Goal: Task Accomplishment & Management: Use online tool/utility

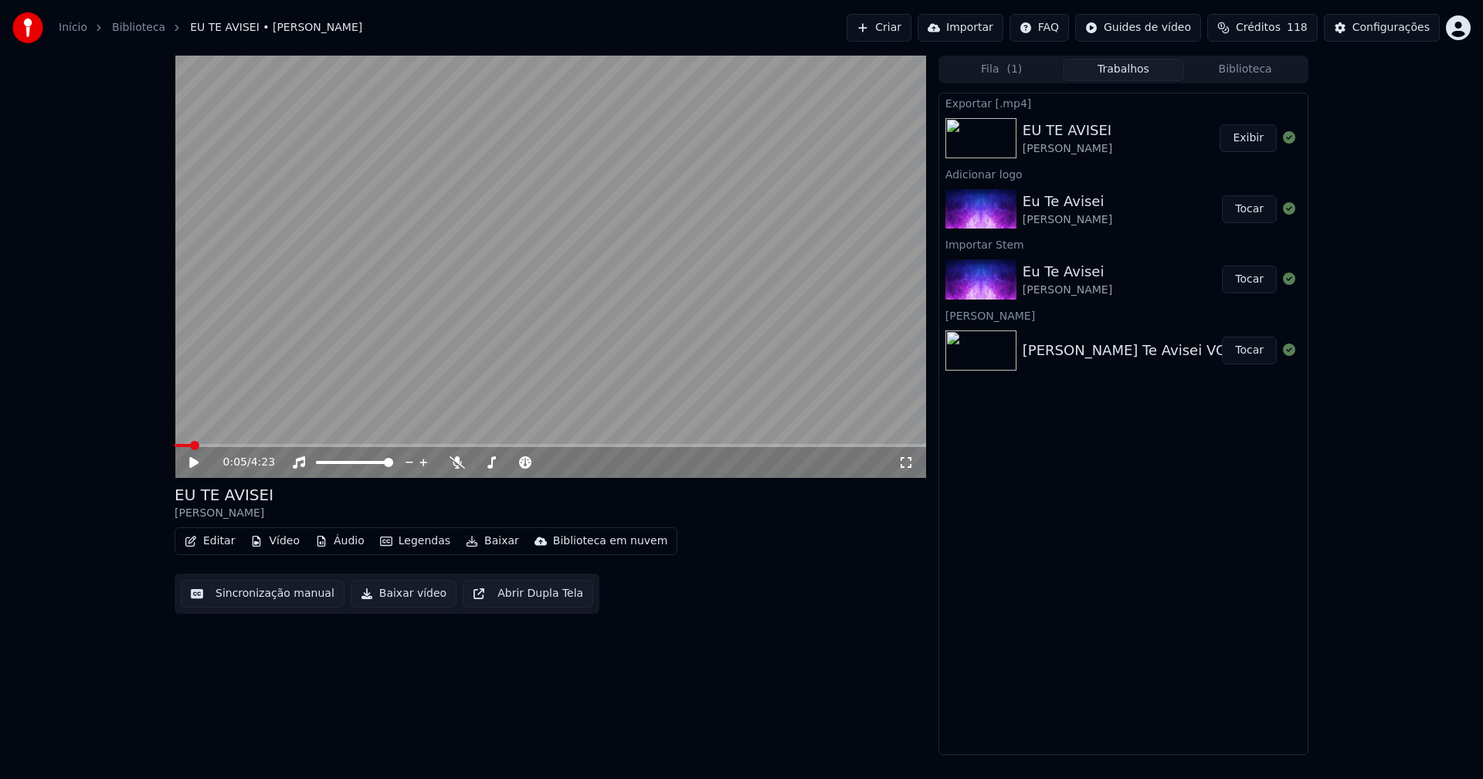
click at [196, 469] on icon at bounding box center [205, 462] width 36 height 12
click at [1423, 32] on div "Configurações" at bounding box center [1390, 27] width 77 height 15
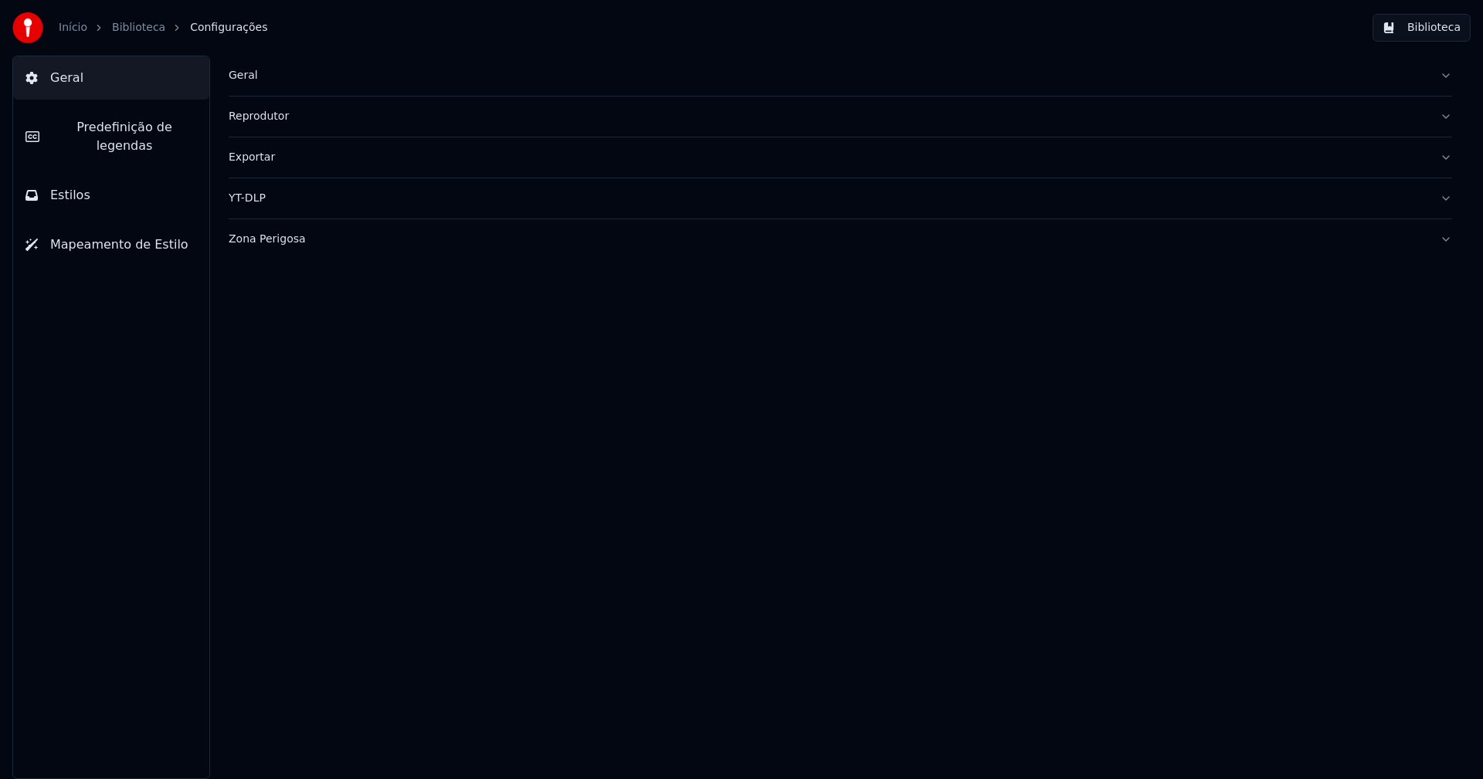
click at [103, 128] on span "Predefinição de legendas" at bounding box center [124, 136] width 145 height 37
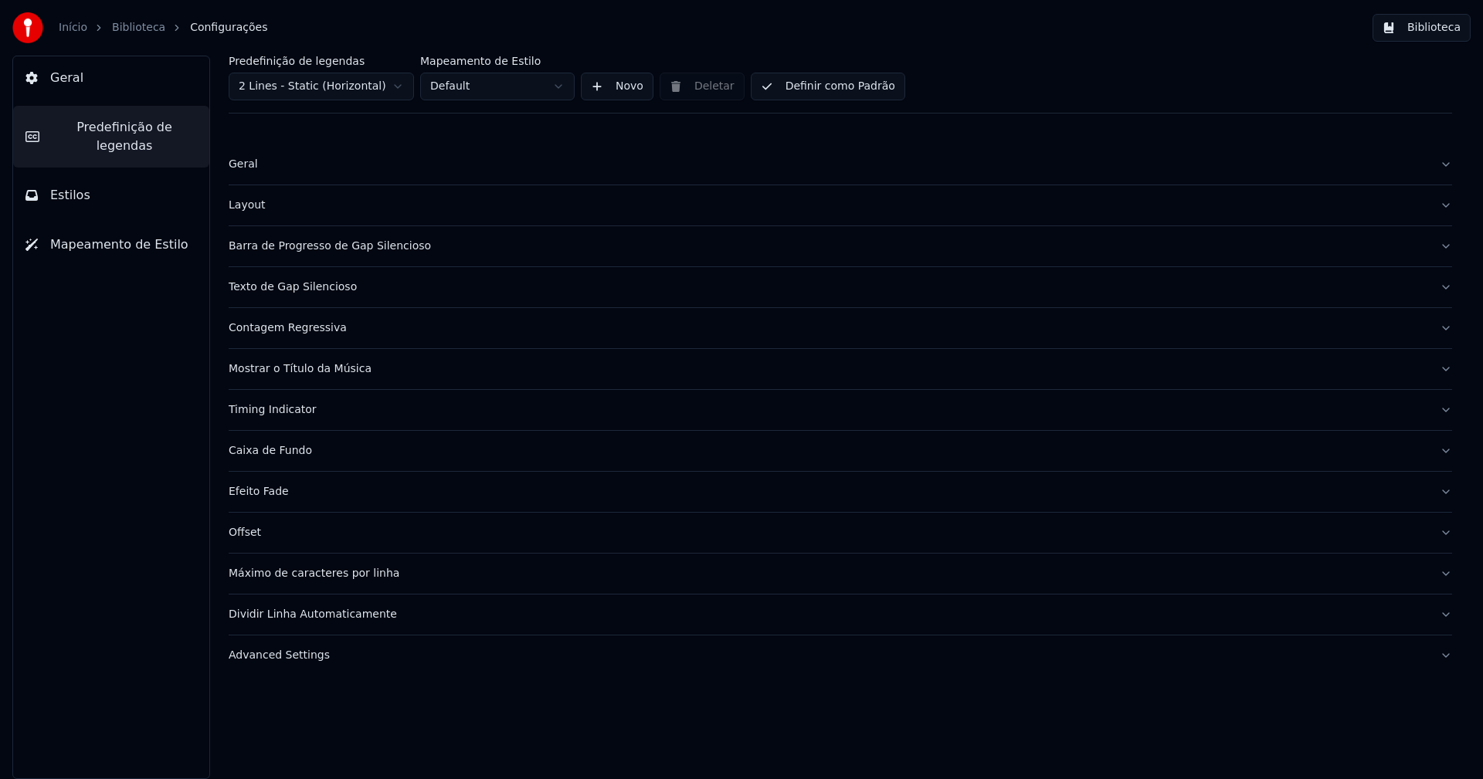
click at [335, 246] on div "Barra de Progresso de Gap Silencioso" at bounding box center [828, 246] width 1198 height 15
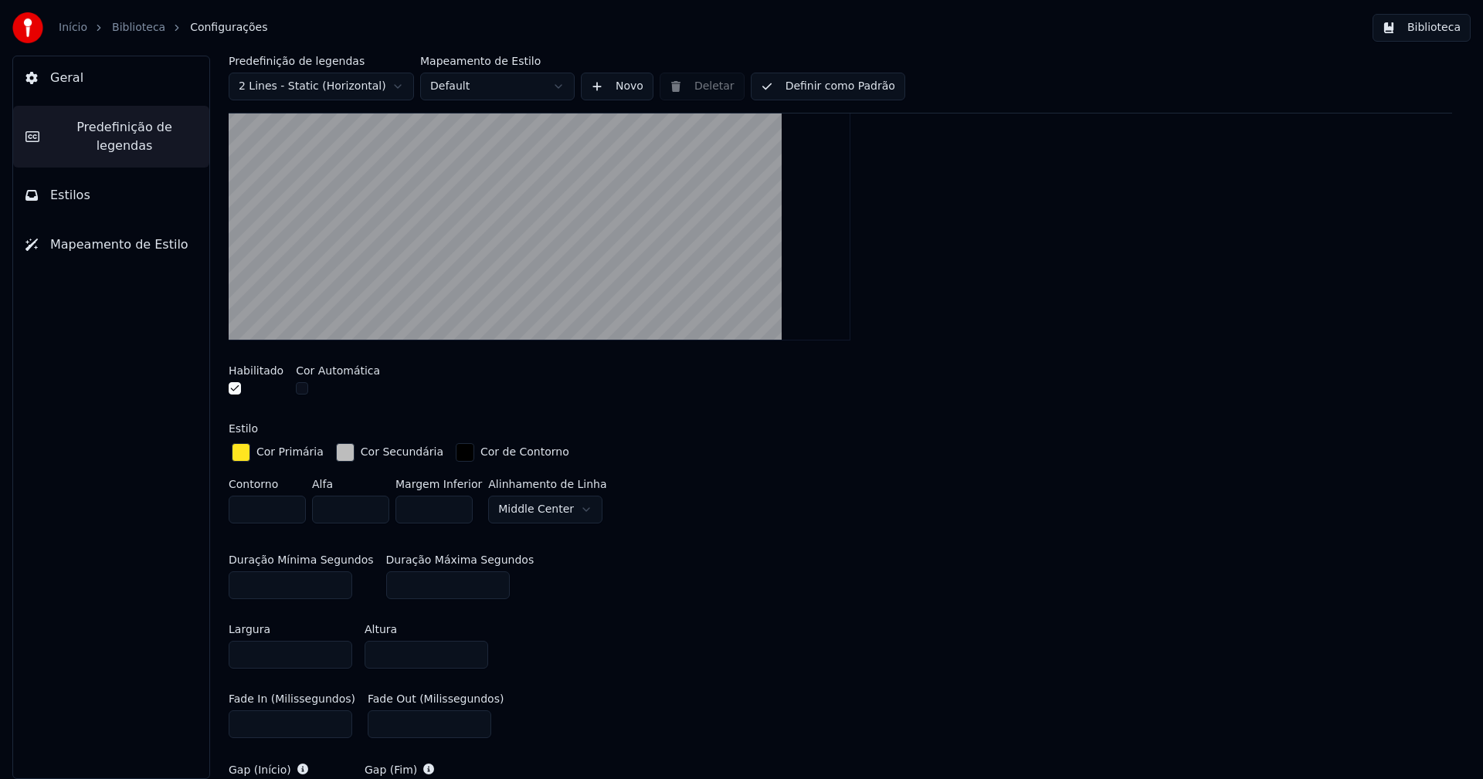
scroll to position [309, 0]
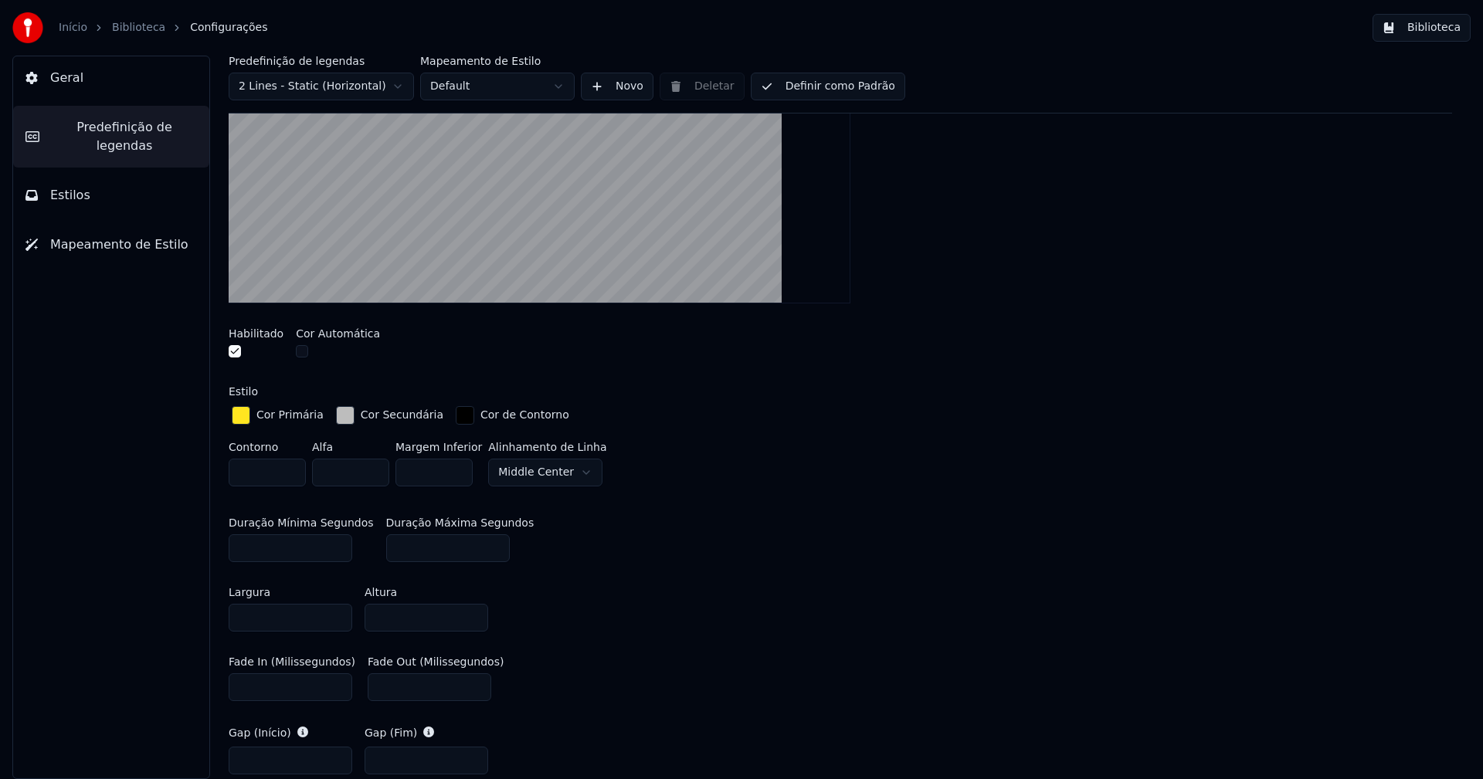
click at [337, 416] on div "button" at bounding box center [345, 415] width 19 height 19
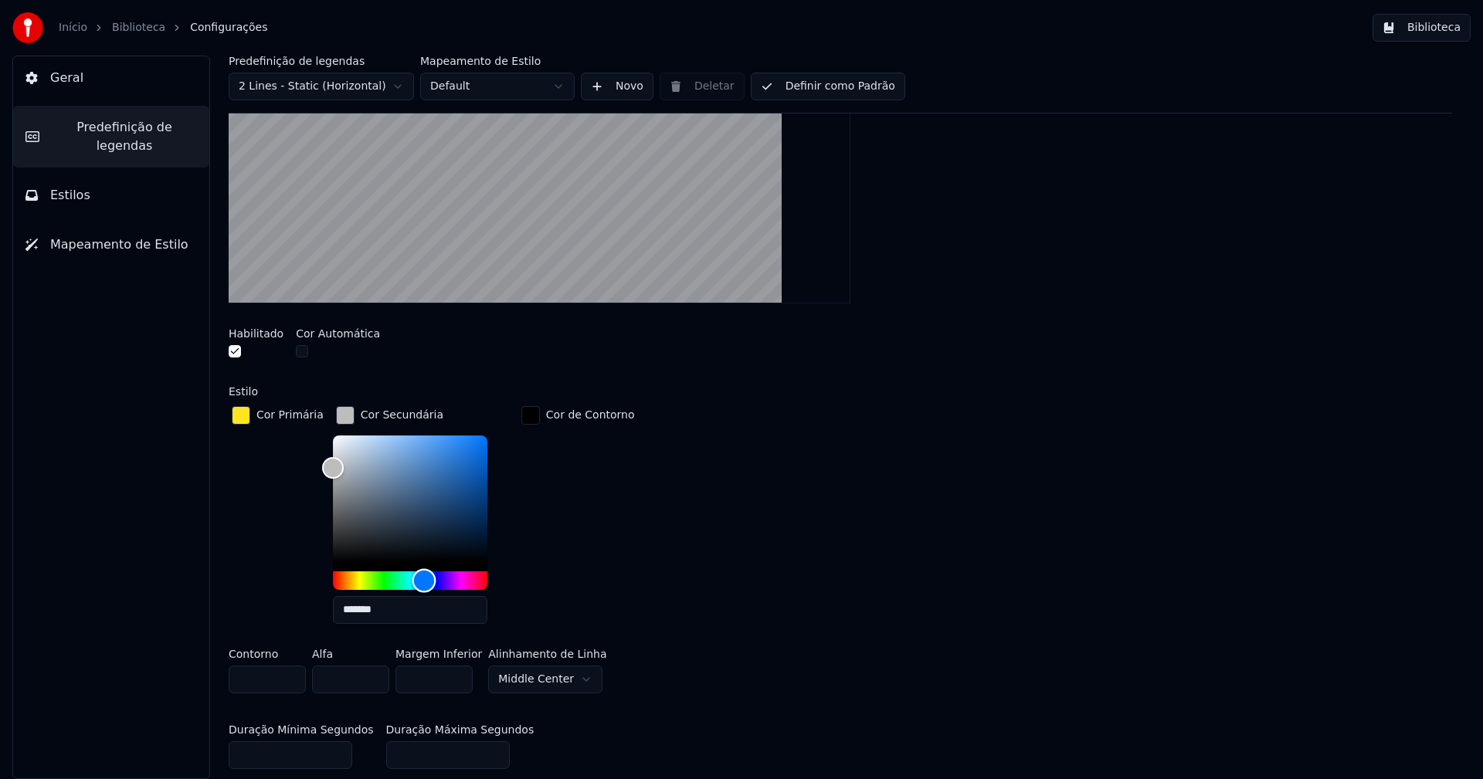
drag, startPoint x: 330, startPoint y: 579, endPoint x: 415, endPoint y: 588, distance: 85.4
click at [415, 588] on div "Hue" at bounding box center [424, 580] width 24 height 24
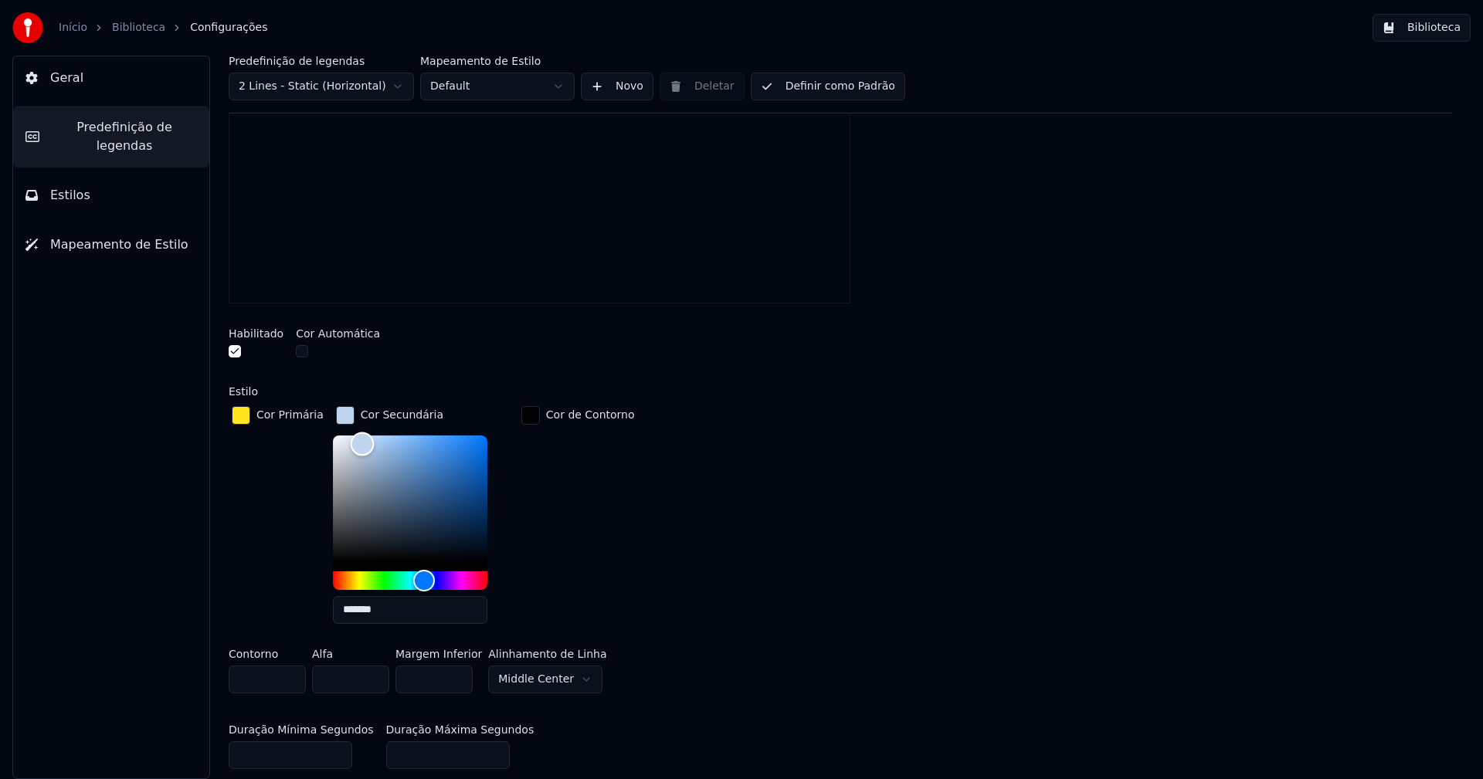
type input "*******"
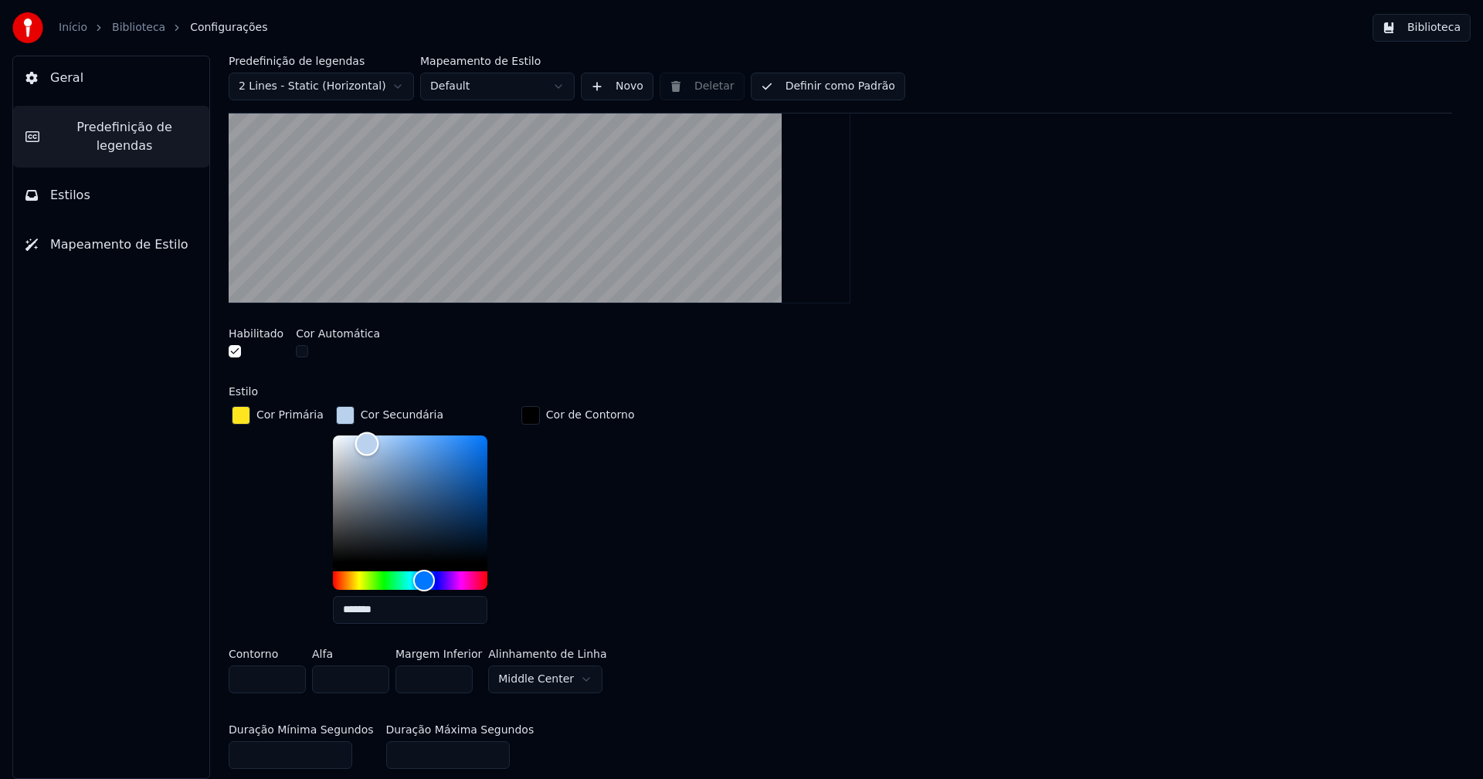
drag, startPoint x: 324, startPoint y: 463, endPoint x: 358, endPoint y: 442, distance: 39.5
click at [358, 442] on div "Color" at bounding box center [366, 444] width 24 height 24
click at [764, 501] on div "Cor Primária Cor Secundária ******* Cor de Contorno" at bounding box center [840, 519] width 1223 height 233
click at [336, 414] on div "button" at bounding box center [345, 415] width 19 height 19
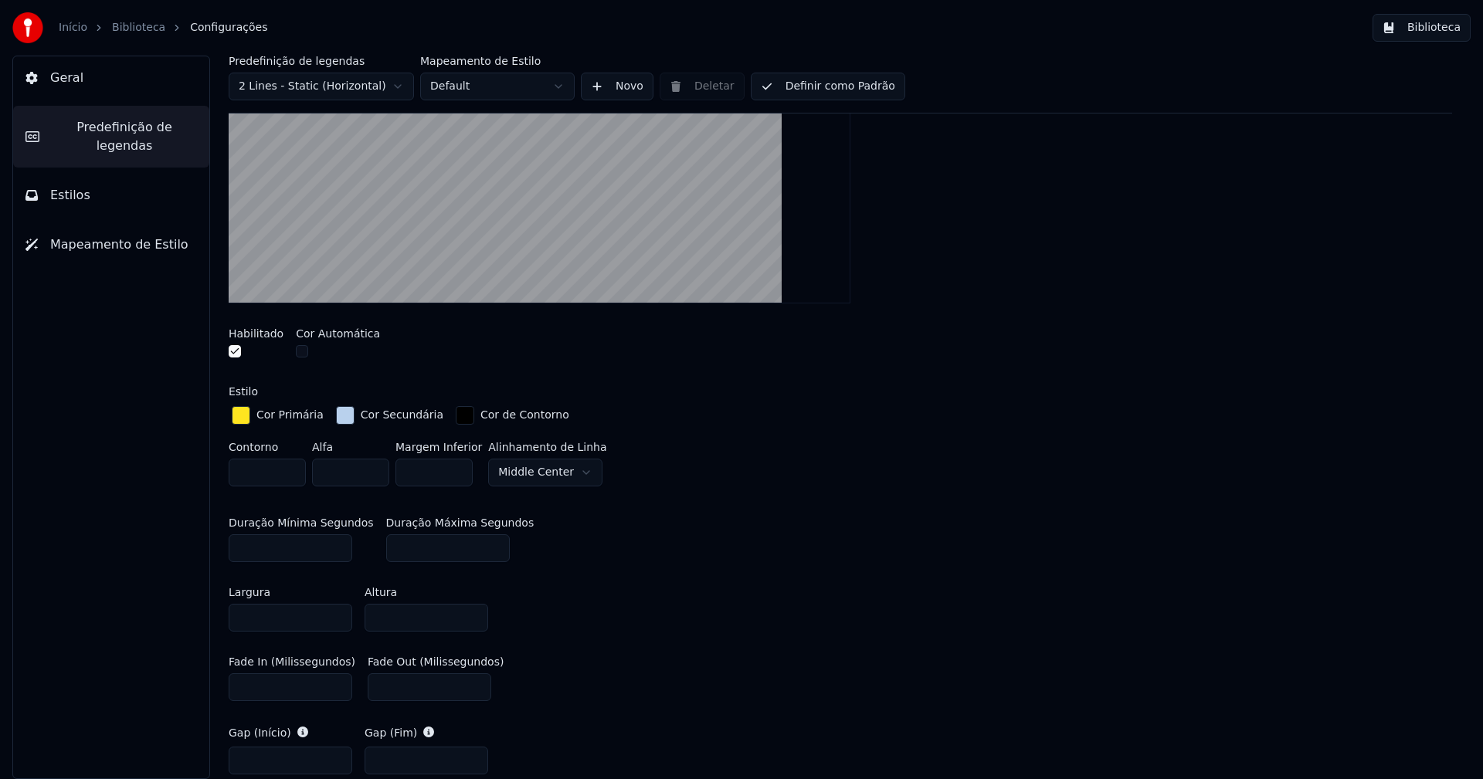
click at [1438, 25] on button "Biblioteca" at bounding box center [1421, 28] width 98 height 28
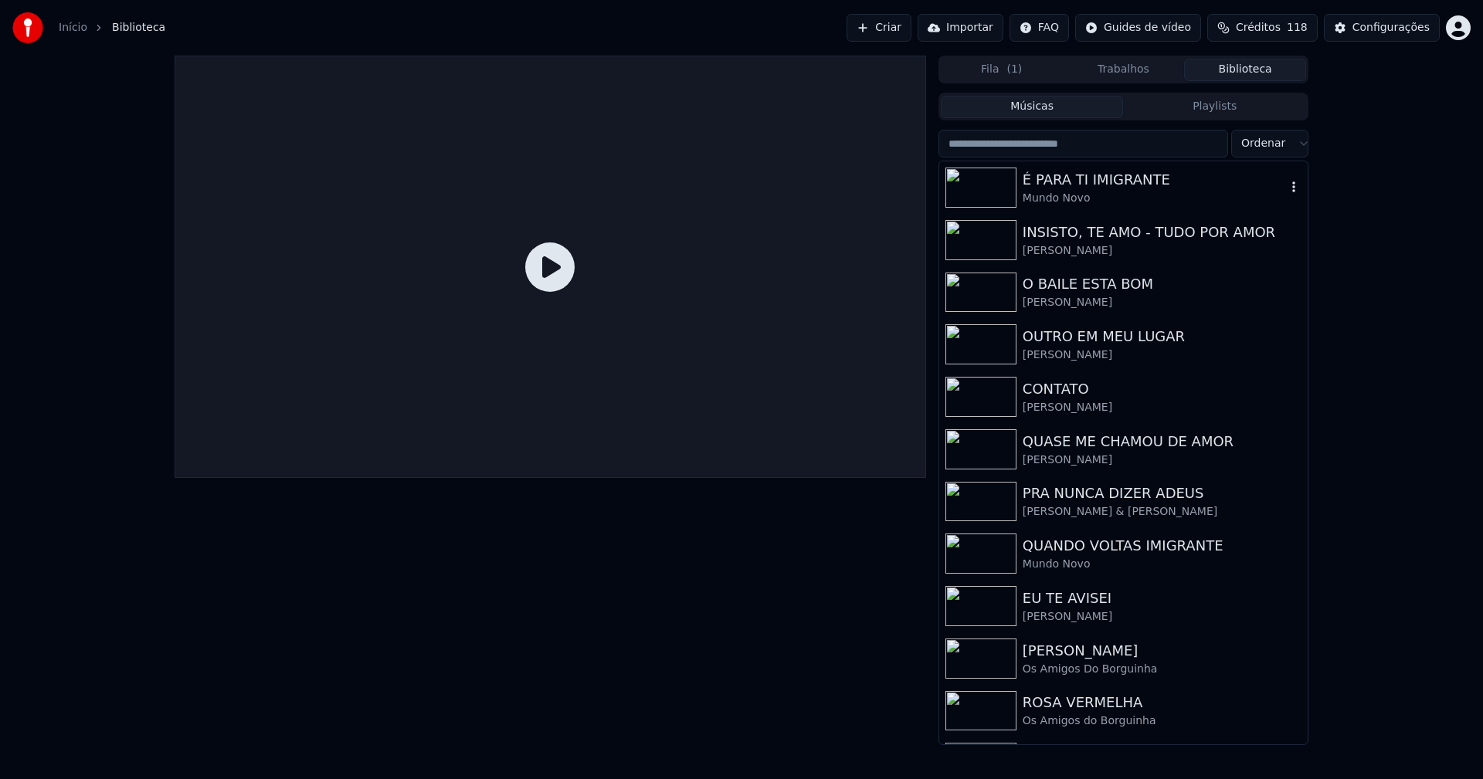
click at [1091, 187] on div "É PARA TI IMIGRANTE" at bounding box center [1153, 180] width 263 height 22
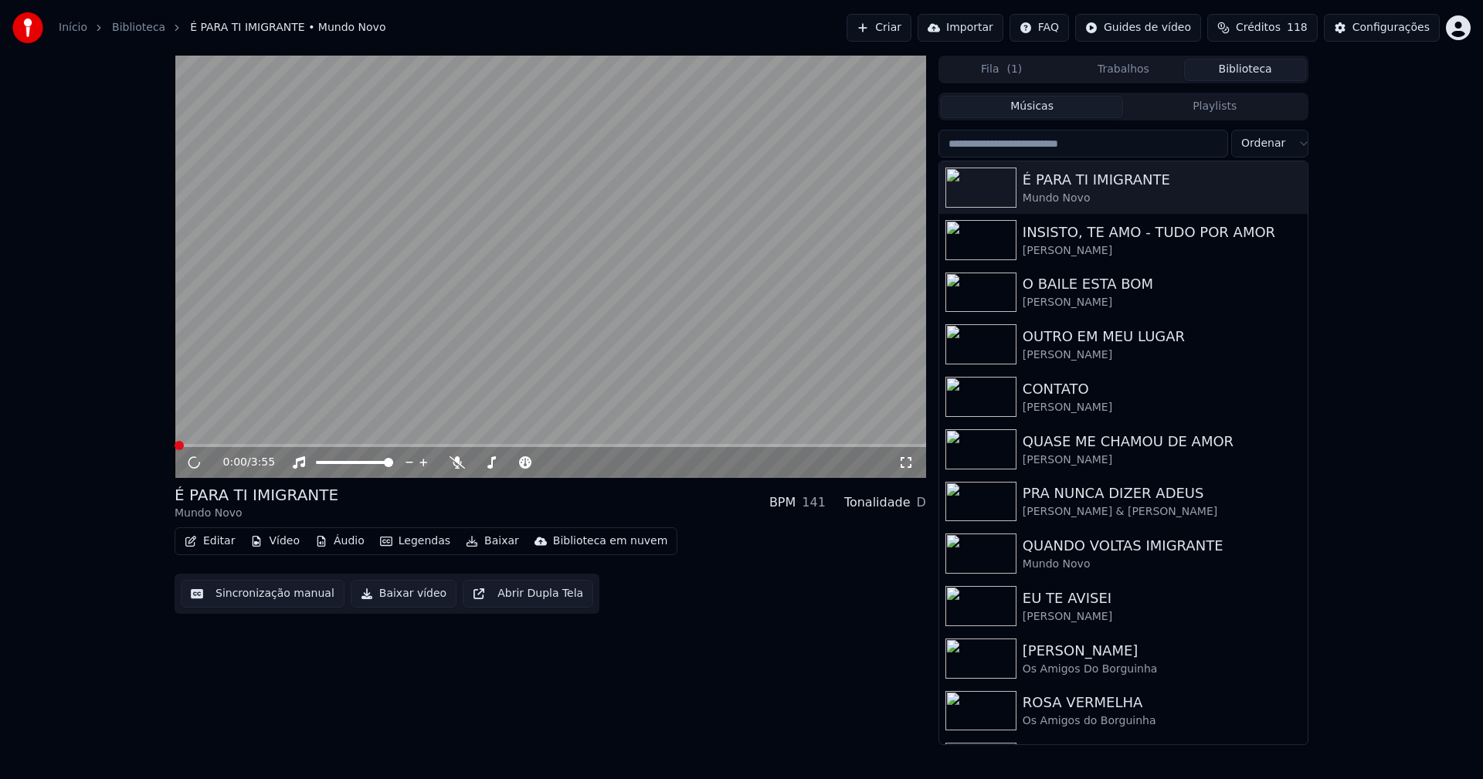
drag, startPoint x: 905, startPoint y: 462, endPoint x: 880, endPoint y: 595, distance: 135.9
click at [906, 463] on icon at bounding box center [905, 462] width 15 height 12
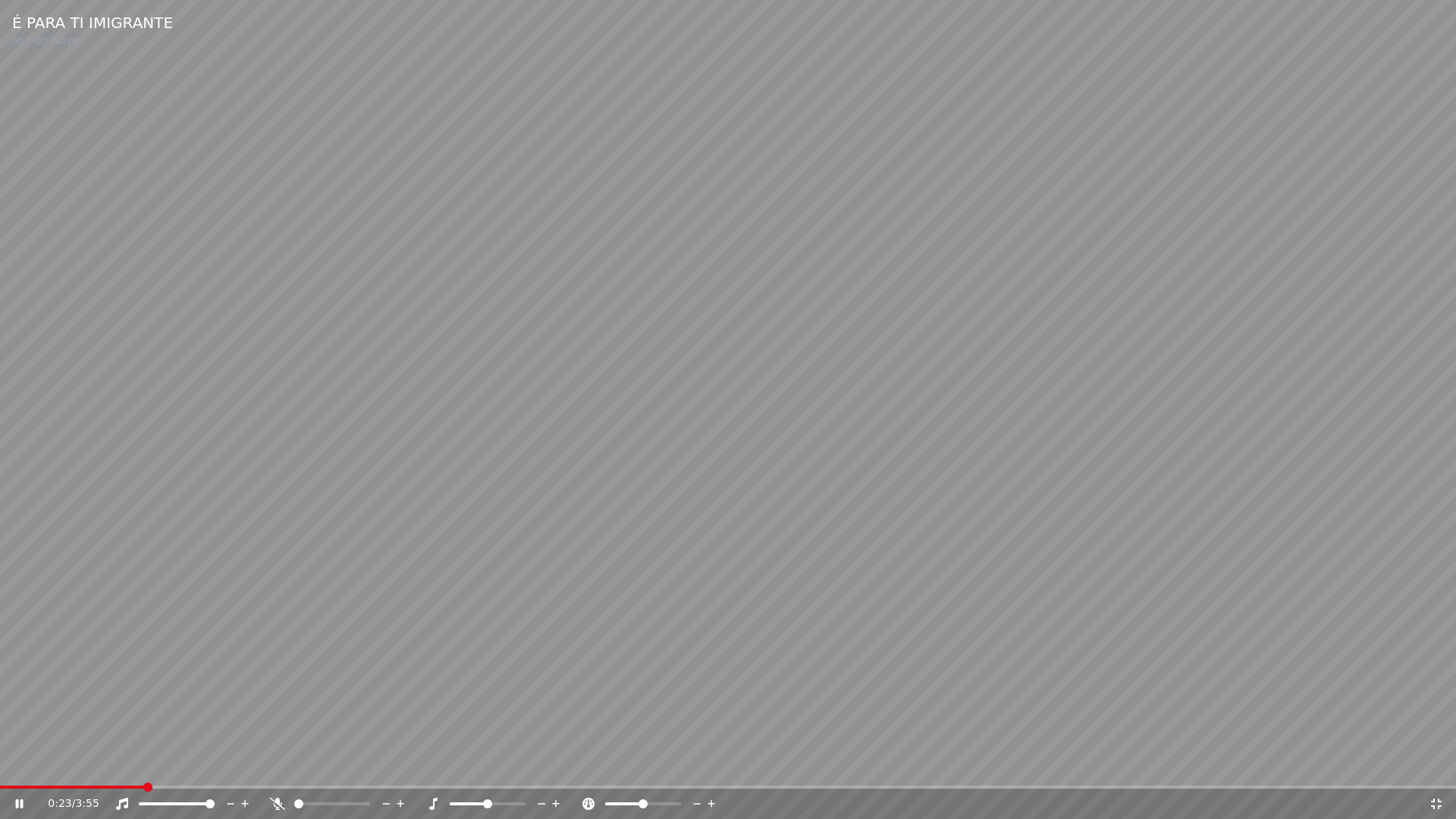
click at [19, 764] on span at bounding box center [72, 787] width 144 height 3
drag, startPoint x: 1433, startPoint y: 803, endPoint x: 1161, endPoint y: 477, distance: 424.6
click at [1433, 764] on icon at bounding box center [1435, 803] width 15 height 12
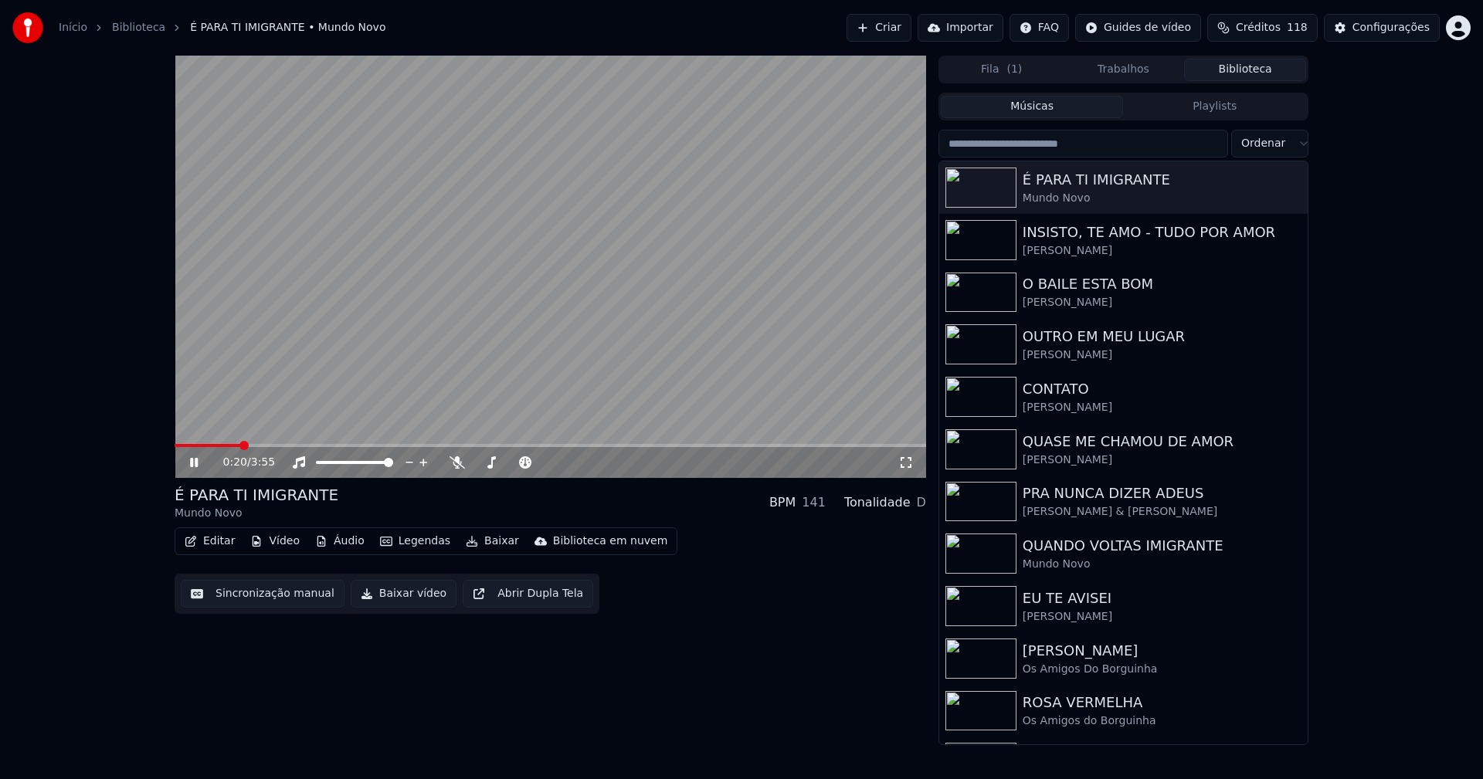
click at [196, 469] on icon at bounding box center [205, 462] width 36 height 12
click at [1069, 398] on div "CONTATO" at bounding box center [1153, 389] width 263 height 22
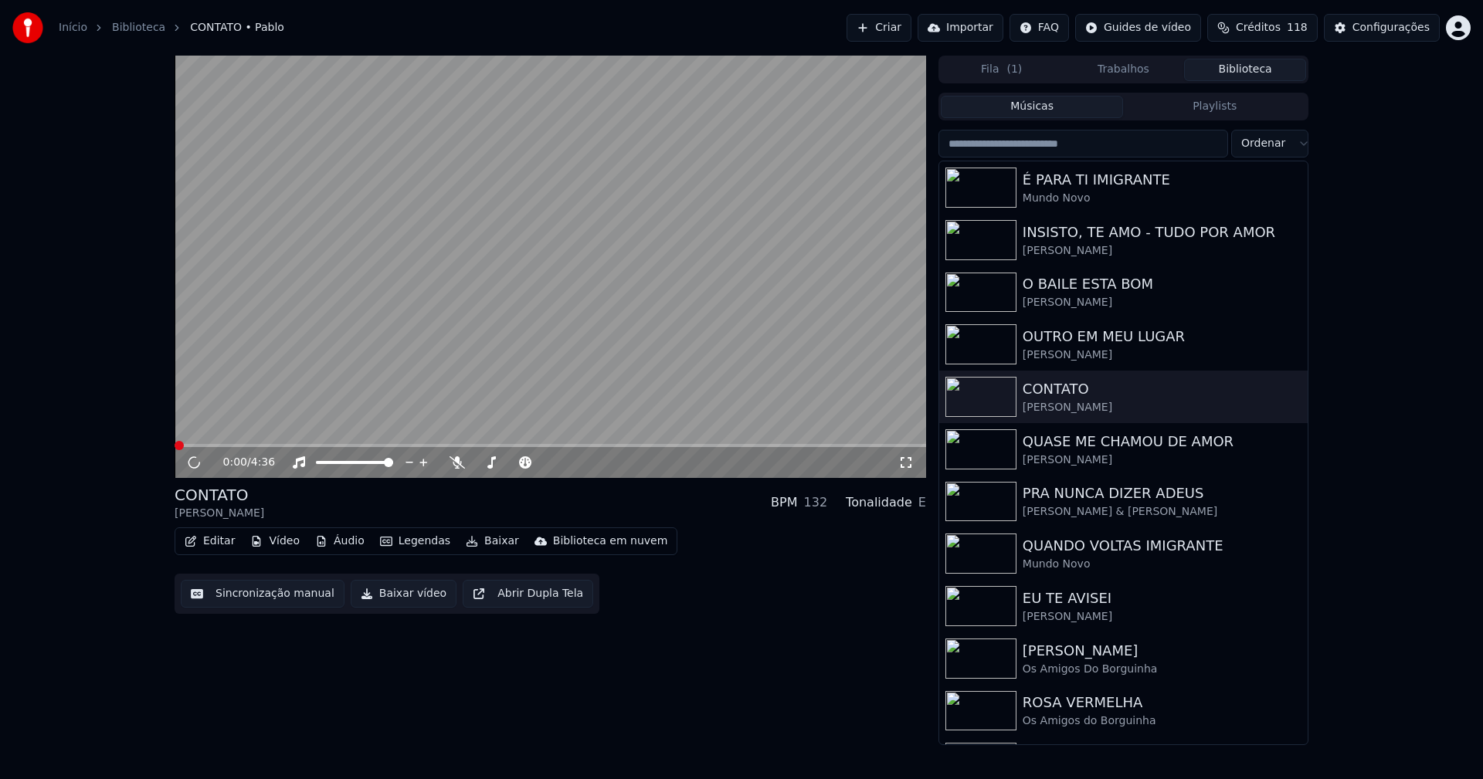
click at [909, 453] on div "0:00 / 4:36" at bounding box center [550, 462] width 751 height 31
click at [905, 460] on icon at bounding box center [905, 462] width 15 height 12
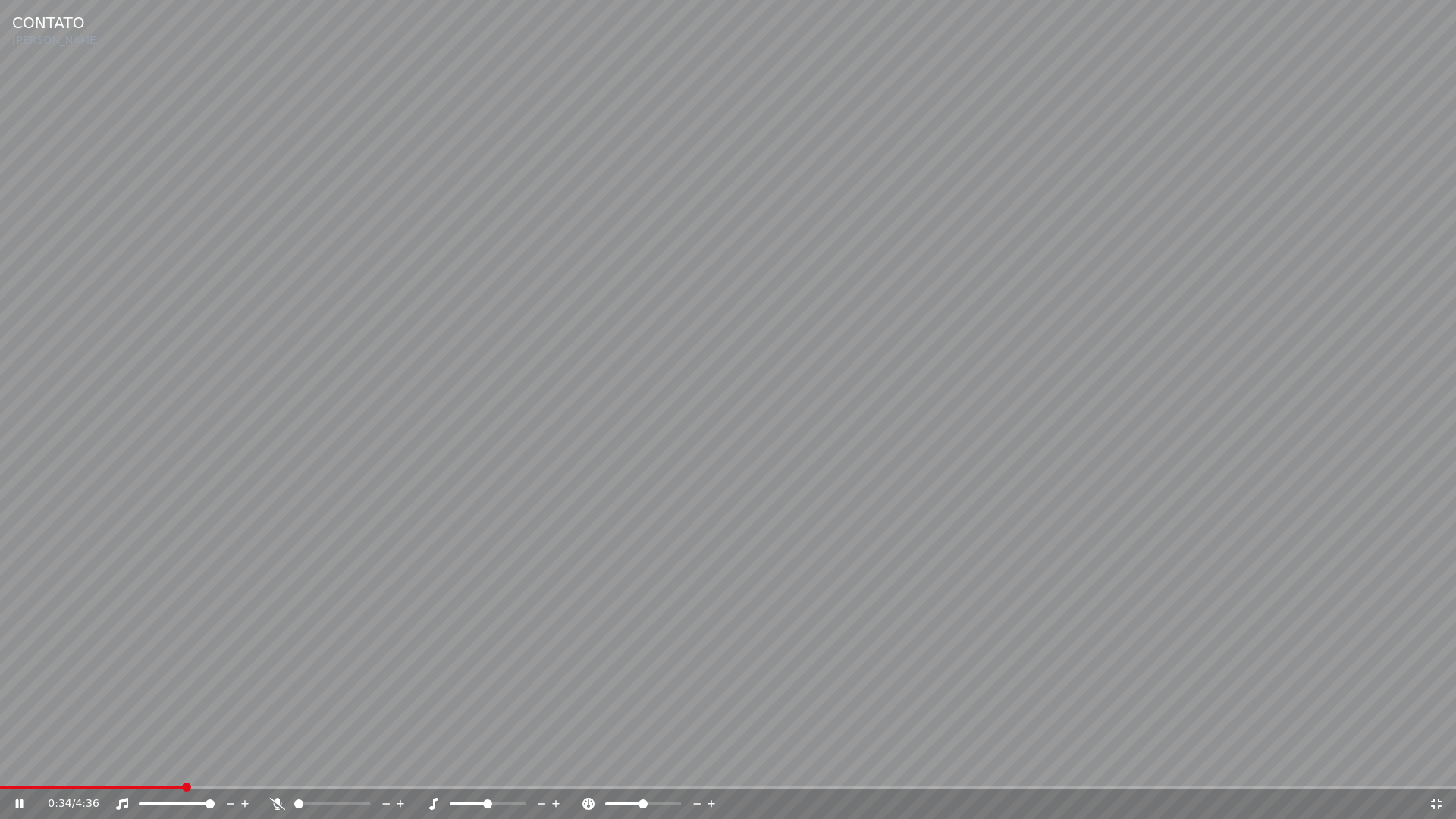
click at [31, 764] on span at bounding box center [91, 787] width 183 height 3
click at [1436, 764] on icon at bounding box center [1435, 803] width 15 height 12
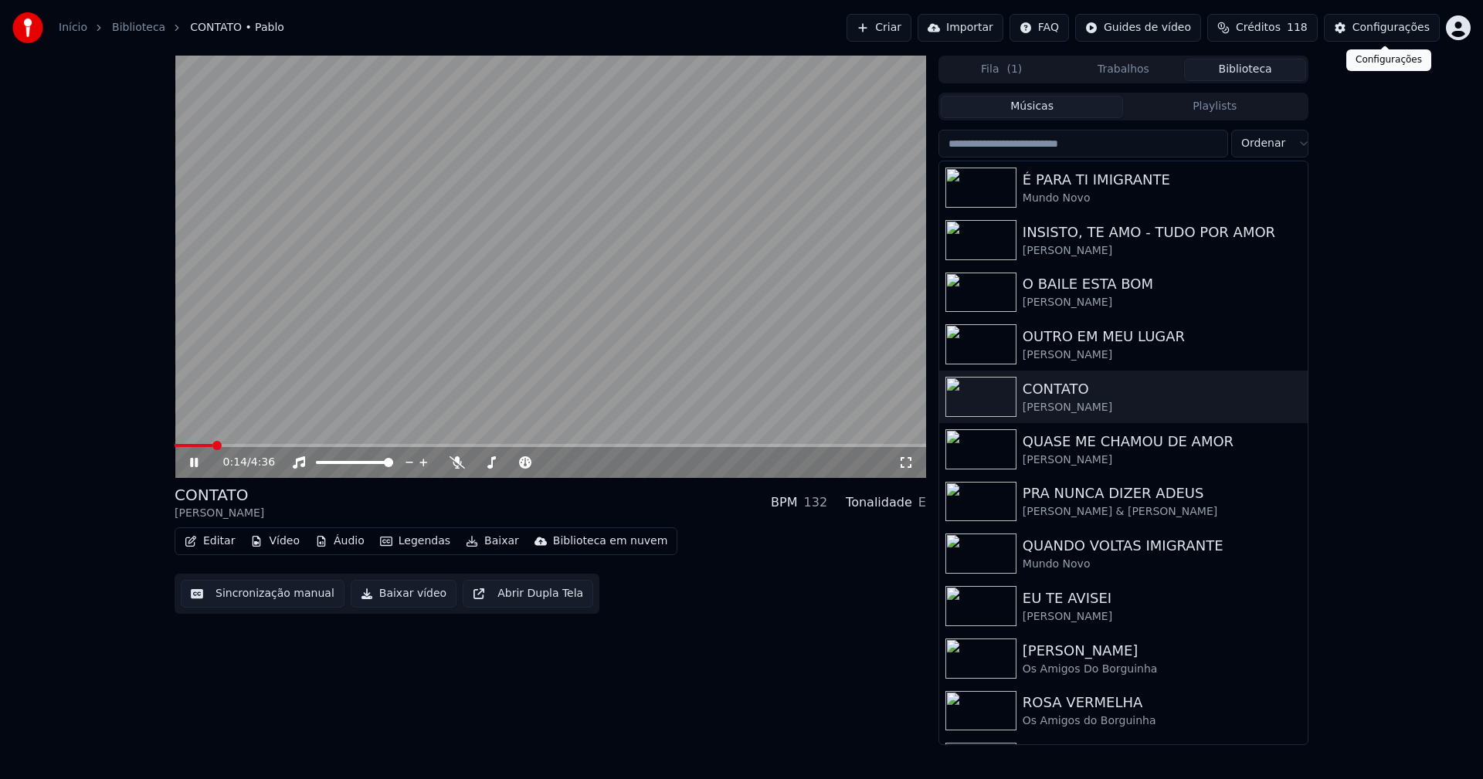
click at [1399, 27] on div "Configurações" at bounding box center [1390, 27] width 77 height 15
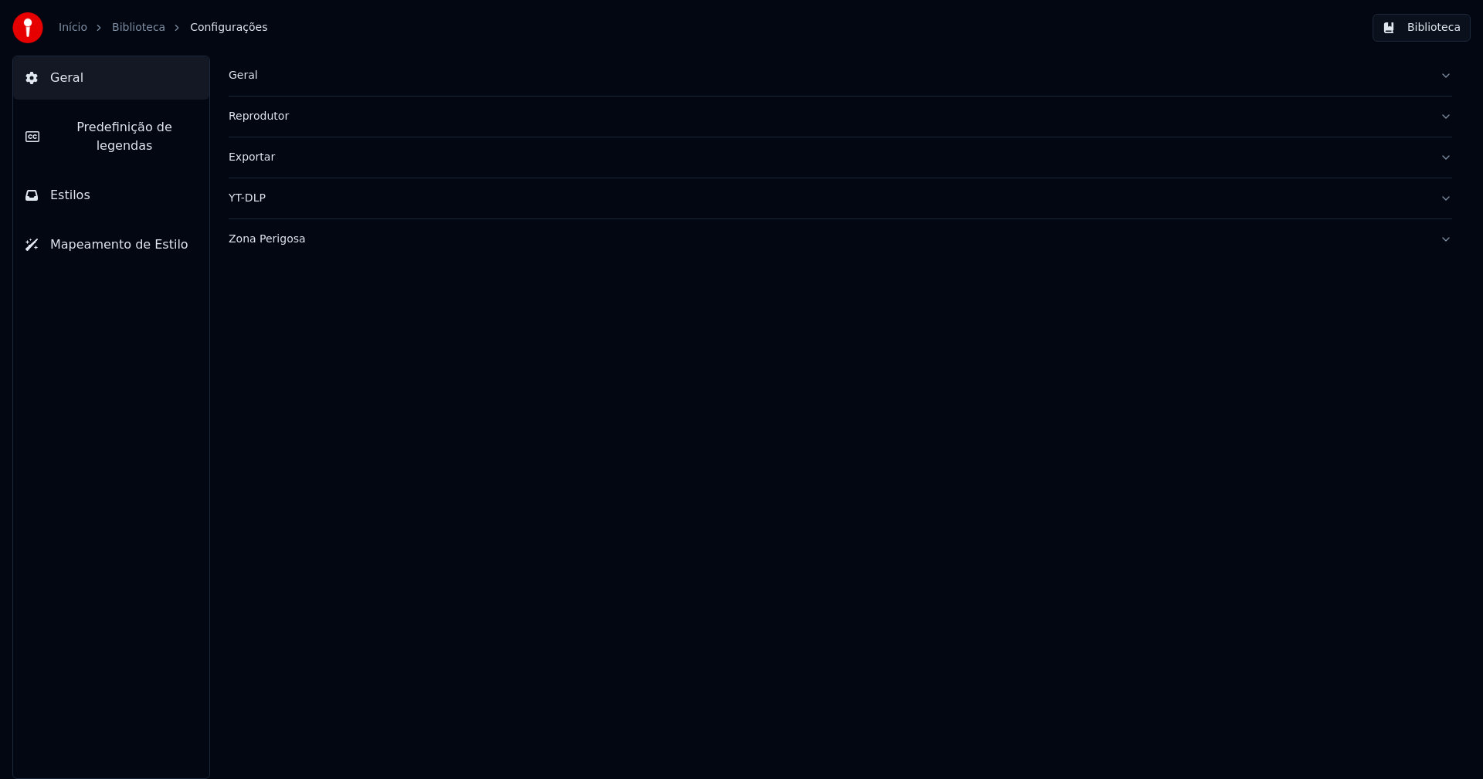
click at [87, 124] on span "Predefinição de legendas" at bounding box center [124, 136] width 145 height 37
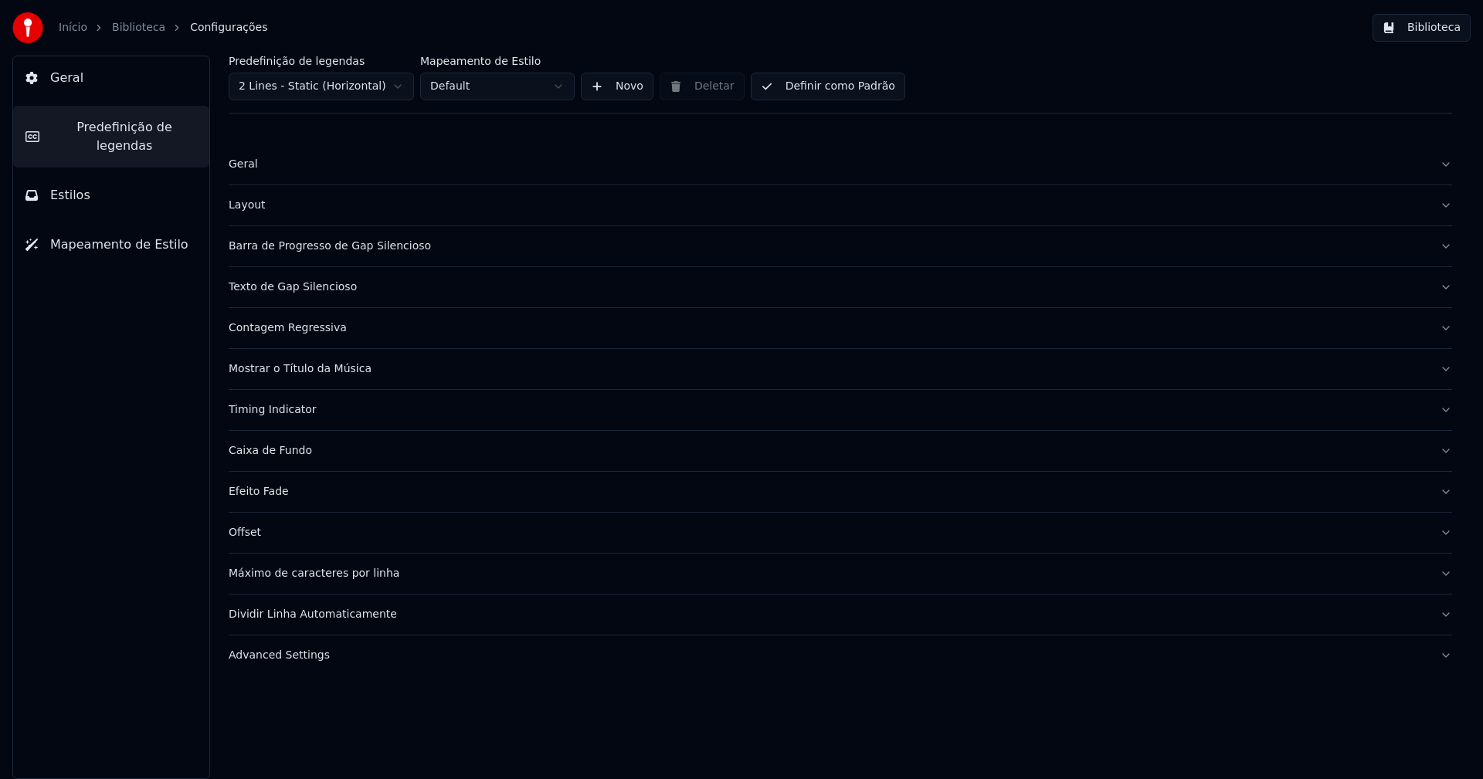
click at [384, 251] on div "Barra de Progresso de Gap Silencioso" at bounding box center [828, 246] width 1198 height 15
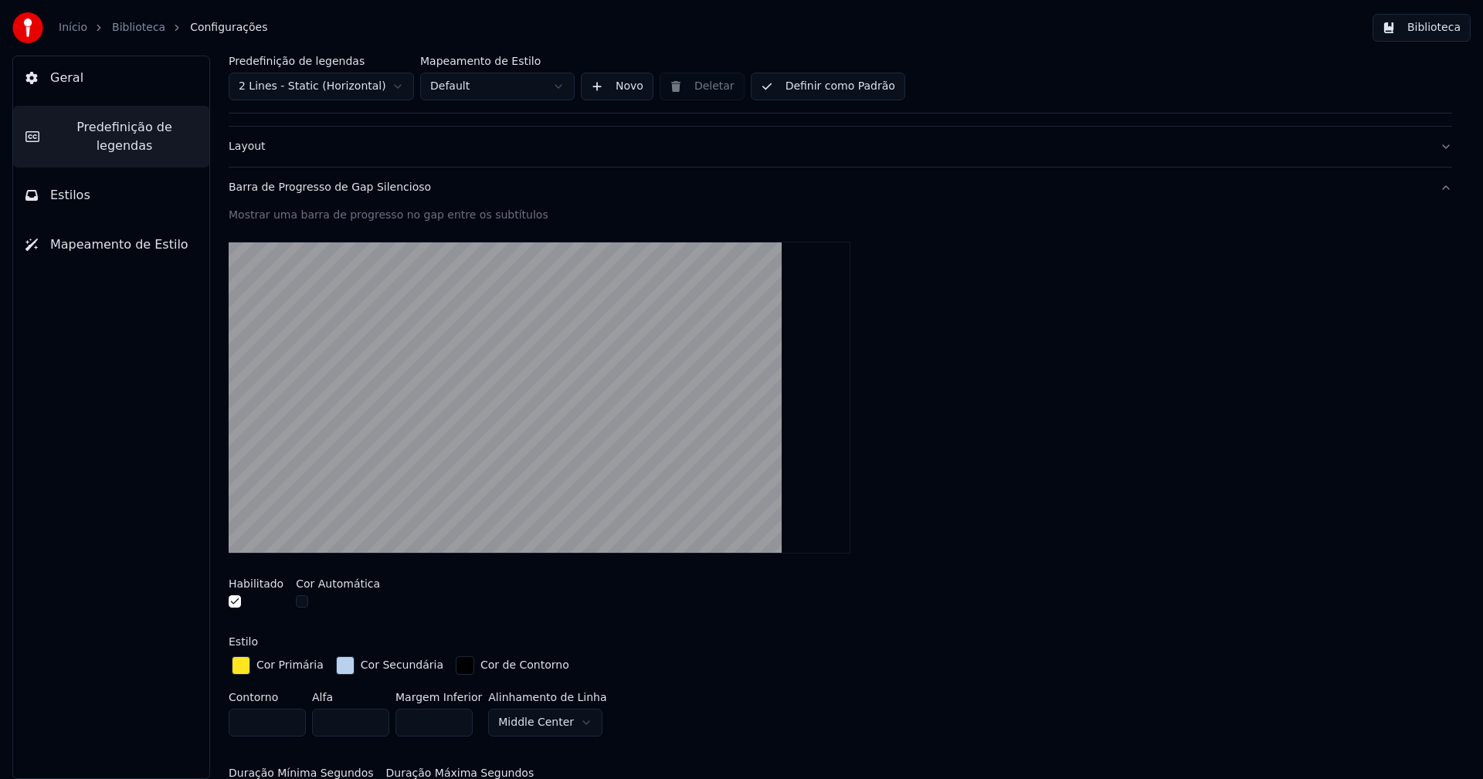
scroll to position [232, 0]
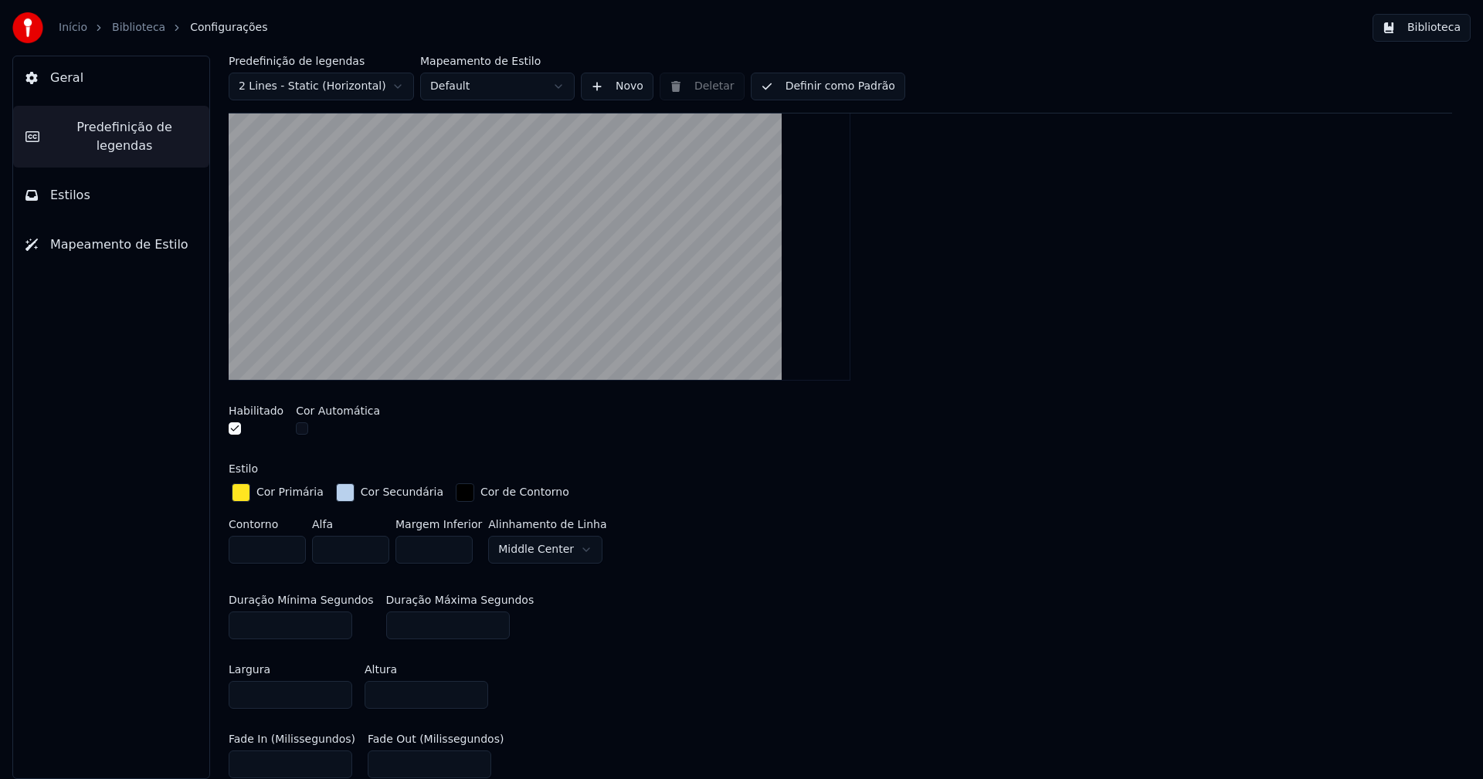
click at [336, 492] on div "button" at bounding box center [345, 492] width 19 height 19
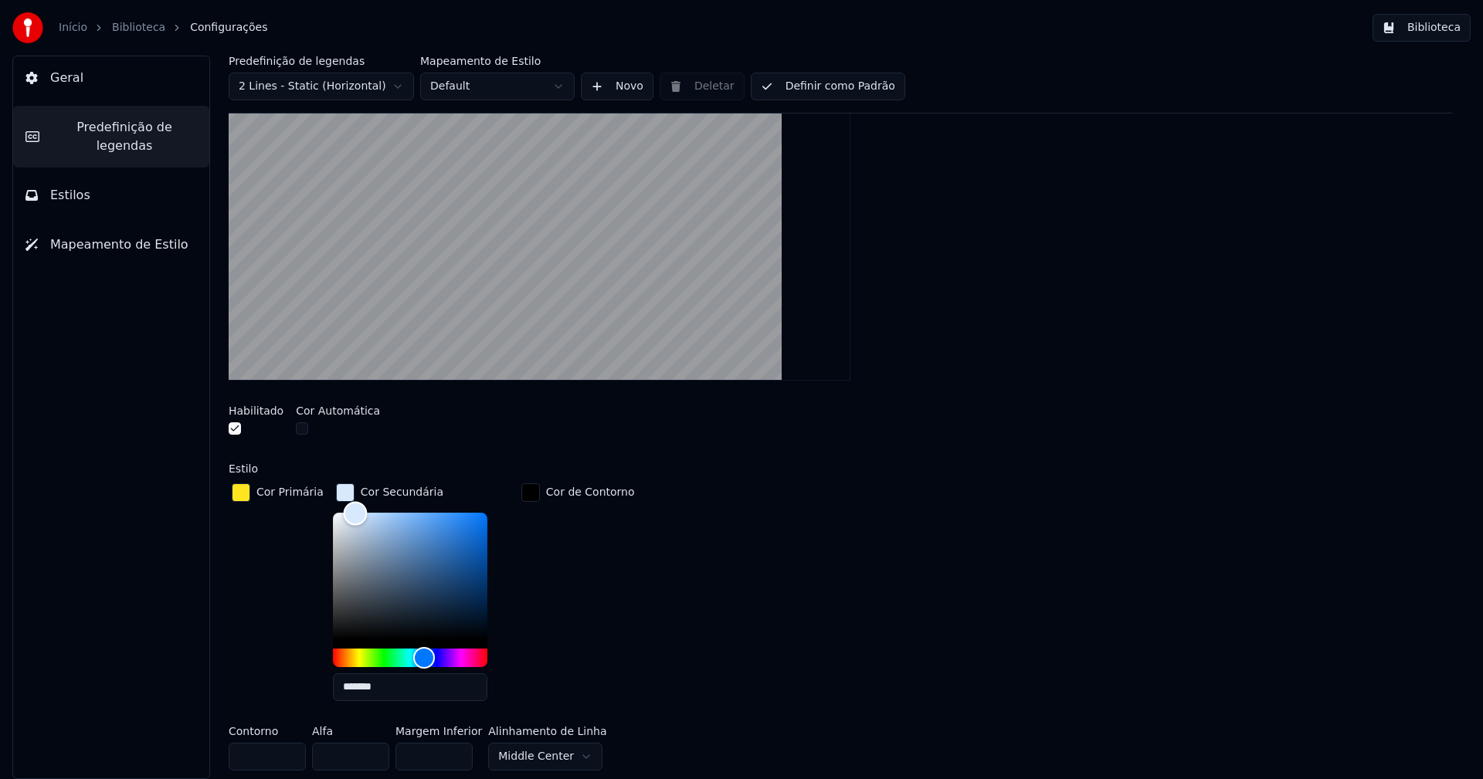
type input "*******"
drag, startPoint x: 356, startPoint y: 524, endPoint x: 347, endPoint y: 515, distance: 12.0
click at [347, 515] on div "Color" at bounding box center [356, 517] width 24 height 24
click at [337, 490] on div "button" at bounding box center [345, 492] width 19 height 19
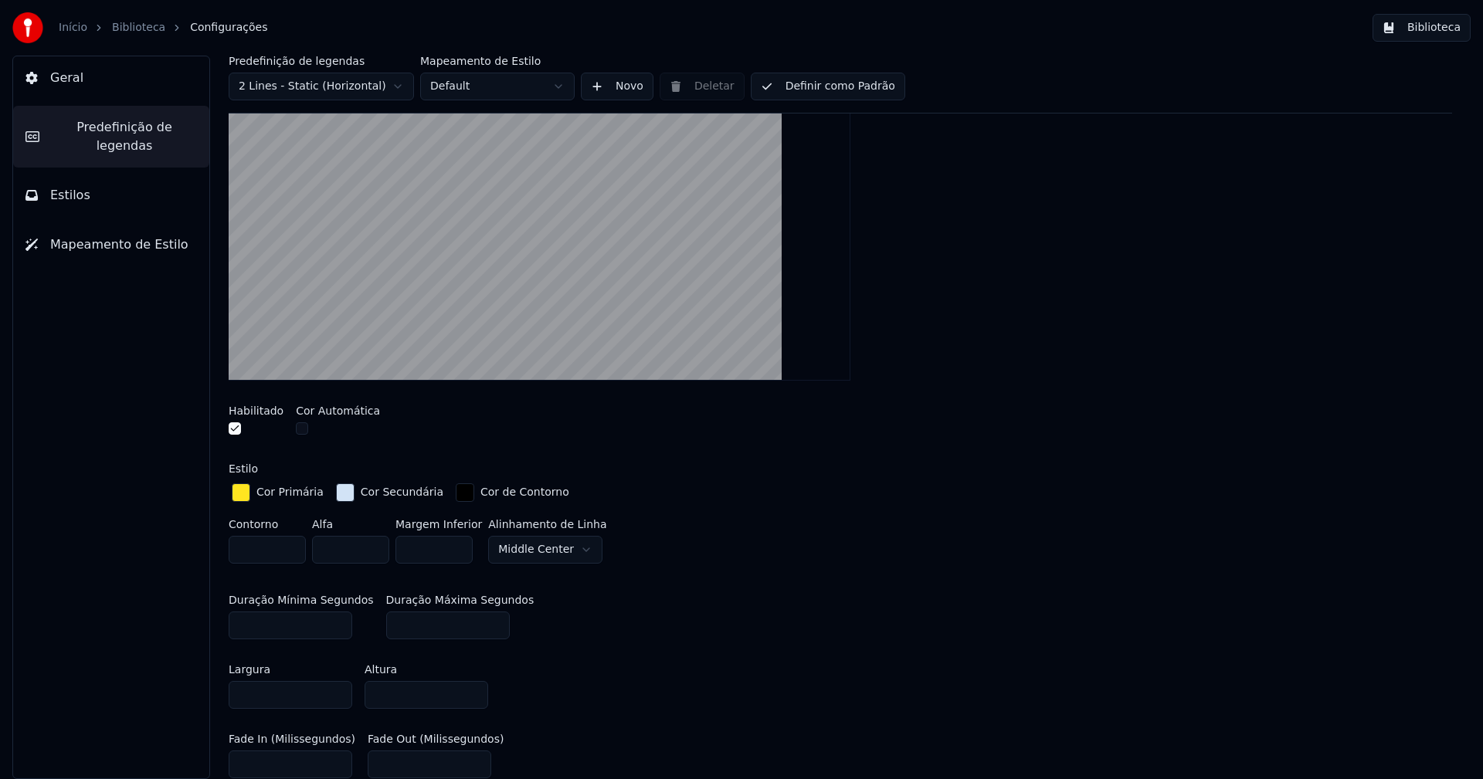
click at [1453, 25] on button "Biblioteca" at bounding box center [1421, 28] width 98 height 28
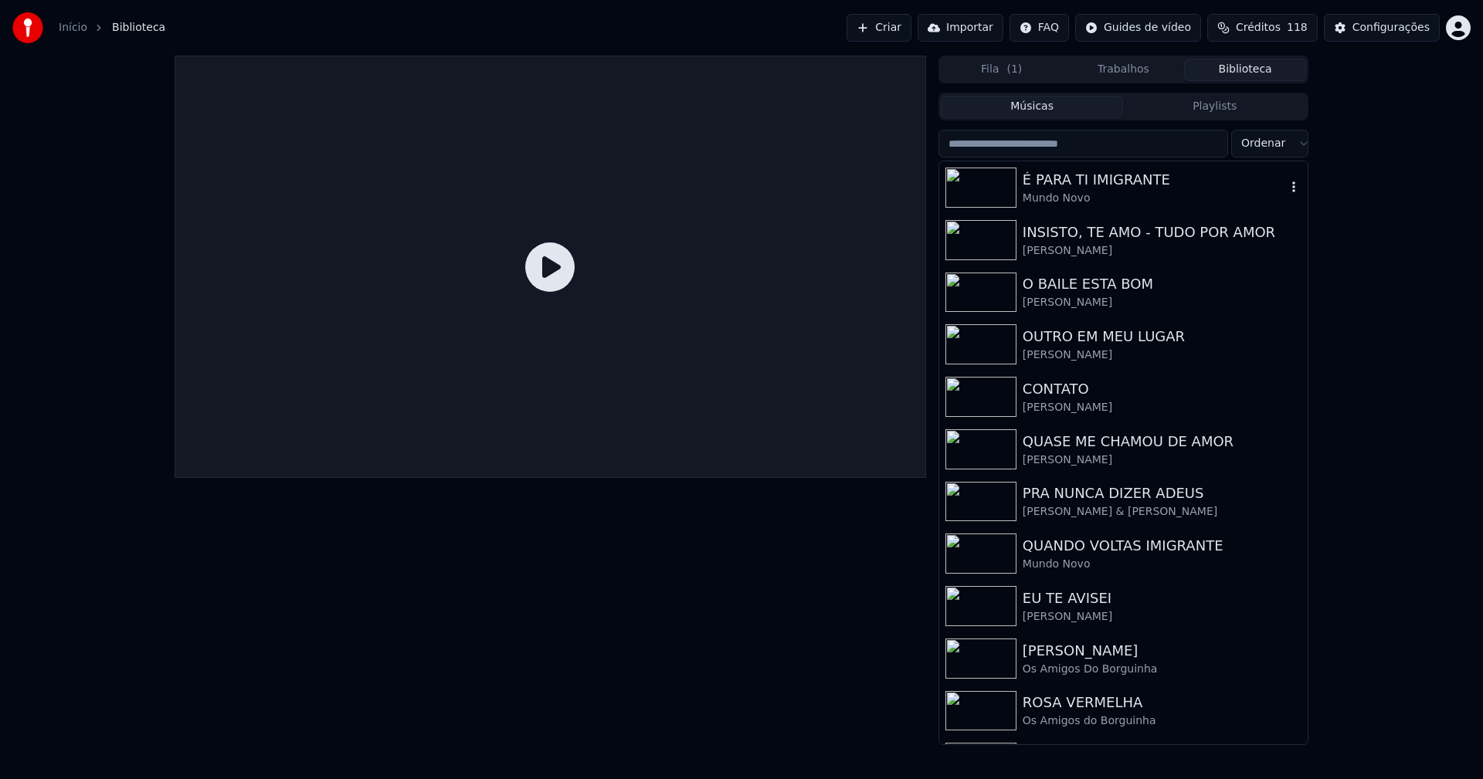
click at [1103, 180] on div "É PARA TI IMIGRANTE" at bounding box center [1153, 180] width 263 height 22
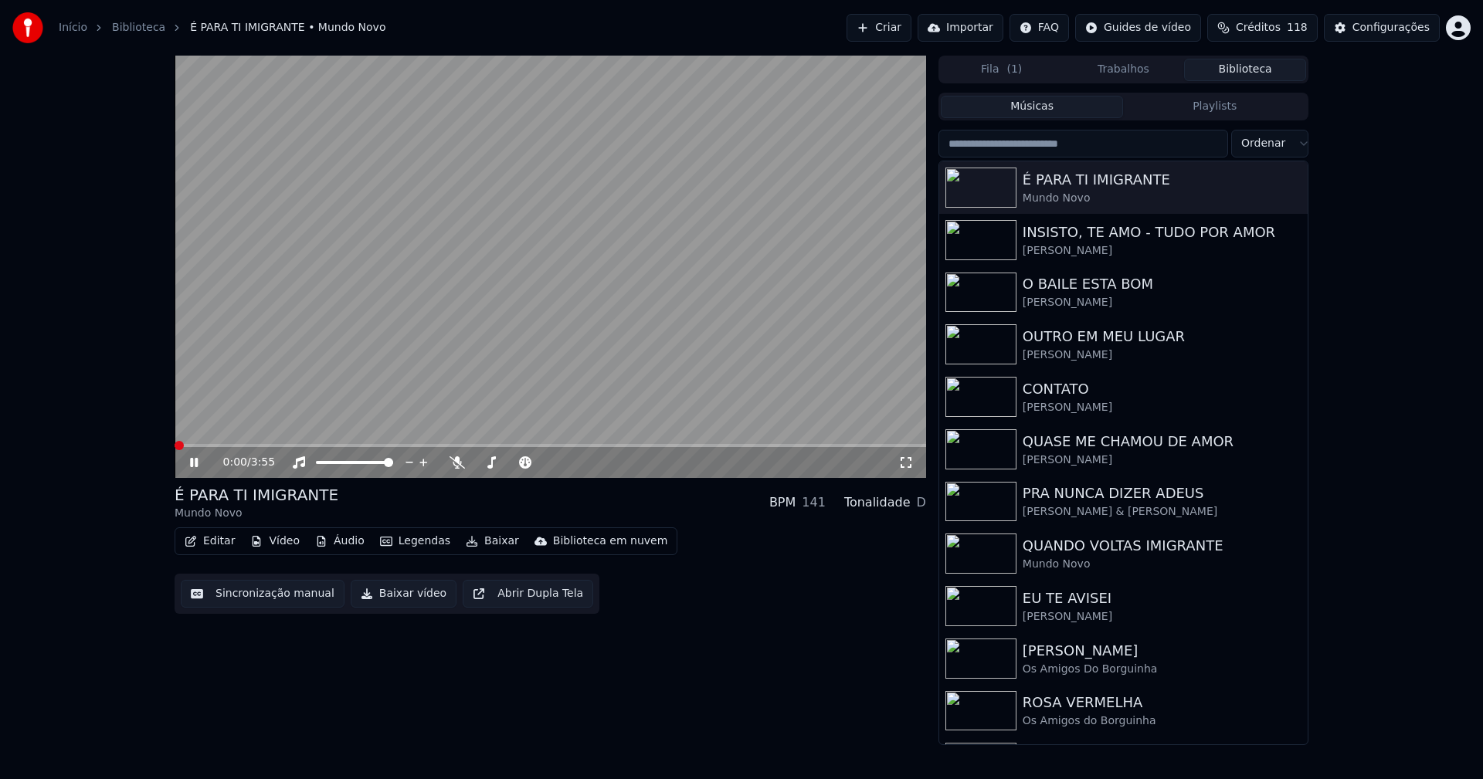
click at [904, 467] on icon at bounding box center [905, 462] width 15 height 12
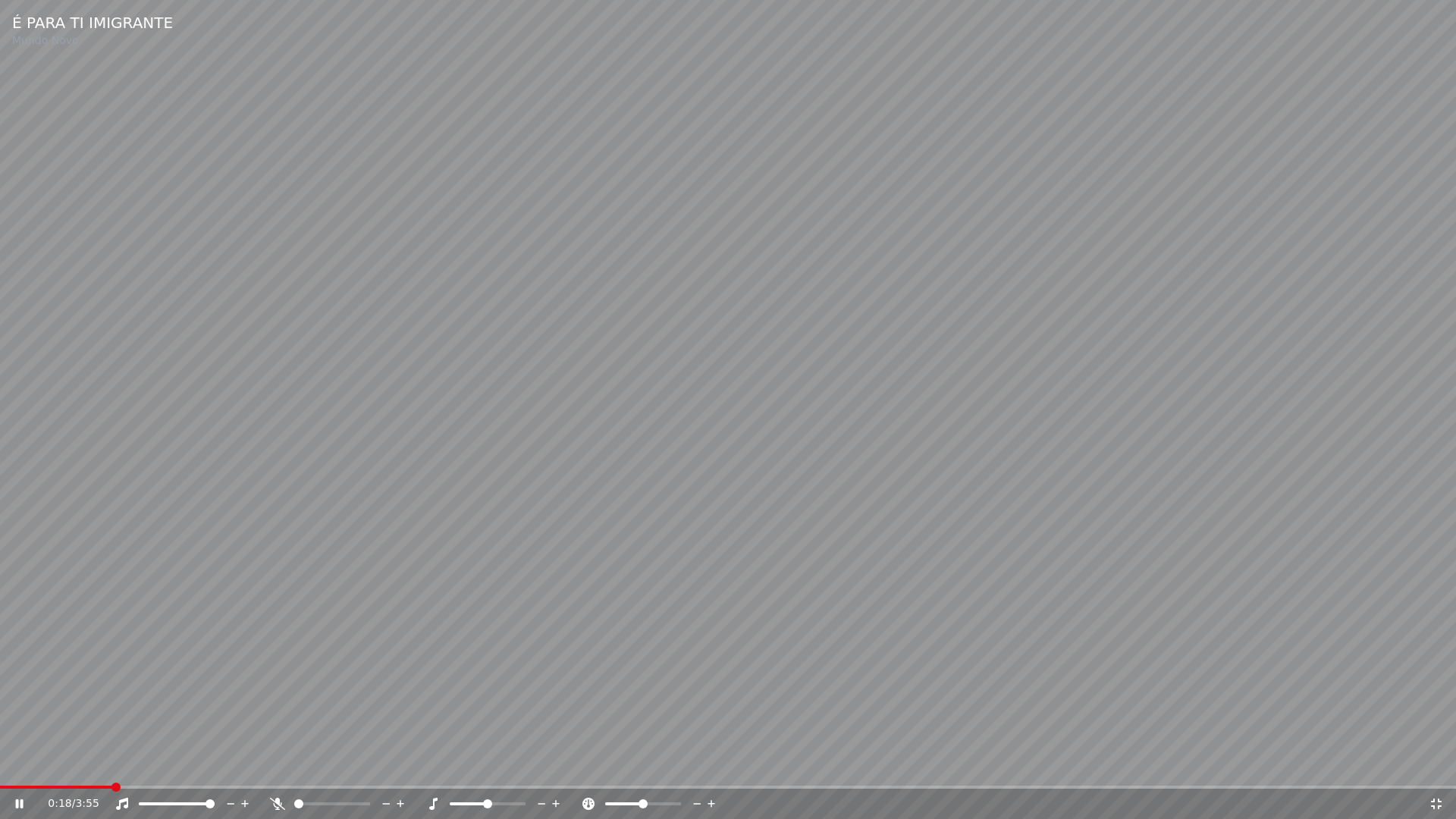
drag, startPoint x: 1441, startPoint y: 806, endPoint x: 1334, endPoint y: 468, distance: 354.5
click at [1441, 764] on icon at bounding box center [1435, 803] width 15 height 12
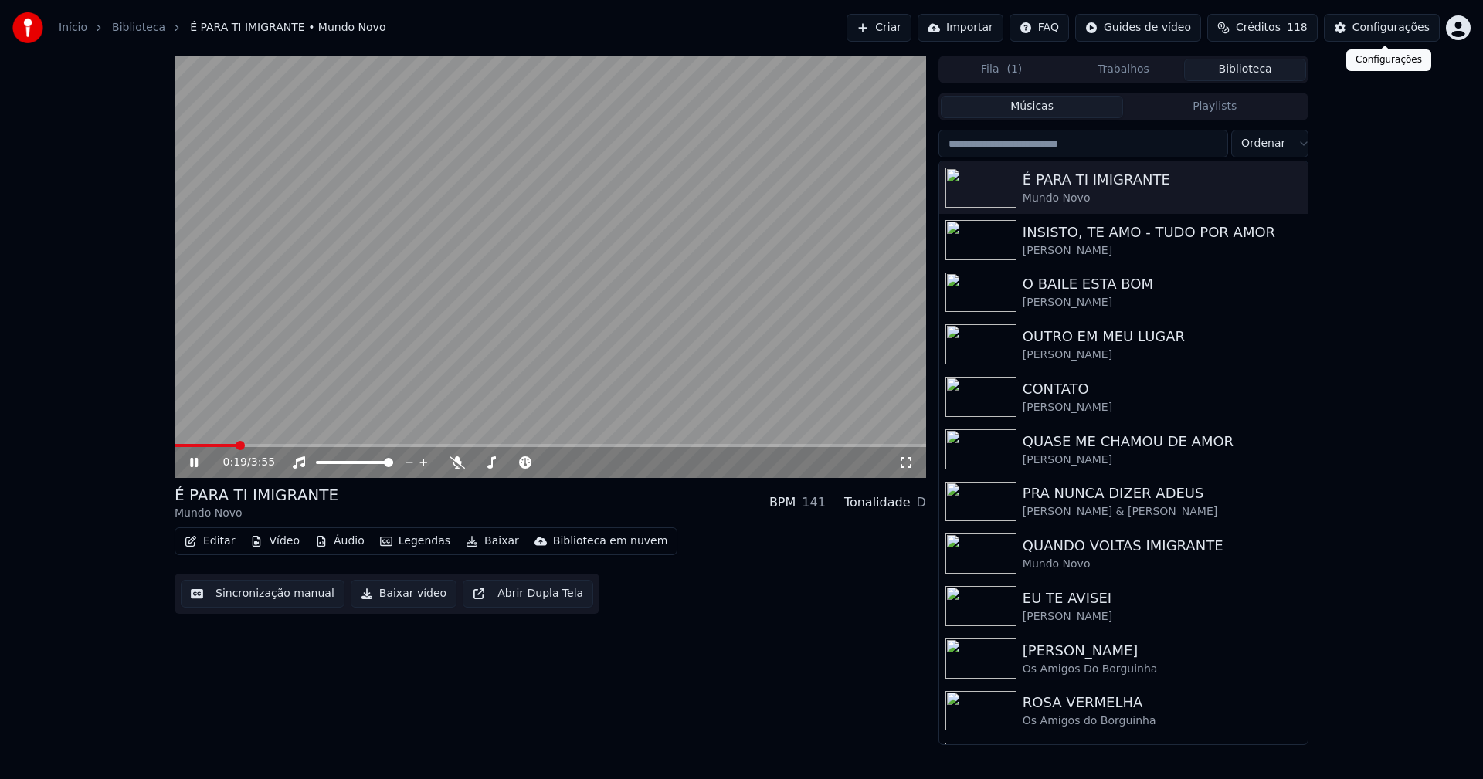
click at [1387, 27] on div "Configurações" at bounding box center [1390, 27] width 77 height 15
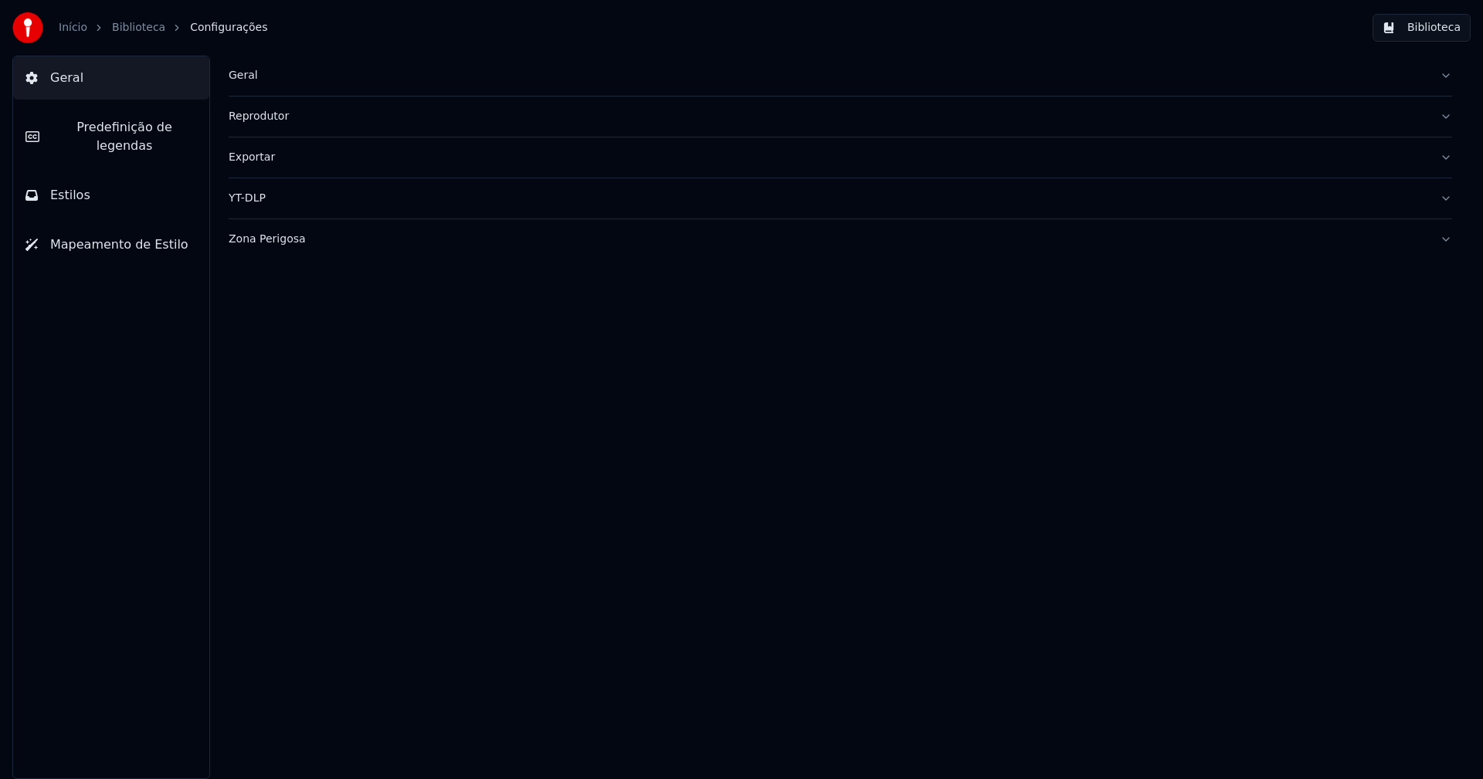
click at [117, 127] on span "Predefinição de legendas" at bounding box center [124, 136] width 145 height 37
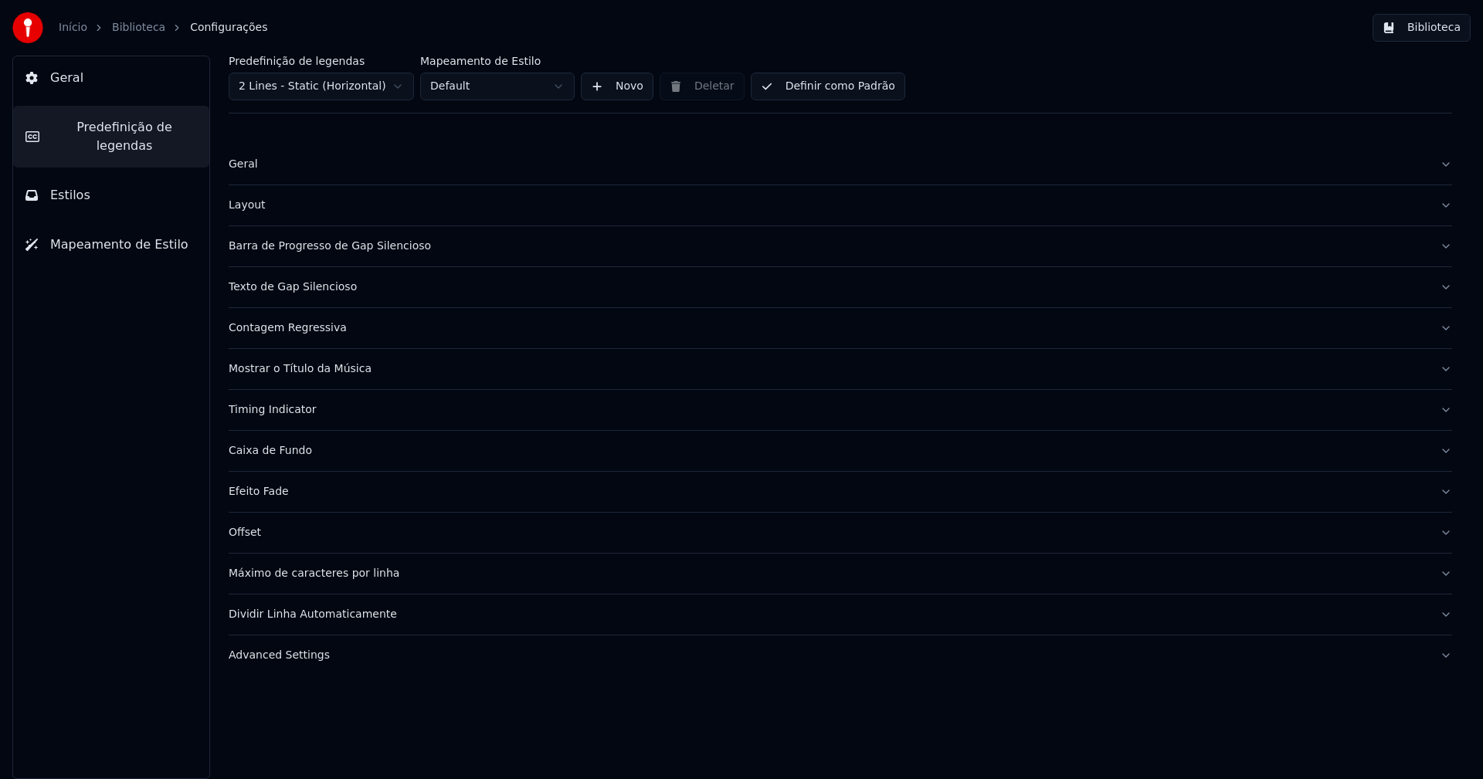
click at [362, 245] on div "Barra de Progresso de Gap Silencioso" at bounding box center [828, 246] width 1198 height 15
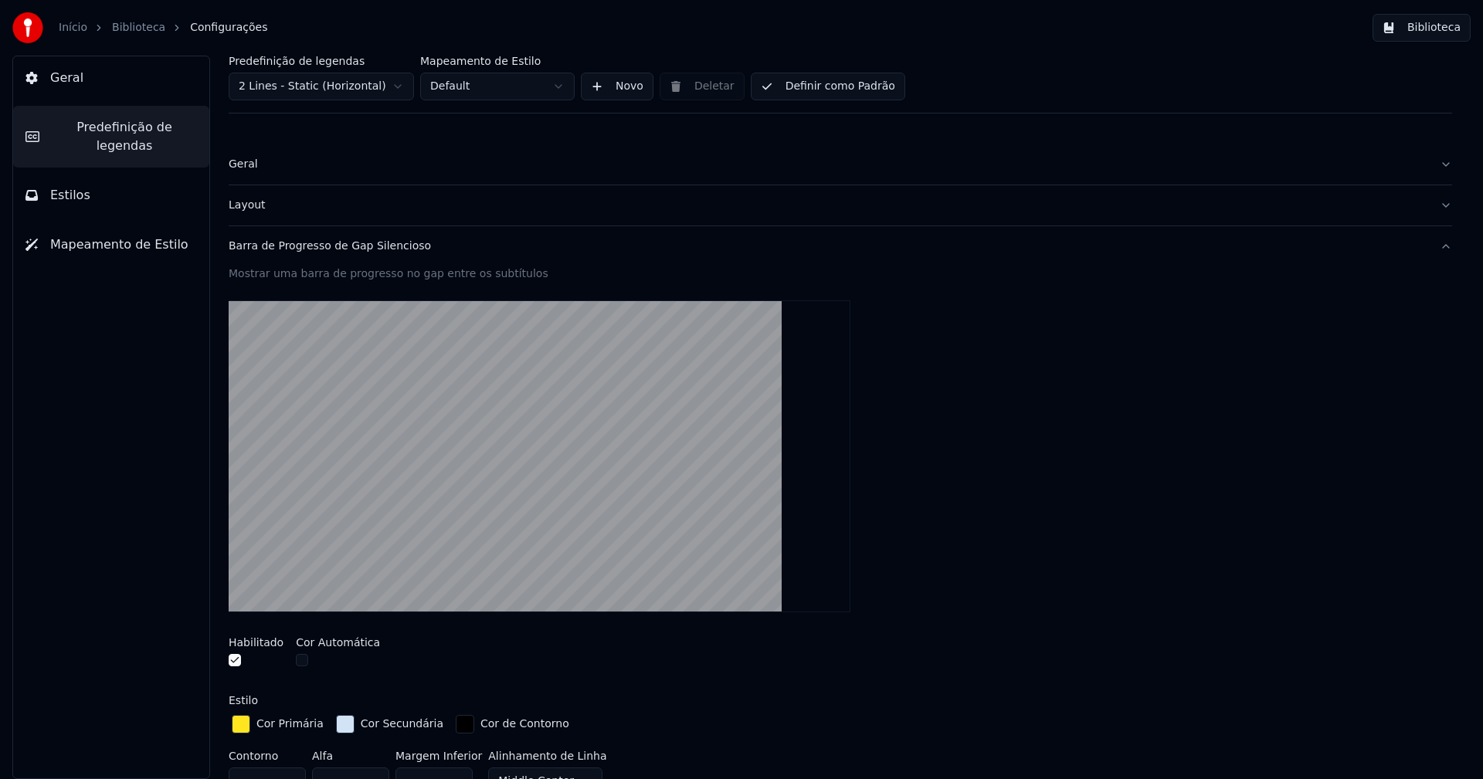
click at [336, 728] on div "button" at bounding box center [345, 724] width 19 height 19
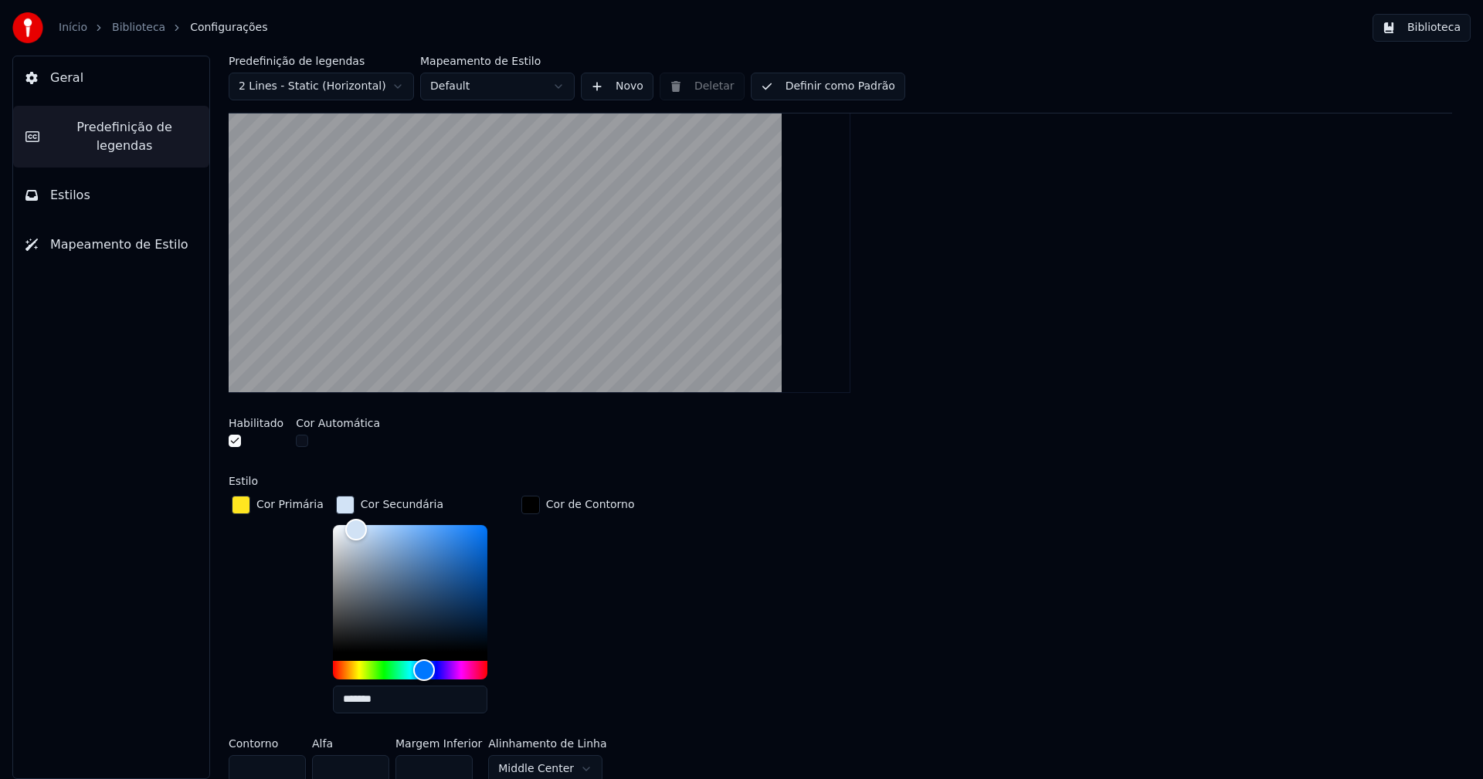
scroll to position [232, 0]
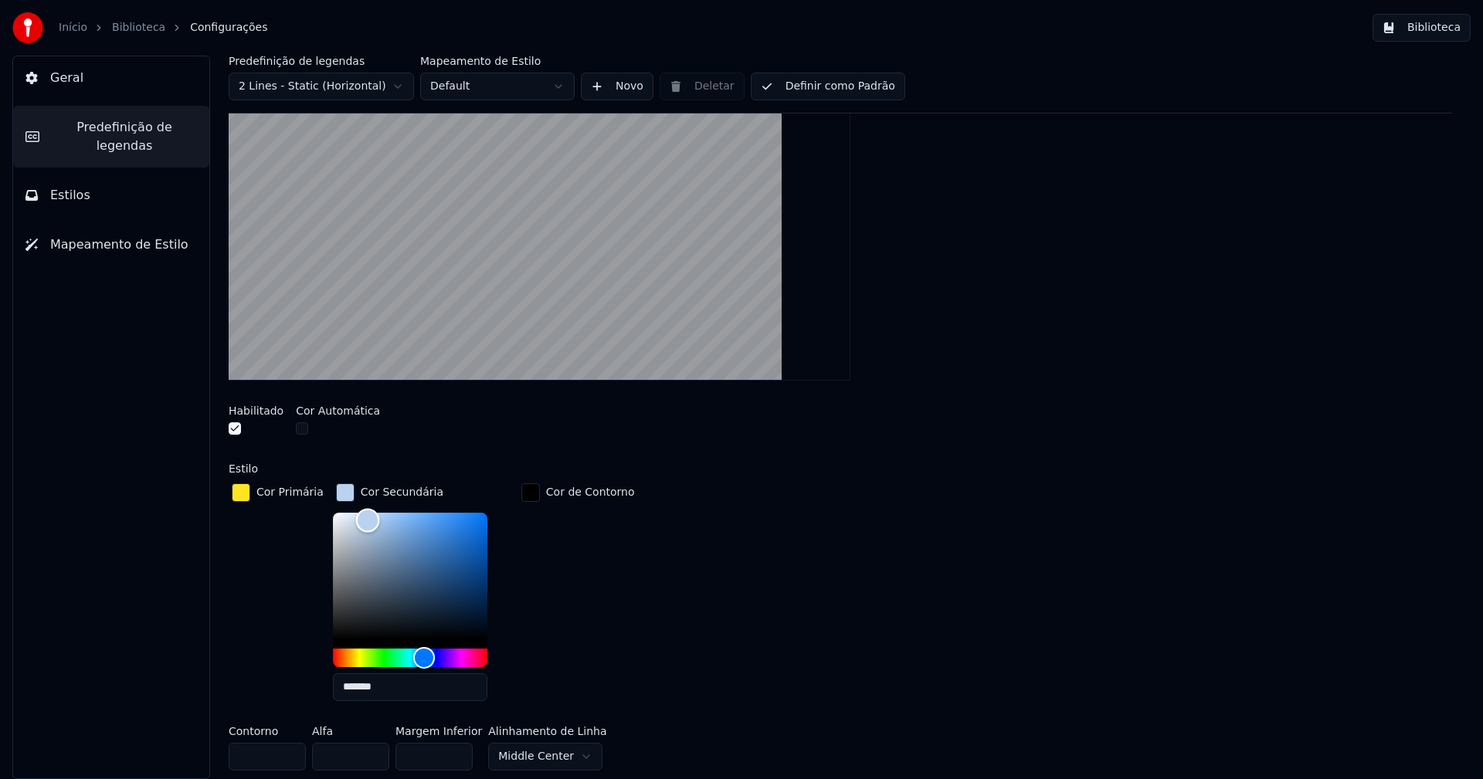
type input "*******"
drag, startPoint x: 347, startPoint y: 516, endPoint x: 363, endPoint y: 521, distance: 16.4
click at [363, 521] on div "Color" at bounding box center [371, 523] width 24 height 24
click at [336, 489] on div "button" at bounding box center [345, 492] width 19 height 19
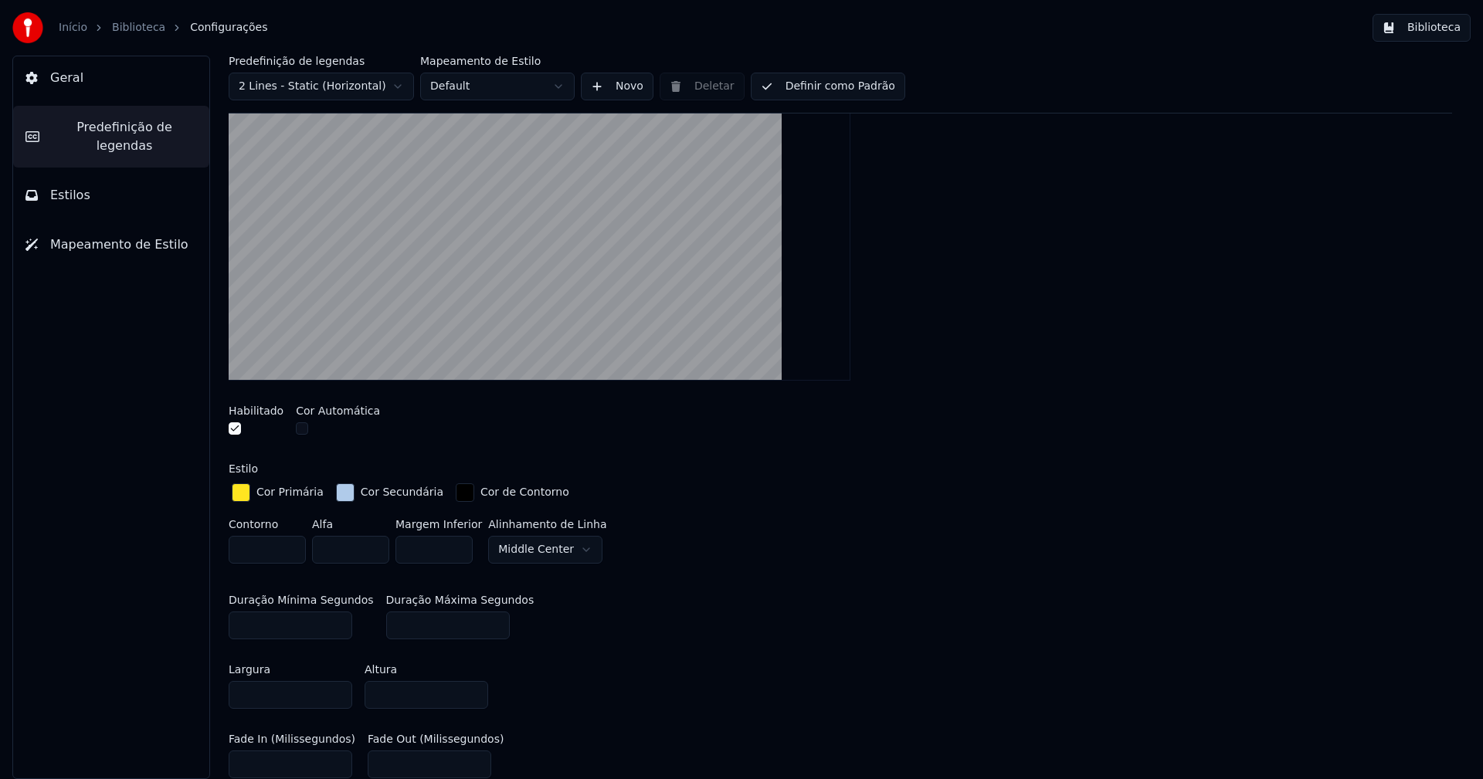
click at [1429, 31] on button "Biblioteca" at bounding box center [1421, 28] width 98 height 28
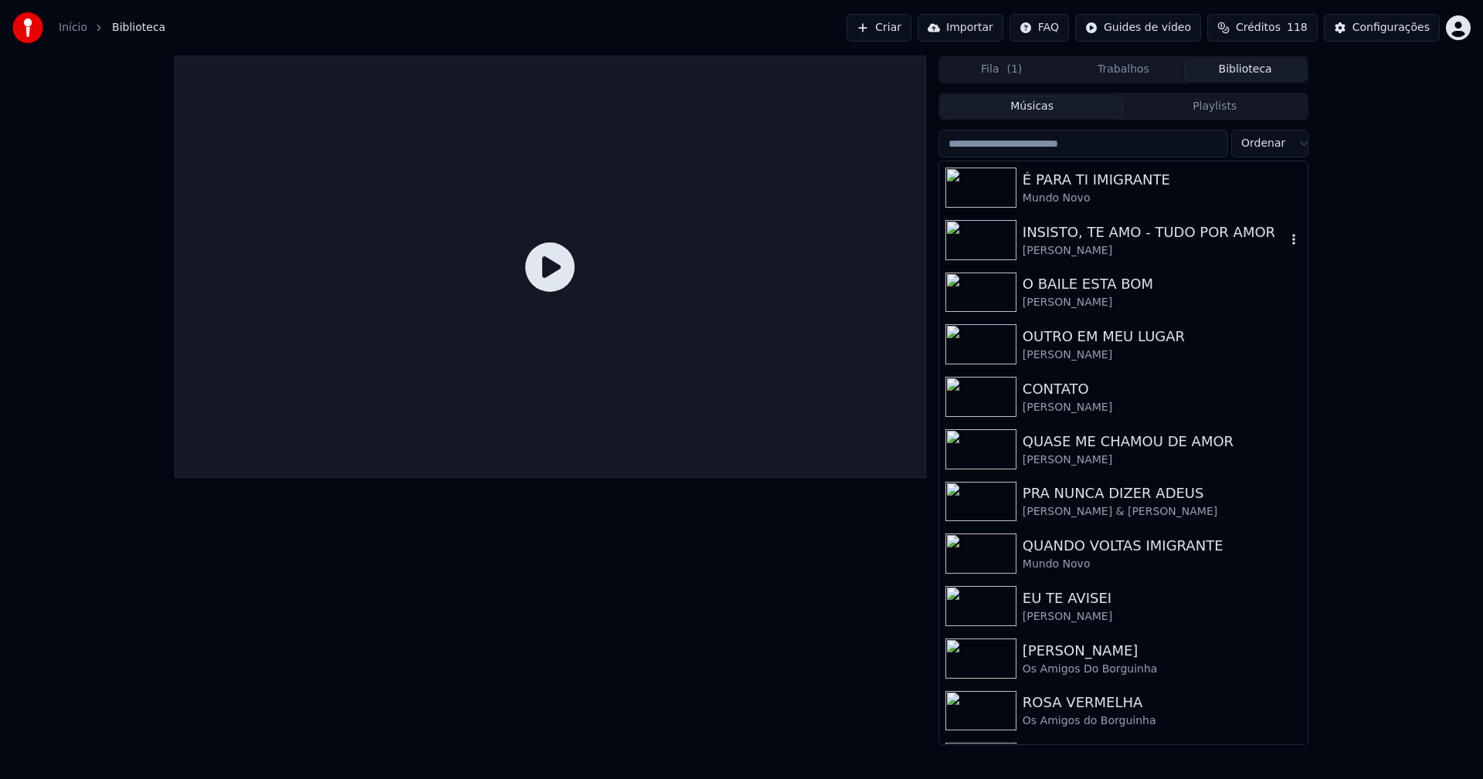
click at [1102, 243] on div "[PERSON_NAME]" at bounding box center [1153, 250] width 263 height 15
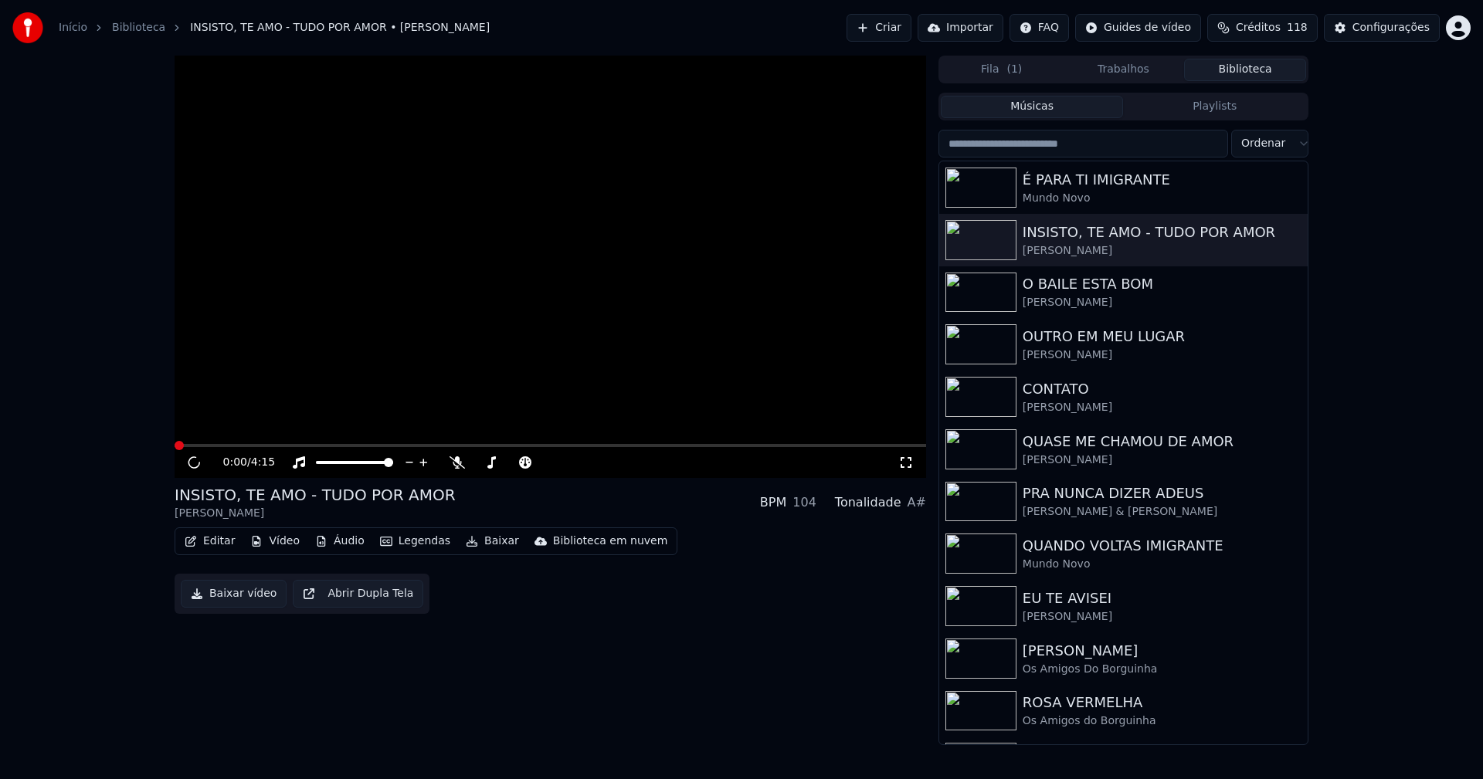
click at [907, 466] on icon at bounding box center [905, 462] width 15 height 12
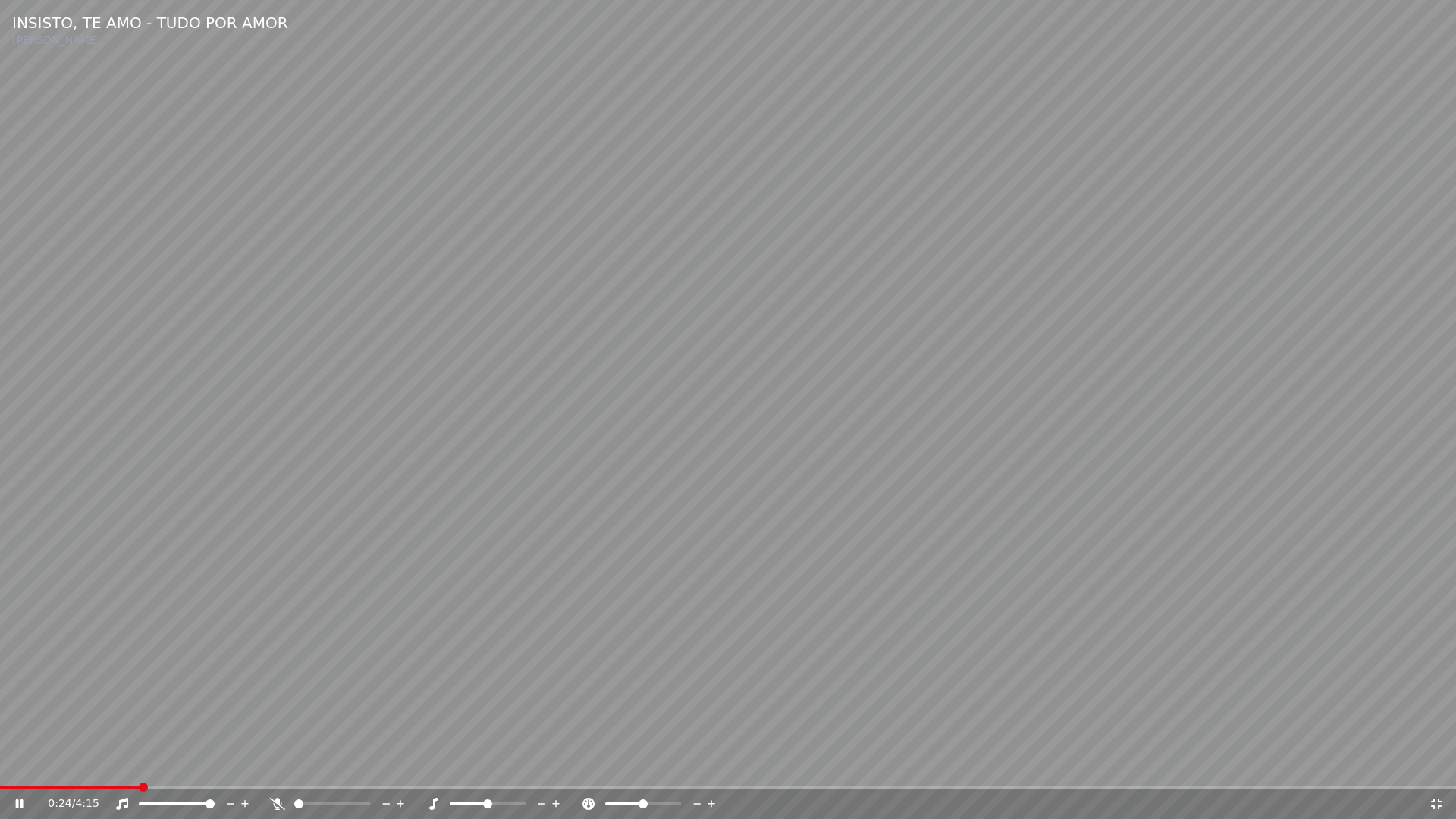
click at [1439, 764] on icon at bounding box center [1435, 803] width 11 height 11
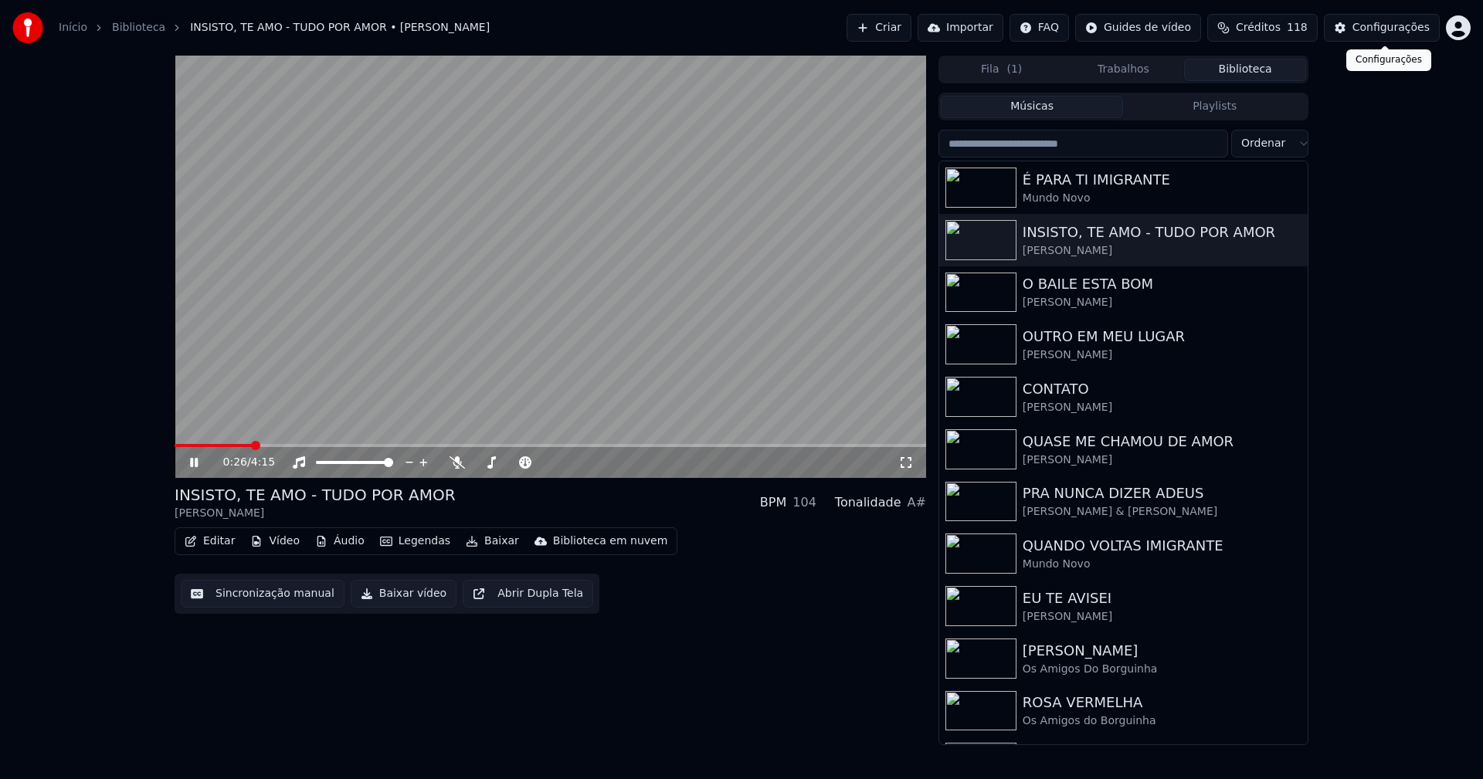
click at [1384, 26] on div "Configurações" at bounding box center [1390, 27] width 77 height 15
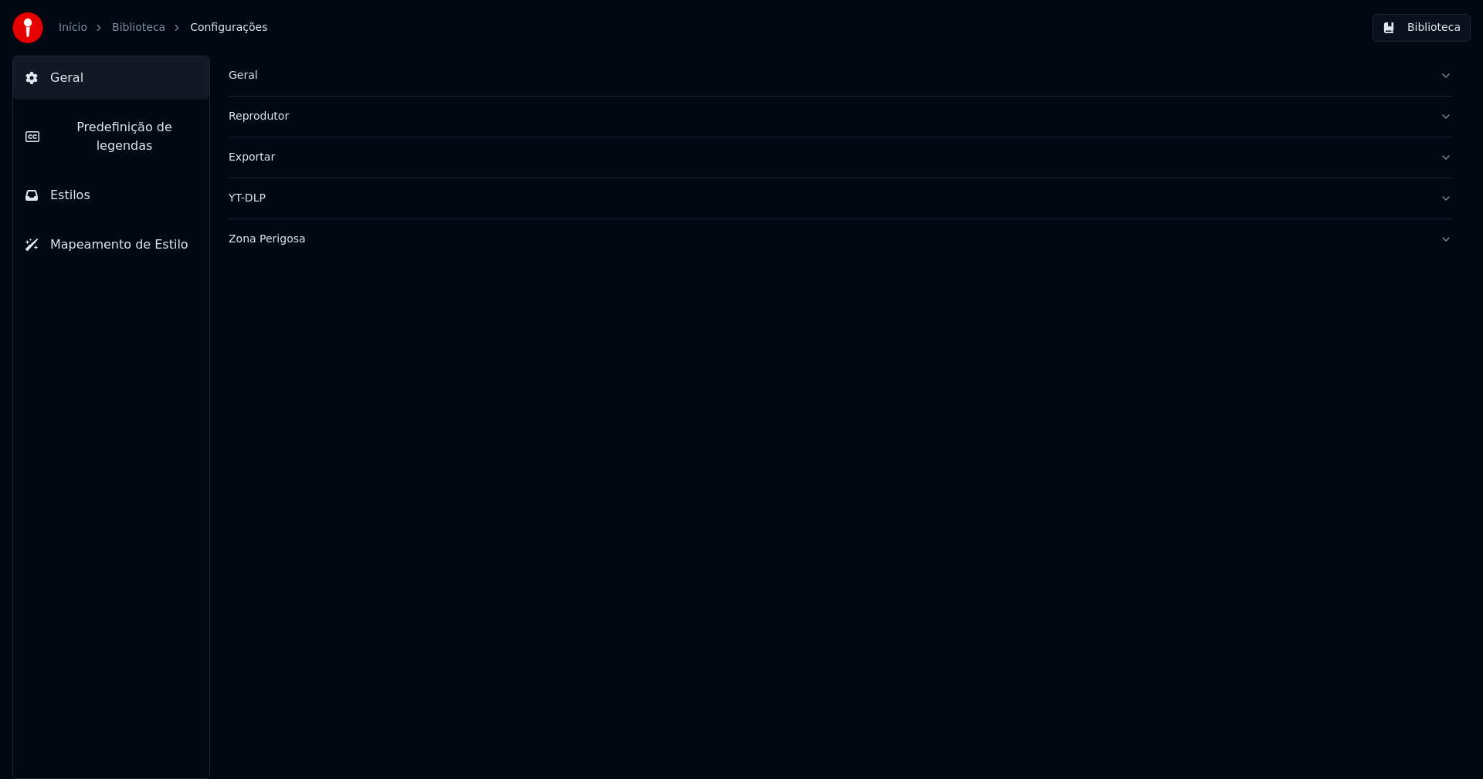
click at [132, 134] on span "Predefinição de legendas" at bounding box center [124, 136] width 145 height 37
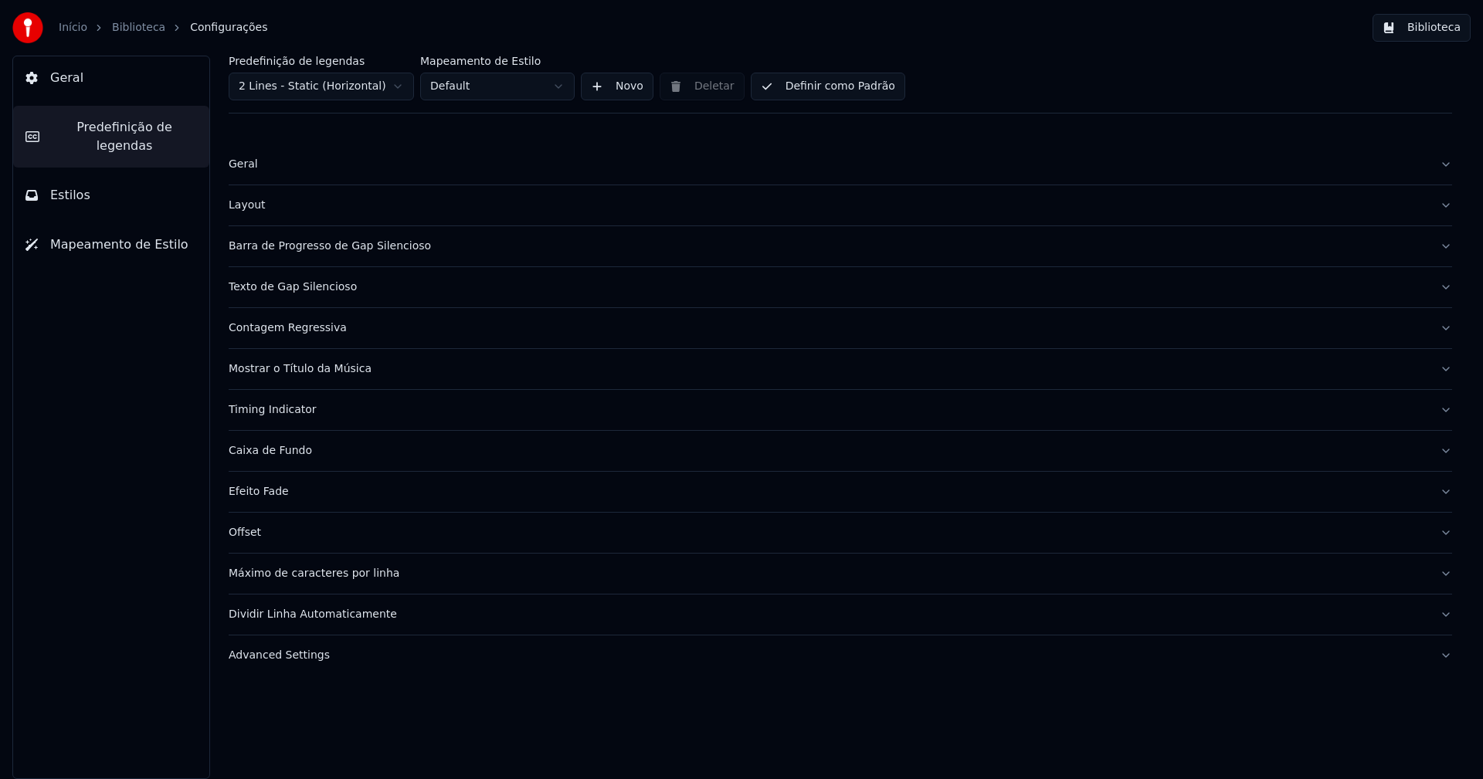
click at [290, 252] on div "Barra de Progresso de Gap Silencioso" at bounding box center [828, 246] width 1198 height 15
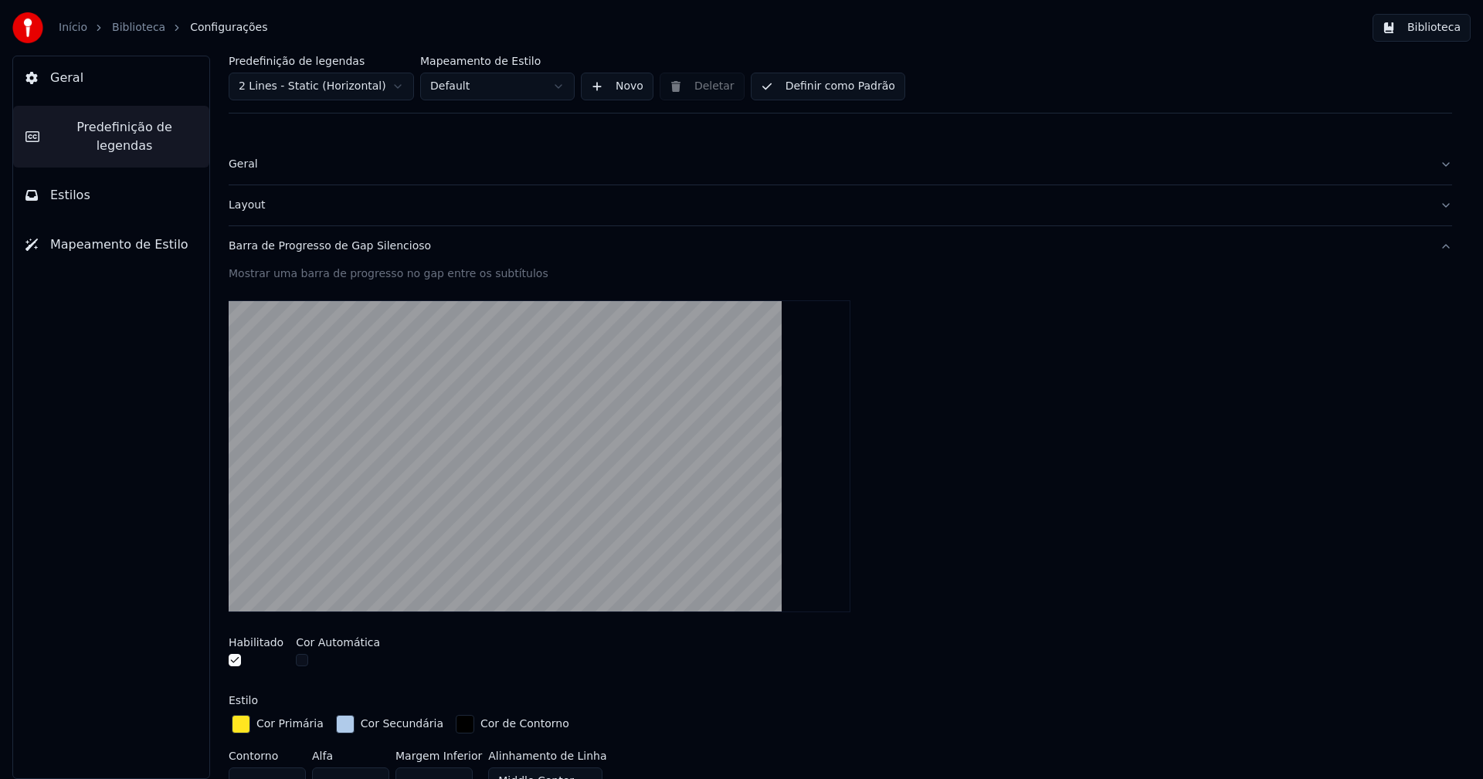
click at [336, 721] on div "button" at bounding box center [345, 724] width 19 height 19
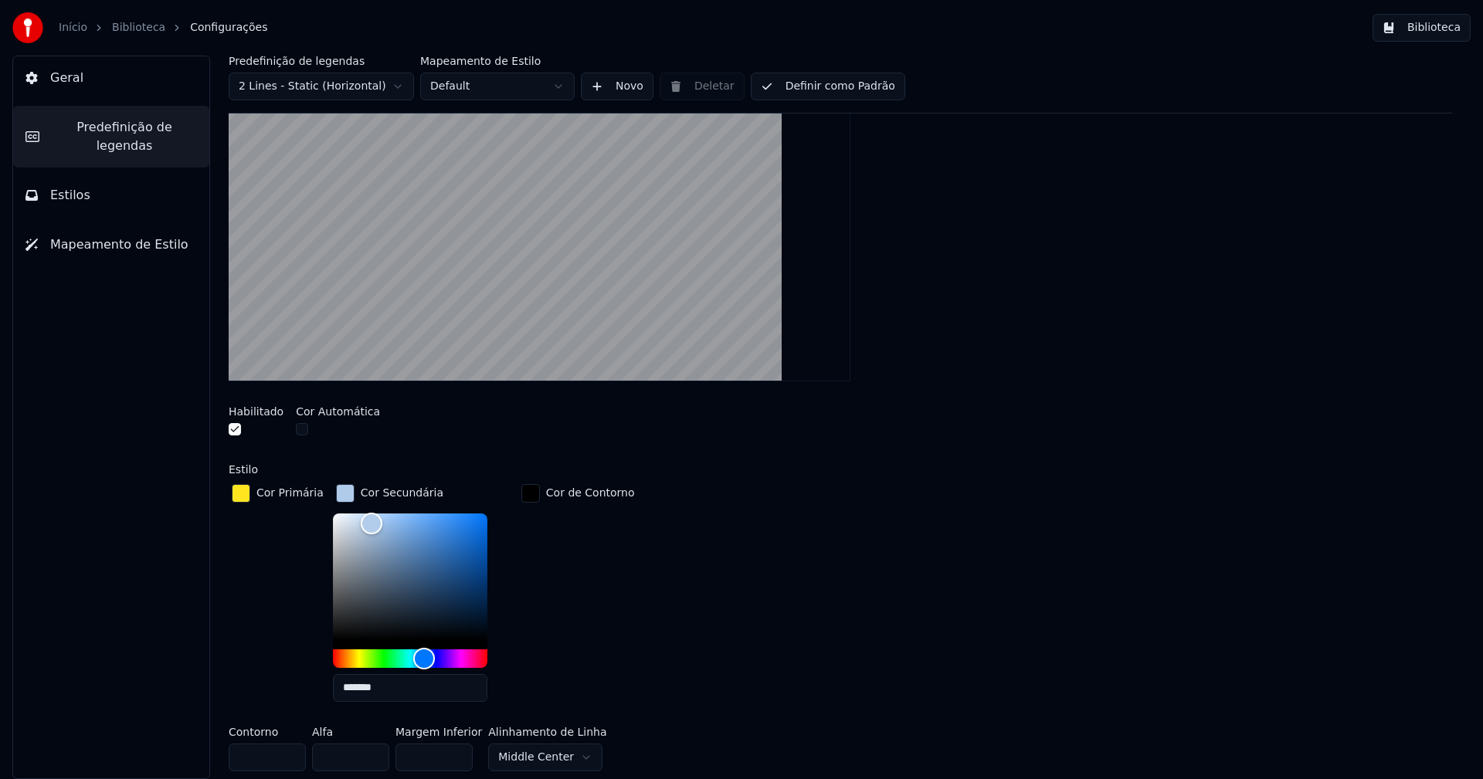
scroll to position [232, 0]
type input "*******"
drag, startPoint x: 361, startPoint y: 519, endPoint x: 353, endPoint y: 522, distance: 9.0
click at [353, 522] on div "Color" at bounding box center [361, 524] width 24 height 24
click at [336, 493] on div "button" at bounding box center [345, 492] width 19 height 19
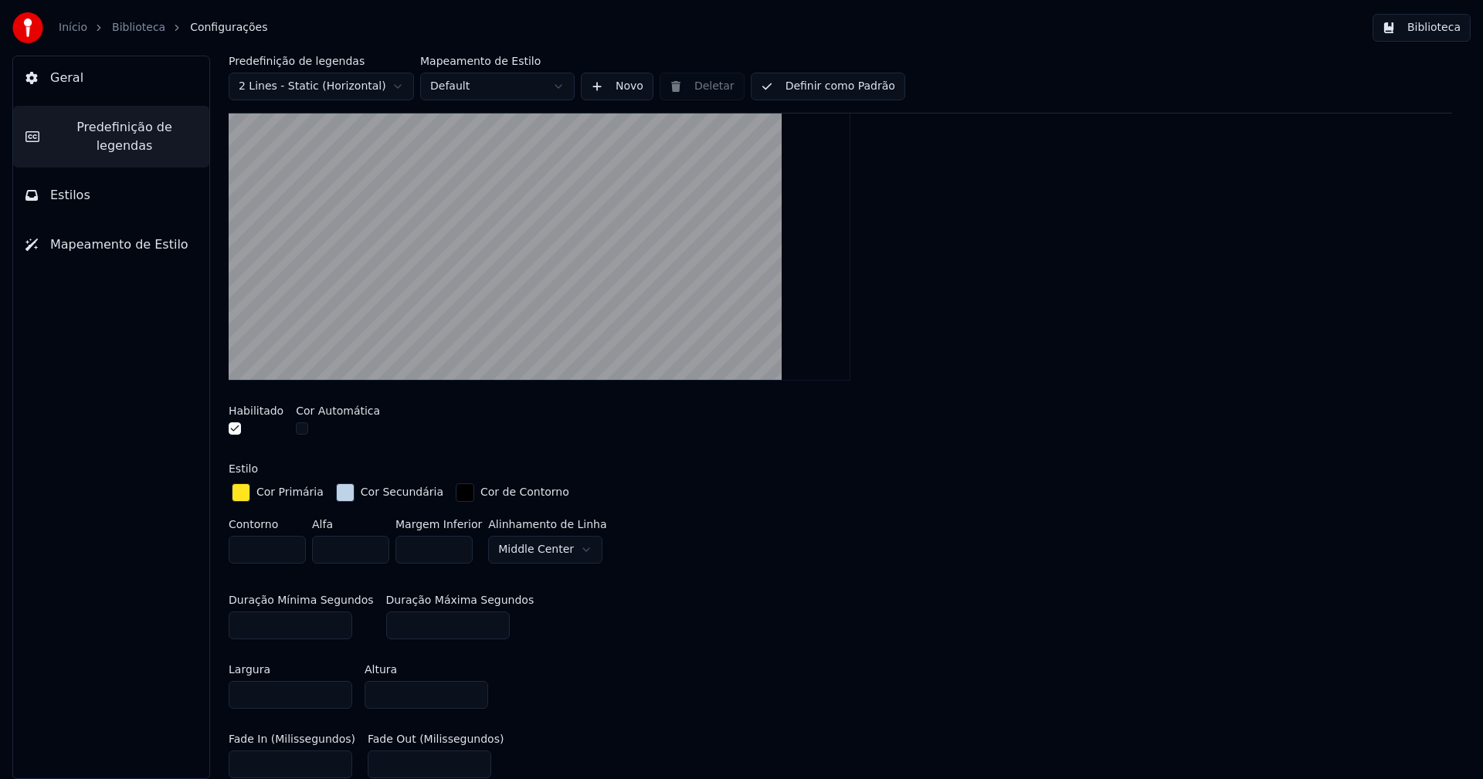
click at [1442, 19] on button "Biblioteca" at bounding box center [1421, 28] width 98 height 28
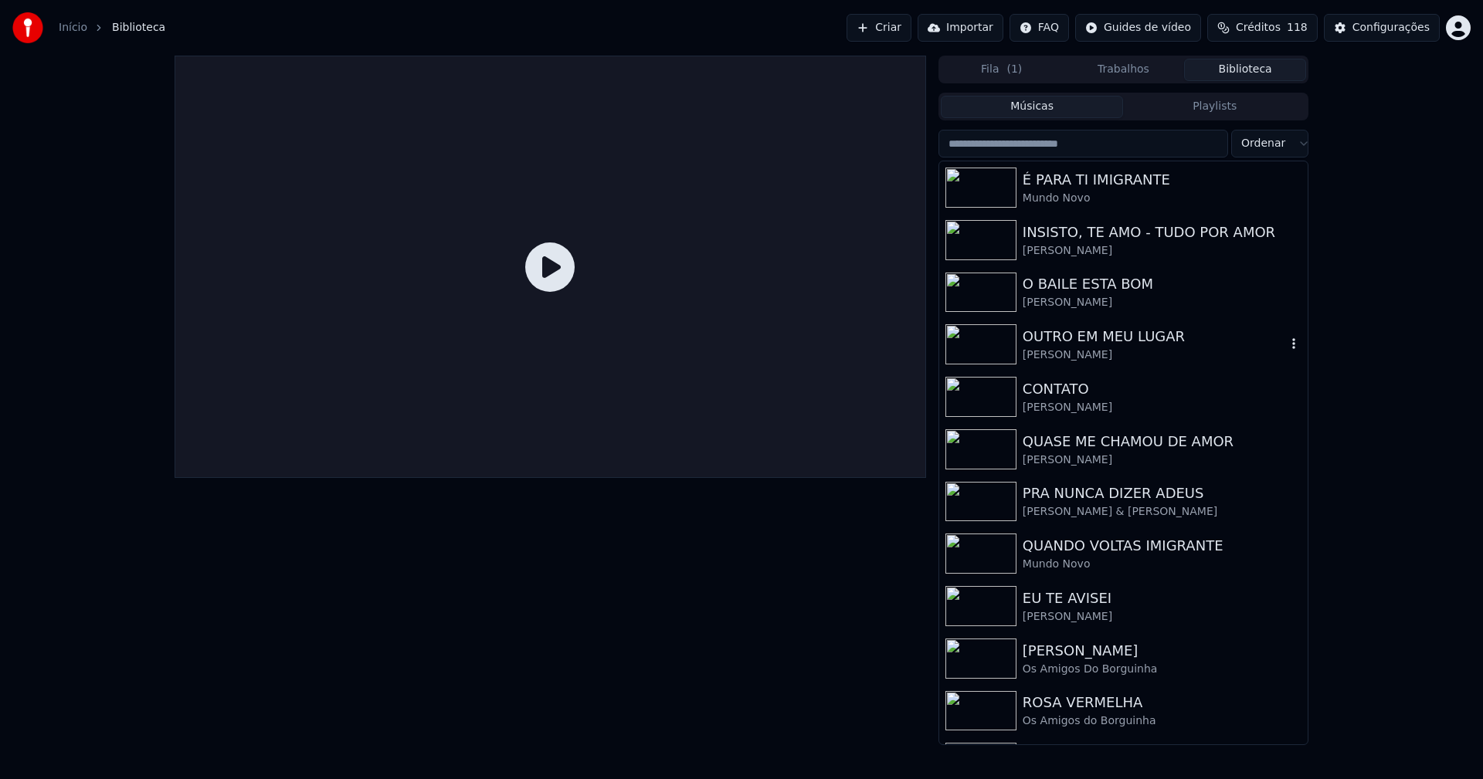
click at [1096, 345] on div "OUTRO EM MEU LUGAR" at bounding box center [1153, 337] width 263 height 22
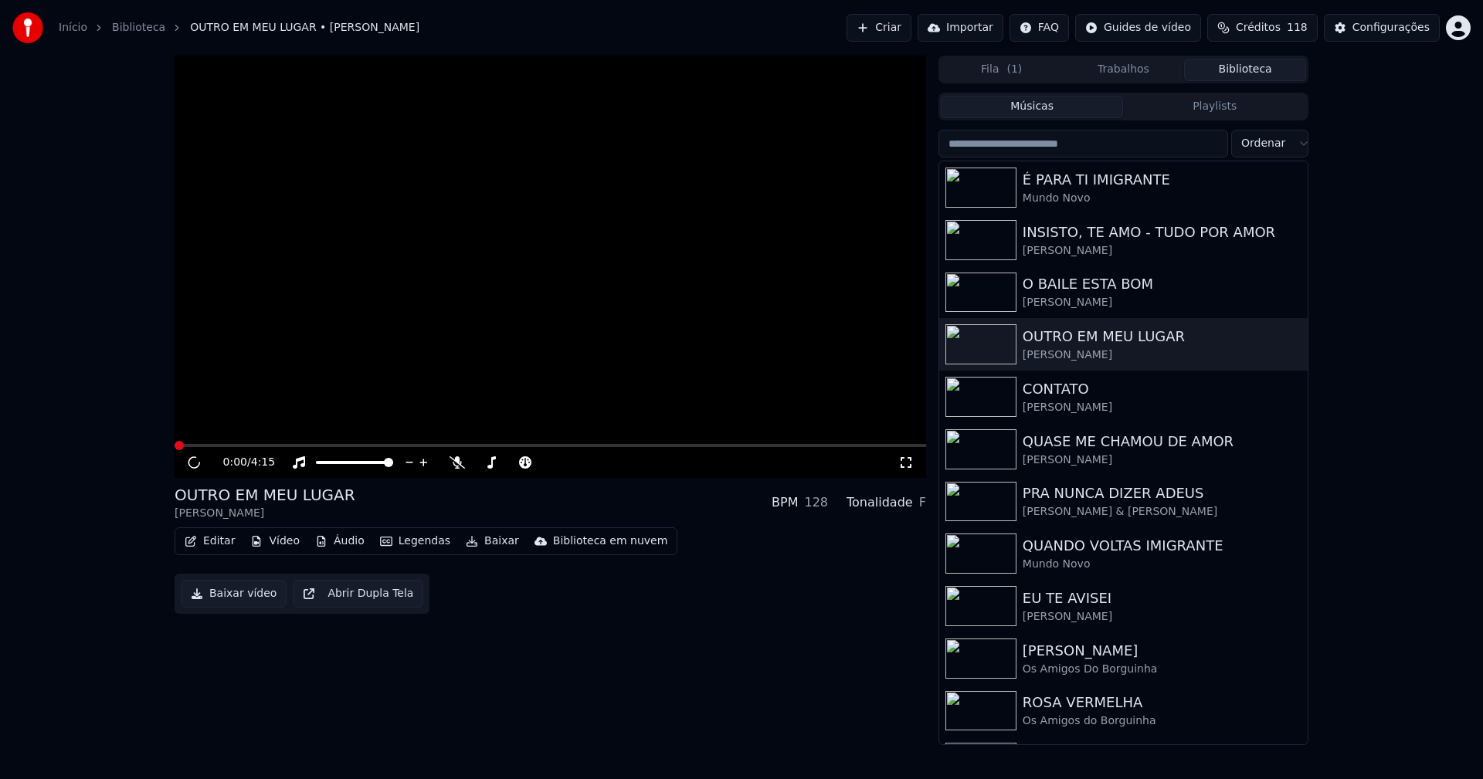
click at [907, 467] on icon at bounding box center [905, 462] width 11 height 11
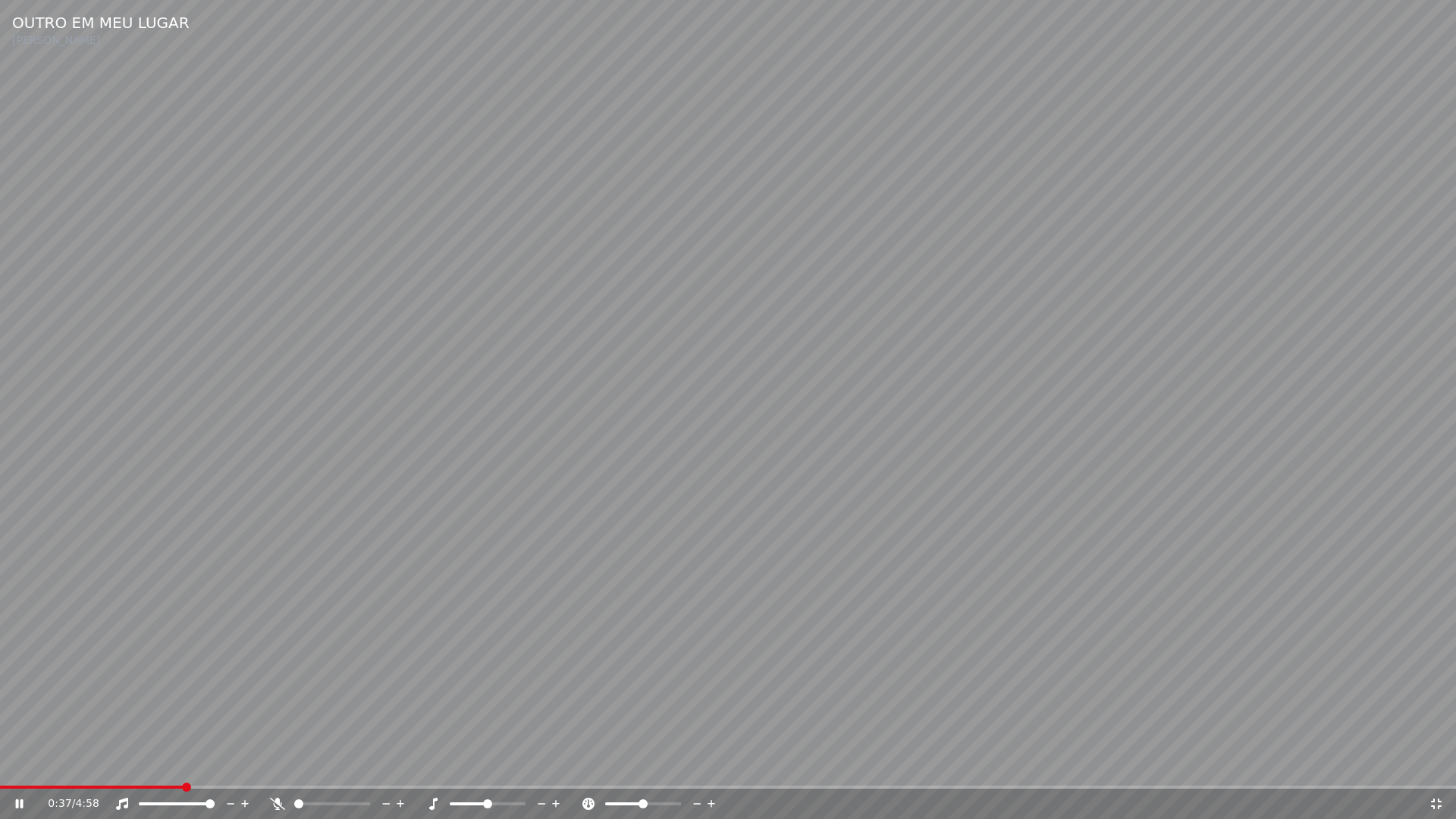
click at [1427, 764] on div "0:37 / 4:58" at bounding box center [738, 803] width 1380 height 15
click at [1437, 764] on icon at bounding box center [1435, 803] width 15 height 12
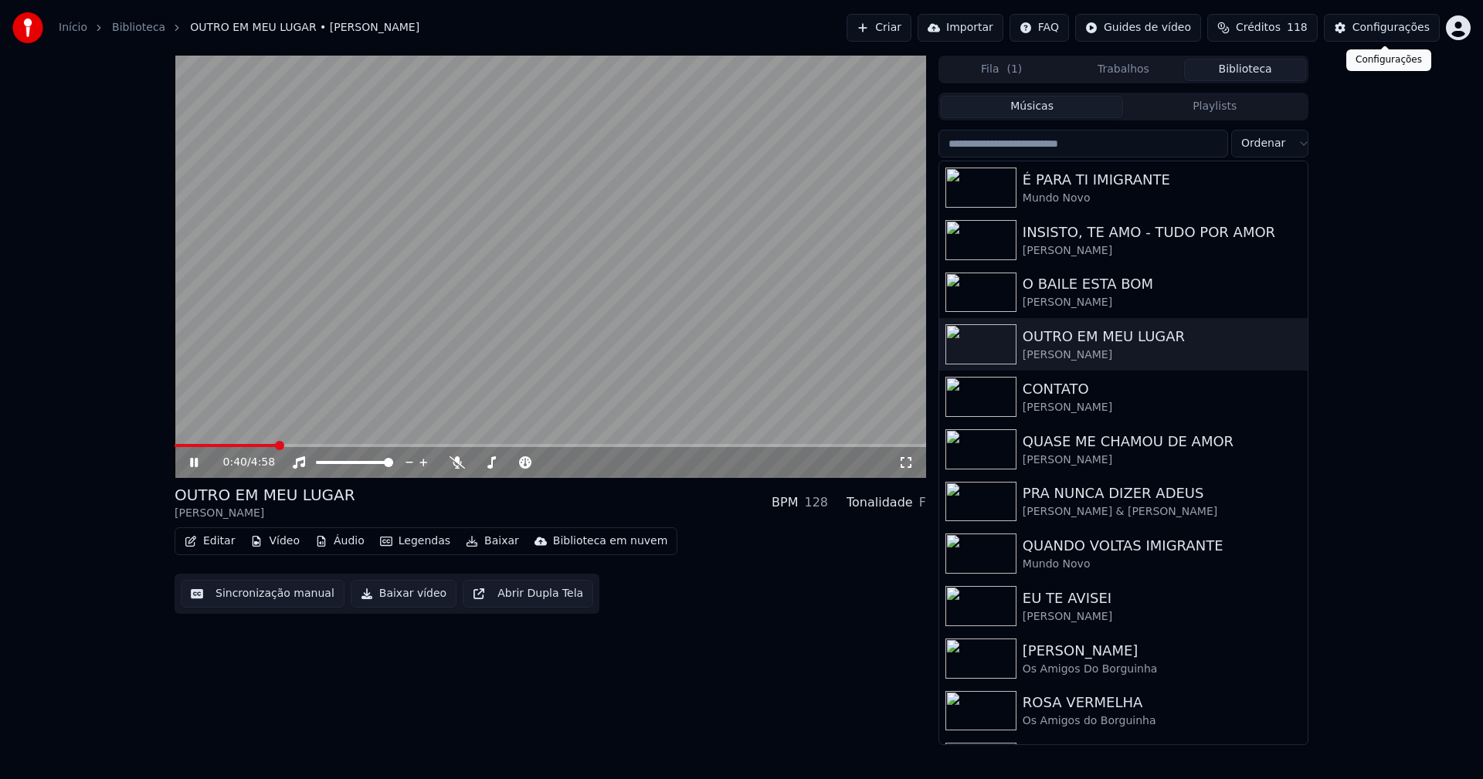
click at [1388, 31] on div "Configurações" at bounding box center [1390, 27] width 77 height 15
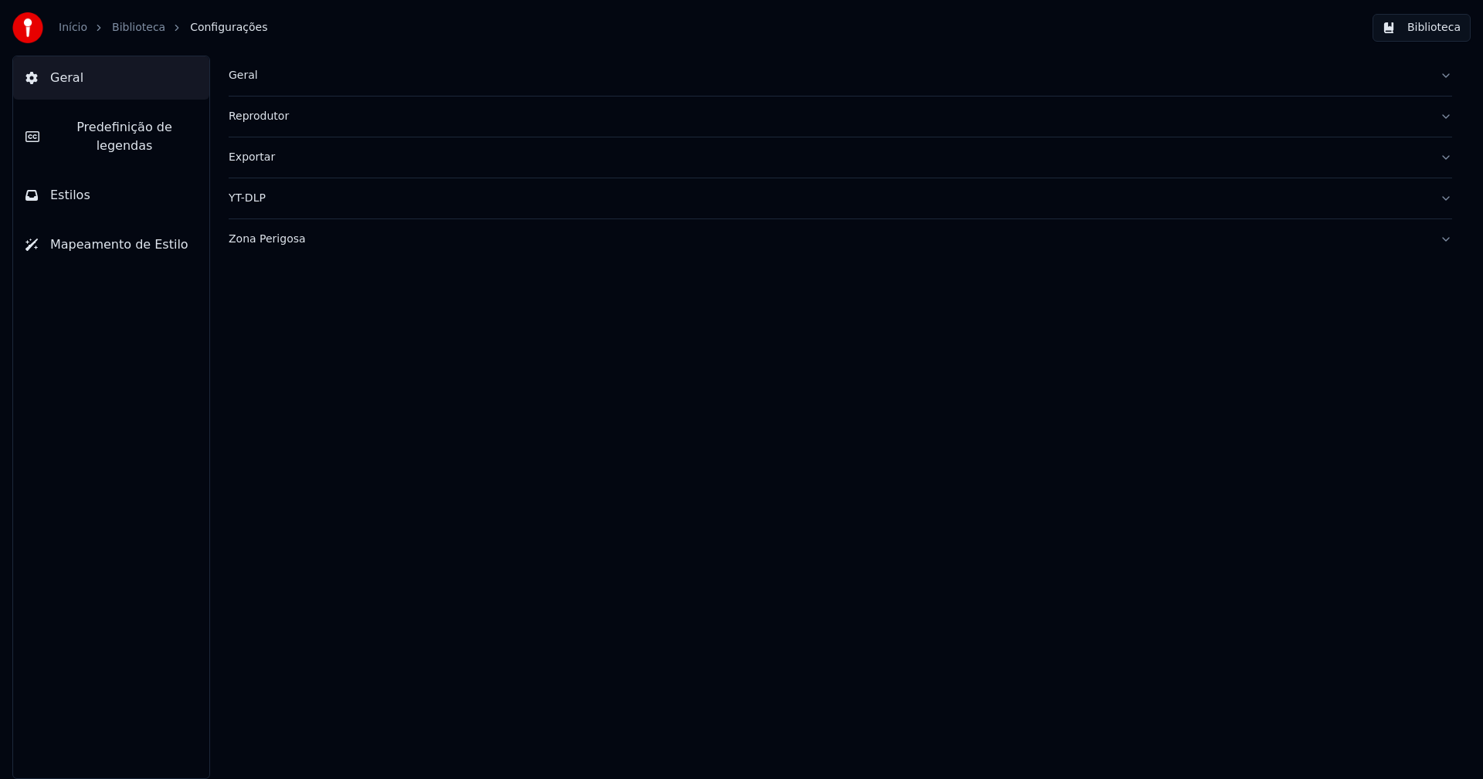
click at [146, 126] on span "Predefinição de legendas" at bounding box center [124, 136] width 145 height 37
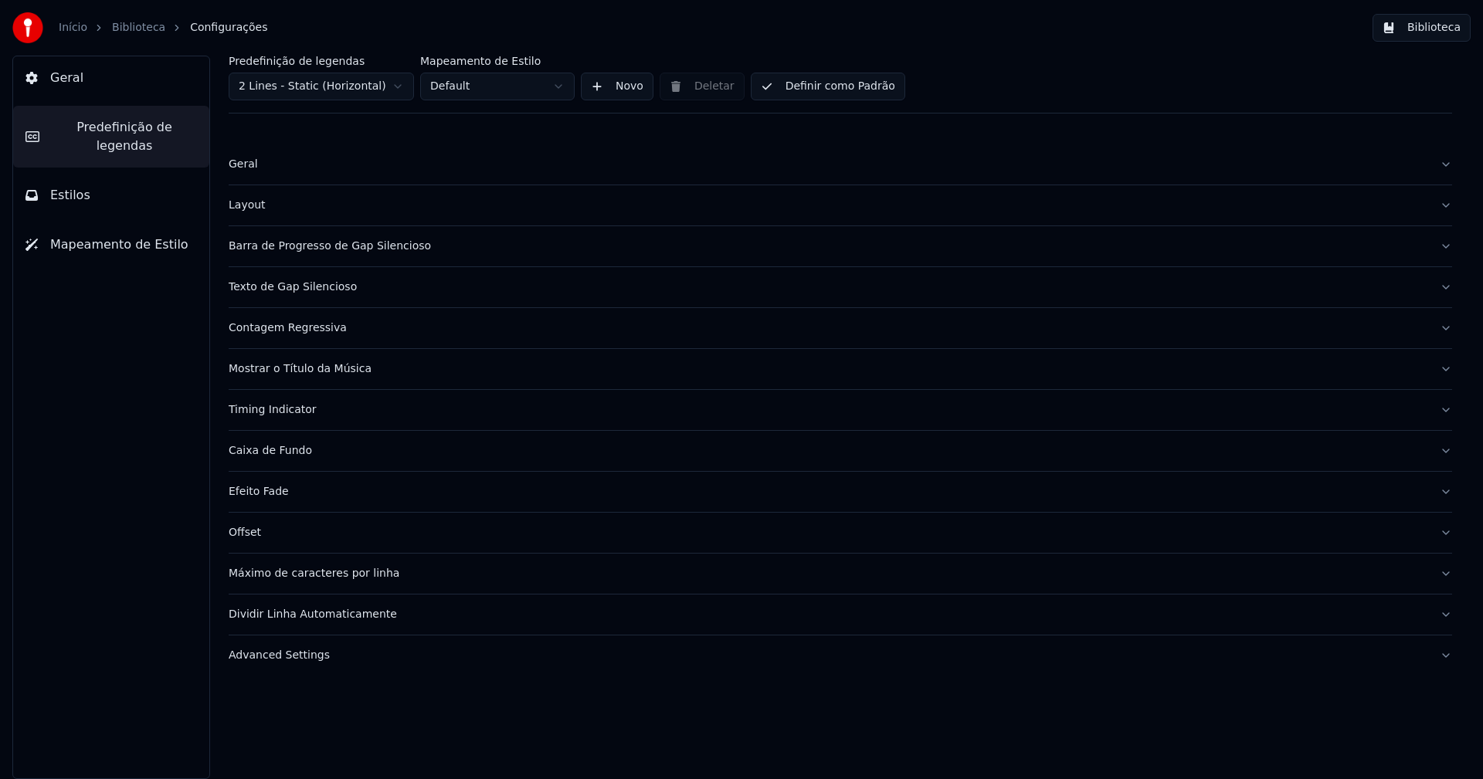
click at [378, 248] on div "Barra de Progresso de Gap Silencioso" at bounding box center [828, 246] width 1198 height 15
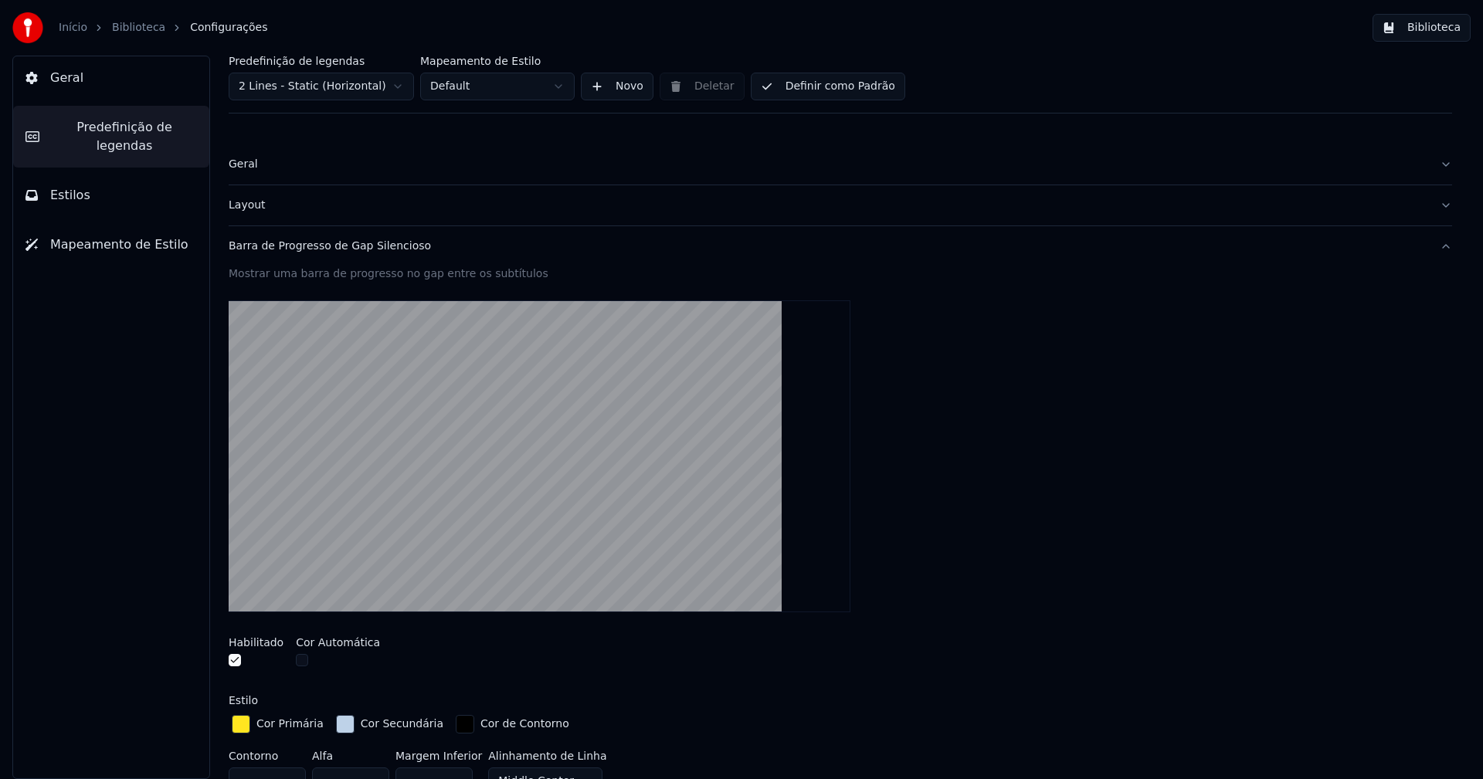
click at [336, 728] on div "button" at bounding box center [345, 724] width 19 height 19
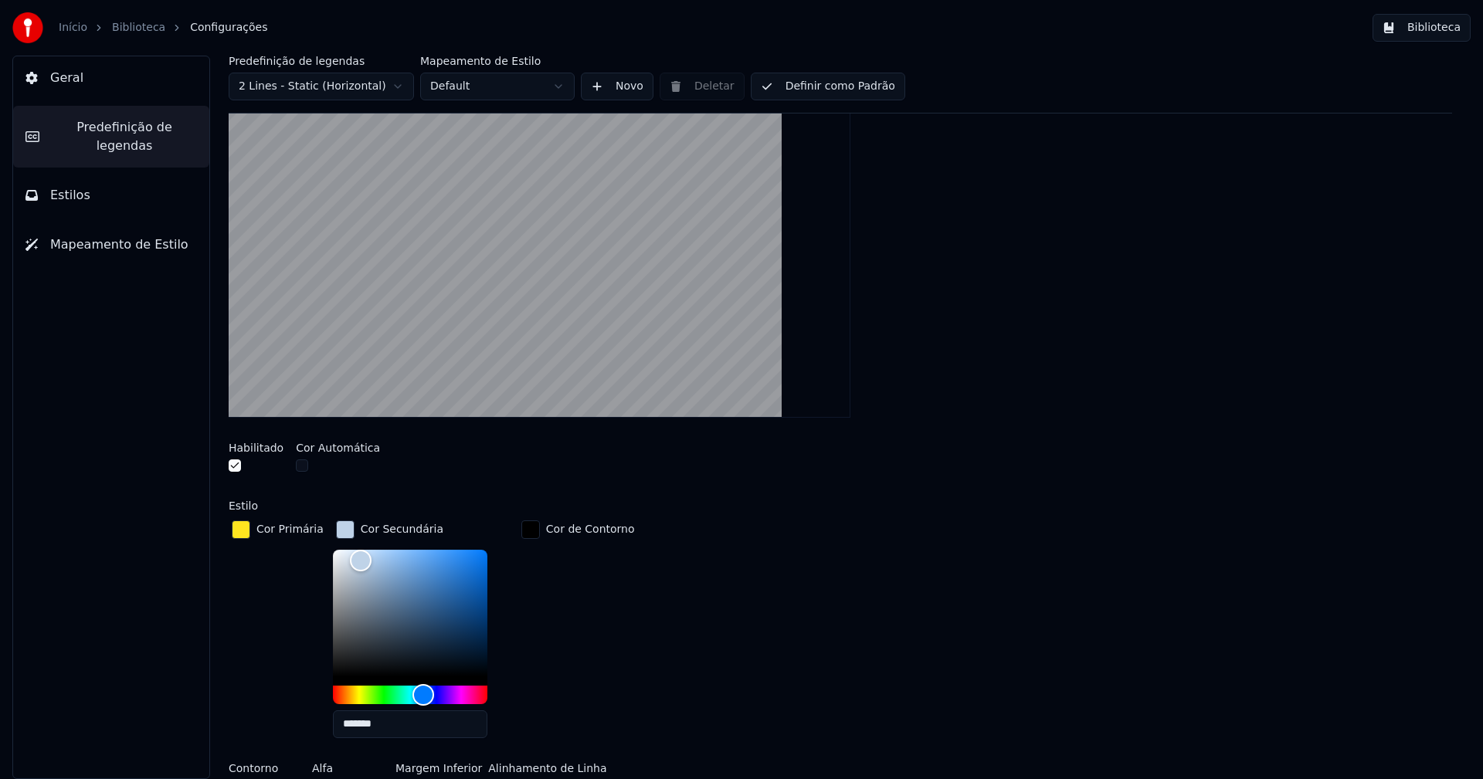
scroll to position [232, 0]
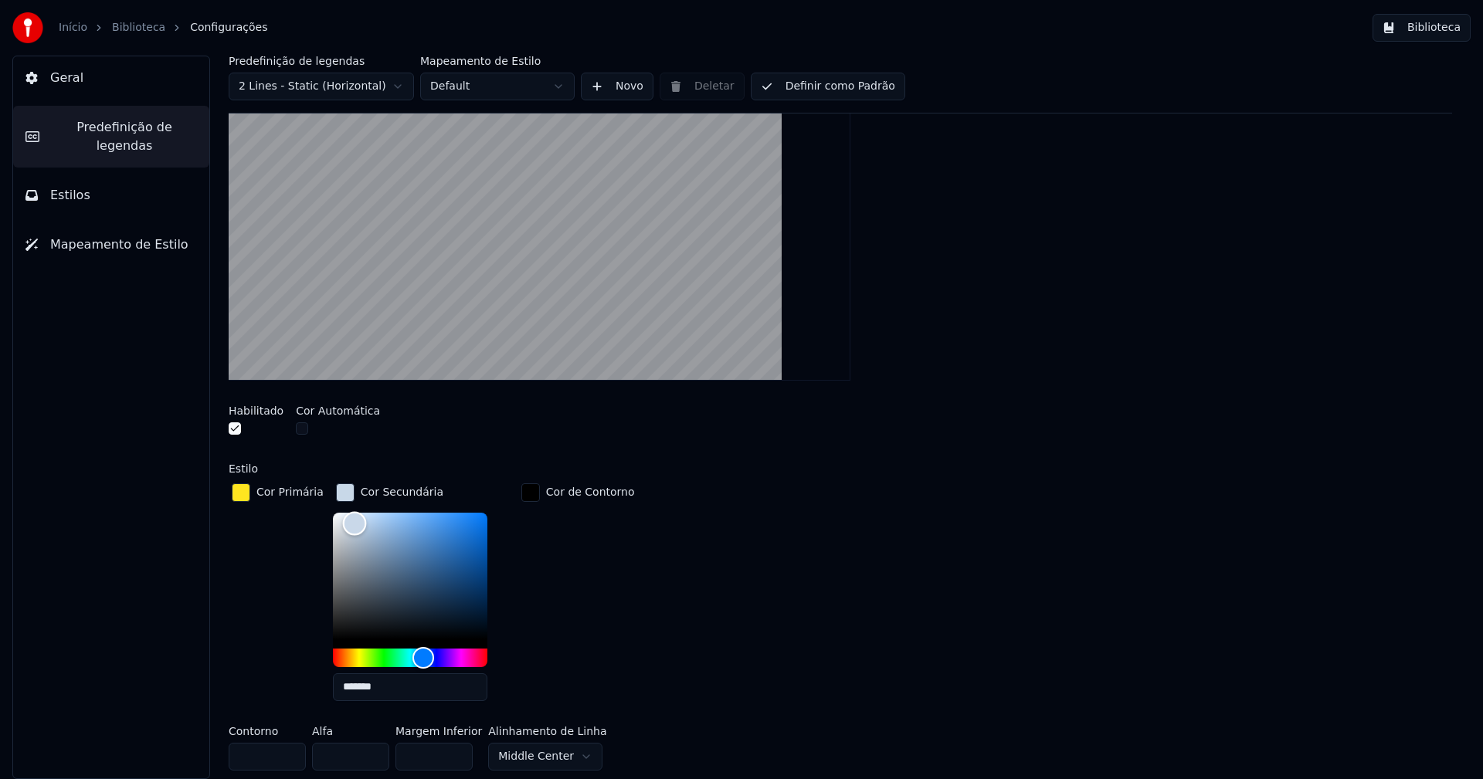
type input "*******"
click at [345, 522] on div "Color" at bounding box center [353, 524] width 24 height 24
click at [336, 491] on div "button" at bounding box center [345, 492] width 19 height 19
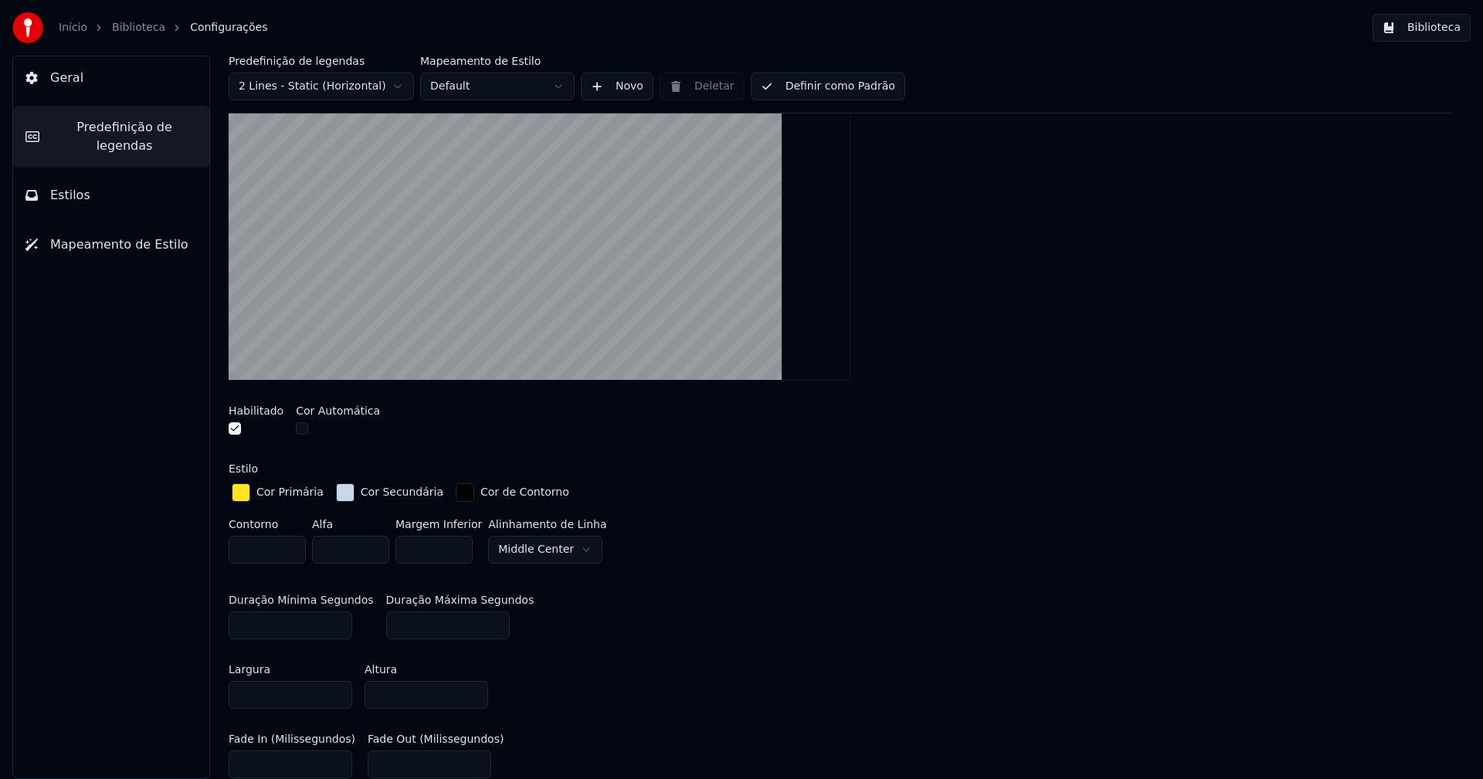
click at [1442, 29] on button "Biblioteca" at bounding box center [1421, 28] width 98 height 28
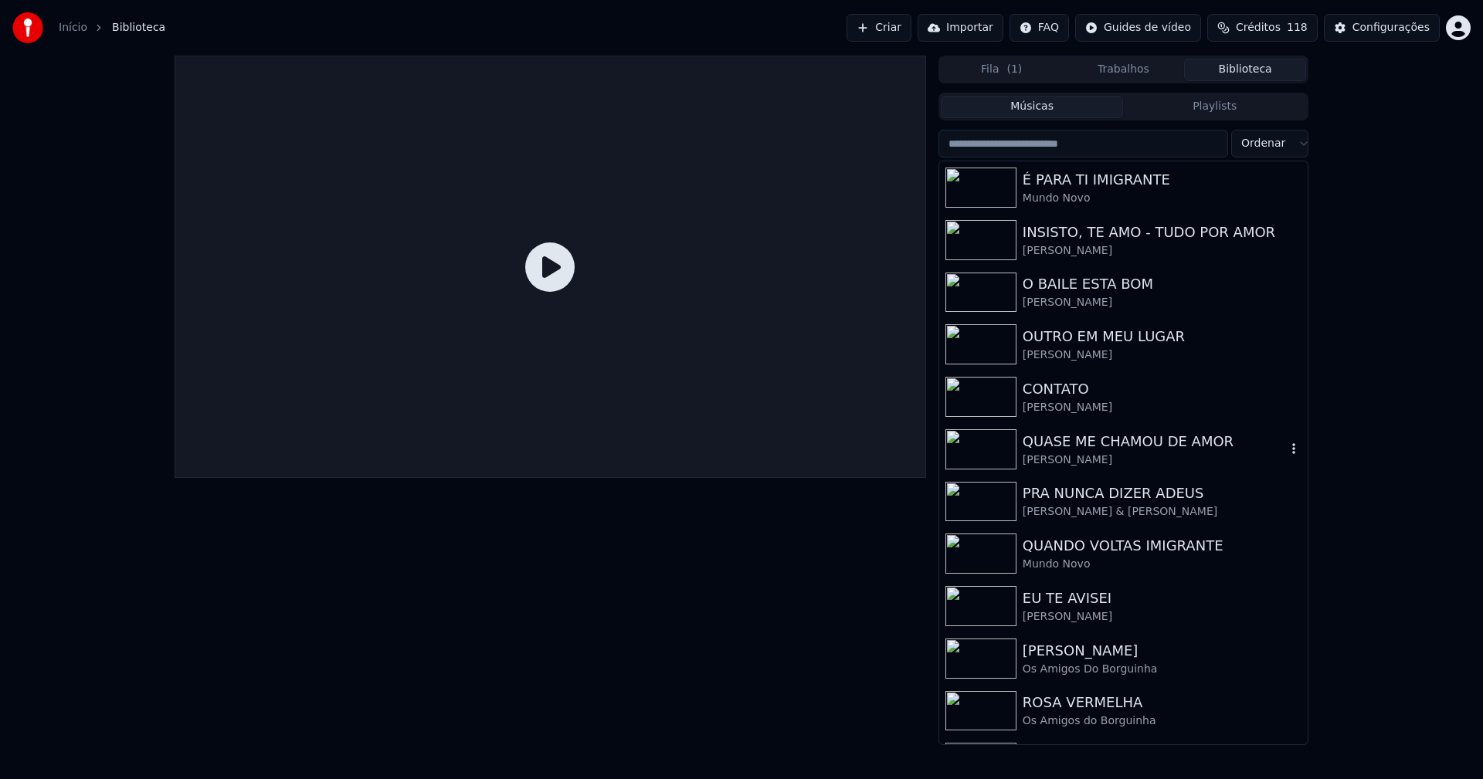
click at [1074, 455] on div "[PERSON_NAME]" at bounding box center [1153, 459] width 263 height 15
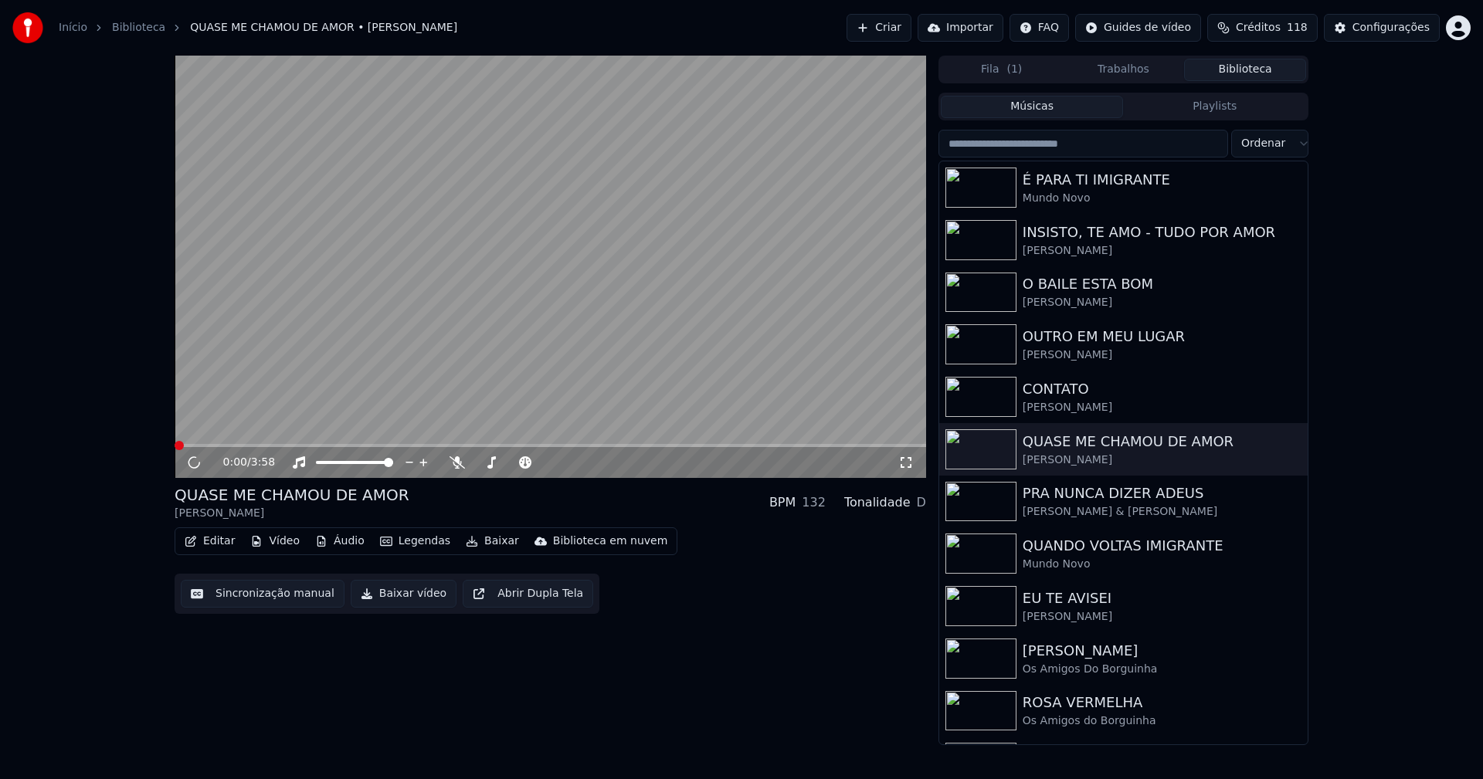
click at [904, 466] on icon at bounding box center [905, 462] width 15 height 12
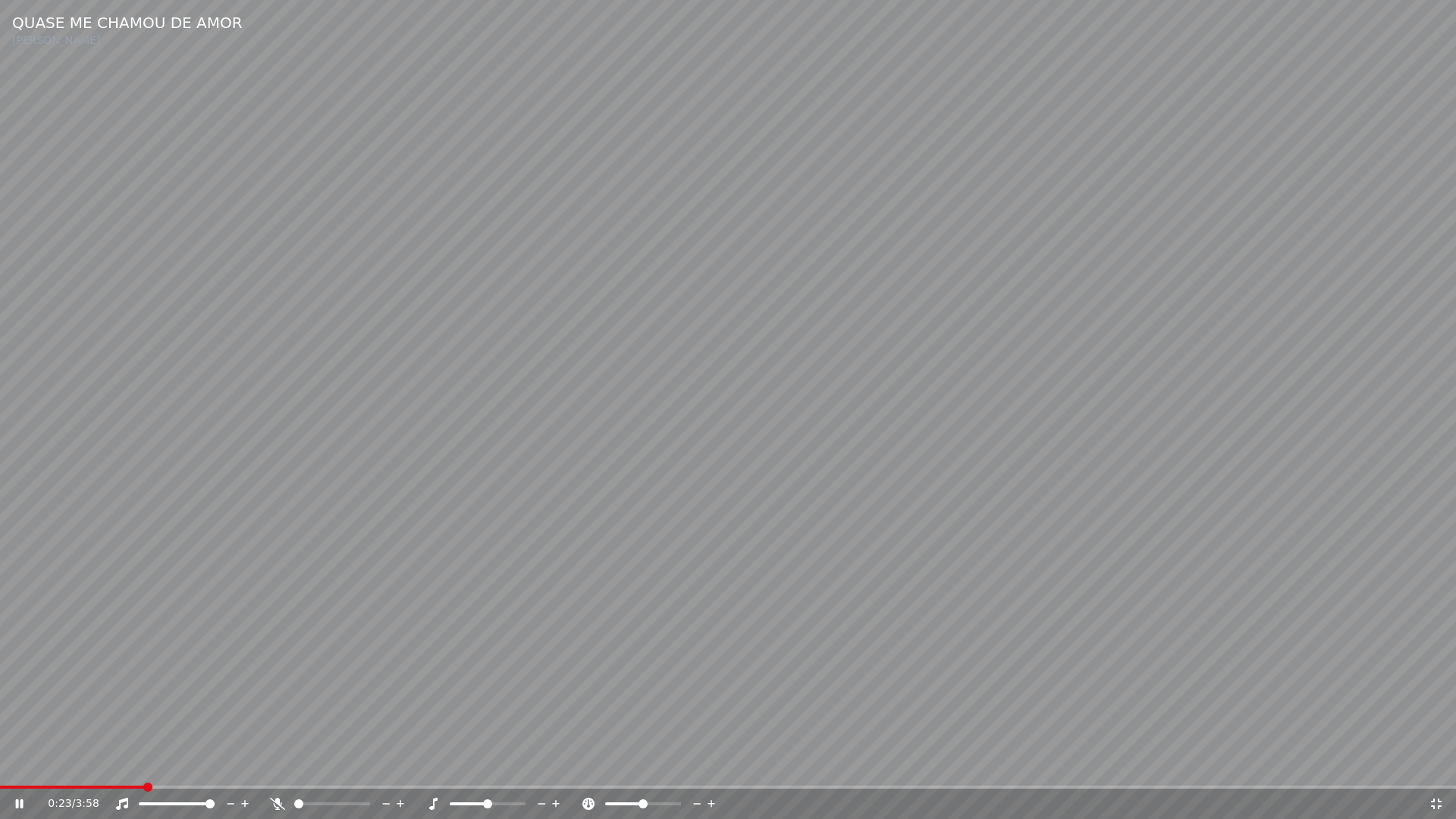
click at [65, 764] on span at bounding box center [72, 787] width 144 height 3
click at [1437, 764] on icon at bounding box center [1435, 803] width 15 height 12
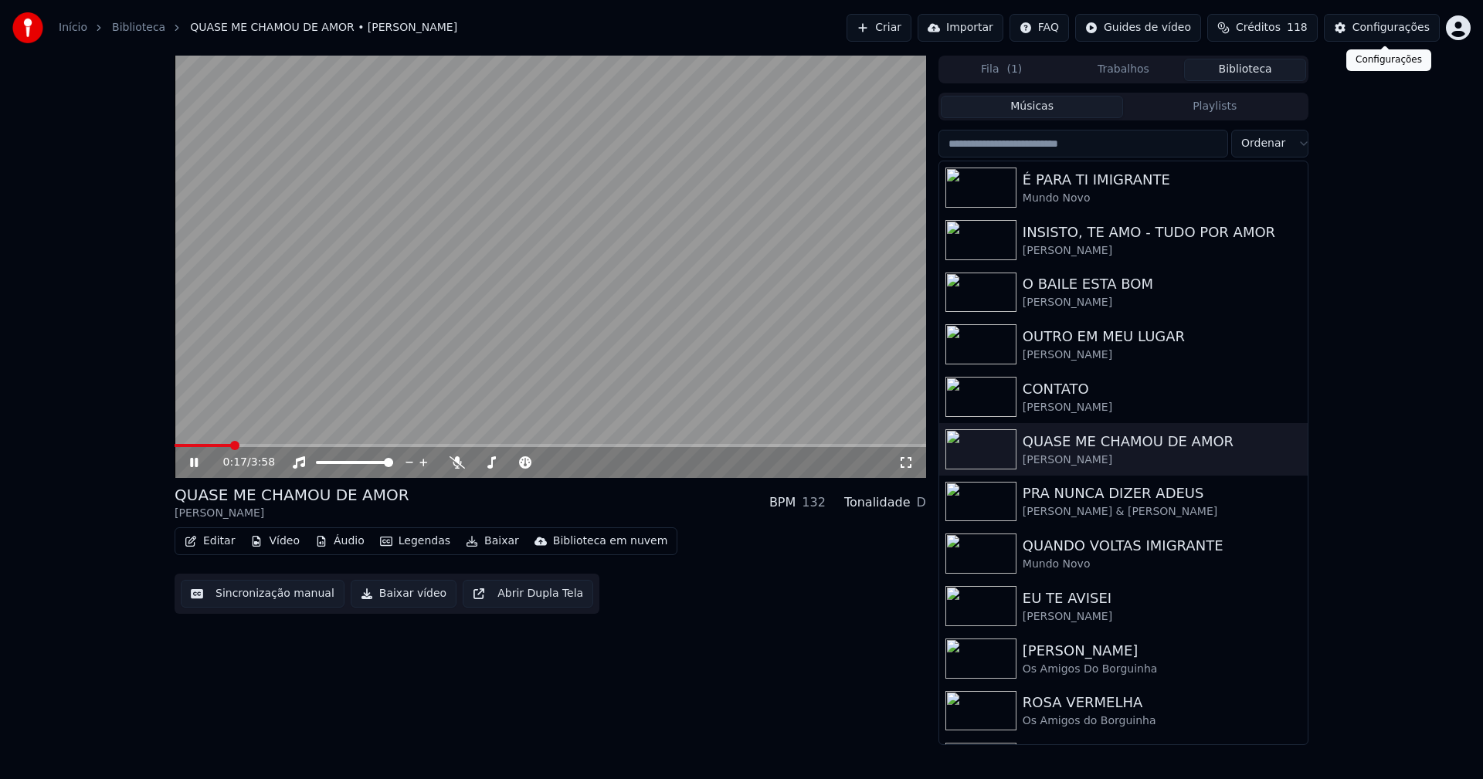
click at [1381, 27] on div "Configurações" at bounding box center [1390, 27] width 77 height 15
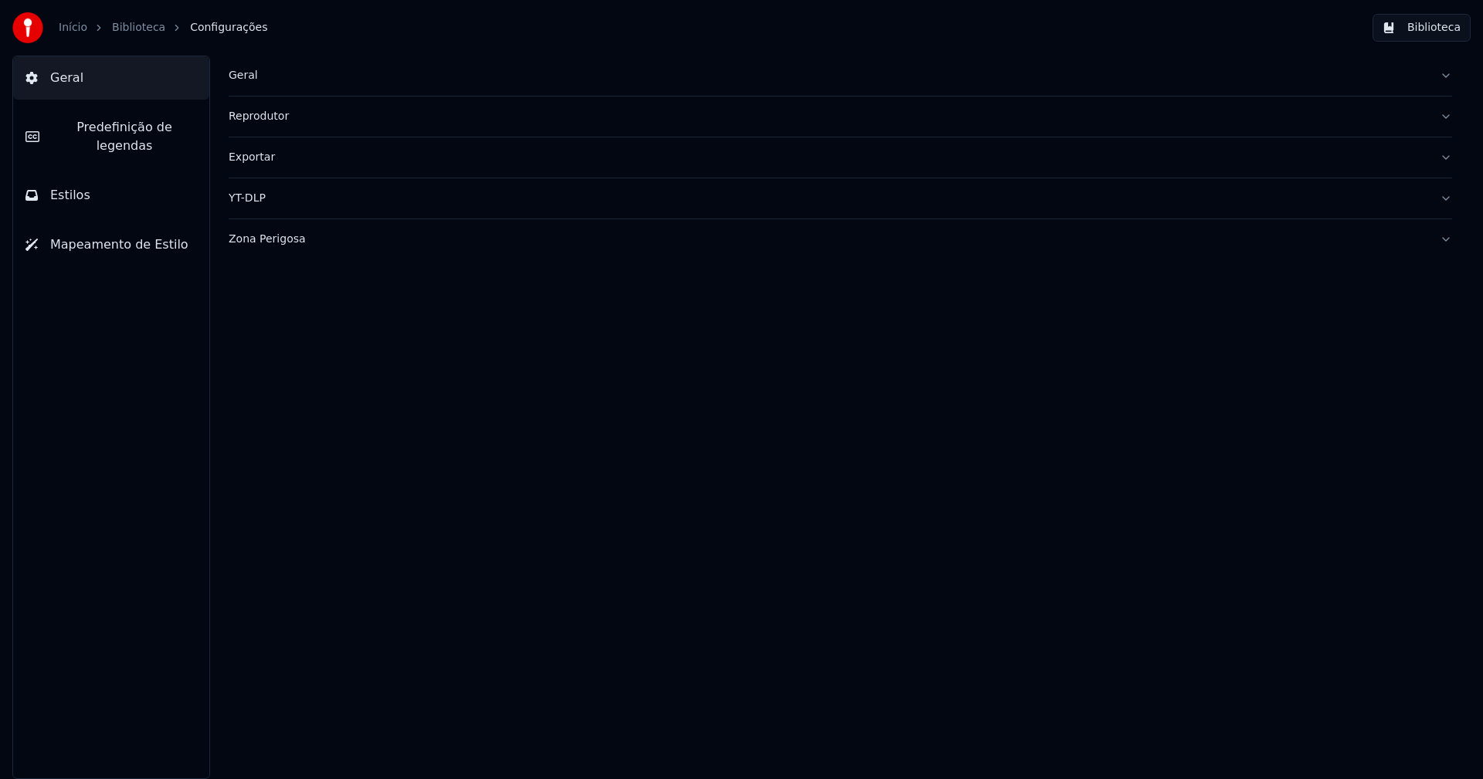
click at [136, 133] on span "Predefinição de legendas" at bounding box center [124, 136] width 145 height 37
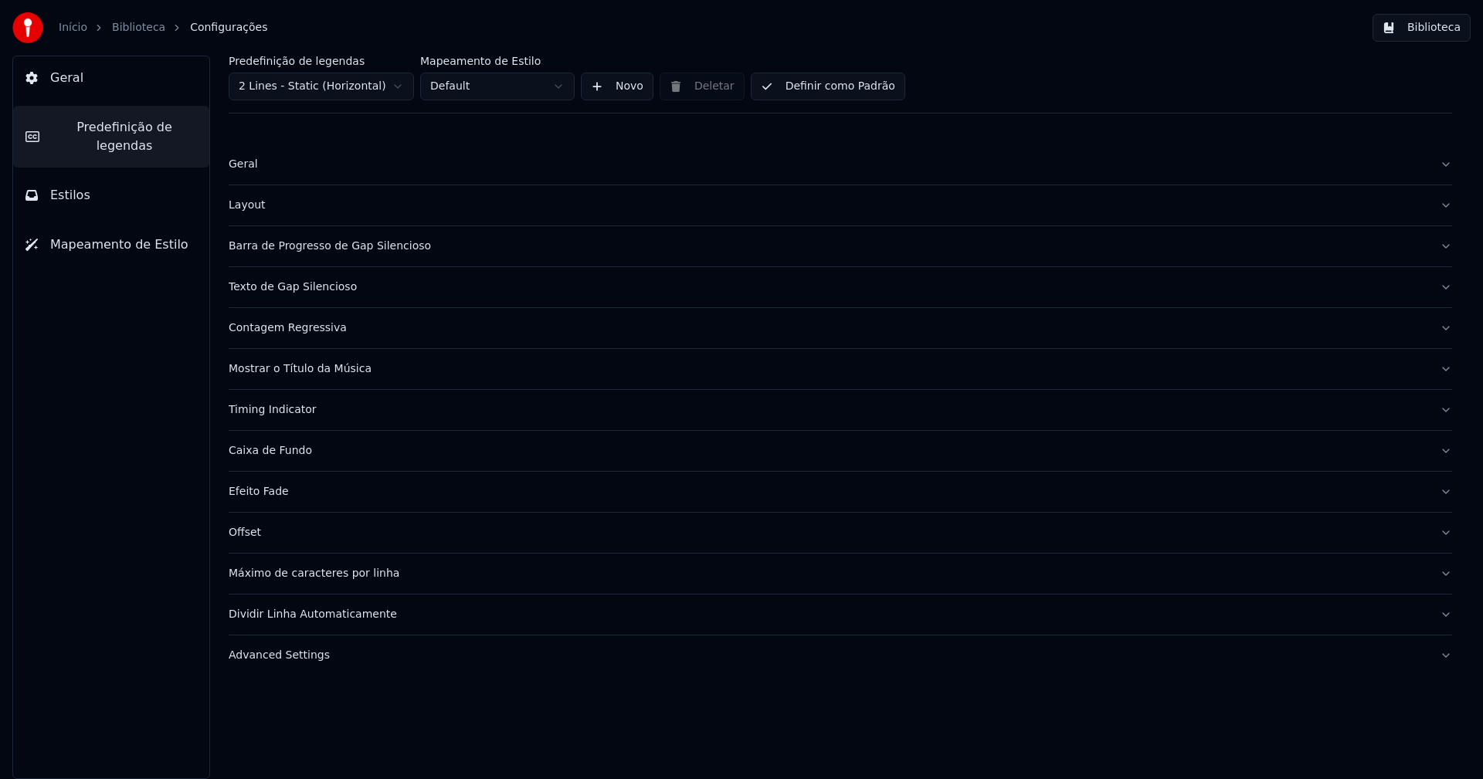
drag, startPoint x: 357, startPoint y: 251, endPoint x: 368, endPoint y: 262, distance: 15.8
click at [357, 250] on div "Barra de Progresso de Gap Silencioso" at bounding box center [828, 246] width 1198 height 15
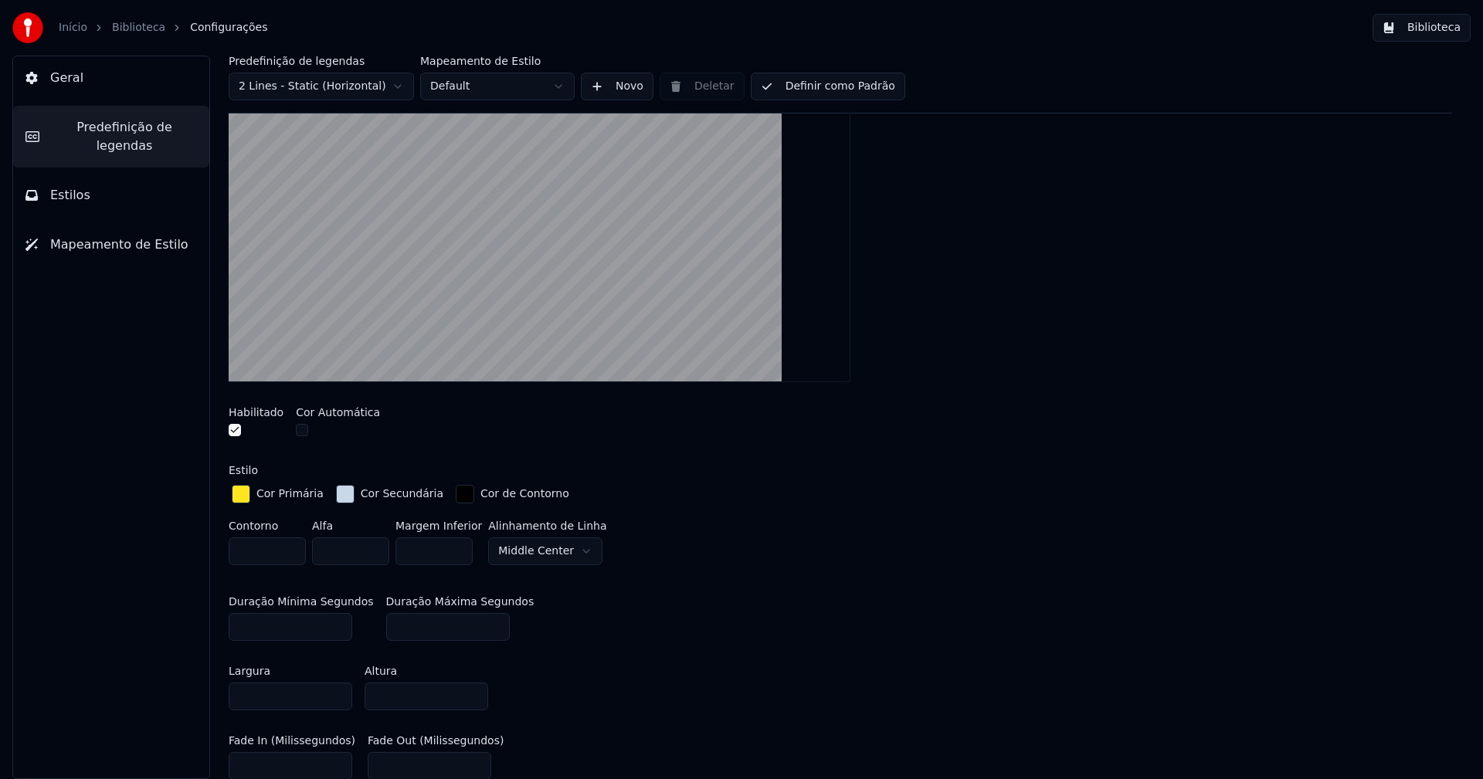
scroll to position [232, 0]
click at [336, 489] on div "button" at bounding box center [345, 492] width 19 height 19
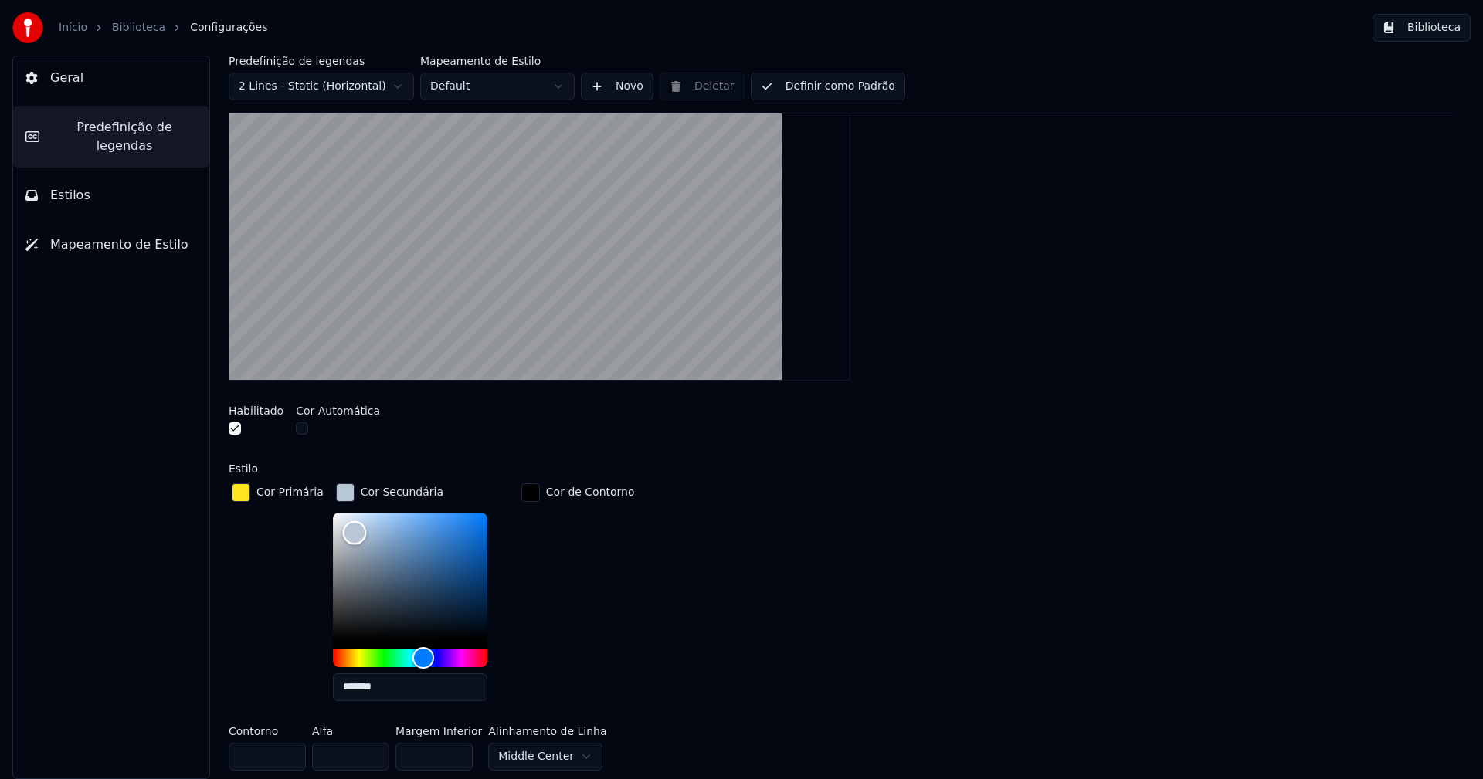
type input "*******"
click at [347, 531] on div "Color" at bounding box center [355, 533] width 24 height 24
click at [337, 490] on div "button" at bounding box center [345, 492] width 19 height 19
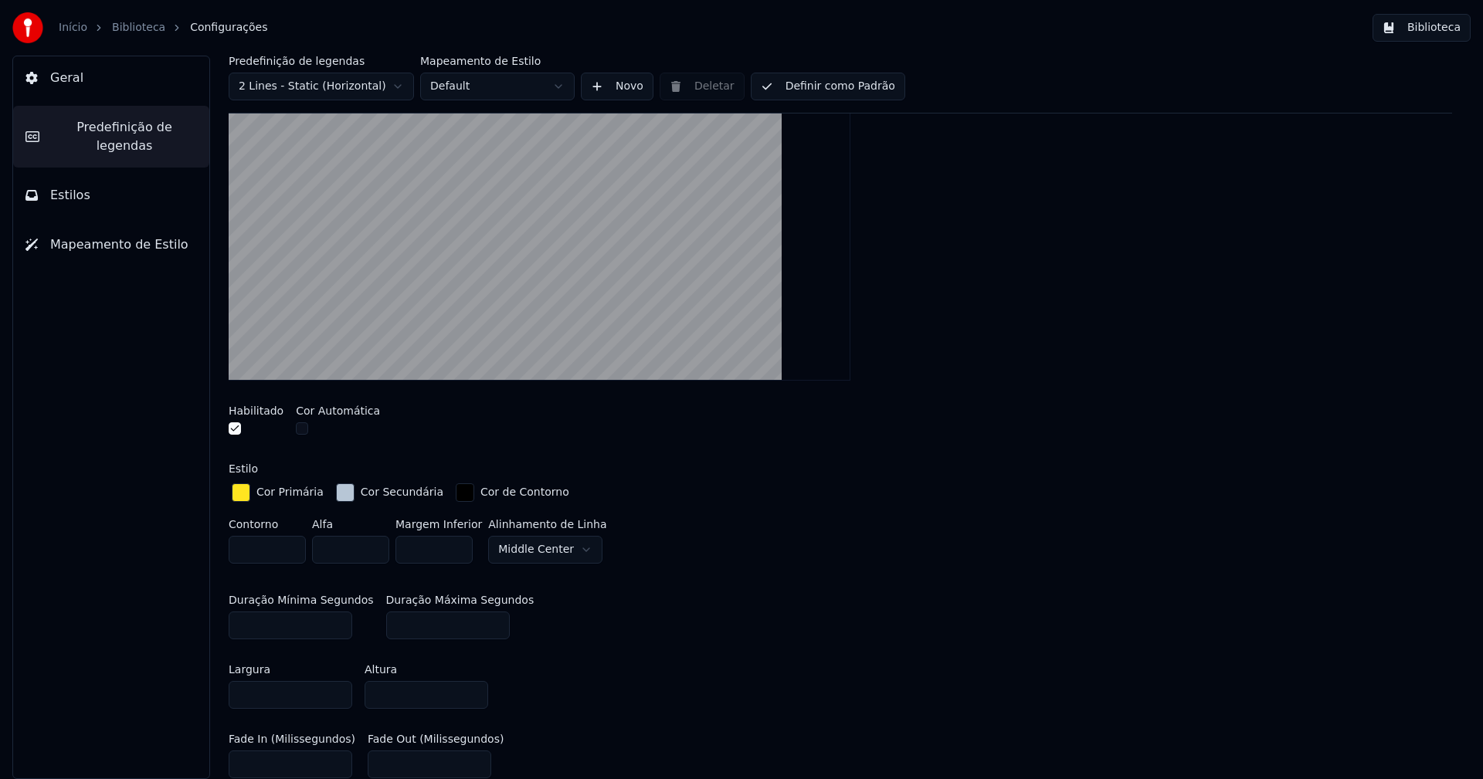
click at [1432, 33] on button "Biblioteca" at bounding box center [1421, 28] width 98 height 28
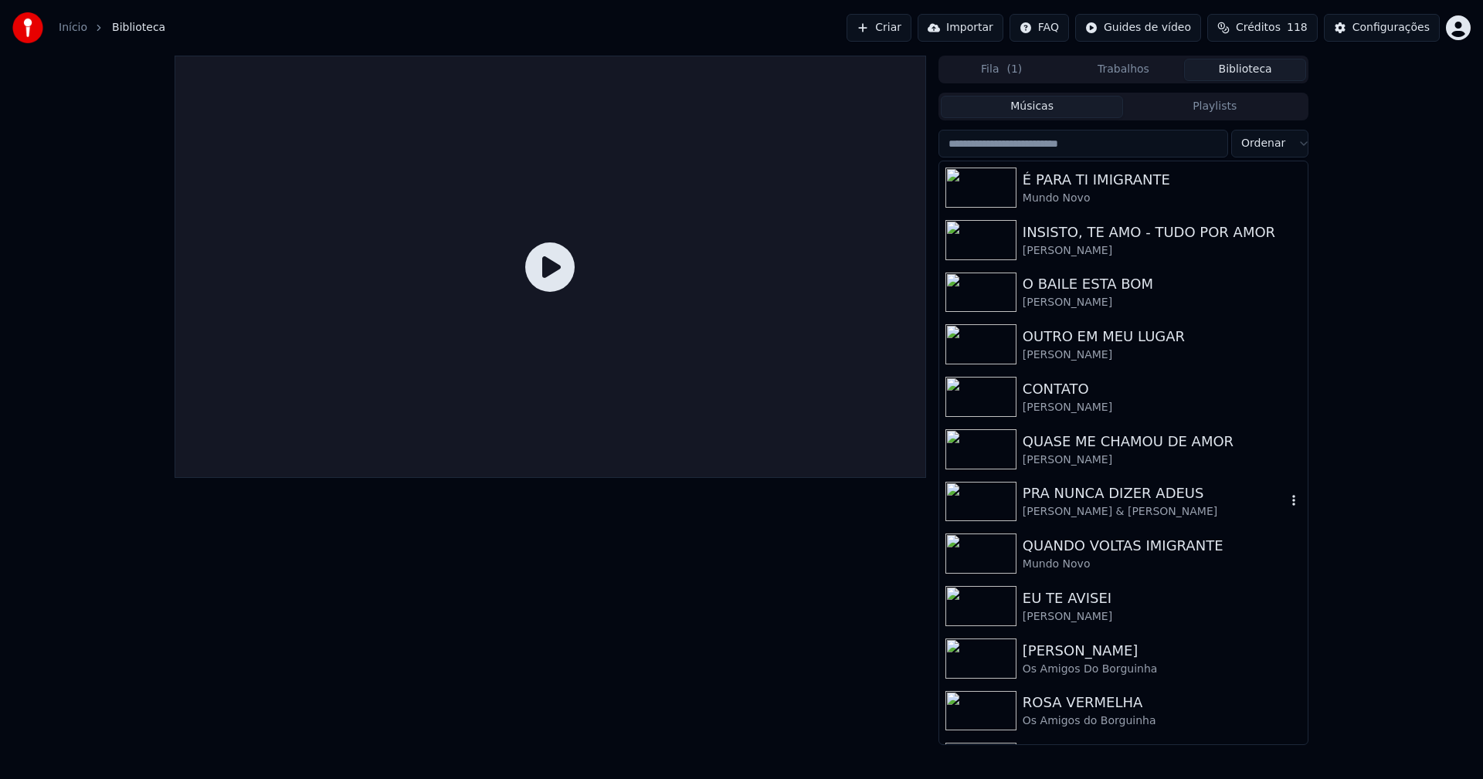
click at [1132, 501] on div "PRA NUNCA DIZER ADEUS" at bounding box center [1153, 494] width 263 height 22
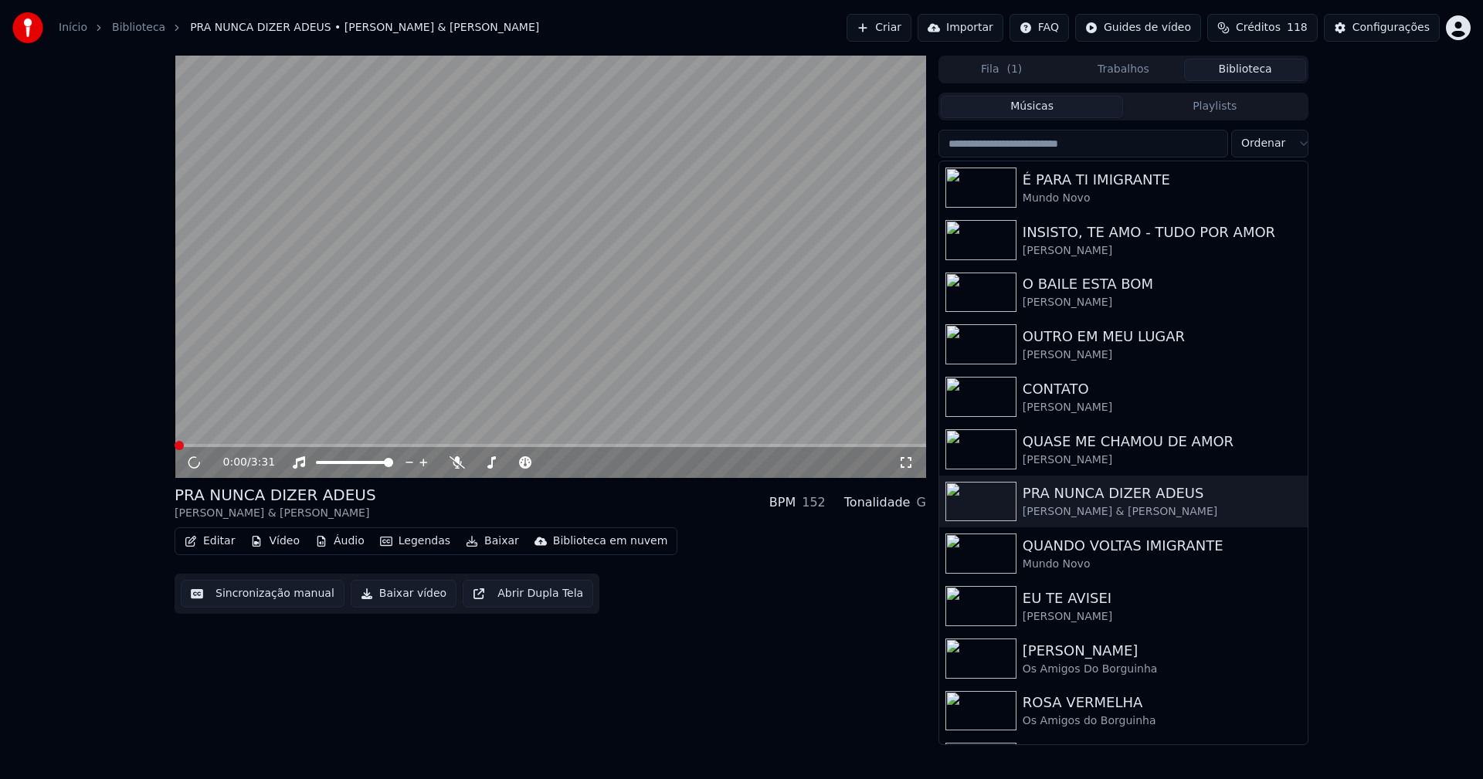
drag, startPoint x: 903, startPoint y: 468, endPoint x: 896, endPoint y: 463, distance: 9.4
click at [904, 468] on icon at bounding box center [905, 462] width 15 height 12
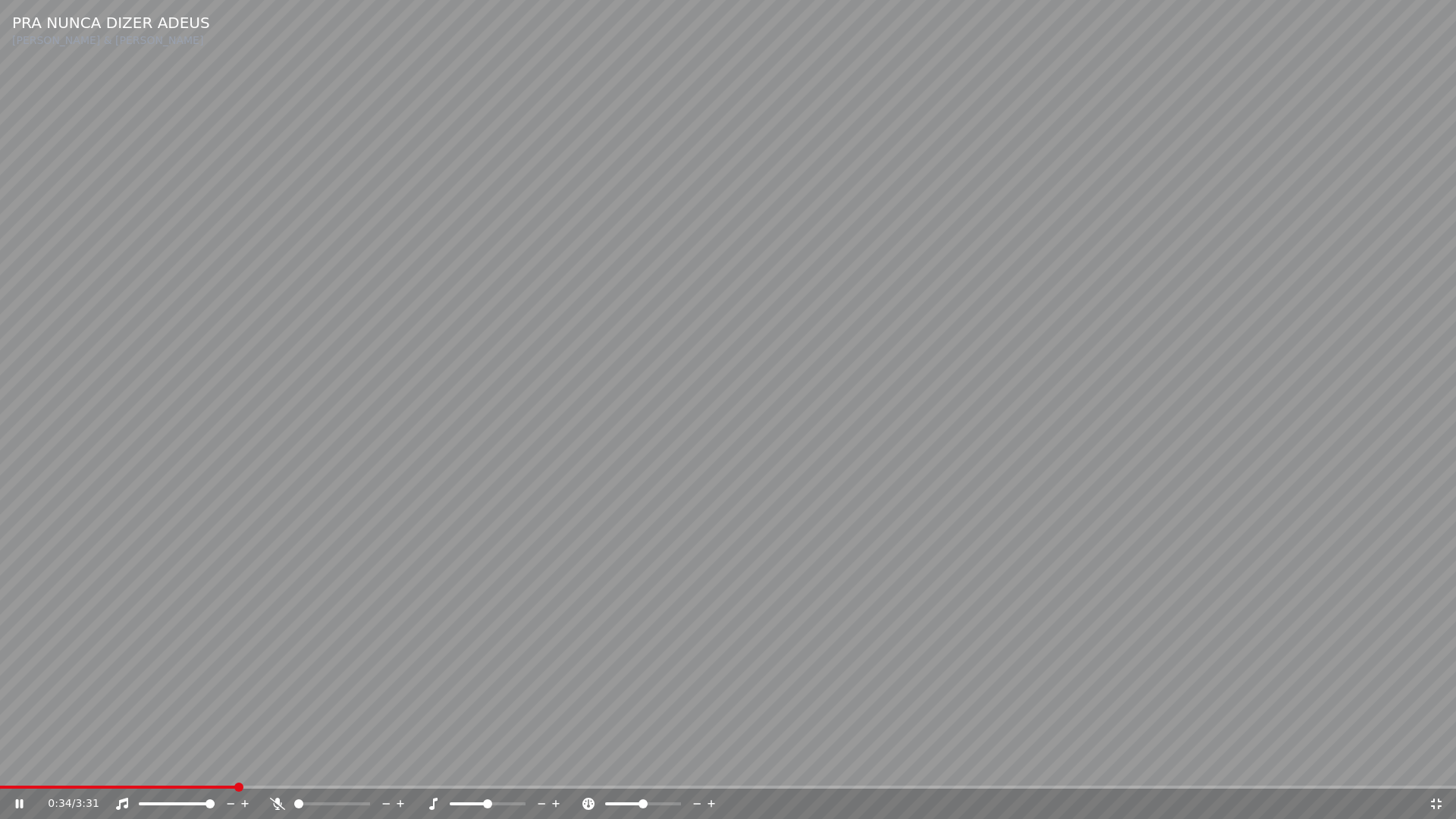
click at [1438, 764] on icon at bounding box center [1435, 803] width 15 height 12
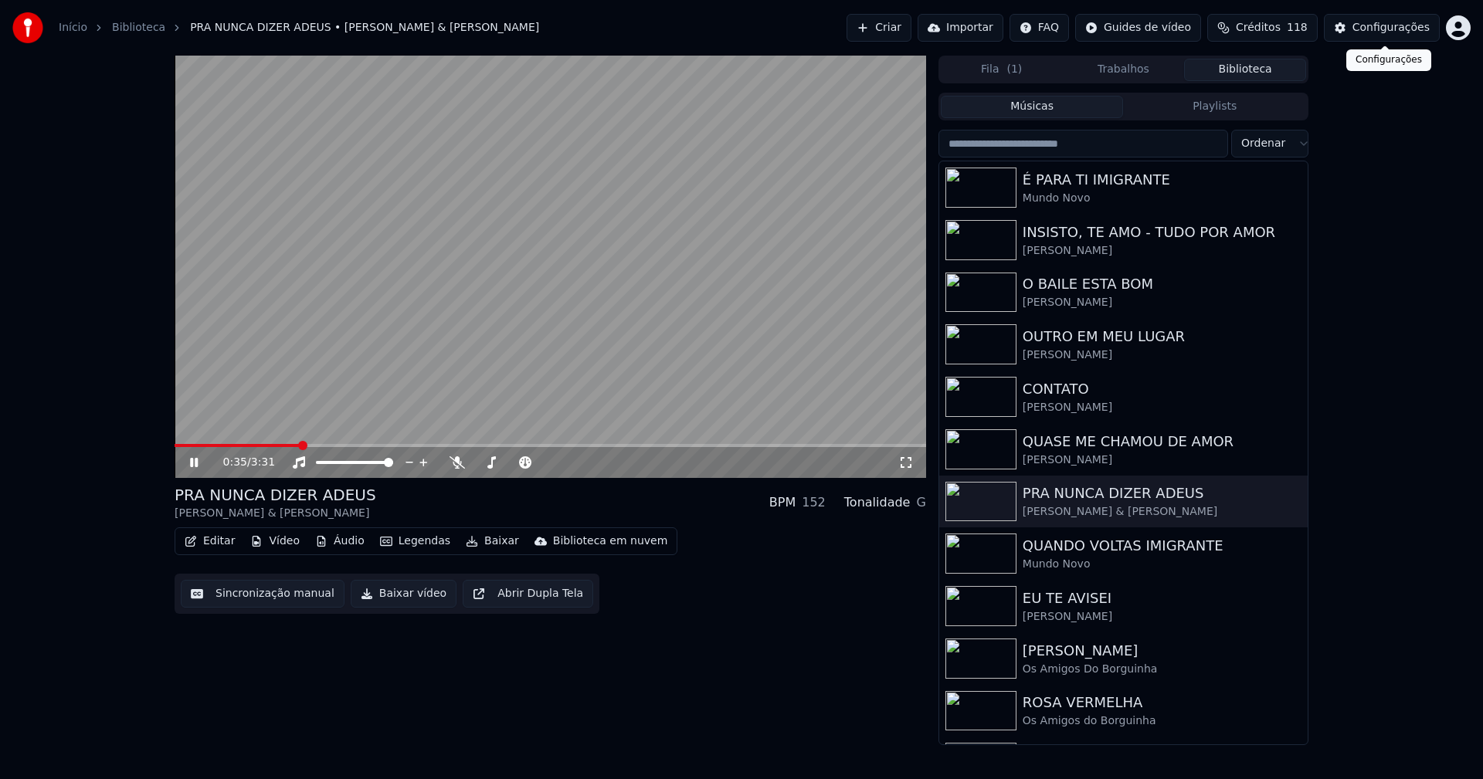
click at [1396, 27] on div "Configurações" at bounding box center [1390, 27] width 77 height 15
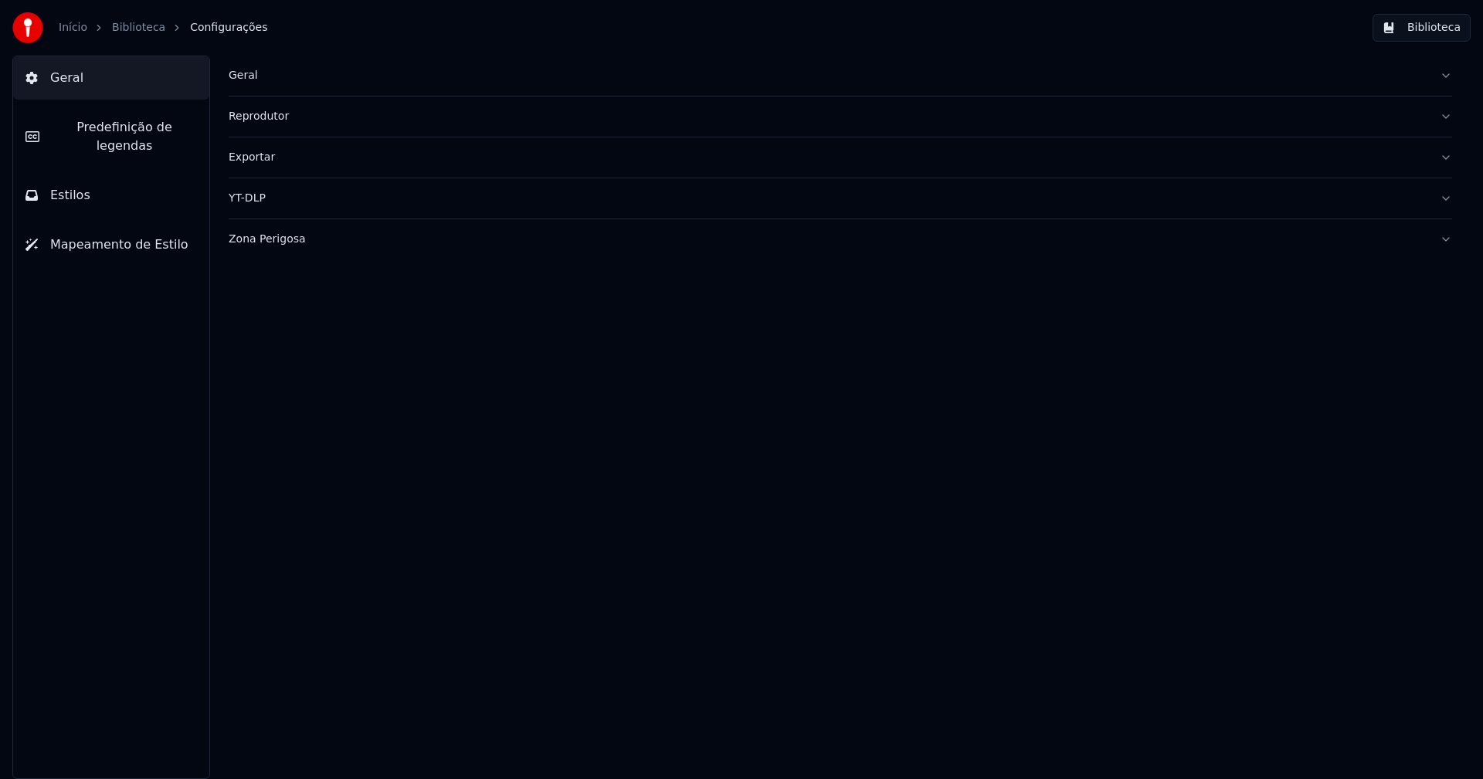
click at [145, 131] on span "Predefinição de legendas" at bounding box center [124, 136] width 145 height 37
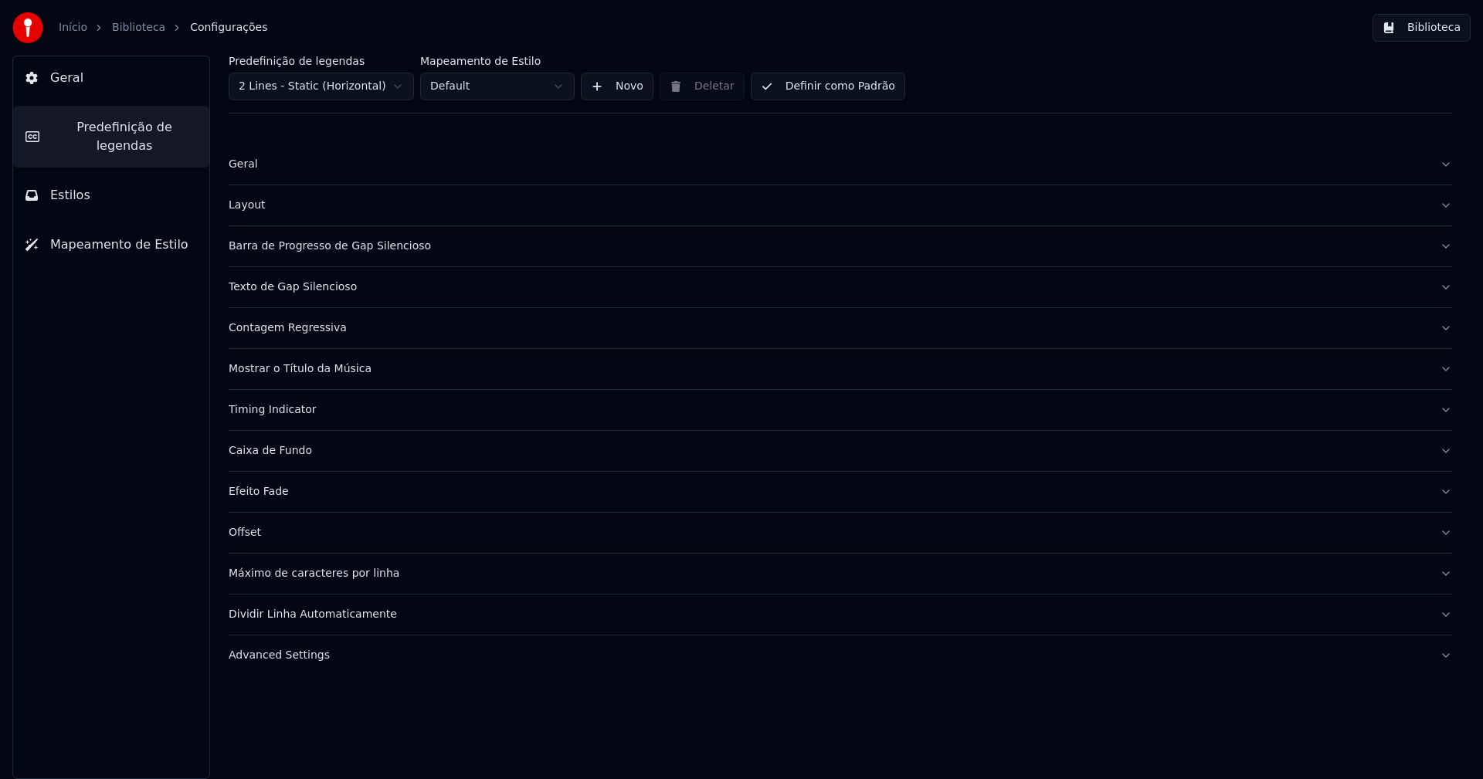
click at [334, 248] on div "Barra de Progresso de Gap Silencioso" at bounding box center [828, 246] width 1198 height 15
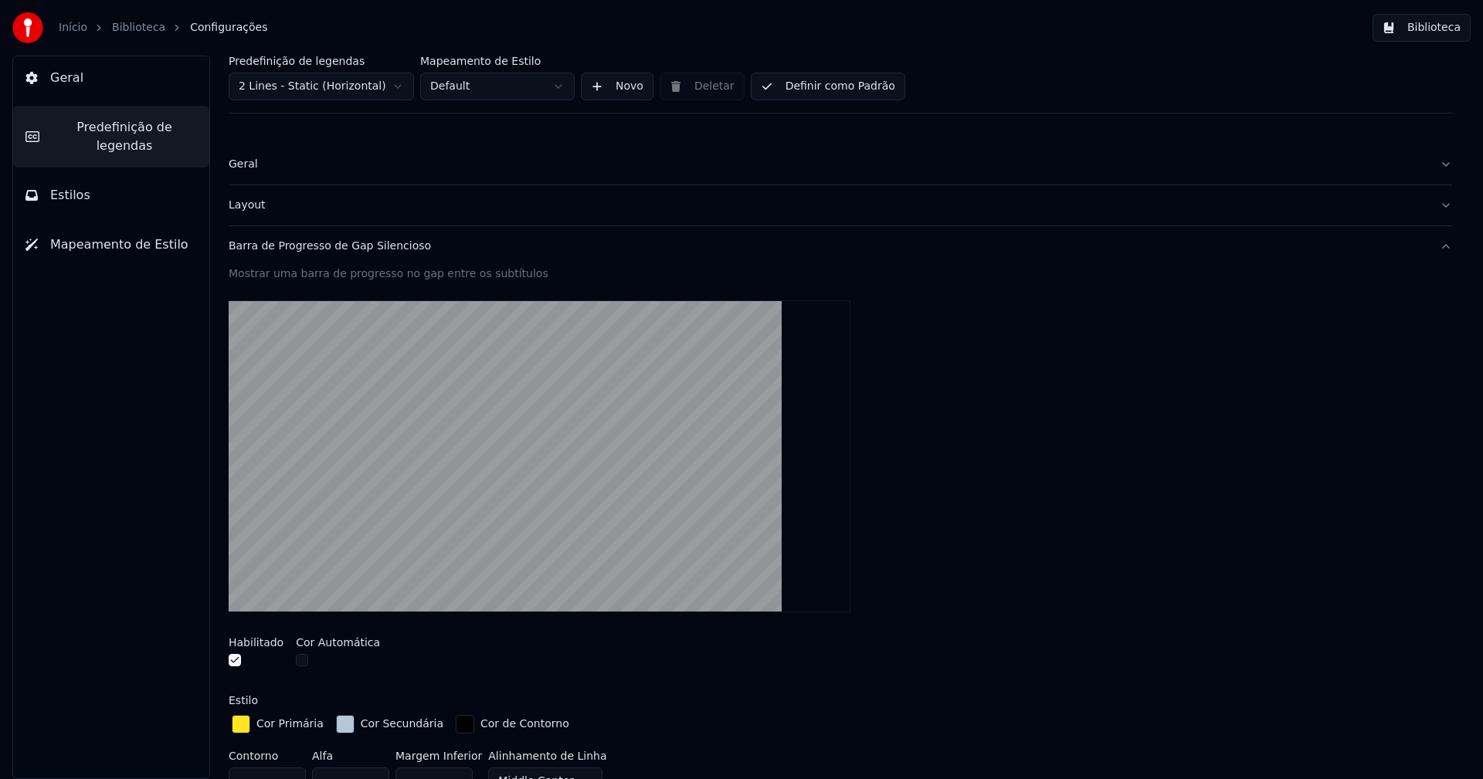
scroll to position [309, 0]
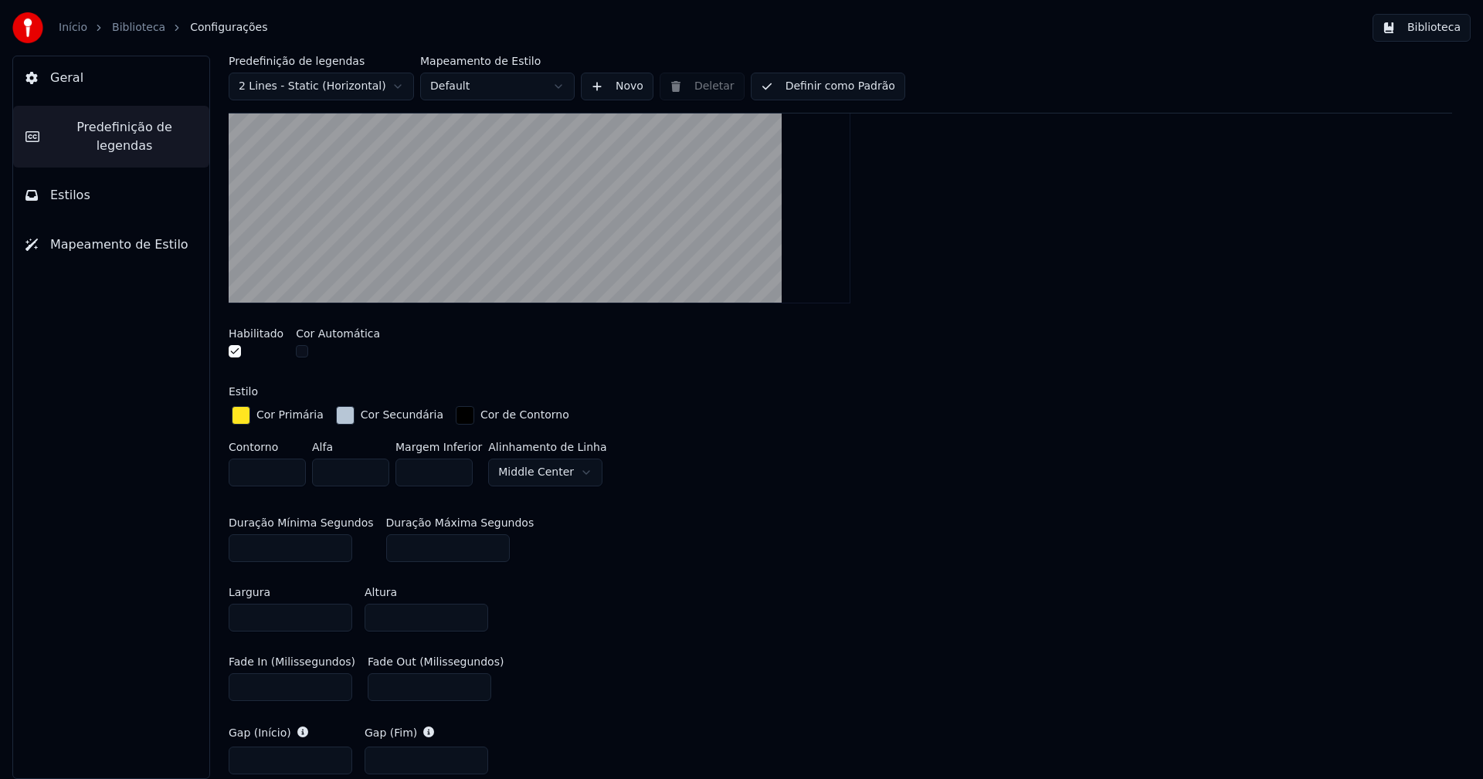
click at [336, 418] on div "button" at bounding box center [345, 415] width 19 height 19
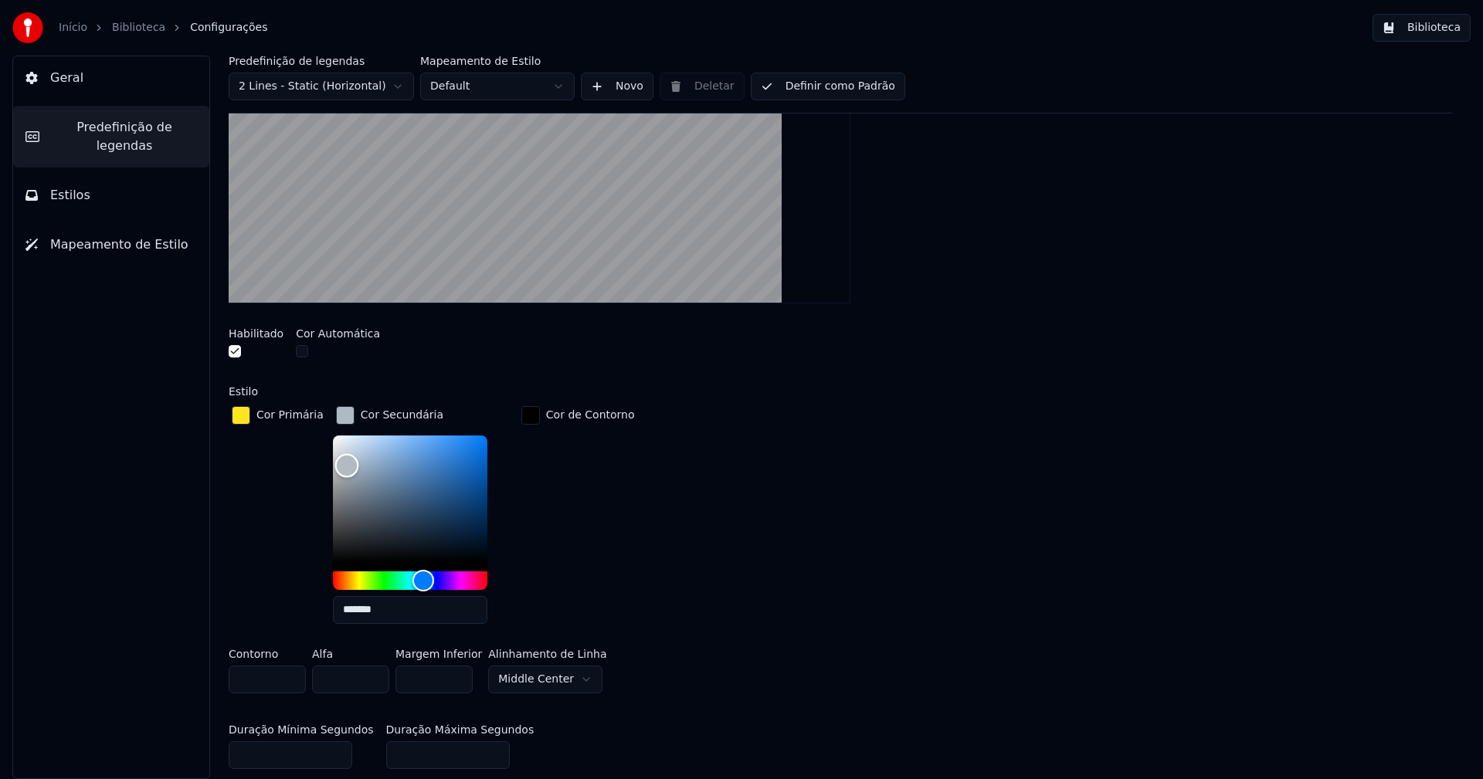
type input "*******"
drag, startPoint x: 345, startPoint y: 453, endPoint x: 337, endPoint y: 464, distance: 13.3
click at [337, 464] on div "Color" at bounding box center [346, 466] width 24 height 24
drag, startPoint x: 335, startPoint y: 417, endPoint x: 417, endPoint y: 477, distance: 101.6
click at [336, 416] on div "button" at bounding box center [345, 415] width 19 height 19
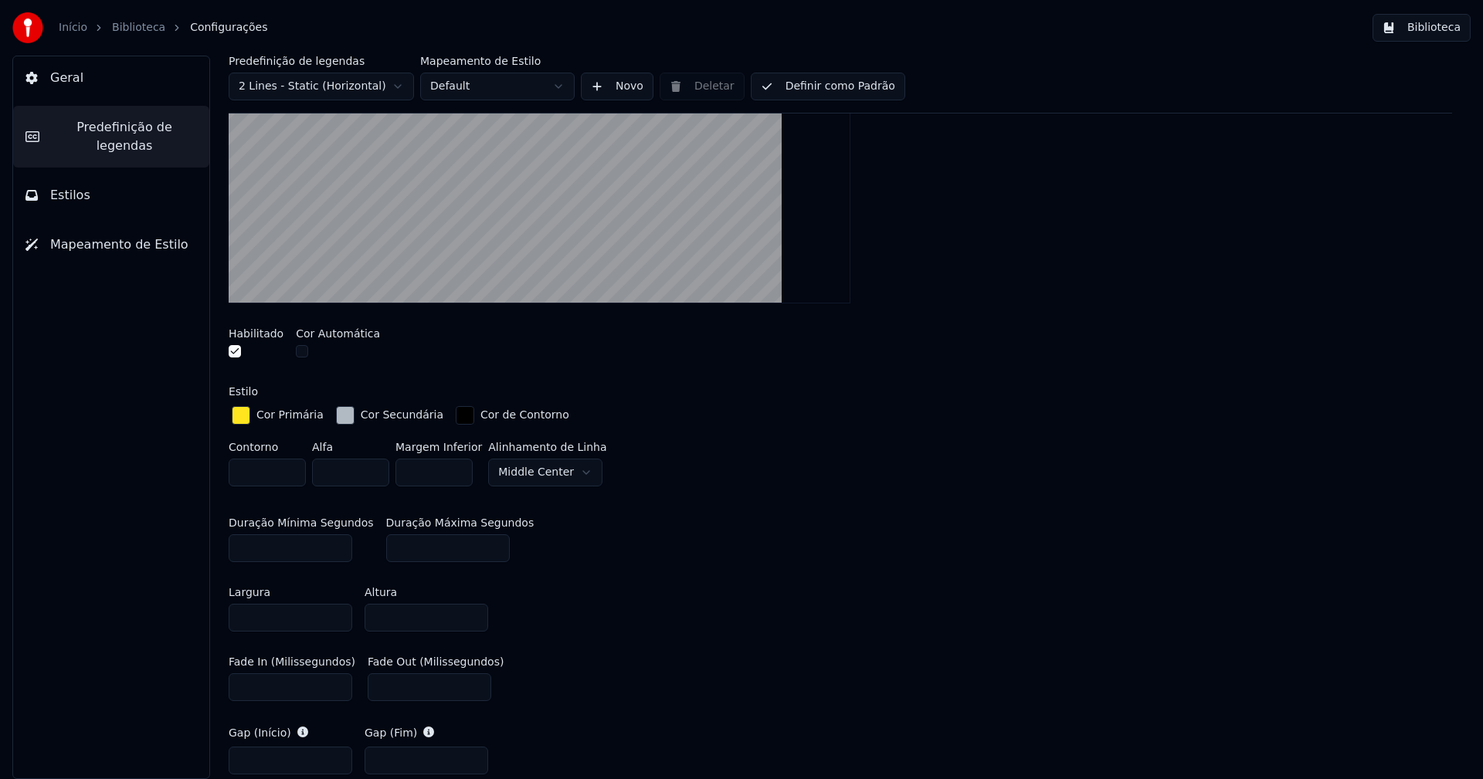
click at [1430, 17] on button "Biblioteca" at bounding box center [1421, 28] width 98 height 28
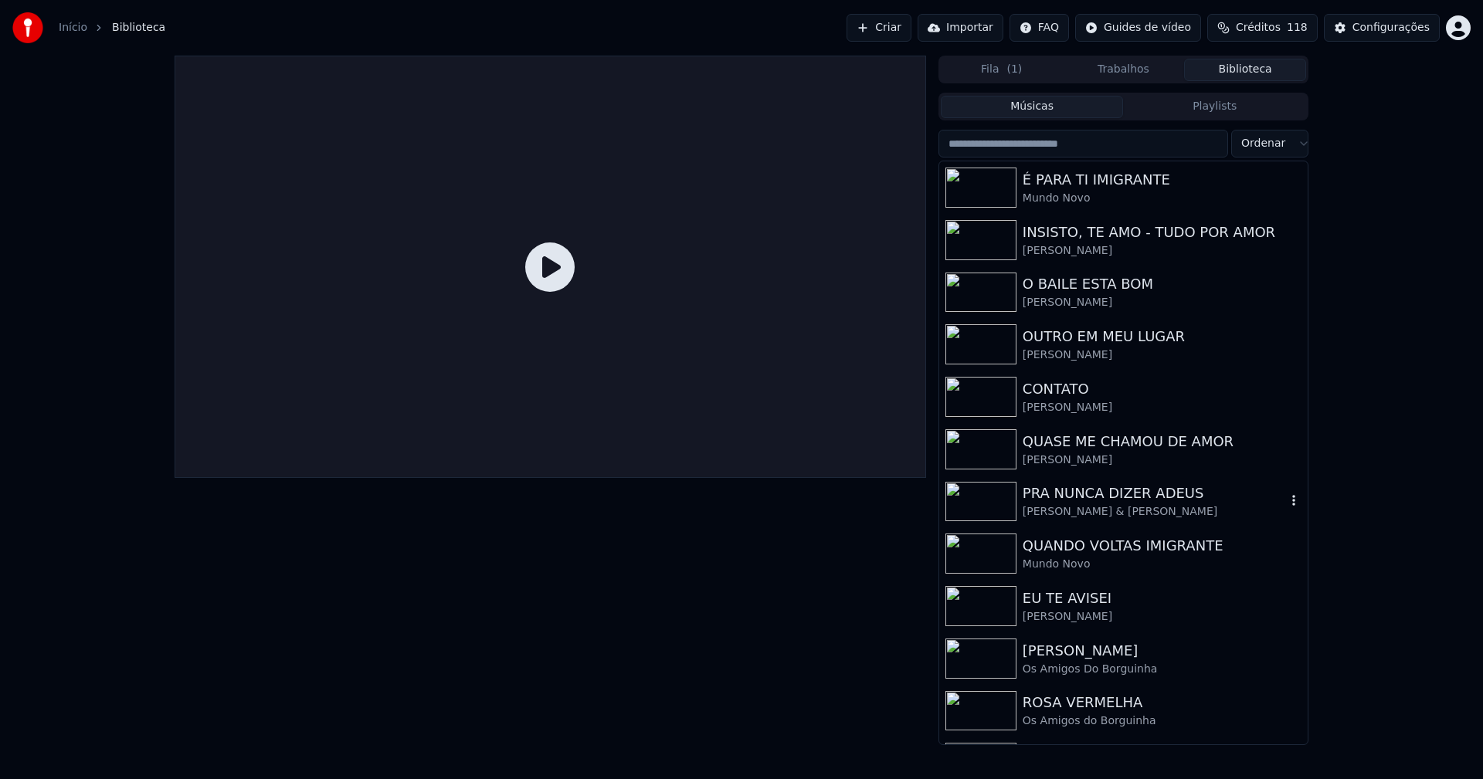
click at [1071, 493] on div "PRA NUNCA DIZER ADEUS" at bounding box center [1153, 494] width 263 height 22
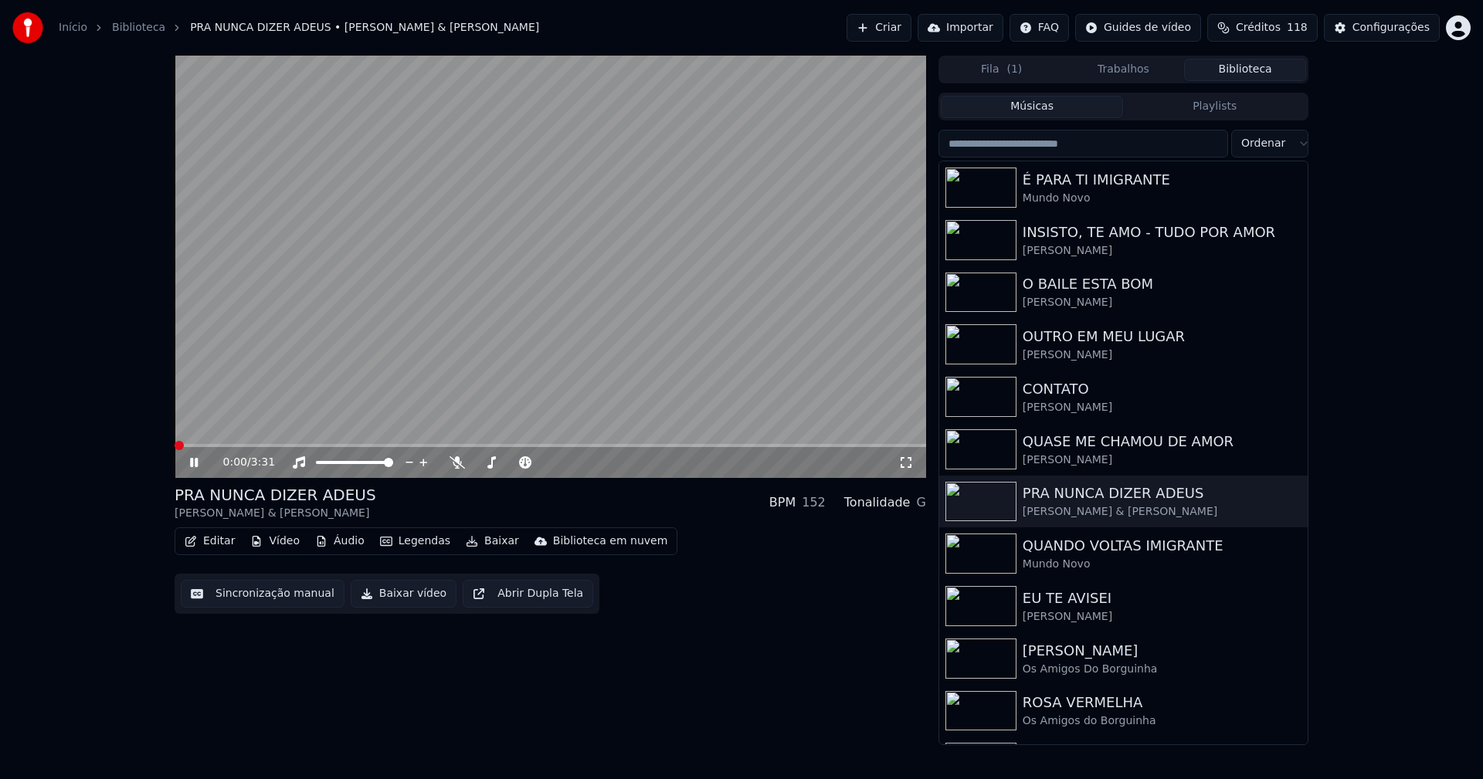
drag, startPoint x: 901, startPoint y: 459, endPoint x: 908, endPoint y: 490, distance: 30.9
click at [902, 459] on icon at bounding box center [905, 462] width 15 height 12
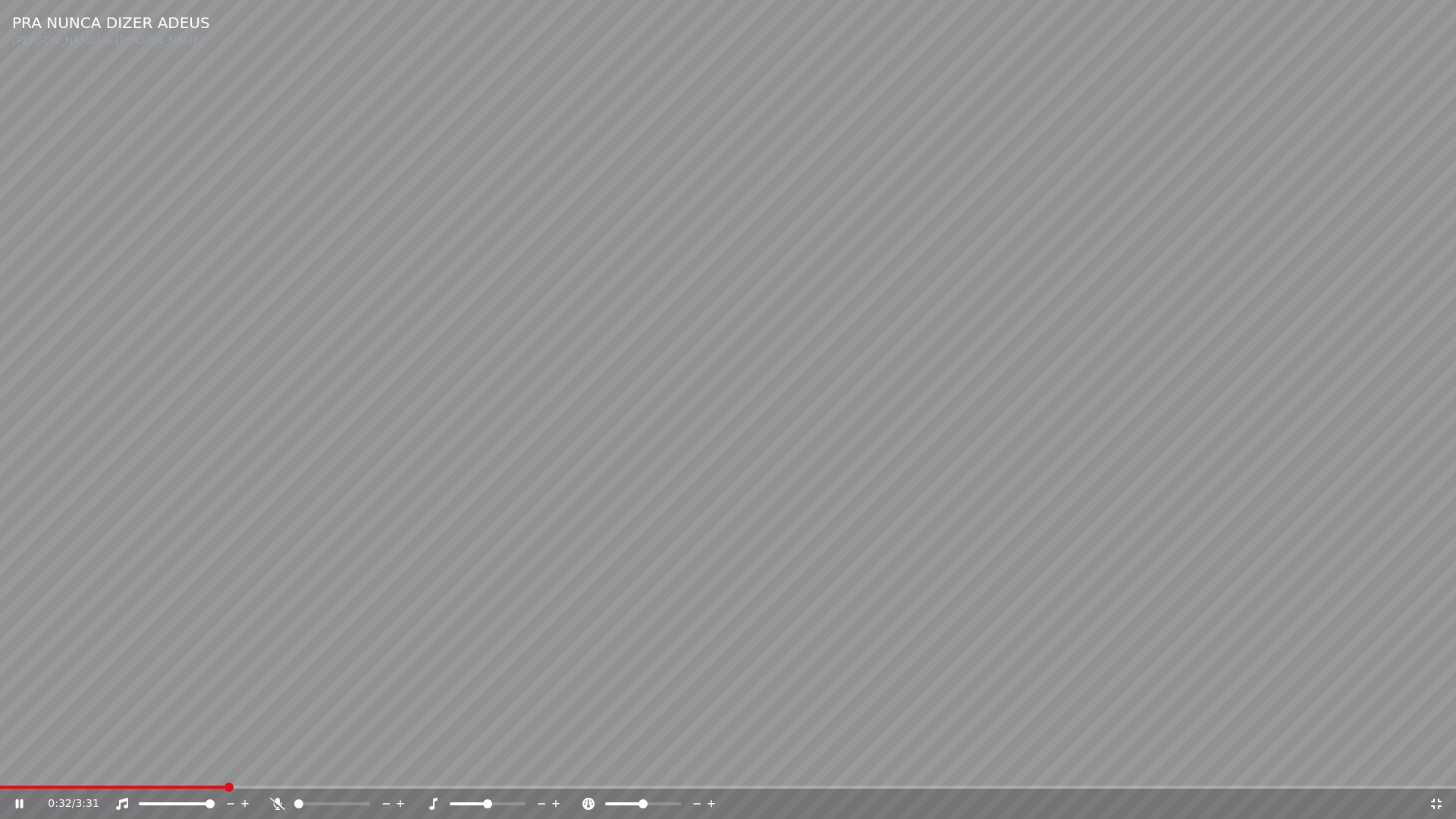
click at [1432, 764] on icon at bounding box center [1435, 803] width 15 height 12
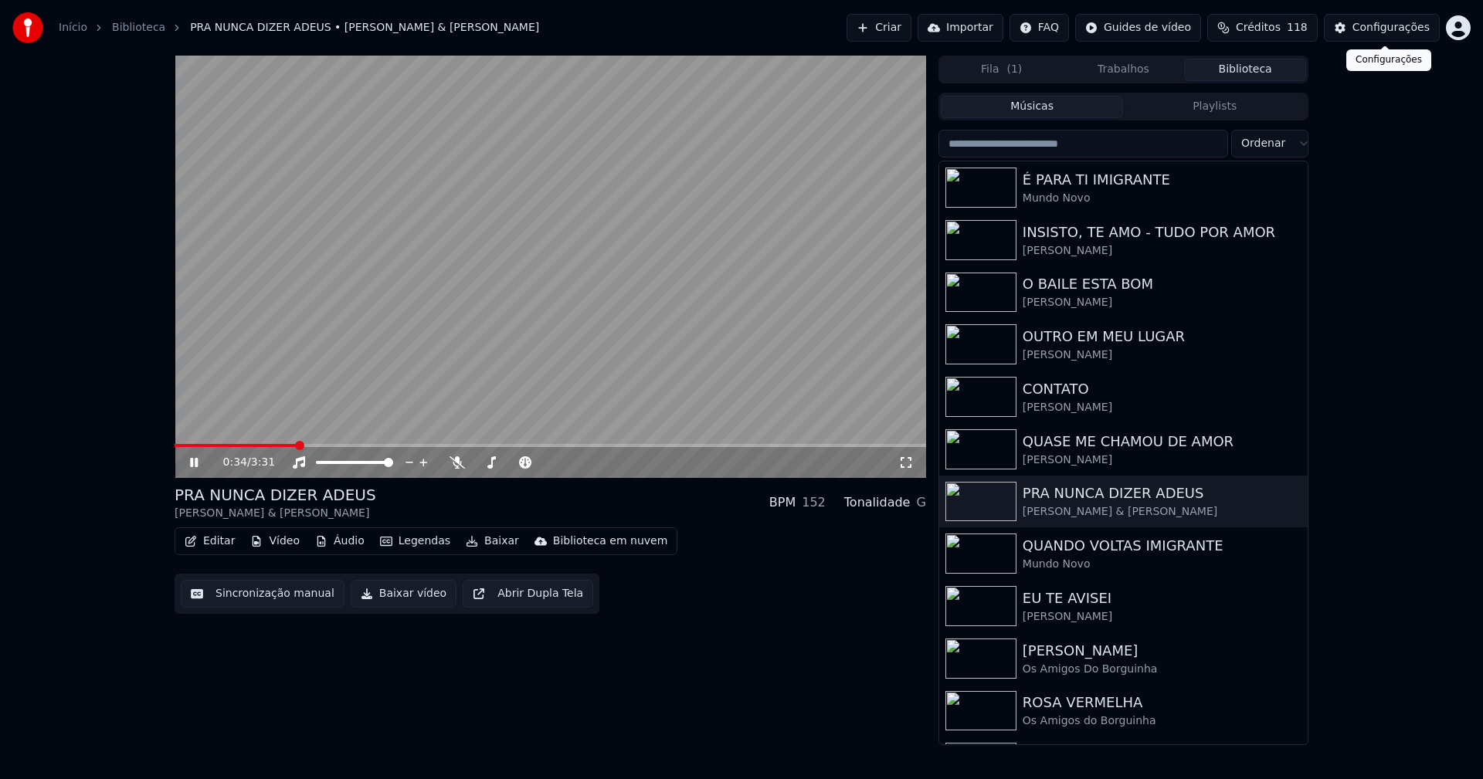
click at [1397, 29] on div "Configurações" at bounding box center [1390, 27] width 77 height 15
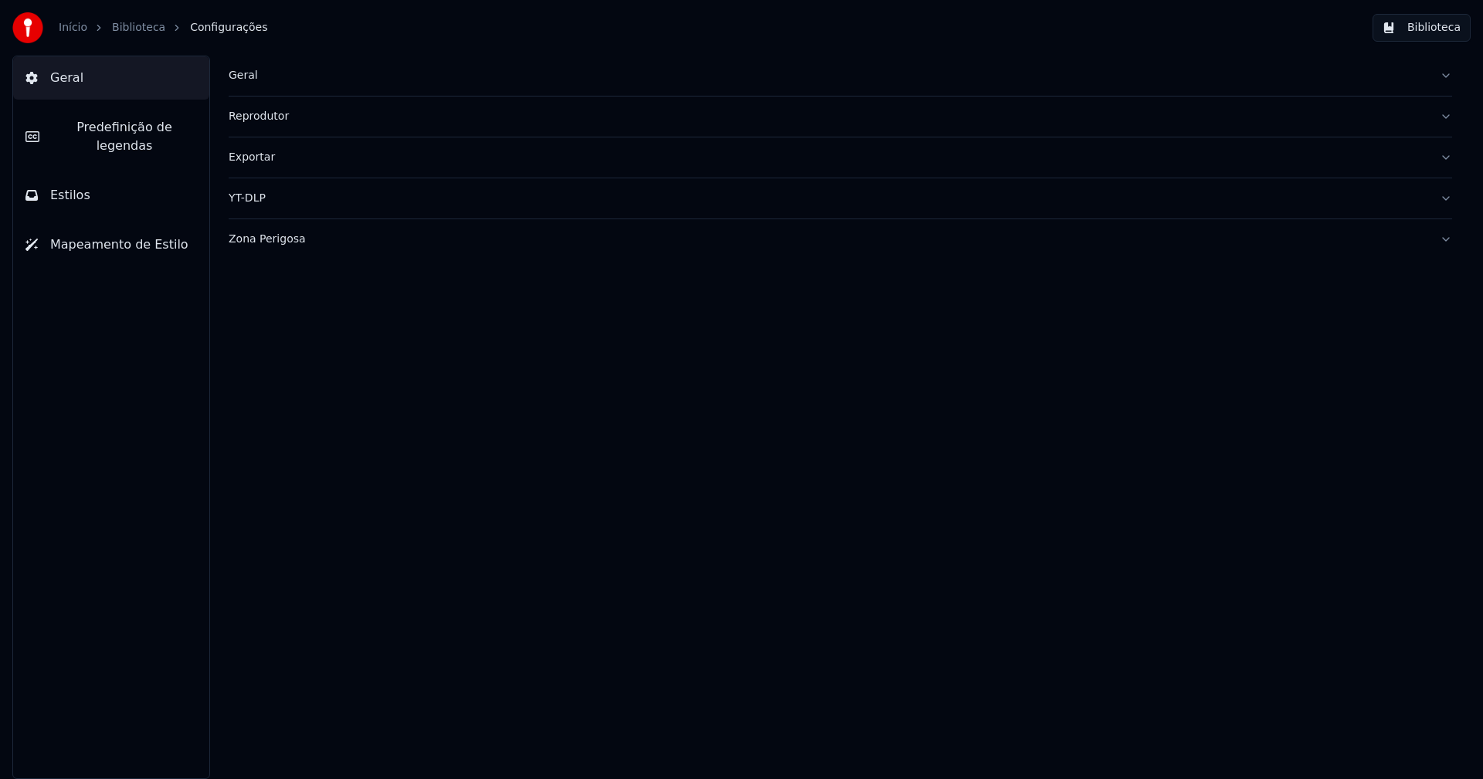
click at [92, 141] on button "Predefinição de legendas" at bounding box center [111, 137] width 196 height 62
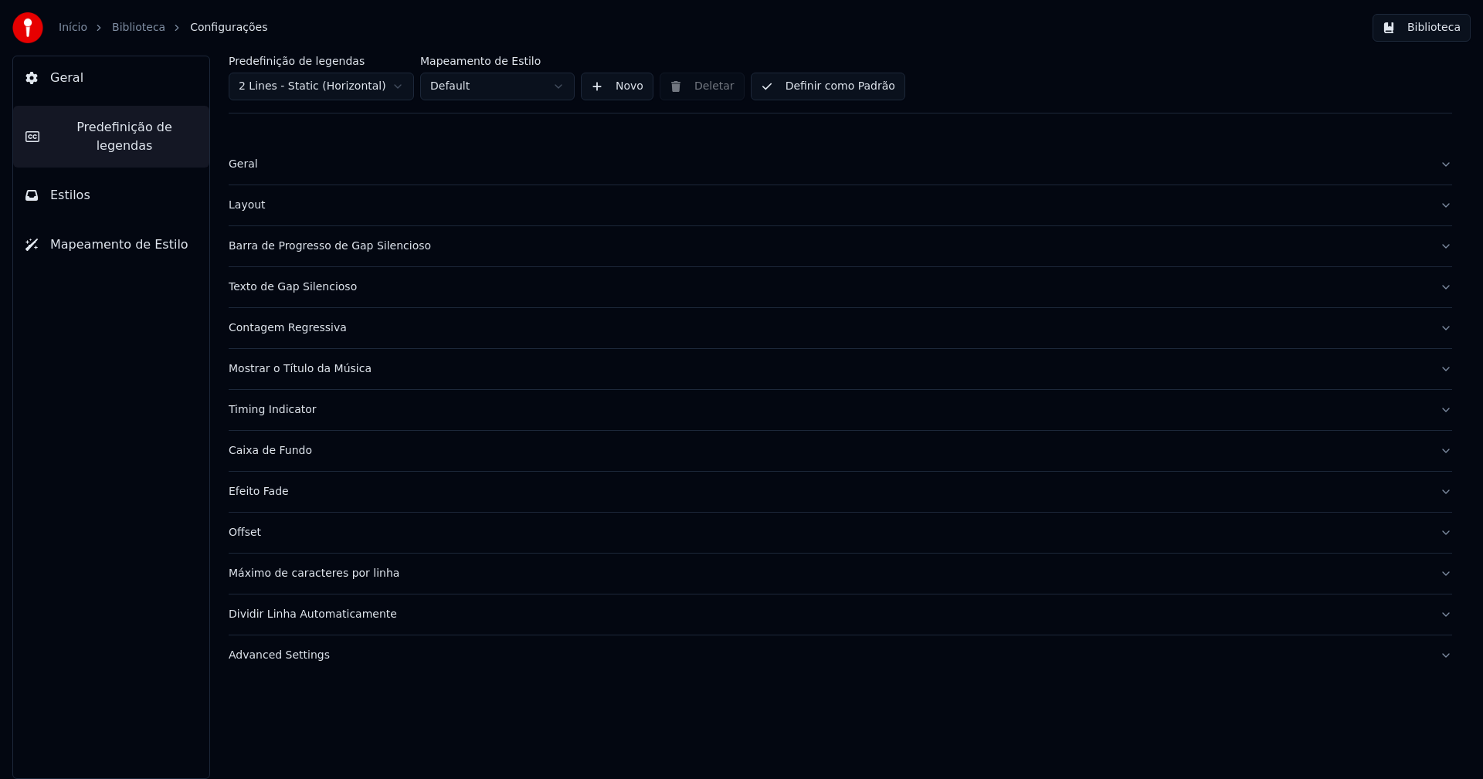
click at [350, 249] on div "Barra de Progresso de Gap Silencioso" at bounding box center [828, 246] width 1198 height 15
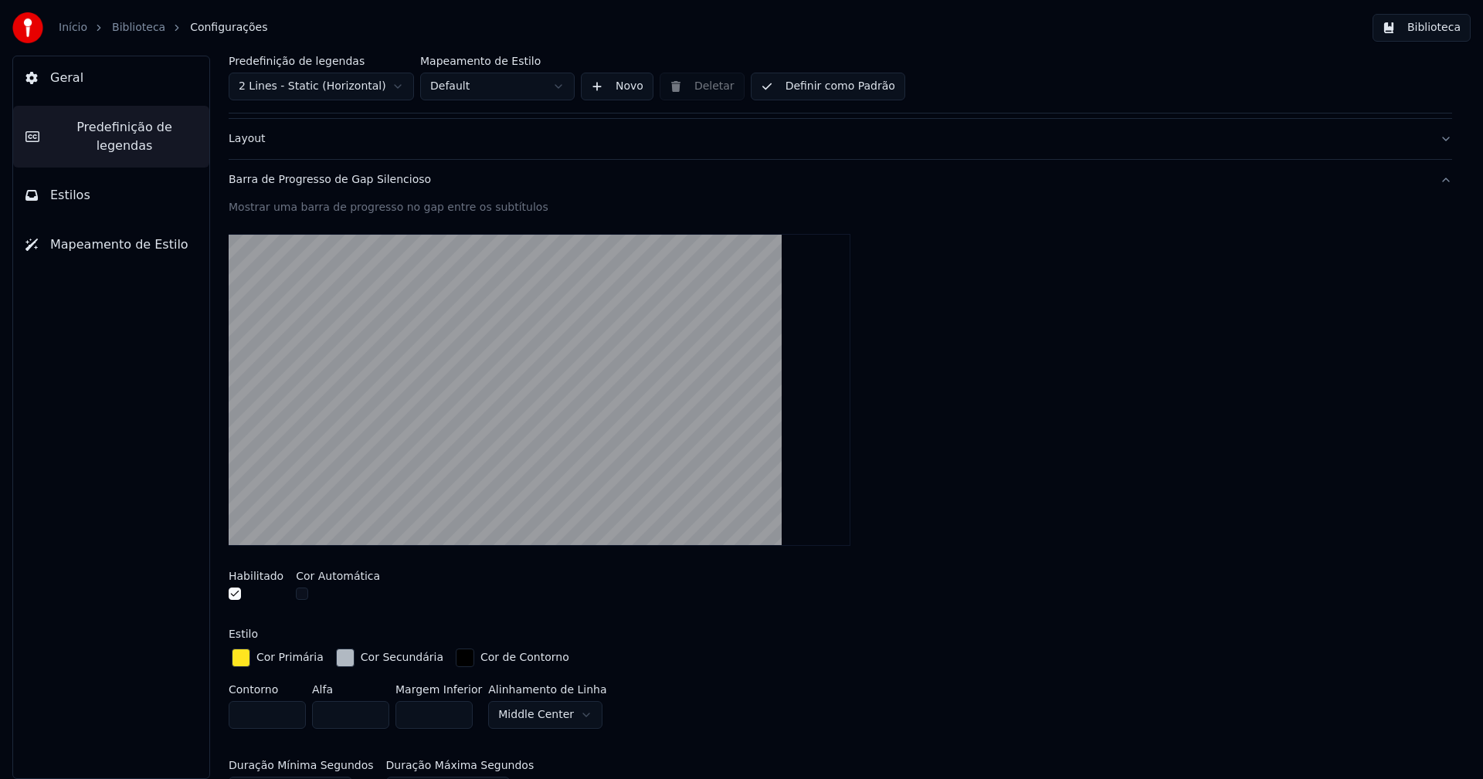
scroll to position [154, 0]
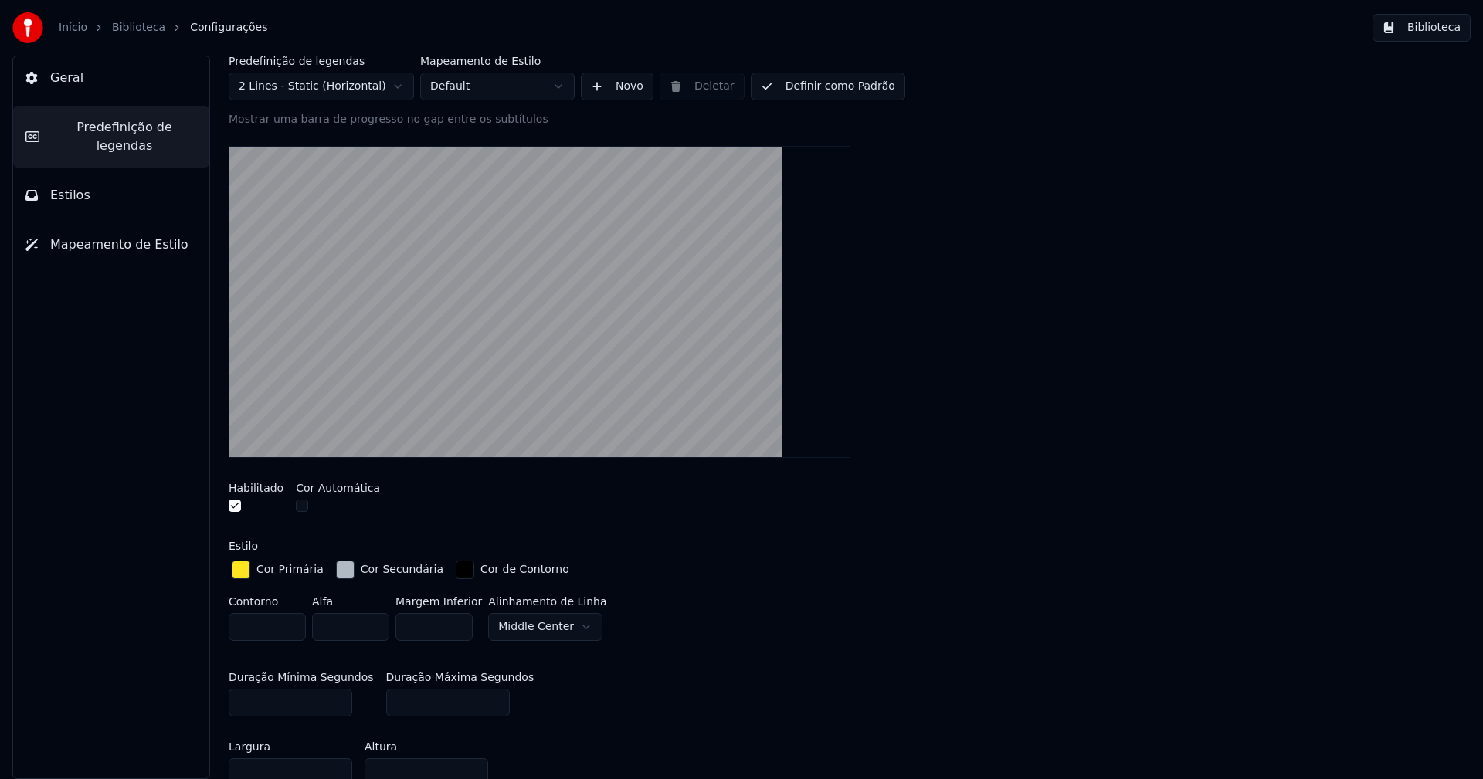
click at [336, 569] on div "button" at bounding box center [345, 570] width 19 height 19
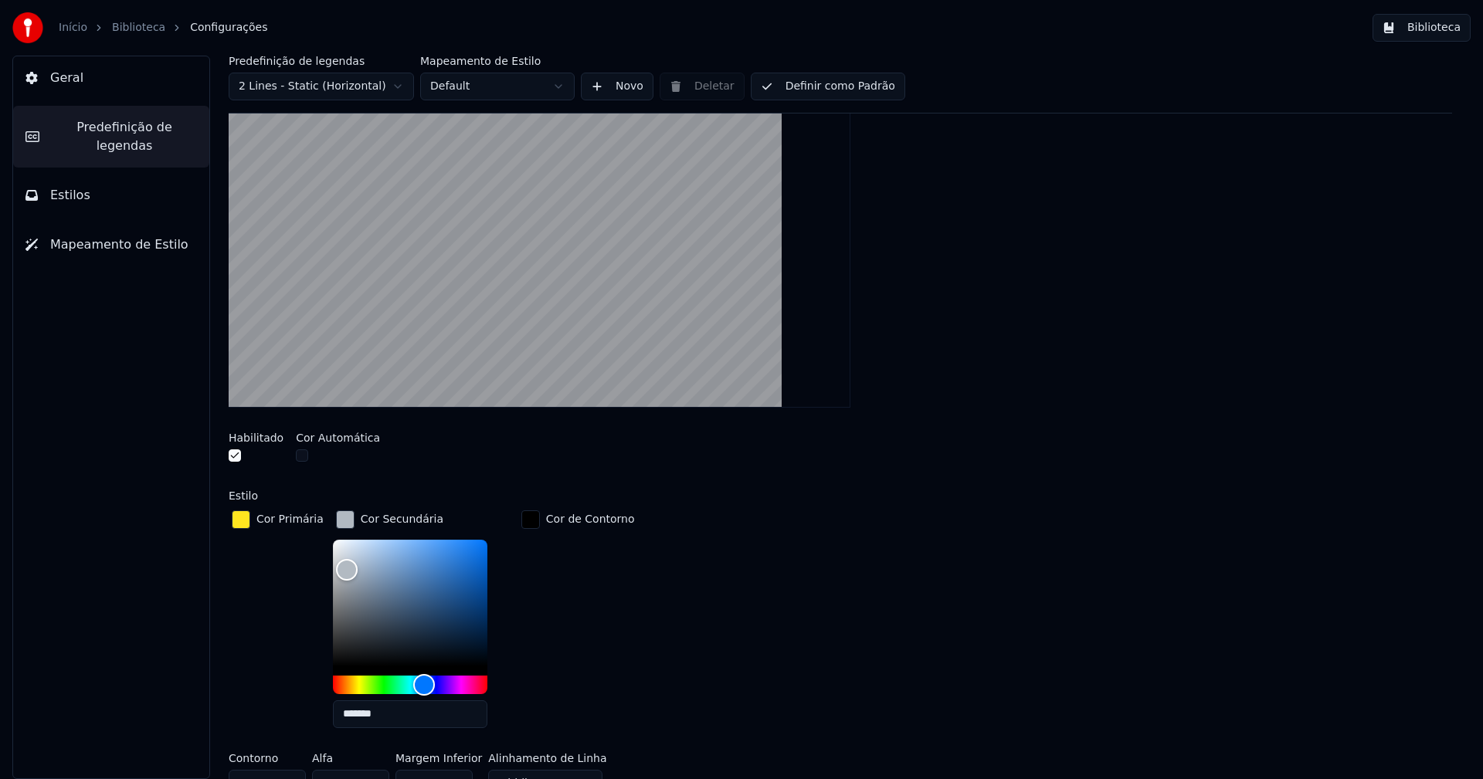
scroll to position [232, 0]
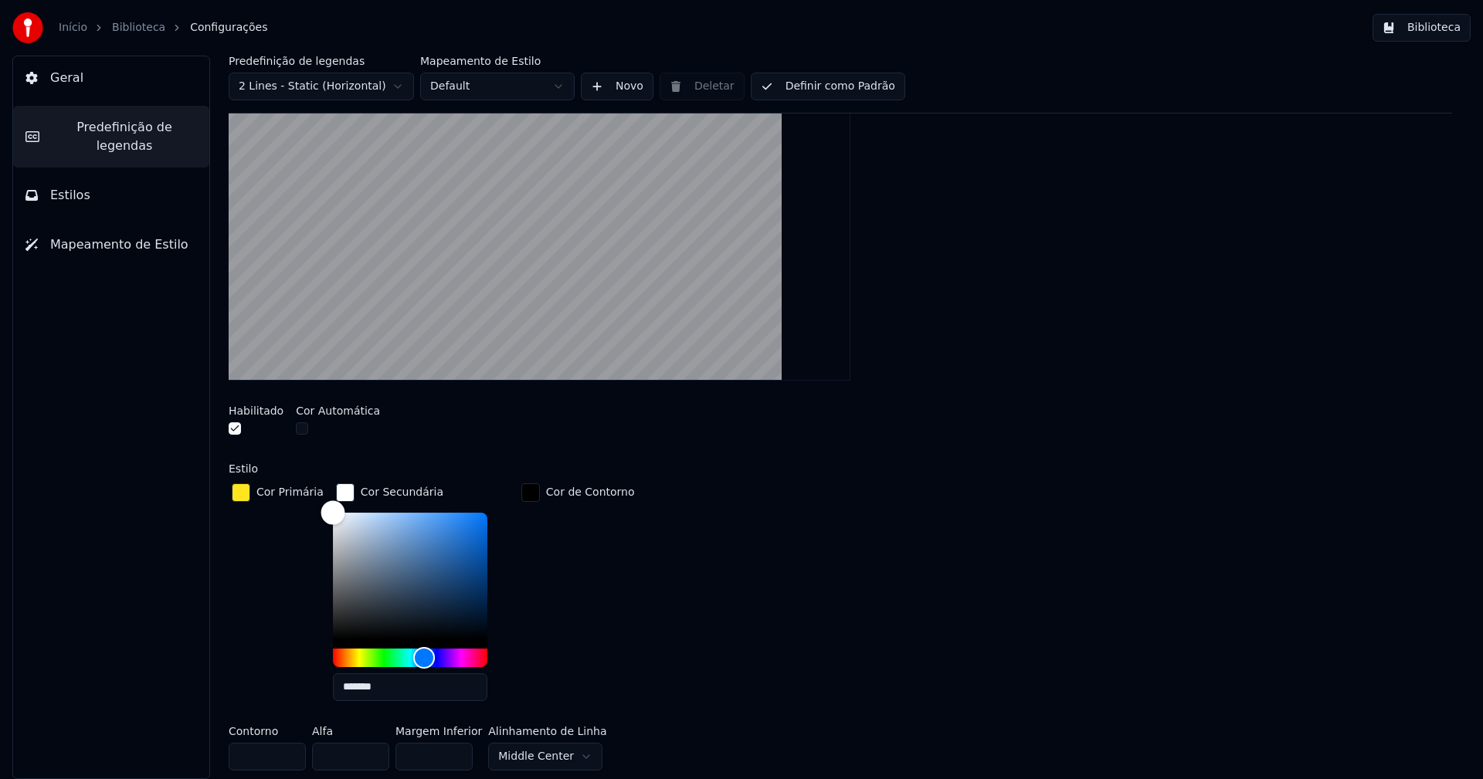
drag, startPoint x: 326, startPoint y: 534, endPoint x: 275, endPoint y: 471, distance: 80.7
click at [275, 471] on div "Estilo Cor Primária Cor Secundária ******* Cor de Contorno Contorno * Alfa * Ma…" at bounding box center [840, 620] width 1223 height 314
drag, startPoint x: 324, startPoint y: 513, endPoint x: 306, endPoint y: 528, distance: 23.6
click at [306, 528] on div "Cor Primária Cor Secundária ******* Cor de Contorno" at bounding box center [840, 596] width 1223 height 233
type input "*******"
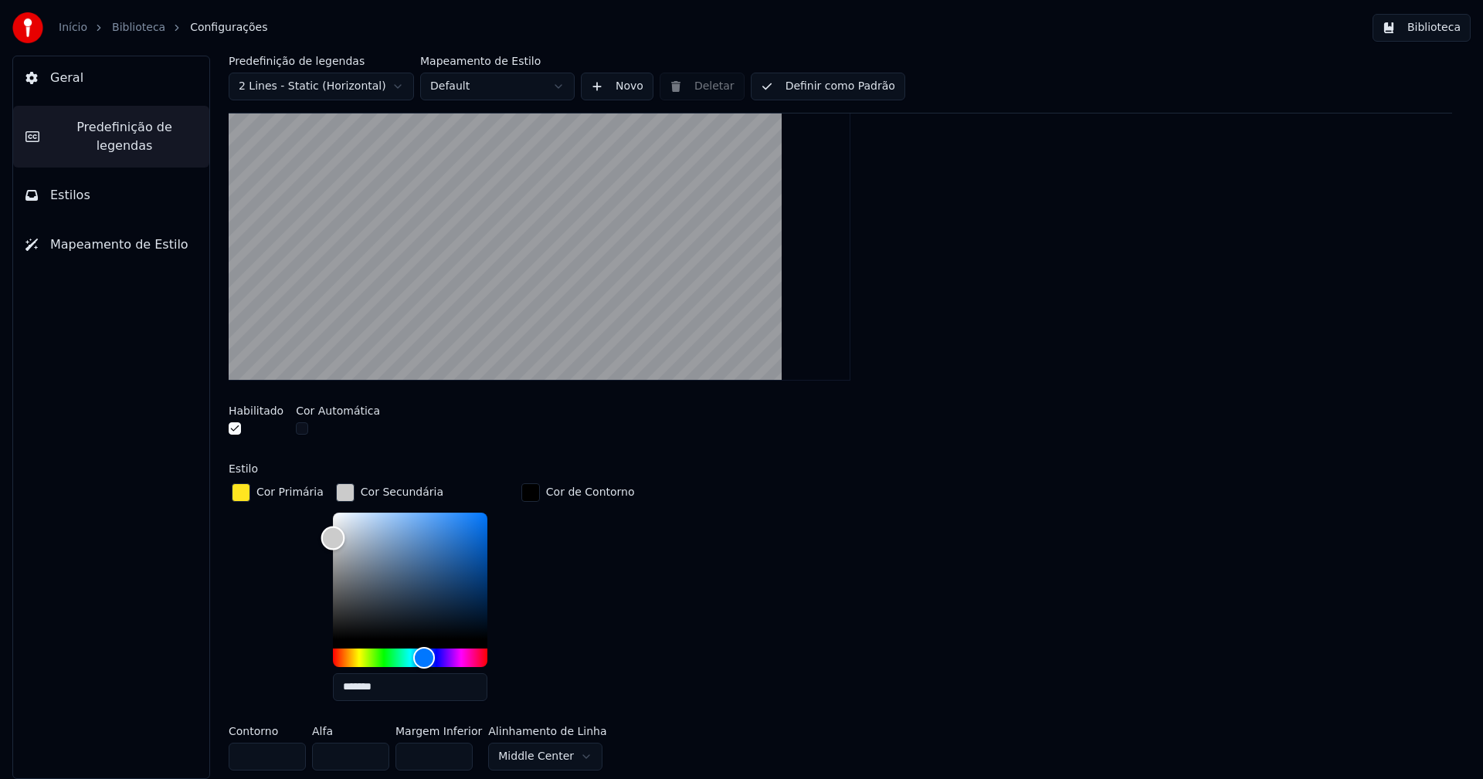
click at [320, 537] on div "Color" at bounding box center [332, 539] width 24 height 24
drag, startPoint x: 334, startPoint y: 496, endPoint x: 347, endPoint y: 523, distance: 30.0
click at [336, 497] on div "button" at bounding box center [345, 492] width 19 height 19
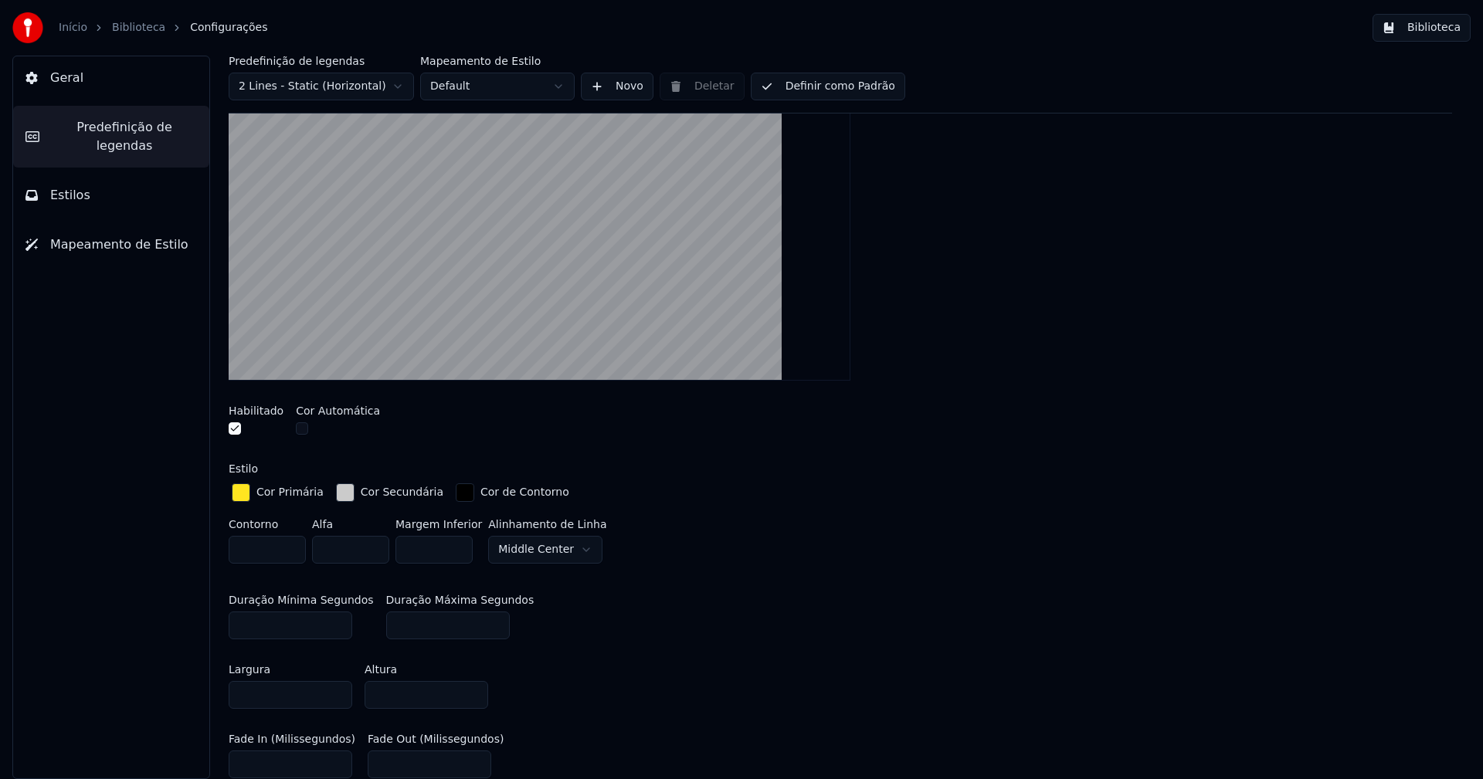
click at [1425, 25] on button "Biblioteca" at bounding box center [1421, 28] width 98 height 28
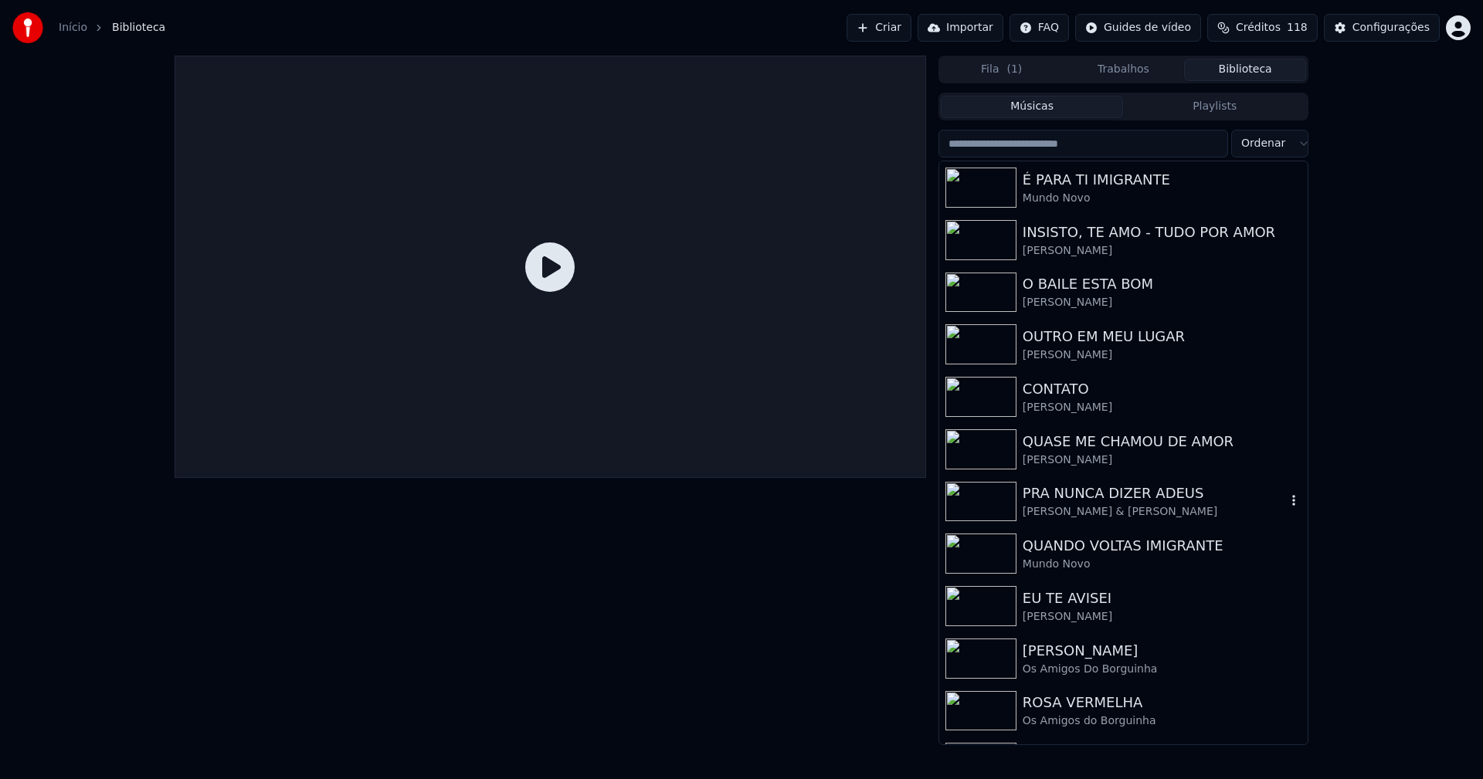
click at [1131, 507] on div "[PERSON_NAME] & [PERSON_NAME]" at bounding box center [1153, 511] width 263 height 15
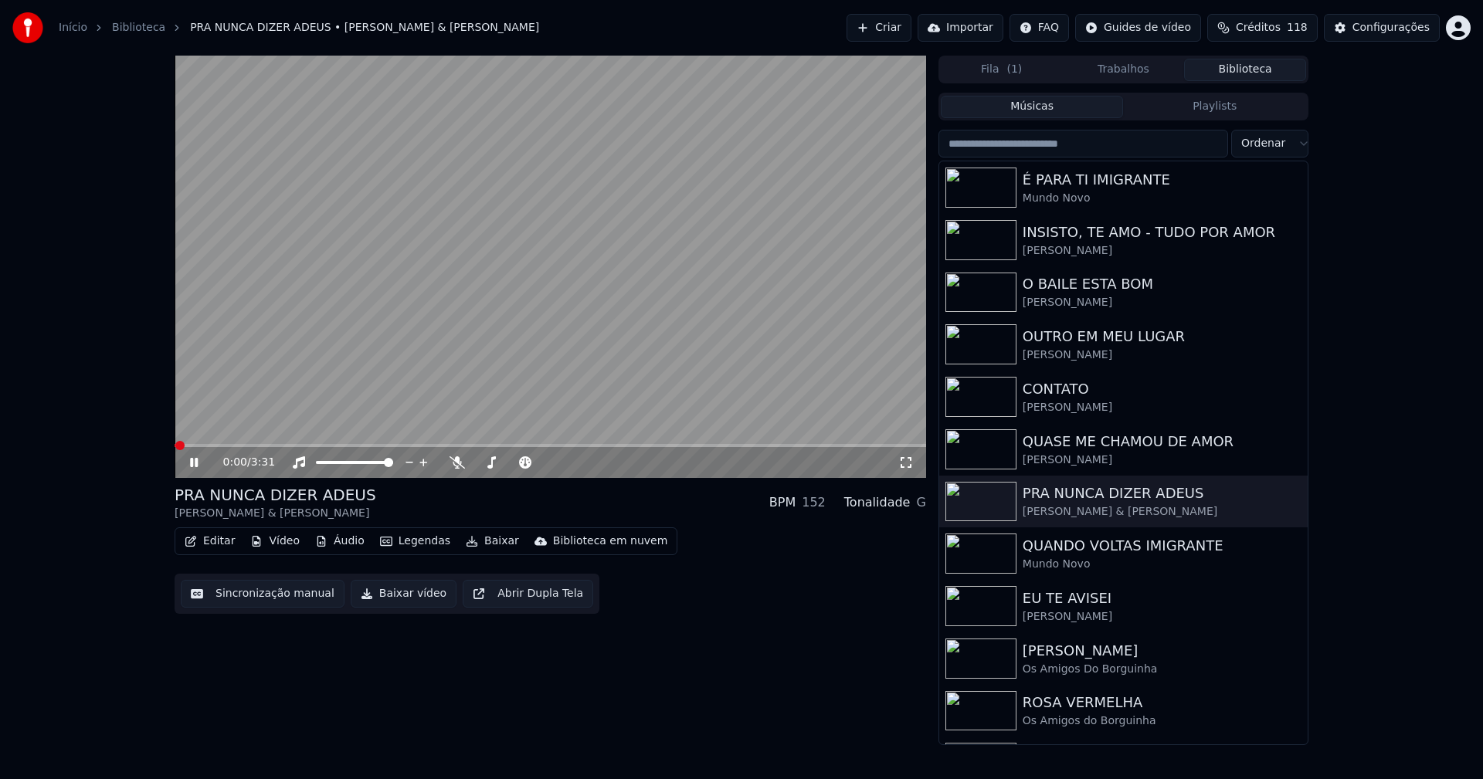
drag, startPoint x: 899, startPoint y: 466, endPoint x: 880, endPoint y: 456, distance: 21.1
click at [900, 465] on icon at bounding box center [905, 462] width 15 height 12
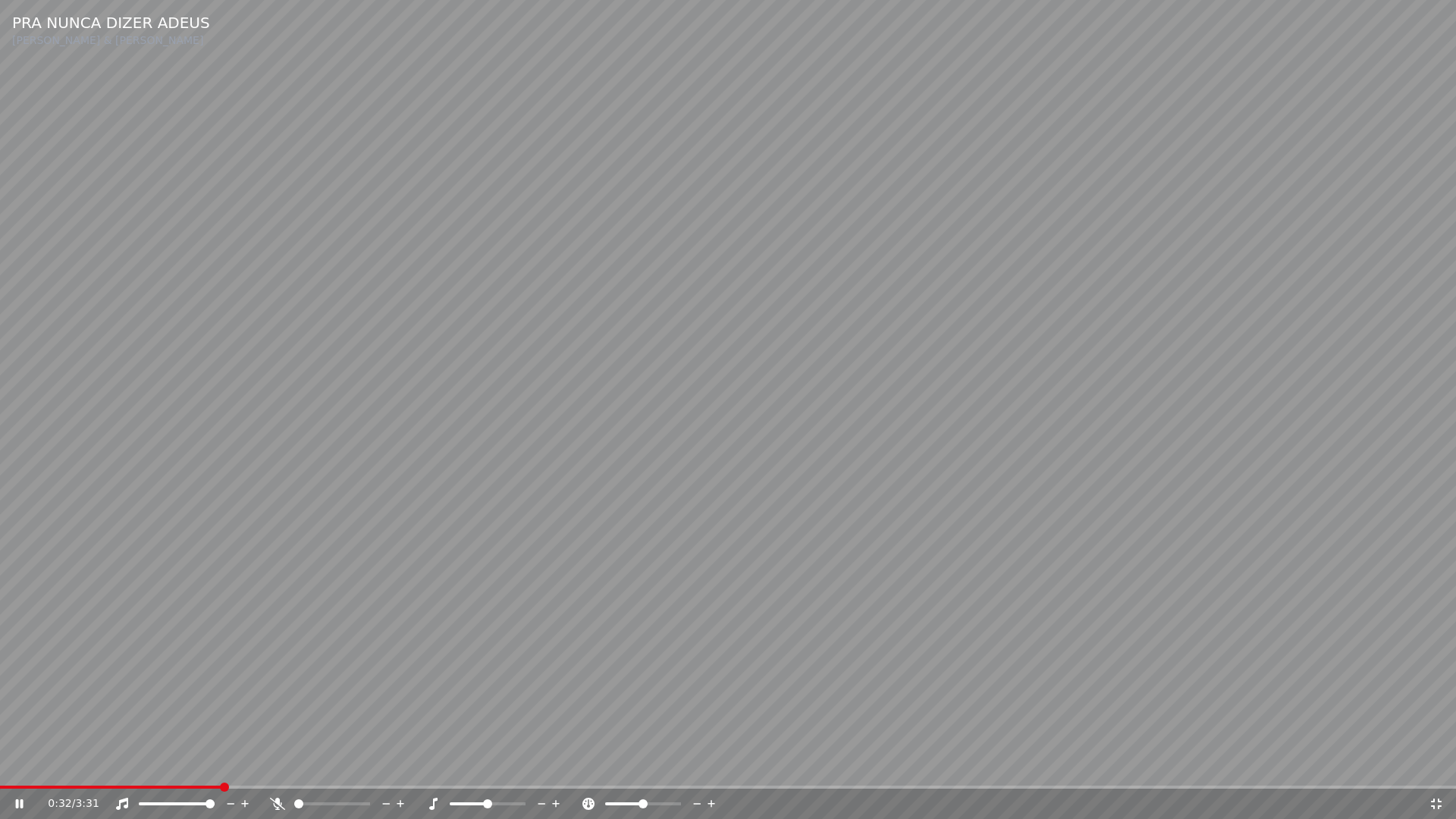
click at [1434, 764] on icon at bounding box center [1435, 803] width 11 height 11
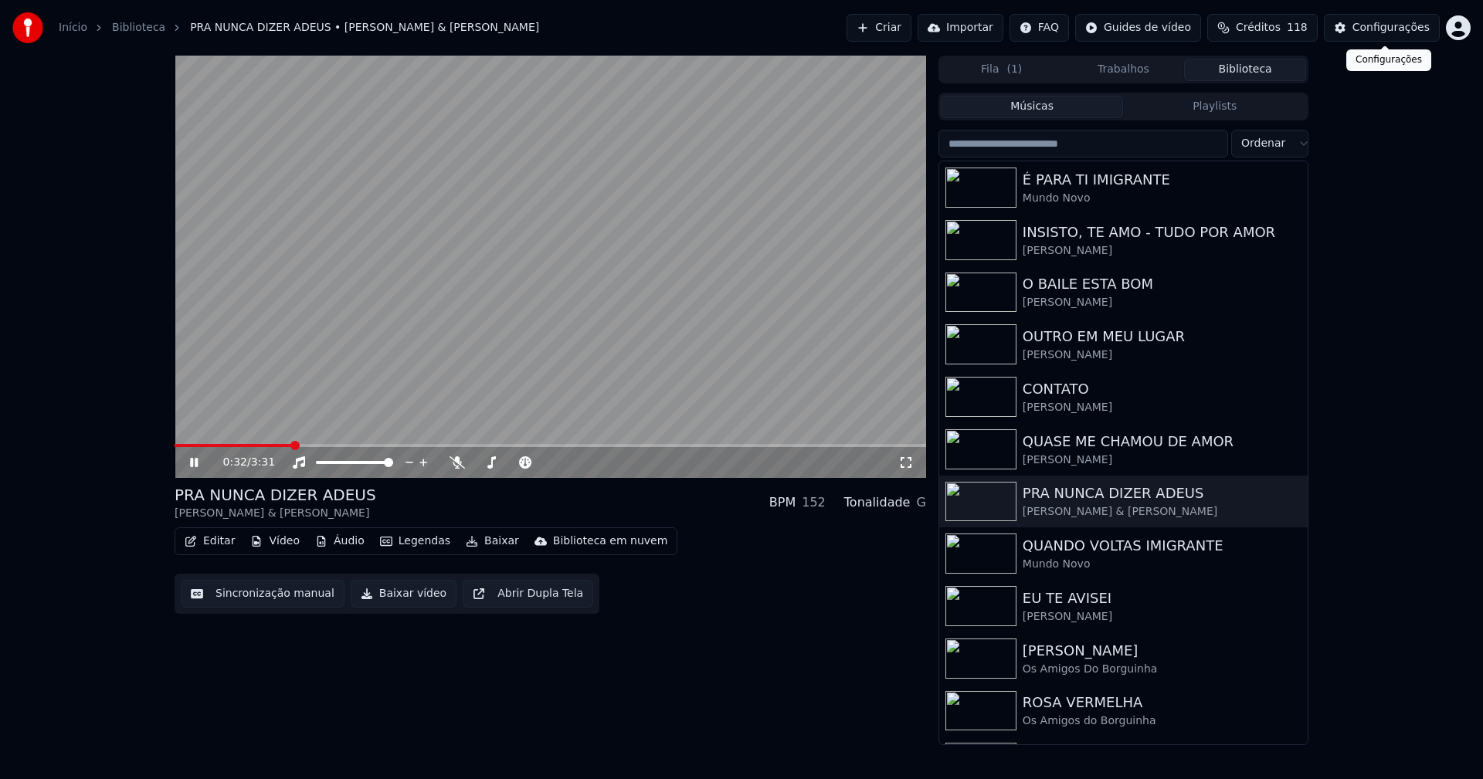
click at [1389, 23] on div "Configurações" at bounding box center [1390, 27] width 77 height 15
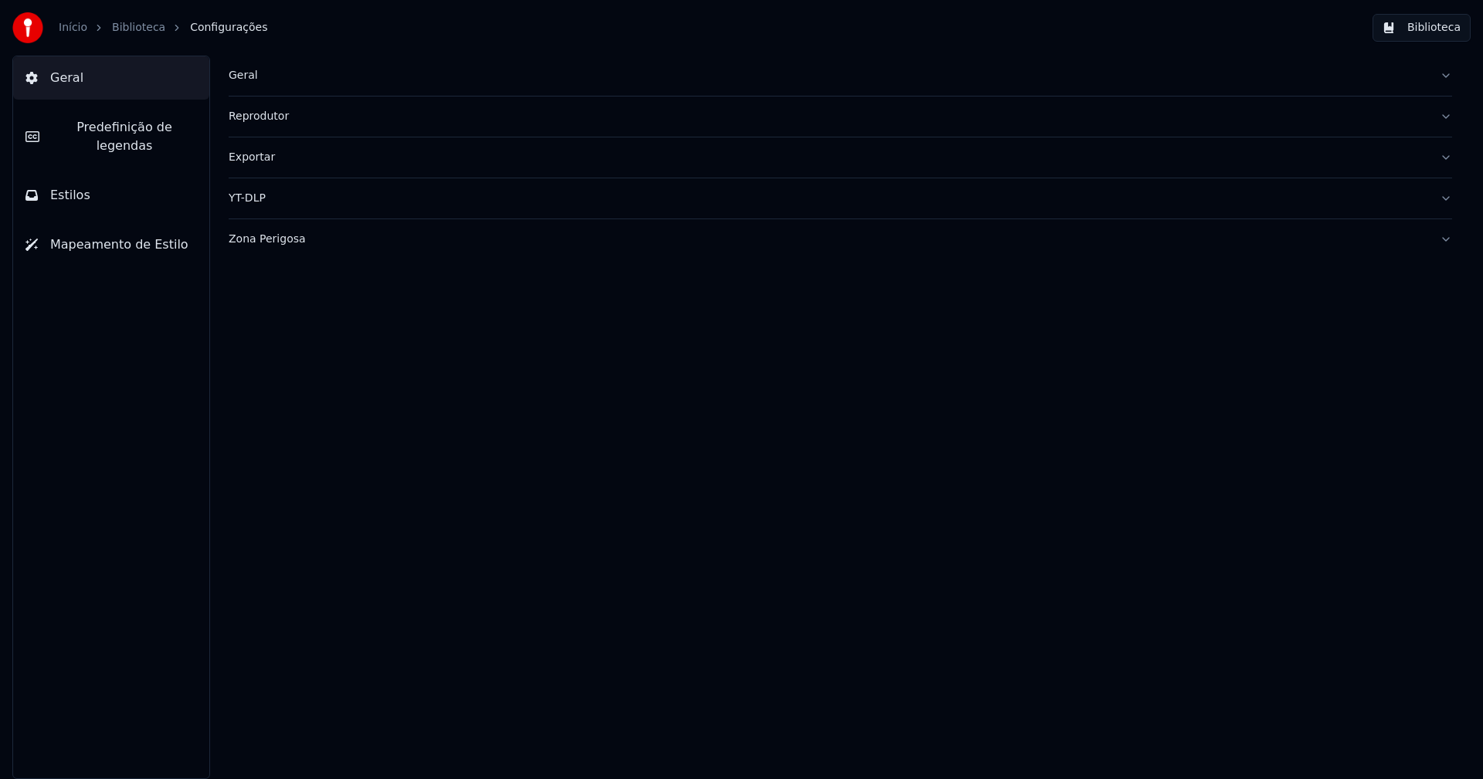
click at [112, 133] on span "Predefinição de legendas" at bounding box center [124, 136] width 145 height 37
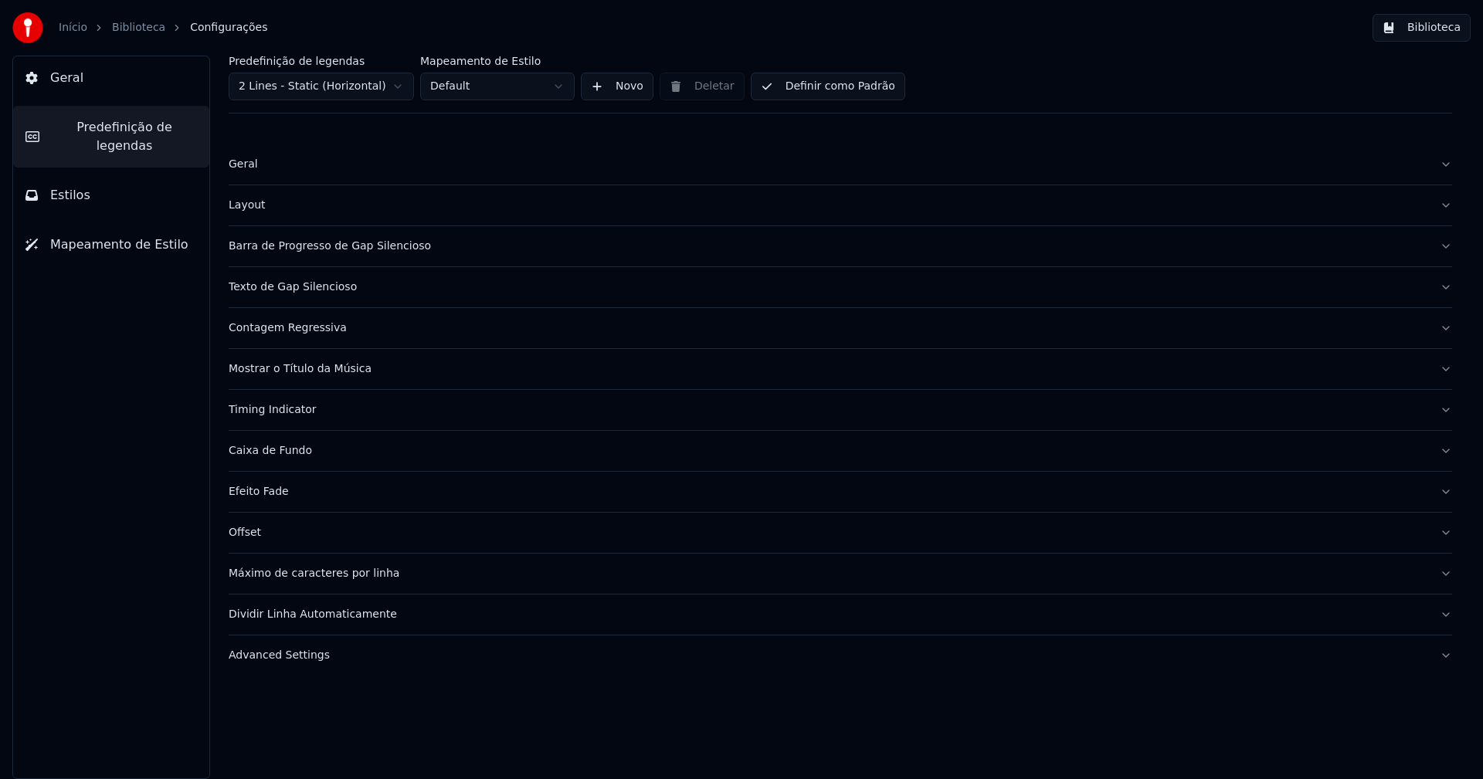
click at [367, 254] on button "Barra de Progresso de Gap Silencioso" at bounding box center [840, 246] width 1223 height 40
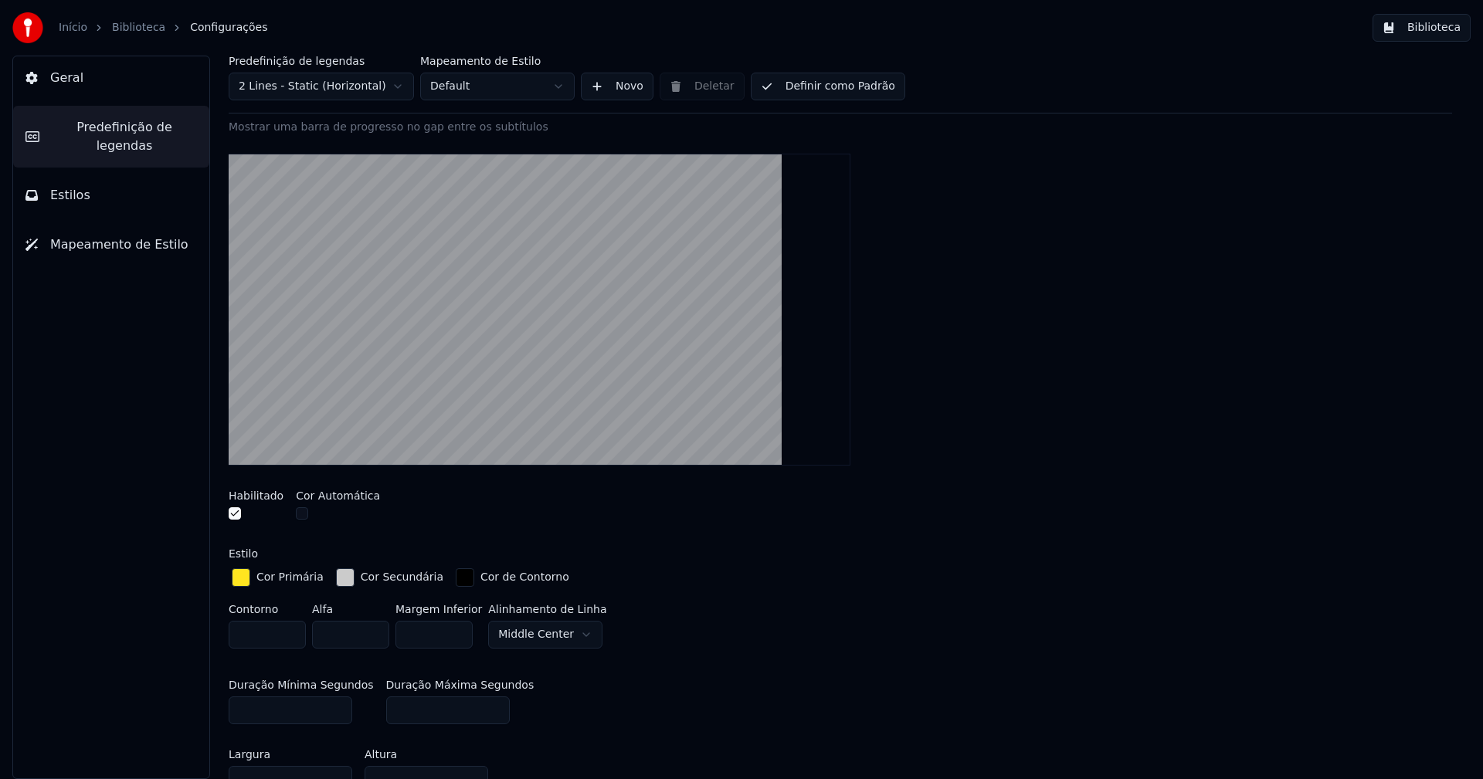
scroll to position [309, 0]
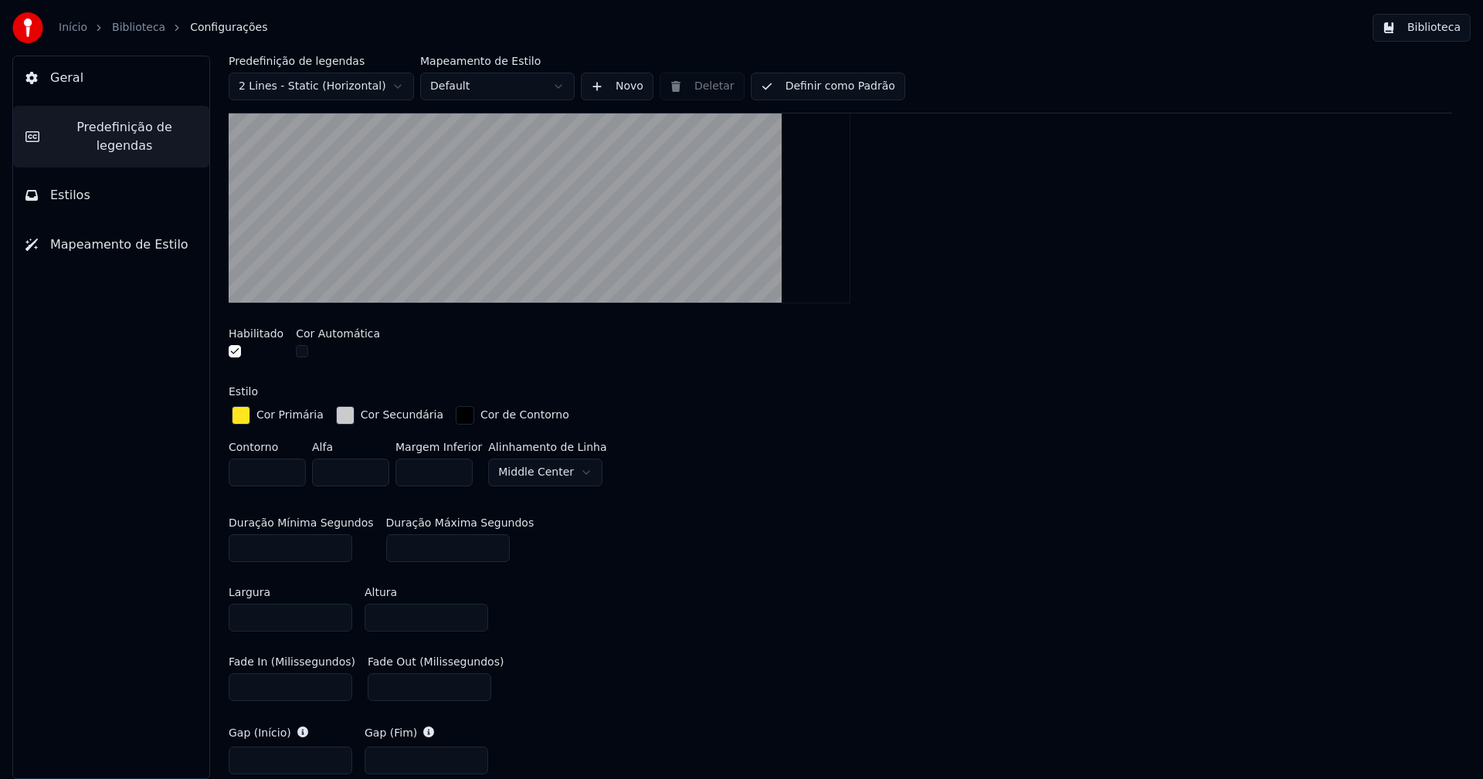
click at [336, 410] on div "button" at bounding box center [345, 415] width 19 height 19
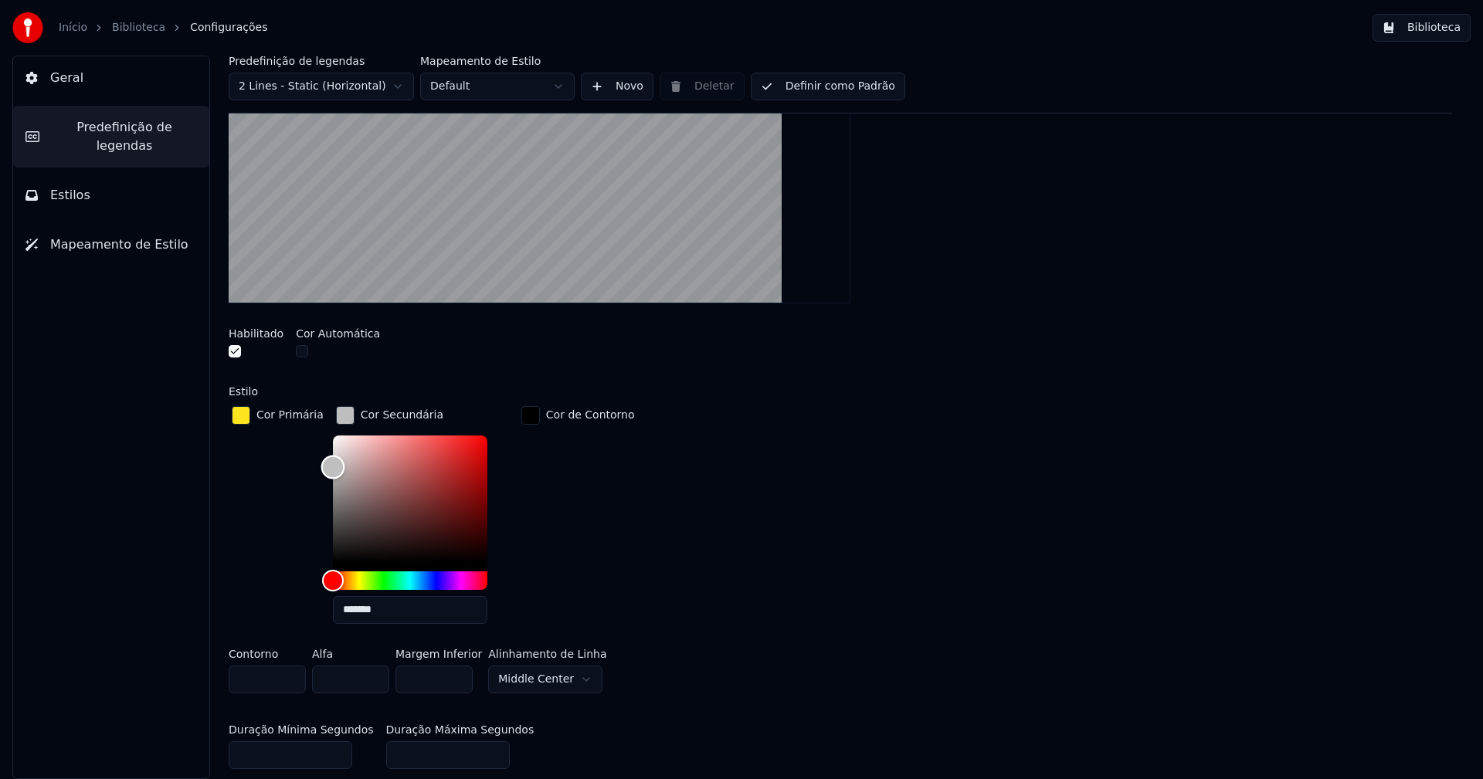
type input "*******"
drag, startPoint x: 324, startPoint y: 456, endPoint x: 320, endPoint y: 467, distance: 12.0
click at [320, 467] on div "Color" at bounding box center [332, 469] width 24 height 24
click at [339, 414] on div "button" at bounding box center [345, 415] width 19 height 19
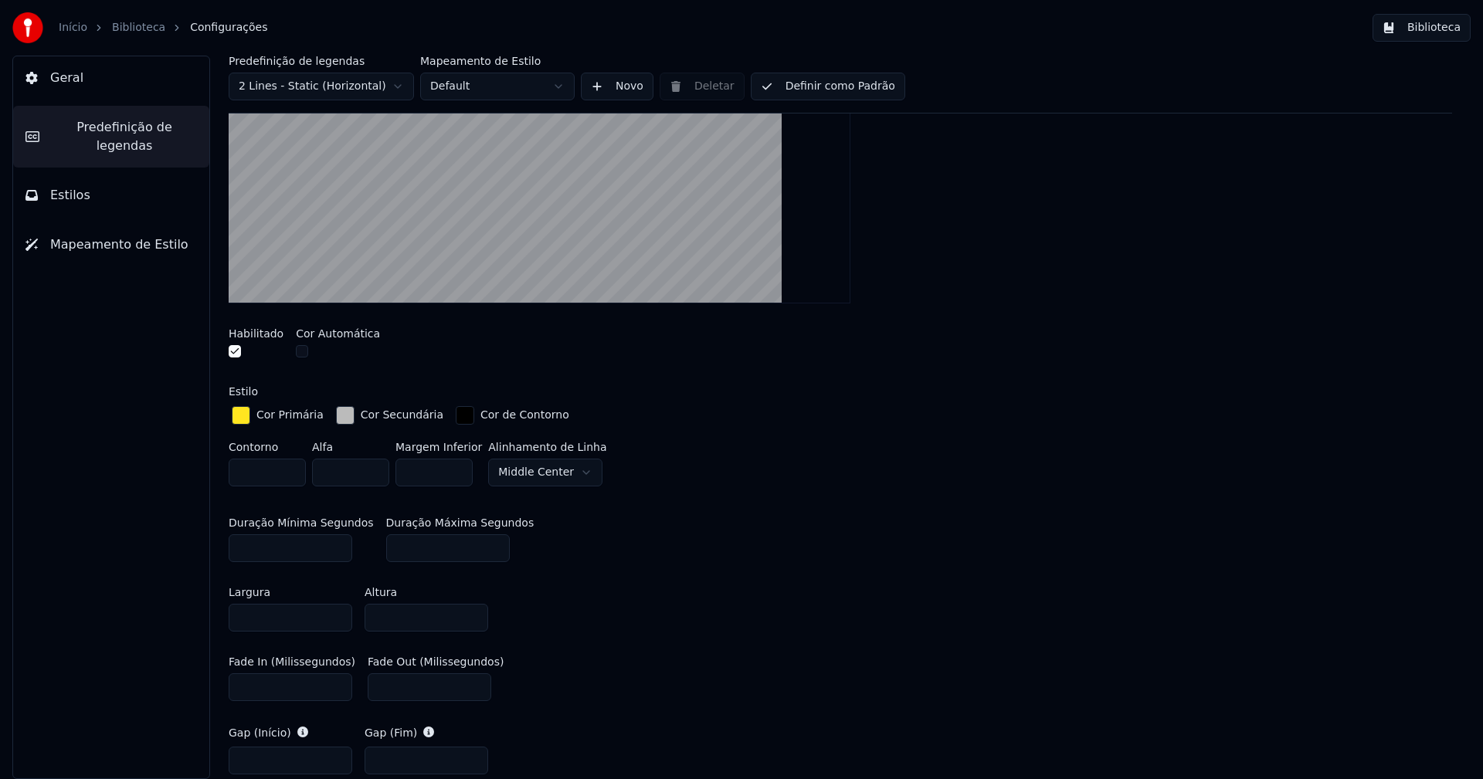
click at [1440, 23] on button "Biblioteca" at bounding box center [1421, 28] width 98 height 28
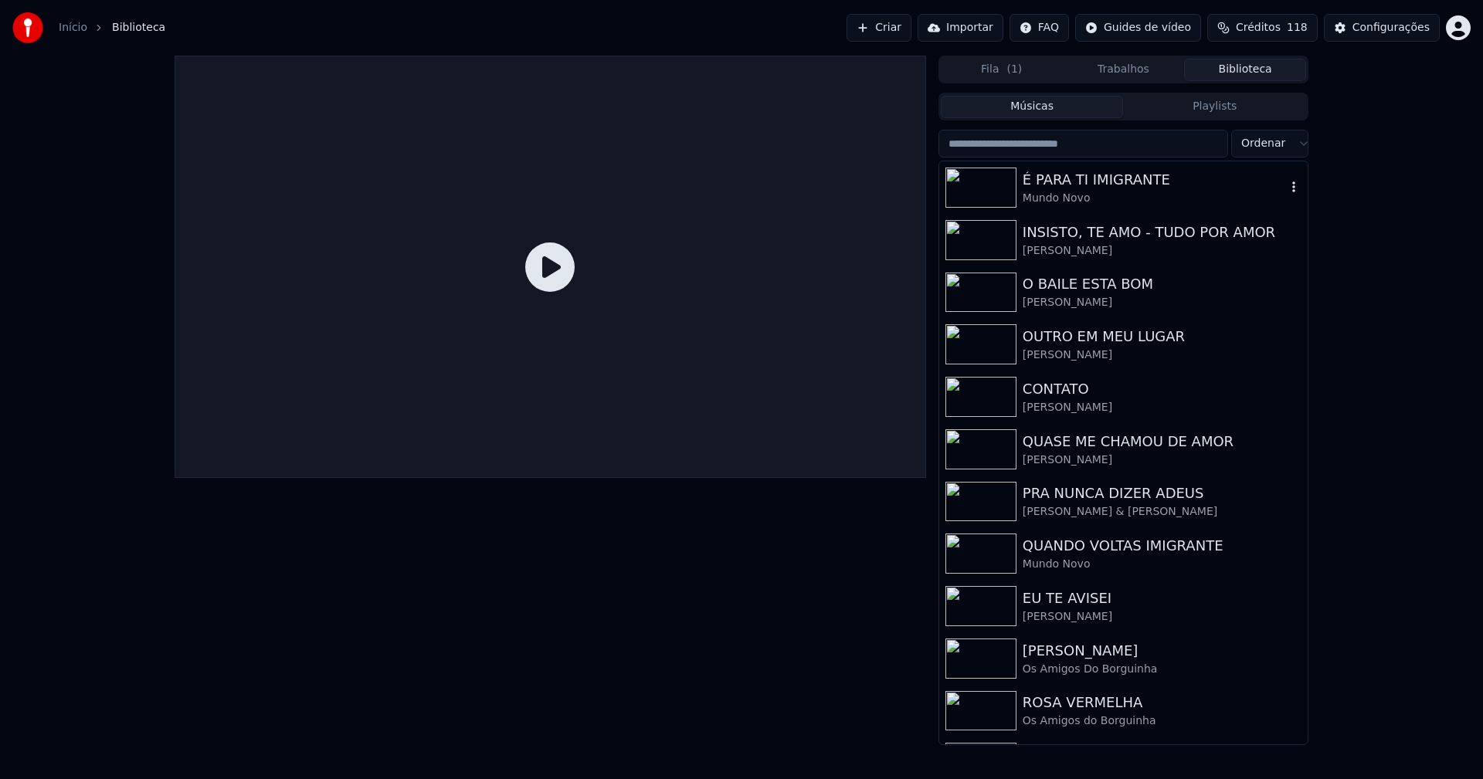
click at [1063, 183] on div "É PARA TI IMIGRANTE" at bounding box center [1153, 180] width 263 height 22
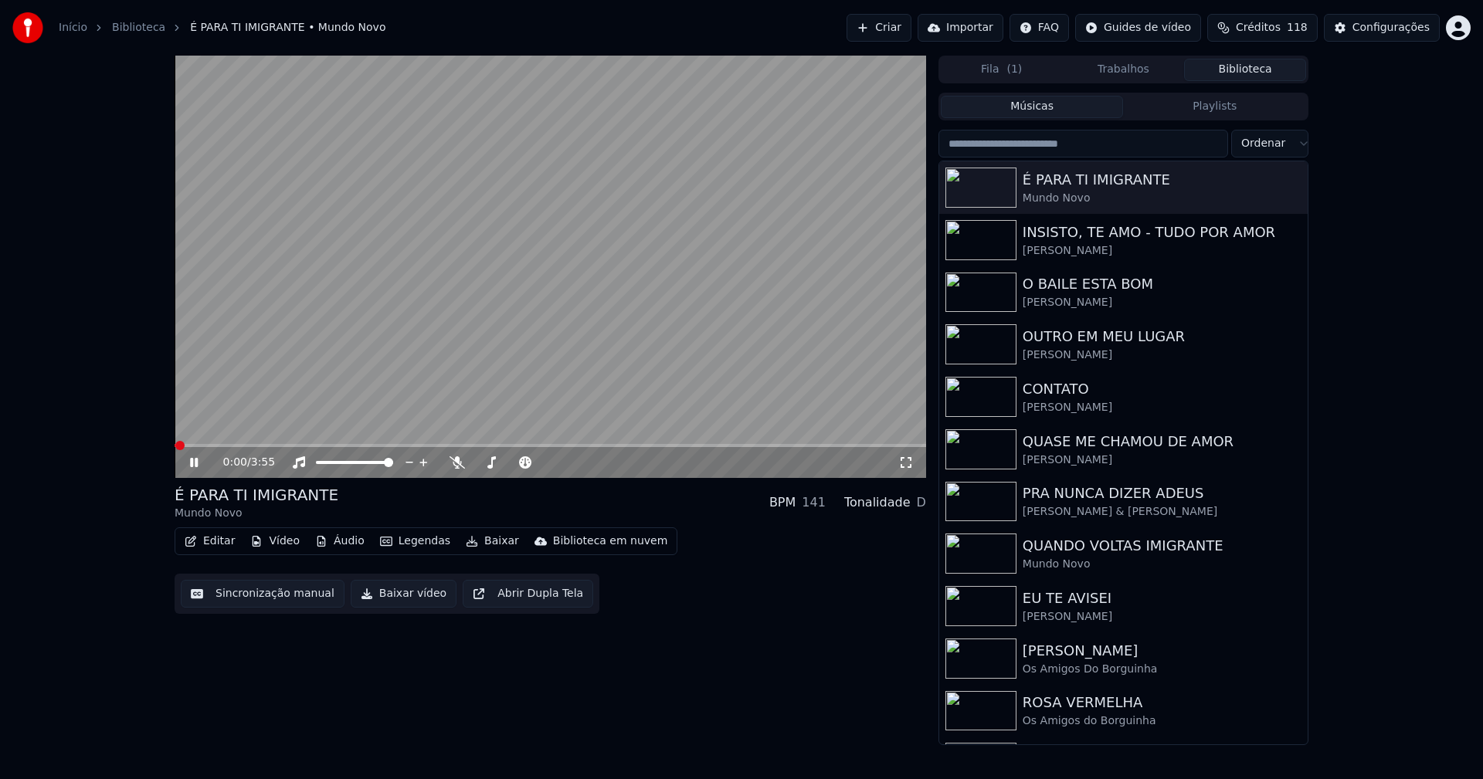
click at [909, 464] on icon at bounding box center [905, 462] width 15 height 12
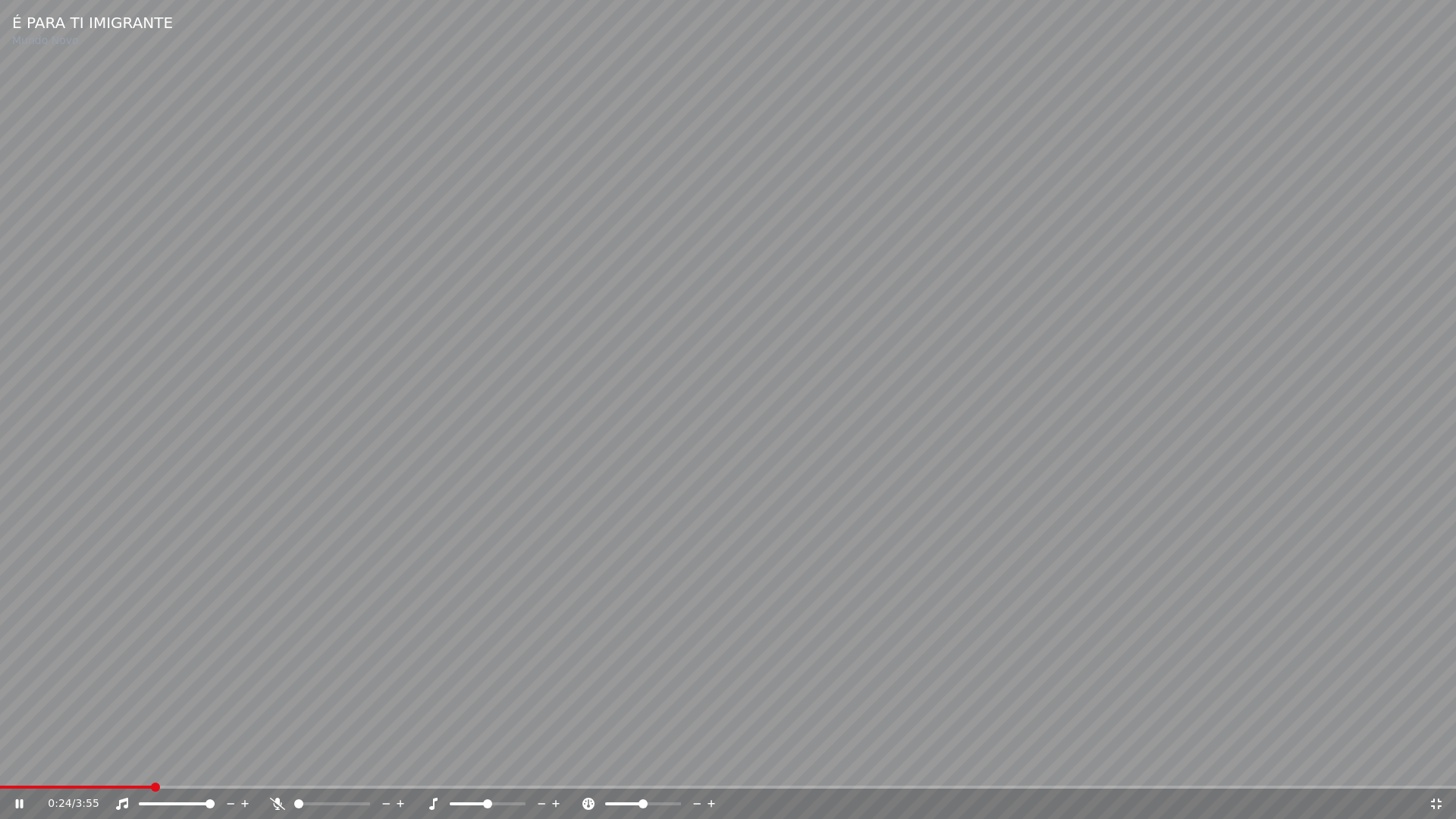
click at [1437, 764] on icon at bounding box center [1435, 803] width 15 height 12
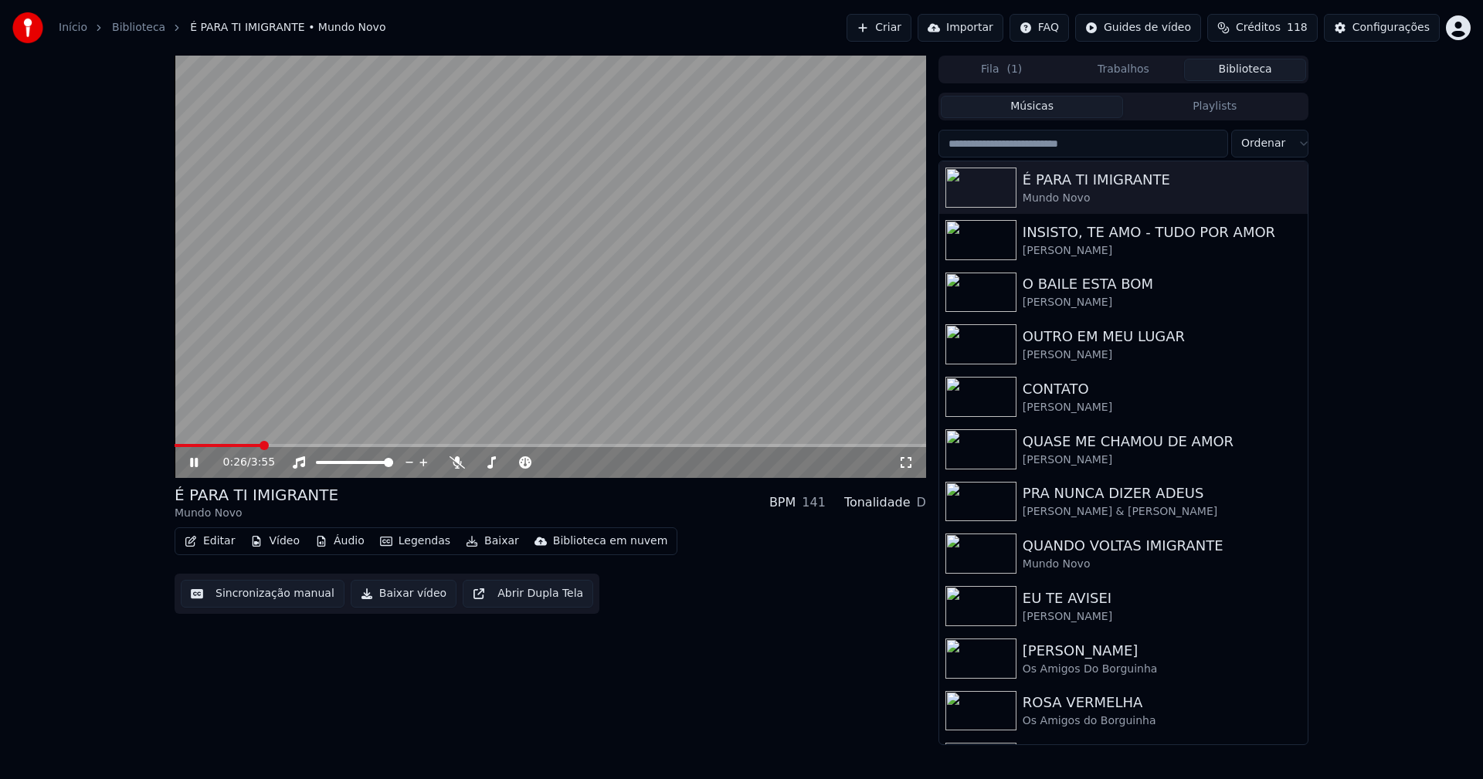
click at [196, 466] on icon at bounding box center [194, 462] width 8 height 9
click at [1392, 33] on div "Configurações" at bounding box center [1390, 27] width 77 height 15
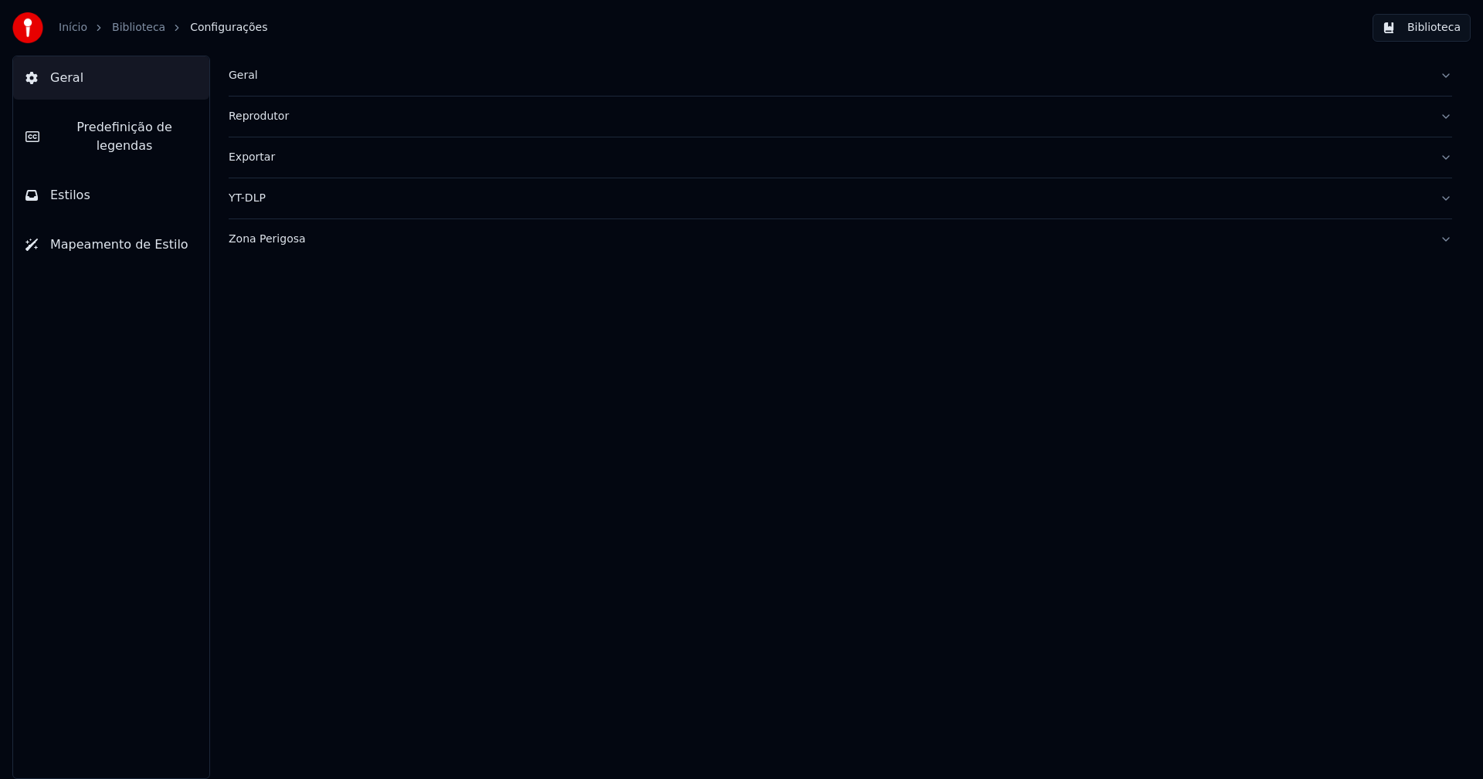
click at [141, 124] on span "Predefinição de legendas" at bounding box center [124, 136] width 145 height 37
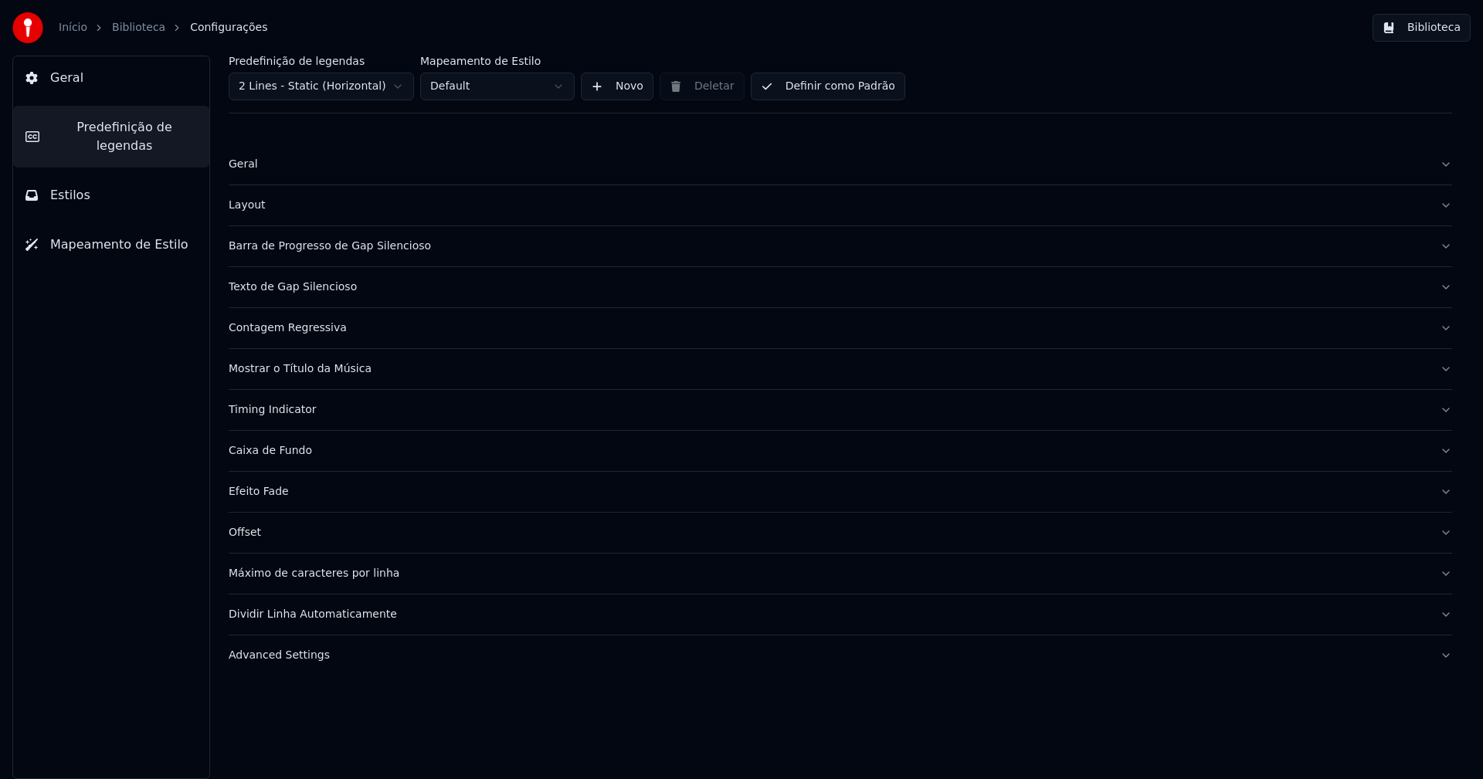
click at [333, 248] on div "Barra de Progresso de Gap Silencioso" at bounding box center [828, 246] width 1198 height 15
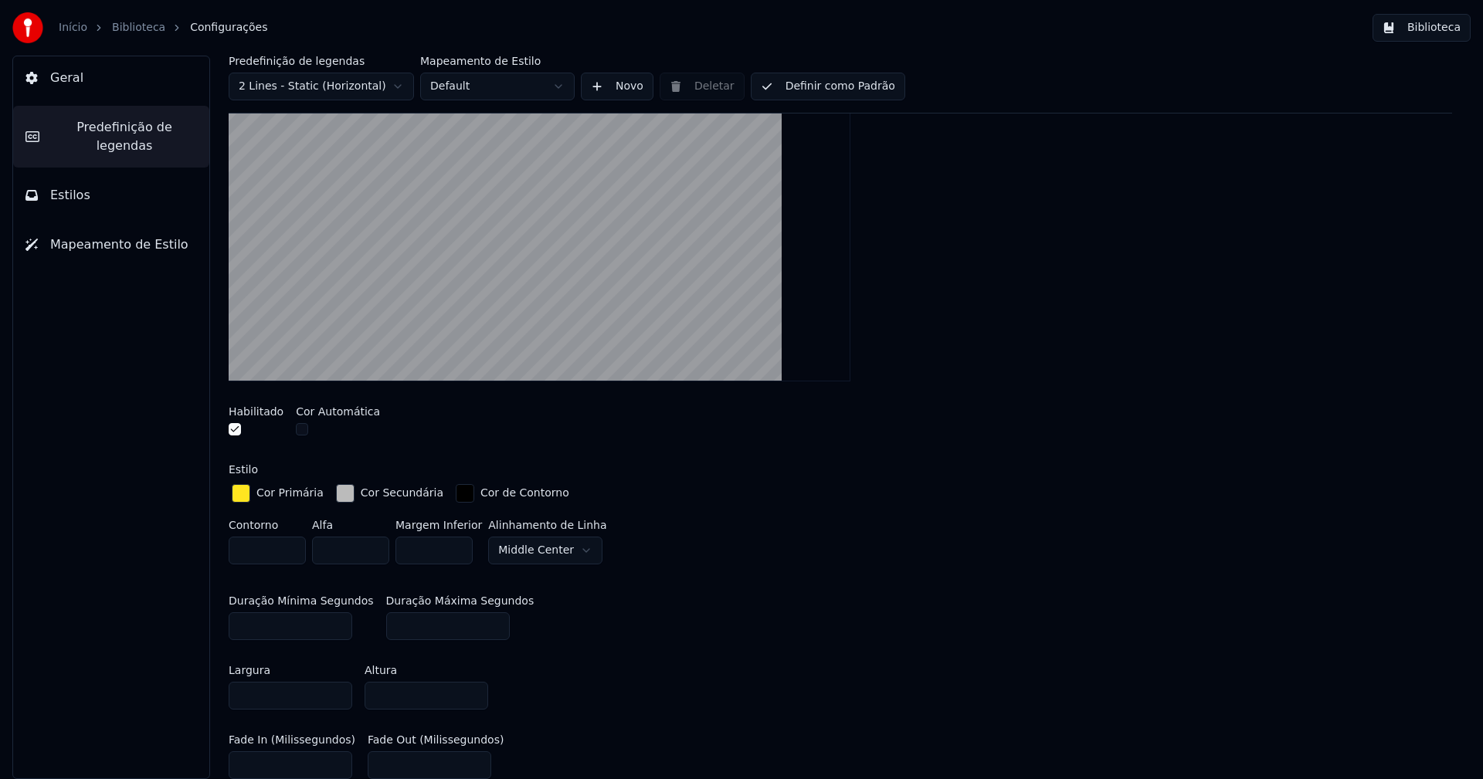
scroll to position [232, 0]
click at [336, 490] on div "button" at bounding box center [345, 492] width 19 height 19
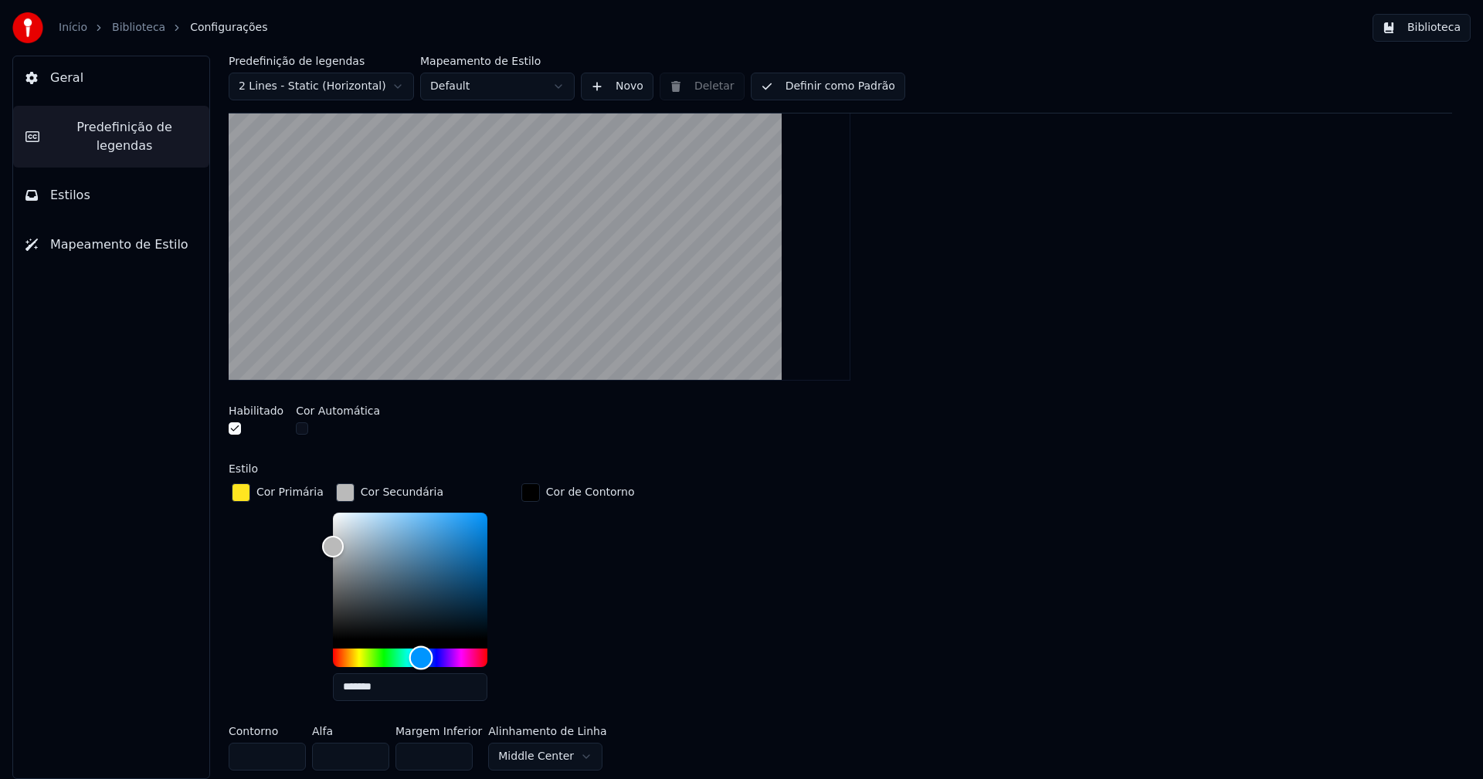
drag, startPoint x: 327, startPoint y: 655, endPoint x: 412, endPoint y: 664, distance: 86.2
click at [412, 664] on div "Hue" at bounding box center [420, 658] width 24 height 24
drag, startPoint x: 324, startPoint y: 541, endPoint x: 368, endPoint y: 531, distance: 45.9
click at [368, 531] on div "Color" at bounding box center [376, 533] width 24 height 24
type input "*******"
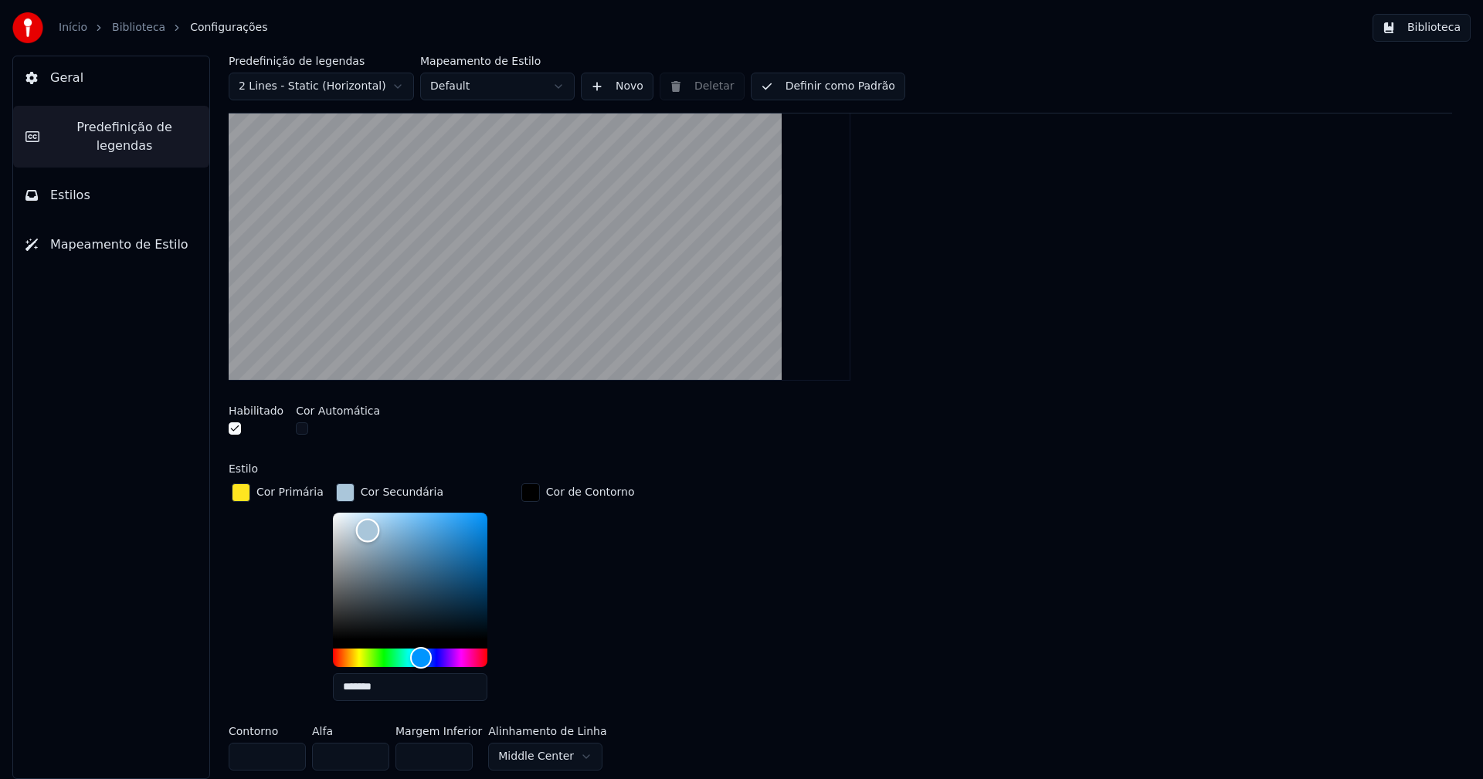
drag, startPoint x: 366, startPoint y: 536, endPoint x: 359, endPoint y: 529, distance: 9.8
click at [359, 529] on div "Color" at bounding box center [367, 531] width 24 height 24
click at [336, 487] on div "button" at bounding box center [345, 492] width 19 height 19
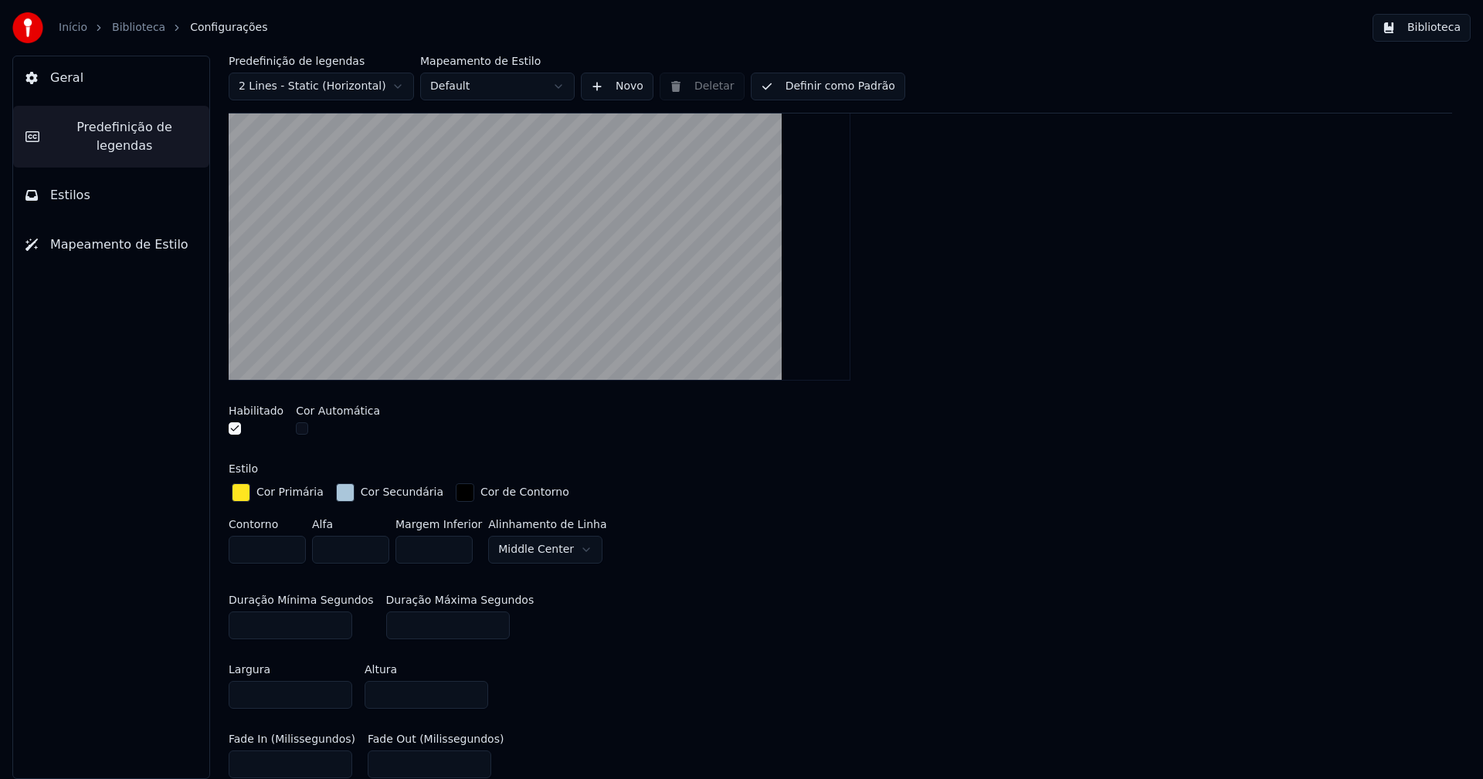
click at [1421, 25] on button "Biblioteca" at bounding box center [1421, 28] width 98 height 28
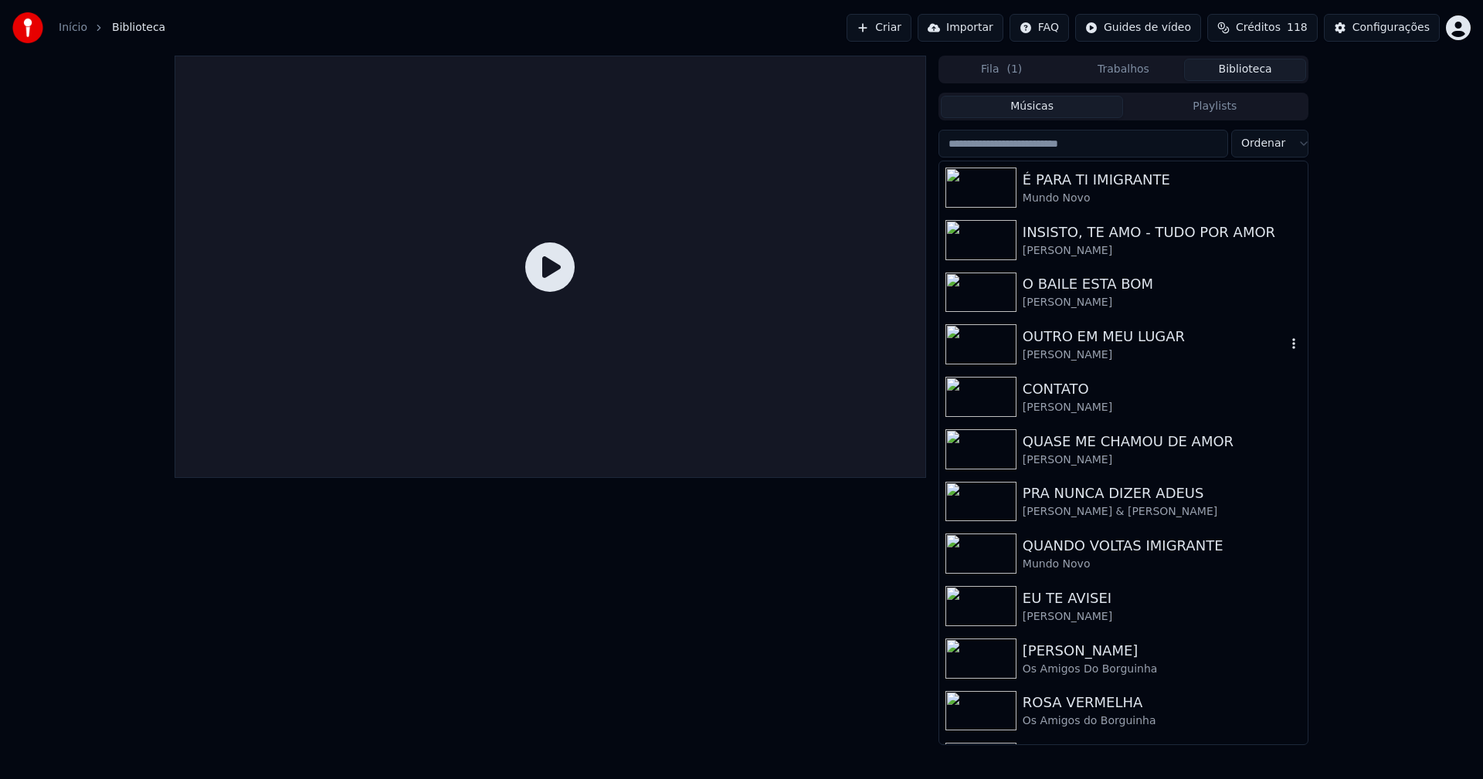
click at [1096, 330] on div "OUTRO EM MEU LUGAR" at bounding box center [1153, 337] width 263 height 22
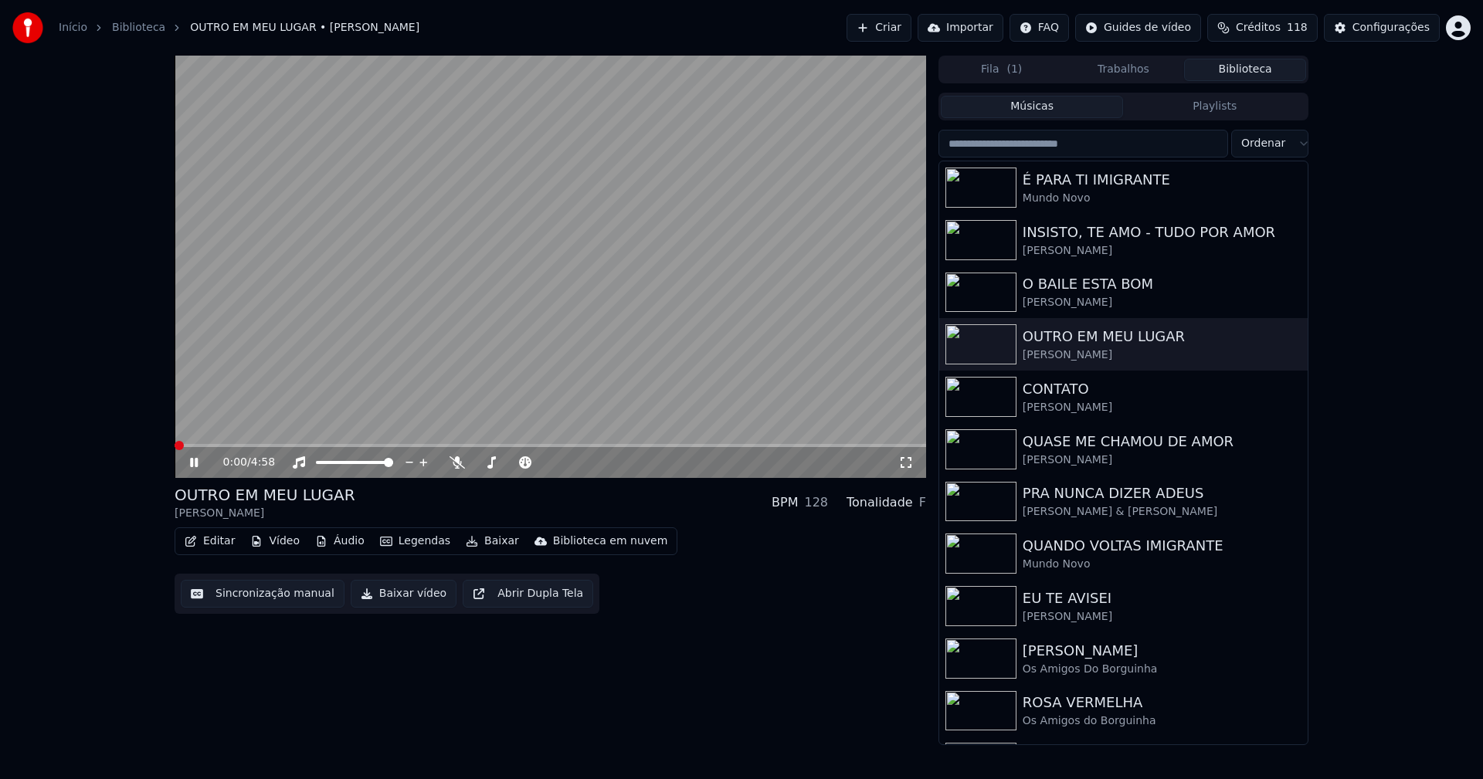
click at [903, 465] on icon at bounding box center [905, 462] width 15 height 12
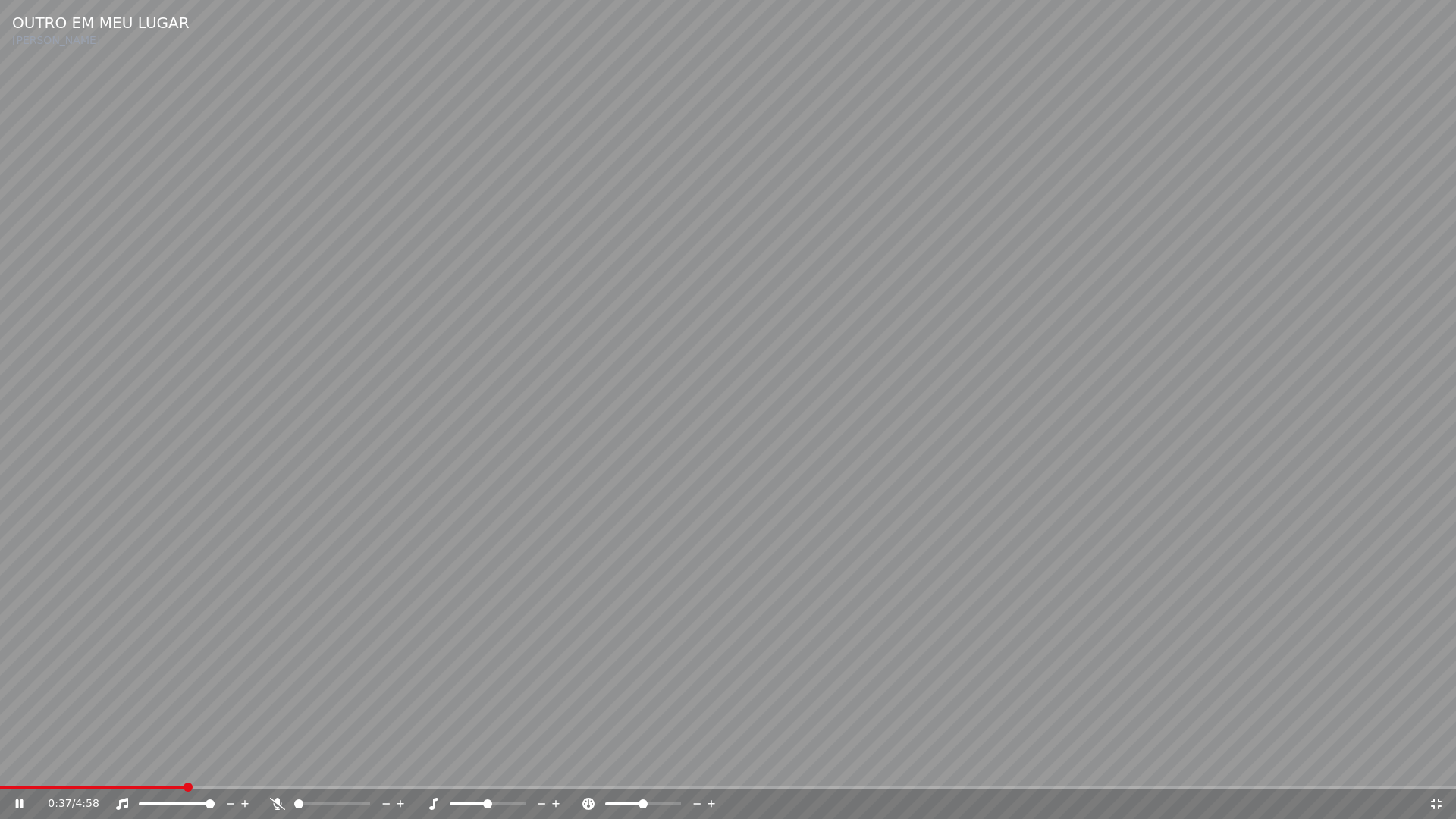
drag, startPoint x: 1437, startPoint y: 803, endPoint x: 883, endPoint y: 355, distance: 712.5
click at [1437, 764] on icon at bounding box center [1435, 803] width 15 height 12
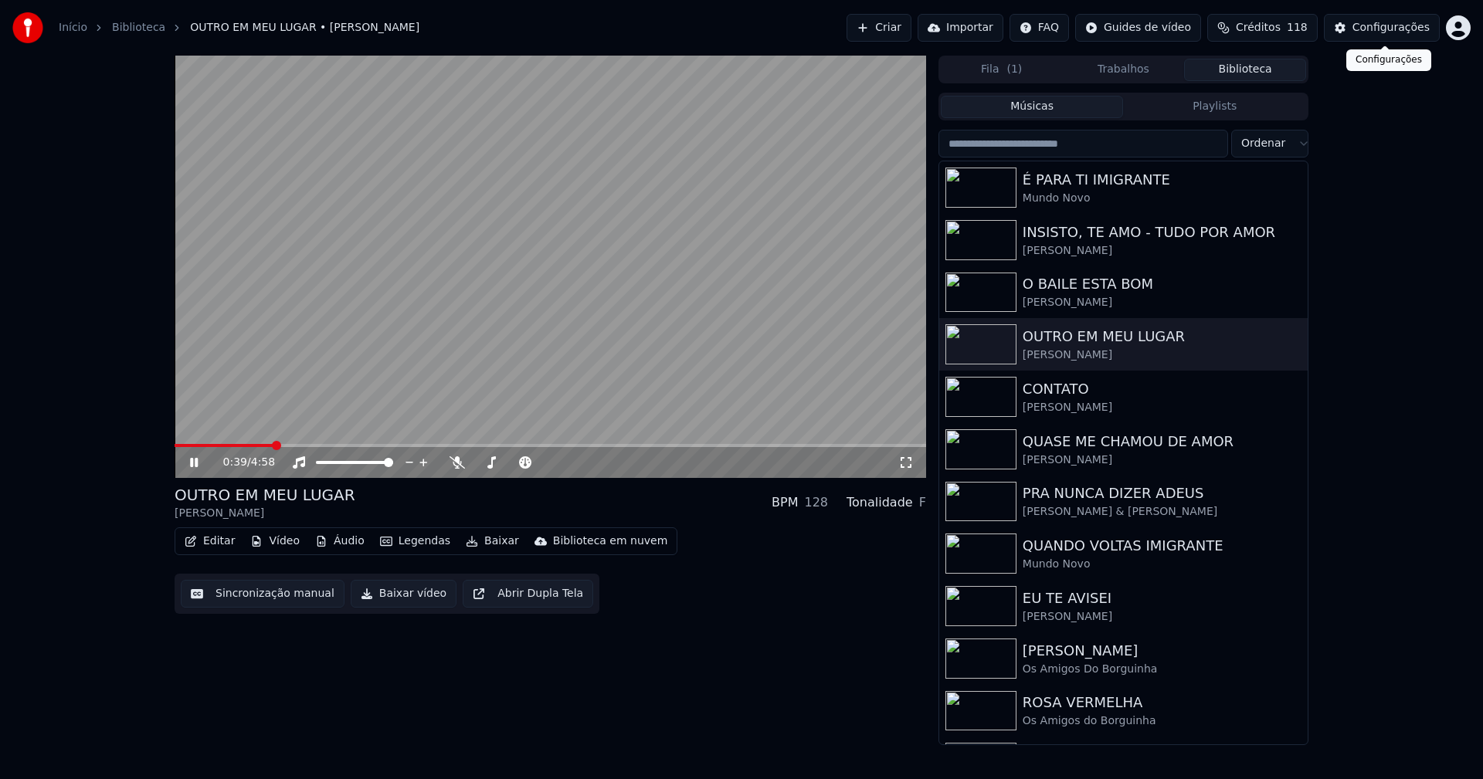
click at [1397, 33] on div "Configurações" at bounding box center [1390, 27] width 77 height 15
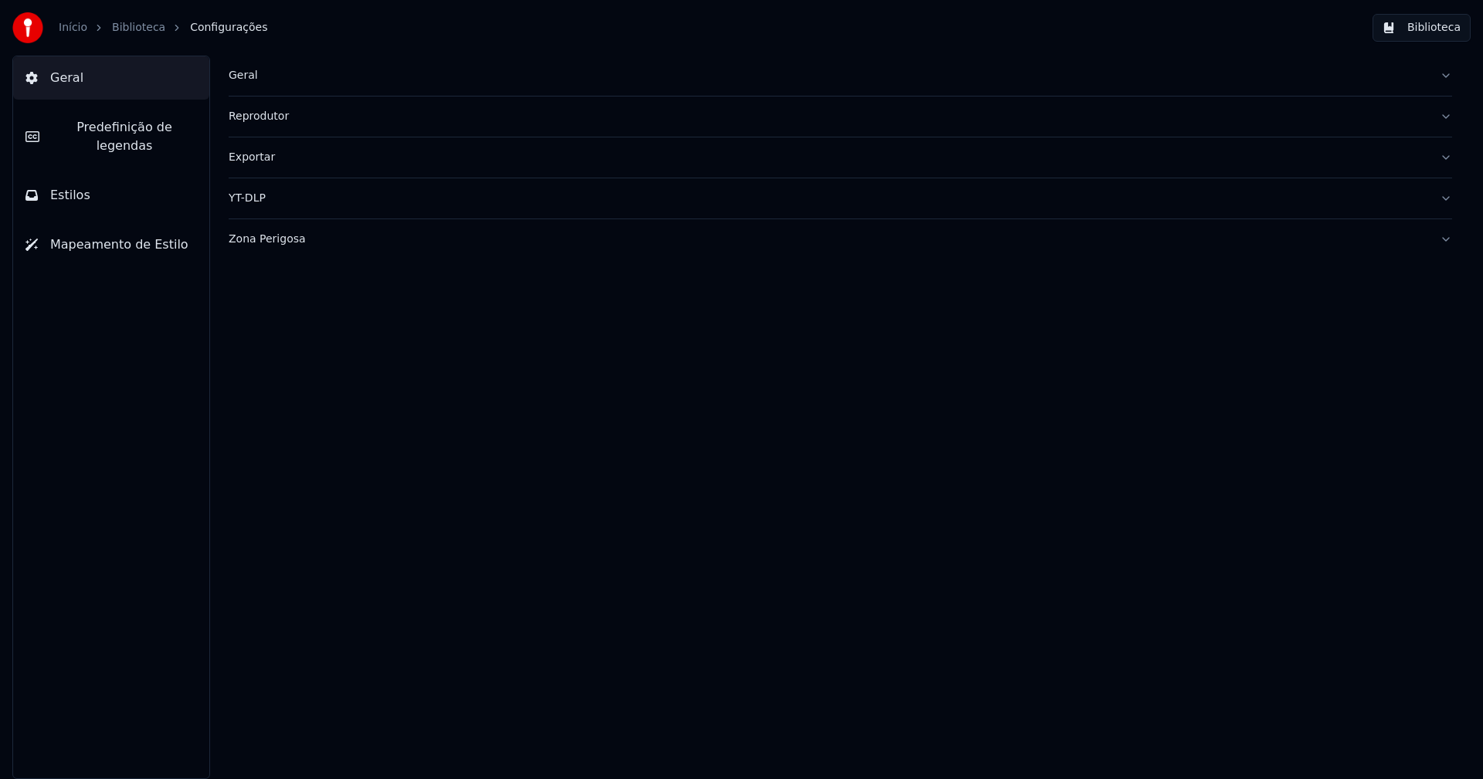
click at [144, 126] on span "Predefinição de legendas" at bounding box center [124, 136] width 145 height 37
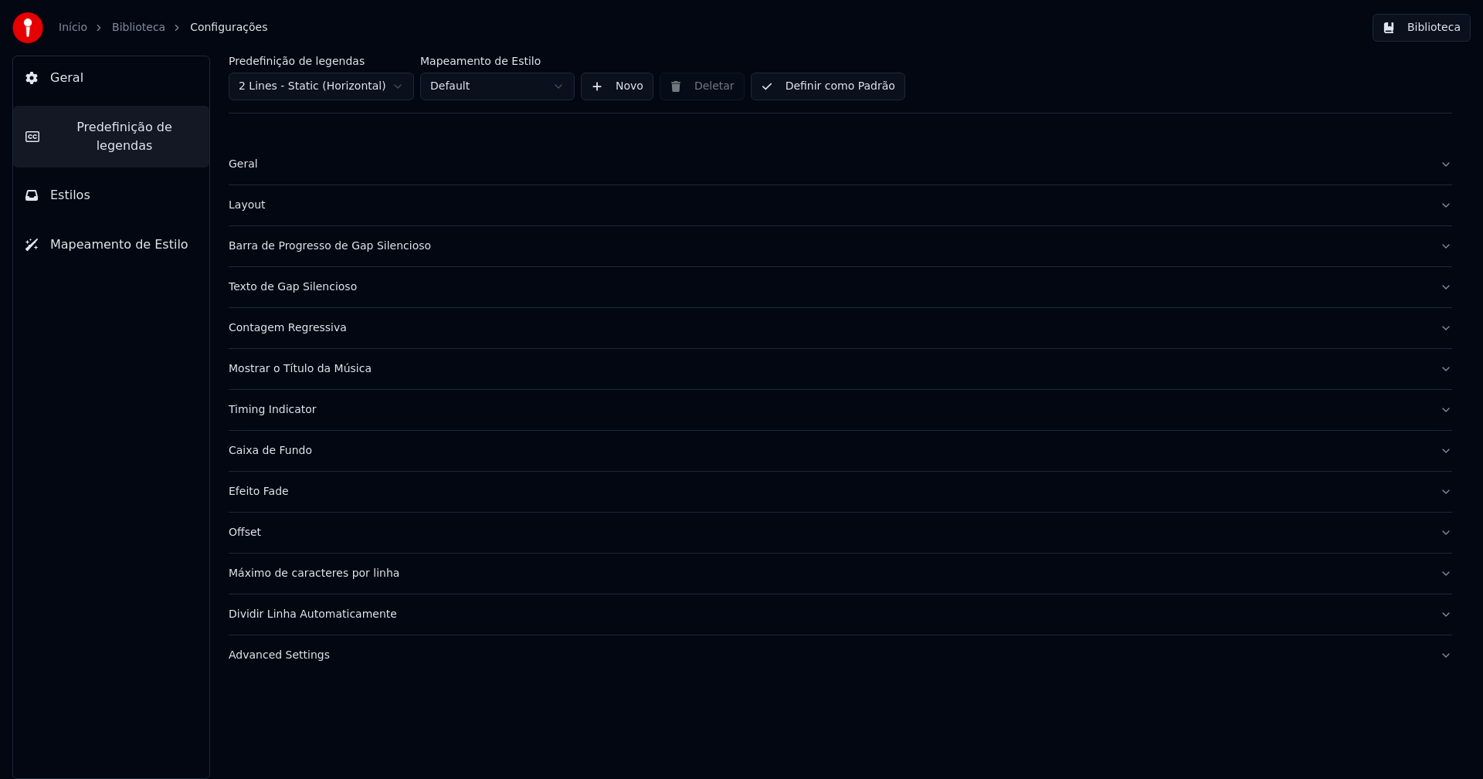
click at [331, 252] on div "Barra de Progresso de Gap Silencioso" at bounding box center [828, 246] width 1198 height 15
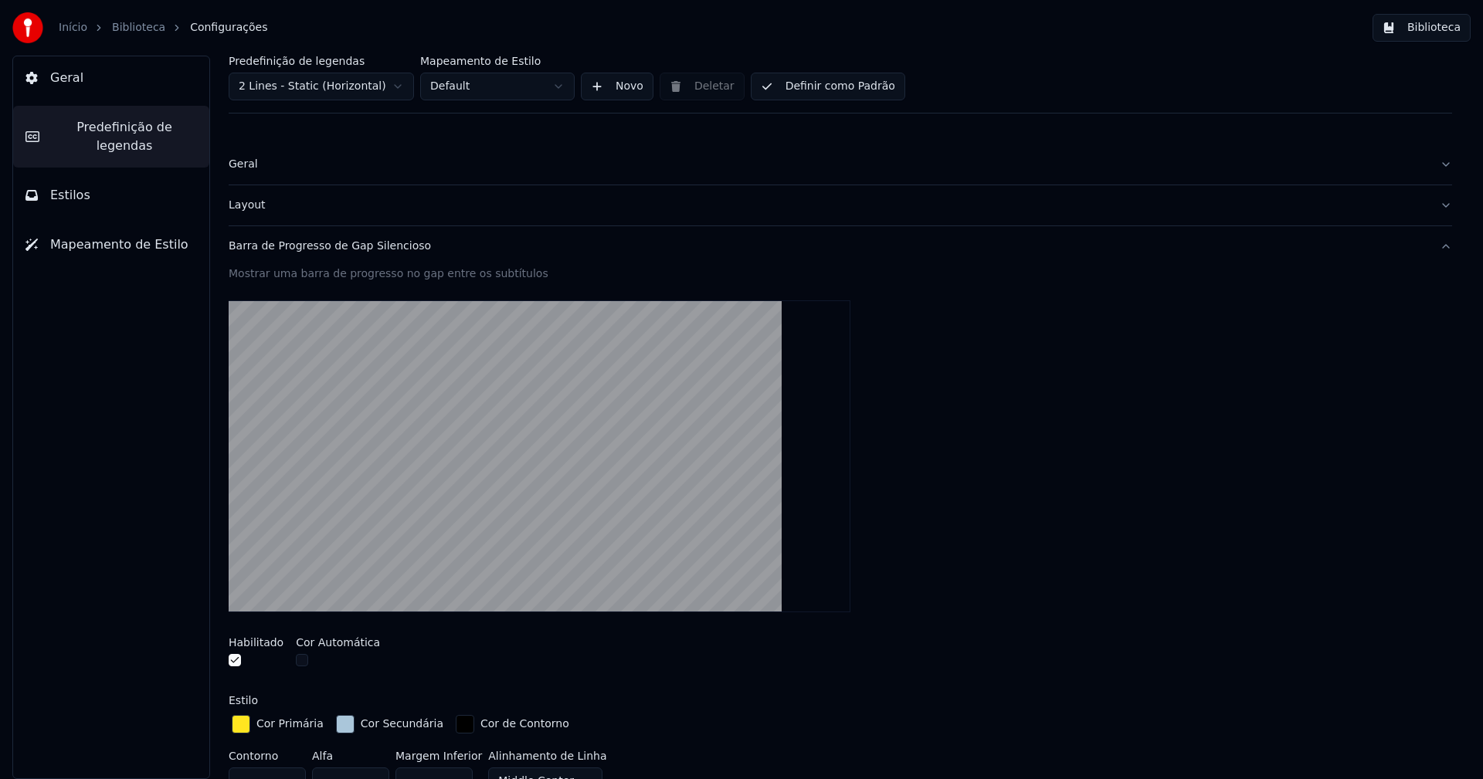
click at [343, 727] on div "button" at bounding box center [345, 724] width 19 height 19
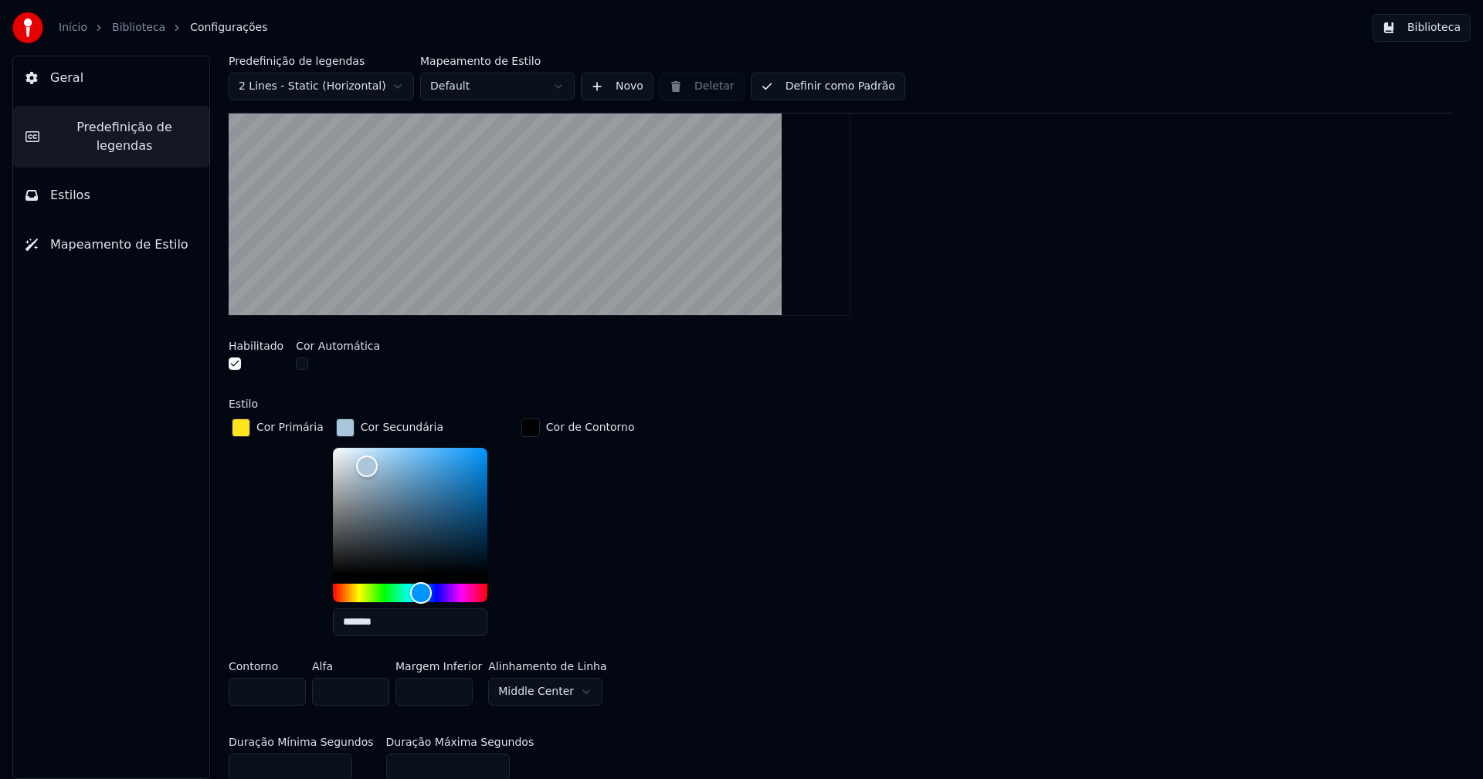
scroll to position [309, 0]
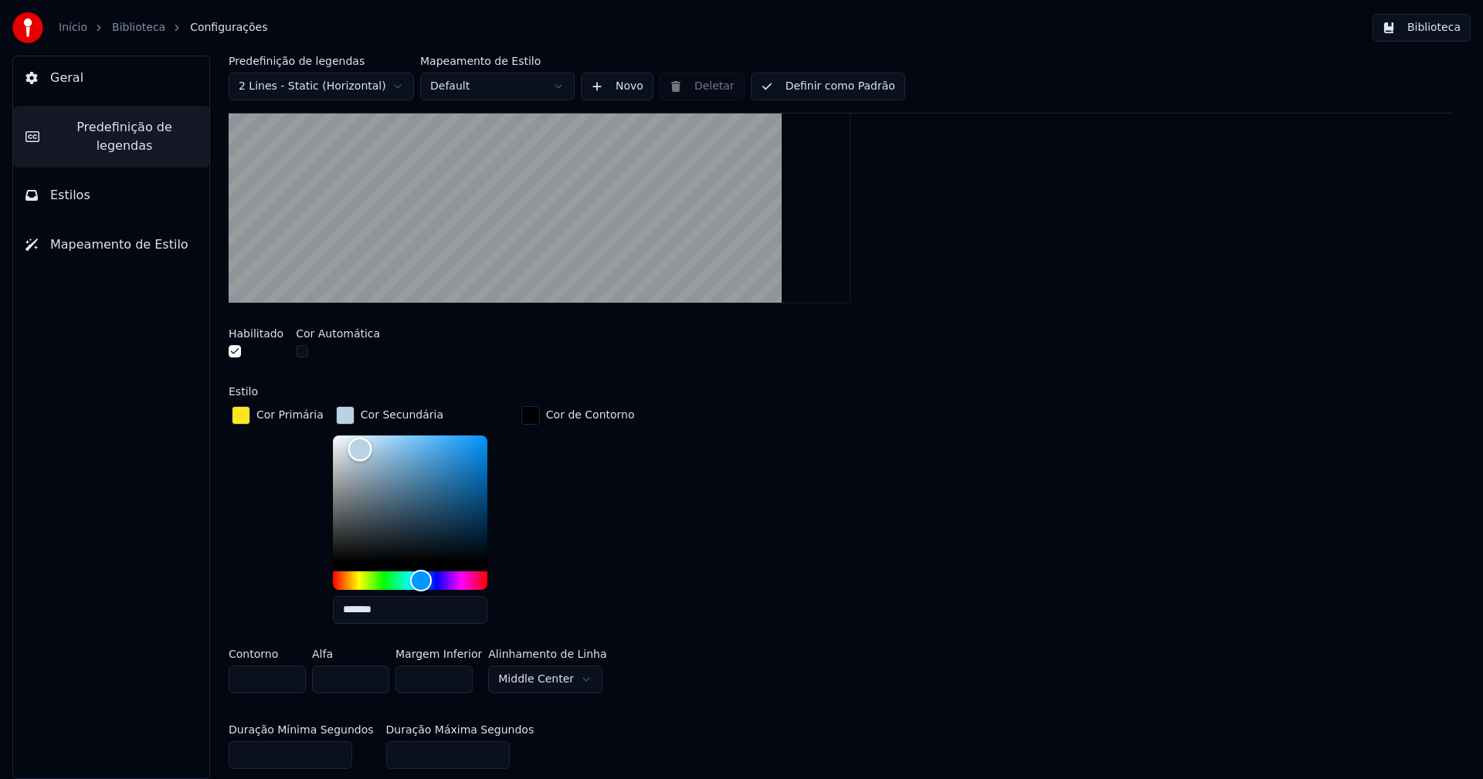
type input "*******"
drag, startPoint x: 358, startPoint y: 453, endPoint x: 351, endPoint y: 447, distance: 9.3
click at [351, 447] on div "Color" at bounding box center [359, 449] width 24 height 24
click at [338, 415] on div "button" at bounding box center [345, 415] width 19 height 19
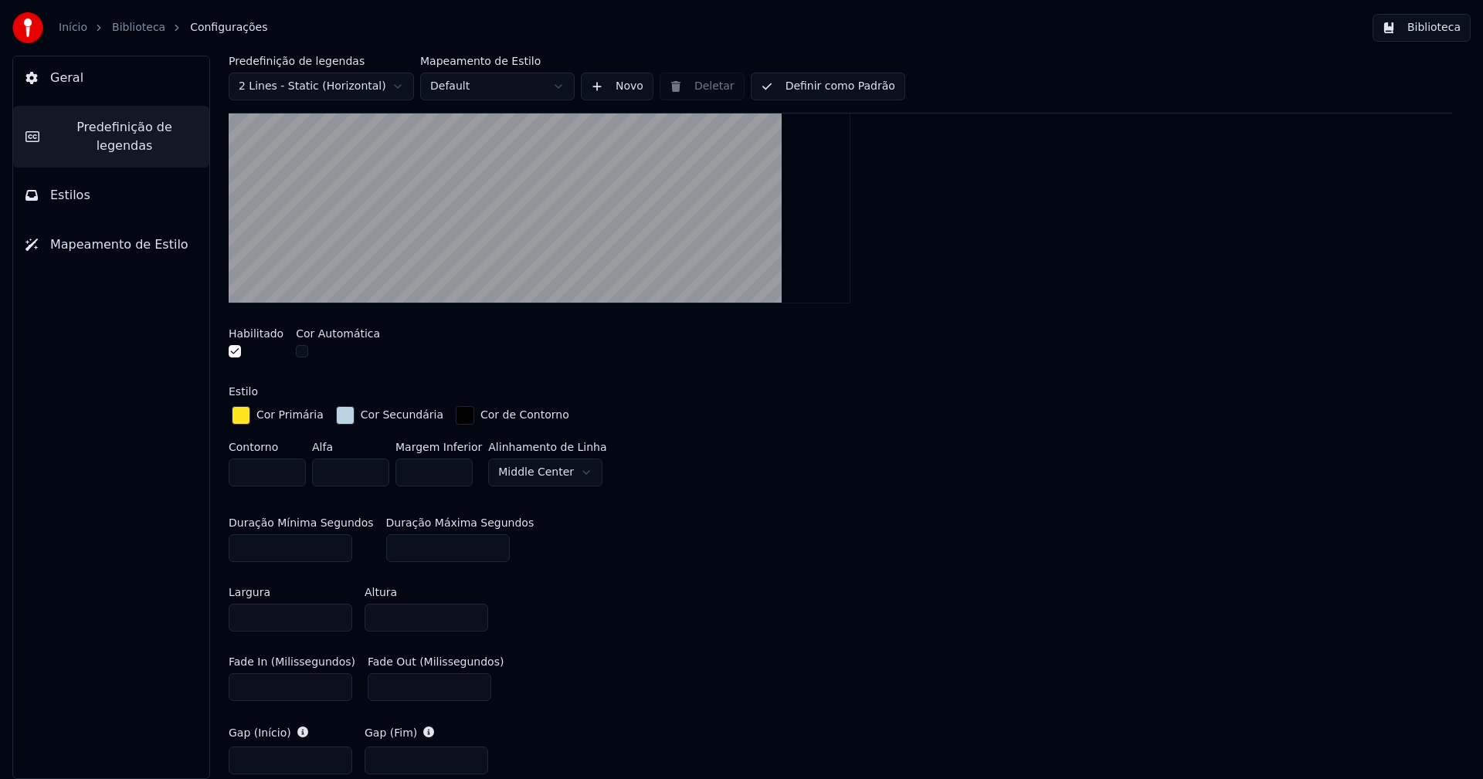
click at [1424, 28] on button "Biblioteca" at bounding box center [1421, 28] width 98 height 28
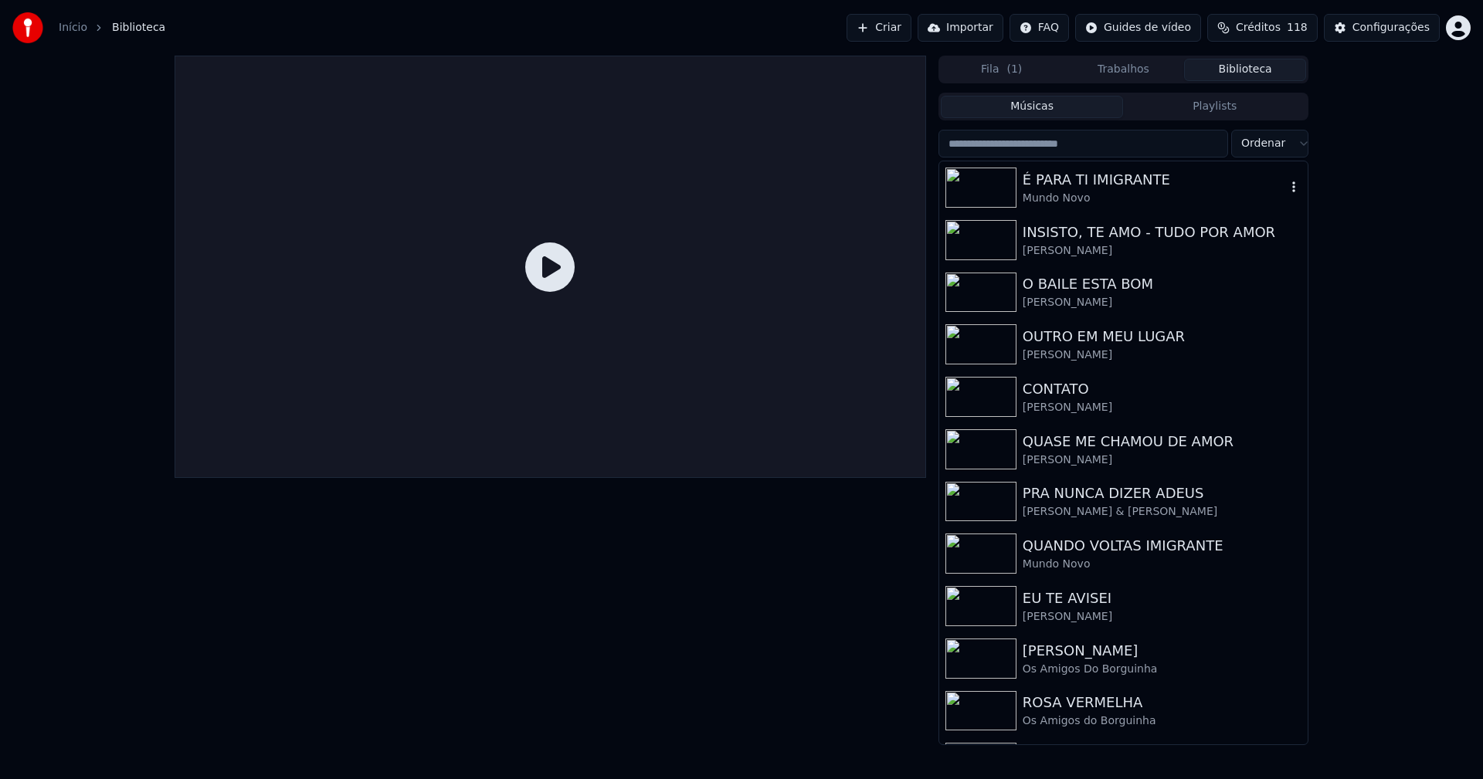
click at [1078, 182] on div "É PARA TI IMIGRANTE" at bounding box center [1153, 180] width 263 height 22
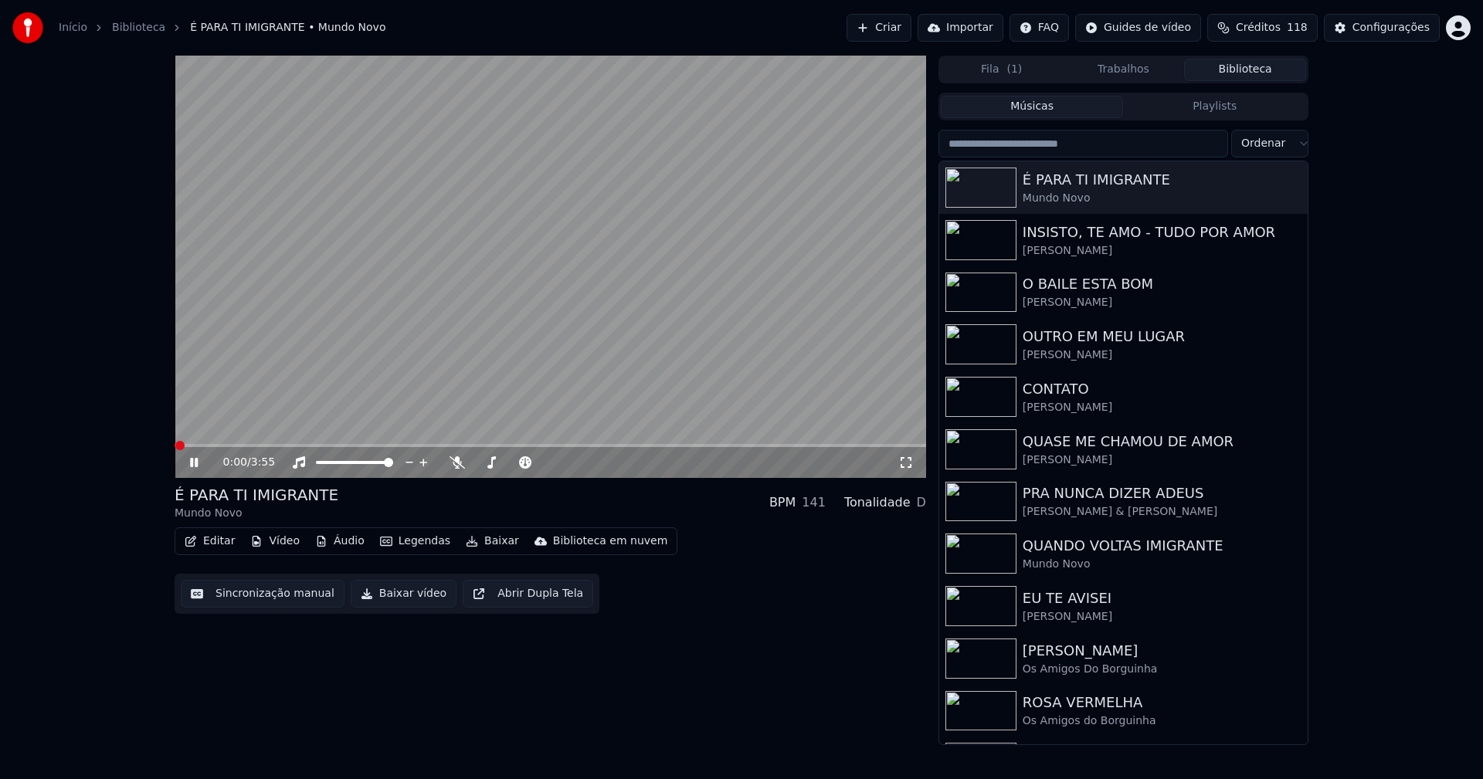
drag, startPoint x: 905, startPoint y: 464, endPoint x: 805, endPoint y: 588, distance: 158.7
click at [906, 464] on icon at bounding box center [905, 462] width 15 height 12
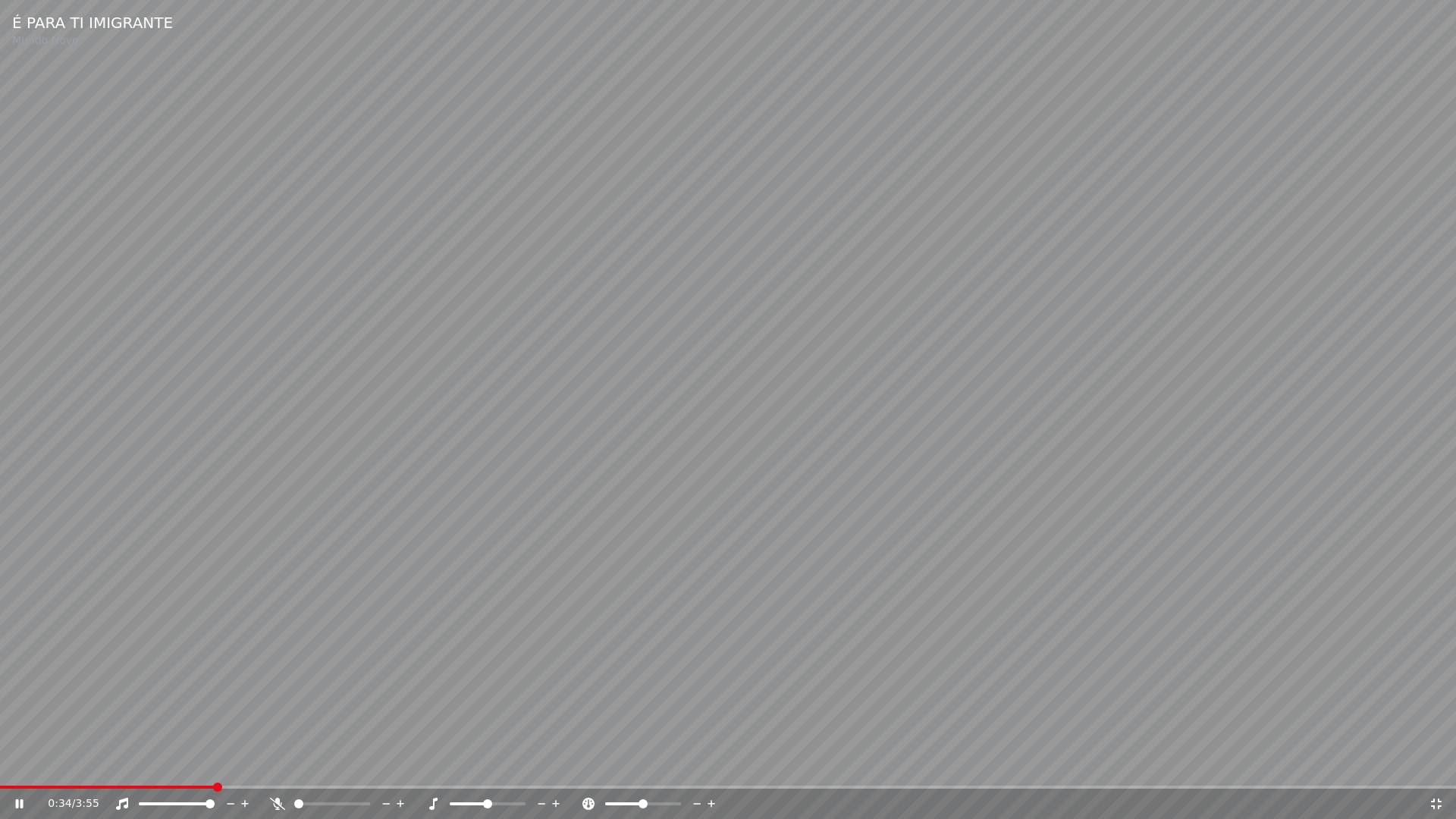
drag, startPoint x: 1438, startPoint y: 806, endPoint x: 1301, endPoint y: 398, distance: 430.4
click at [1438, 764] on icon at bounding box center [1435, 803] width 15 height 12
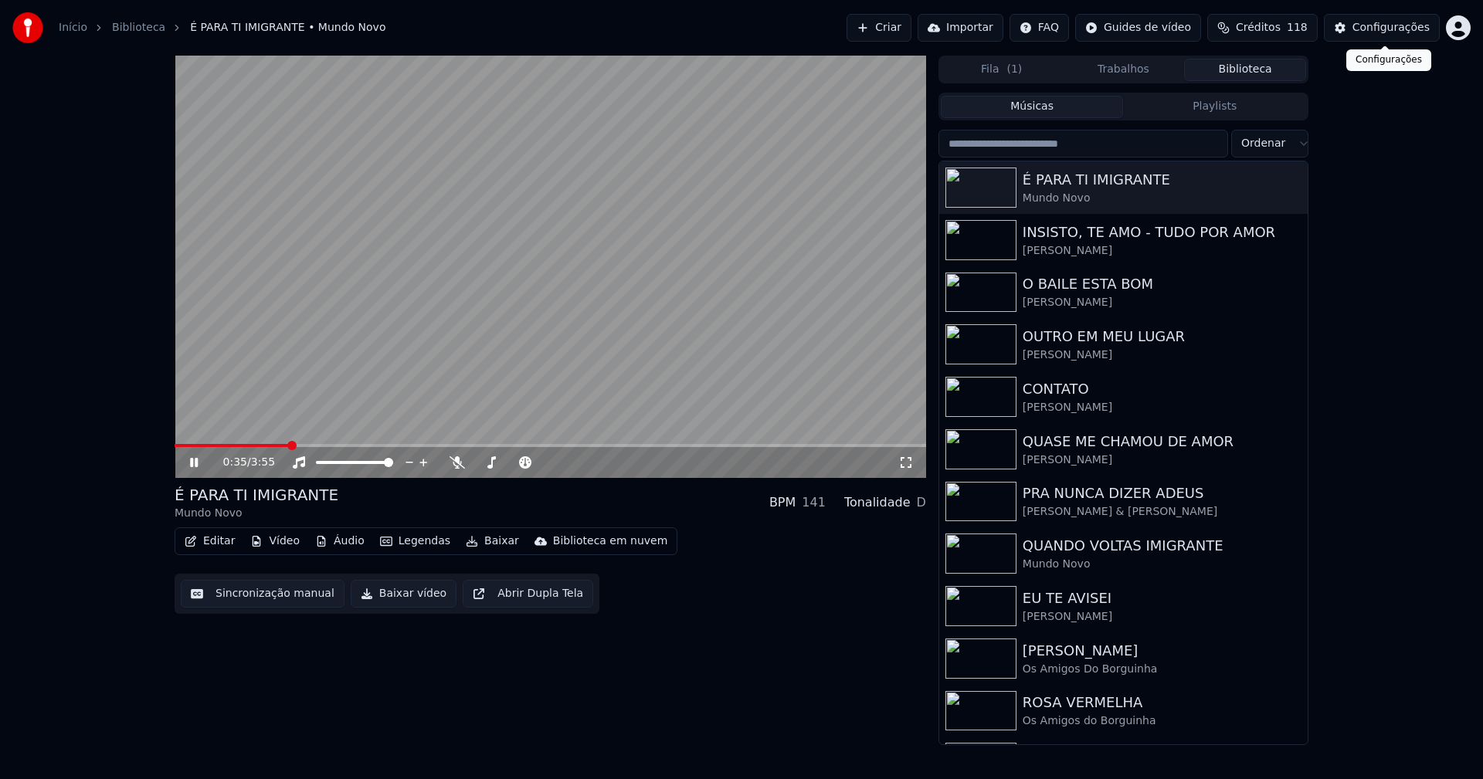
click at [1388, 32] on div "Configurações" at bounding box center [1390, 27] width 77 height 15
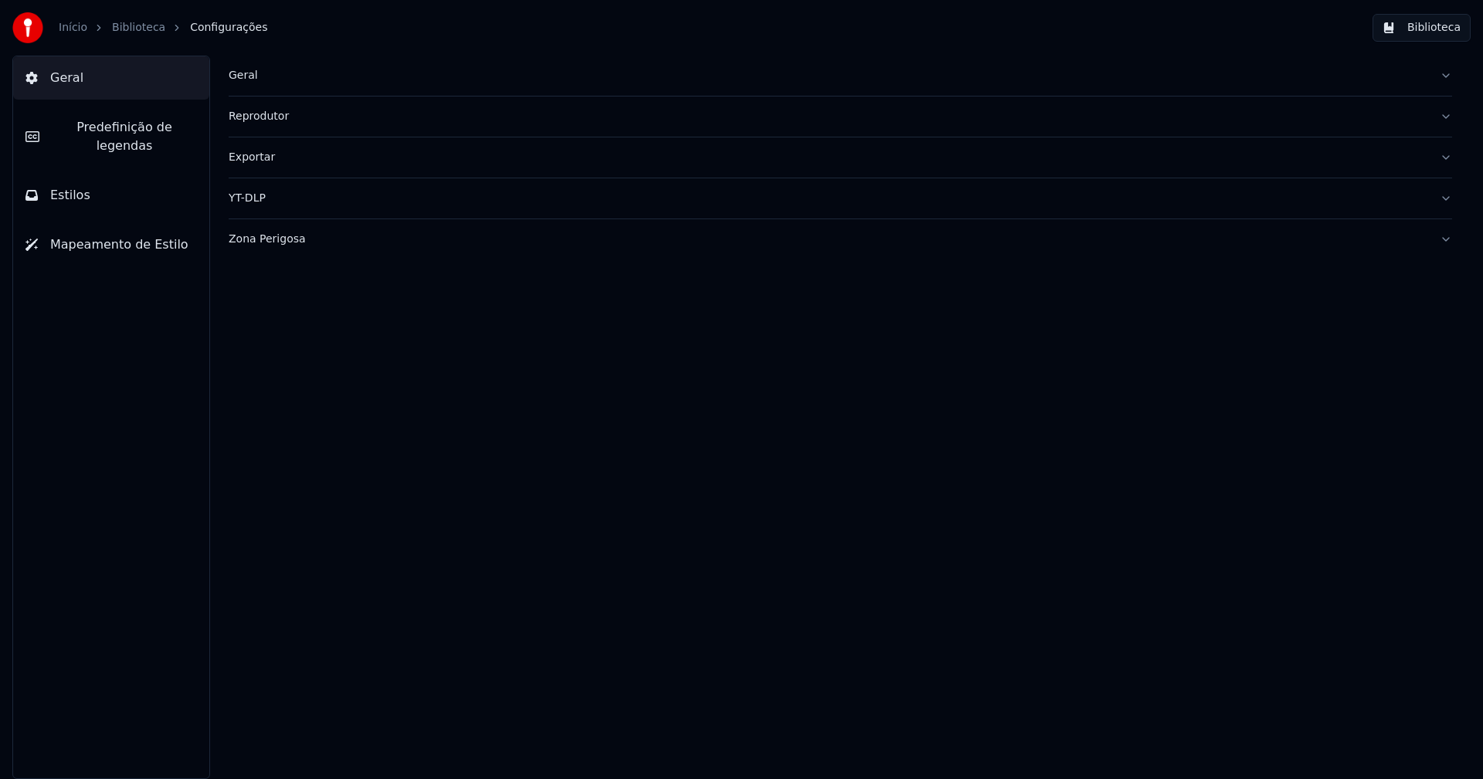
click at [147, 128] on span "Predefinição de legendas" at bounding box center [124, 136] width 145 height 37
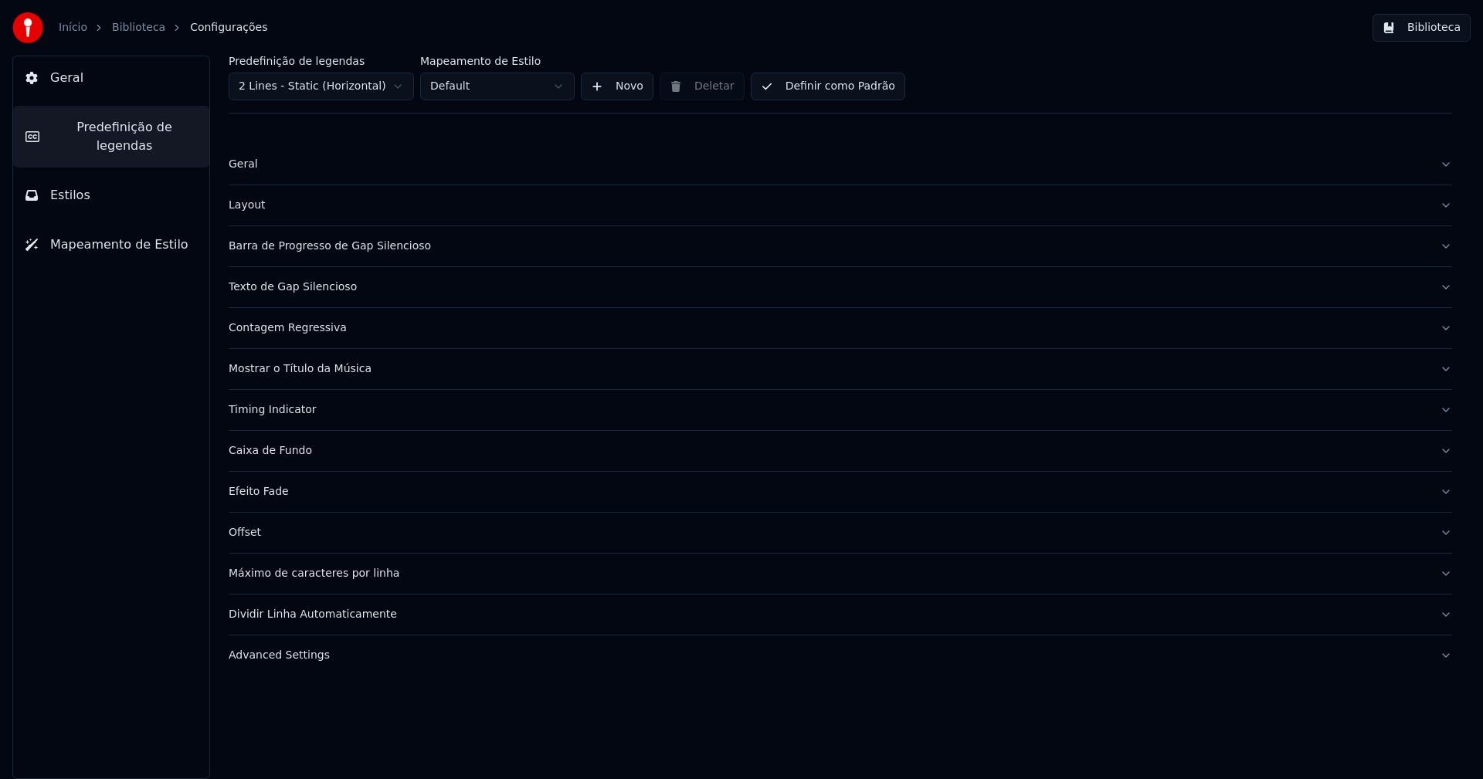
click at [338, 245] on div "Barra de Progresso de Gap Silencioso" at bounding box center [828, 246] width 1198 height 15
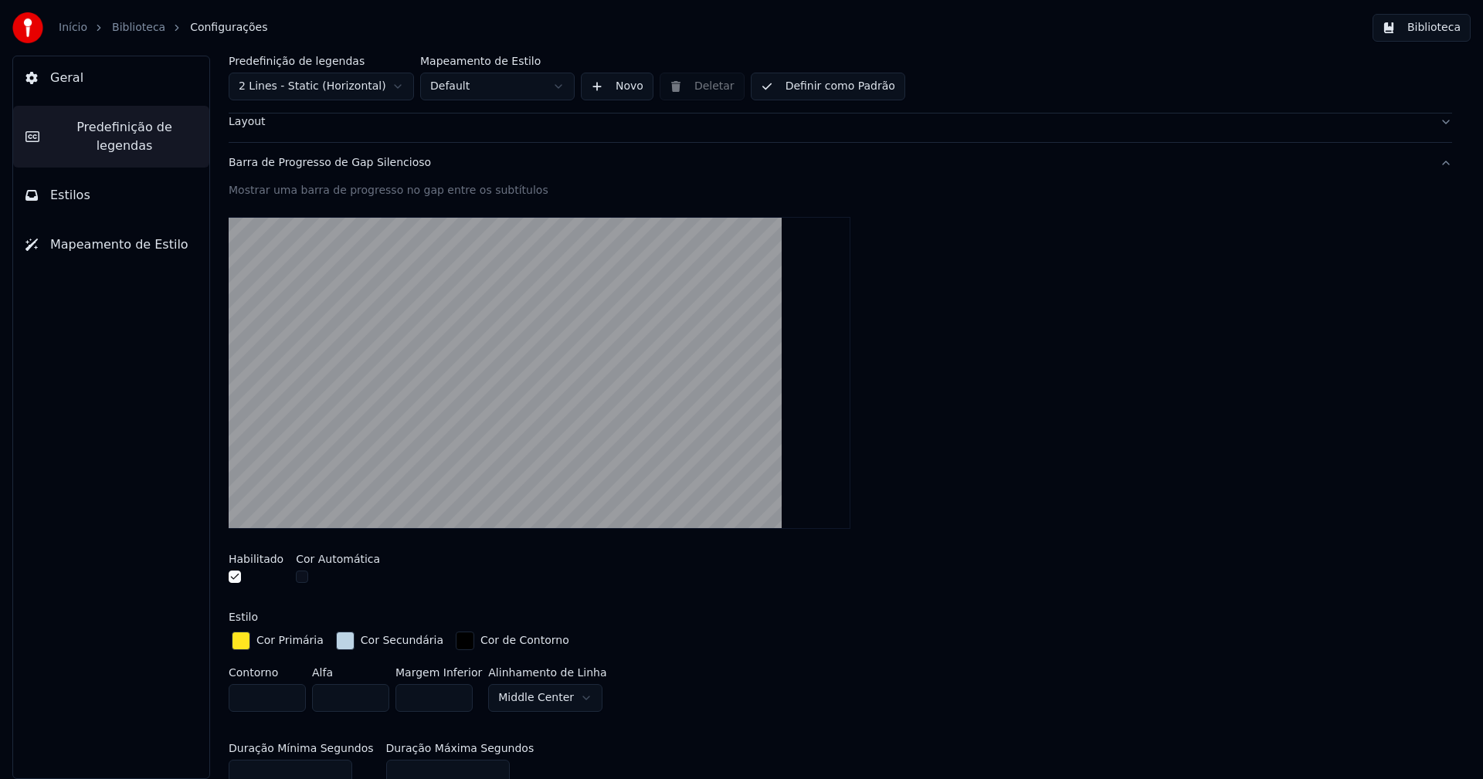
scroll to position [232, 0]
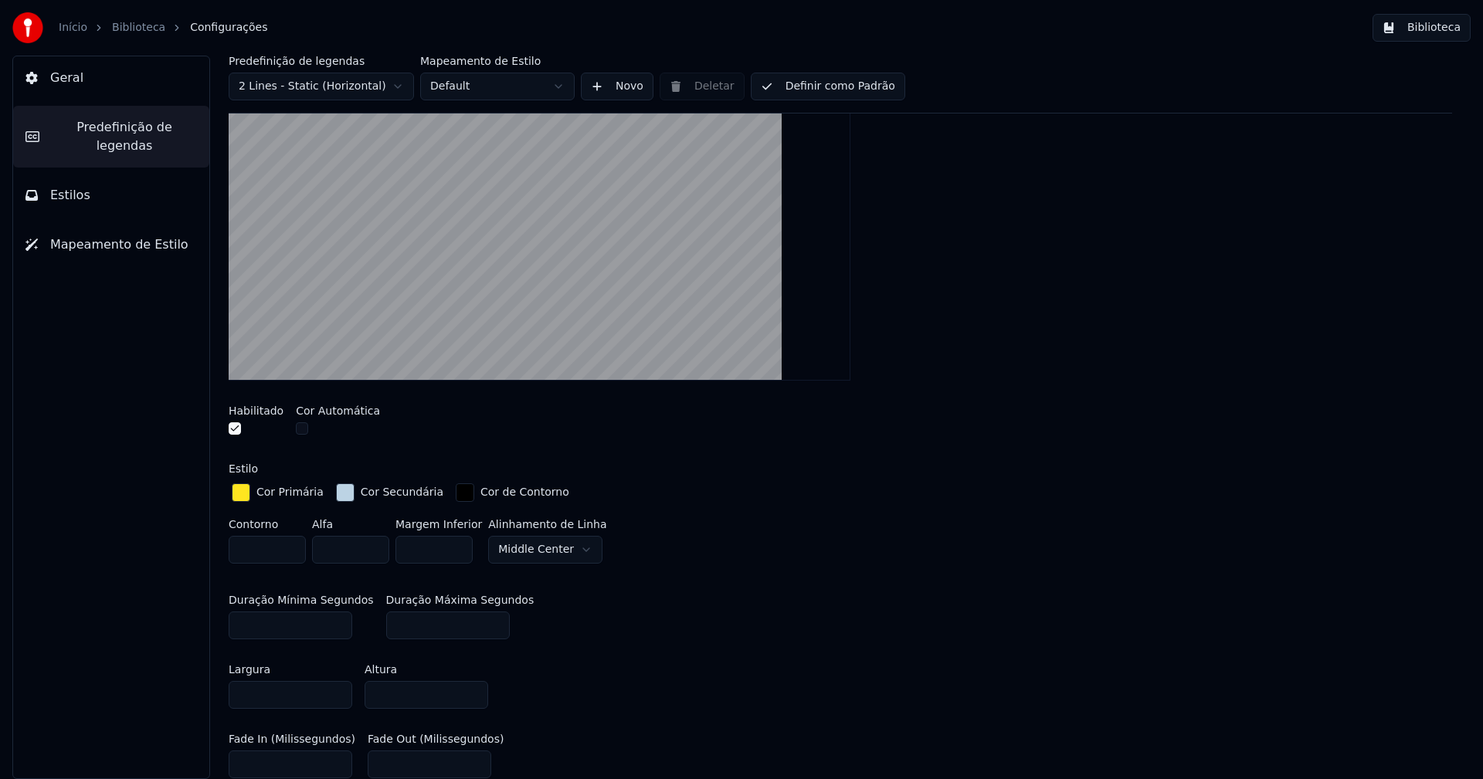
click at [340, 490] on div "button" at bounding box center [345, 492] width 19 height 19
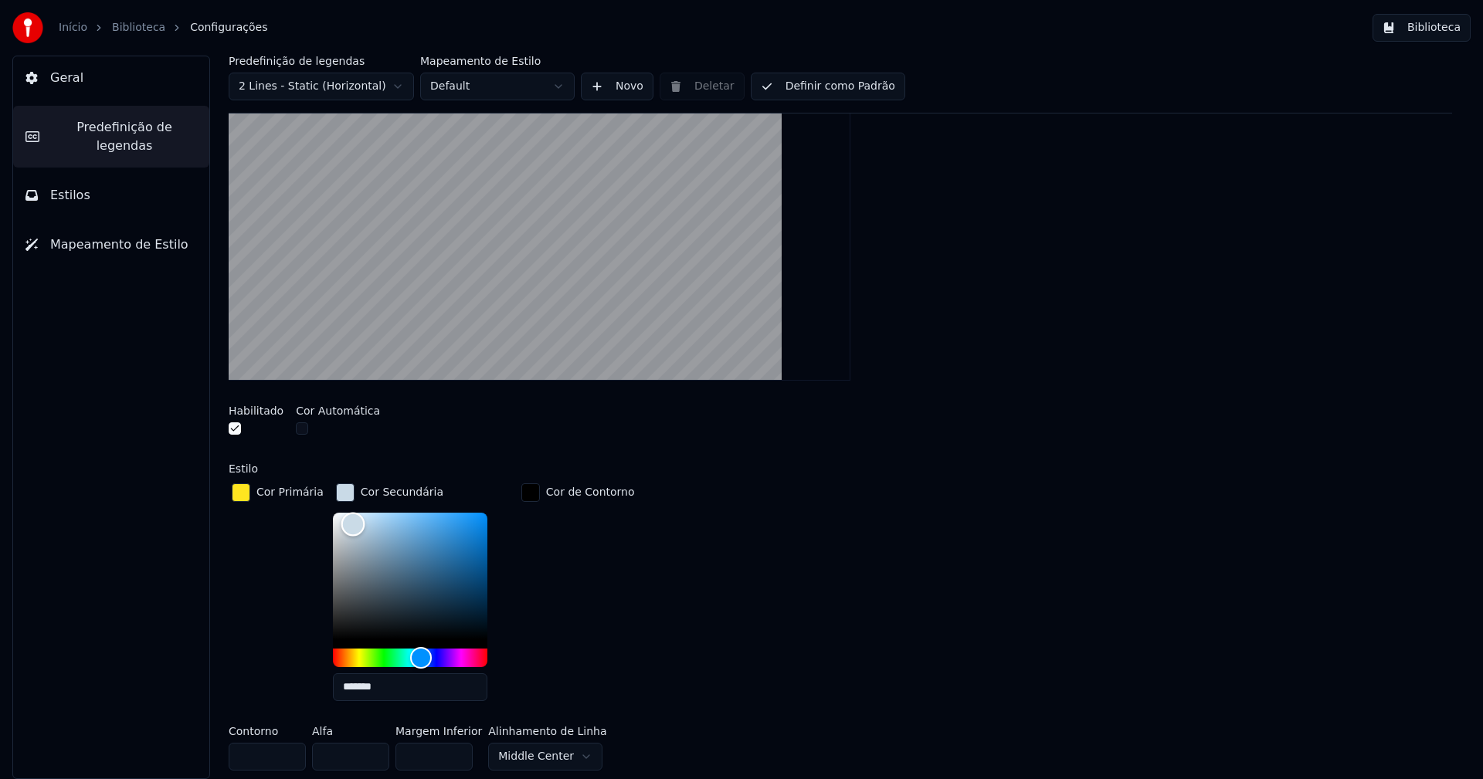
type input "*******"
drag, startPoint x: 352, startPoint y: 526, endPoint x: 344, endPoint y: 523, distance: 9.0
click at [344, 523] on div "Color" at bounding box center [352, 525] width 24 height 24
click at [337, 493] on div "button" at bounding box center [345, 492] width 19 height 19
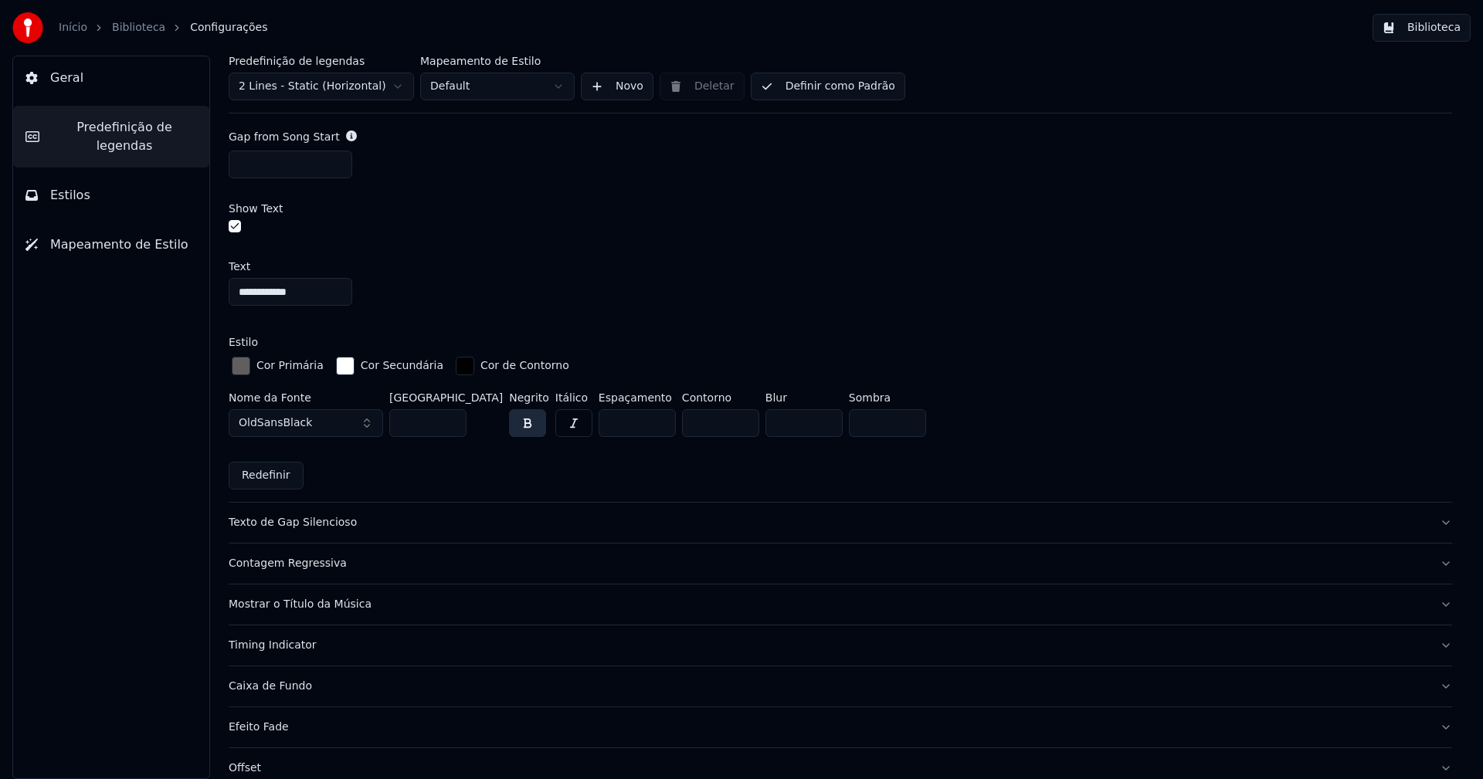
scroll to position [1004, 0]
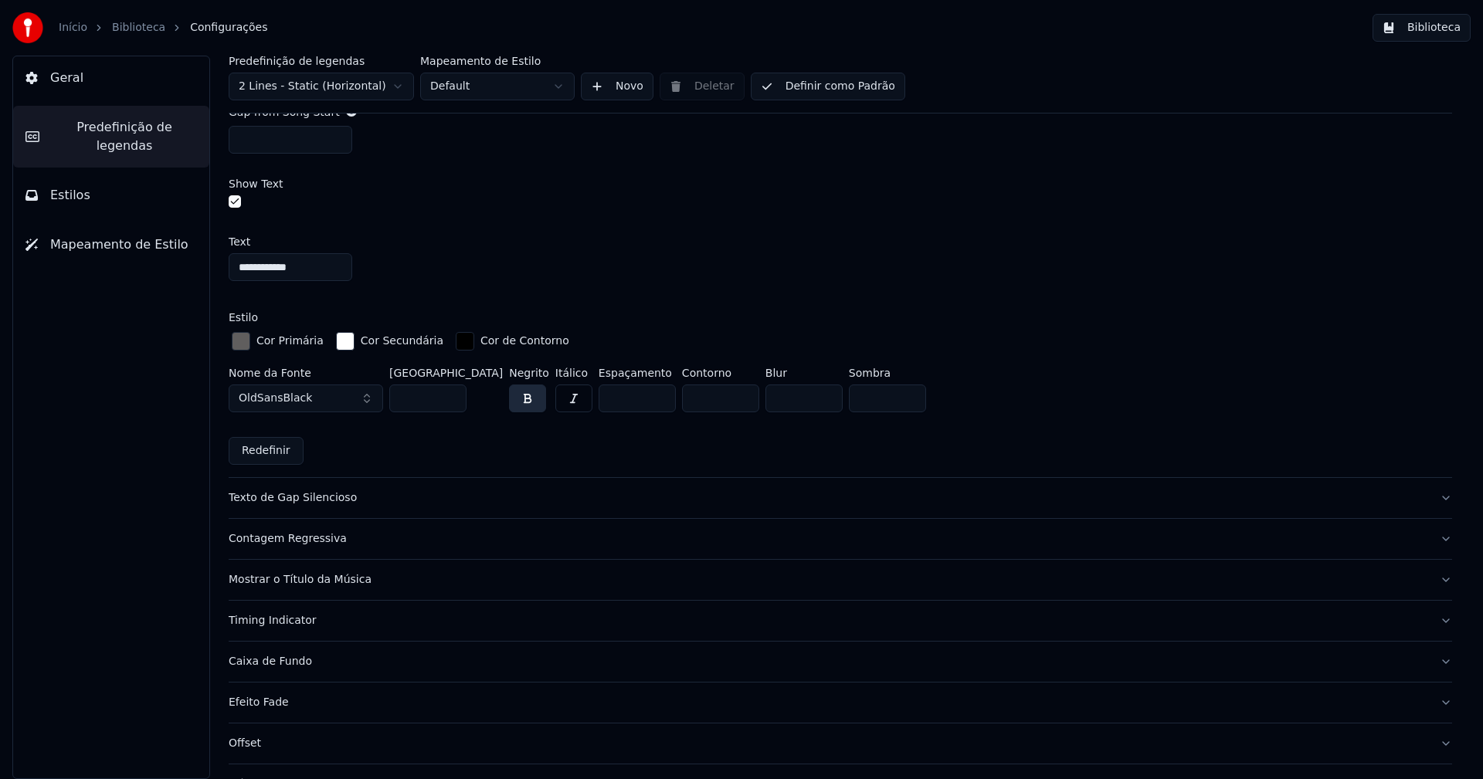
click at [315, 581] on div "Mostrar o Título da Música" at bounding box center [828, 579] width 1198 height 15
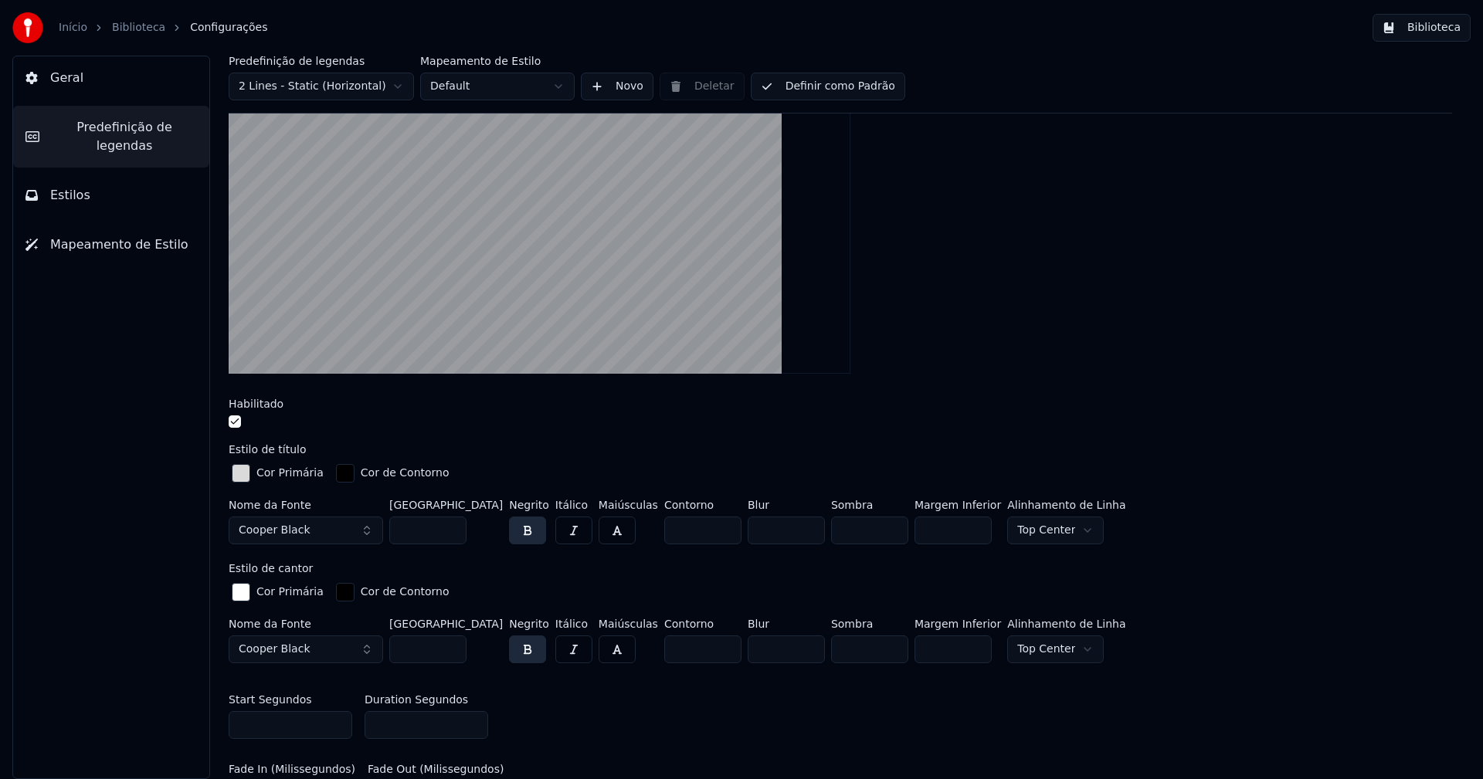
scroll to position [369, 0]
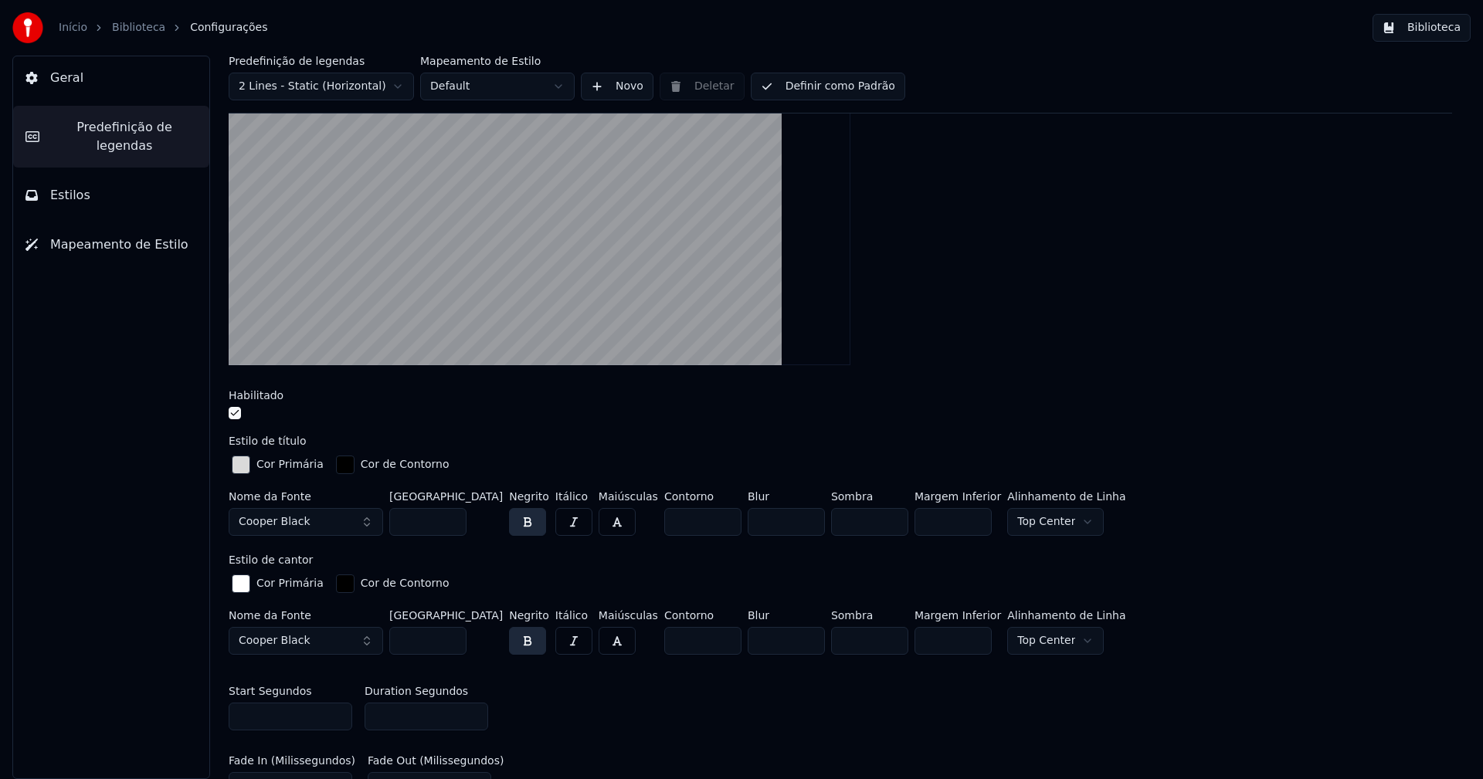
click at [239, 581] on div "button" at bounding box center [241, 583] width 19 height 19
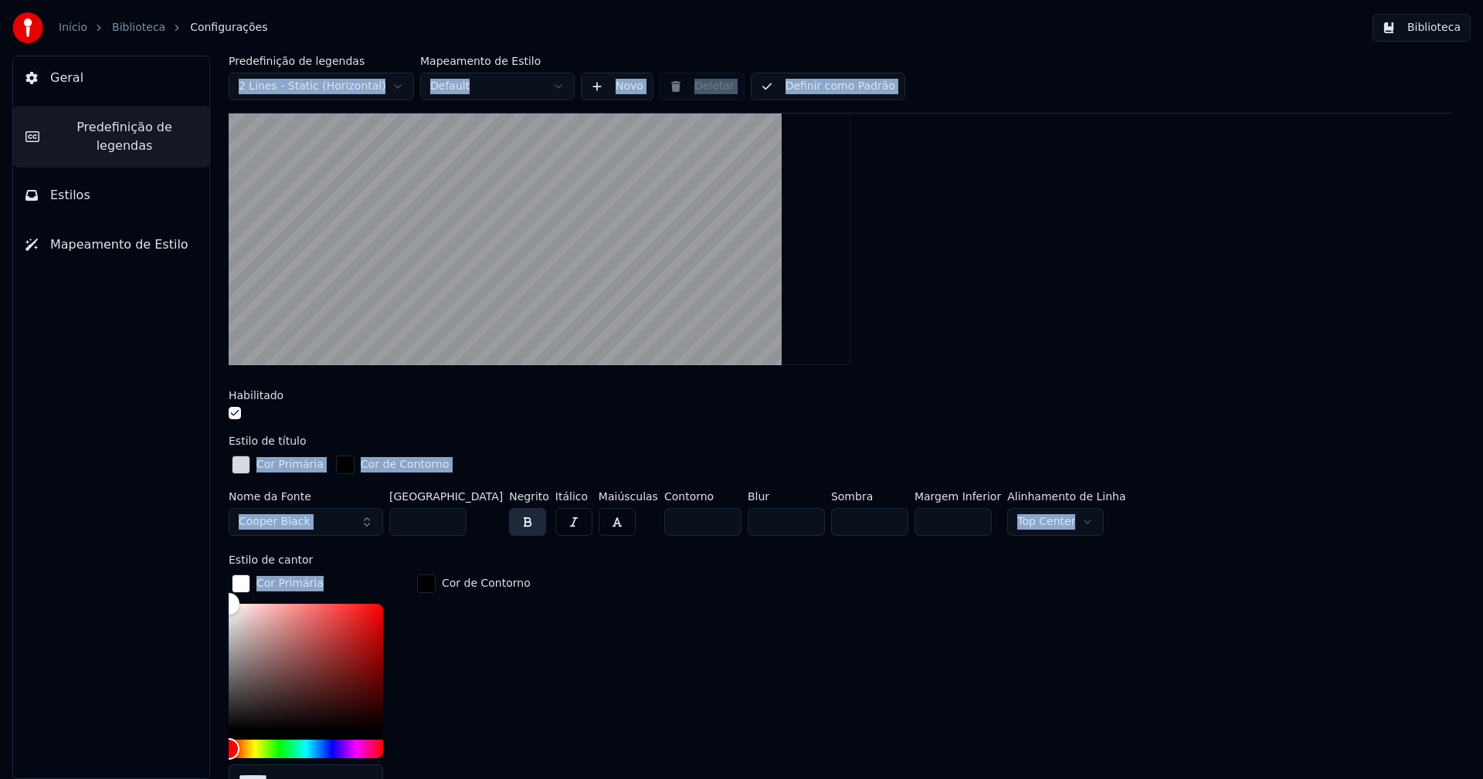
drag, startPoint x: 228, startPoint y: 602, endPoint x: 168, endPoint y: 602, distance: 60.2
click at [170, 602] on div "Geral Predefinição de legendas Estilos Mapeamento de Estilo Predefinição de leg…" at bounding box center [741, 418] width 1483 height 724
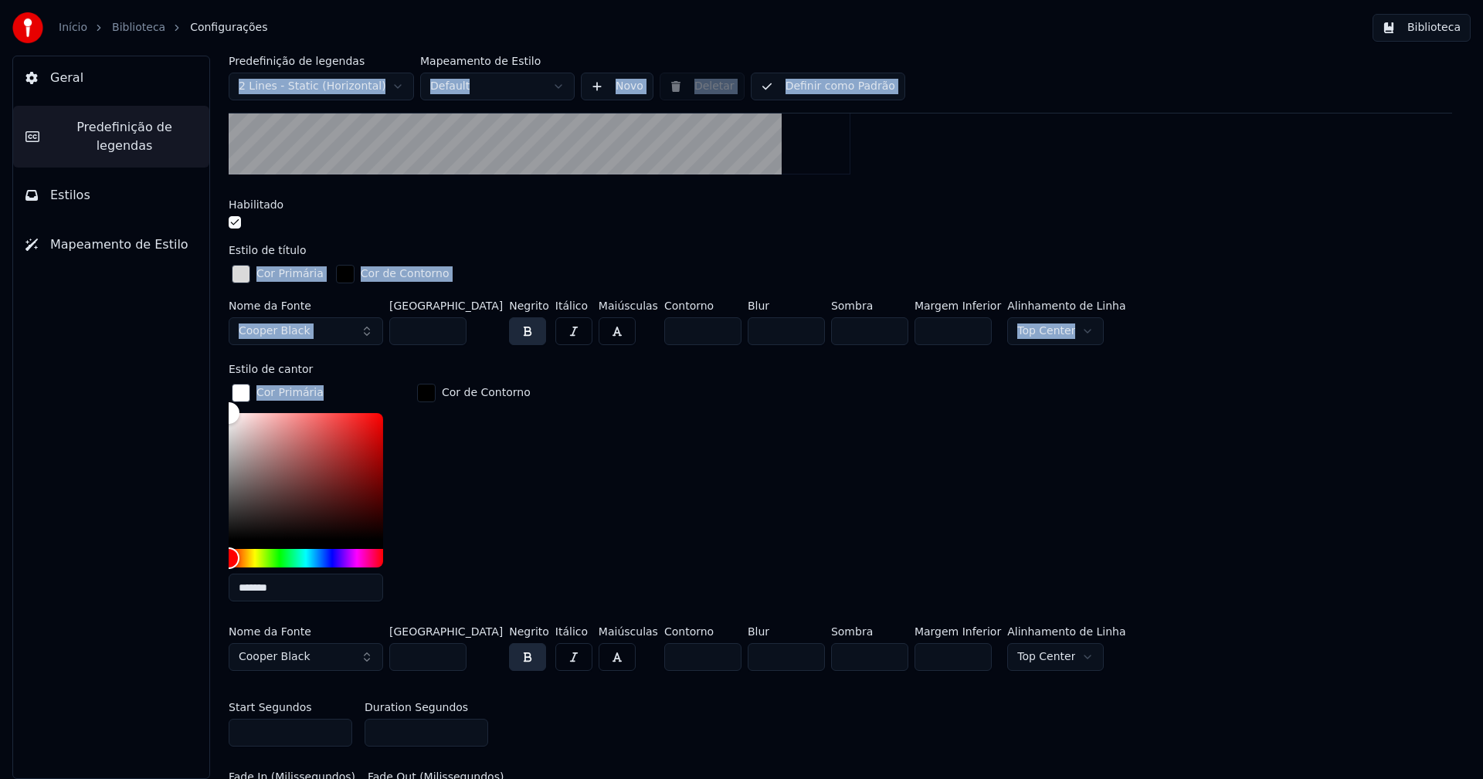
scroll to position [601, 0]
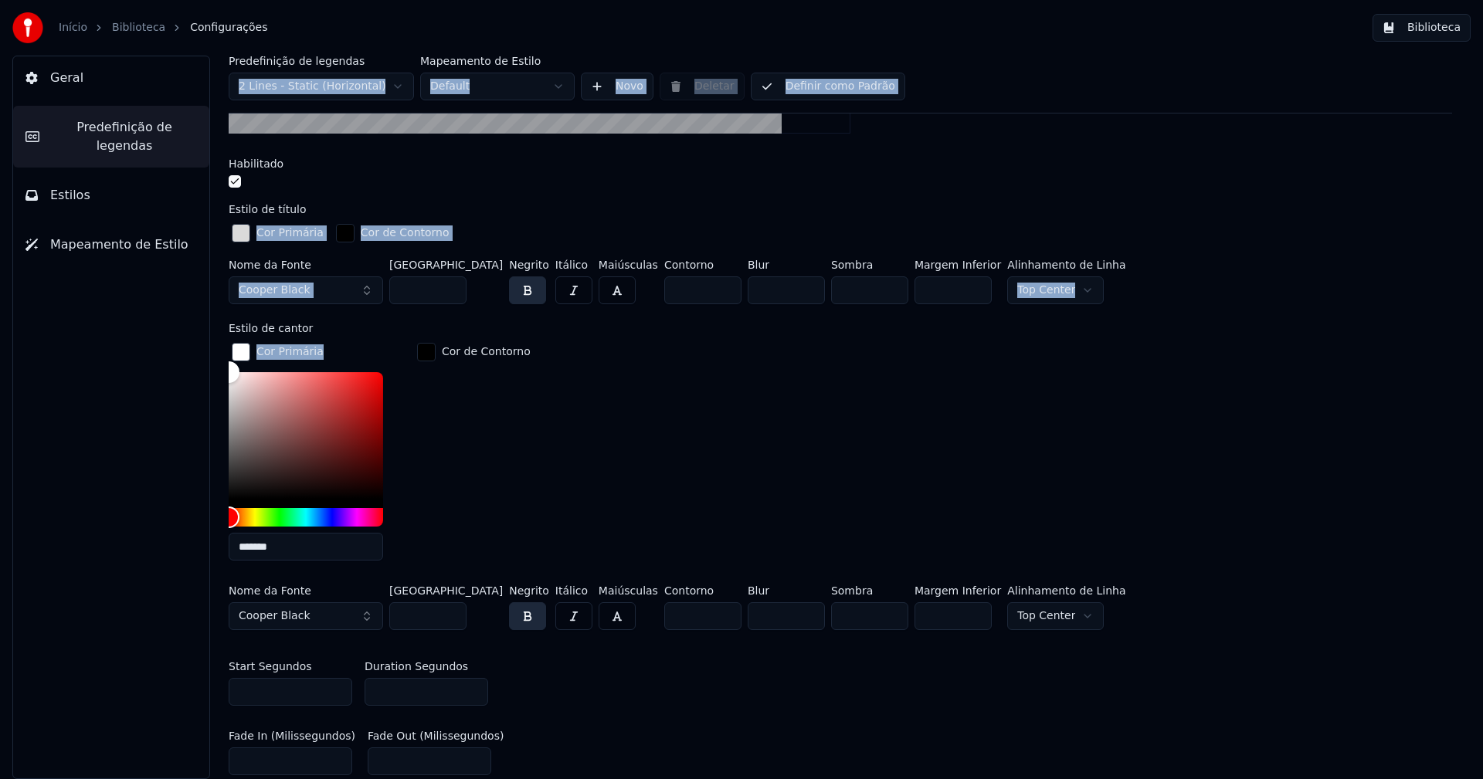
click at [242, 344] on div "button" at bounding box center [241, 352] width 19 height 19
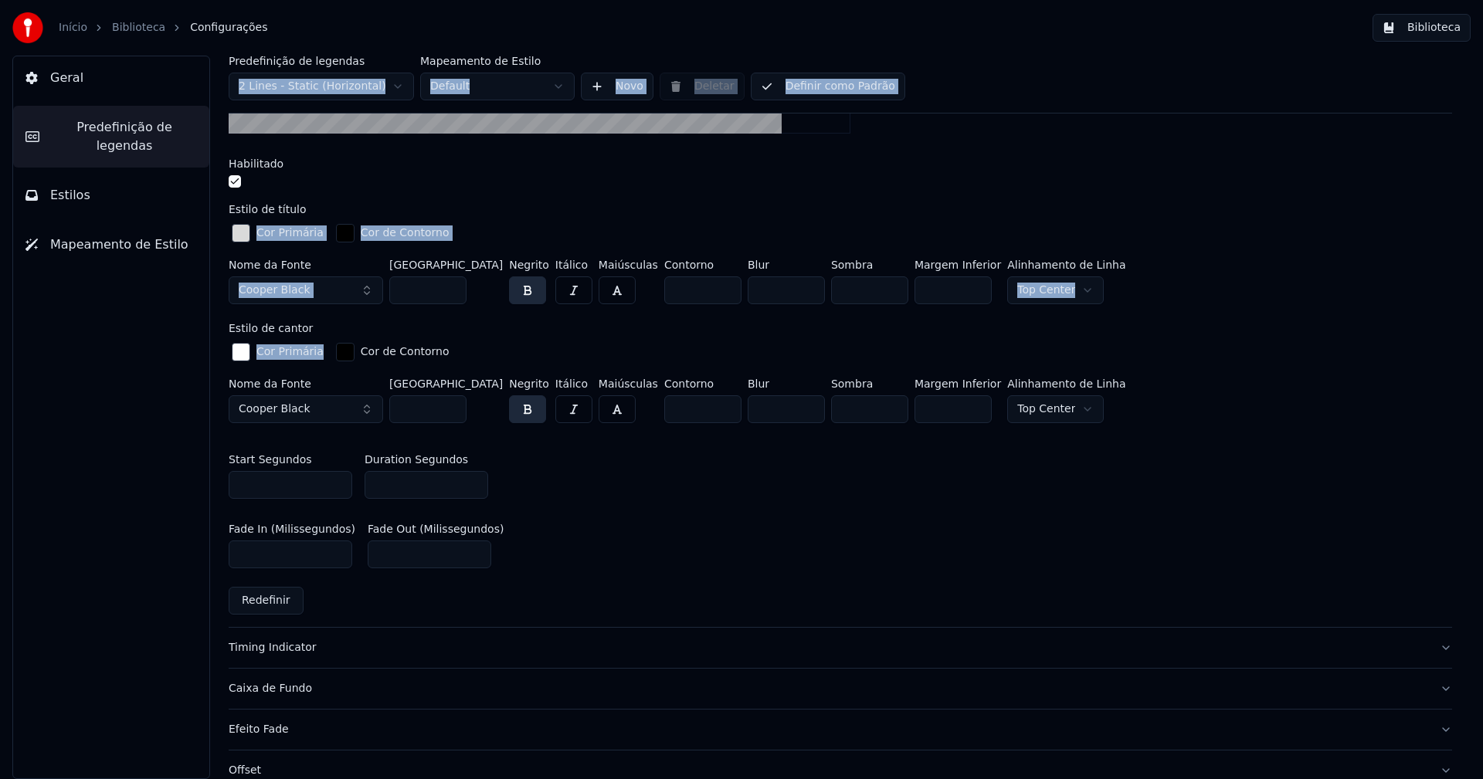
click at [241, 351] on div "button" at bounding box center [241, 352] width 19 height 19
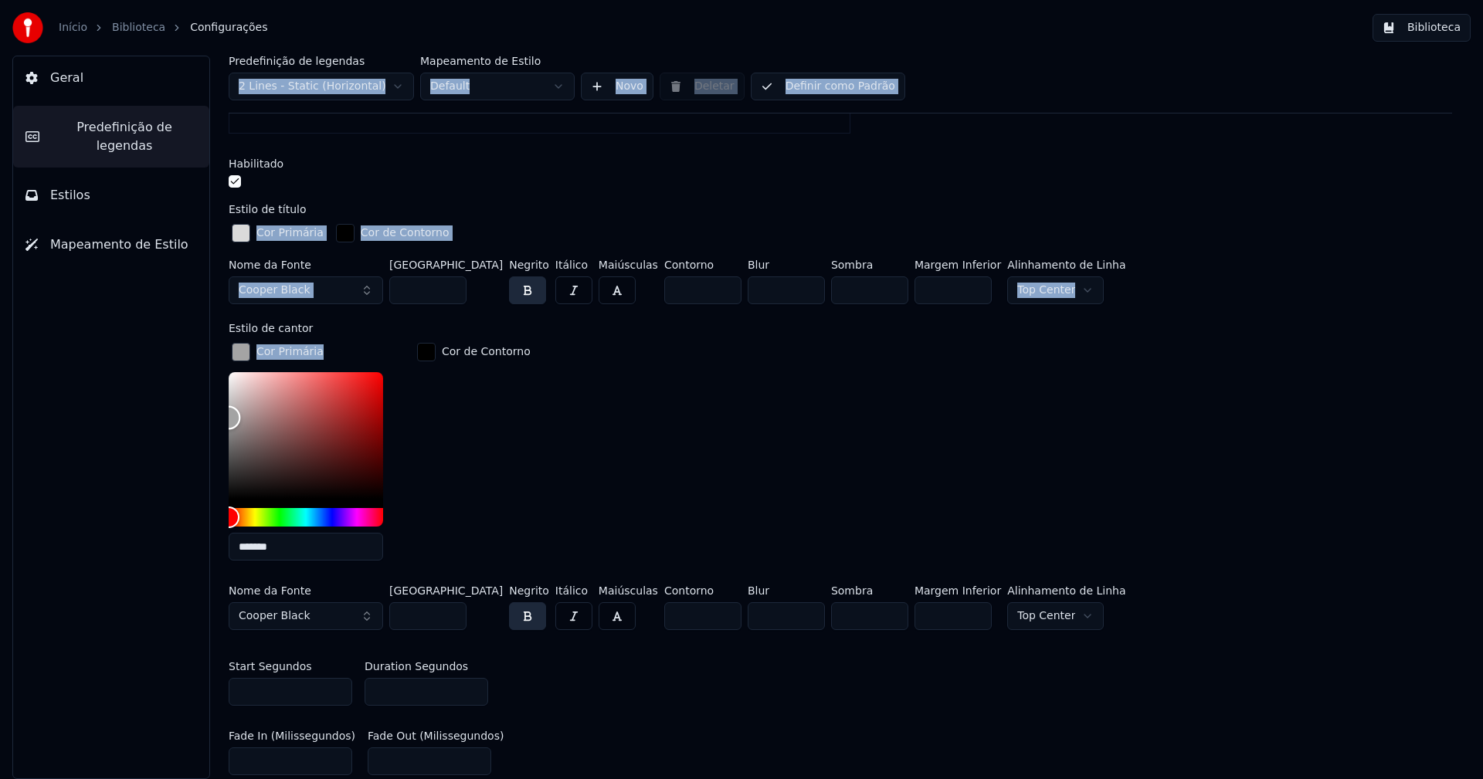
type input "*******"
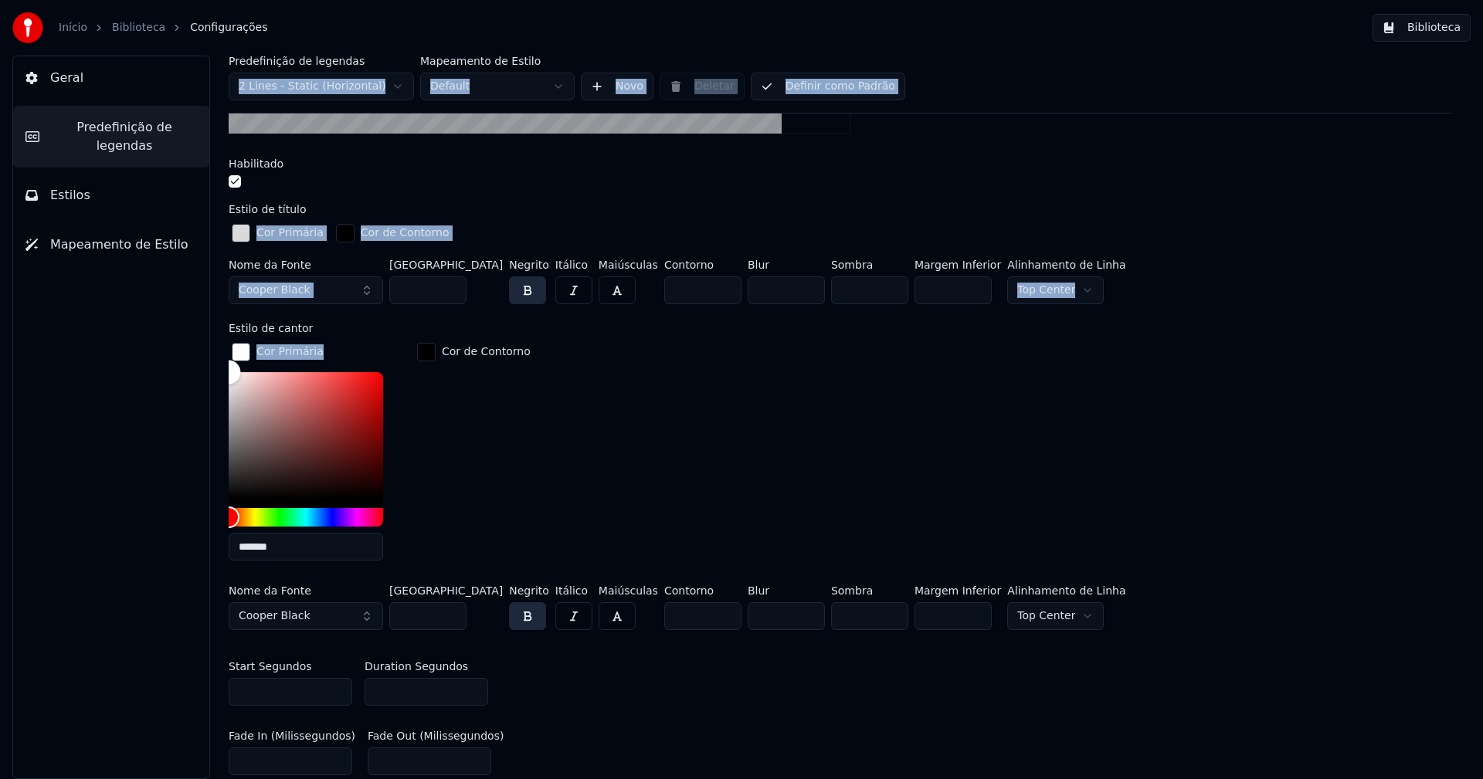
drag, startPoint x: 227, startPoint y: 364, endPoint x: 110, endPoint y: 314, distance: 127.7
click at [114, 314] on div "Geral Predefinição de legendas Estilos Mapeamento de Estilo Predefinição de leg…" at bounding box center [741, 418] width 1483 height 724
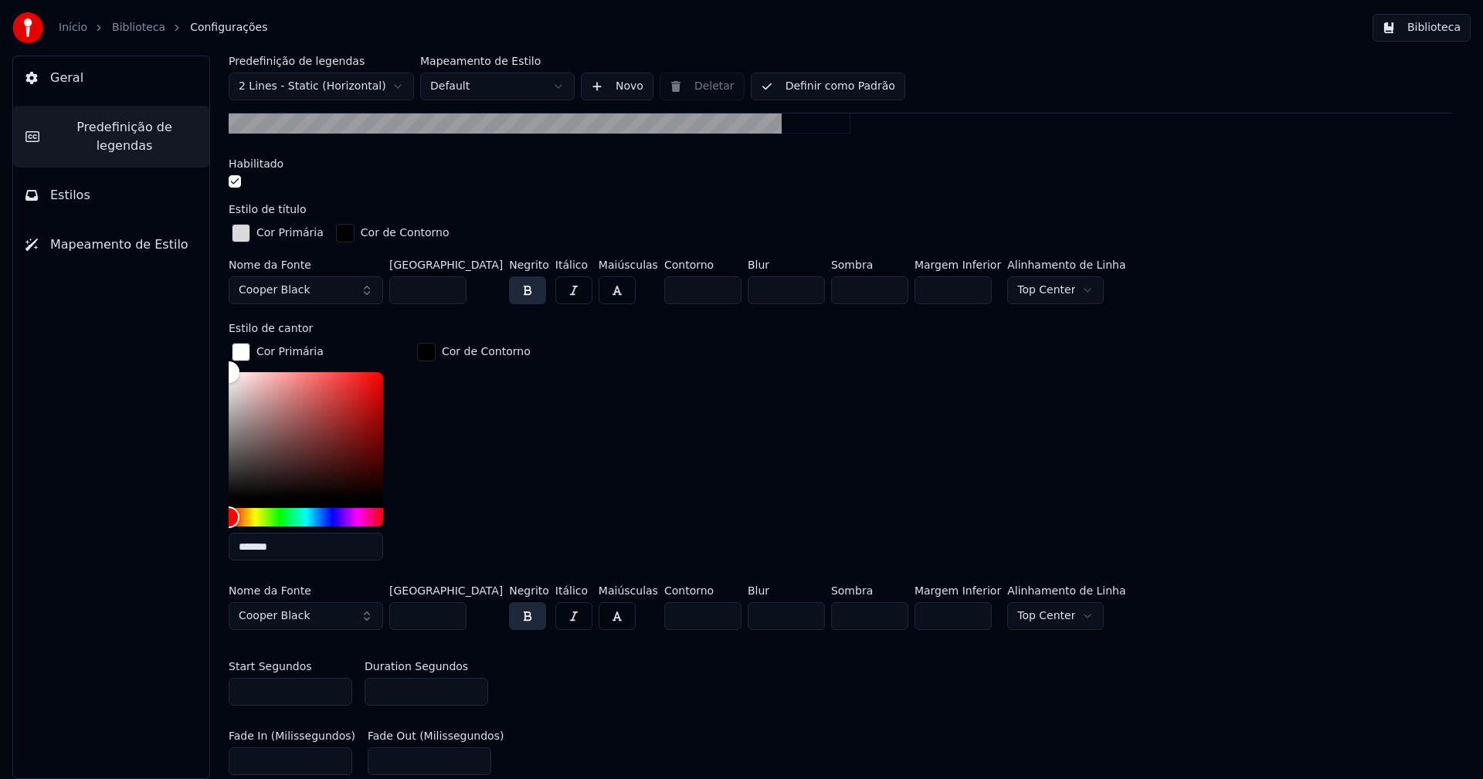
click at [571, 484] on div "Cor Primária ******* Cor de Contorno" at bounding box center [840, 456] width 1223 height 233
click at [242, 344] on div "button" at bounding box center [241, 352] width 19 height 19
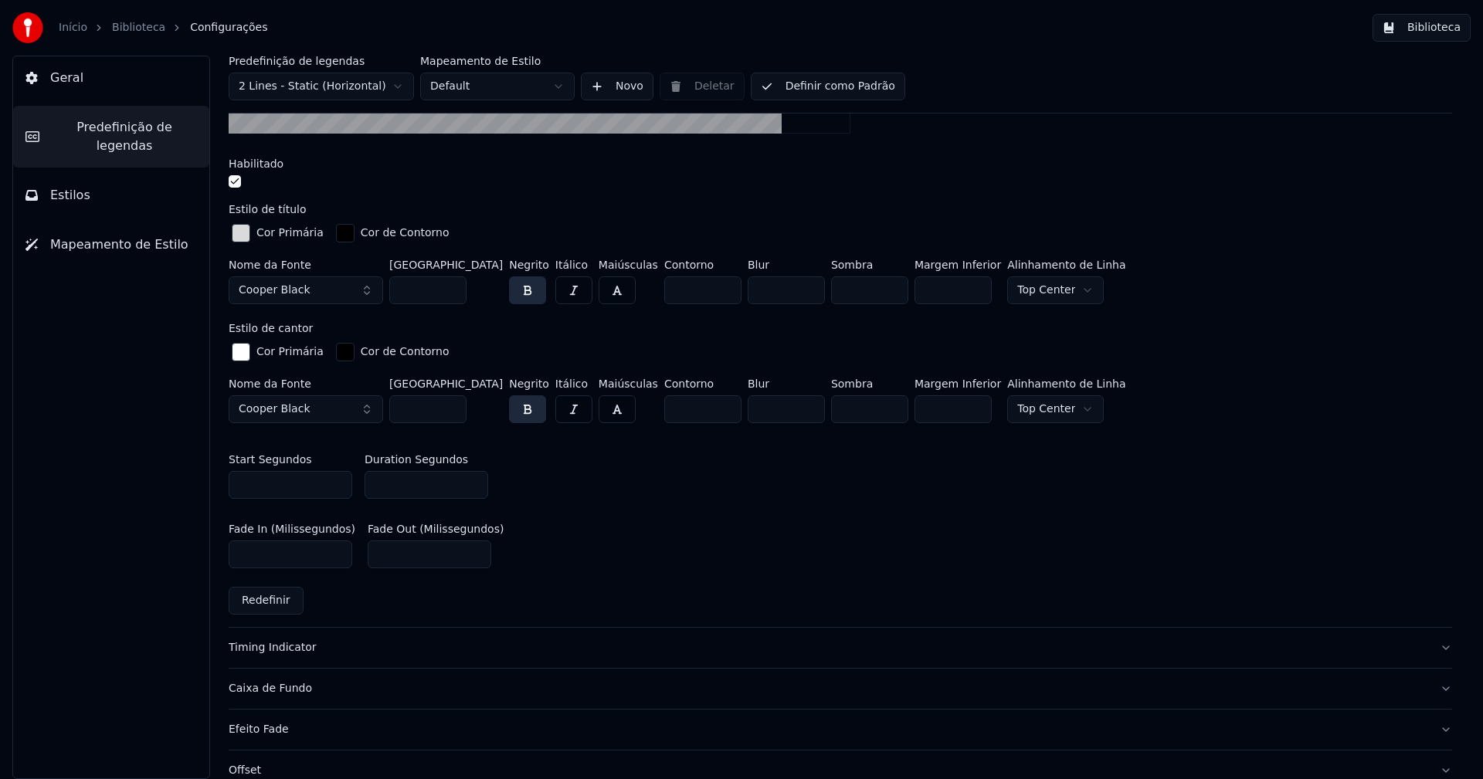
click at [239, 354] on div "button" at bounding box center [241, 352] width 19 height 19
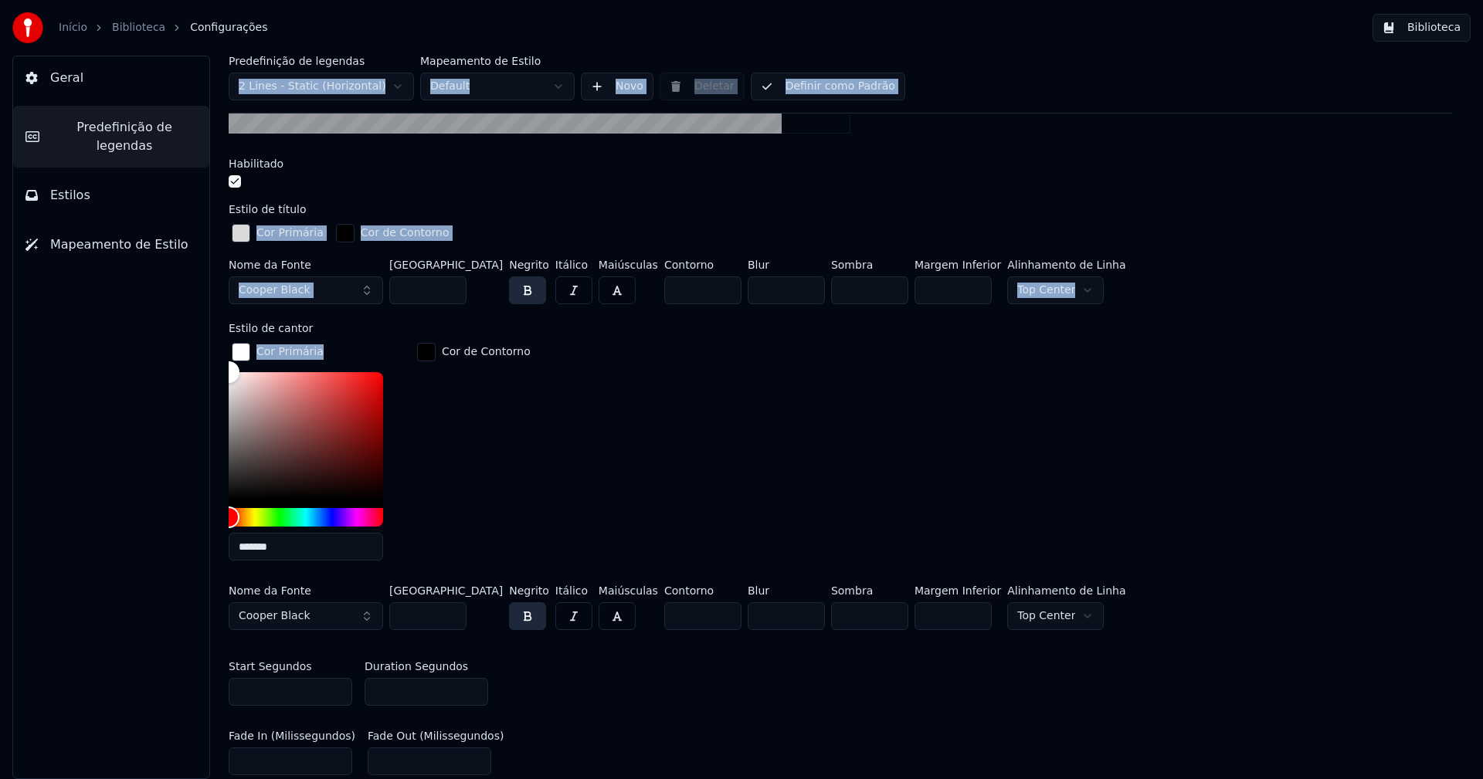
drag, startPoint x: 215, startPoint y: 513, endPoint x: 178, endPoint y: 512, distance: 36.3
click at [181, 512] on div "Geral Predefinição de legendas Estilos Mapeamento de Estilo Predefinição de leg…" at bounding box center [741, 418] width 1483 height 724
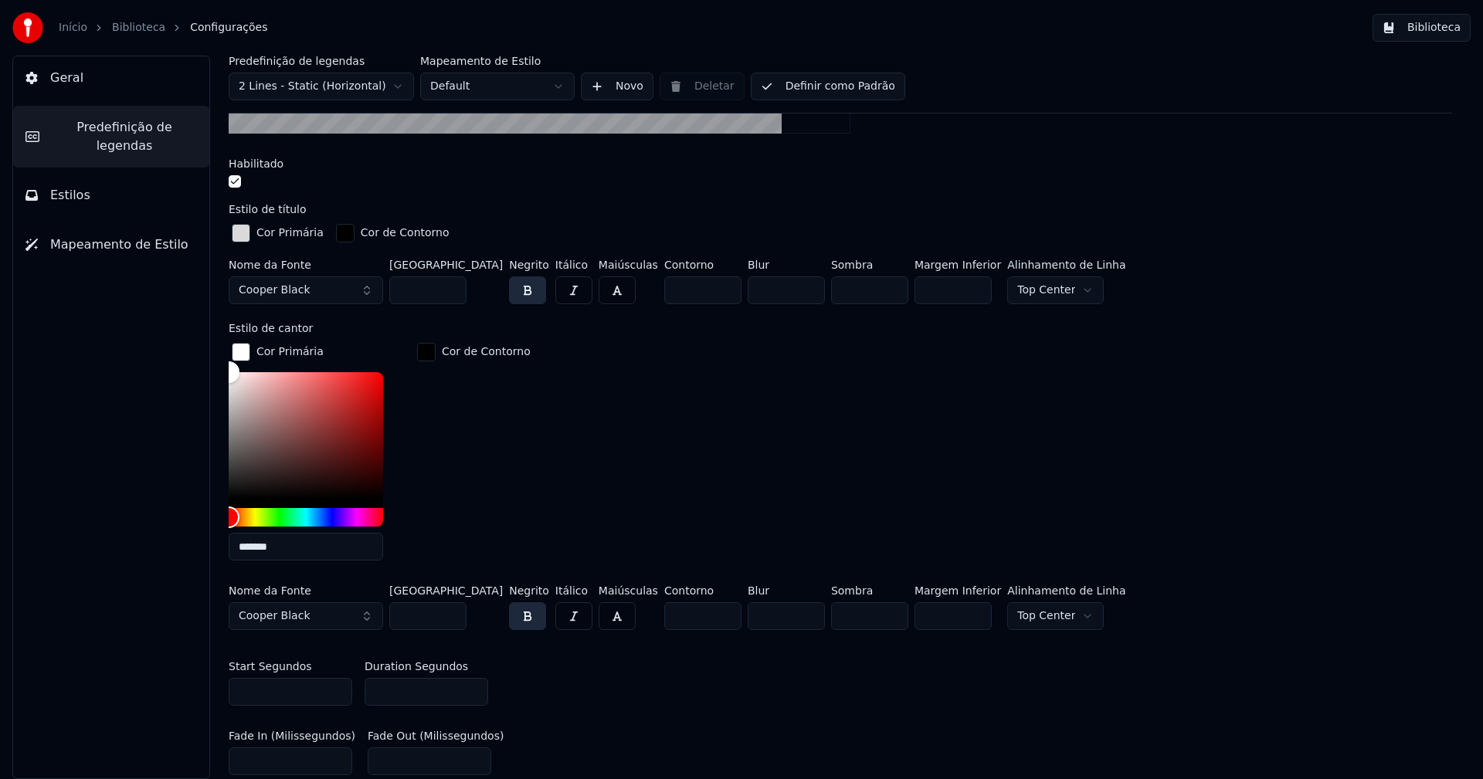
click at [880, 401] on div "Cor Primária ******* Cor de Contorno" at bounding box center [840, 456] width 1223 height 233
click at [1437, 25] on button "Biblioteca" at bounding box center [1421, 28] width 98 height 28
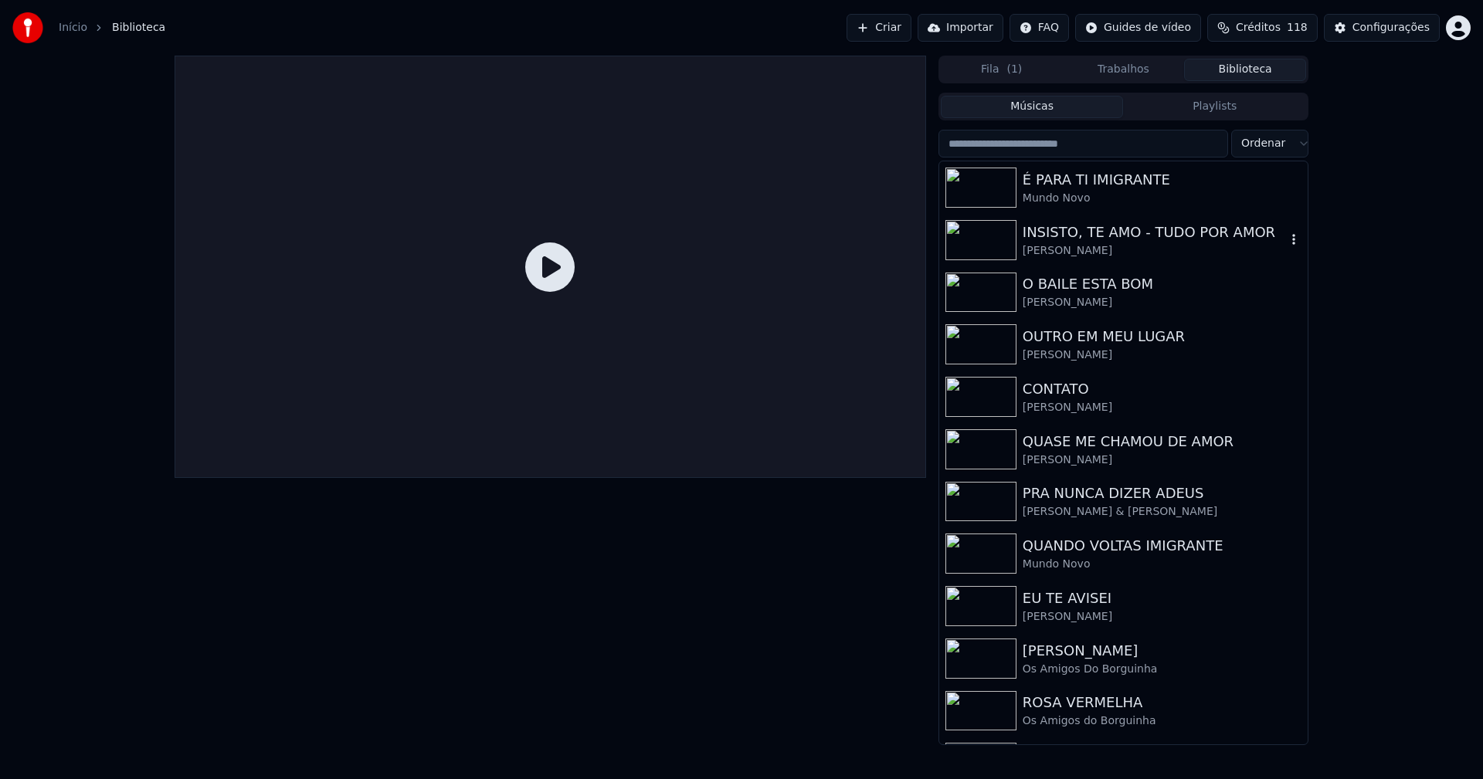
click at [1082, 243] on div "[PERSON_NAME]" at bounding box center [1153, 250] width 263 height 15
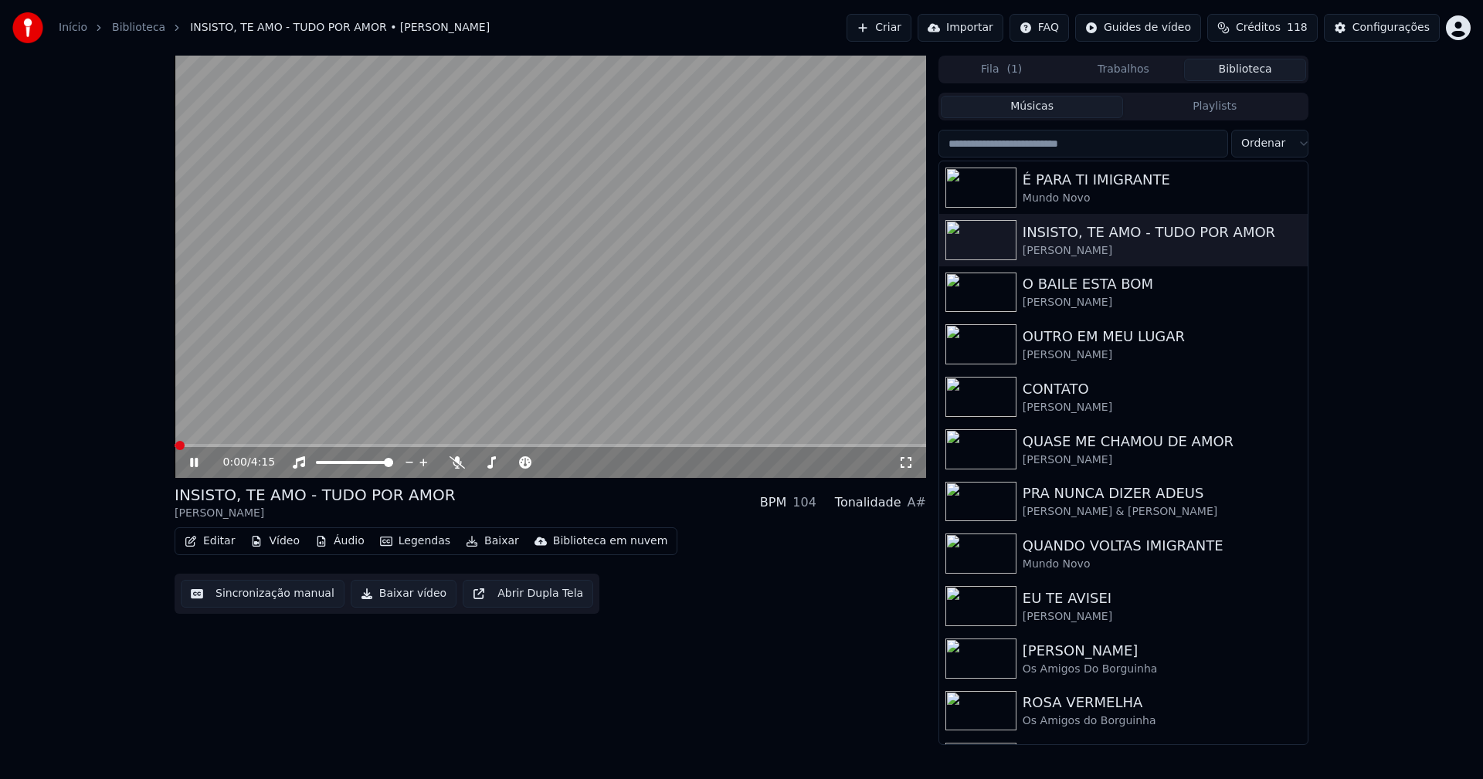
click at [907, 463] on icon at bounding box center [905, 462] width 15 height 12
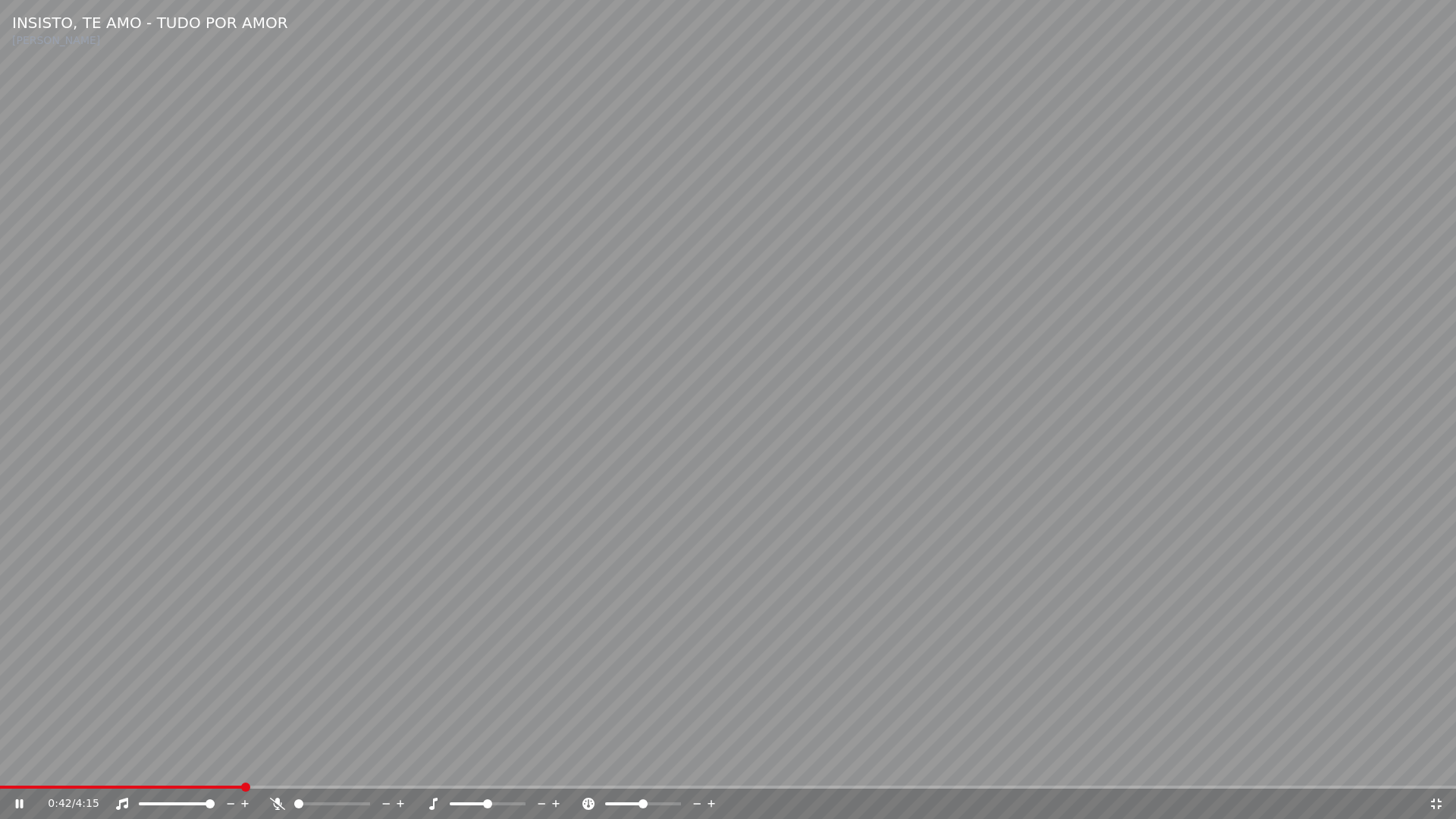
drag, startPoint x: 1439, startPoint y: 806, endPoint x: 1294, endPoint y: 211, distance: 612.4
click at [1440, 764] on icon at bounding box center [1435, 803] width 15 height 12
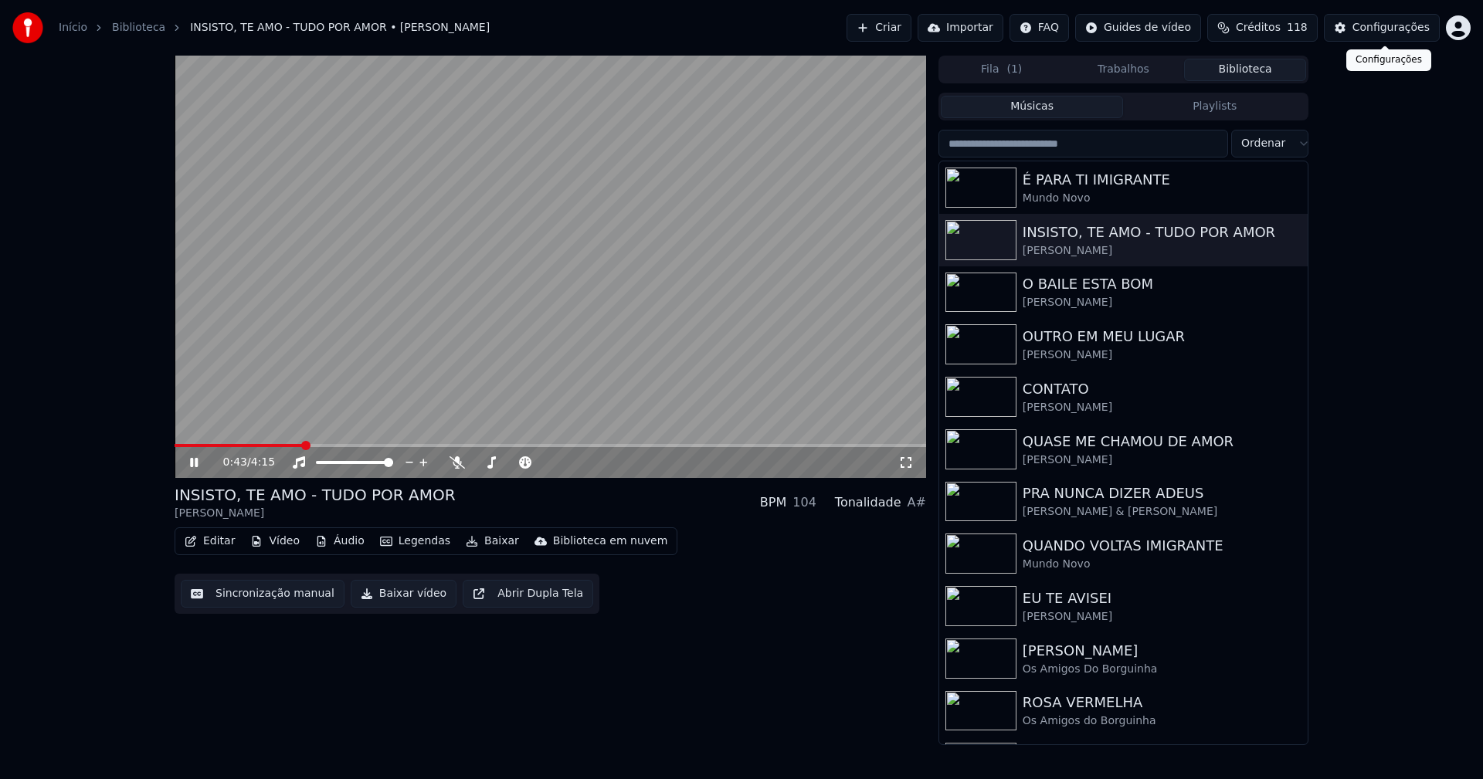
click at [1377, 27] on div "Configurações" at bounding box center [1390, 27] width 77 height 15
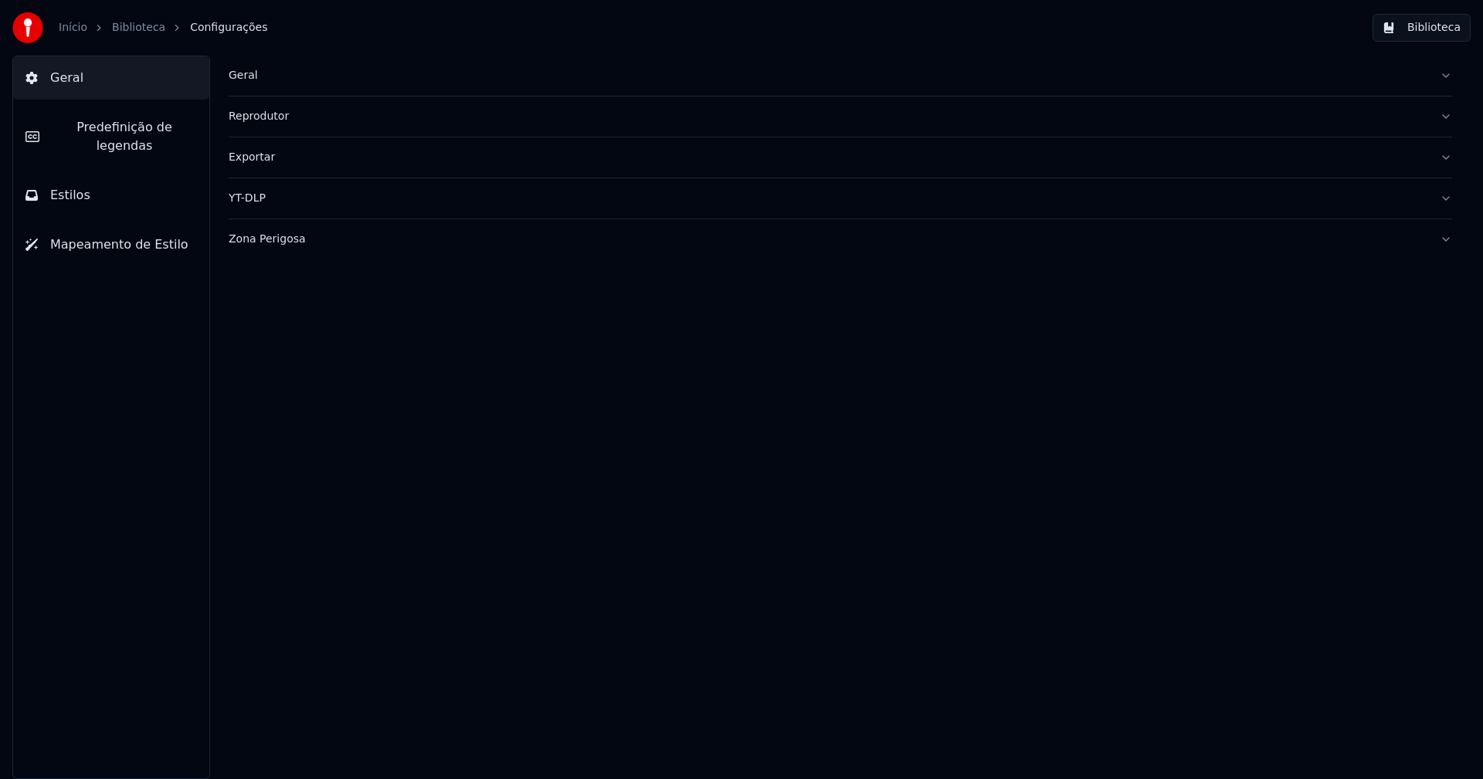
click at [117, 127] on span "Predefinição de legendas" at bounding box center [124, 136] width 145 height 37
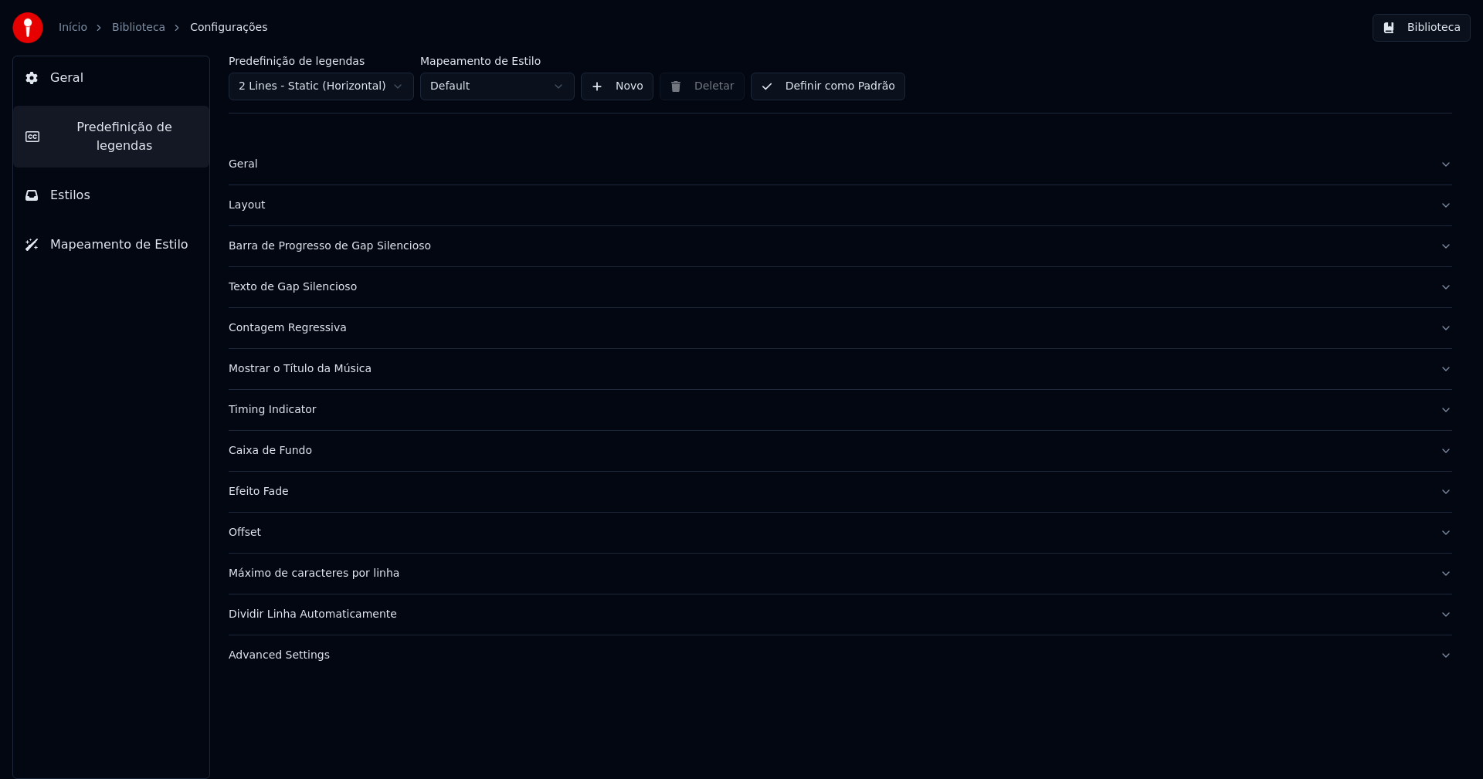
click at [291, 251] on div "Barra de Progresso de Gap Silencioso" at bounding box center [828, 246] width 1198 height 15
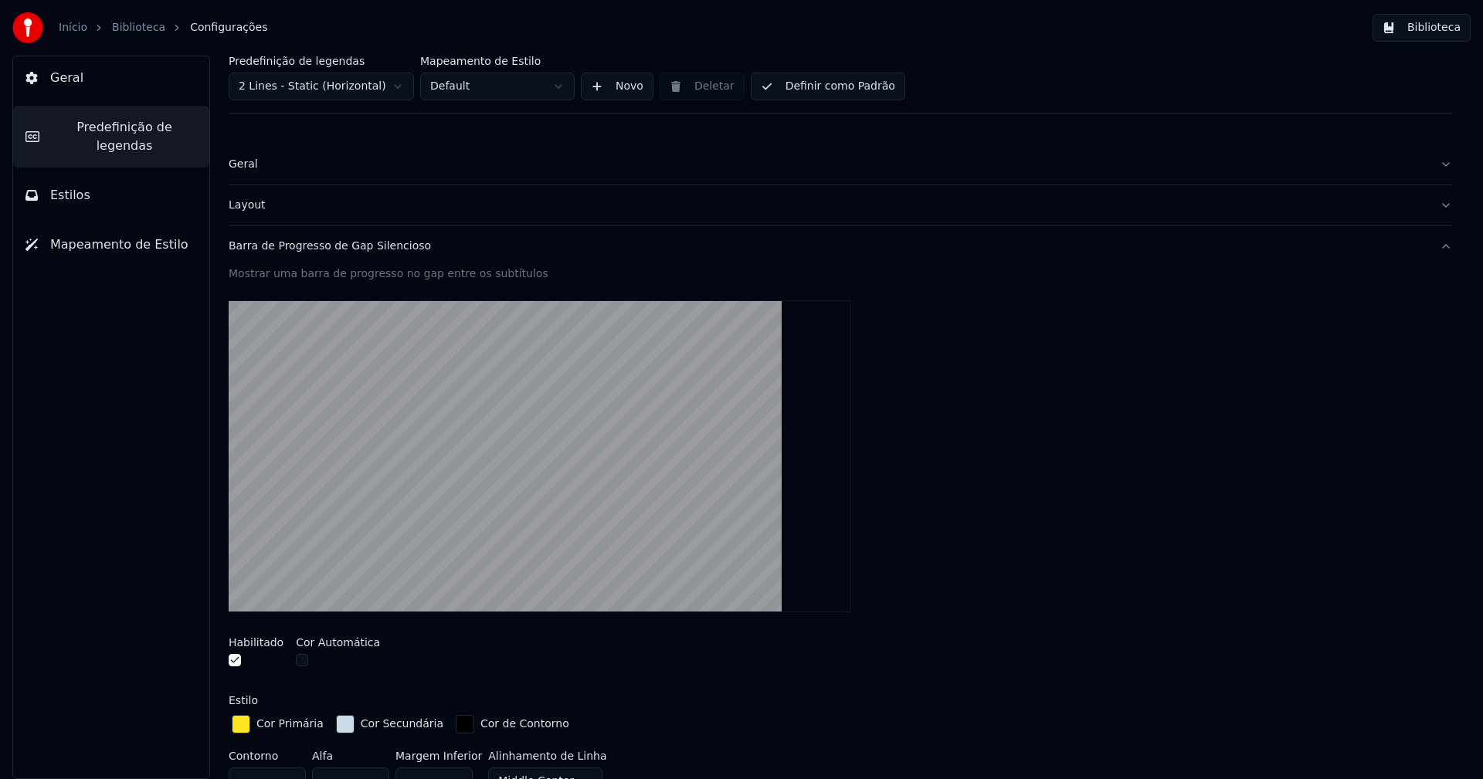
click at [336, 726] on div "button" at bounding box center [345, 724] width 19 height 19
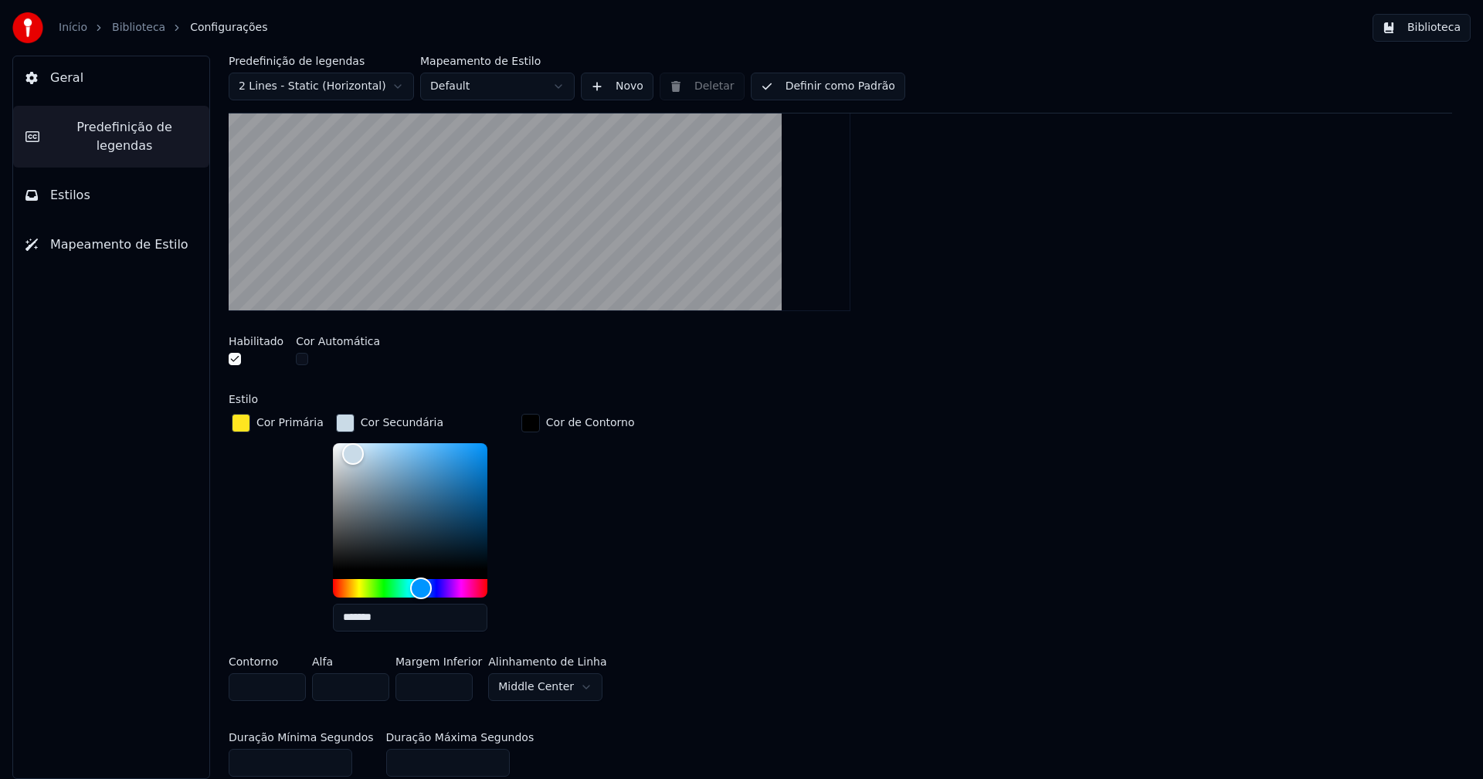
scroll to position [309, 0]
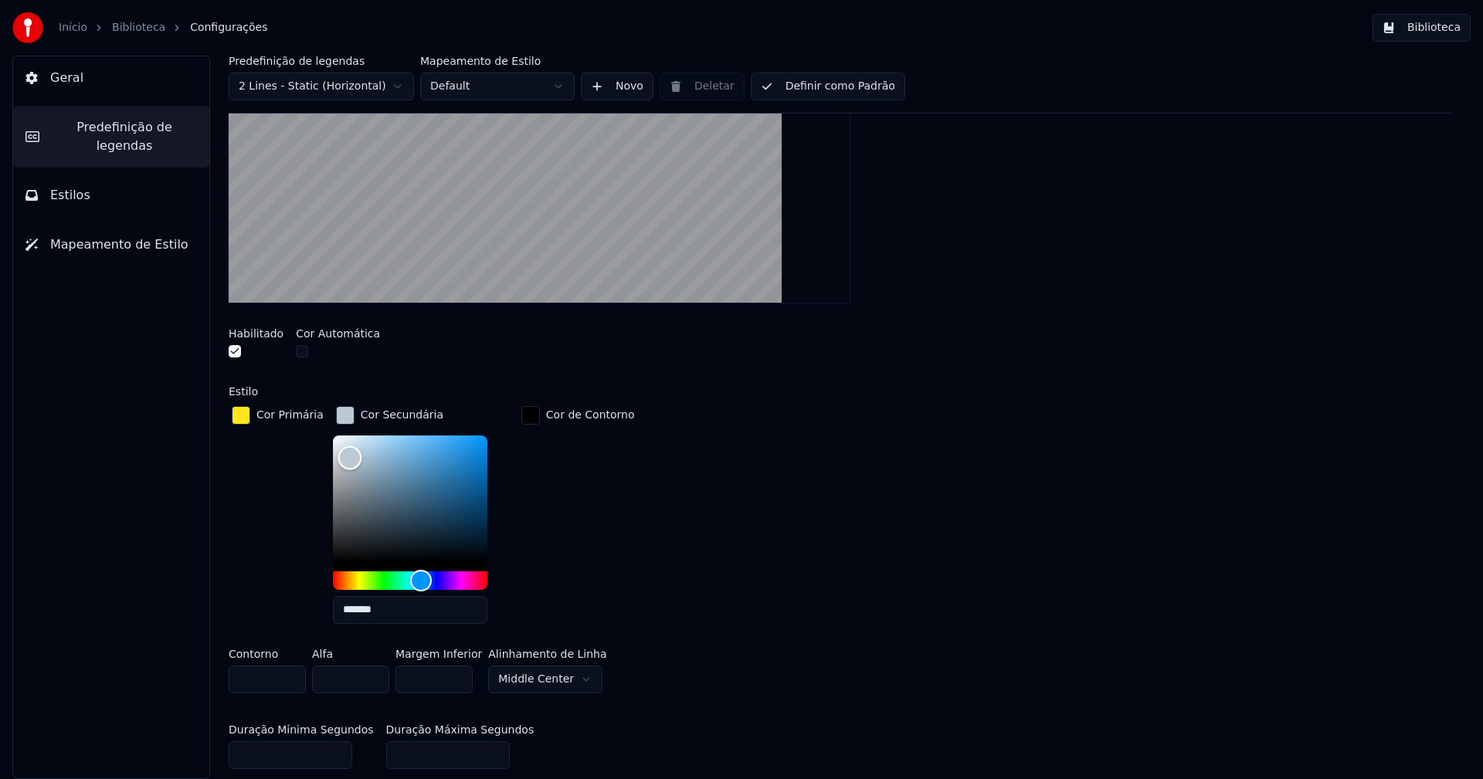
type input "*******"
click at [341, 457] on div "Color" at bounding box center [349, 459] width 24 height 24
click at [336, 416] on div "button" at bounding box center [345, 415] width 19 height 19
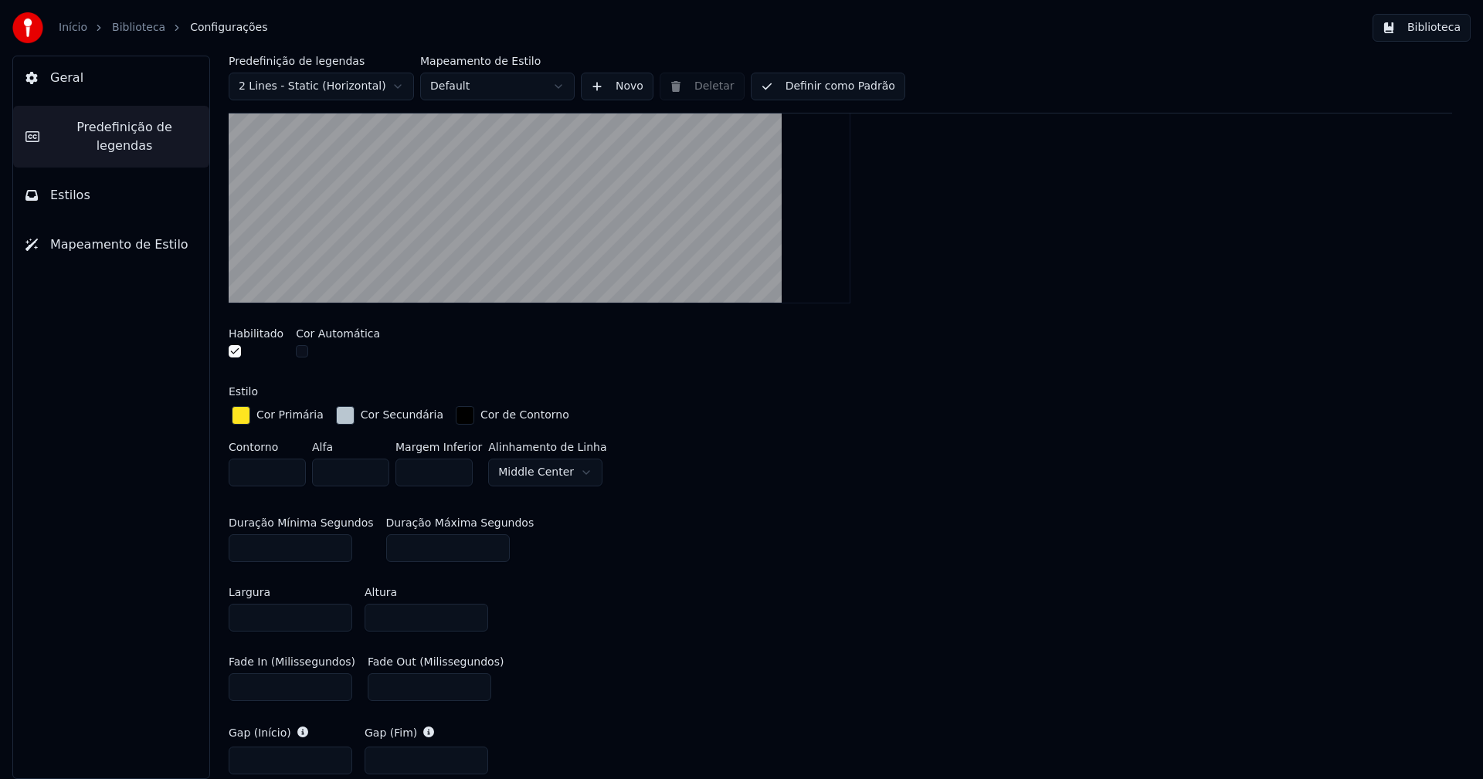
click at [1430, 28] on button "Biblioteca" at bounding box center [1421, 28] width 98 height 28
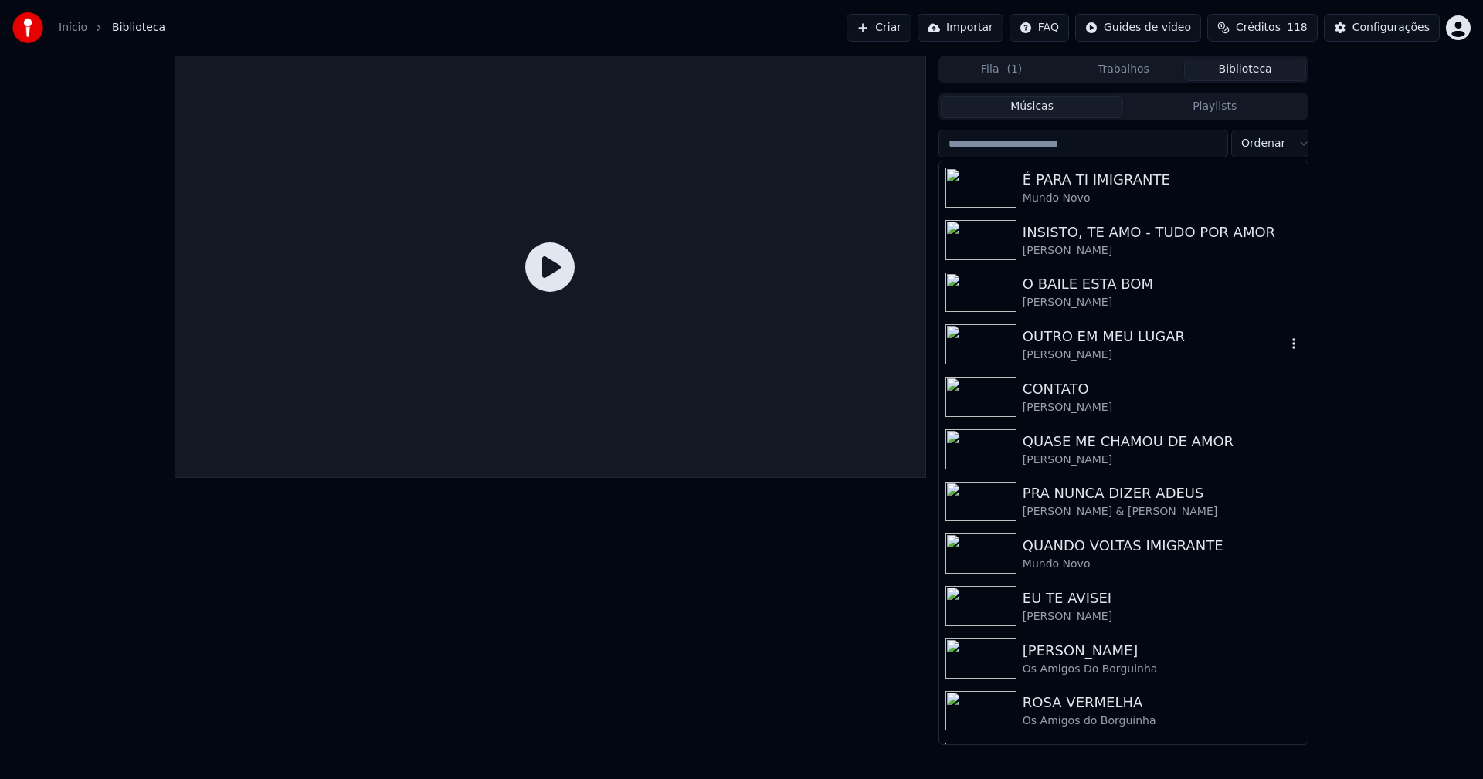
drag, startPoint x: 1092, startPoint y: 329, endPoint x: 1081, endPoint y: 330, distance: 10.8
click at [1091, 329] on div "OUTRO EM MEU LUGAR" at bounding box center [1153, 337] width 263 height 22
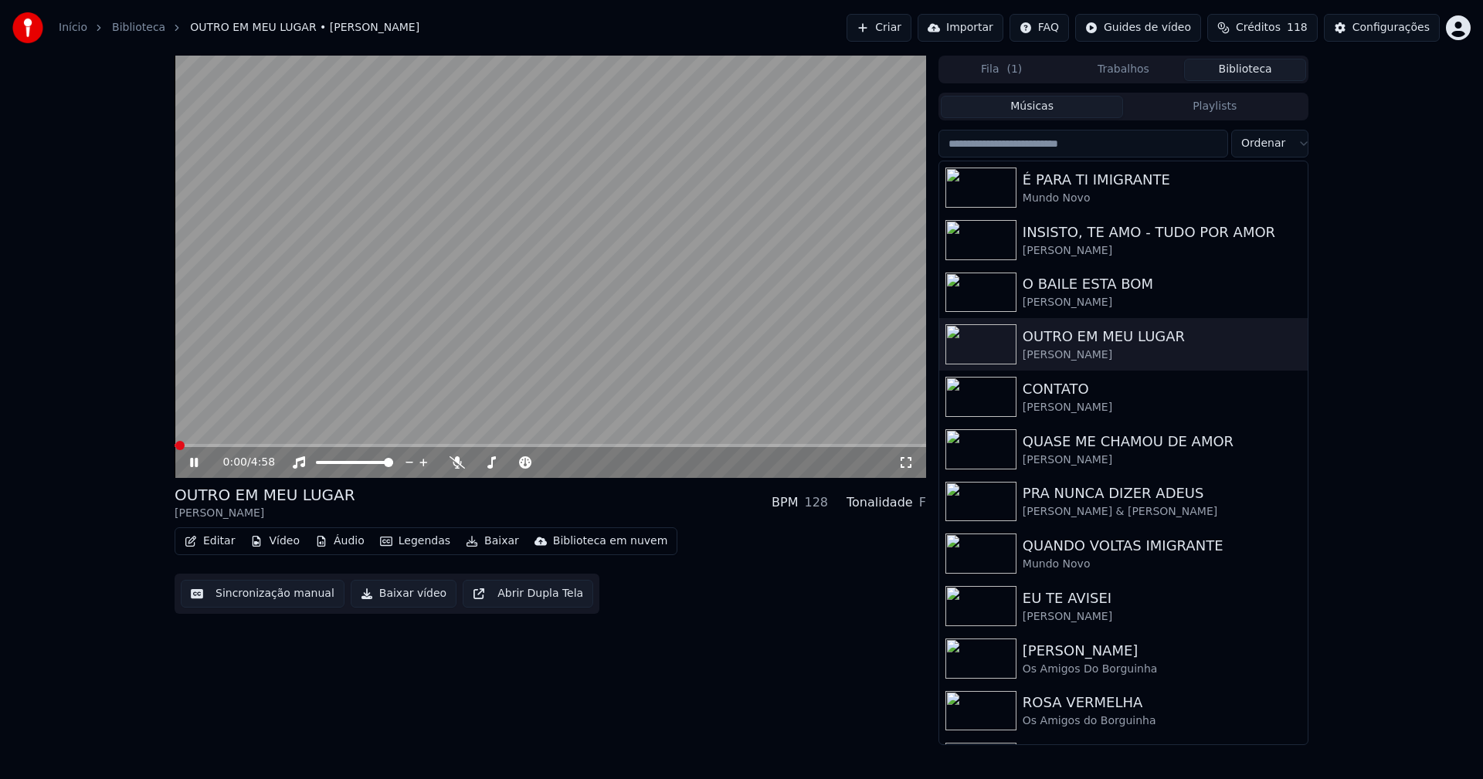
click at [900, 463] on icon at bounding box center [905, 462] width 15 height 12
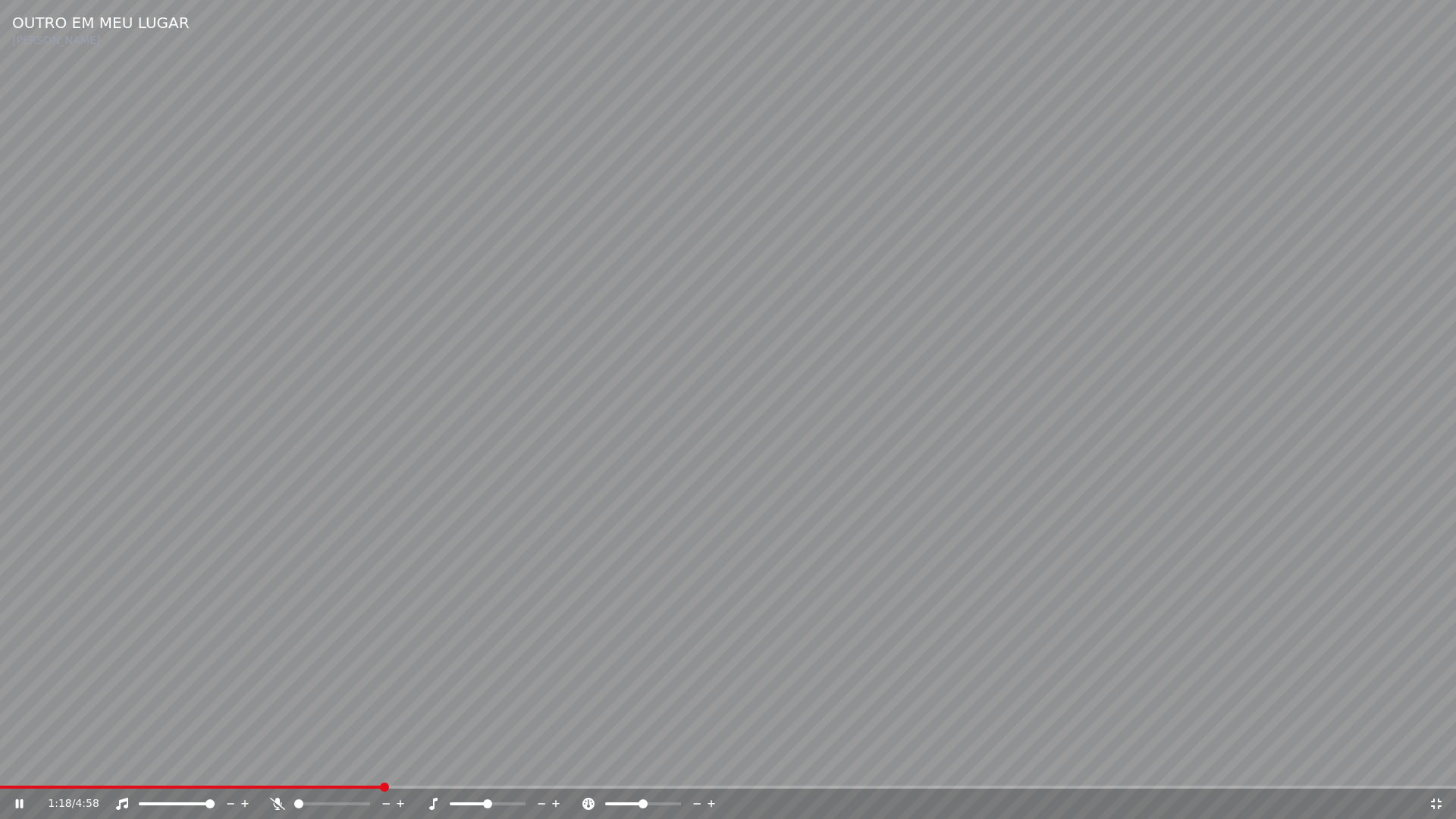
click at [761, 764] on span at bounding box center [728, 787] width 1456 height 3
click at [850, 764] on span at bounding box center [728, 787] width 1456 height 3
click at [955, 764] on span at bounding box center [728, 787] width 1456 height 3
click at [995, 764] on span at bounding box center [728, 787] width 1456 height 3
click at [1092, 764] on span at bounding box center [728, 787] width 1456 height 3
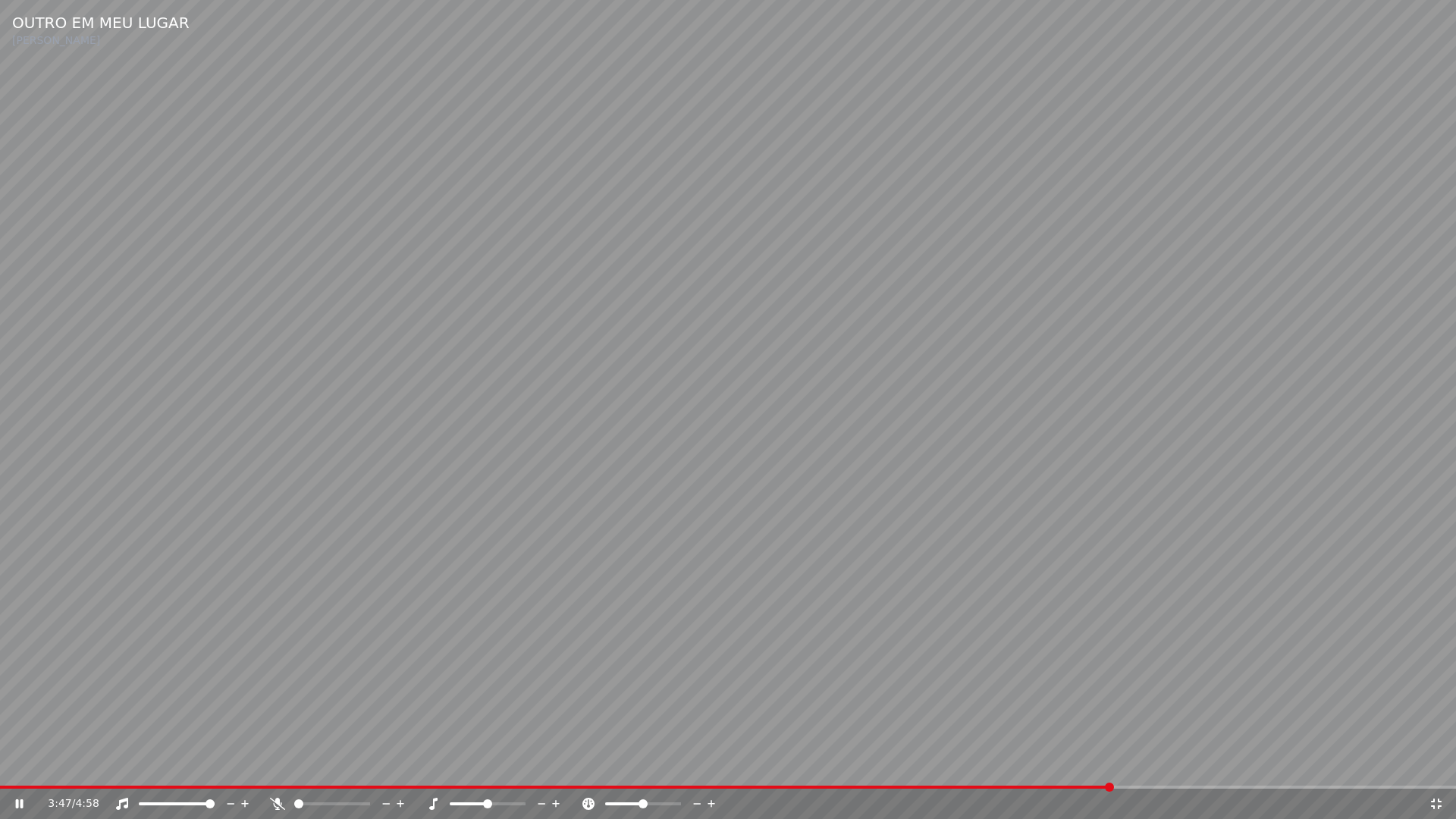
click at [74, 764] on span at bounding box center [556, 787] width 1112 height 3
click at [1437, 764] on icon at bounding box center [1435, 803] width 15 height 12
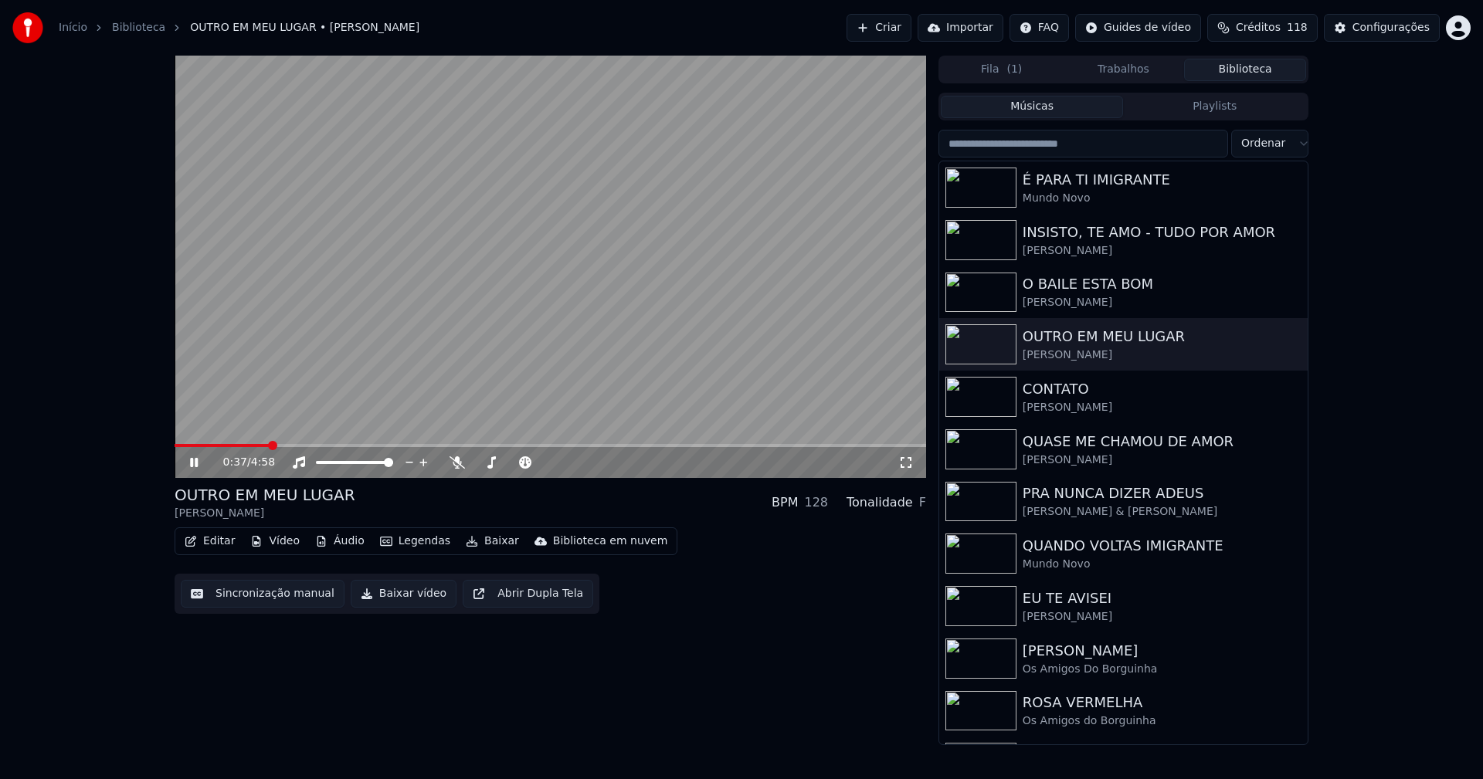
click at [1380, 24] on div "Configurações" at bounding box center [1390, 27] width 77 height 15
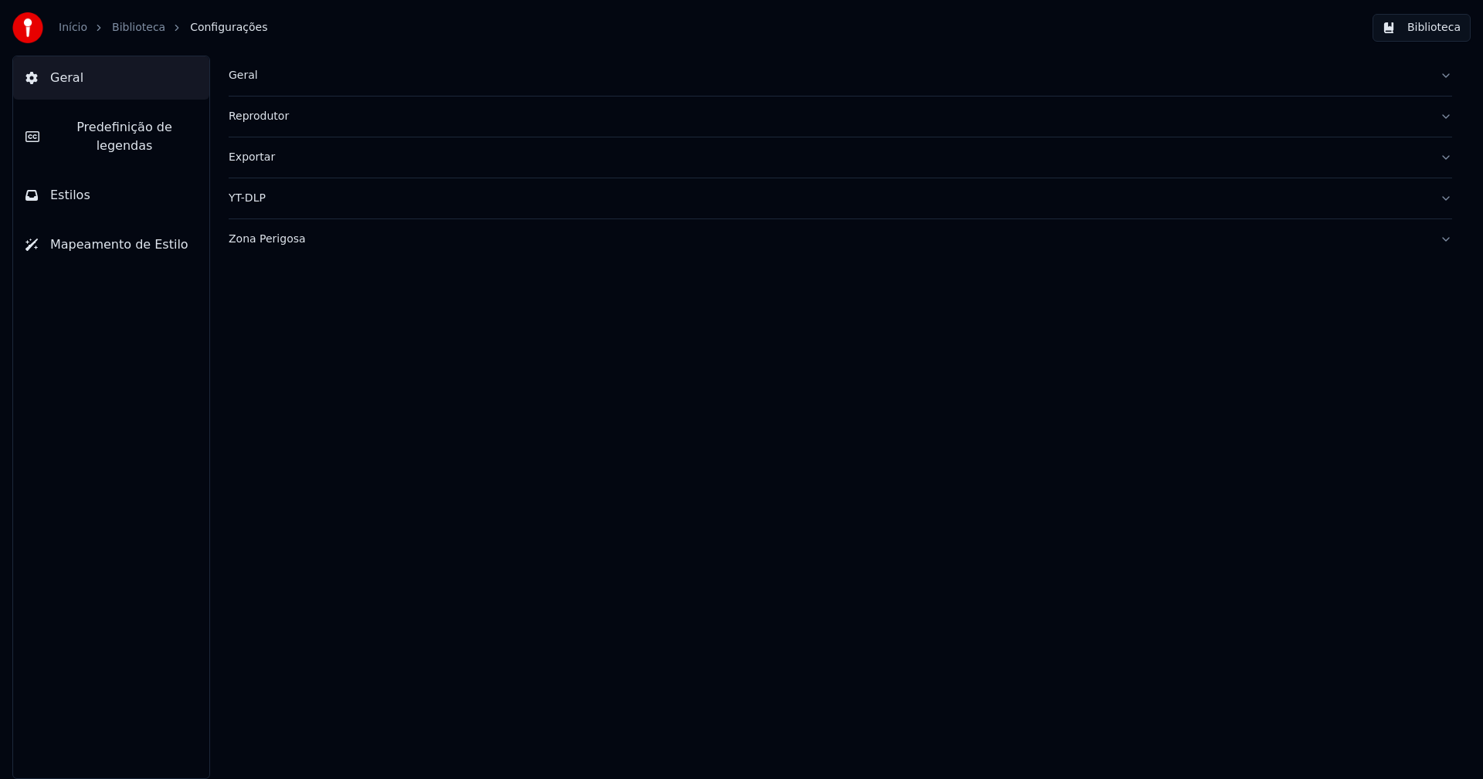
click at [147, 134] on span "Predefinição de legendas" at bounding box center [124, 136] width 145 height 37
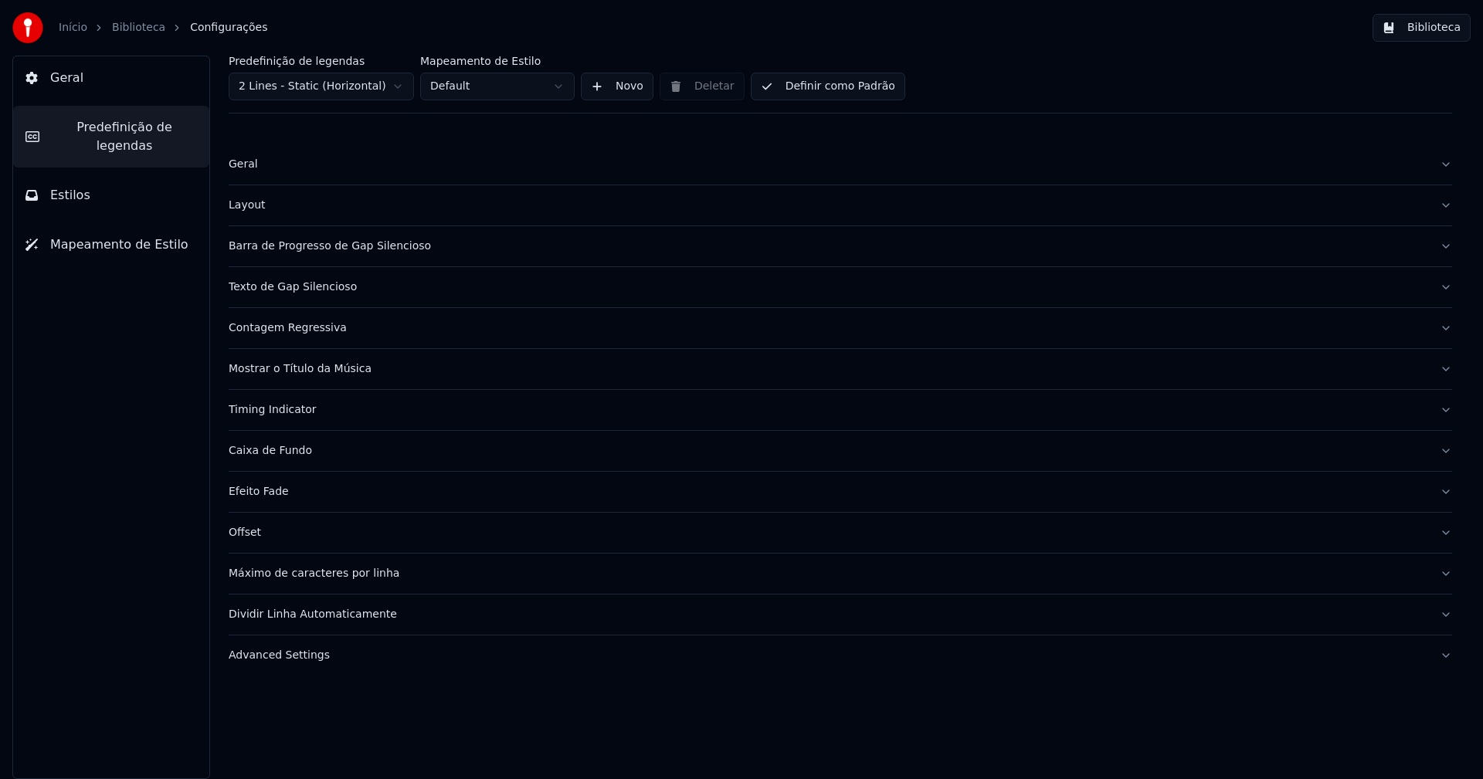
click at [339, 241] on div "Barra de Progresso de Gap Silencioso" at bounding box center [828, 246] width 1198 height 15
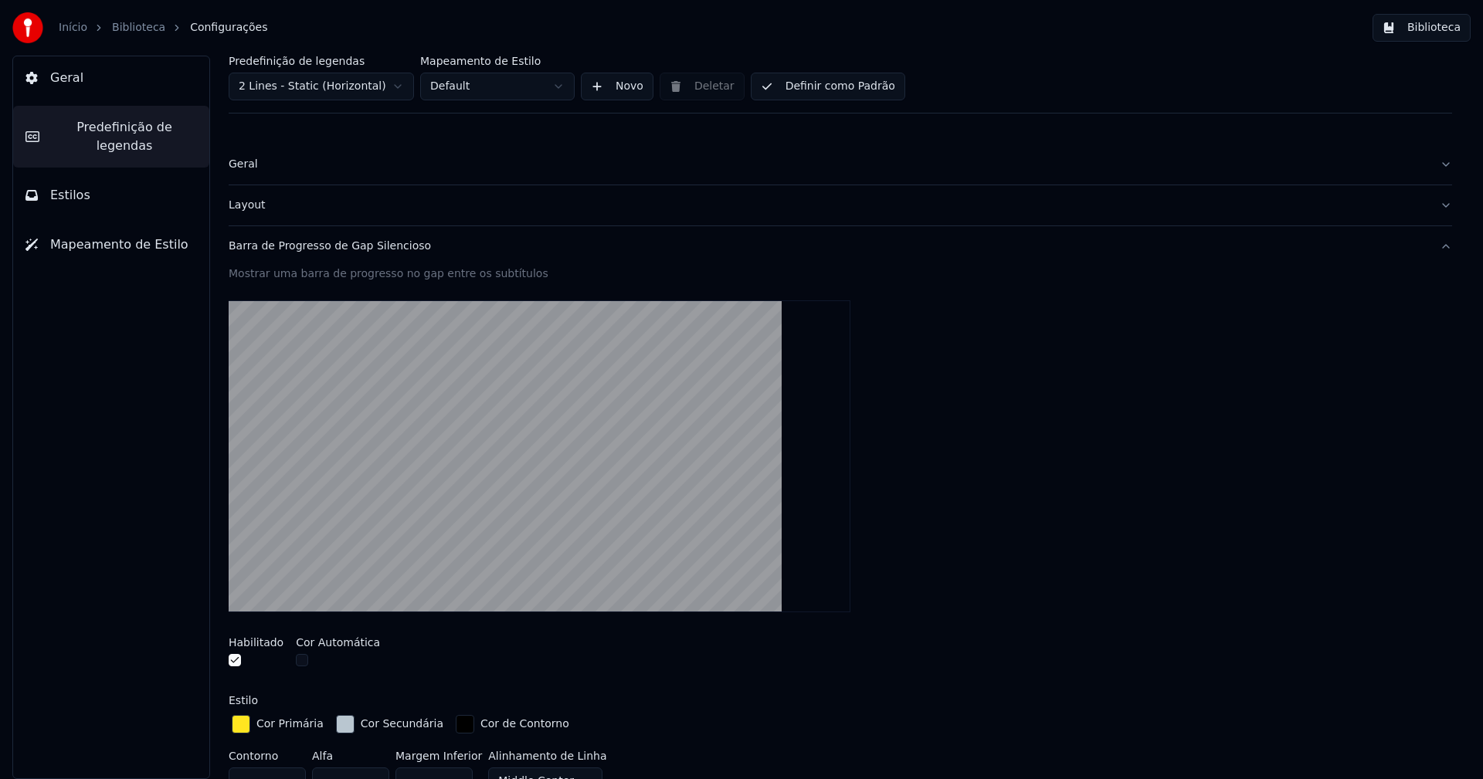
click at [339, 728] on div "button" at bounding box center [345, 724] width 19 height 19
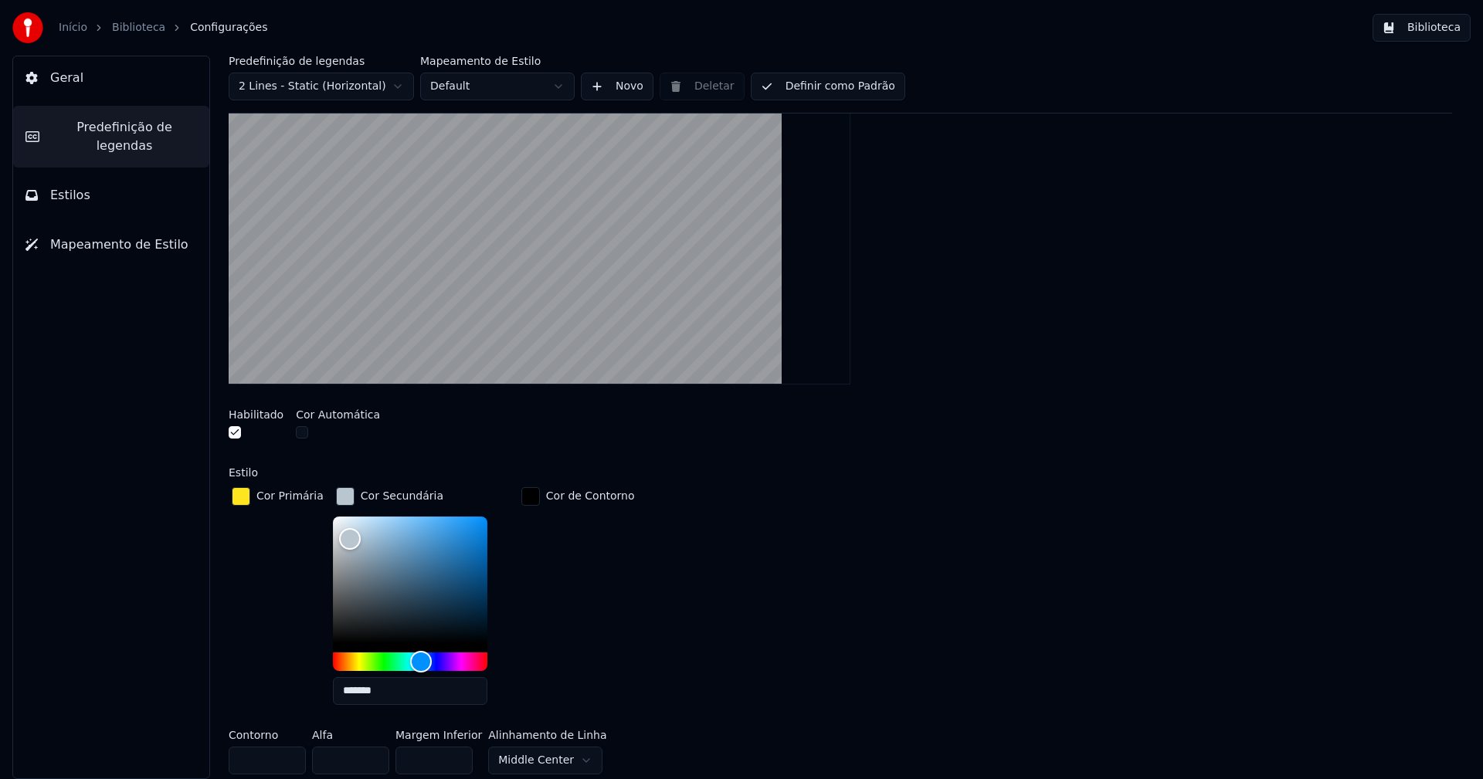
scroll to position [232, 0]
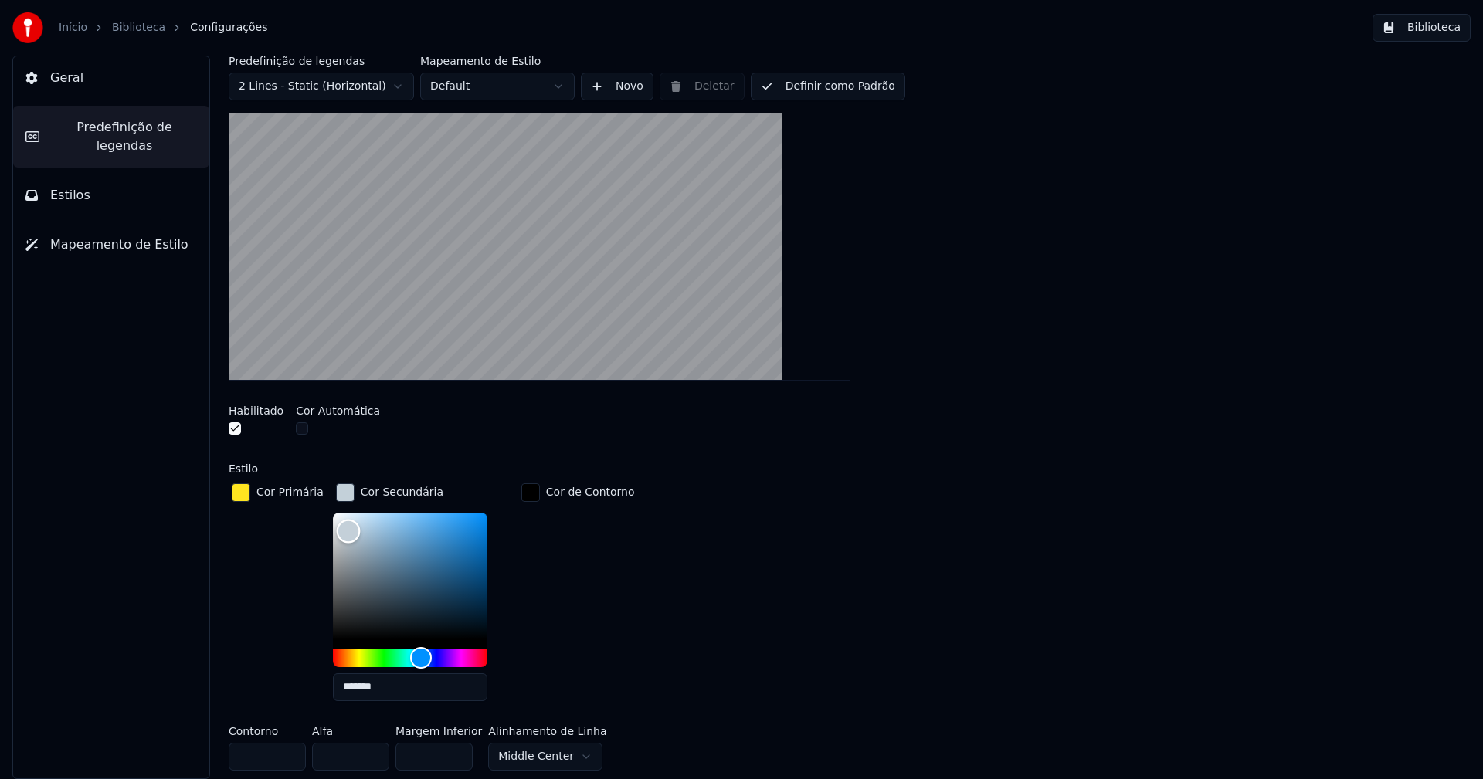
type input "*******"
click at [342, 530] on div "Color" at bounding box center [350, 532] width 24 height 24
click at [340, 491] on div "button" at bounding box center [345, 492] width 19 height 19
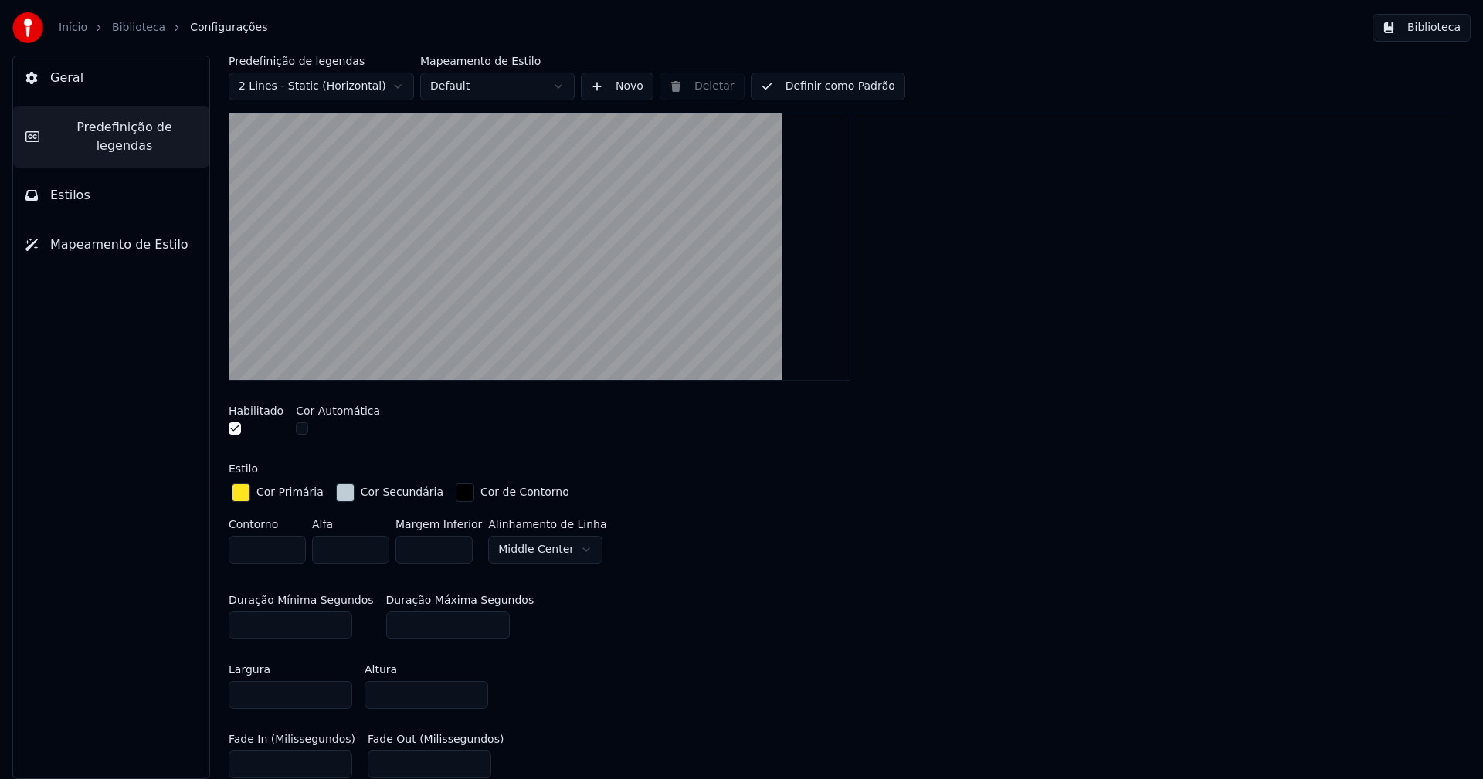
click at [1431, 29] on button "Biblioteca" at bounding box center [1421, 28] width 98 height 28
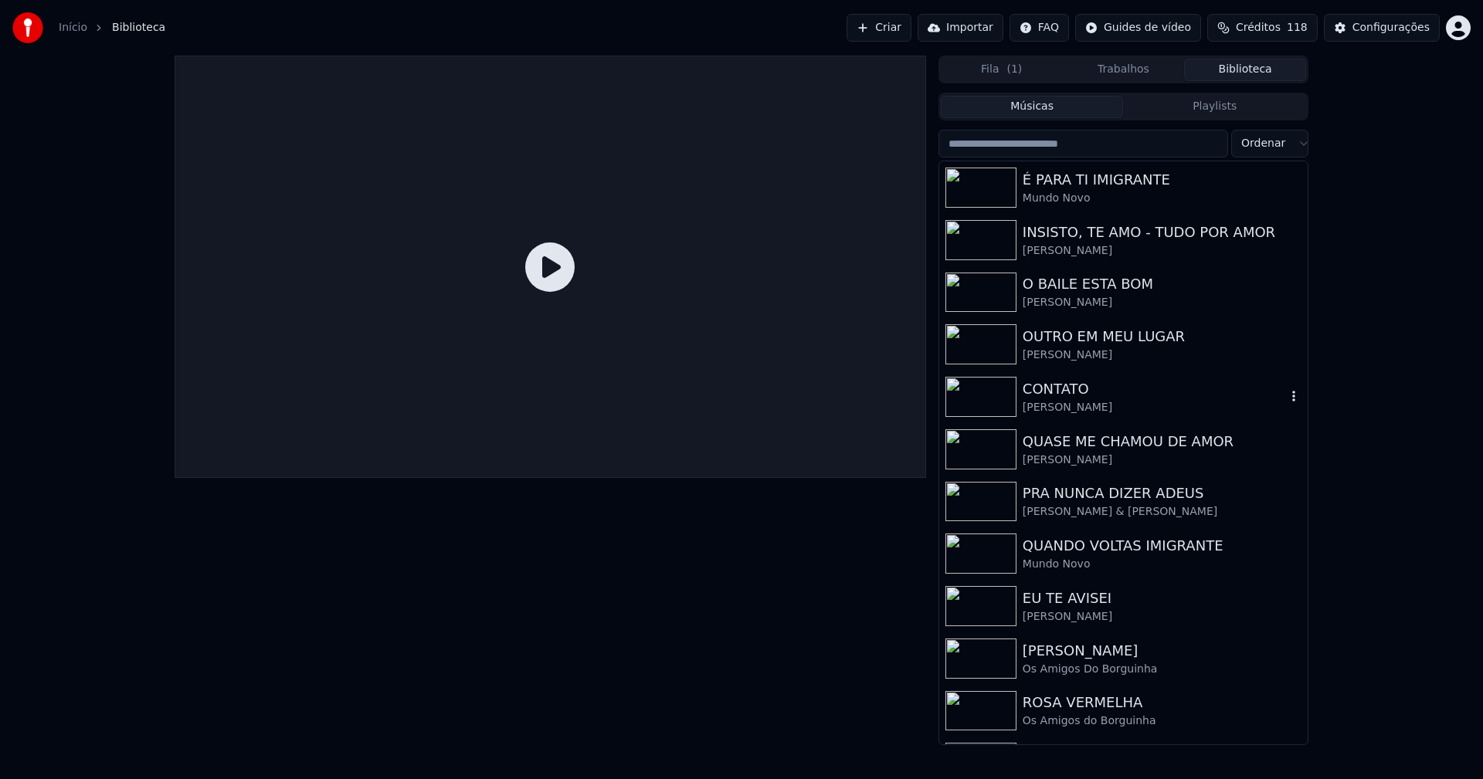
drag, startPoint x: 1074, startPoint y: 390, endPoint x: 1046, endPoint y: 399, distance: 30.0
click at [1073, 390] on div "CONTATO" at bounding box center [1153, 389] width 263 height 22
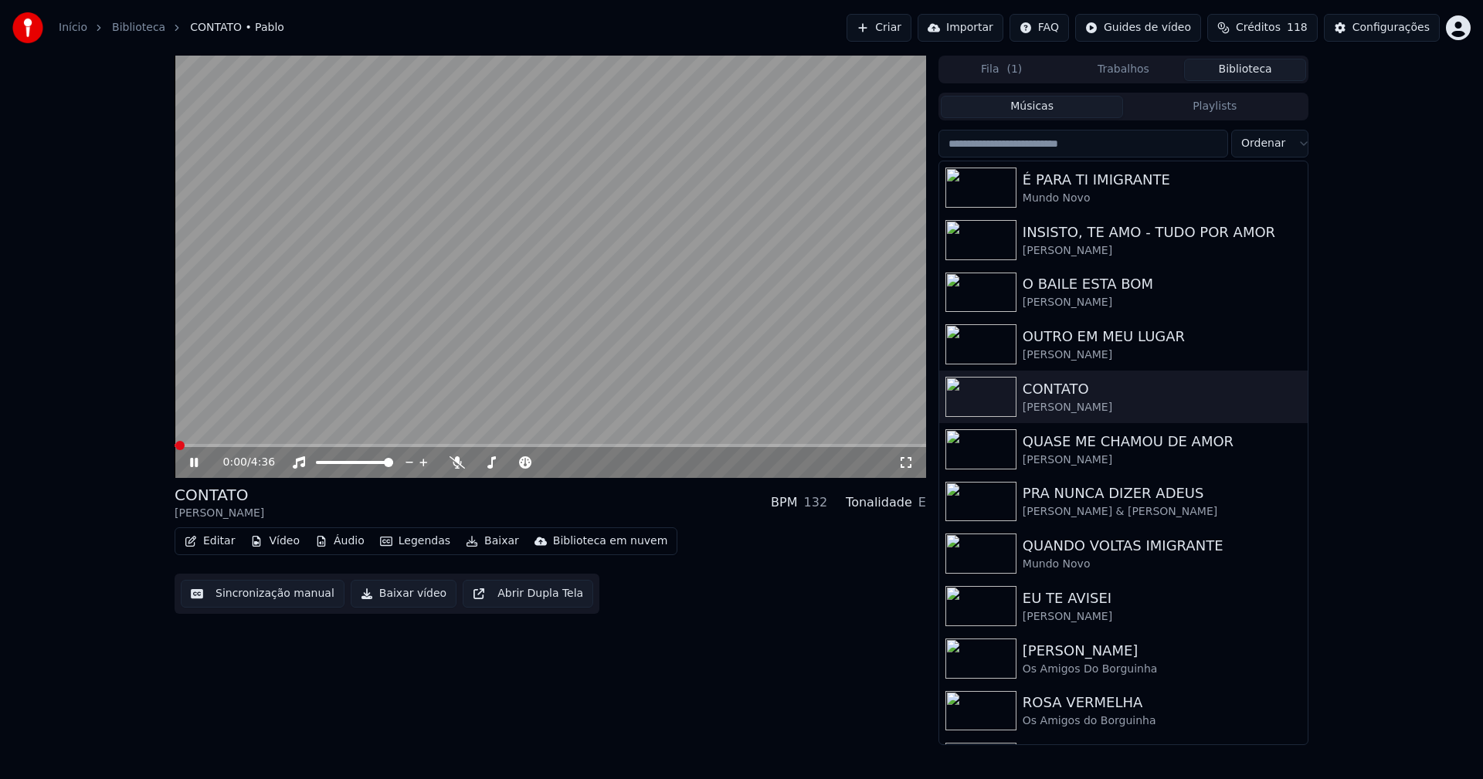
click at [905, 462] on icon at bounding box center [905, 462] width 15 height 12
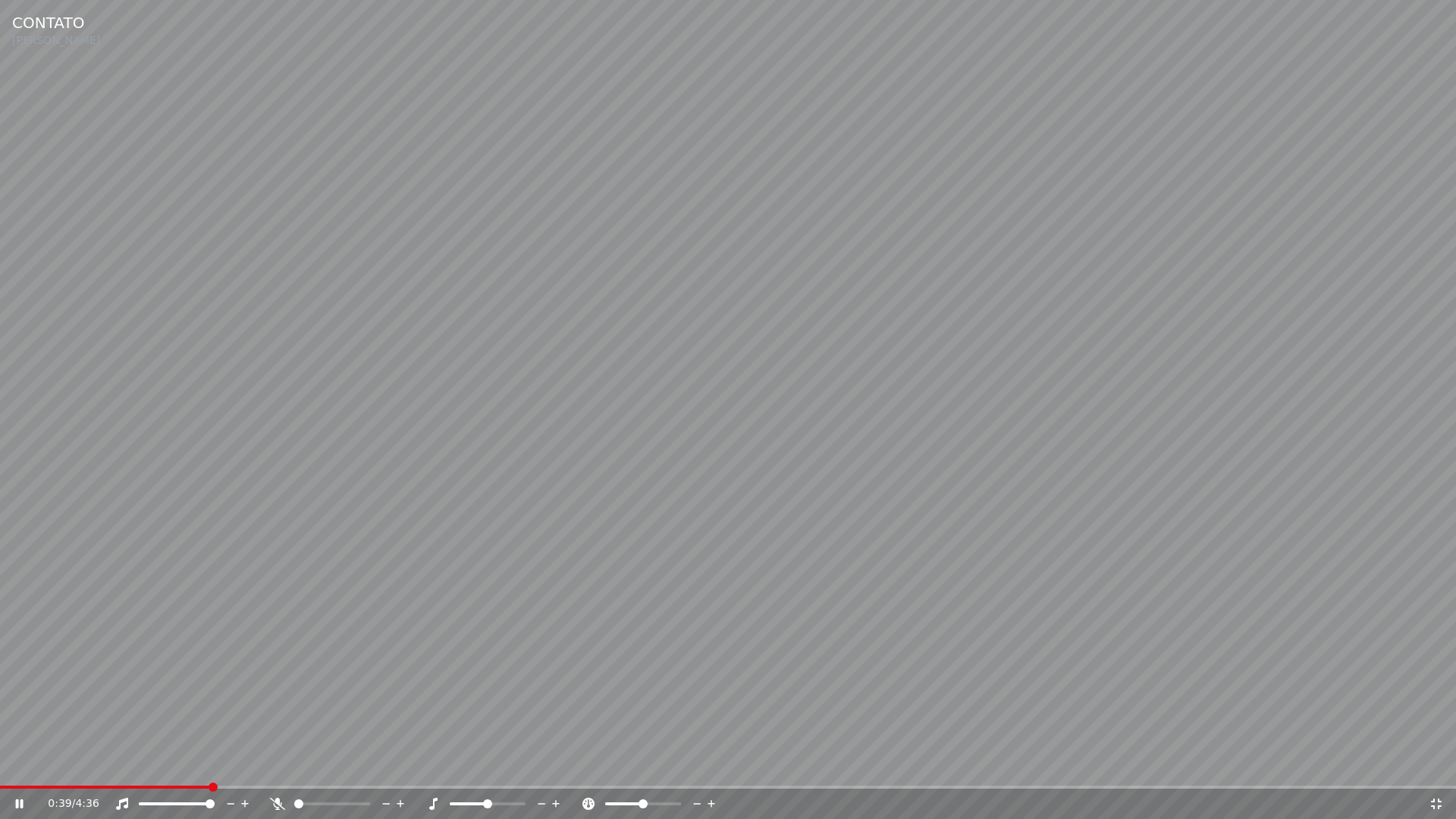
click at [63, 764] on span at bounding box center [105, 787] width 210 height 3
click at [1442, 764] on div "0:21 / 4:36" at bounding box center [728, 803] width 1443 height 15
click at [1429, 764] on icon at bounding box center [1435, 803] width 15 height 12
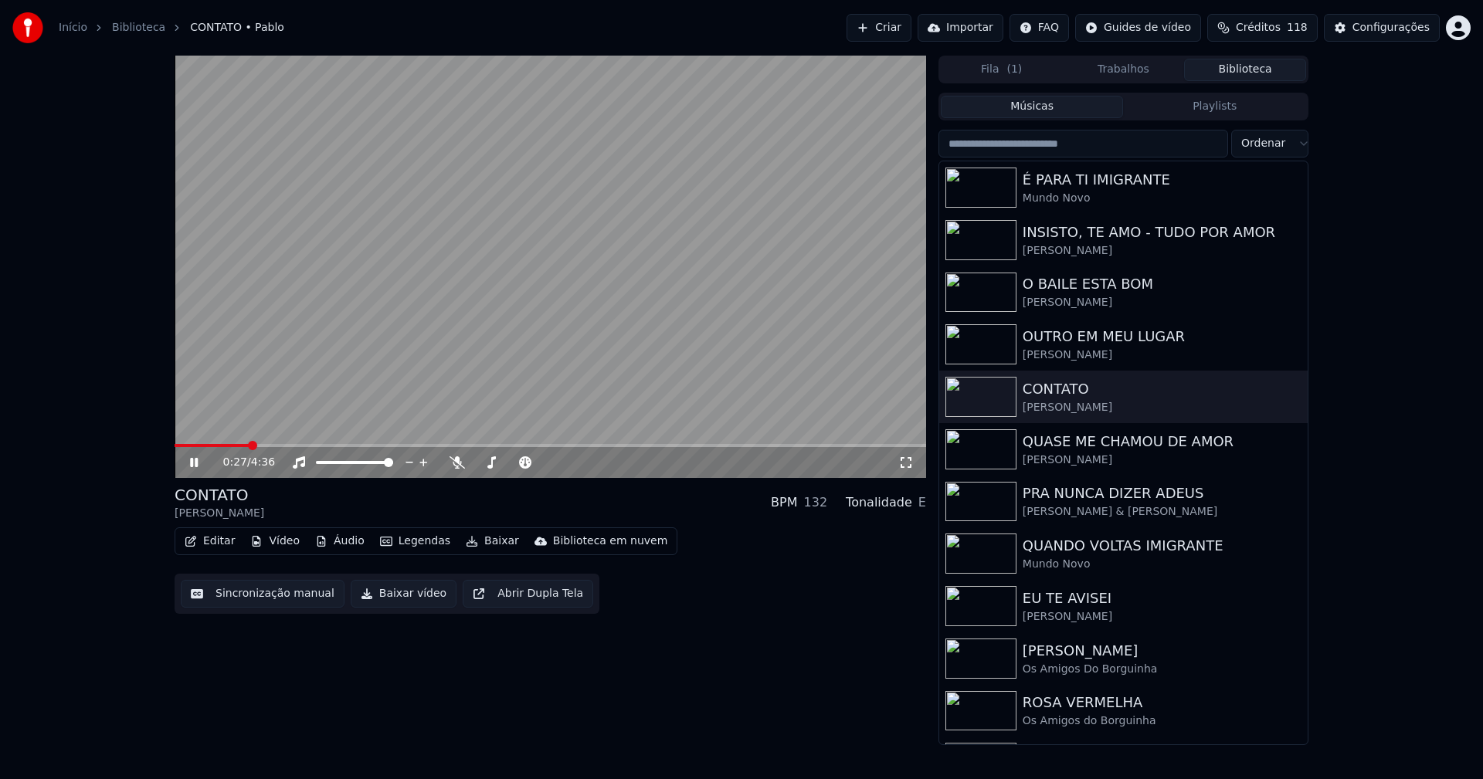
click at [193, 463] on icon at bounding box center [194, 462] width 8 height 9
click at [74, 30] on link "Início" at bounding box center [73, 27] width 29 height 15
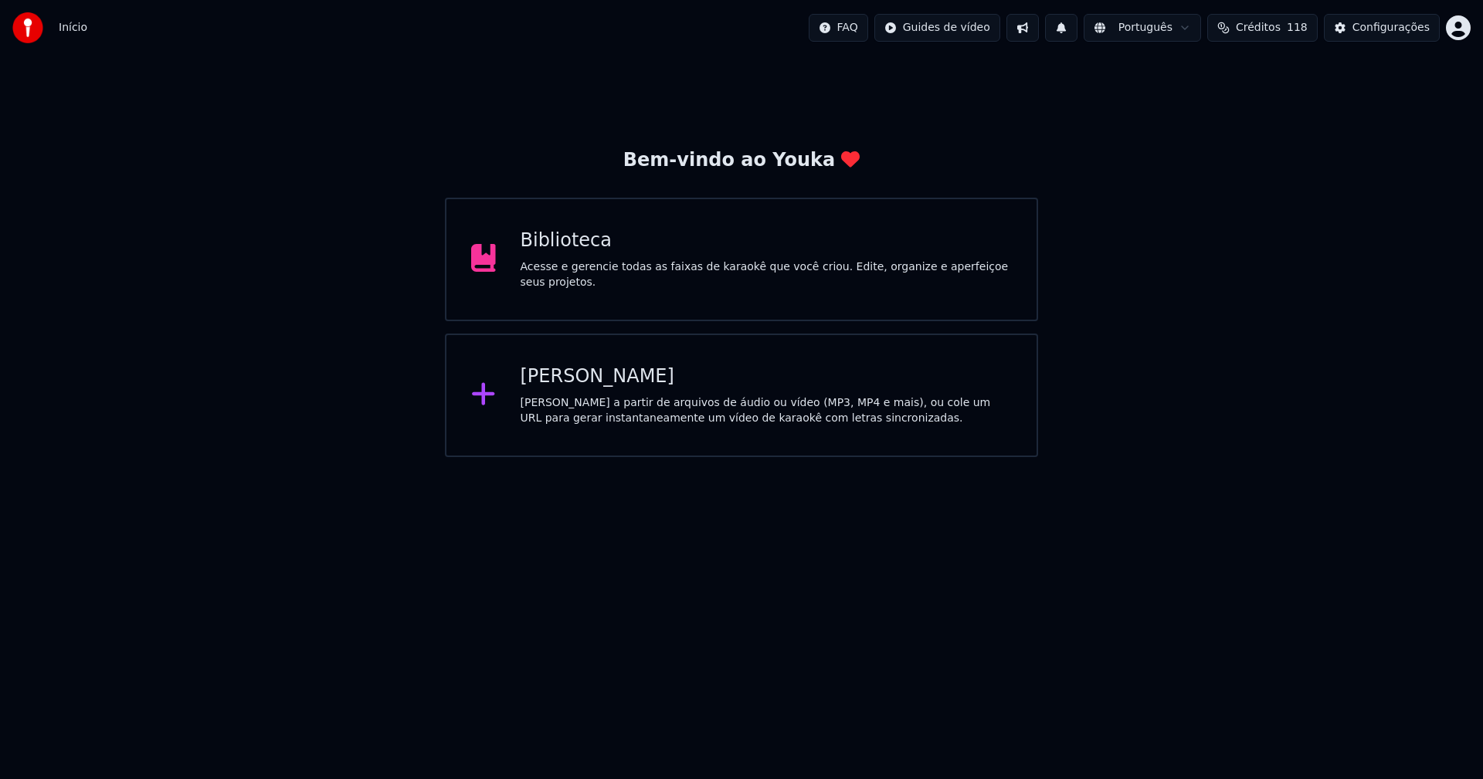
click at [554, 253] on div "Biblioteca" at bounding box center [766, 241] width 492 height 25
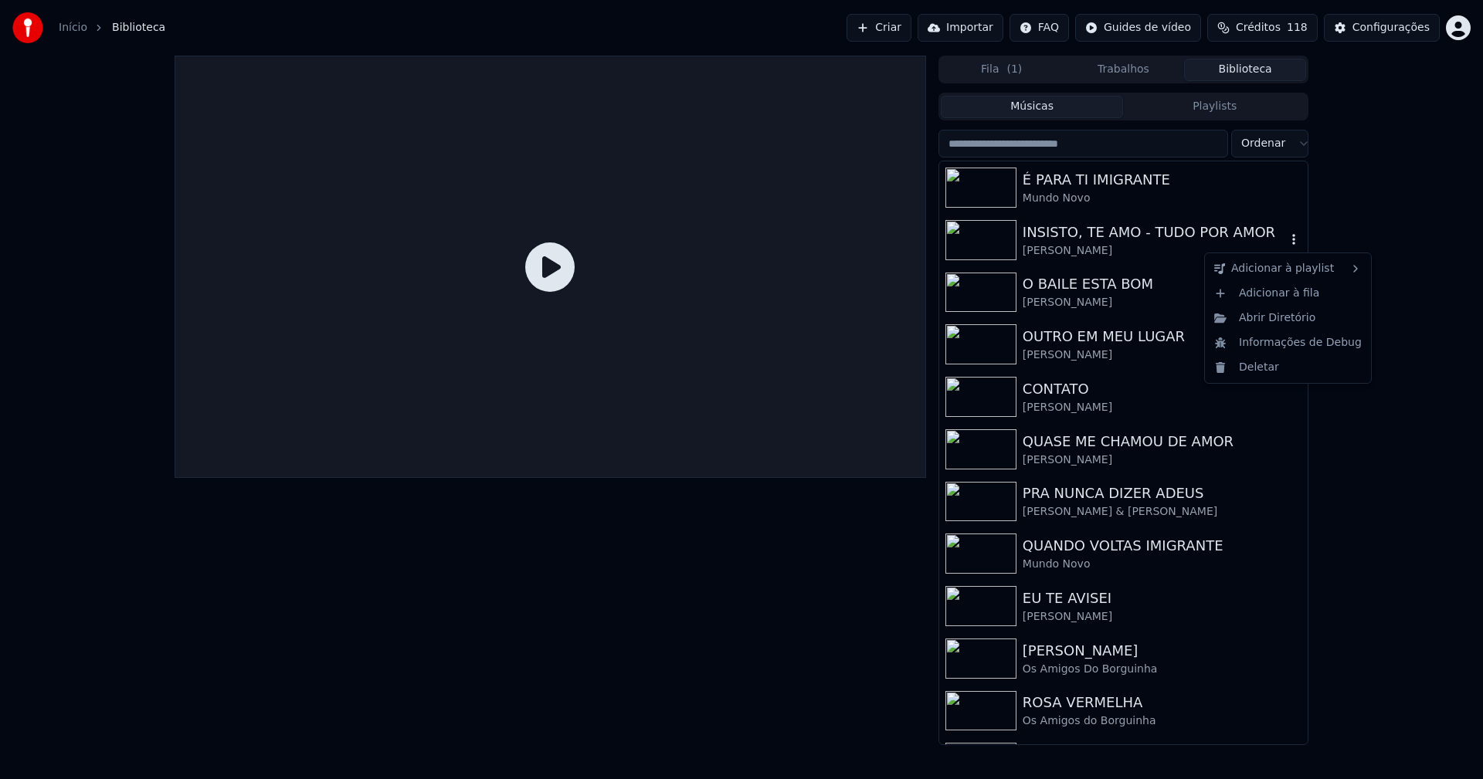
click at [1286, 243] on icon "button" at bounding box center [1293, 239] width 15 height 12
click at [1268, 319] on div "Abrir Diretório" at bounding box center [1288, 318] width 160 height 25
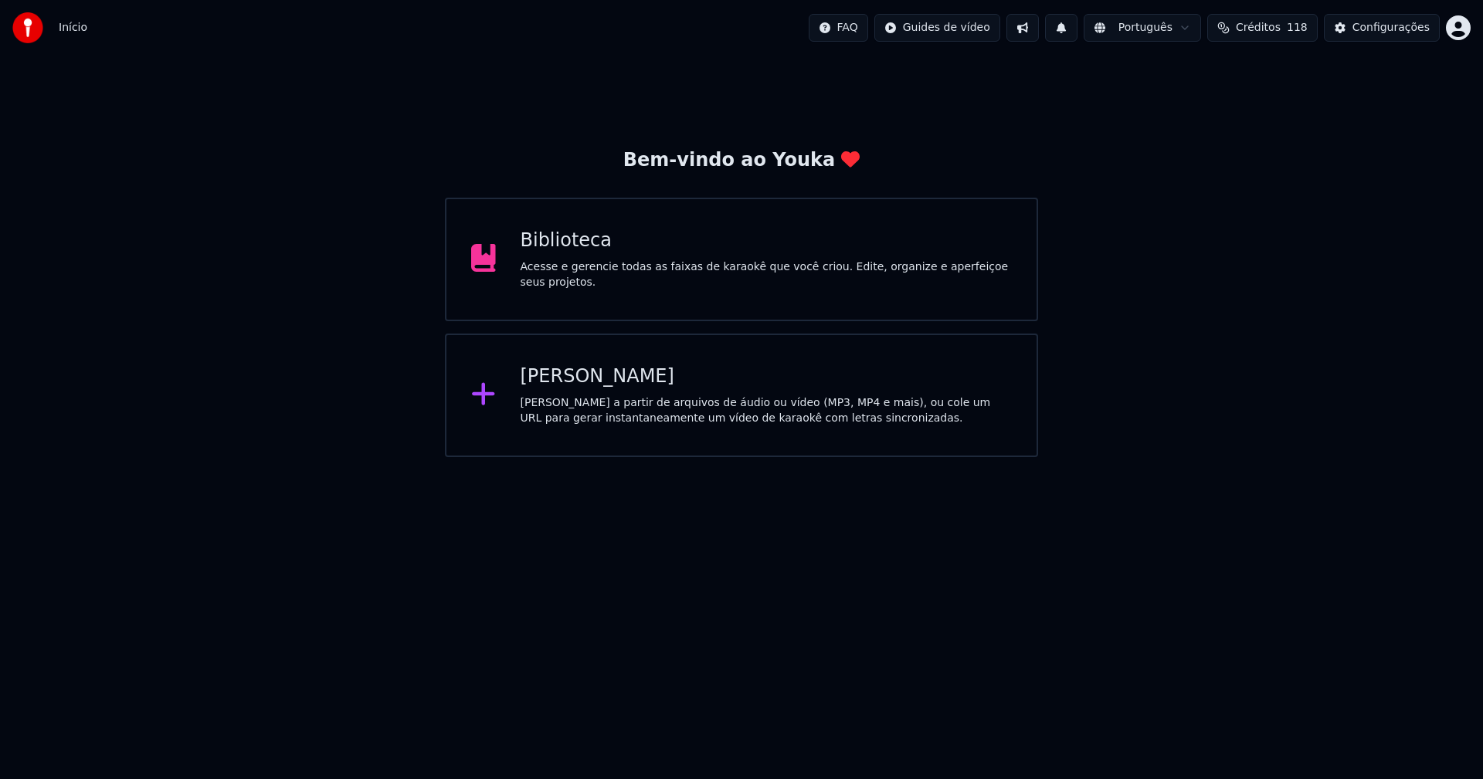
click at [540, 245] on div "Biblioteca" at bounding box center [766, 241] width 492 height 25
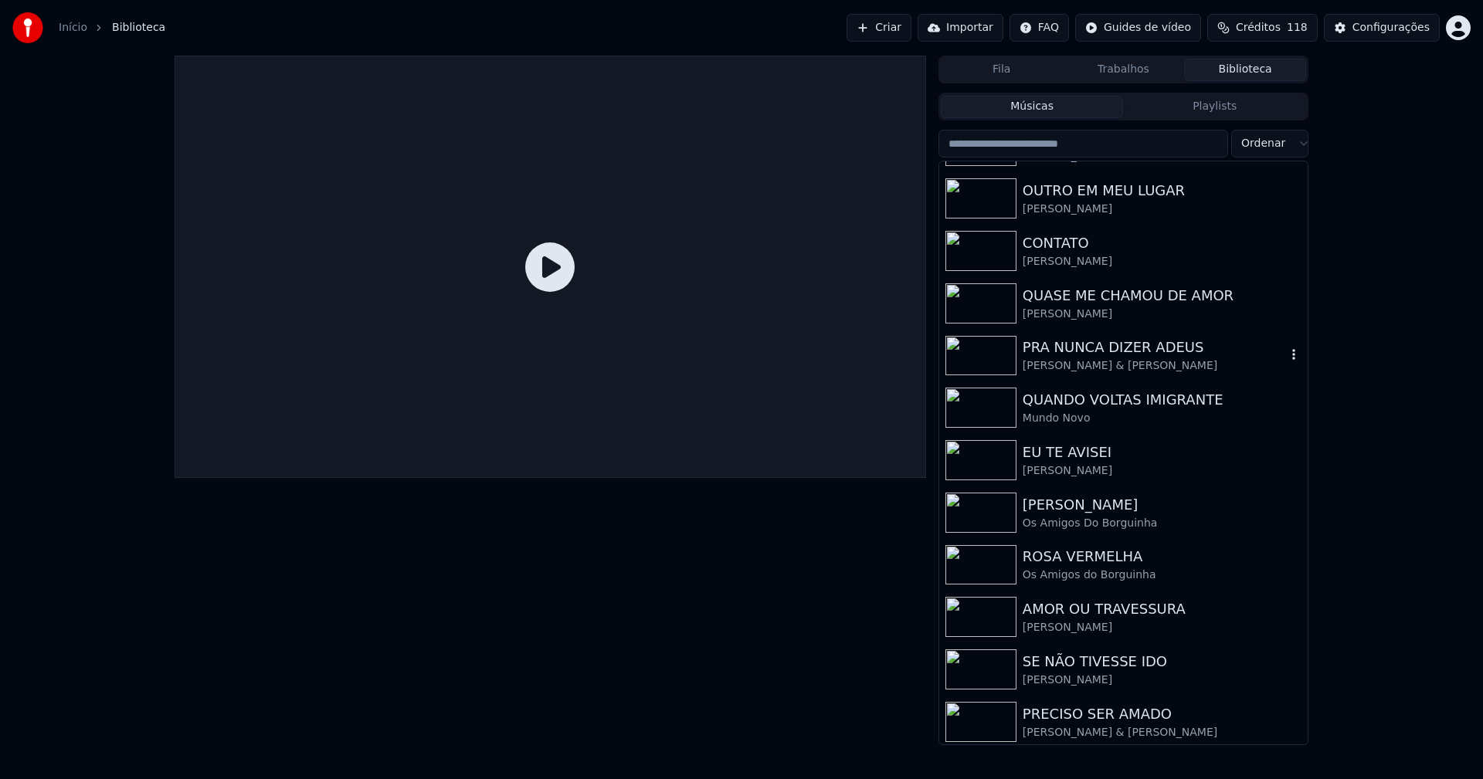
scroll to position [150, 0]
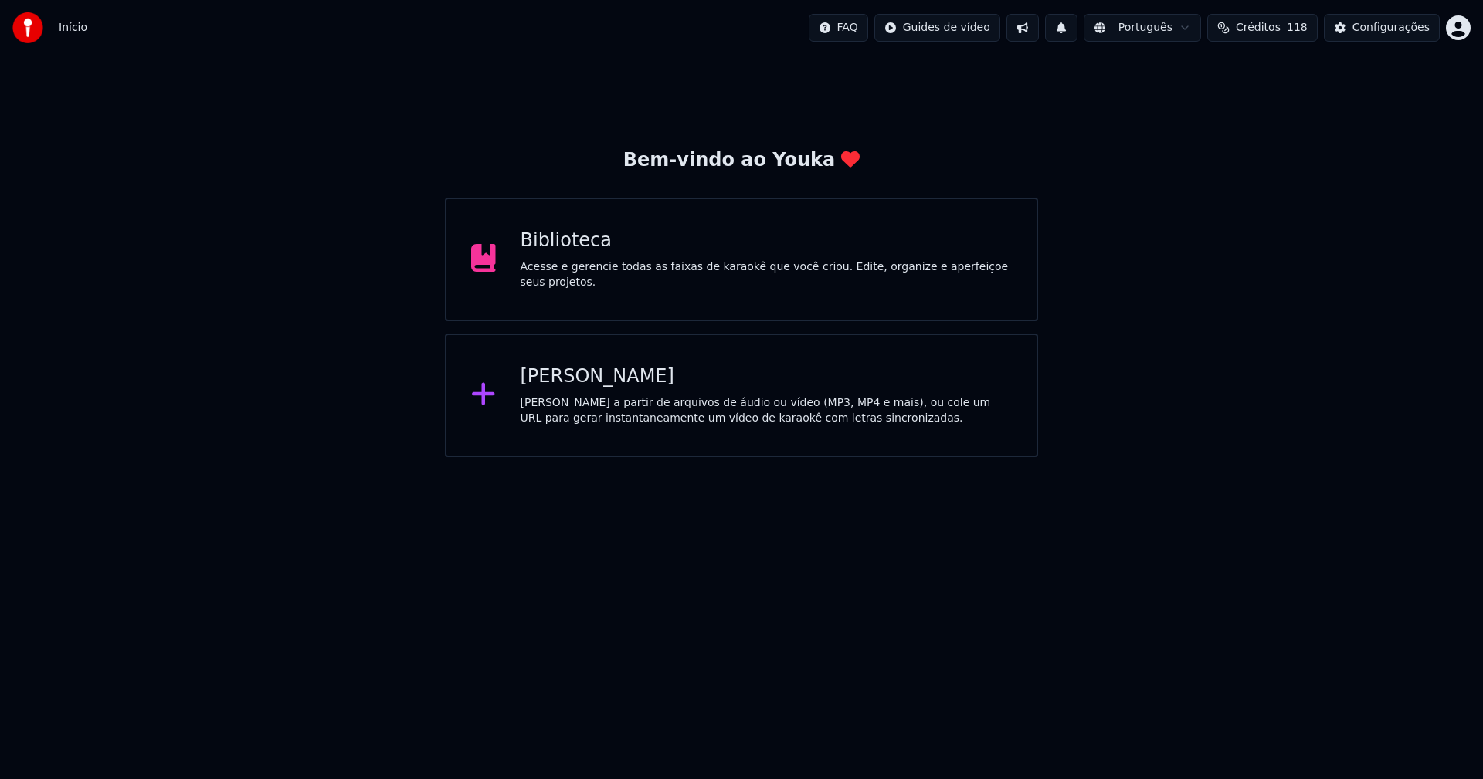
click at [581, 247] on div "Biblioteca" at bounding box center [766, 241] width 492 height 25
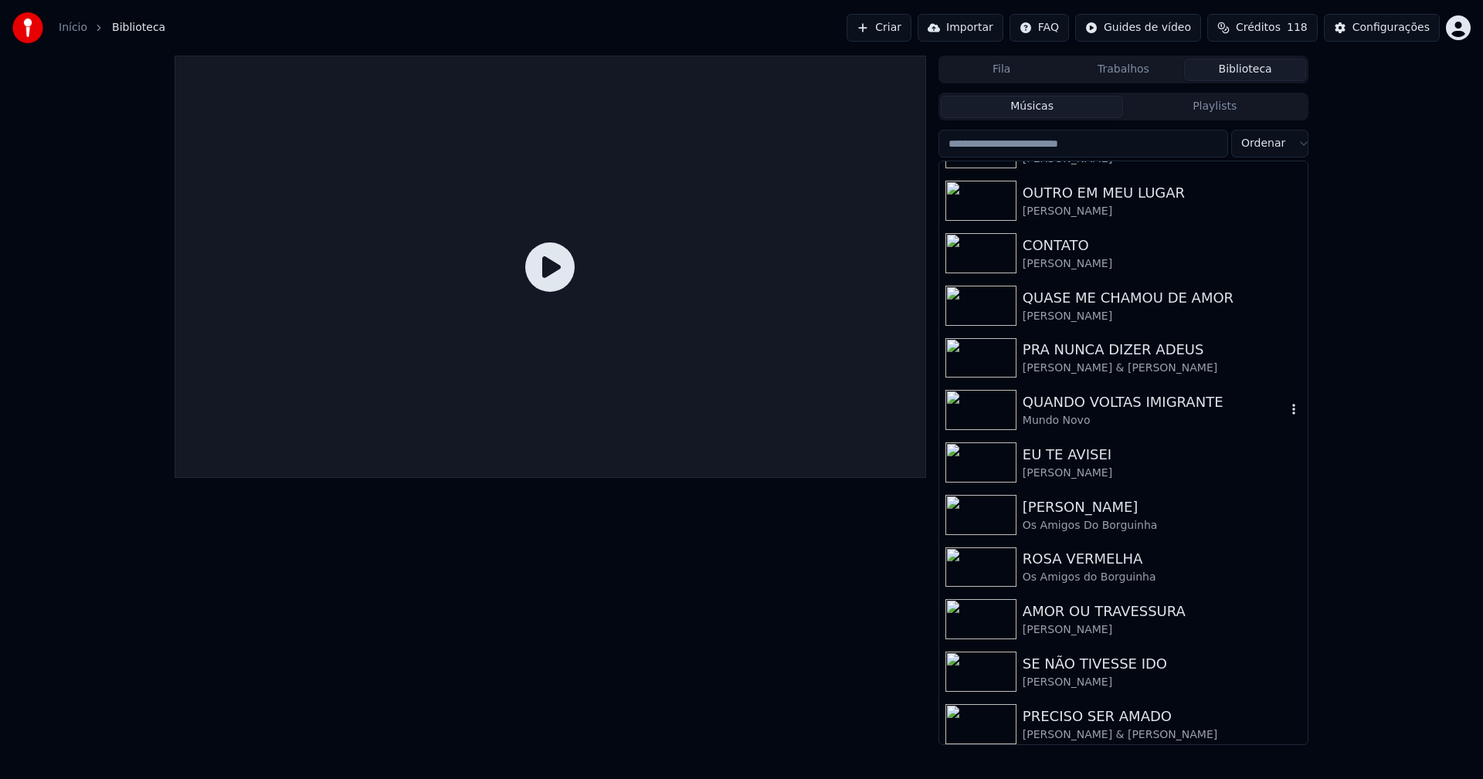
scroll to position [150, 0]
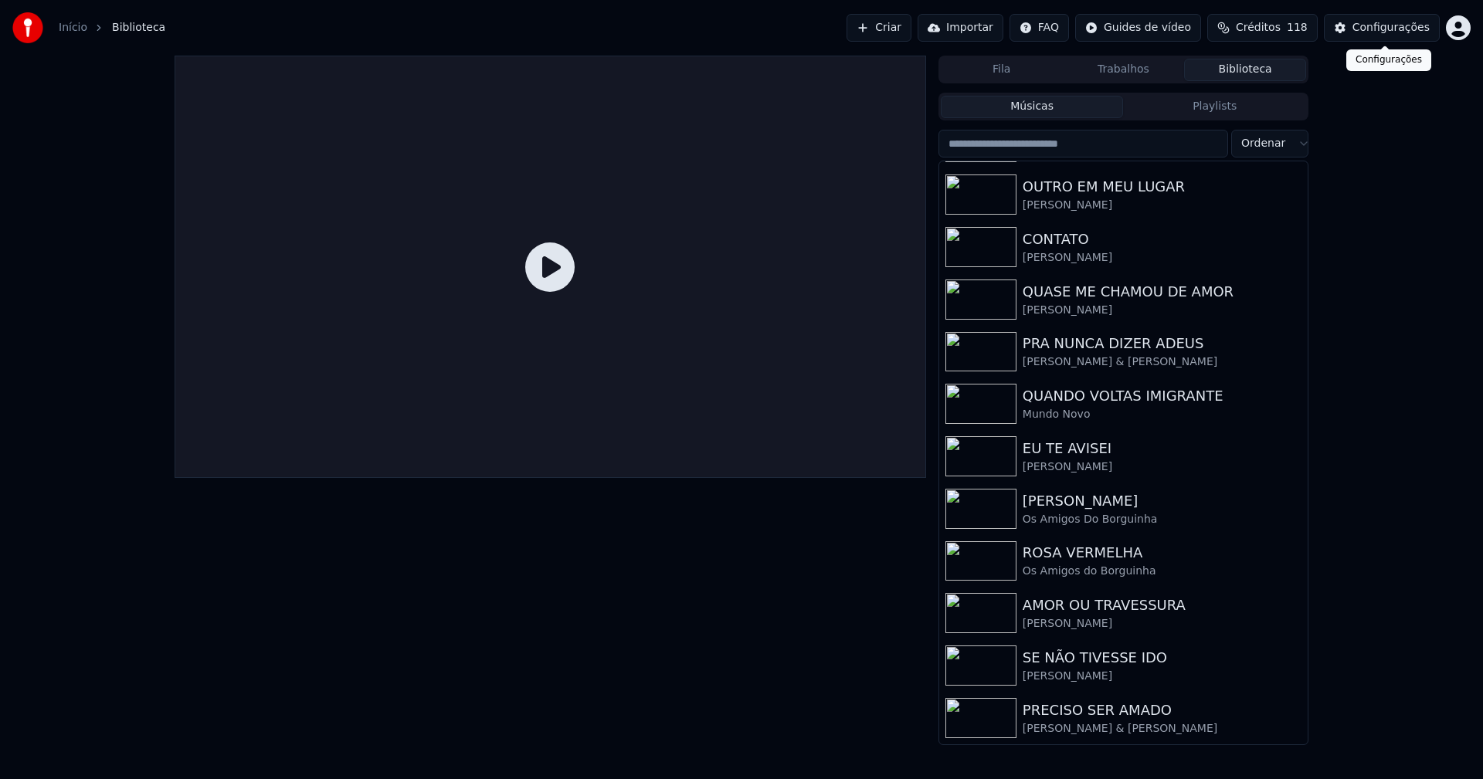
click at [1398, 25] on div "Configurações" at bounding box center [1390, 27] width 77 height 15
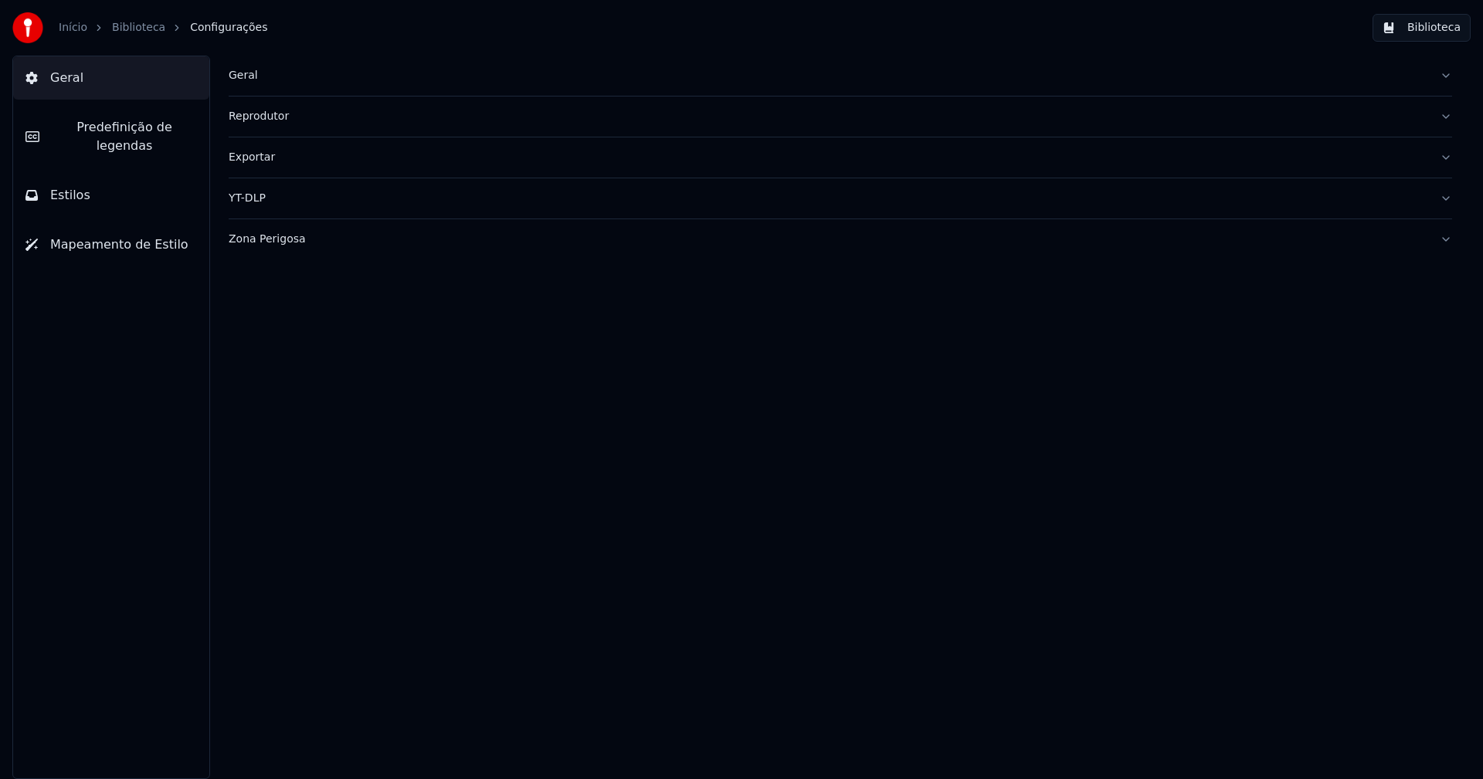
click at [246, 74] on div "Geral" at bounding box center [828, 75] width 1198 height 15
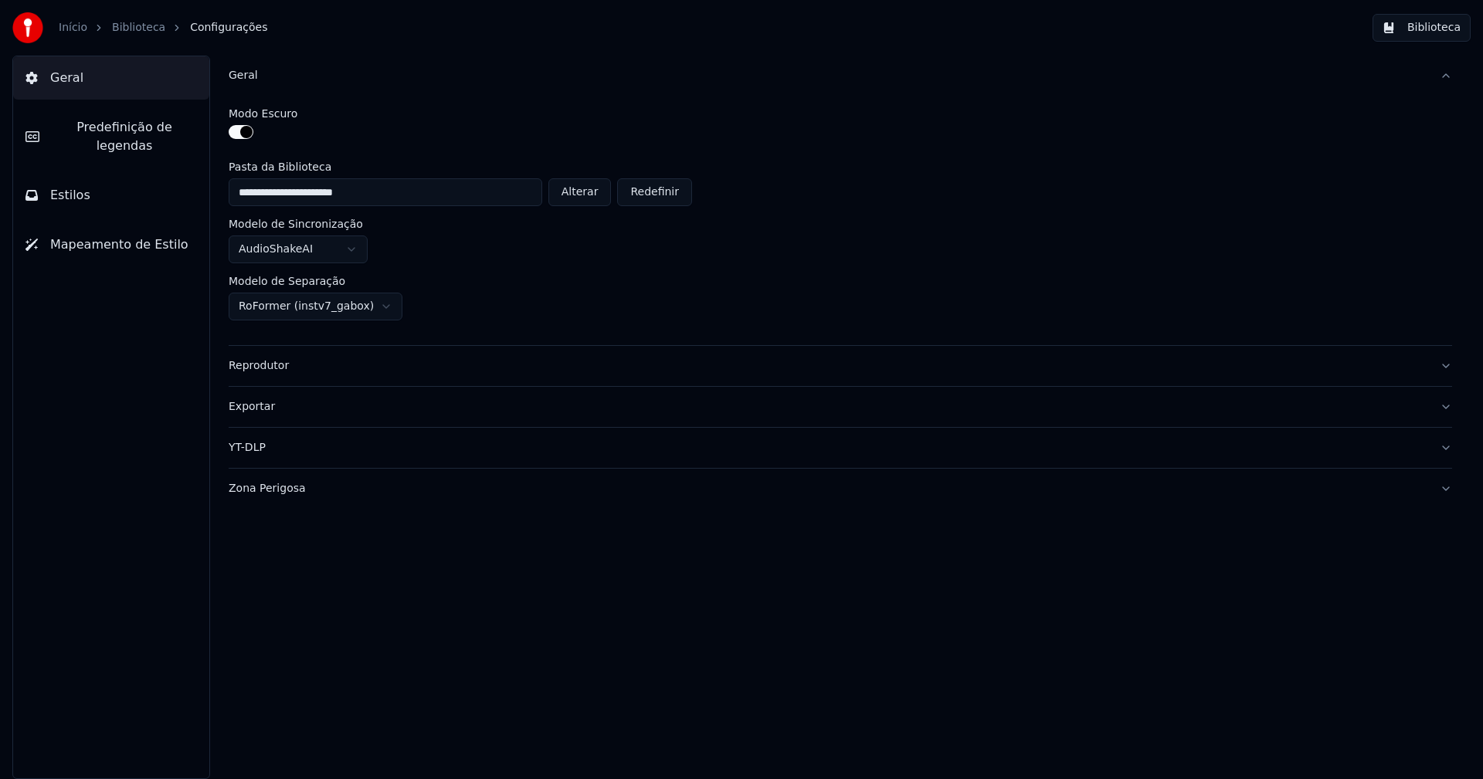
click at [602, 194] on button "Alterar" at bounding box center [579, 192] width 63 height 28
click at [587, 189] on button "Alterar" at bounding box center [579, 192] width 63 height 28
type input "**********"
click at [1425, 22] on button "Biblioteca" at bounding box center [1421, 28] width 98 height 28
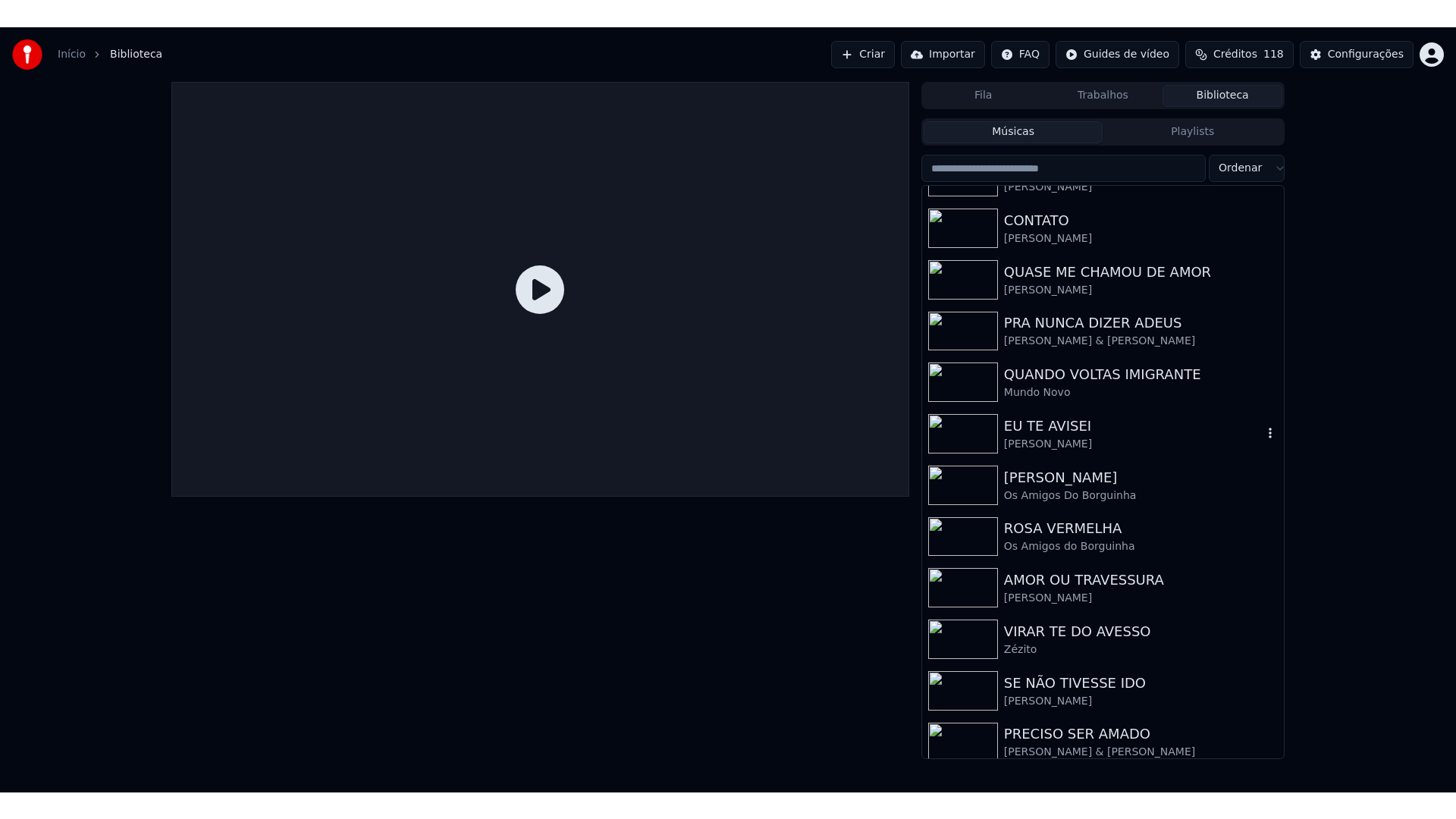
scroll to position [198, 0]
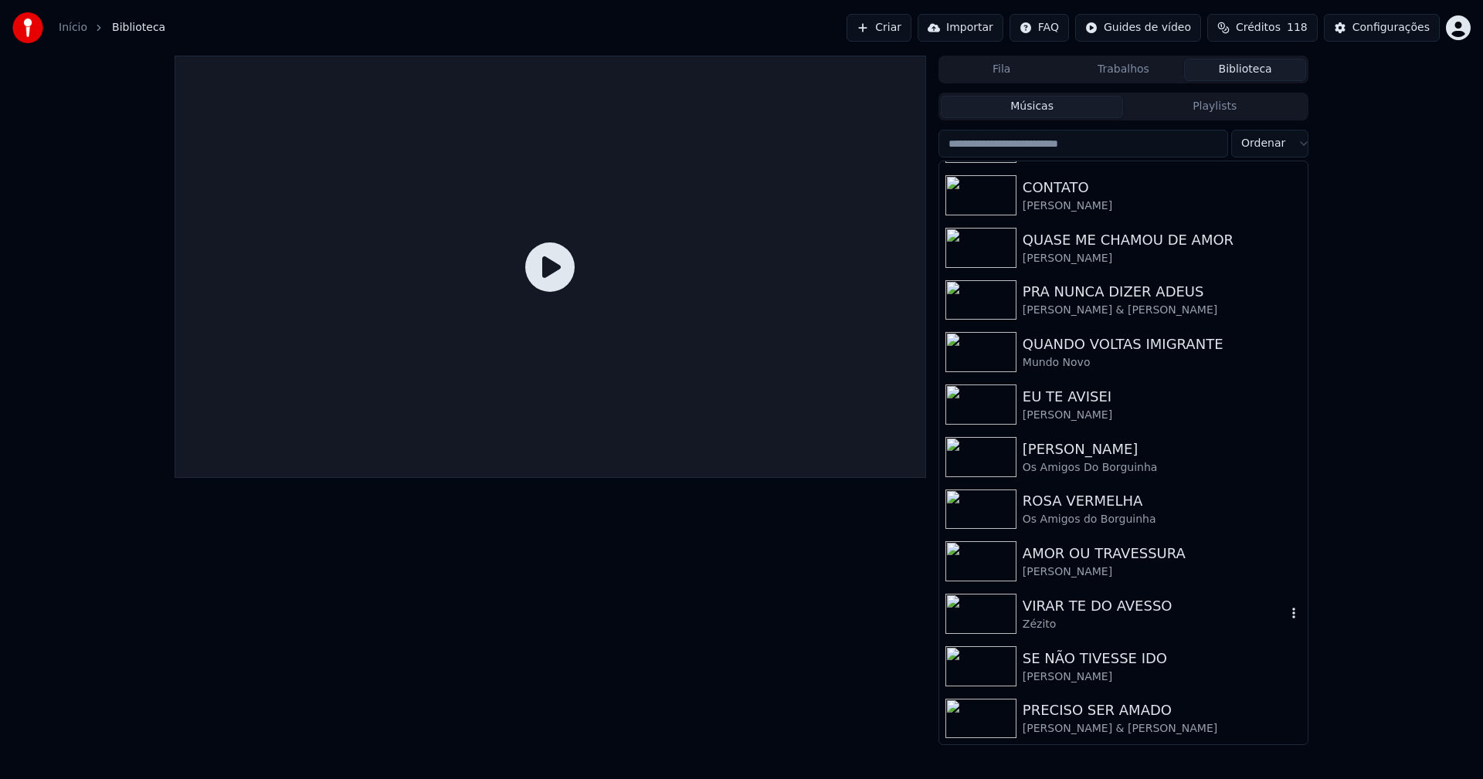
click at [1042, 615] on div "VIRAR TE DO AVESSO" at bounding box center [1153, 606] width 263 height 22
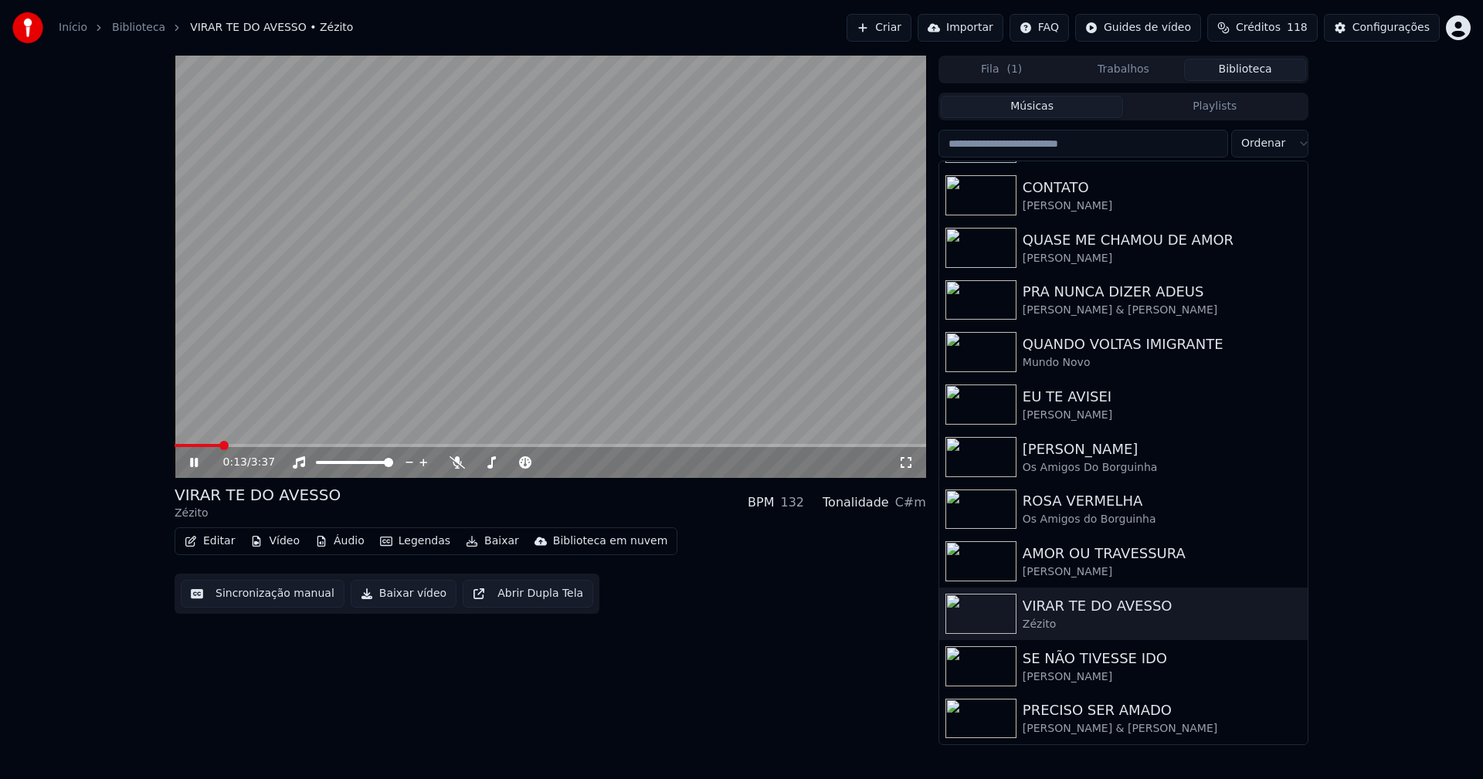
click at [908, 466] on icon at bounding box center [905, 462] width 15 height 12
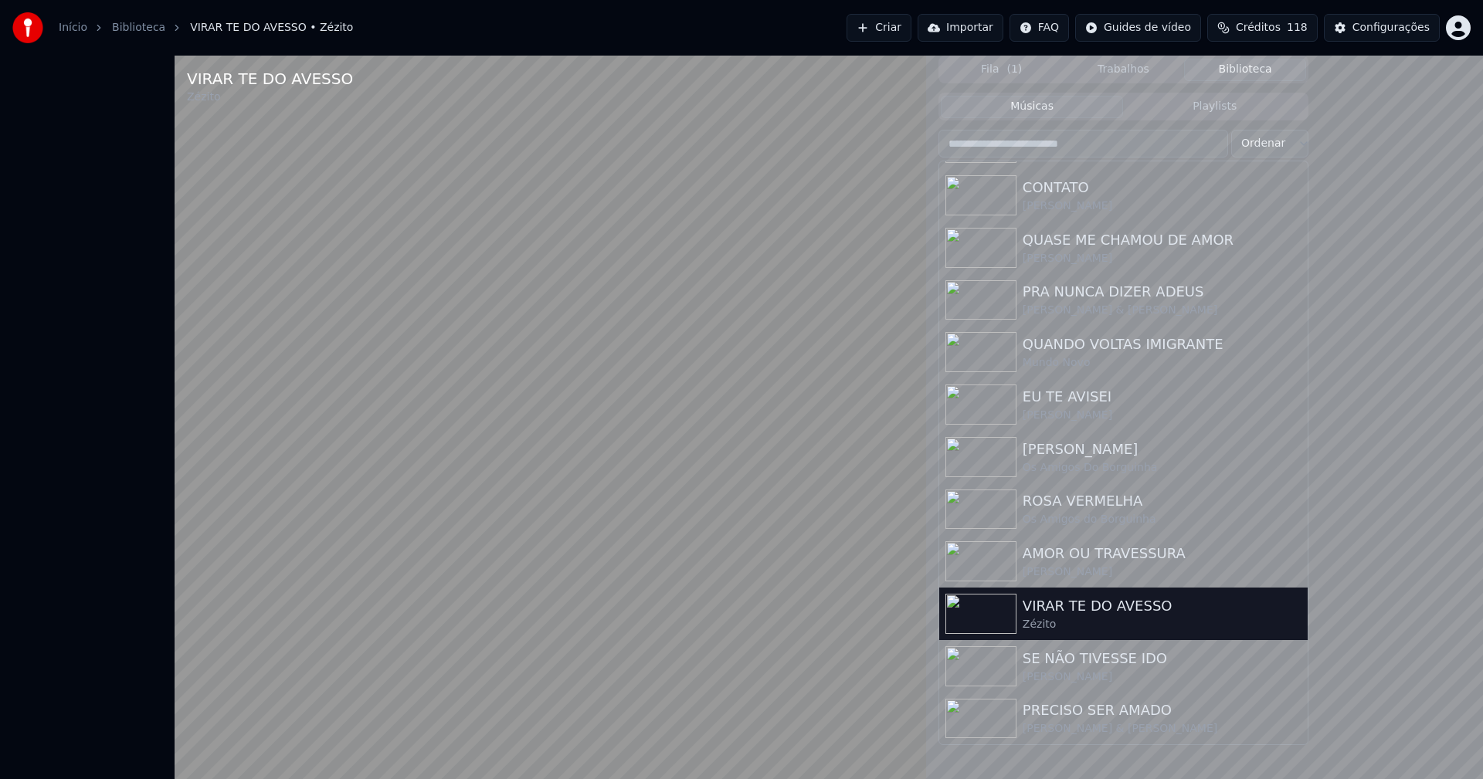
scroll to position [161, 0]
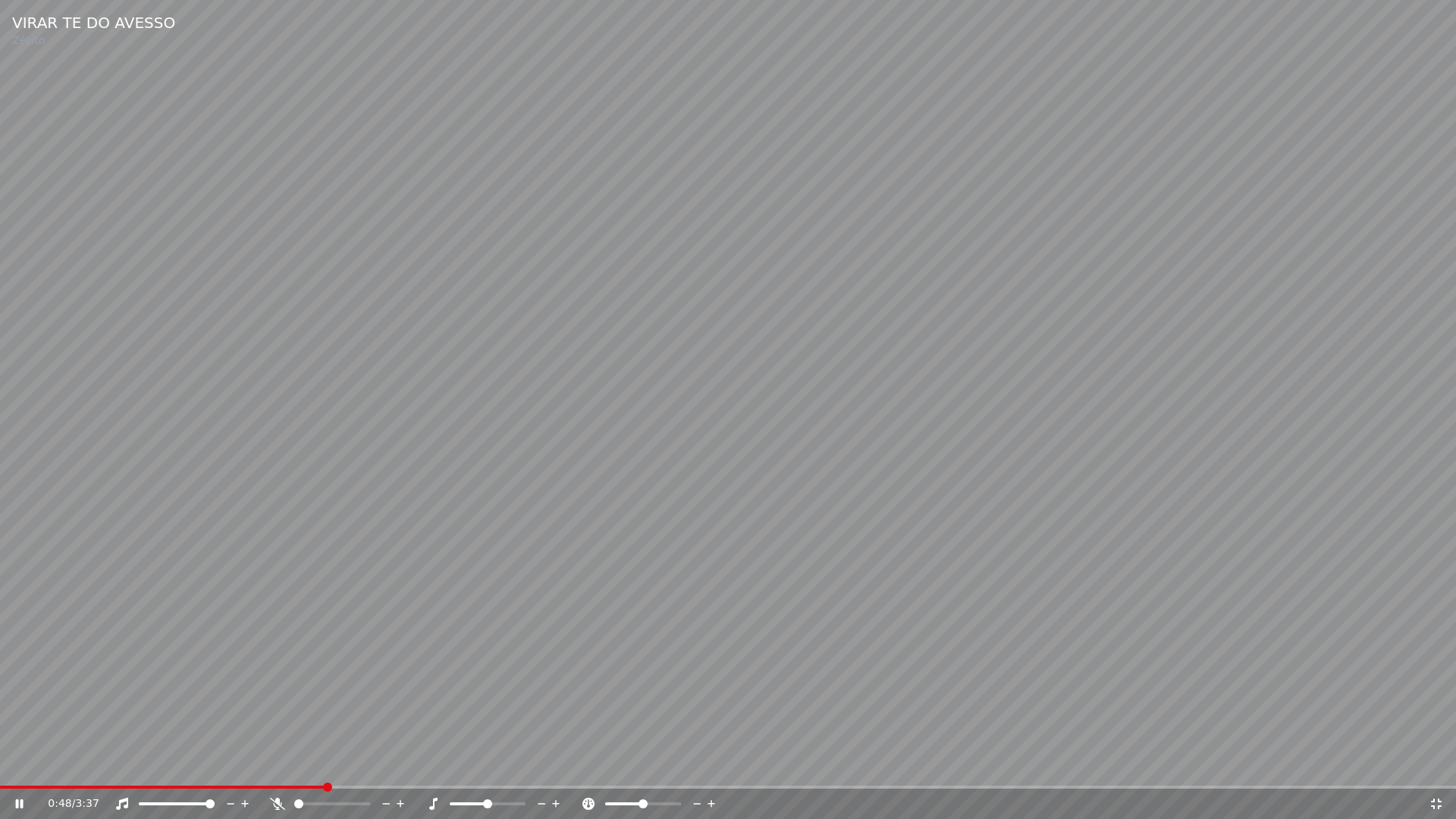
click at [1437, 764] on icon at bounding box center [1435, 803] width 15 height 12
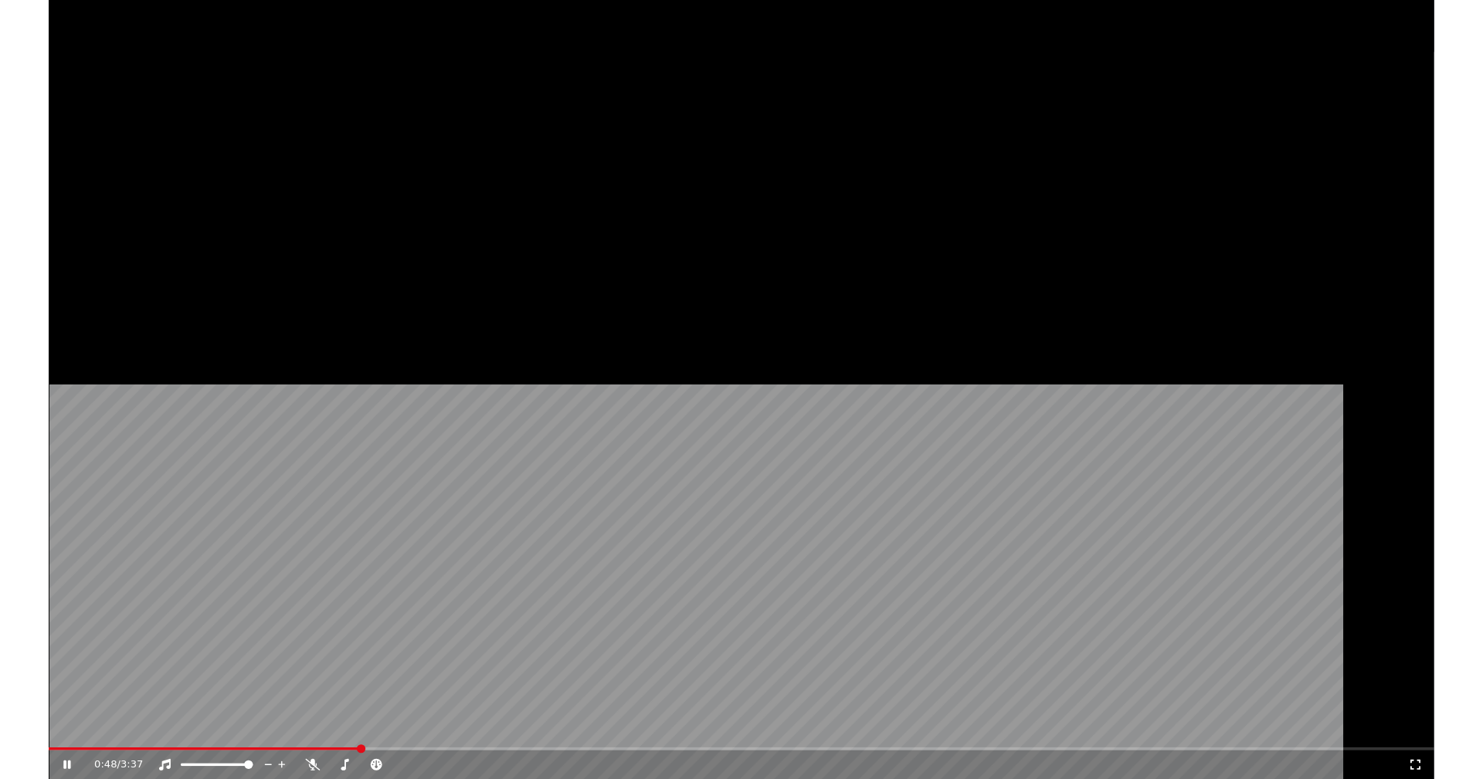
scroll to position [202, 0]
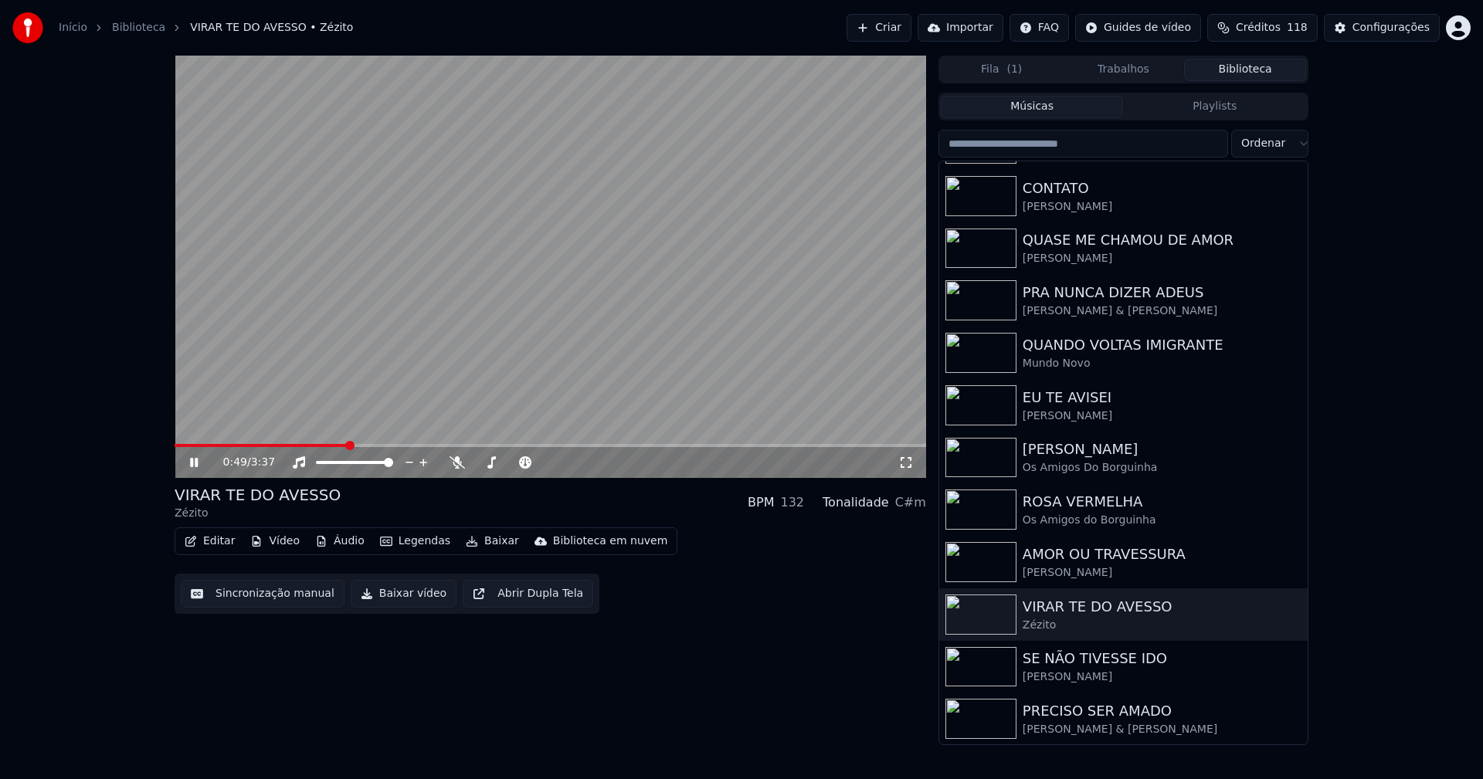
drag, startPoint x: 193, startPoint y: 461, endPoint x: 195, endPoint y: 451, distance: 10.3
click at [194, 461] on icon at bounding box center [205, 462] width 36 height 12
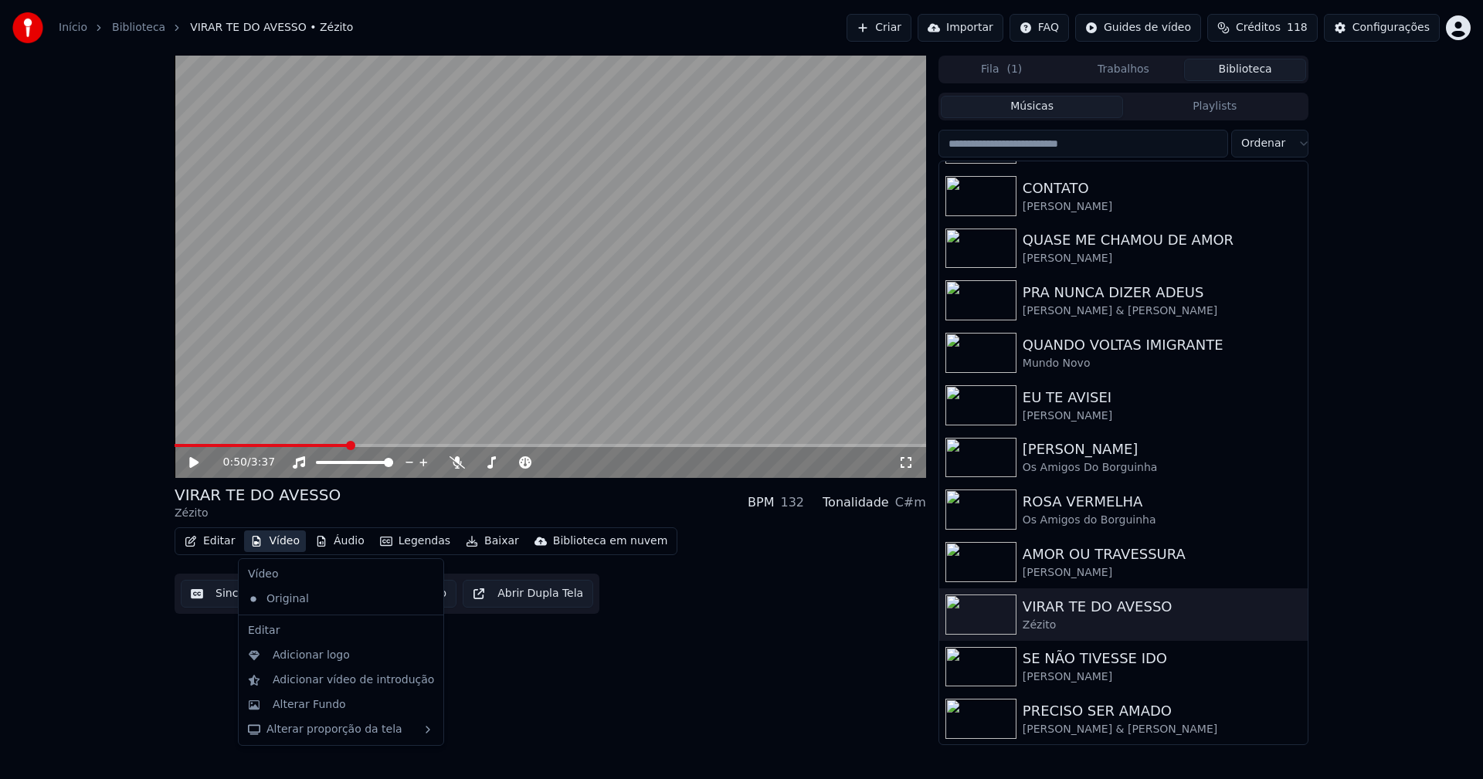
click at [283, 539] on button "Vídeo" at bounding box center [275, 541] width 62 height 22
click at [307, 707] on div "Alterar Fundo" at bounding box center [309, 704] width 73 height 15
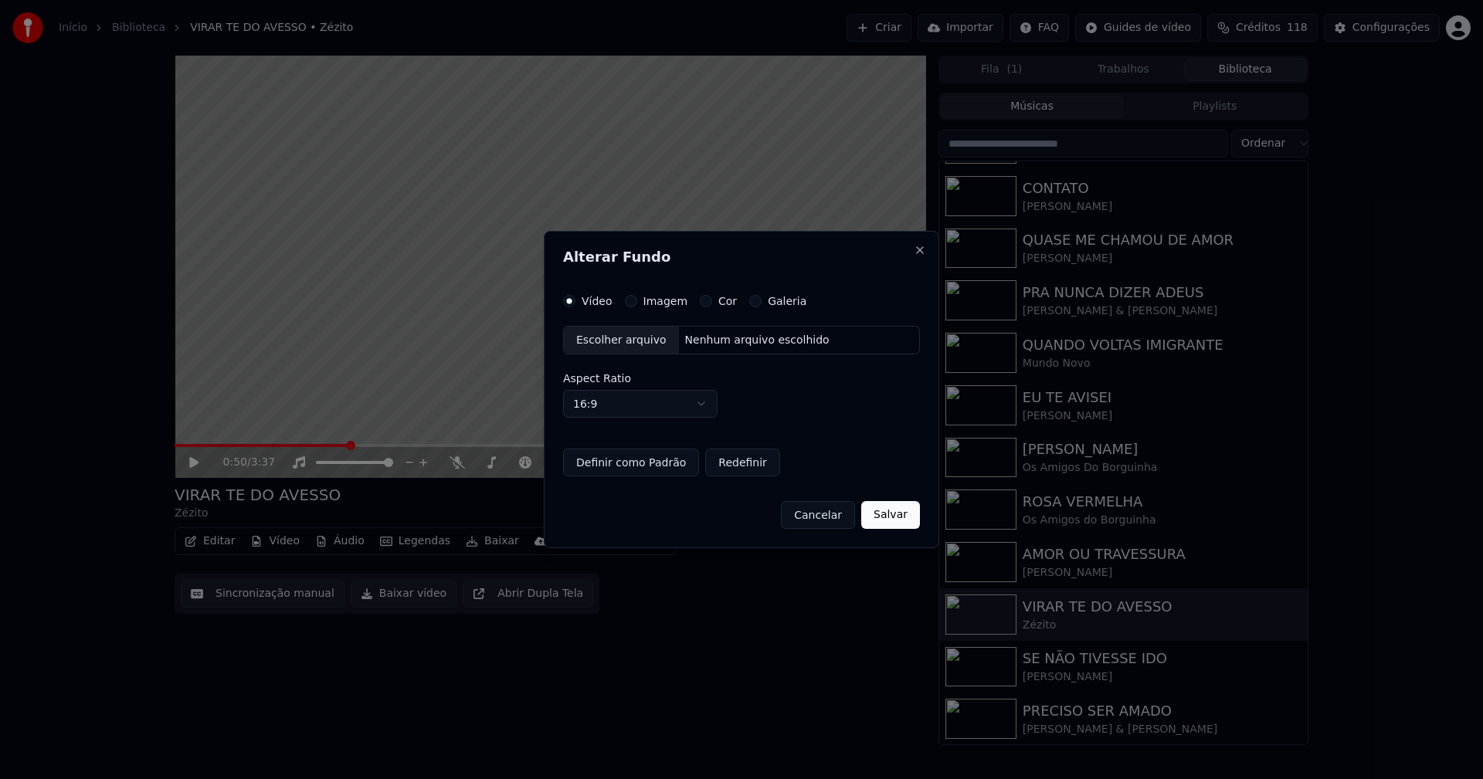
click at [626, 345] on div "Escolher arquivo" at bounding box center [621, 341] width 115 height 28
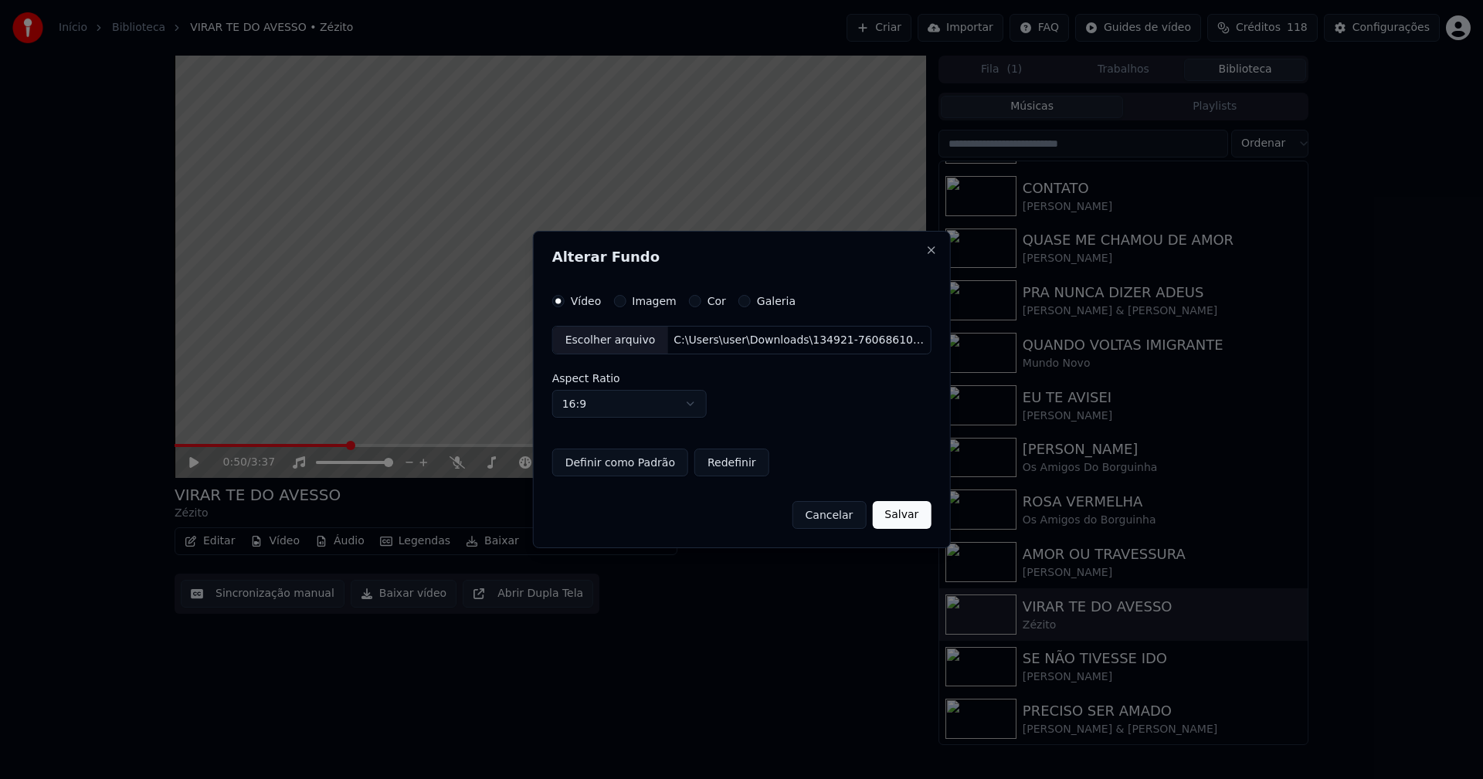
click at [889, 522] on button "Salvar" at bounding box center [901, 515] width 59 height 28
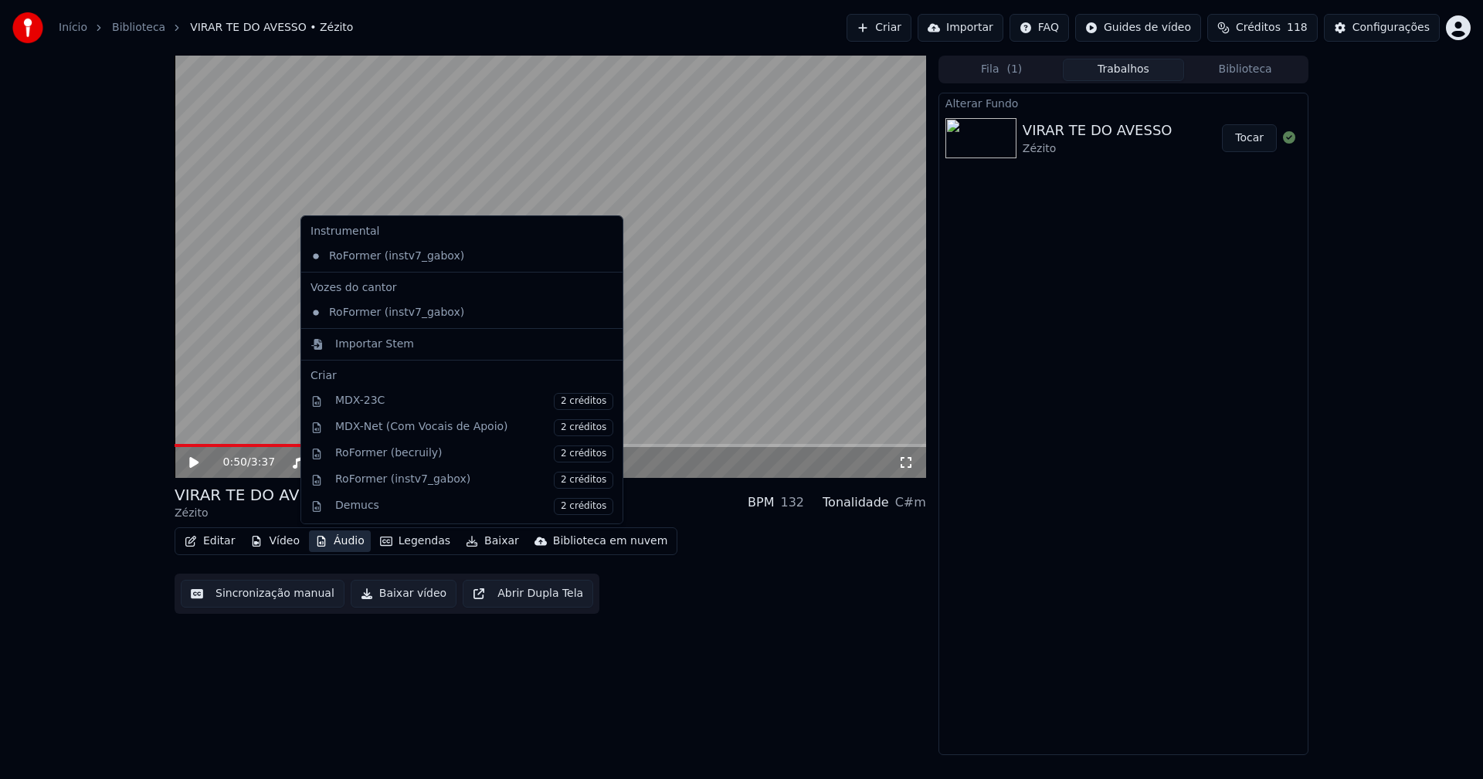
click at [348, 542] on button "Áudio" at bounding box center [340, 541] width 62 height 22
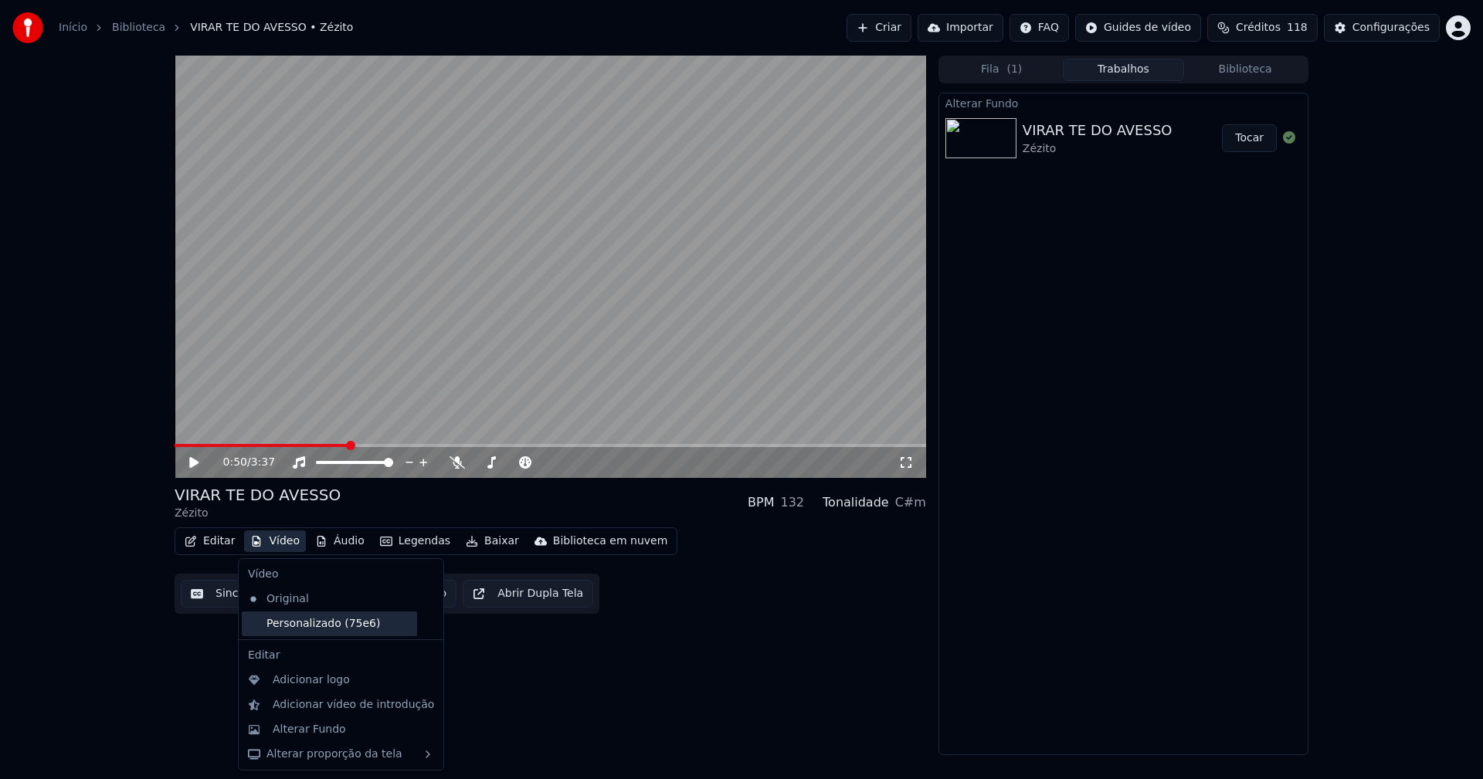
click at [302, 630] on div "Personalizado (75e6)" at bounding box center [329, 624] width 175 height 25
click at [281, 551] on button "Vídeo" at bounding box center [275, 541] width 62 height 22
click at [298, 680] on div "Adicionar logo" at bounding box center [311, 680] width 77 height 15
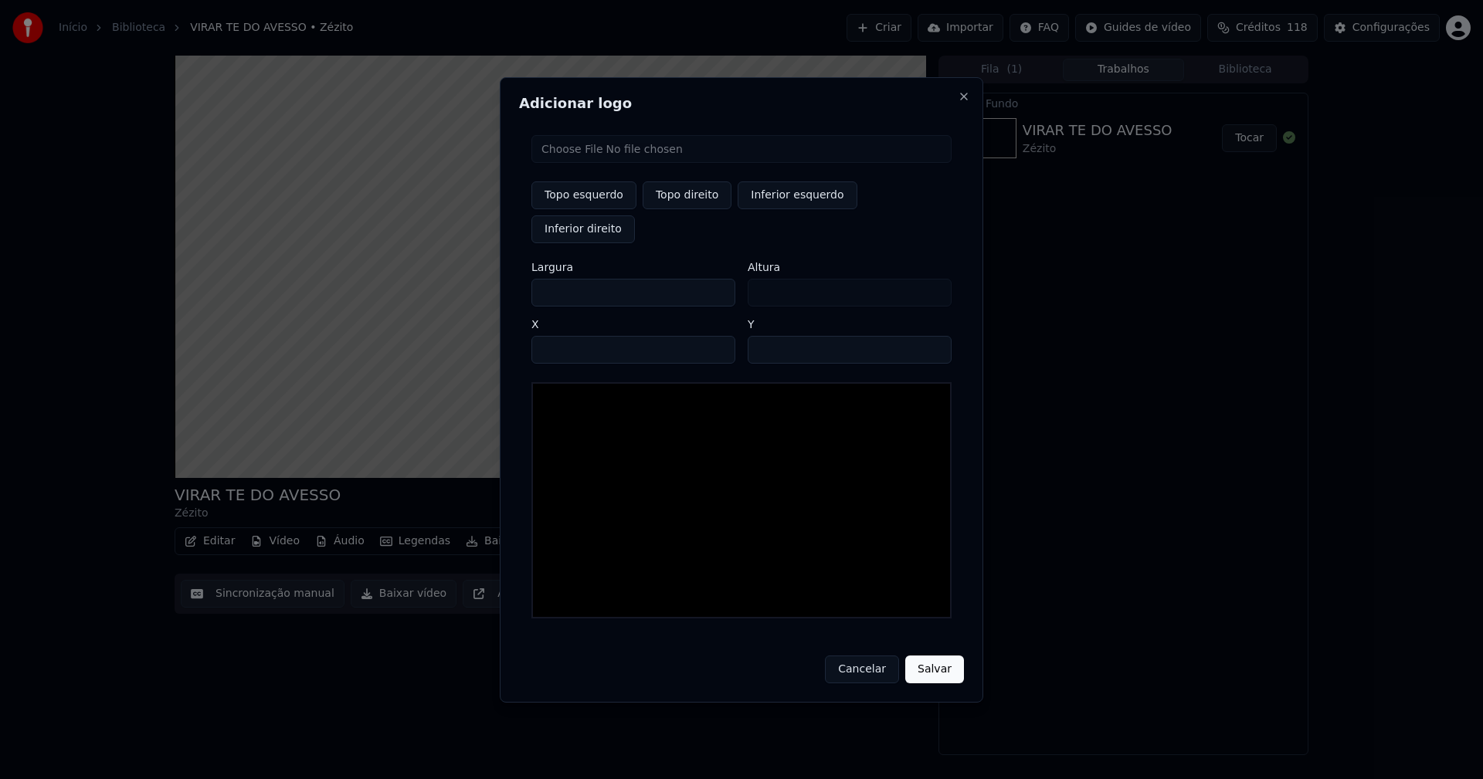
click at [594, 163] on input "file" at bounding box center [741, 149] width 420 height 28
type input "**********"
click at [698, 209] on button "Topo direito" at bounding box center [686, 195] width 89 height 28
type input "****"
click at [558, 279] on input "***" at bounding box center [633, 293] width 204 height 28
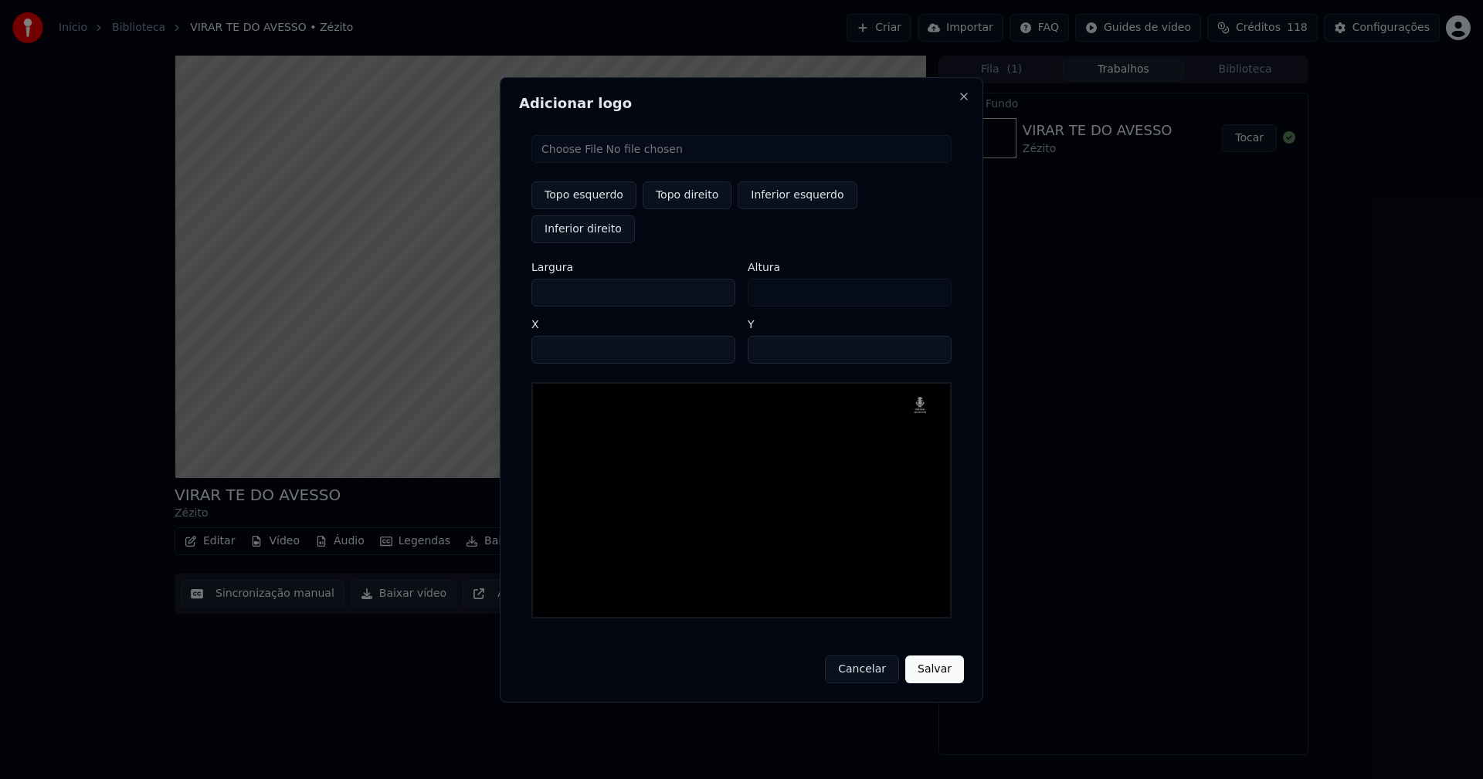
type input "**"
type input "*"
type input "**"
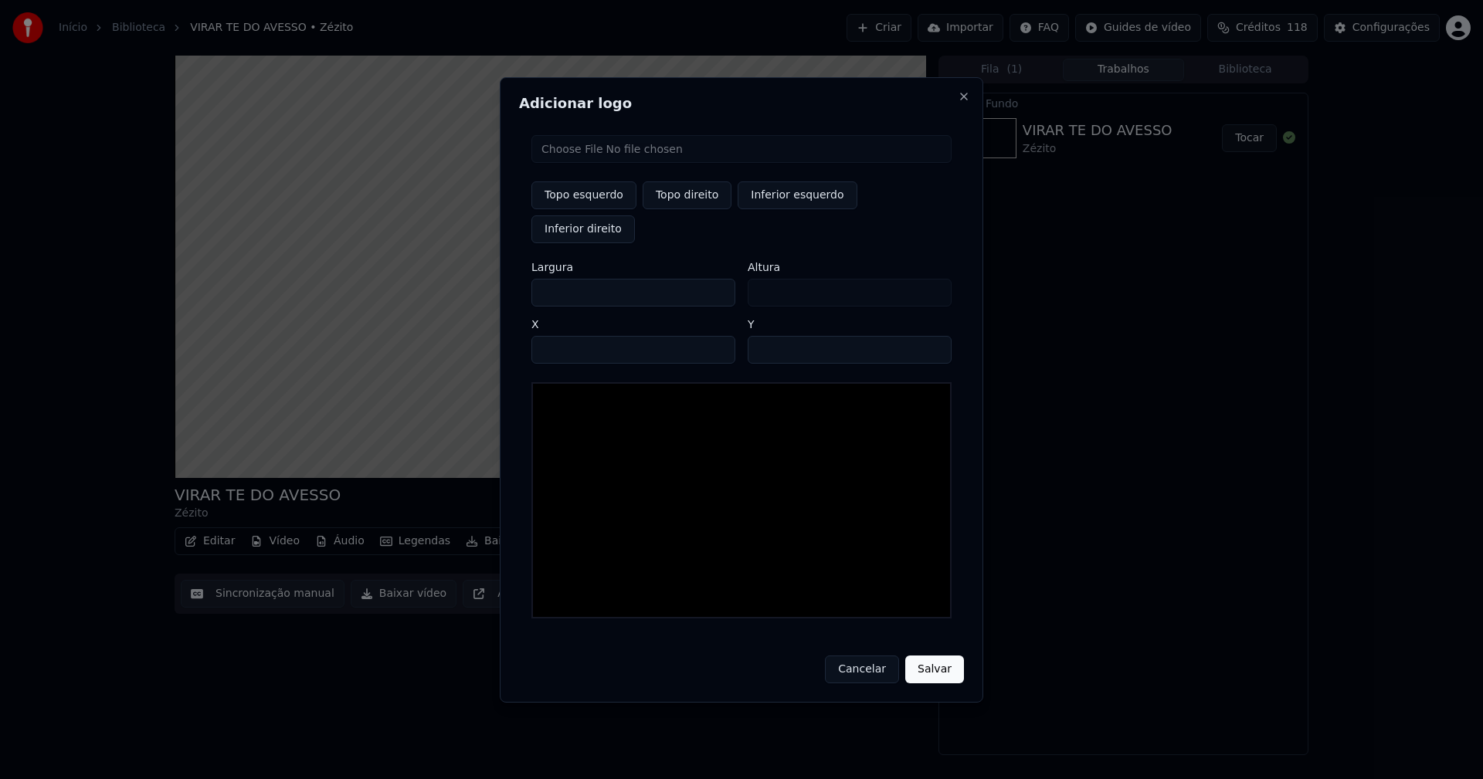
type input "**"
type input "***"
click at [561, 336] on input "****" at bounding box center [633, 350] width 204 height 28
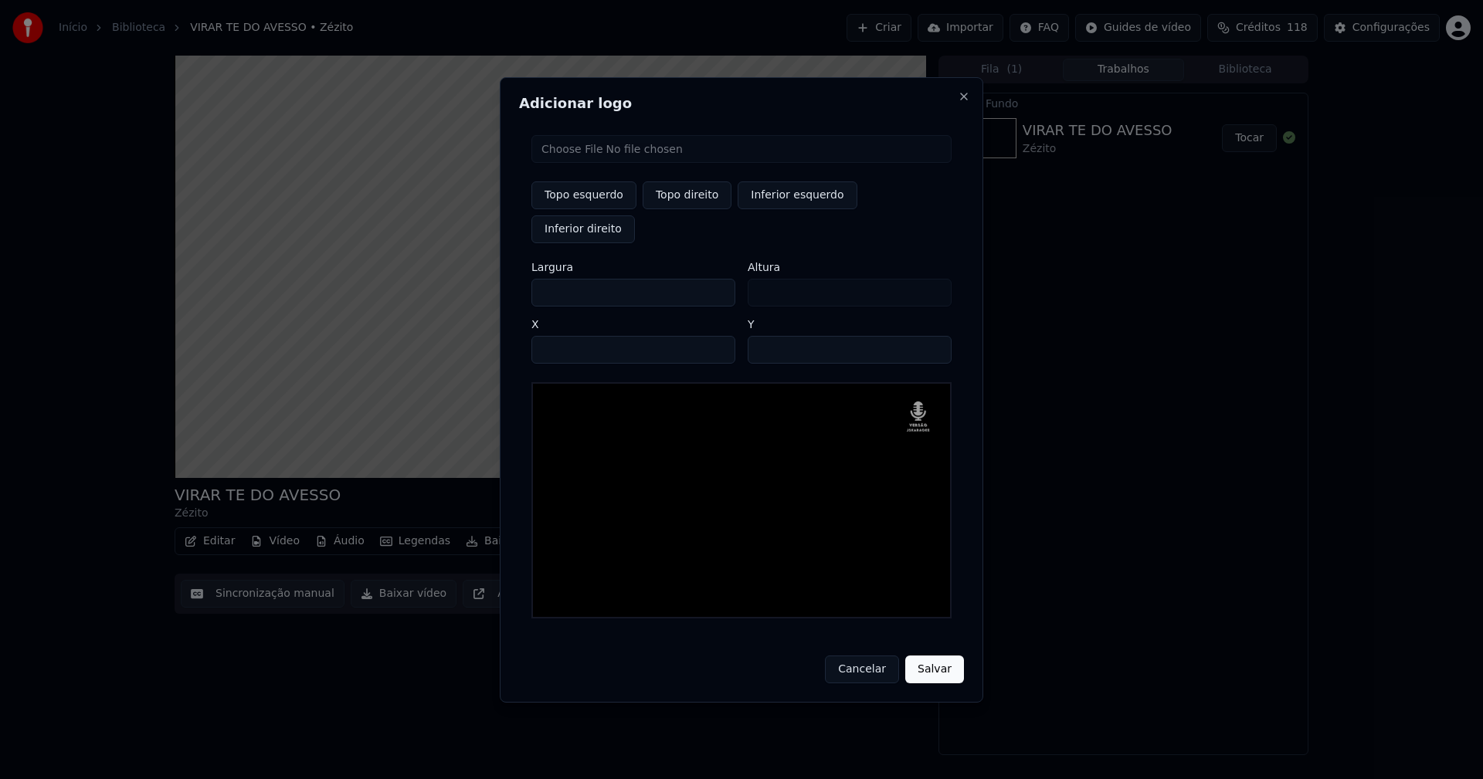
type input "****"
click at [764, 336] on input "**" at bounding box center [849, 350] width 204 height 28
type input "**"
drag, startPoint x: 943, startPoint y: 658, endPoint x: 1069, endPoint y: 615, distance: 133.8
click at [944, 658] on button "Salvar" at bounding box center [934, 670] width 59 height 28
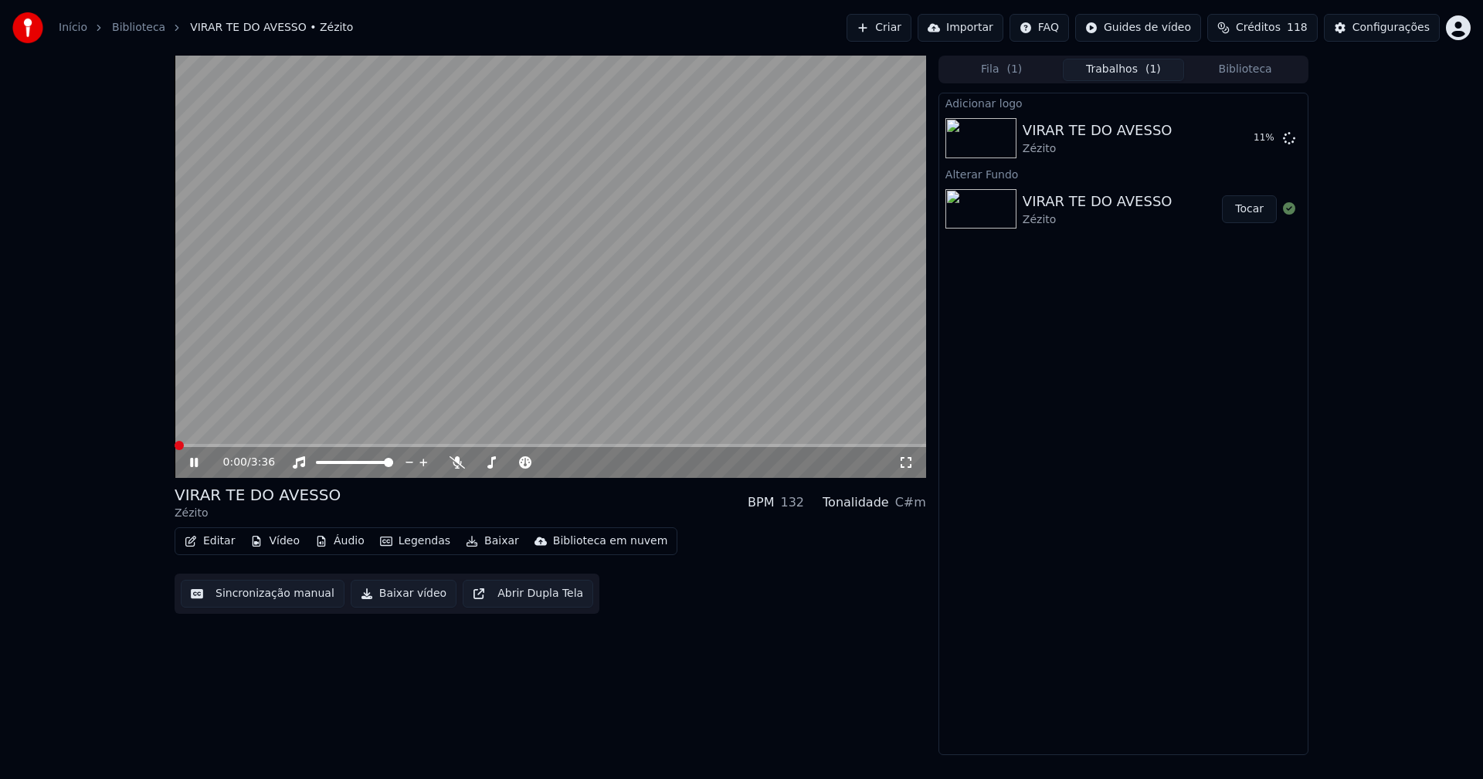
click at [175, 444] on span at bounding box center [175, 445] width 0 height 3
click at [198, 465] on icon at bounding box center [194, 462] width 8 height 9
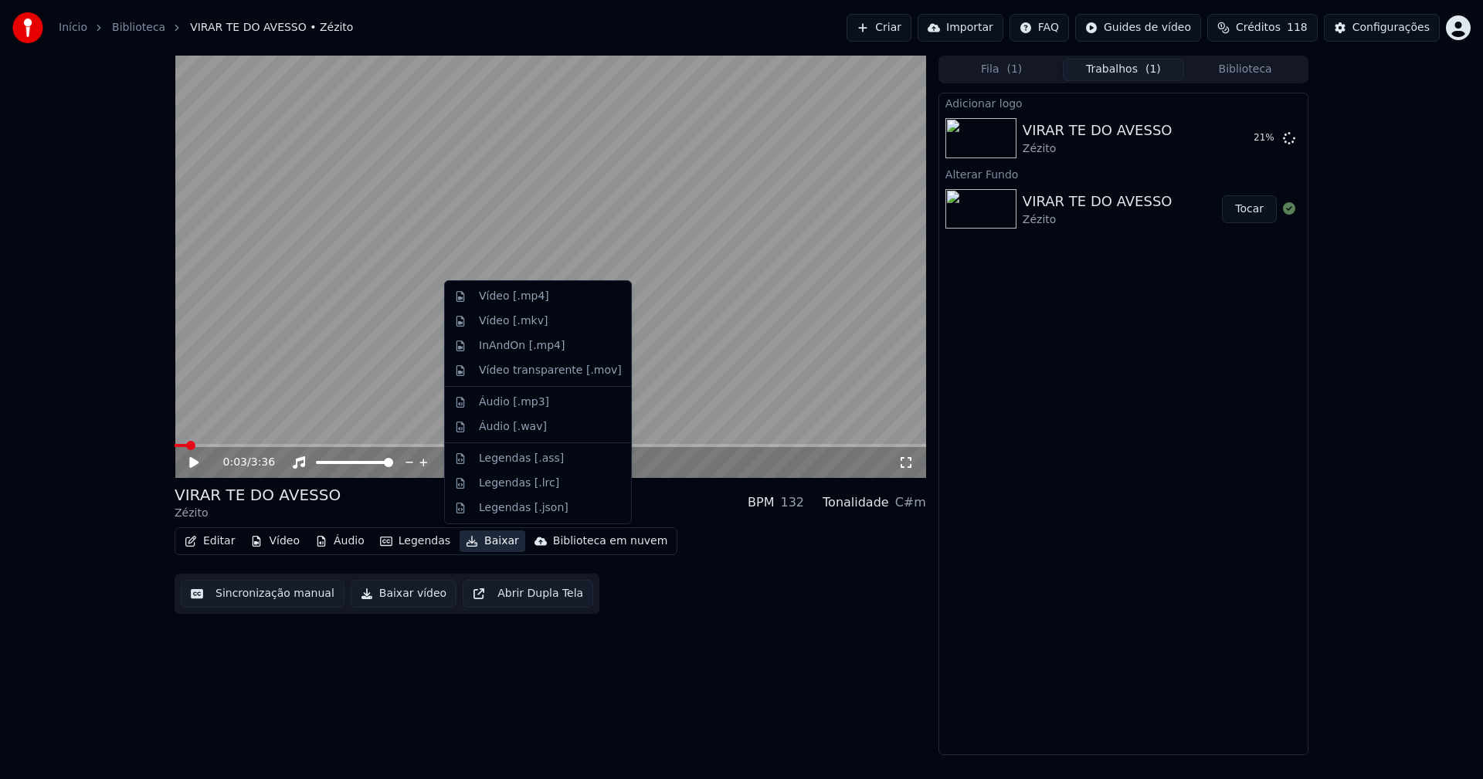
click at [484, 545] on button "Baixar" at bounding box center [492, 541] width 66 height 22
click at [515, 406] on div "Áudio [.mp3]" at bounding box center [514, 402] width 70 height 15
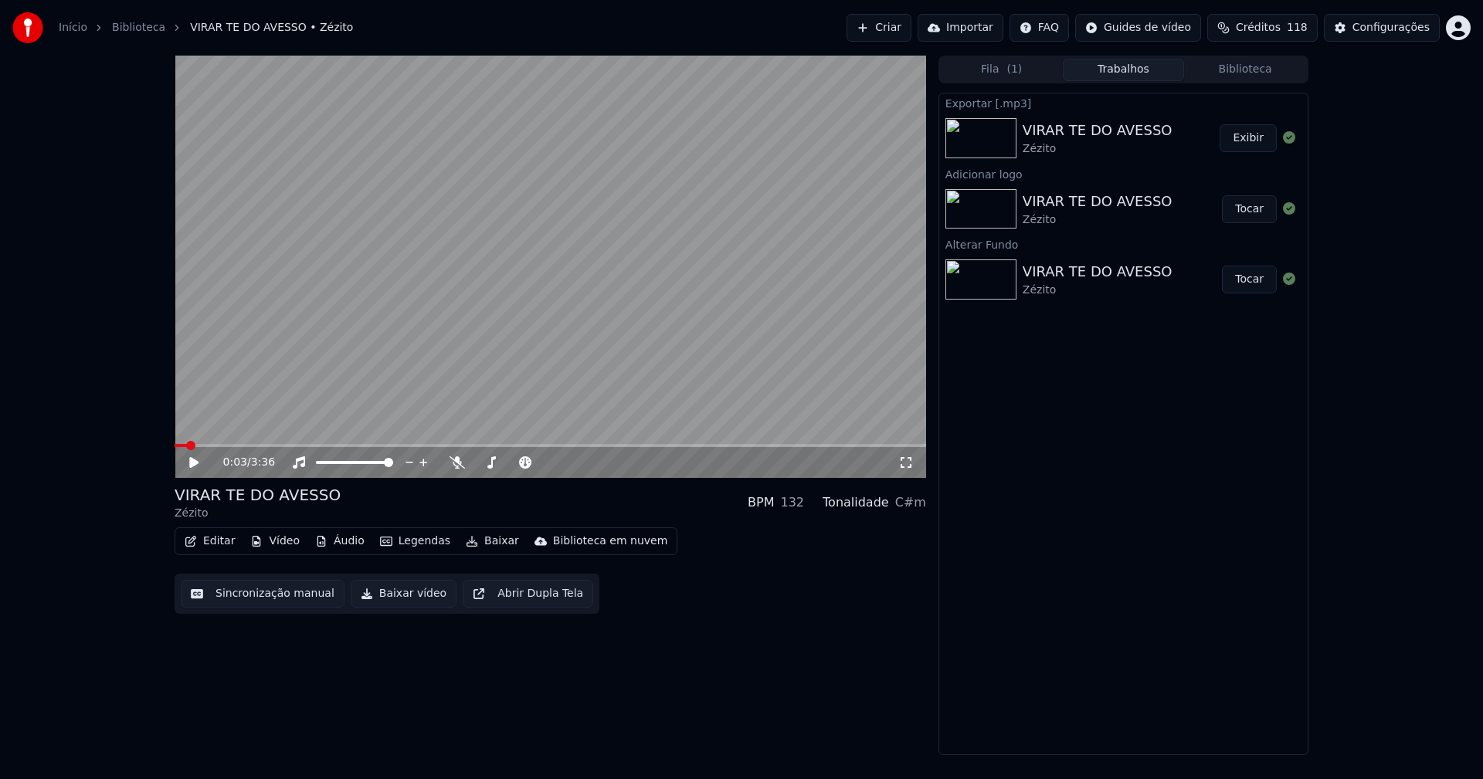
click at [1261, 213] on button "Tocar" at bounding box center [1249, 209] width 55 height 28
click at [195, 464] on icon at bounding box center [205, 462] width 36 height 12
click at [342, 552] on button "Áudio" at bounding box center [340, 541] width 62 height 22
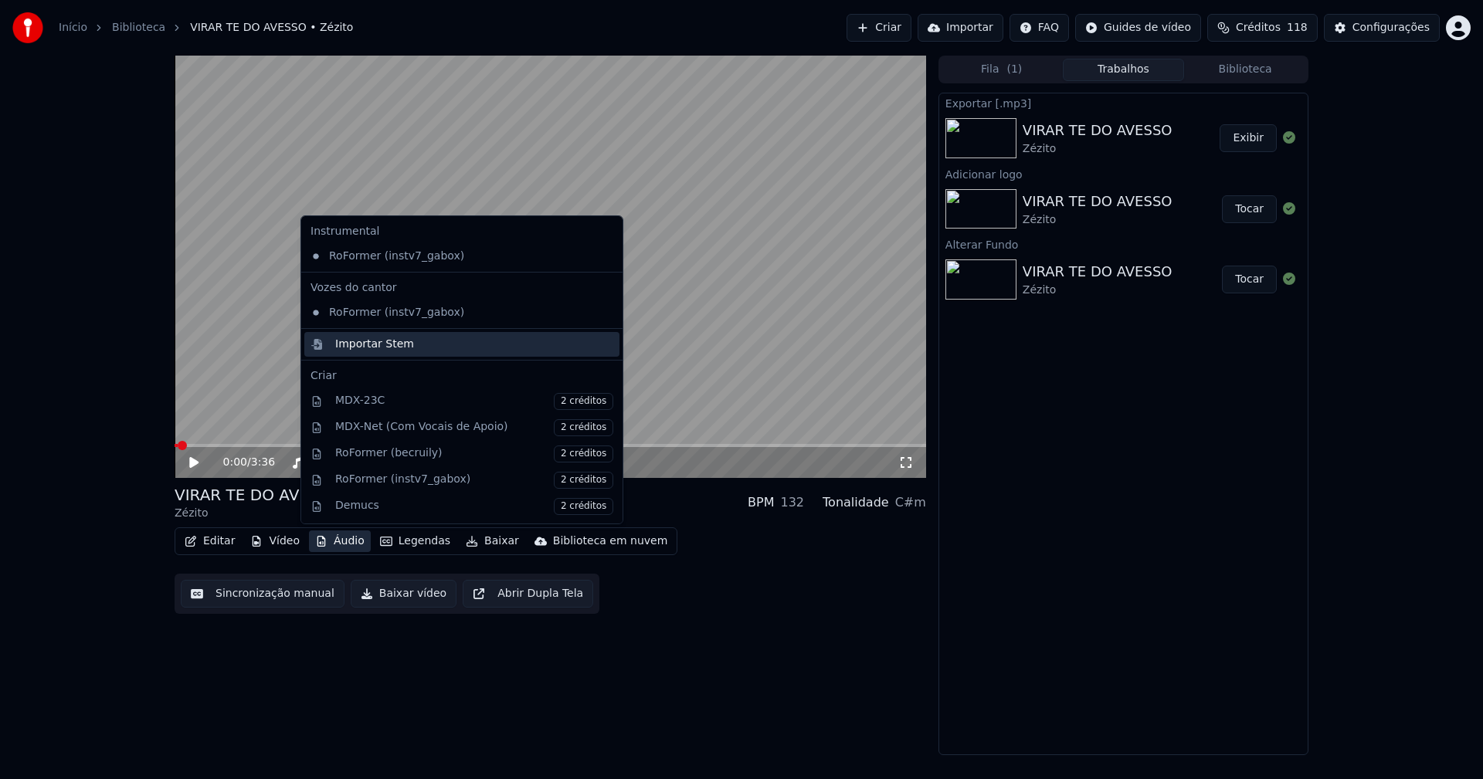
click at [347, 342] on div "Importar Stem" at bounding box center [374, 344] width 79 height 15
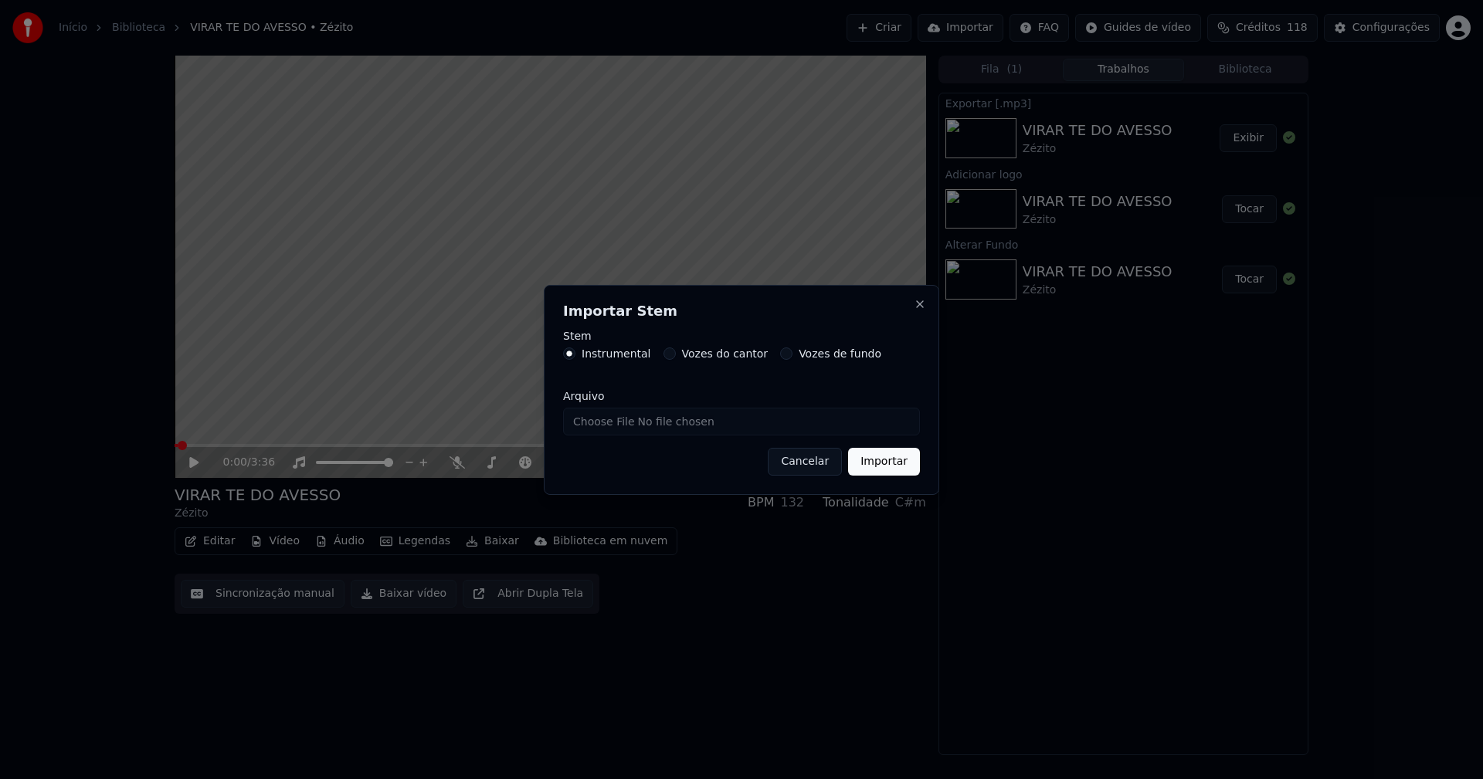
click at [610, 422] on input "Arquivo" at bounding box center [741, 422] width 357 height 28
type input "**********"
click at [890, 459] on button "Importar" at bounding box center [884, 462] width 72 height 28
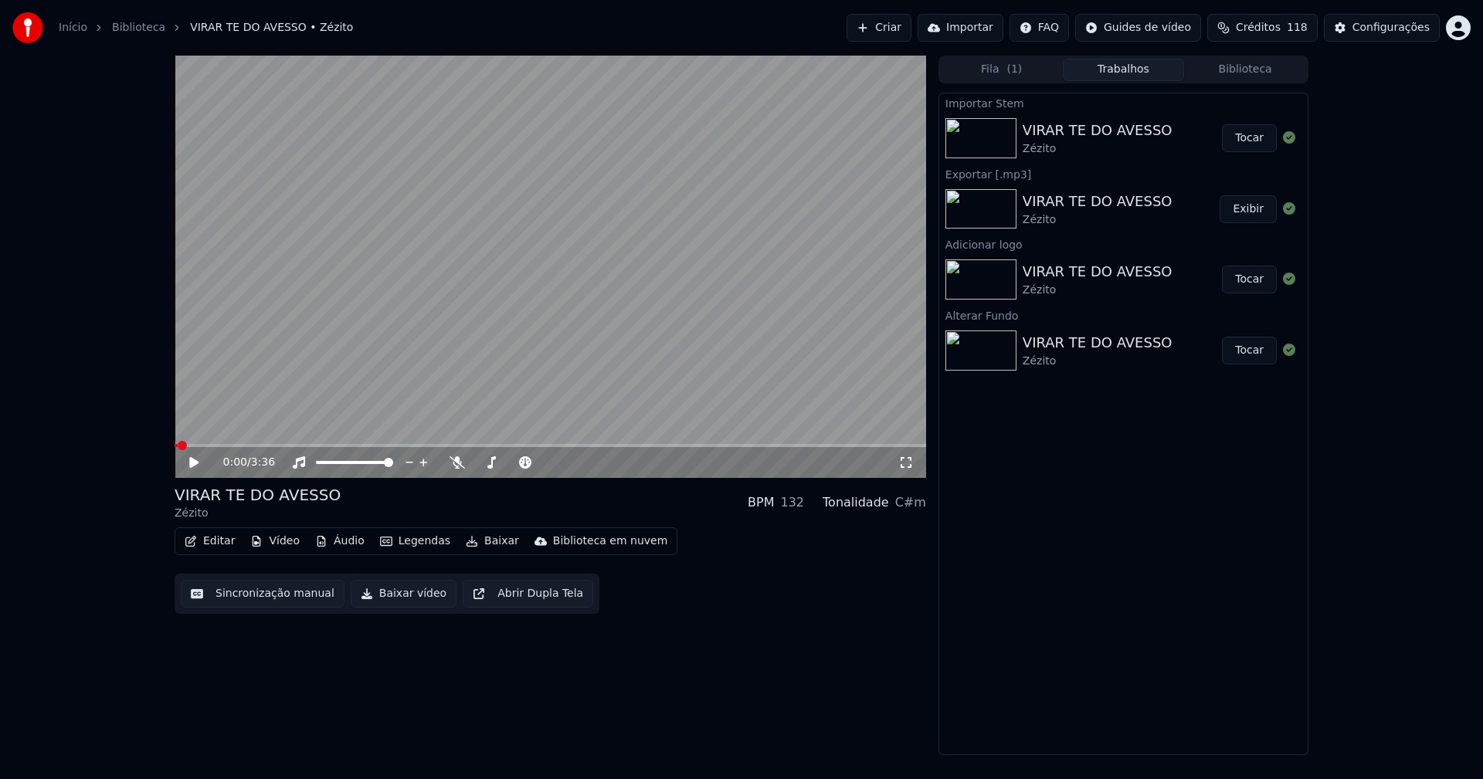
click at [209, 541] on button "Editar" at bounding box center [209, 541] width 63 height 22
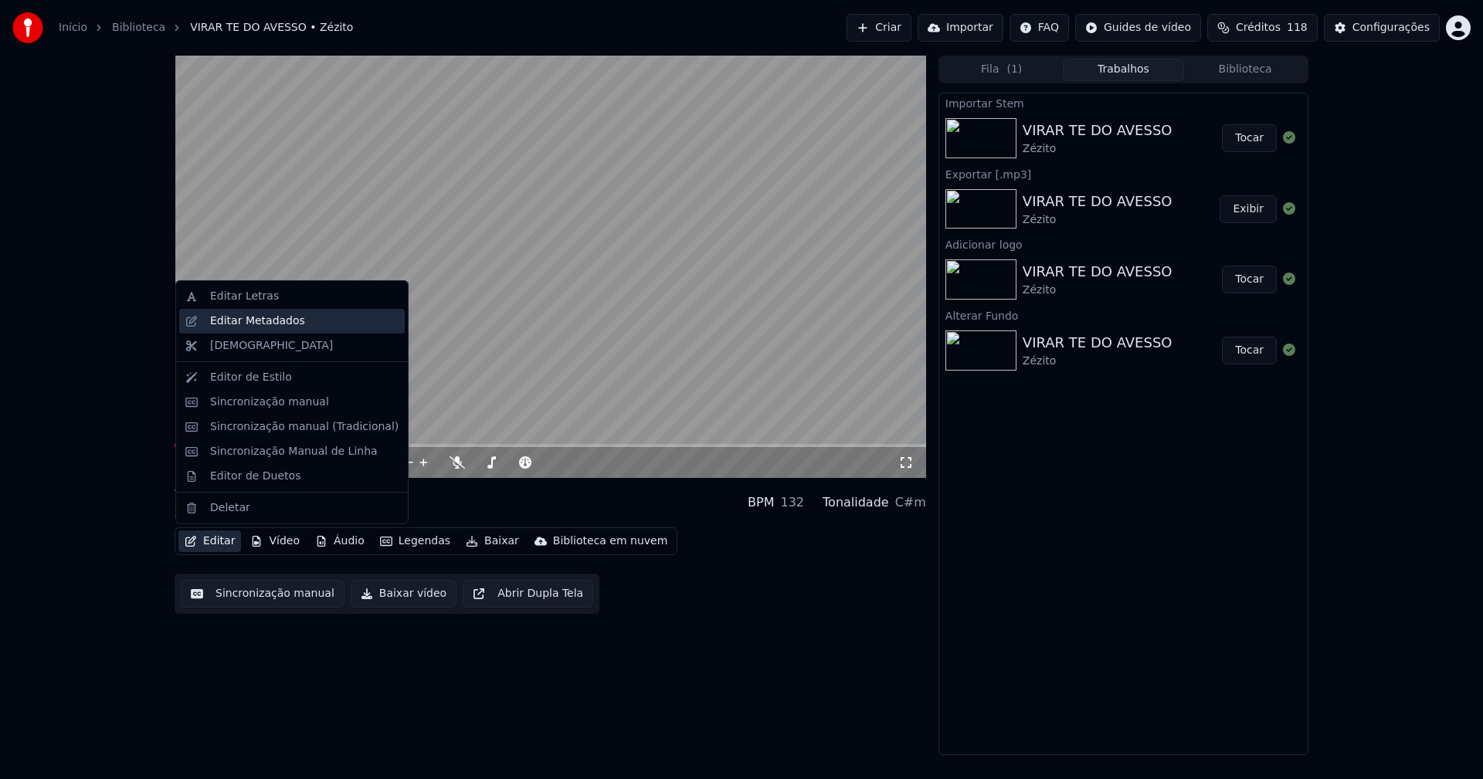
click at [253, 320] on div "Editar Metadados" at bounding box center [257, 321] width 95 height 15
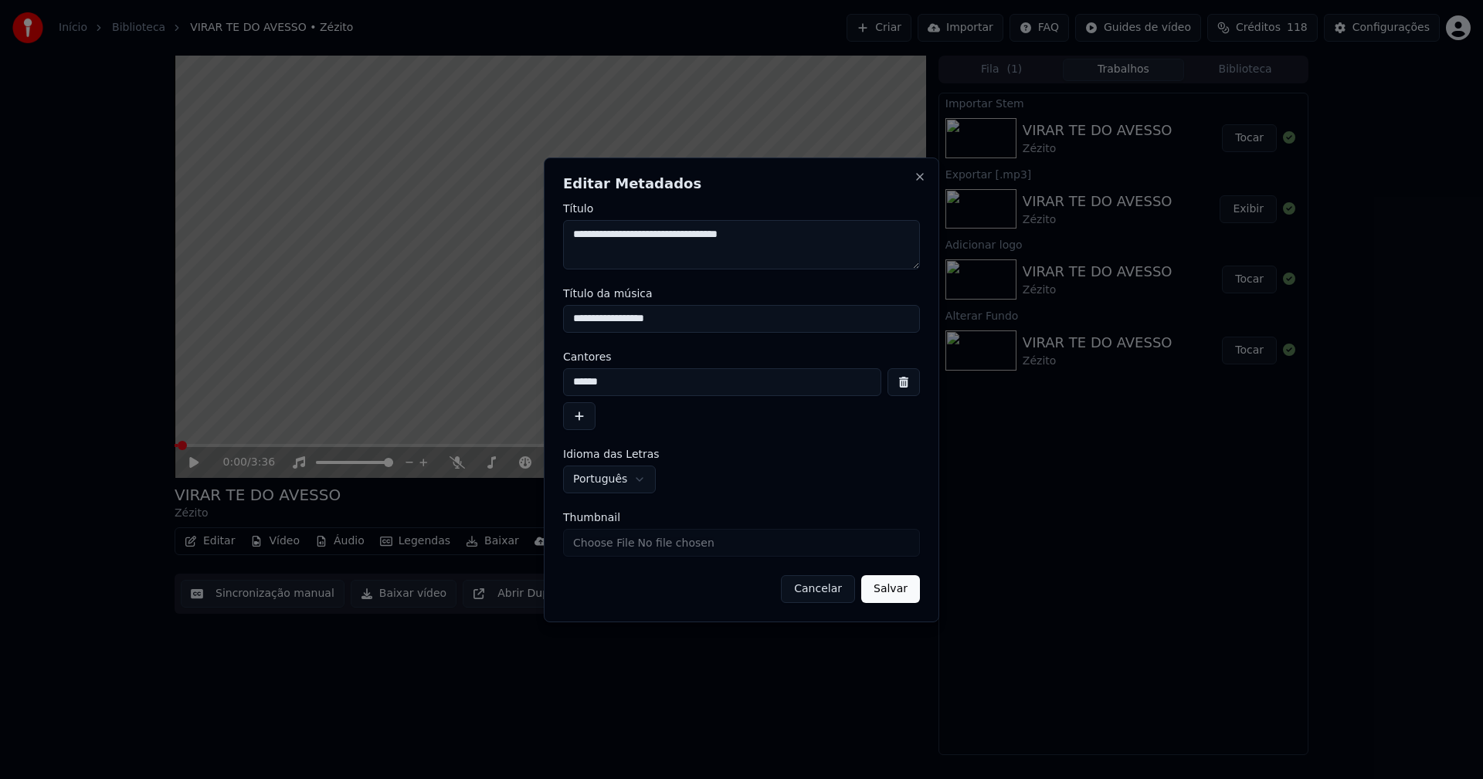
click at [606, 316] on input "**********" at bounding box center [741, 319] width 357 height 28
type input "**********"
click at [612, 544] on input "Thumbnail" at bounding box center [741, 543] width 357 height 28
type input "**********"
click at [875, 588] on button "Salvar" at bounding box center [890, 589] width 59 height 28
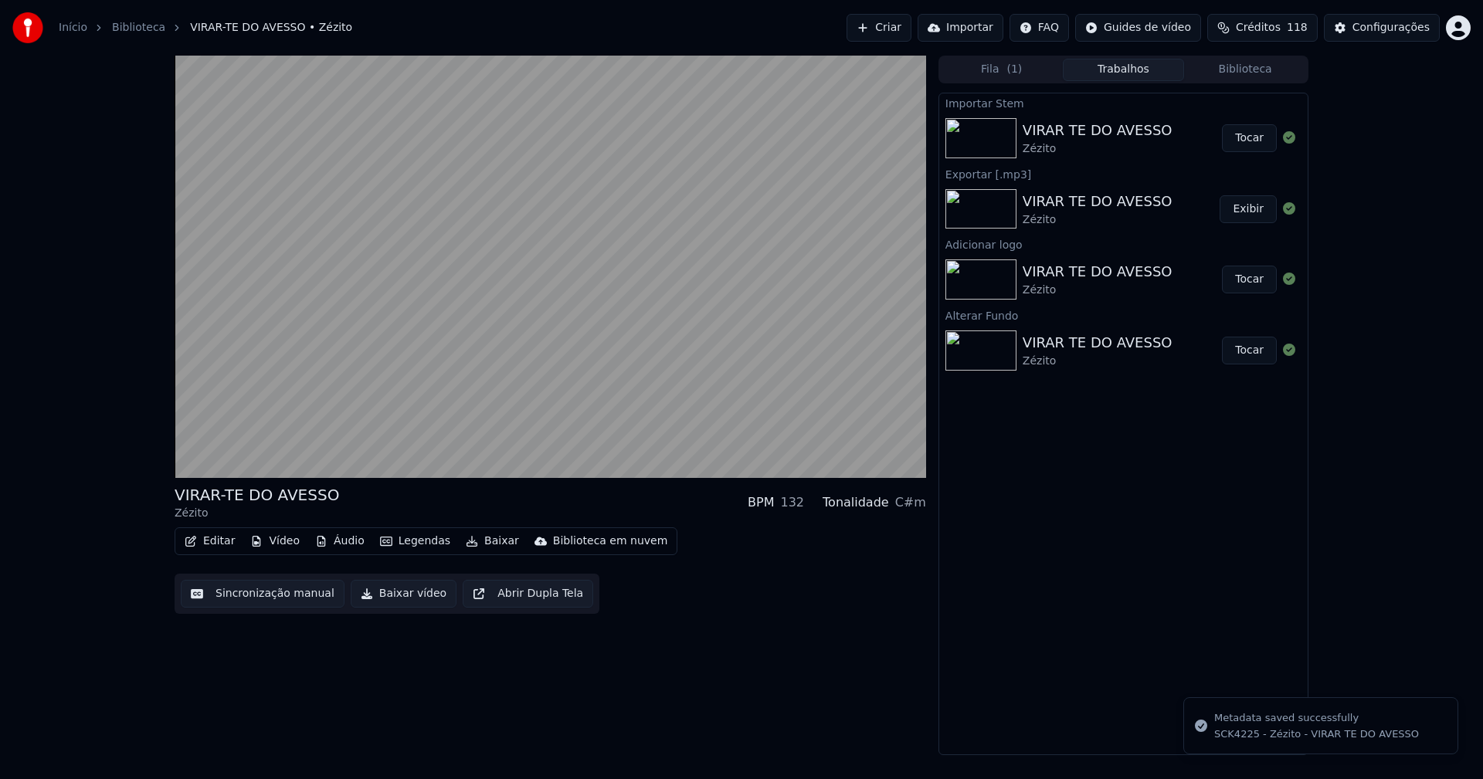
click at [1254, 64] on button "Biblioteca" at bounding box center [1245, 70] width 122 height 22
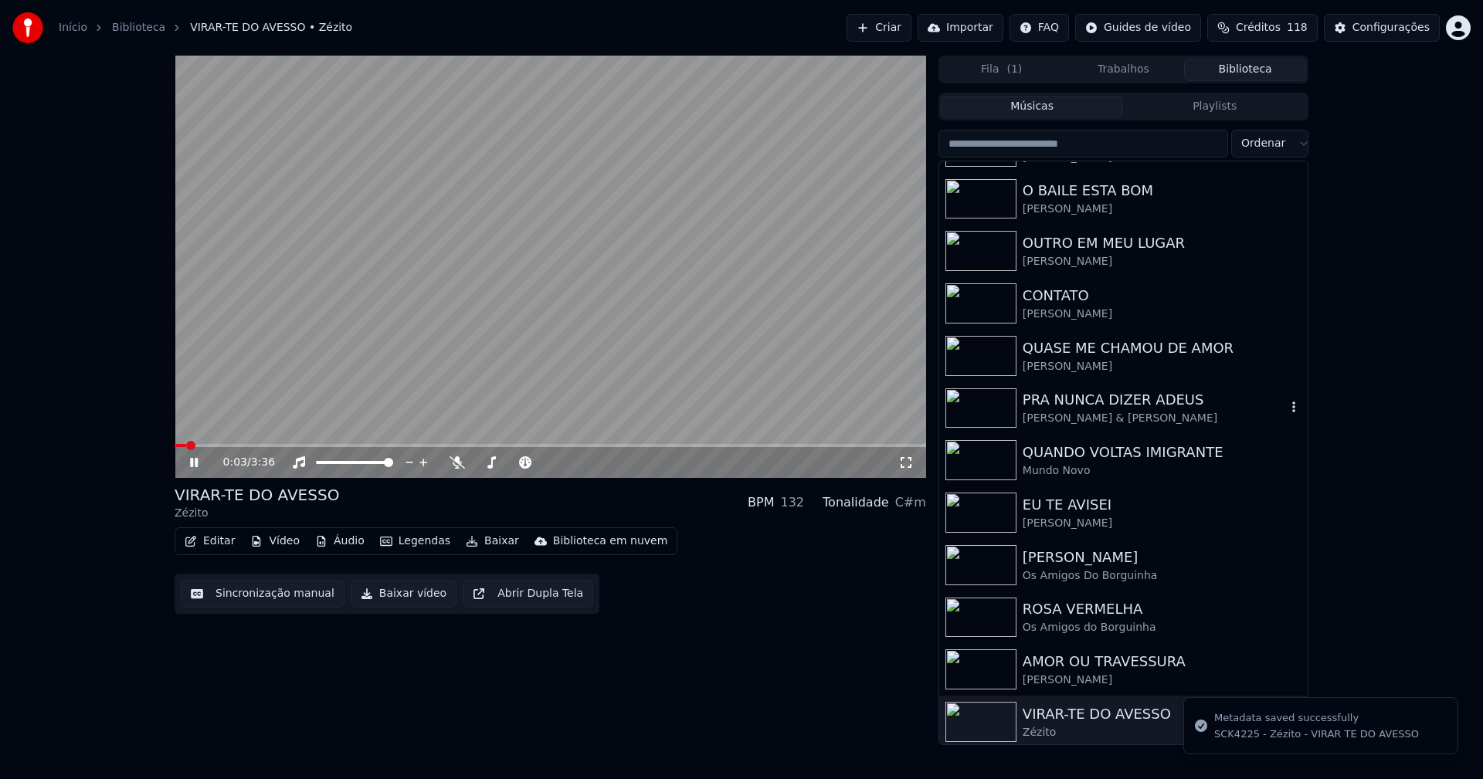
scroll to position [202, 0]
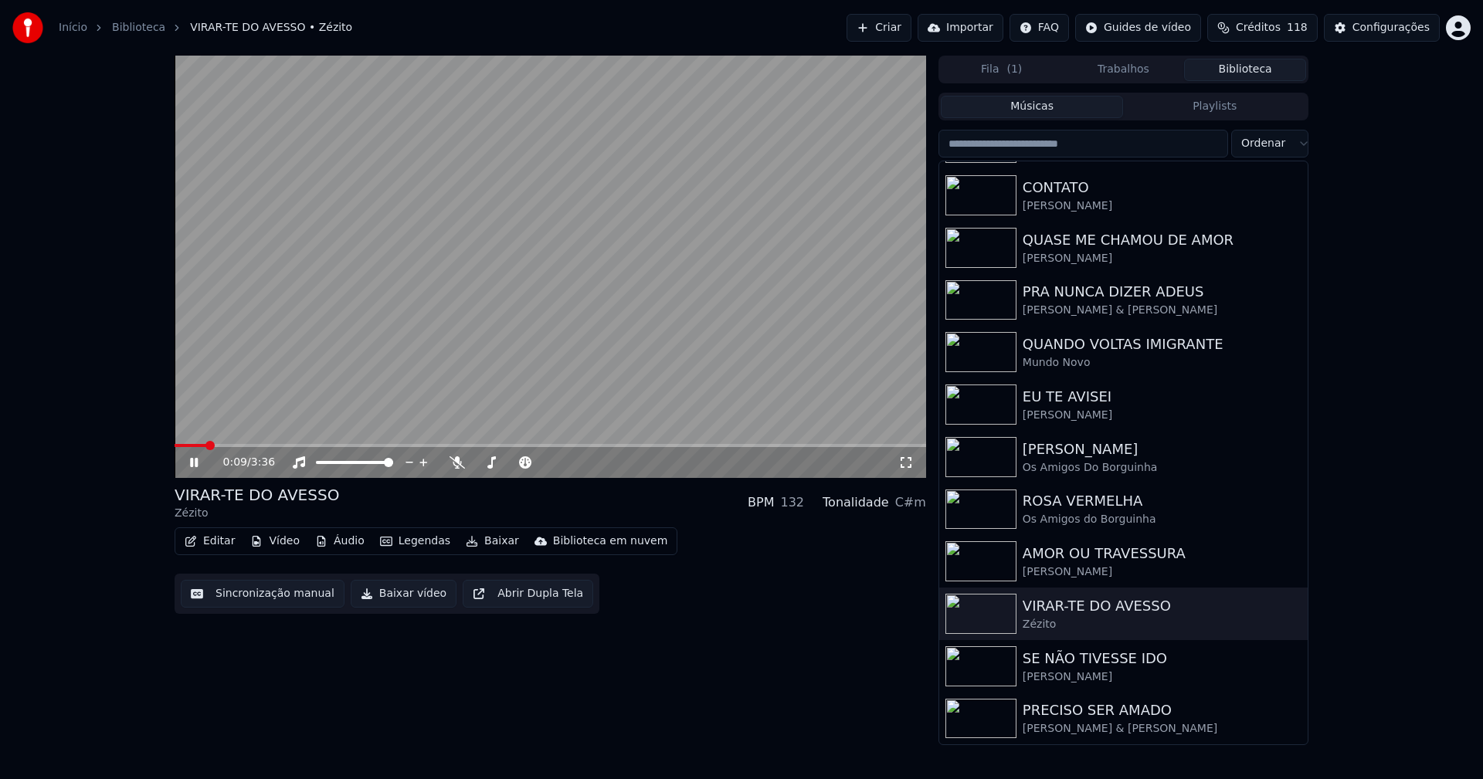
click at [341, 541] on button "Áudio" at bounding box center [340, 541] width 62 height 22
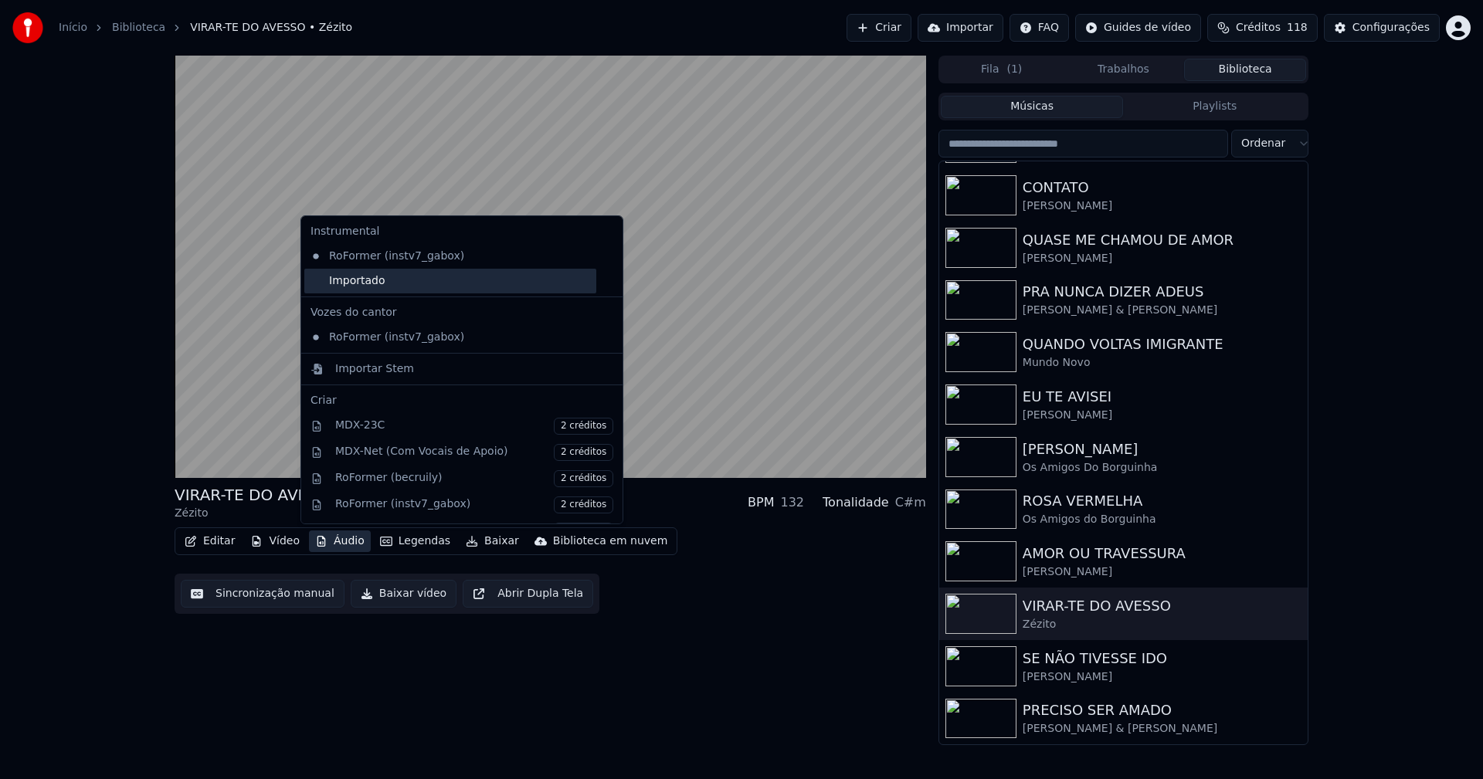
click at [314, 280] on div "Importado" at bounding box center [450, 281] width 292 height 25
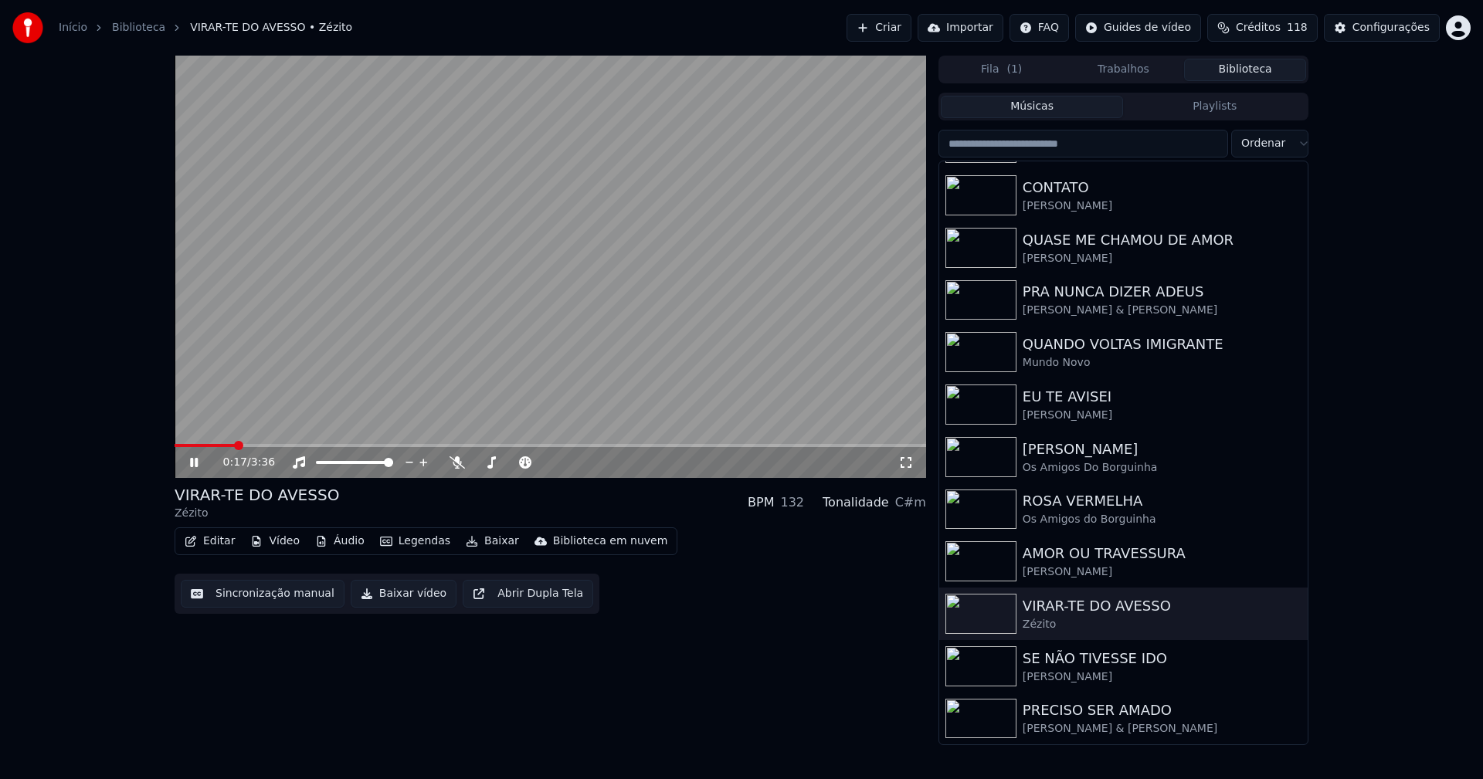
click at [221, 541] on button "Editar" at bounding box center [209, 541] width 63 height 22
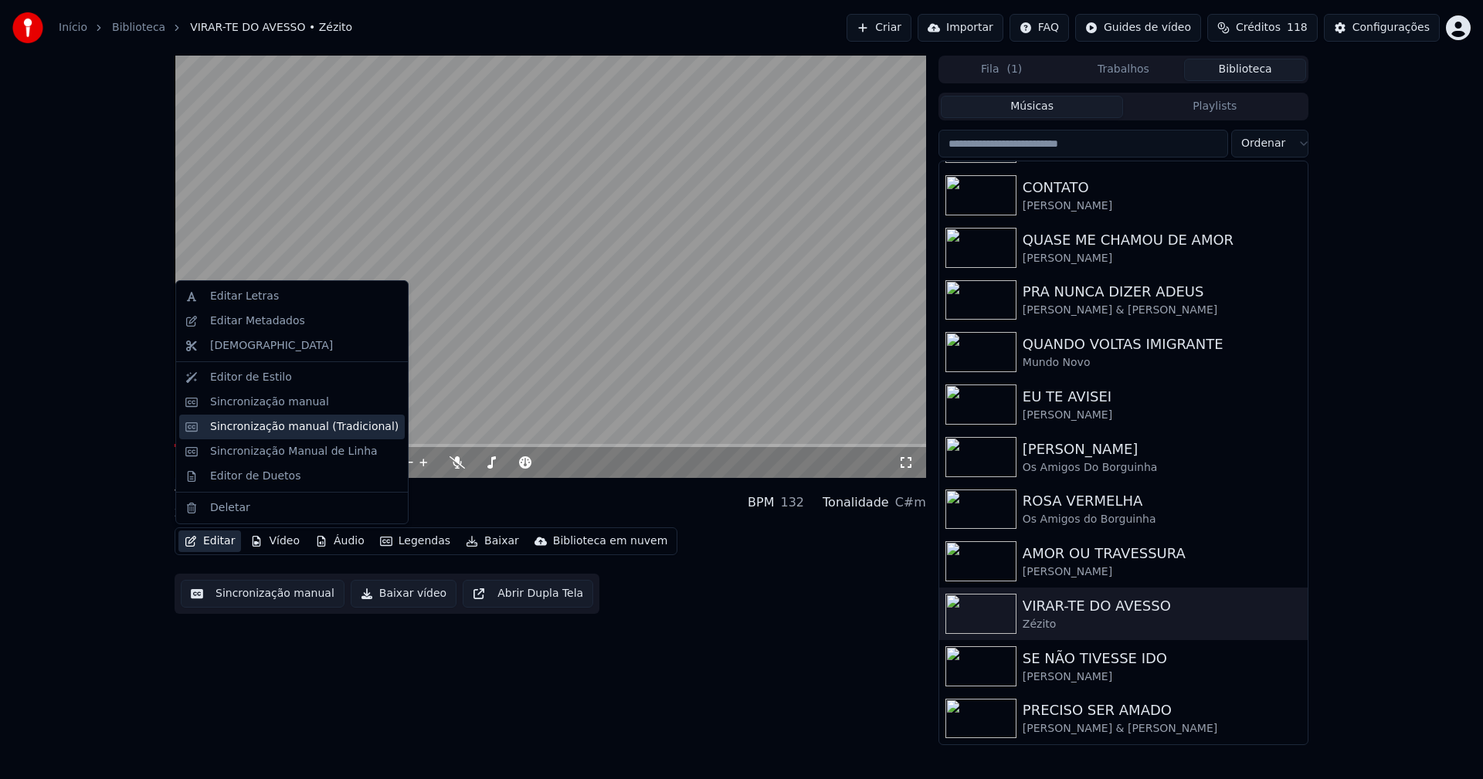
click at [269, 429] on div "Sincronização manual (Tradicional)" at bounding box center [304, 426] width 188 height 15
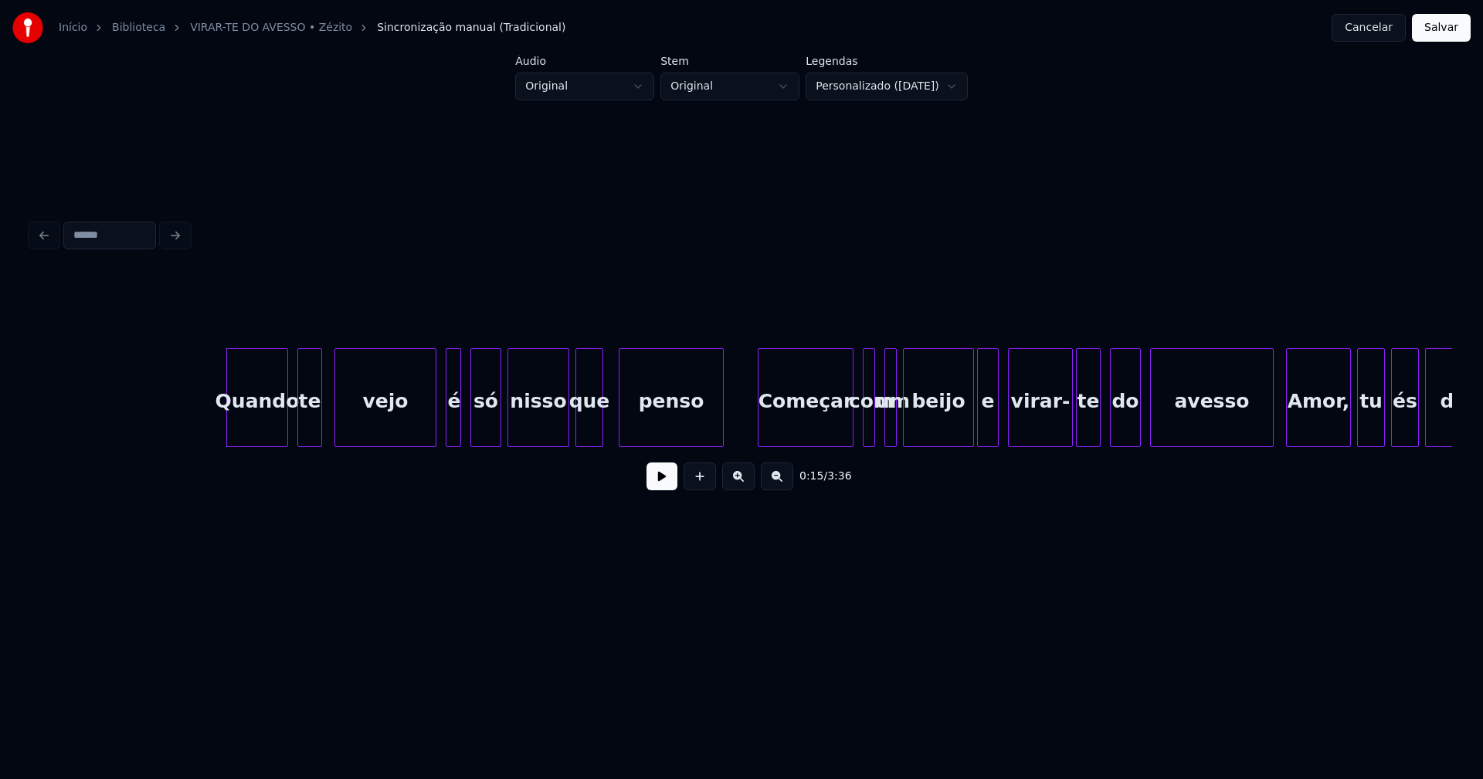
scroll to position [0, 2170]
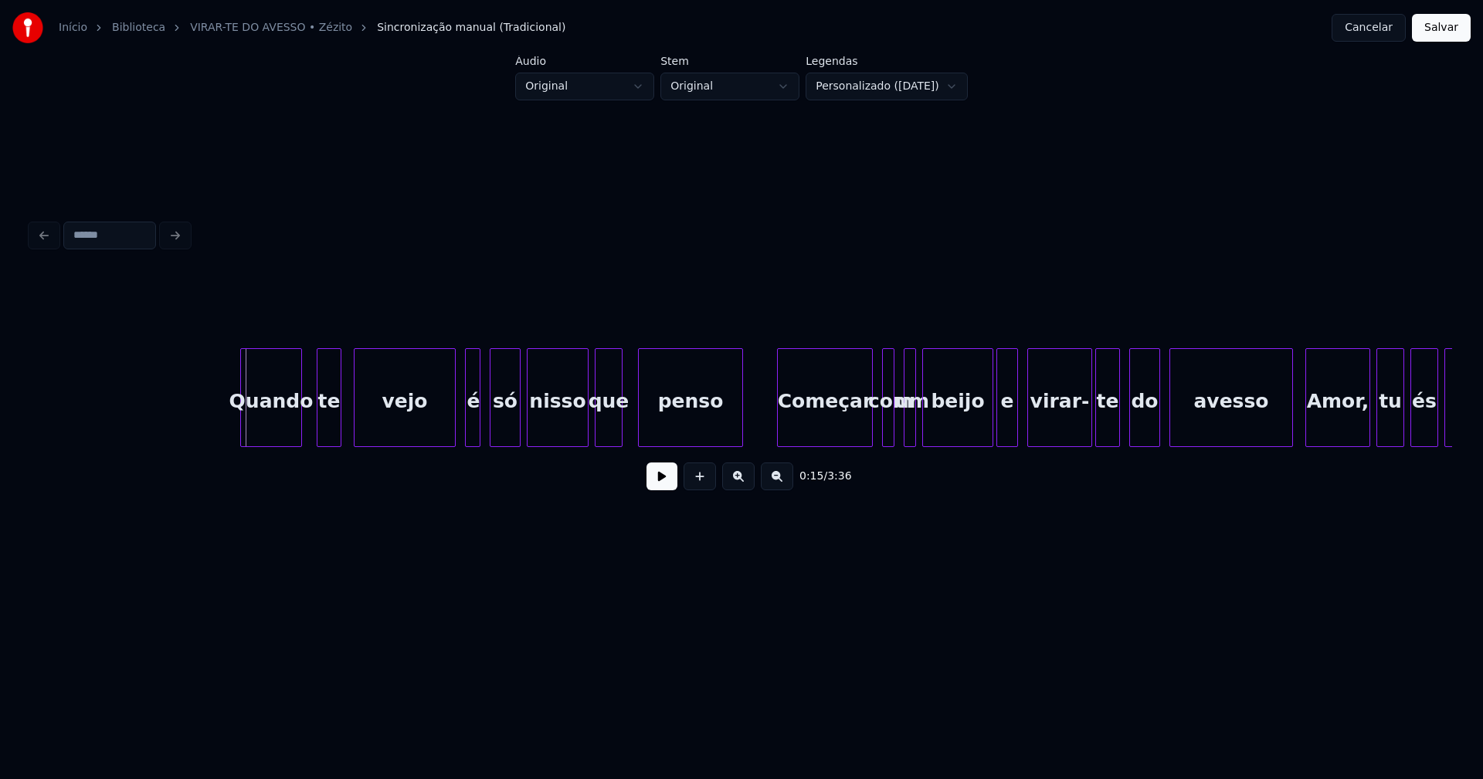
click at [267, 424] on div "Quando" at bounding box center [271, 401] width 60 height 105
click at [670, 479] on button at bounding box center [661, 477] width 31 height 28
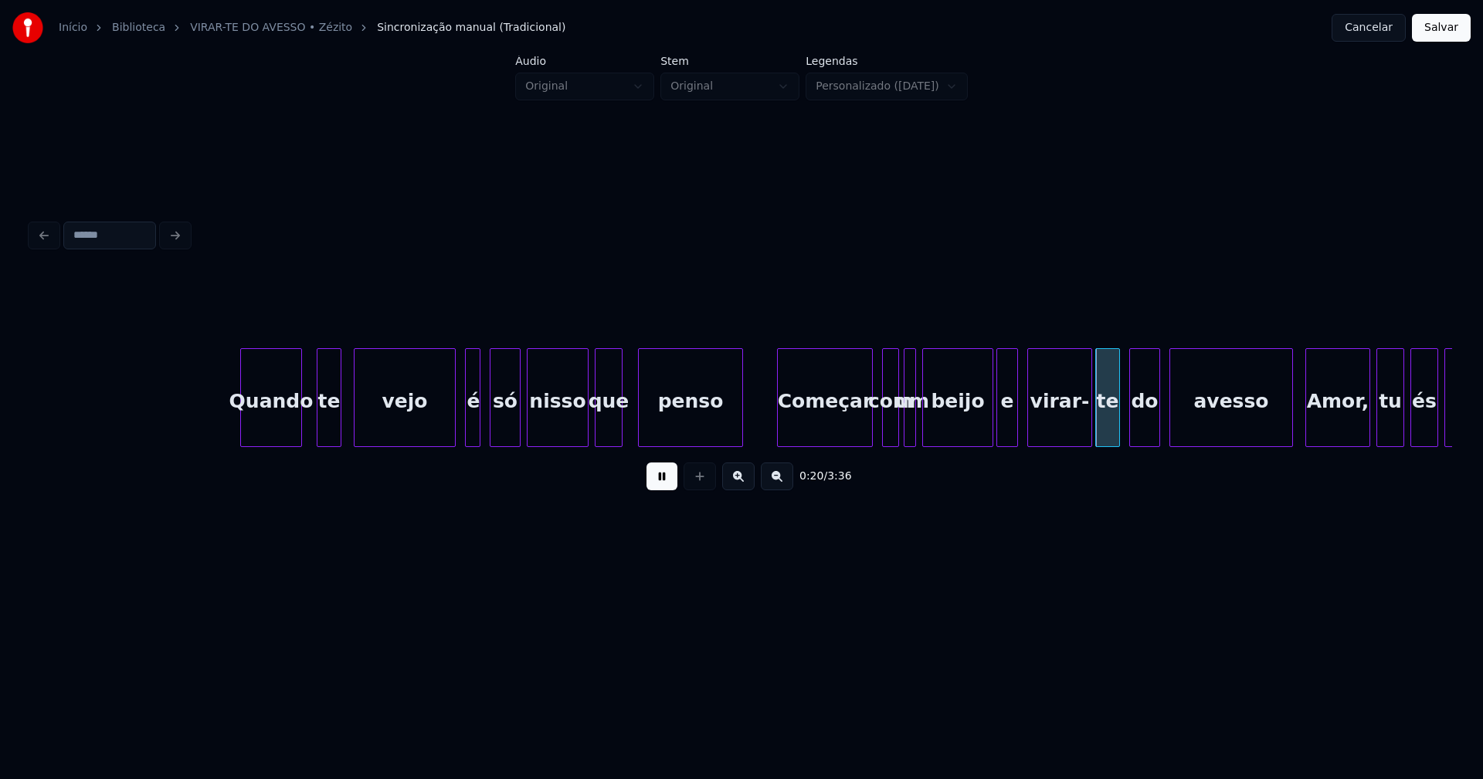
click at [898, 437] on div "com" at bounding box center [890, 397] width 17 height 99
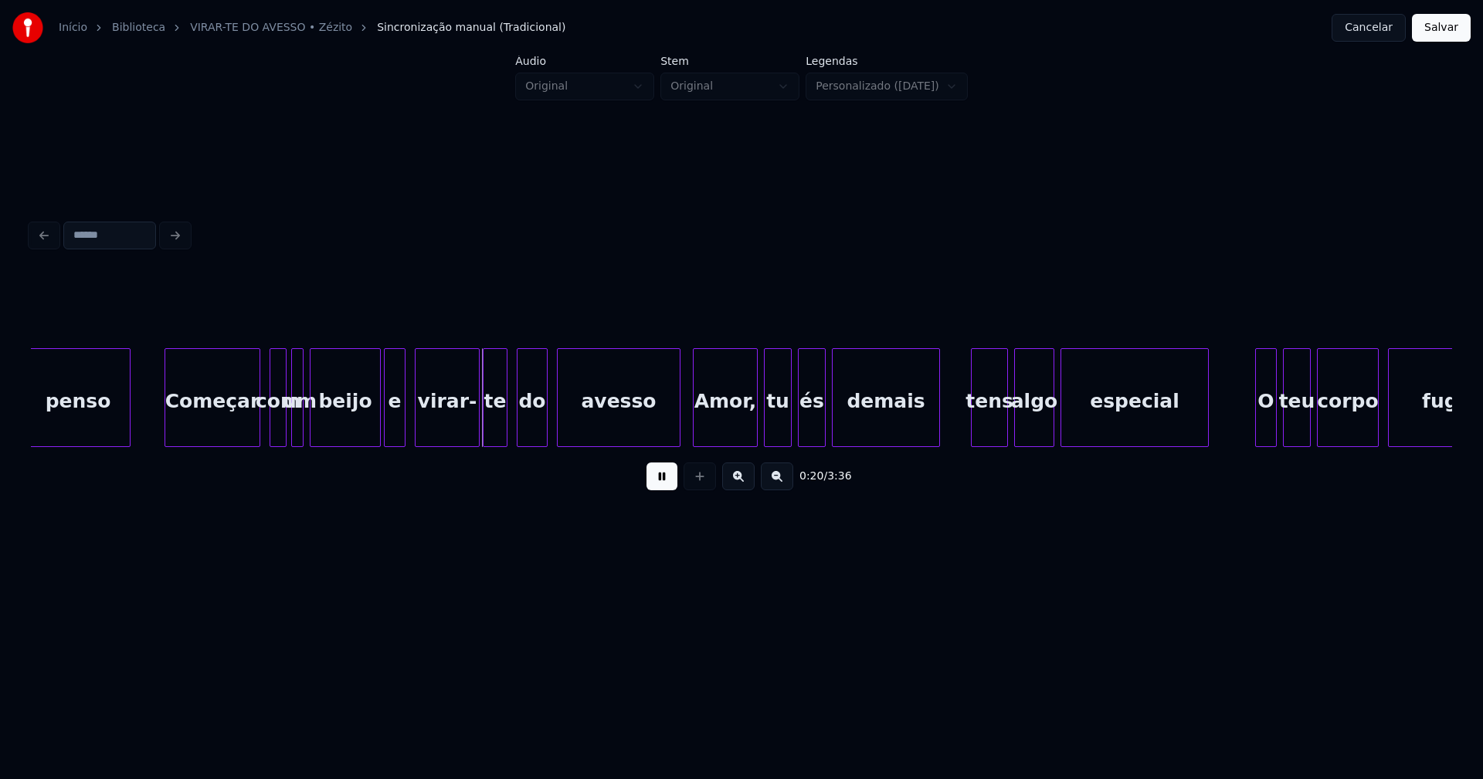
scroll to position [0, 2875]
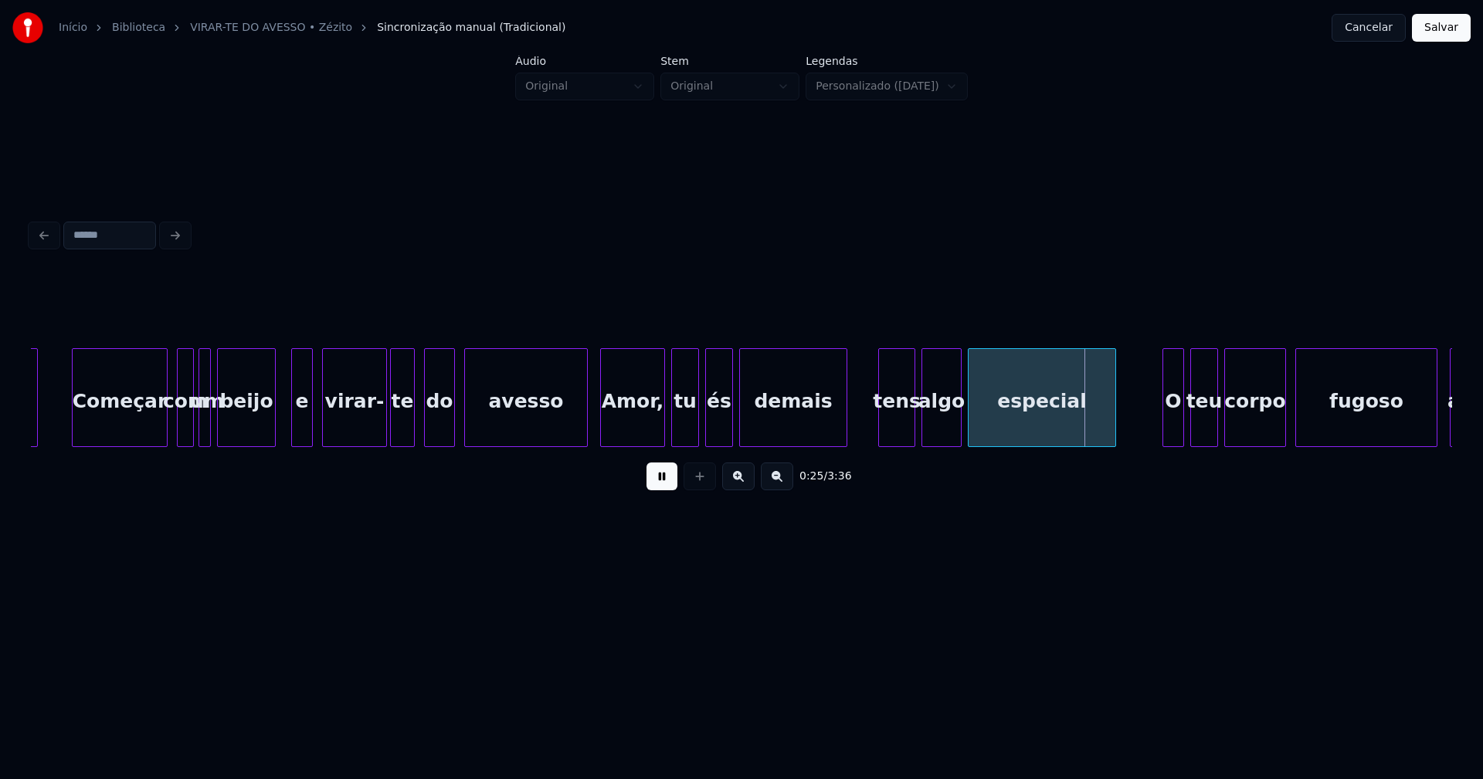
click at [274, 446] on div "penso Começar com um beijo e virar- te do avesso Amor, tu és demais tens algo e…" at bounding box center [741, 397] width 1421 height 99
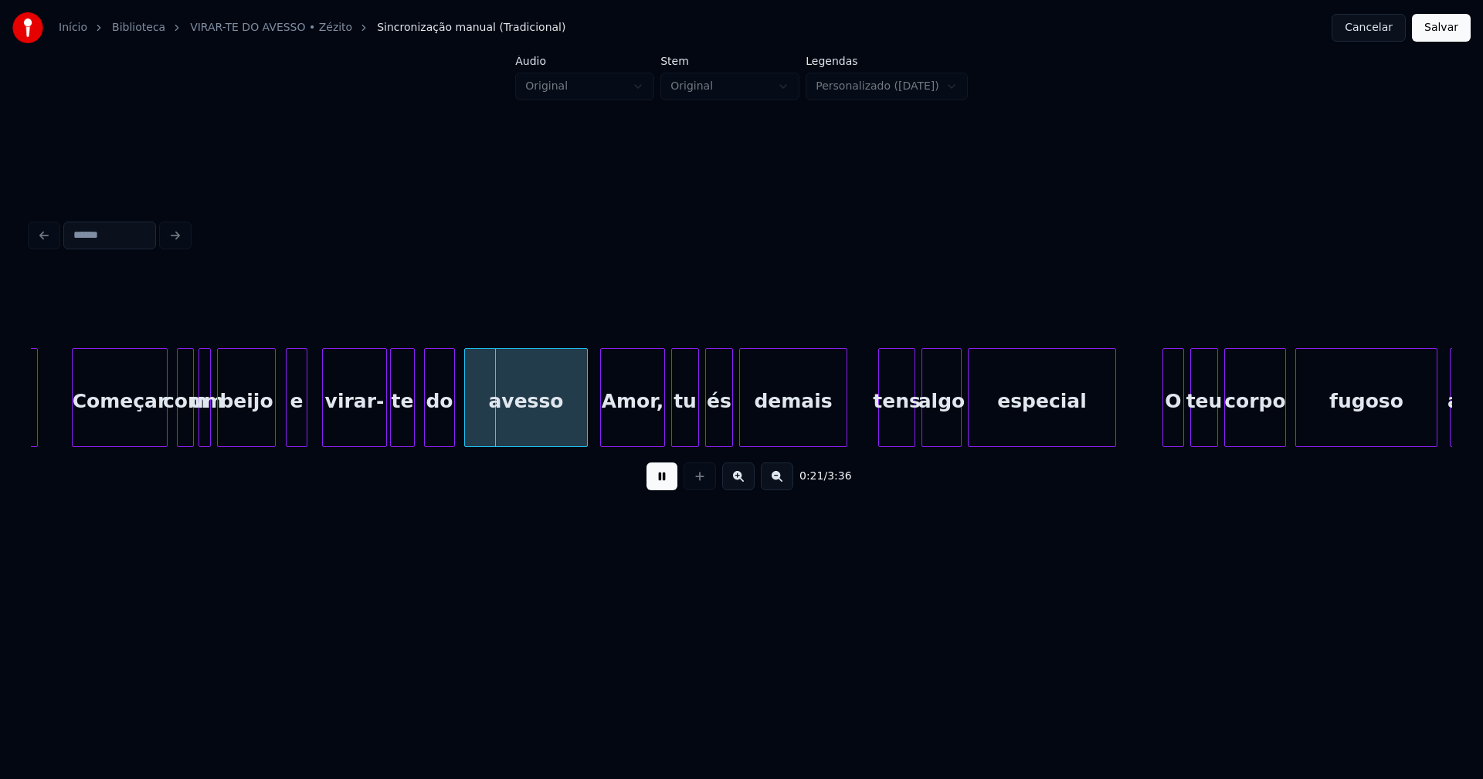
click at [297, 429] on div "e" at bounding box center [296, 401] width 20 height 105
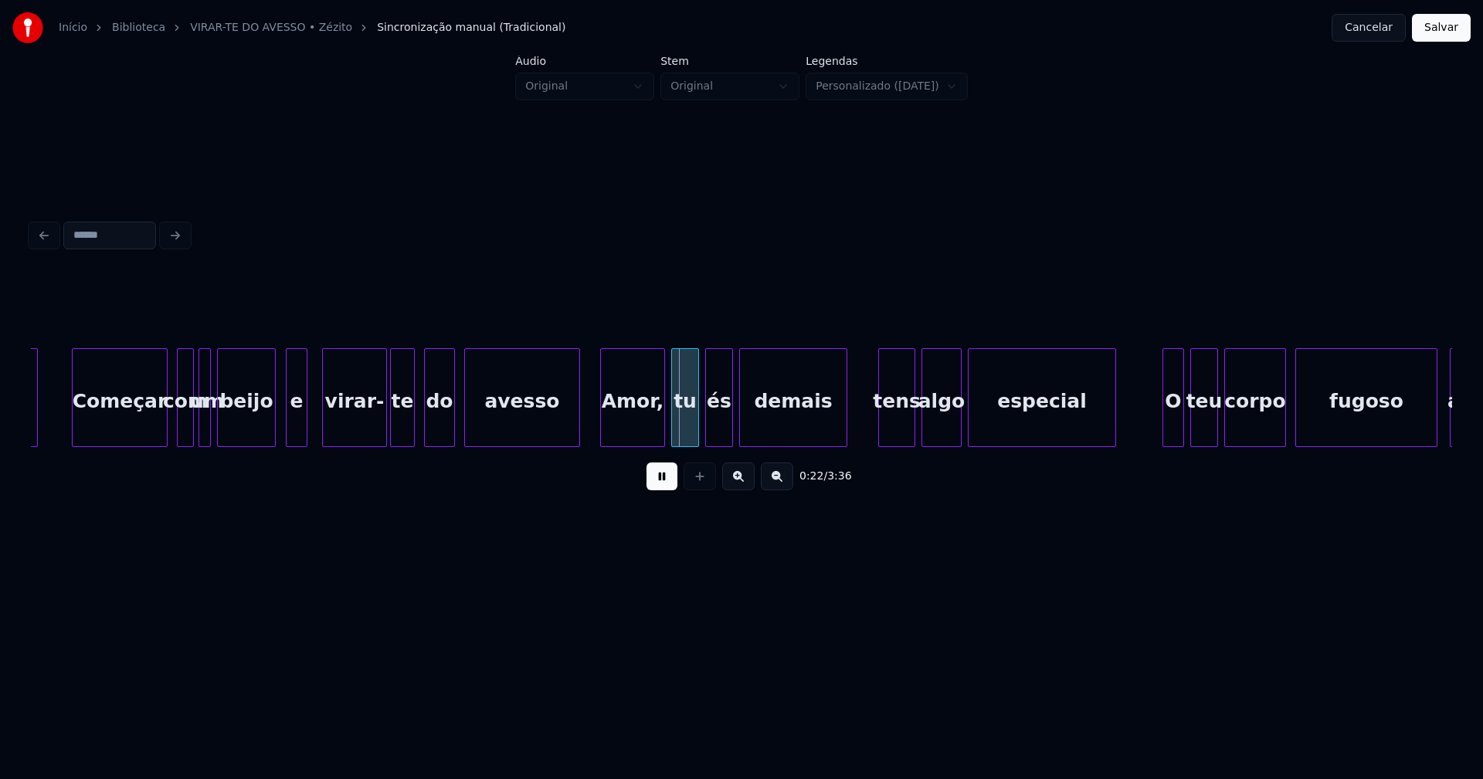
click at [575, 434] on div at bounding box center [576, 397] width 5 height 97
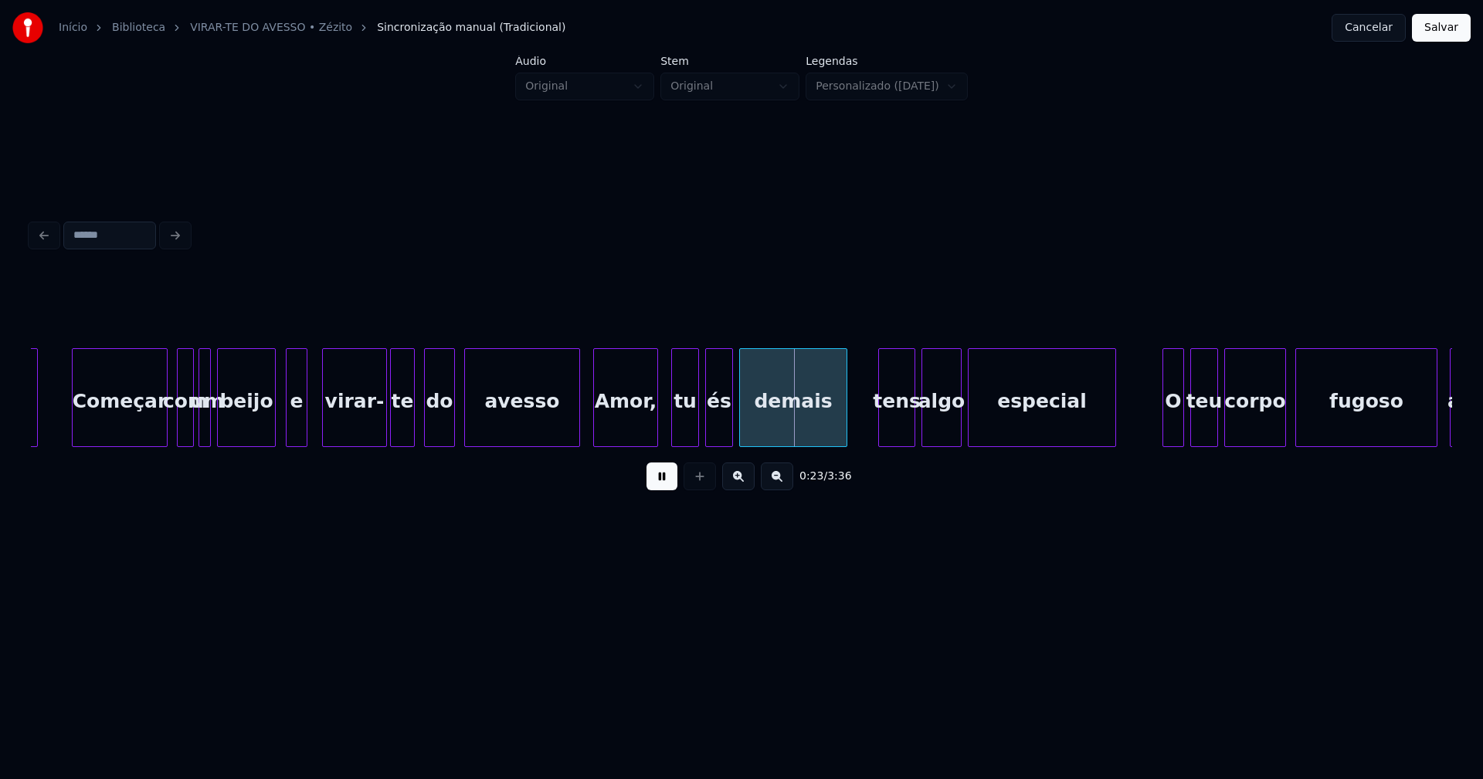
click at [620, 431] on div "Amor," at bounding box center [625, 401] width 63 height 105
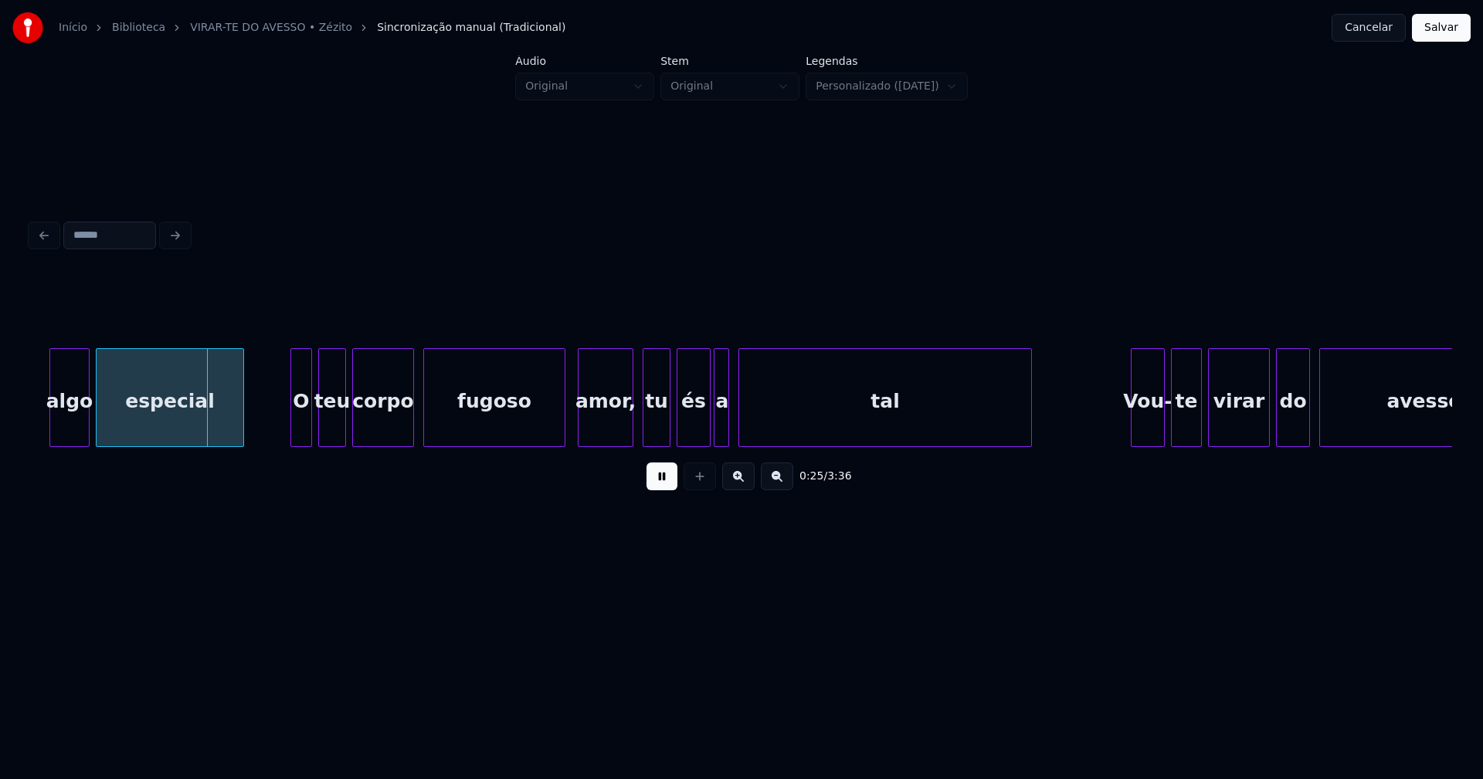
scroll to position [0, 3765]
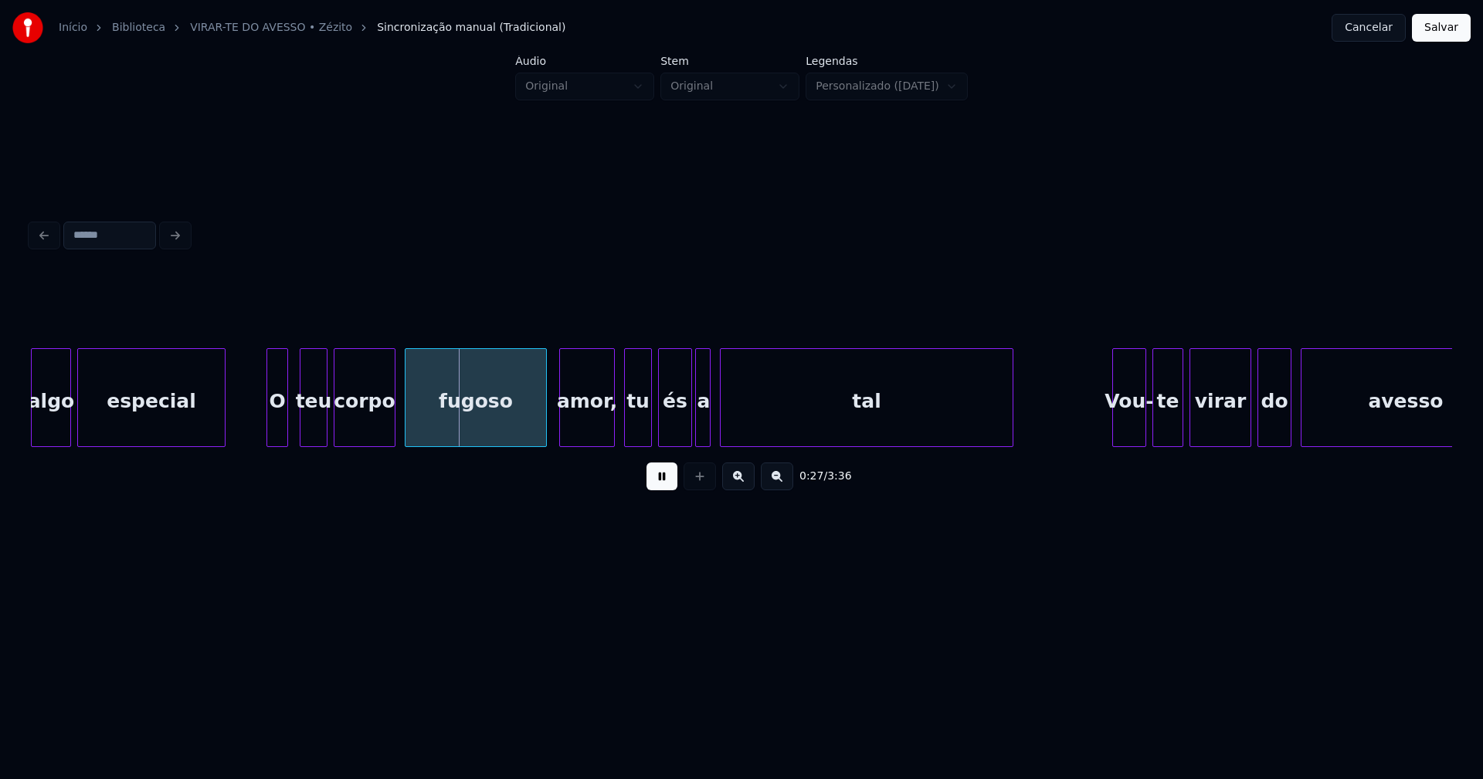
click at [276, 437] on div "O" at bounding box center [277, 401] width 20 height 105
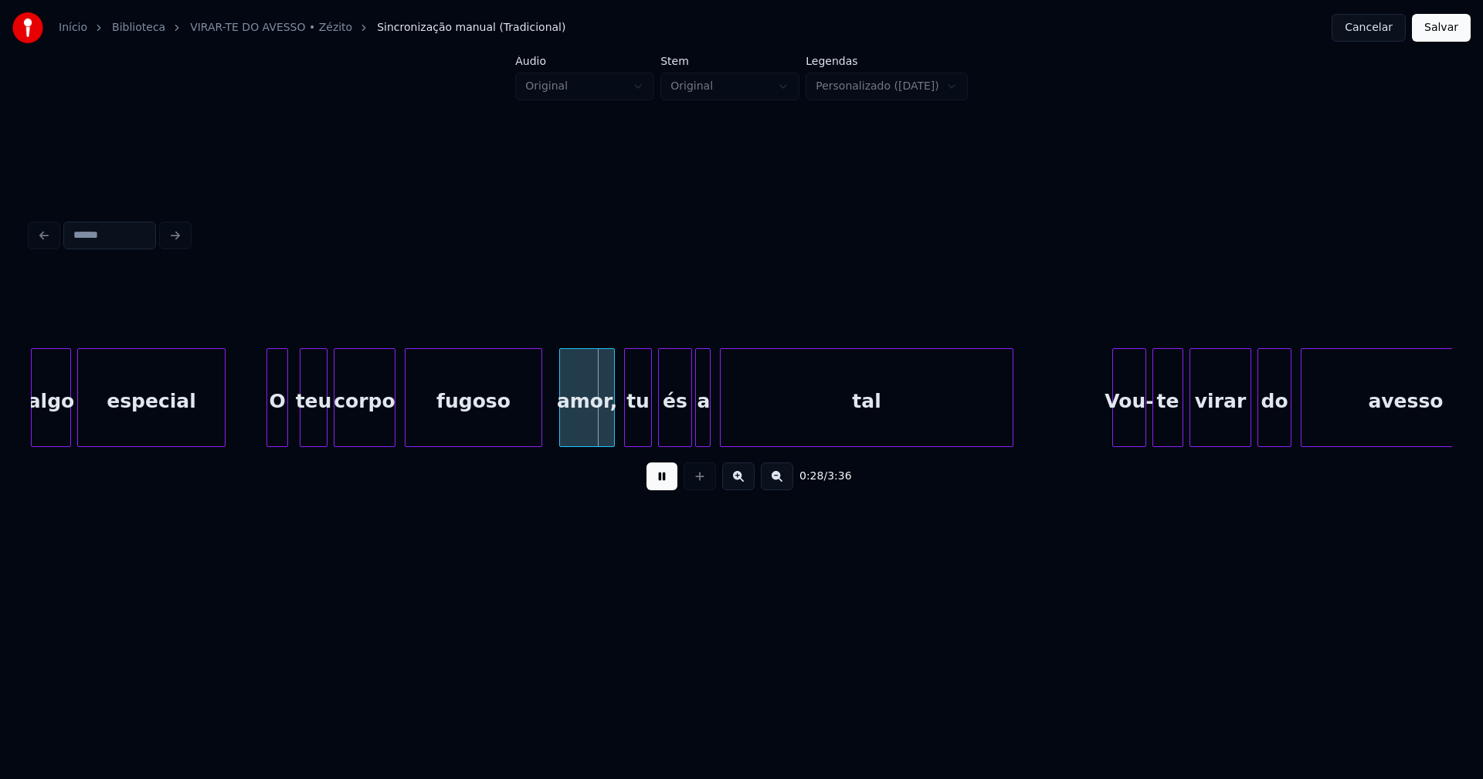
click at [541, 434] on div "fugoso" at bounding box center [473, 397] width 137 height 99
click at [568, 437] on div "amor," at bounding box center [578, 401] width 54 height 105
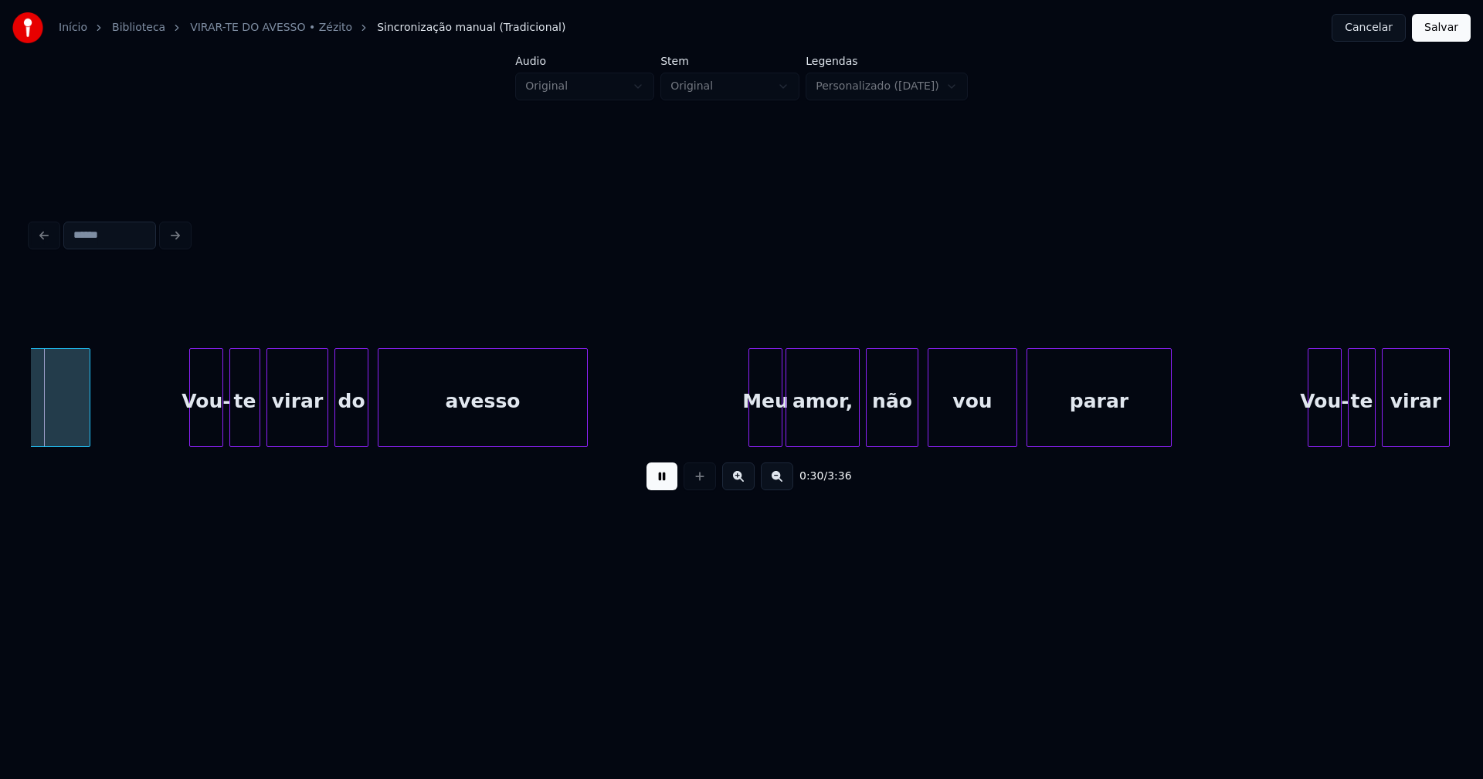
scroll to position [0, 4690]
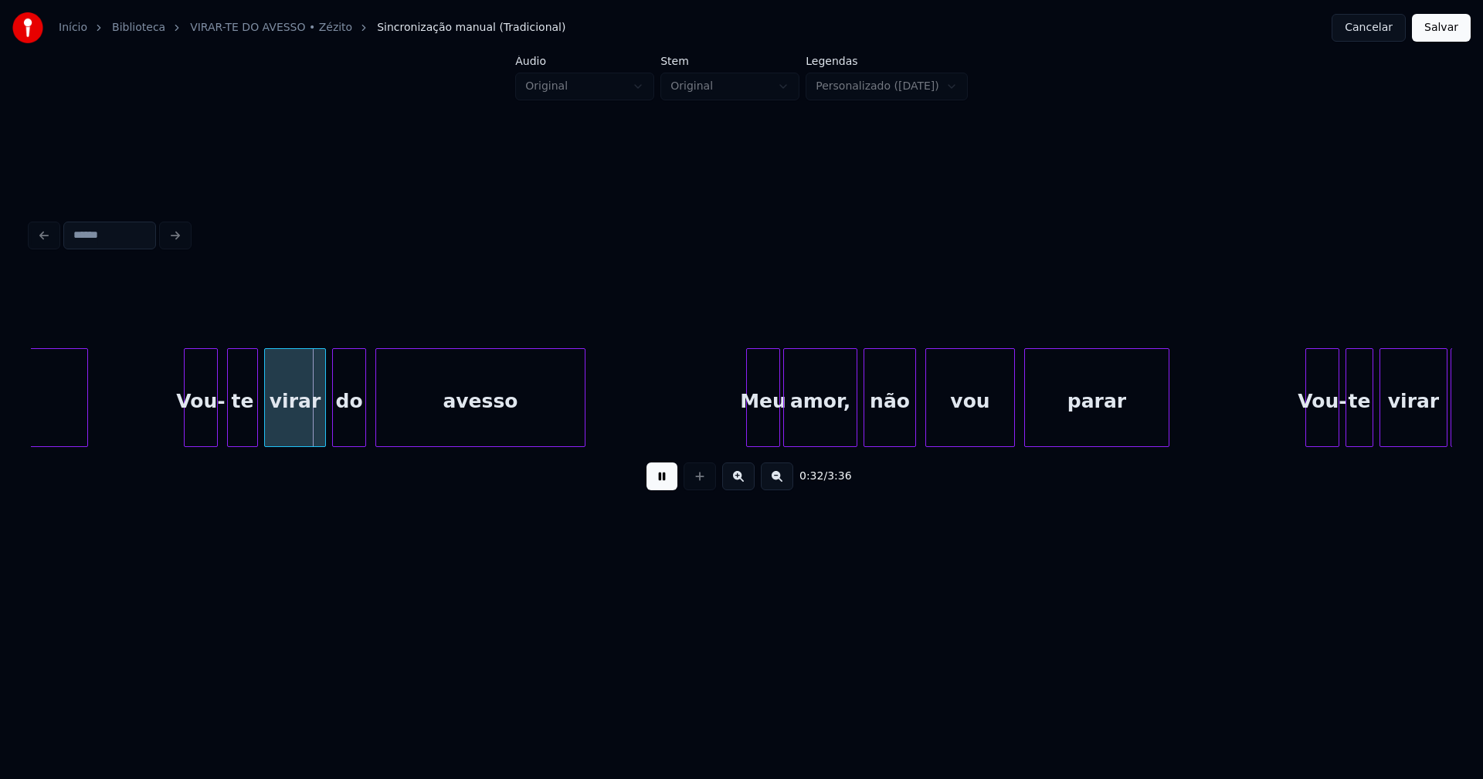
click at [198, 432] on div "Vou-" at bounding box center [201, 401] width 32 height 105
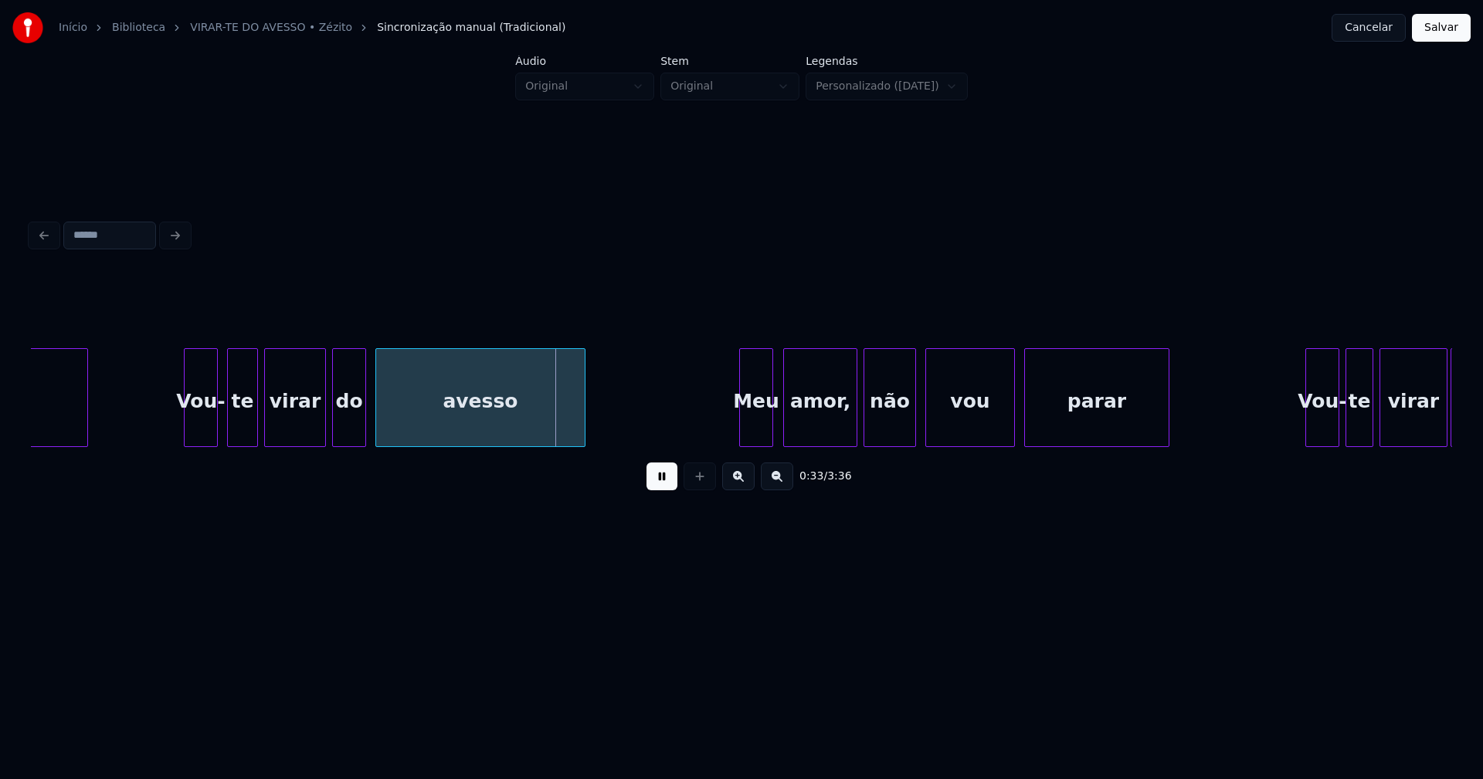
click at [758, 435] on div "Meu" at bounding box center [756, 401] width 32 height 105
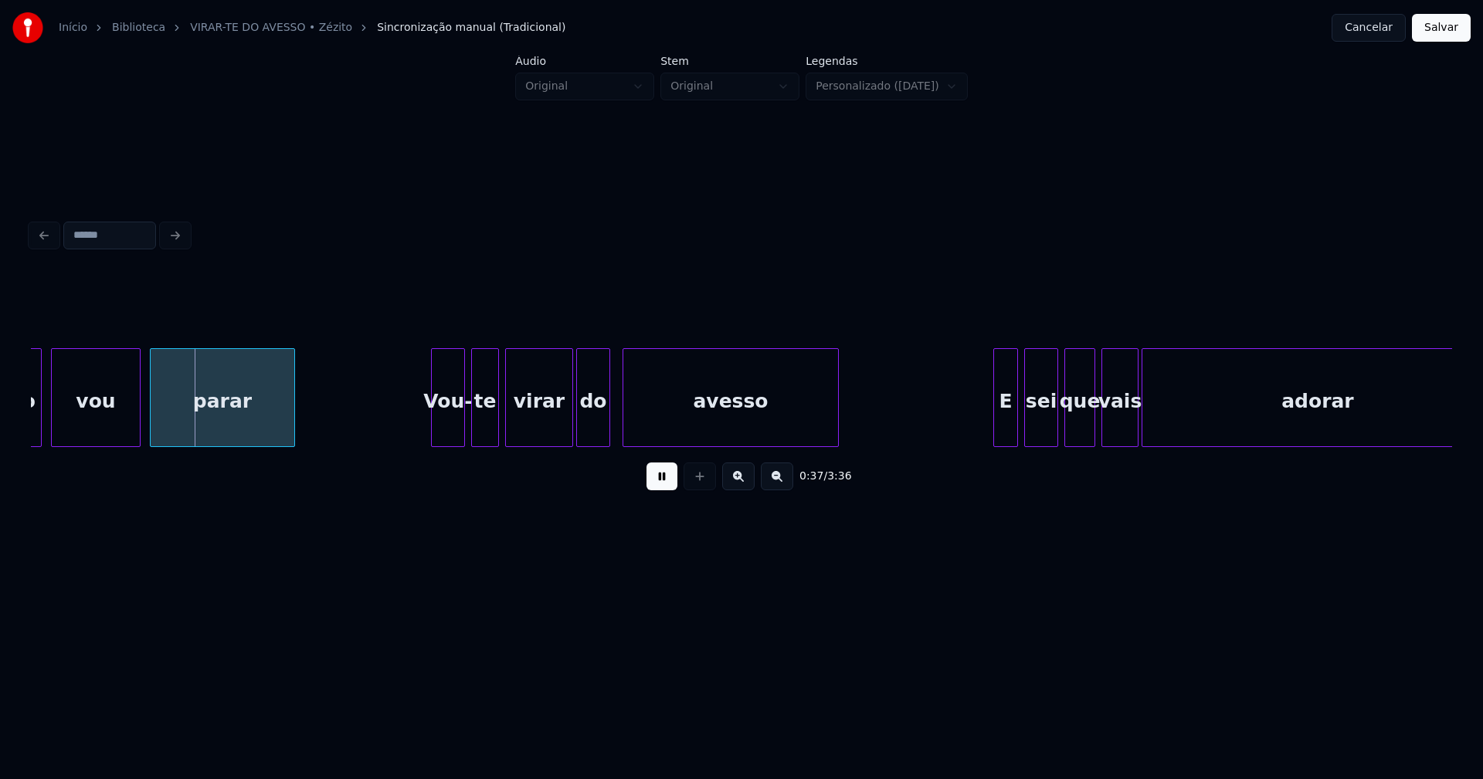
scroll to position [0, 5601]
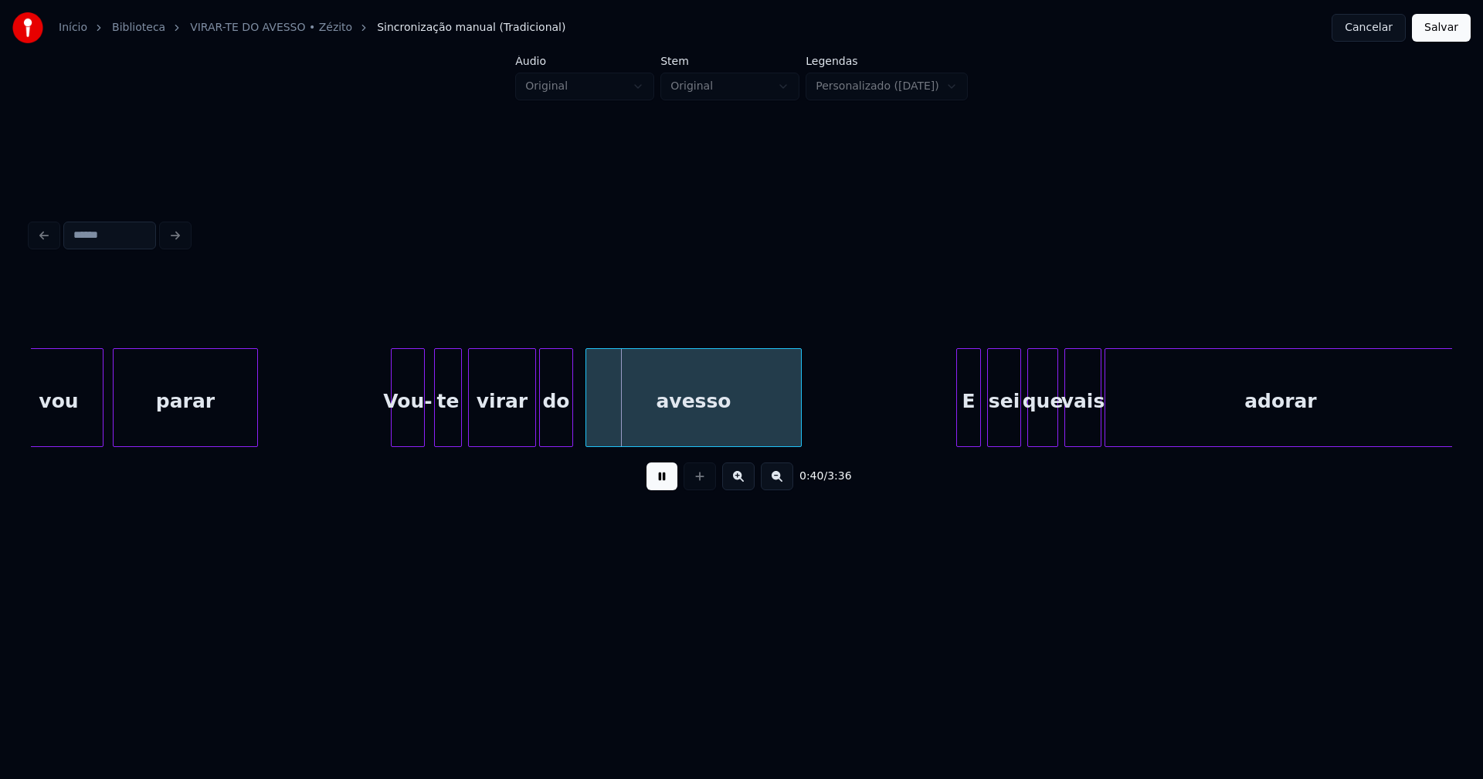
click at [406, 433] on div "Vou-" at bounding box center [407, 401] width 32 height 105
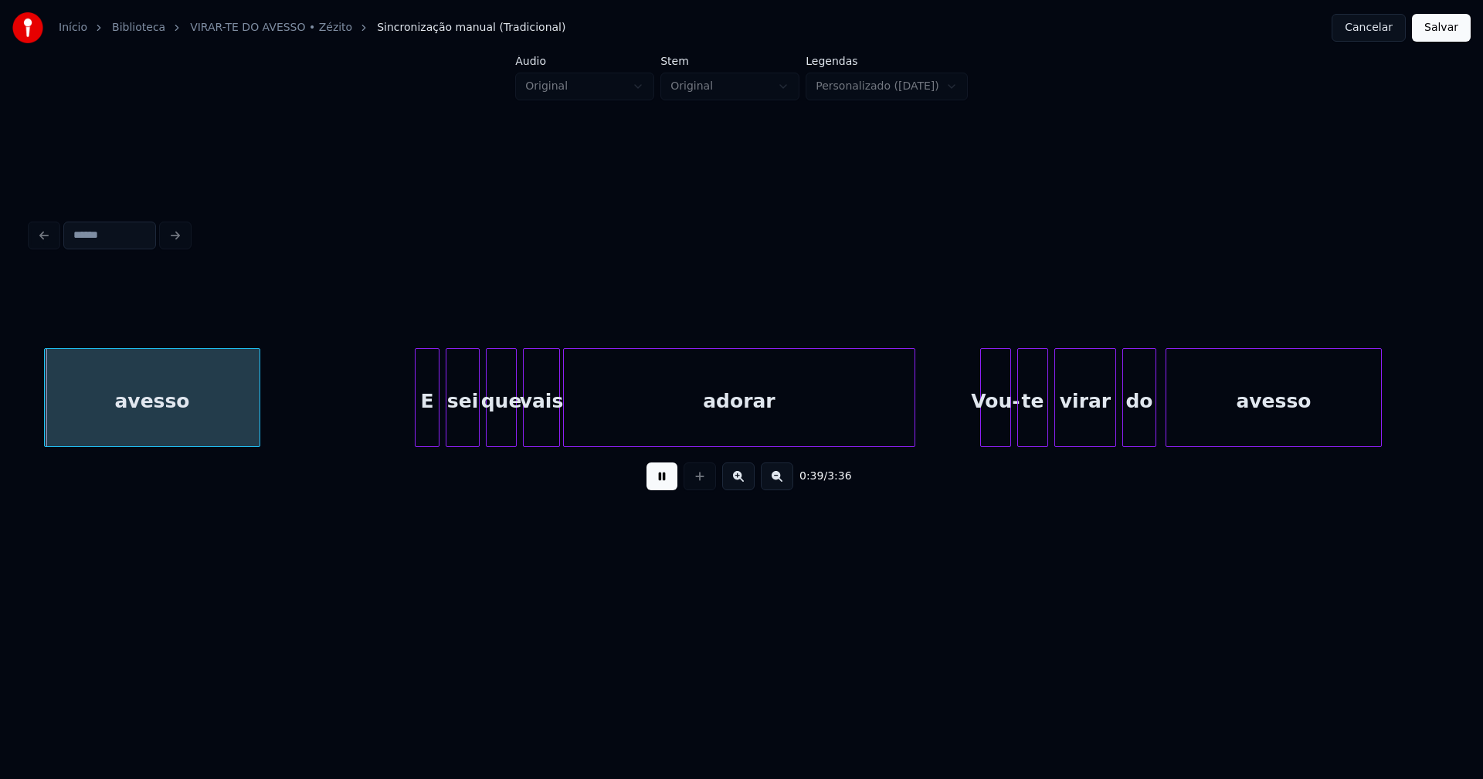
scroll to position [0, 6168]
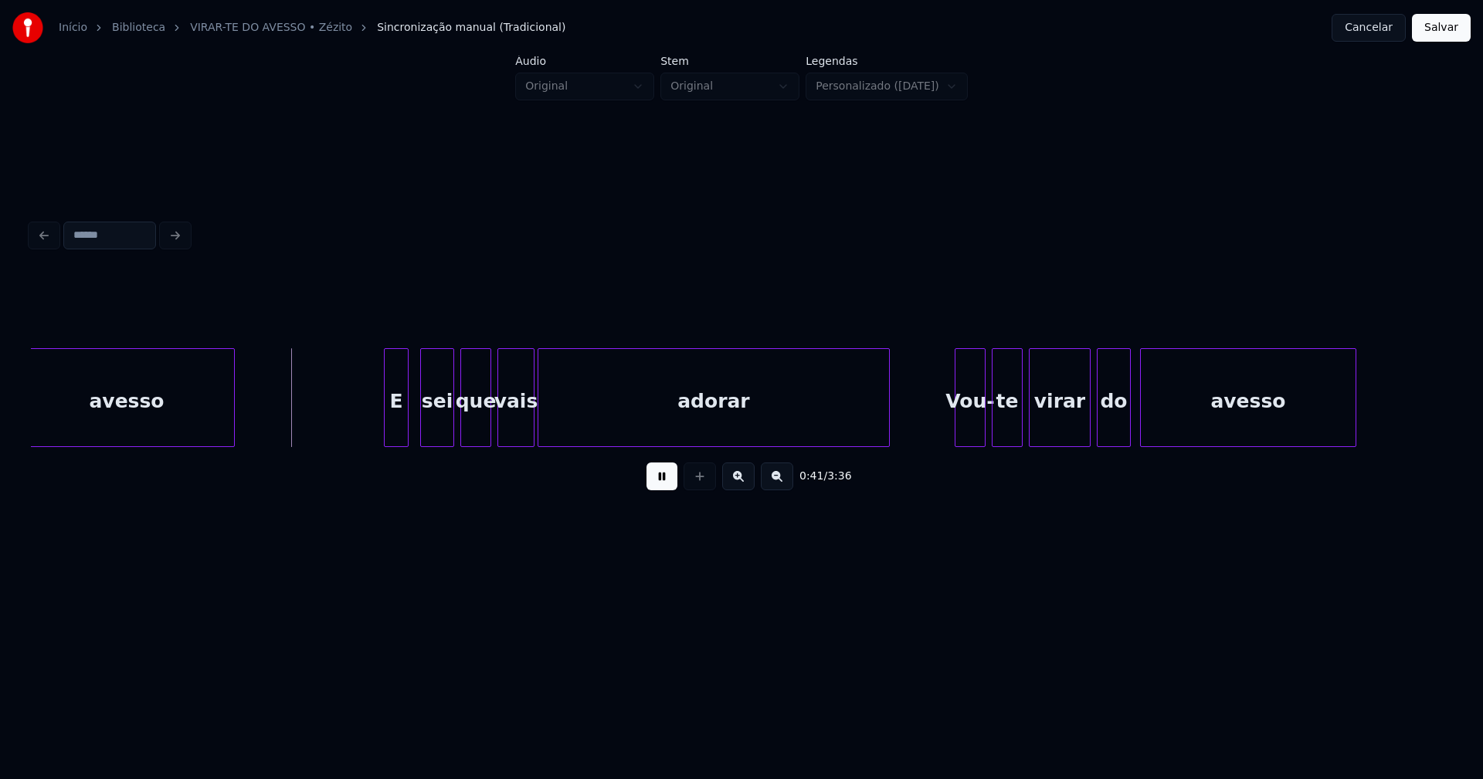
click at [395, 432] on div "E" at bounding box center [396, 401] width 23 height 105
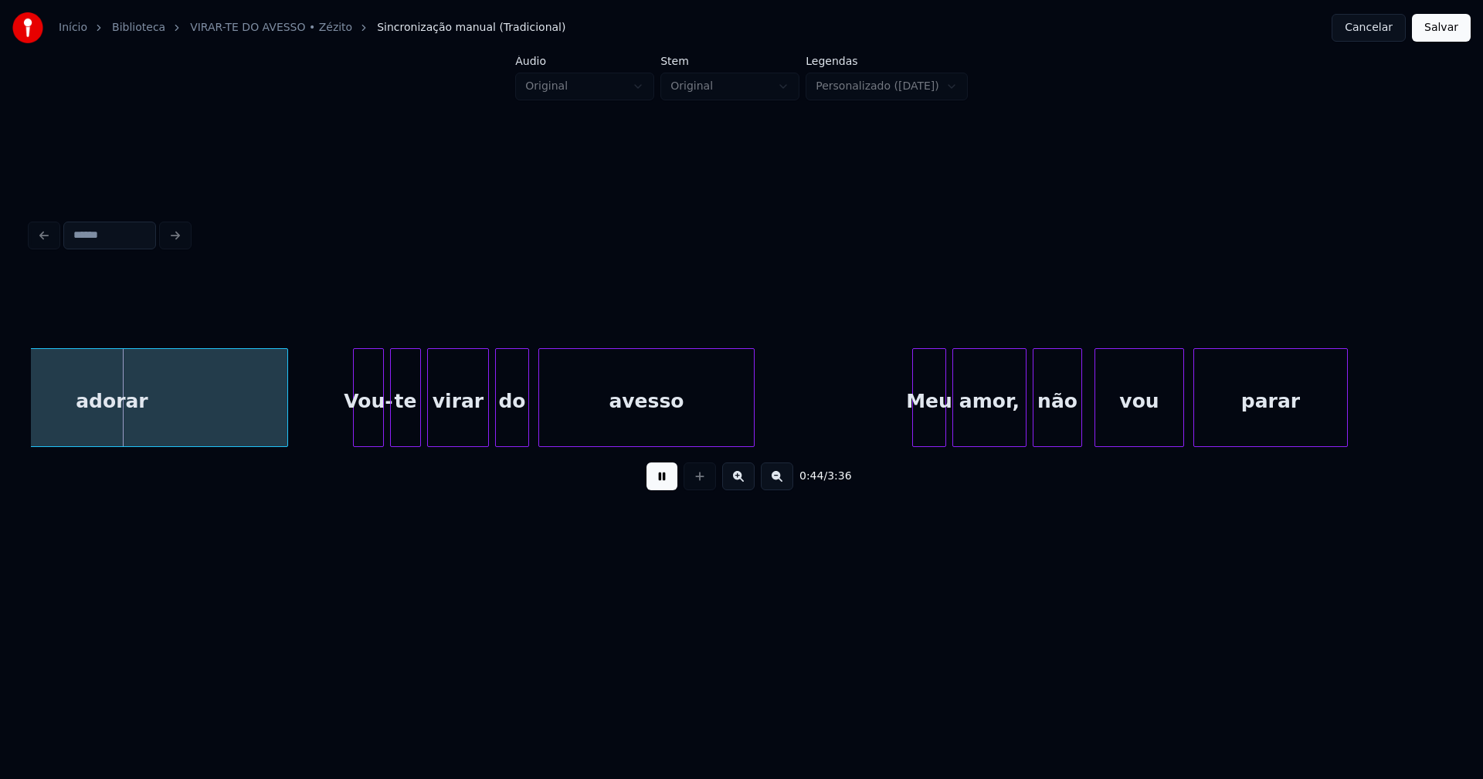
scroll to position [0, 6825]
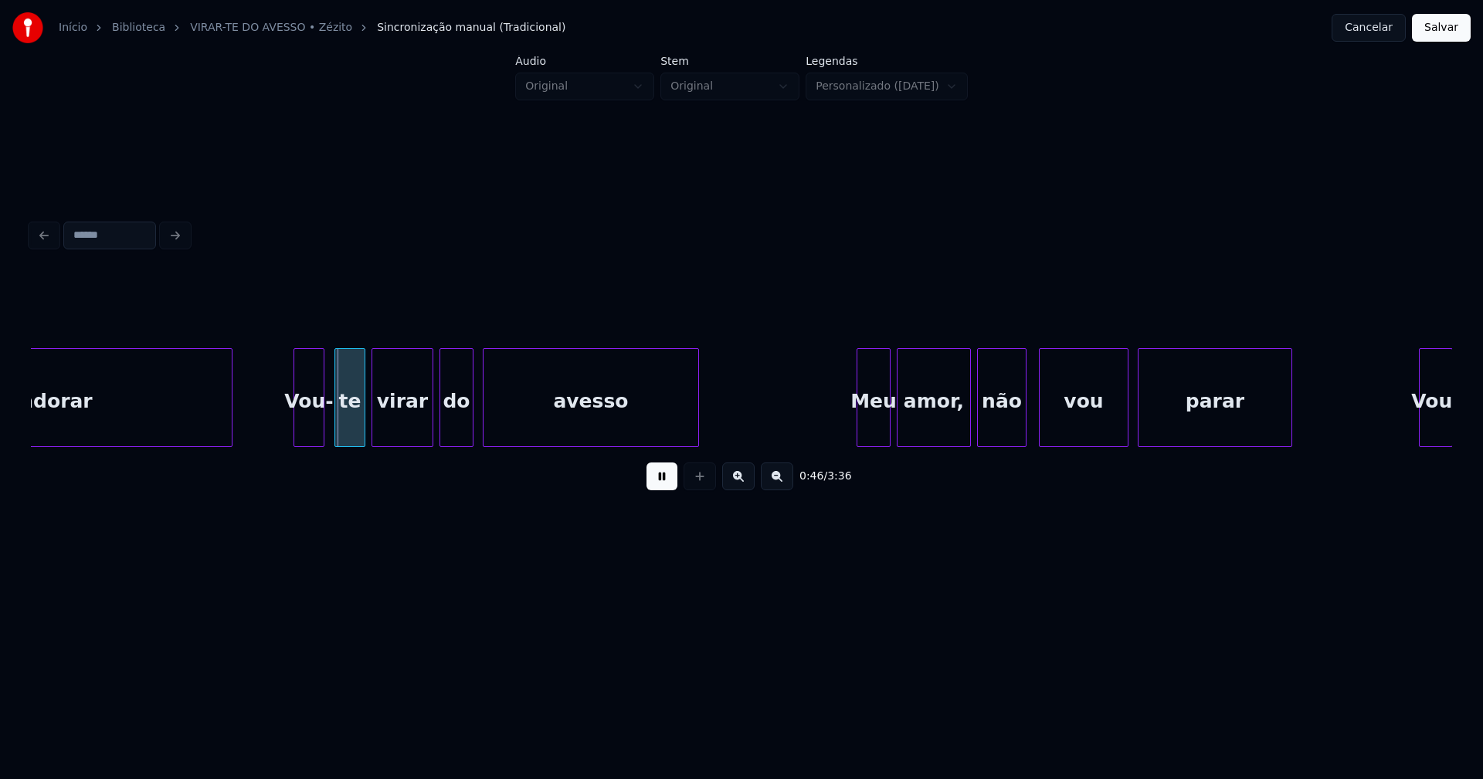
click at [306, 439] on div "Vou-" at bounding box center [308, 401] width 29 height 105
click at [868, 422] on div "Meu" at bounding box center [868, 401] width 32 height 105
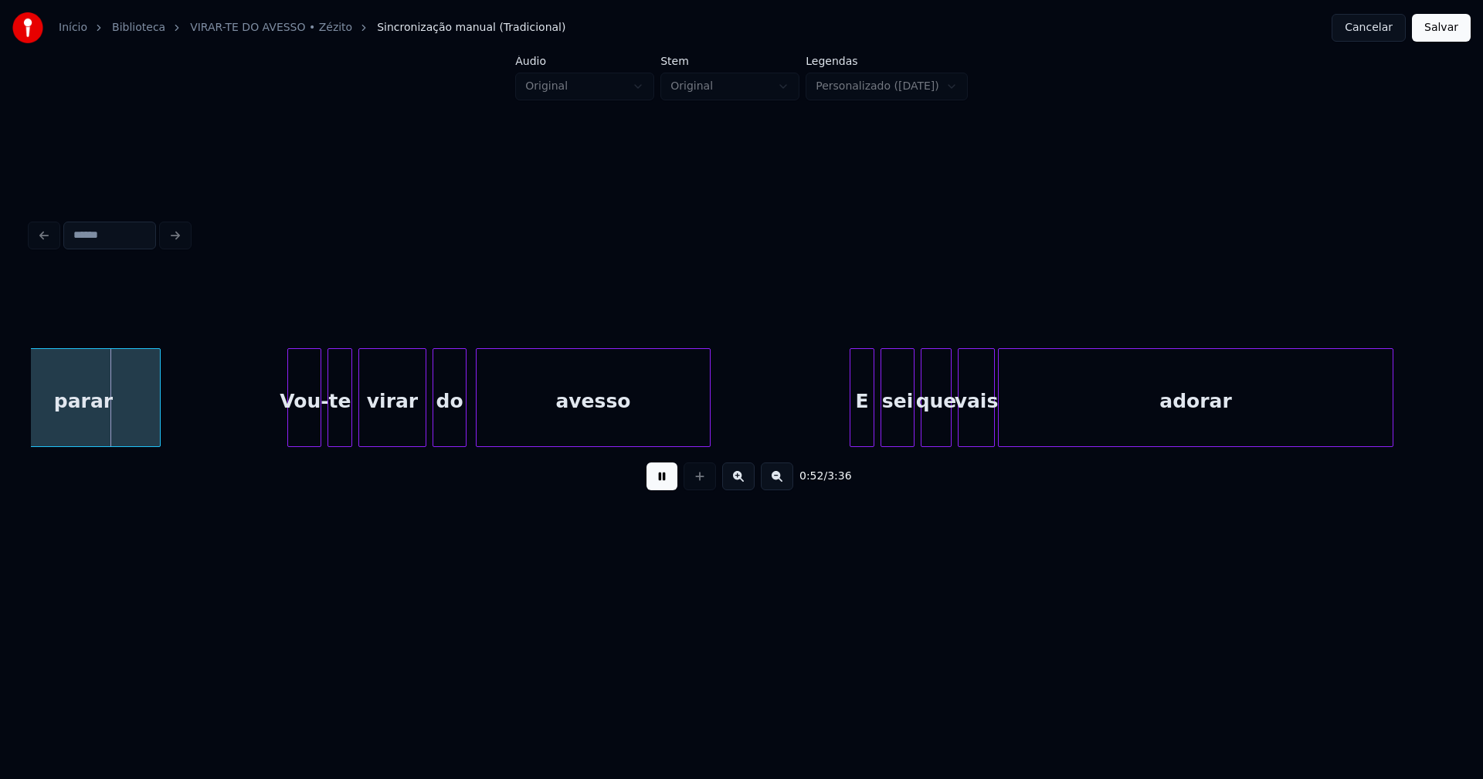
scroll to position [0, 8049]
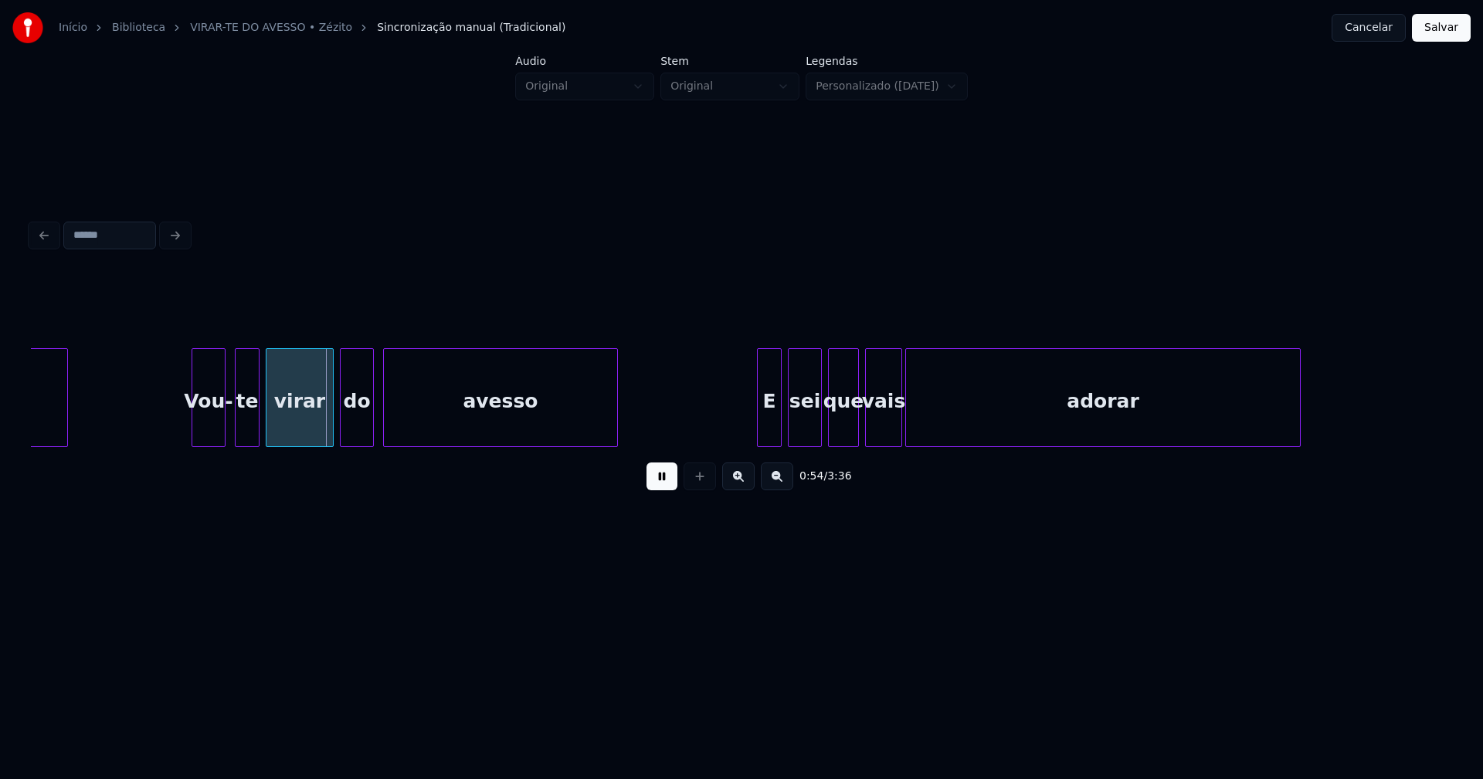
click at [208, 442] on div "parar Vou- te virar do avesso E sei que vais adorar" at bounding box center [741, 397] width 1421 height 99
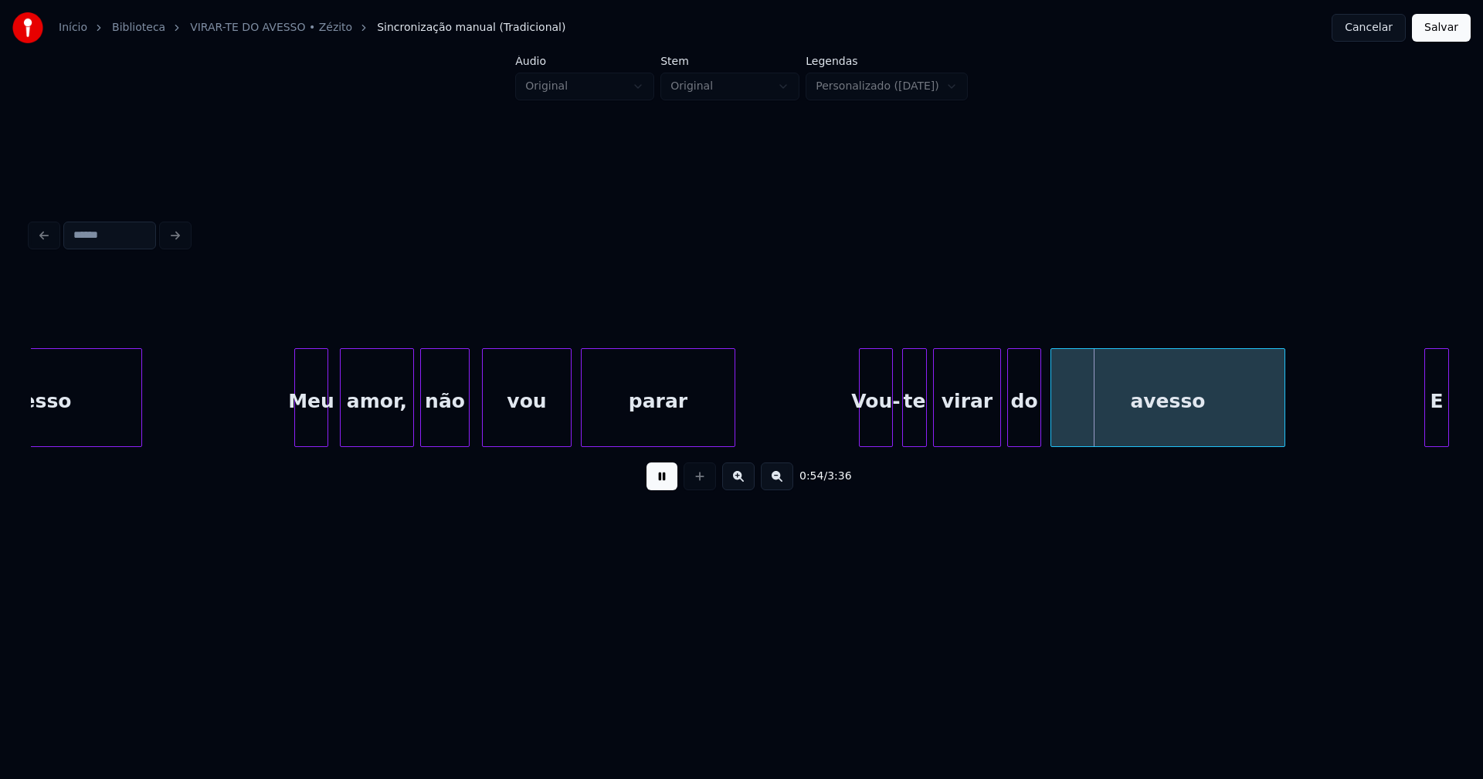
scroll to position [0, 7363]
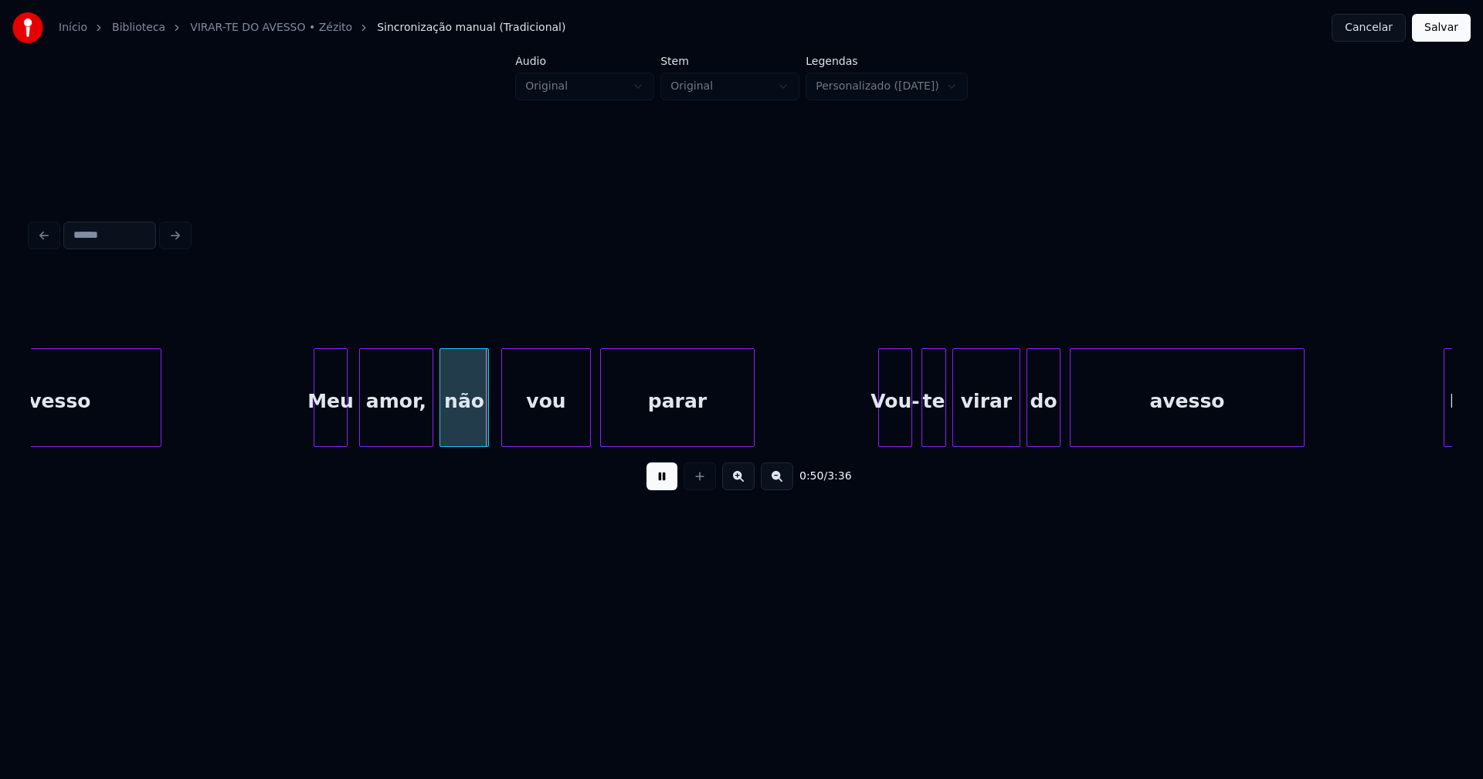
drag, startPoint x: 665, startPoint y: 485, endPoint x: 537, endPoint y: 456, distance: 130.7
click at [666, 485] on button at bounding box center [661, 477] width 31 height 28
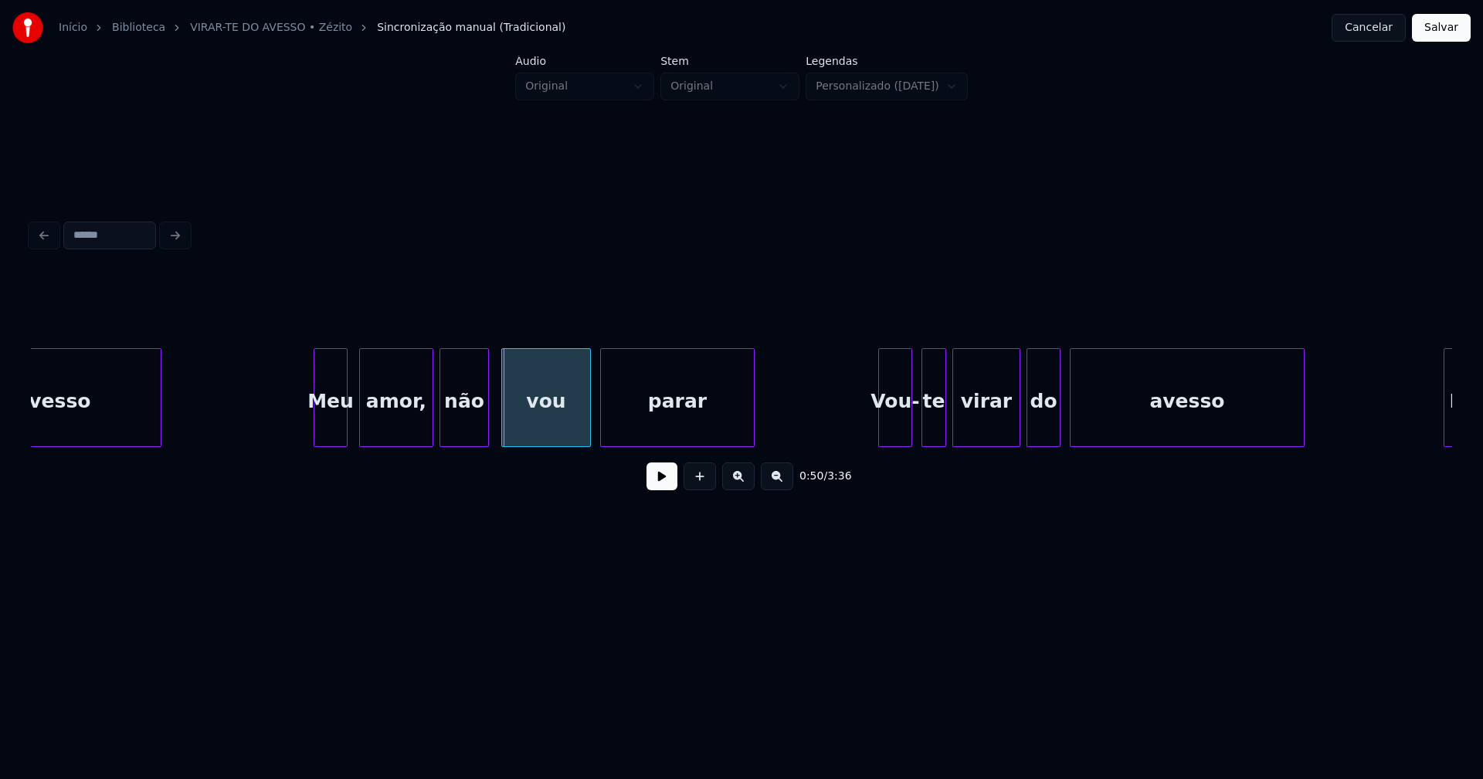
click at [395, 422] on div "amor," at bounding box center [396, 401] width 73 height 105
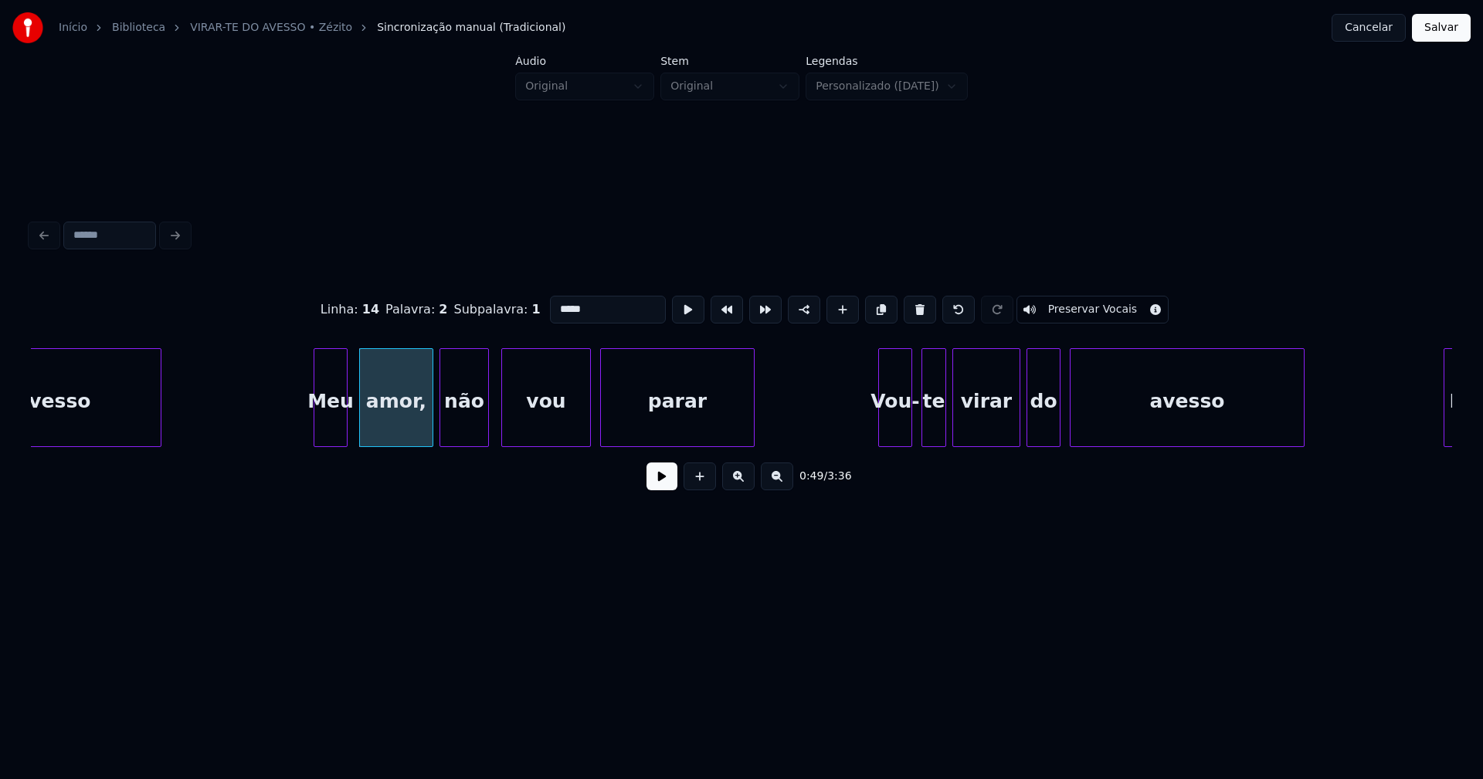
click at [581, 306] on input "*****" at bounding box center [608, 310] width 116 height 28
type input "****"
click at [669, 485] on button at bounding box center [661, 477] width 31 height 28
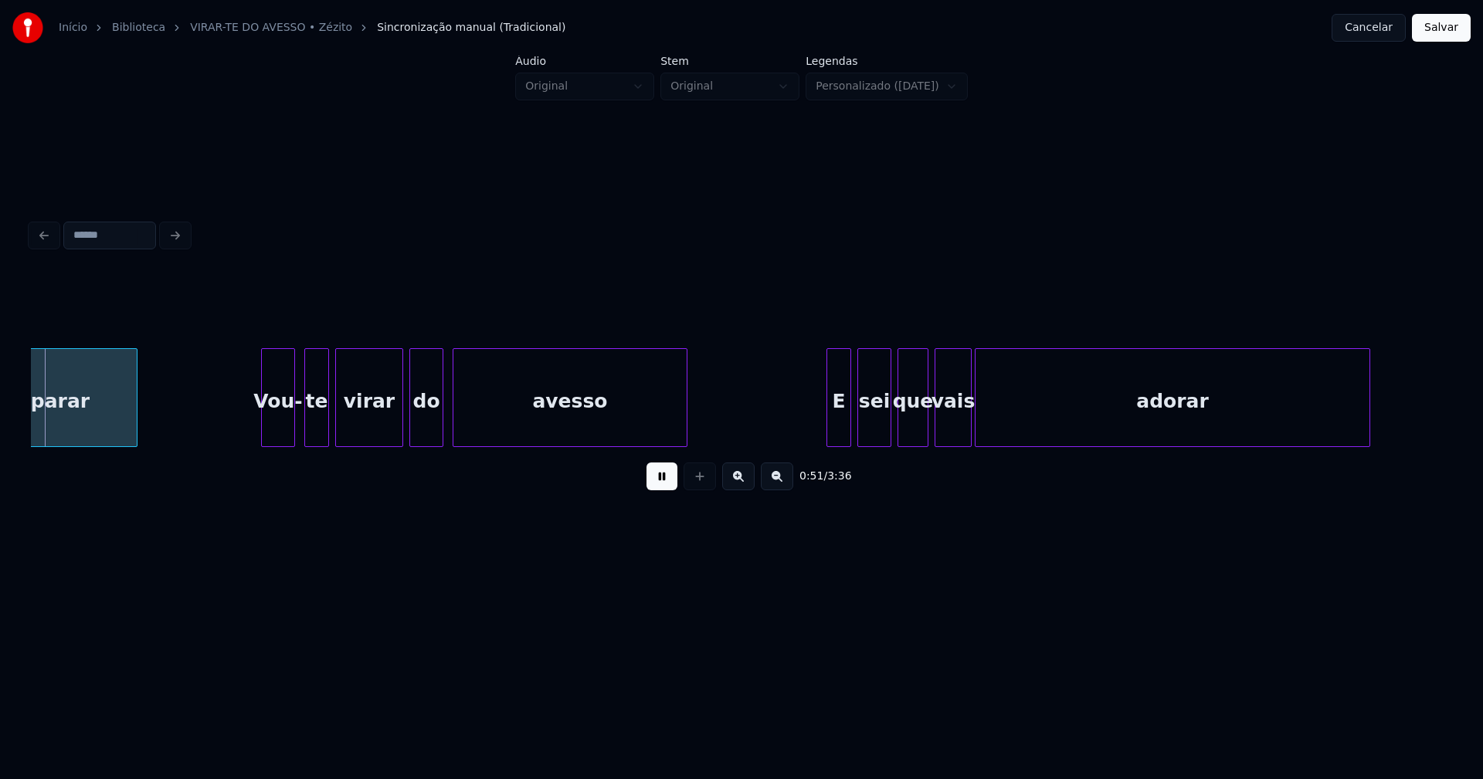
scroll to position [0, 7993]
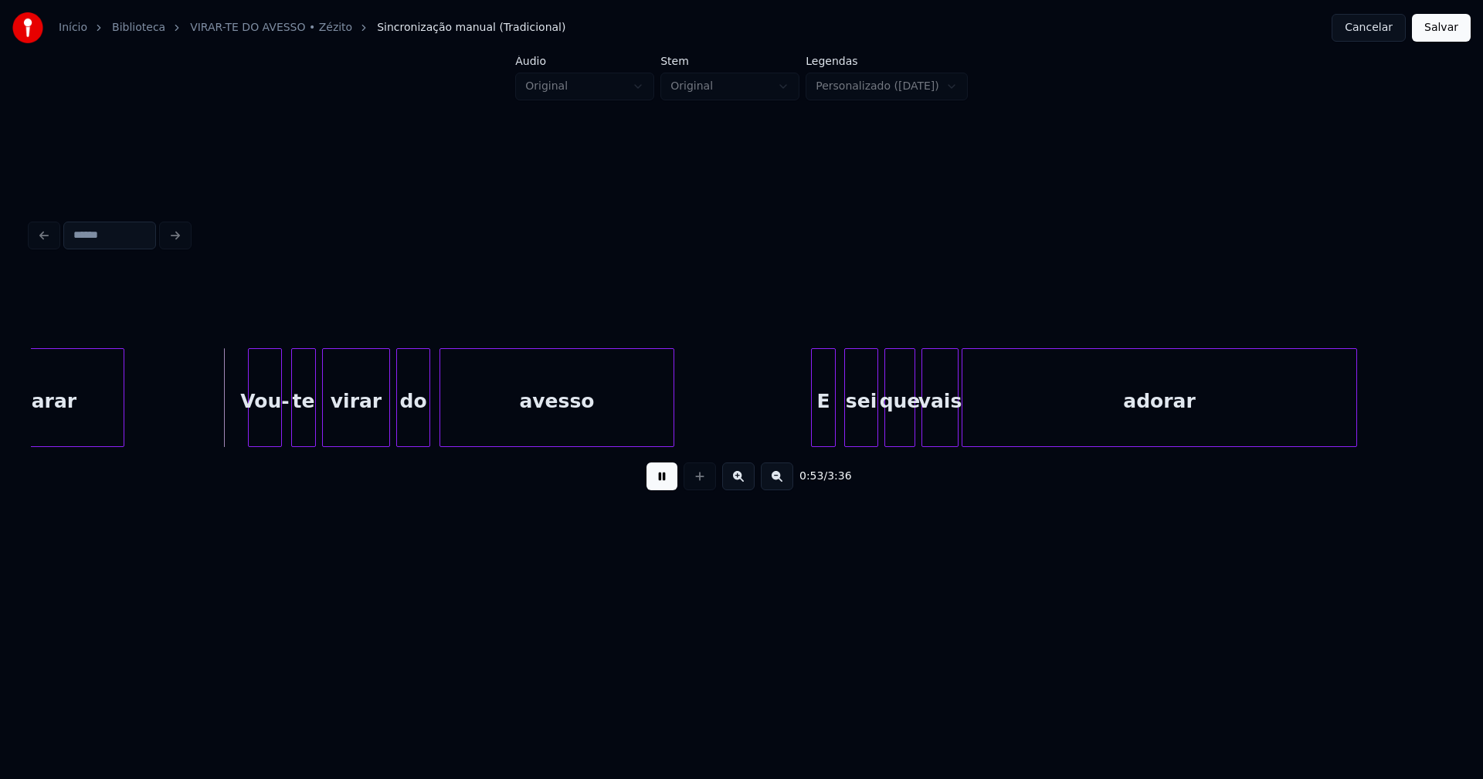
click at [828, 429] on div "E" at bounding box center [823, 401] width 23 height 105
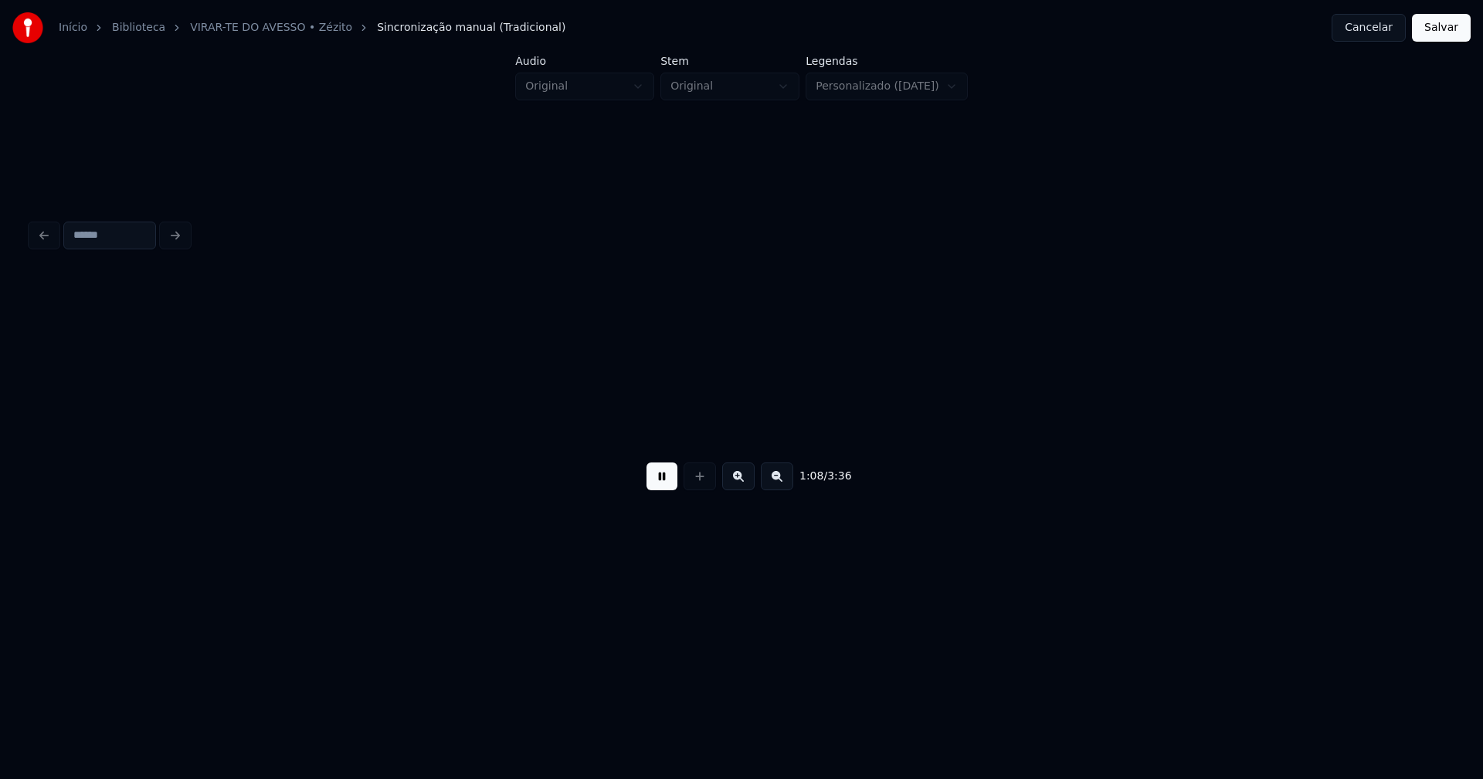
scroll to position [0, 10583]
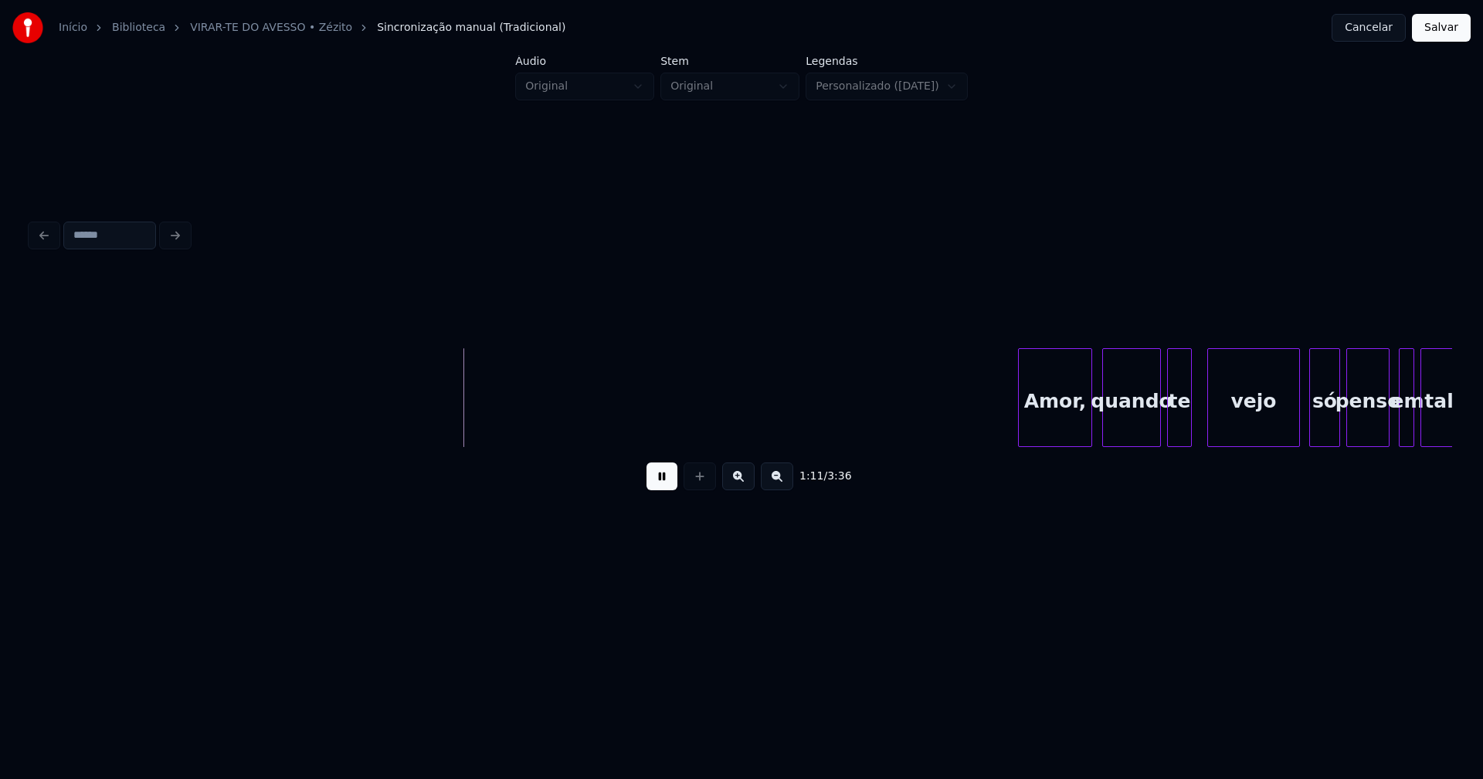
click at [1058, 432] on div "Amor," at bounding box center [1054, 401] width 73 height 105
click at [666, 490] on button at bounding box center [661, 477] width 31 height 28
click at [1046, 416] on div "Amor," at bounding box center [1054, 401] width 73 height 105
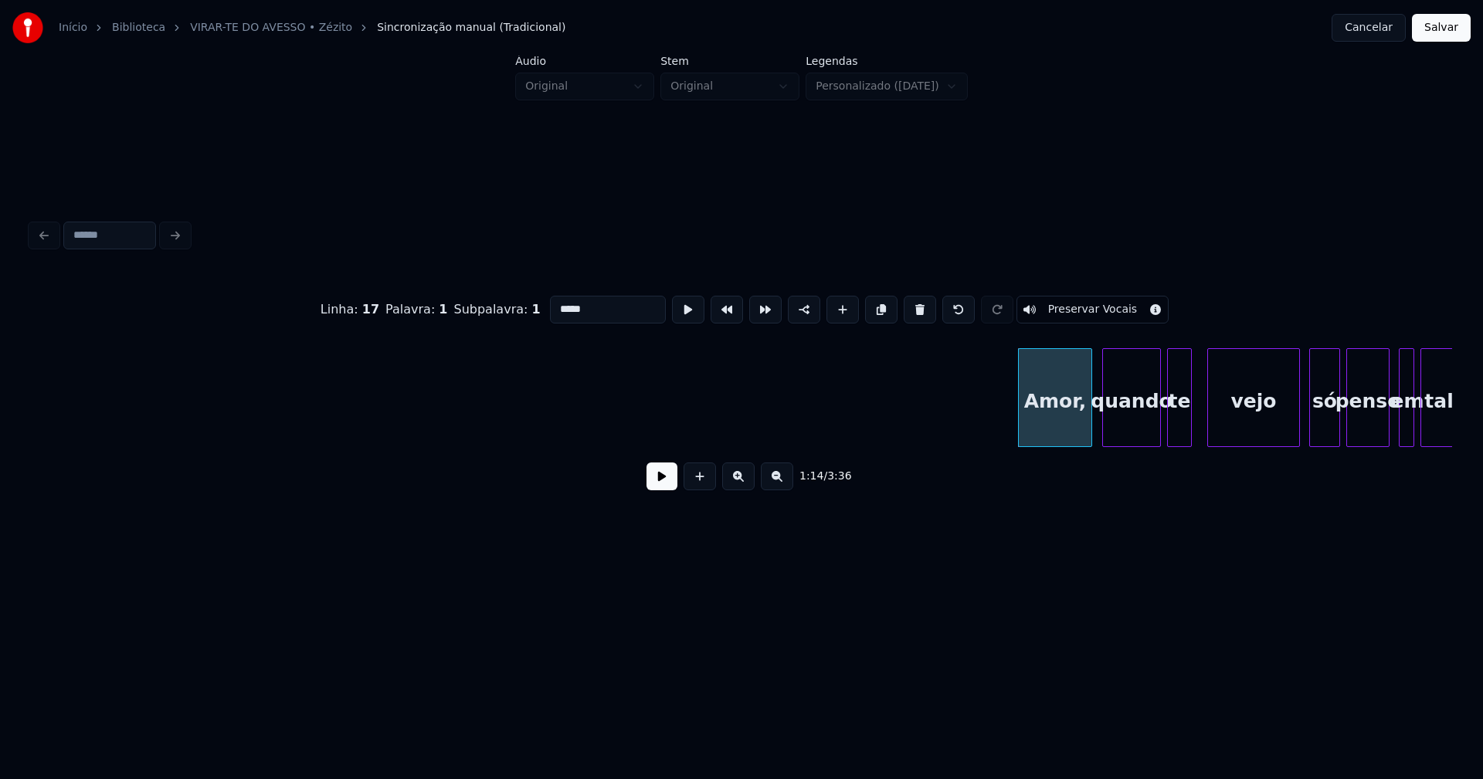
click at [605, 307] on input "*****" at bounding box center [608, 310] width 116 height 28
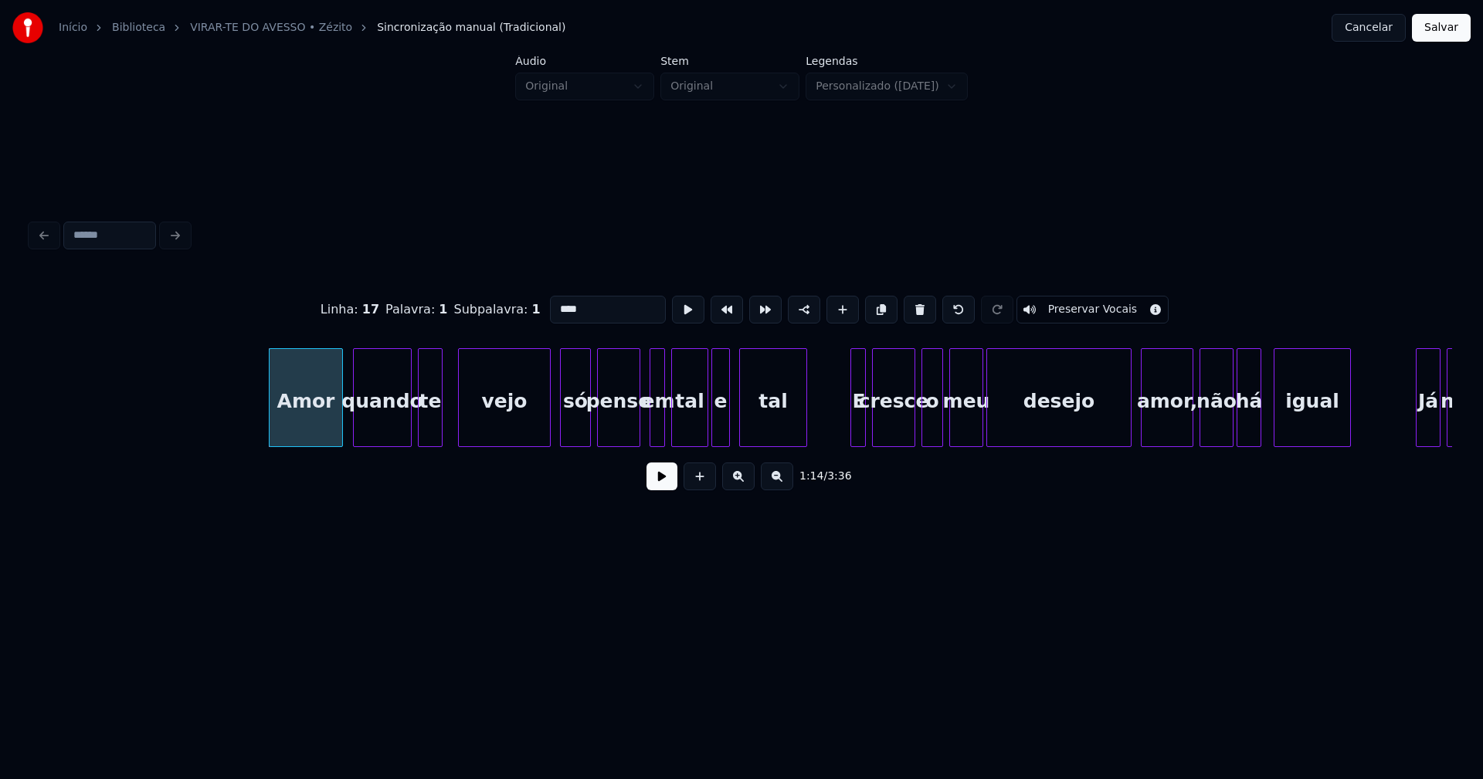
scroll to position [0, 11499]
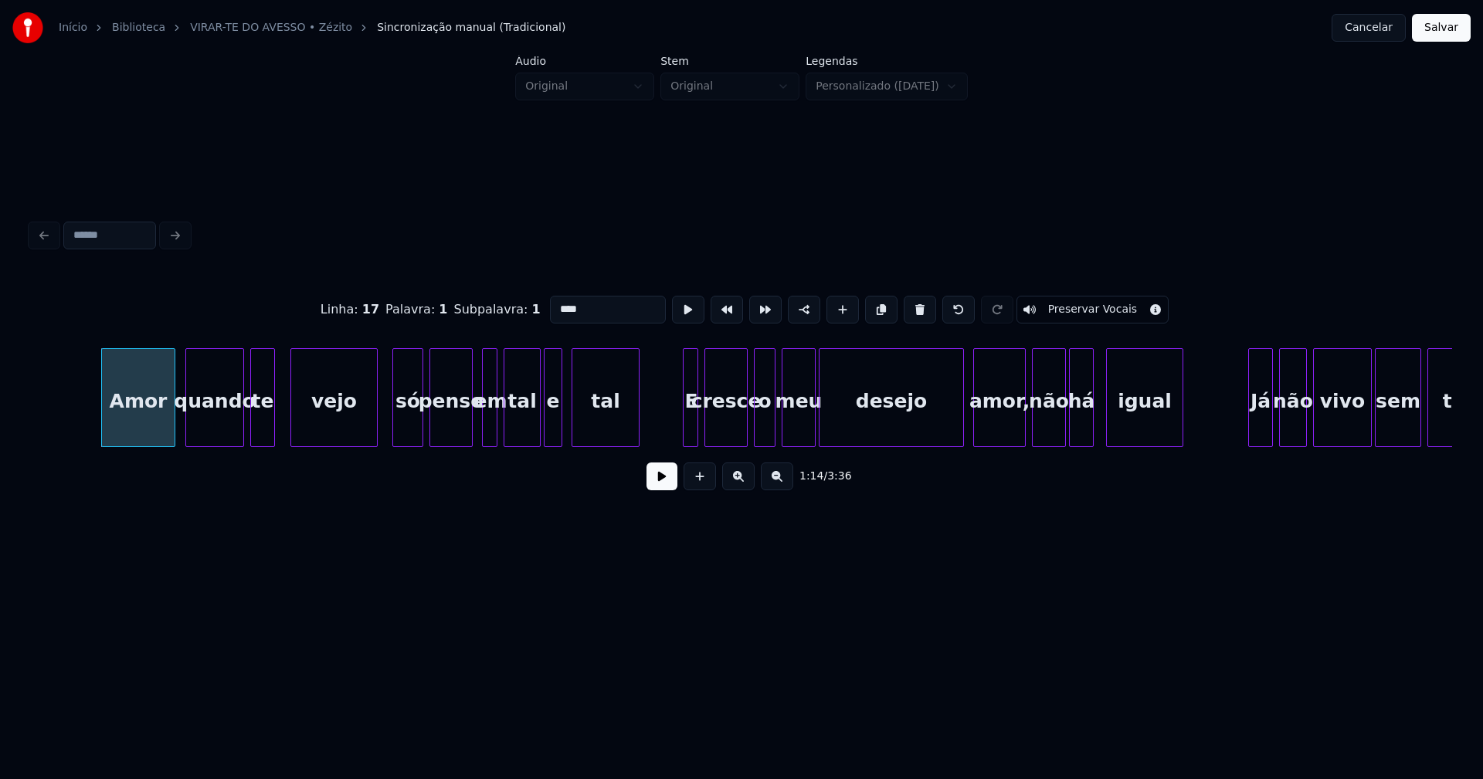
click at [375, 425] on div at bounding box center [374, 397] width 5 height 97
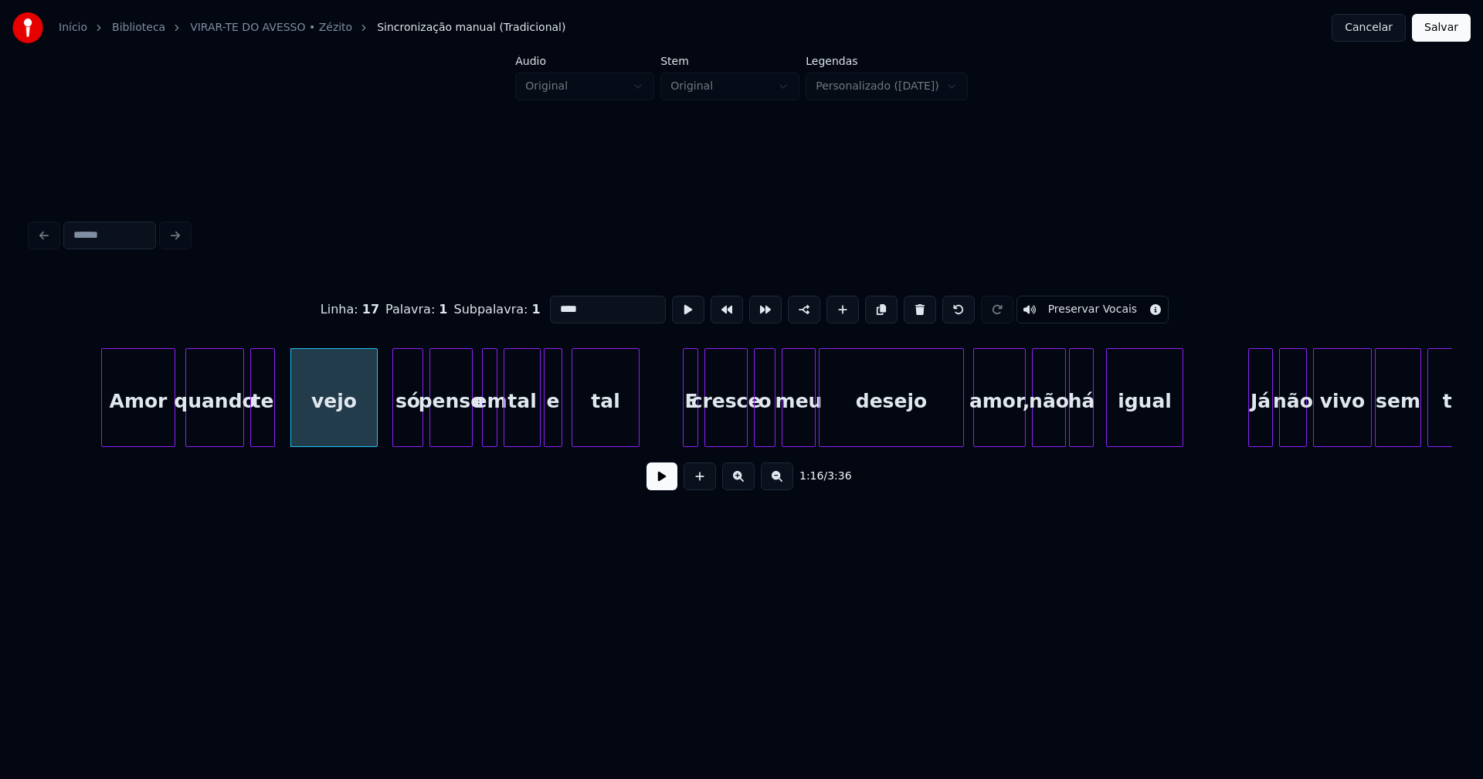
type input "****"
click at [668, 487] on button at bounding box center [661, 477] width 31 height 28
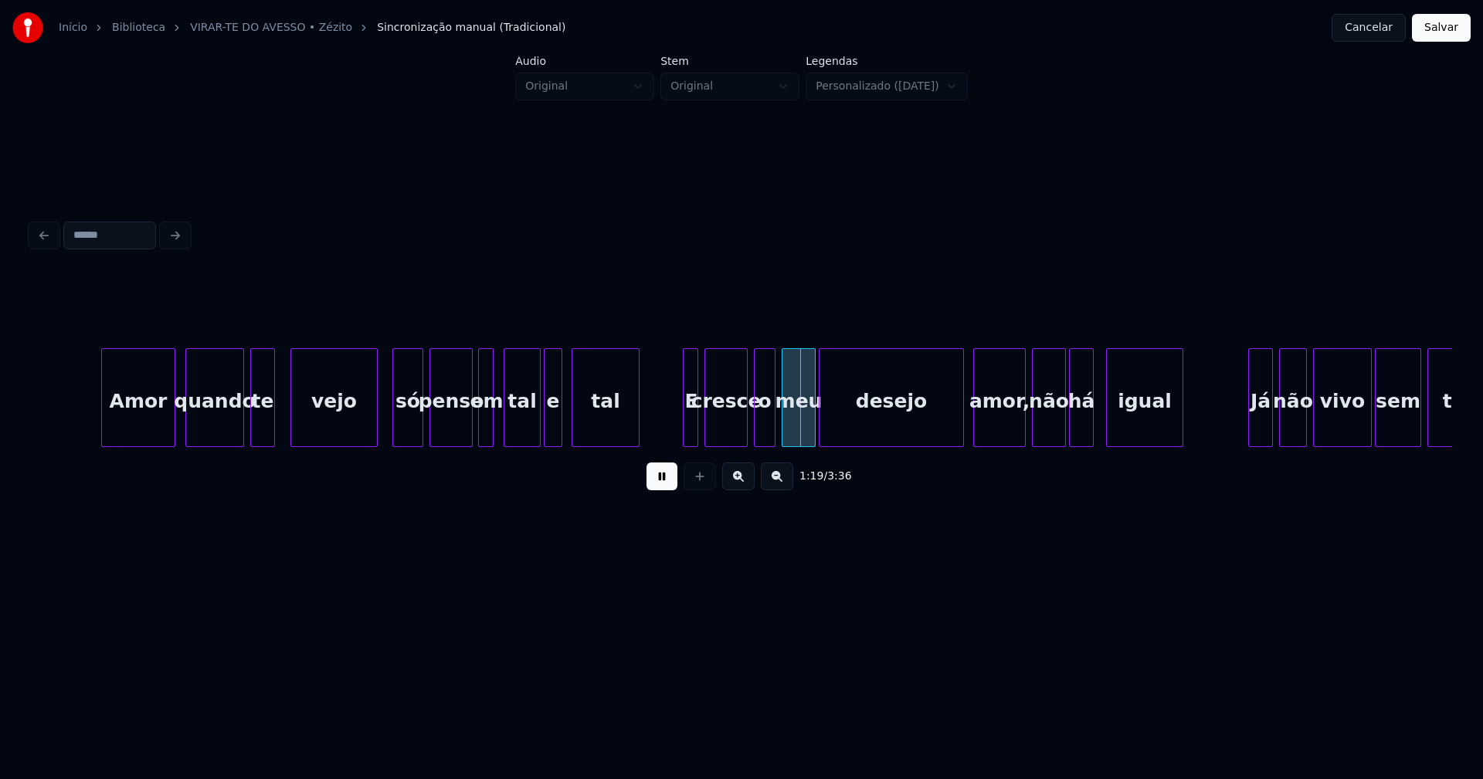
click at [485, 426] on div "em" at bounding box center [486, 401] width 15 height 105
click at [532, 429] on div at bounding box center [533, 397] width 5 height 97
click at [545, 429] on div "e" at bounding box center [545, 401] width 17 height 105
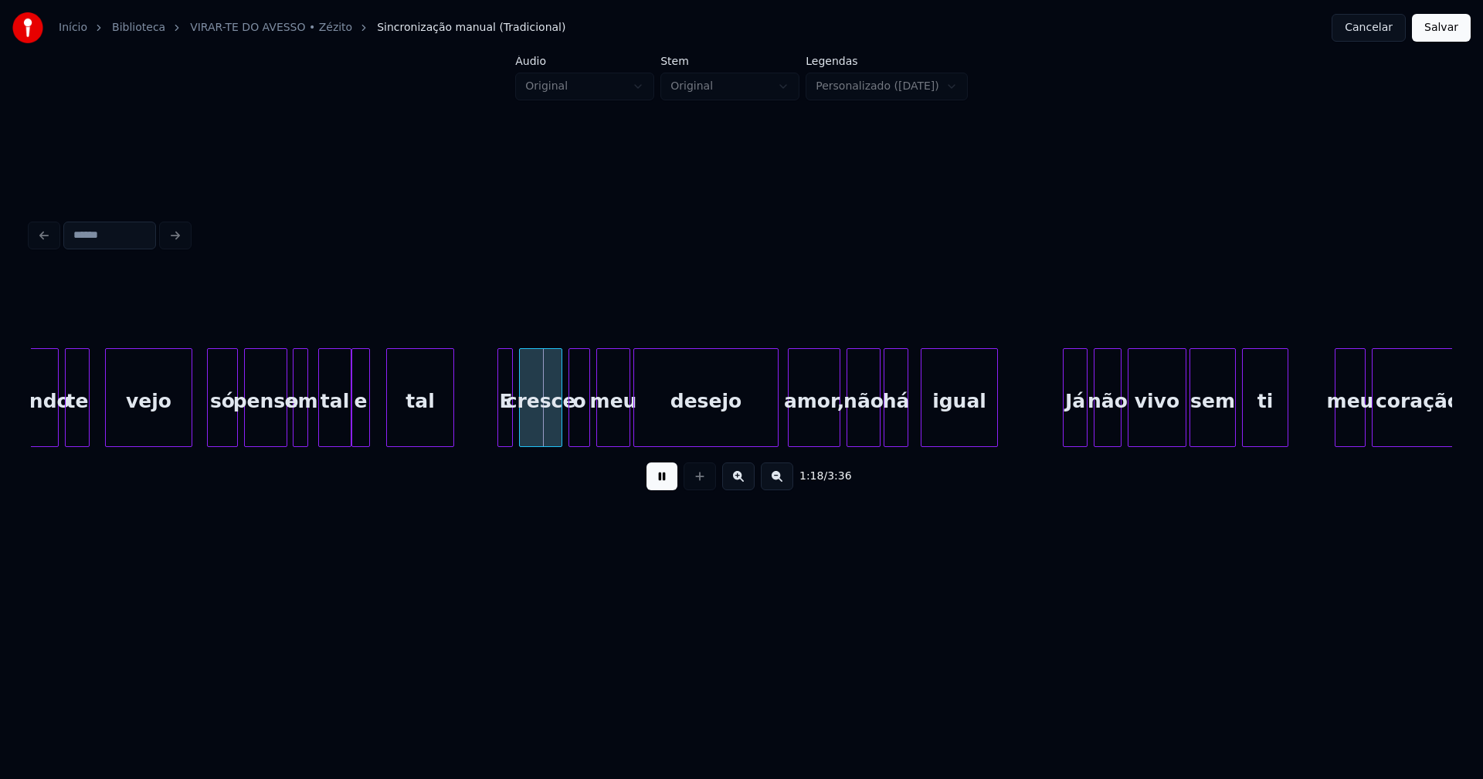
scroll to position [0, 11702]
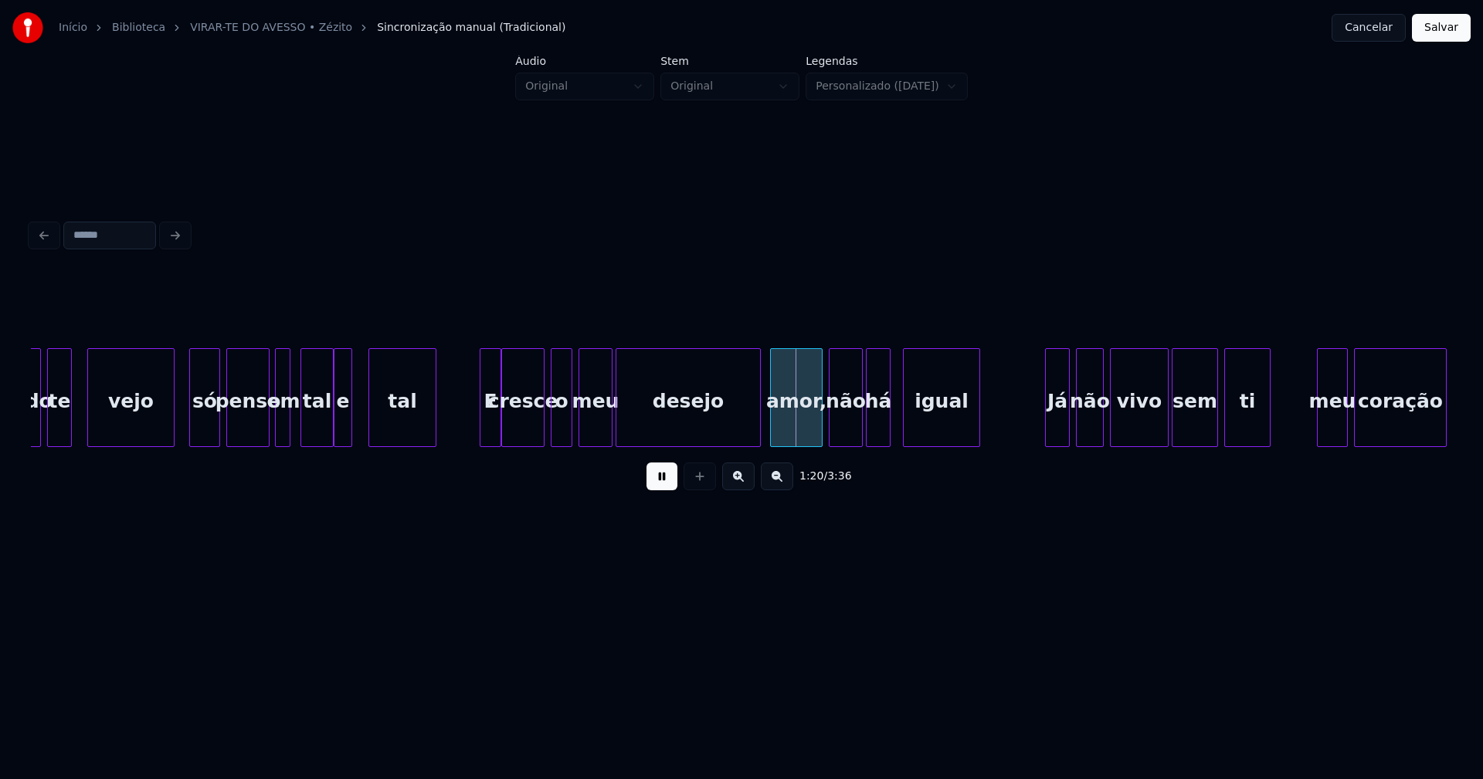
click at [497, 422] on div at bounding box center [498, 397] width 5 height 97
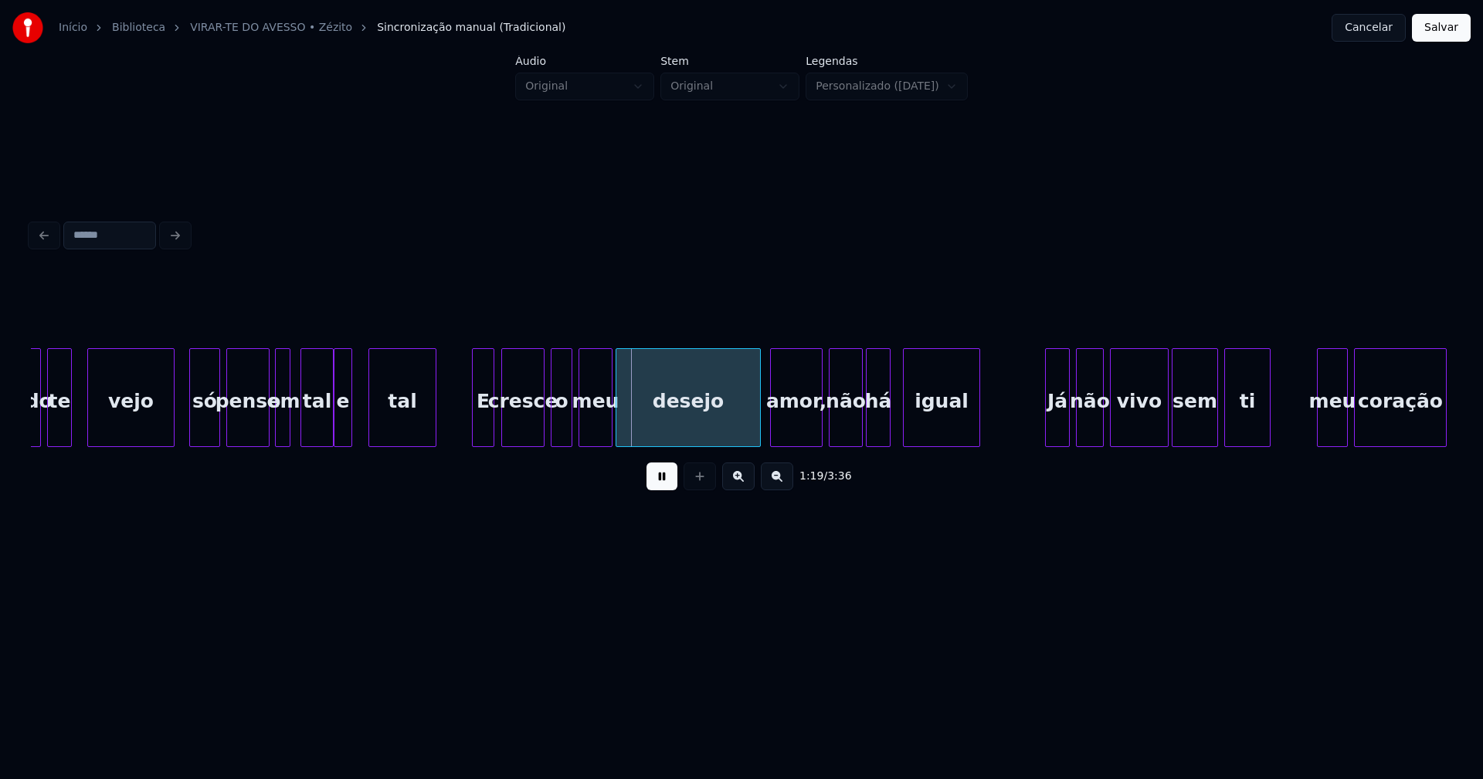
click at [480, 433] on div "E" at bounding box center [483, 401] width 21 height 105
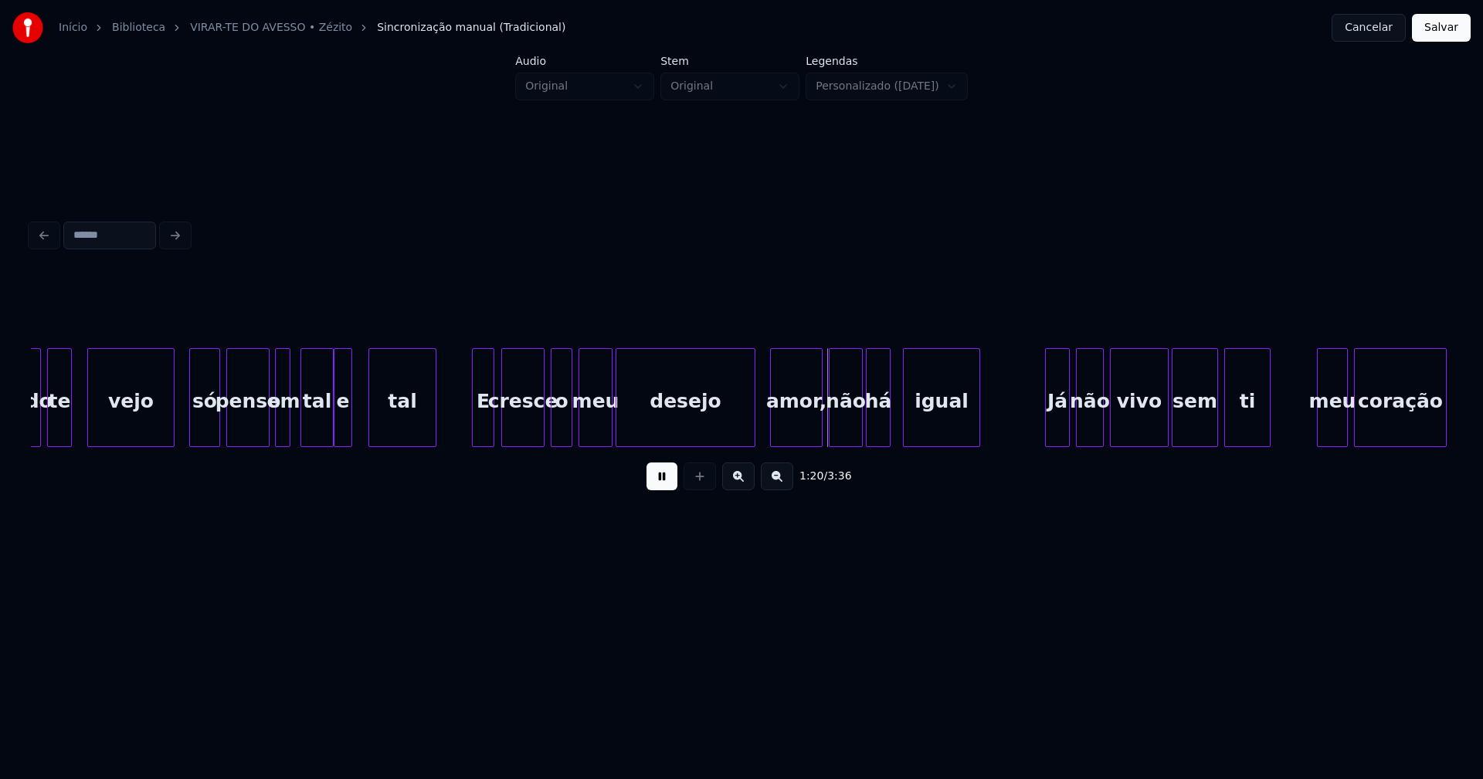
click at [754, 425] on div at bounding box center [752, 397] width 5 height 97
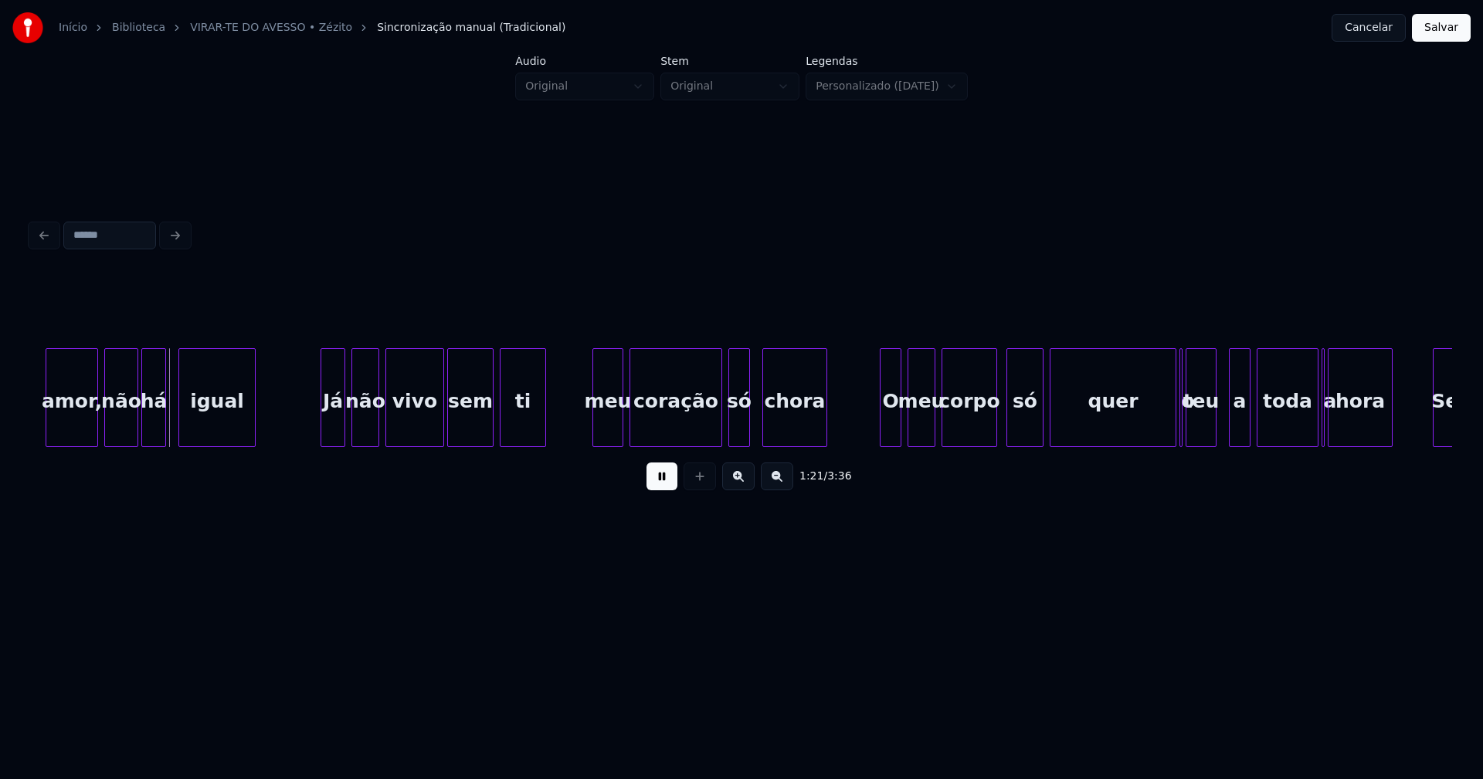
scroll to position [0, 12481]
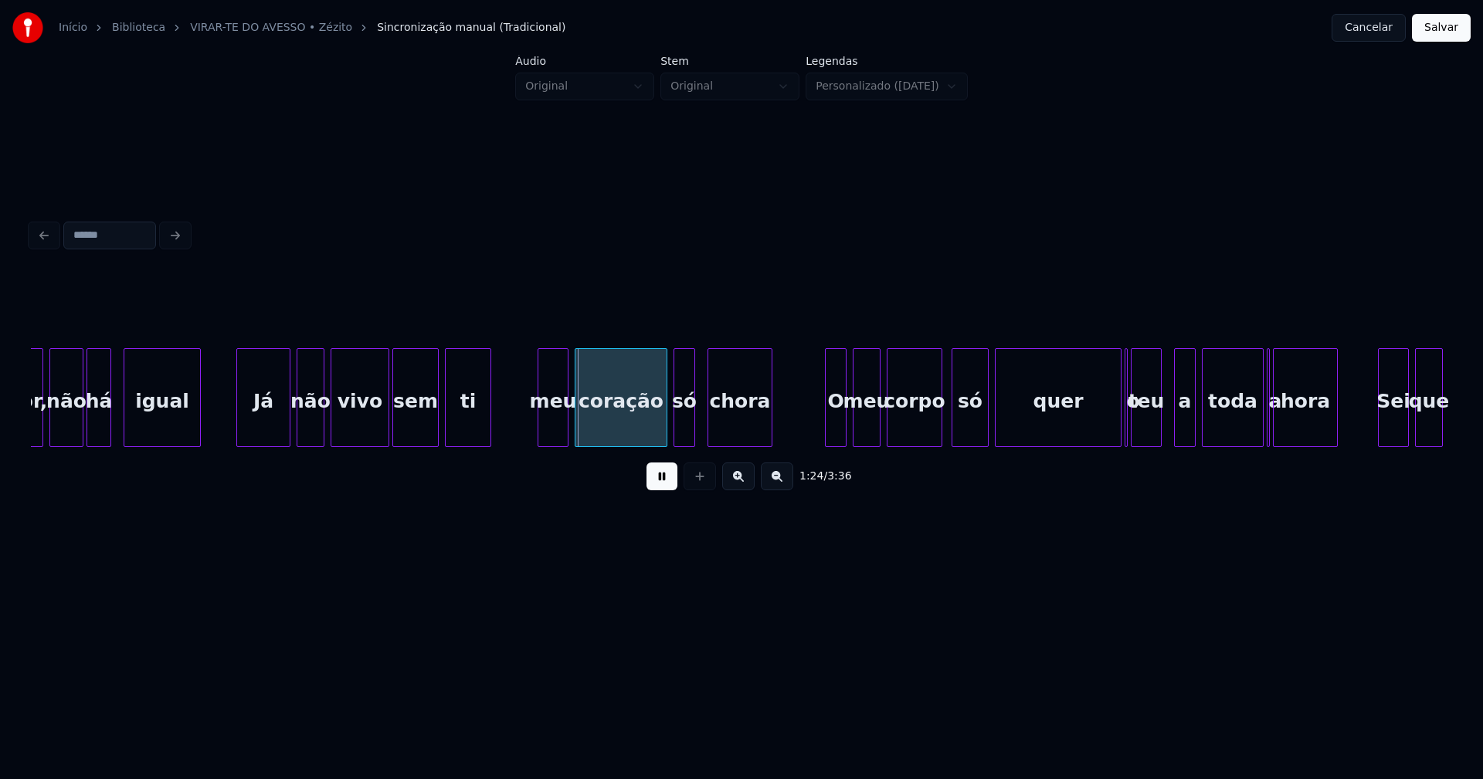
click at [237, 430] on div at bounding box center [239, 397] width 5 height 97
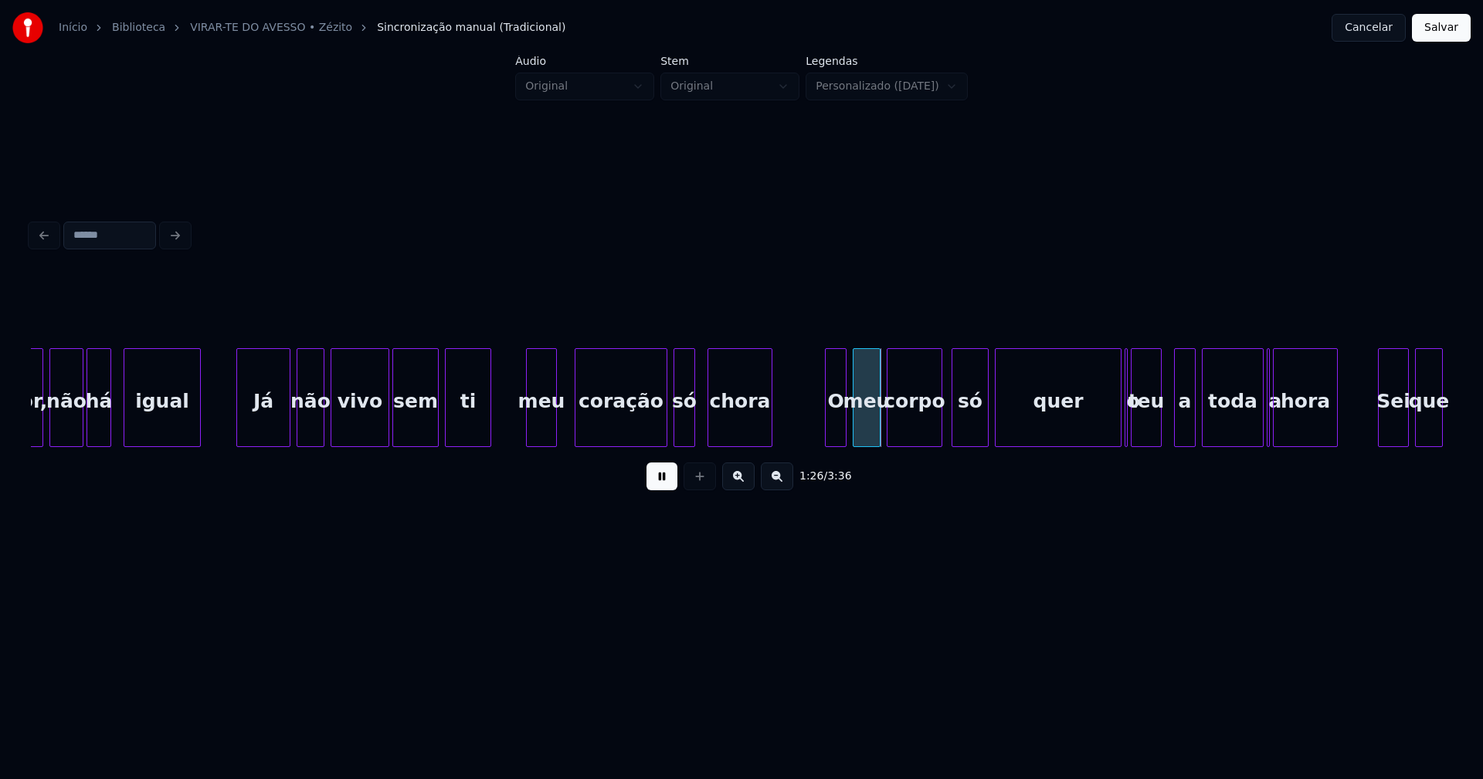
click at [537, 430] on div "meu" at bounding box center [541, 401] width 29 height 105
click at [524, 432] on div at bounding box center [524, 397] width 5 height 97
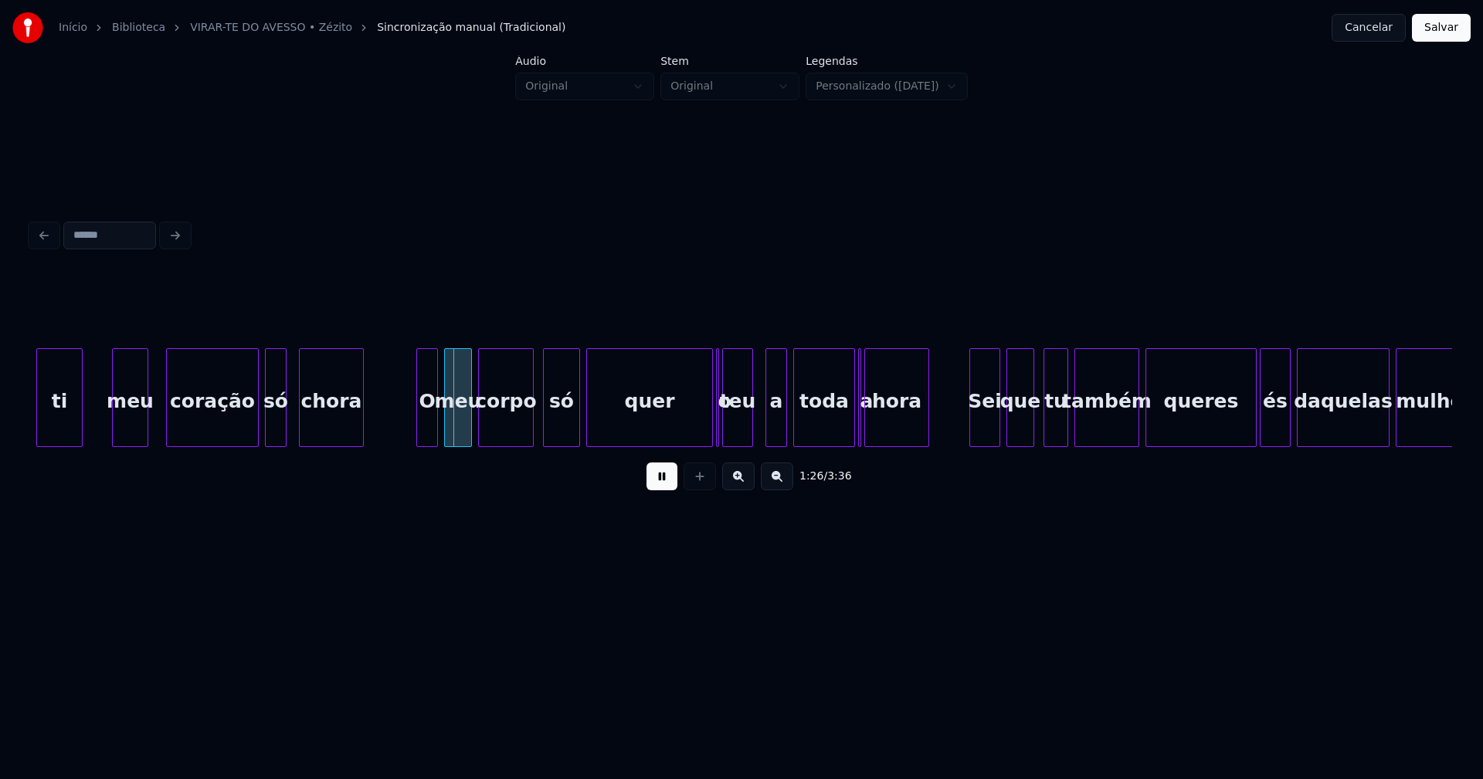
scroll to position [0, 12908]
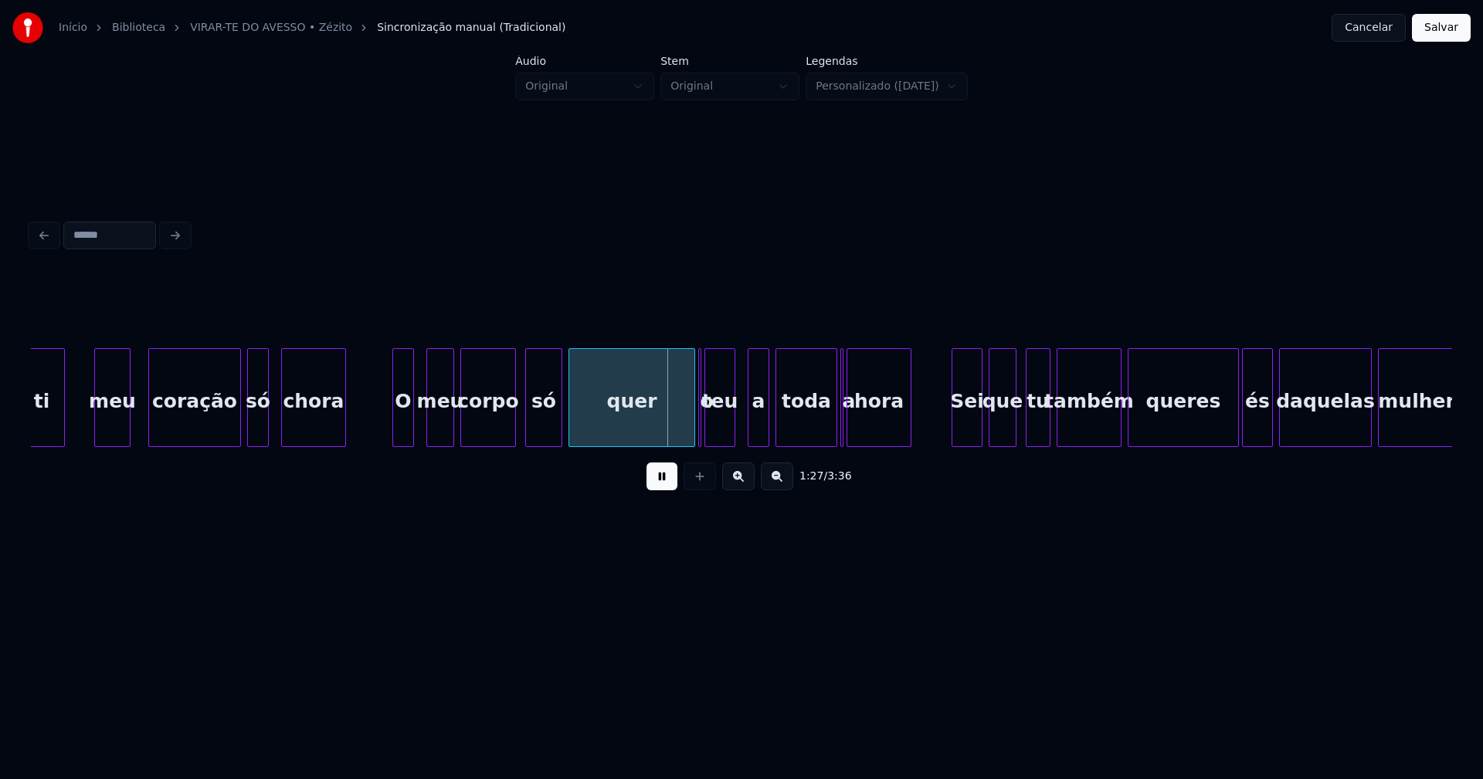
click at [402, 434] on div "O" at bounding box center [403, 401] width 20 height 105
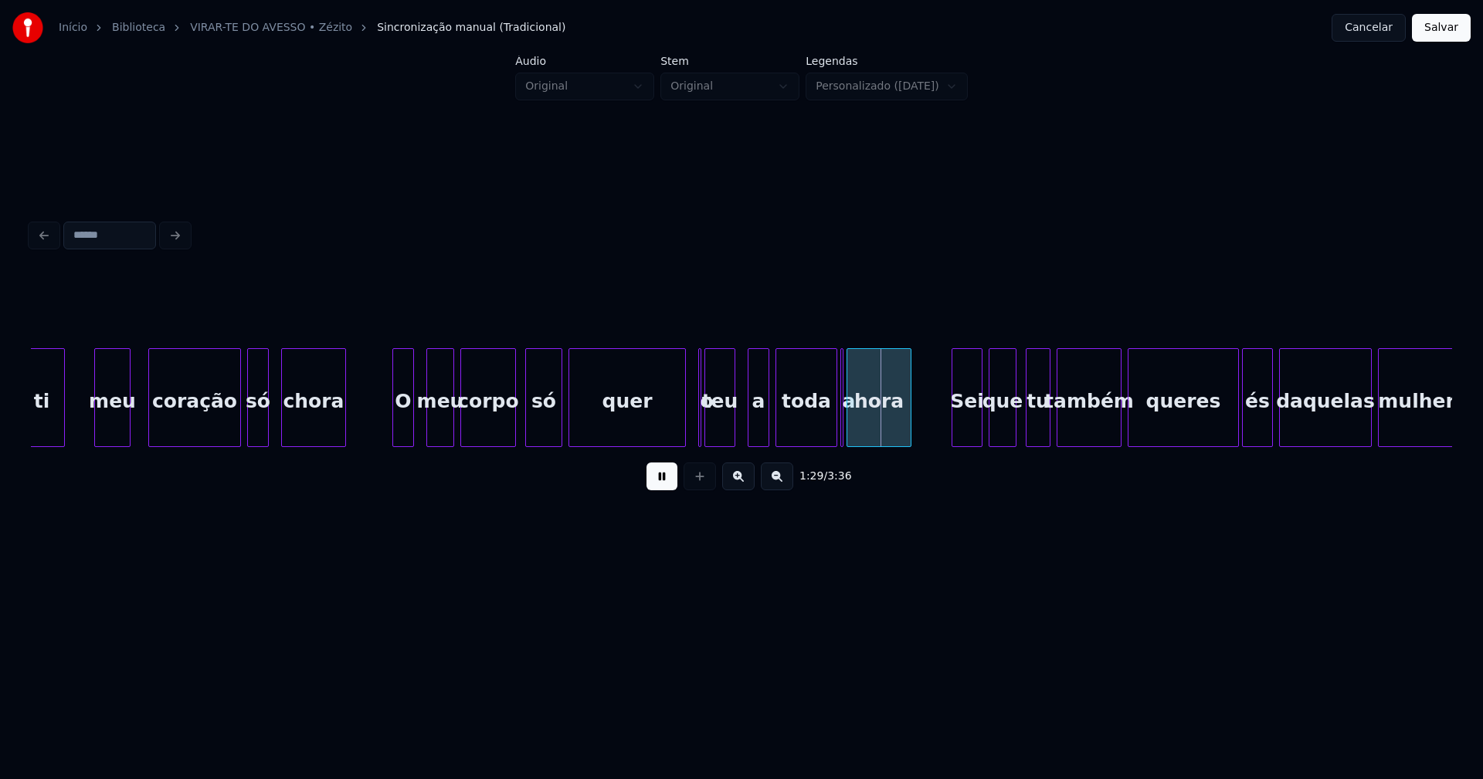
click at [683, 432] on div at bounding box center [682, 397] width 5 height 97
click at [700, 438] on div at bounding box center [700, 397] width 5 height 97
click at [720, 436] on div "teu" at bounding box center [723, 401] width 29 height 105
click at [706, 438] on div at bounding box center [705, 397] width 5 height 97
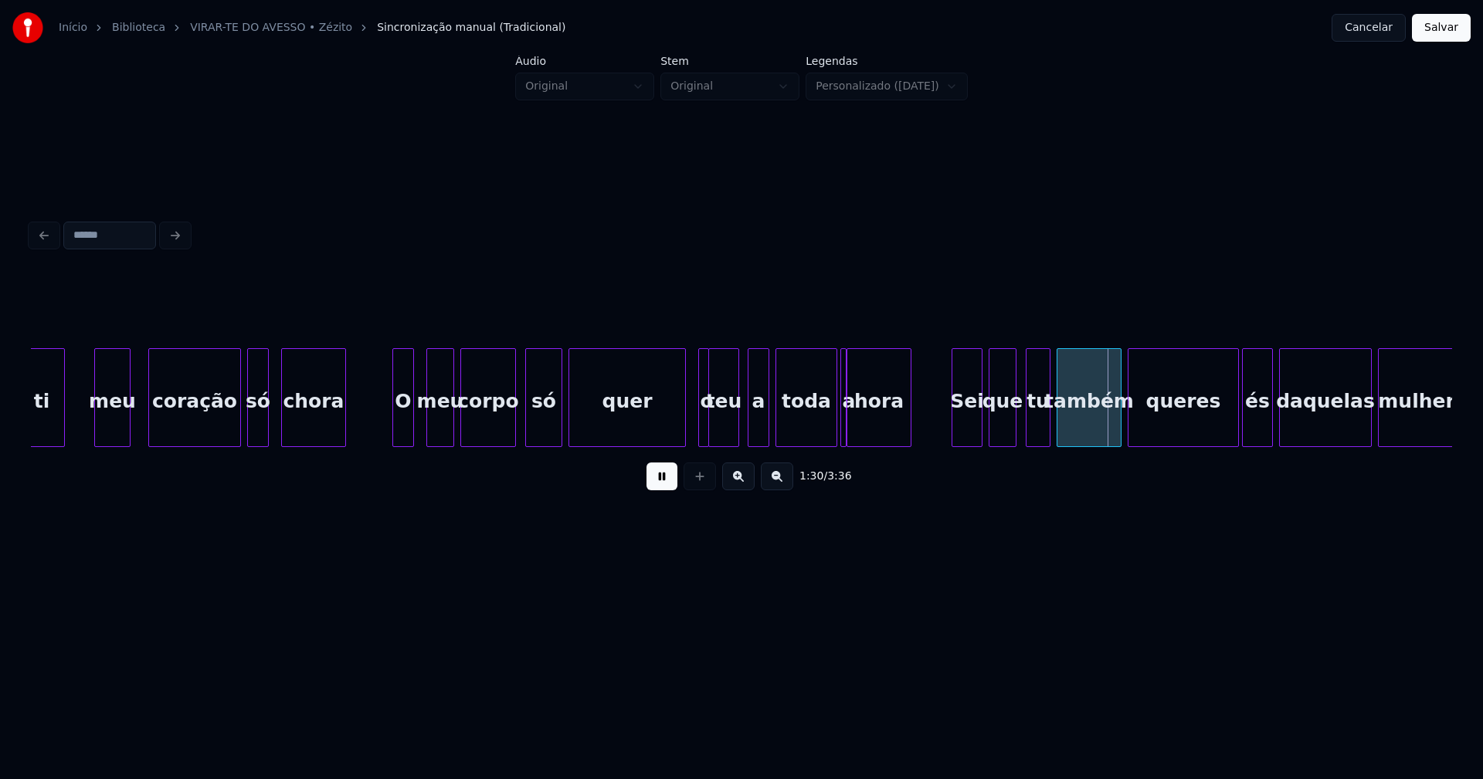
click at [842, 435] on div at bounding box center [843, 397] width 5 height 97
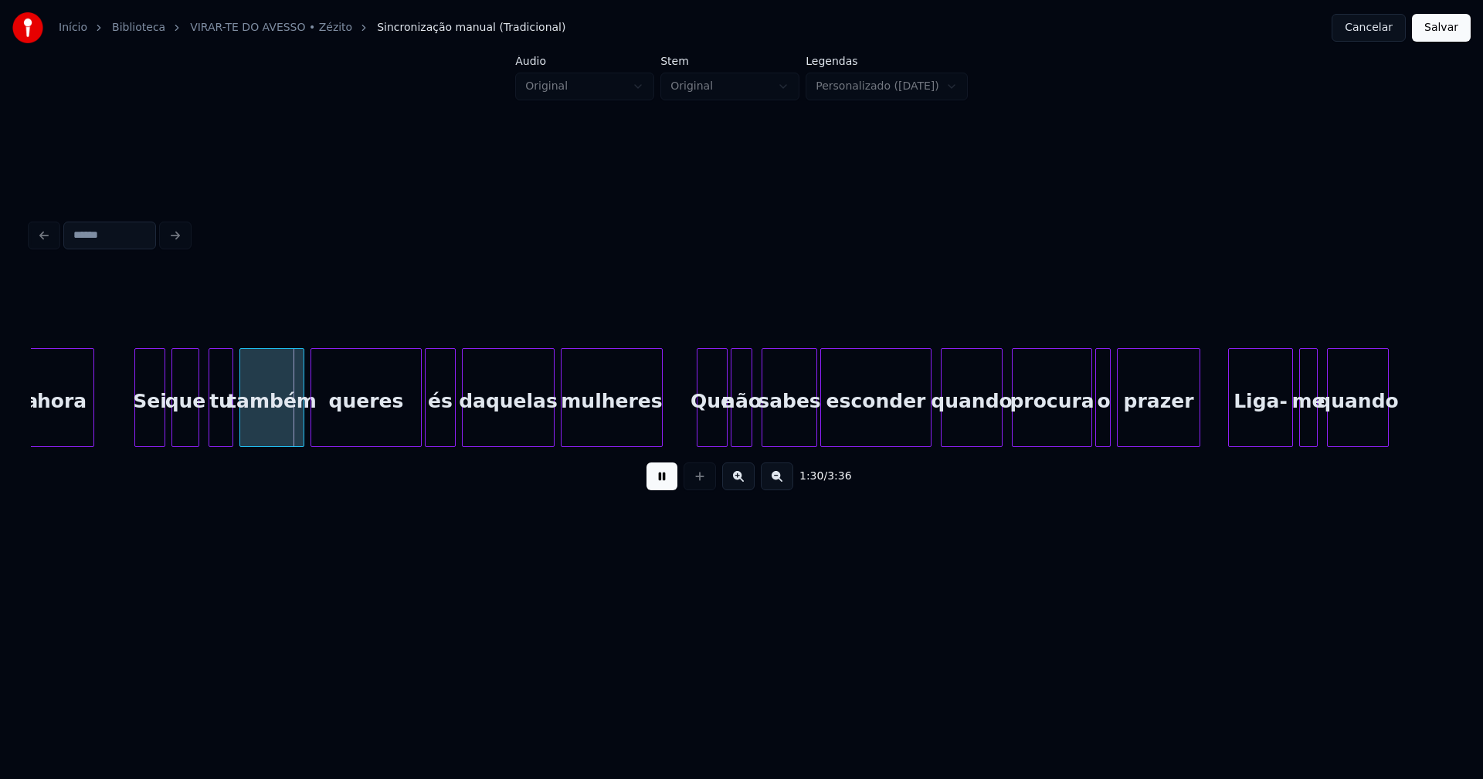
scroll to position [0, 13780]
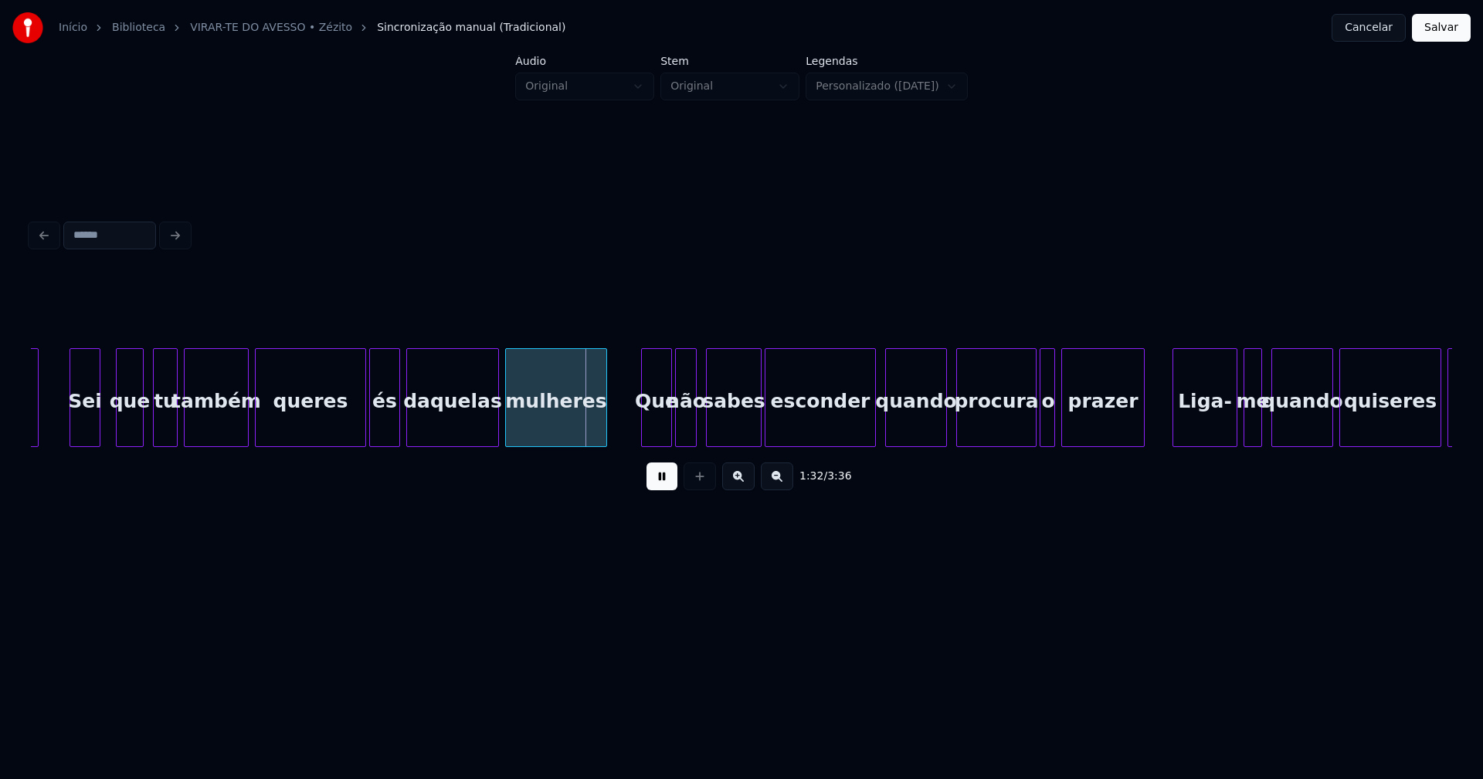
click at [80, 429] on div "Sei" at bounding box center [84, 401] width 29 height 105
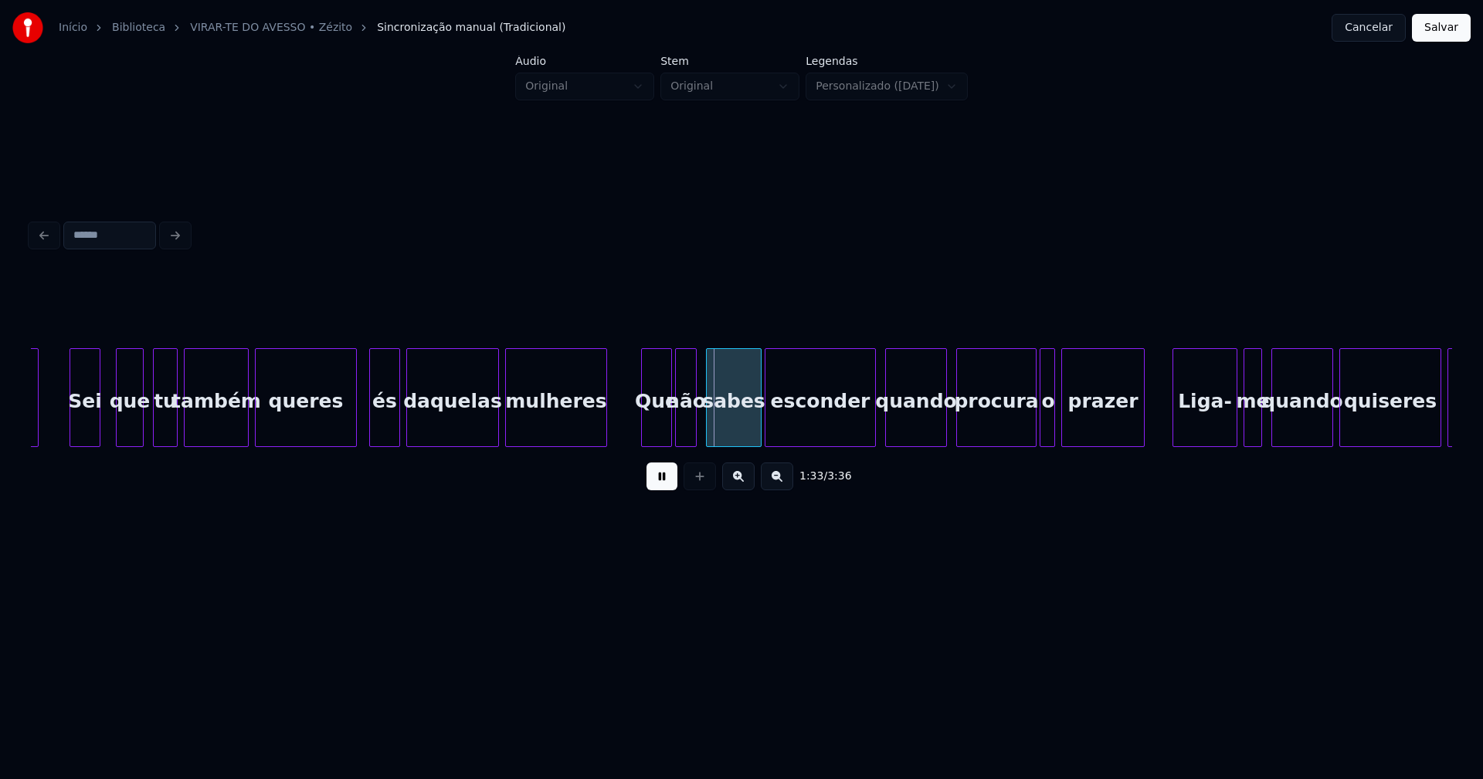
click at [354, 432] on div at bounding box center [353, 397] width 5 height 97
click at [380, 426] on div "és" at bounding box center [380, 401] width 29 height 105
click at [660, 426] on div "Que" at bounding box center [653, 401] width 29 height 105
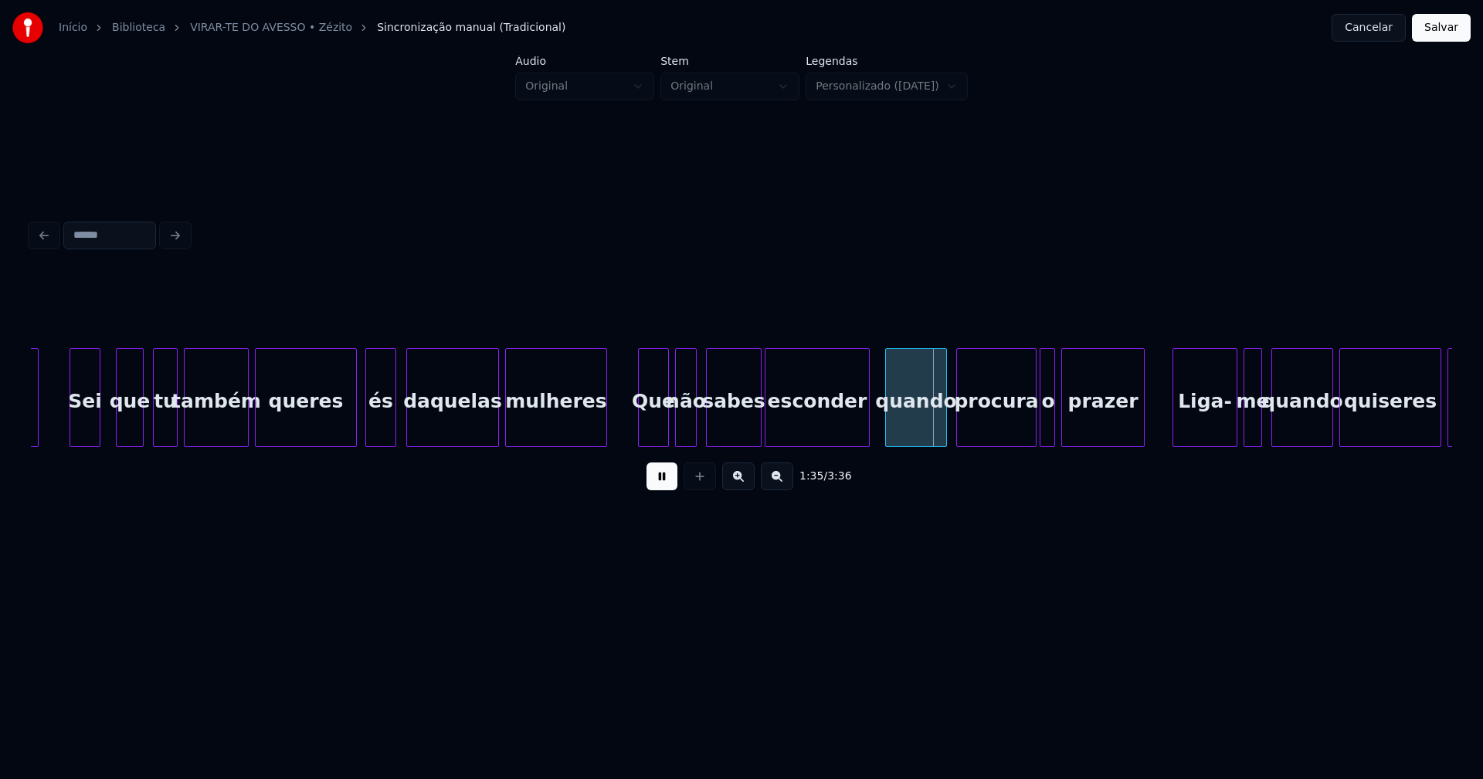
click at [868, 427] on div at bounding box center [866, 397] width 5 height 97
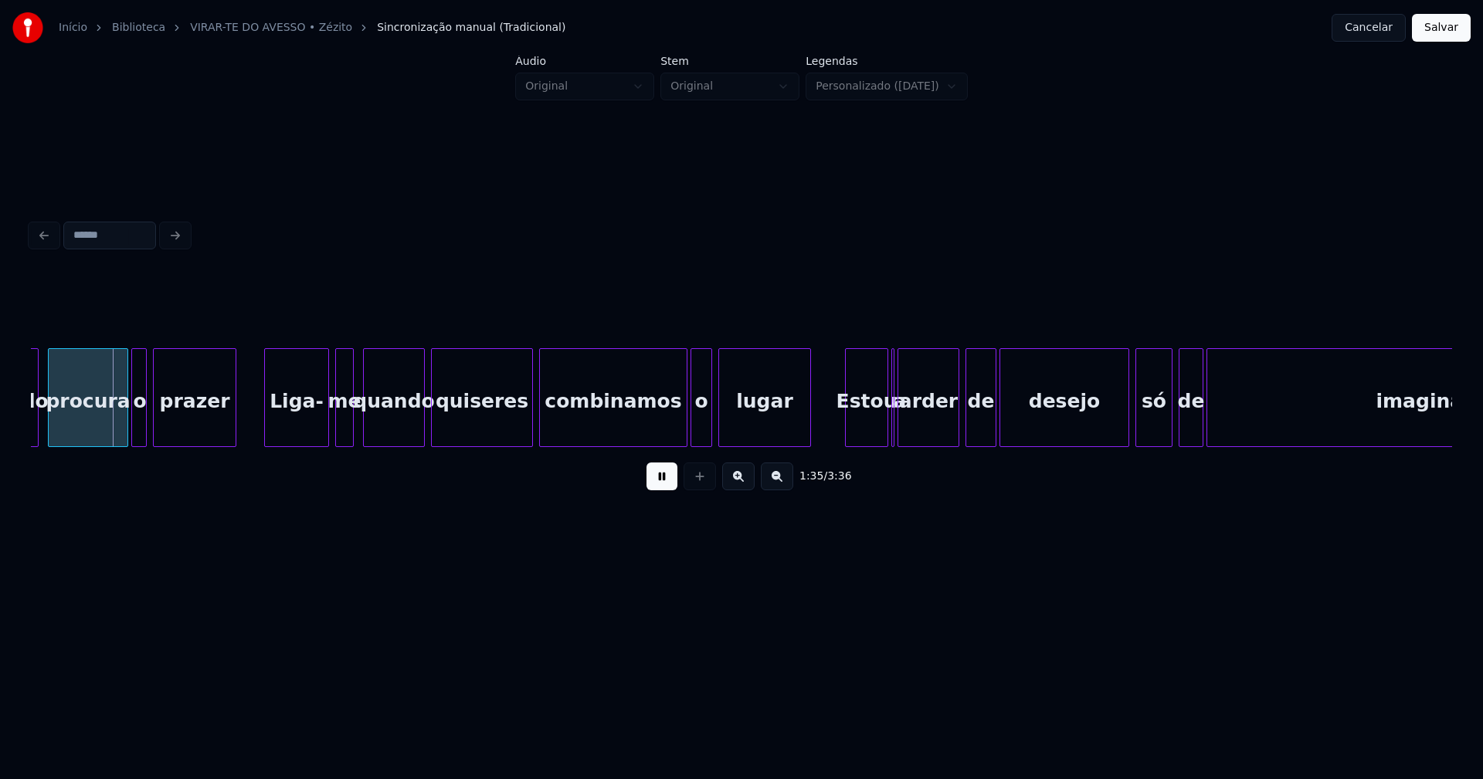
scroll to position [0, 14708]
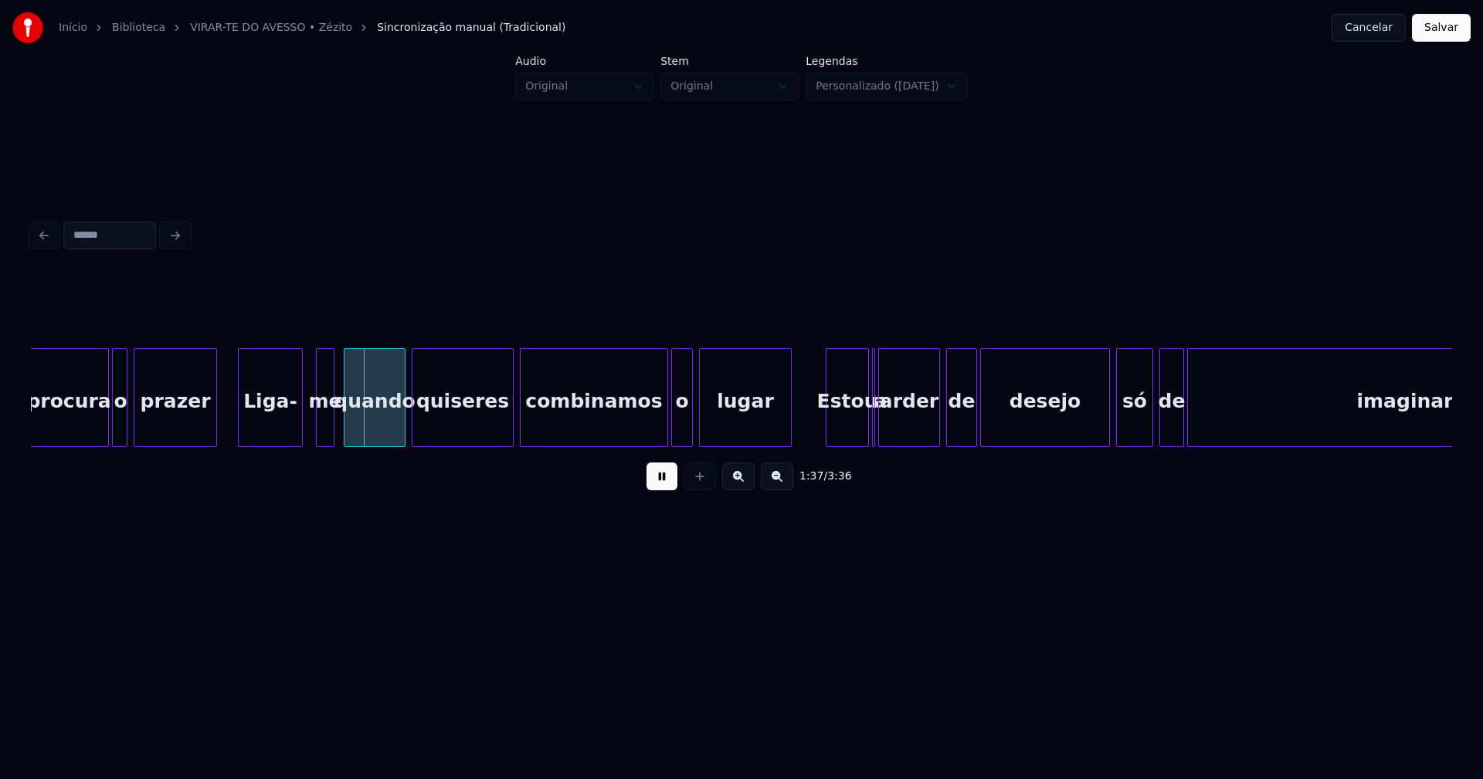
click at [261, 432] on div "Liga-" at bounding box center [270, 401] width 63 height 105
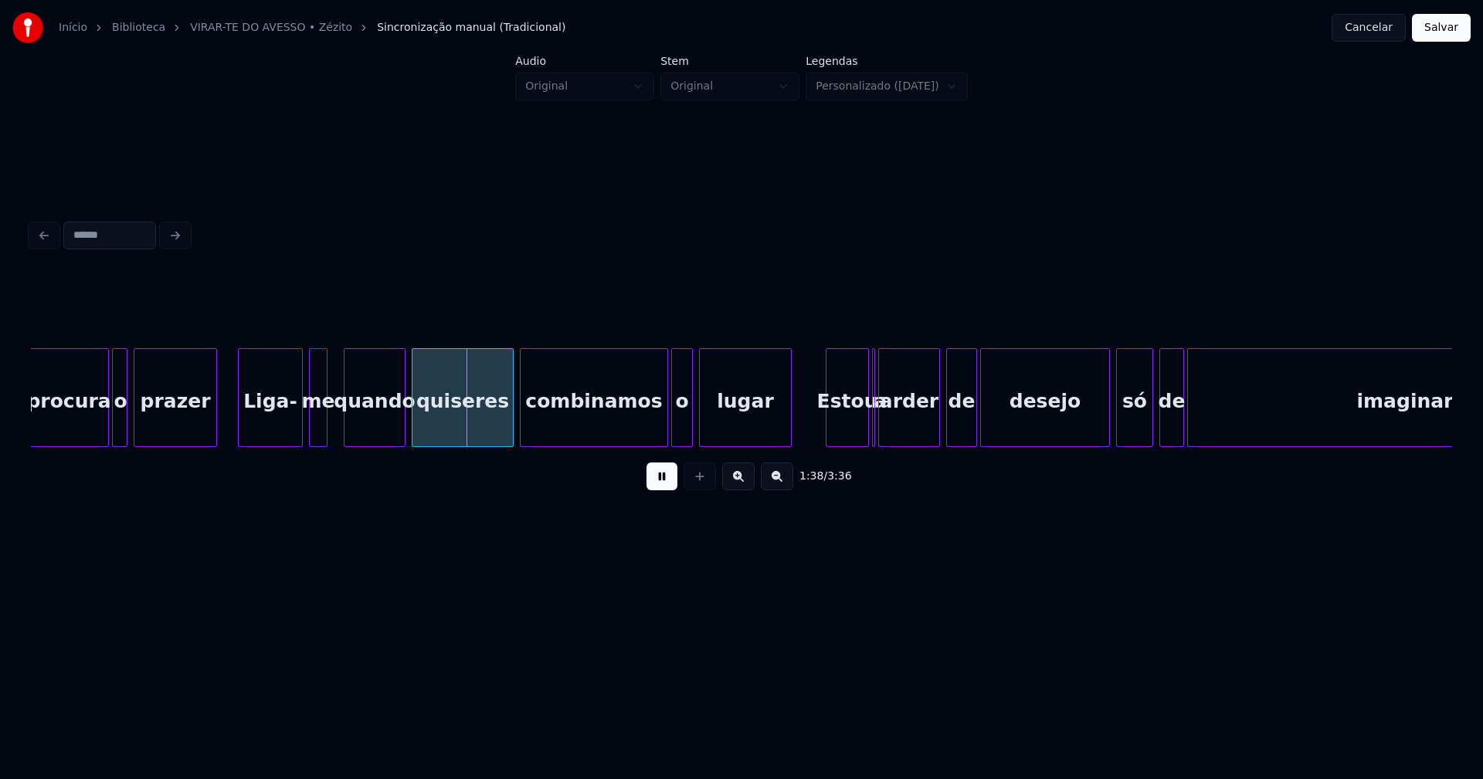
click at [315, 431] on div "me" at bounding box center [318, 401] width 17 height 105
click at [502, 436] on div at bounding box center [504, 397] width 5 height 97
click at [872, 446] on div "procura o prazer Liga- me quando quiseres combinamos o lugar Estou a arder de d…" at bounding box center [741, 397] width 1421 height 99
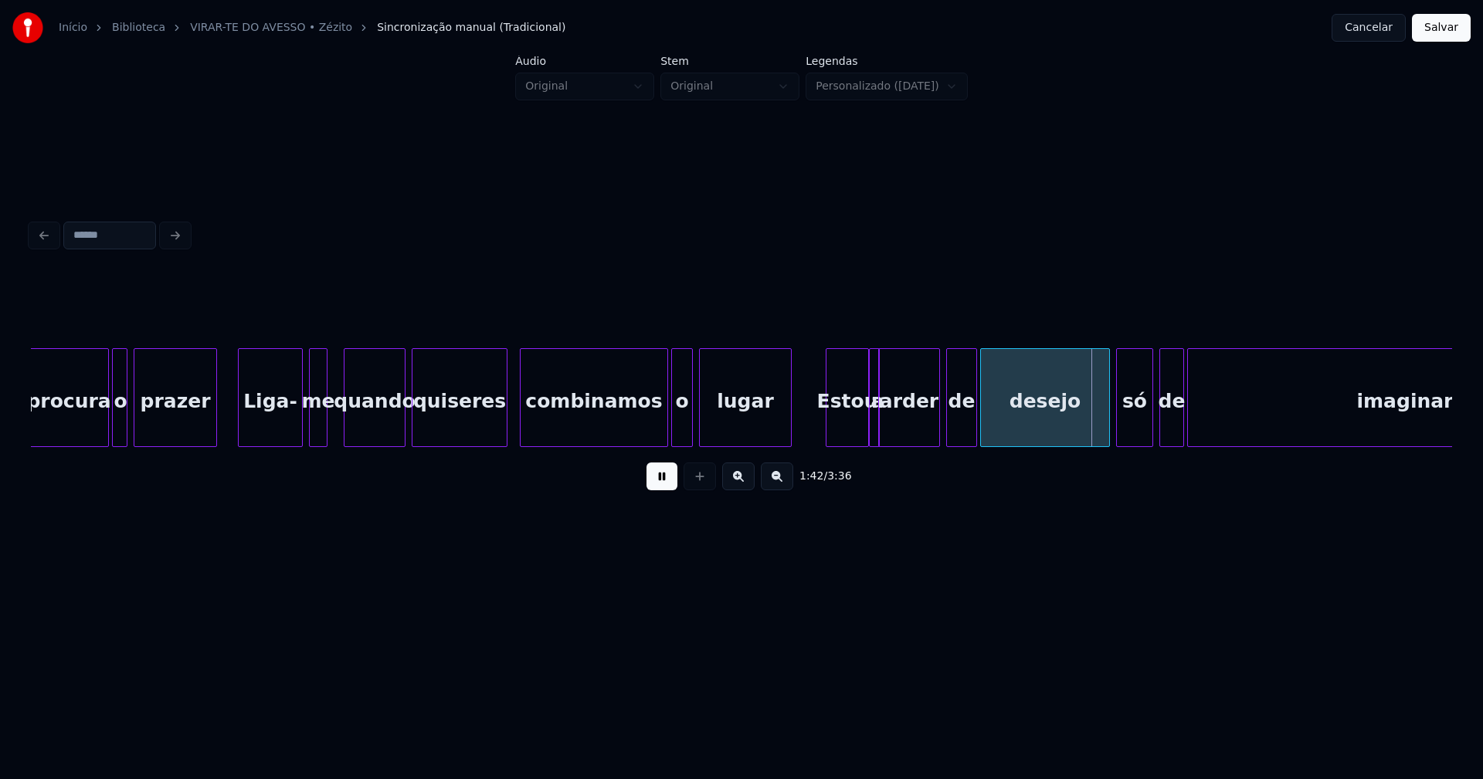
click at [875, 438] on div at bounding box center [876, 397] width 5 height 97
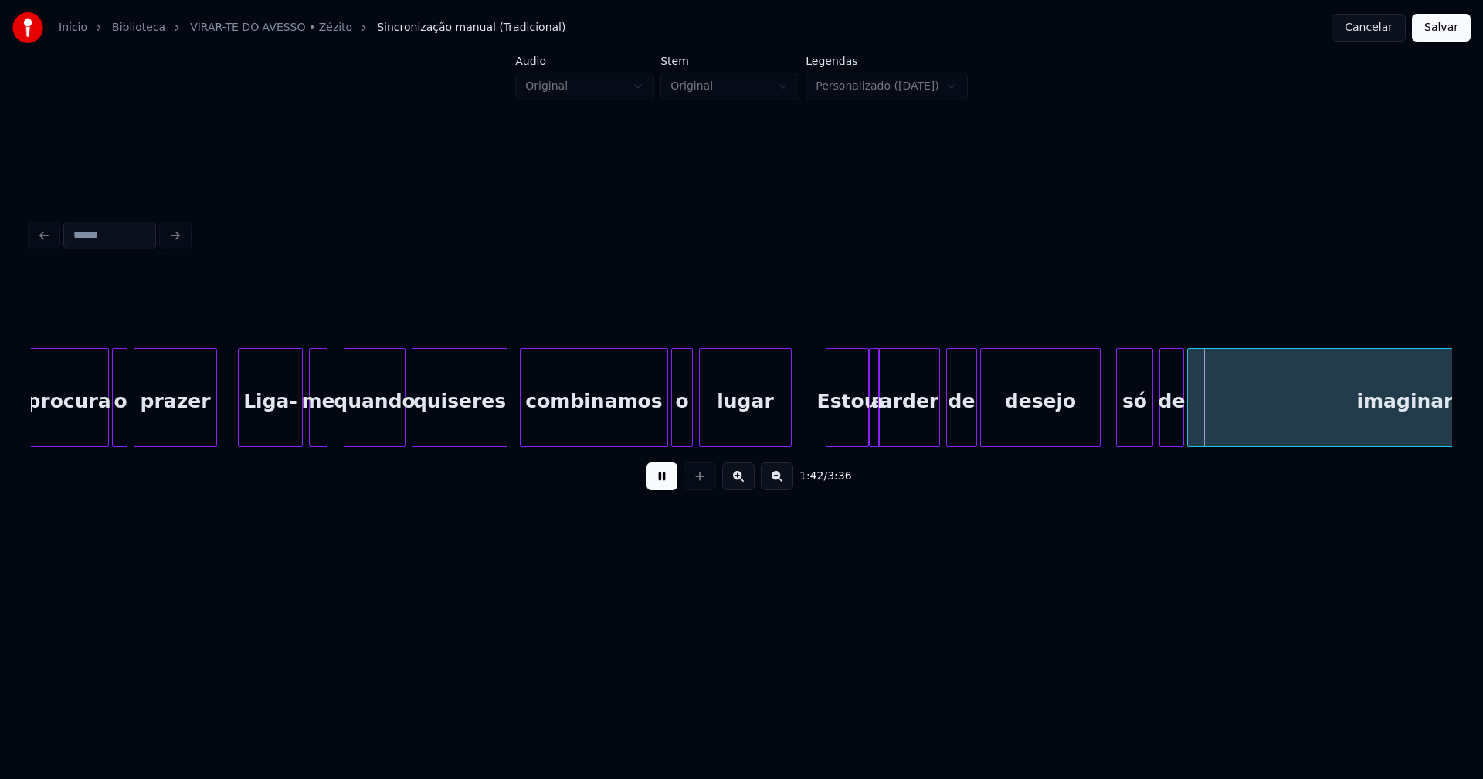
click at [1097, 432] on div at bounding box center [1097, 397] width 5 height 97
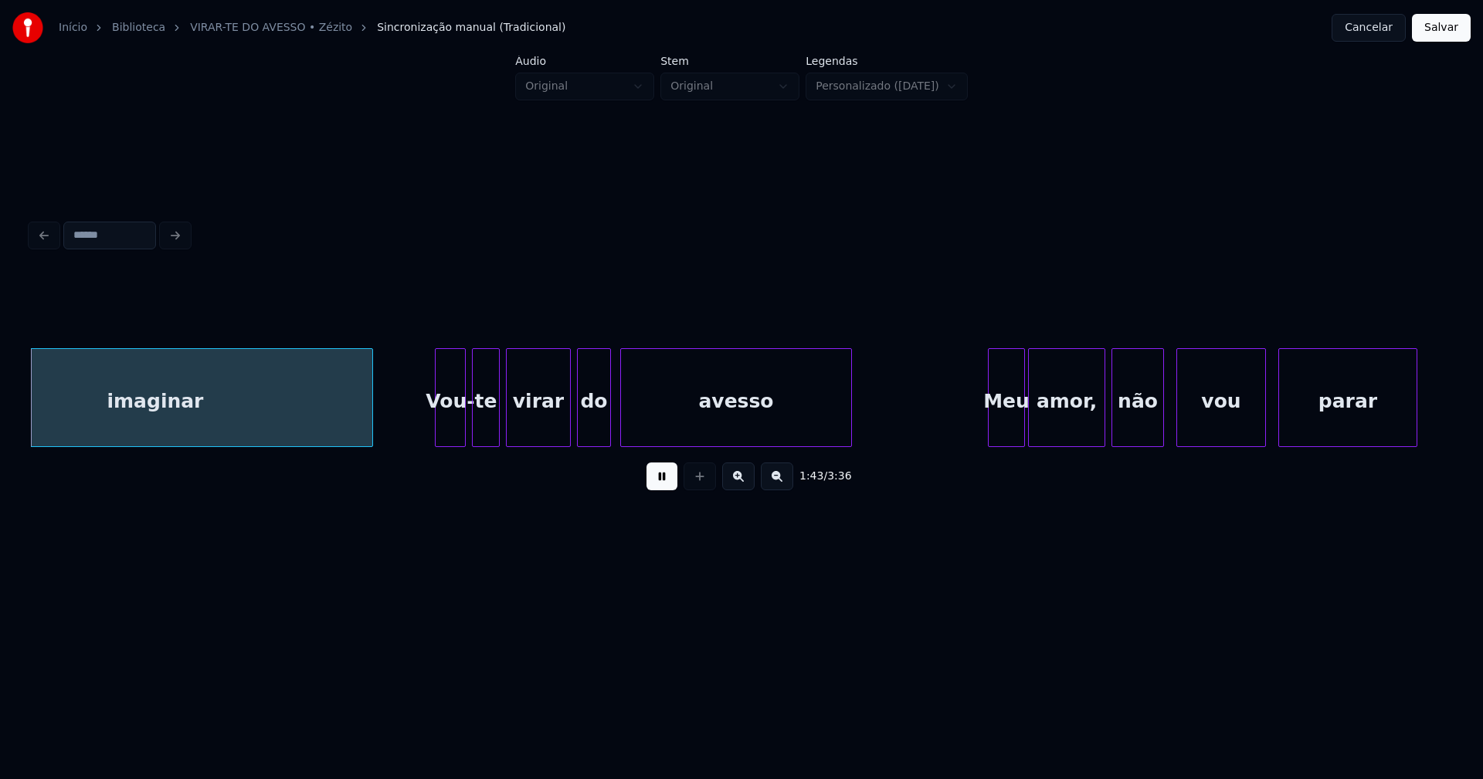
scroll to position [0, 15966]
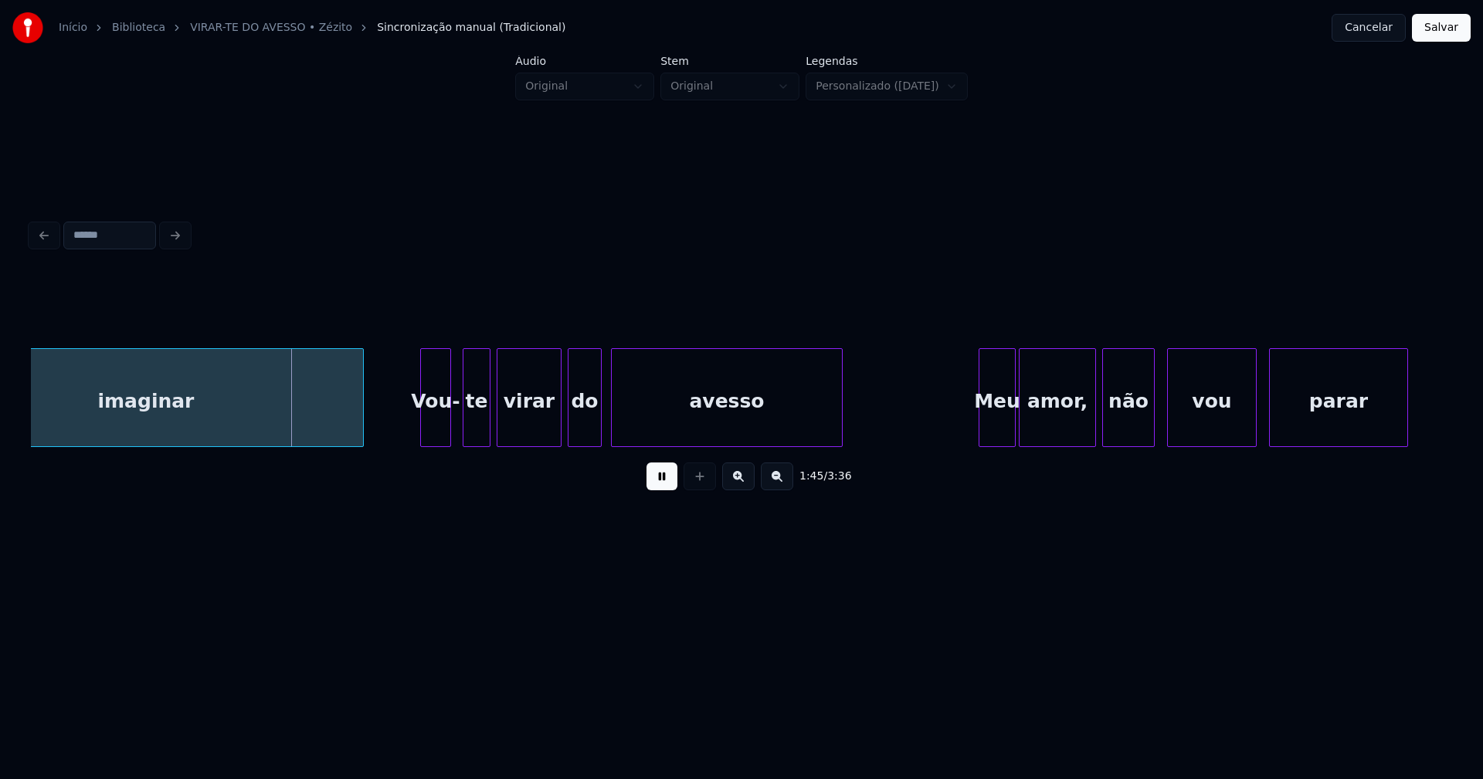
click at [442, 431] on div "Vou-" at bounding box center [435, 401] width 29 height 105
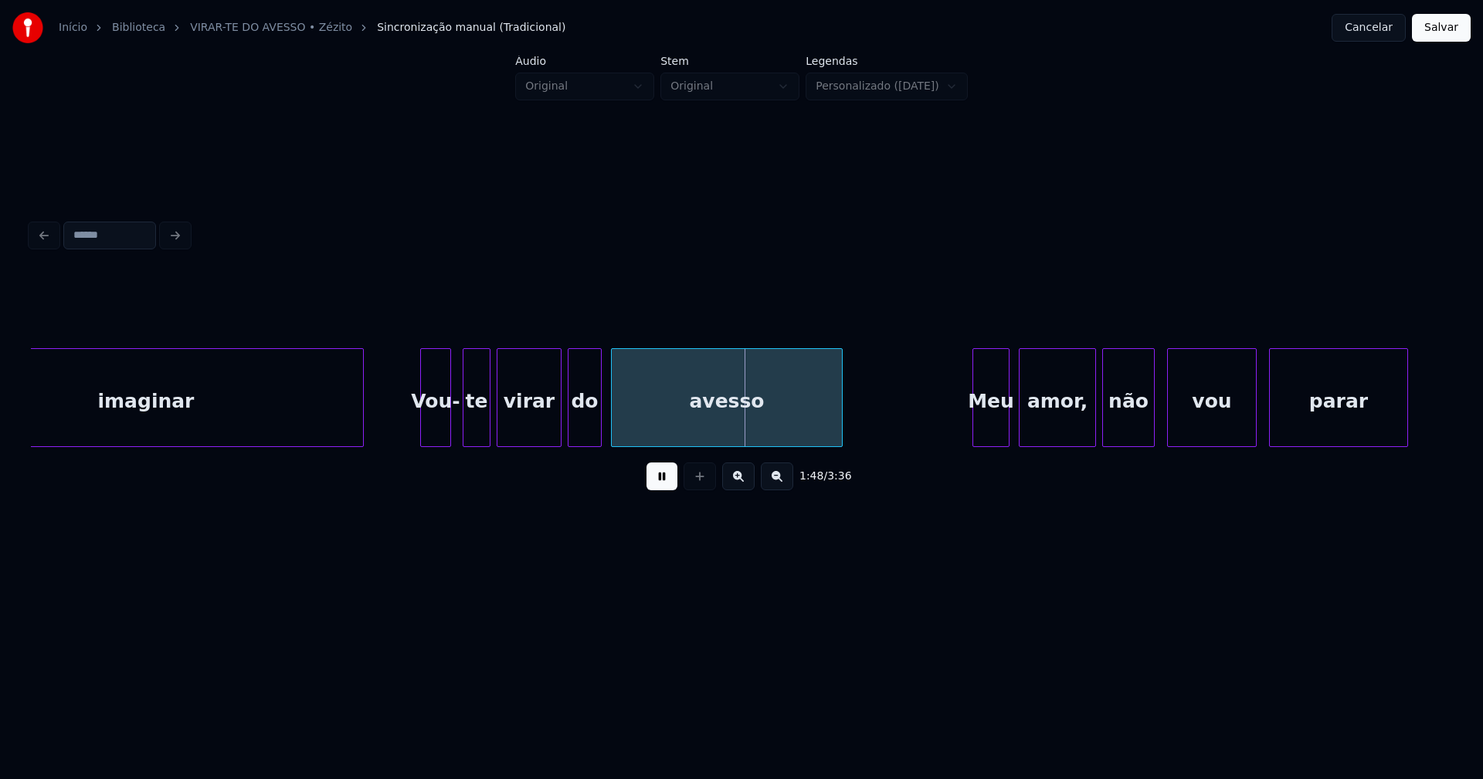
click at [992, 423] on div "Meu" at bounding box center [991, 401] width 36 height 105
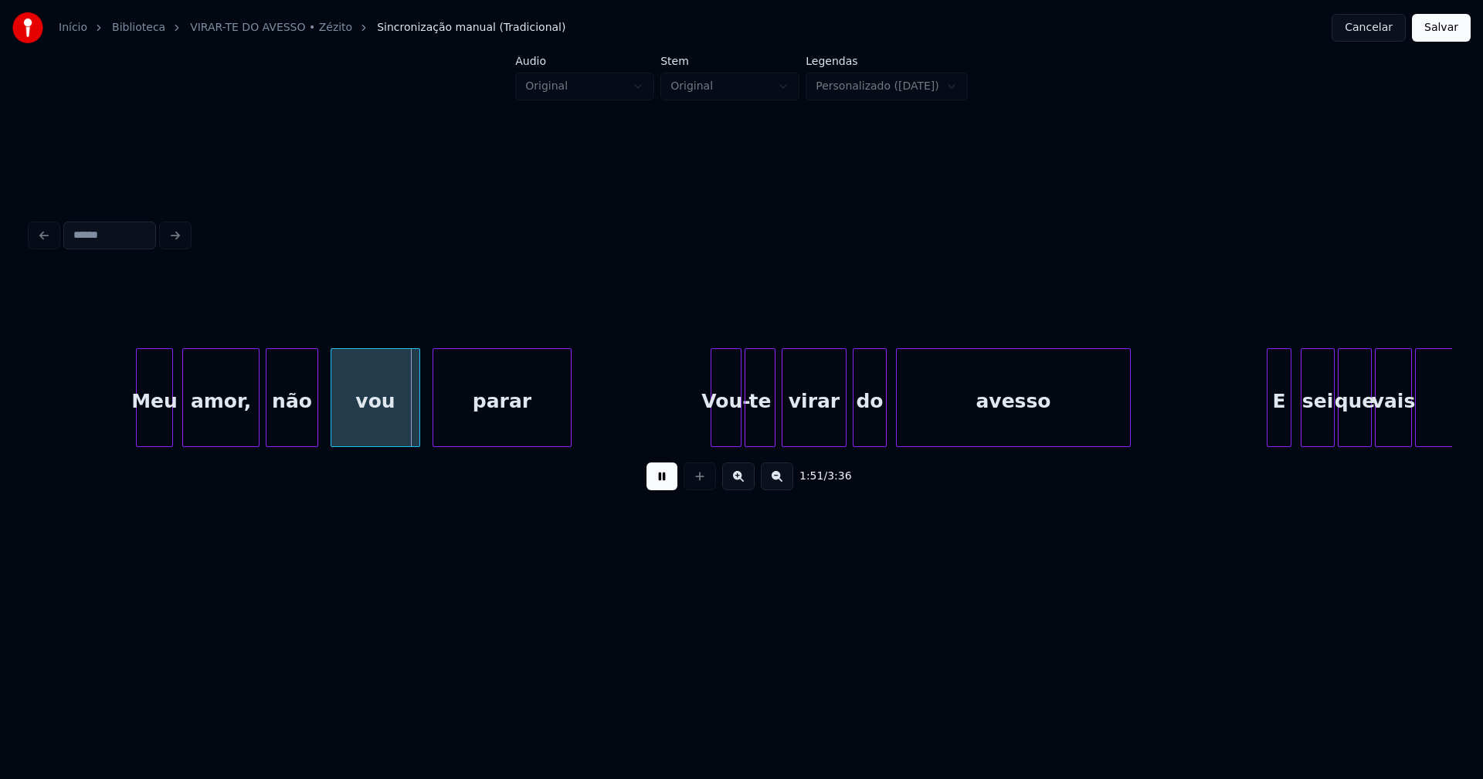
scroll to position [0, 16840]
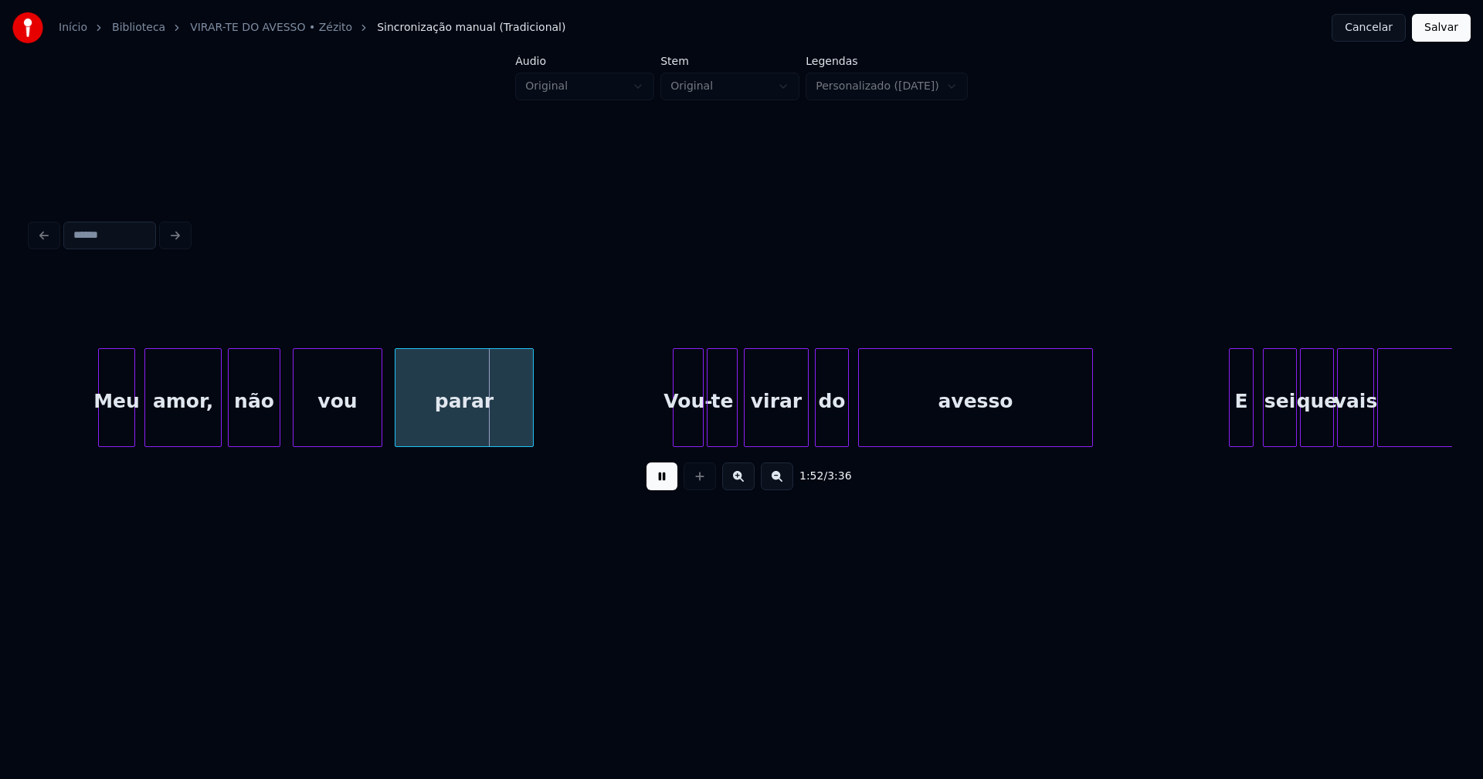
click at [202, 425] on div "amor," at bounding box center [183, 401] width 76 height 105
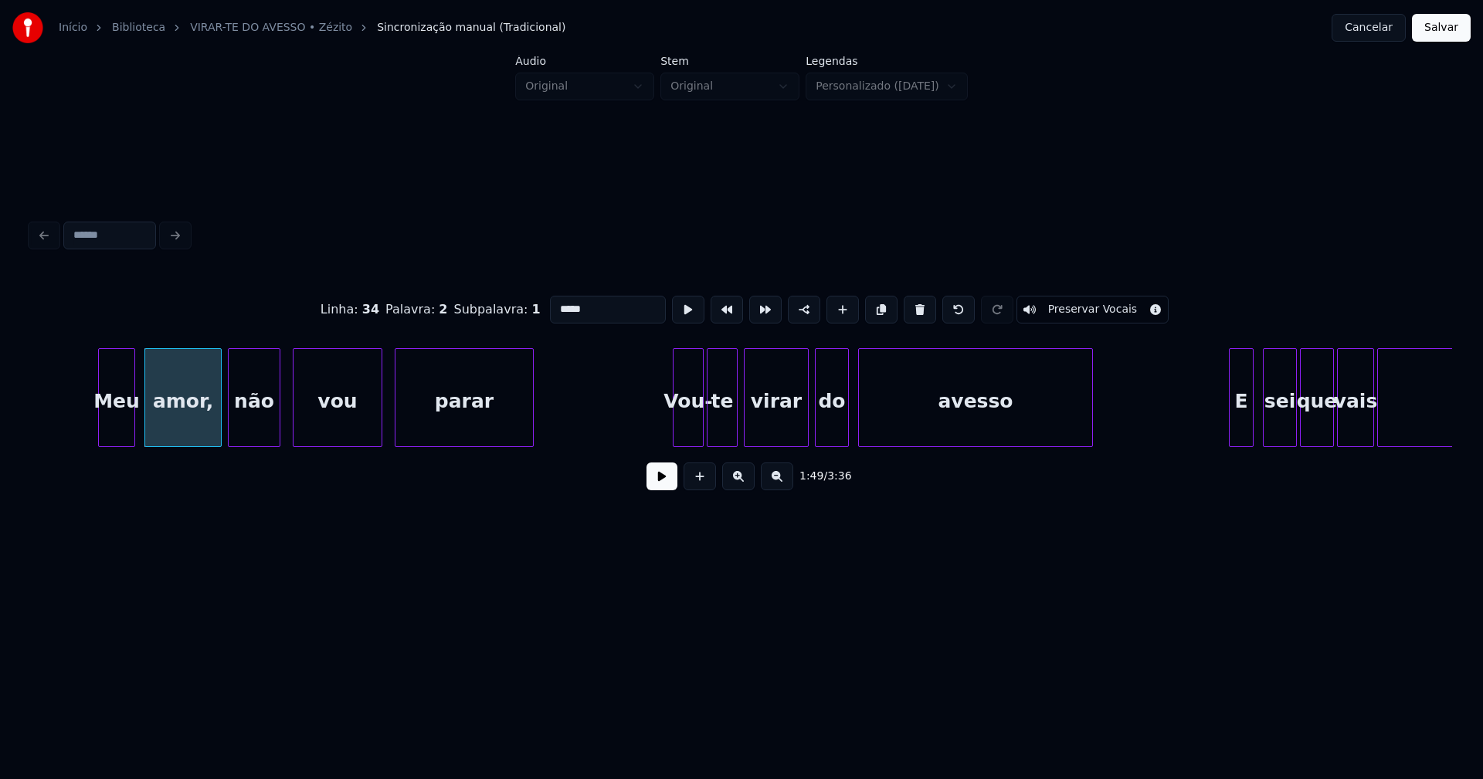
click at [586, 307] on input "*****" at bounding box center [608, 310] width 116 height 28
type input "****"
click at [656, 480] on button at bounding box center [661, 477] width 31 height 28
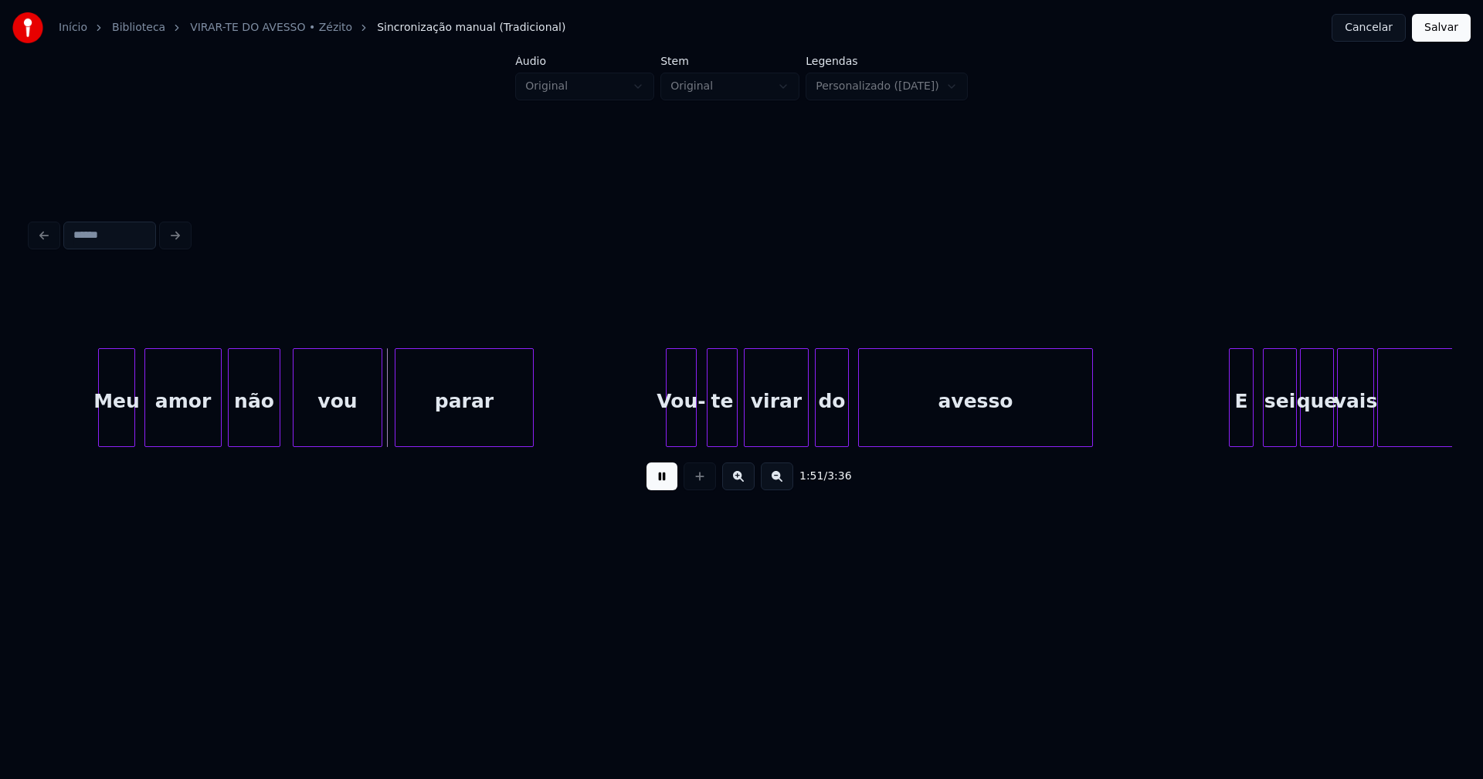
click at [680, 433] on div "Vou-" at bounding box center [680, 401] width 29 height 105
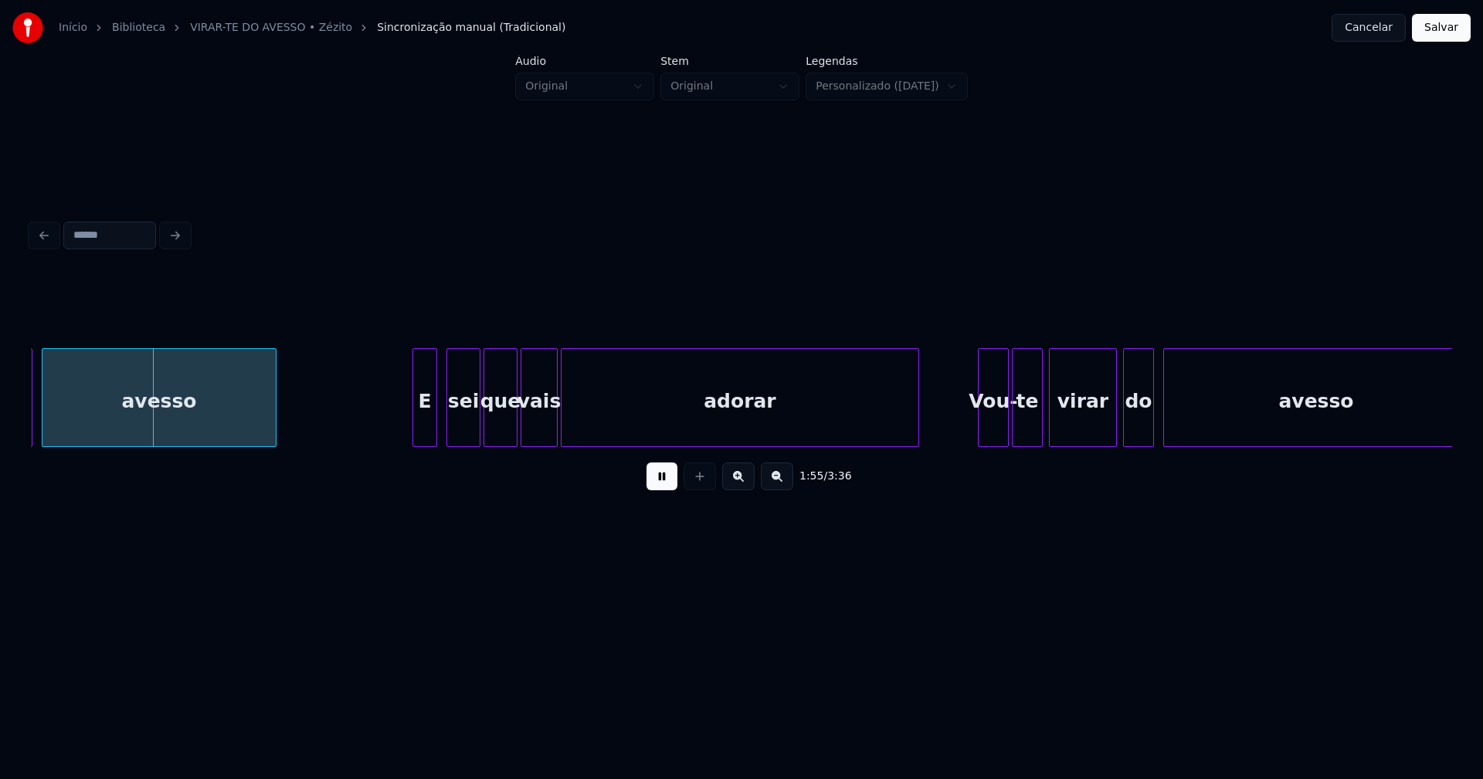
scroll to position [0, 17693]
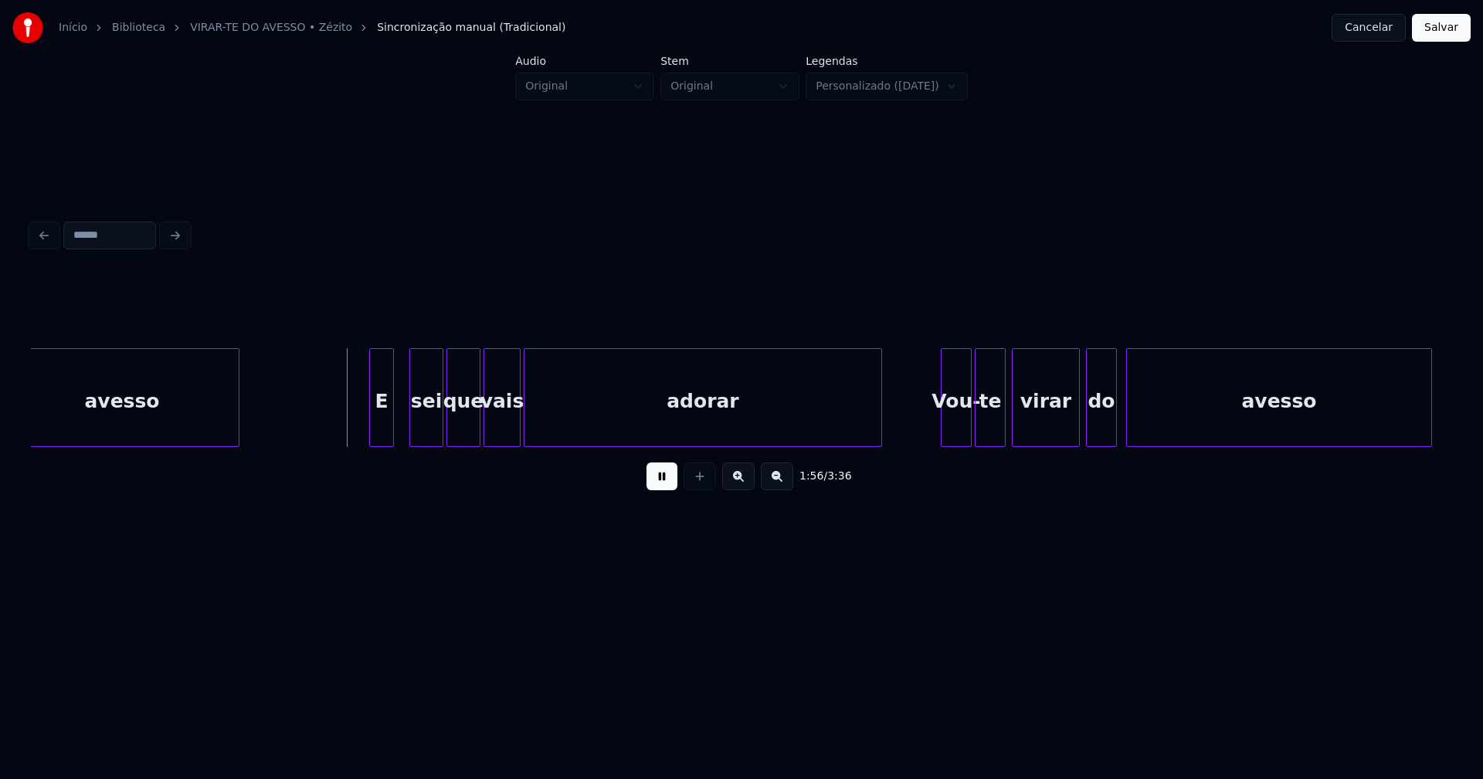
click at [382, 433] on div "E" at bounding box center [381, 401] width 23 height 105
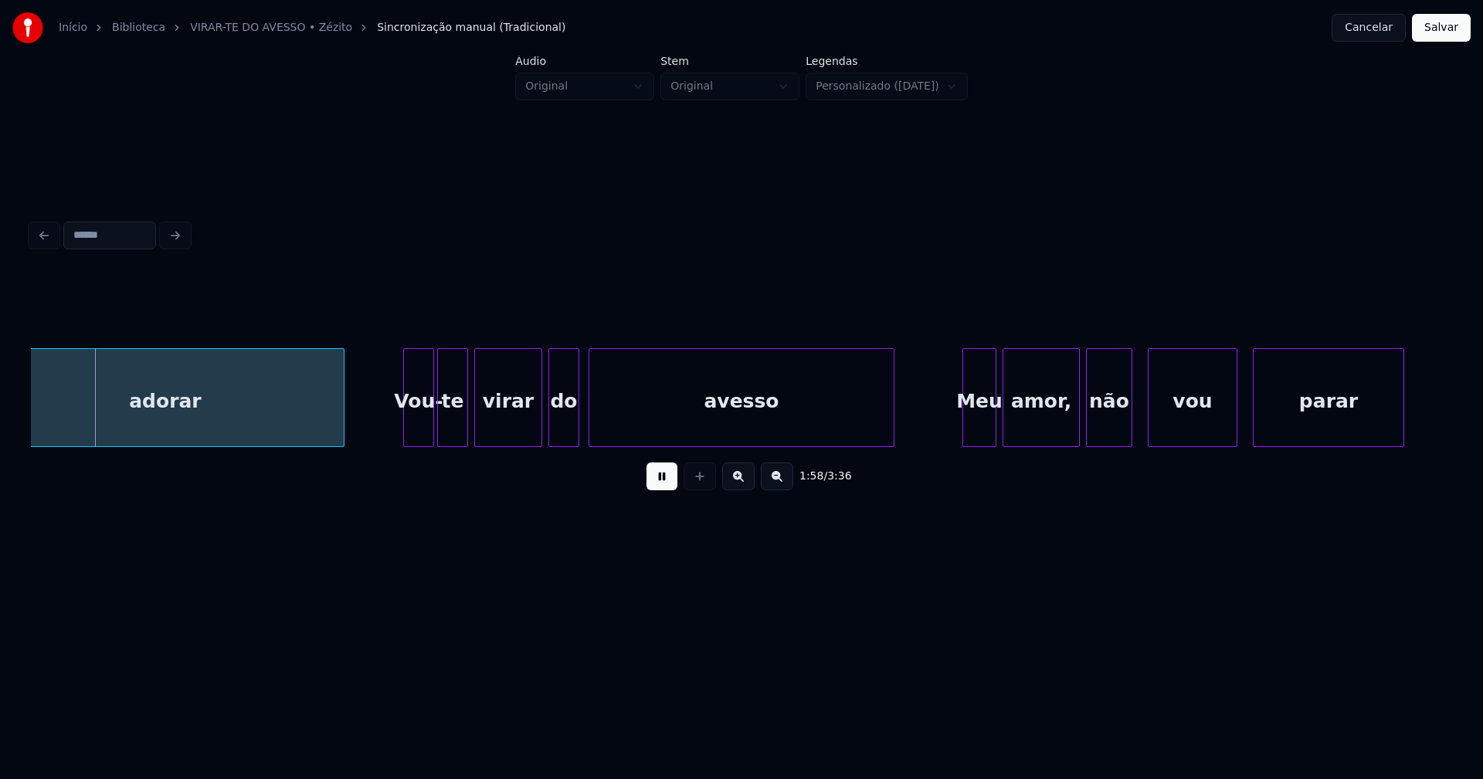
scroll to position [0, 18323]
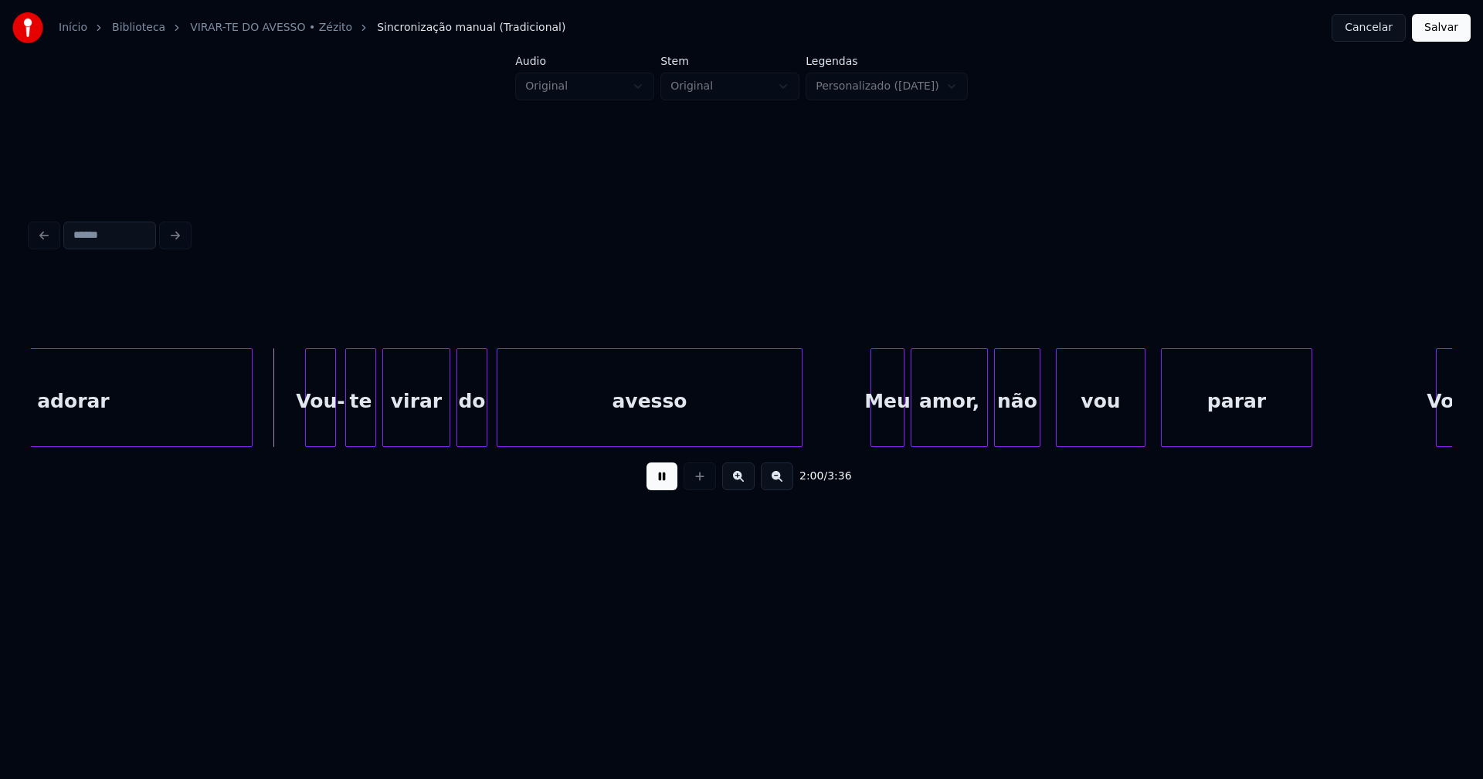
click at [314, 435] on div "Vou-" at bounding box center [320, 401] width 29 height 105
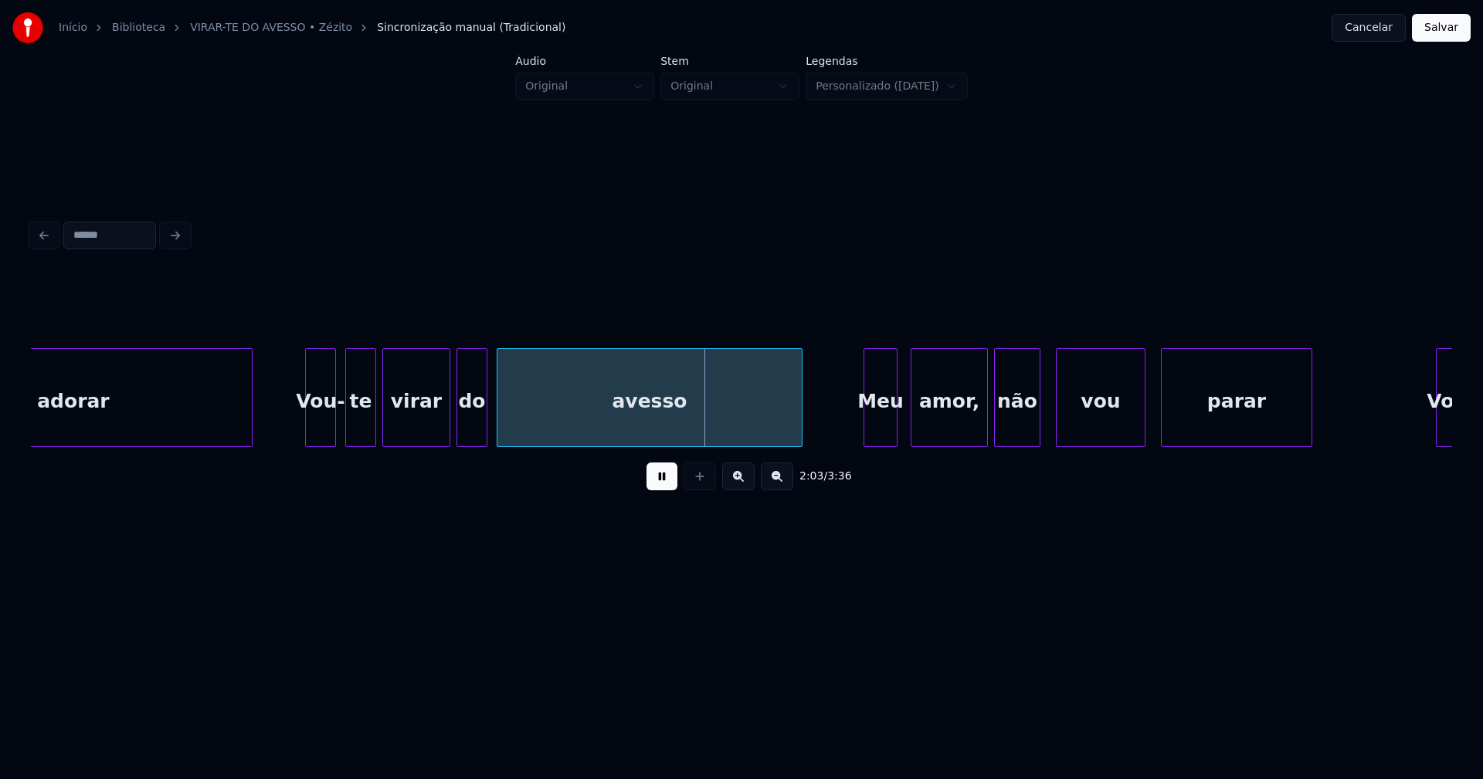
click at [880, 442] on div "adorar Vou- te virar do avesso Meu amor, não vou parar Vou-" at bounding box center [741, 397] width 1421 height 99
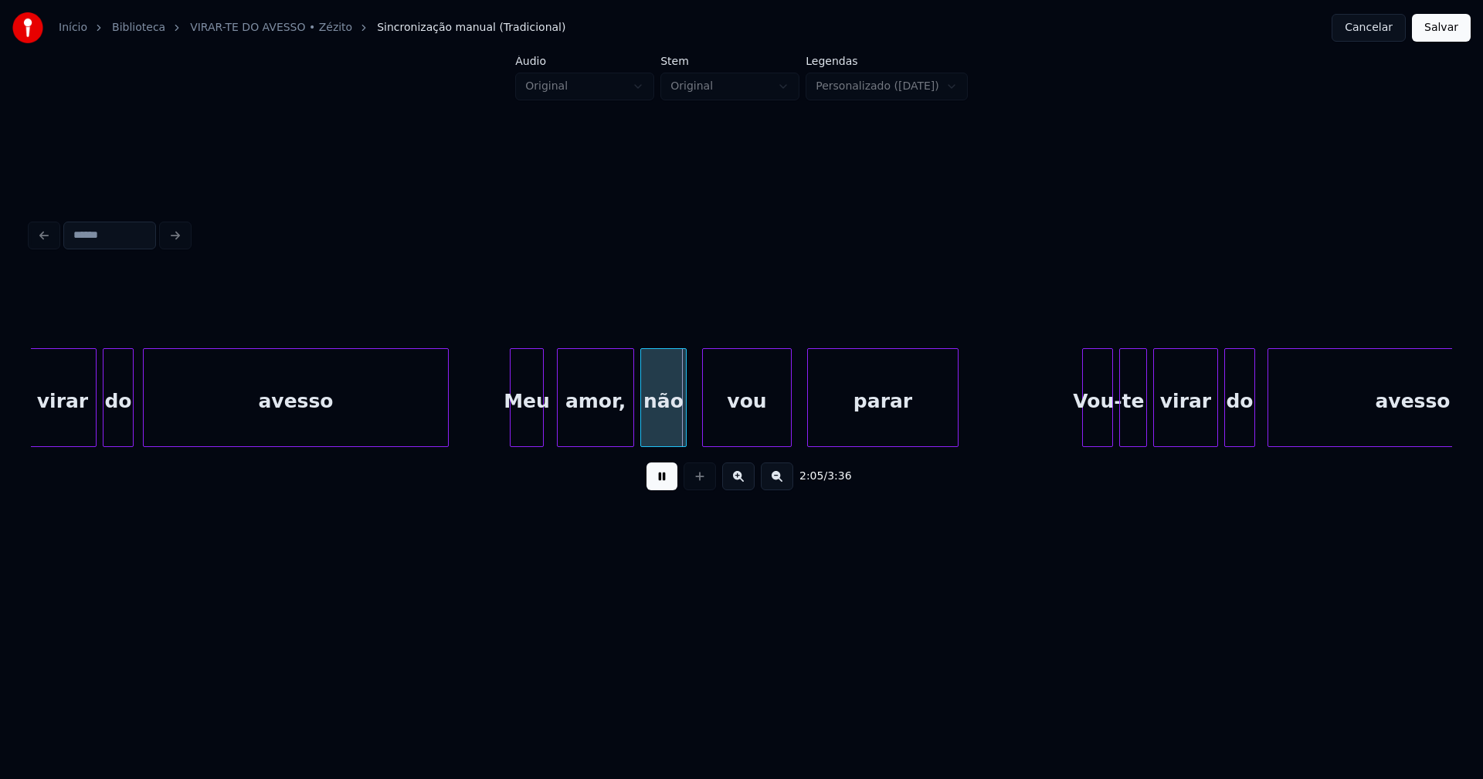
scroll to position [0, 18694]
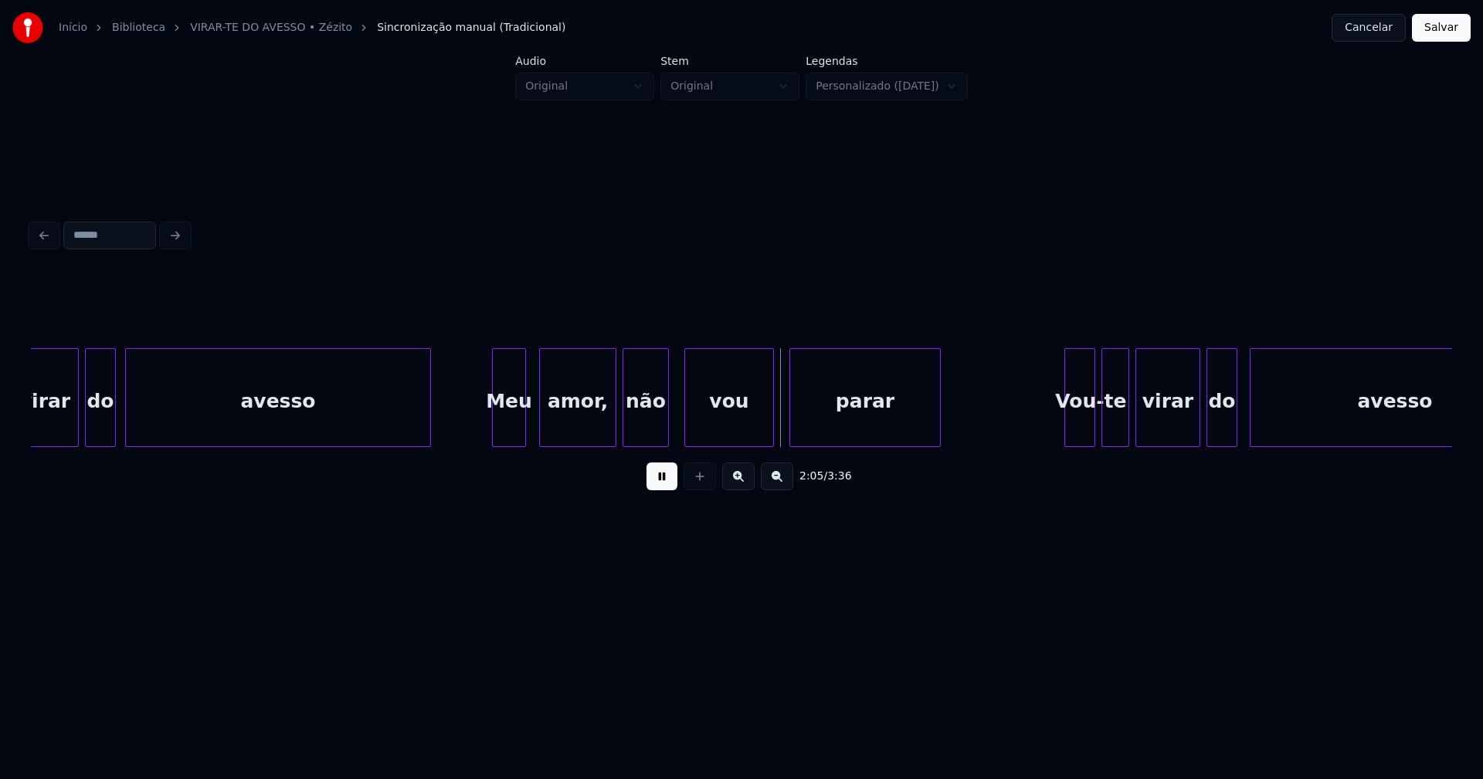
click at [569, 420] on div "amor," at bounding box center [578, 401] width 76 height 105
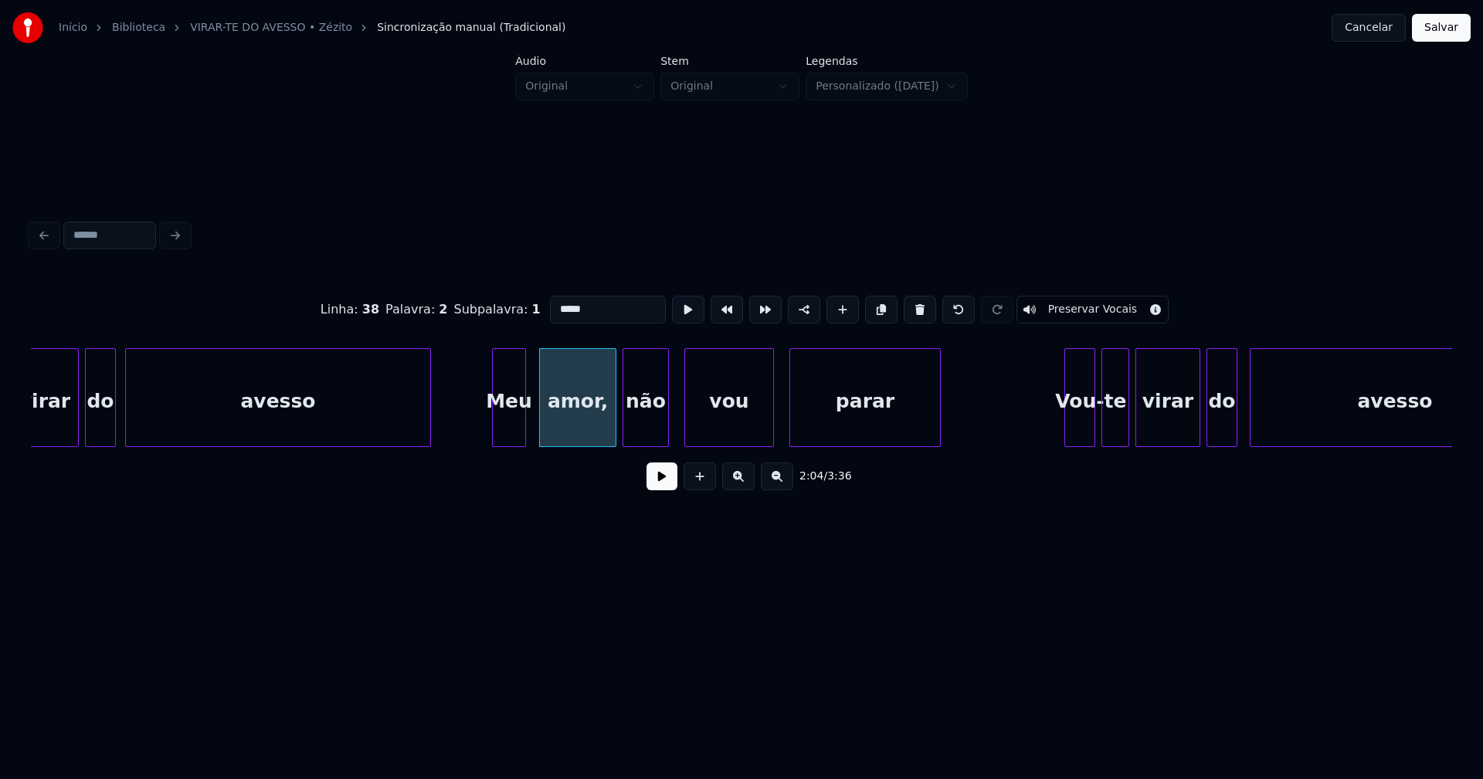
click at [598, 305] on input "*****" at bounding box center [608, 310] width 116 height 28
type input "****"
click at [676, 489] on button at bounding box center [661, 477] width 31 height 28
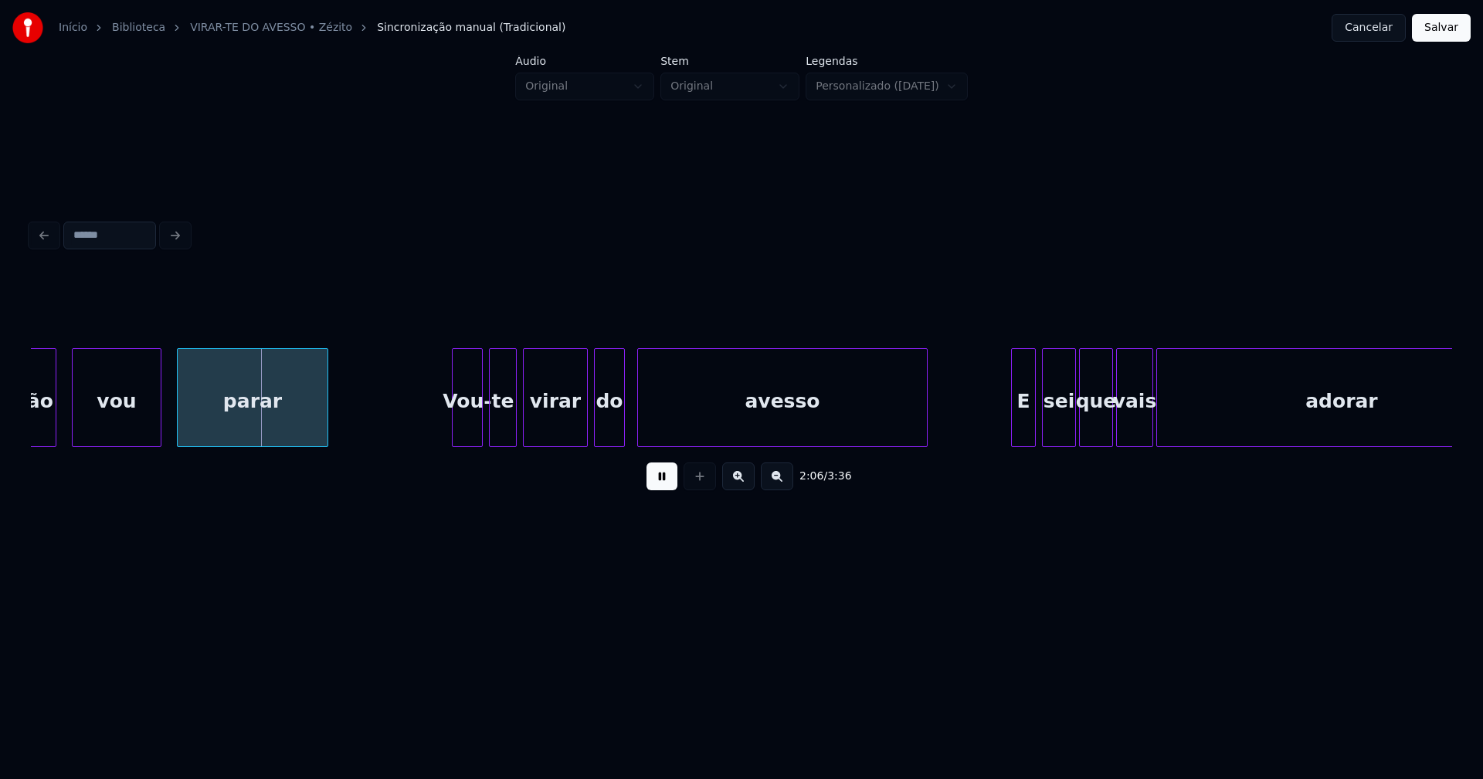
scroll to position [0, 19326]
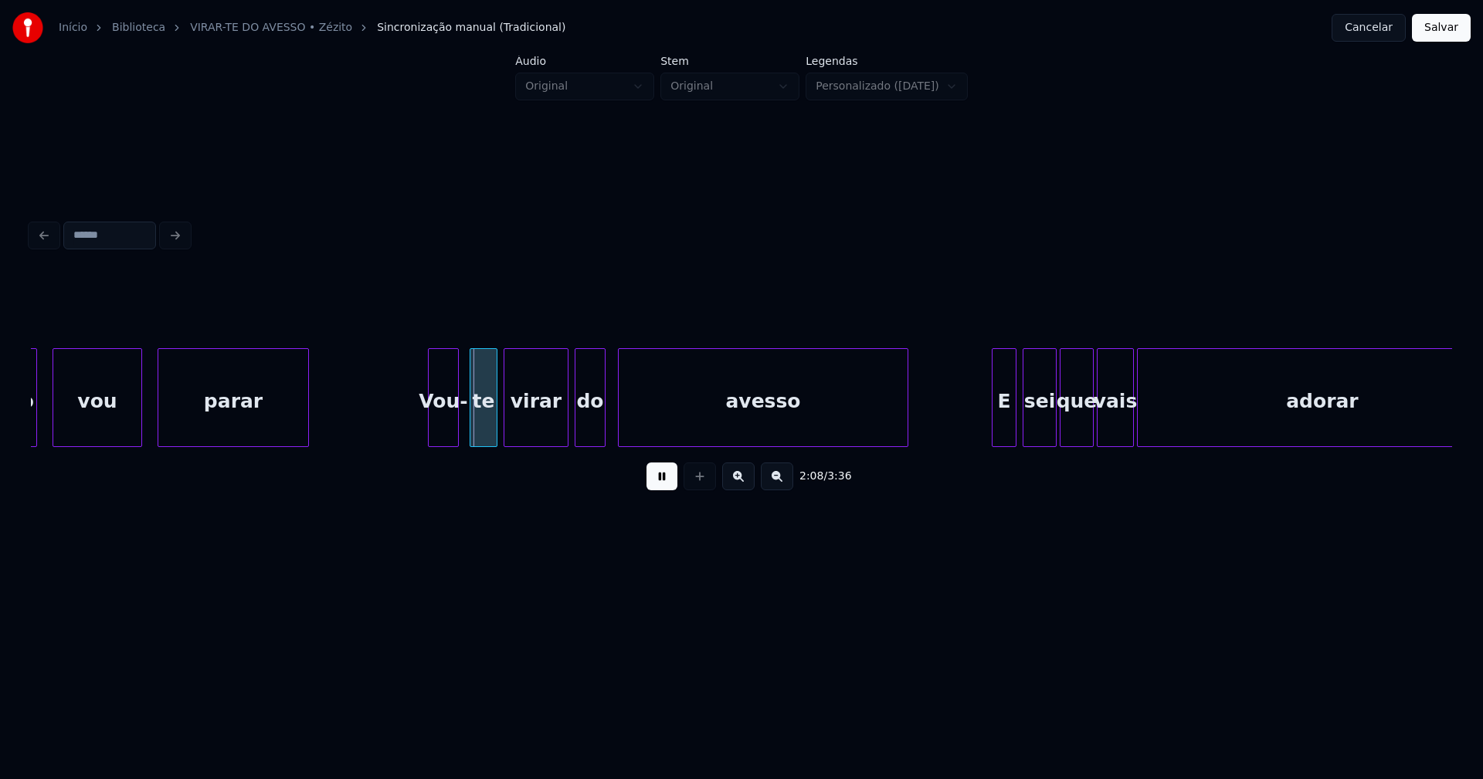
click at [442, 427] on div "Vou-" at bounding box center [443, 401] width 29 height 105
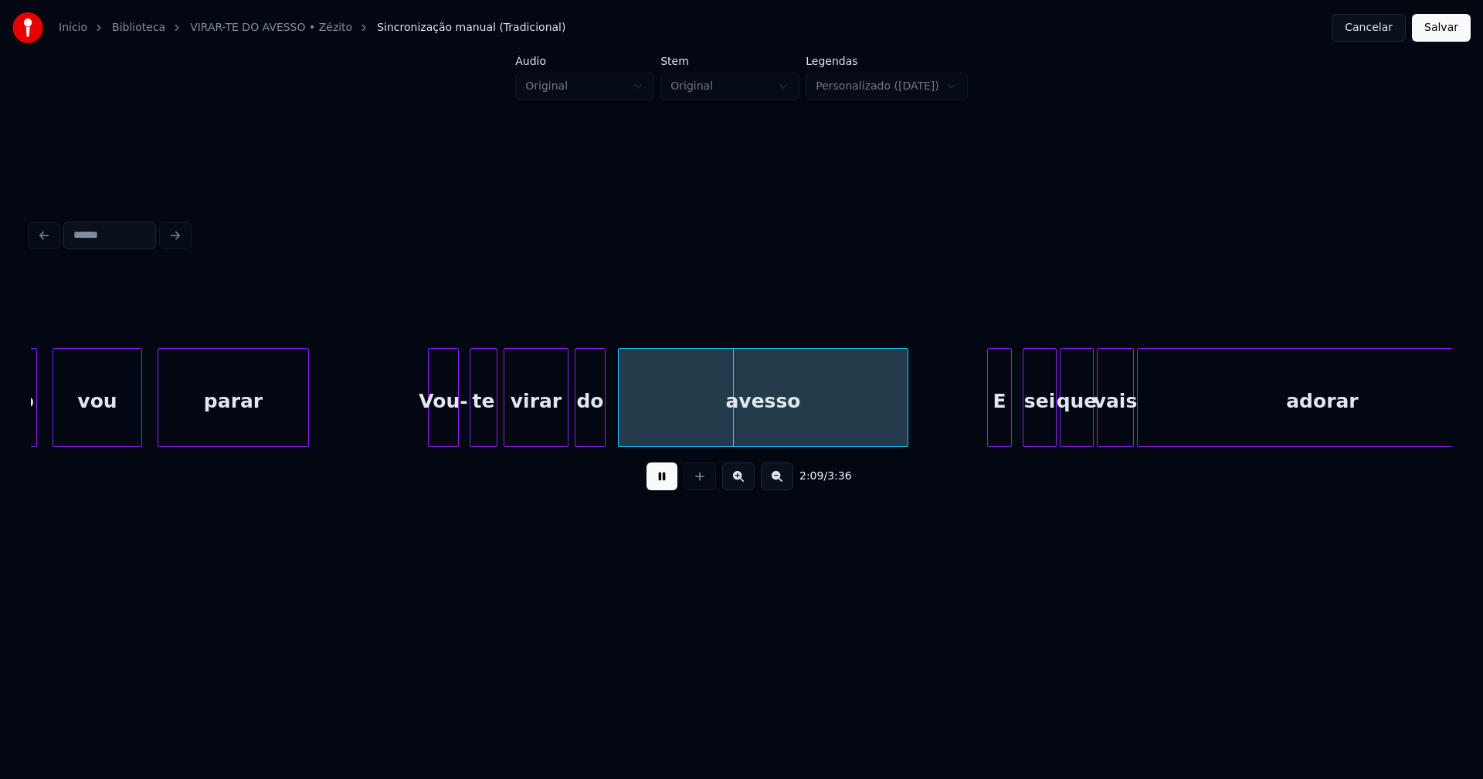
click at [998, 429] on div "E" at bounding box center [999, 401] width 23 height 105
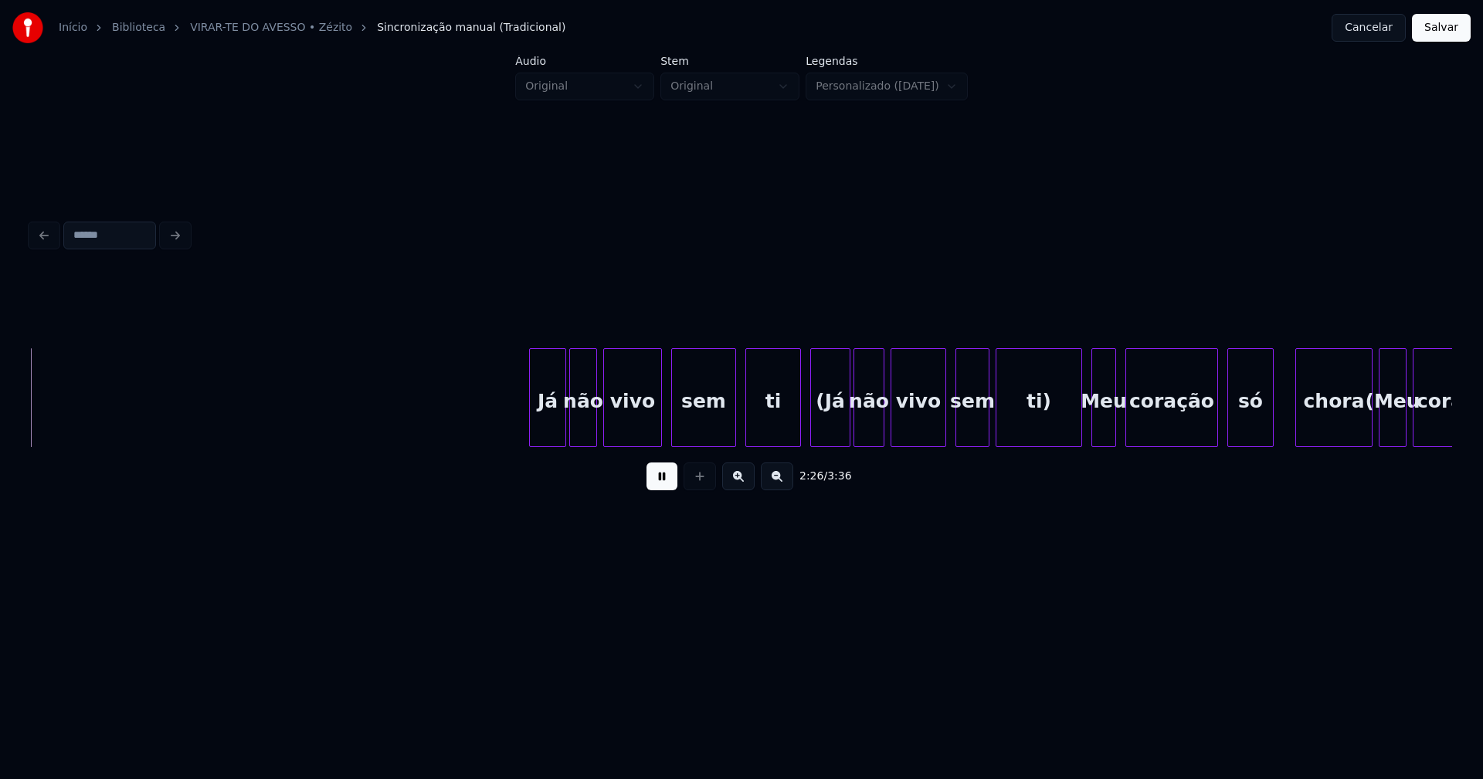
scroll to position [0, 22605]
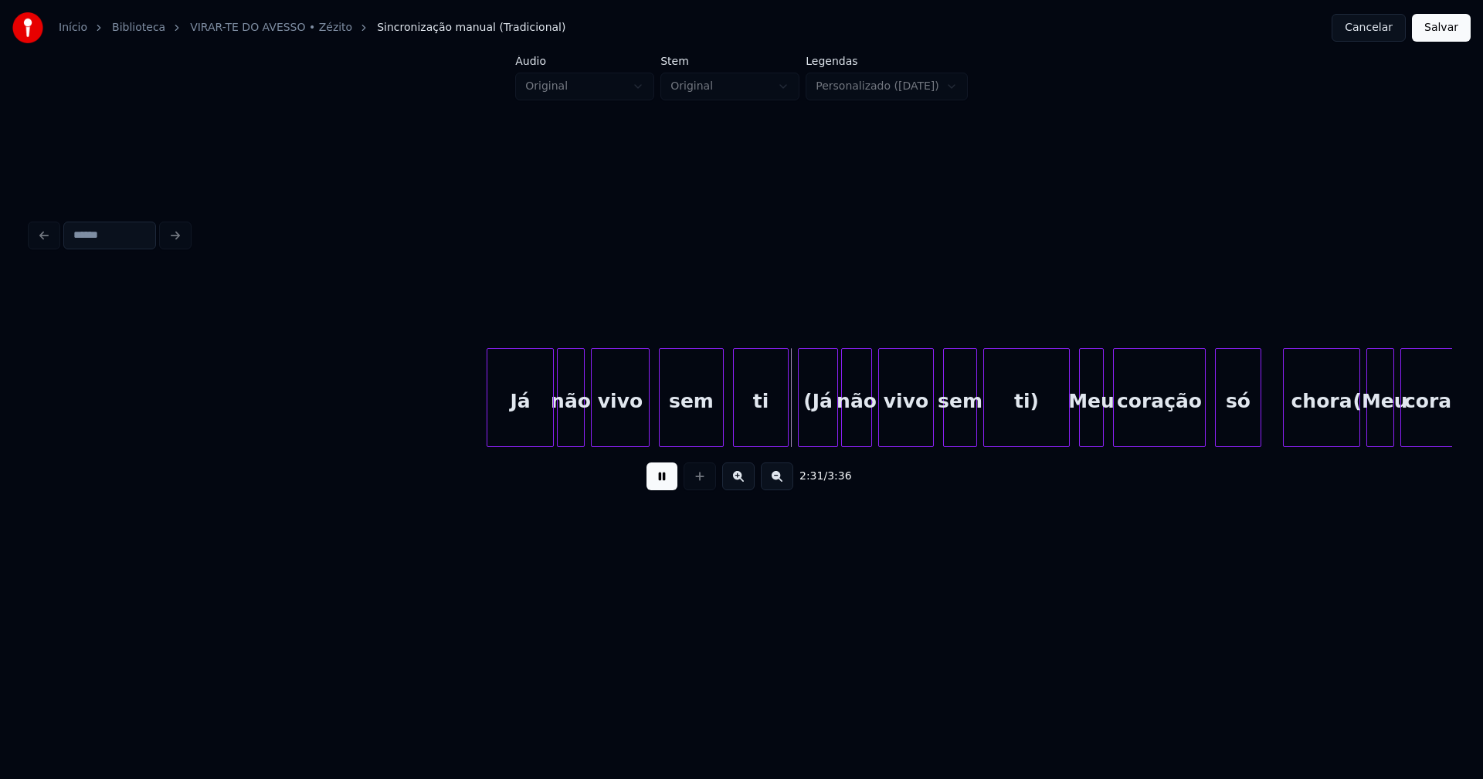
click at [487, 433] on div at bounding box center [489, 397] width 5 height 97
click at [667, 483] on button at bounding box center [661, 477] width 31 height 28
click at [1063, 429] on div at bounding box center [1062, 397] width 5 height 97
click at [1029, 424] on div "ti)" at bounding box center [1024, 401] width 81 height 105
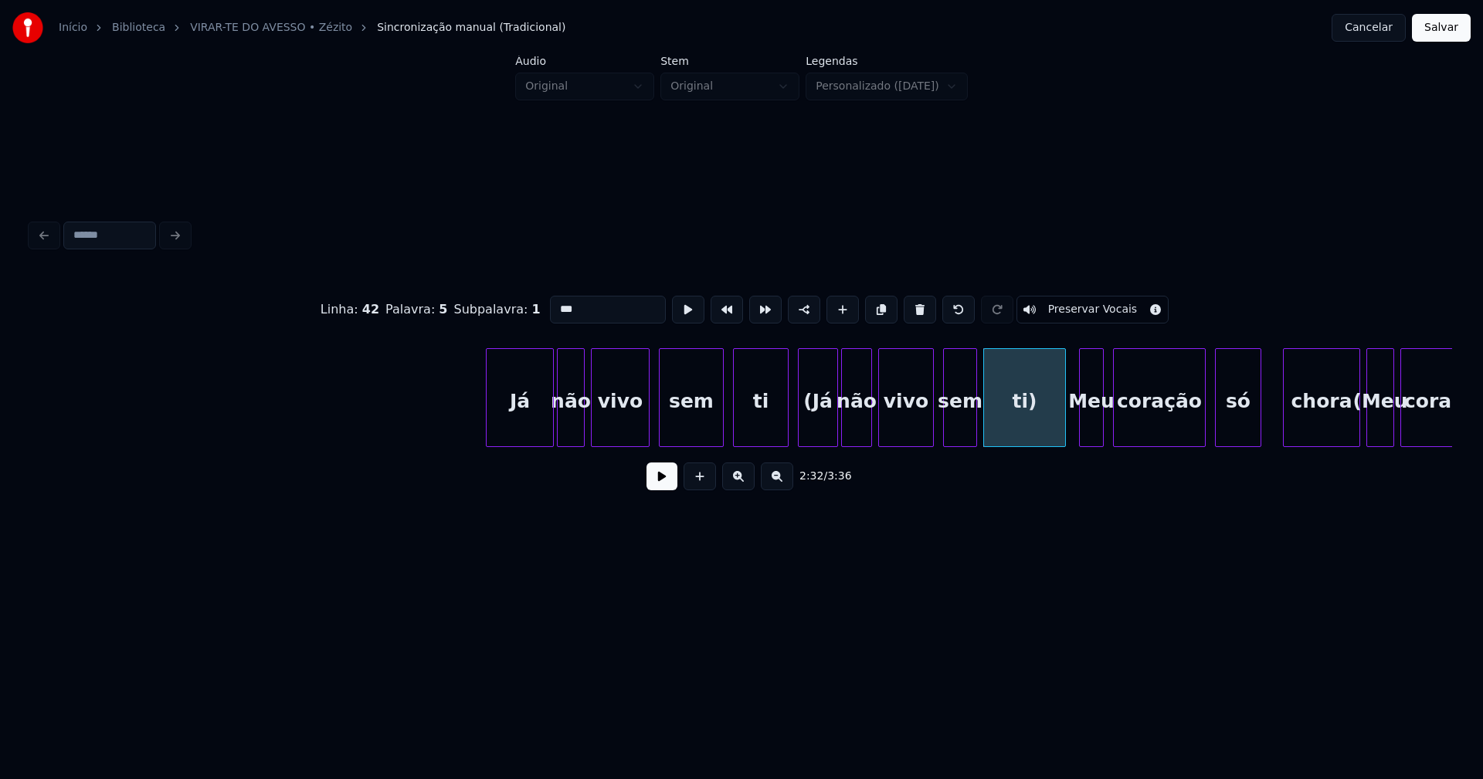
click at [585, 303] on input "***" at bounding box center [608, 310] width 116 height 28
click at [825, 430] on div "(Já" at bounding box center [817, 401] width 39 height 105
click at [551, 300] on input "***" at bounding box center [608, 310] width 116 height 28
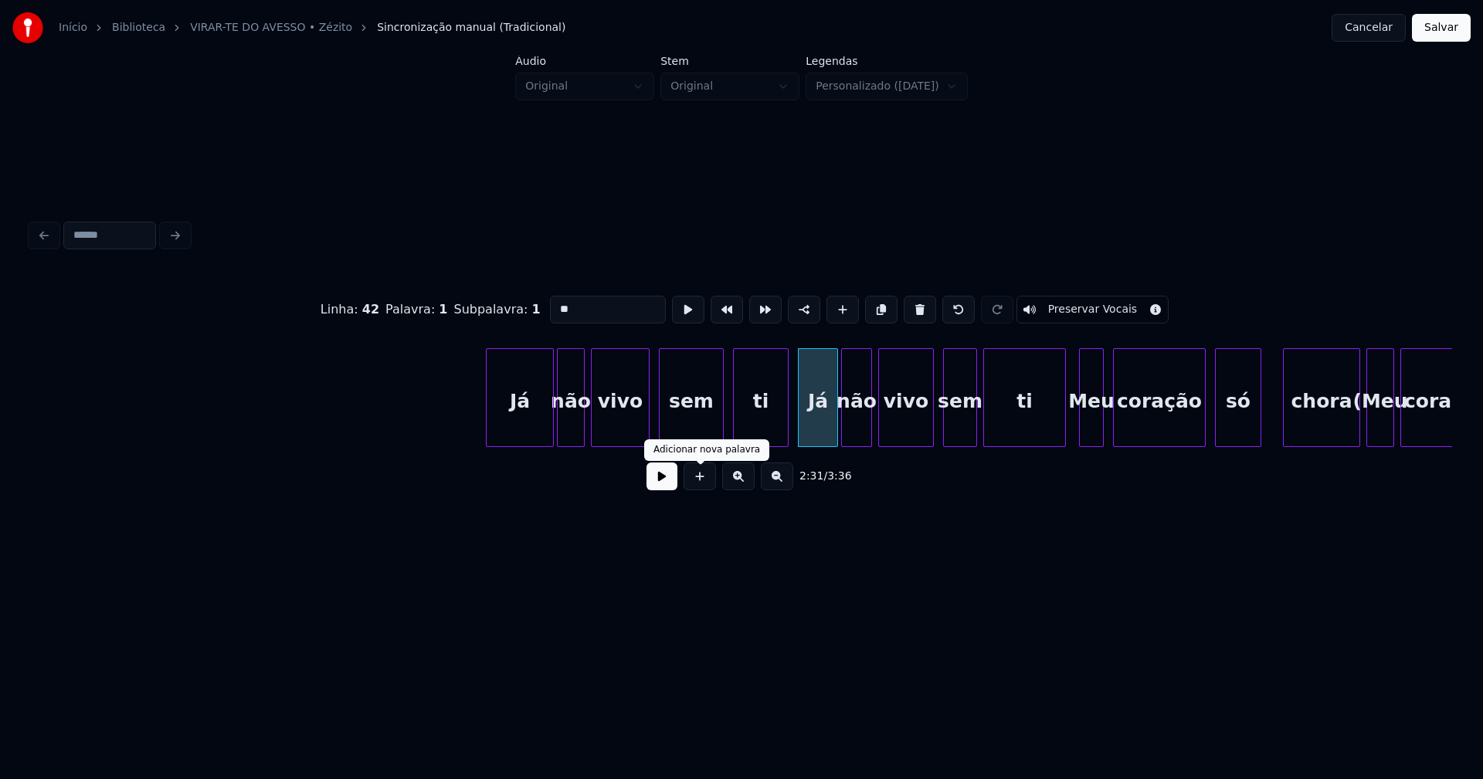
type input "**"
click at [666, 486] on button at bounding box center [661, 477] width 31 height 28
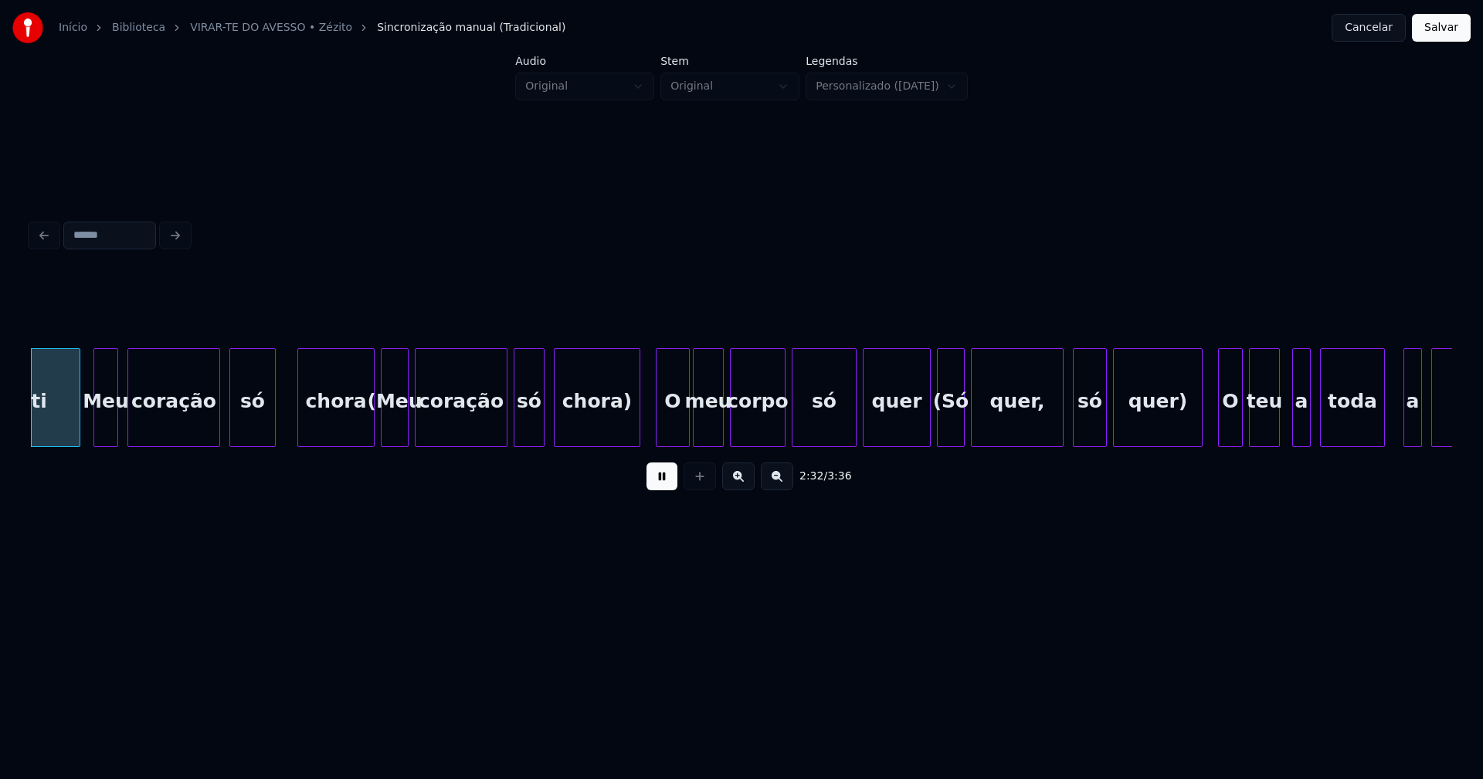
scroll to position [0, 23593]
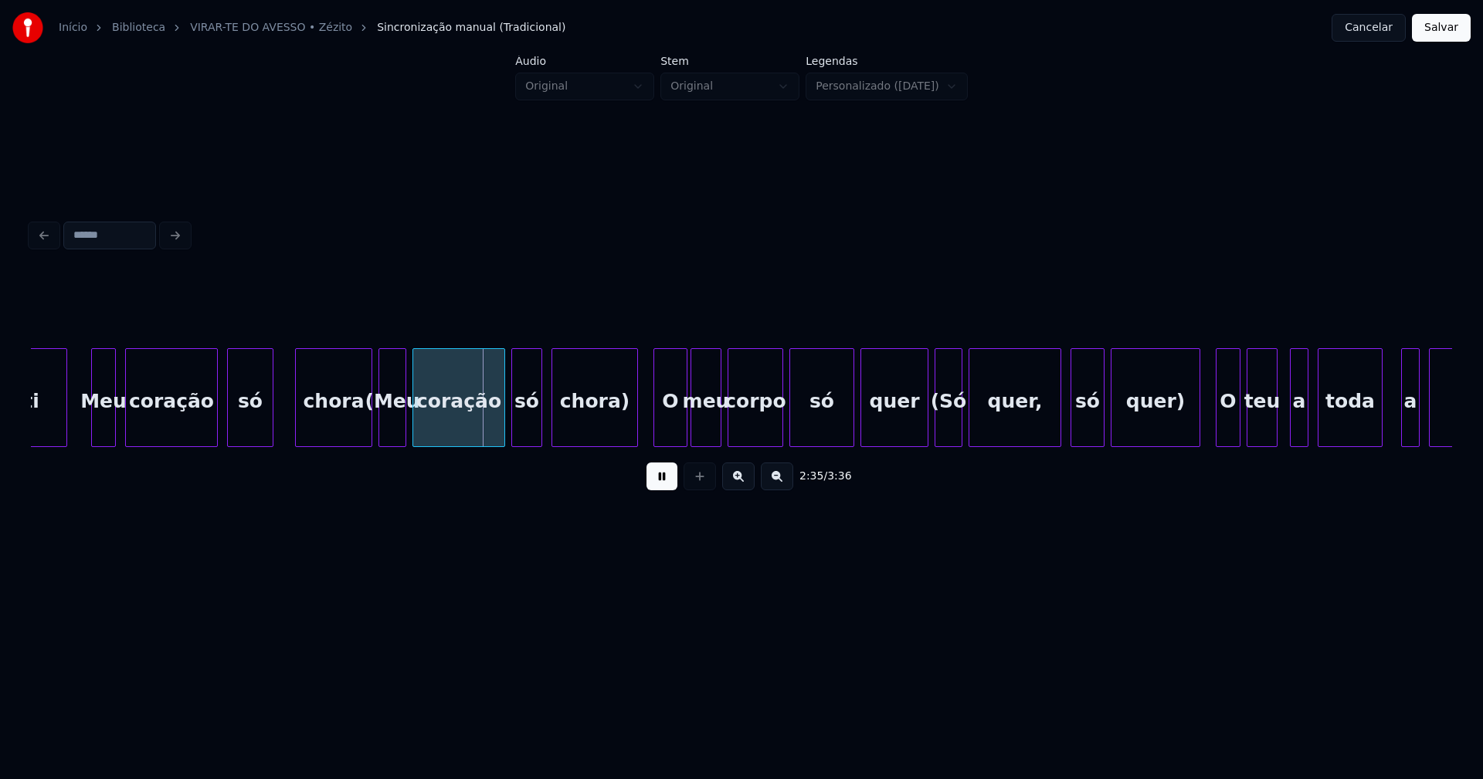
click at [63, 434] on div at bounding box center [64, 397] width 5 height 97
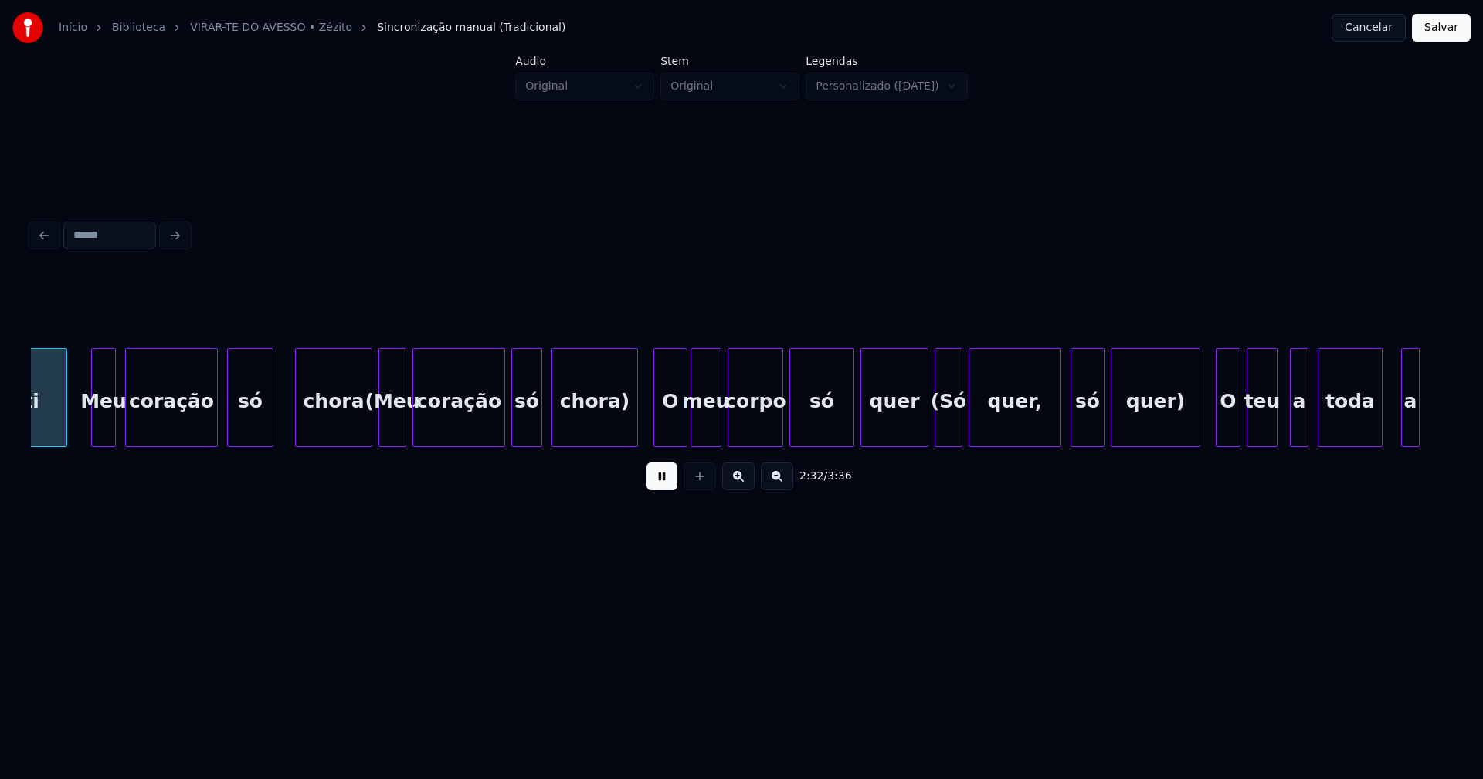
scroll to position [0, 23557]
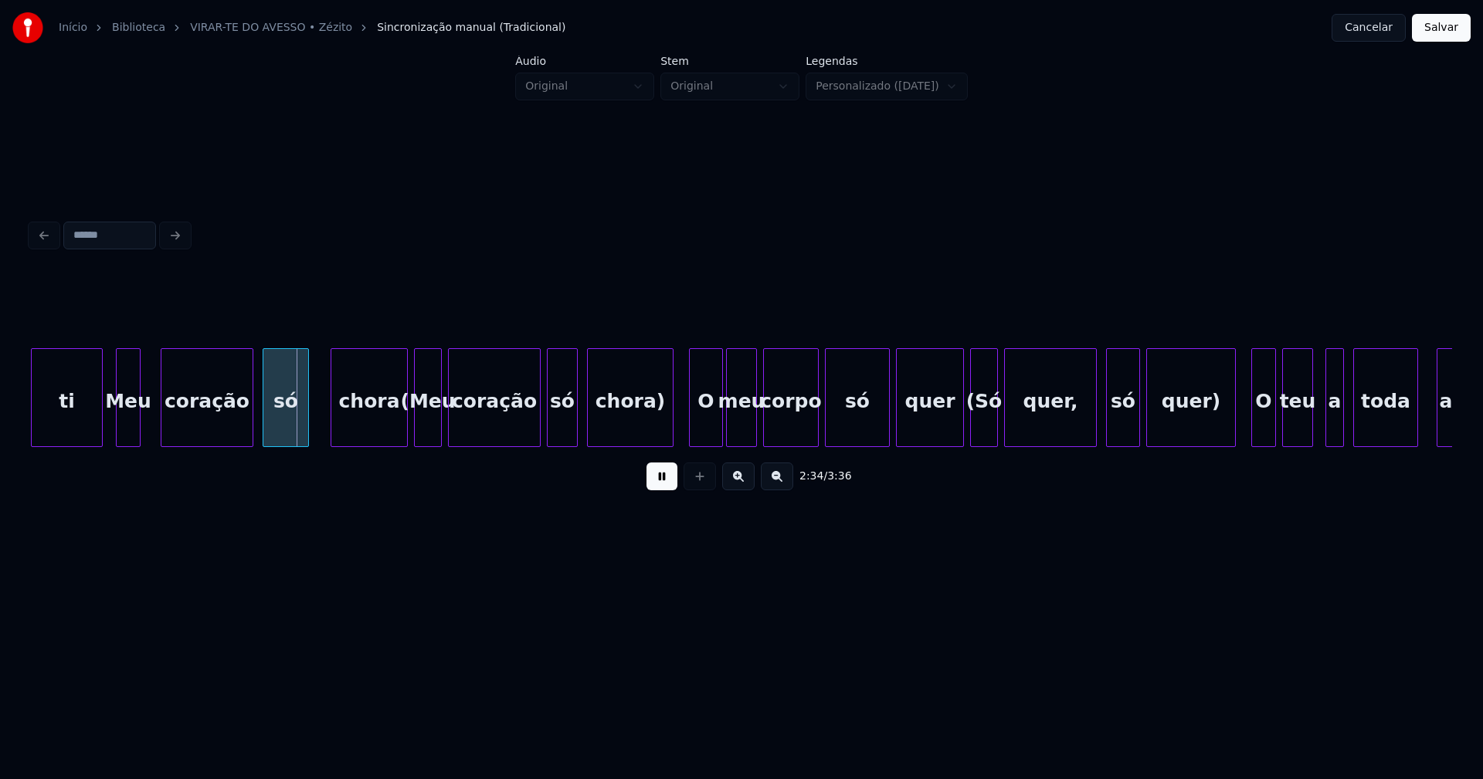
click at [130, 433] on div "Meu" at bounding box center [128, 401] width 23 height 105
click at [360, 438] on div "chora" at bounding box center [359, 401] width 76 height 105
click at [662, 489] on button at bounding box center [661, 477] width 31 height 28
click at [625, 422] on div "chora)" at bounding box center [630, 401] width 85 height 105
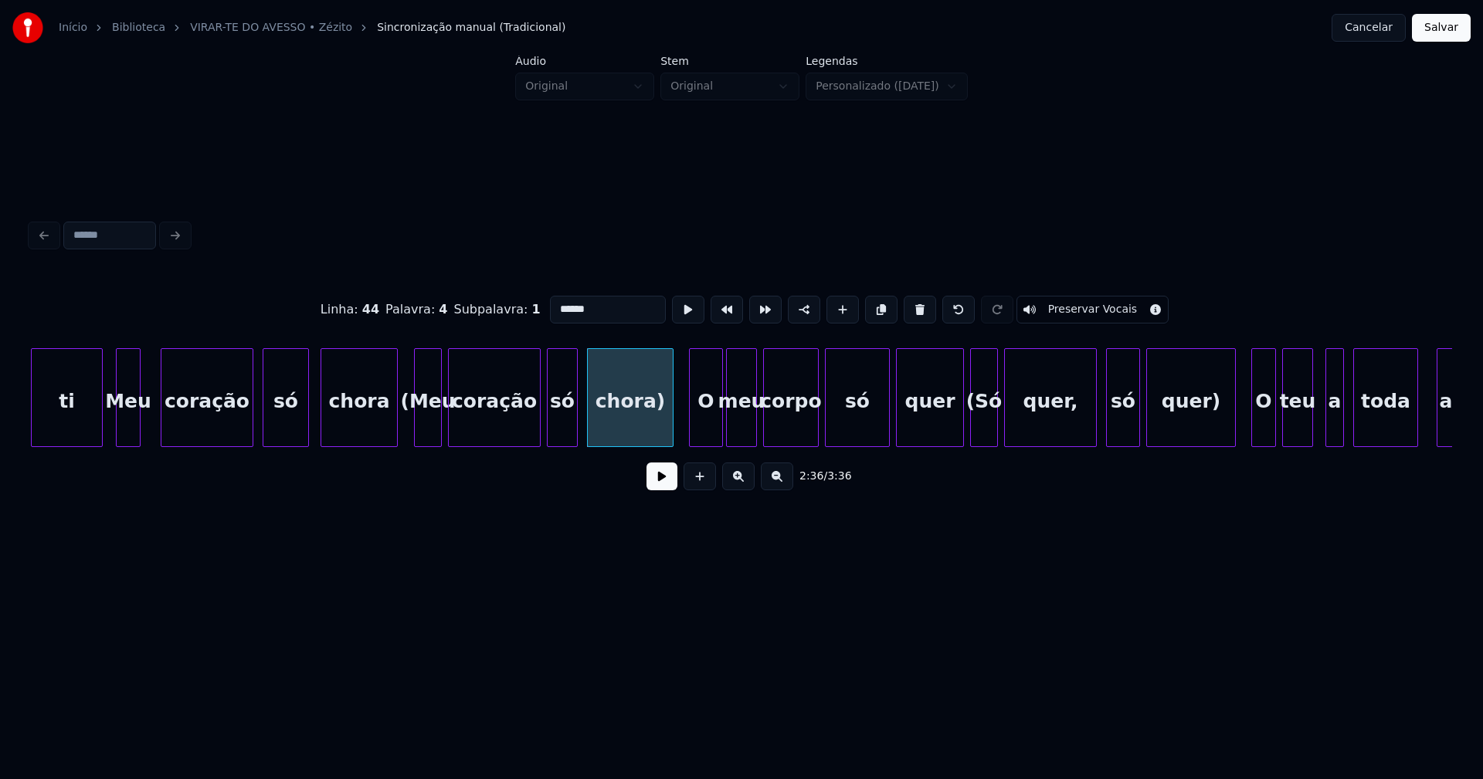
click at [594, 307] on input "******" at bounding box center [608, 310] width 116 height 28
click at [429, 422] on div "(Meu" at bounding box center [428, 401] width 26 height 105
click at [551, 301] on input "****" at bounding box center [608, 310] width 116 height 28
type input "***"
click at [667, 490] on button at bounding box center [661, 477] width 31 height 28
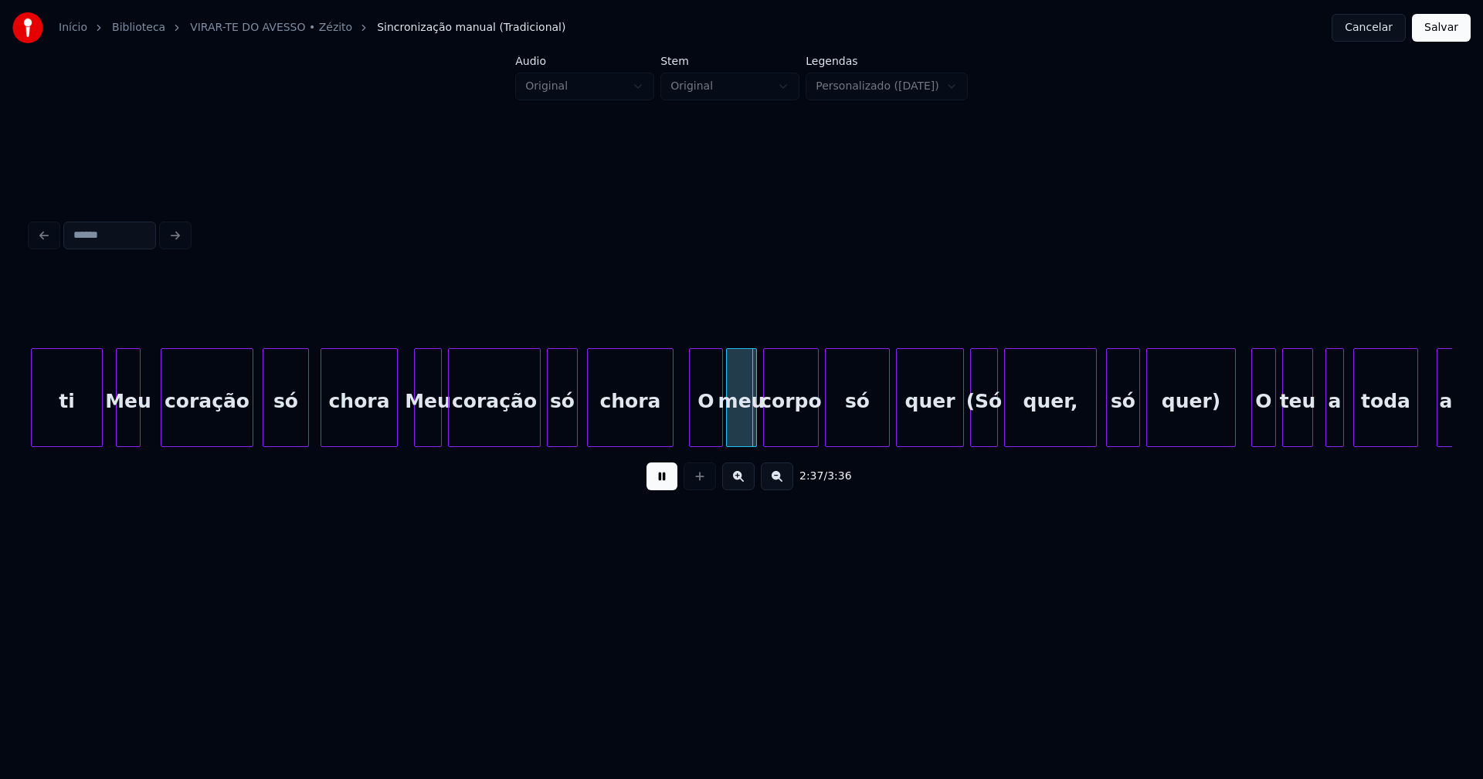
click at [699, 425] on div "O" at bounding box center [702, 401] width 32 height 105
click at [952, 425] on div at bounding box center [952, 397] width 5 height 97
click at [636, 482] on div "2:39 / 3:36" at bounding box center [741, 476] width 1396 height 34
drag, startPoint x: 659, startPoint y: 483, endPoint x: 683, endPoint y: 472, distance: 25.6
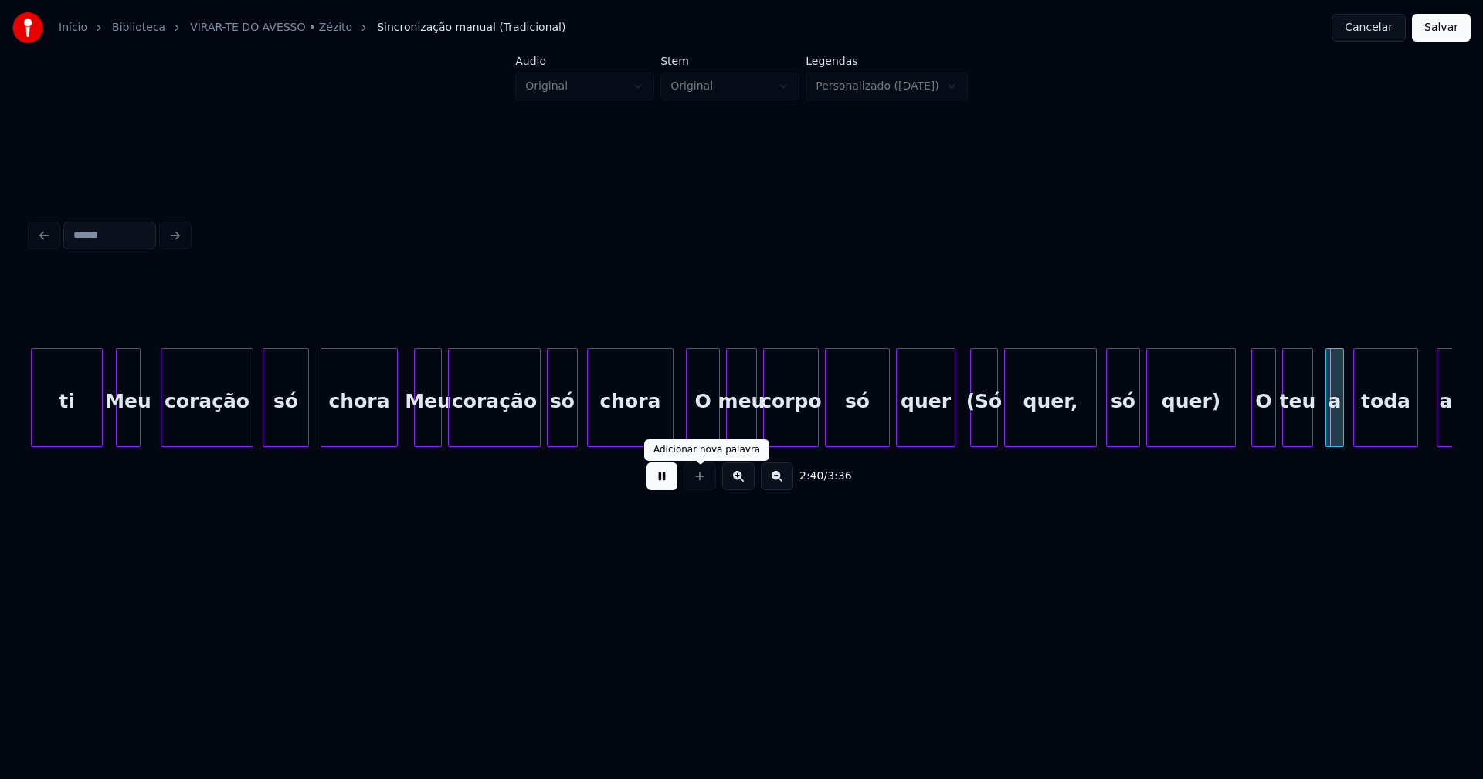
click at [659, 482] on button at bounding box center [661, 477] width 31 height 28
click at [1197, 416] on div "quer)" at bounding box center [1191, 401] width 88 height 105
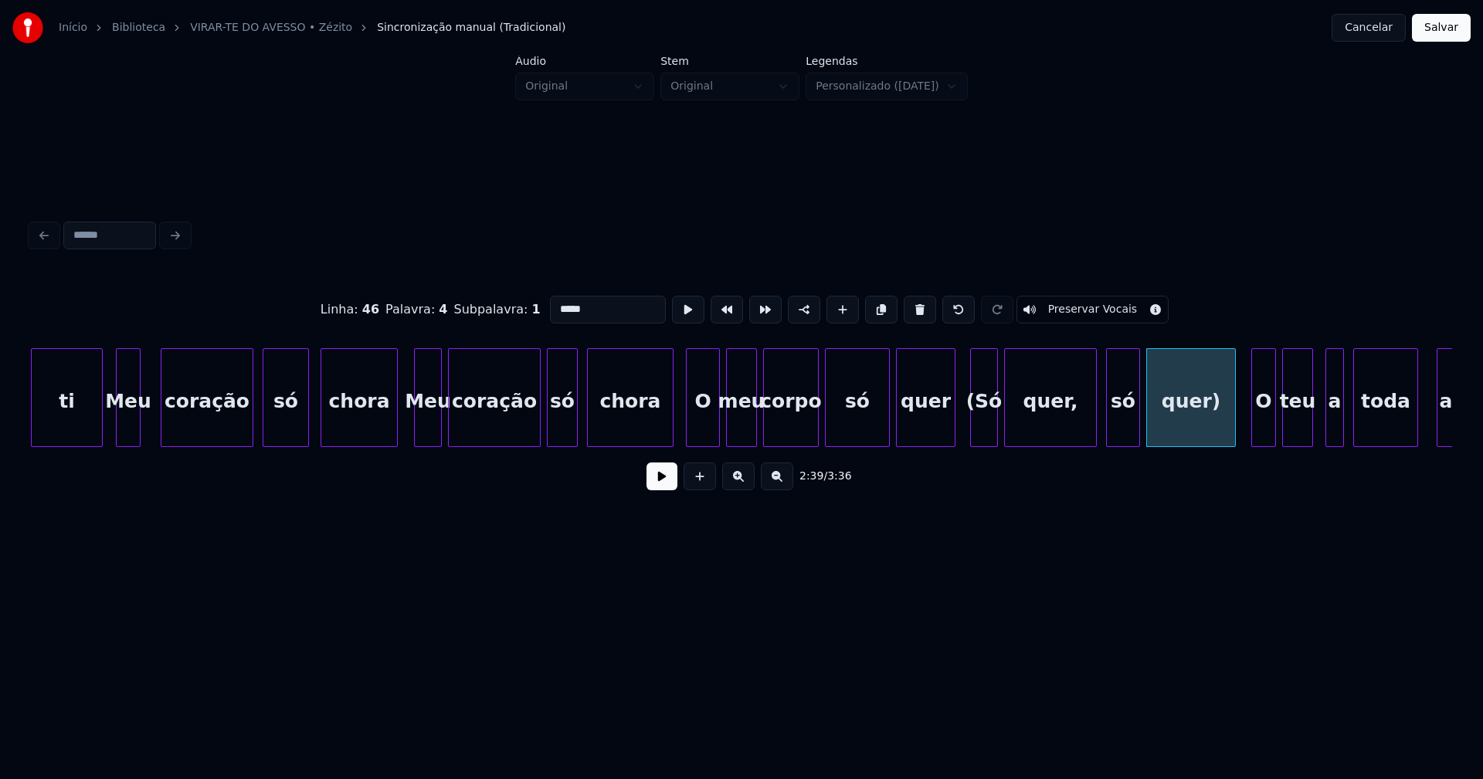
click at [579, 306] on input "*****" at bounding box center [608, 310] width 116 height 28
click at [989, 425] on div "(Só" at bounding box center [984, 401] width 26 height 105
click at [551, 302] on input "***" at bounding box center [608, 310] width 116 height 28
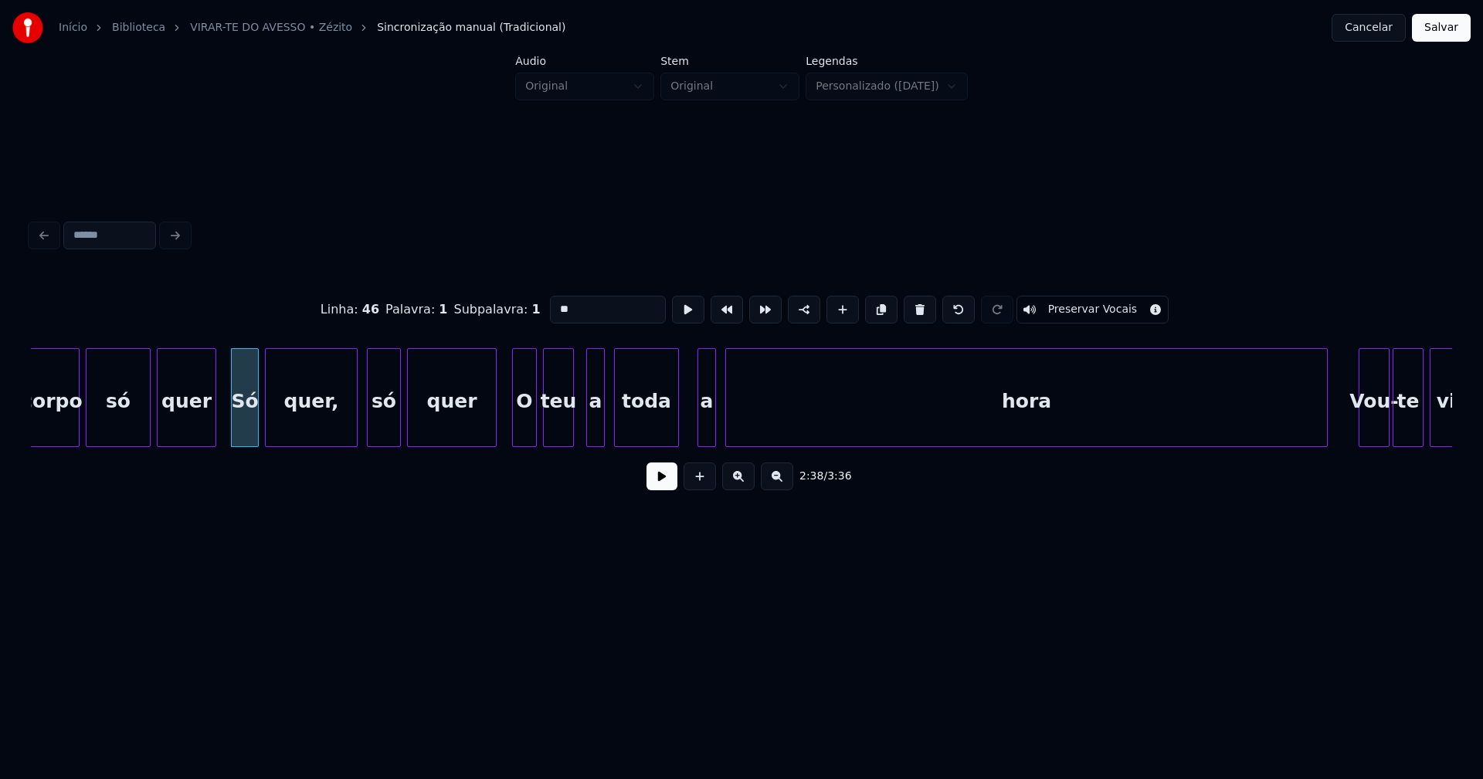
scroll to position [0, 24352]
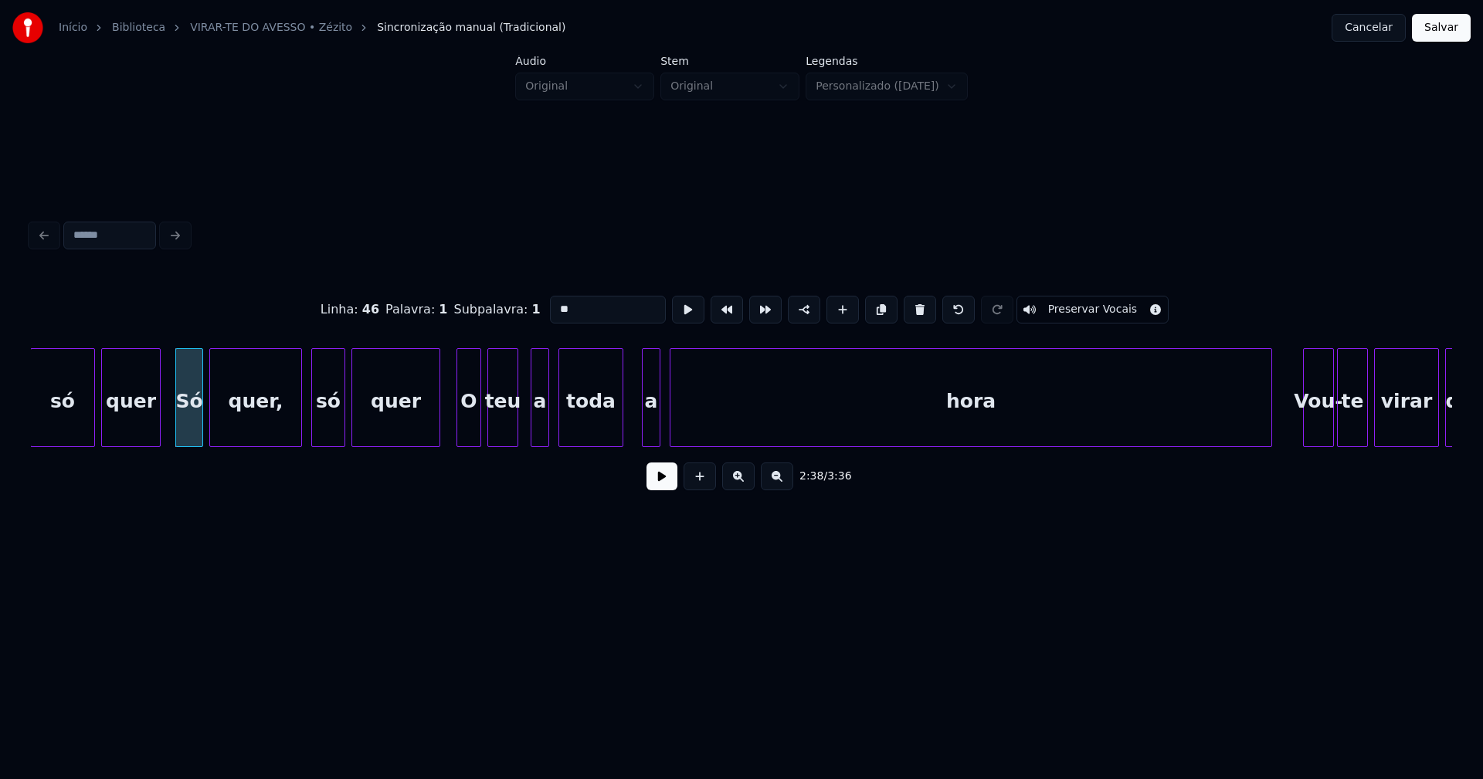
click at [436, 430] on div at bounding box center [437, 397] width 5 height 97
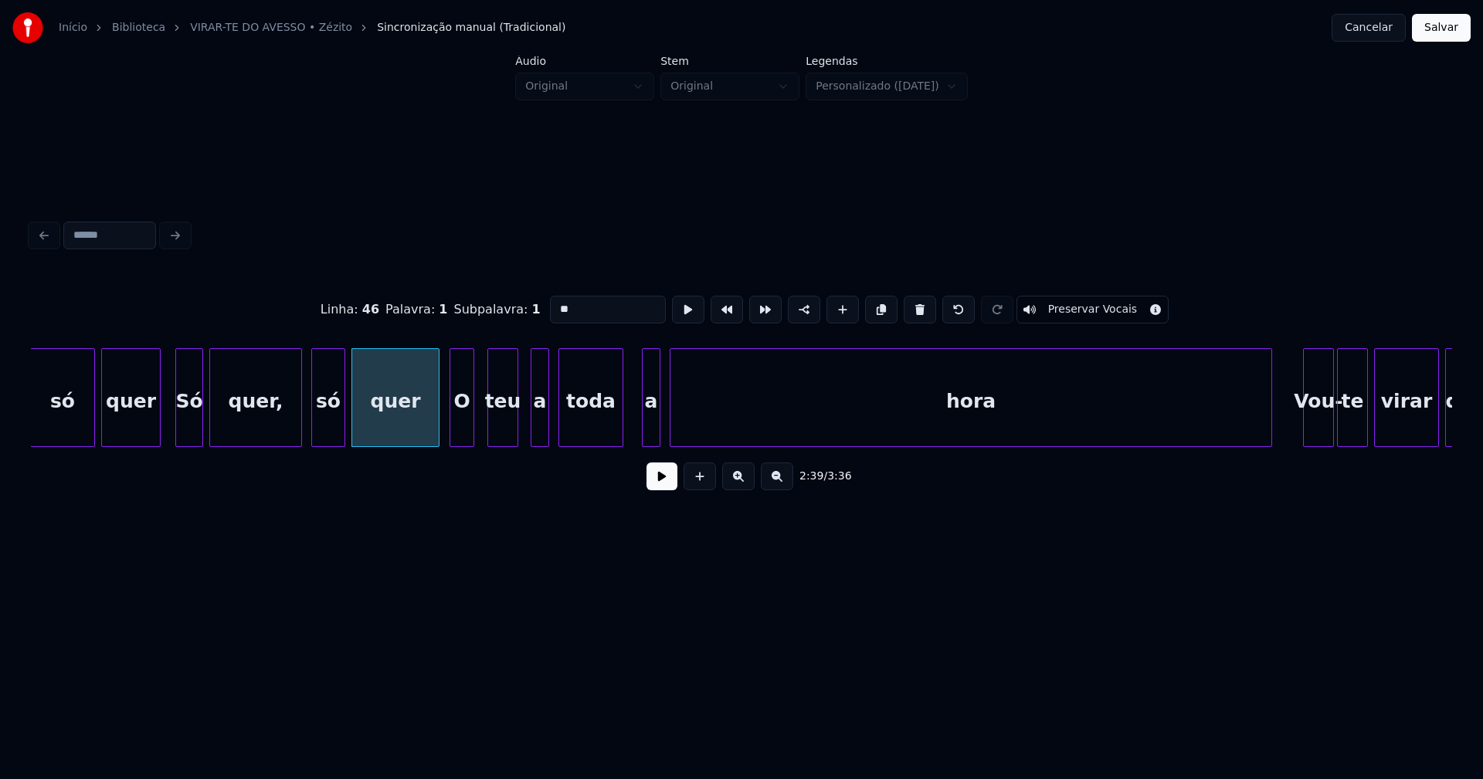
click at [463, 436] on div "O" at bounding box center [461, 401] width 23 height 105
type input "**"
click at [663, 480] on button at bounding box center [661, 477] width 31 height 28
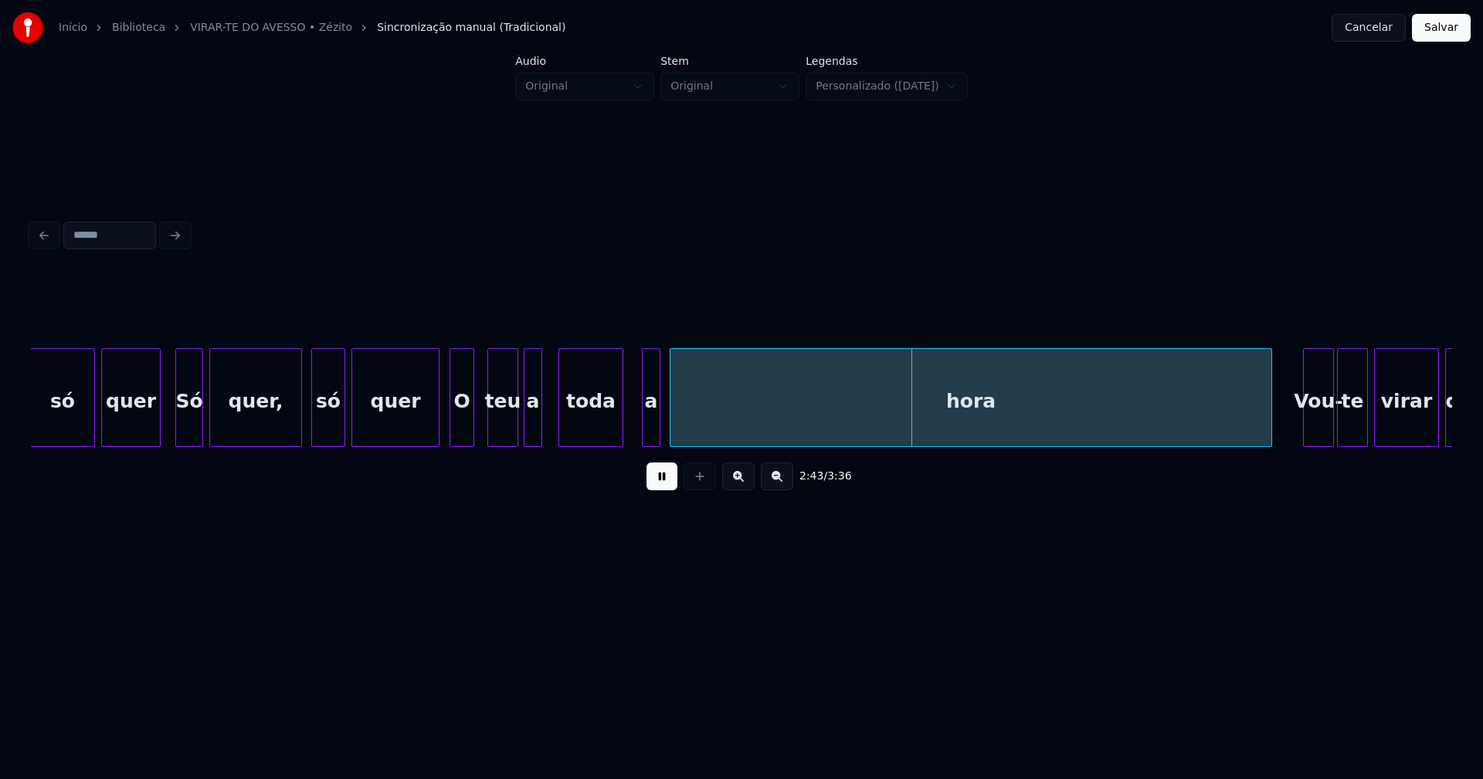
click at [534, 435] on div "a" at bounding box center [532, 401] width 17 height 105
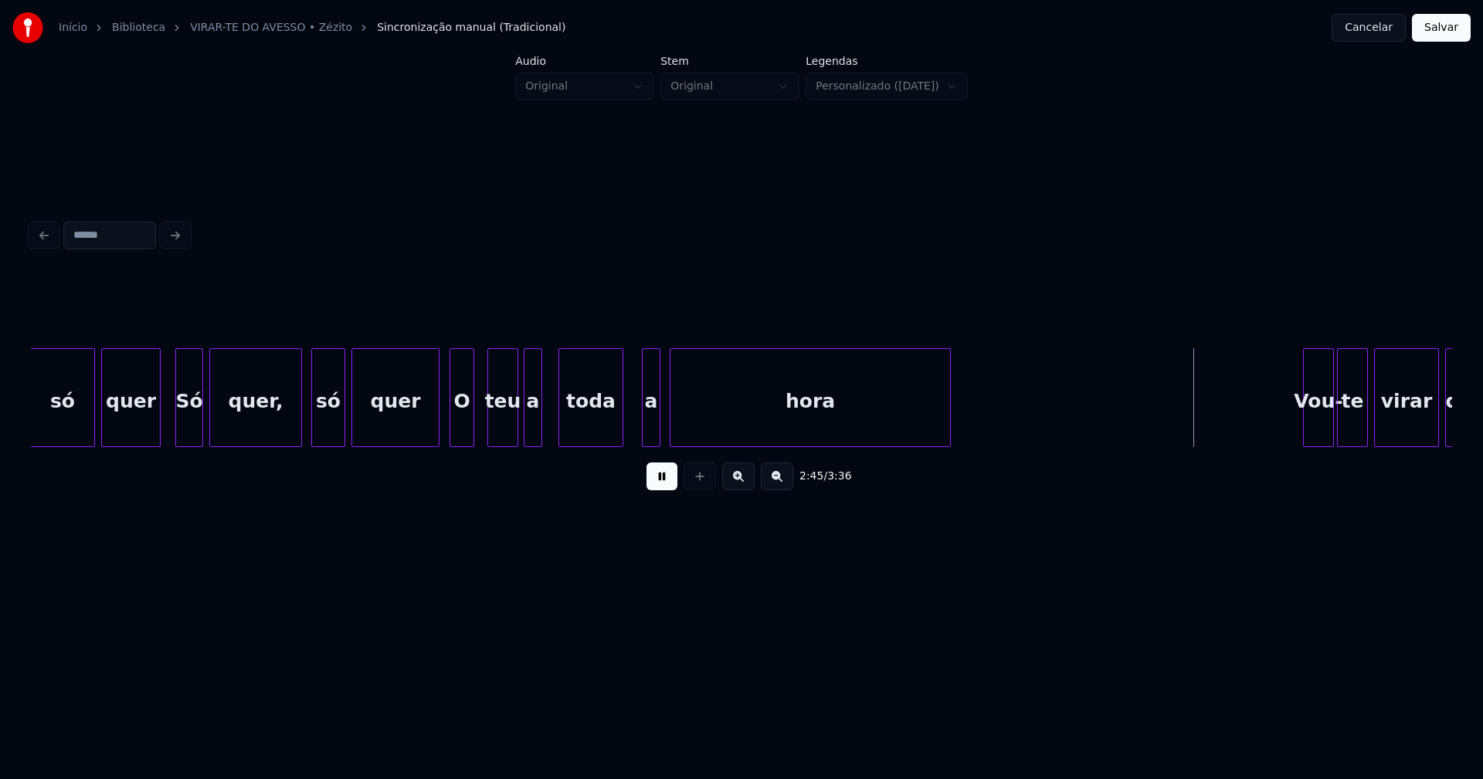
click at [951, 460] on div "2:45 / 3:36" at bounding box center [741, 388] width 1421 height 235
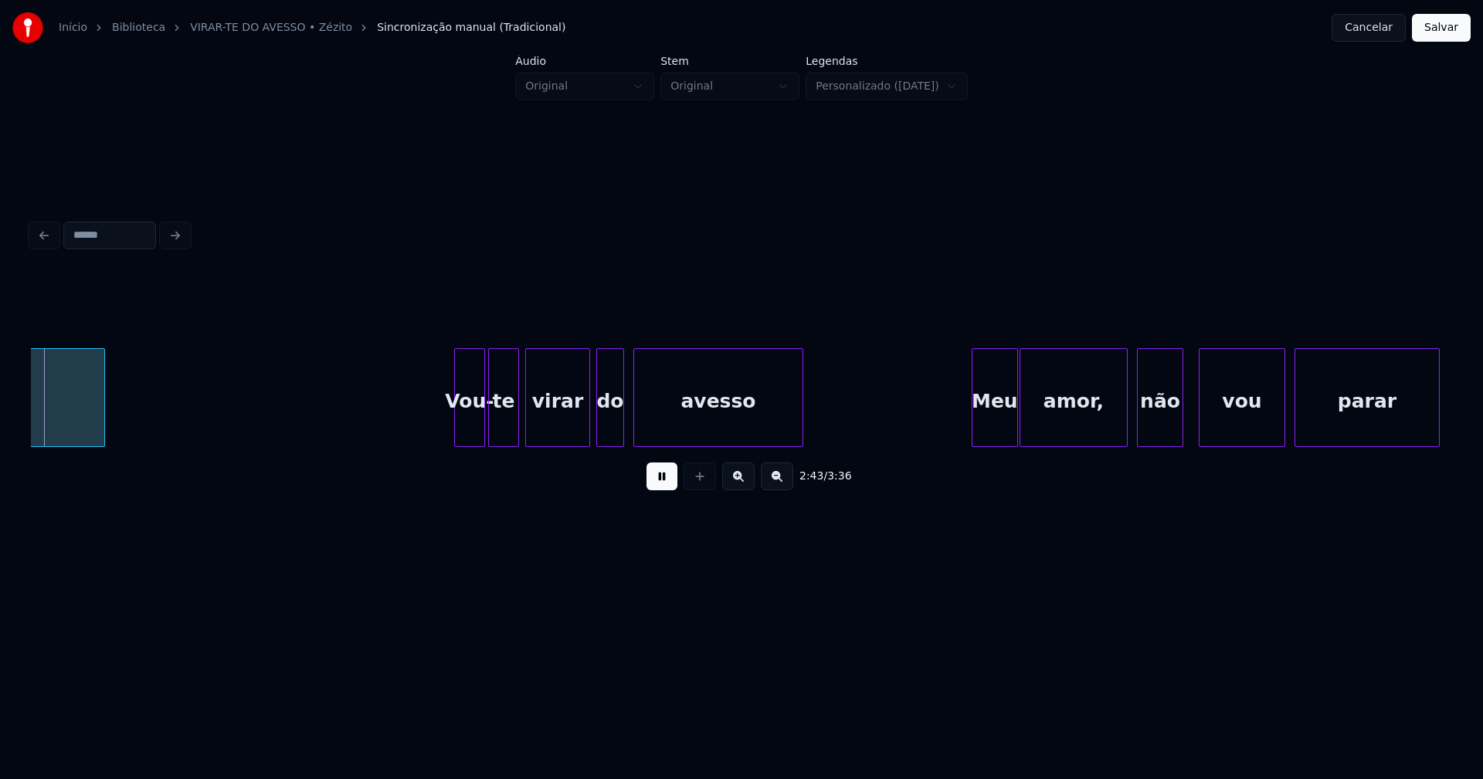
scroll to position [0, 25208]
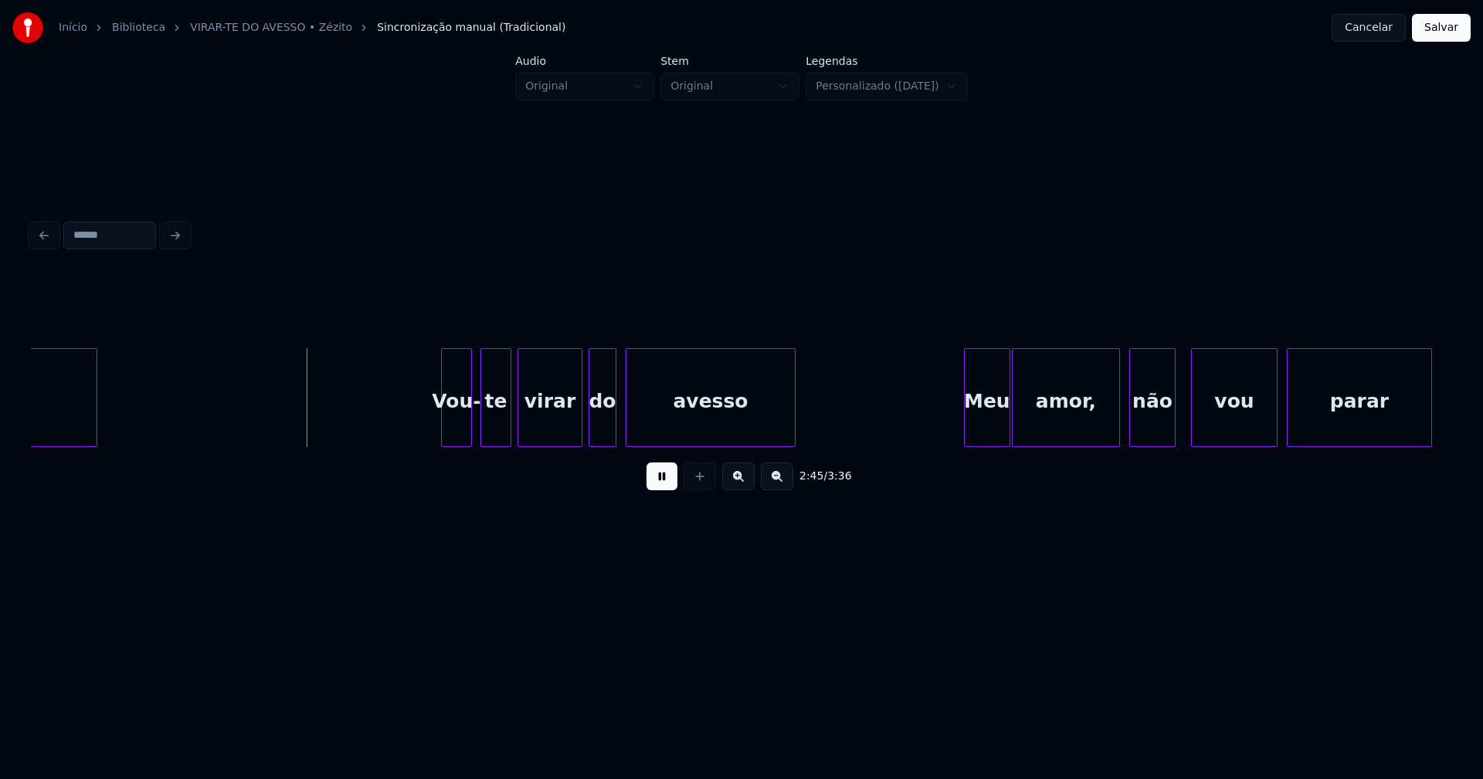
click at [453, 436] on div "Vou-" at bounding box center [456, 401] width 29 height 105
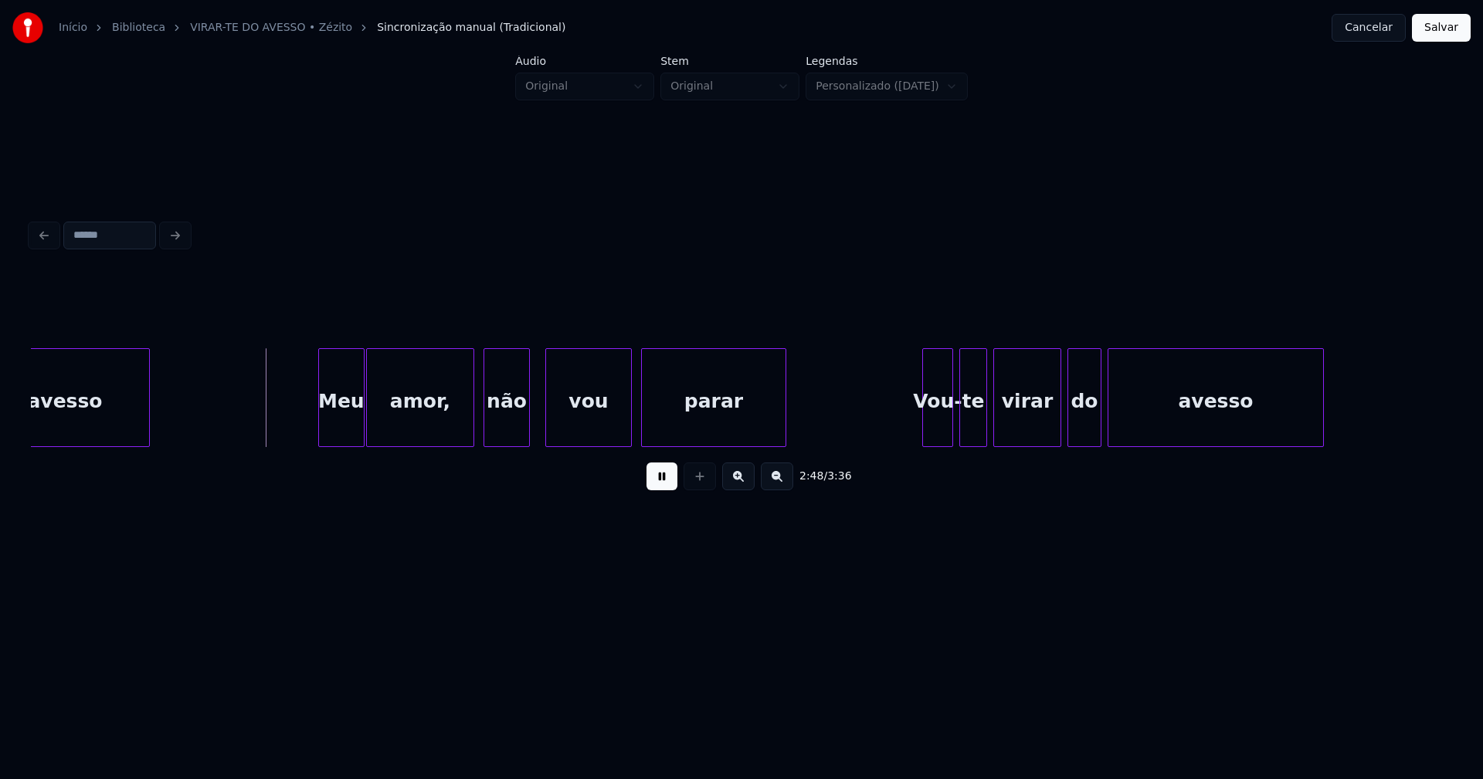
scroll to position [0, 25891]
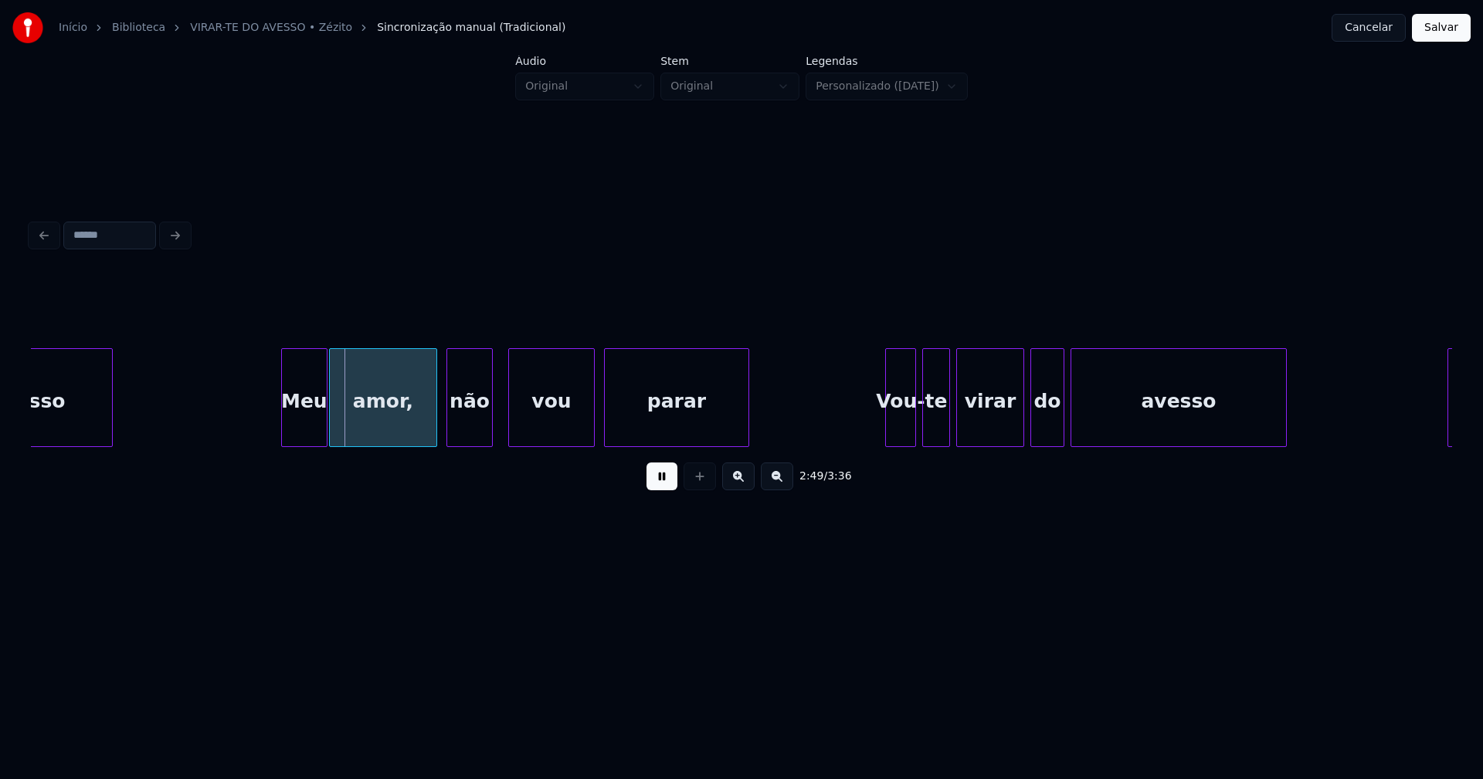
click at [389, 429] on div "amor," at bounding box center [383, 401] width 107 height 105
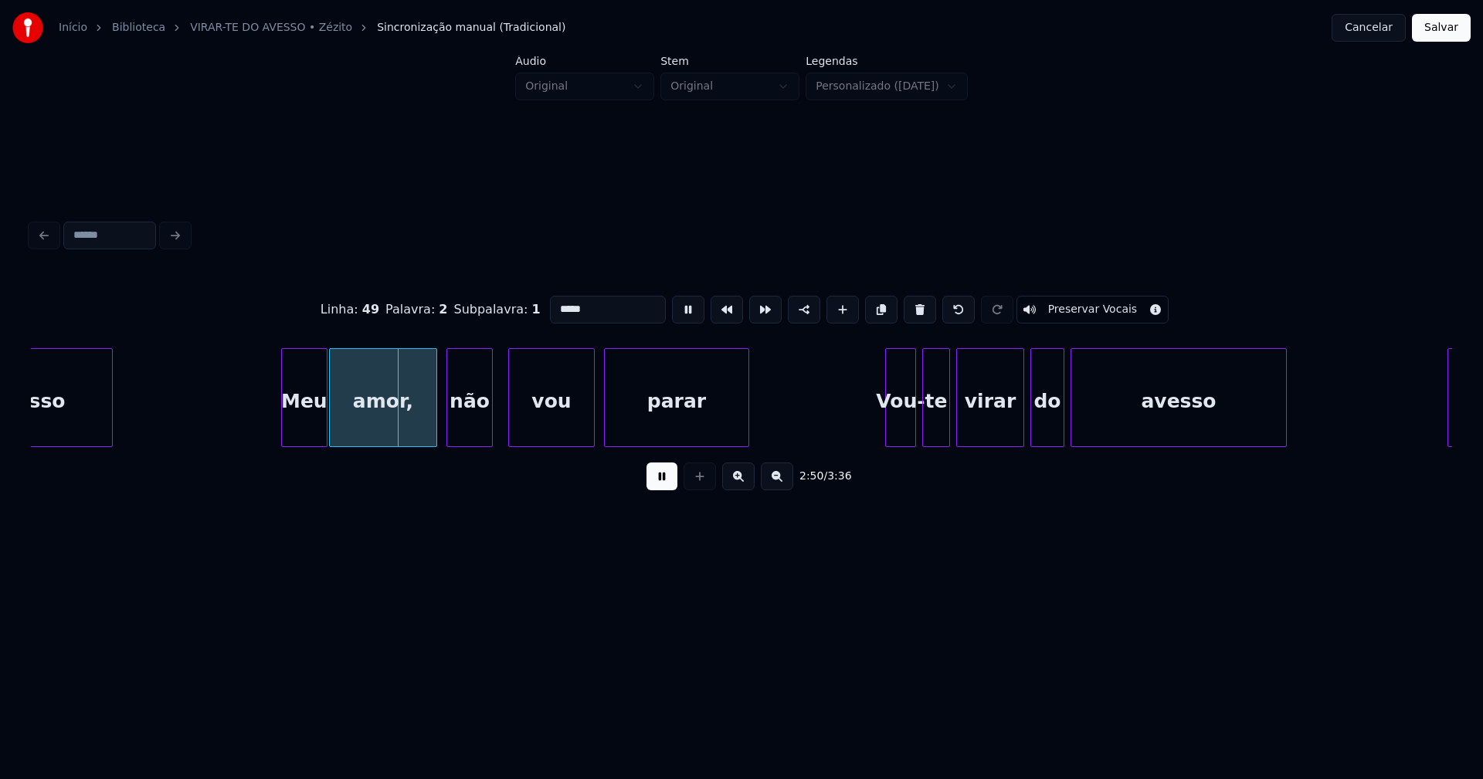
click at [596, 311] on input "*****" at bounding box center [608, 310] width 116 height 28
type input "****"
click at [663, 490] on button at bounding box center [661, 477] width 31 height 28
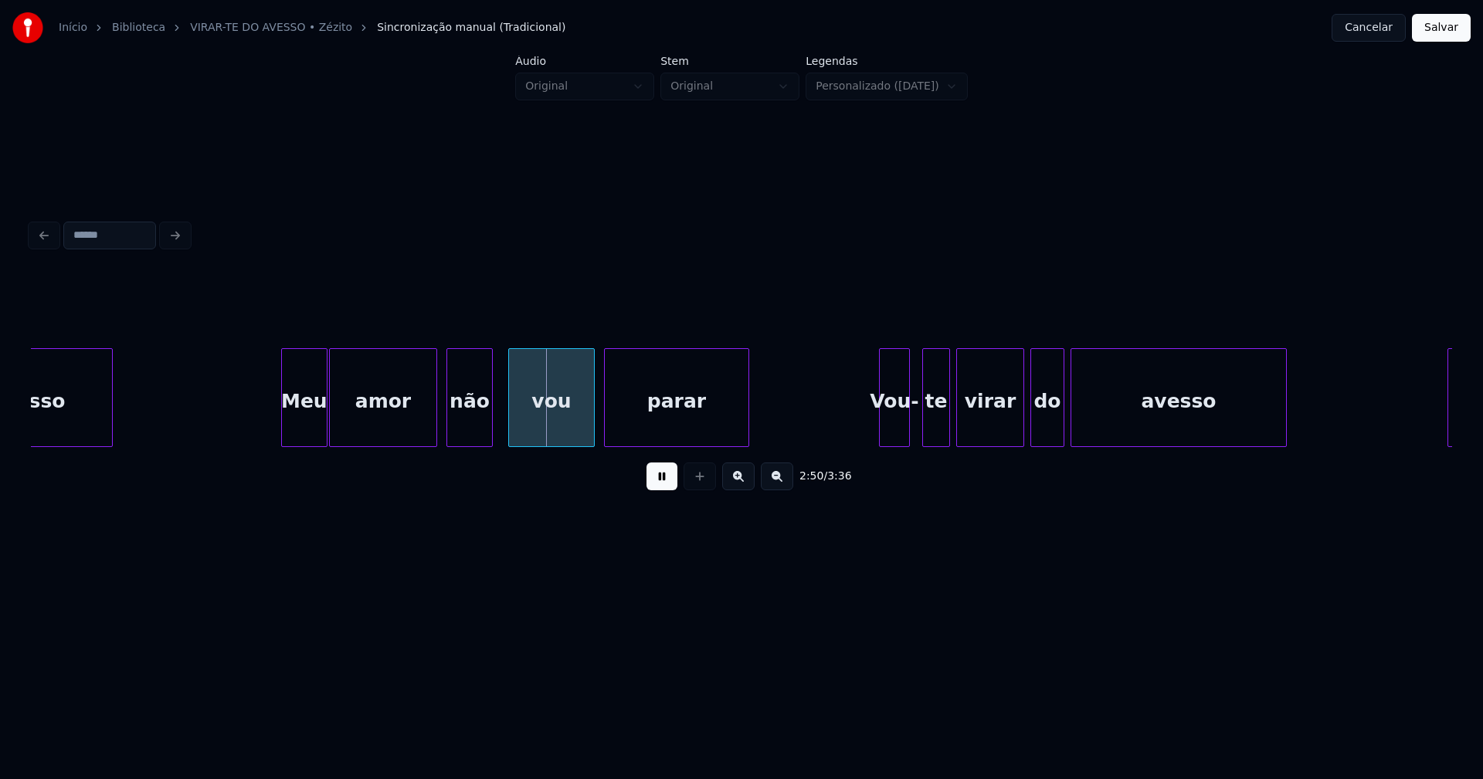
click at [891, 427] on div "Vou-" at bounding box center [894, 401] width 29 height 105
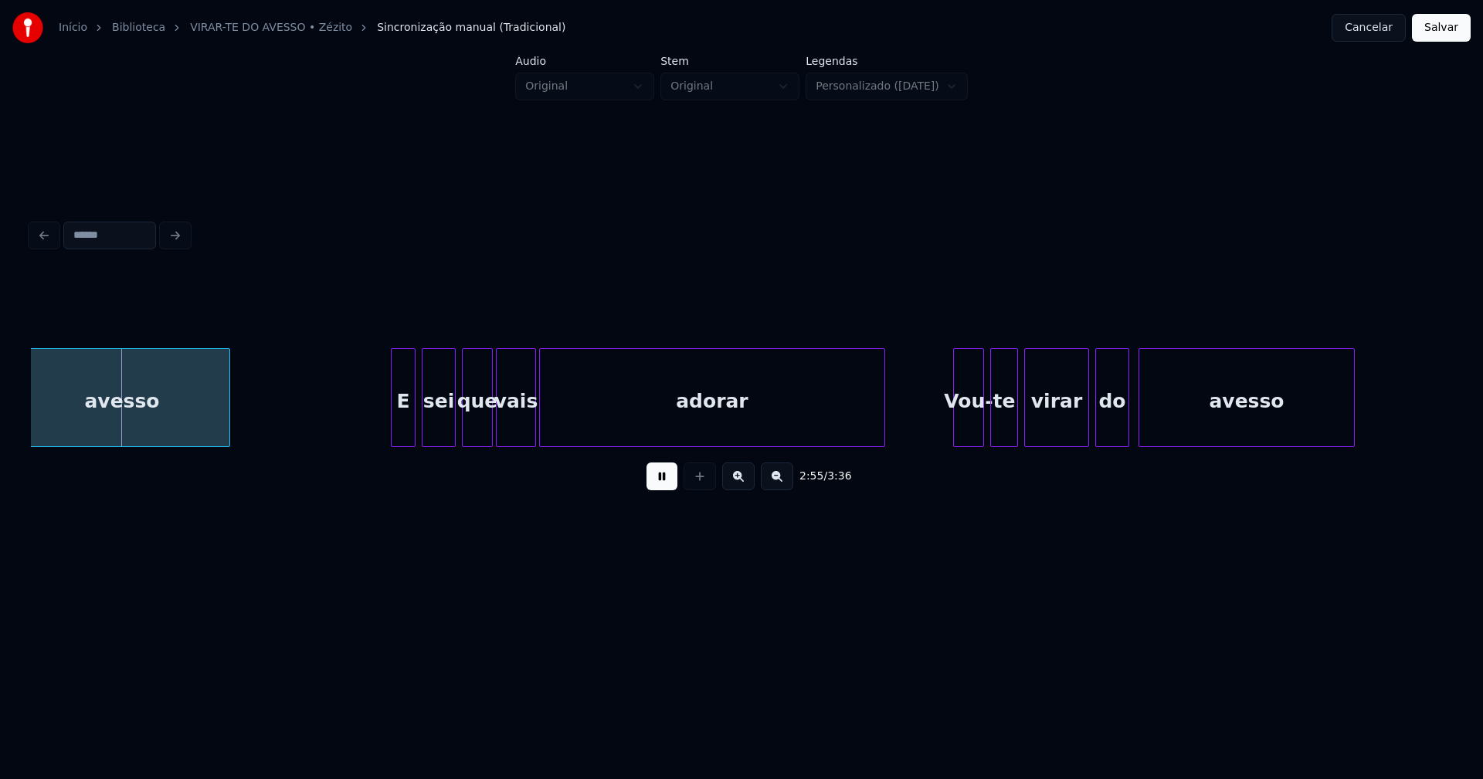
scroll to position [0, 26966]
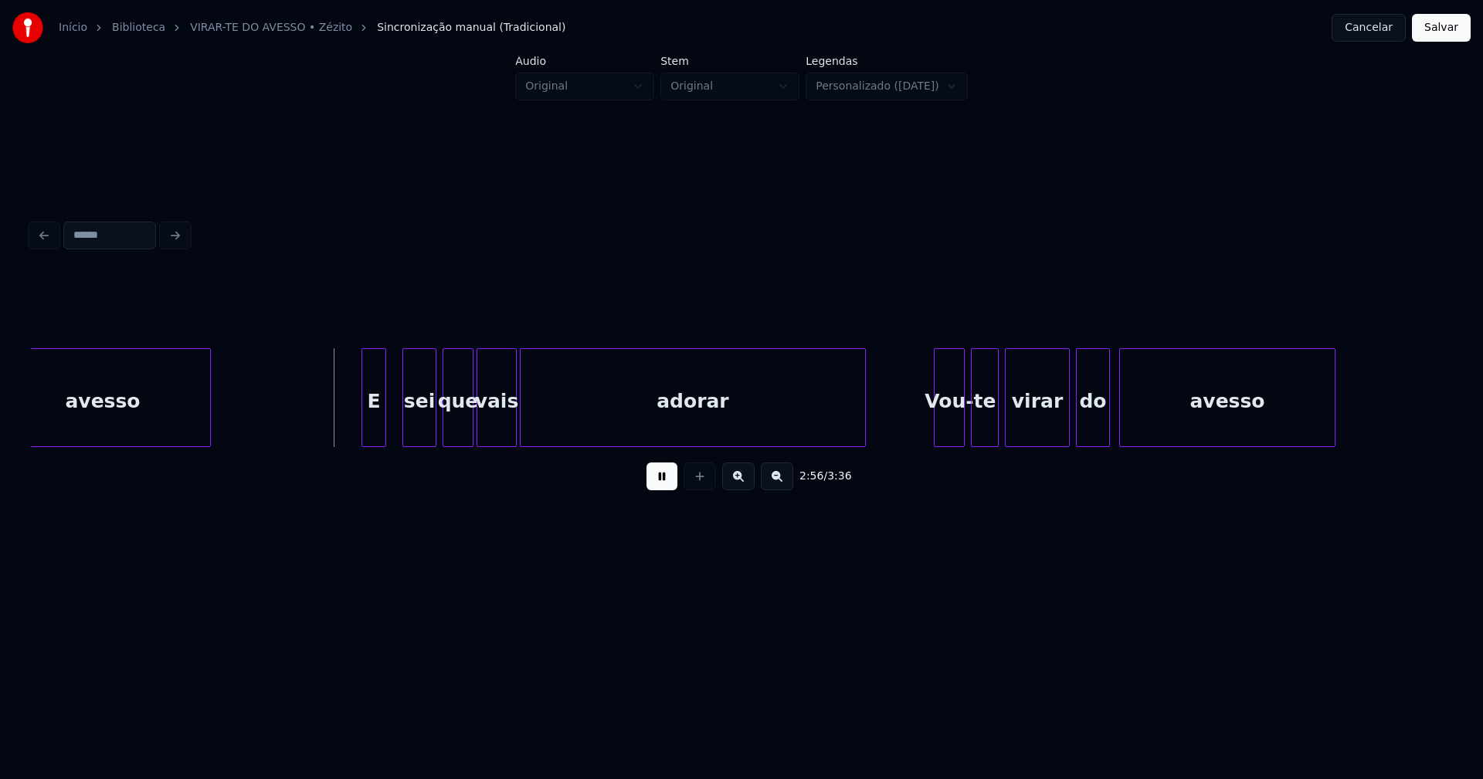
click at [375, 429] on div "E" at bounding box center [373, 401] width 23 height 105
click at [944, 432] on div "Vou-" at bounding box center [943, 401] width 29 height 105
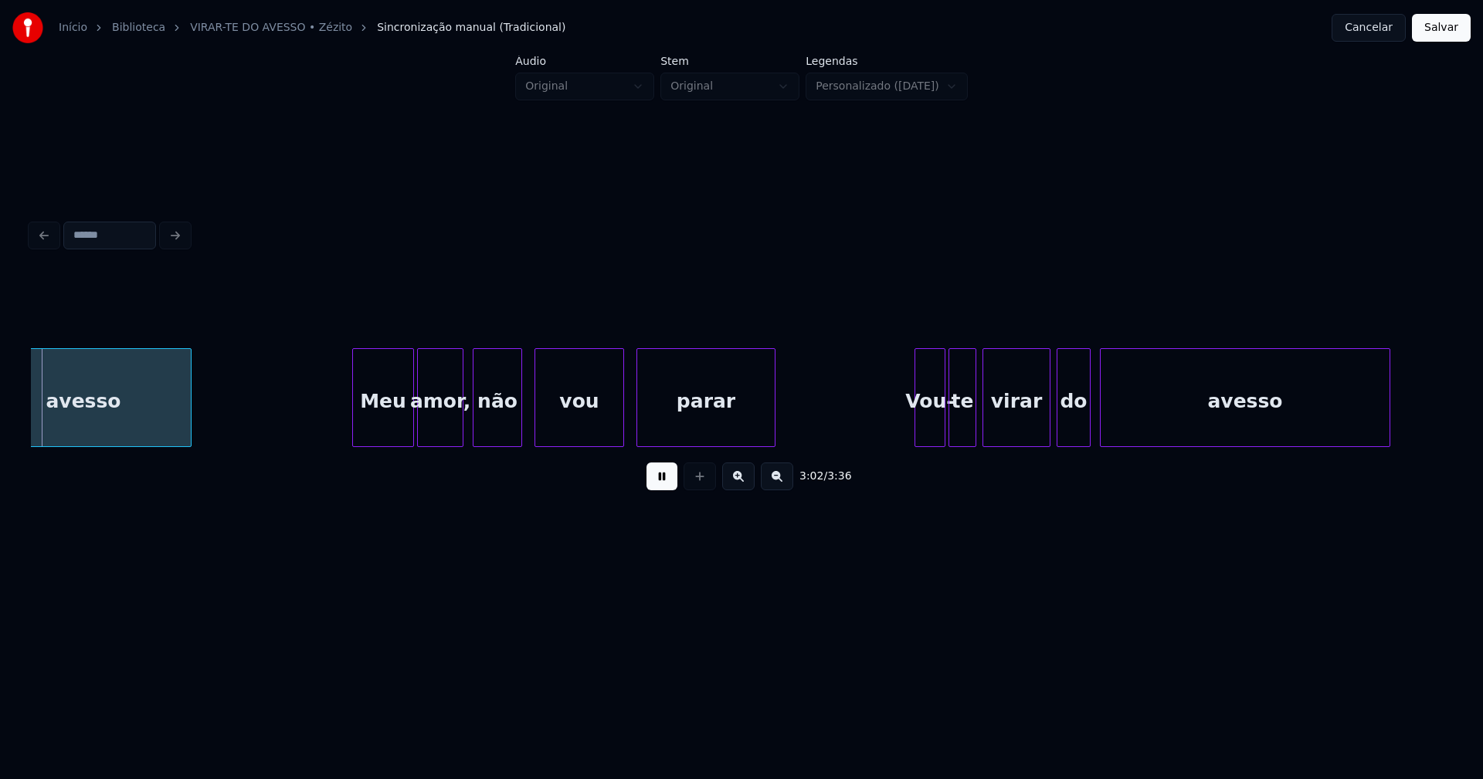
scroll to position [0, 28129]
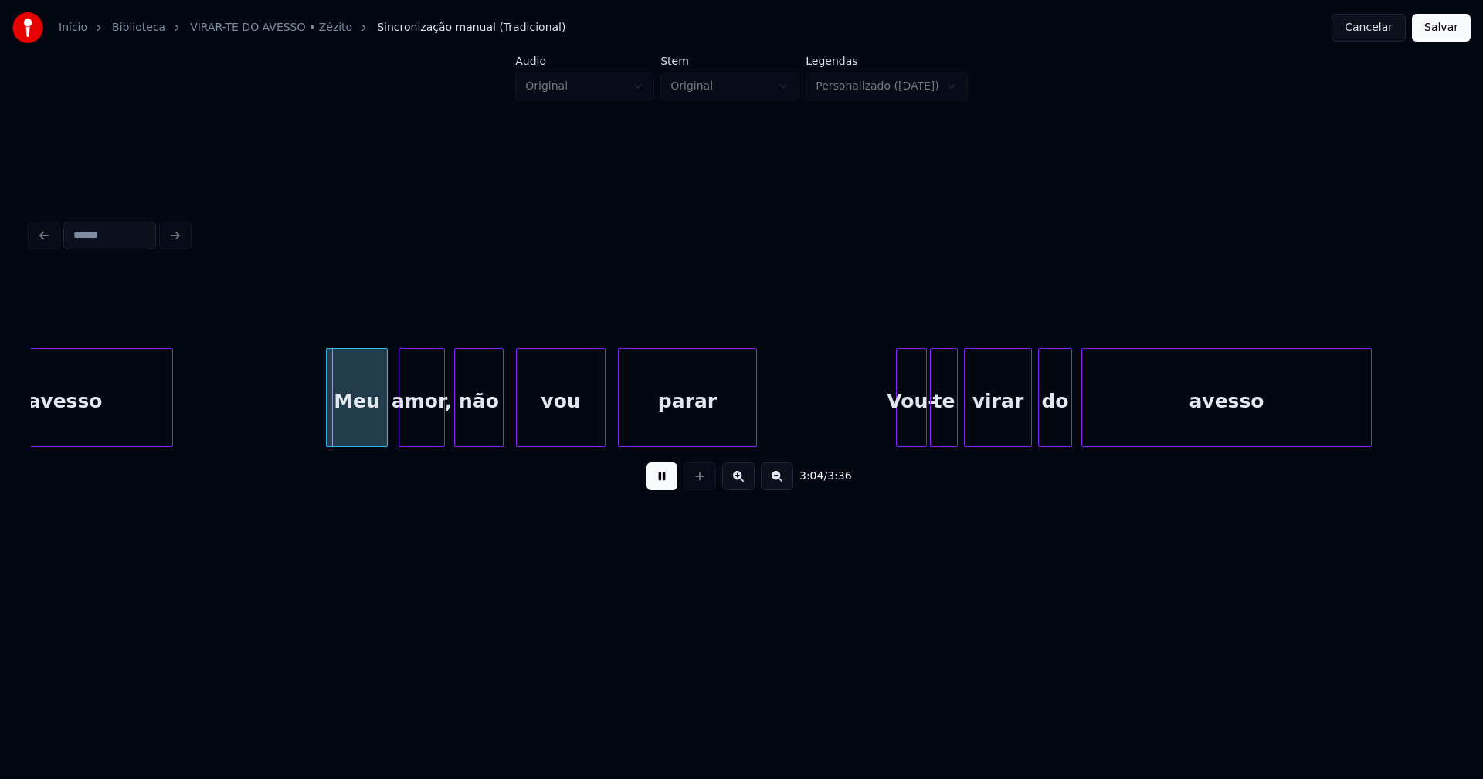
click at [357, 425] on div "Meu" at bounding box center [357, 401] width 60 height 105
click at [435, 432] on div "amor," at bounding box center [421, 401] width 45 height 105
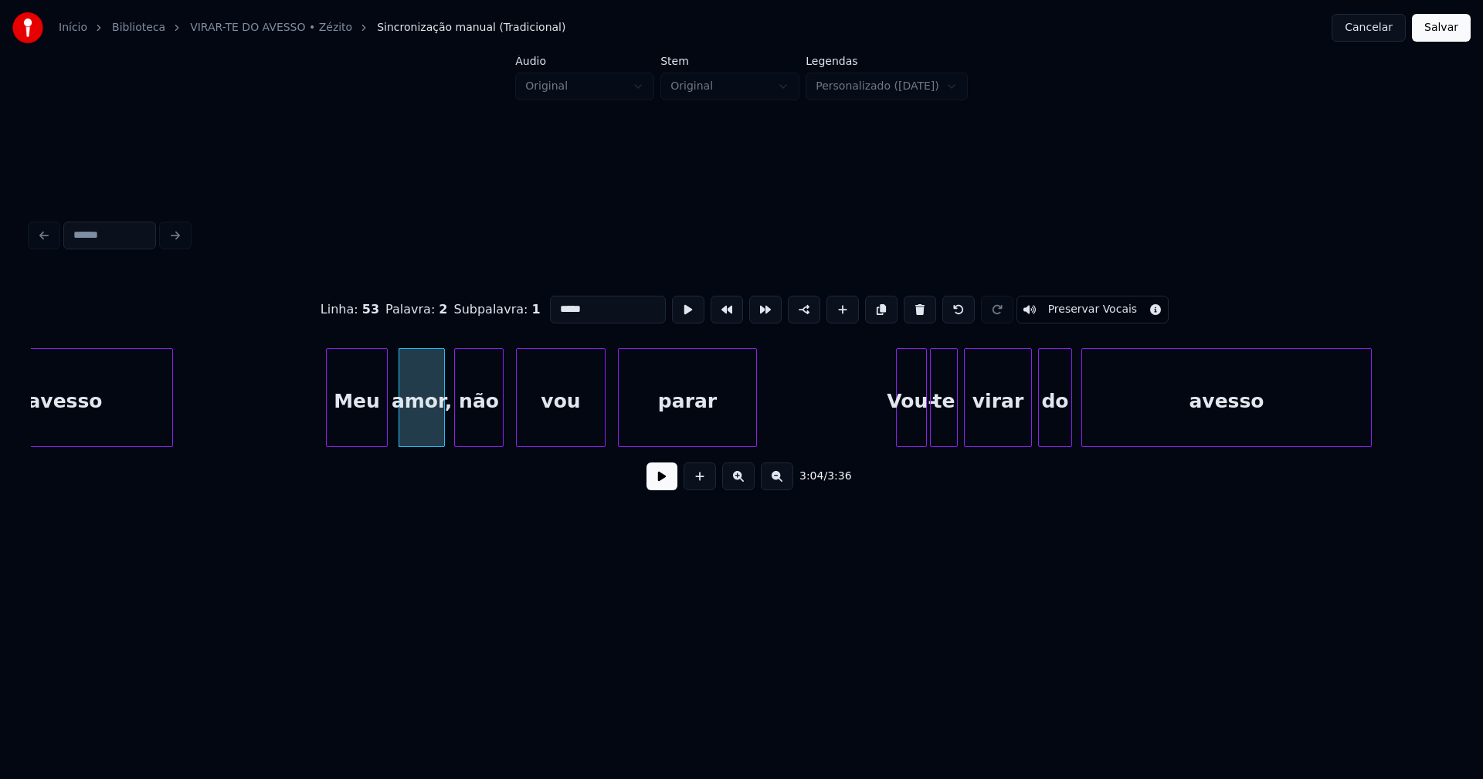
click at [618, 301] on input "*****" at bounding box center [608, 310] width 116 height 28
type input "****"
click at [663, 490] on button at bounding box center [661, 477] width 31 height 28
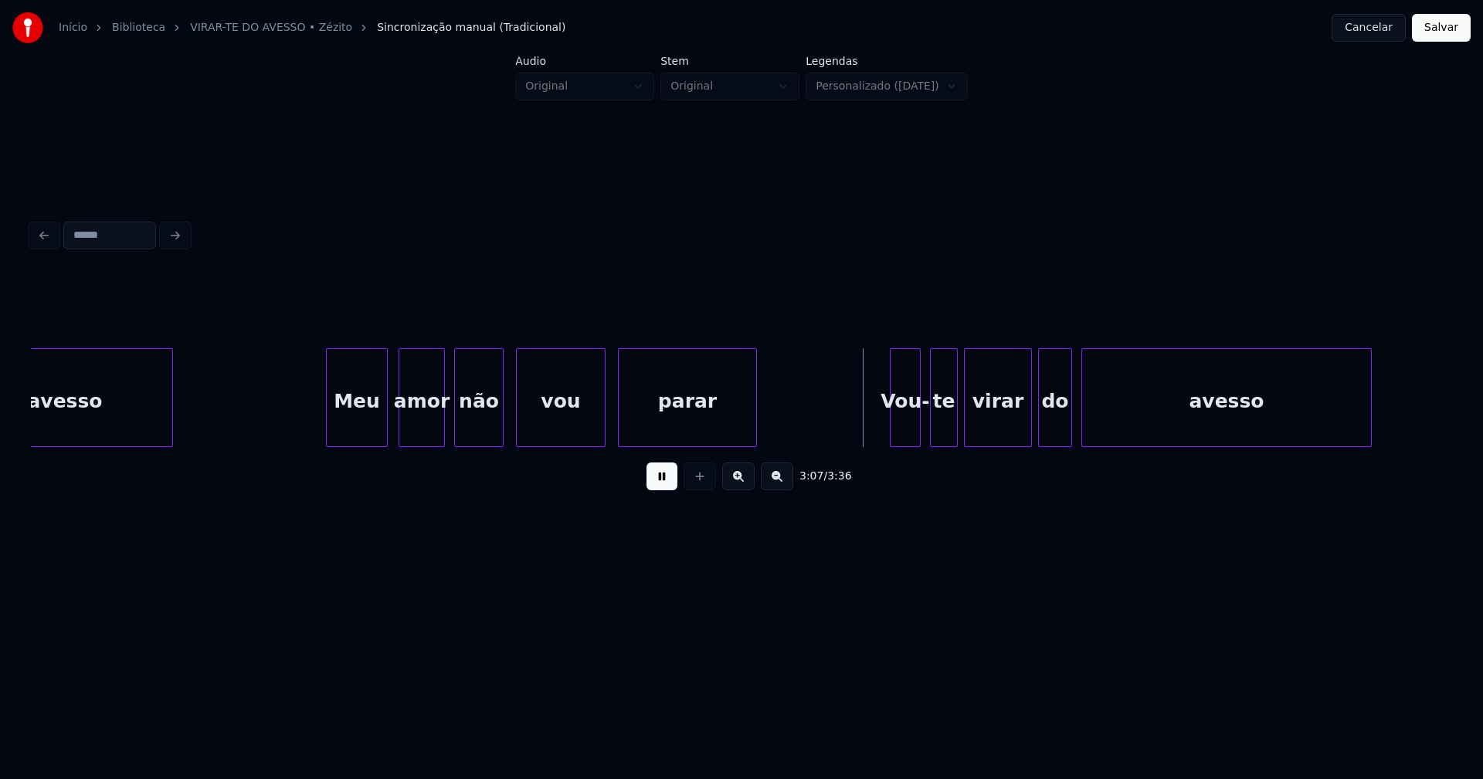
click at [902, 433] on div "Vou-" at bounding box center [904, 401] width 29 height 105
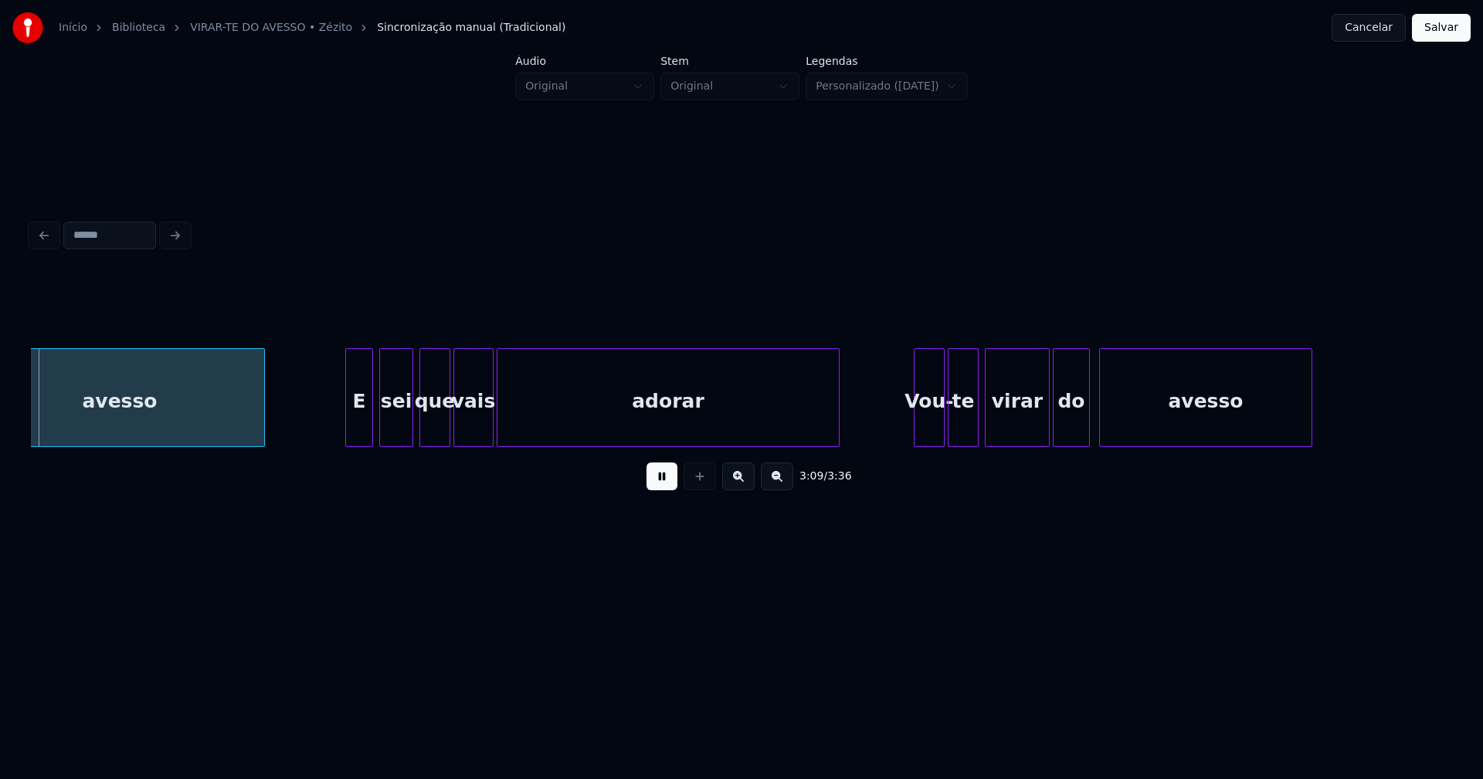
scroll to position [0, 29242]
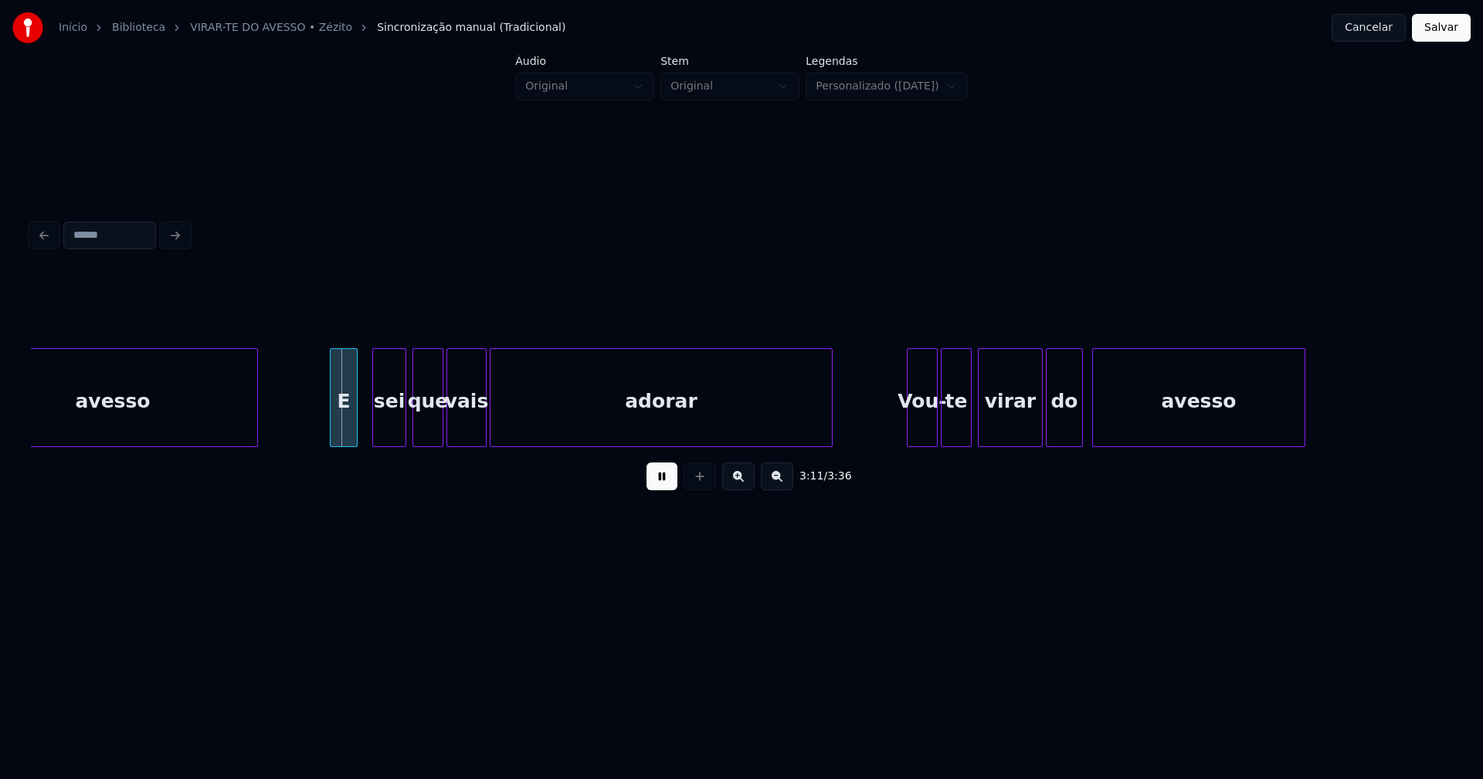
click at [337, 439] on div "E" at bounding box center [343, 401] width 26 height 105
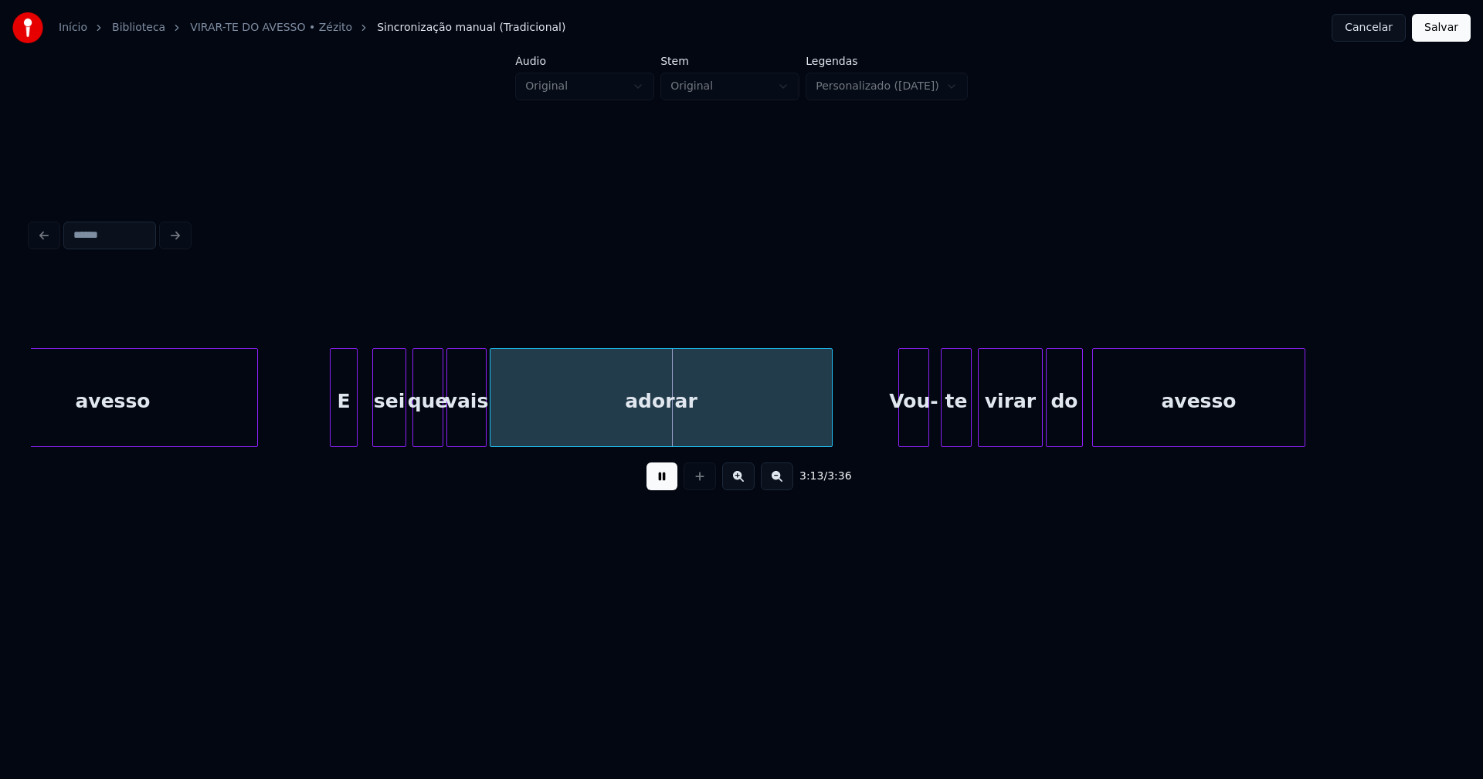
click at [914, 436] on div "Vou-" at bounding box center [913, 401] width 29 height 105
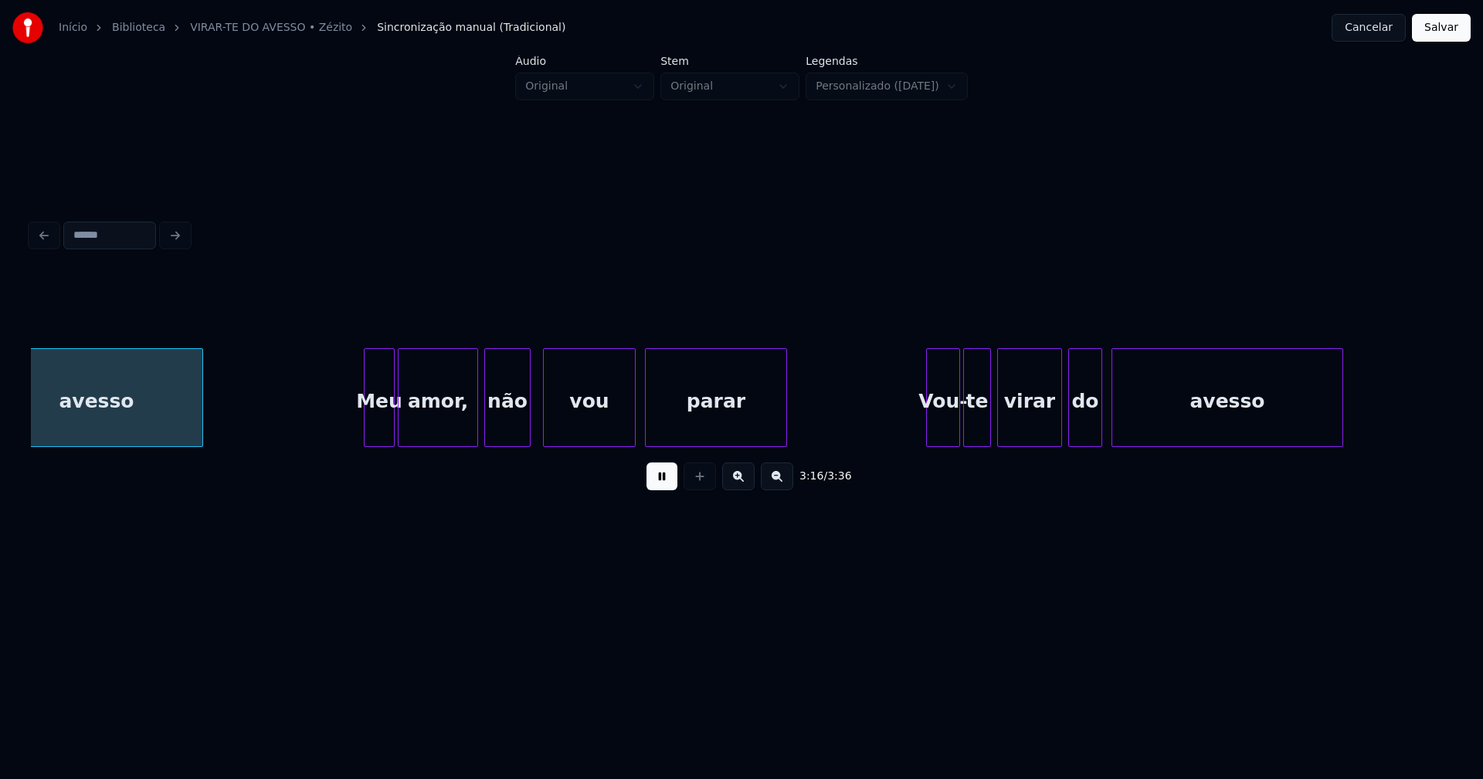
scroll to position [0, 30346]
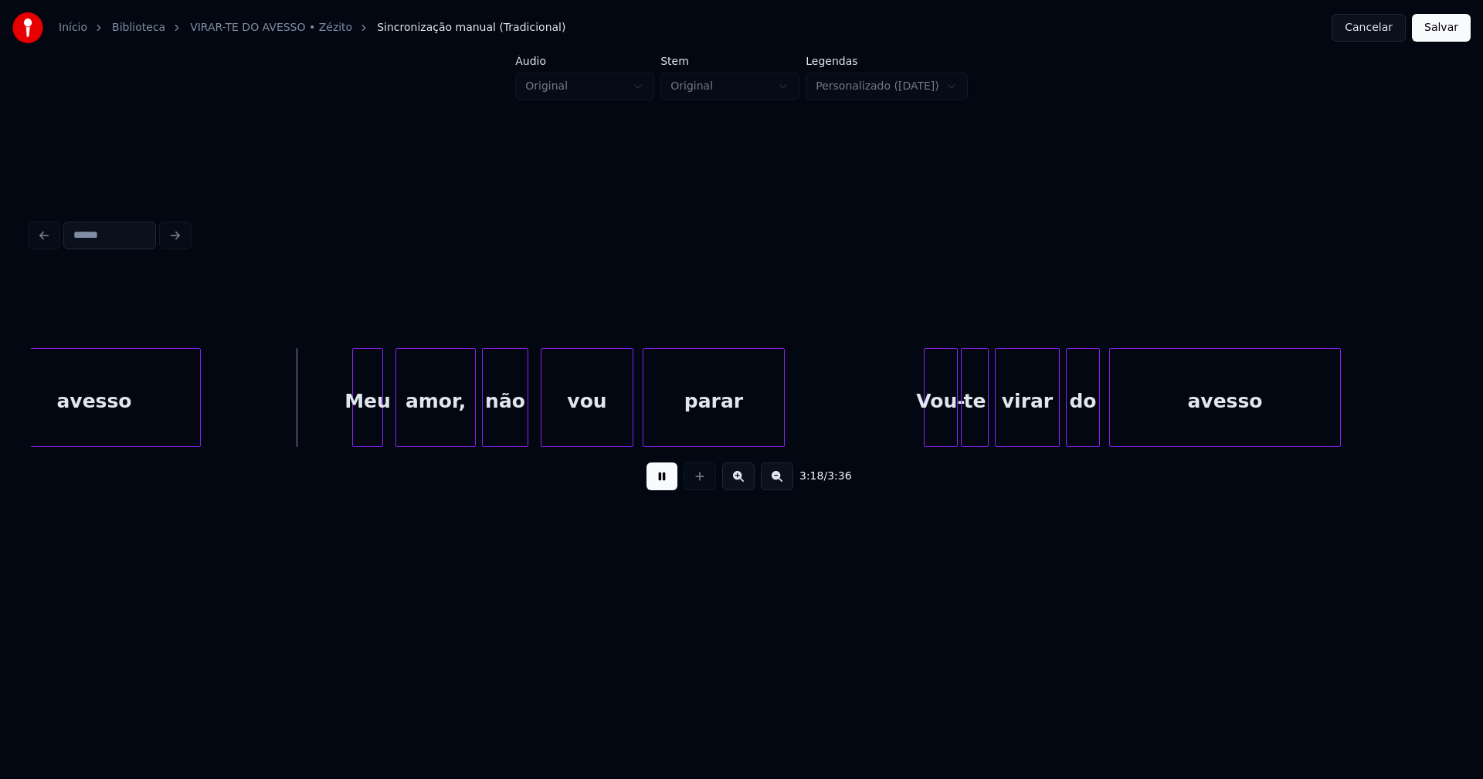
click at [362, 430] on div "Meu" at bounding box center [367, 401] width 29 height 105
click at [456, 426] on div "amor," at bounding box center [435, 401] width 79 height 105
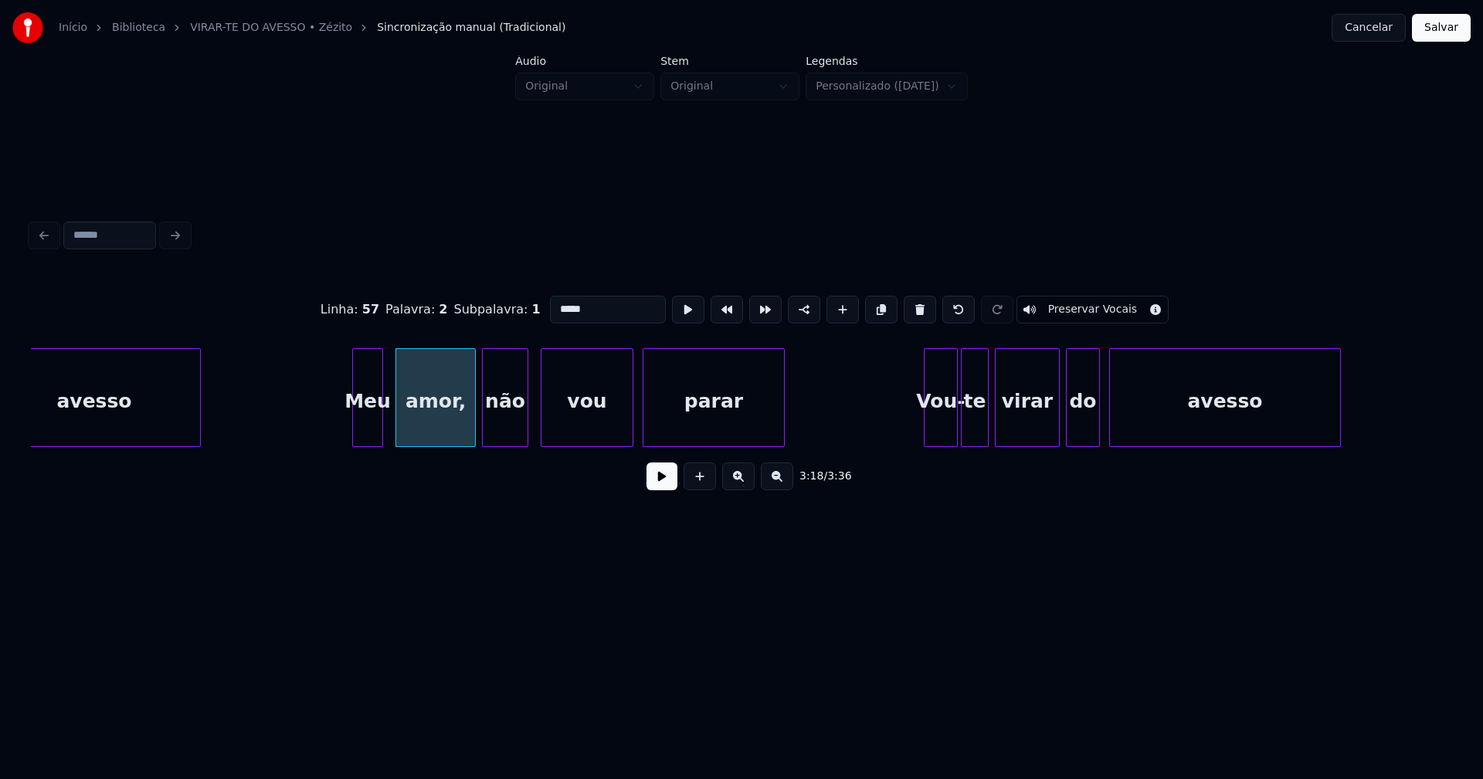
click at [597, 311] on input "*****" at bounding box center [608, 310] width 116 height 28
type input "****"
click at [670, 486] on button at bounding box center [661, 477] width 31 height 28
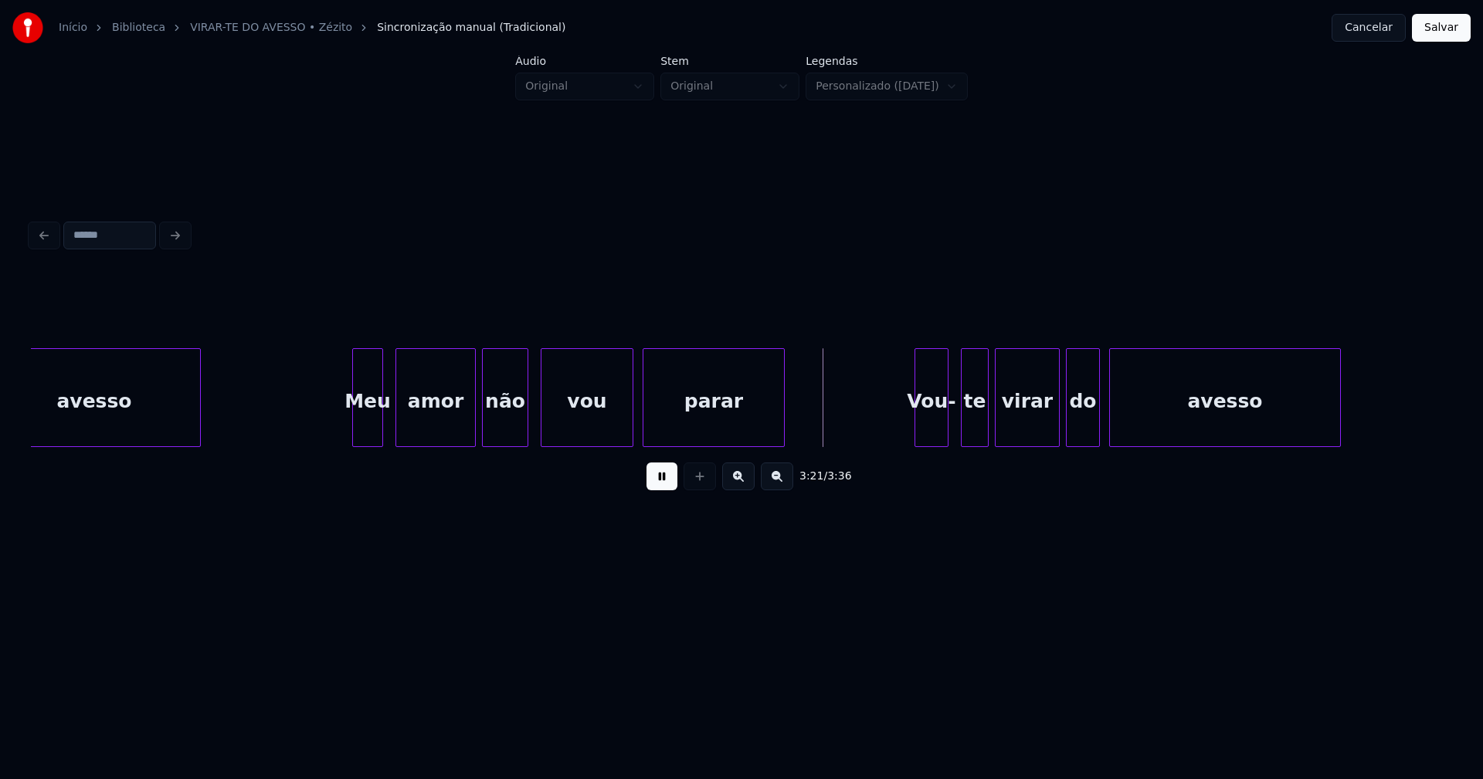
click at [927, 441] on div "Meu amor não vou parar Vou- te virar do avesso avesso" at bounding box center [741, 397] width 1421 height 99
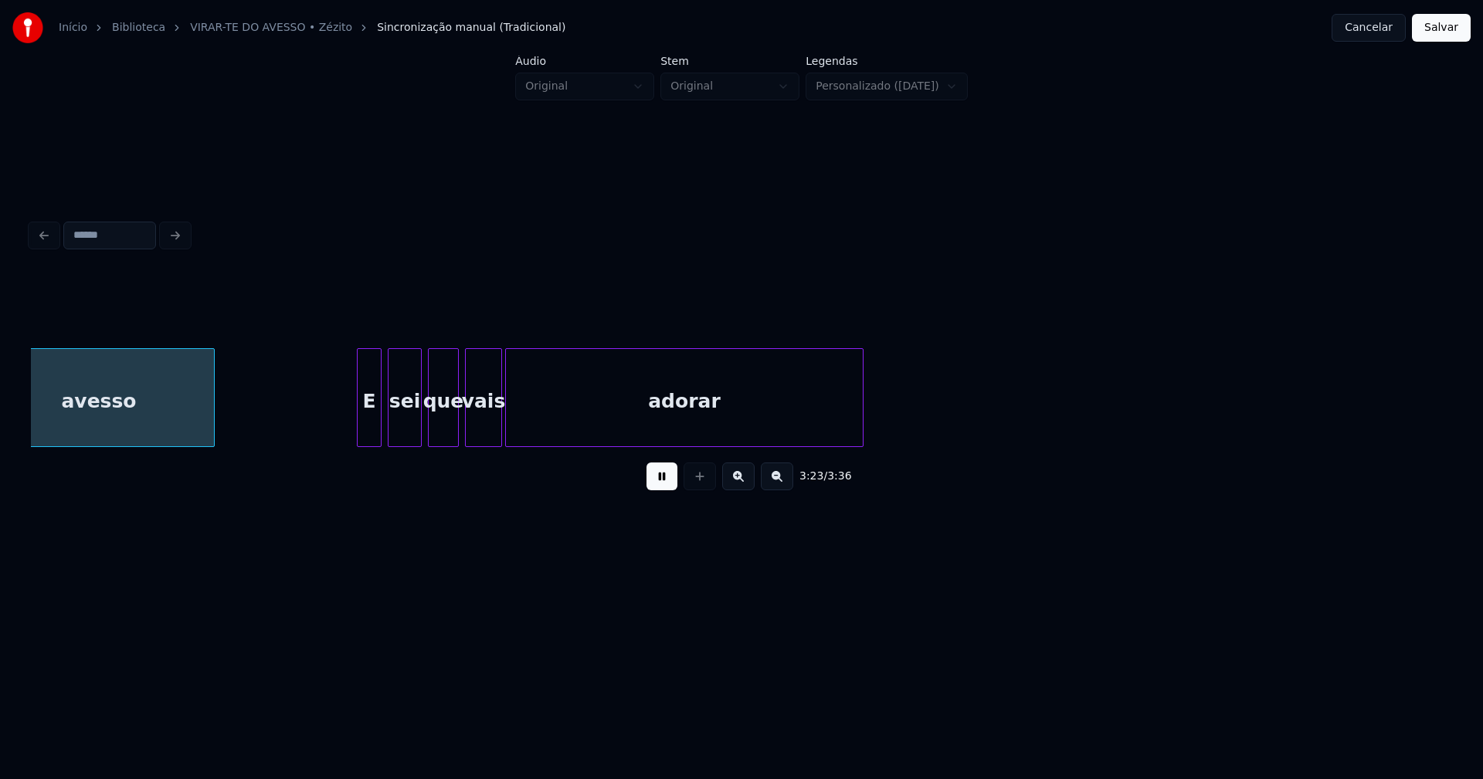
scroll to position [0, 31485]
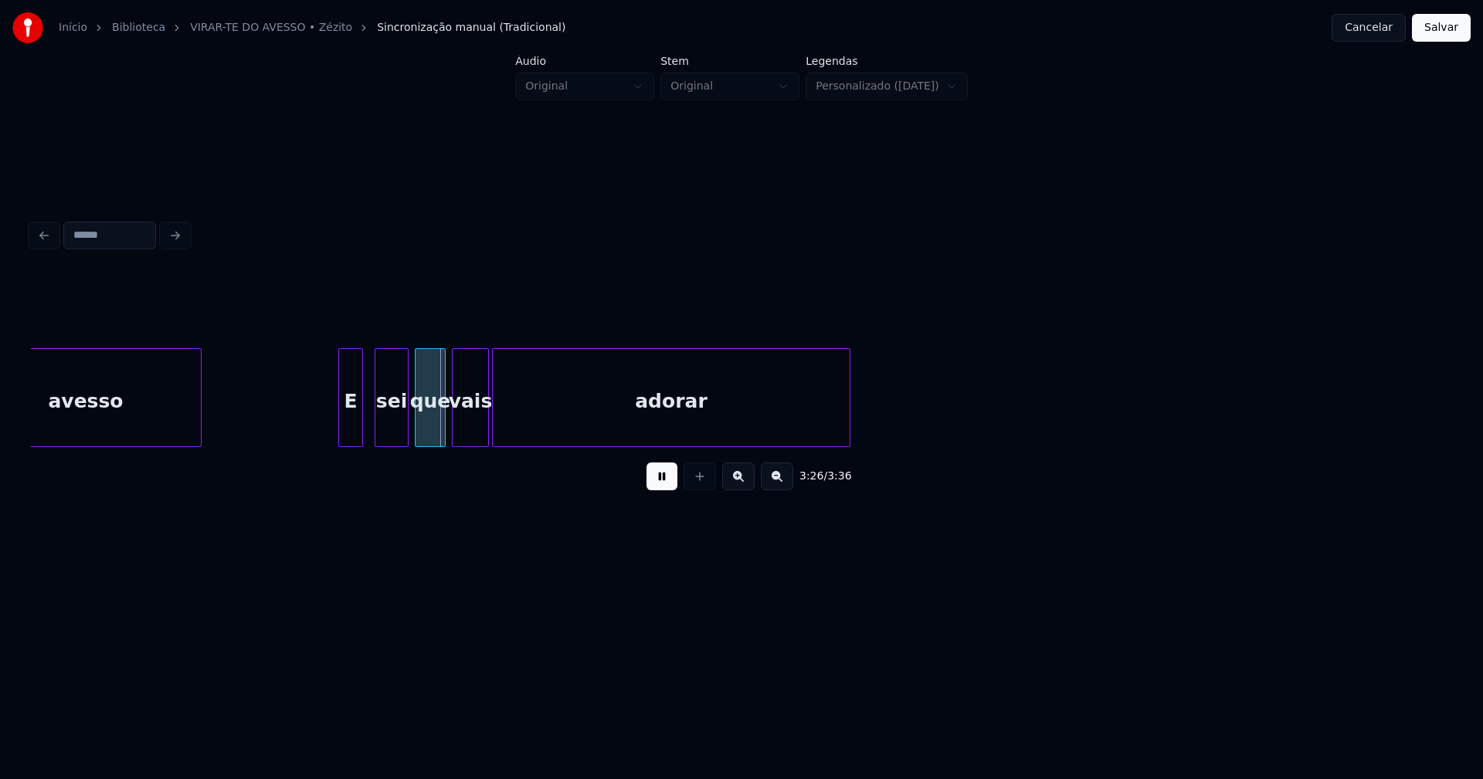
click at [347, 441] on div "E sei que vais adorar avesso" at bounding box center [741, 397] width 1421 height 99
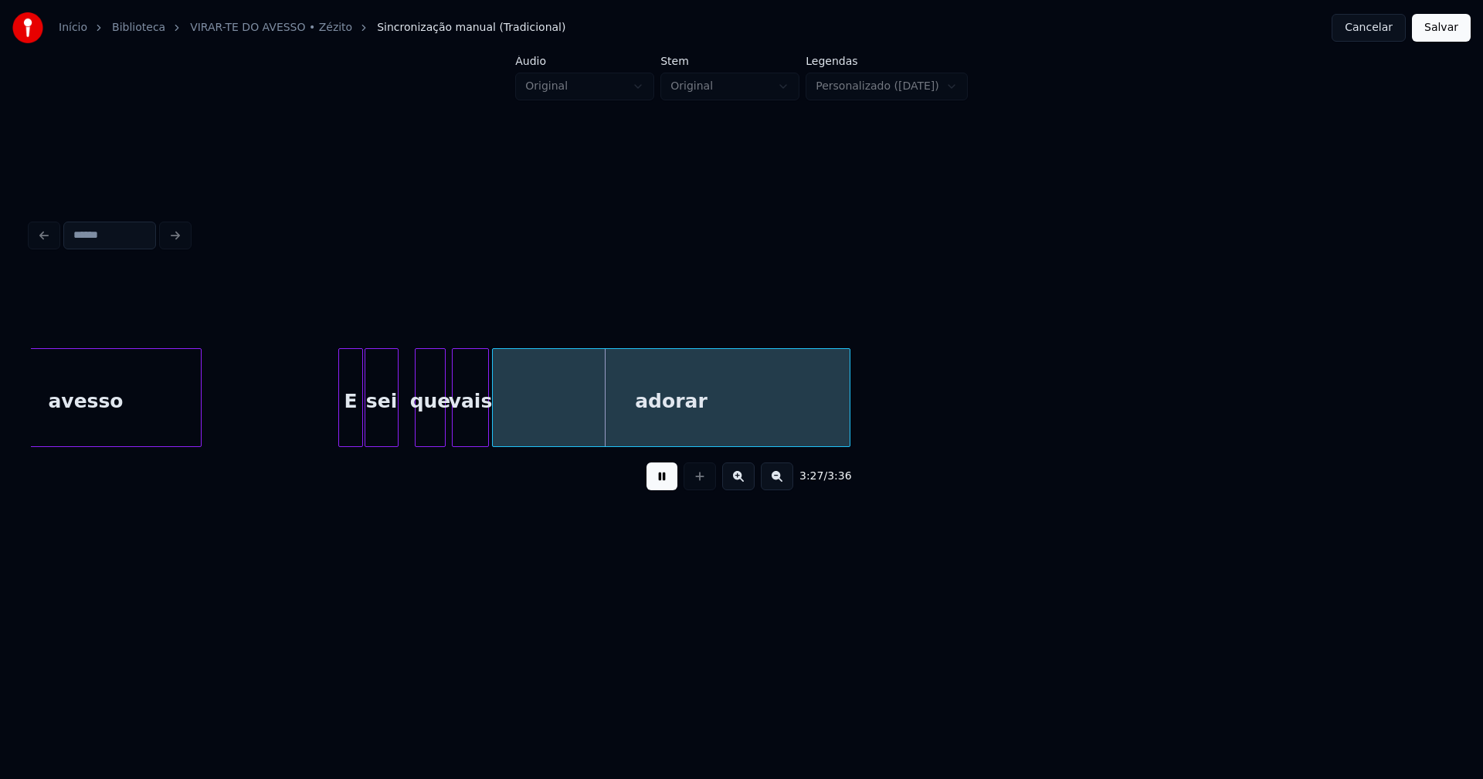
click at [381, 437] on div "sei" at bounding box center [381, 401] width 32 height 105
drag, startPoint x: 1437, startPoint y: 32, endPoint x: 1185, endPoint y: 80, distance: 256.2
click at [1436, 32] on button "Salvar" at bounding box center [1441, 28] width 59 height 28
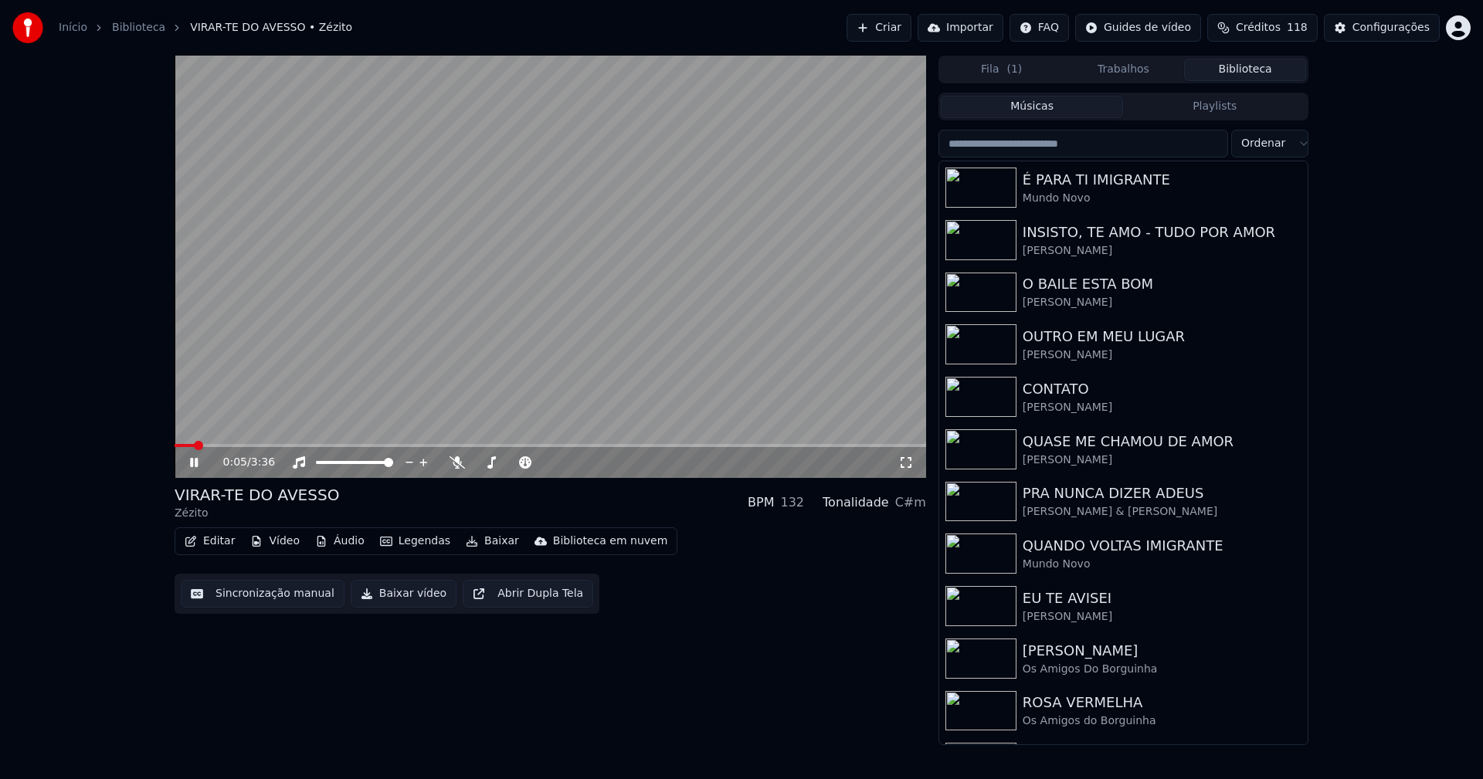
click at [903, 459] on icon at bounding box center [905, 462] width 11 height 11
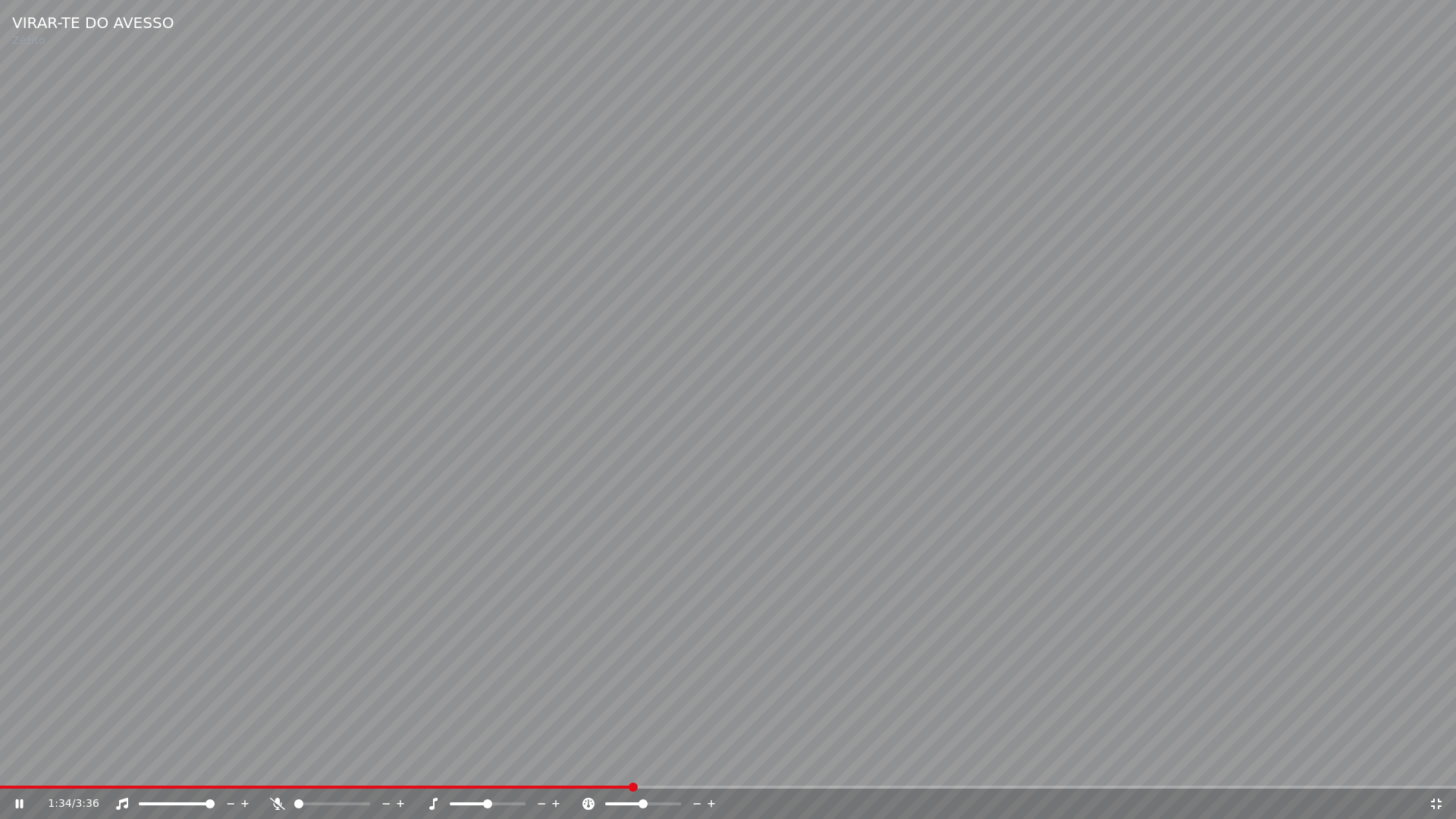
click at [1435, 764] on icon at bounding box center [1435, 803] width 15 height 12
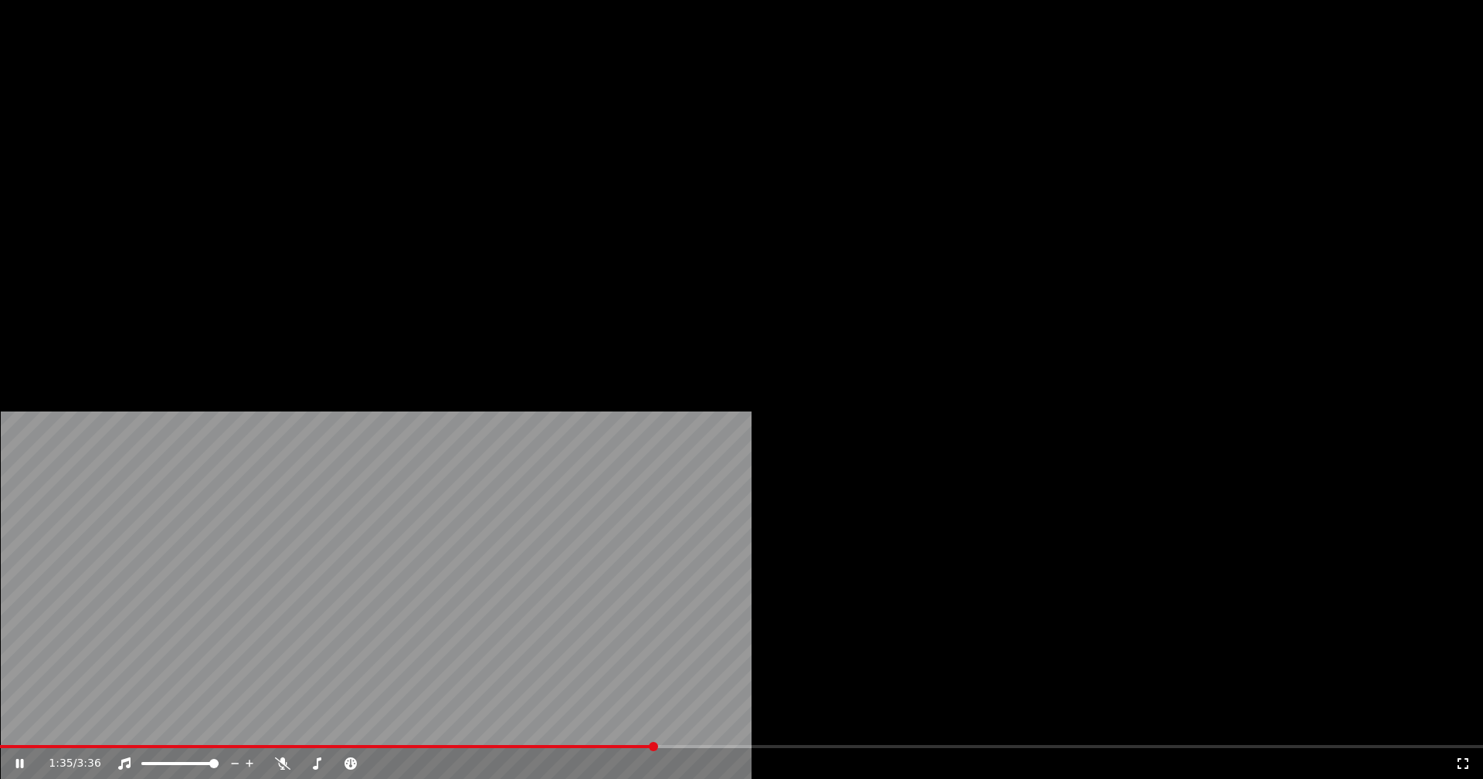
click at [219, 130] on button "Editar" at bounding box center [209, 119] width 63 height 22
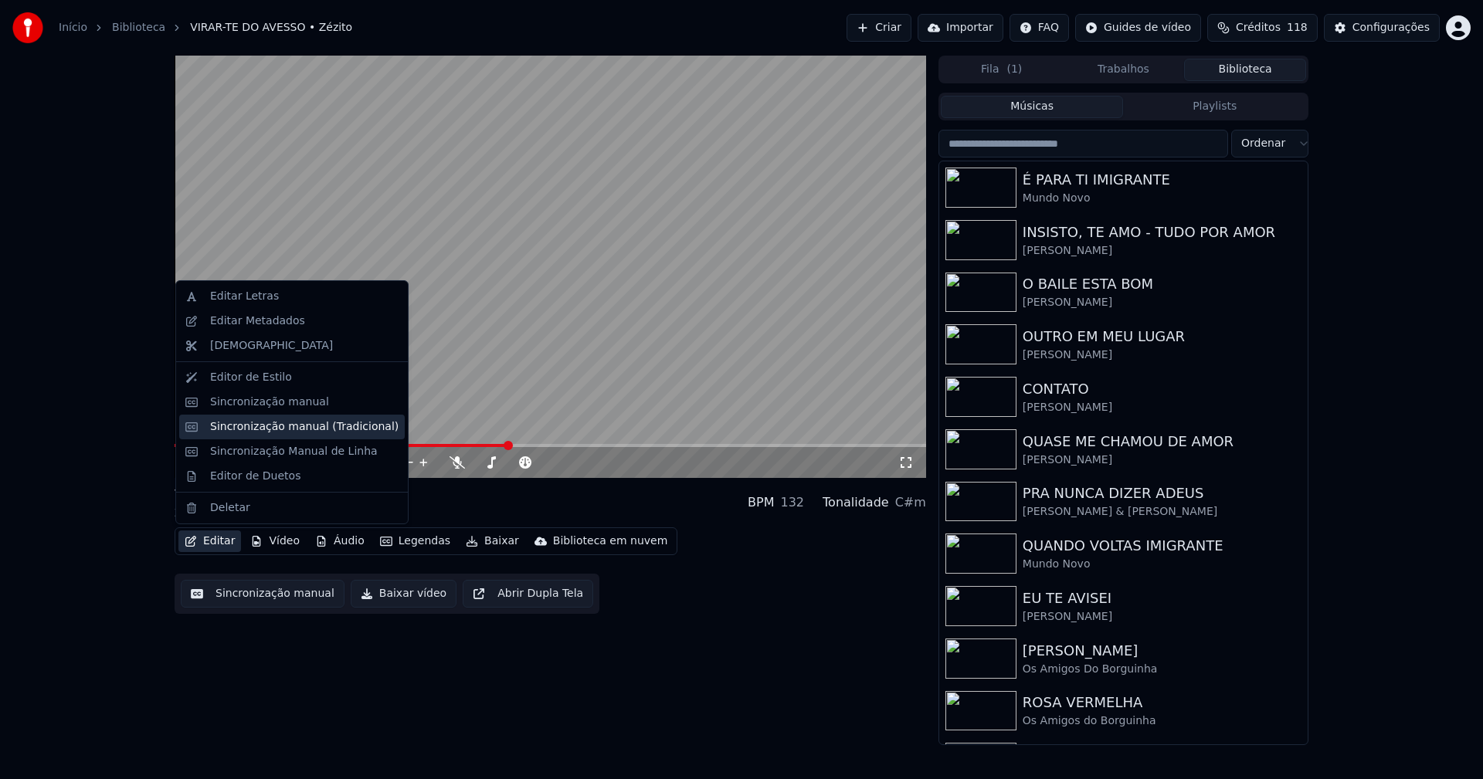
click at [283, 427] on div "Sincronização manual (Tradicional)" at bounding box center [304, 426] width 188 height 15
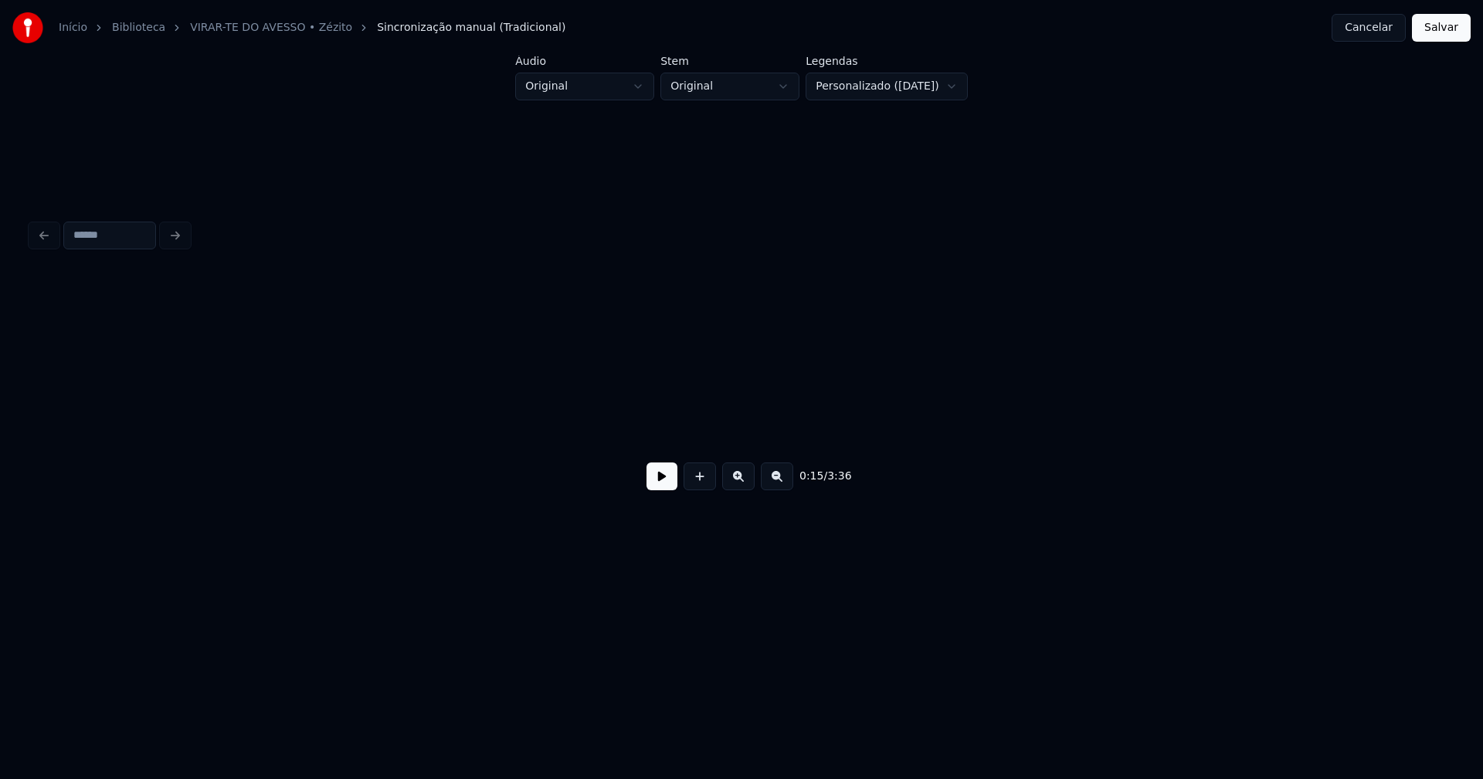
scroll to position [0, 2378]
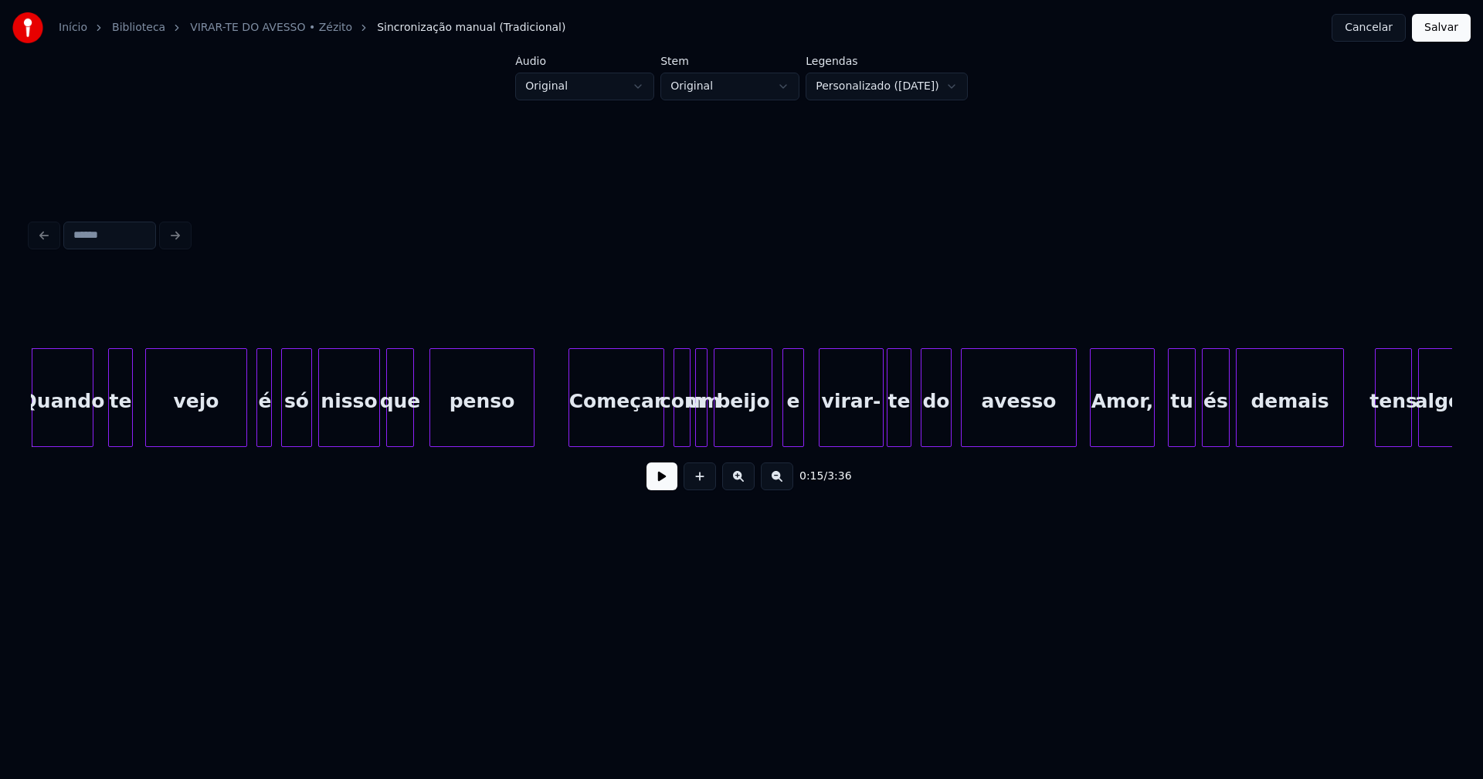
click at [1119, 423] on div "Amor," at bounding box center [1121, 401] width 63 height 105
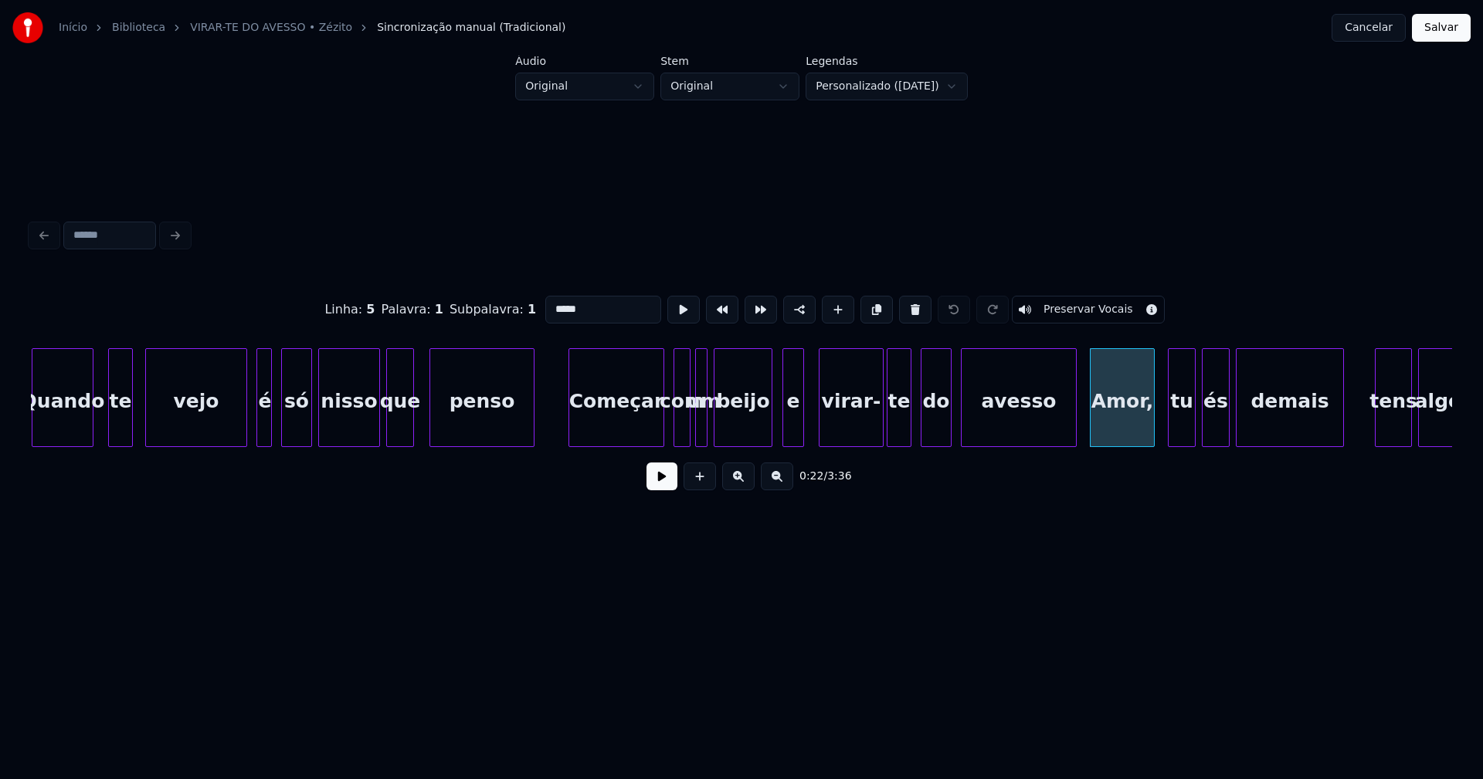
click at [582, 300] on input "*****" at bounding box center [603, 310] width 116 height 28
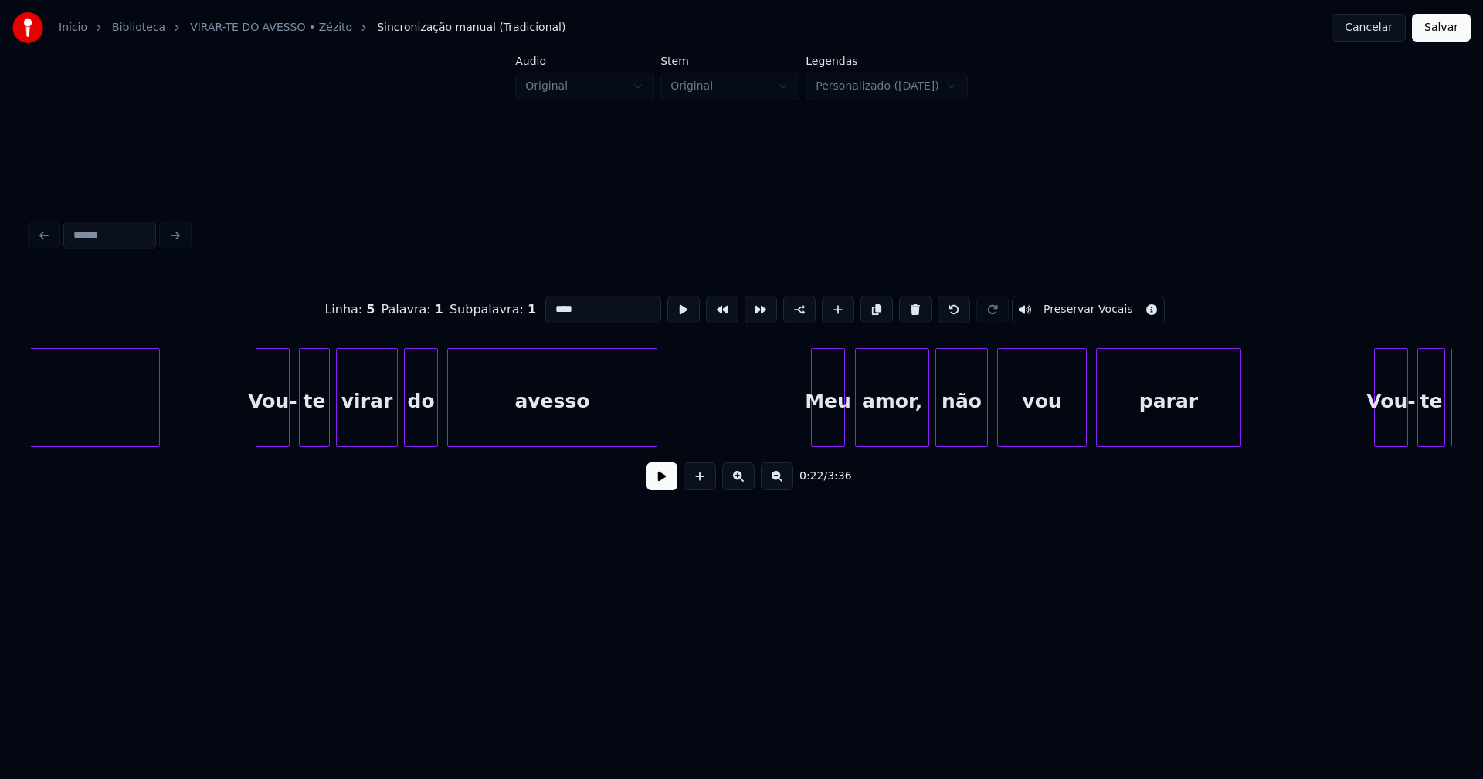
scroll to position [0, 4933]
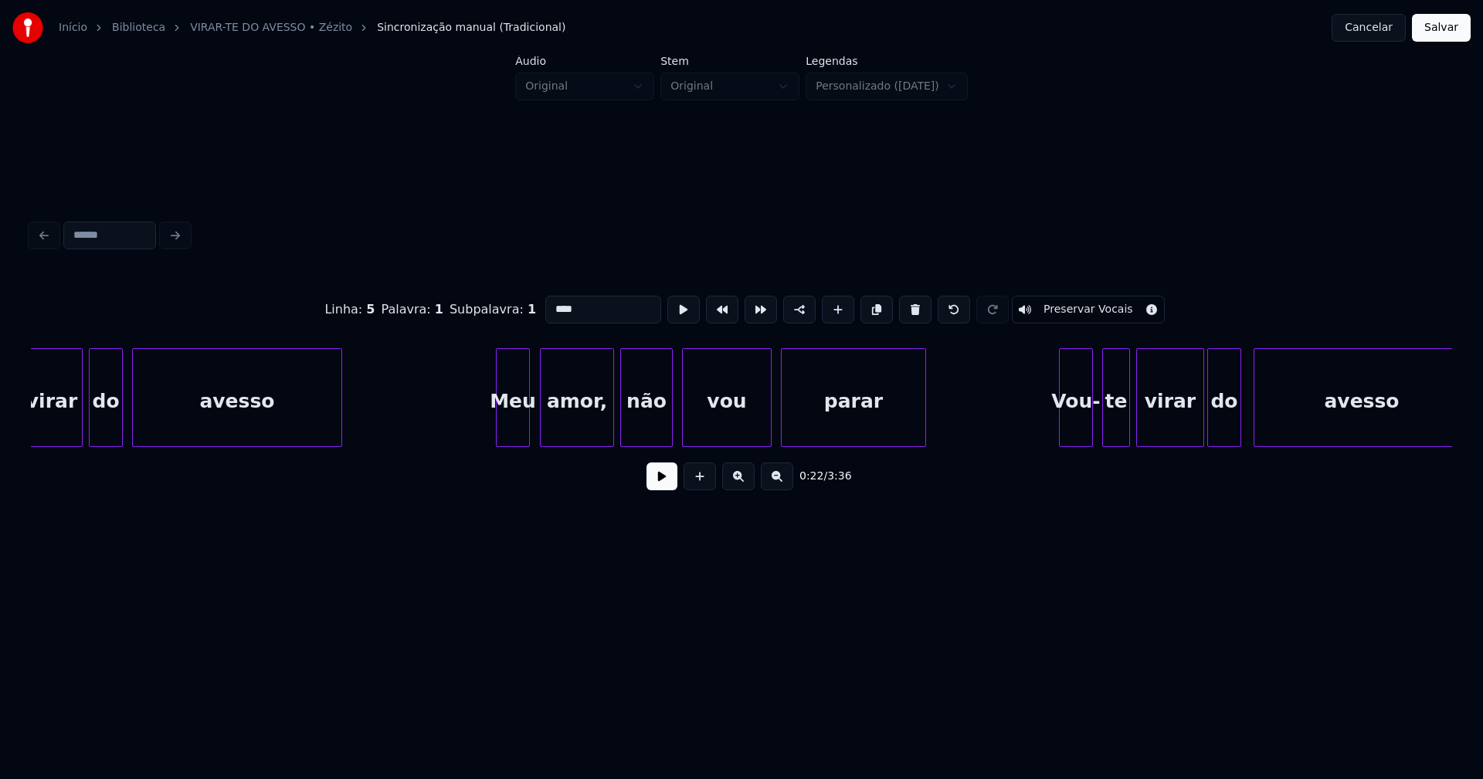
click at [597, 417] on div "amor," at bounding box center [577, 401] width 73 height 105
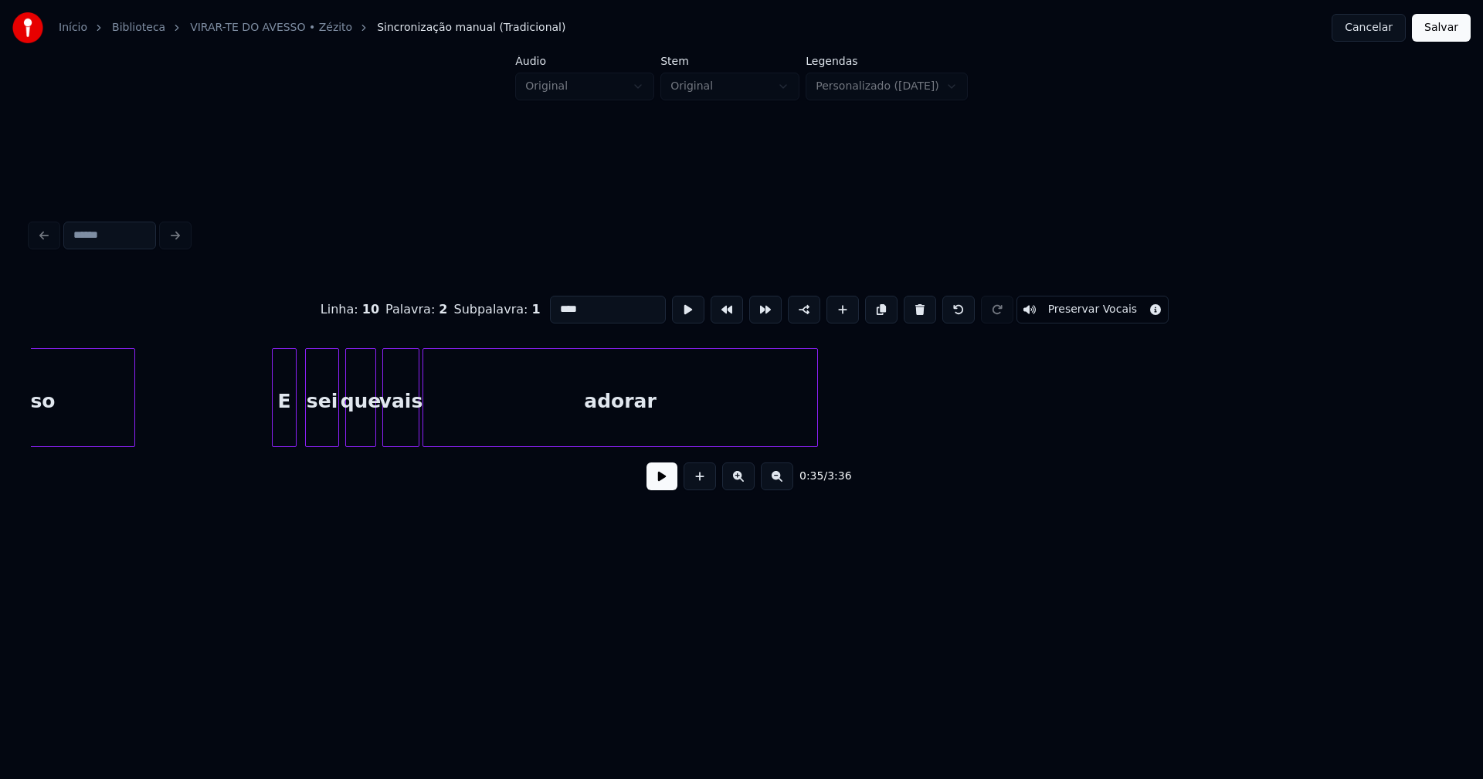
scroll to position [0, 8661]
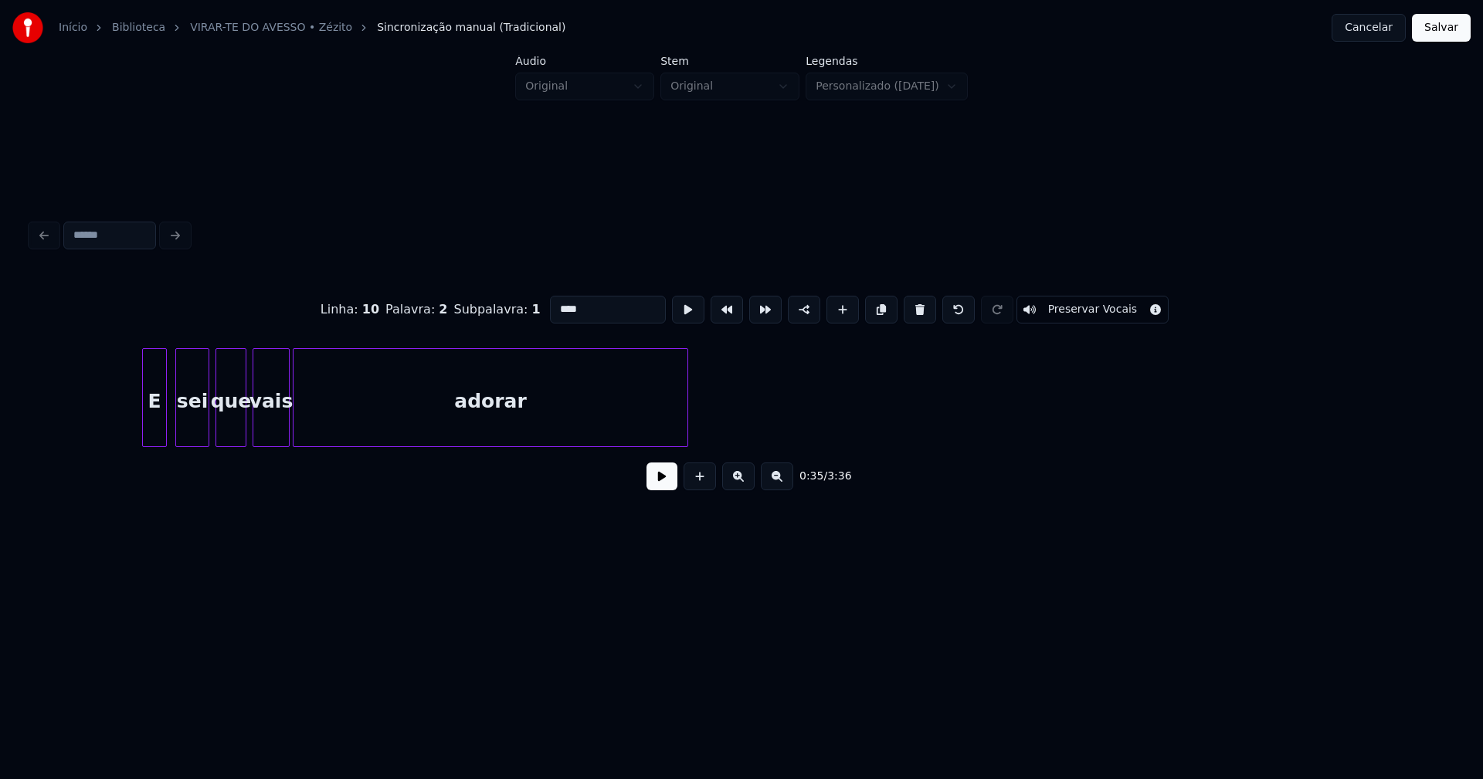
type input "****"
click at [1436, 30] on button "Salvar" at bounding box center [1441, 28] width 59 height 28
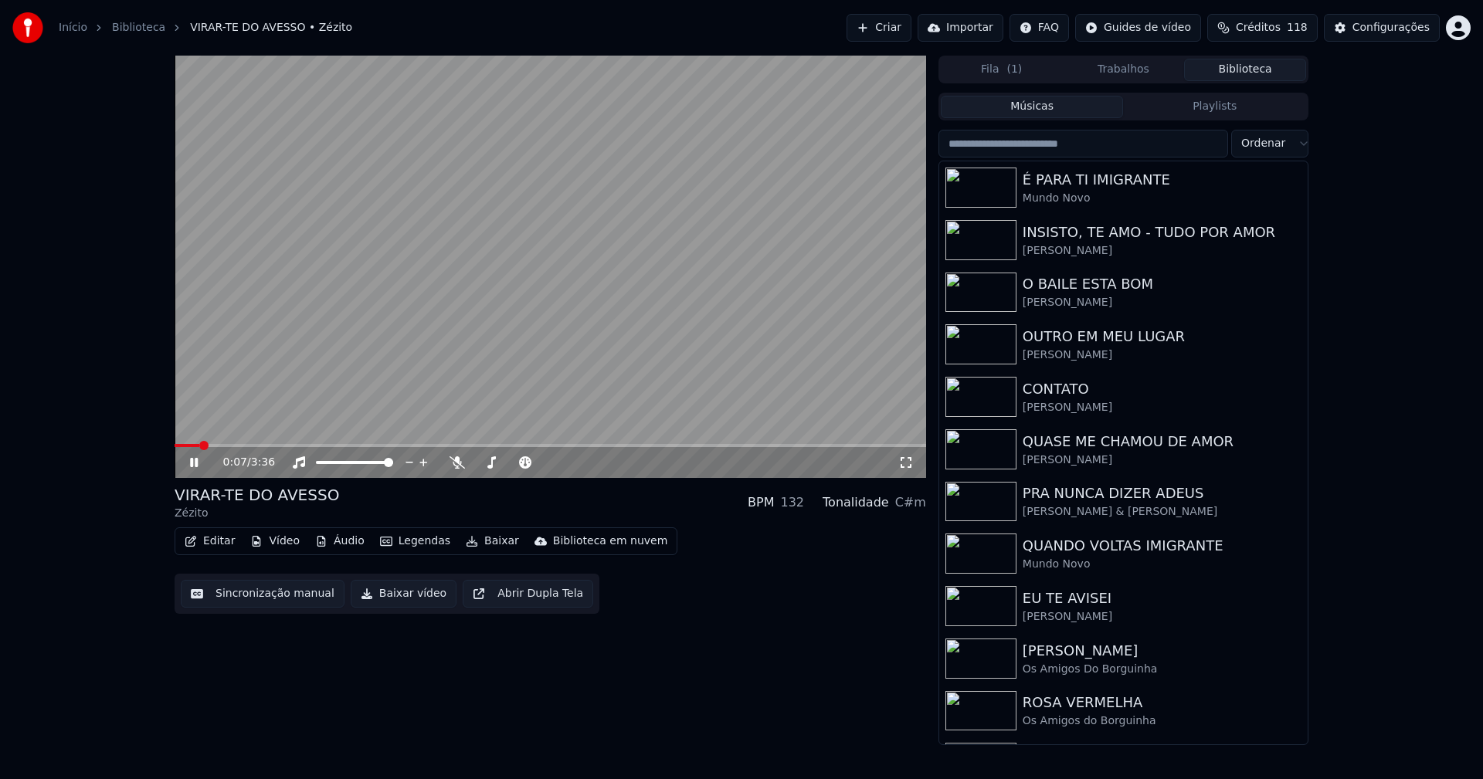
click at [194, 464] on icon at bounding box center [205, 462] width 36 height 12
click at [1405, 25] on div "Configurações" at bounding box center [1390, 27] width 77 height 15
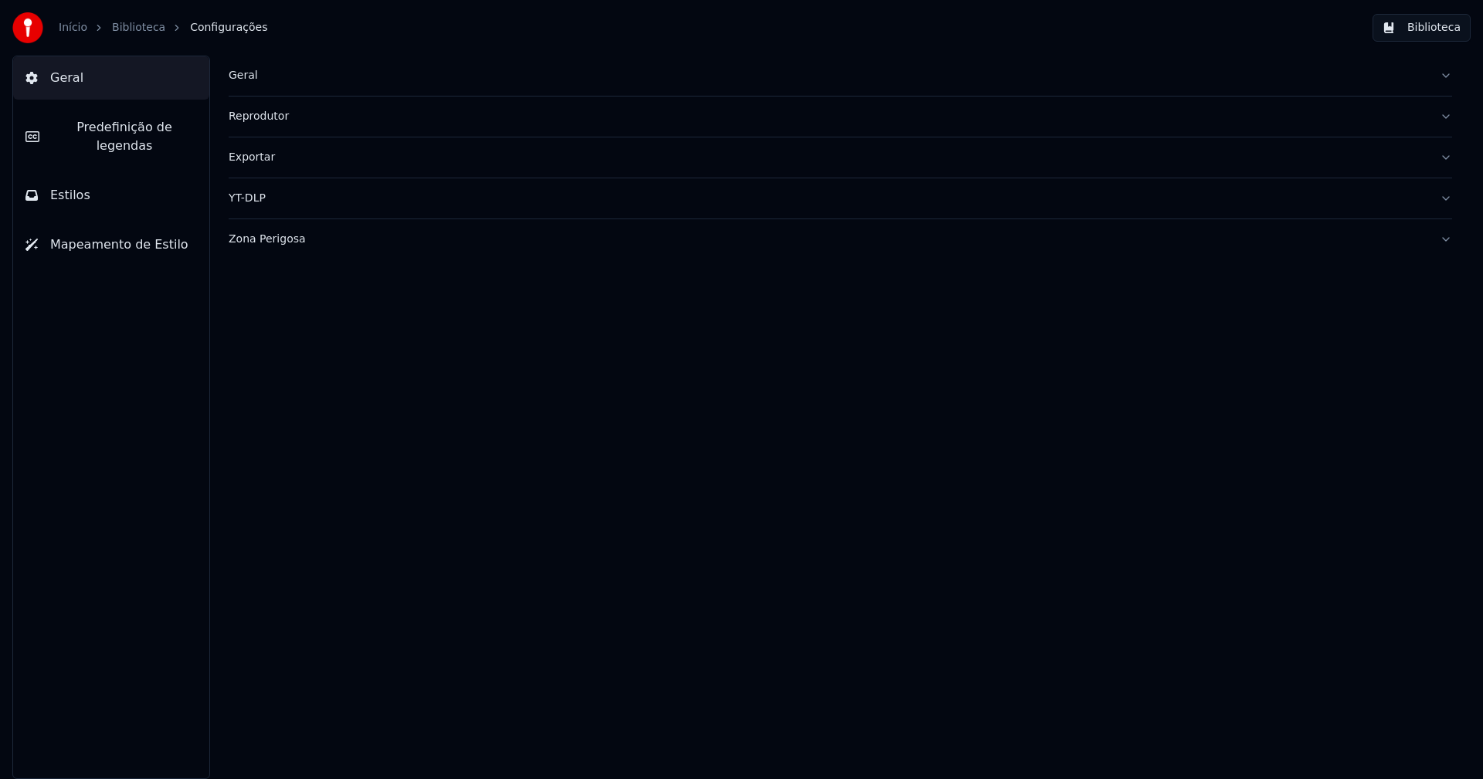
click at [112, 129] on span "Predefinição de legendas" at bounding box center [124, 136] width 145 height 37
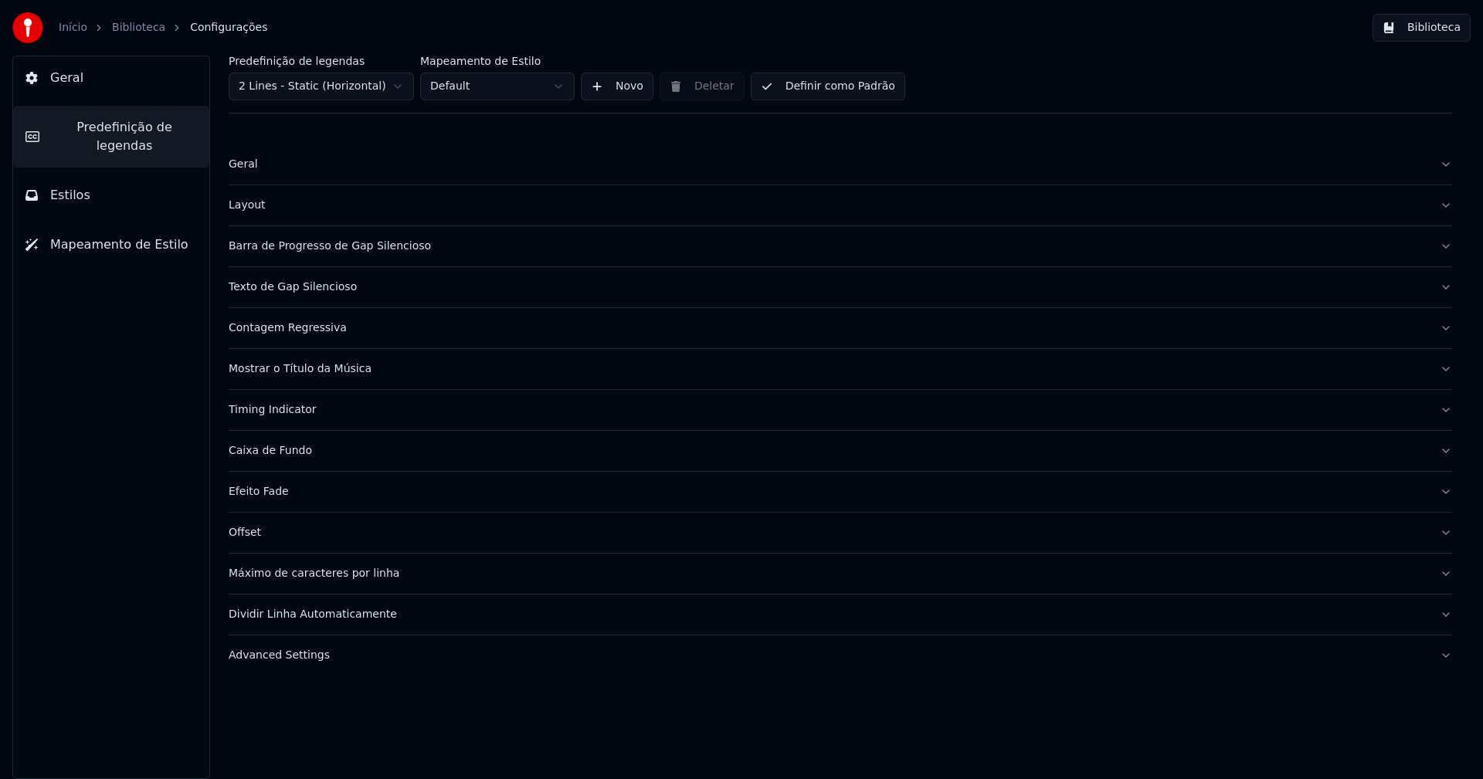
click at [354, 246] on div "Barra de Progresso de Gap Silencioso" at bounding box center [828, 246] width 1198 height 15
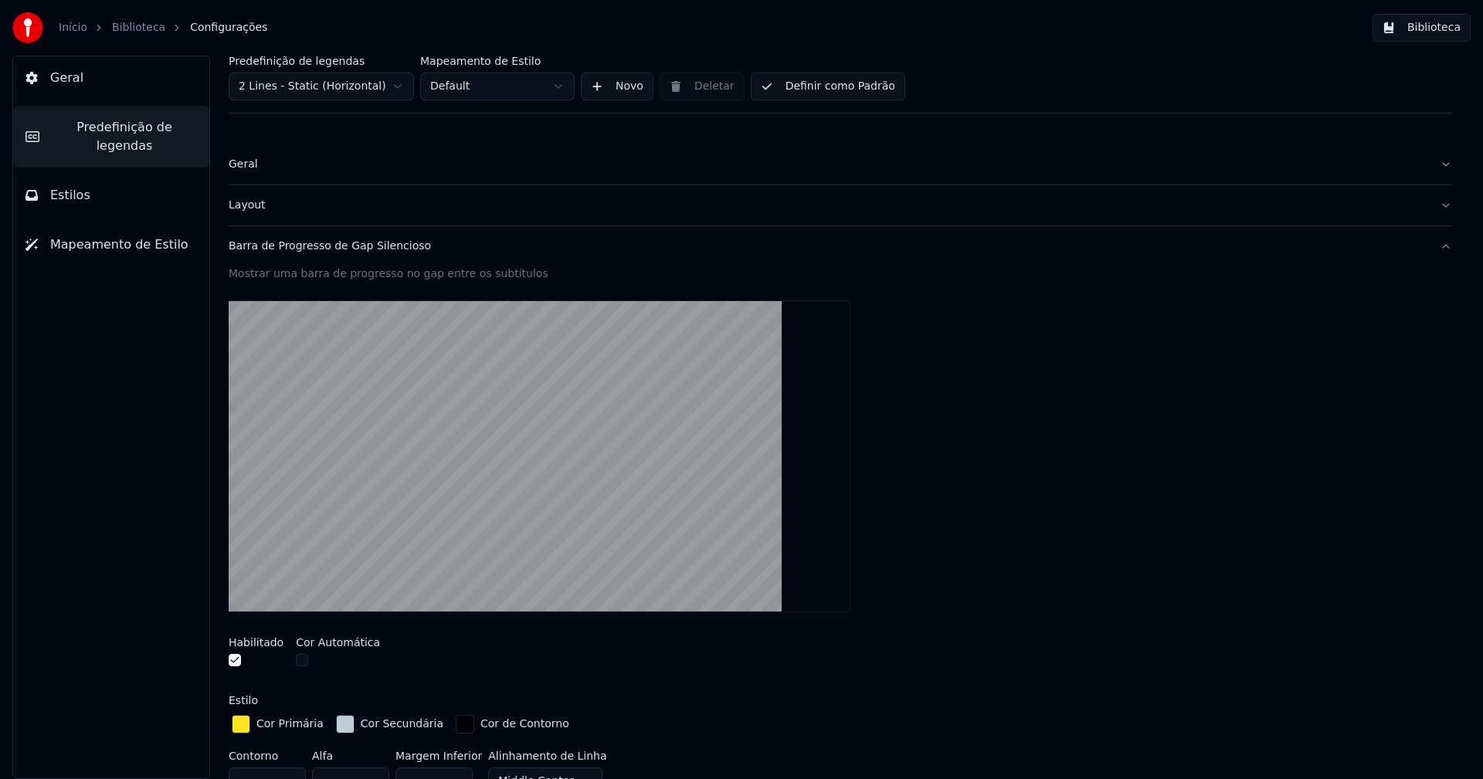
drag, startPoint x: 343, startPoint y: 727, endPoint x: 344, endPoint y: 706, distance: 20.9
click at [343, 725] on div "button" at bounding box center [345, 724] width 19 height 19
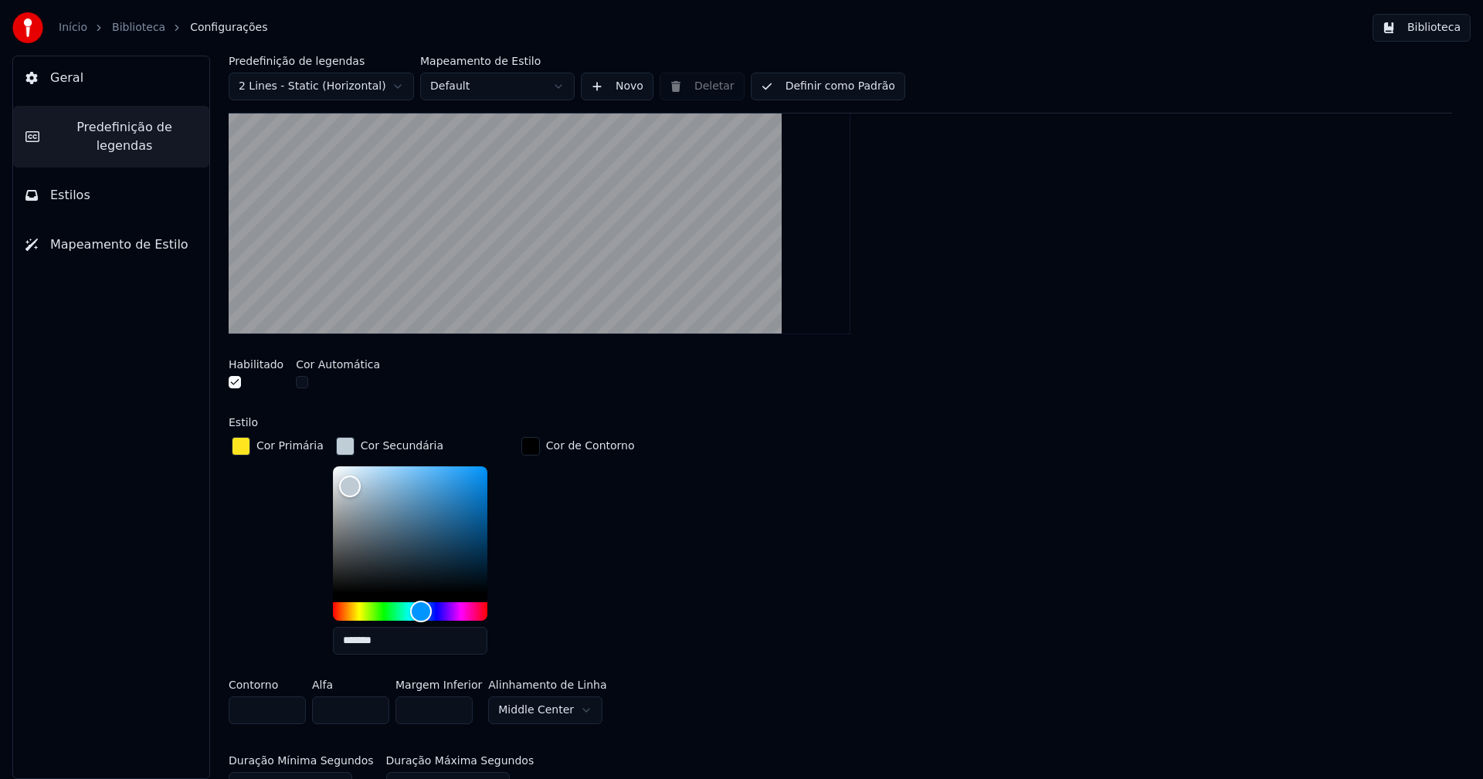
scroll to position [309, 0]
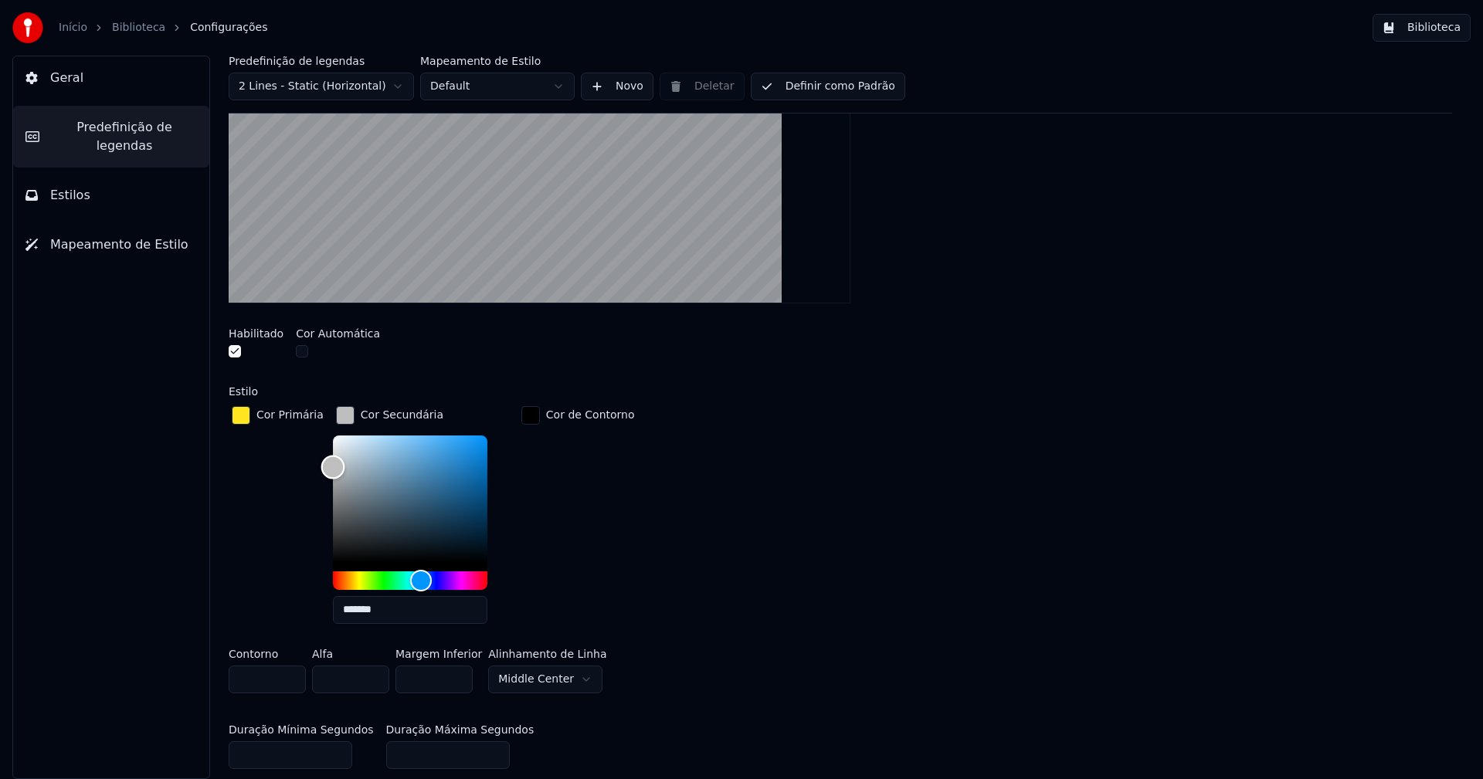
type input "*******"
drag, startPoint x: 327, startPoint y: 451, endPoint x: 306, endPoint y: 466, distance: 25.9
click at [306, 466] on div "Cor Primária Cor Secundária ******* Cor de Contorno" at bounding box center [840, 519] width 1223 height 233
click at [336, 415] on div "button" at bounding box center [345, 415] width 19 height 19
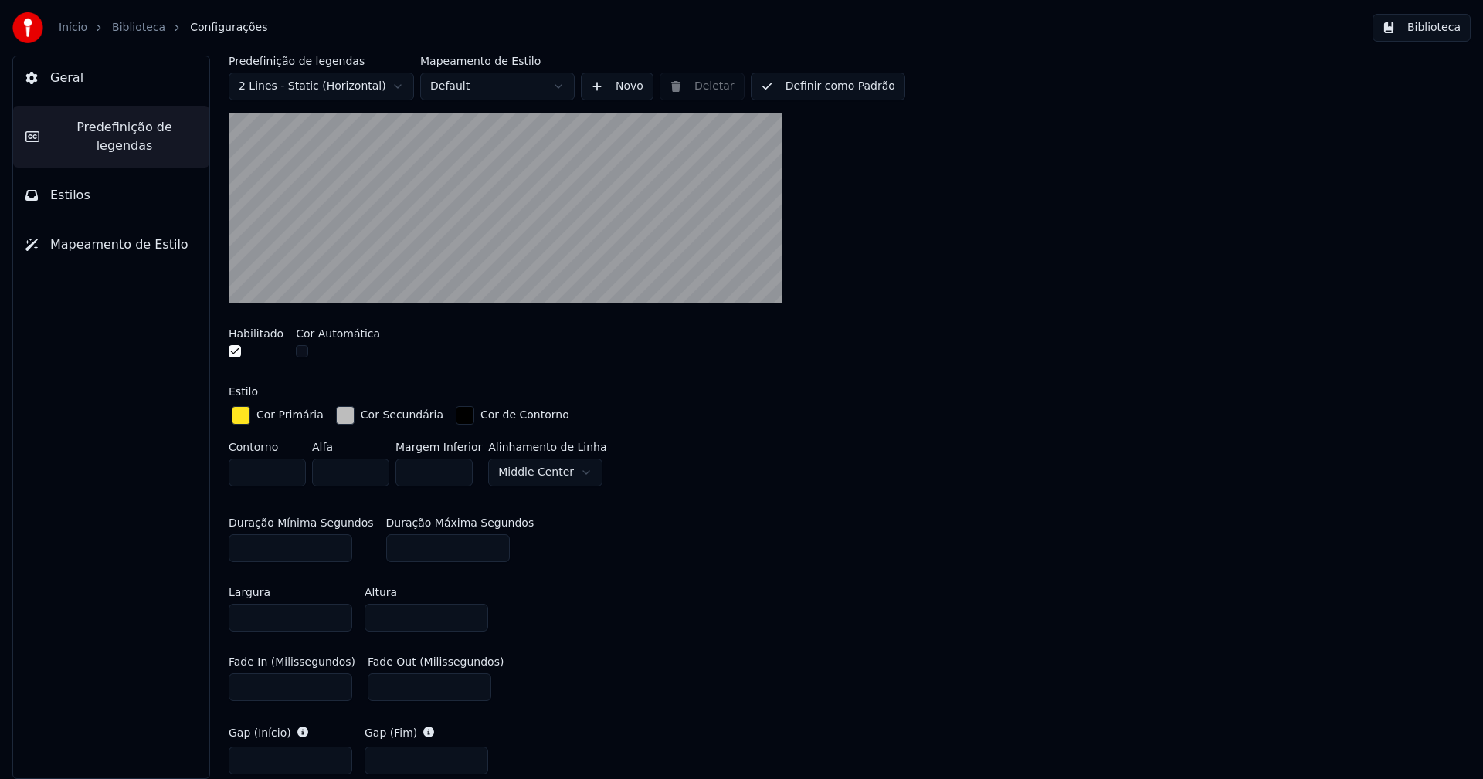
click at [1443, 23] on button "Biblioteca" at bounding box center [1421, 28] width 98 height 28
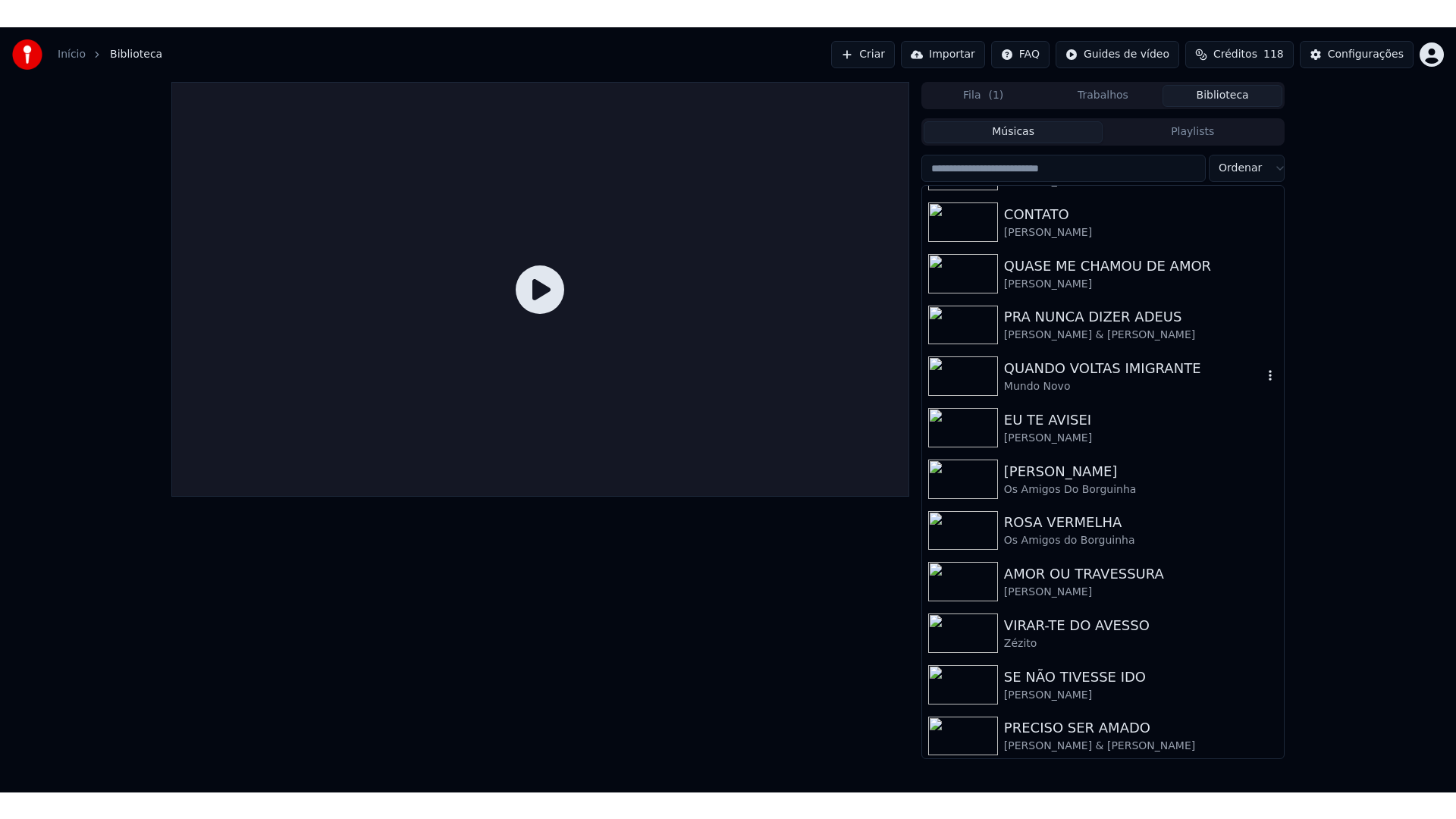
scroll to position [198, 0]
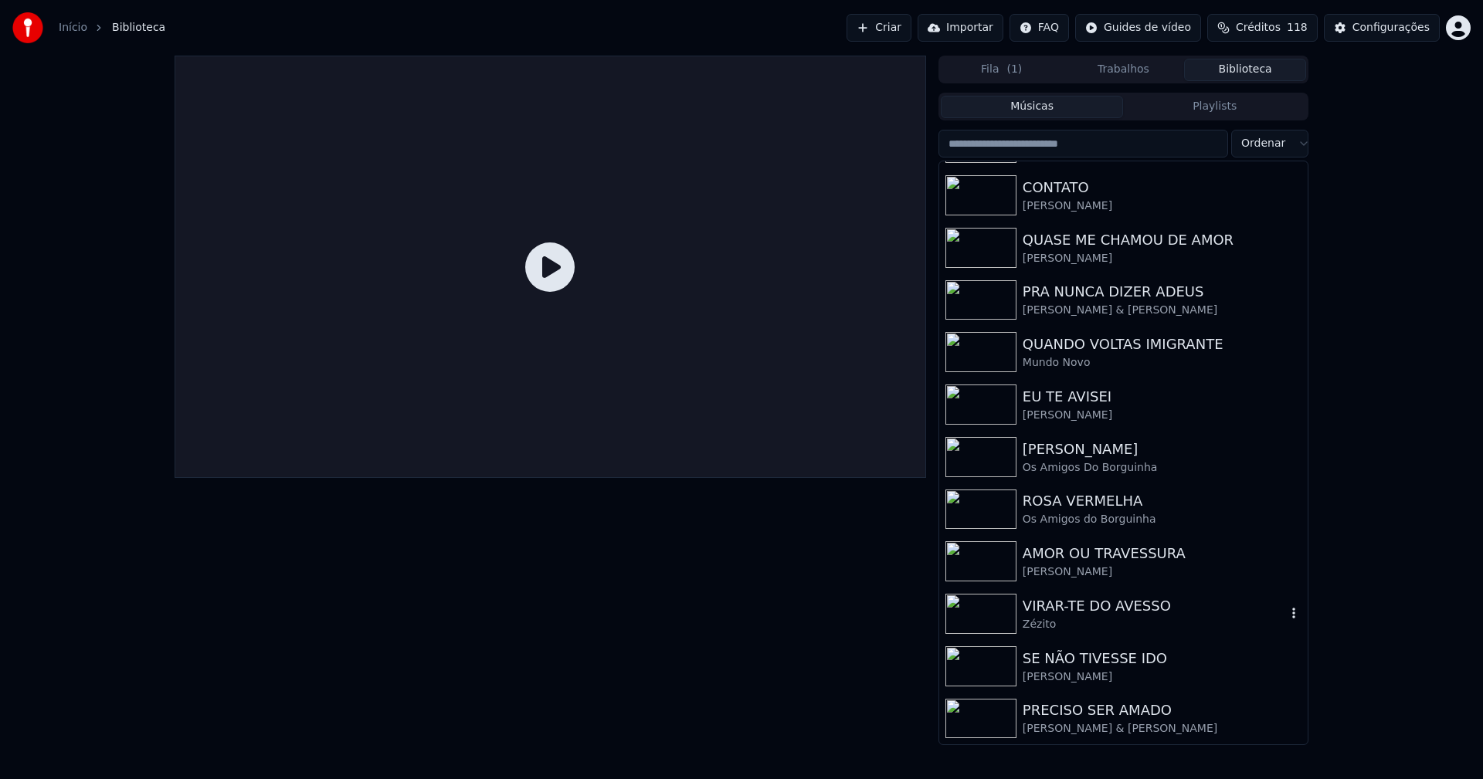
click at [1086, 613] on div "VIRAR-TE DO AVESSO" at bounding box center [1153, 606] width 263 height 22
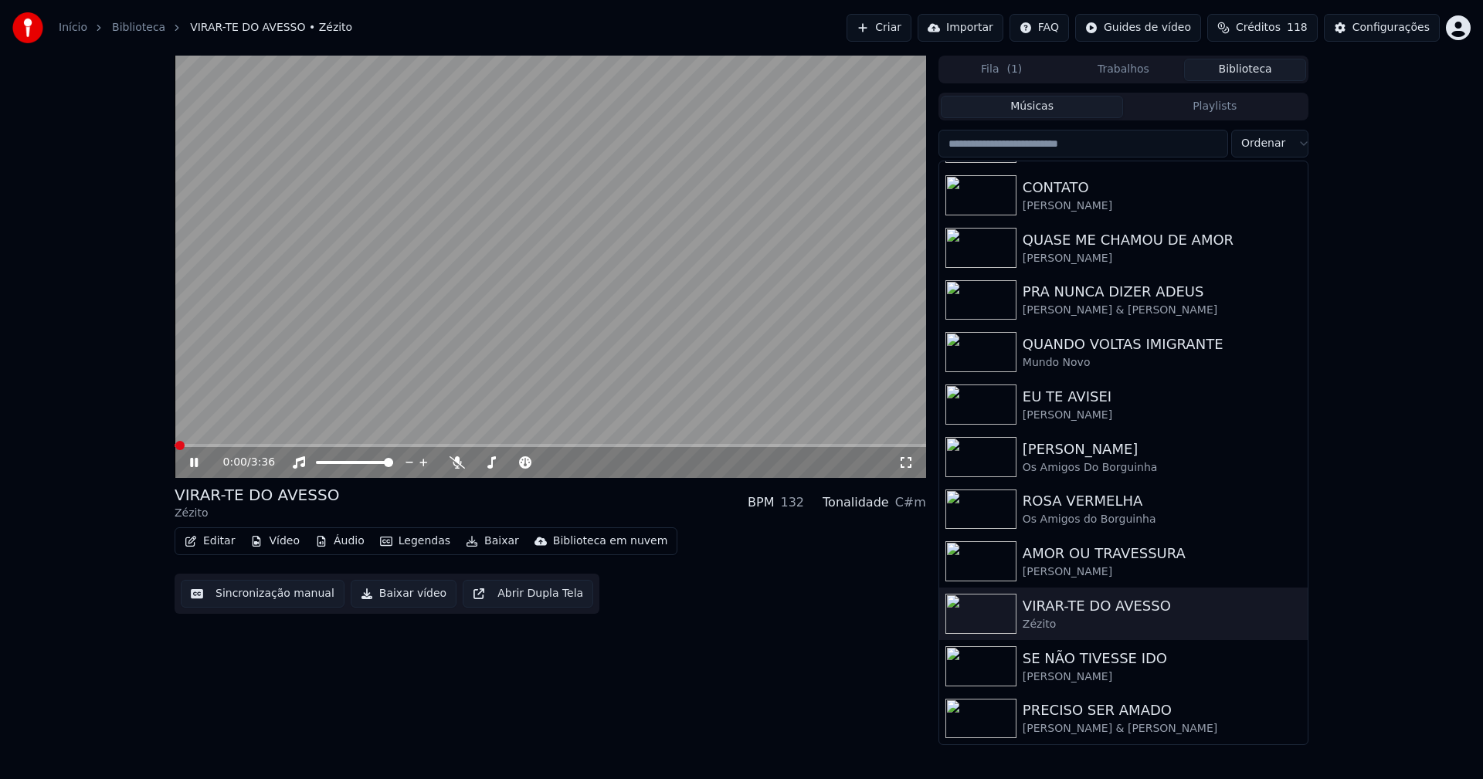
drag, startPoint x: 906, startPoint y: 459, endPoint x: 948, endPoint y: 506, distance: 62.9
click at [909, 462] on icon at bounding box center [905, 462] width 15 height 12
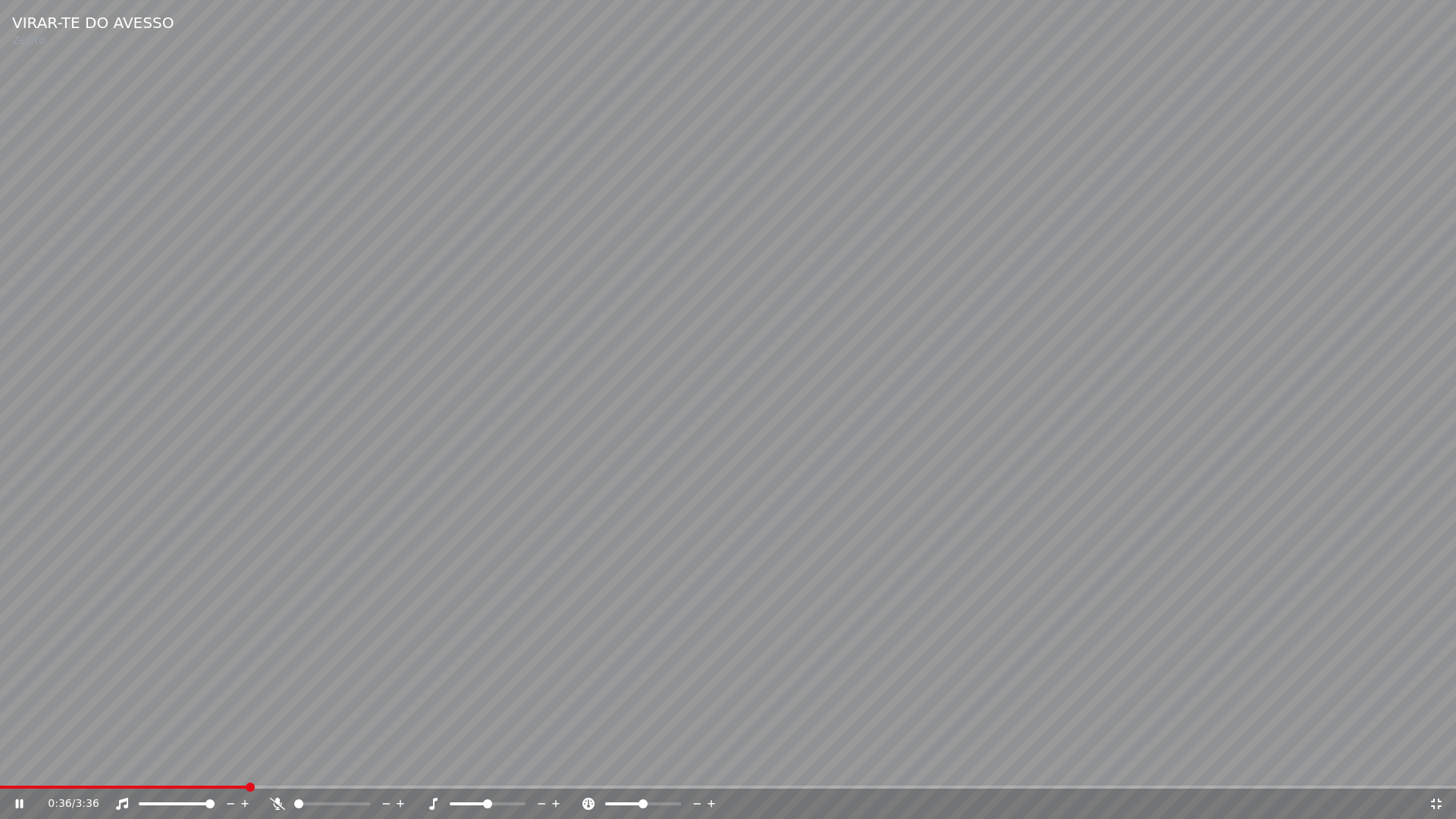
drag, startPoint x: 1435, startPoint y: 804, endPoint x: 1455, endPoint y: 638, distance: 167.2
click at [1435, 764] on icon at bounding box center [1435, 803] width 15 height 12
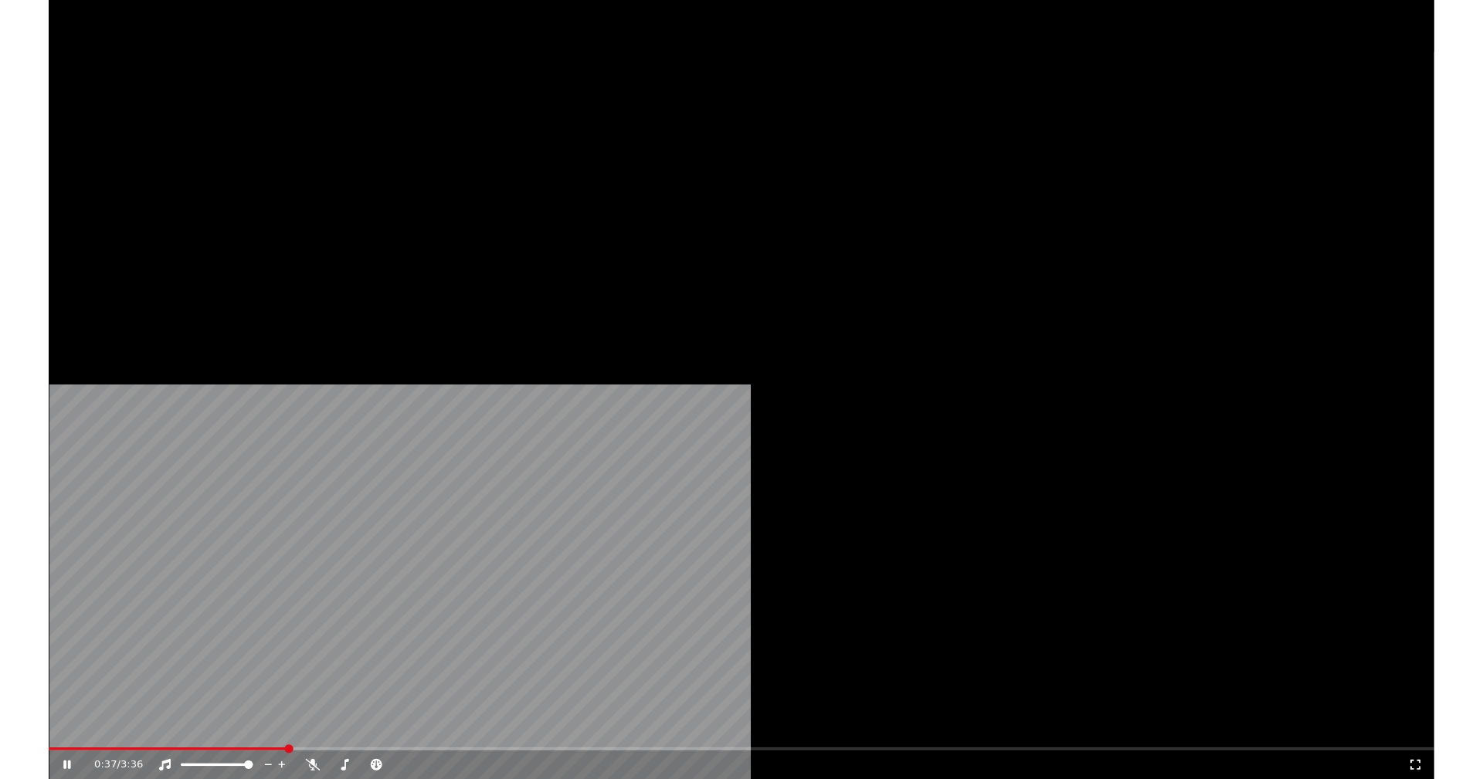
scroll to position [202, 0]
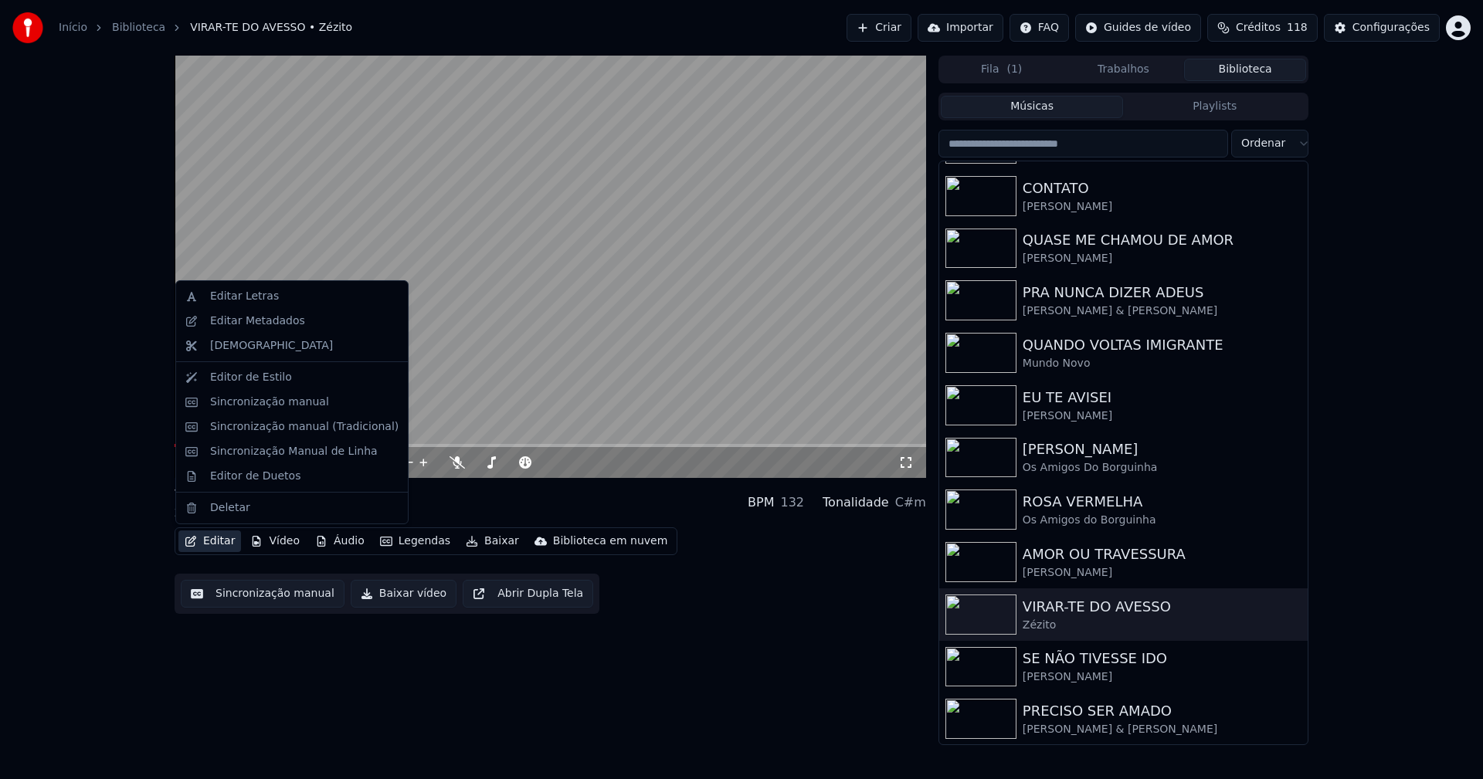
click at [215, 542] on button "Editar" at bounding box center [209, 541] width 63 height 22
click at [260, 425] on div "Sincronização manual (Tradicional)" at bounding box center [304, 426] width 188 height 15
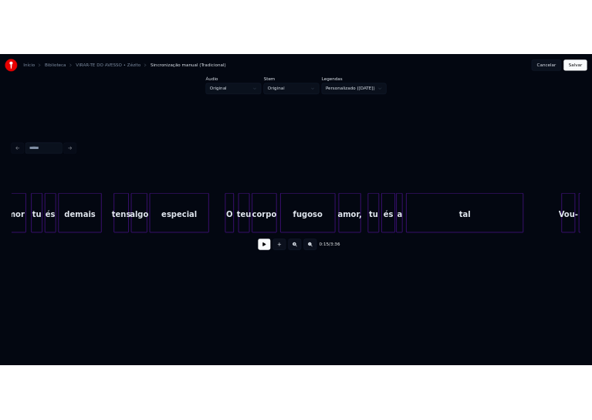
scroll to position [0, 3486]
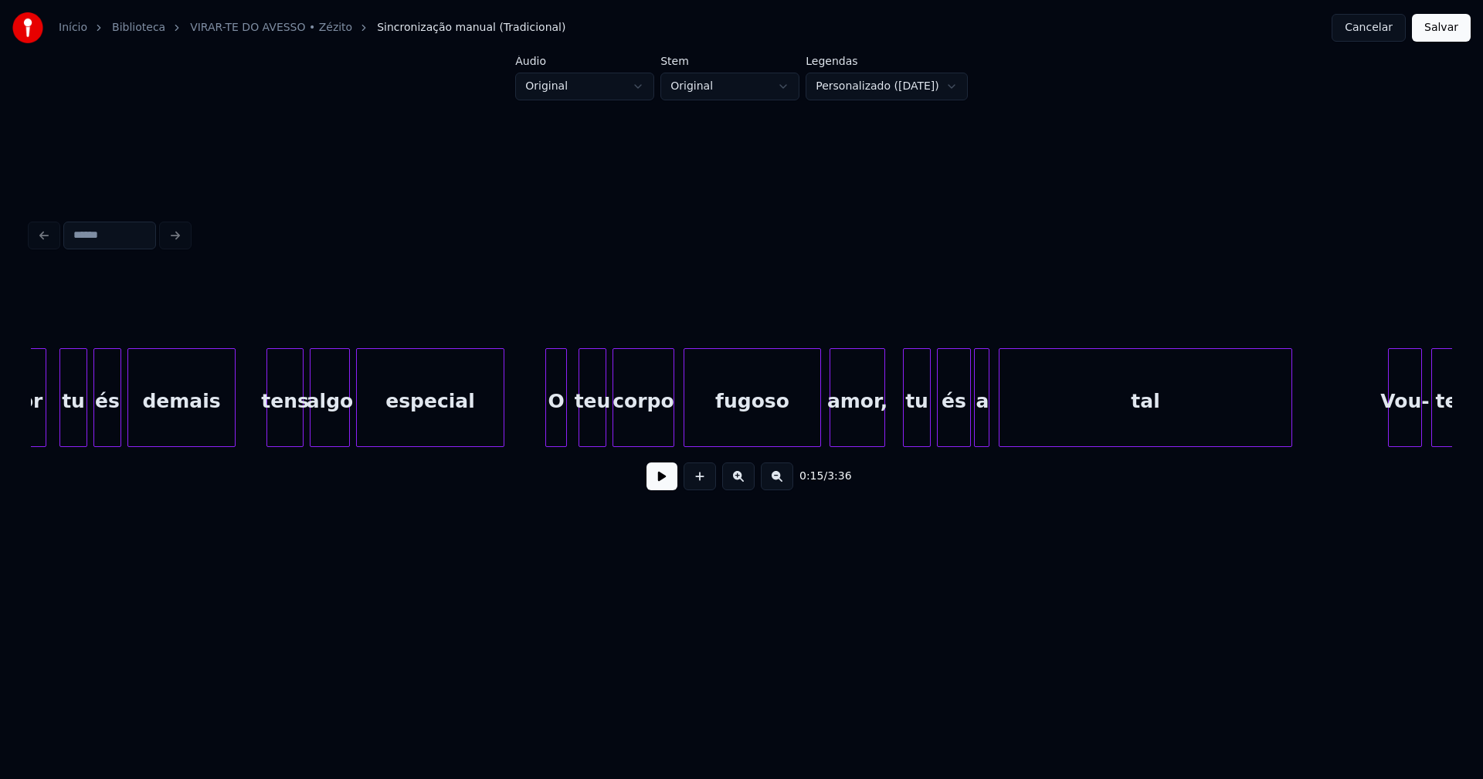
click at [856, 423] on div "amor," at bounding box center [857, 401] width 54 height 105
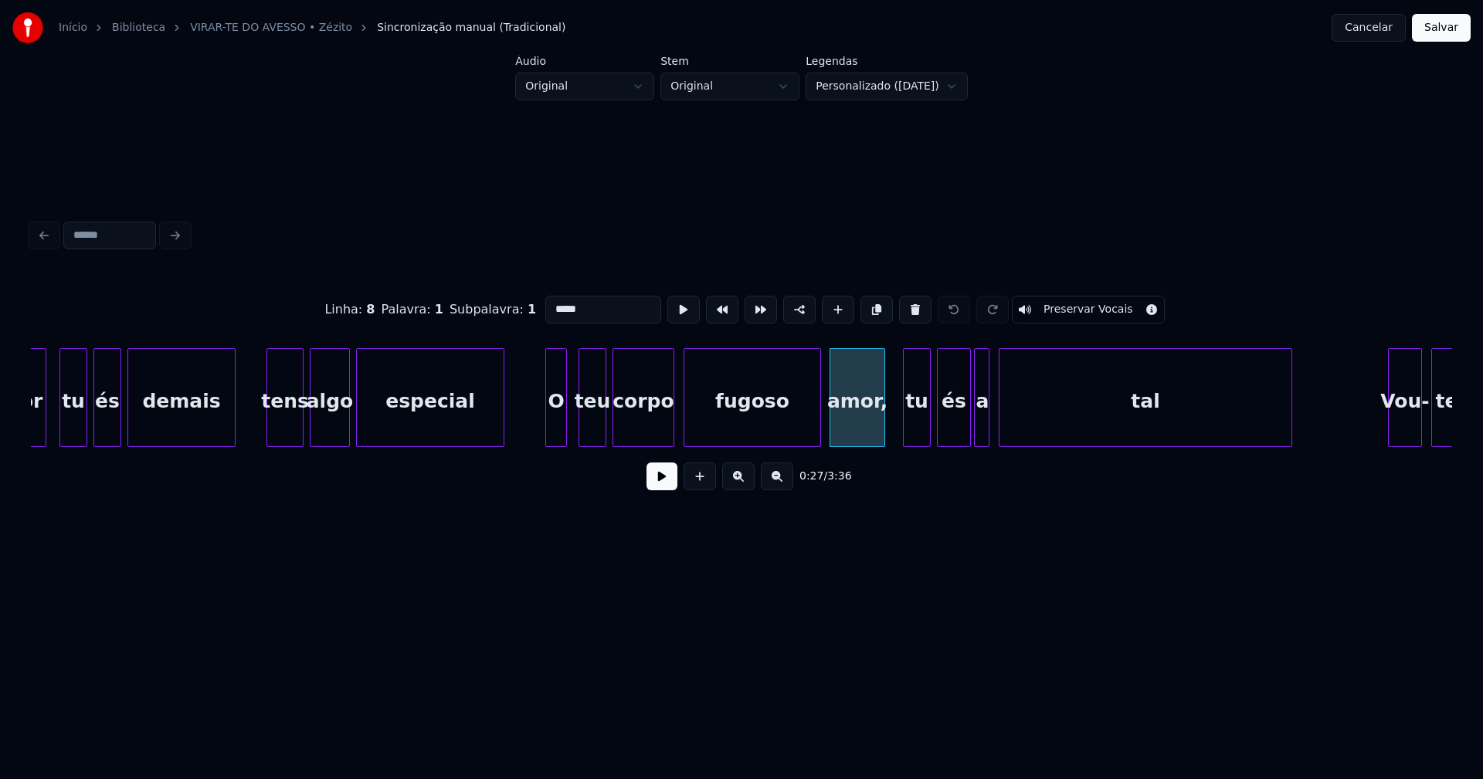
click at [584, 307] on input "*****" at bounding box center [603, 310] width 116 height 28
type input "****"
drag, startPoint x: 1424, startPoint y: 26, endPoint x: 1336, endPoint y: 43, distance: 89.7
click at [1425, 26] on button "Salvar" at bounding box center [1441, 28] width 59 height 28
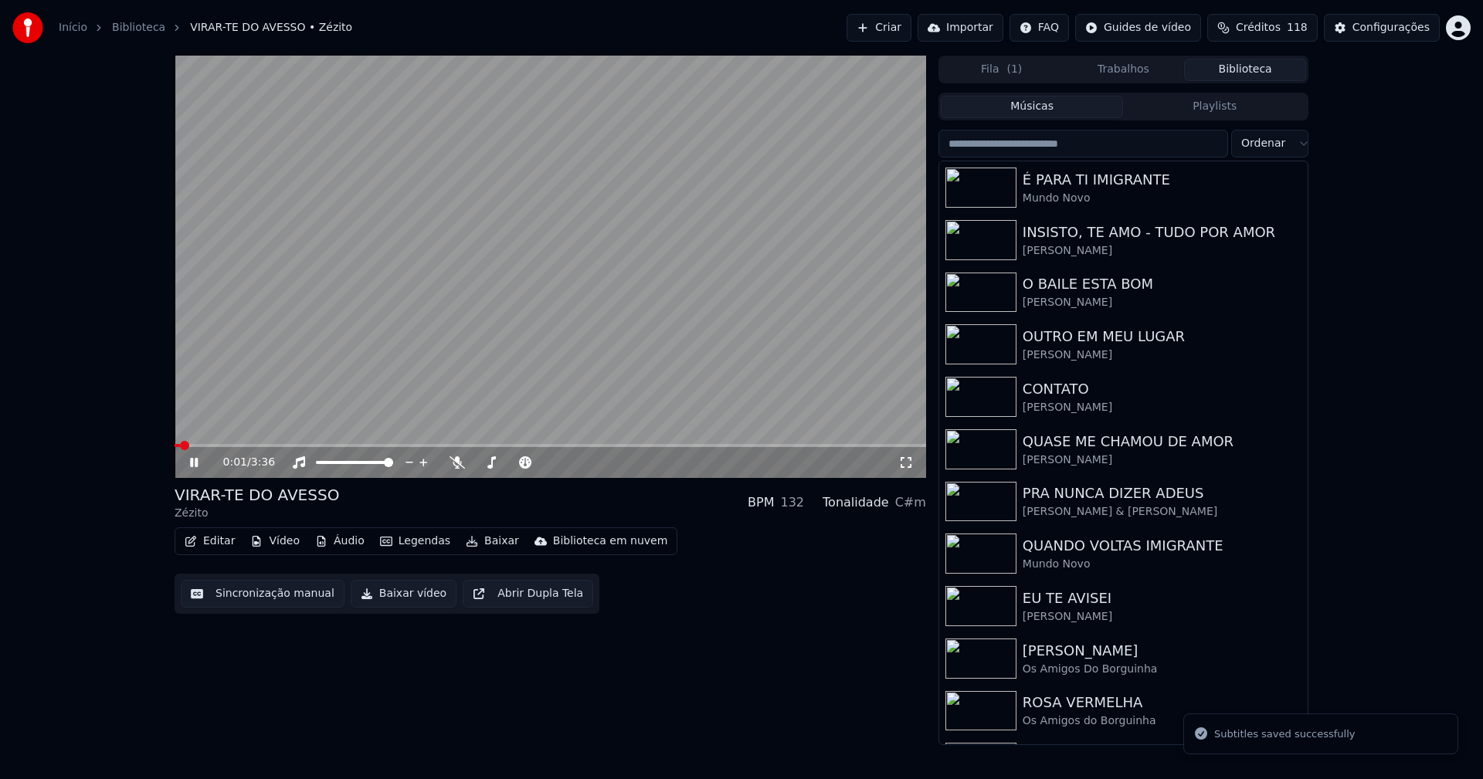
click at [188, 464] on icon at bounding box center [205, 462] width 36 height 12
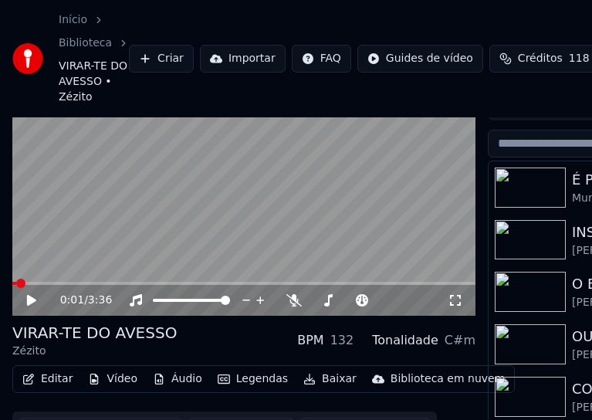
scroll to position [127, 0]
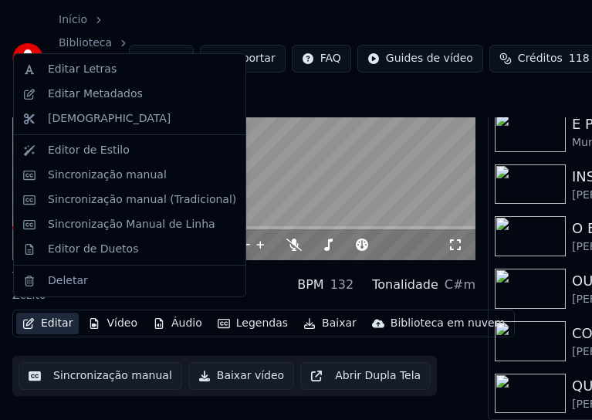
click at [51, 318] on button "Editar" at bounding box center [47, 324] width 63 height 22
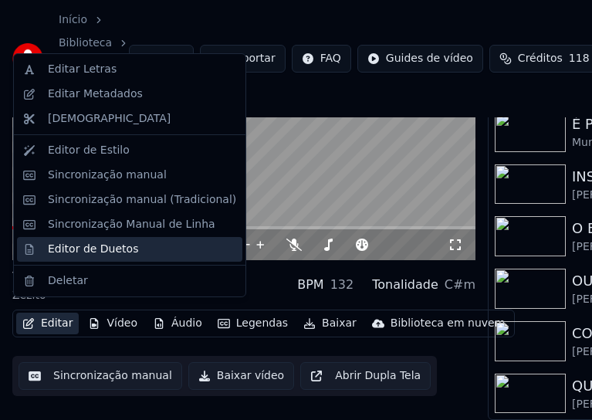
click at [63, 251] on div "Editor de Duetos" at bounding box center [93, 249] width 90 height 15
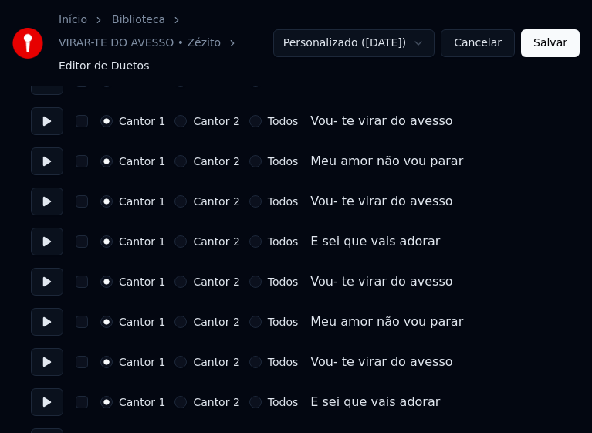
scroll to position [463, 0]
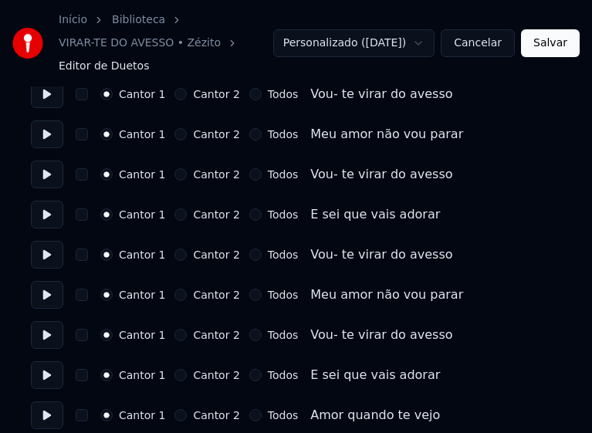
click at [249, 97] on button "Todos" at bounding box center [255, 94] width 12 height 12
click at [249, 132] on button "Todos" at bounding box center [255, 134] width 12 height 12
click at [249, 172] on button "Todos" at bounding box center [255, 174] width 12 height 12
click at [249, 213] on button "Todos" at bounding box center [255, 214] width 12 height 12
click at [249, 259] on button "Todos" at bounding box center [255, 255] width 12 height 12
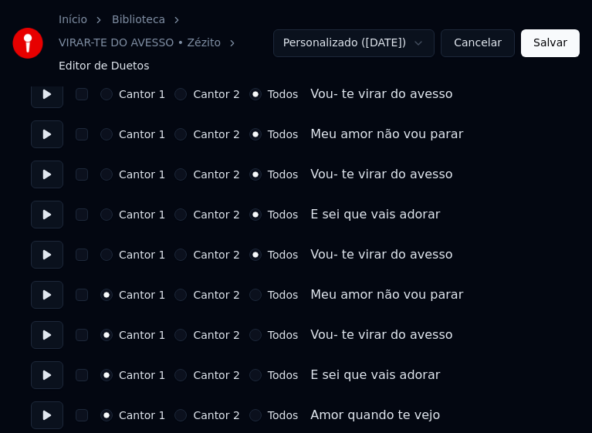
click at [249, 298] on button "Todos" at bounding box center [255, 295] width 12 height 12
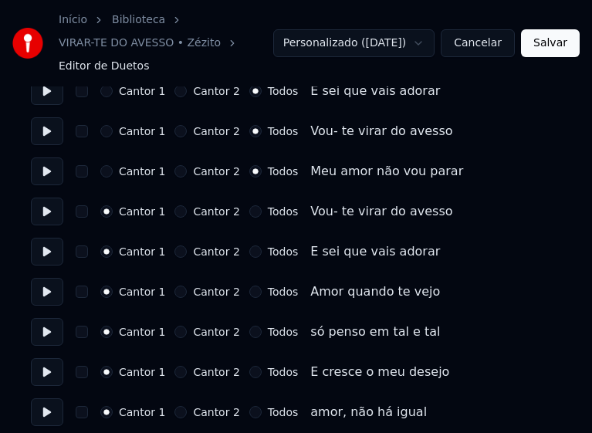
scroll to position [618, 0]
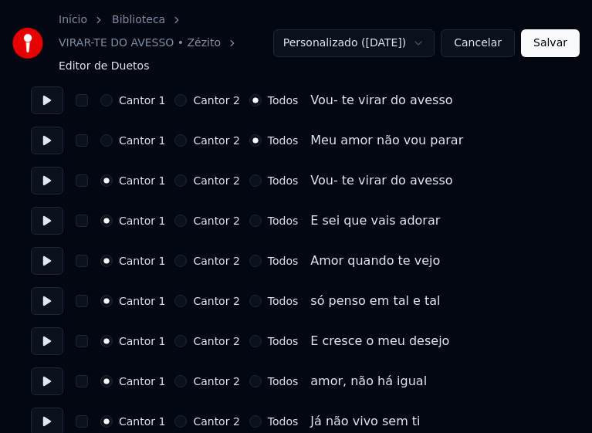
click at [249, 181] on button "Todos" at bounding box center [255, 181] width 12 height 12
click at [249, 216] on button "Todos" at bounding box center [255, 221] width 12 height 12
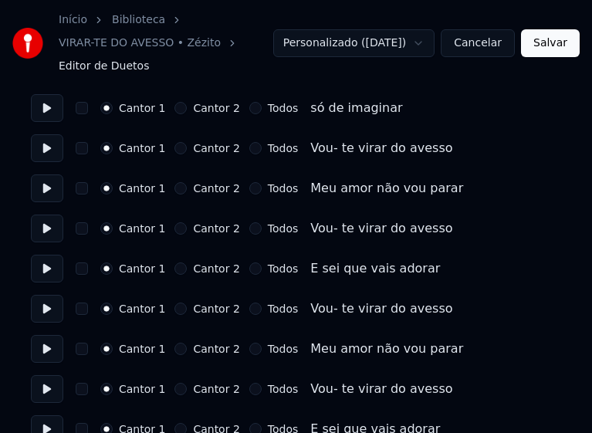
scroll to position [1390, 0]
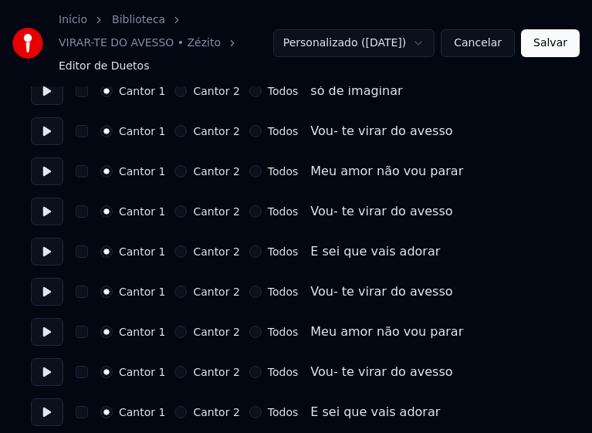
click at [249, 131] on button "Todos" at bounding box center [255, 131] width 12 height 12
click at [249, 173] on button "Todos" at bounding box center [255, 171] width 12 height 12
click at [249, 210] on button "Todos" at bounding box center [255, 211] width 12 height 12
click at [249, 252] on button "Todos" at bounding box center [255, 252] width 12 height 12
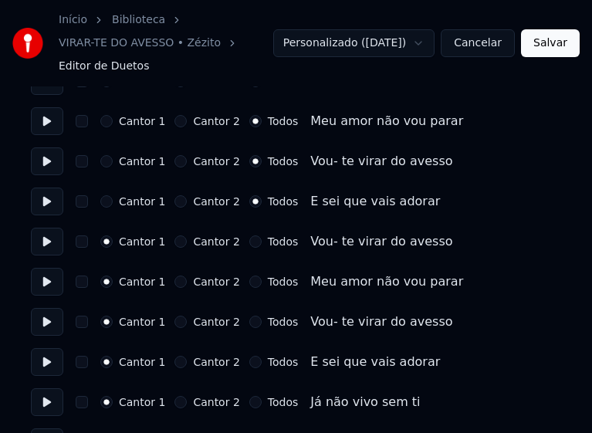
scroll to position [1467, 0]
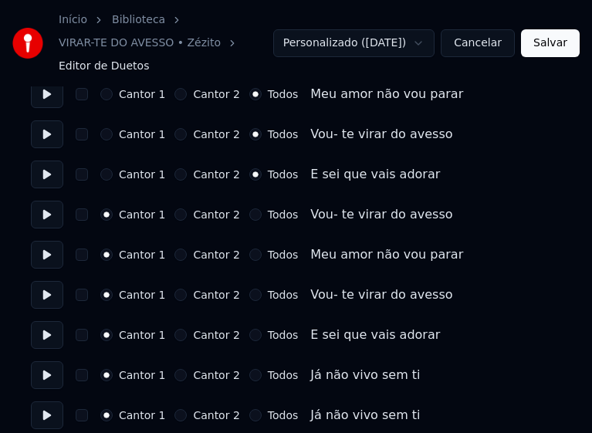
click at [249, 216] on button "Todos" at bounding box center [255, 214] width 12 height 12
click at [249, 254] on button "Todos" at bounding box center [255, 255] width 12 height 12
click at [249, 294] on button "Todos" at bounding box center [255, 295] width 12 height 12
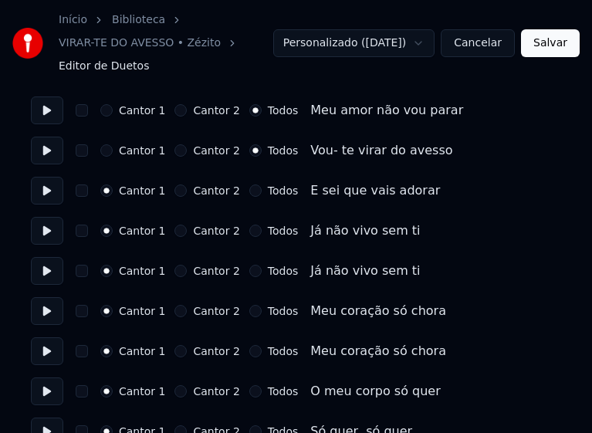
scroll to position [1622, 0]
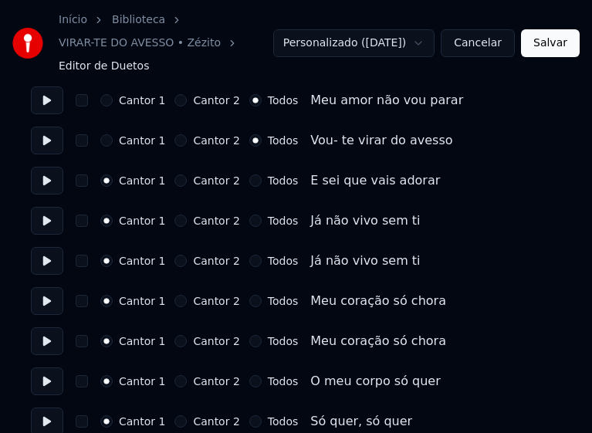
click at [249, 181] on button "Todos" at bounding box center [255, 181] width 12 height 12
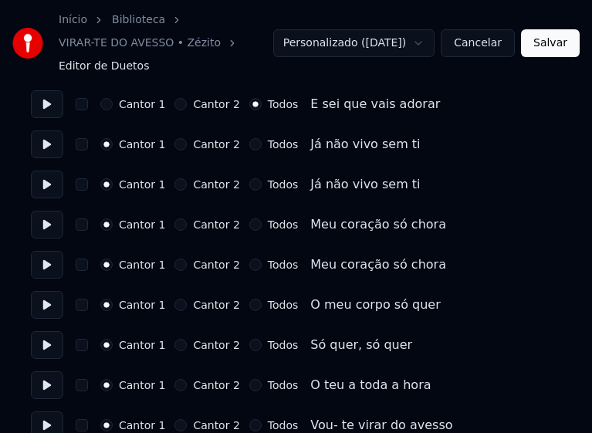
scroll to position [1699, 0]
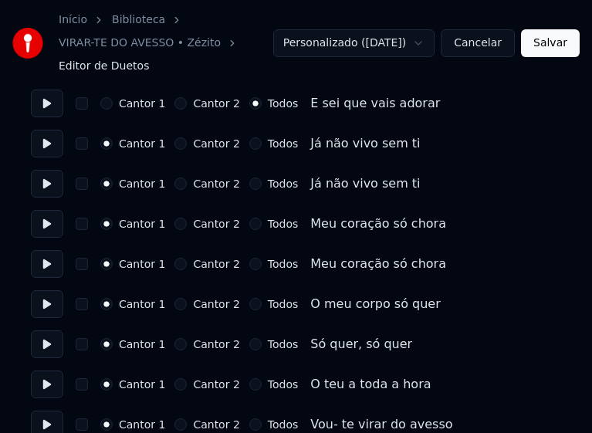
click at [175, 185] on button "Cantor 2" at bounding box center [181, 184] width 12 height 12
click at [176, 265] on button "Cantor 2" at bounding box center [181, 264] width 12 height 12
click at [176, 343] on button "Cantor 2" at bounding box center [181, 344] width 12 height 12
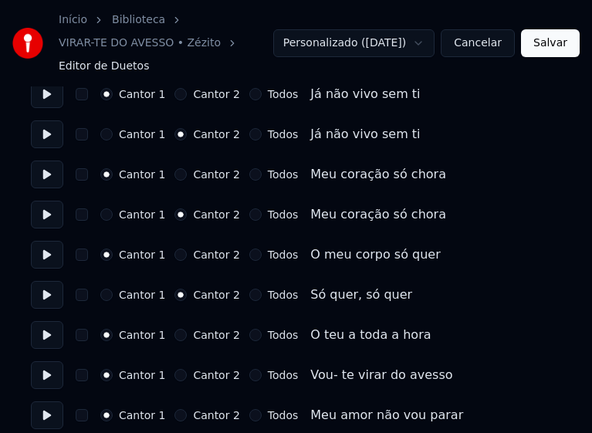
scroll to position [1776, 0]
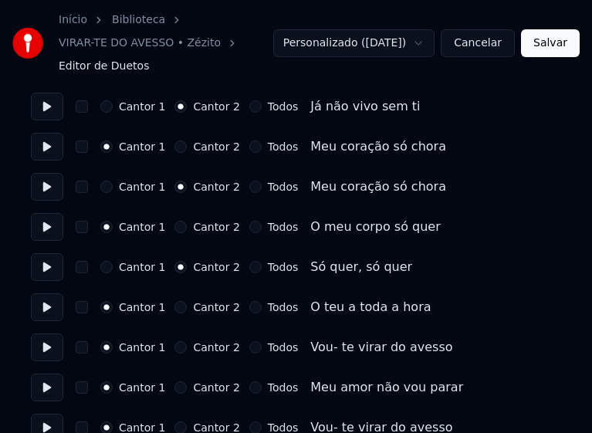
click at [249, 348] on button "Todos" at bounding box center [255, 347] width 12 height 12
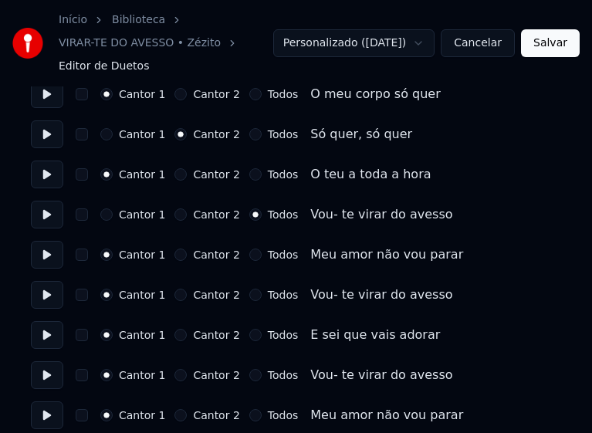
scroll to position [1930, 0]
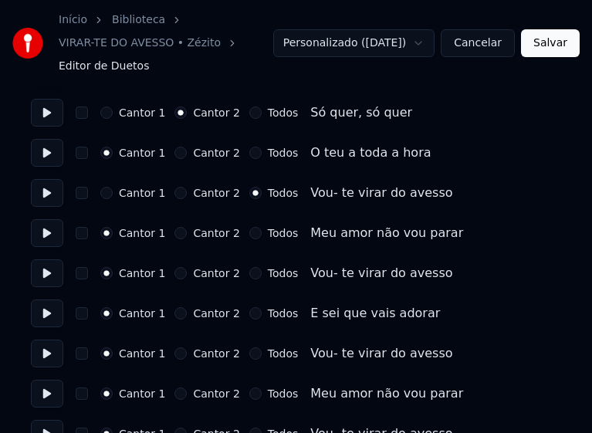
click at [249, 234] on button "Todos" at bounding box center [255, 233] width 12 height 12
click at [249, 274] on button "Todos" at bounding box center [255, 273] width 12 height 12
click at [249, 311] on button "Todos" at bounding box center [255, 313] width 12 height 12
click at [249, 351] on button "Todos" at bounding box center [255, 353] width 12 height 12
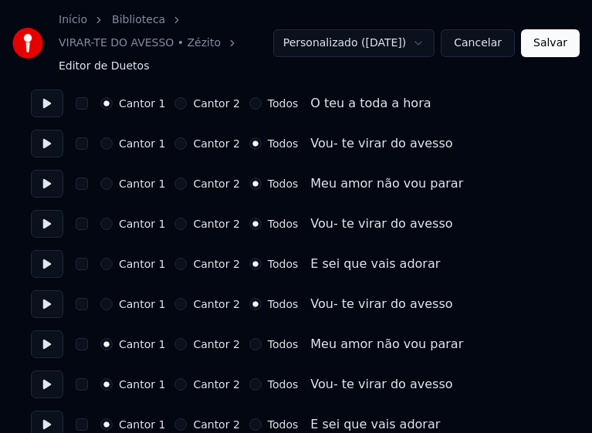
scroll to position [2008, 0]
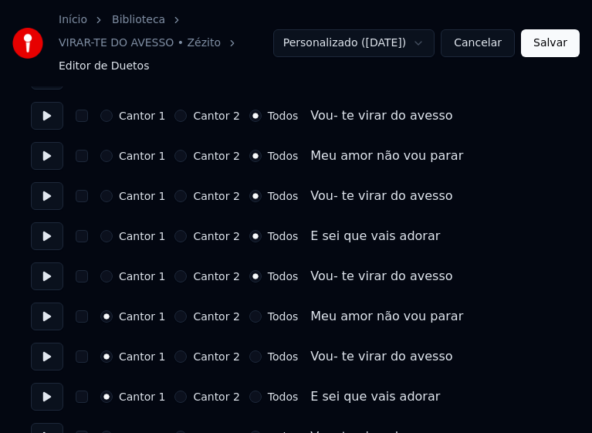
click at [249, 317] on button "Todos" at bounding box center [255, 316] width 12 height 12
click at [249, 357] on button "Todos" at bounding box center [255, 357] width 12 height 12
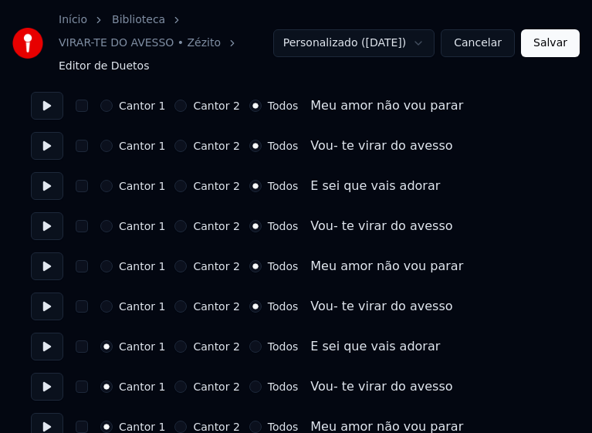
scroll to position [2085, 0]
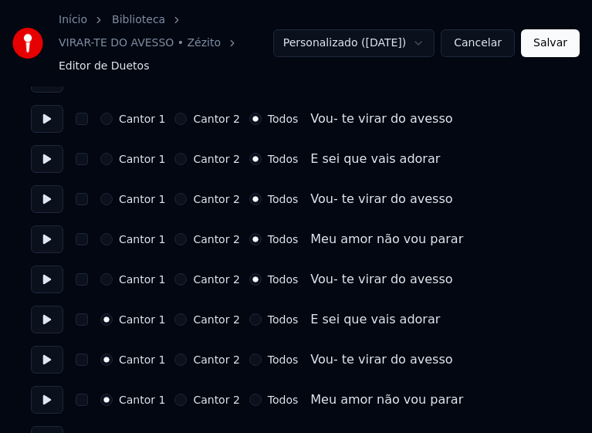
click at [249, 317] on button "Todos" at bounding box center [255, 320] width 12 height 12
click at [249, 359] on button "Todos" at bounding box center [255, 360] width 12 height 12
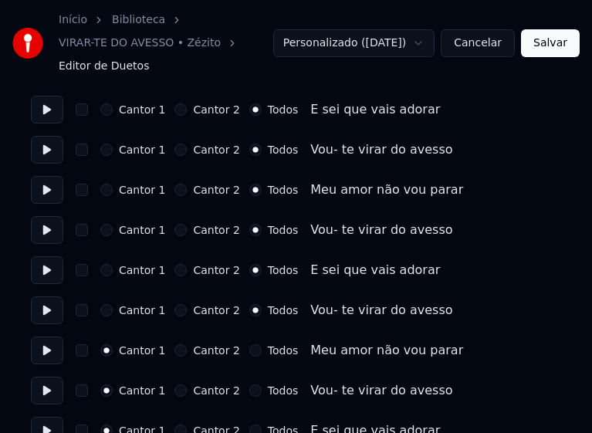
scroll to position [2161, 0]
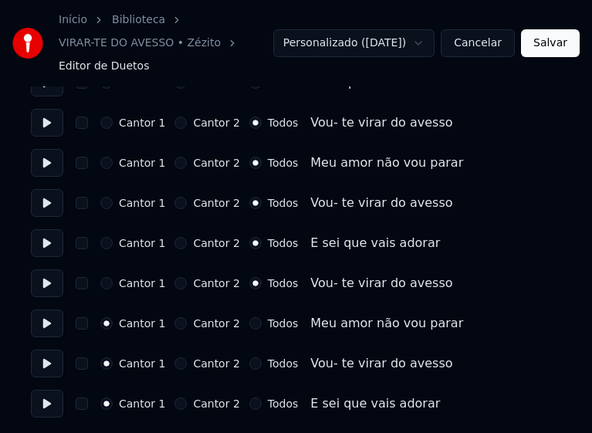
click at [249, 323] on button "Todos" at bounding box center [255, 323] width 12 height 12
click at [249, 364] on button "Todos" at bounding box center [255, 364] width 12 height 12
click at [249, 407] on button "Todos" at bounding box center [255, 404] width 12 height 12
click at [550, 45] on button "Salvar" at bounding box center [550, 43] width 59 height 28
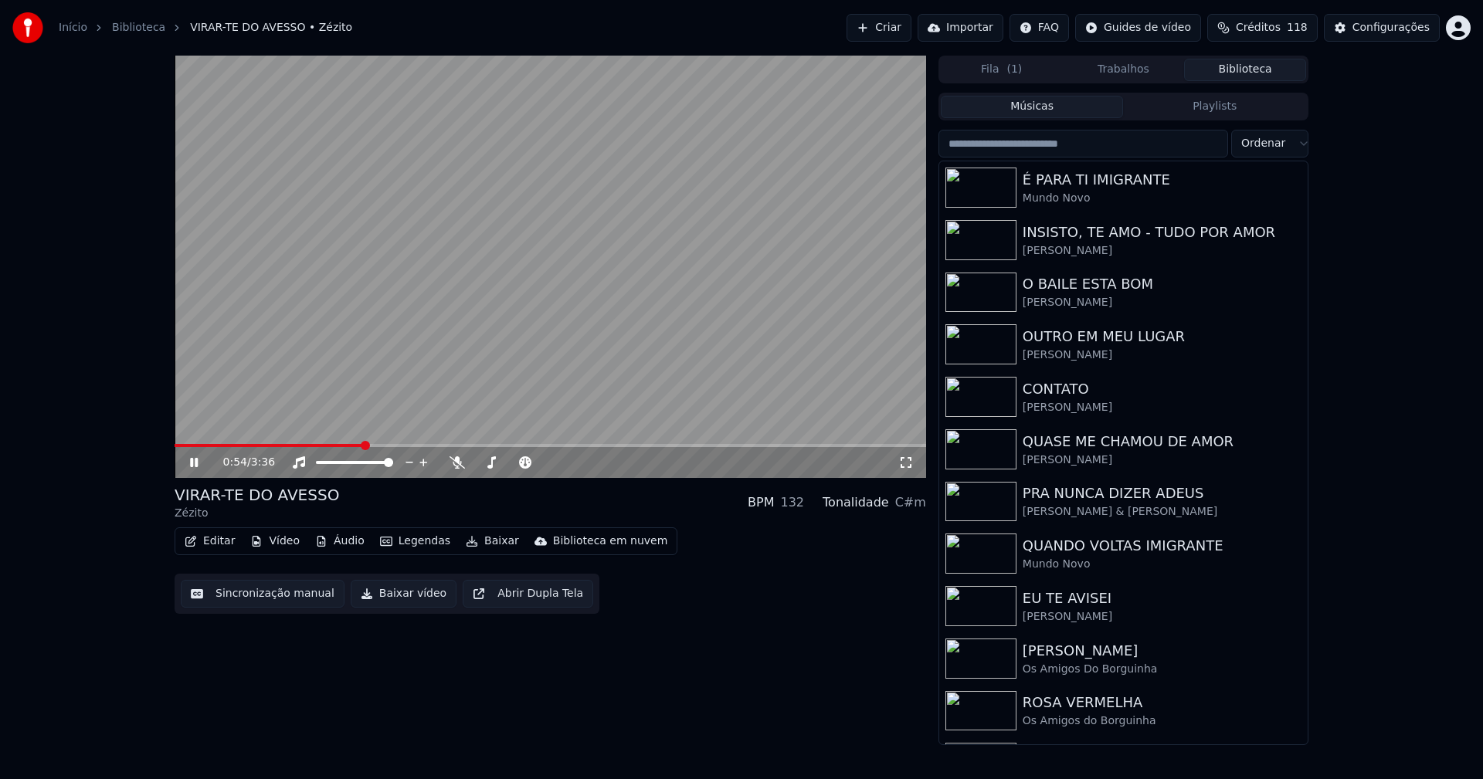
click at [217, 544] on button "Editar" at bounding box center [209, 541] width 63 height 22
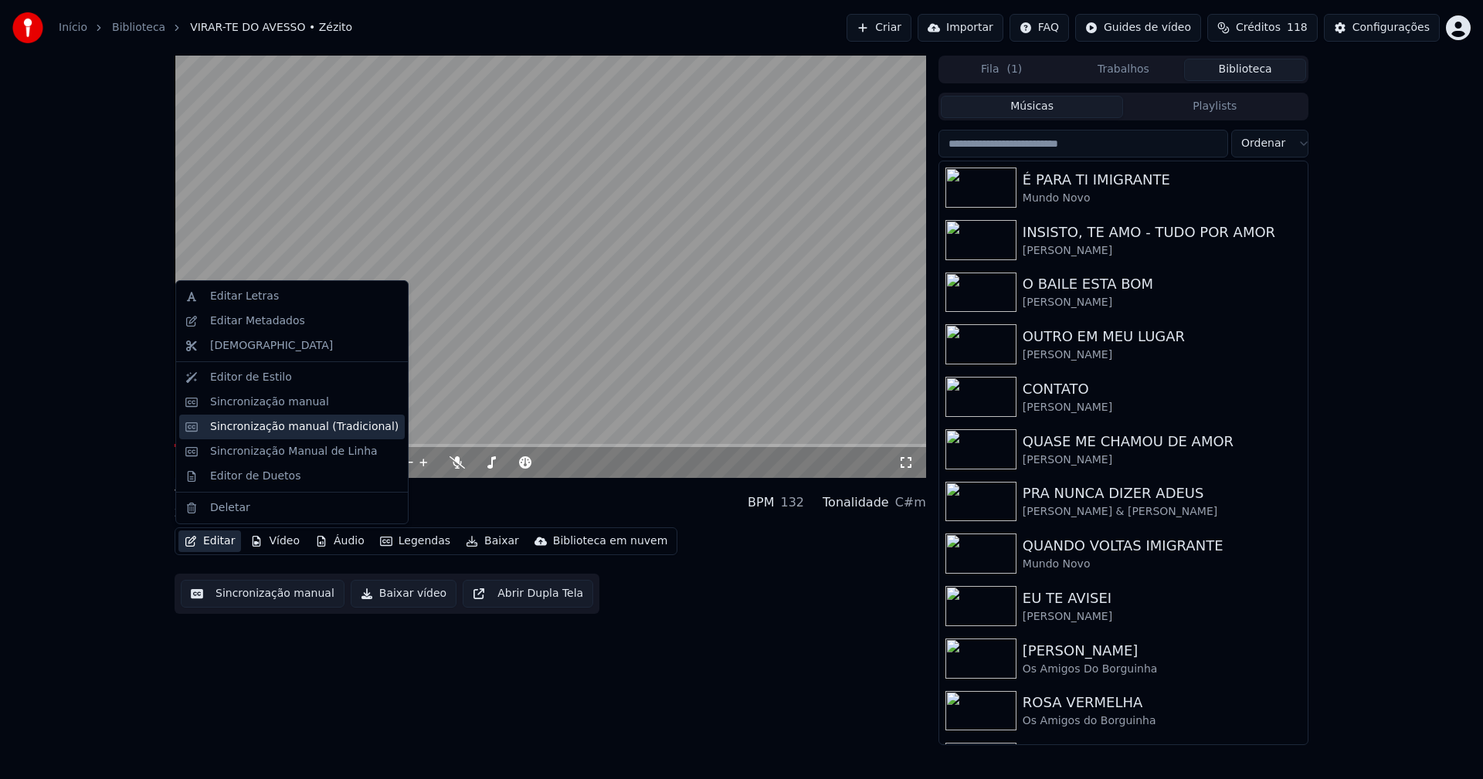
click at [268, 425] on div "Sincronização manual (Tradicional)" at bounding box center [304, 426] width 188 height 15
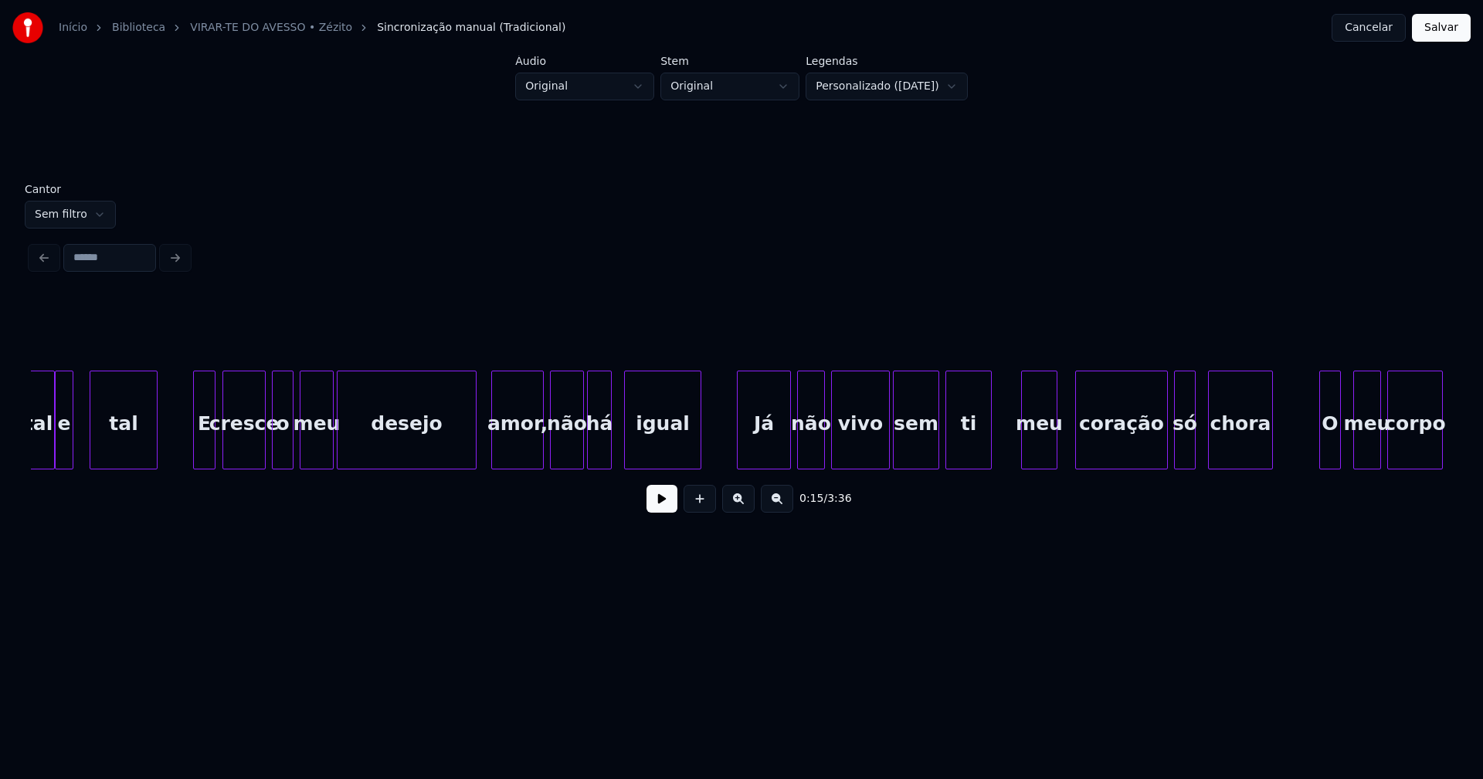
scroll to position [0, 12000]
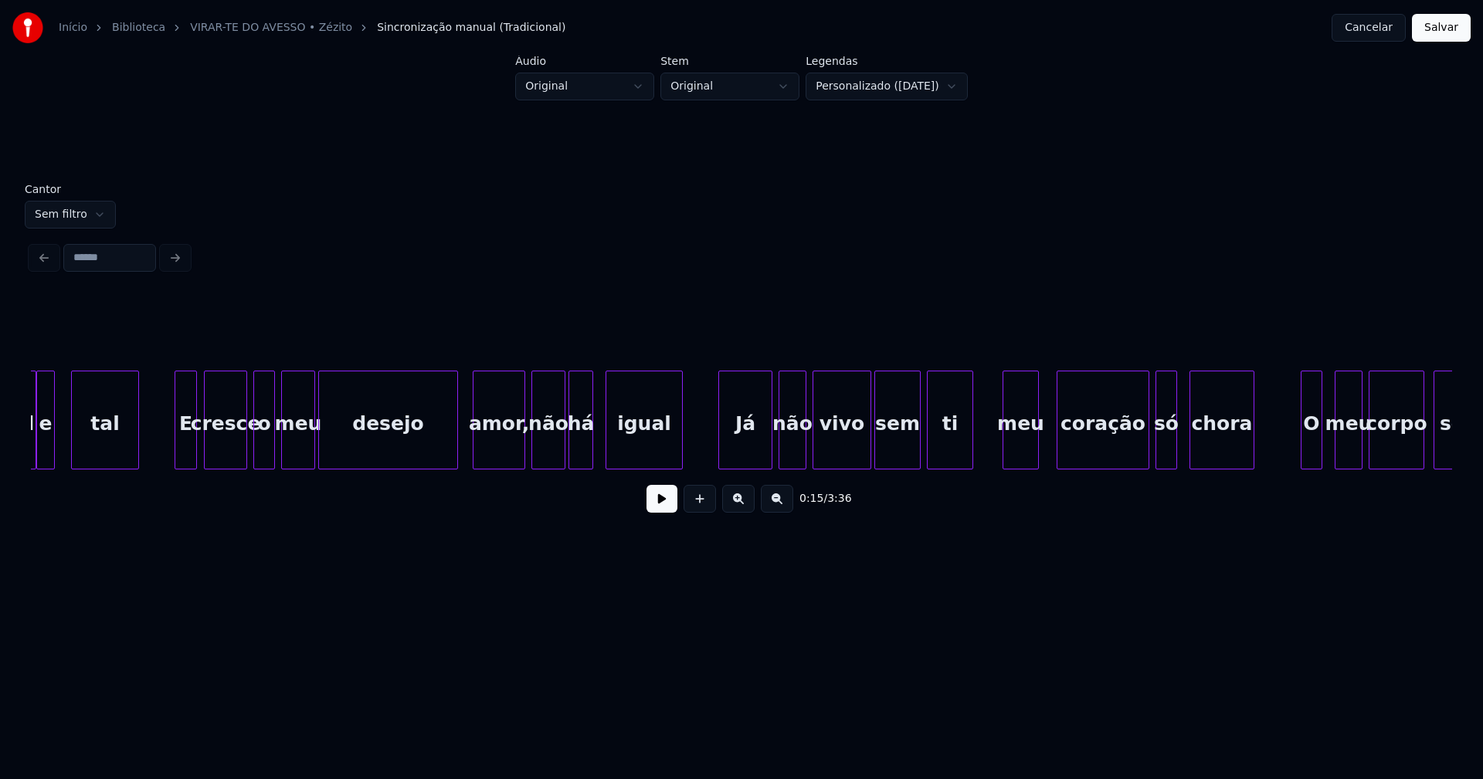
click at [506, 452] on div "amor," at bounding box center [498, 423] width 51 height 105
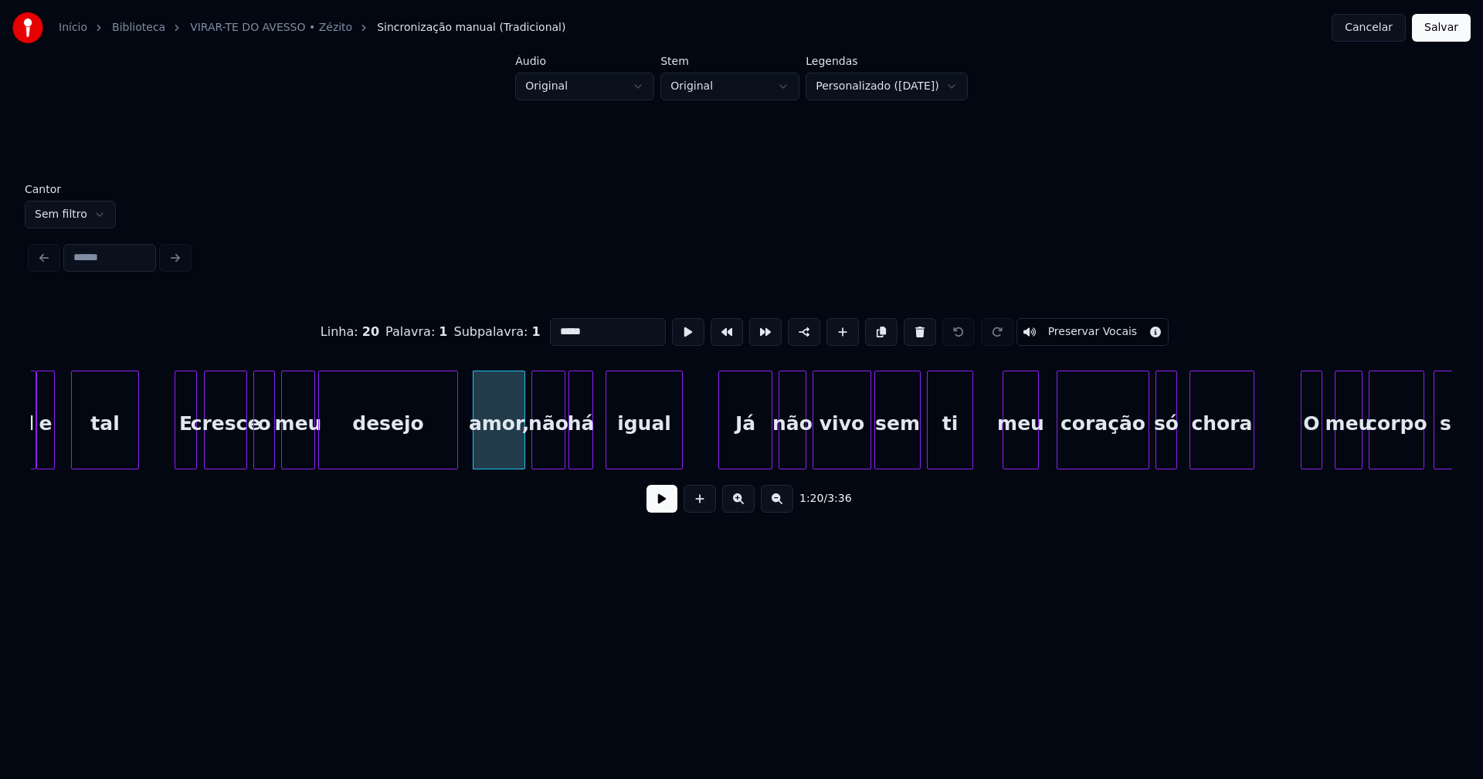
click at [588, 324] on input "*****" at bounding box center [608, 332] width 116 height 28
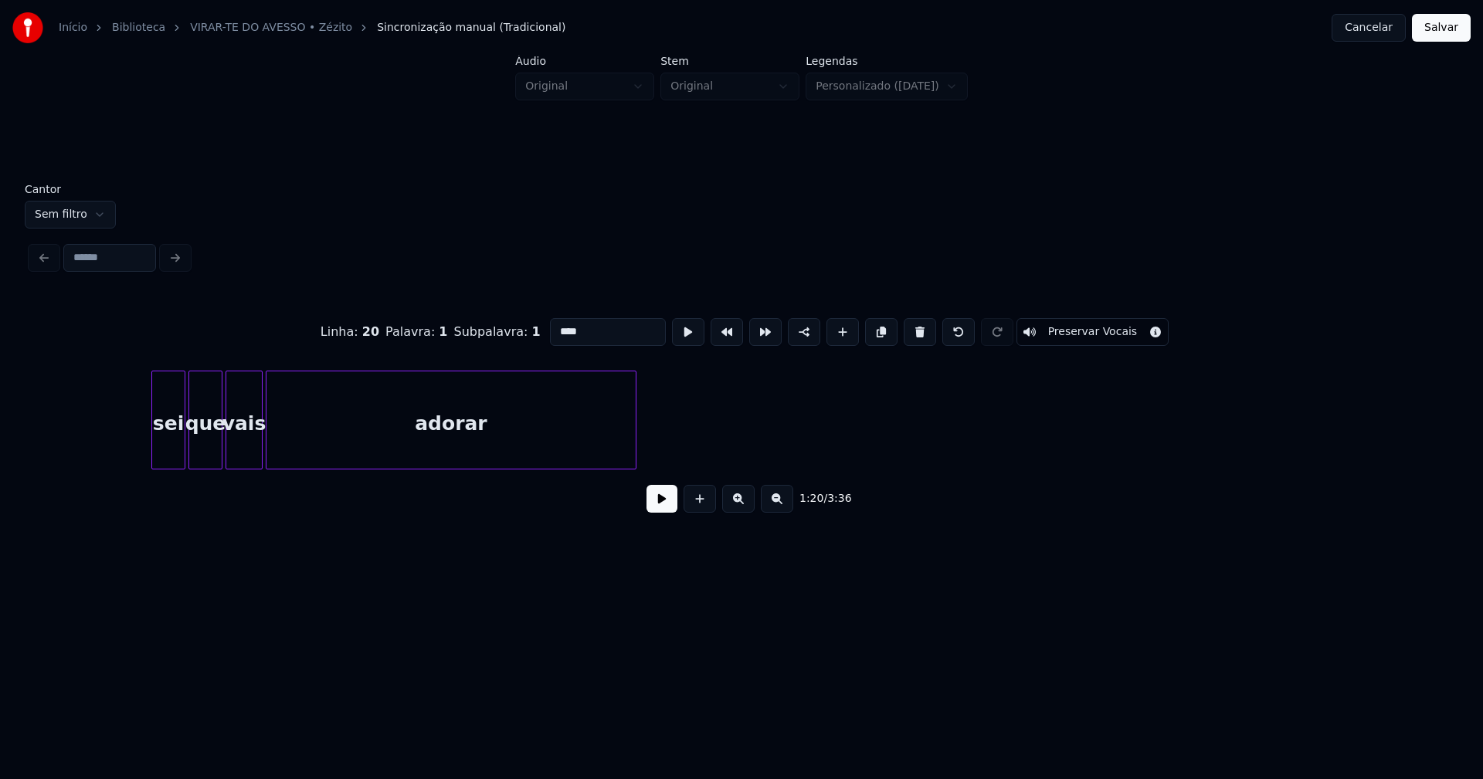
scroll to position [0, 20346]
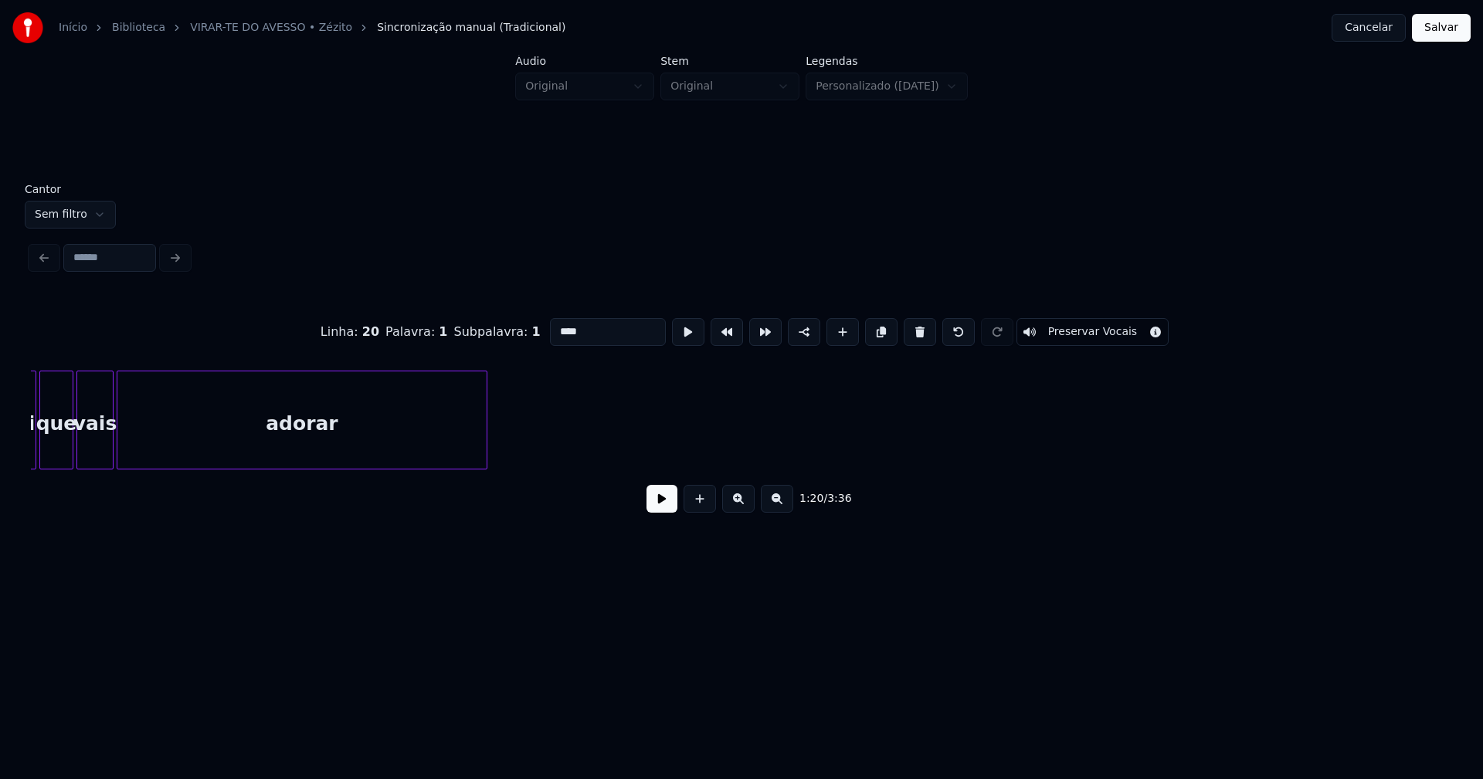
type input "****"
click at [1466, 29] on button "Salvar" at bounding box center [1441, 28] width 59 height 28
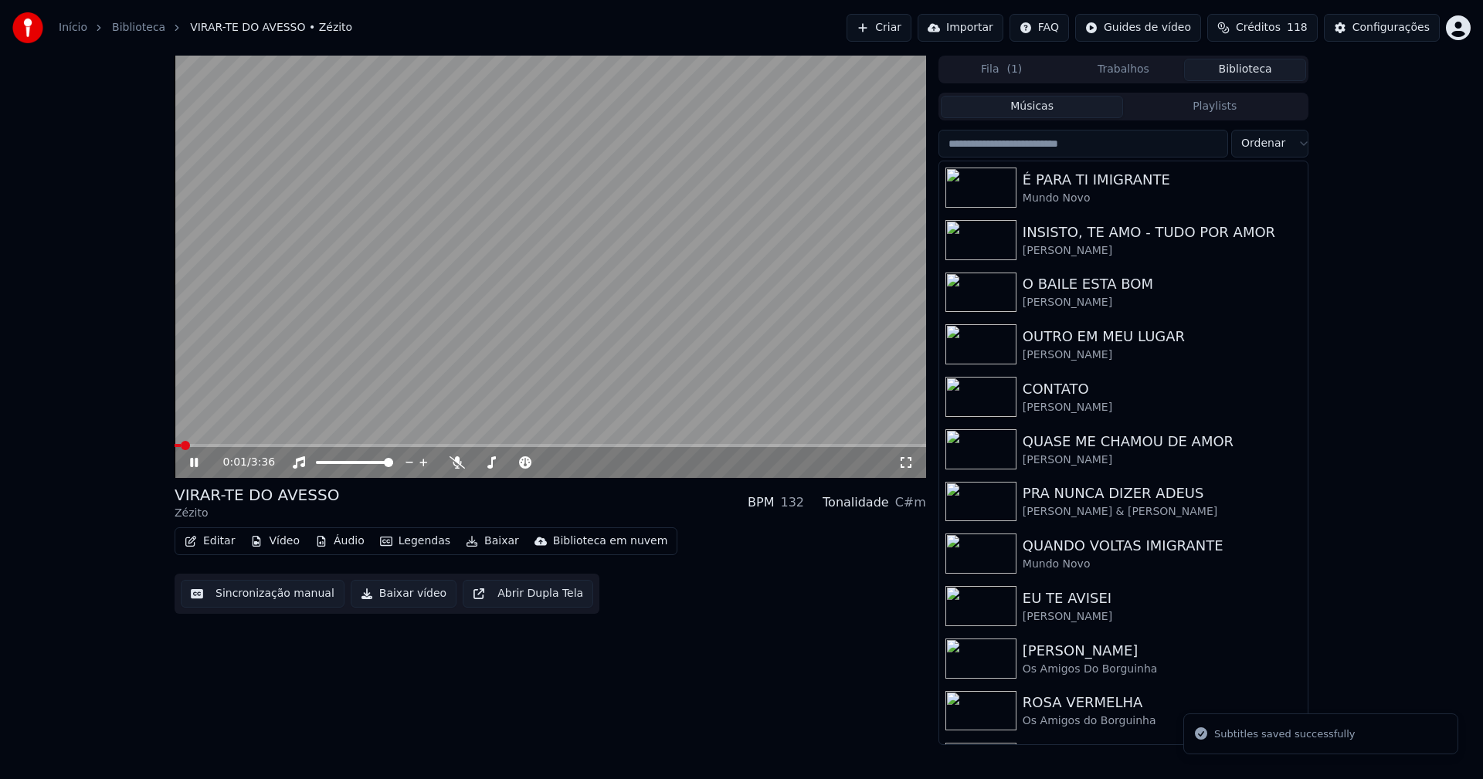
click at [363, 445] on span at bounding box center [550, 445] width 751 height 3
click at [198, 461] on icon at bounding box center [194, 462] width 8 height 9
click at [395, 596] on button "Baixar vídeo" at bounding box center [404, 594] width 106 height 28
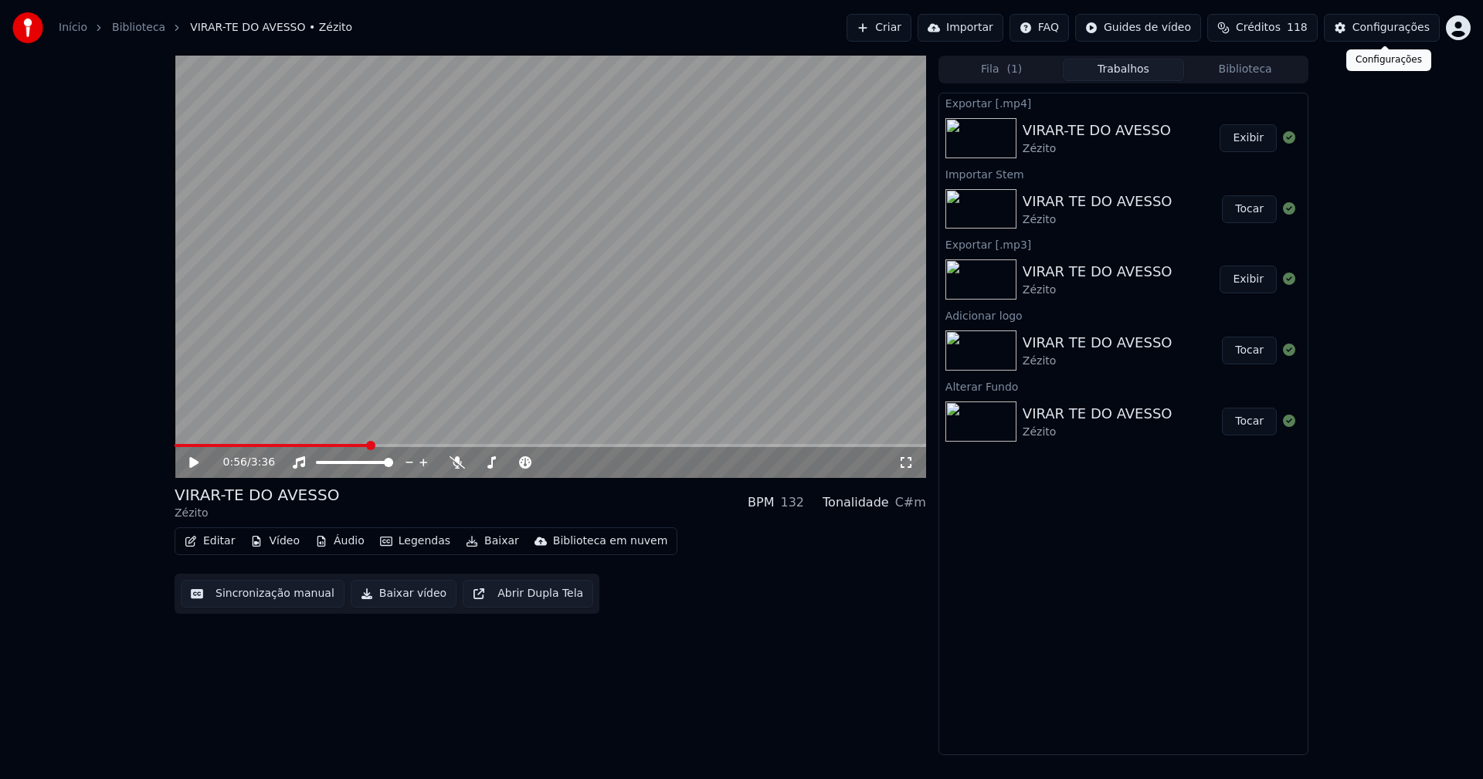
click at [1400, 29] on div "Configurações" at bounding box center [1390, 27] width 77 height 15
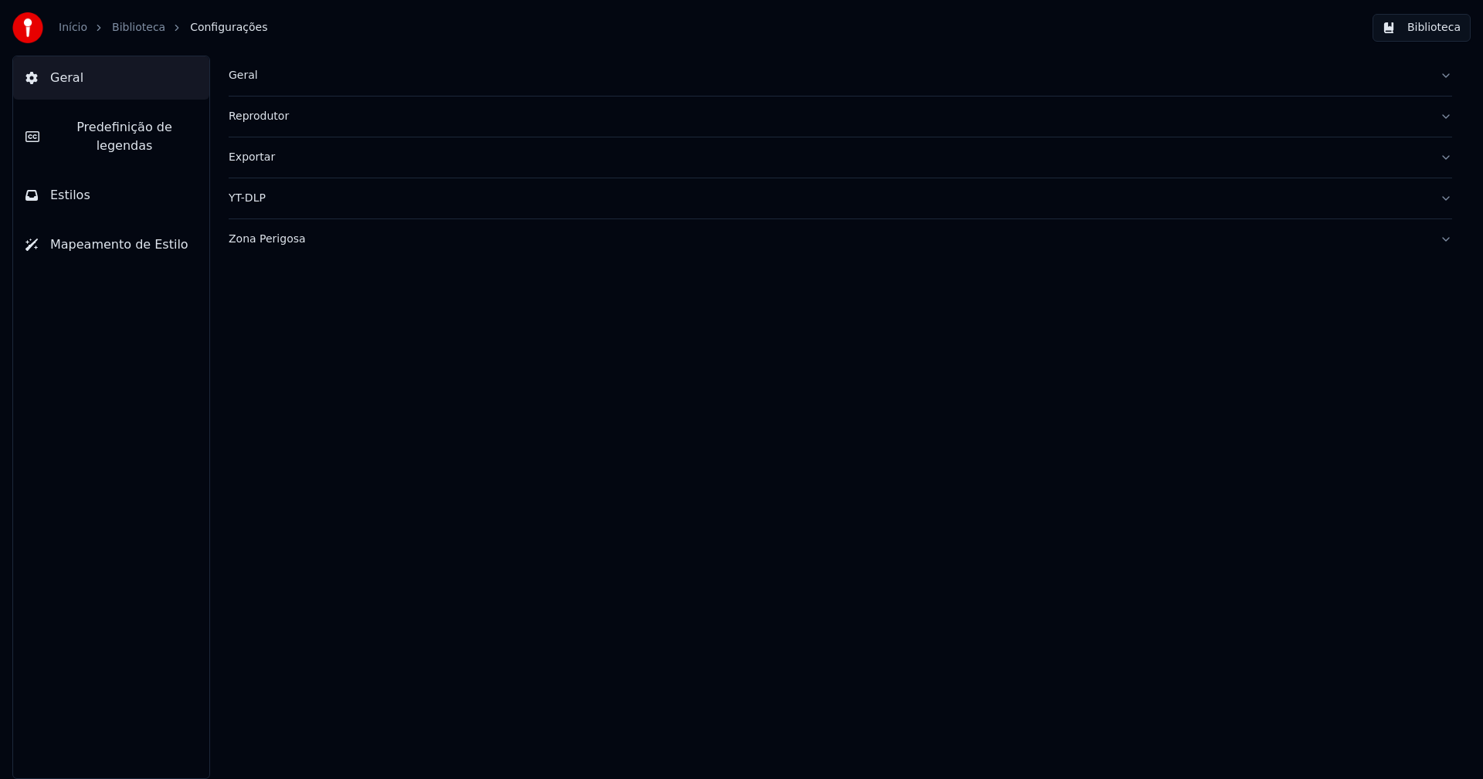
click at [242, 74] on div "Geral" at bounding box center [828, 75] width 1198 height 15
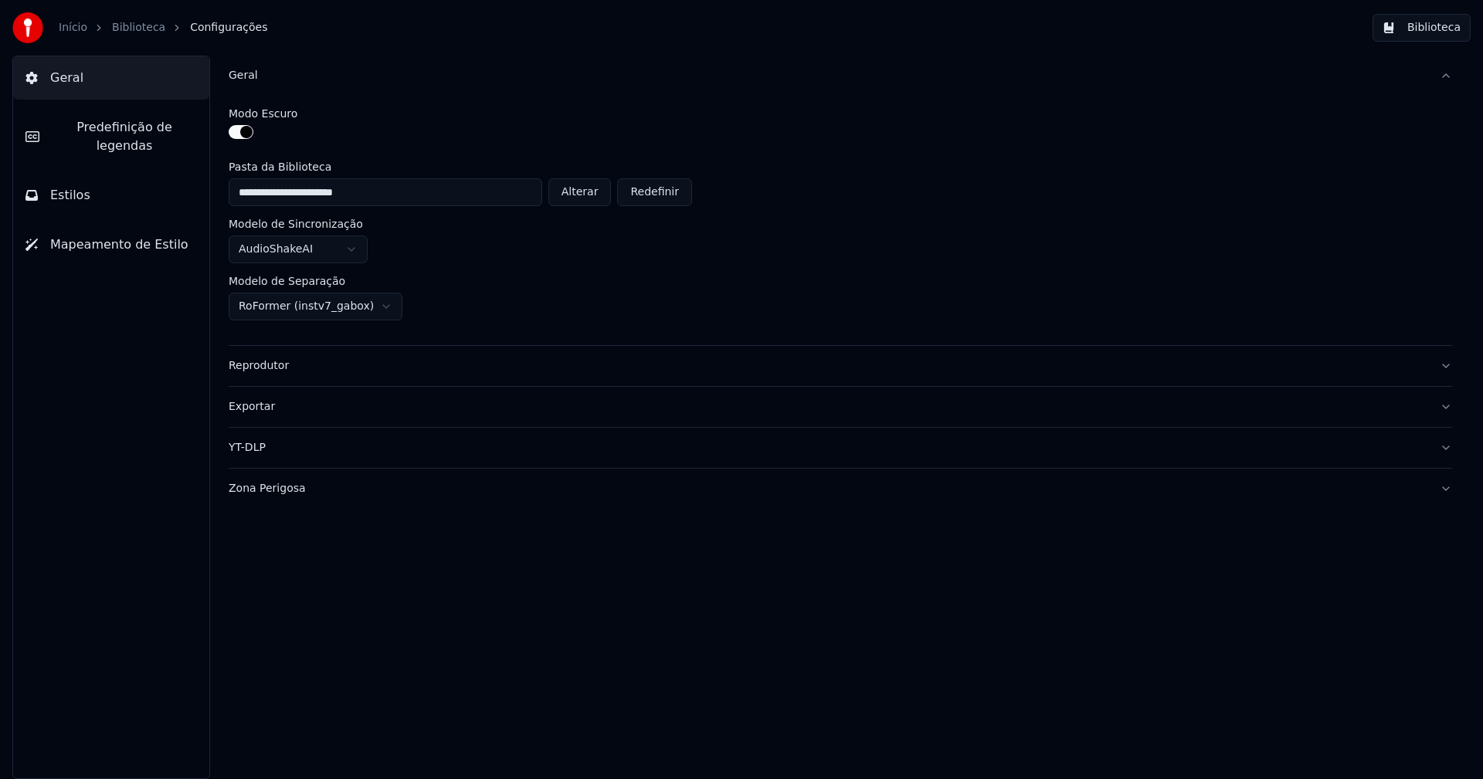
click at [593, 193] on button "Alterar" at bounding box center [579, 192] width 63 height 28
type input "**********"
click at [1431, 30] on button "Biblioteca" at bounding box center [1421, 28] width 98 height 28
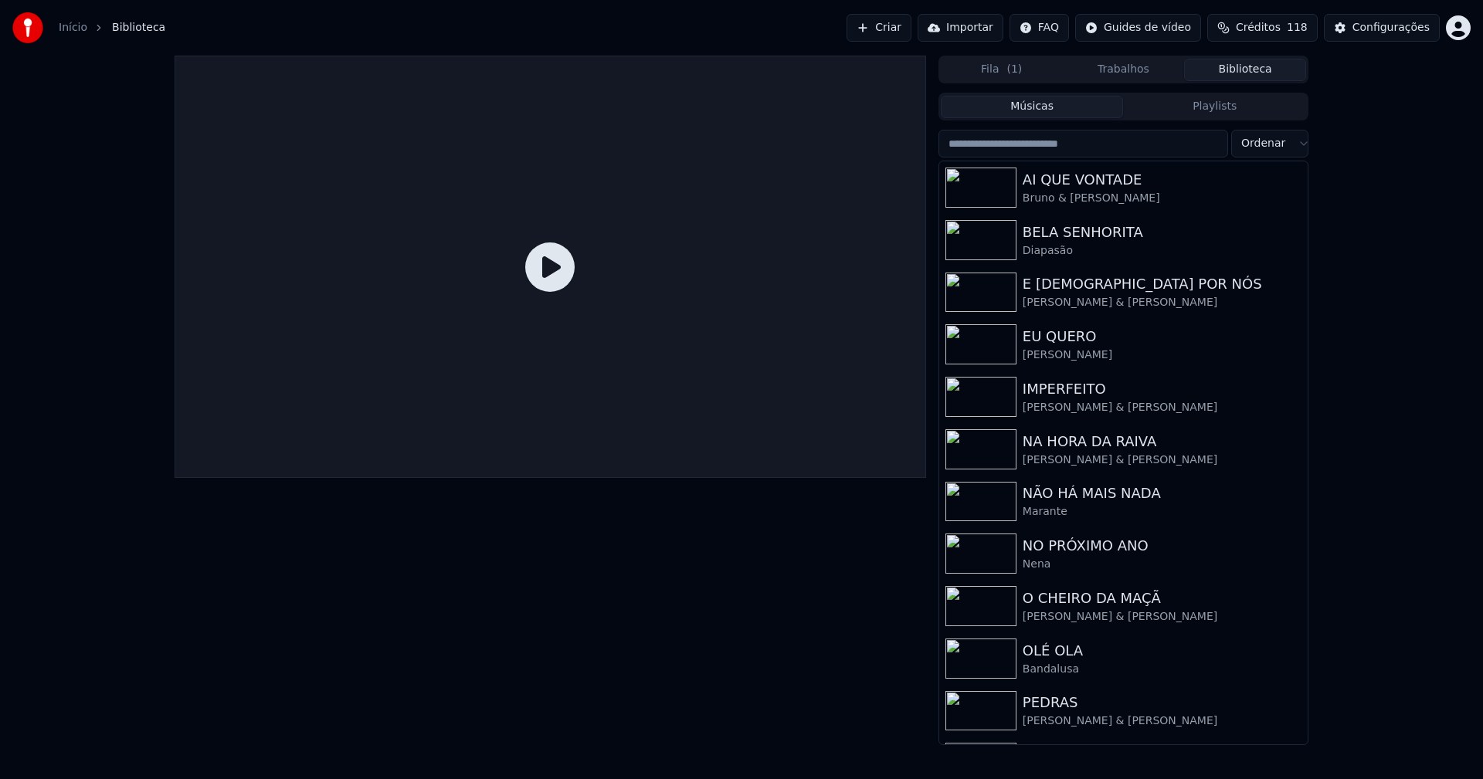
click at [1397, 33] on div "Configurações" at bounding box center [1390, 27] width 77 height 15
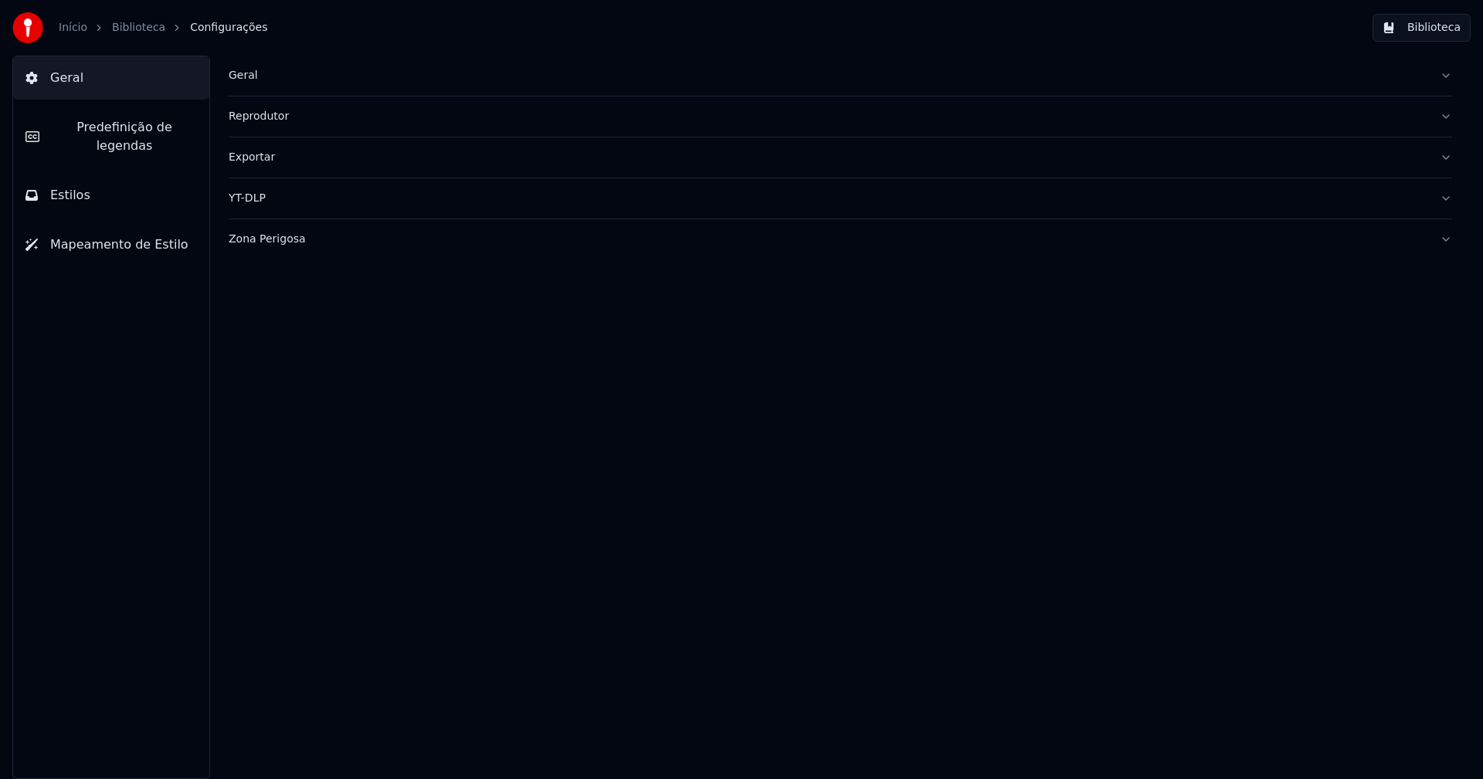
click at [246, 77] on div "Geral" at bounding box center [828, 75] width 1198 height 15
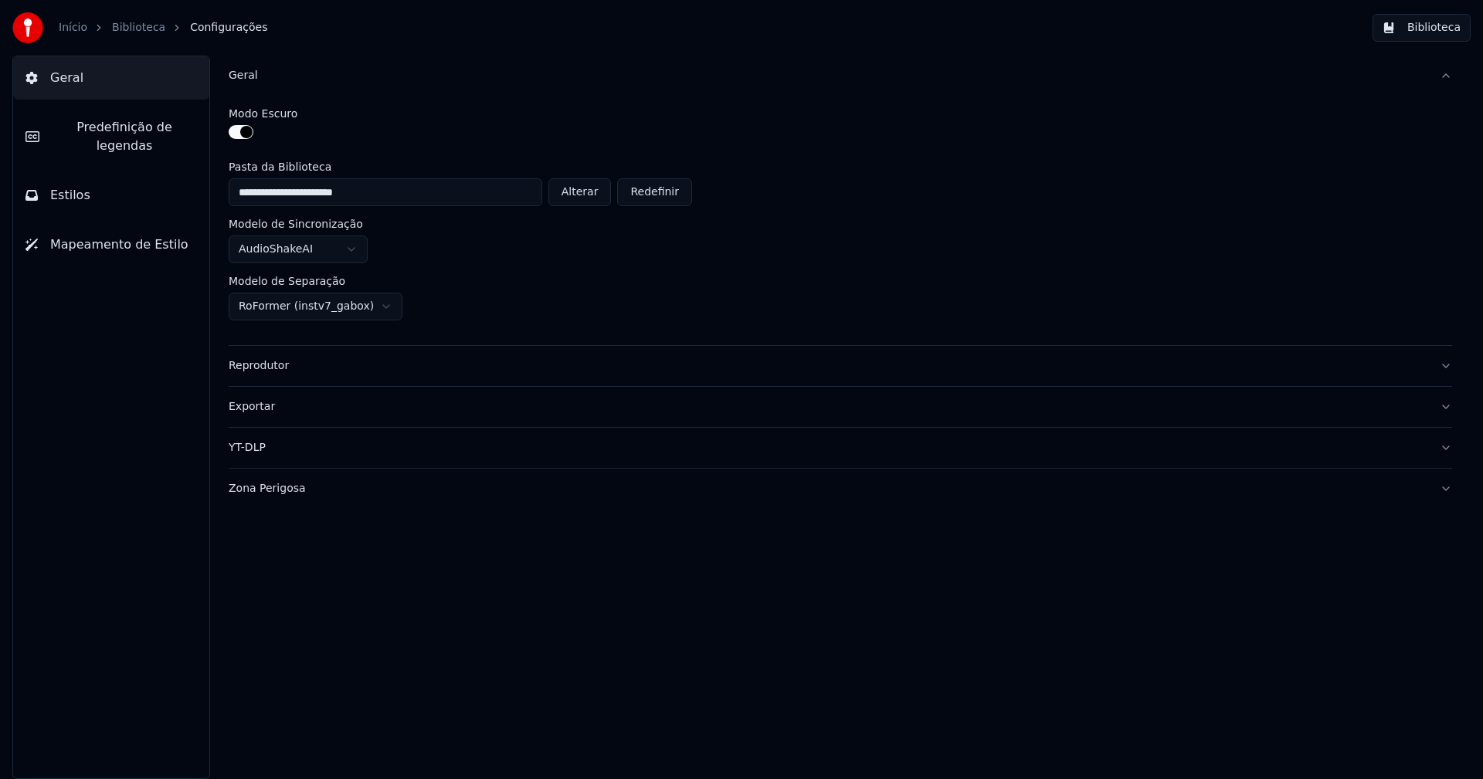
click at [594, 196] on button "Alterar" at bounding box center [579, 192] width 63 height 28
type input "**********"
click at [1442, 24] on button "Biblioteca" at bounding box center [1421, 28] width 98 height 28
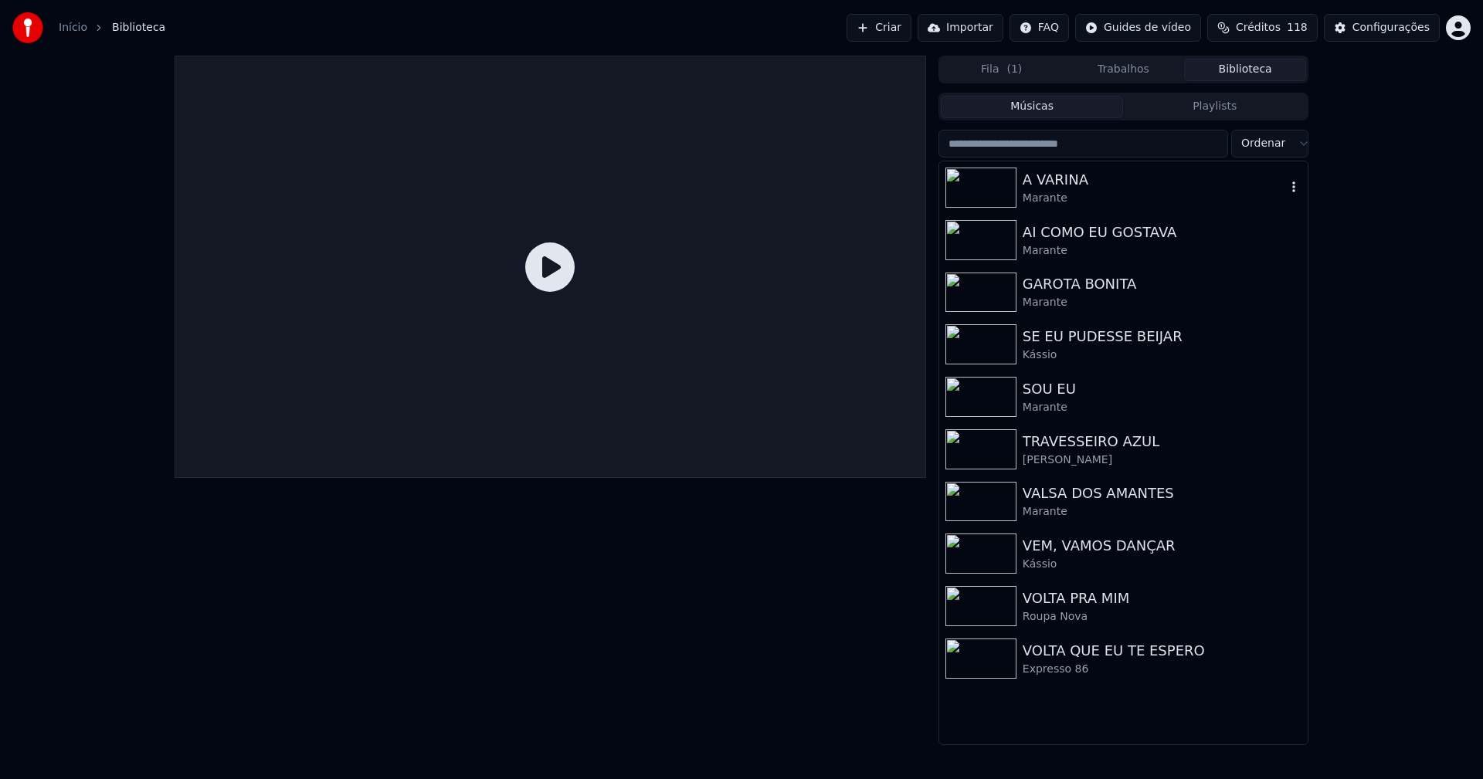
drag, startPoint x: 1041, startPoint y: 198, endPoint x: 1105, endPoint y: 187, distance: 65.0
click at [1047, 198] on div "Marante" at bounding box center [1153, 198] width 263 height 15
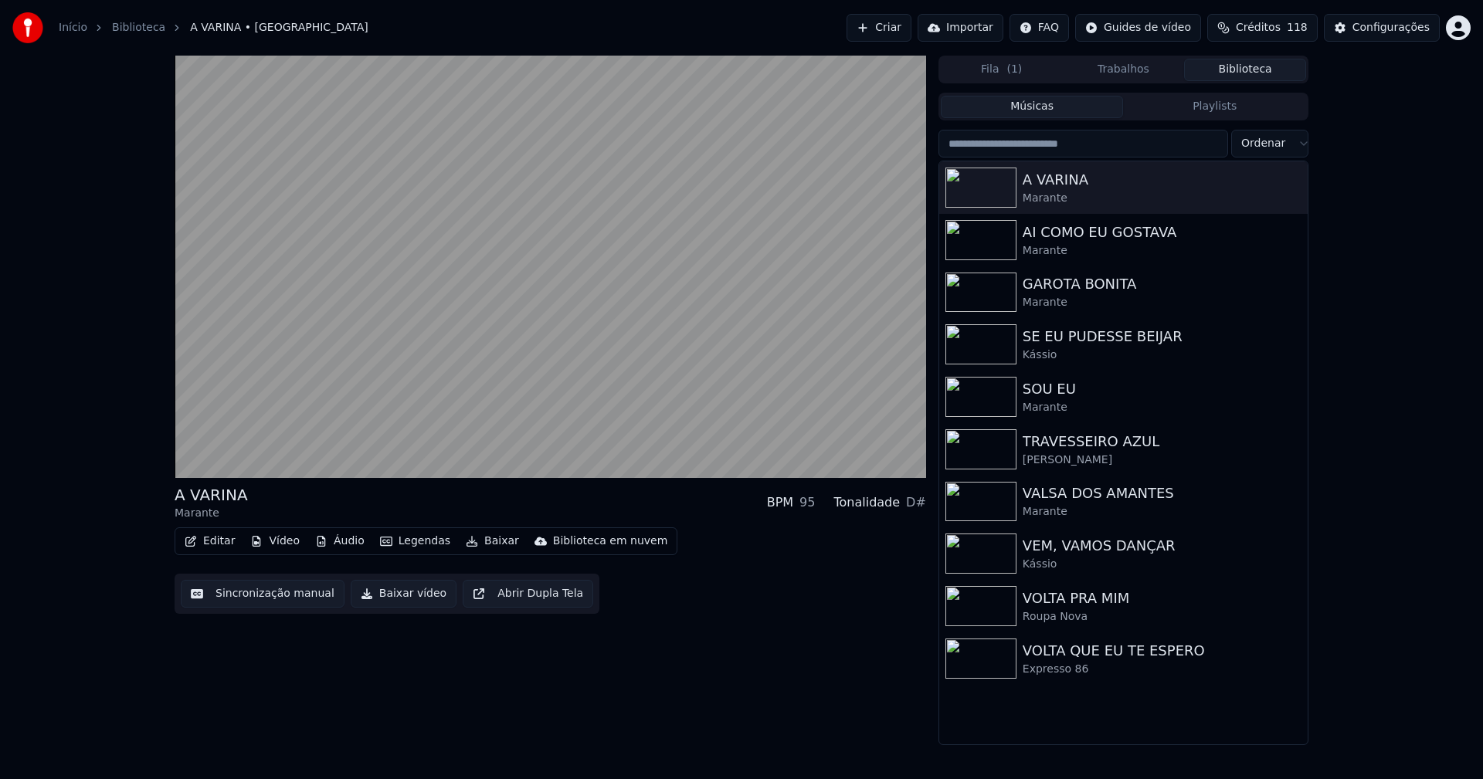
click at [355, 546] on button "Áudio" at bounding box center [340, 541] width 62 height 22
click at [693, 619] on div "A VARINA Marante BPM 95 Tonalidade D# Editar Vídeo Áudio Legendas Baixar Biblio…" at bounding box center [550, 401] width 751 height 690
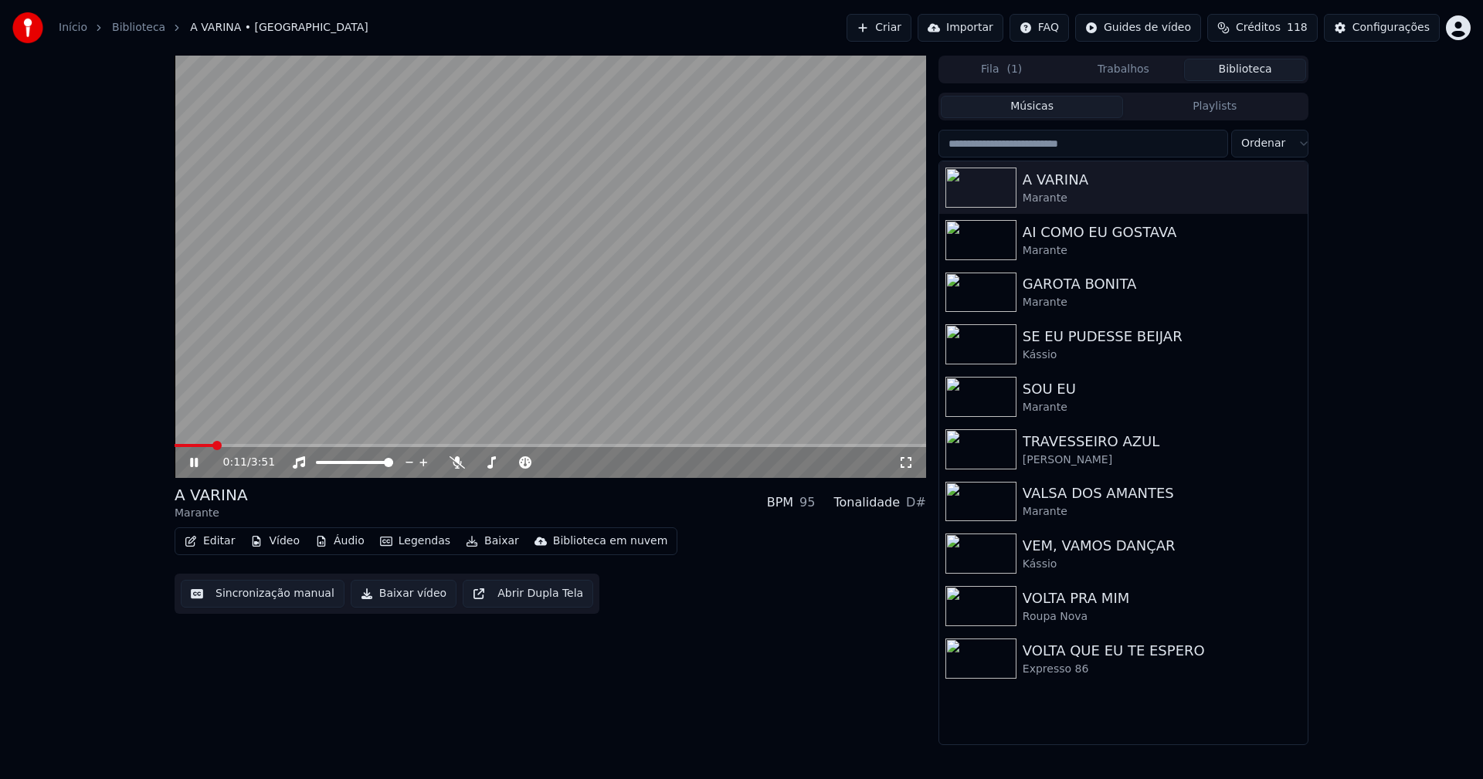
click at [222, 541] on button "Editar" at bounding box center [209, 541] width 63 height 22
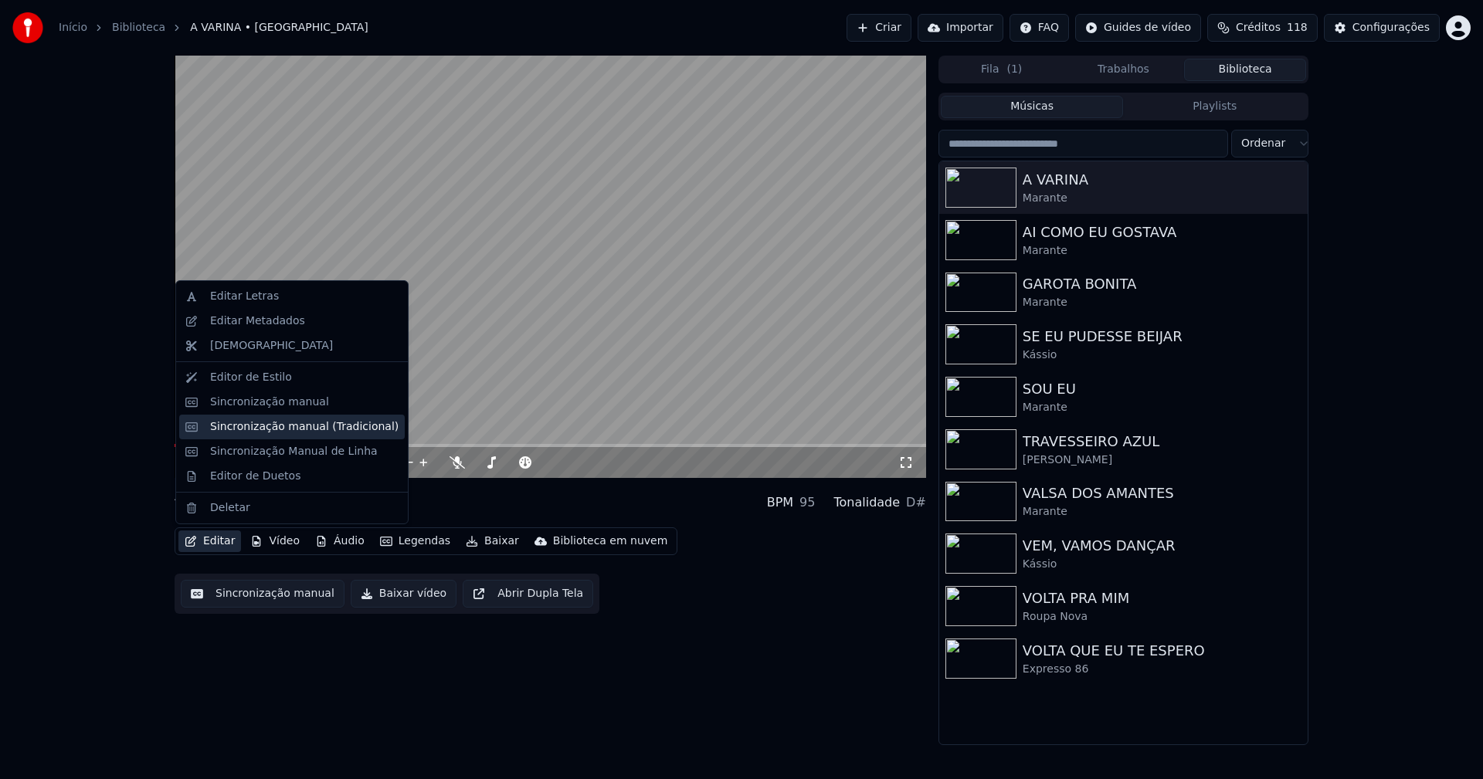
click at [307, 426] on div "Sincronização manual (Tradicional)" at bounding box center [304, 426] width 188 height 15
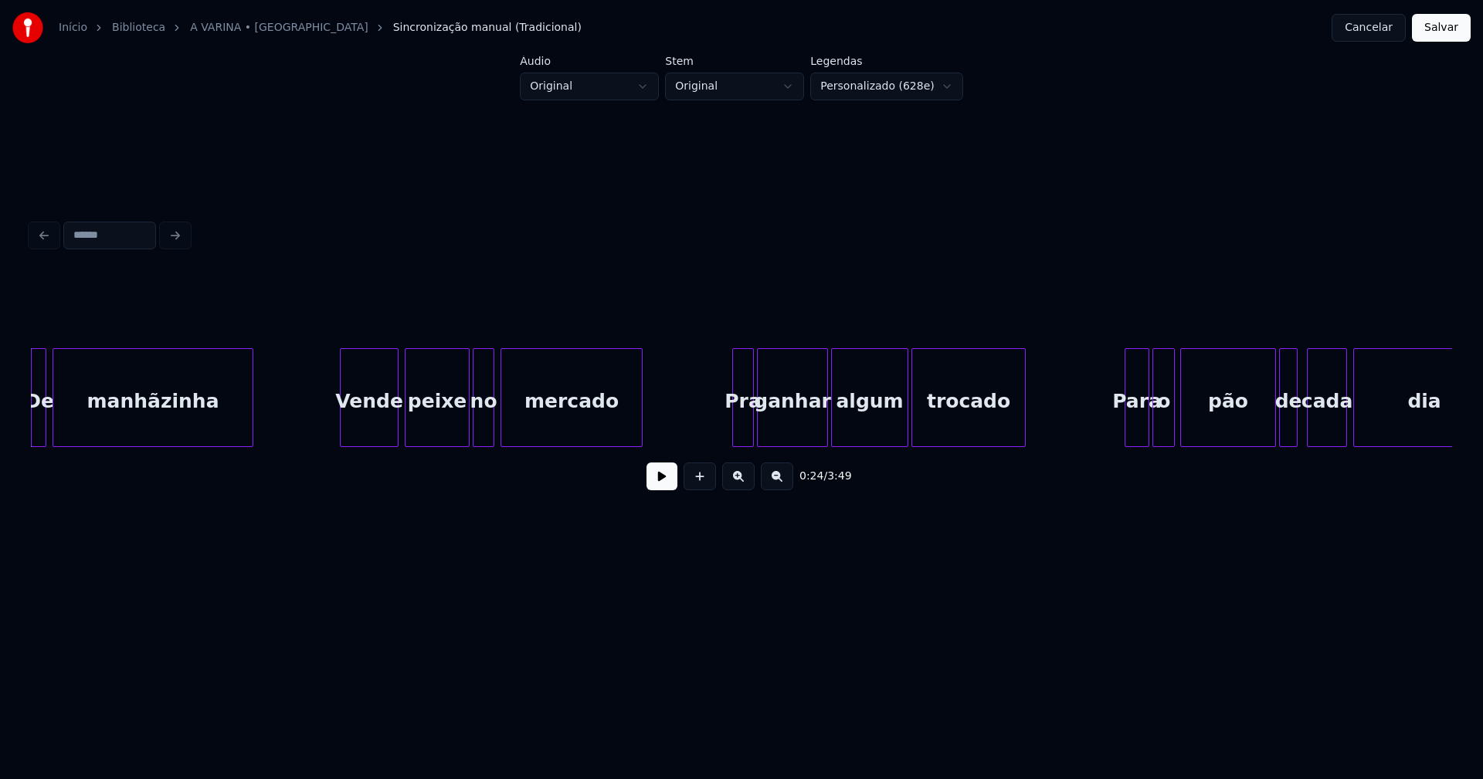
scroll to position [0, 3575]
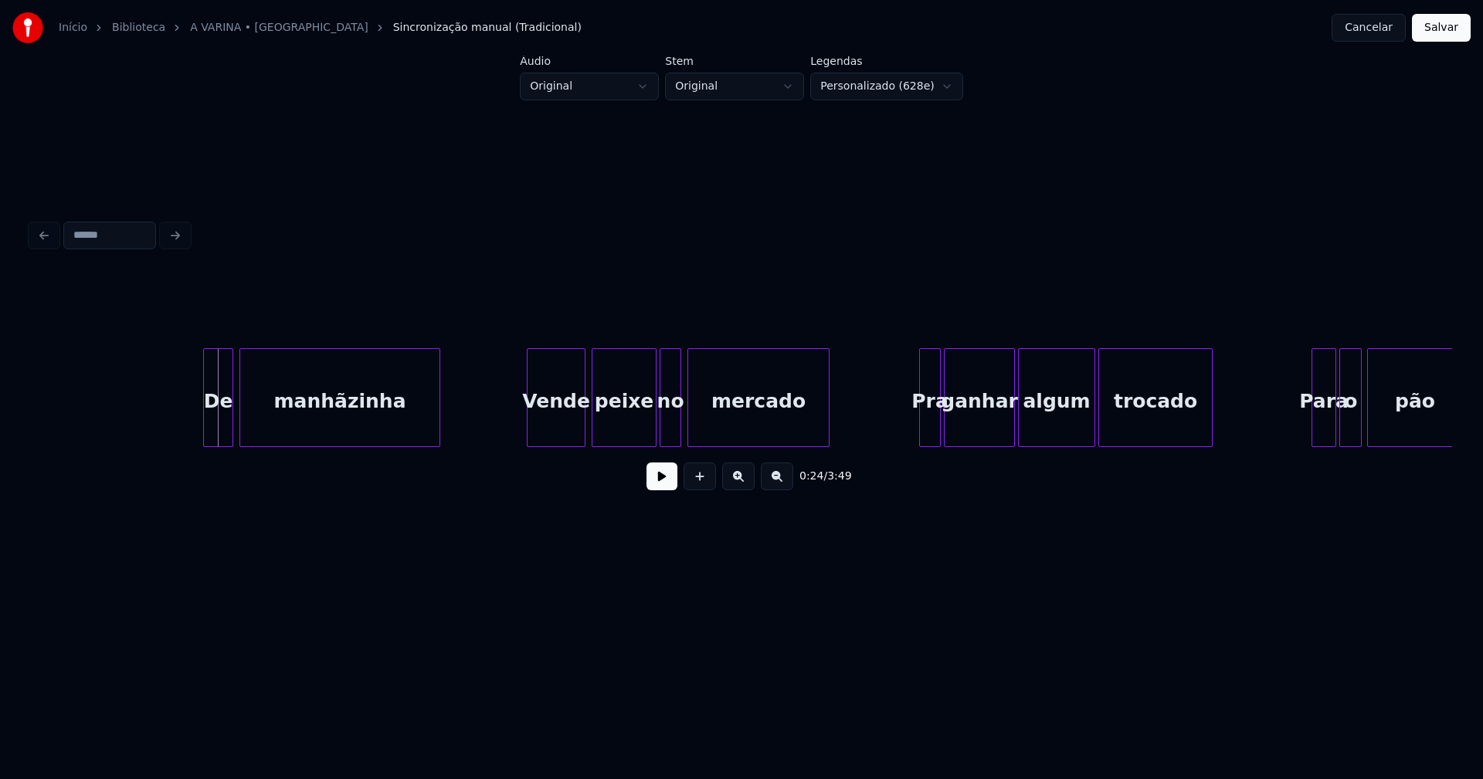
click at [205, 429] on div at bounding box center [206, 397] width 5 height 97
click at [648, 486] on button at bounding box center [661, 477] width 31 height 28
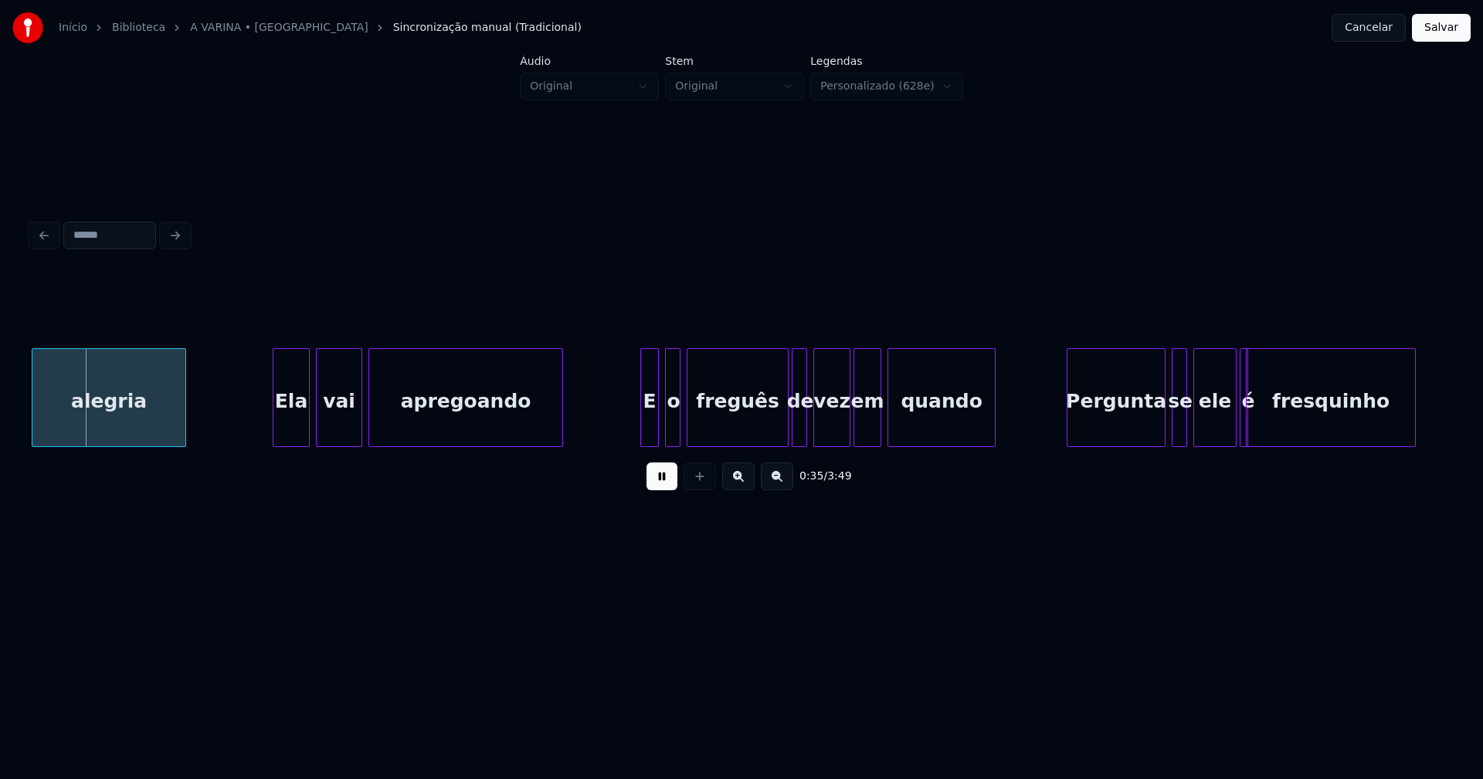
scroll to position [0, 5460]
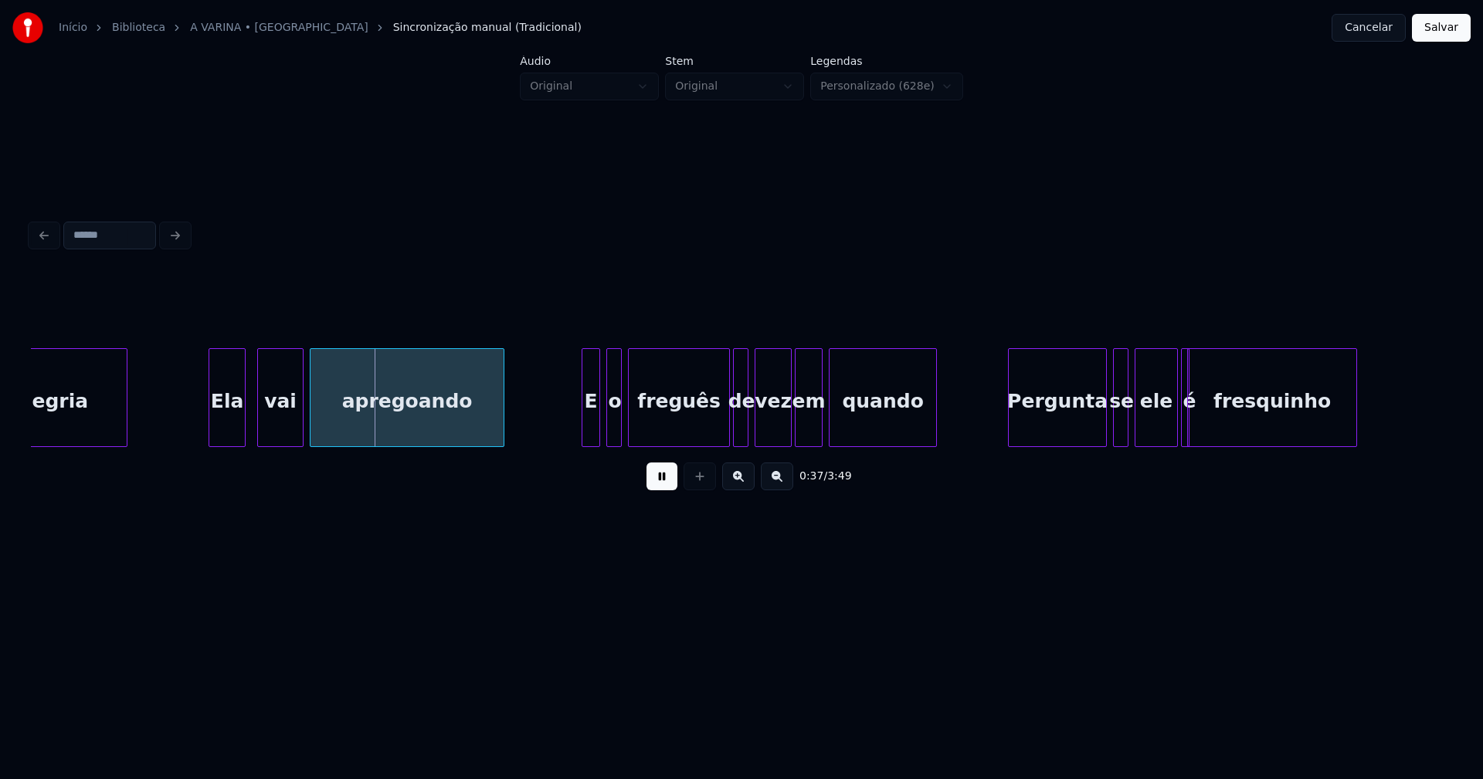
click at [229, 426] on div "Ela" at bounding box center [227, 401] width 36 height 105
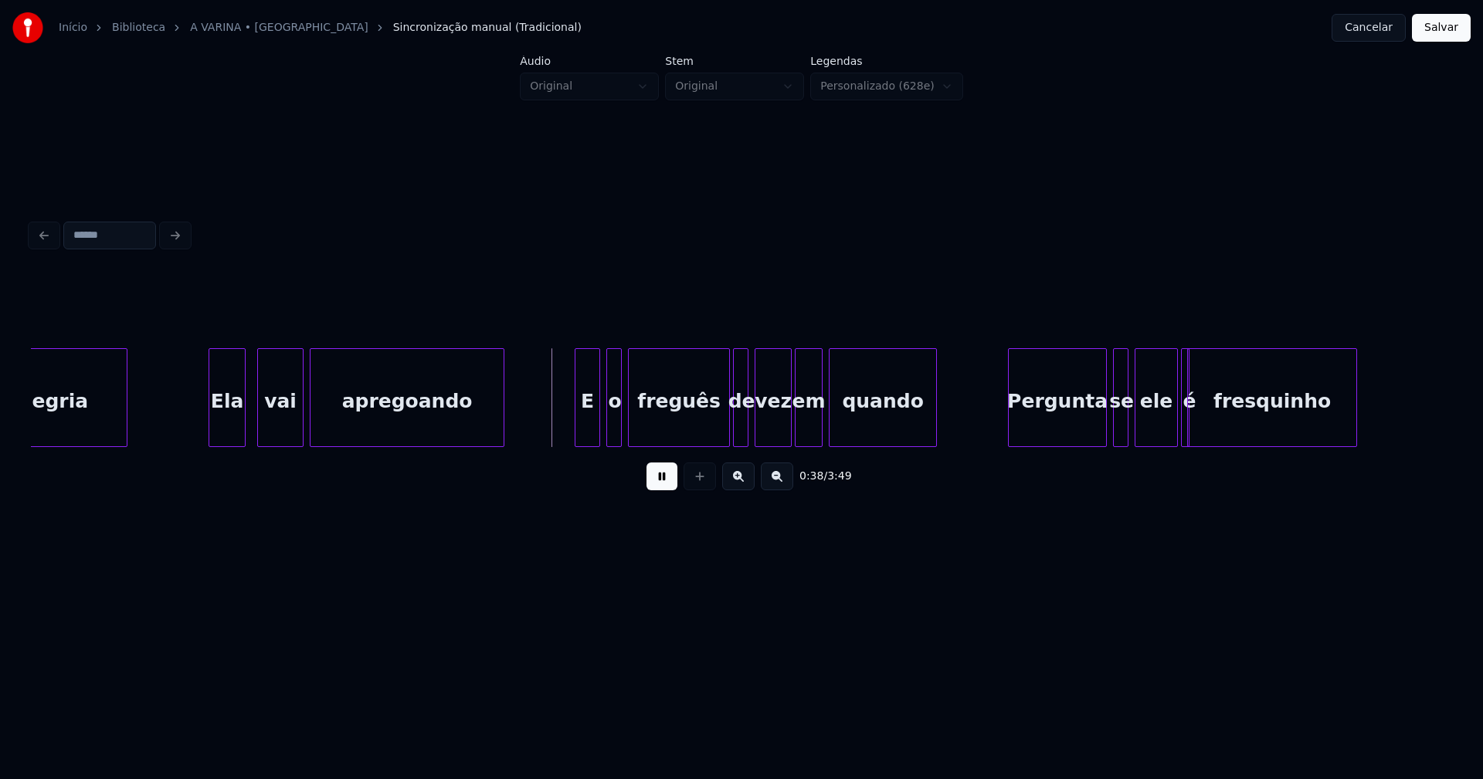
click at [577, 432] on div at bounding box center [577, 397] width 5 height 97
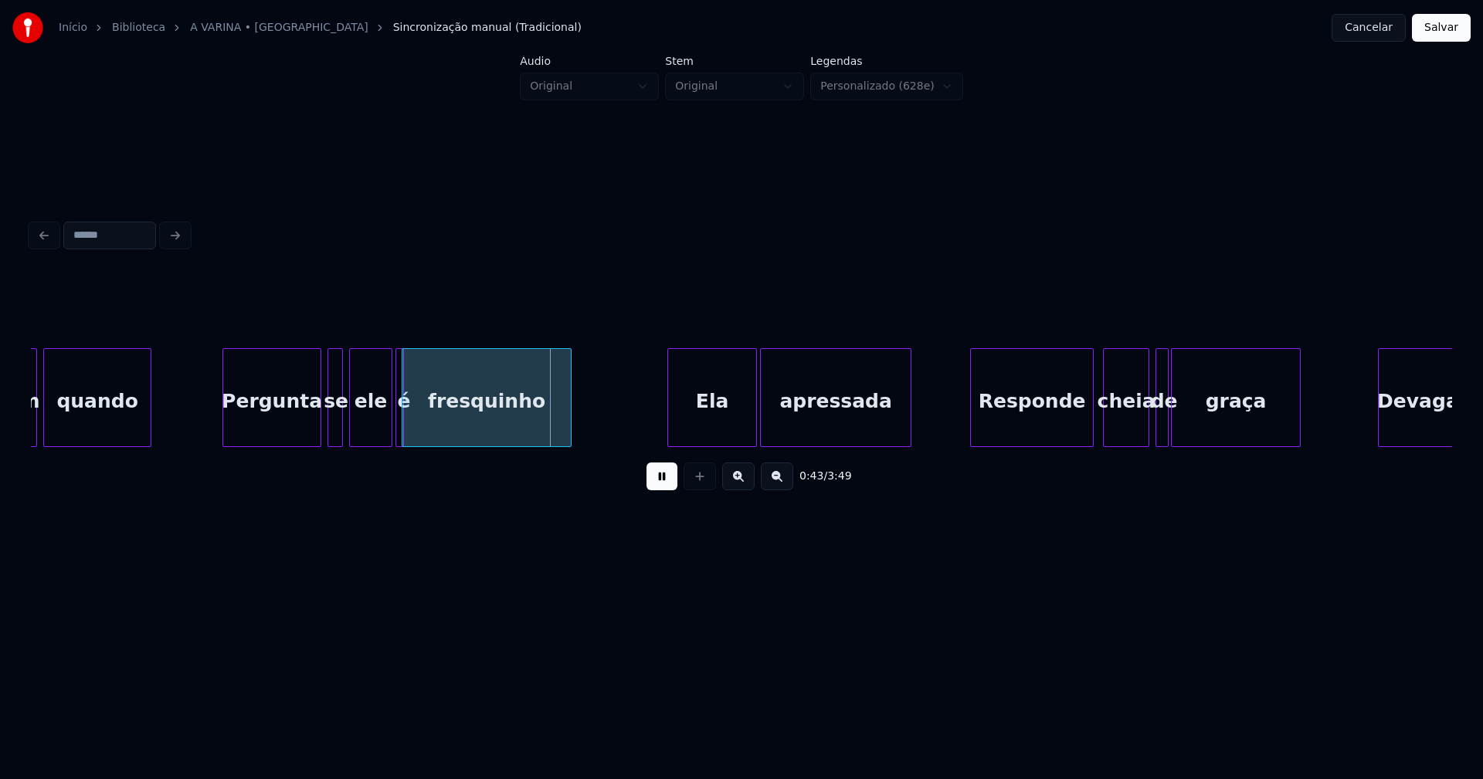
scroll to position [0, 6265]
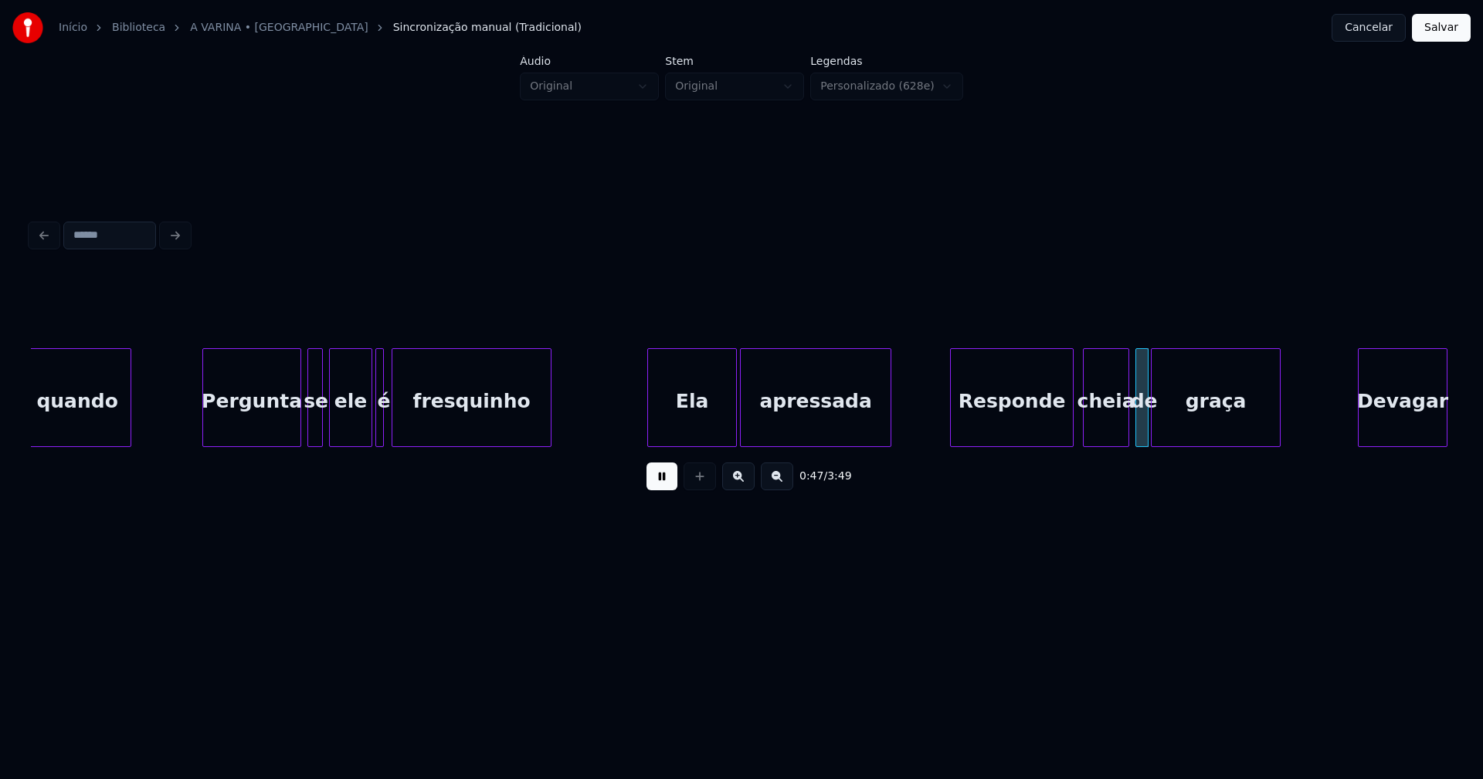
click at [393, 436] on div at bounding box center [394, 397] width 5 height 97
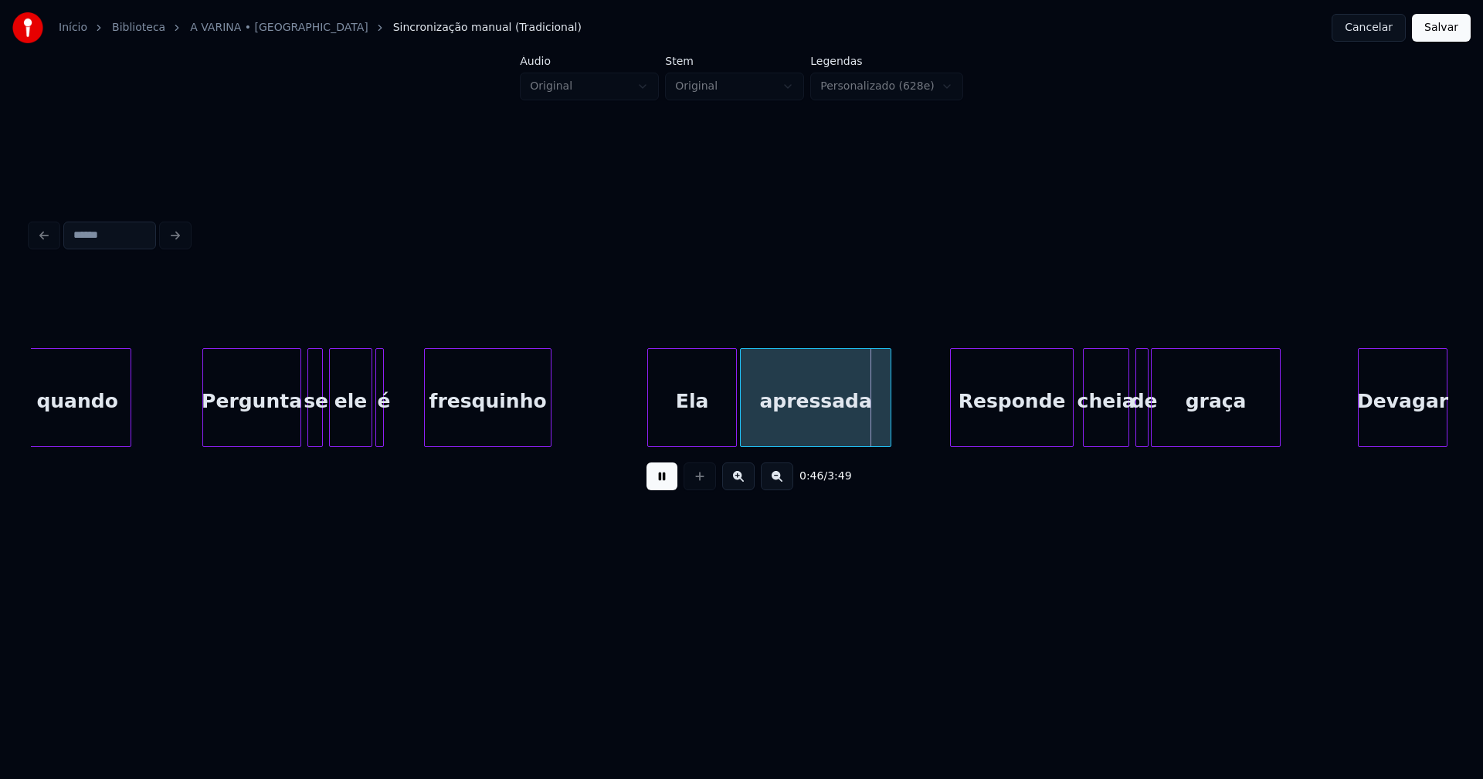
click at [425, 428] on div at bounding box center [427, 397] width 5 height 97
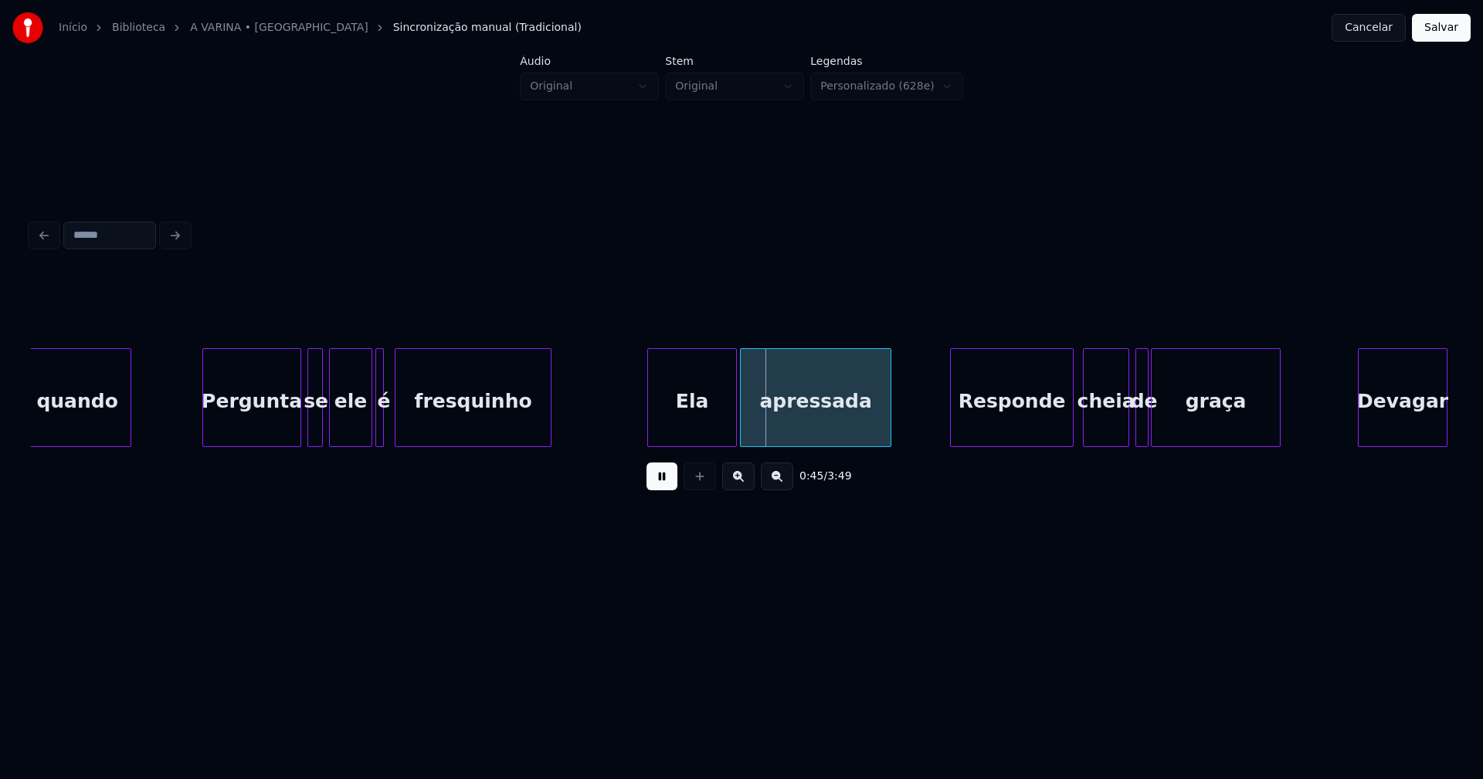
click at [395, 425] on div at bounding box center [397, 397] width 5 height 97
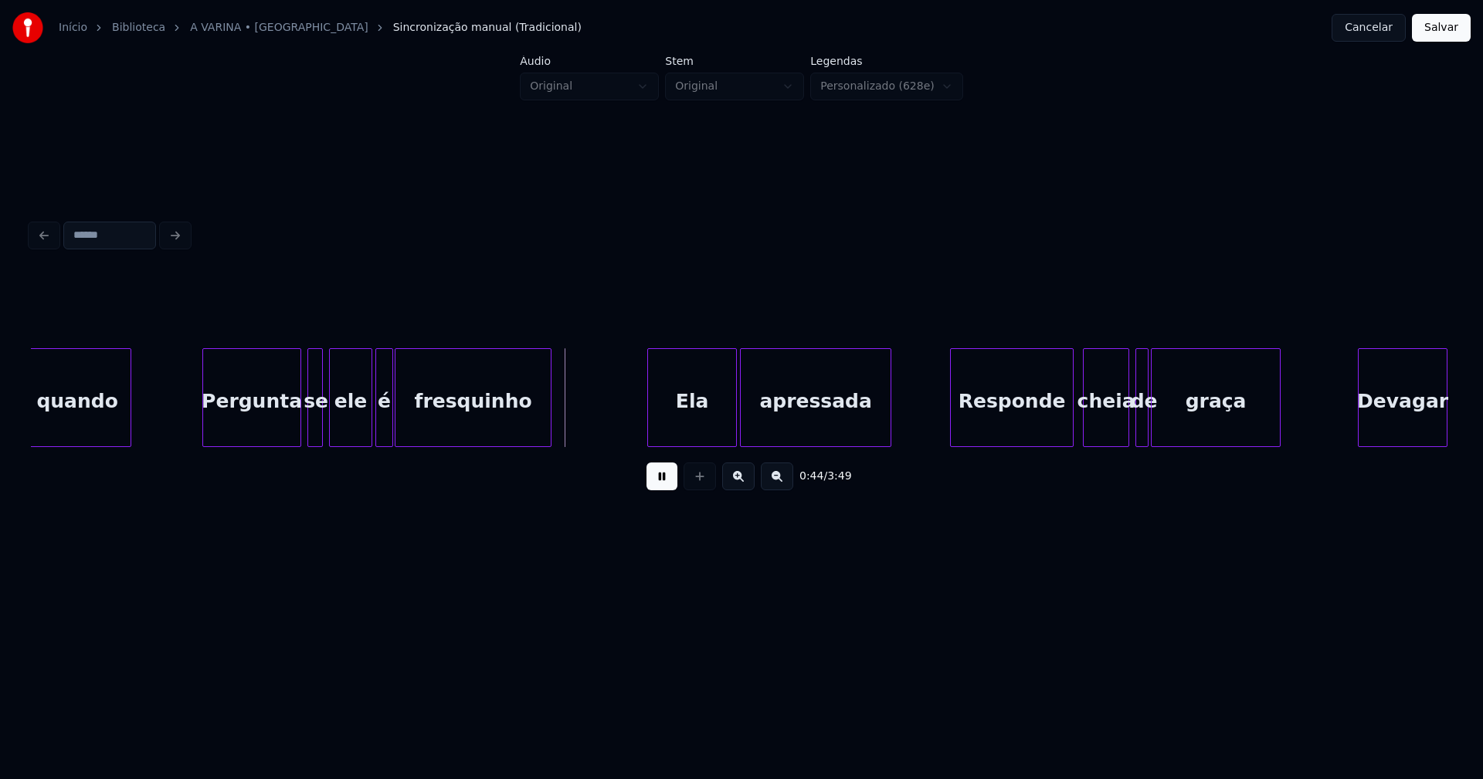
click at [390, 432] on div at bounding box center [390, 397] width 5 height 97
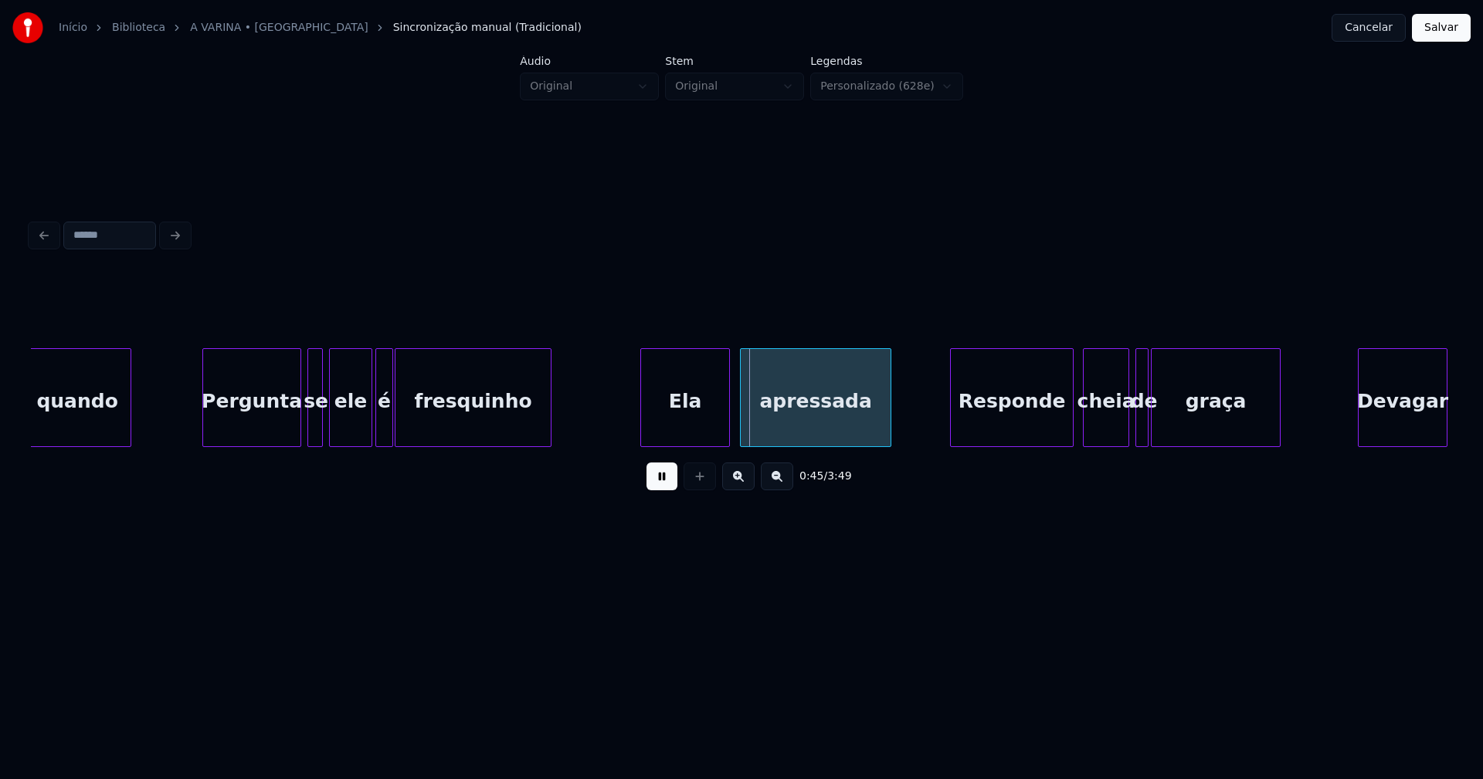
click at [678, 432] on div "Ela" at bounding box center [685, 401] width 88 height 105
drag, startPoint x: 670, startPoint y: 488, endPoint x: 867, endPoint y: 446, distance: 201.3
click at [672, 487] on button at bounding box center [661, 477] width 31 height 28
click at [1012, 429] on div "Responde" at bounding box center [1002, 401] width 122 height 105
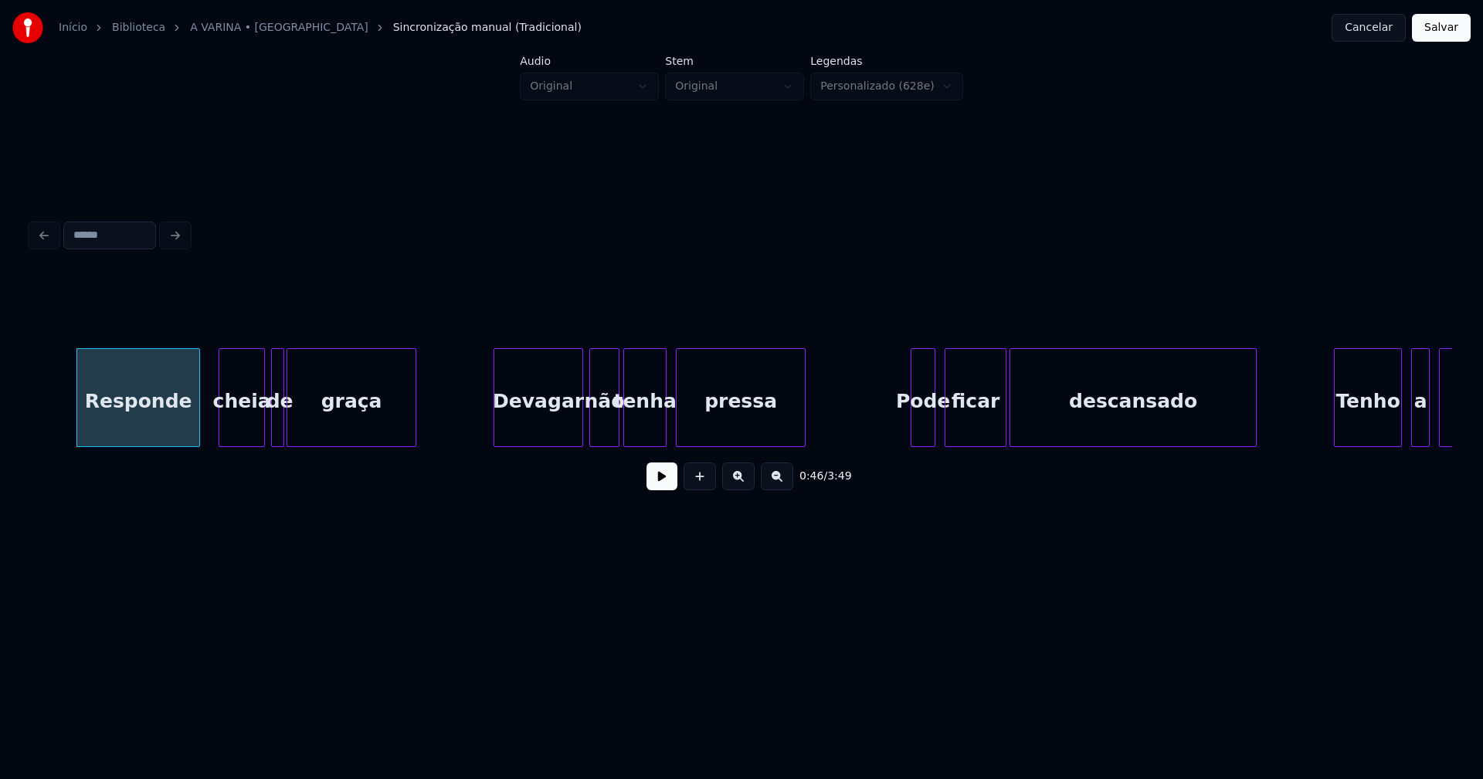
scroll to position [0, 7149]
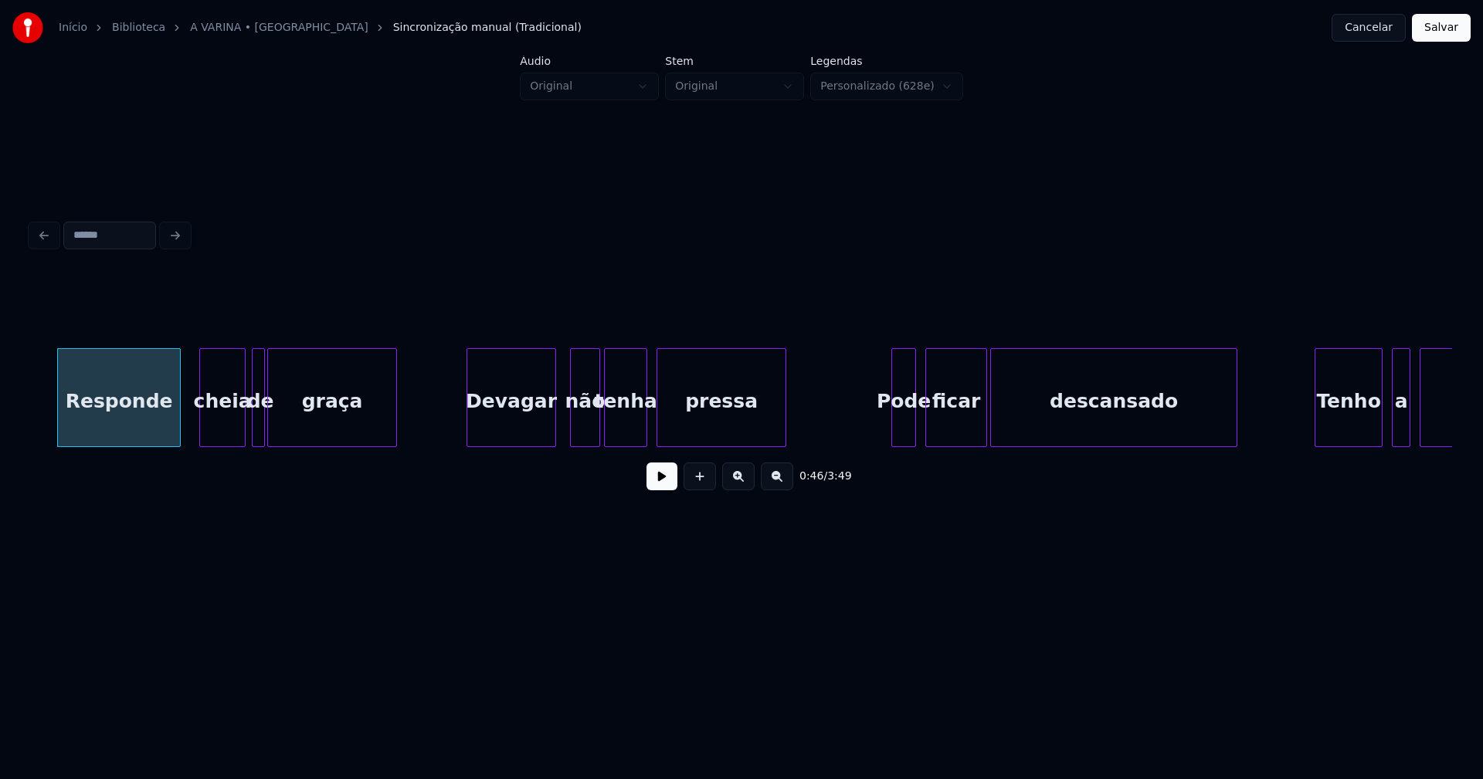
click at [513, 422] on div "Devagar" at bounding box center [511, 401] width 88 height 105
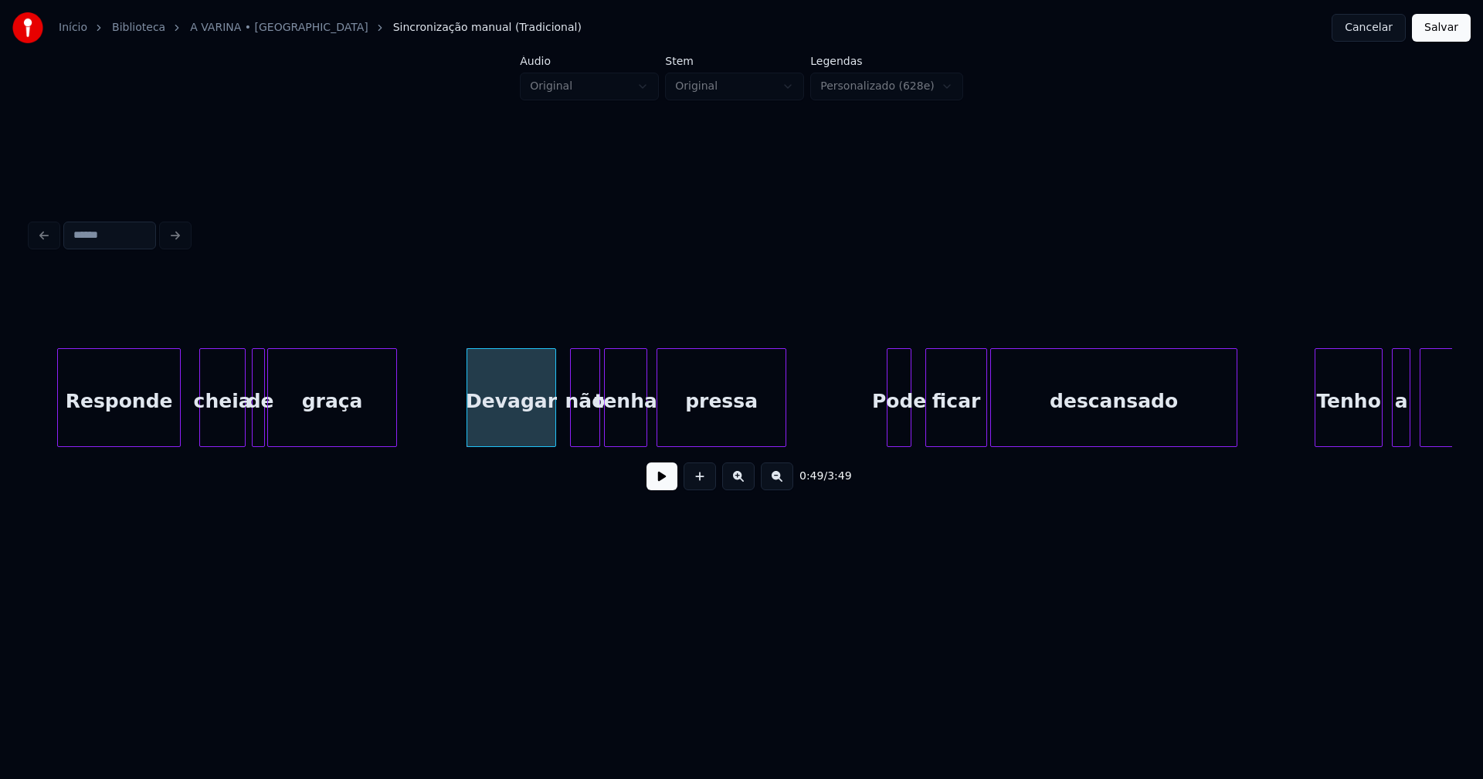
click at [897, 425] on div "Pode" at bounding box center [898, 401] width 23 height 105
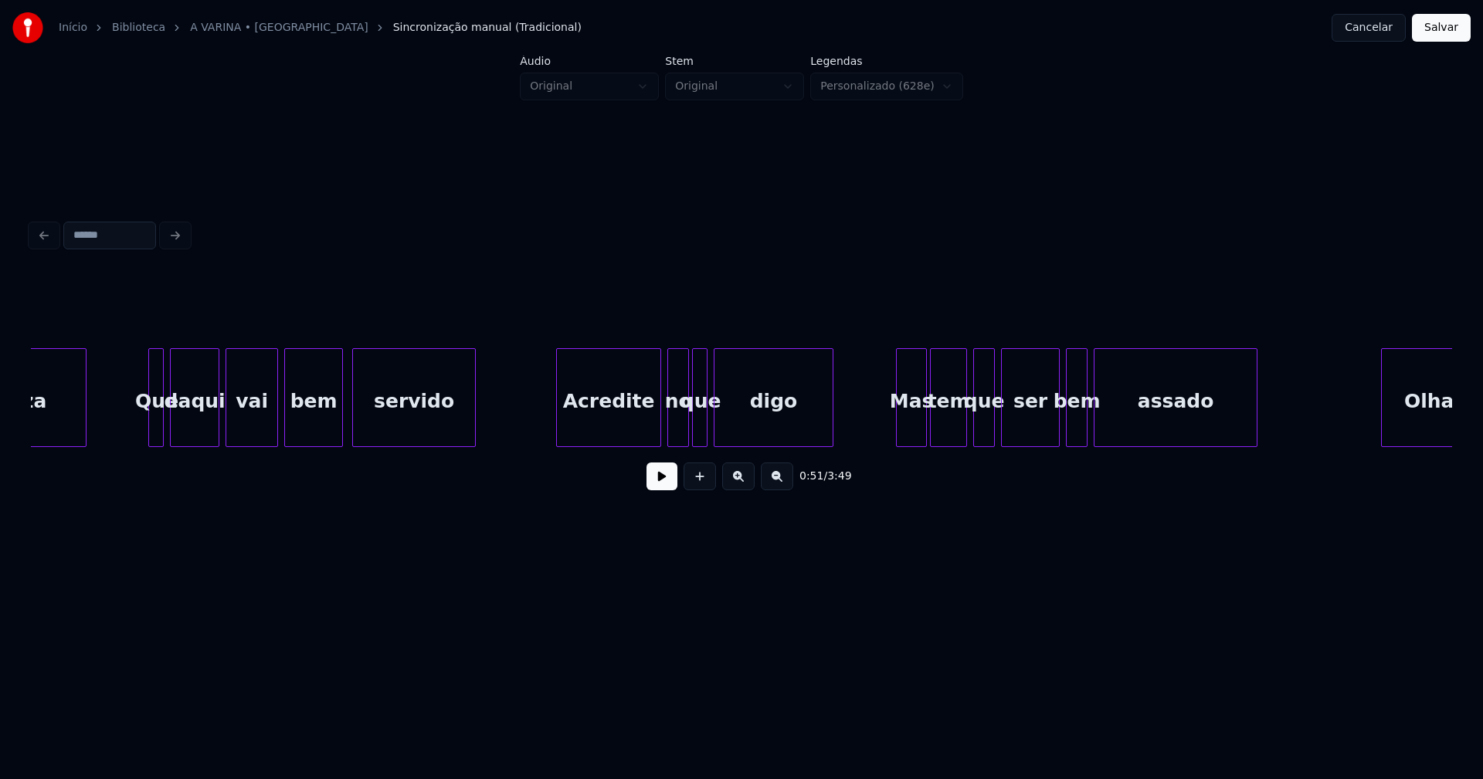
scroll to position [0, 8759]
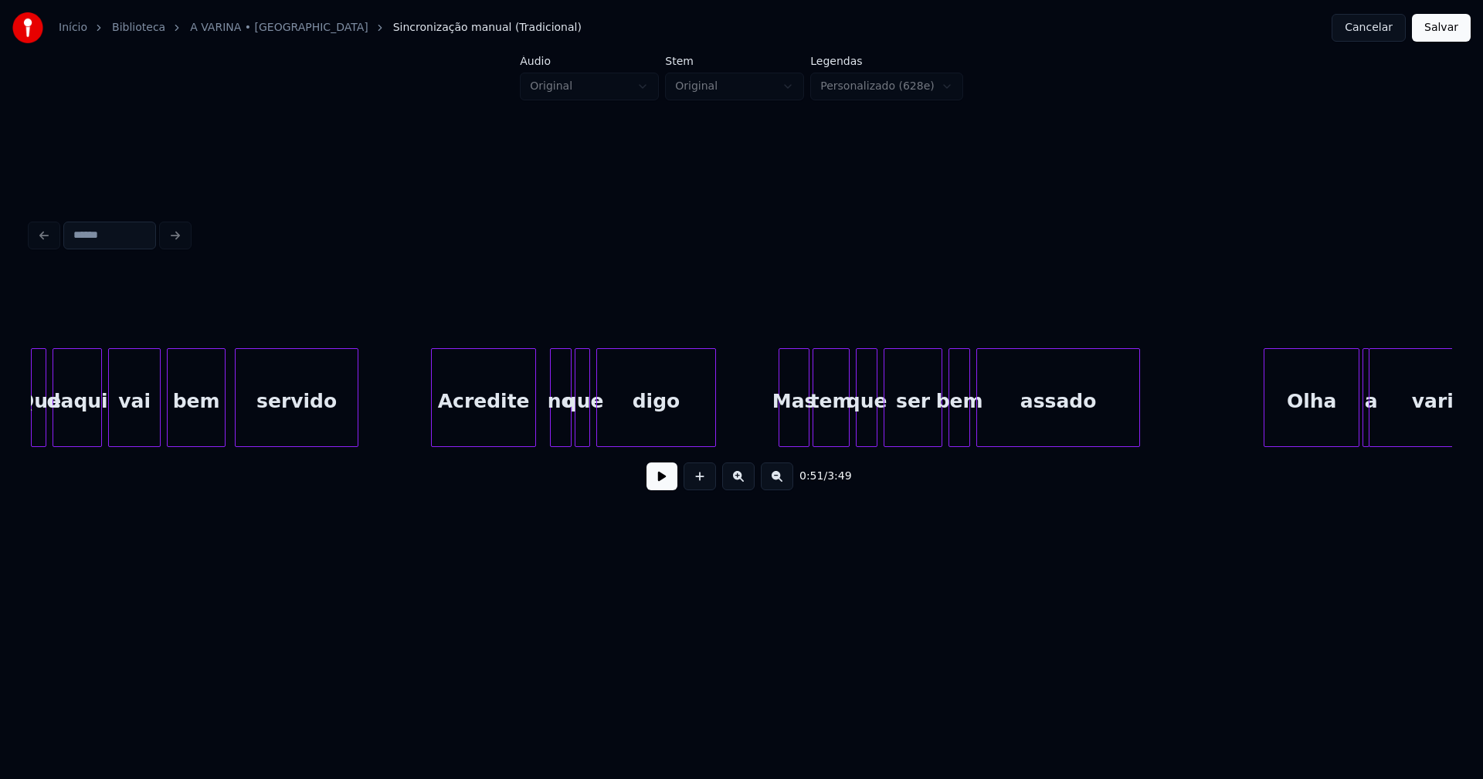
click at [492, 422] on div "Acredite" at bounding box center [483, 401] width 103 height 105
click at [554, 434] on div "no" at bounding box center [552, 401] width 20 height 105
click at [666, 485] on button at bounding box center [661, 477] width 31 height 28
click at [649, 485] on button at bounding box center [661, 477] width 31 height 28
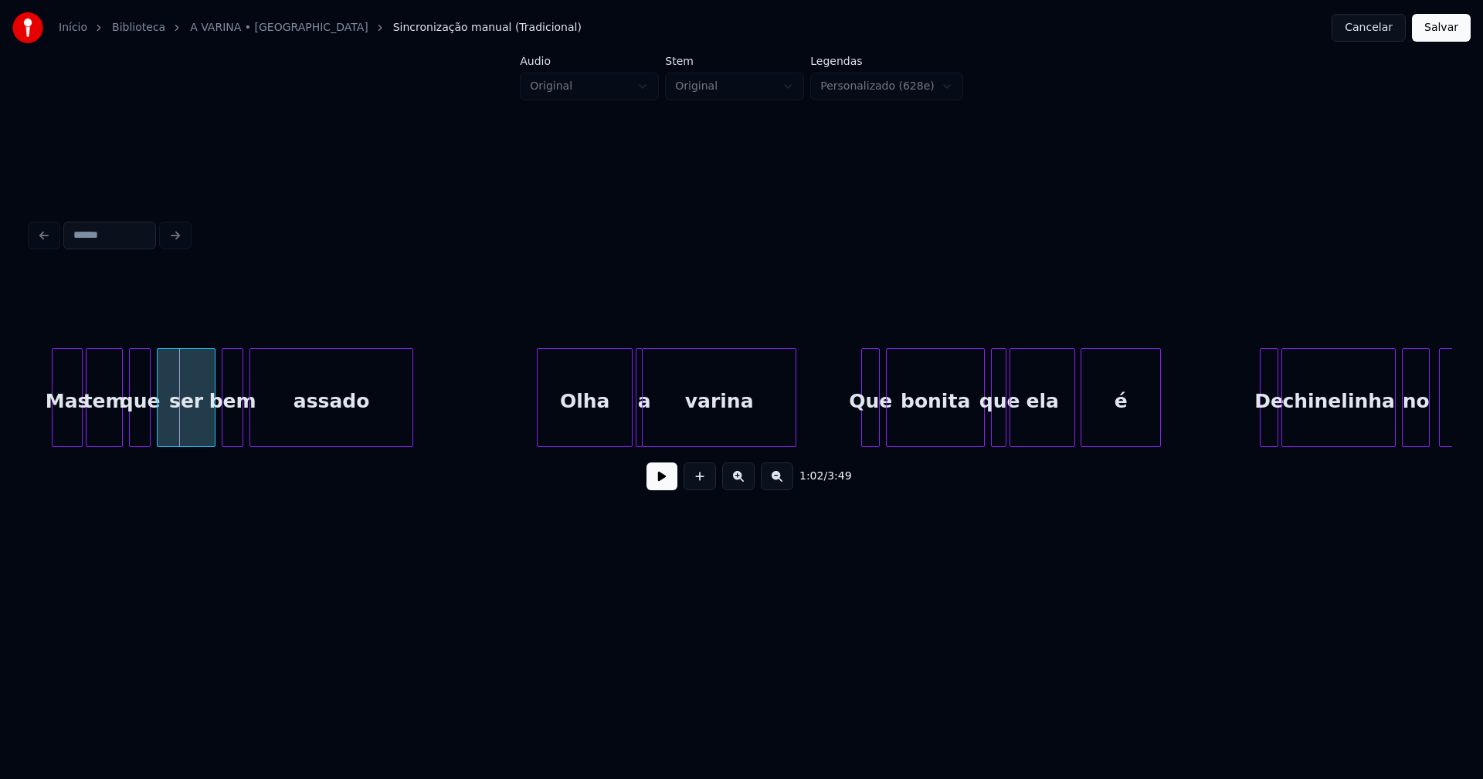
scroll to position [0, 9663]
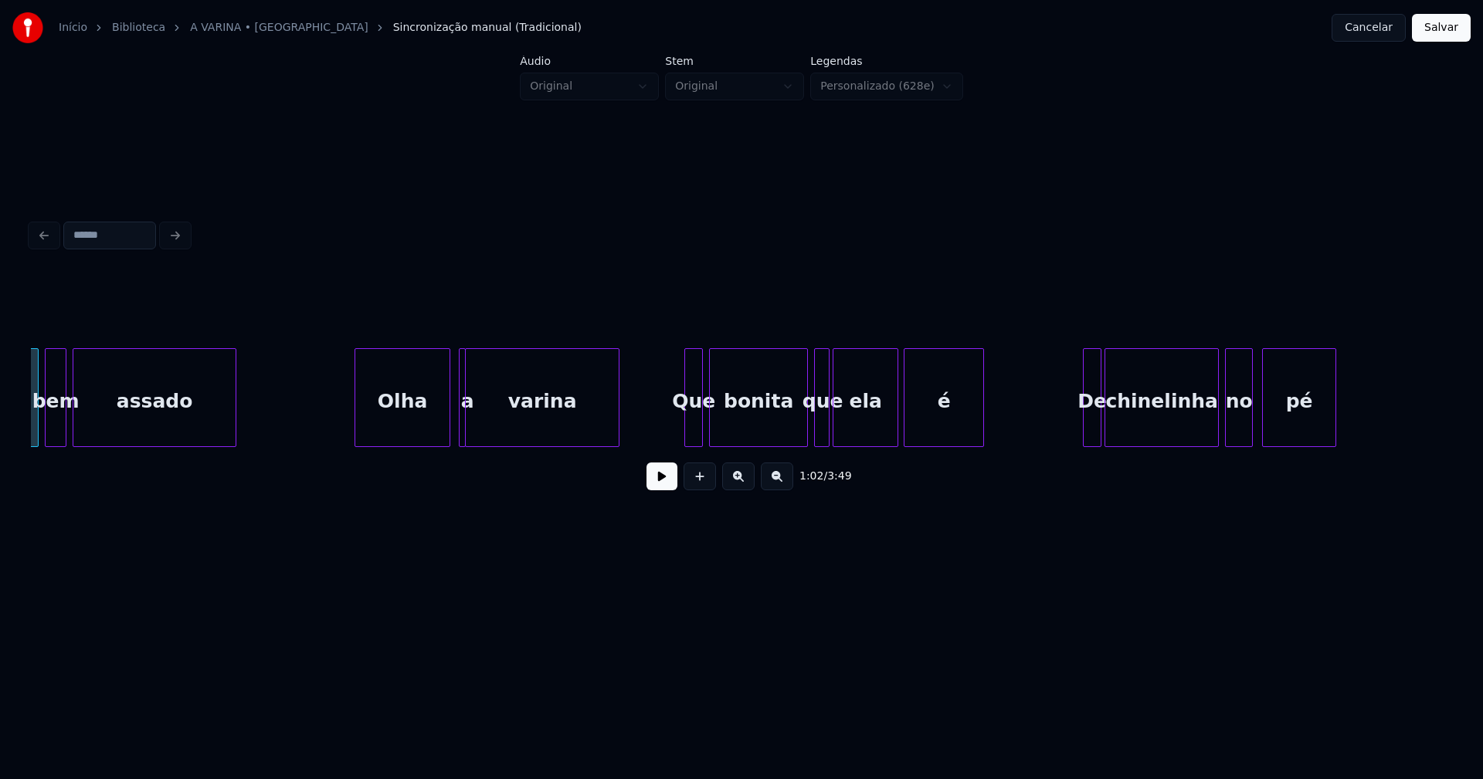
click at [410, 429] on div "Olha" at bounding box center [402, 401] width 94 height 105
drag, startPoint x: 341, startPoint y: 412, endPoint x: 616, endPoint y: 456, distance: 279.2
click at [664, 483] on button at bounding box center [661, 477] width 31 height 28
click at [490, 427] on div at bounding box center [488, 397] width 5 height 97
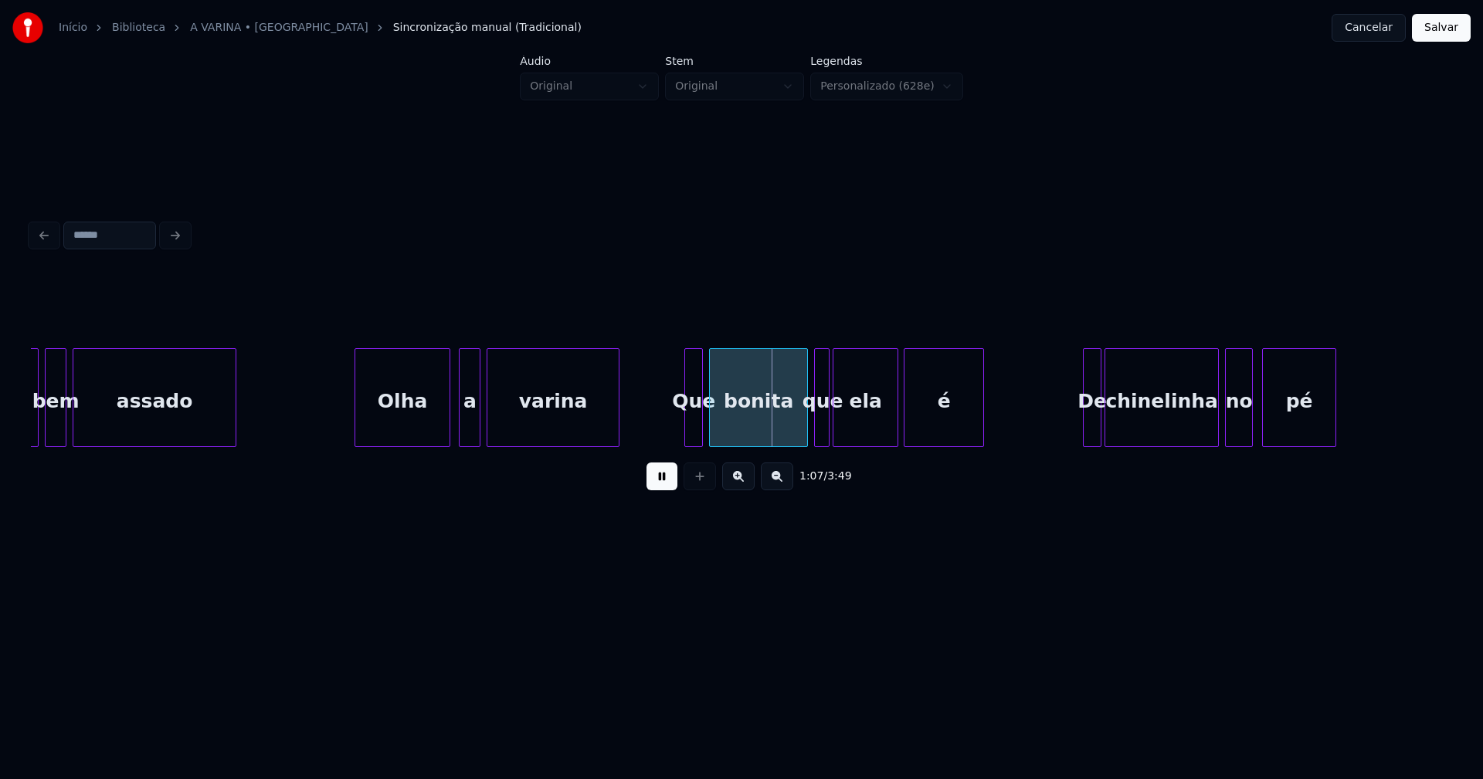
click at [480, 429] on div at bounding box center [477, 397] width 5 height 97
click at [656, 480] on button at bounding box center [661, 477] width 31 height 28
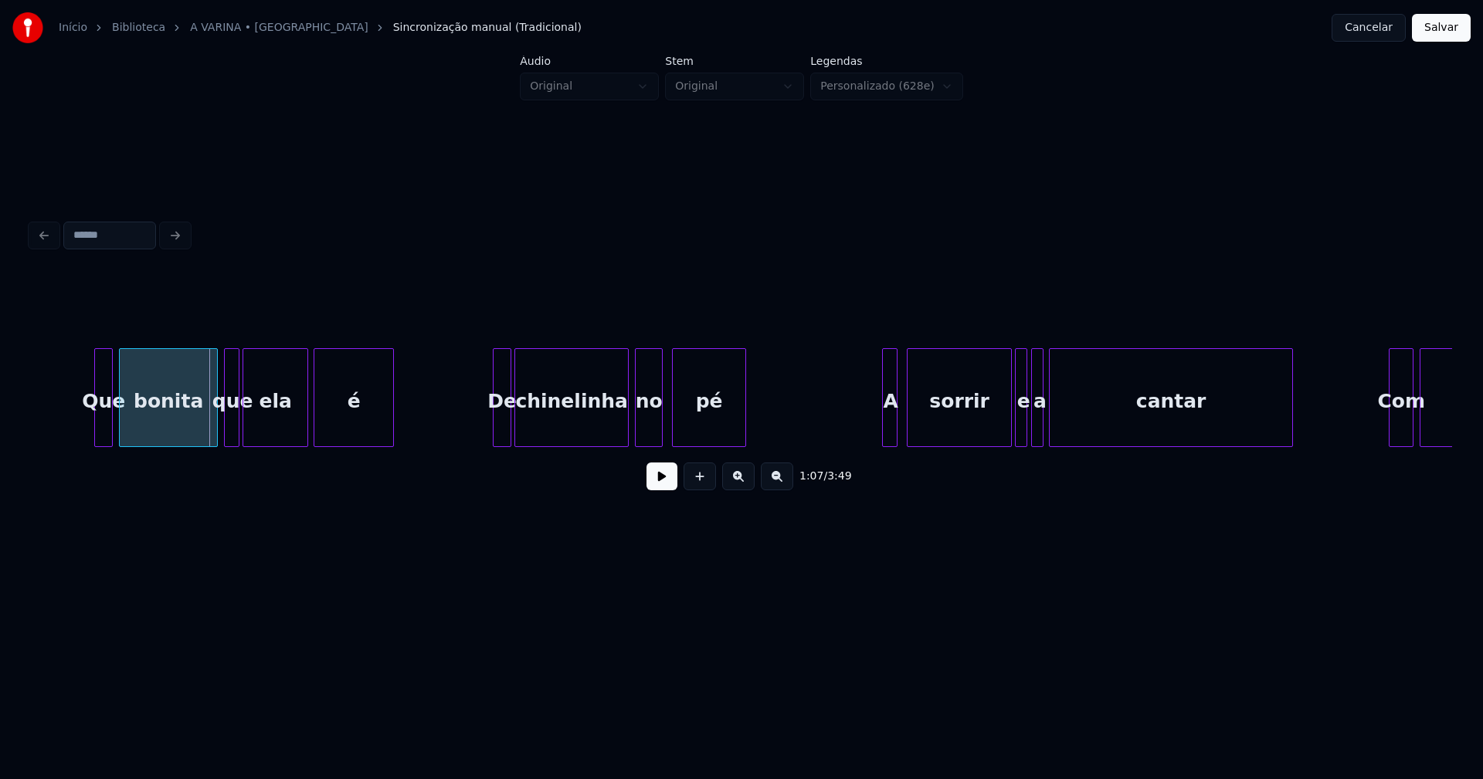
scroll to position [0, 10311]
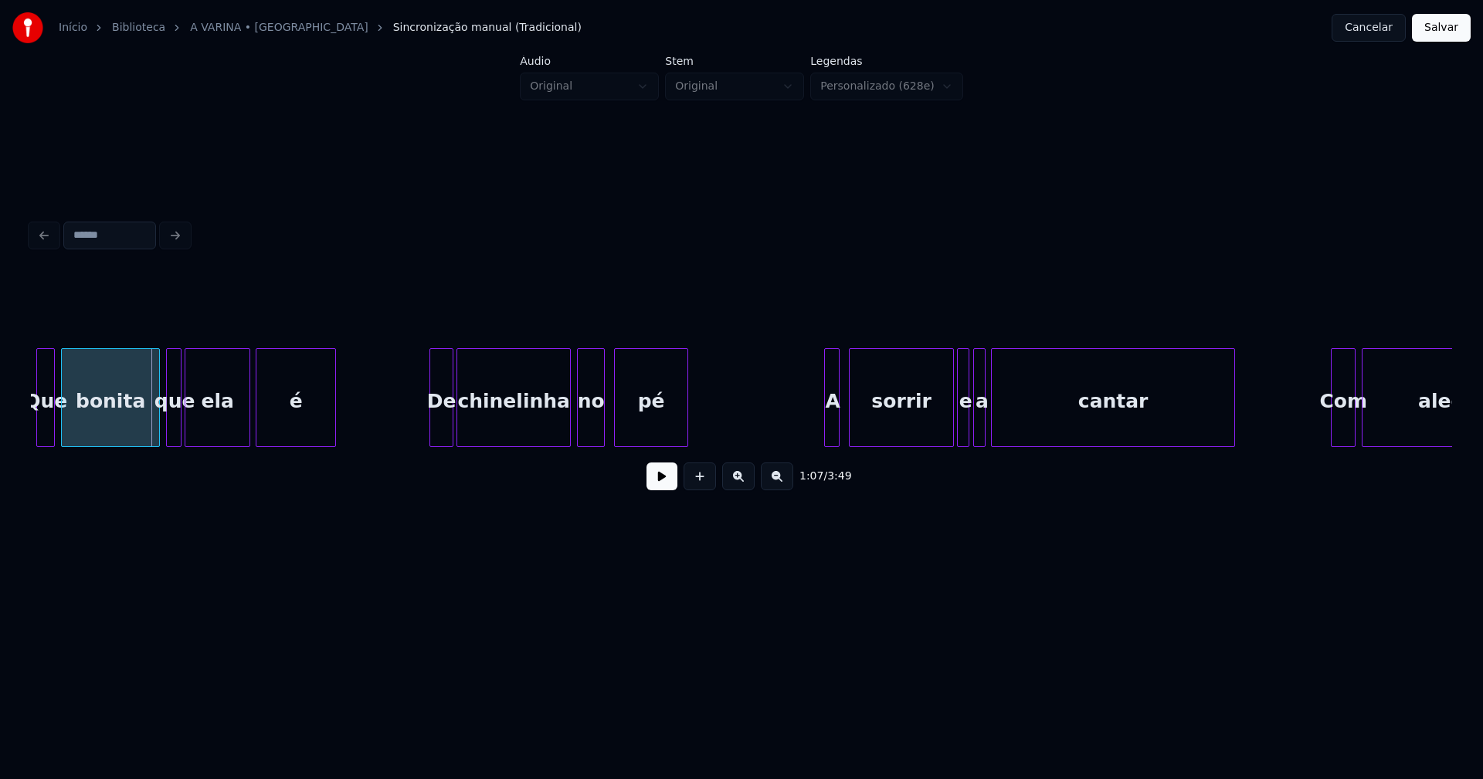
click at [431, 423] on div at bounding box center [432, 397] width 5 height 97
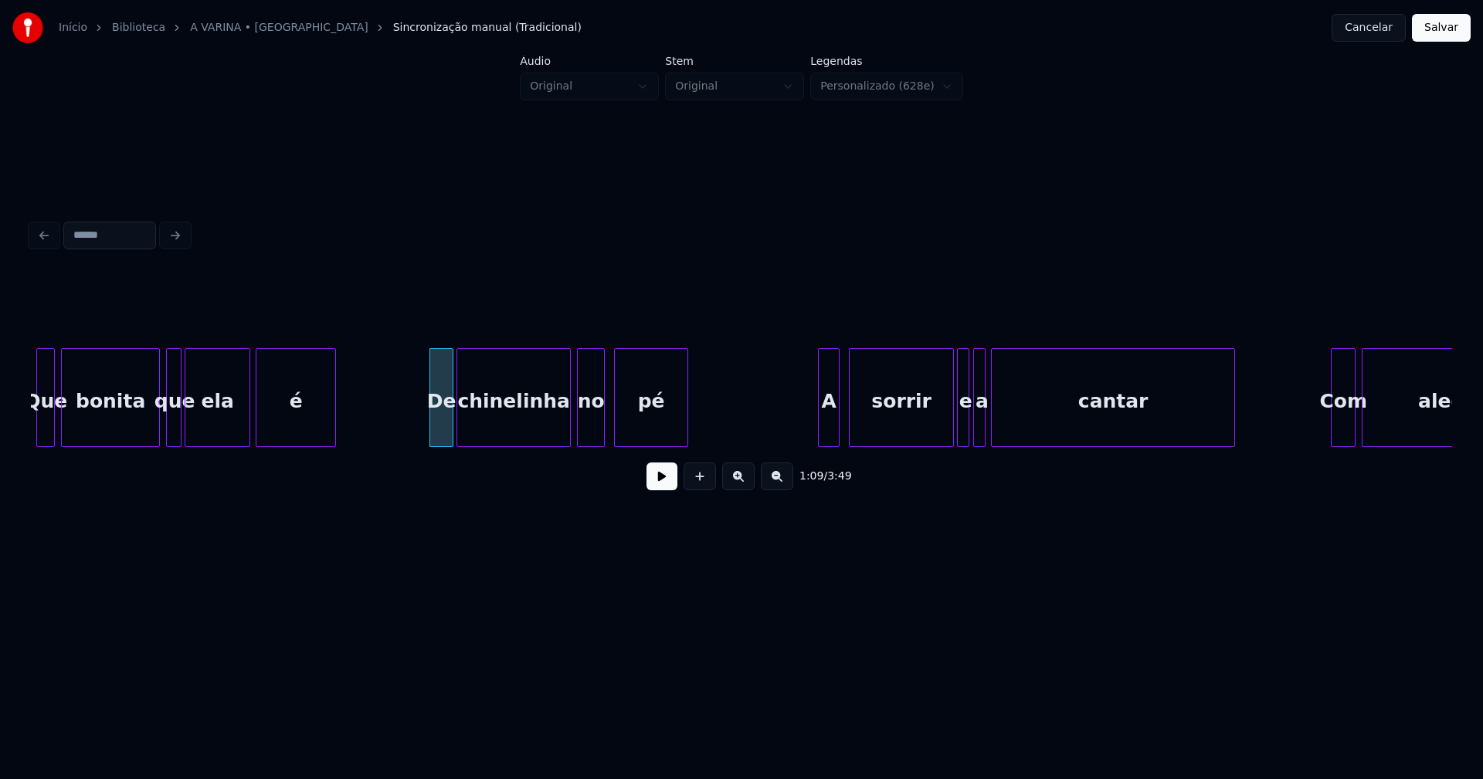
click at [818, 422] on div at bounding box center [820, 397] width 5 height 97
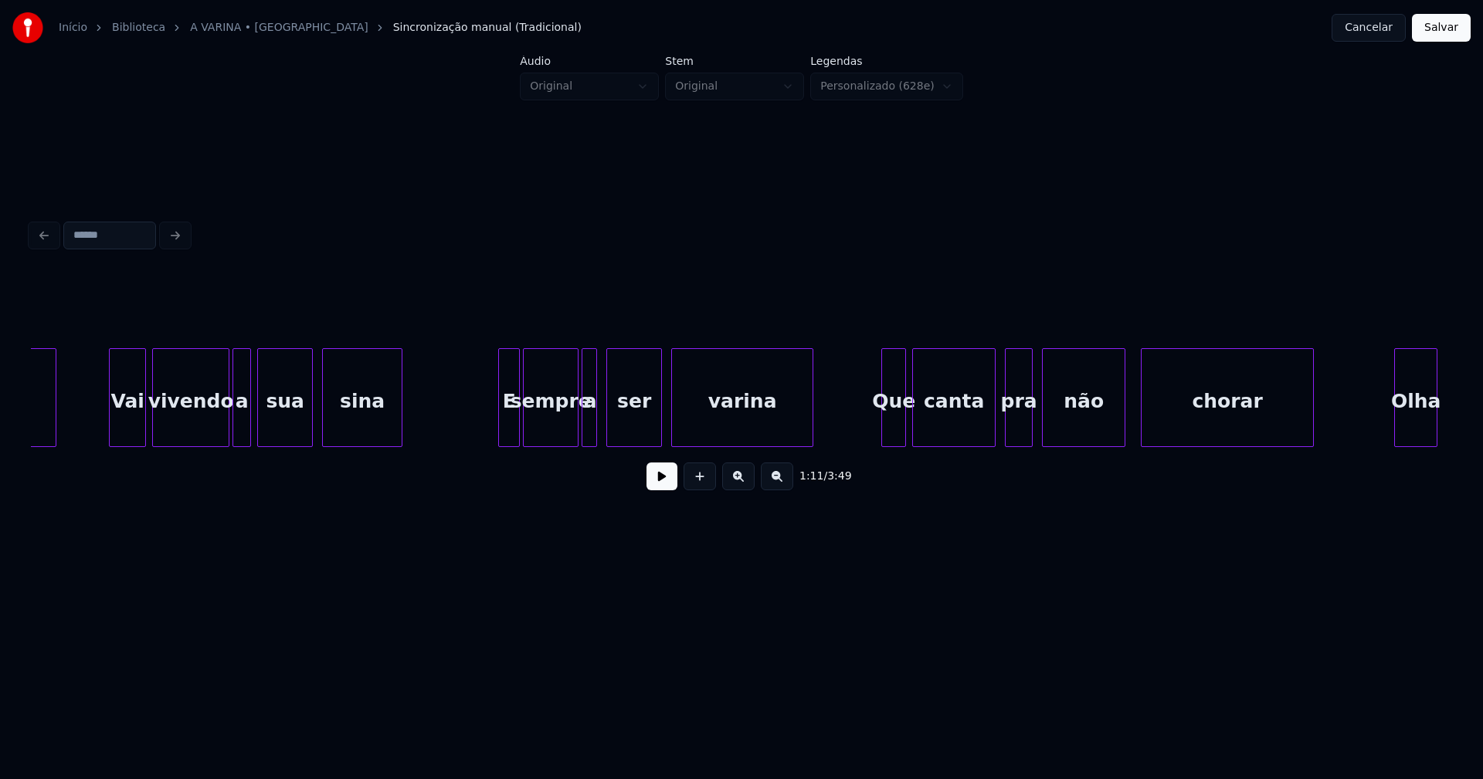
scroll to position [0, 11823]
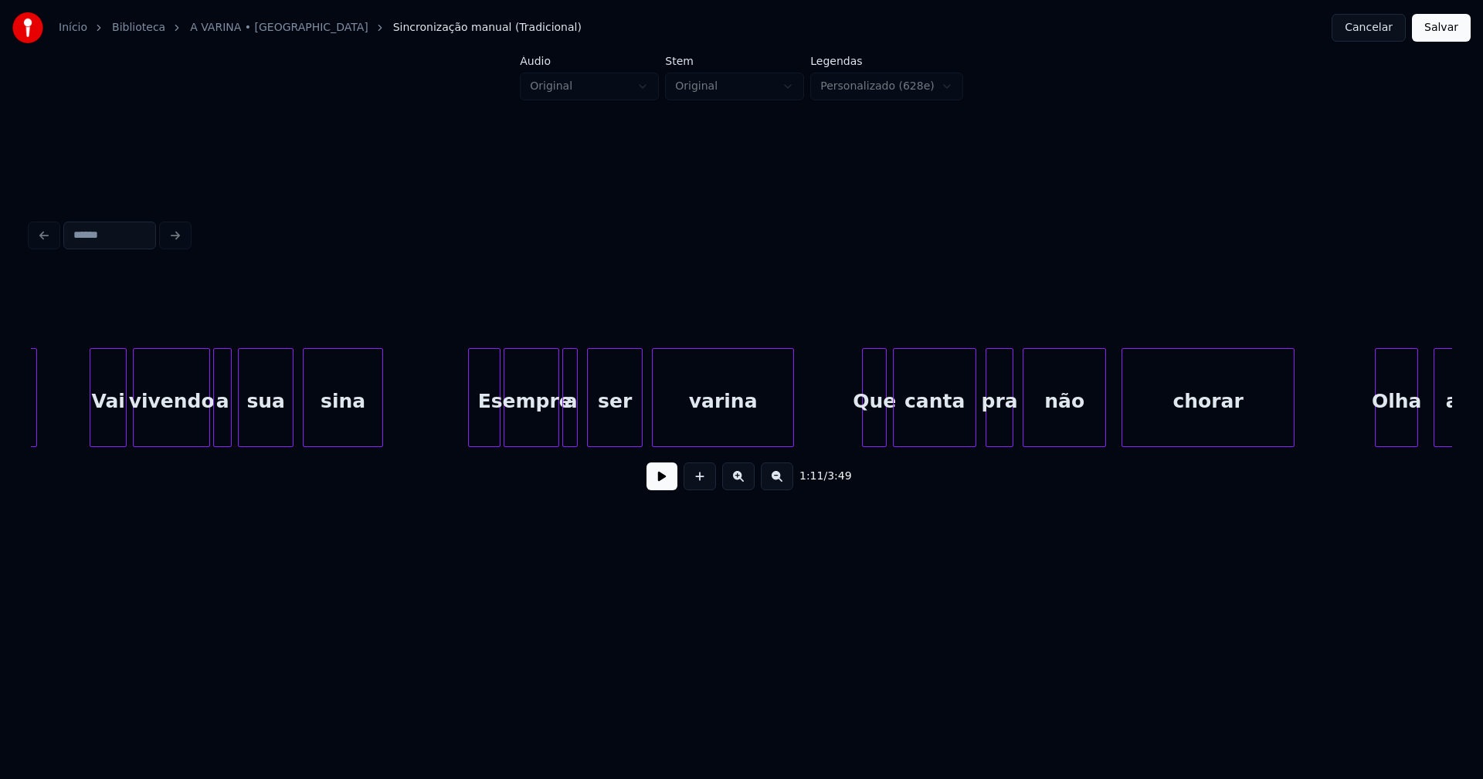
click at [469, 433] on div at bounding box center [471, 397] width 5 height 97
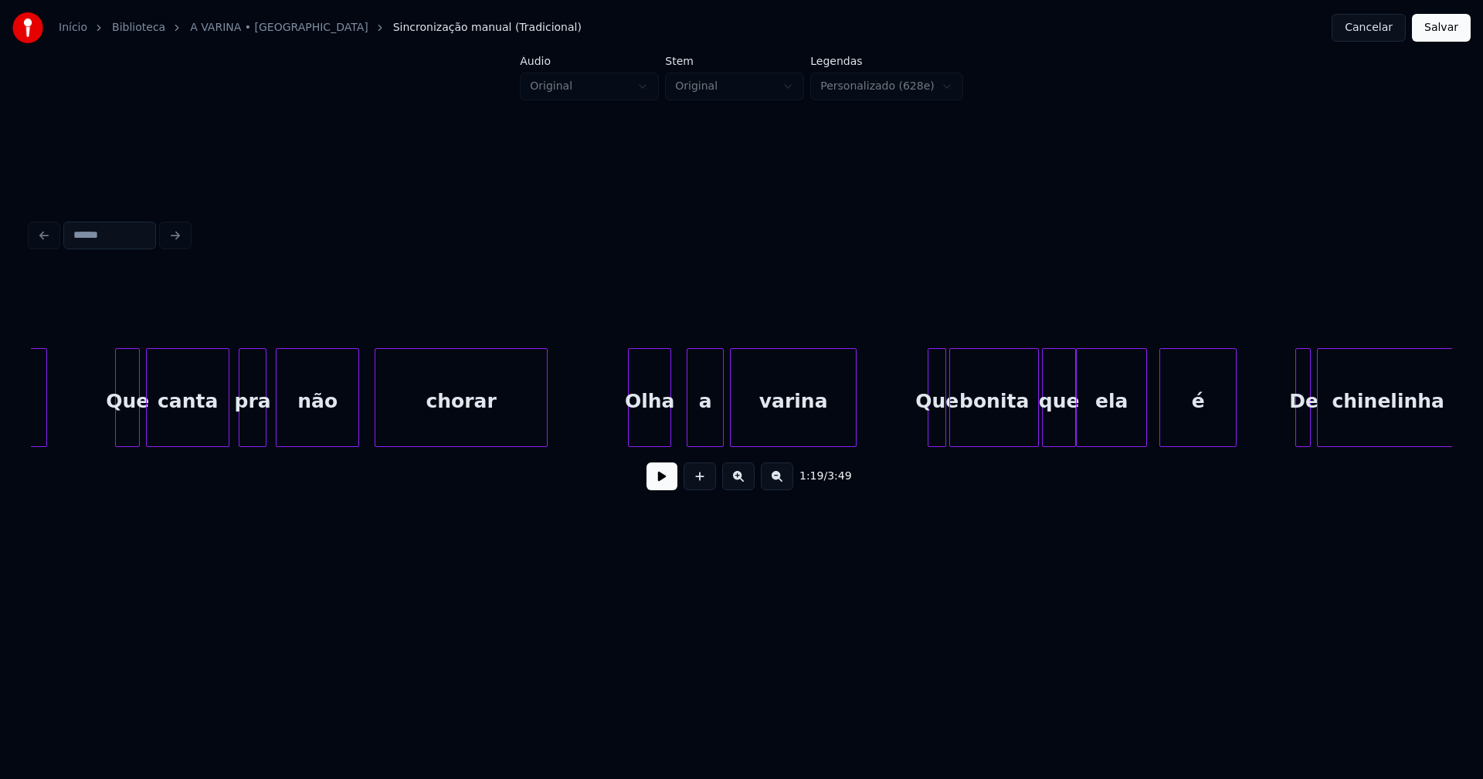
scroll to position [0, 12589]
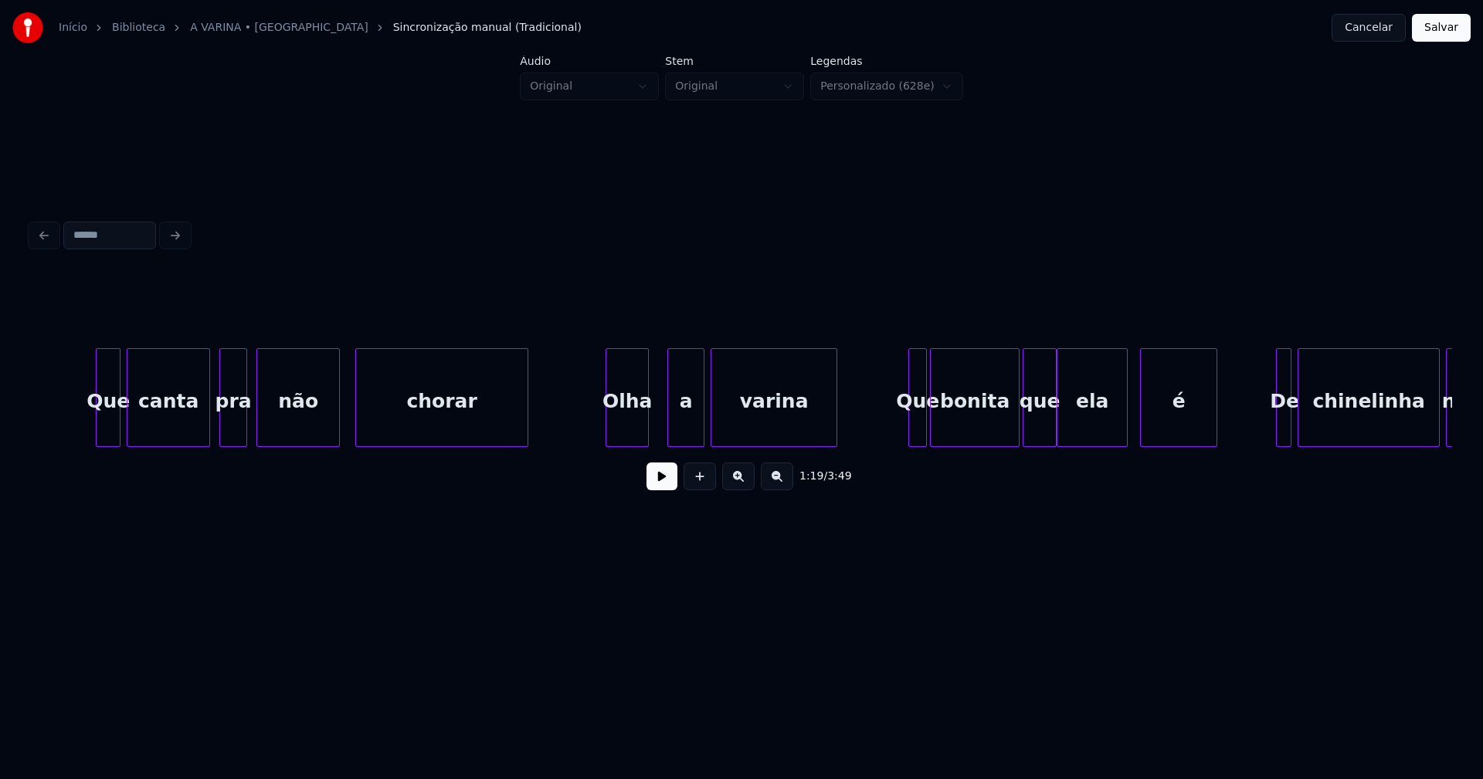
click at [622, 429] on div "Olha" at bounding box center [627, 401] width 42 height 105
click at [679, 429] on div "a" at bounding box center [680, 401] width 36 height 105
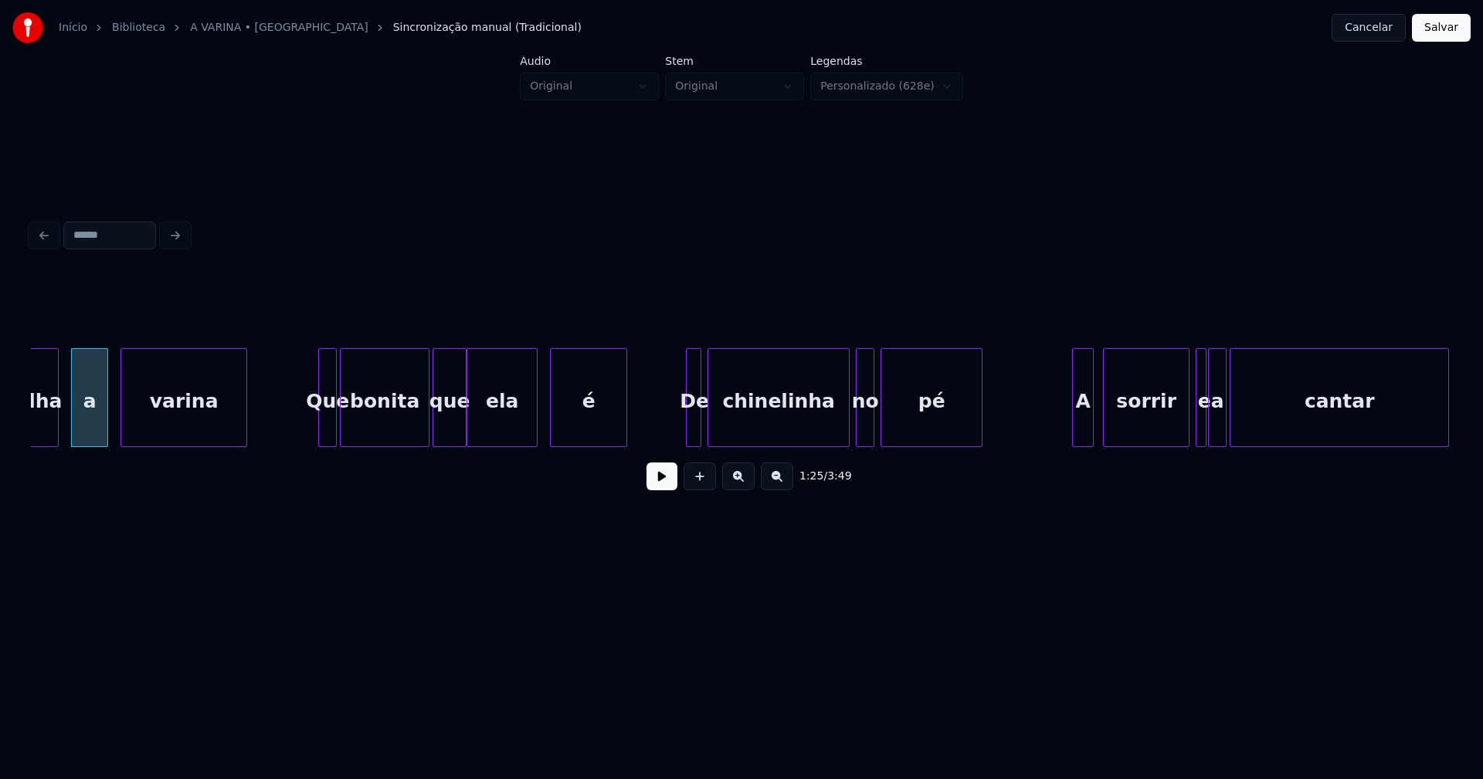
scroll to position [0, 13376]
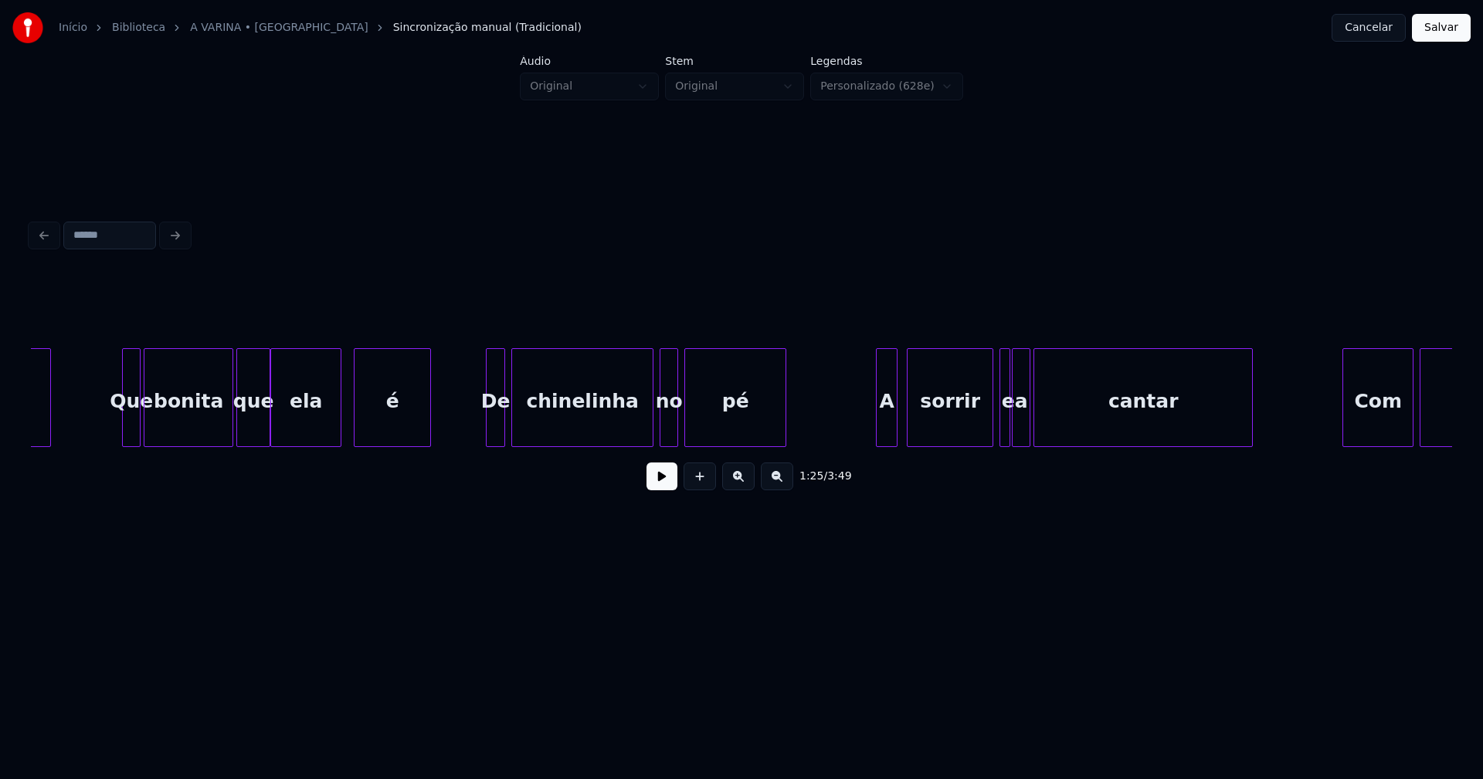
click at [486, 432] on div at bounding box center [488, 397] width 5 height 97
click at [873, 432] on div at bounding box center [871, 397] width 5 height 97
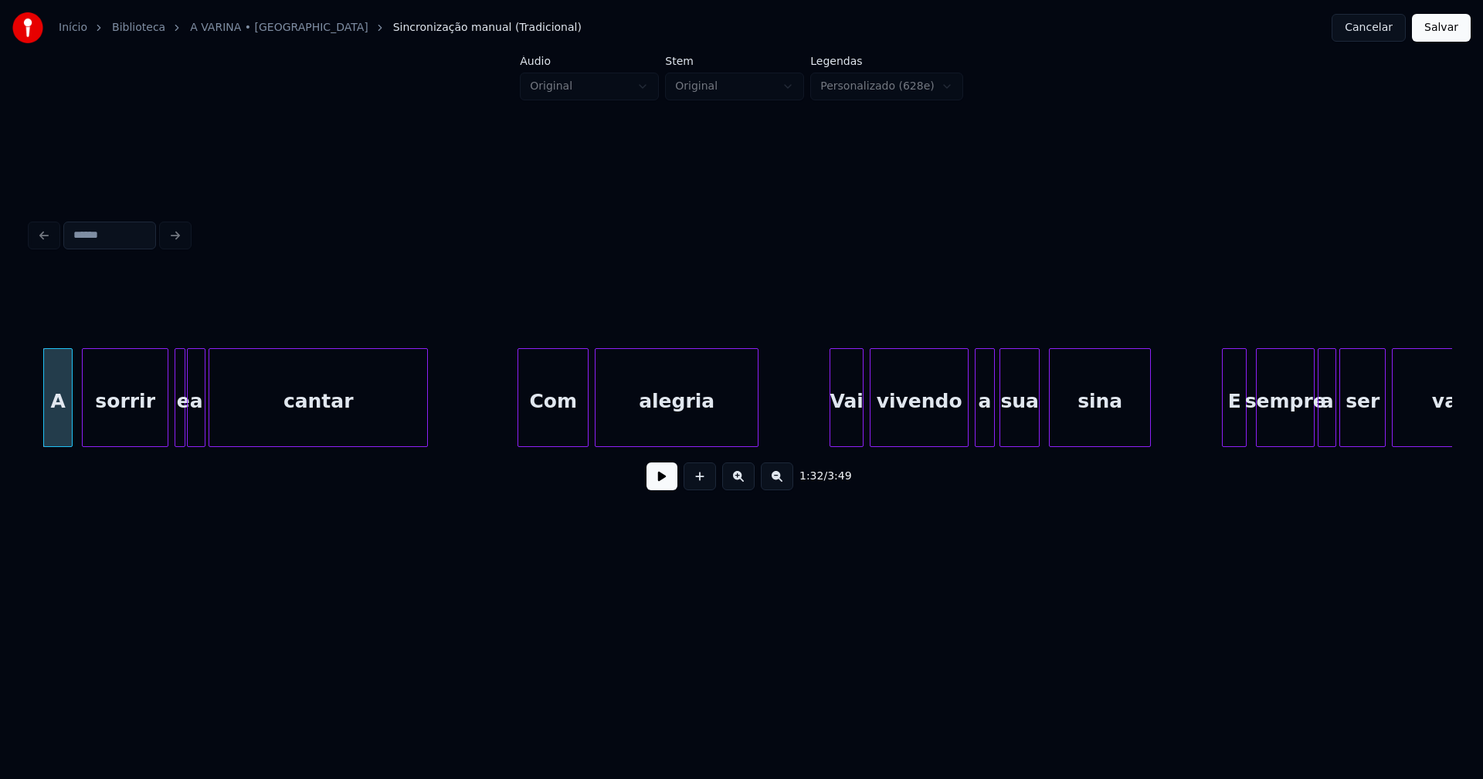
scroll to position [0, 14240]
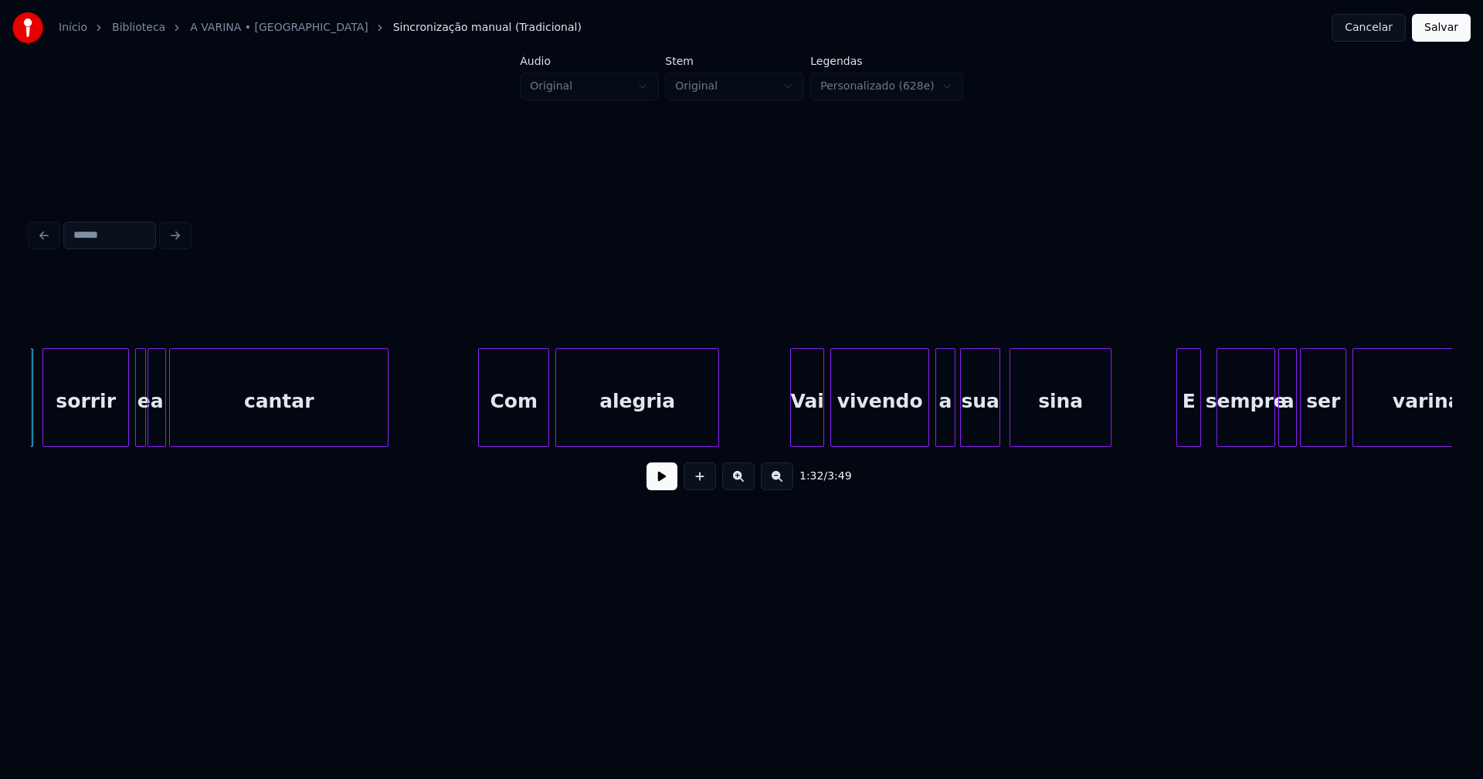
click at [1191, 427] on div "E" at bounding box center [1188, 401] width 23 height 105
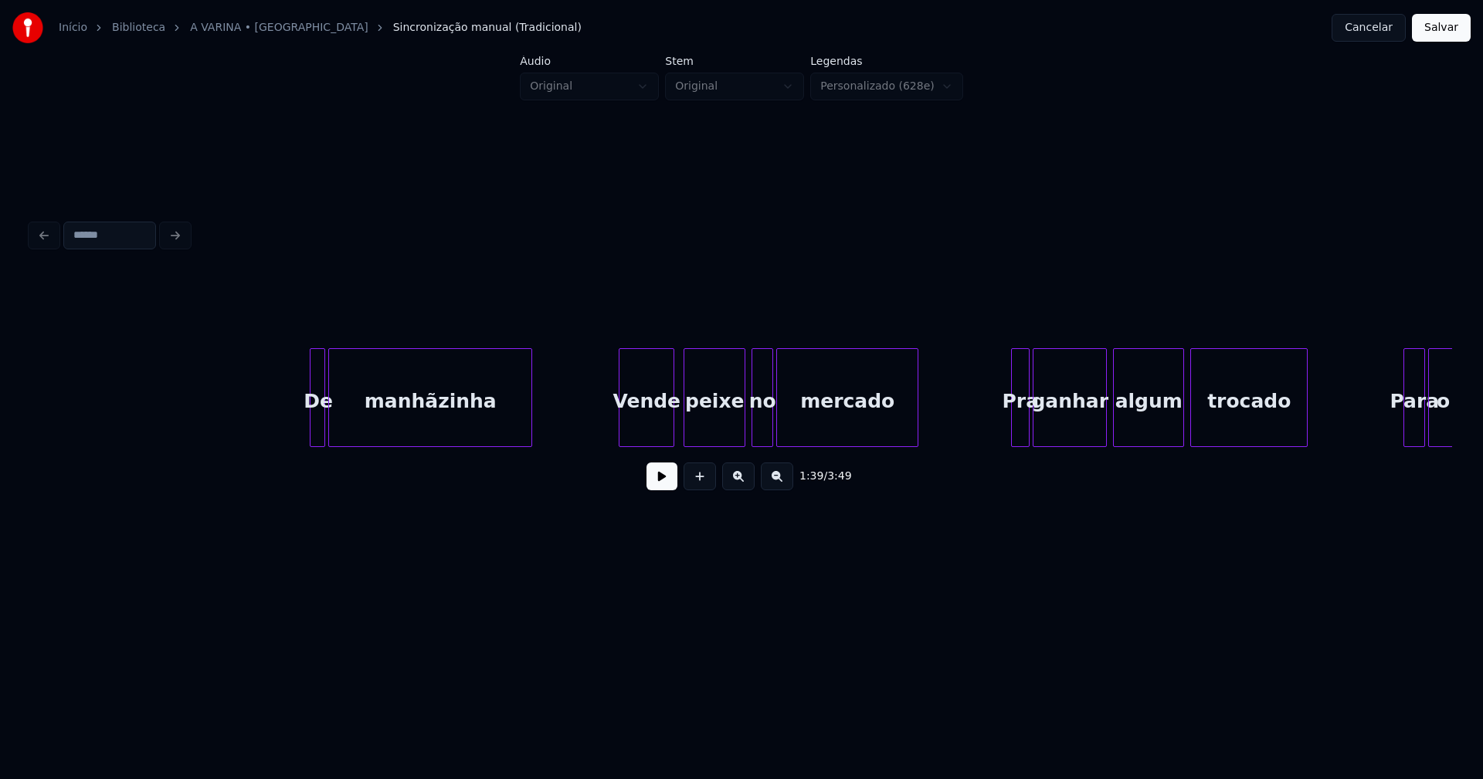
scroll to position [0, 19188]
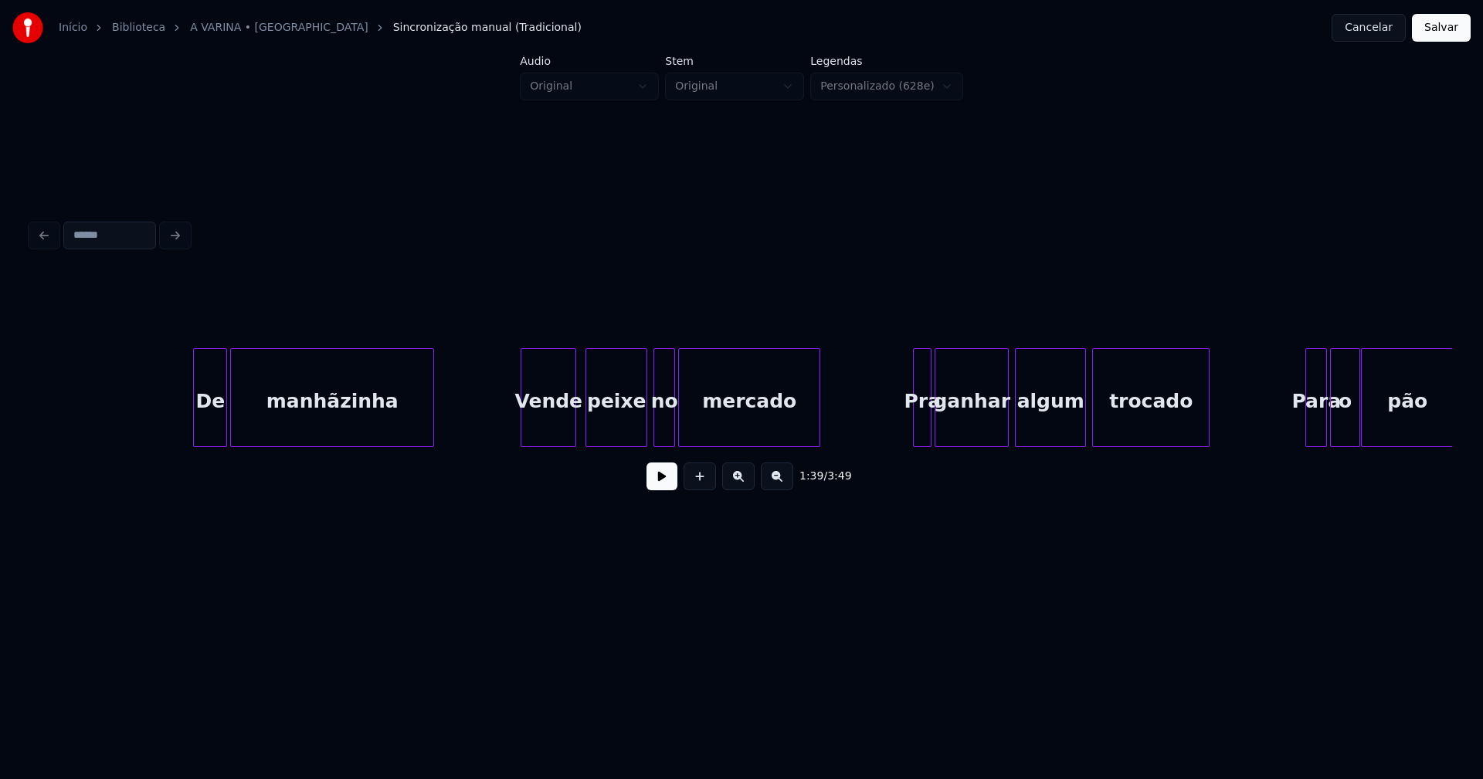
click at [197, 433] on div at bounding box center [196, 397] width 5 height 97
click at [534, 436] on div "Vende" at bounding box center [544, 401] width 54 height 105
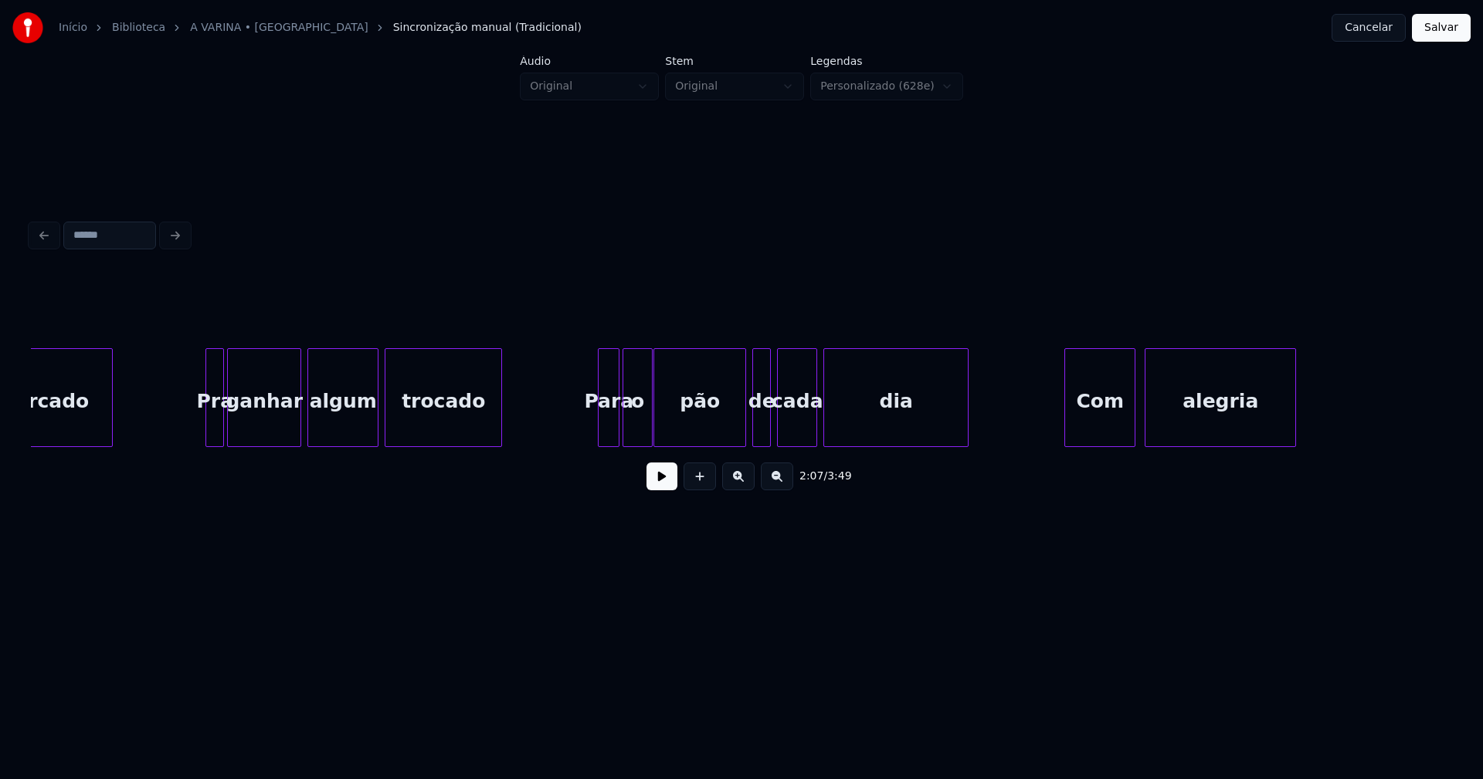
scroll to position [0, 19994]
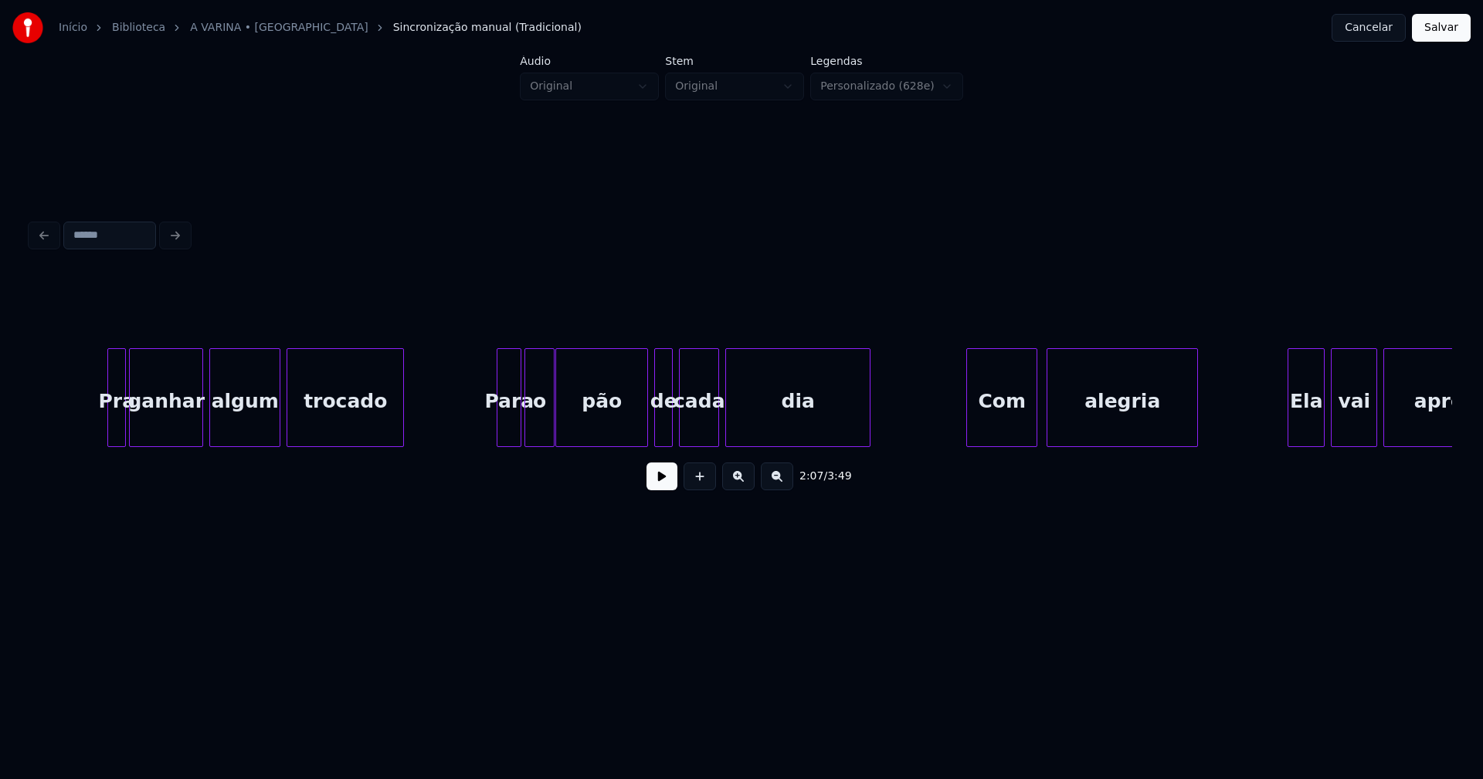
click at [498, 421] on div at bounding box center [499, 397] width 5 height 97
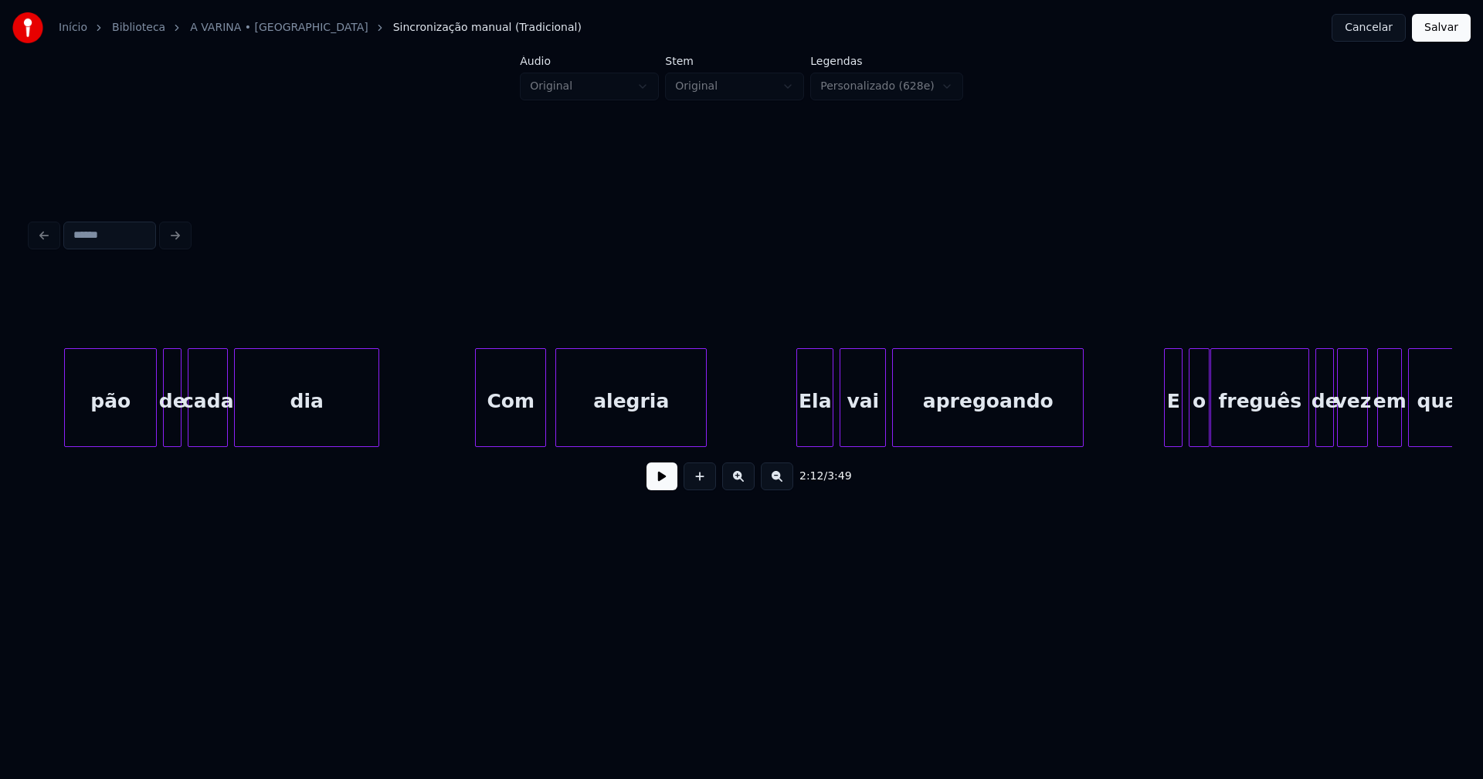
scroll to position [0, 20583]
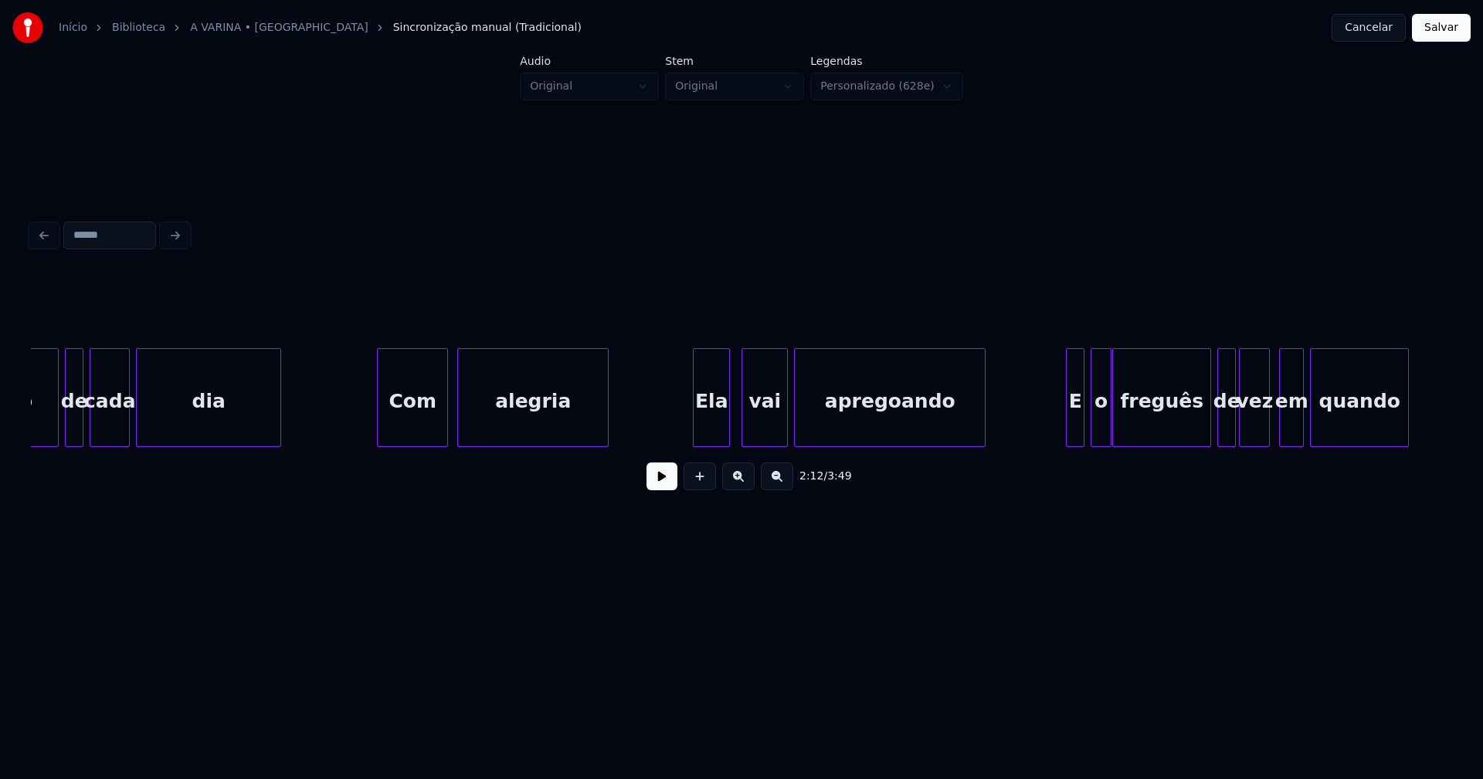
click at [713, 429] on div "Ela" at bounding box center [711, 401] width 36 height 105
click at [1060, 435] on div at bounding box center [1059, 397] width 5 height 97
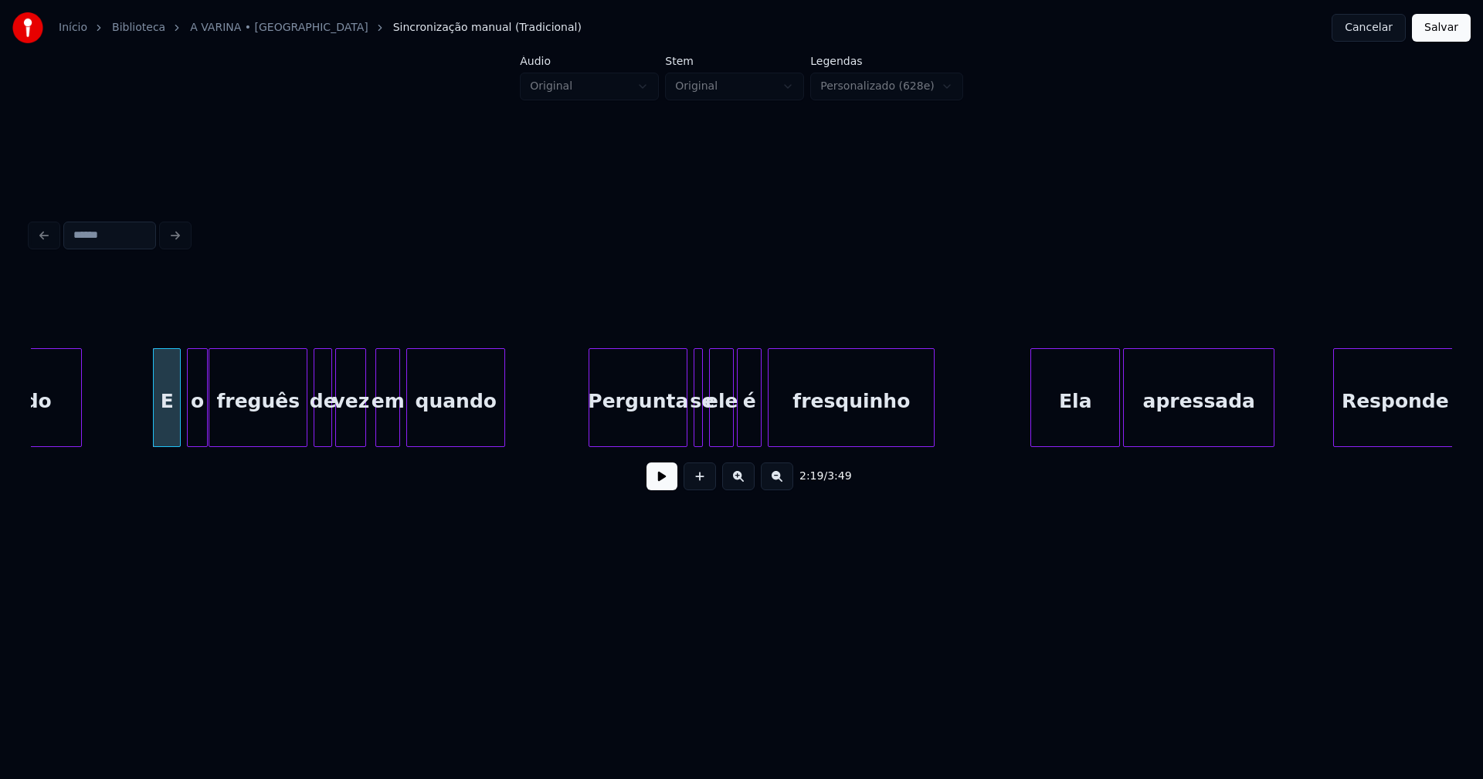
scroll to position [0, 21487]
click at [1050, 422] on div "Ela" at bounding box center [1072, 401] width 88 height 105
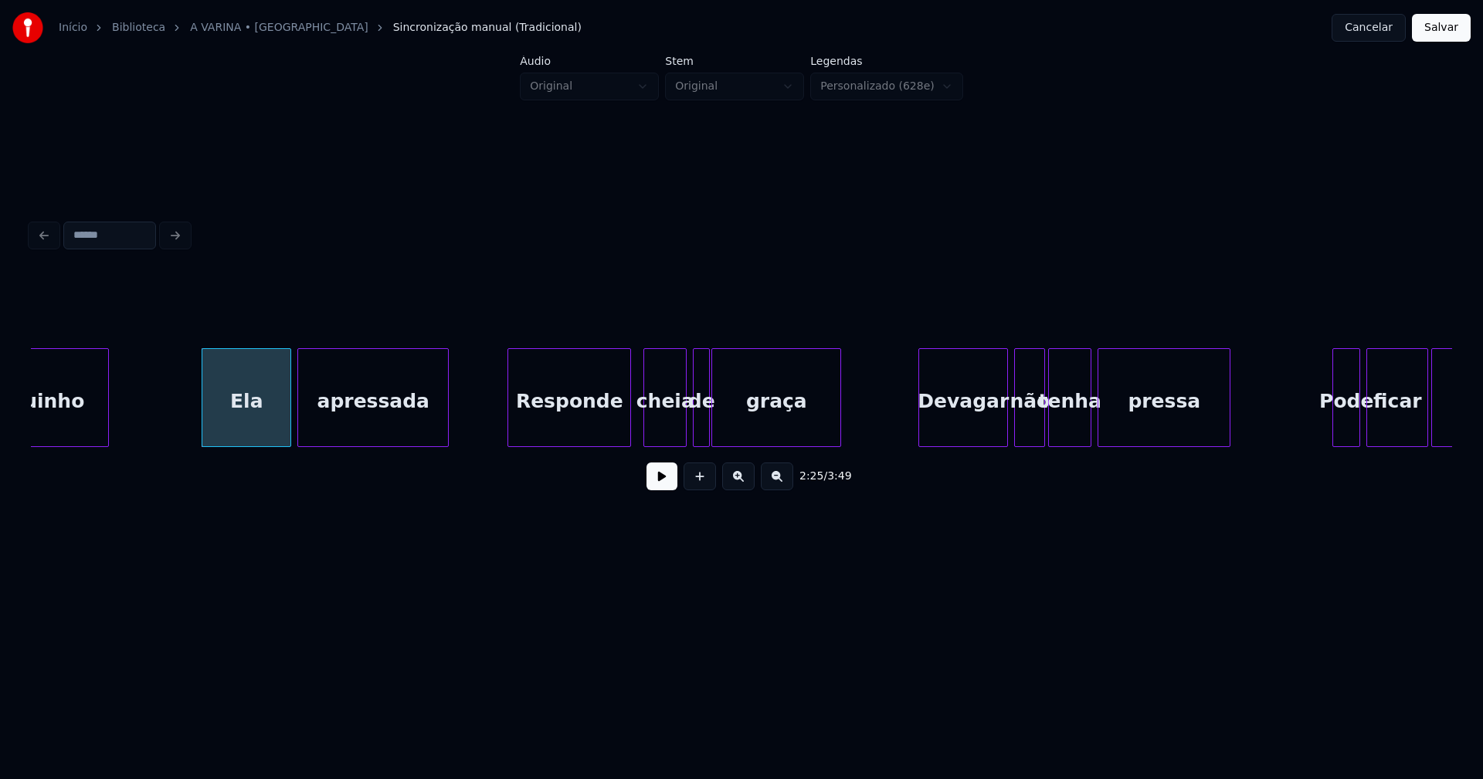
scroll to position [0, 22292]
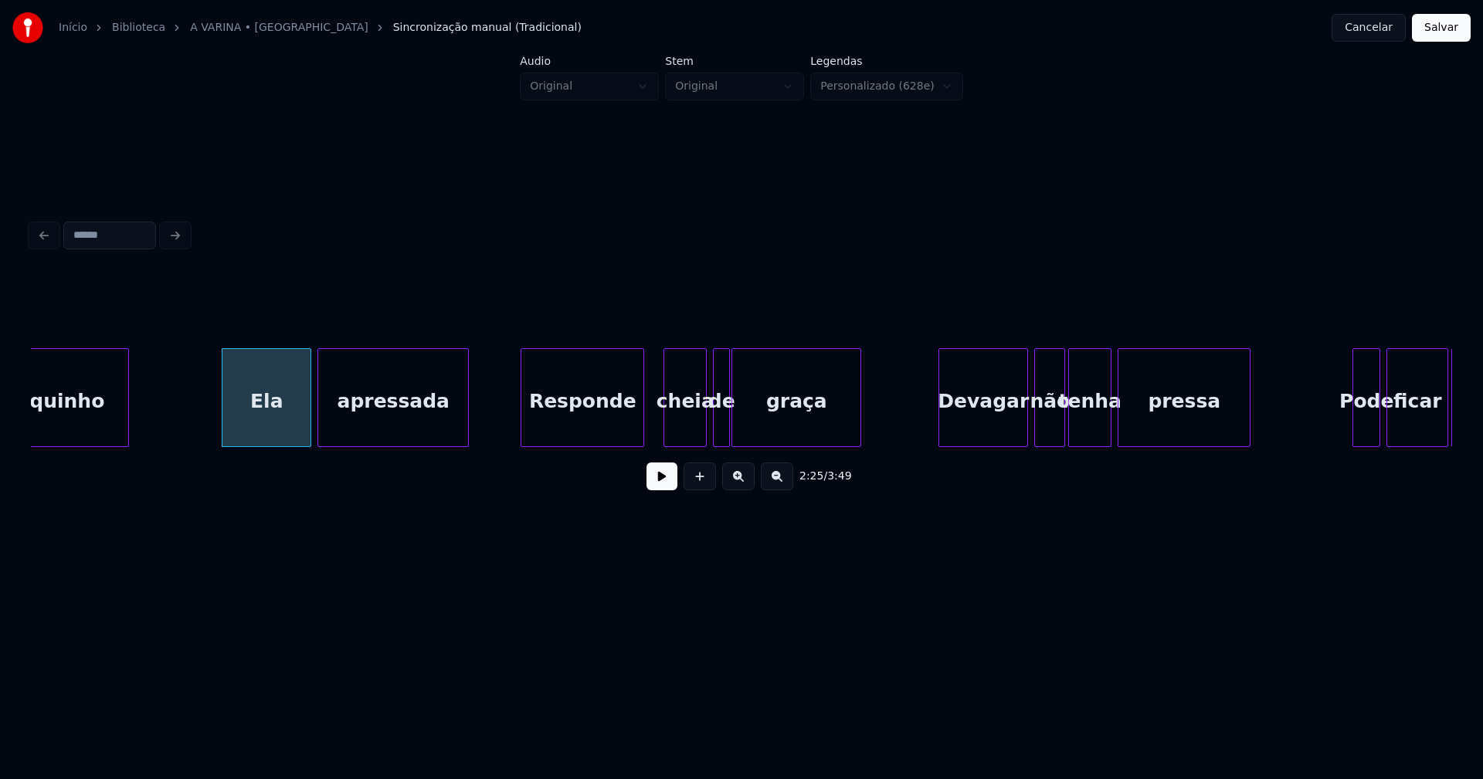
click at [595, 425] on div "Responde" at bounding box center [582, 401] width 122 height 105
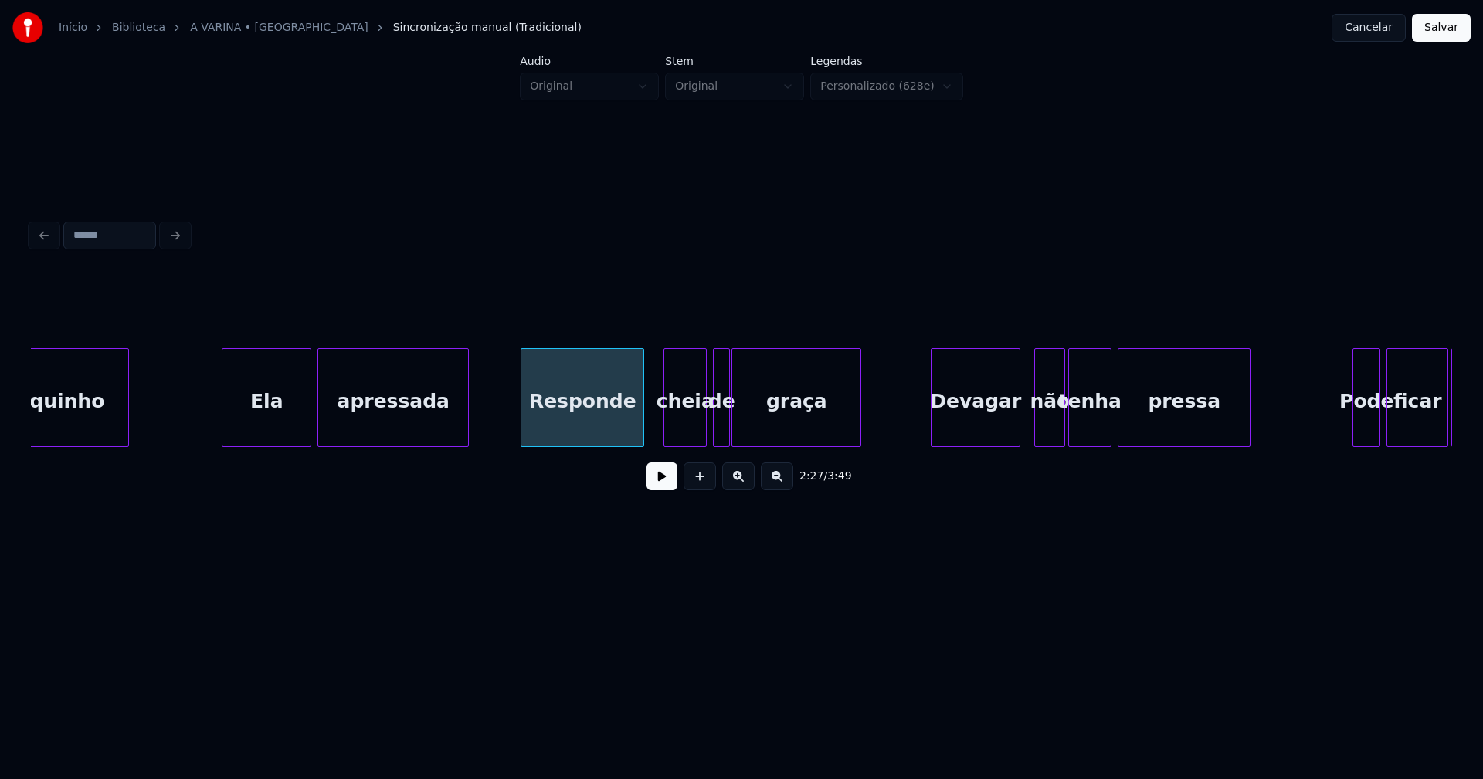
click at [976, 425] on div "Devagar" at bounding box center [975, 401] width 88 height 105
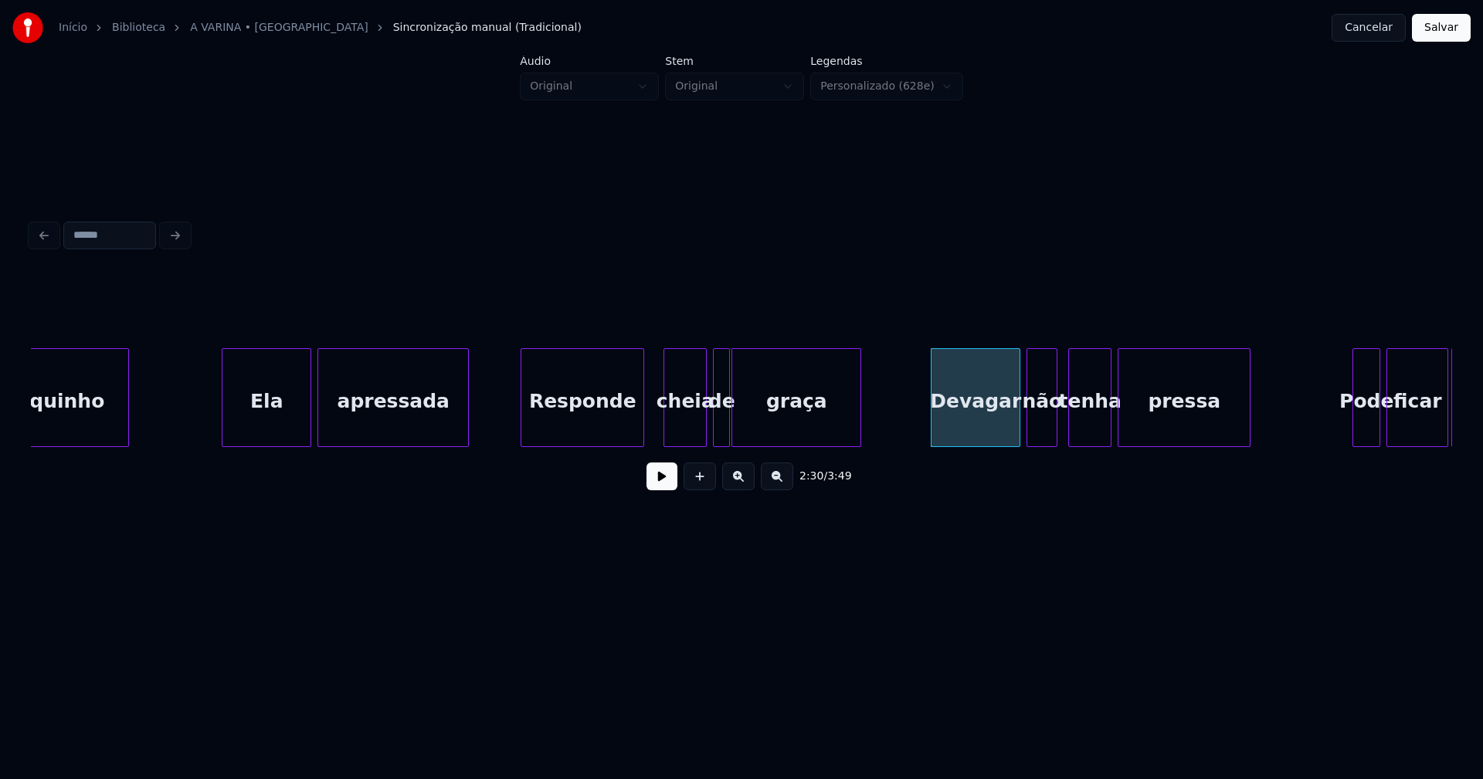
click at [1040, 432] on div "não" at bounding box center [1041, 401] width 29 height 105
click at [717, 435] on div "de" at bounding box center [717, 401] width 15 height 105
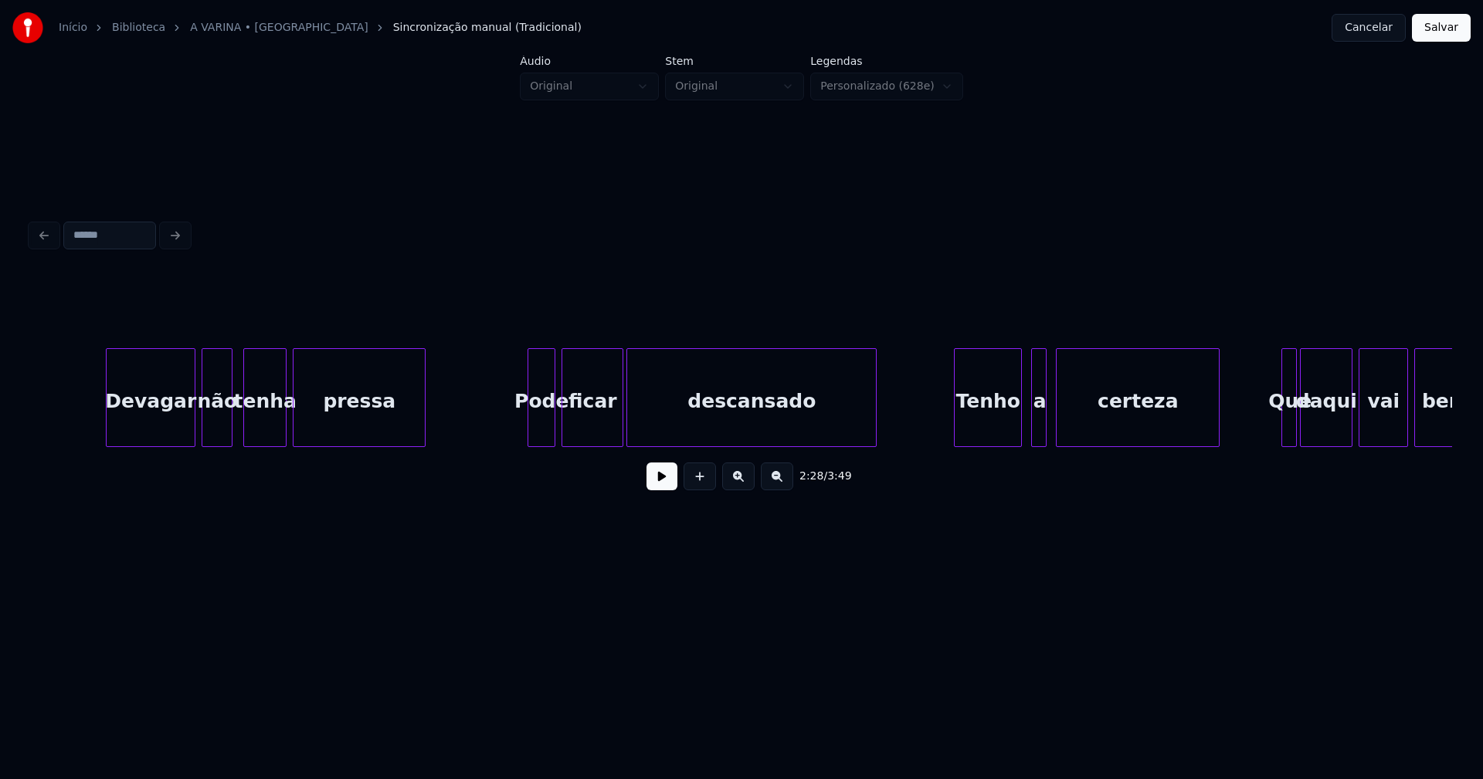
scroll to position [0, 23137]
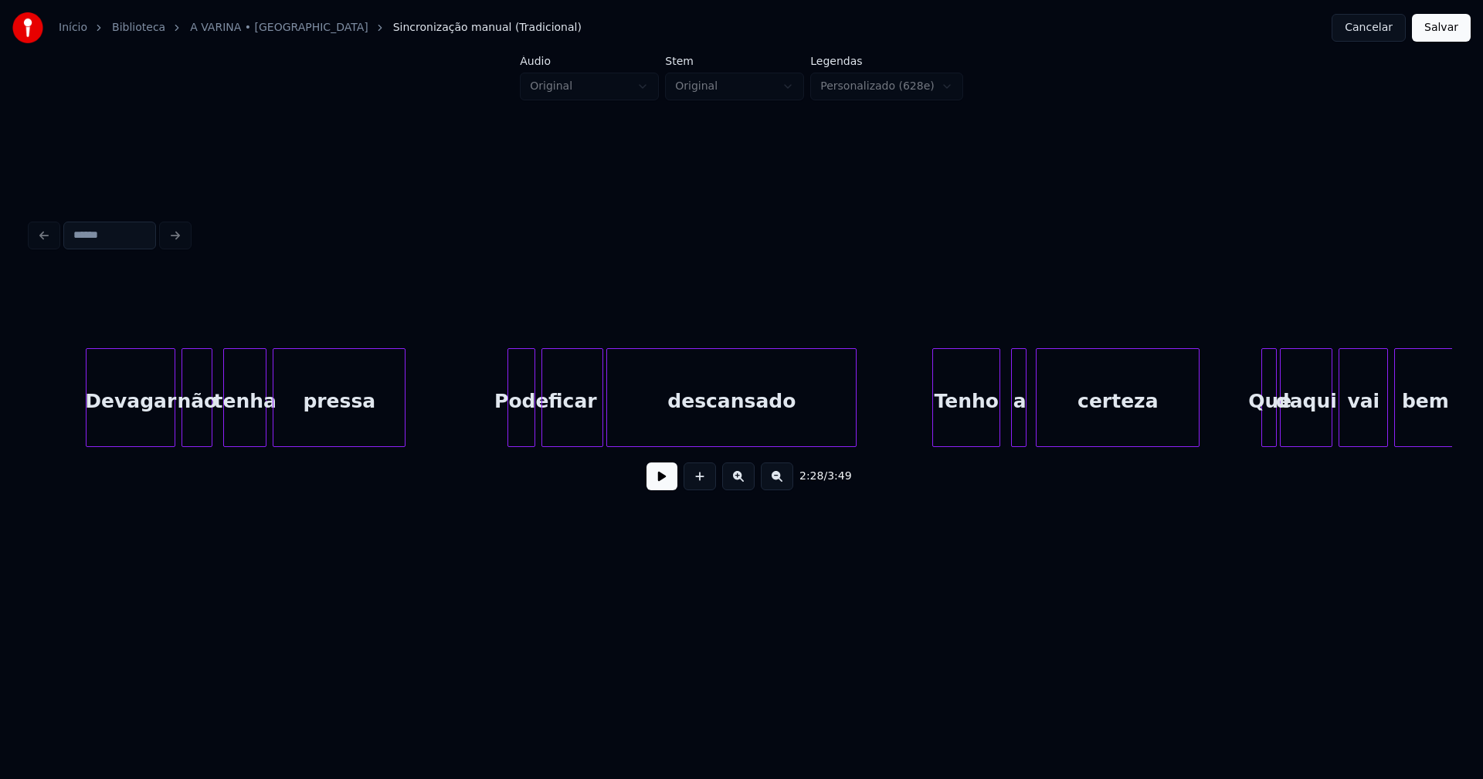
click at [968, 429] on div "Tenho" at bounding box center [966, 401] width 66 height 105
click at [1013, 432] on div "a" at bounding box center [1012, 401] width 15 height 105
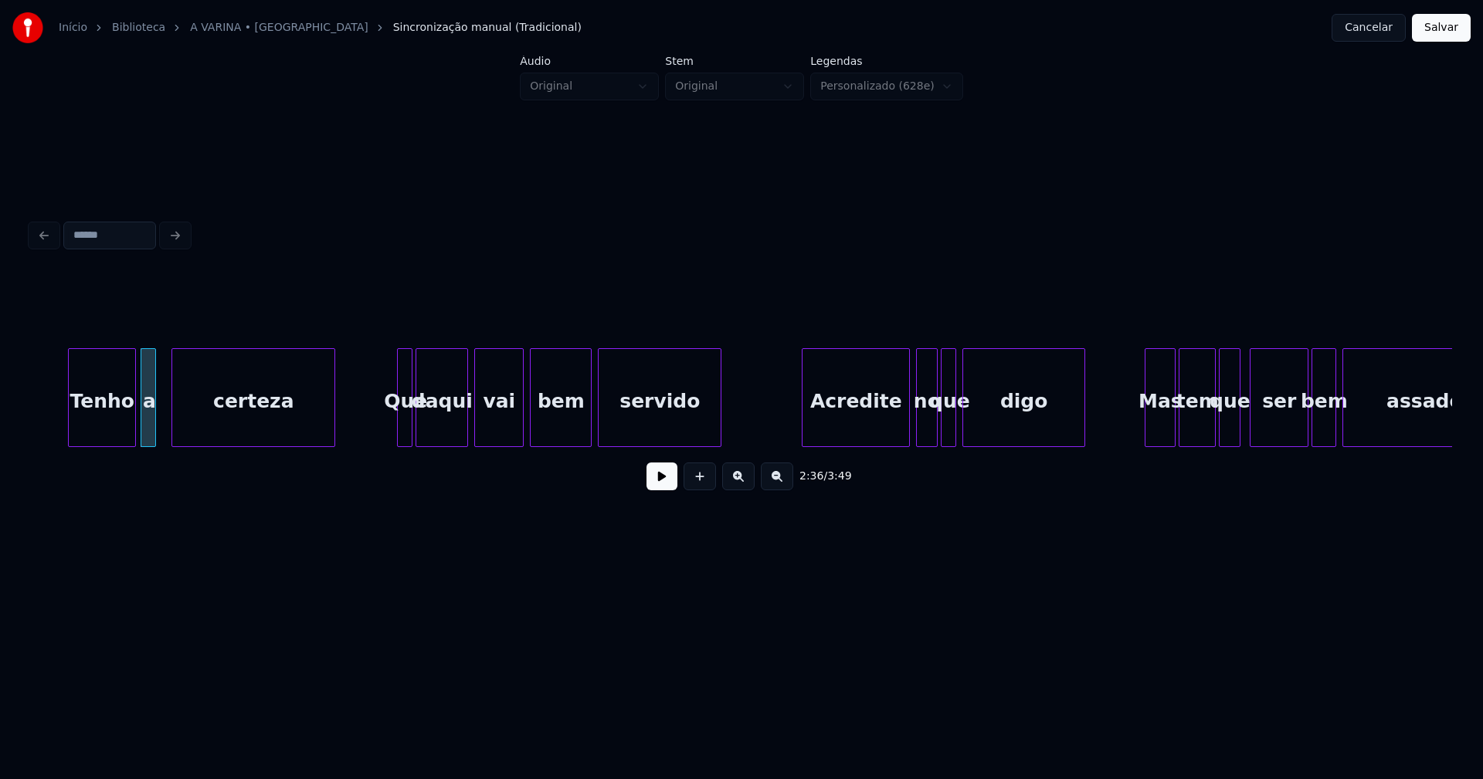
scroll to position [0, 24020]
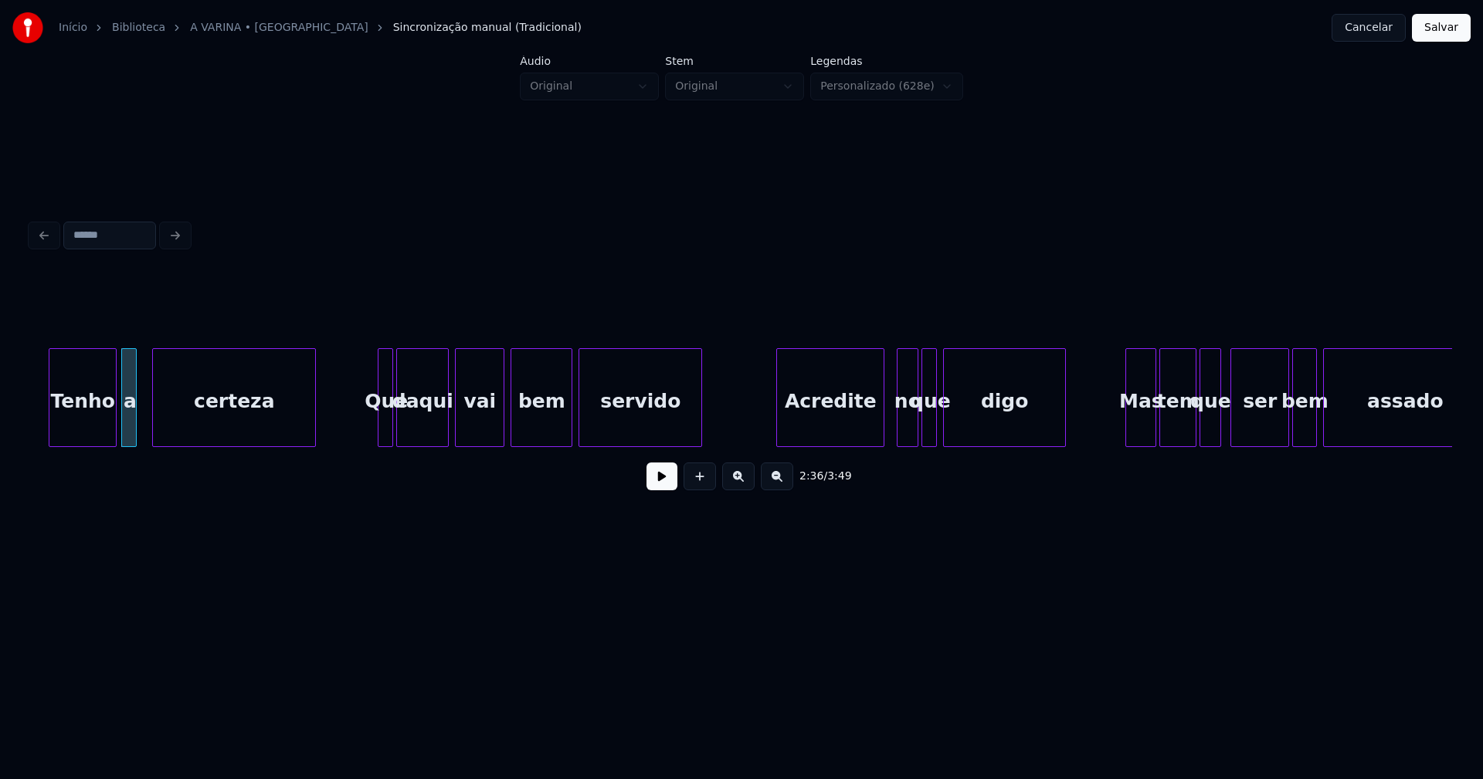
click at [835, 431] on div "Acredite" at bounding box center [830, 401] width 107 height 105
click at [905, 429] on div "no" at bounding box center [902, 401] width 20 height 105
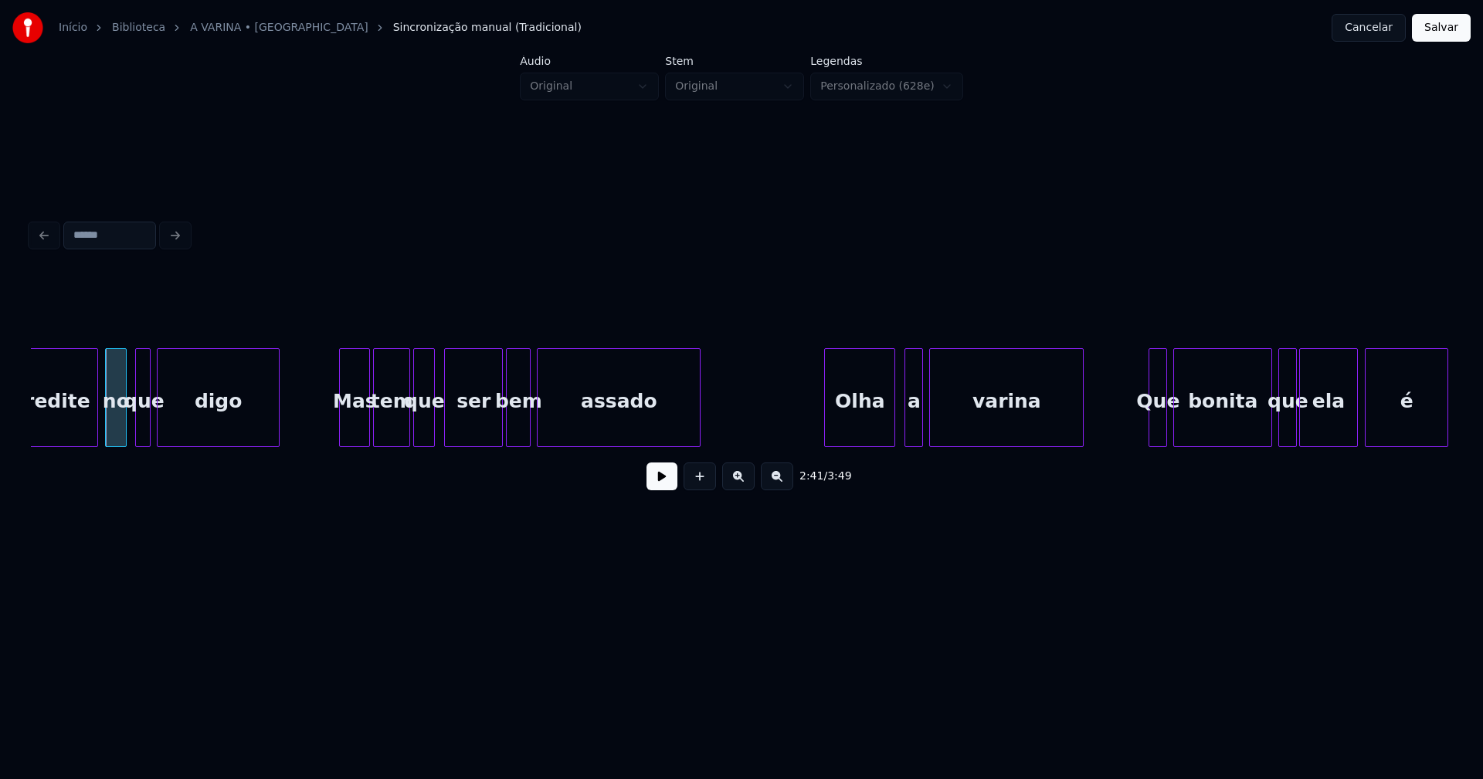
scroll to position [0, 24825]
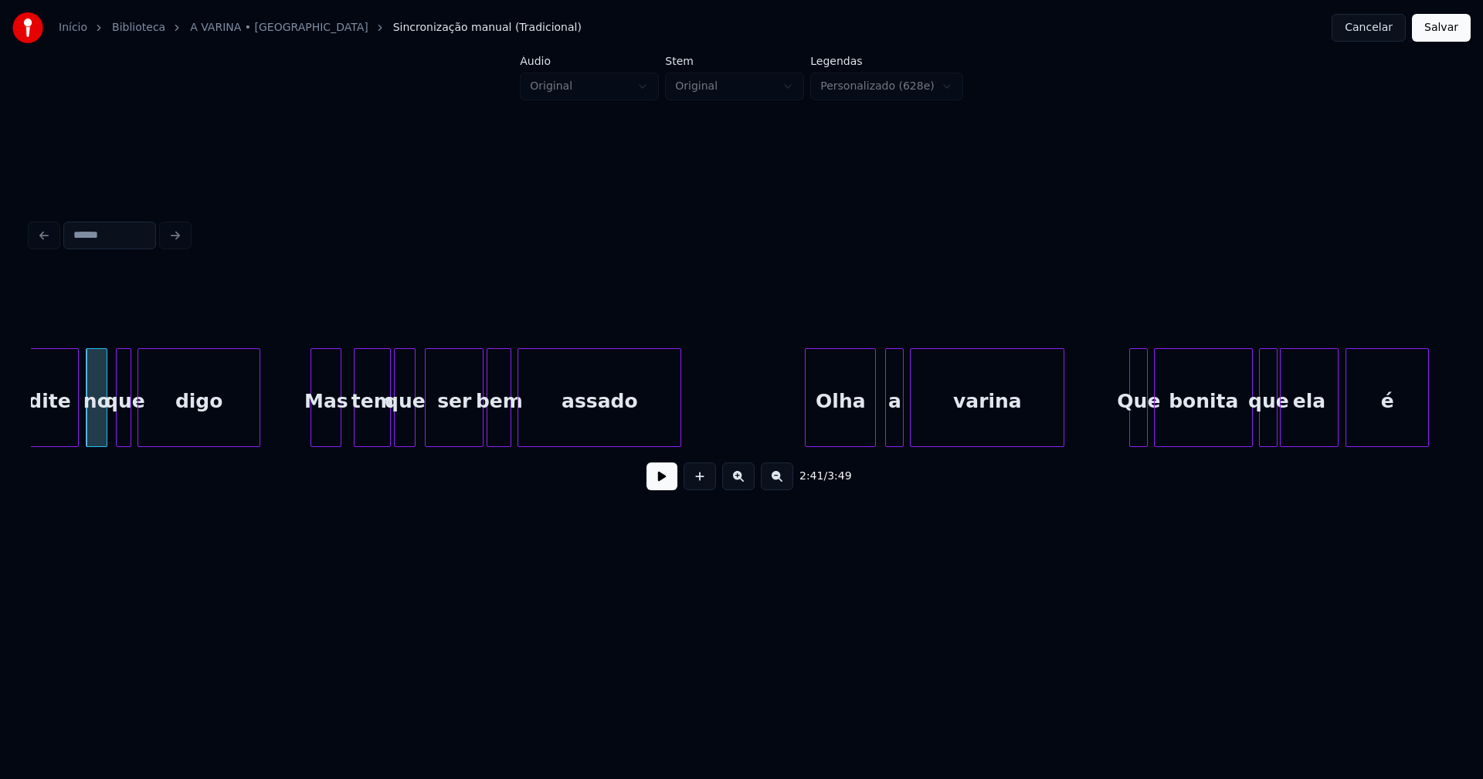
click at [320, 433] on div "Mas" at bounding box center [325, 401] width 29 height 105
click at [889, 436] on div "a" at bounding box center [888, 401] width 17 height 105
click at [829, 430] on div "Olha" at bounding box center [832, 401] width 69 height 105
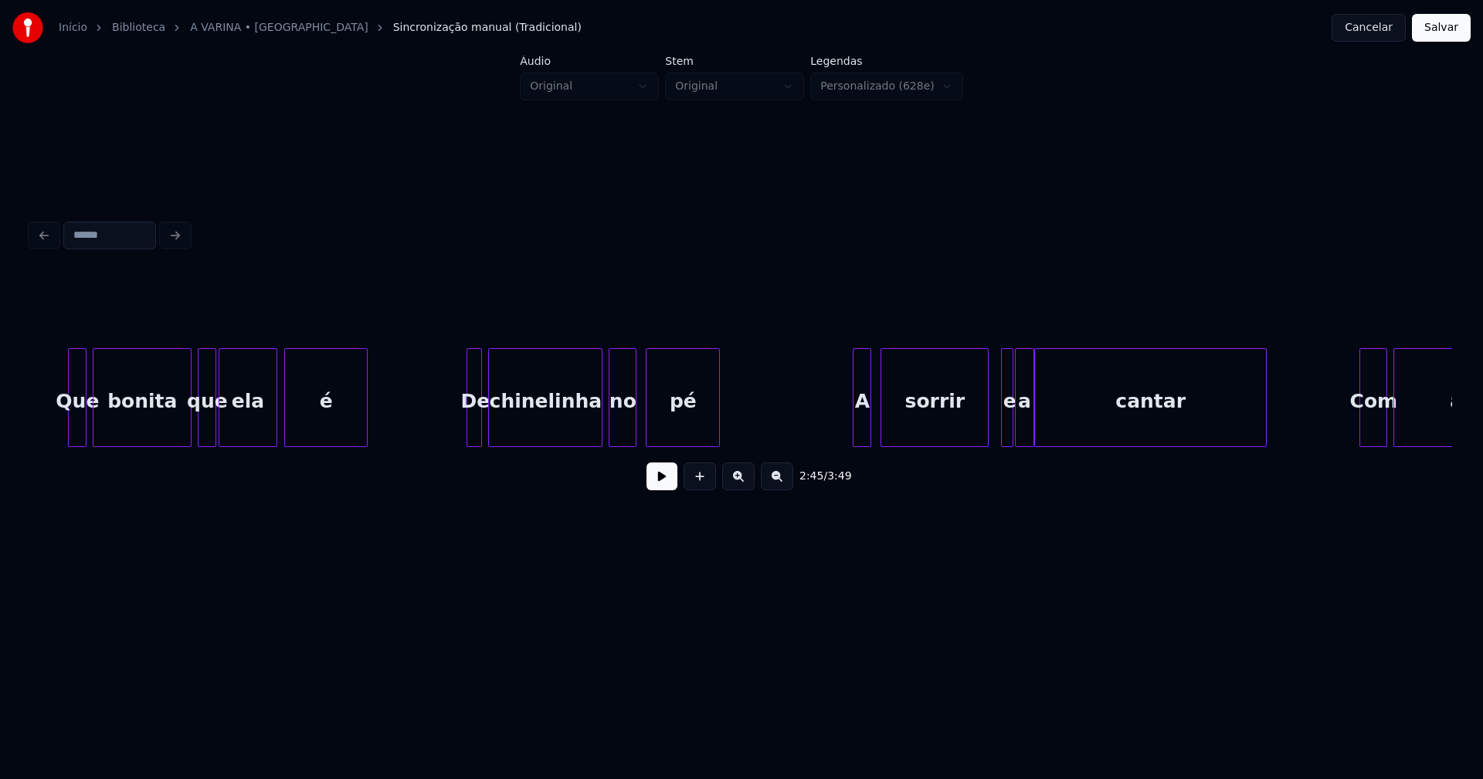
scroll to position [0, 25906]
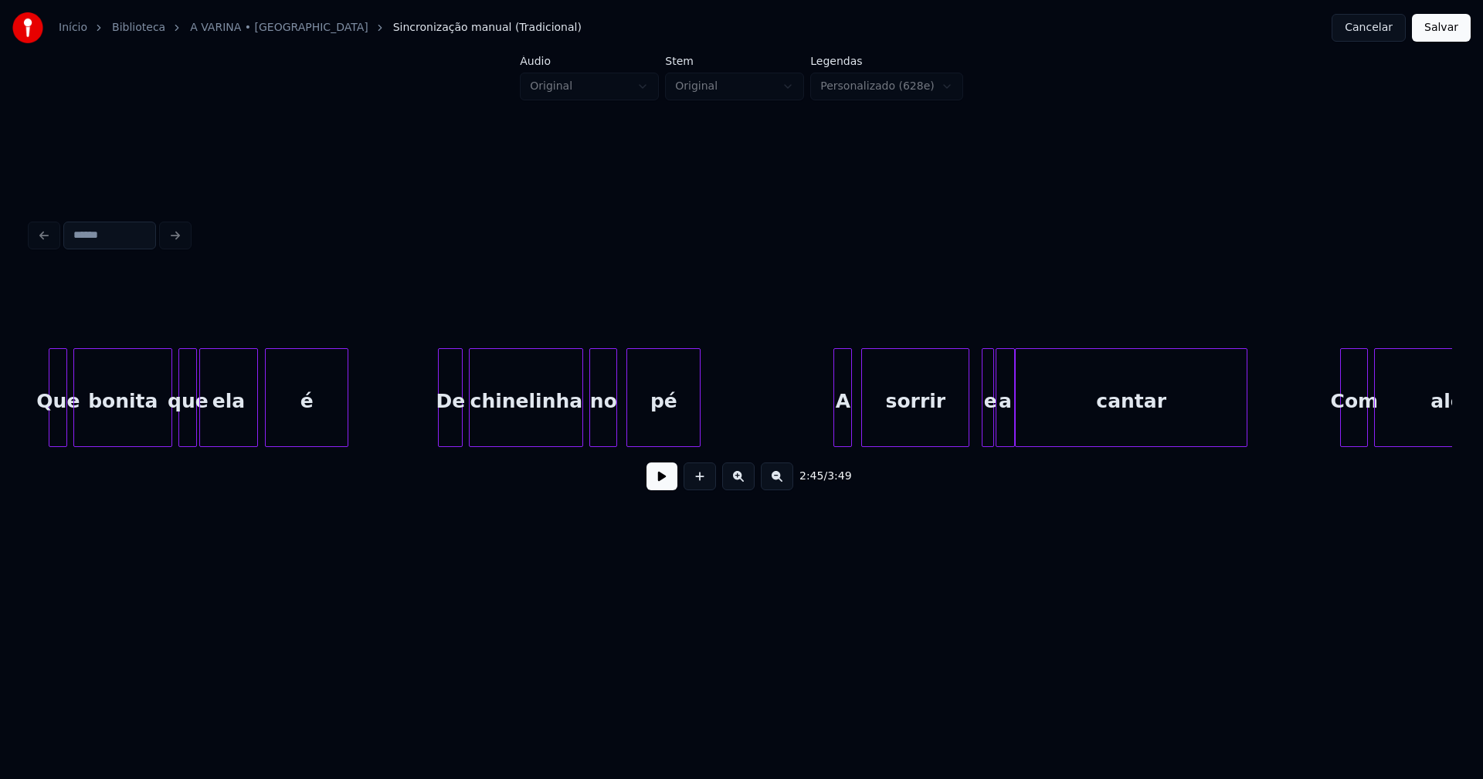
click at [441, 432] on div at bounding box center [441, 397] width 5 height 97
click at [830, 428] on div at bounding box center [828, 397] width 5 height 97
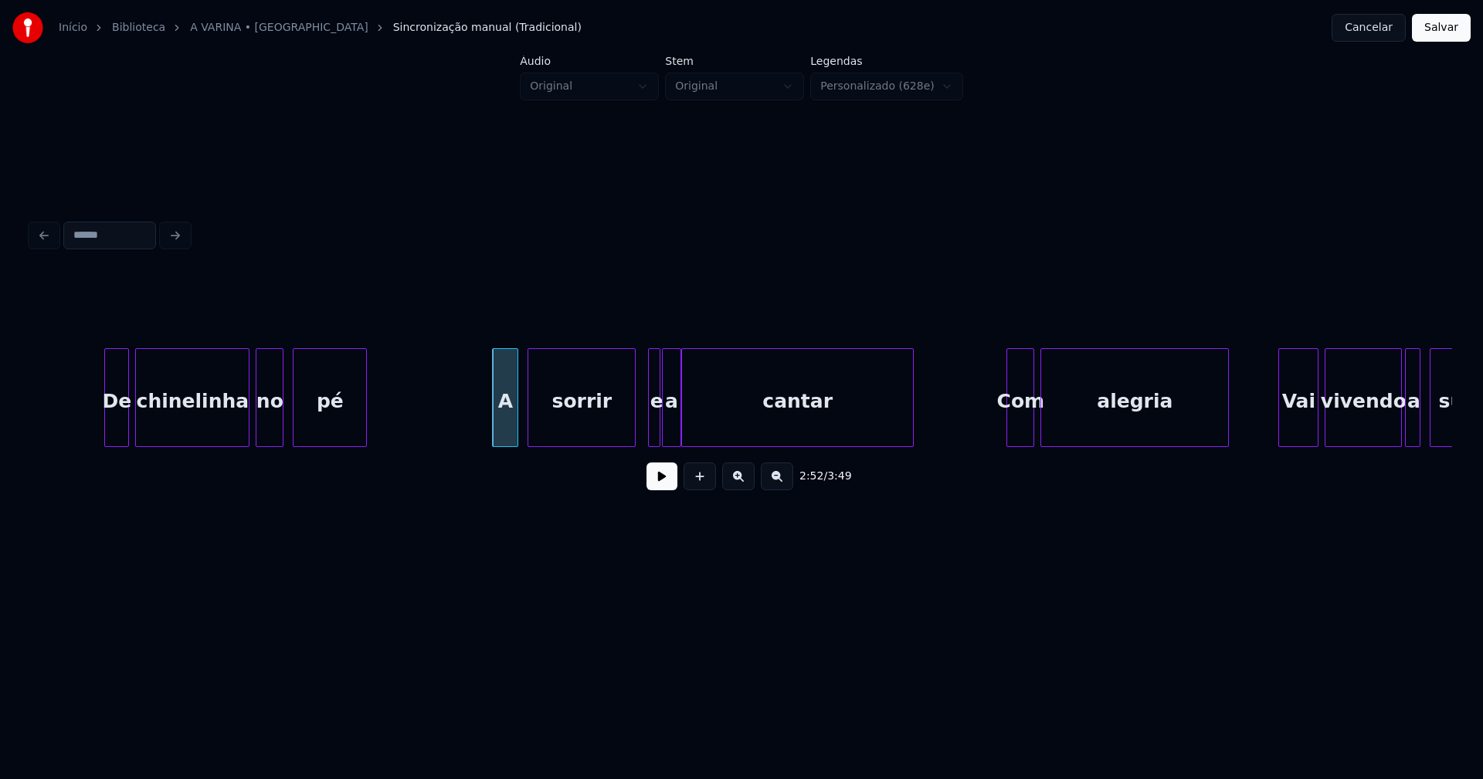
scroll to position [0, 26319]
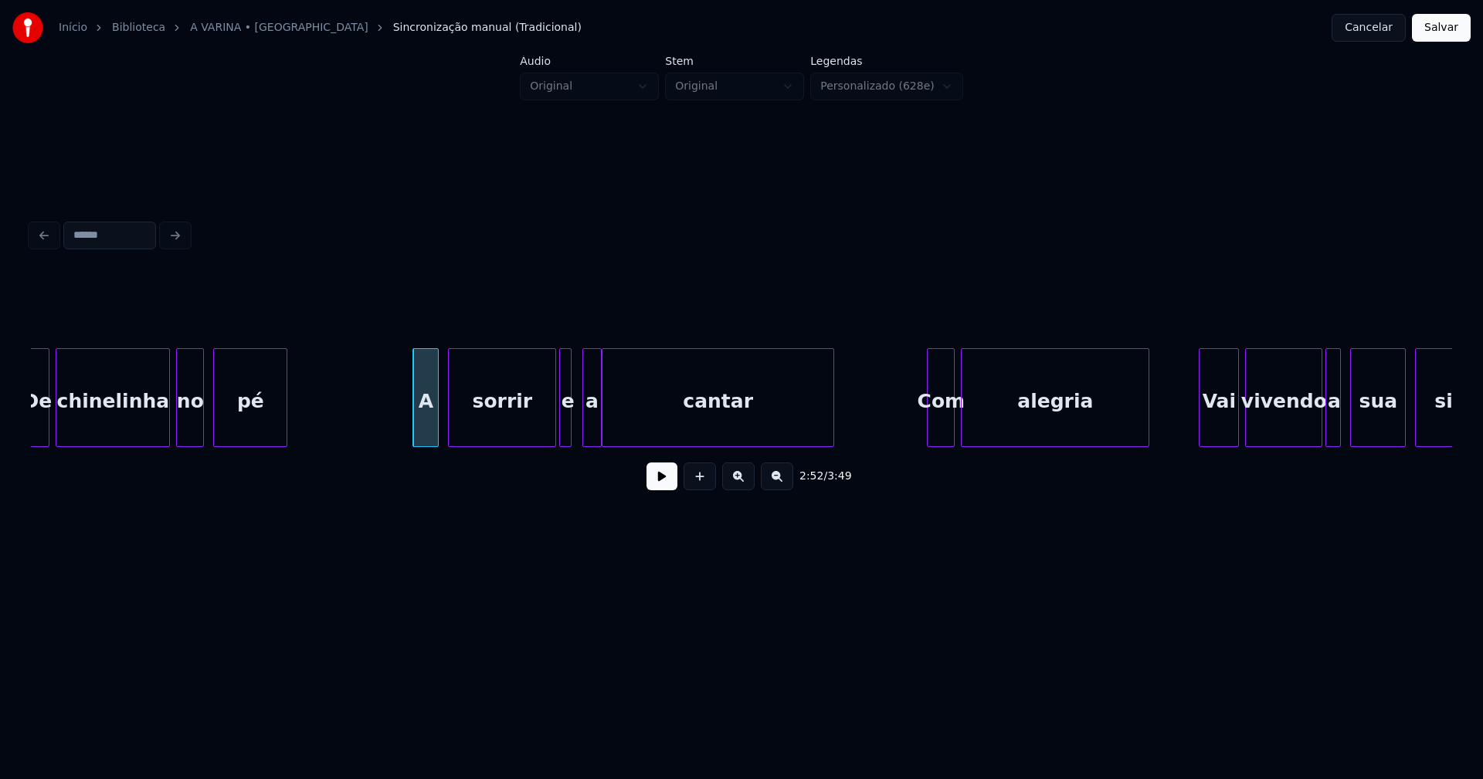
click at [565, 425] on div "e" at bounding box center [567, 401] width 15 height 105
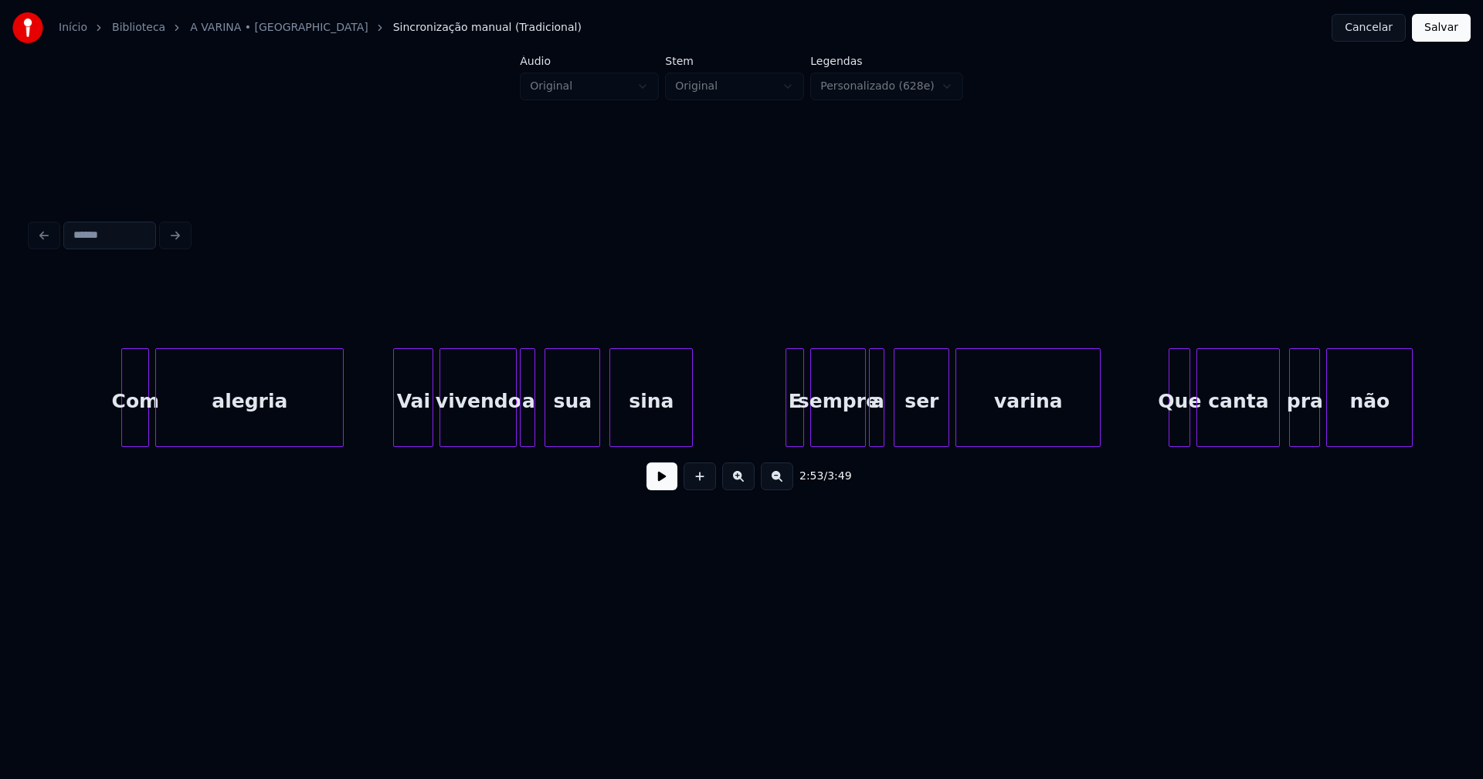
scroll to position [0, 27143]
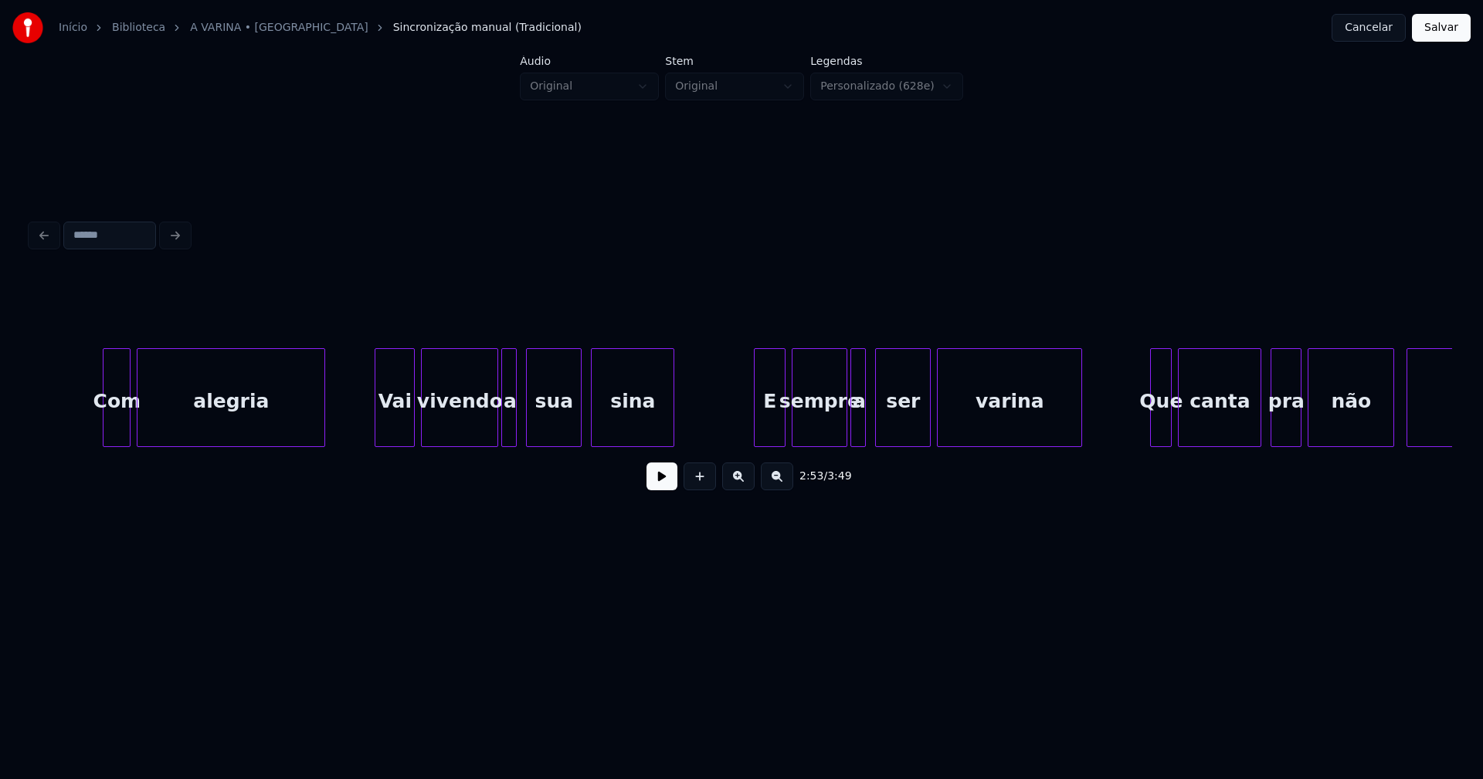
click at [755, 436] on div at bounding box center [756, 397] width 5 height 97
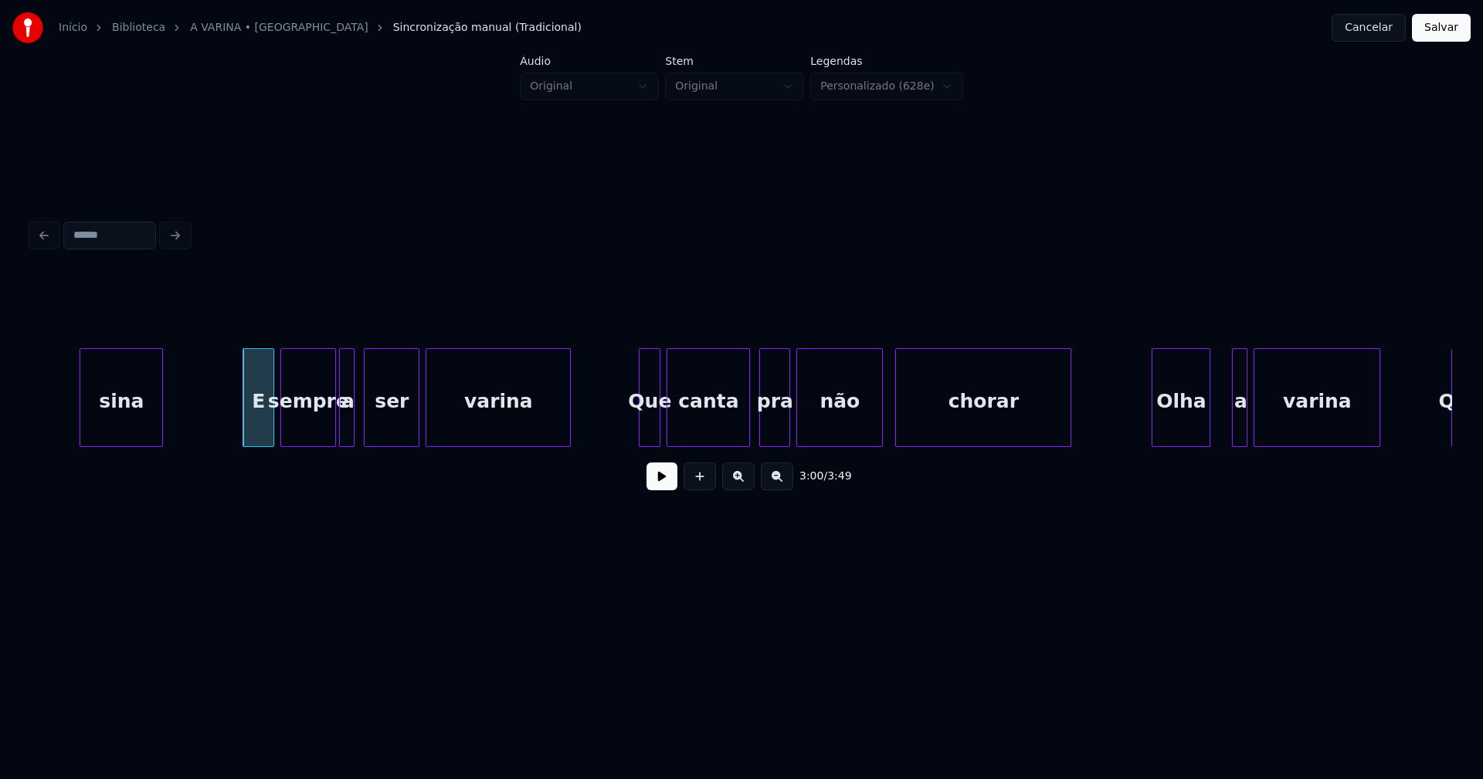
scroll to position [0, 27712]
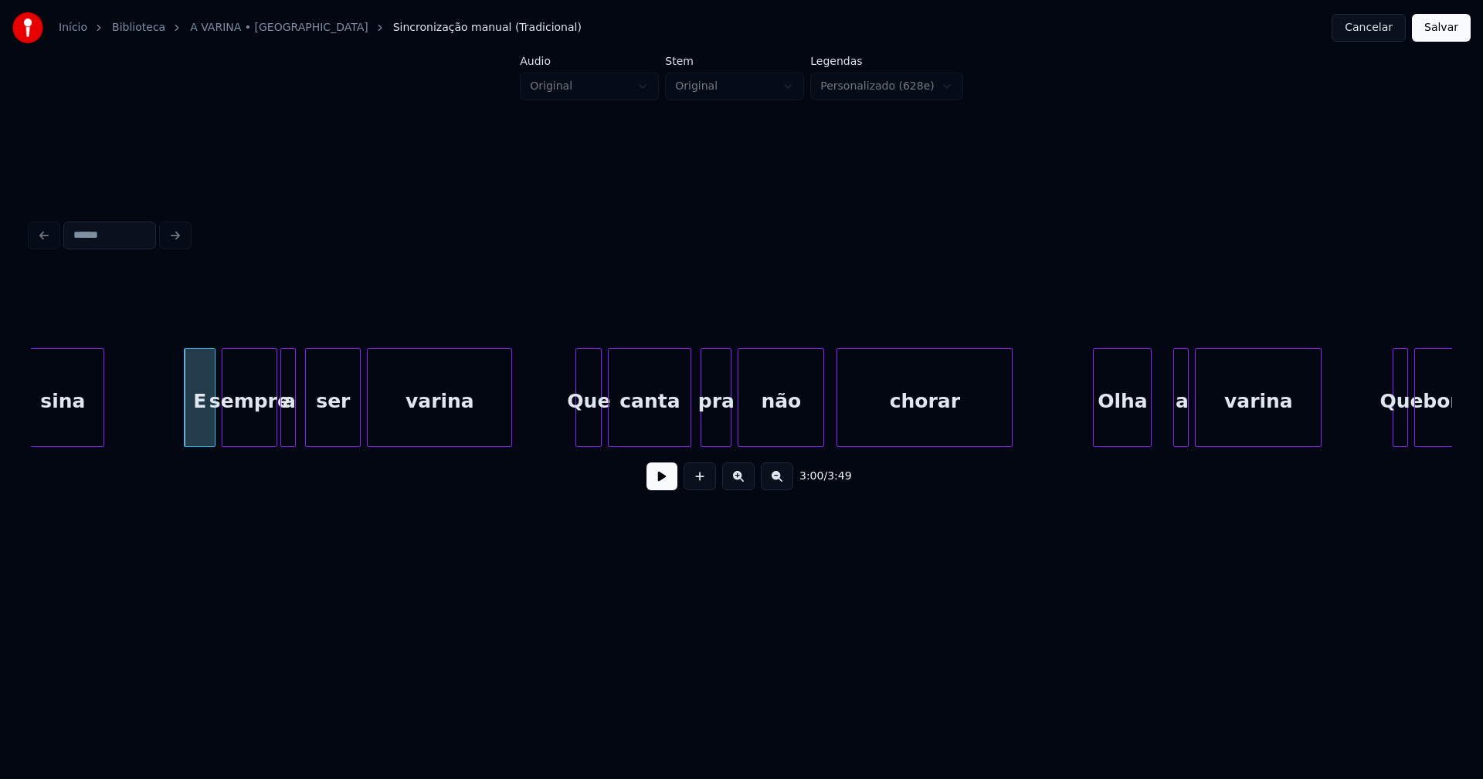
click at [577, 427] on div at bounding box center [578, 397] width 5 height 97
click at [1122, 436] on div "Olha" at bounding box center [1115, 401] width 57 height 105
click at [1133, 434] on div at bounding box center [1131, 397] width 5 height 97
click at [1143, 435] on div at bounding box center [1143, 397] width 5 height 97
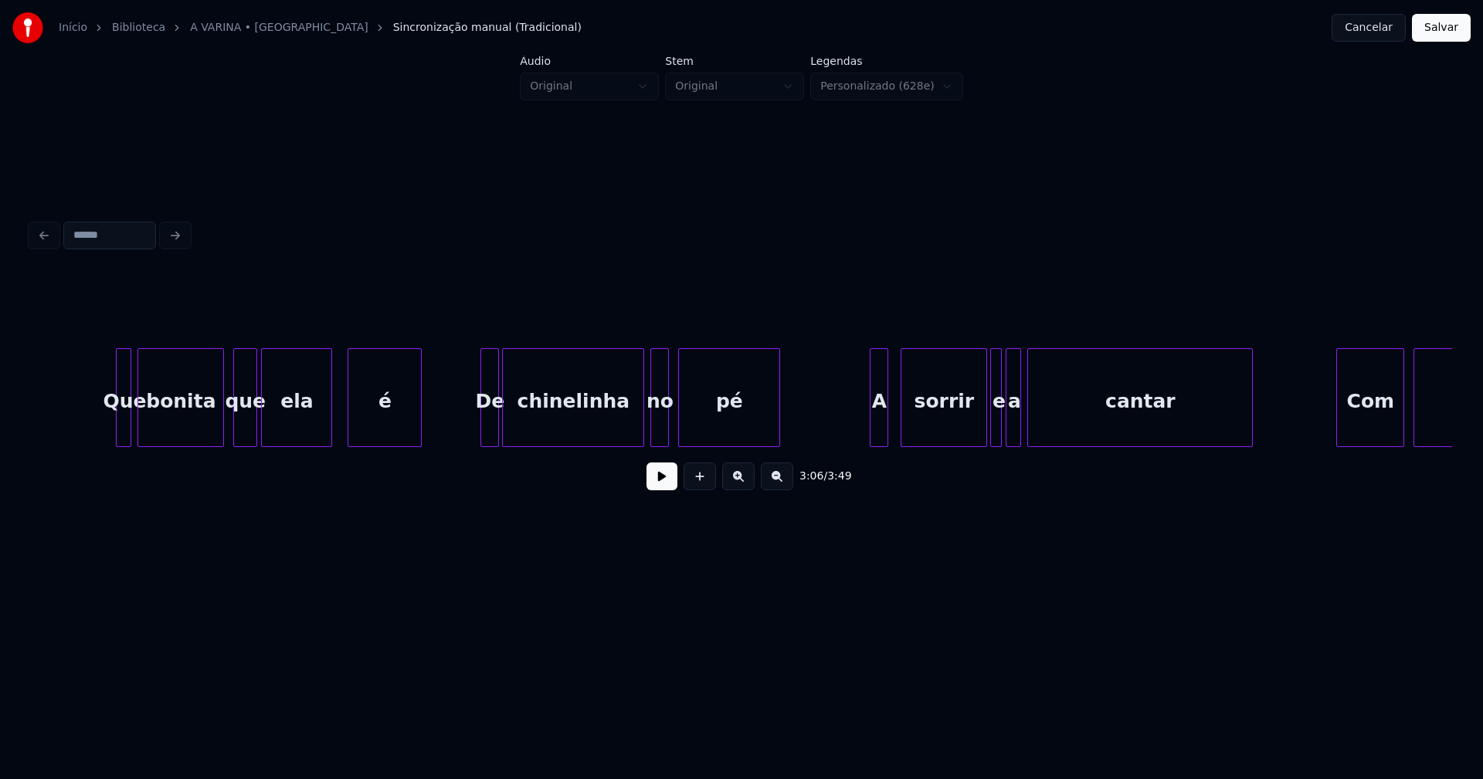
scroll to position [0, 29009]
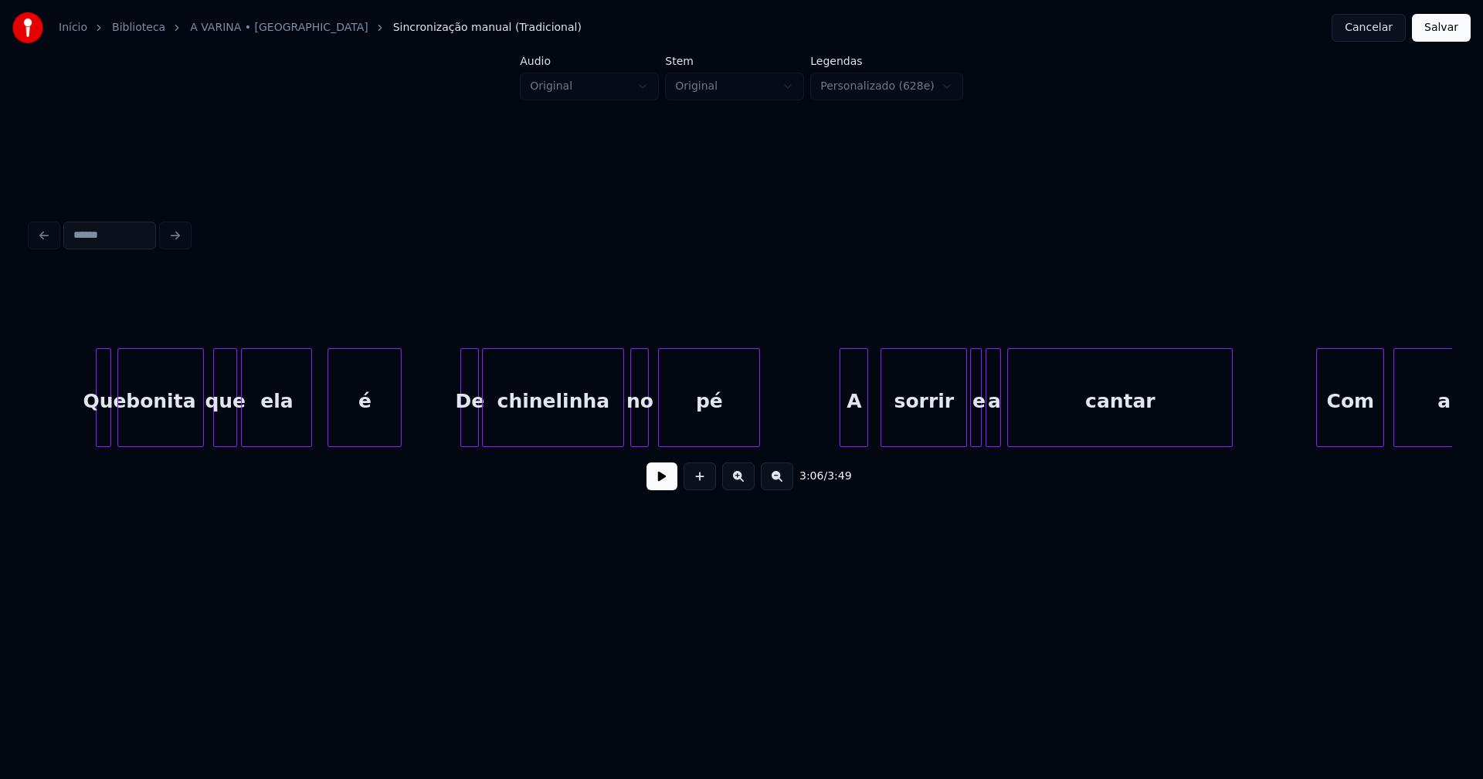
click at [842, 433] on div at bounding box center [842, 397] width 5 height 97
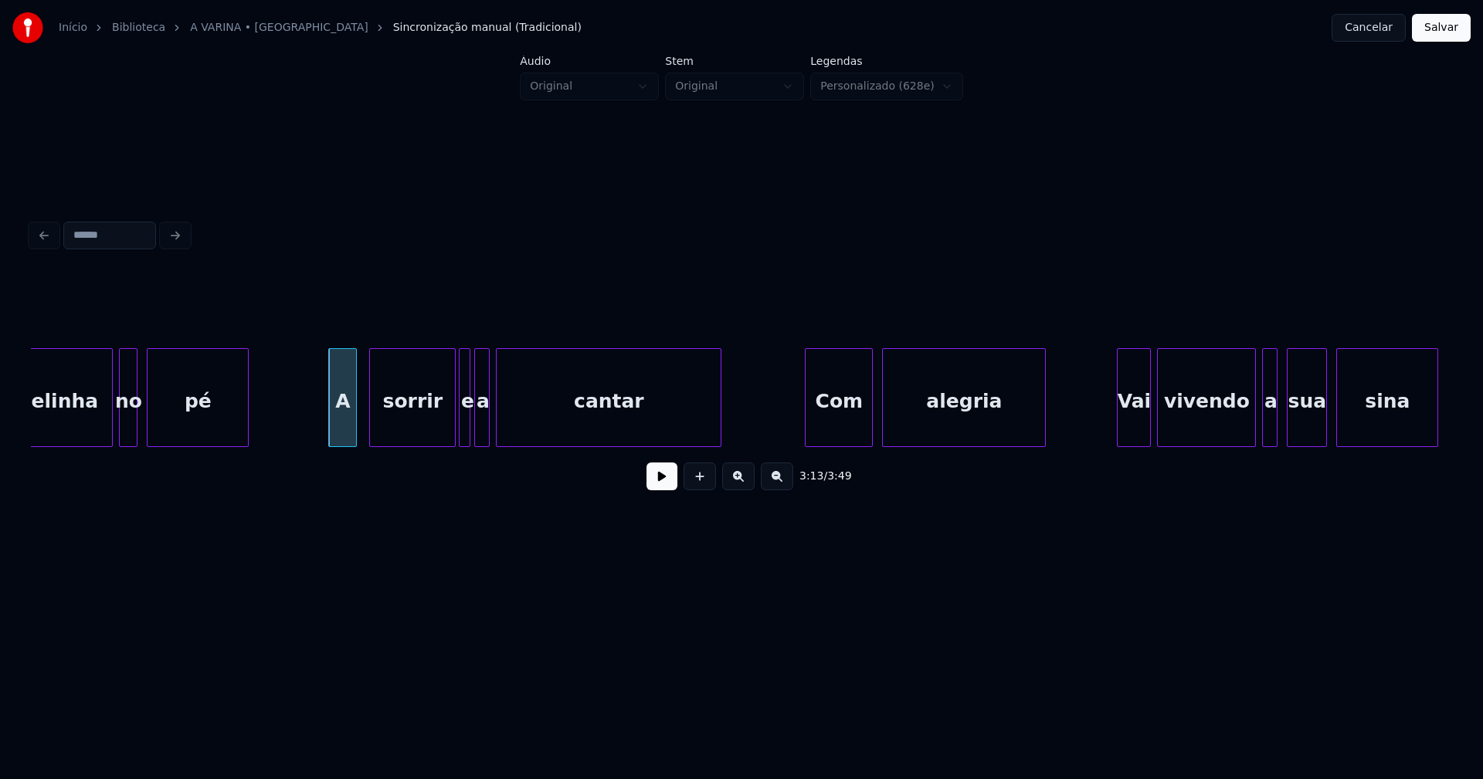
scroll to position [0, 29735]
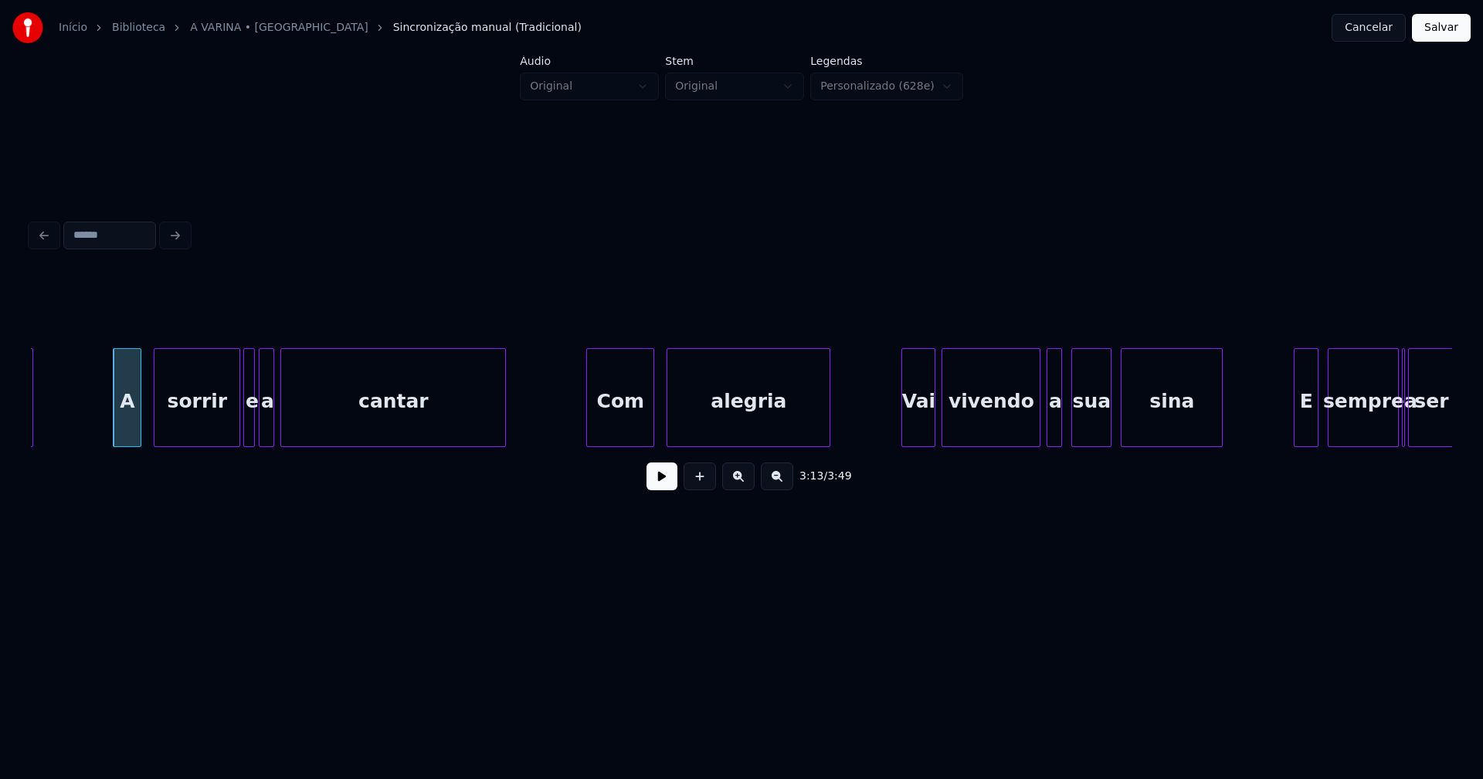
click at [627, 432] on div "Com" at bounding box center [620, 401] width 66 height 105
click at [920, 432] on div "Vai" at bounding box center [914, 401] width 32 height 105
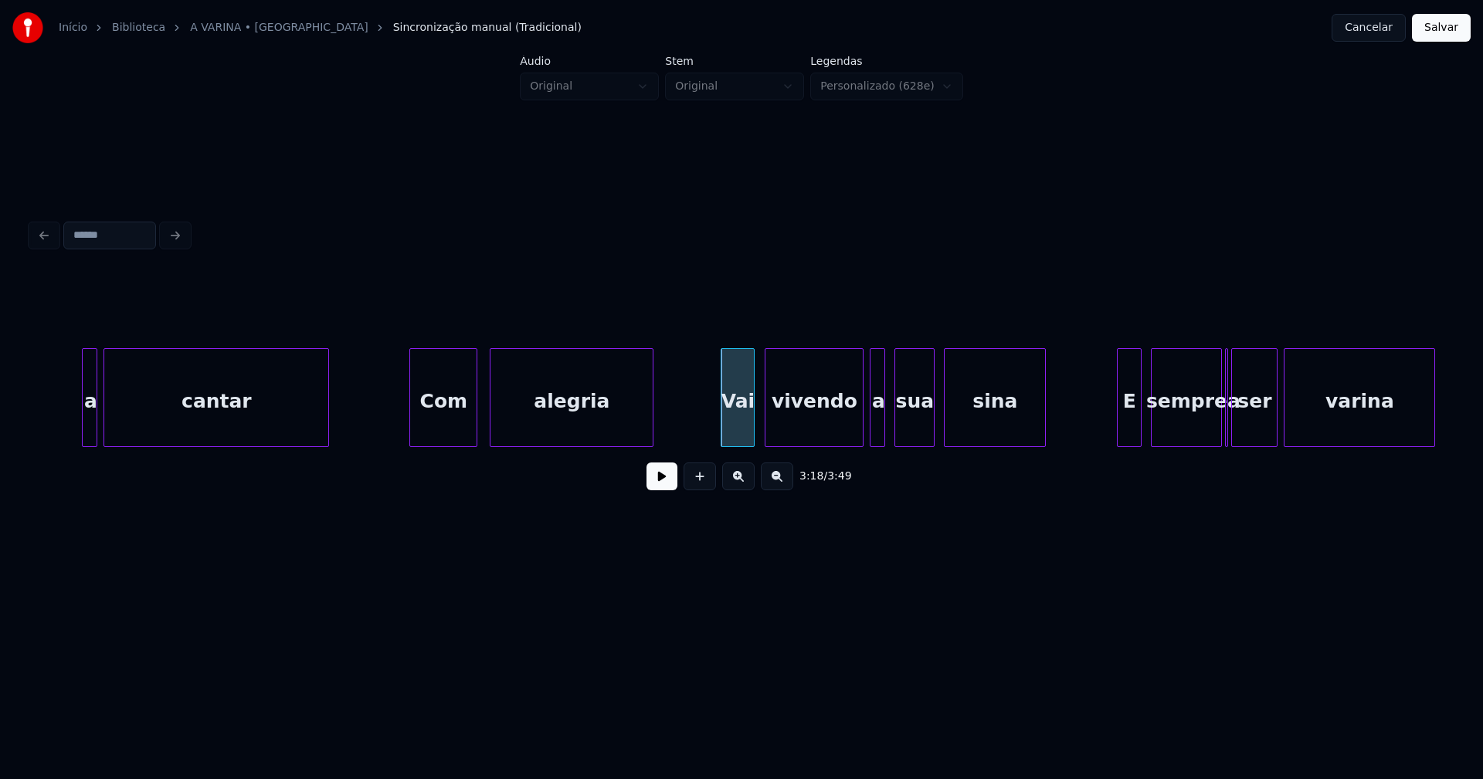
scroll to position [0, 29972]
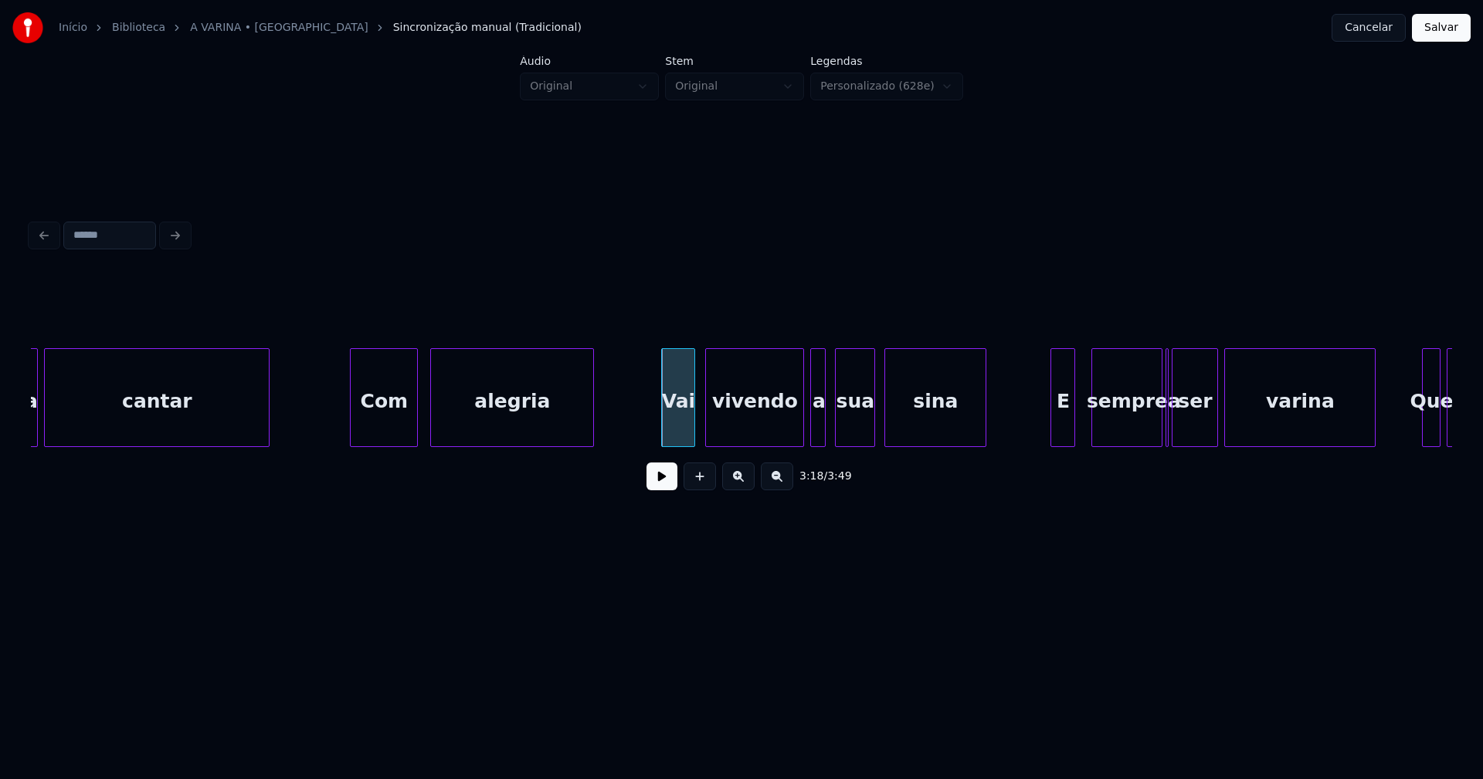
click at [1060, 430] on div "E" at bounding box center [1062, 401] width 23 height 105
click at [1171, 436] on div at bounding box center [1169, 397] width 5 height 97
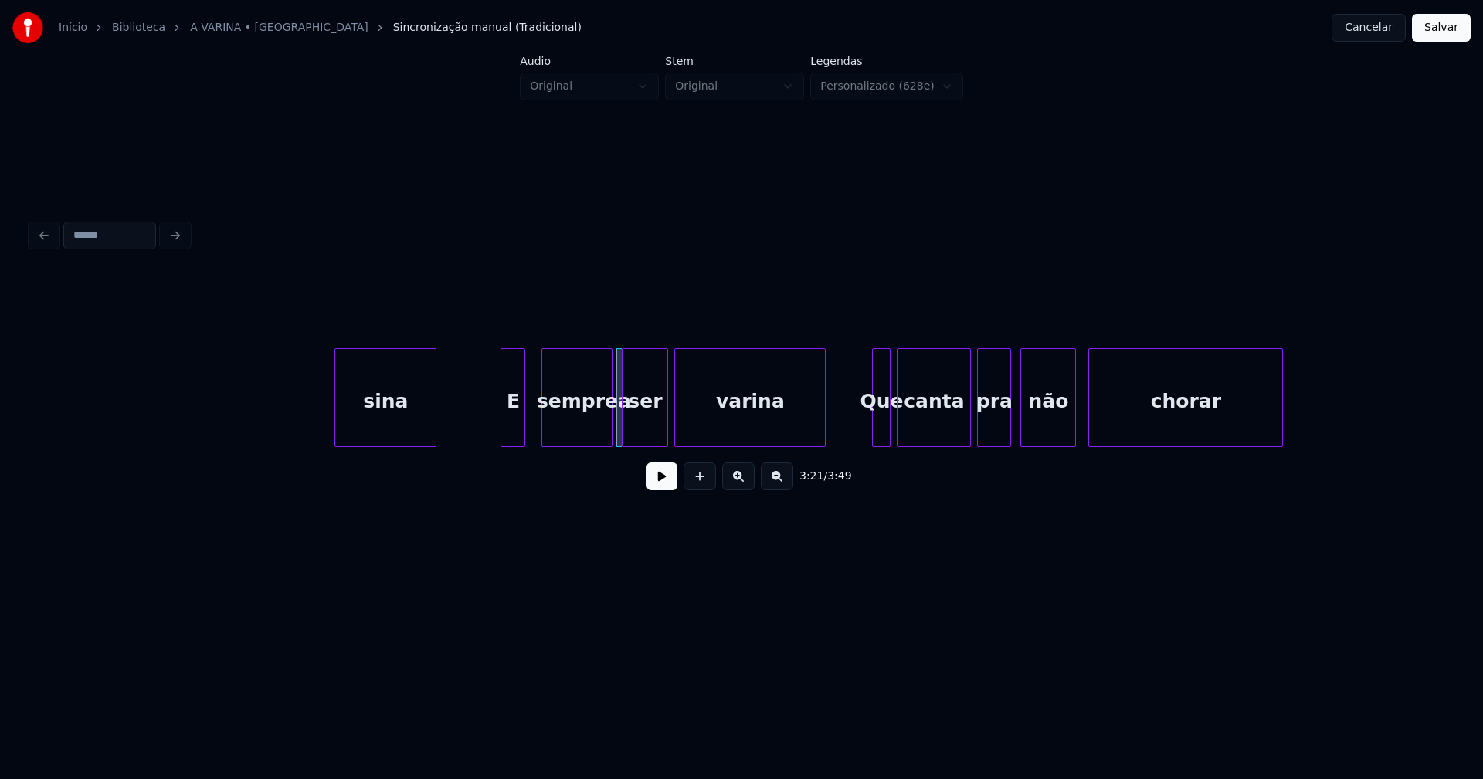
scroll to position [0, 30915]
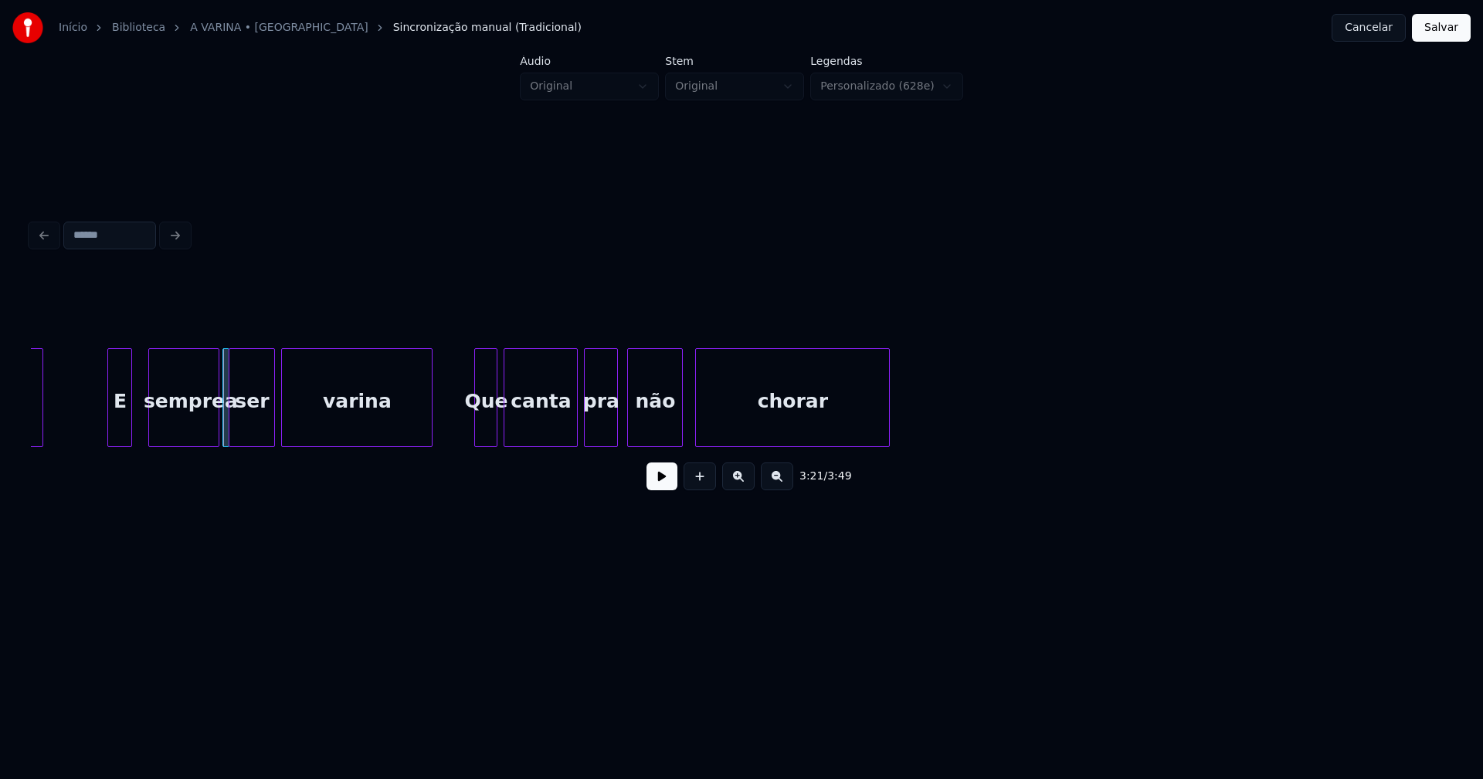
click at [477, 429] on div at bounding box center [477, 397] width 5 height 97
click at [1443, 32] on button "Salvar" at bounding box center [1441, 28] width 59 height 28
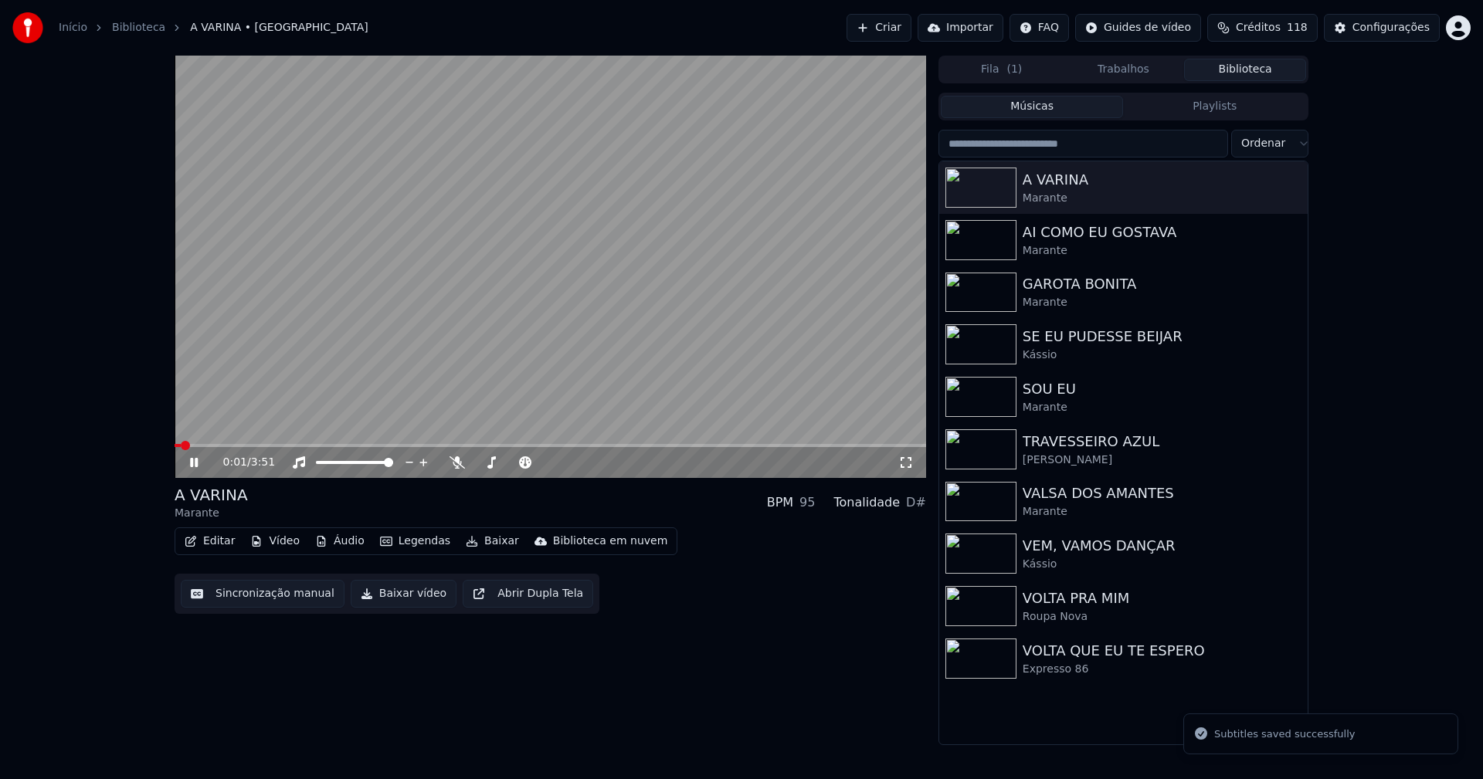
click at [257, 445] on span at bounding box center [550, 445] width 751 height 3
click at [378, 595] on button "Baixar vídeo" at bounding box center [404, 594] width 106 height 28
click at [1273, 73] on button "Biblioteca" at bounding box center [1245, 70] width 122 height 22
click at [1112, 228] on div "AI COMO EU GOSTAVA" at bounding box center [1153, 233] width 263 height 22
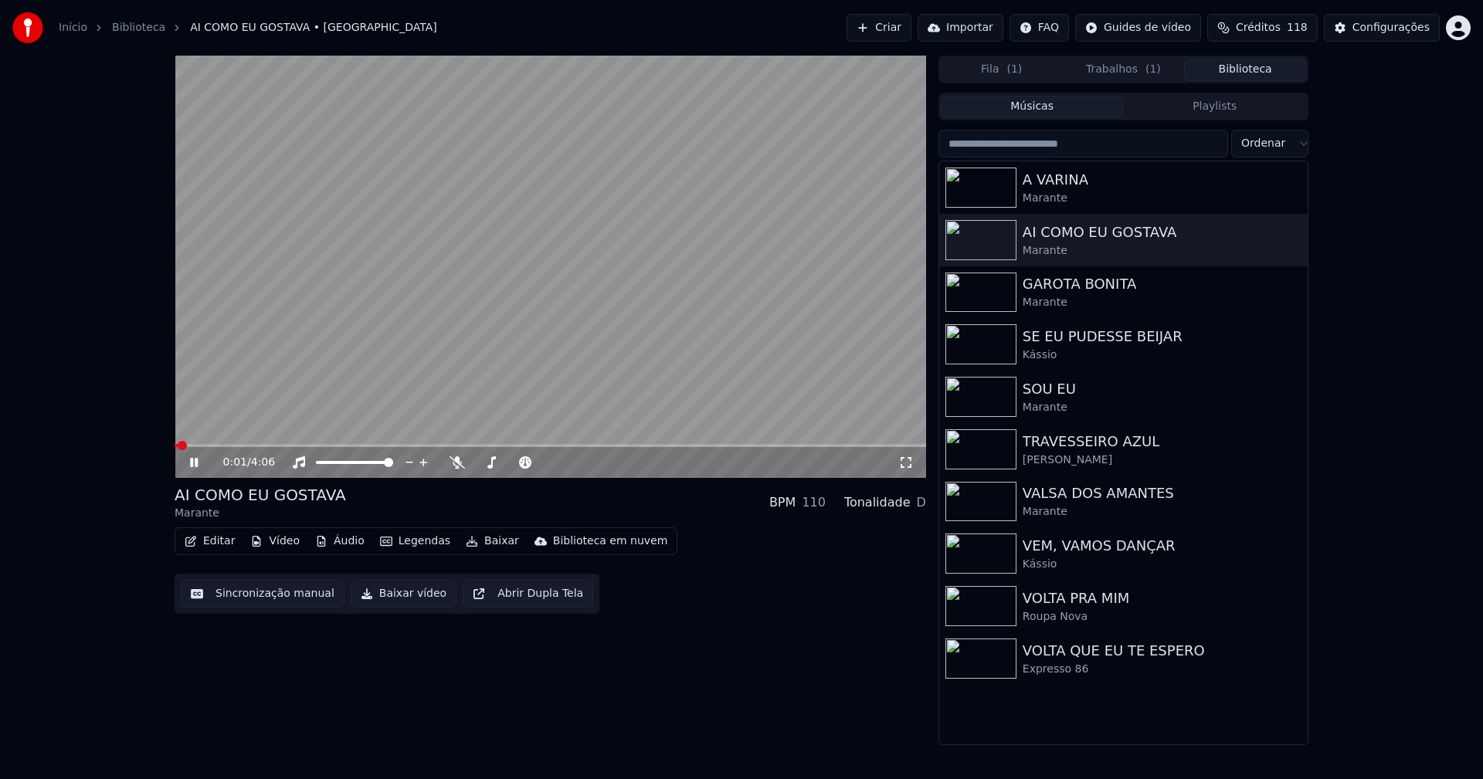
click at [195, 463] on icon at bounding box center [194, 462] width 8 height 9
click at [225, 541] on button "Editar" at bounding box center [209, 541] width 63 height 22
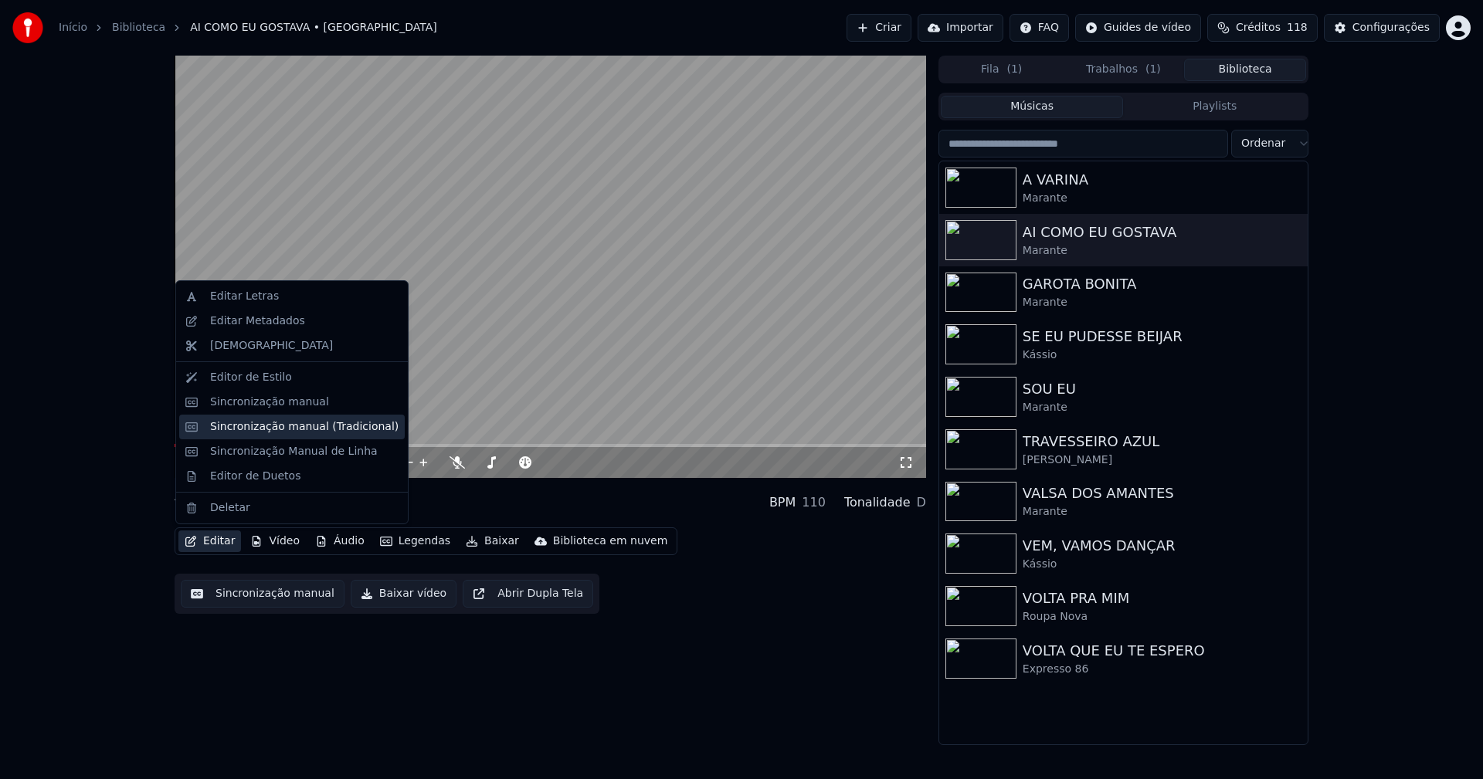
click at [254, 427] on div "Sincronização manual (Tradicional)" at bounding box center [304, 426] width 188 height 15
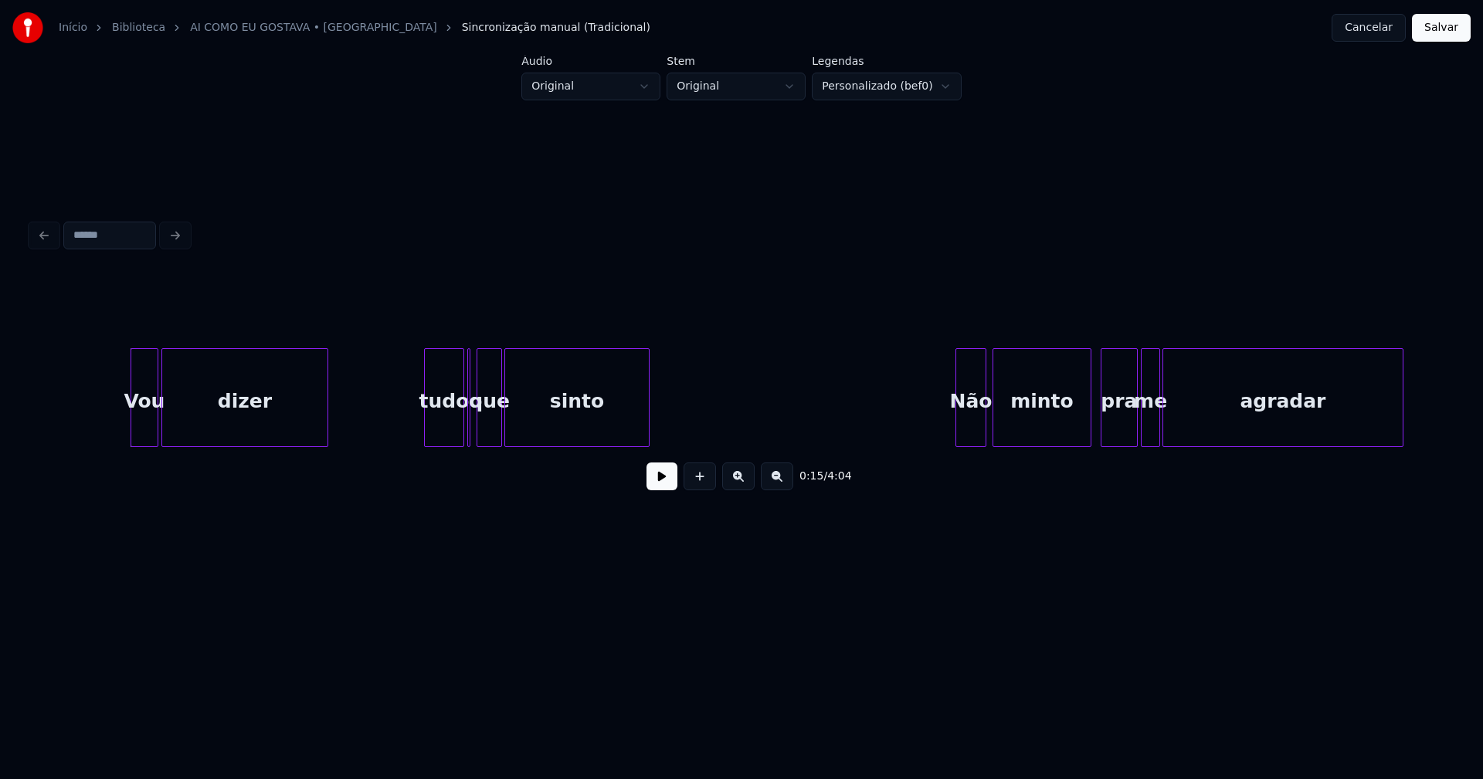
scroll to position [0, 2337]
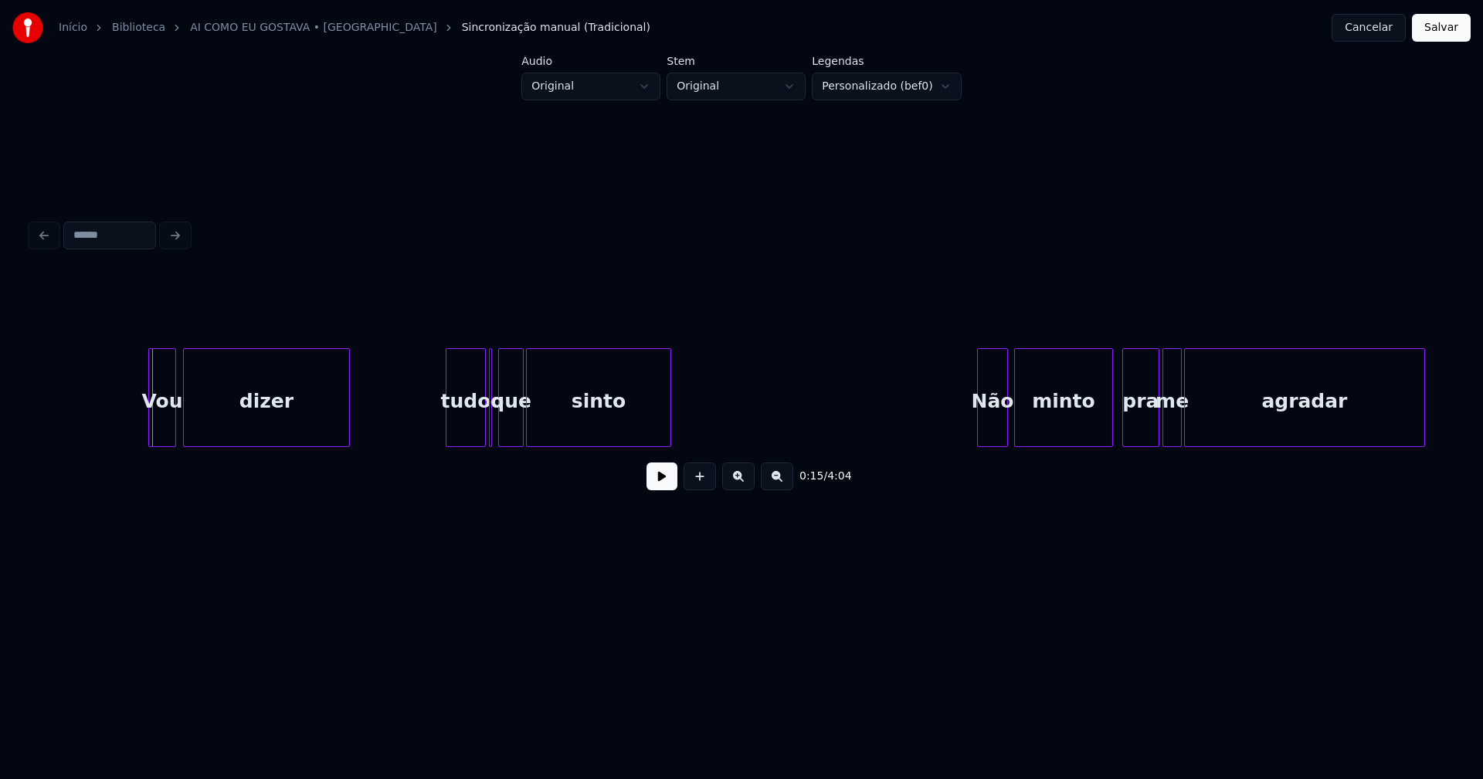
click at [159, 425] on div "Vou" at bounding box center [162, 401] width 26 height 105
click at [490, 443] on div "Vou dizer tudo o que sinto Não minto pra me agradar" at bounding box center [741, 397] width 1421 height 99
click at [493, 442] on div "Vou dizer tudo o que sinto Não minto pra me agradar" at bounding box center [741, 397] width 1421 height 99
click at [461, 432] on div "tudo" at bounding box center [464, 401] width 39 height 105
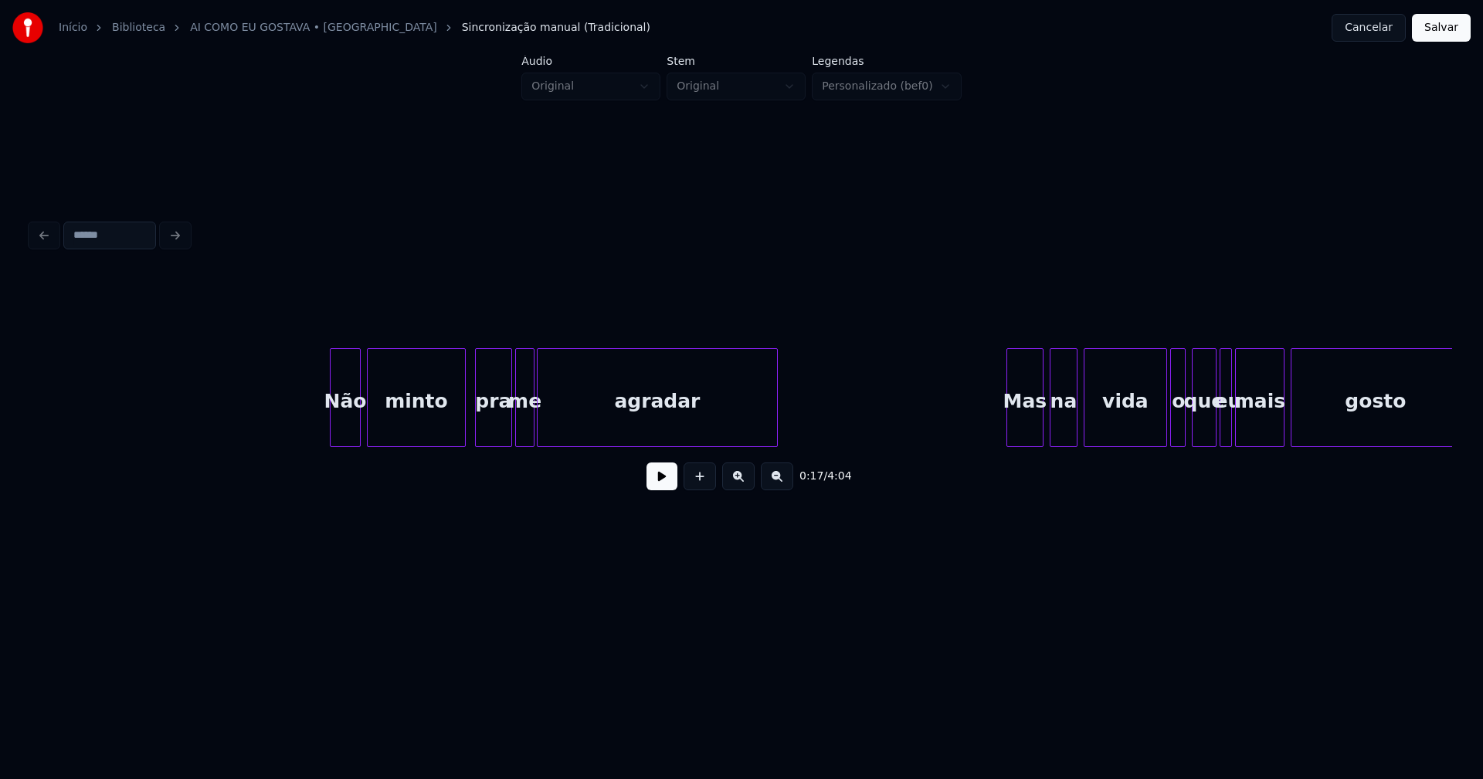
scroll to position [0, 3069]
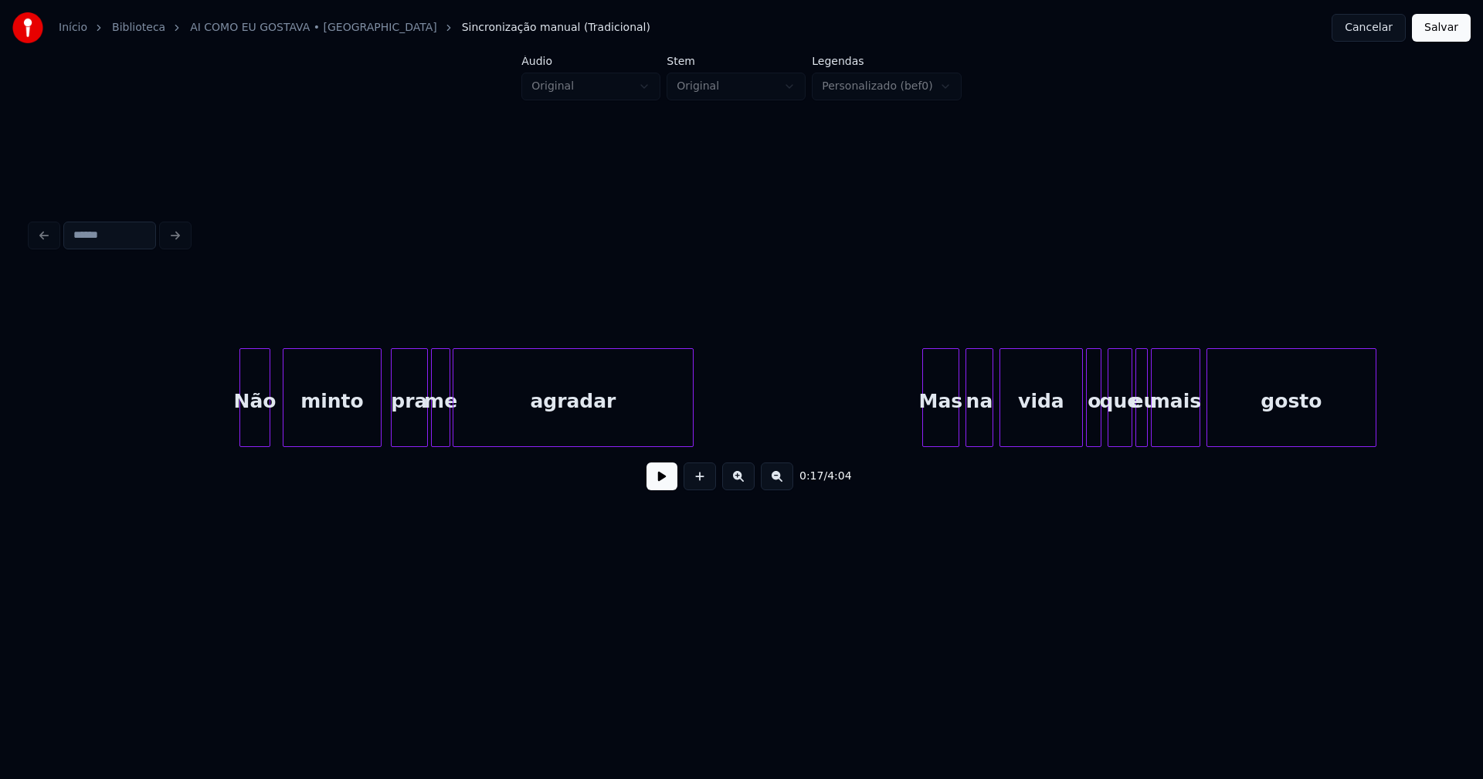
click at [252, 429] on div "Não" at bounding box center [254, 401] width 29 height 105
click at [225, 440] on div "Não" at bounding box center [247, 397] width 46 height 99
click at [932, 436] on div "Mas" at bounding box center [929, 401] width 36 height 105
click at [973, 431] on div "na" at bounding box center [971, 401] width 26 height 105
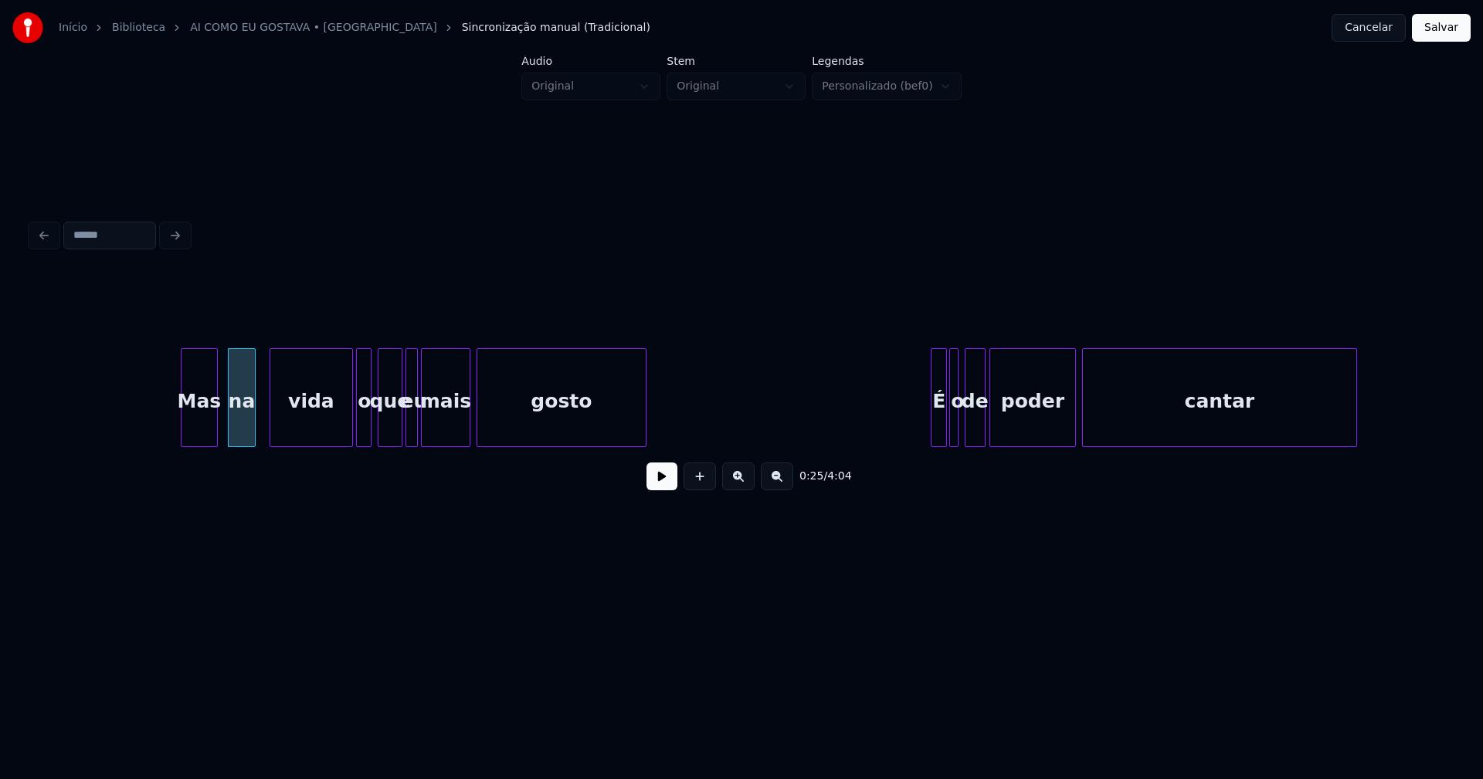
scroll to position [0, 3820]
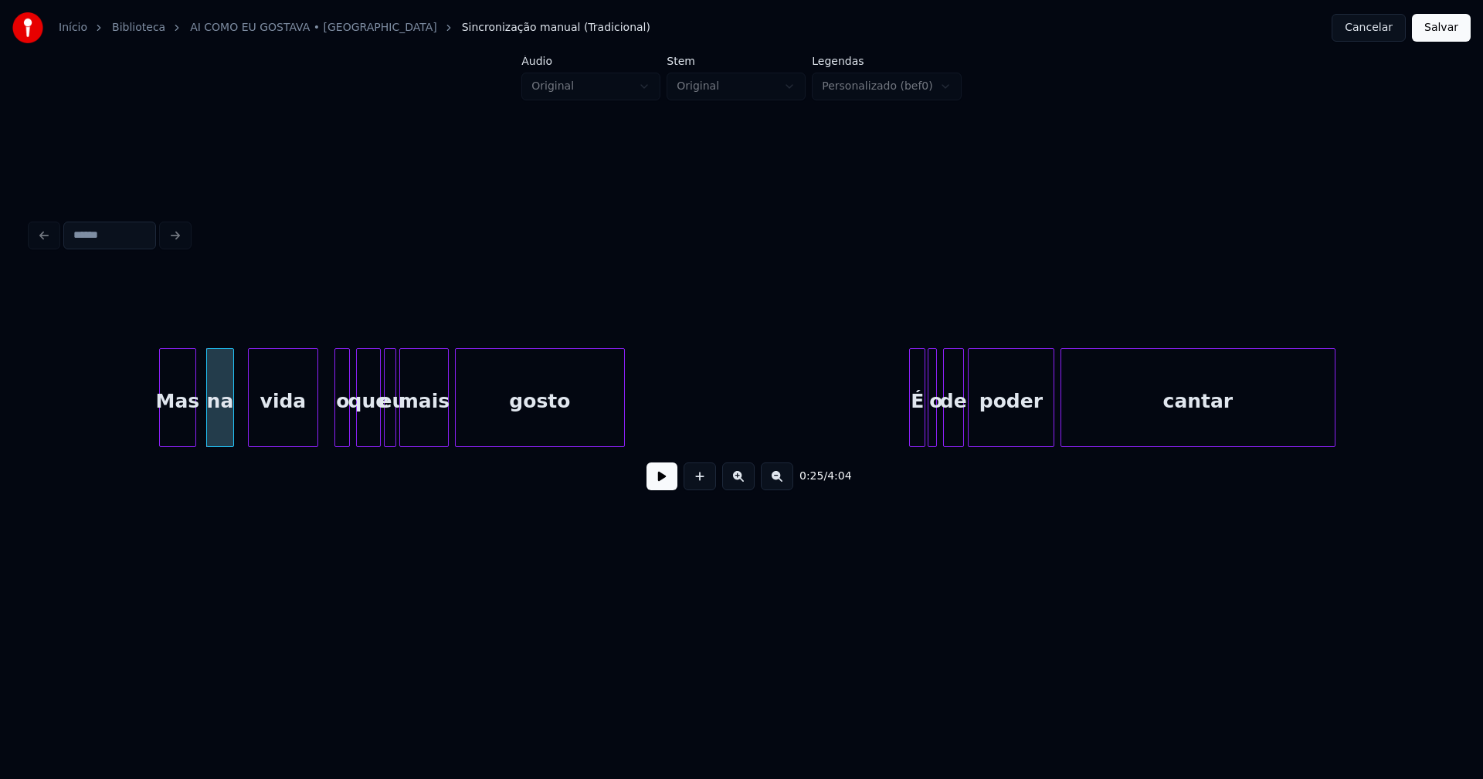
click at [313, 426] on div at bounding box center [315, 397] width 5 height 97
click at [331, 423] on div at bounding box center [329, 397] width 5 height 97
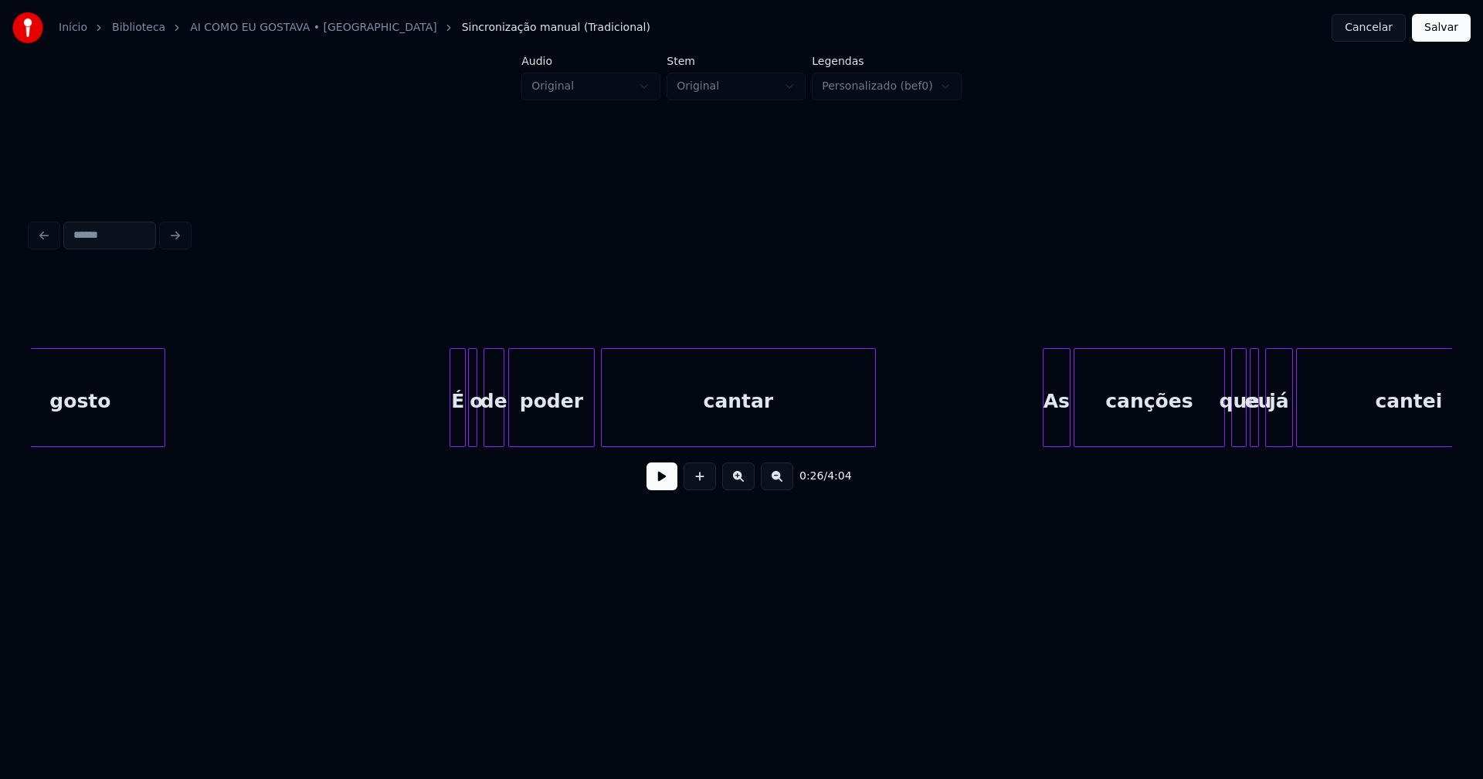
scroll to position [0, 4342]
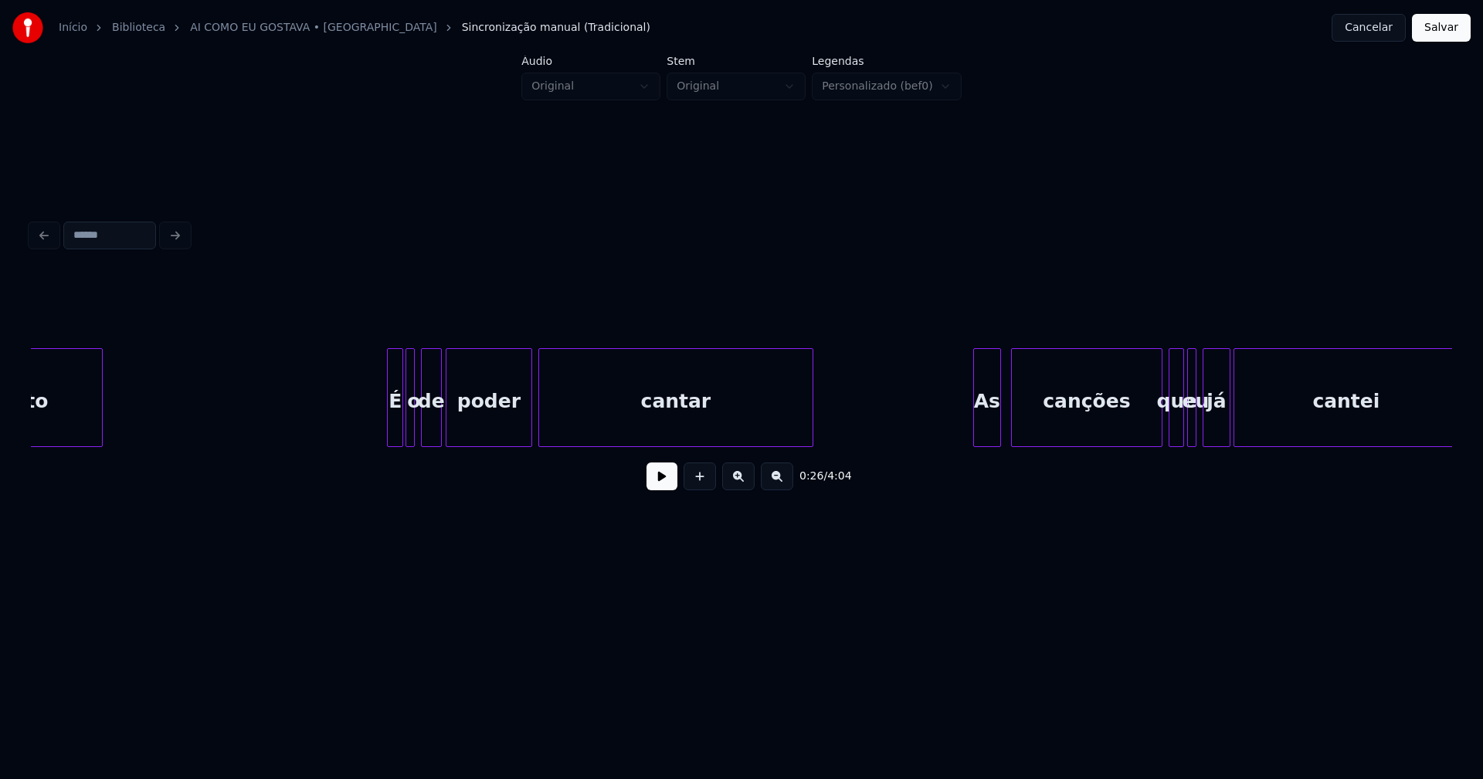
click at [987, 423] on div "As" at bounding box center [987, 401] width 26 height 105
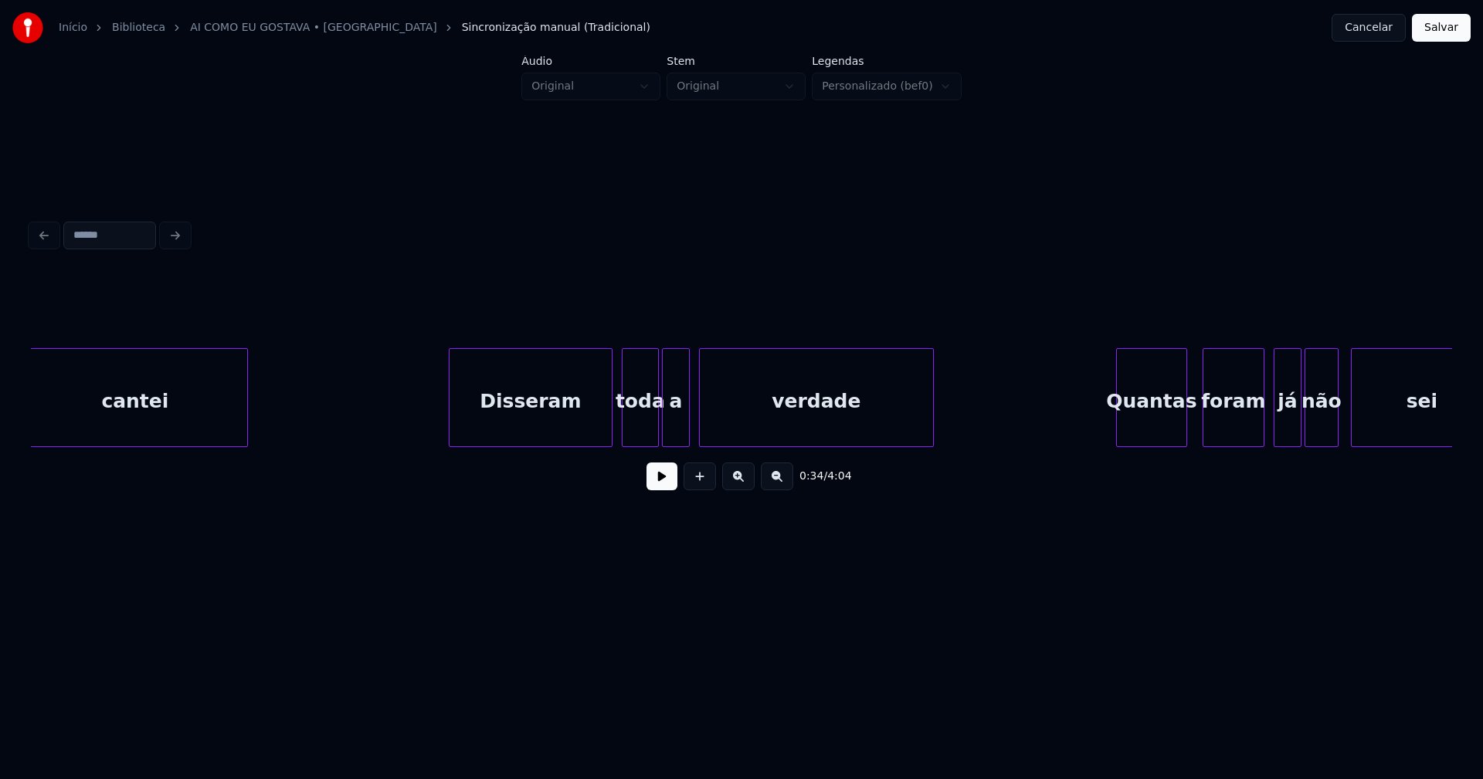
scroll to position [0, 5594]
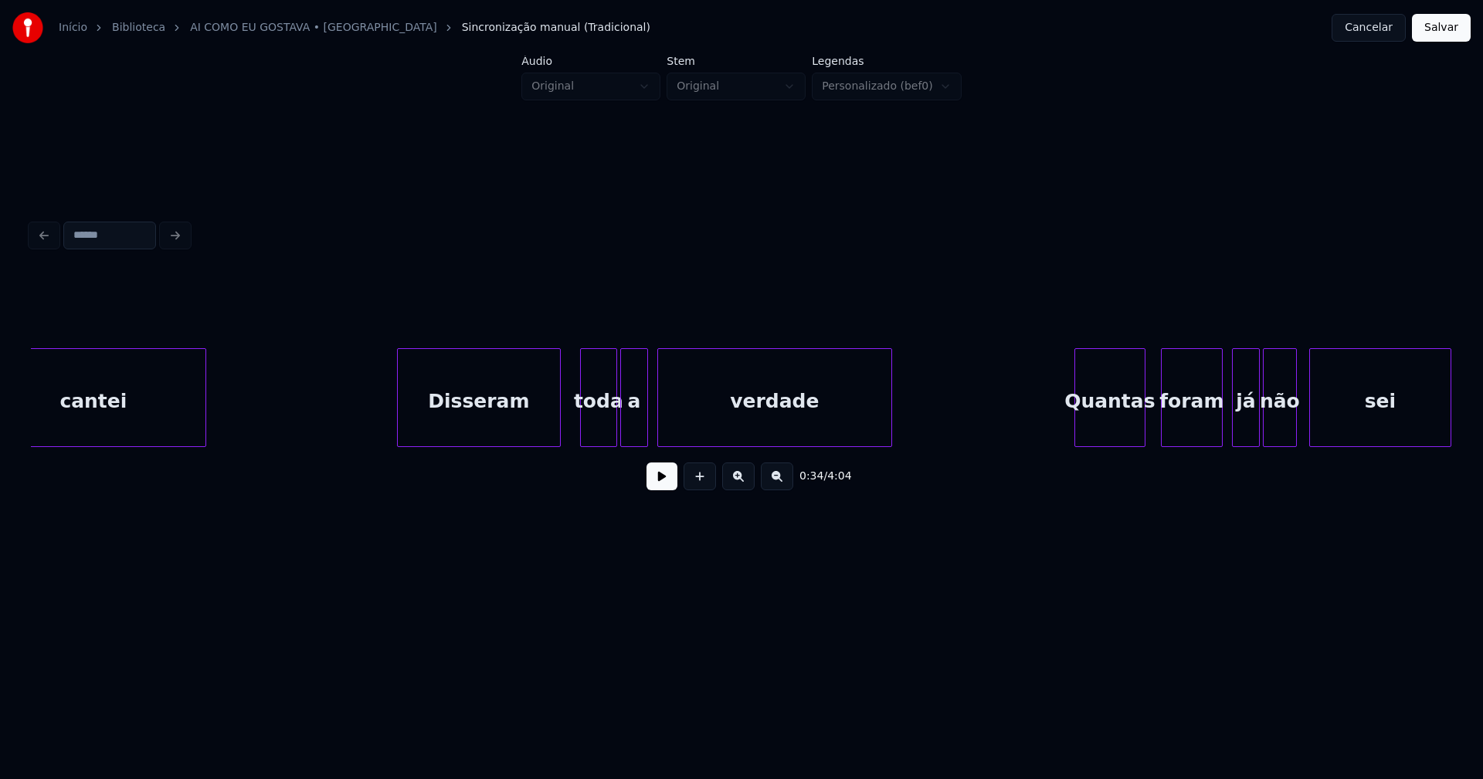
click at [465, 419] on div "Disseram" at bounding box center [479, 401] width 162 height 105
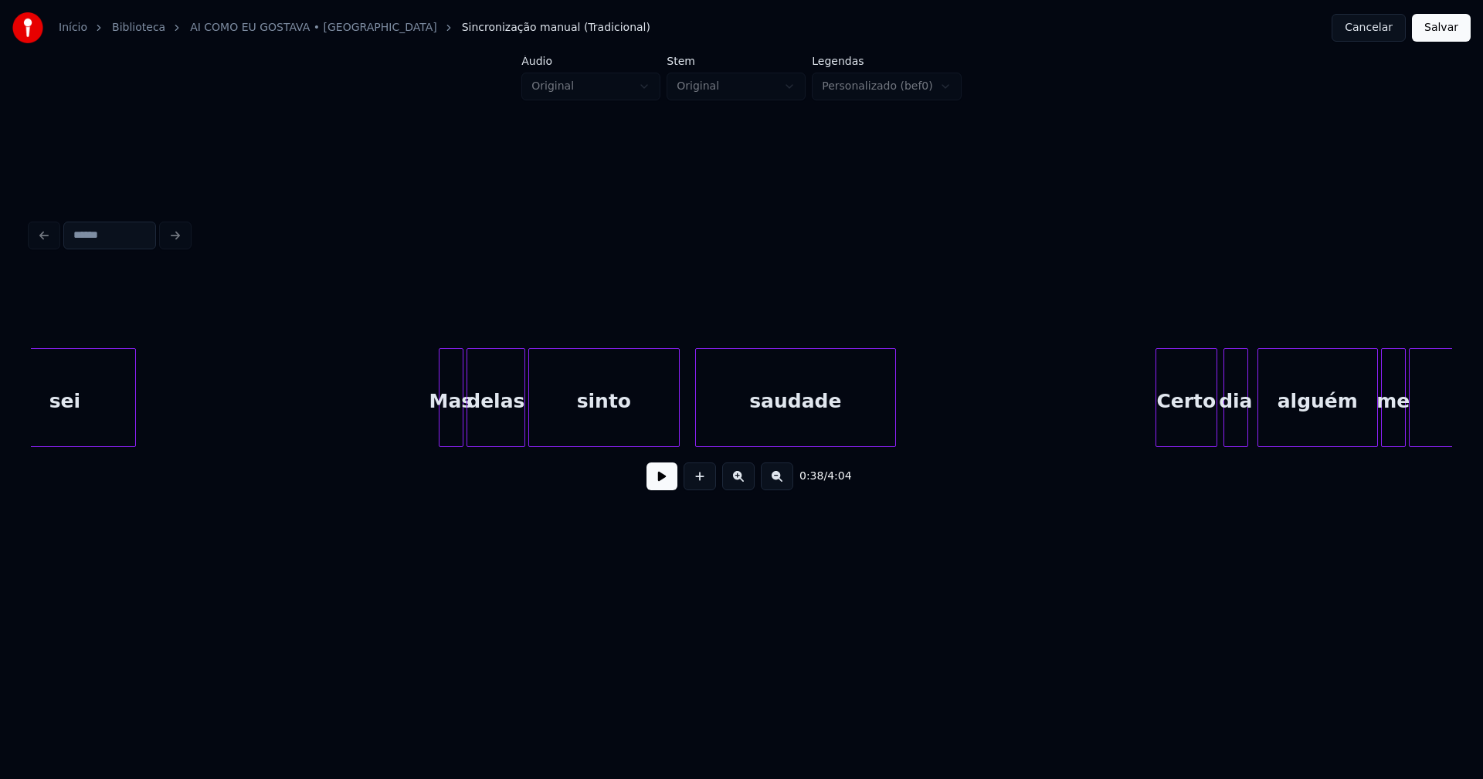
scroll to position [0, 6929]
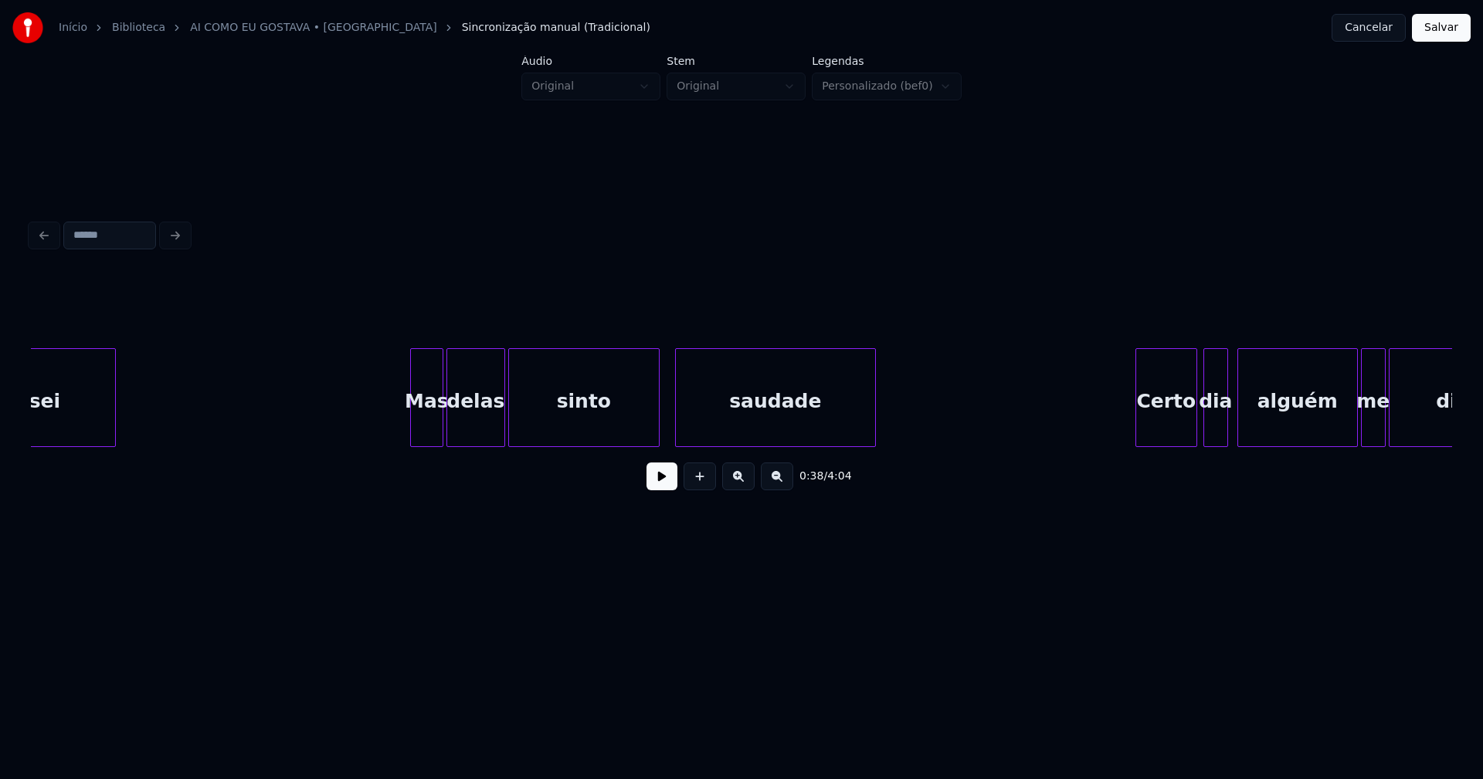
click at [412, 431] on div at bounding box center [413, 397] width 5 height 97
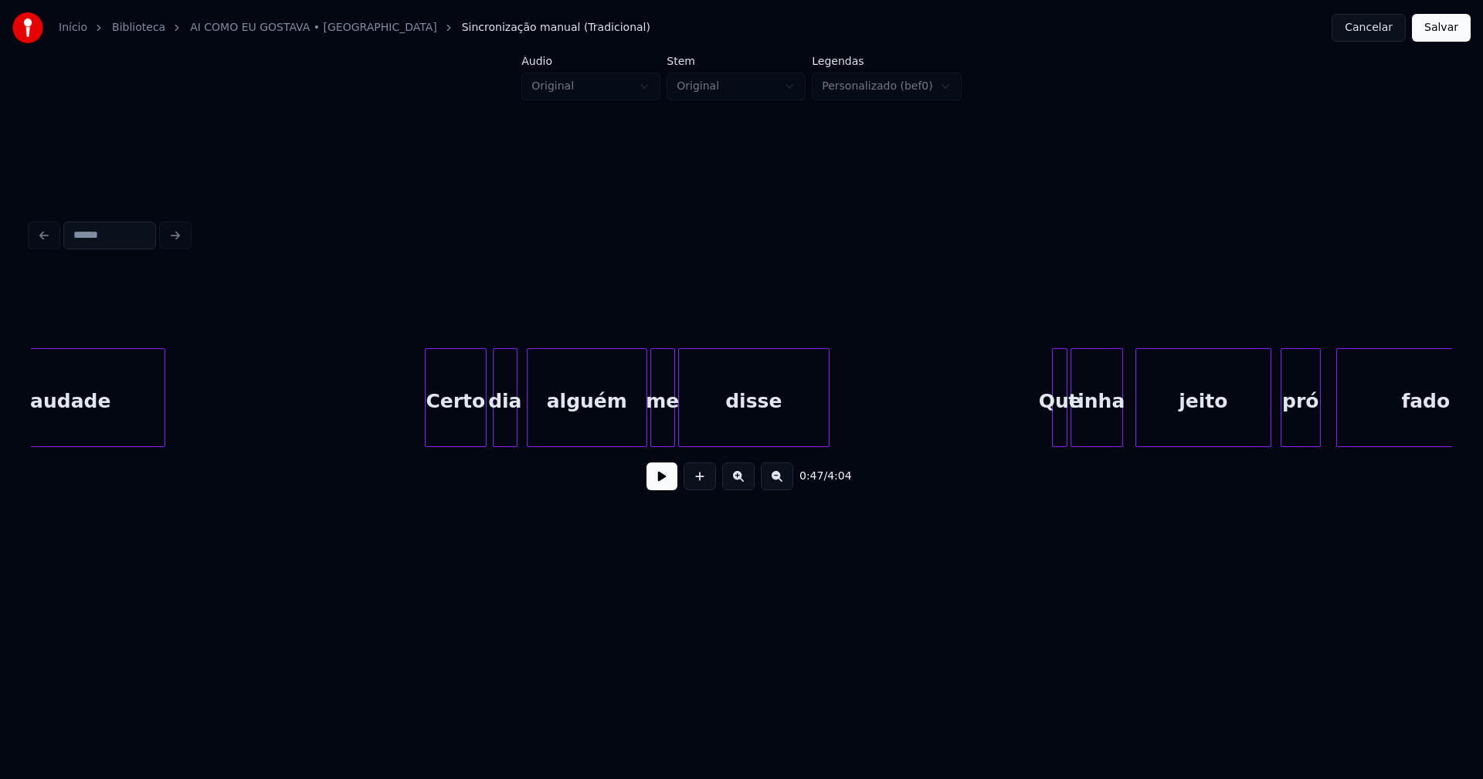
scroll to position [0, 7661]
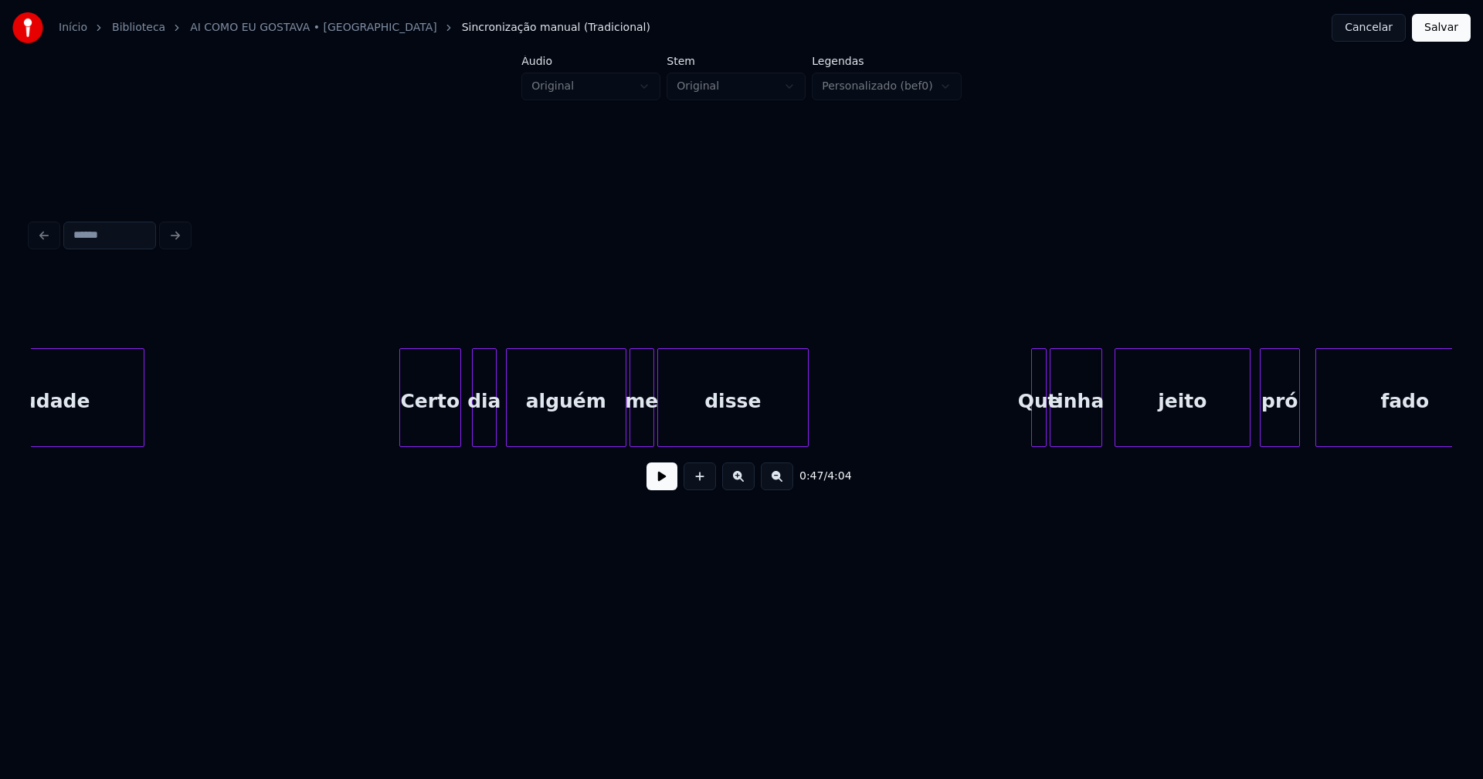
click at [430, 429] on div "Certo" at bounding box center [430, 401] width 60 height 105
click at [388, 432] on div at bounding box center [390, 397] width 5 height 97
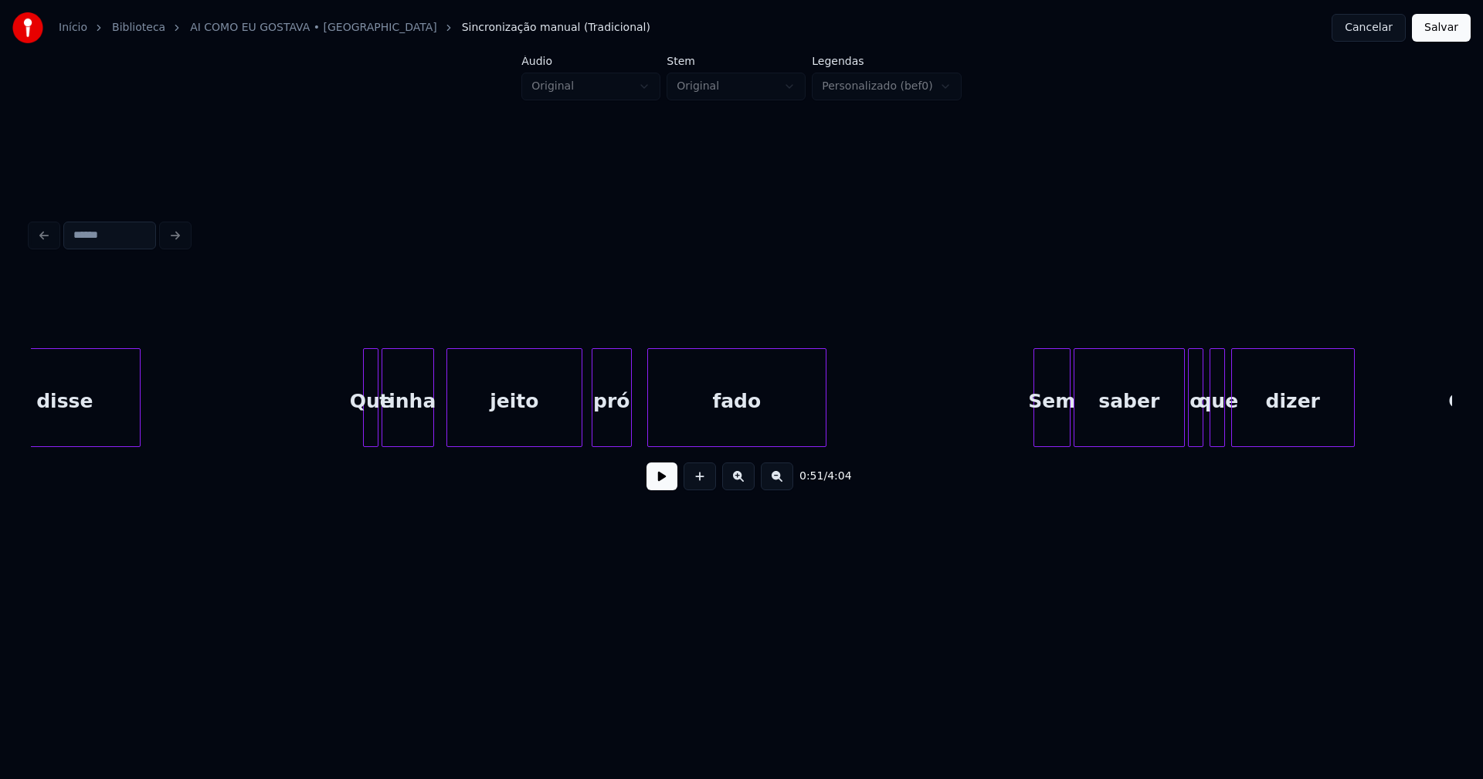
scroll to position [0, 8349]
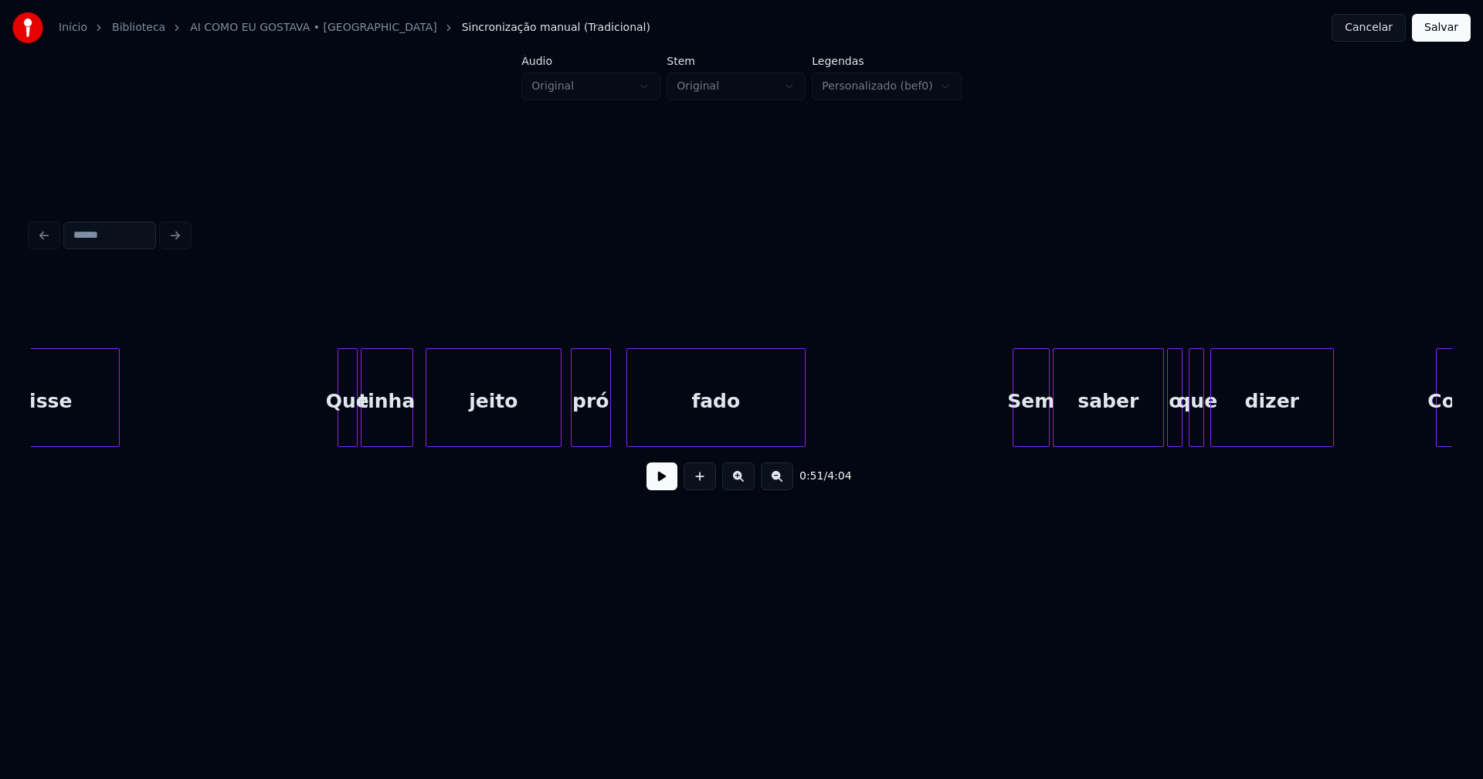
click at [339, 429] on div at bounding box center [340, 397] width 5 height 97
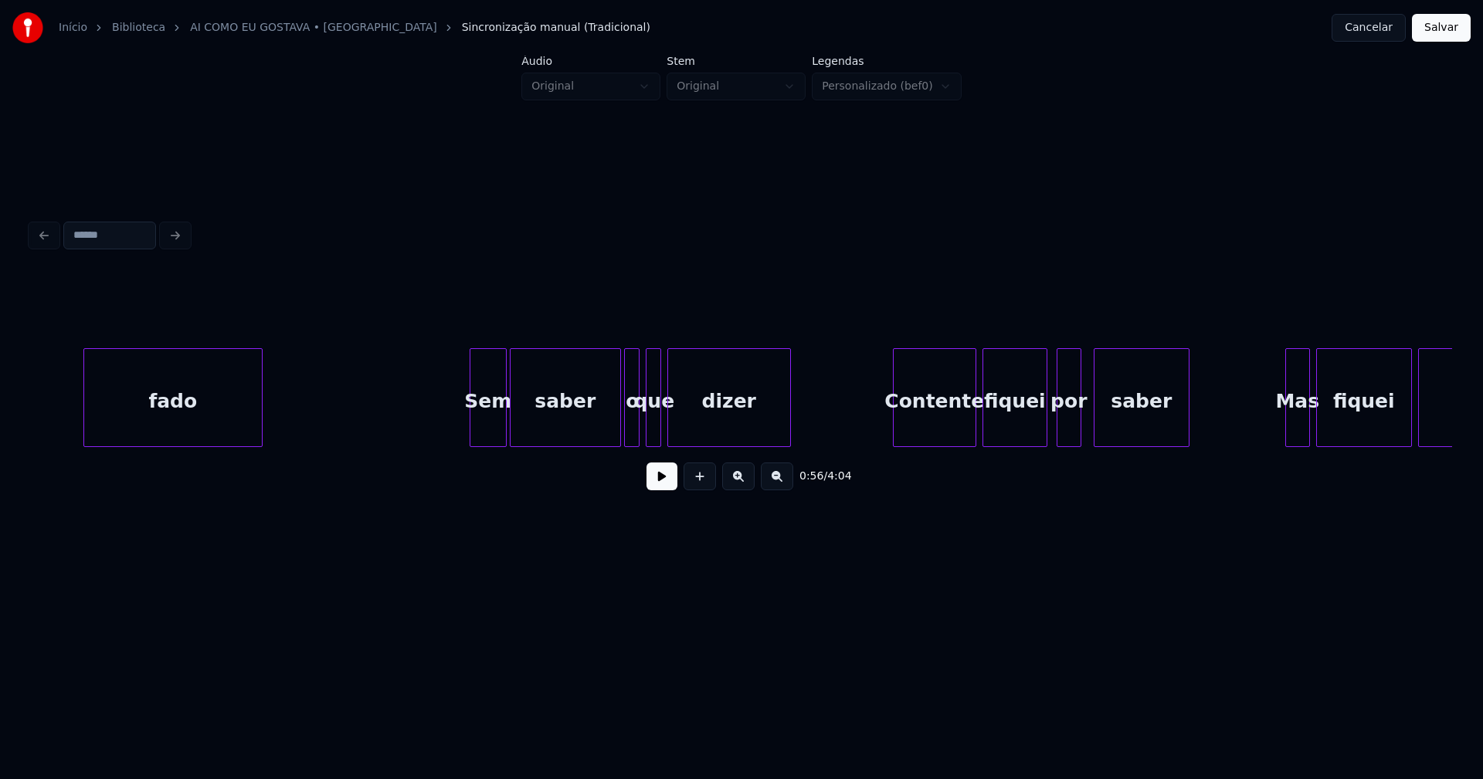
scroll to position [0, 8955]
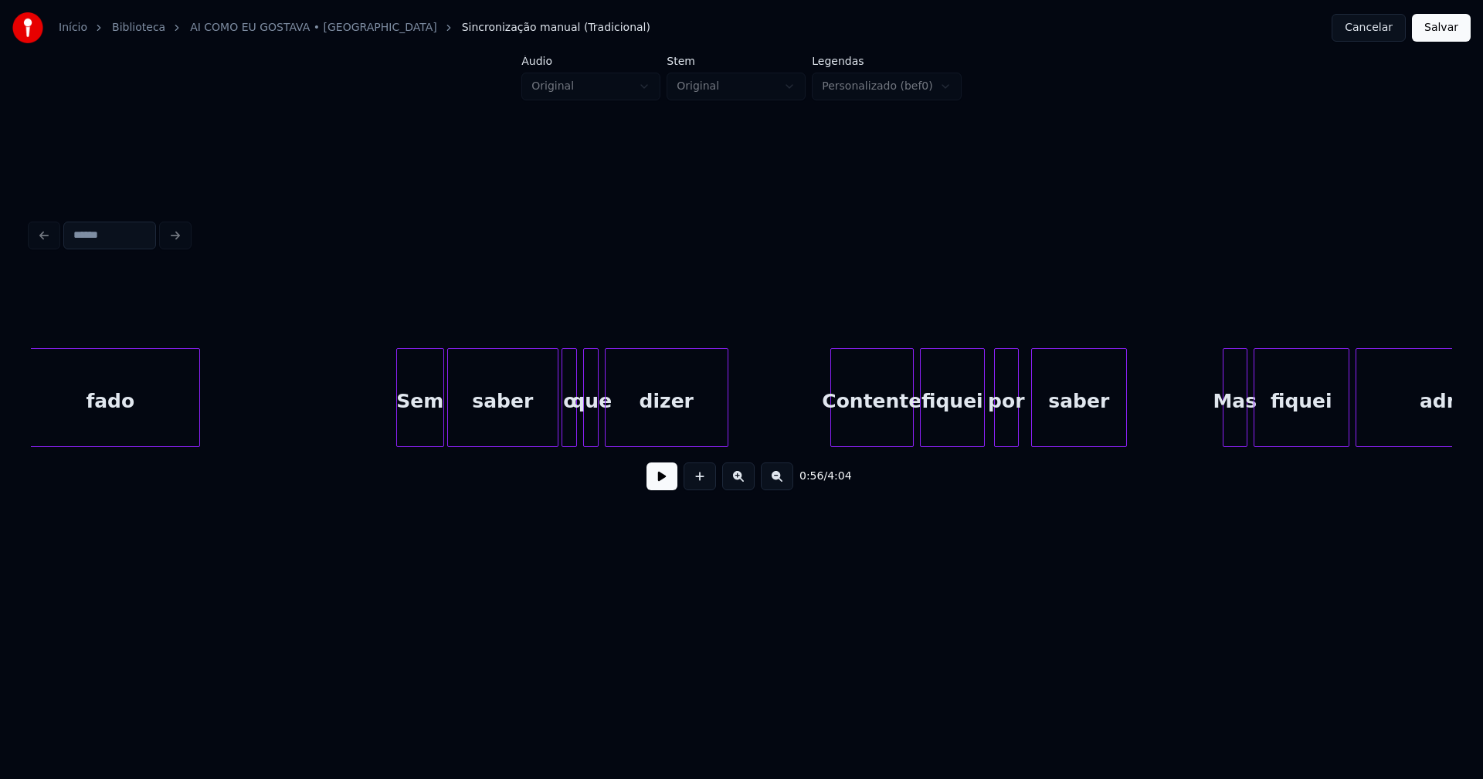
click at [399, 436] on div at bounding box center [399, 397] width 5 height 97
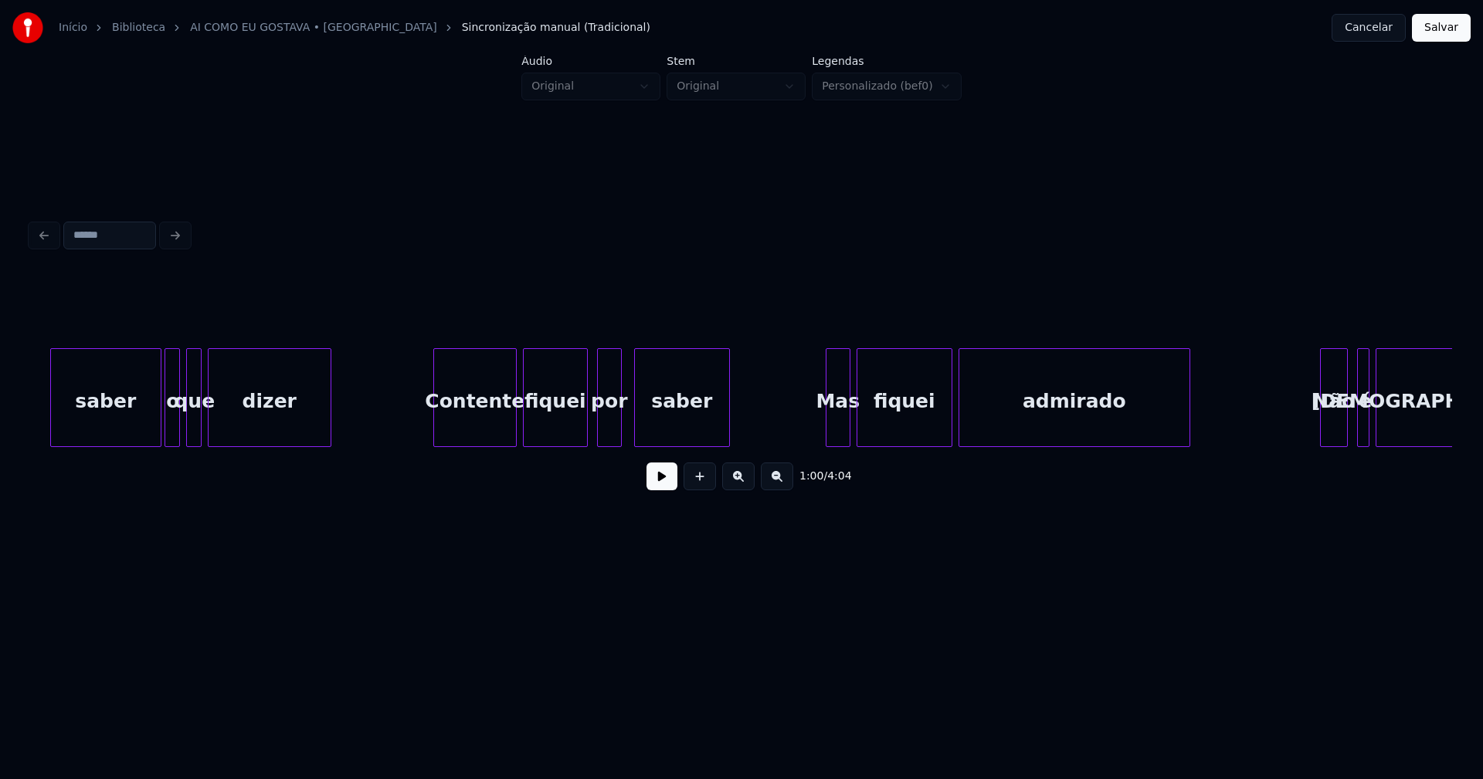
scroll to position [0, 9456]
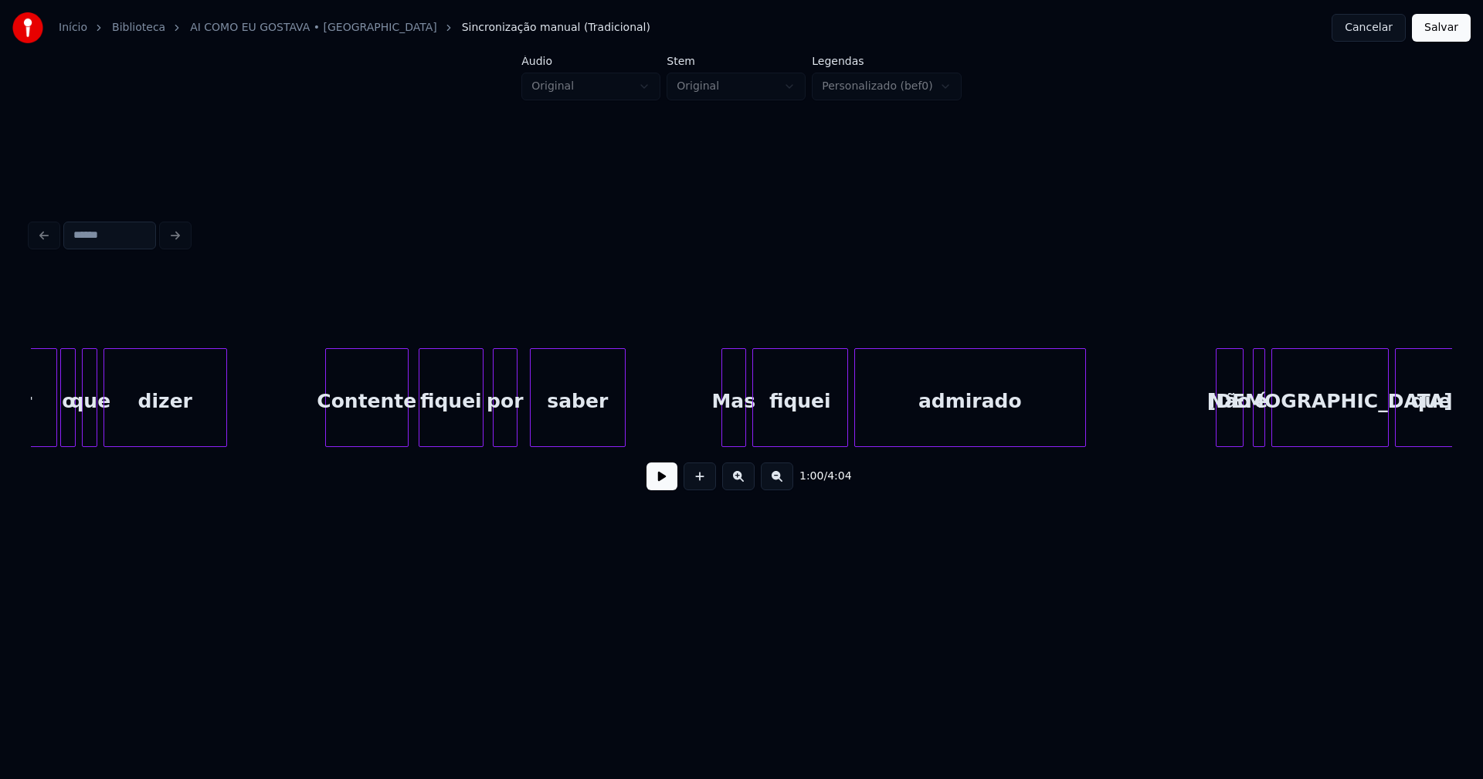
click at [378, 435] on div "Contente" at bounding box center [367, 401] width 82 height 105
click at [730, 423] on div "Mas" at bounding box center [729, 401] width 23 height 105
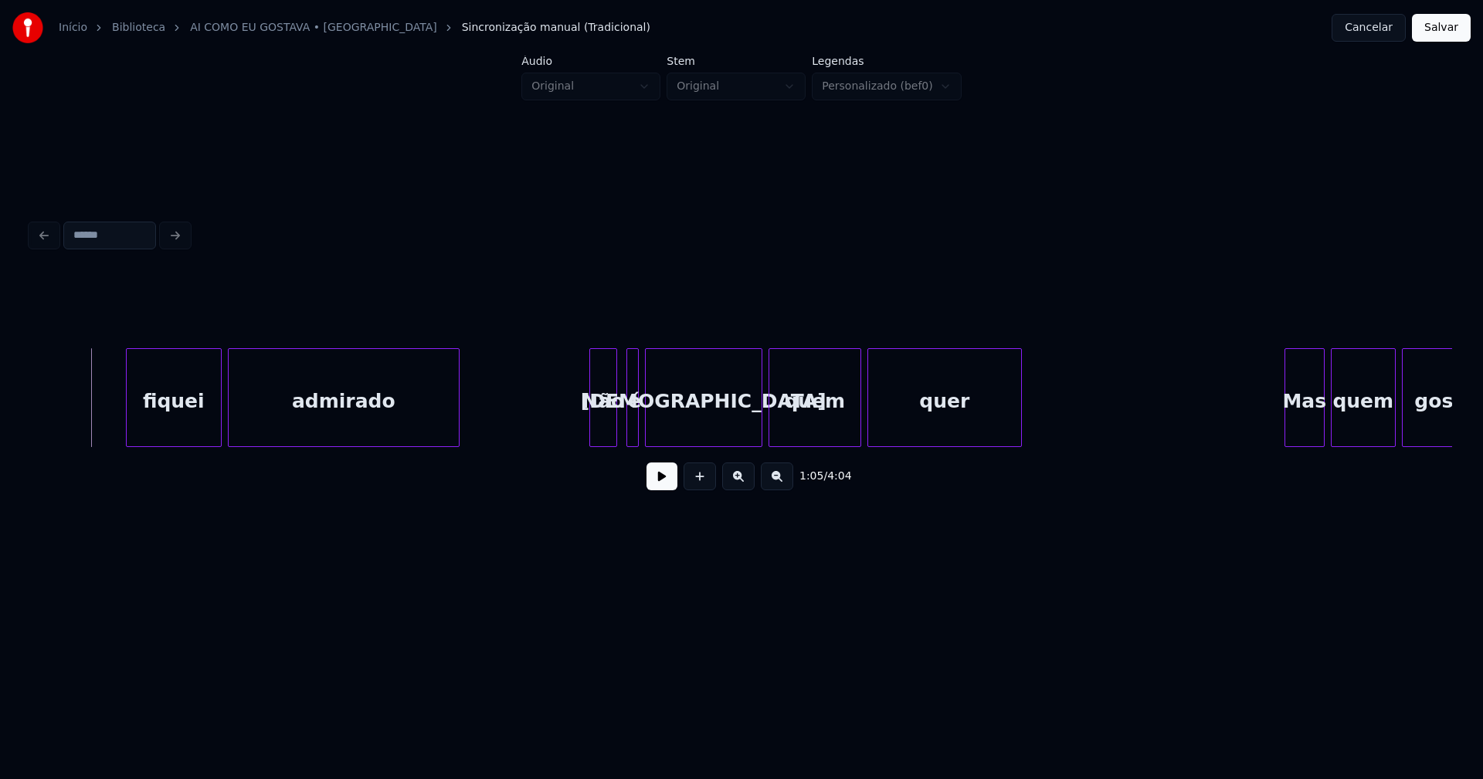
scroll to position [0, 10291]
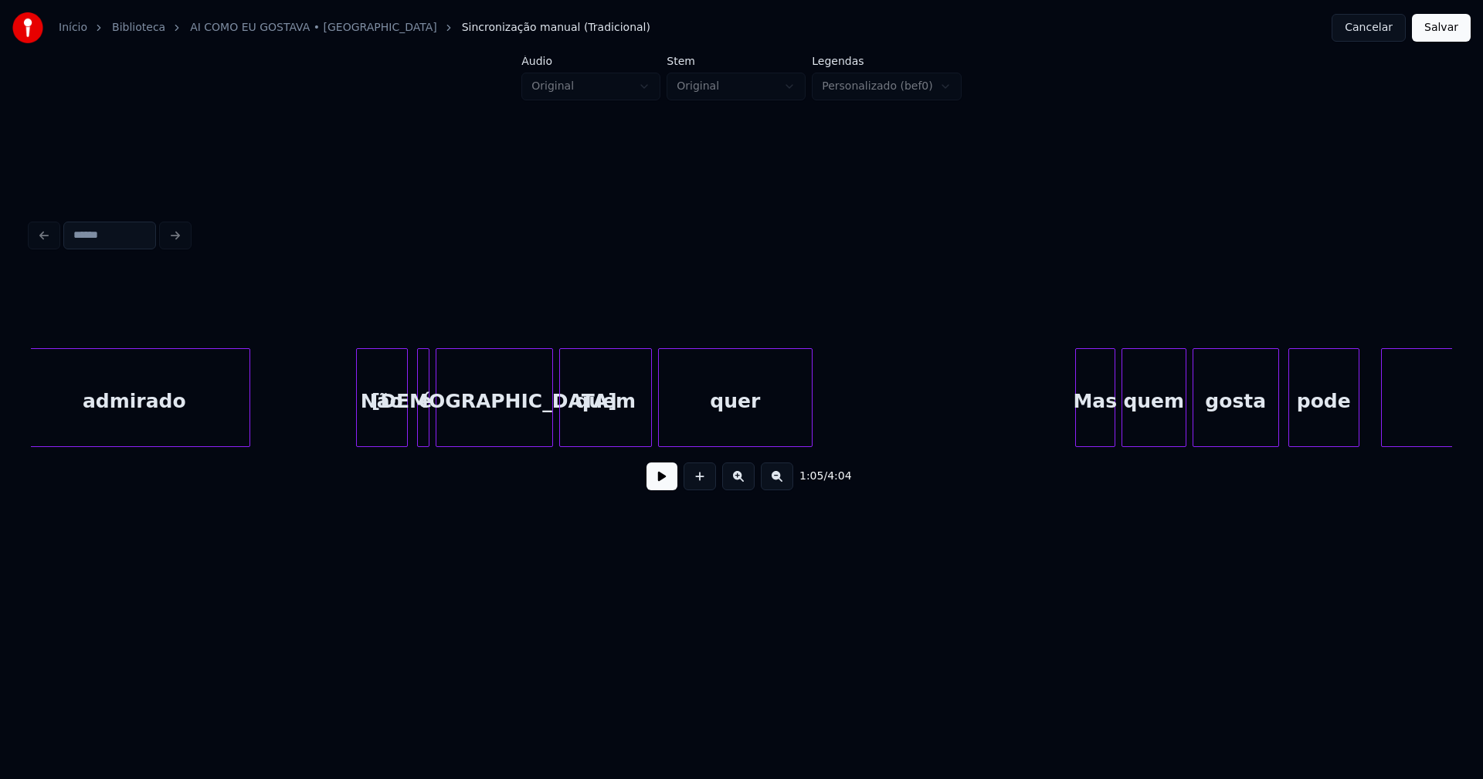
click at [359, 444] on div "admirado Não é fadista quem quer Mas quem gosta pode ser" at bounding box center [741, 397] width 1421 height 99
click at [424, 422] on div "é" at bounding box center [420, 401] width 15 height 105
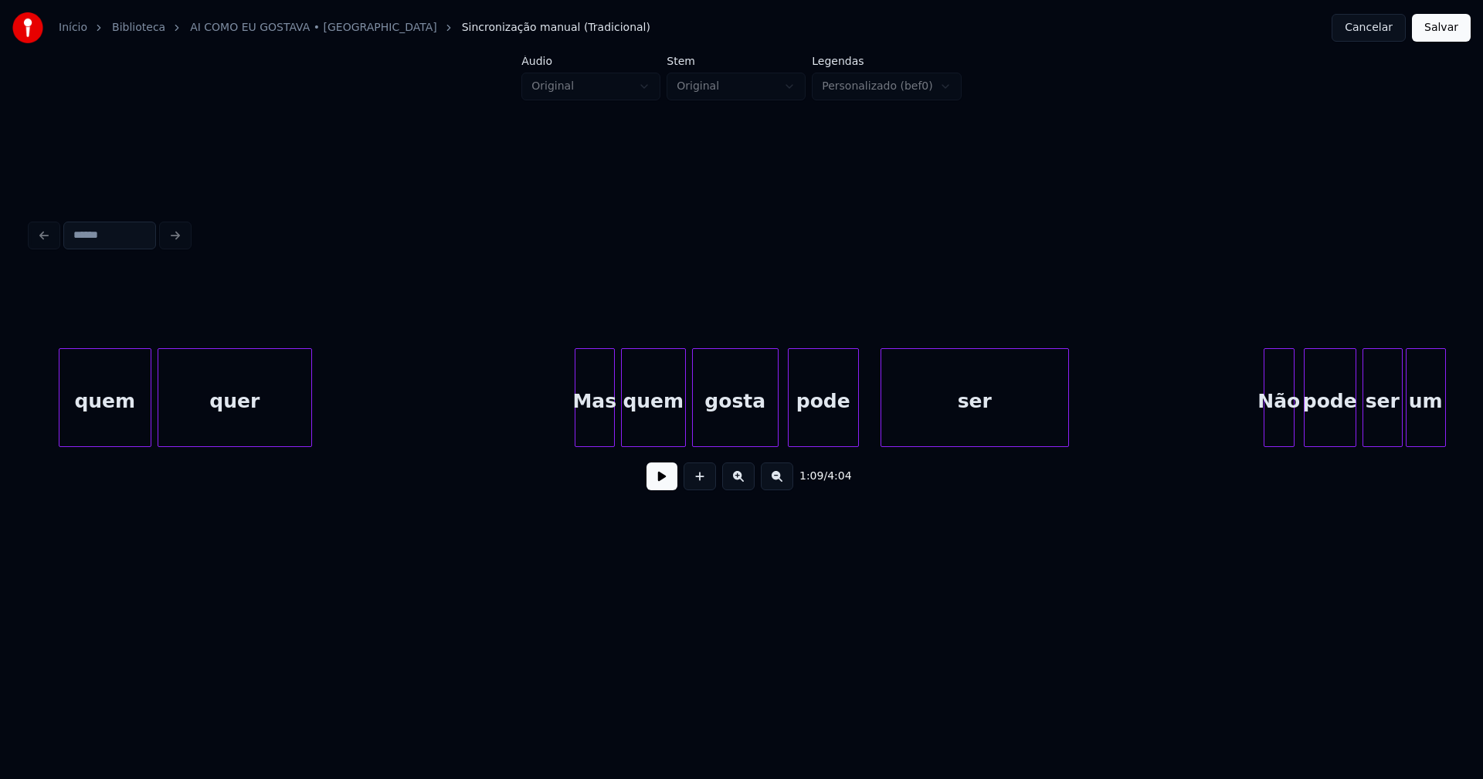
scroll to position [0, 10897]
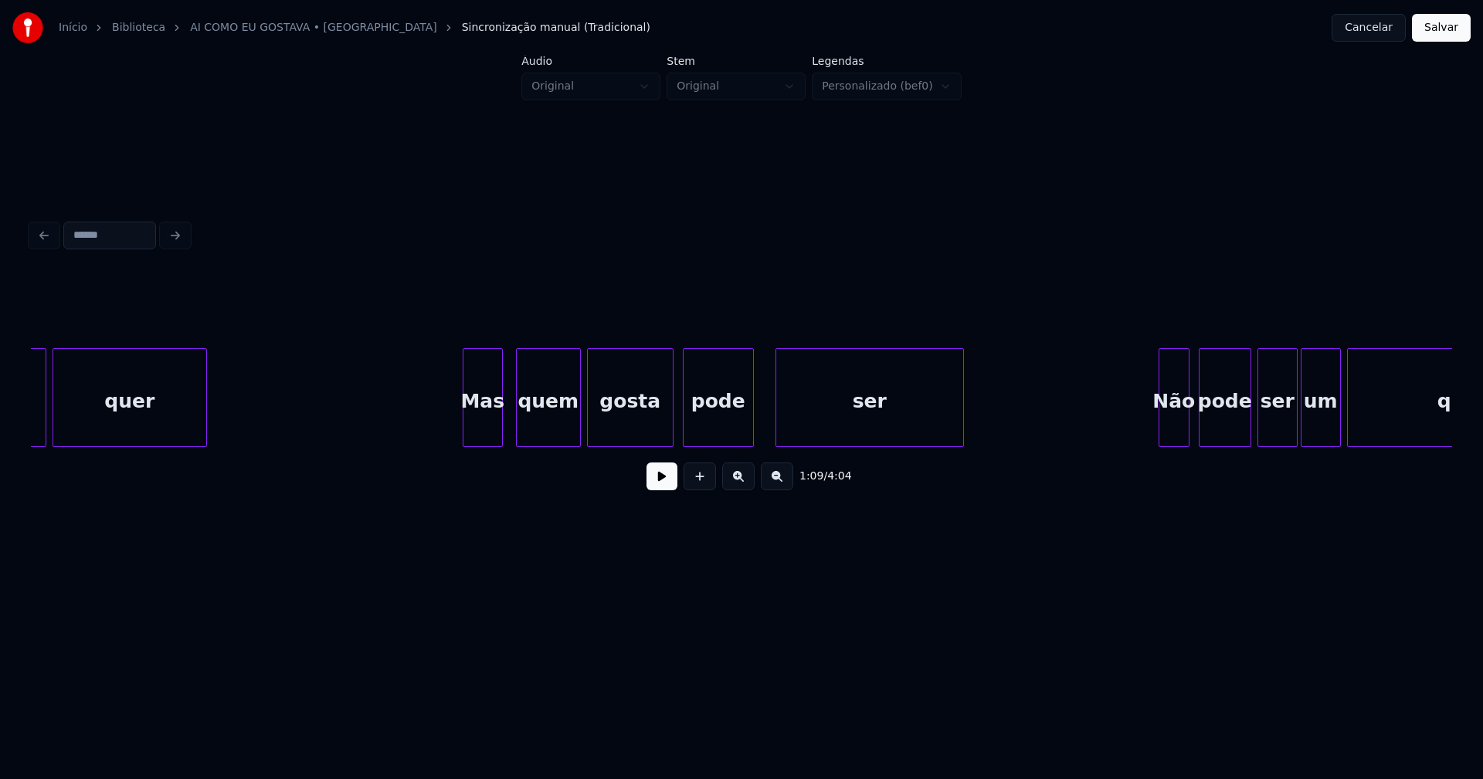
click at [480, 432] on div "Mas" at bounding box center [482, 401] width 39 height 105
click at [444, 438] on div at bounding box center [444, 397] width 5 height 97
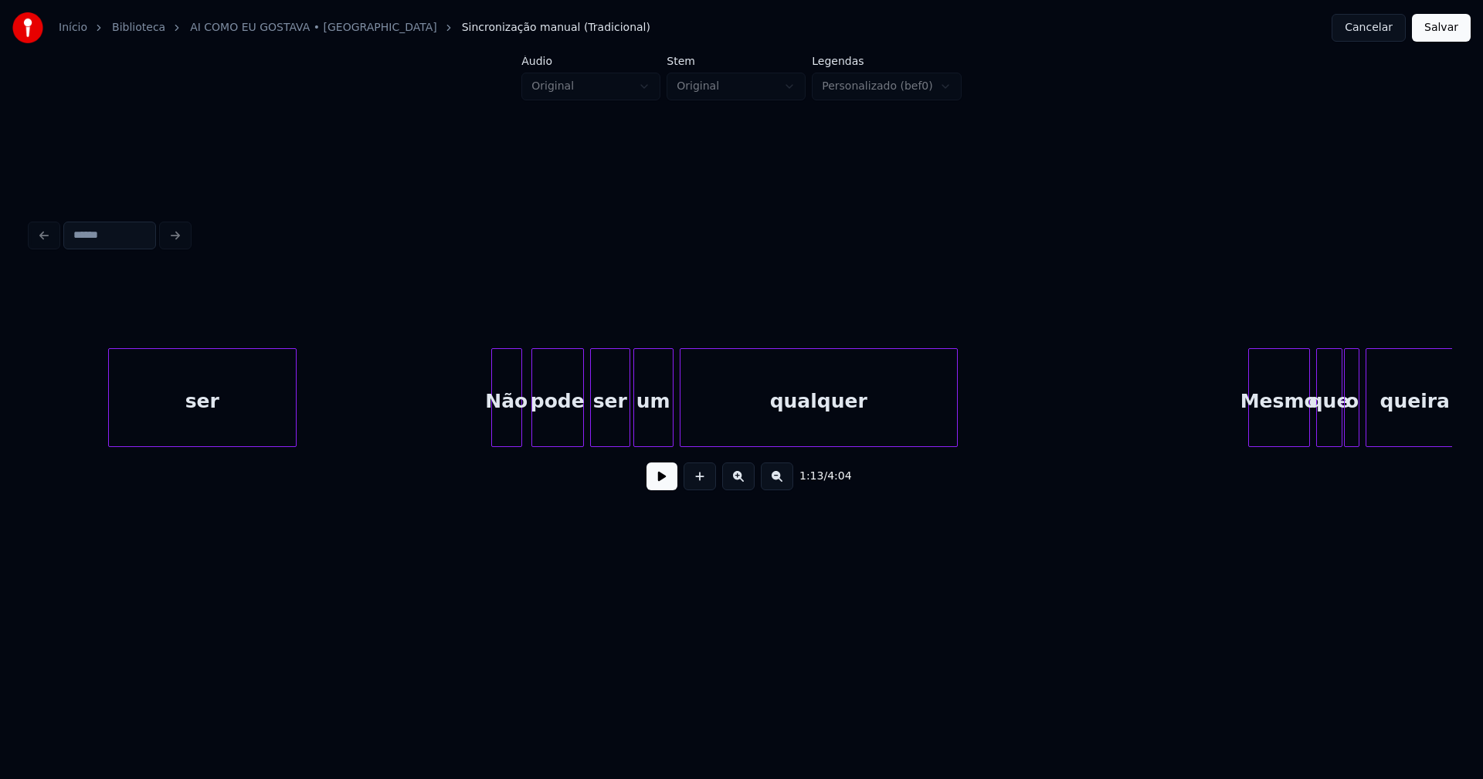
scroll to position [0, 11669]
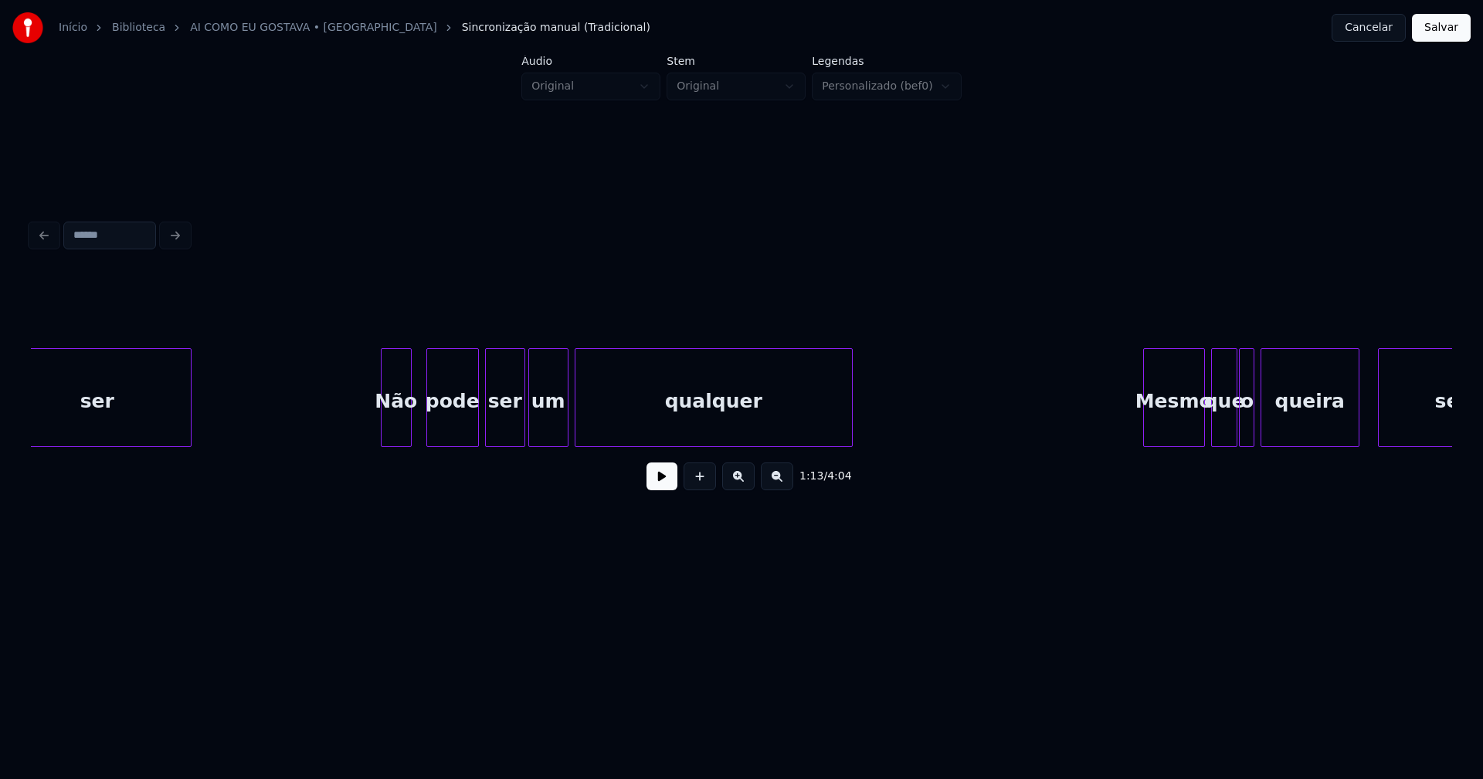
click at [401, 430] on div "Não" at bounding box center [395, 401] width 29 height 105
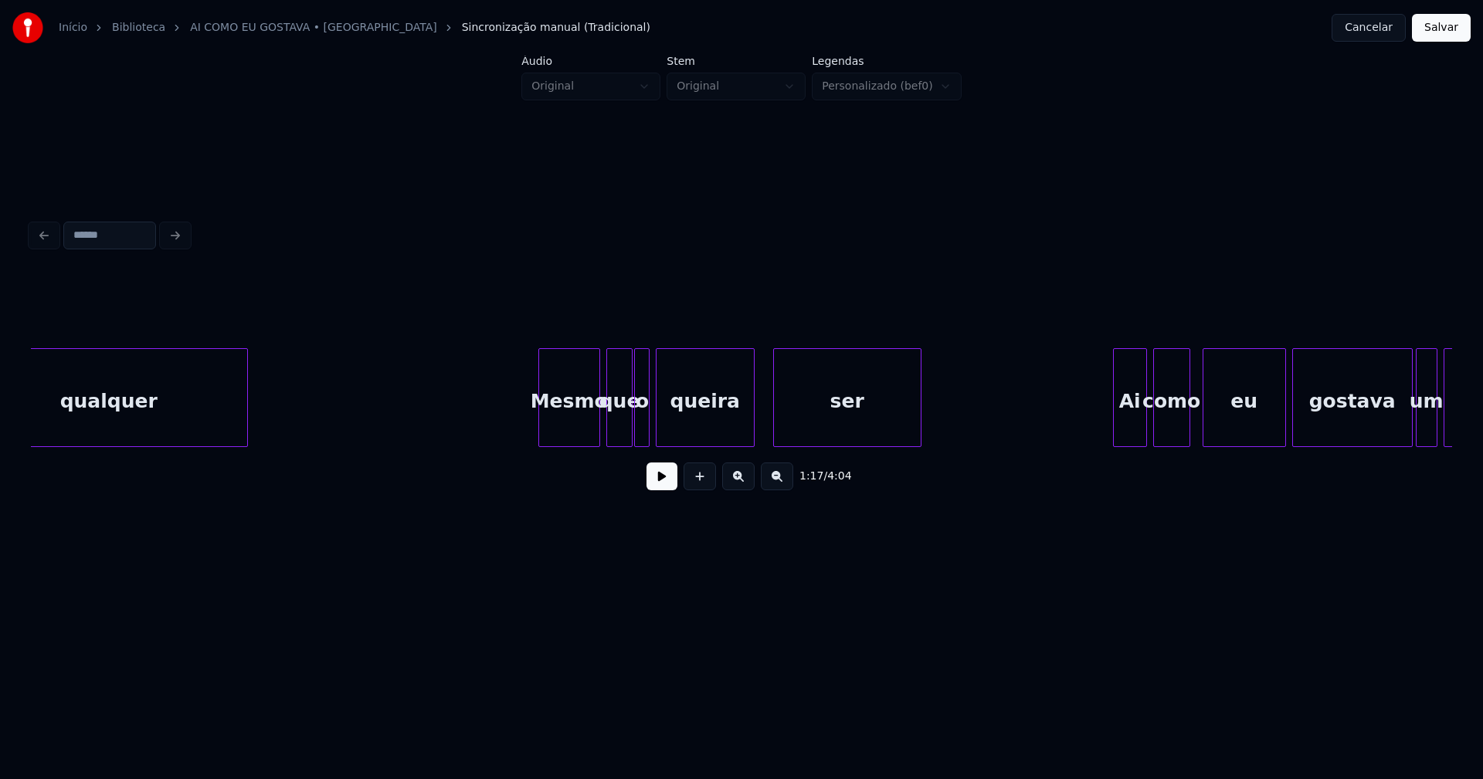
scroll to position [0, 12294]
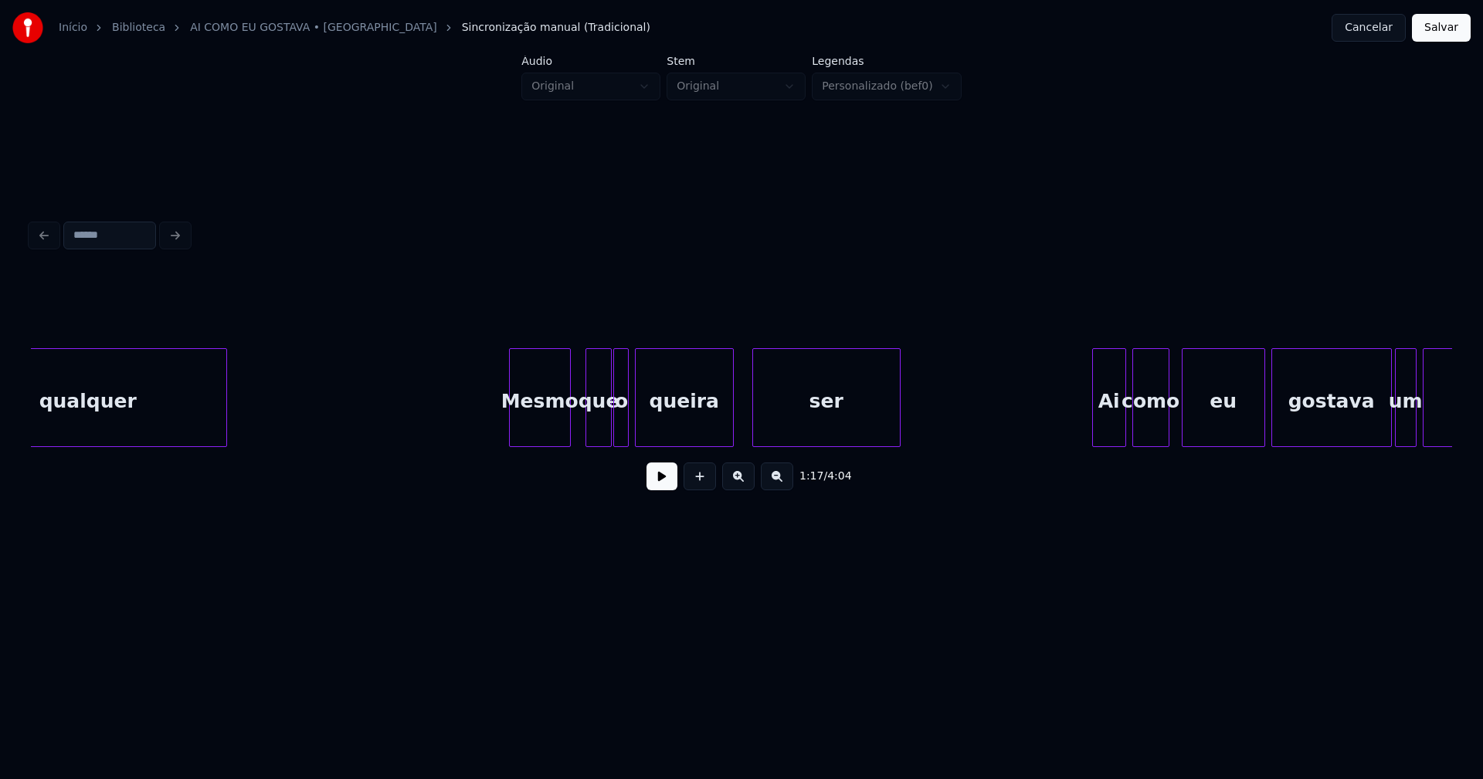
click at [549, 439] on div "Mesmo" at bounding box center [540, 401] width 60 height 105
click at [494, 437] on div at bounding box center [496, 397] width 5 height 97
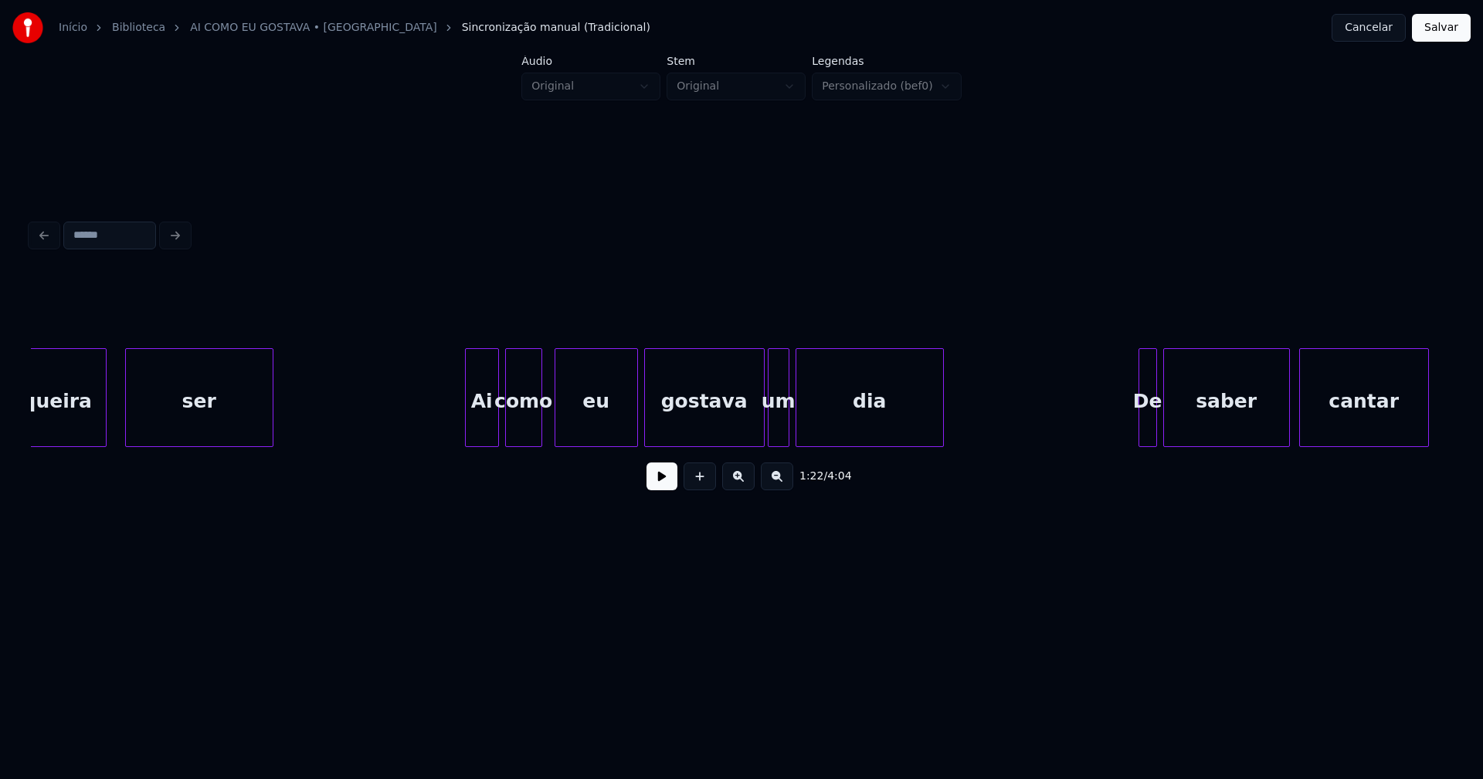
scroll to position [0, 12942]
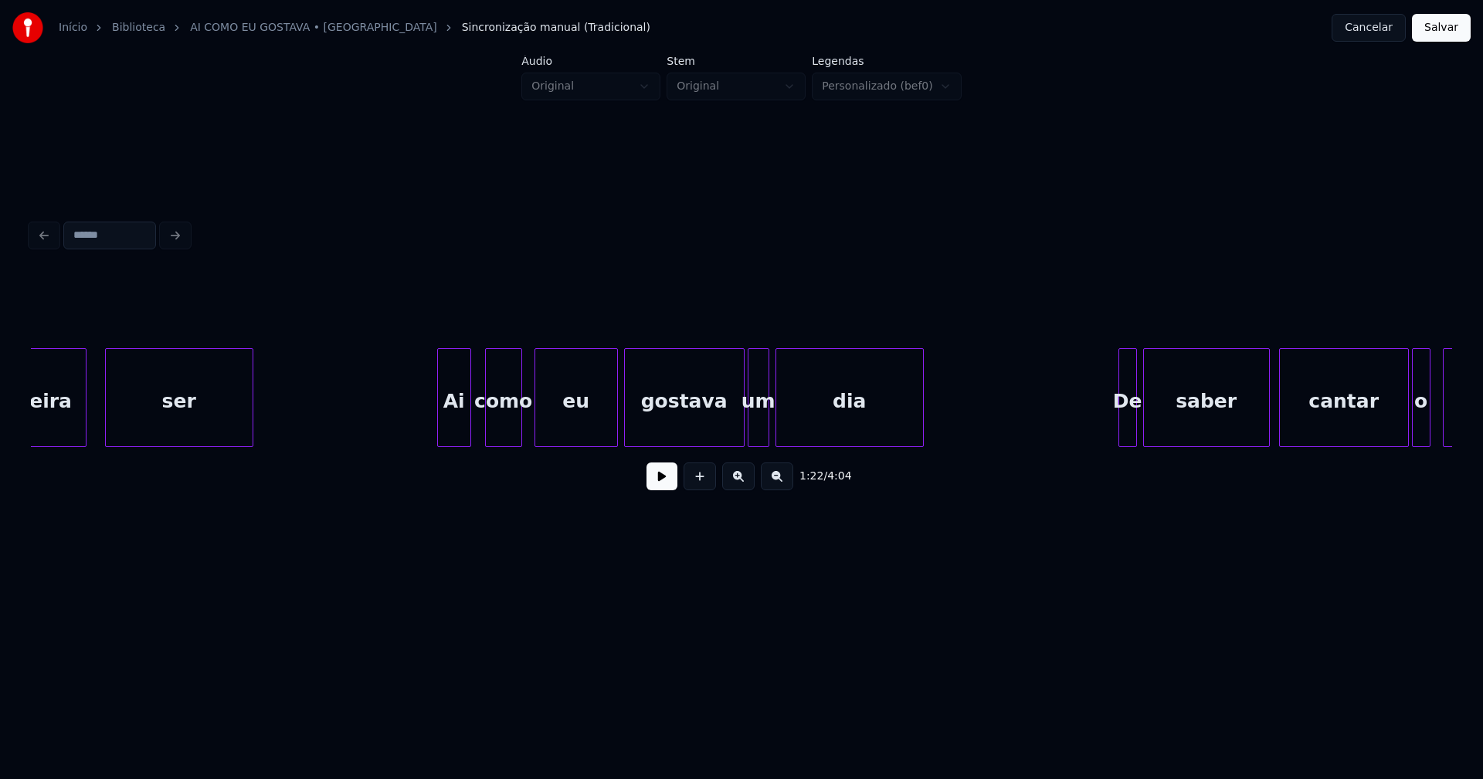
click at [452, 443] on div "queira ser Ai como eu gostava um dia De saber cantar o fado" at bounding box center [741, 397] width 1421 height 99
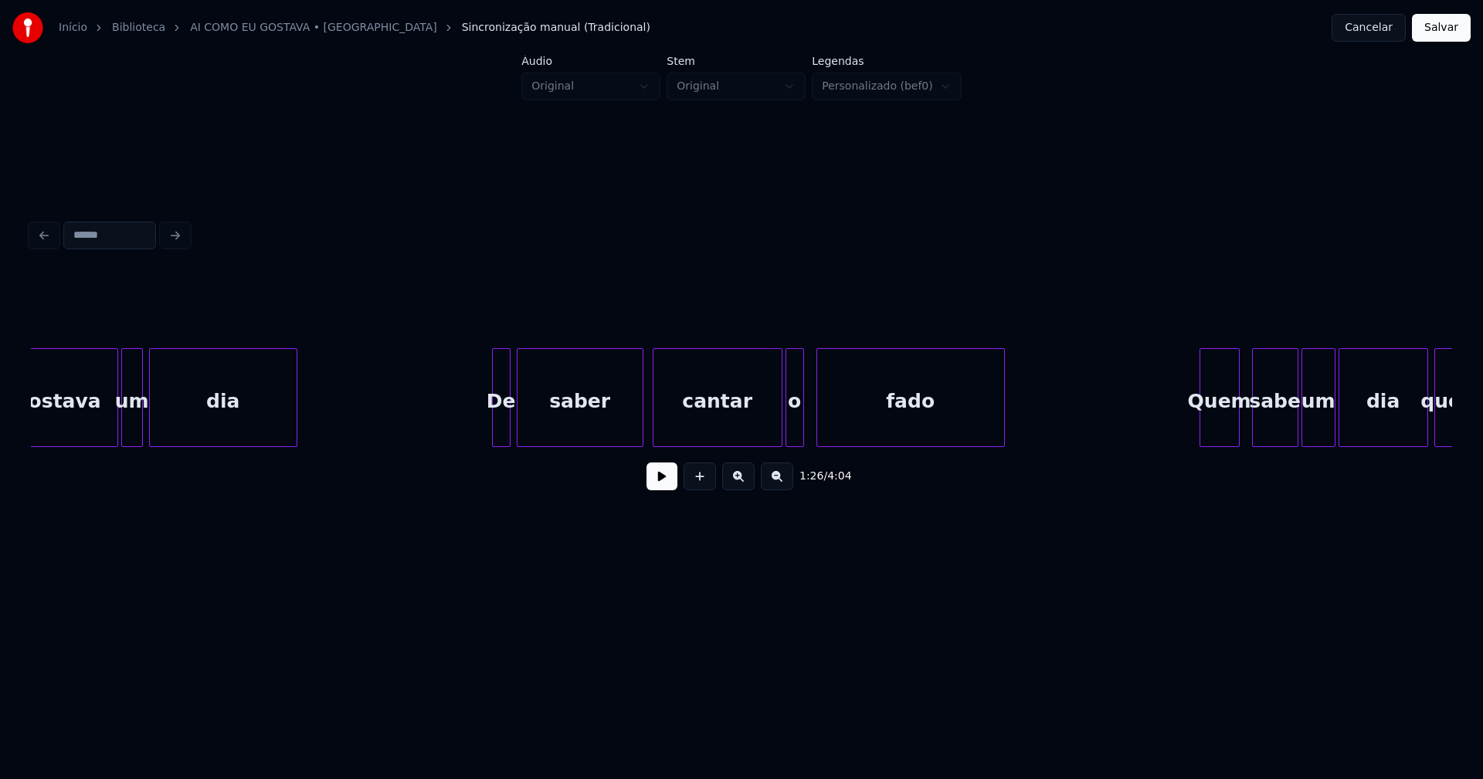
scroll to position [0, 13589]
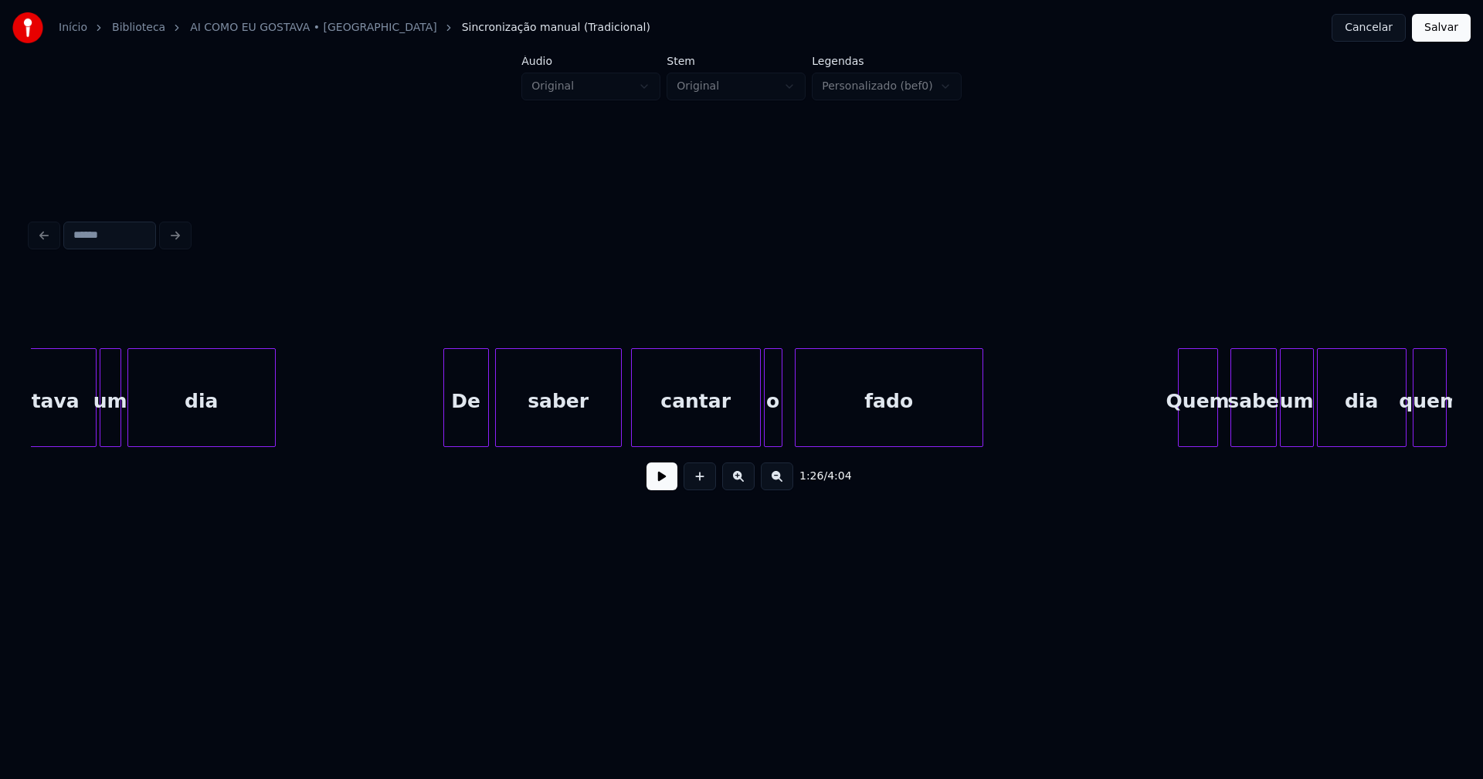
click at [447, 441] on div "gostava um dia De saber cantar o [DEMOGRAPHIC_DATA] Quem sabe um dia quem" at bounding box center [741, 397] width 1421 height 99
click at [744, 442] on div "gostava um dia De saber cantar o [DEMOGRAPHIC_DATA] Quem sabe um dia quem" at bounding box center [741, 397] width 1421 height 99
click at [762, 436] on div "o" at bounding box center [764, 401] width 17 height 105
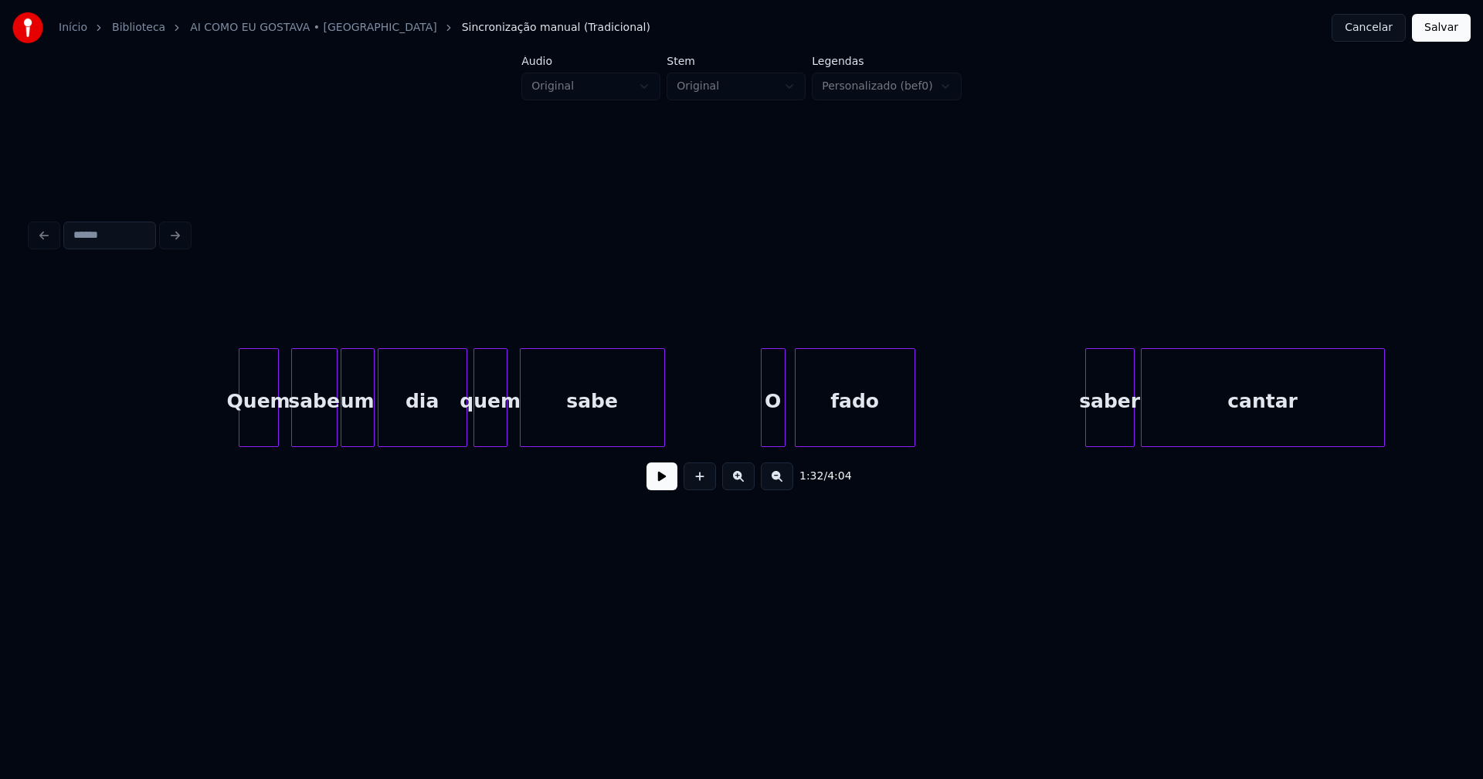
scroll to position [0, 14758]
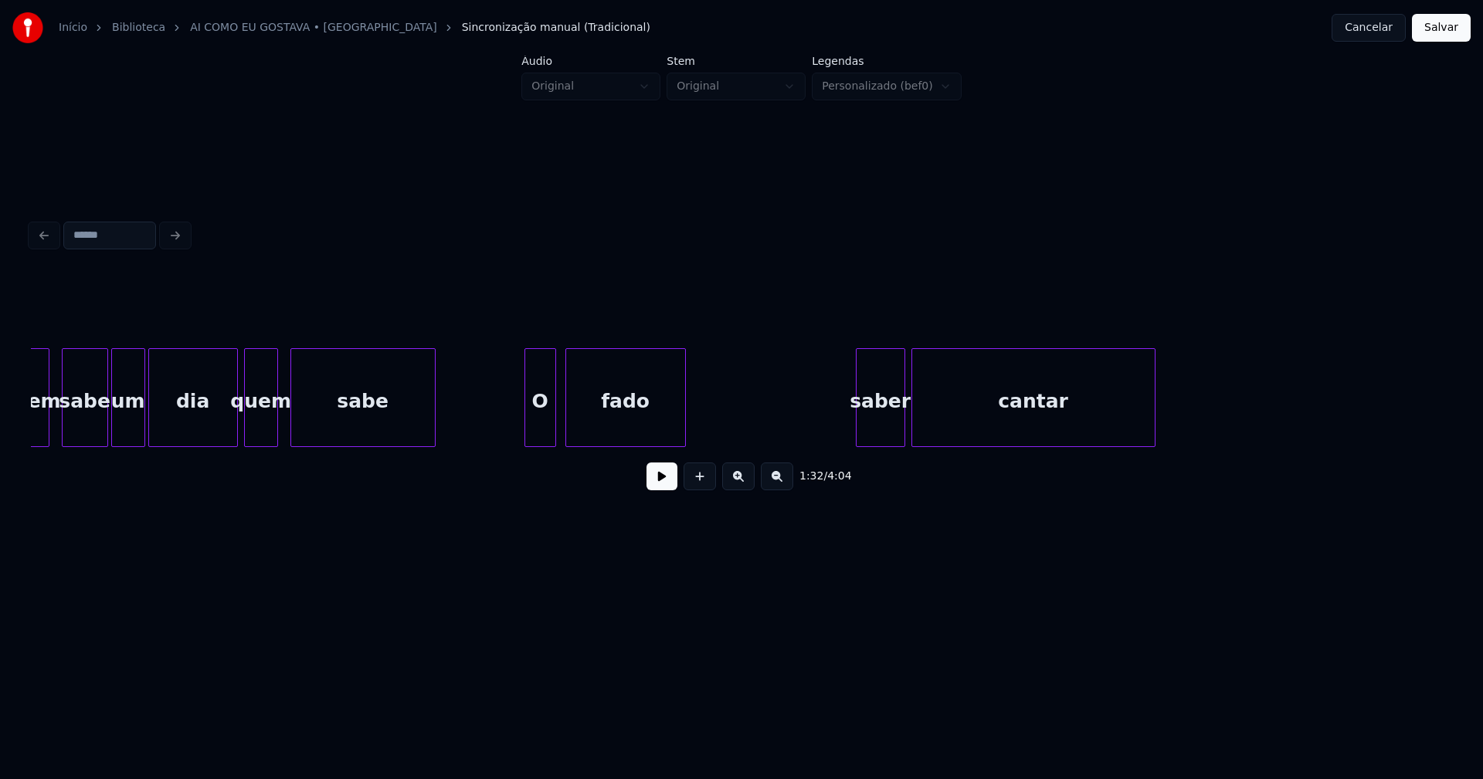
click at [529, 434] on div at bounding box center [527, 397] width 5 height 97
click at [873, 432] on div "saber" at bounding box center [873, 401] width 48 height 105
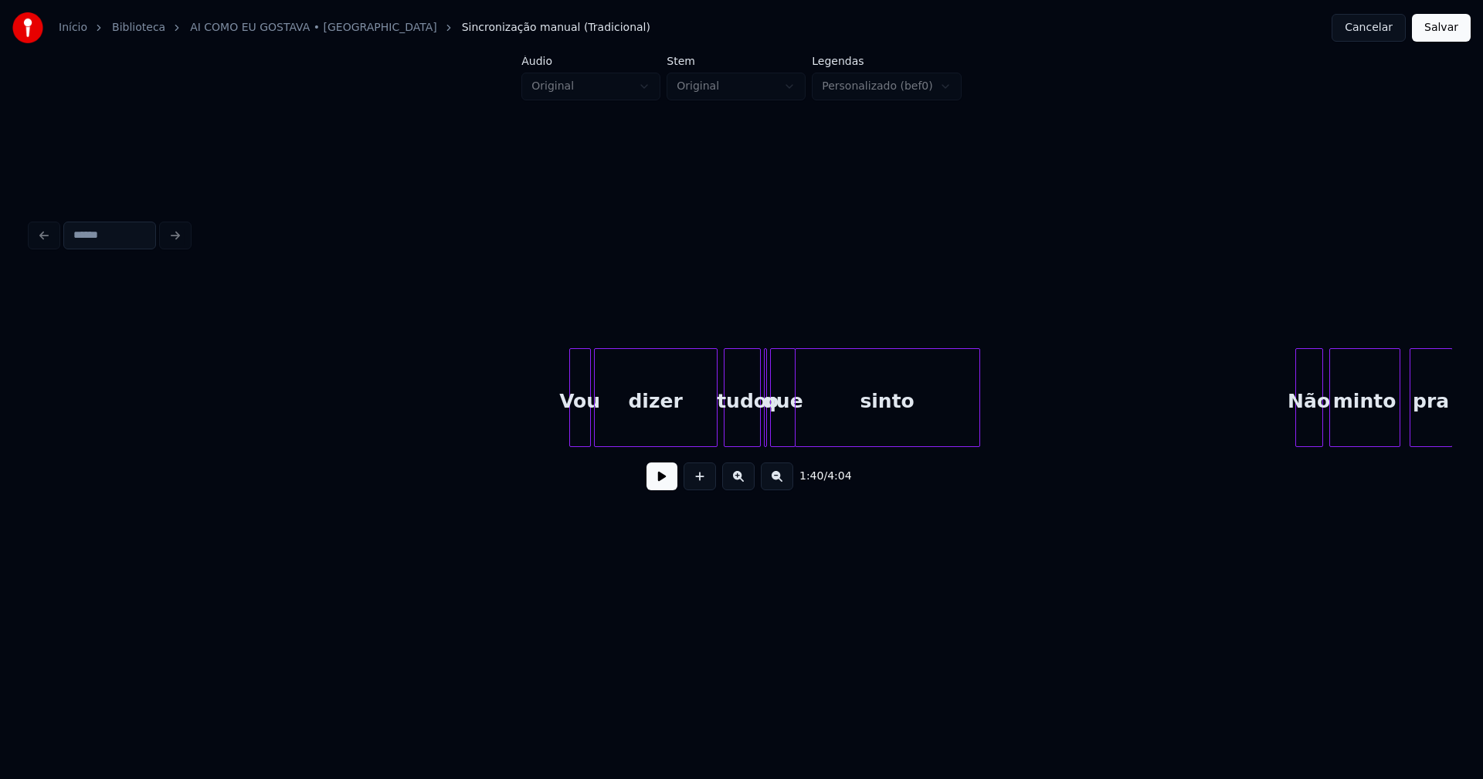
scroll to position [0, 17221]
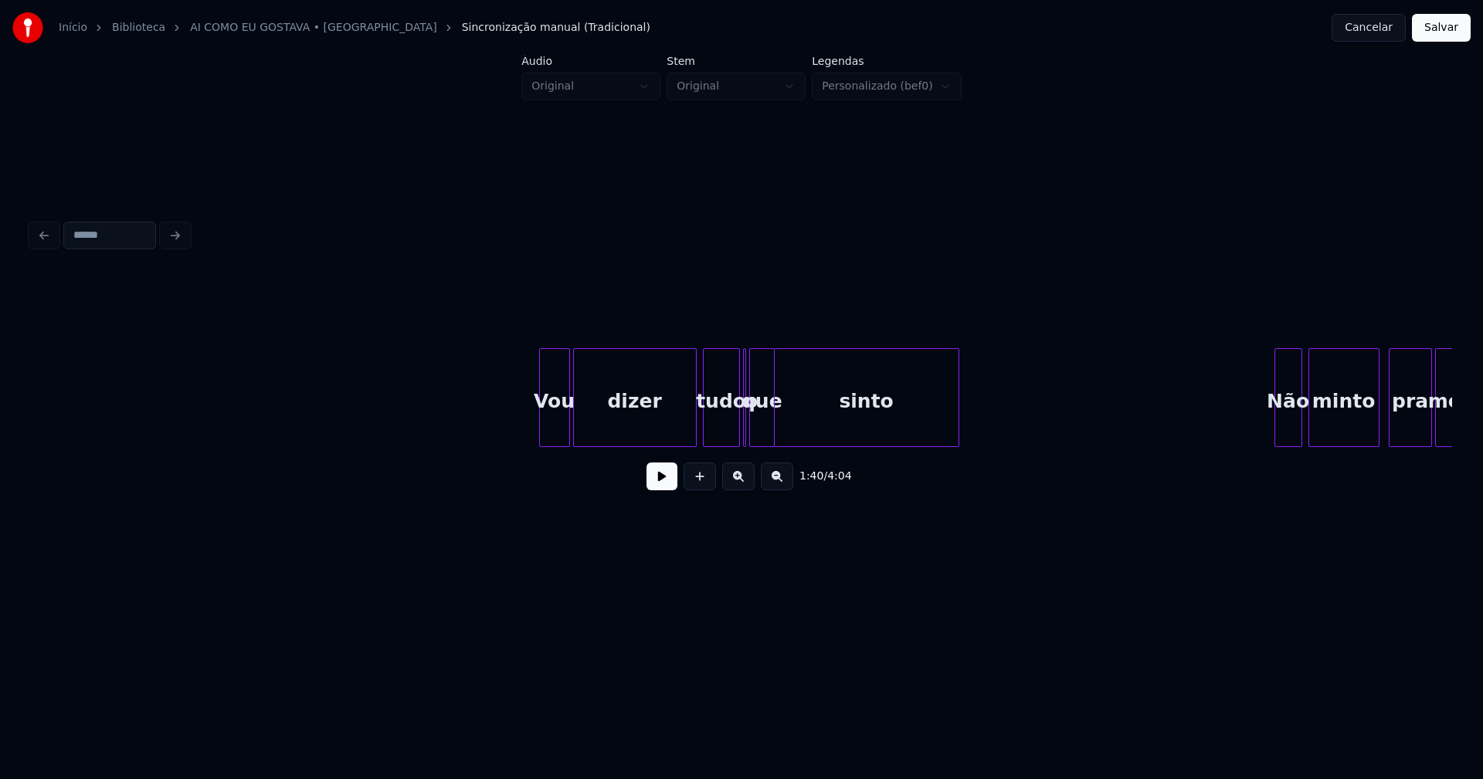
click at [543, 437] on div at bounding box center [542, 397] width 5 height 97
click at [745, 439] on div at bounding box center [746, 397] width 5 height 97
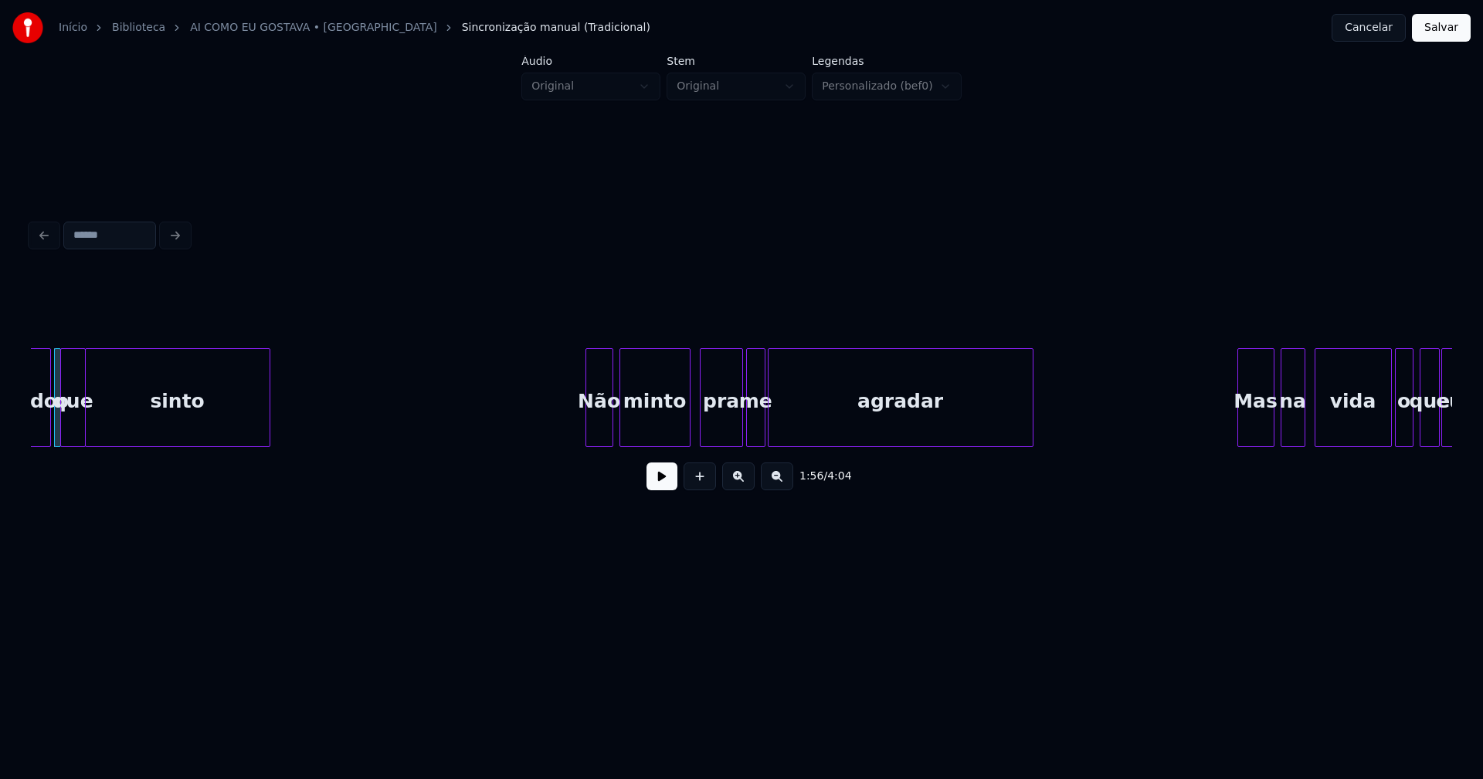
scroll to position [0, 17931]
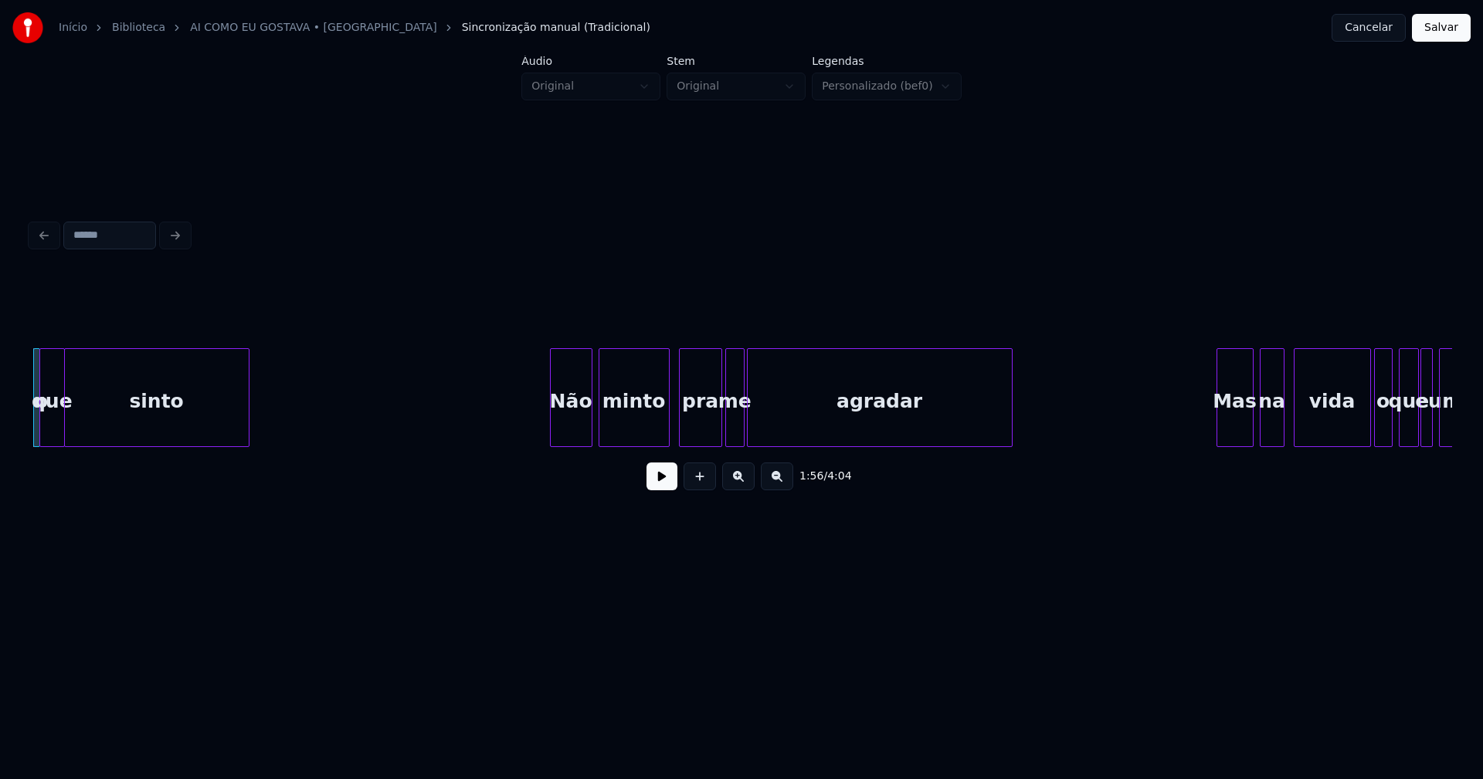
click at [554, 432] on div at bounding box center [553, 397] width 5 height 97
click at [1235, 428] on div "Mas" at bounding box center [1227, 401] width 36 height 105
click at [1265, 430] on div "na" at bounding box center [1266, 401] width 23 height 105
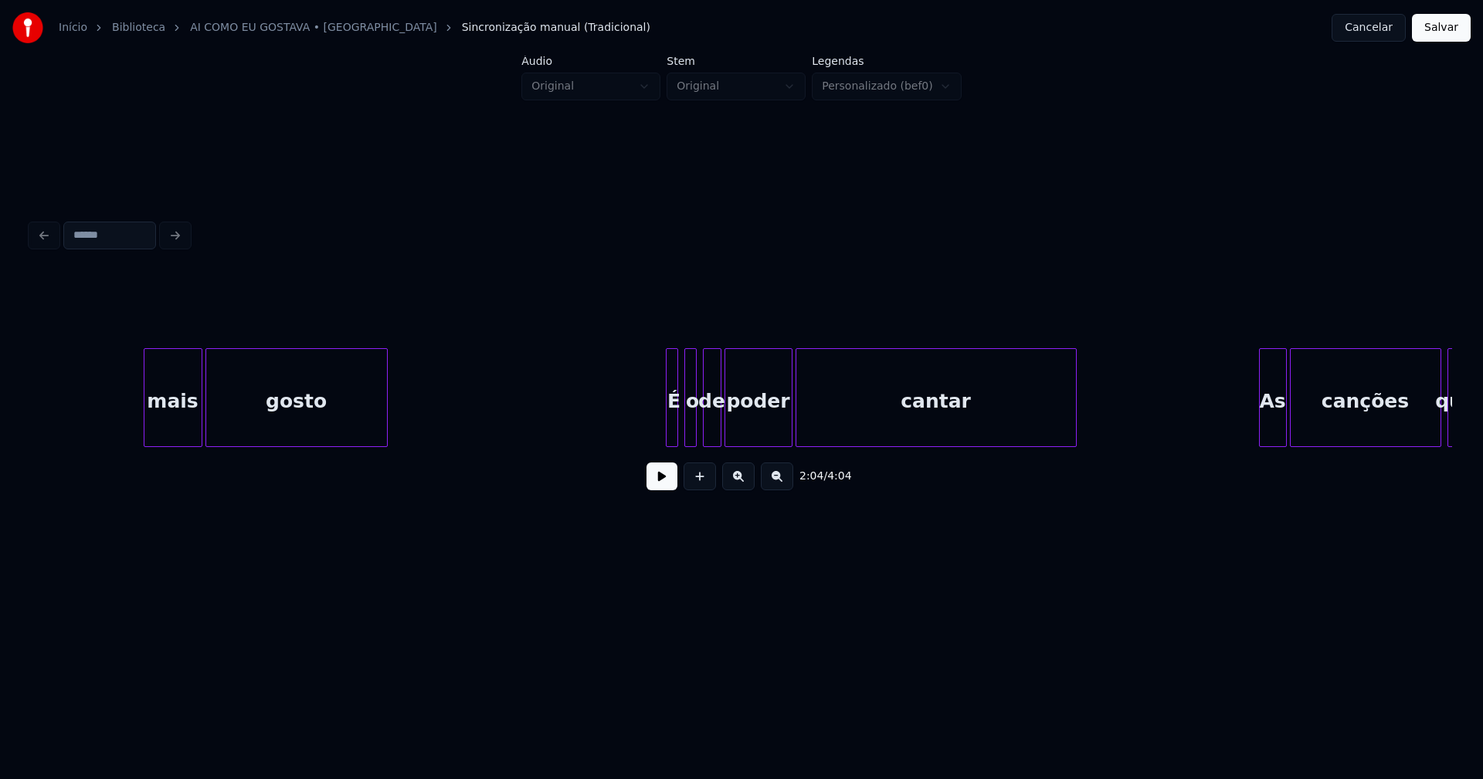
scroll to position [0, 19371]
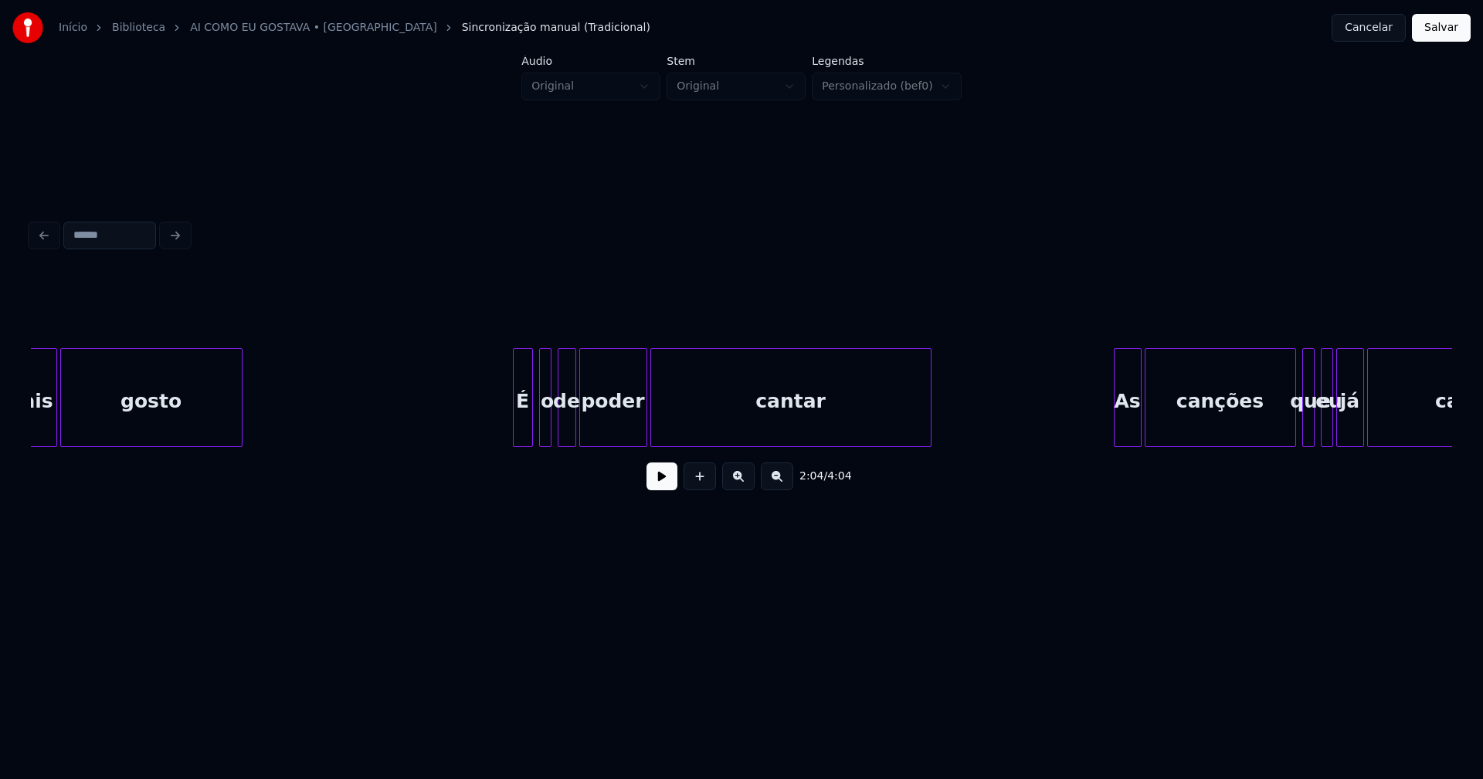
click at [515, 436] on div at bounding box center [515, 397] width 5 height 97
click at [1123, 431] on div "As" at bounding box center [1121, 401] width 26 height 105
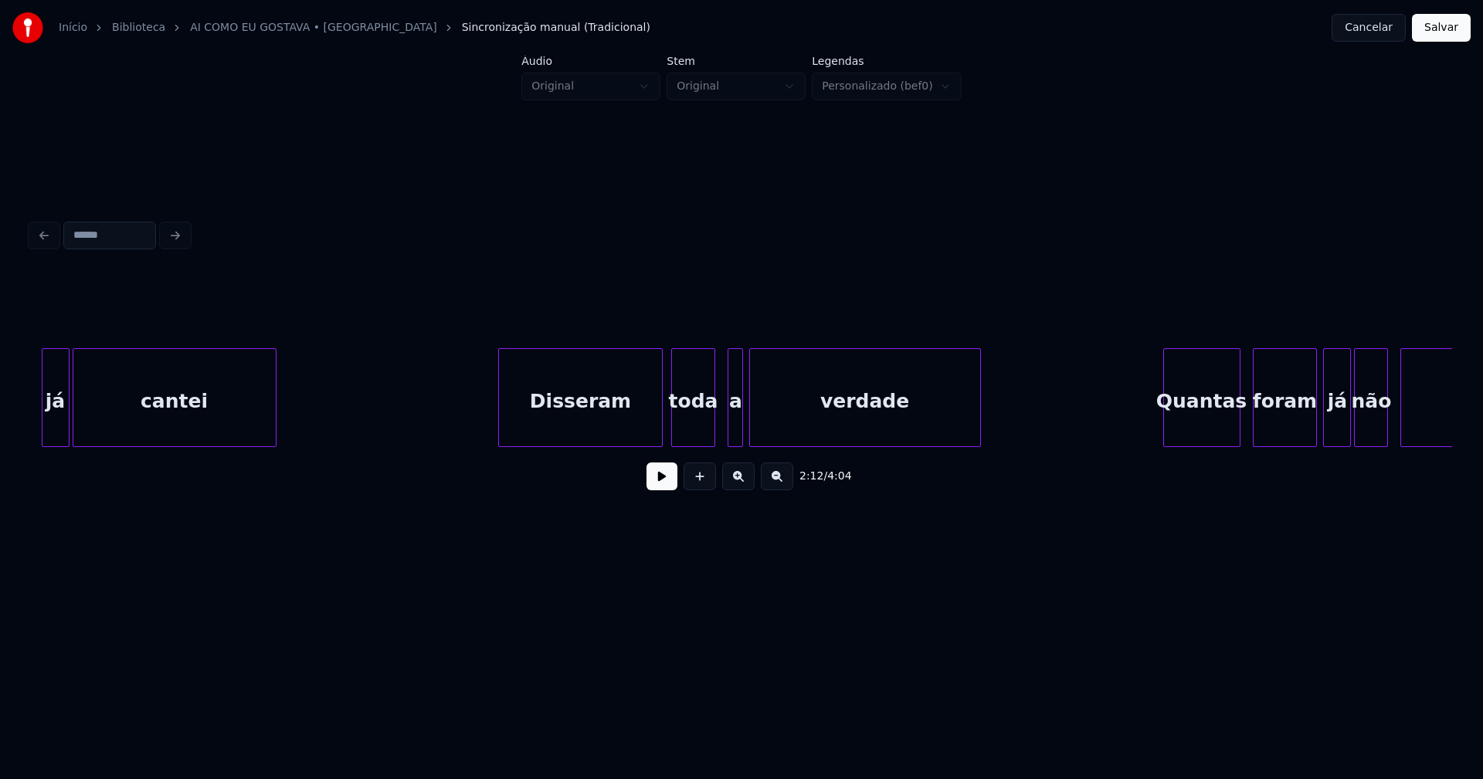
scroll to position [0, 20686]
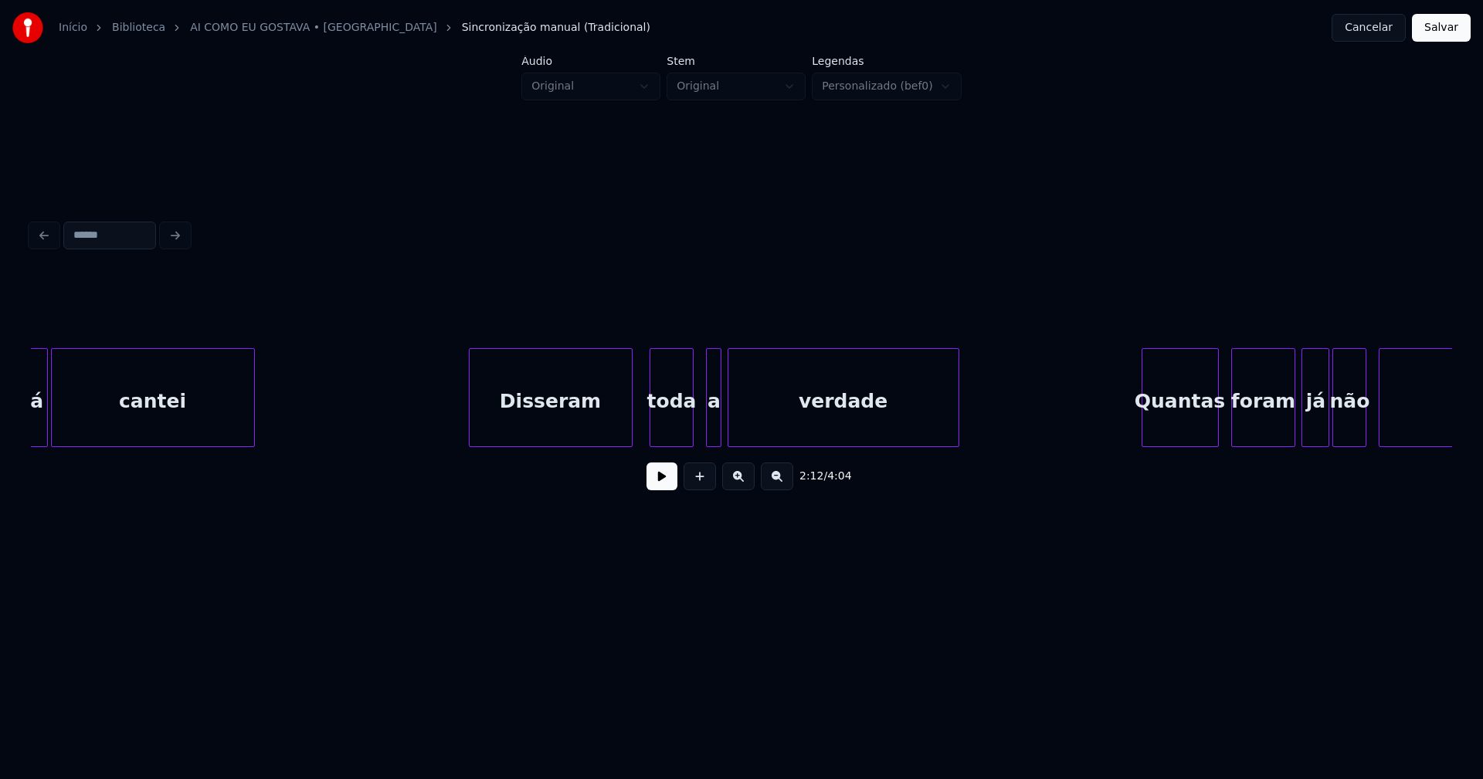
click at [603, 425] on div "Disseram" at bounding box center [550, 401] width 162 height 105
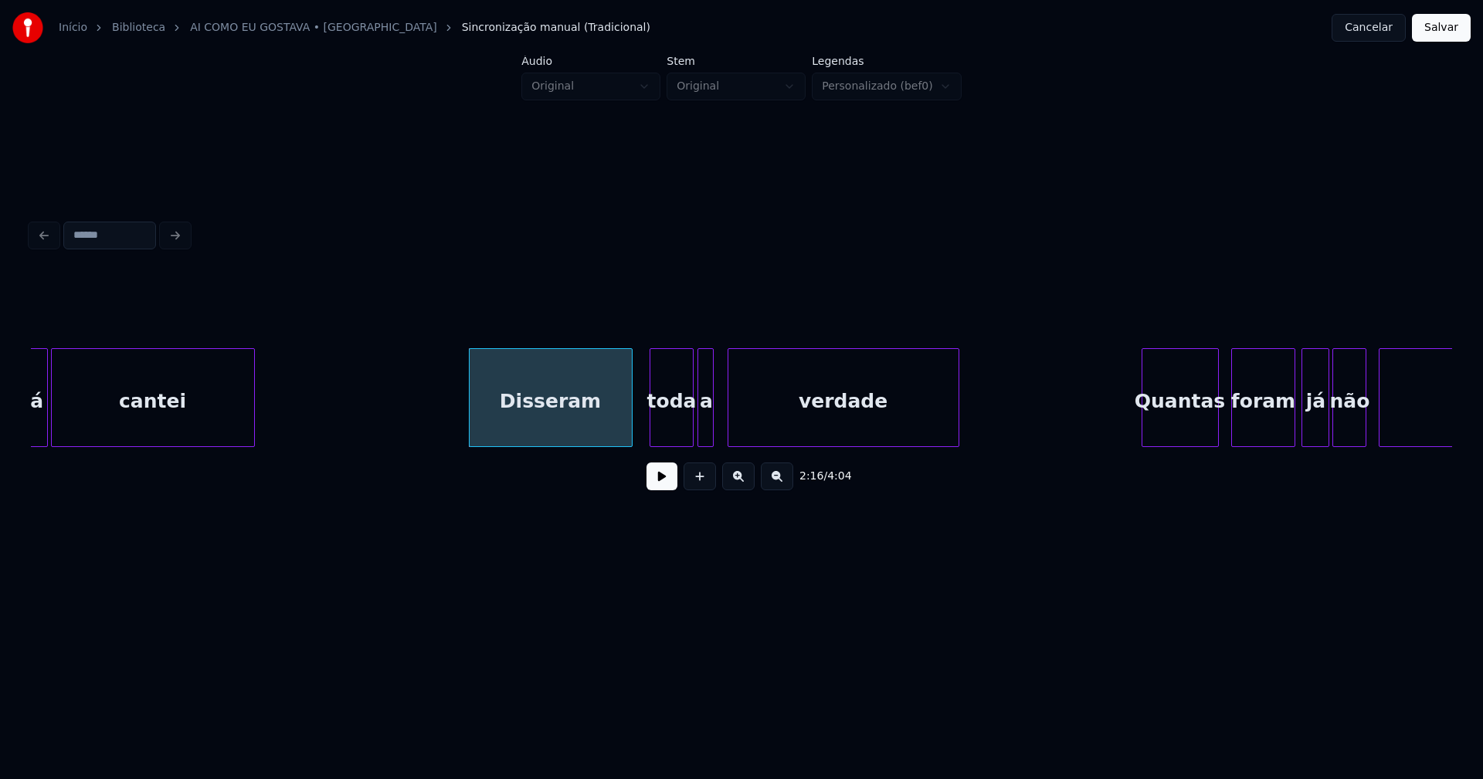
click at [705, 430] on div "a" at bounding box center [705, 401] width 15 height 105
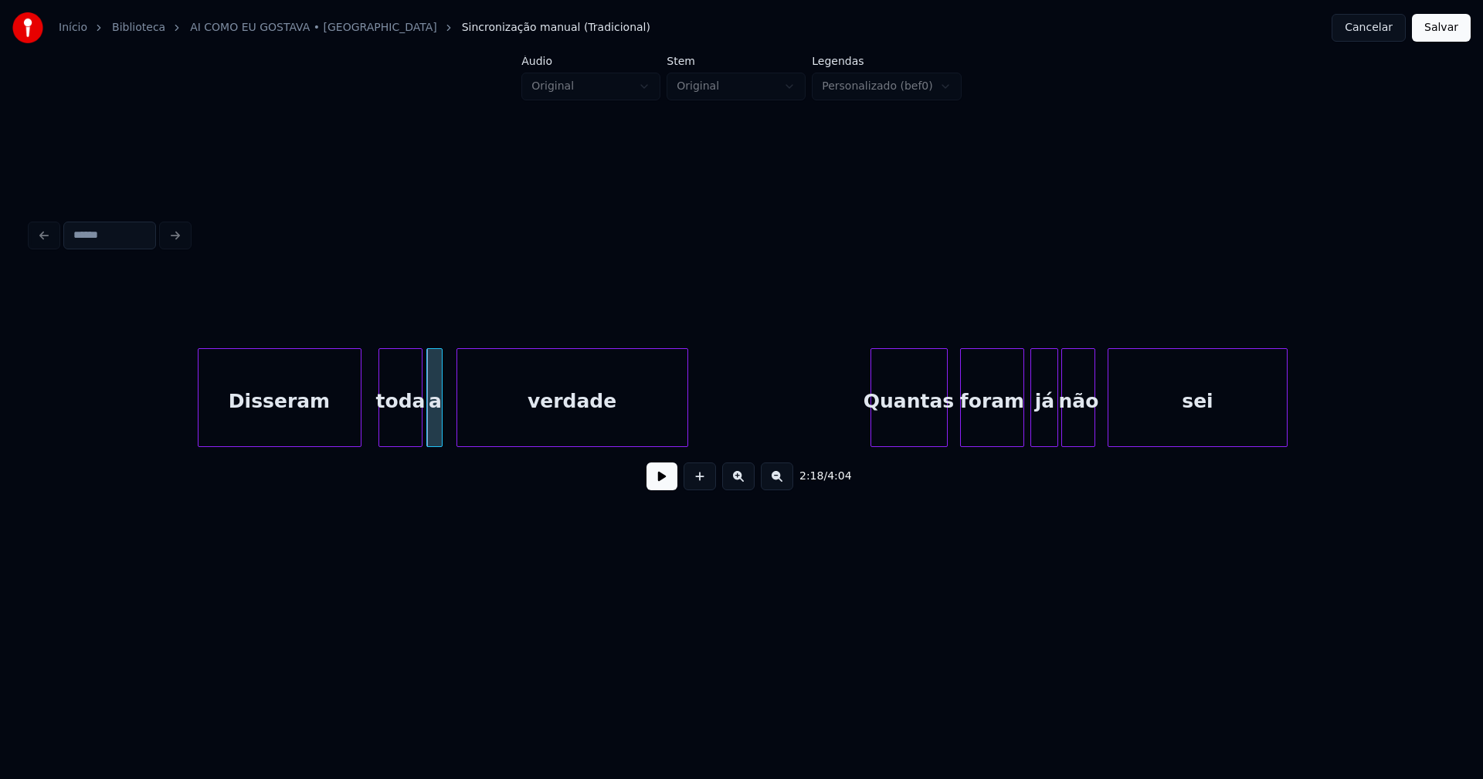
scroll to position [0, 21417]
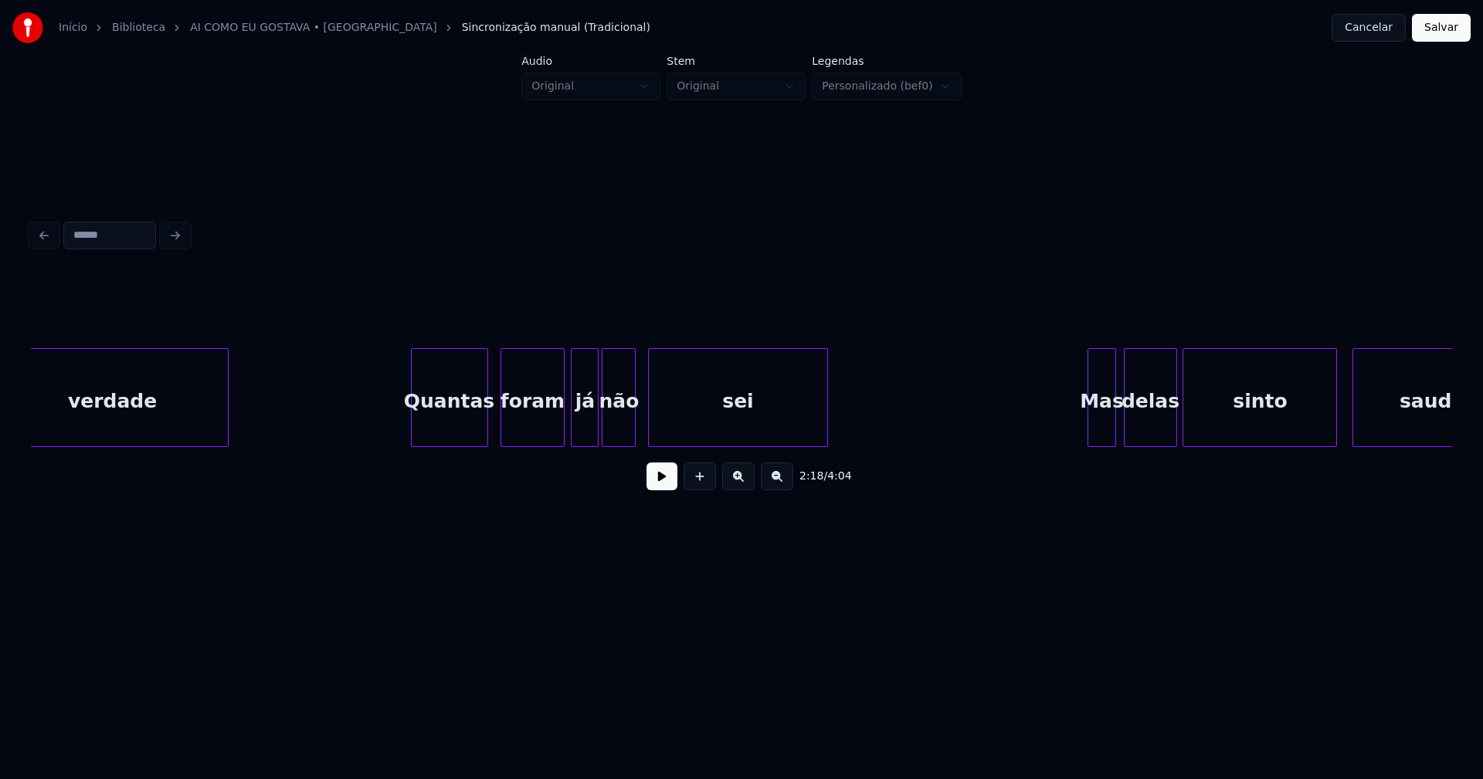
click at [1099, 434] on div "Mas" at bounding box center [1101, 401] width 26 height 105
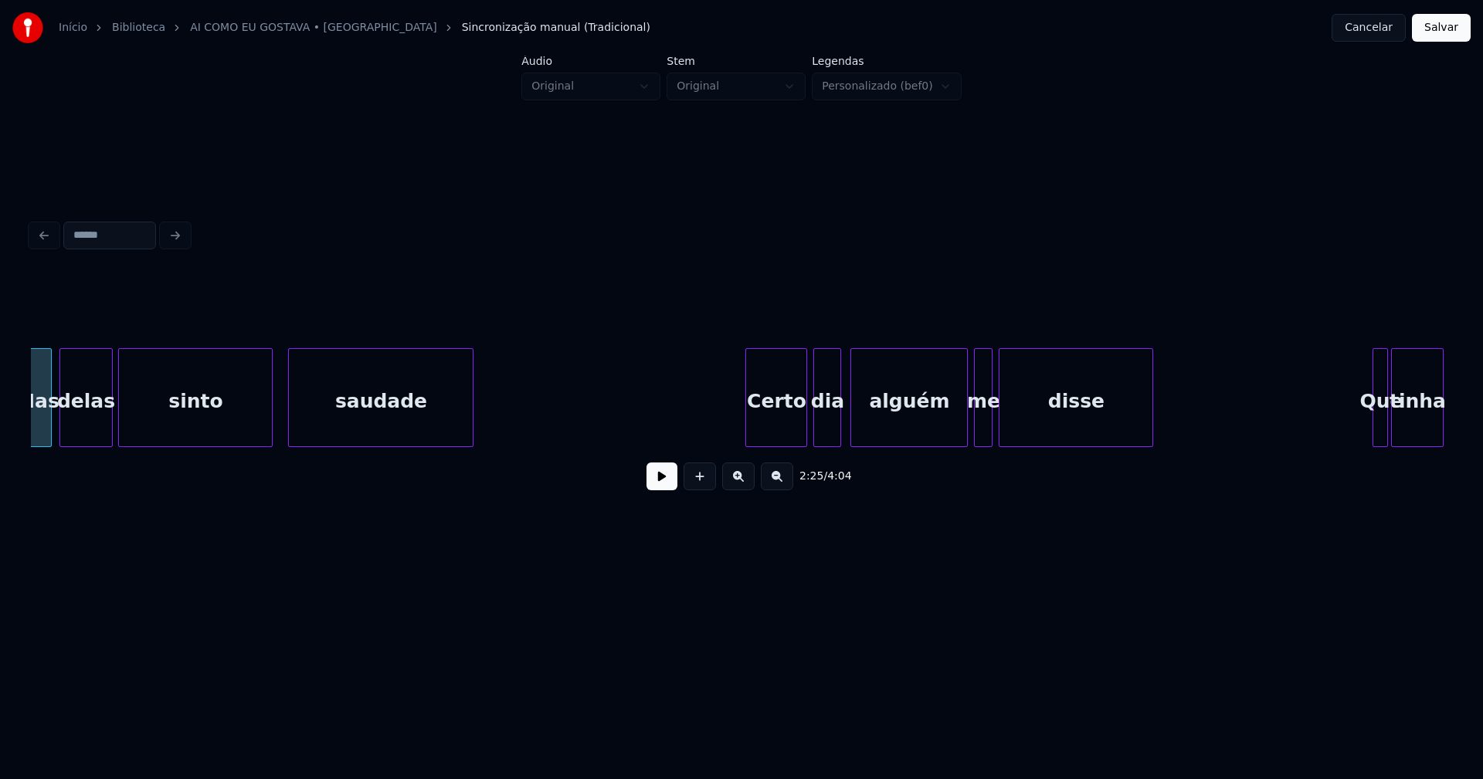
scroll to position [0, 22628]
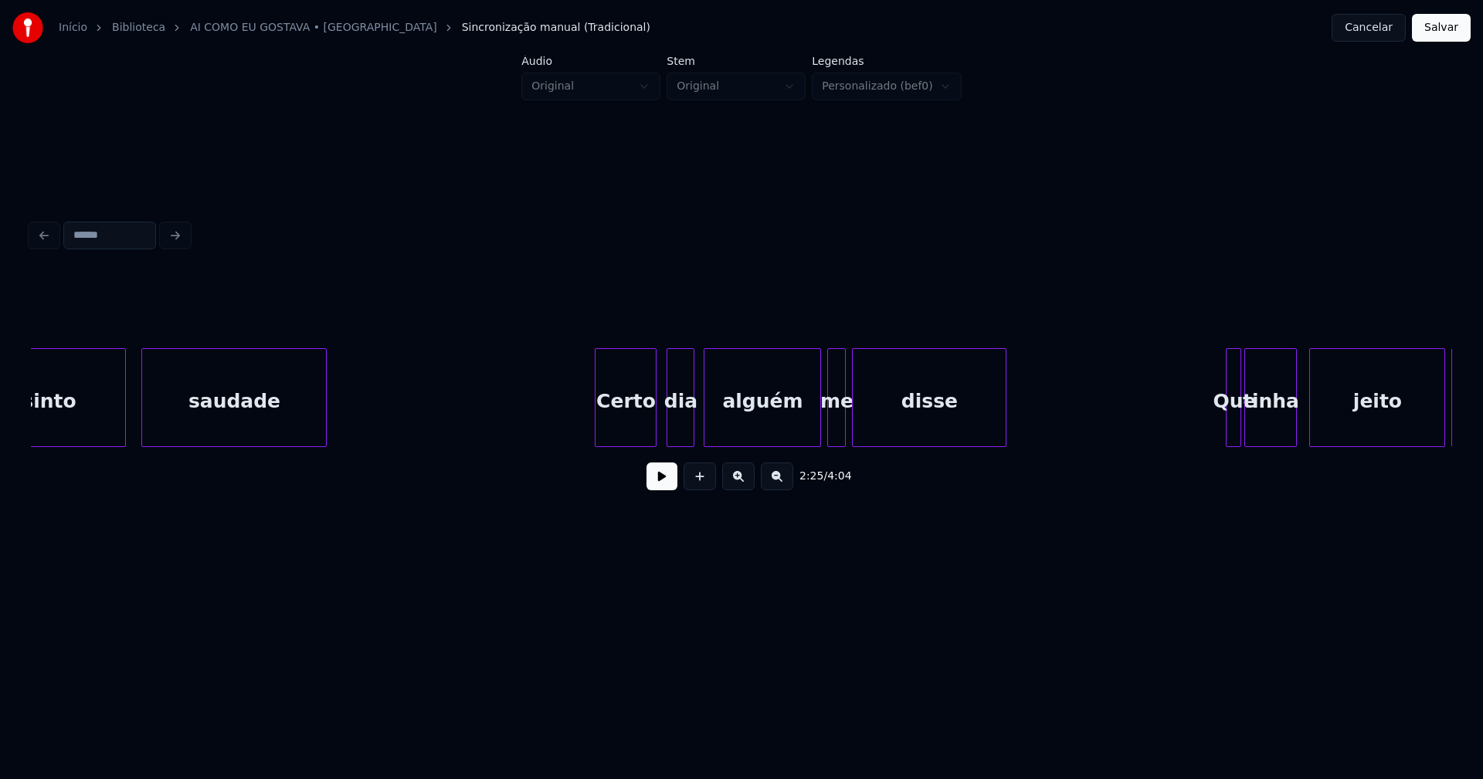
click at [621, 422] on div "Certo" at bounding box center [625, 401] width 60 height 105
click at [587, 426] on div at bounding box center [586, 397] width 5 height 97
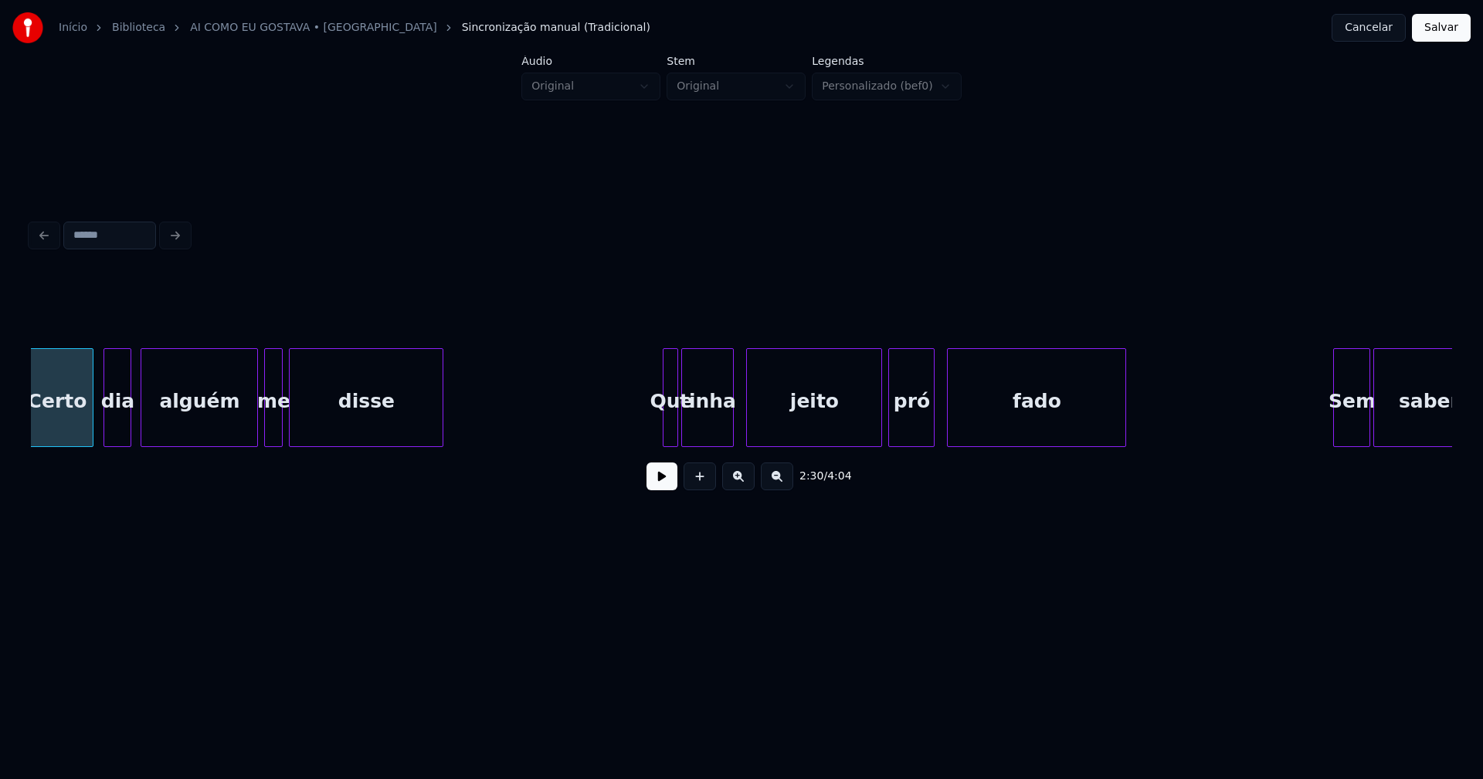
scroll to position [0, 23212]
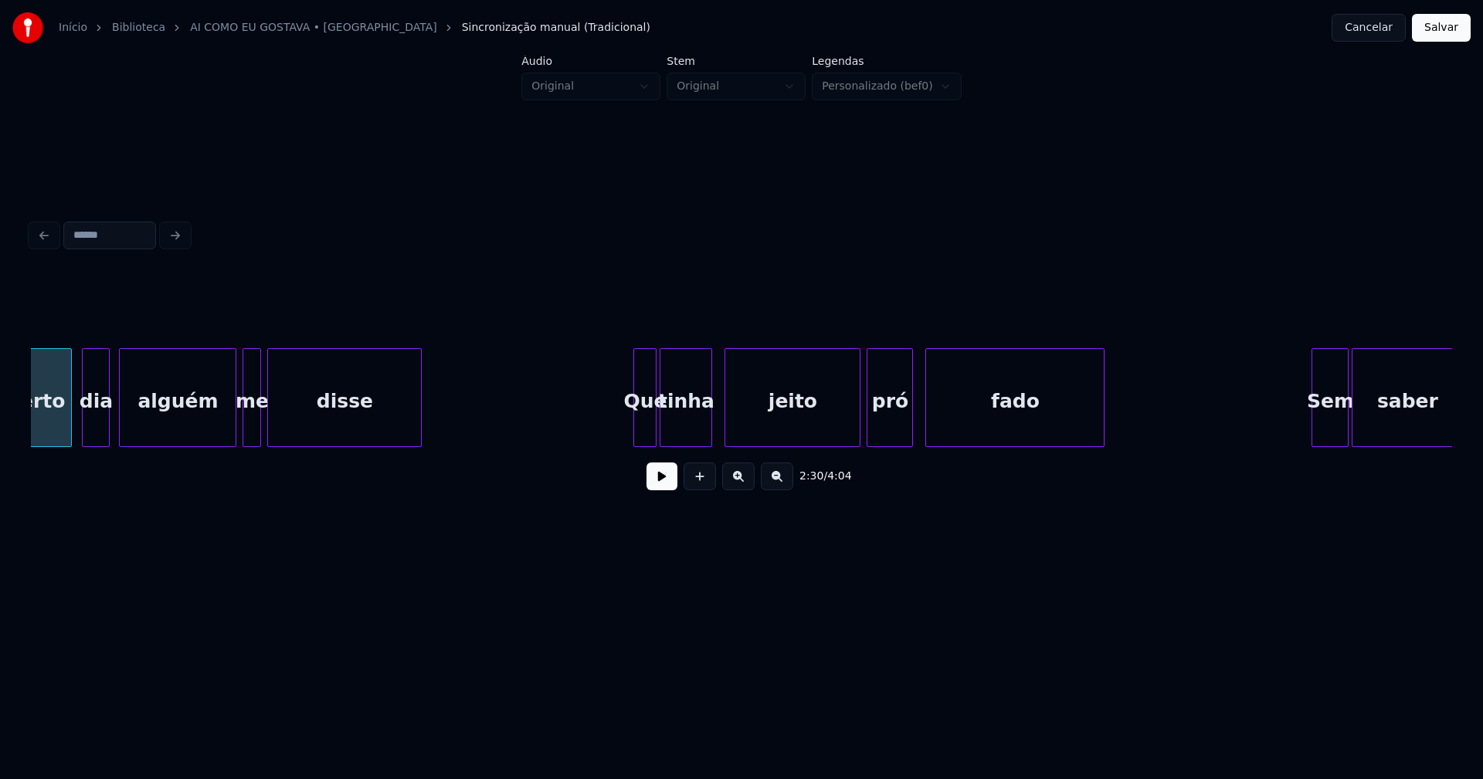
click at [637, 437] on div at bounding box center [636, 397] width 5 height 97
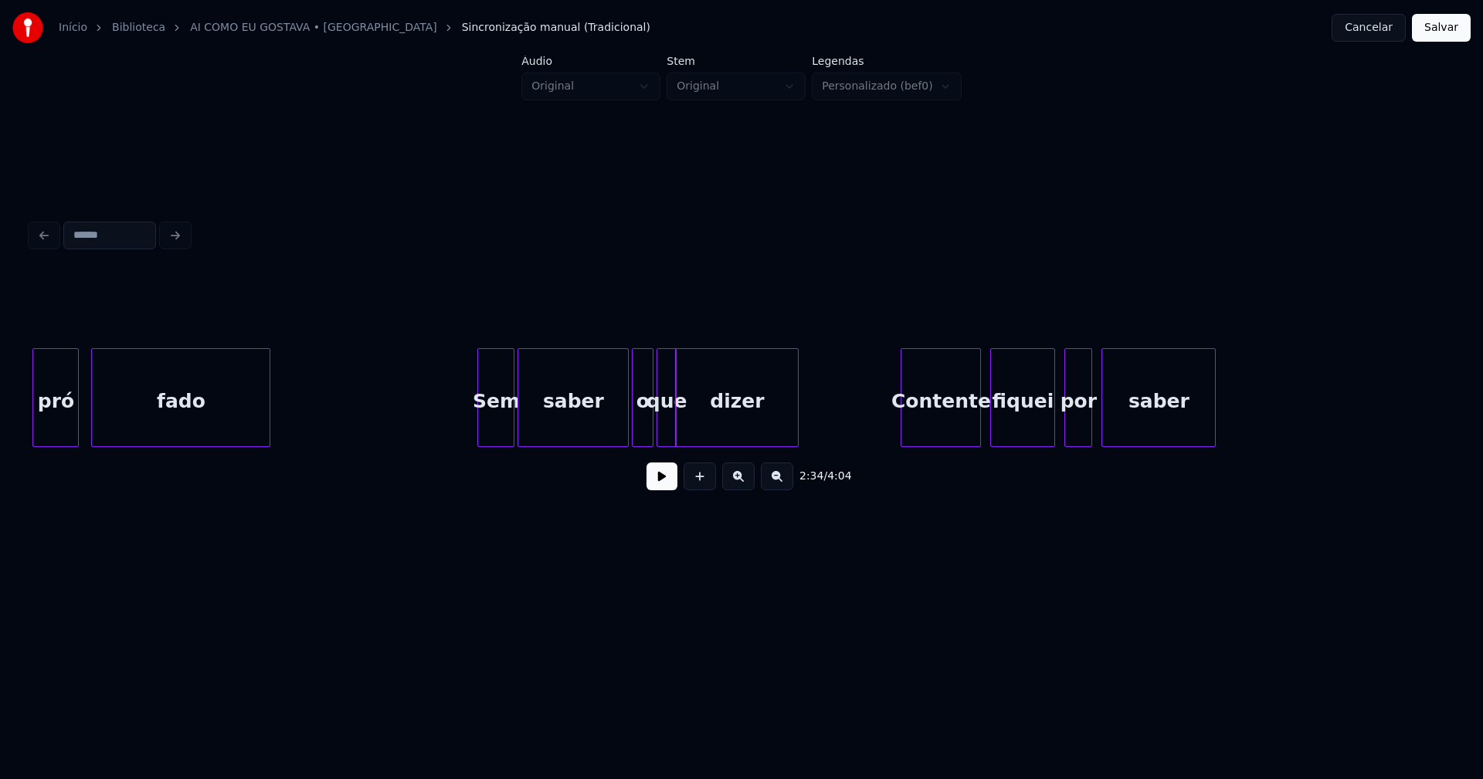
scroll to position [0, 24068]
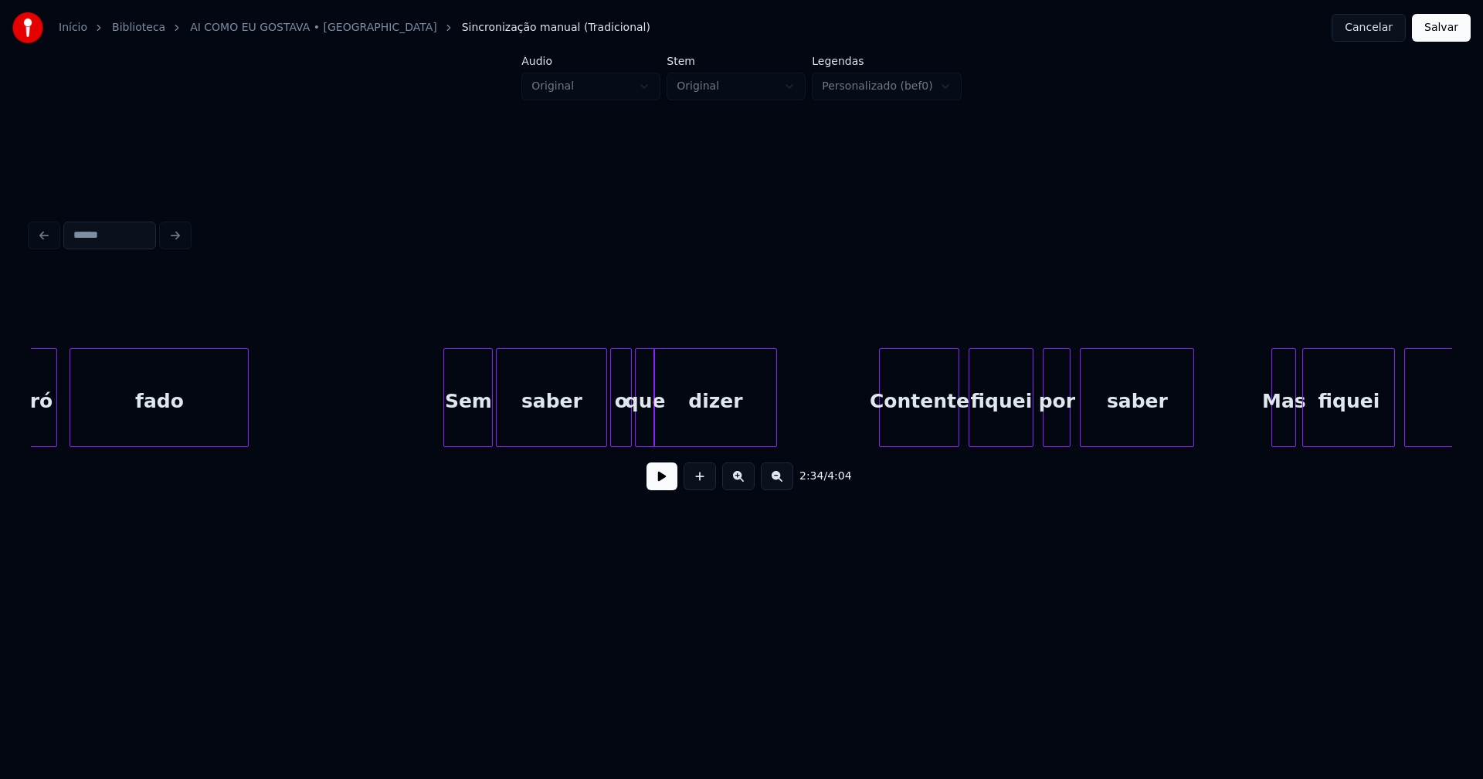
click at [447, 432] on div at bounding box center [446, 397] width 5 height 97
click at [916, 426] on div "Contente" at bounding box center [914, 401] width 79 height 105
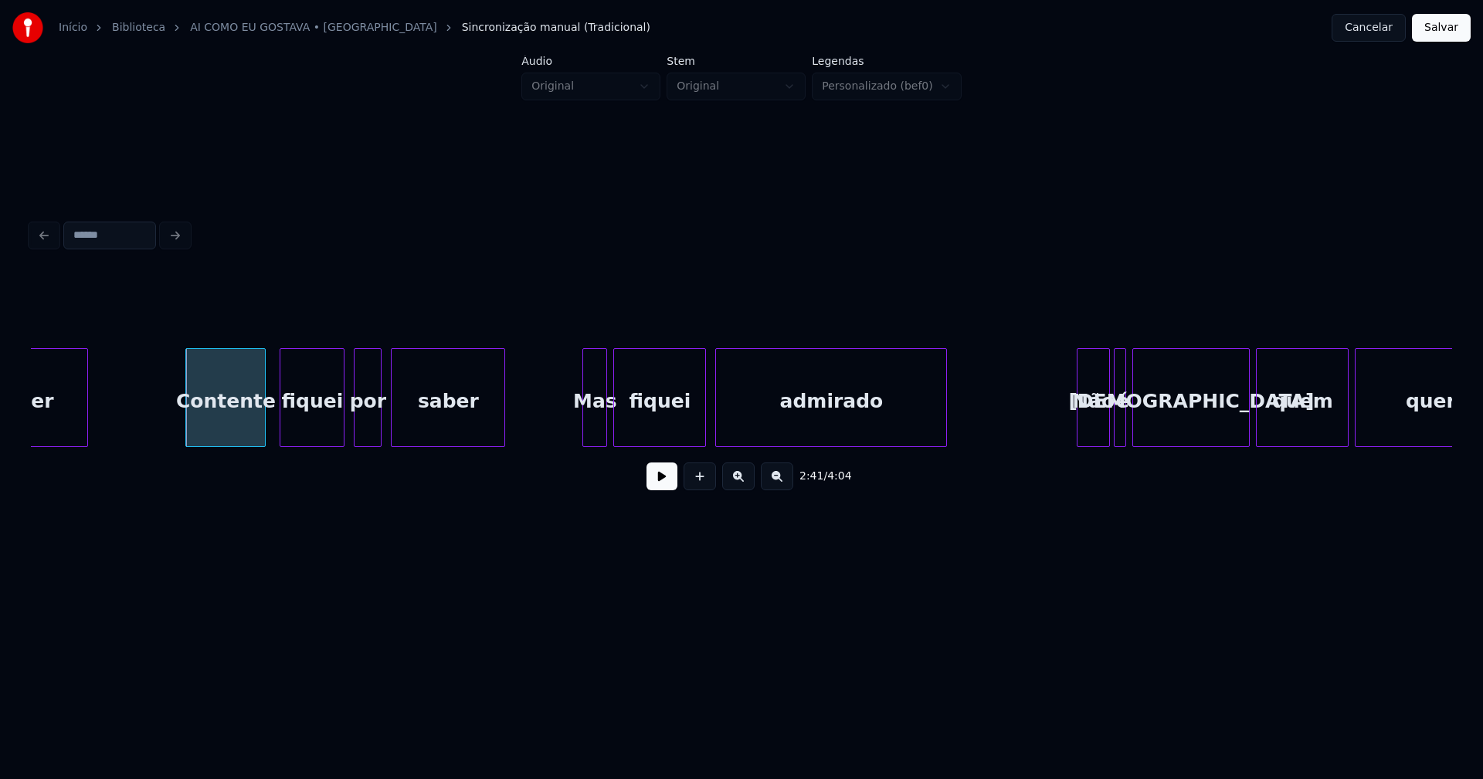
scroll to position [0, 24777]
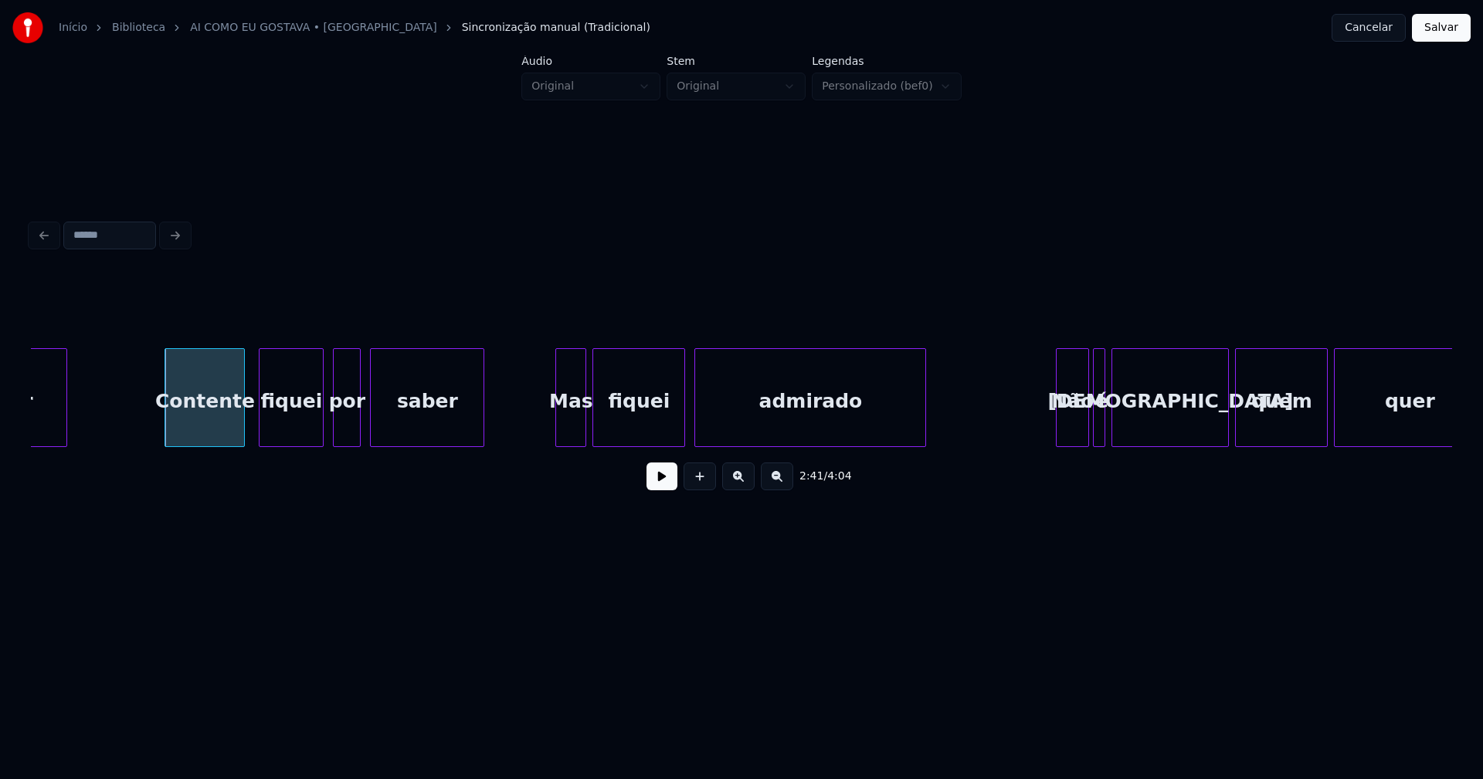
click at [559, 434] on div at bounding box center [558, 397] width 5 height 97
click at [1061, 432] on div "Não" at bounding box center [1064, 401] width 32 height 105
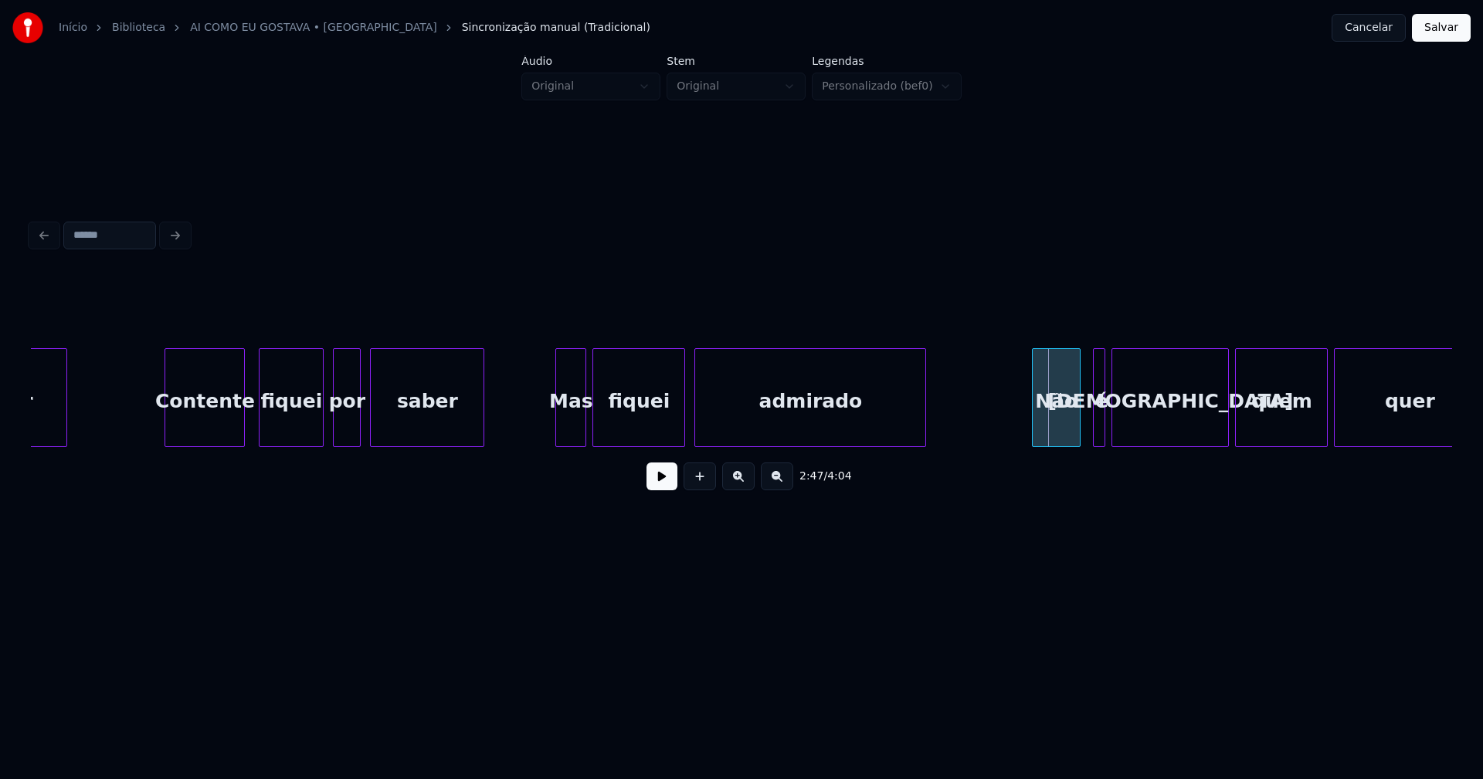
click at [1034, 440] on div "Não" at bounding box center [1056, 397] width 49 height 99
click at [1091, 431] on div "é" at bounding box center [1093, 401] width 15 height 105
click at [1100, 432] on div at bounding box center [1099, 397] width 5 height 97
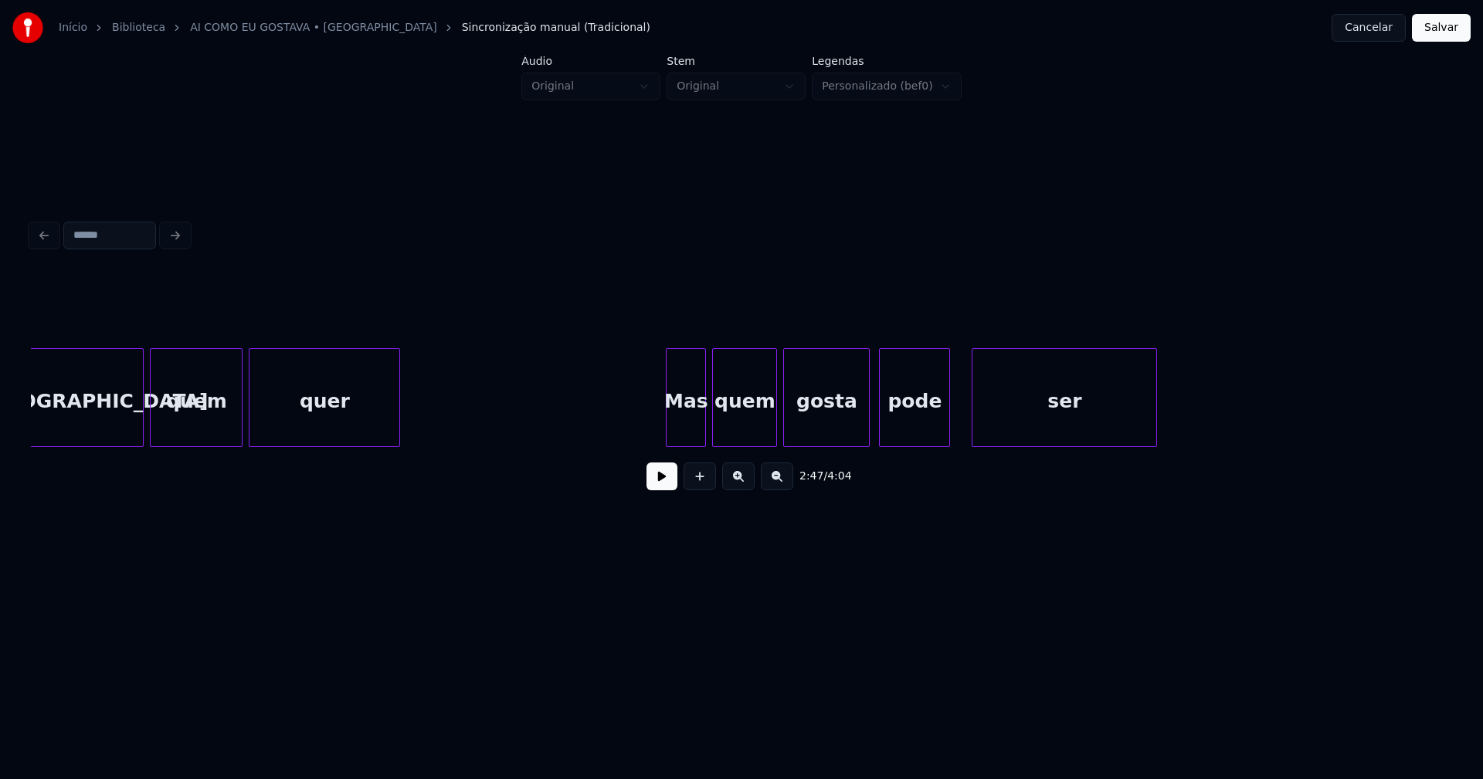
scroll to position [0, 26009]
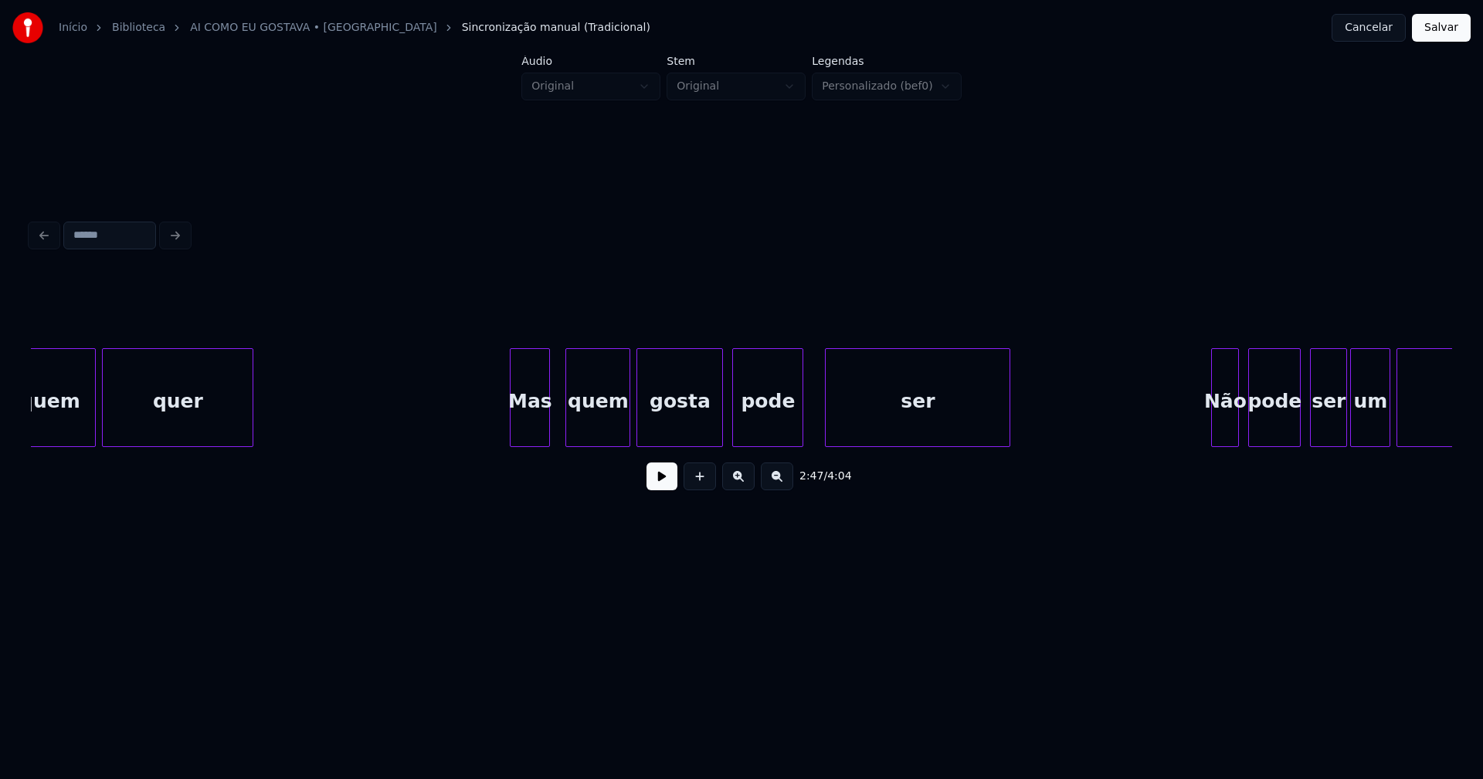
click at [533, 427] on div "Mas" at bounding box center [529, 401] width 39 height 105
click at [490, 431] on div at bounding box center [492, 397] width 5 height 97
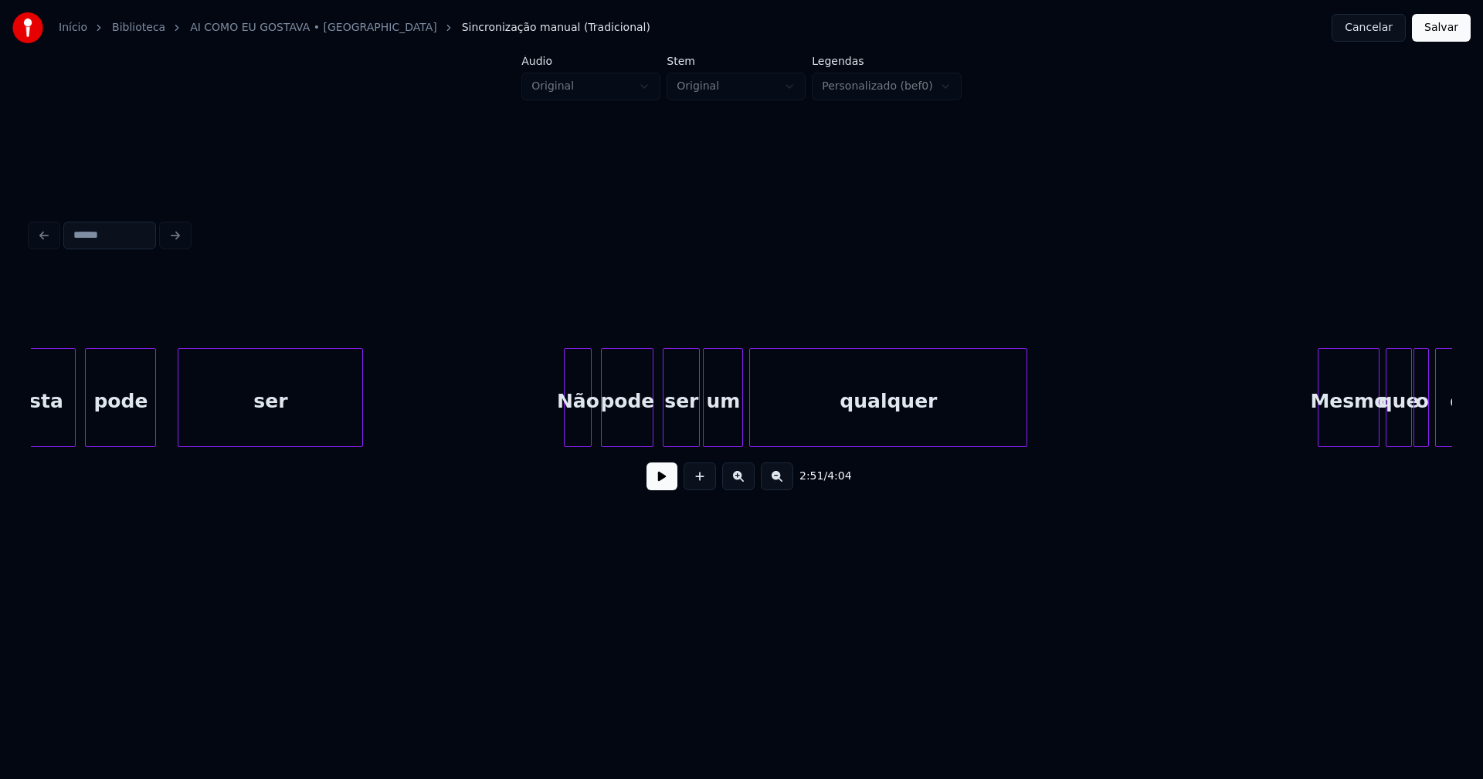
scroll to position [0, 26677]
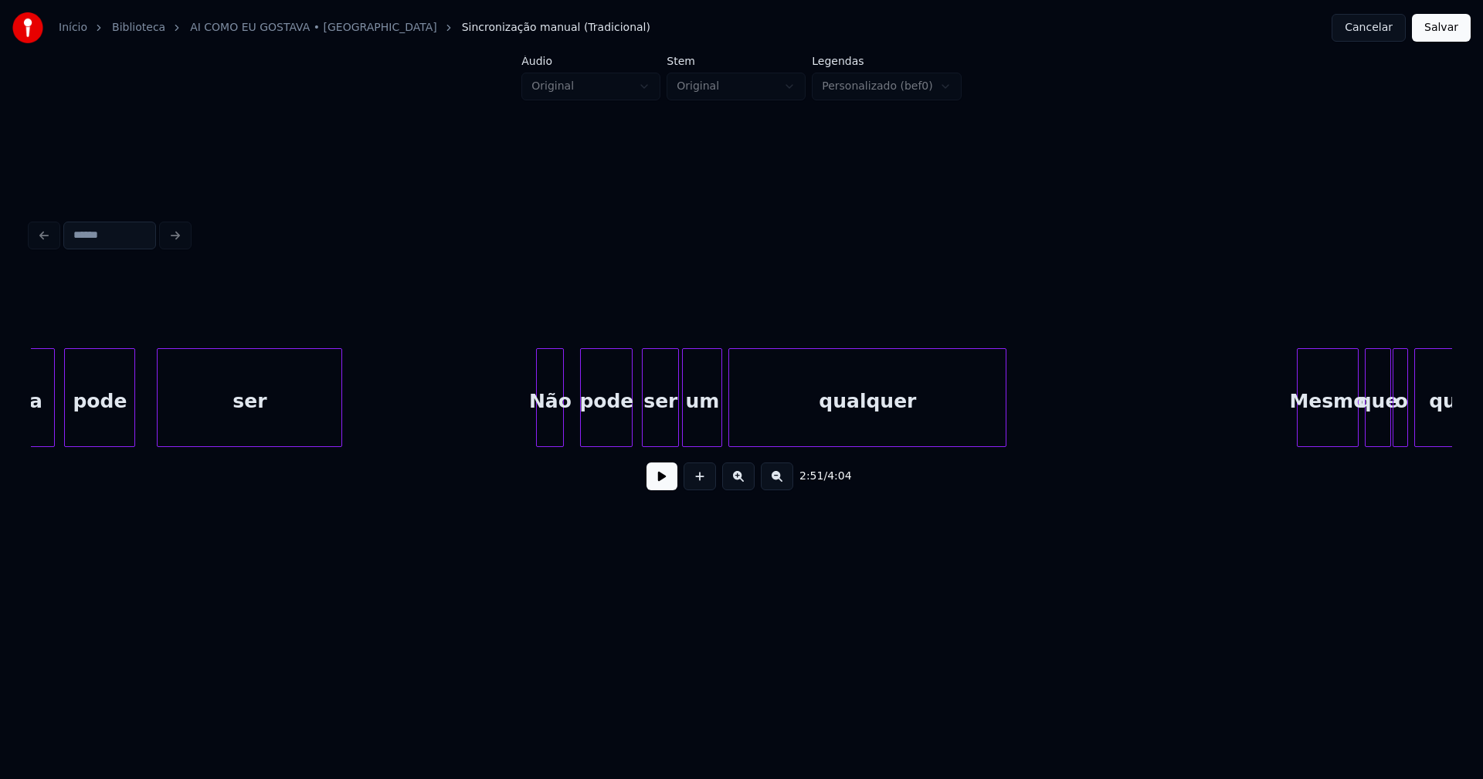
click at [547, 432] on div "Não" at bounding box center [550, 401] width 26 height 105
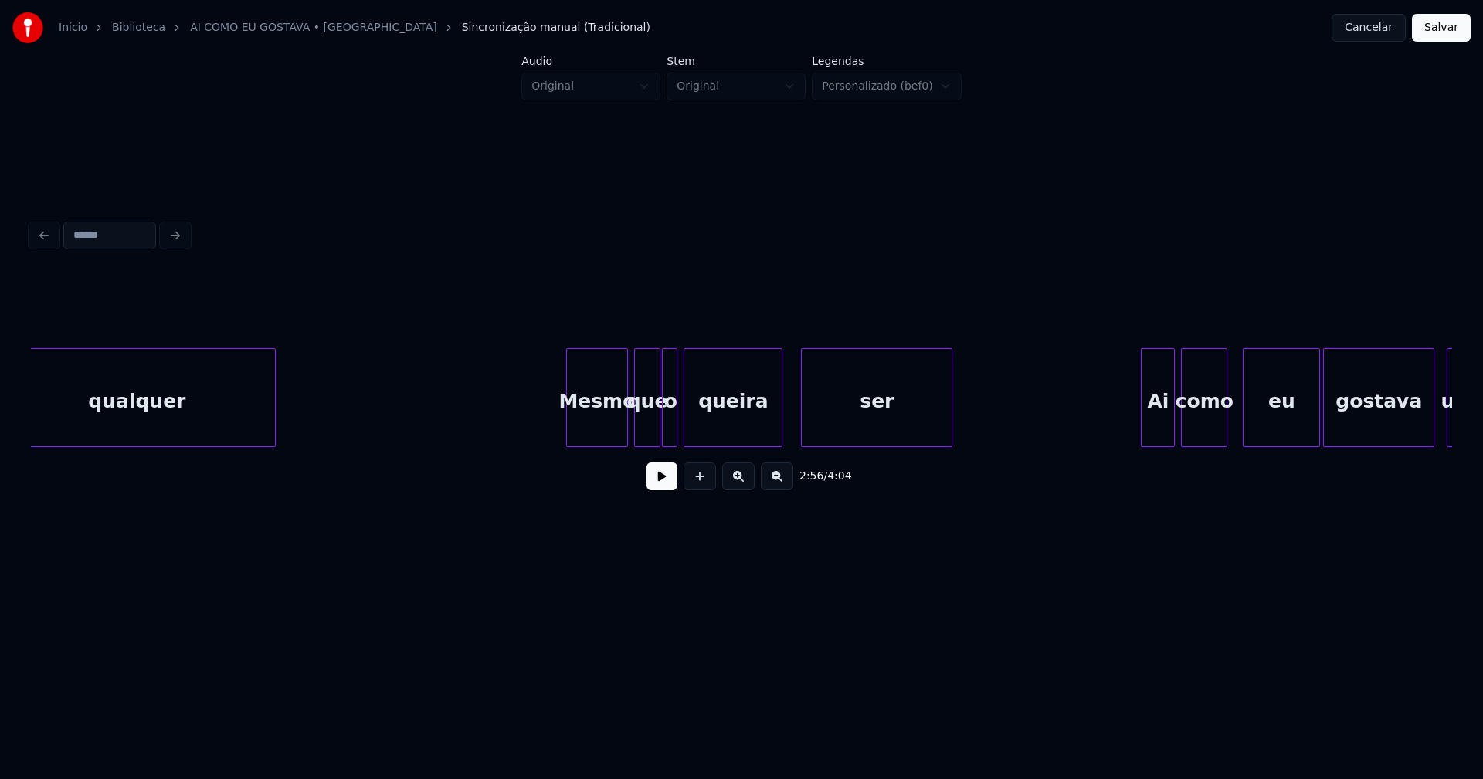
scroll to position [0, 27428]
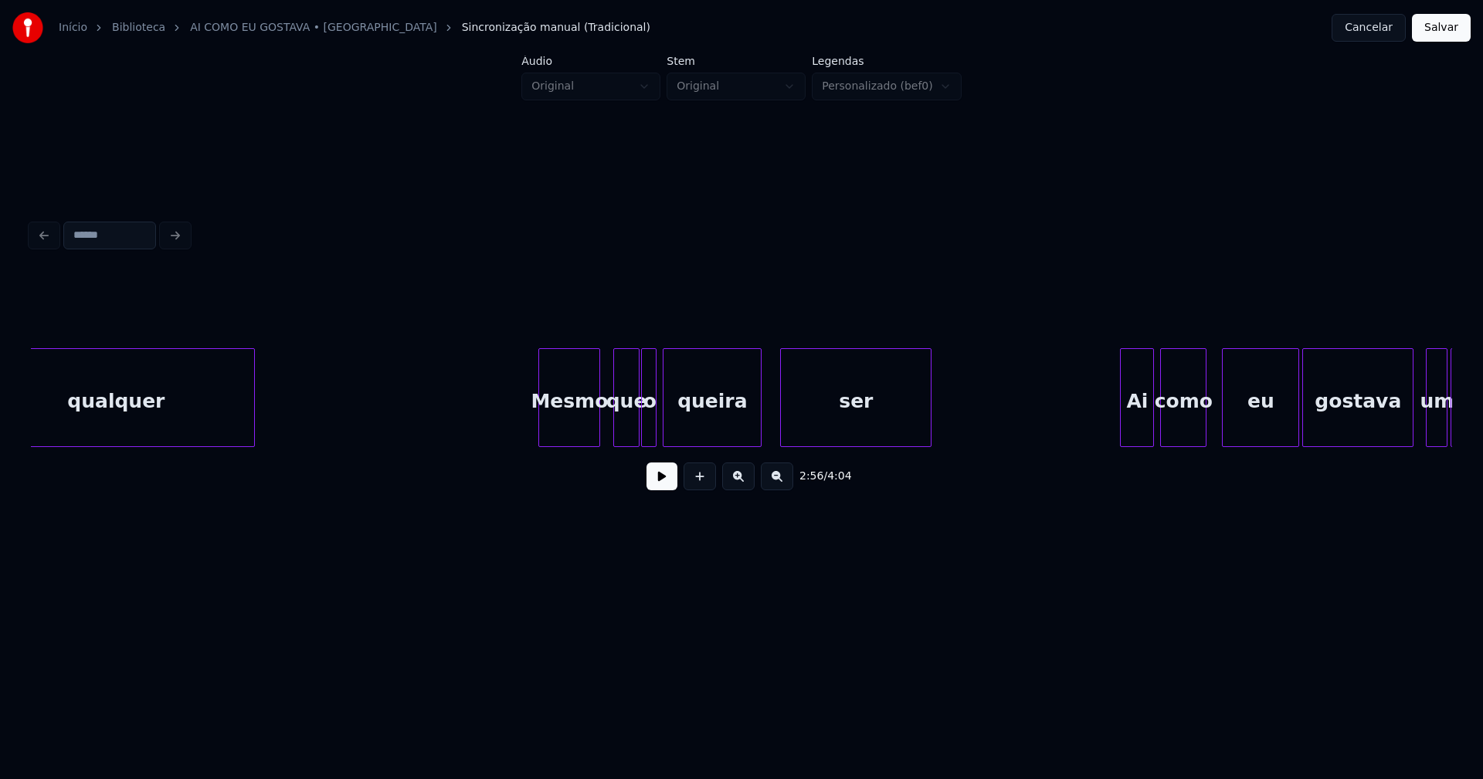
click at [582, 430] on div "Mesmo" at bounding box center [569, 401] width 60 height 105
click at [521, 430] on div at bounding box center [522, 397] width 5 height 97
click at [1128, 430] on div "Ai" at bounding box center [1129, 401] width 32 height 105
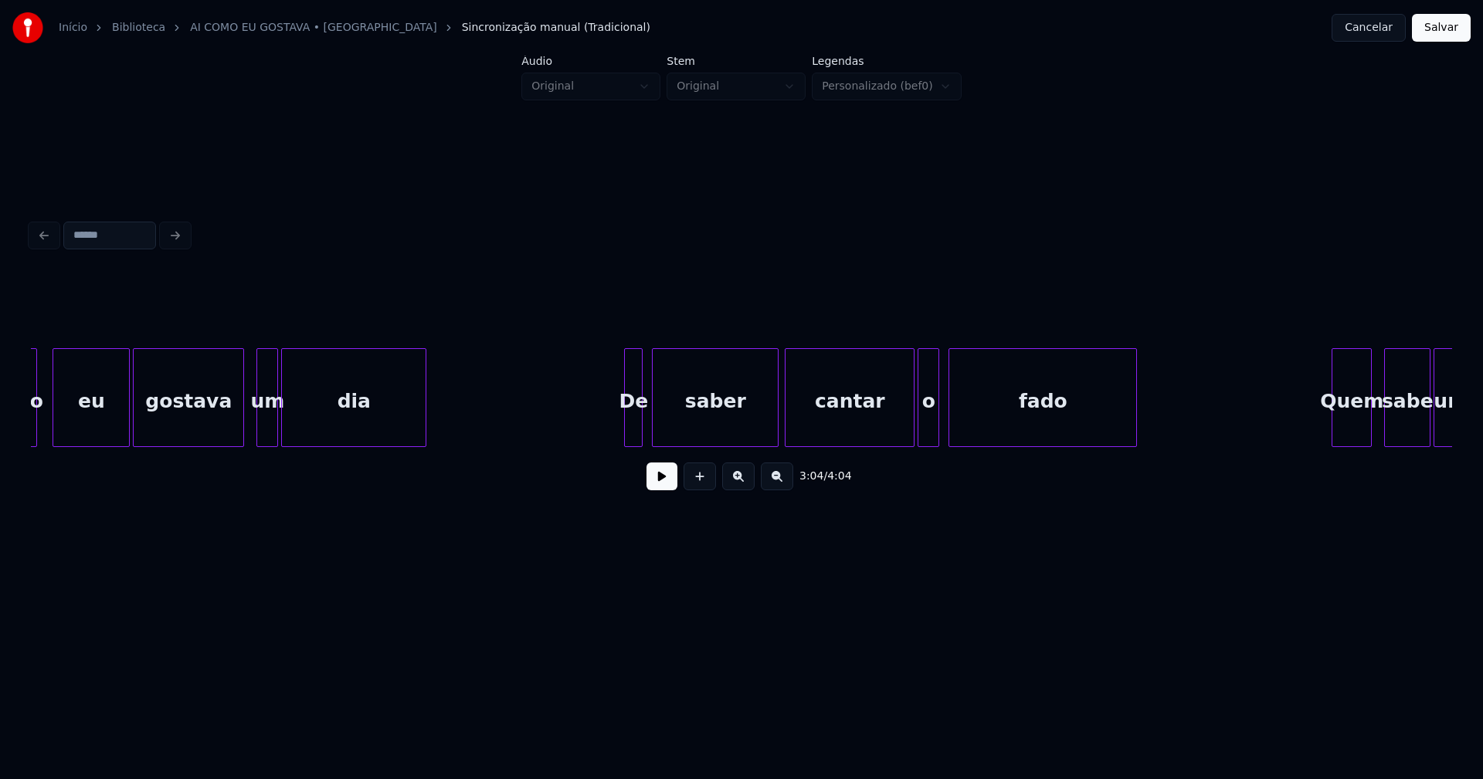
scroll to position [0, 28618]
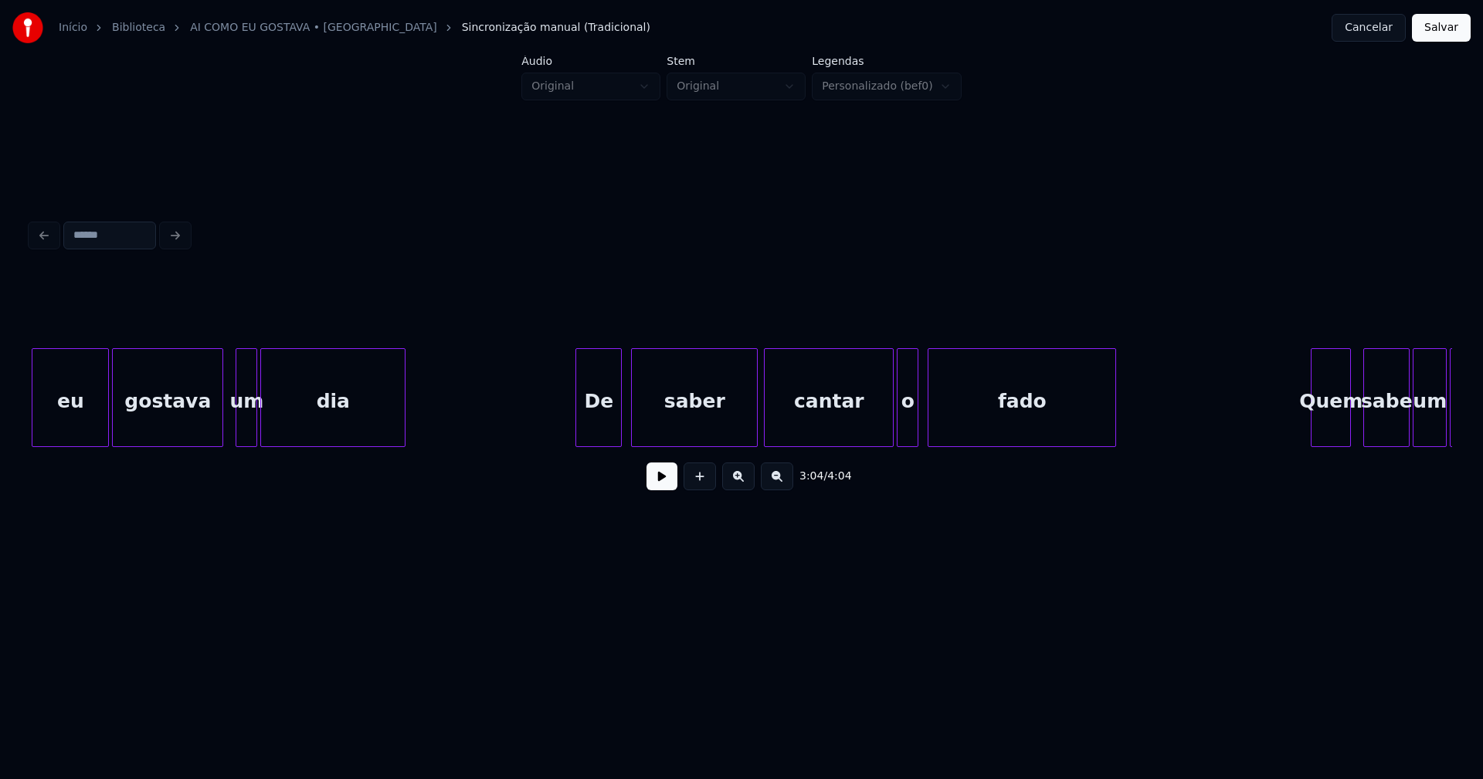
click at [579, 433] on div at bounding box center [578, 397] width 5 height 97
click at [880, 437] on div at bounding box center [878, 397] width 5 height 97
click at [896, 439] on div "o" at bounding box center [899, 401] width 20 height 105
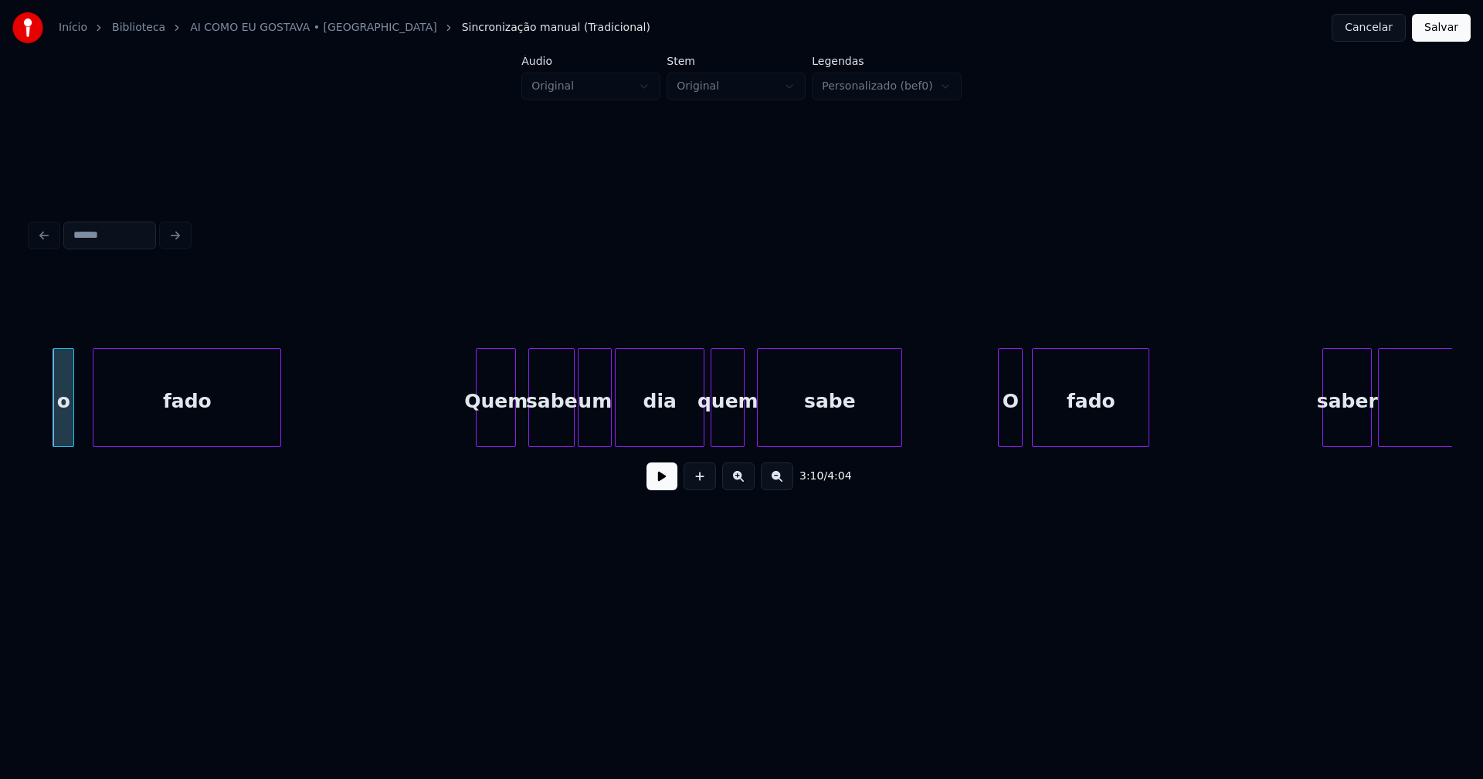
scroll to position [0, 29474]
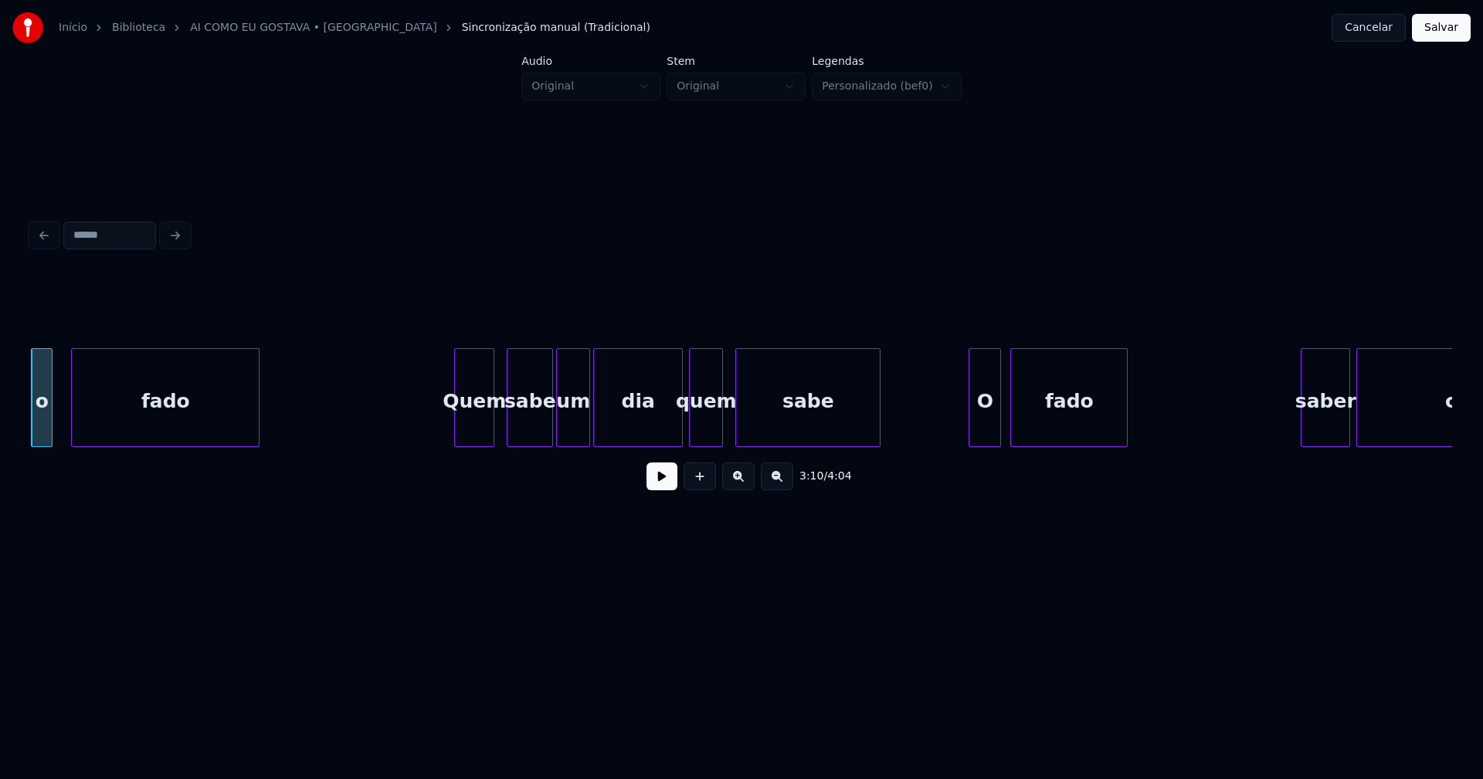
click at [969, 441] on div "o fado Quem sabe um dia quem sabe O fado saber cantar" at bounding box center [741, 397] width 1421 height 99
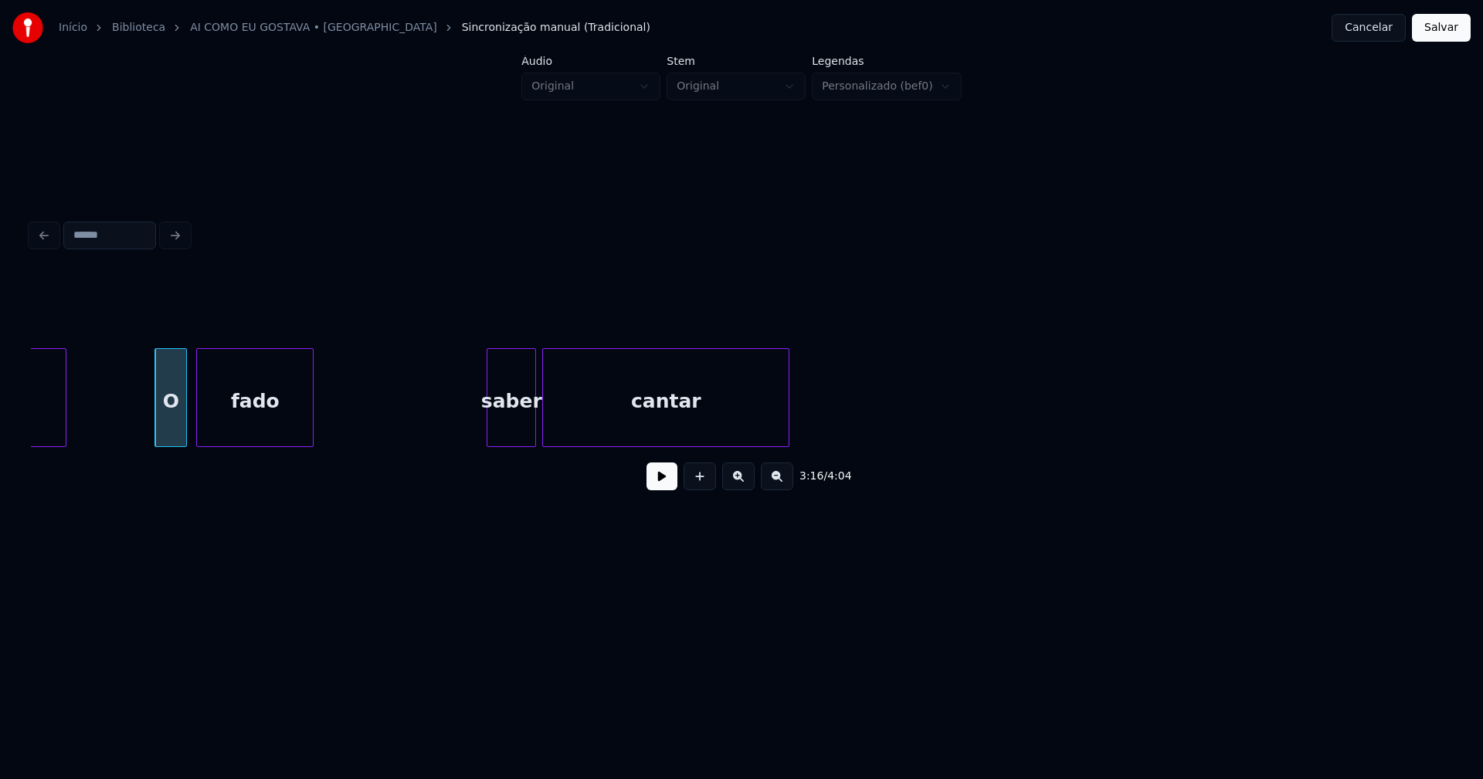
scroll to position [0, 30309]
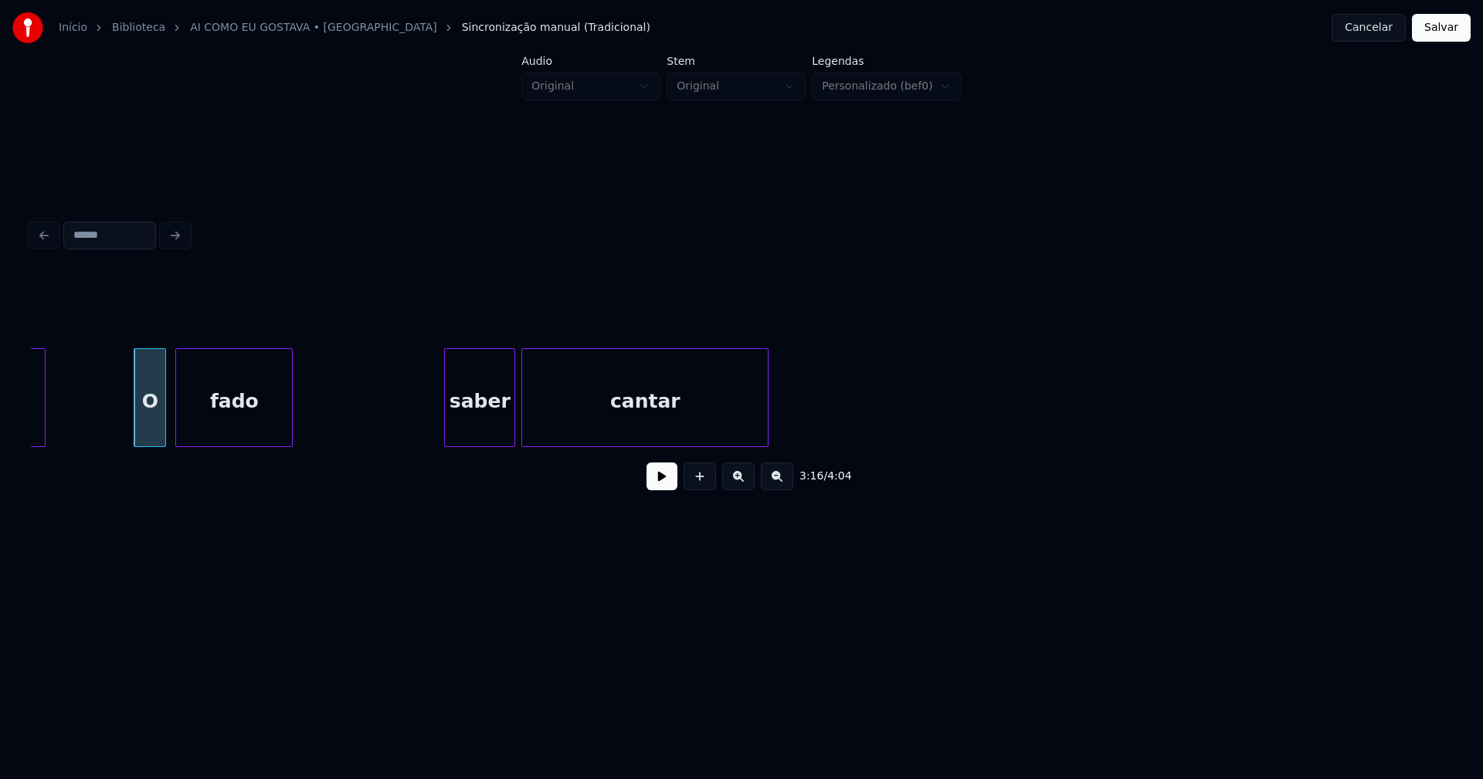
click at [449, 440] on div "saber" at bounding box center [479, 397] width 71 height 99
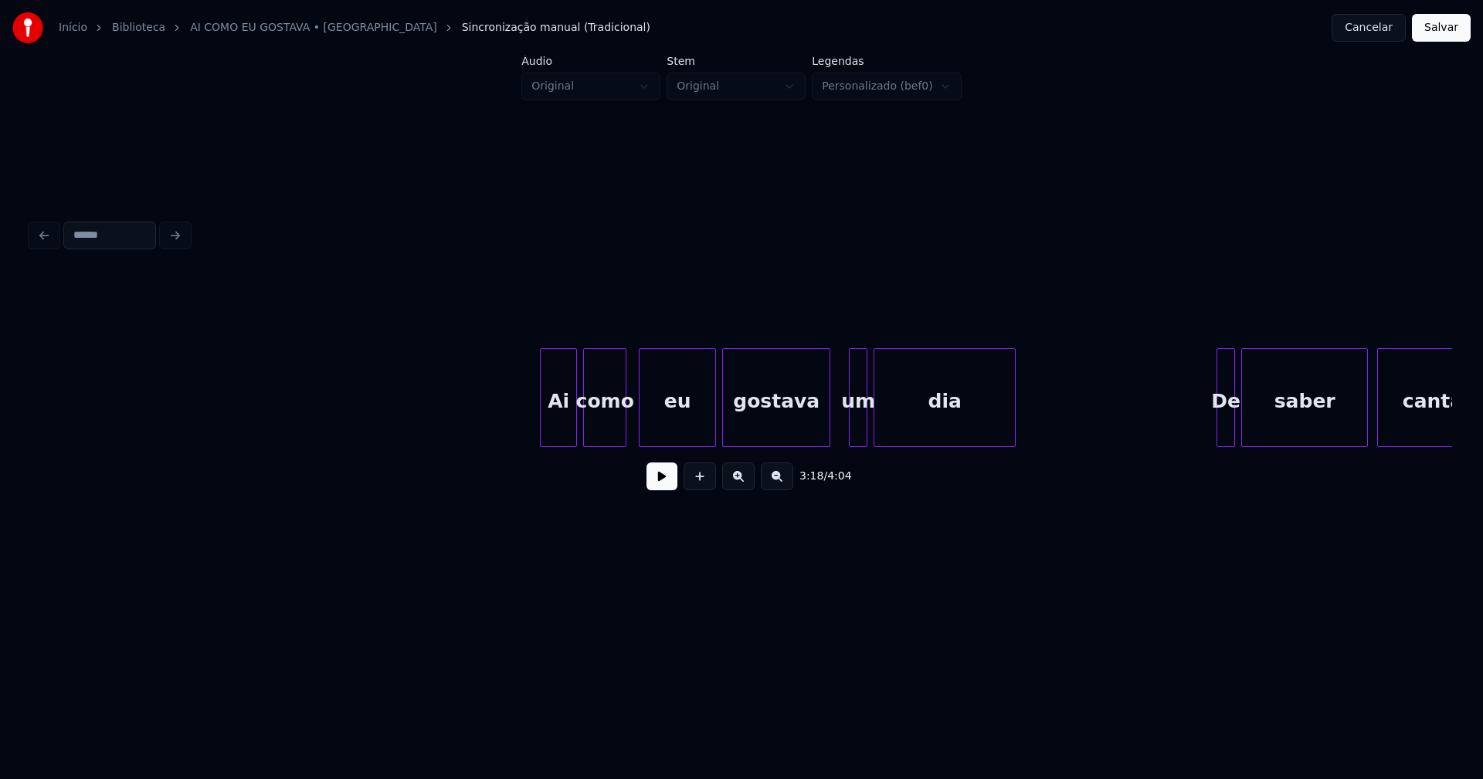
scroll to position [0, 33399]
click at [554, 433] on div "Ai" at bounding box center [552, 401] width 36 height 105
click at [664, 484] on button at bounding box center [661, 477] width 31 height 28
click at [664, 479] on button at bounding box center [661, 477] width 31 height 28
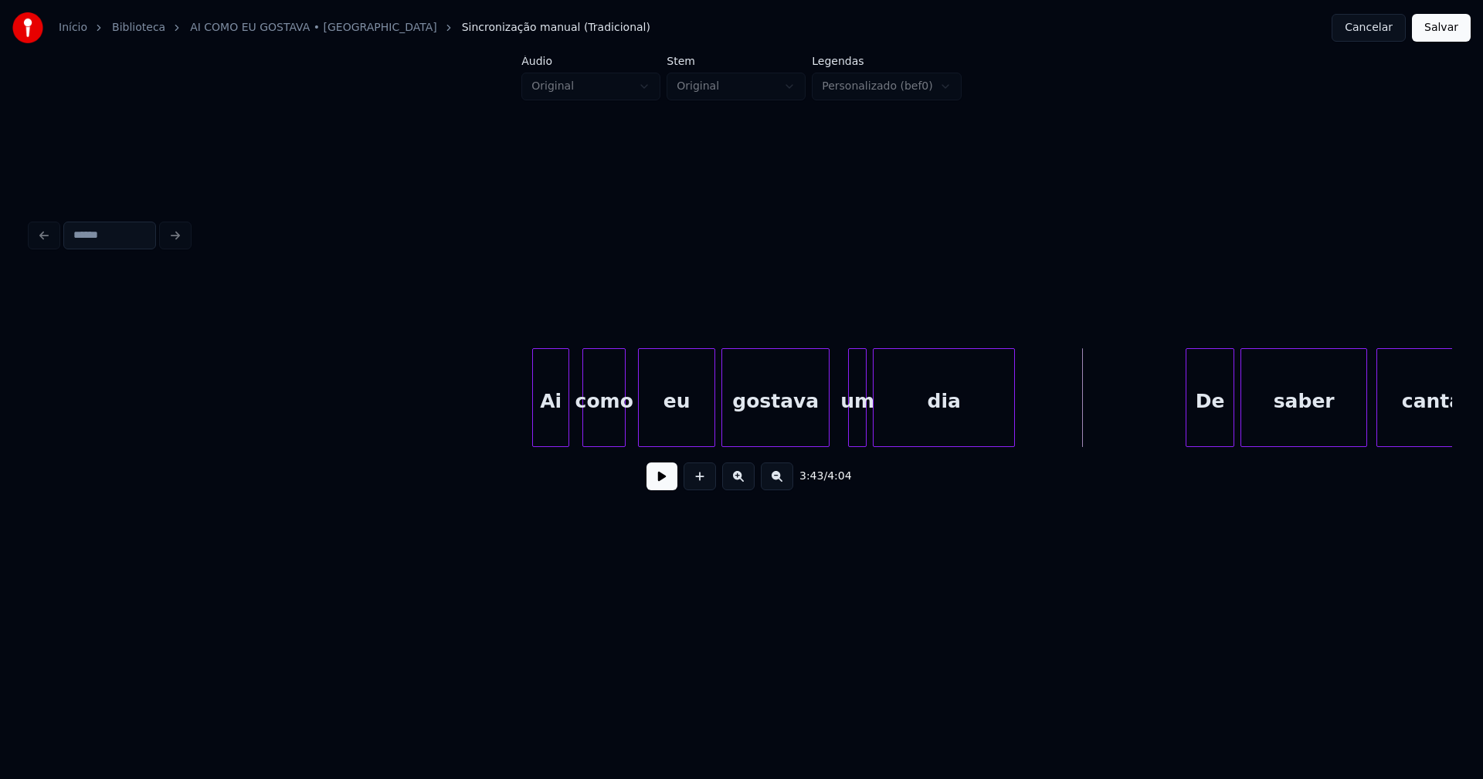
click at [1189, 442] on div "Ai como eu gostava um dia De saber cantar" at bounding box center [741, 397] width 1421 height 99
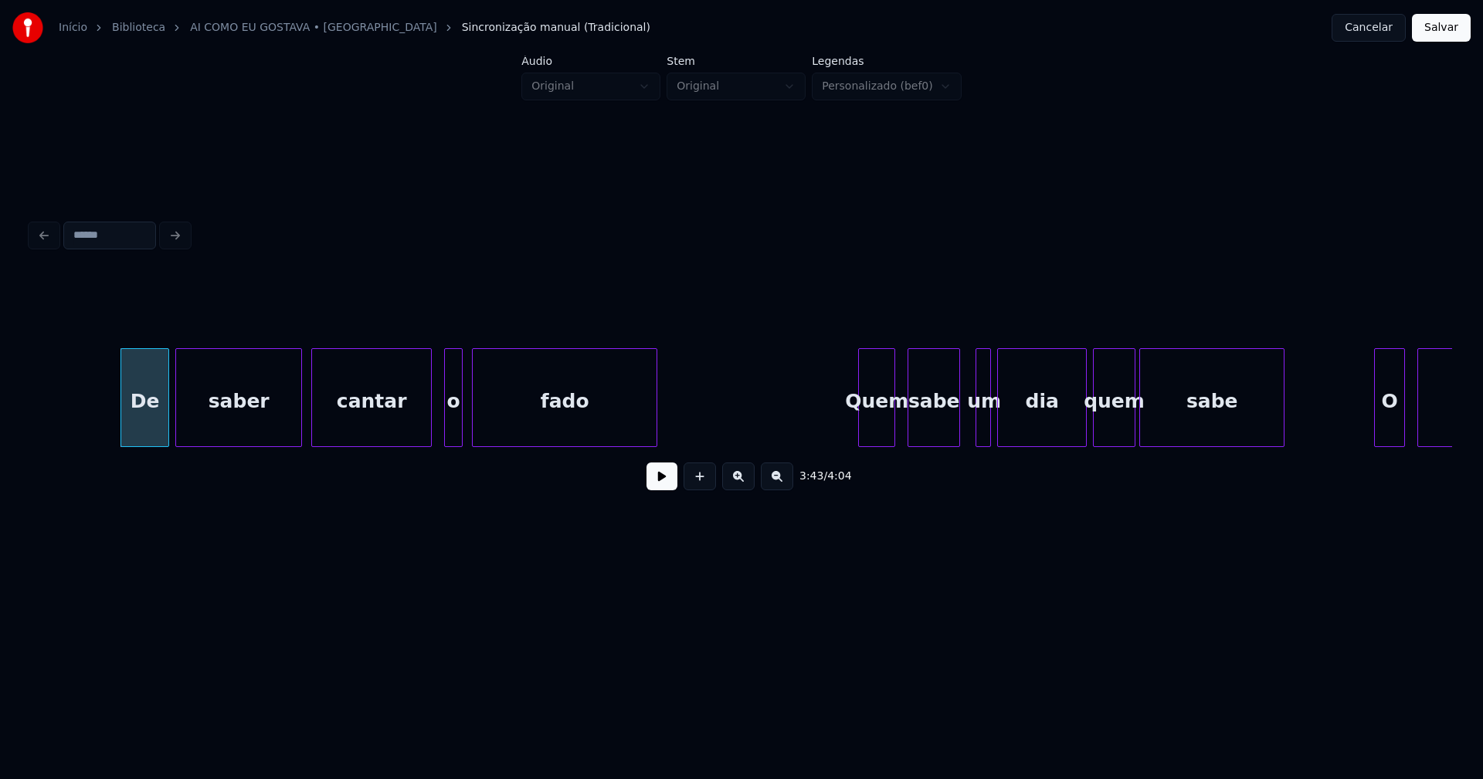
scroll to position [0, 34525]
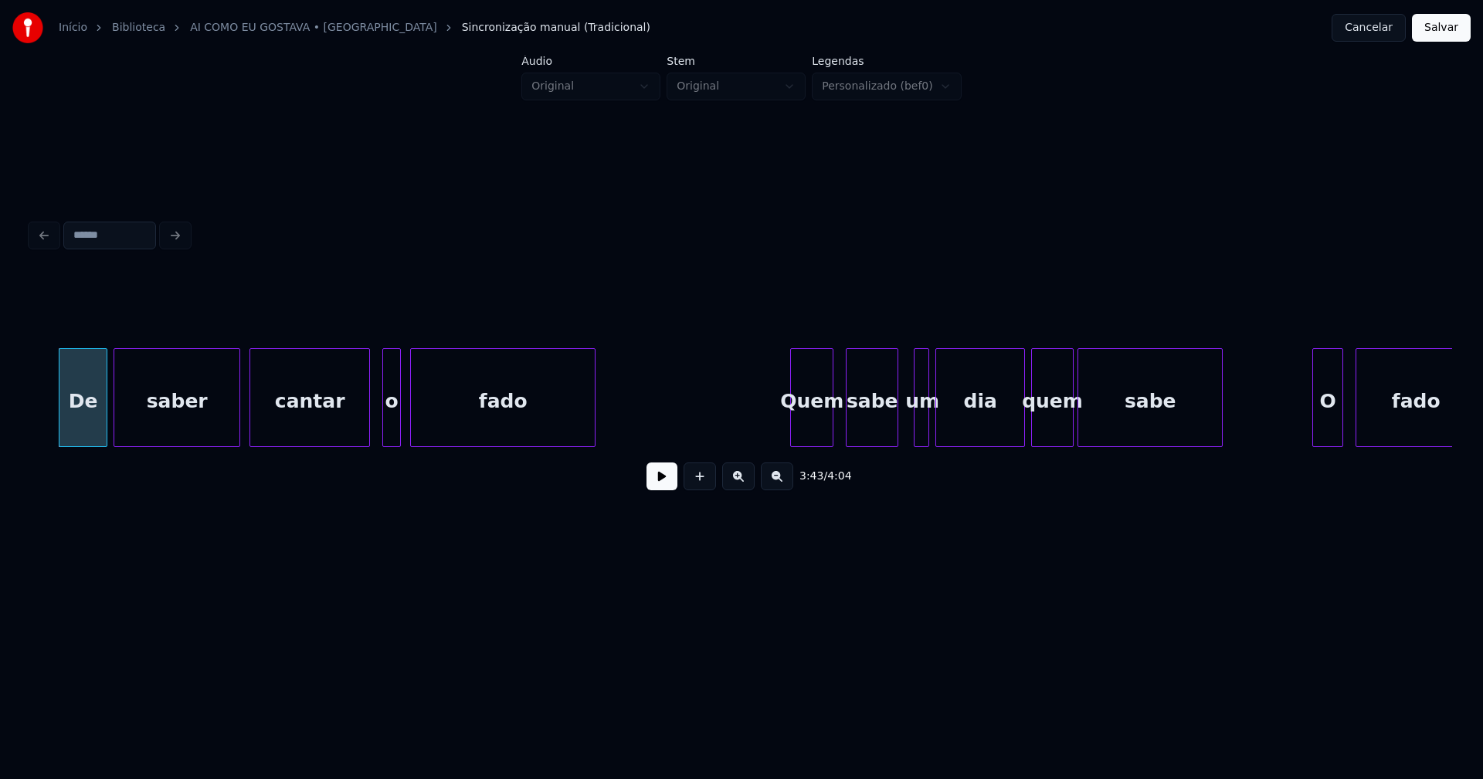
click at [793, 437] on div at bounding box center [793, 397] width 5 height 97
click at [1321, 436] on div "O" at bounding box center [1321, 401] width 29 height 105
click at [883, 438] on div at bounding box center [882, 397] width 5 height 97
click at [892, 435] on div at bounding box center [892, 397] width 5 height 97
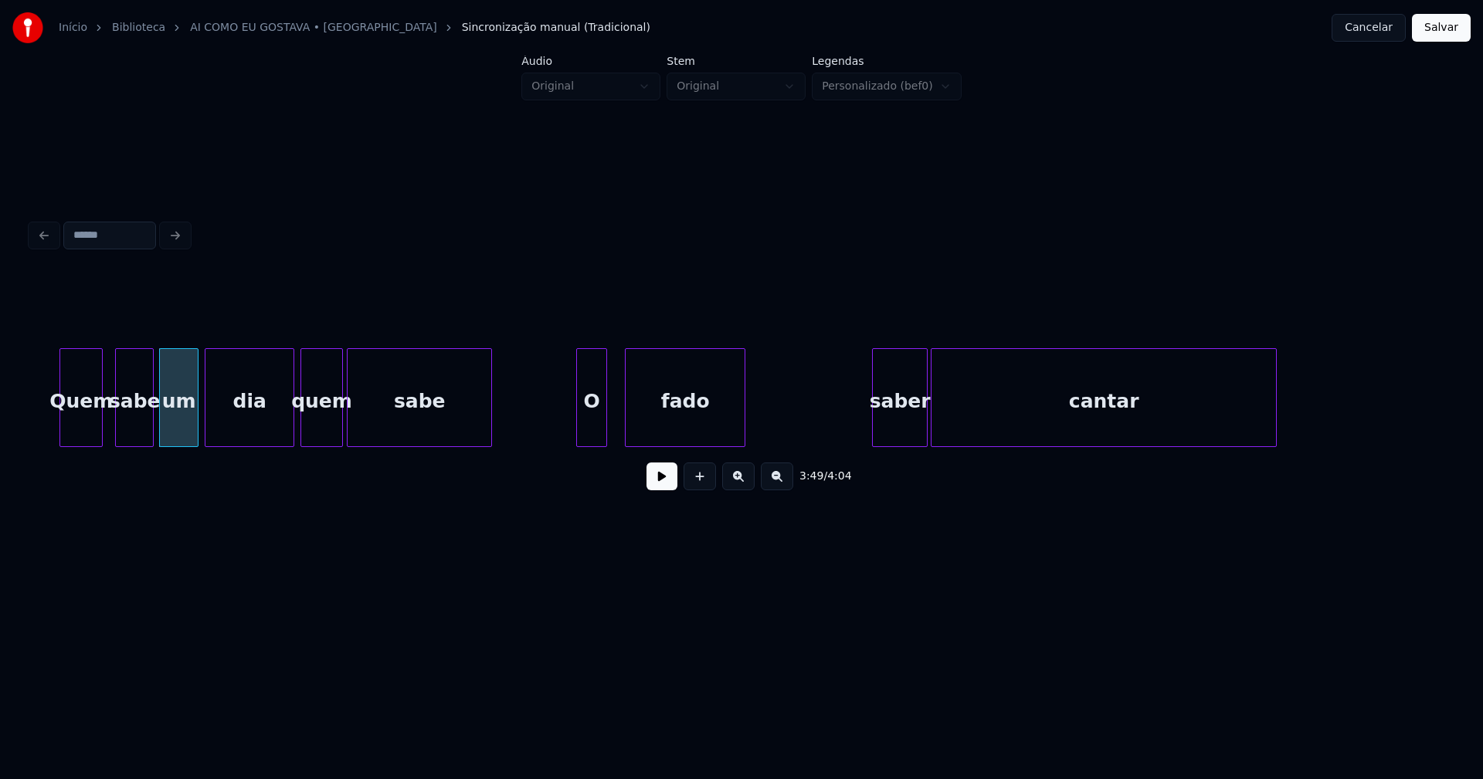
scroll to position [0, 35507]
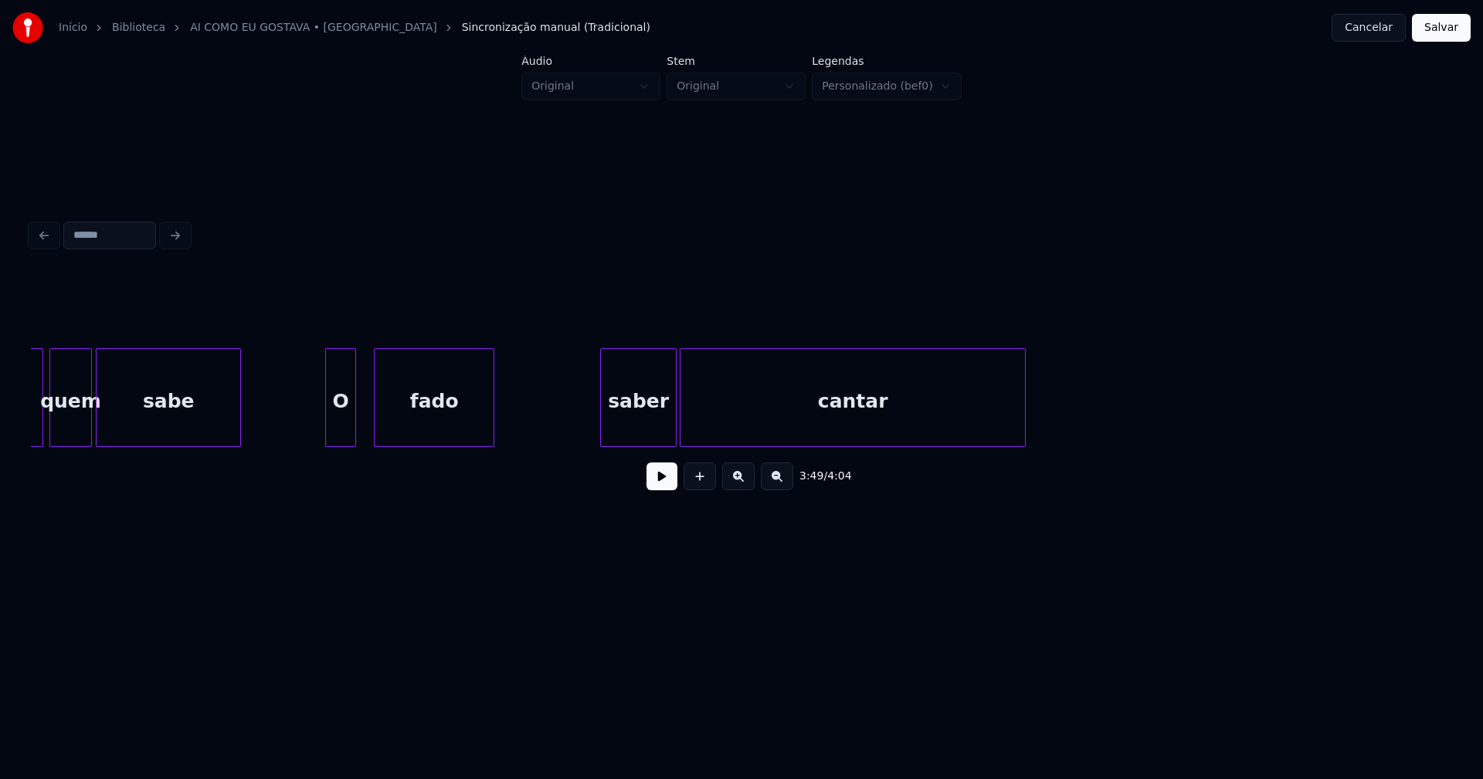
click at [604, 438] on div at bounding box center [603, 397] width 5 height 97
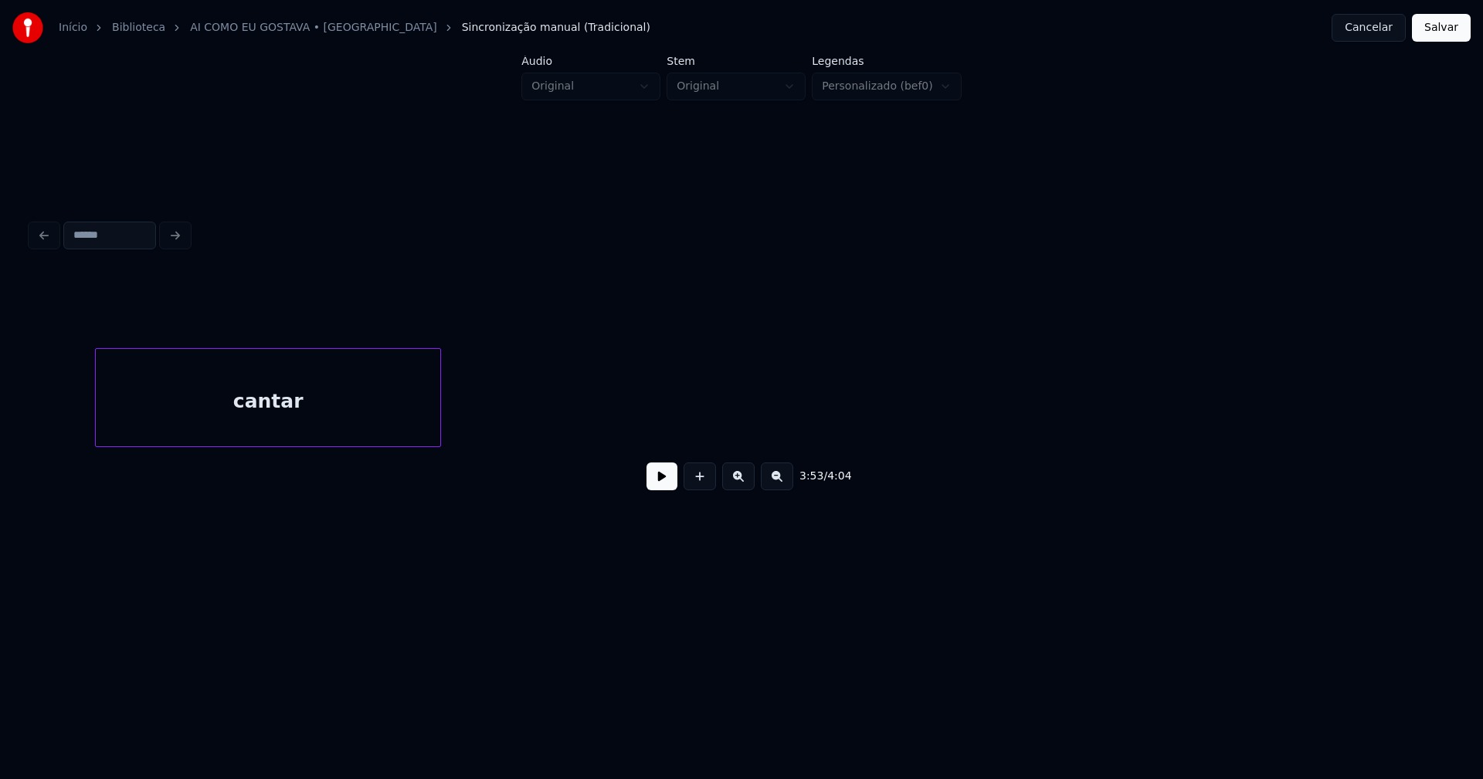
scroll to position [0, 36237]
click at [1435, 34] on button "Salvar" at bounding box center [1441, 28] width 59 height 28
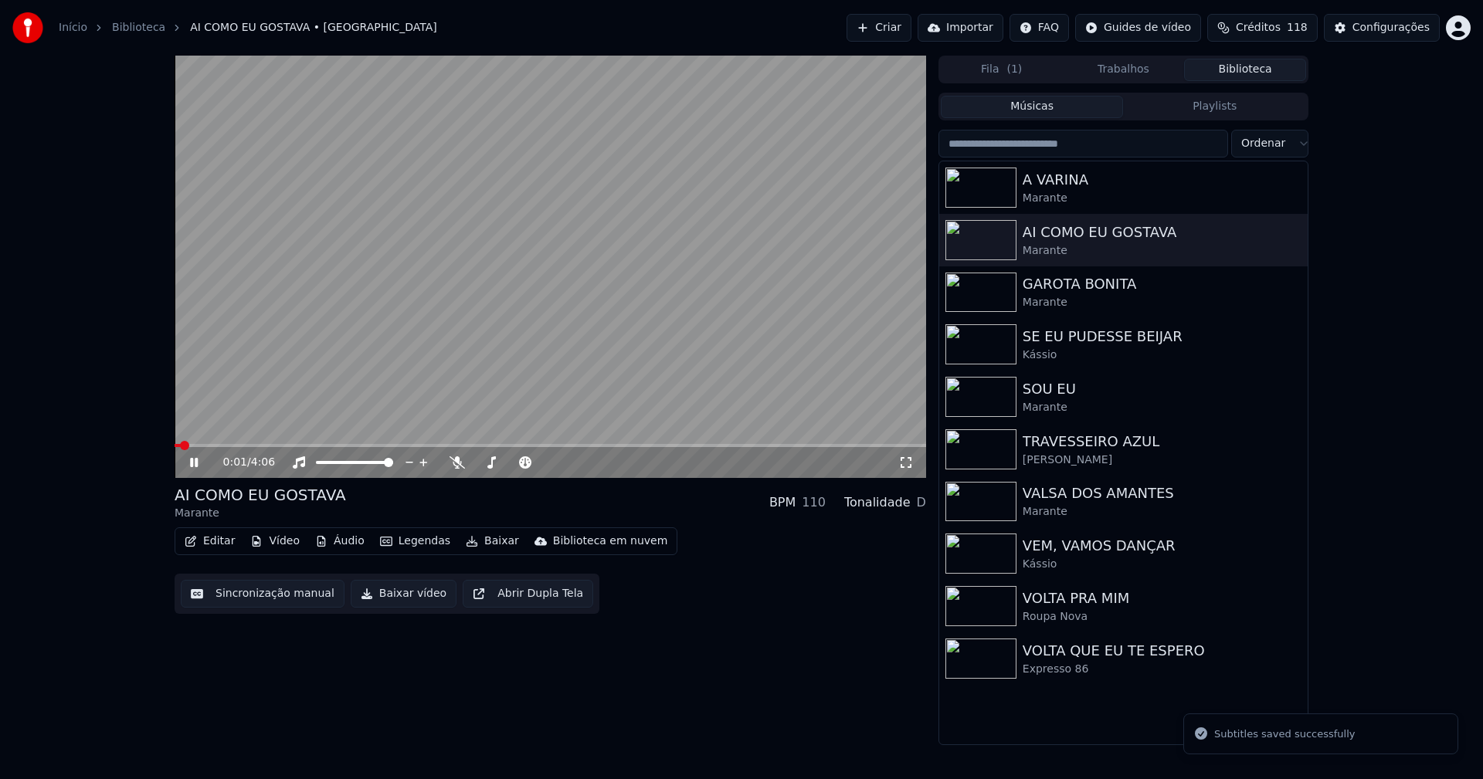
click at [191, 462] on icon at bounding box center [194, 462] width 8 height 9
drag, startPoint x: 409, startPoint y: 602, endPoint x: 144, endPoint y: 658, distance: 270.6
click at [408, 603] on button "Baixar vídeo" at bounding box center [404, 594] width 106 height 28
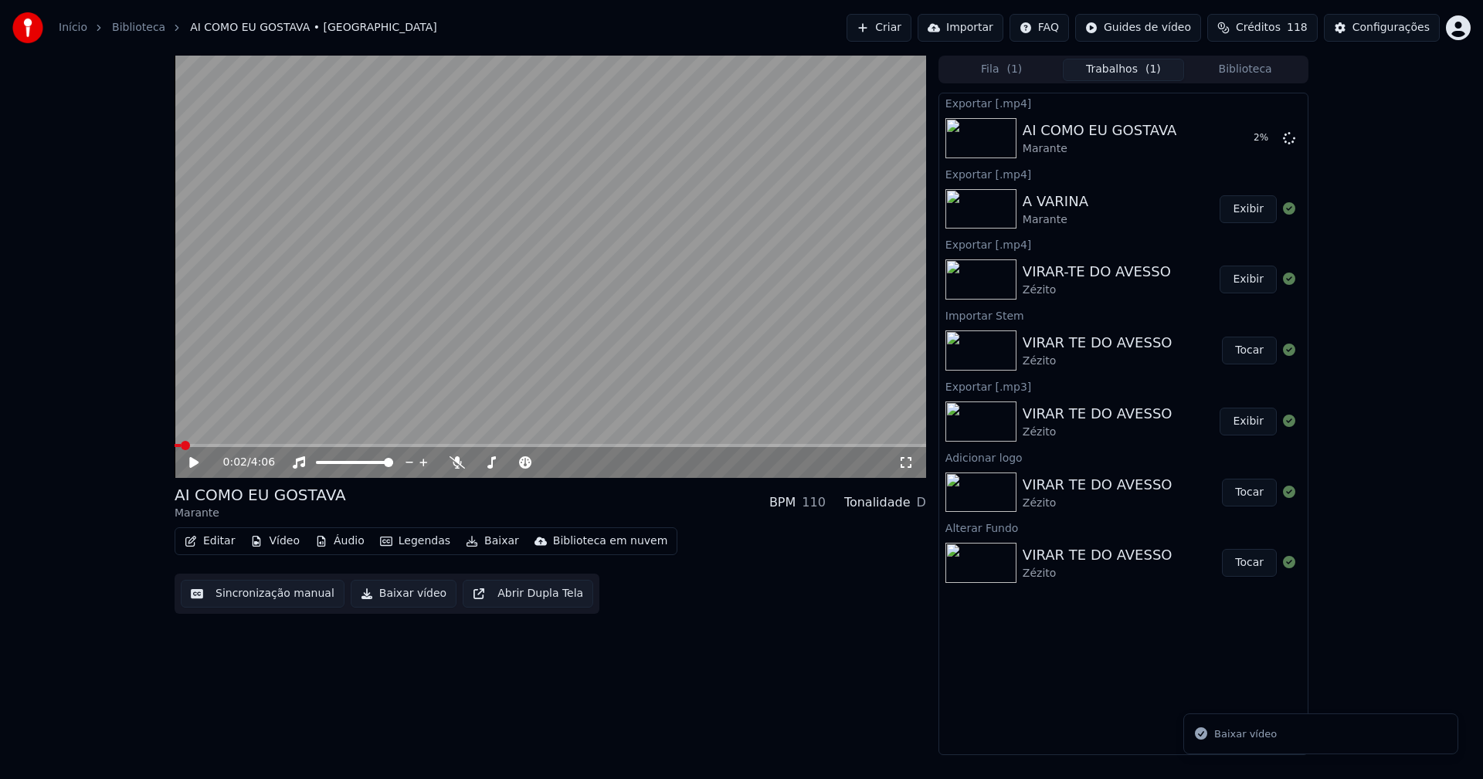
click at [1250, 65] on button "Biblioteca" at bounding box center [1245, 70] width 122 height 22
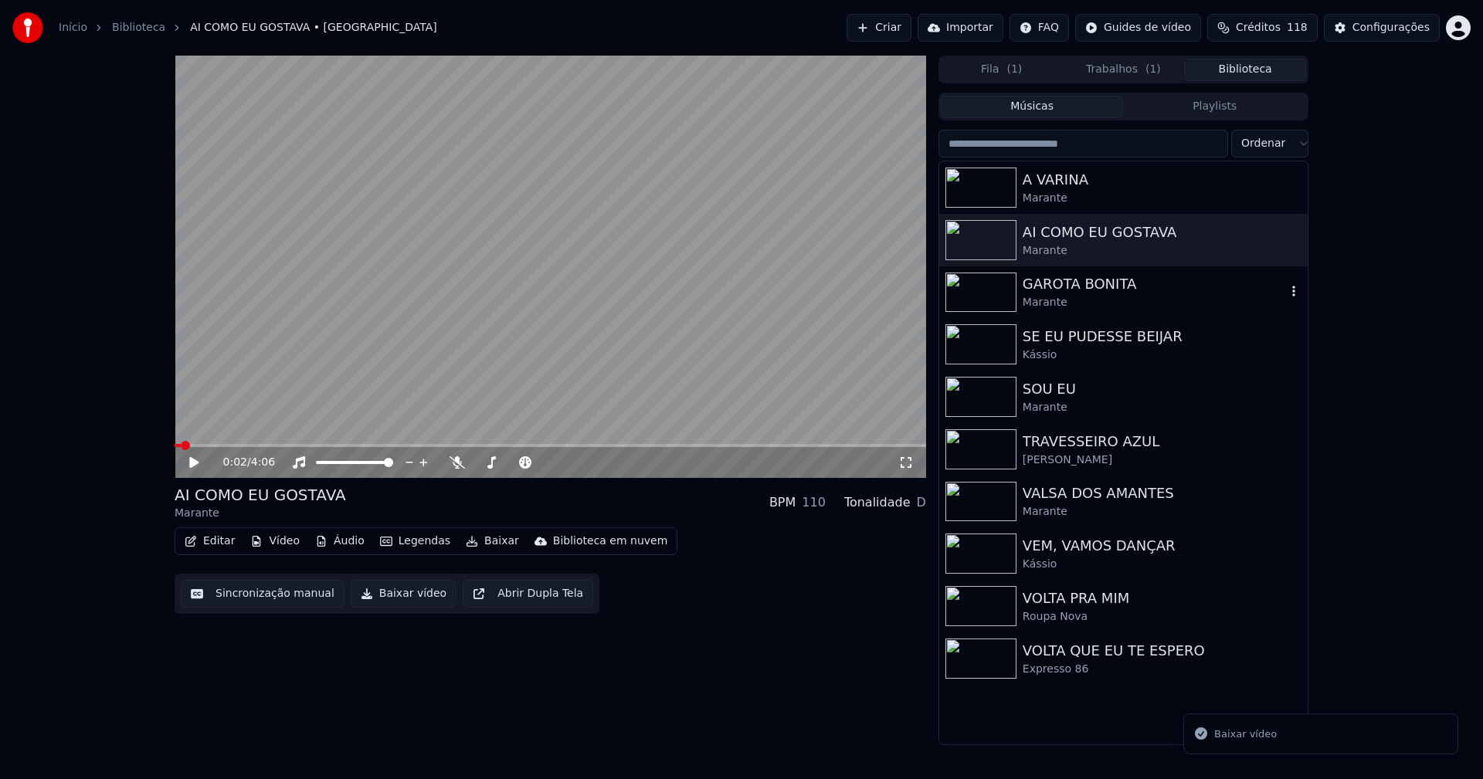
click at [1084, 302] on div "Marante" at bounding box center [1153, 302] width 263 height 15
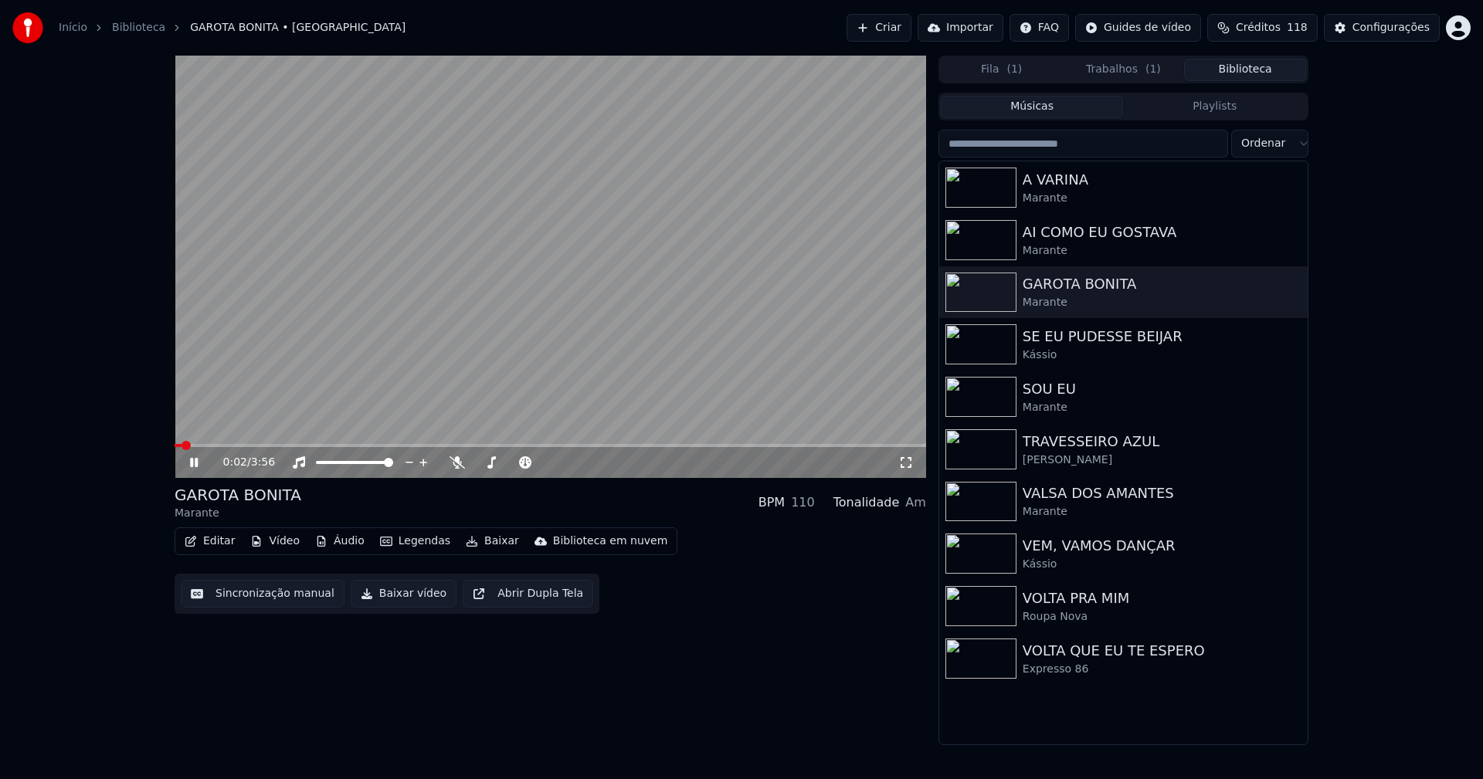
click at [189, 462] on icon at bounding box center [205, 462] width 36 height 12
click at [219, 545] on button "Editar" at bounding box center [209, 541] width 63 height 22
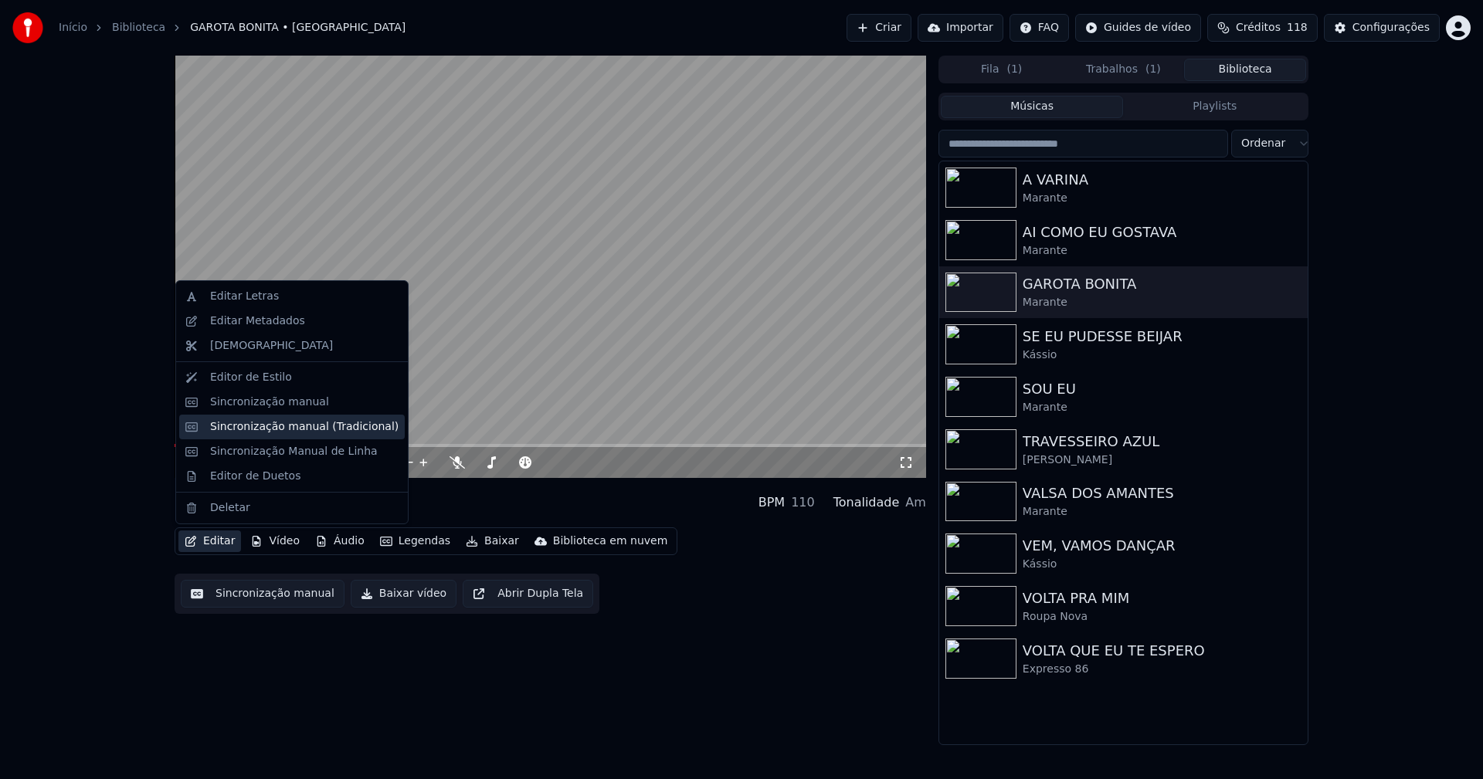
click at [281, 434] on div "Sincronização manual (Tradicional)" at bounding box center [304, 426] width 188 height 15
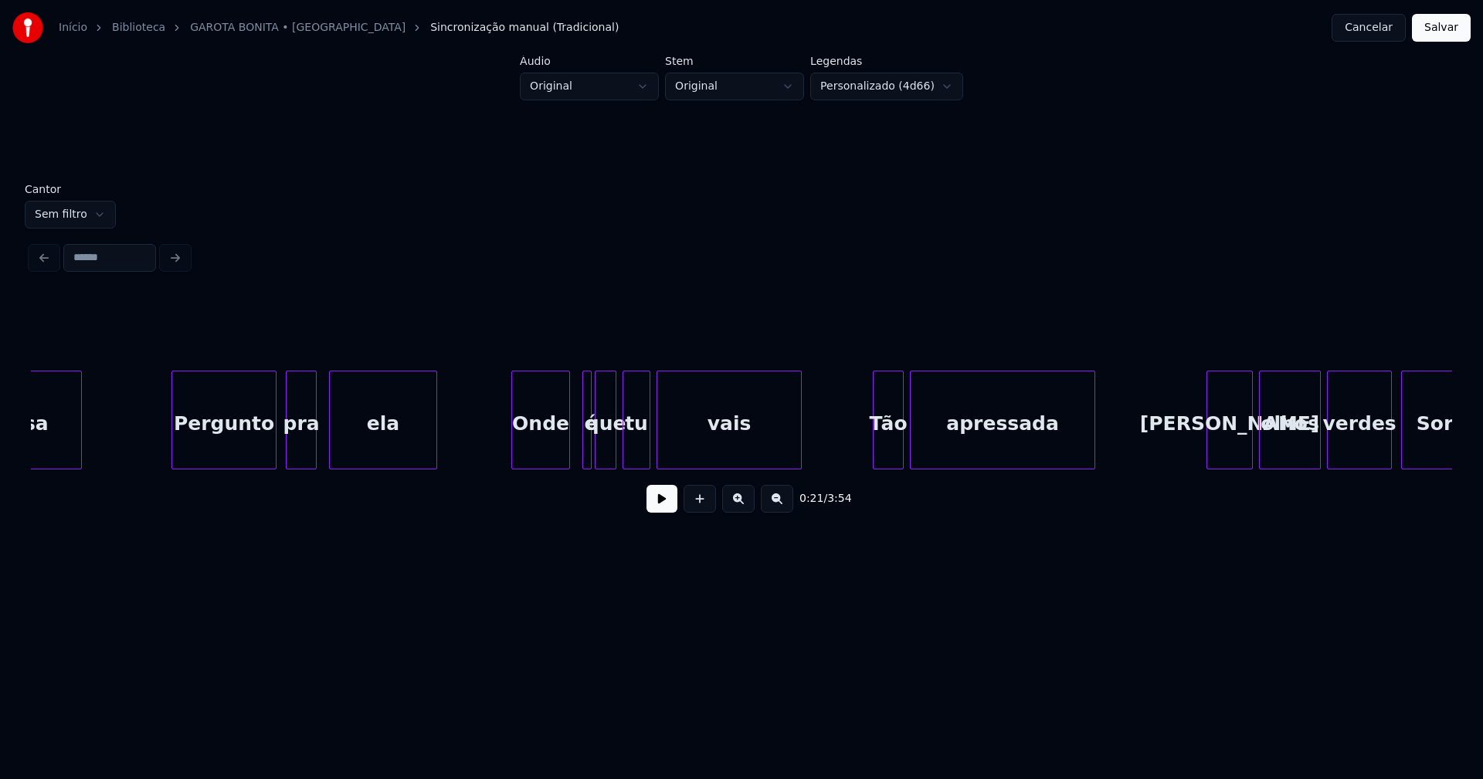
scroll to position [0, 3628]
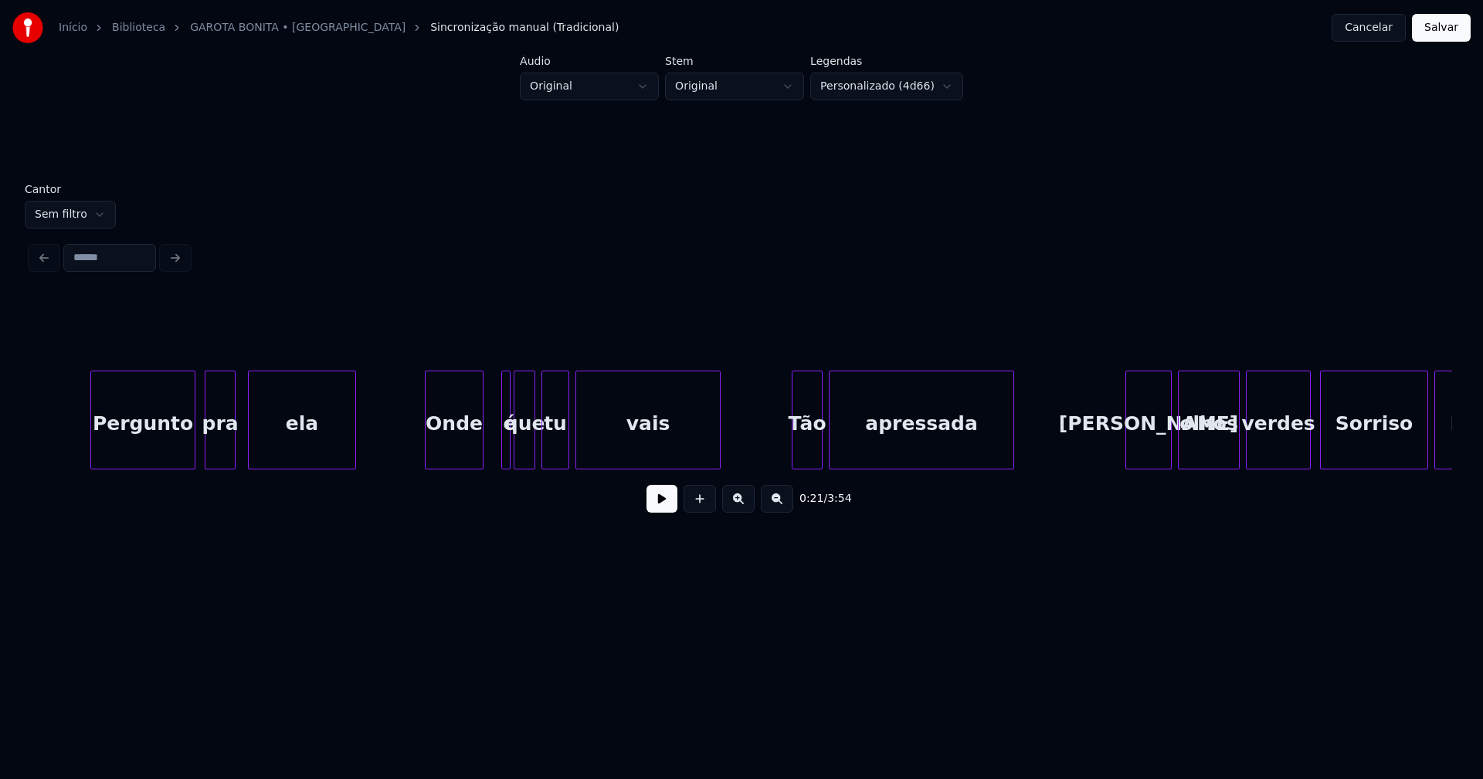
click at [441, 450] on div "Onde" at bounding box center [453, 423] width 57 height 105
click at [460, 466] on div "Pergunto pra ela Onde é que tu vais Tão apressada Seus olhos verdes Sorriso bon…" at bounding box center [741, 420] width 1421 height 99
click at [473, 456] on div "é" at bounding box center [477, 420] width 9 height 99
click at [503, 456] on div at bounding box center [502, 419] width 5 height 97
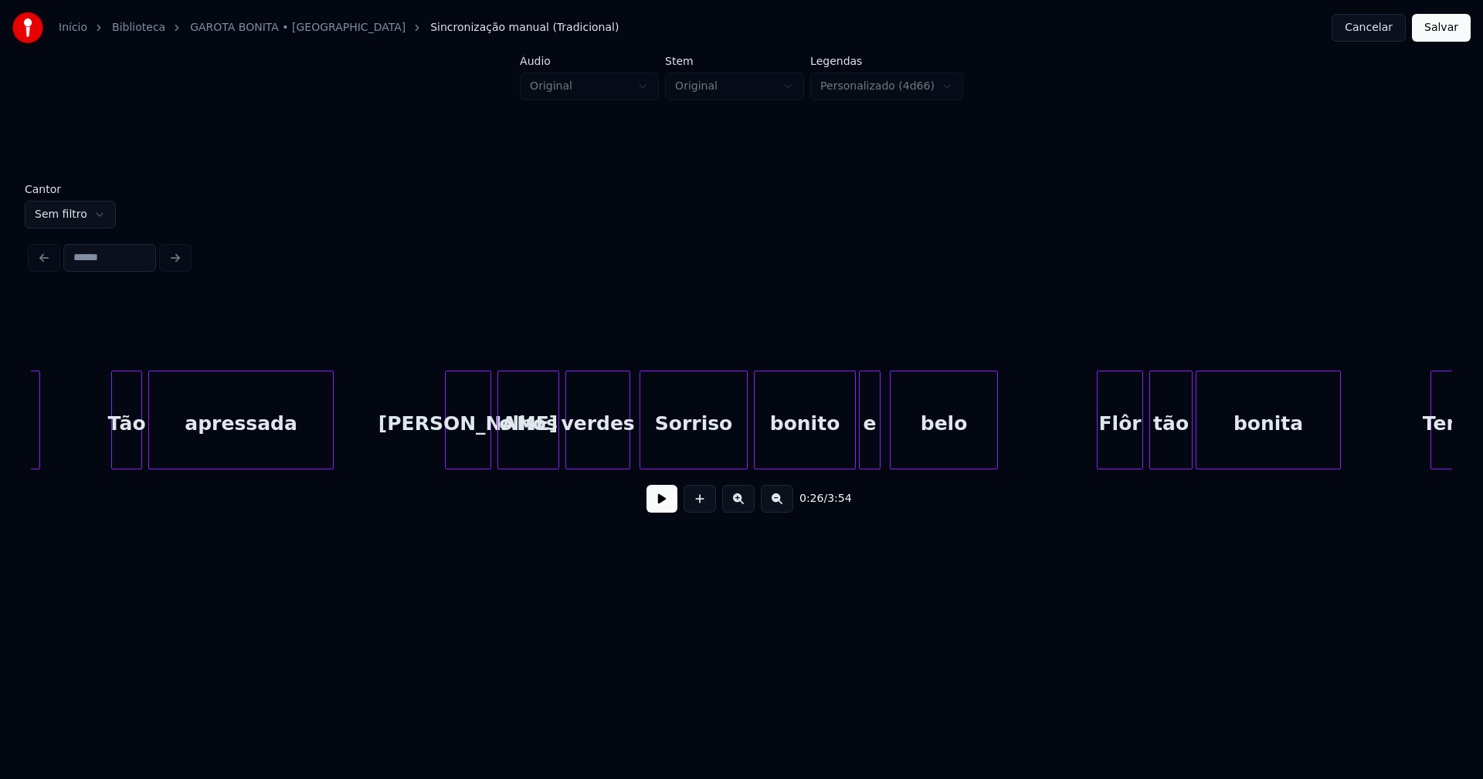
scroll to position [0, 4330]
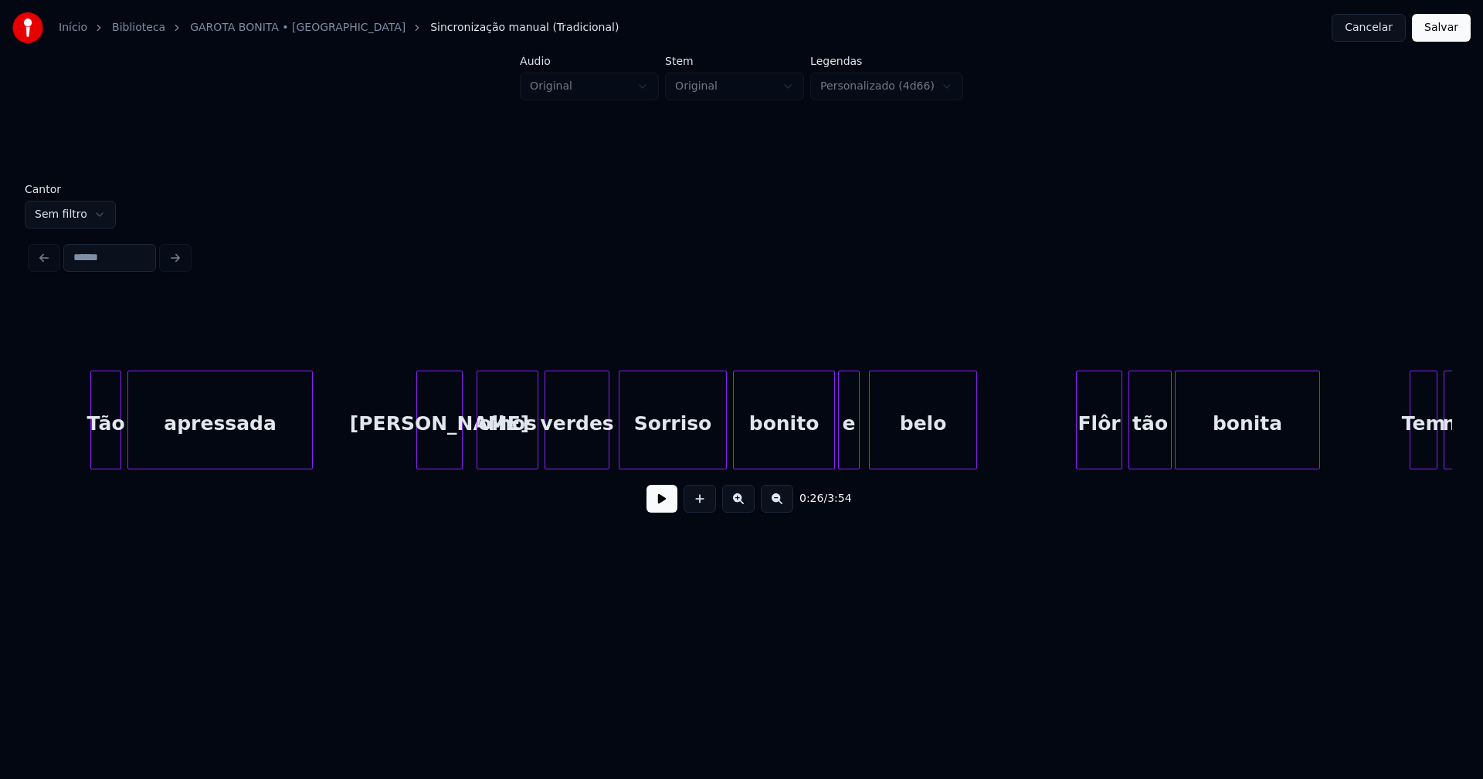
click at [448, 449] on div "[PERSON_NAME]" at bounding box center [439, 423] width 45 height 105
click at [500, 443] on div "olhos" at bounding box center [499, 423] width 60 height 105
click at [602, 459] on div at bounding box center [599, 419] width 5 height 97
drag, startPoint x: 249, startPoint y: 476, endPoint x: 288, endPoint y: 476, distance: 38.6
click at [288, 469] on div "Tão apressada Seus olhos verdes Sorriso bonito e belo Flôr tão bonita Tem no" at bounding box center [741, 420] width 1421 height 99
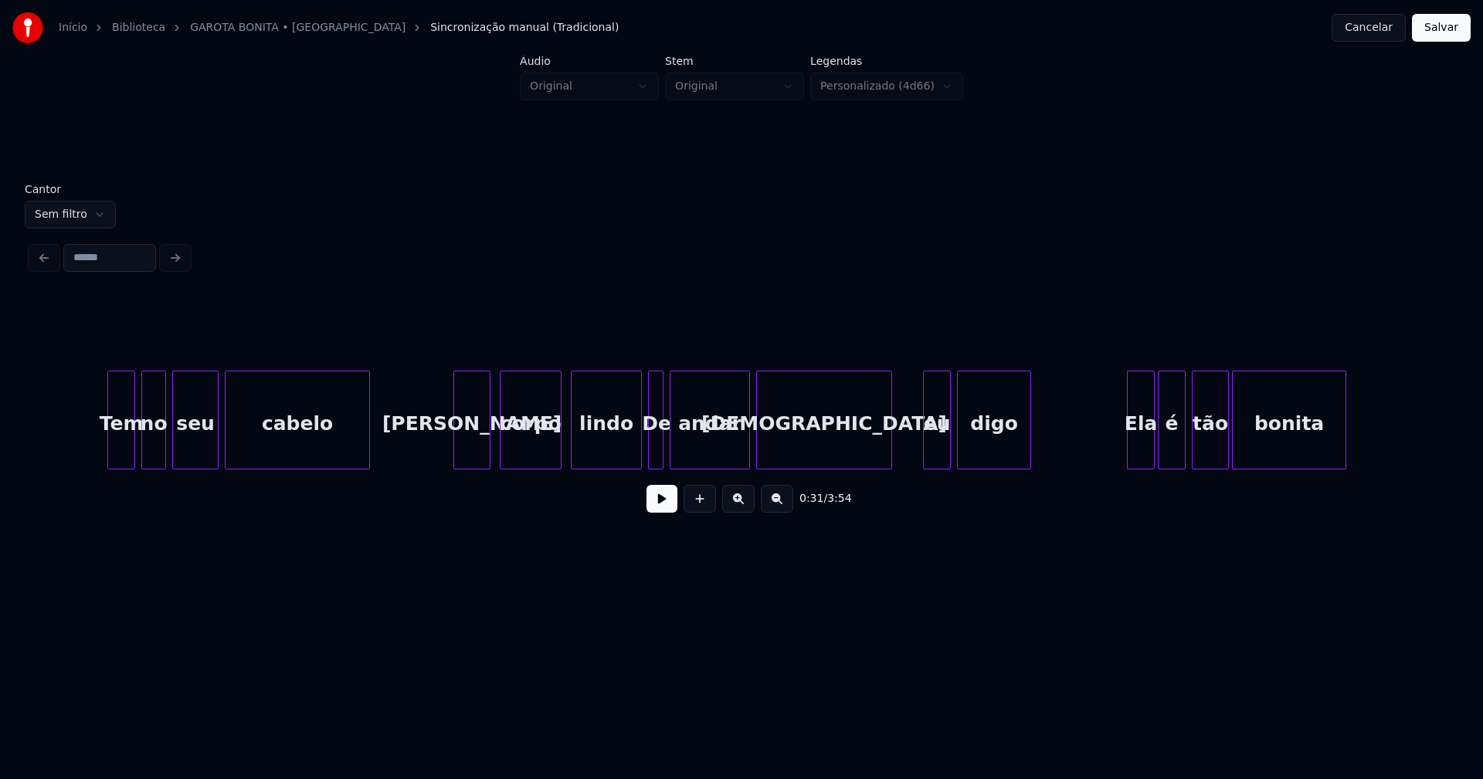
scroll to position [0, 5853]
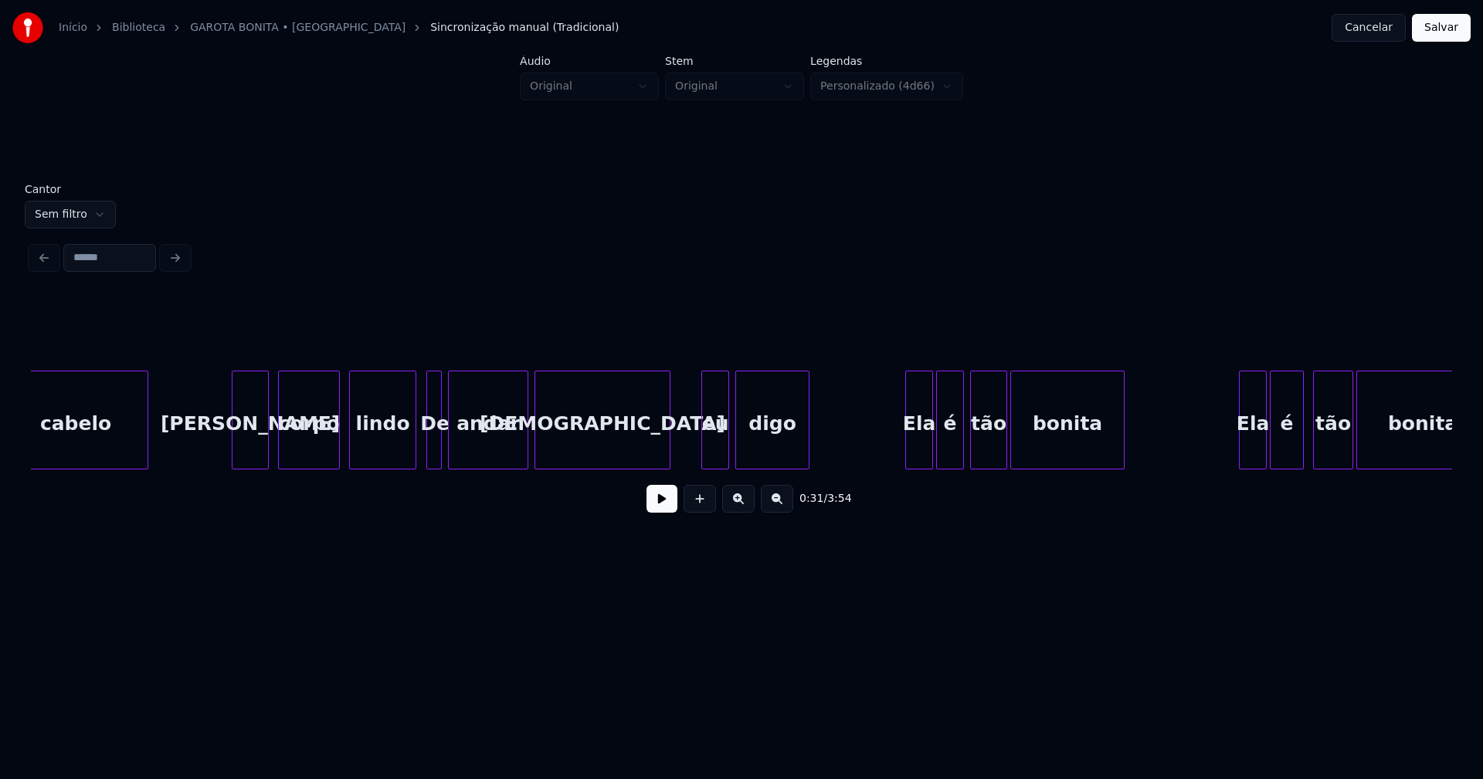
click at [415, 451] on div at bounding box center [413, 419] width 5 height 97
click at [245, 449] on div "[PERSON_NAME]" at bounding box center [244, 423] width 36 height 105
click at [909, 449] on div "Ela" at bounding box center [911, 423] width 26 height 105
click at [943, 459] on div "é" at bounding box center [942, 423] width 26 height 105
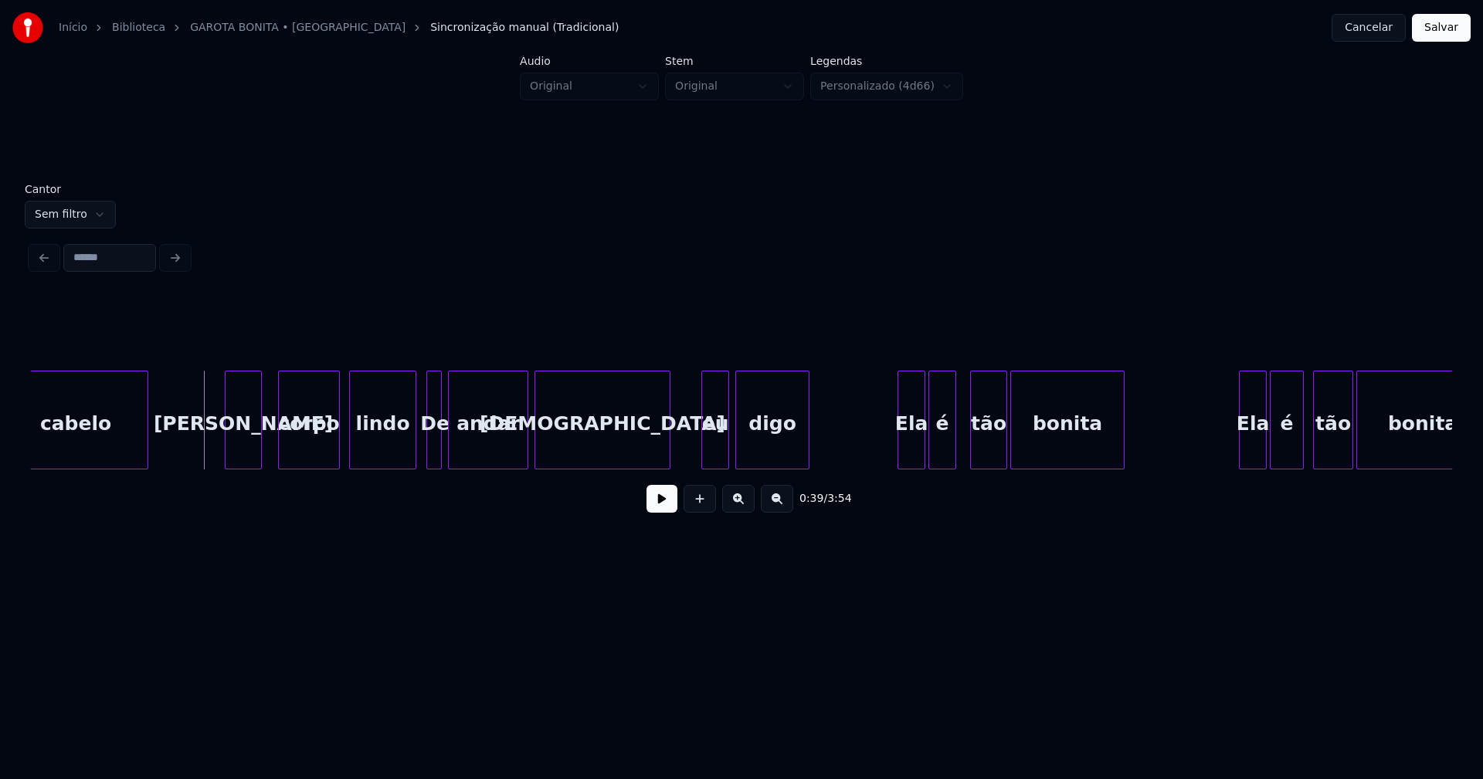
click at [658, 510] on button at bounding box center [661, 499] width 31 height 28
click at [677, 455] on div at bounding box center [677, 419] width 5 height 97
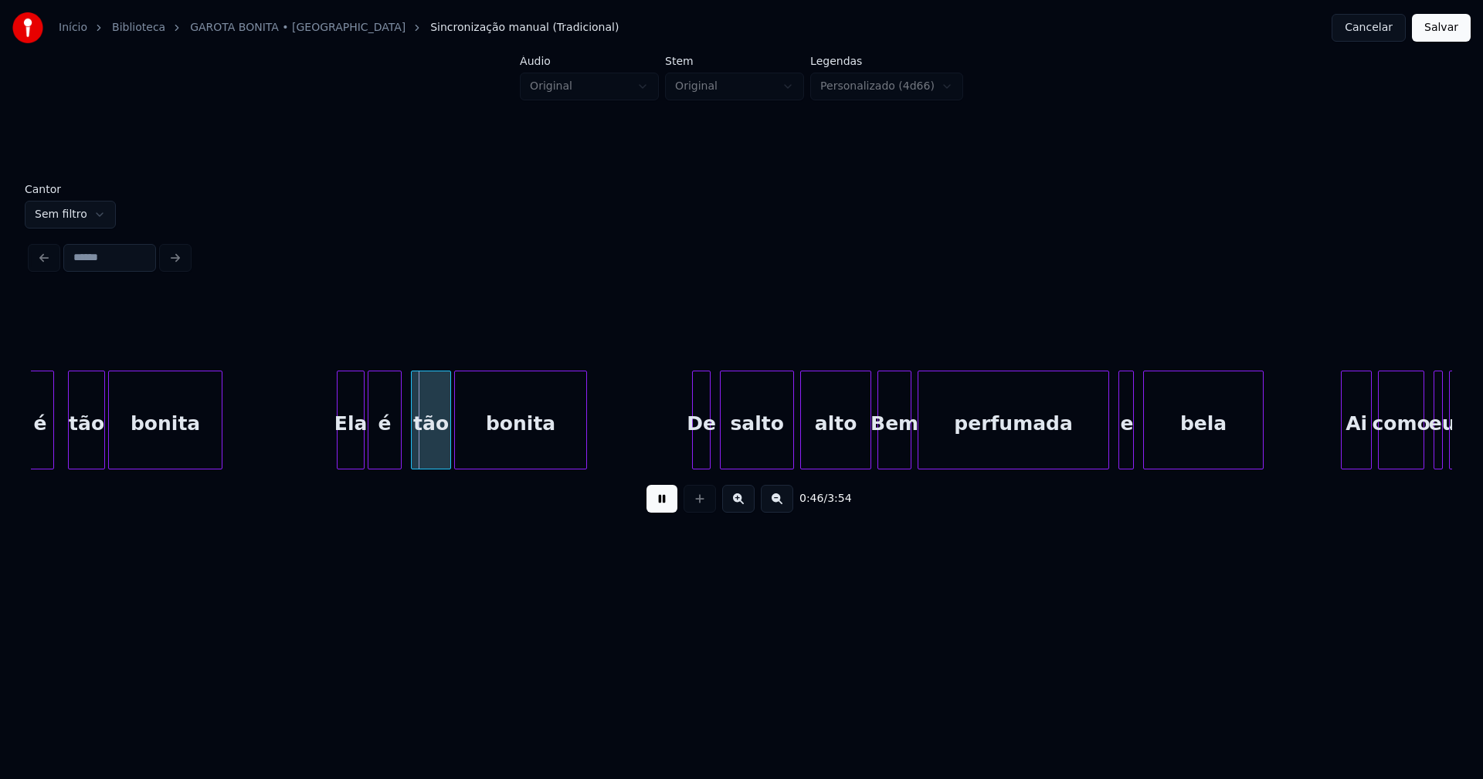
scroll to position [0, 6794]
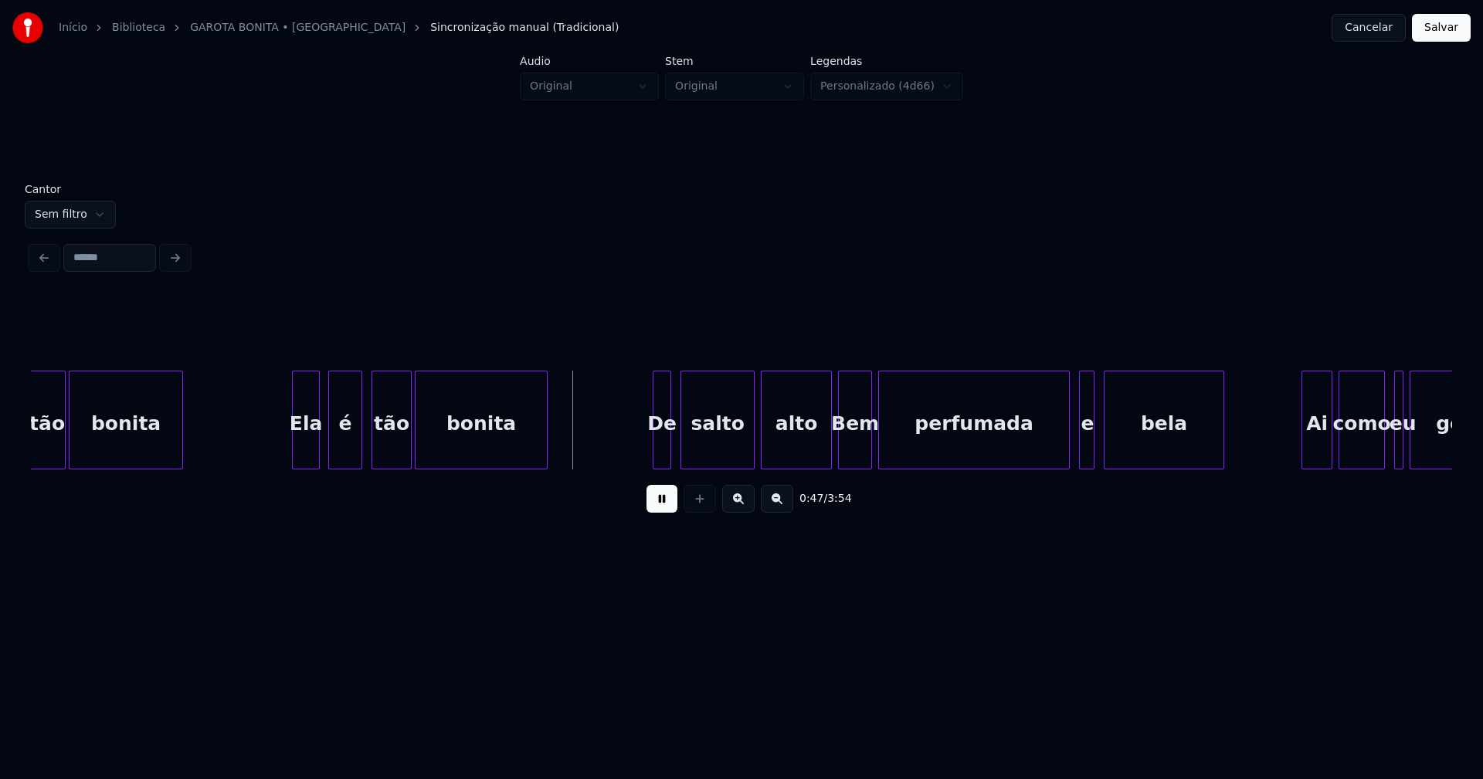
click at [303, 465] on div "tão bonita Ela é tão bonita De salto alto Bem perfumada e bela Ai como eu gosta…" at bounding box center [741, 420] width 1421 height 99
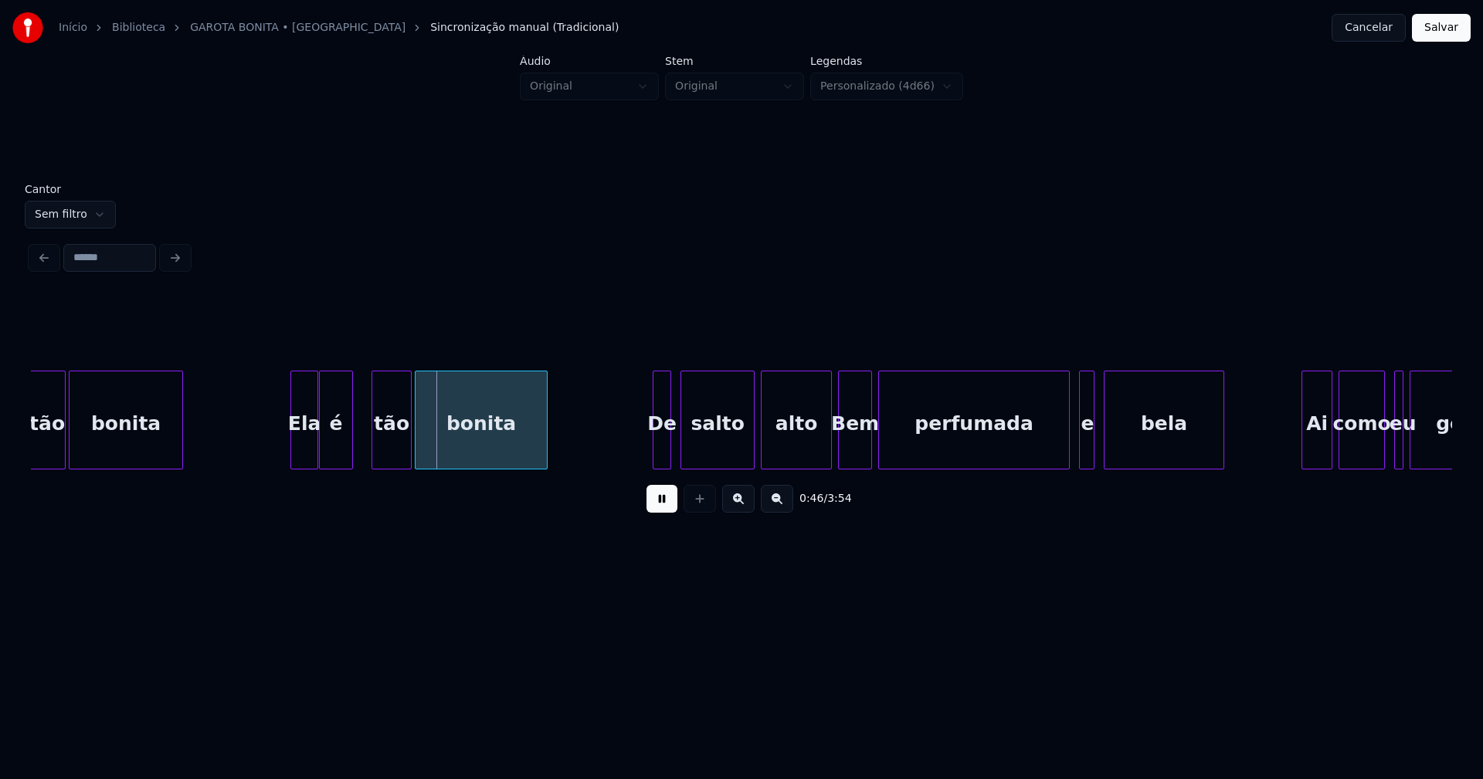
click at [340, 456] on div "é" at bounding box center [336, 423] width 32 height 105
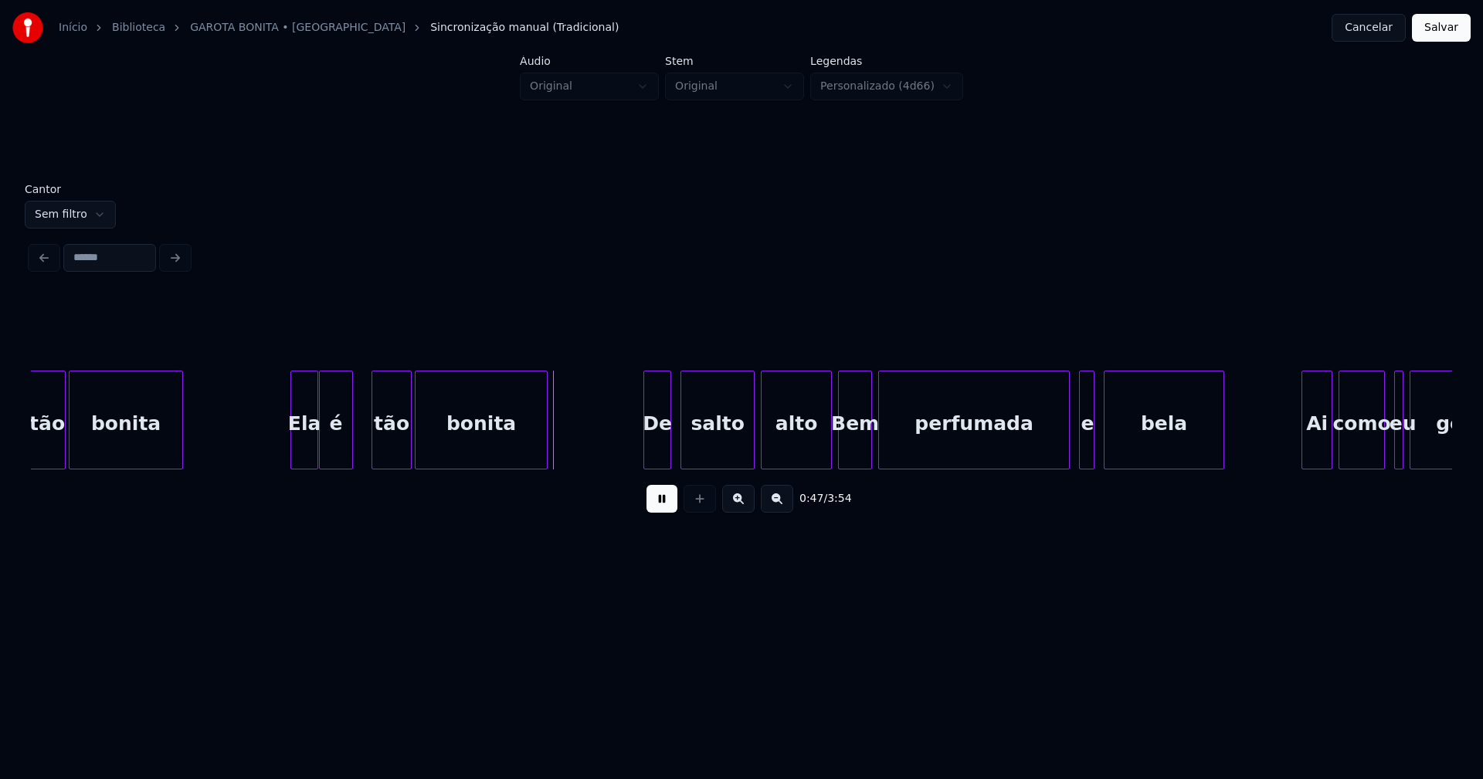
click at [646, 447] on div at bounding box center [646, 419] width 5 height 97
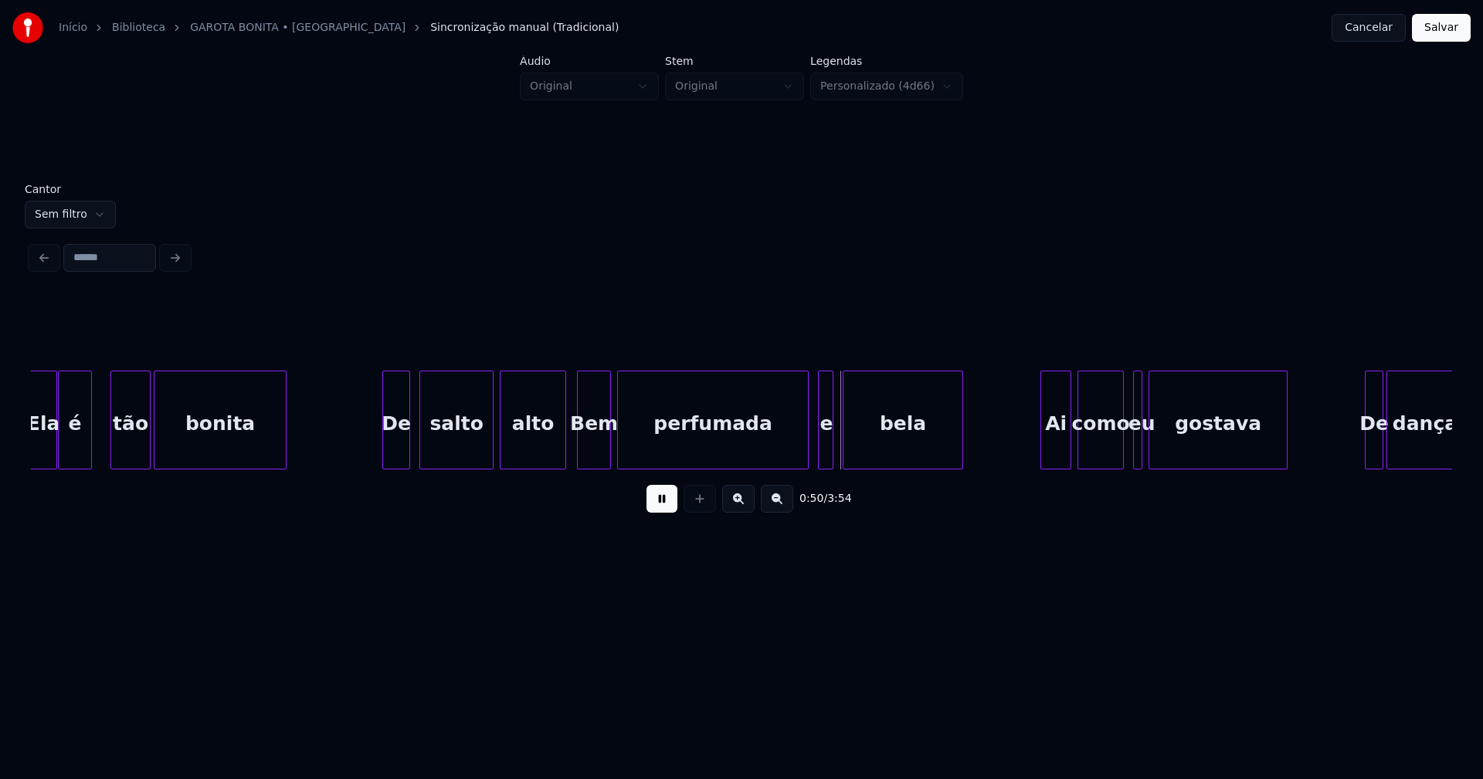
click at [564, 461] on div at bounding box center [563, 419] width 5 height 97
click at [786, 456] on div at bounding box center [786, 419] width 5 height 97
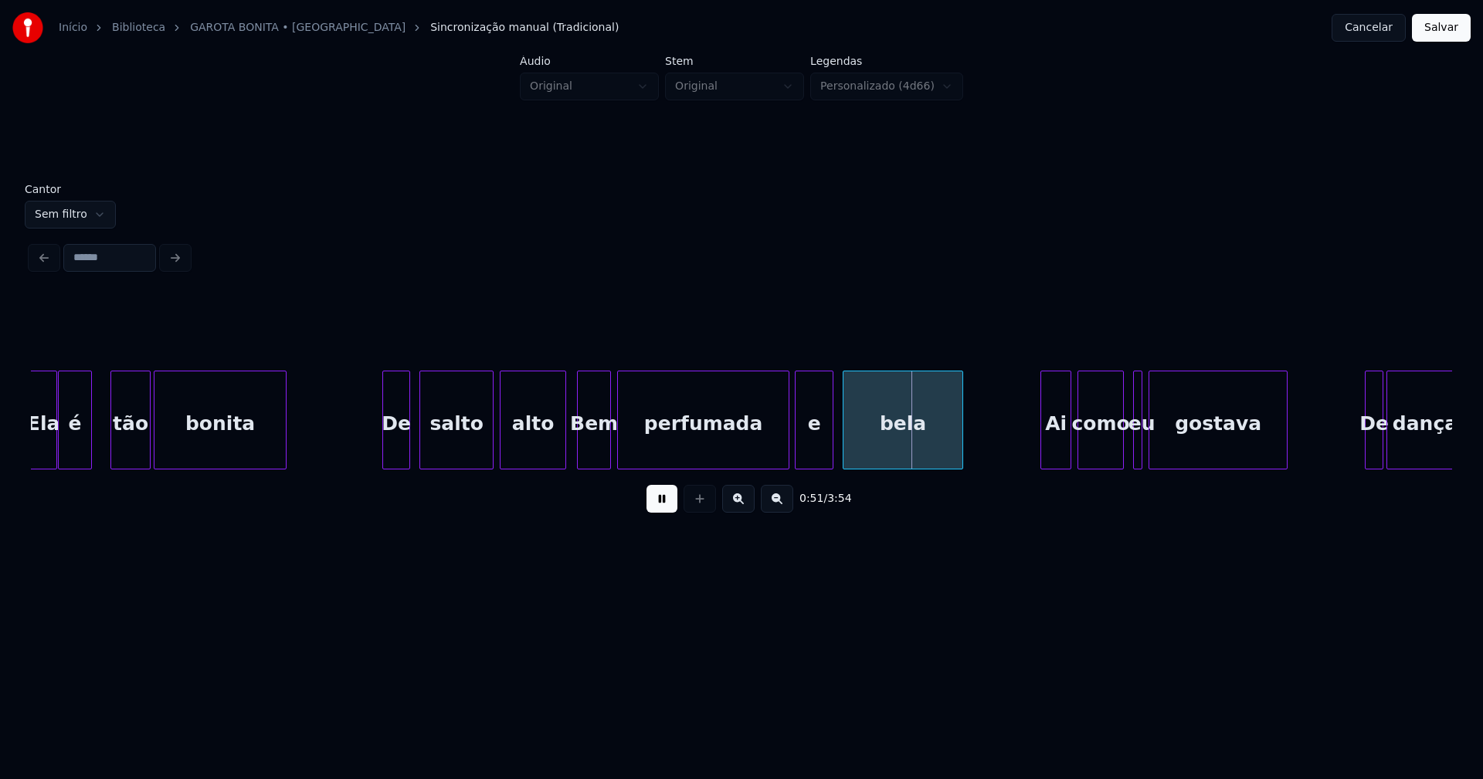
click at [797, 454] on div at bounding box center [797, 419] width 5 height 97
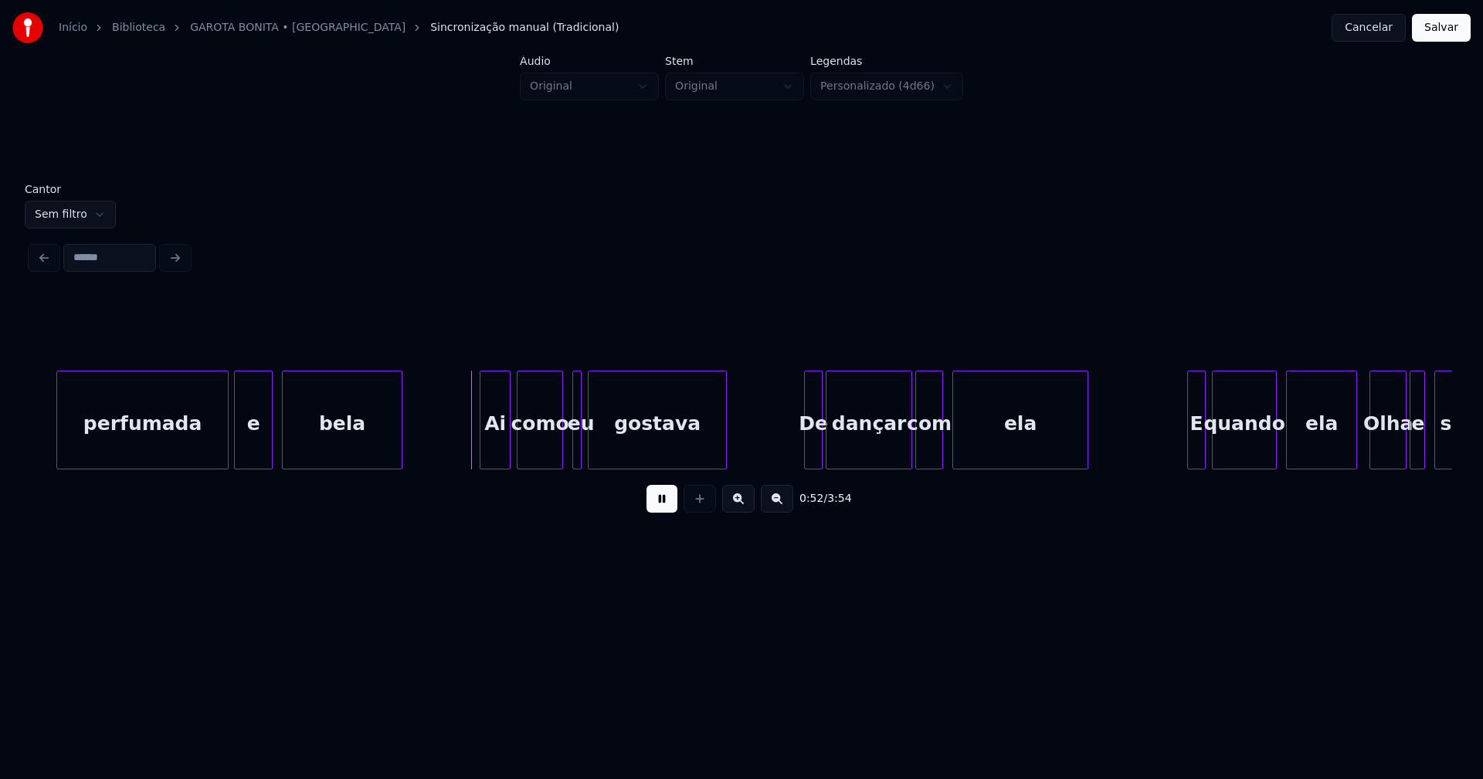
scroll to position [0, 7716]
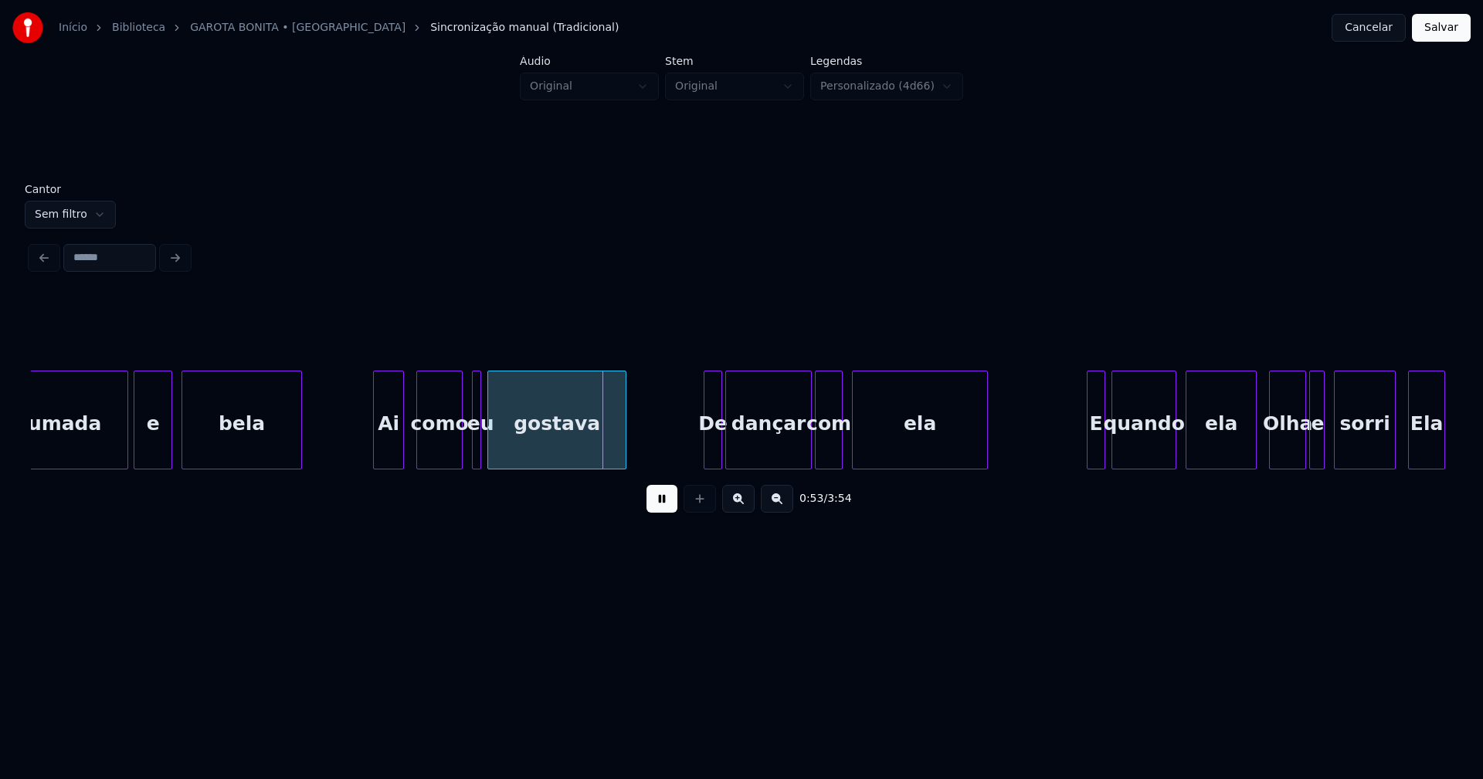
click at [388, 455] on div "Ai" at bounding box center [388, 423] width 29 height 105
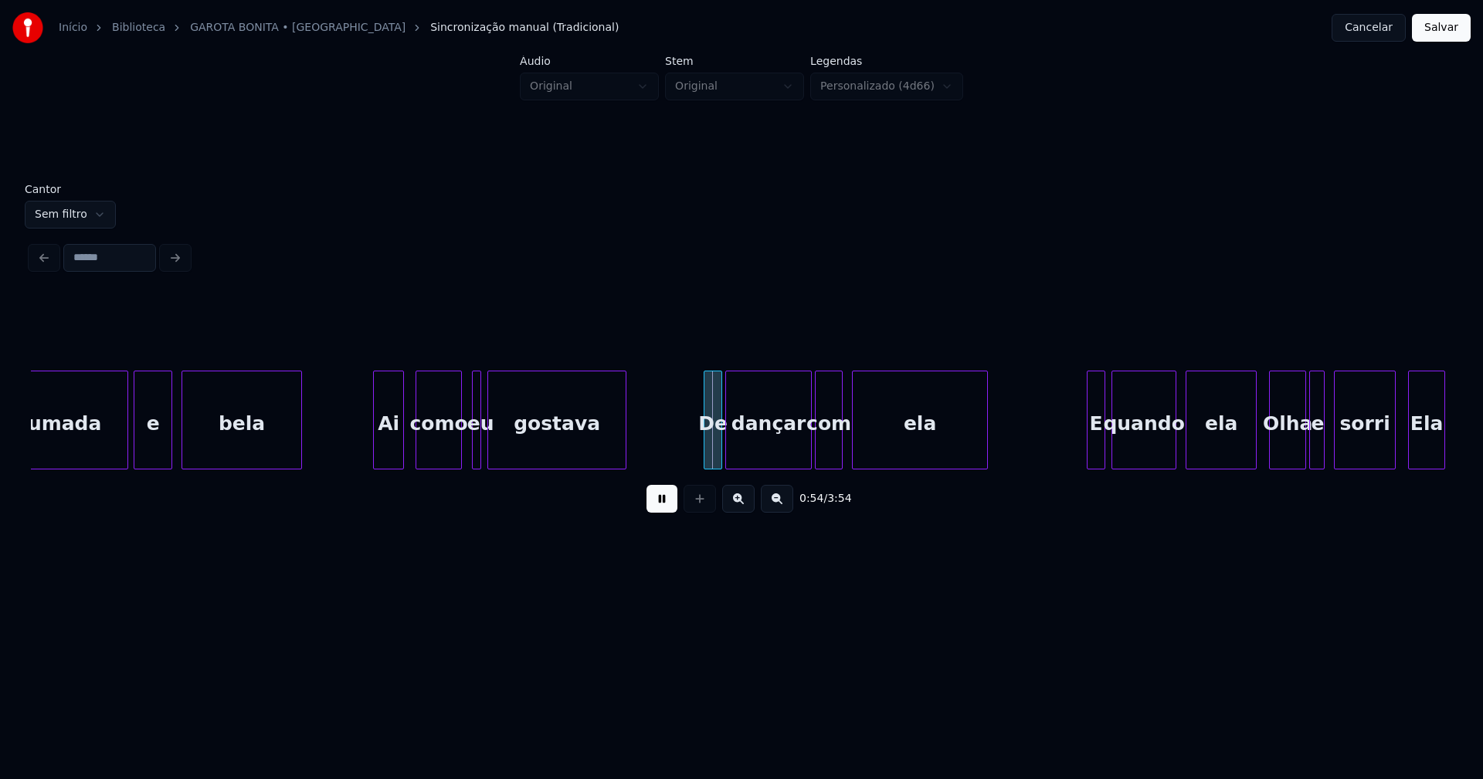
click at [442, 450] on div "como" at bounding box center [438, 423] width 45 height 105
click at [464, 450] on div at bounding box center [466, 419] width 5 height 97
click at [696, 457] on div at bounding box center [698, 419] width 5 height 97
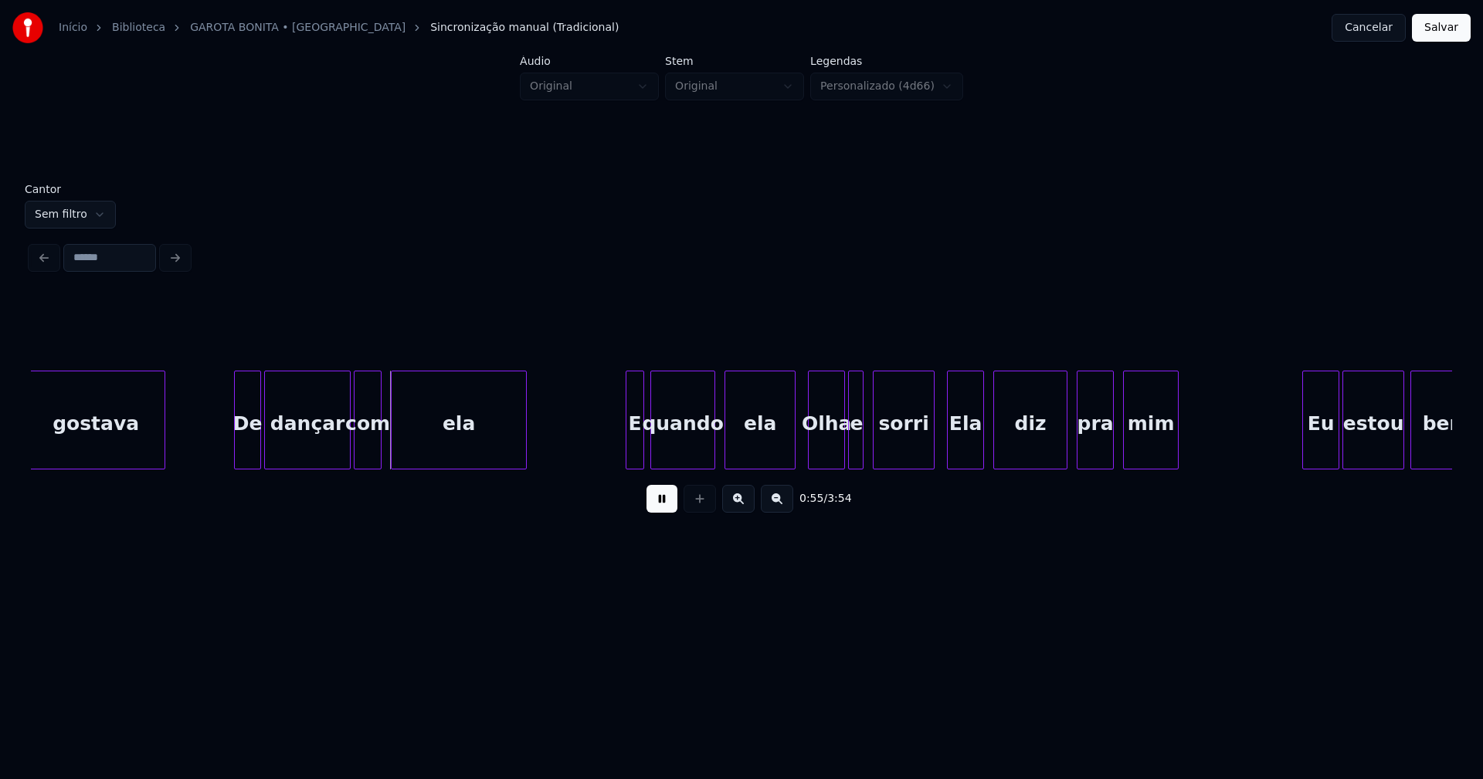
scroll to position [0, 8237]
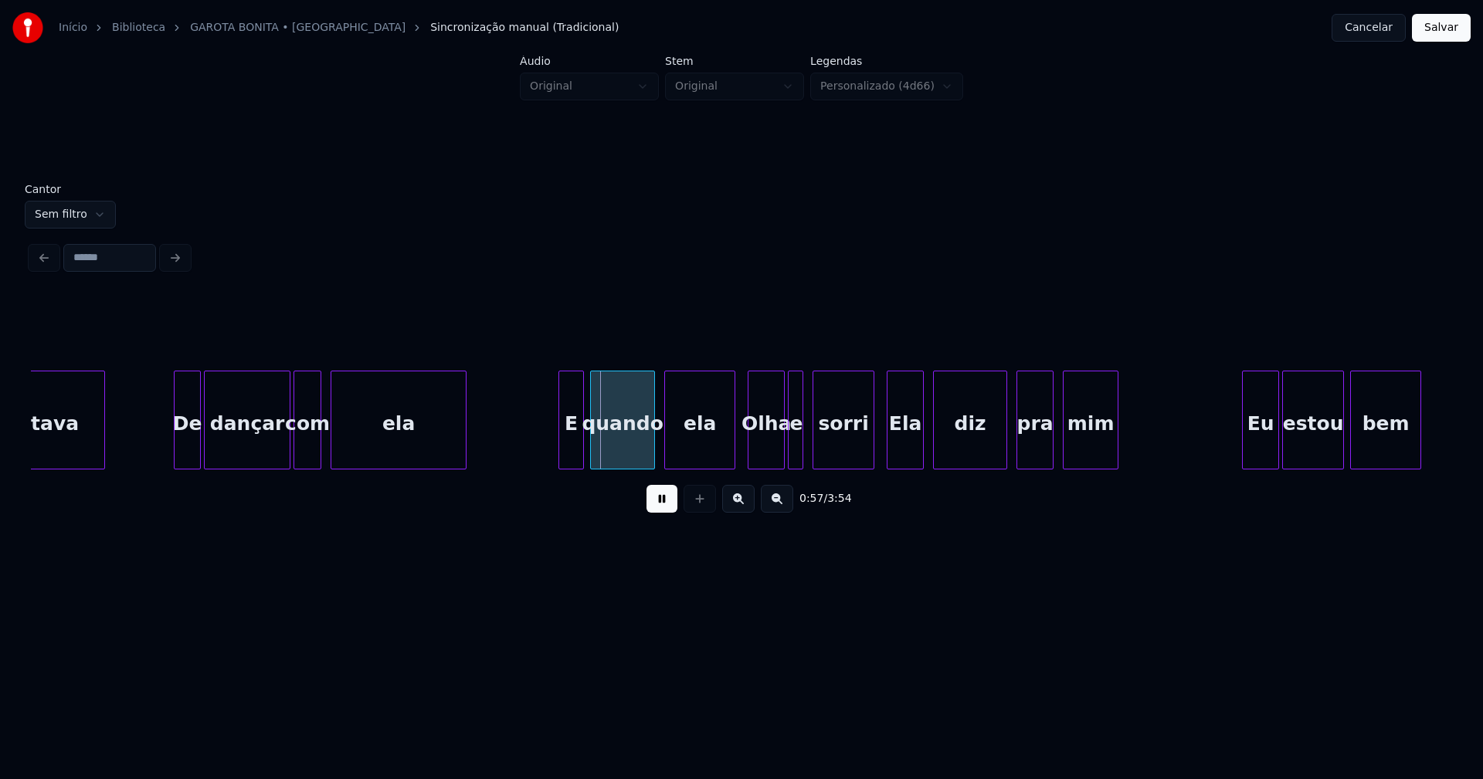
click at [562, 446] on div at bounding box center [561, 419] width 5 height 97
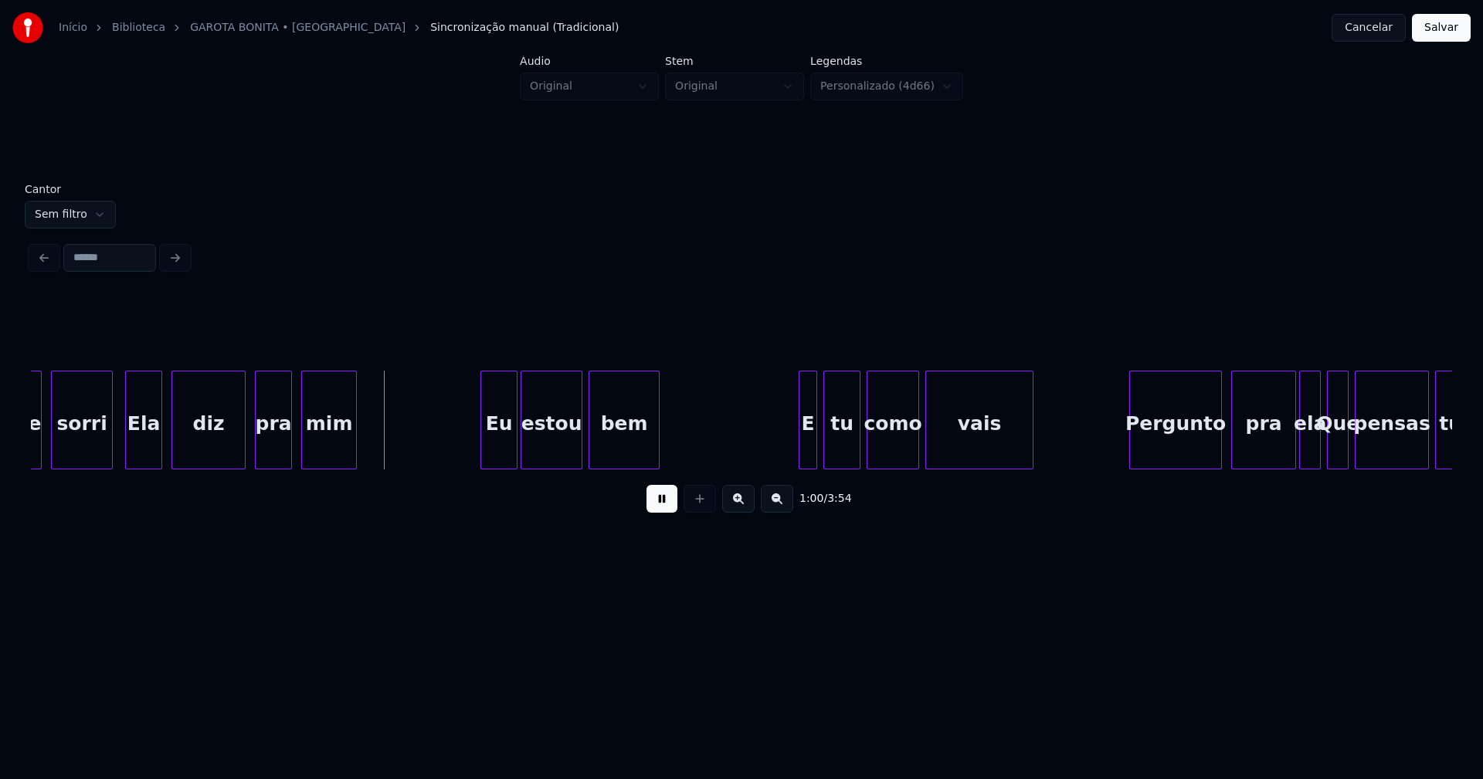
scroll to position [0, 9020]
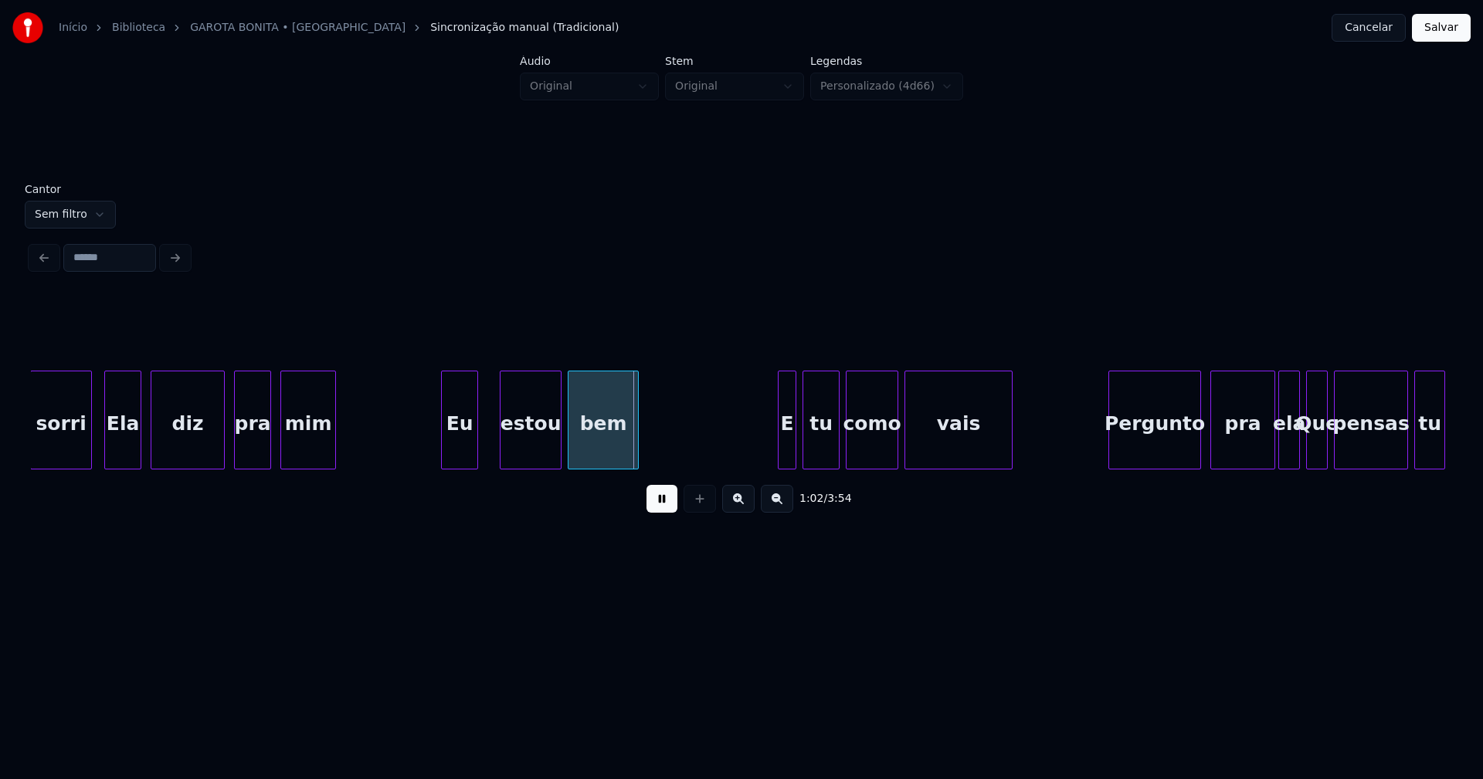
click at [459, 457] on div "Eu" at bounding box center [460, 423] width 36 height 105
click at [516, 453] on div "estou" at bounding box center [523, 423] width 60 height 105
click at [768, 452] on div at bounding box center [770, 419] width 5 height 97
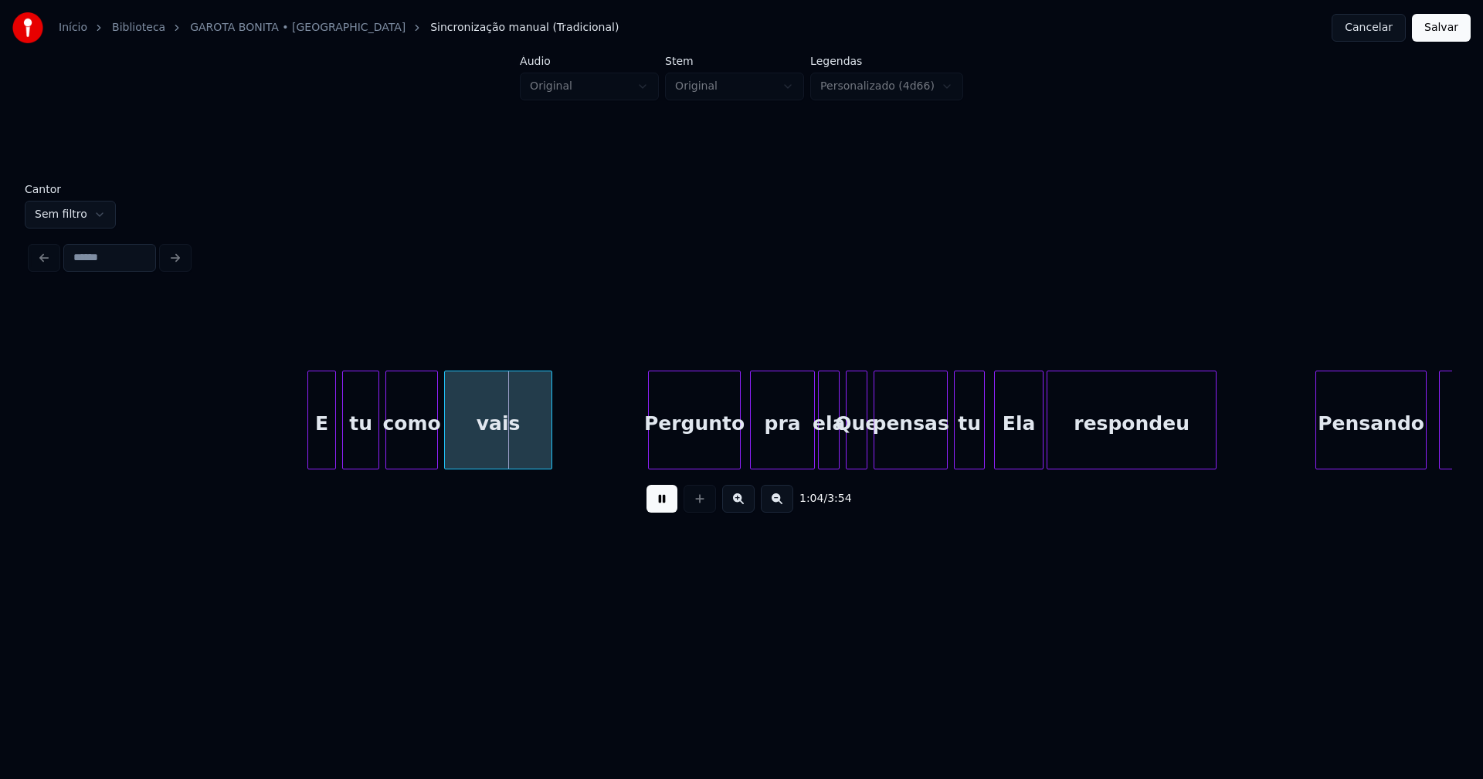
scroll to position [0, 9761]
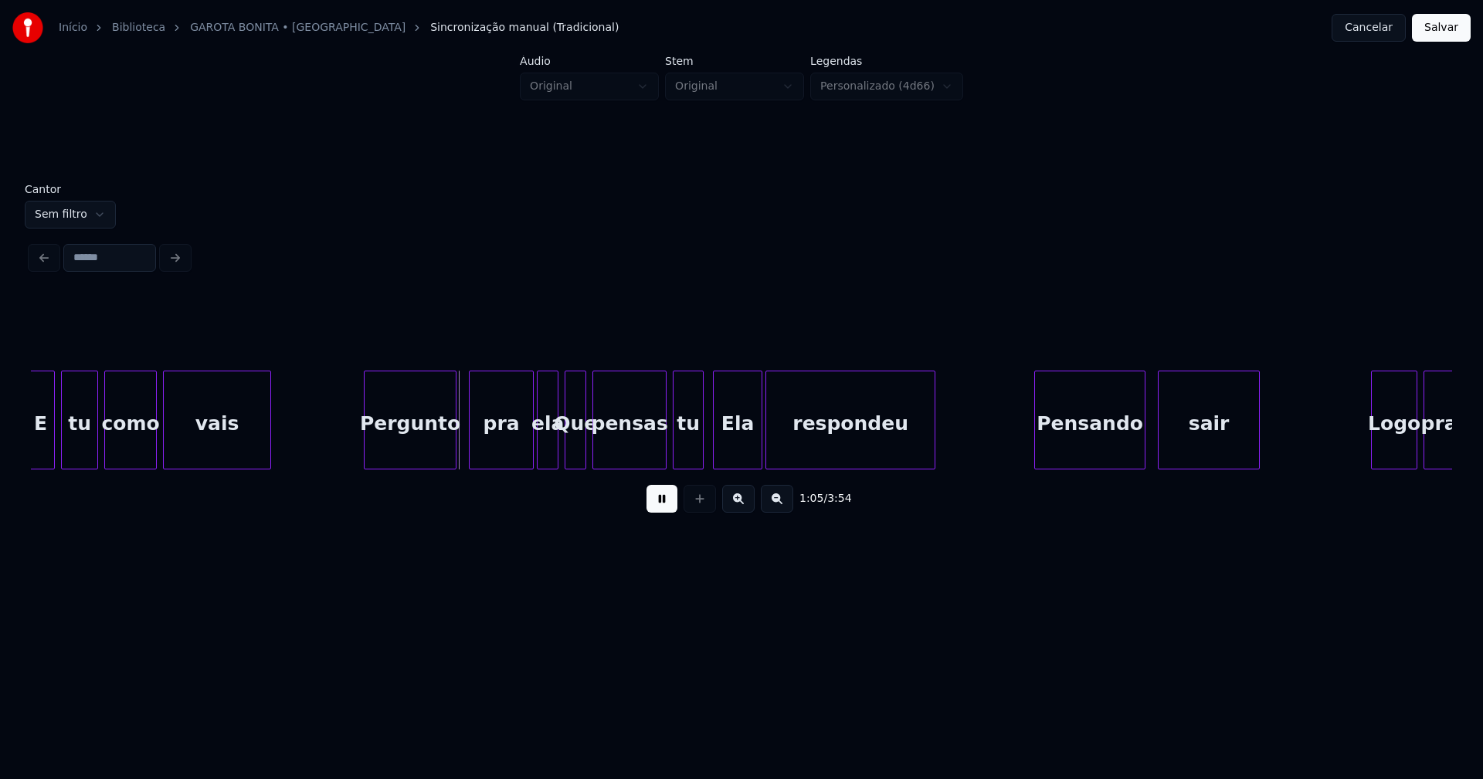
click at [412, 453] on div "Pergunto" at bounding box center [409, 423] width 91 height 105
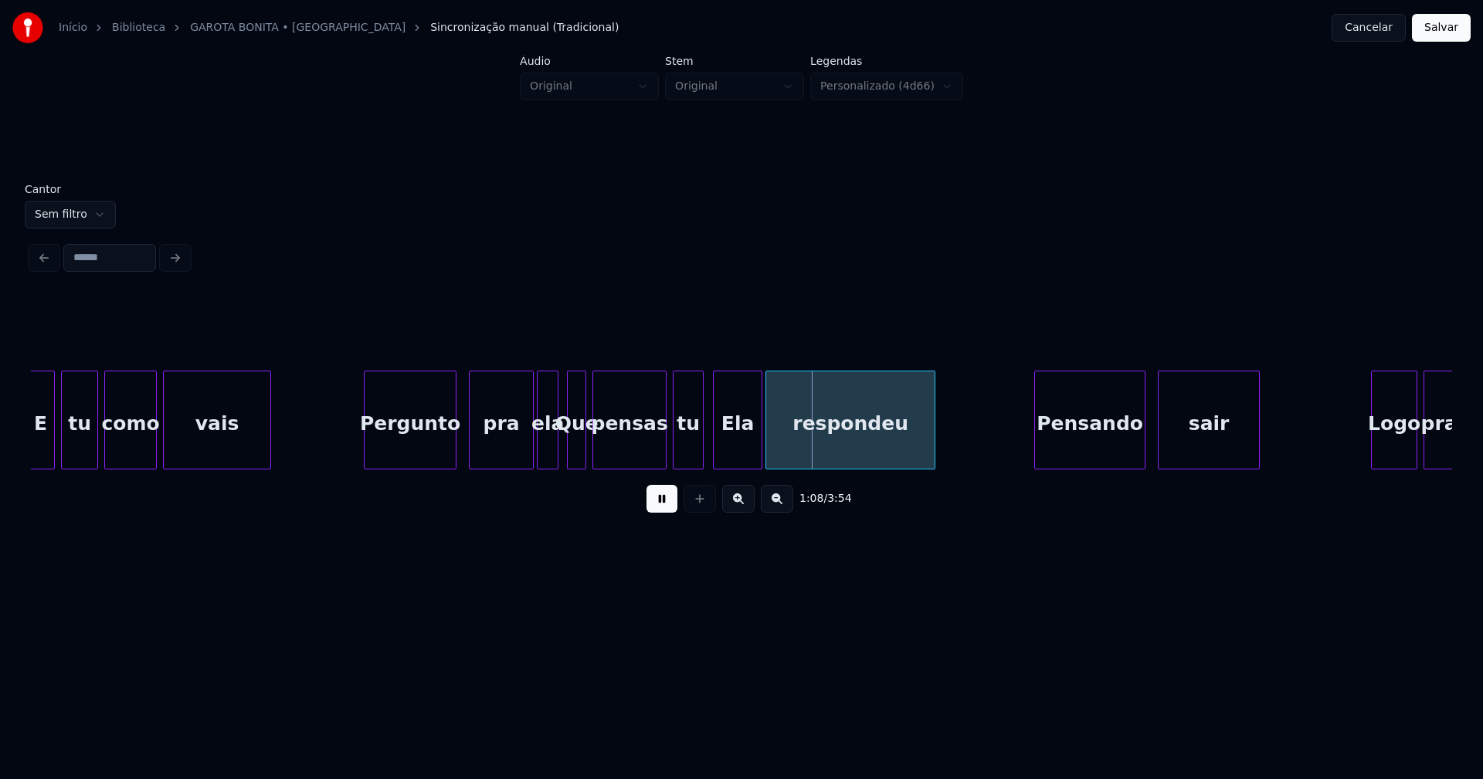
click at [568, 453] on div at bounding box center [570, 419] width 5 height 97
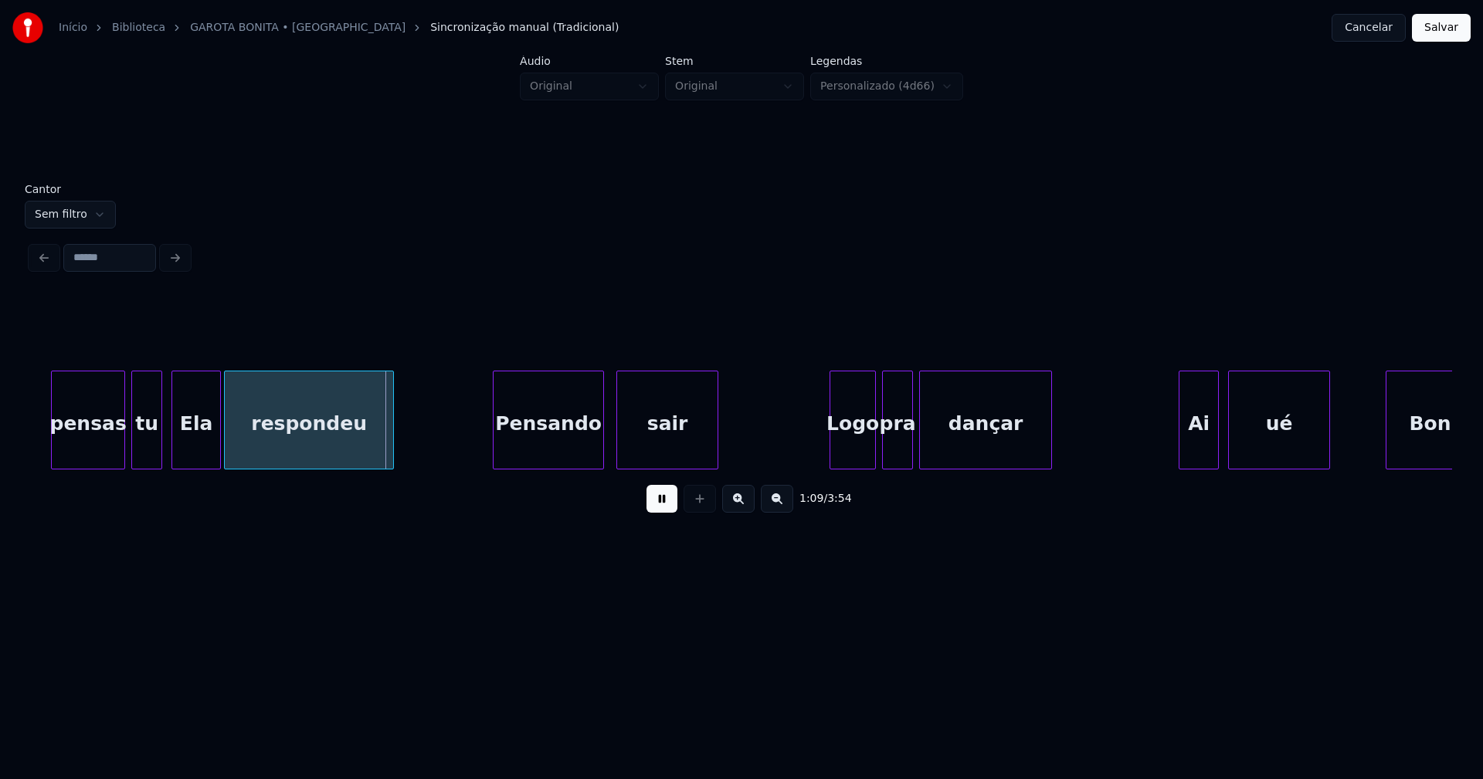
scroll to position [0, 10342]
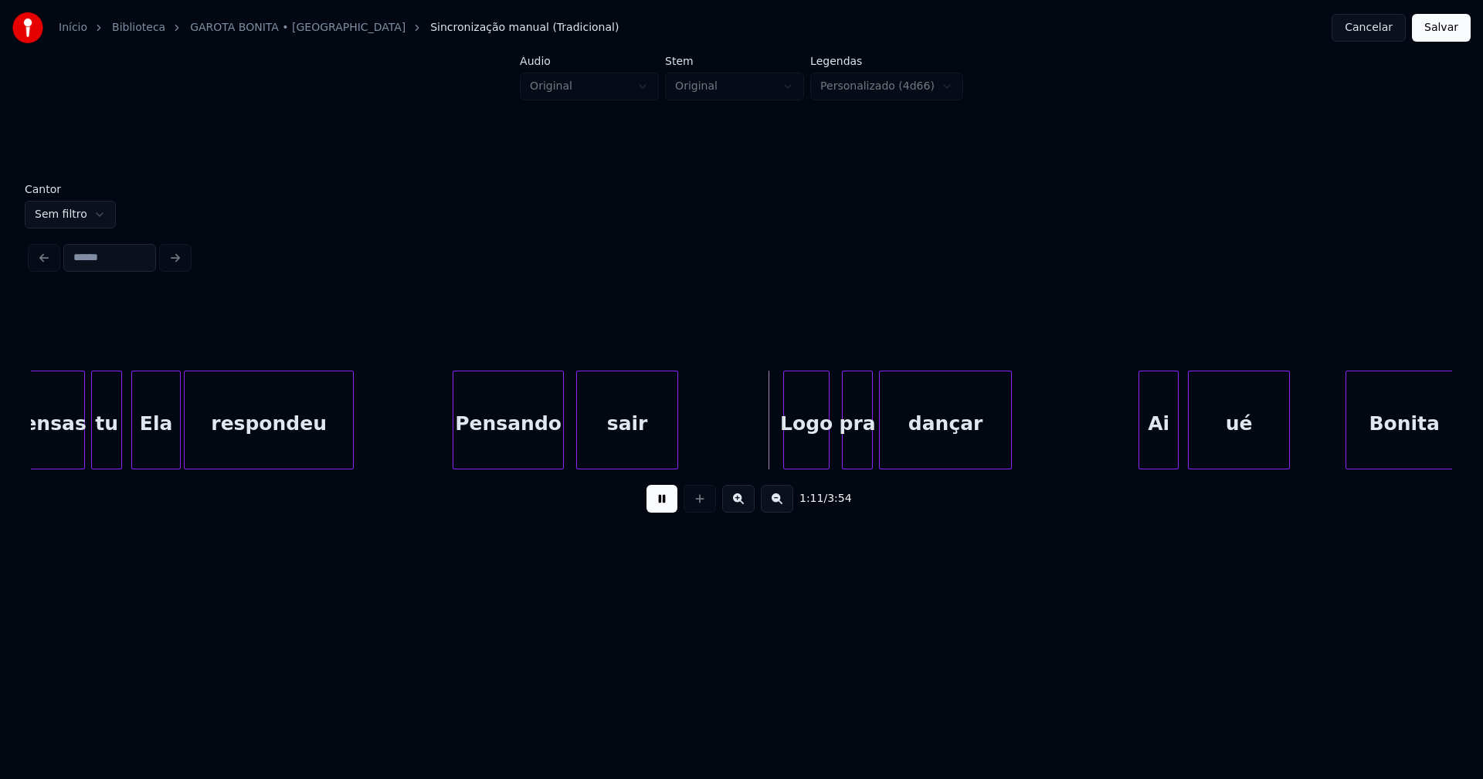
click at [805, 455] on div "Logo" at bounding box center [806, 423] width 45 height 105
click at [772, 450] on div at bounding box center [771, 419] width 5 height 97
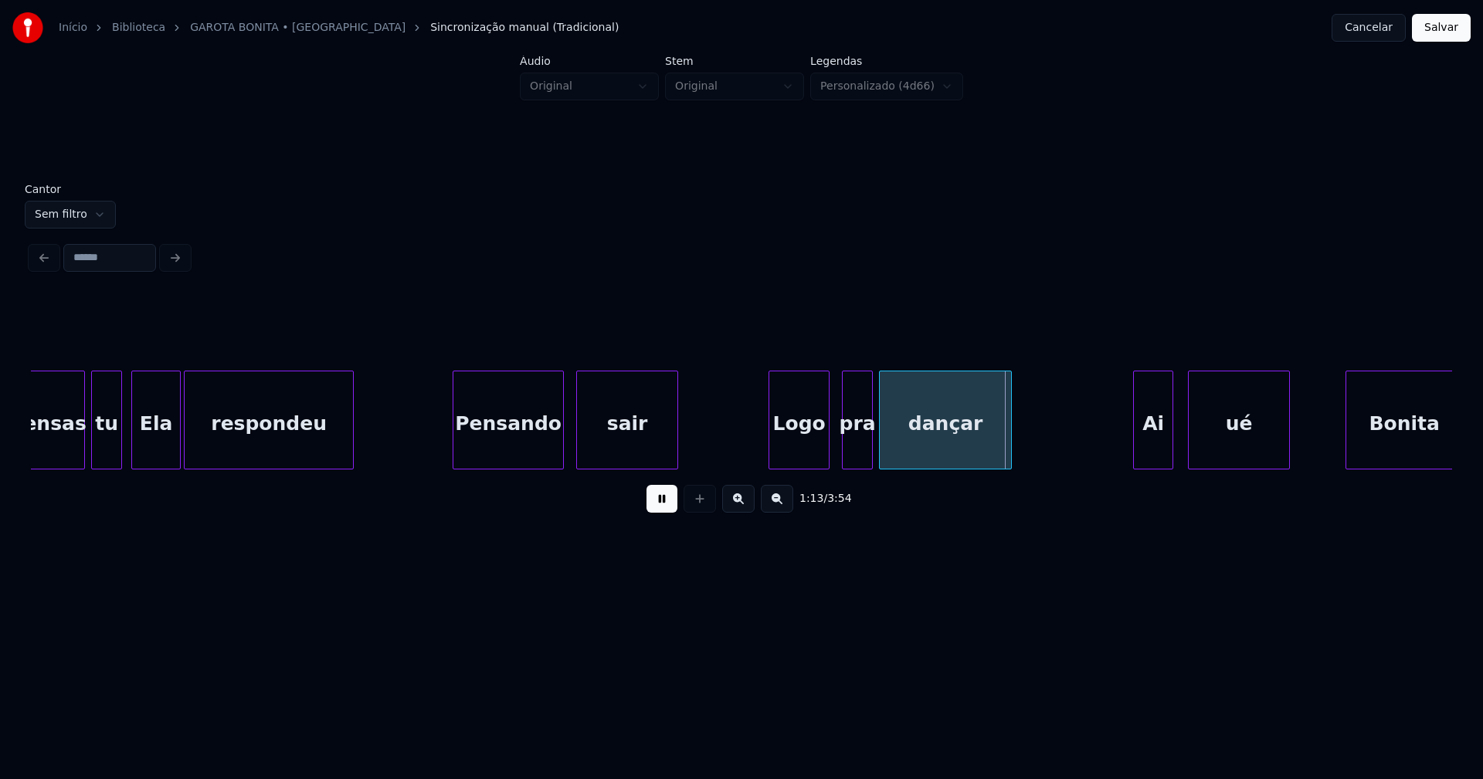
click at [1149, 442] on div "Ai" at bounding box center [1153, 423] width 39 height 105
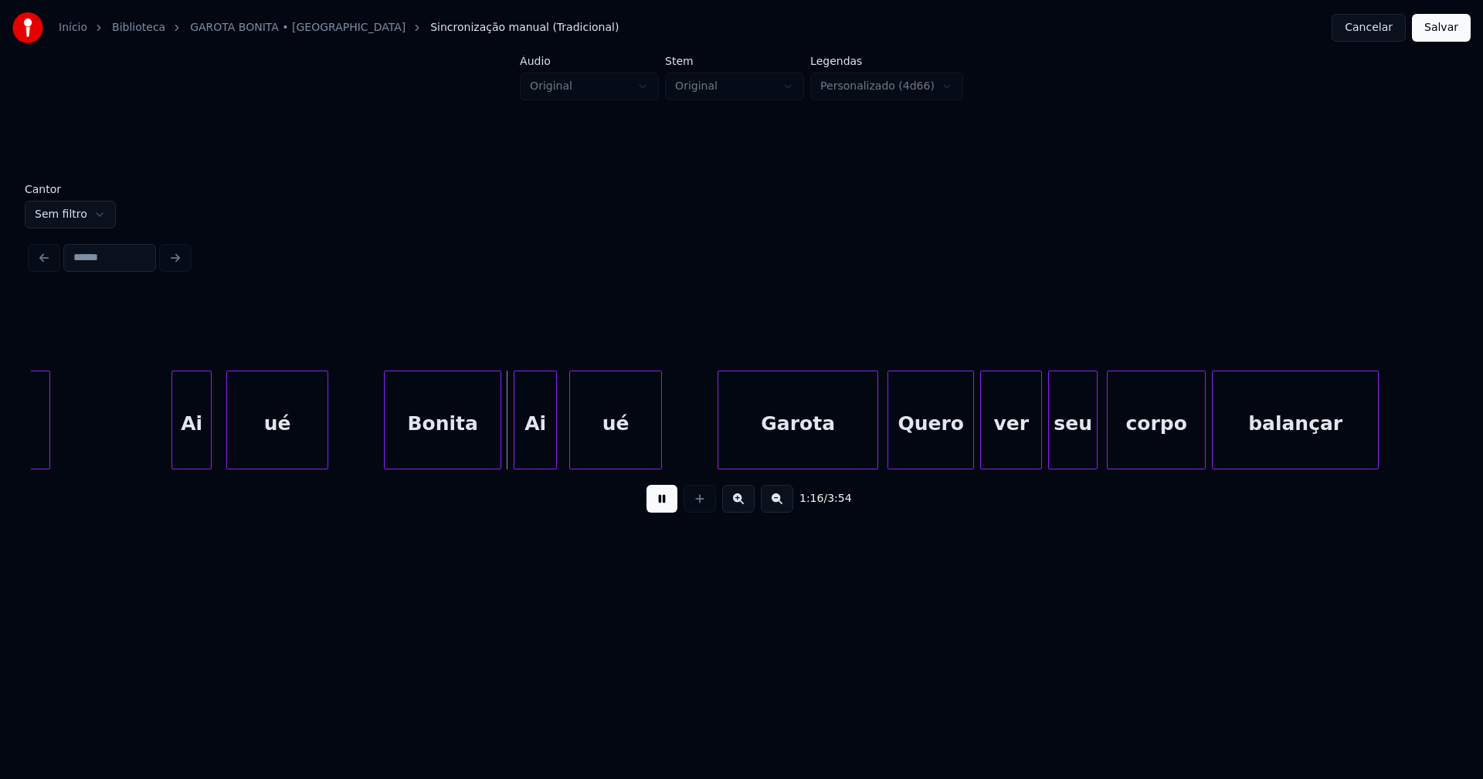
scroll to position [0, 11365]
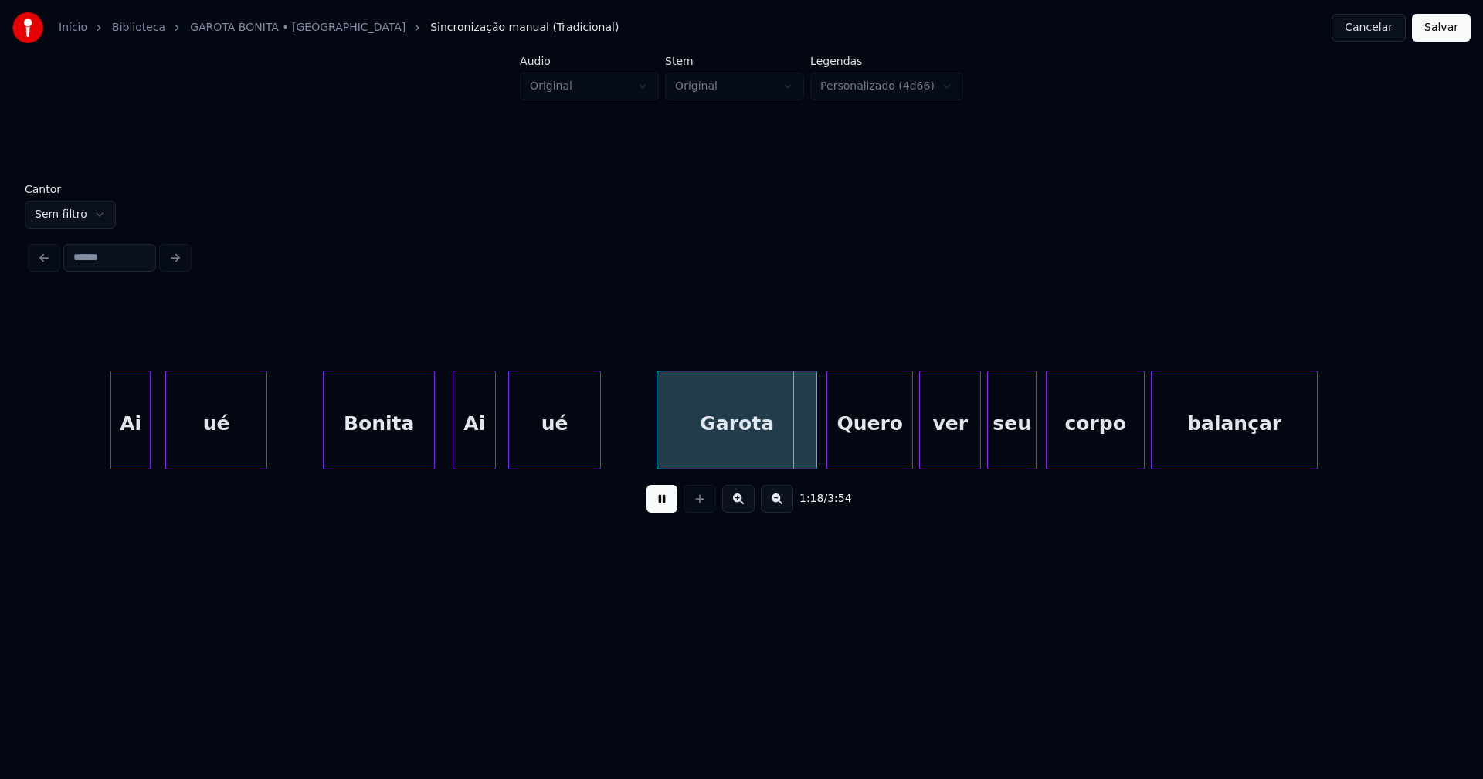
click at [433, 452] on div at bounding box center [431, 419] width 5 height 97
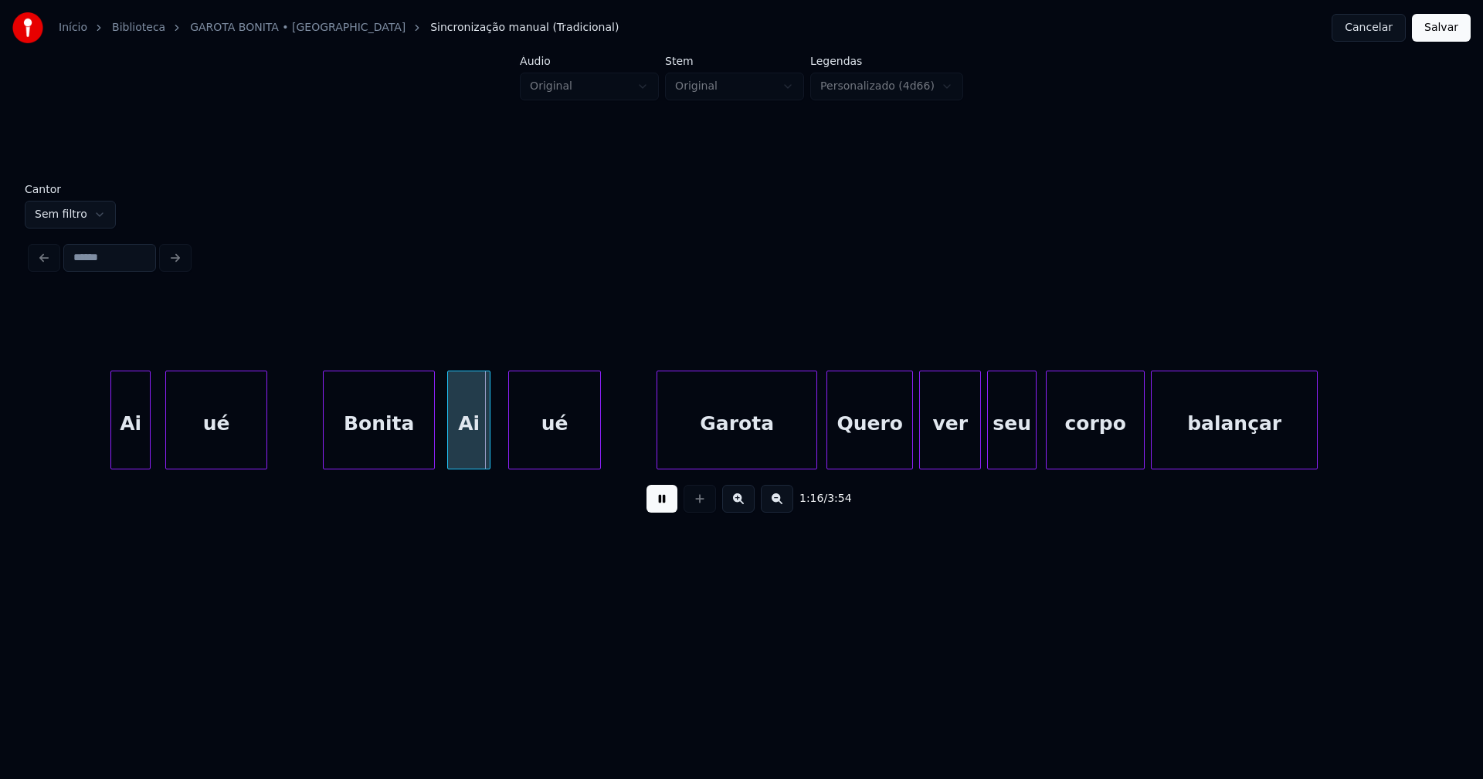
click at [465, 452] on div "Ai" at bounding box center [469, 423] width 42 height 105
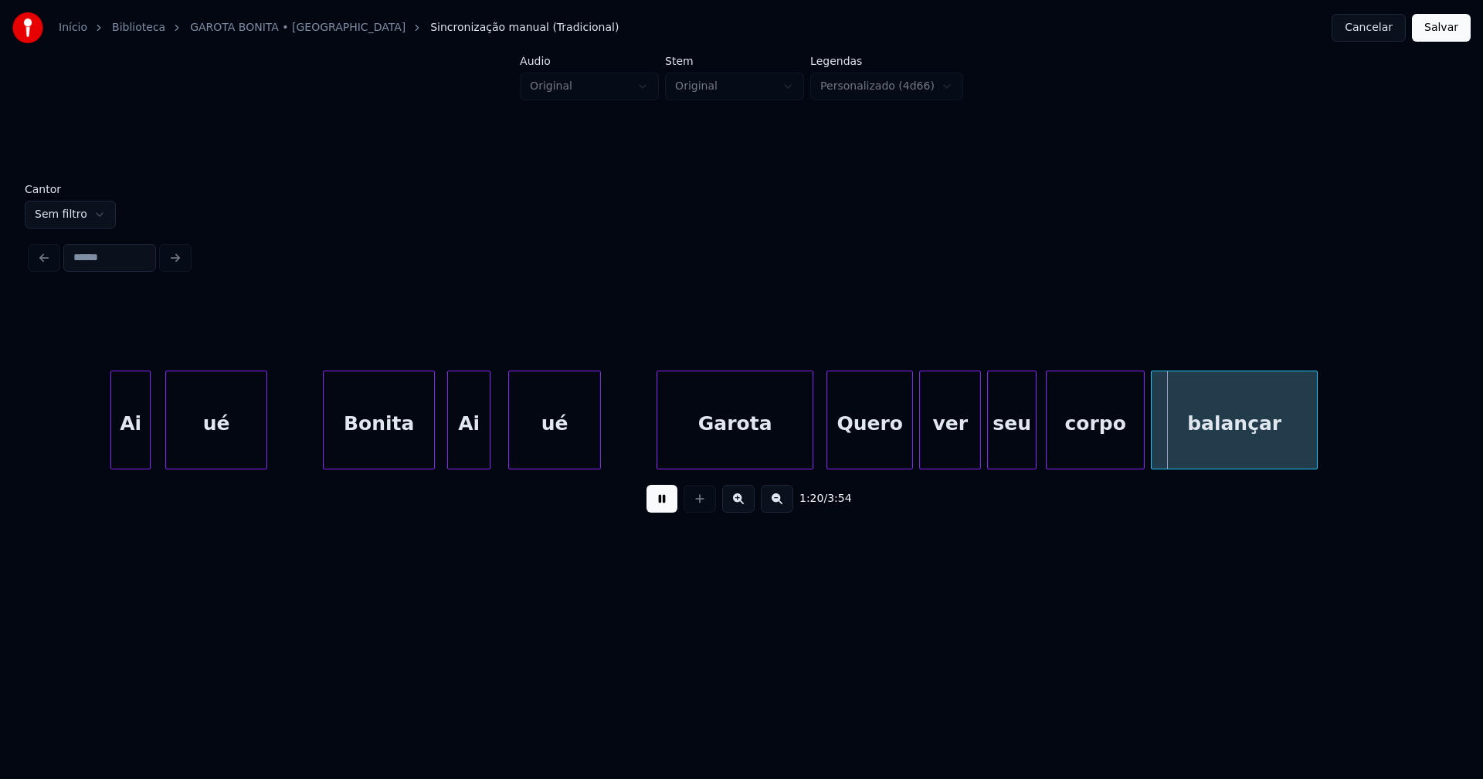
click at [810, 454] on div at bounding box center [810, 419] width 5 height 97
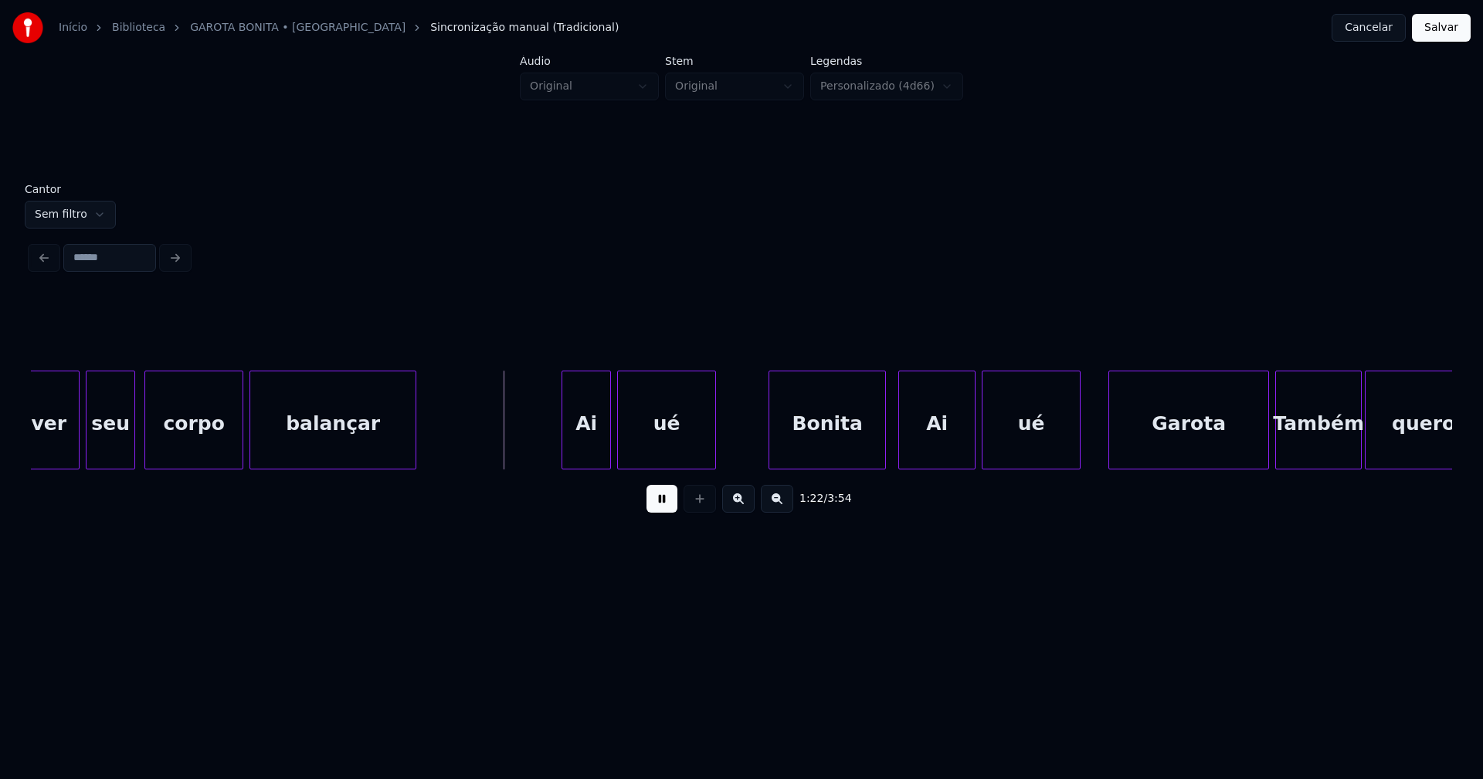
scroll to position [0, 12346]
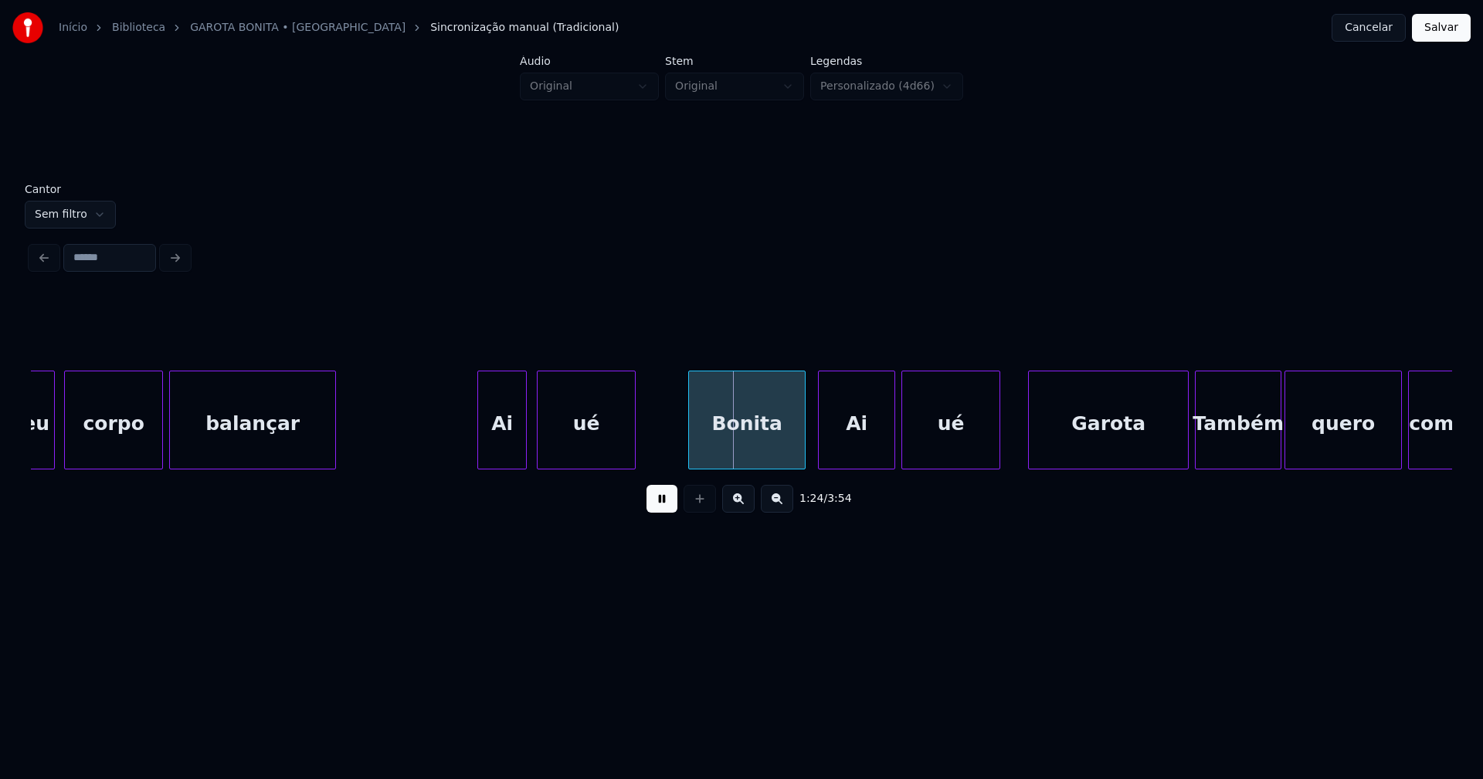
click at [499, 443] on div "Ai" at bounding box center [502, 423] width 48 height 105
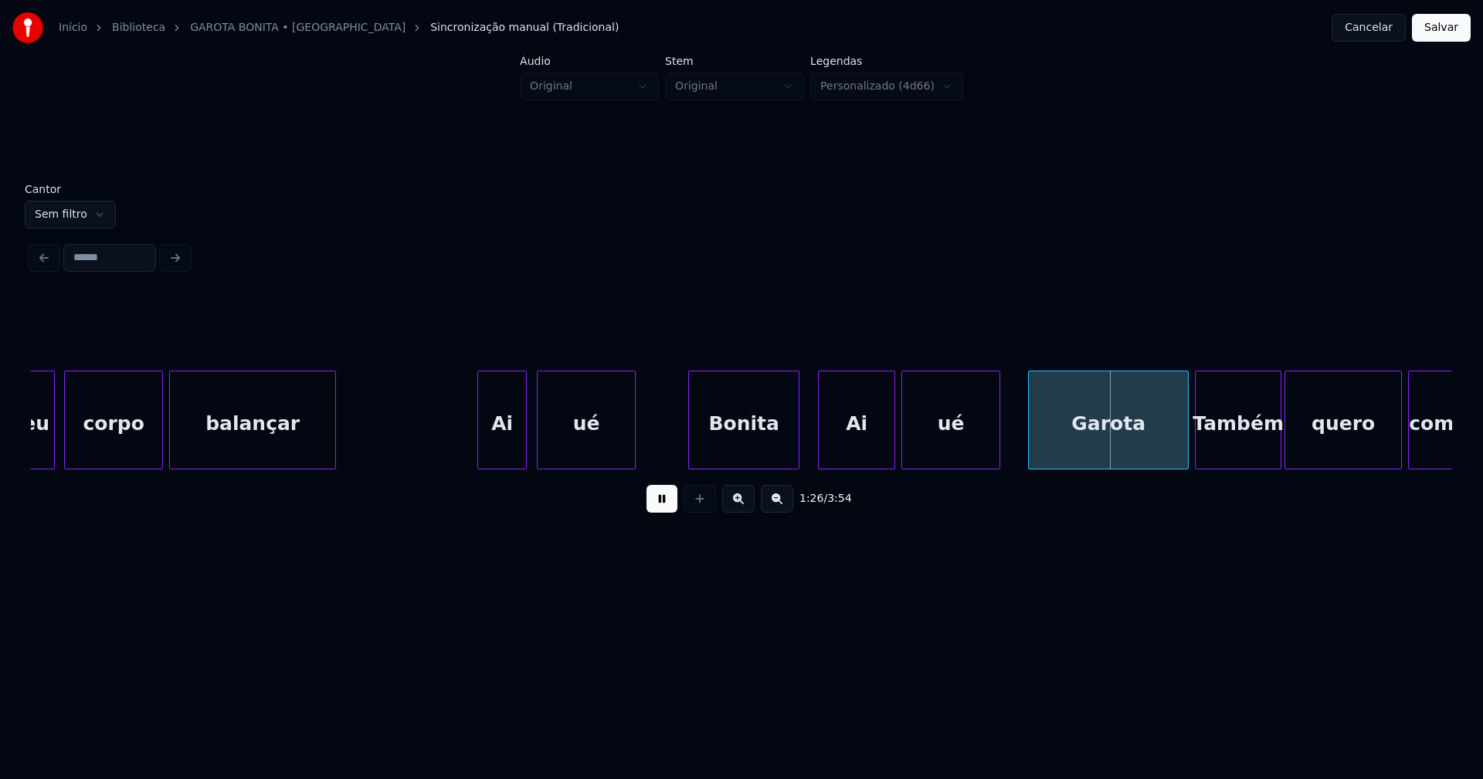
click at [798, 452] on div at bounding box center [796, 419] width 5 height 97
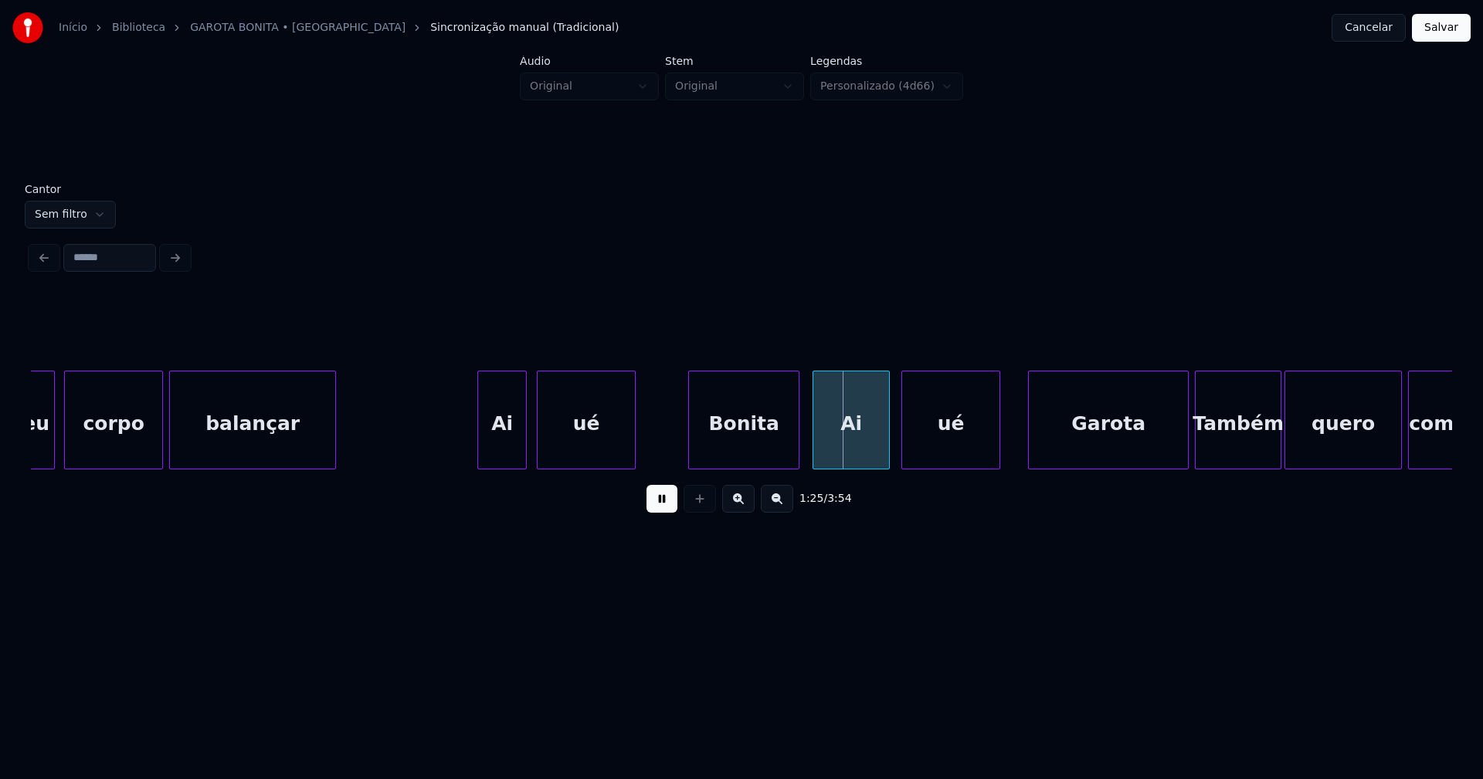
click at [829, 446] on div "Ai" at bounding box center [851, 423] width 76 height 105
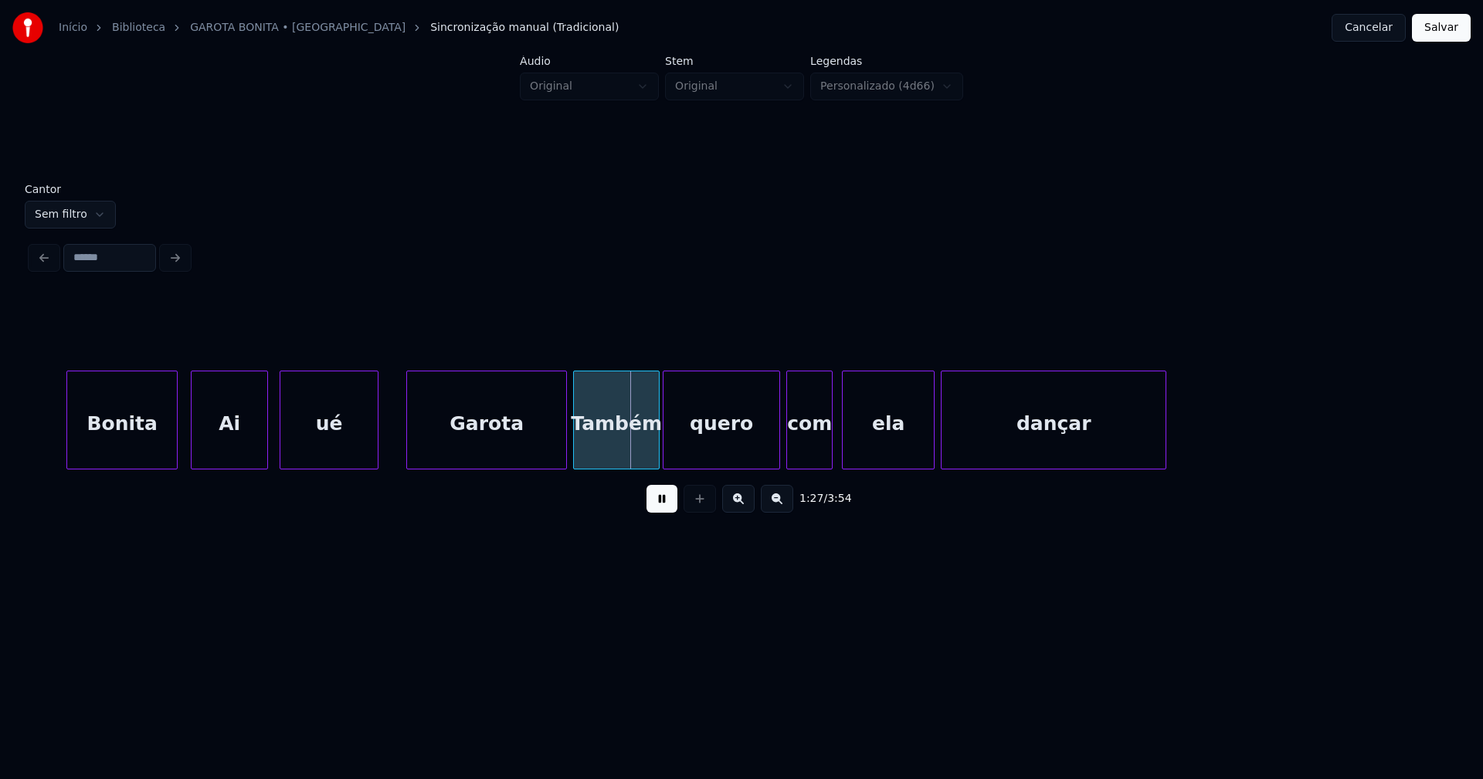
scroll to position [0, 13007]
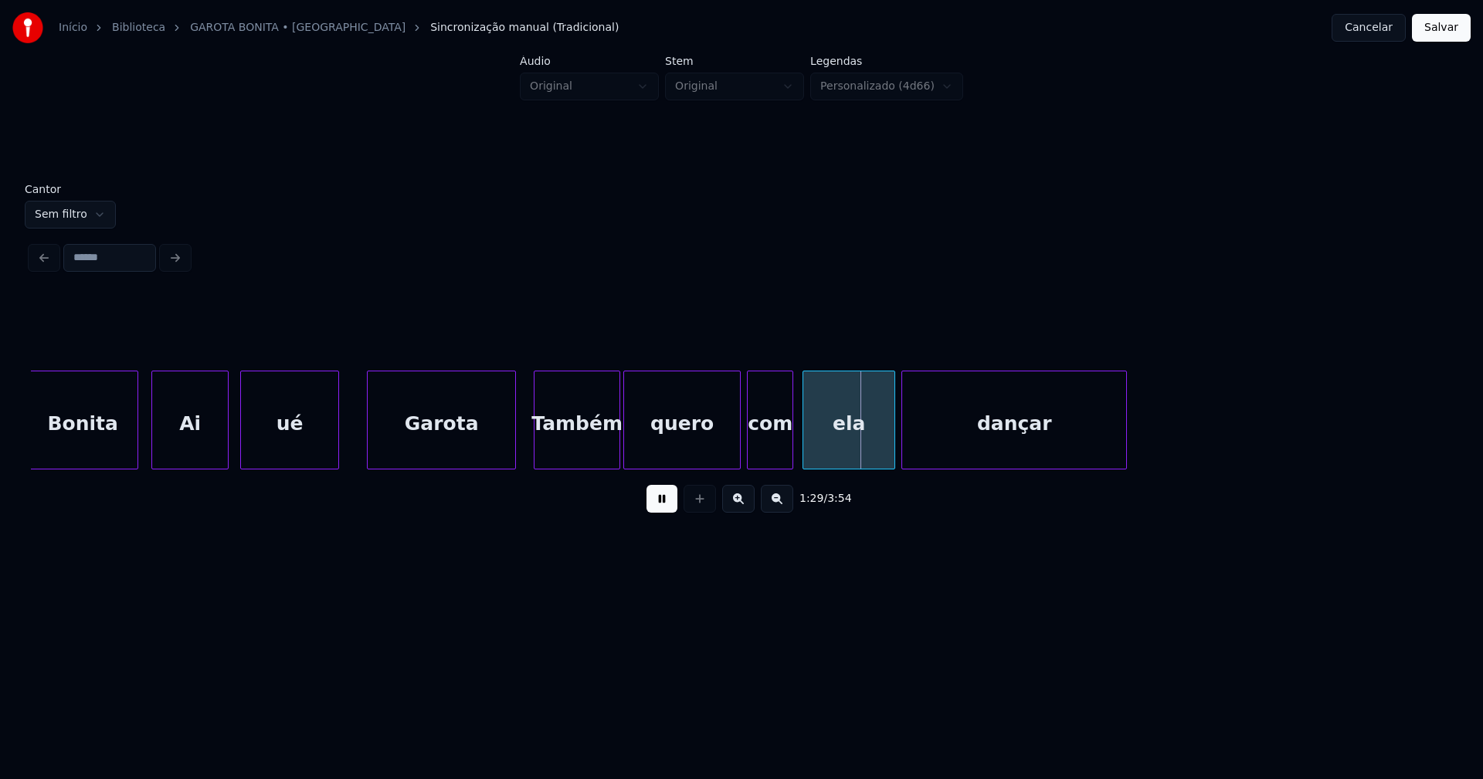
click at [511, 449] on div at bounding box center [512, 419] width 5 height 97
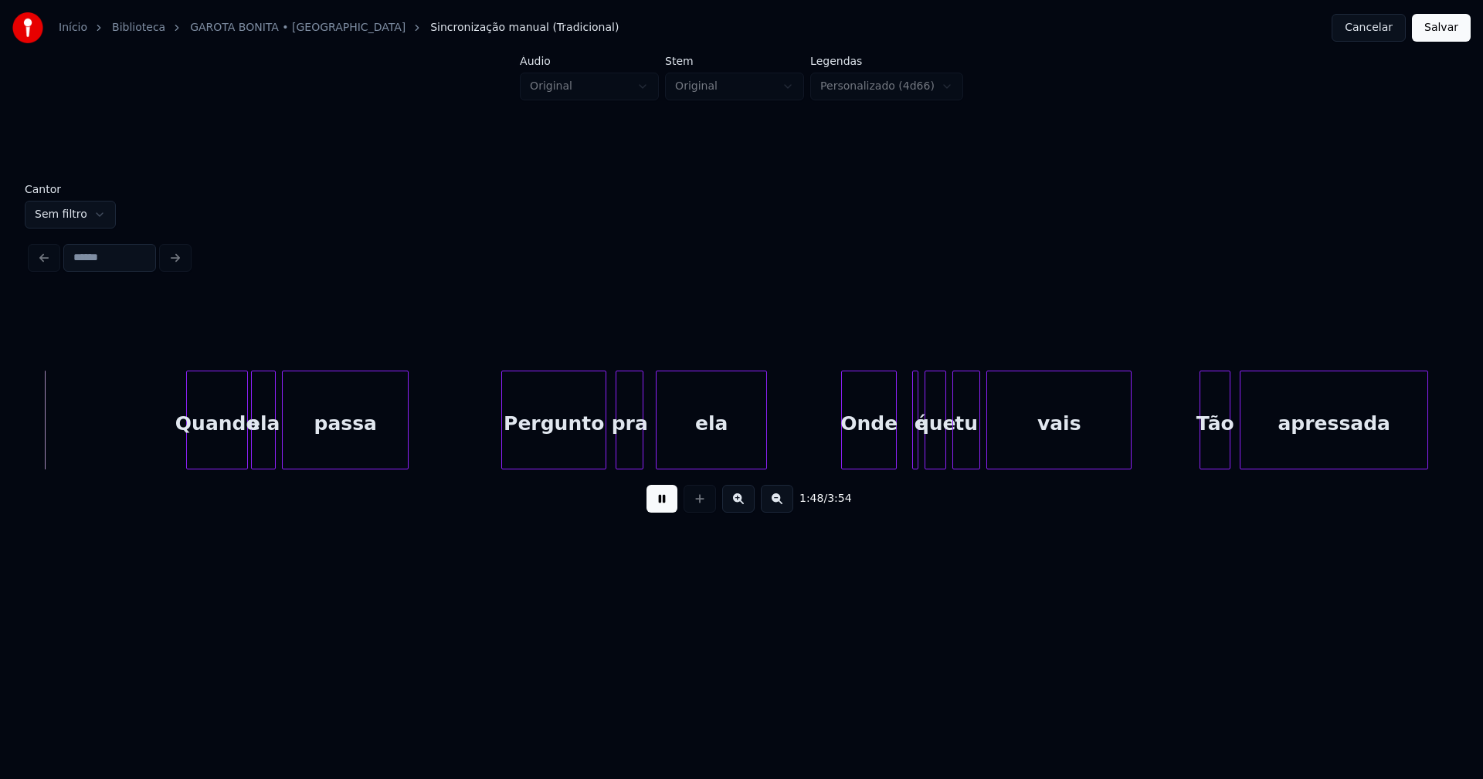
scroll to position [0, 16720]
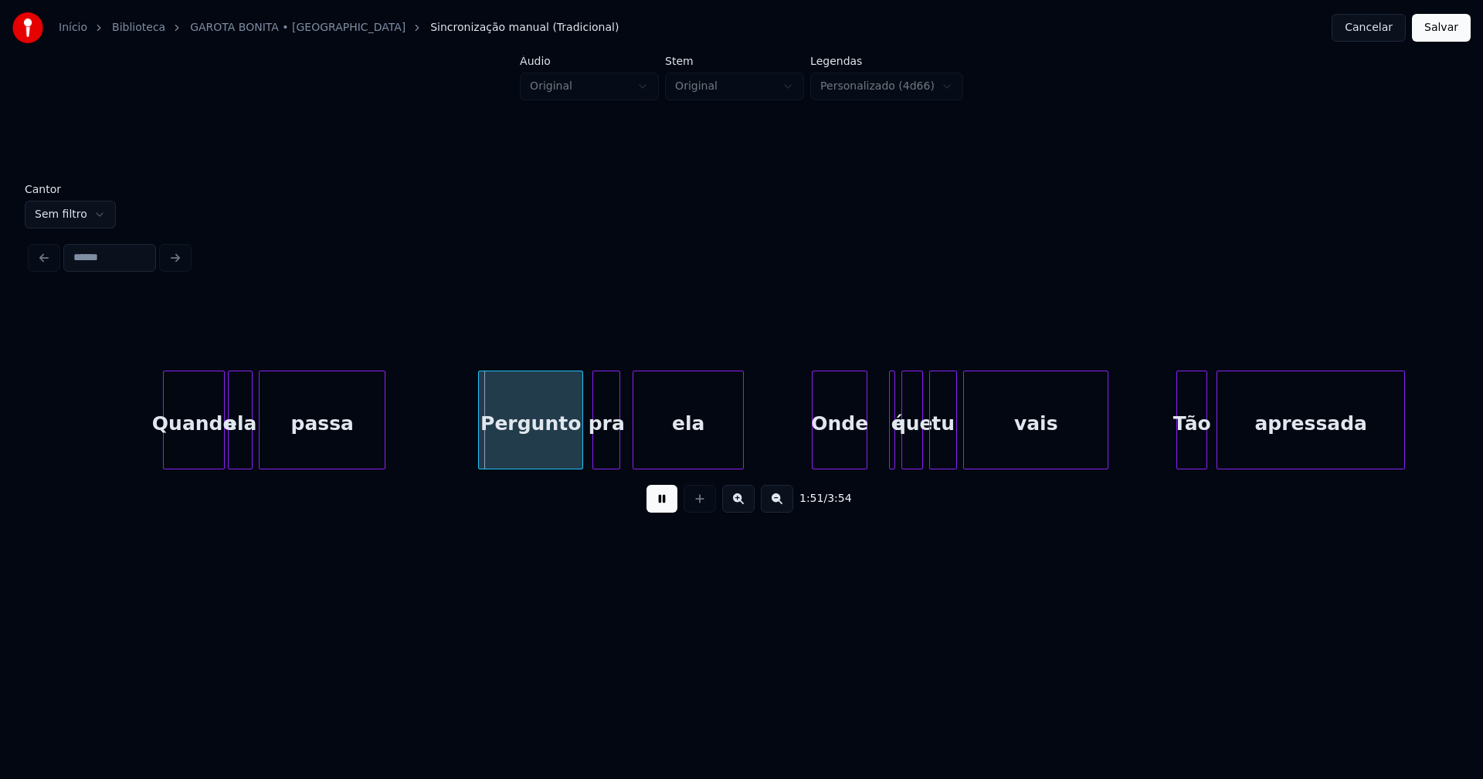
click at [833, 449] on div "Onde" at bounding box center [839, 423] width 54 height 105
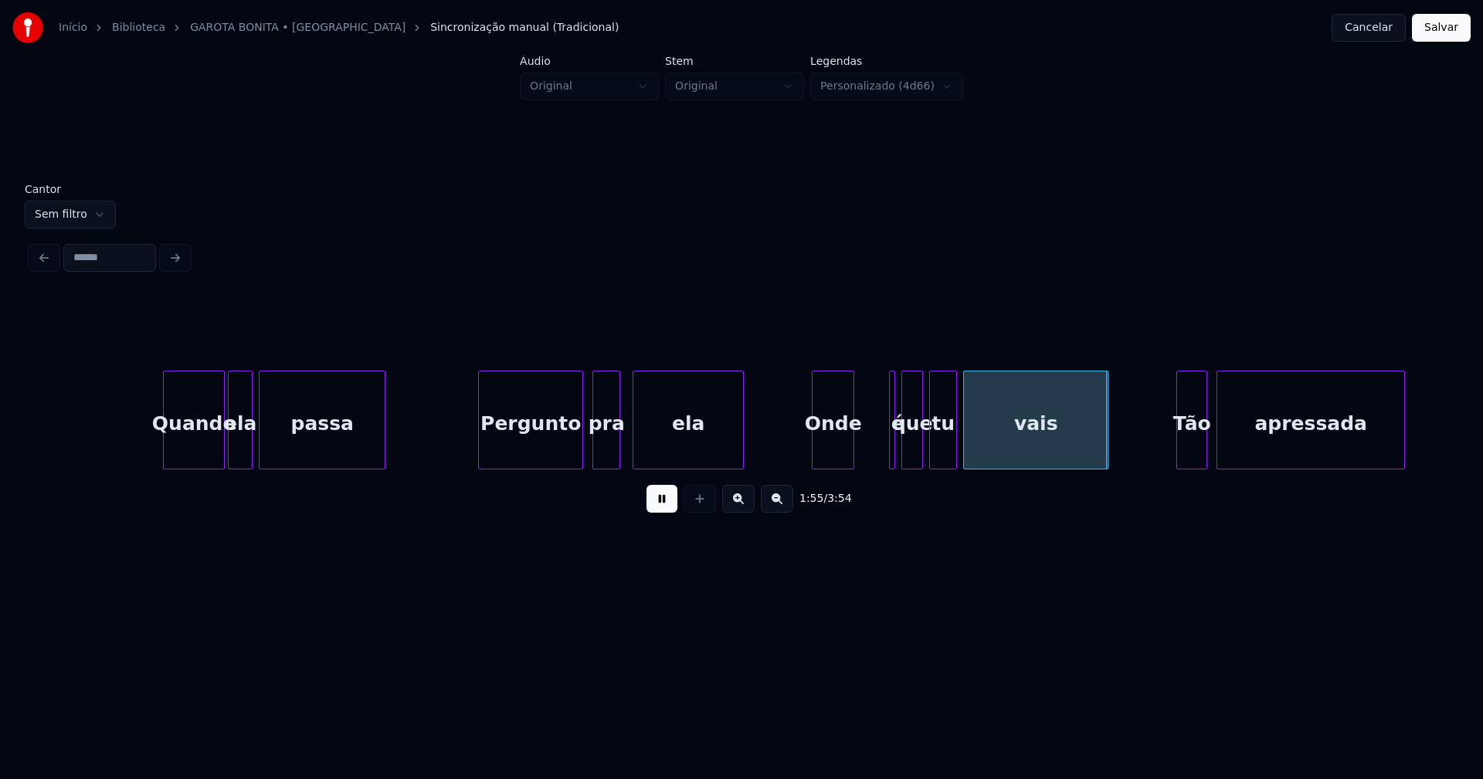
click at [851, 453] on div at bounding box center [851, 419] width 5 height 97
click at [893, 444] on div at bounding box center [895, 419] width 5 height 97
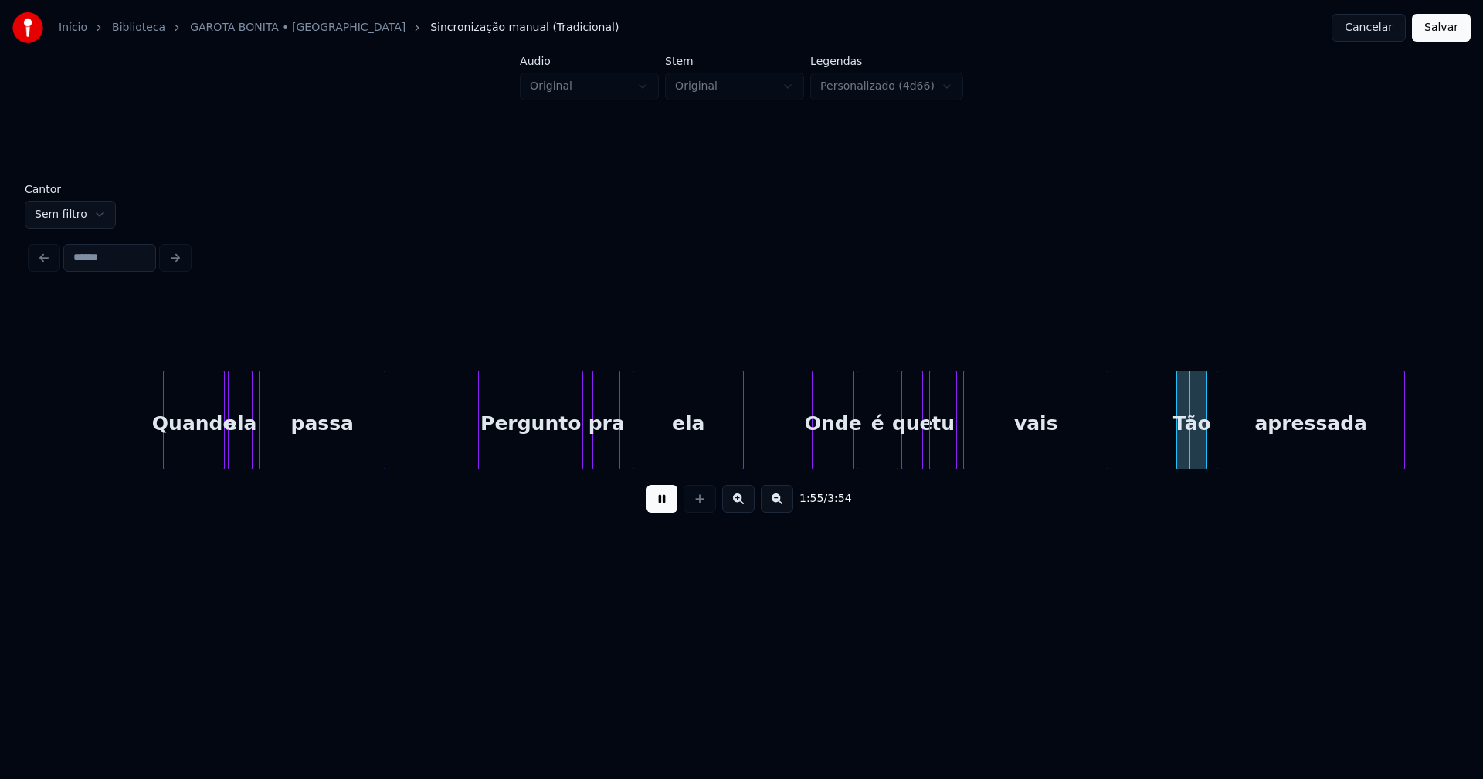
click at [857, 469] on div "Quando ela passa Pergunto pra ela Onde é que tu vais Tão apressada" at bounding box center [741, 420] width 1421 height 99
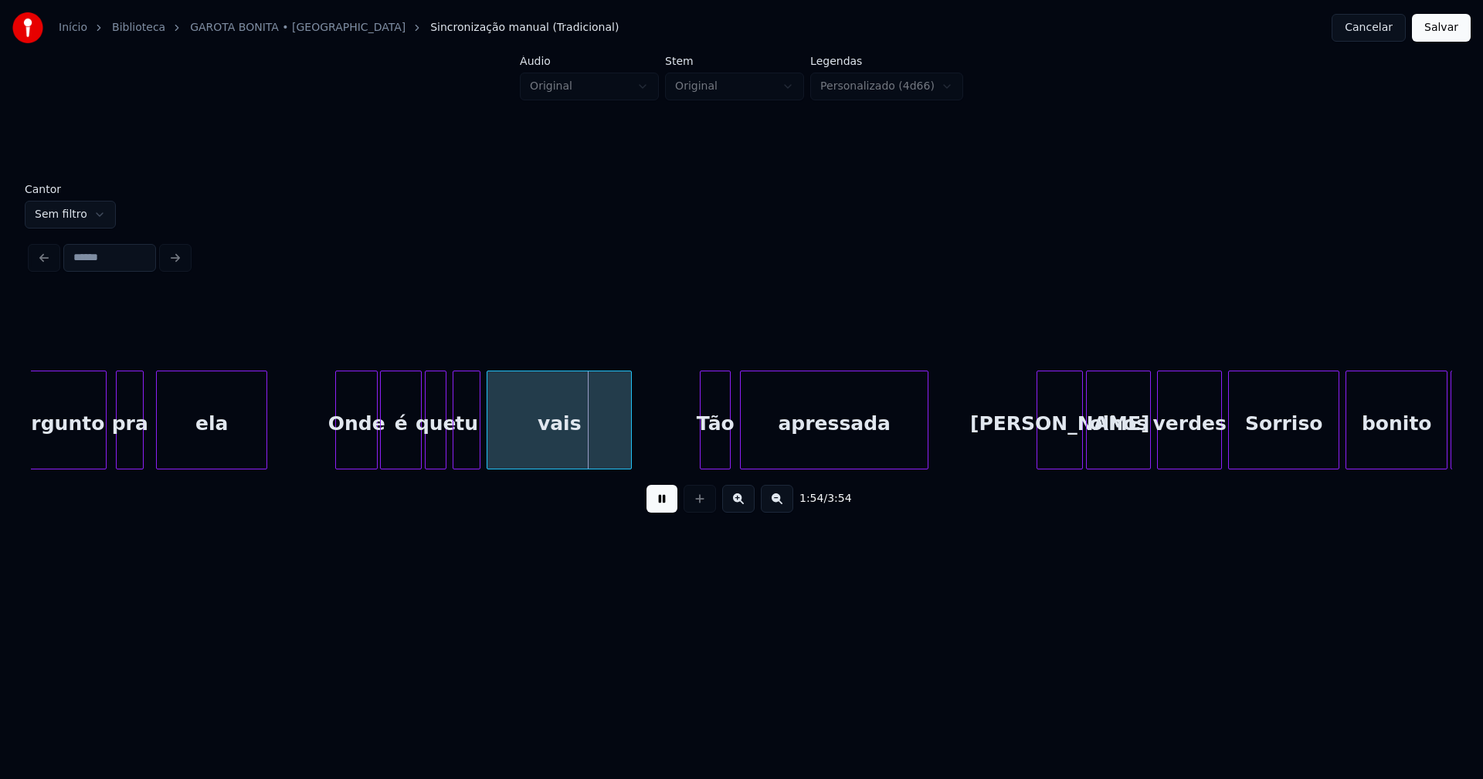
scroll to position [0, 17437]
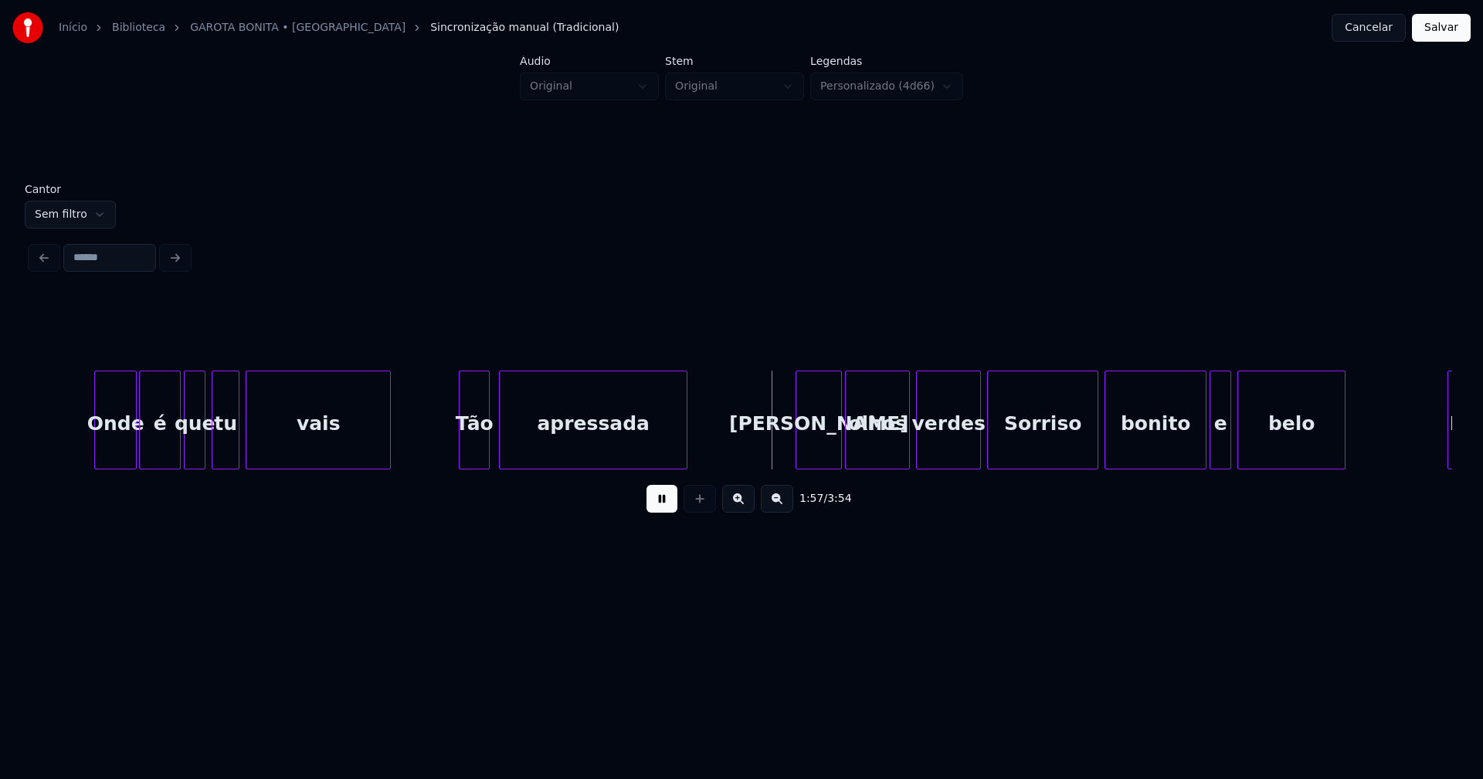
click at [439, 436] on div "Onde é que tu vais Tão apressada Seus olhos verdes Sorriso bonito e belo Flôr" at bounding box center [691, 420] width 36195 height 99
click at [520, 455] on div at bounding box center [521, 419] width 5 height 97
click at [506, 449] on div at bounding box center [505, 419] width 5 height 97
click at [814, 460] on div "[PERSON_NAME]" at bounding box center [810, 423] width 45 height 105
click at [861, 455] on div "olhos" at bounding box center [871, 423] width 63 height 105
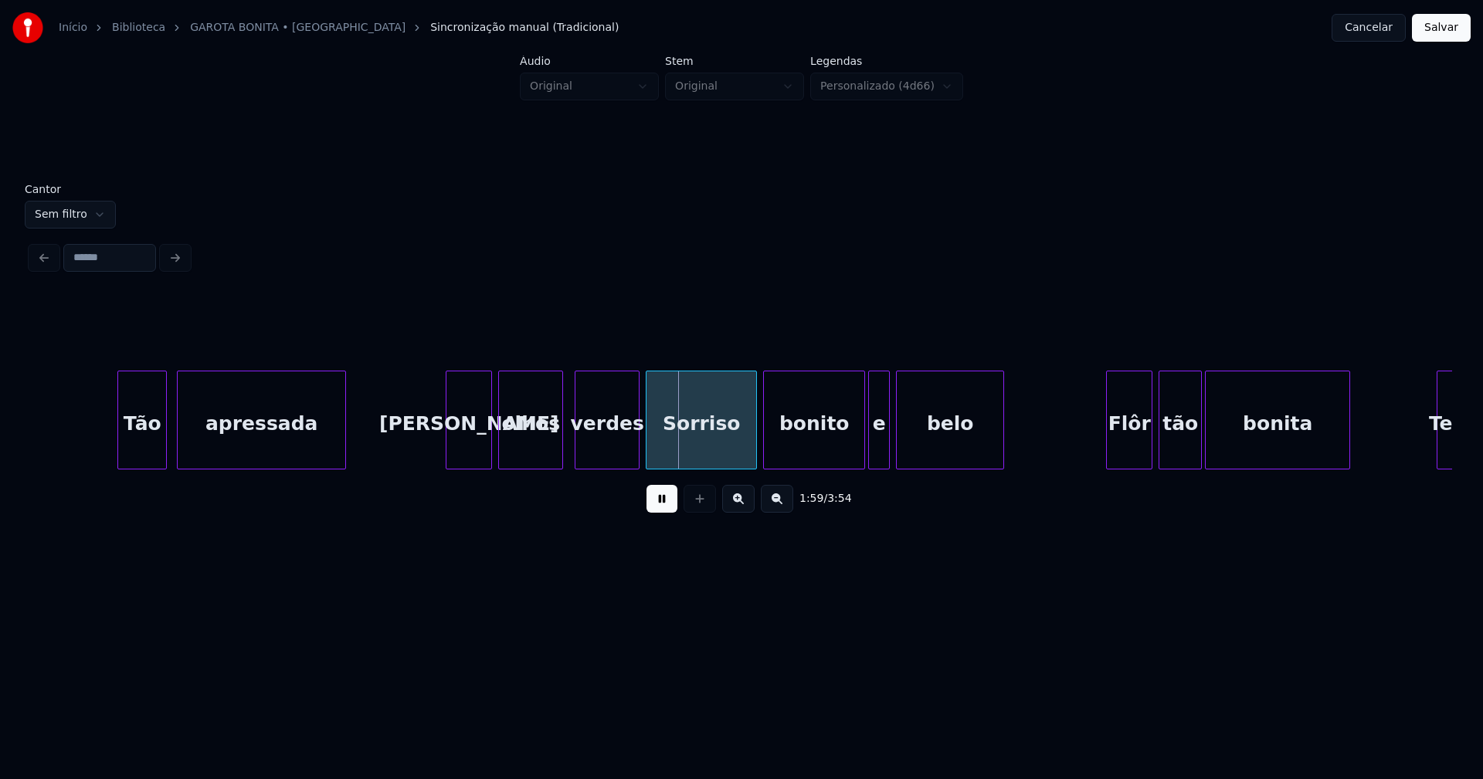
scroll to position [0, 17838]
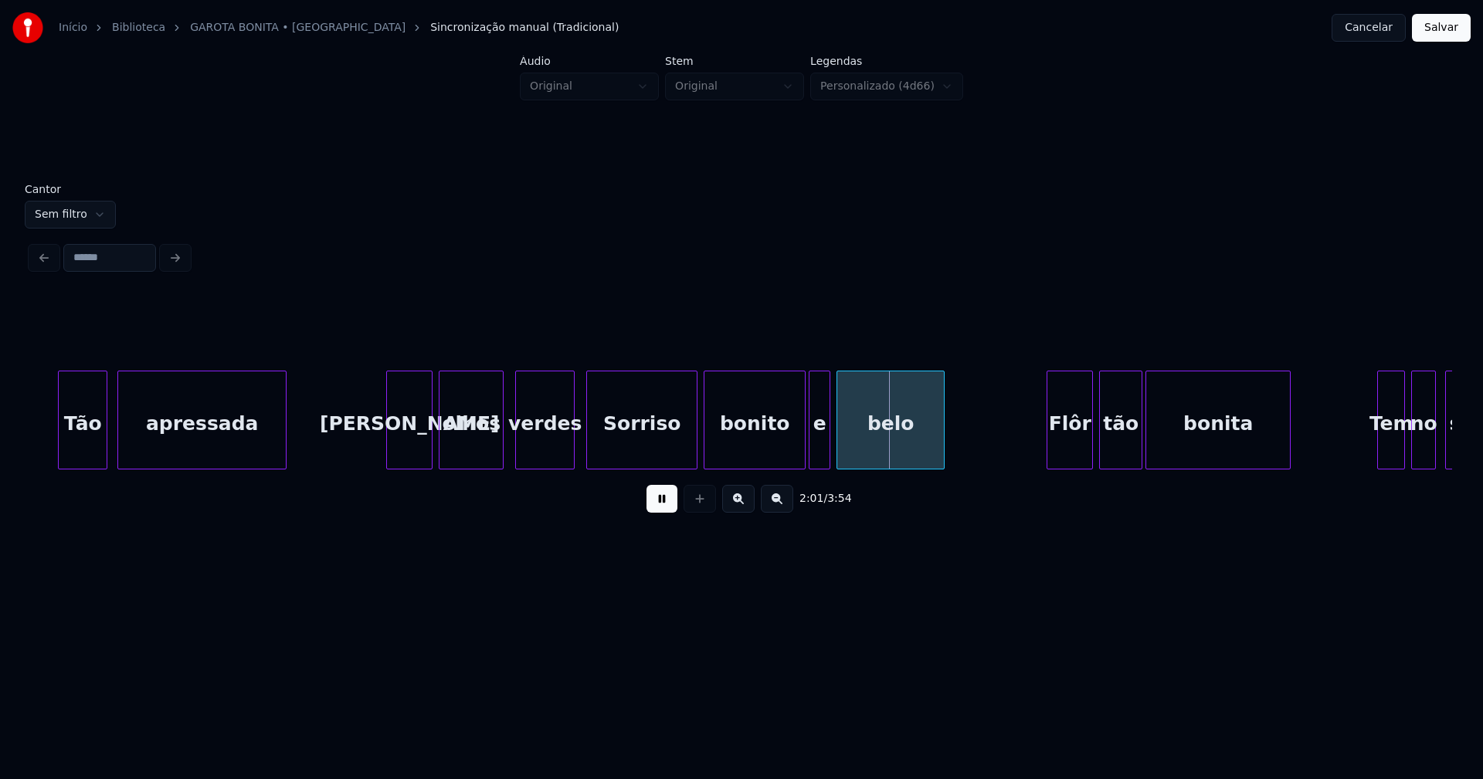
click at [571, 451] on div at bounding box center [571, 419] width 5 height 97
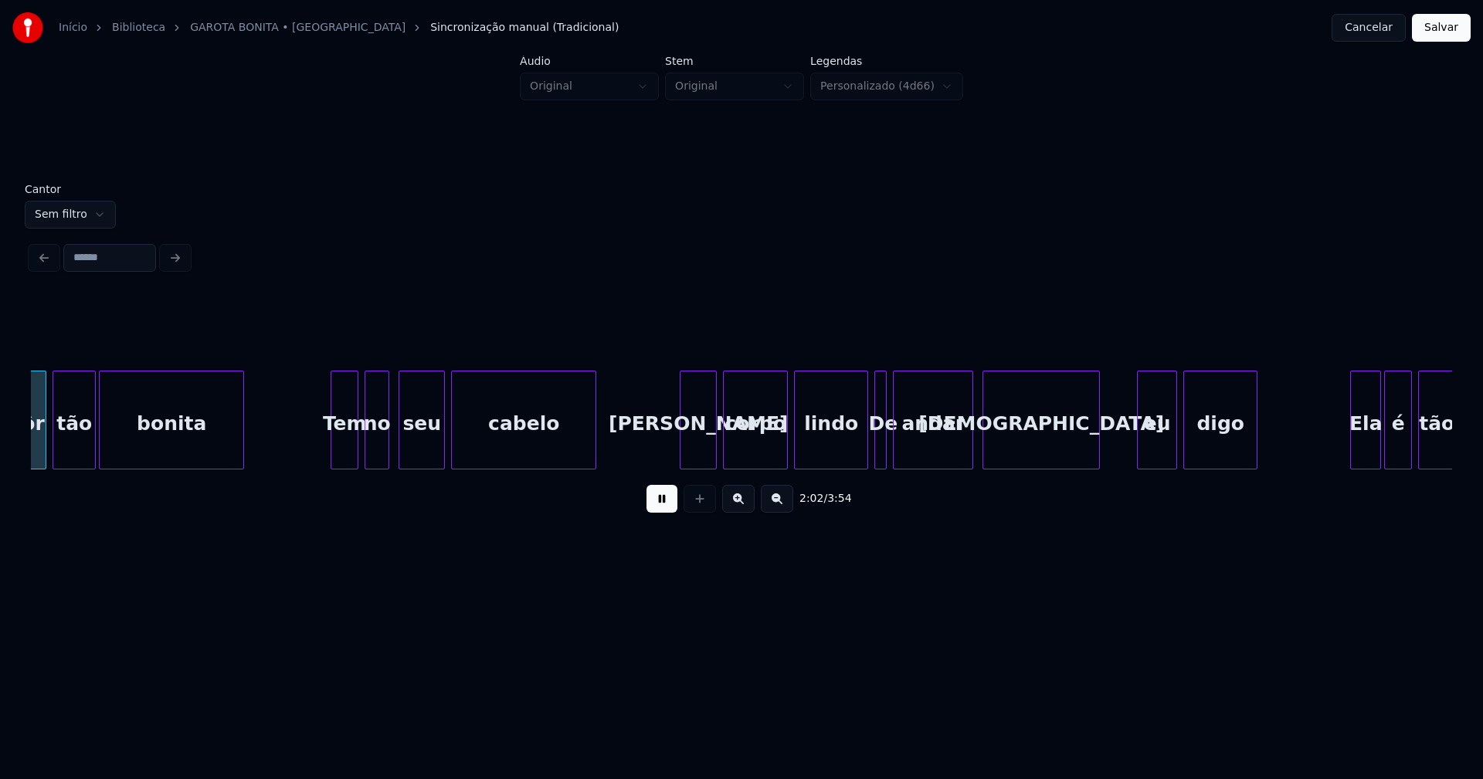
scroll to position [0, 18900]
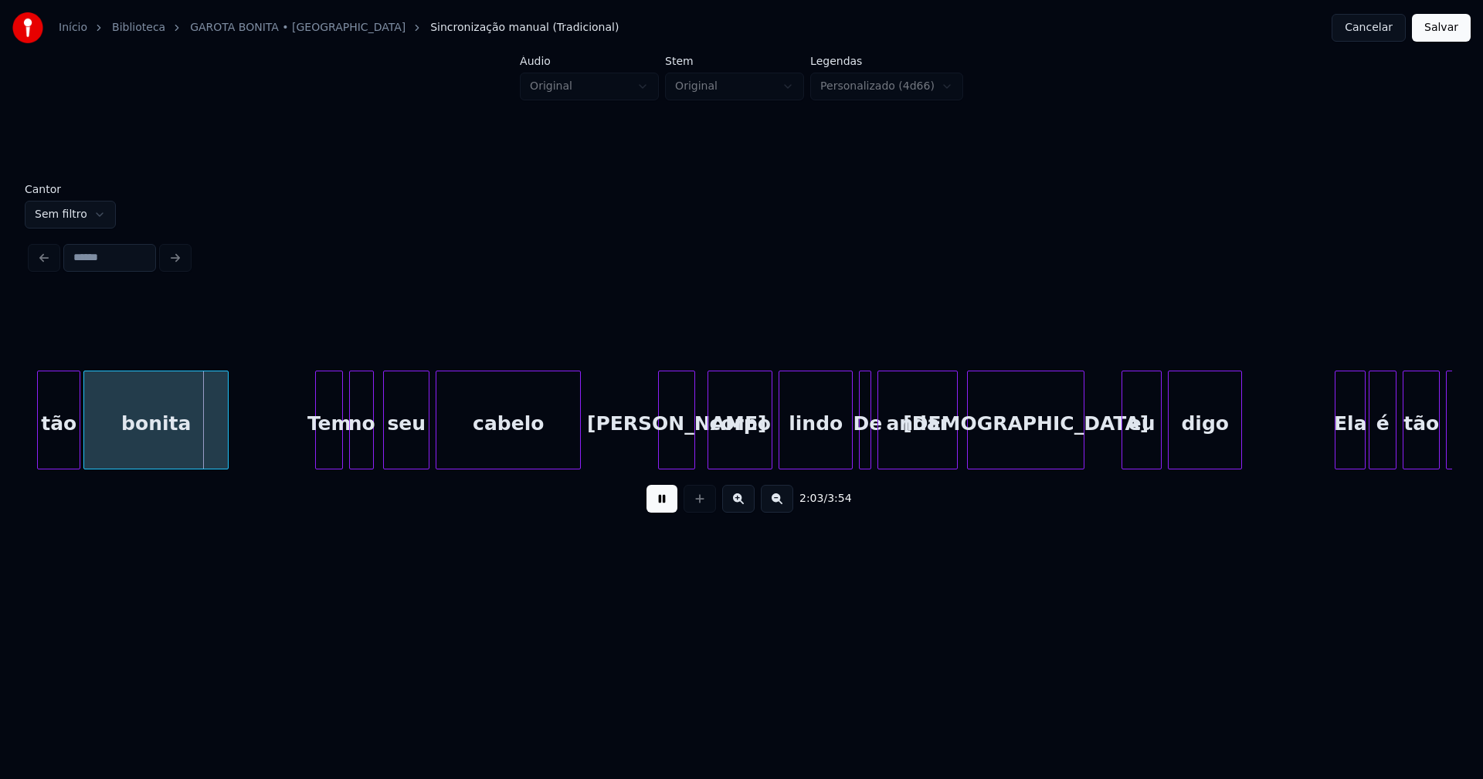
click at [672, 456] on div "[PERSON_NAME]" at bounding box center [677, 423] width 36 height 105
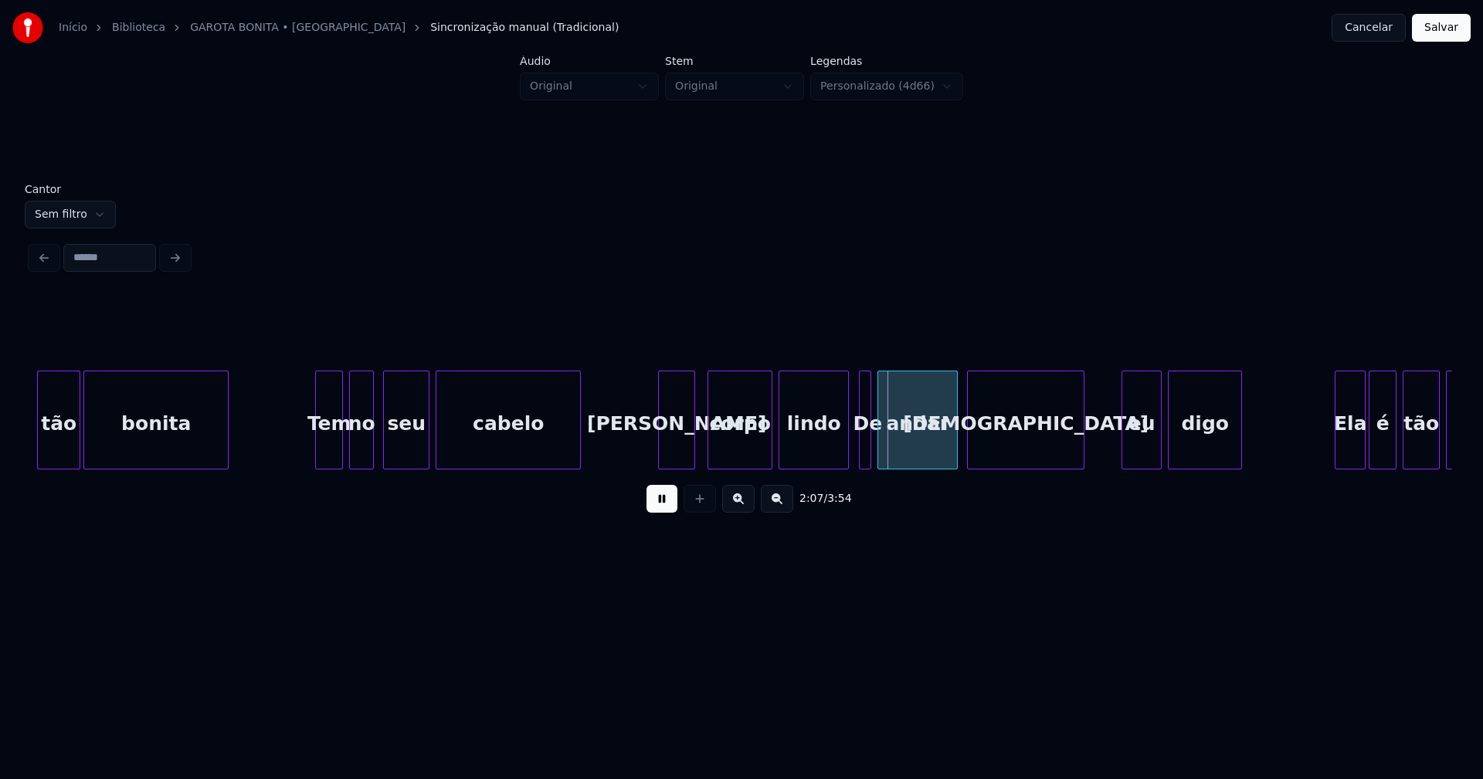
click at [846, 454] on div at bounding box center [845, 419] width 5 height 97
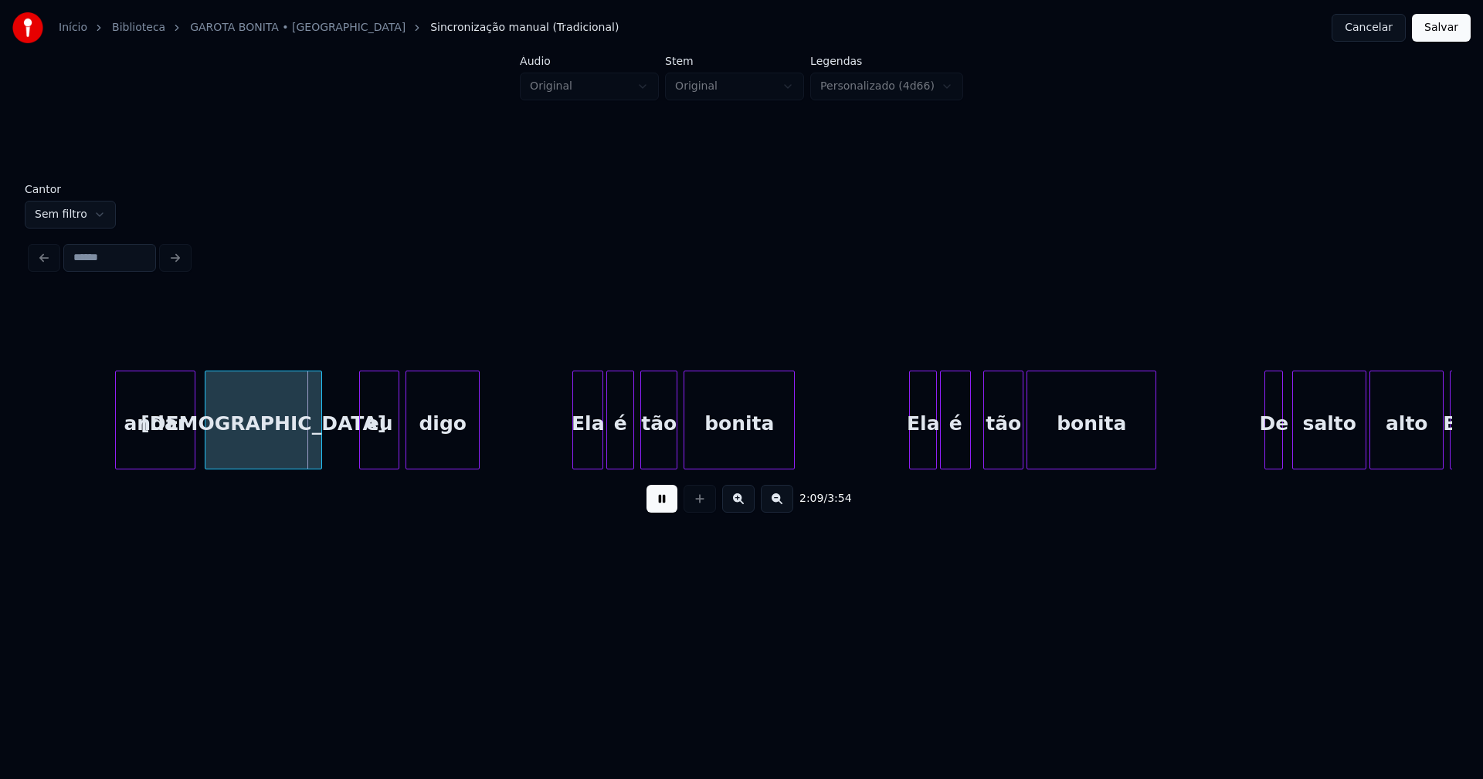
scroll to position [0, 19923]
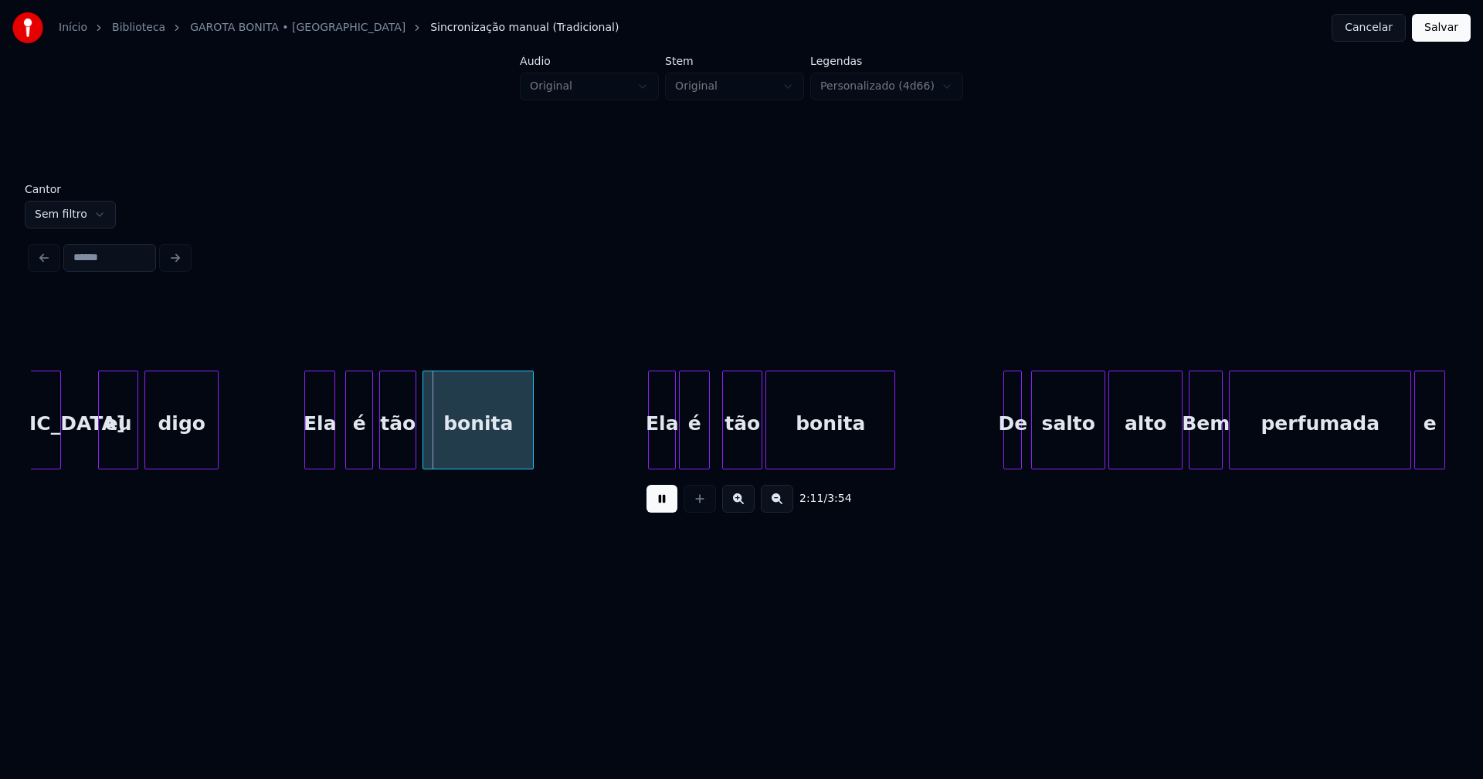
click at [313, 459] on div "Ela" at bounding box center [319, 423] width 29 height 105
click at [351, 454] on div "é" at bounding box center [350, 423] width 26 height 105
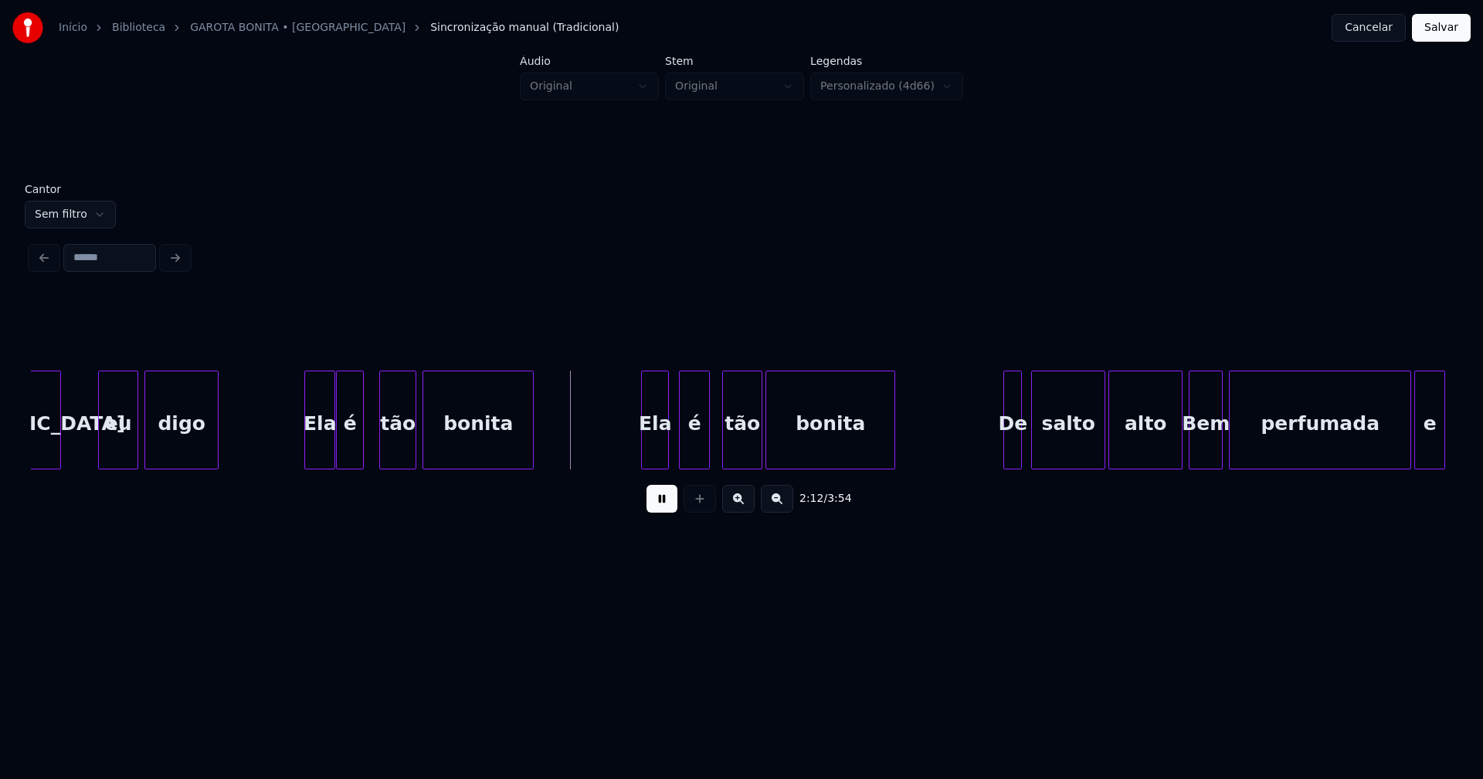
click at [654, 451] on div "Ela" at bounding box center [655, 423] width 26 height 105
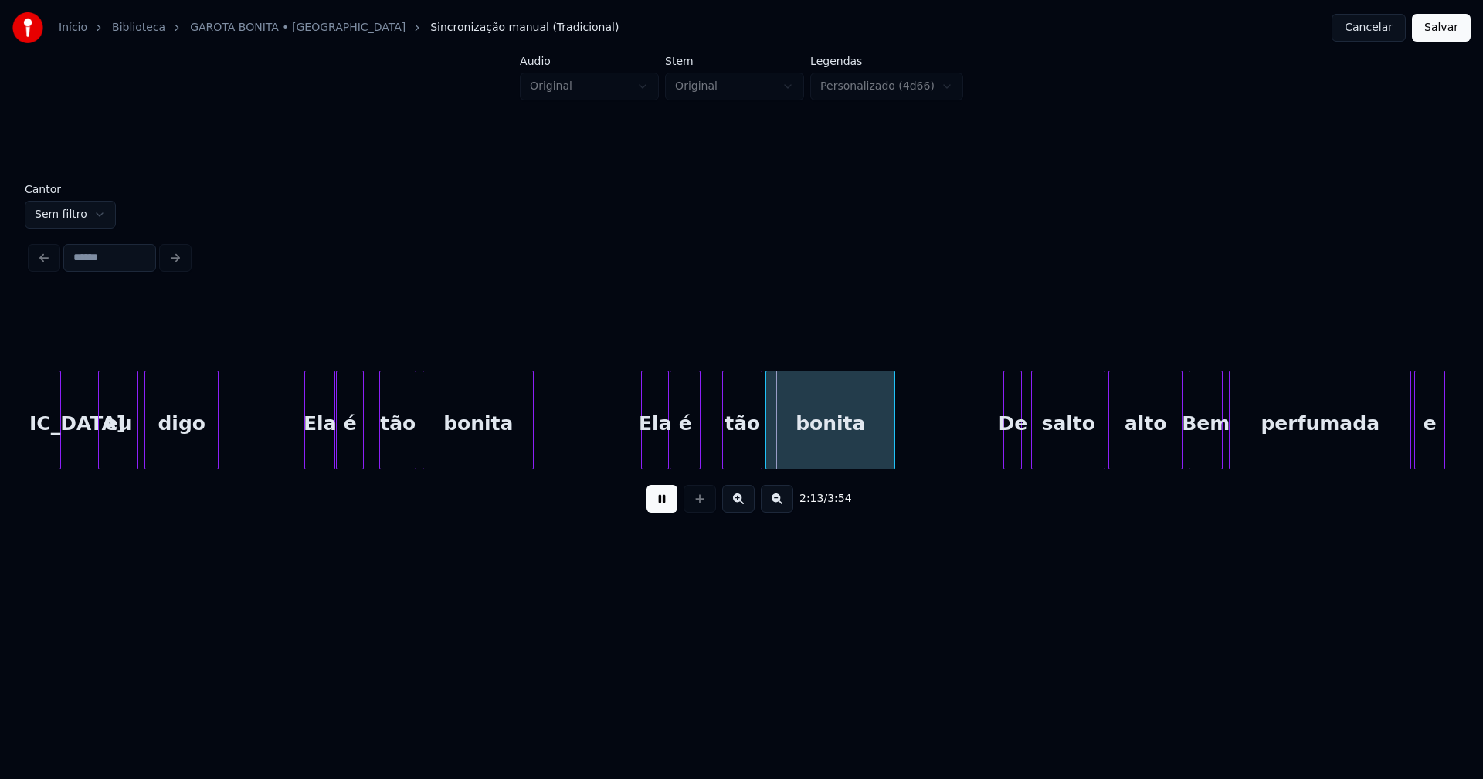
click at [690, 454] on div "é" at bounding box center [684, 423] width 29 height 105
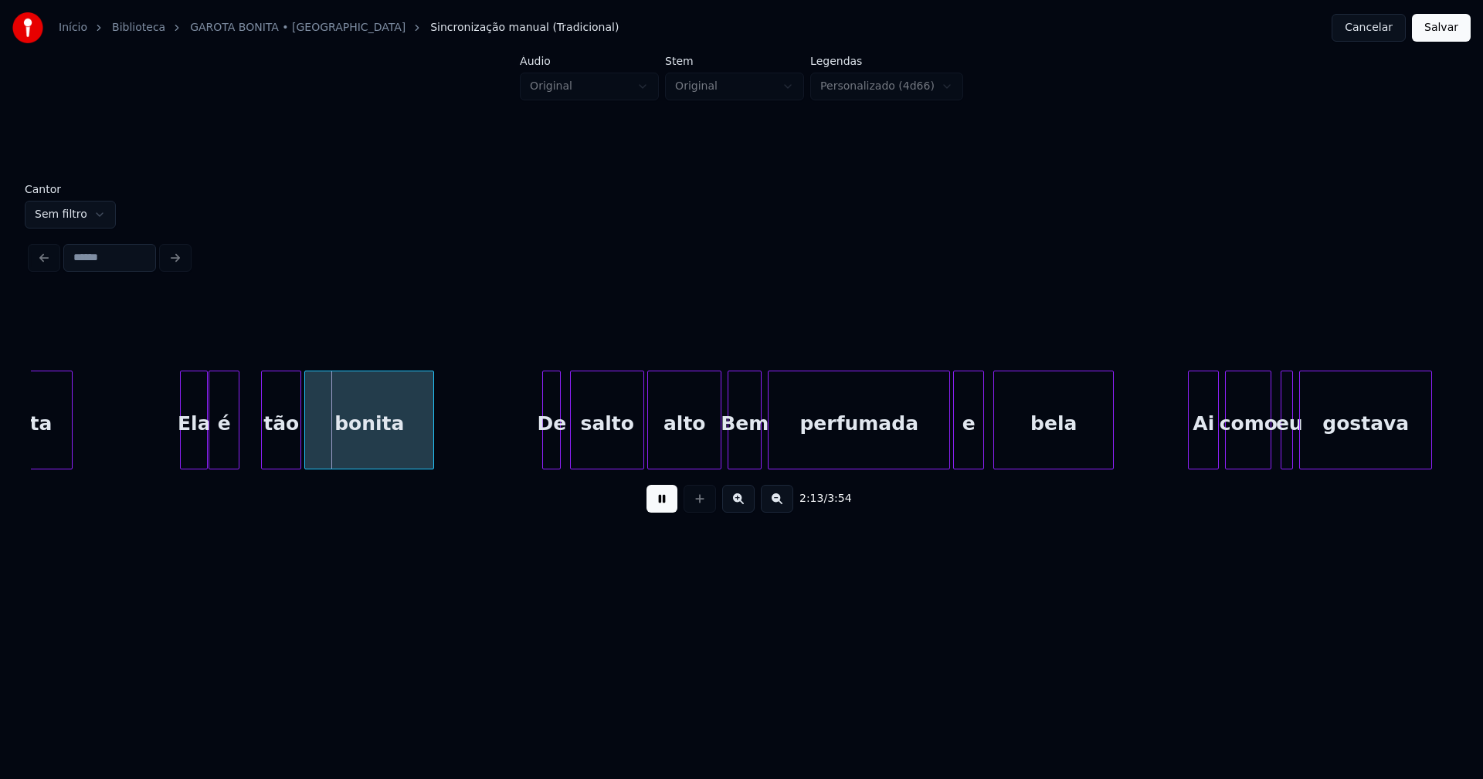
scroll to position [0, 20444]
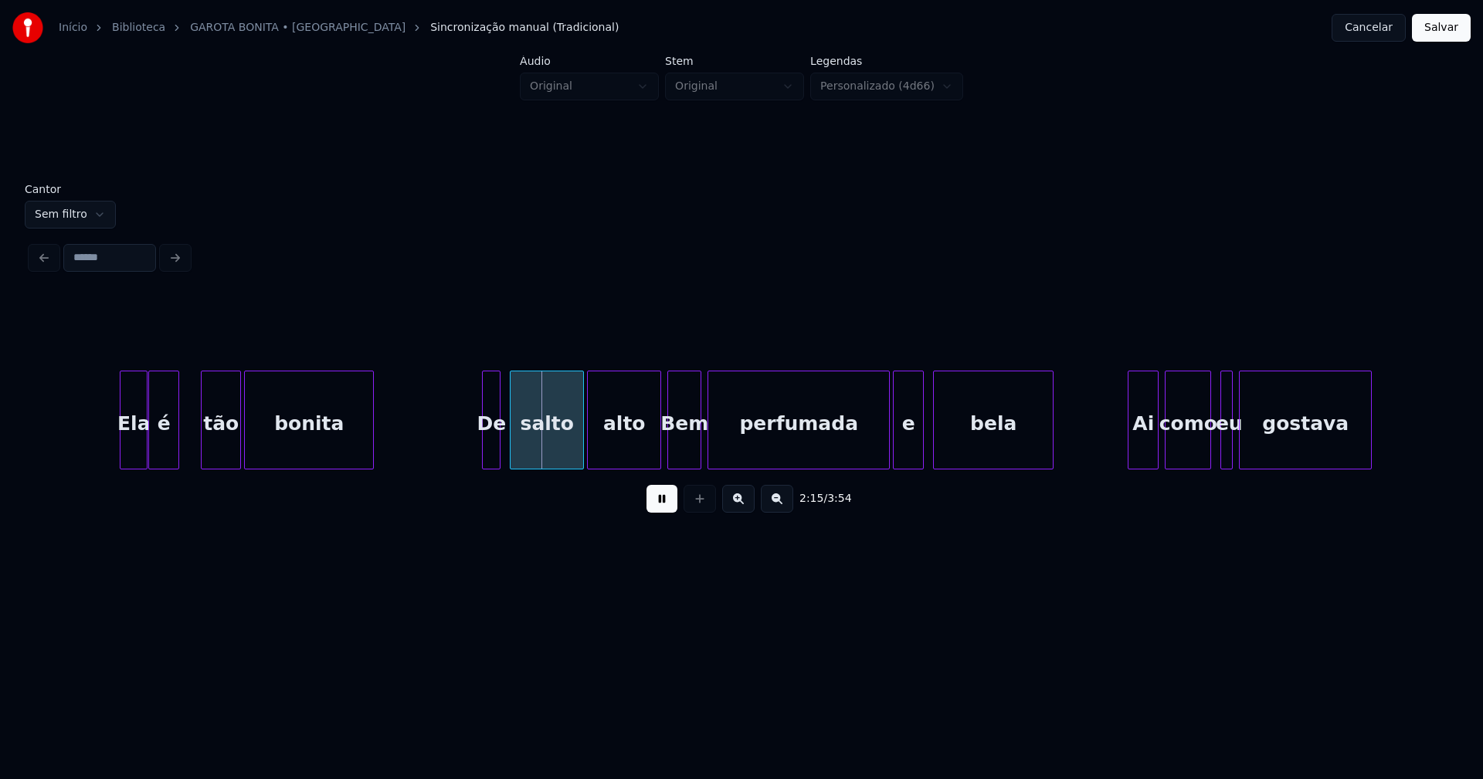
drag, startPoint x: 477, startPoint y: 439, endPoint x: 469, endPoint y: 445, distance: 9.4
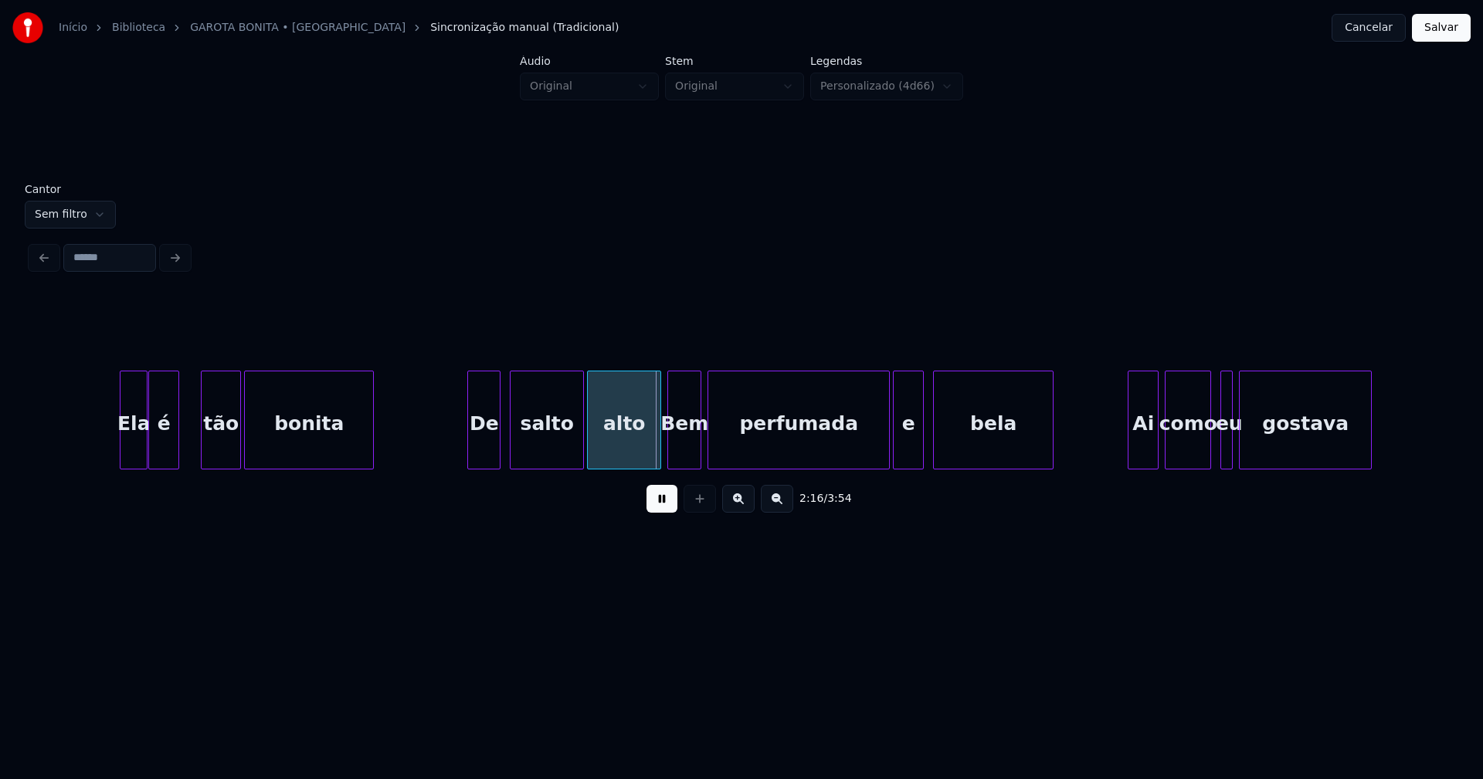
click at [469, 449] on div at bounding box center [470, 419] width 5 height 97
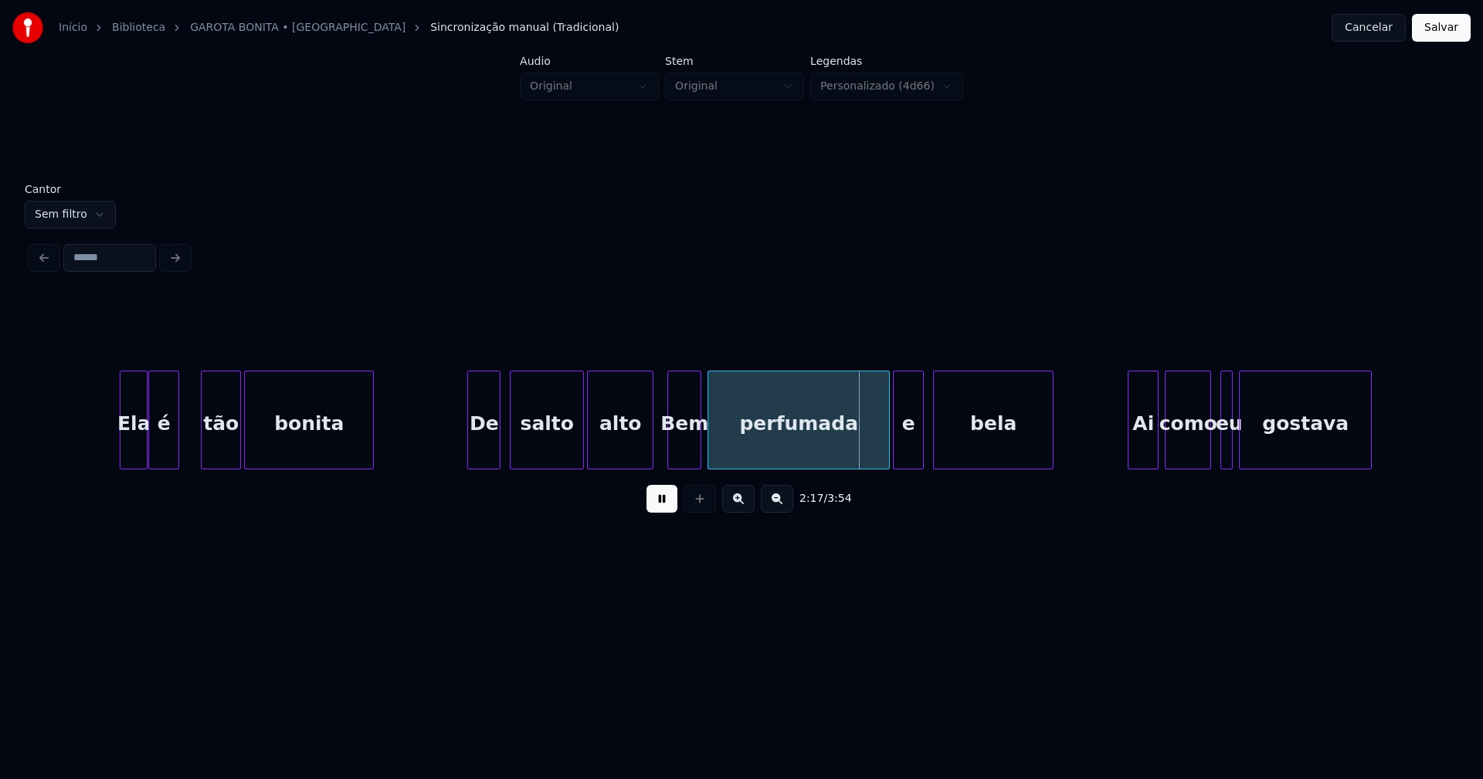
click at [652, 452] on div at bounding box center [650, 419] width 5 height 97
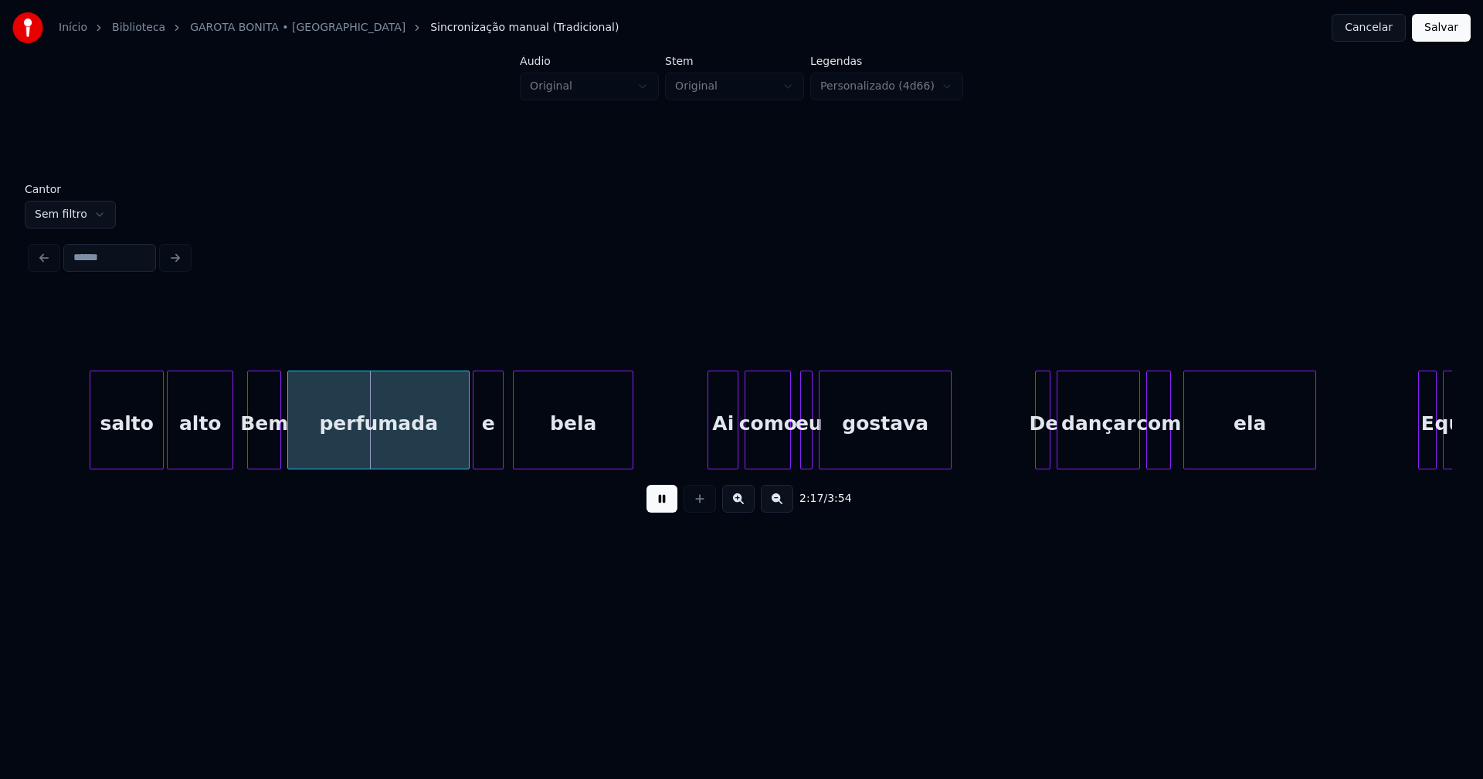
scroll to position [0, 20964]
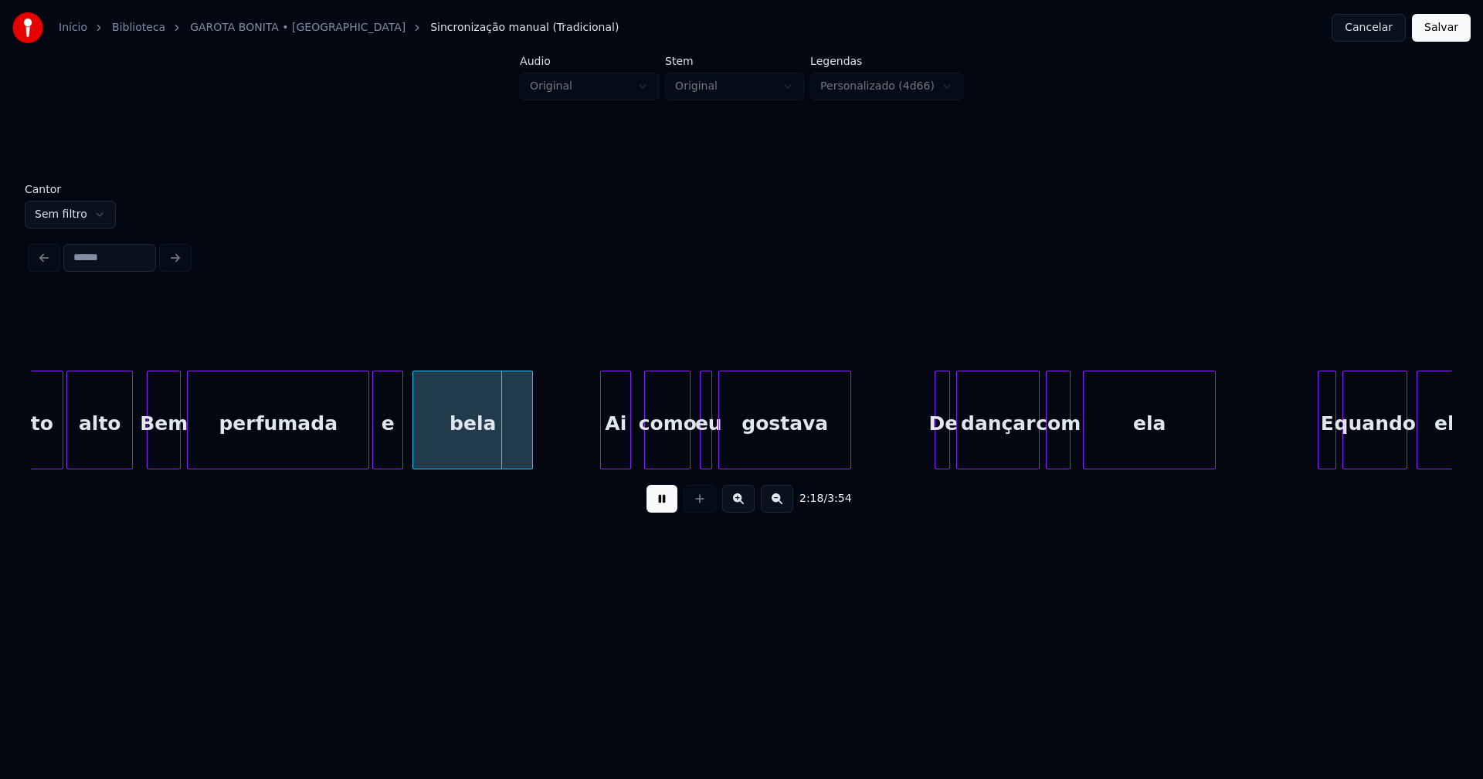
click at [617, 450] on div "Ai" at bounding box center [615, 423] width 29 height 105
click at [693, 454] on div at bounding box center [694, 419] width 5 height 97
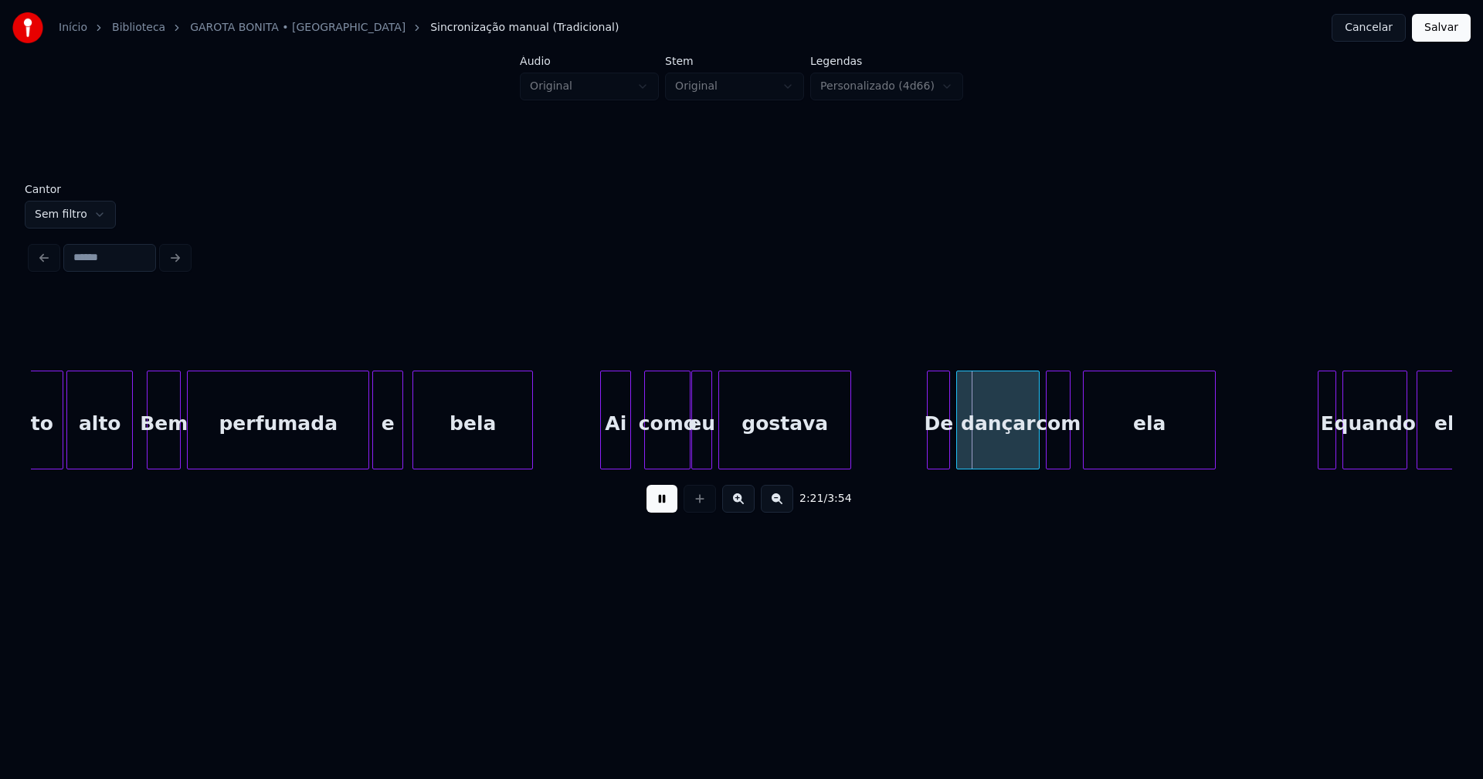
click at [930, 456] on div at bounding box center [929, 419] width 5 height 97
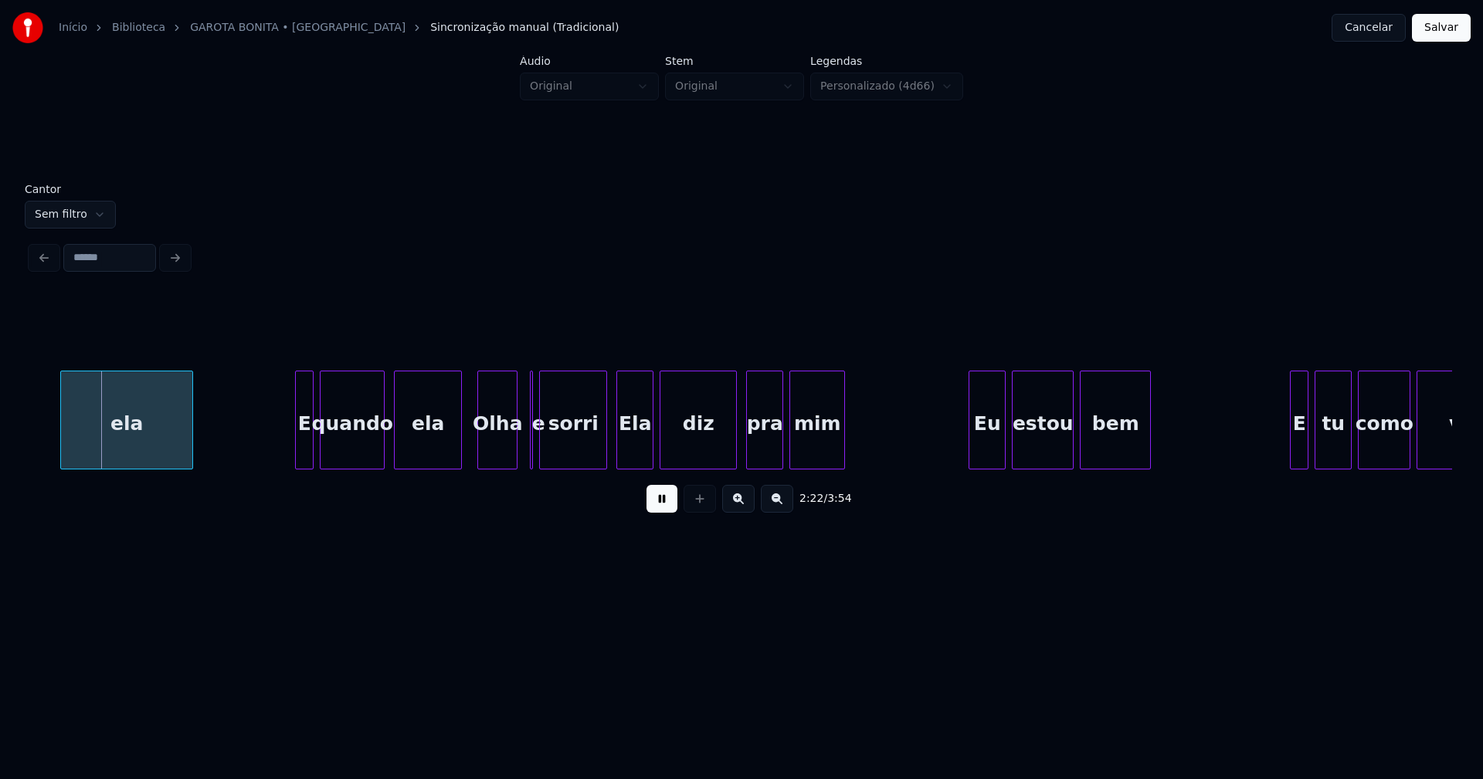
scroll to position [0, 22007]
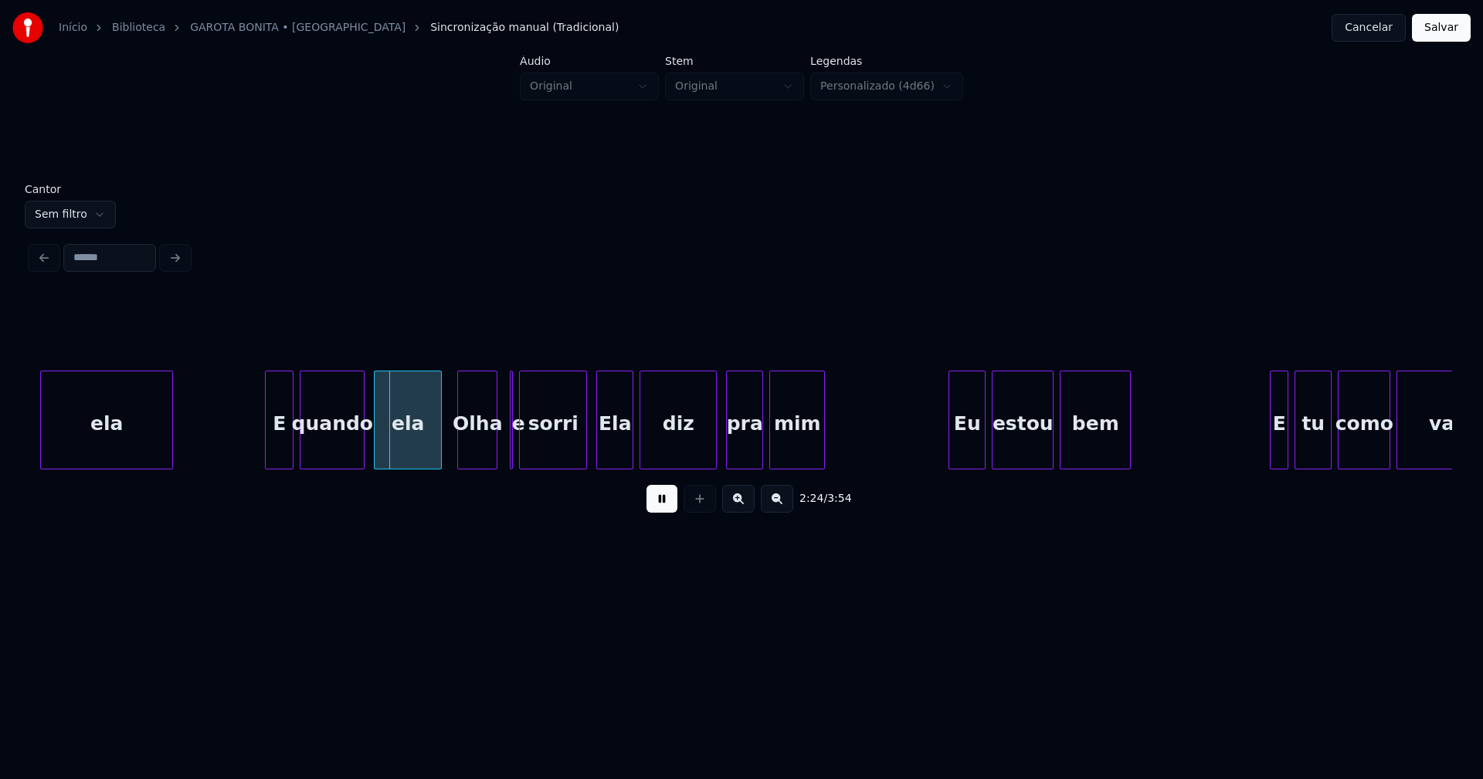
click at [270, 464] on div "ela E quando ela [PERSON_NAME] e sorri Ela diz pra mim Eu estou bem E tu como v…" at bounding box center [741, 420] width 1421 height 99
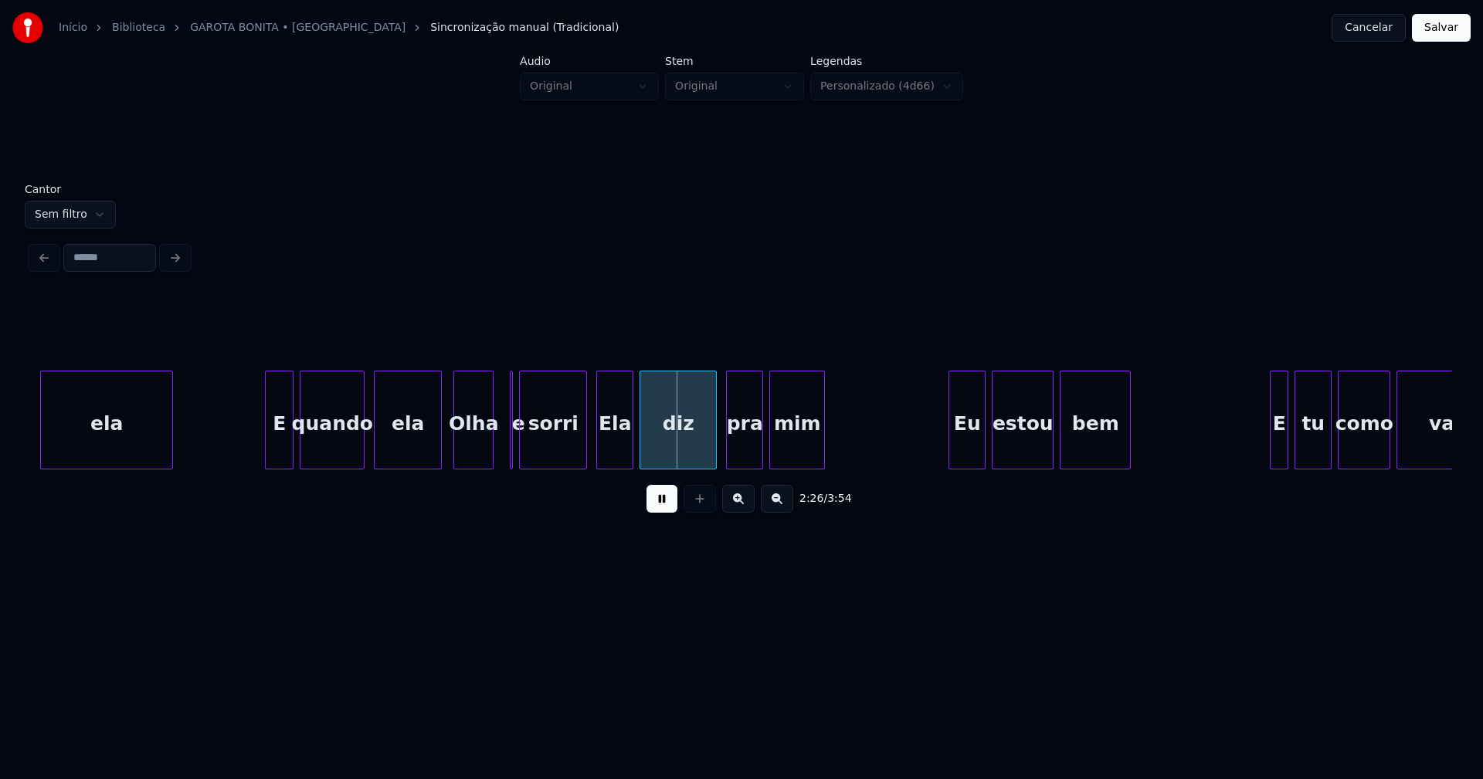
click at [466, 456] on div "Olha" at bounding box center [473, 423] width 39 height 105
click at [512, 455] on div at bounding box center [514, 419] width 5 height 97
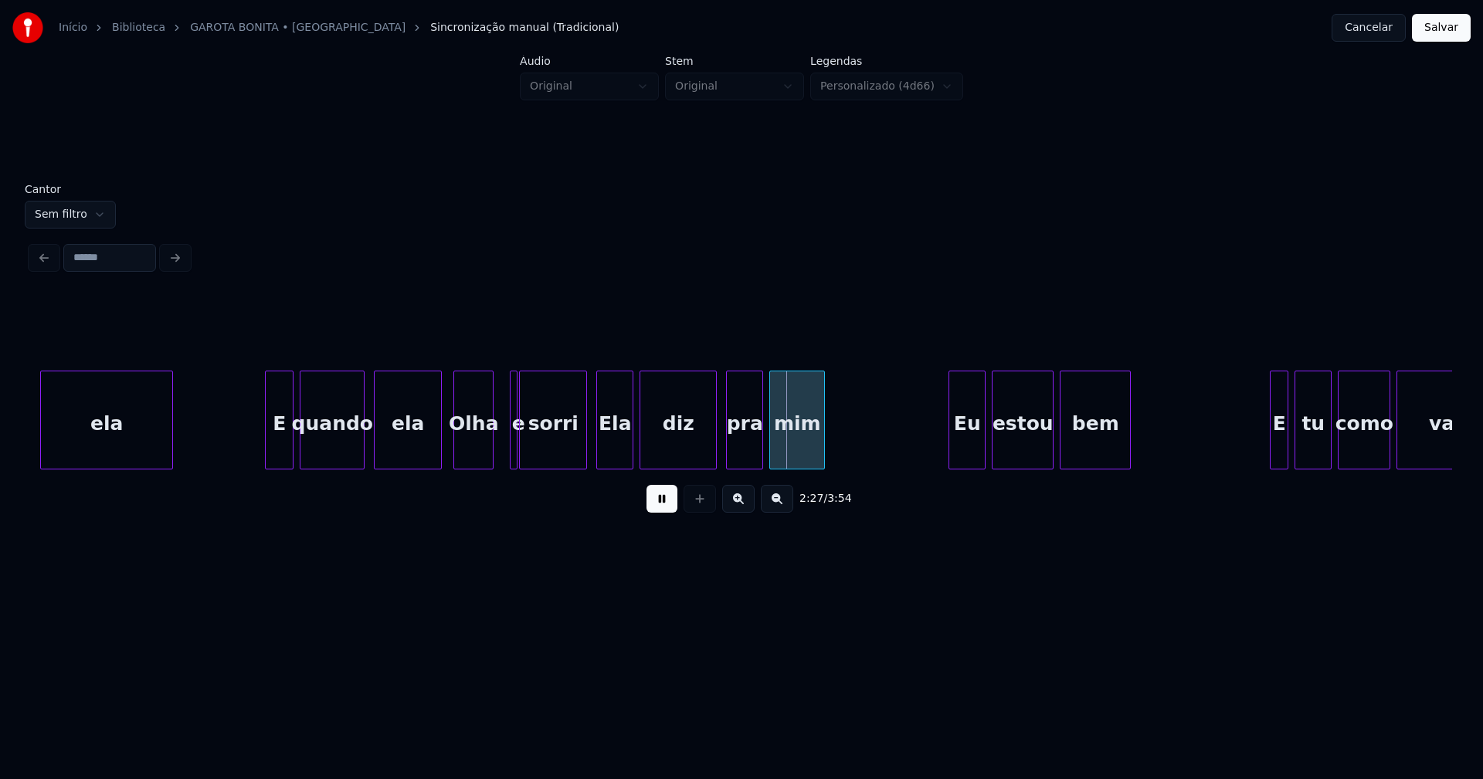
drag, startPoint x: 509, startPoint y: 439, endPoint x: 500, endPoint y: 442, distance: 9.6
click at [498, 442] on div at bounding box center [500, 419] width 5 height 97
click at [581, 449] on div at bounding box center [580, 419] width 5 height 97
click at [961, 456] on div "Eu" at bounding box center [959, 423] width 36 height 105
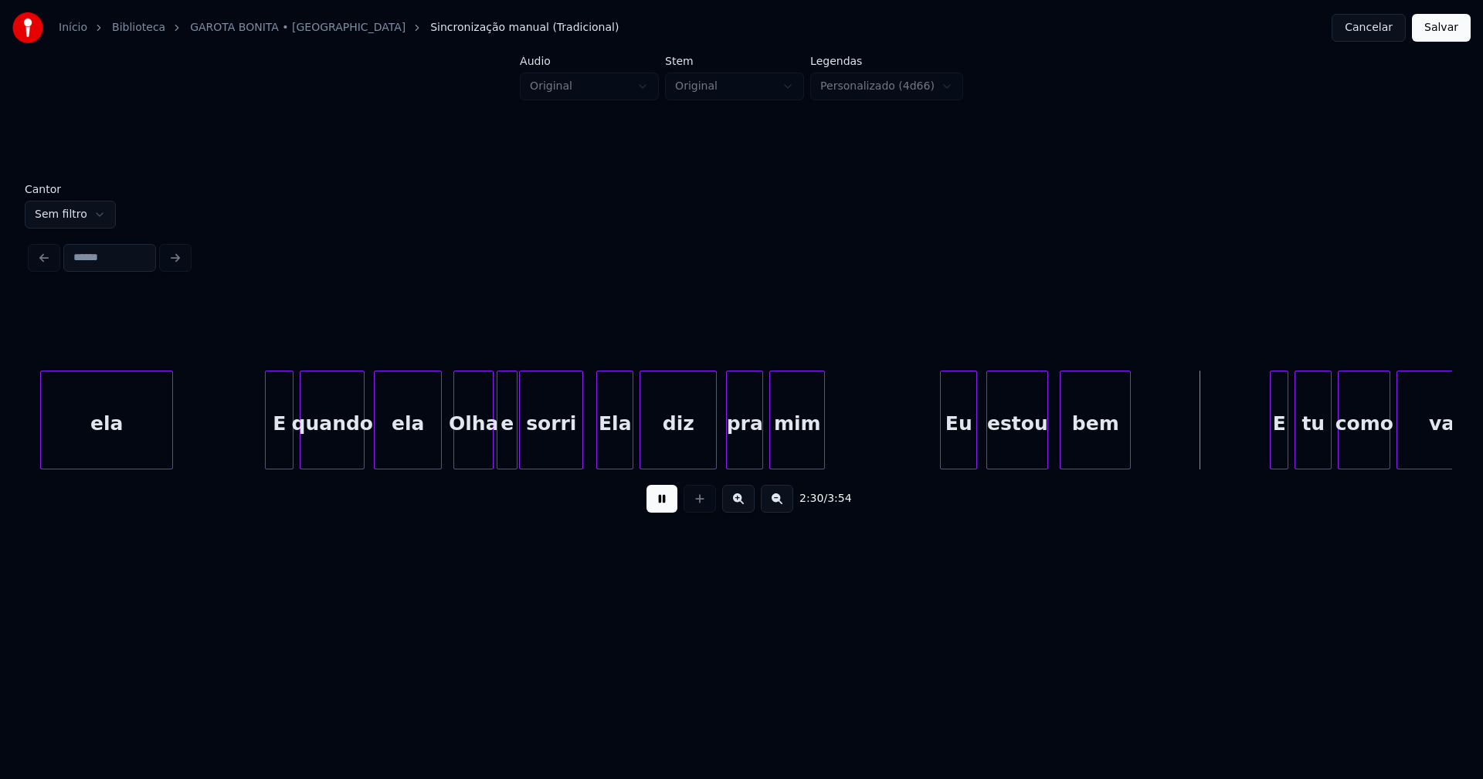
click at [1003, 463] on div "estou" at bounding box center [1017, 423] width 60 height 105
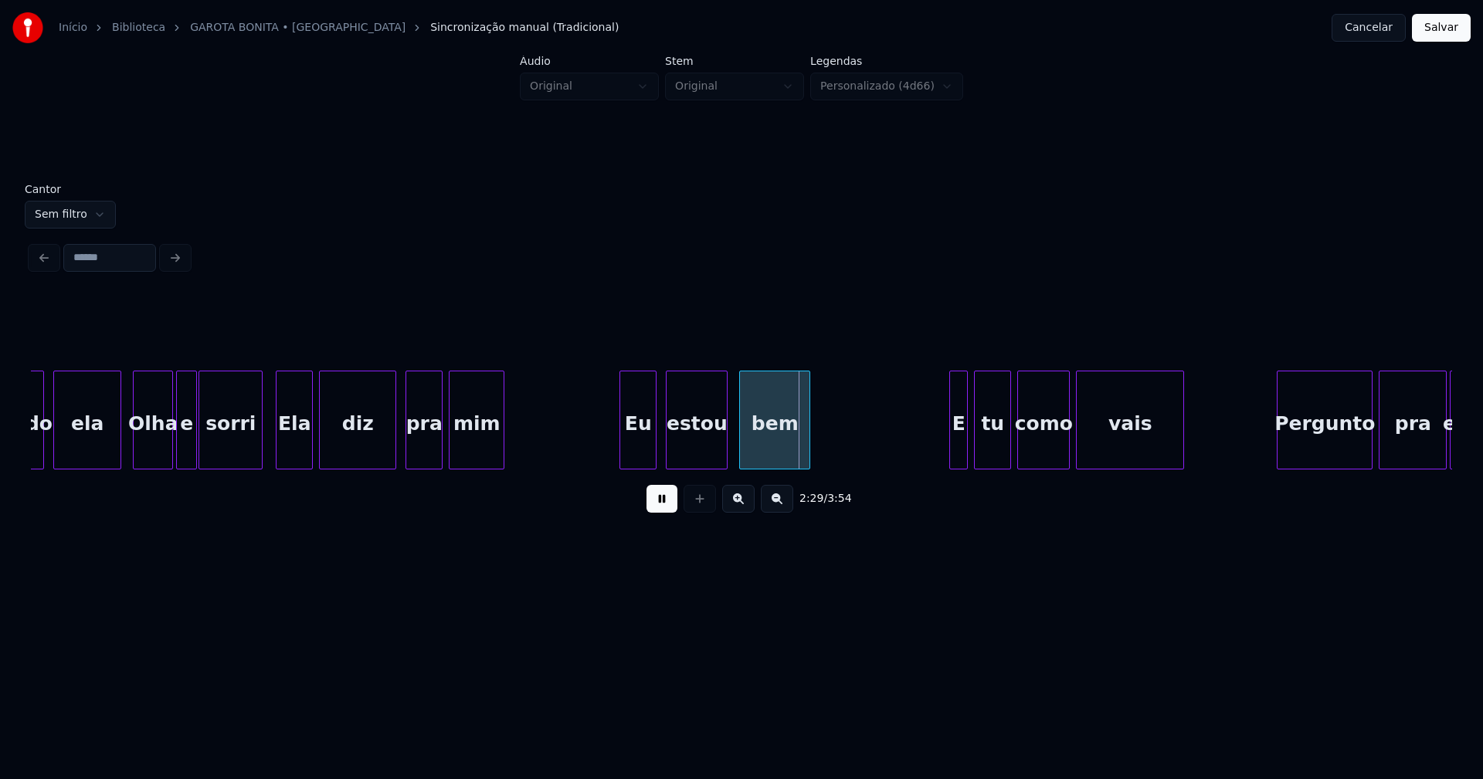
scroll to position [0, 22688]
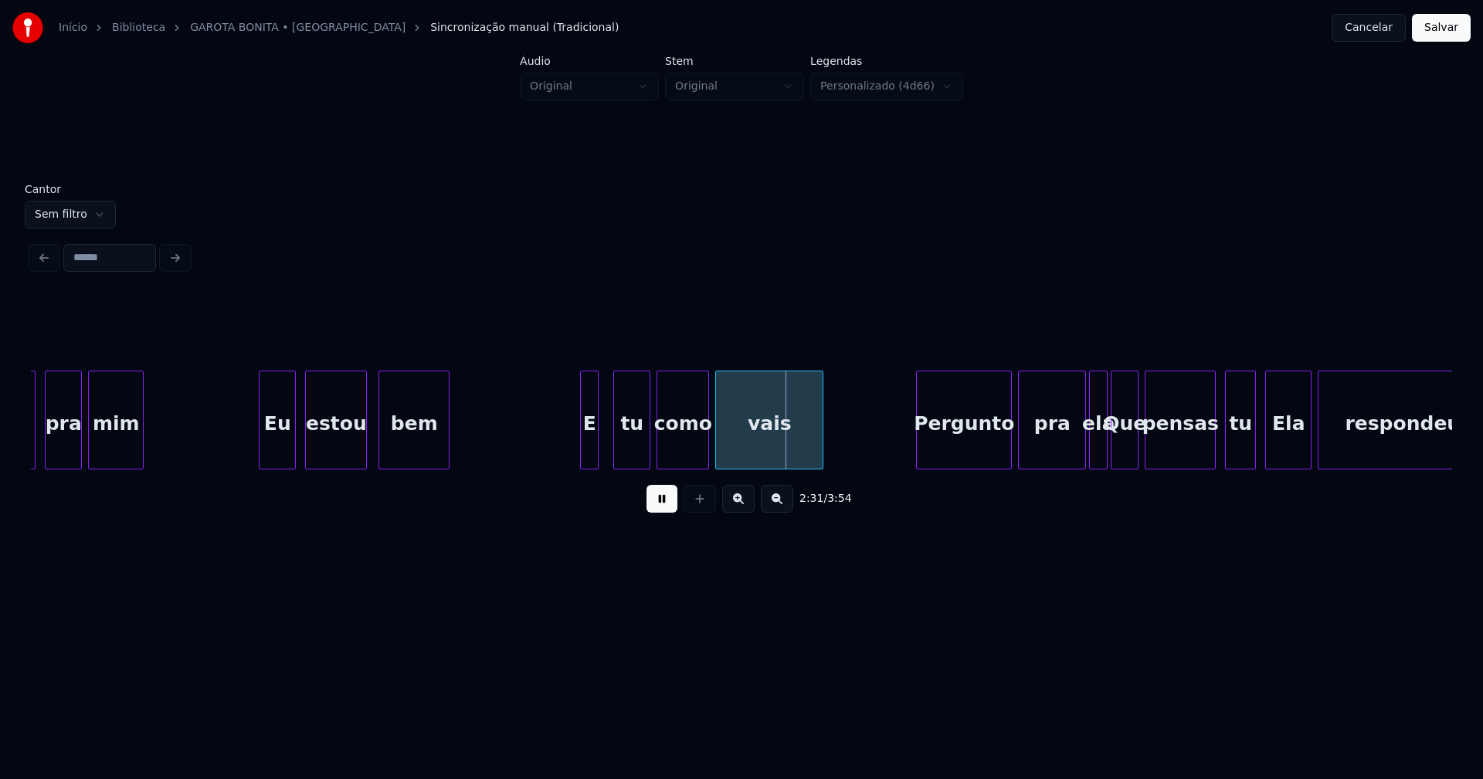
click at [590, 455] on div "E" at bounding box center [589, 423] width 17 height 105
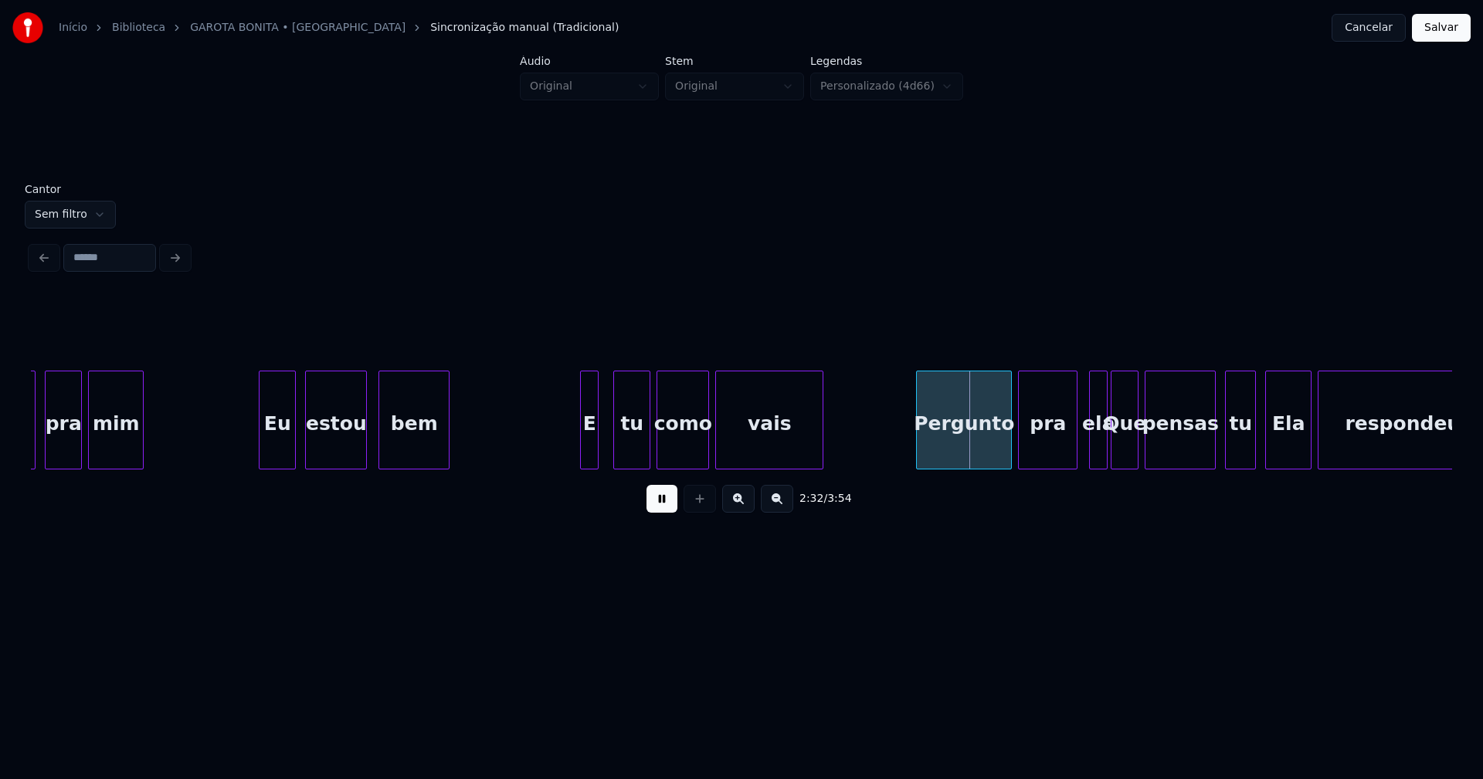
click at [1073, 461] on div at bounding box center [1074, 419] width 5 height 97
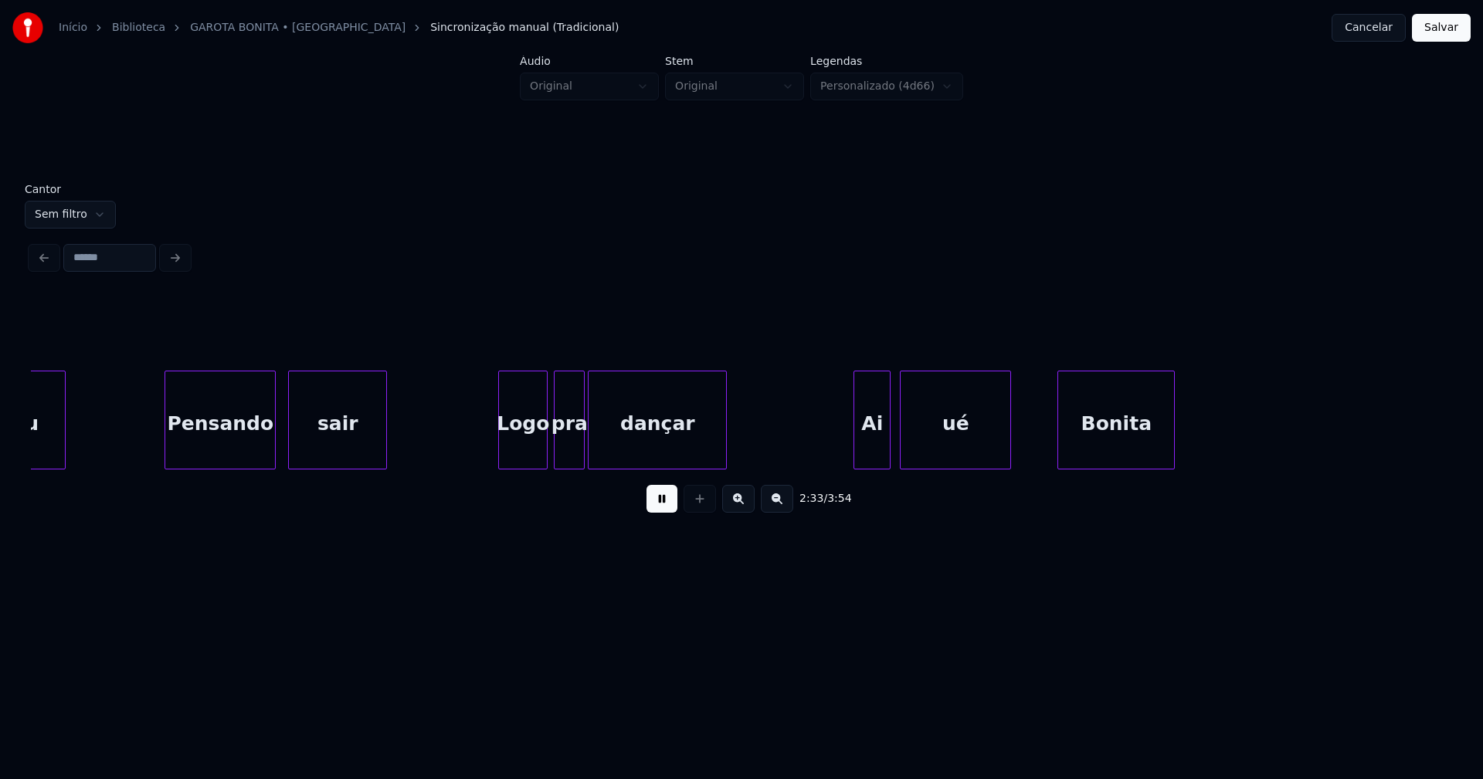
scroll to position [0, 23743]
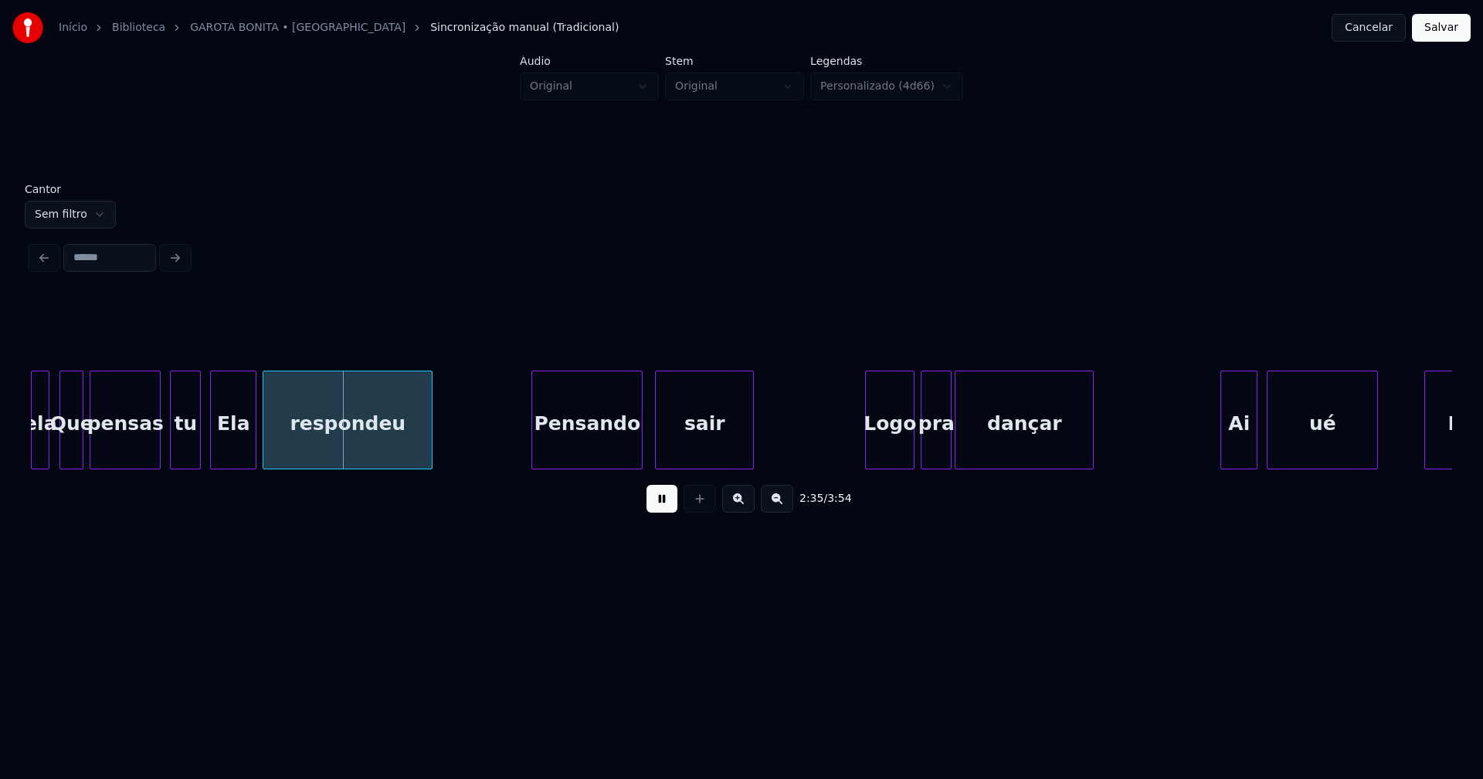
click at [61, 452] on div at bounding box center [62, 419] width 5 height 97
click at [192, 450] on div at bounding box center [192, 419] width 5 height 97
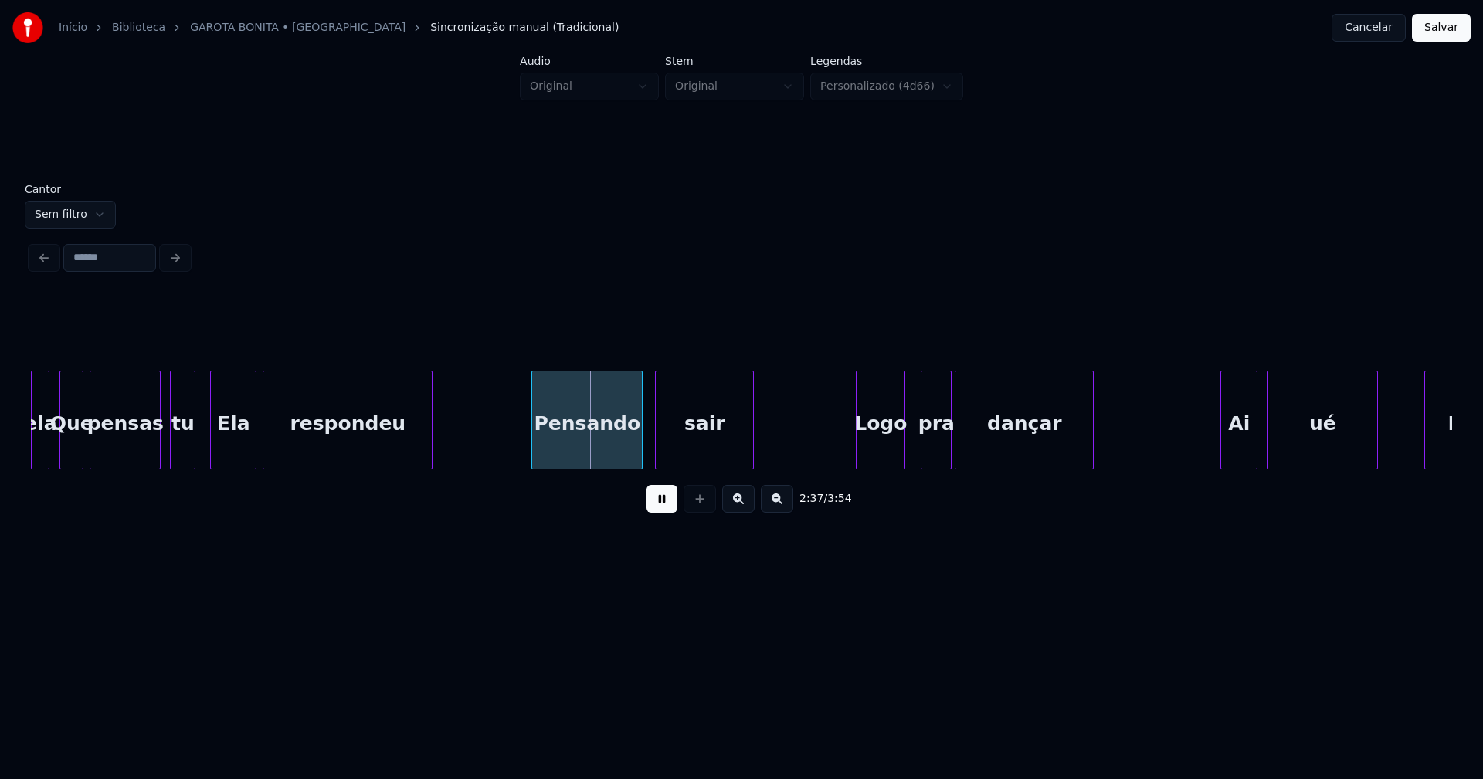
click at [877, 451] on div "Logo" at bounding box center [880, 423] width 48 height 105
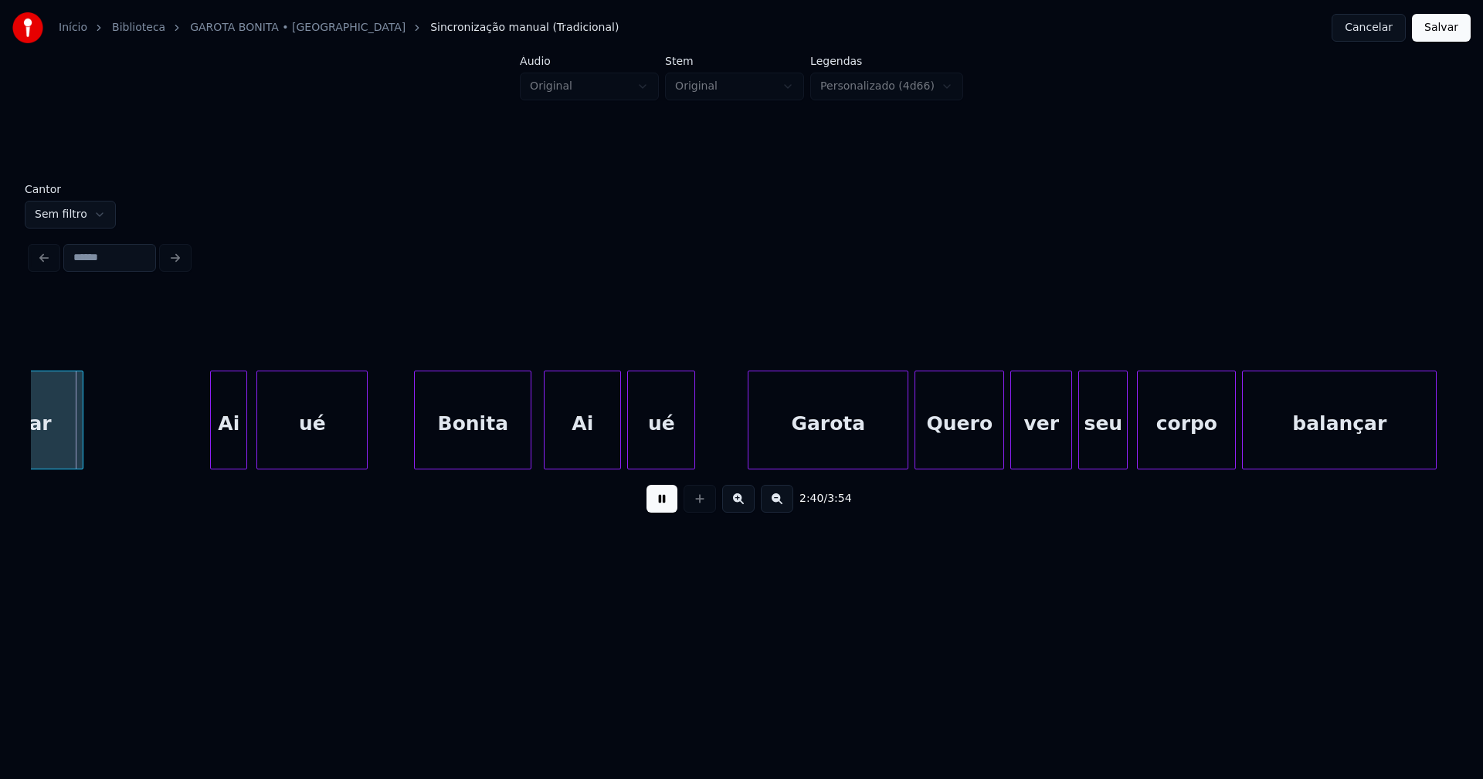
scroll to position [0, 24793]
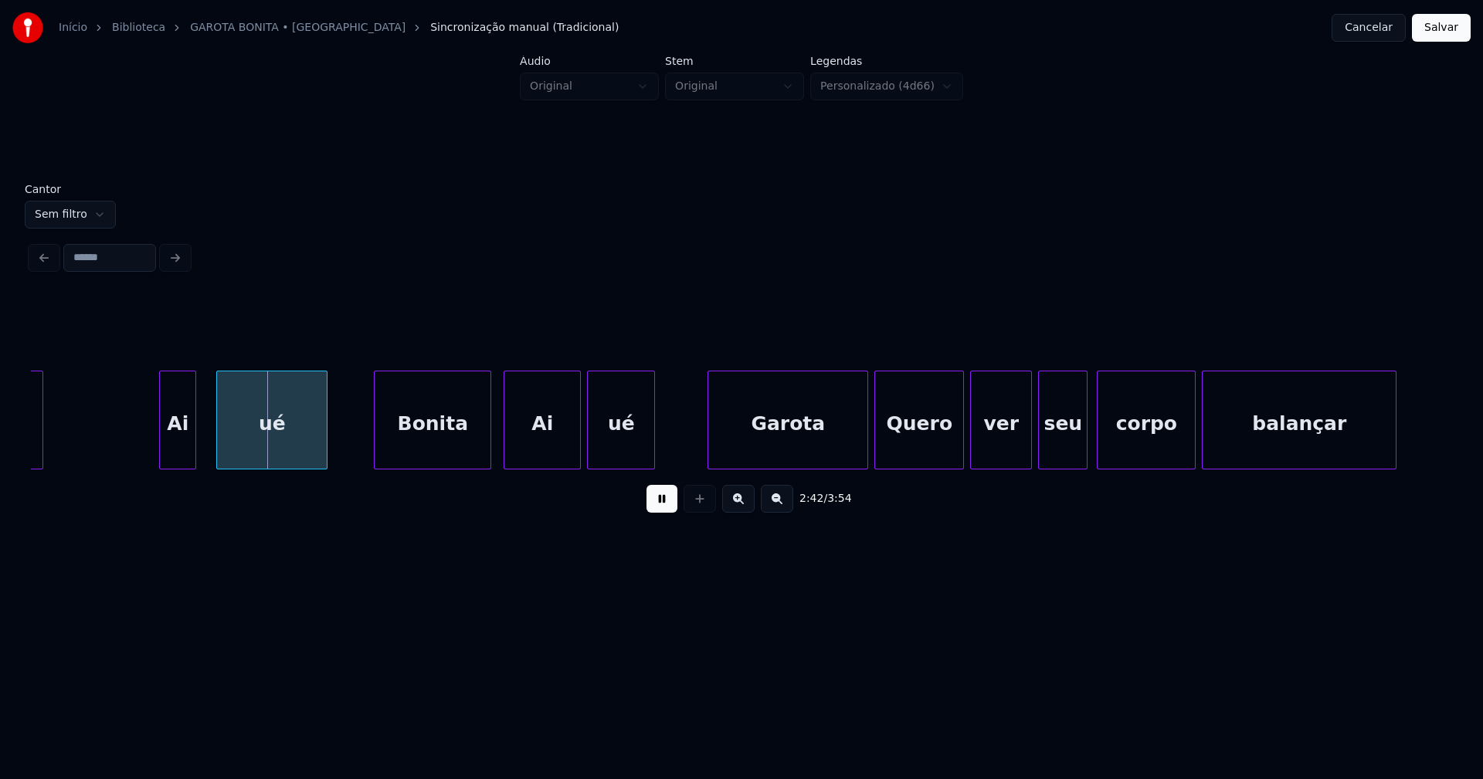
click at [168, 449] on div "Ai" at bounding box center [178, 423] width 36 height 105
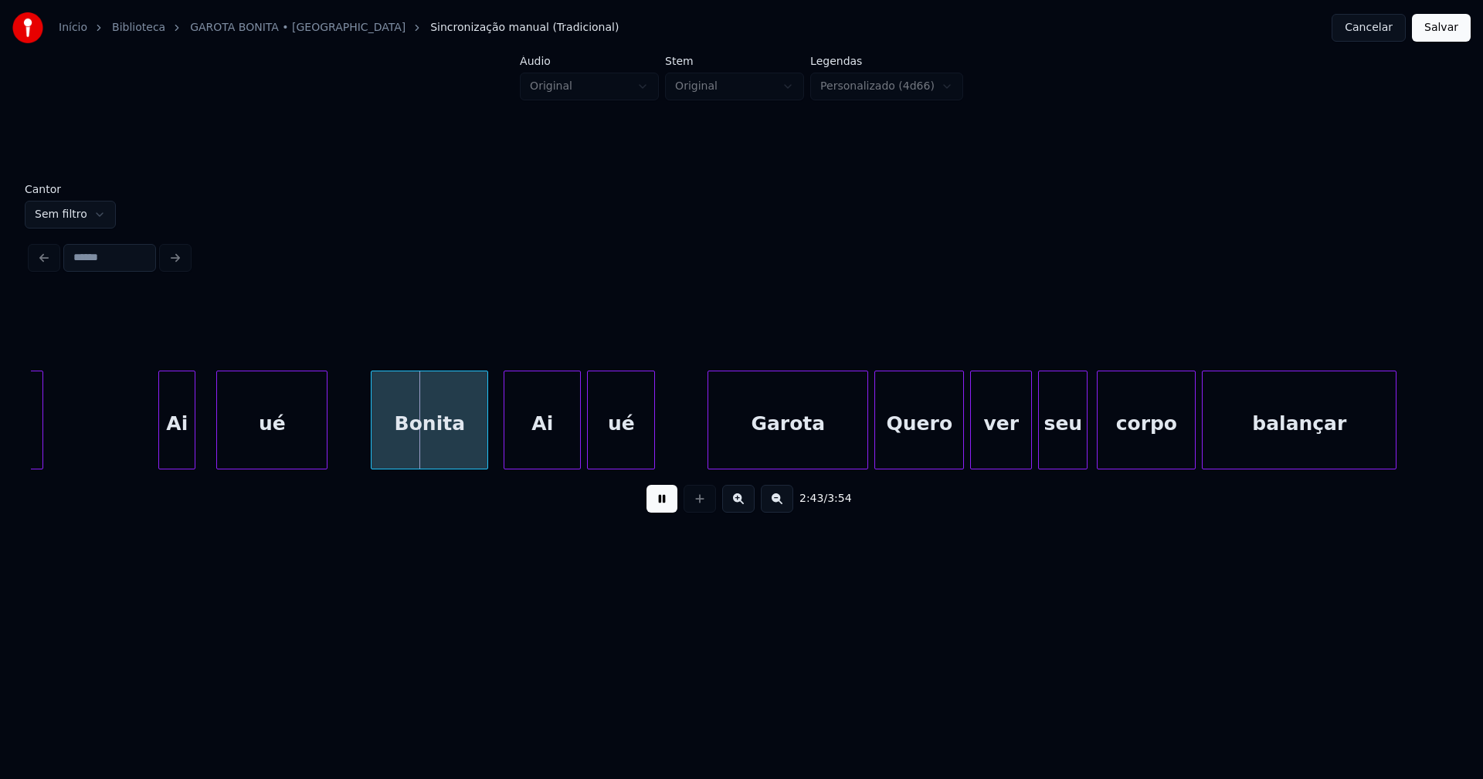
click at [460, 455] on div "Bonita" at bounding box center [429, 423] width 116 height 105
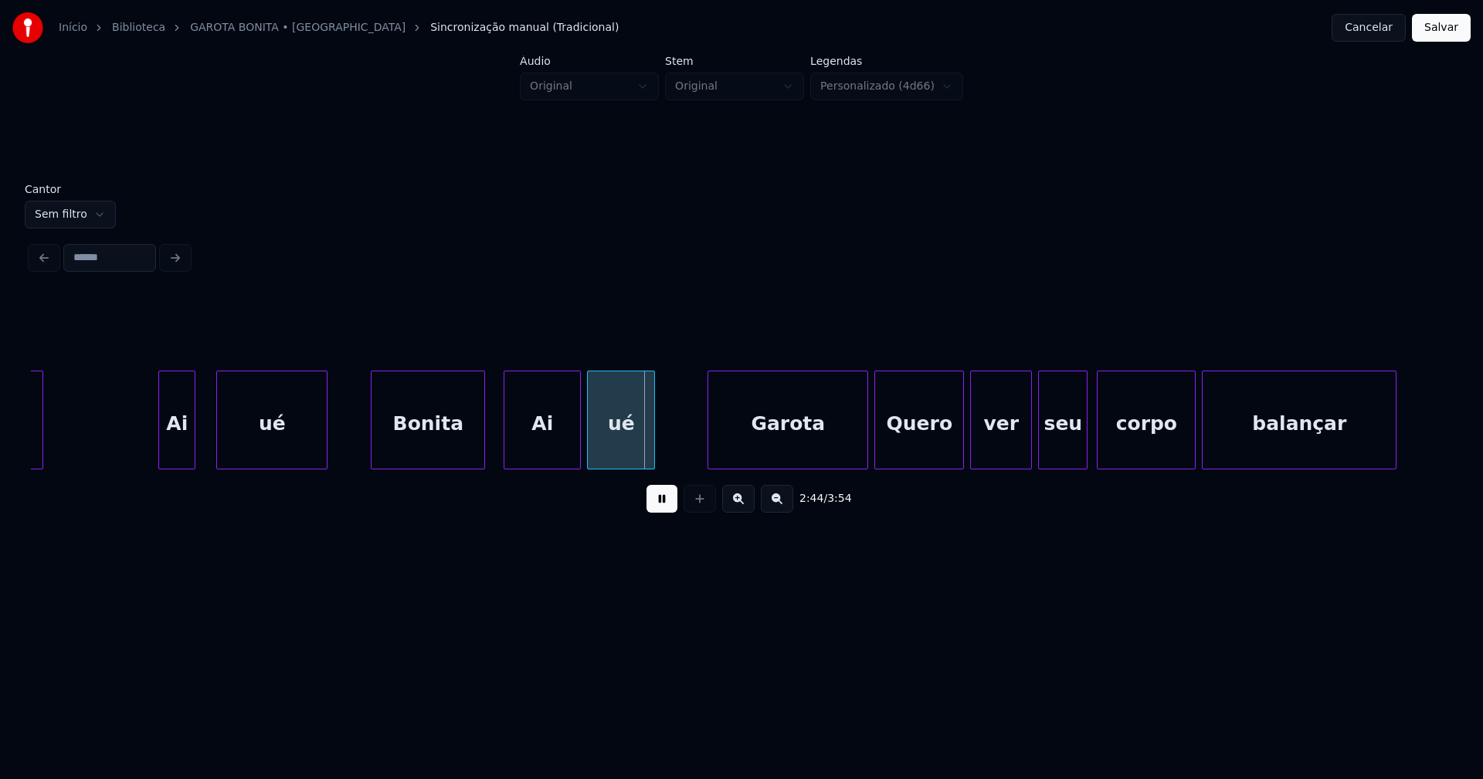
click at [483, 449] on div at bounding box center [482, 419] width 5 height 97
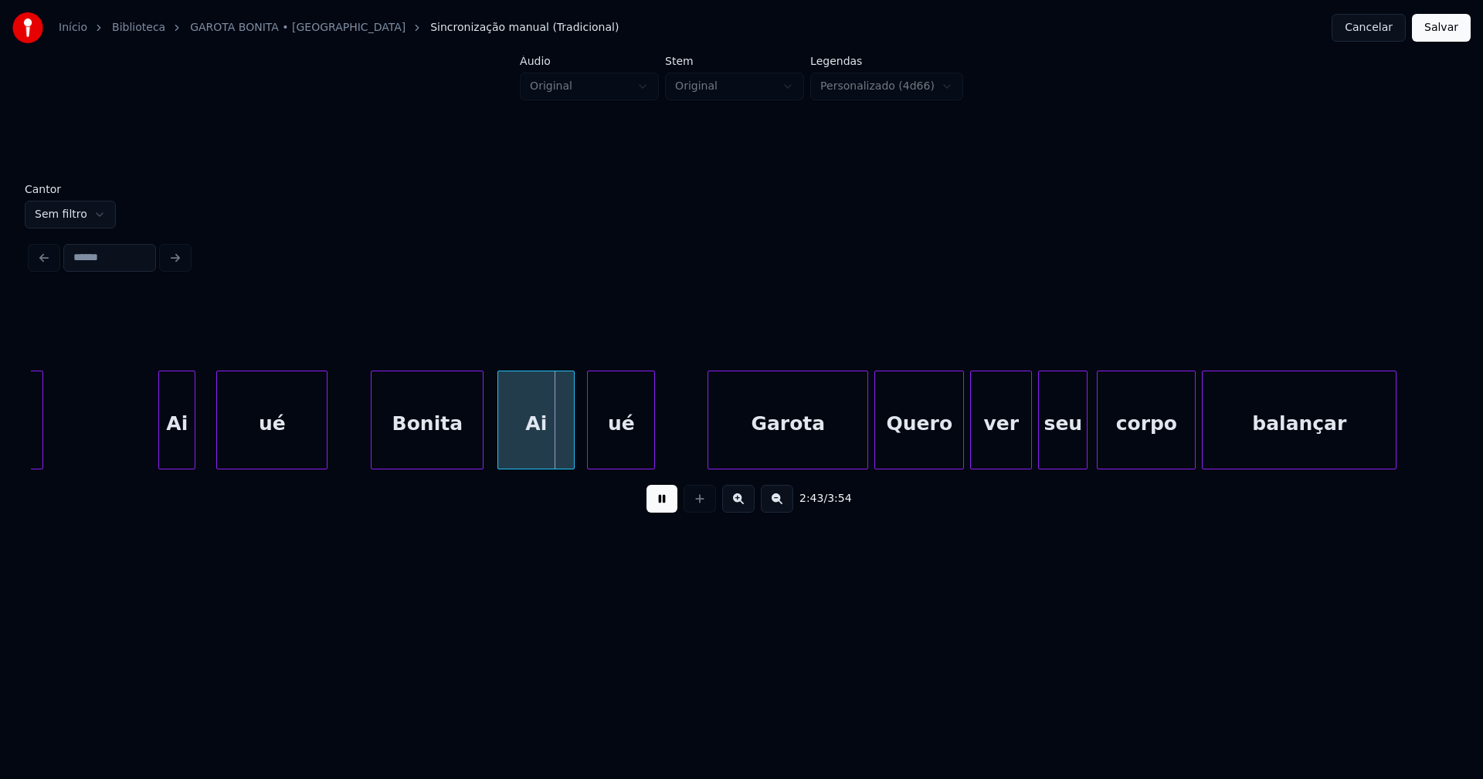
click at [512, 448] on div "Ai" at bounding box center [536, 423] width 76 height 105
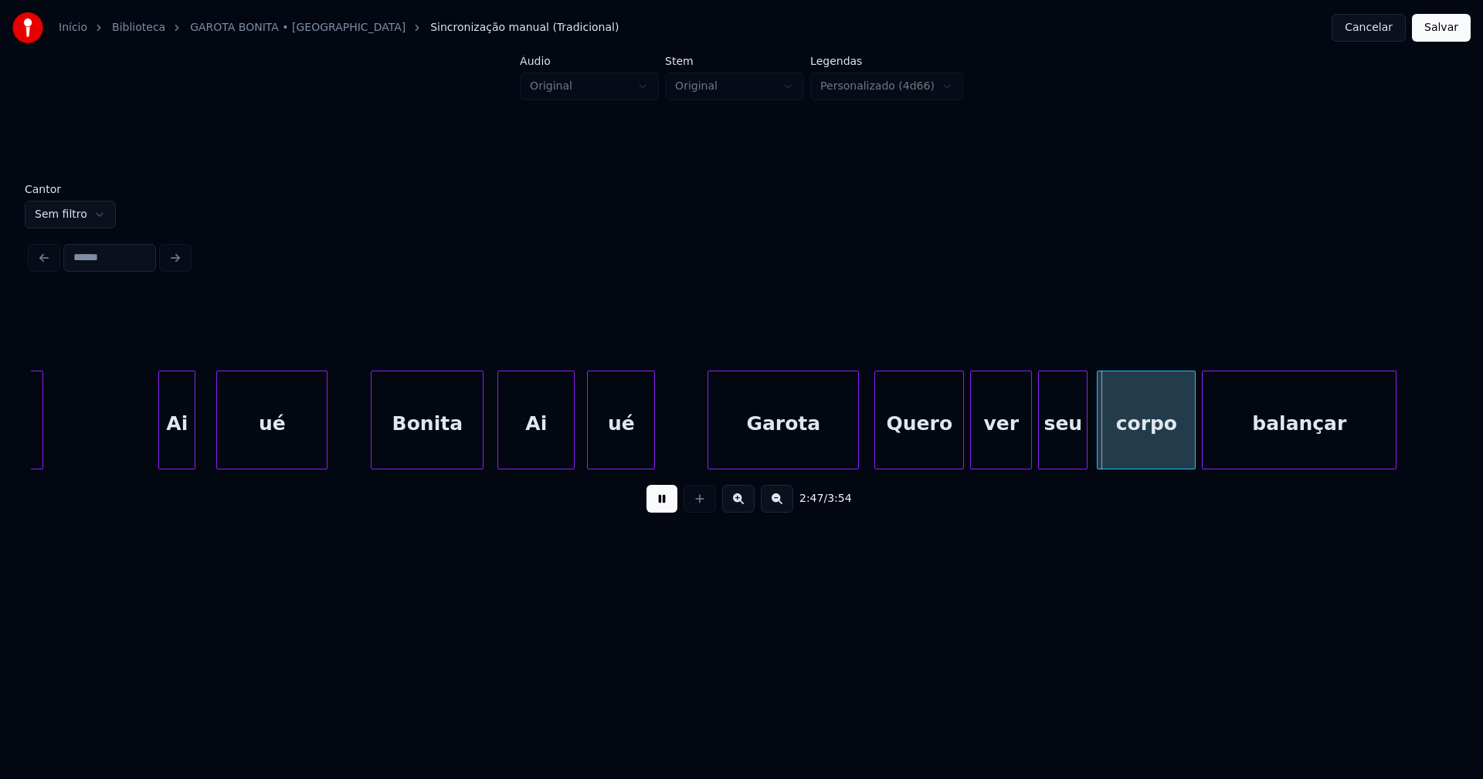
click at [858, 454] on div at bounding box center [855, 419] width 5 height 97
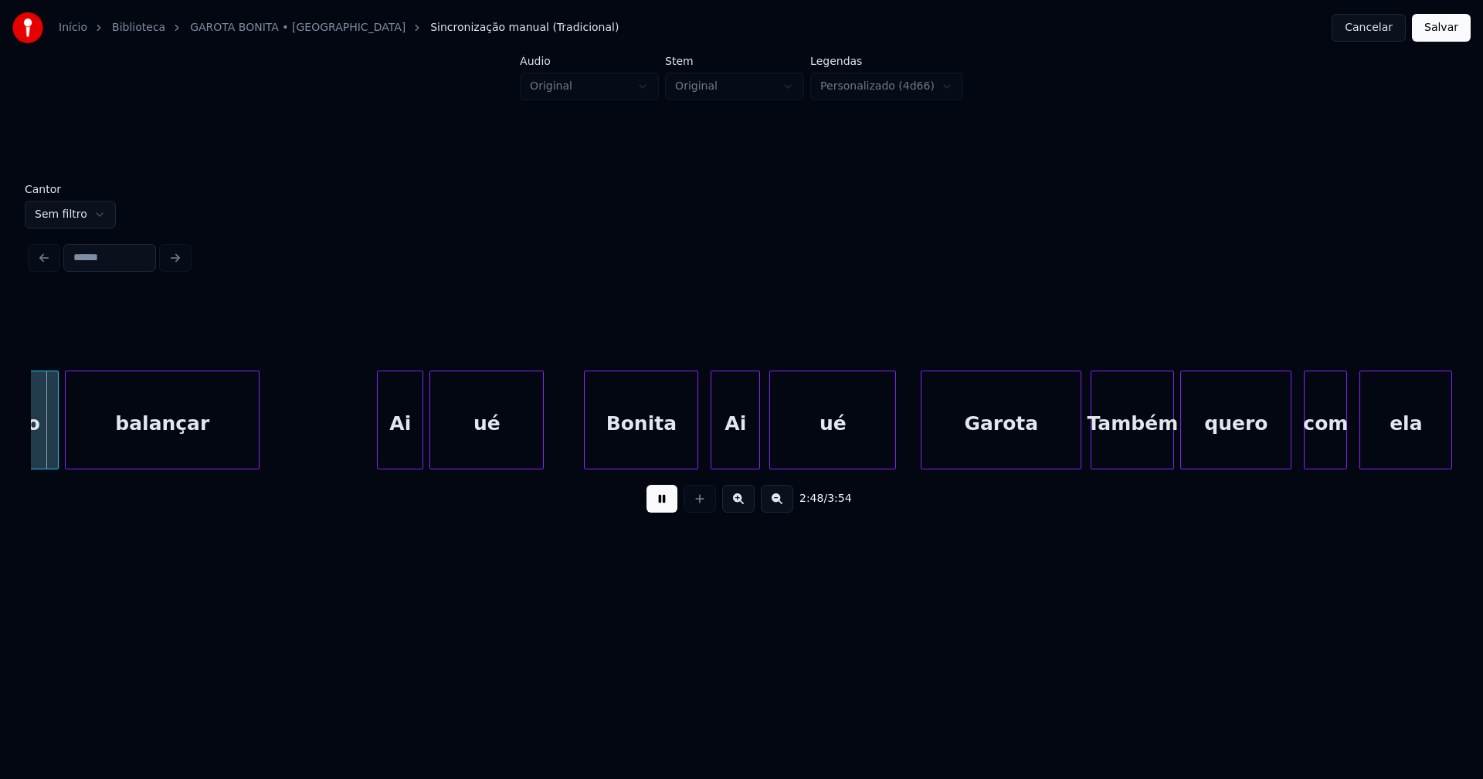
scroll to position [0, 25937]
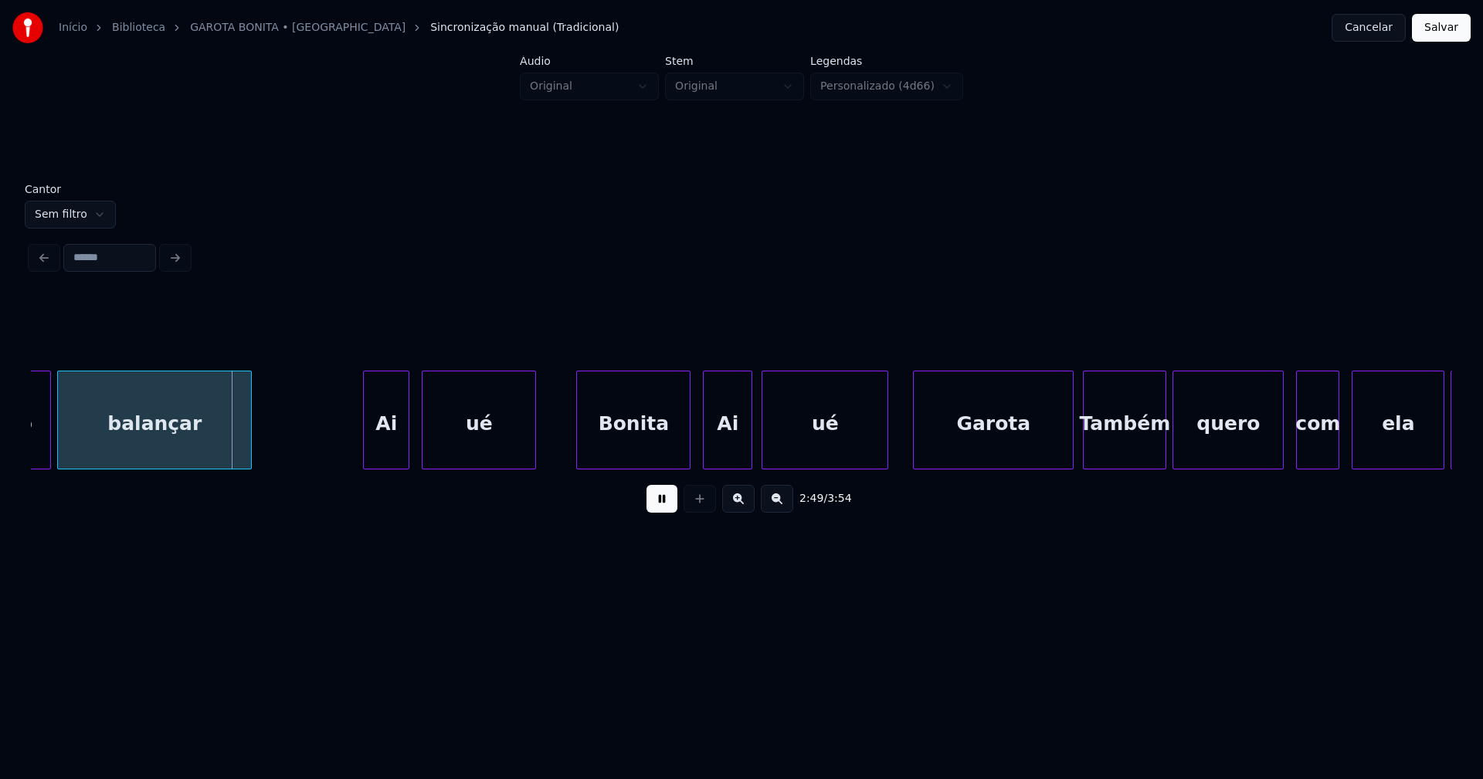
click at [388, 440] on div "Ai" at bounding box center [386, 423] width 45 height 105
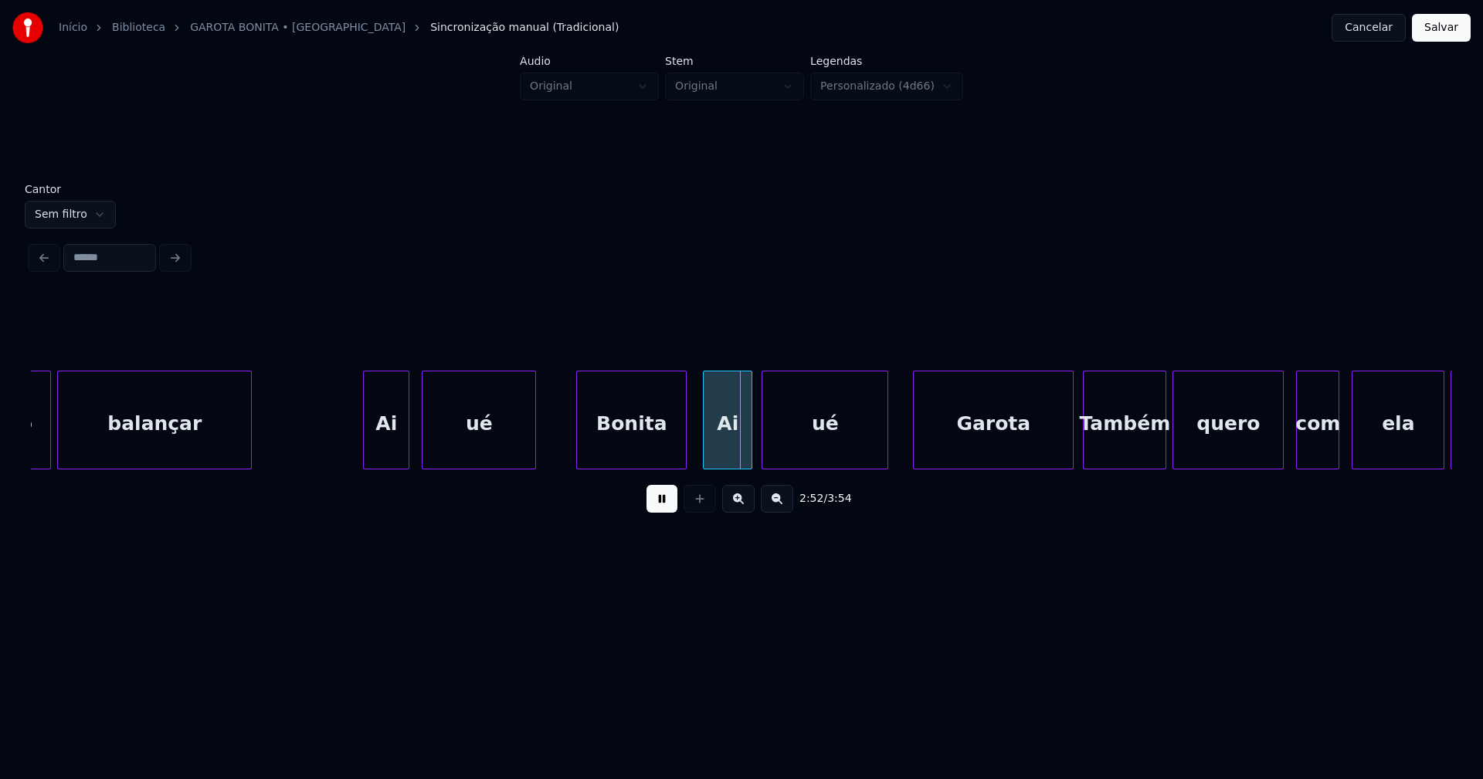
click at [685, 455] on div at bounding box center [683, 419] width 5 height 97
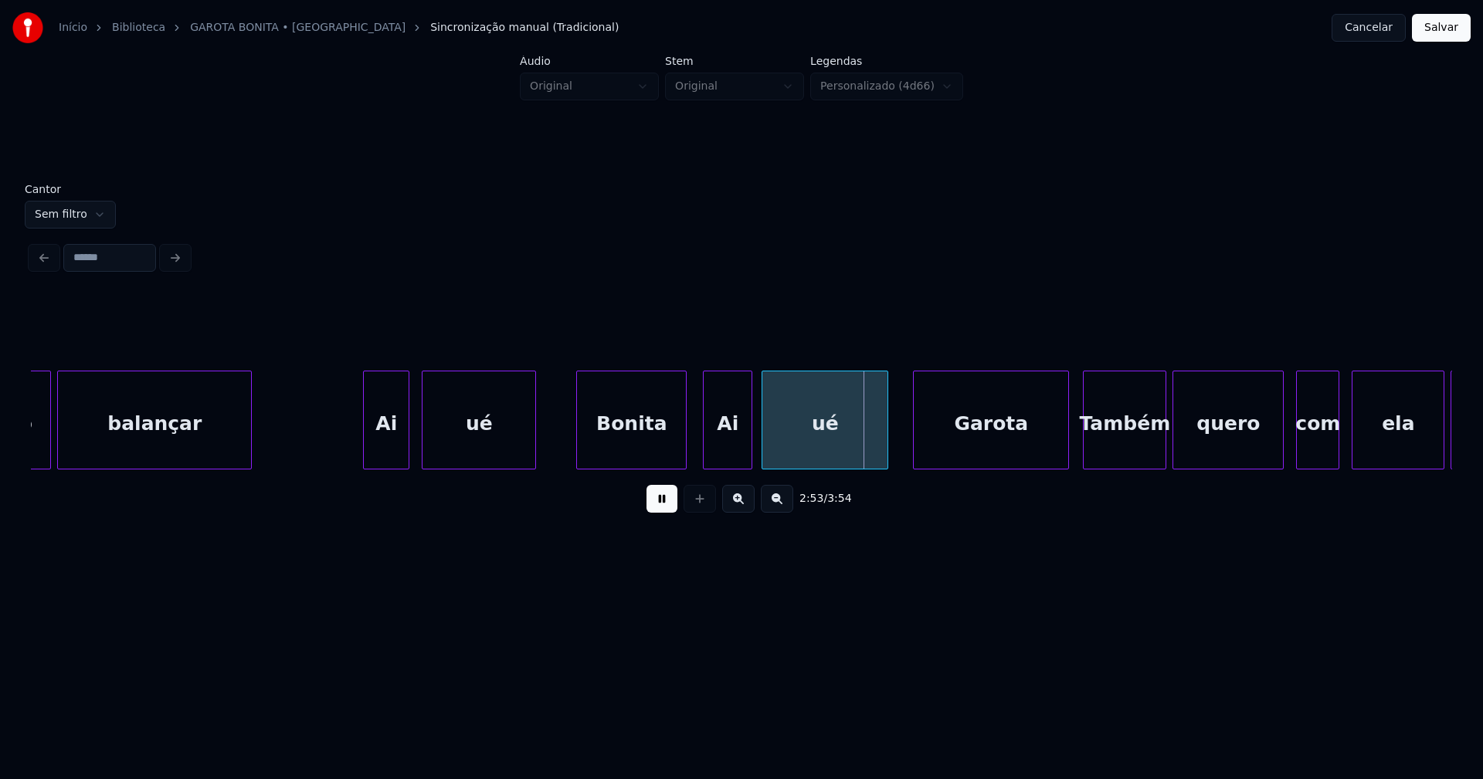
click at [1067, 447] on div at bounding box center [1065, 419] width 5 height 97
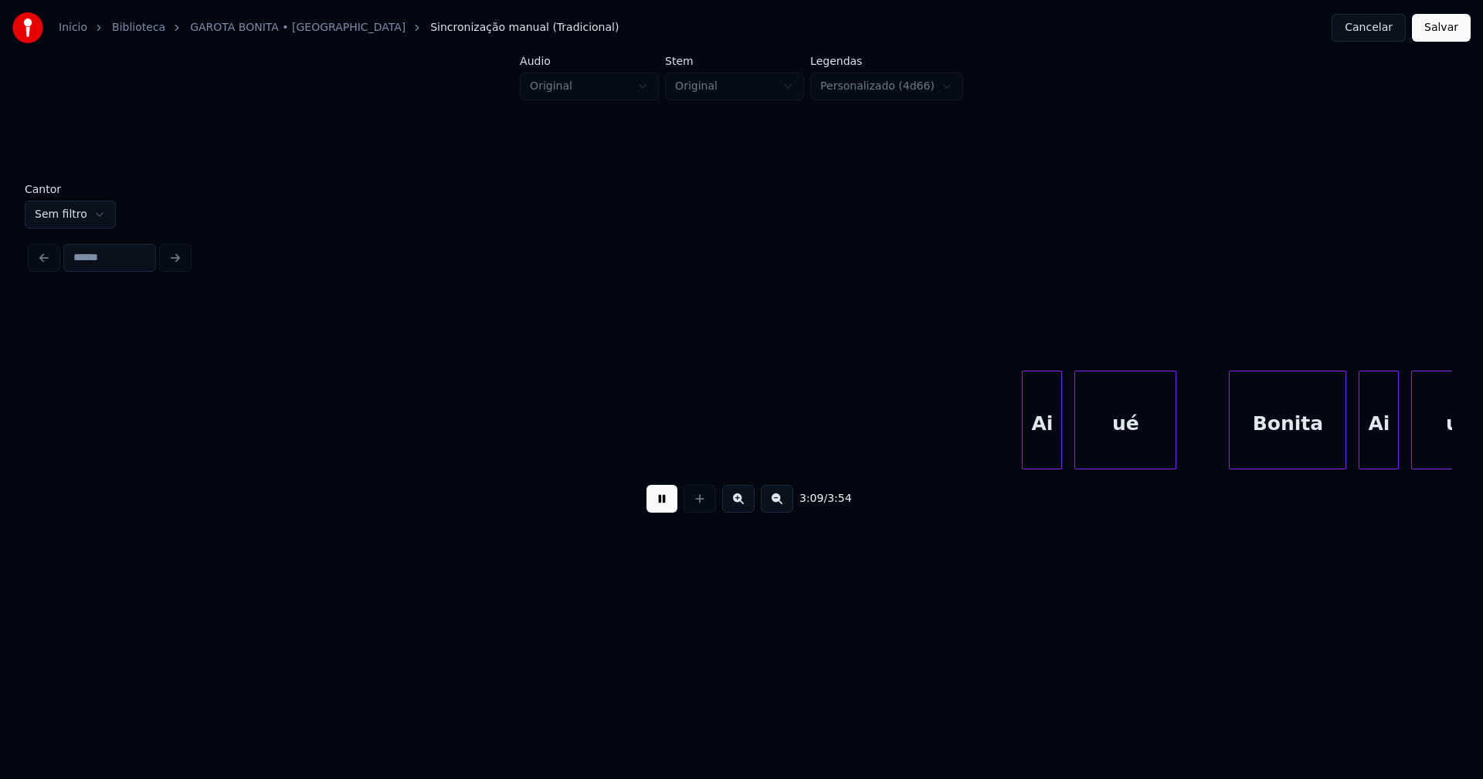
scroll to position [0, 29335]
click at [1031, 442] on div "Ai" at bounding box center [1029, 423] width 39 height 105
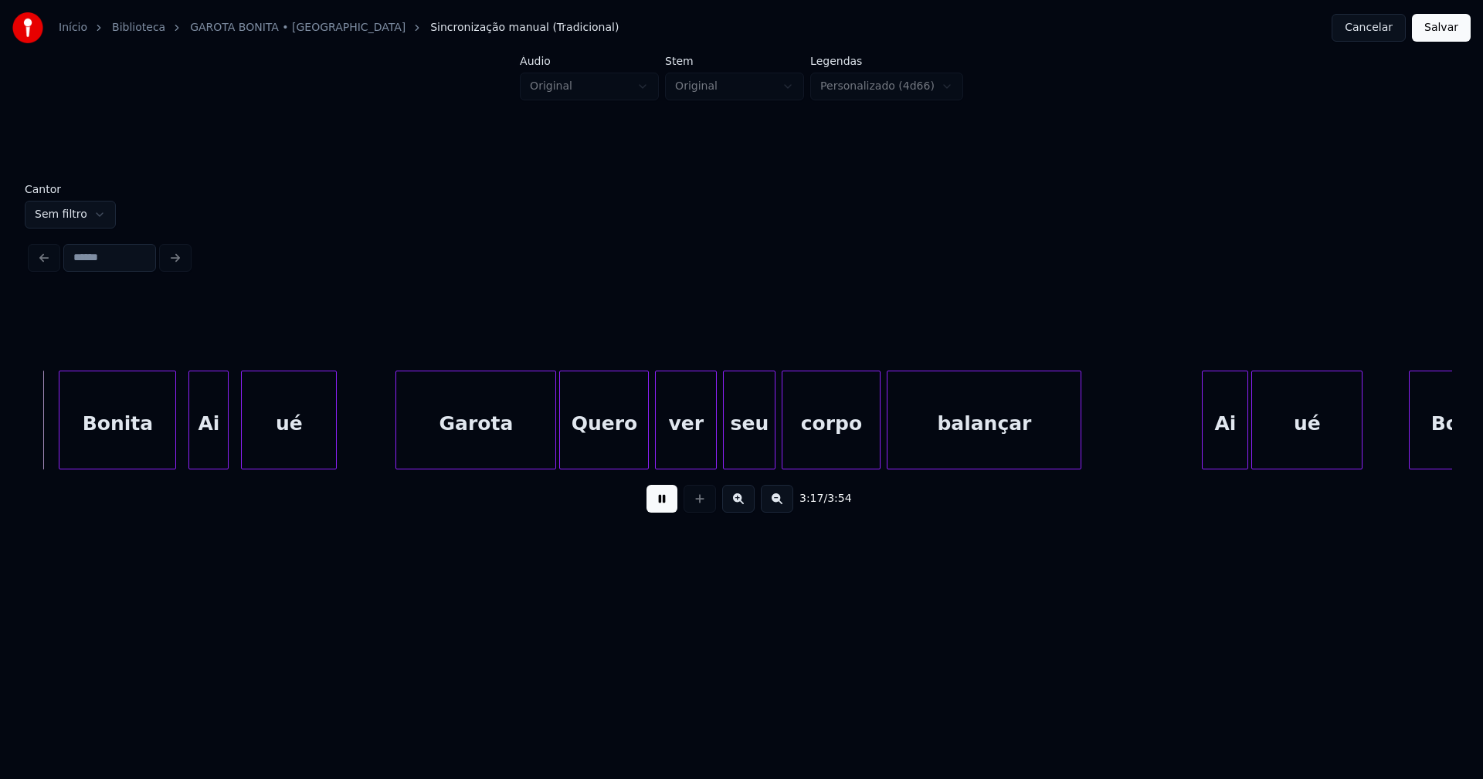
scroll to position [0, 30508]
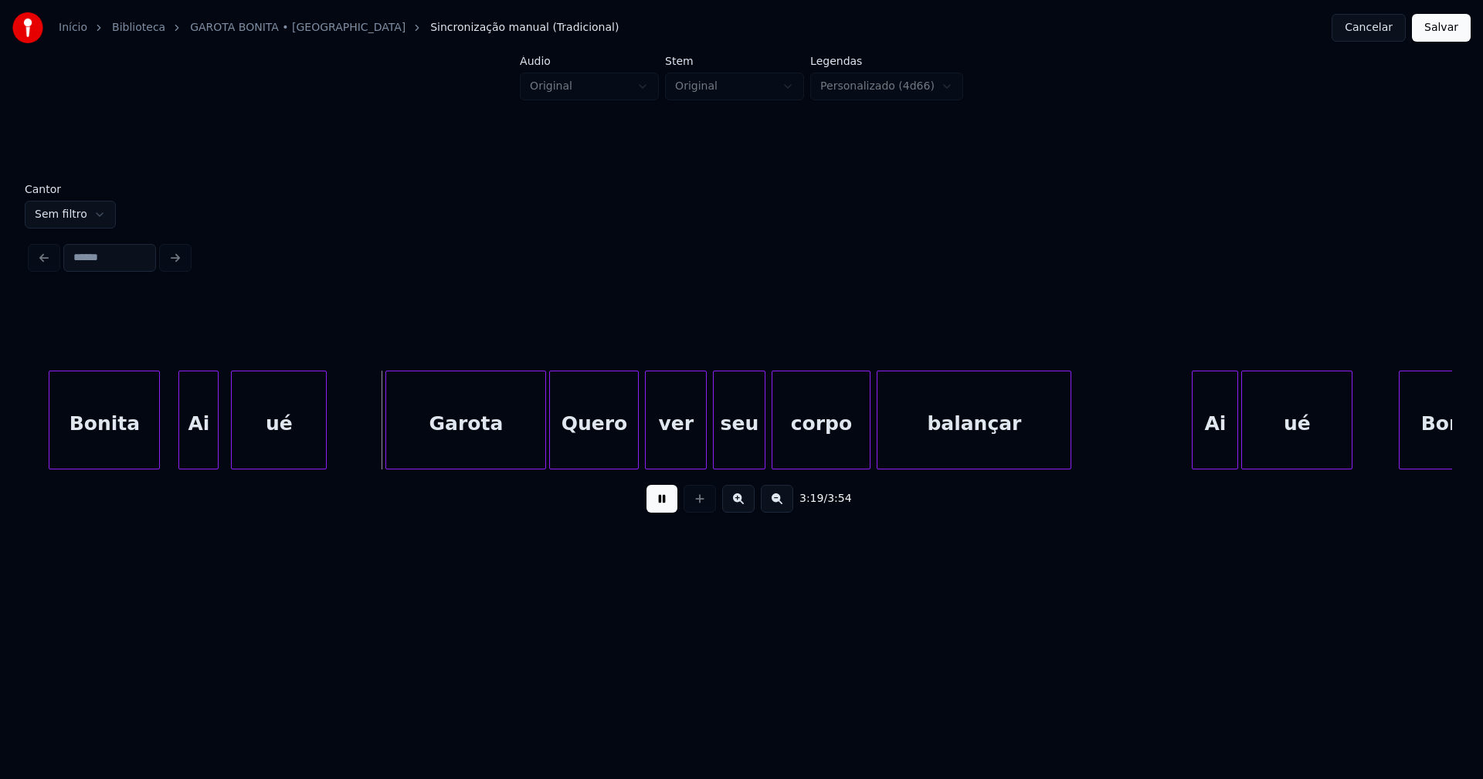
click at [156, 455] on div at bounding box center [156, 419] width 5 height 97
click at [183, 446] on div "Ai" at bounding box center [192, 423] width 39 height 105
click at [531, 453] on div at bounding box center [530, 419] width 5 height 97
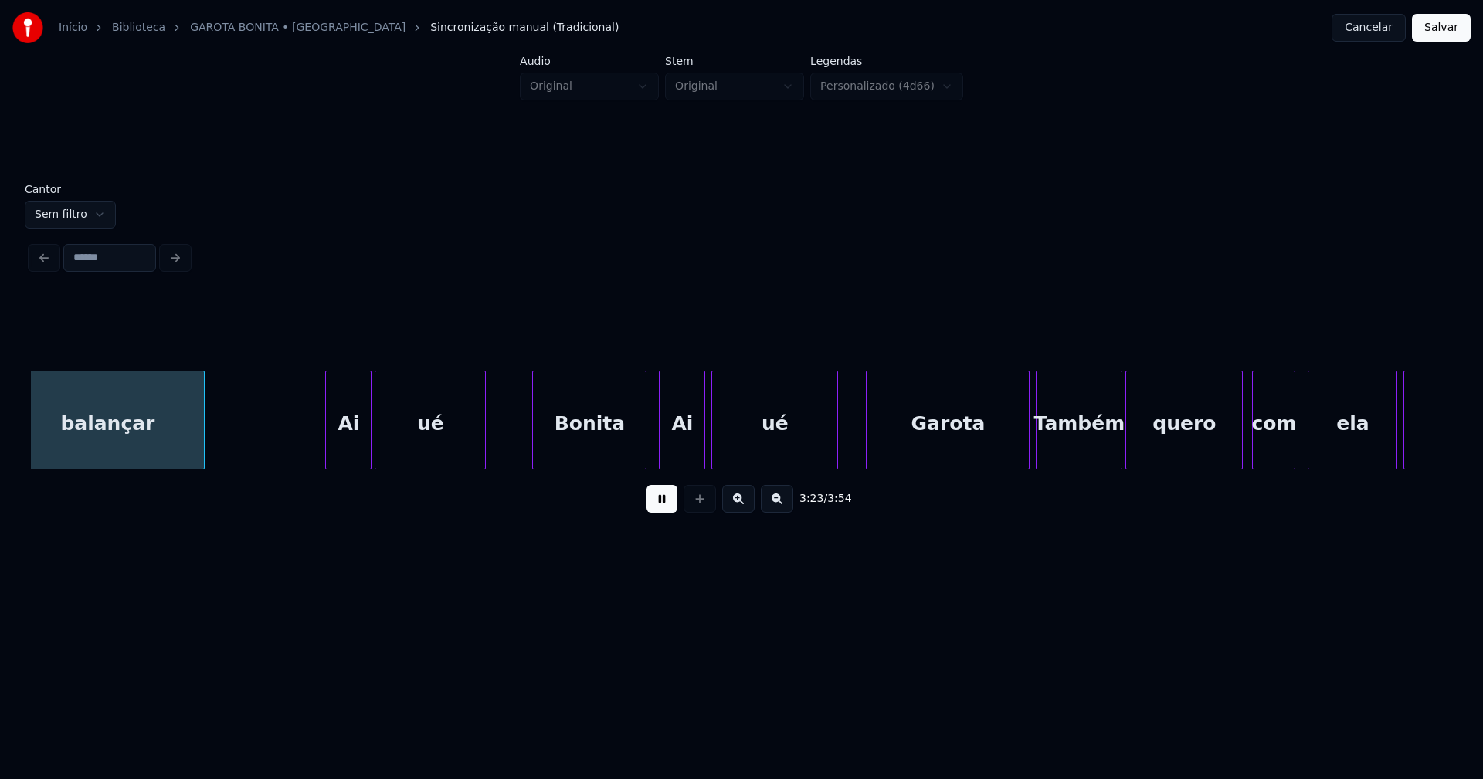
scroll to position [0, 31383]
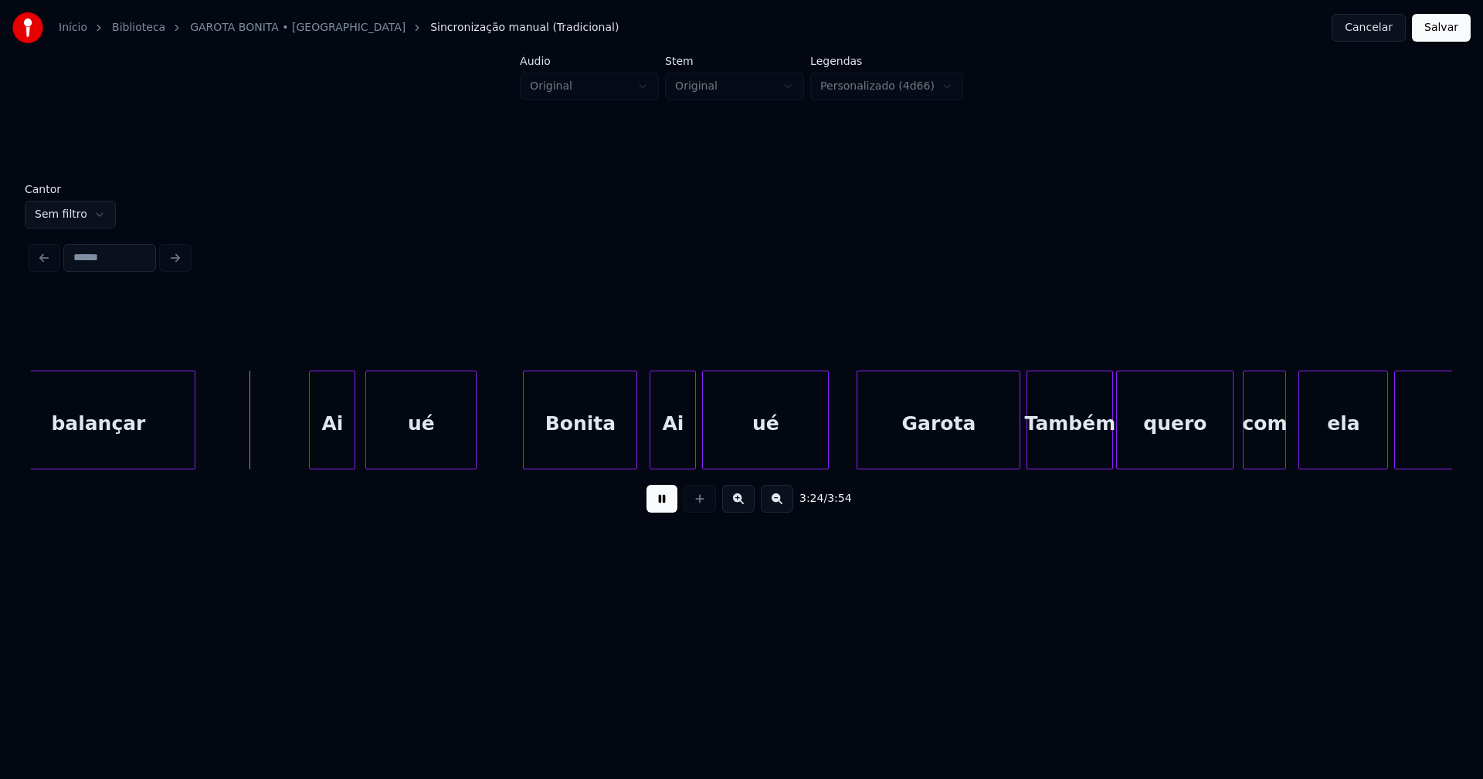
click at [338, 452] on div "Ai" at bounding box center [332, 423] width 45 height 105
click at [609, 456] on div "Bonita" at bounding box center [573, 423] width 113 height 105
click at [673, 458] on div "Ai" at bounding box center [668, 423] width 45 height 105
click at [1005, 456] on div at bounding box center [1006, 419] width 5 height 97
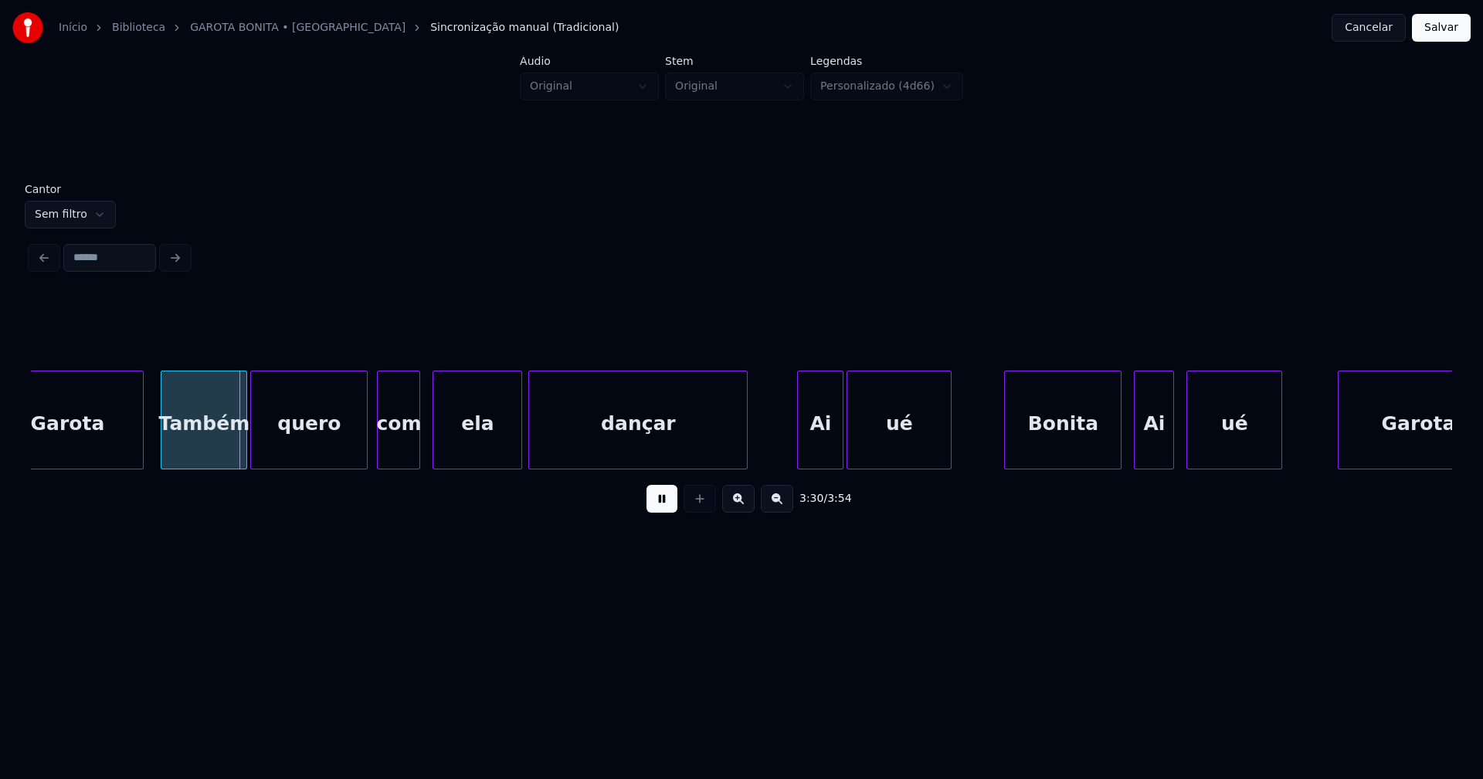
scroll to position [0, 32269]
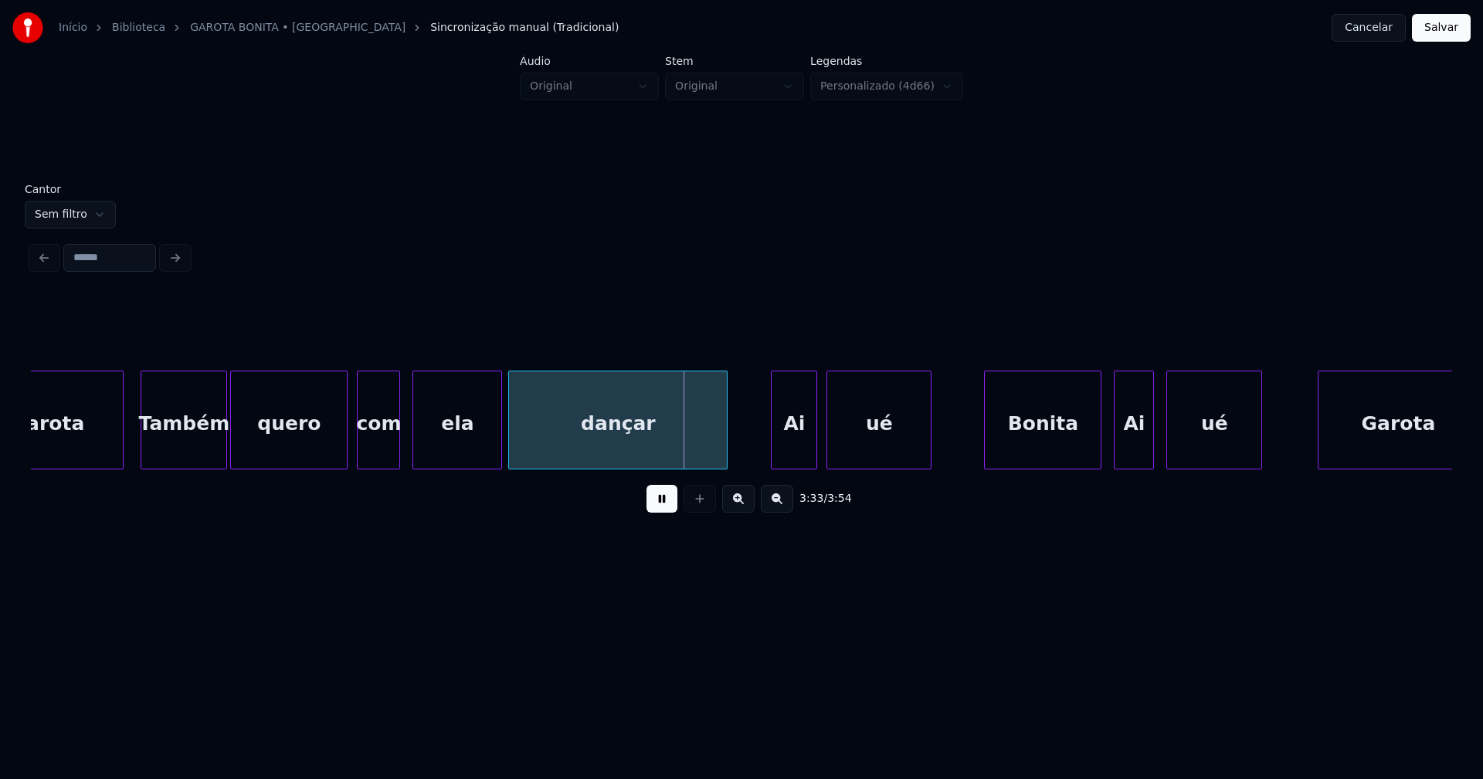
click at [788, 443] on div "Ai" at bounding box center [793, 423] width 45 height 105
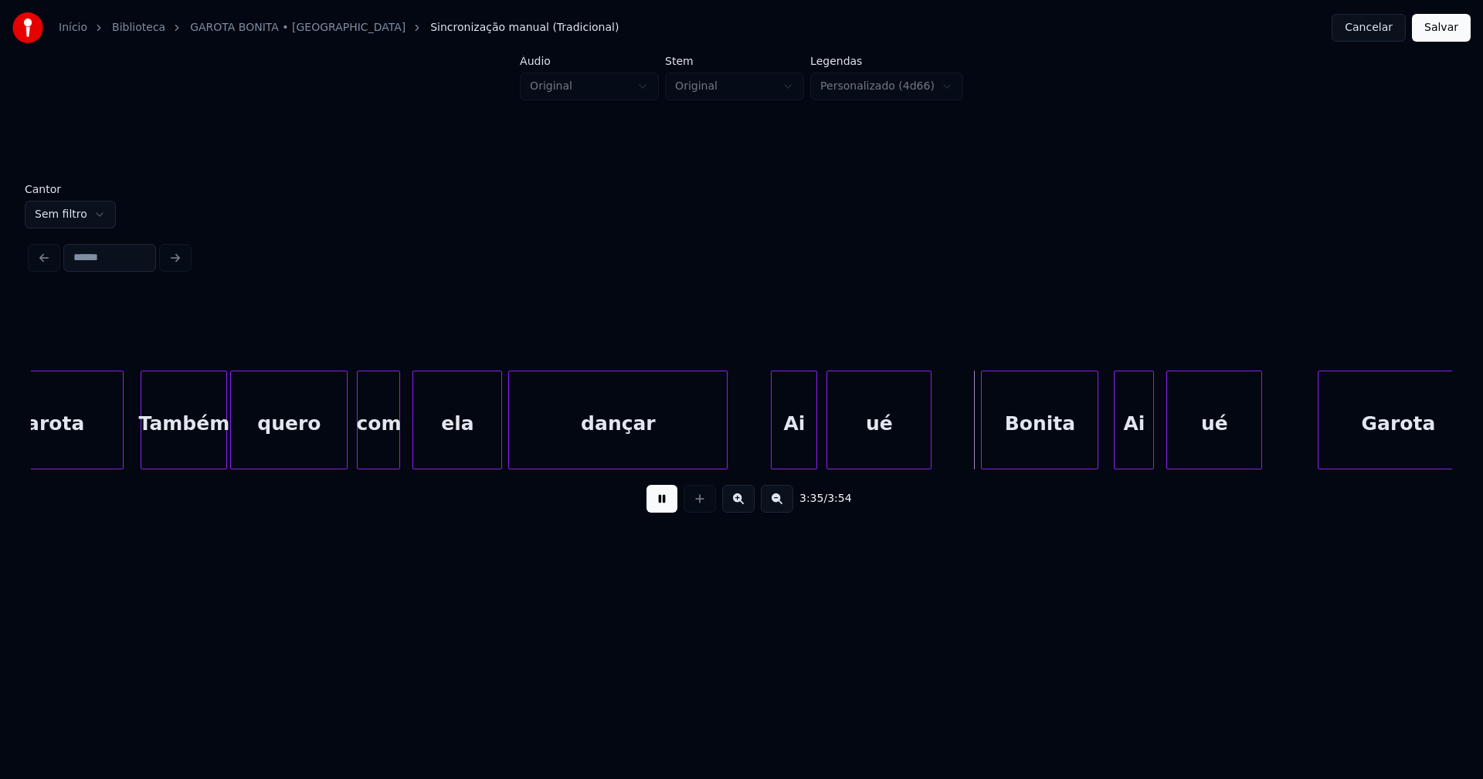
click at [1071, 442] on div "Bonita" at bounding box center [1039, 423] width 116 height 105
click at [1093, 446] on div at bounding box center [1091, 419] width 5 height 97
click at [1115, 442] on div "Ai" at bounding box center [1127, 423] width 39 height 105
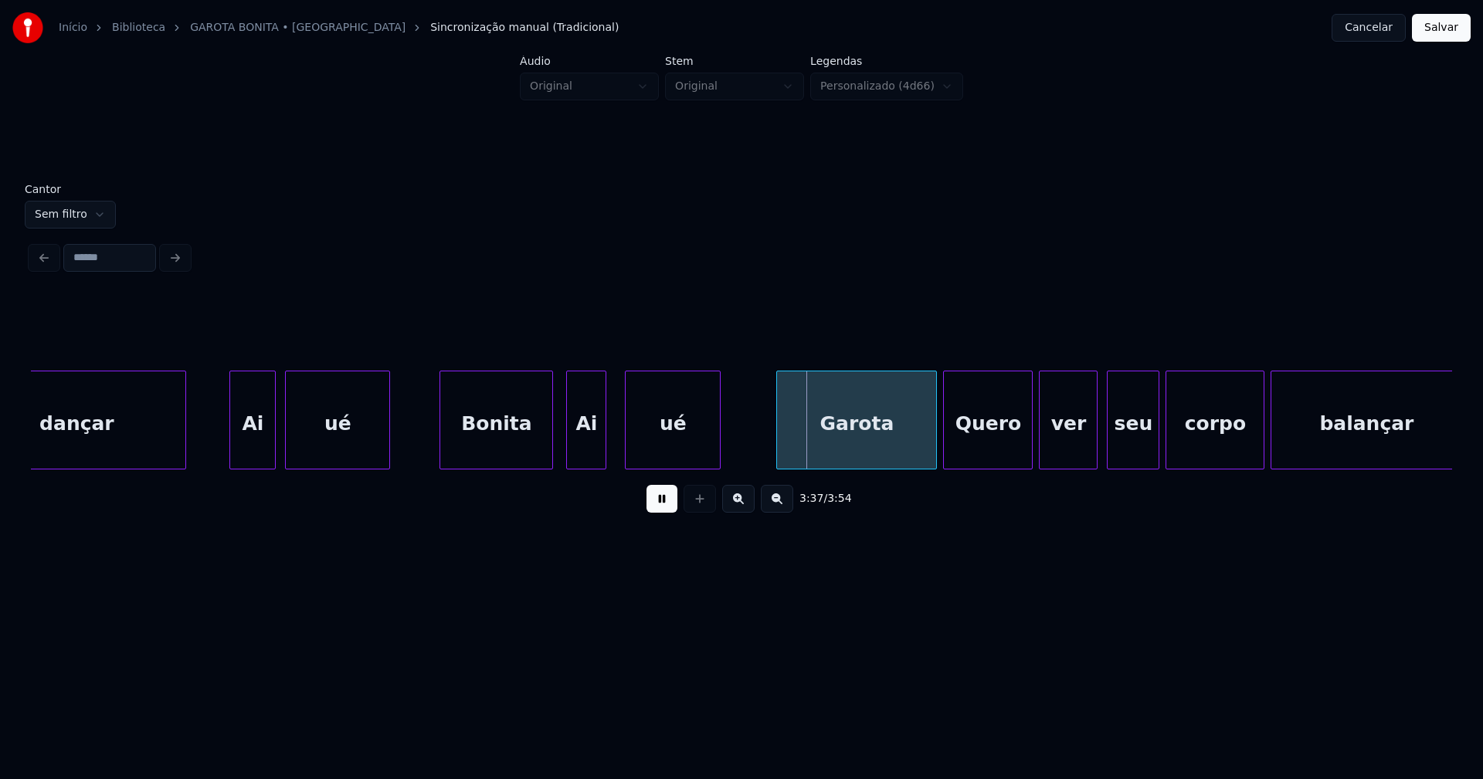
scroll to position [0, 32769]
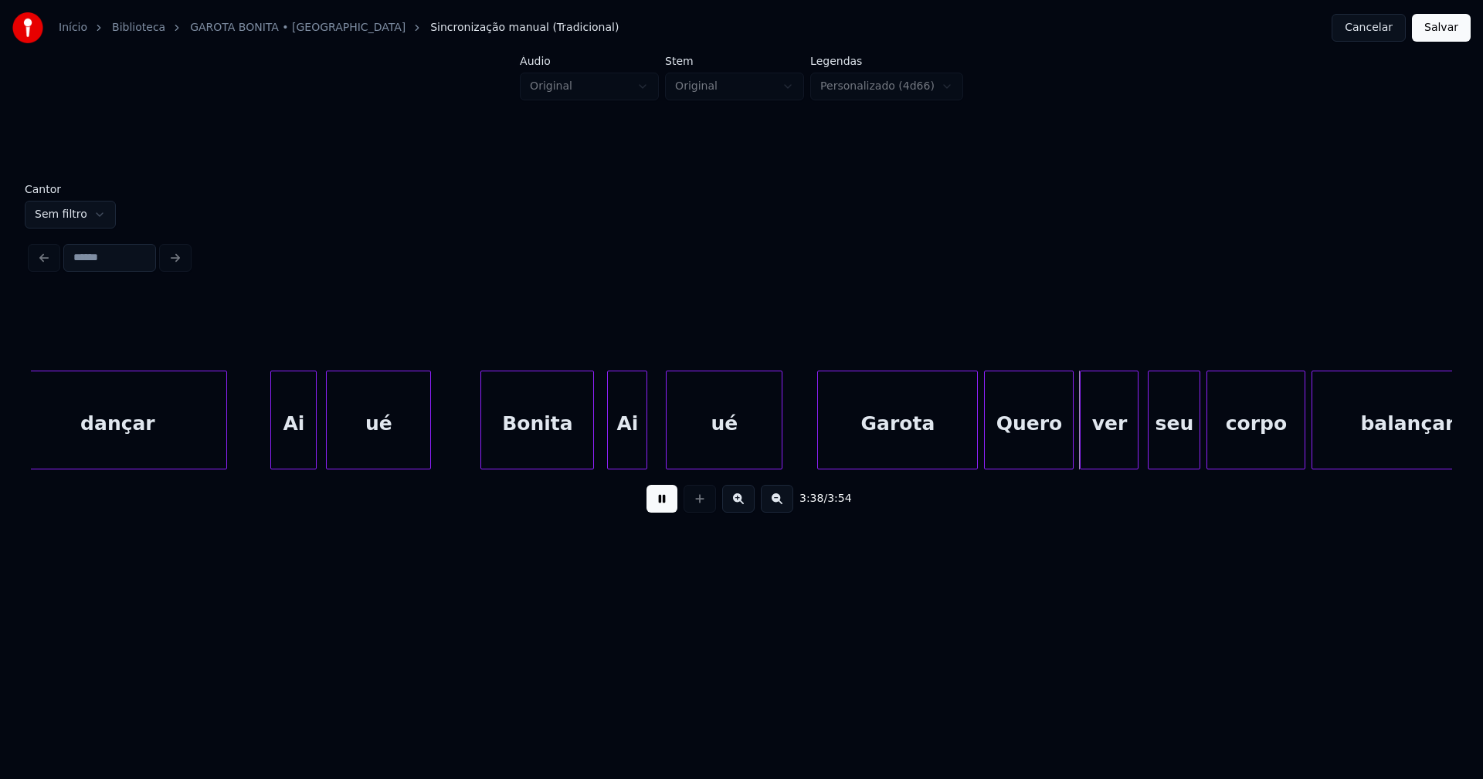
click at [780, 442] on div at bounding box center [779, 419] width 5 height 97
click at [966, 456] on div at bounding box center [966, 419] width 5 height 97
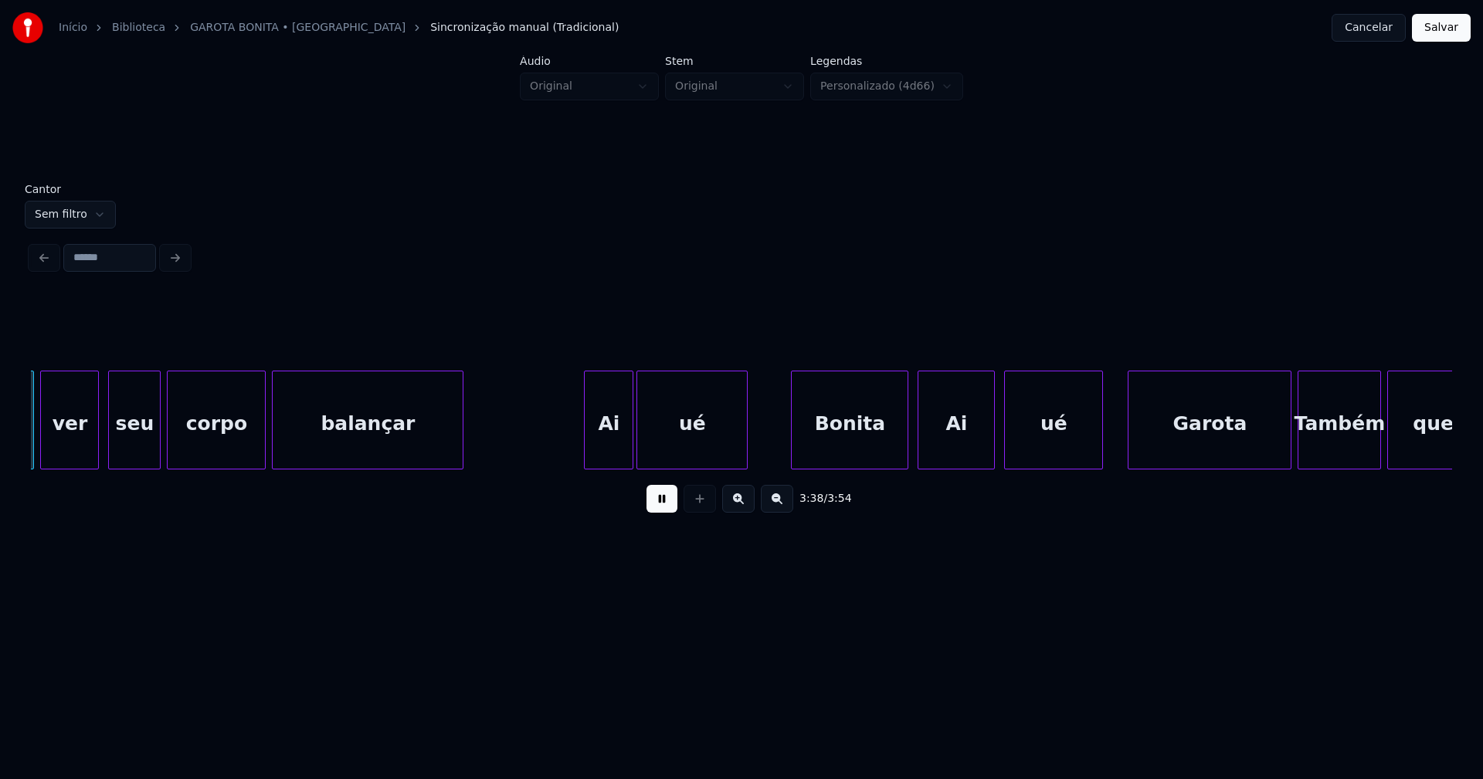
scroll to position [0, 33816]
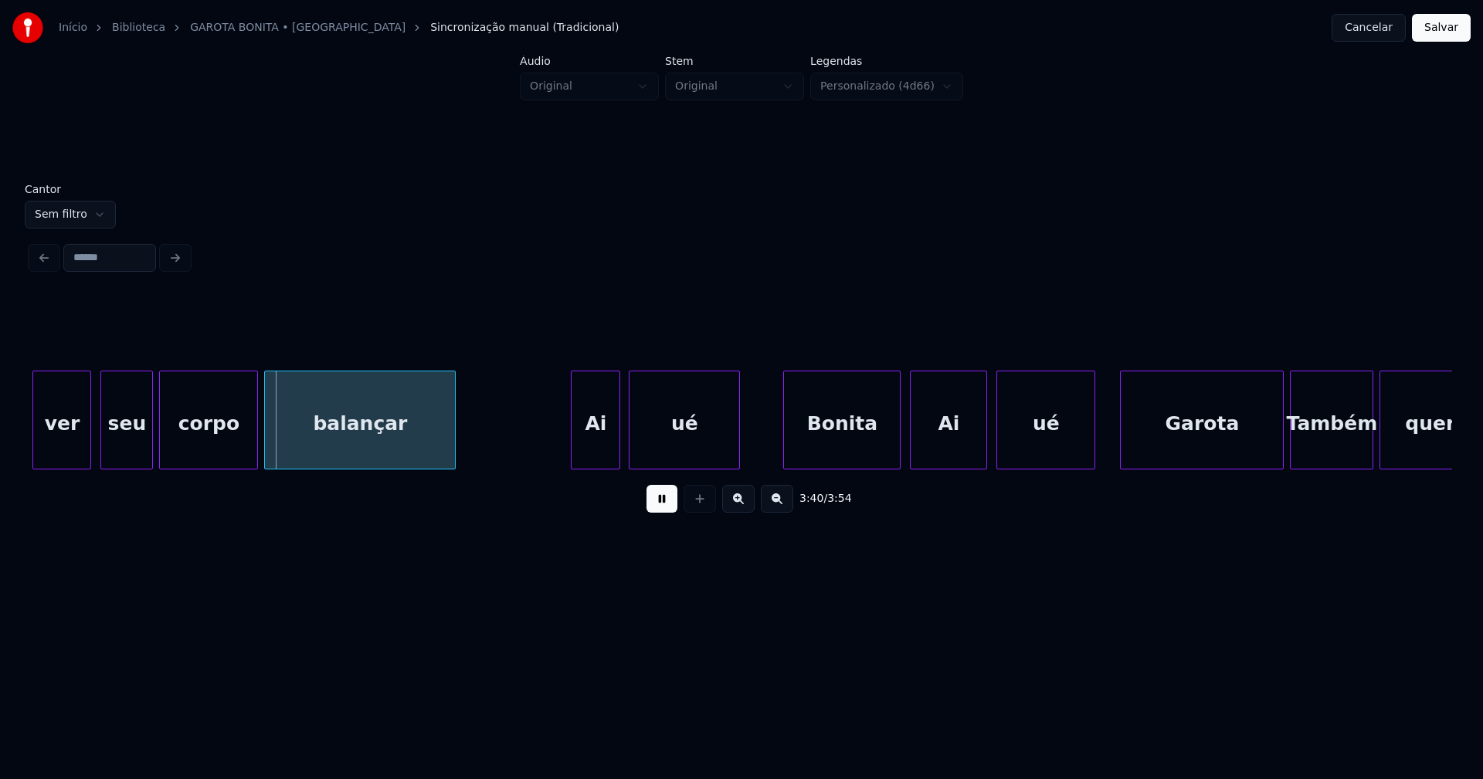
click at [598, 455] on div "Ai" at bounding box center [595, 423] width 48 height 105
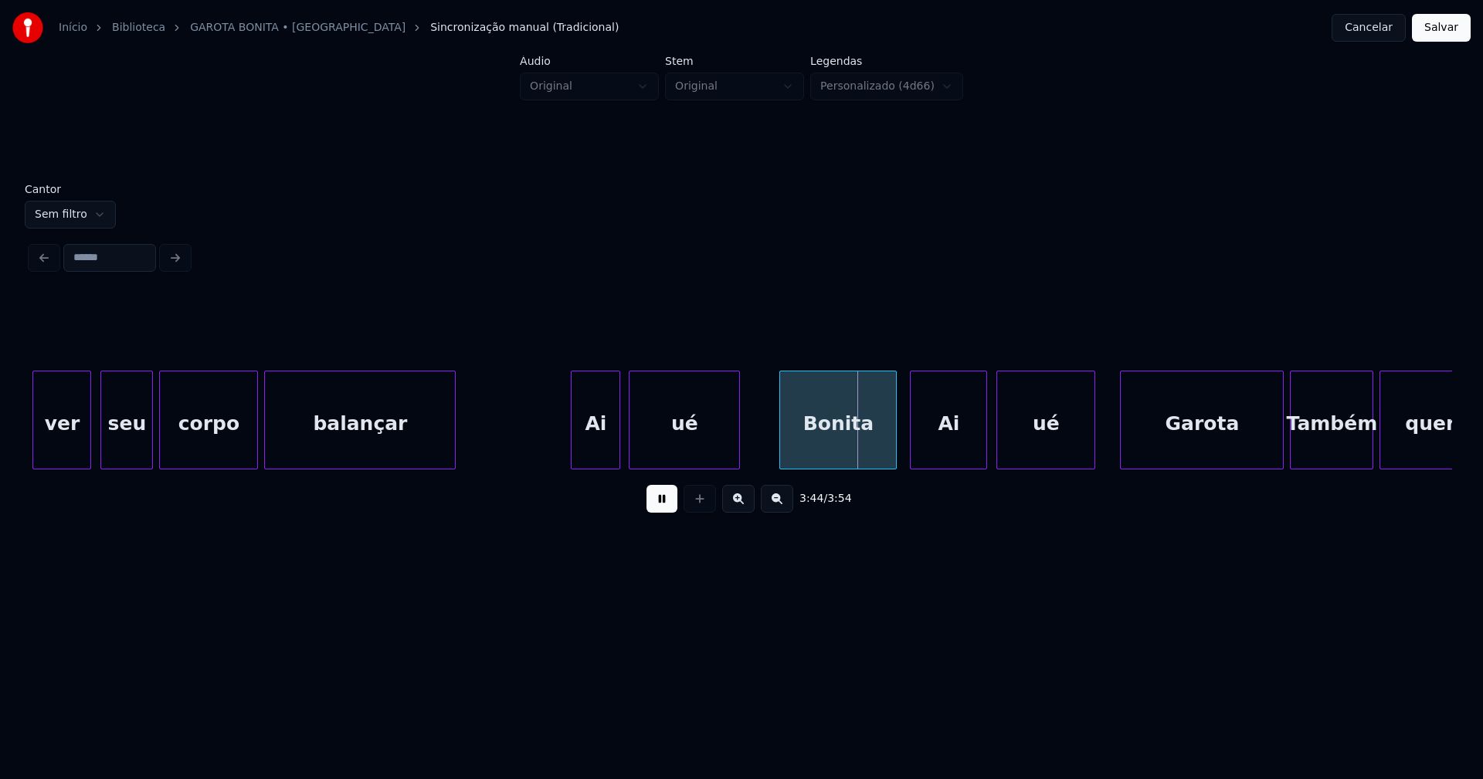
click at [866, 457] on div "Bonita" at bounding box center [838, 423] width 116 height 105
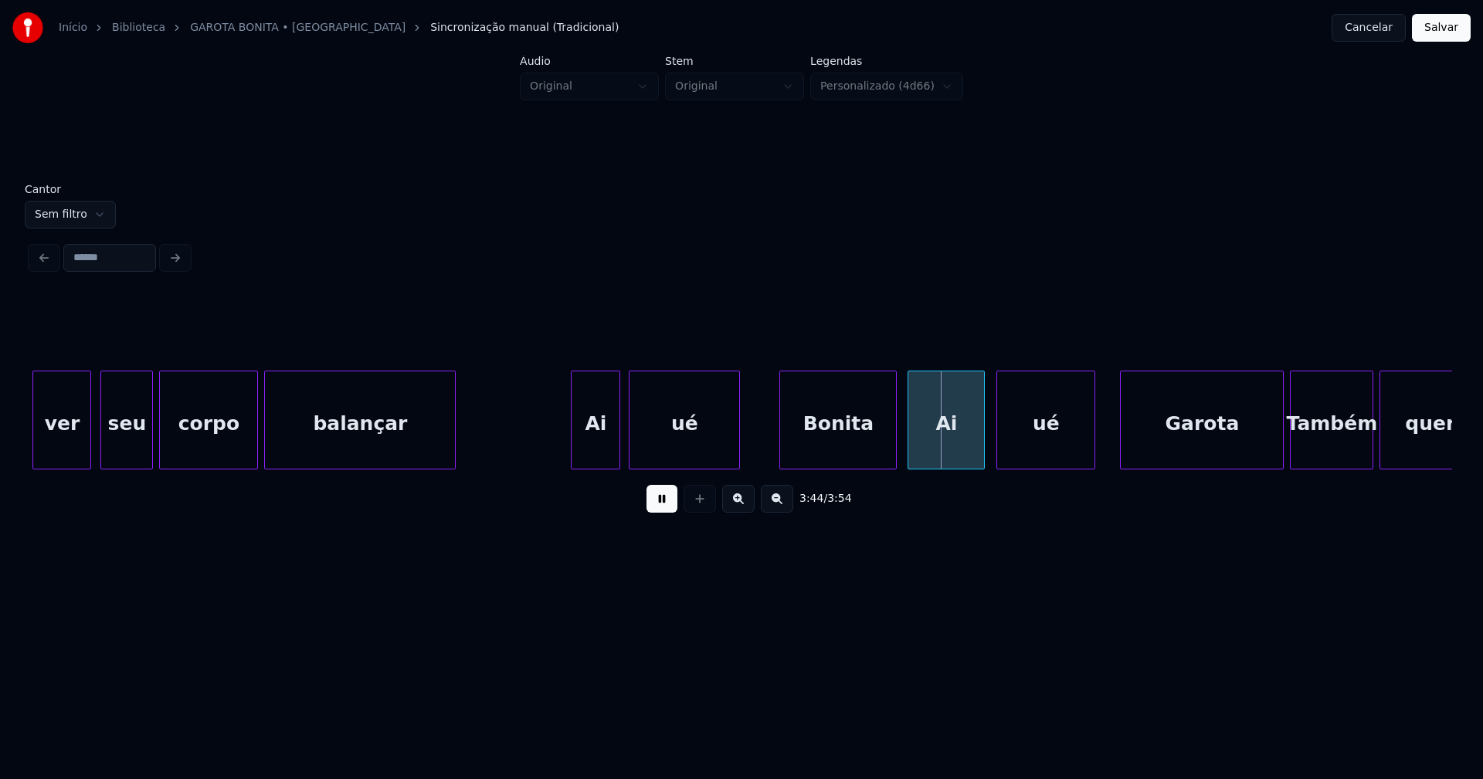
click at [956, 456] on div "Ai" at bounding box center [946, 423] width 76 height 105
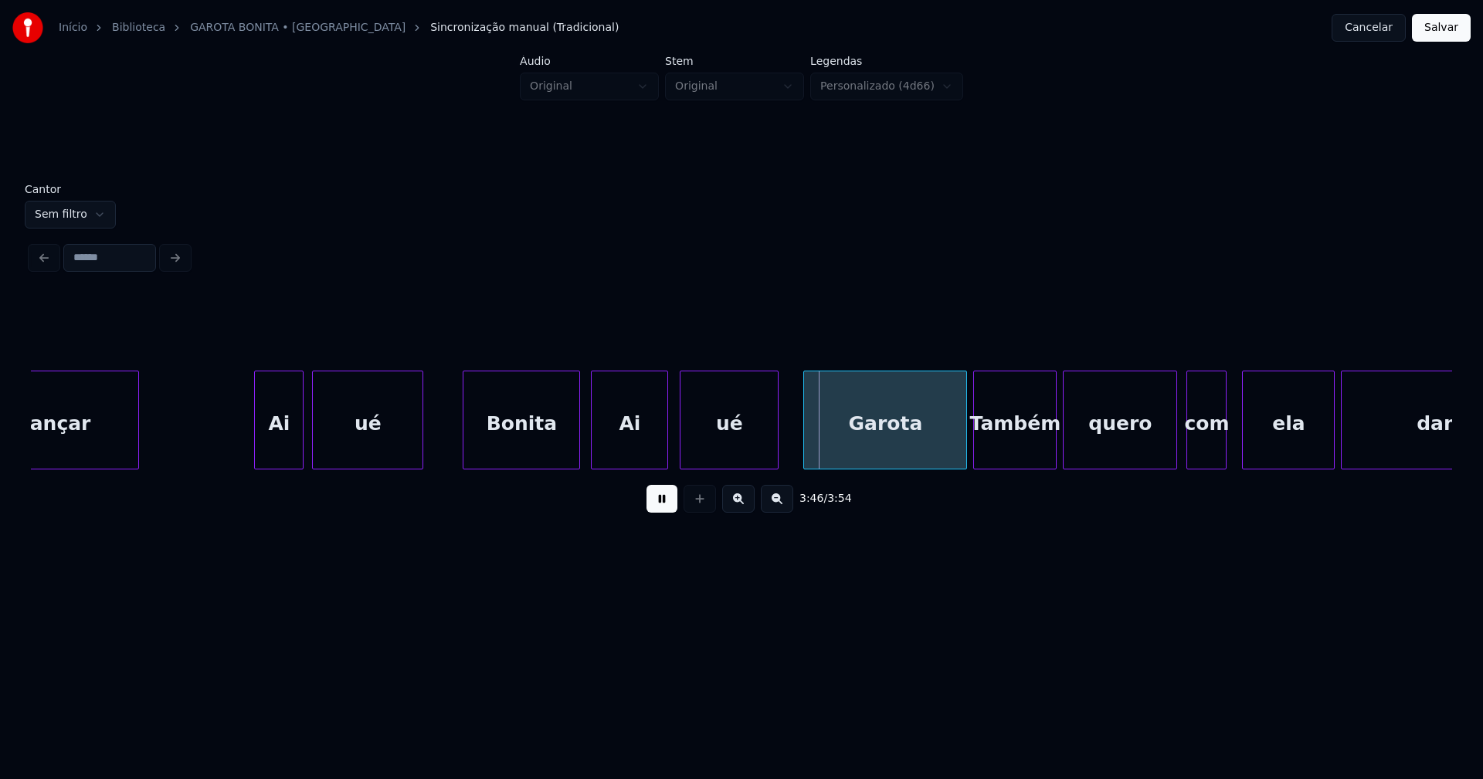
scroll to position [0, 34253]
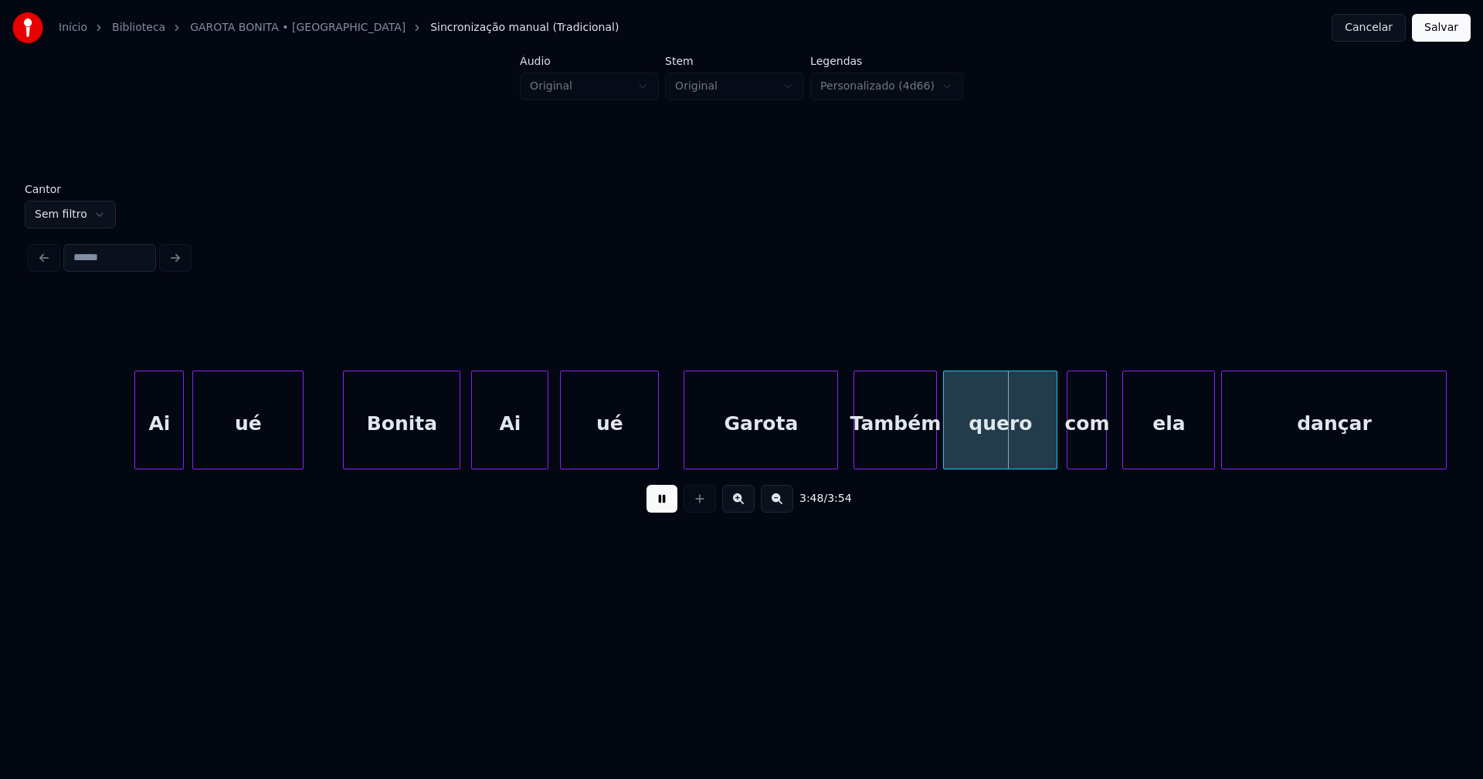
click at [836, 454] on div at bounding box center [834, 419] width 5 height 97
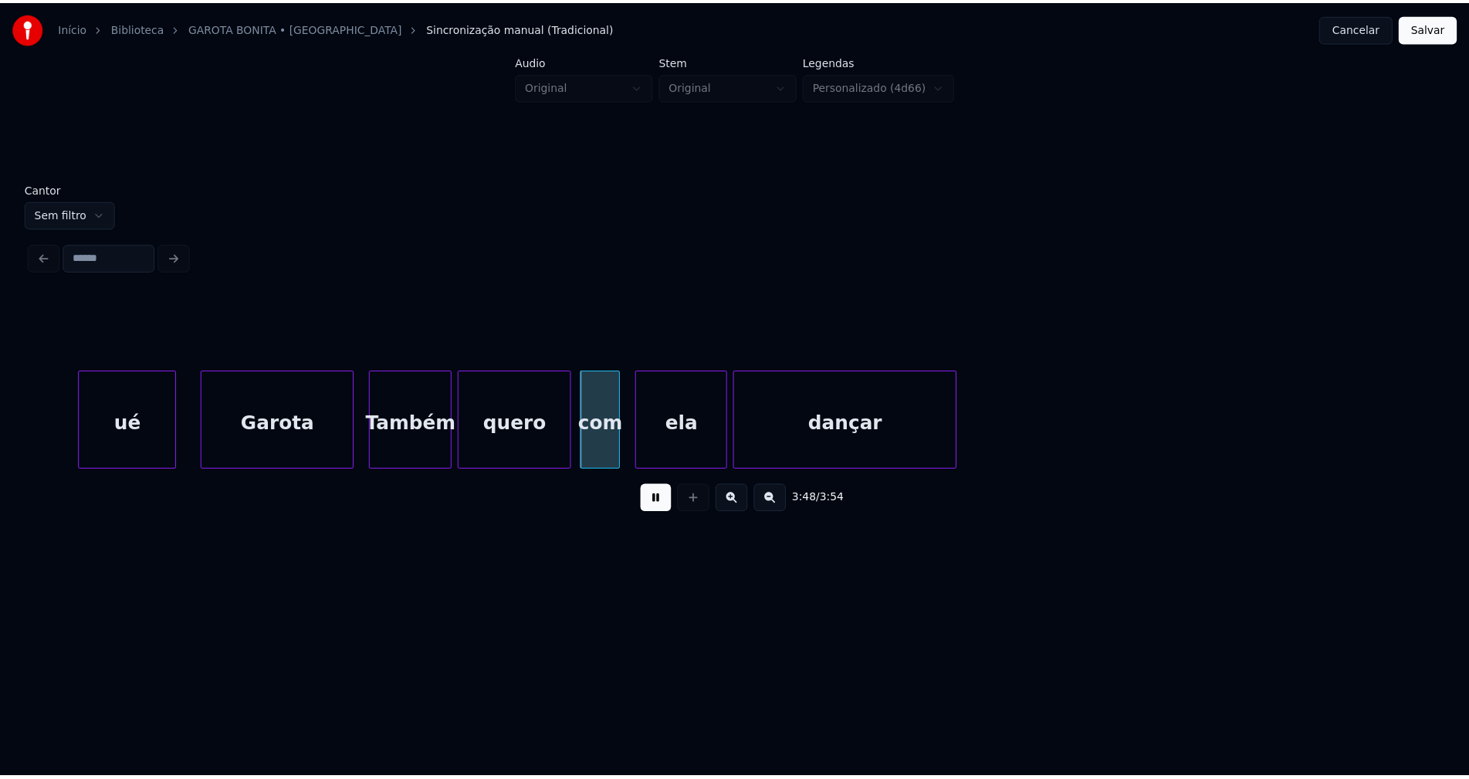
scroll to position [0, 34774]
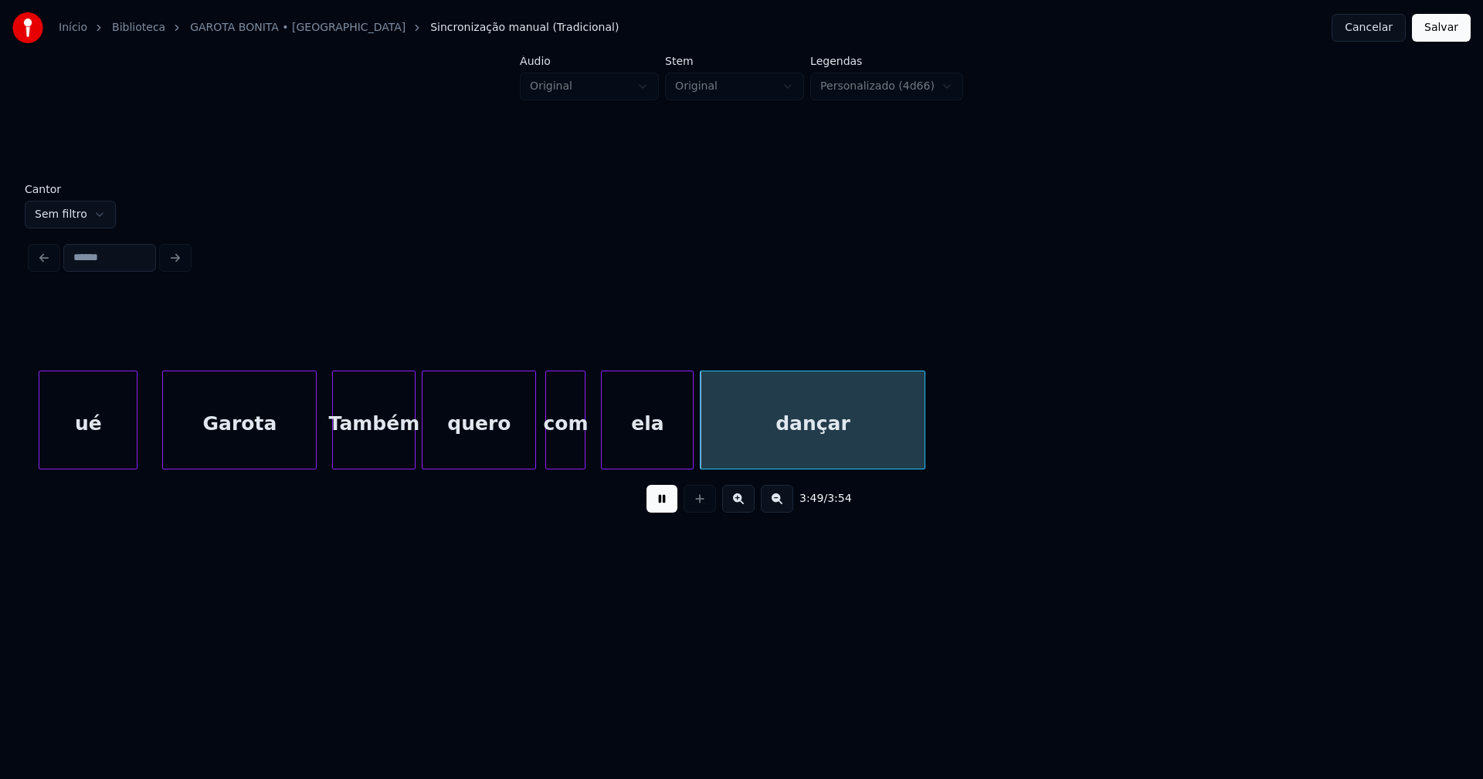
click at [1426, 36] on button "Salvar" at bounding box center [1441, 28] width 59 height 28
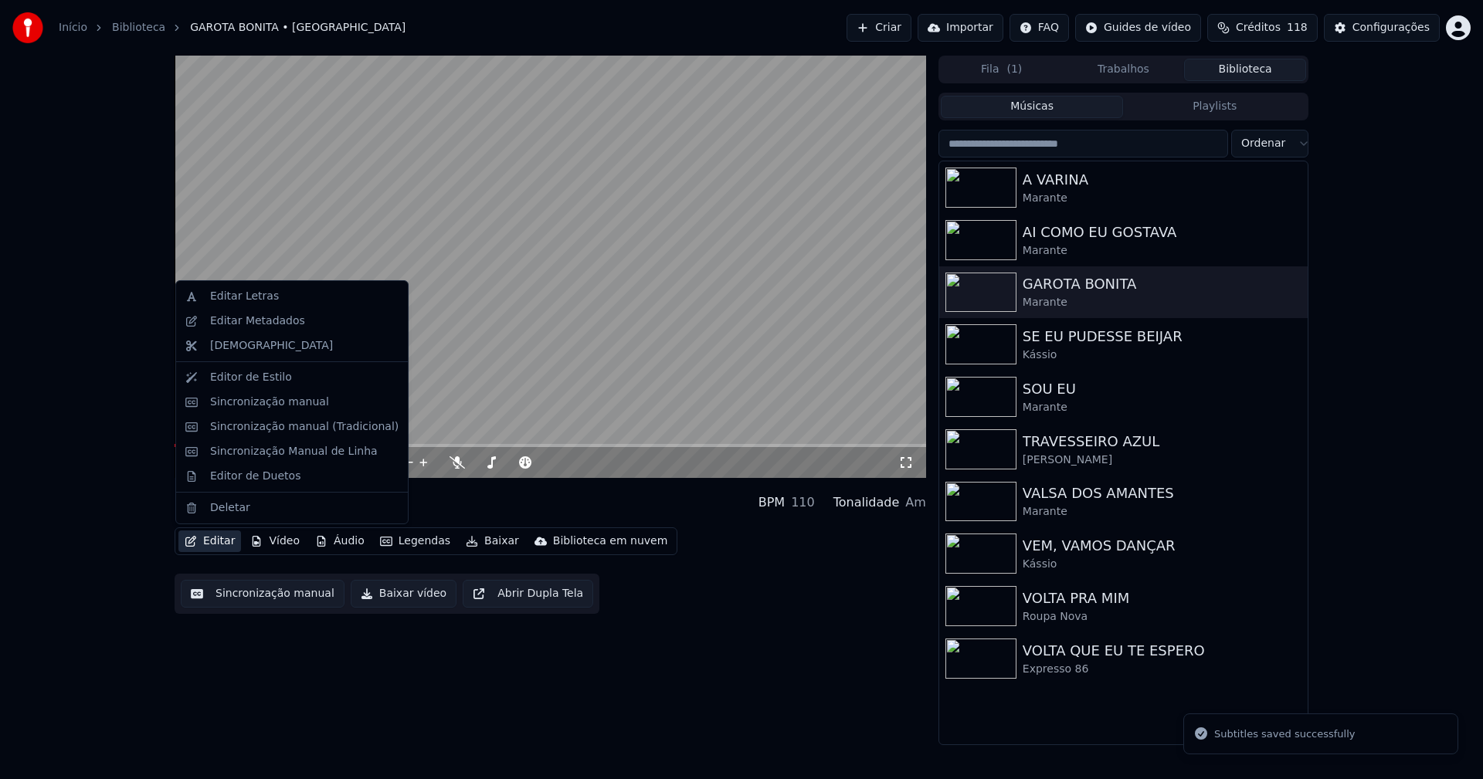
click at [212, 544] on button "Editar" at bounding box center [209, 541] width 63 height 22
click at [232, 470] on div "Editor de Duetos" at bounding box center [255, 476] width 90 height 15
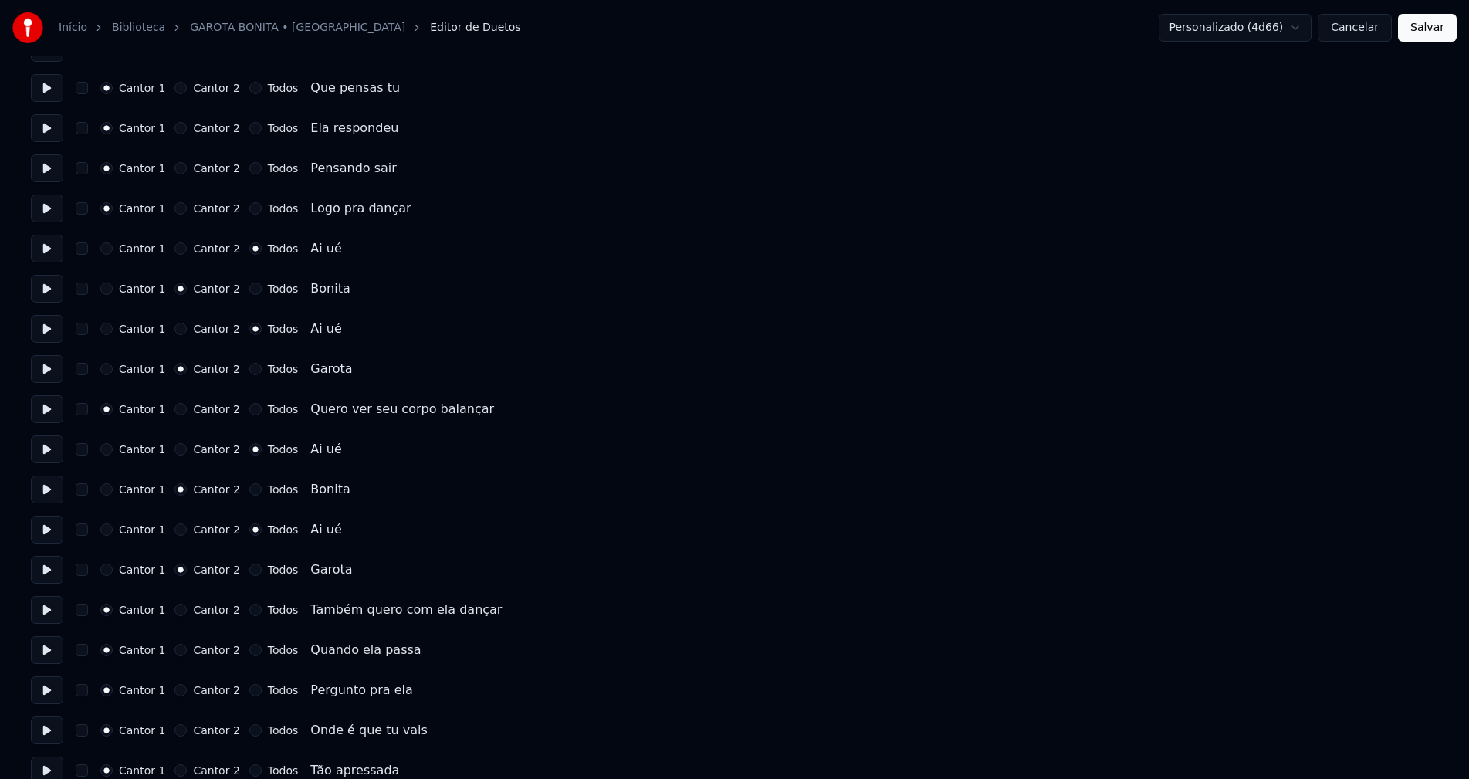
scroll to position [1004, 0]
click at [1361, 32] on button "Cancelar" at bounding box center [1355, 28] width 74 height 28
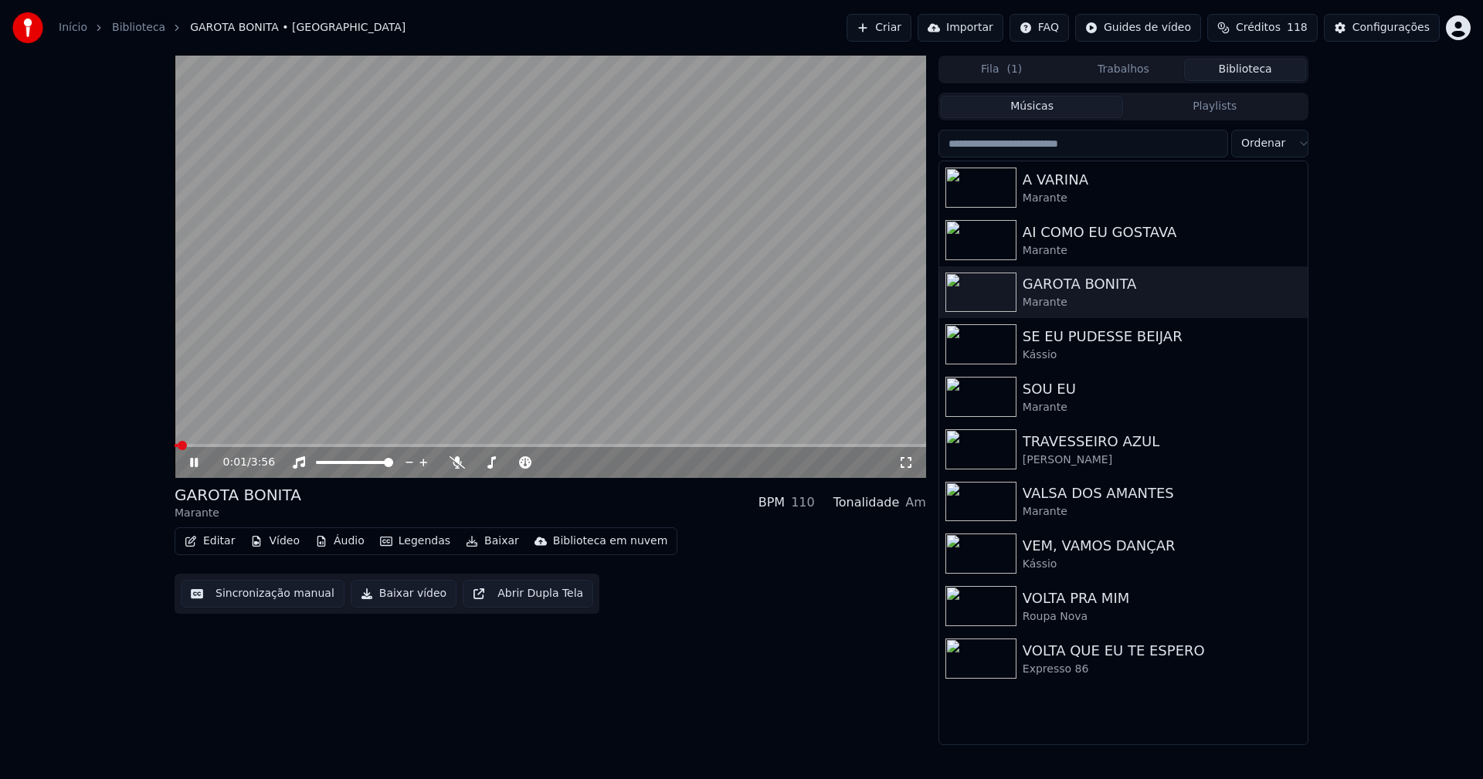
click at [394, 446] on span at bounding box center [550, 445] width 751 height 3
click at [196, 467] on icon at bounding box center [194, 462] width 8 height 9
click at [388, 598] on button "Baixar vídeo" at bounding box center [404, 594] width 106 height 28
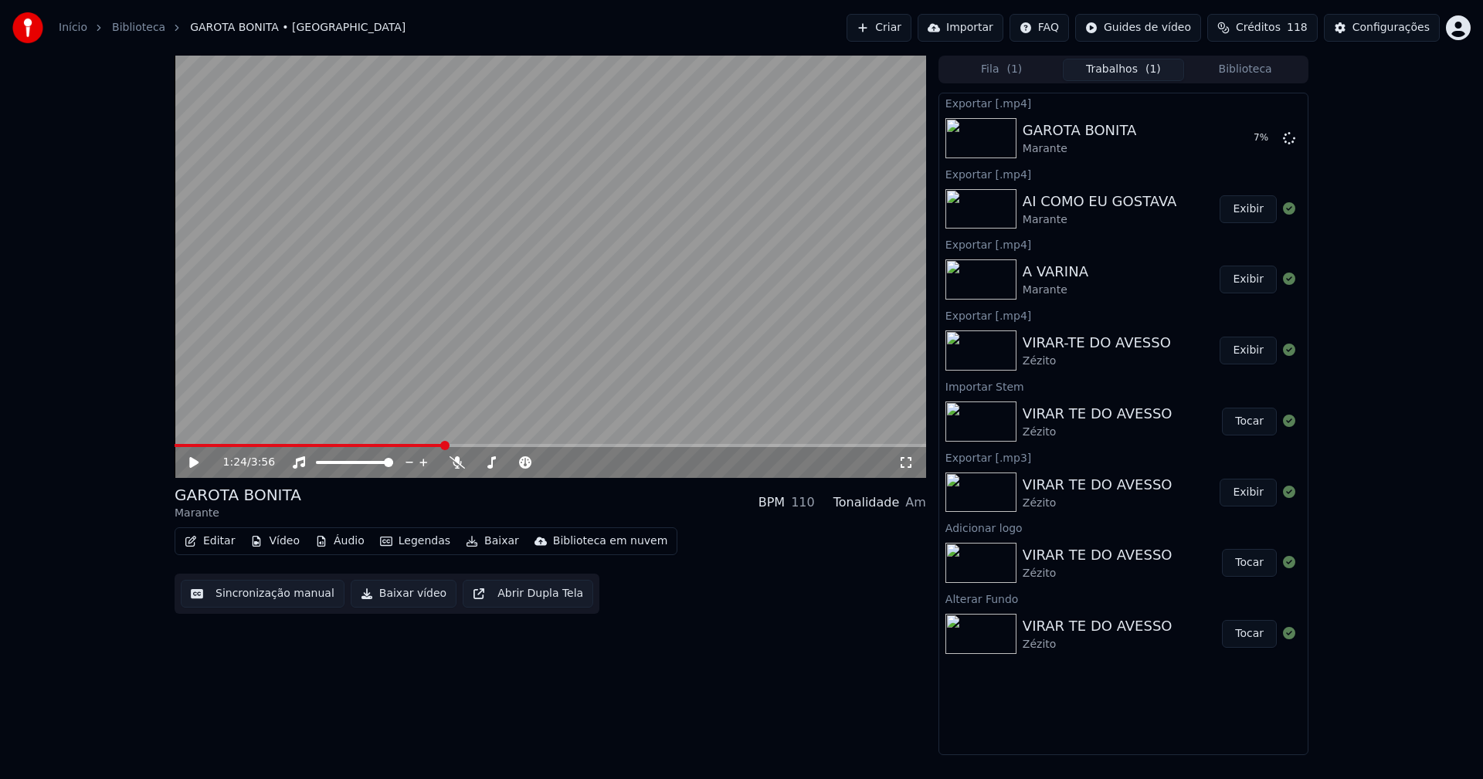
click at [1246, 69] on button "Biblioteca" at bounding box center [1245, 70] width 122 height 22
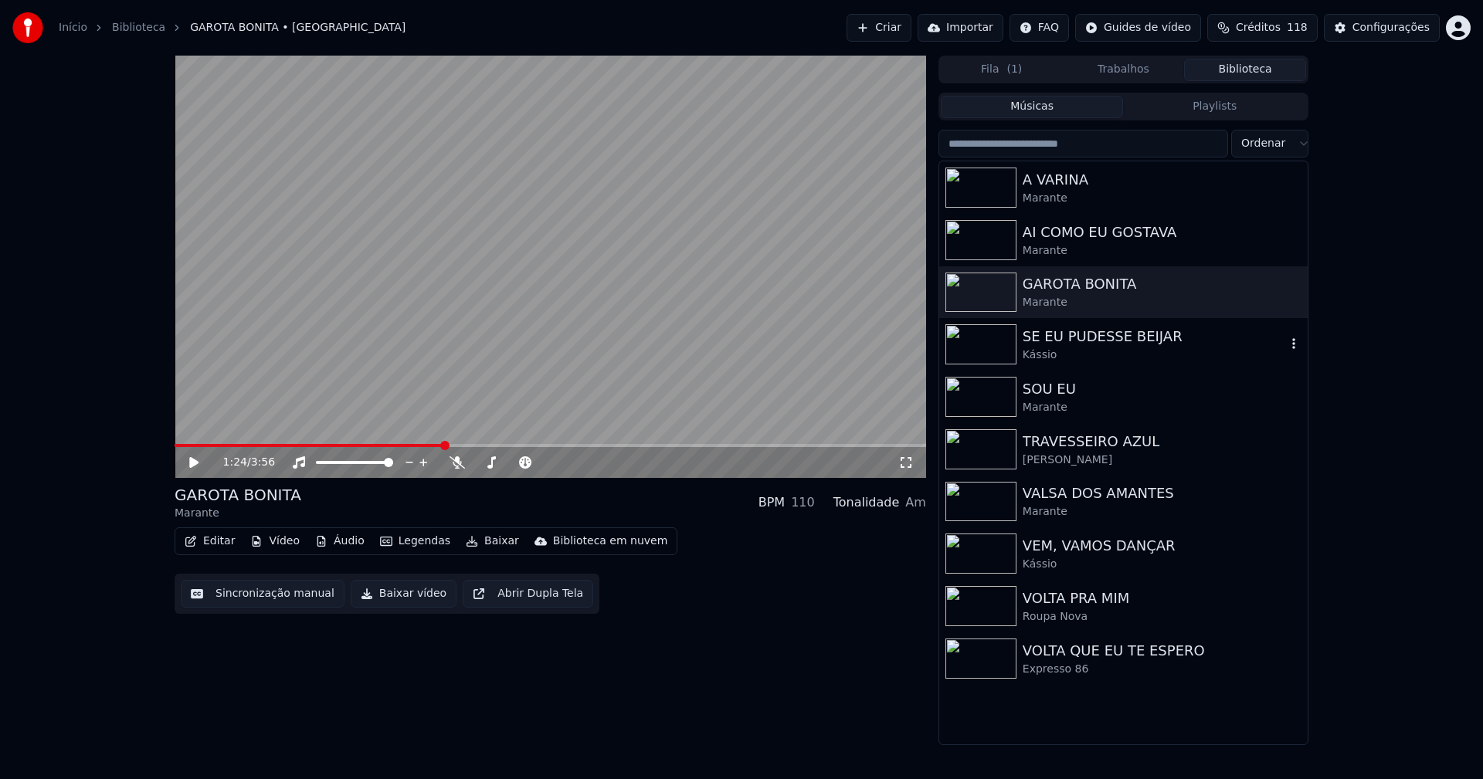
click at [1070, 344] on div "SE EU PUDESSE BEIJAR" at bounding box center [1153, 337] width 263 height 22
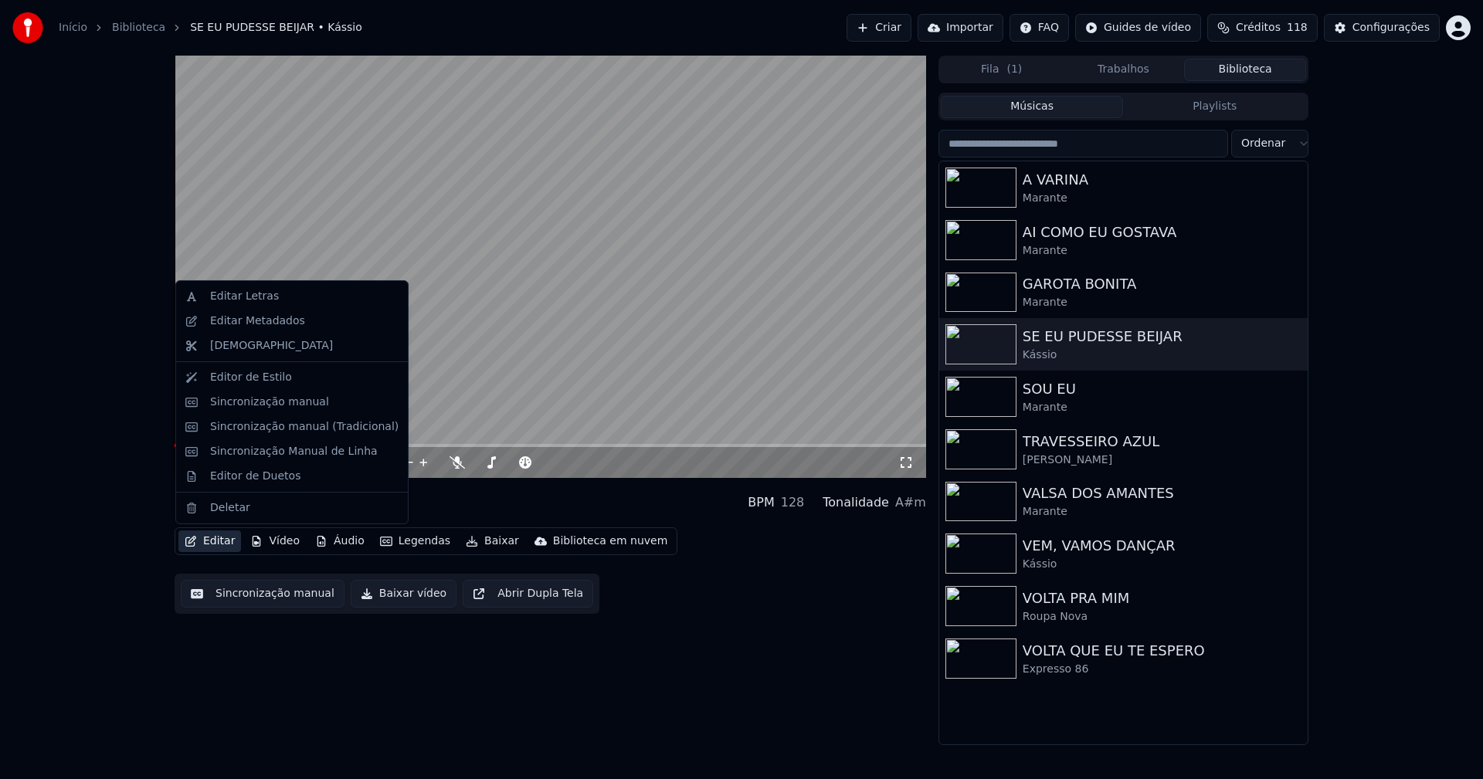
click at [223, 544] on button "Editar" at bounding box center [209, 541] width 63 height 22
click at [269, 432] on div "Sincronização manual (Tradicional)" at bounding box center [304, 426] width 188 height 15
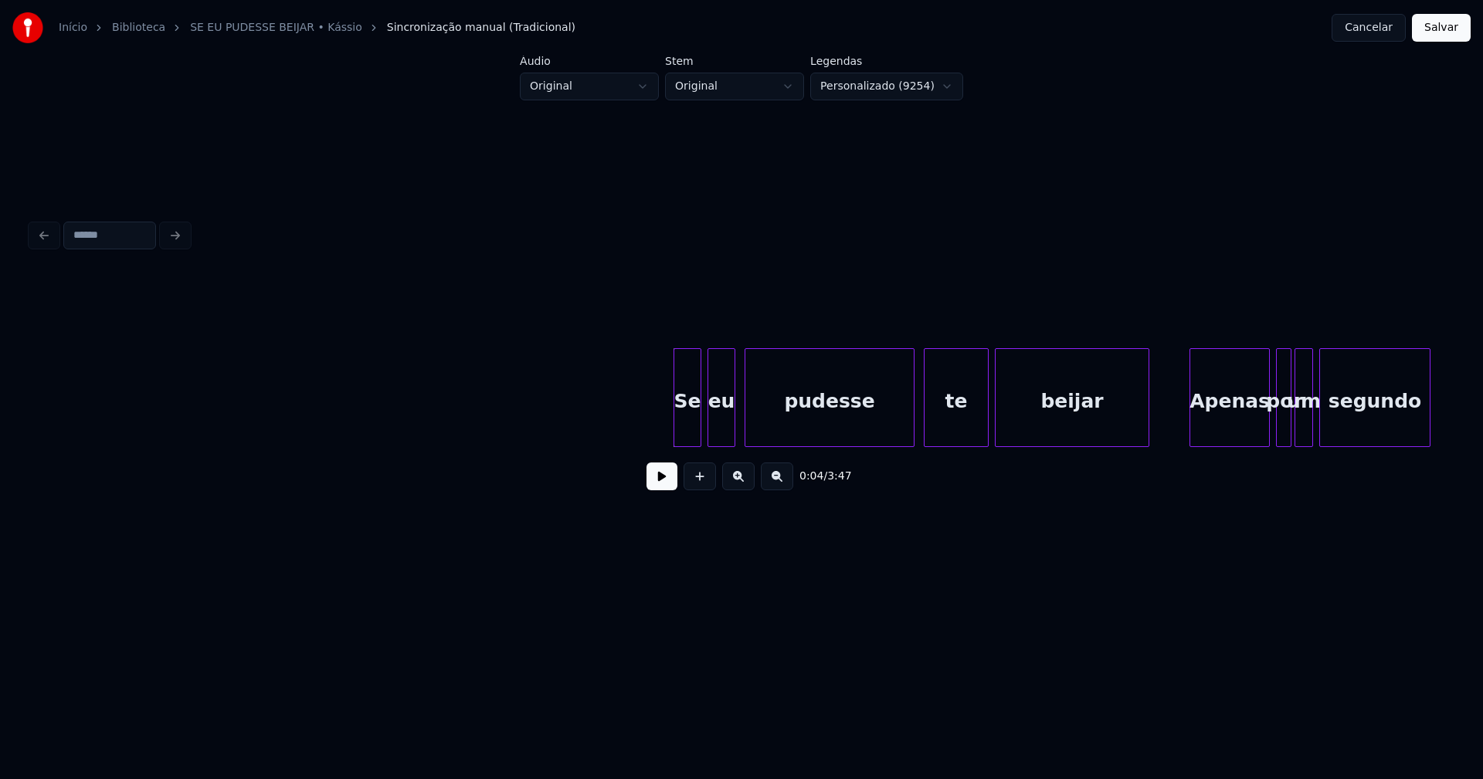
click at [667, 489] on button at bounding box center [661, 477] width 31 height 28
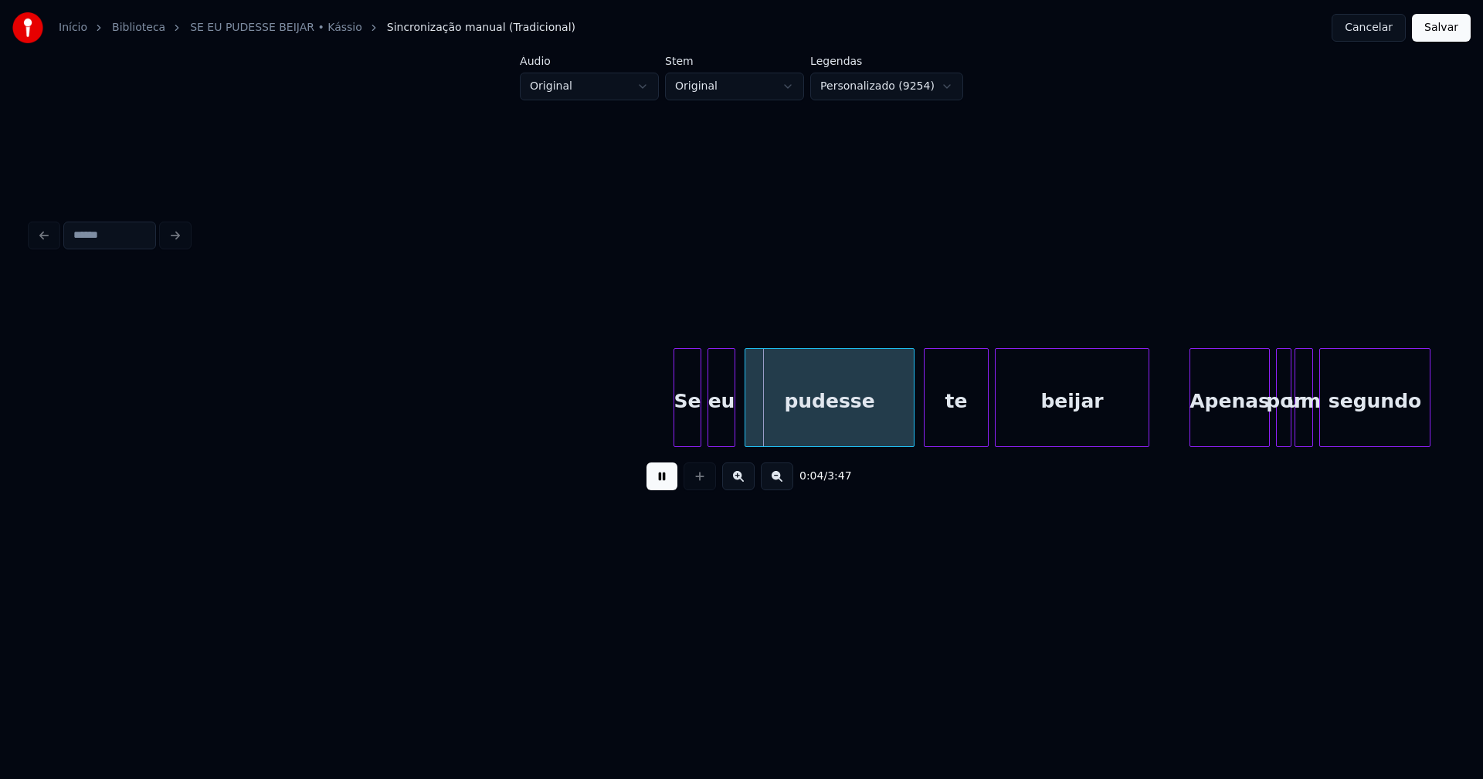
click at [666, 489] on button at bounding box center [661, 477] width 31 height 28
click at [660, 489] on button at bounding box center [661, 477] width 31 height 28
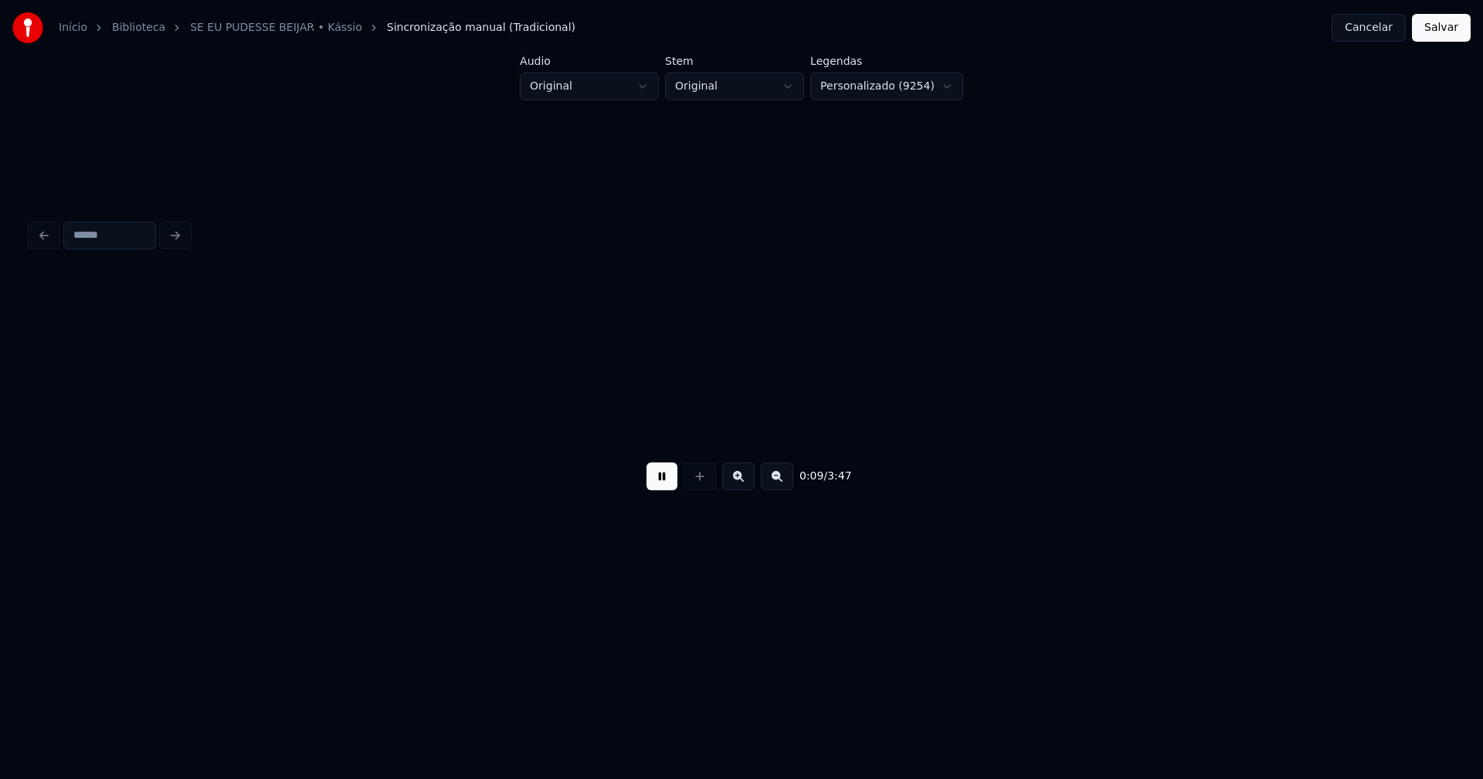
scroll to position [0, 1421]
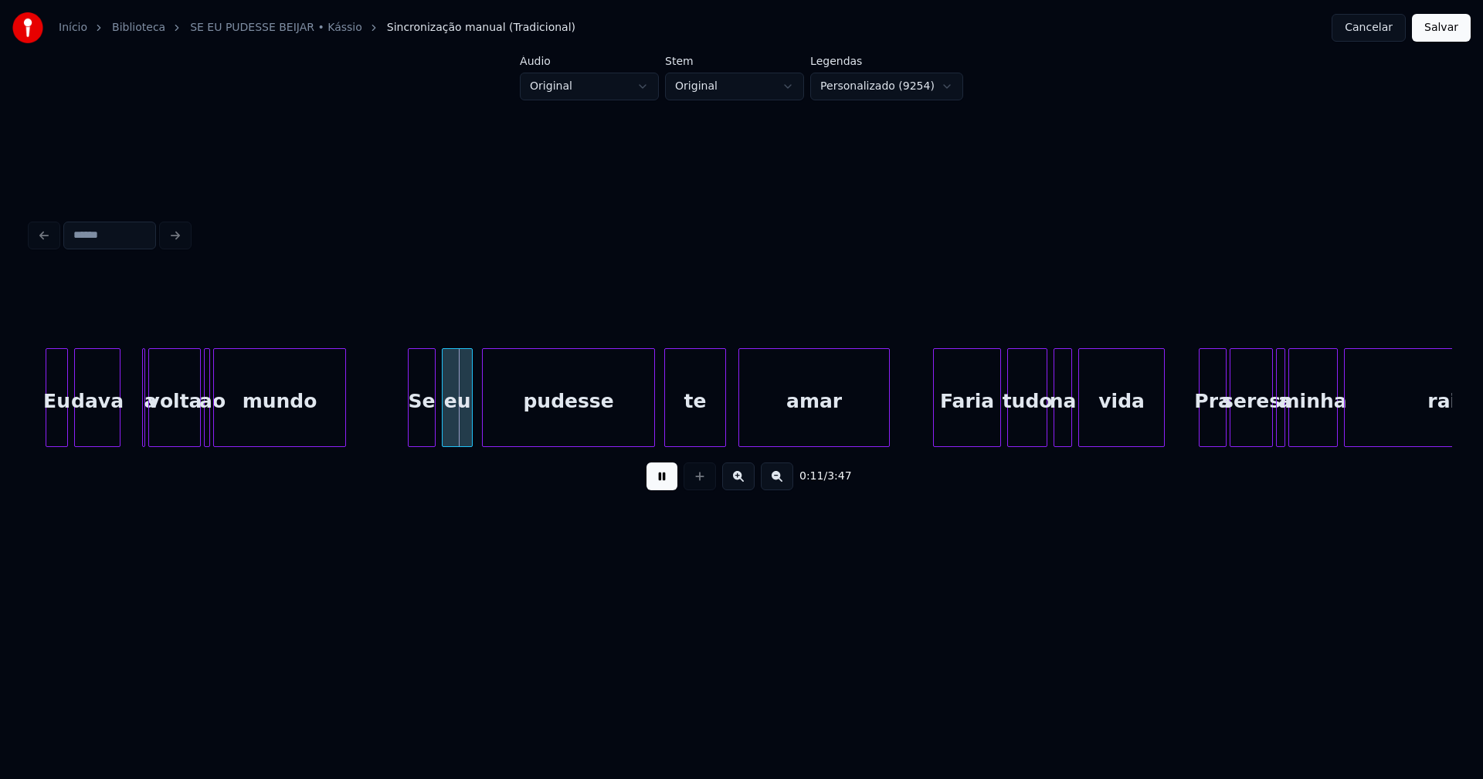
click at [50, 429] on div at bounding box center [48, 397] width 5 height 97
click at [659, 486] on button at bounding box center [661, 477] width 31 height 28
click at [124, 363] on div "a" at bounding box center [132, 397] width 17 height 99
click at [655, 485] on button at bounding box center [661, 477] width 31 height 28
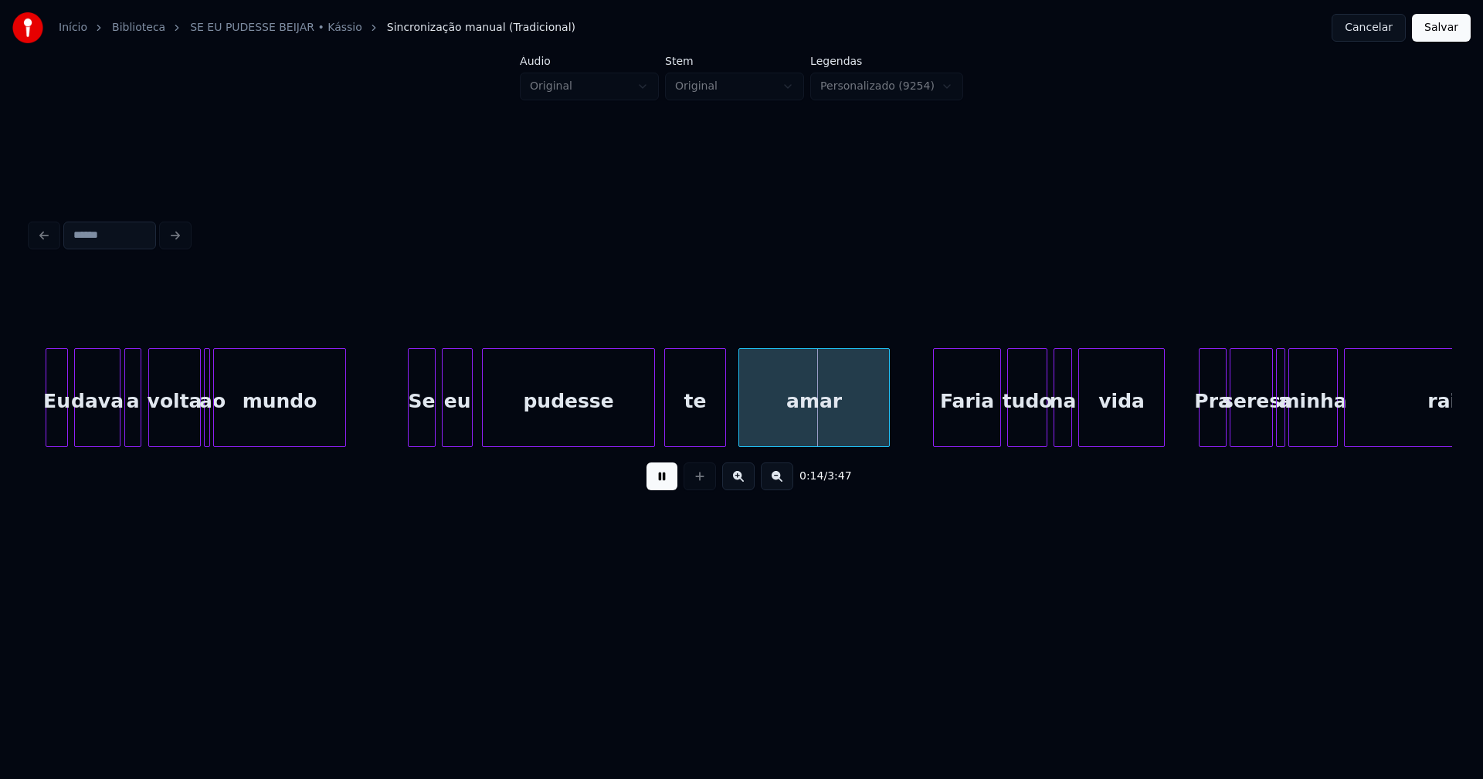
click at [420, 419] on div "Se" at bounding box center [421, 401] width 26 height 105
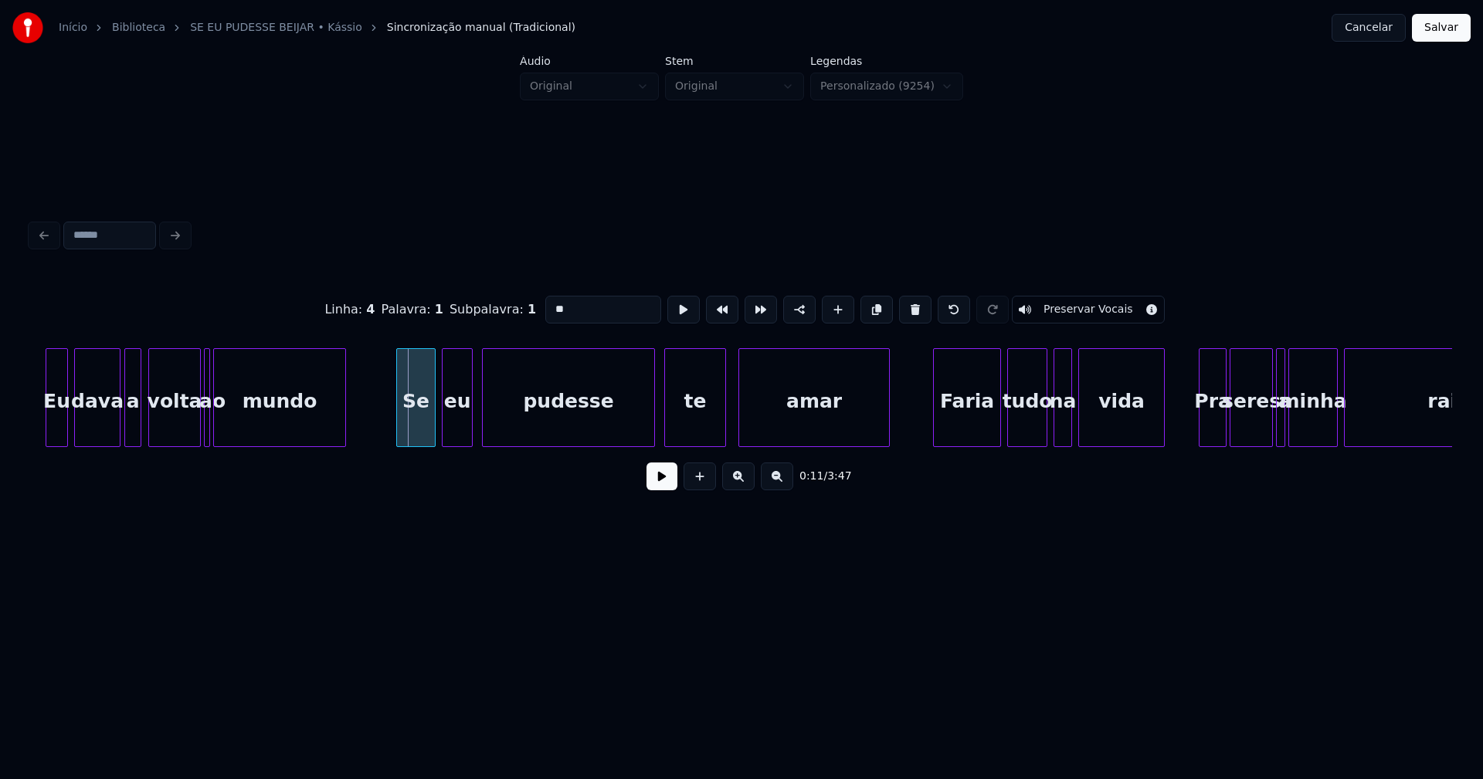
click at [401, 428] on div at bounding box center [399, 397] width 5 height 97
click at [663, 486] on button at bounding box center [661, 477] width 31 height 28
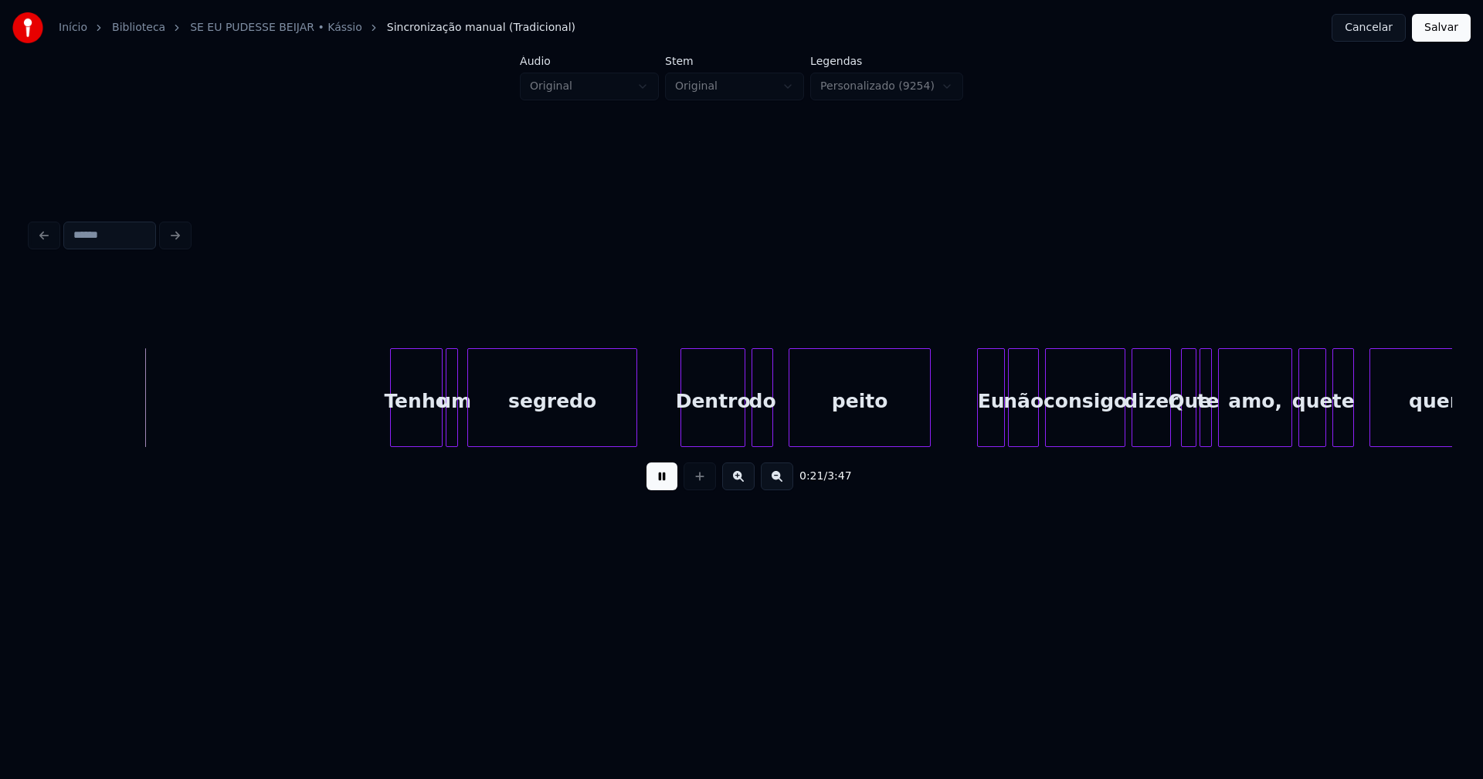
scroll to position [0, 3214]
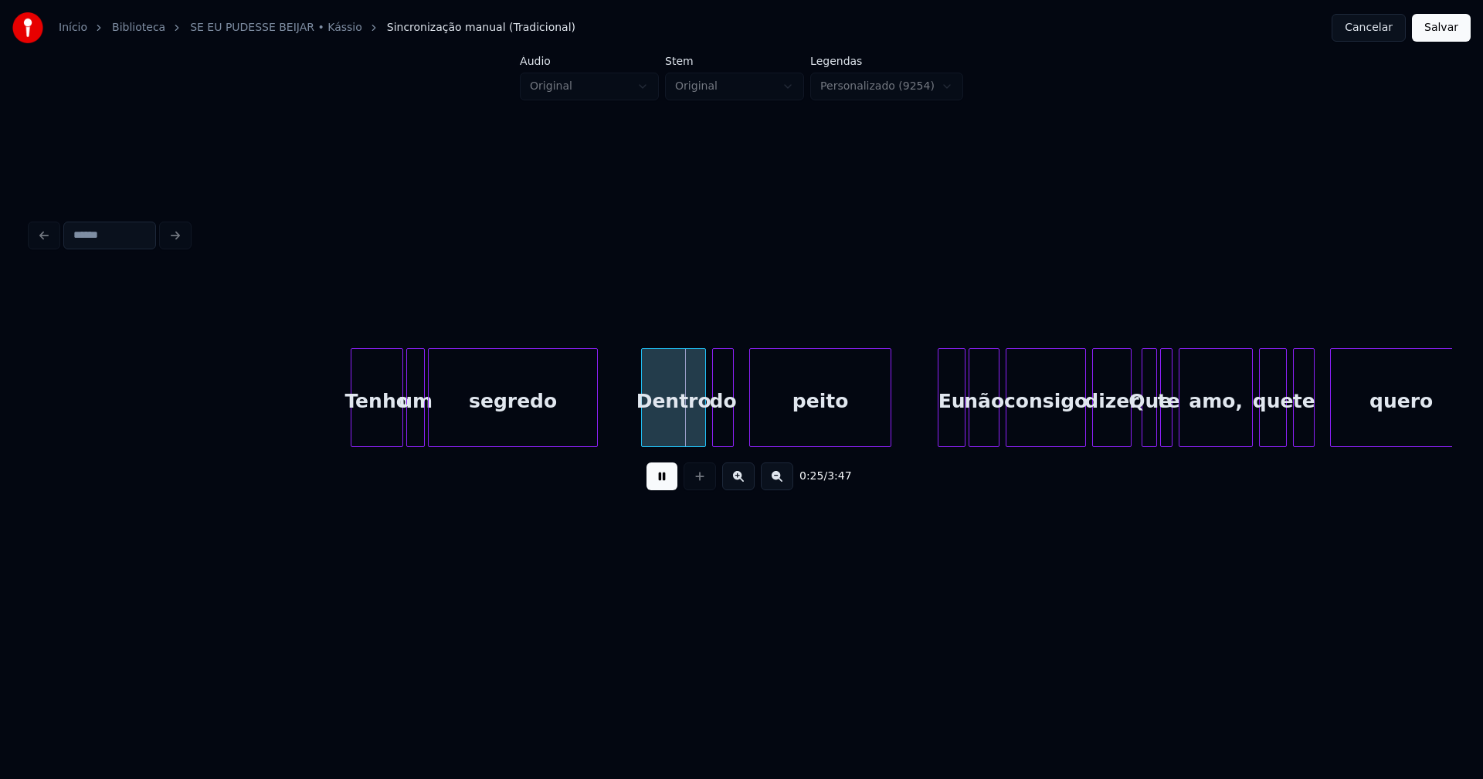
click at [422, 434] on div at bounding box center [421, 397] width 5 height 97
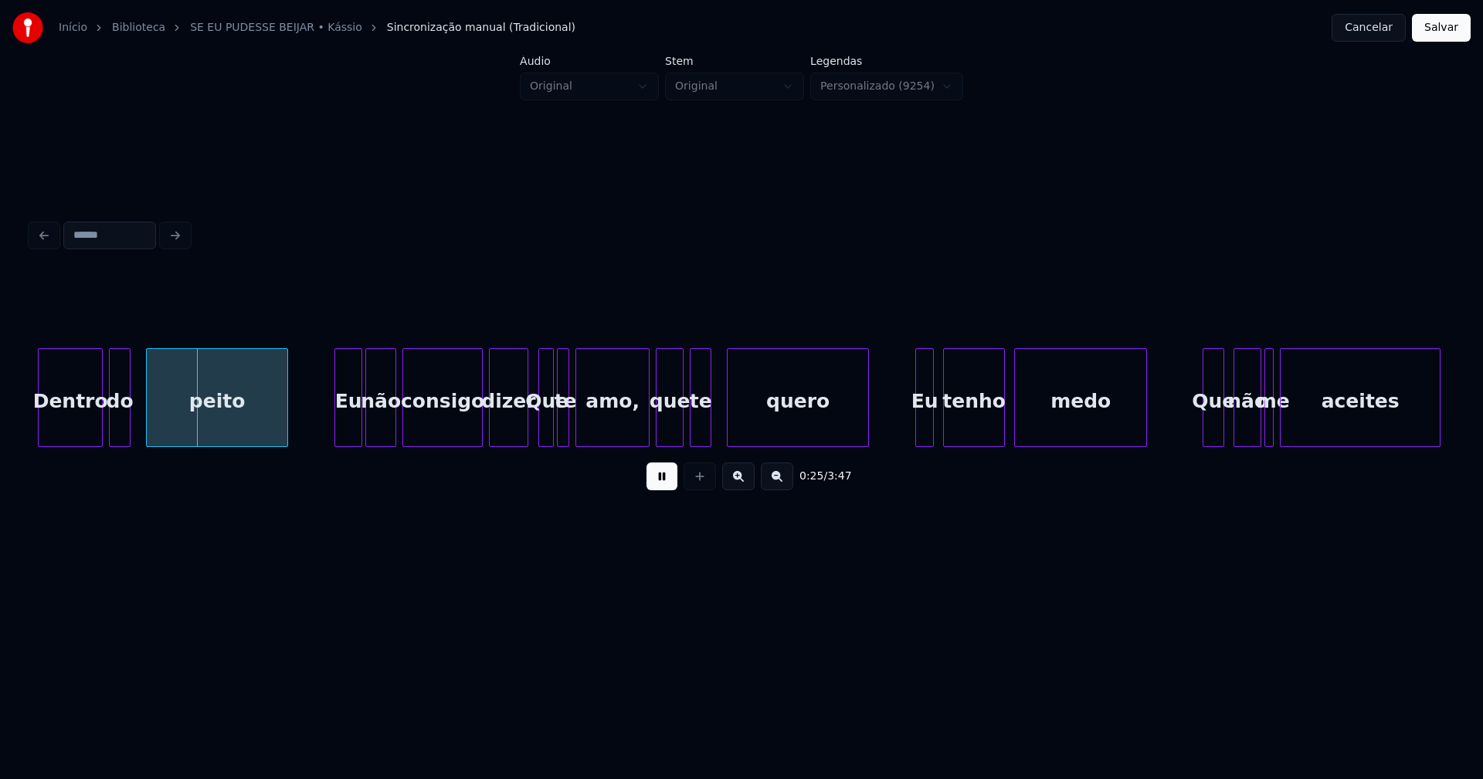
scroll to position [0, 3818]
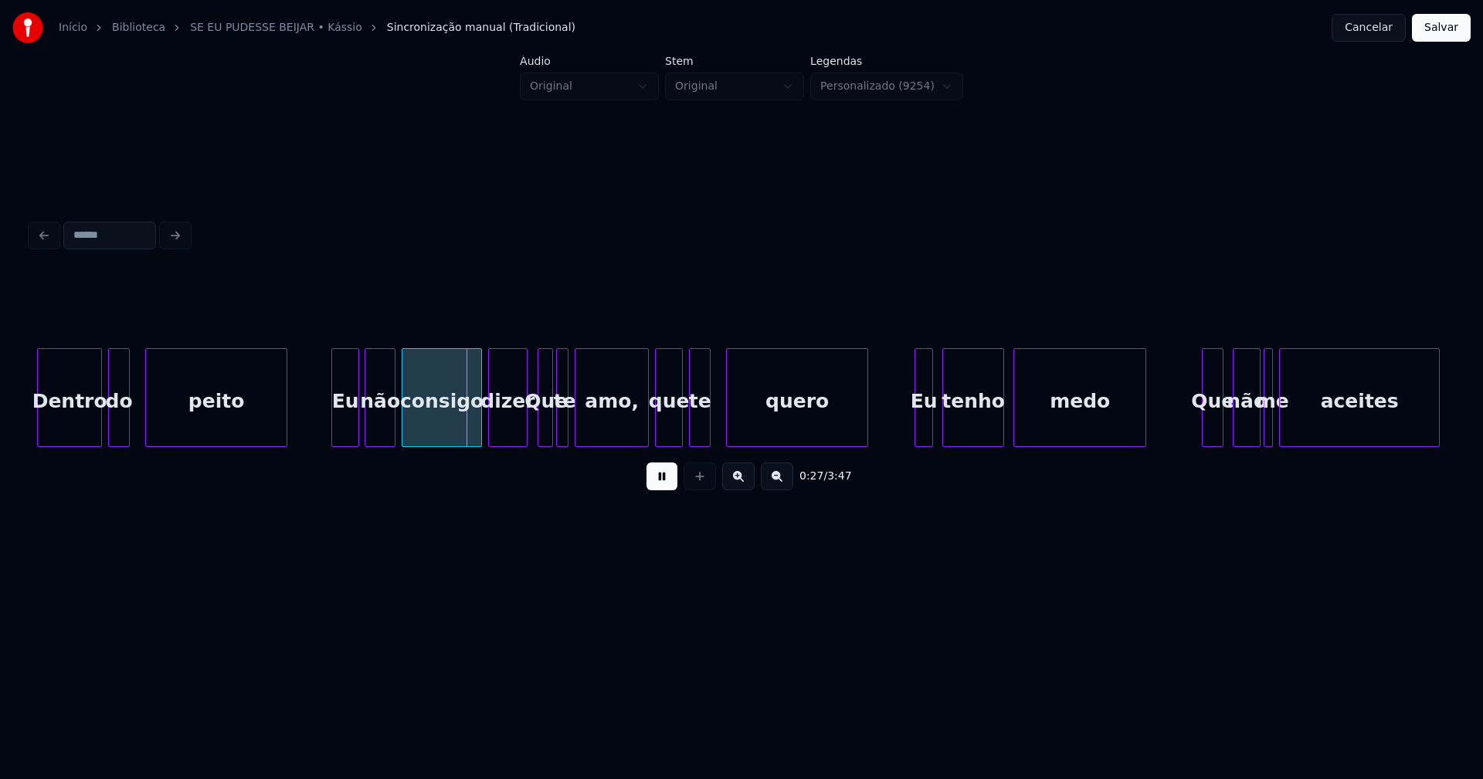
click at [344, 425] on div "Eu" at bounding box center [345, 401] width 26 height 105
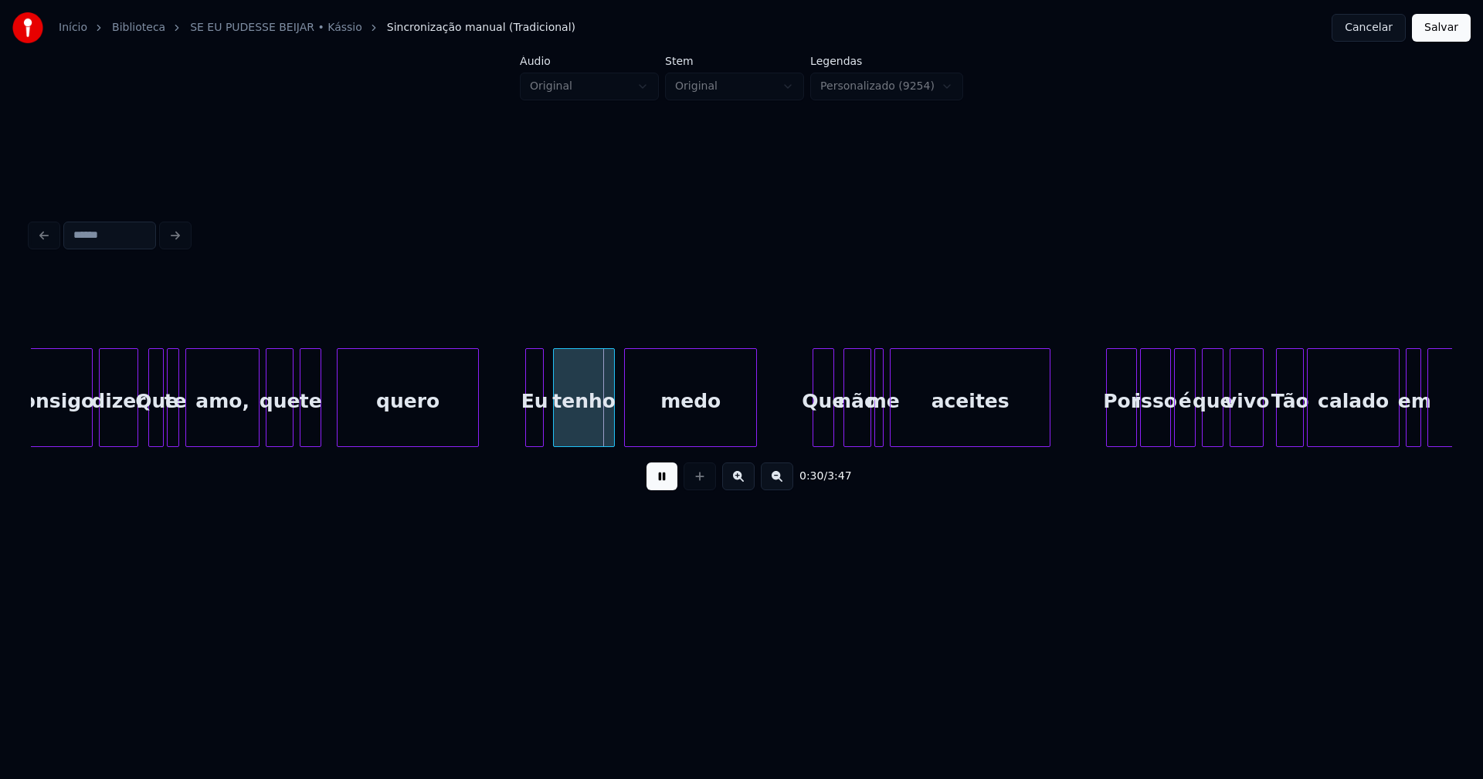
scroll to position [0, 4225]
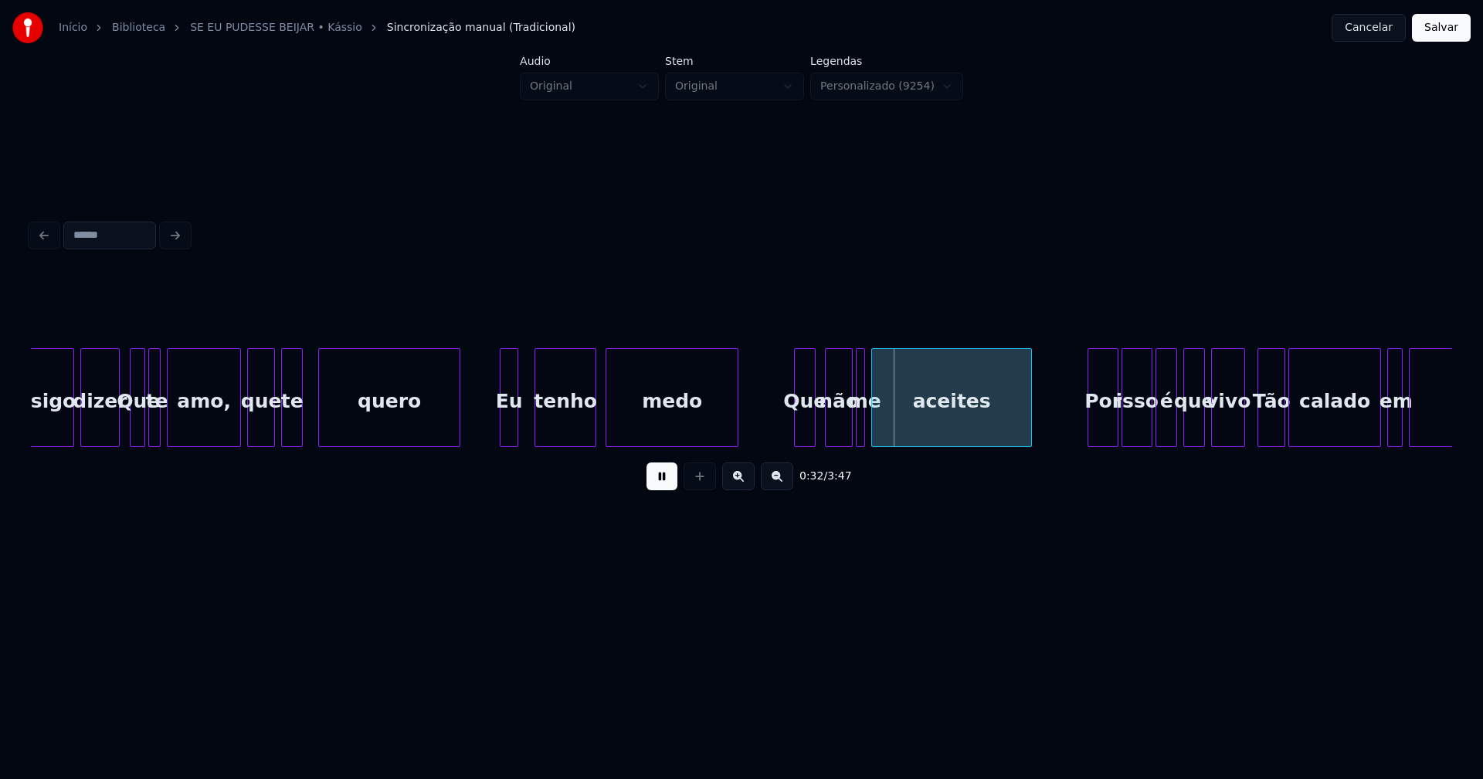
click at [508, 429] on div "Eu" at bounding box center [508, 401] width 17 height 105
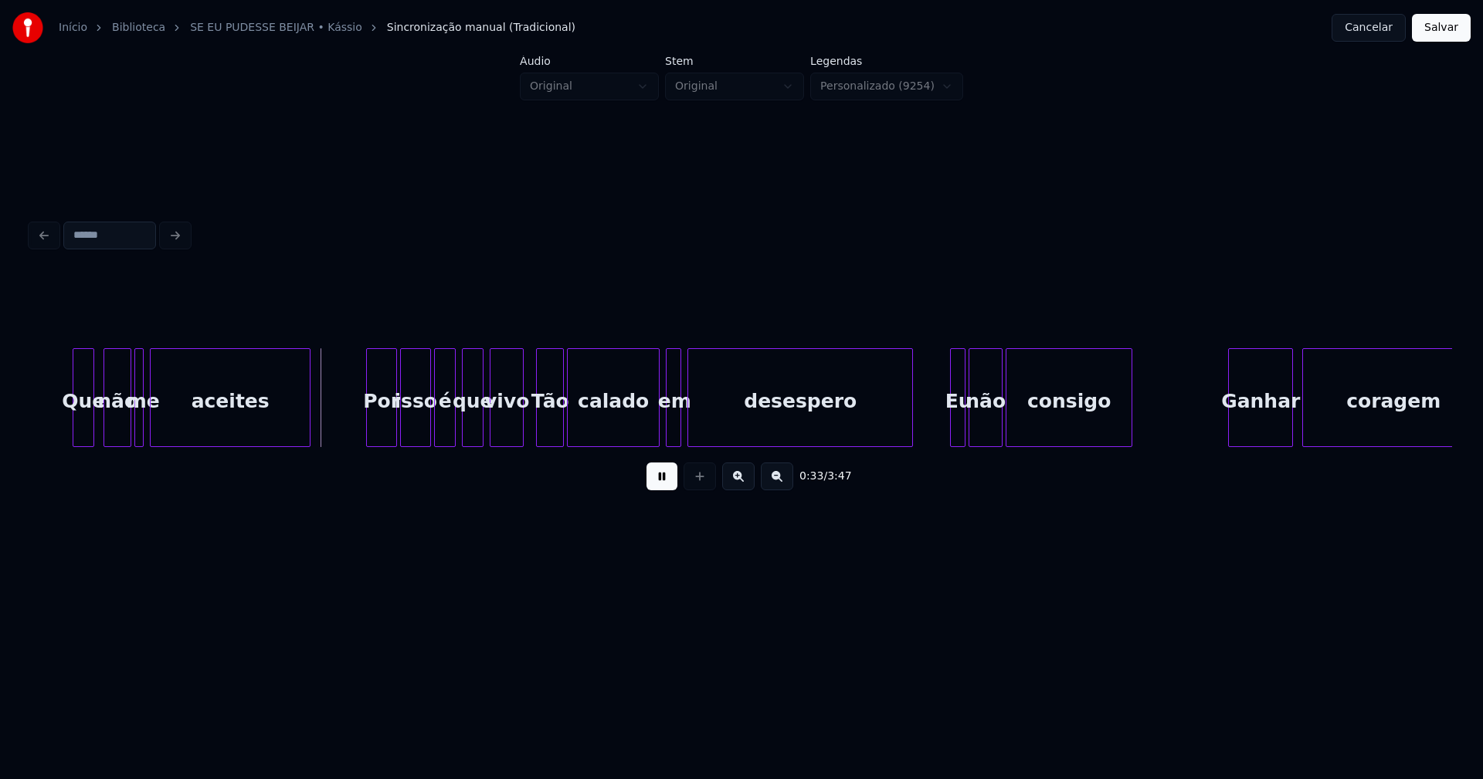
scroll to position [0, 5045]
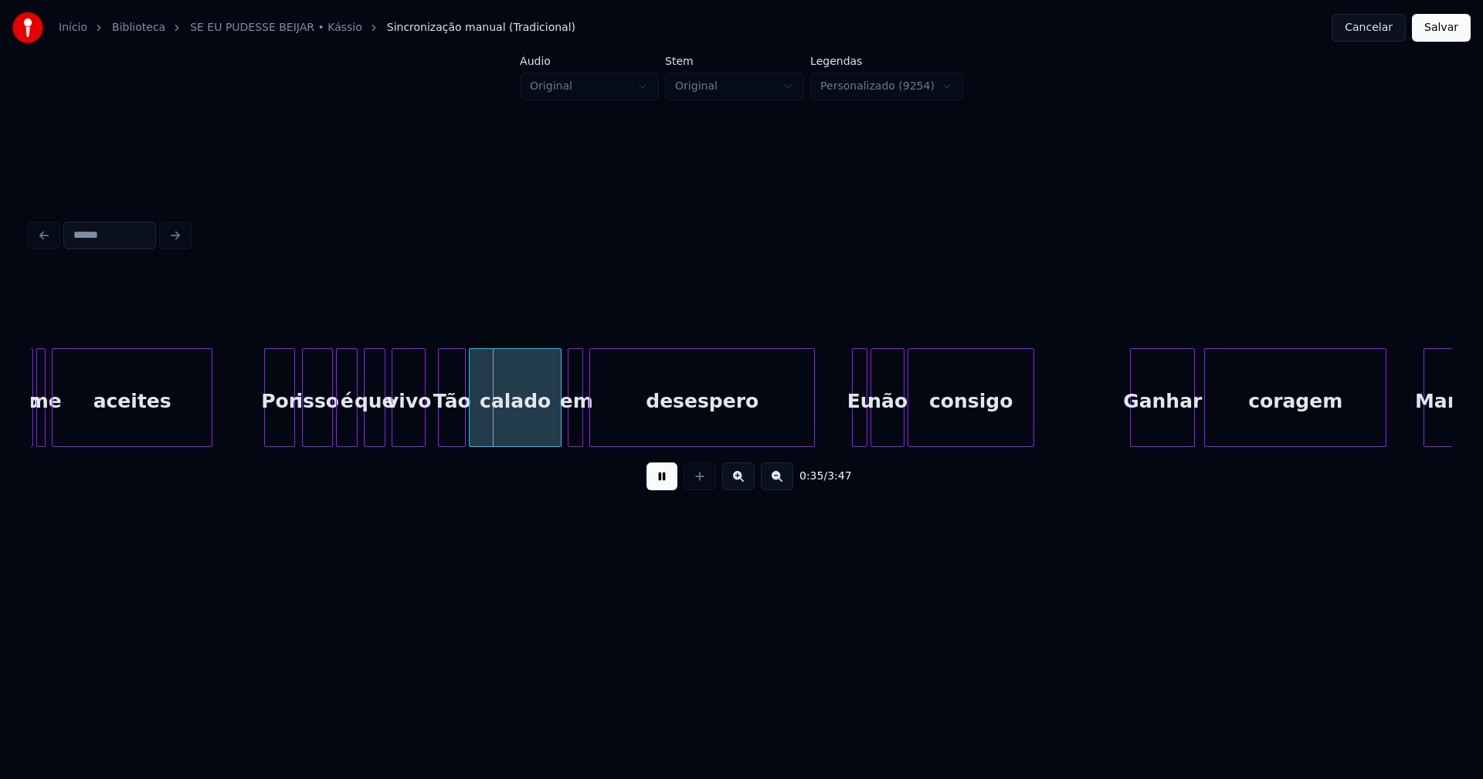
click at [276, 436] on div "Por" at bounding box center [279, 401] width 29 height 105
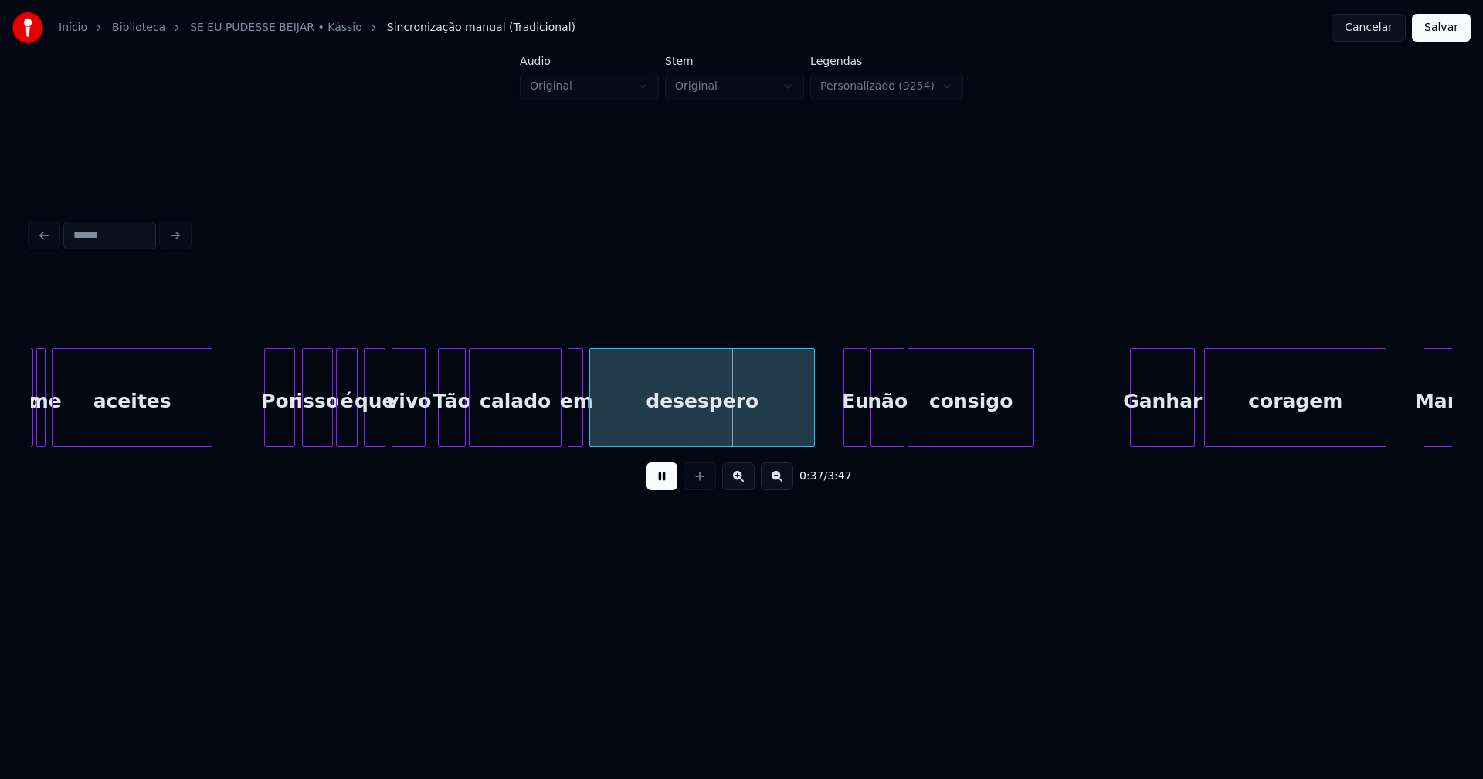
click at [845, 439] on div at bounding box center [846, 397] width 5 height 97
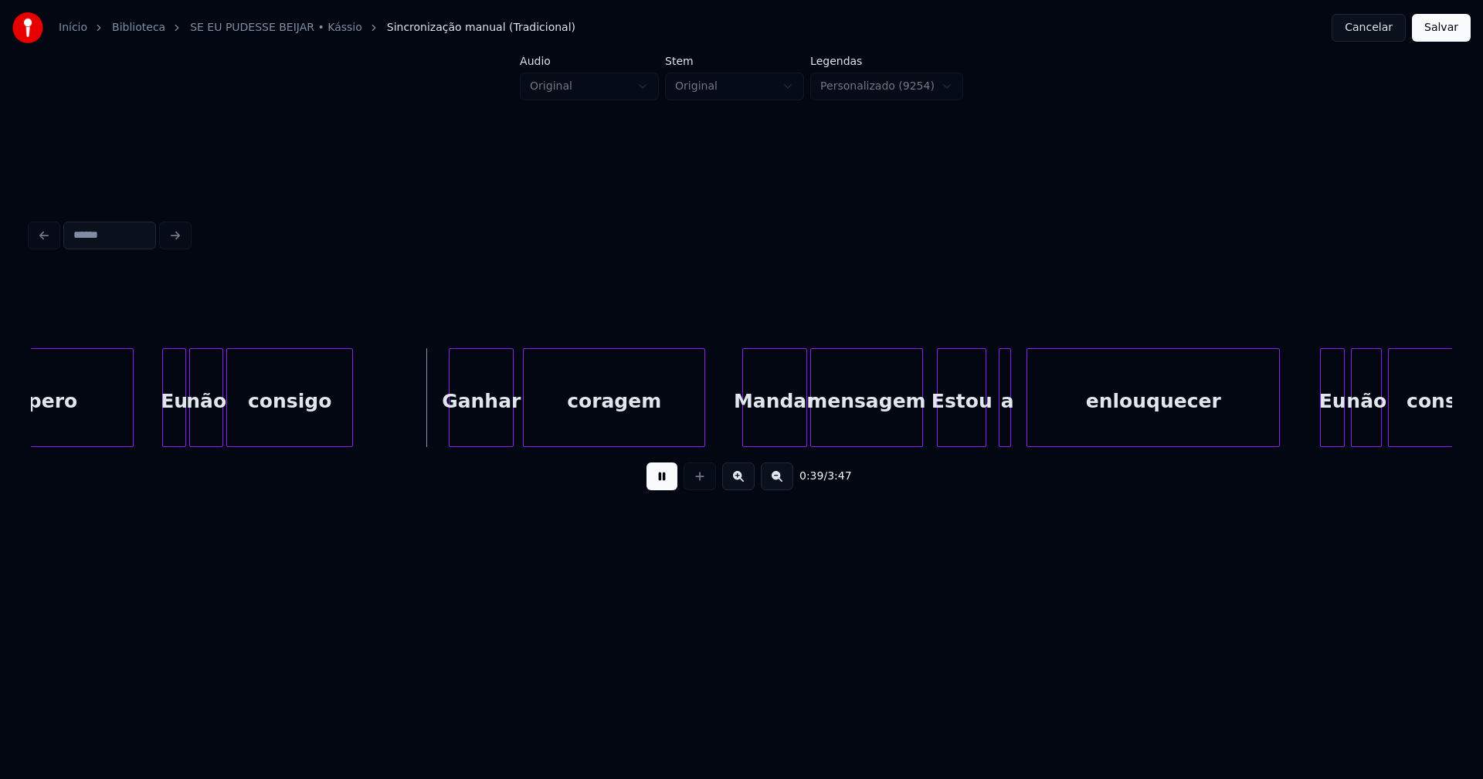
scroll to position [0, 5804]
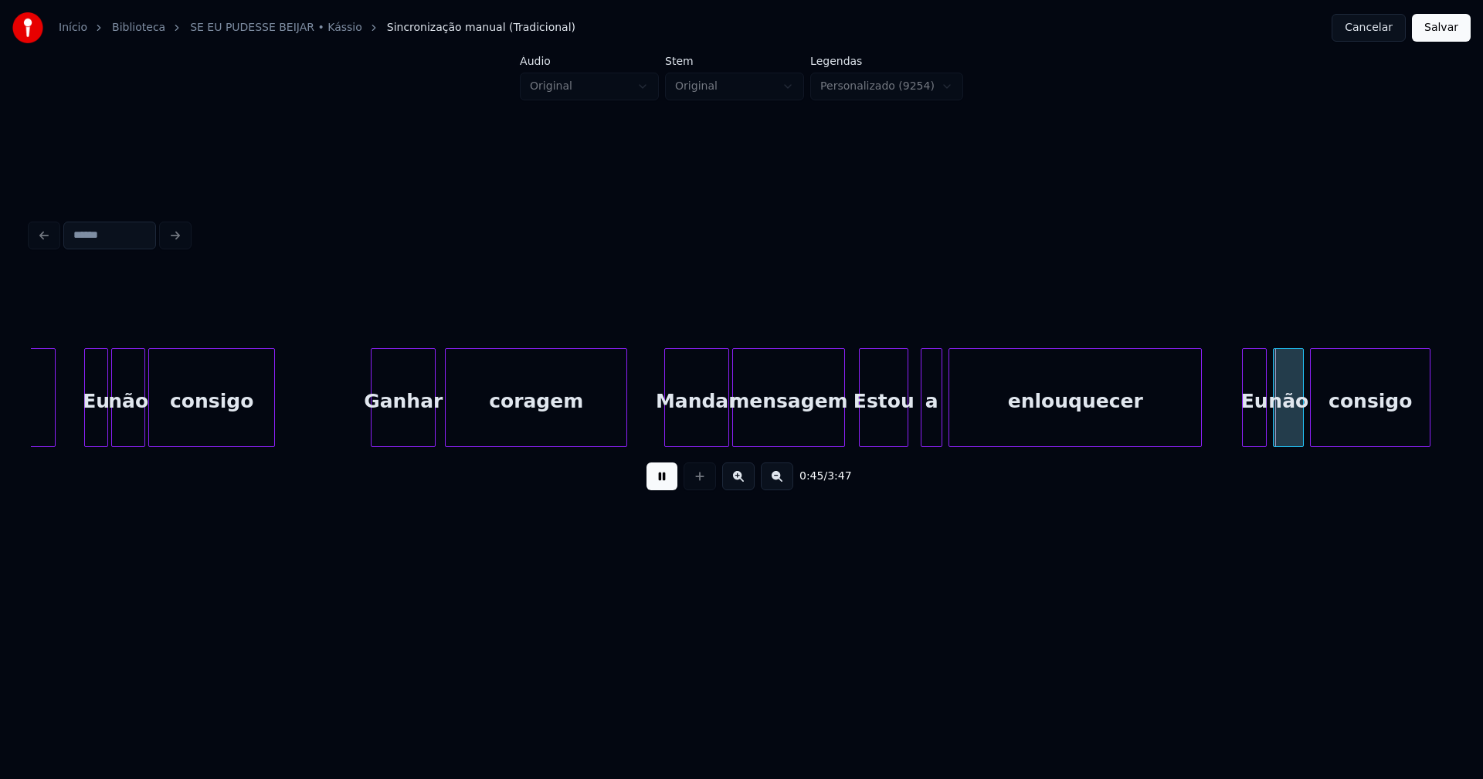
click at [939, 432] on div at bounding box center [939, 397] width 5 height 97
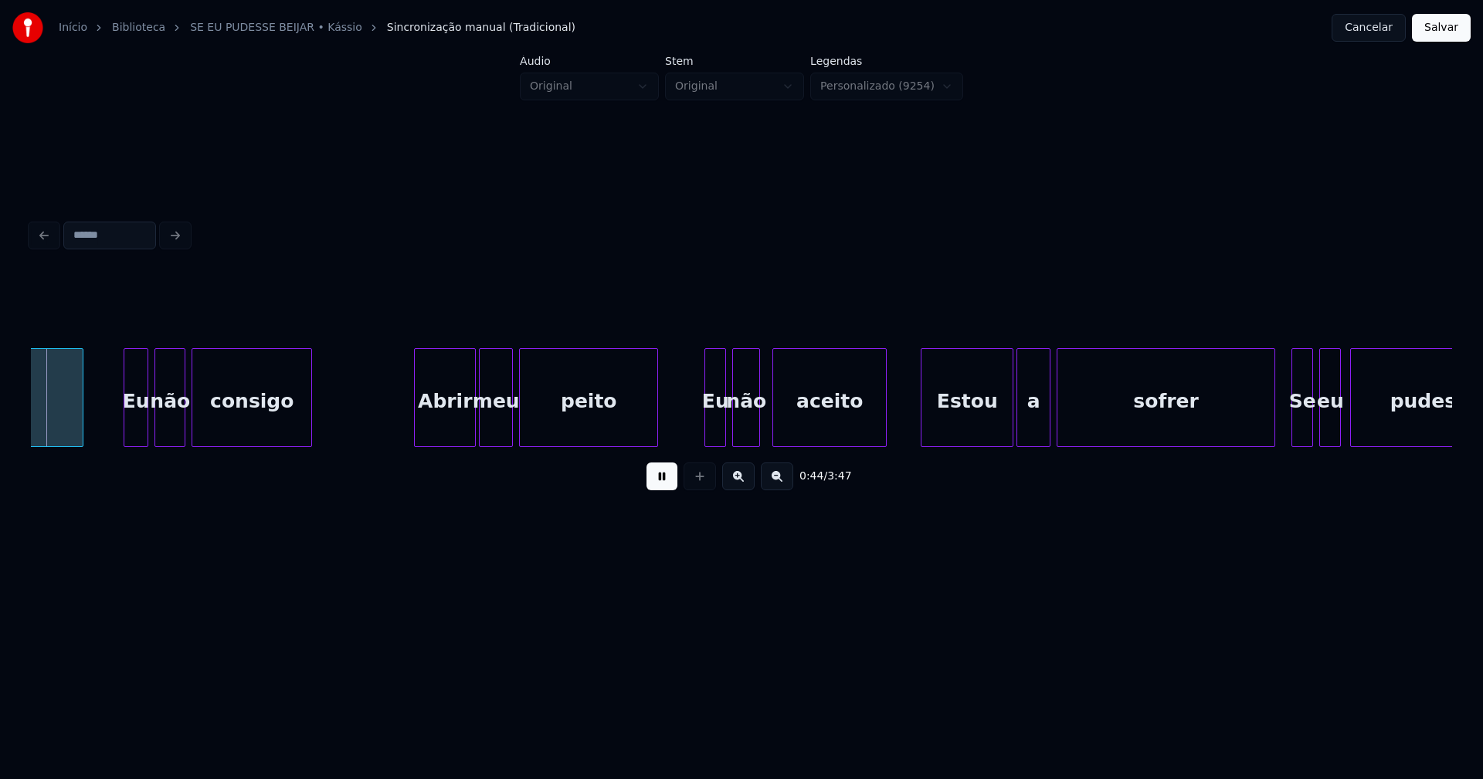
scroll to position [0, 6930]
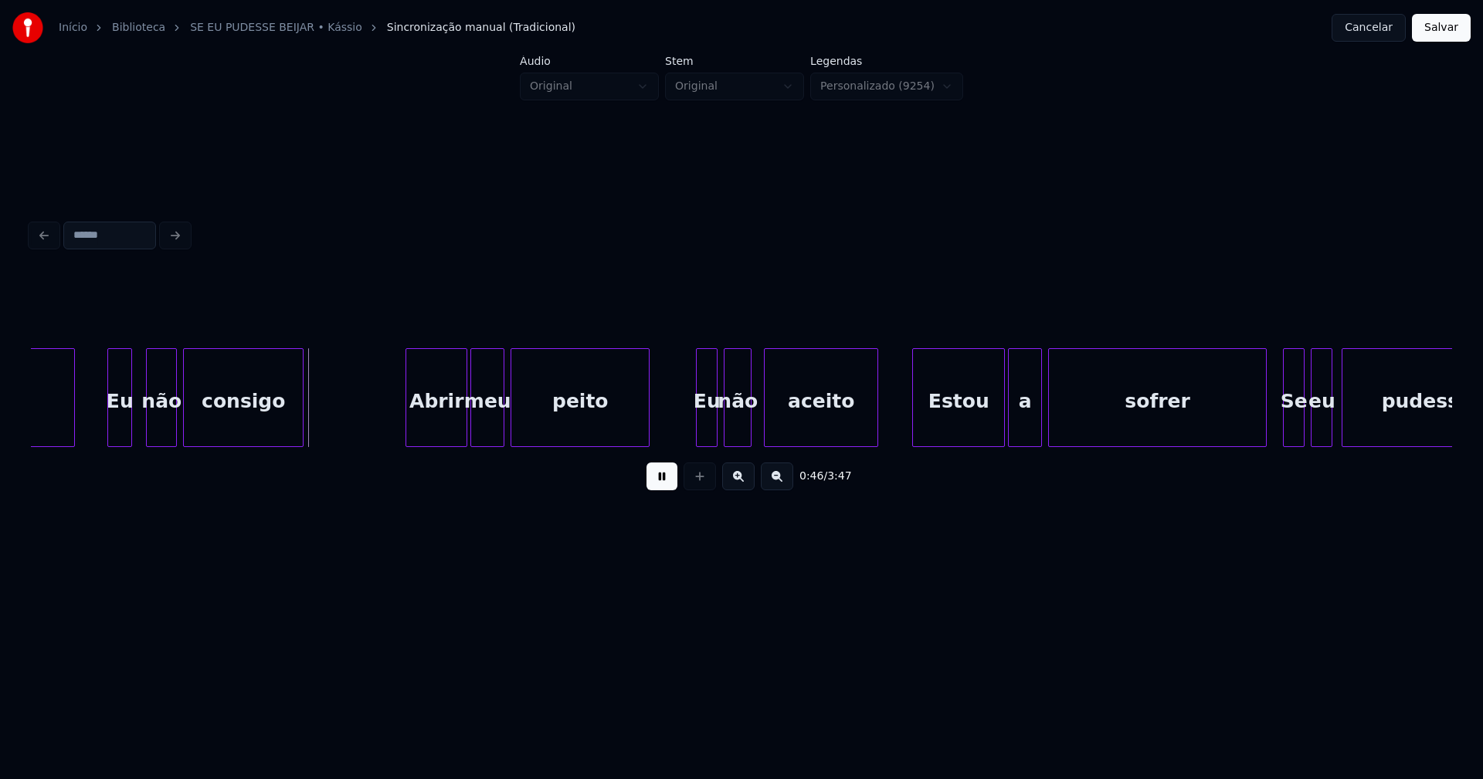
click at [120, 428] on div "Eu" at bounding box center [119, 401] width 23 height 105
click at [127, 433] on div "Eu" at bounding box center [118, 401] width 23 height 105
click at [138, 431] on div at bounding box center [138, 397] width 5 height 97
click at [427, 429] on div "Abrir" at bounding box center [431, 401] width 60 height 105
click at [690, 437] on div at bounding box center [689, 397] width 5 height 97
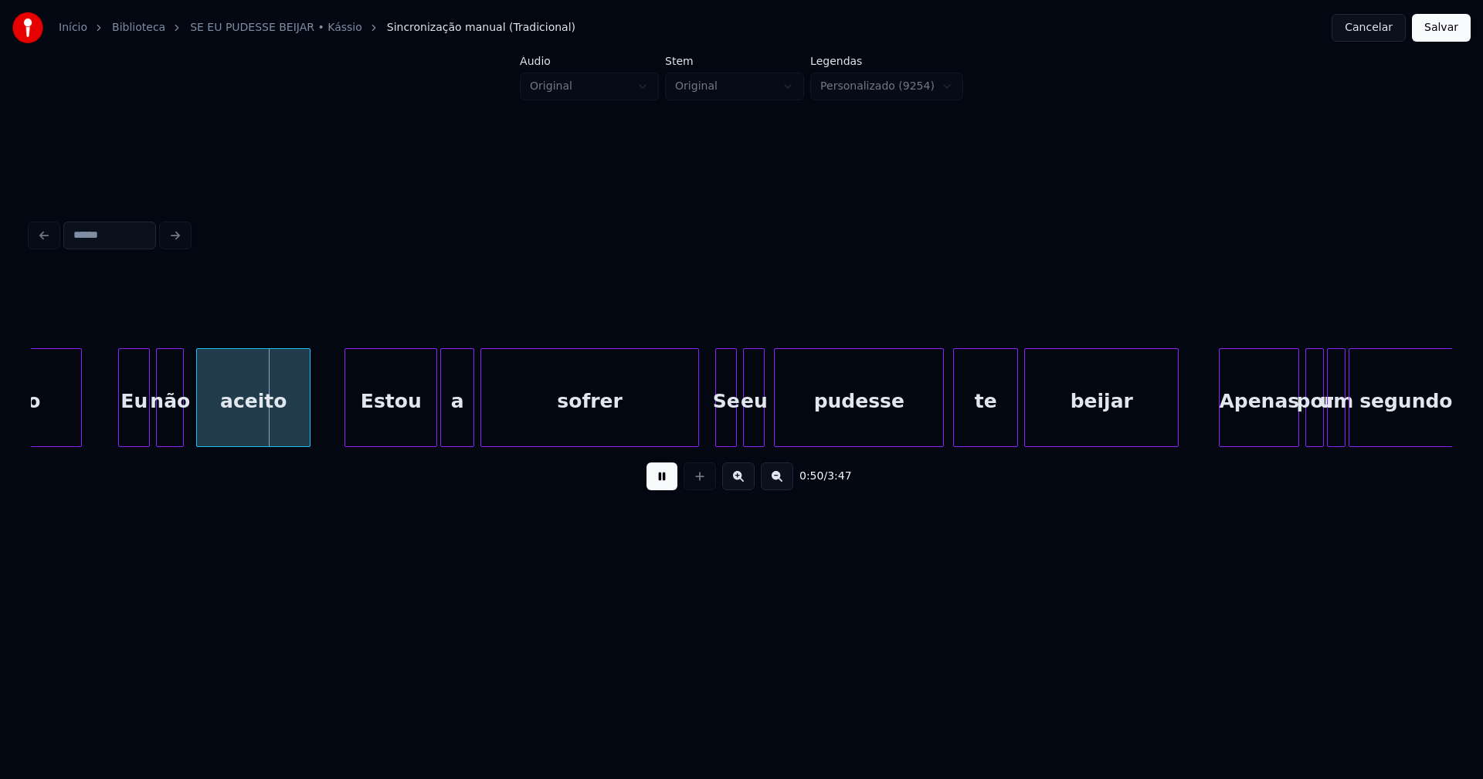
scroll to position [0, 7537]
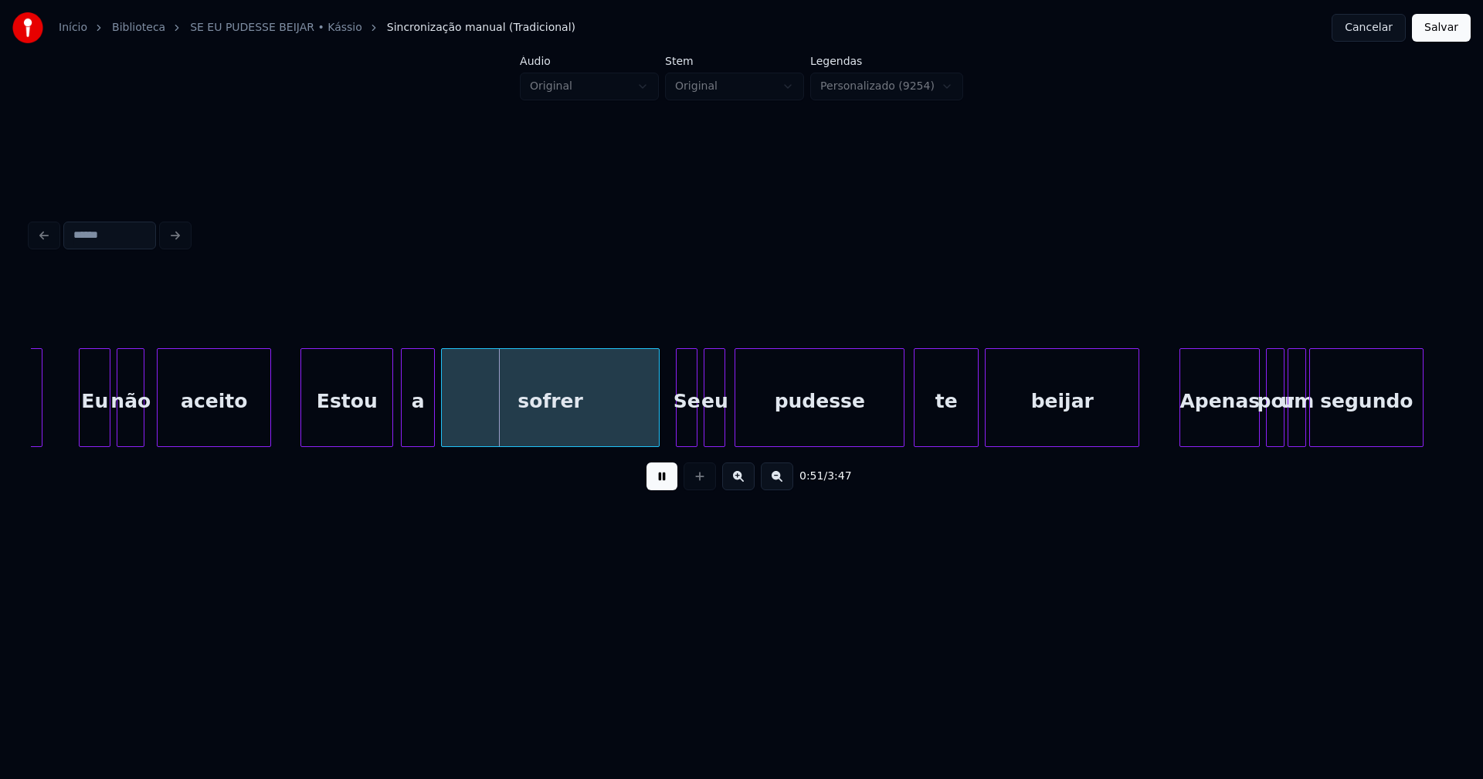
click at [332, 426] on div "Estou" at bounding box center [346, 401] width 91 height 105
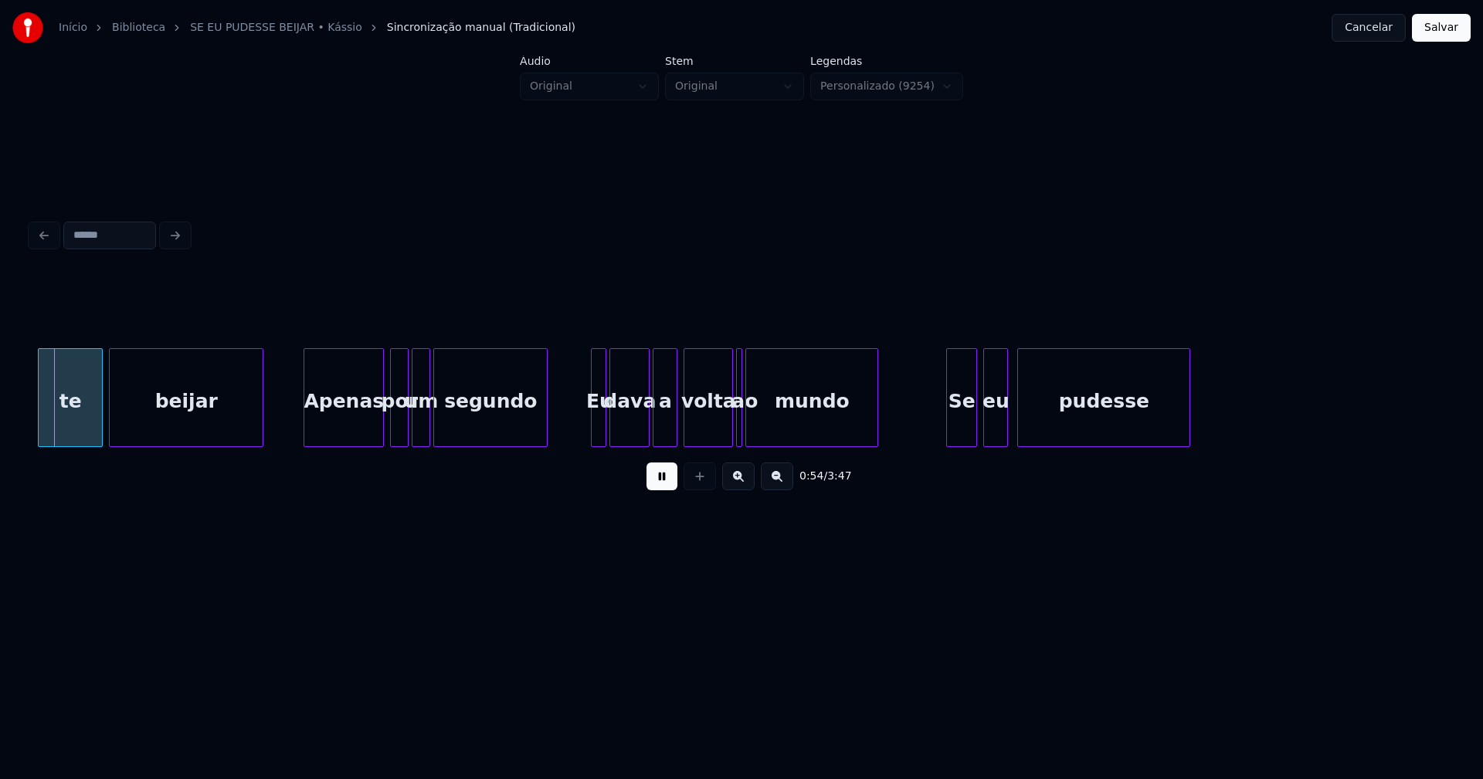
scroll to position [0, 8452]
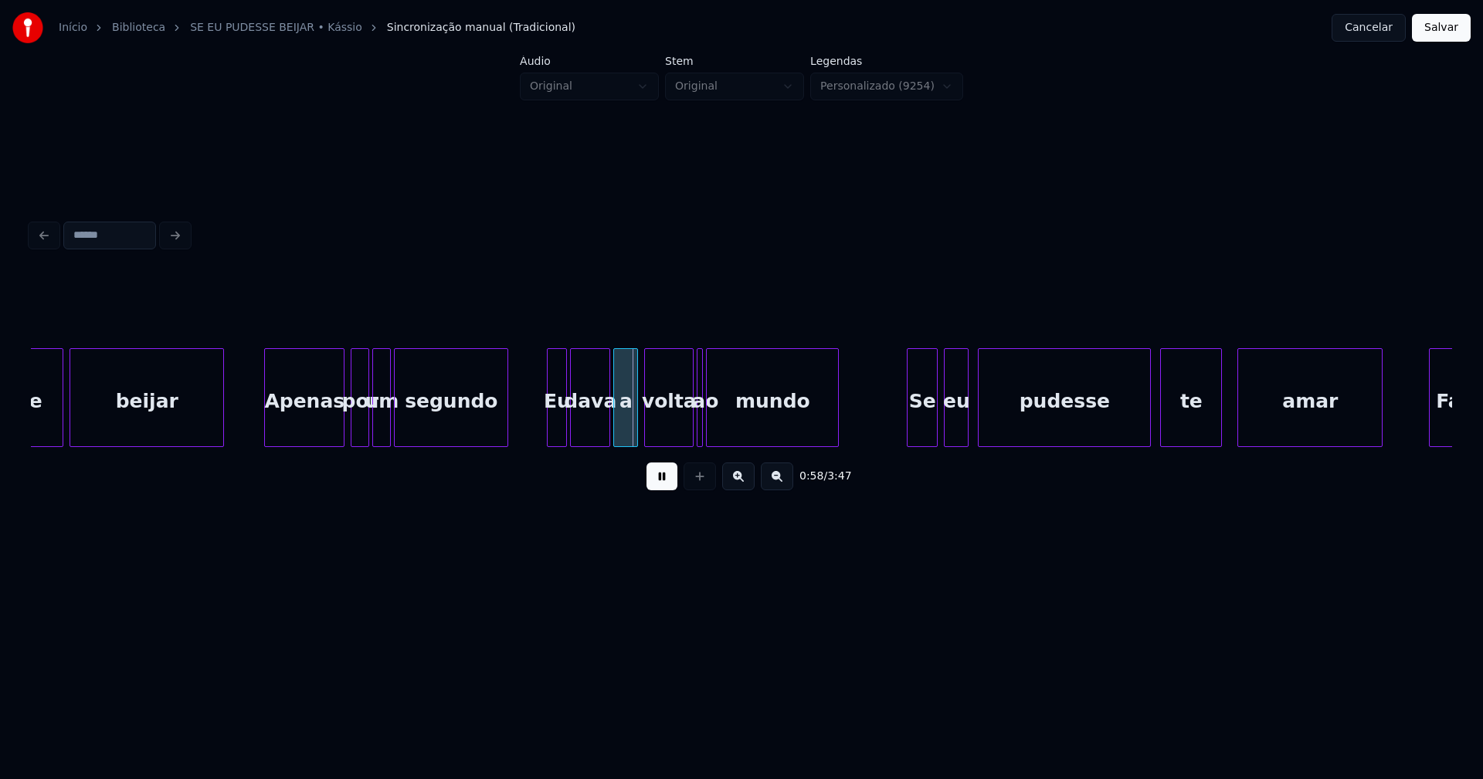
click at [550, 426] on div at bounding box center [549, 397] width 5 height 97
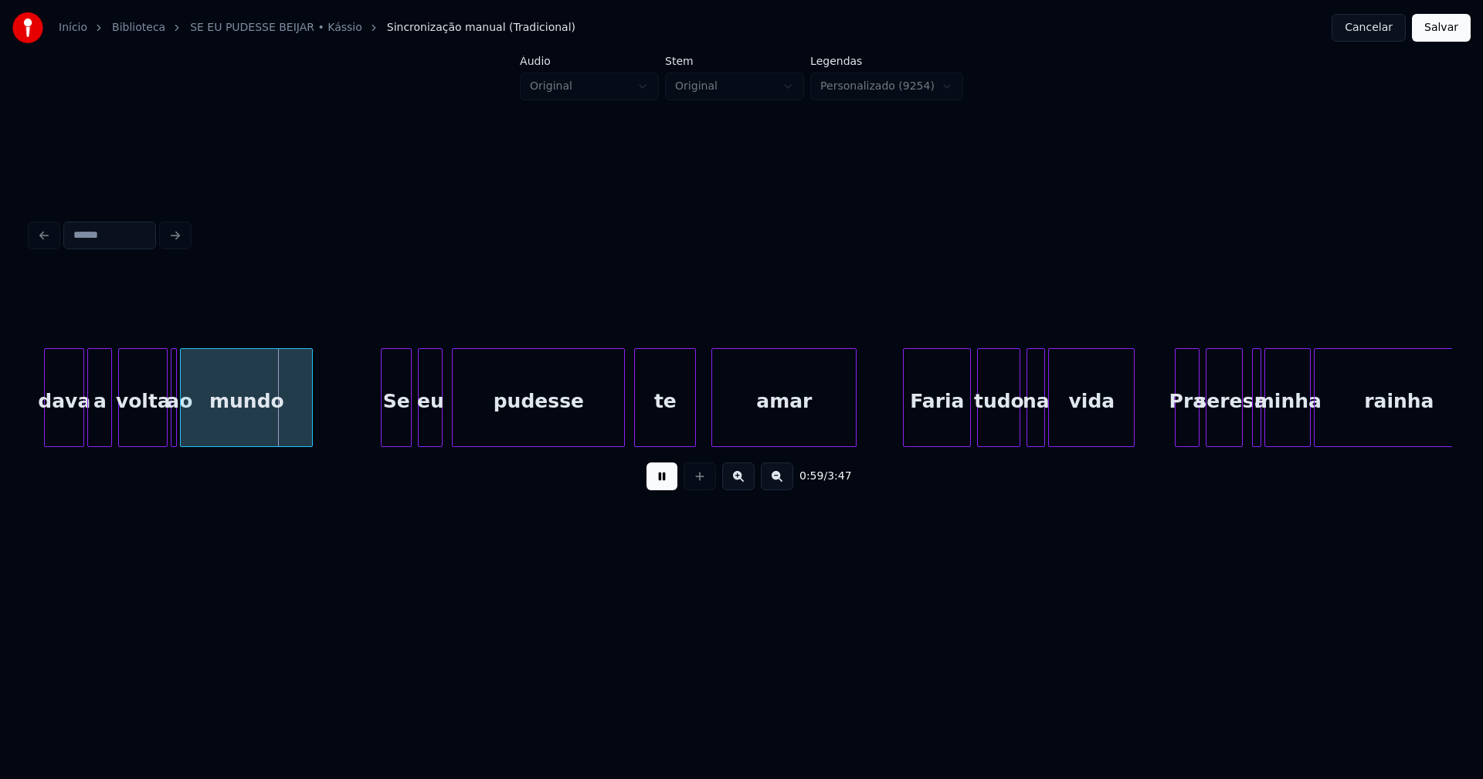
scroll to position [0, 8997]
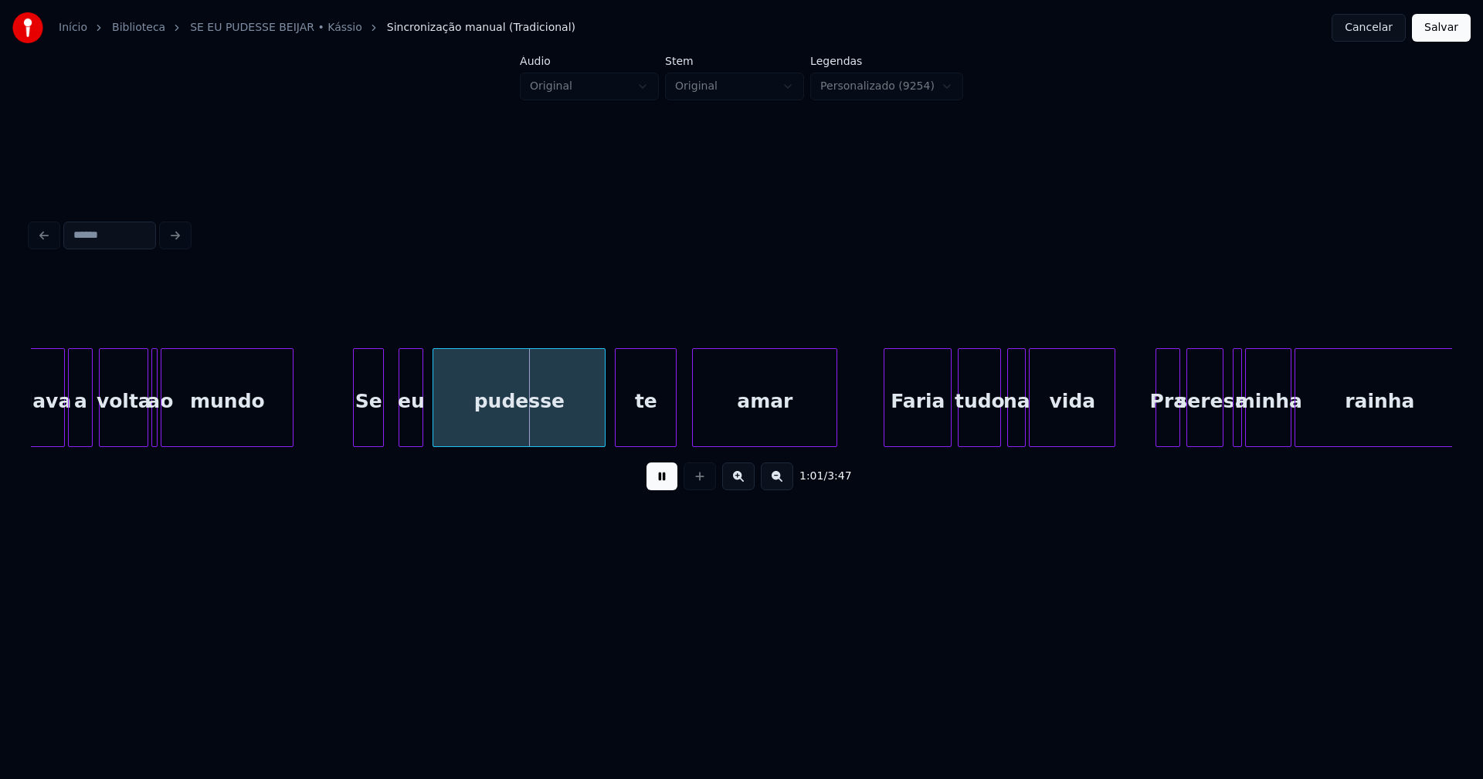
click at [364, 436] on div "Se" at bounding box center [368, 401] width 29 height 105
click at [402, 432] on div "eu" at bounding box center [400, 401] width 23 height 105
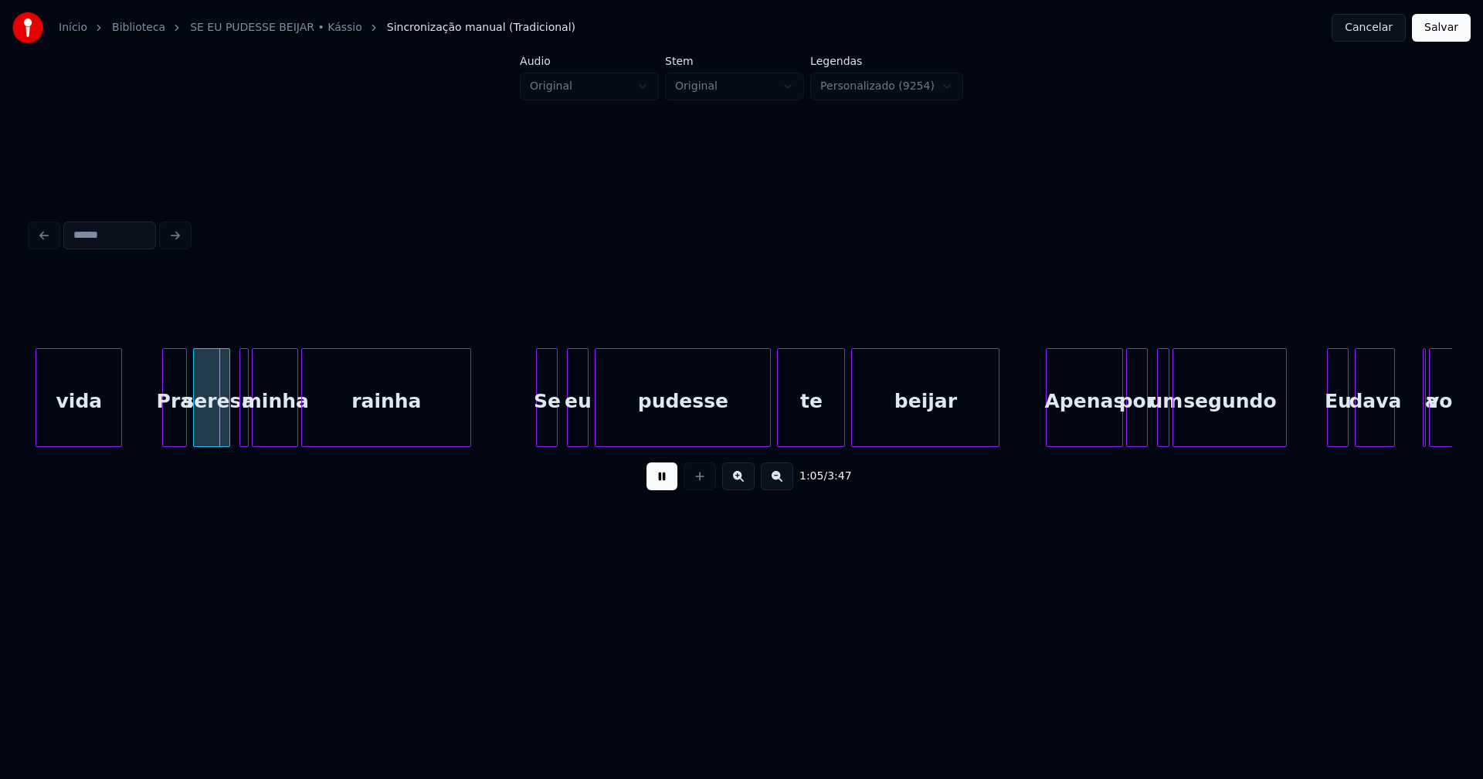
scroll to position [0, 10010]
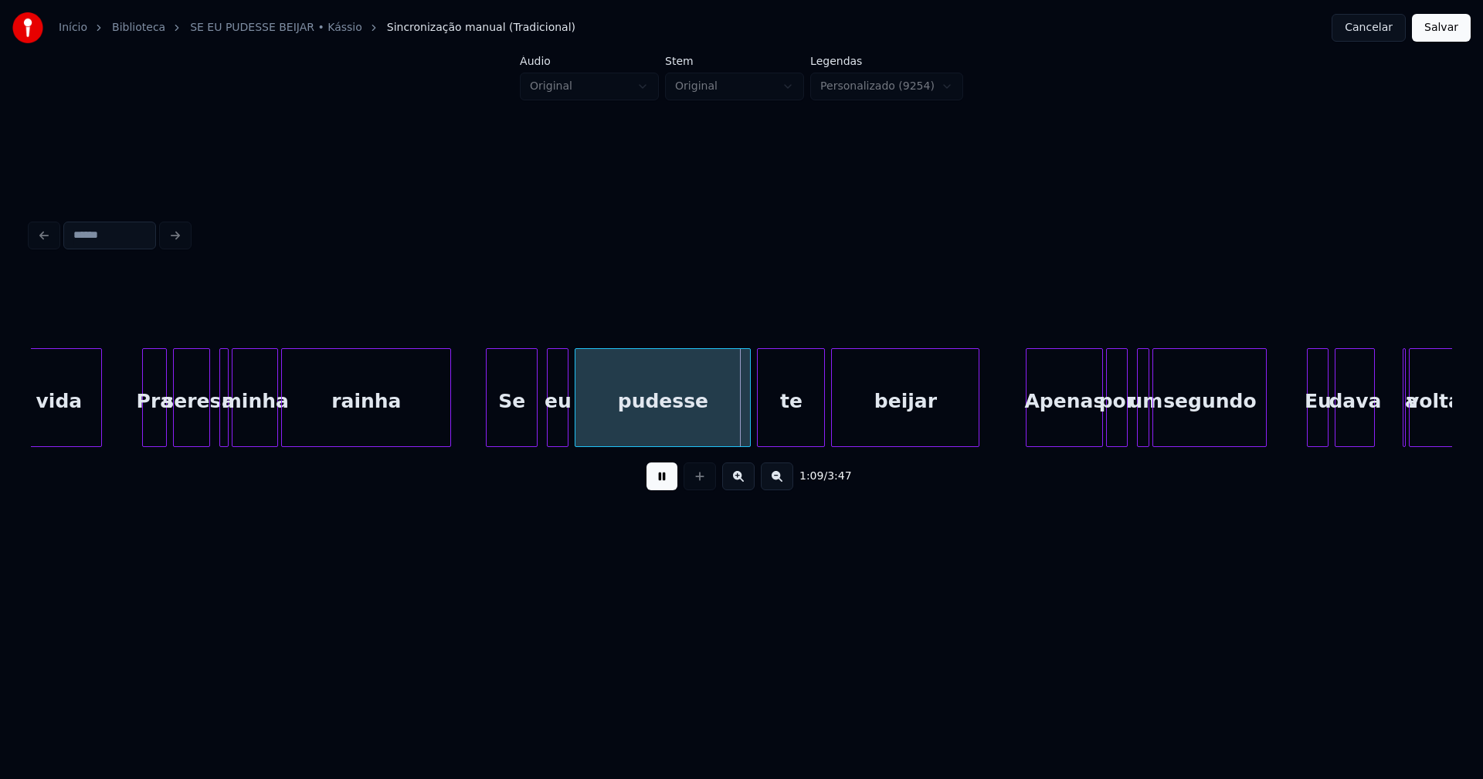
click at [486, 432] on div at bounding box center [488, 397] width 5 height 97
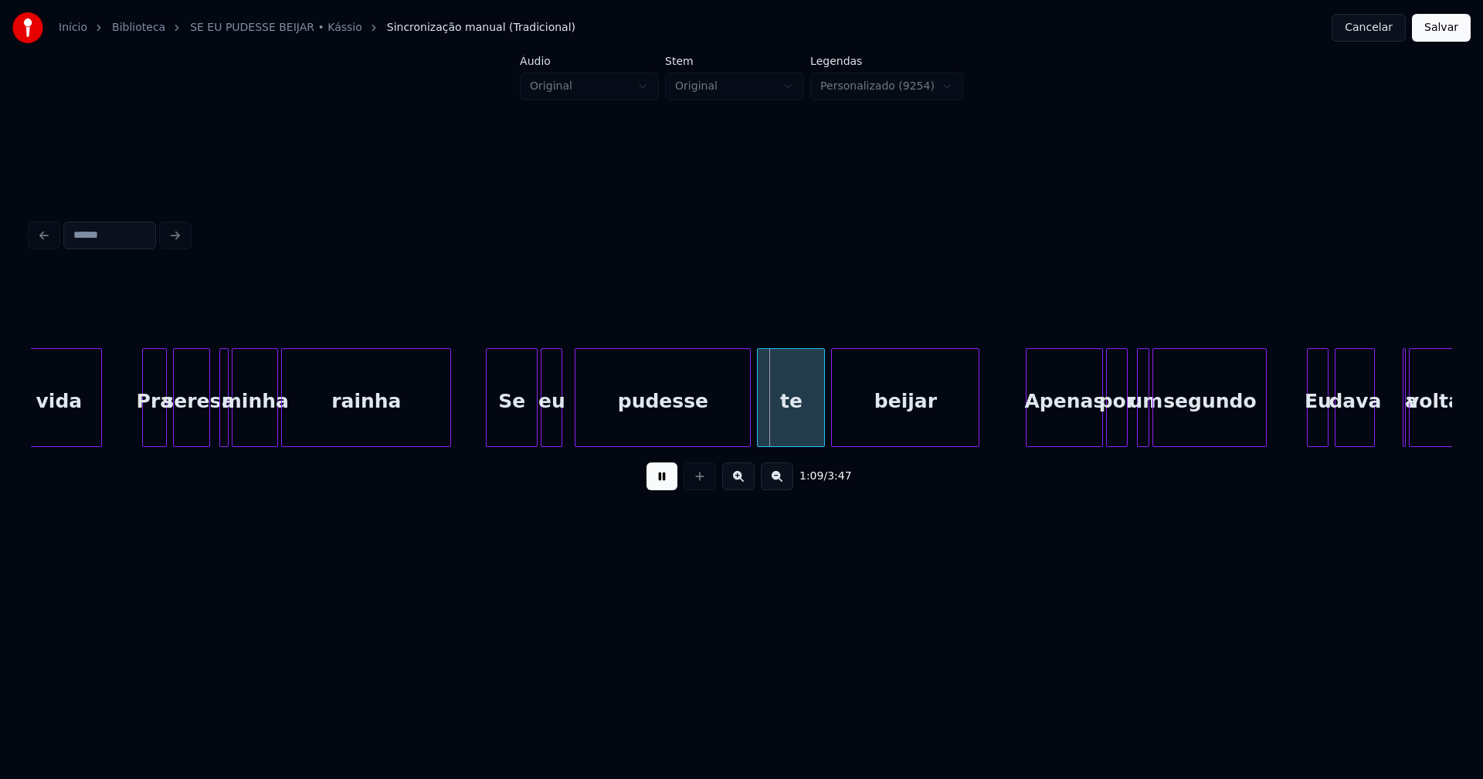
click at [550, 432] on div "eu" at bounding box center [551, 401] width 20 height 105
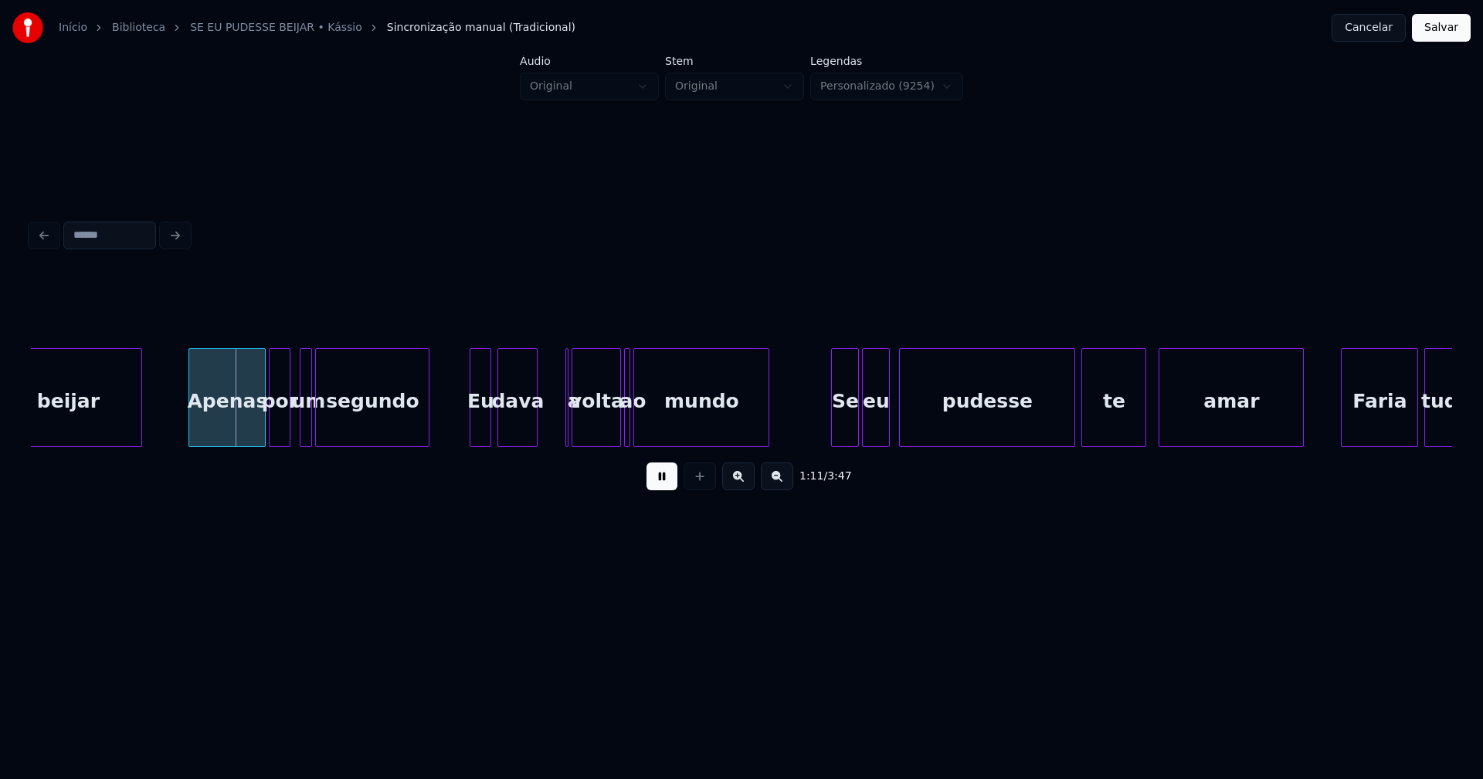
scroll to position [0, 10868]
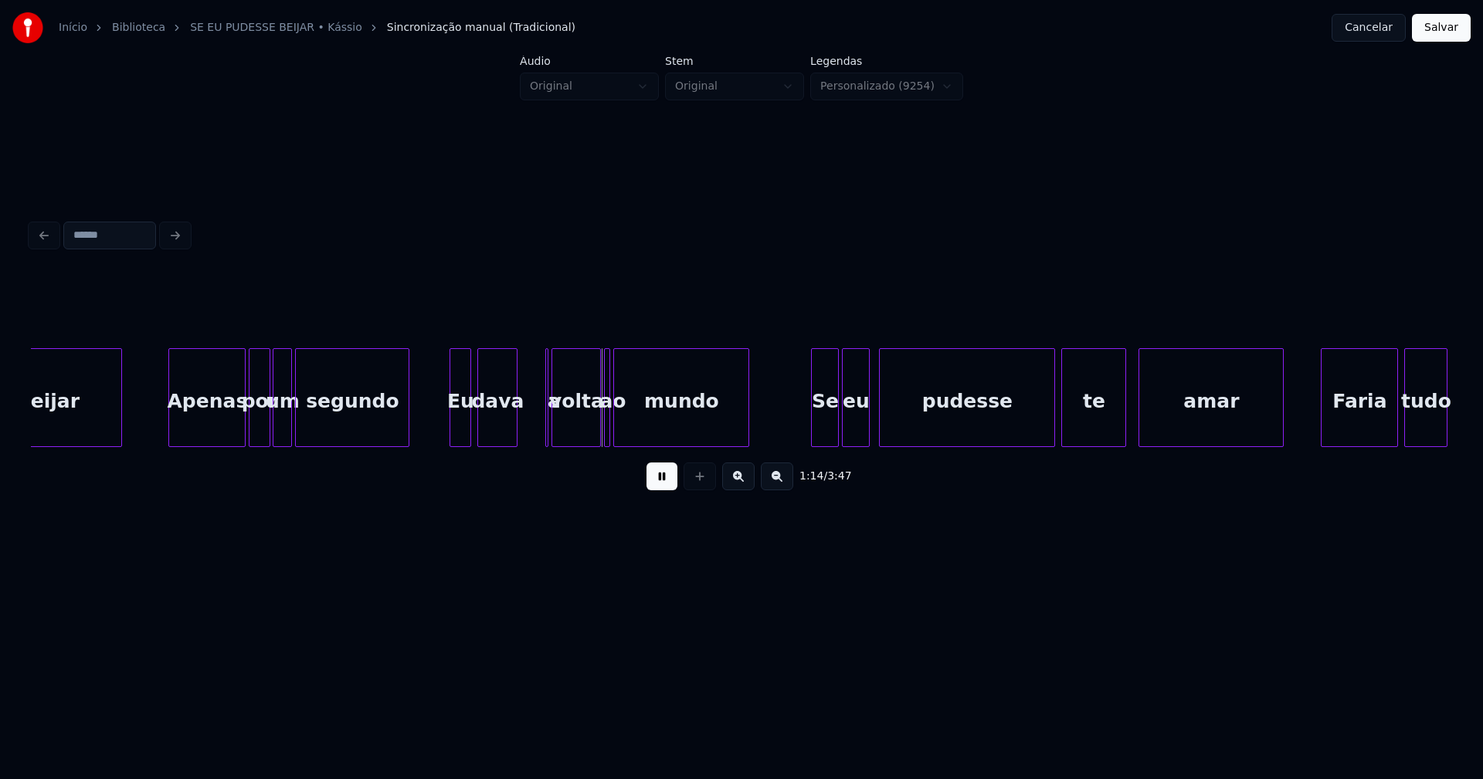
click at [275, 429] on div at bounding box center [275, 397] width 5 height 97
click at [314, 425] on div at bounding box center [316, 397] width 5 height 97
click at [305, 423] on div at bounding box center [305, 397] width 5 height 97
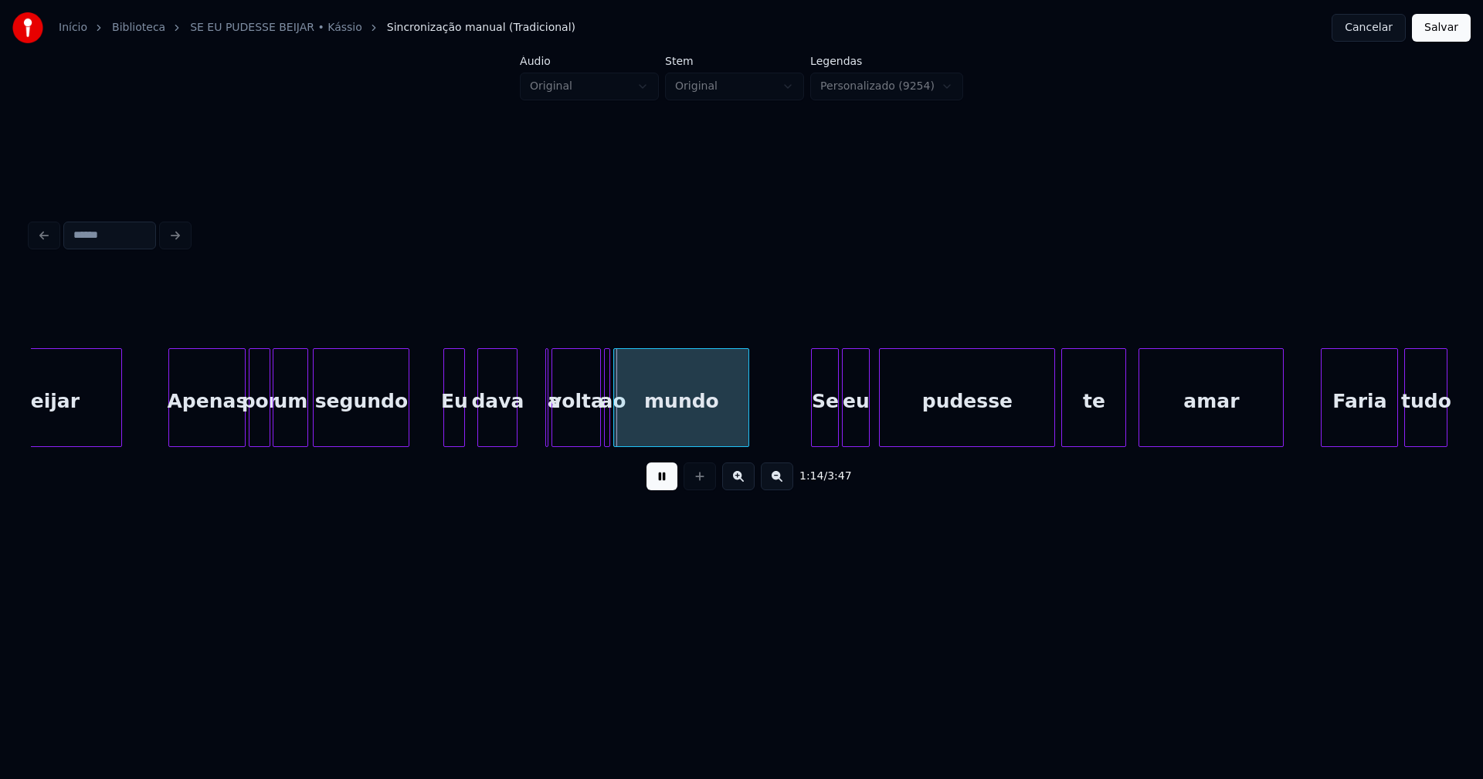
click at [456, 439] on div "Eu" at bounding box center [454, 401] width 20 height 105
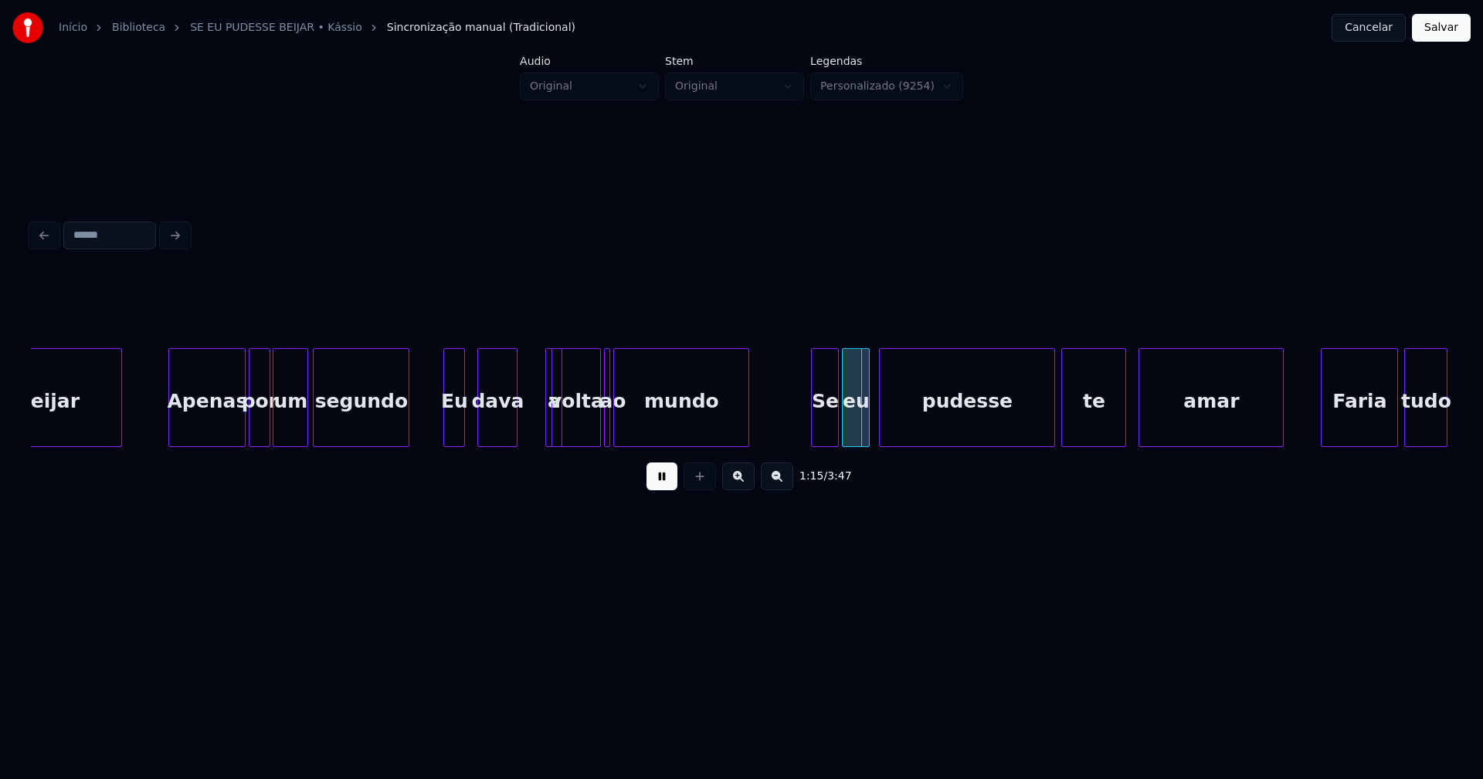
click at [559, 431] on div at bounding box center [559, 397] width 5 height 97
click at [546, 349] on div at bounding box center [548, 397] width 5 height 97
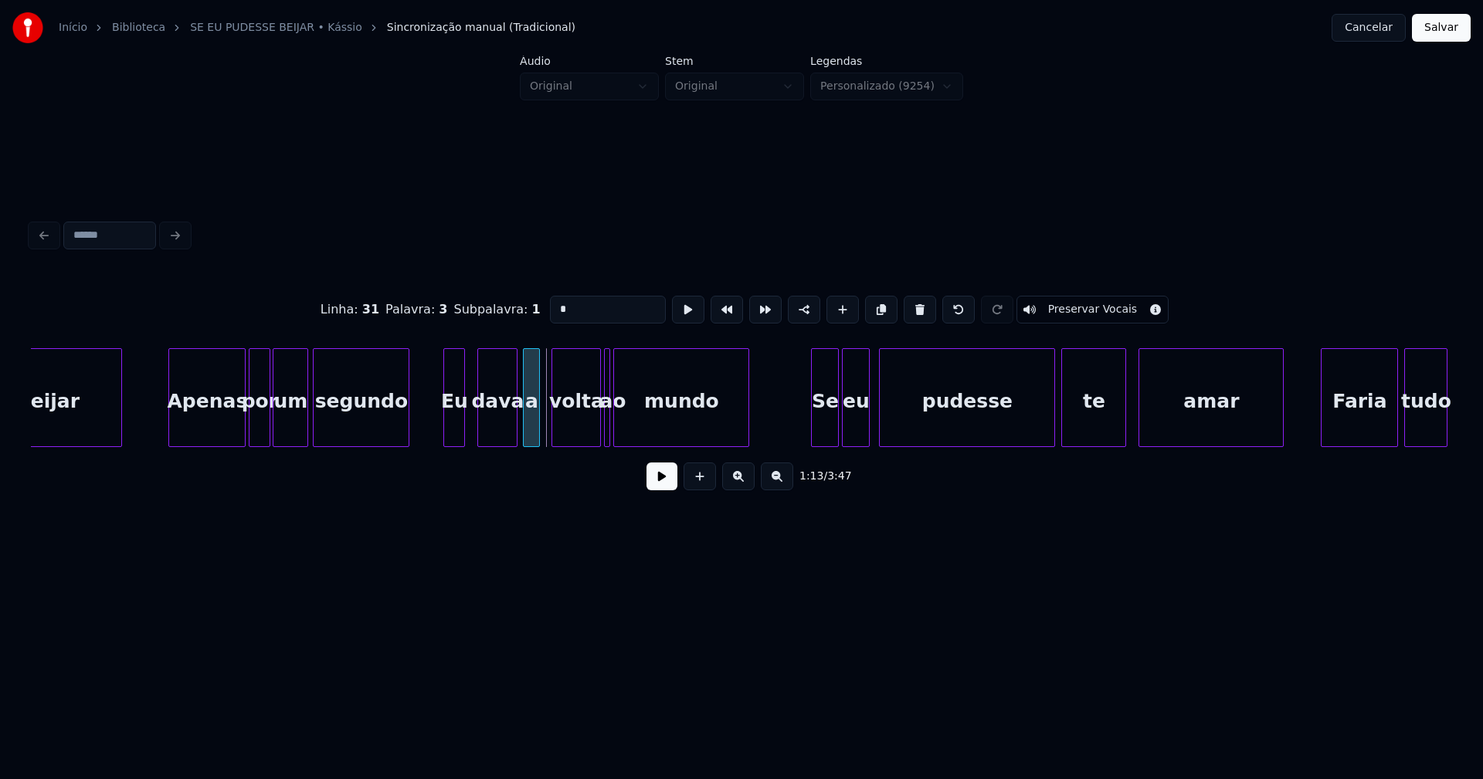
click at [523, 370] on div "a" at bounding box center [531, 397] width 17 height 99
click at [660, 481] on button at bounding box center [661, 477] width 31 height 28
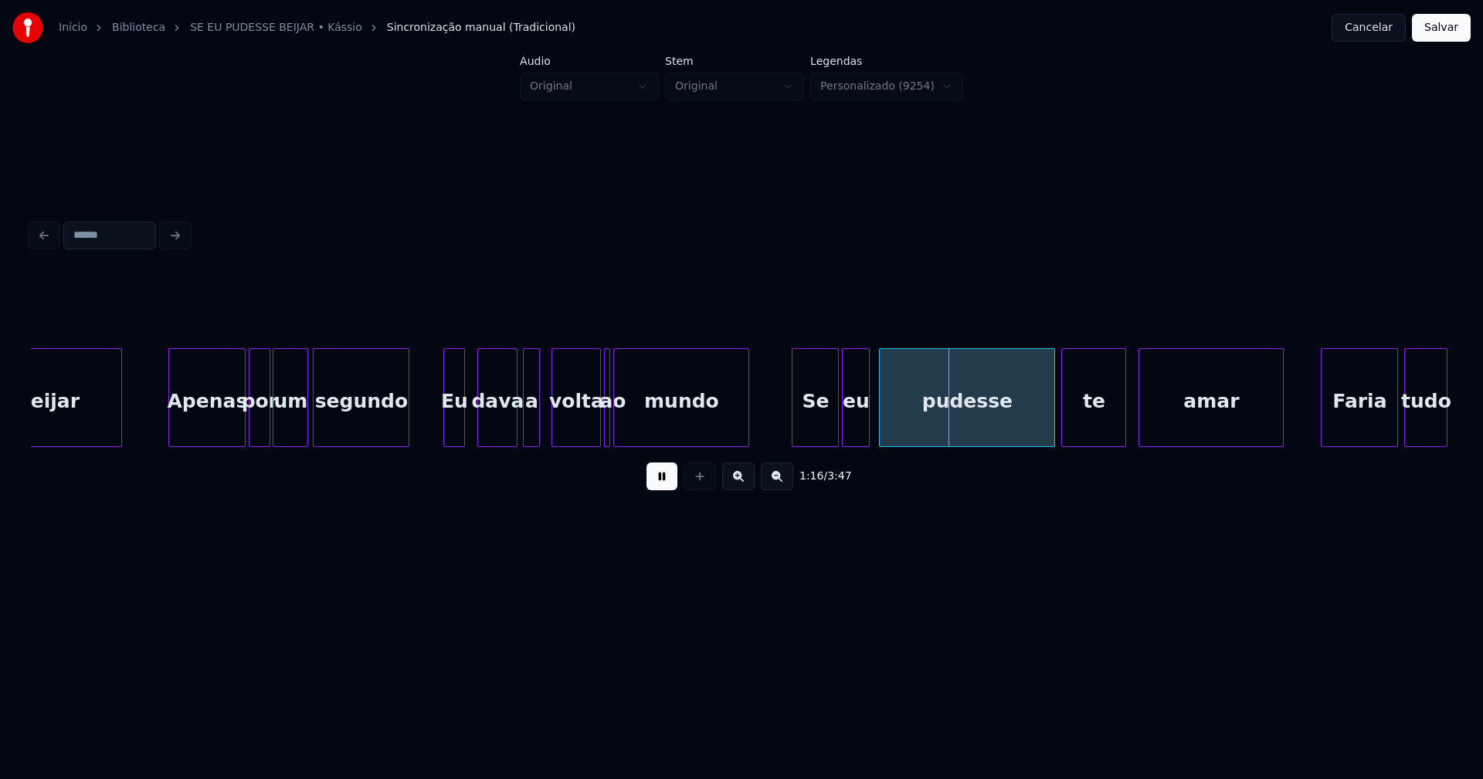
click at [794, 446] on div "beijar Apenas por um segundo Eu dava a volta ao mundo Se eu pudesse te amar Far…" at bounding box center [741, 397] width 1421 height 99
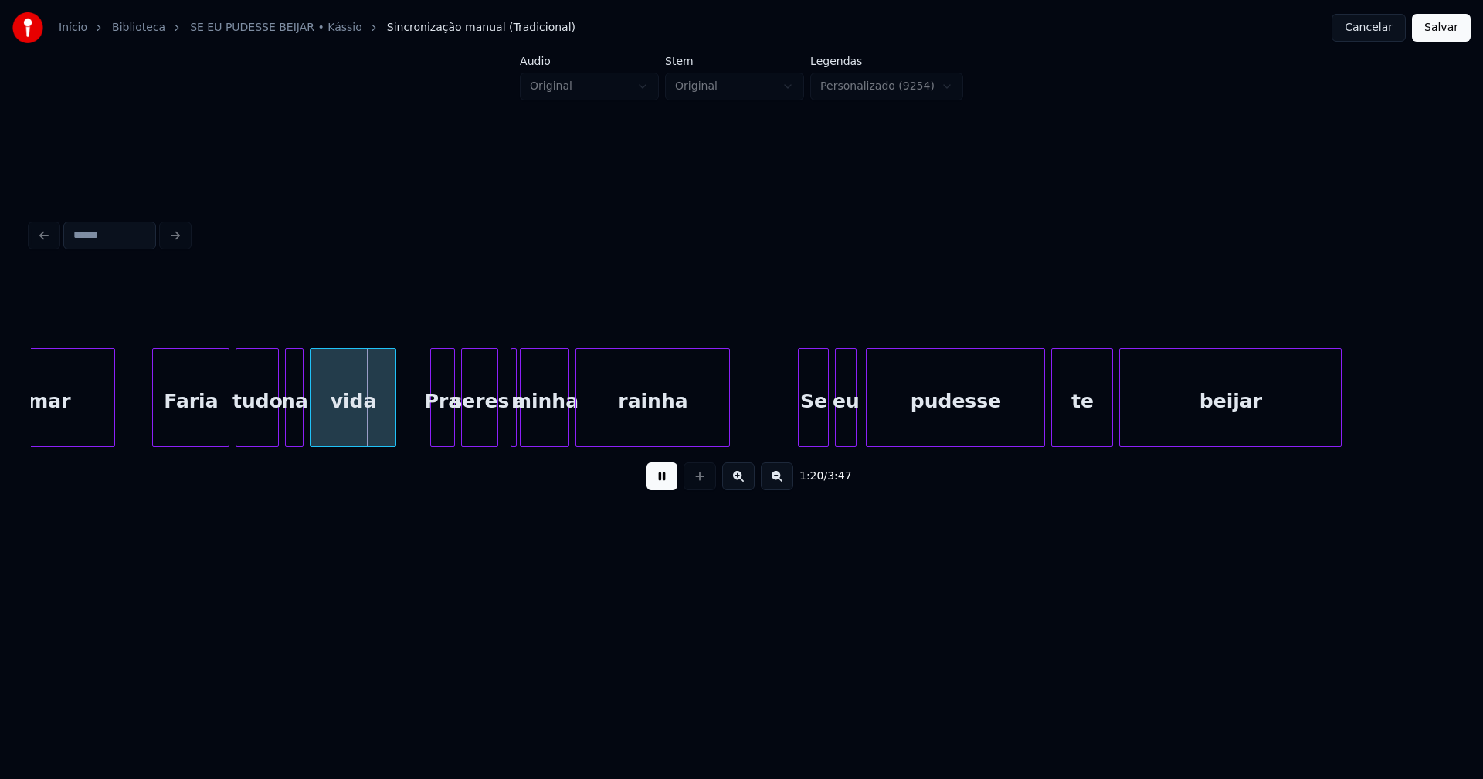
scroll to position [0, 12055]
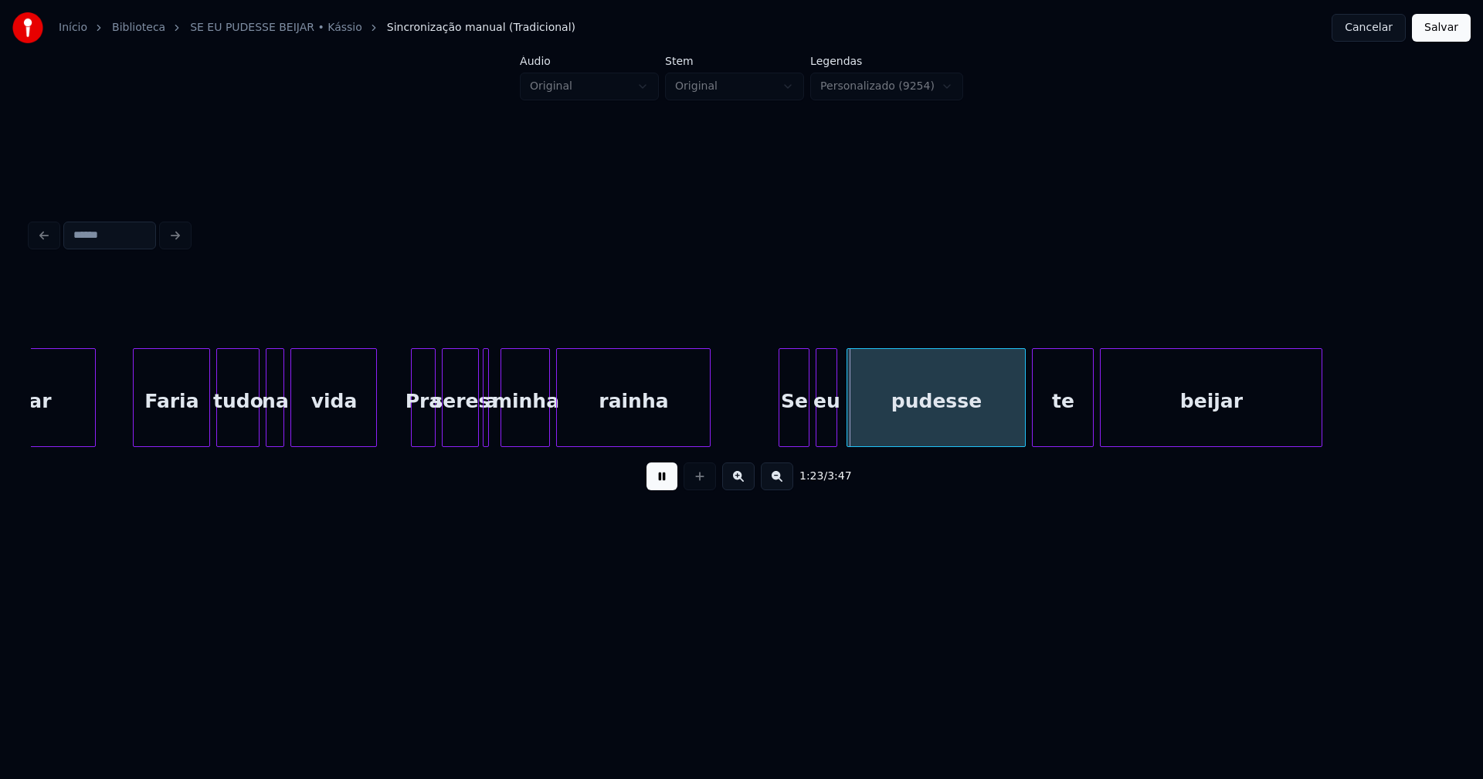
click at [483, 438] on div "a" at bounding box center [486, 397] width 6 height 99
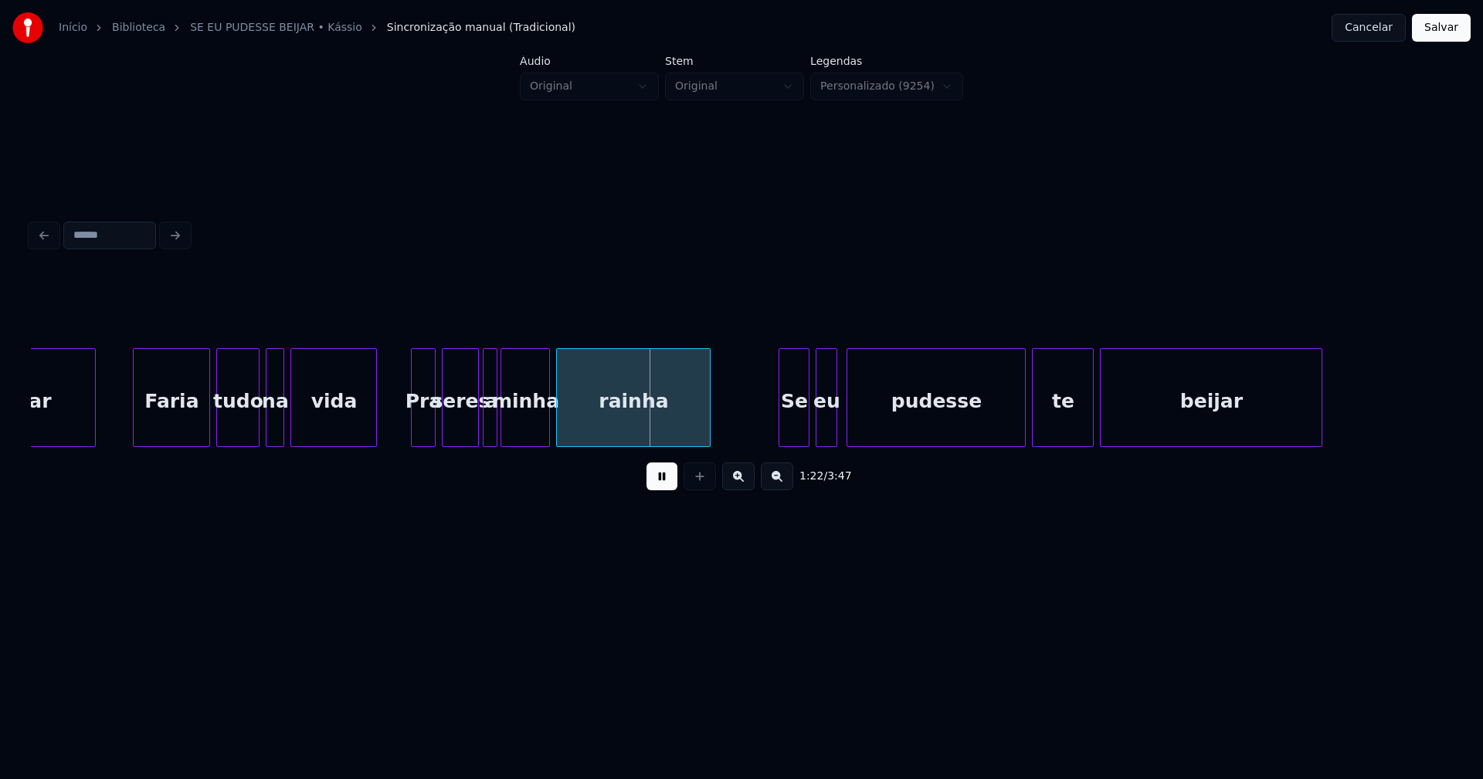
click at [493, 437] on div at bounding box center [494, 397] width 5 height 97
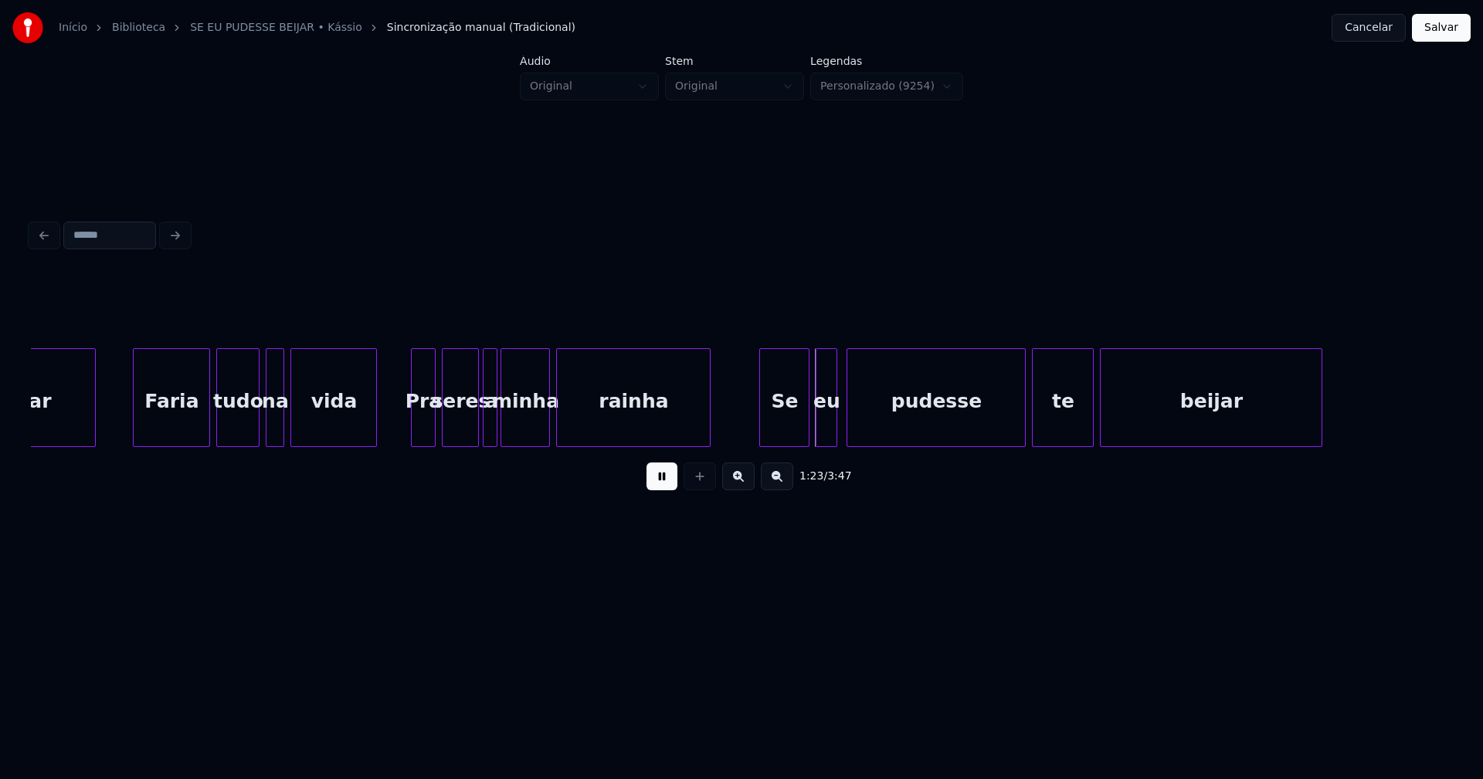
click at [761, 435] on div at bounding box center [762, 397] width 5 height 97
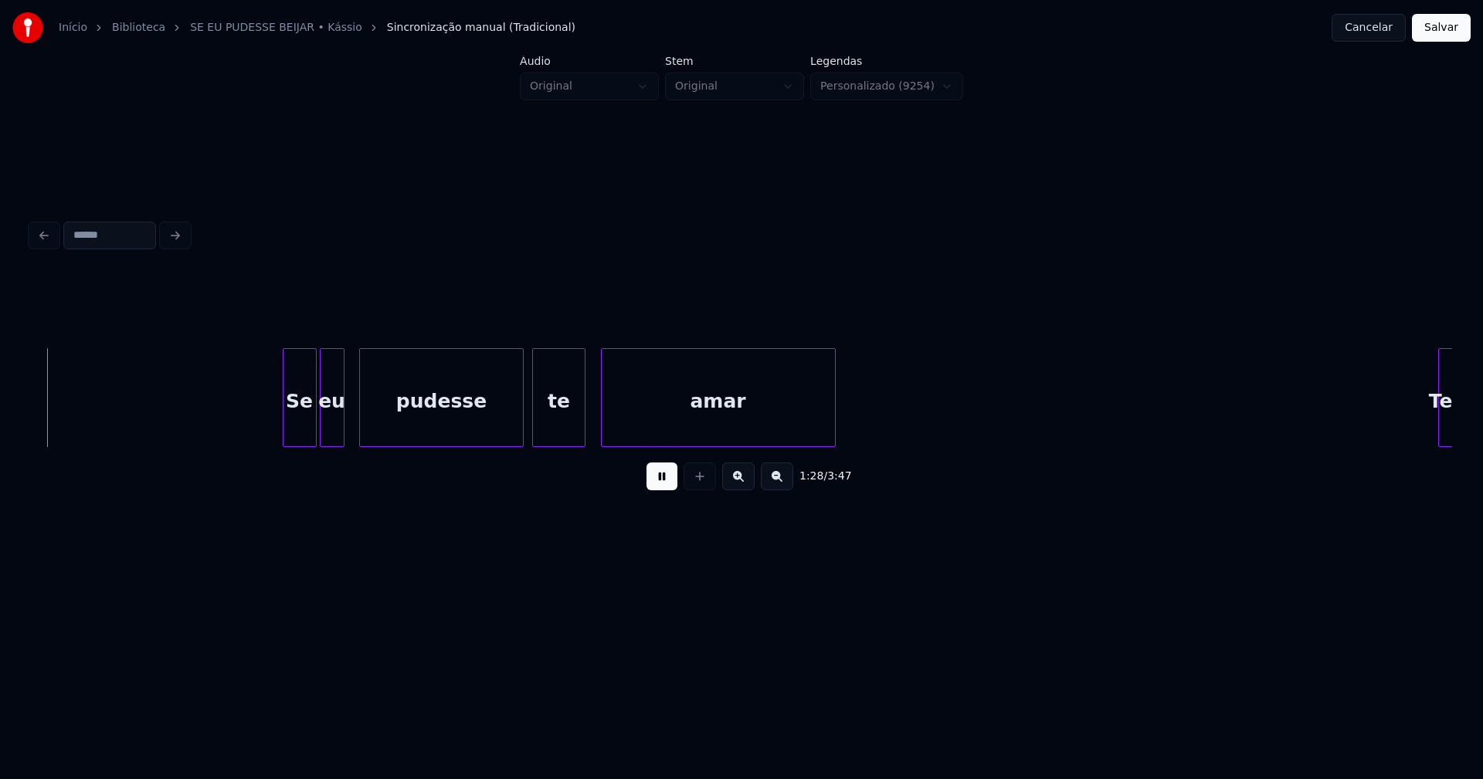
scroll to position [0, 13730]
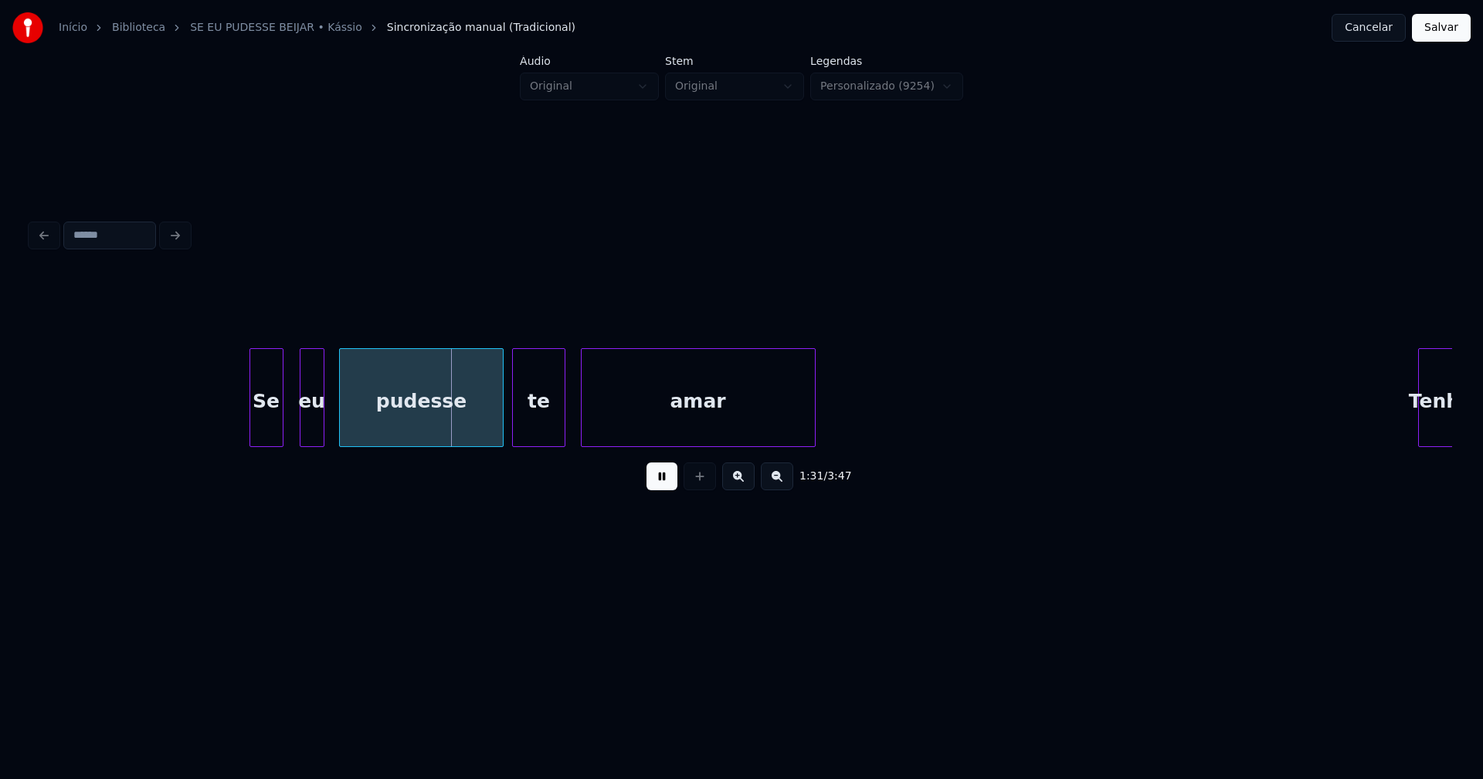
click at [259, 442] on div "Se eu pudesse te amar Tenho" at bounding box center [741, 397] width 1421 height 99
click at [297, 429] on div "eu" at bounding box center [299, 401] width 23 height 105
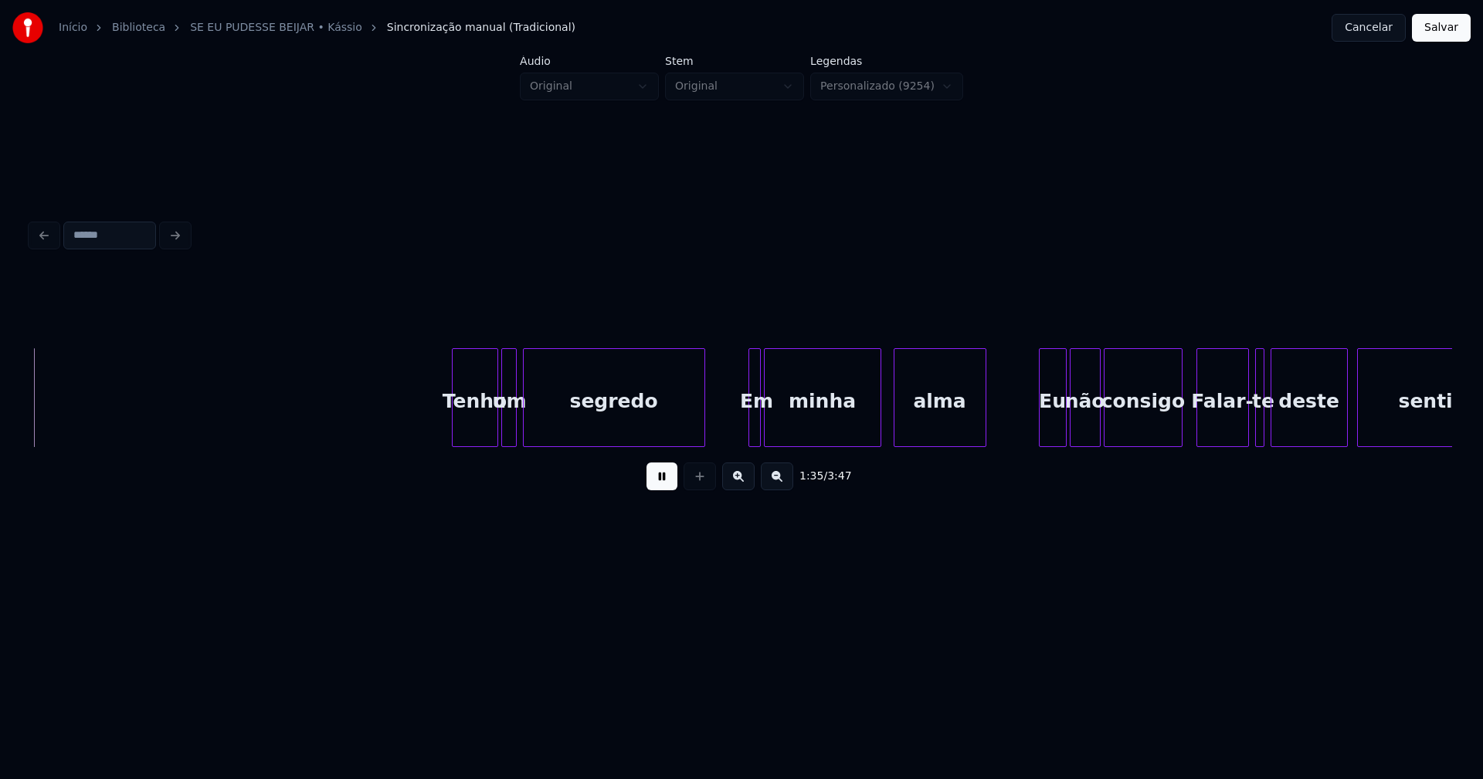
scroll to position [0, 14706]
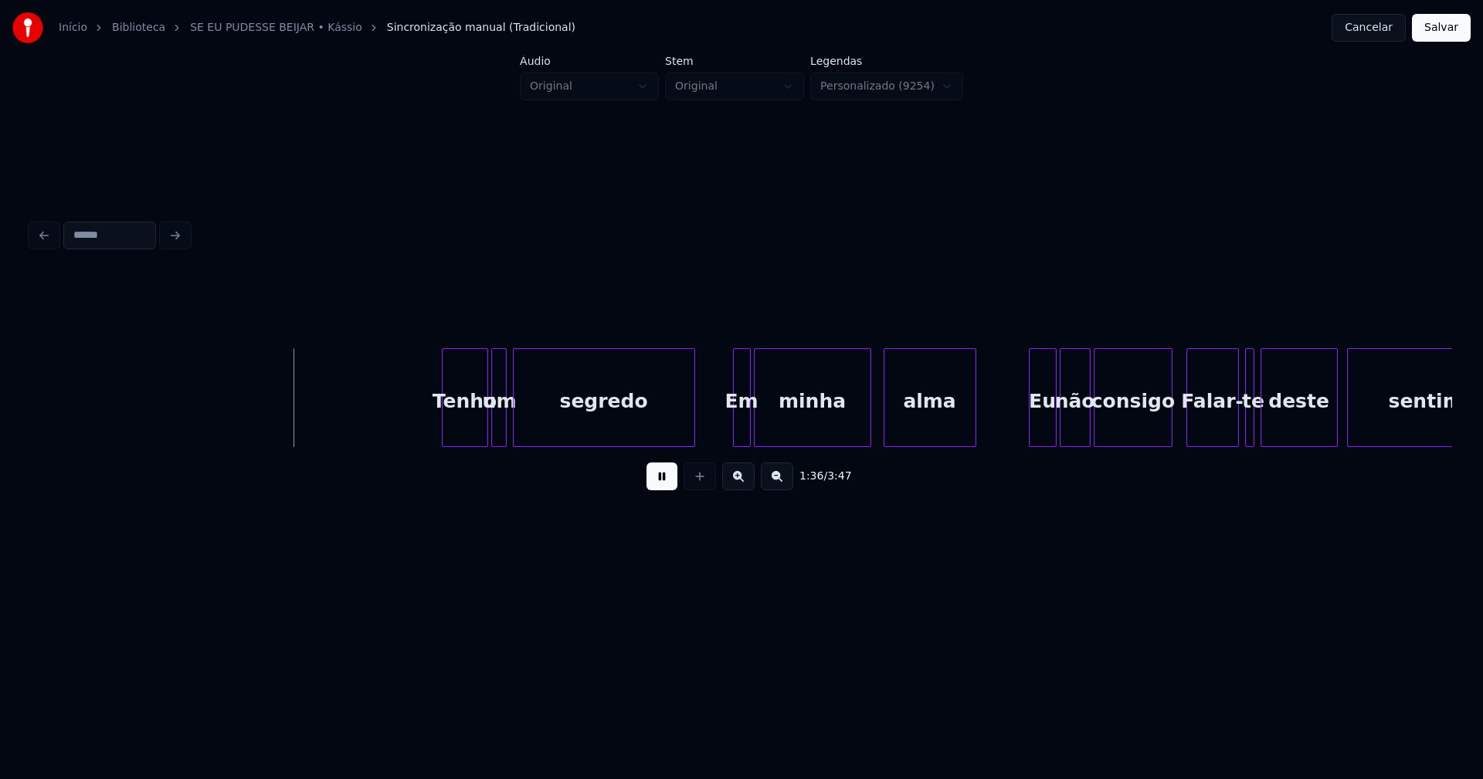
click at [734, 432] on div at bounding box center [736, 397] width 5 height 97
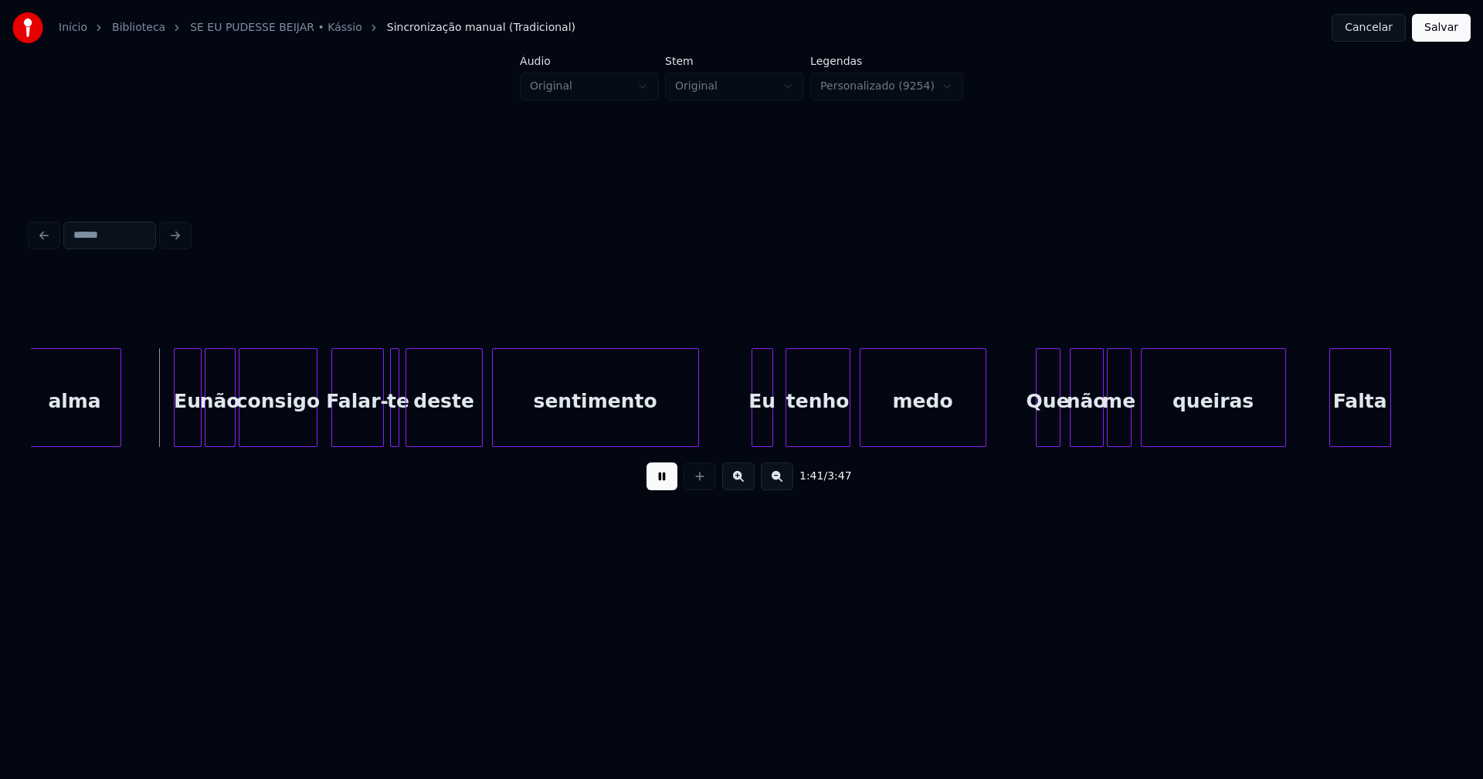
scroll to position [0, 15639]
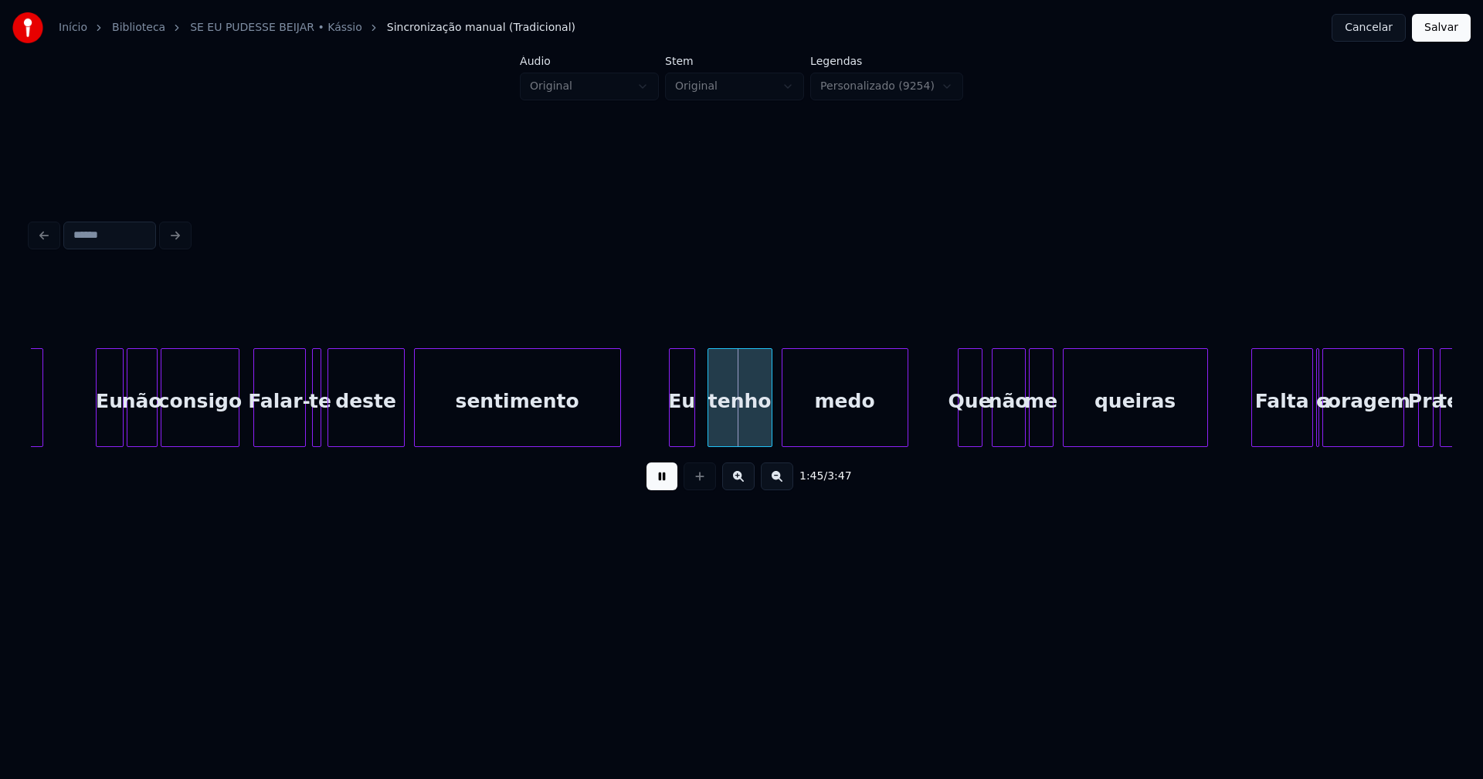
click at [669, 434] on div at bounding box center [671, 397] width 5 height 97
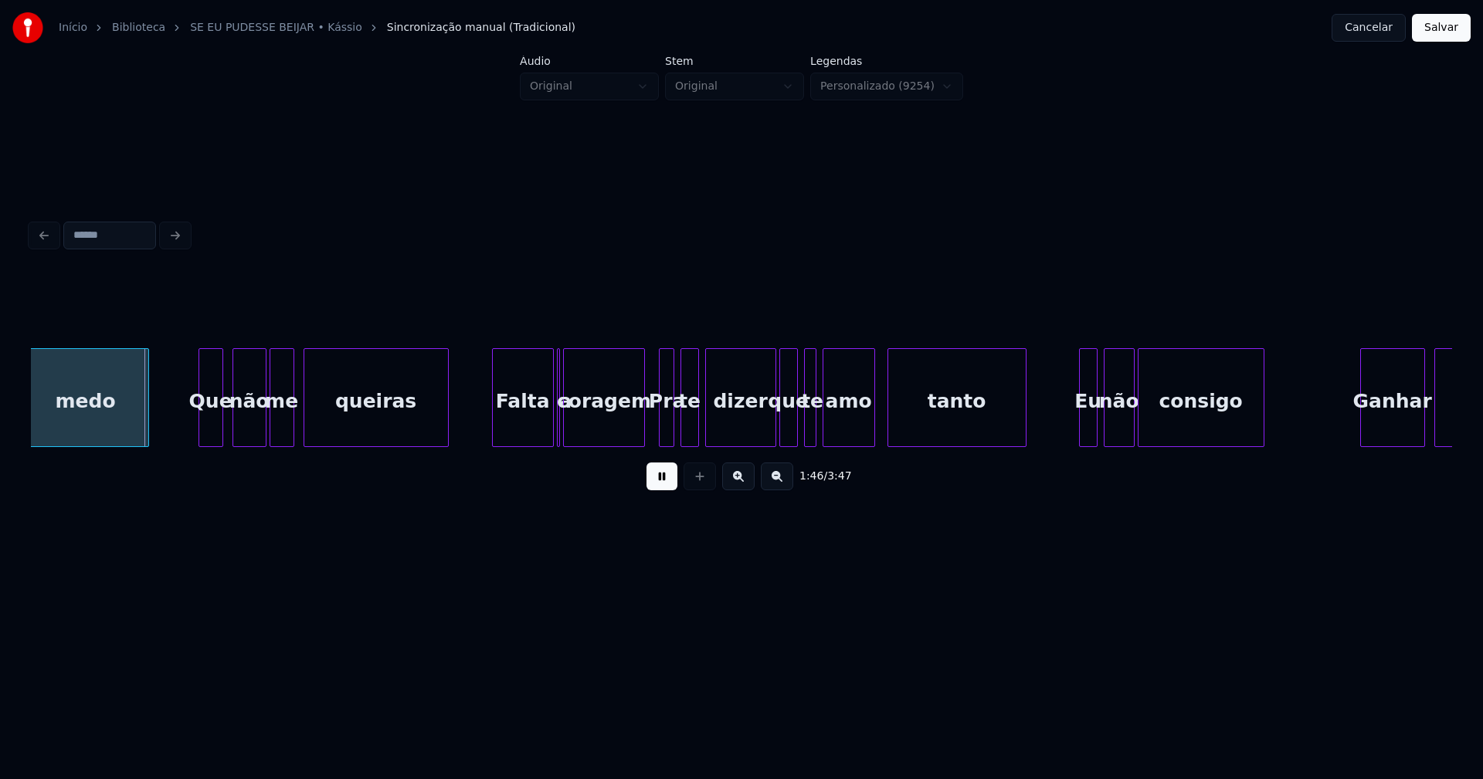
scroll to position [0, 16456]
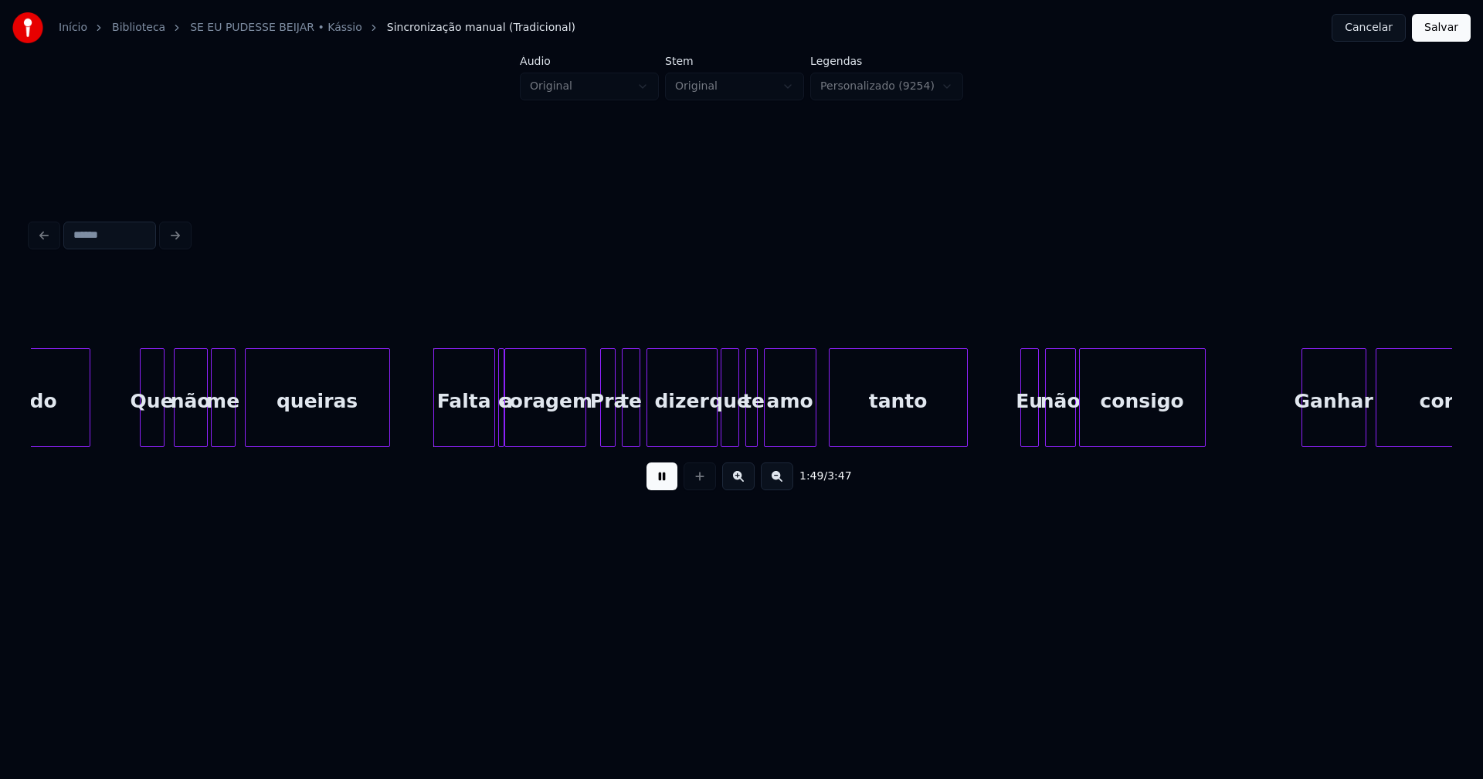
click at [501, 432] on div at bounding box center [501, 397] width 5 height 97
click at [760, 430] on div at bounding box center [759, 397] width 5 height 97
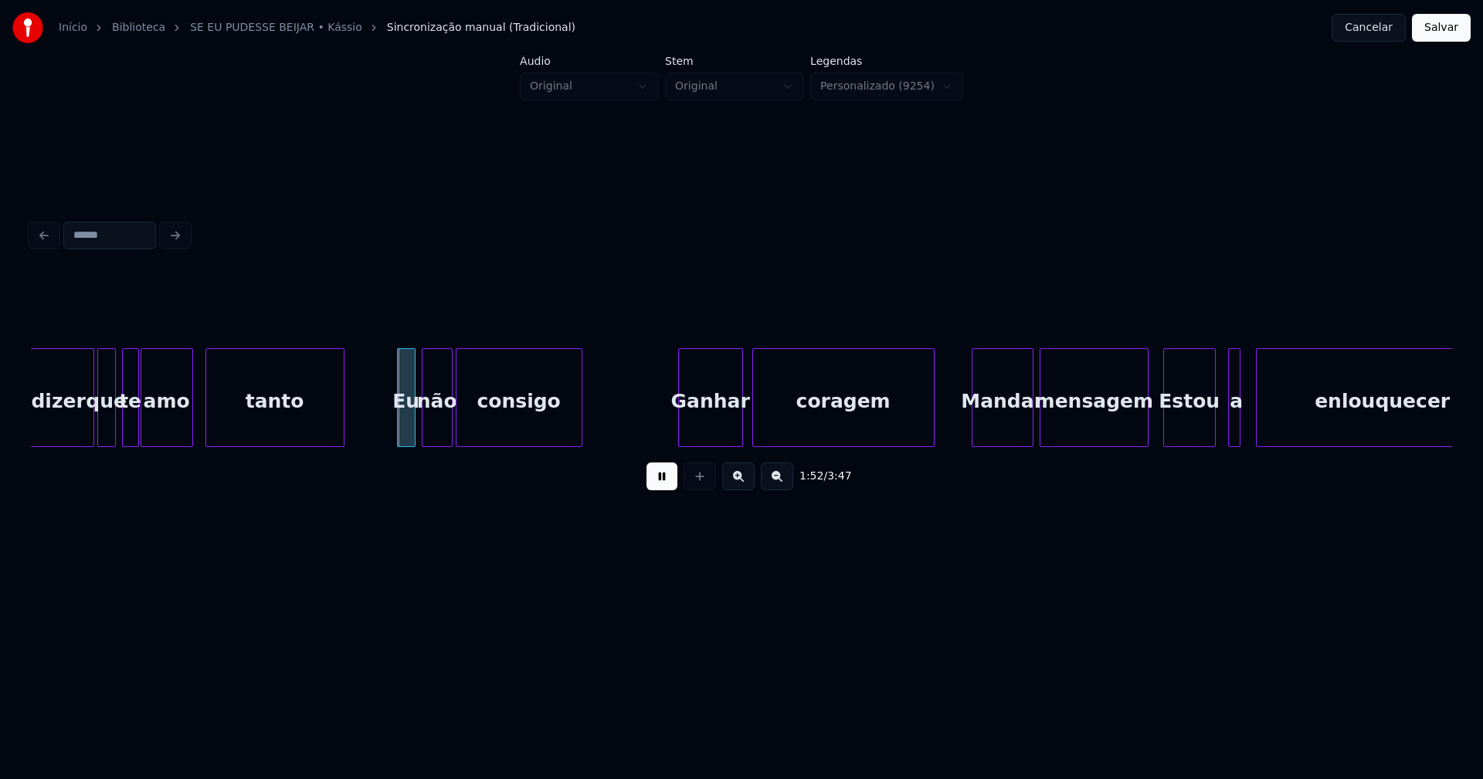
scroll to position [0, 17060]
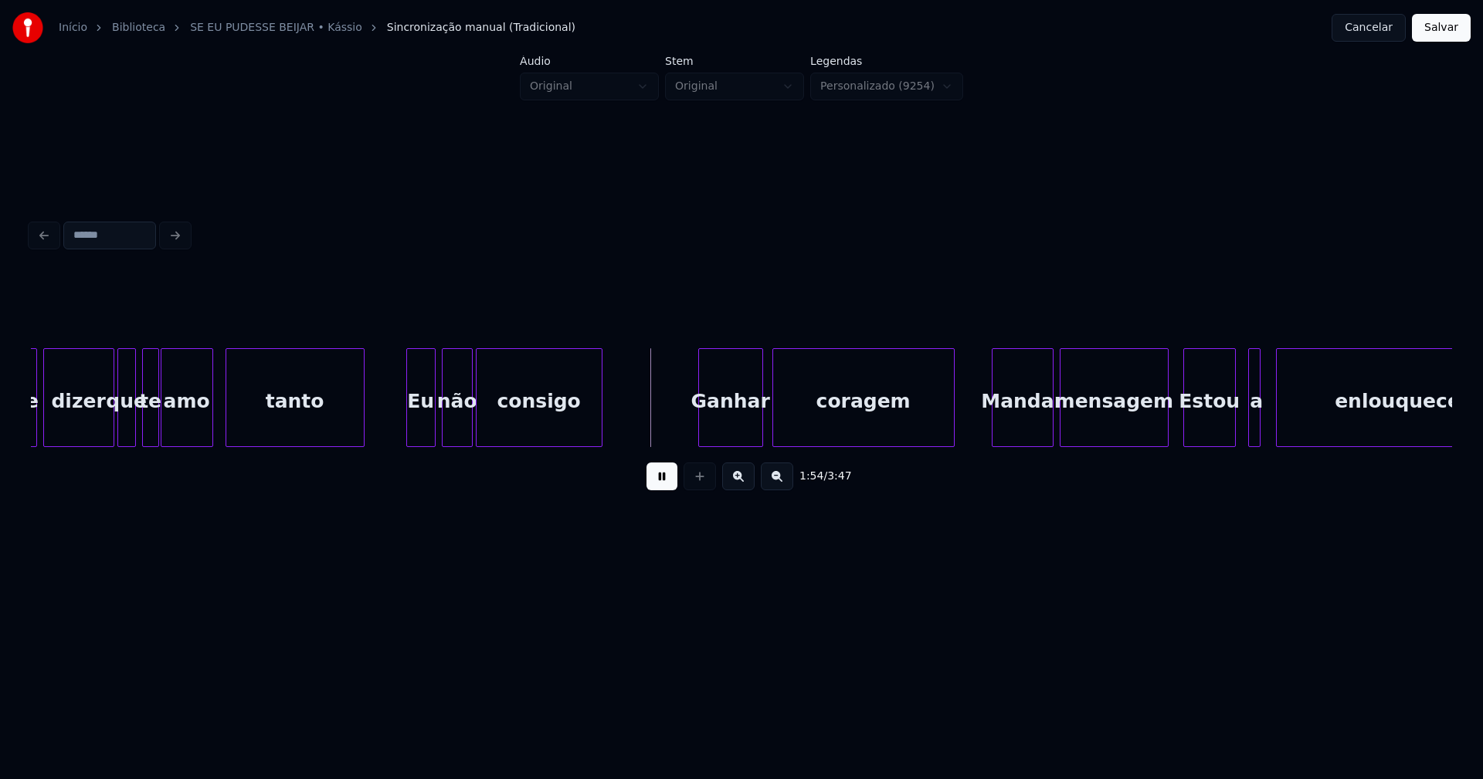
click at [410, 430] on div at bounding box center [409, 397] width 5 height 97
click at [714, 429] on div "Ganhar" at bounding box center [725, 401] width 63 height 105
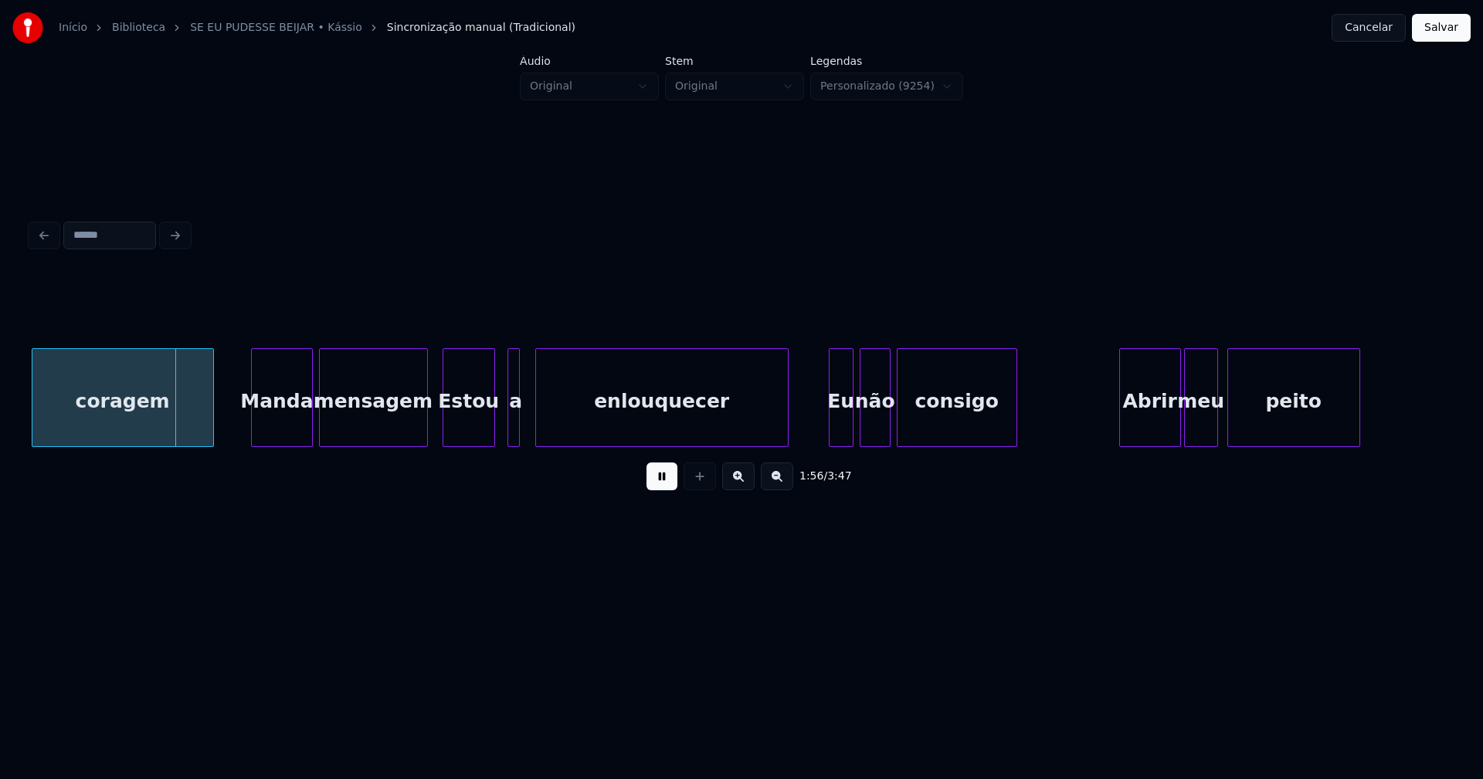
scroll to position [0, 17742]
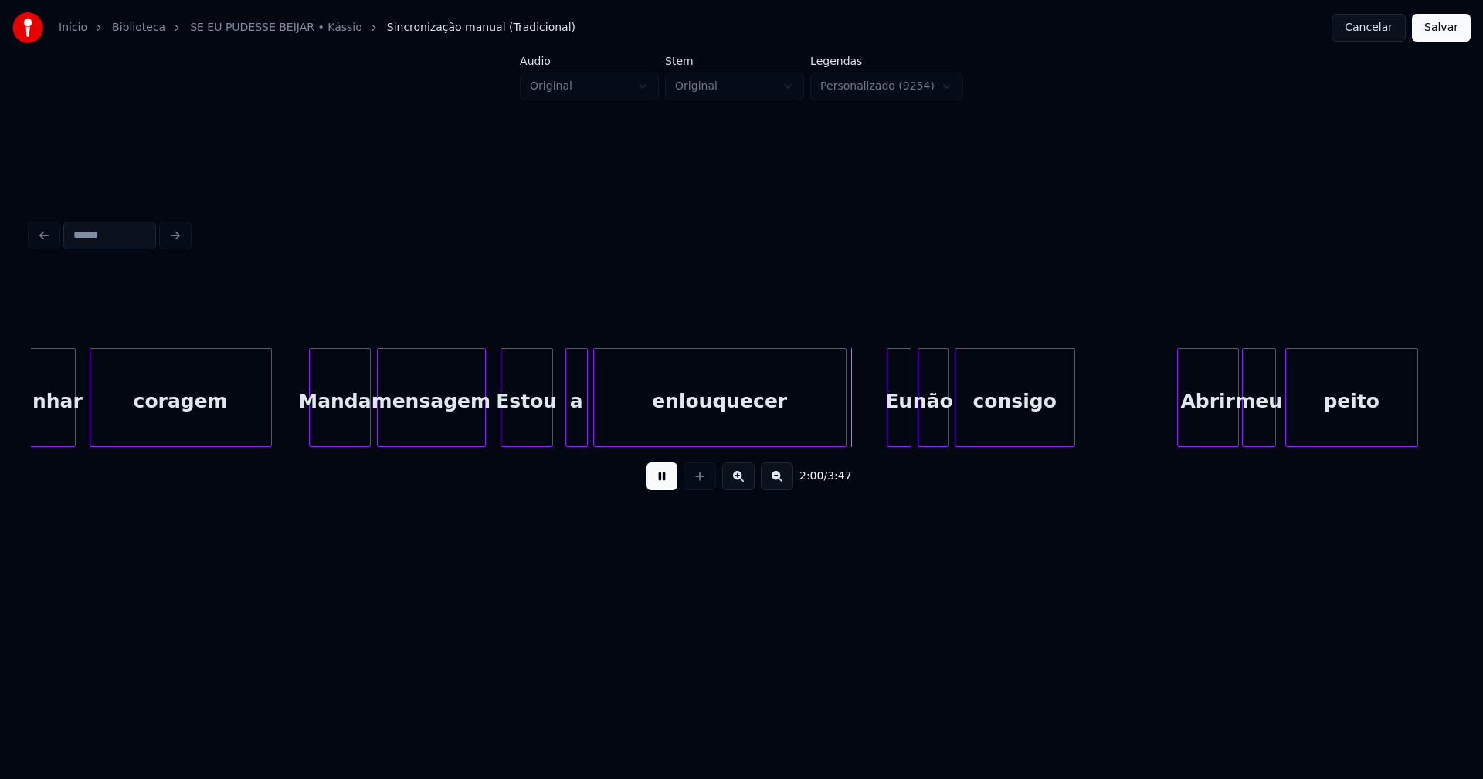
click at [585, 435] on div at bounding box center [584, 397] width 5 height 97
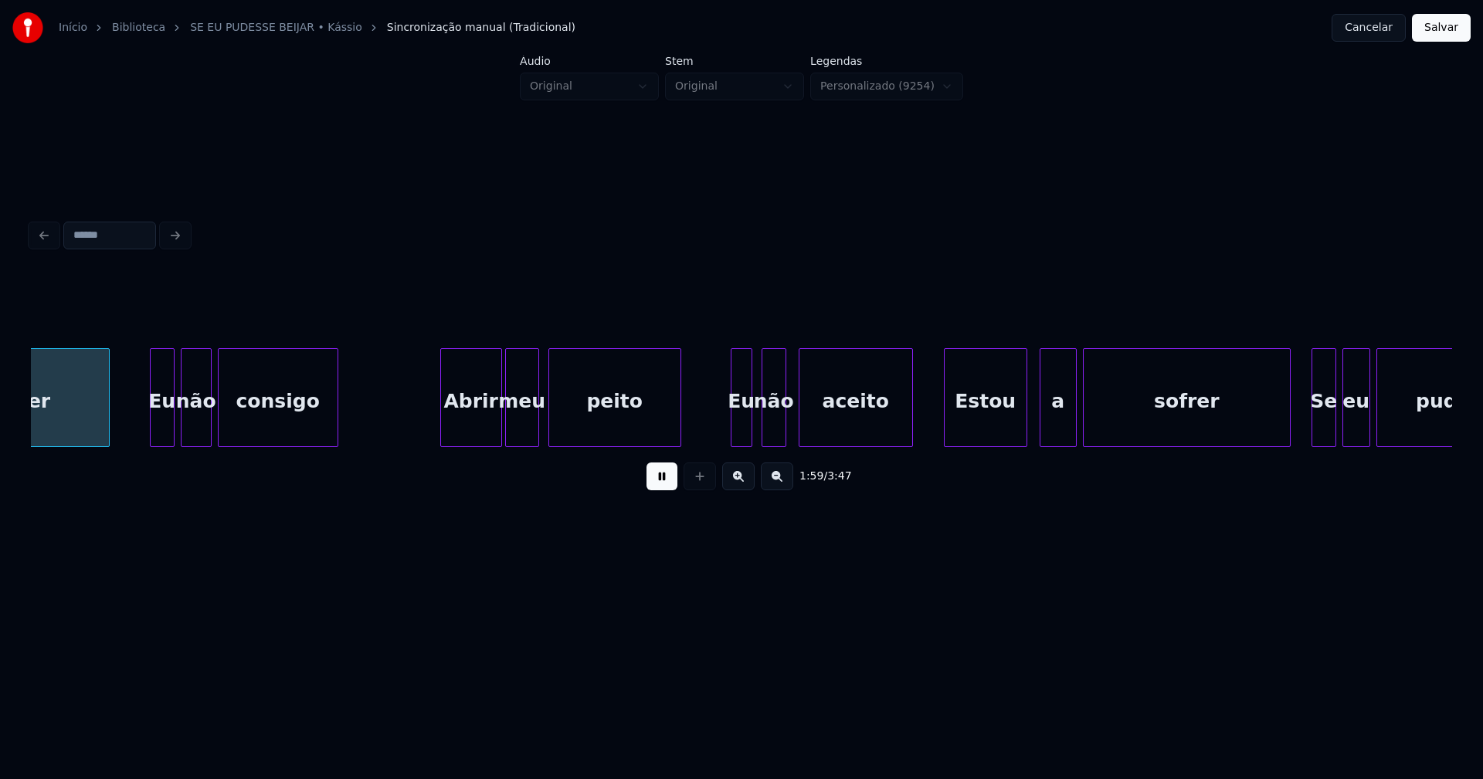
scroll to position [0, 18489]
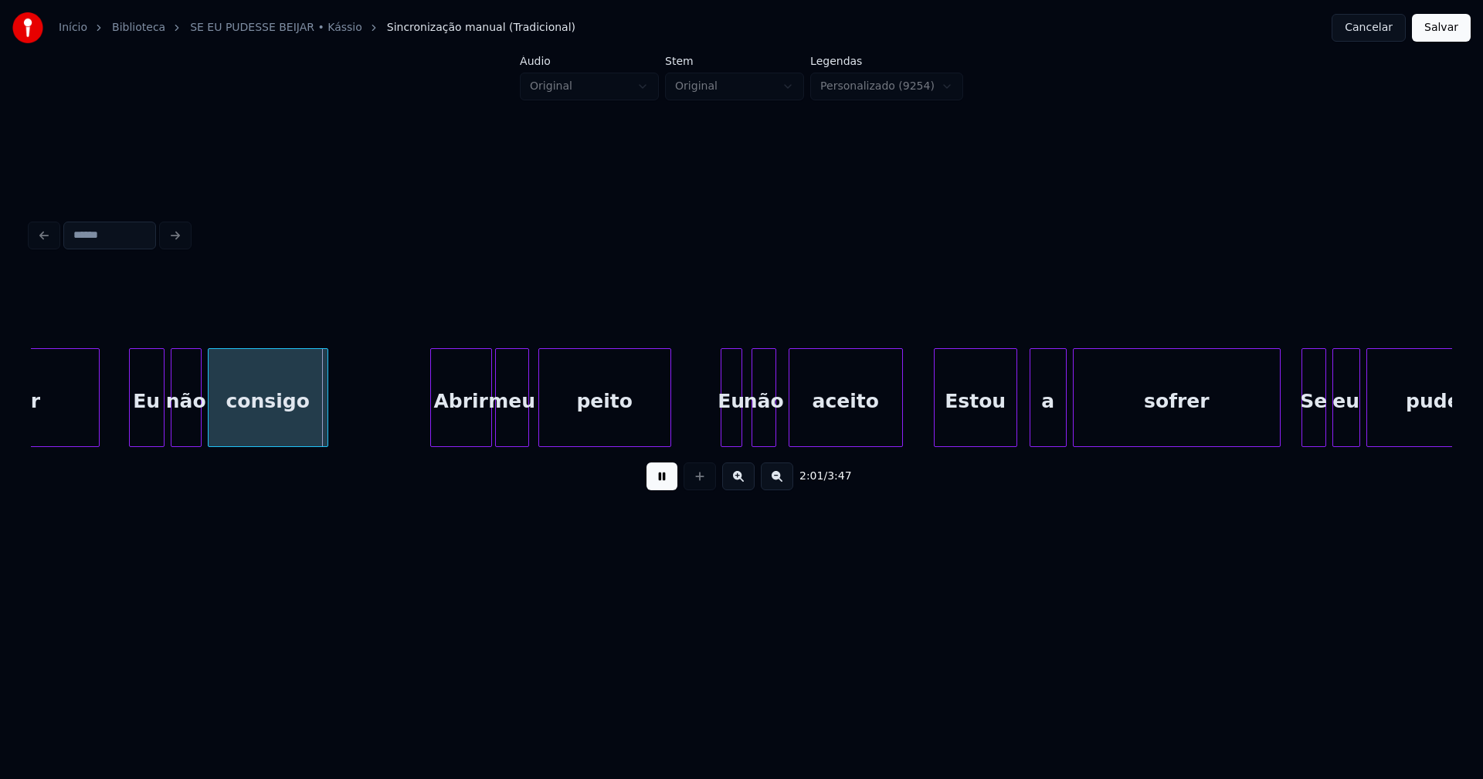
click at [131, 436] on div at bounding box center [132, 397] width 5 height 97
click at [449, 425] on div "Abrir" at bounding box center [454, 401] width 60 height 105
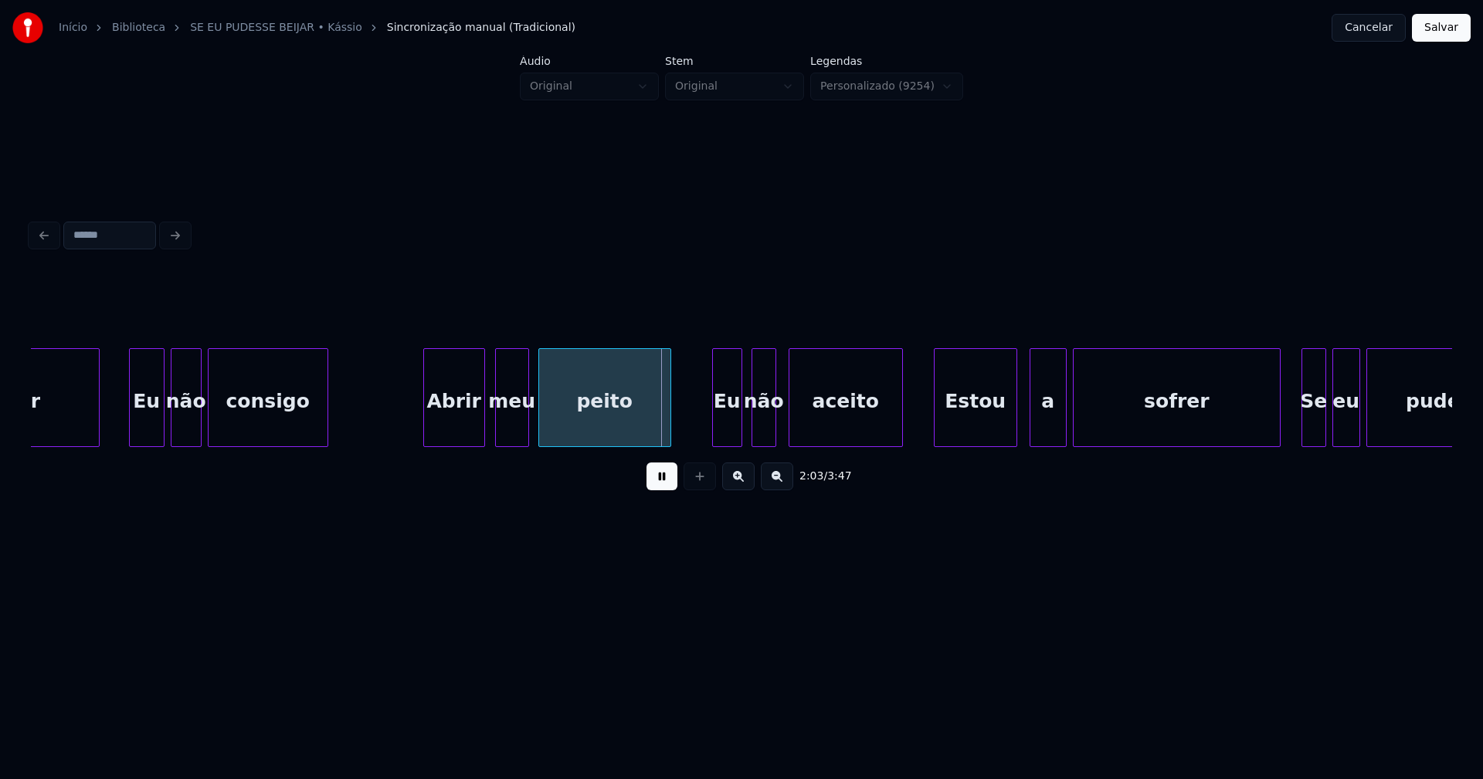
click at [715, 429] on div at bounding box center [715, 397] width 5 height 97
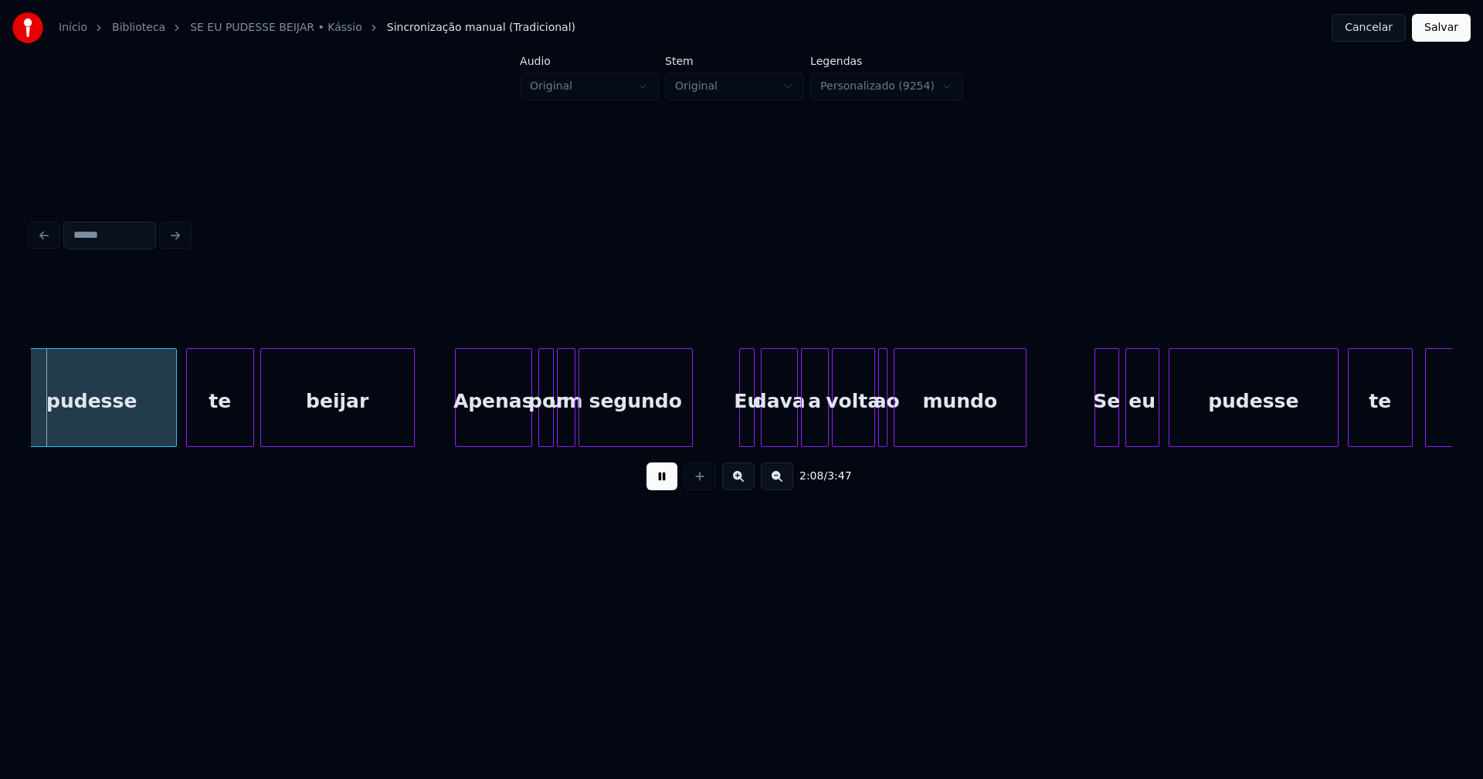
scroll to position [0, 19850]
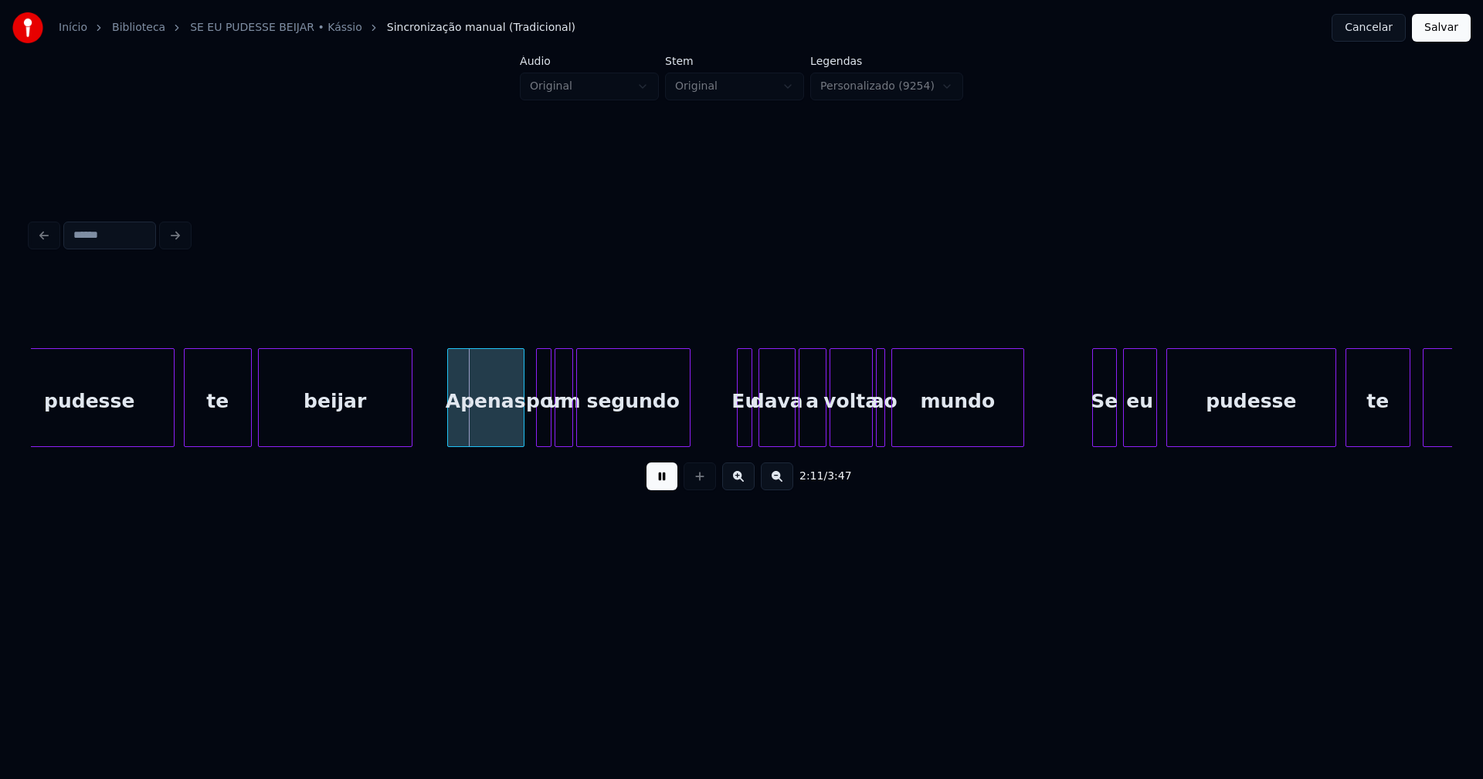
click at [501, 442] on div "beijar Apenas por um segundo Eu dava a volta ao mundo Se eu pudesse te amar pud…" at bounding box center [741, 397] width 1421 height 99
click at [730, 433] on div at bounding box center [731, 397] width 5 height 97
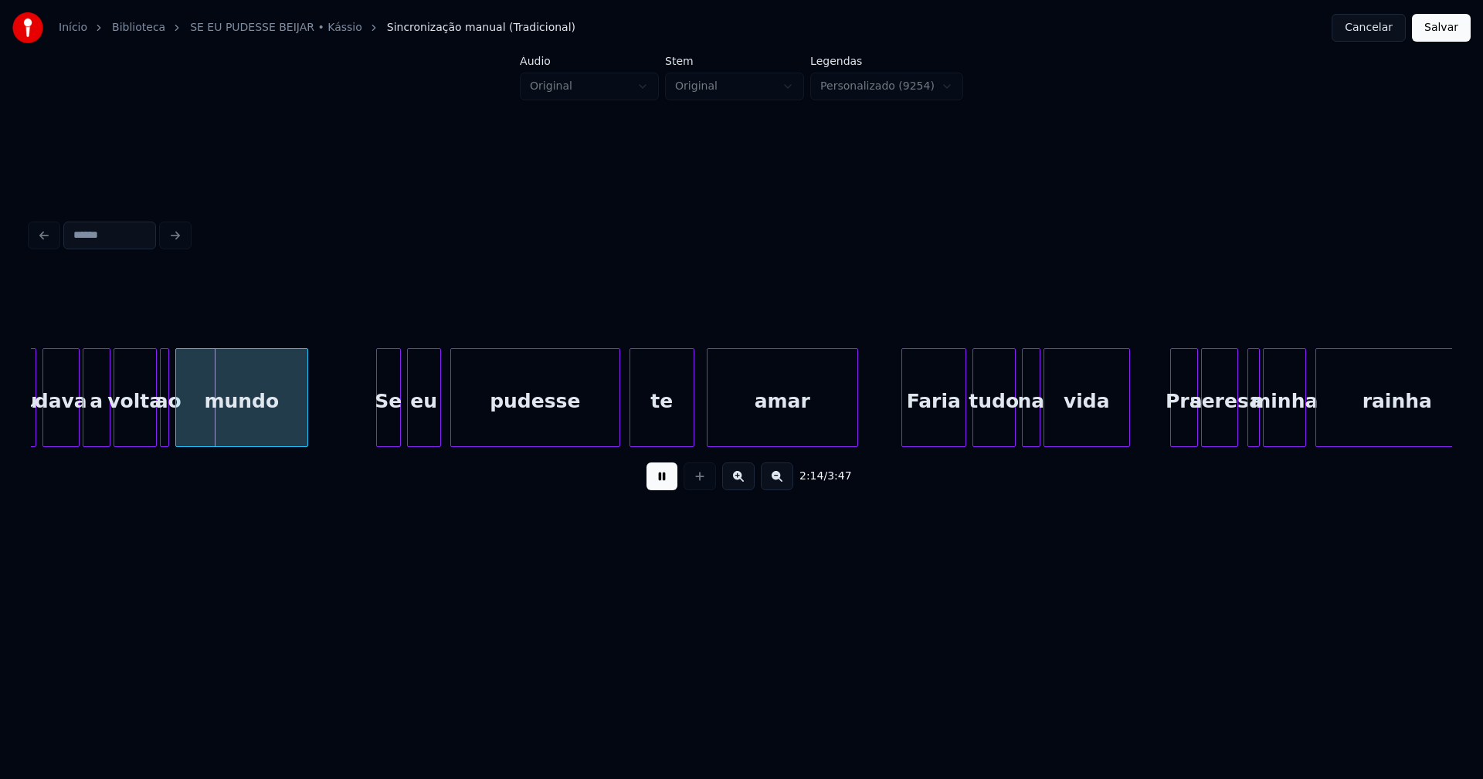
scroll to position [0, 20605]
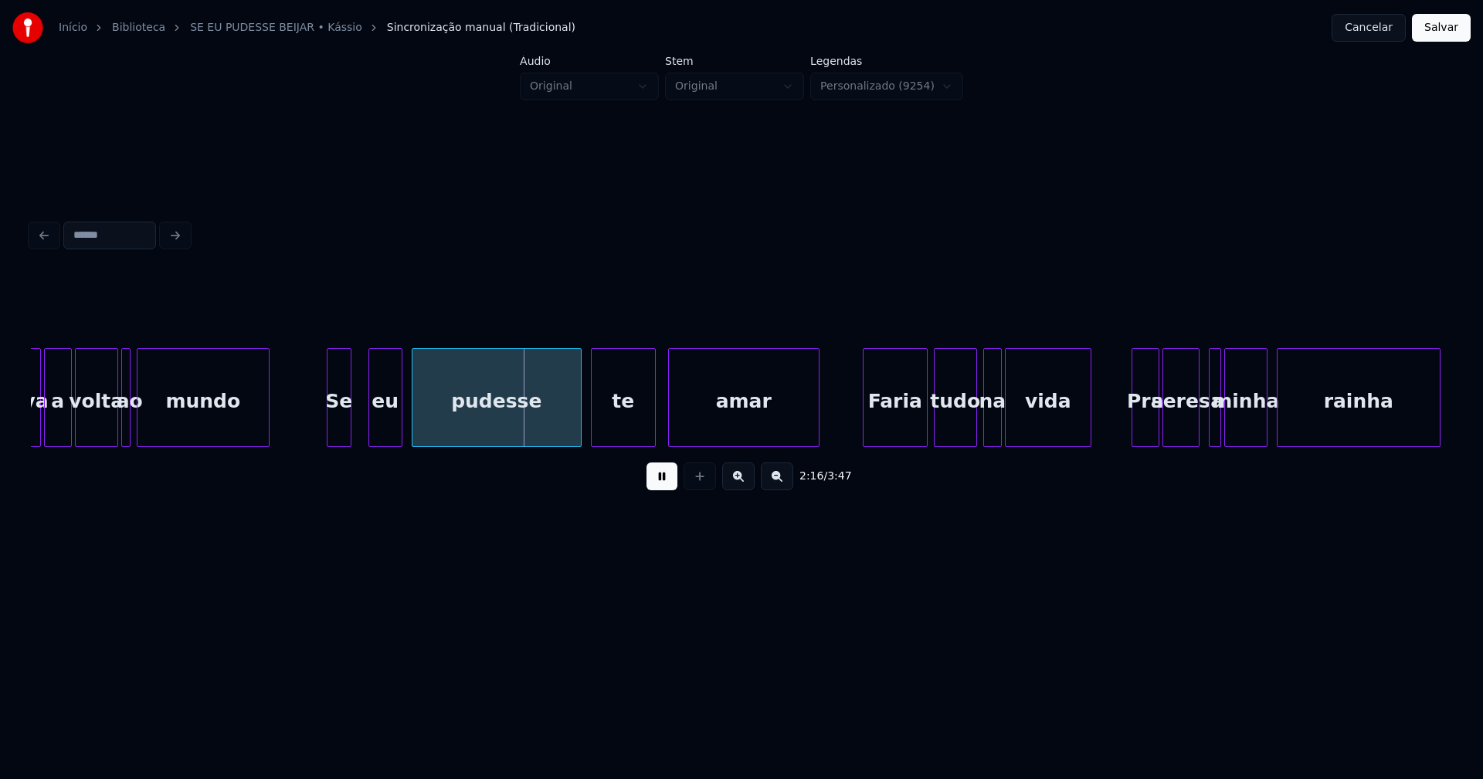
click at [332, 436] on div "Se" at bounding box center [338, 401] width 23 height 105
click at [363, 425] on div at bounding box center [362, 397] width 5 height 97
click at [893, 430] on div "Faria" at bounding box center [889, 401] width 63 height 105
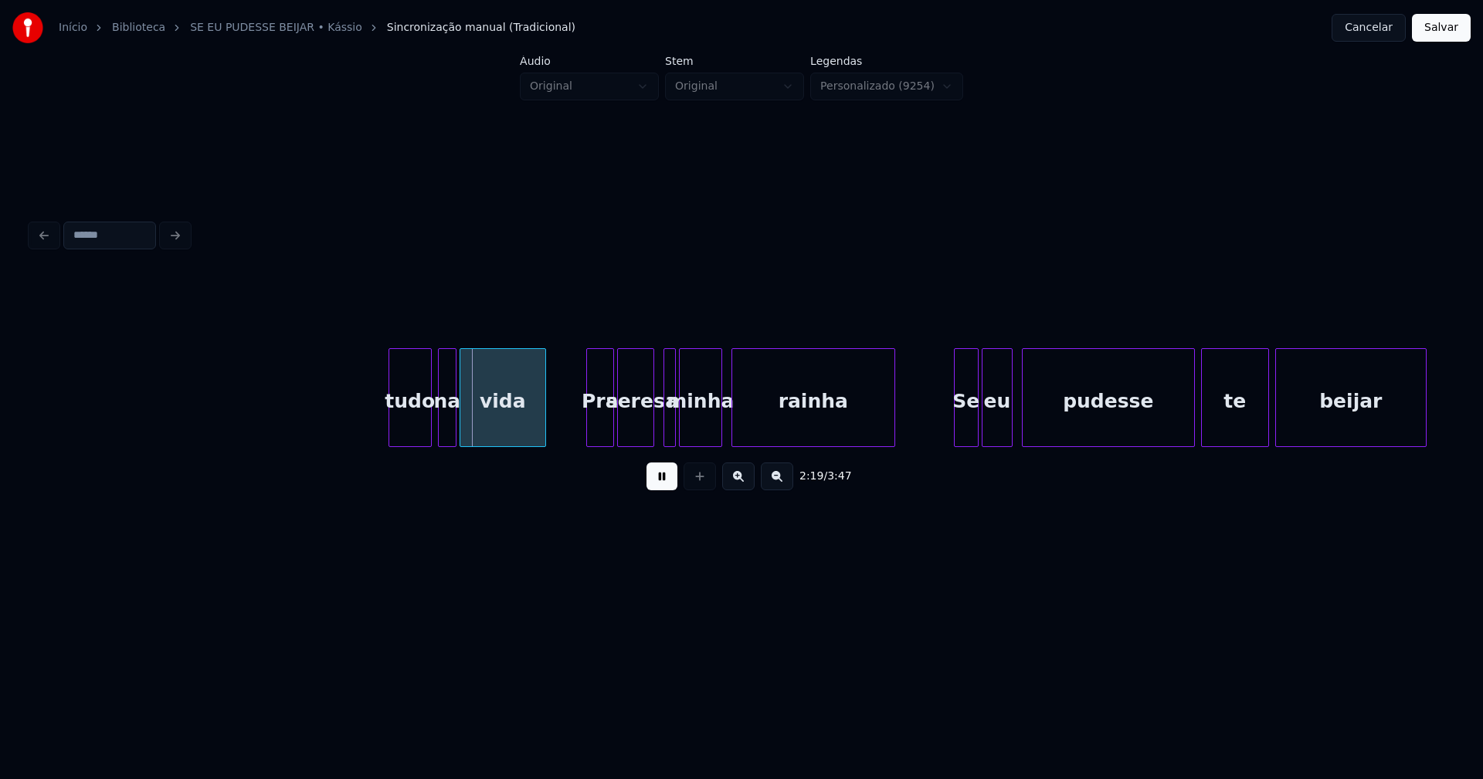
scroll to position [0, 21598]
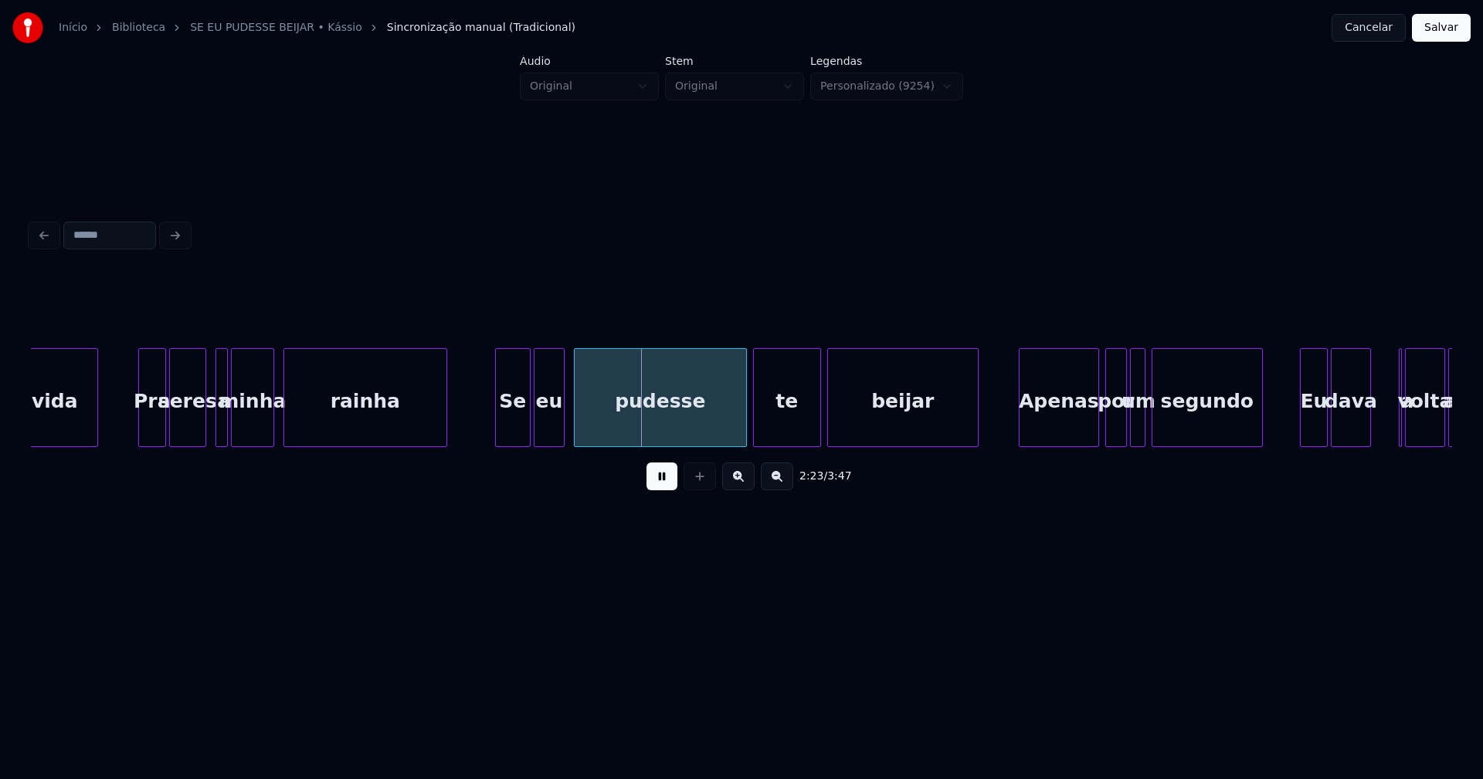
click at [496, 433] on div at bounding box center [498, 397] width 5 height 97
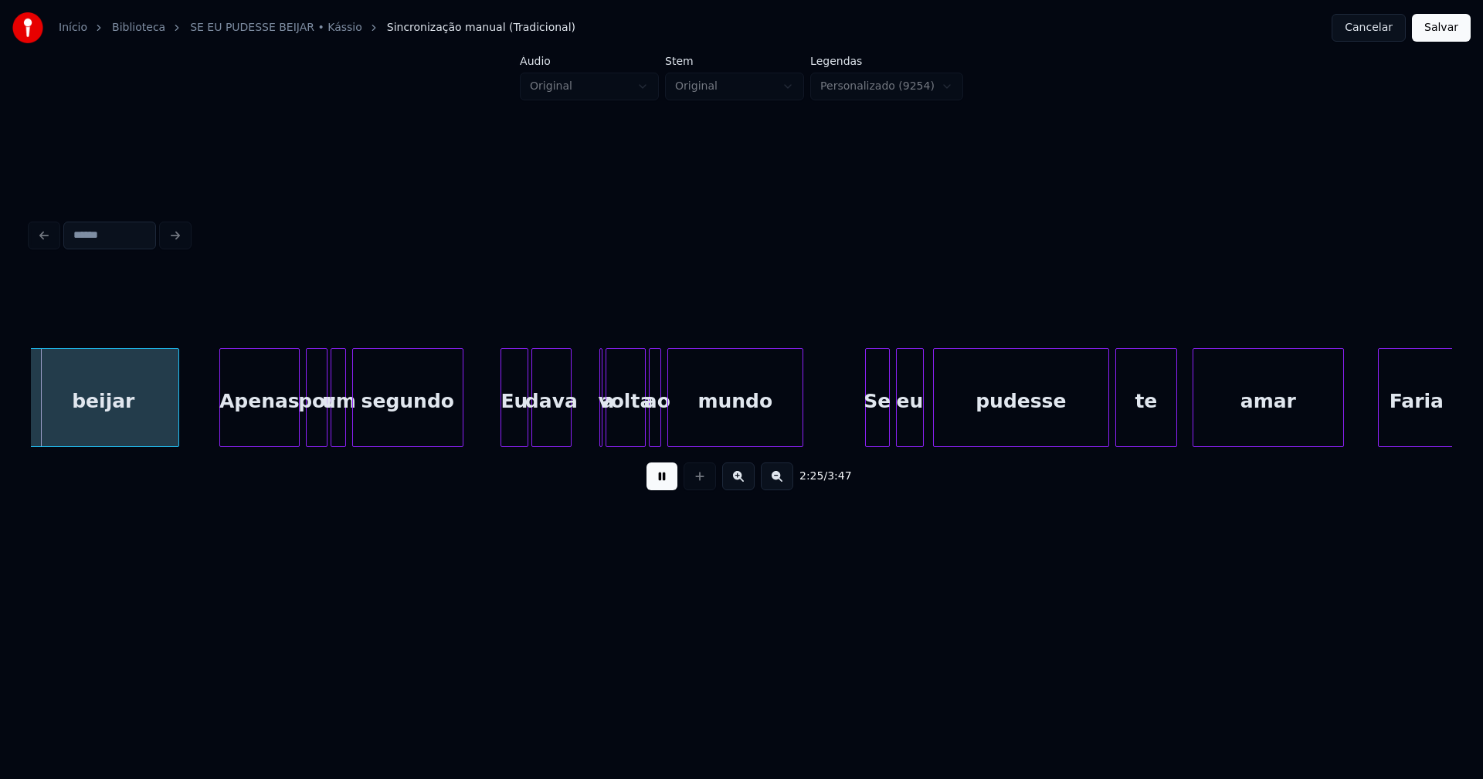
scroll to position [0, 22416]
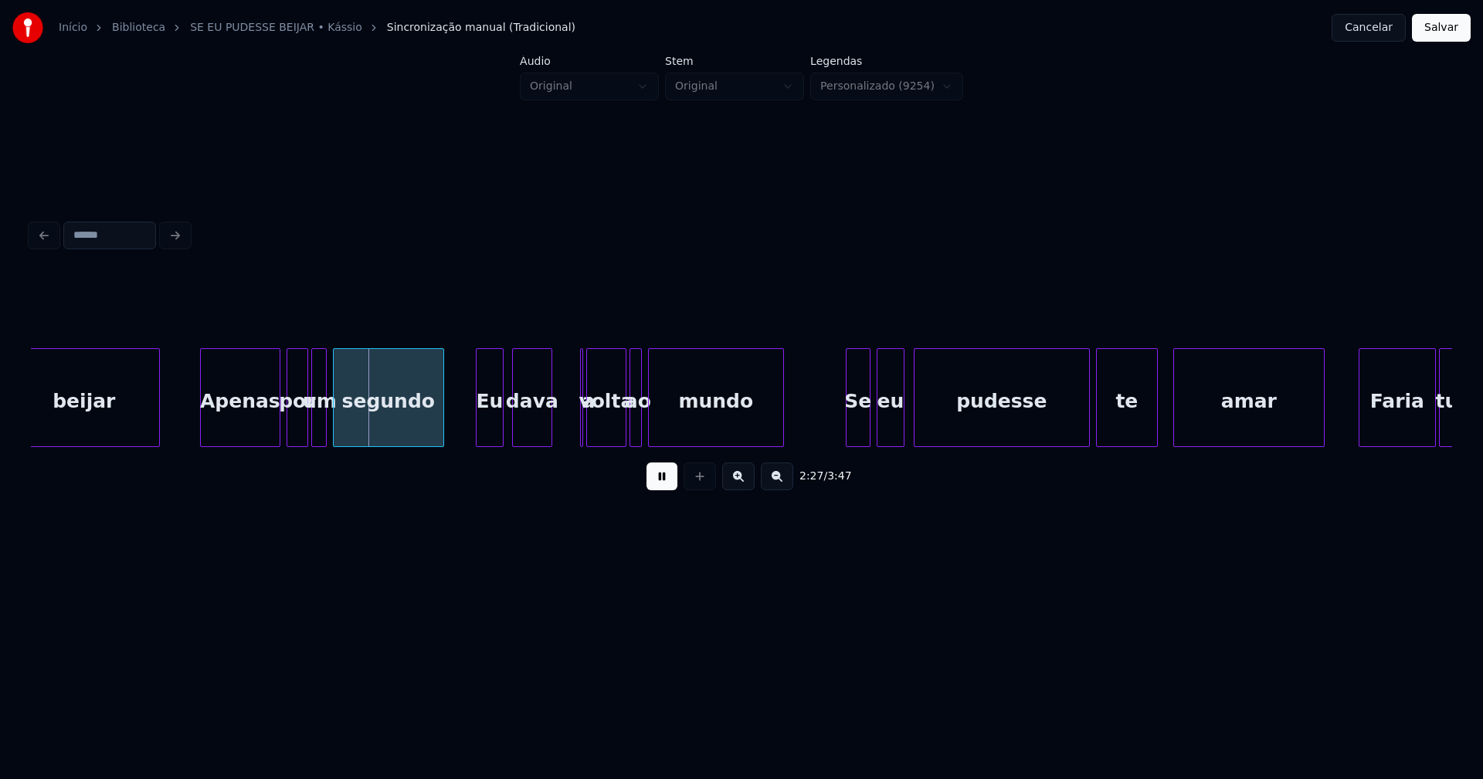
click at [489, 433] on div "Eu" at bounding box center [489, 401] width 26 height 105
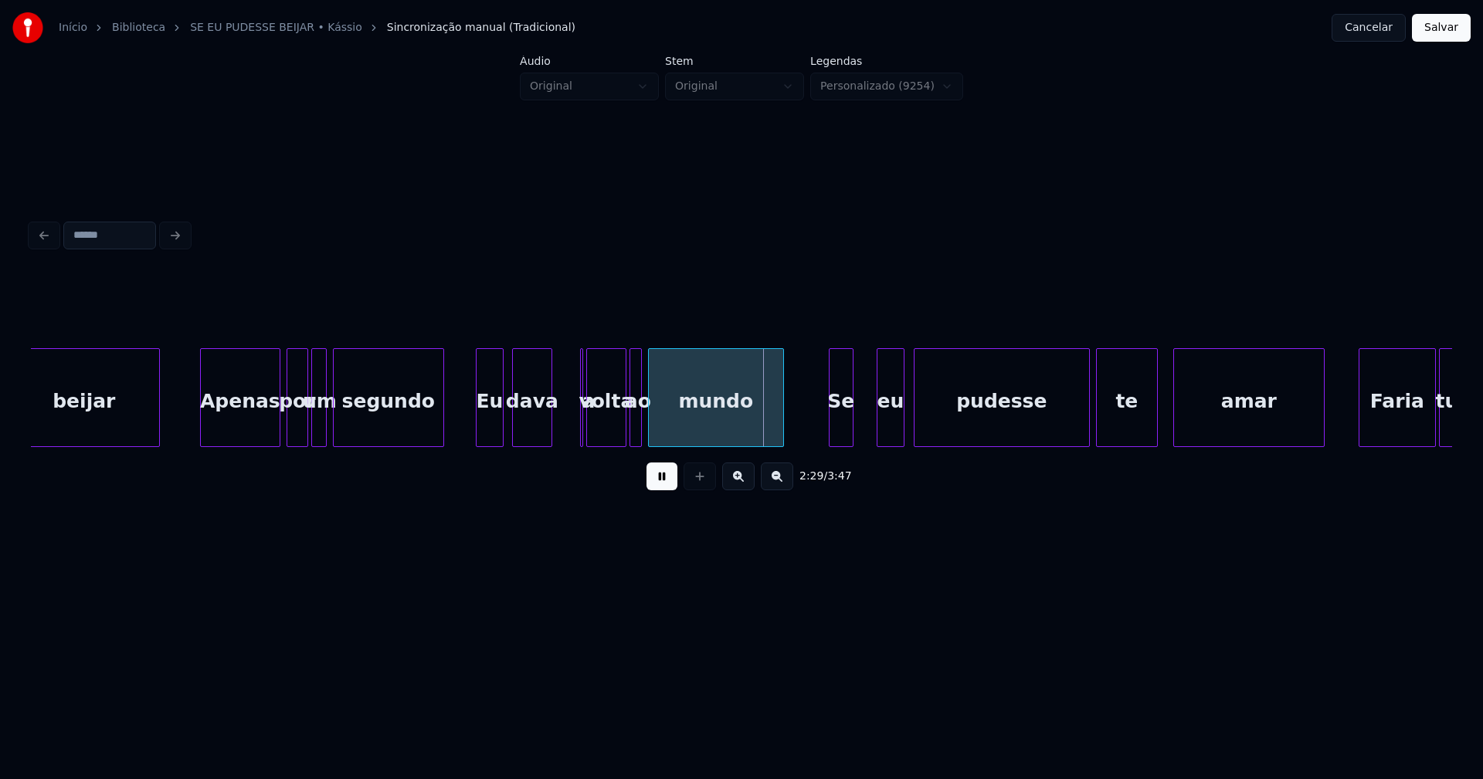
click at [840, 437] on div "Se" at bounding box center [840, 401] width 23 height 105
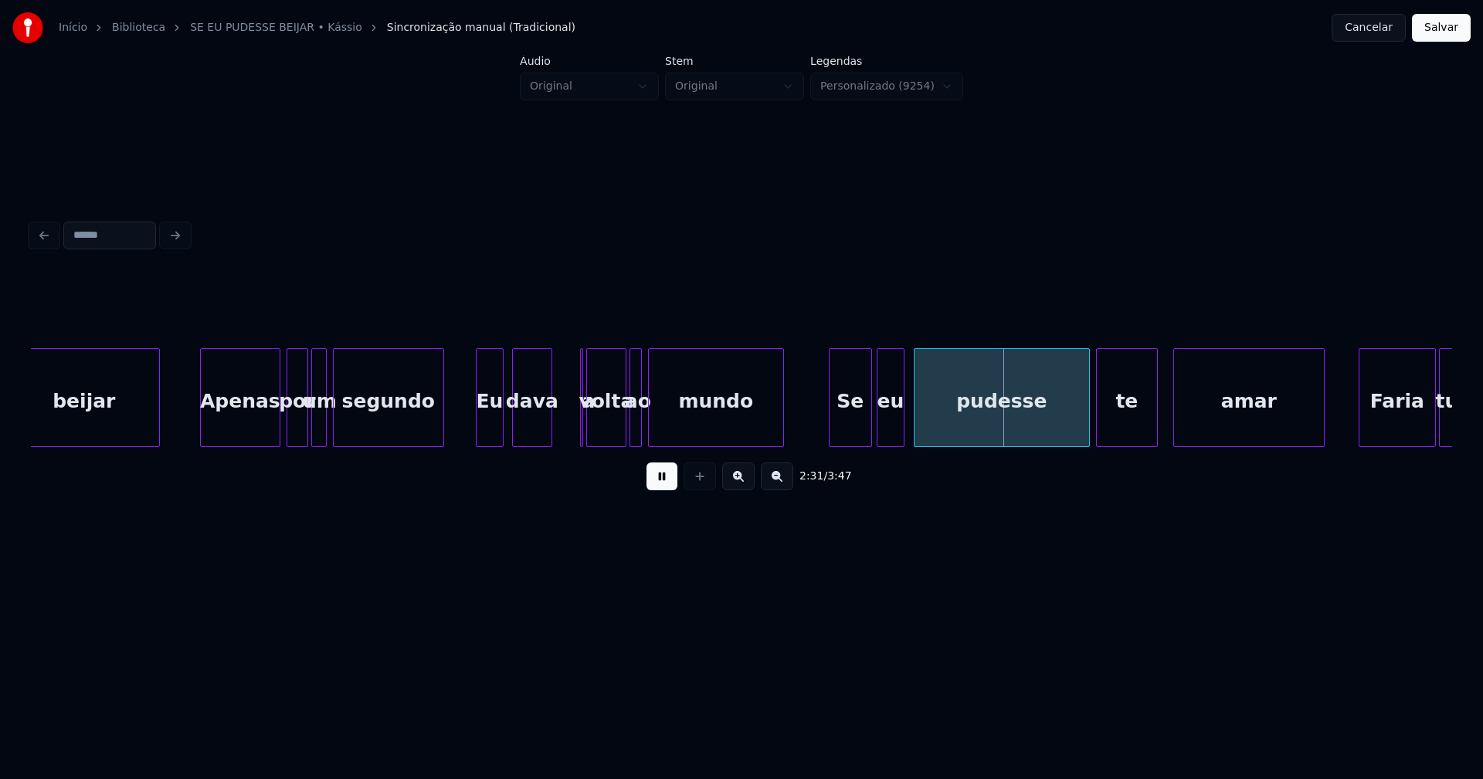
click at [869, 429] on div at bounding box center [868, 397] width 5 height 97
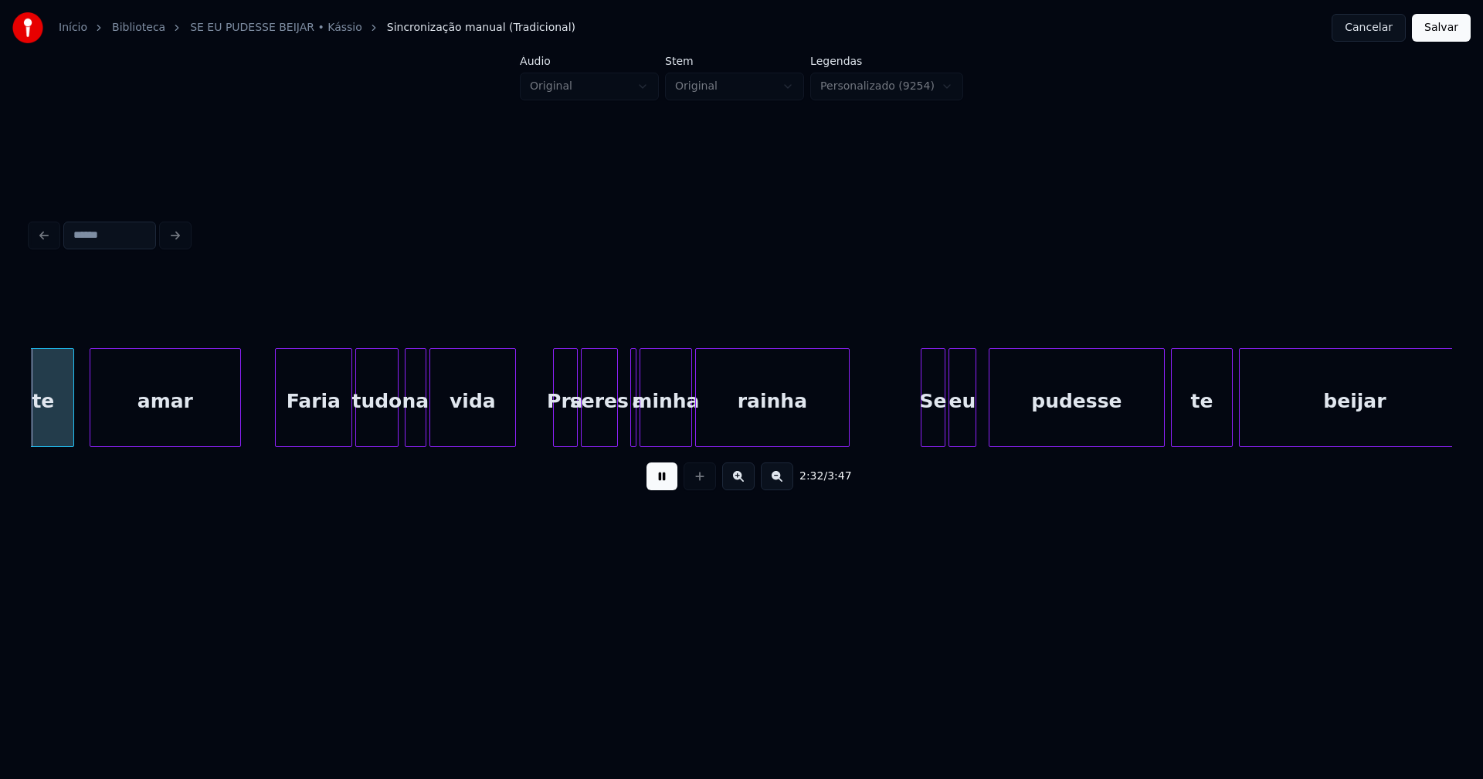
scroll to position [0, 23526]
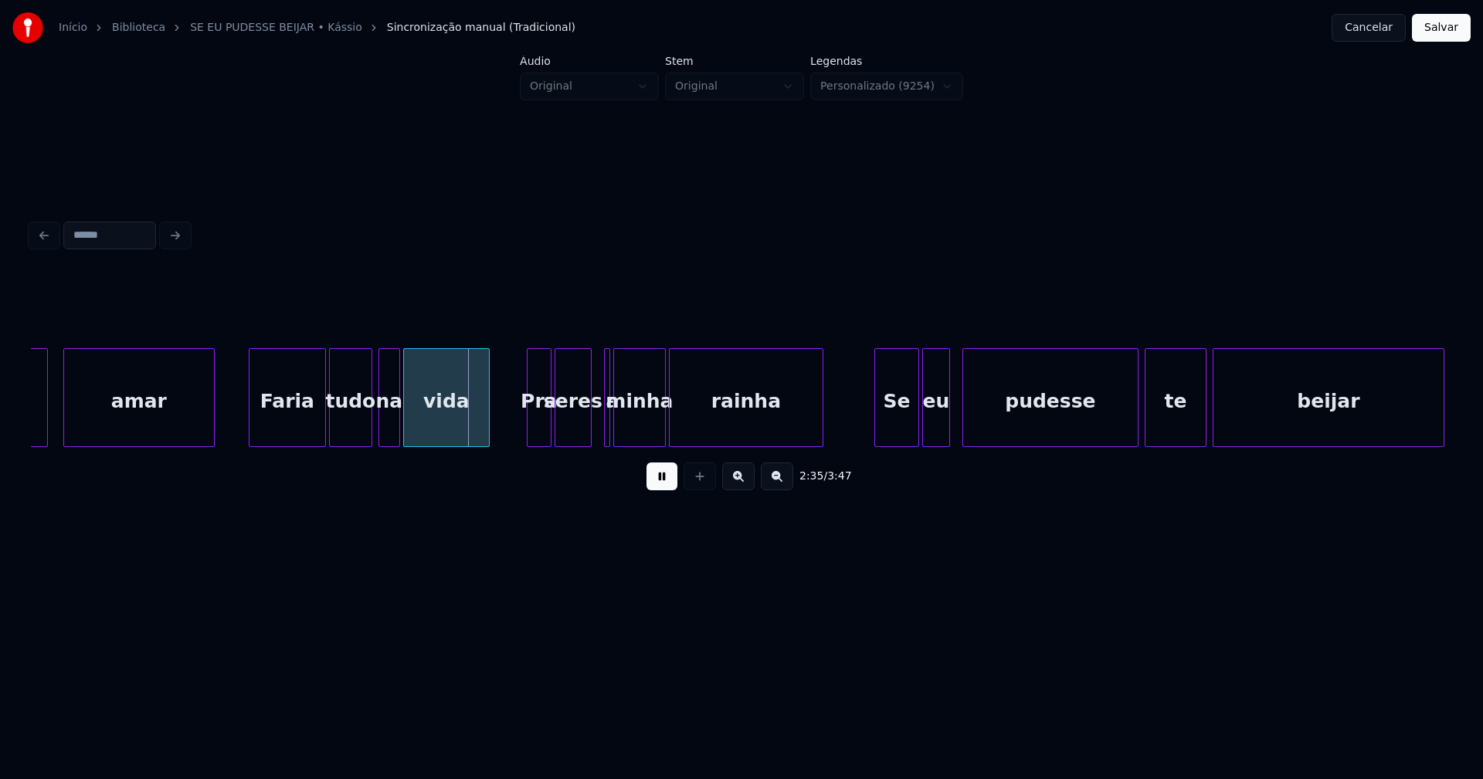
click at [875, 443] on div "amar [PERSON_NAME] tudo na vida Pra seres a minha rainha Se eu pudesse te beija…" at bounding box center [741, 397] width 1421 height 99
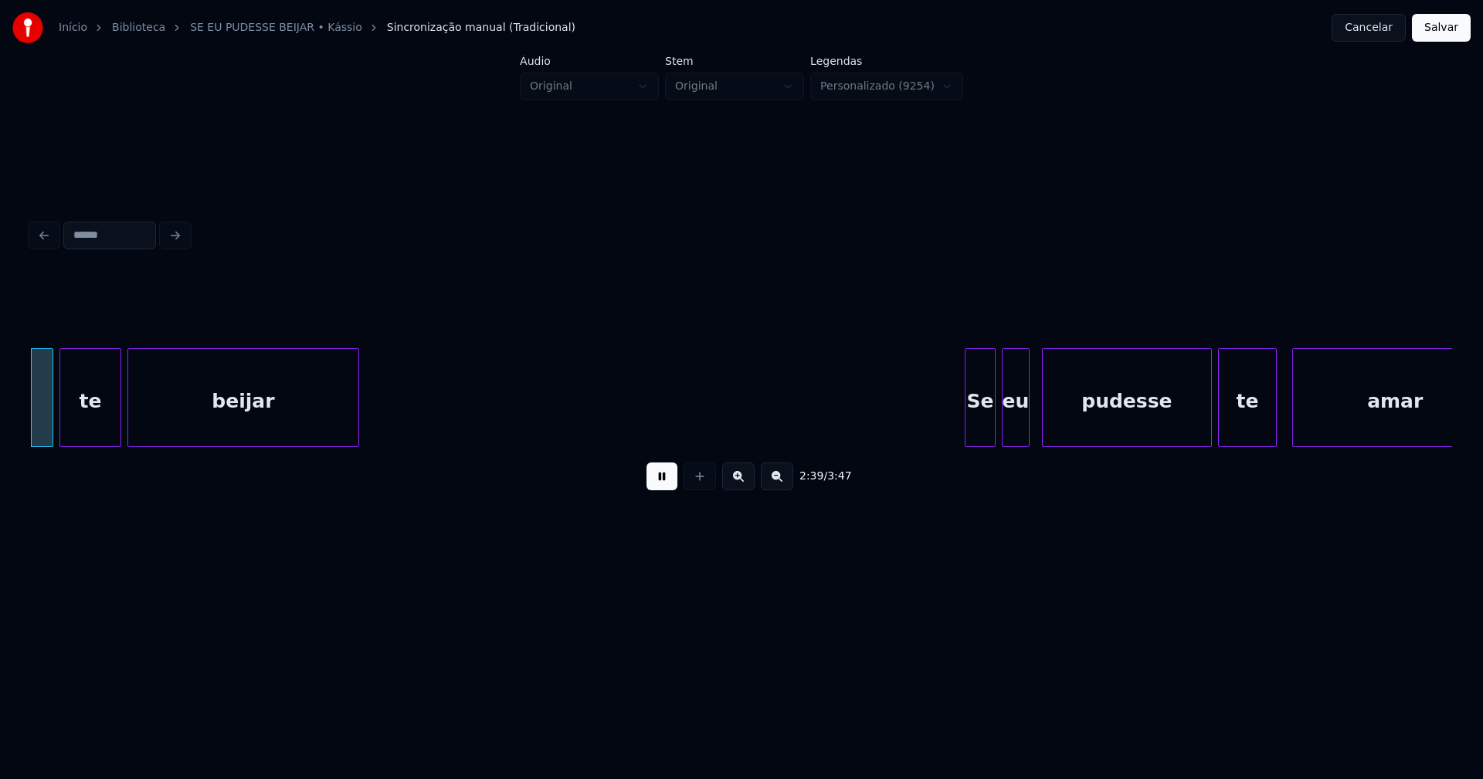
scroll to position [0, 24621]
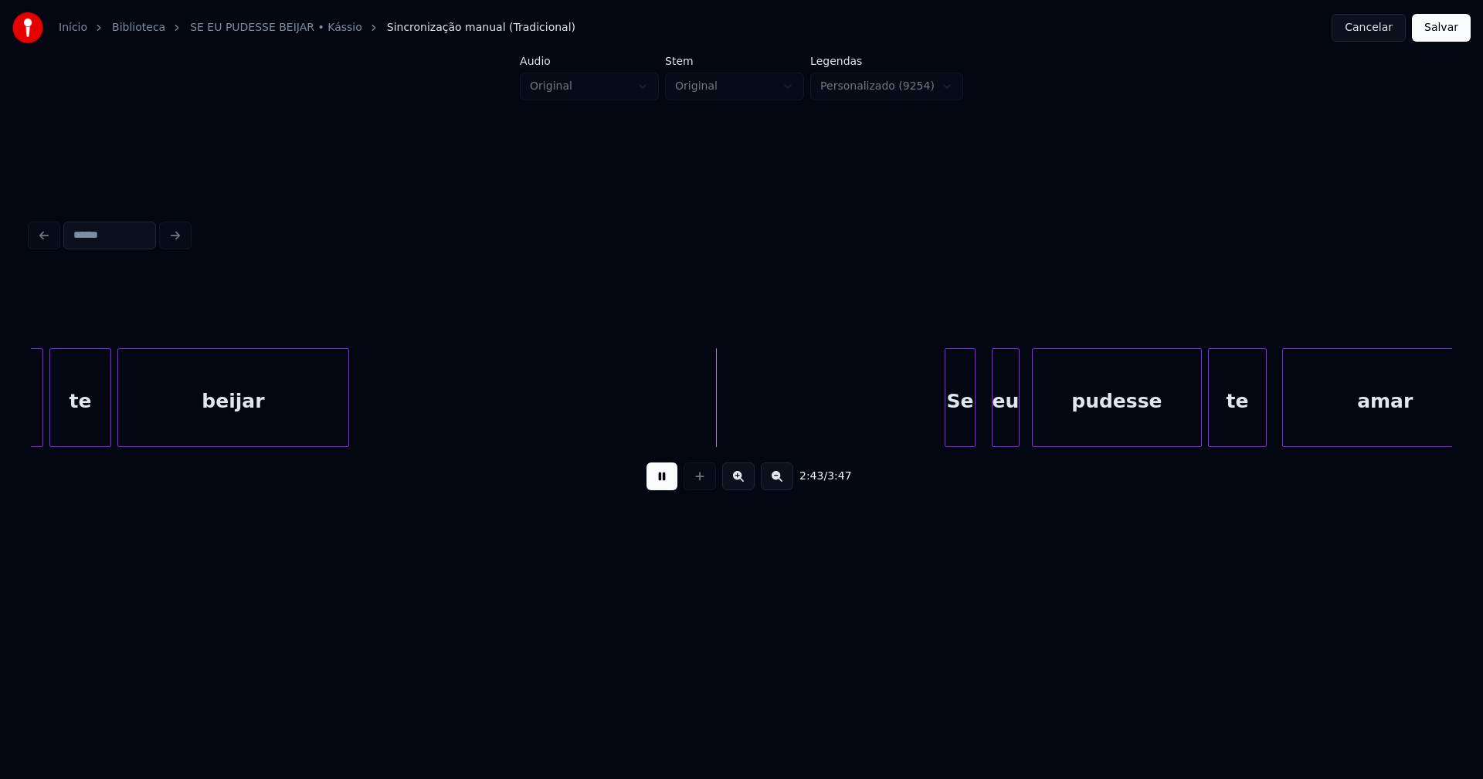
click at [956, 438] on div "Se" at bounding box center [959, 401] width 29 height 105
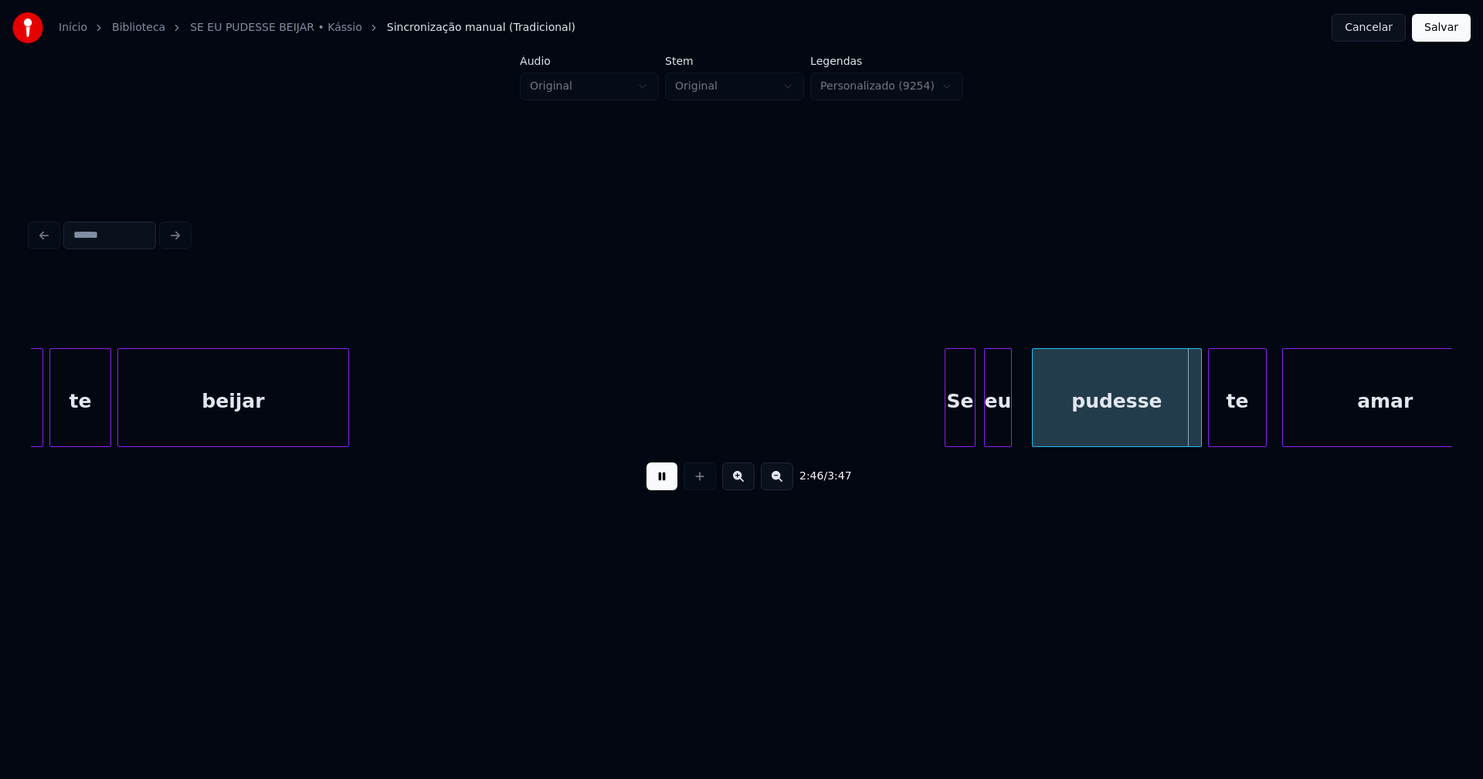
click at [995, 432] on div "eu" at bounding box center [998, 401] width 26 height 105
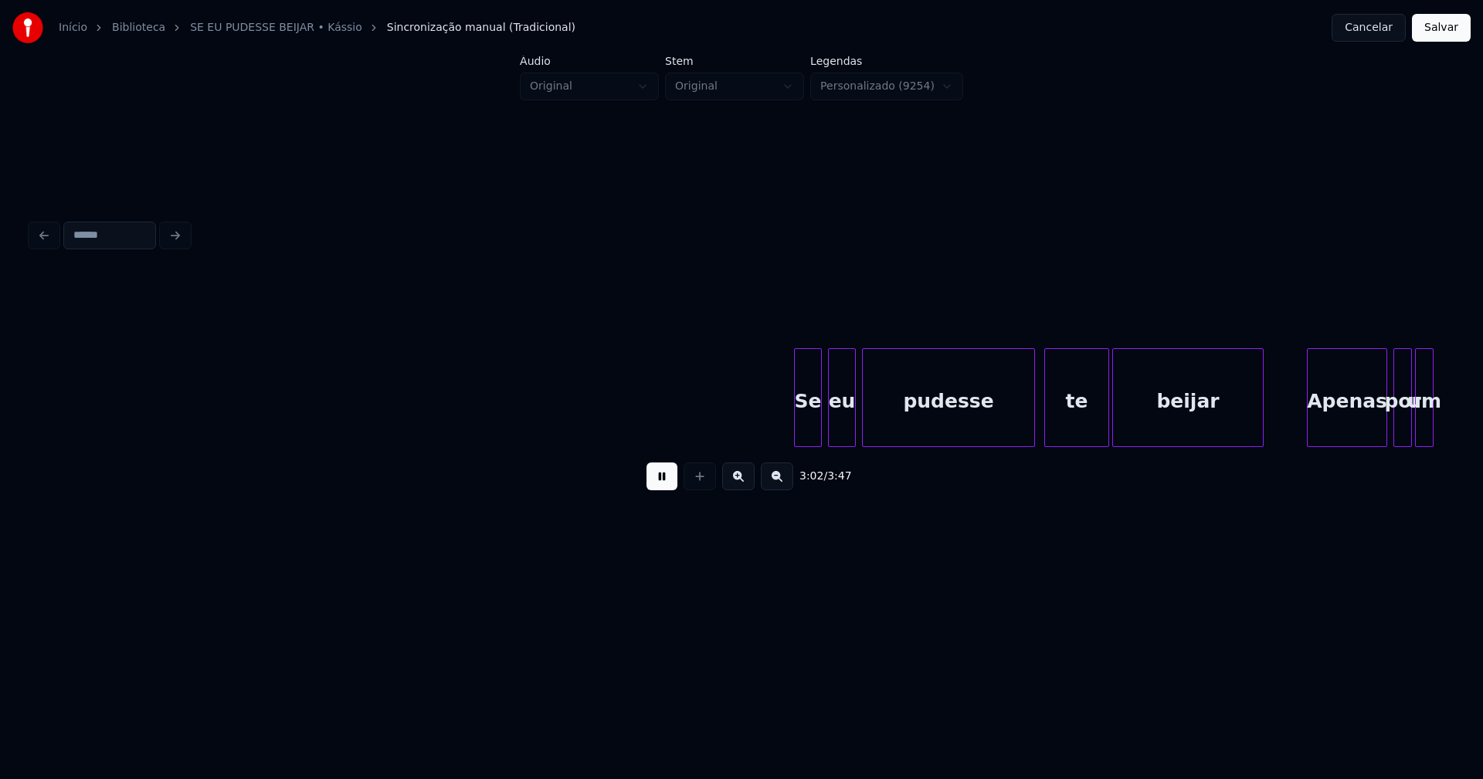
scroll to position [0, 28261]
click at [781, 429] on div at bounding box center [781, 397] width 5 height 97
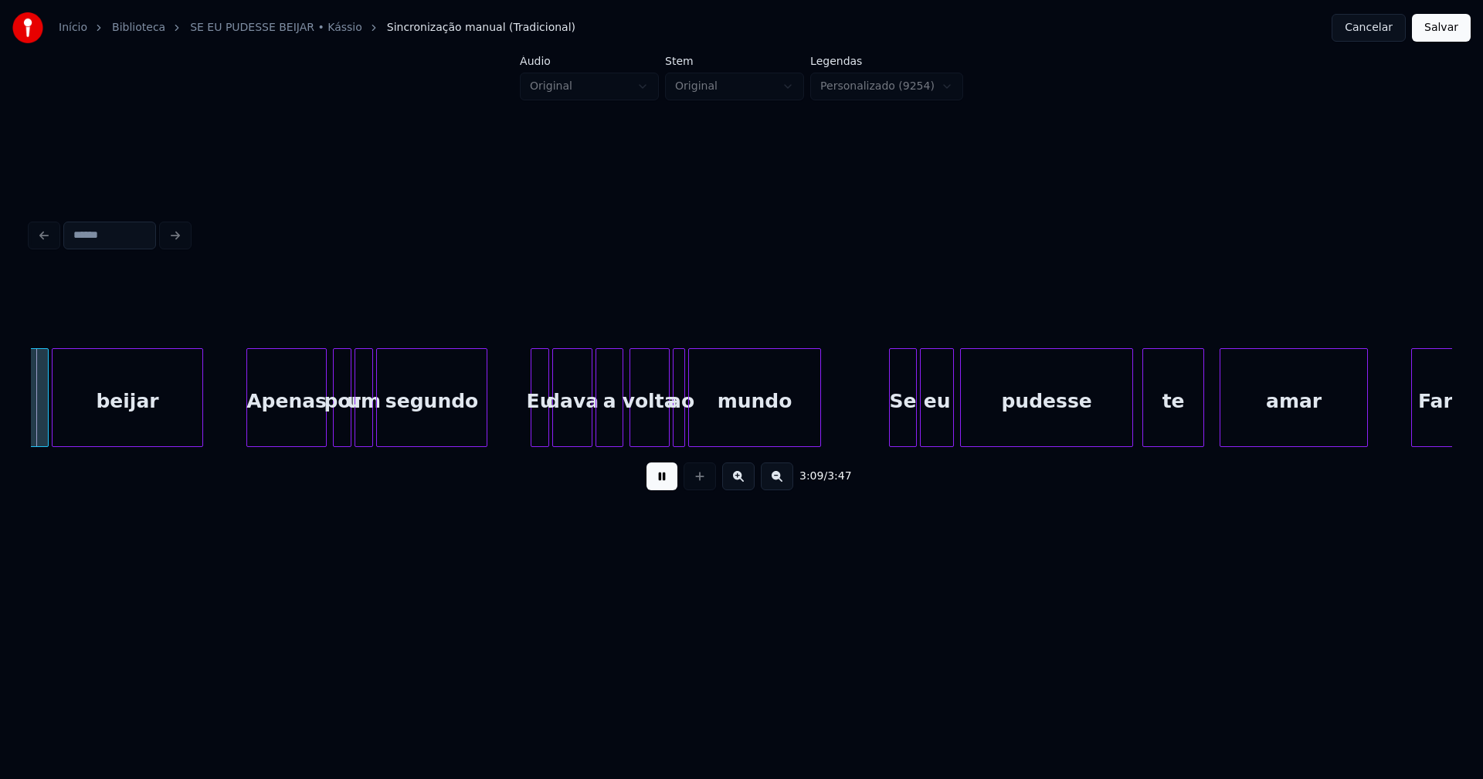
scroll to position [0, 29340]
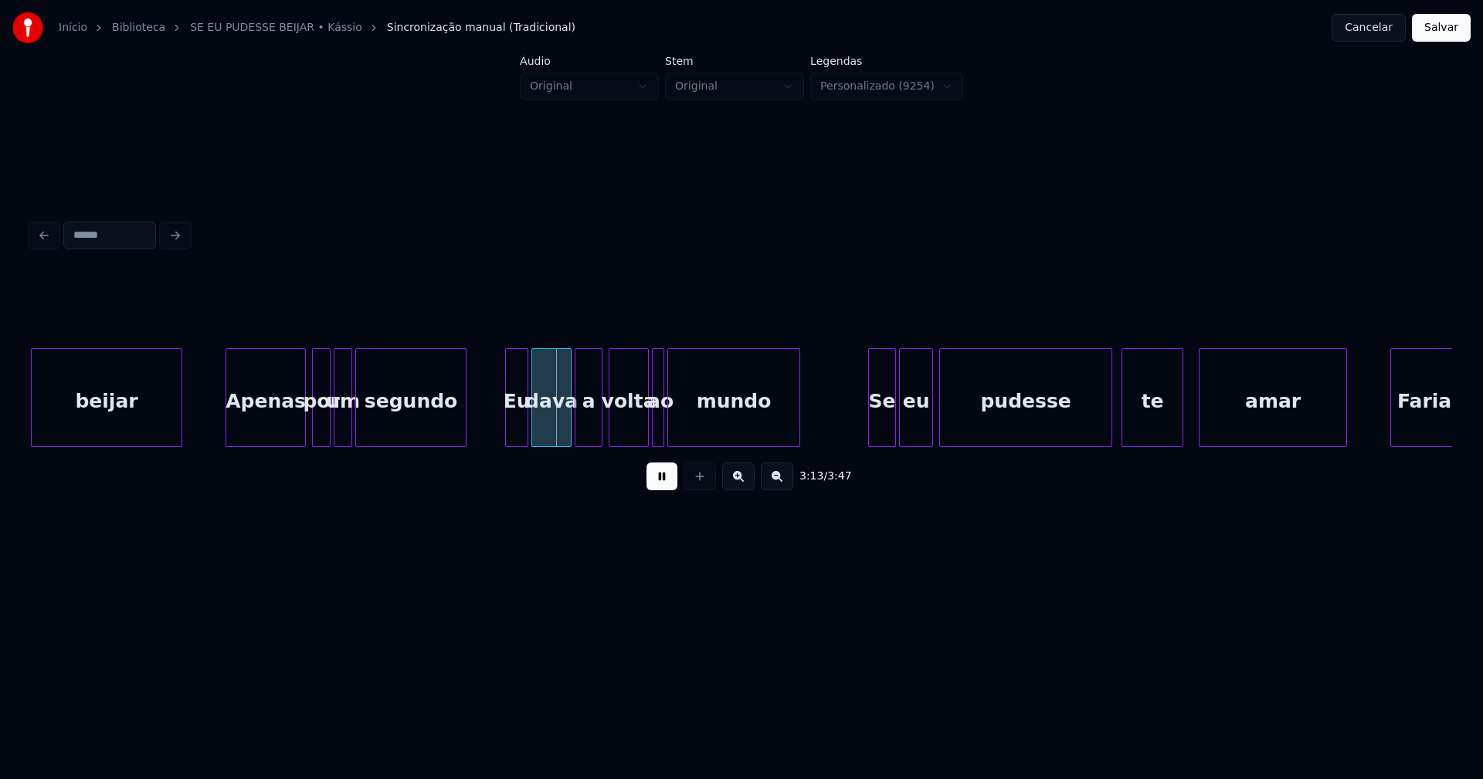
click at [507, 421] on div at bounding box center [508, 397] width 5 height 97
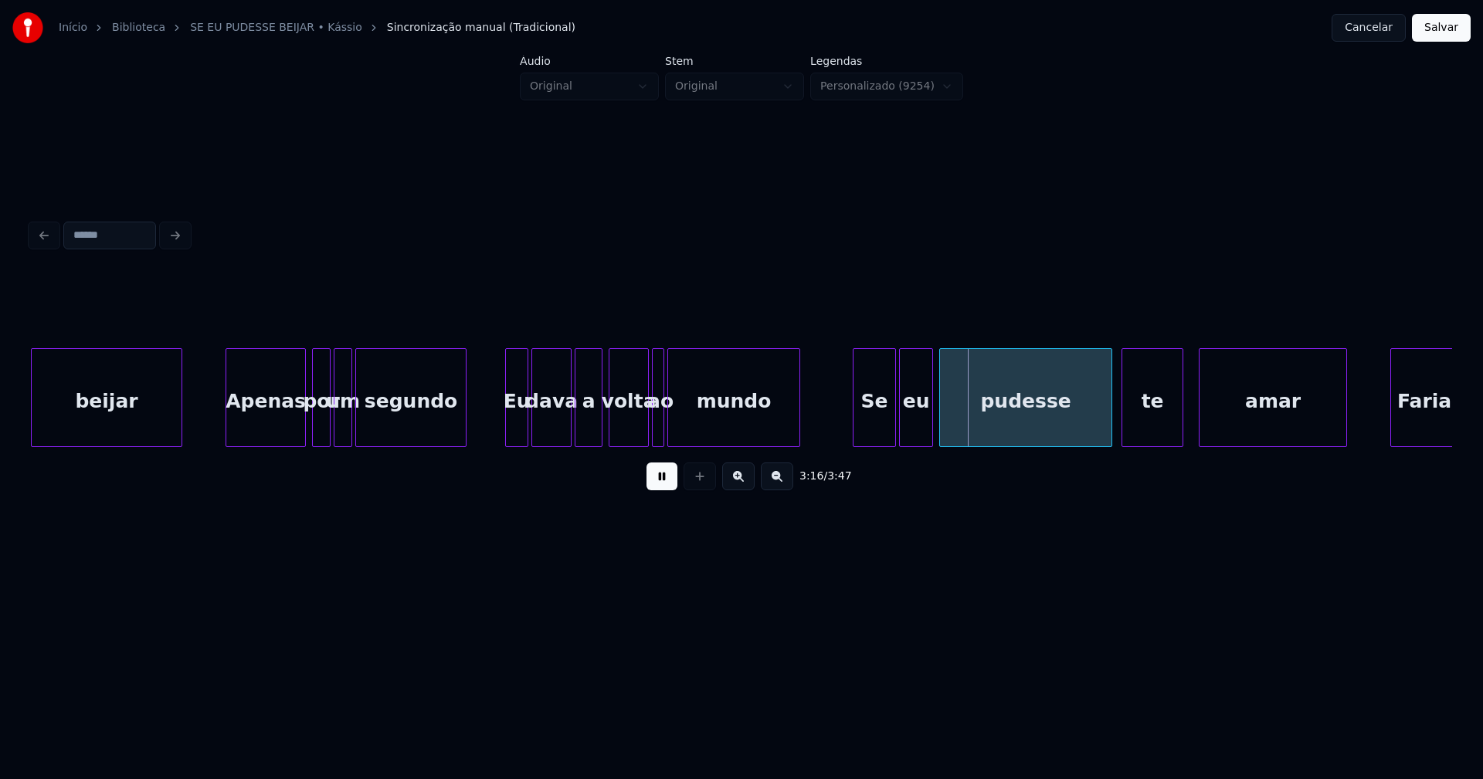
click at [852, 442] on div "beijar Apenas por um segundo Eu dava a volta ao mundo Se eu pudesse te amar [PE…" at bounding box center [741, 397] width 1421 height 99
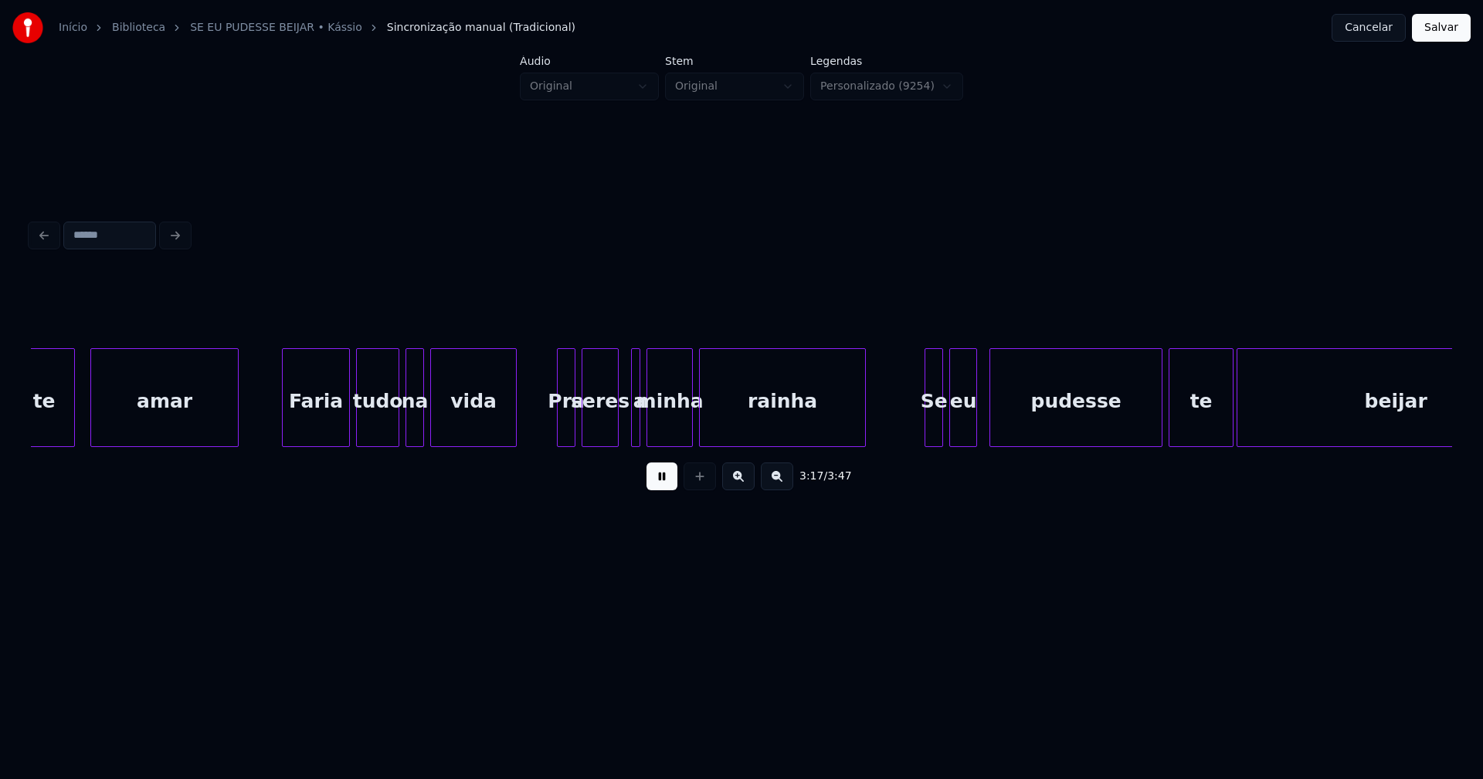
scroll to position [0, 30459]
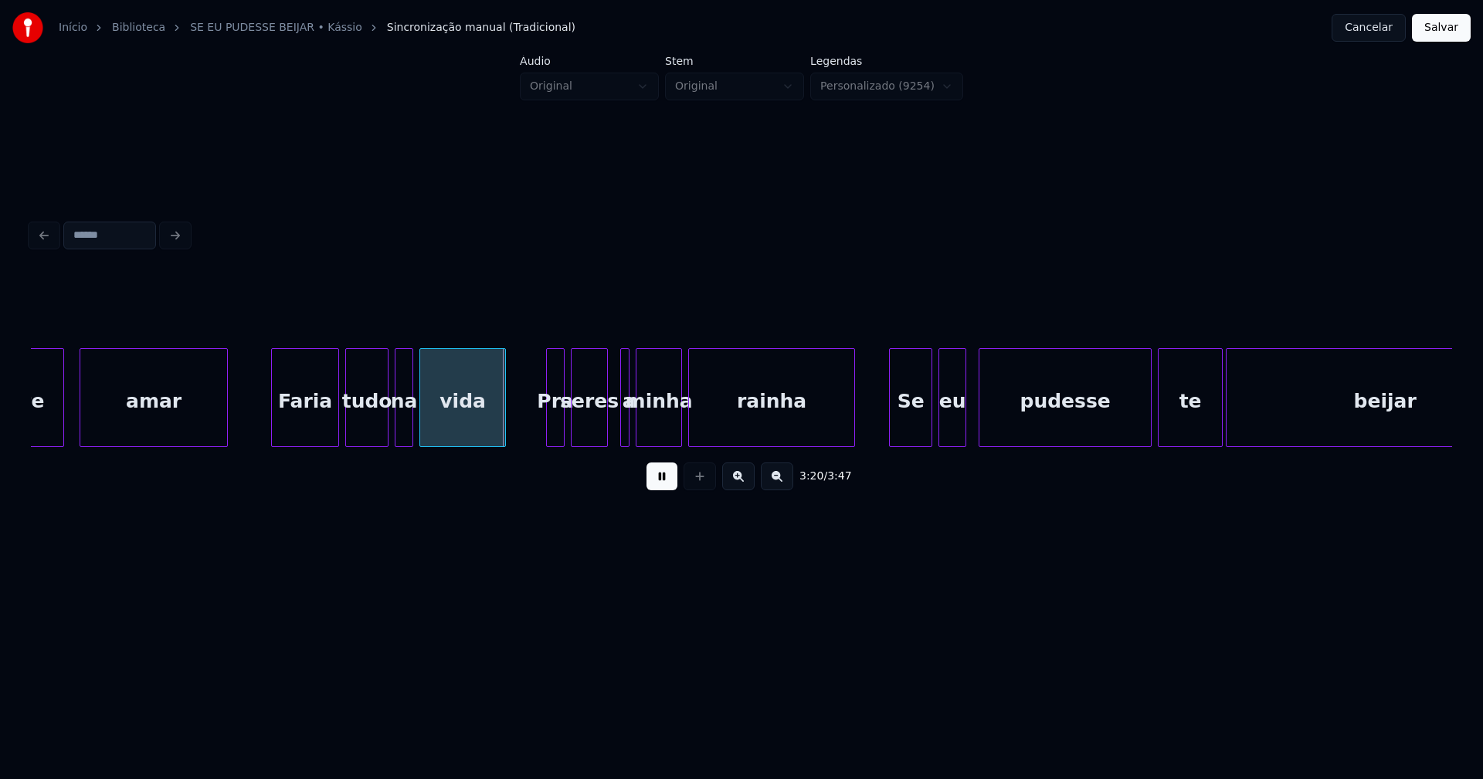
click at [890, 439] on div at bounding box center [892, 397] width 5 height 97
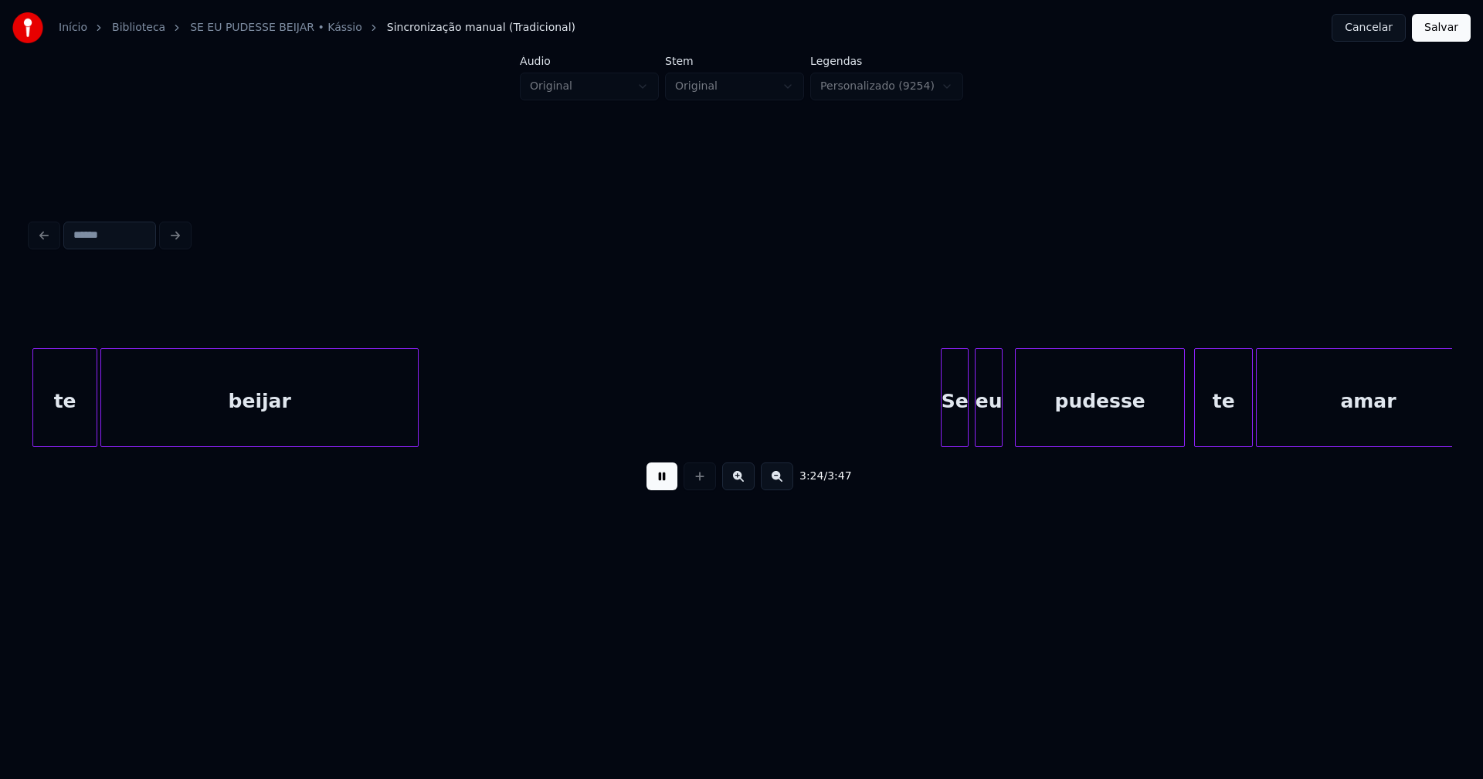
scroll to position [0, 31599]
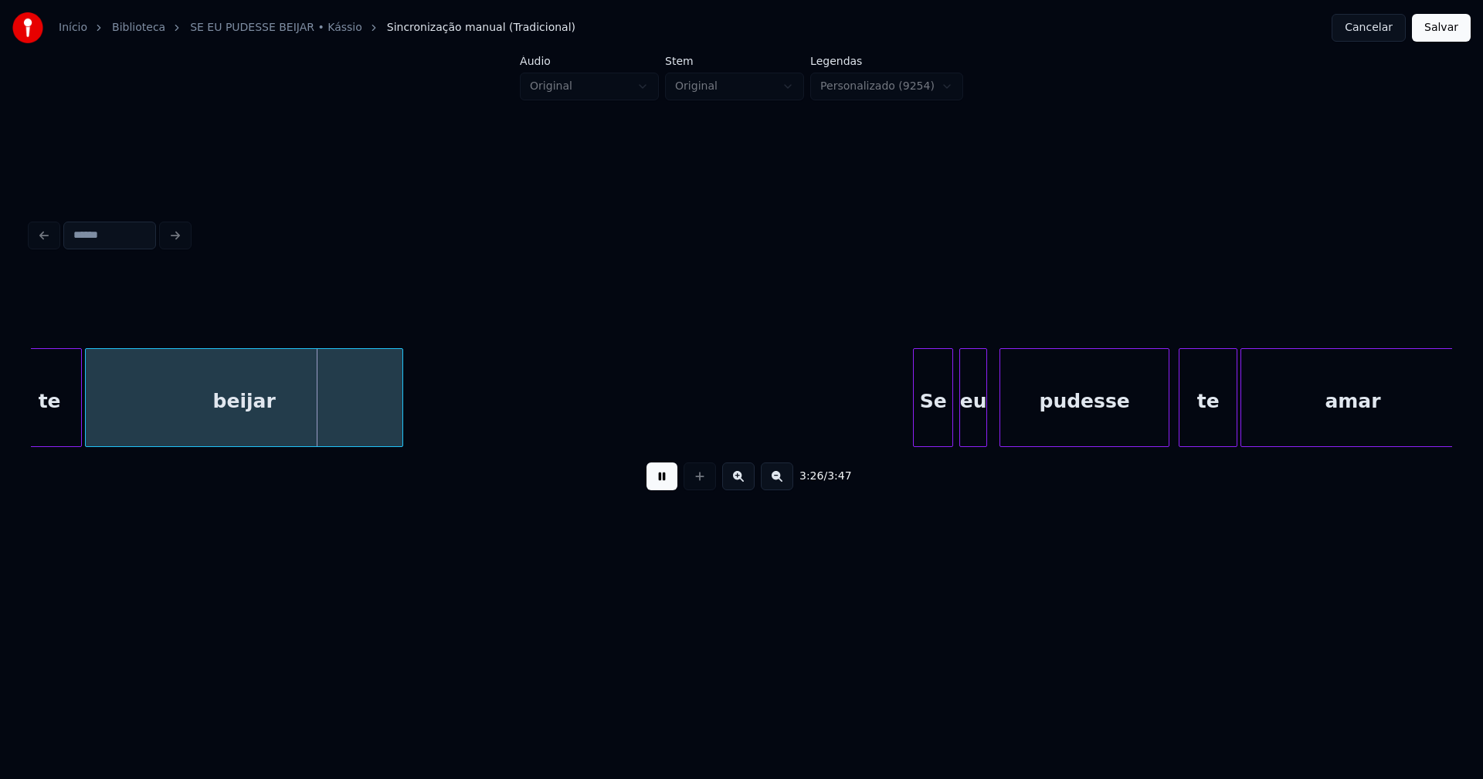
click at [917, 437] on div at bounding box center [915, 397] width 5 height 97
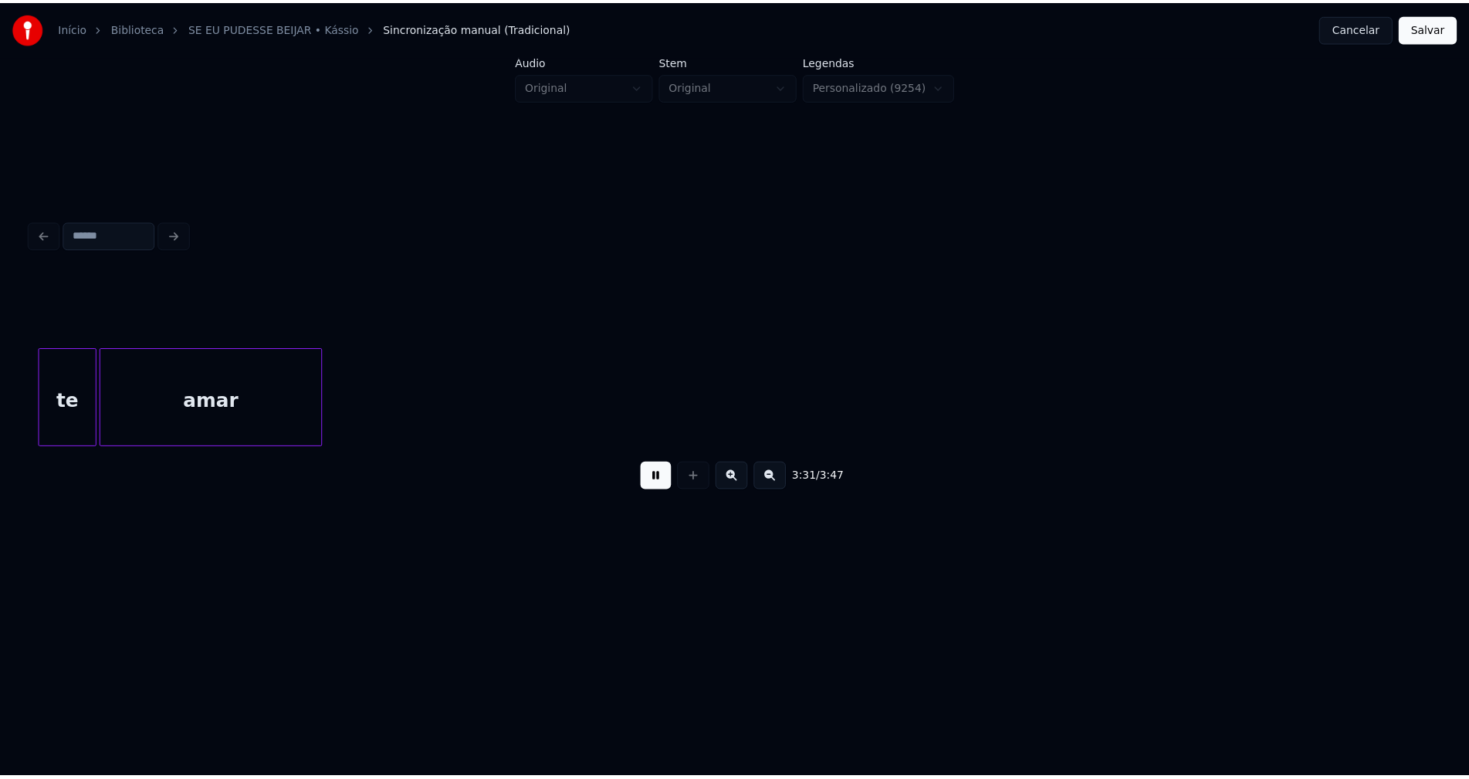
scroll to position [0, 32744]
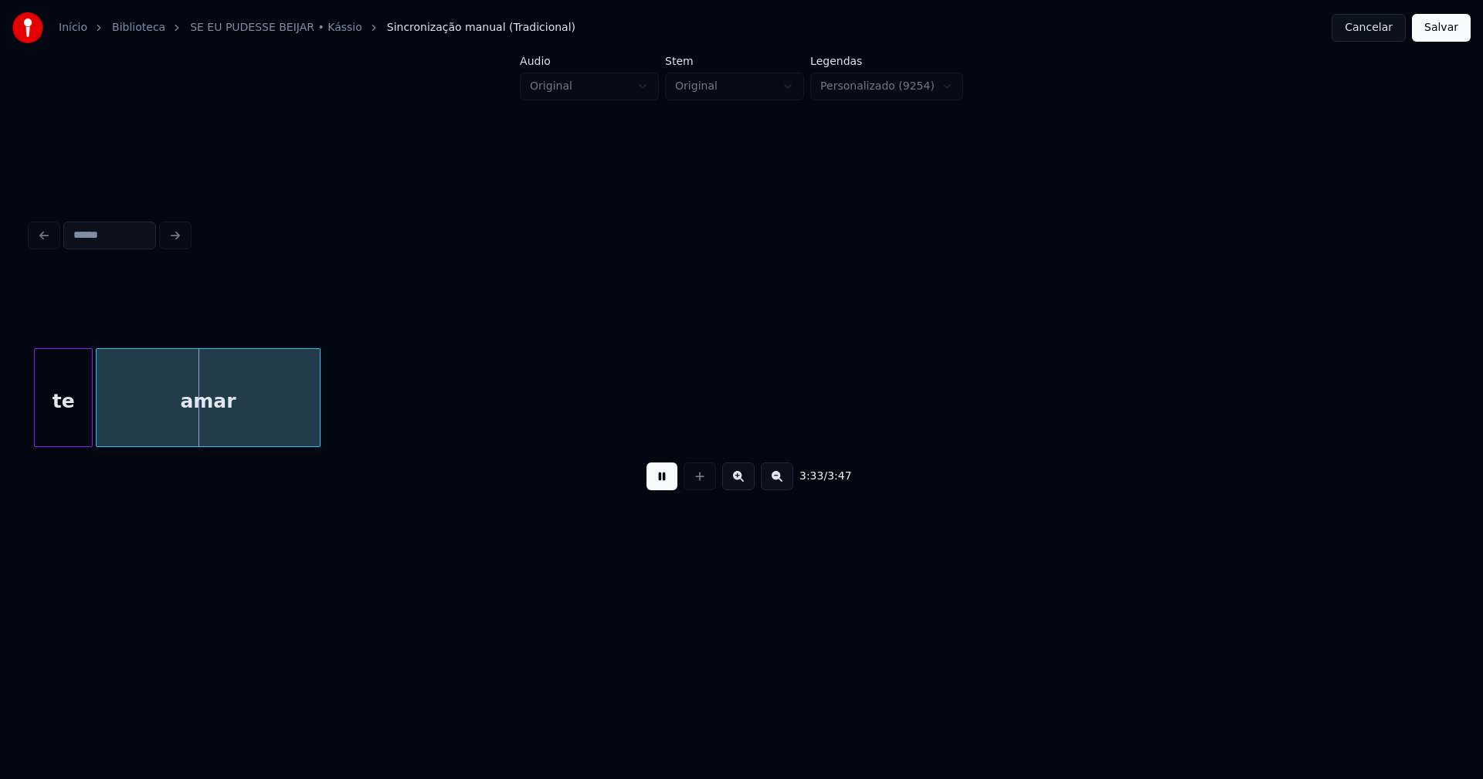
click at [1449, 34] on button "Salvar" at bounding box center [1441, 28] width 59 height 28
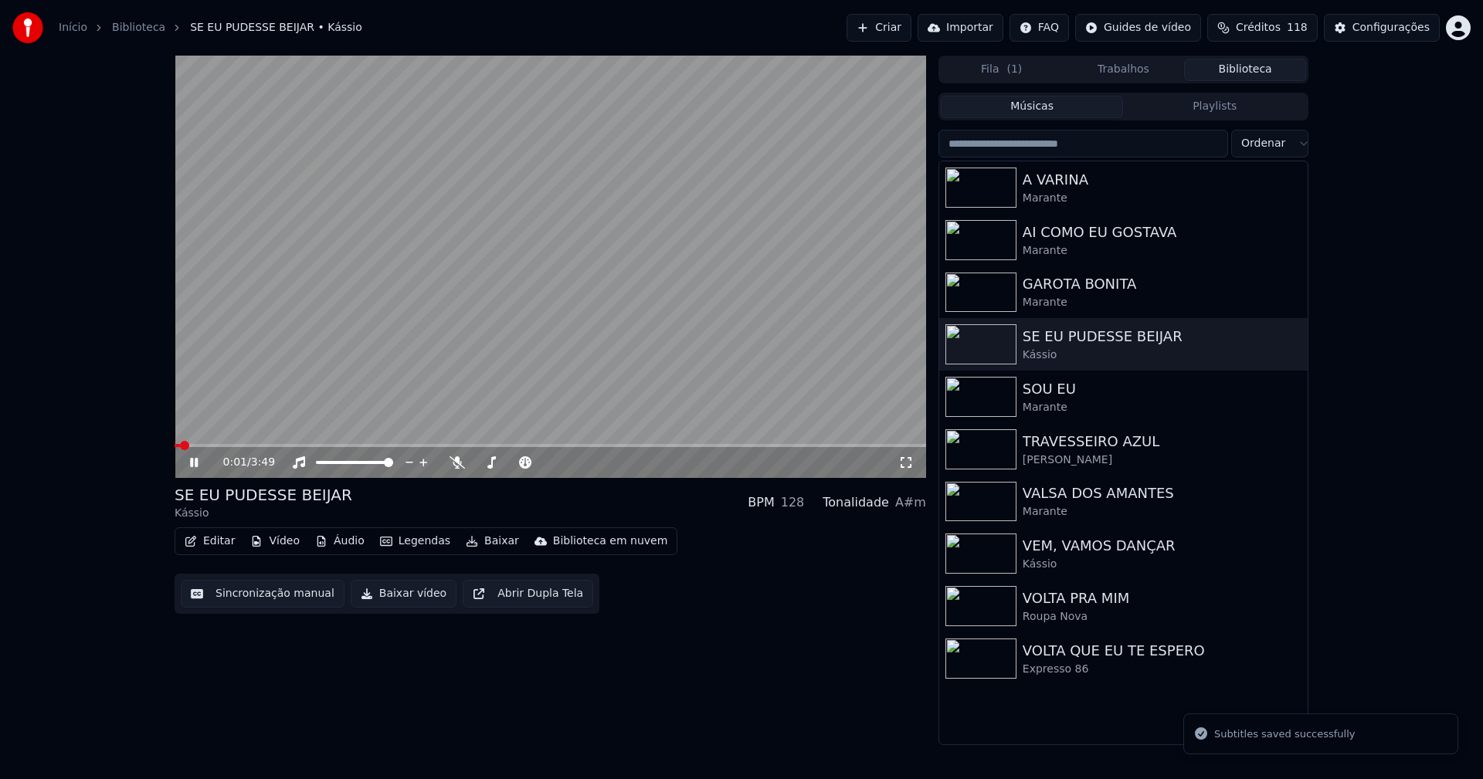
click at [219, 544] on button "Editar" at bounding box center [209, 541] width 63 height 22
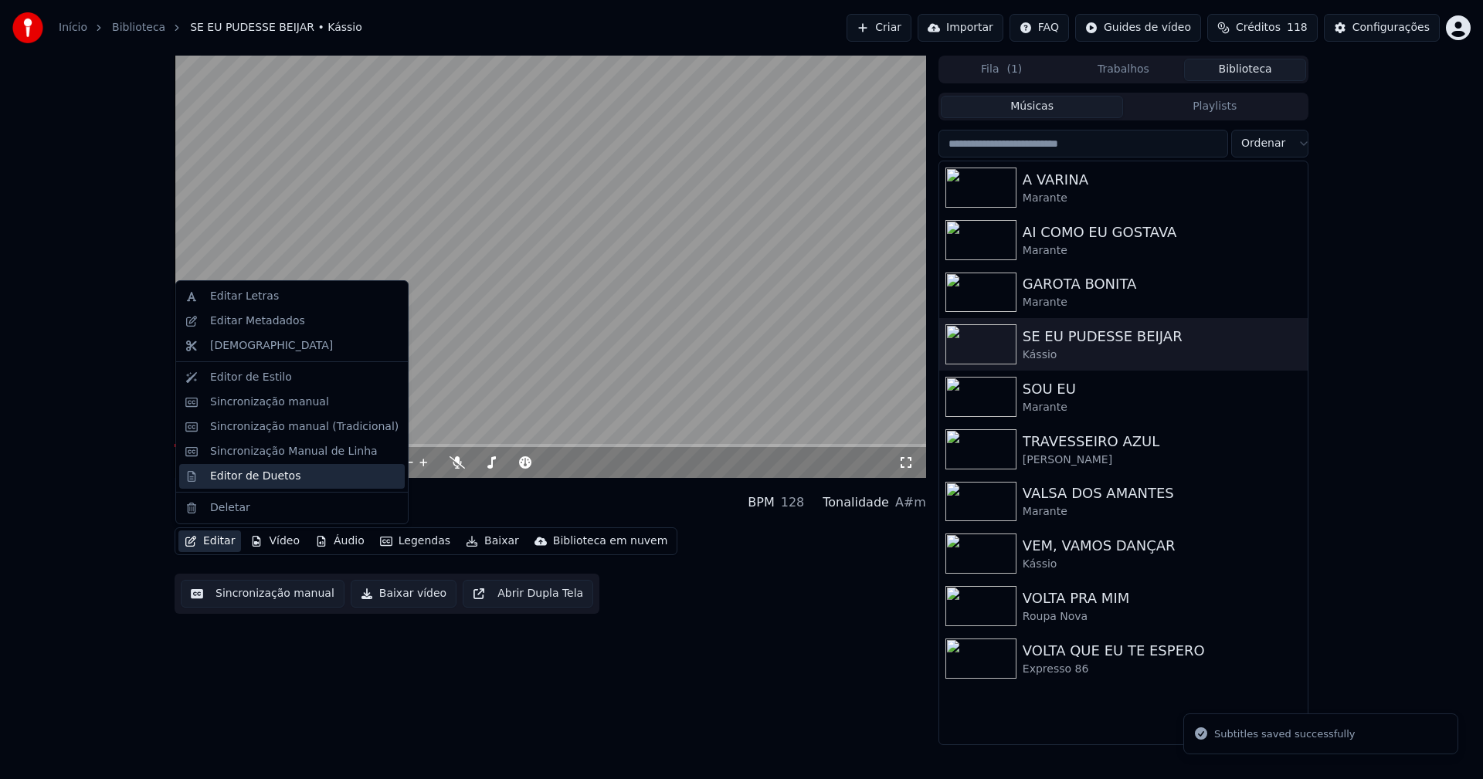
click at [244, 481] on div "Editor de Duetos" at bounding box center [255, 476] width 90 height 15
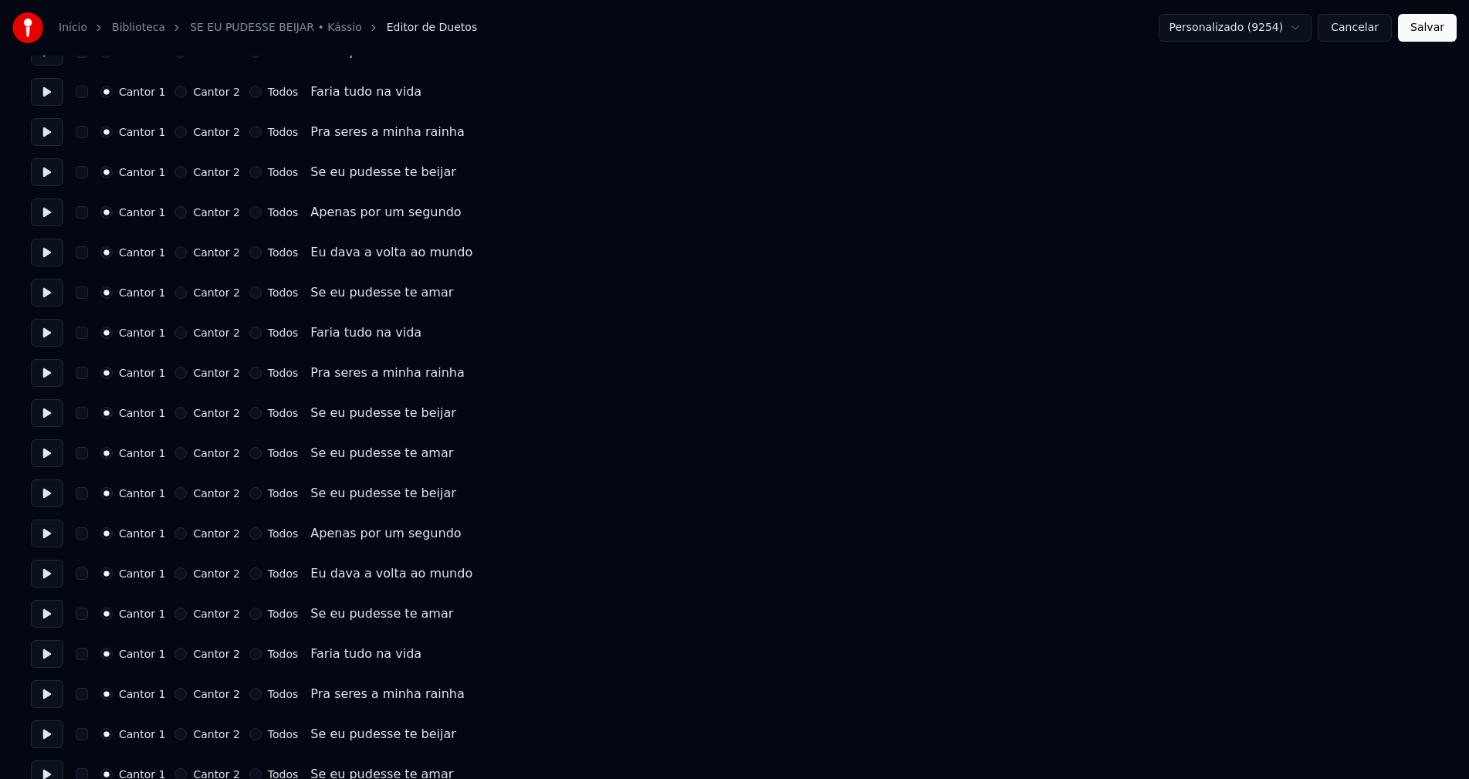
scroll to position [2387, 0]
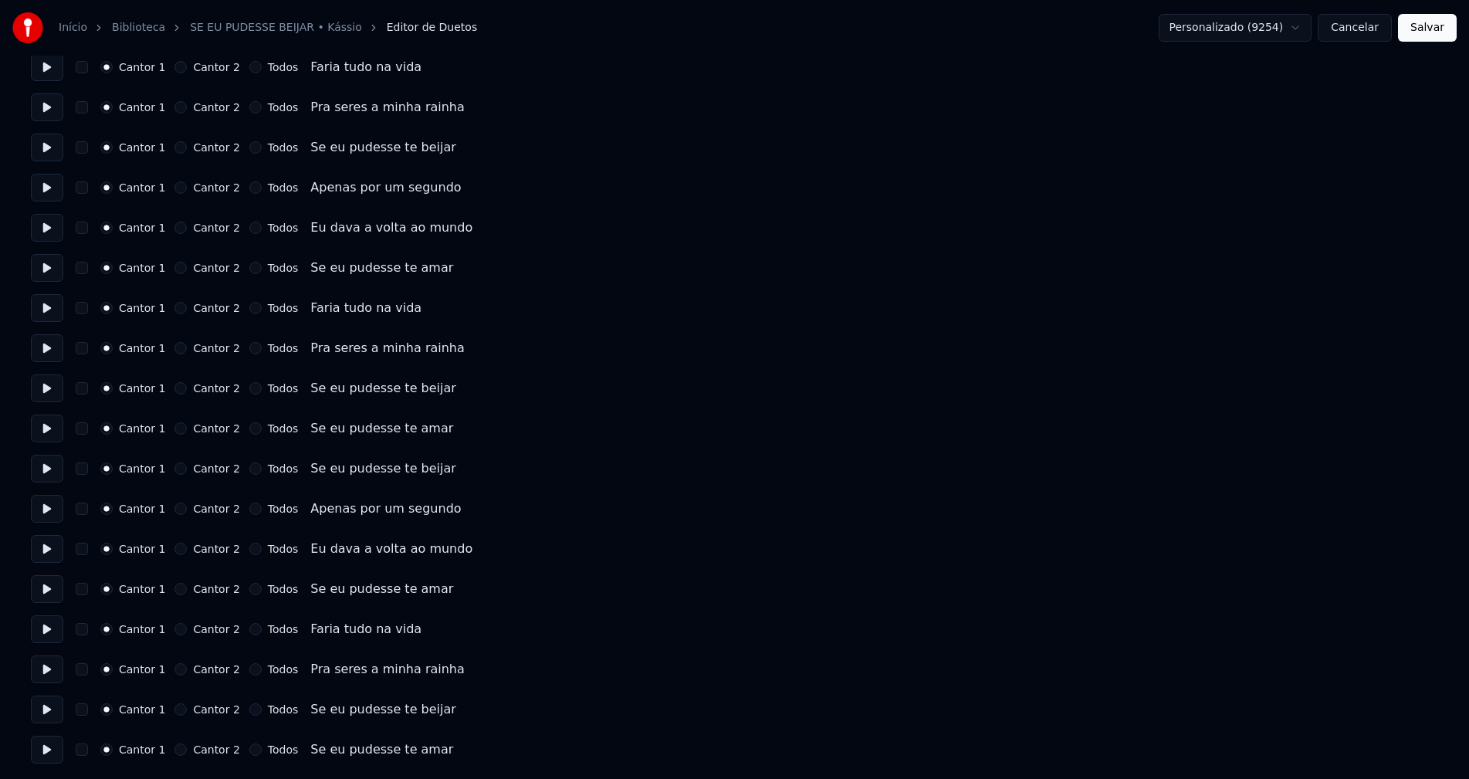
click at [1361, 33] on button "Cancelar" at bounding box center [1355, 28] width 74 height 28
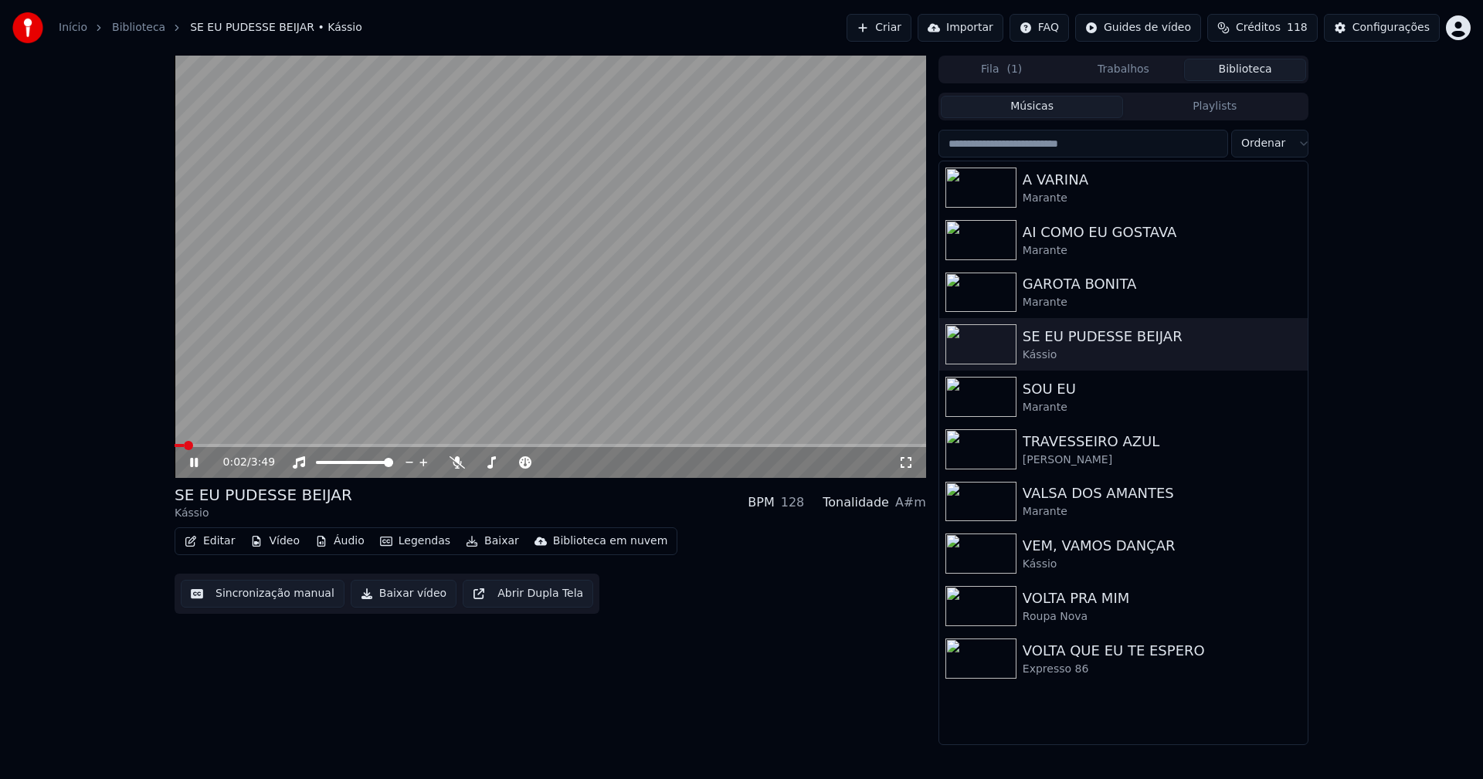
click at [392, 447] on span at bounding box center [550, 445] width 751 height 3
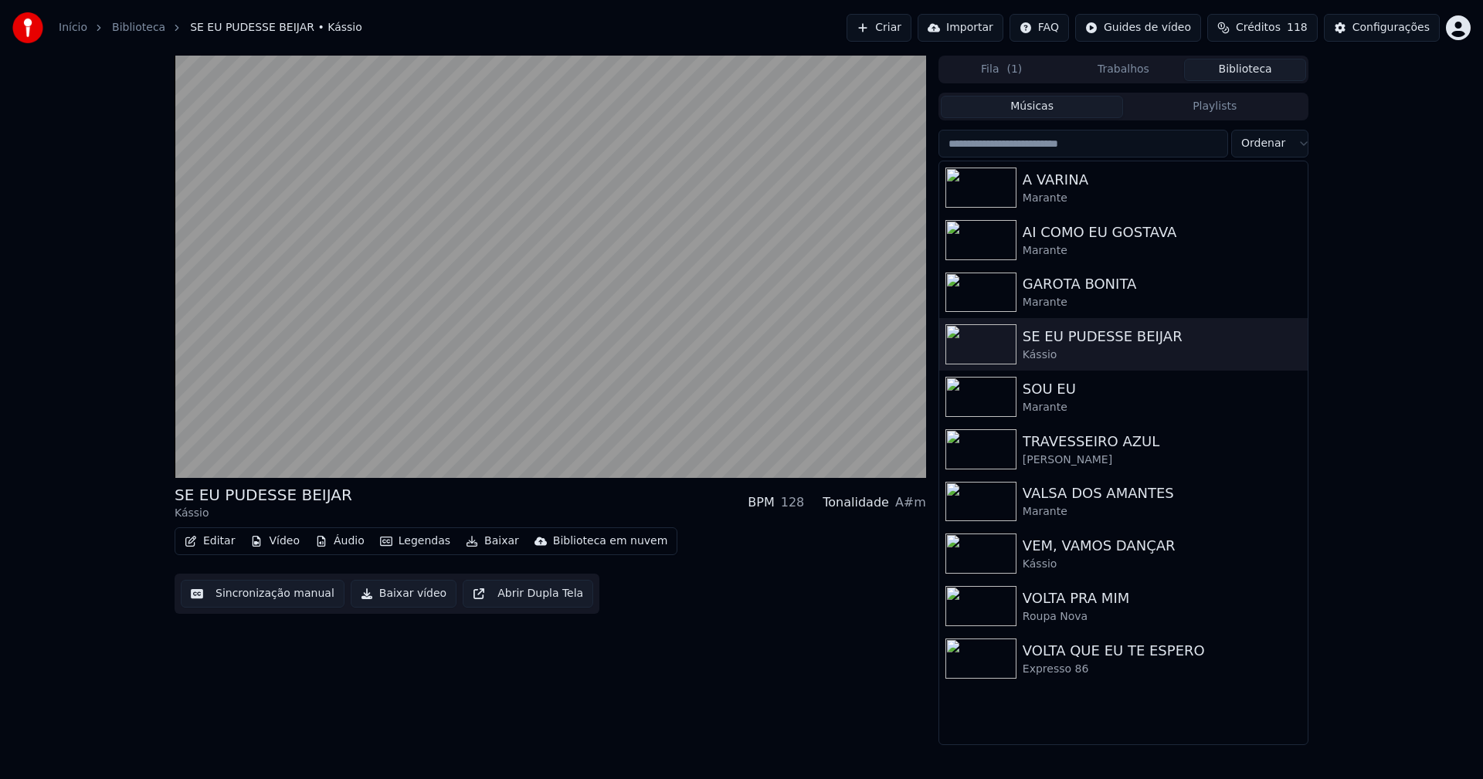
click at [334, 538] on button "Áudio" at bounding box center [340, 541] width 62 height 22
click at [780, 649] on div "SE EU PUDESSE BEIJAR Kássio BPM 128 Tonalidade A#m Editar Vídeo Áudio Legendas …" at bounding box center [550, 401] width 751 height 690
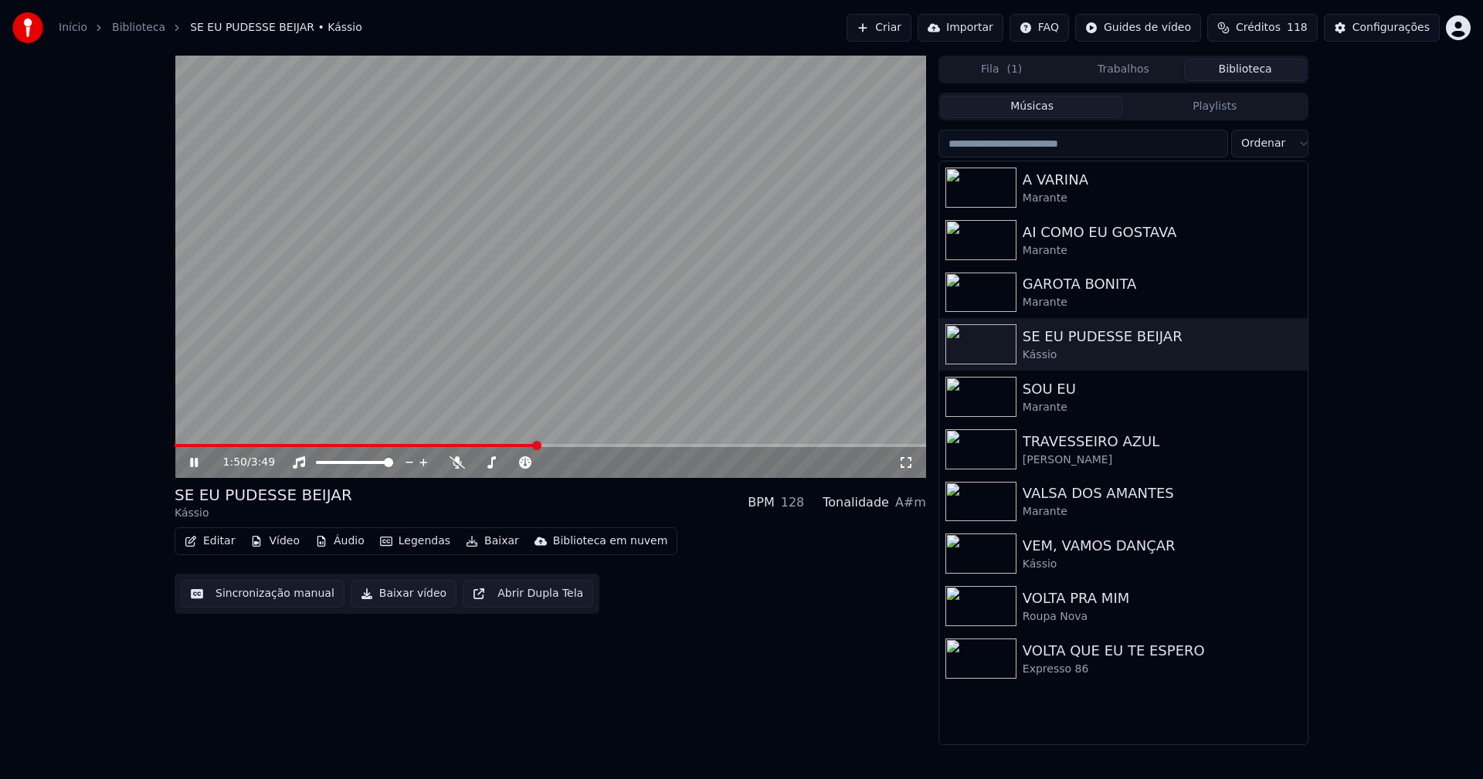
click at [197, 463] on icon at bounding box center [194, 462] width 8 height 9
click at [409, 598] on button "Baixar vídeo" at bounding box center [404, 594] width 106 height 28
click at [1245, 68] on button "Biblioteca" at bounding box center [1245, 70] width 122 height 22
click at [1069, 397] on div "SOU EU" at bounding box center [1153, 389] width 263 height 22
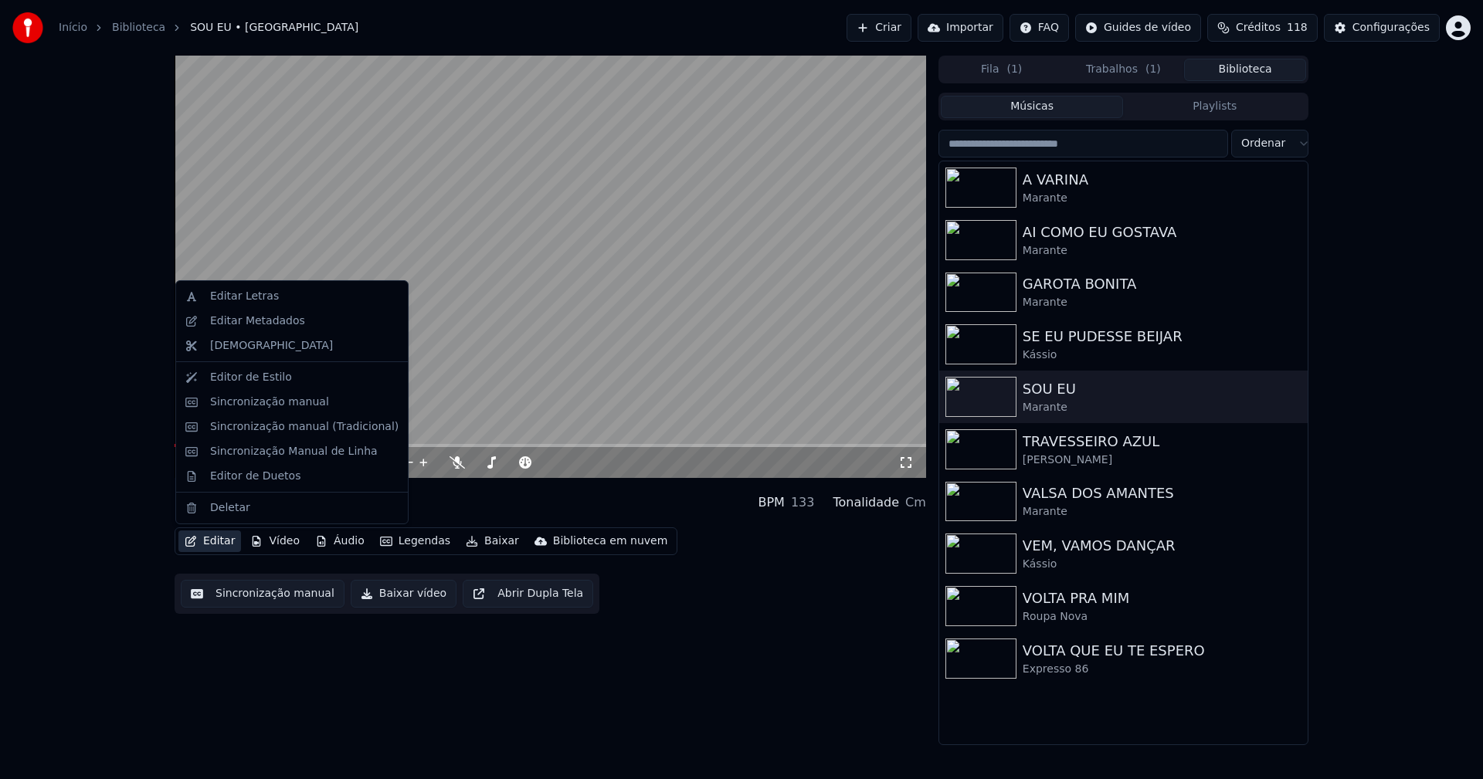
click at [212, 541] on button "Editar" at bounding box center [209, 541] width 63 height 22
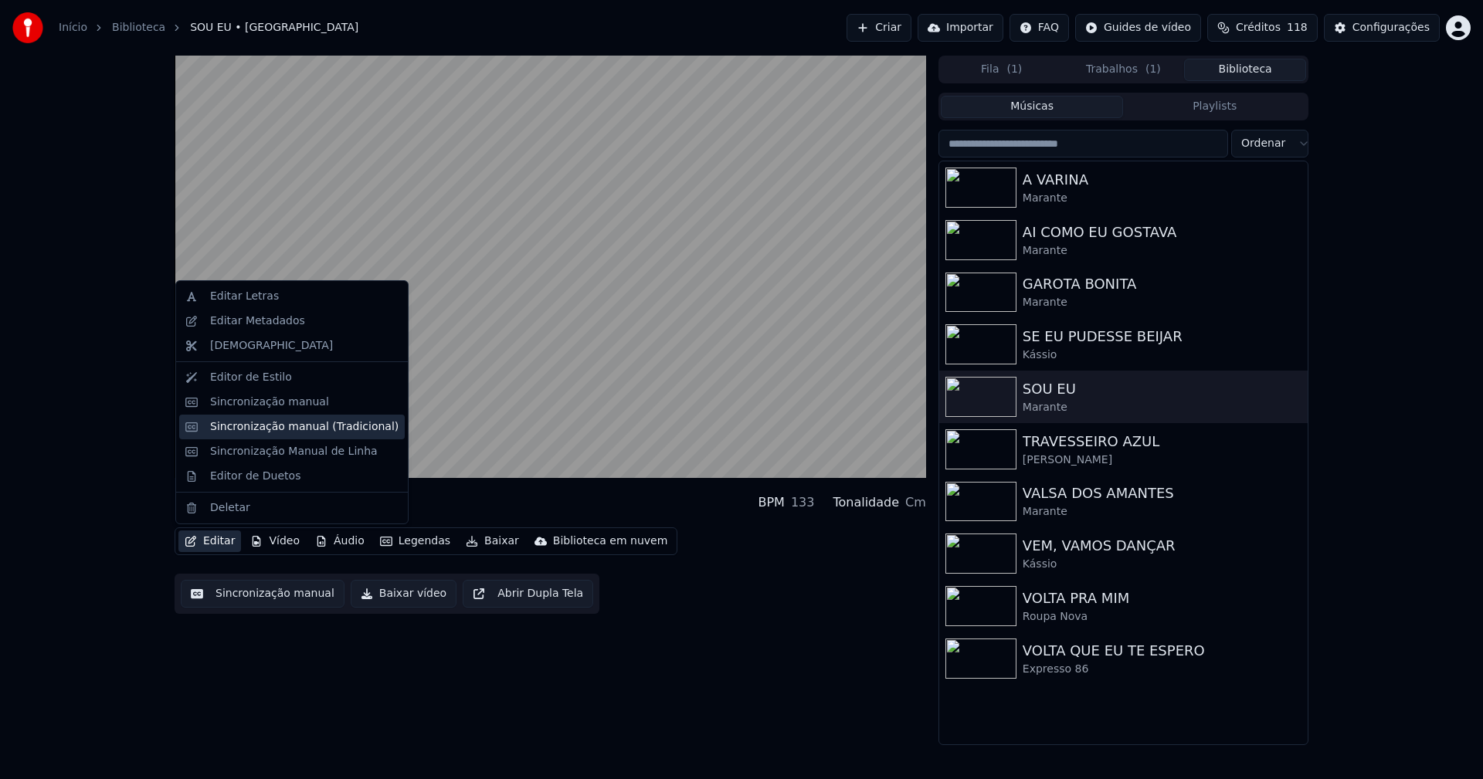
click at [251, 427] on div "Sincronização manual (Tradicional)" at bounding box center [304, 426] width 188 height 15
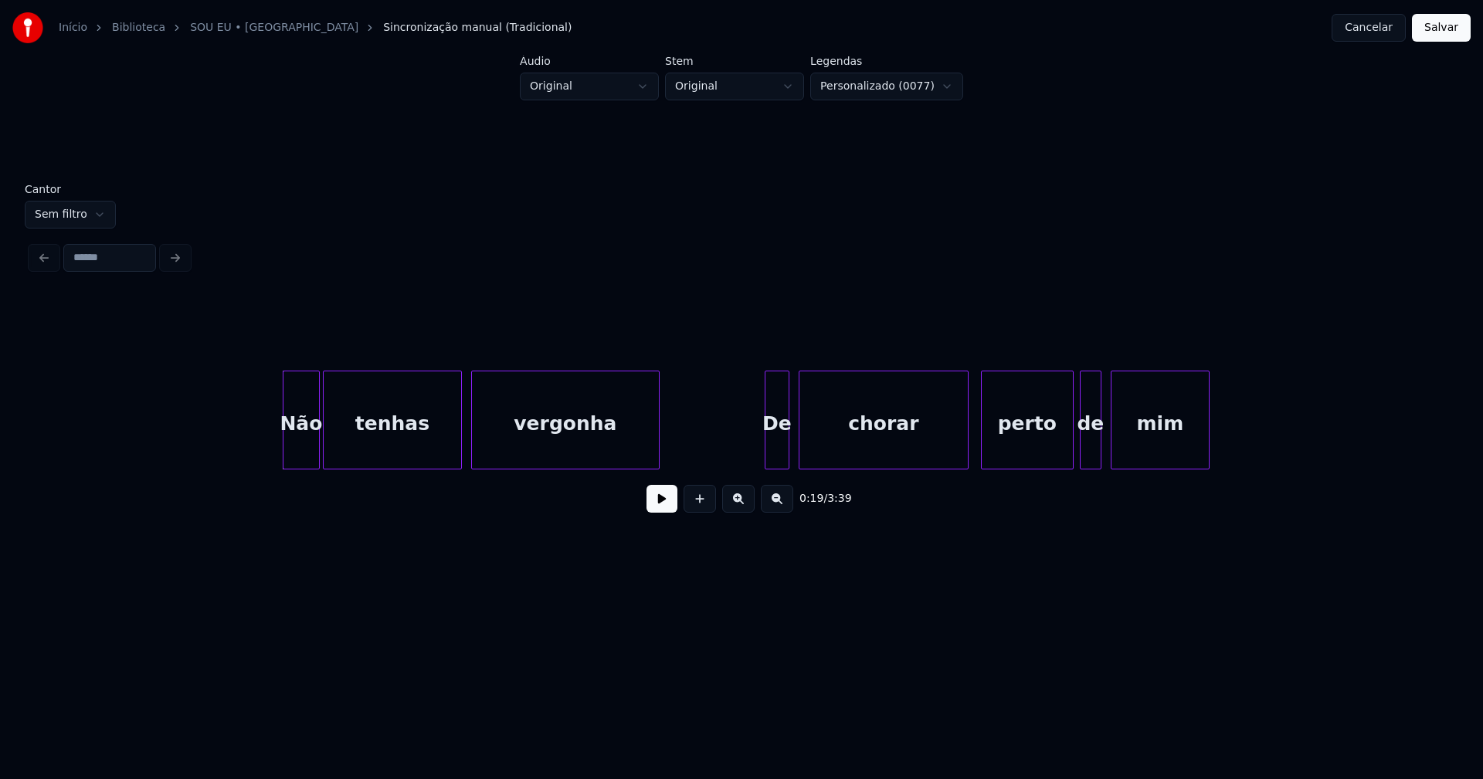
scroll to position [0, 2682]
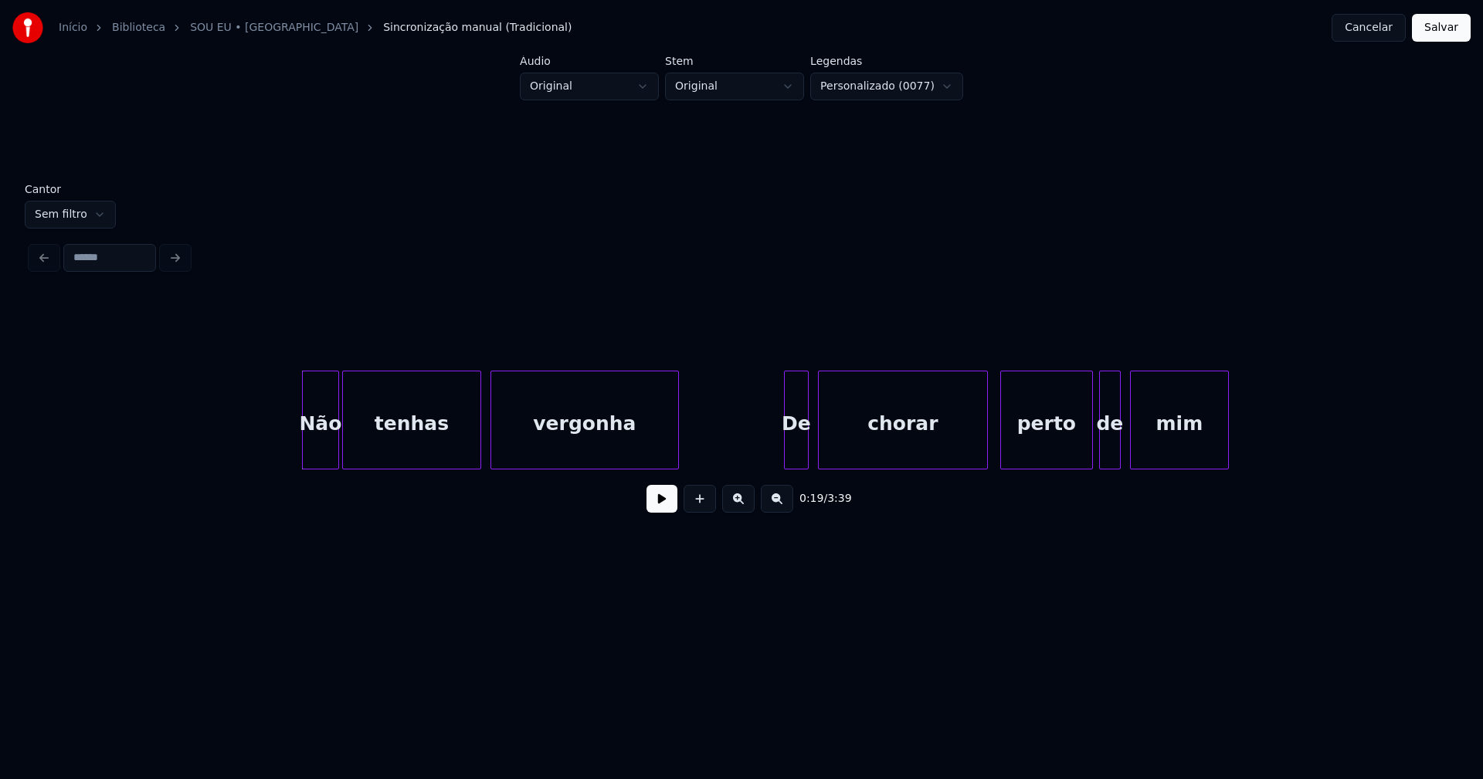
drag, startPoint x: 660, startPoint y: 507, endPoint x: 654, endPoint y: 517, distance: 12.5
click at [659, 507] on button at bounding box center [661, 499] width 31 height 28
click at [778, 453] on div at bounding box center [780, 419] width 5 height 97
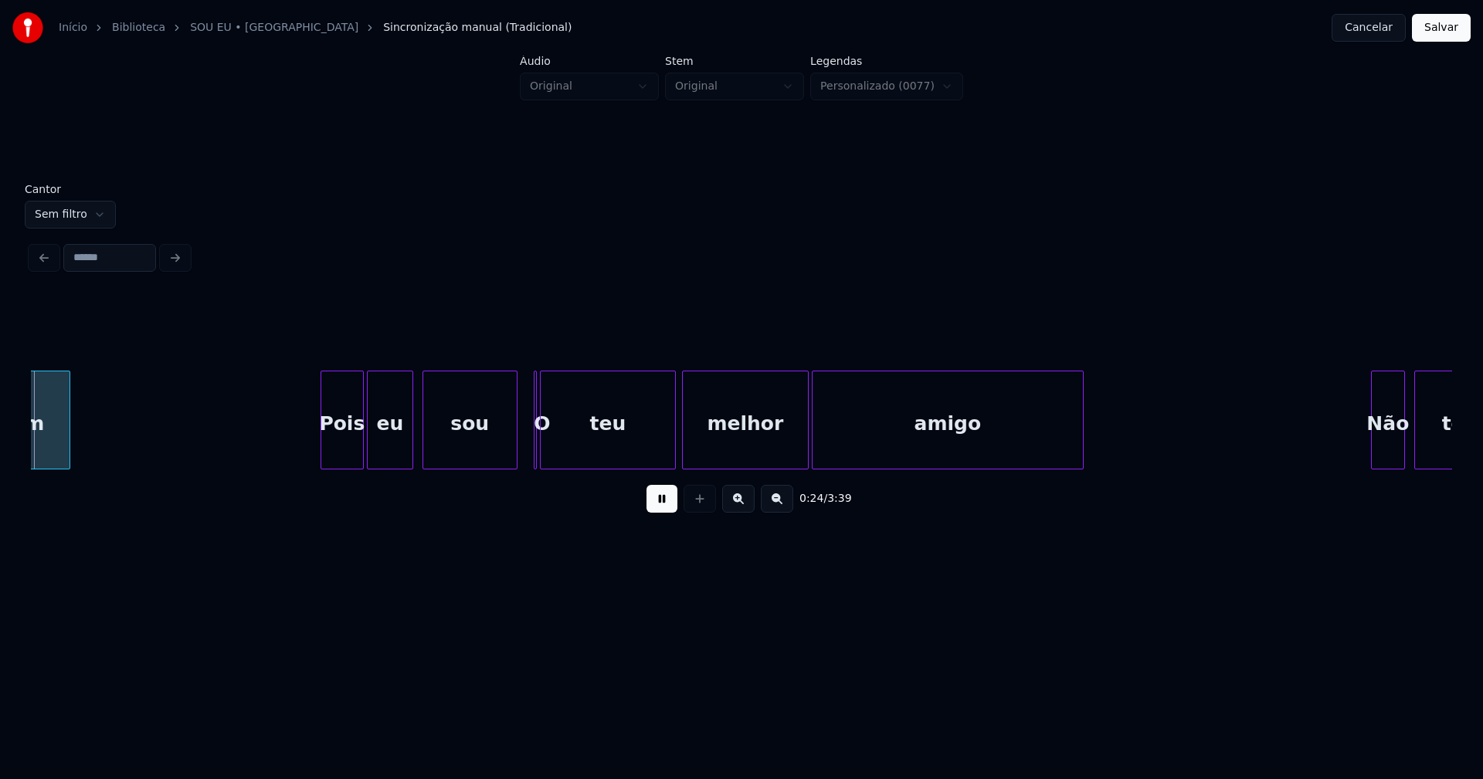
scroll to position [0, 3851]
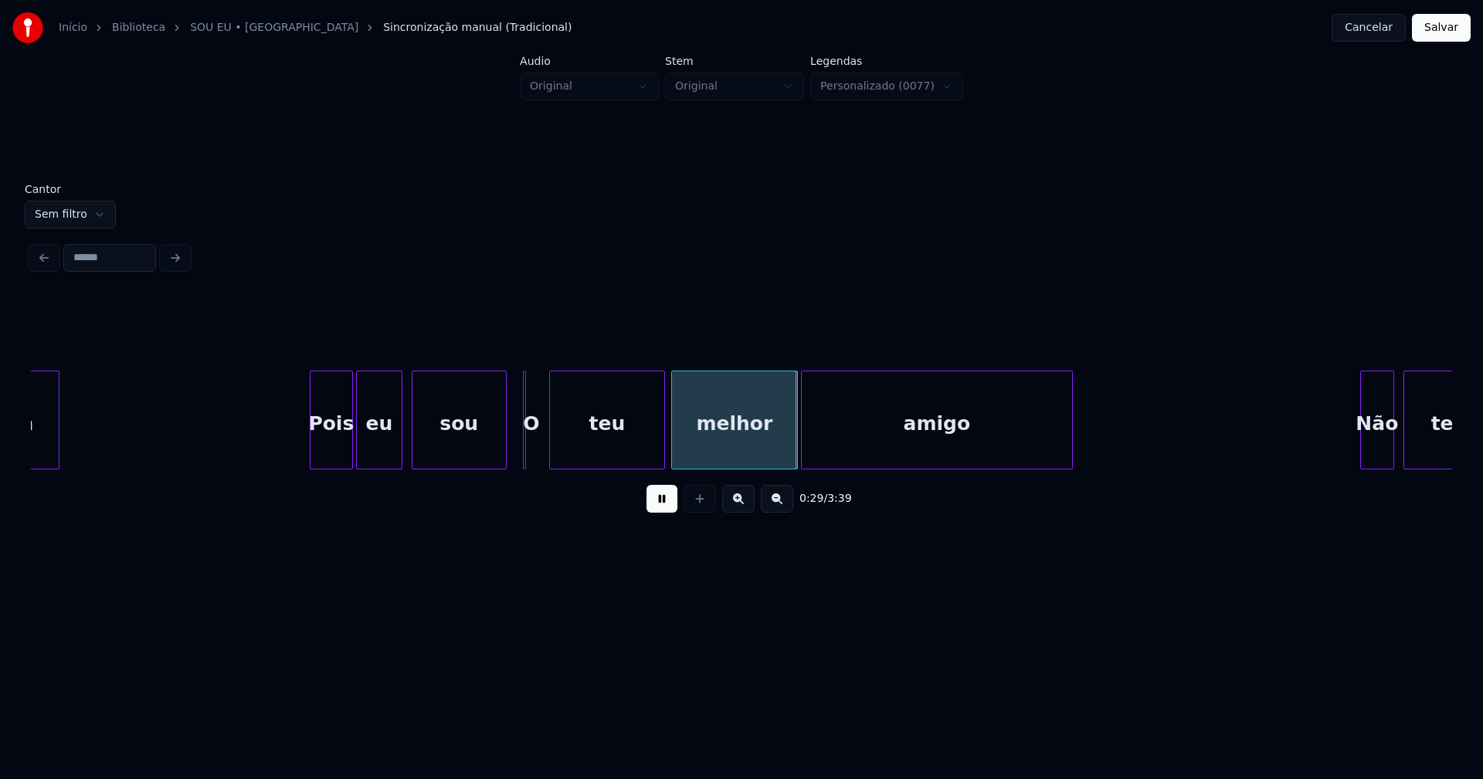
click at [552, 461] on div at bounding box center [552, 419] width 5 height 97
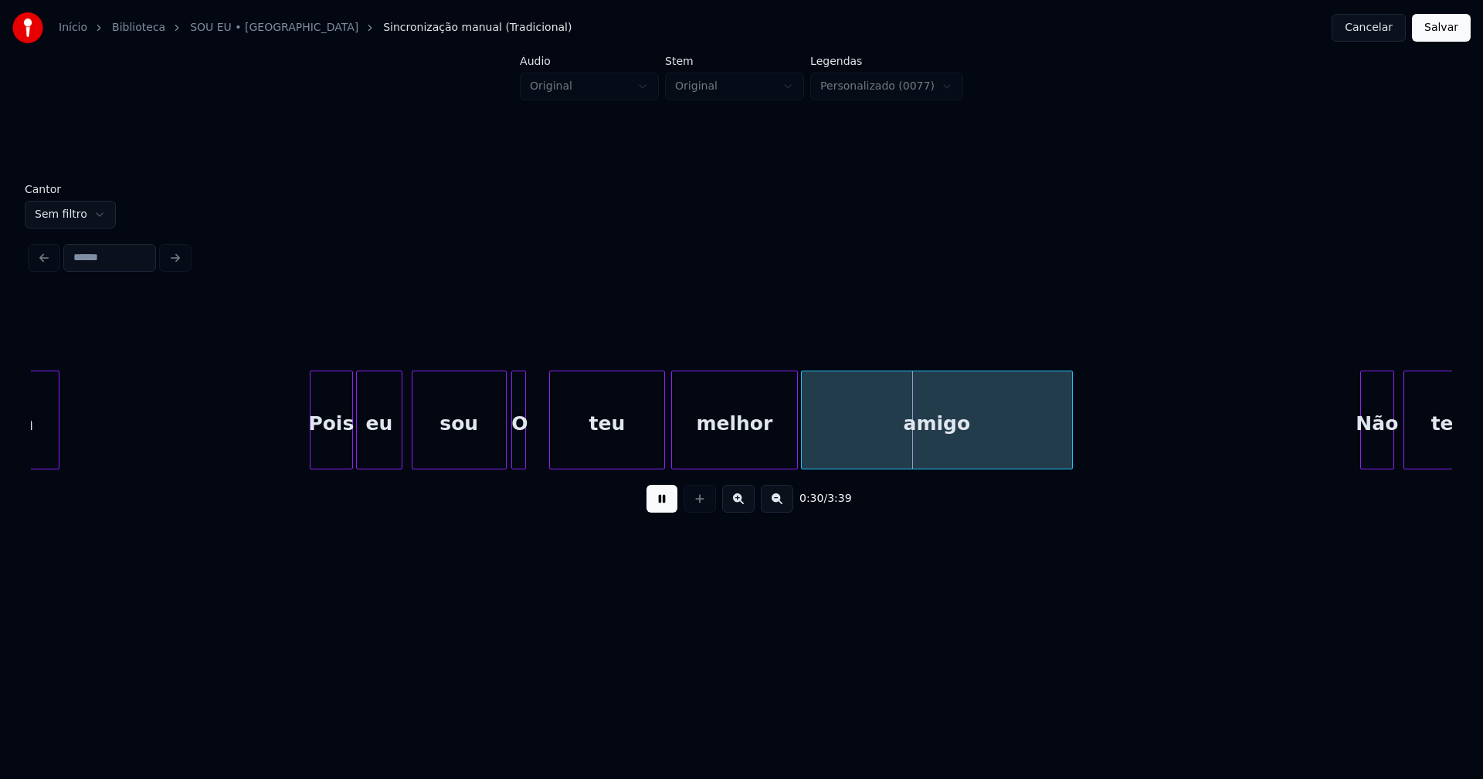
click at [523, 465] on div "Pois eu sou O teu melhor amigo Não tenhas mim" at bounding box center [741, 420] width 1421 height 99
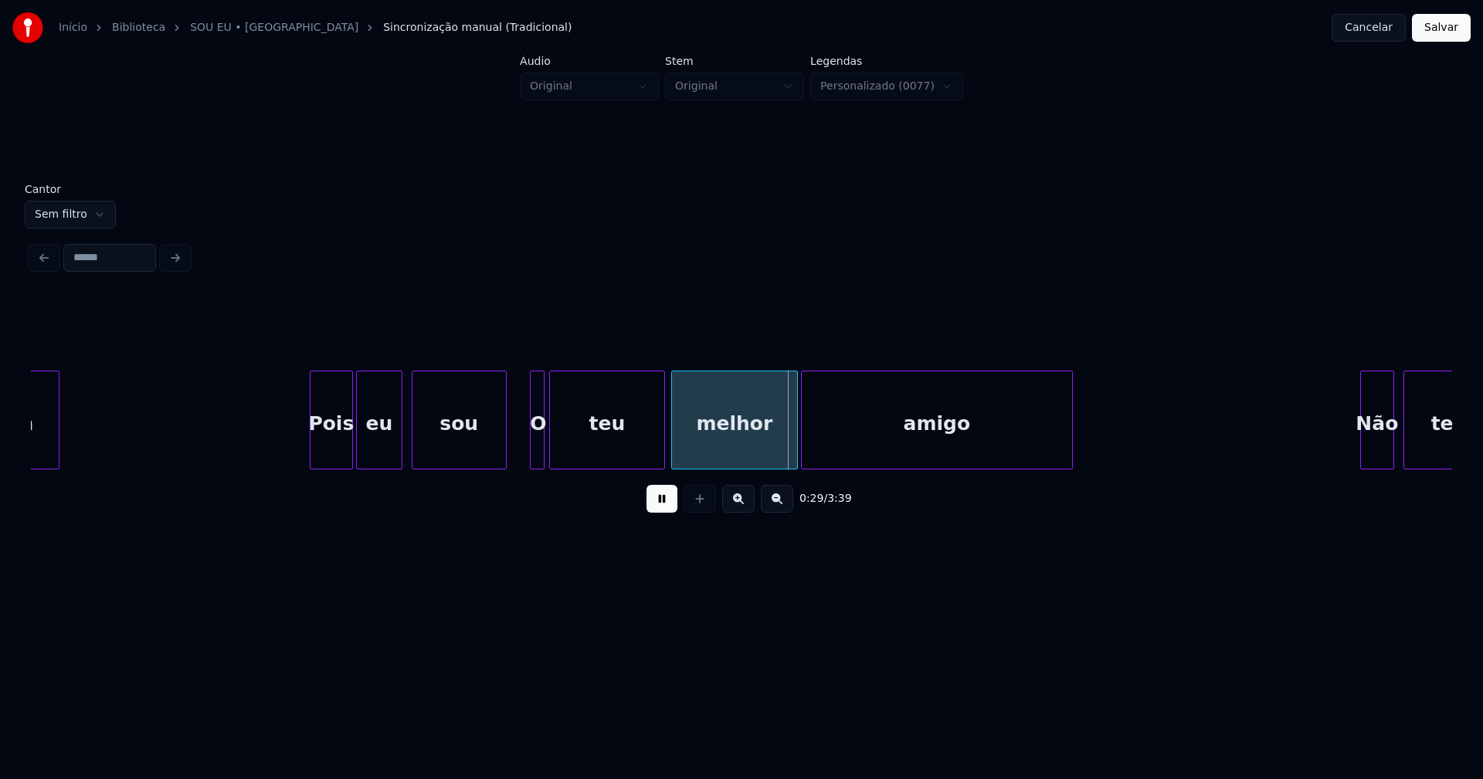
click at [545, 402] on div "O" at bounding box center [537, 423] width 15 height 105
drag, startPoint x: 651, startPoint y: 511, endPoint x: 486, endPoint y: 471, distance: 170.1
click at [652, 511] on button at bounding box center [661, 499] width 31 height 28
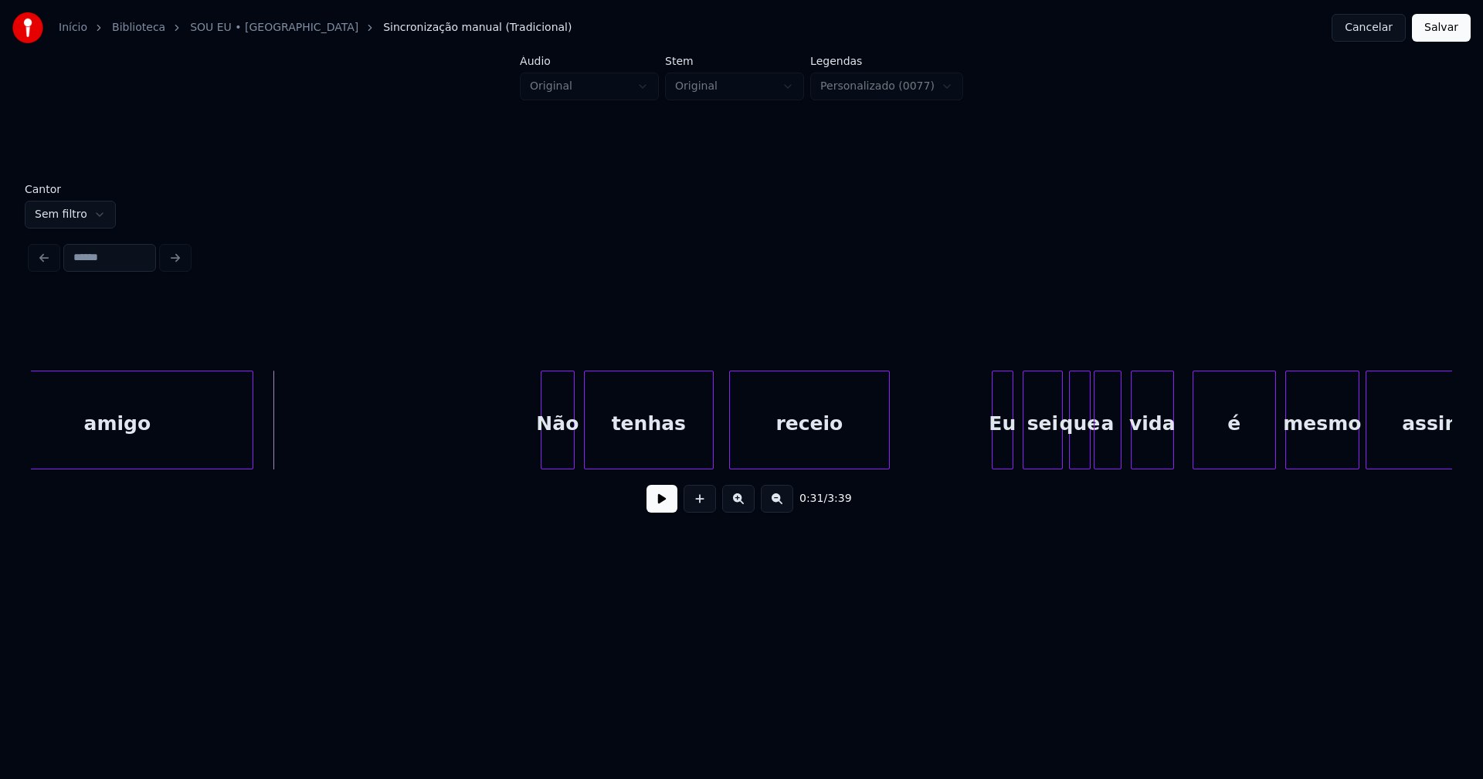
scroll to position [0, 4689]
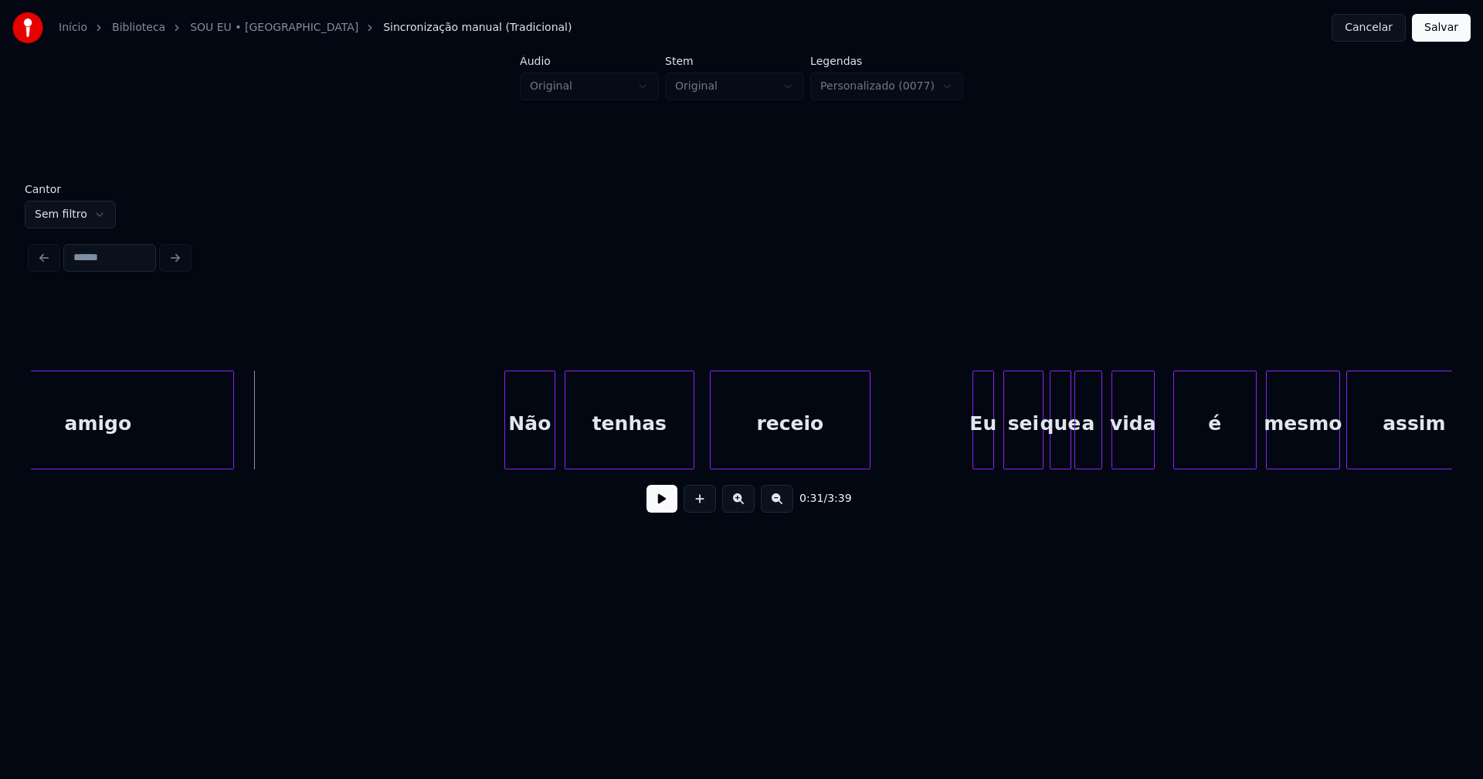
click at [505, 454] on div at bounding box center [507, 419] width 5 height 97
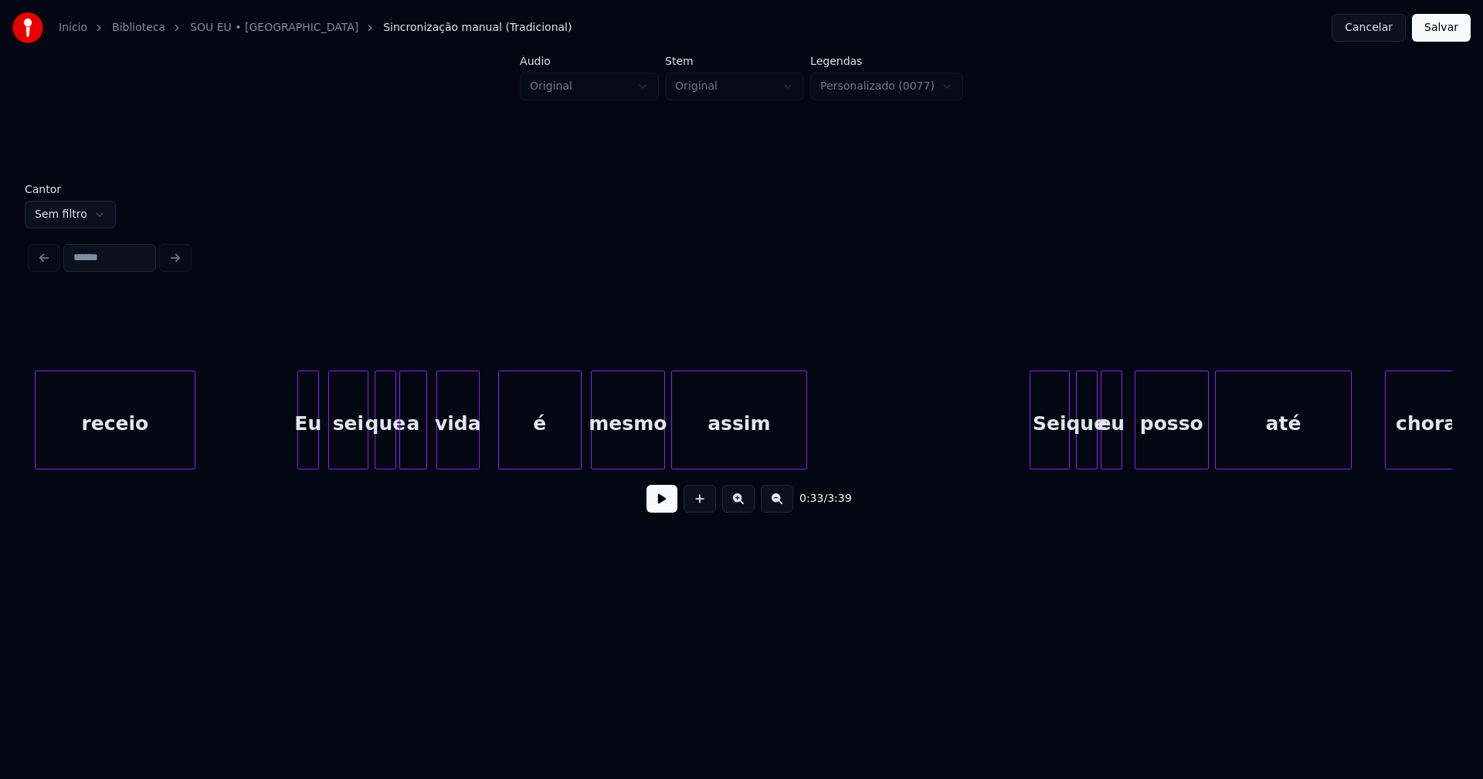
scroll to position [0, 5402]
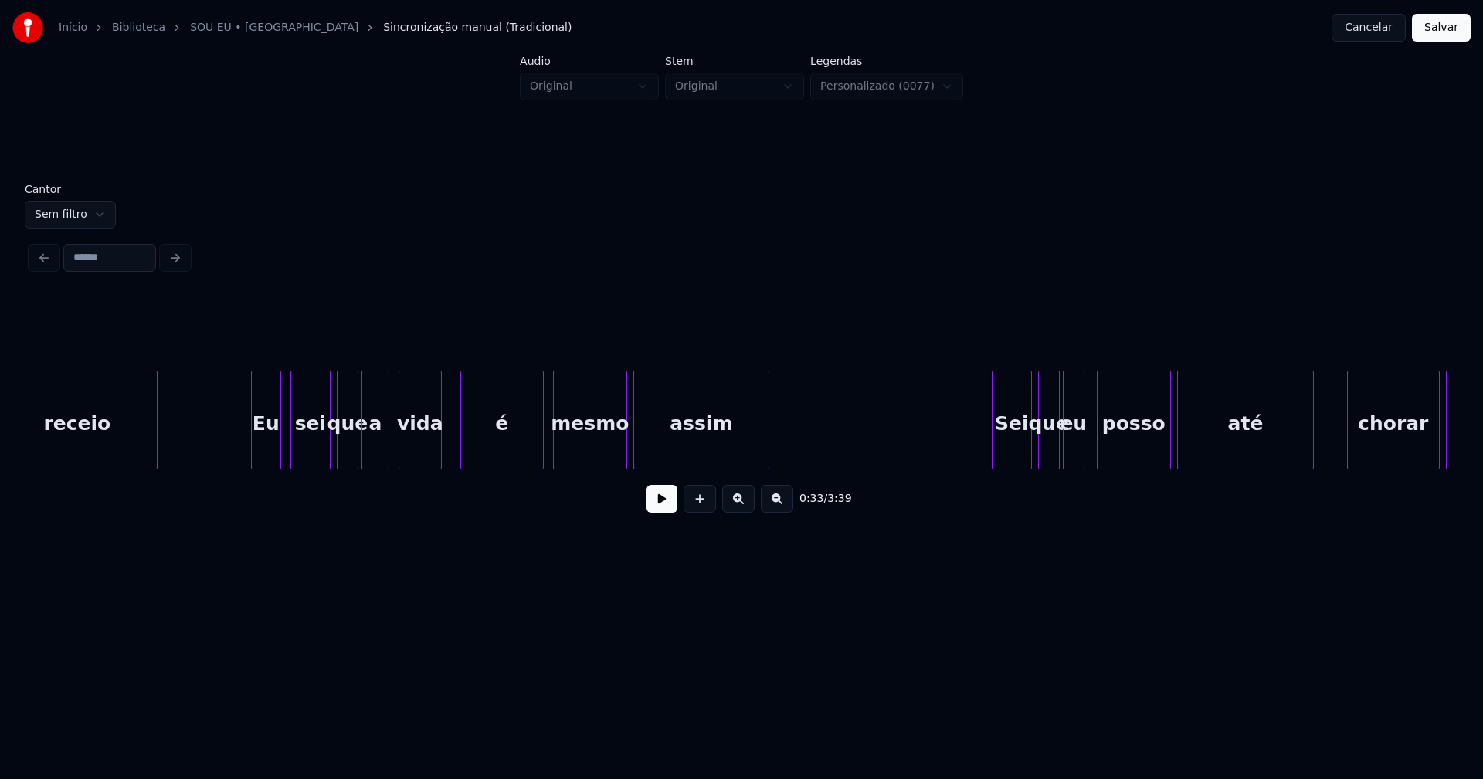
click at [254, 458] on div at bounding box center [254, 419] width 5 height 97
click at [433, 454] on div at bounding box center [434, 419] width 5 height 97
click at [490, 446] on div "é" at bounding box center [496, 423] width 82 height 105
click at [451, 449] on div at bounding box center [452, 419] width 5 height 97
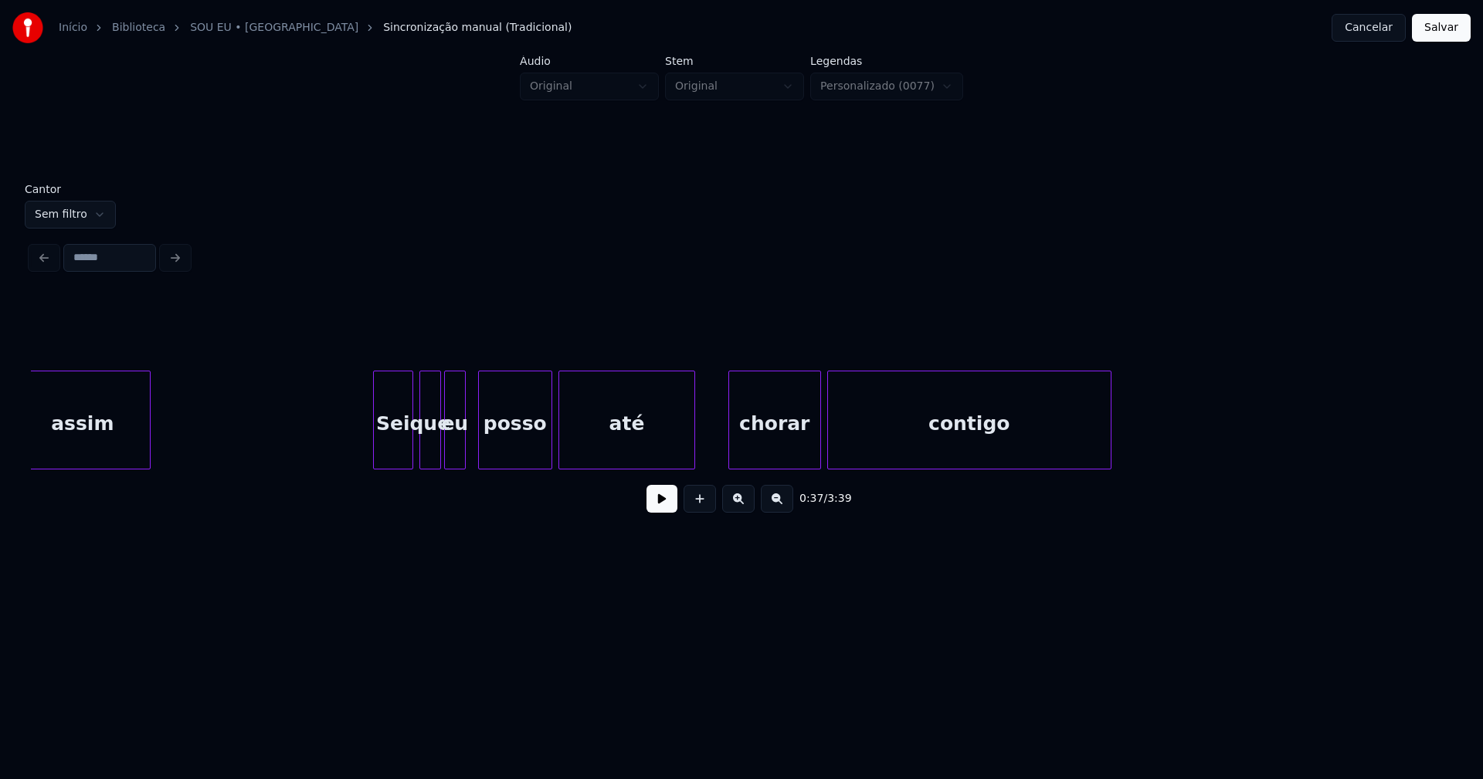
scroll to position [0, 6190]
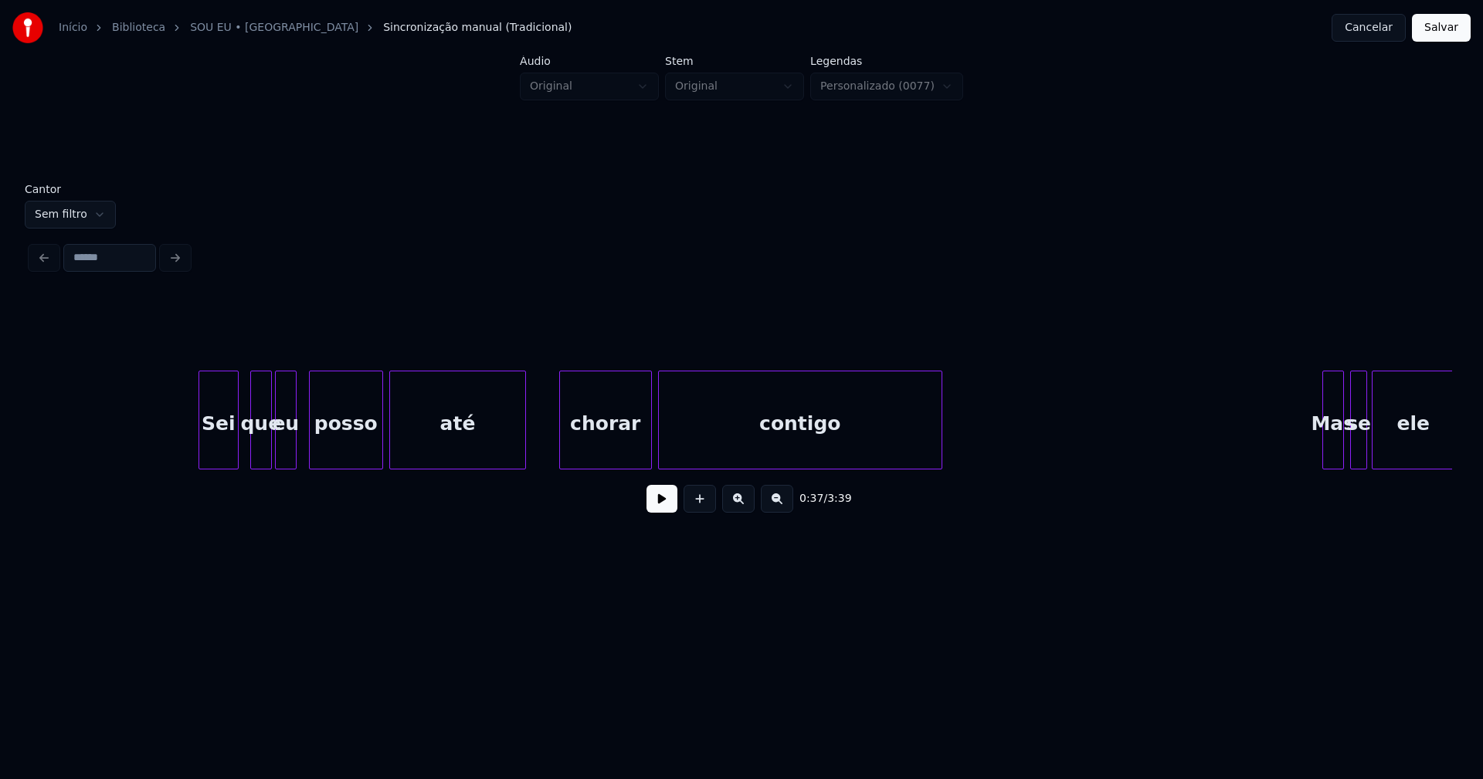
click at [214, 462] on div "Sei" at bounding box center [218, 423] width 39 height 105
click at [189, 444] on div at bounding box center [190, 419] width 5 height 97
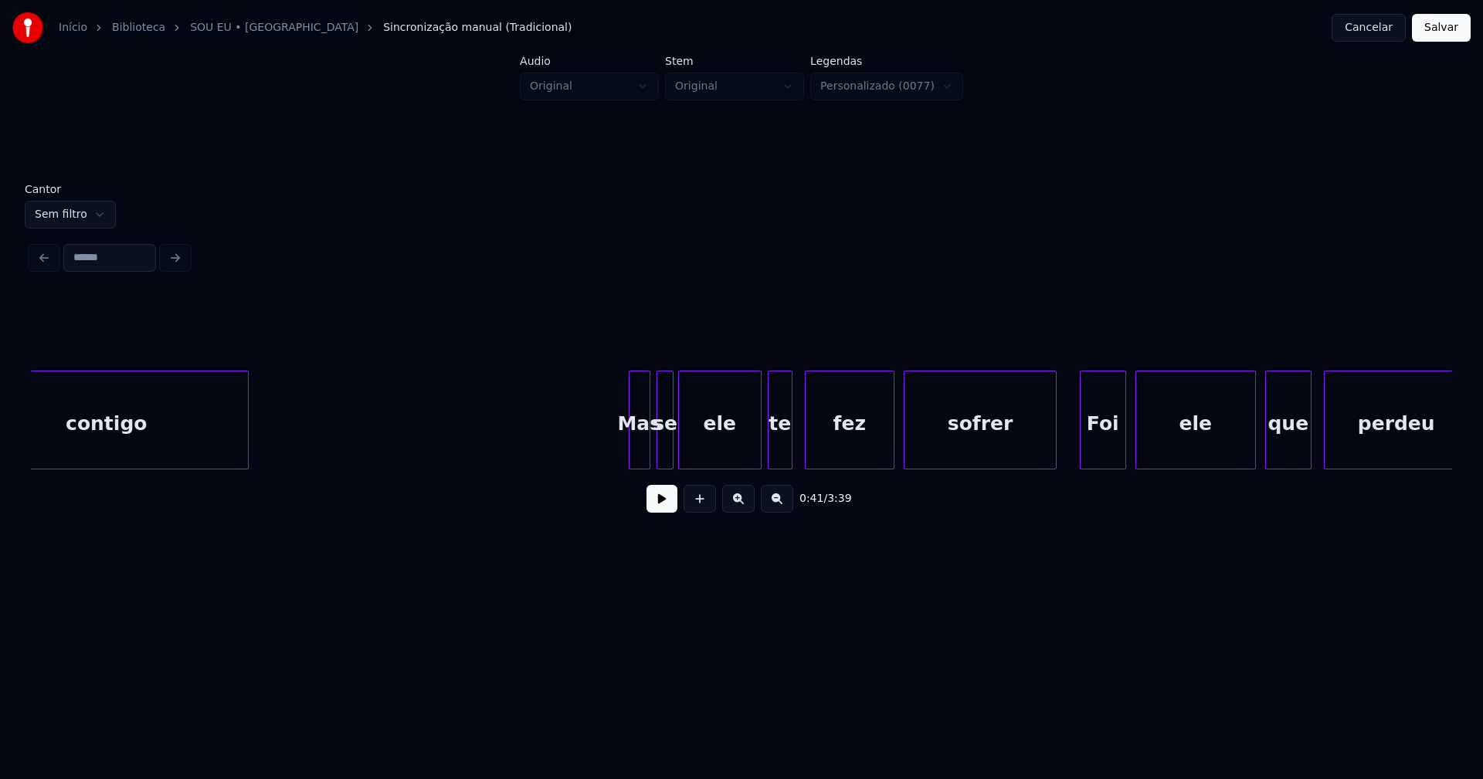
scroll to position [0, 7164]
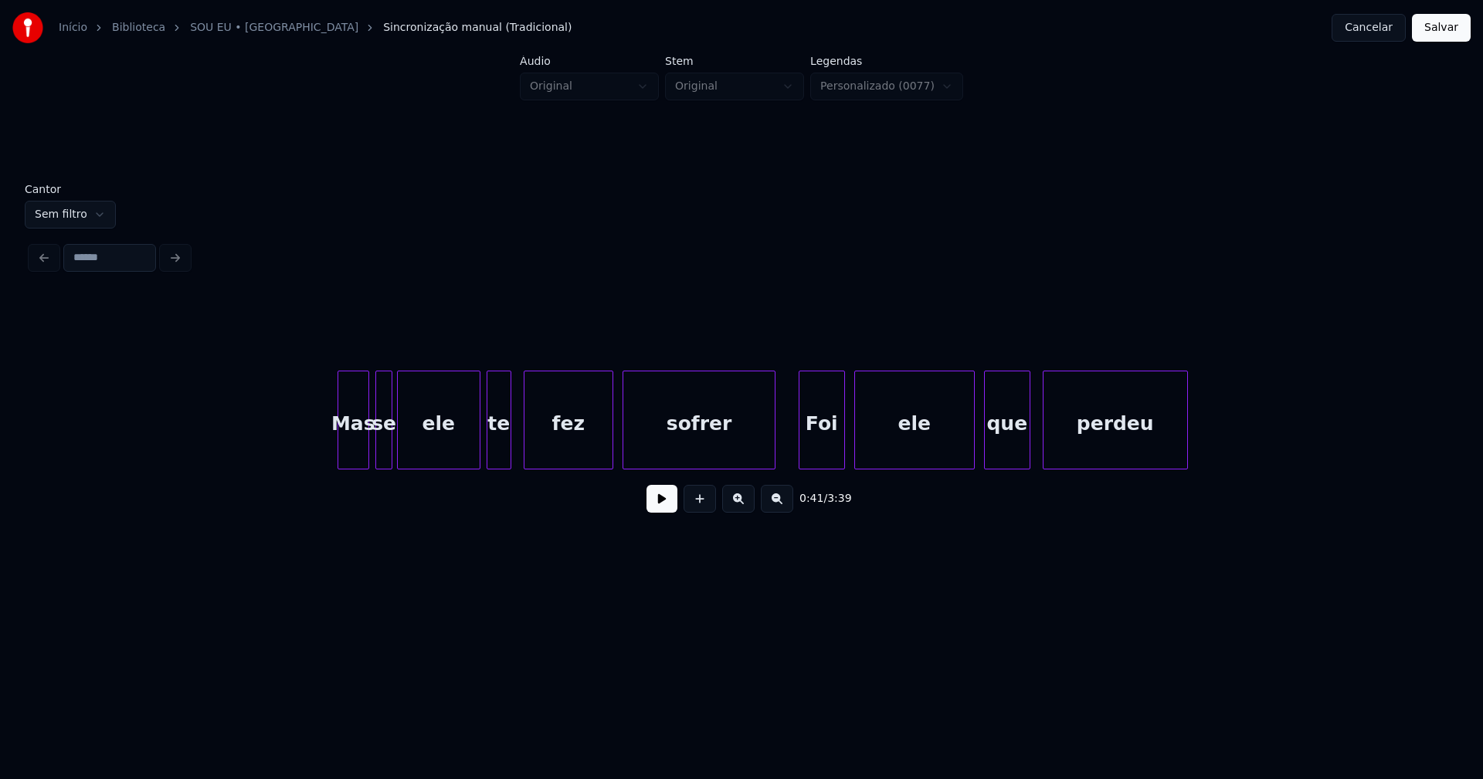
click at [339, 451] on div at bounding box center [340, 419] width 5 height 97
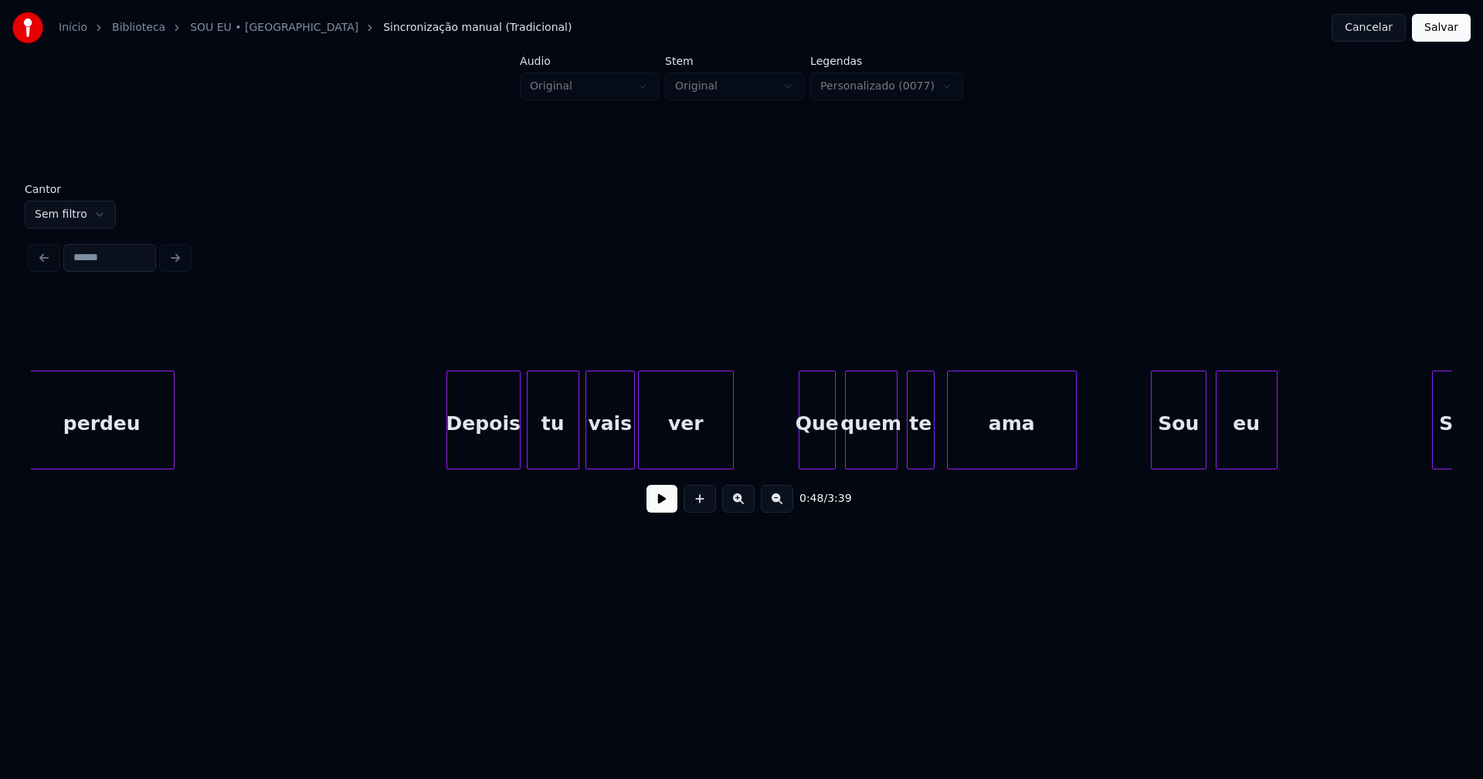
scroll to position [0, 8215]
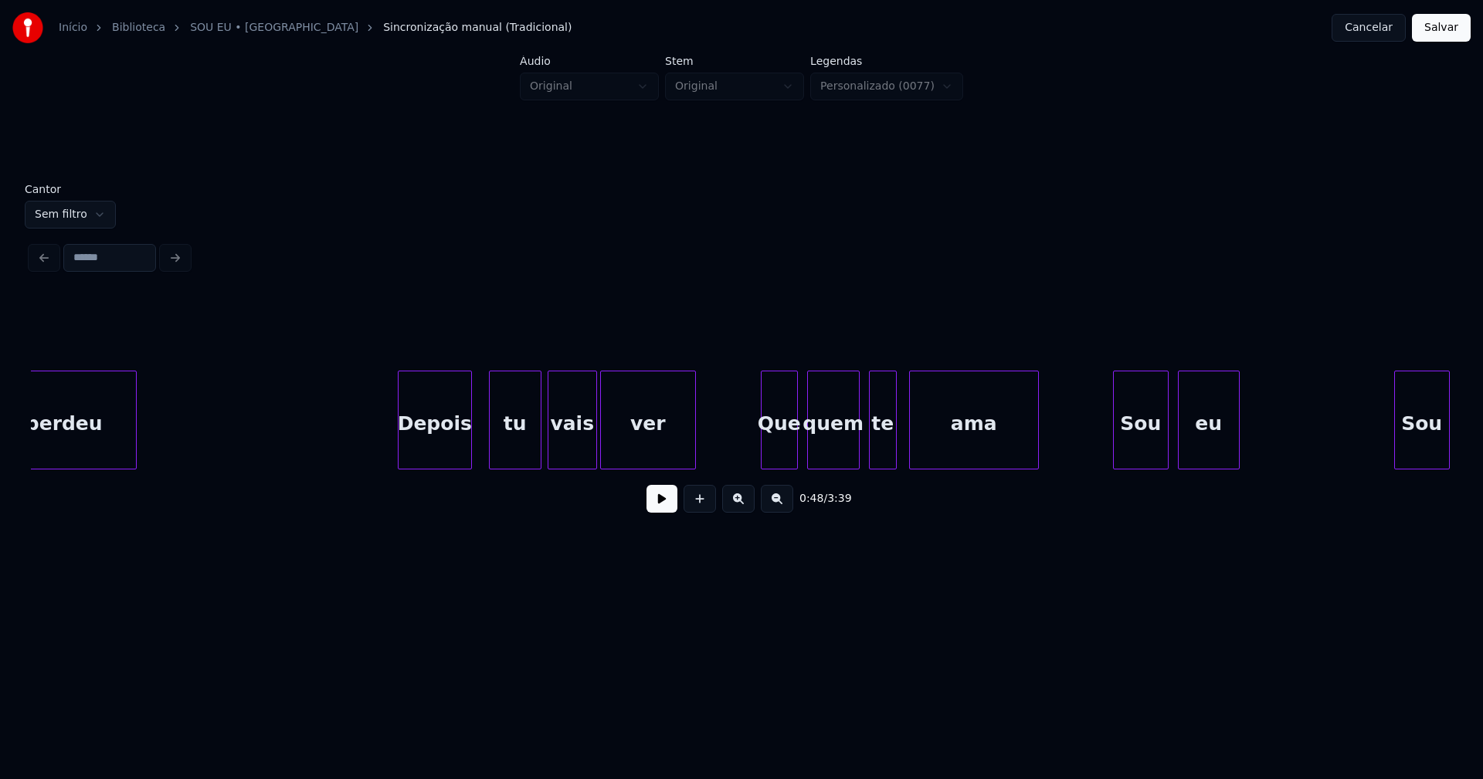
click at [446, 460] on div "Depois" at bounding box center [434, 423] width 73 height 105
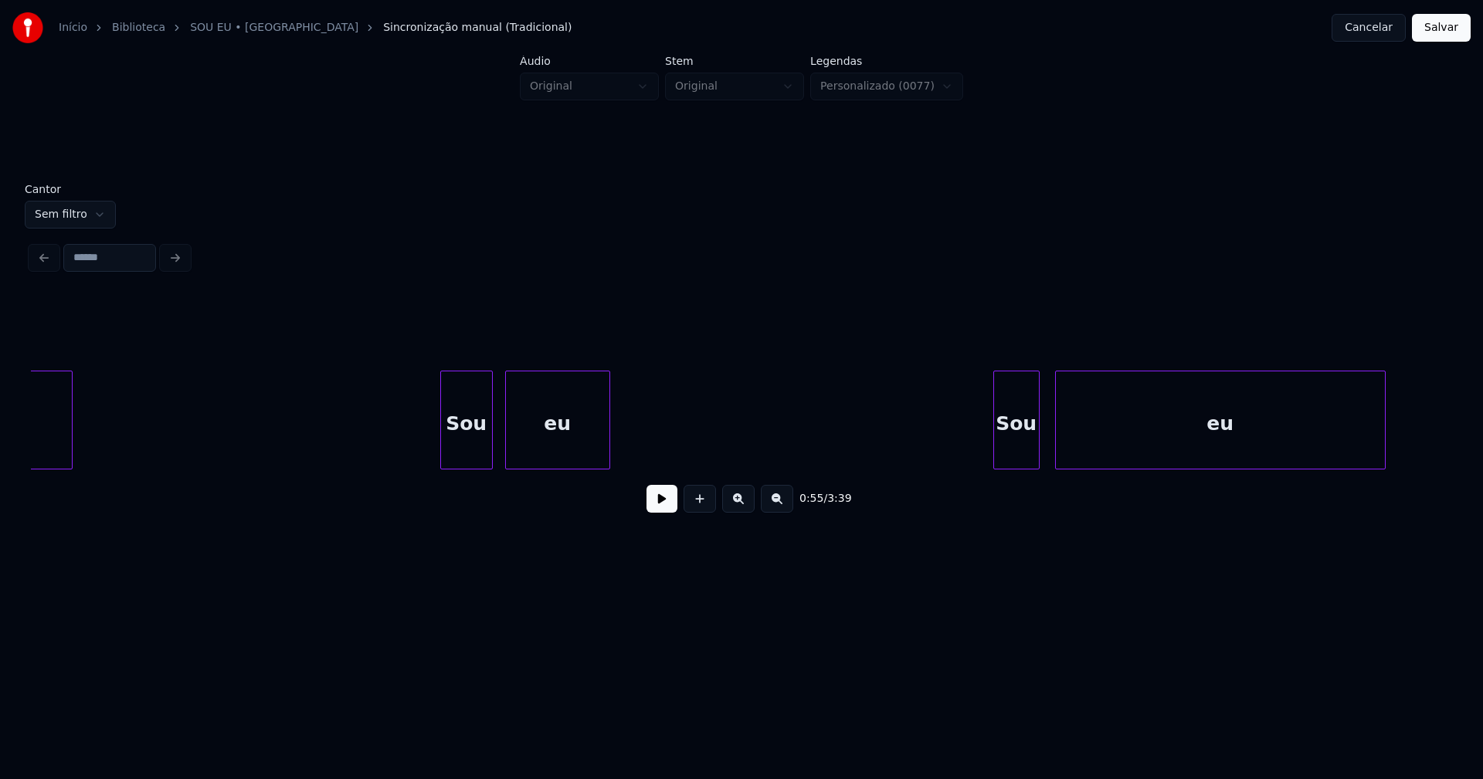
scroll to position [0, 9772]
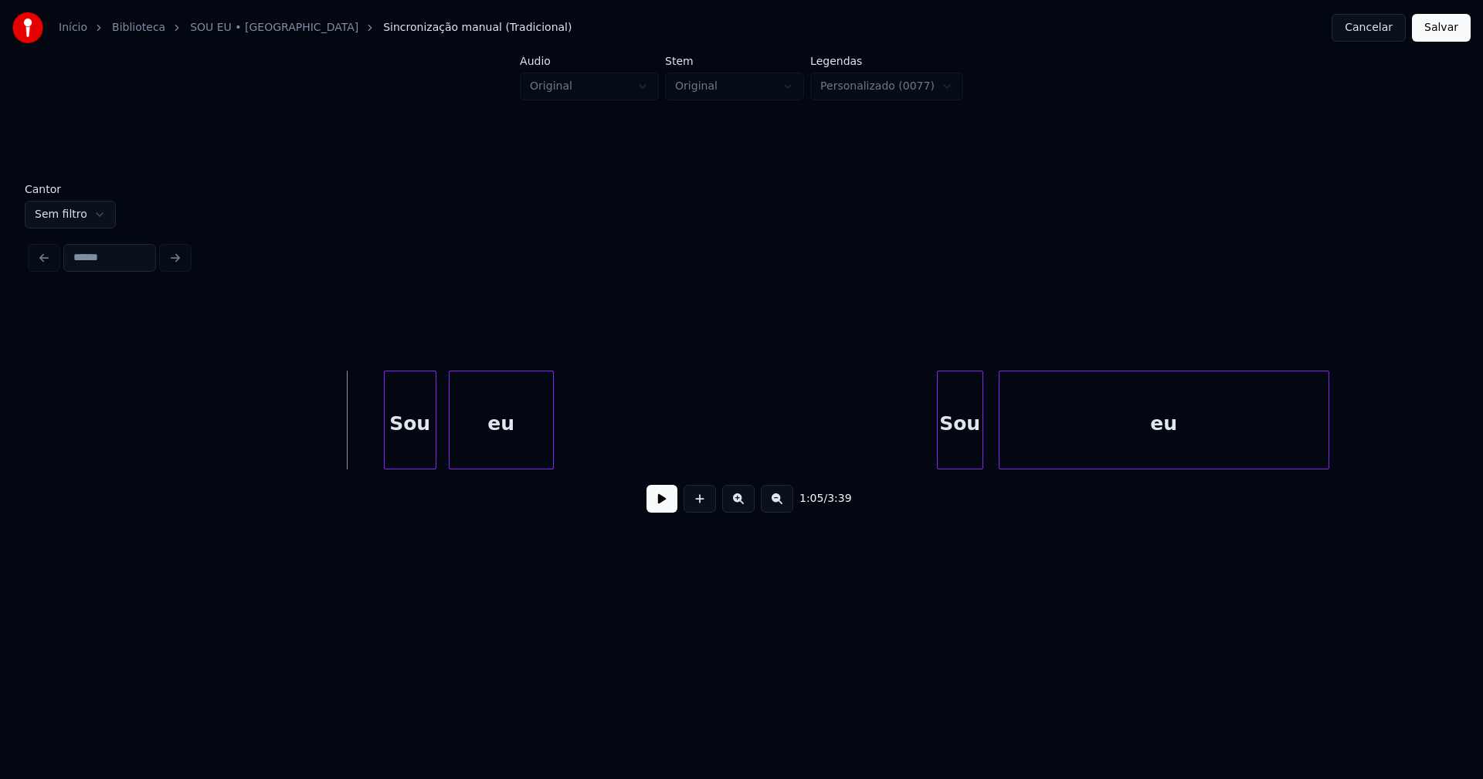
click at [659, 506] on button at bounding box center [661, 499] width 31 height 28
click at [588, 446] on div at bounding box center [588, 419] width 5 height 97
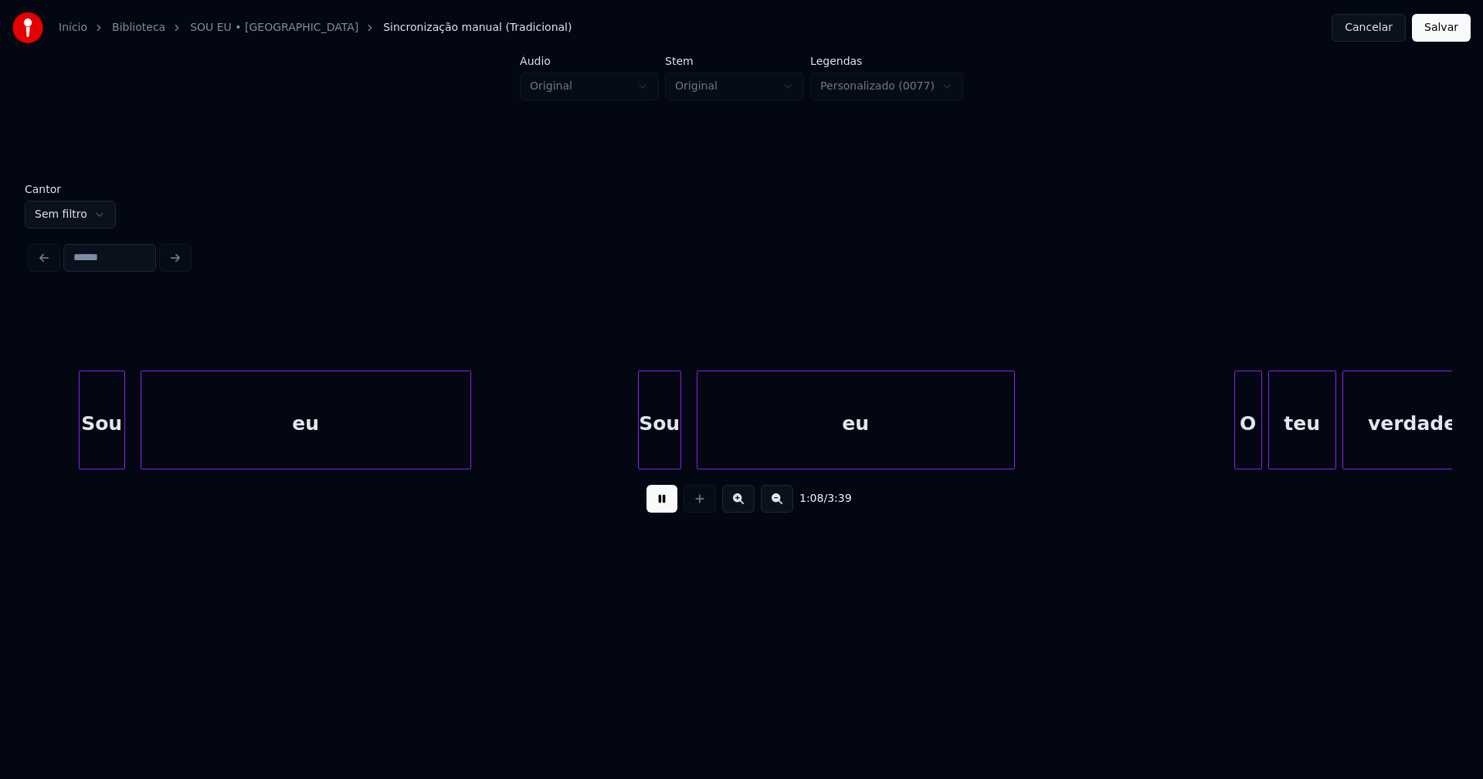
scroll to position [0, 10635]
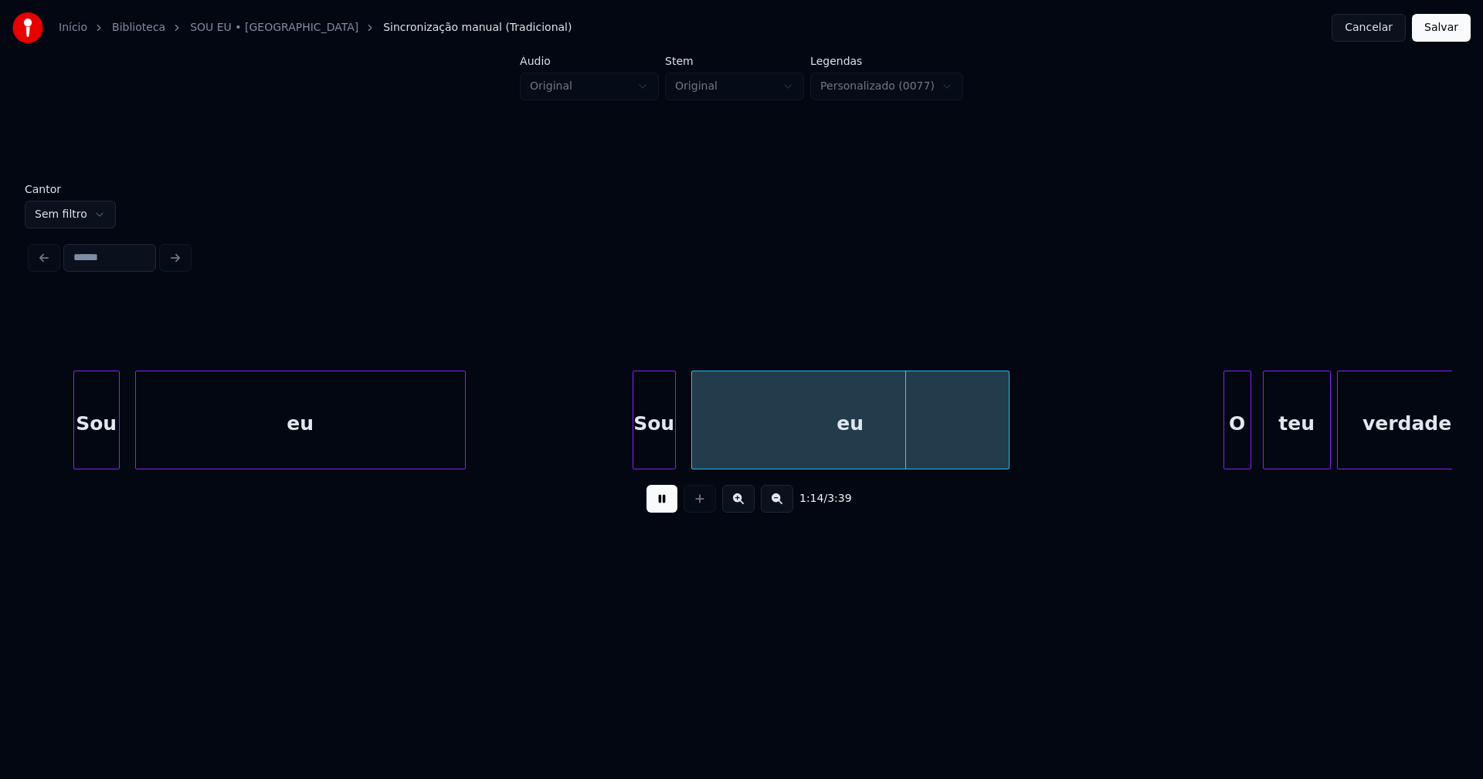
click at [1239, 446] on div "O" at bounding box center [1237, 423] width 26 height 105
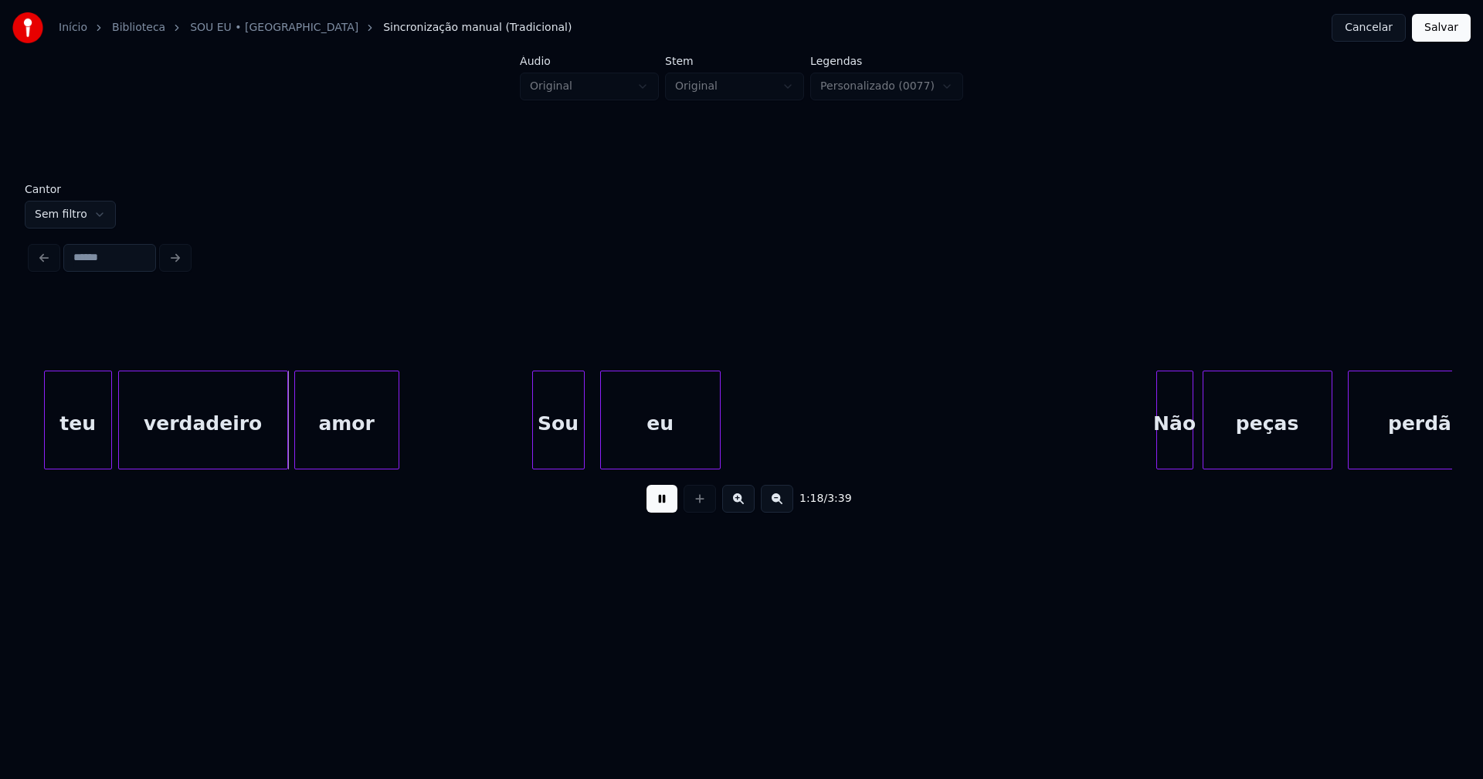
scroll to position [0, 11966]
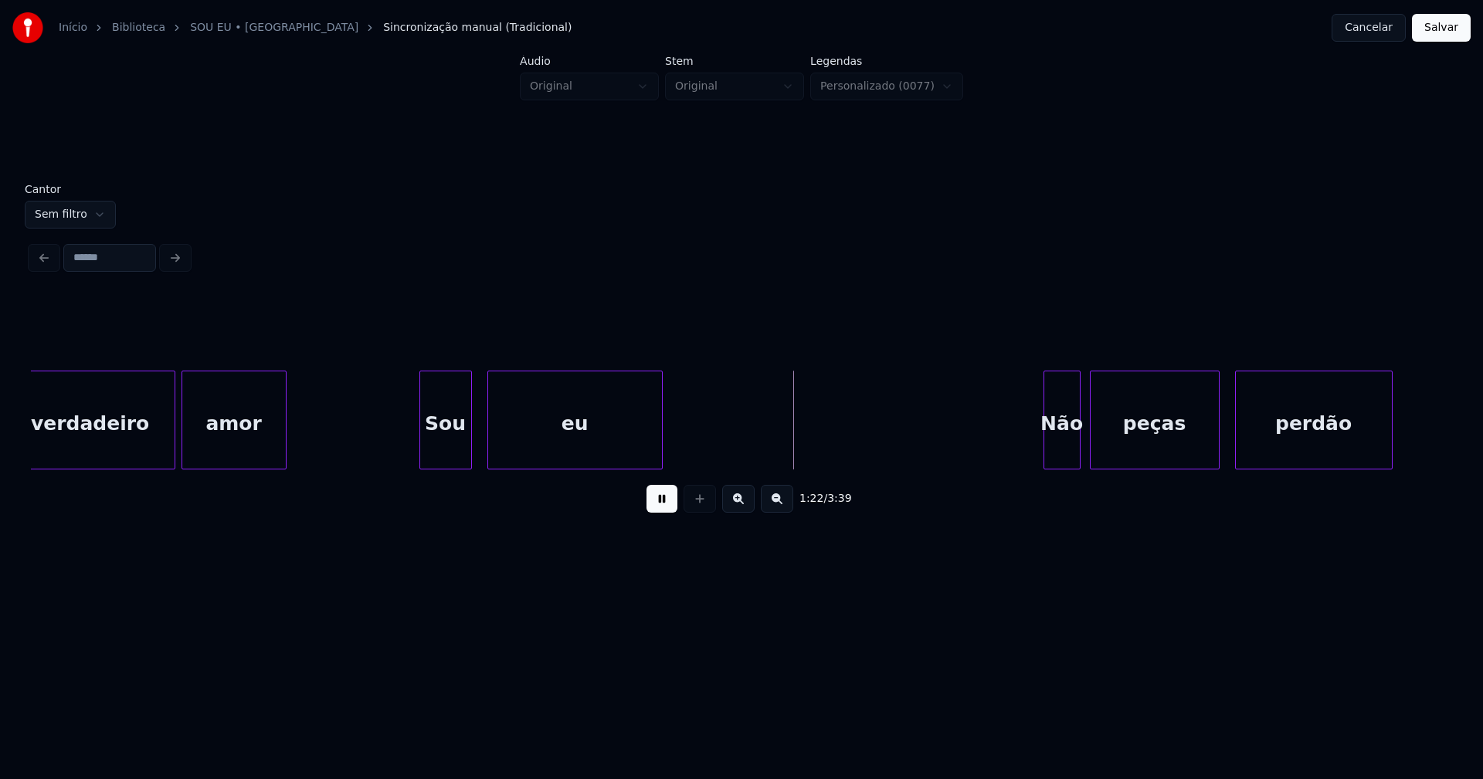
click at [659, 439] on div at bounding box center [659, 419] width 5 height 97
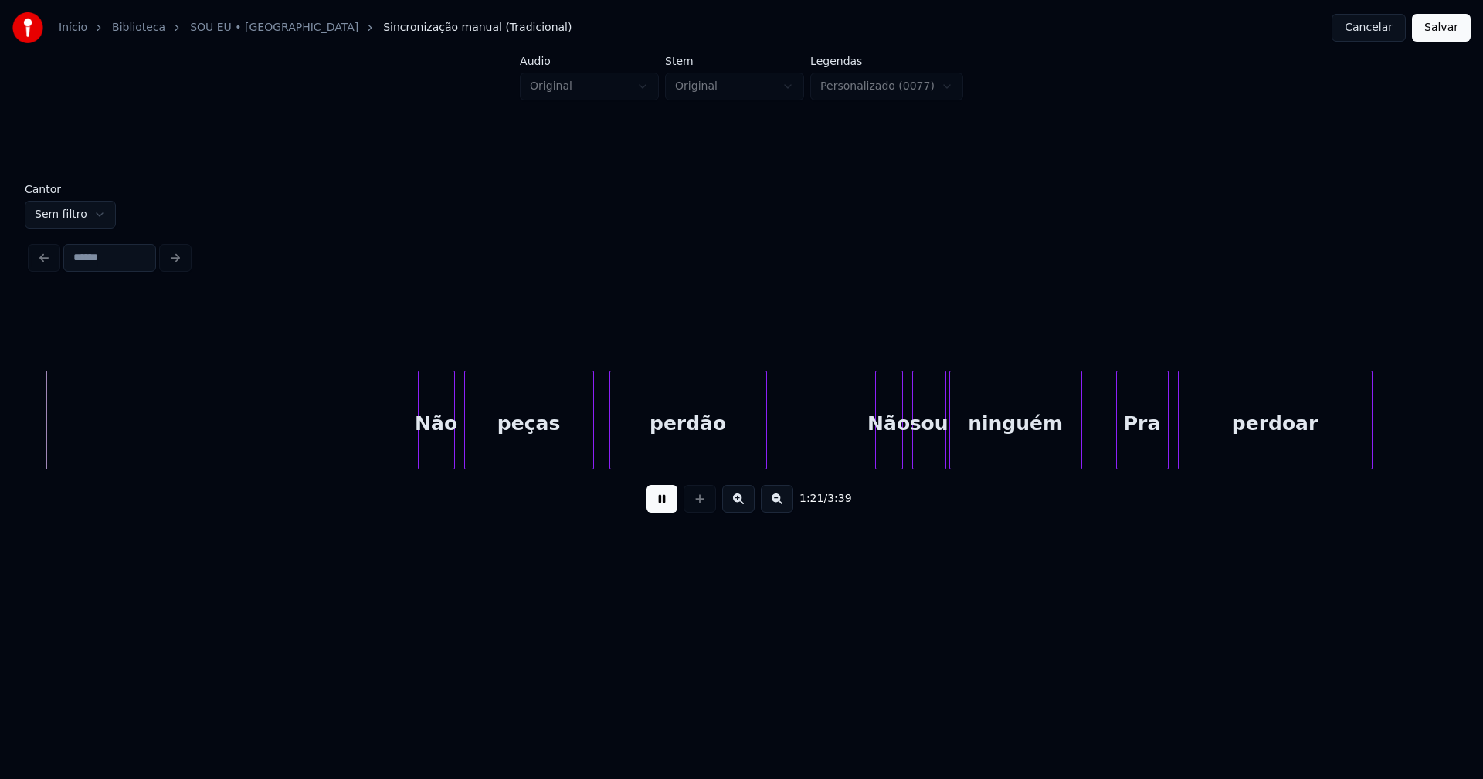
scroll to position [0, 12602]
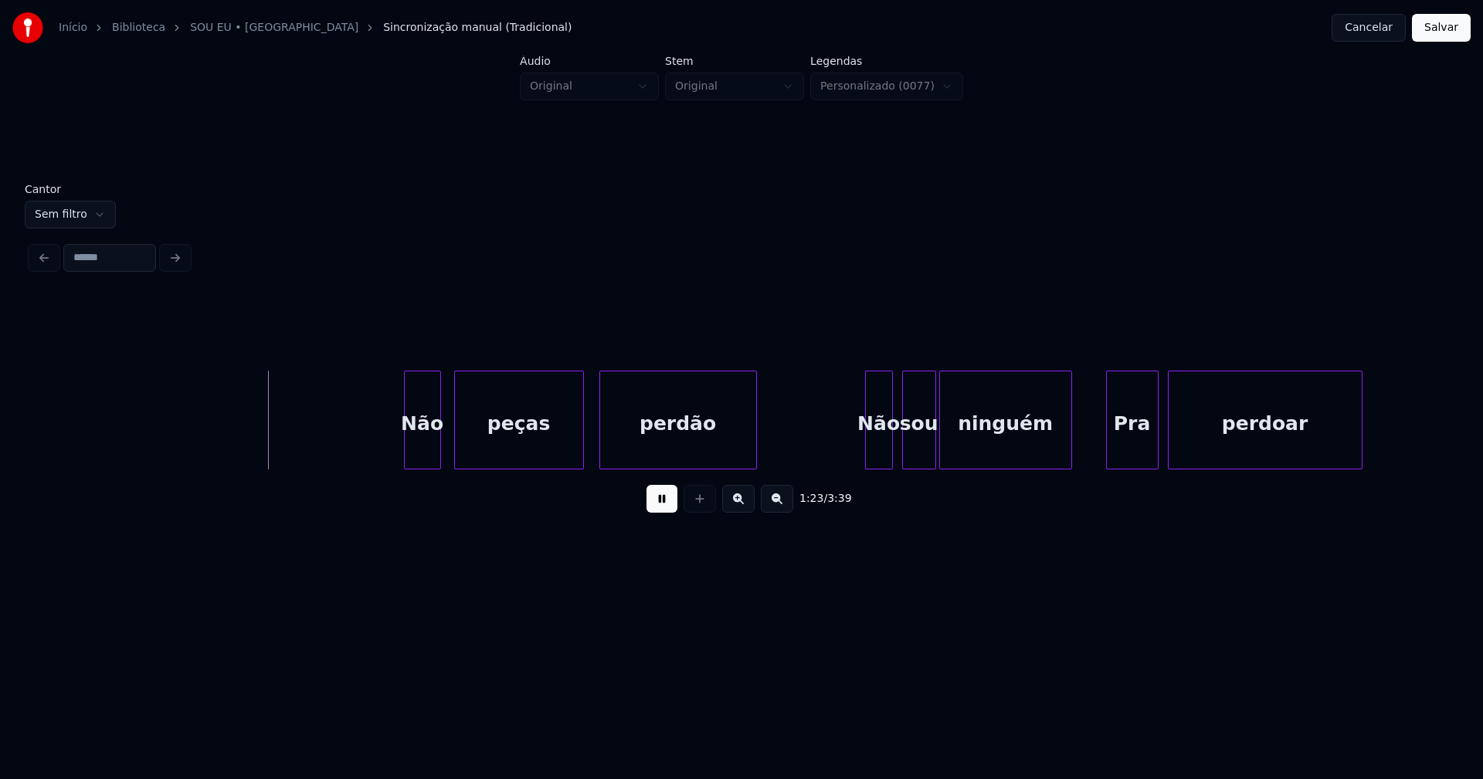
click at [423, 452] on div "Não" at bounding box center [423, 423] width 36 height 105
click at [853, 449] on div at bounding box center [854, 419] width 5 height 97
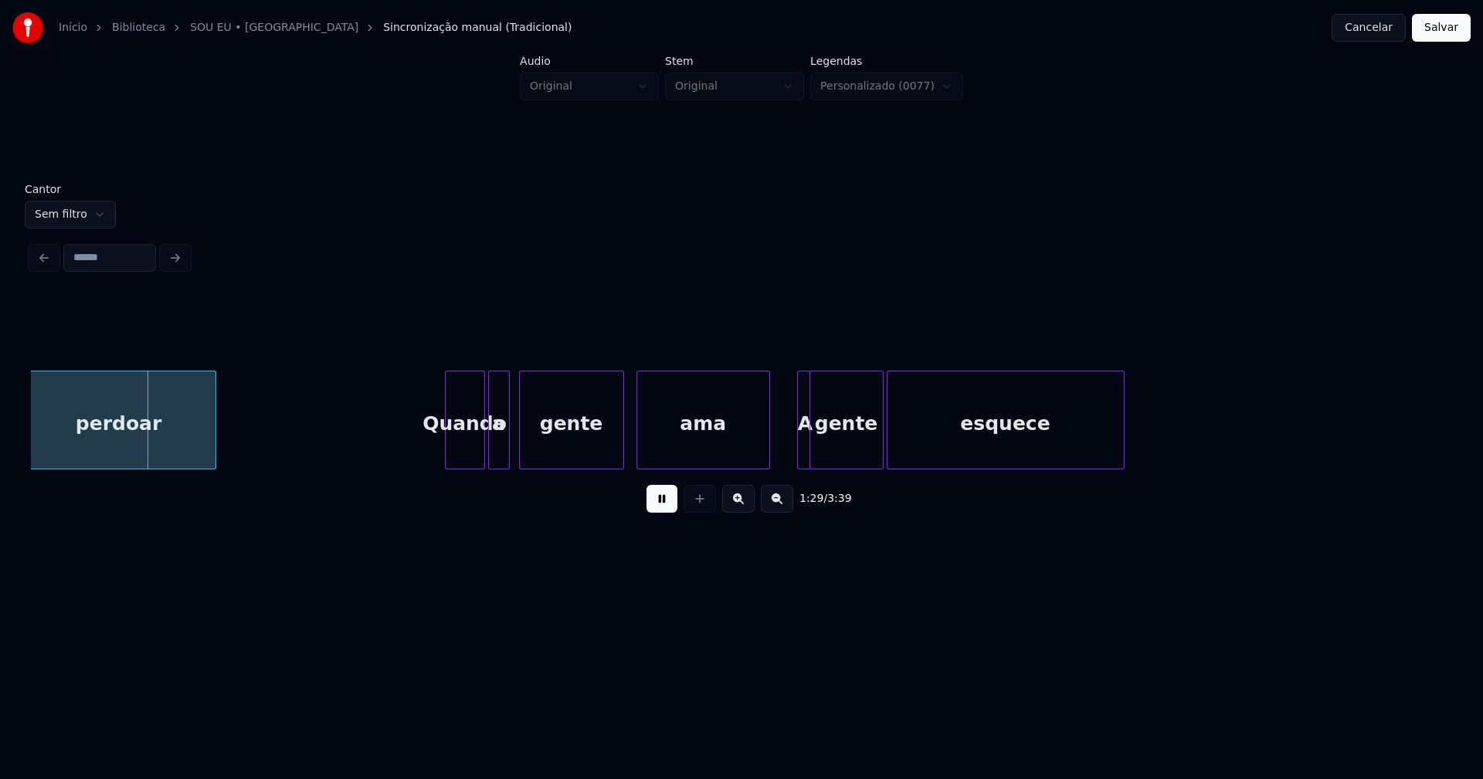
scroll to position [0, 13447]
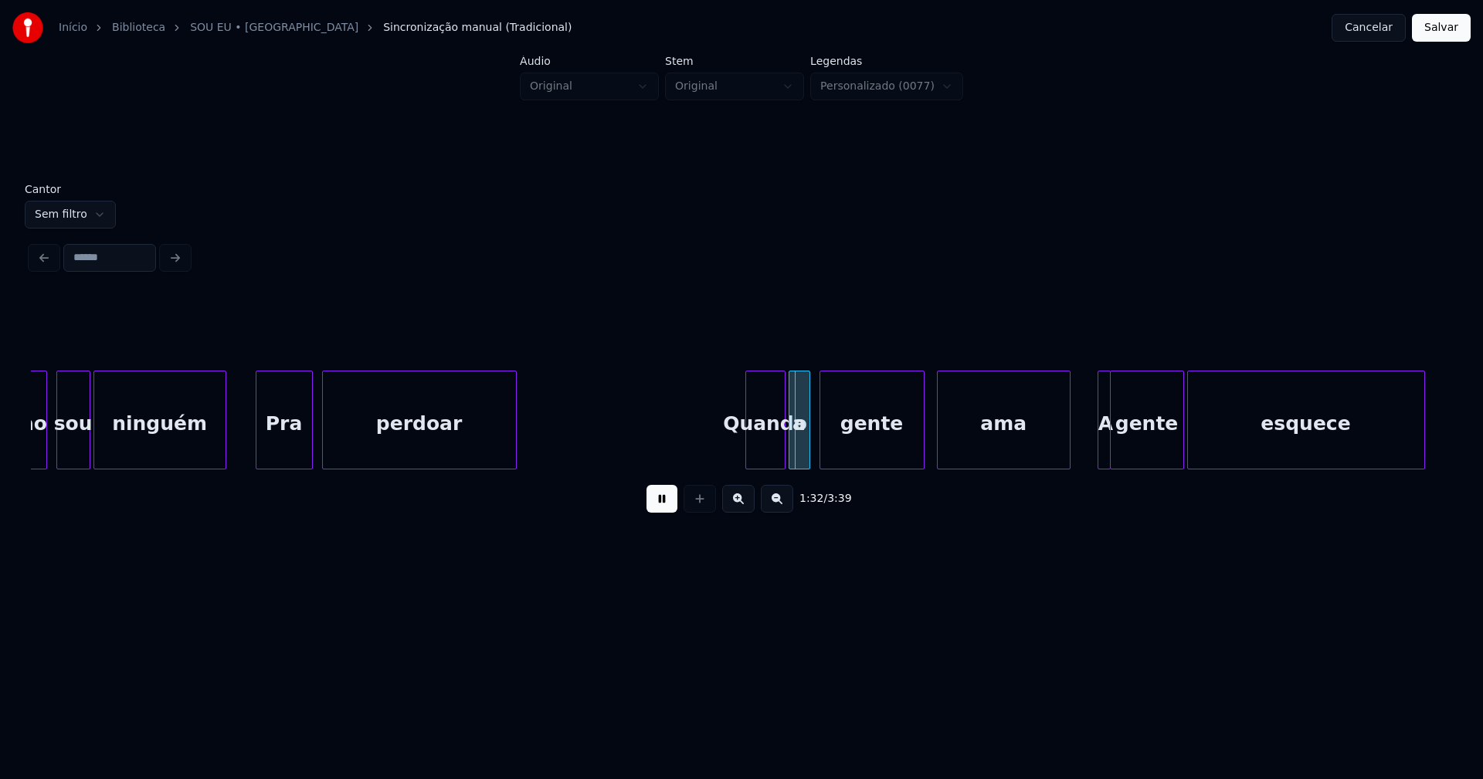
click at [257, 441] on div at bounding box center [258, 419] width 5 height 97
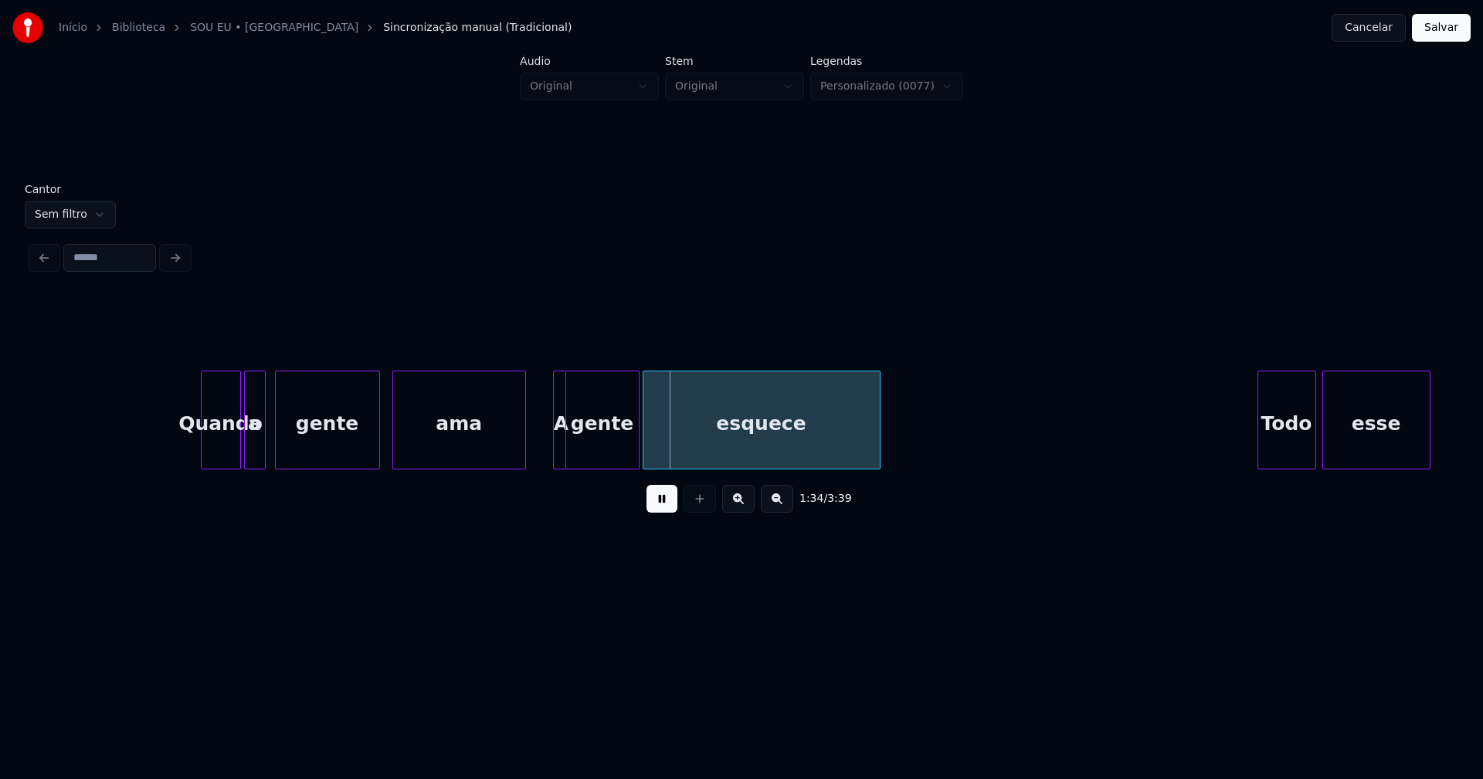
scroll to position [0, 13973]
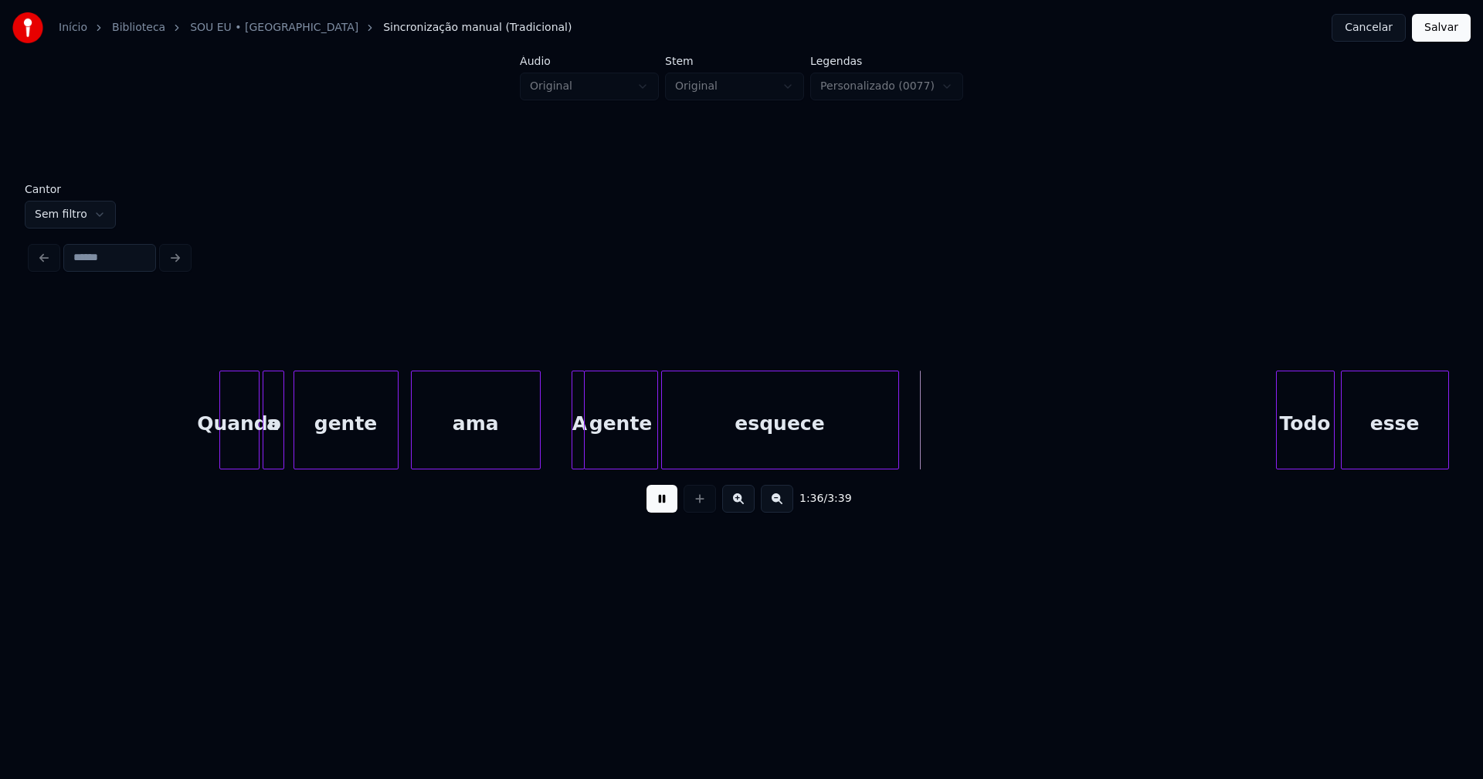
click at [537, 447] on div at bounding box center [537, 419] width 5 height 97
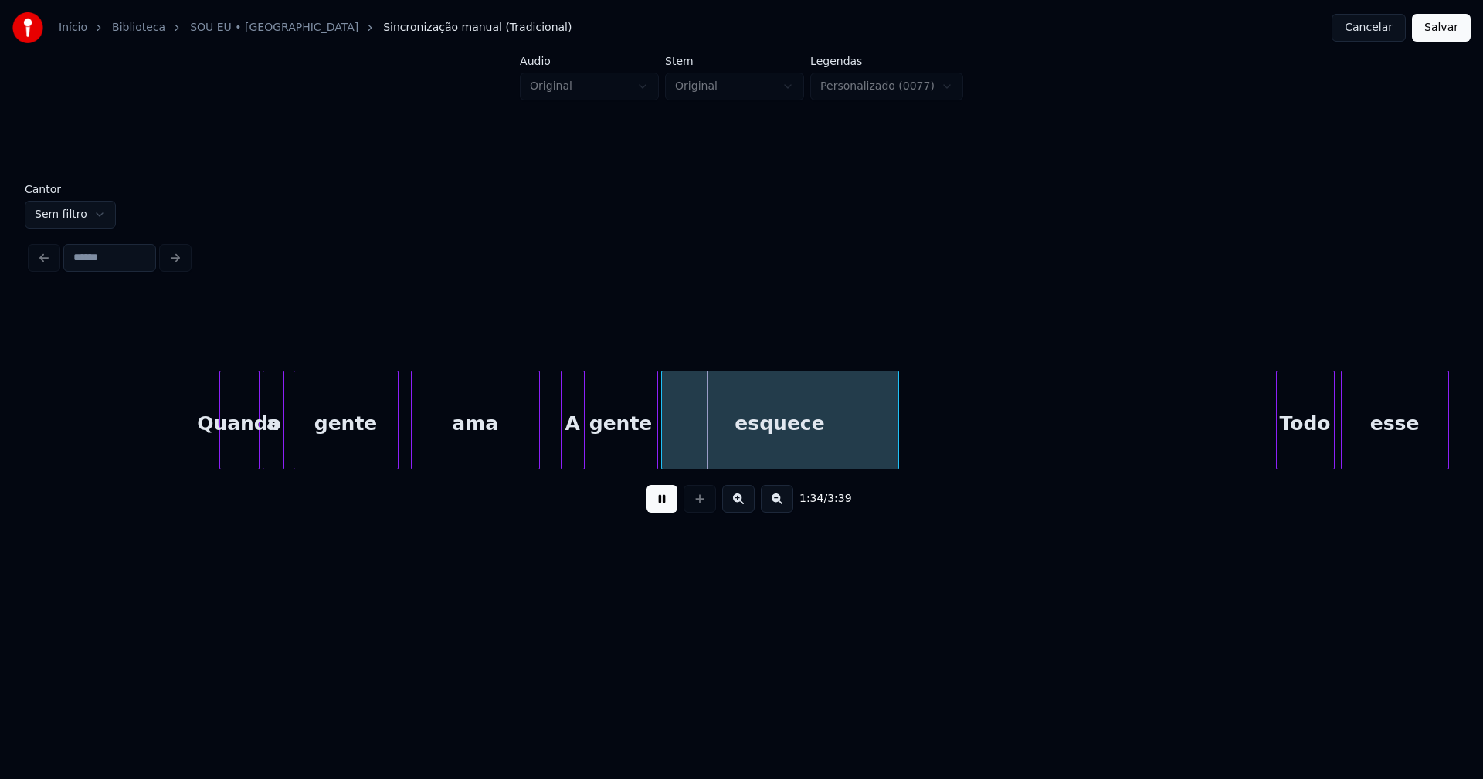
click at [564, 450] on div at bounding box center [563, 419] width 5 height 97
click at [563, 462] on div "A" at bounding box center [562, 423] width 22 height 105
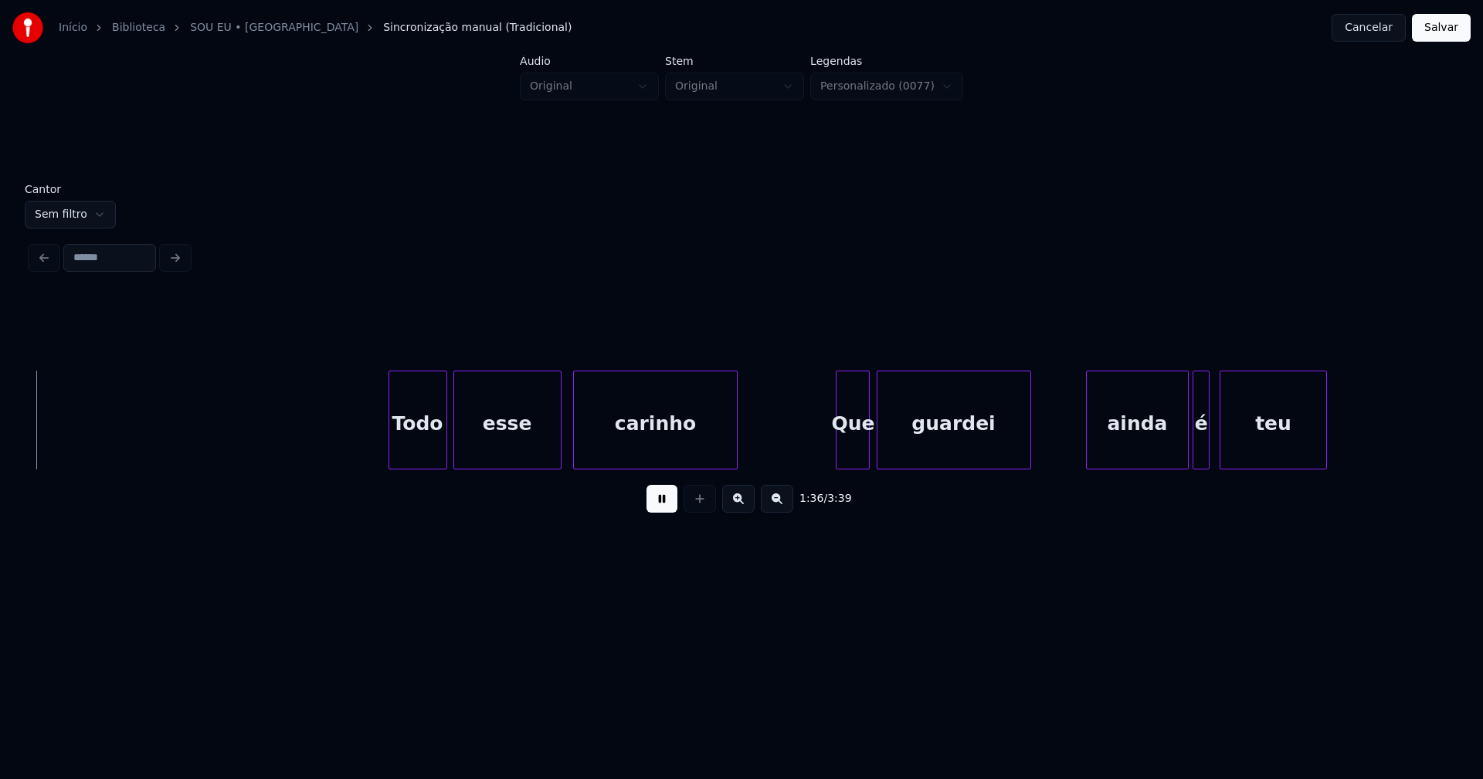
scroll to position [0, 14863]
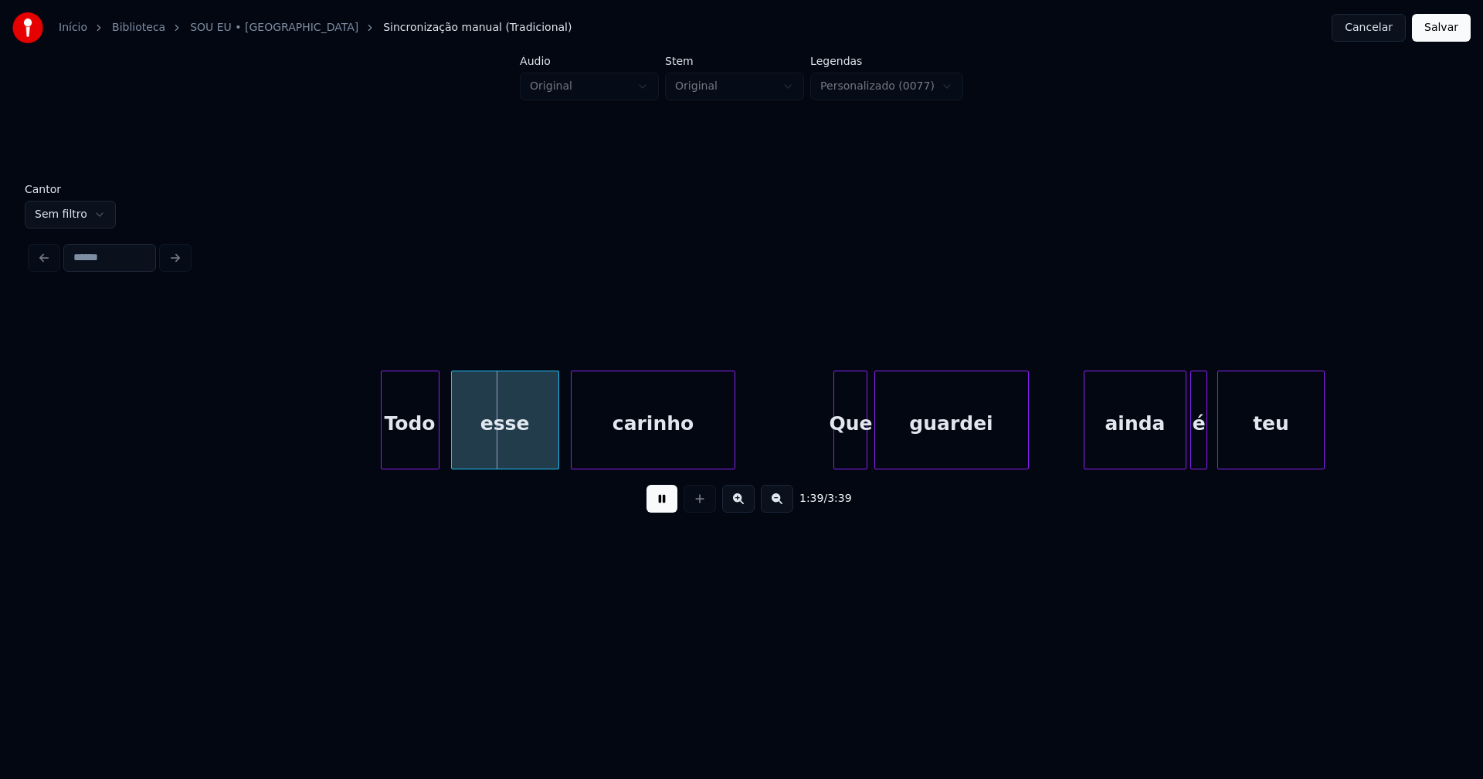
click at [422, 451] on div "Todo" at bounding box center [409, 423] width 57 height 105
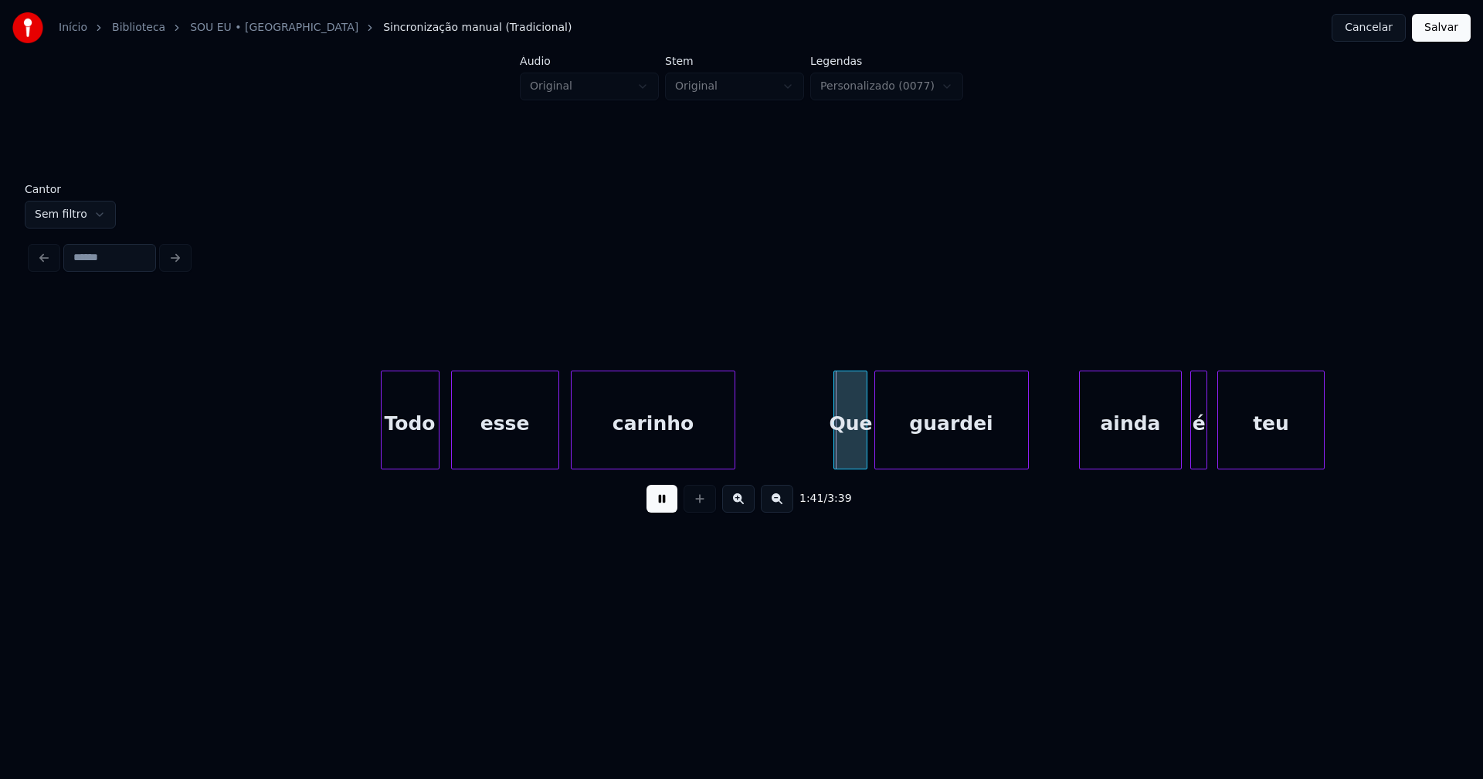
click at [1113, 449] on div "ainda" at bounding box center [1129, 423] width 100 height 105
click at [1168, 450] on div at bounding box center [1167, 419] width 5 height 97
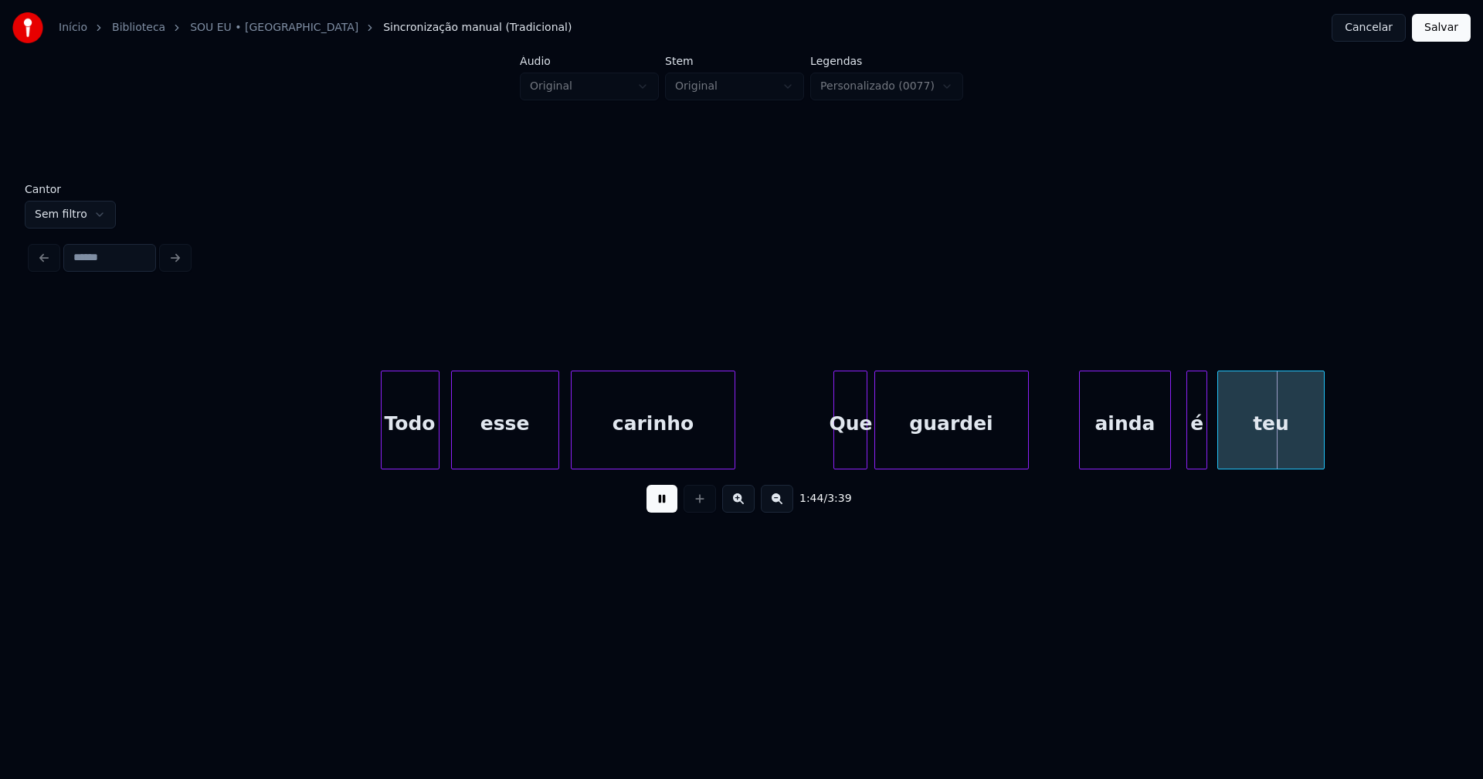
click at [1188, 453] on div at bounding box center [1189, 419] width 5 height 97
click at [1188, 461] on div "é" at bounding box center [1188, 423] width 20 height 105
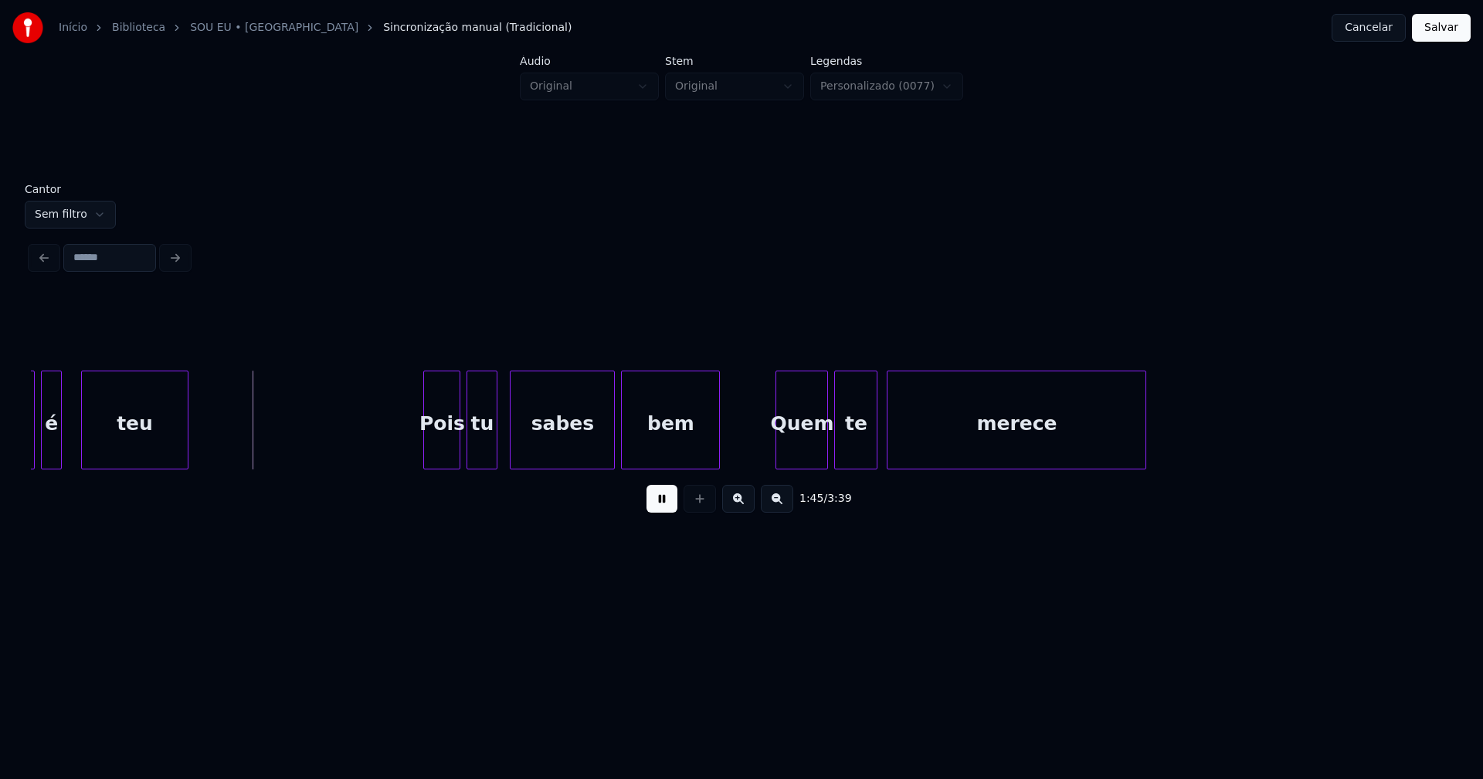
scroll to position [0, 16111]
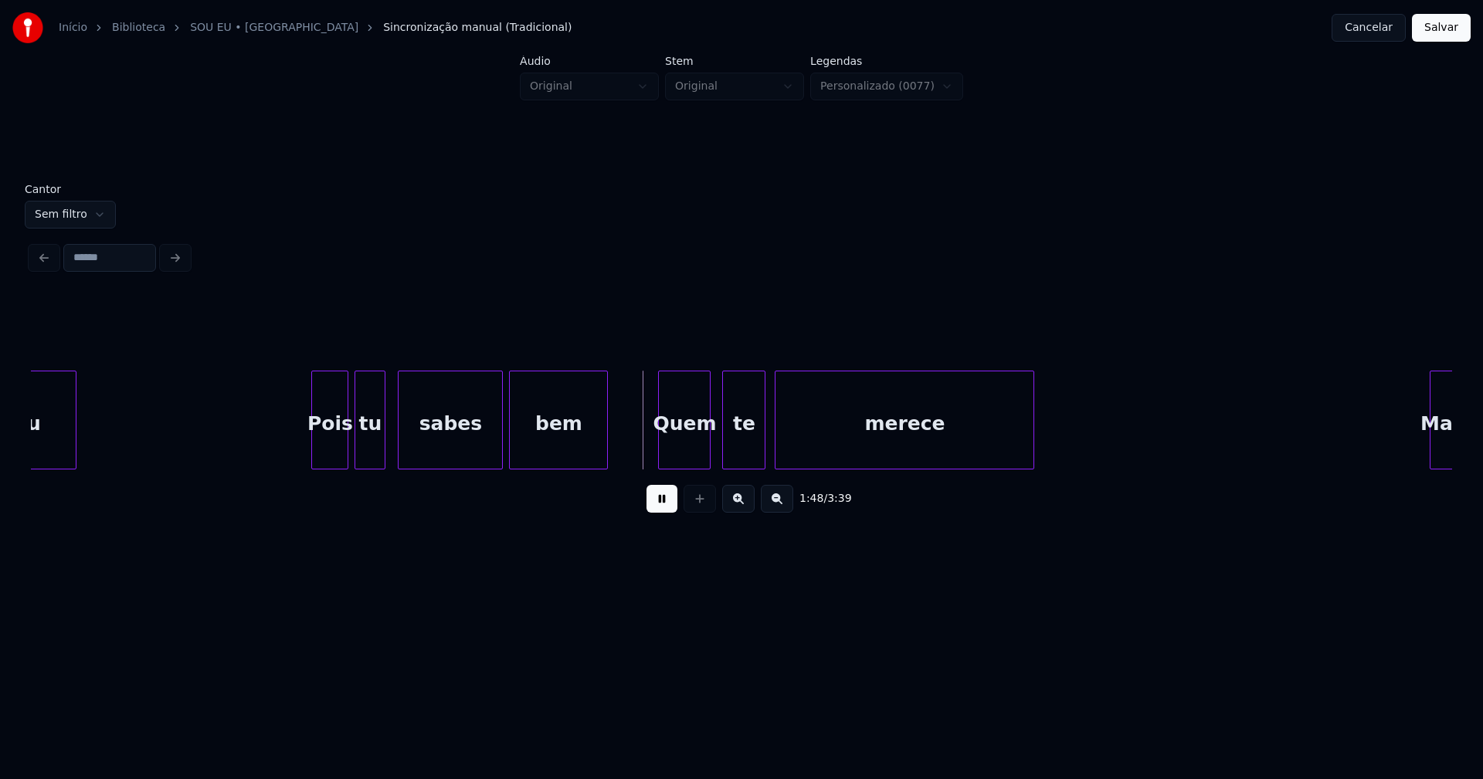
click at [681, 456] on div "Quem" at bounding box center [684, 423] width 51 height 105
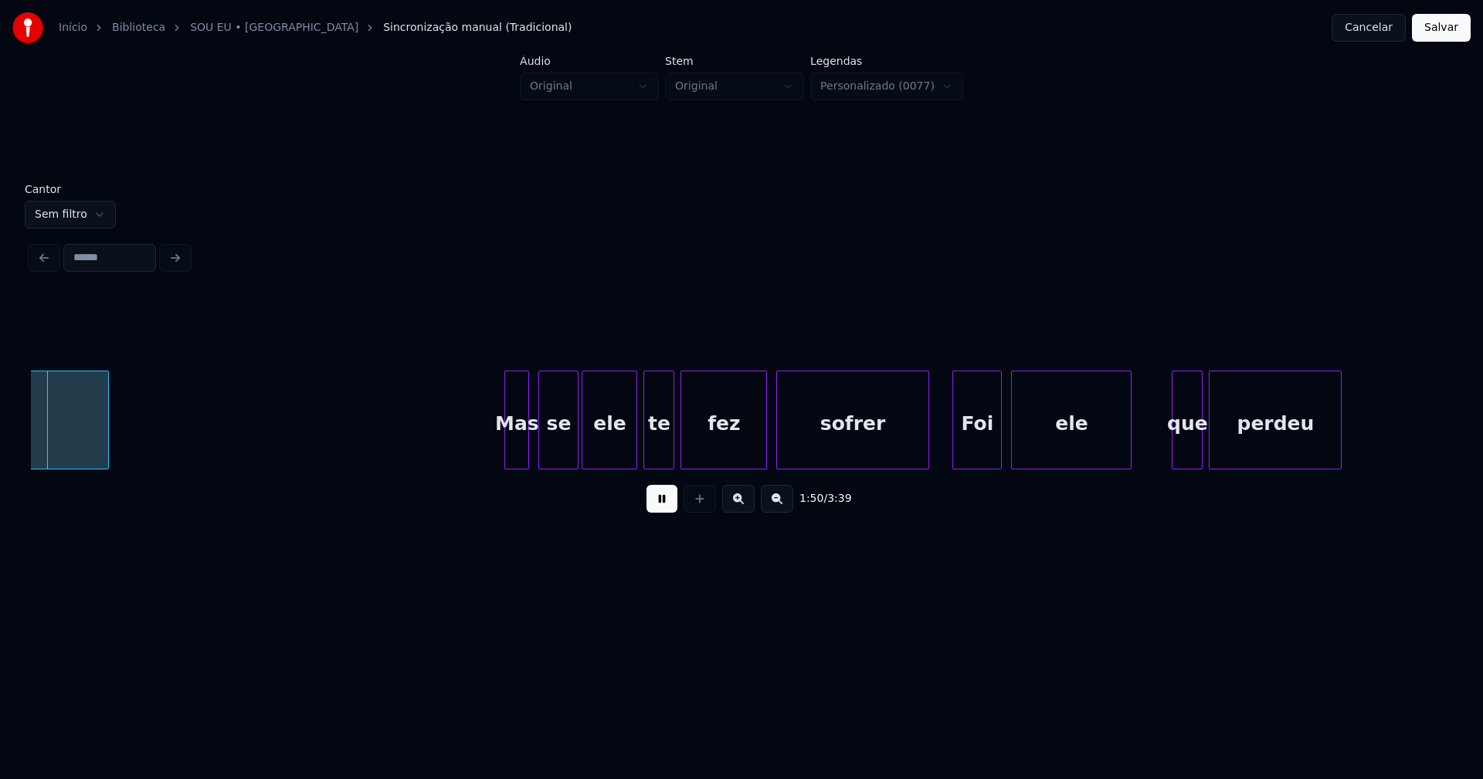
scroll to position [0, 17049]
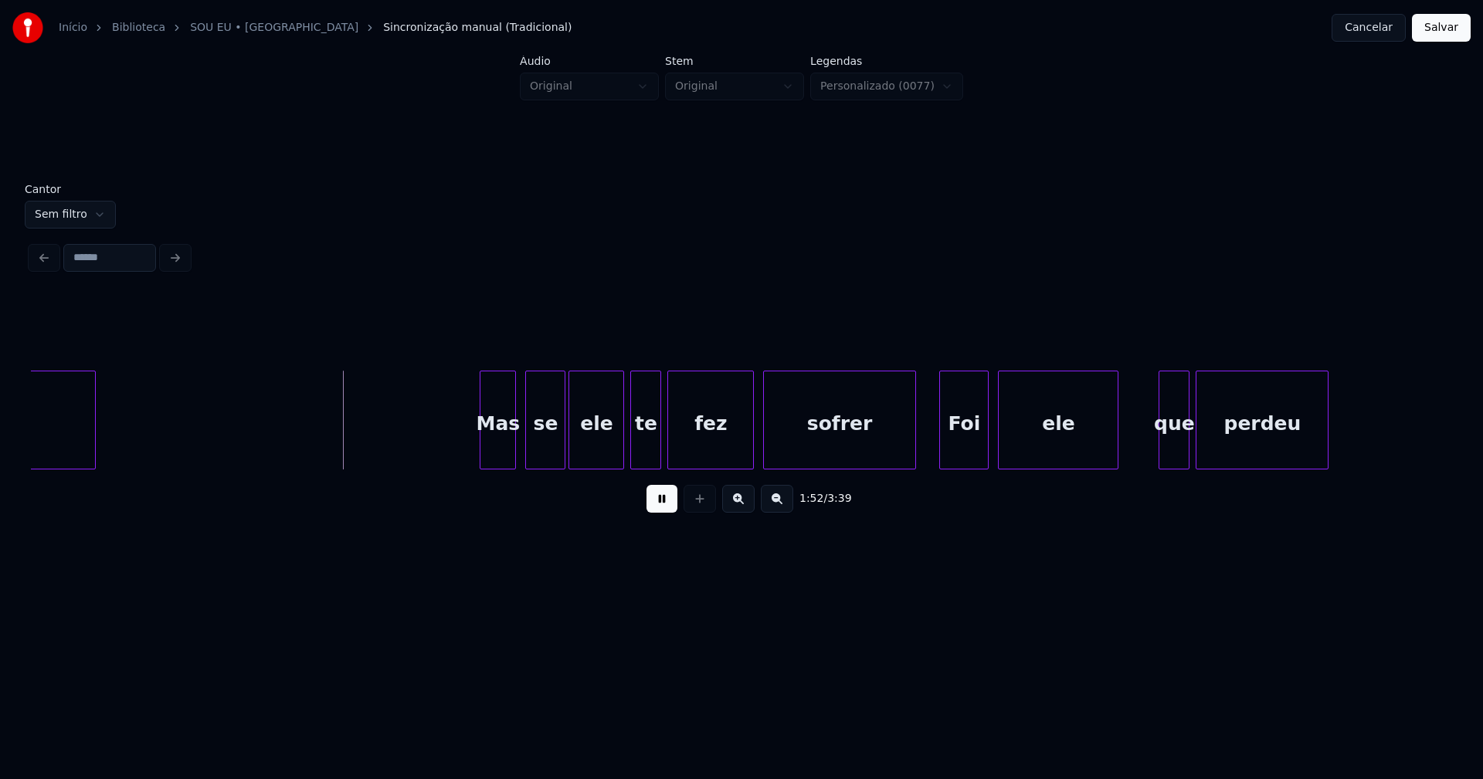
click at [483, 463] on div "Mas" at bounding box center [498, 420] width 36 height 99
drag, startPoint x: 761, startPoint y: 476, endPoint x: 798, endPoint y: 475, distance: 37.1
click at [798, 469] on div "merece Mas se ele te fez sofrer Foi ele que perdeu" at bounding box center [741, 420] width 1421 height 99
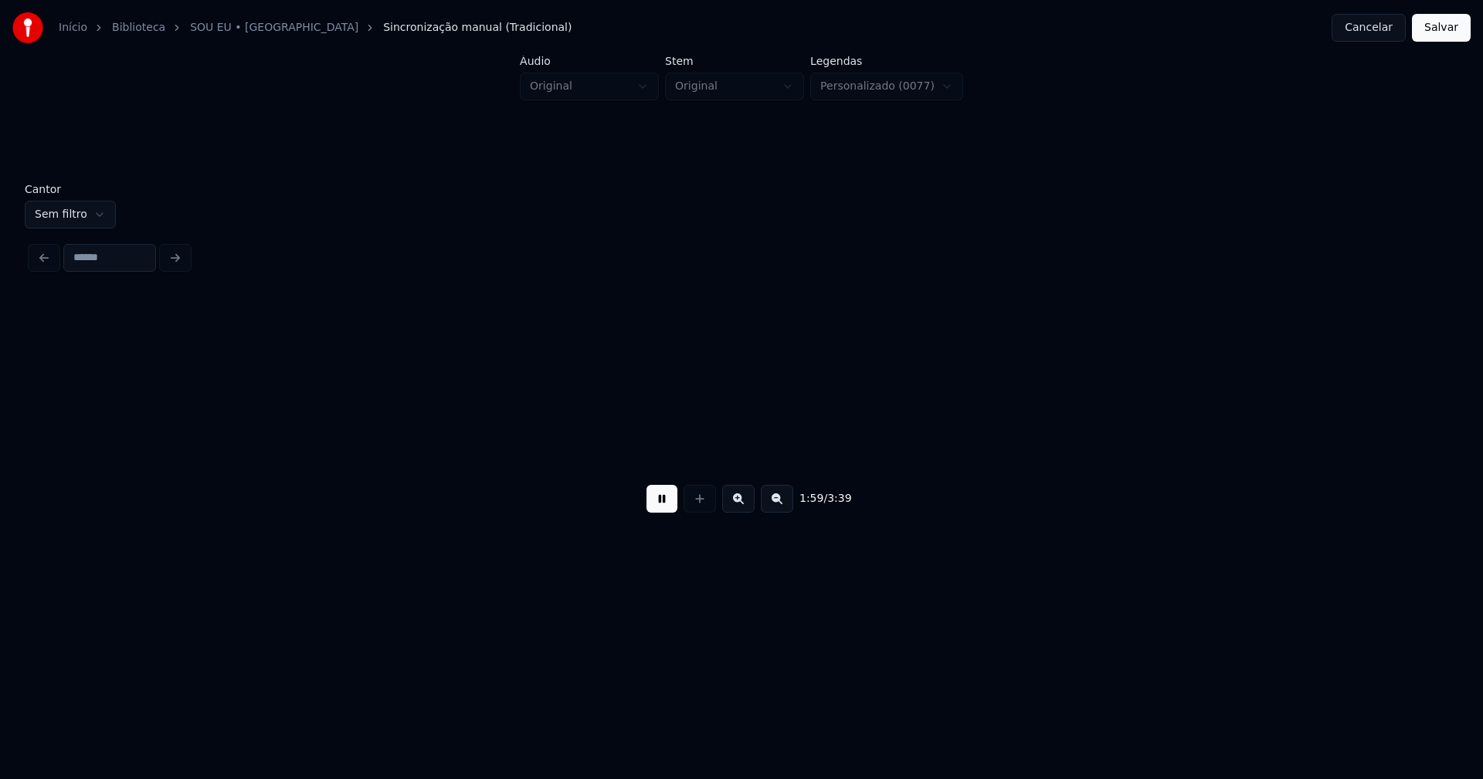
scroll to position [0, 18471]
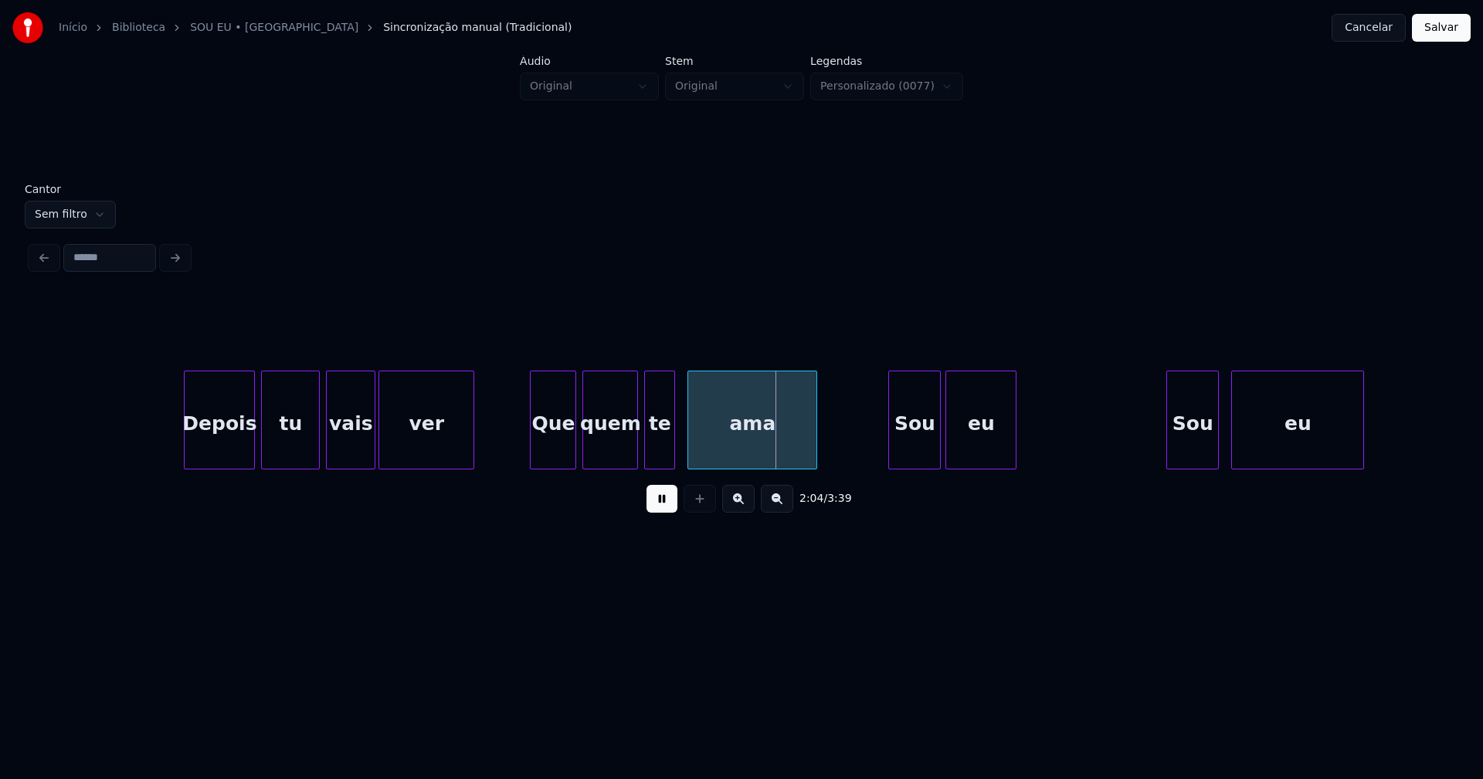
click at [973, 456] on div "eu" at bounding box center [980, 423] width 69 height 105
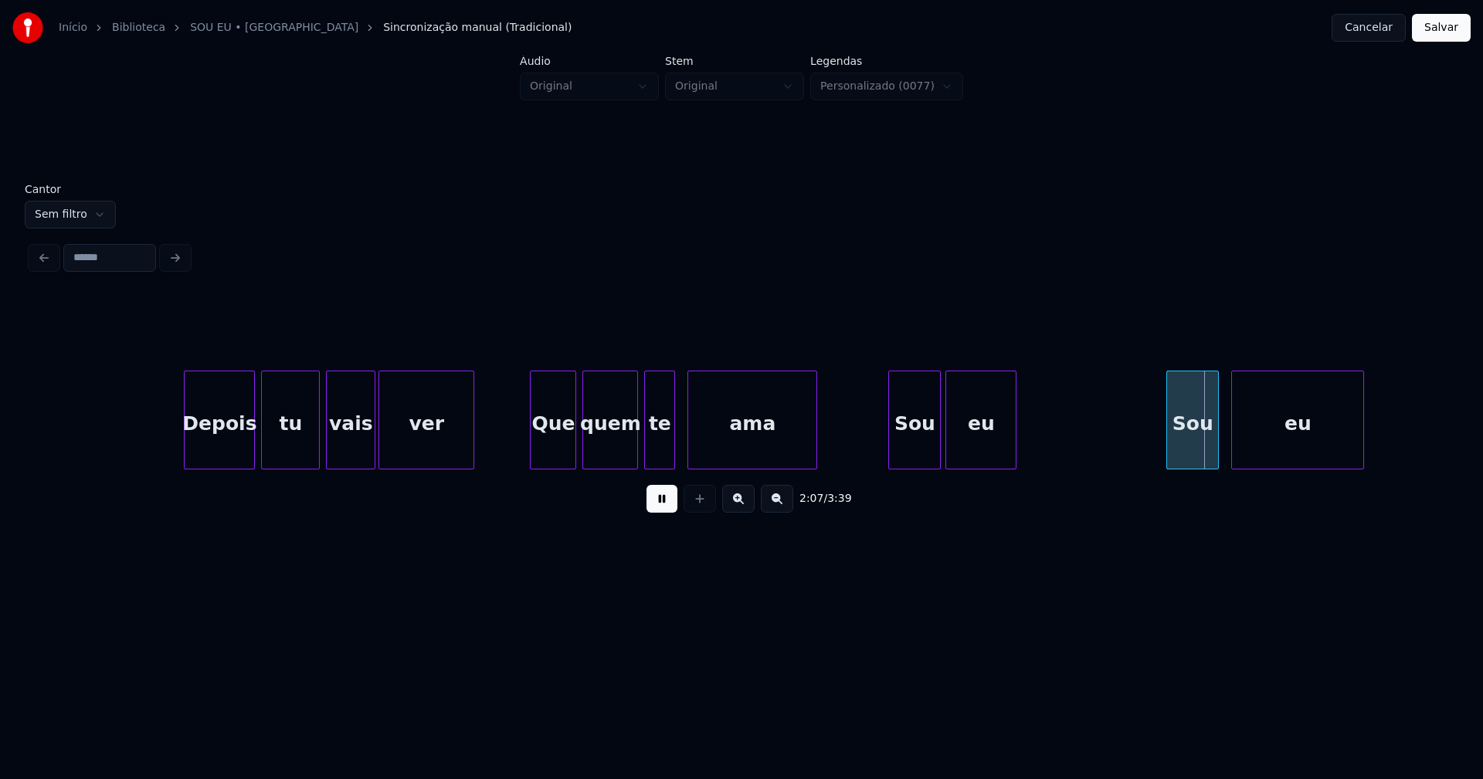
click at [1067, 440] on div at bounding box center [1065, 419] width 5 height 97
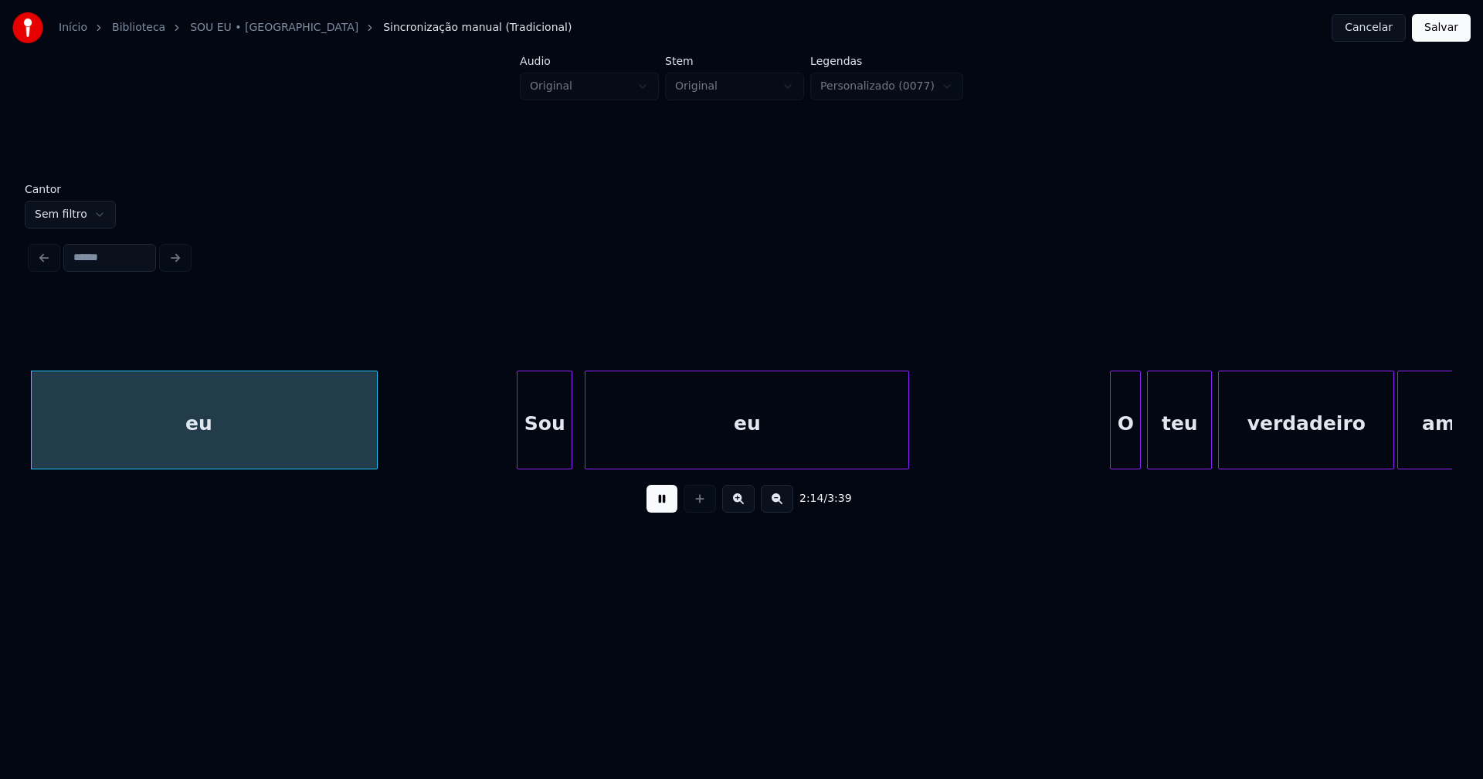
scroll to position [0, 20815]
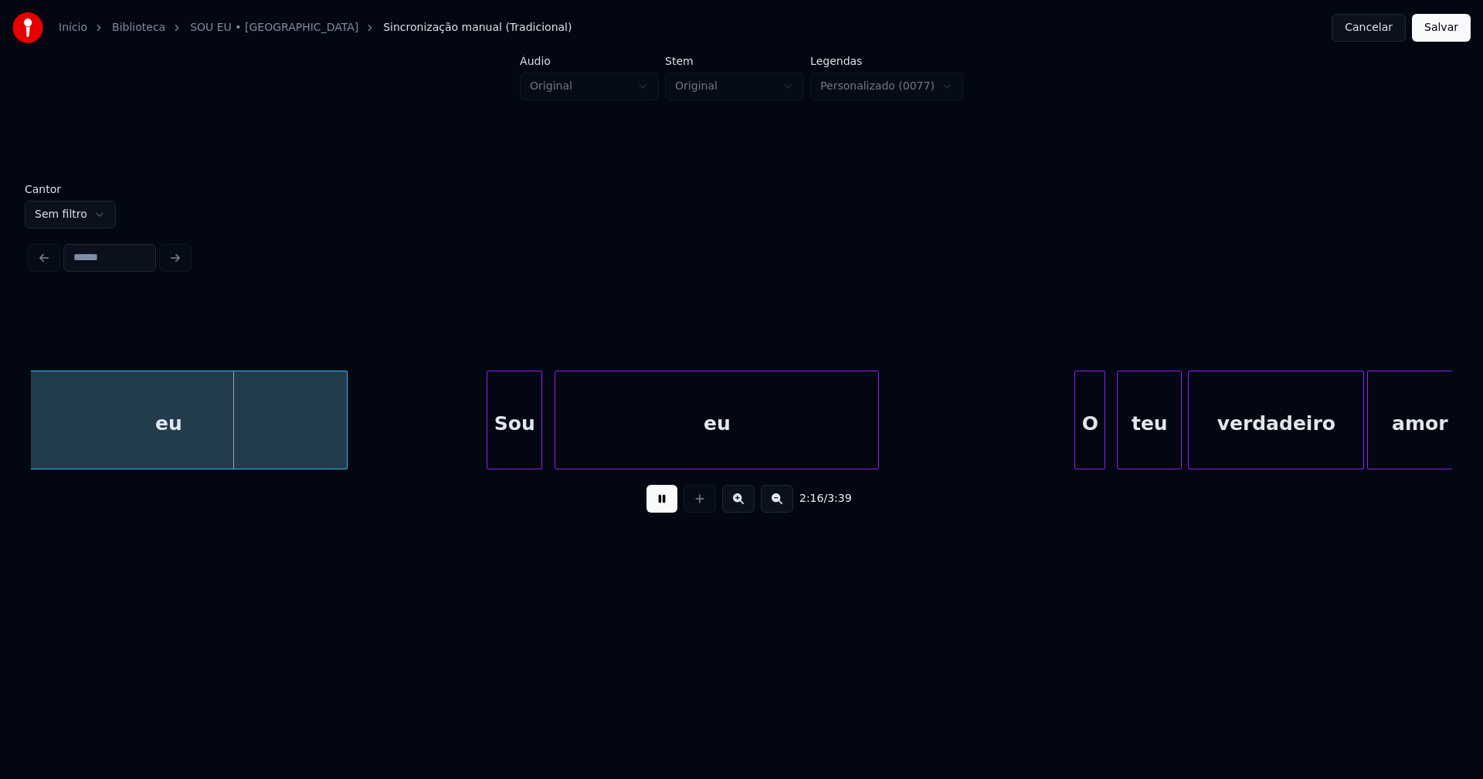
click at [1086, 452] on div "O" at bounding box center [1089, 423] width 29 height 105
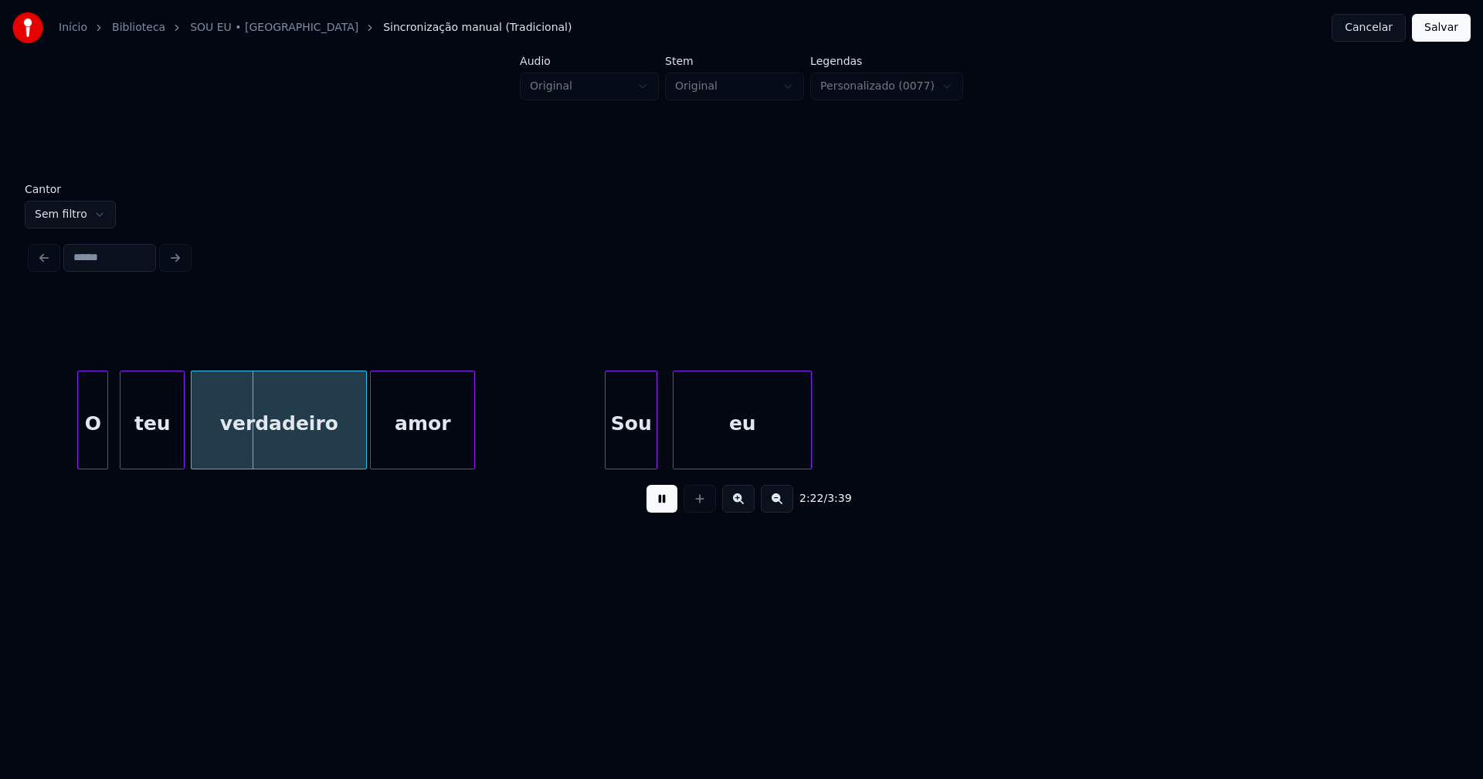
scroll to position [0, 21832]
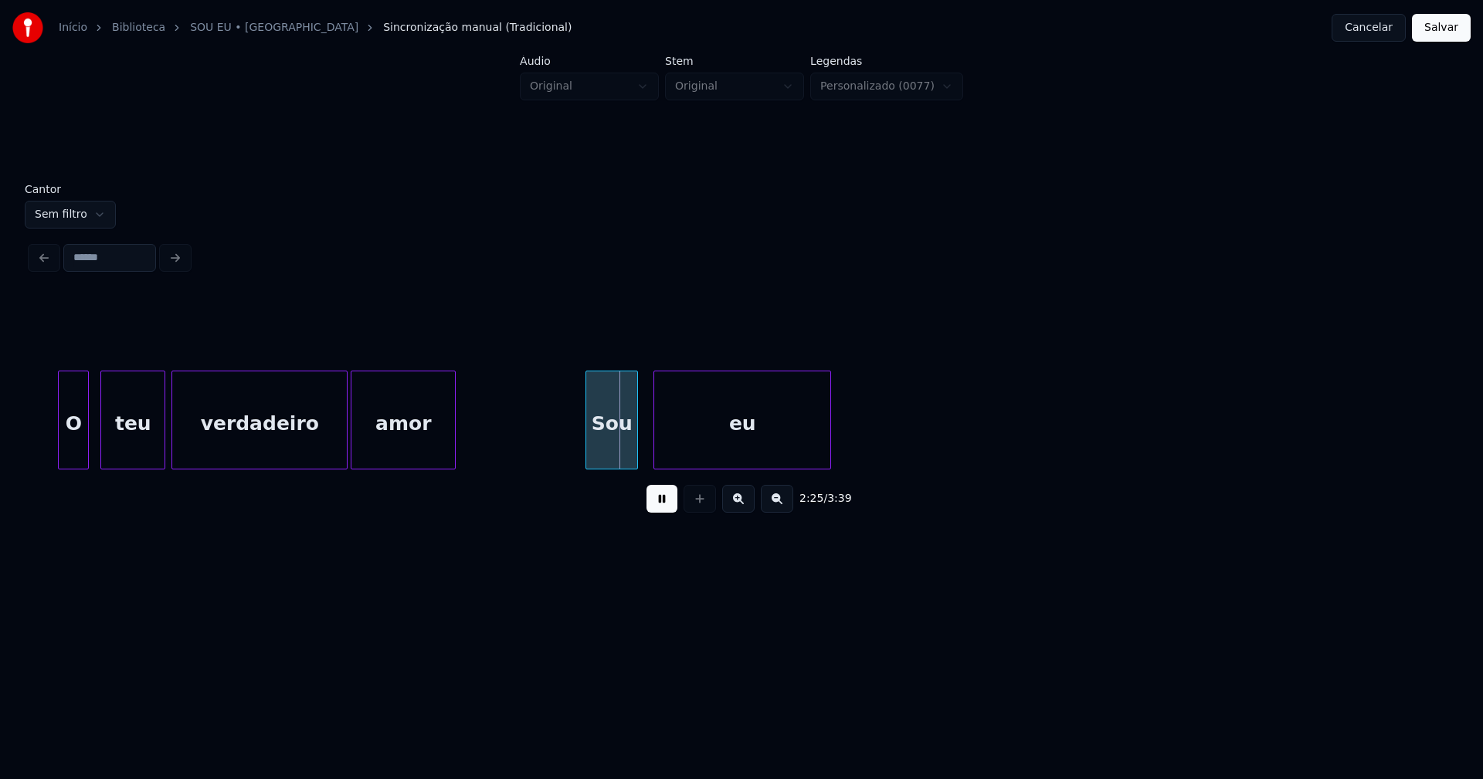
click at [829, 445] on div at bounding box center [827, 419] width 5 height 97
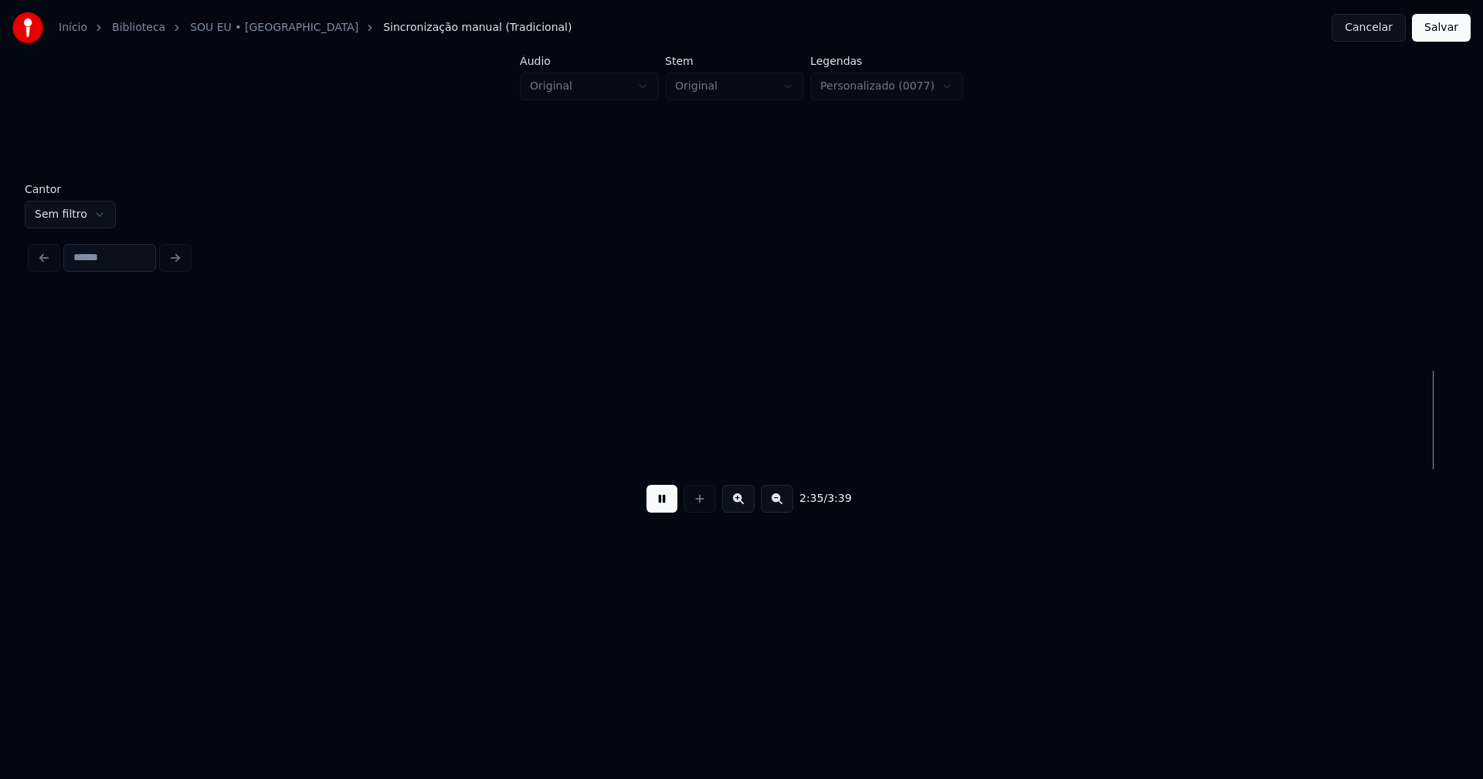
scroll to position [0, 24088]
click at [1249, 452] on div at bounding box center [1251, 419] width 5 height 97
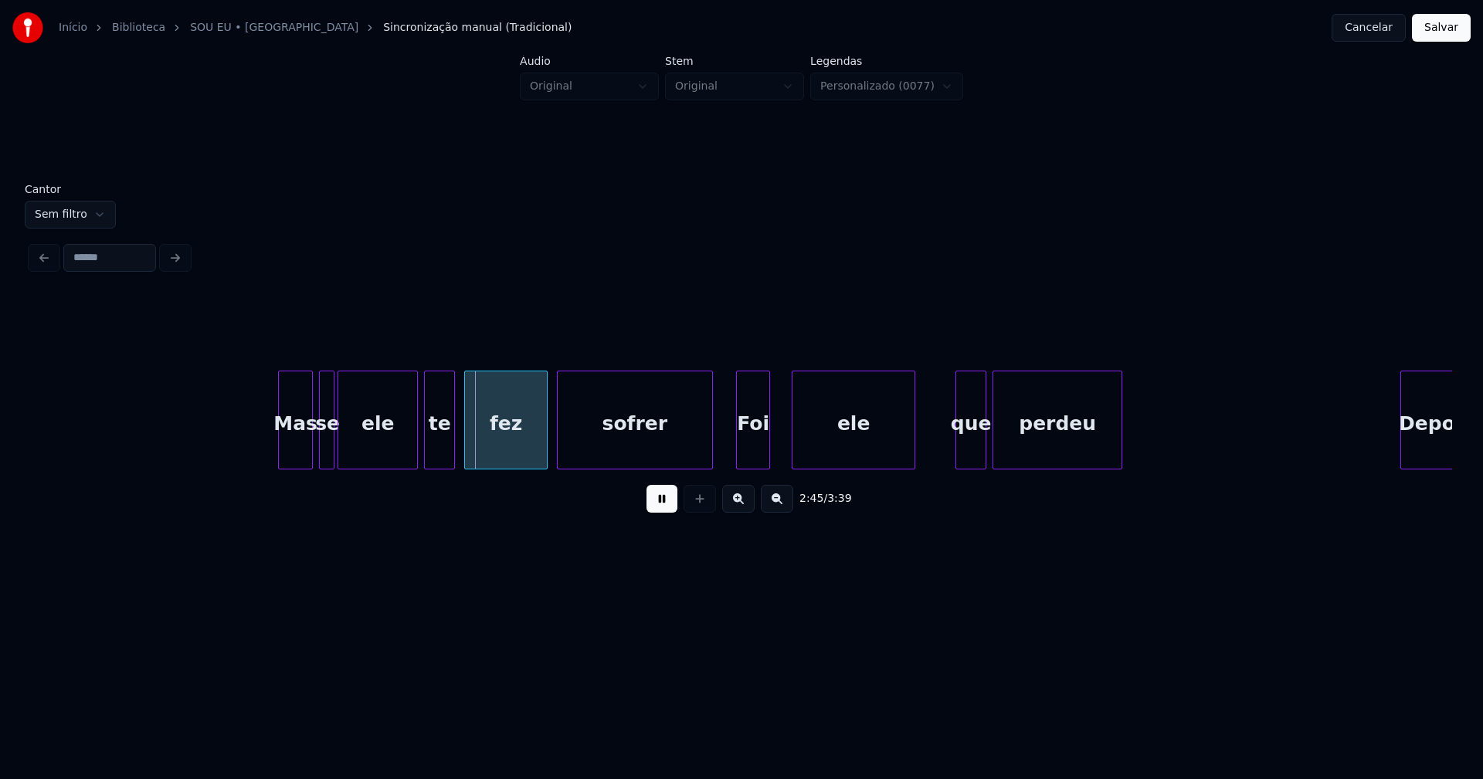
scroll to position [0, 25319]
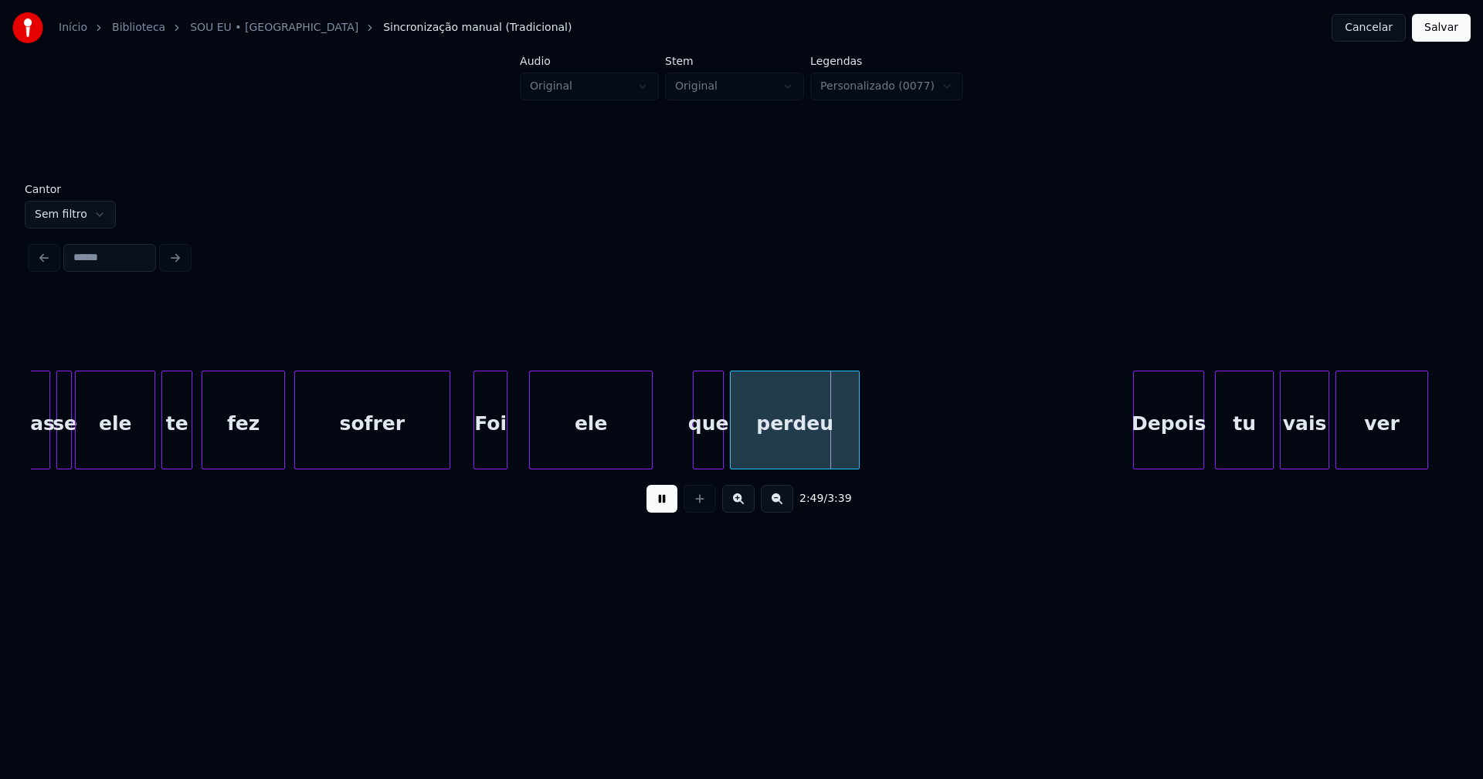
click at [1157, 454] on div "Depois" at bounding box center [1168, 423] width 69 height 105
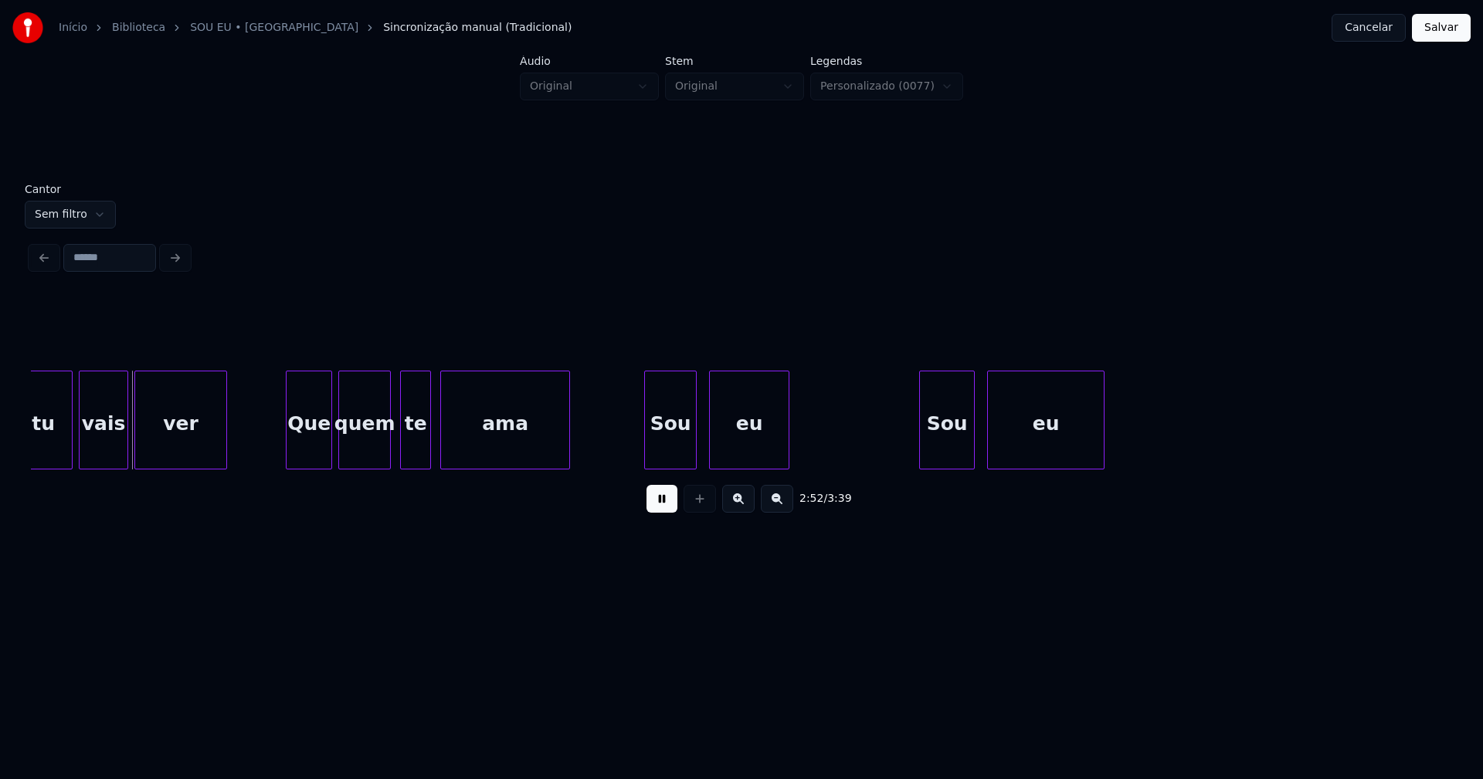
scroll to position [0, 26557]
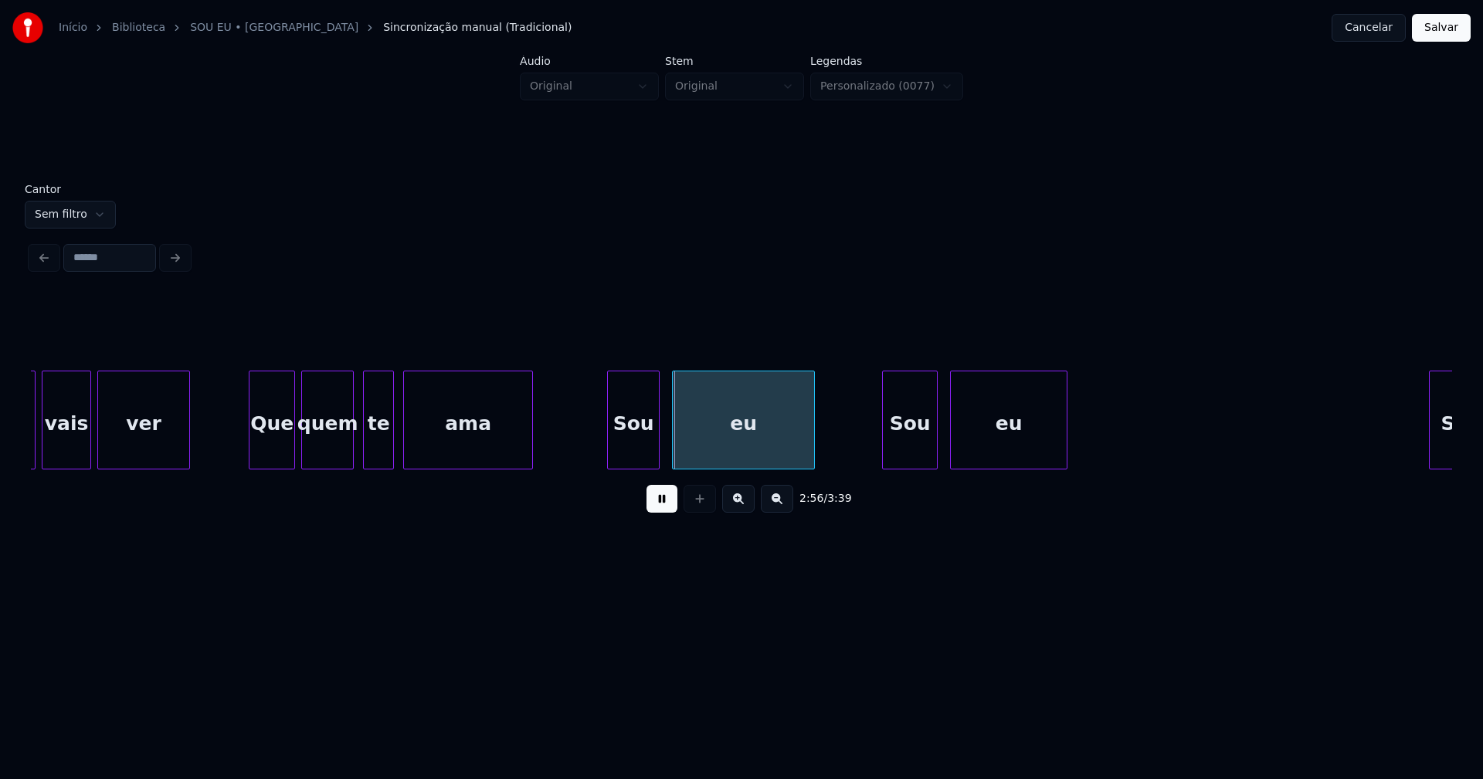
click at [812, 445] on div at bounding box center [811, 419] width 5 height 97
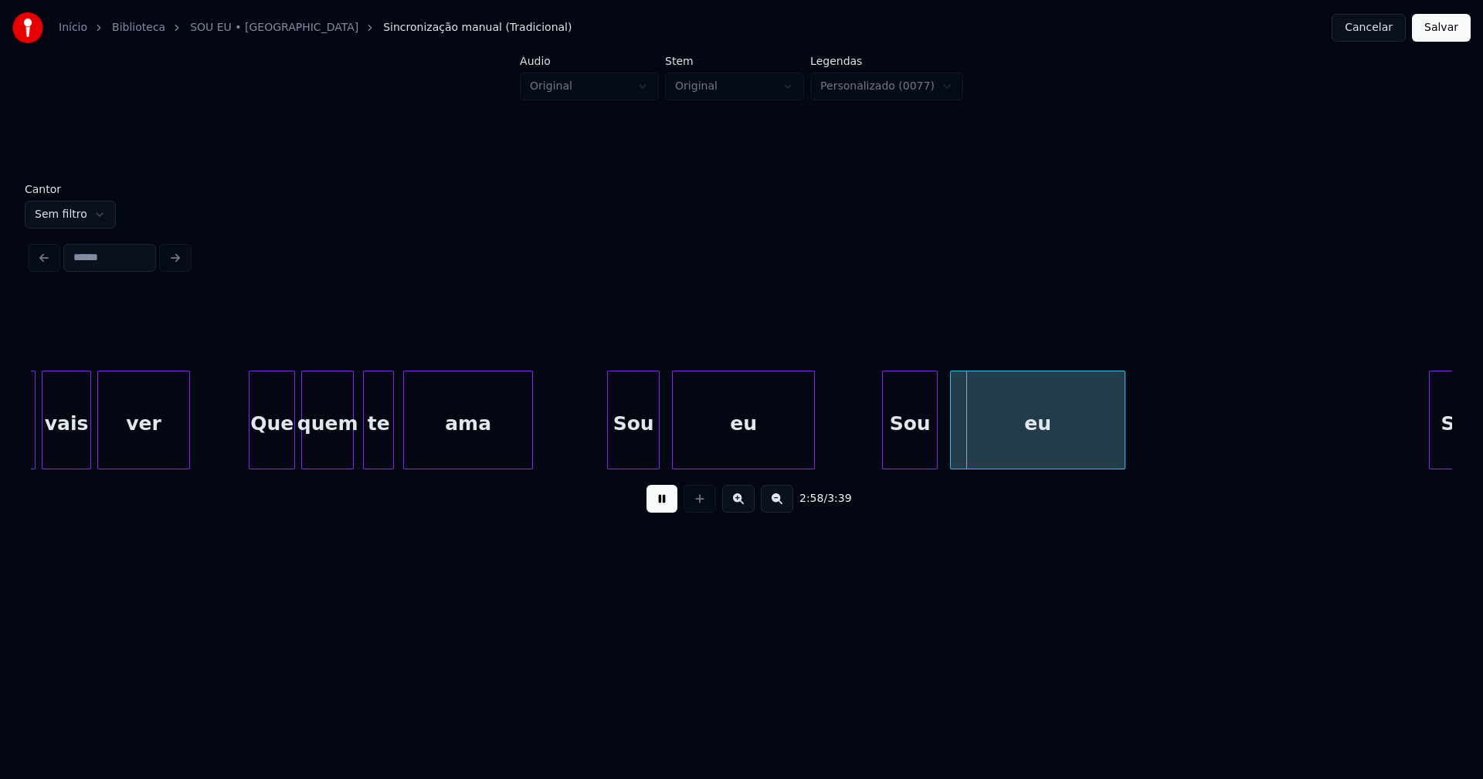
click at [1124, 438] on div at bounding box center [1122, 419] width 5 height 97
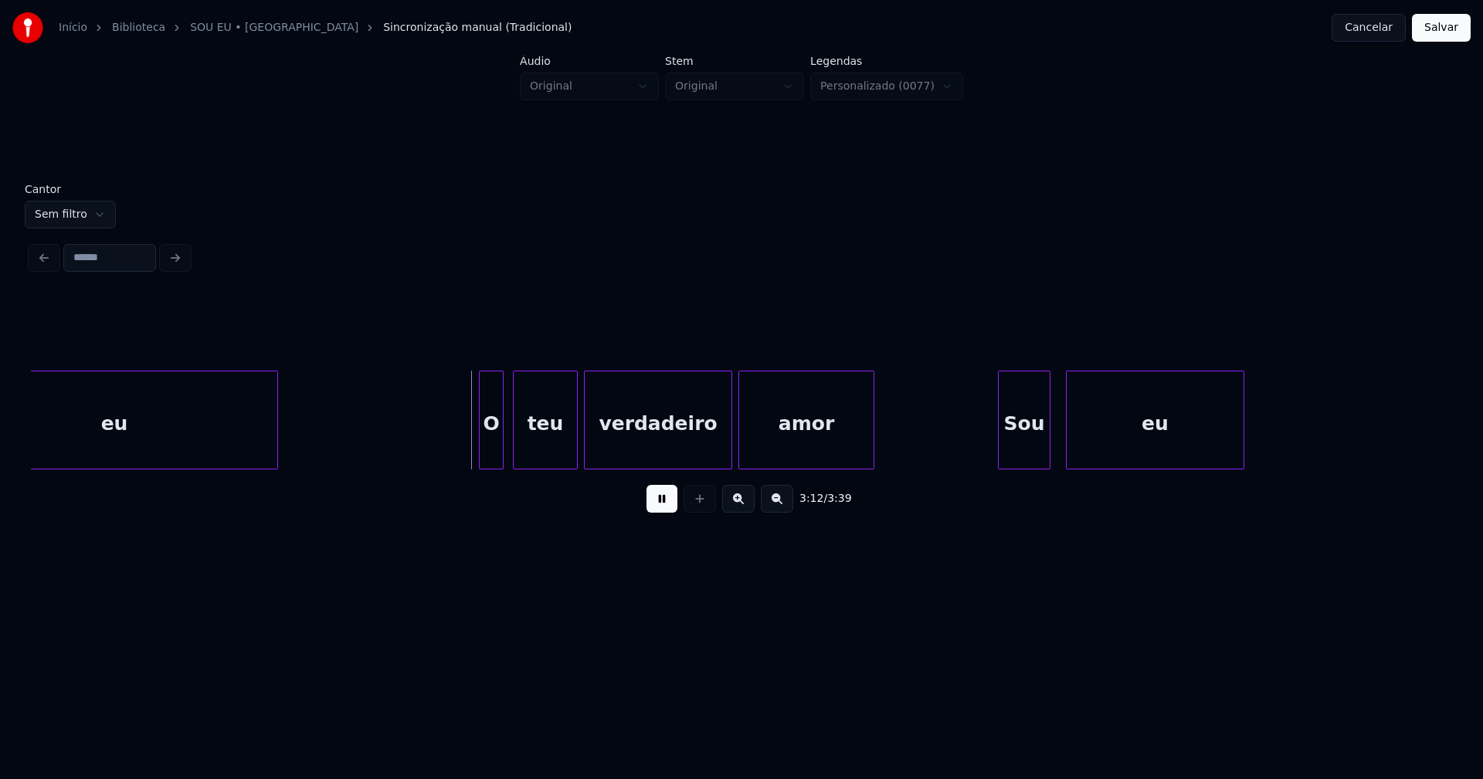
scroll to position [0, 29108]
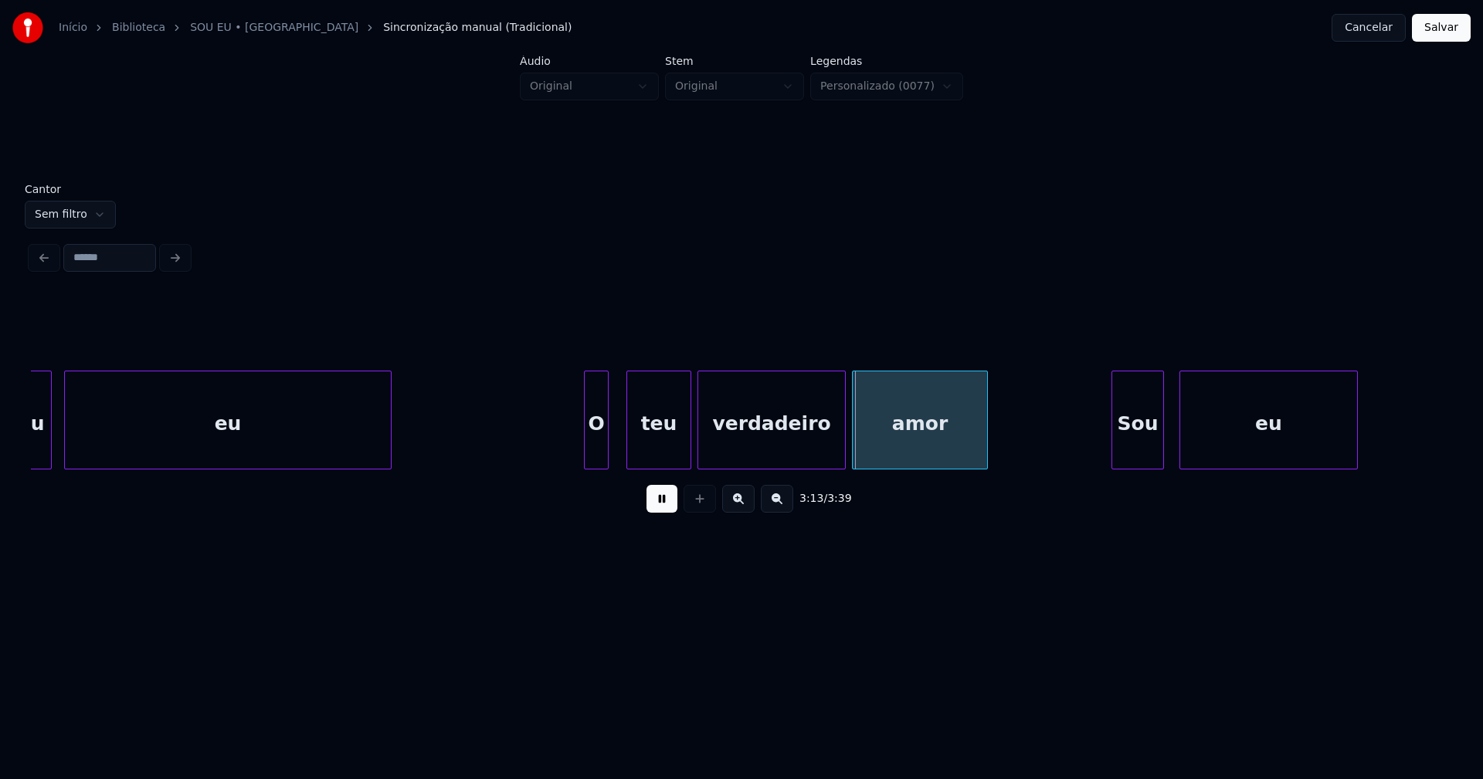
click at [594, 455] on div "O" at bounding box center [596, 423] width 23 height 105
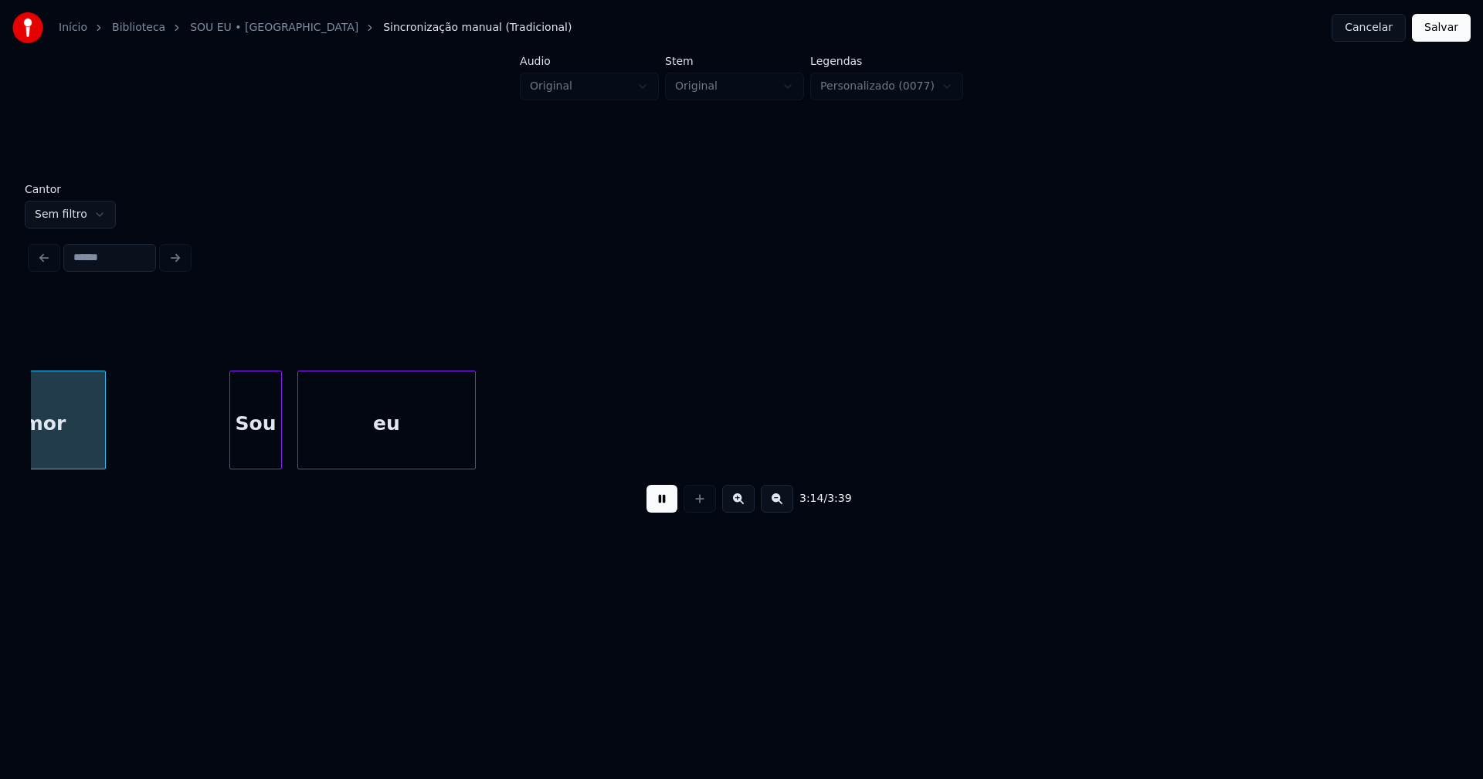
scroll to position [0, 30018]
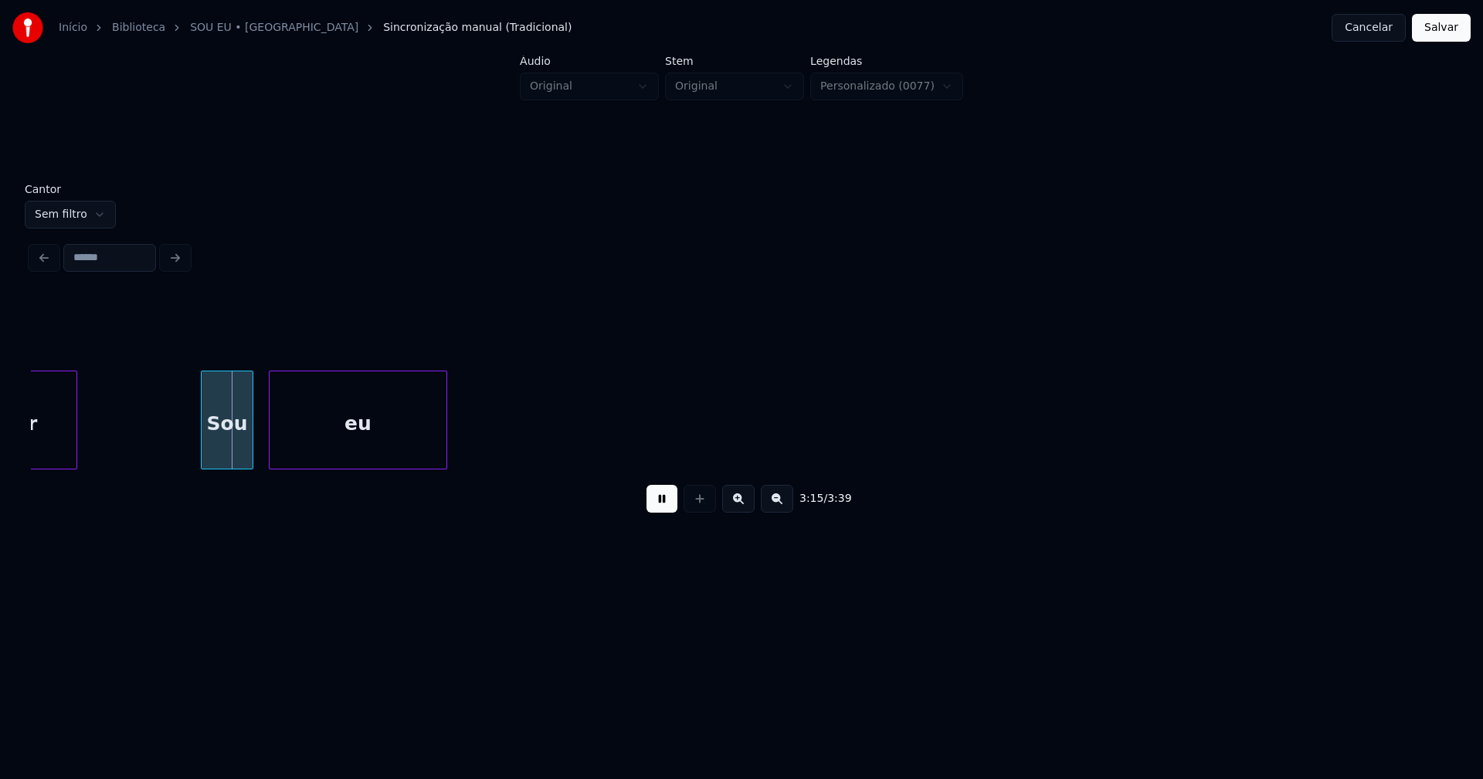
click at [1432, 33] on button "Salvar" at bounding box center [1441, 28] width 59 height 28
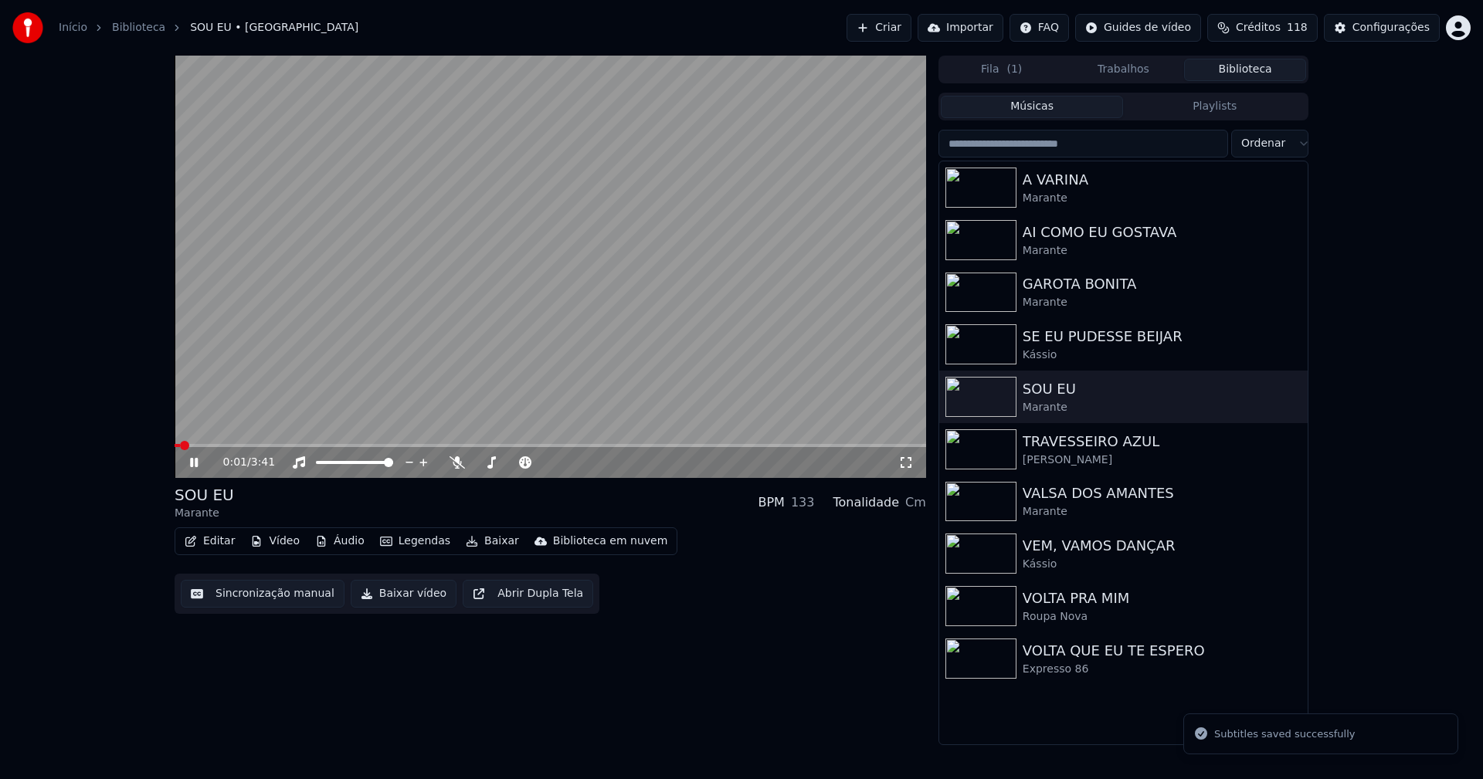
click at [408, 593] on button "Baixar vídeo" at bounding box center [404, 594] width 106 height 28
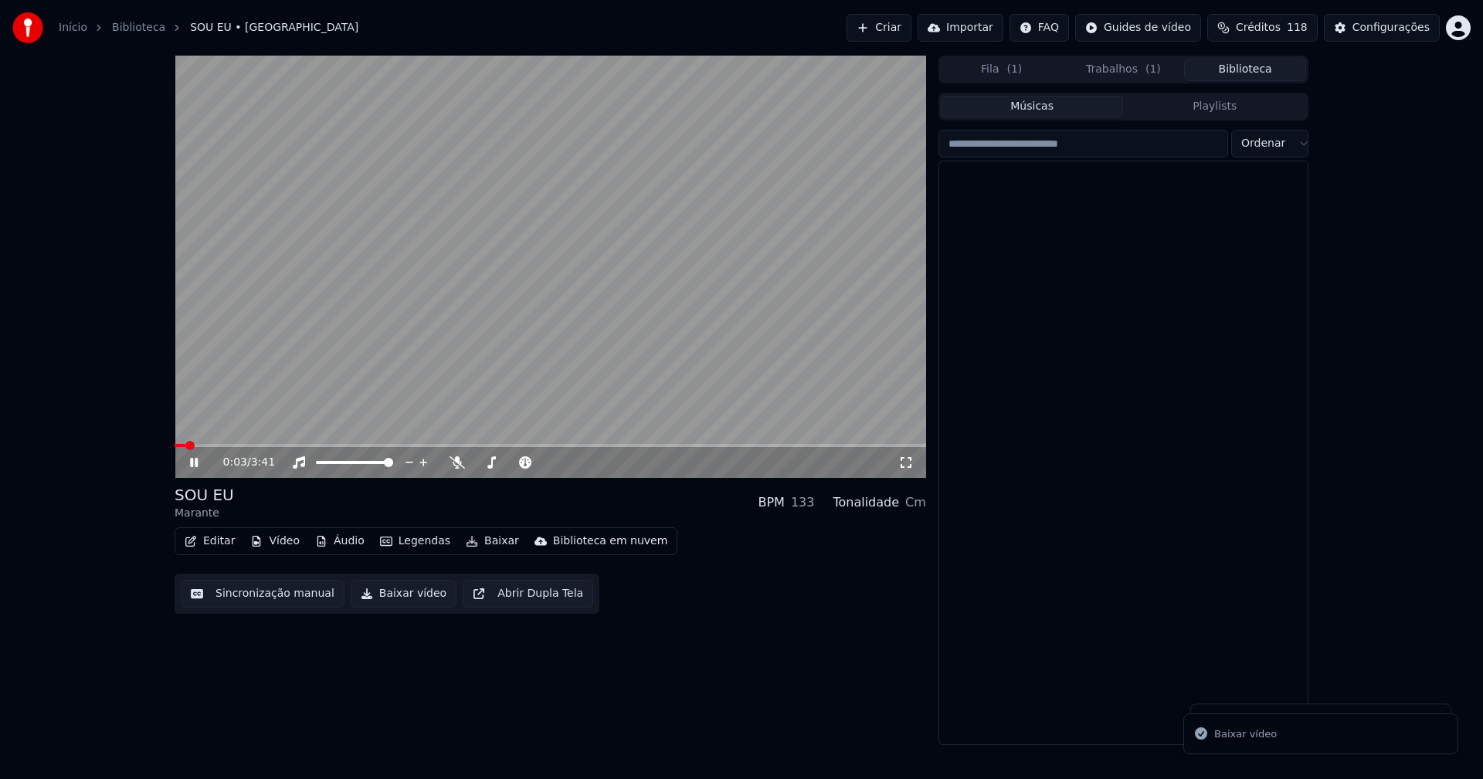
click at [1252, 70] on button "Biblioteca" at bounding box center [1245, 70] width 122 height 22
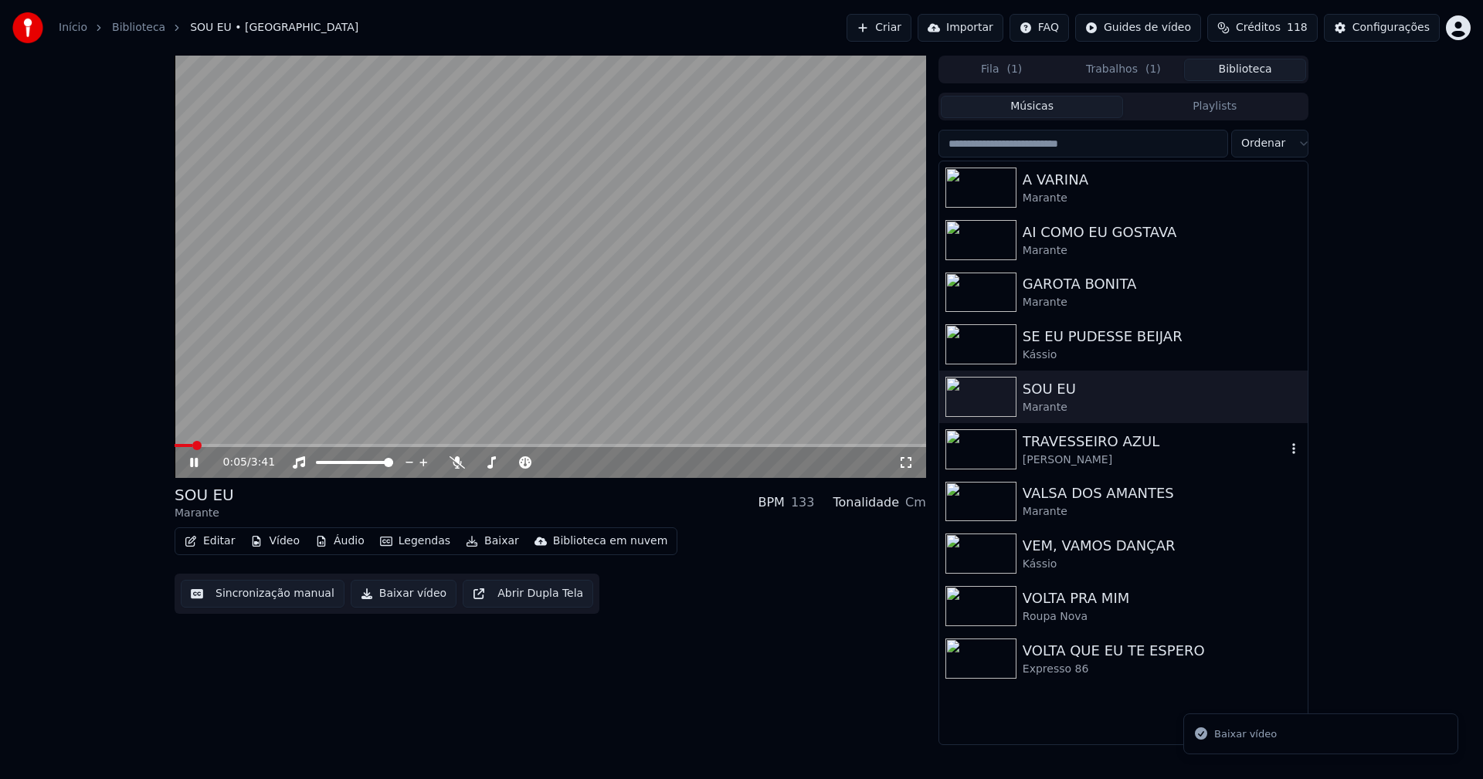
click at [1095, 466] on div "[PERSON_NAME]" at bounding box center [1153, 459] width 263 height 15
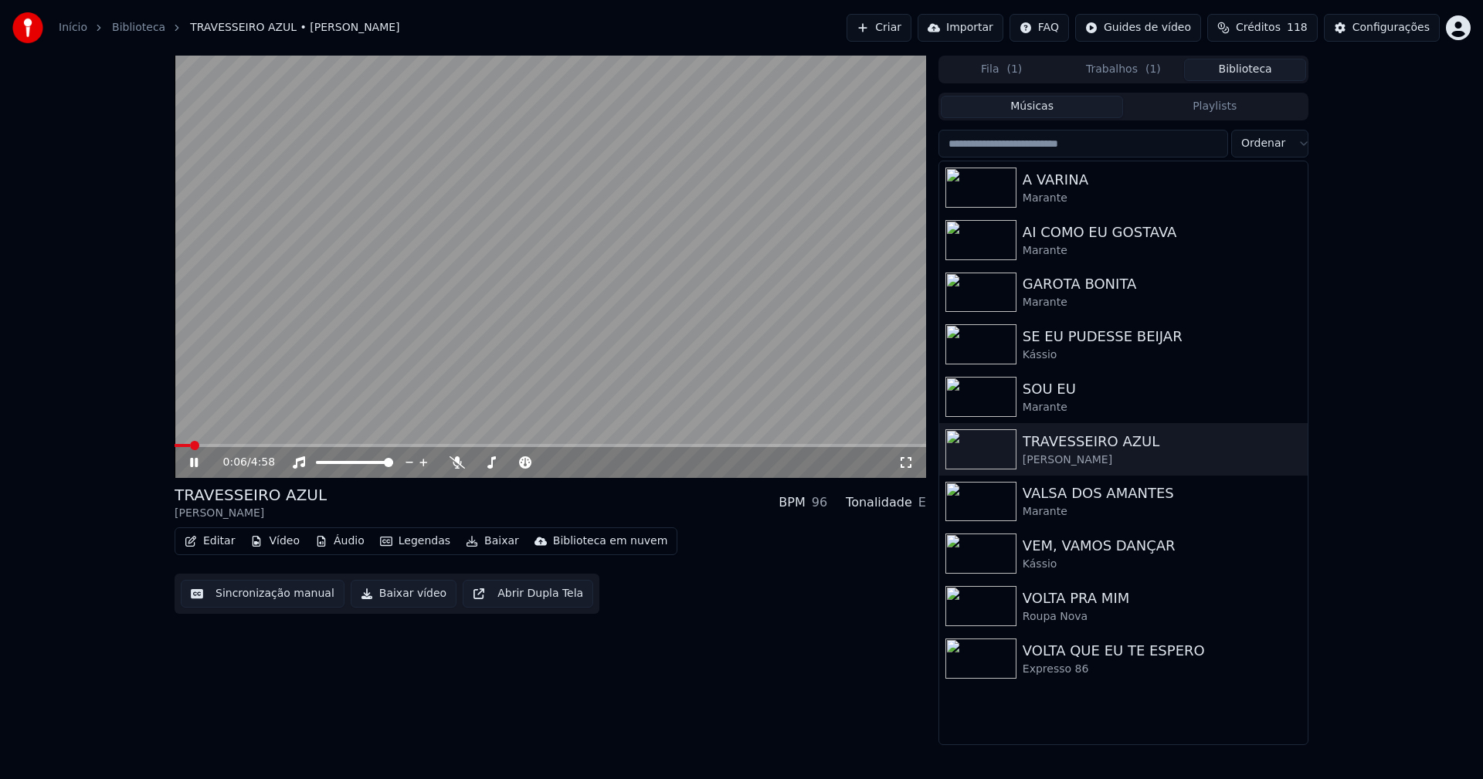
click at [196, 467] on icon at bounding box center [194, 462] width 8 height 9
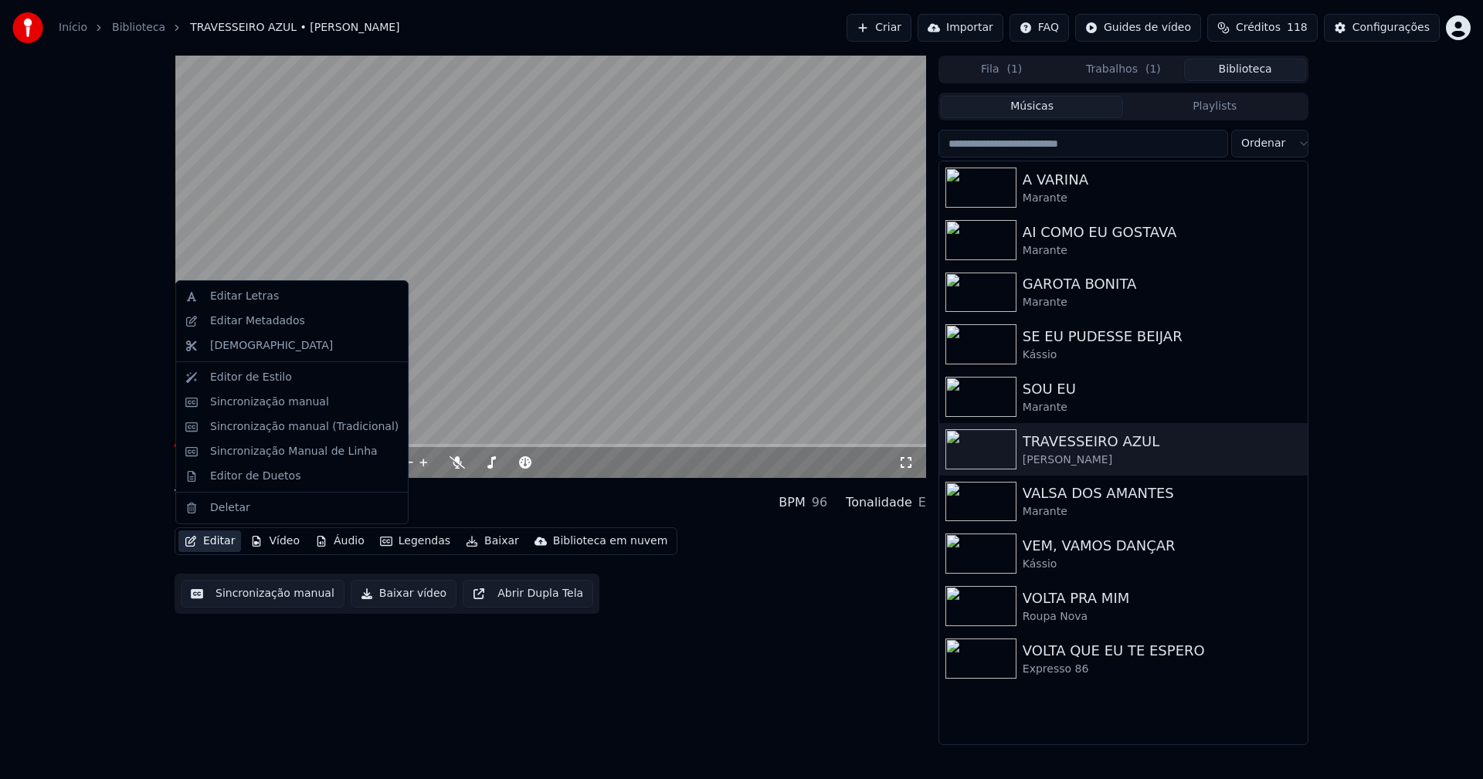
click at [212, 533] on button "Editar" at bounding box center [209, 541] width 63 height 22
click at [254, 431] on div "Sincronização manual (Tradicional)" at bounding box center [304, 426] width 188 height 15
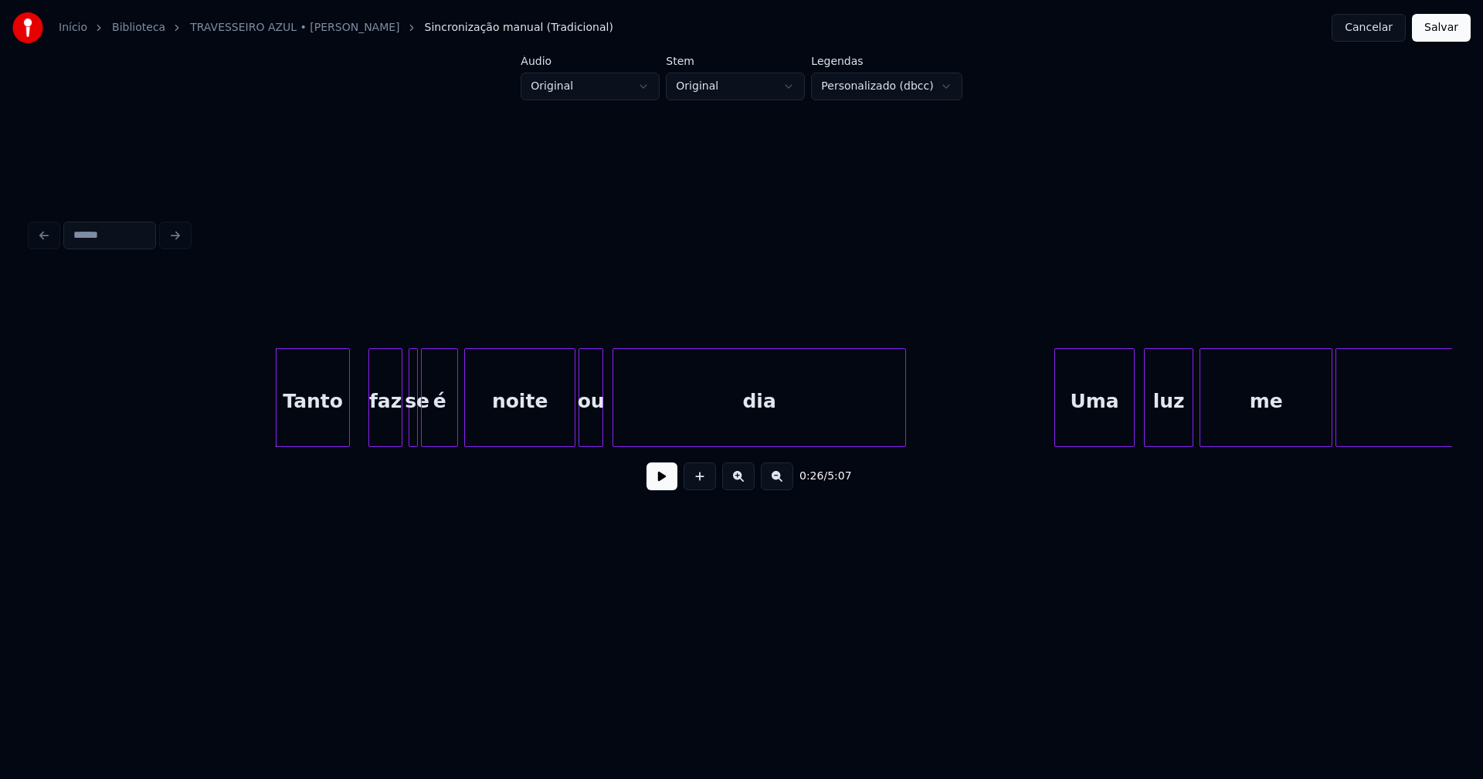
scroll to position [0, 3655]
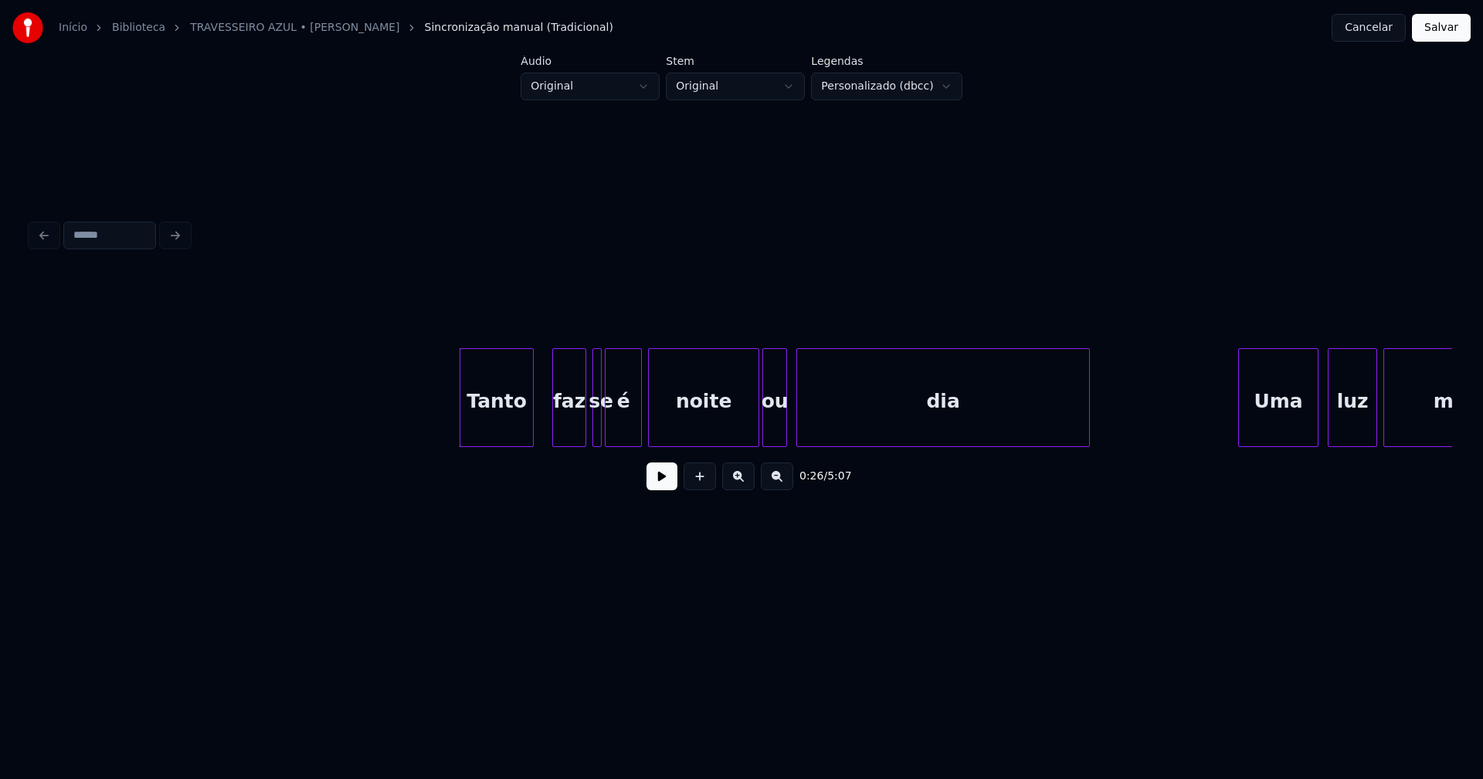
click at [663, 483] on button at bounding box center [661, 477] width 31 height 28
click at [742, 440] on div "noite" at bounding box center [697, 397] width 98 height 99
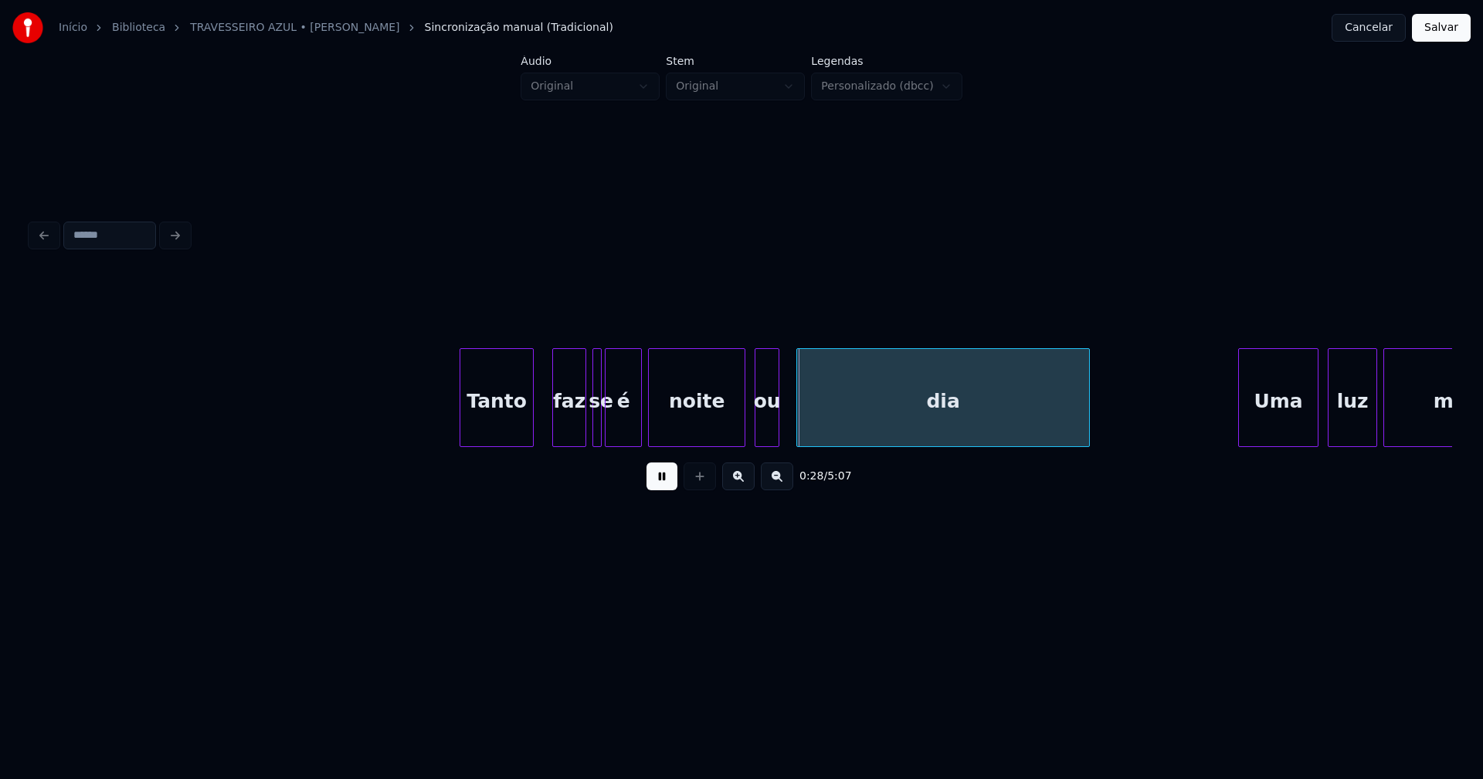
click at [769, 435] on div "ou" at bounding box center [766, 401] width 23 height 105
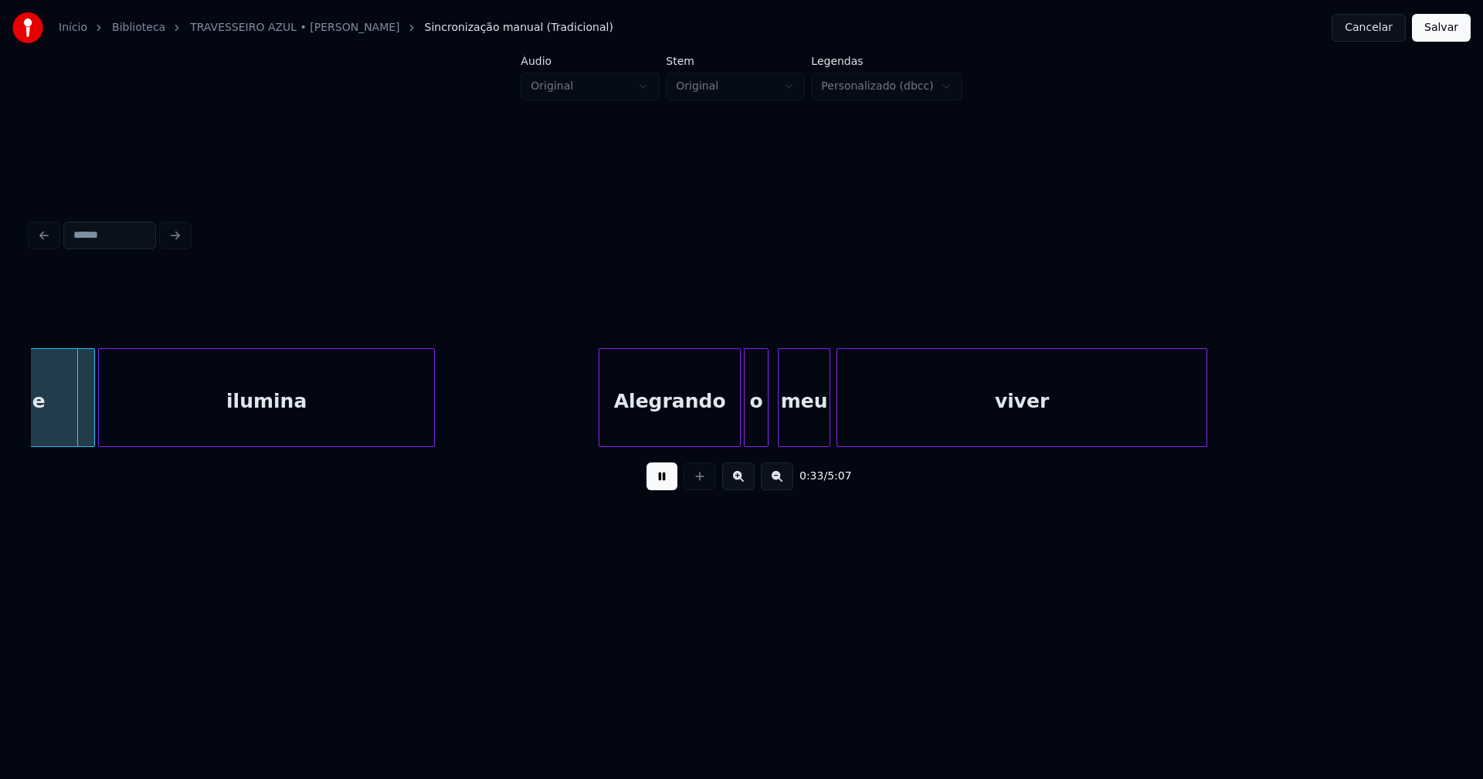
scroll to position [0, 4855]
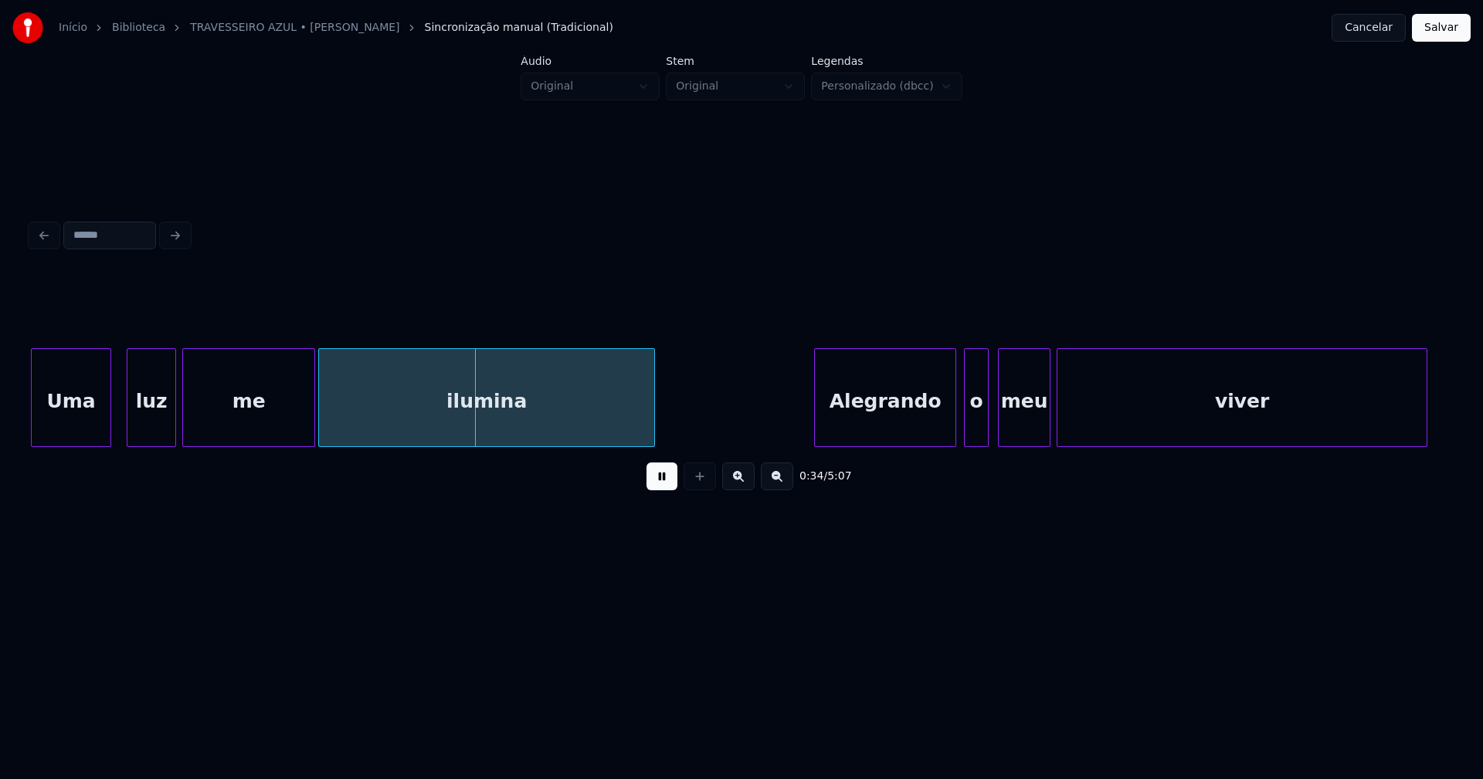
click at [893, 419] on div "Alegrando" at bounding box center [885, 401] width 141 height 105
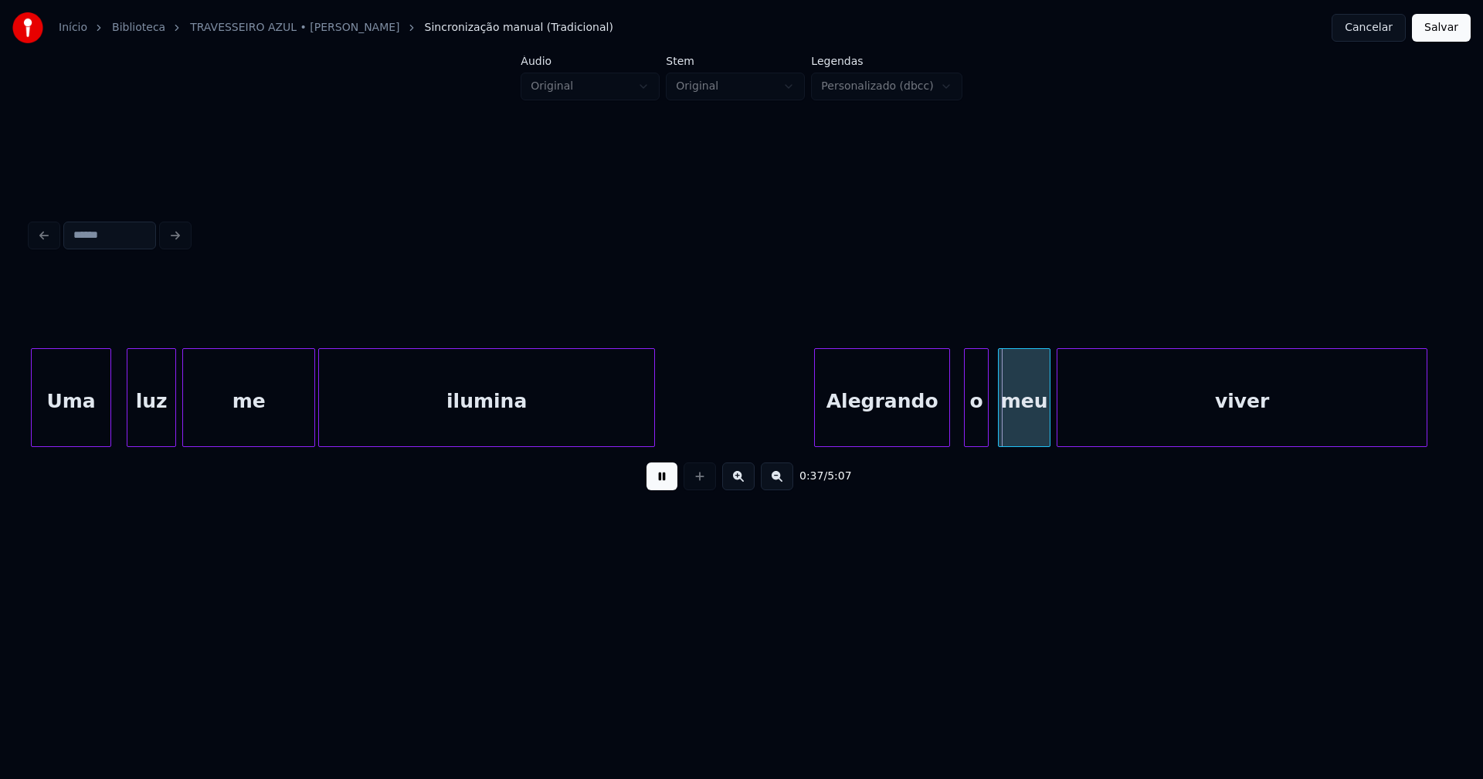
click at [947, 424] on div at bounding box center [946, 397] width 5 height 97
click at [969, 429] on div "o" at bounding box center [969, 401] width 23 height 105
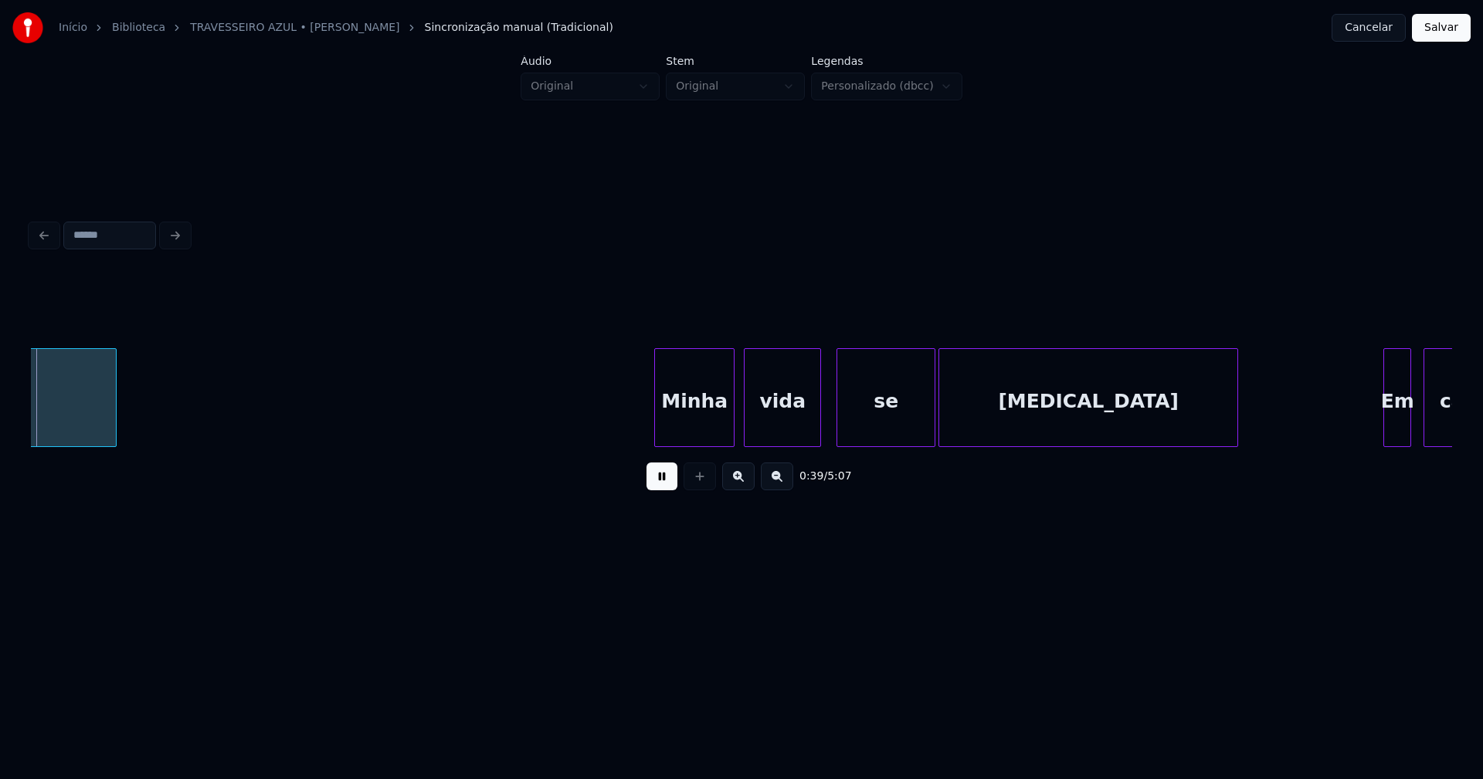
scroll to position [0, 6178]
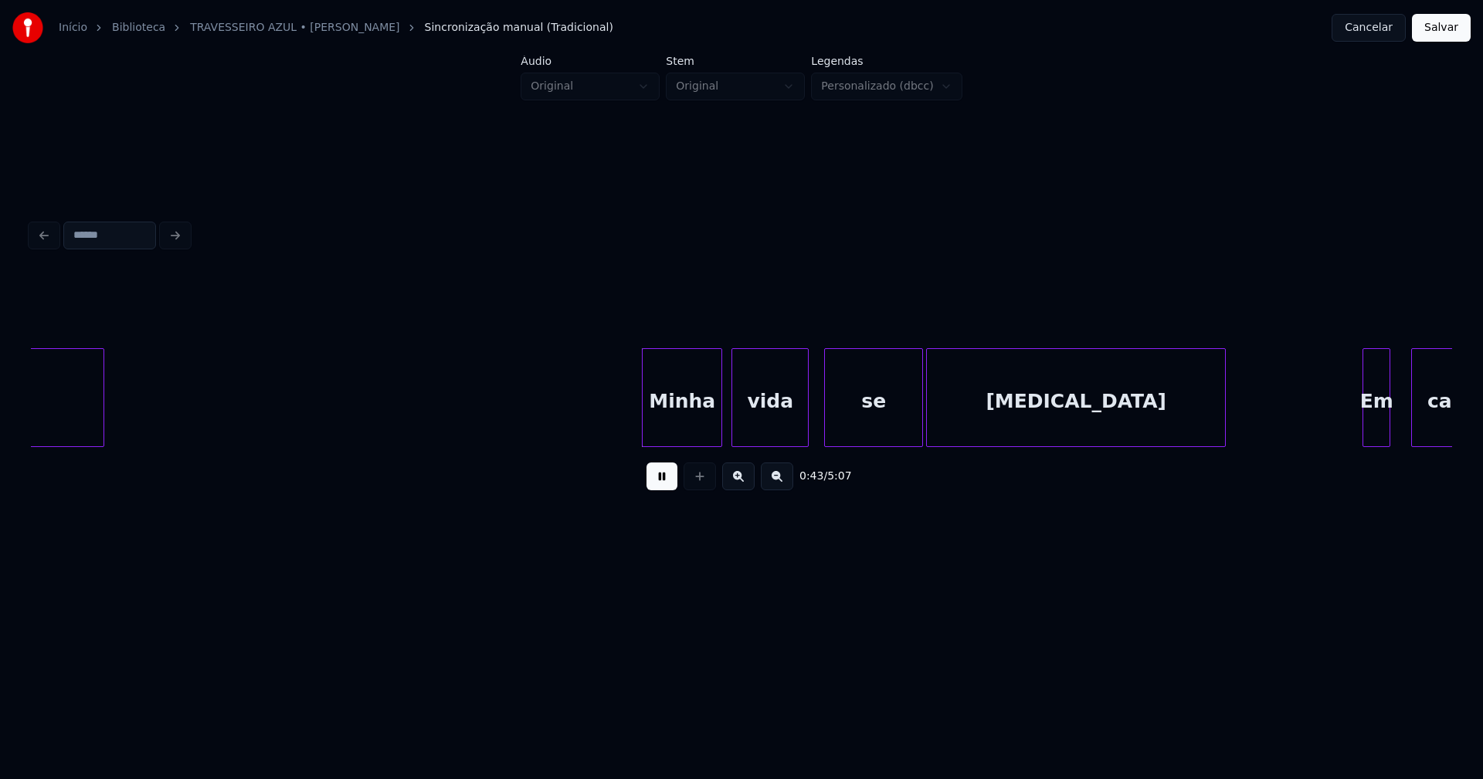
click at [1378, 435] on div "Em" at bounding box center [1376, 401] width 26 height 105
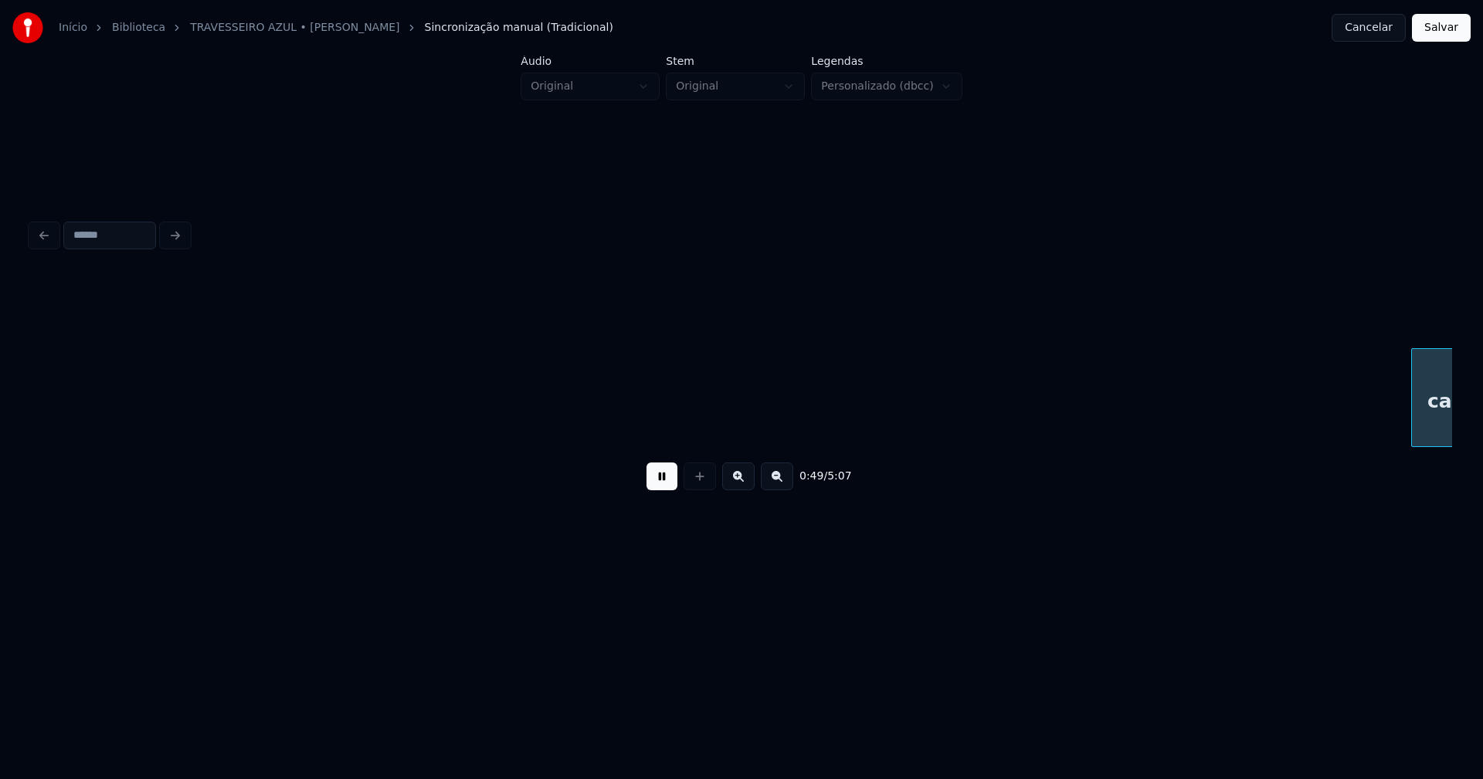
scroll to position [0, 7600]
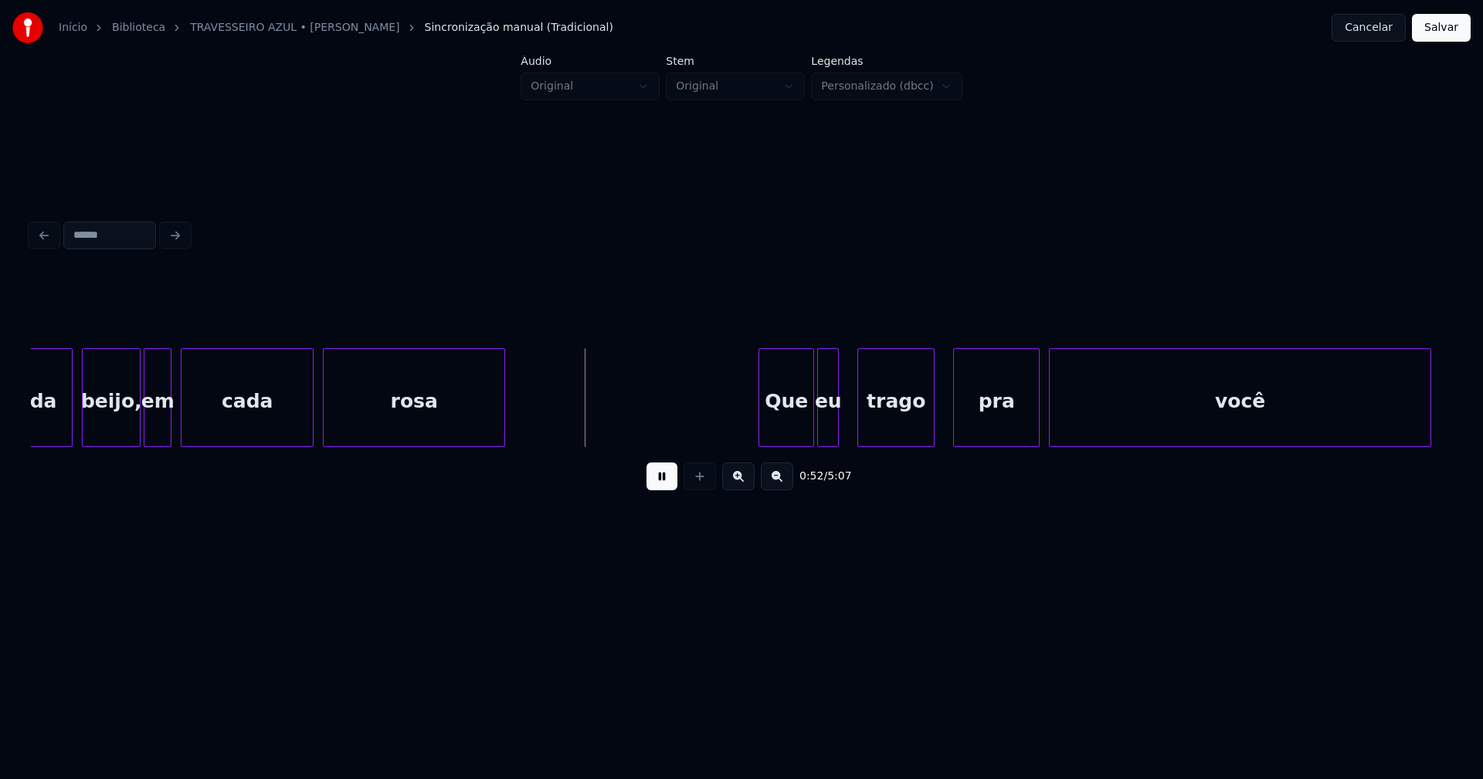
click at [827, 439] on div "eu" at bounding box center [828, 401] width 20 height 105
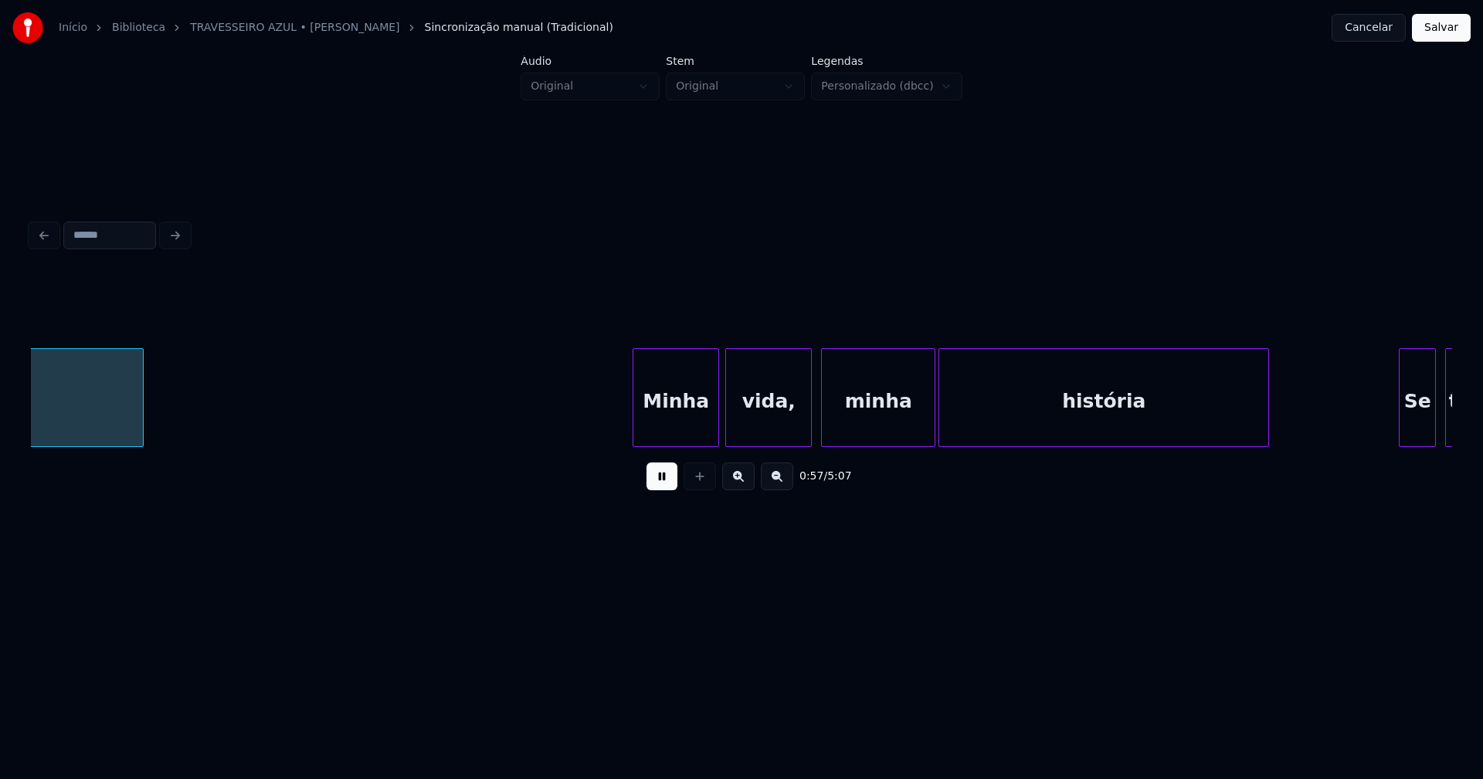
scroll to position [0, 8912]
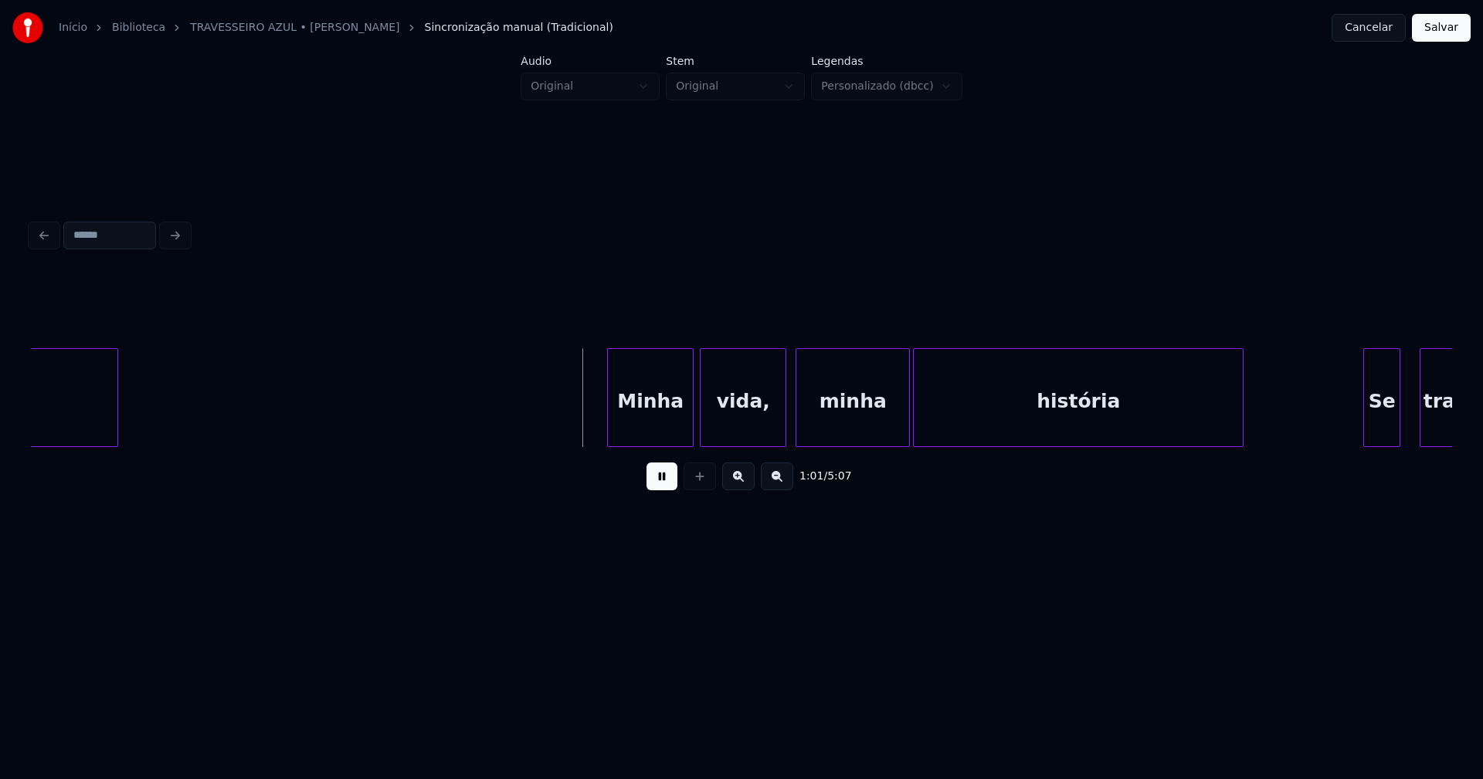
click at [1380, 425] on div "Se" at bounding box center [1382, 401] width 36 height 105
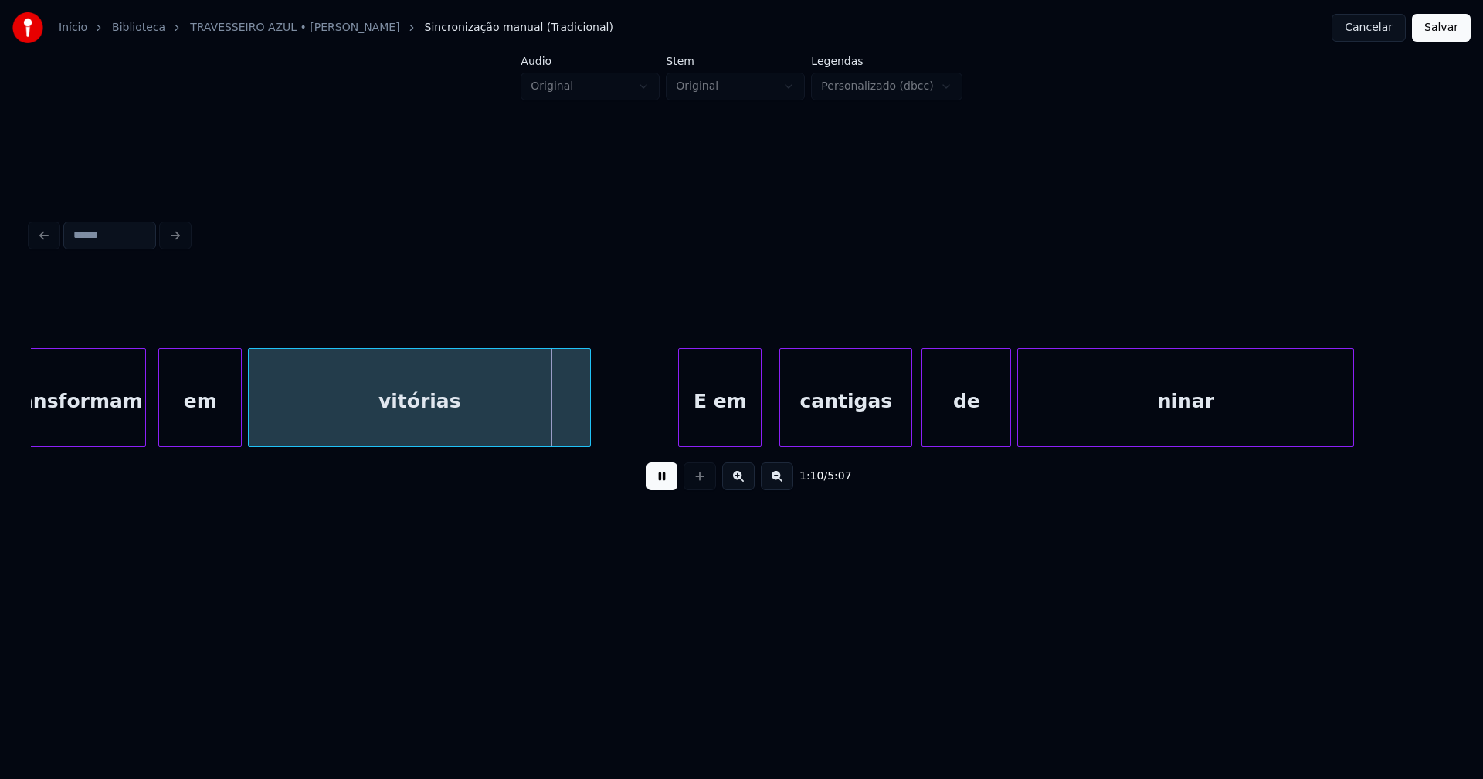
click at [735, 428] on div "E em" at bounding box center [720, 401] width 82 height 105
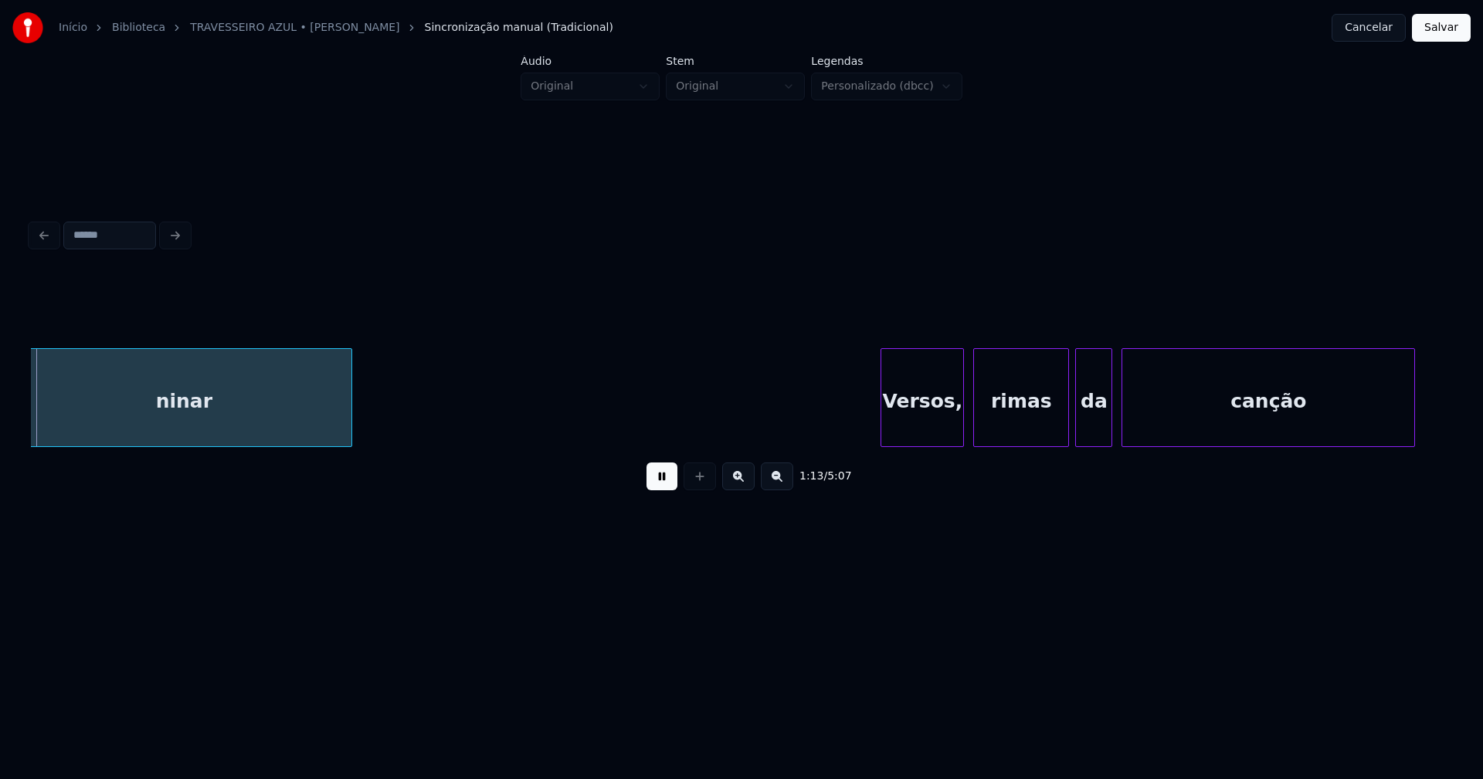
scroll to position [0, 11364]
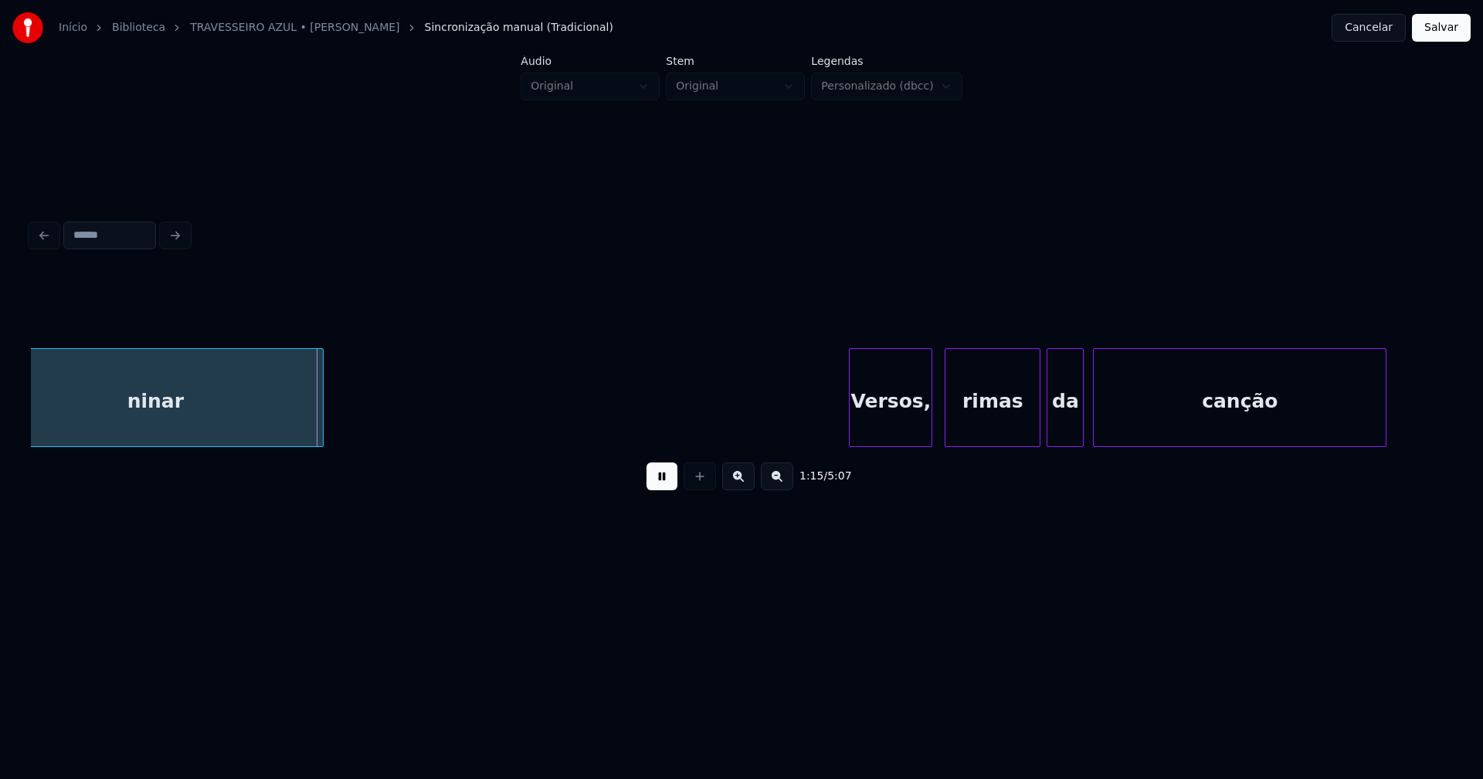
click at [907, 433] on div "Versos," at bounding box center [890, 401] width 82 height 105
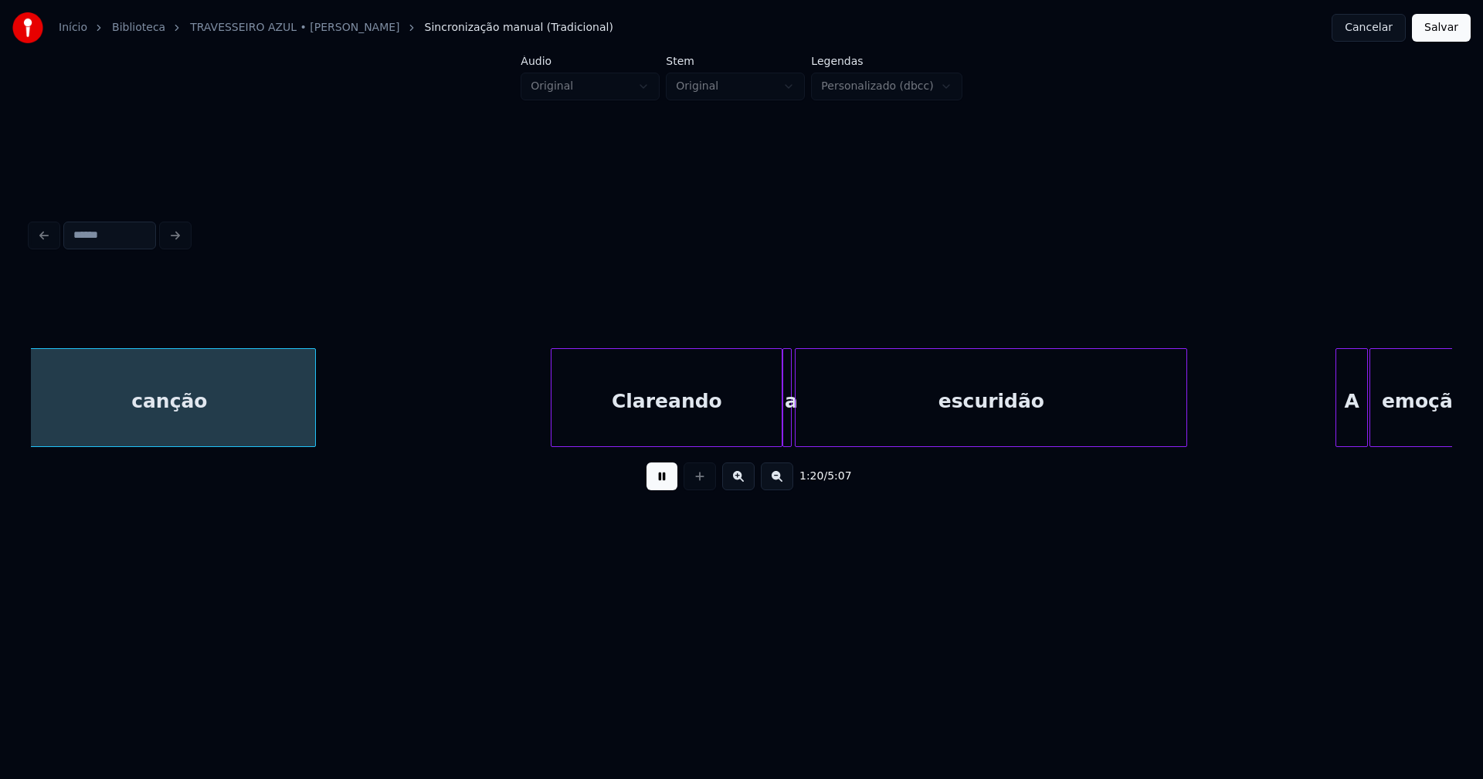
scroll to position [0, 12450]
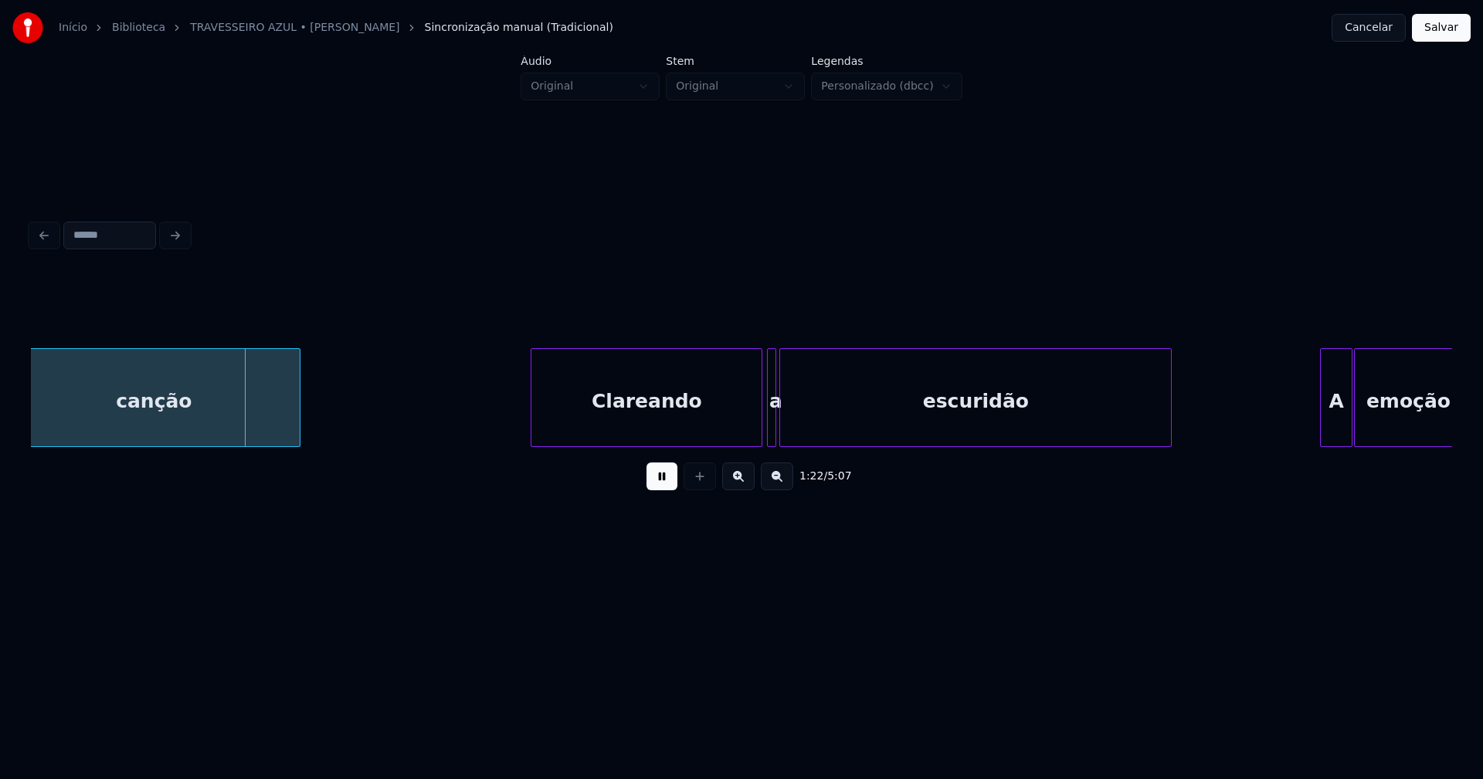
click at [615, 423] on div "Clareando" at bounding box center [646, 401] width 230 height 105
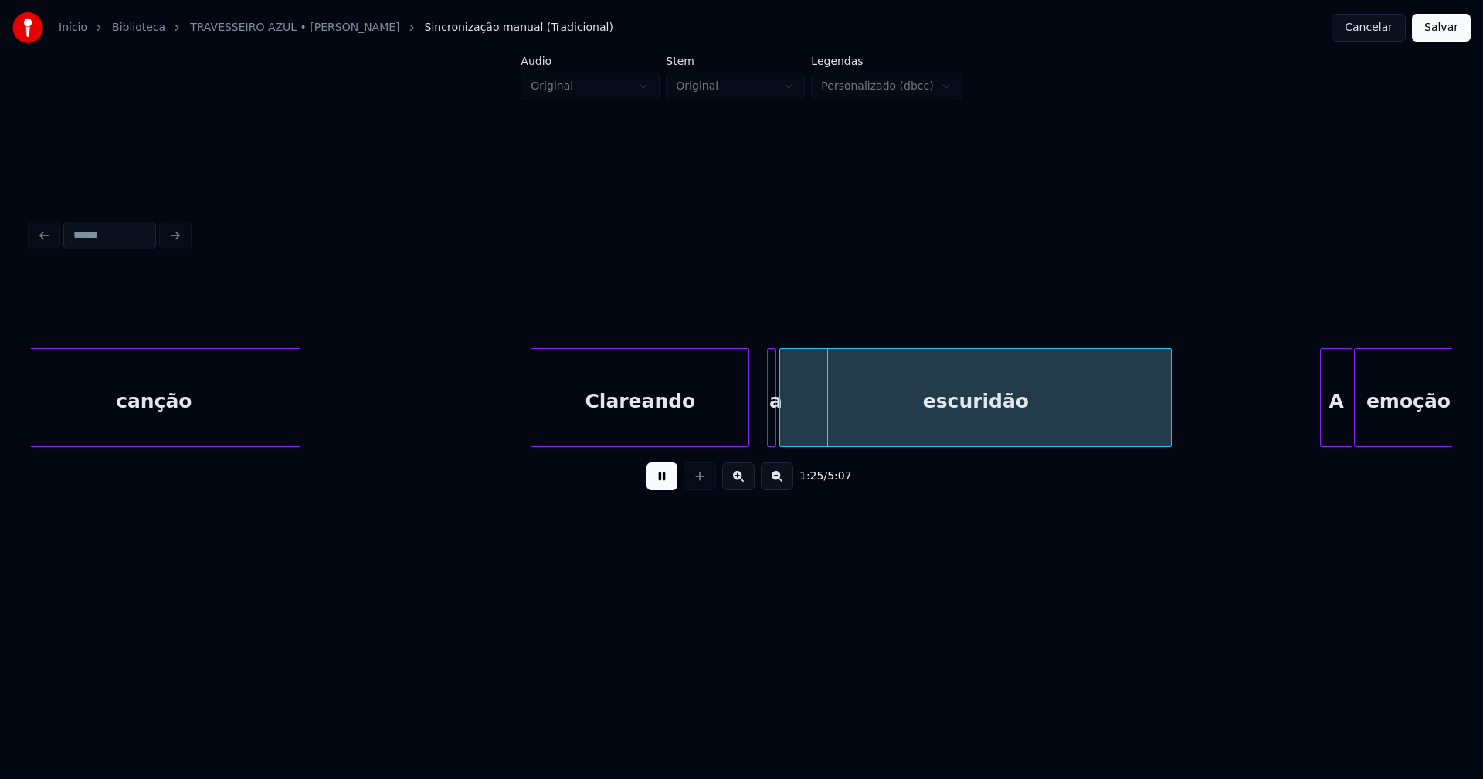
click at [745, 436] on div at bounding box center [746, 397] width 5 height 97
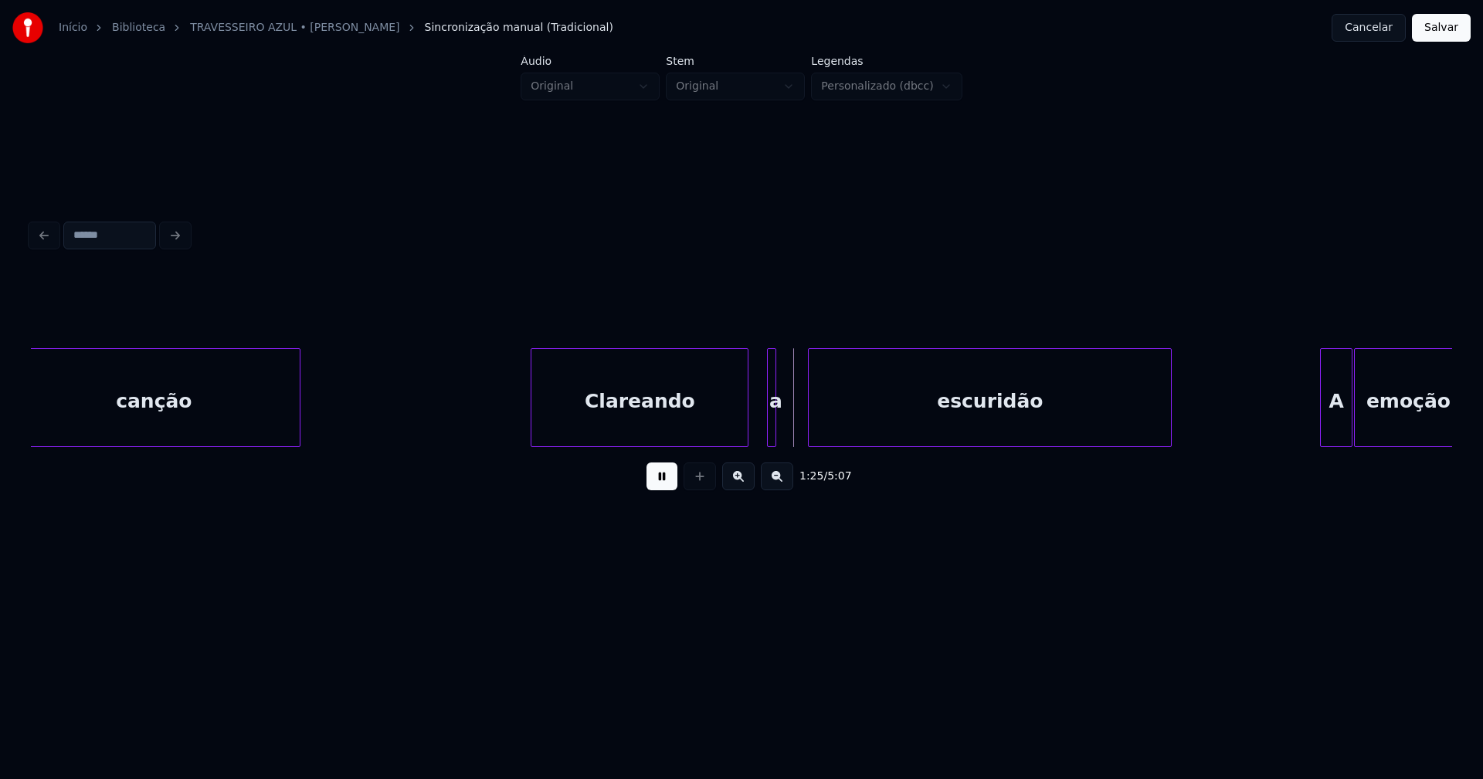
click at [813, 429] on div at bounding box center [810, 397] width 5 height 97
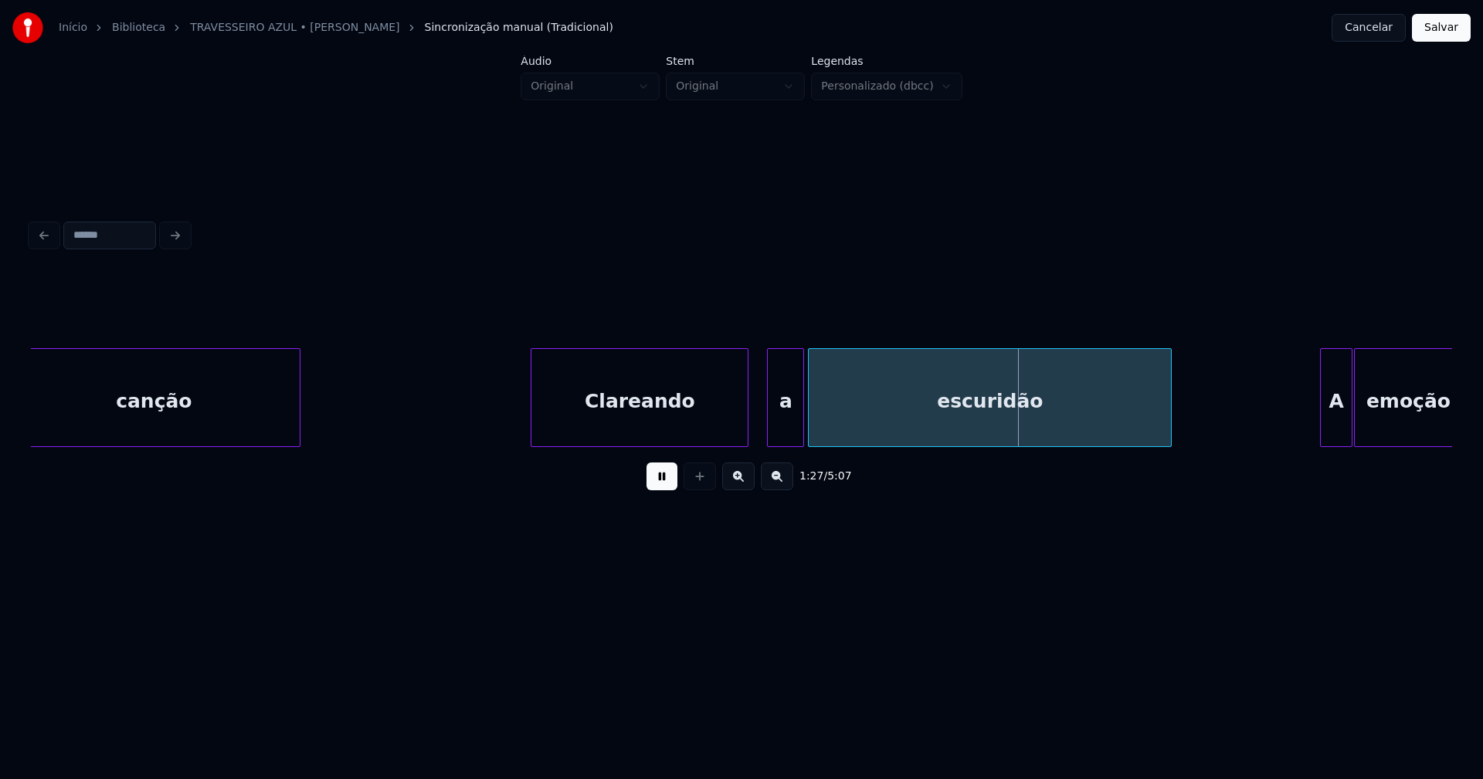
click at [803, 422] on div at bounding box center [800, 397] width 5 height 97
click at [759, 434] on div at bounding box center [758, 397] width 5 height 97
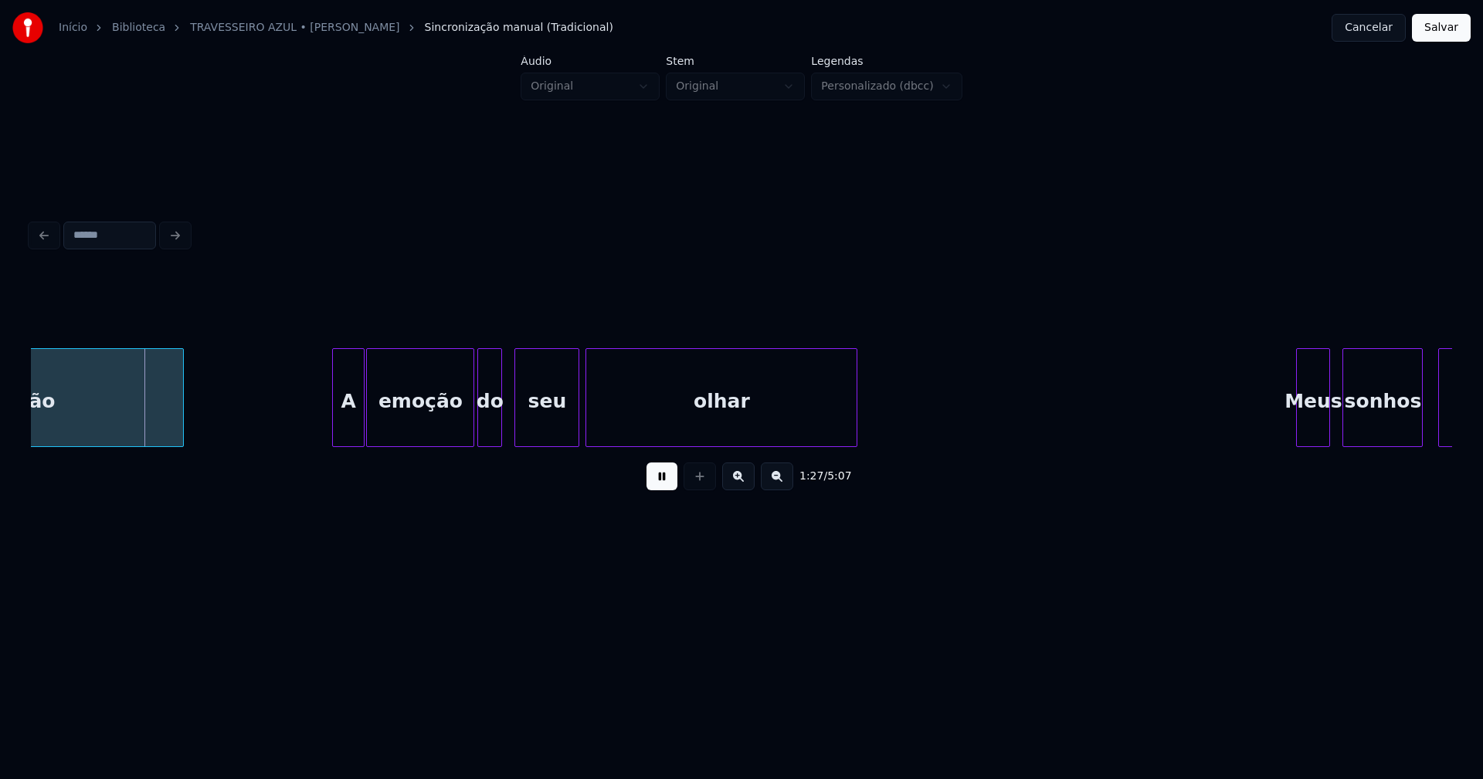
scroll to position [0, 13464]
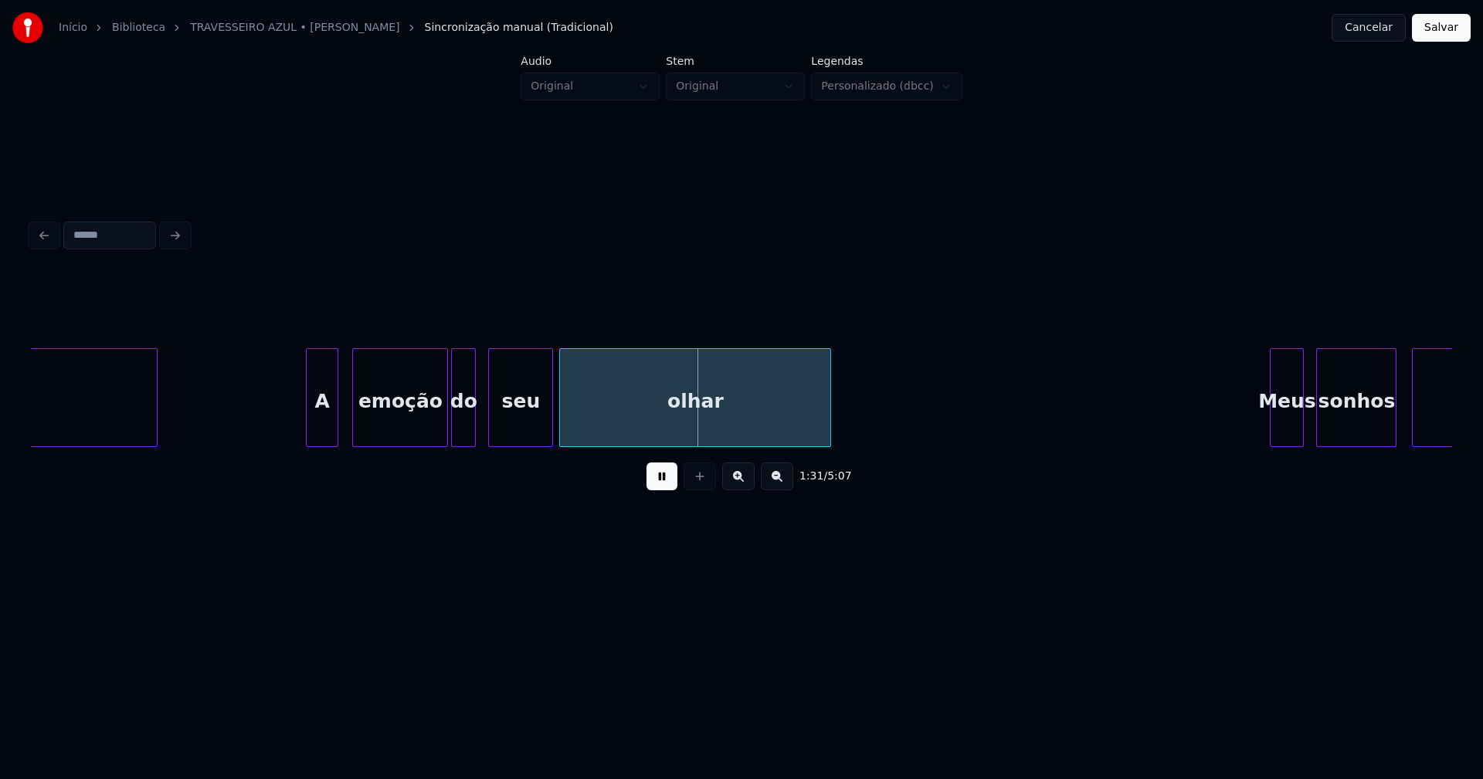
click at [356, 433] on div at bounding box center [355, 397] width 5 height 97
click at [344, 436] on div at bounding box center [345, 397] width 5 height 97
click at [507, 426] on div at bounding box center [508, 397] width 5 height 97
click at [494, 422] on div at bounding box center [493, 397] width 5 height 97
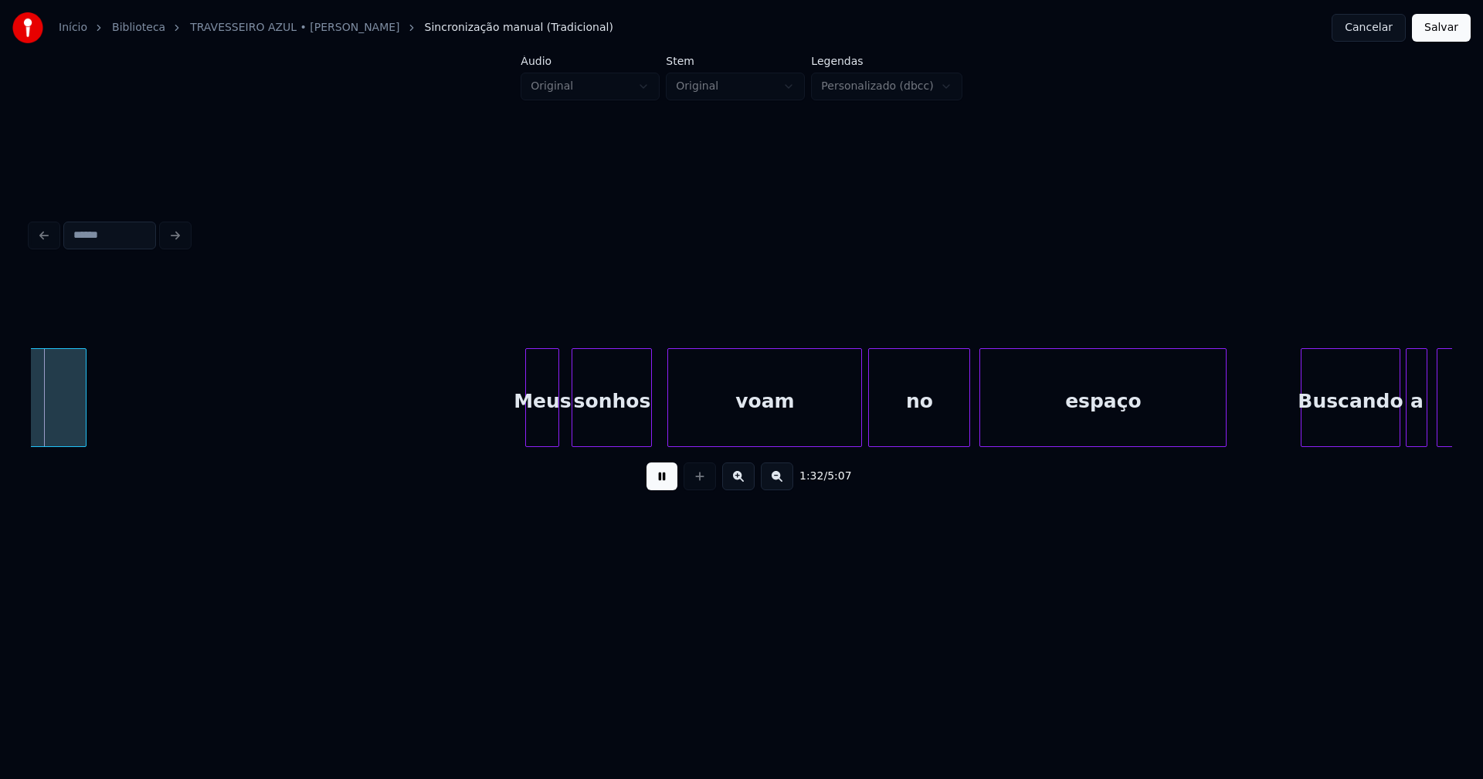
scroll to position [0, 14228]
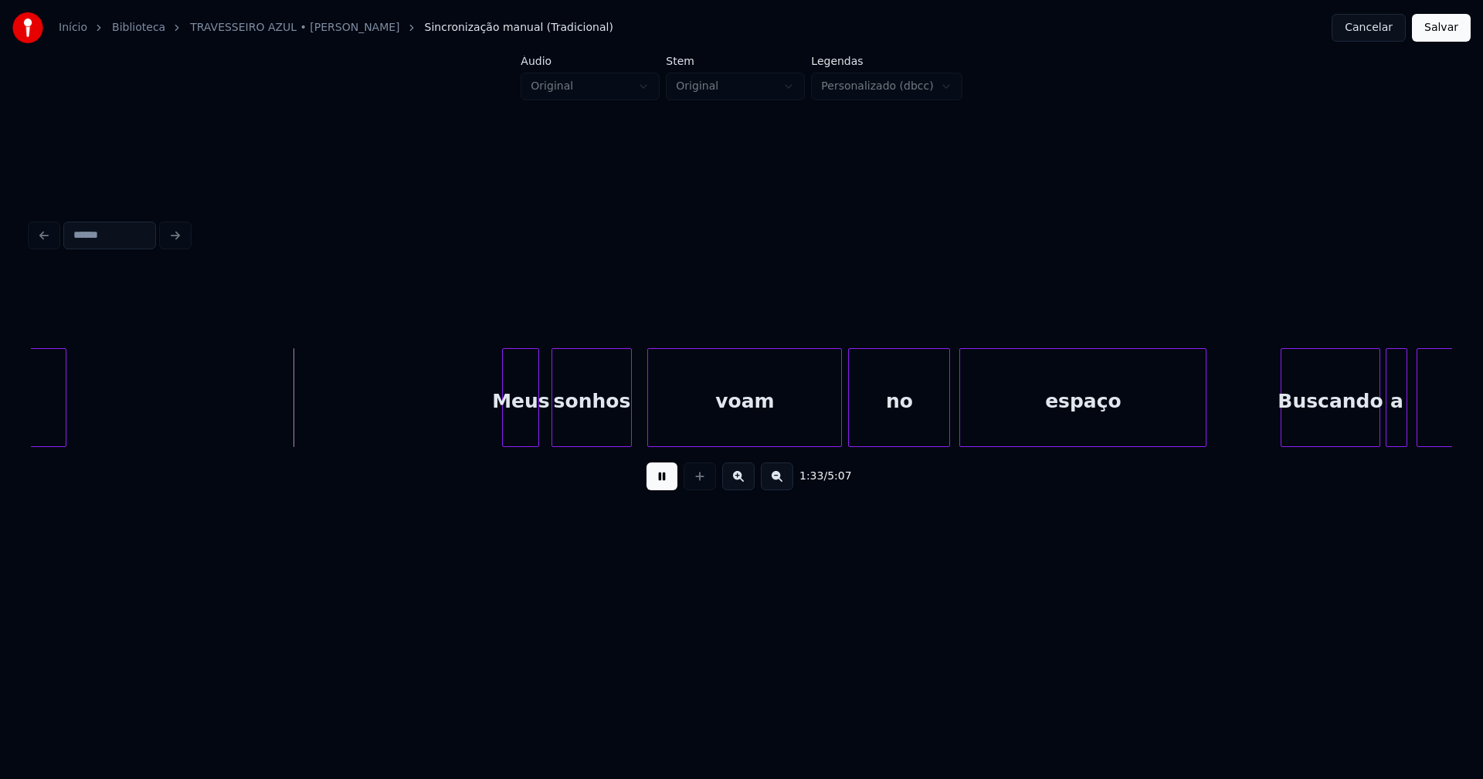
click at [505, 432] on div at bounding box center [505, 397] width 5 height 97
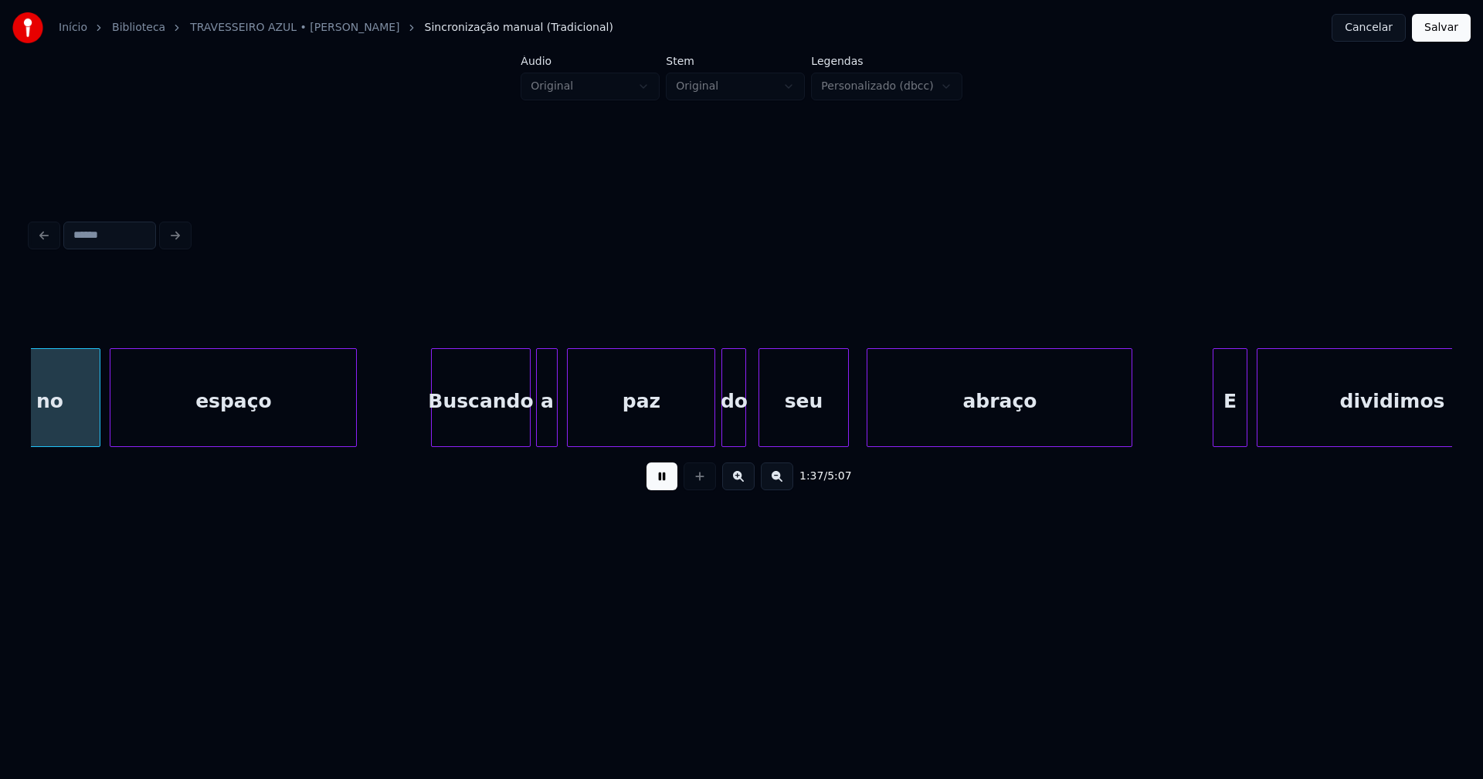
scroll to position [0, 15093]
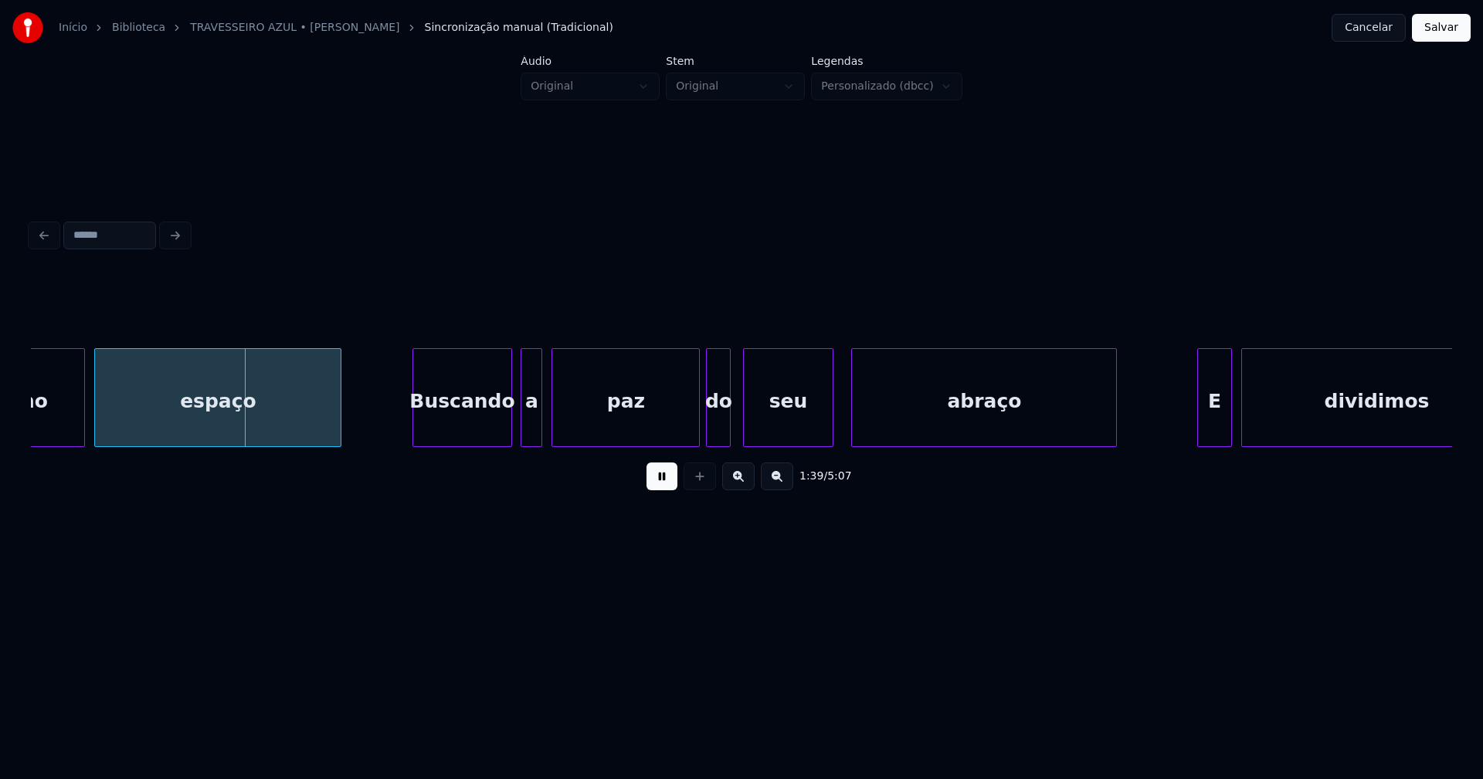
click at [490, 430] on div "Buscando" at bounding box center [461, 401] width 97 height 105
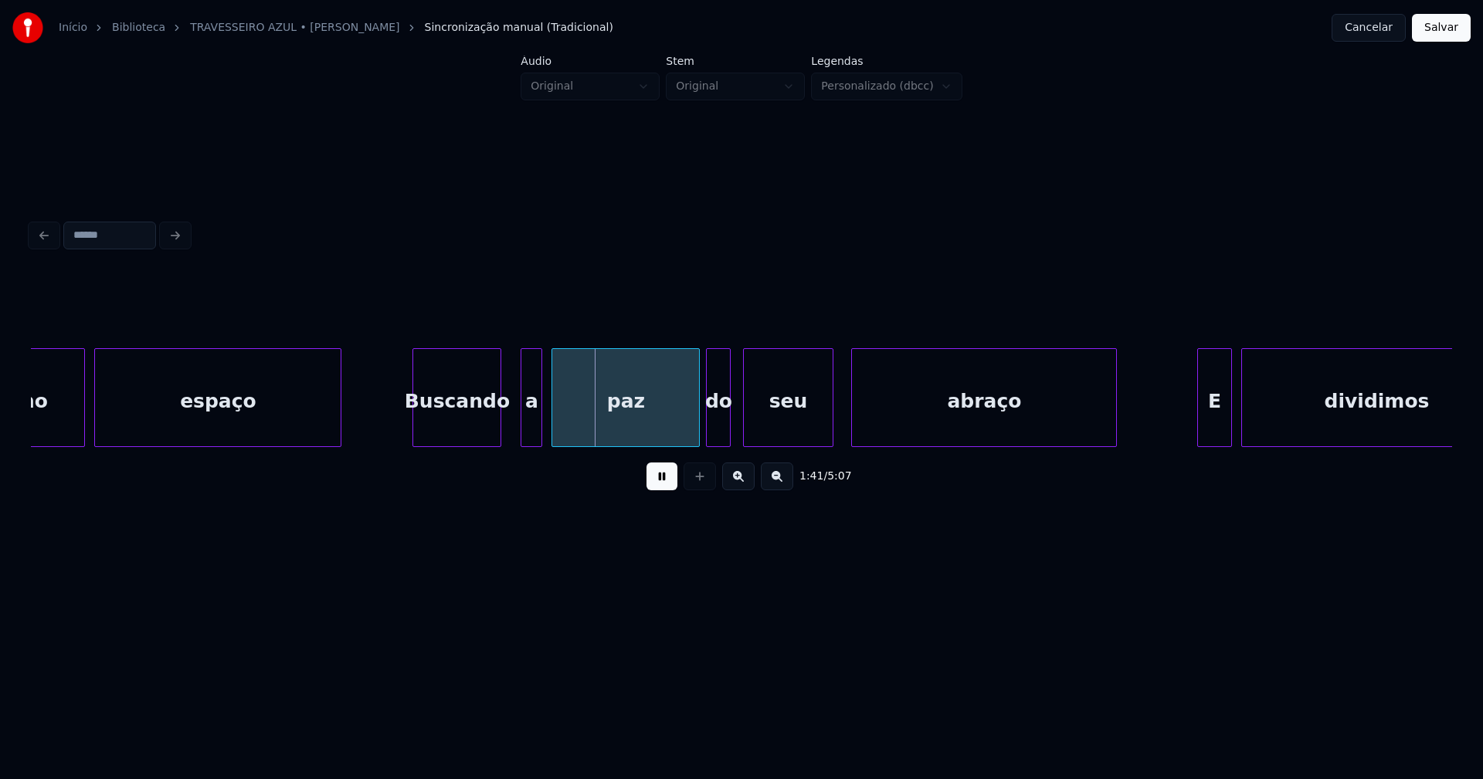
click at [497, 430] on div at bounding box center [498, 397] width 5 height 97
click at [505, 433] on div at bounding box center [507, 397] width 5 height 97
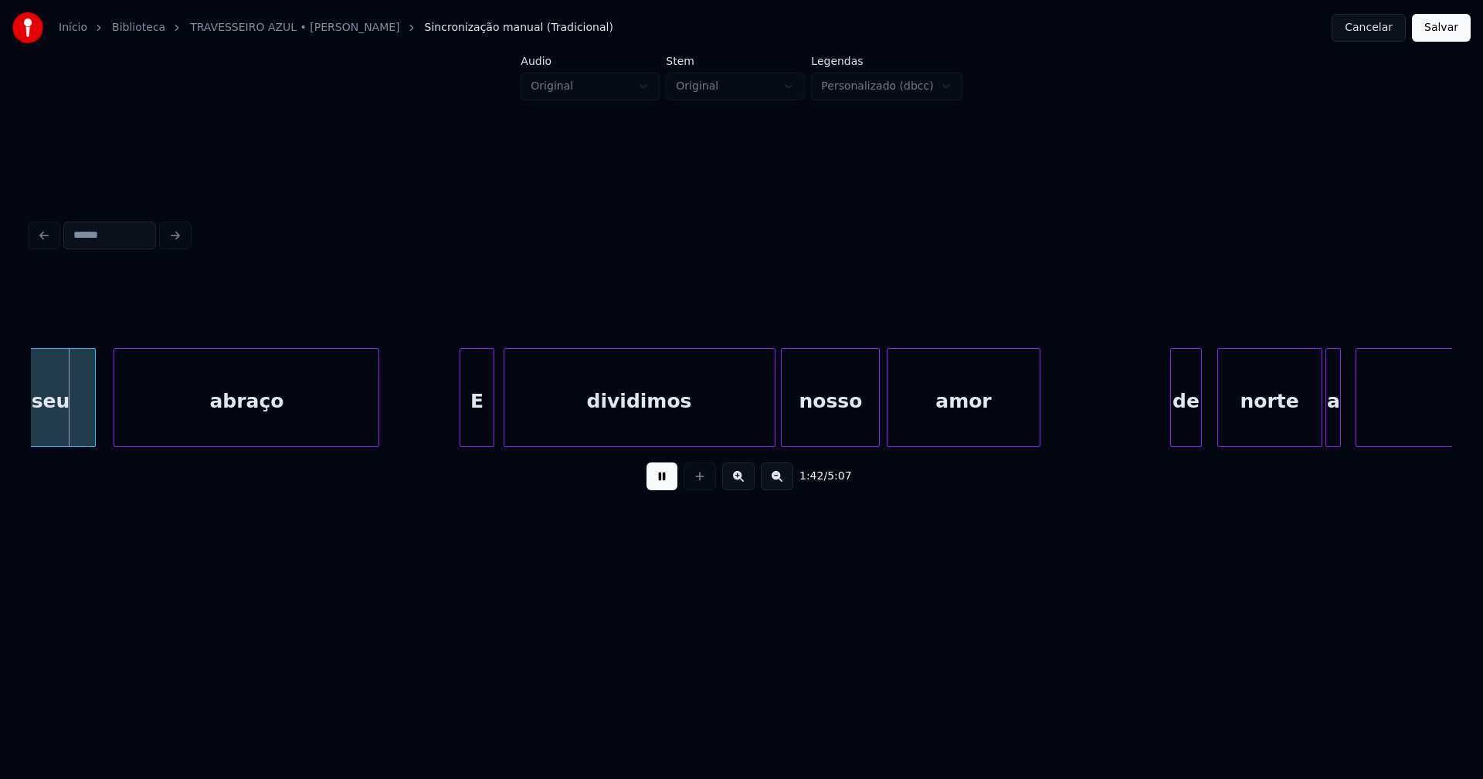
scroll to position [0, 15856]
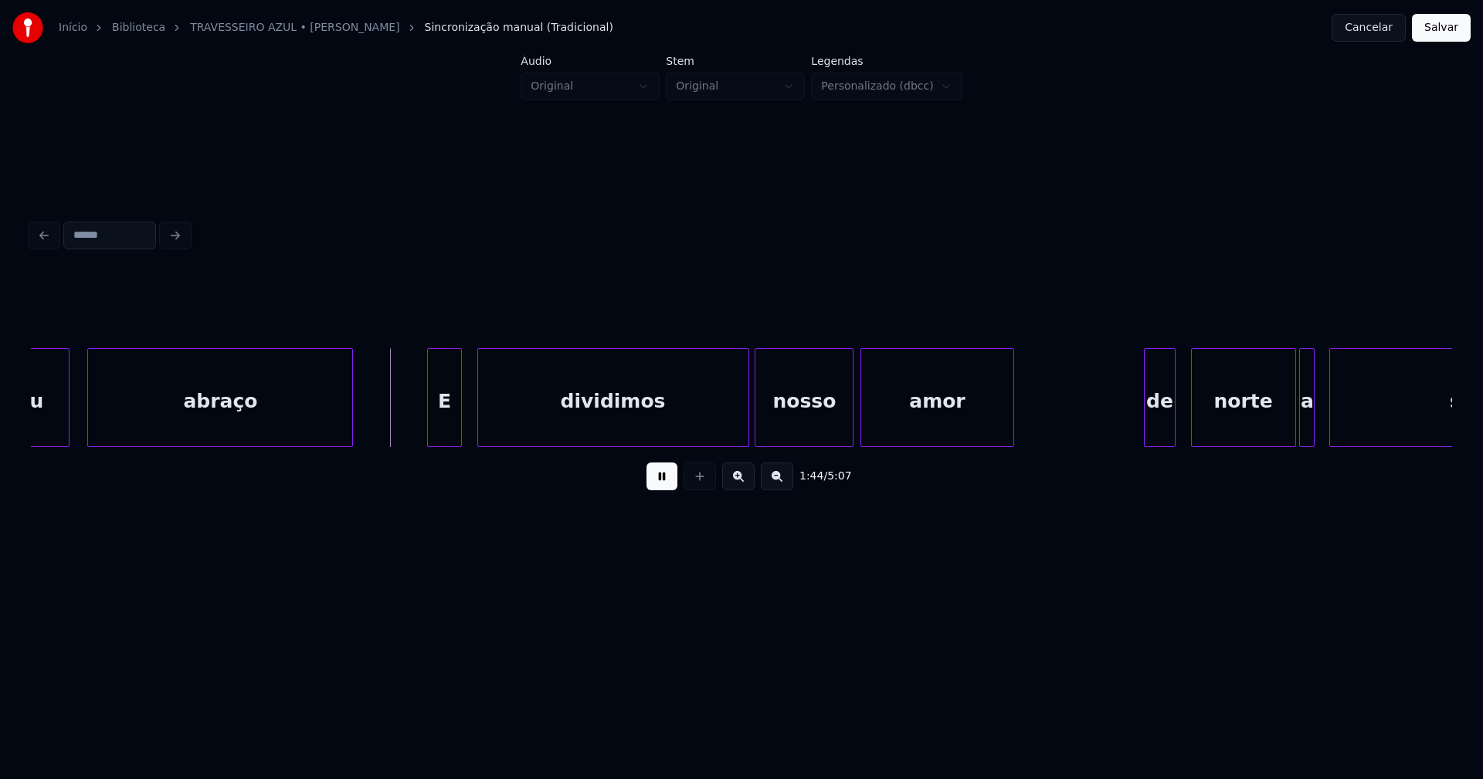
click at [442, 437] on div "E" at bounding box center [444, 401] width 32 height 105
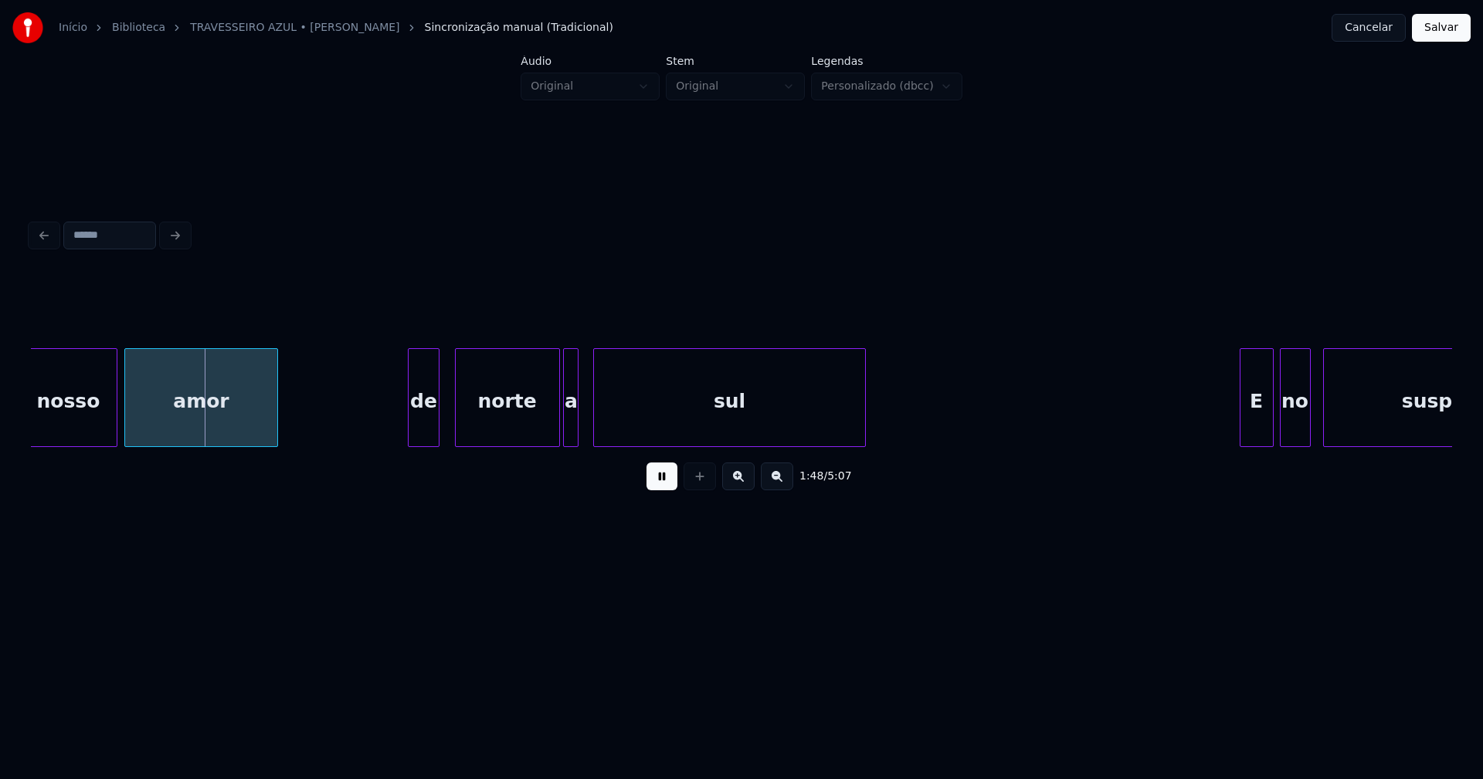
scroll to position [0, 16672]
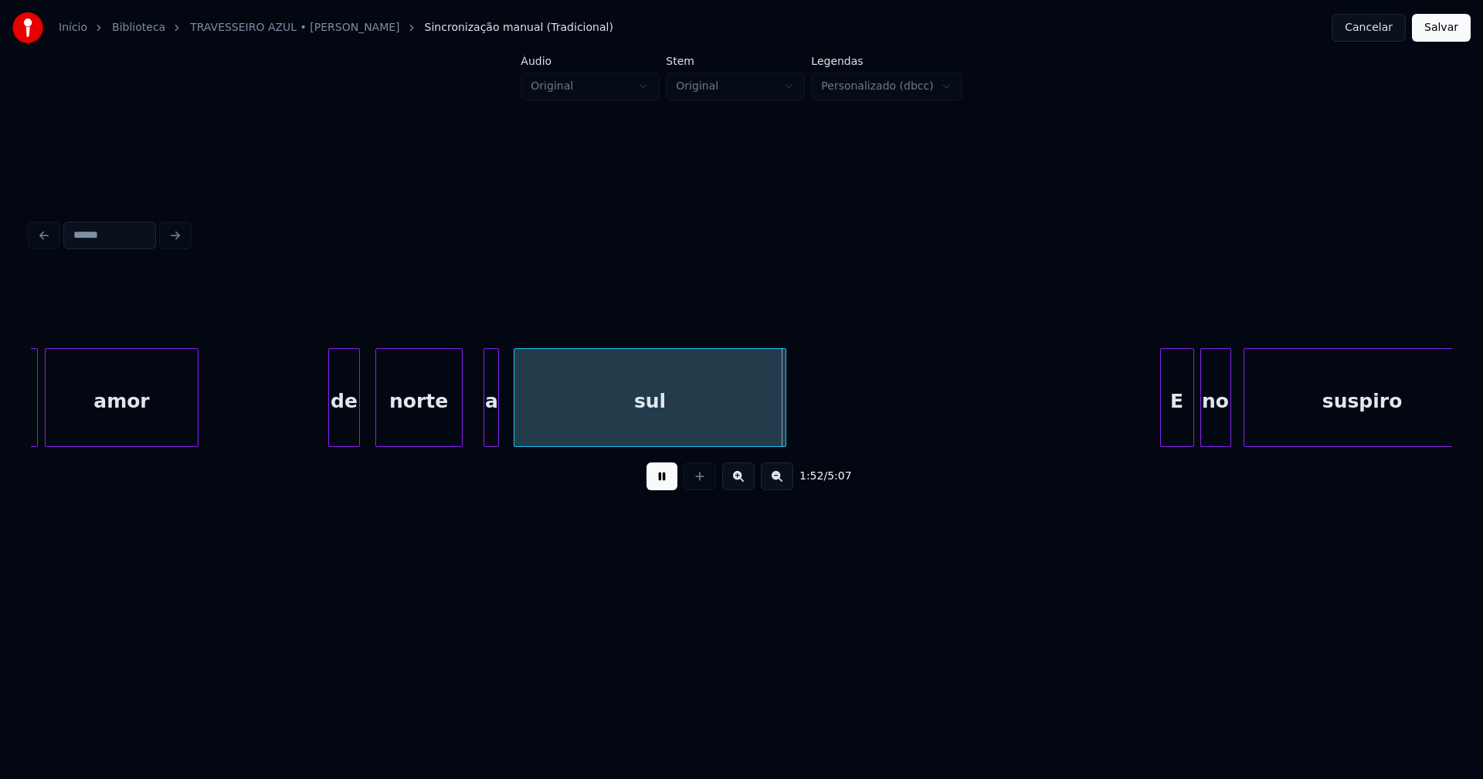
click at [458, 443] on div "nosso amor de norte a sul E no suspiro" at bounding box center [741, 397] width 1421 height 99
click at [472, 432] on div at bounding box center [474, 397] width 5 height 97
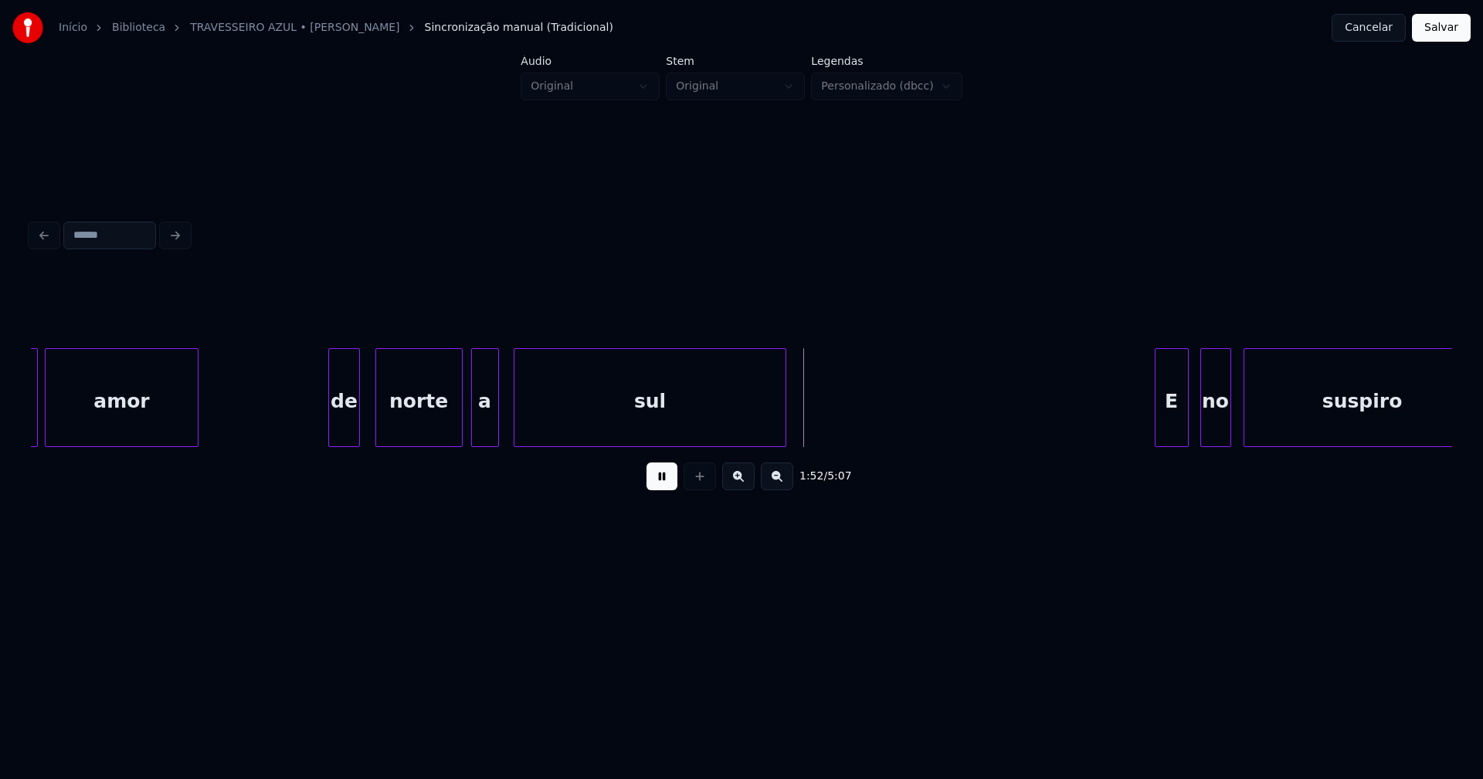
click at [1171, 434] on div "E" at bounding box center [1171, 401] width 32 height 105
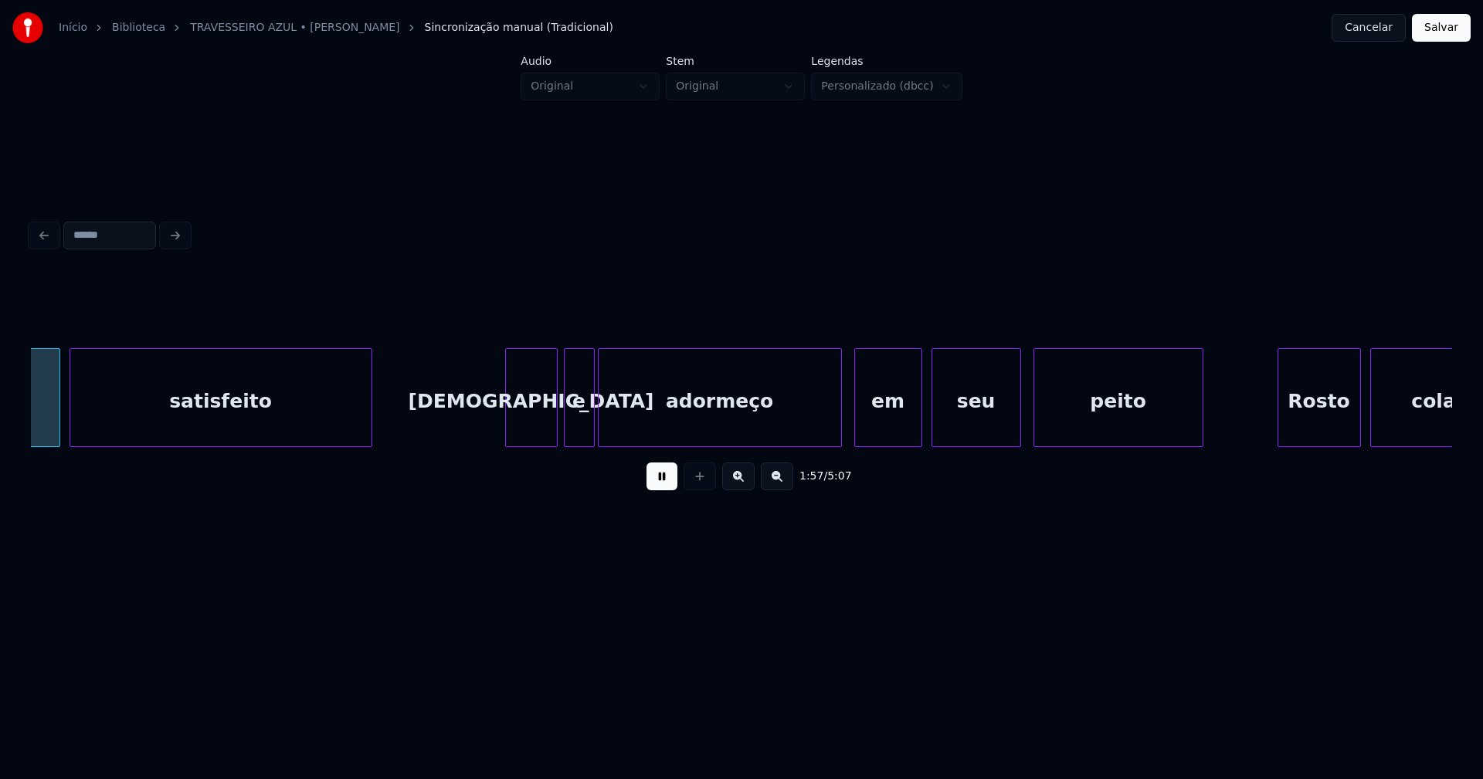
scroll to position [0, 18101]
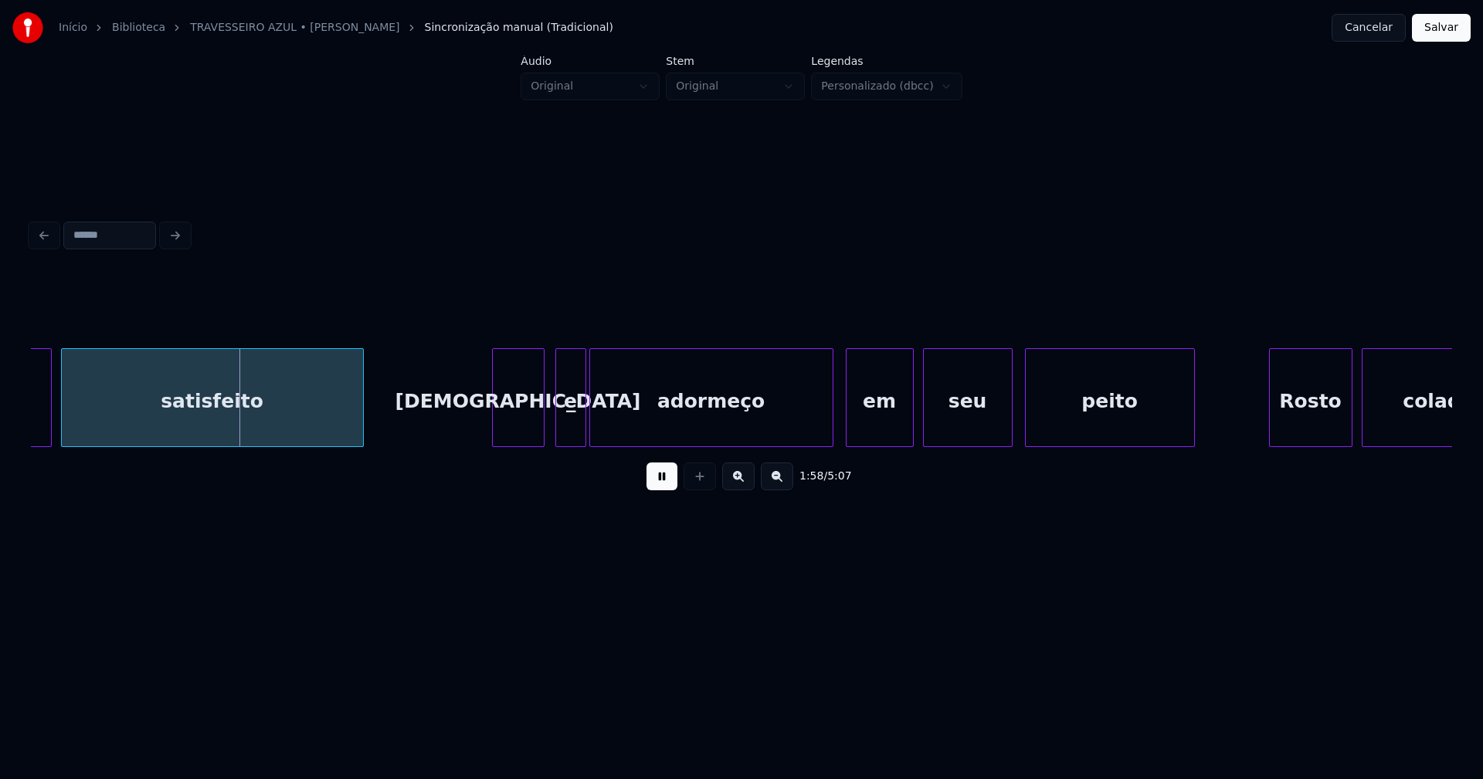
click at [516, 431] on div "[DEMOGRAPHIC_DATA]" at bounding box center [518, 401] width 51 height 105
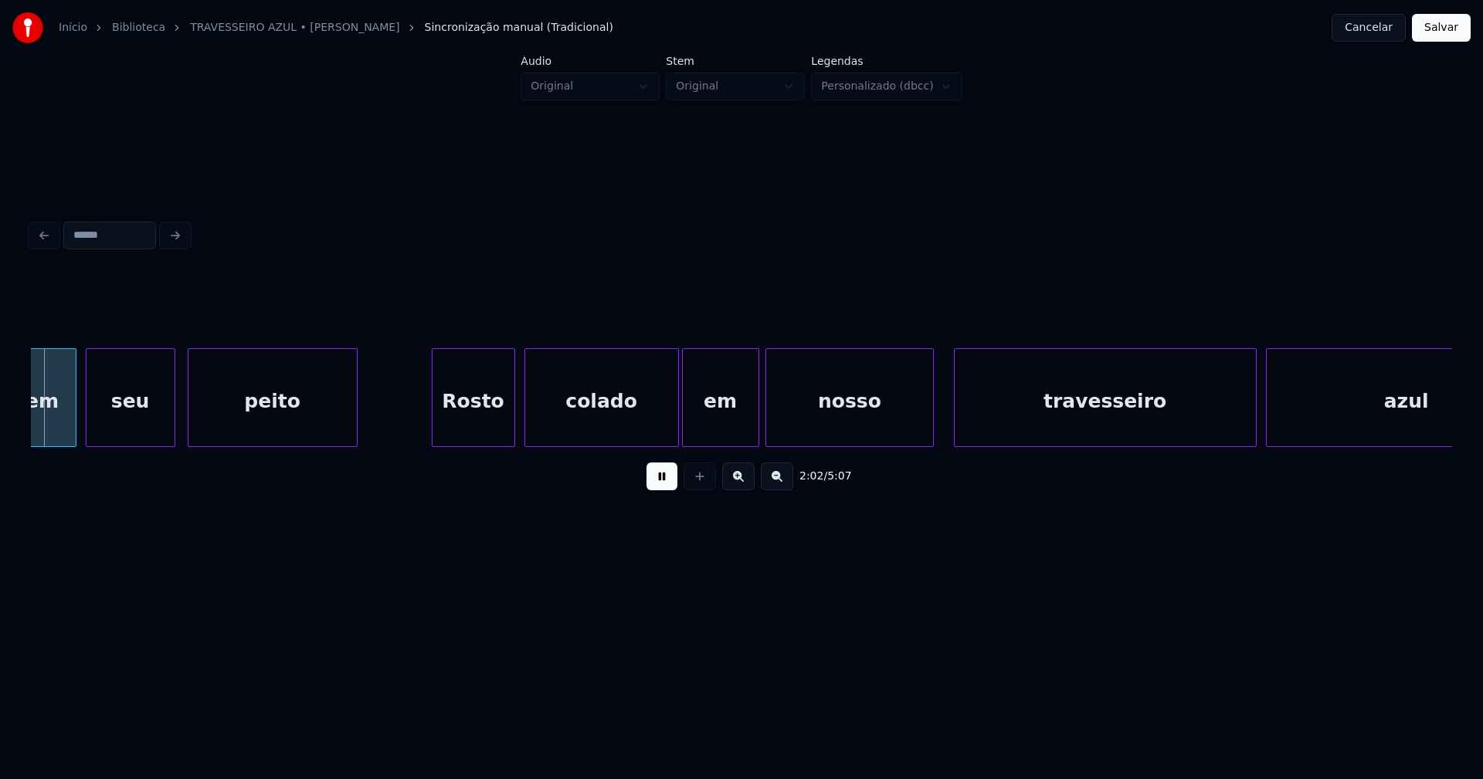
scroll to position [0, 18967]
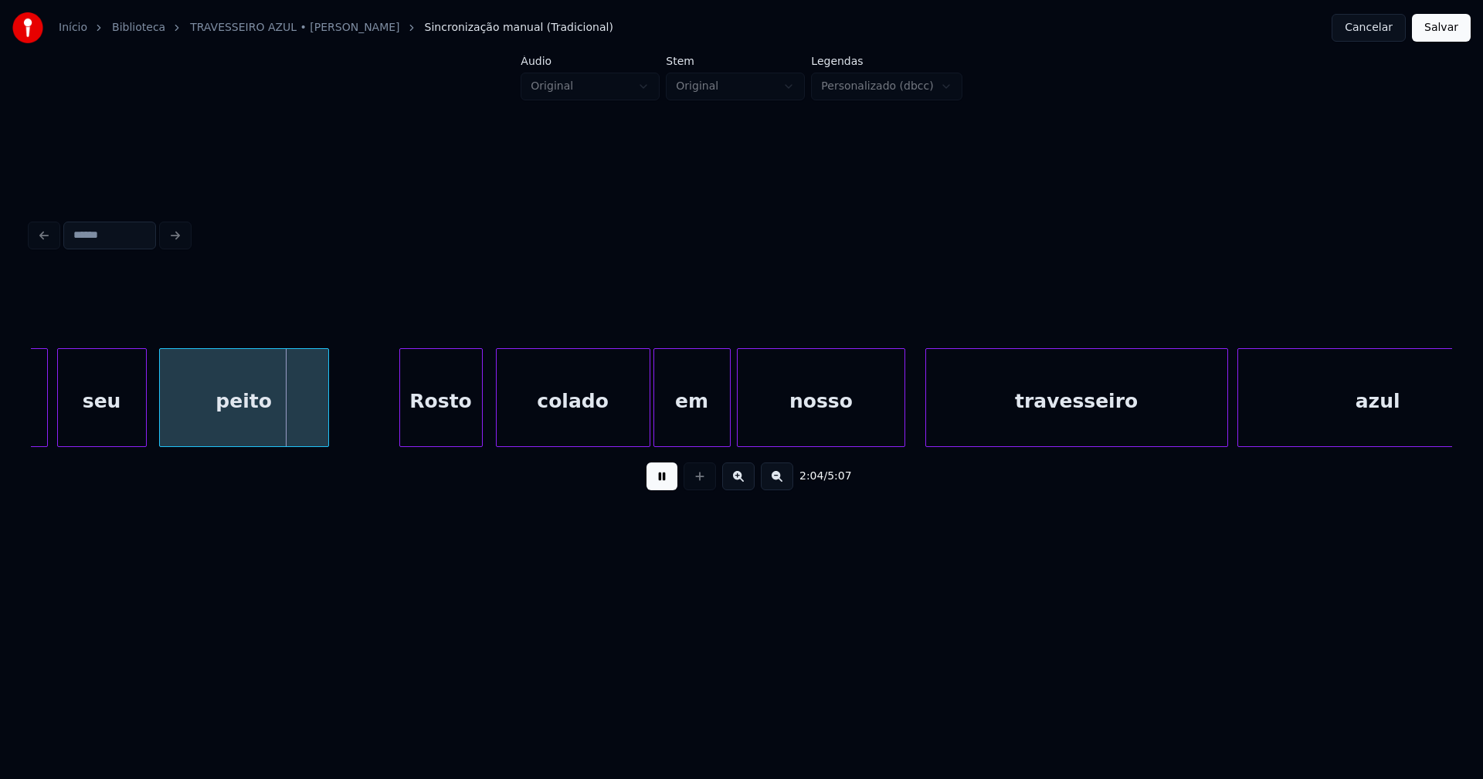
click at [453, 427] on div "Rosto" at bounding box center [441, 401] width 82 height 105
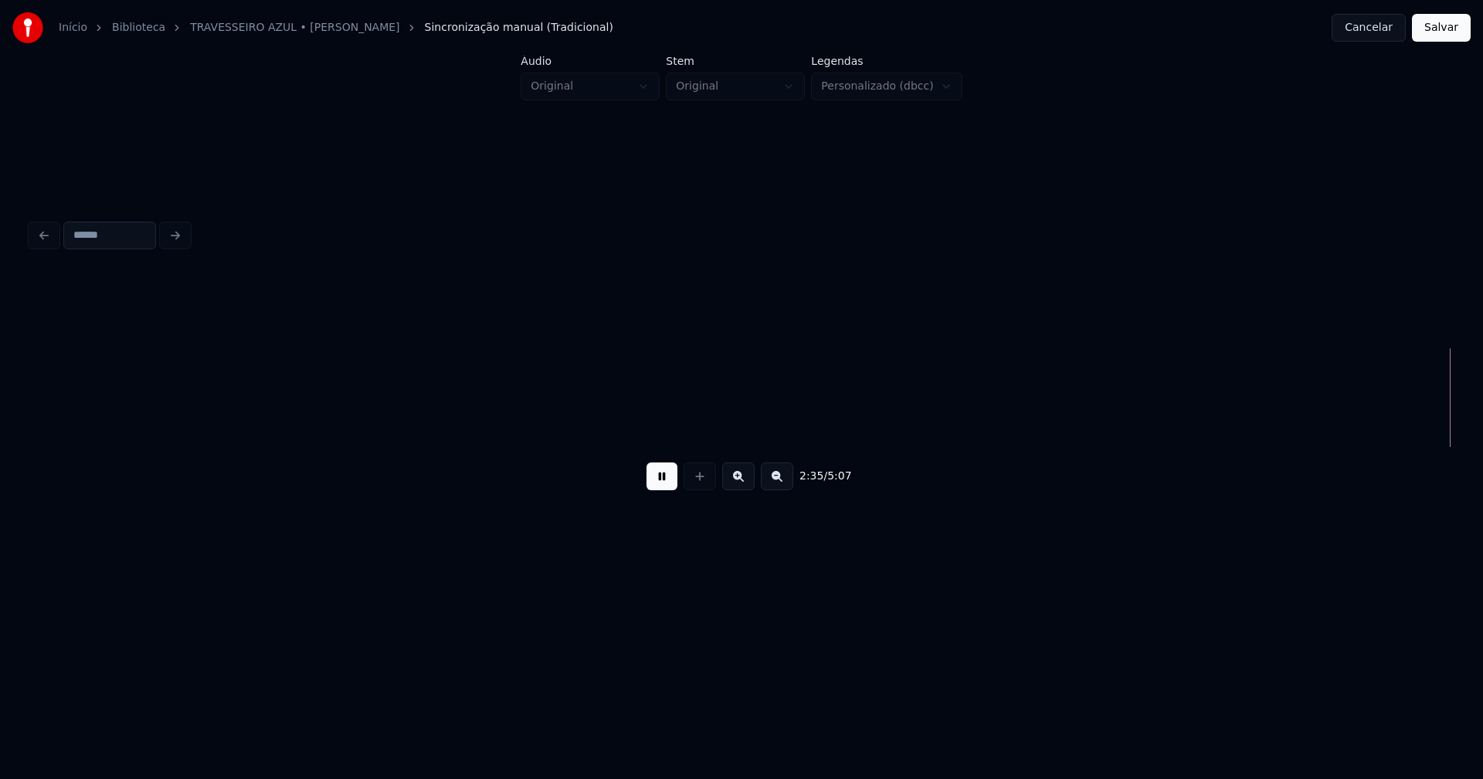
scroll to position [0, 24058]
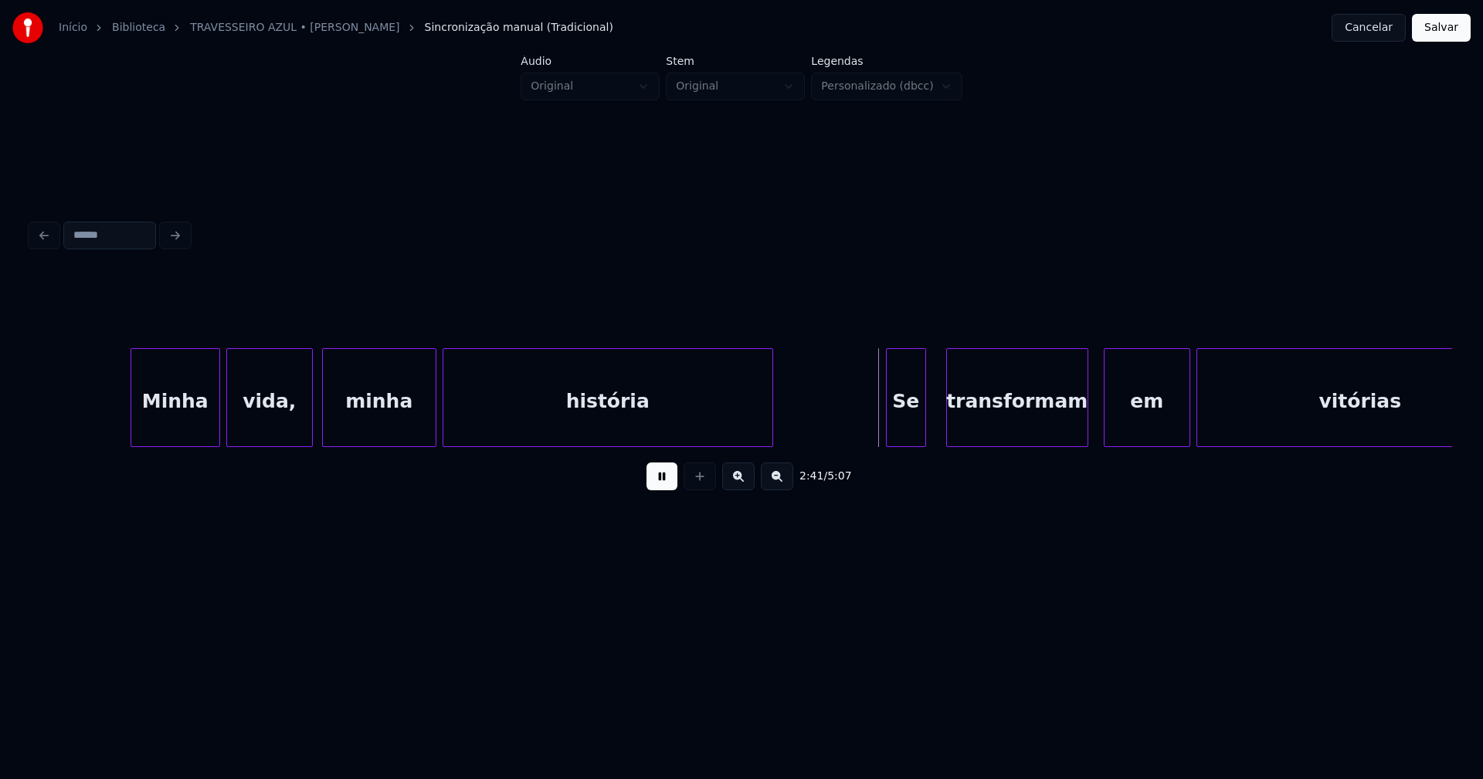
click at [907, 429] on div "Se" at bounding box center [905, 401] width 39 height 105
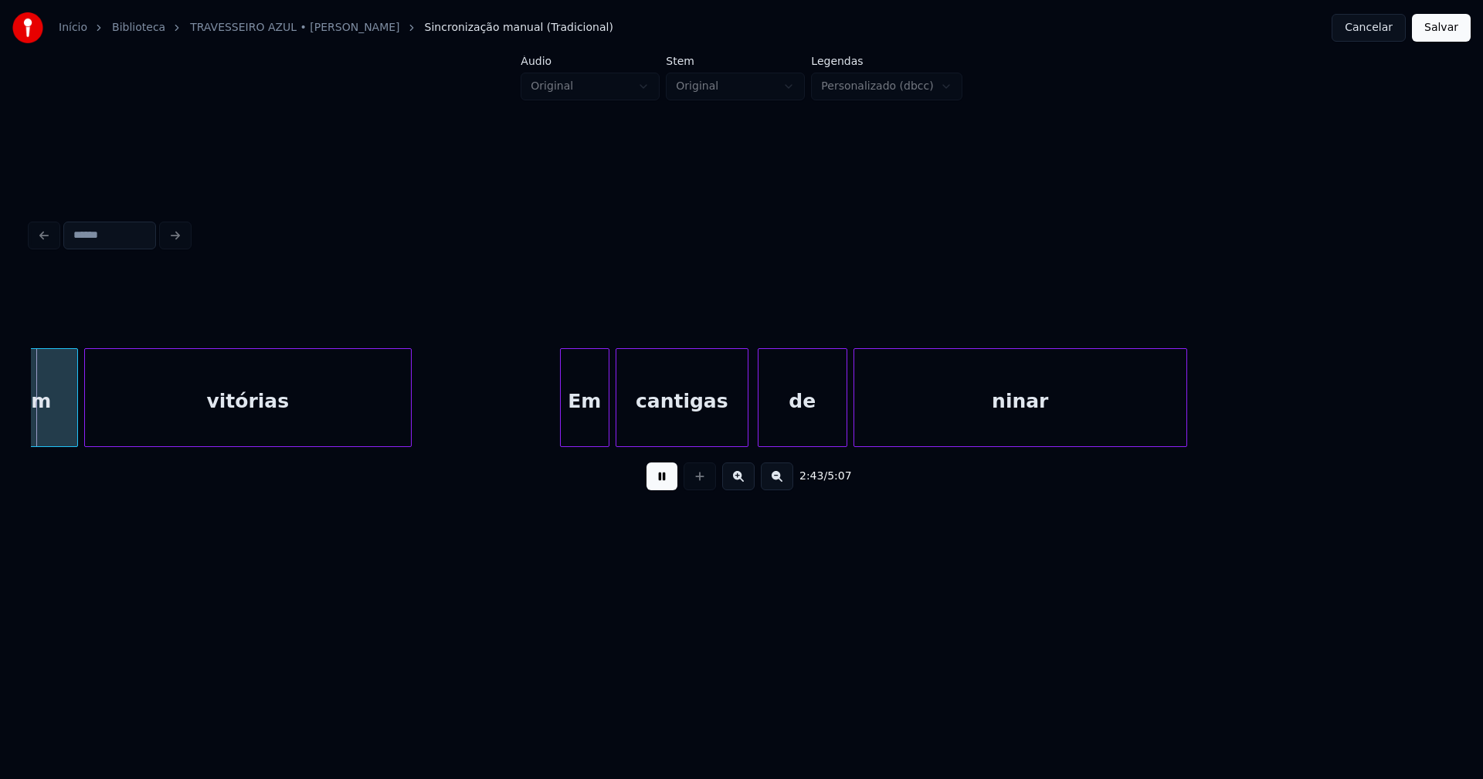
scroll to position [0, 25180]
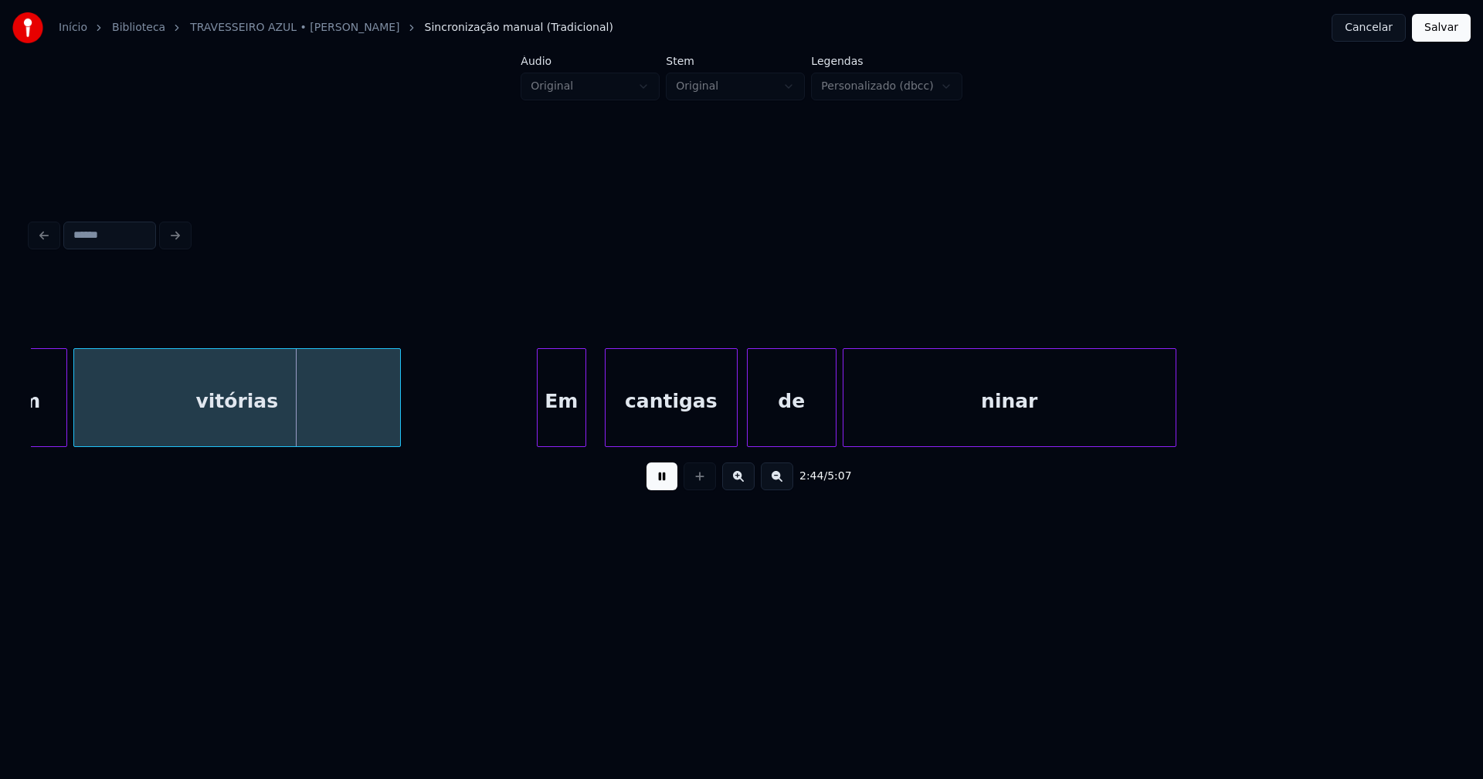
click at [561, 429] on div "Em" at bounding box center [561, 401] width 48 height 105
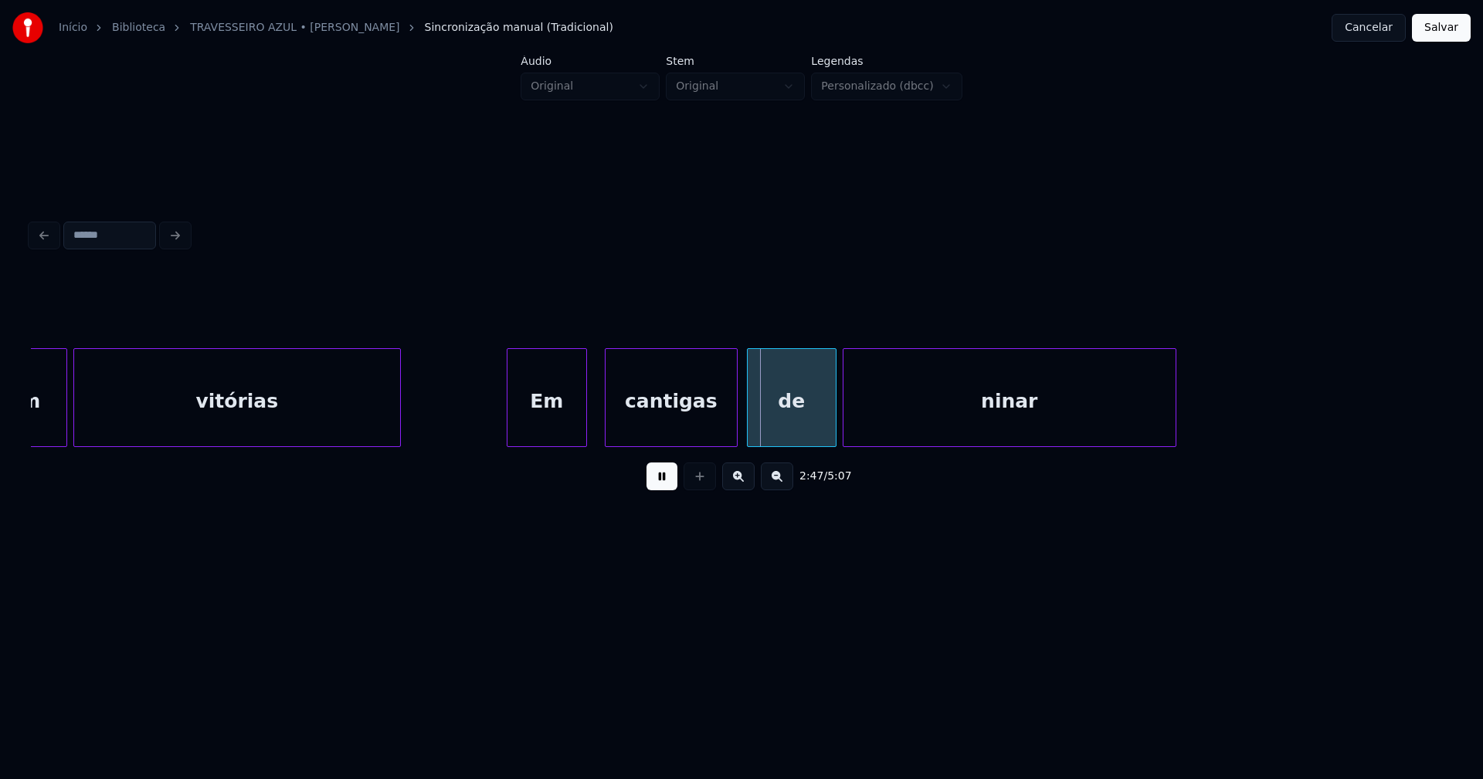
click at [510, 430] on div at bounding box center [509, 397] width 5 height 97
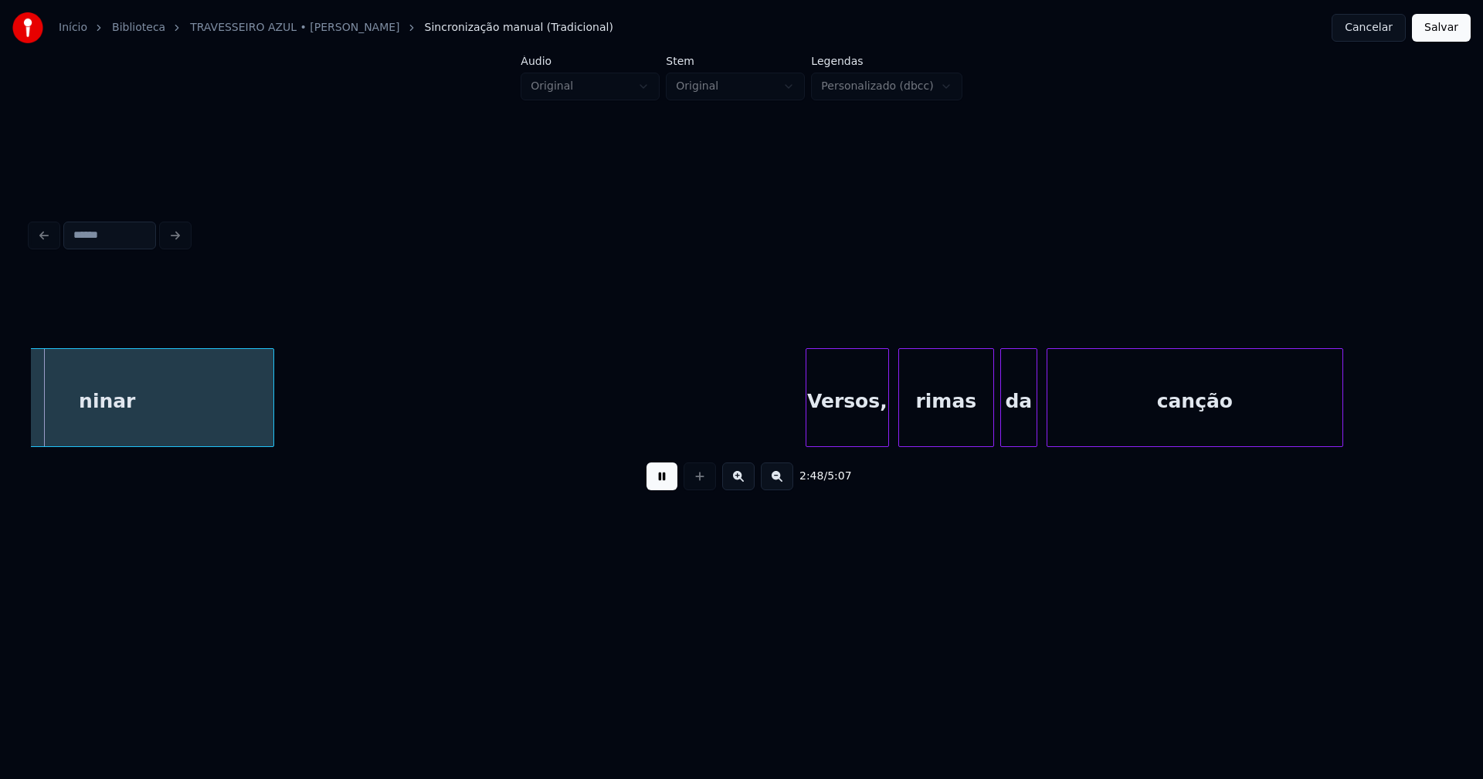
scroll to position [0, 26112]
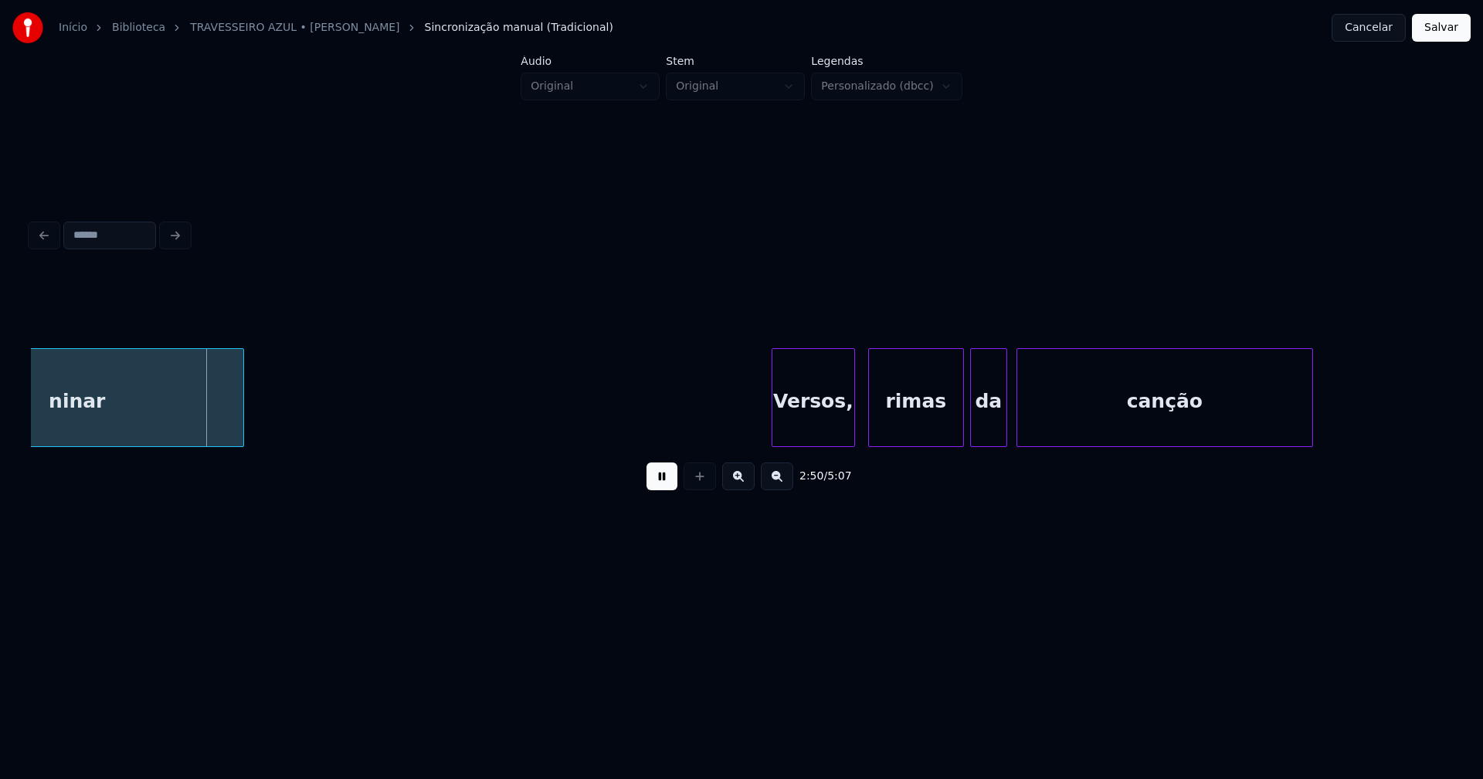
click at [825, 424] on div "Versos," at bounding box center [813, 401] width 82 height 105
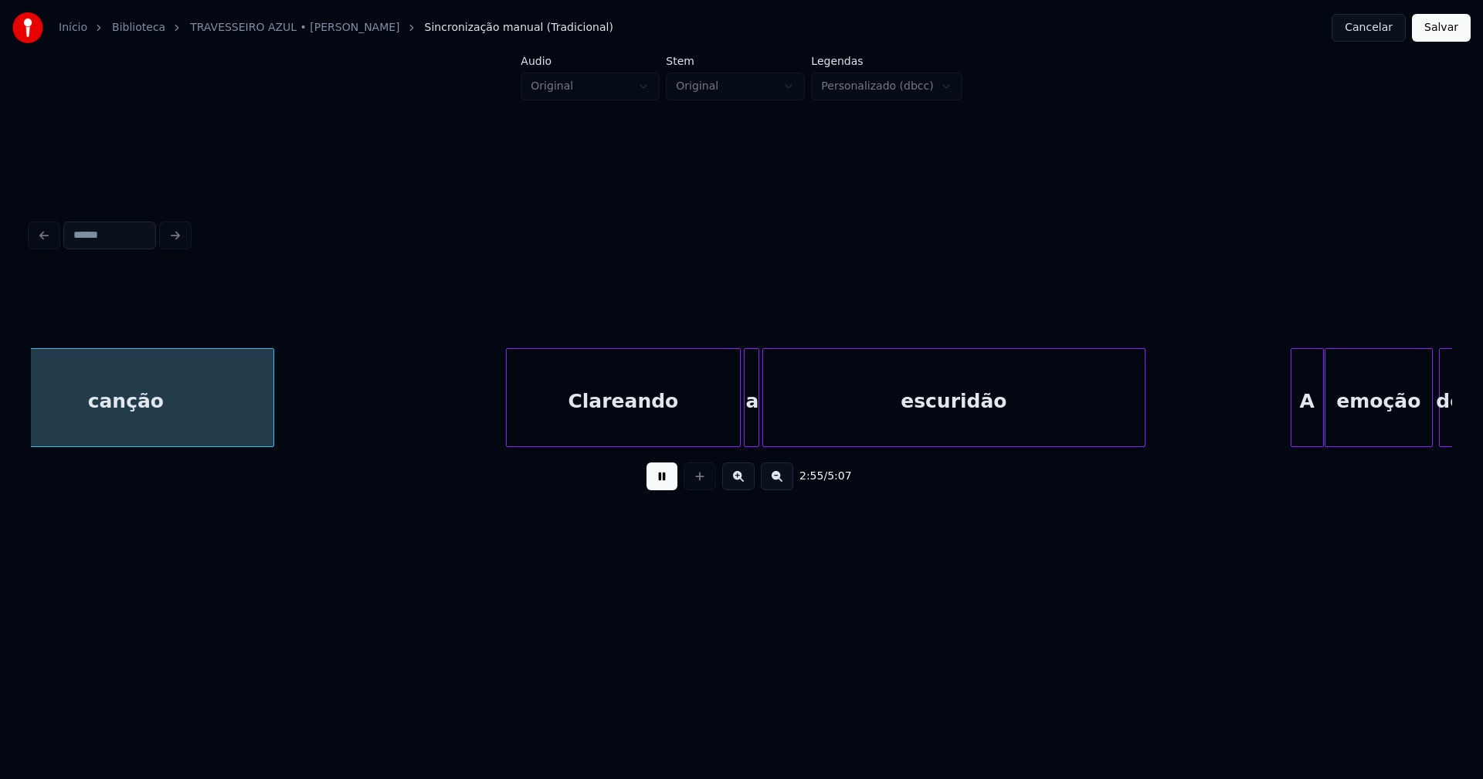
scroll to position [0, 27153]
click at [664, 420] on div "Clareando" at bounding box center [615, 401] width 233 height 105
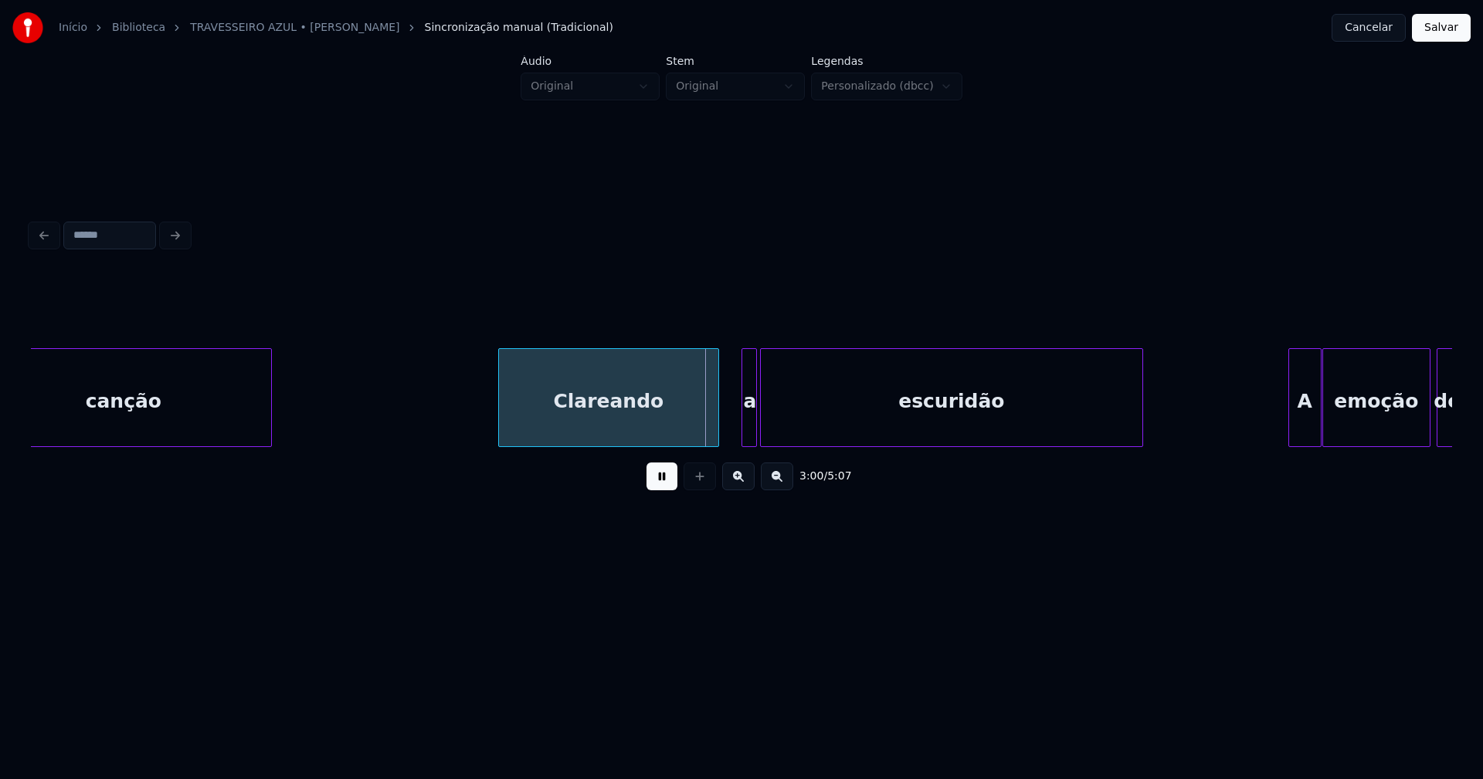
click at [716, 425] on div at bounding box center [715, 397] width 5 height 97
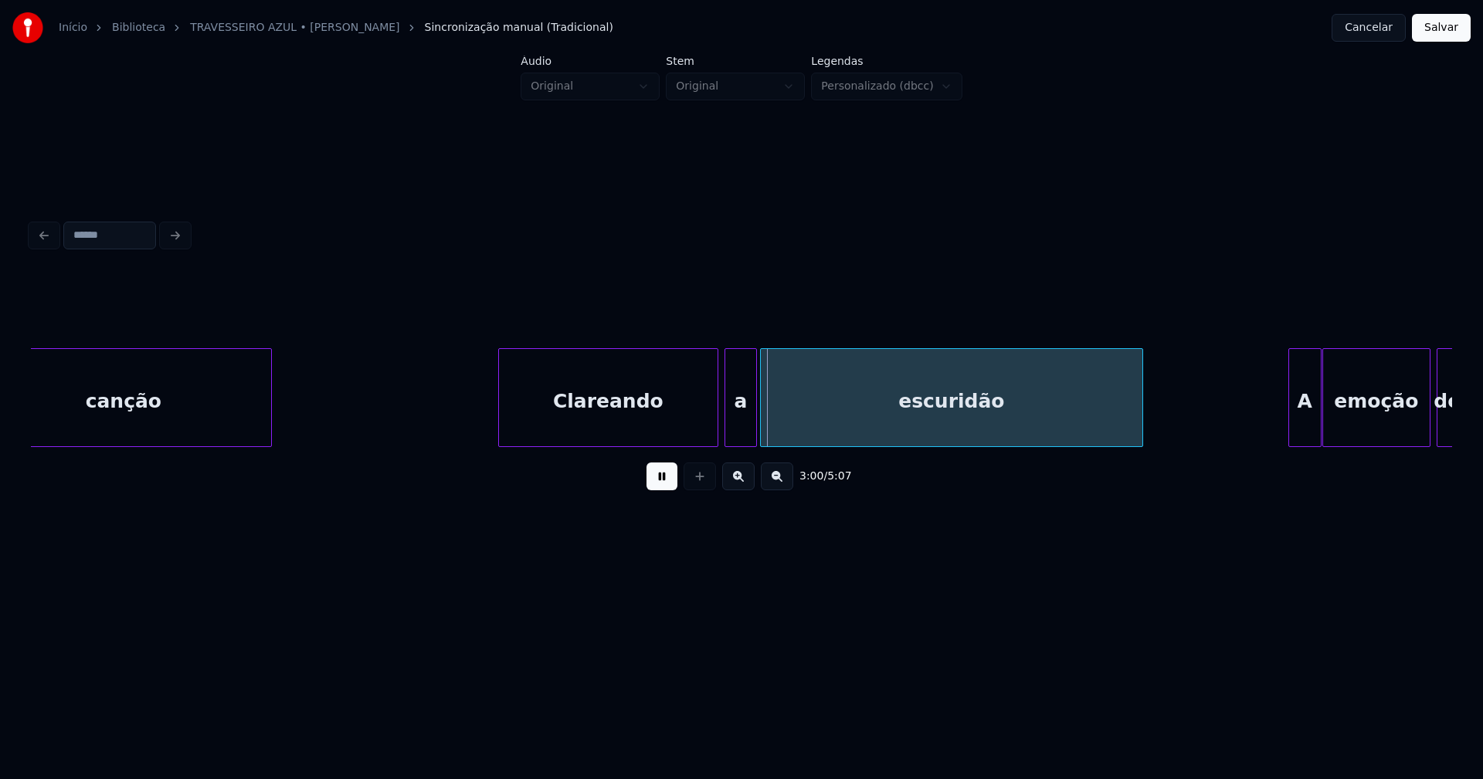
click at [726, 431] on div at bounding box center [727, 397] width 5 height 97
click at [778, 422] on div at bounding box center [779, 397] width 5 height 97
click at [767, 424] on div at bounding box center [766, 397] width 5 height 97
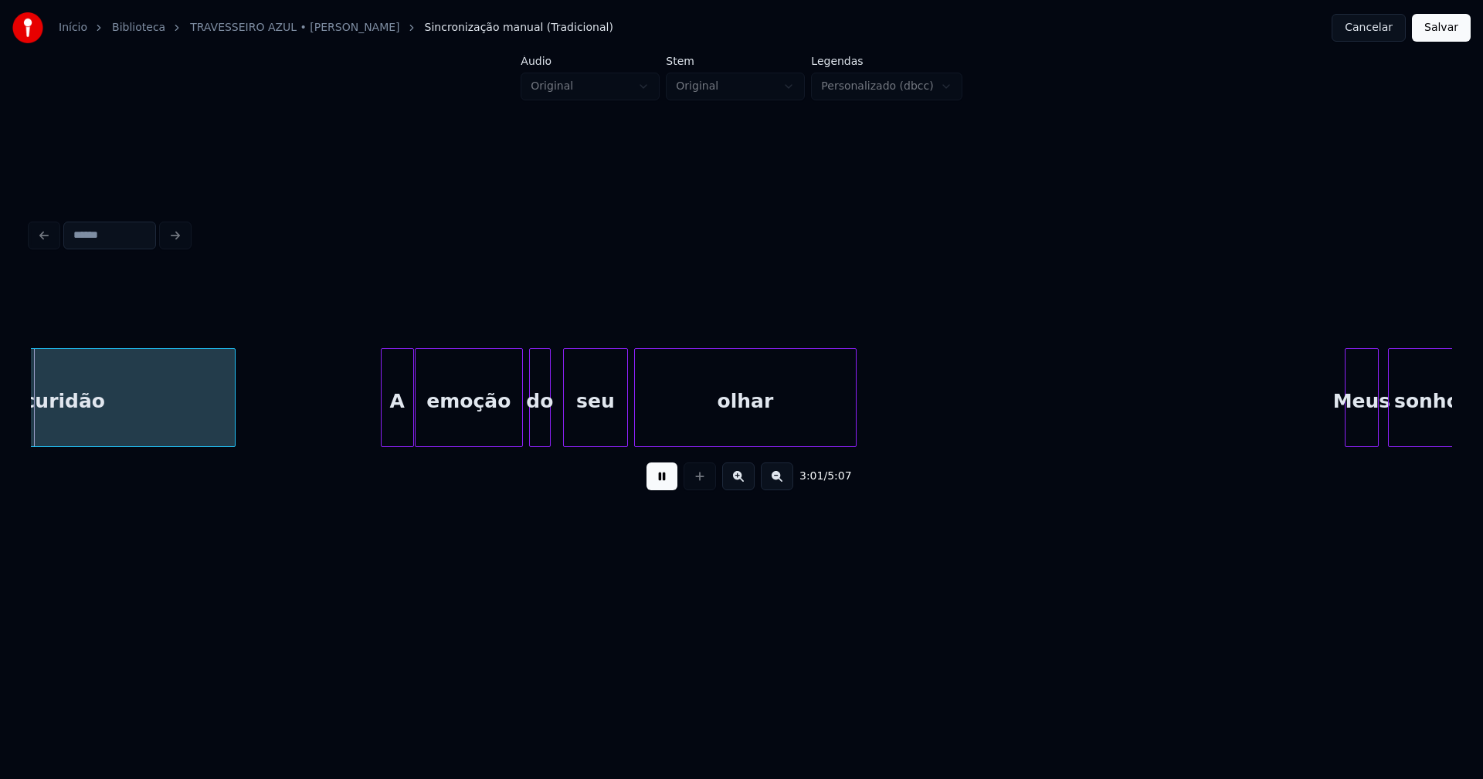
scroll to position [0, 28071]
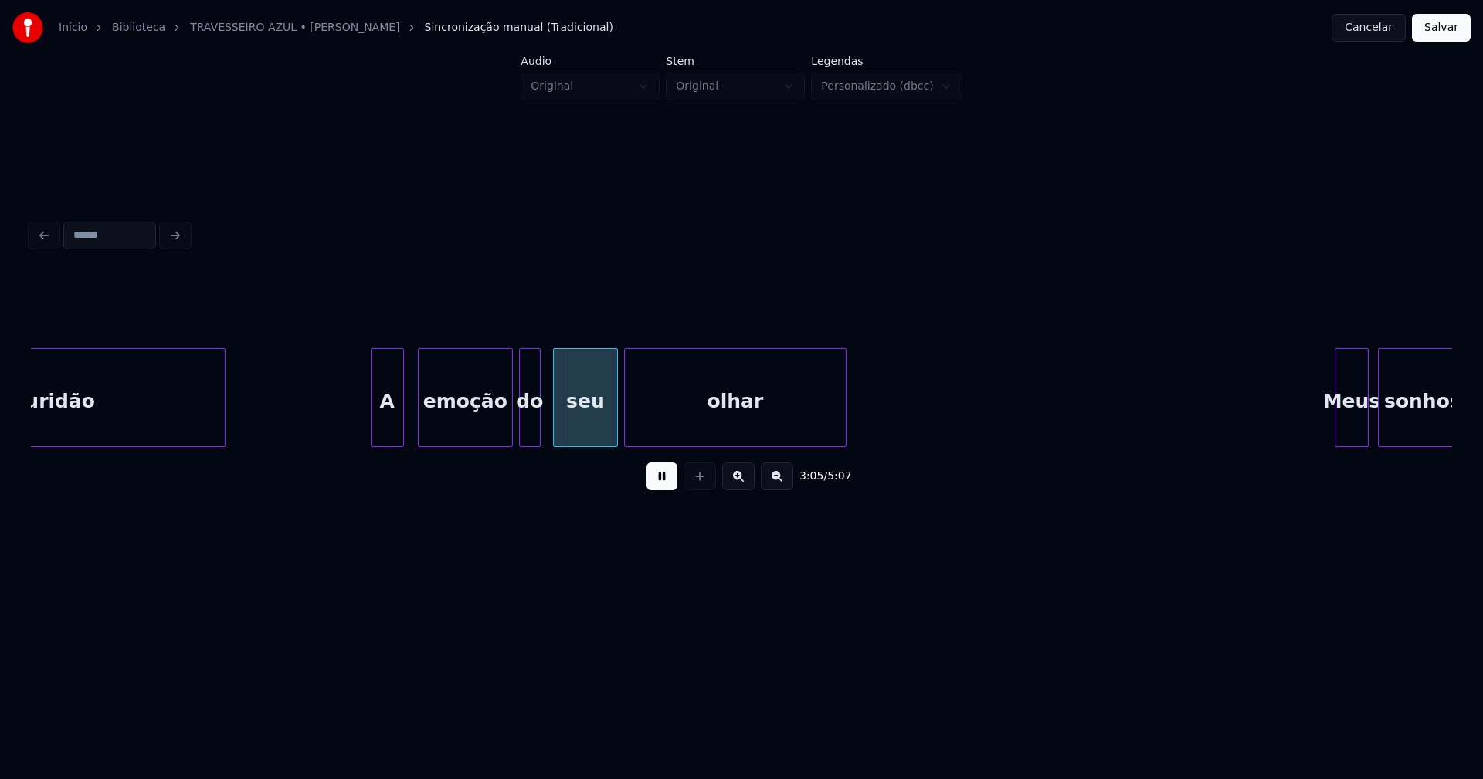
click at [422, 429] on div at bounding box center [421, 397] width 5 height 97
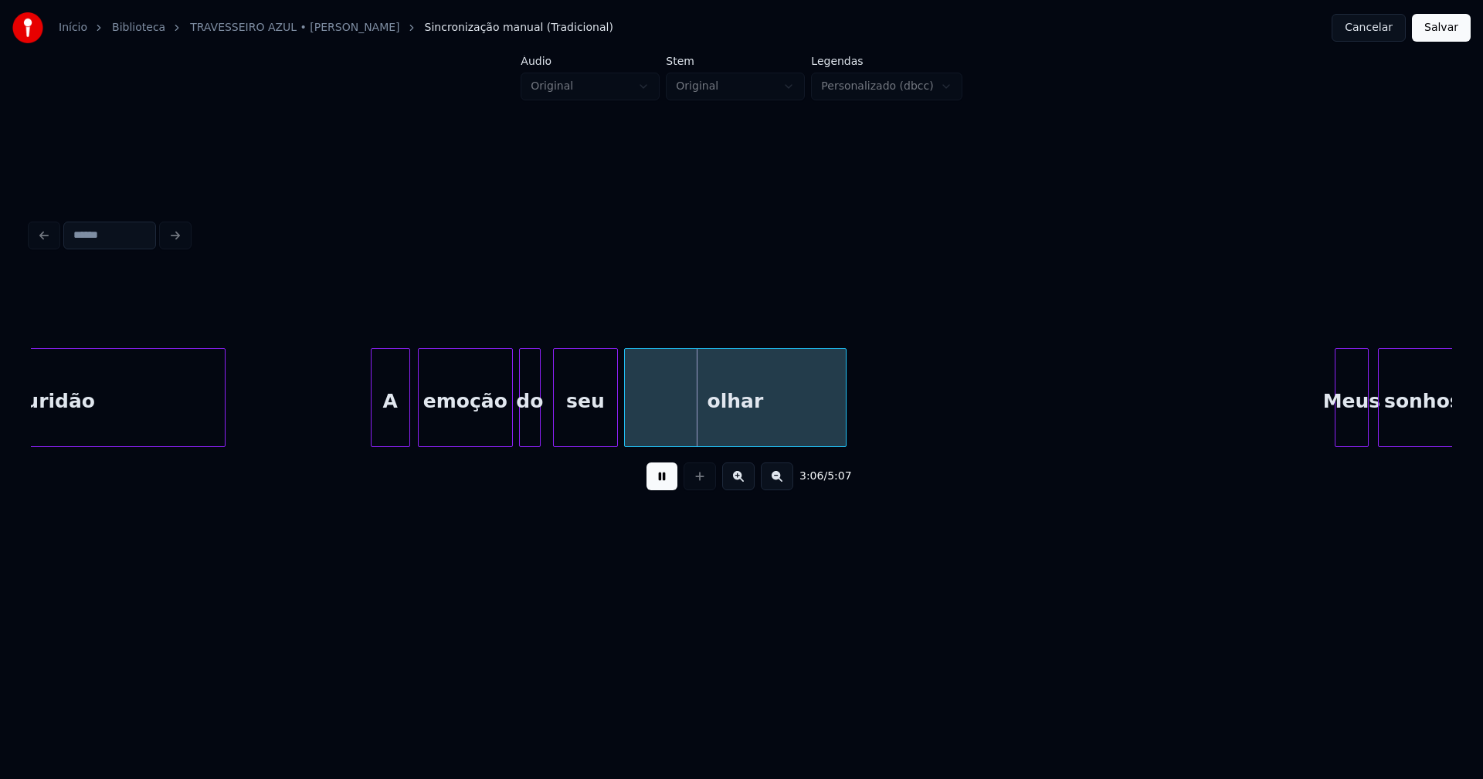
click at [408, 425] on div at bounding box center [407, 397] width 5 height 97
click at [566, 428] on div at bounding box center [566, 397] width 5 height 97
click at [556, 429] on div at bounding box center [554, 397] width 5 height 97
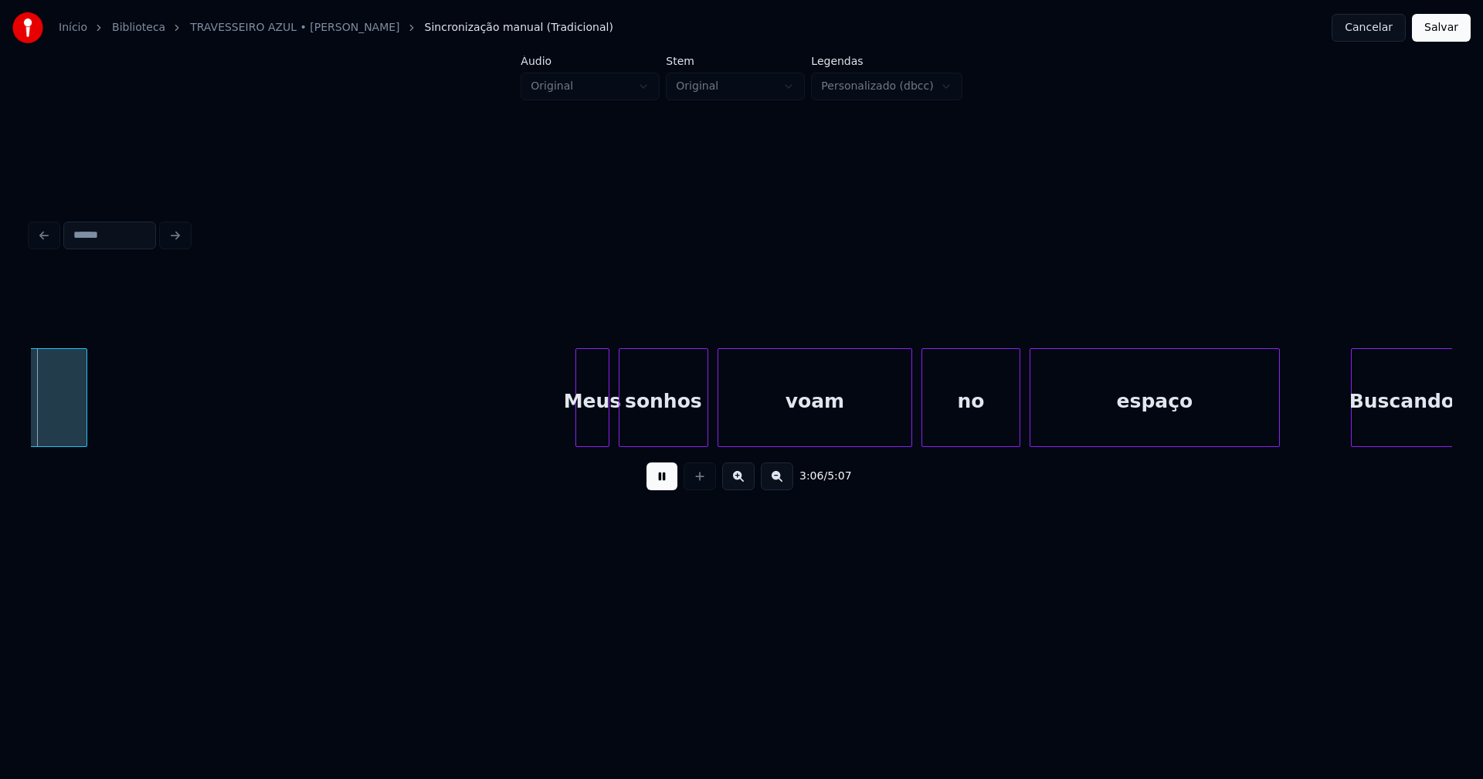
scroll to position [0, 28837]
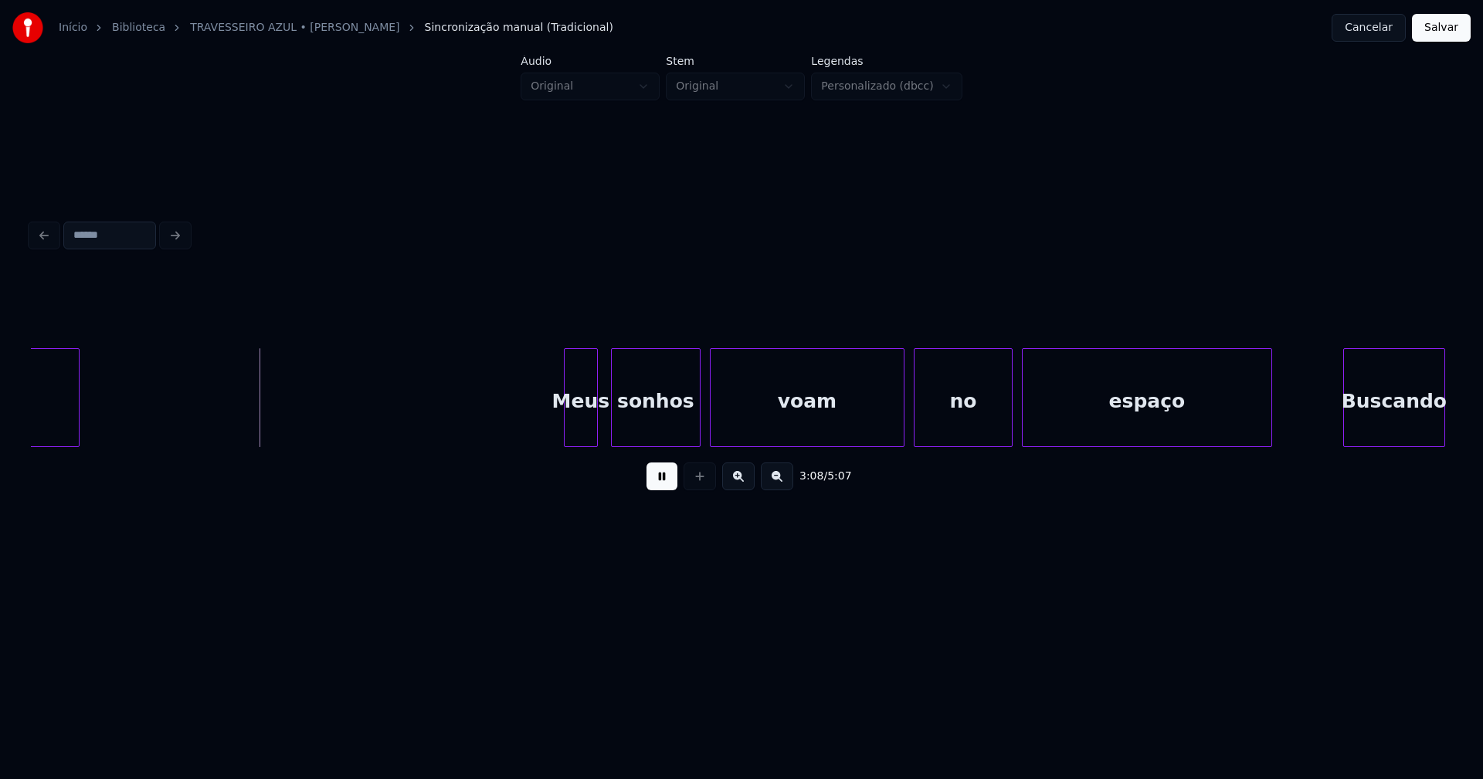
click at [581, 427] on div "Meus" at bounding box center [580, 401] width 32 height 105
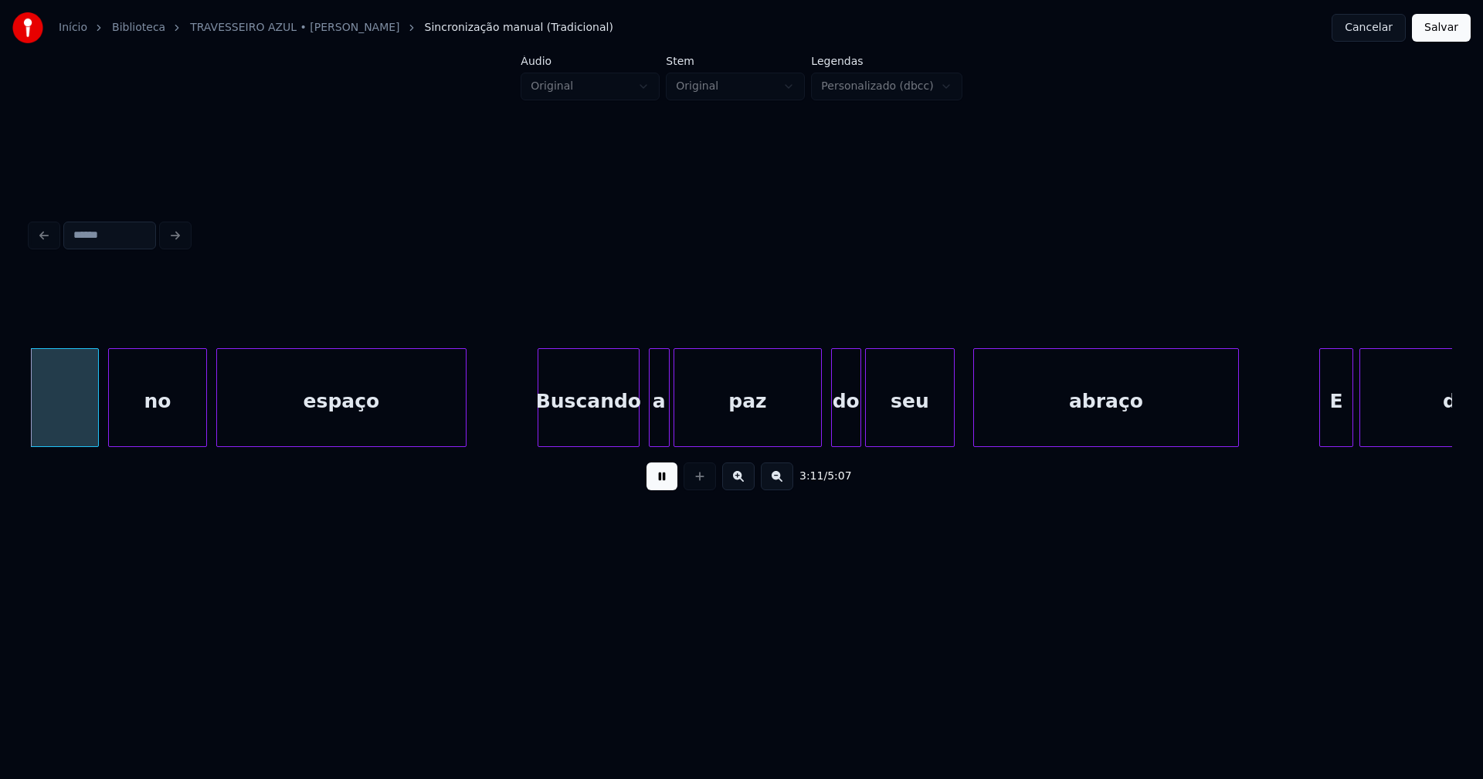
scroll to position [0, 29658]
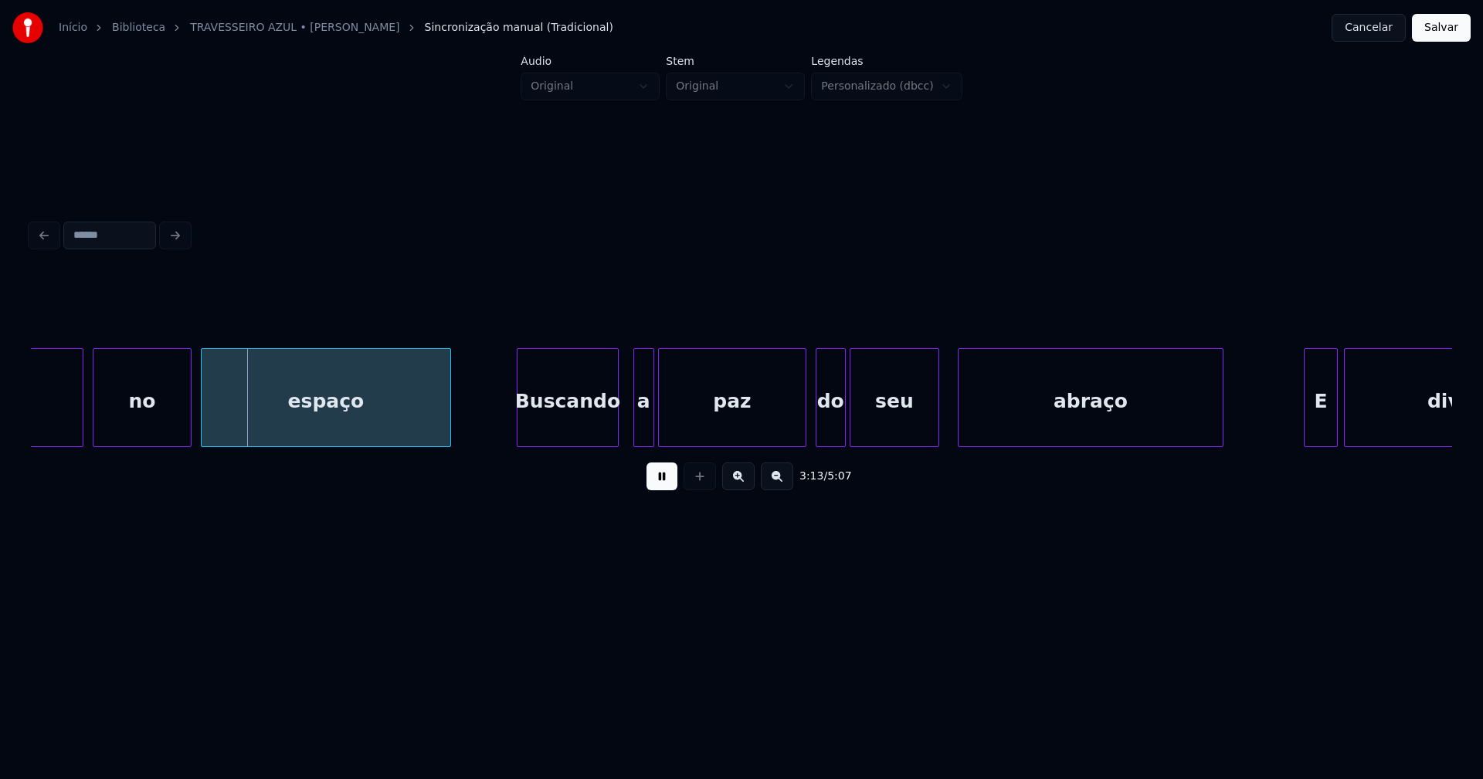
click at [578, 432] on div "Buscando" at bounding box center [567, 401] width 100 height 105
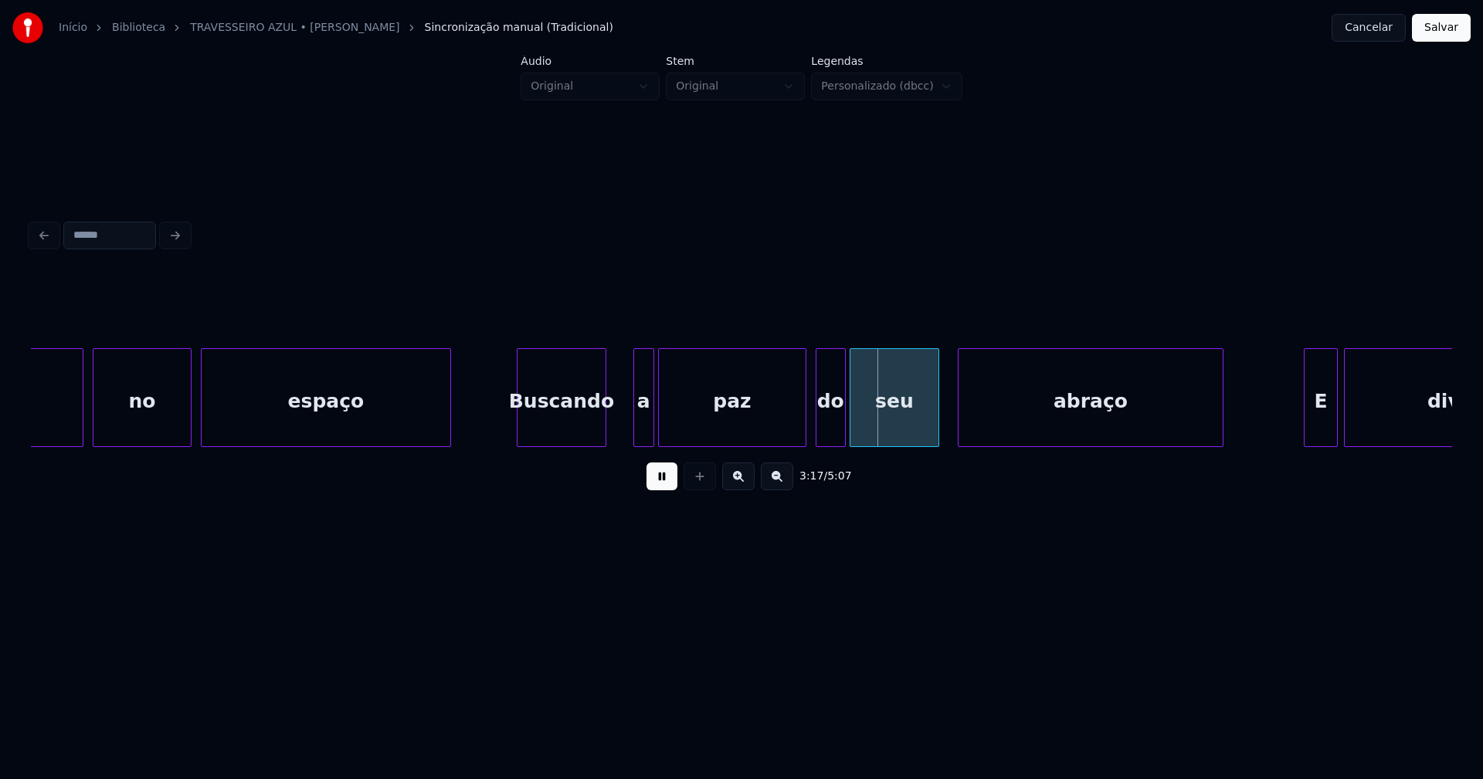
click at [604, 438] on div at bounding box center [603, 397] width 5 height 97
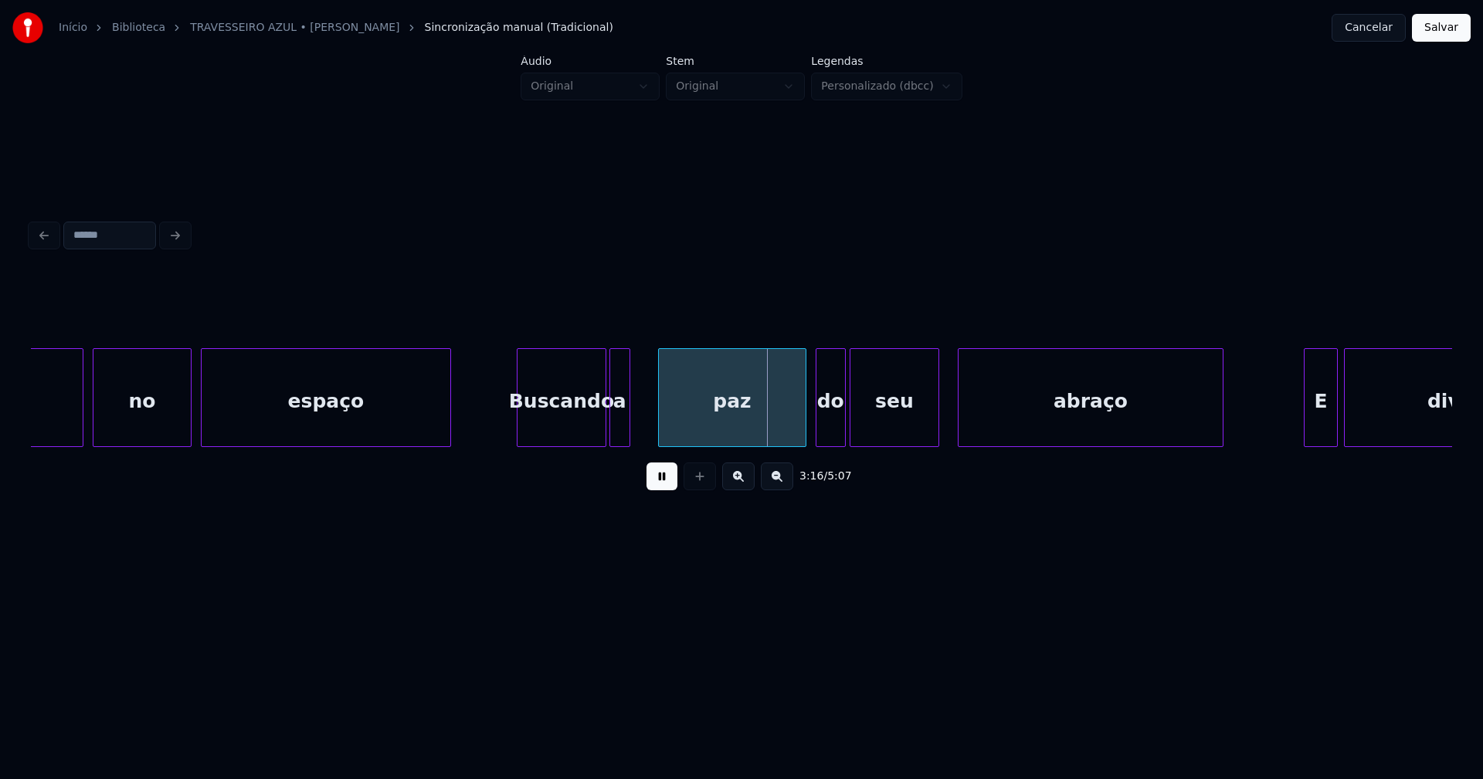
click at [617, 446] on div "espaço Buscando a paz do seu abraço E dividimos voam no" at bounding box center [741, 397] width 1421 height 99
click at [638, 422] on div at bounding box center [638, 397] width 5 height 97
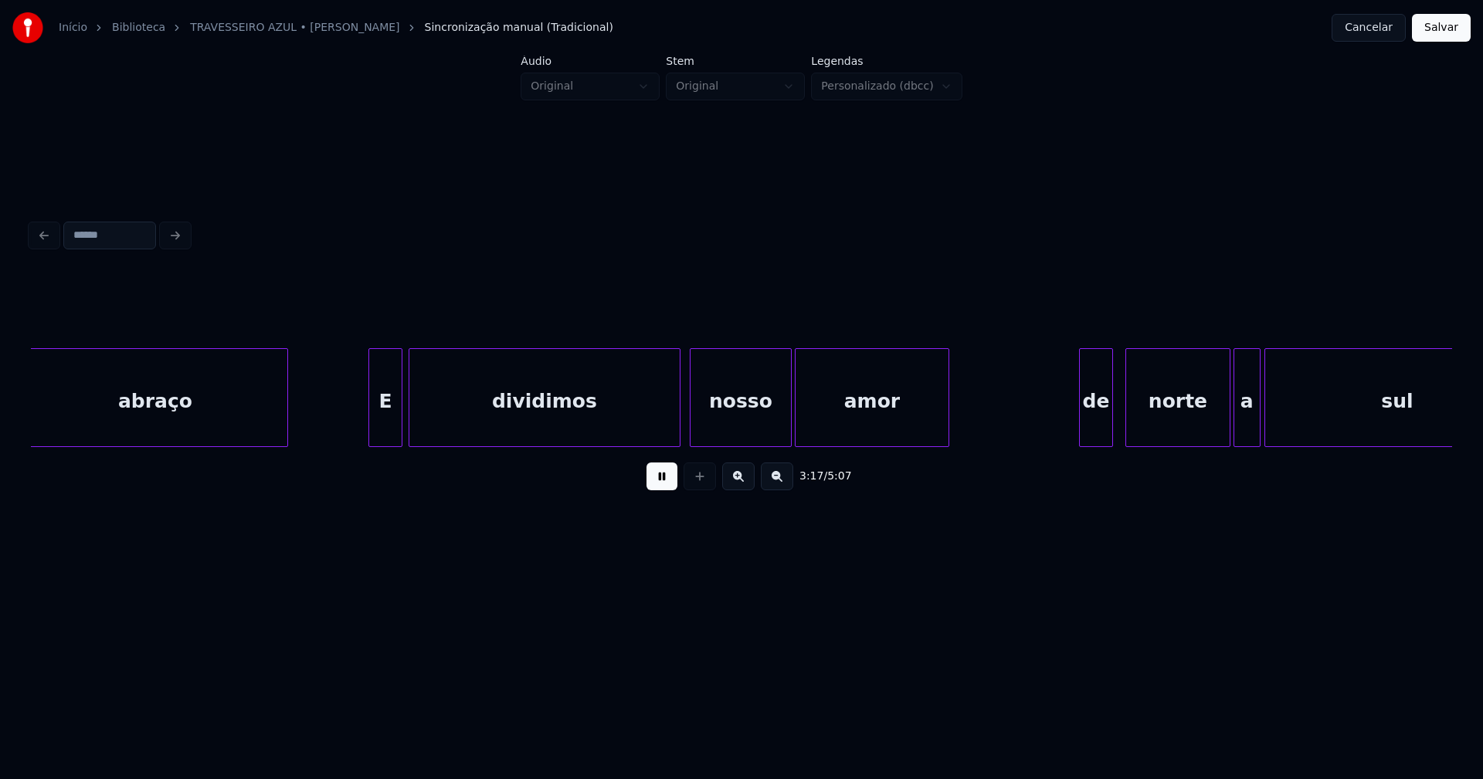
scroll to position [0, 30599]
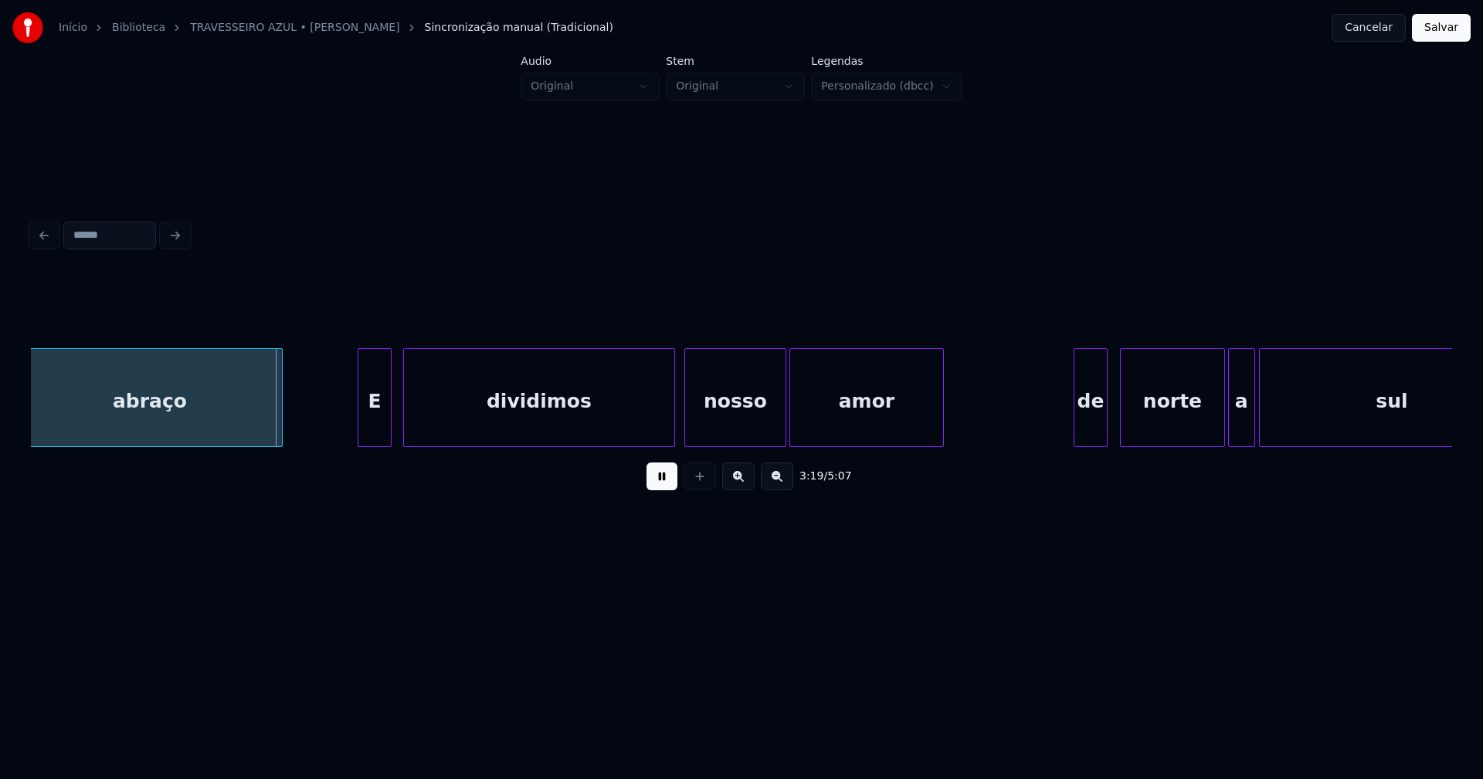
click at [374, 432] on div "E" at bounding box center [374, 401] width 32 height 105
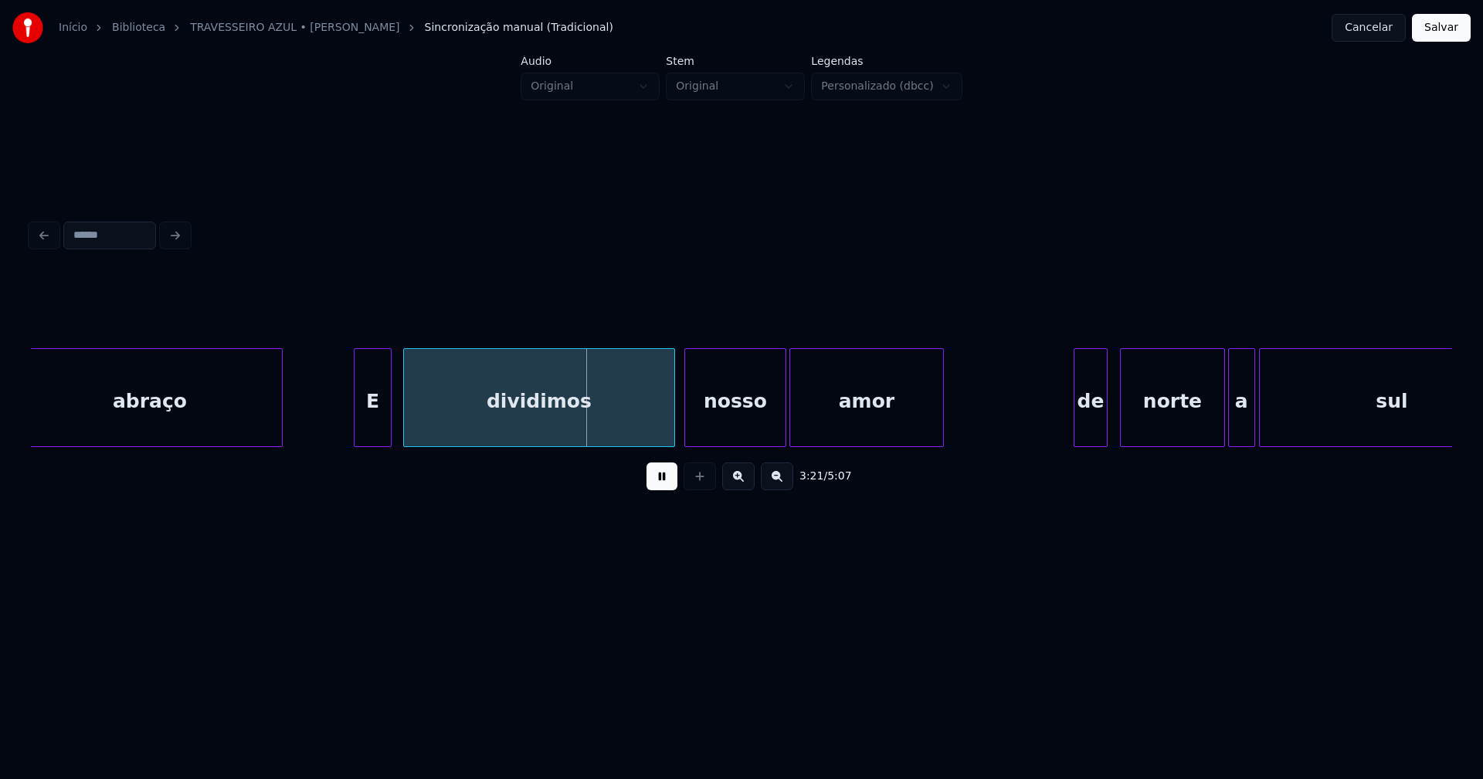
click at [355, 436] on div at bounding box center [356, 397] width 5 height 97
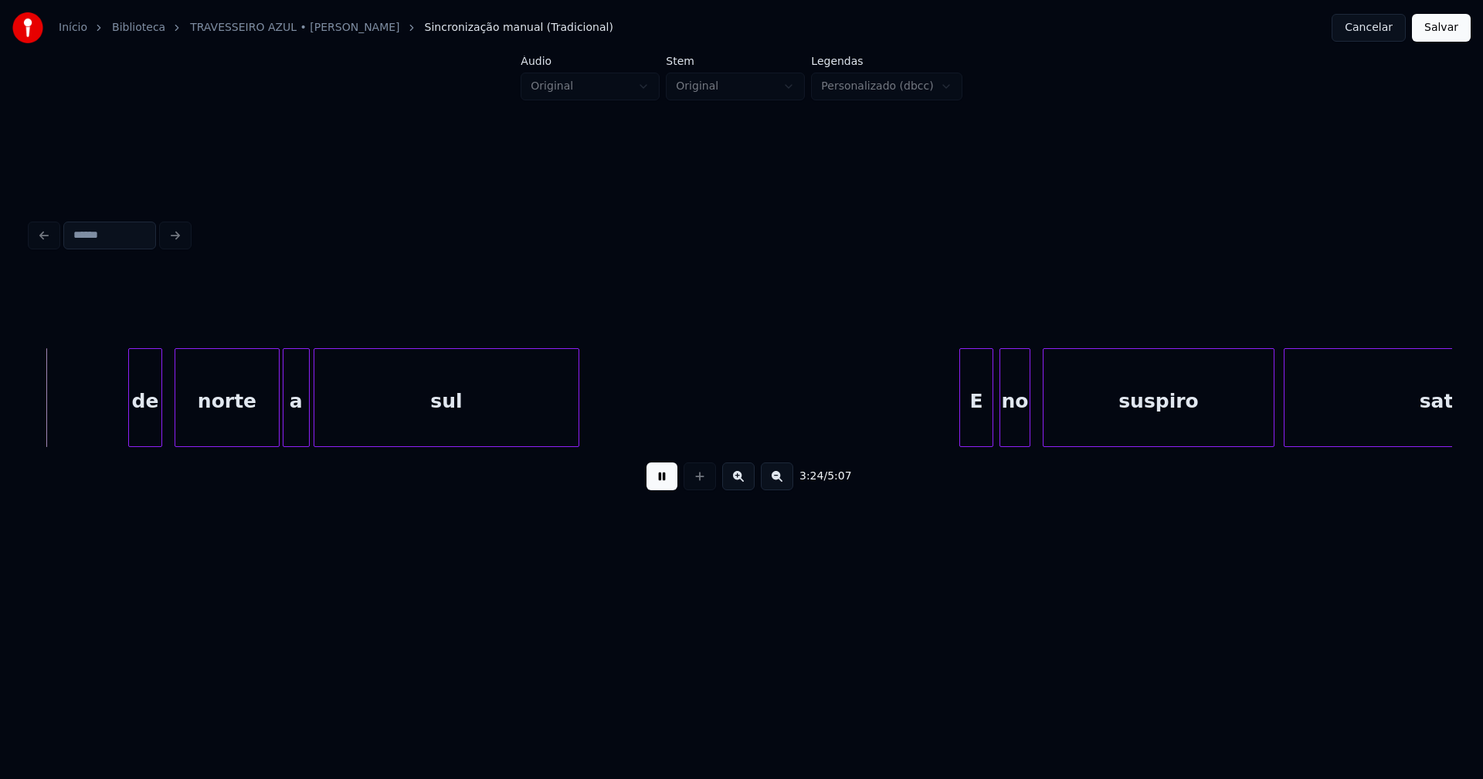
scroll to position [0, 31572]
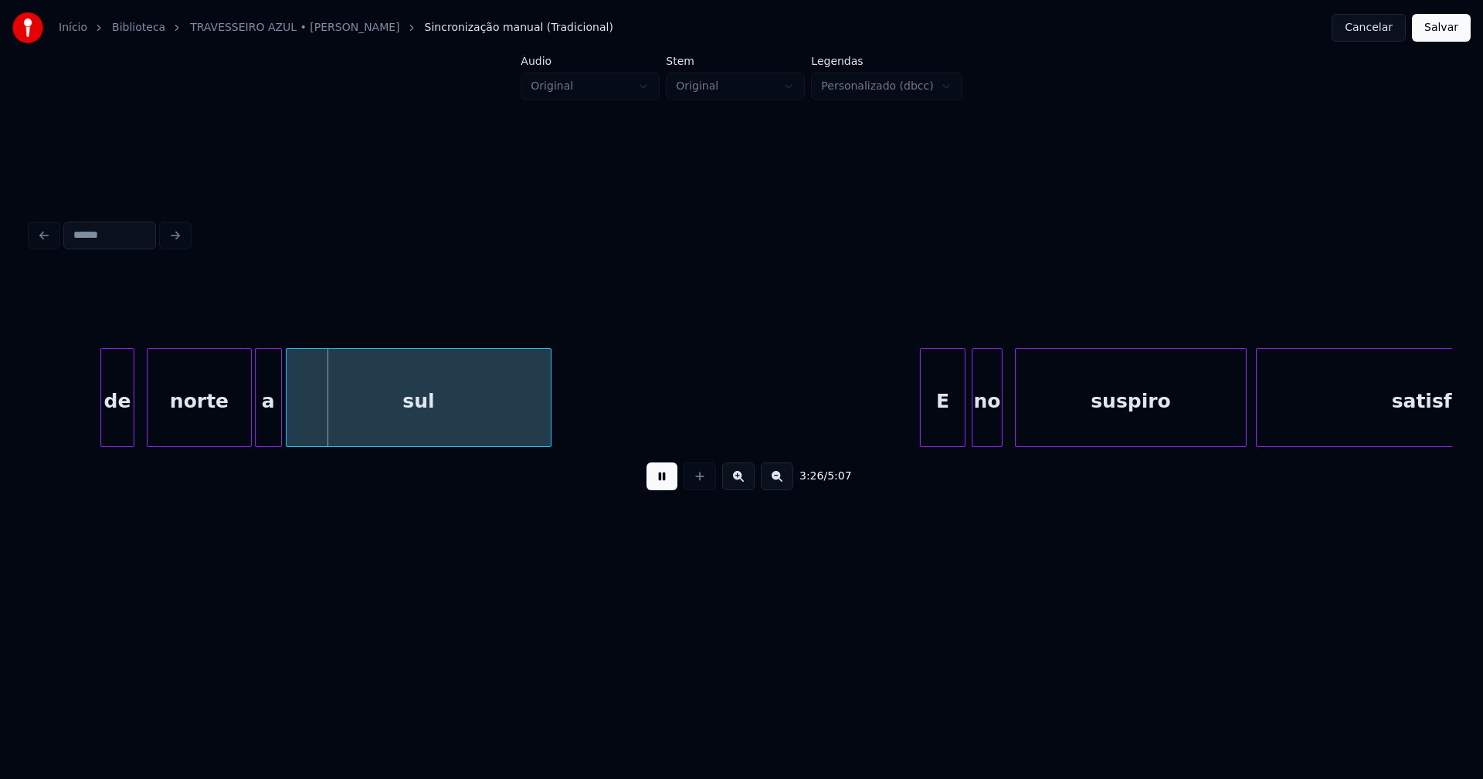
click at [920, 432] on div at bounding box center [922, 397] width 5 height 97
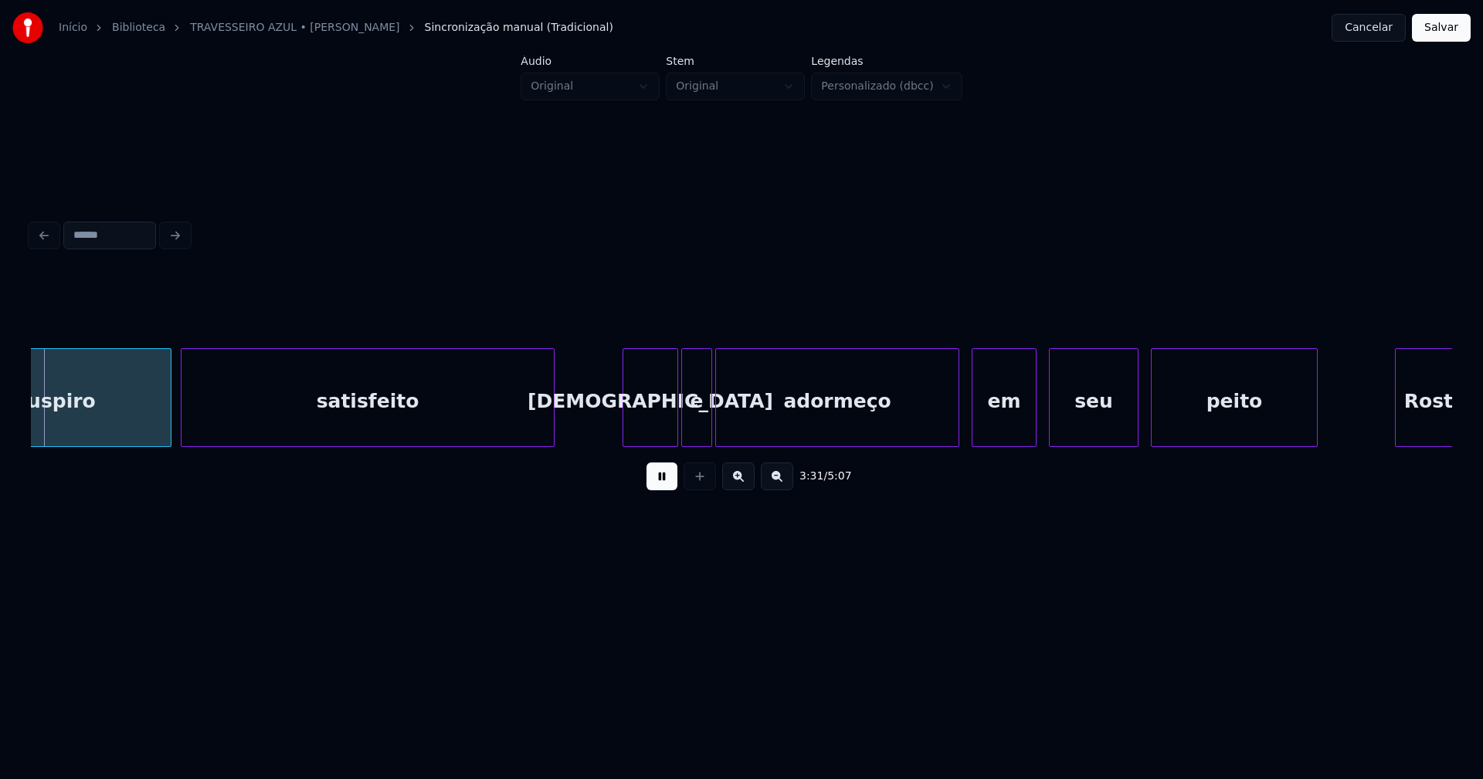
scroll to position [0, 32649]
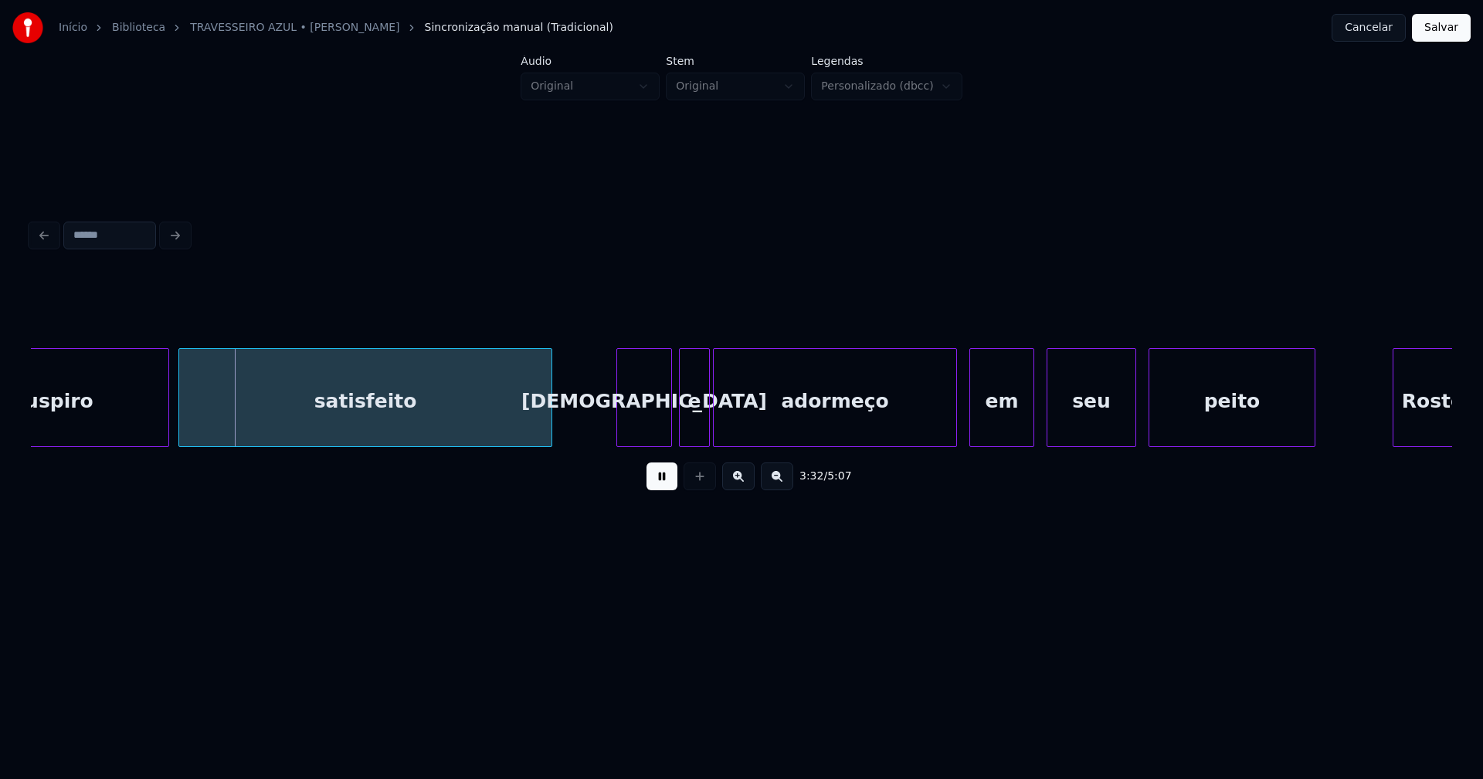
click at [649, 425] on div "[DEMOGRAPHIC_DATA]" at bounding box center [644, 401] width 54 height 105
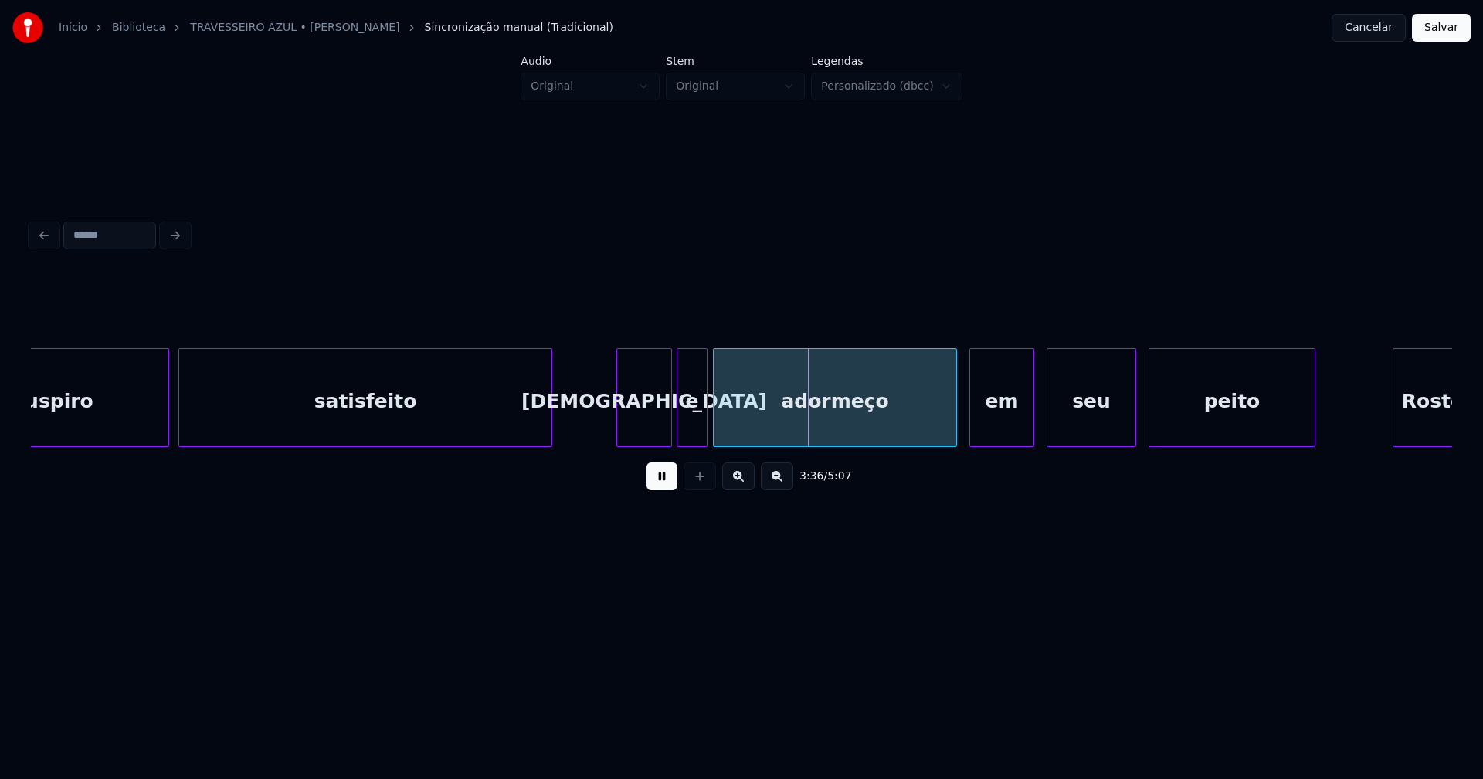
click at [690, 419] on div "e" at bounding box center [691, 401] width 29 height 105
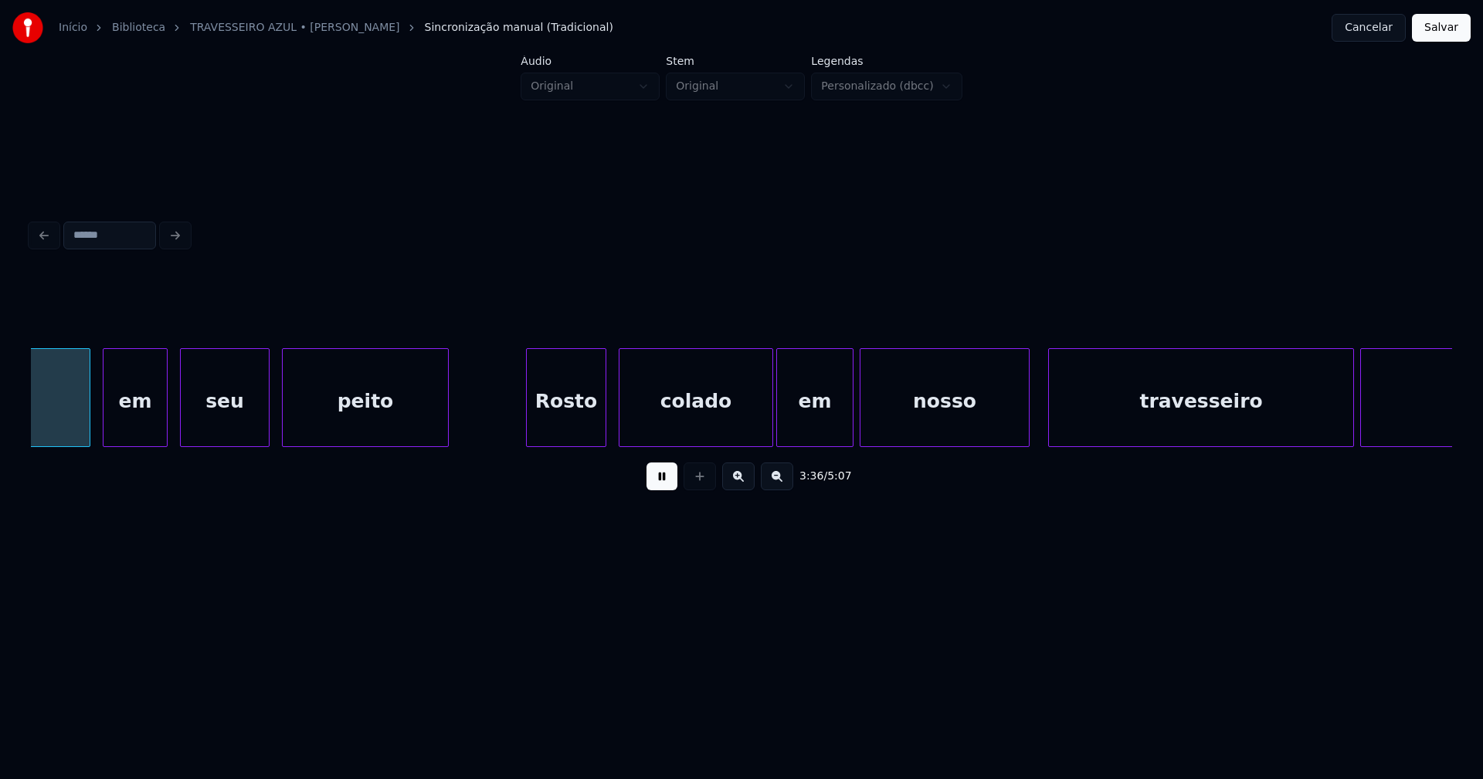
scroll to position [0, 33531]
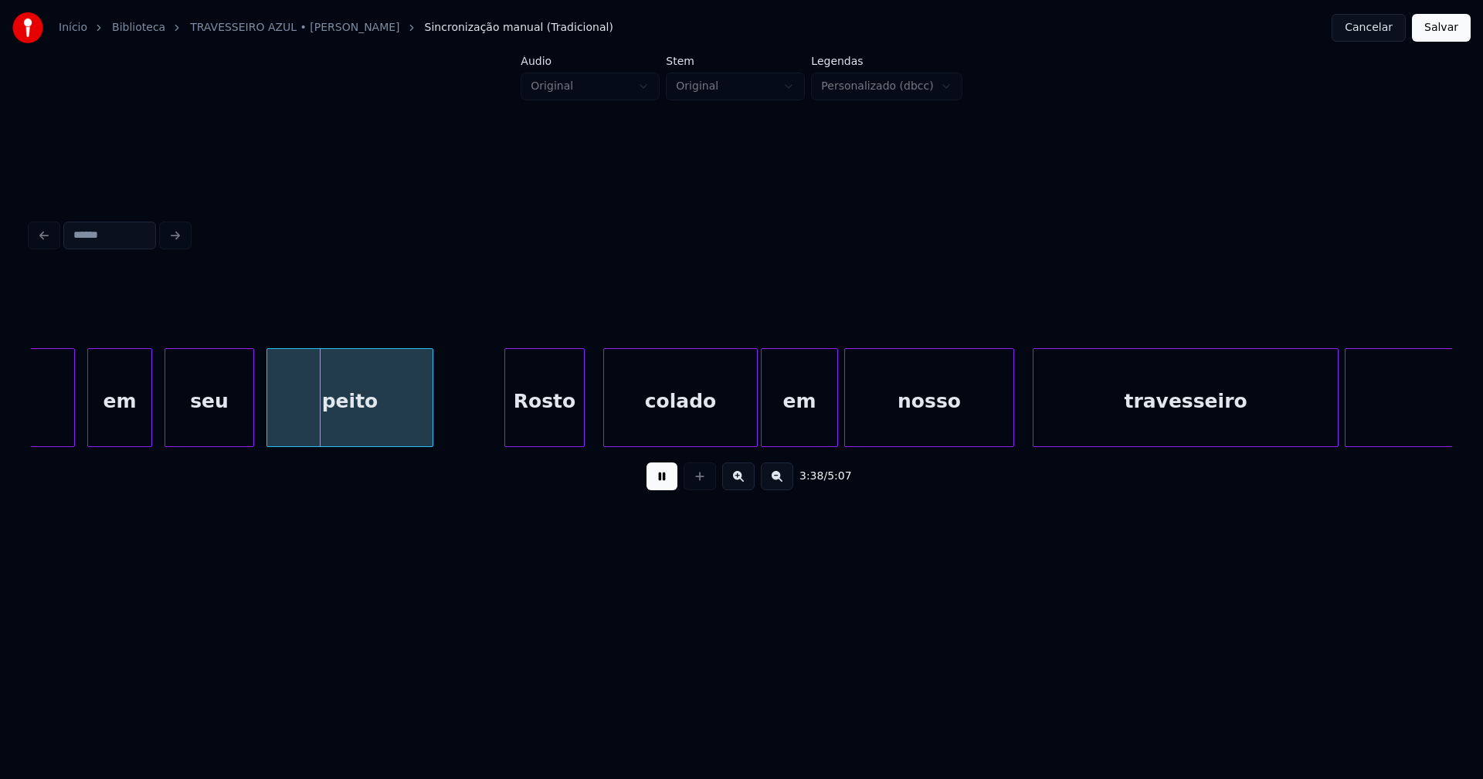
click at [556, 440] on div "Rosto" at bounding box center [544, 401] width 79 height 105
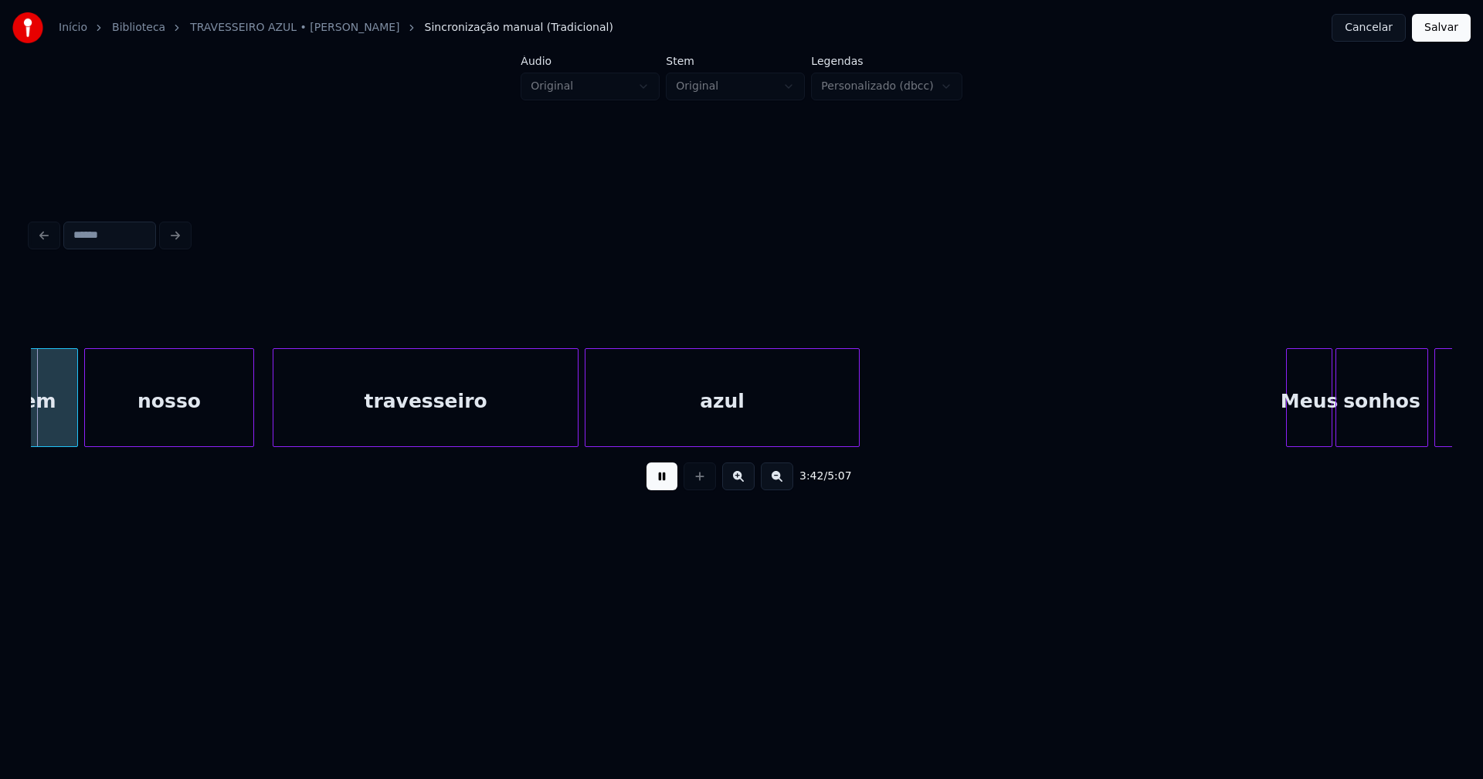
scroll to position [0, 34299]
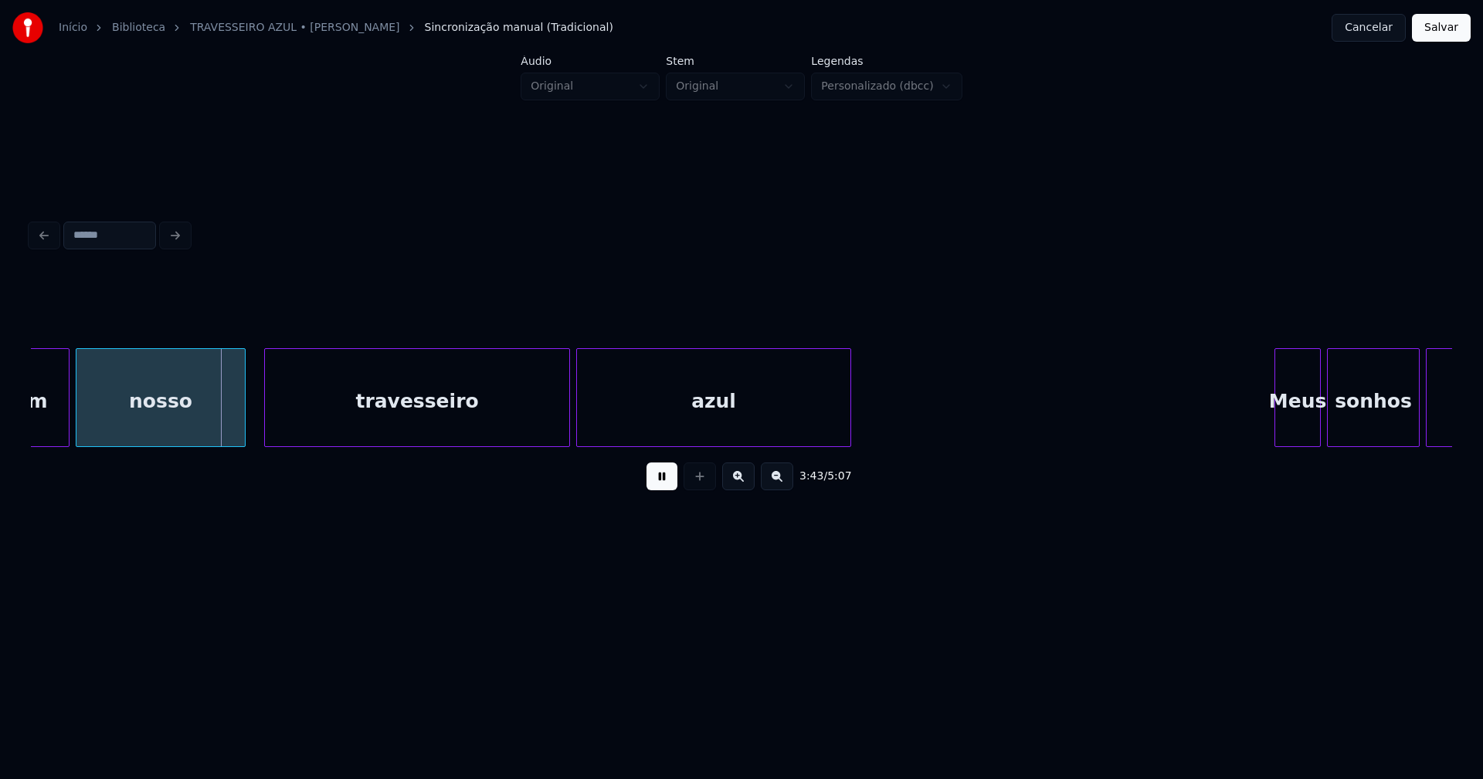
click at [1298, 429] on div "Meus" at bounding box center [1297, 401] width 45 height 105
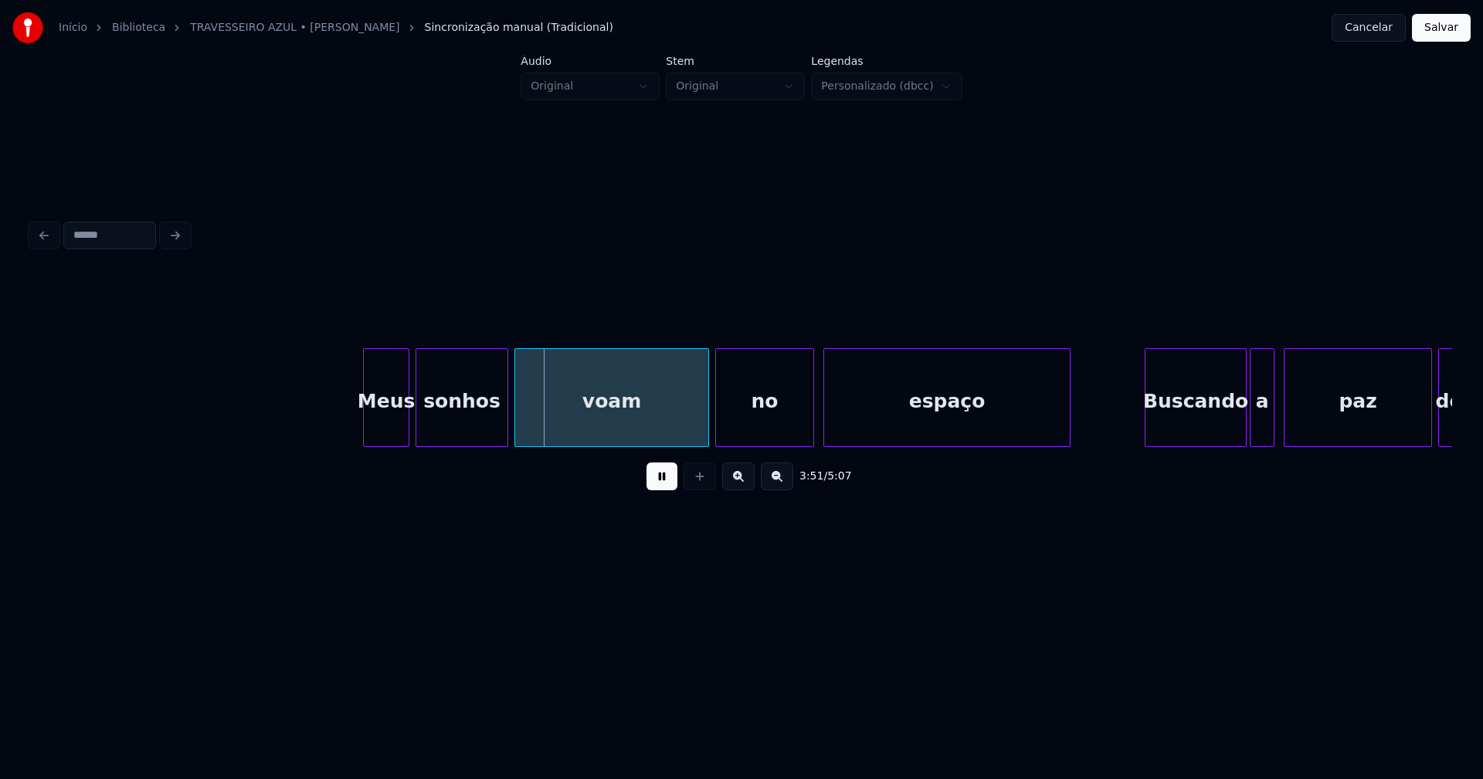
scroll to position [0, 35526]
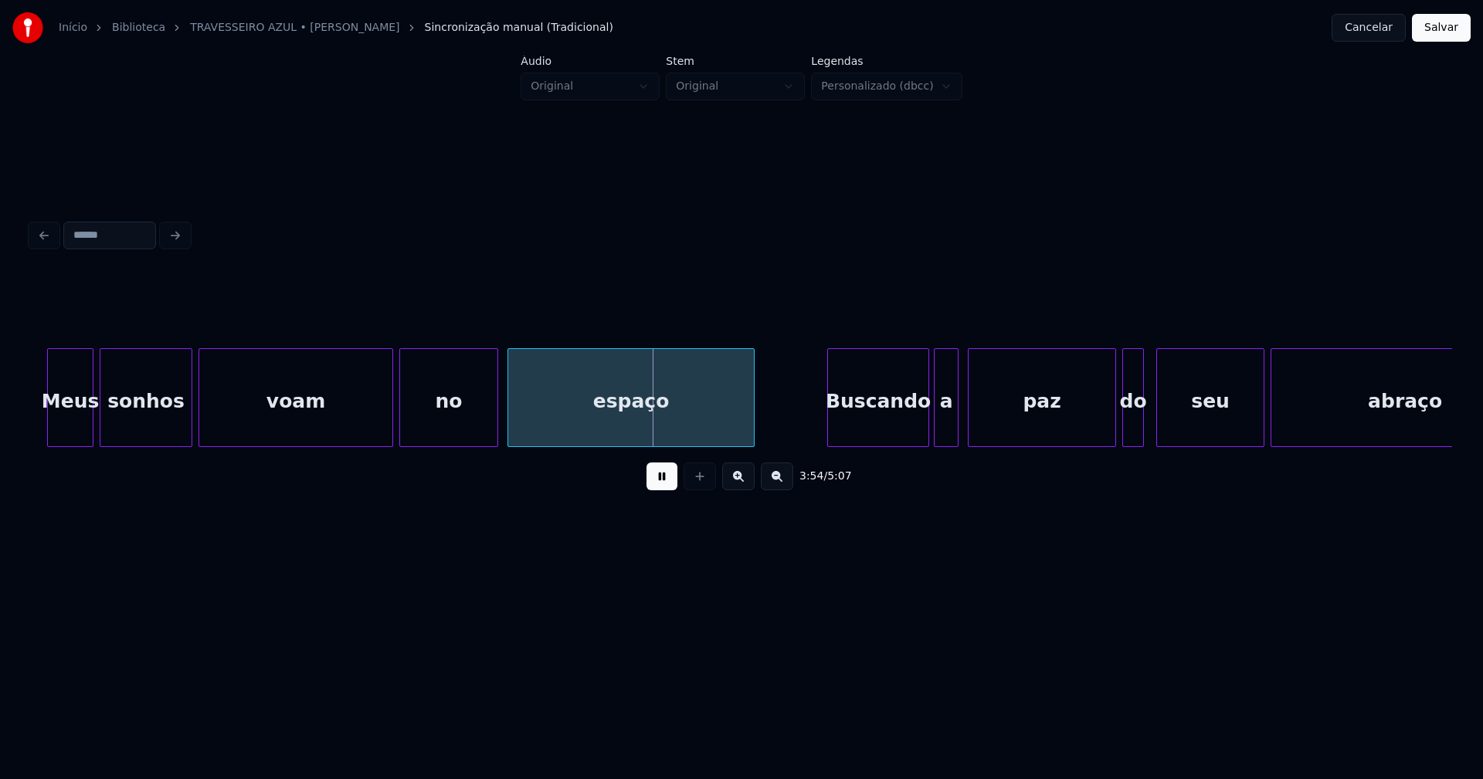
click at [880, 428] on div "Buscando" at bounding box center [878, 401] width 100 height 105
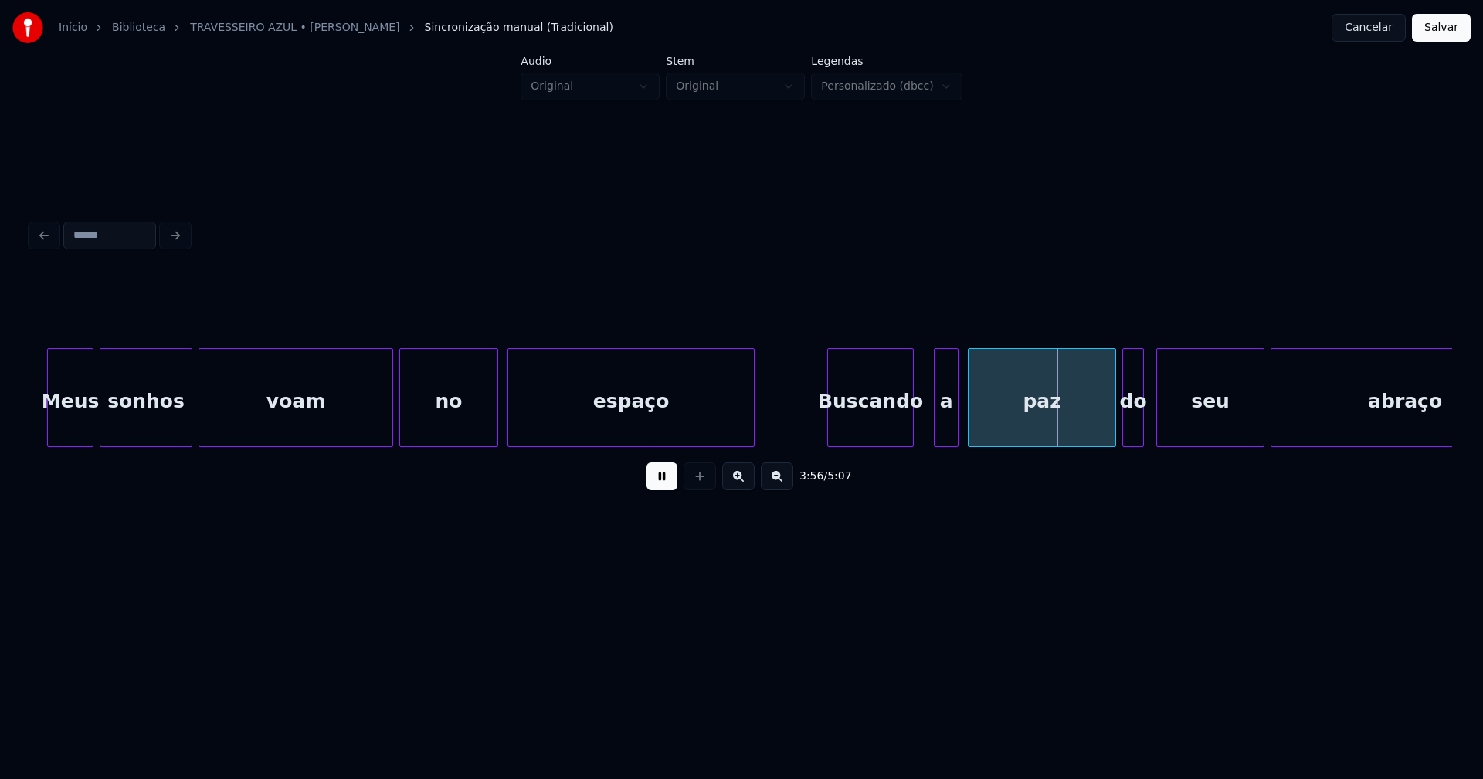
click at [910, 438] on div at bounding box center [910, 397] width 5 height 97
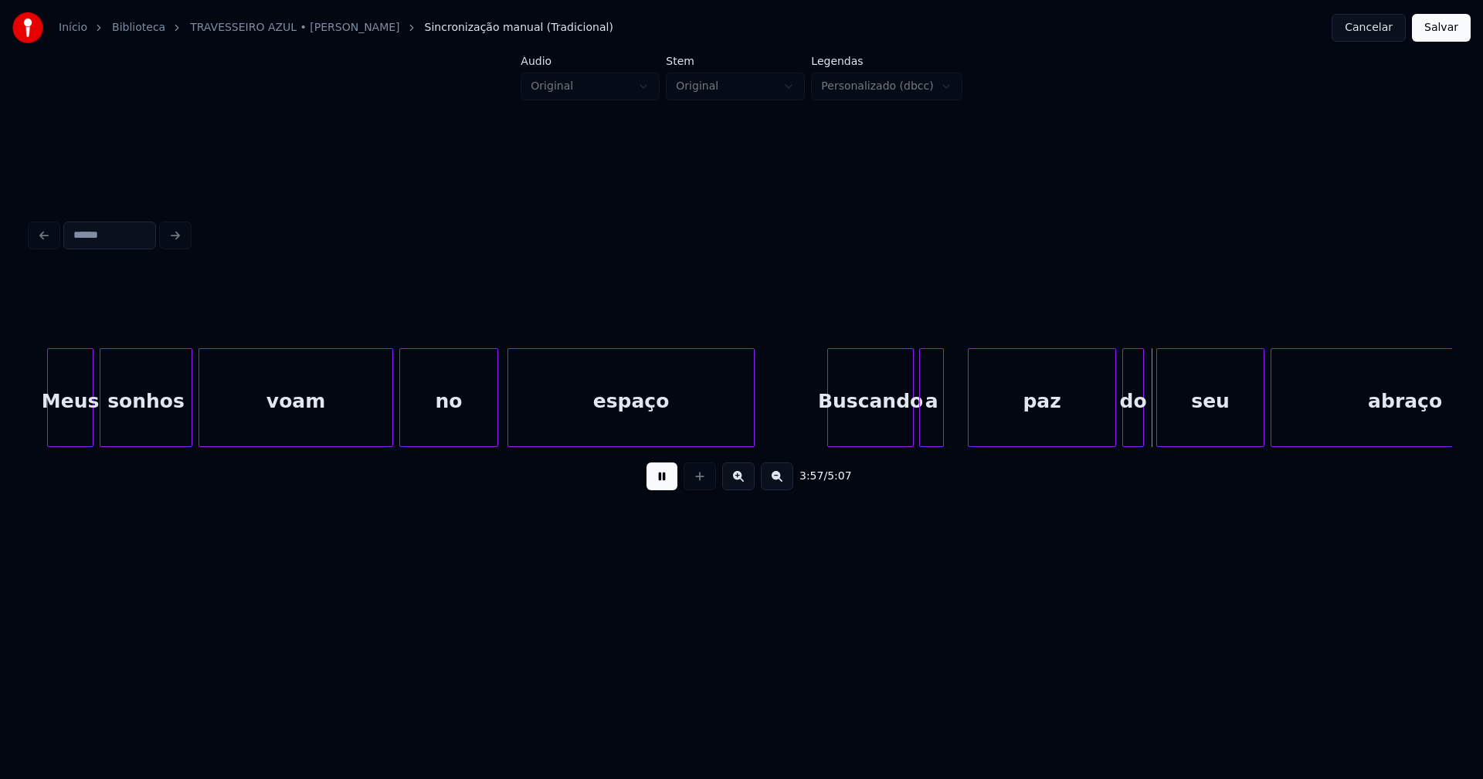
click at [930, 447] on div "Meus sonhos voam no espaço Buscando a paz do seu abraço" at bounding box center [741, 397] width 1421 height 99
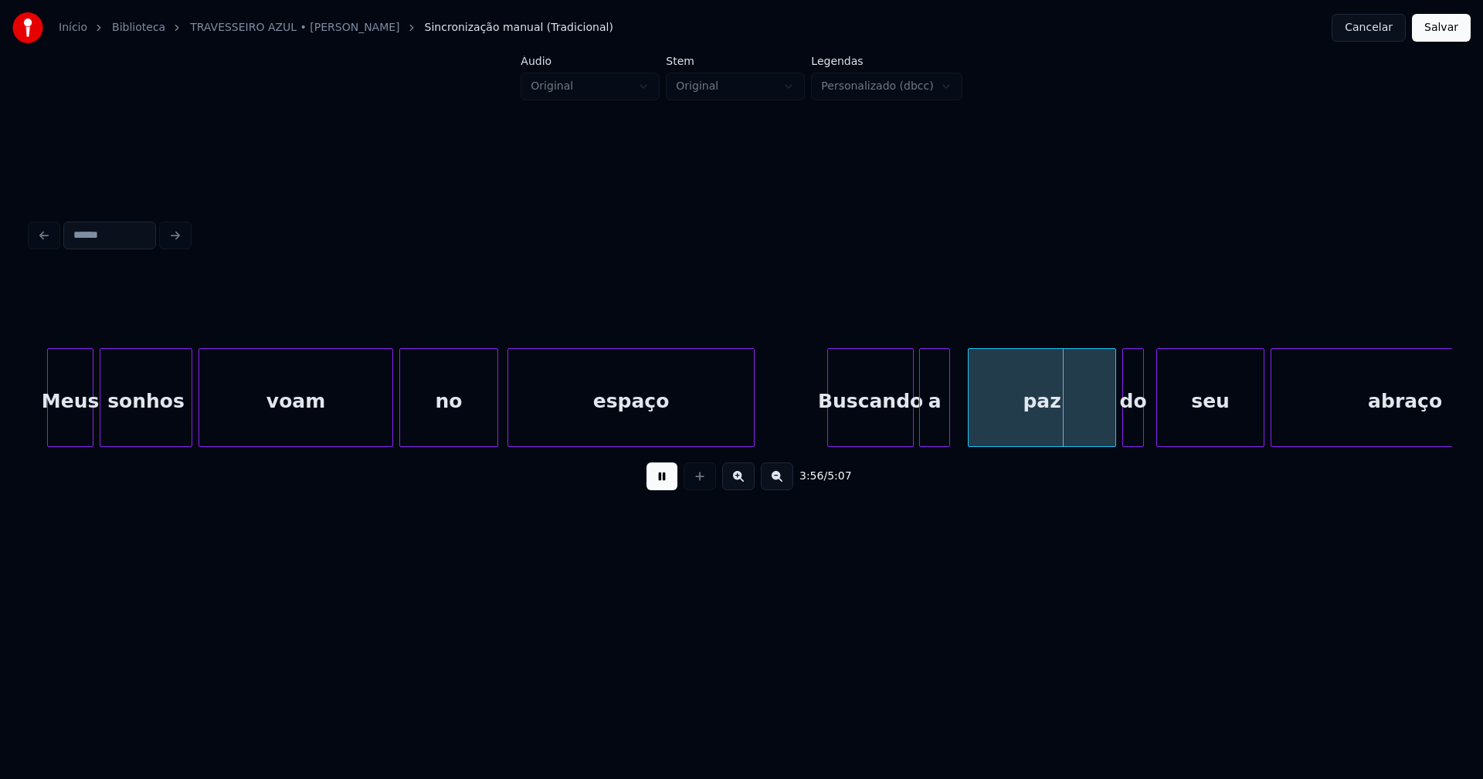
click at [948, 422] on div at bounding box center [946, 397] width 5 height 97
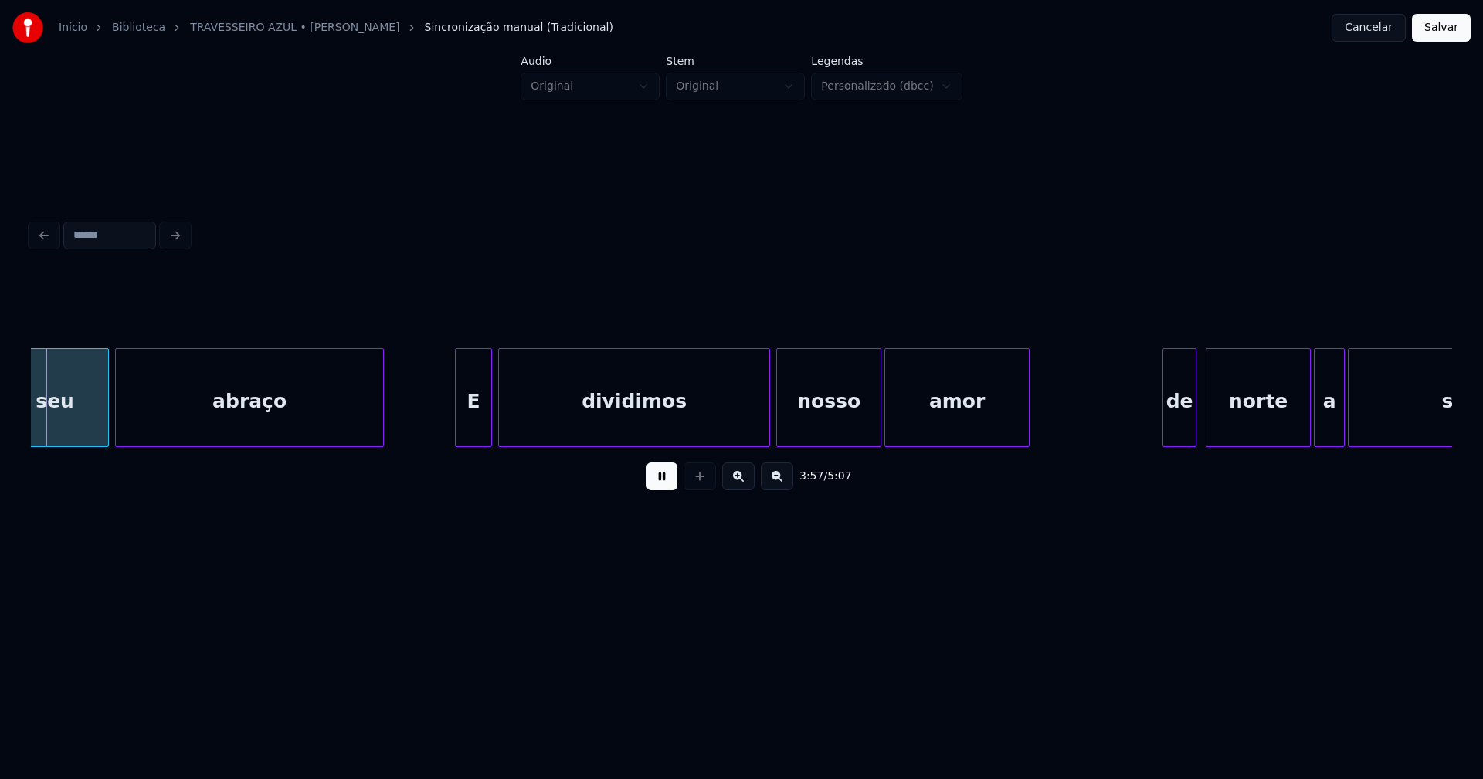
scroll to position [0, 36681]
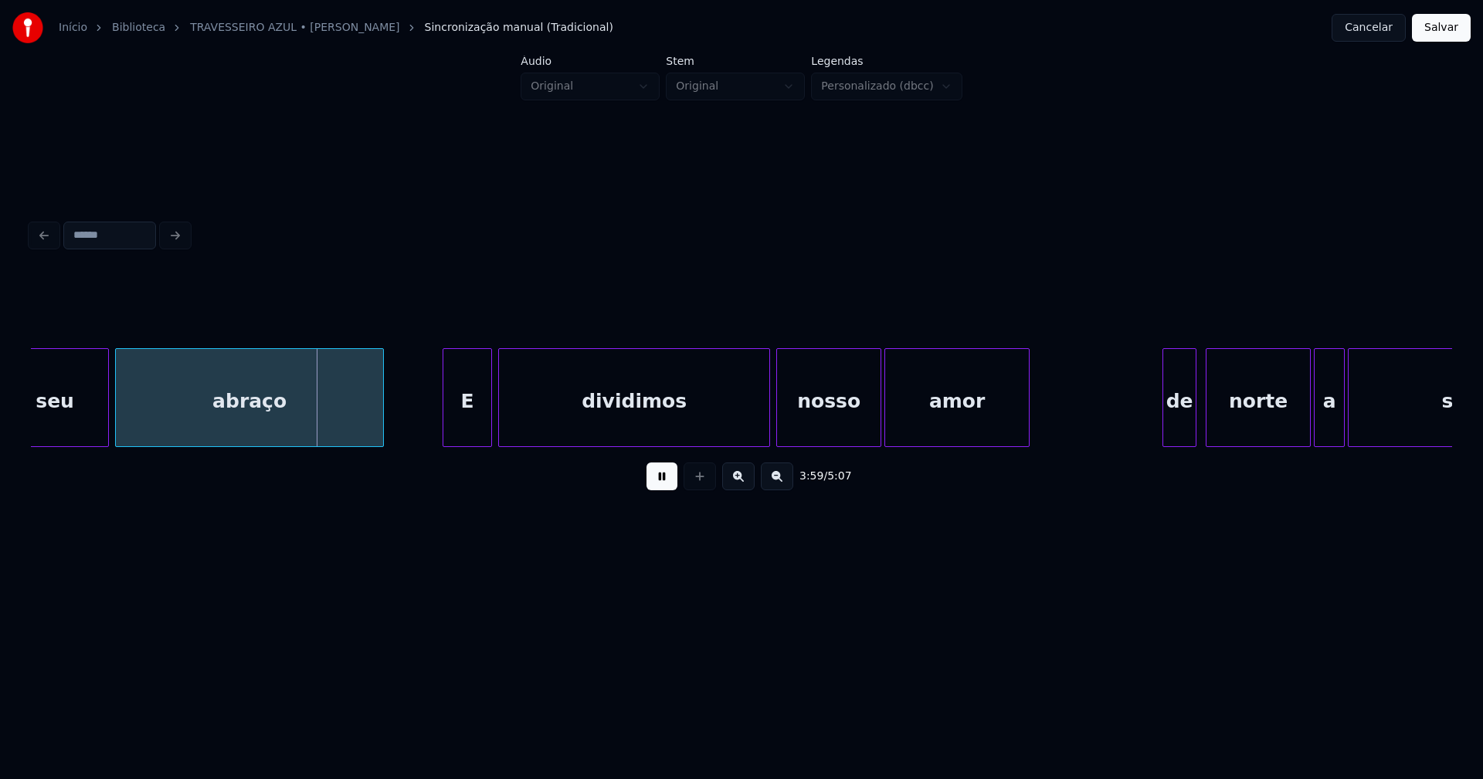
click at [447, 428] on div at bounding box center [445, 397] width 5 height 97
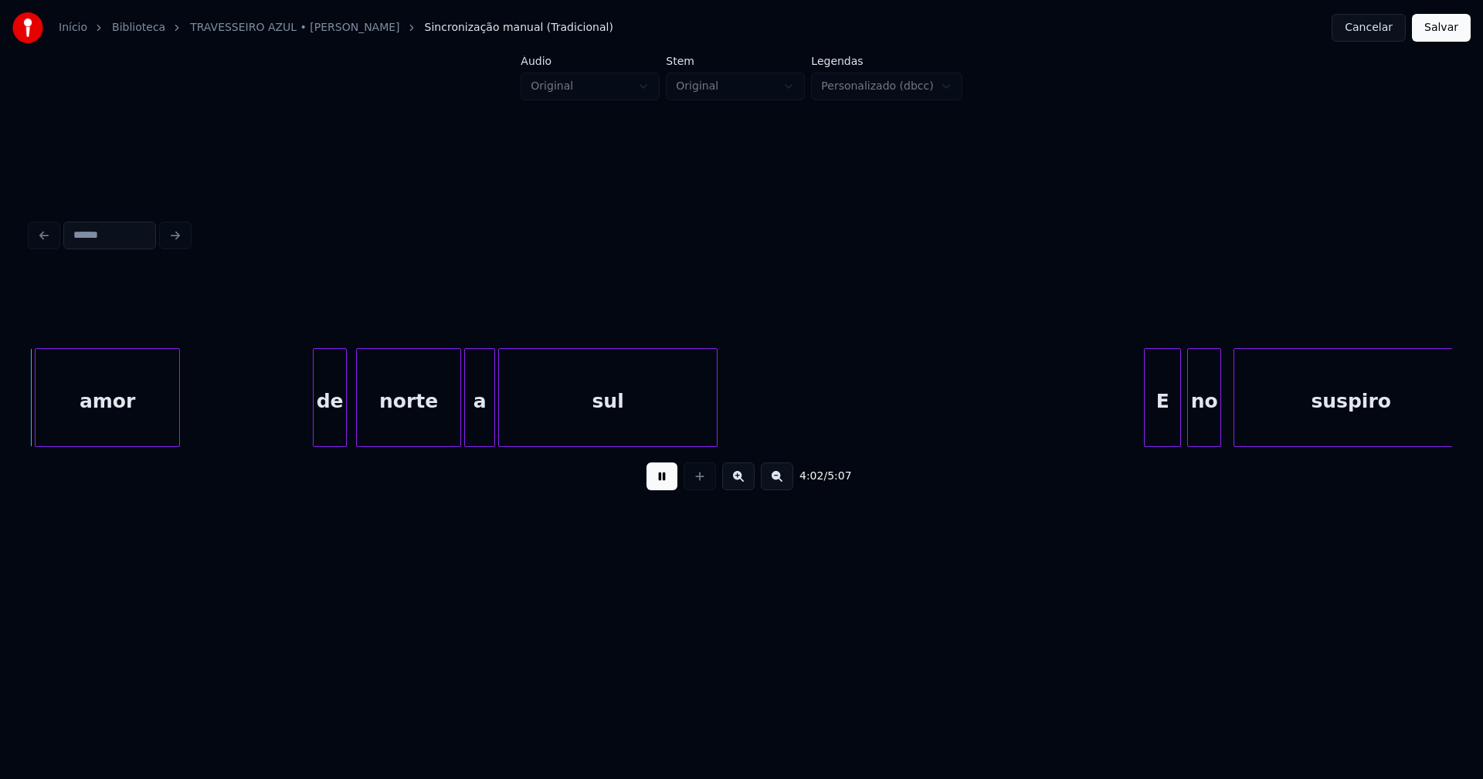
scroll to position [0, 37531]
click at [325, 433] on div "de" at bounding box center [323, 401] width 32 height 105
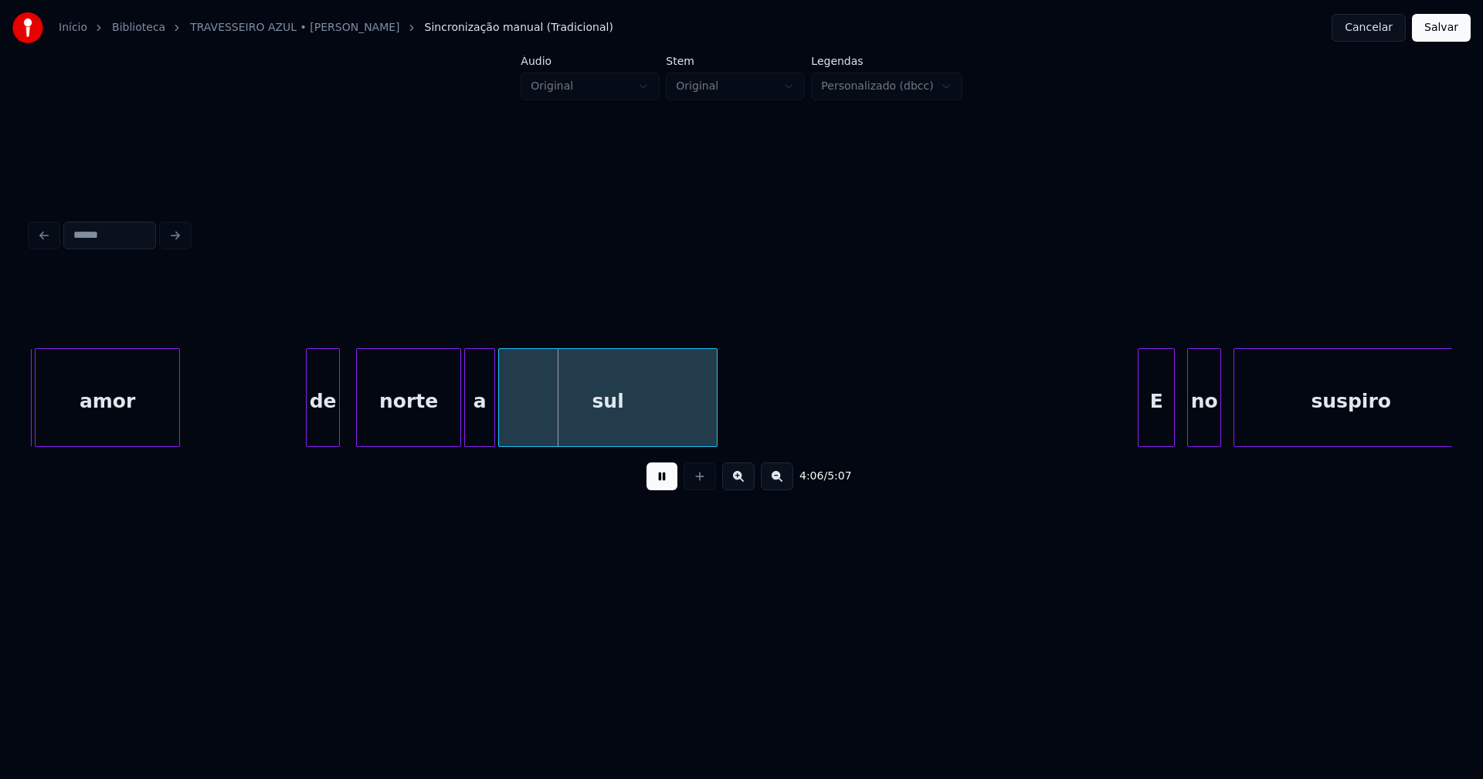
click at [1157, 432] on div "E" at bounding box center [1156, 401] width 36 height 105
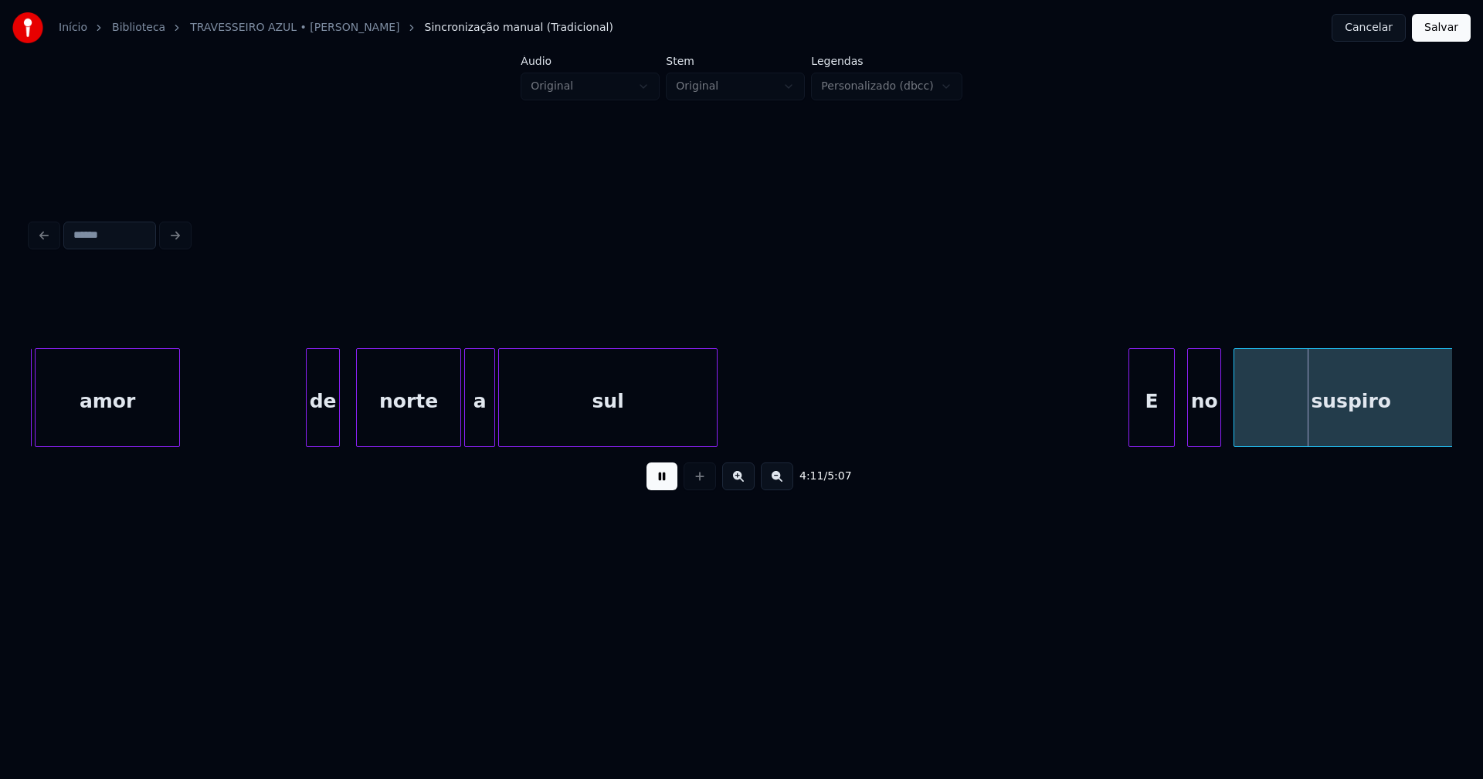
click at [1130, 429] on div at bounding box center [1131, 397] width 5 height 97
click at [1208, 447] on div "amor de norte a sul E no suspiro nosso" at bounding box center [741, 397] width 1421 height 99
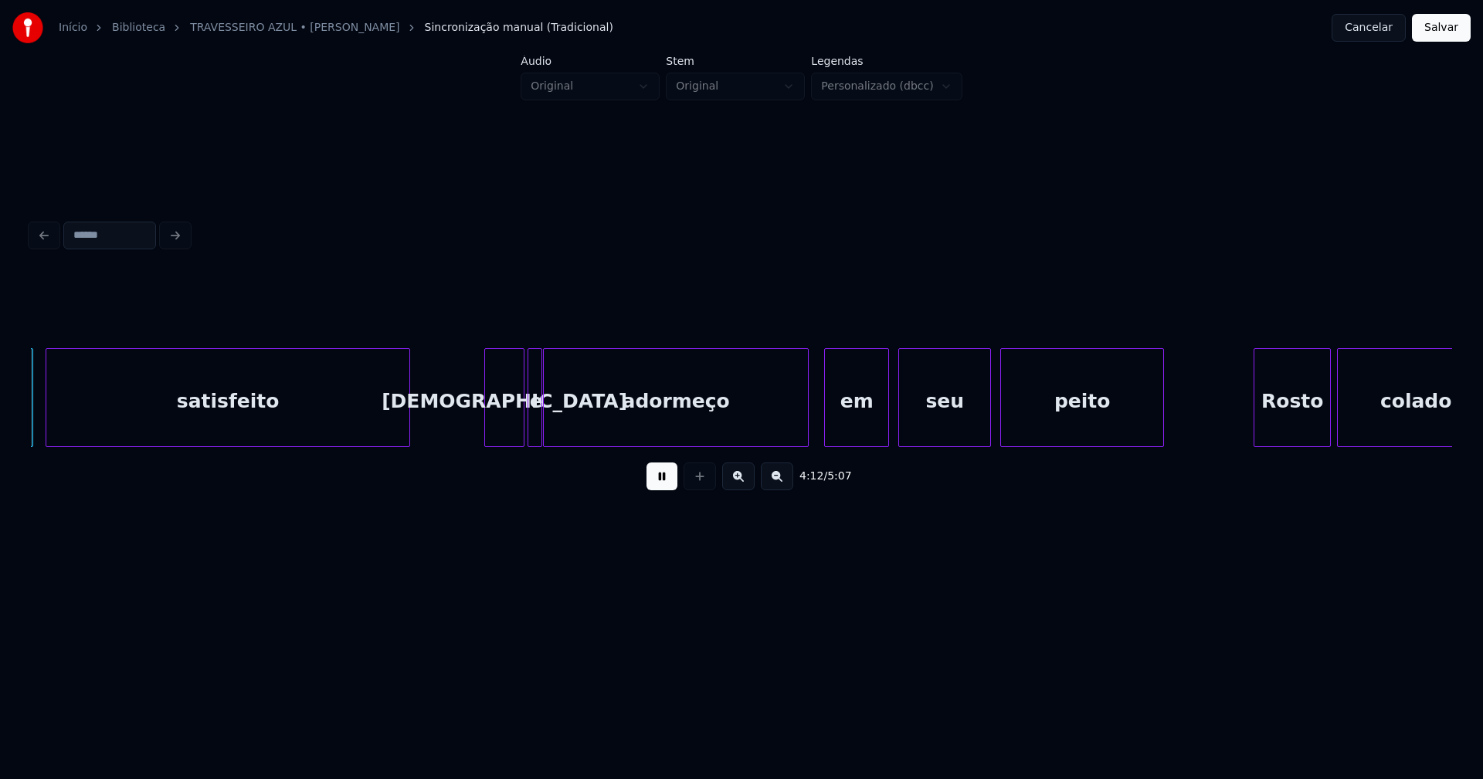
scroll to position [0, 38971]
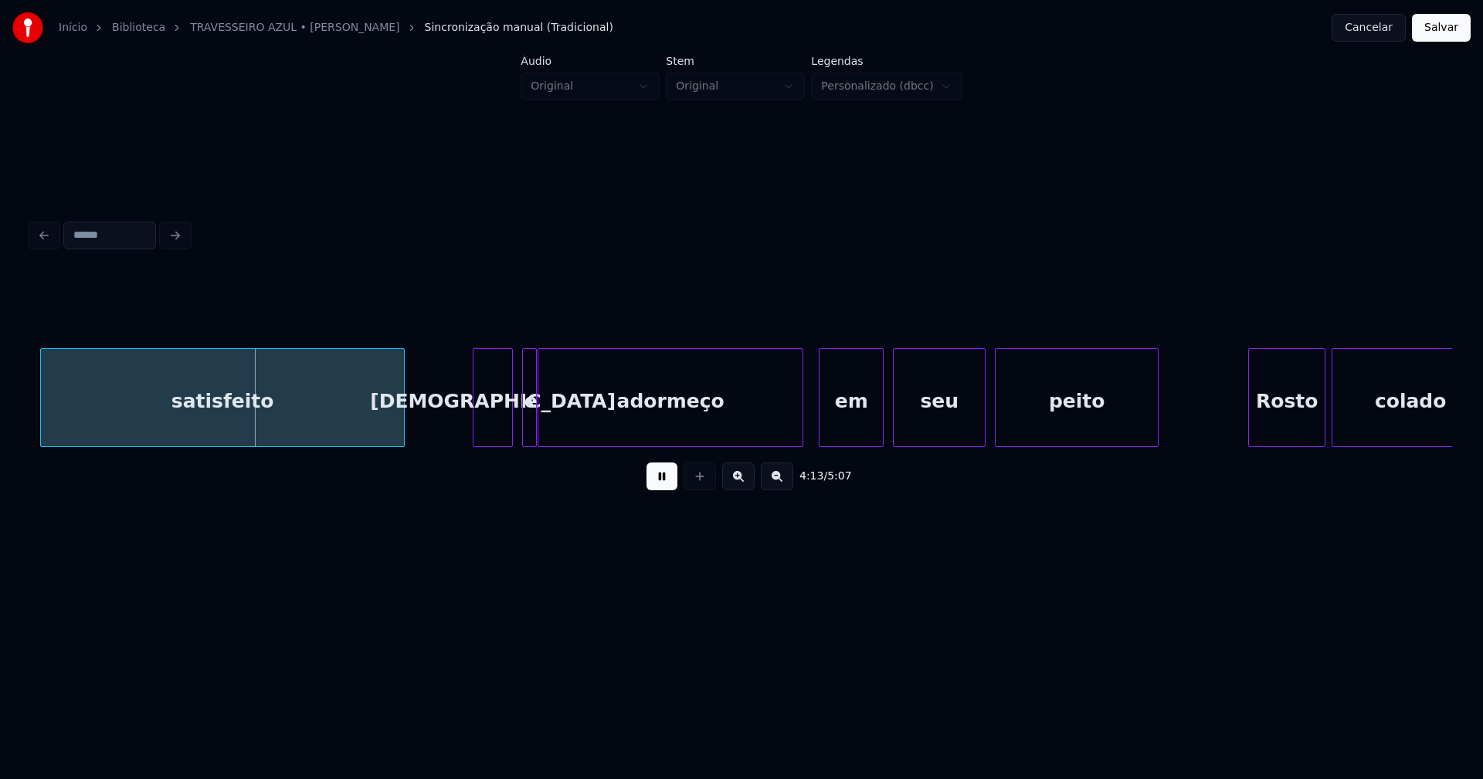
click at [492, 425] on div "[DEMOGRAPHIC_DATA]" at bounding box center [492, 401] width 39 height 105
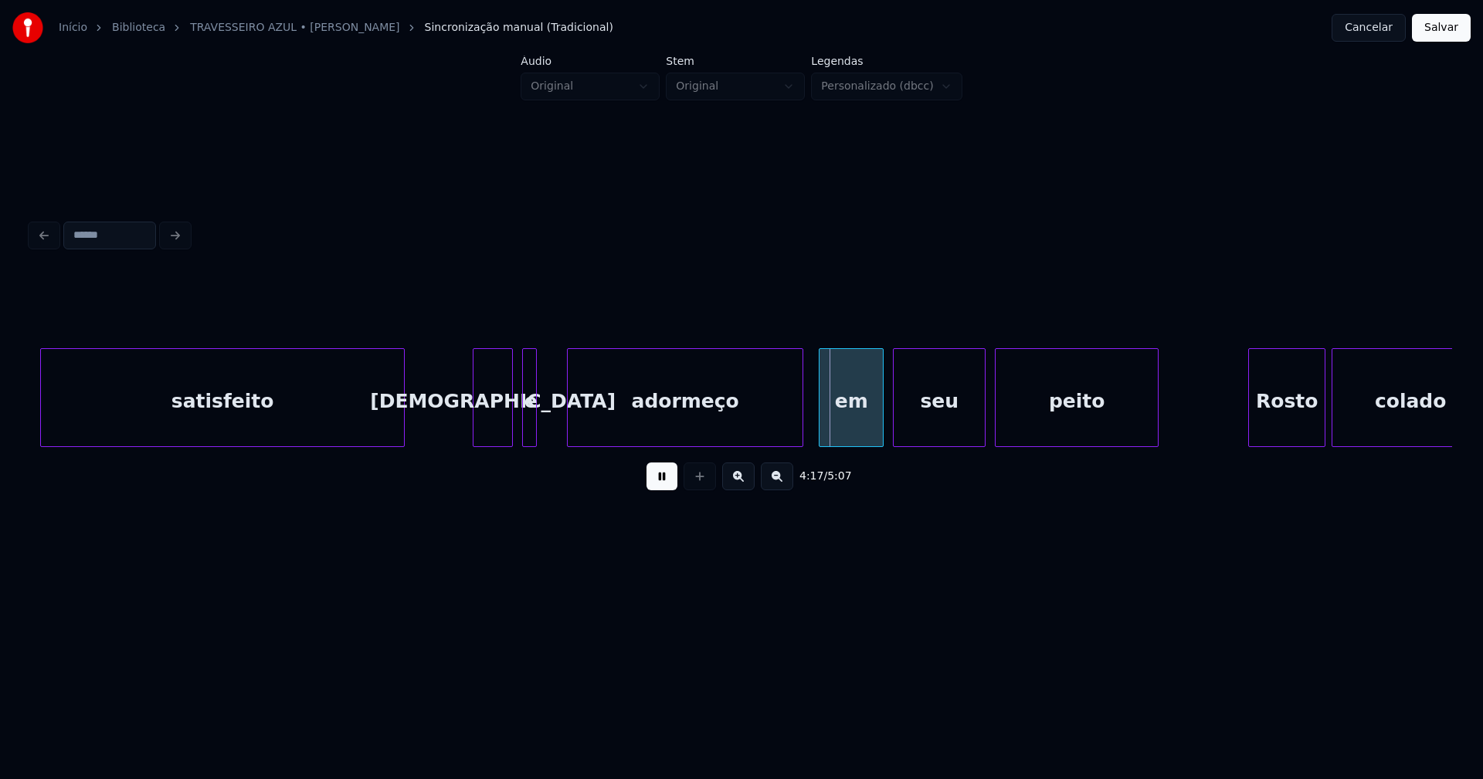
click at [569, 429] on div at bounding box center [570, 397] width 5 height 97
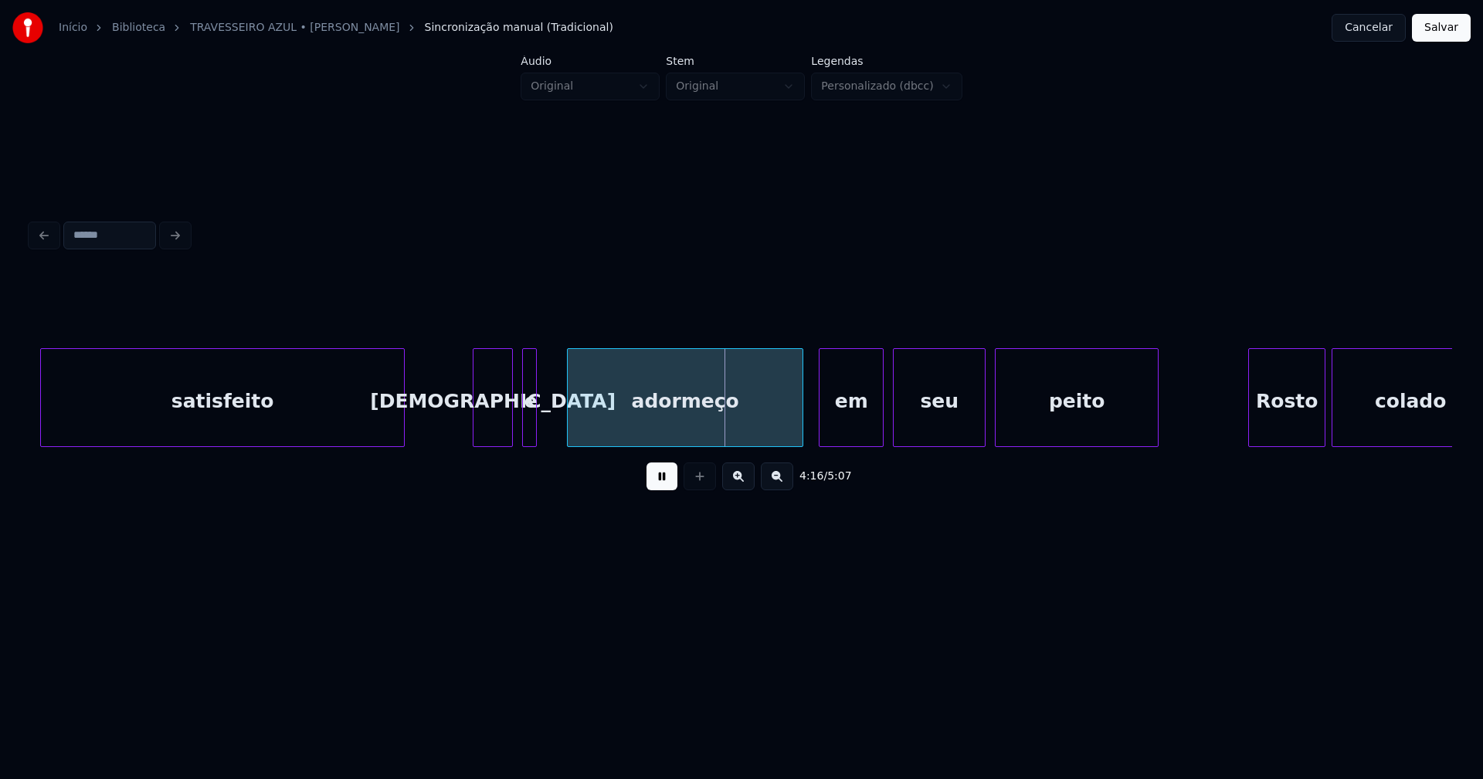
click at [536, 422] on div "e" at bounding box center [530, 401] width 15 height 105
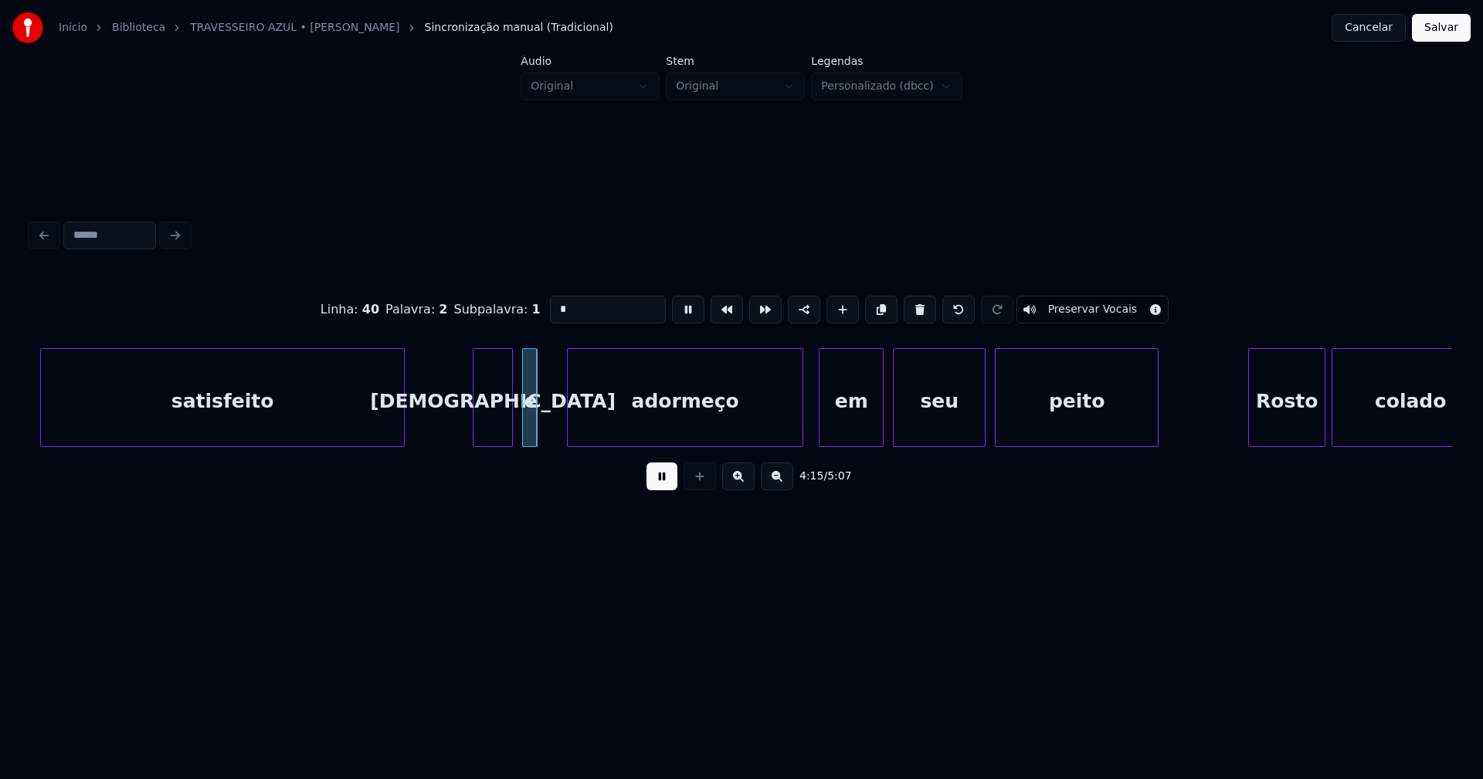
click at [536, 422] on div "e" at bounding box center [530, 401] width 15 height 105
click at [558, 423] on div at bounding box center [558, 397] width 5 height 97
click at [664, 478] on button at bounding box center [661, 477] width 31 height 28
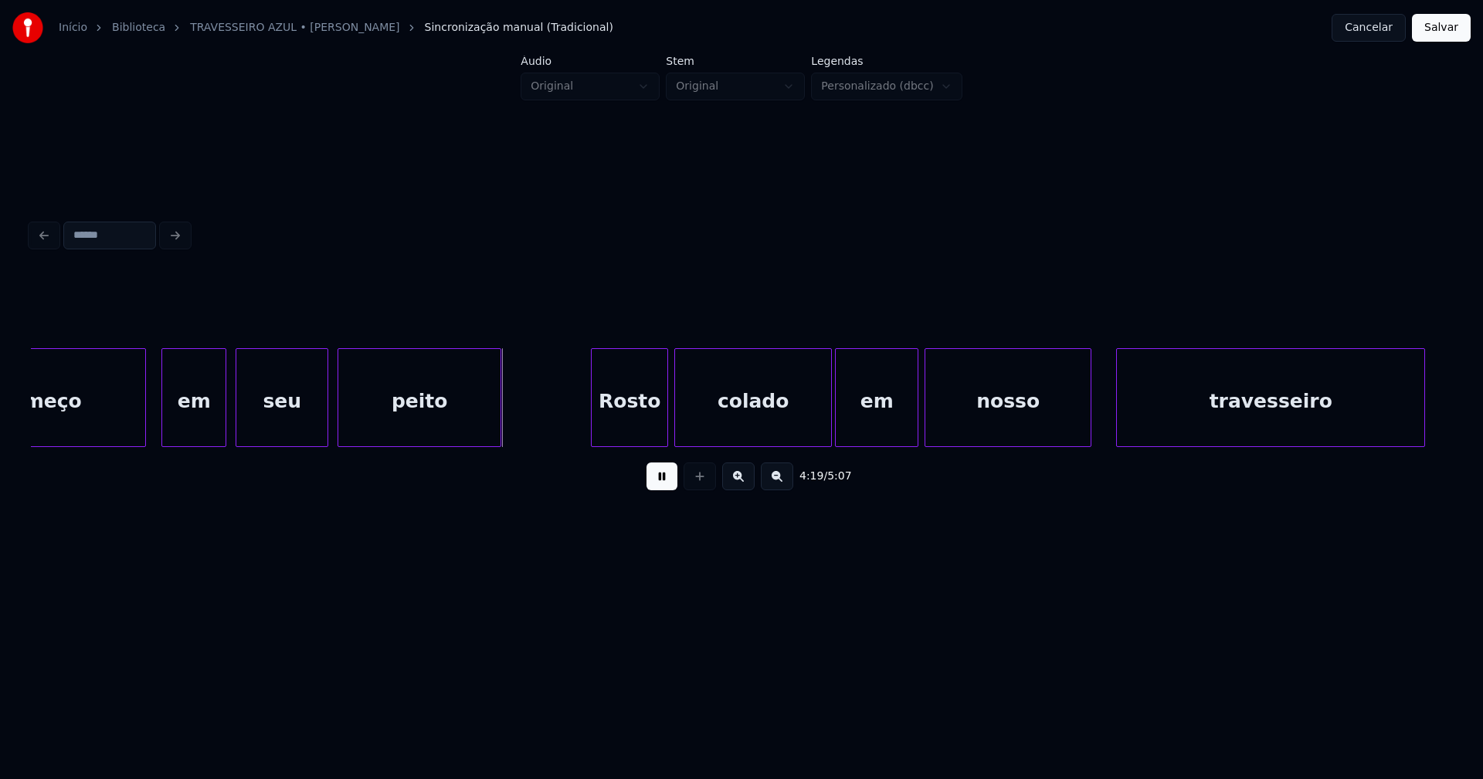
scroll to position [0, 39469]
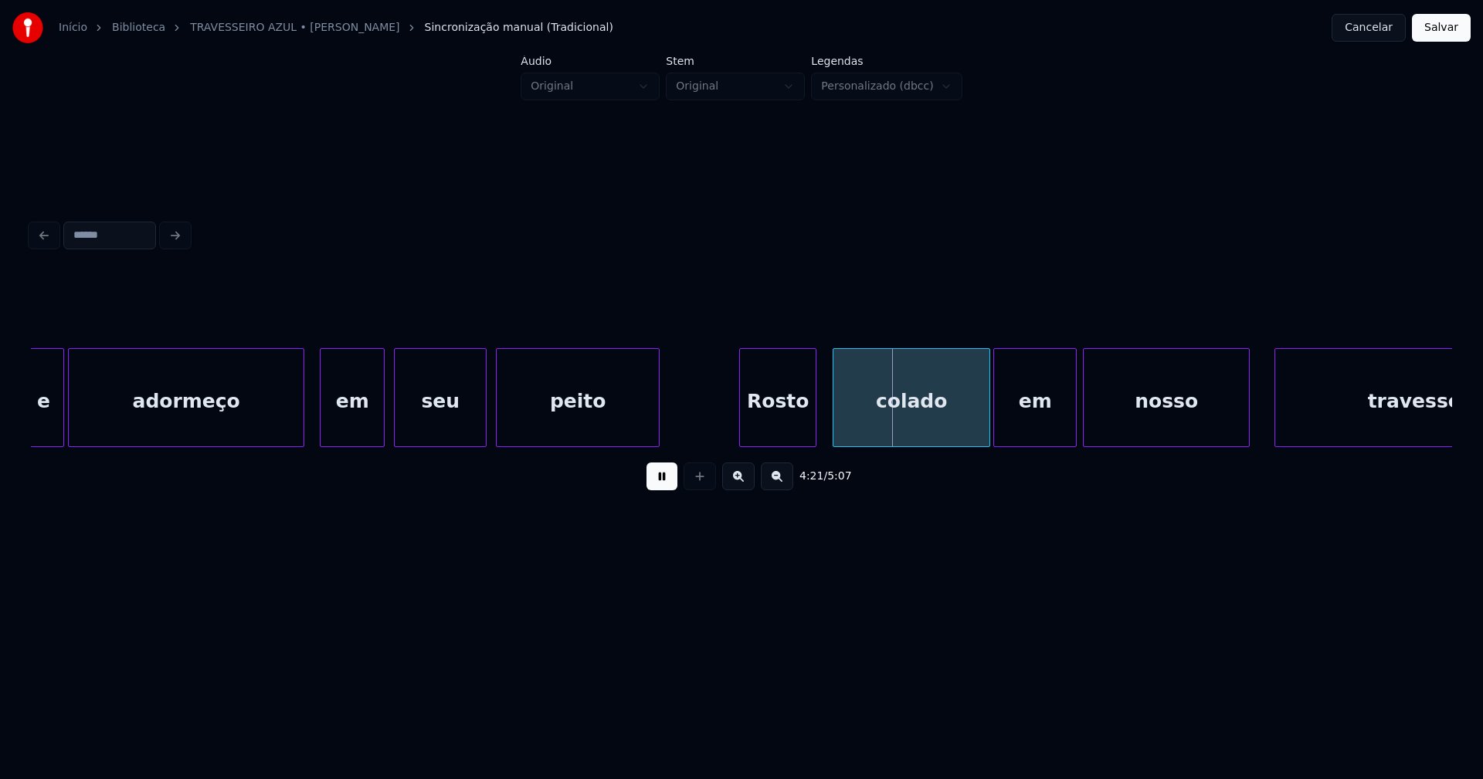
click at [785, 425] on div "Rosto" at bounding box center [778, 401] width 76 height 105
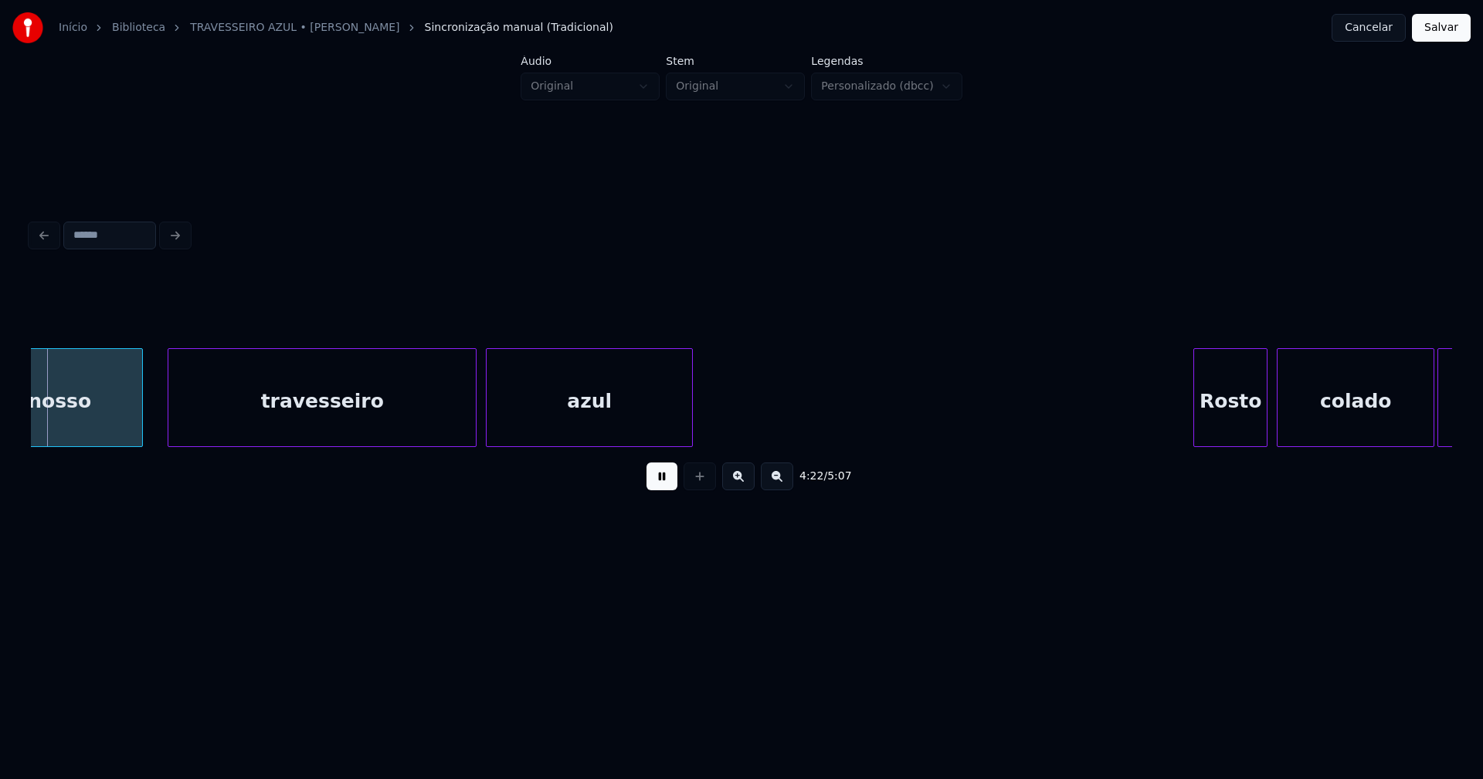
scroll to position [0, 40587]
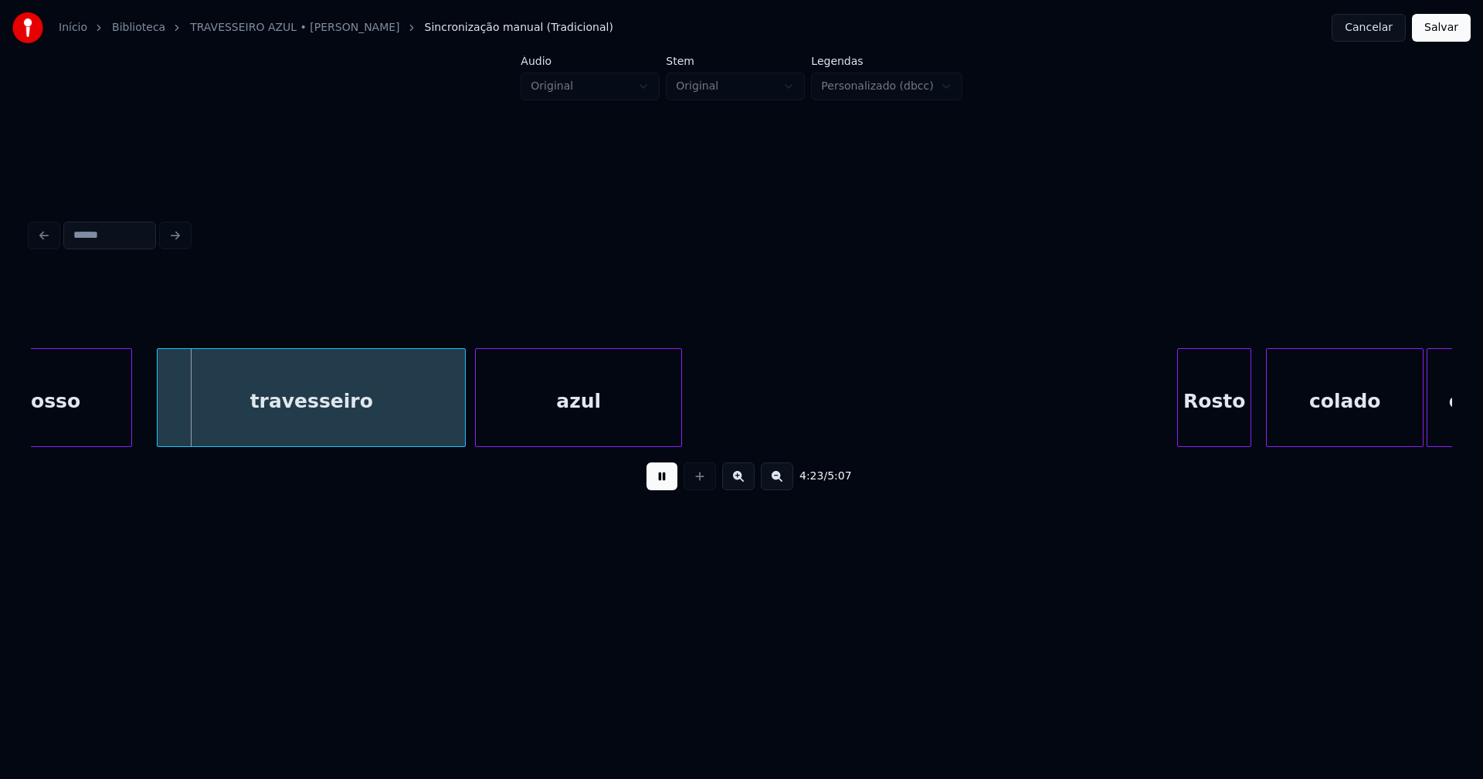
click at [1229, 427] on div "Rosto" at bounding box center [1214, 401] width 73 height 105
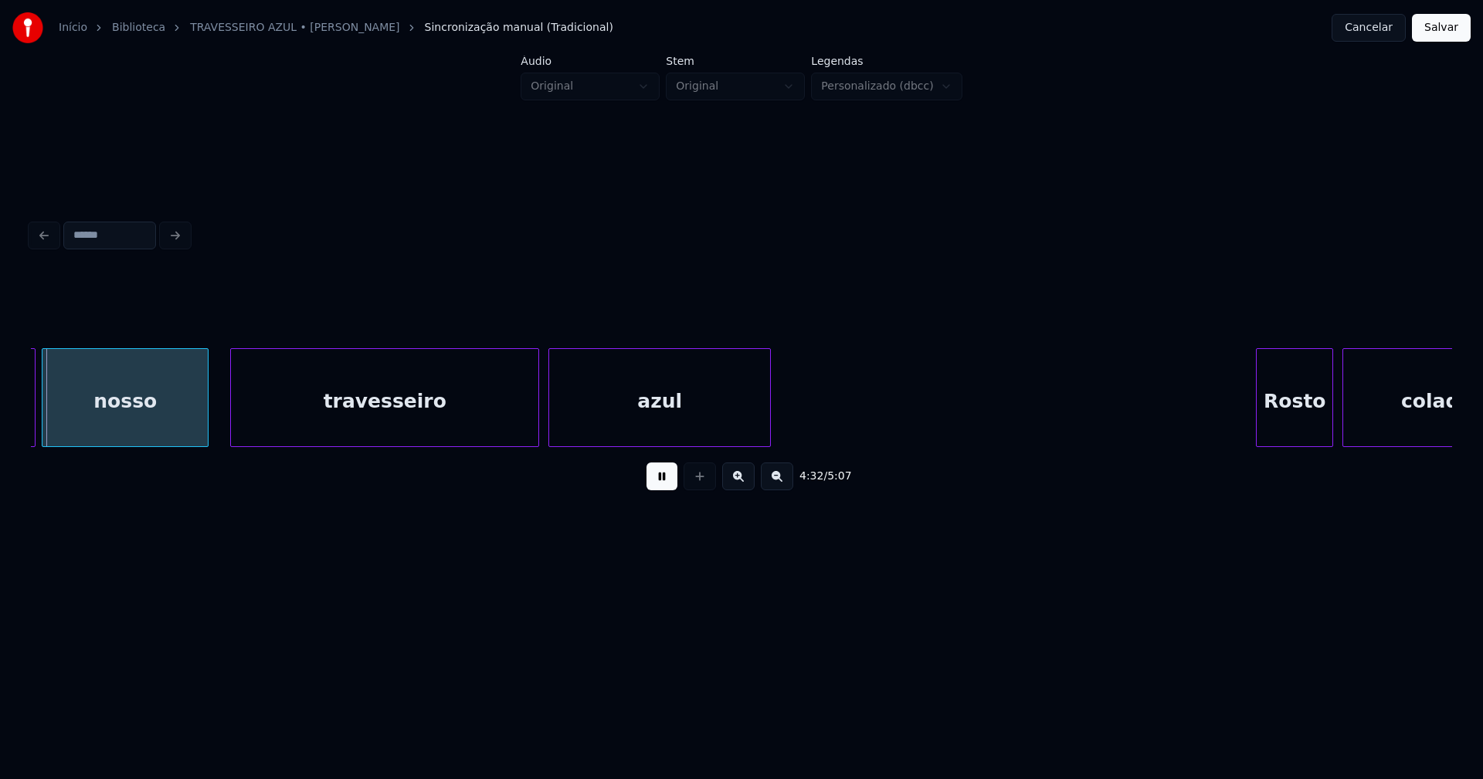
scroll to position [0, 42055]
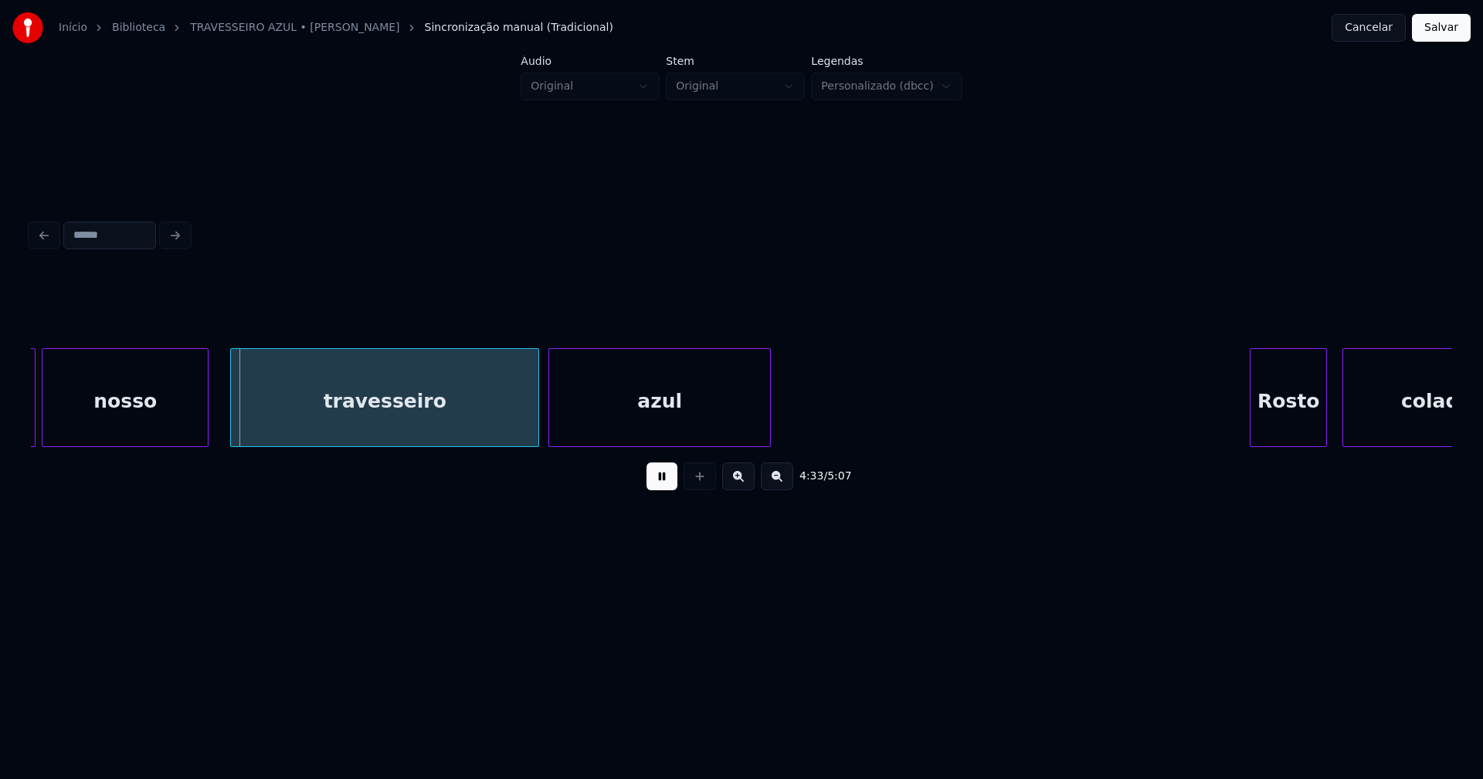
click at [1306, 432] on div "Rosto" at bounding box center [1288, 401] width 76 height 105
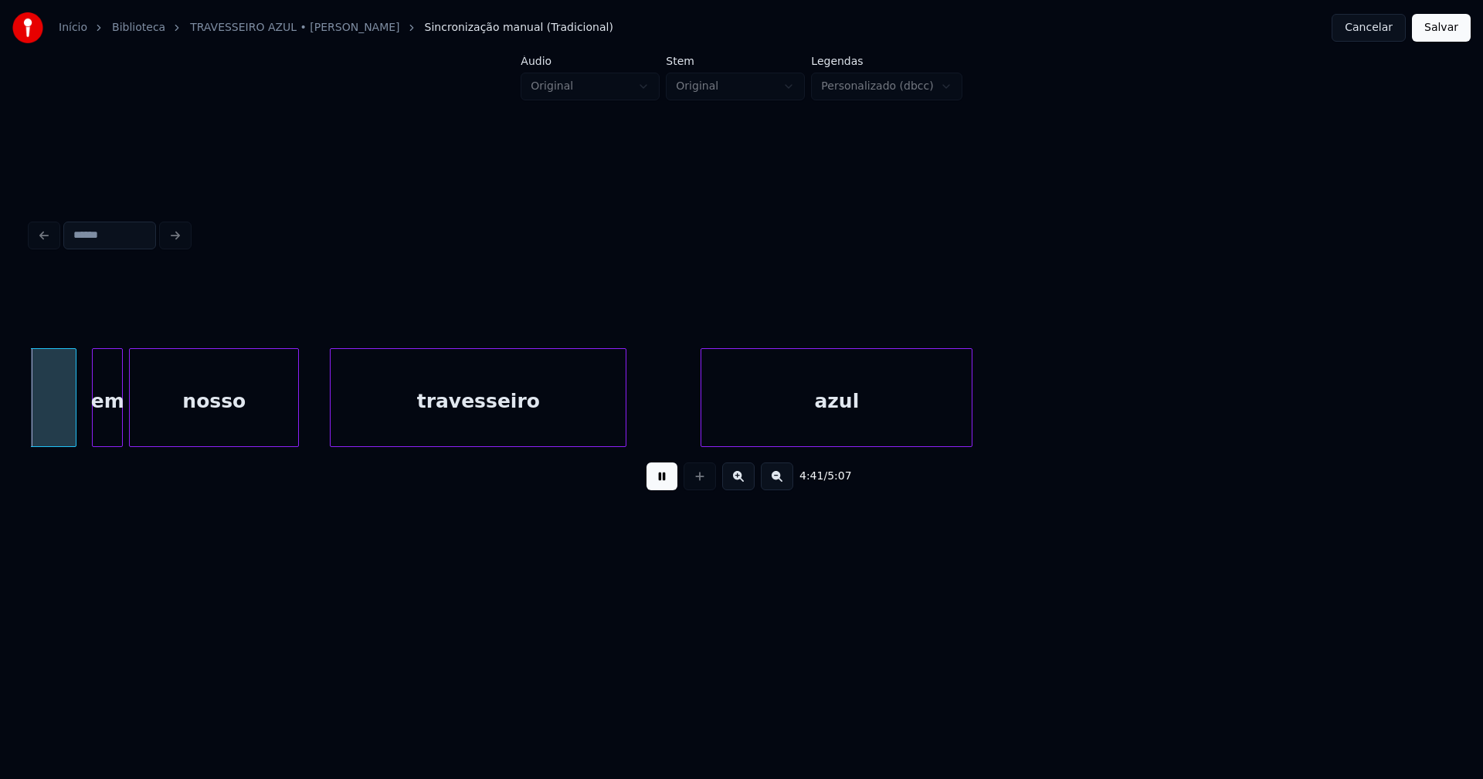
scroll to position [0, 43524]
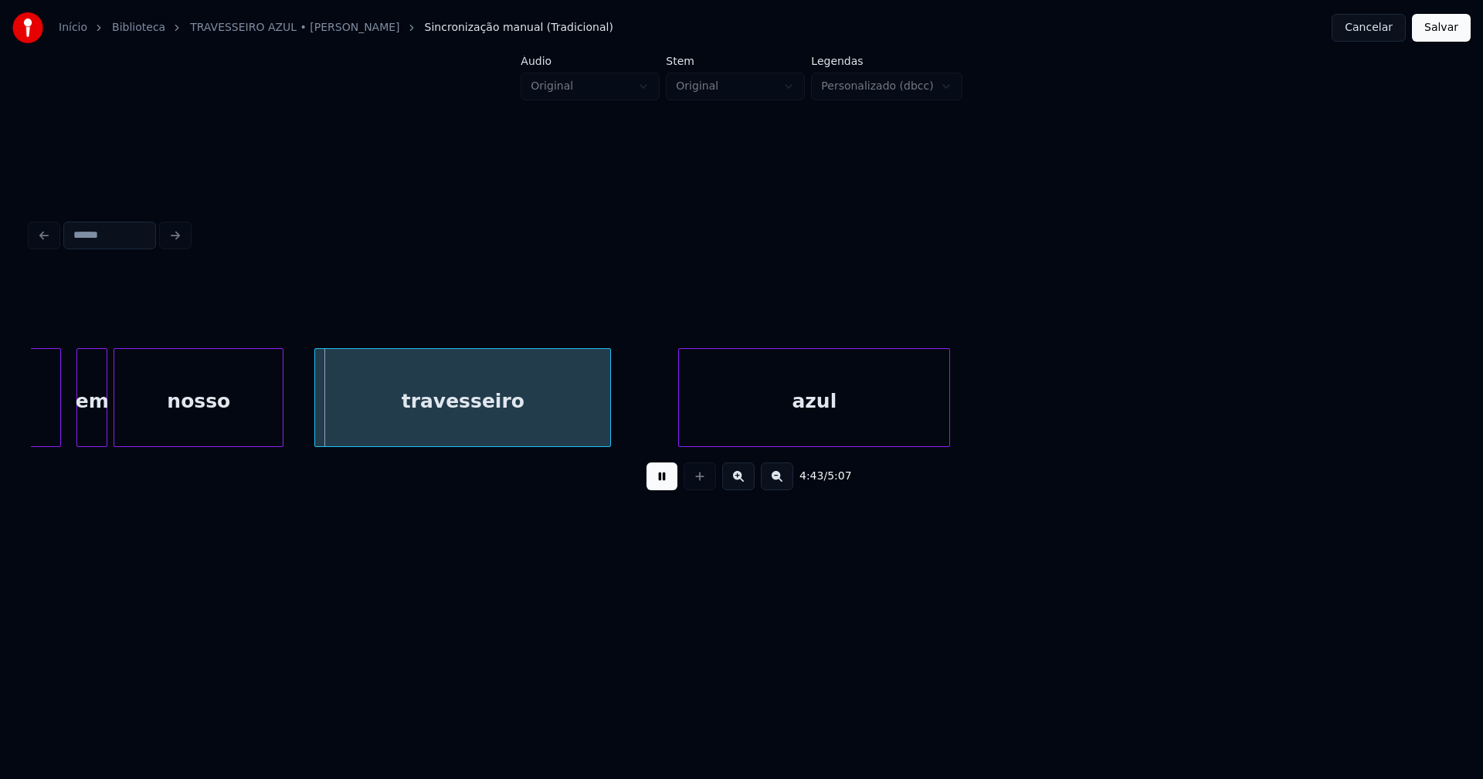
click at [848, 429] on div "azul" at bounding box center [814, 401] width 270 height 105
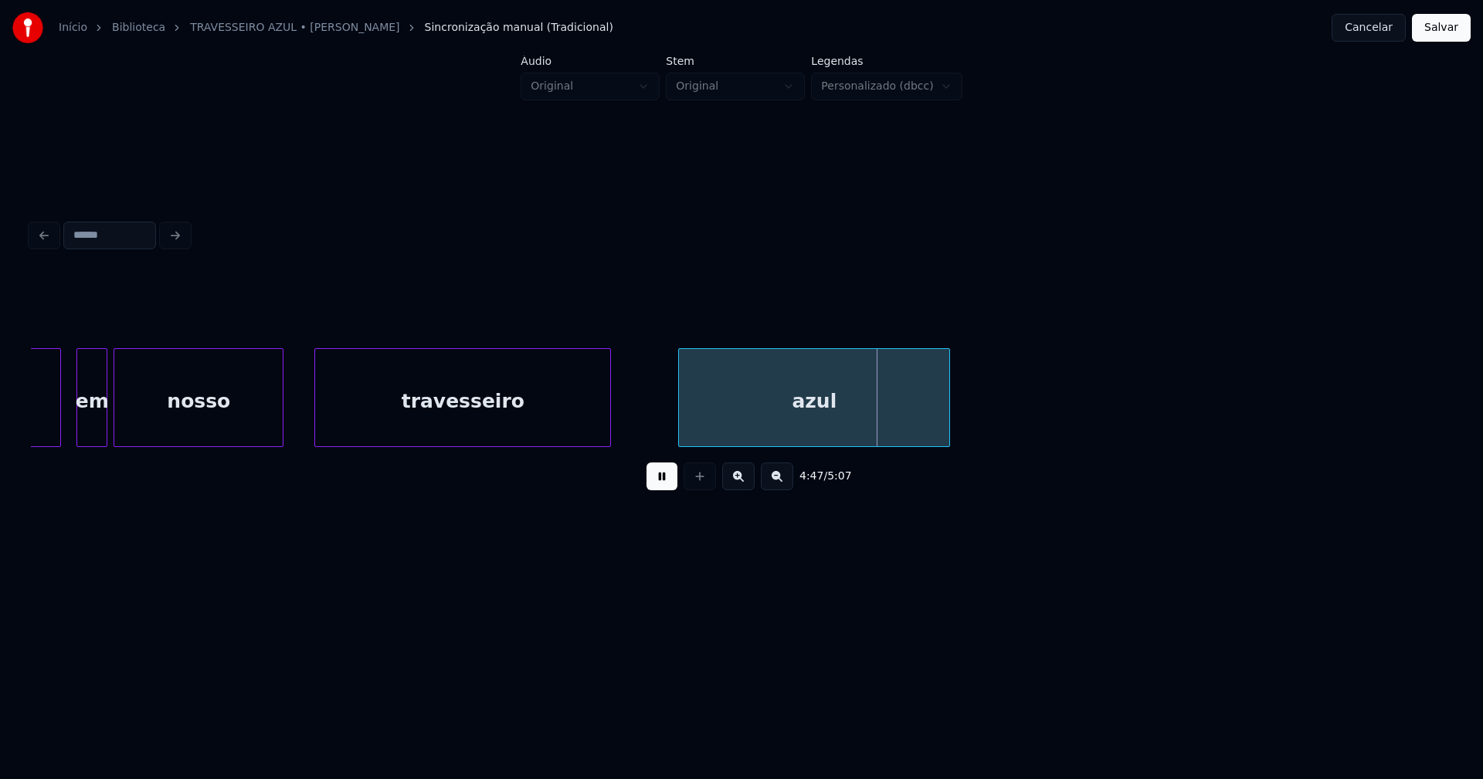
click at [1439, 31] on button "Salvar" at bounding box center [1441, 28] width 59 height 28
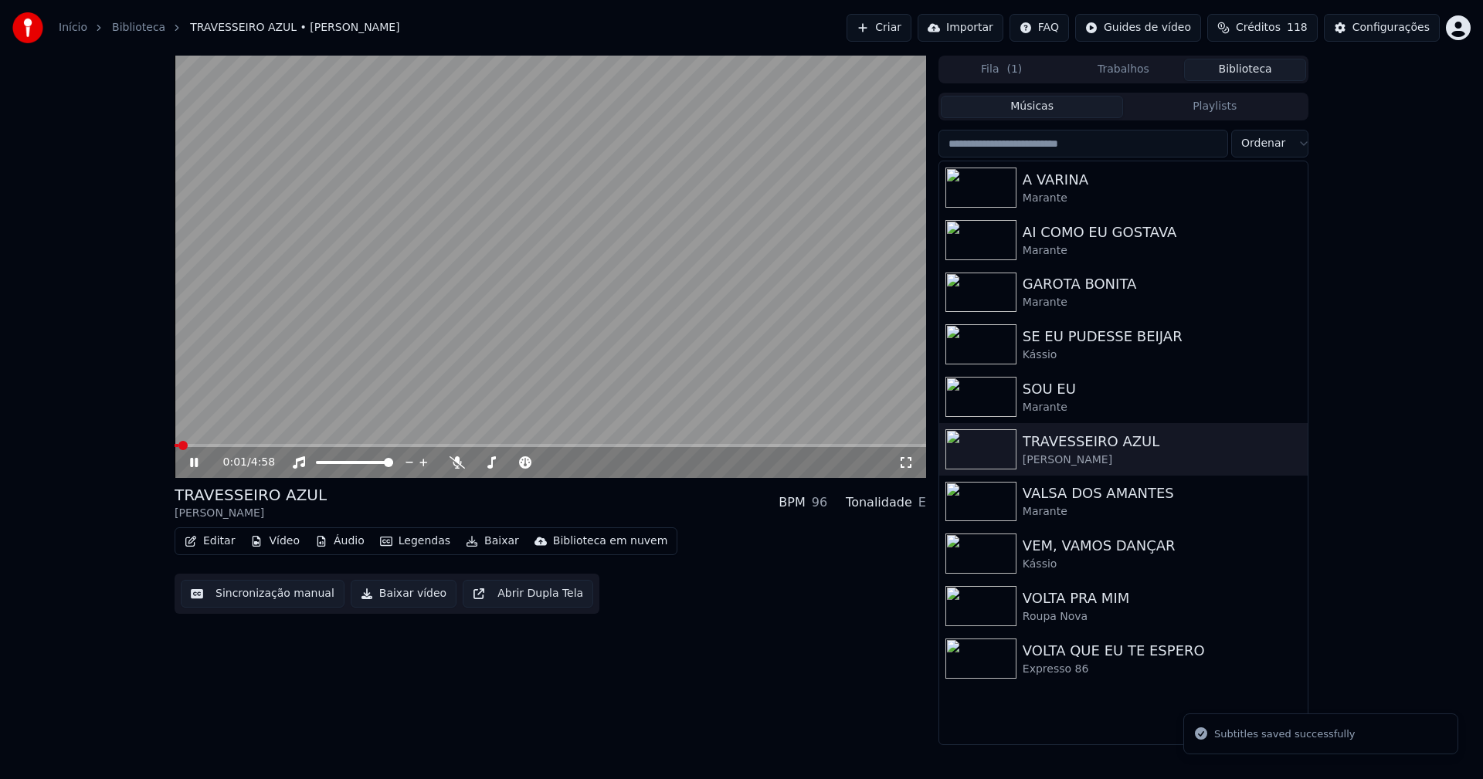
click at [196, 460] on icon at bounding box center [194, 462] width 8 height 9
click at [398, 595] on button "Baixar vídeo" at bounding box center [404, 594] width 106 height 28
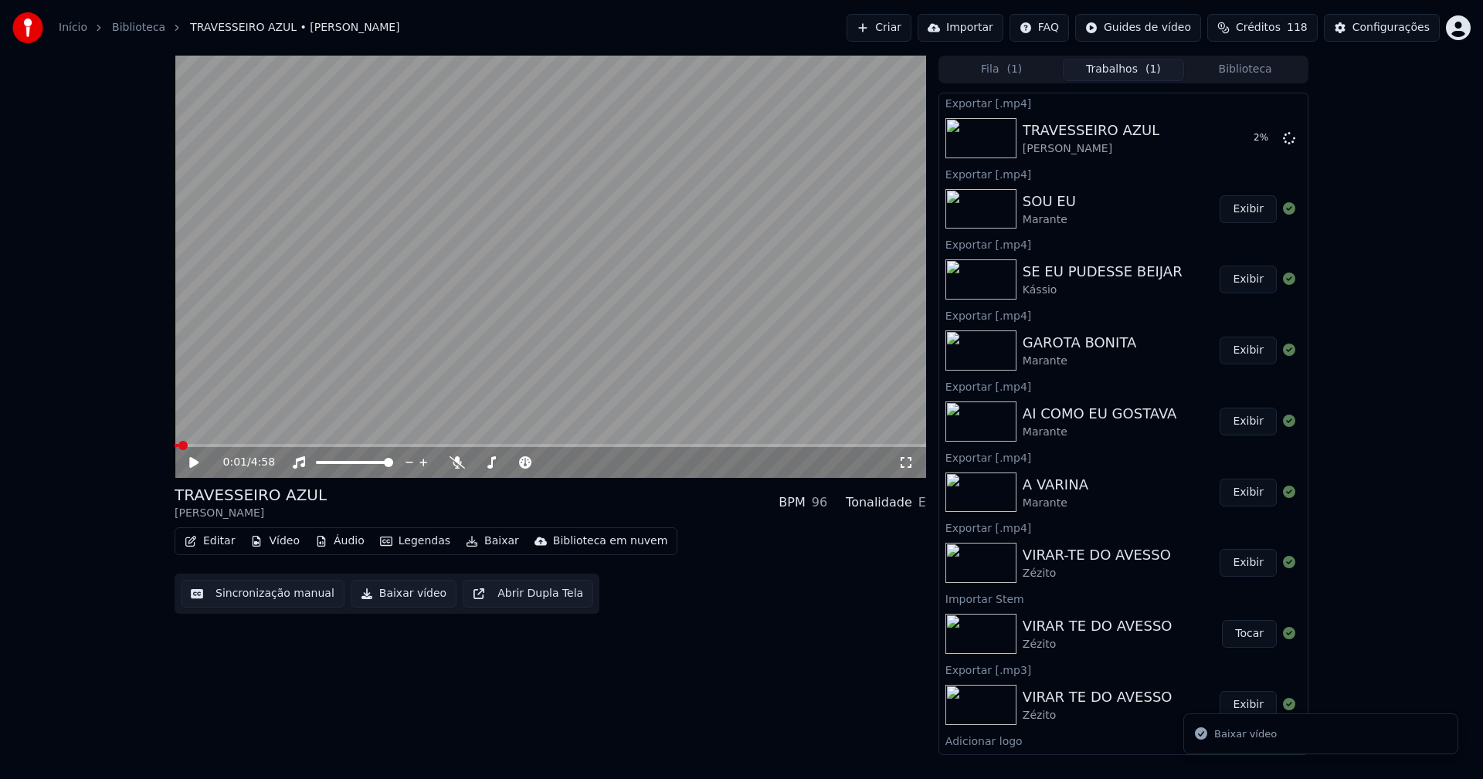
click at [1245, 69] on button "Biblioteca" at bounding box center [1245, 70] width 122 height 22
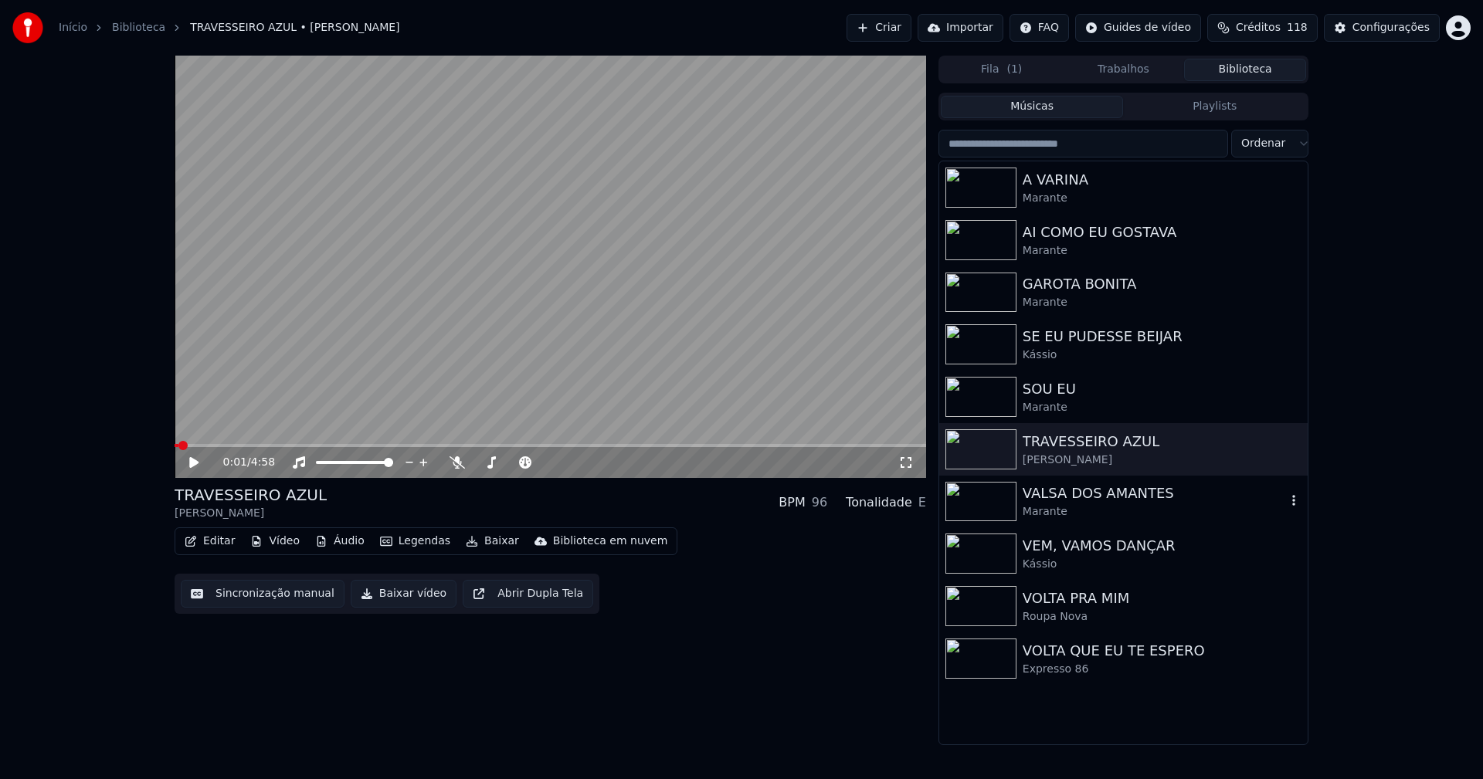
click at [1081, 503] on div "VALSA DOS AMANTES" at bounding box center [1153, 494] width 263 height 22
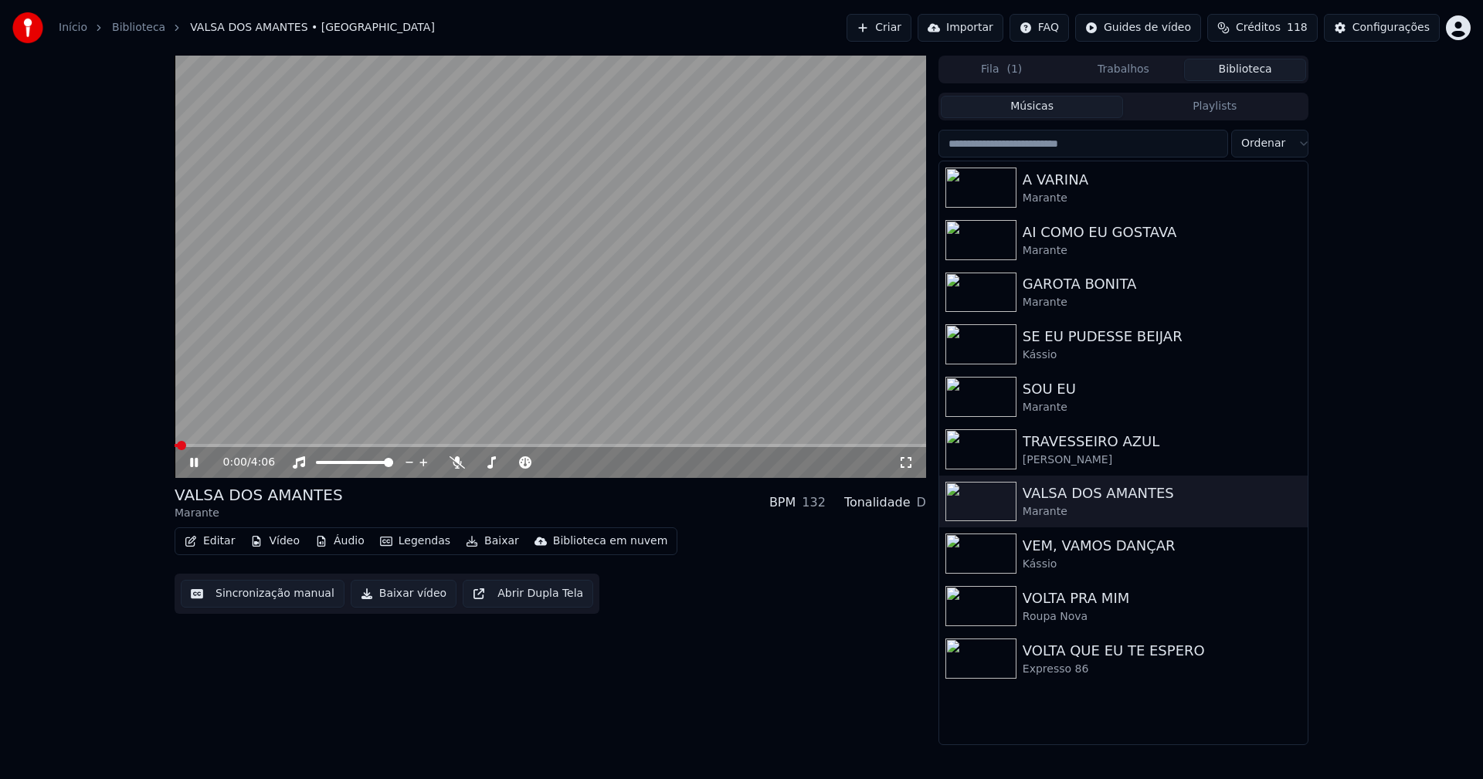
click at [192, 465] on icon at bounding box center [194, 462] width 8 height 9
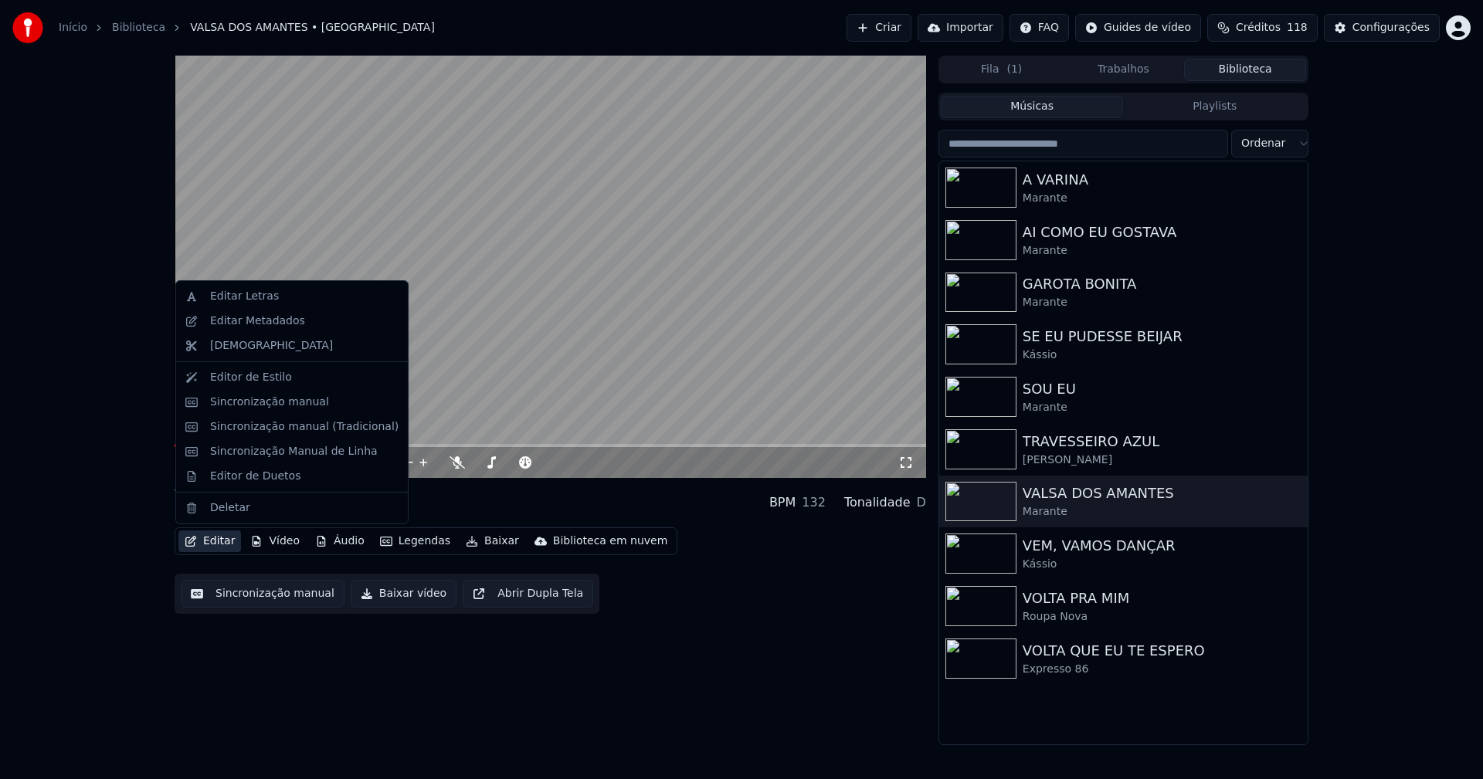
click at [217, 544] on button "Editar" at bounding box center [209, 541] width 63 height 22
click at [263, 429] on div "Sincronização manual (Tradicional)" at bounding box center [304, 426] width 188 height 15
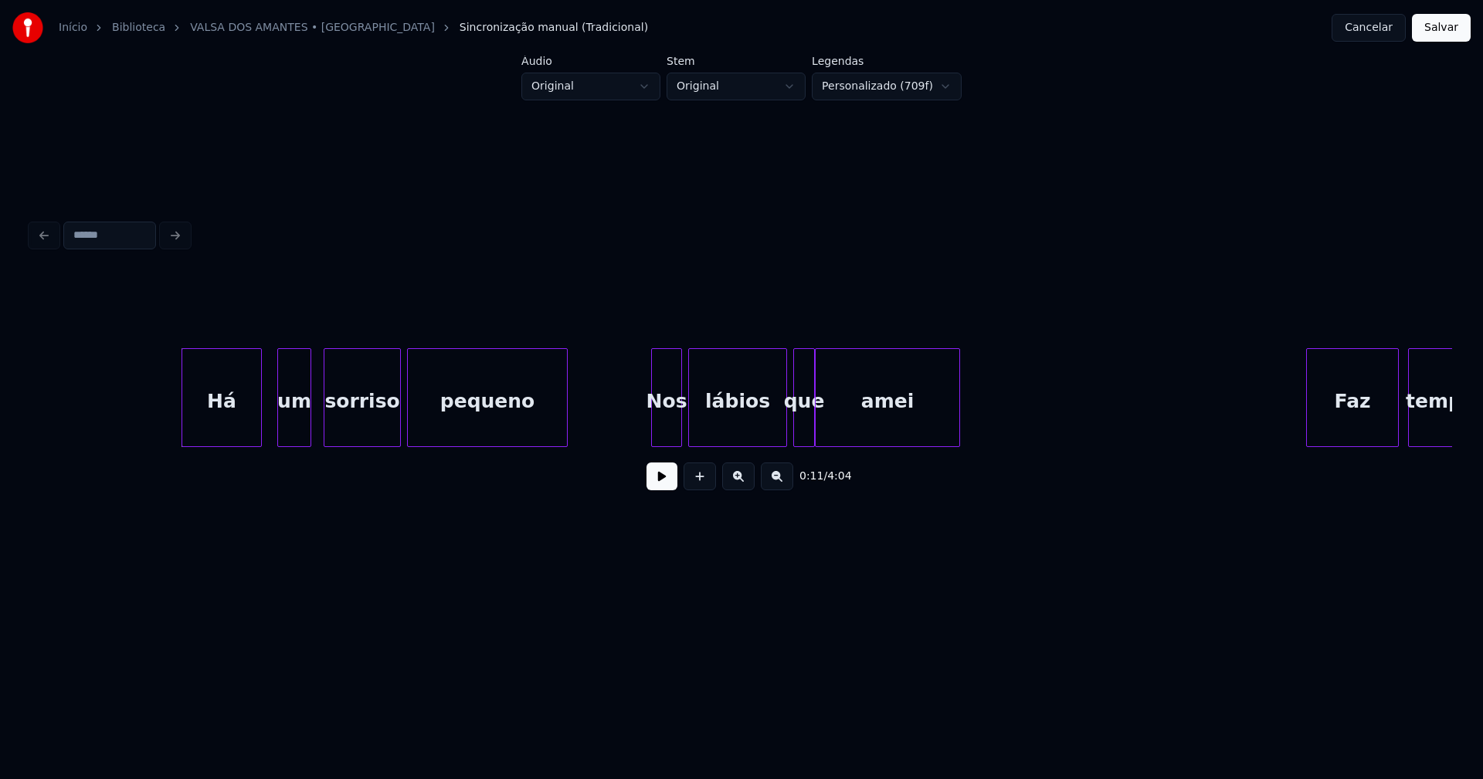
scroll to position [0, 1487]
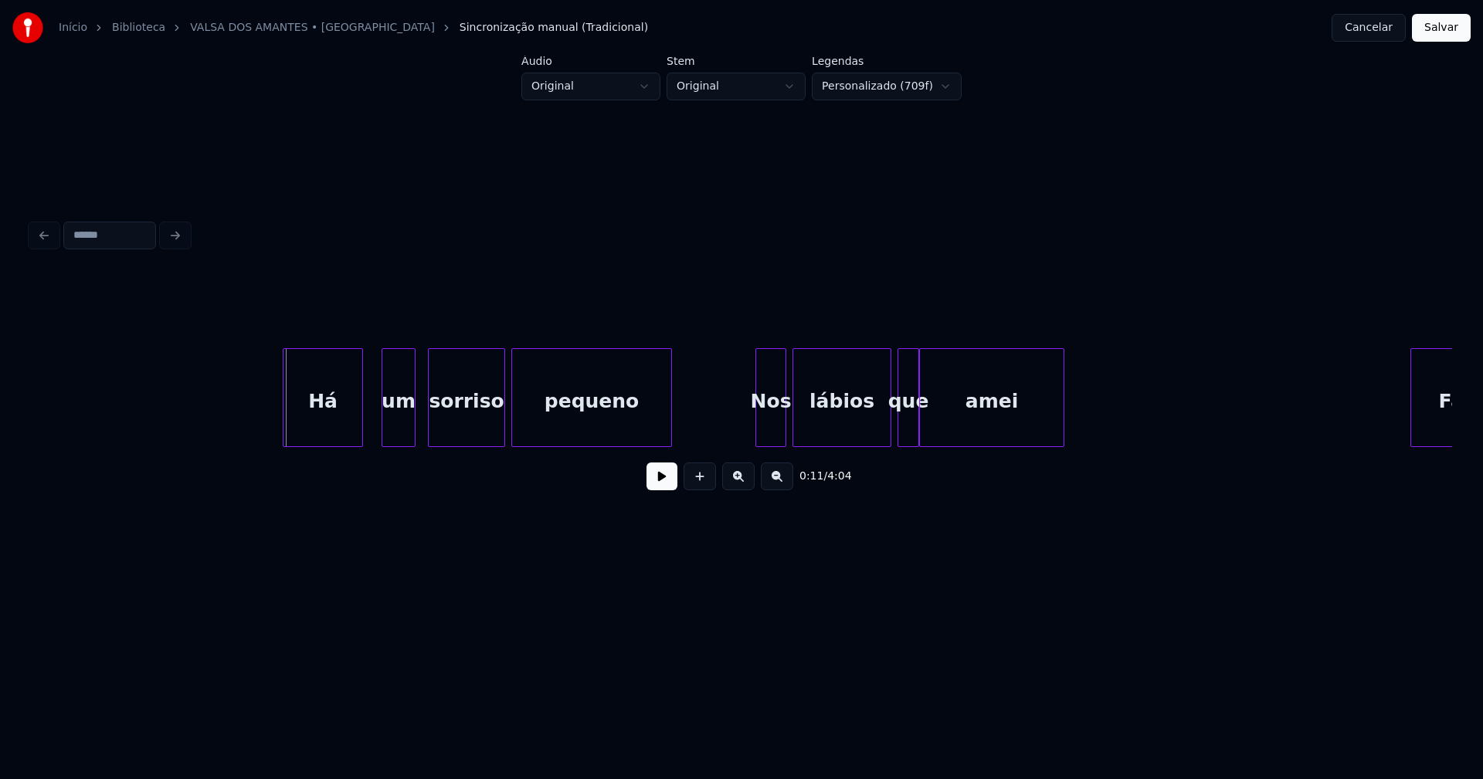
click at [332, 424] on div "Há" at bounding box center [322, 401] width 79 height 105
click at [758, 432] on div "Nos" at bounding box center [761, 401] width 29 height 105
click at [815, 432] on div "lábios" at bounding box center [833, 401] width 97 height 105
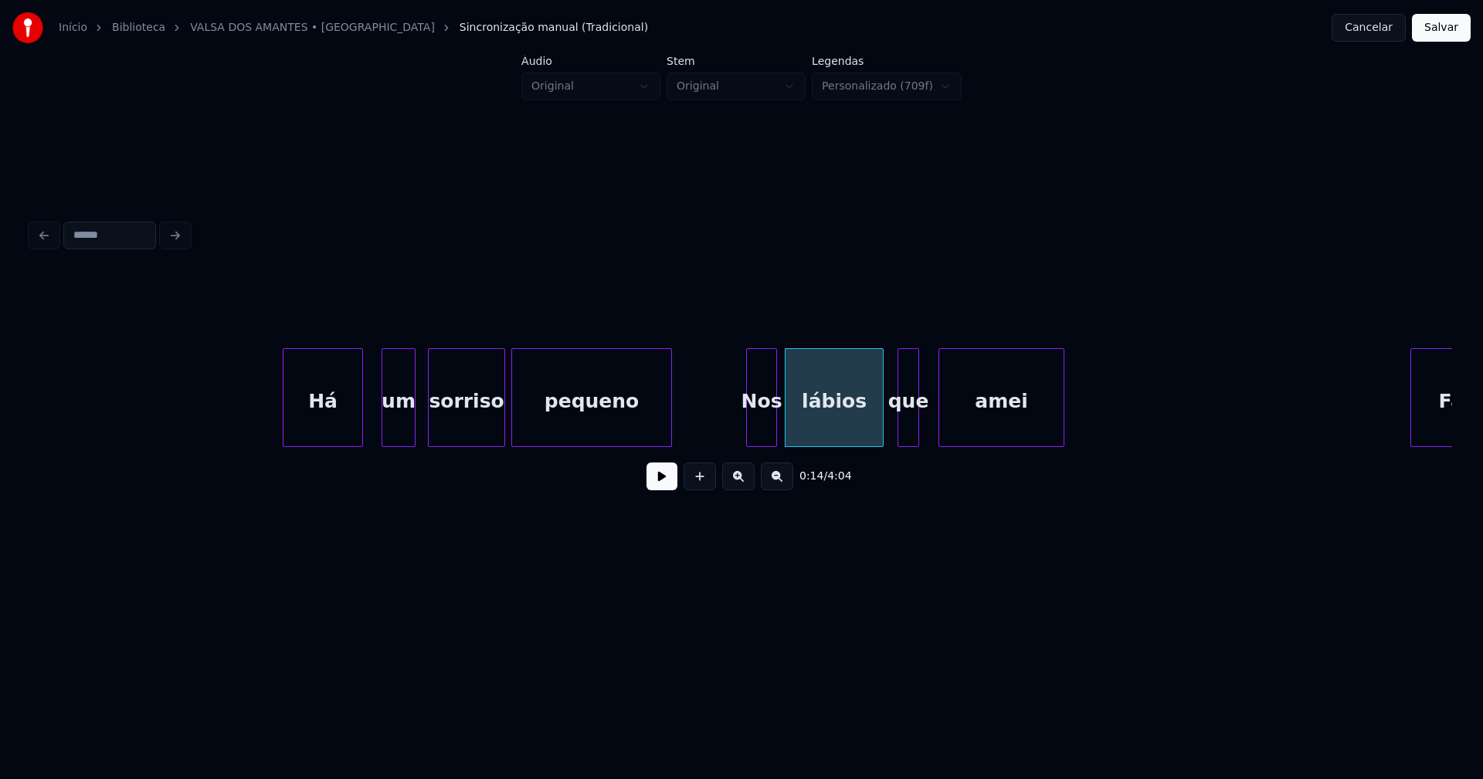
click at [942, 428] on div at bounding box center [941, 397] width 5 height 97
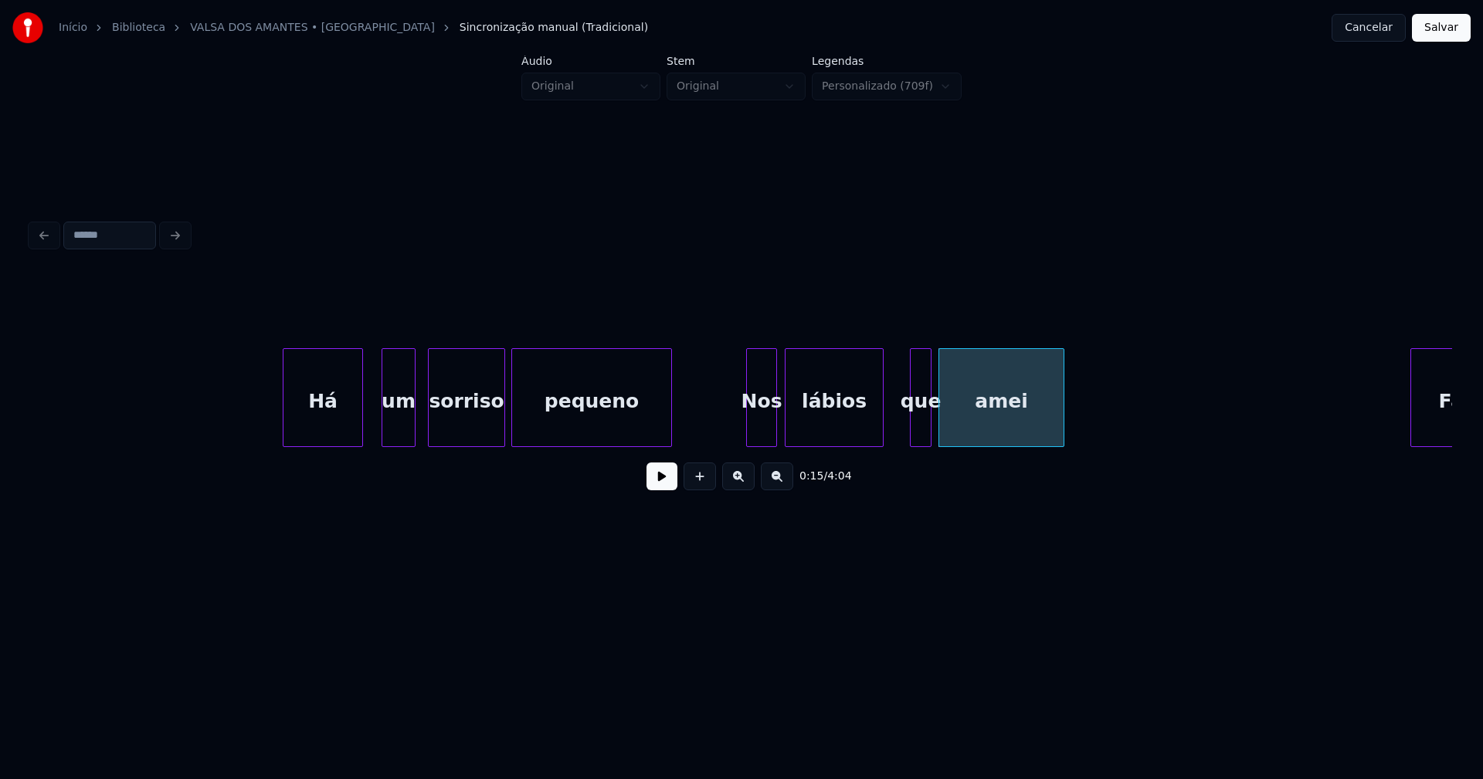
click at [920, 433] on div "que" at bounding box center [920, 401] width 20 height 105
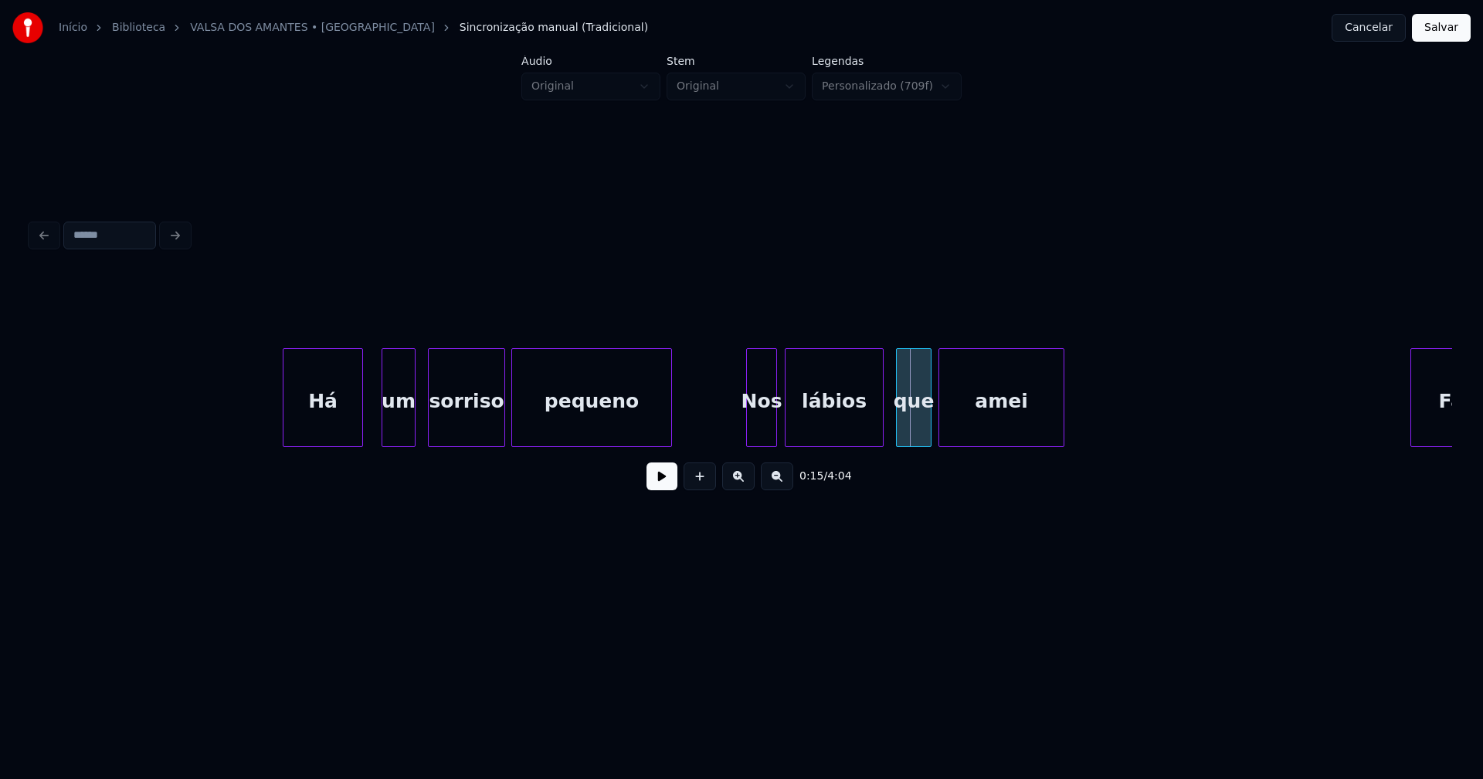
click at [898, 438] on div at bounding box center [898, 397] width 5 height 97
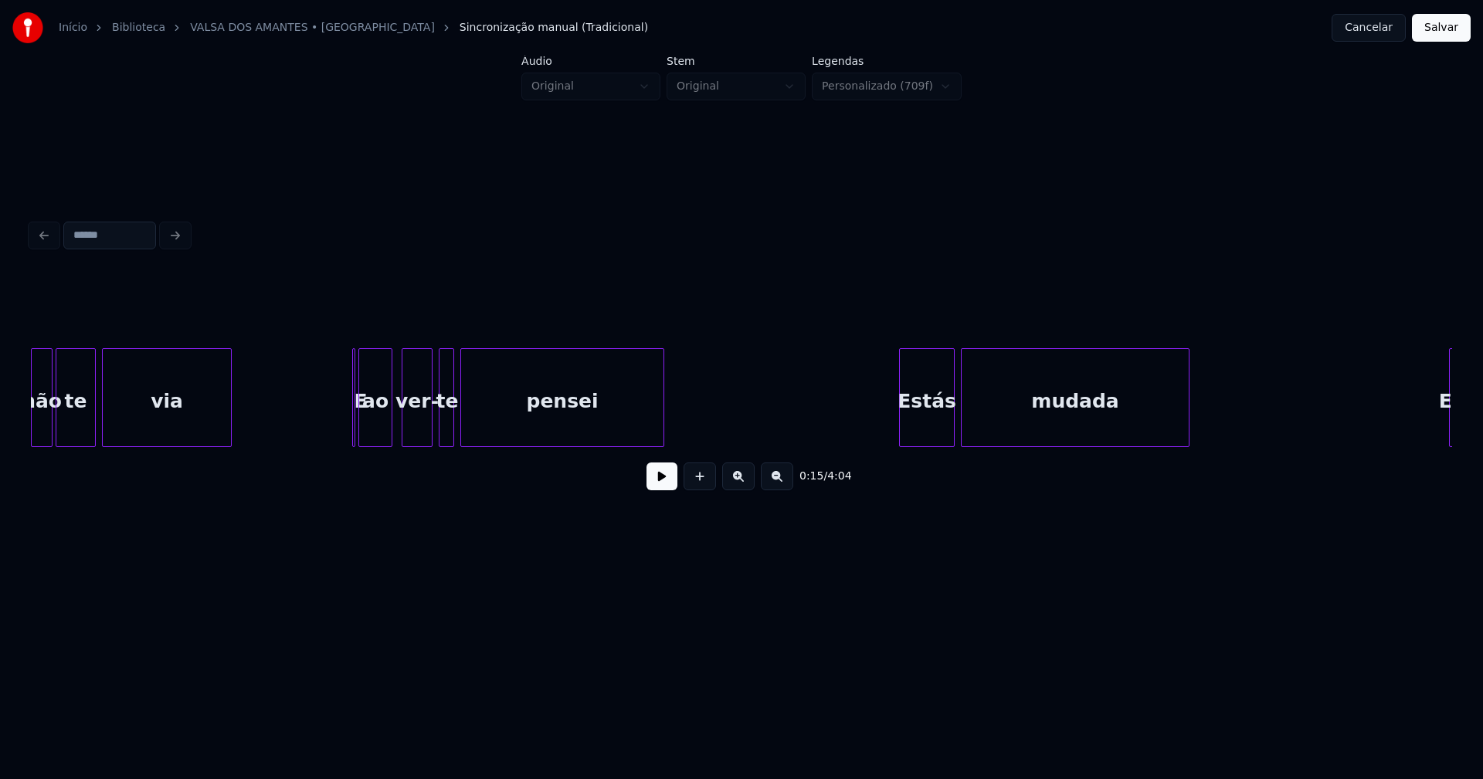
scroll to position [0, 3079]
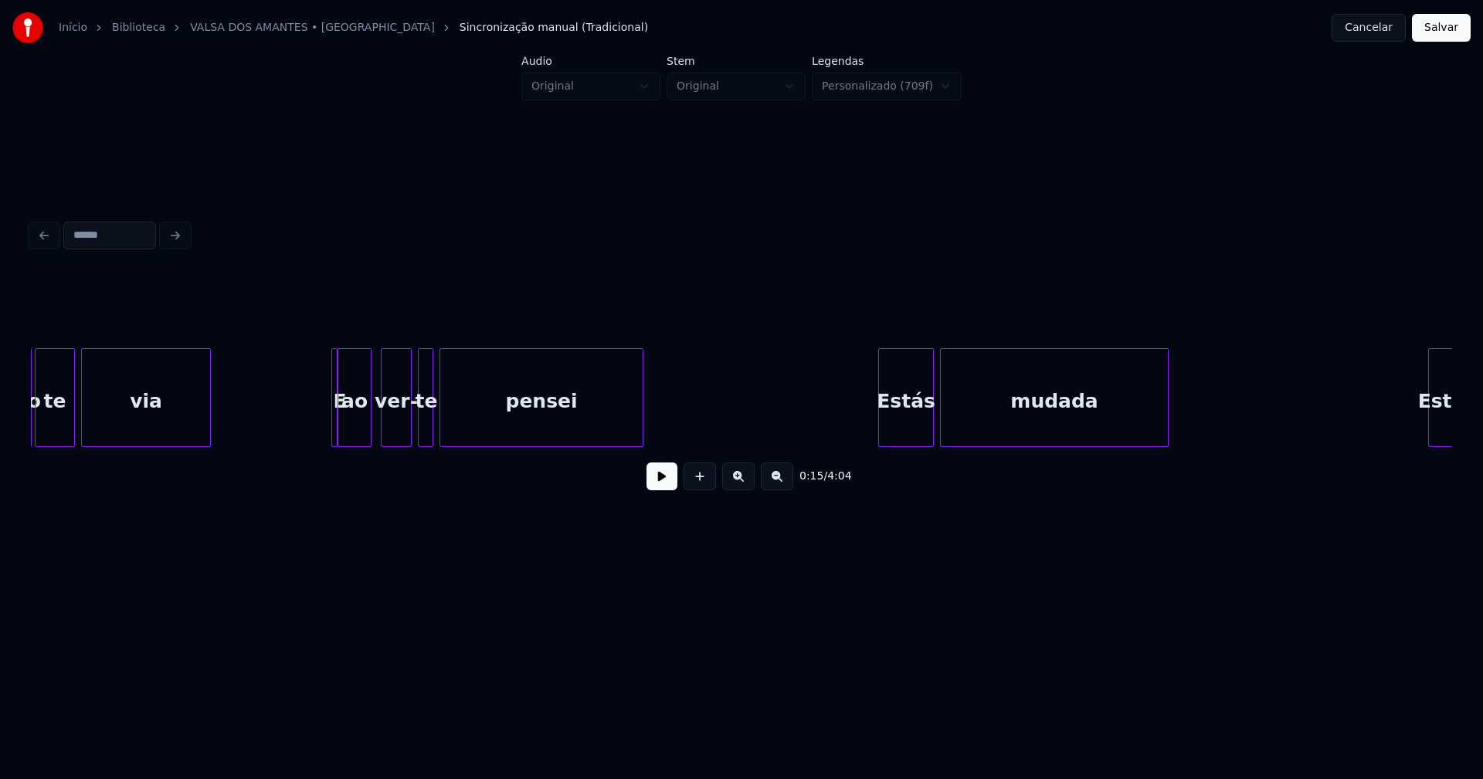
click at [334, 427] on div at bounding box center [334, 397] width 5 height 97
click at [323, 429] on div "E" at bounding box center [326, 397] width 6 height 99
click at [333, 442] on div "não te via E ao ver- te pensei Estás mudada Estou" at bounding box center [741, 397] width 1421 height 99
click at [911, 439] on div "Estás" at bounding box center [897, 401] width 54 height 105
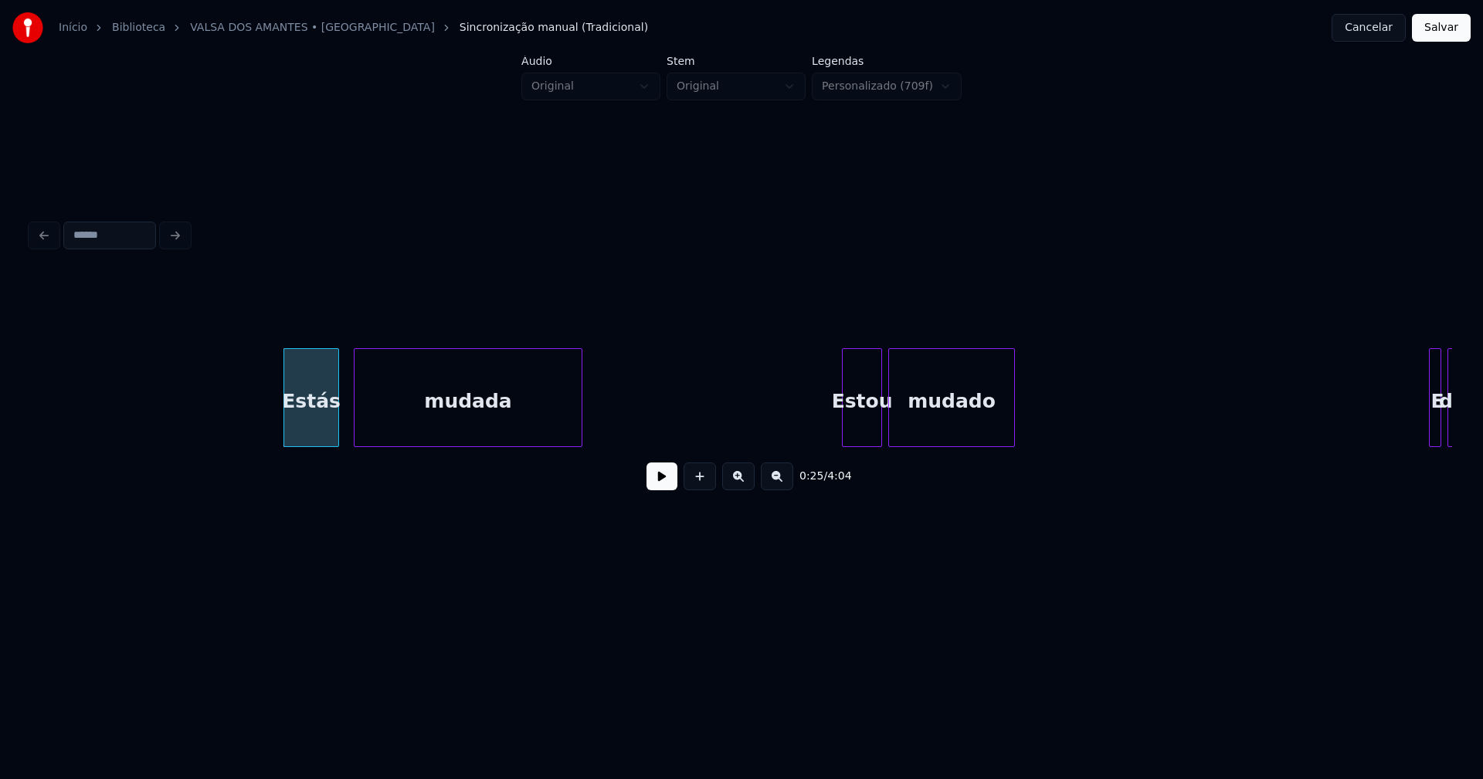
scroll to position [0, 4021]
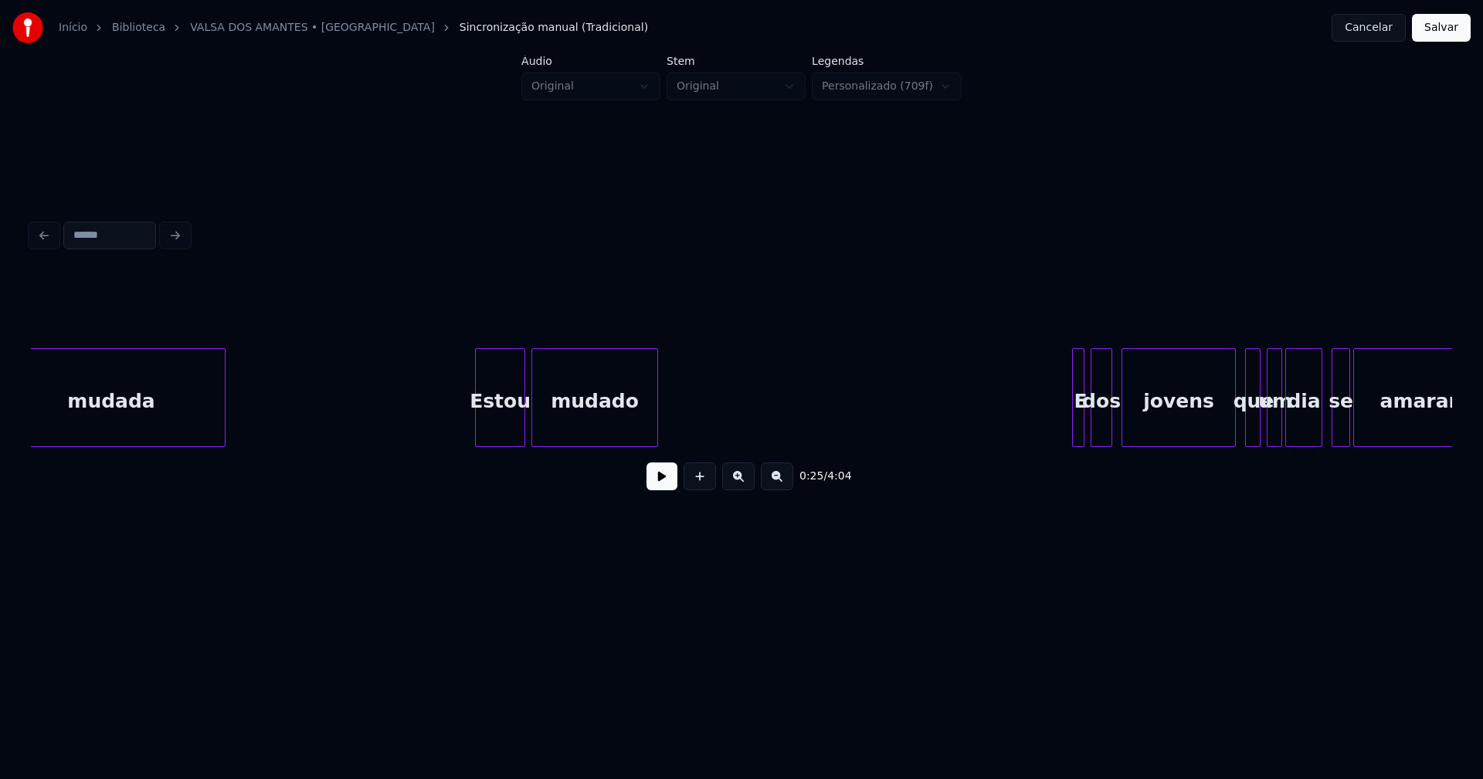
click at [476, 439] on div at bounding box center [478, 397] width 5 height 97
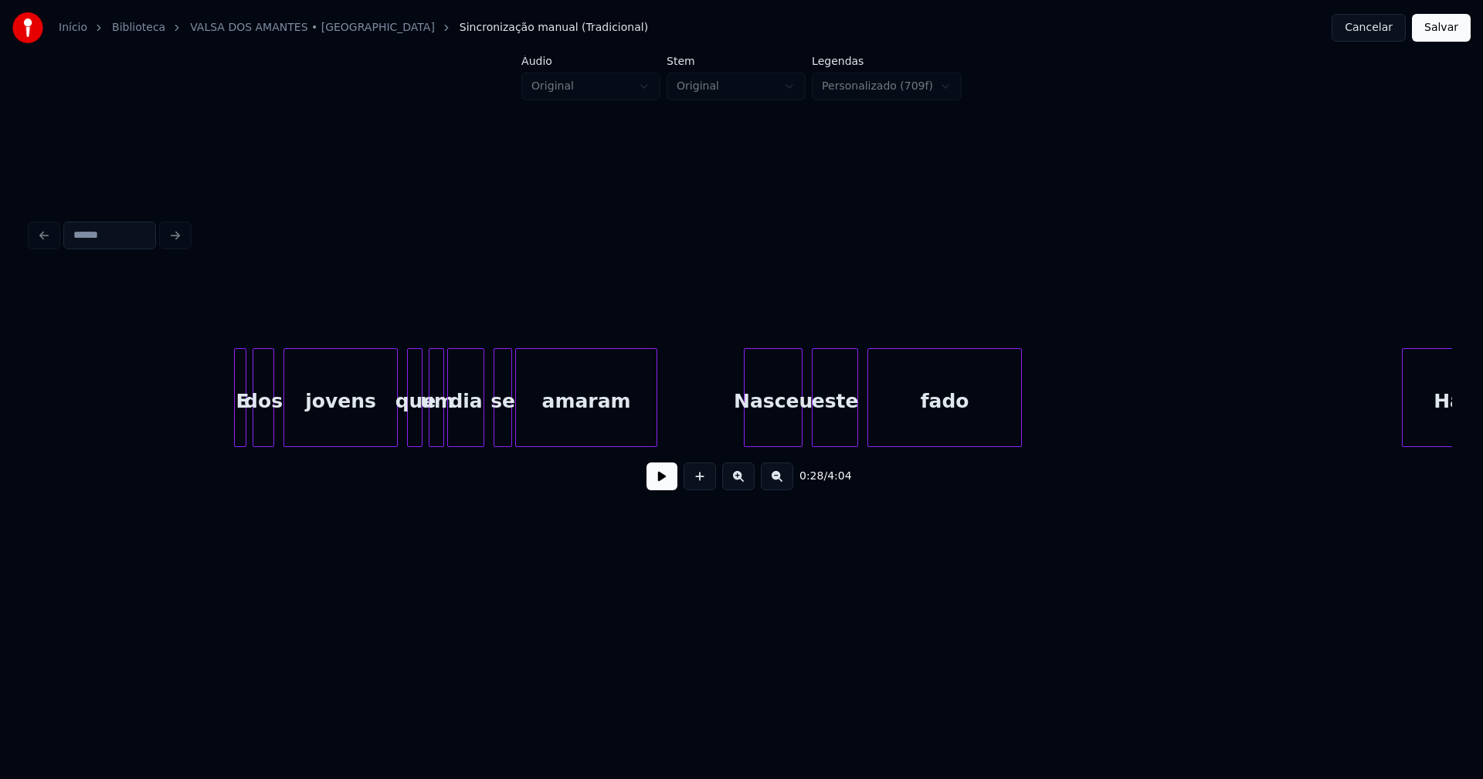
scroll to position [0, 4901]
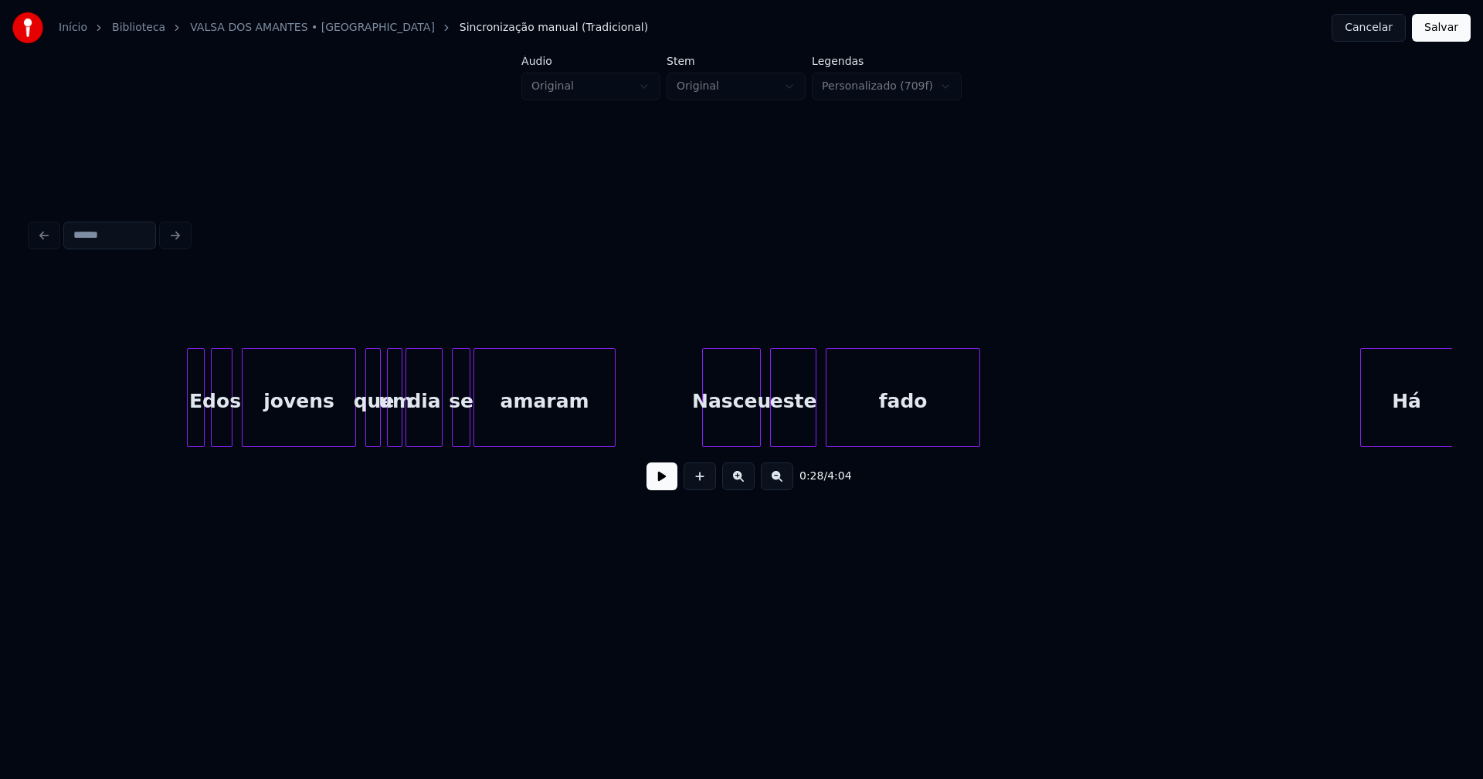
click at [188, 425] on div at bounding box center [190, 397] width 5 height 97
click at [735, 423] on div "Nasceu" at bounding box center [728, 401] width 57 height 105
click at [693, 434] on div at bounding box center [692, 397] width 5 height 97
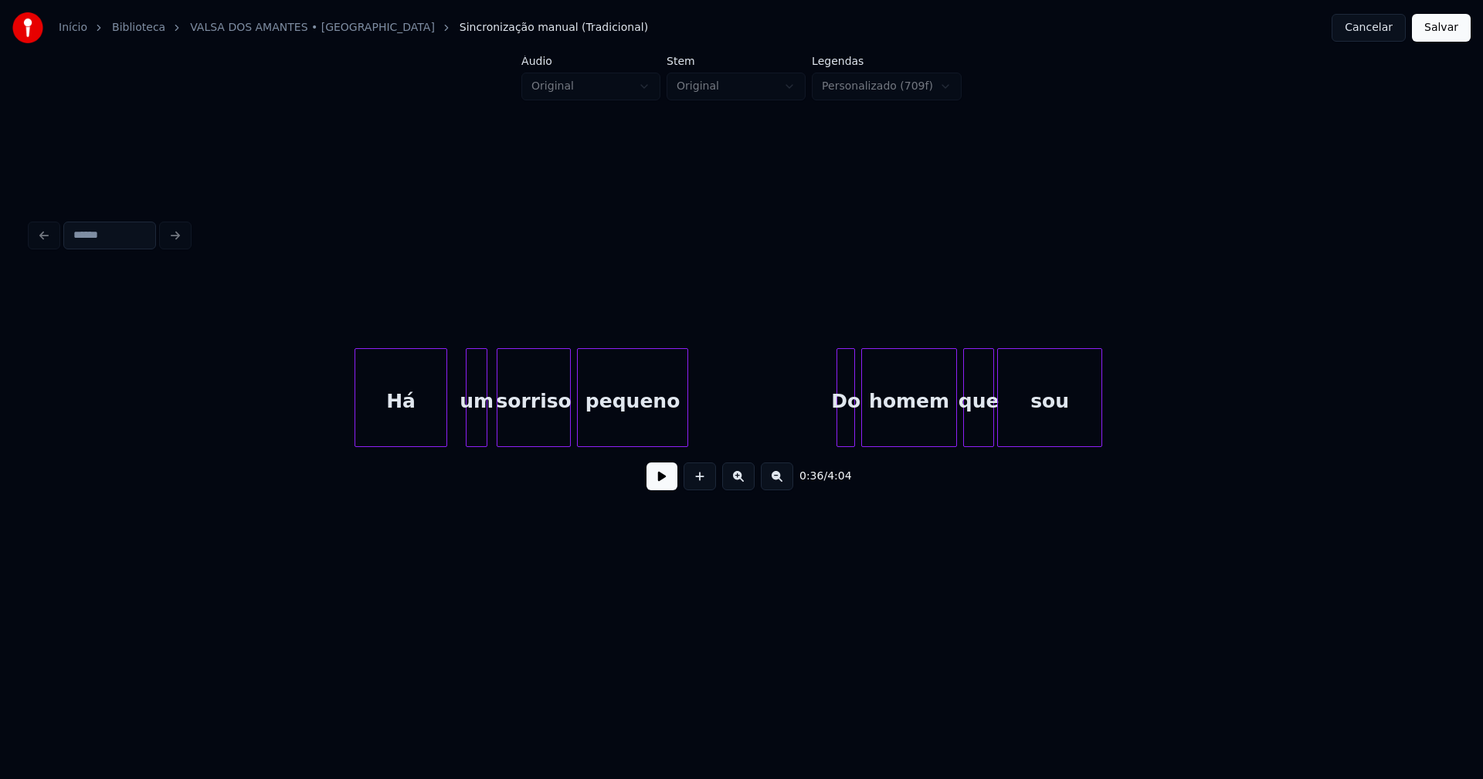
scroll to position [0, 5990]
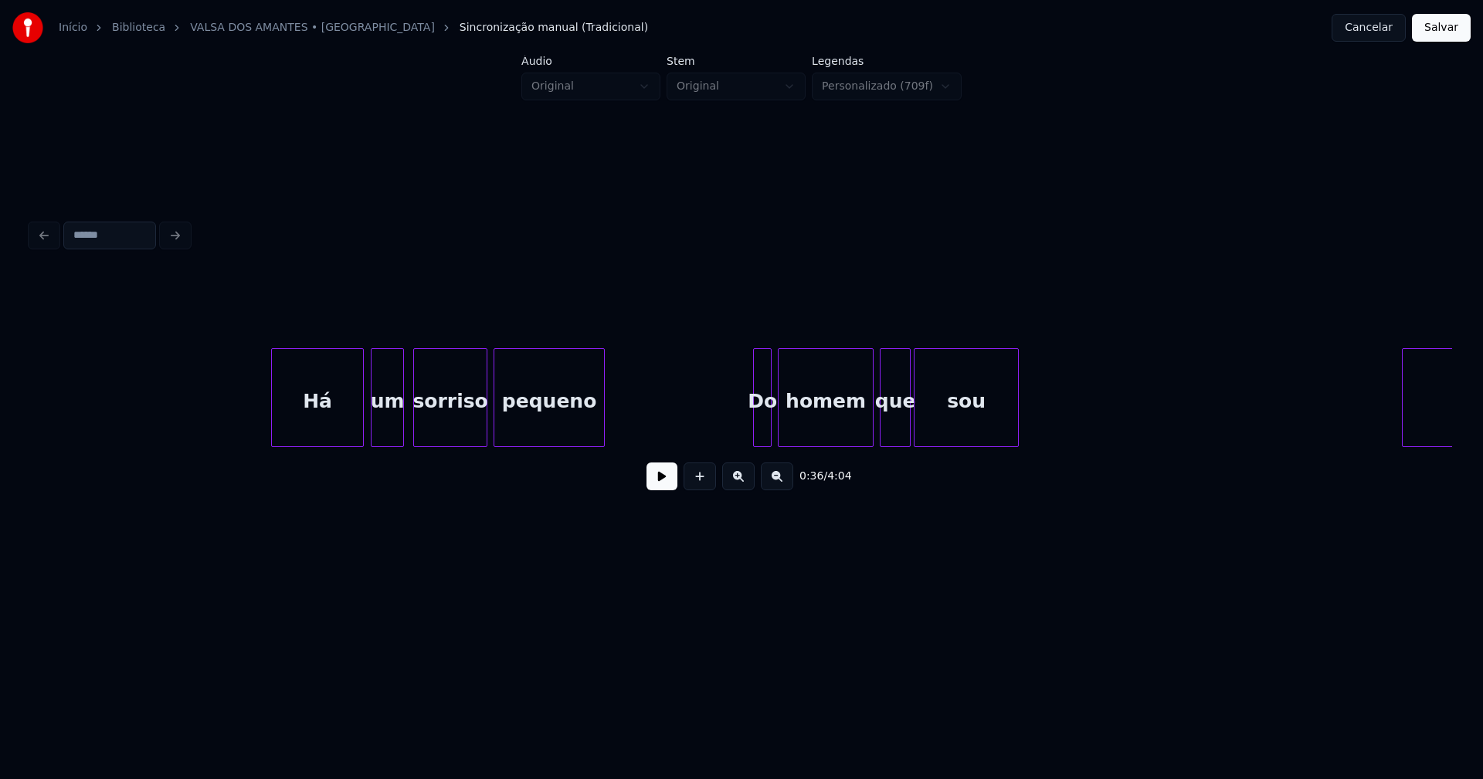
click at [372, 432] on div at bounding box center [373, 397] width 5 height 97
click at [745, 434] on div at bounding box center [746, 397] width 5 height 97
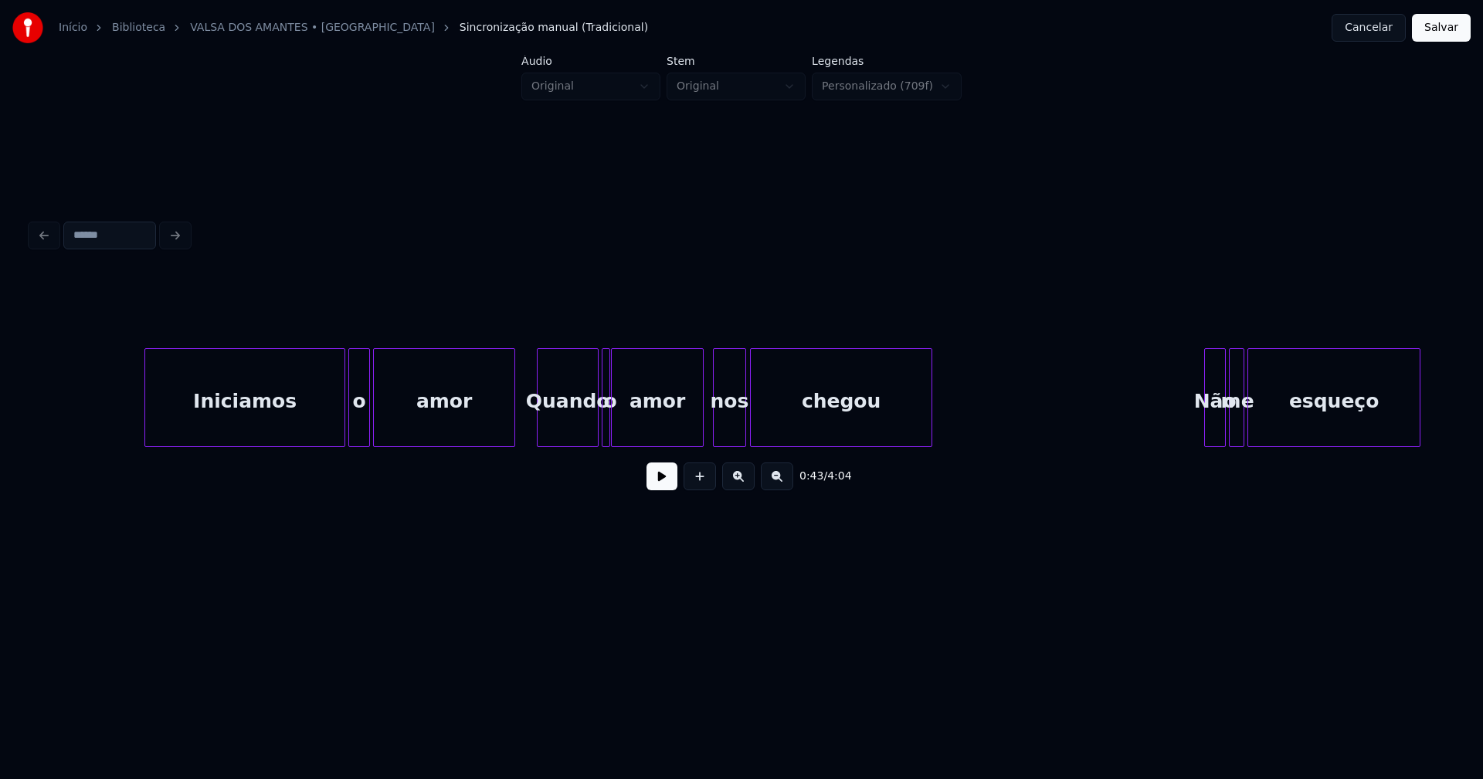
scroll to position [0, 7289]
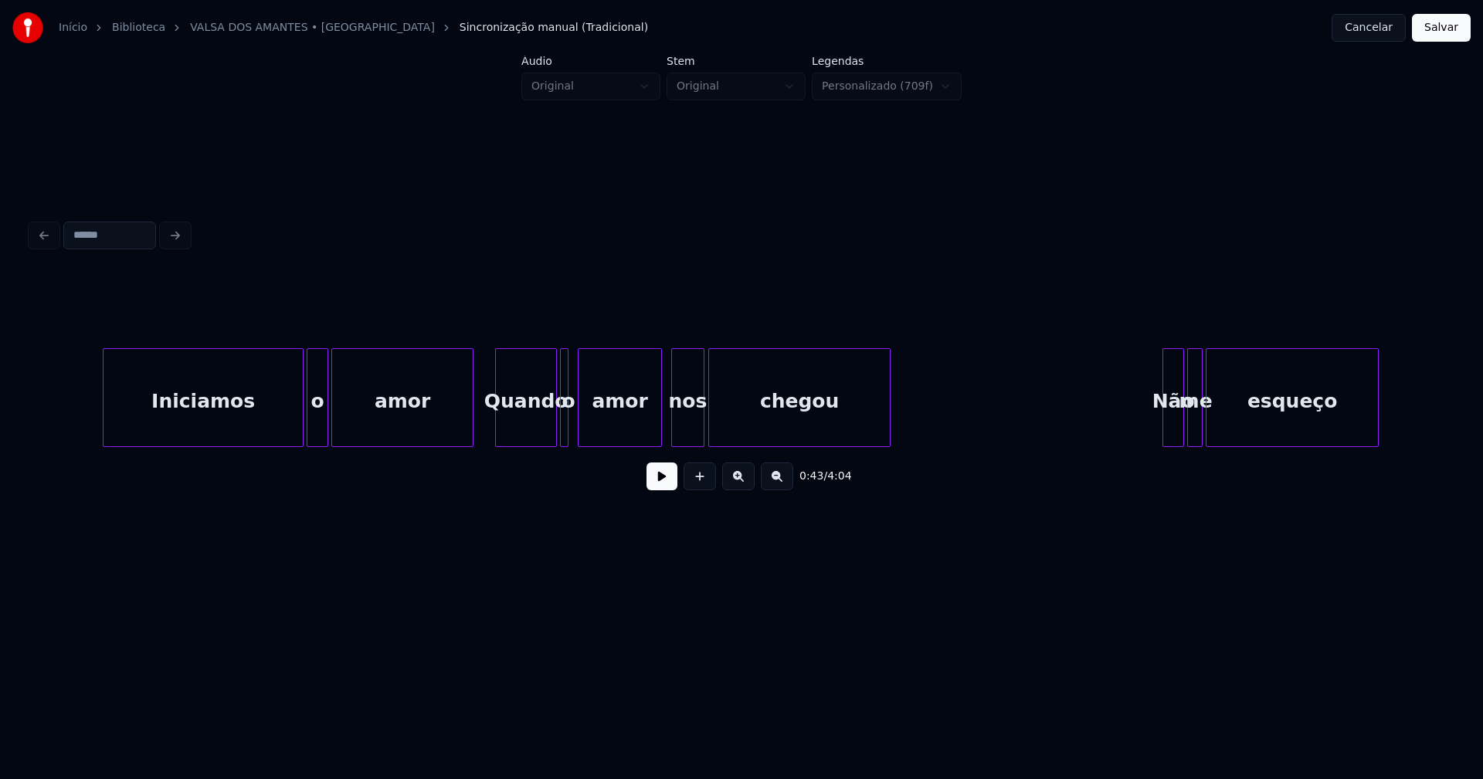
click at [580, 436] on div at bounding box center [580, 397] width 5 height 97
click at [574, 434] on div at bounding box center [573, 397] width 5 height 97
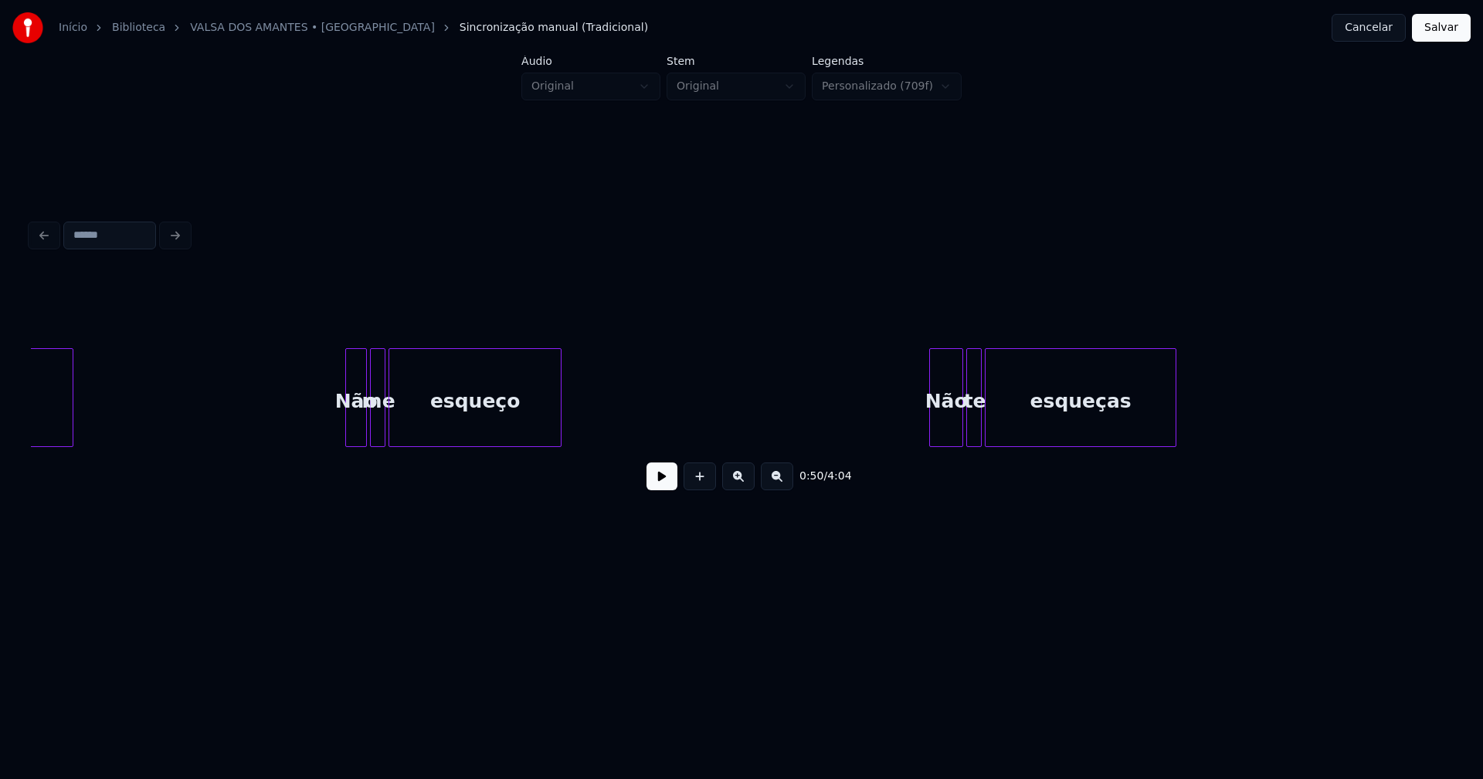
scroll to position [0, 8168]
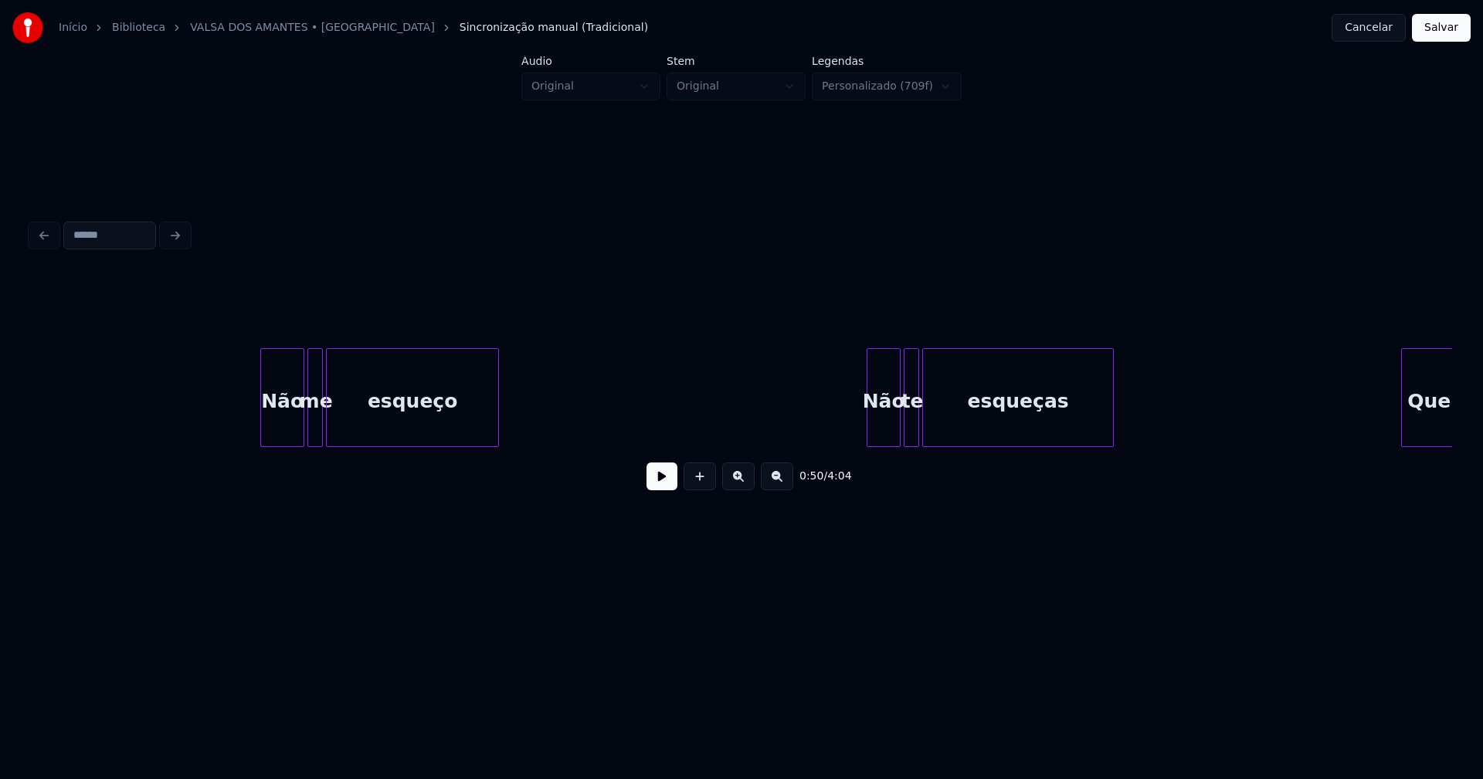
click at [263, 430] on div at bounding box center [263, 397] width 5 height 97
click at [360, 422] on div at bounding box center [360, 397] width 5 height 97
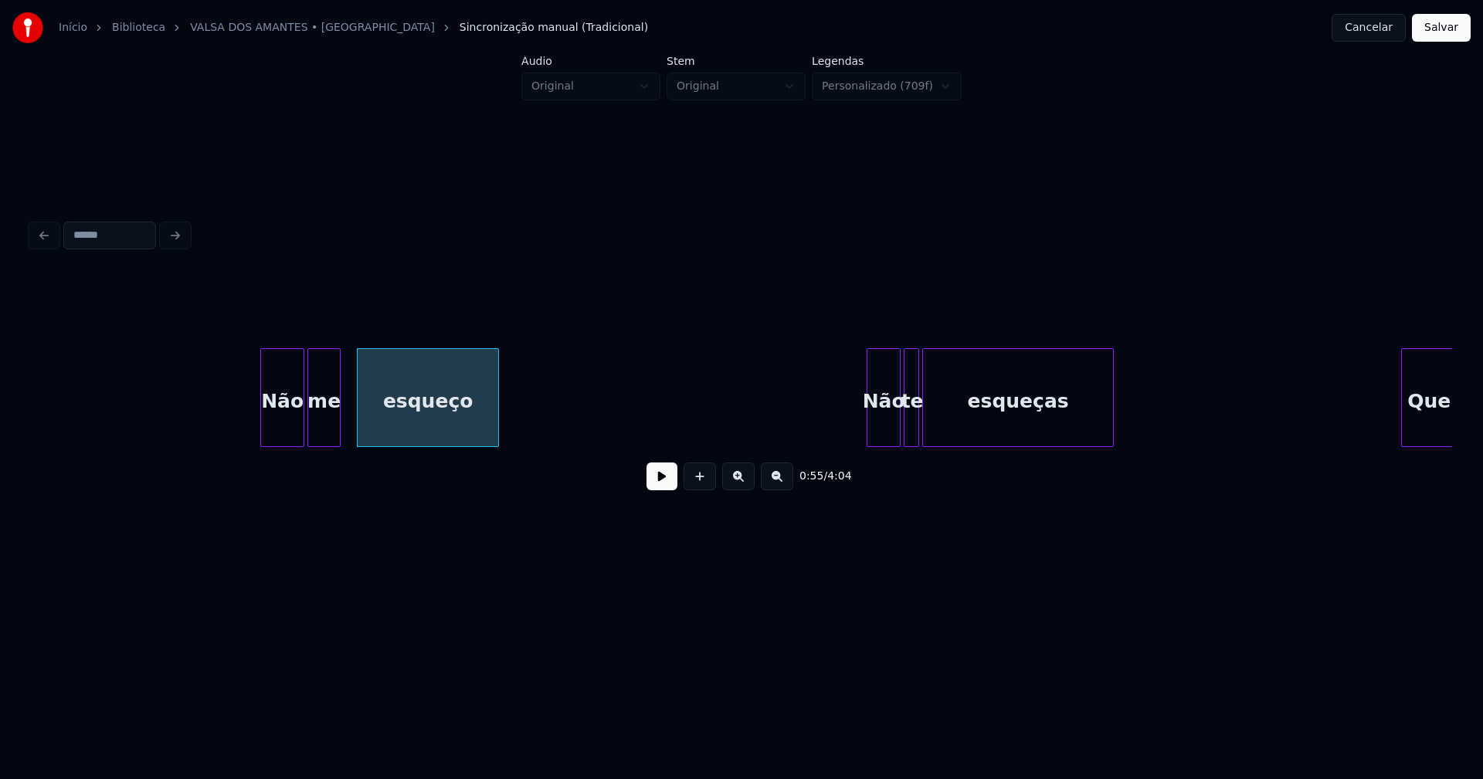
click at [337, 425] on div at bounding box center [337, 397] width 5 height 97
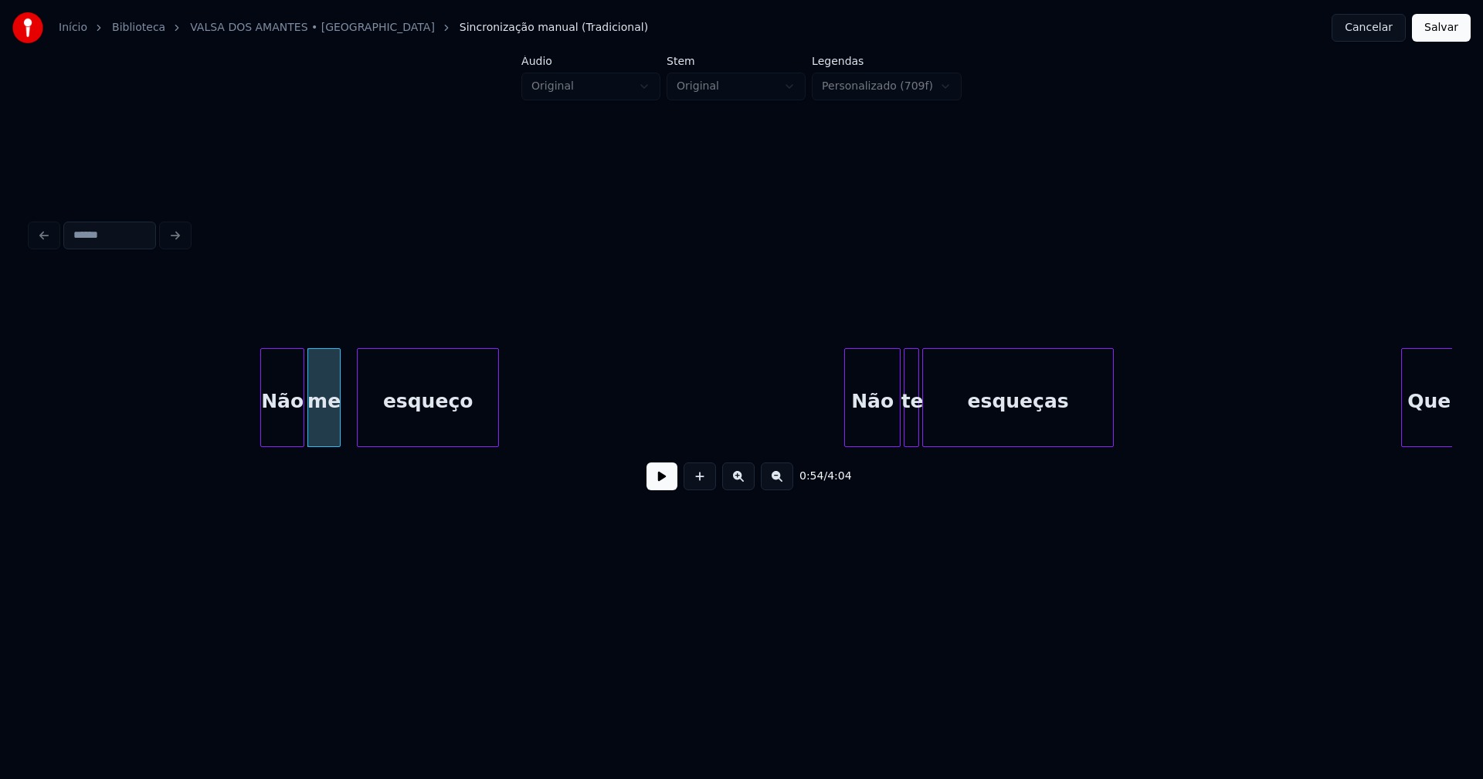
click at [846, 433] on div at bounding box center [847, 397] width 5 height 97
click at [944, 427] on div at bounding box center [943, 397] width 5 height 97
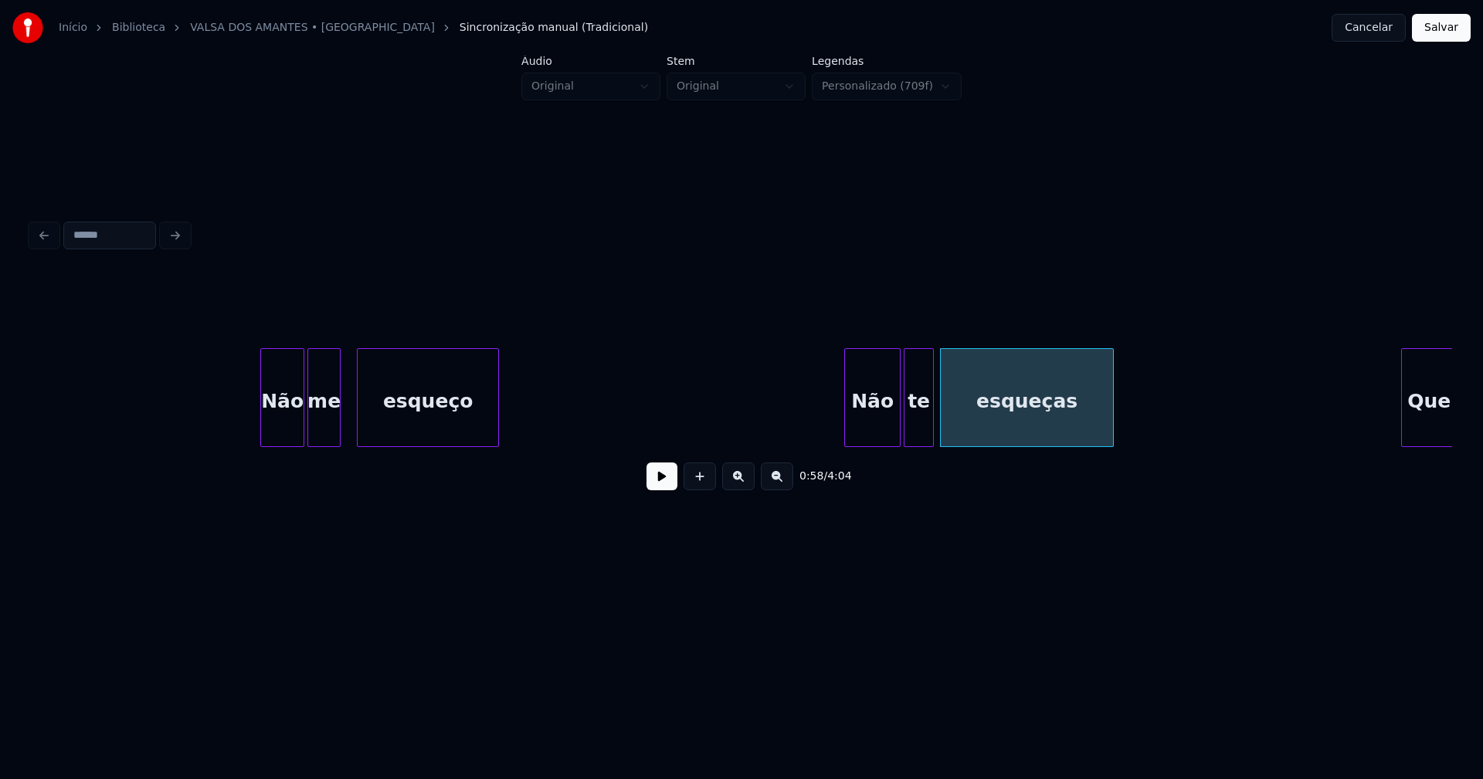
click at [929, 422] on div at bounding box center [930, 397] width 5 height 97
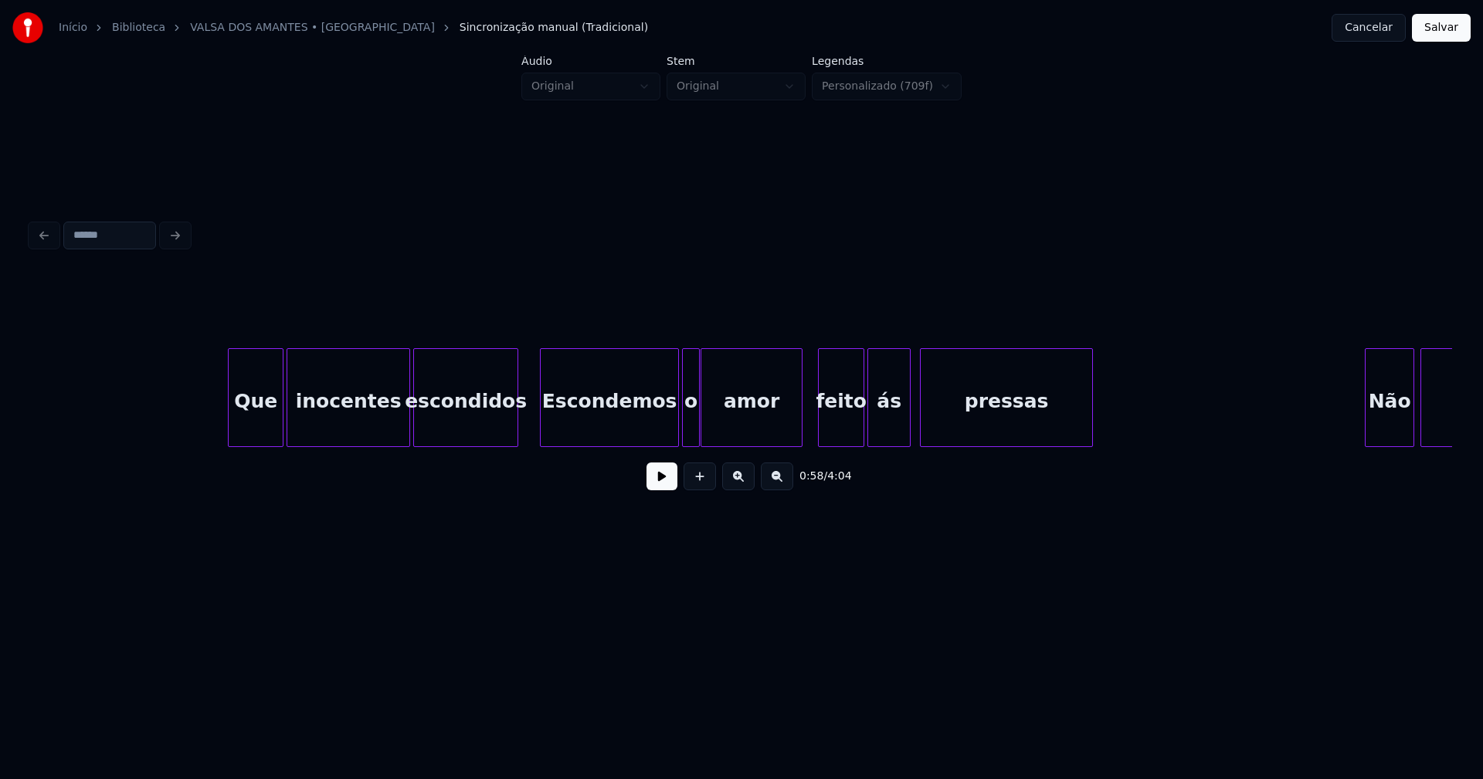
scroll to position [0, 9383]
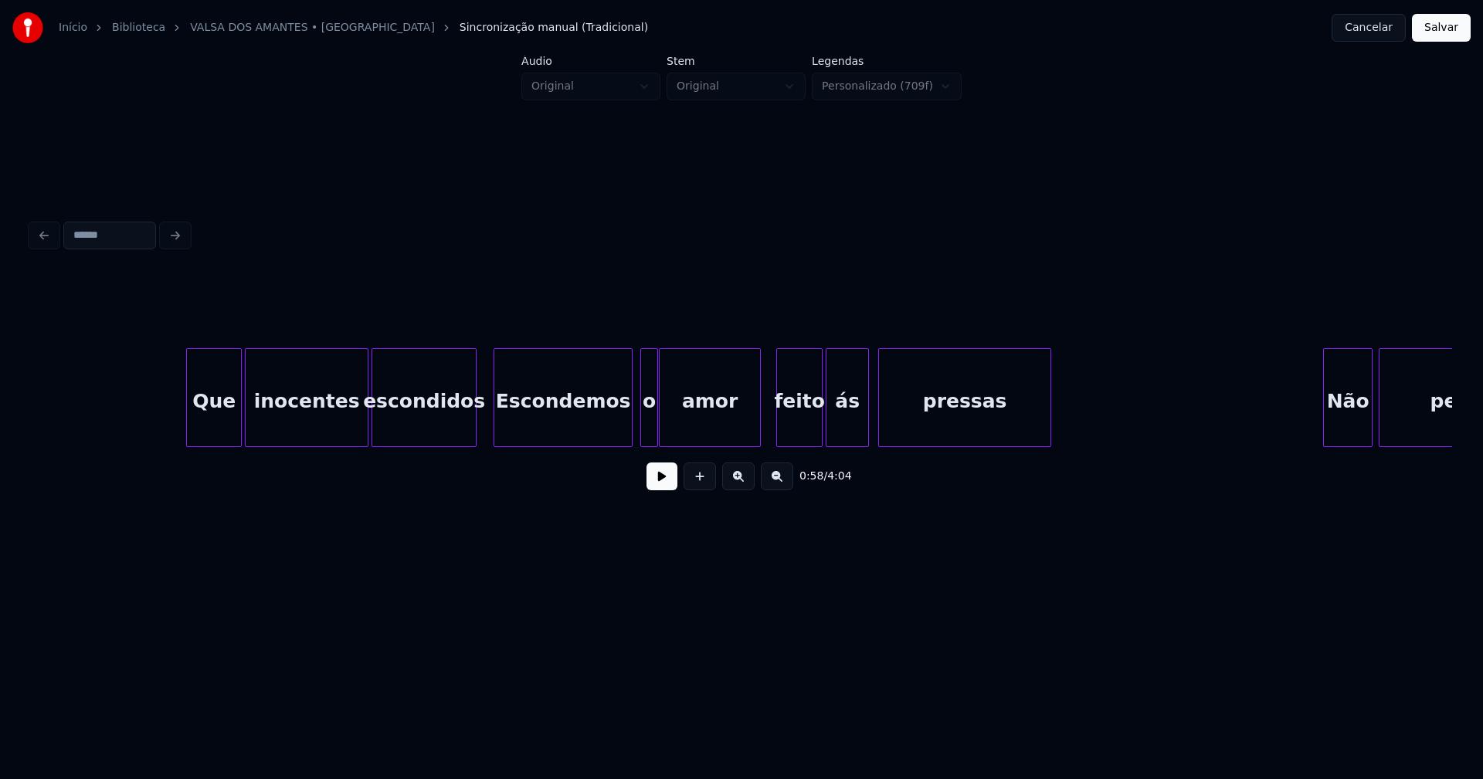
click at [522, 425] on div "Escondemos" at bounding box center [562, 401] width 137 height 105
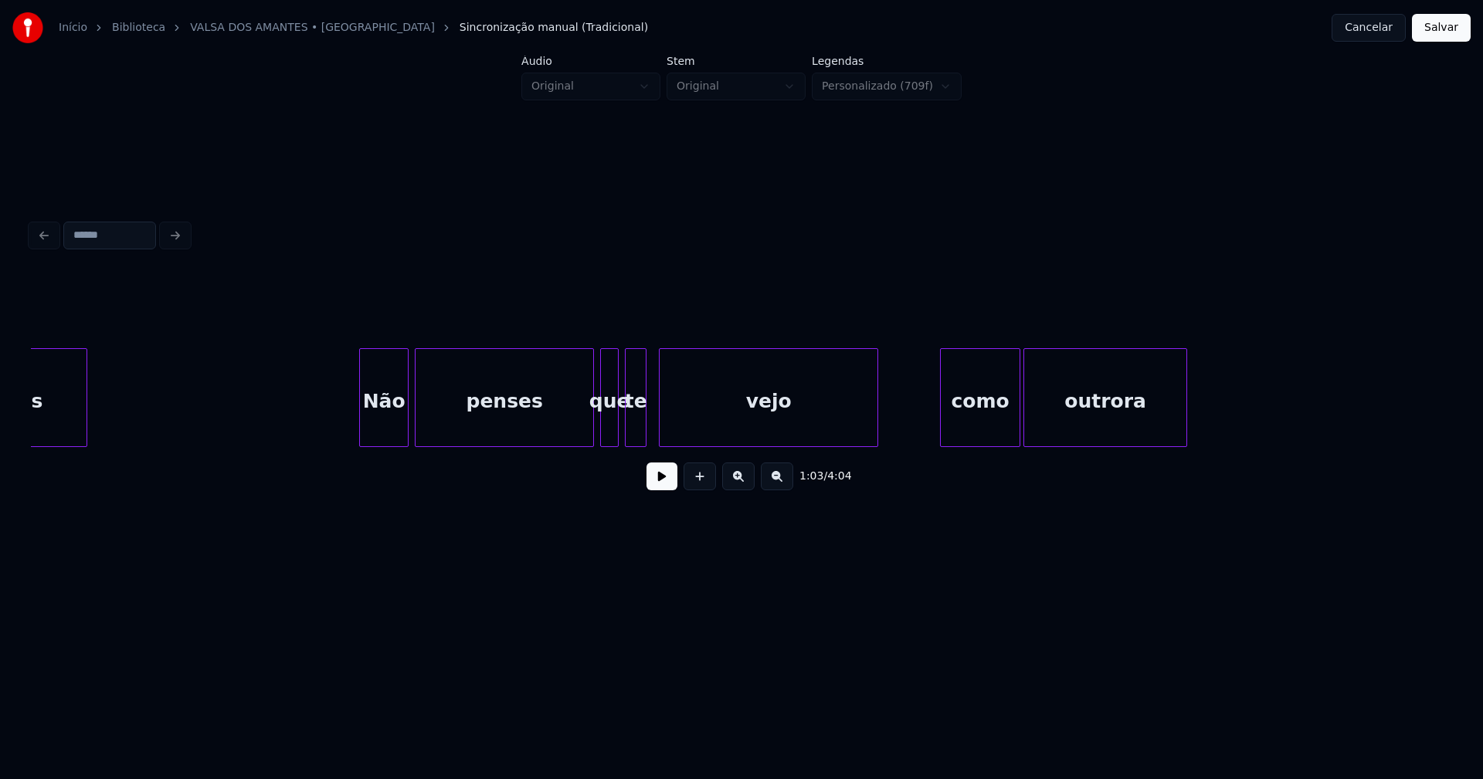
scroll to position [0, 10451]
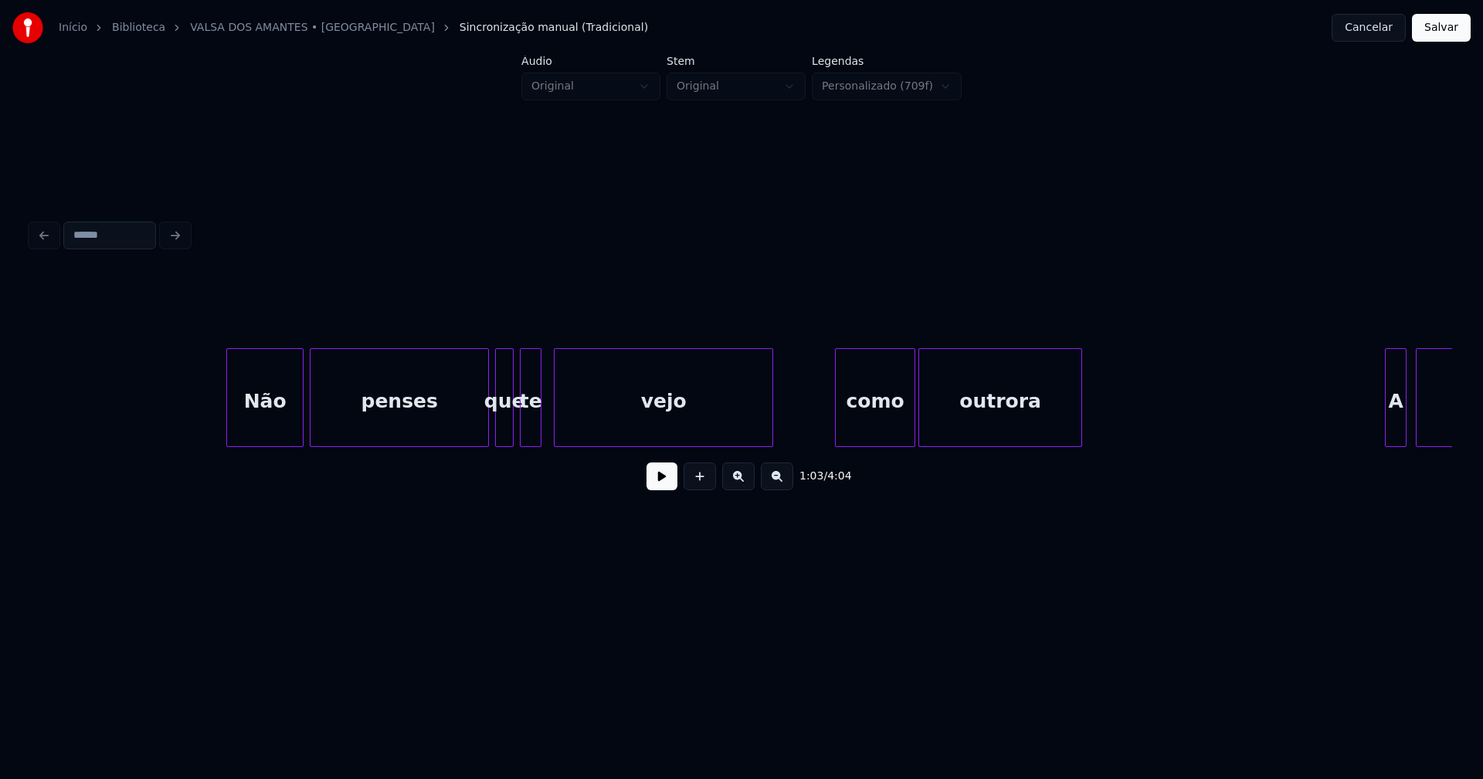
click at [227, 436] on div at bounding box center [229, 397] width 5 height 97
click at [859, 430] on div "como" at bounding box center [871, 401] width 79 height 105
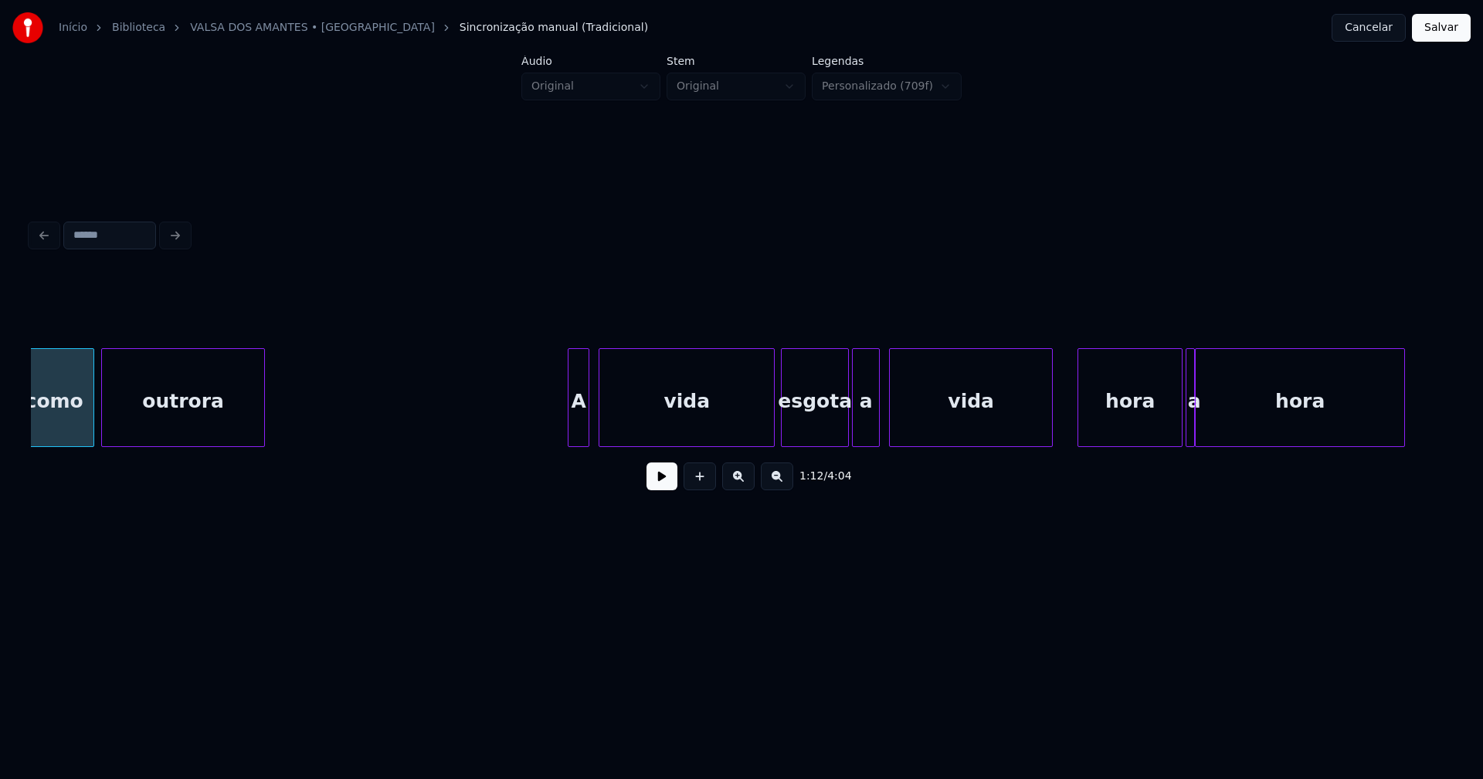
scroll to position [0, 11288]
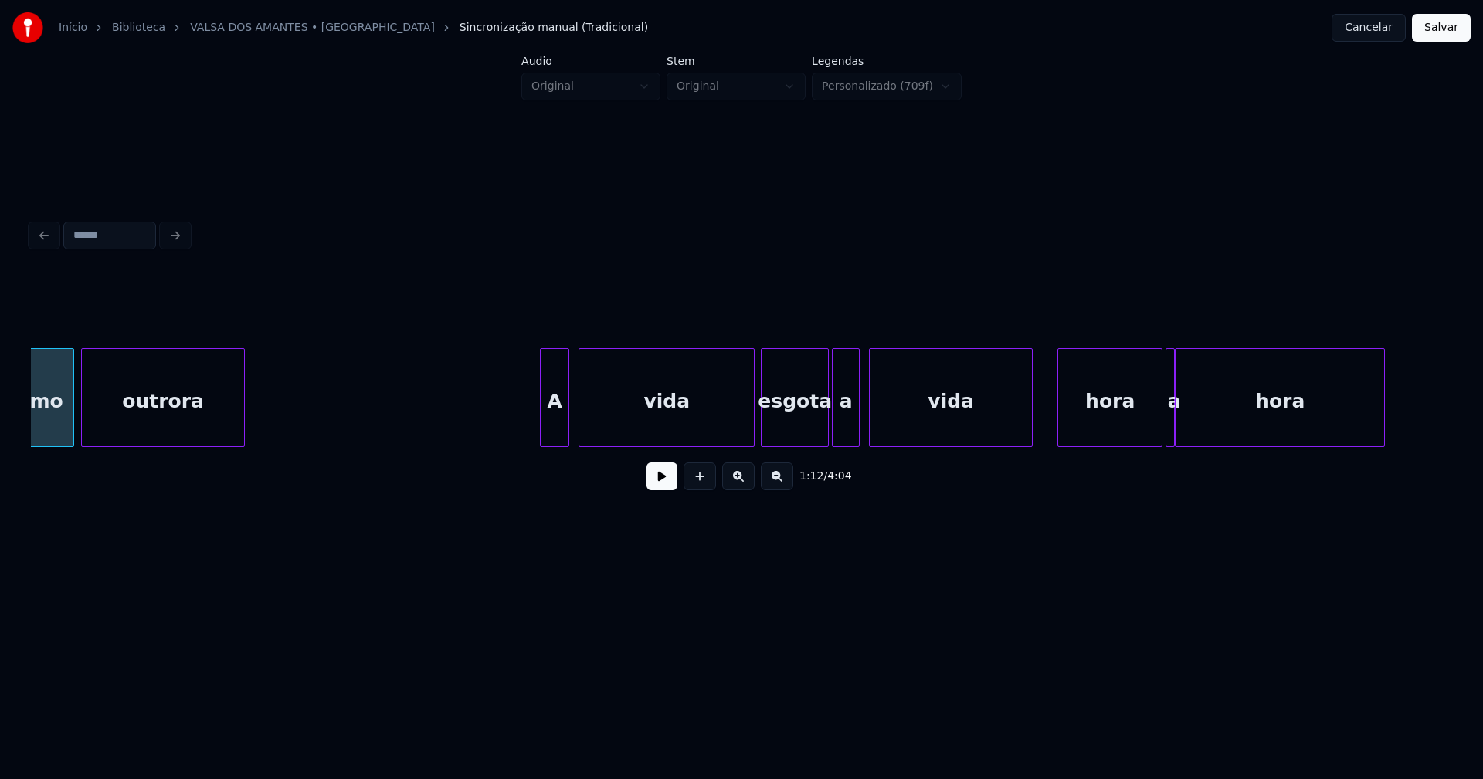
click at [543, 427] on div at bounding box center [543, 397] width 5 height 97
click at [1079, 422] on div "hora" at bounding box center [1105, 401] width 103 height 105
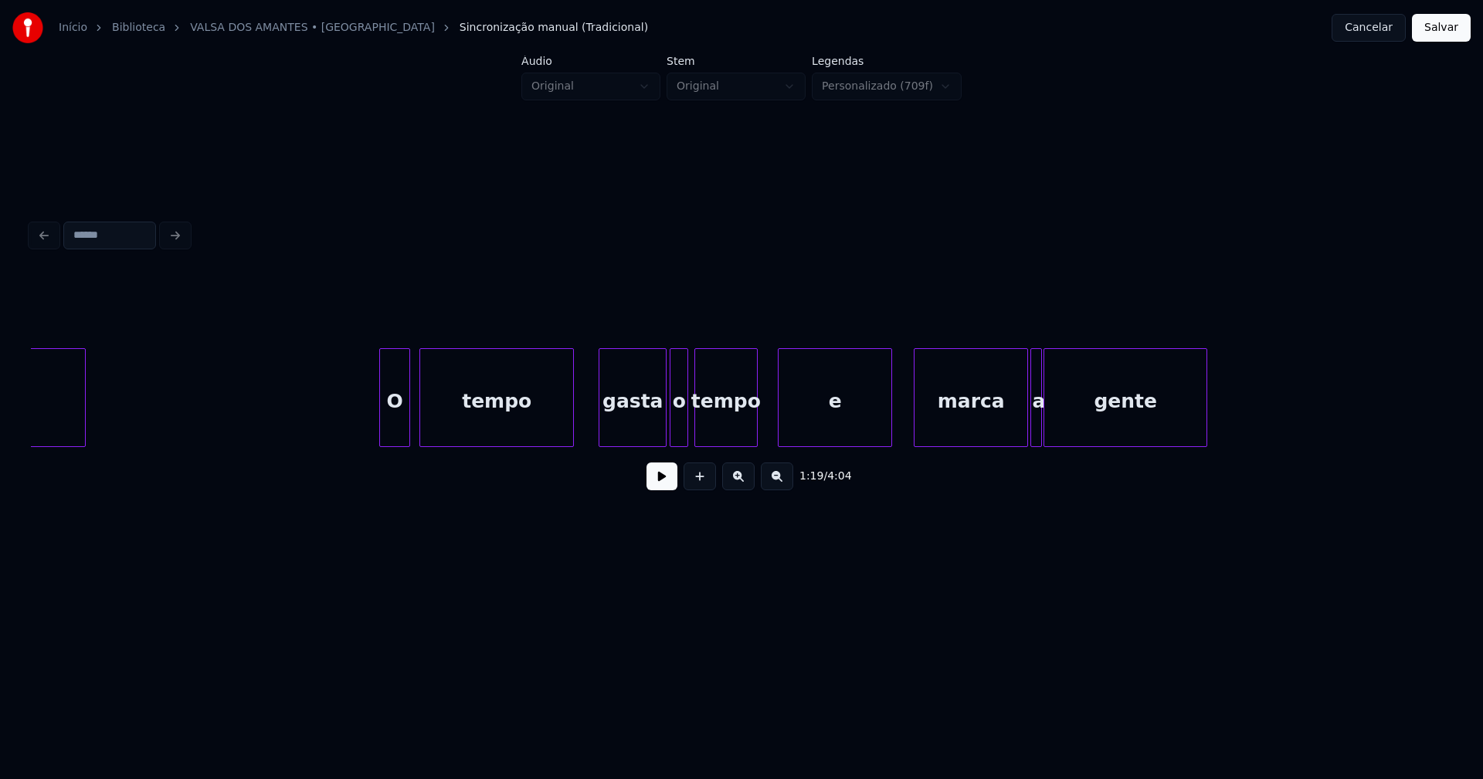
scroll to position [0, 12608]
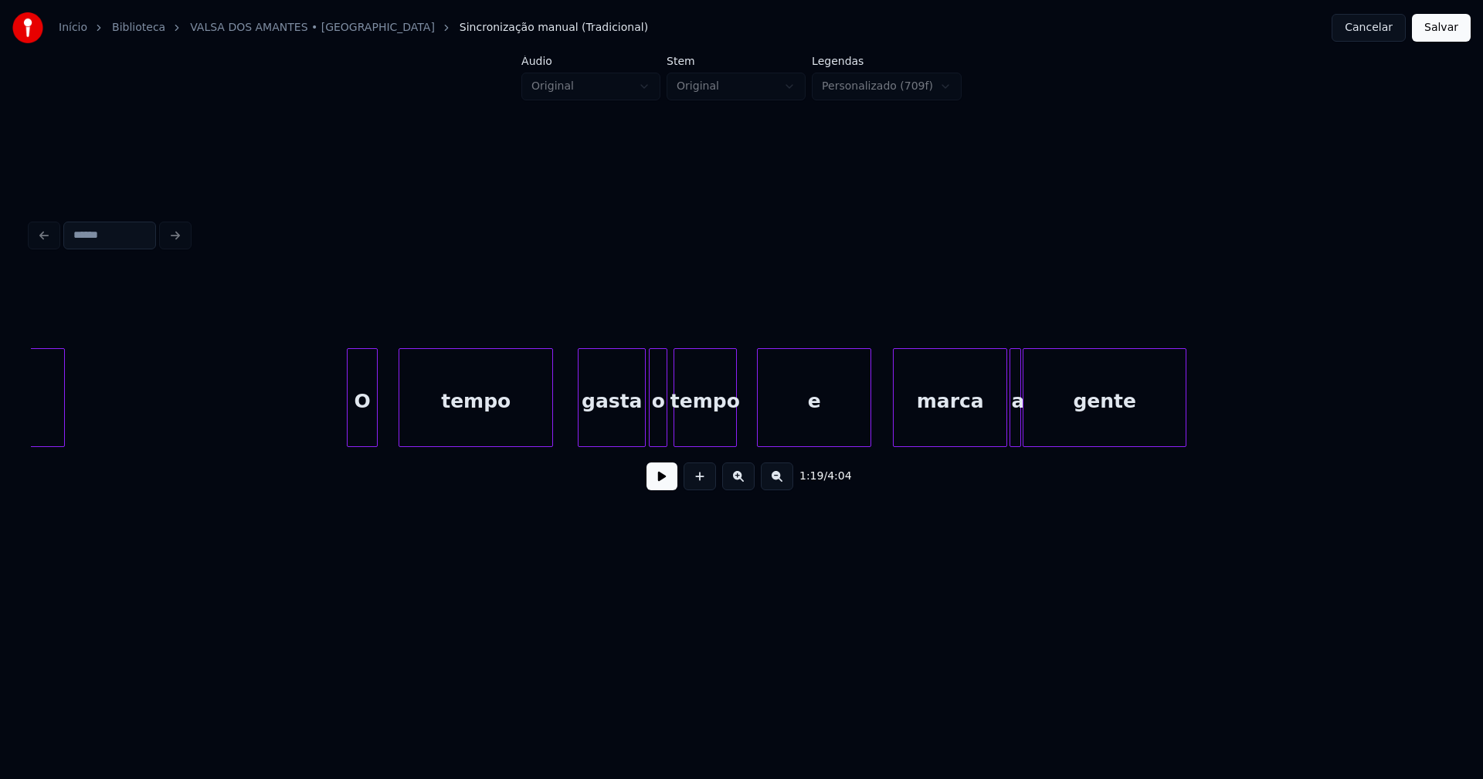
click at [359, 439] on div "O" at bounding box center [361, 401] width 29 height 105
click at [624, 439] on div at bounding box center [624, 397] width 5 height 97
click at [640, 436] on div "o" at bounding box center [640, 401] width 17 height 105
click at [657, 423] on div at bounding box center [657, 397] width 5 height 97
click at [1033, 435] on div at bounding box center [1032, 397] width 5 height 97
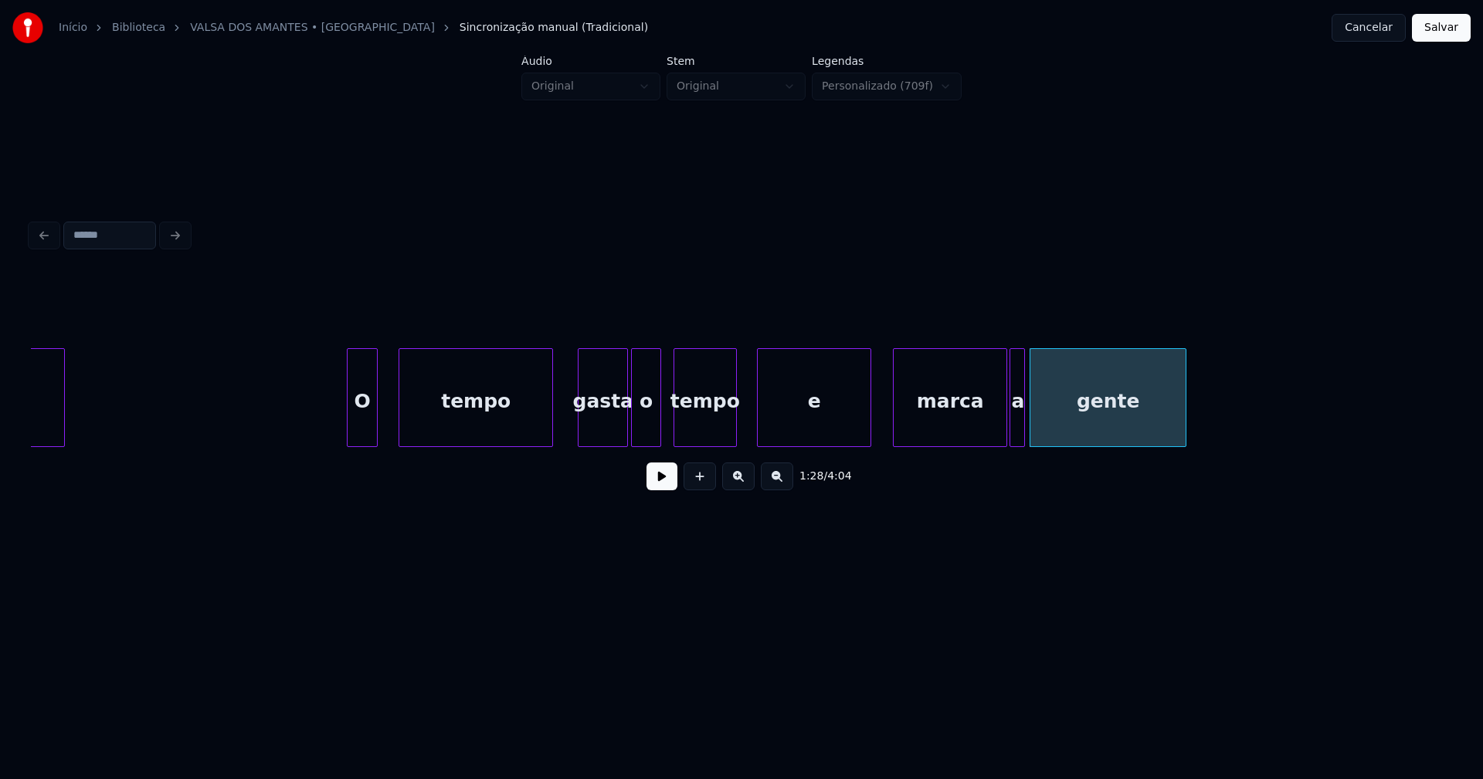
click at [1023, 432] on div at bounding box center [1021, 397] width 5 height 97
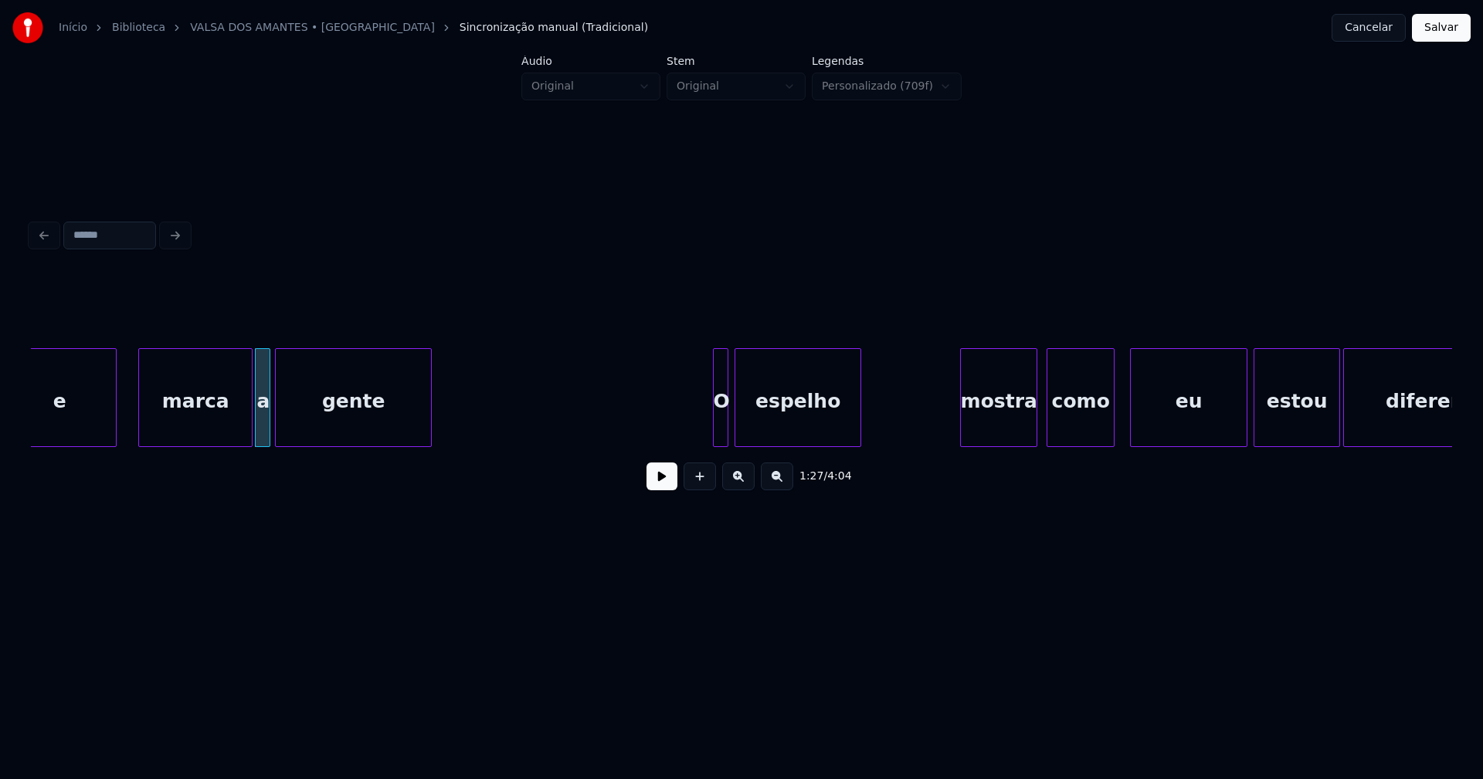
scroll to position [0, 13446]
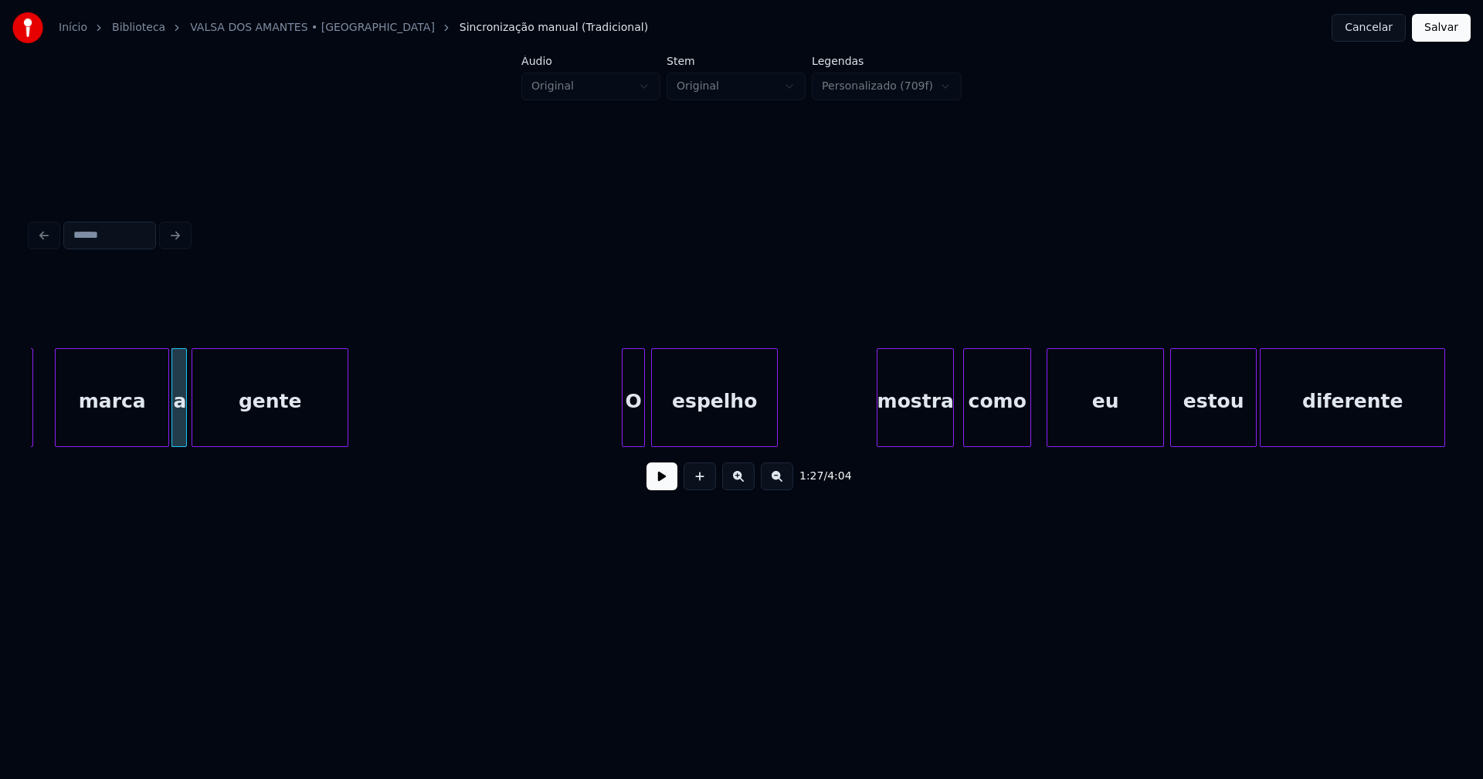
click at [623, 429] on div at bounding box center [624, 397] width 5 height 97
click at [683, 434] on div at bounding box center [682, 397] width 5 height 97
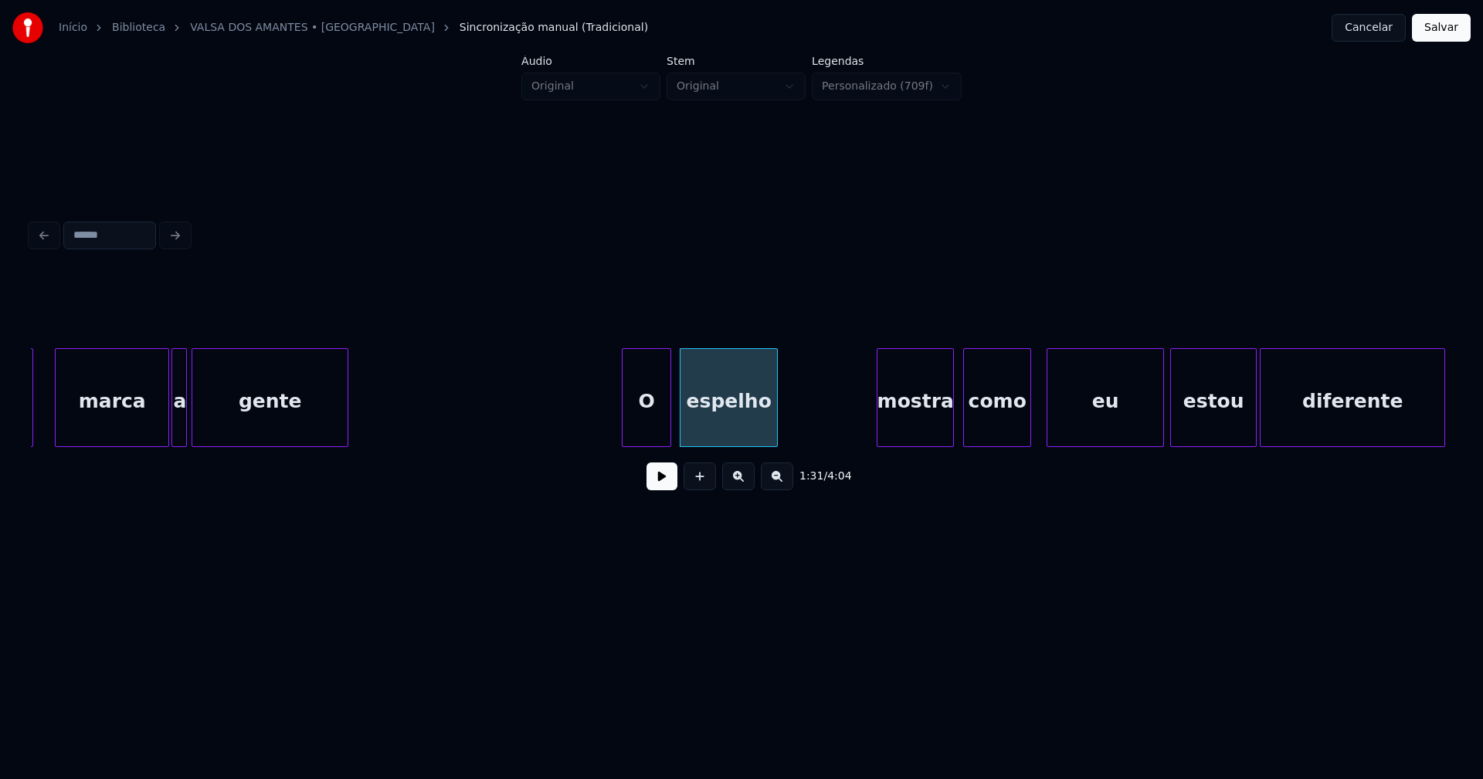
click at [670, 425] on div at bounding box center [668, 397] width 5 height 97
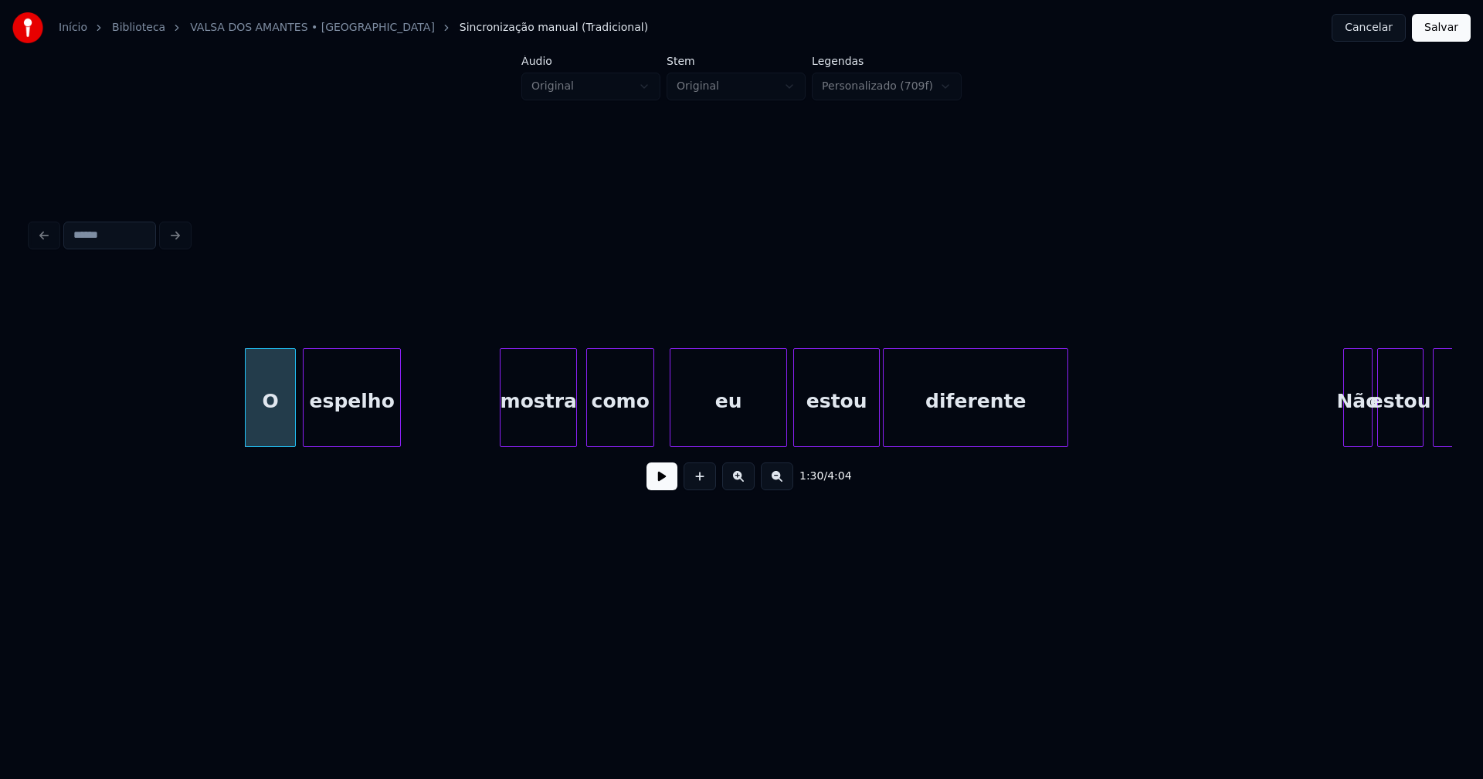
scroll to position [0, 13843]
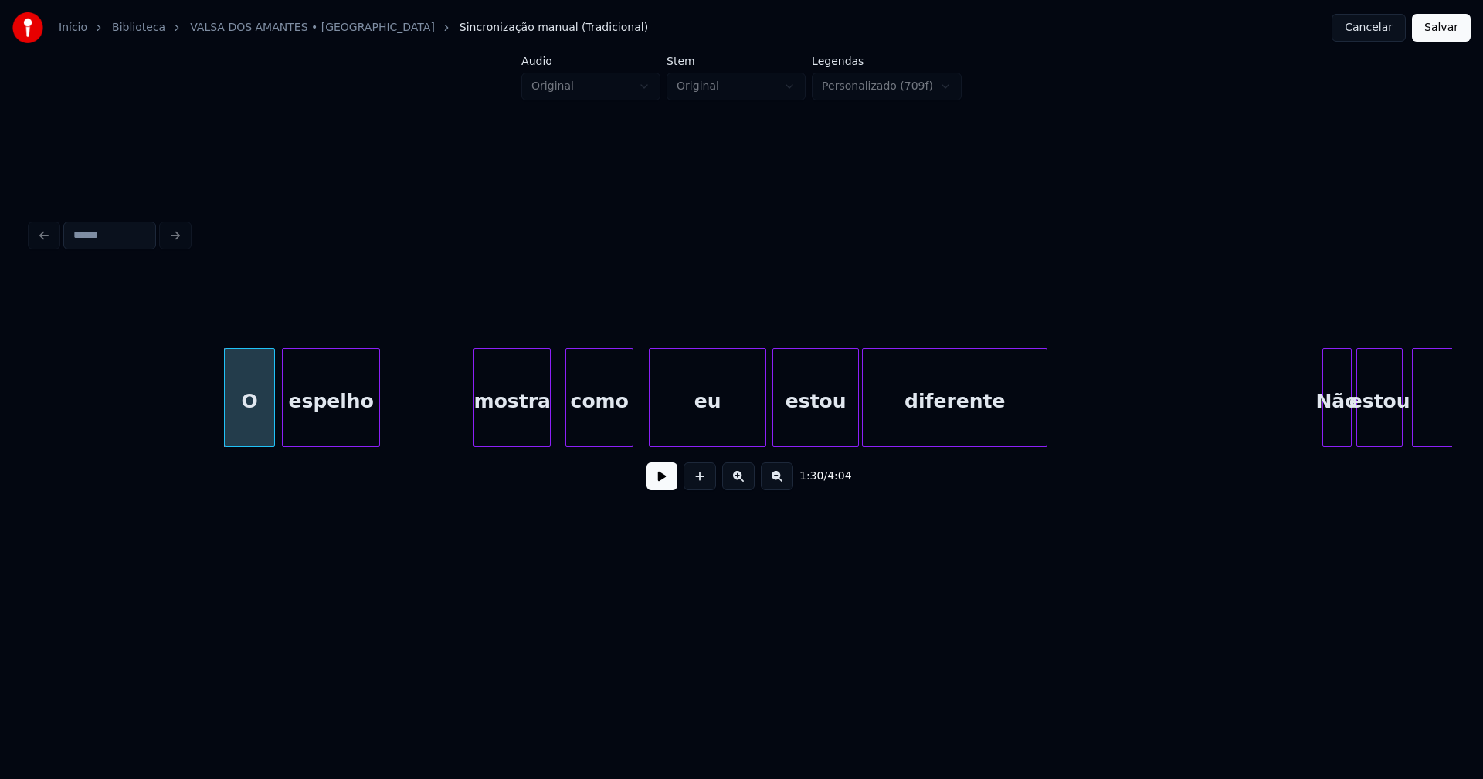
click at [535, 431] on div "mostra" at bounding box center [512, 401] width 76 height 105
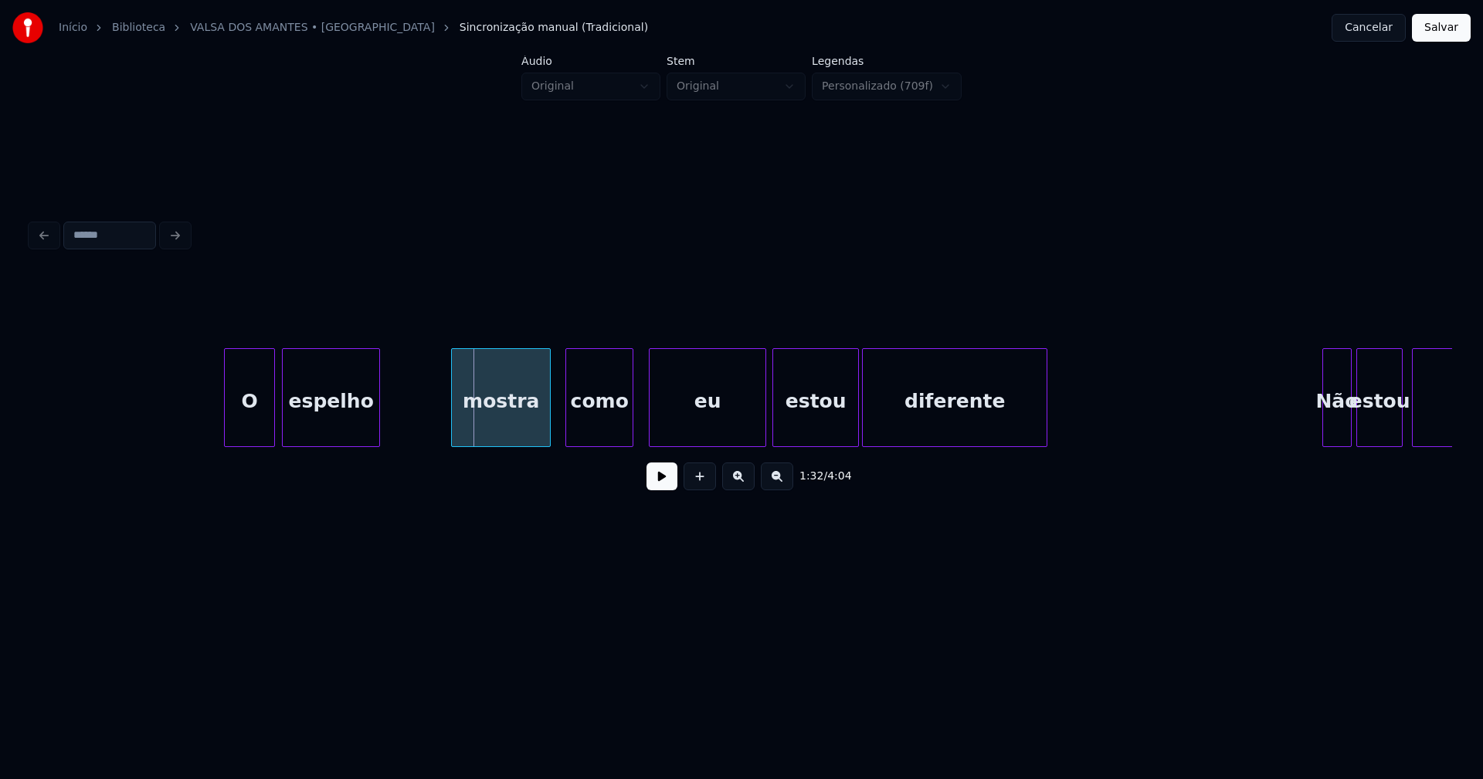
click at [453, 439] on div at bounding box center [454, 397] width 5 height 97
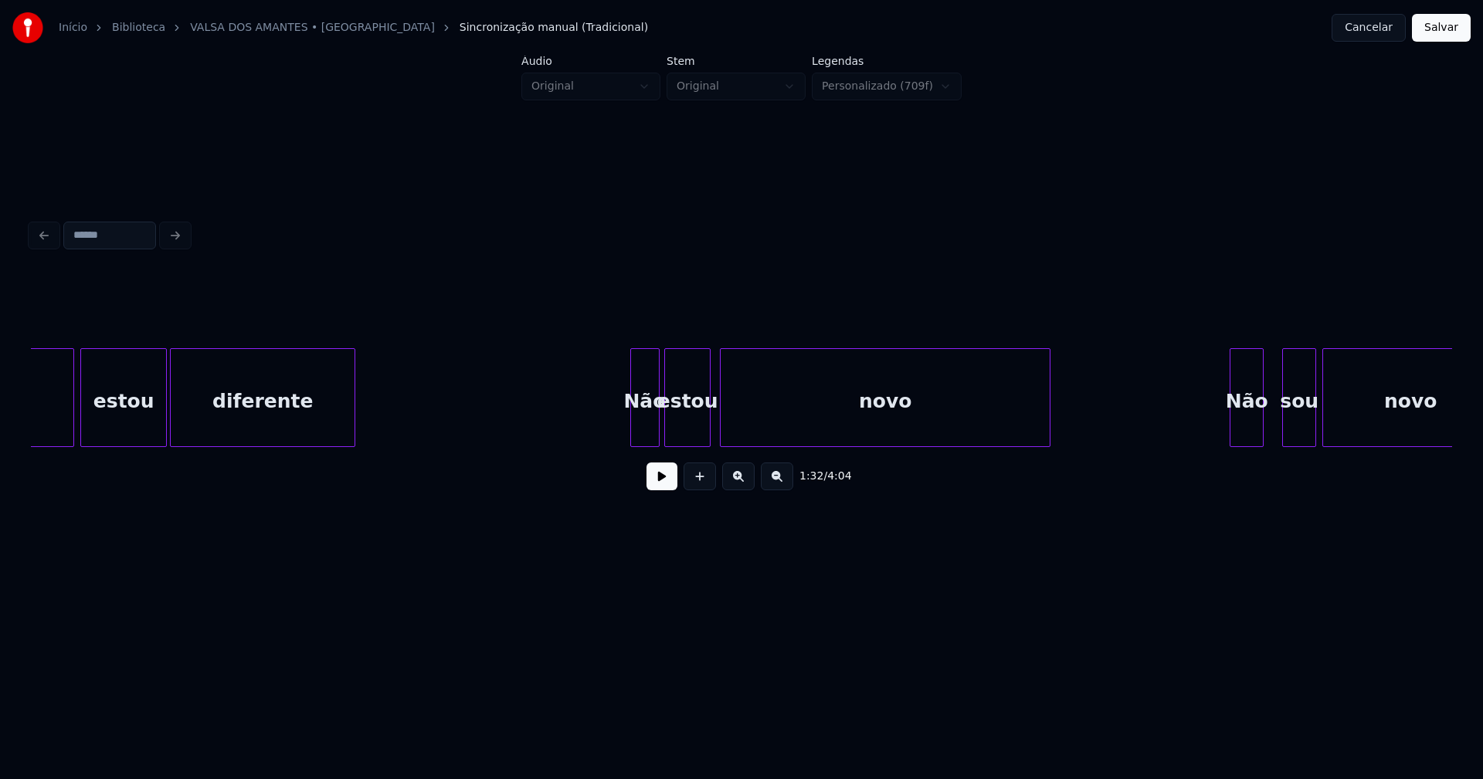
scroll to position [0, 14555]
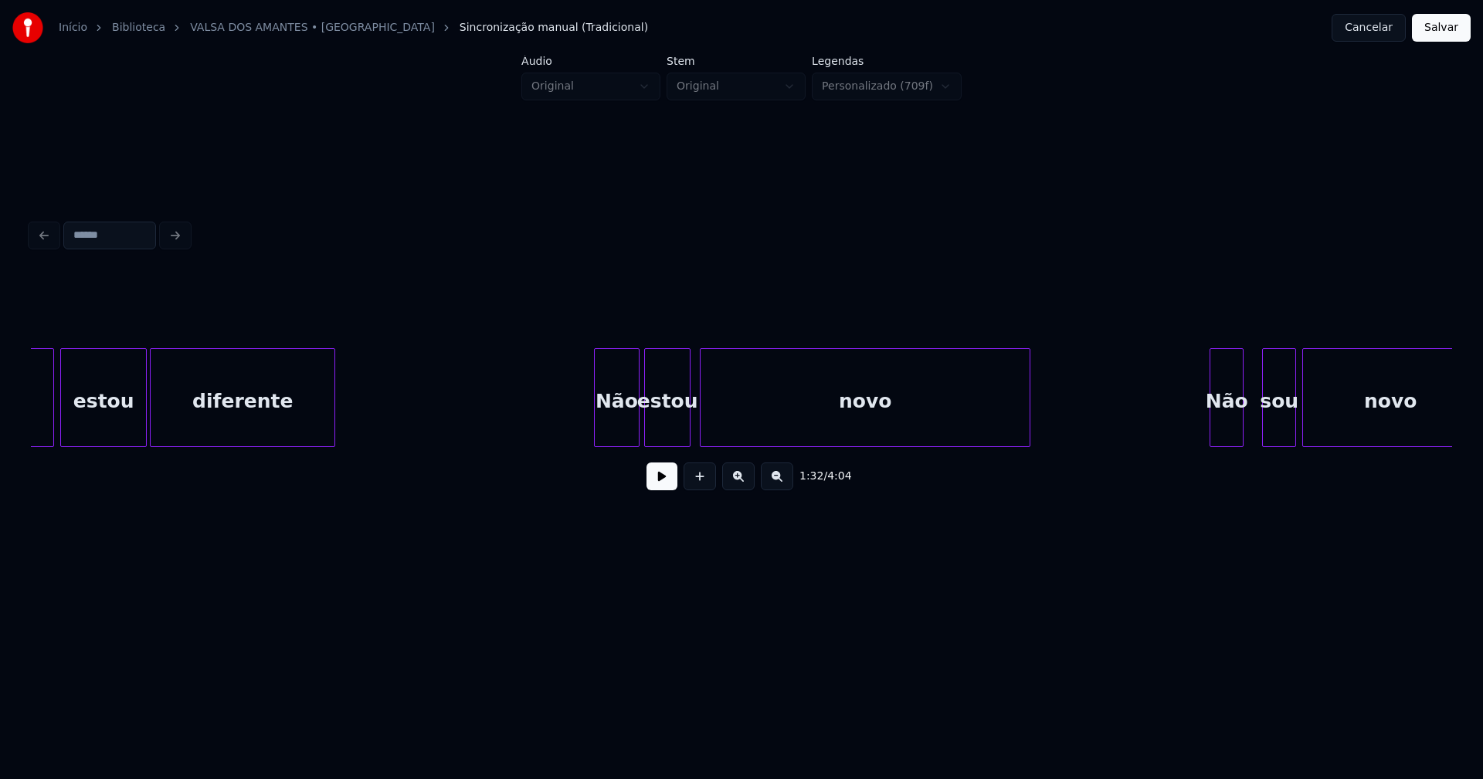
click at [598, 438] on div at bounding box center [597, 397] width 5 height 97
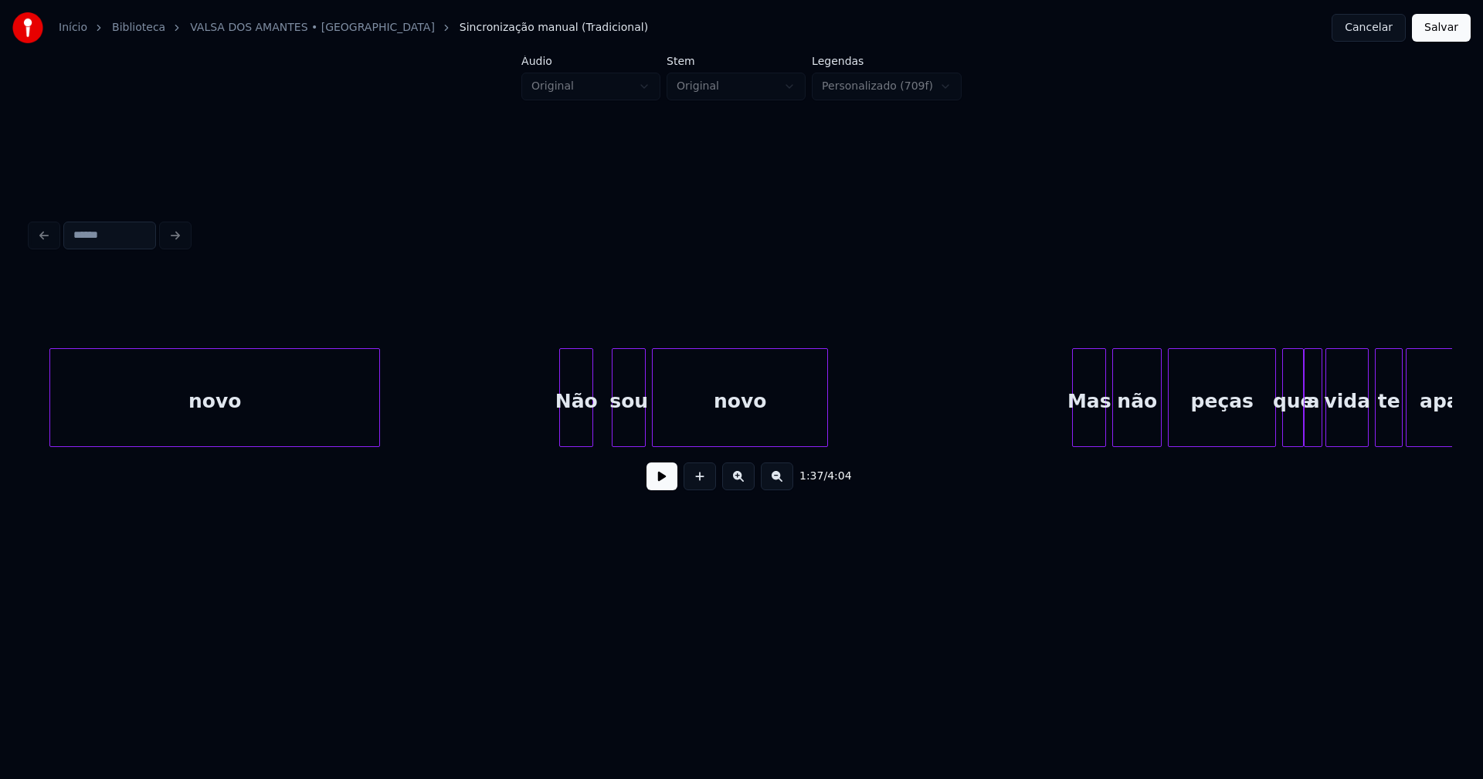
scroll to position [0, 15247]
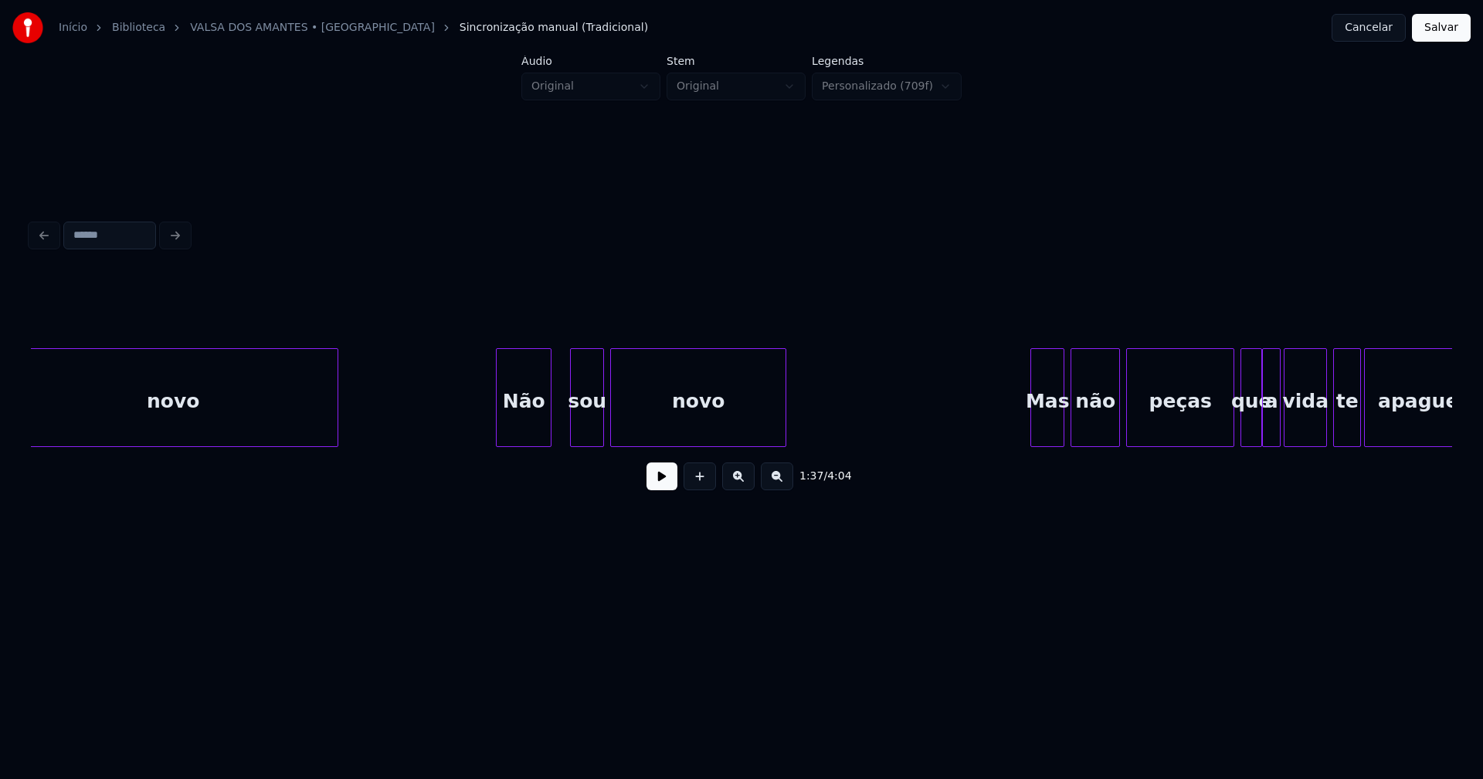
click at [499, 428] on div at bounding box center [499, 397] width 5 height 97
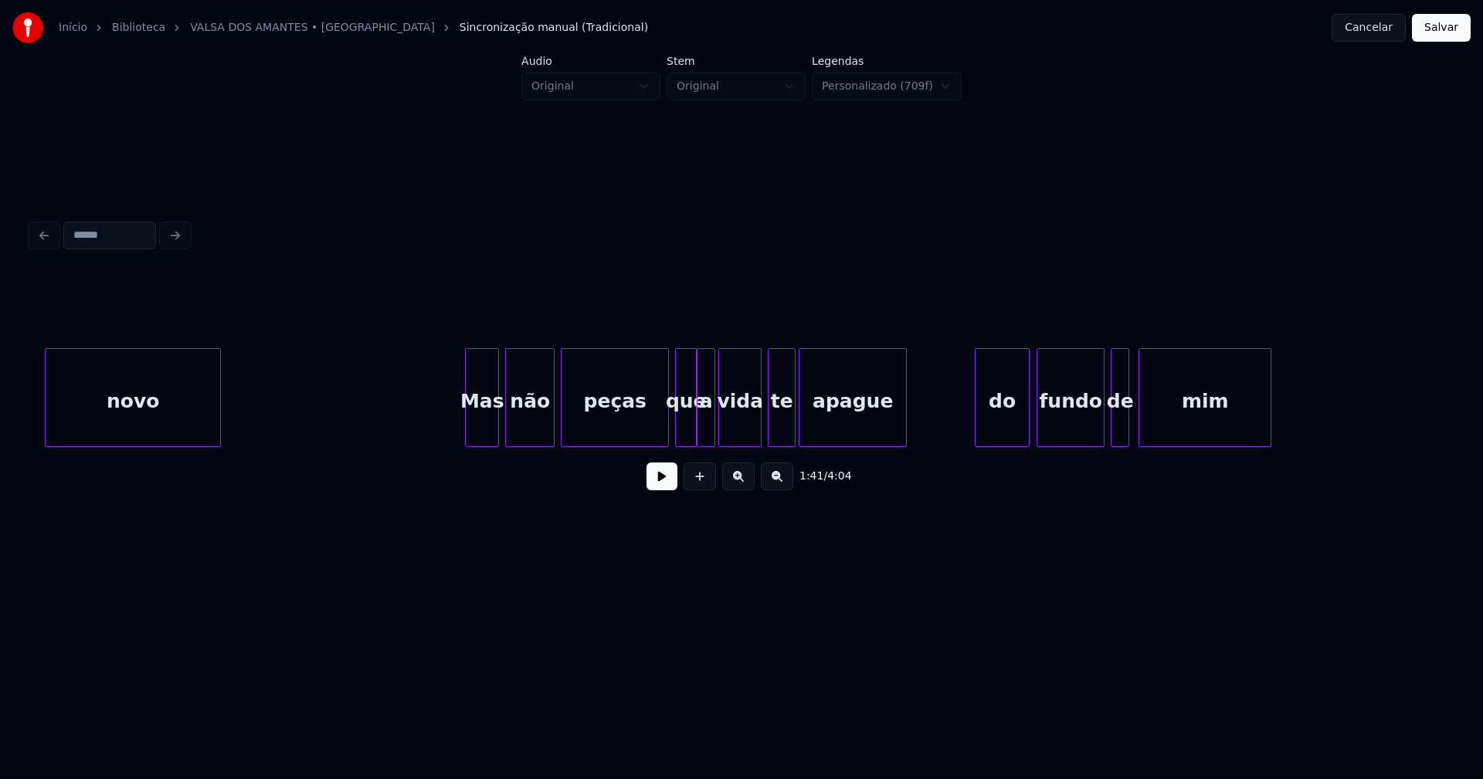
scroll to position [0, 15833]
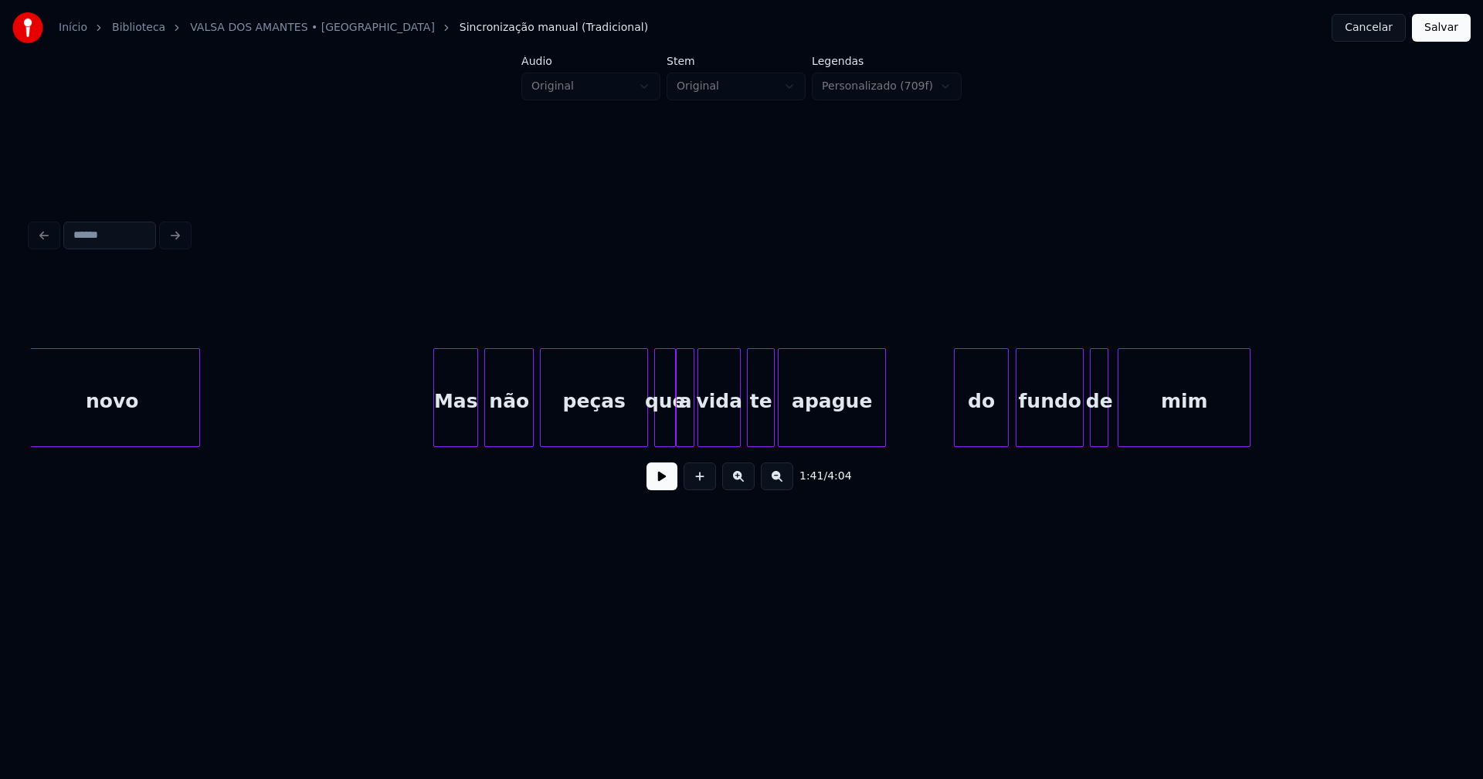
click at [436, 428] on div at bounding box center [436, 397] width 5 height 97
click at [962, 440] on div "do" at bounding box center [967, 401] width 53 height 105
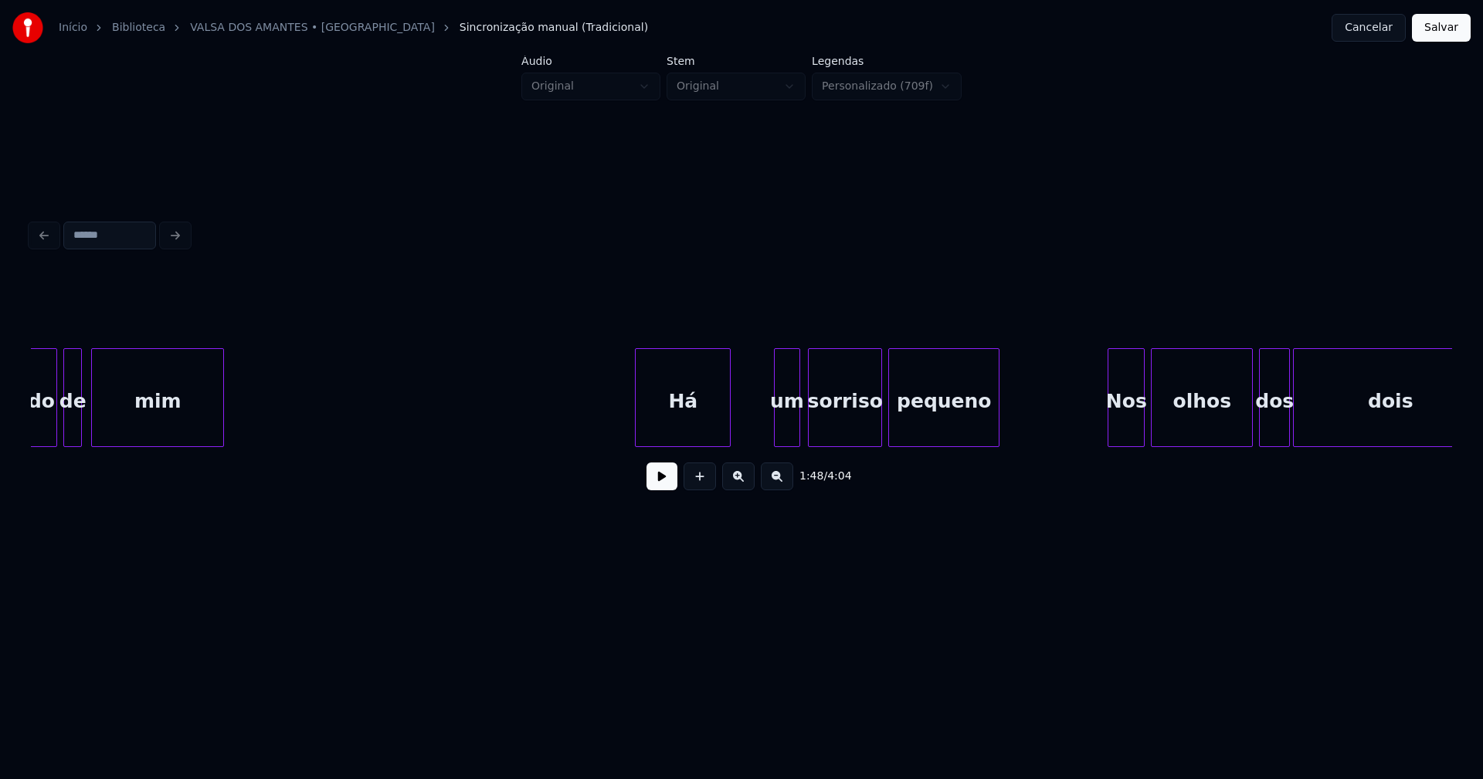
scroll to position [0, 16901]
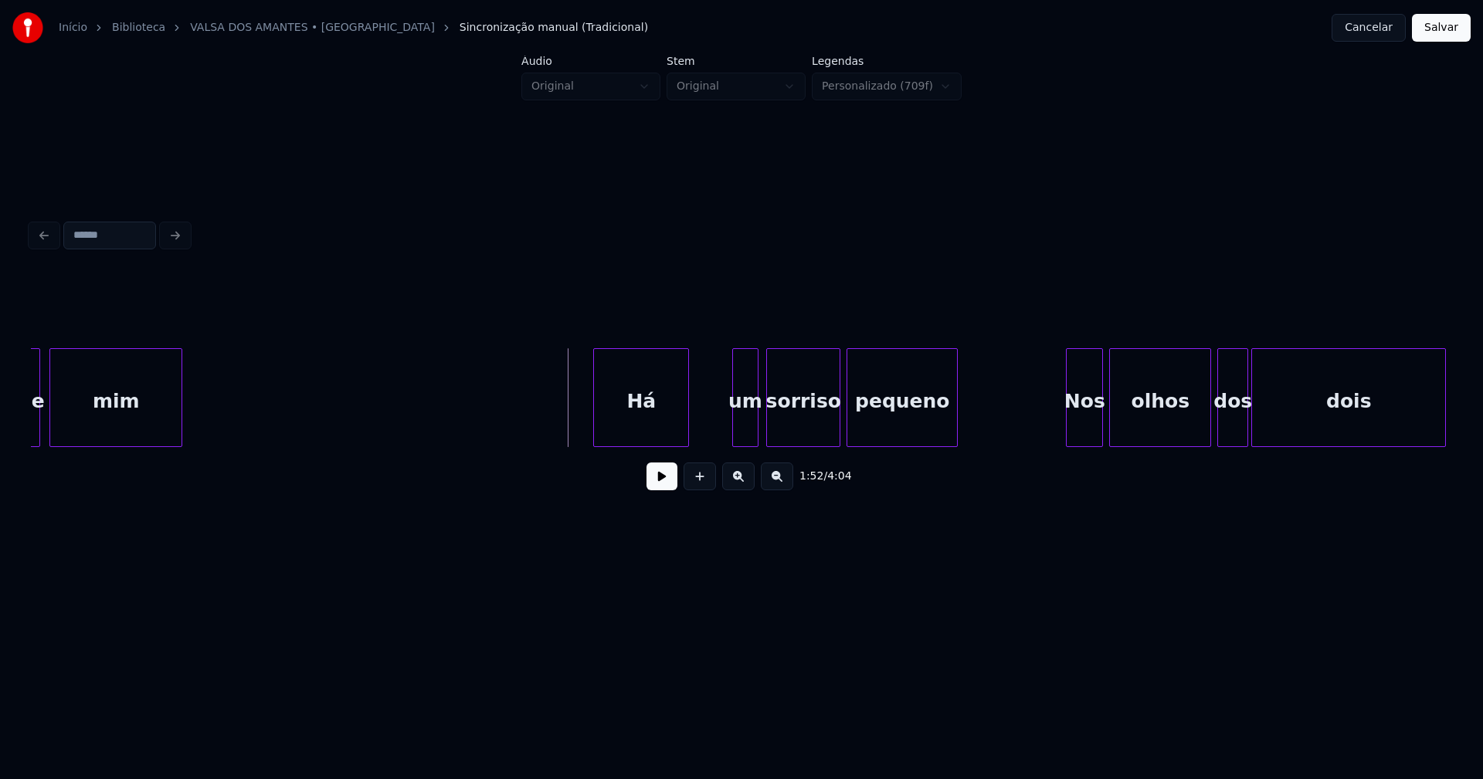
click at [662, 486] on button at bounding box center [661, 477] width 31 height 28
click at [717, 419] on div at bounding box center [718, 397] width 5 height 97
click at [667, 487] on button at bounding box center [661, 477] width 31 height 28
click at [1067, 434] on div "Nos" at bounding box center [1073, 401] width 36 height 105
click at [1137, 431] on div "olhos" at bounding box center [1152, 401] width 100 height 105
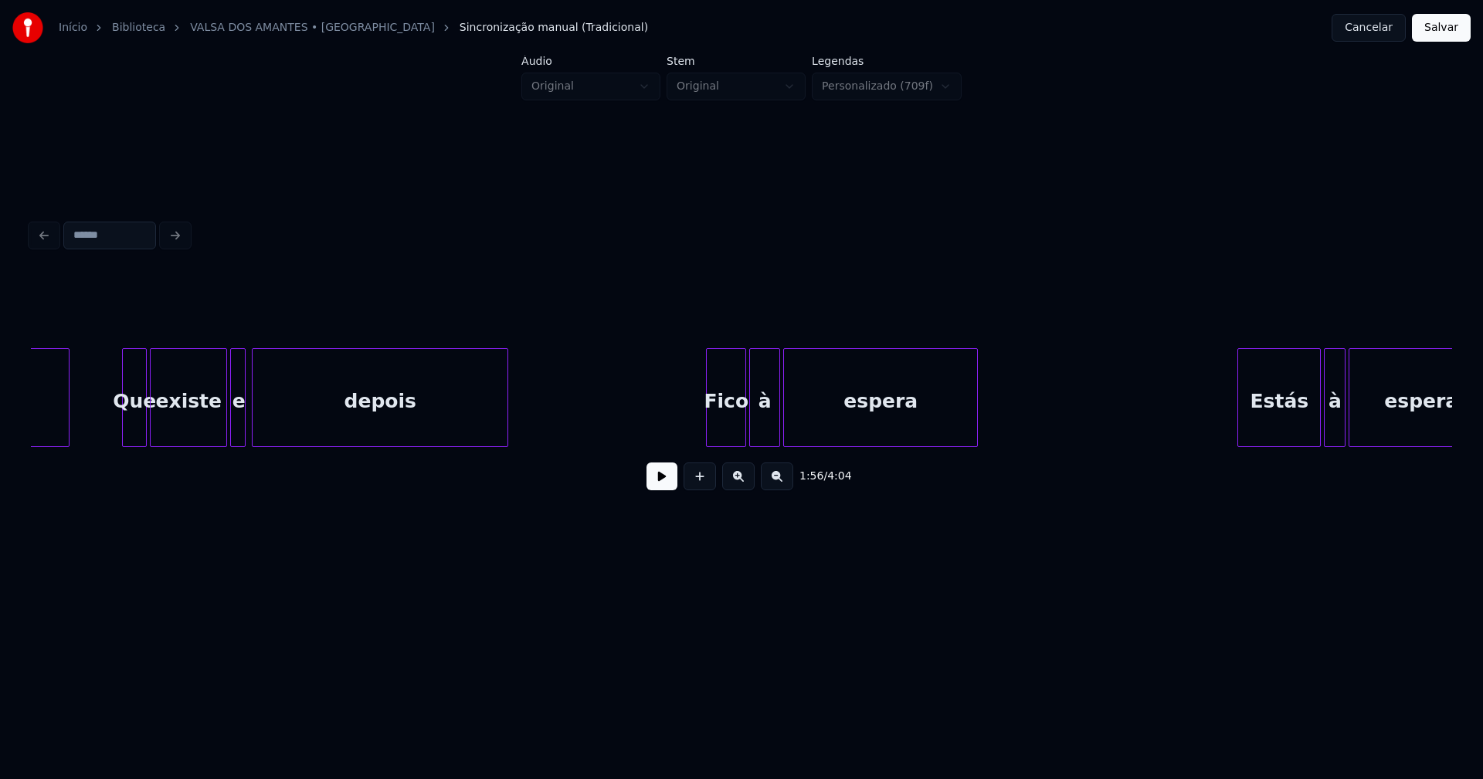
scroll to position [0, 18975]
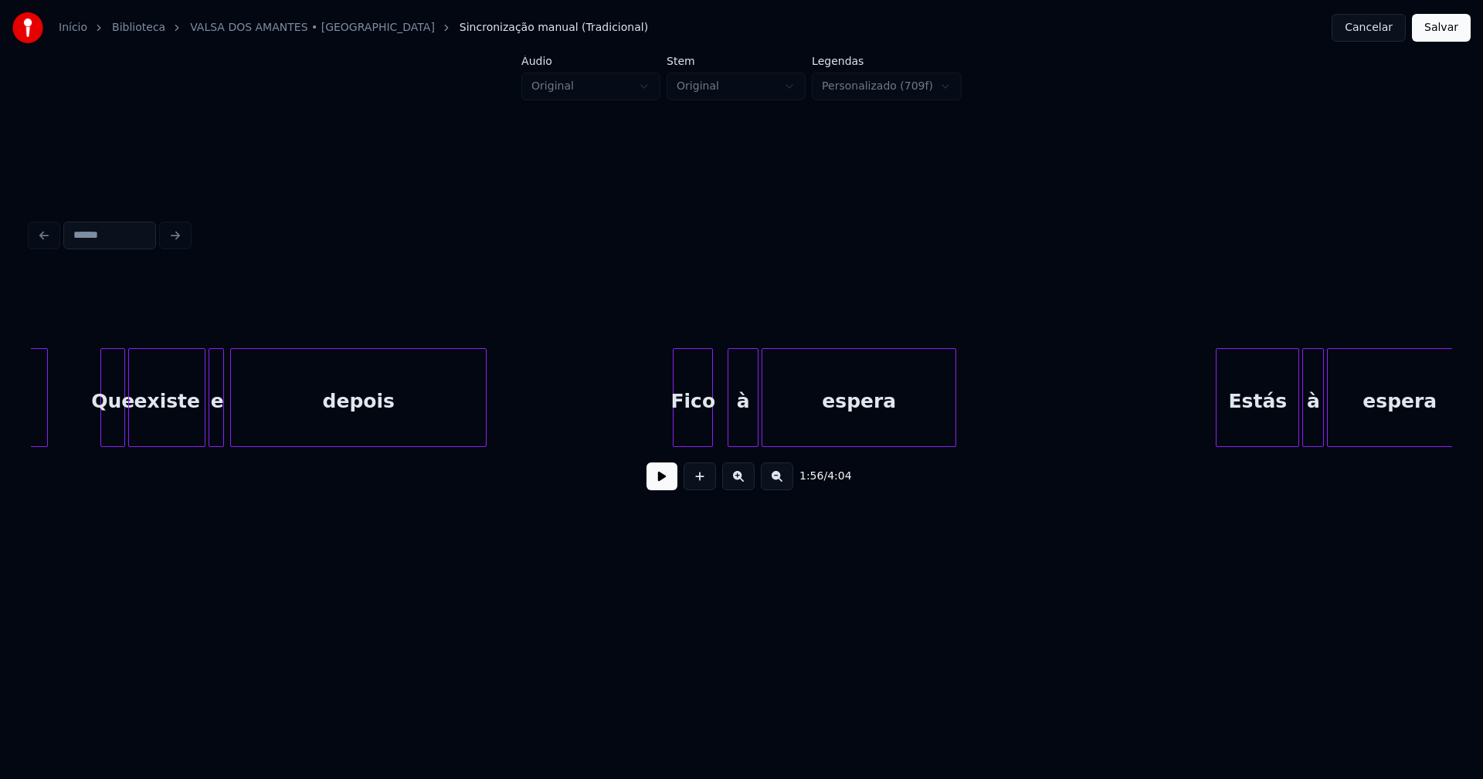
click at [697, 440] on div "Fico" at bounding box center [692, 401] width 39 height 105
click at [734, 432] on div "à" at bounding box center [737, 401] width 29 height 105
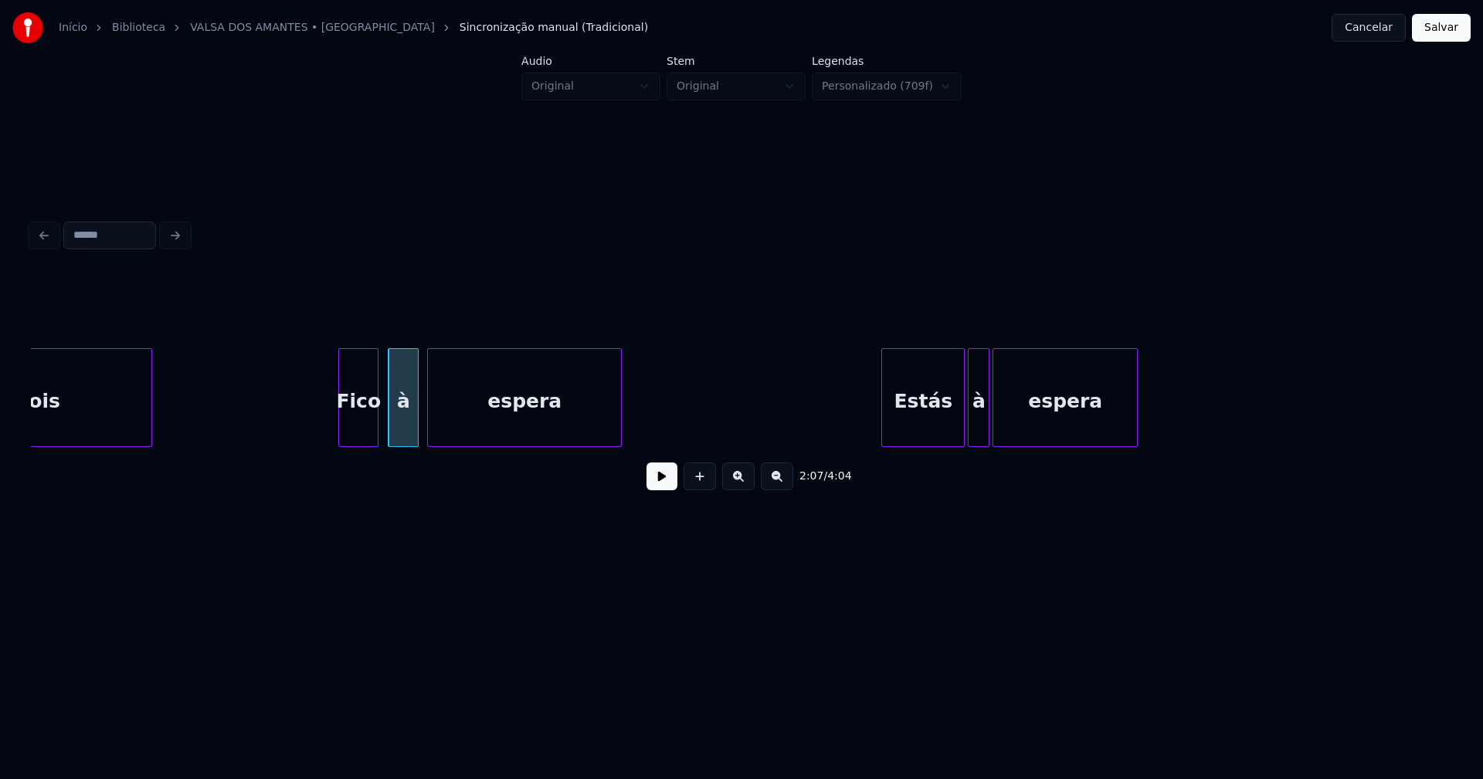
scroll to position [0, 19604]
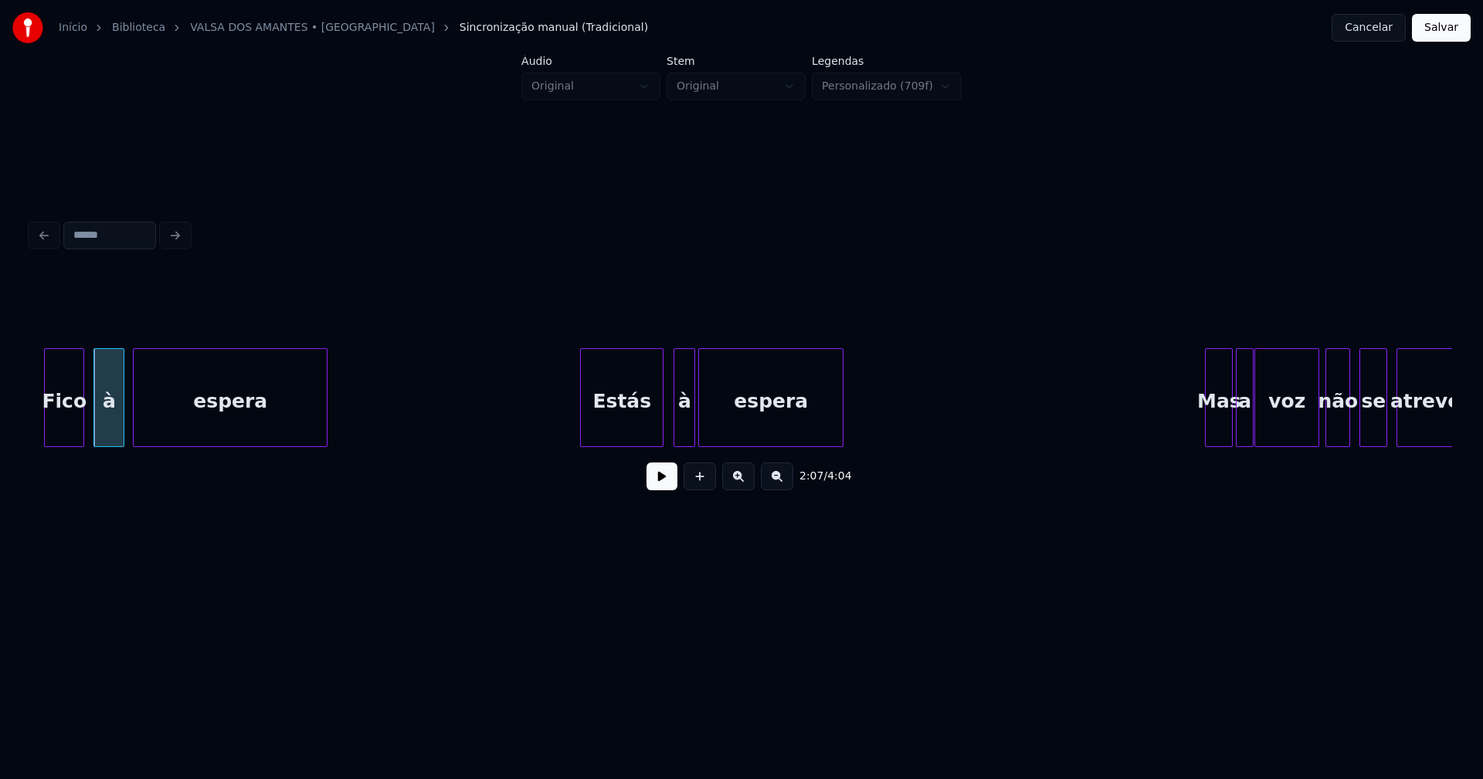
click at [639, 428] on div "Estás" at bounding box center [622, 401] width 82 height 105
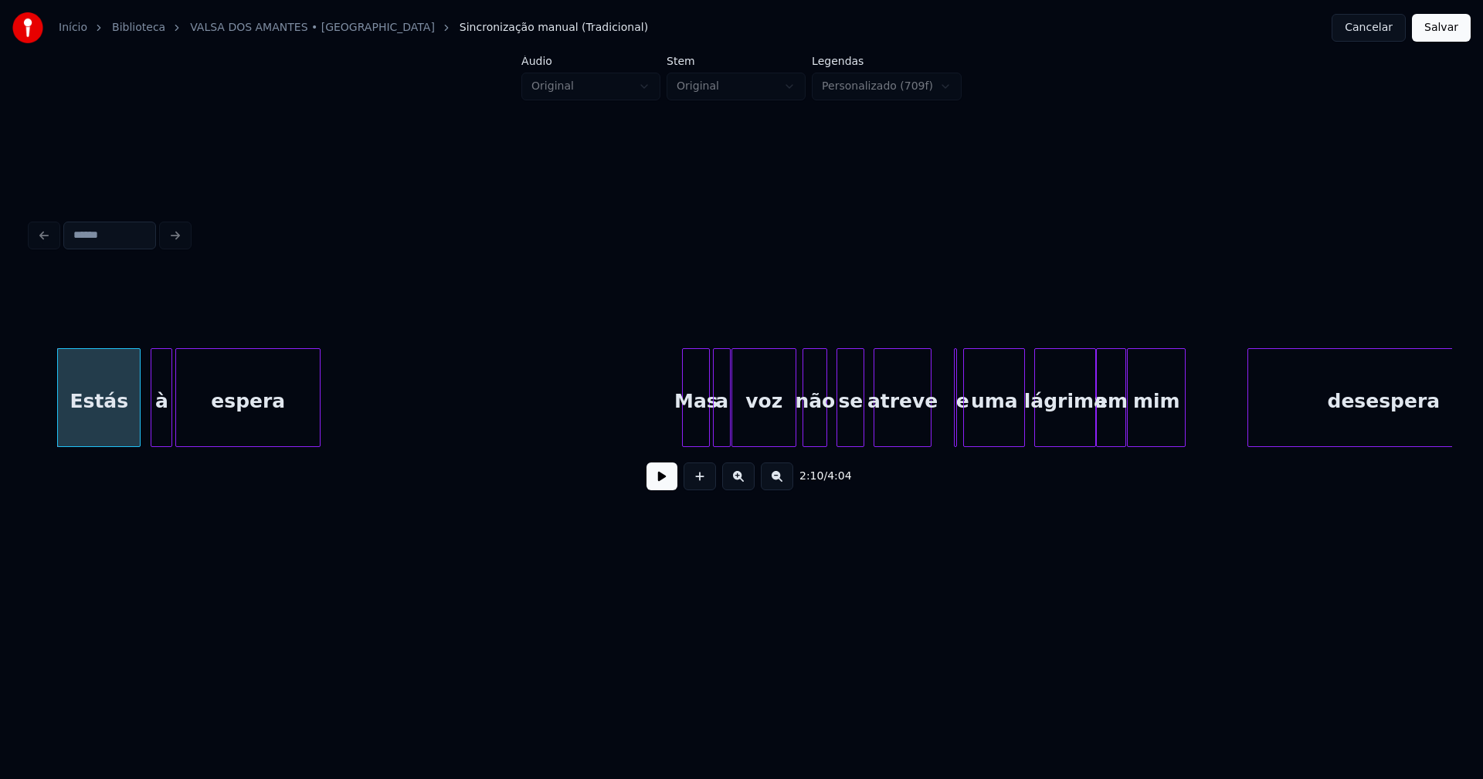
scroll to position [0, 20190]
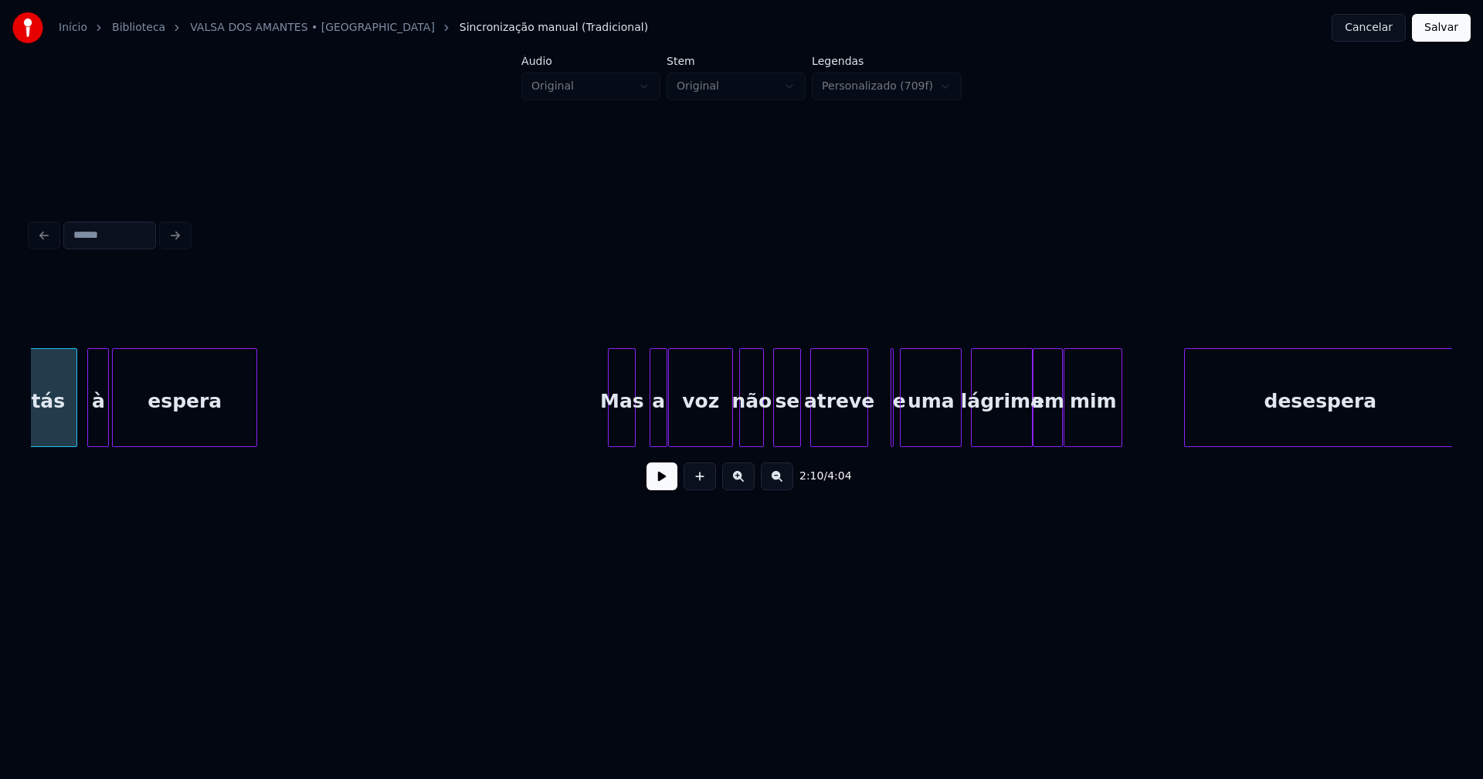
click at [618, 429] on div "Mas" at bounding box center [621, 401] width 26 height 105
click at [598, 433] on div at bounding box center [598, 397] width 5 height 97
click at [647, 429] on div "a" at bounding box center [649, 401] width 16 height 105
click at [897, 438] on div at bounding box center [896, 397] width 5 height 97
click at [883, 434] on div at bounding box center [884, 397] width 5 height 97
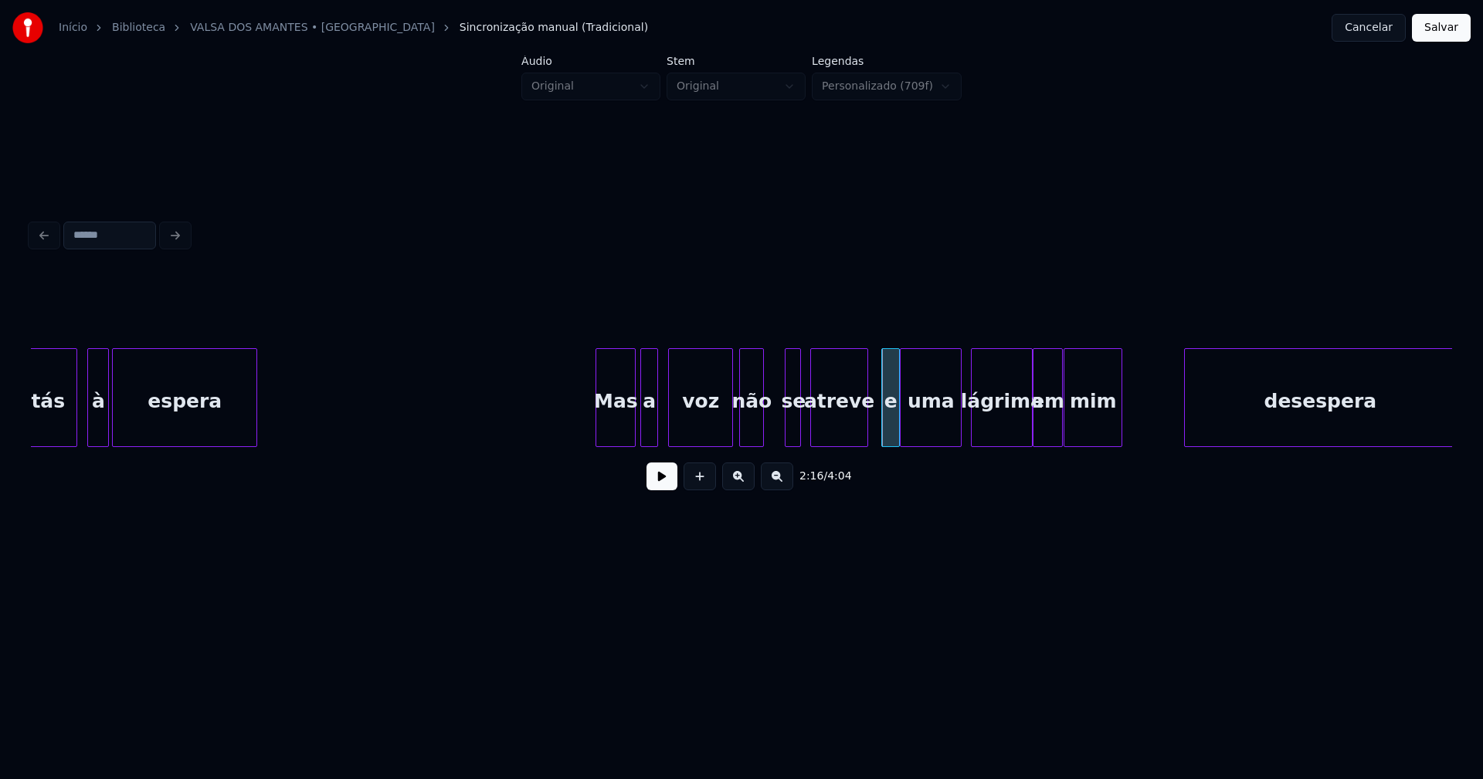
click at [785, 427] on div at bounding box center [787, 397] width 5 height 97
click at [779, 426] on div at bounding box center [778, 397] width 5 height 97
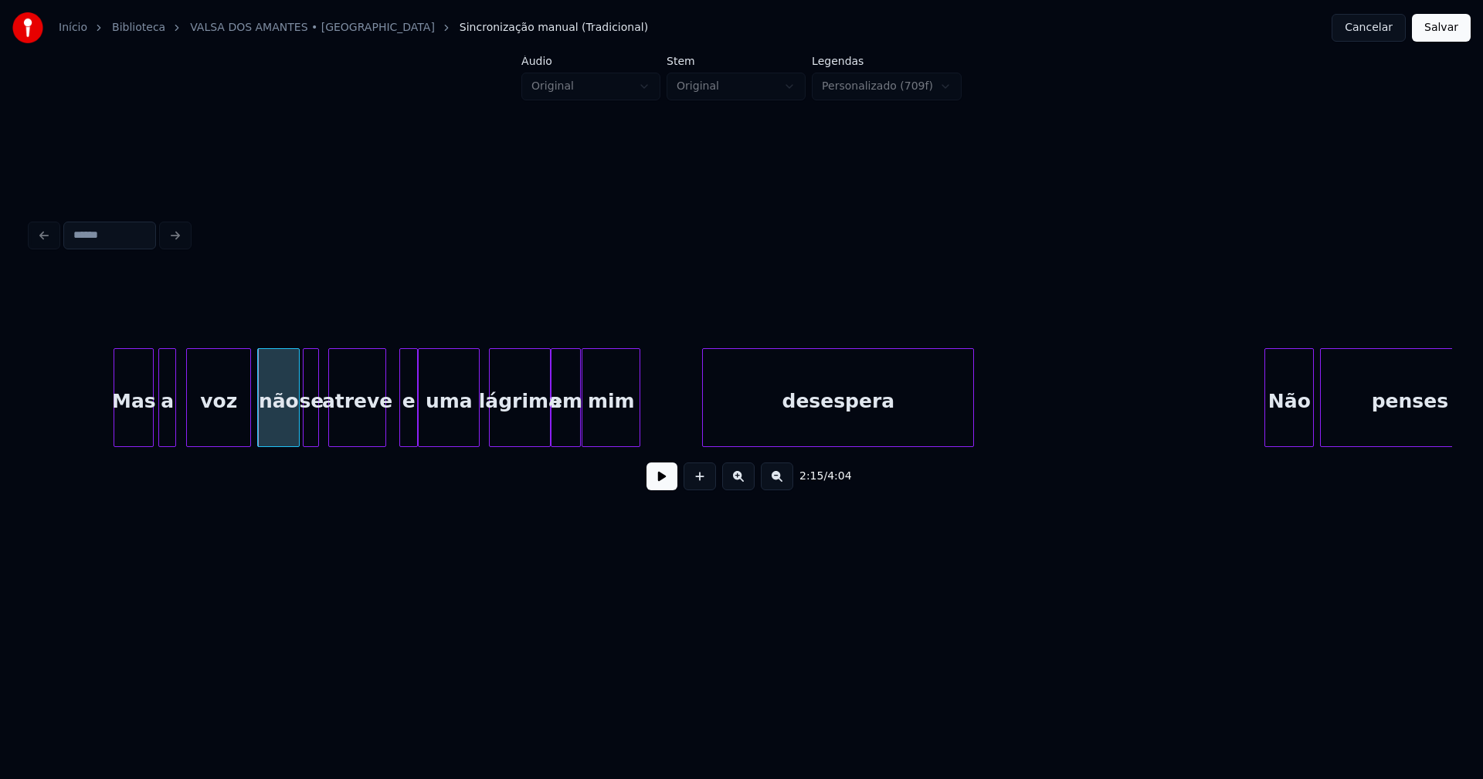
scroll to position [0, 20692]
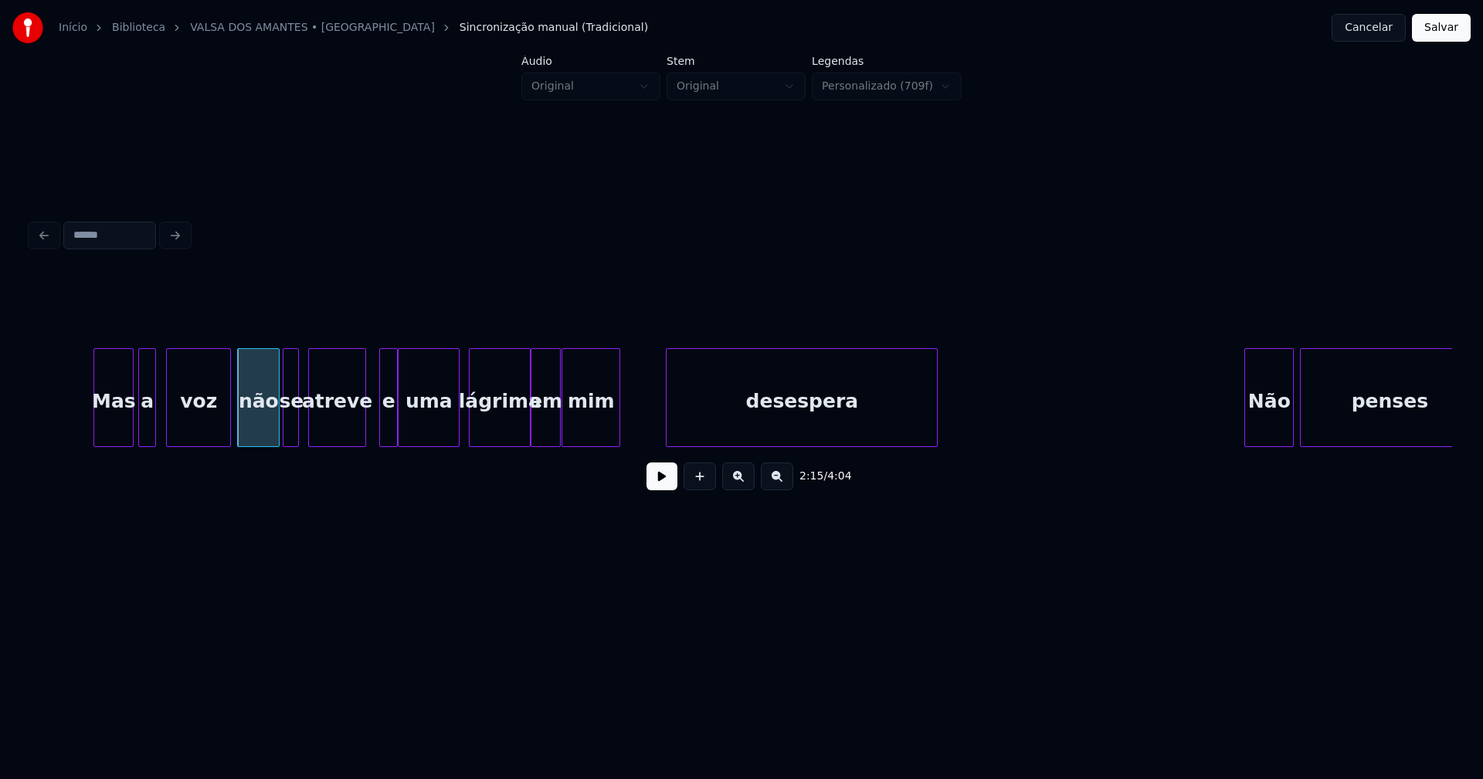
click at [812, 432] on div "desespera" at bounding box center [801, 401] width 270 height 105
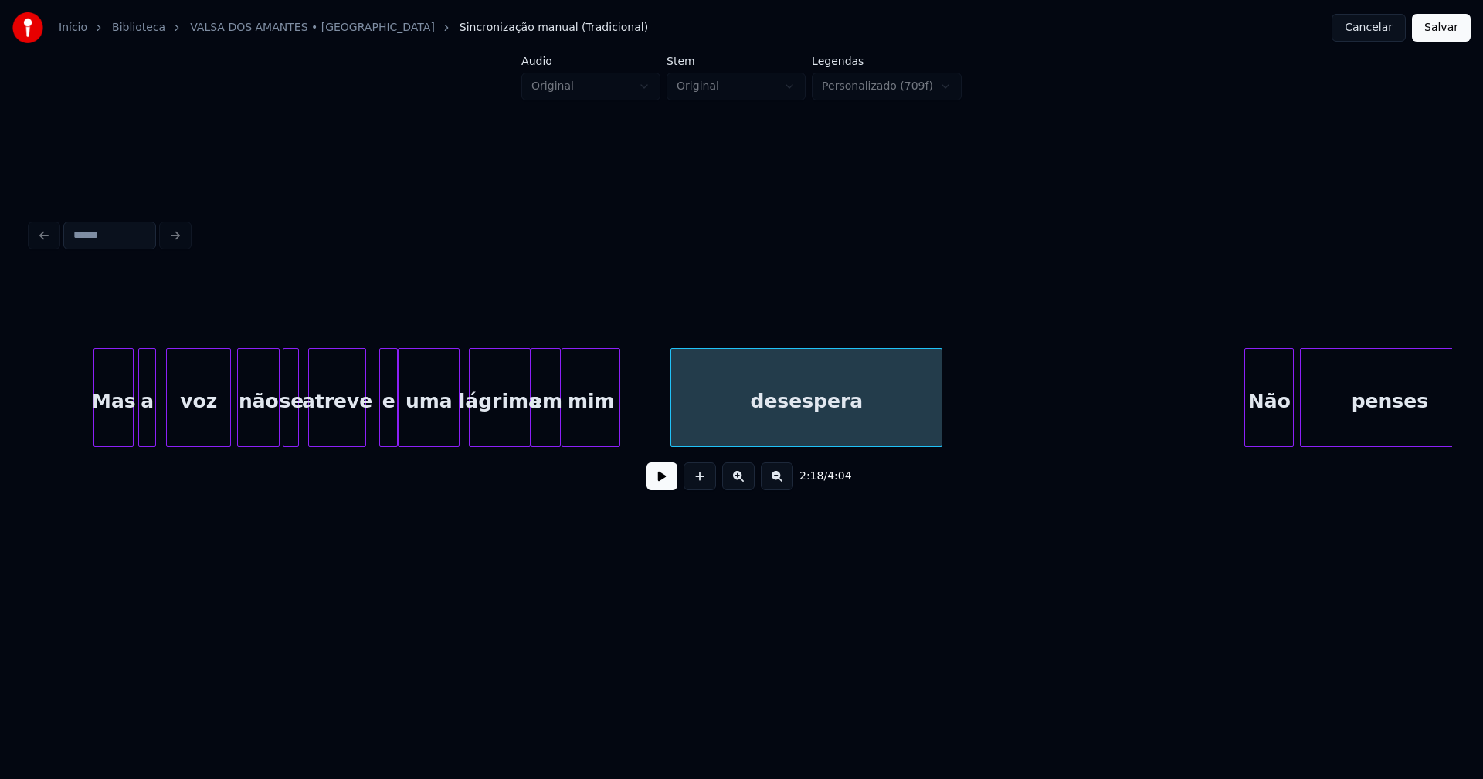
click at [936, 416] on div "desespera" at bounding box center [806, 401] width 270 height 105
click at [951, 421] on div at bounding box center [949, 397] width 5 height 97
click at [922, 423] on div "desespera" at bounding box center [806, 401] width 281 height 105
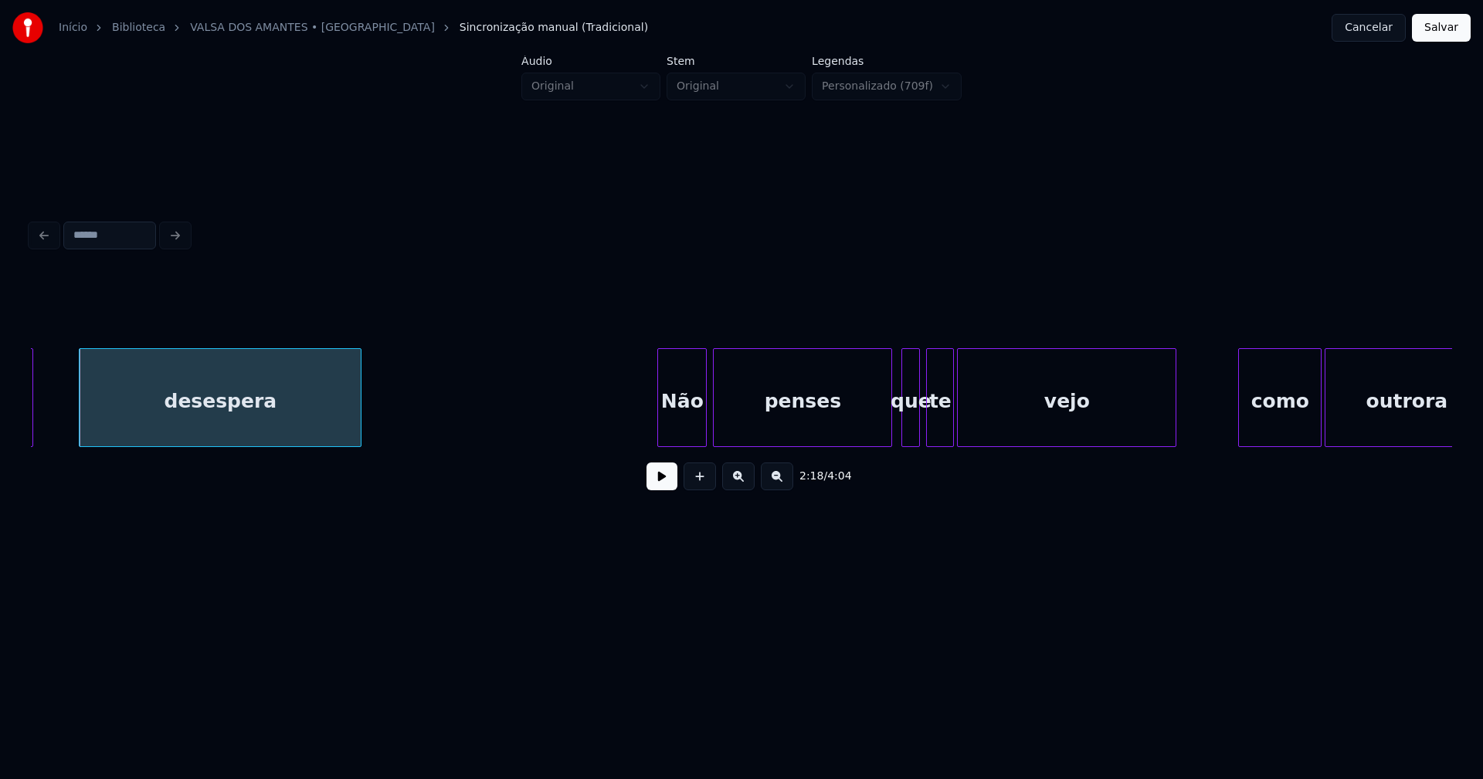
scroll to position [0, 21300]
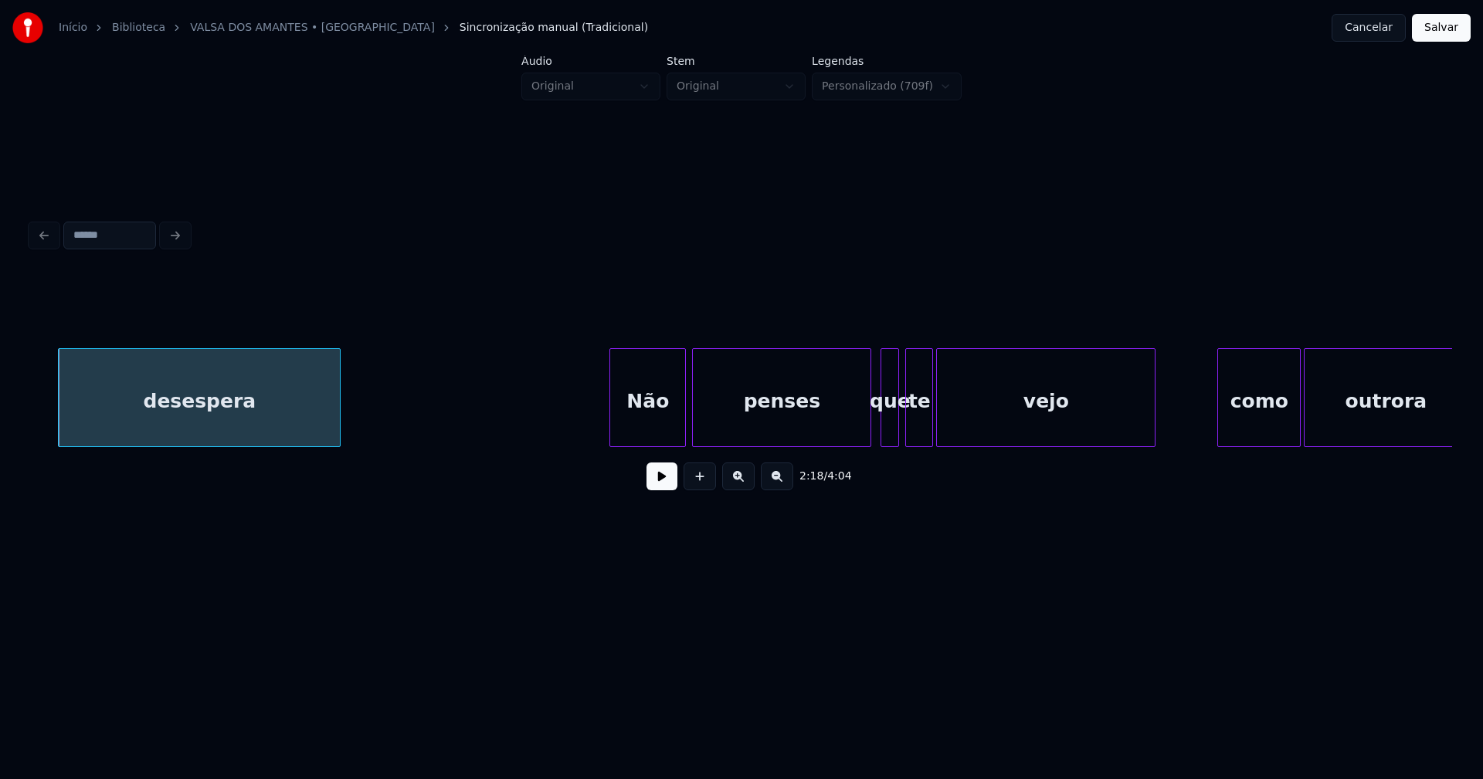
click at [612, 428] on div at bounding box center [612, 397] width 5 height 97
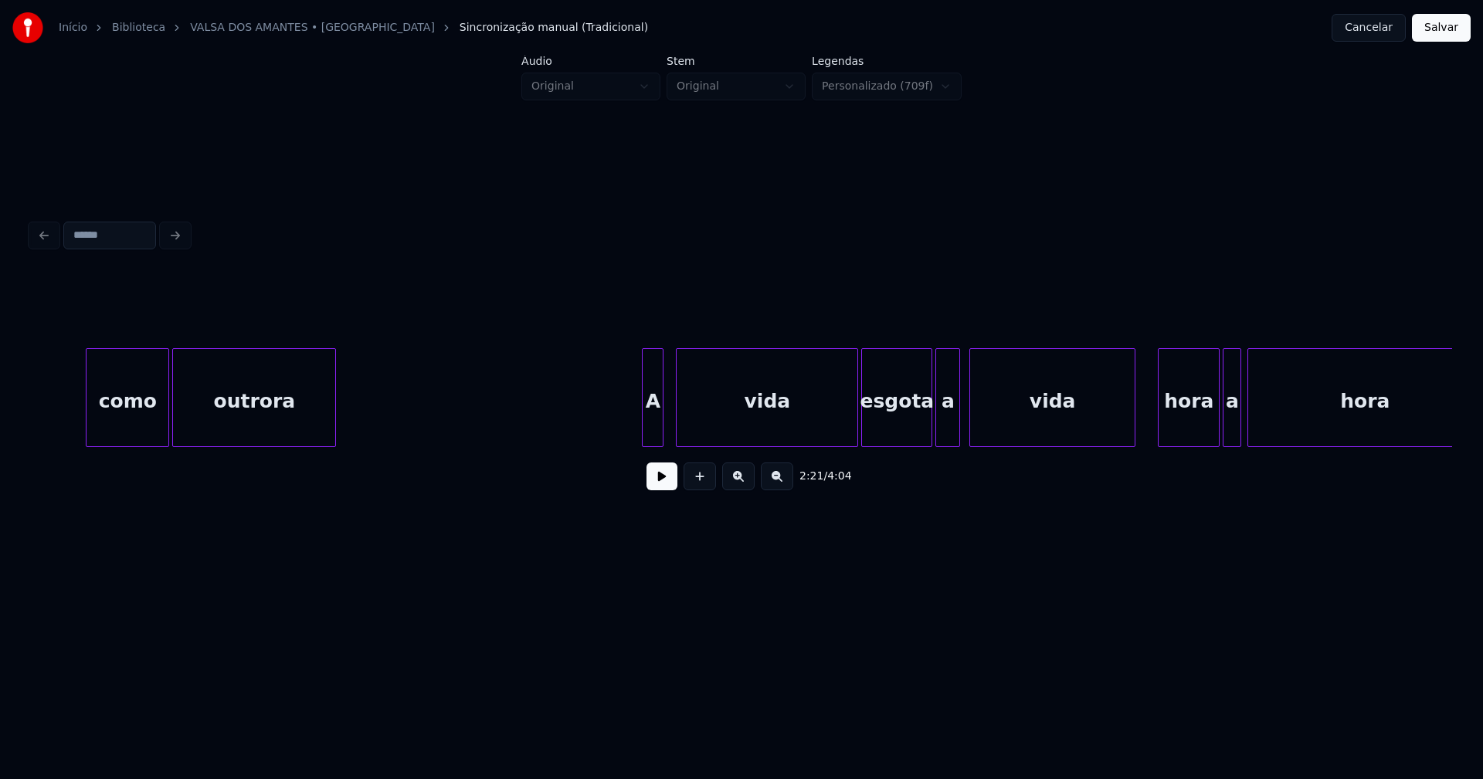
scroll to position [0, 22452]
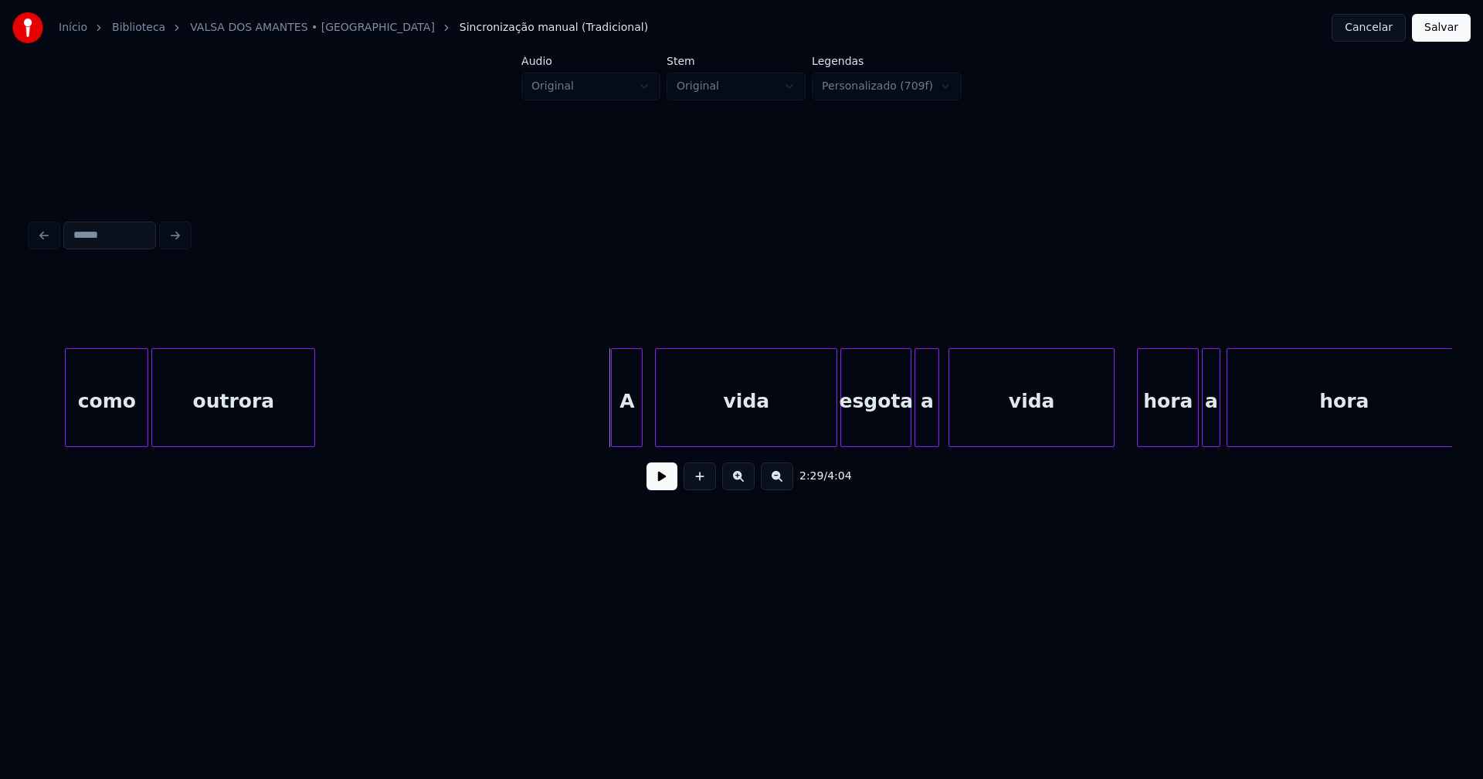
click at [614, 429] on div at bounding box center [614, 397] width 5 height 97
click at [894, 443] on div "como outrora A vida esgota a vida hora a hora" at bounding box center [741, 397] width 1421 height 99
click at [907, 440] on div "a" at bounding box center [920, 397] width 37 height 99
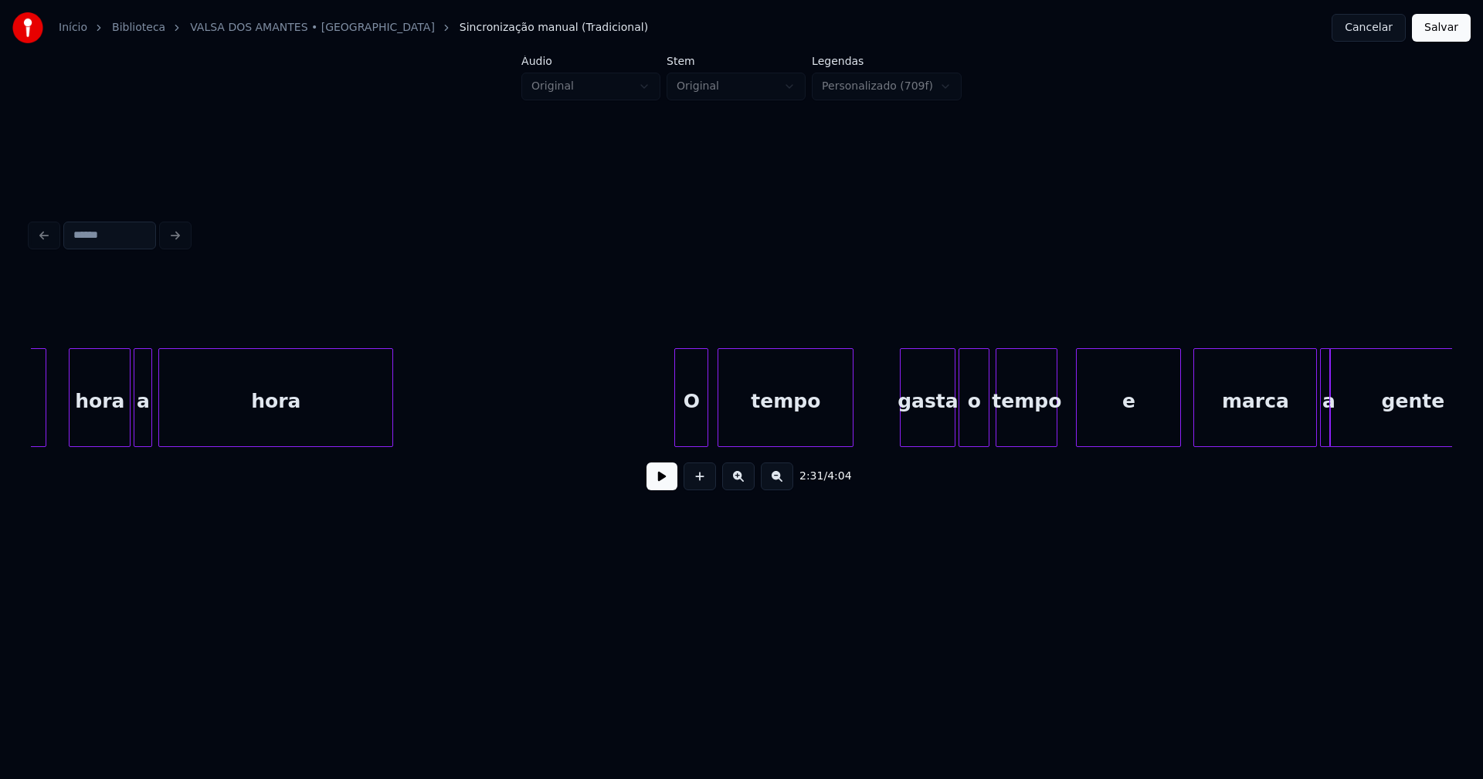
scroll to position [0, 23541]
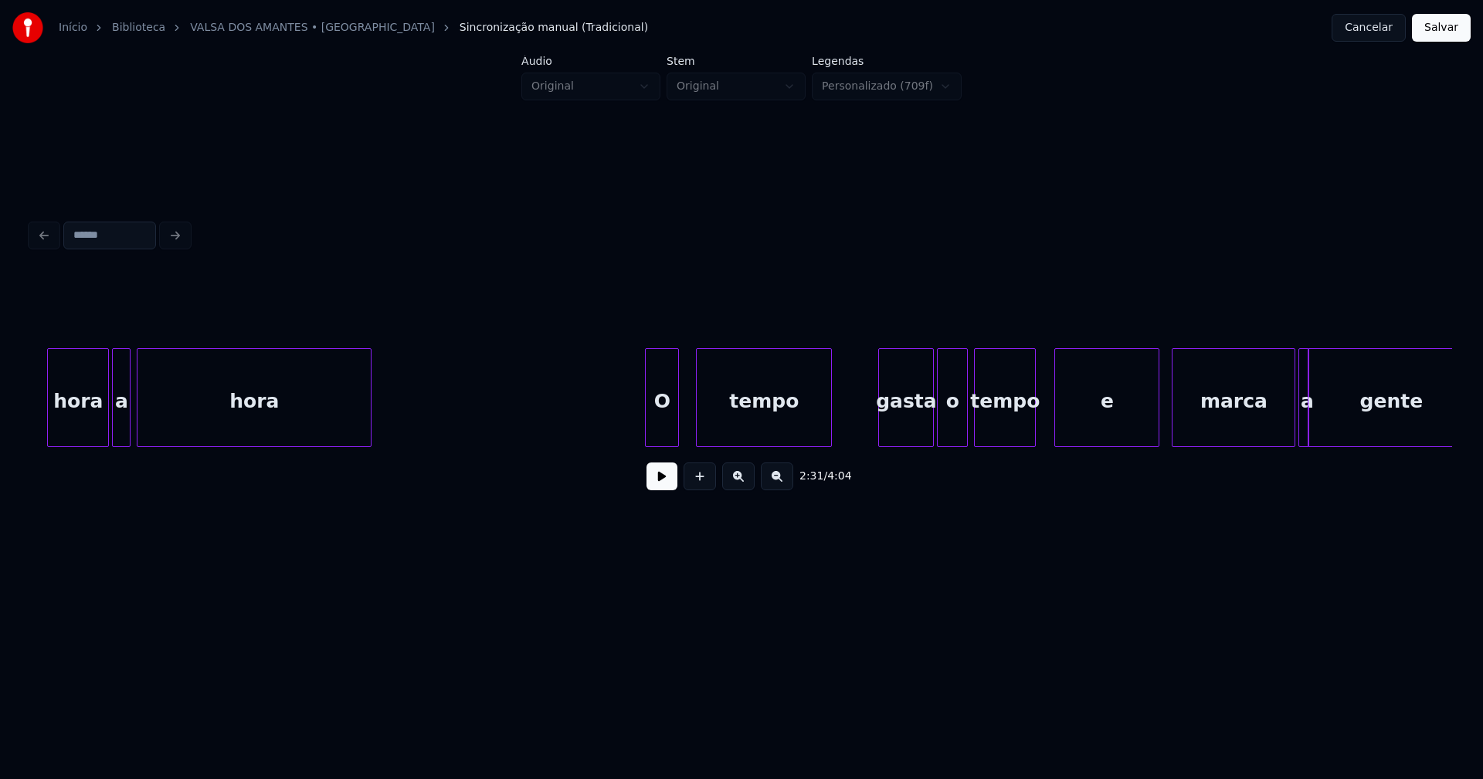
click at [662, 436] on div "O" at bounding box center [662, 401] width 32 height 105
click at [896, 443] on div "hora a hora O tempo gasta o tempo e marca a gente" at bounding box center [741, 397] width 1421 height 99
click at [947, 432] on div "o" at bounding box center [941, 401] width 29 height 105
click at [1090, 444] on div "hora a hora O tempo gasta o tempo e marca a gente" at bounding box center [741, 397] width 1421 height 99
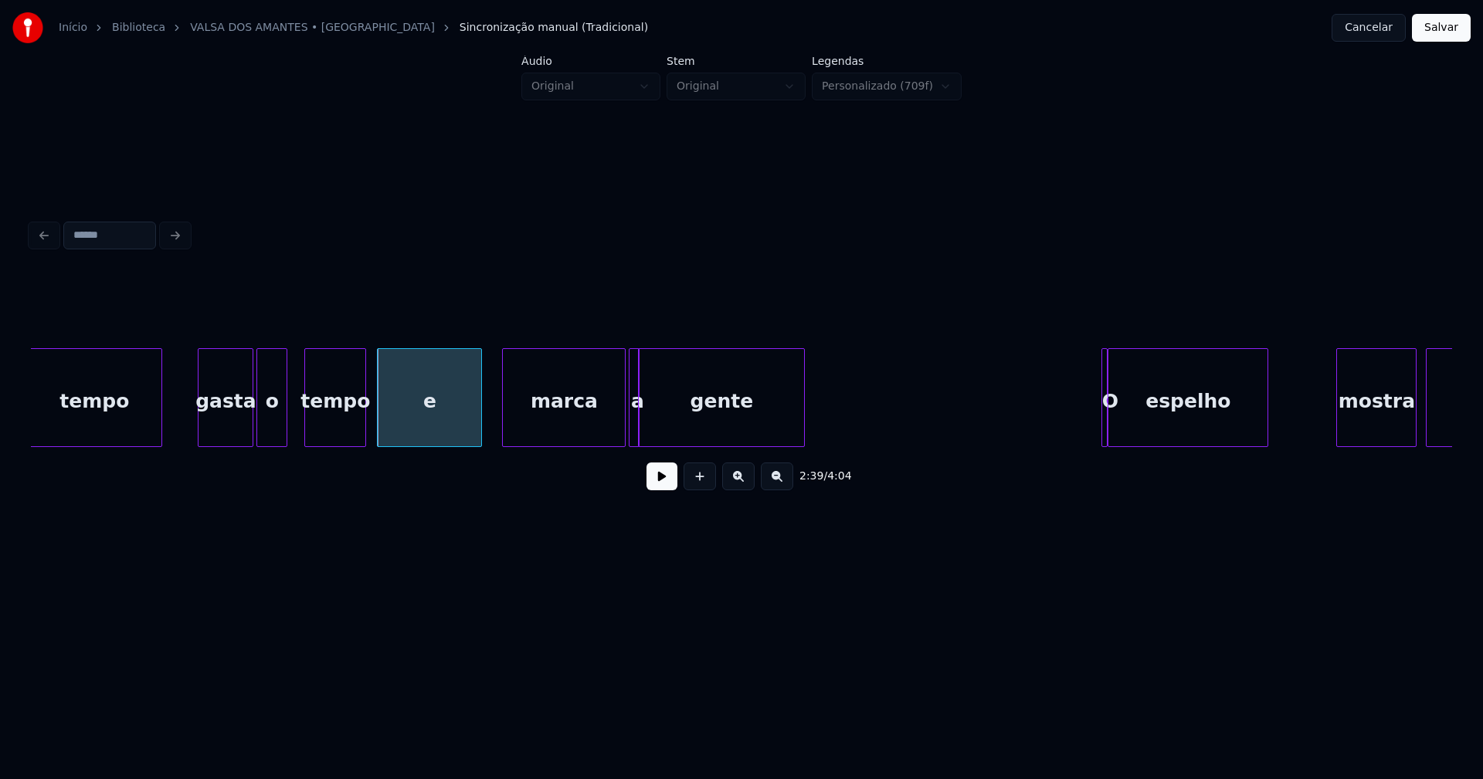
scroll to position [0, 24231]
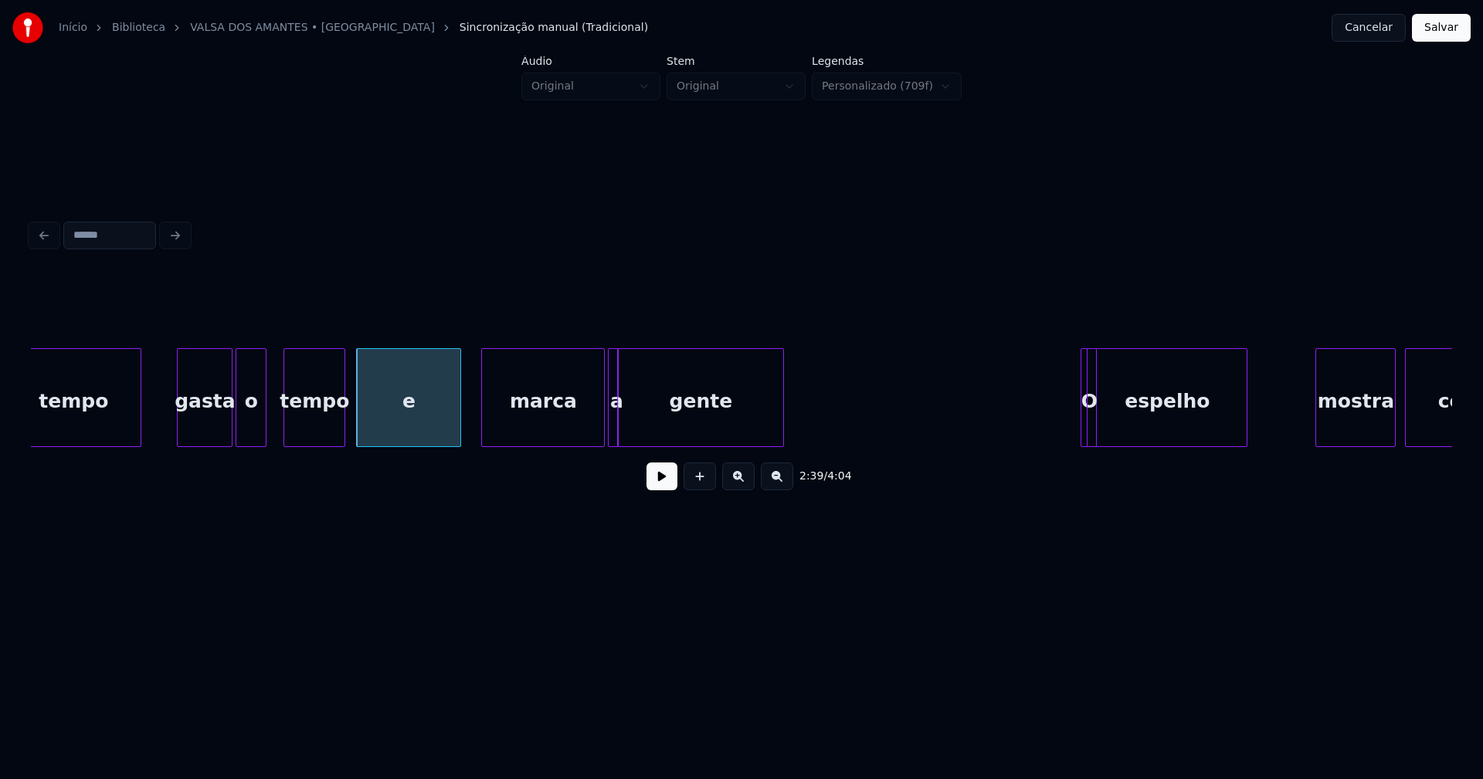
drag, startPoint x: 1077, startPoint y: 353, endPoint x: 1055, endPoint y: 363, distance: 24.5
click at [1064, 357] on div "O" at bounding box center [1072, 397] width 16 height 99
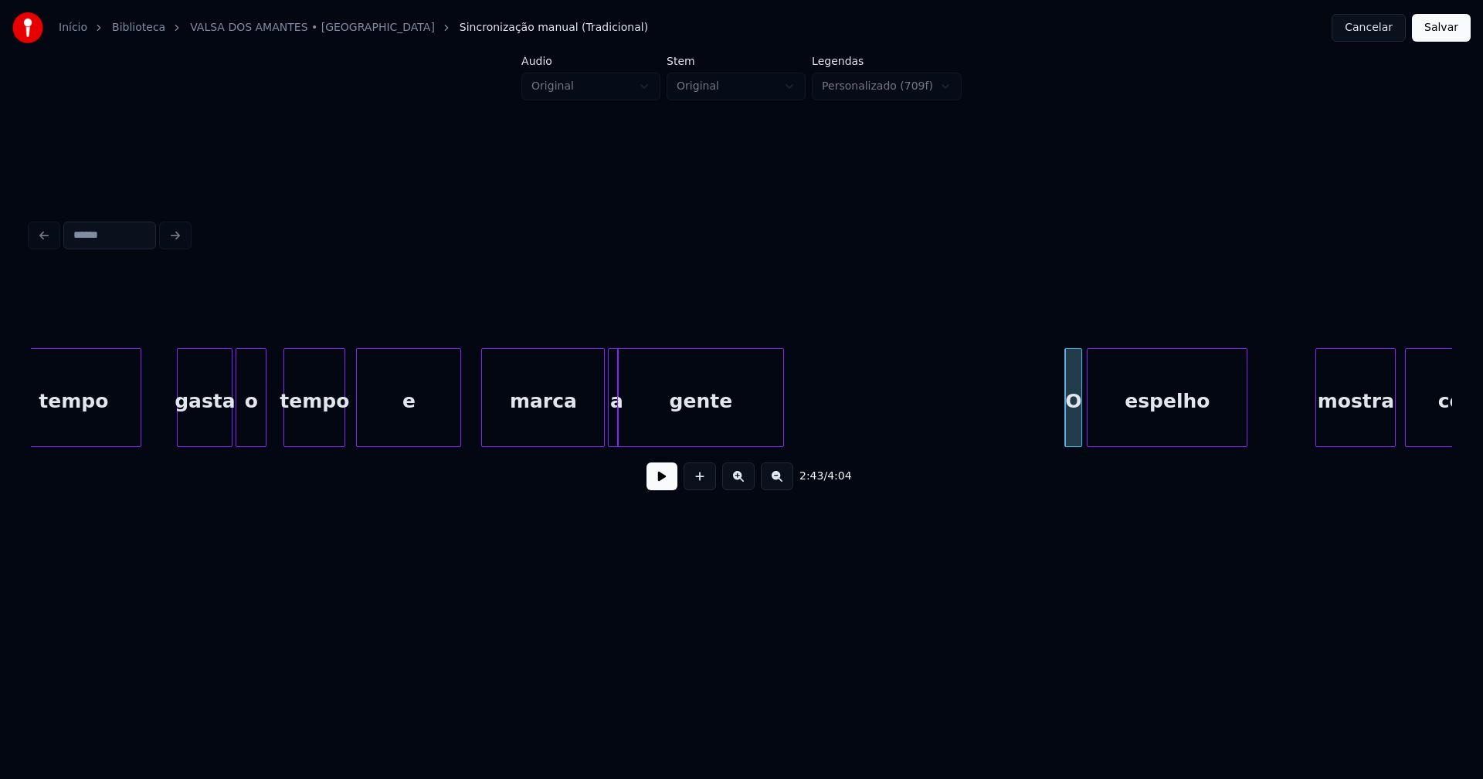
click at [1079, 429] on div at bounding box center [1078, 397] width 5 height 97
click at [666, 484] on button at bounding box center [661, 477] width 31 height 28
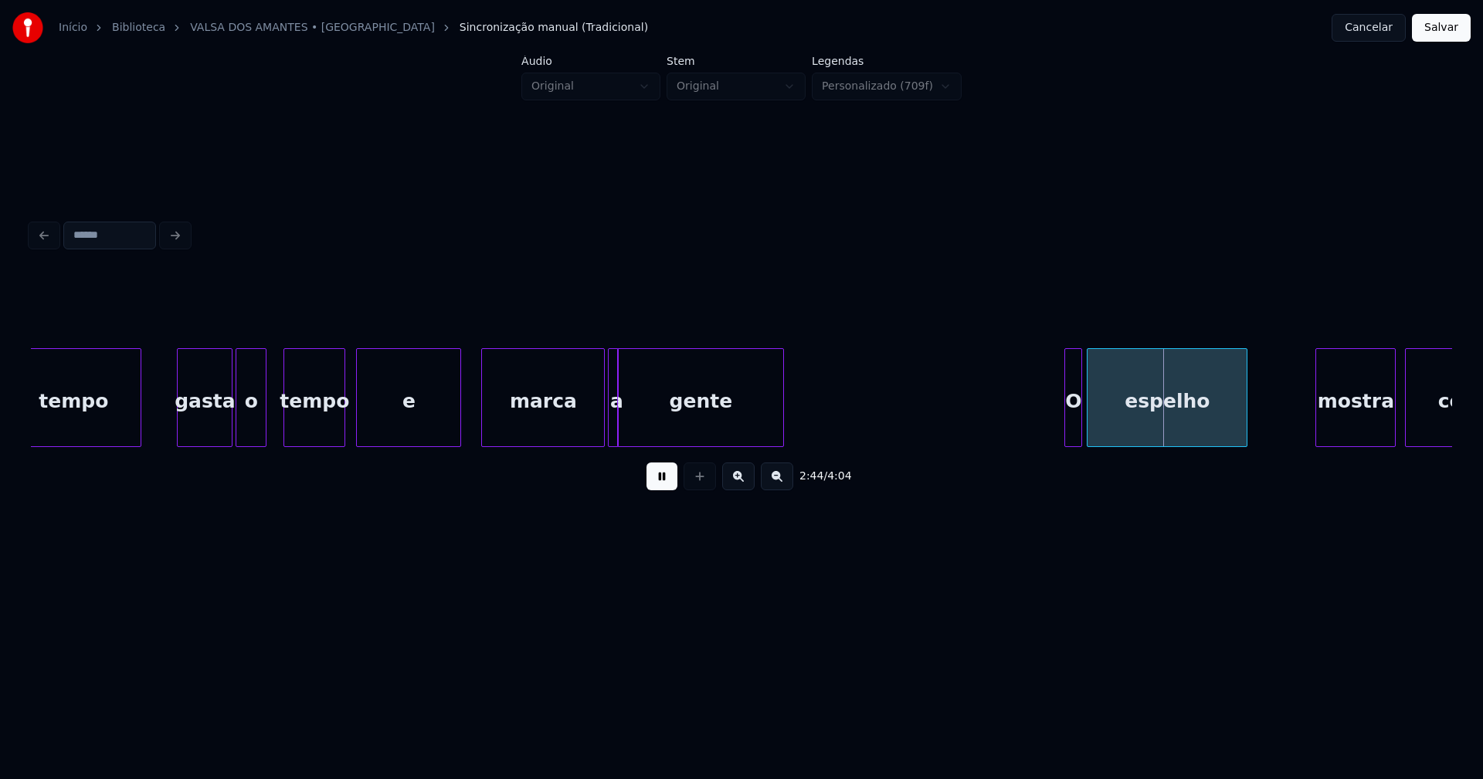
click at [656, 483] on button at bounding box center [661, 477] width 31 height 28
click at [1144, 429] on div at bounding box center [1144, 397] width 5 height 97
click at [1127, 424] on div at bounding box center [1126, 397] width 5 height 97
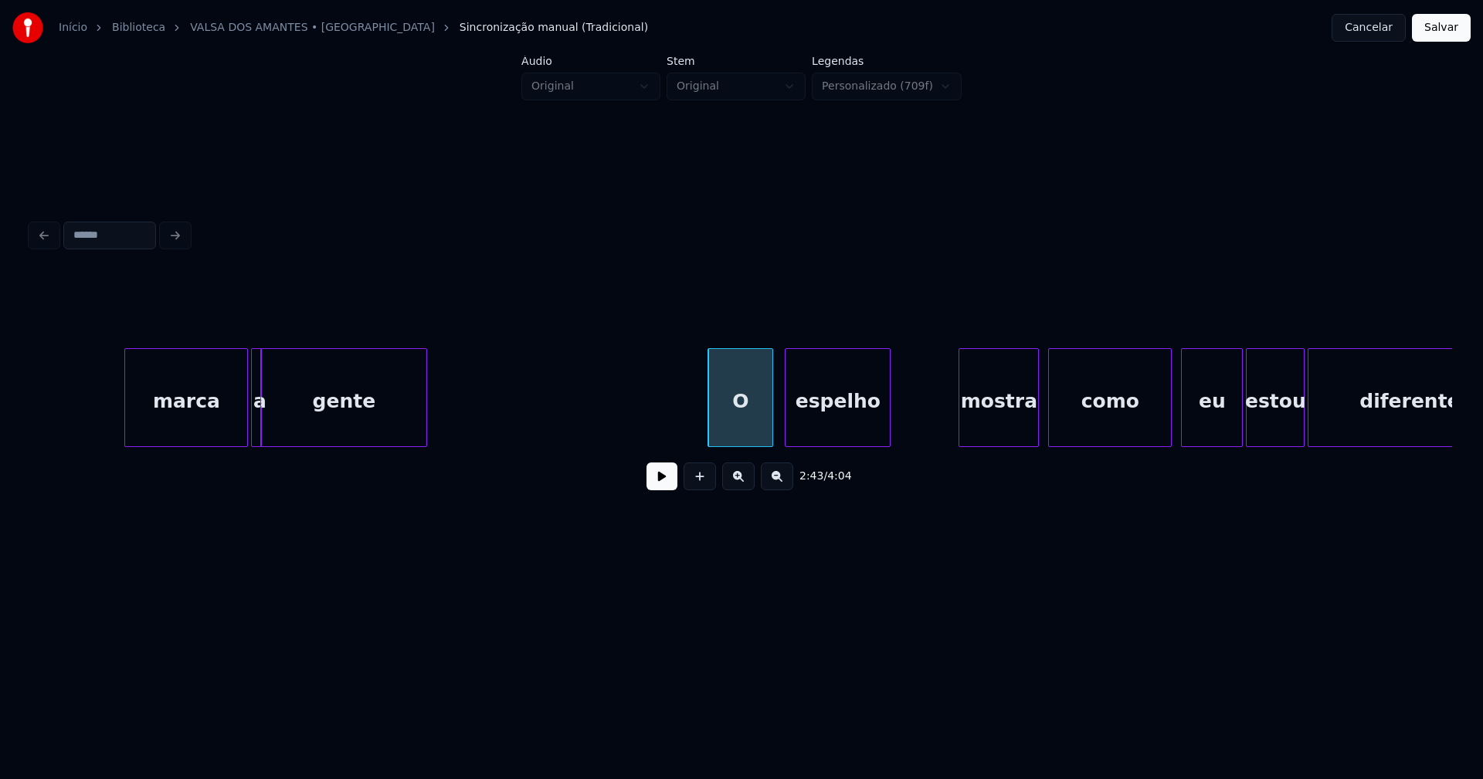
scroll to position [0, 24902]
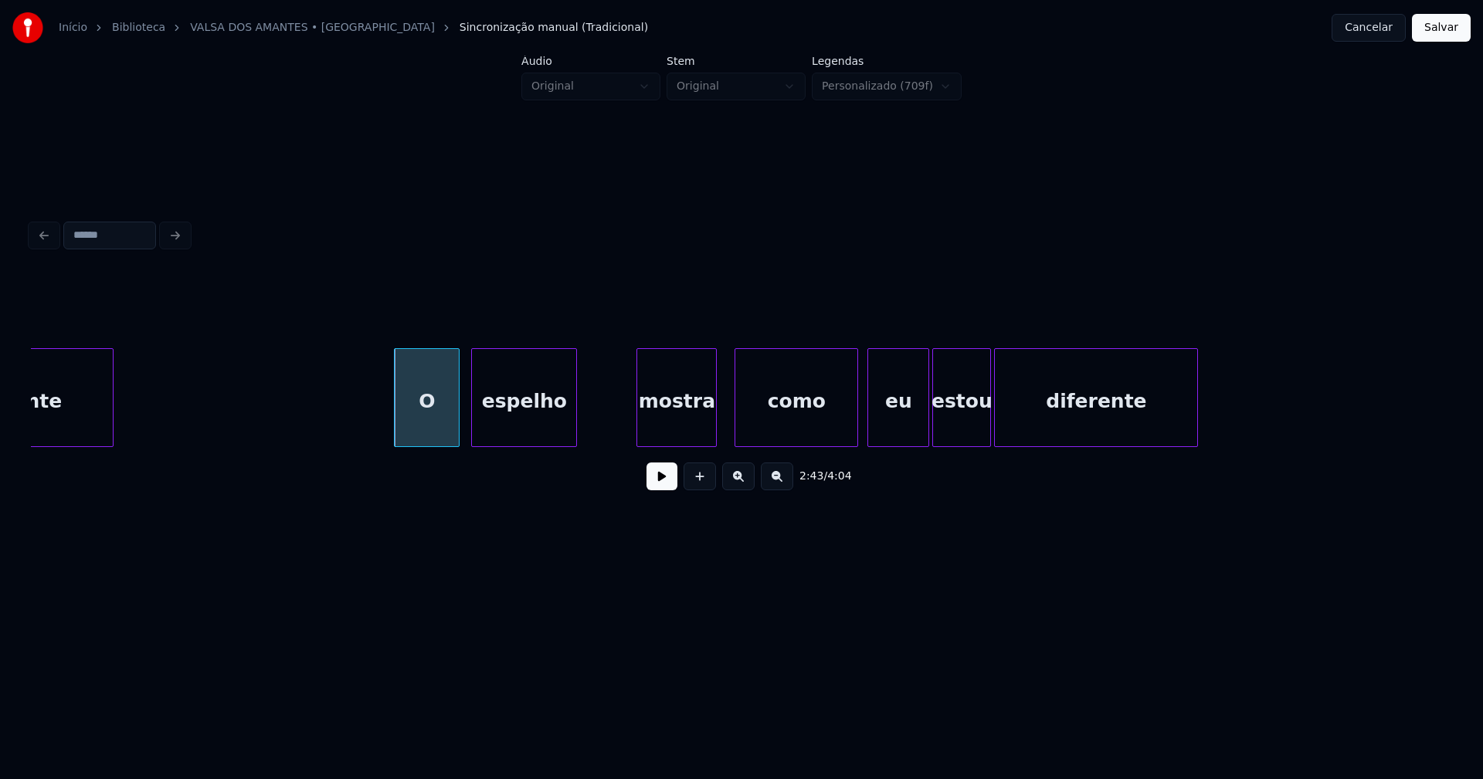
click at [686, 429] on div "mostra" at bounding box center [676, 401] width 79 height 105
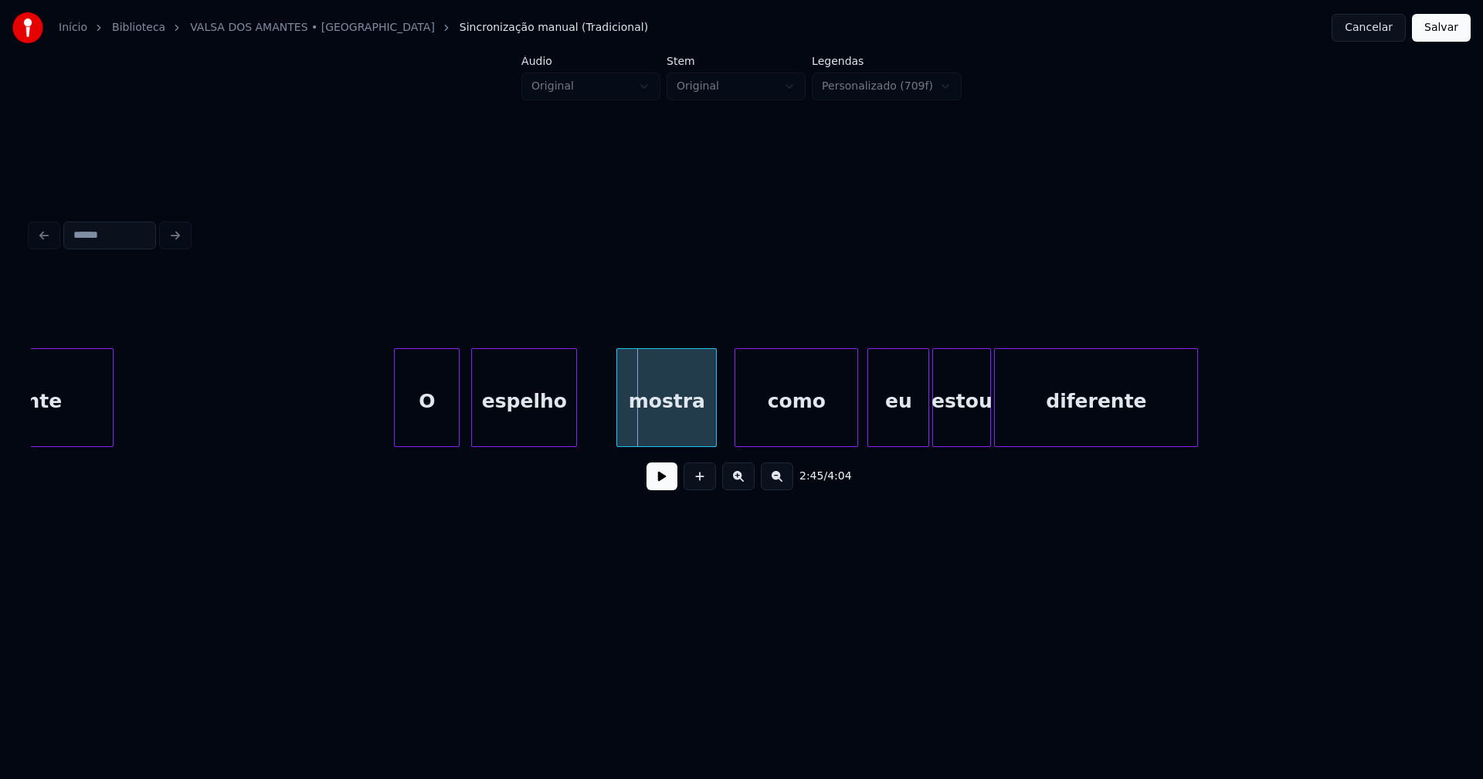
click at [620, 430] on div at bounding box center [619, 397] width 5 height 97
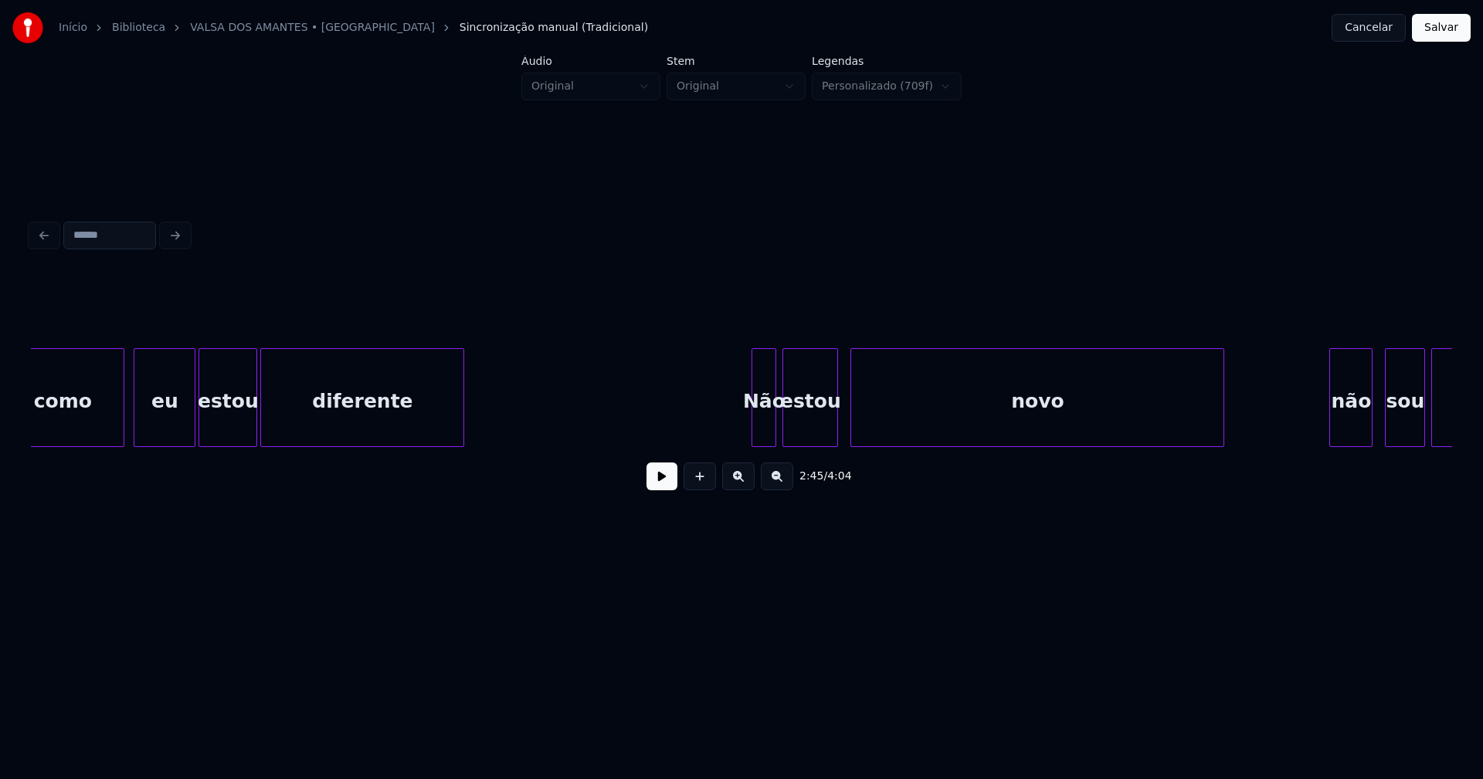
scroll to position [0, 25677]
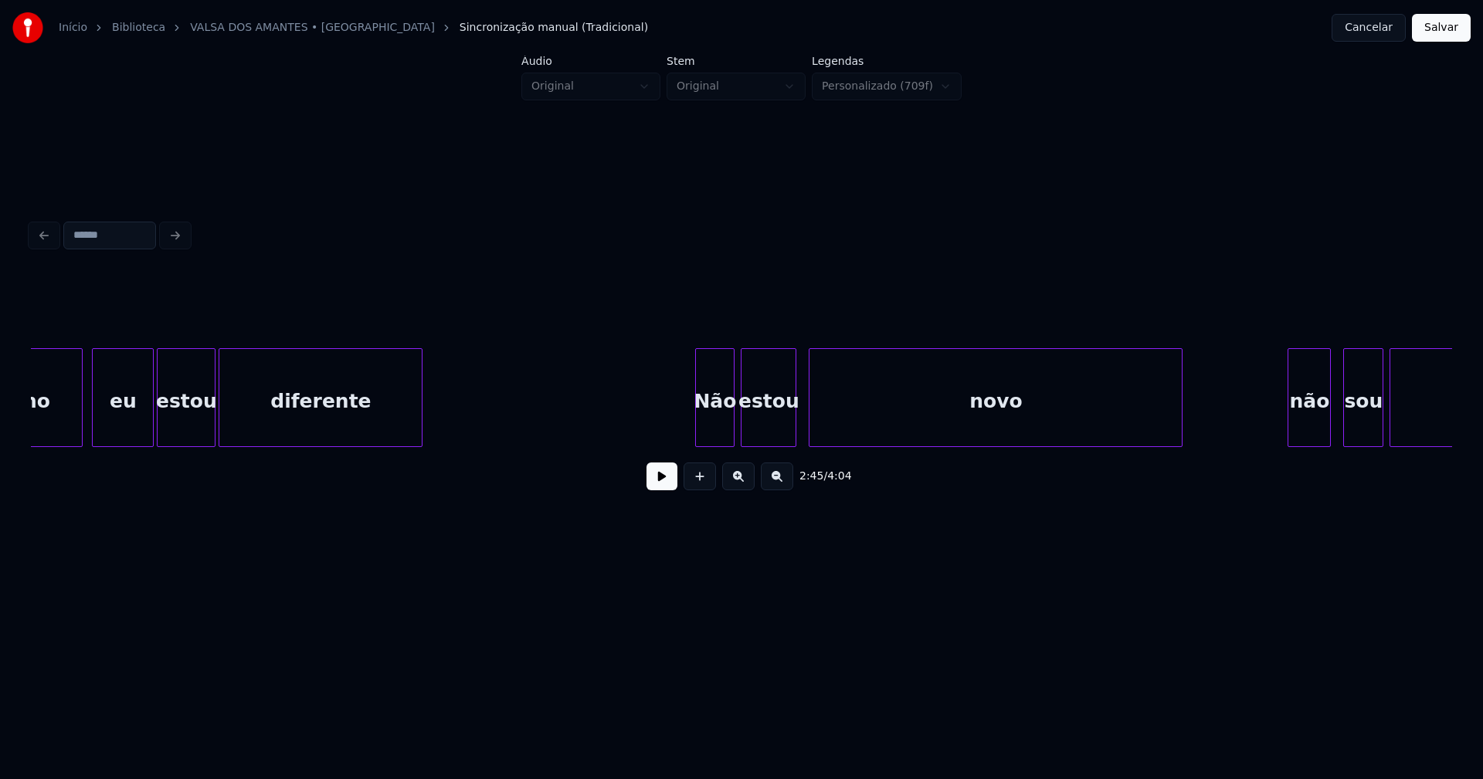
click at [698, 425] on div at bounding box center [698, 397] width 5 height 97
click at [744, 425] on div "estou" at bounding box center [772, 397] width 56 height 99
click at [761, 435] on div at bounding box center [761, 397] width 5 height 97
click at [748, 422] on div at bounding box center [747, 397] width 5 height 97
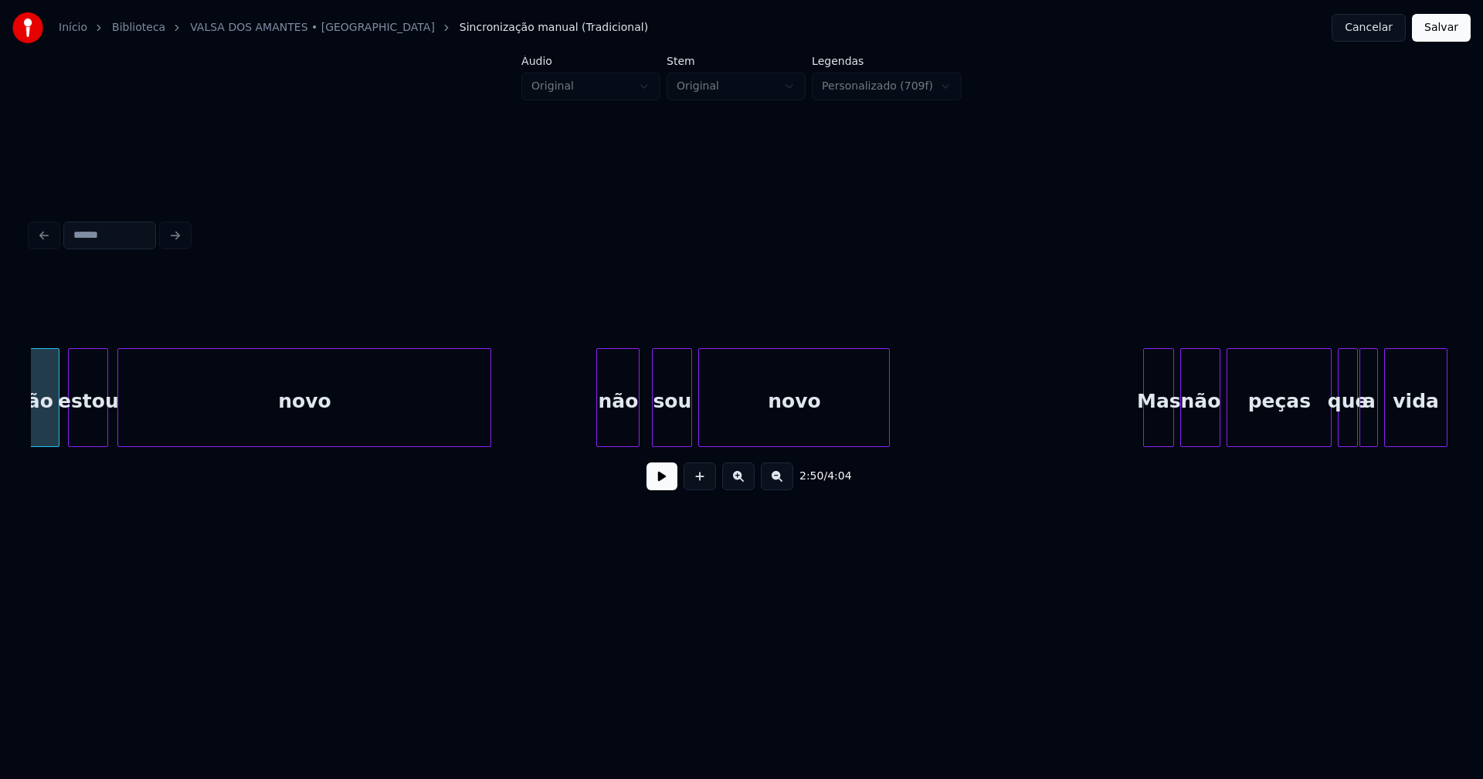
scroll to position [0, 26410]
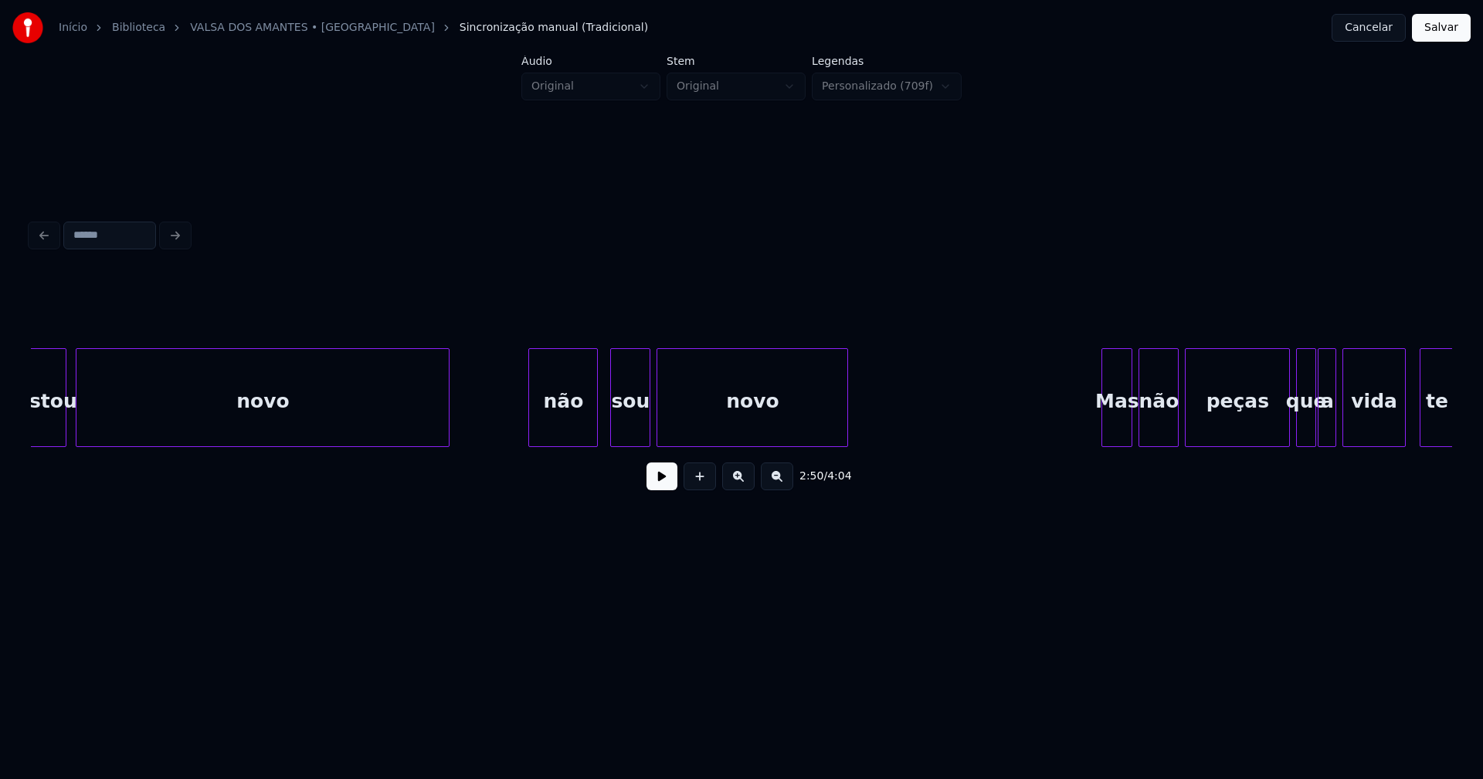
click at [534, 434] on div at bounding box center [531, 397] width 5 height 97
click at [1101, 436] on div "Mas" at bounding box center [1104, 401] width 29 height 105
click at [1151, 430] on div "não" at bounding box center [1154, 401] width 39 height 105
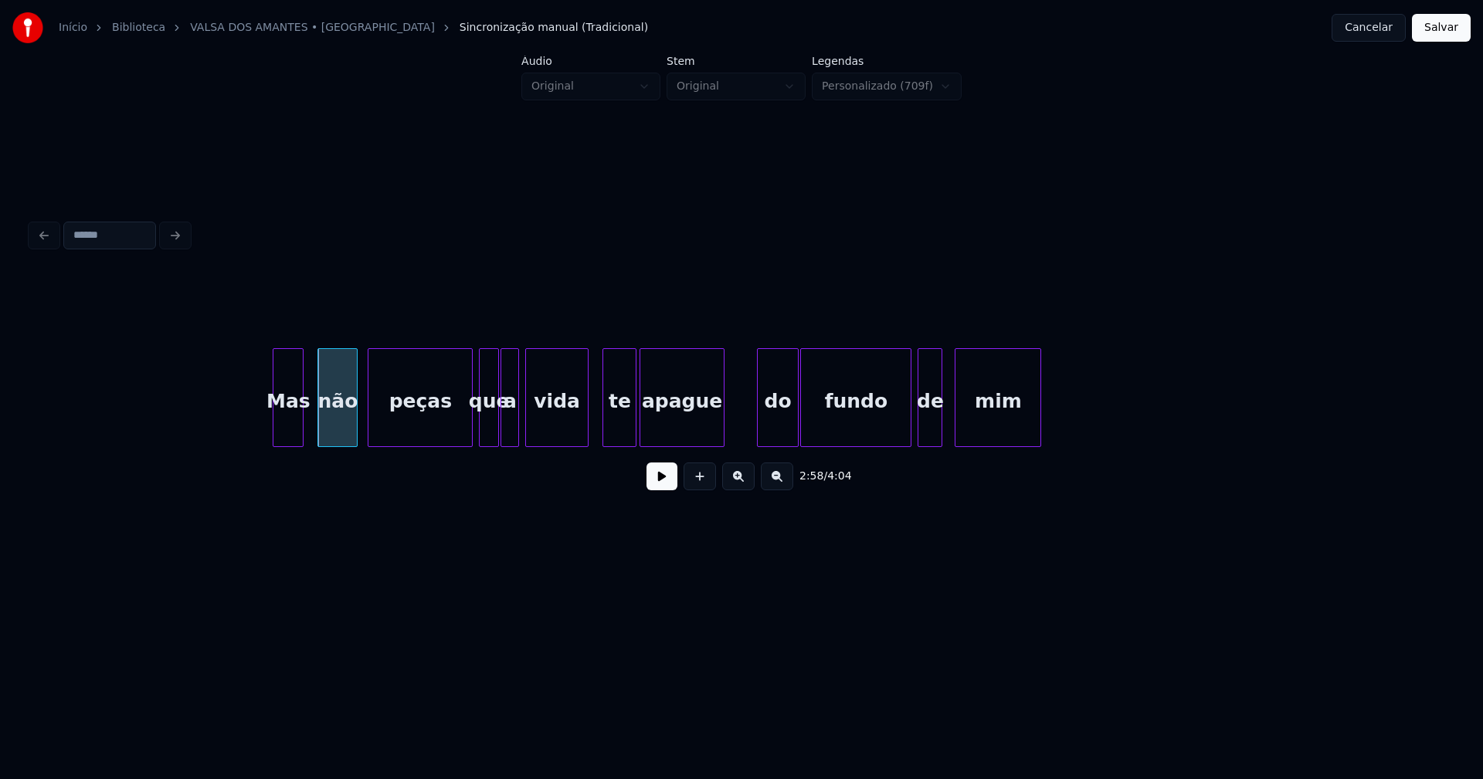
scroll to position [0, 27248]
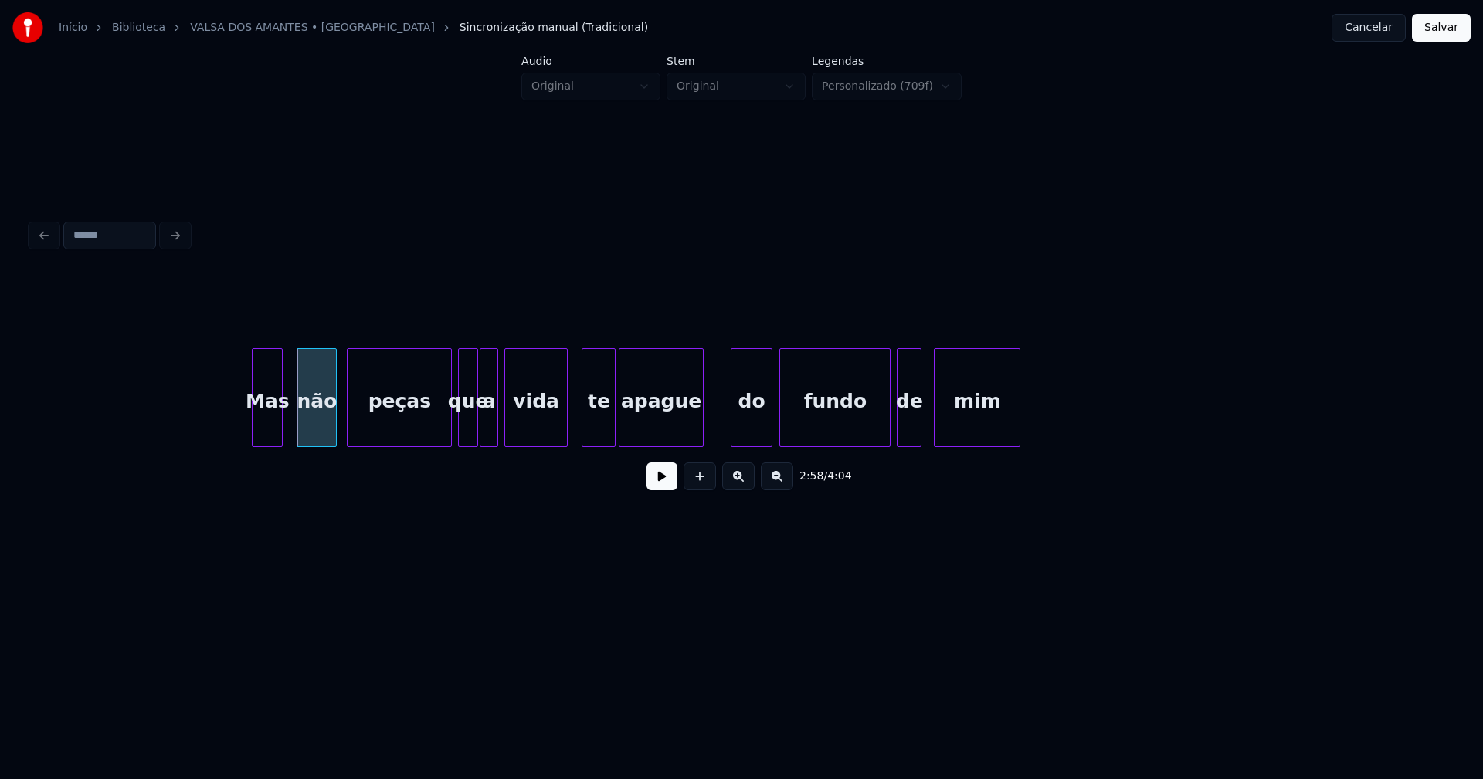
click at [751, 434] on div "do" at bounding box center [750, 401] width 39 height 105
click at [925, 427] on div at bounding box center [926, 397] width 5 height 97
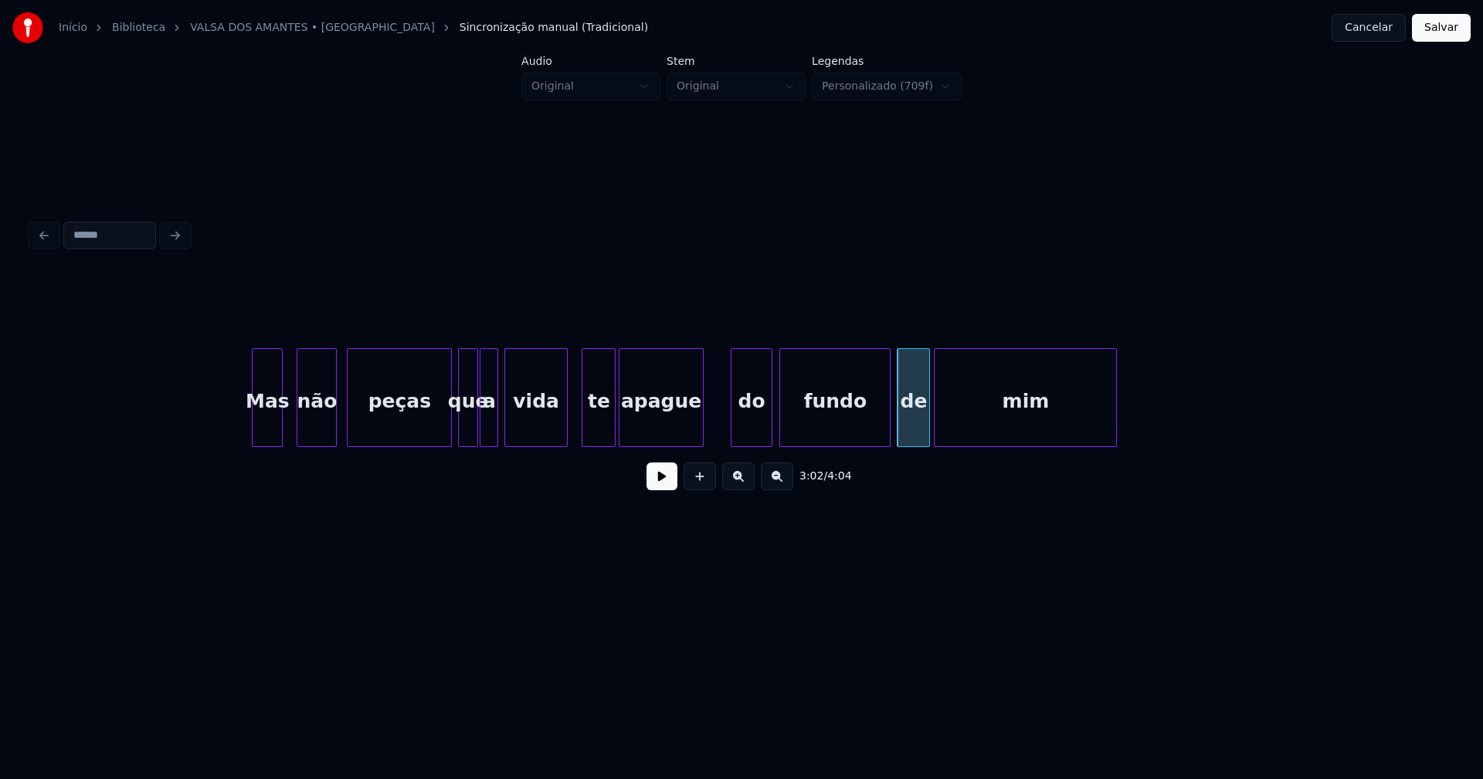
click at [1114, 420] on div at bounding box center [1113, 397] width 5 height 97
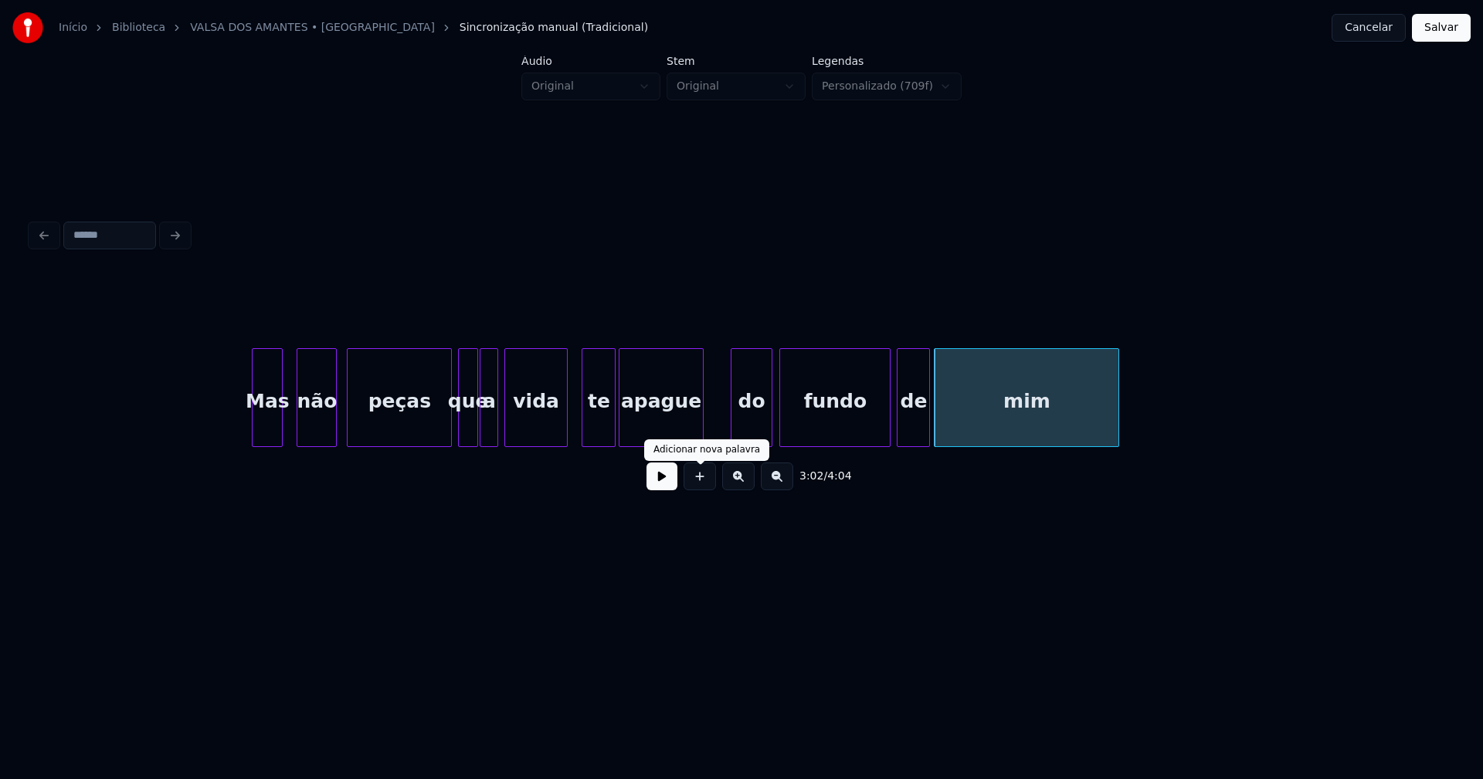
click at [674, 480] on button at bounding box center [661, 477] width 31 height 28
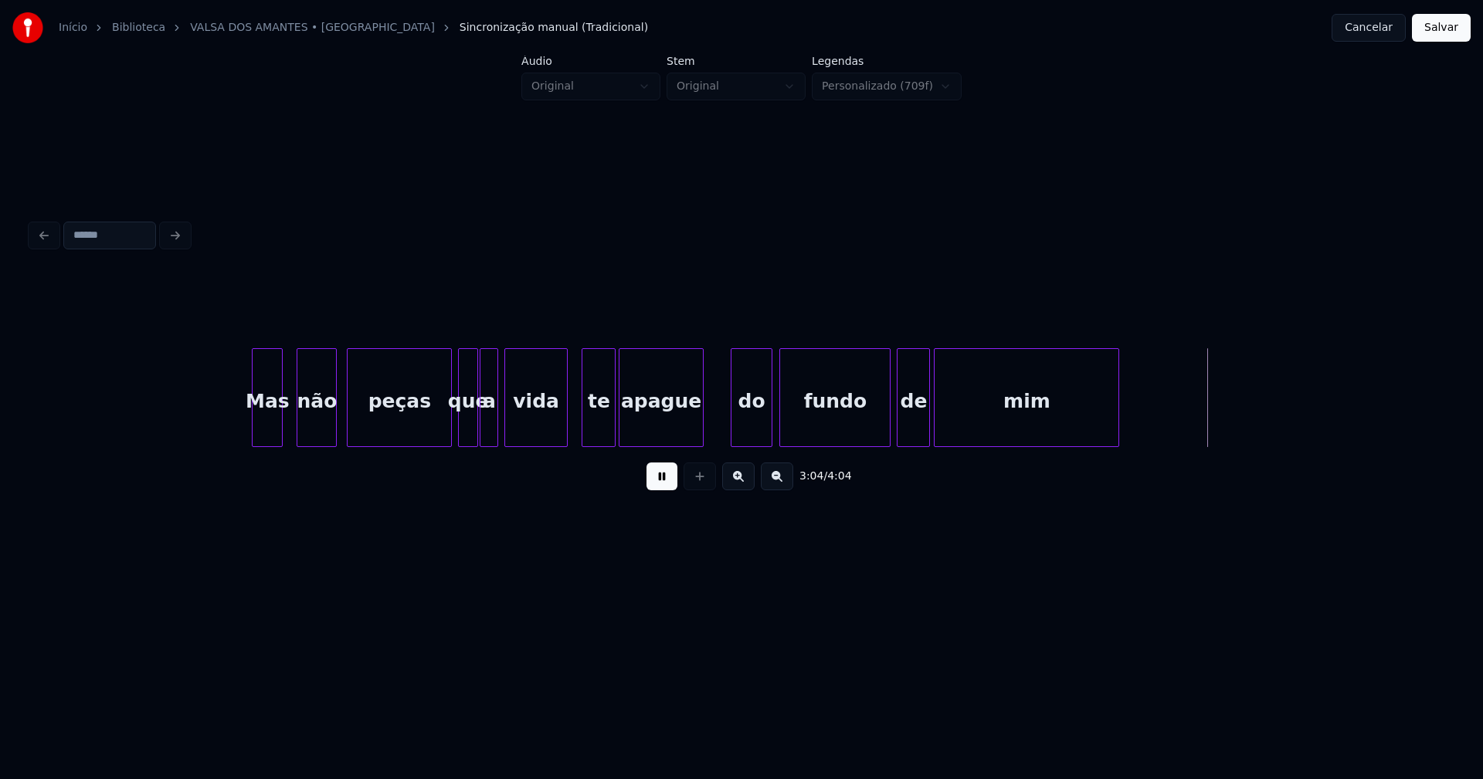
click at [663, 488] on button at bounding box center [661, 477] width 31 height 28
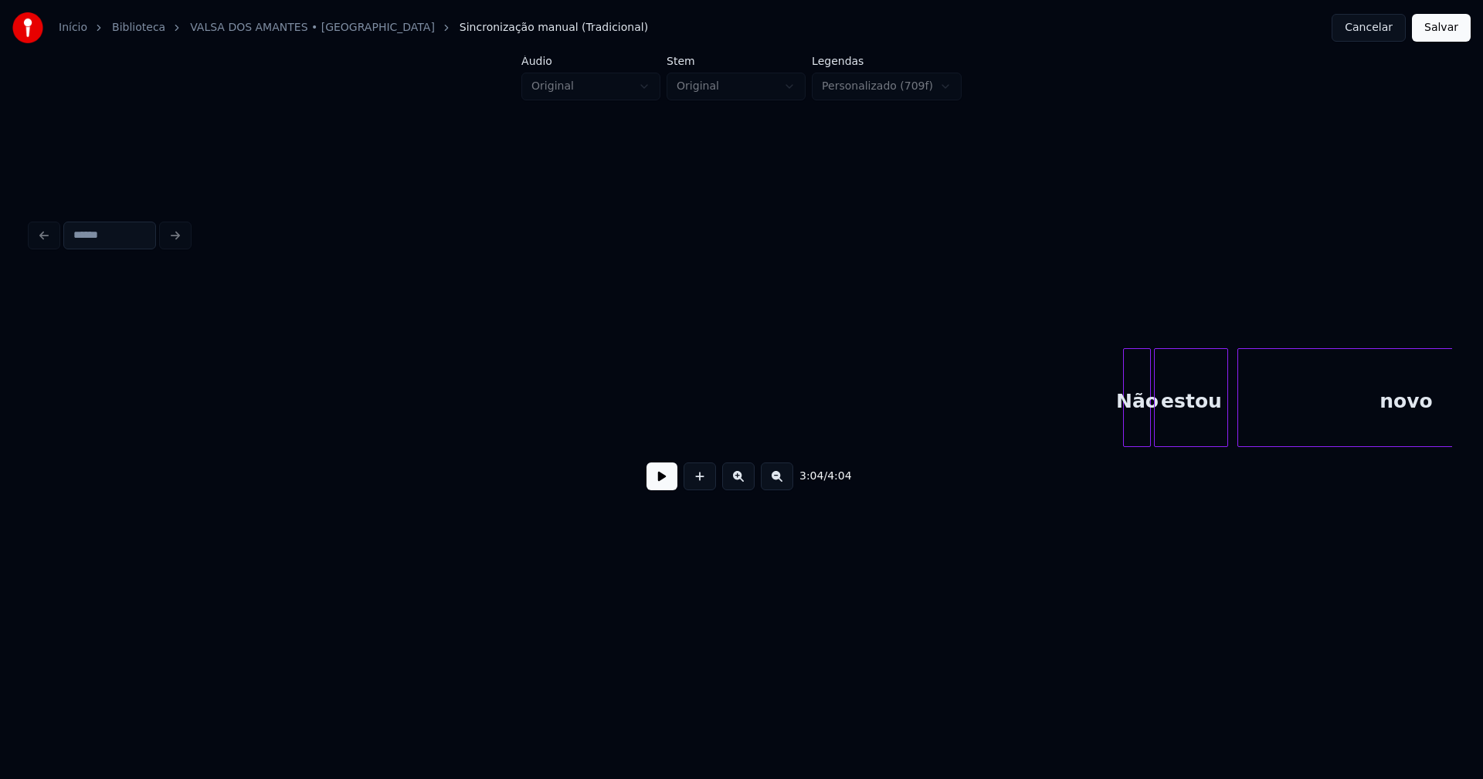
scroll to position [0, 30515]
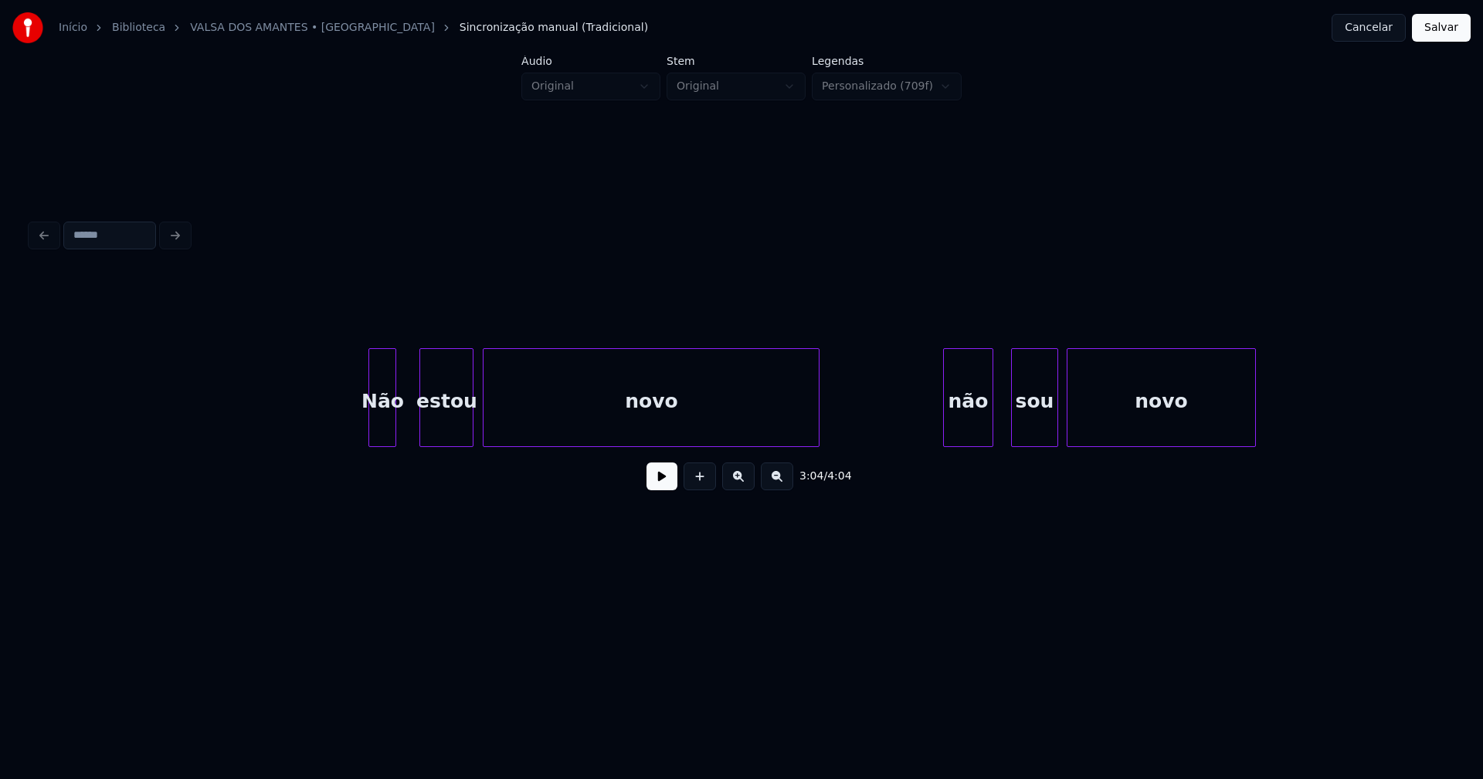
click at [422, 425] on div at bounding box center [422, 397] width 5 height 97
click at [411, 425] on div at bounding box center [410, 397] width 5 height 97
click at [351, 429] on div at bounding box center [350, 397] width 5 height 97
click at [927, 424] on div at bounding box center [926, 397] width 5 height 97
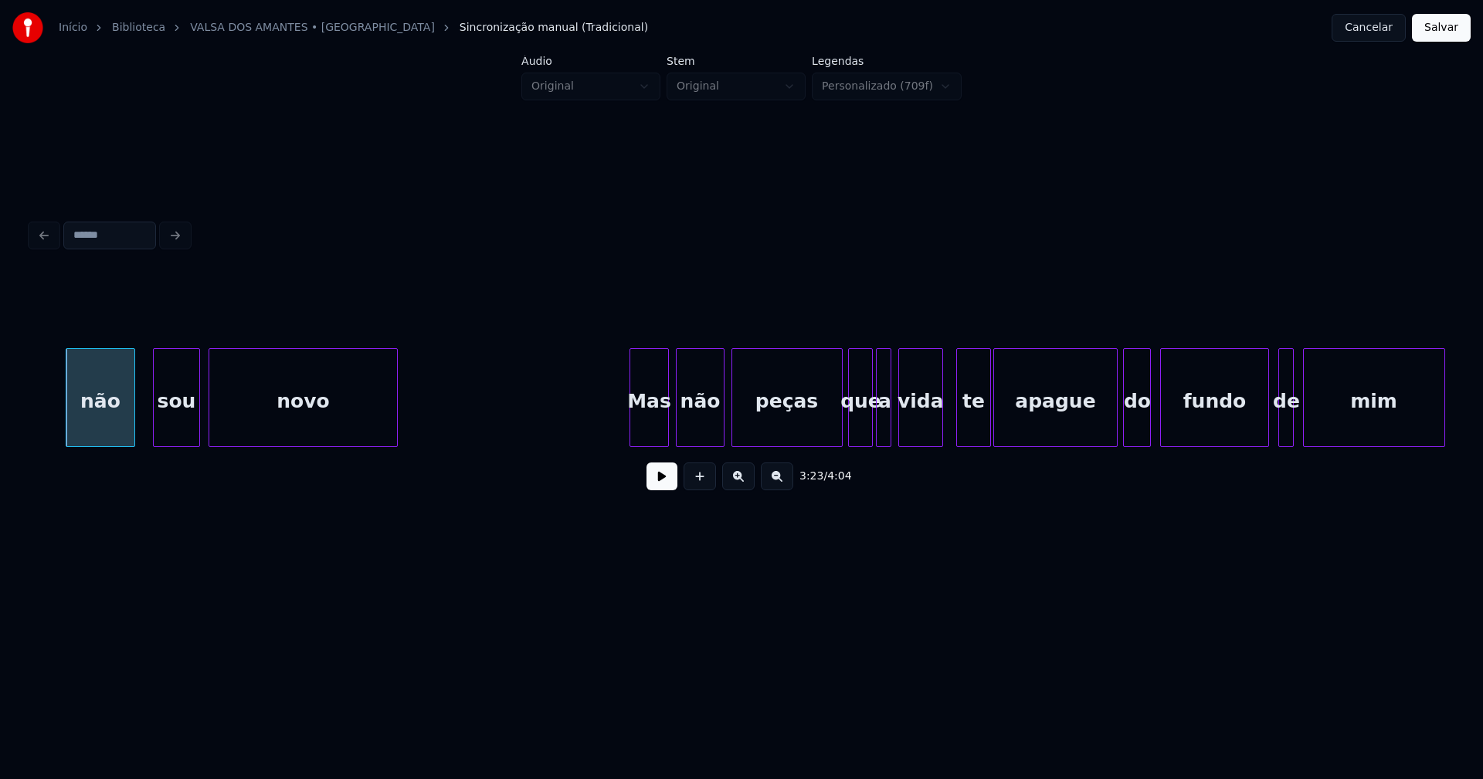
scroll to position [0, 31374]
click at [646, 438] on div "Mas" at bounding box center [639, 401] width 39 height 105
click at [698, 438] on div "não" at bounding box center [694, 401] width 48 height 105
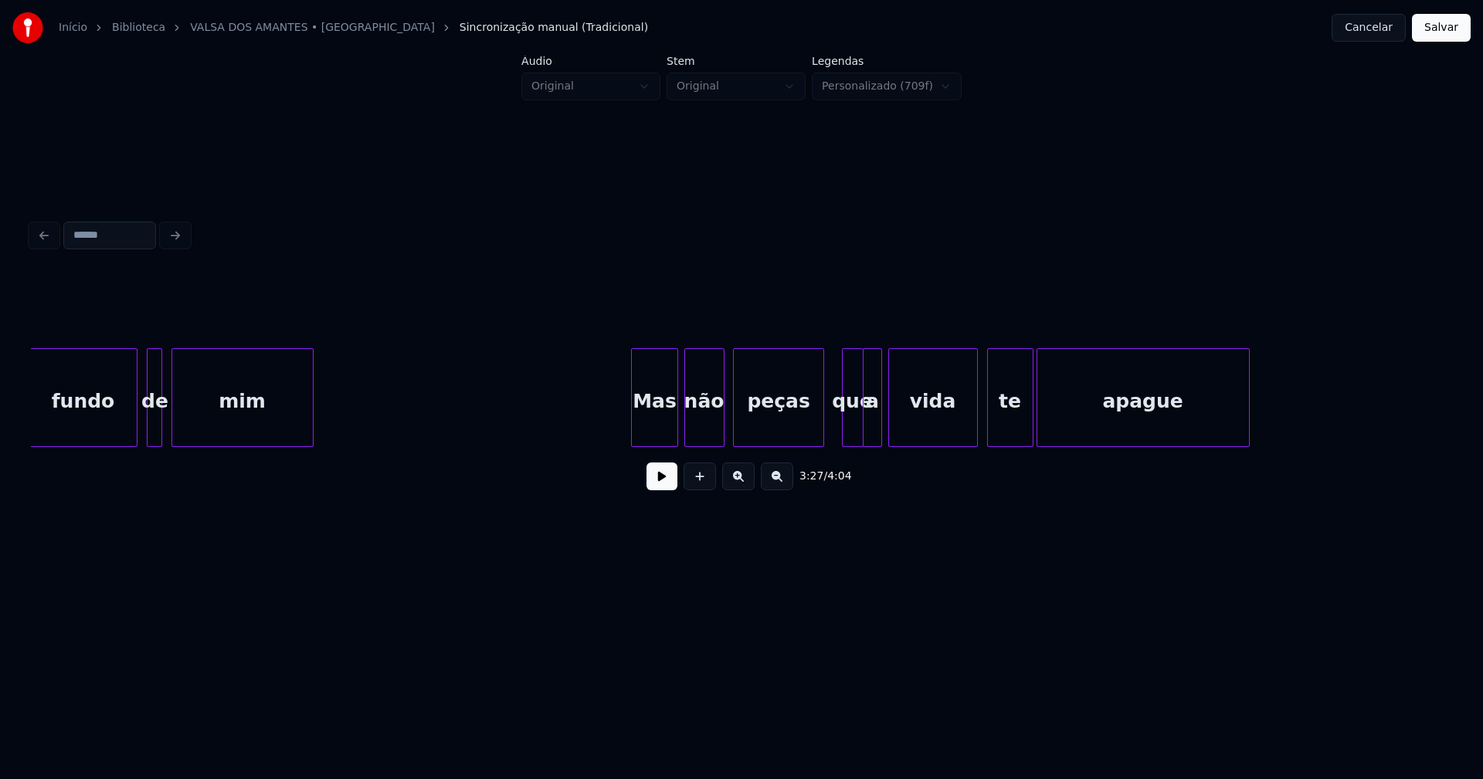
scroll to position [0, 32589]
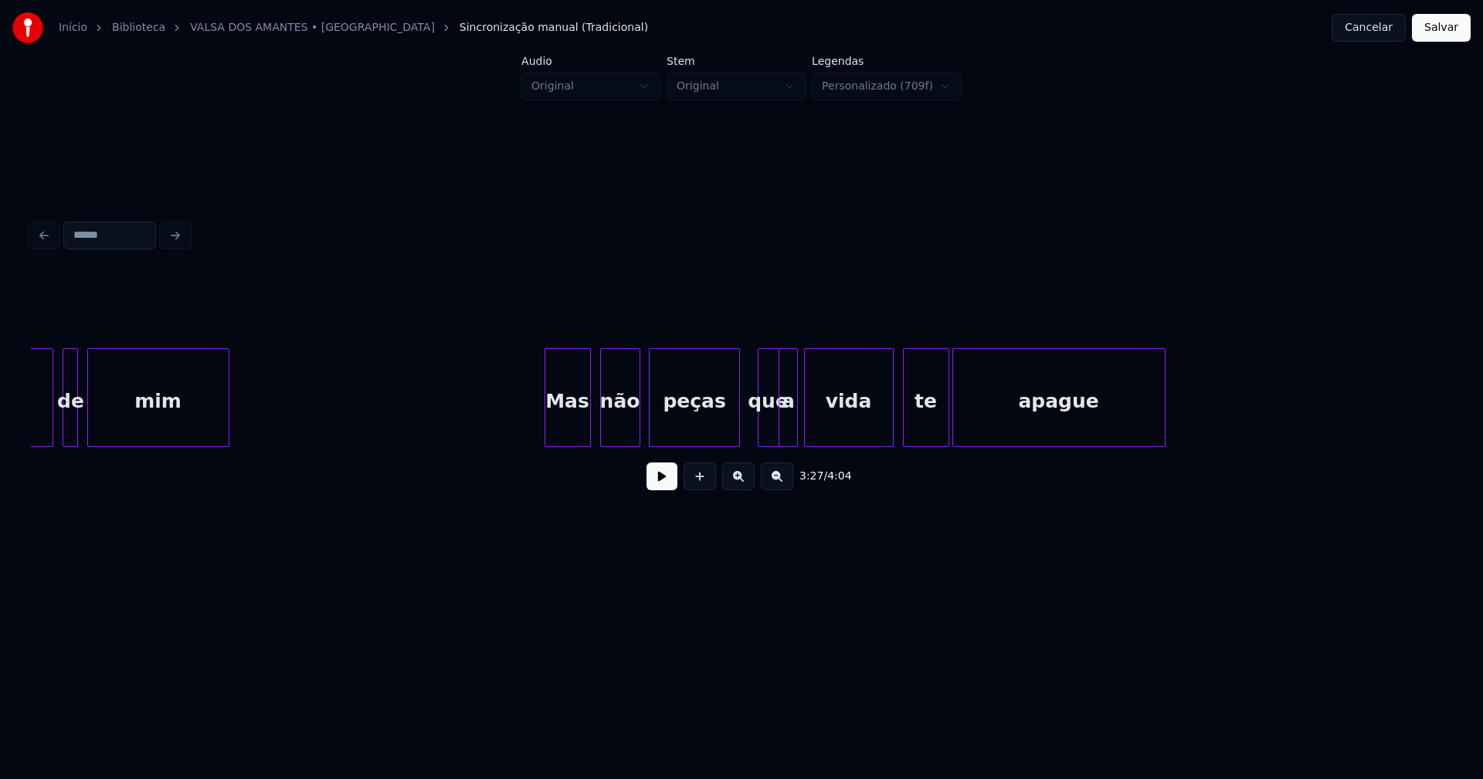
click at [566, 434] on div "Mas" at bounding box center [567, 401] width 45 height 105
click at [540, 436] on div at bounding box center [539, 397] width 5 height 97
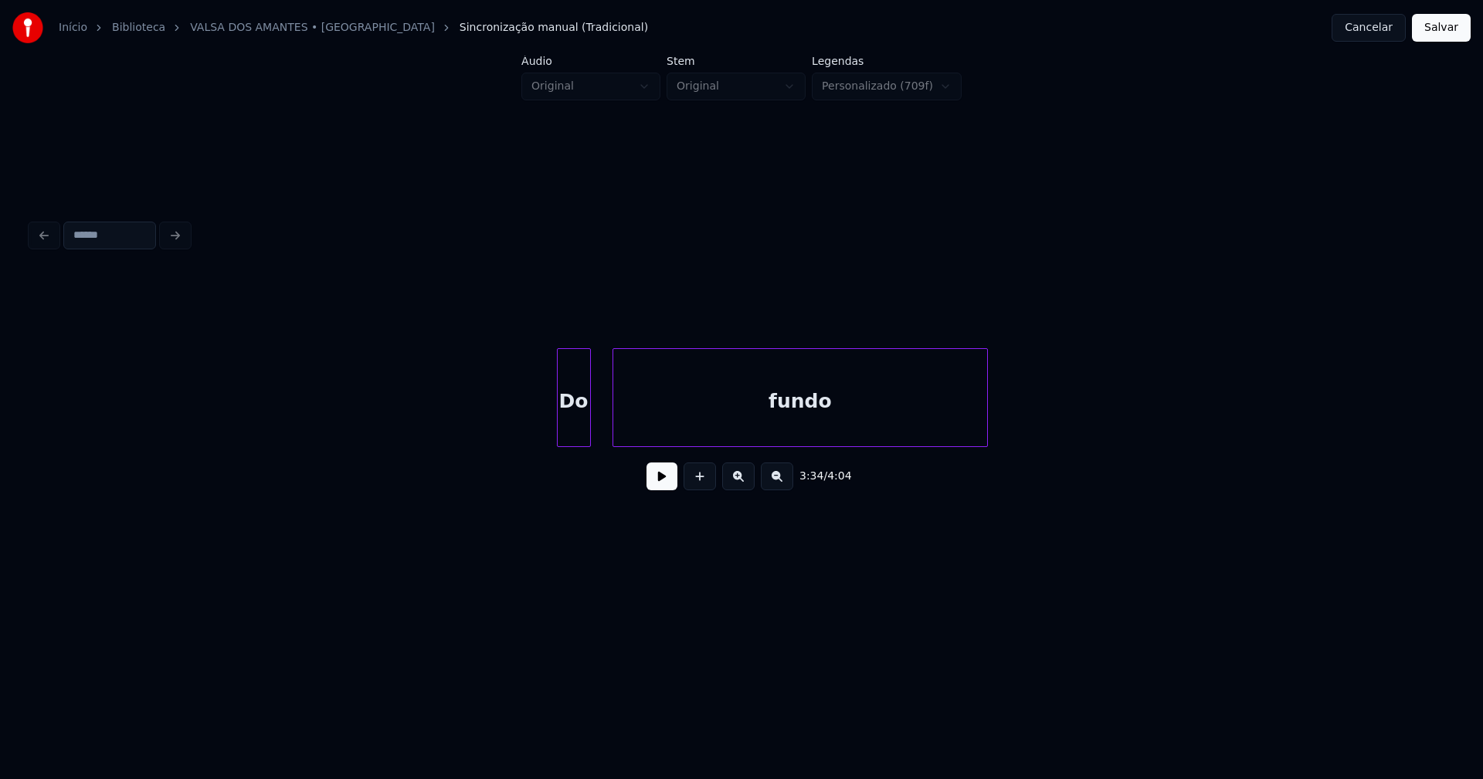
scroll to position [0, 33802]
click at [546, 437] on div at bounding box center [546, 397] width 5 height 97
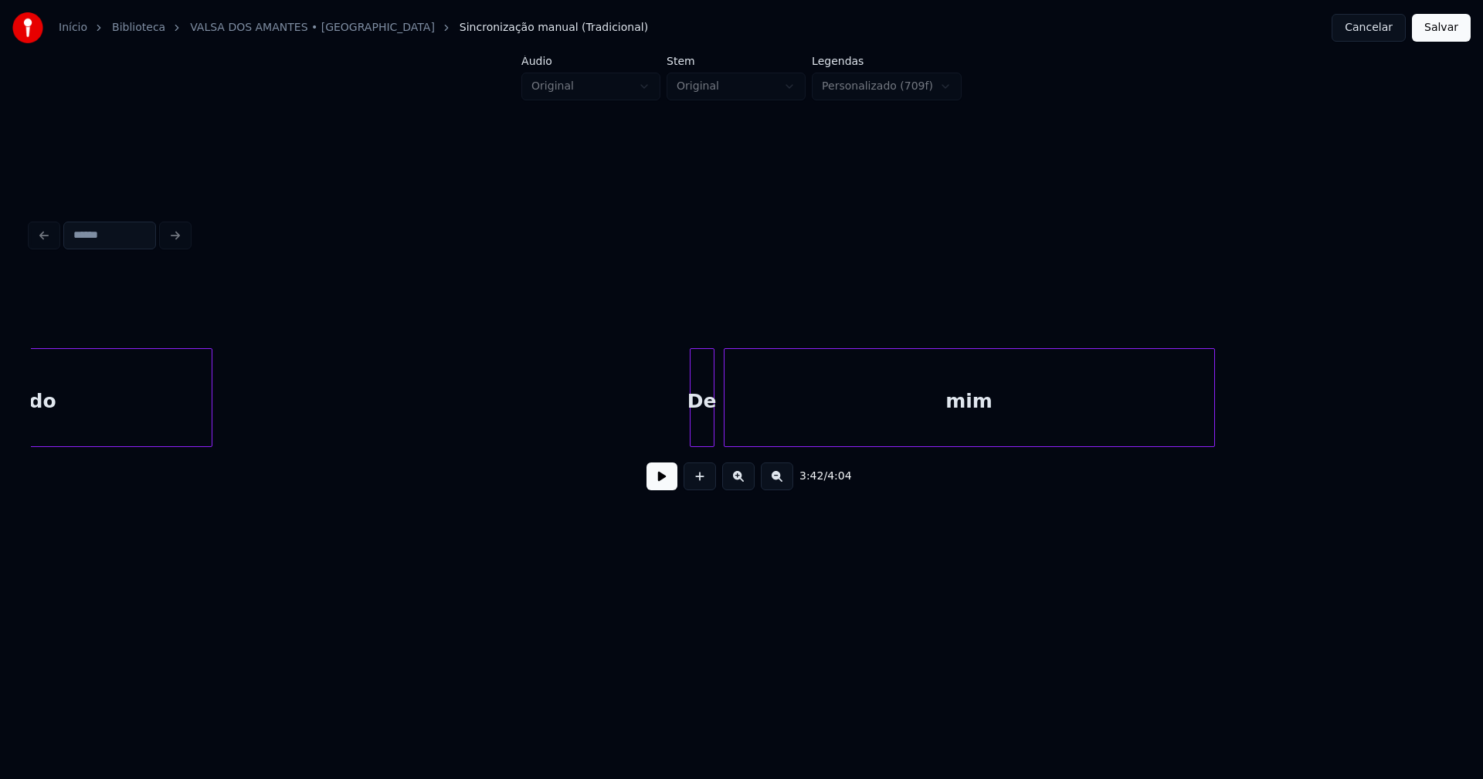
scroll to position [0, 34892]
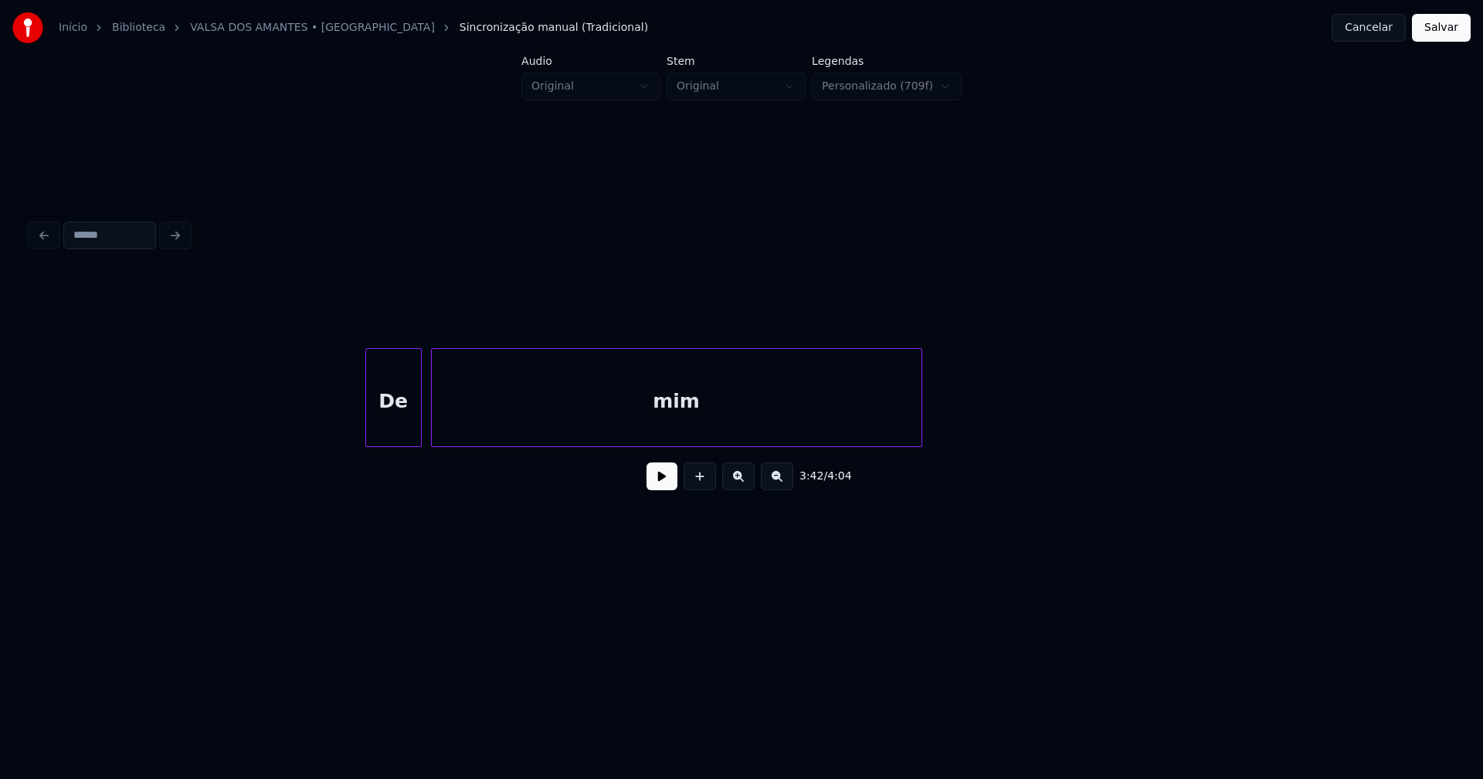
click at [368, 435] on div at bounding box center [368, 397] width 5 height 97
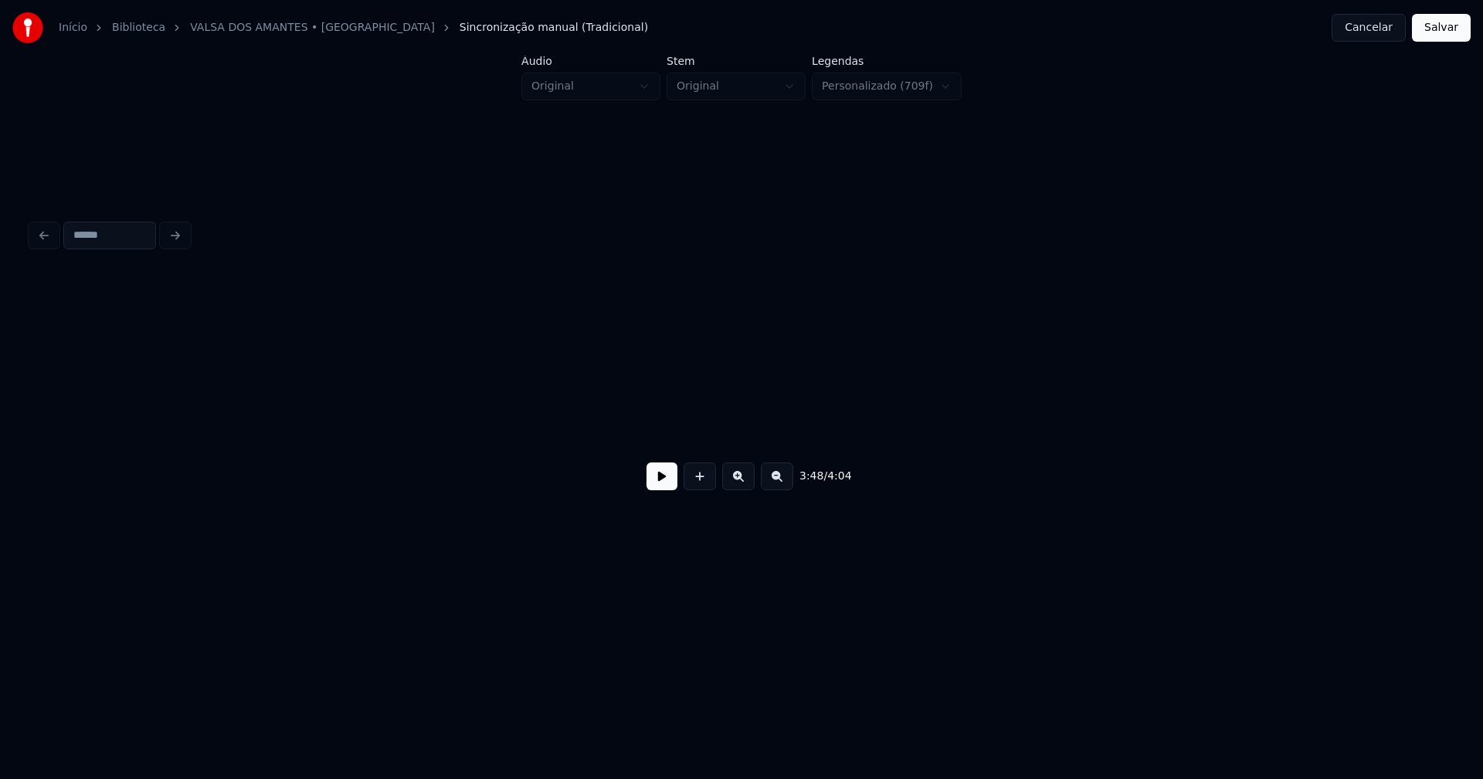
scroll to position [0, 36316]
click at [1432, 32] on button "Salvar" at bounding box center [1441, 28] width 59 height 28
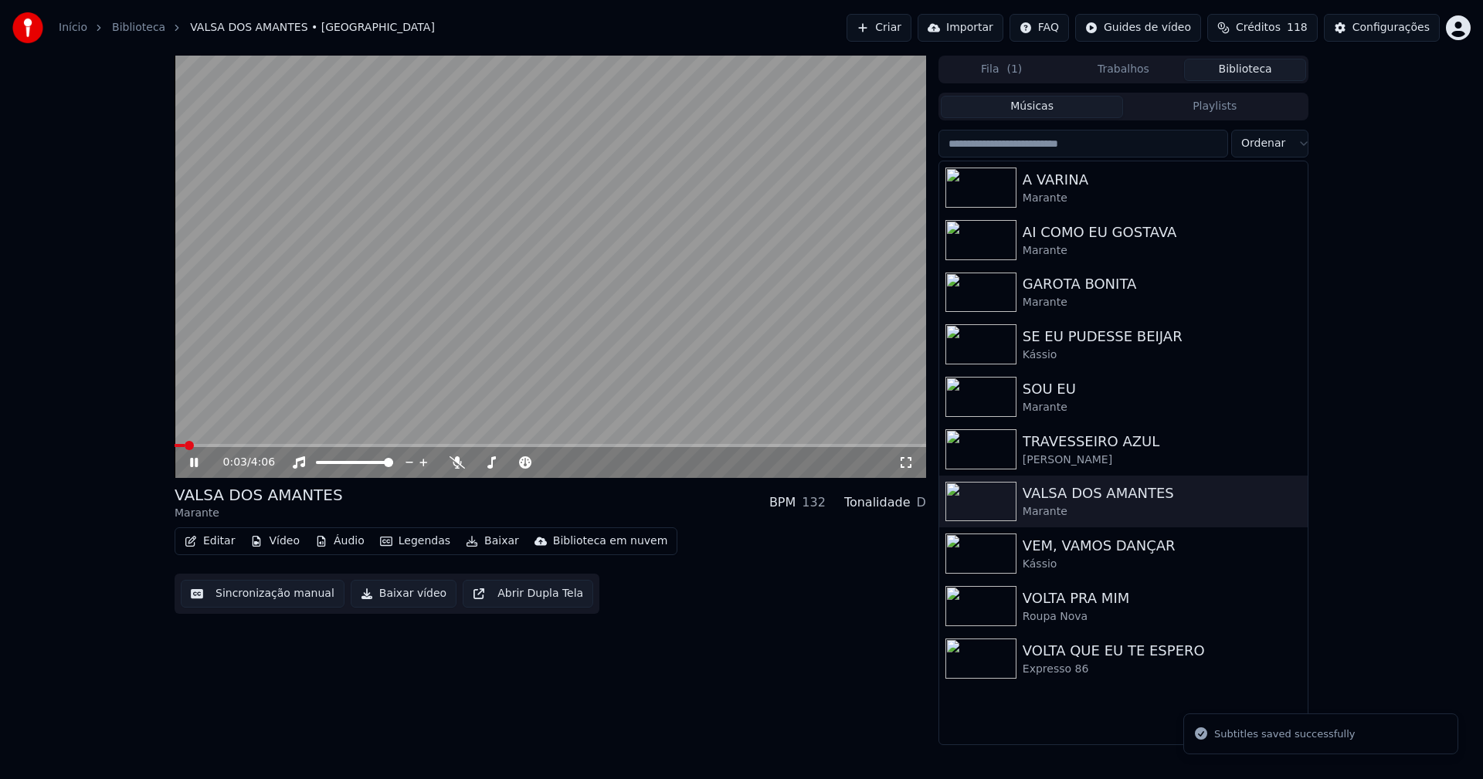
click at [193, 460] on icon at bounding box center [194, 462] width 8 height 9
click at [393, 603] on button "Baixar vídeo" at bounding box center [404, 594] width 106 height 28
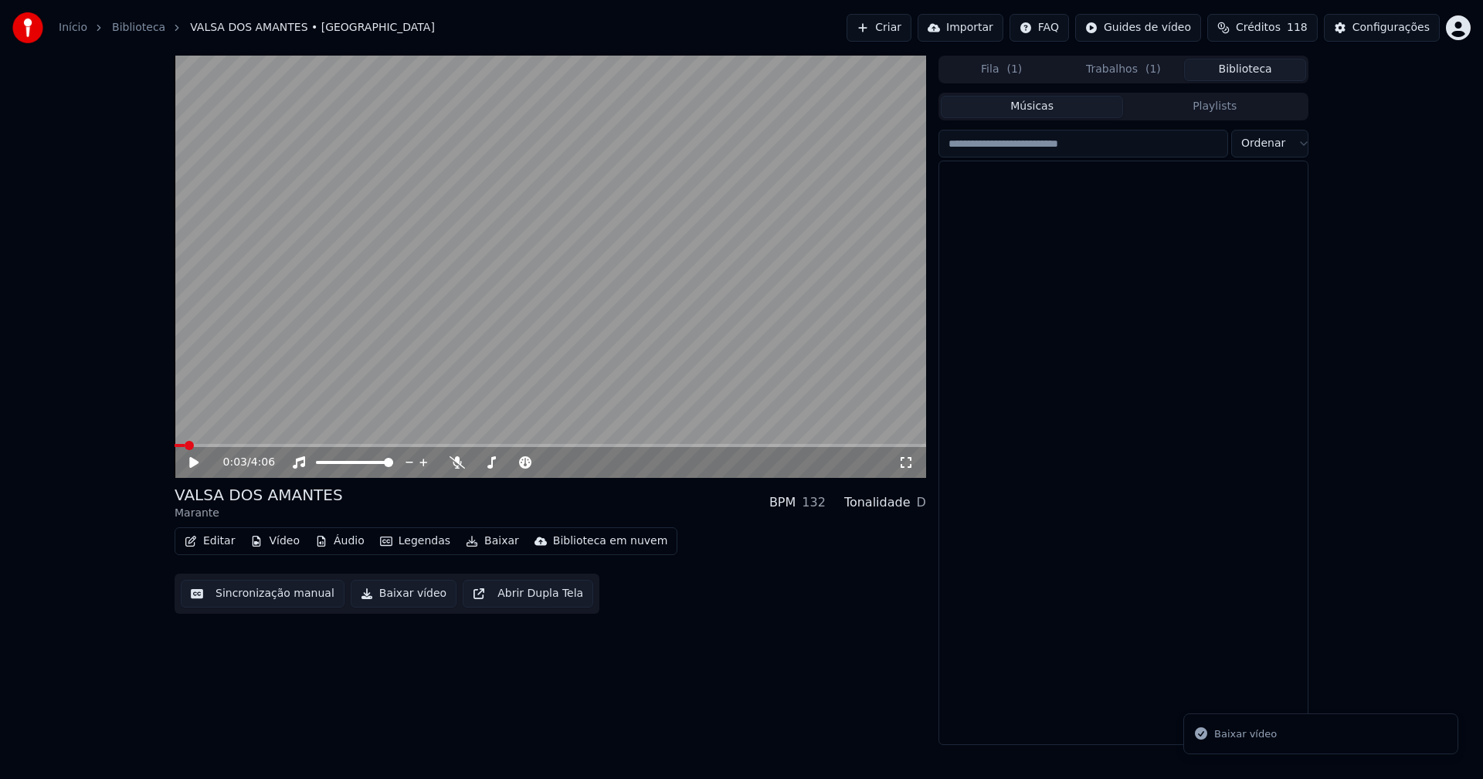
drag, startPoint x: 1264, startPoint y: 68, endPoint x: 1240, endPoint y: 68, distance: 23.9
click at [1265, 68] on button "Biblioteca" at bounding box center [1245, 70] width 122 height 22
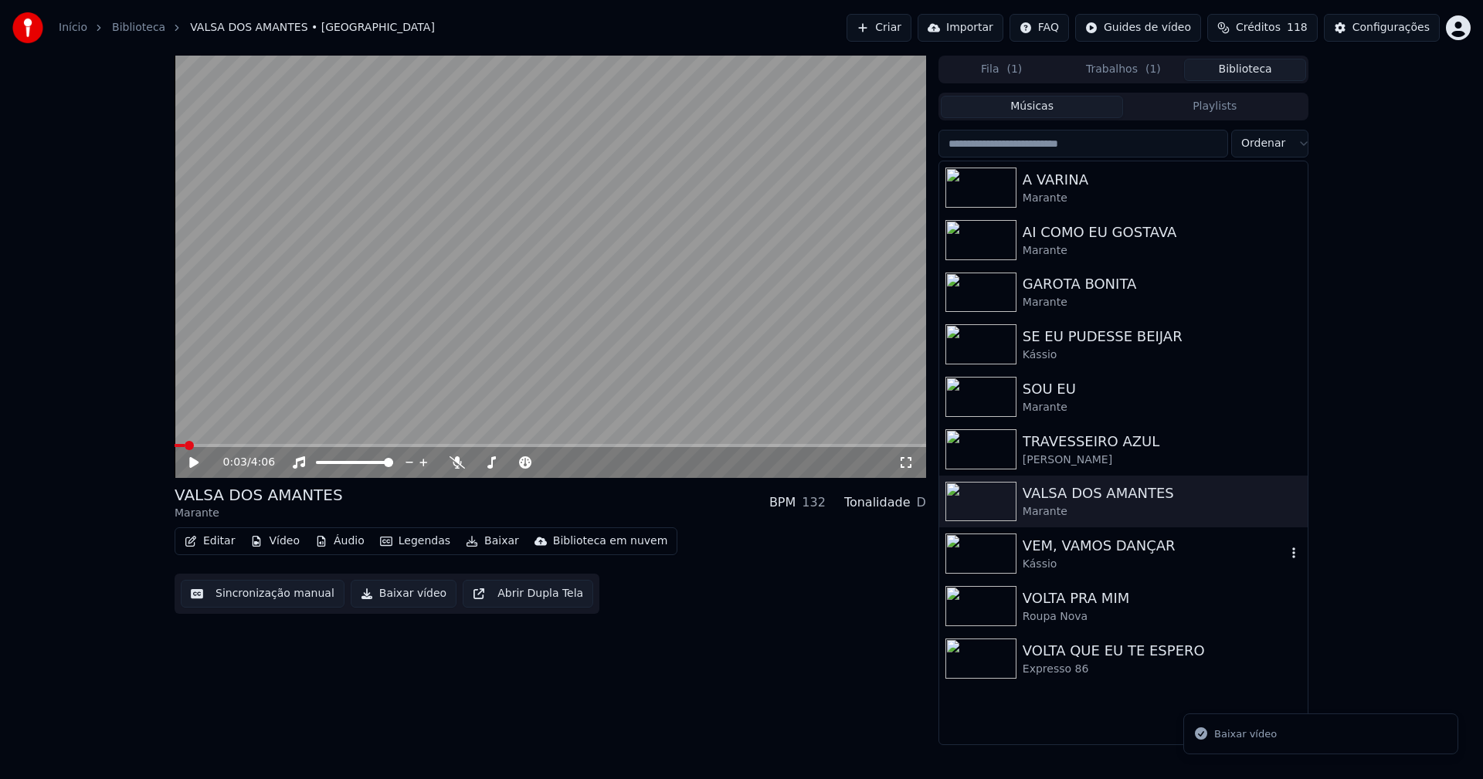
click at [1111, 554] on div "VEM, VAMOS DANÇAR" at bounding box center [1153, 546] width 263 height 22
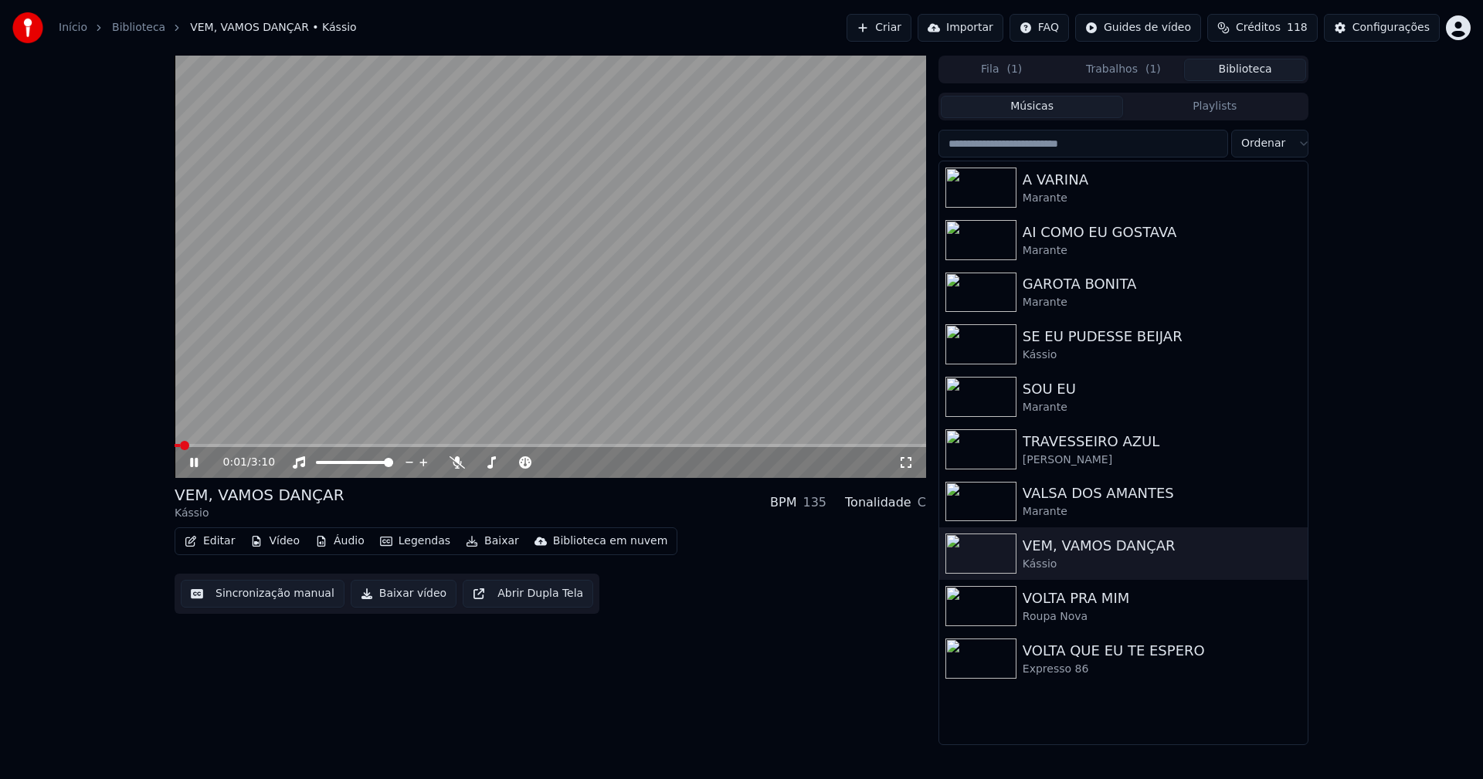
click at [188, 461] on icon at bounding box center [205, 462] width 36 height 12
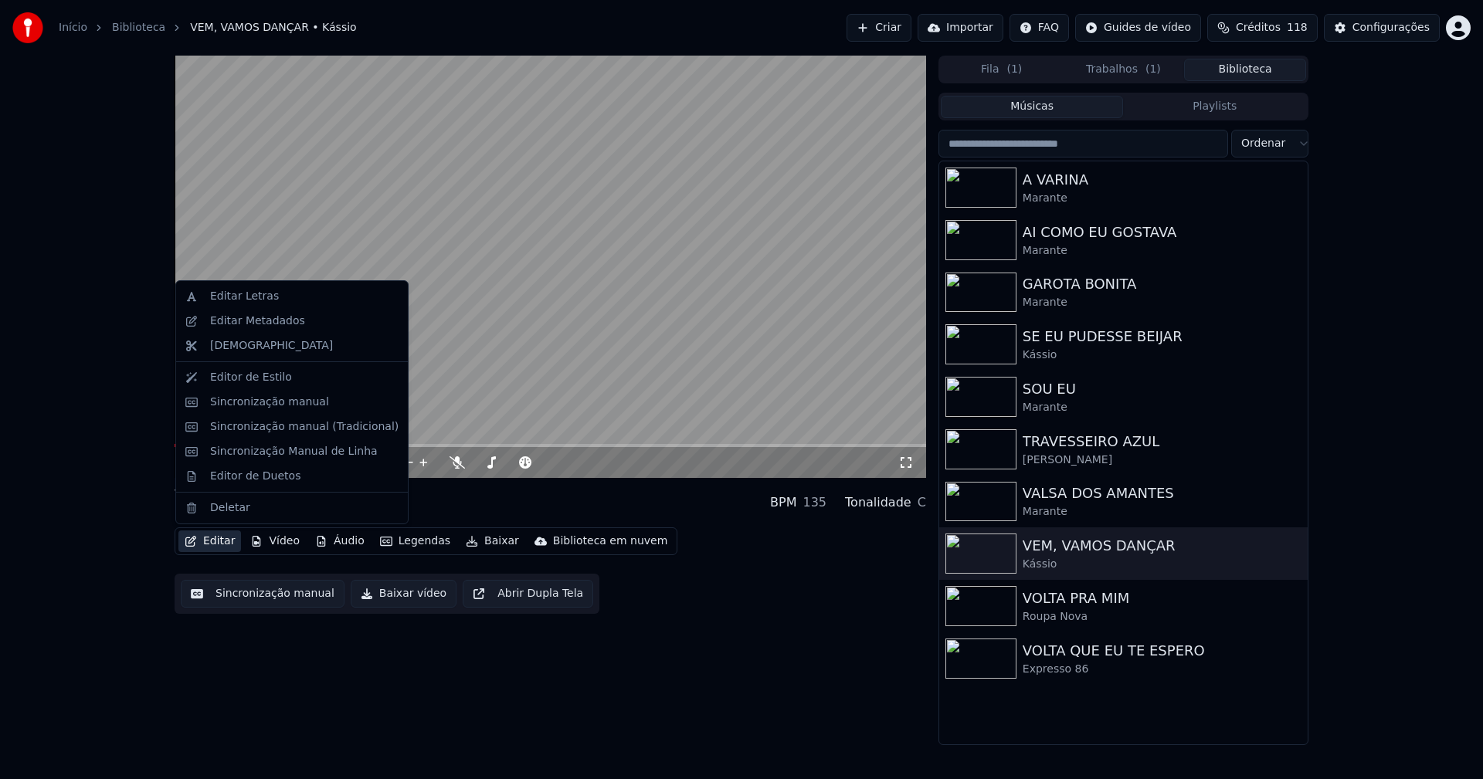
click at [207, 544] on button "Editar" at bounding box center [209, 541] width 63 height 22
click at [275, 429] on div "Sincronização manual (Tradicional)" at bounding box center [304, 426] width 188 height 15
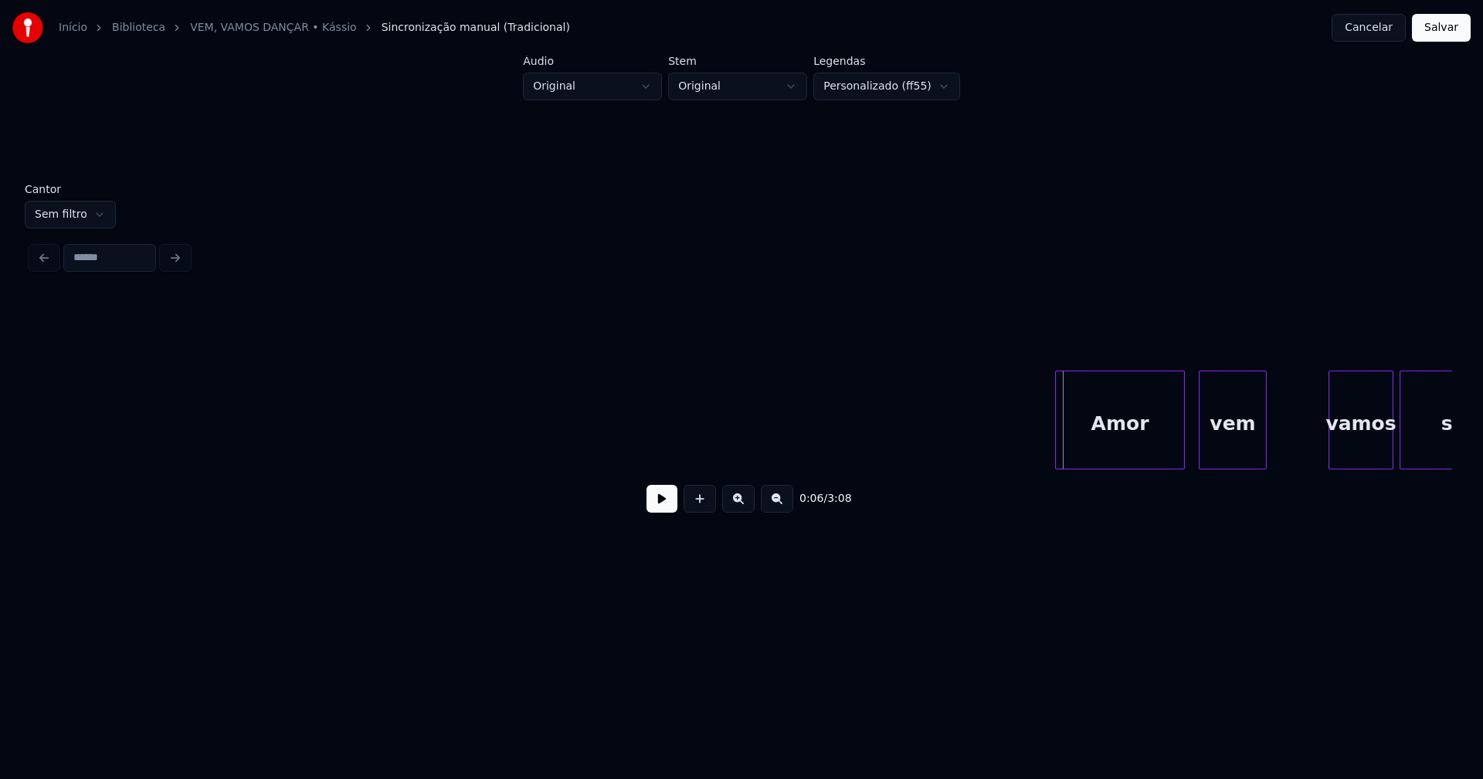
click at [1124, 443] on div "Amor" at bounding box center [1120, 423] width 128 height 105
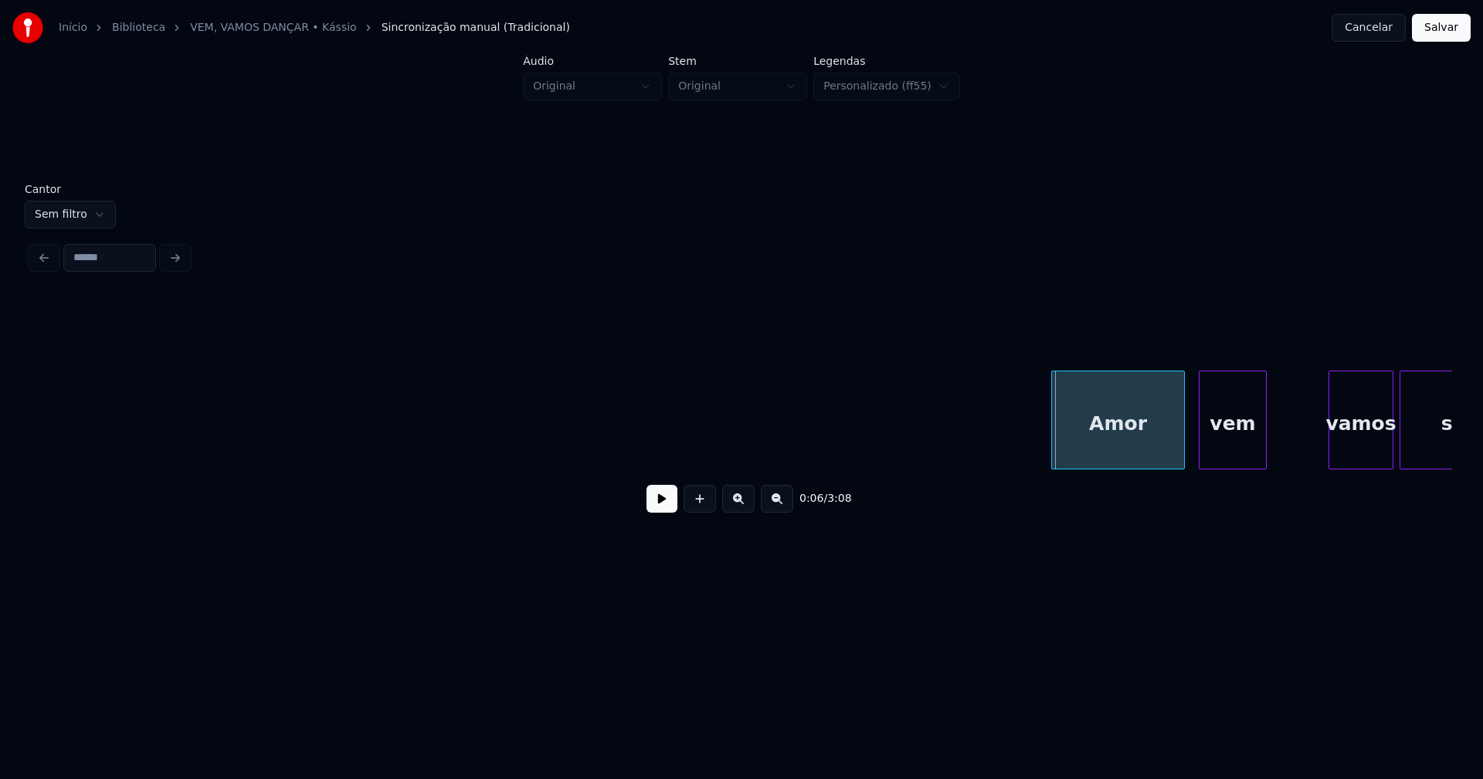
click at [1052, 445] on div at bounding box center [1054, 419] width 5 height 97
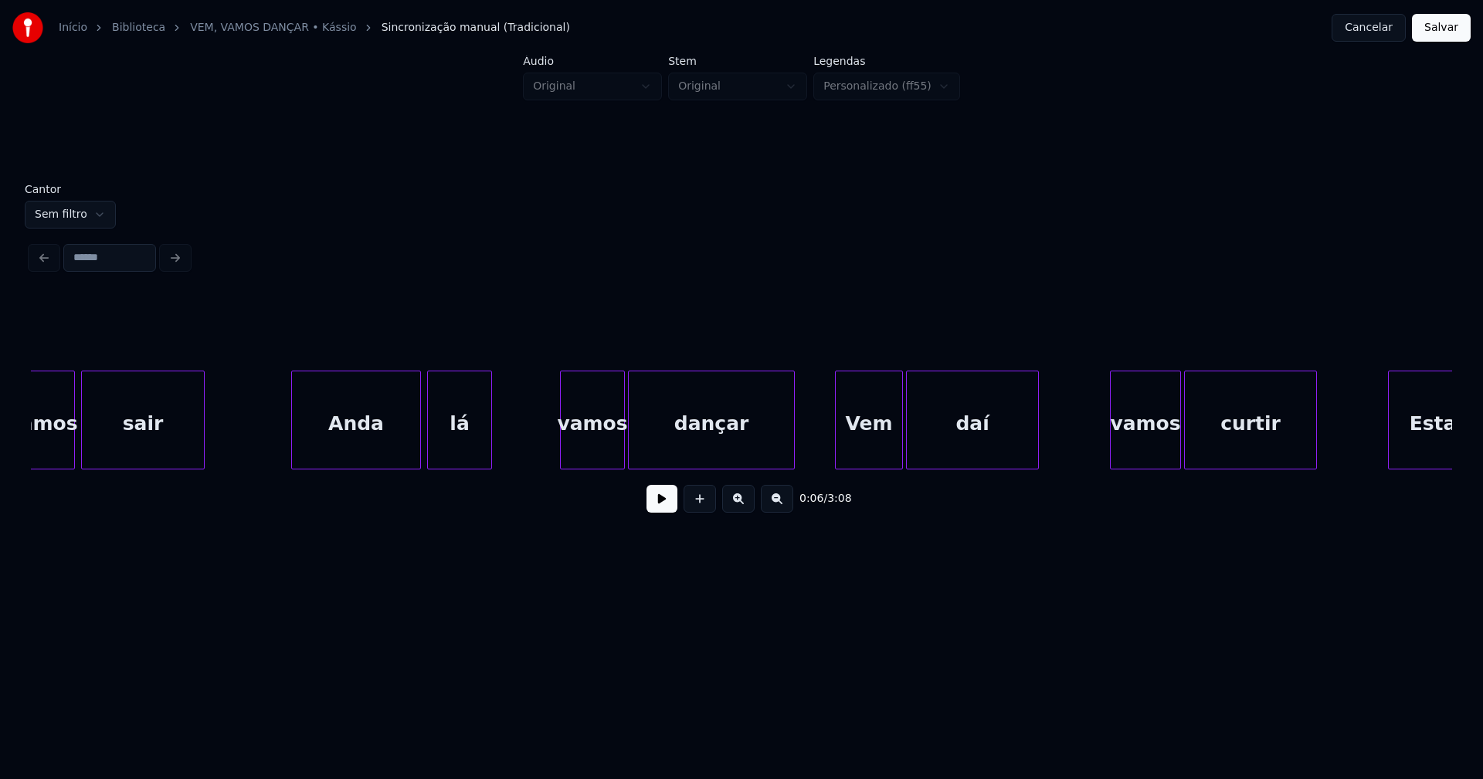
scroll to position [0, 1319]
click at [354, 445] on div "Anda" at bounding box center [347, 423] width 128 height 105
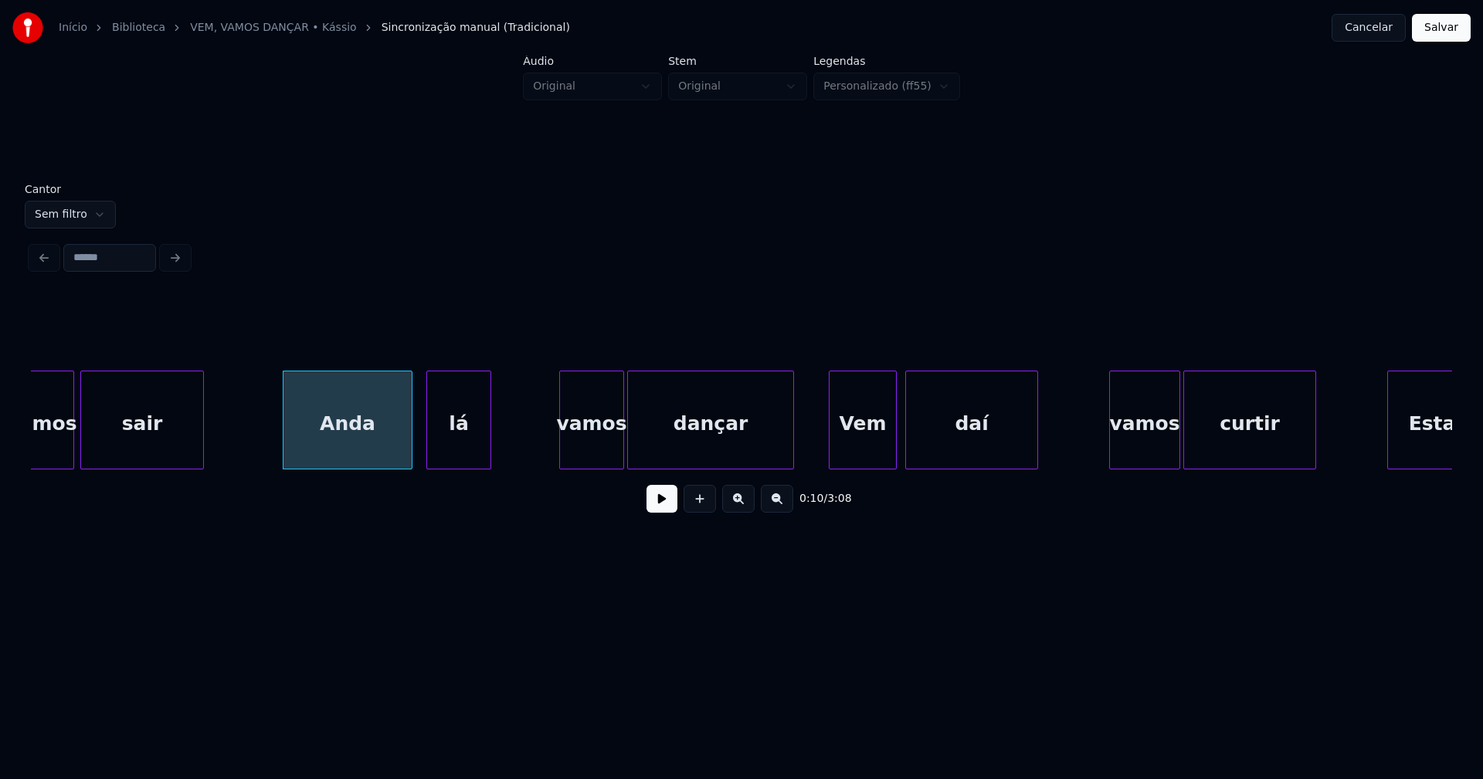
click at [856, 447] on div "Vem" at bounding box center [862, 423] width 66 height 105
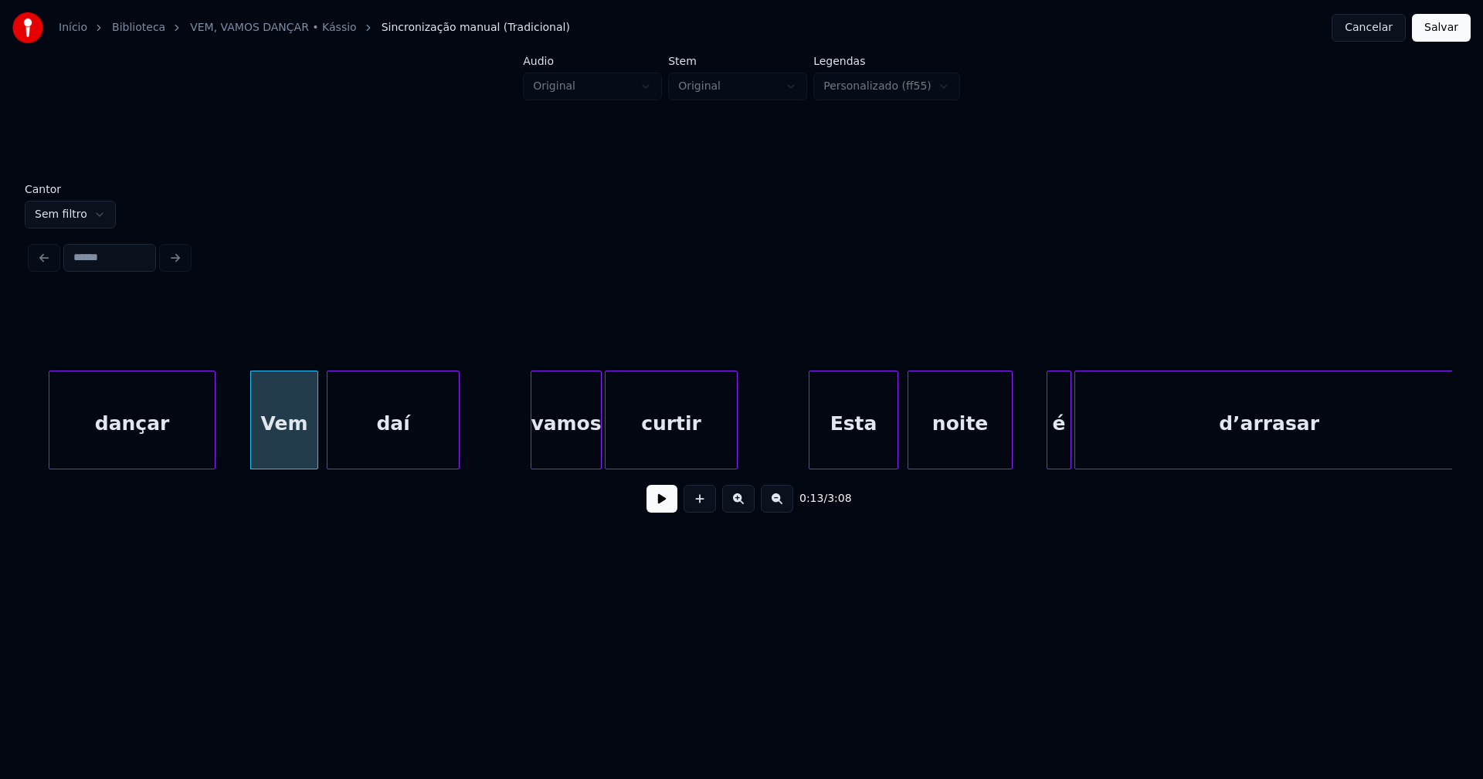
scroll to position [0, 1913]
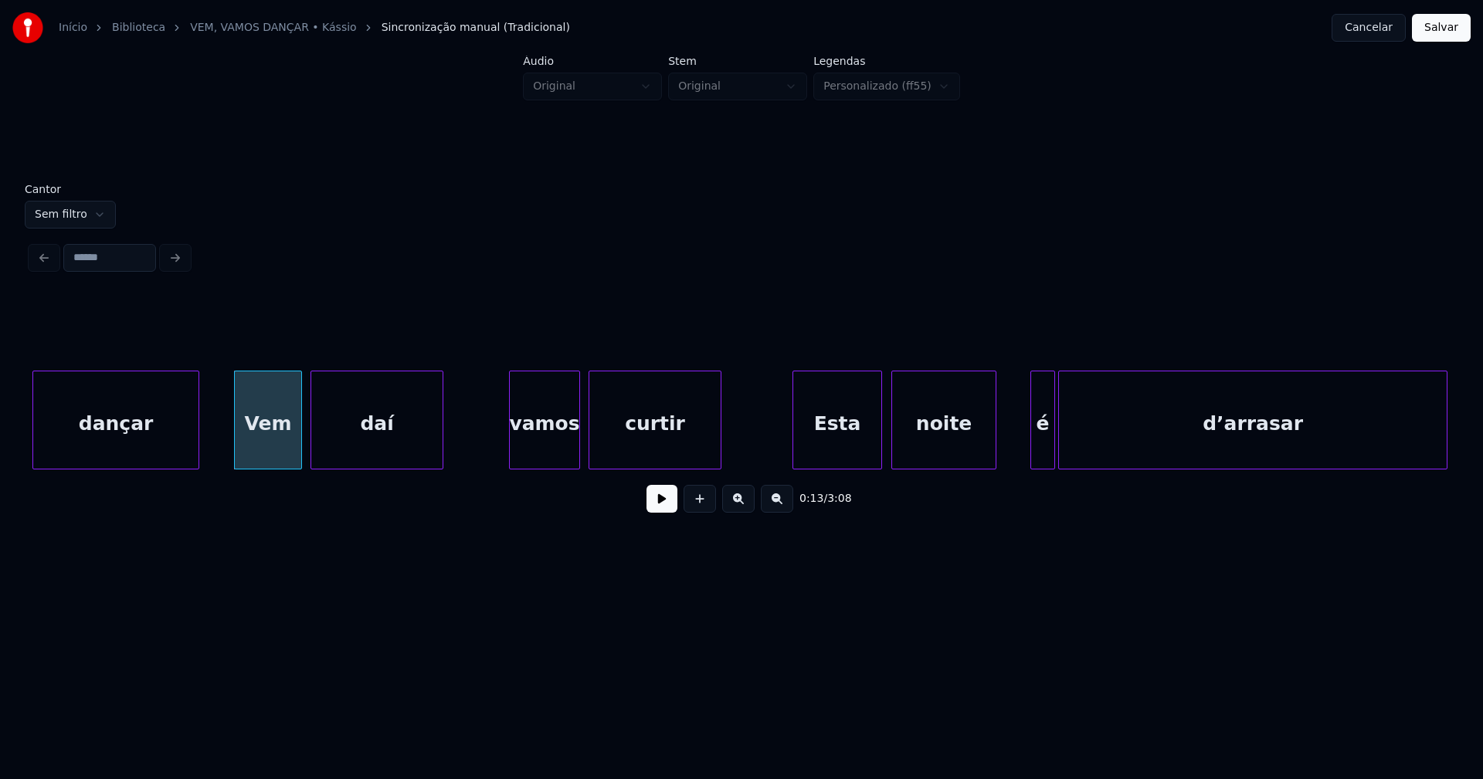
click at [541, 445] on div "vamos" at bounding box center [544, 423] width 69 height 105
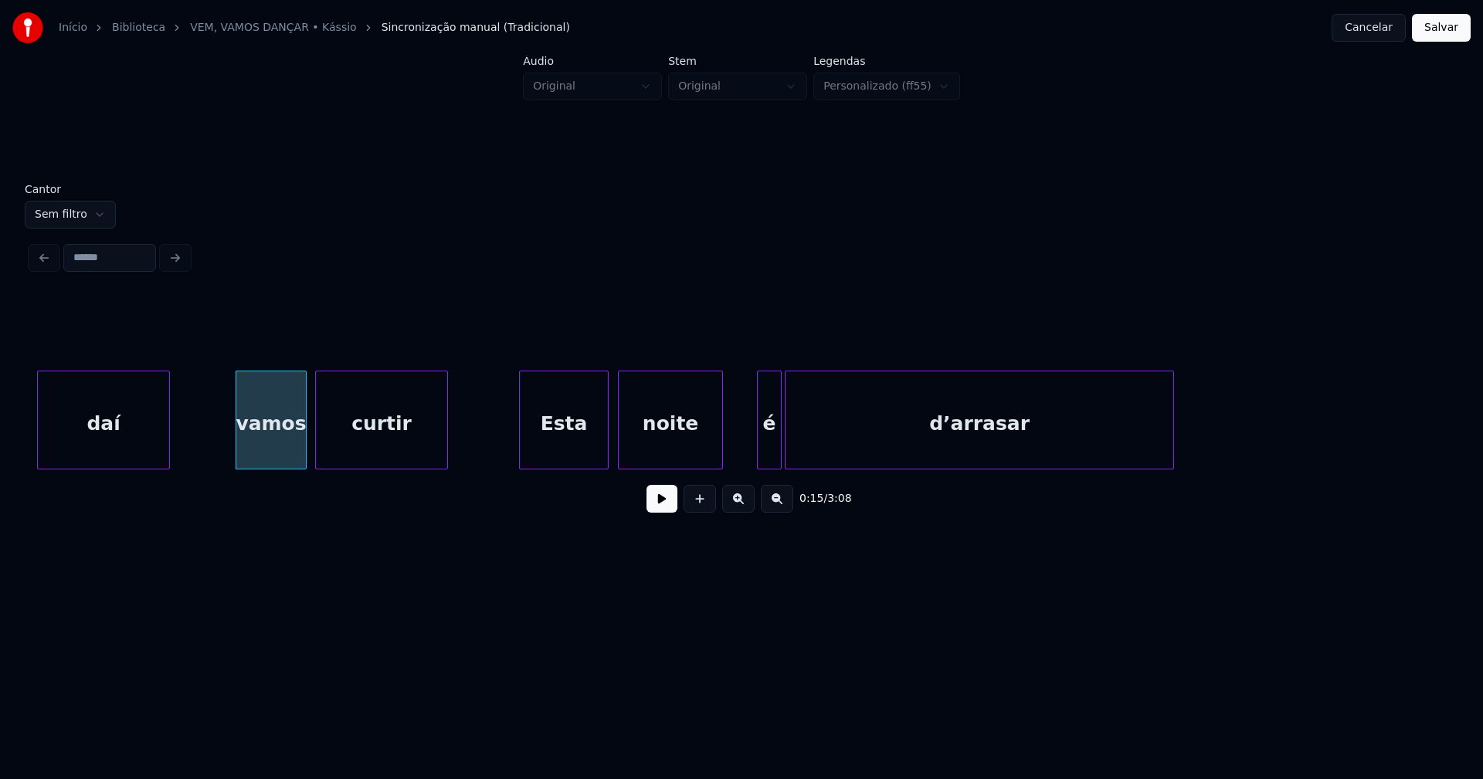
scroll to position [0, 2347]
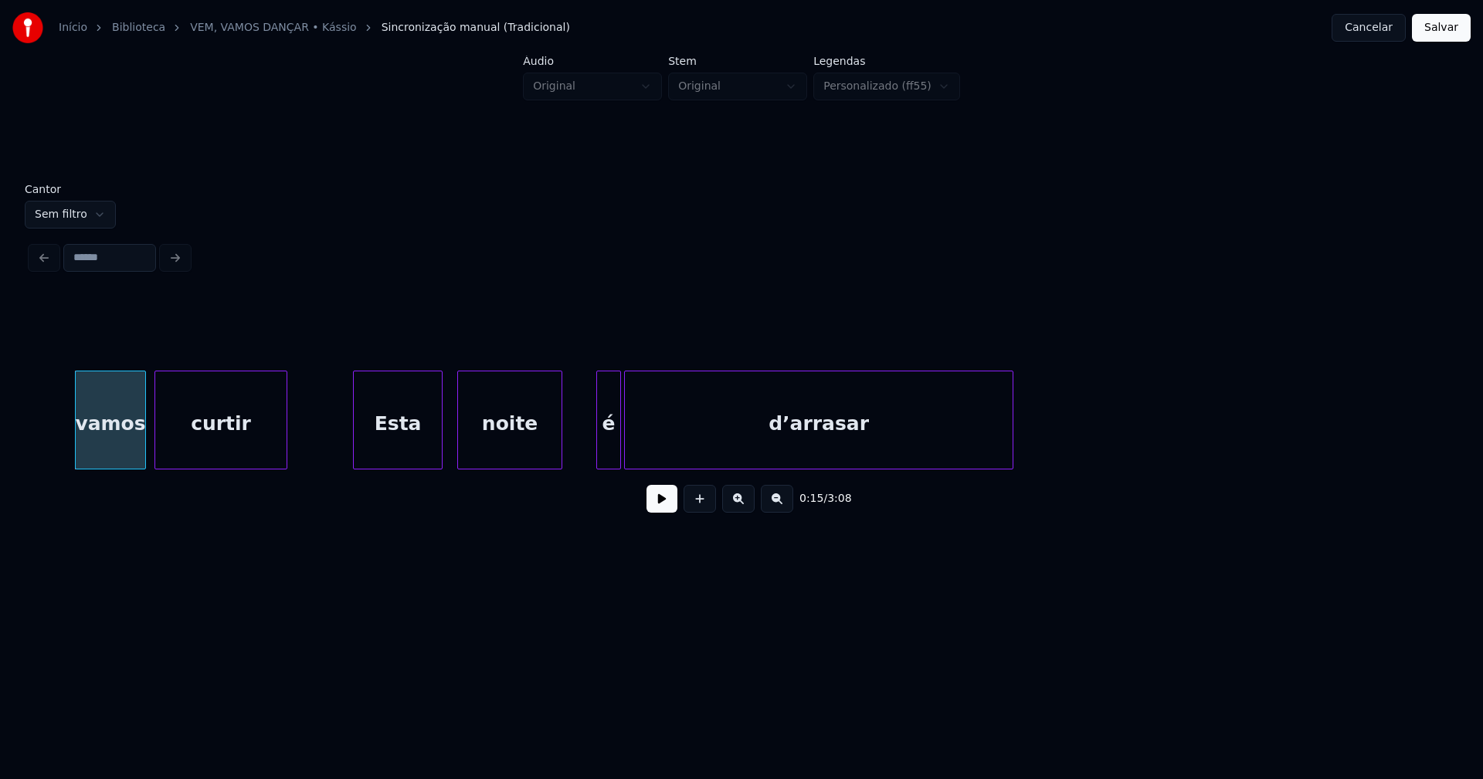
click at [409, 449] on div "Esta" at bounding box center [398, 423] width 88 height 105
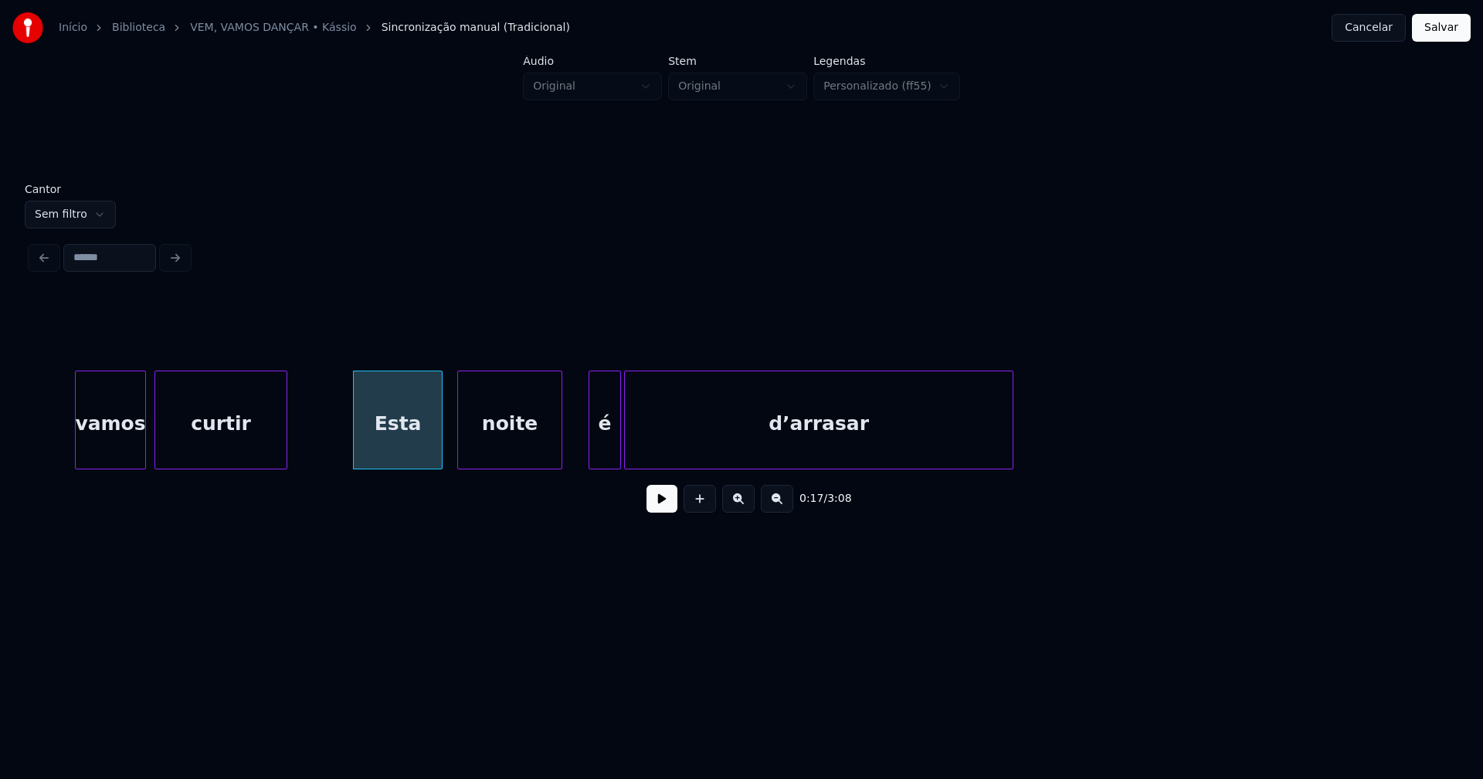
click at [591, 452] on div at bounding box center [591, 419] width 5 height 97
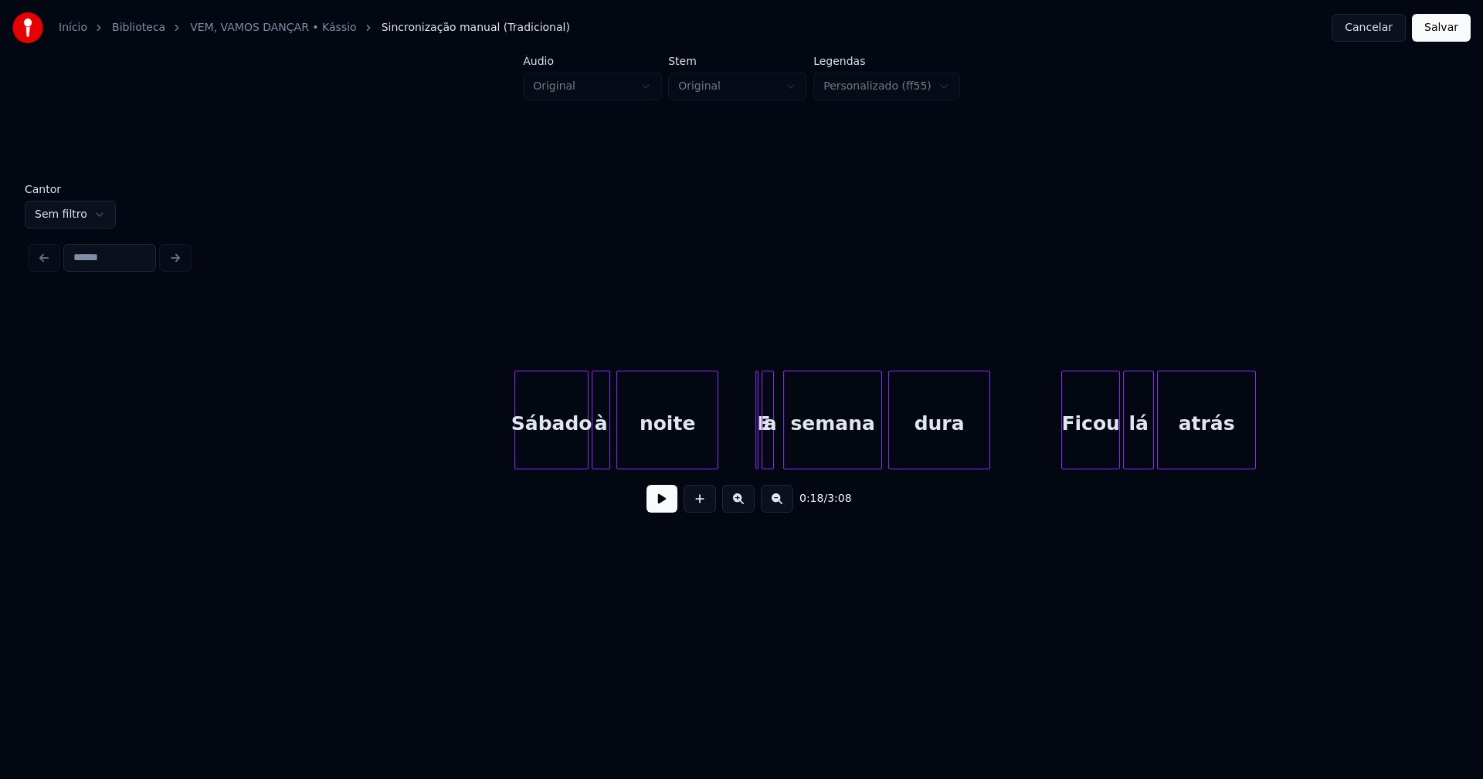
scroll to position [0, 4855]
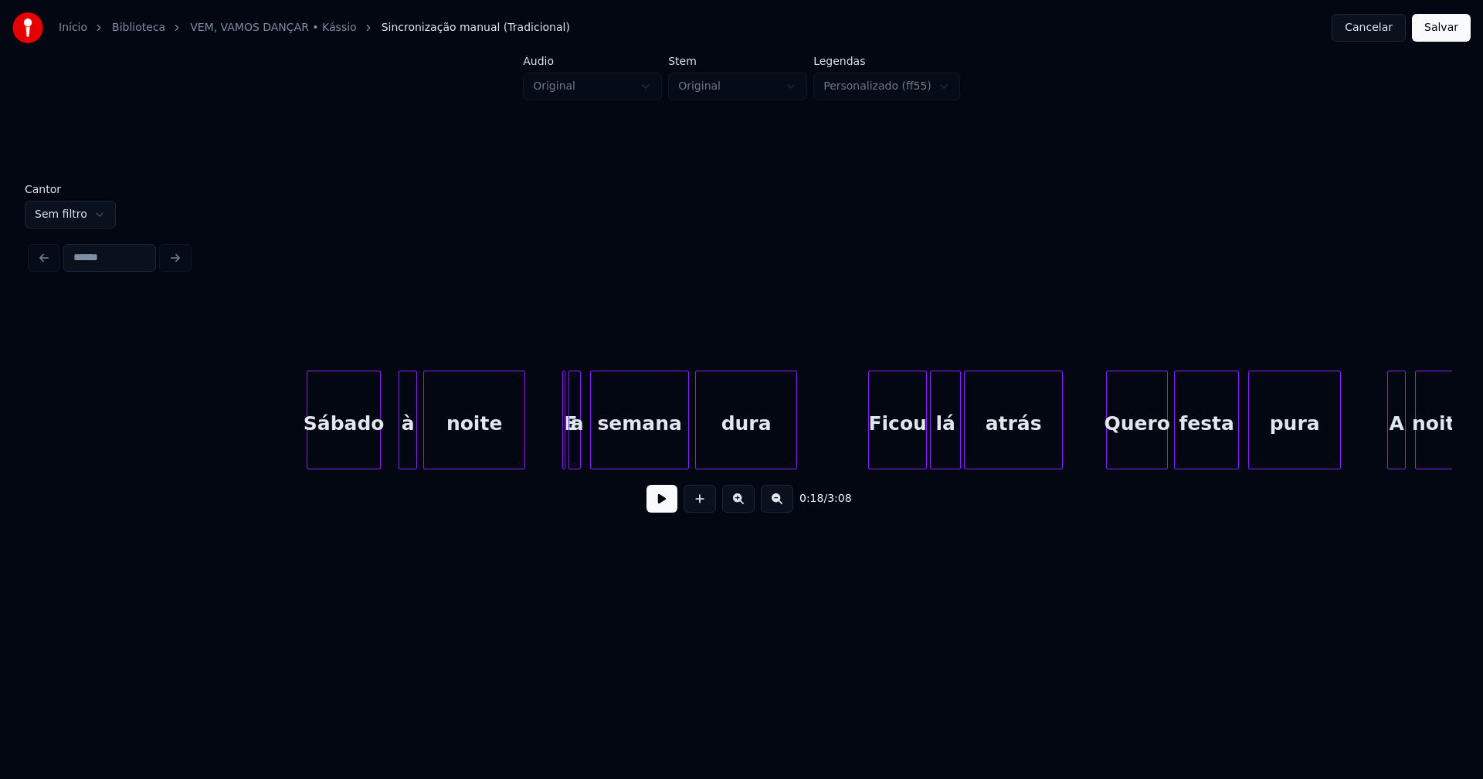
click at [336, 458] on div "Sábado" at bounding box center [343, 423] width 73 height 105
click at [388, 451] on div at bounding box center [389, 419] width 5 height 97
click at [553, 386] on div "E" at bounding box center [558, 420] width 11 height 99
click at [896, 454] on div "Ficou" at bounding box center [891, 423] width 57 height 105
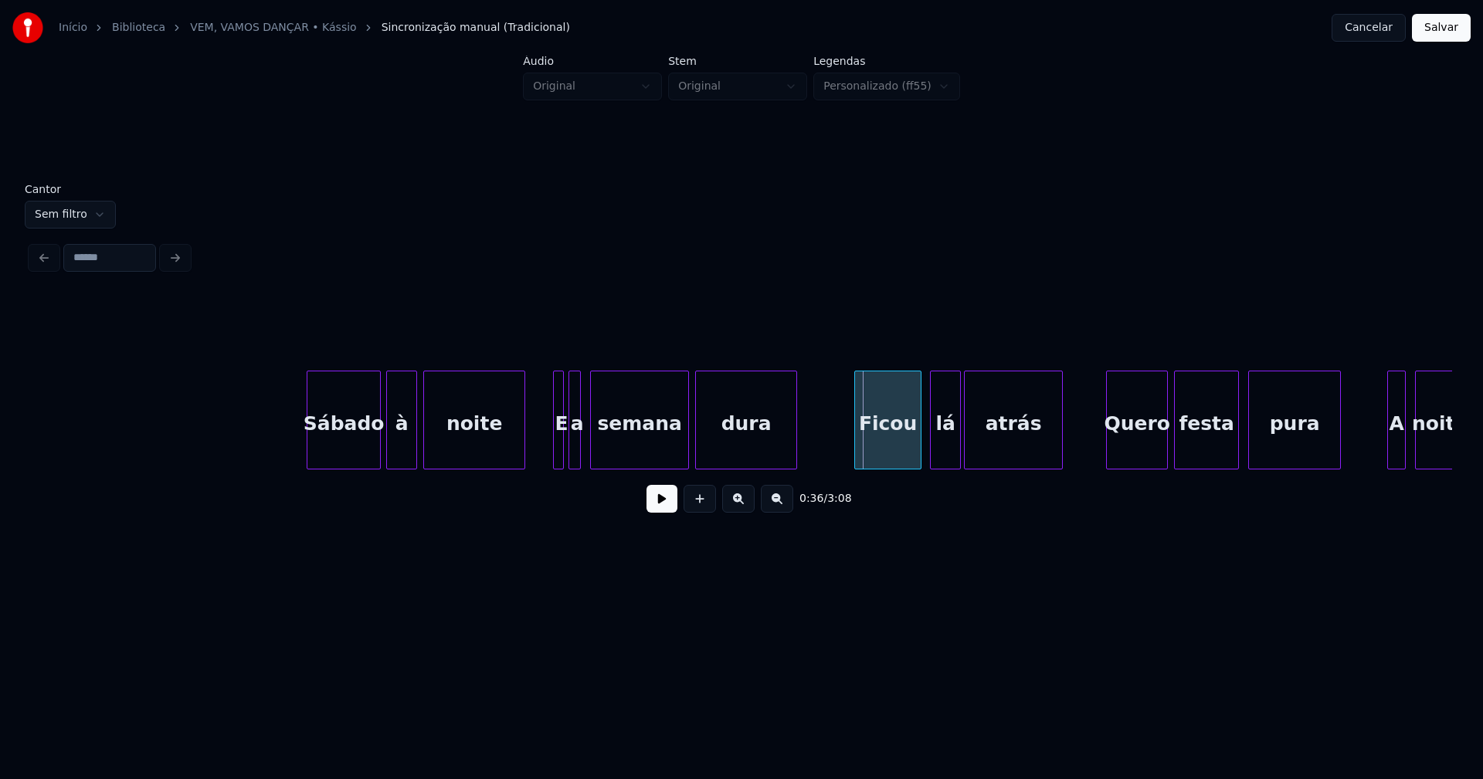
click at [855, 453] on div at bounding box center [857, 419] width 5 height 97
click at [939, 455] on div "lá" at bounding box center [940, 423] width 29 height 105
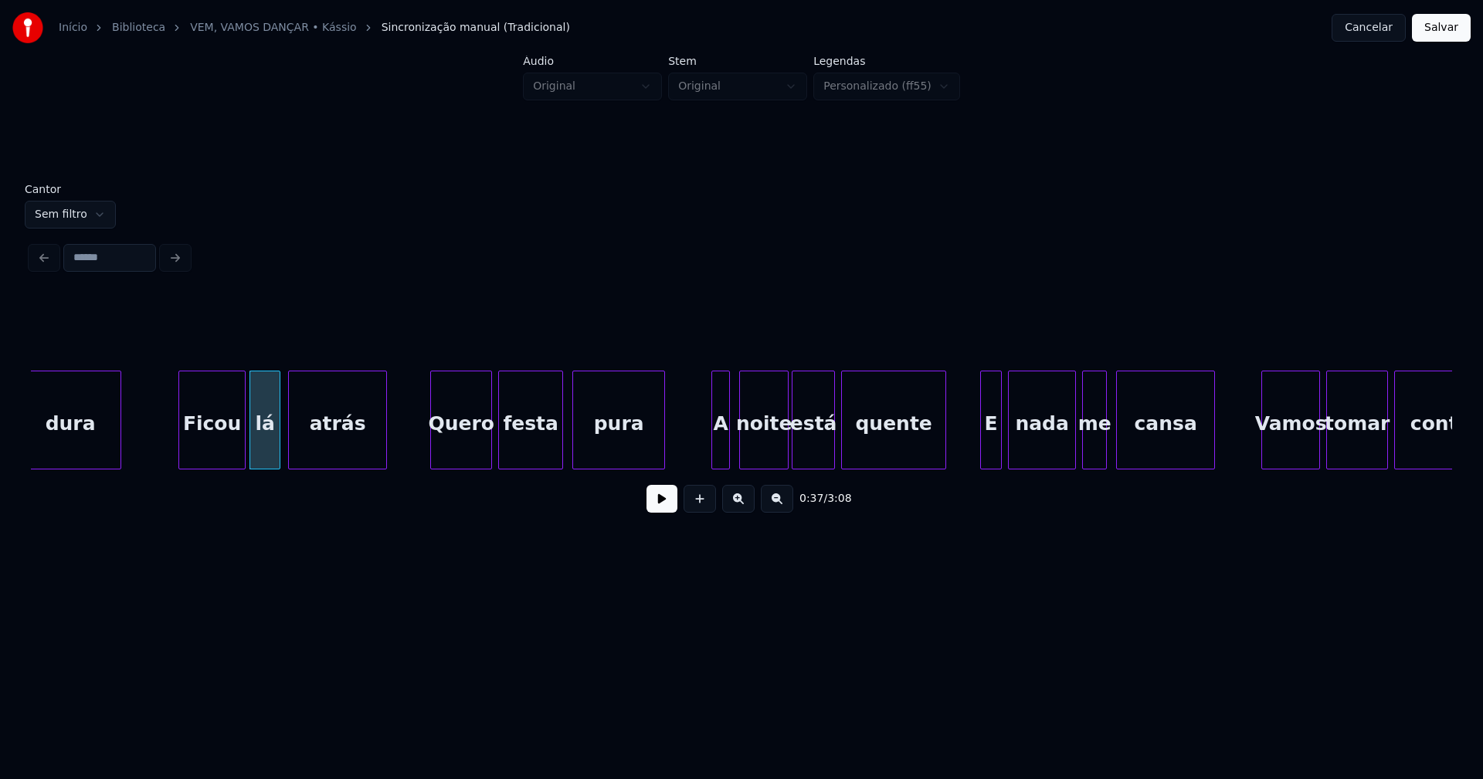
scroll to position [0, 5547]
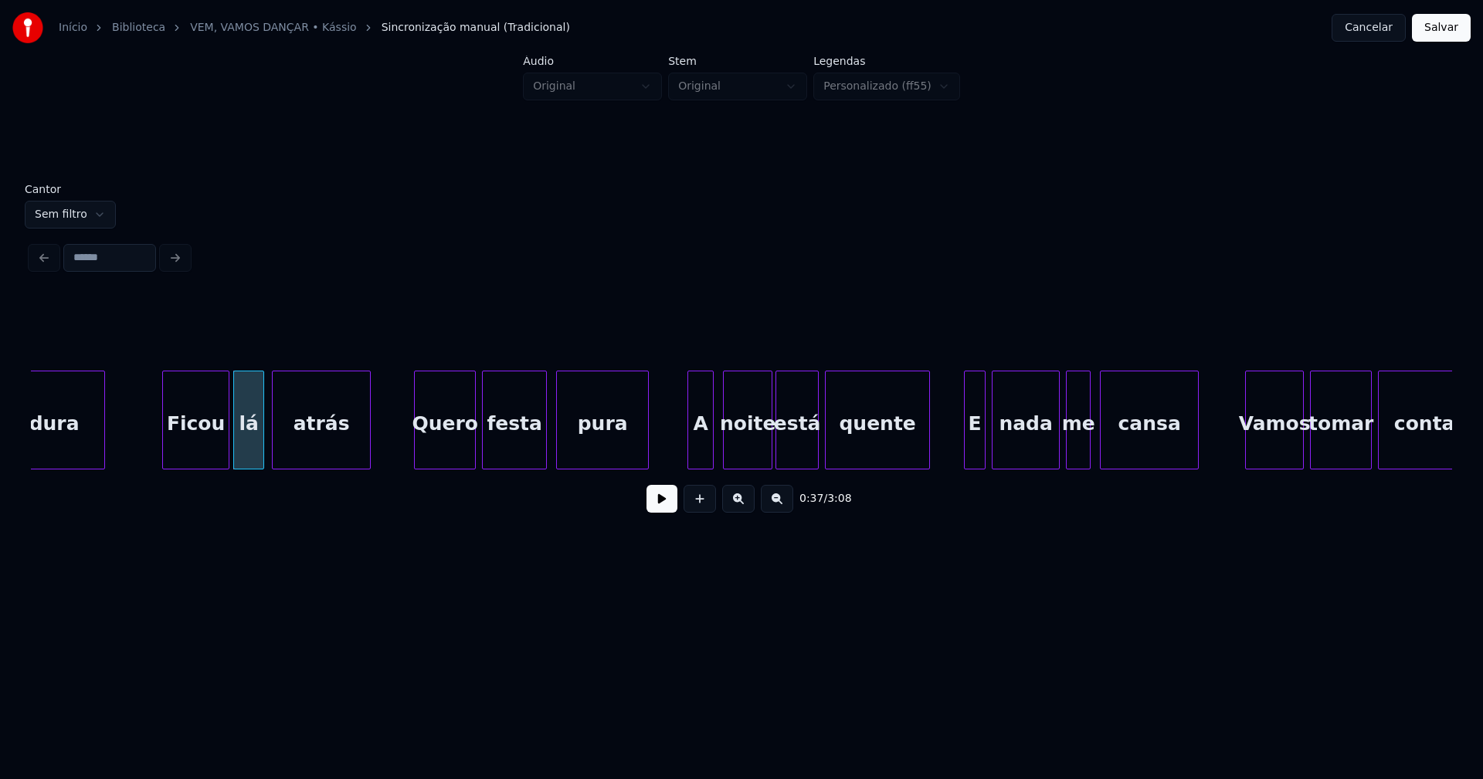
click at [690, 456] on div at bounding box center [690, 419] width 5 height 97
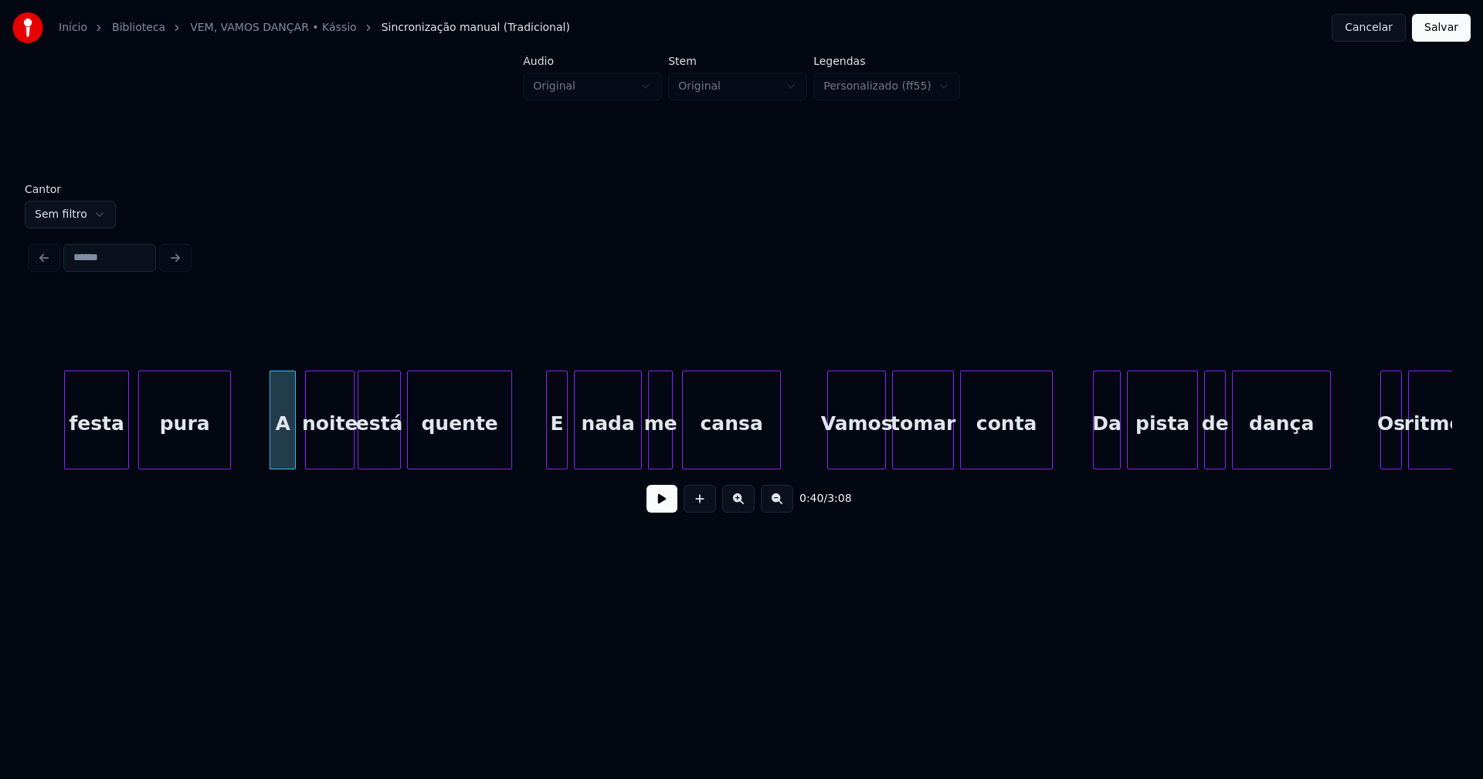
scroll to position [0, 6045]
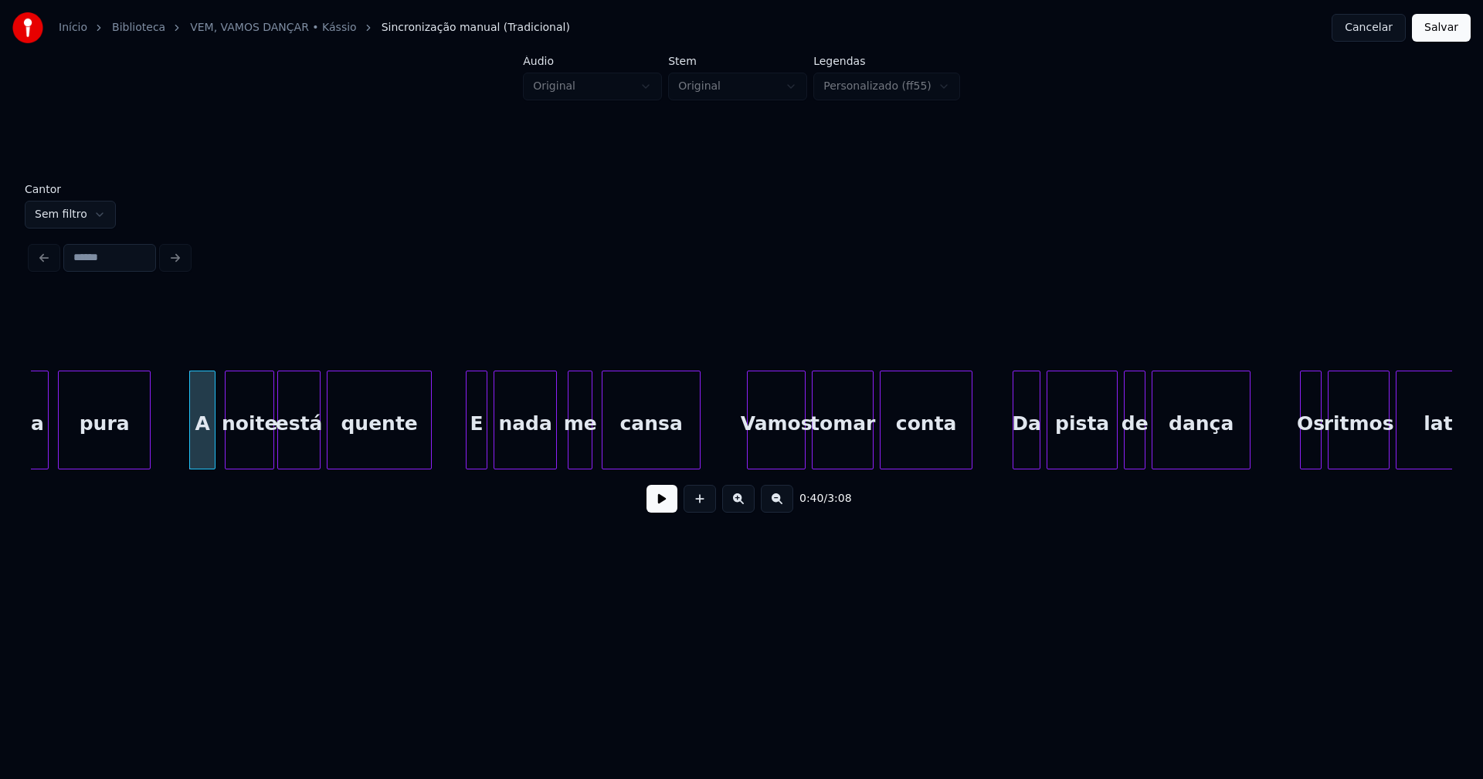
click at [554, 457] on div at bounding box center [553, 419] width 5 height 97
click at [572, 465] on div "festa pura A noite está quente E nada me cansa Vamos tomar conta Da pista de da…" at bounding box center [741, 420] width 1421 height 99
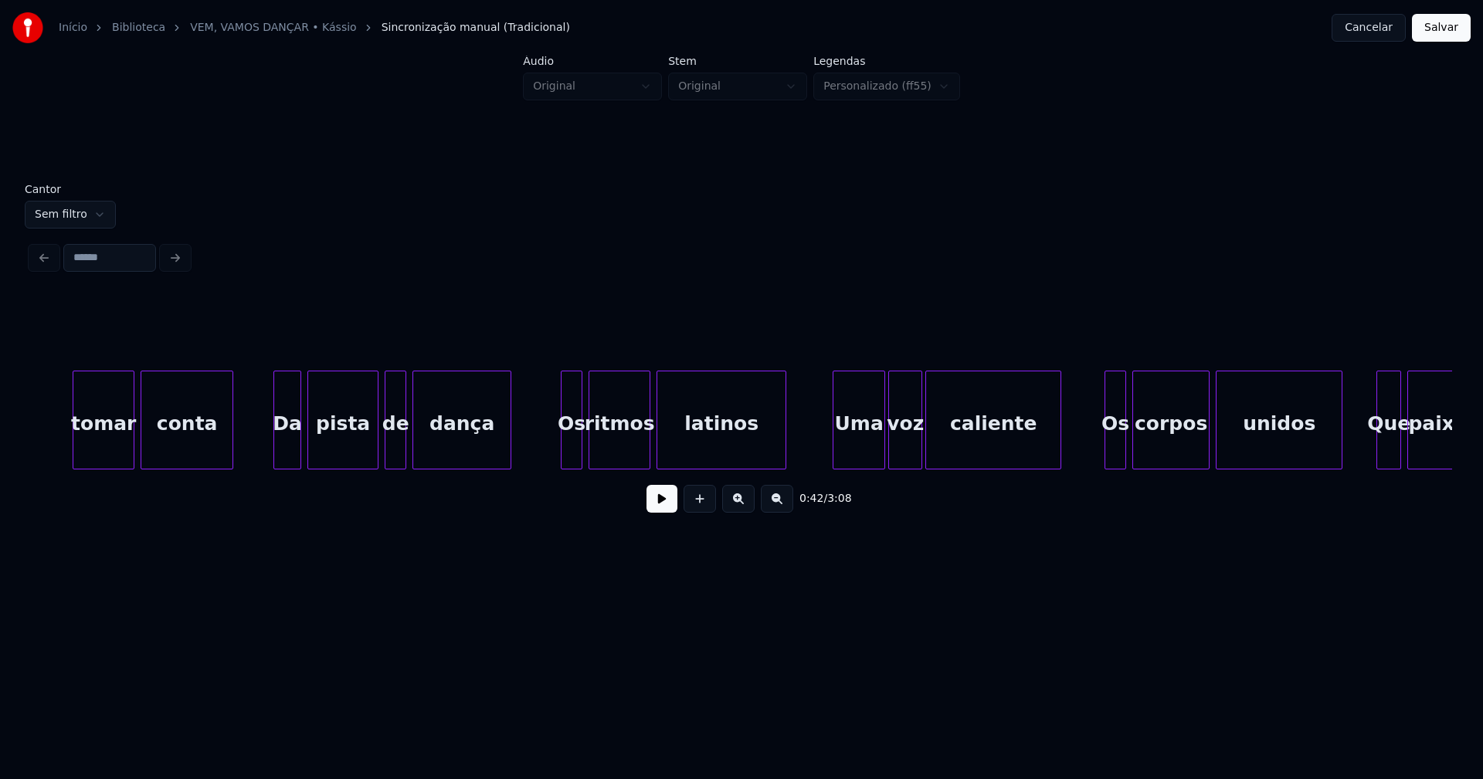
scroll to position [0, 6849]
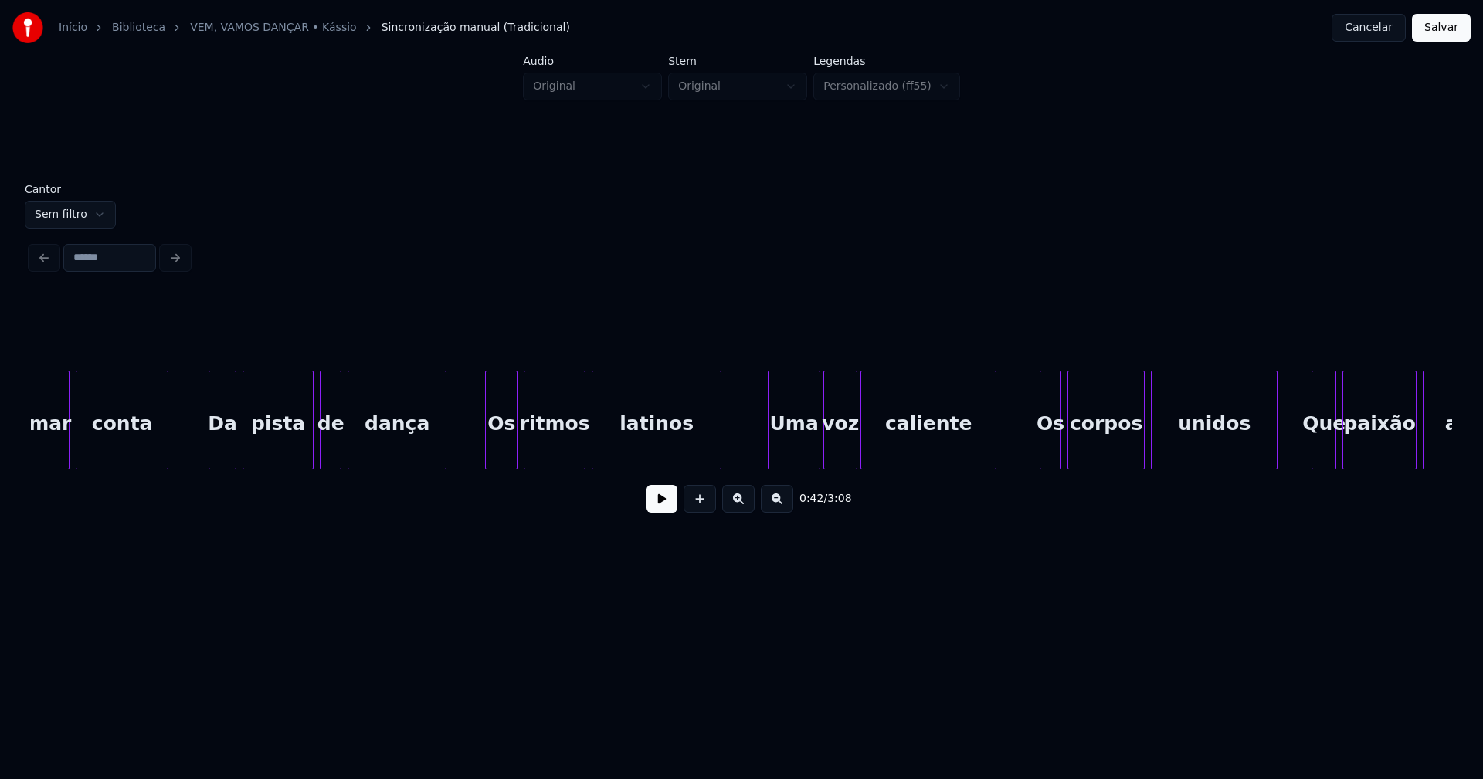
click at [487, 465] on div "tomar conta Da pista de dança Os ritmos latinos Uma voz caliente Os corpos unid…" at bounding box center [741, 420] width 1421 height 99
click at [788, 440] on div "Uma" at bounding box center [788, 423] width 51 height 105
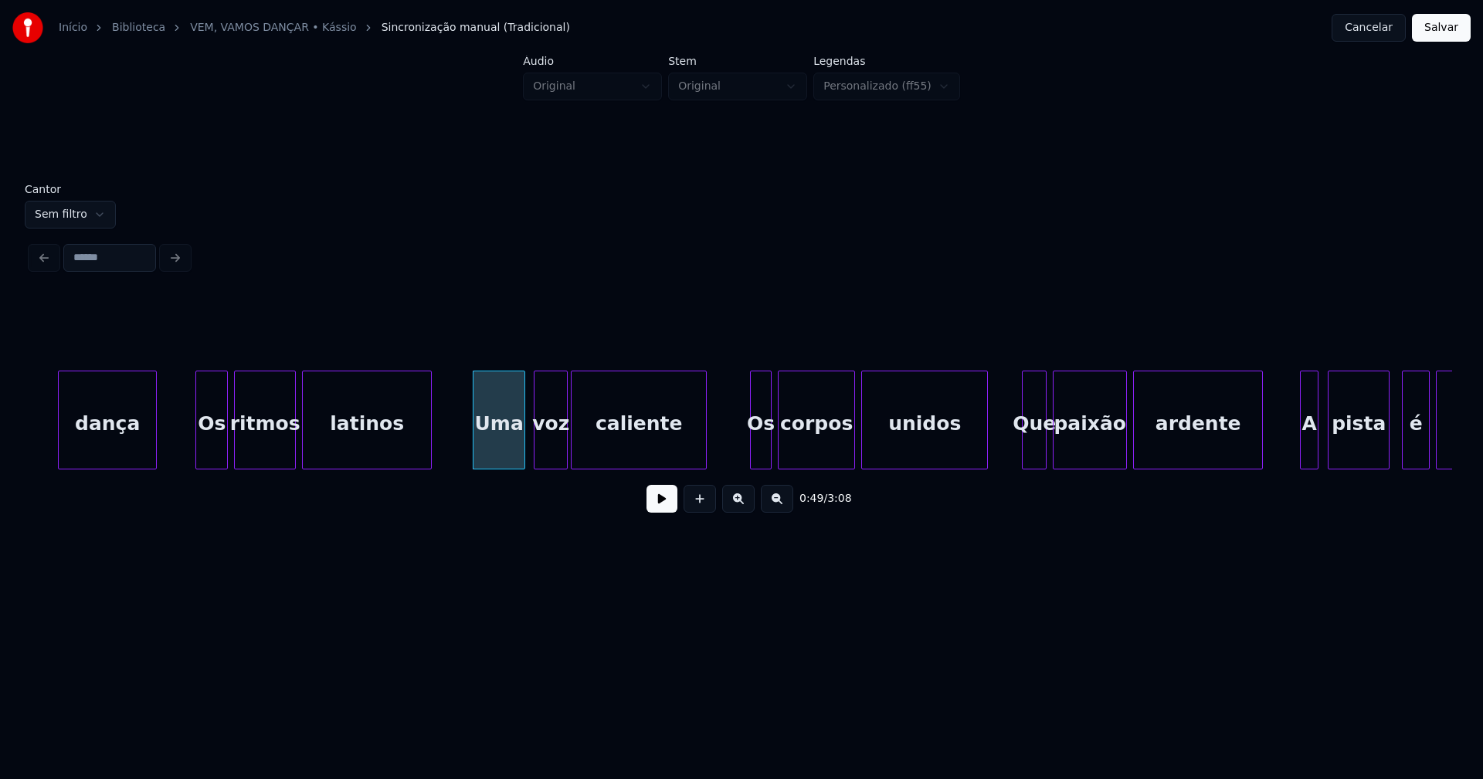
scroll to position [0, 7348]
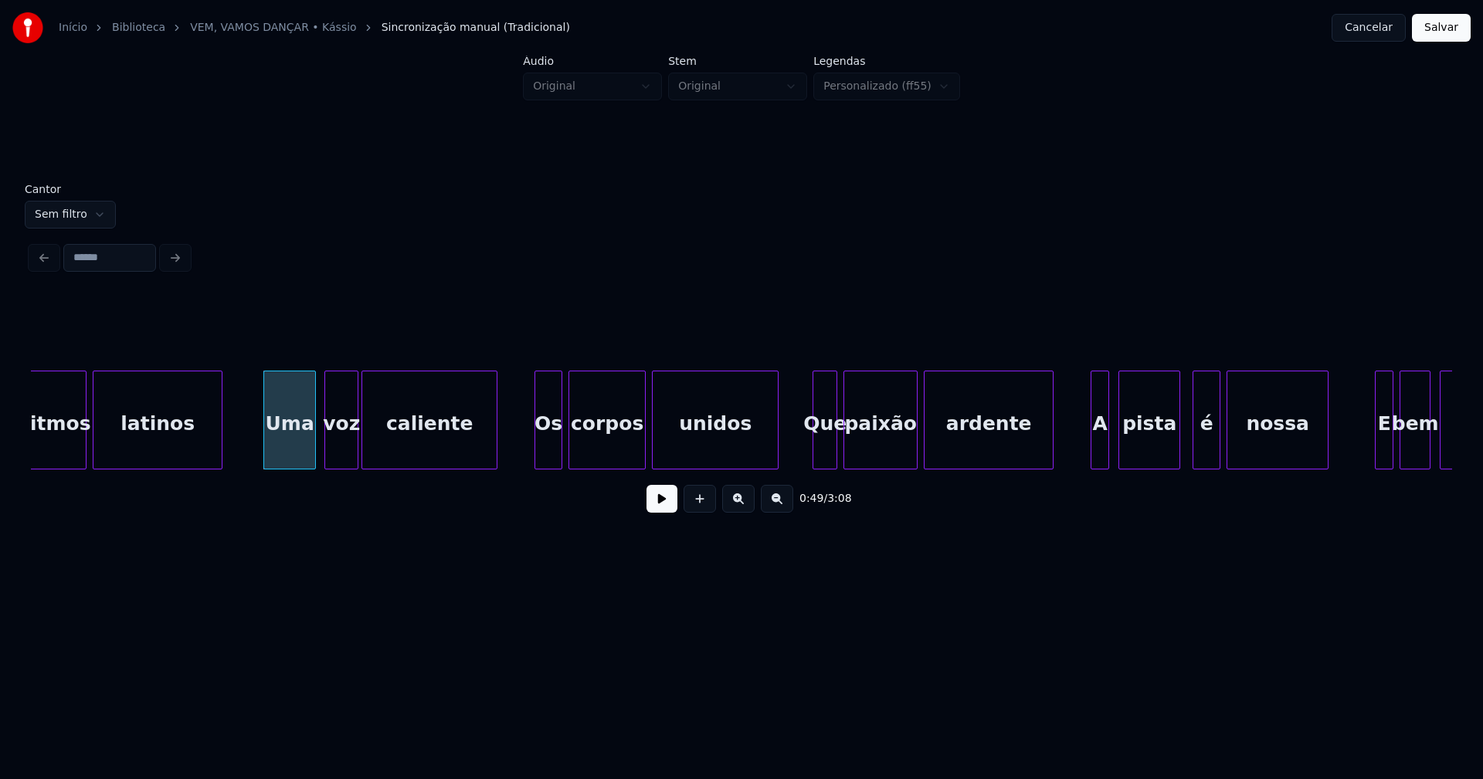
click at [537, 447] on div at bounding box center [537, 419] width 5 height 97
click at [820, 449] on div "Que" at bounding box center [822, 423] width 23 height 105
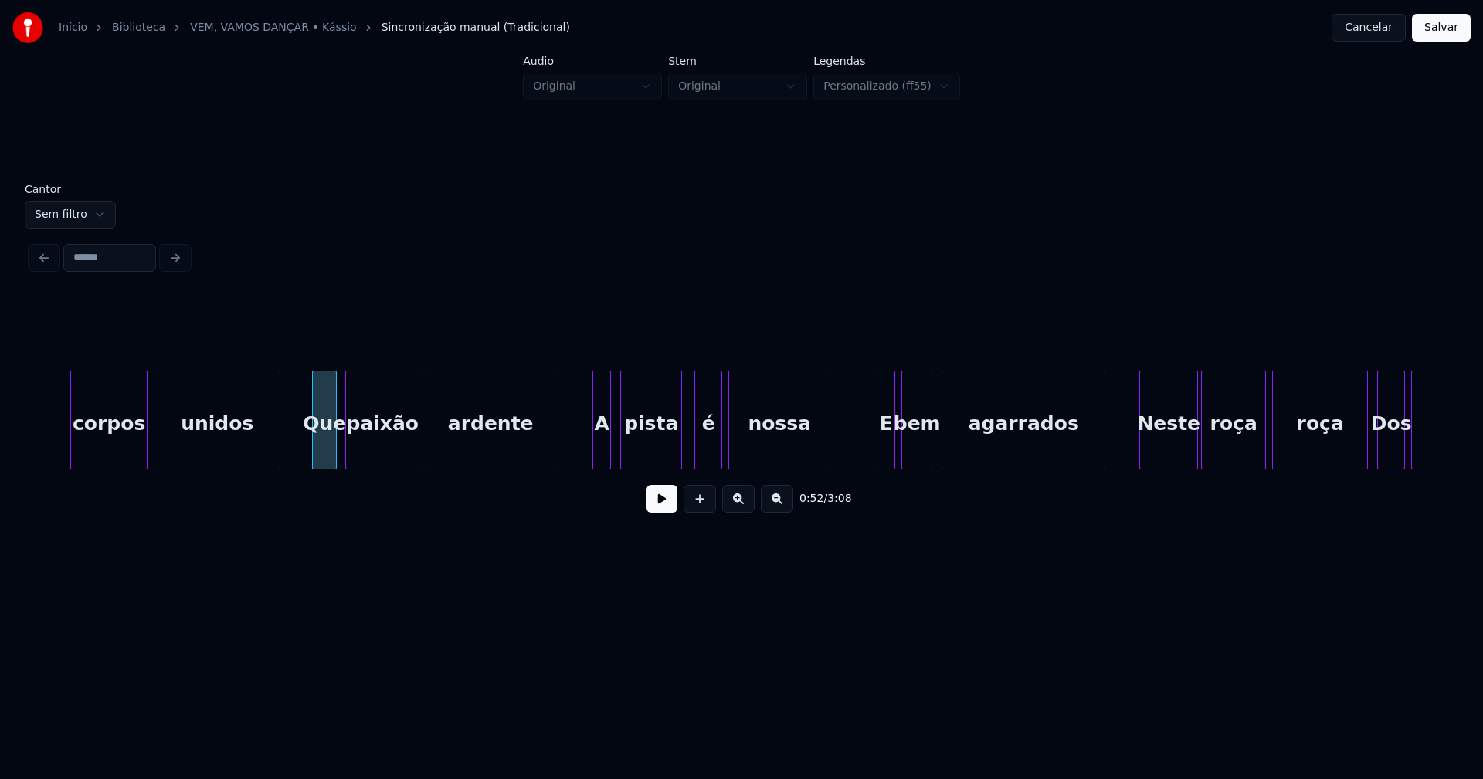
scroll to position [0, 7926]
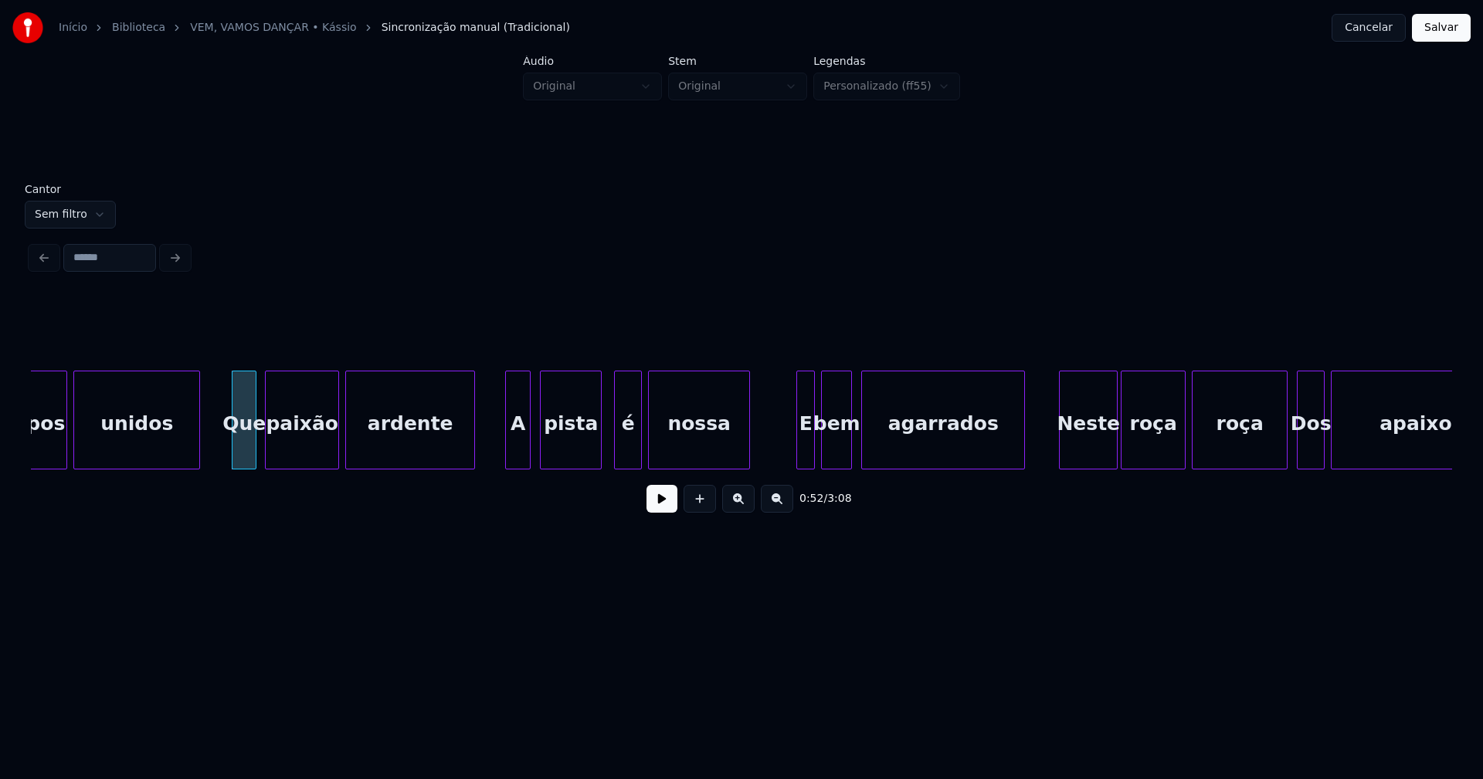
click at [507, 456] on div at bounding box center [508, 419] width 5 height 97
click at [788, 456] on div at bounding box center [790, 419] width 5 height 97
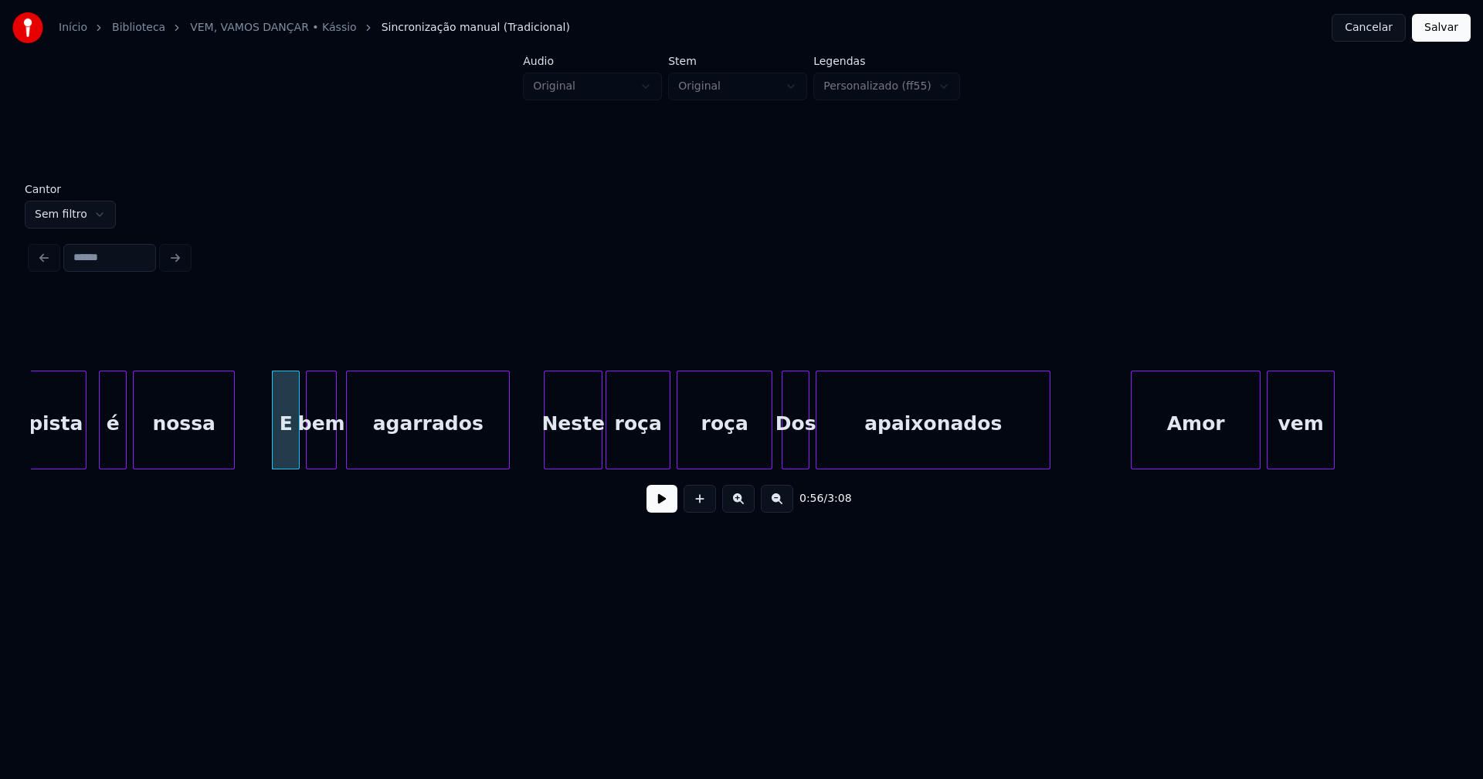
scroll to position [0, 8505]
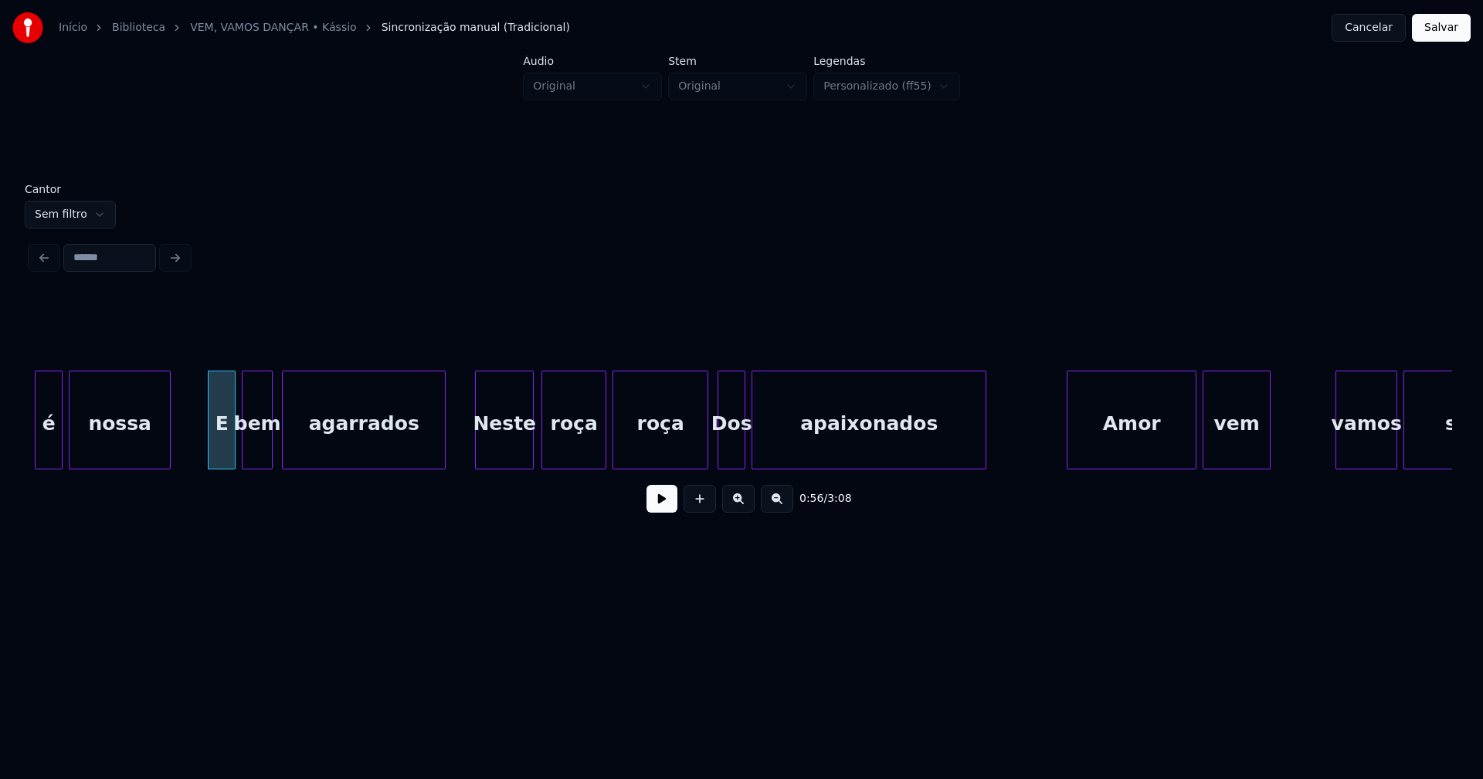
click at [506, 450] on div "Neste" at bounding box center [504, 423] width 57 height 105
click at [703, 450] on div at bounding box center [701, 419] width 5 height 97
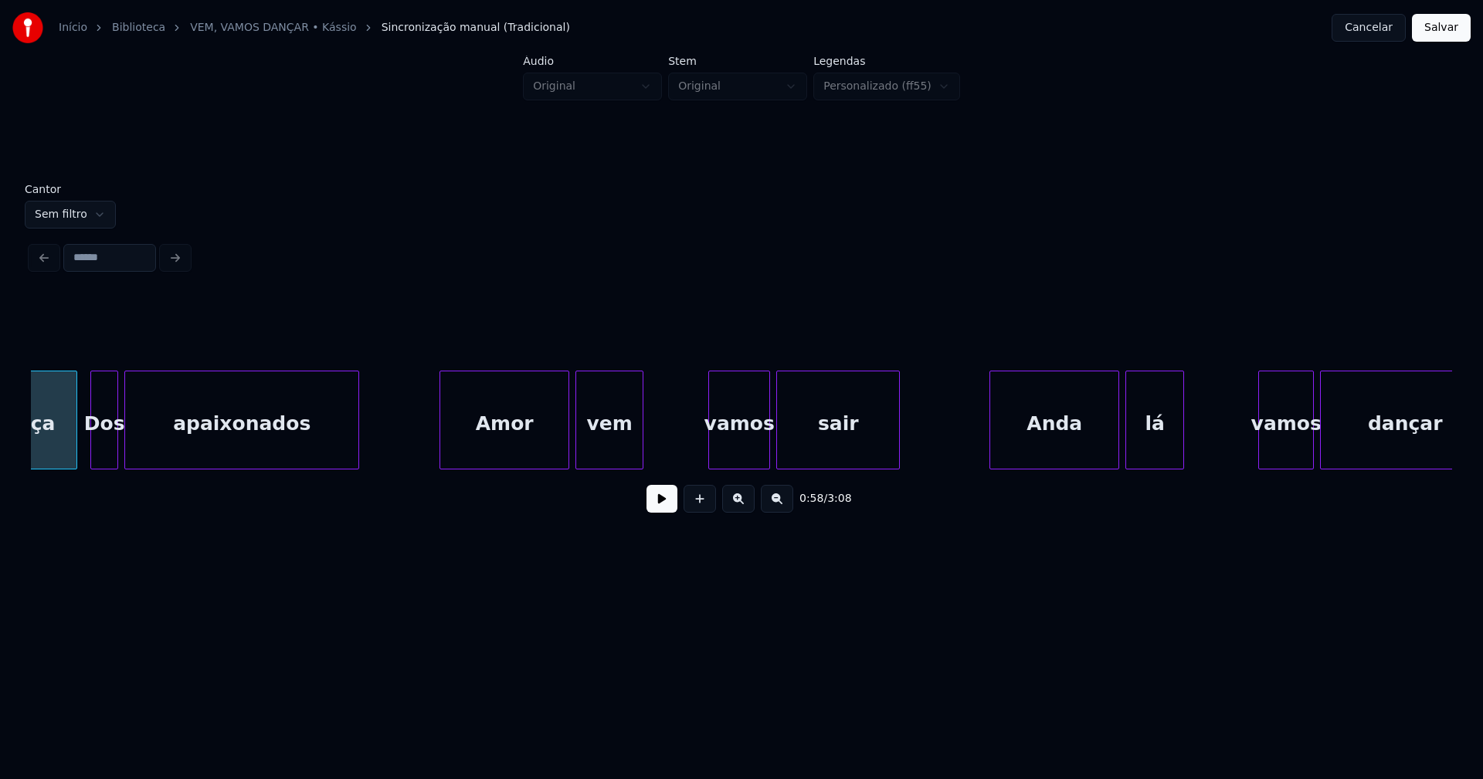
scroll to position [0, 9148]
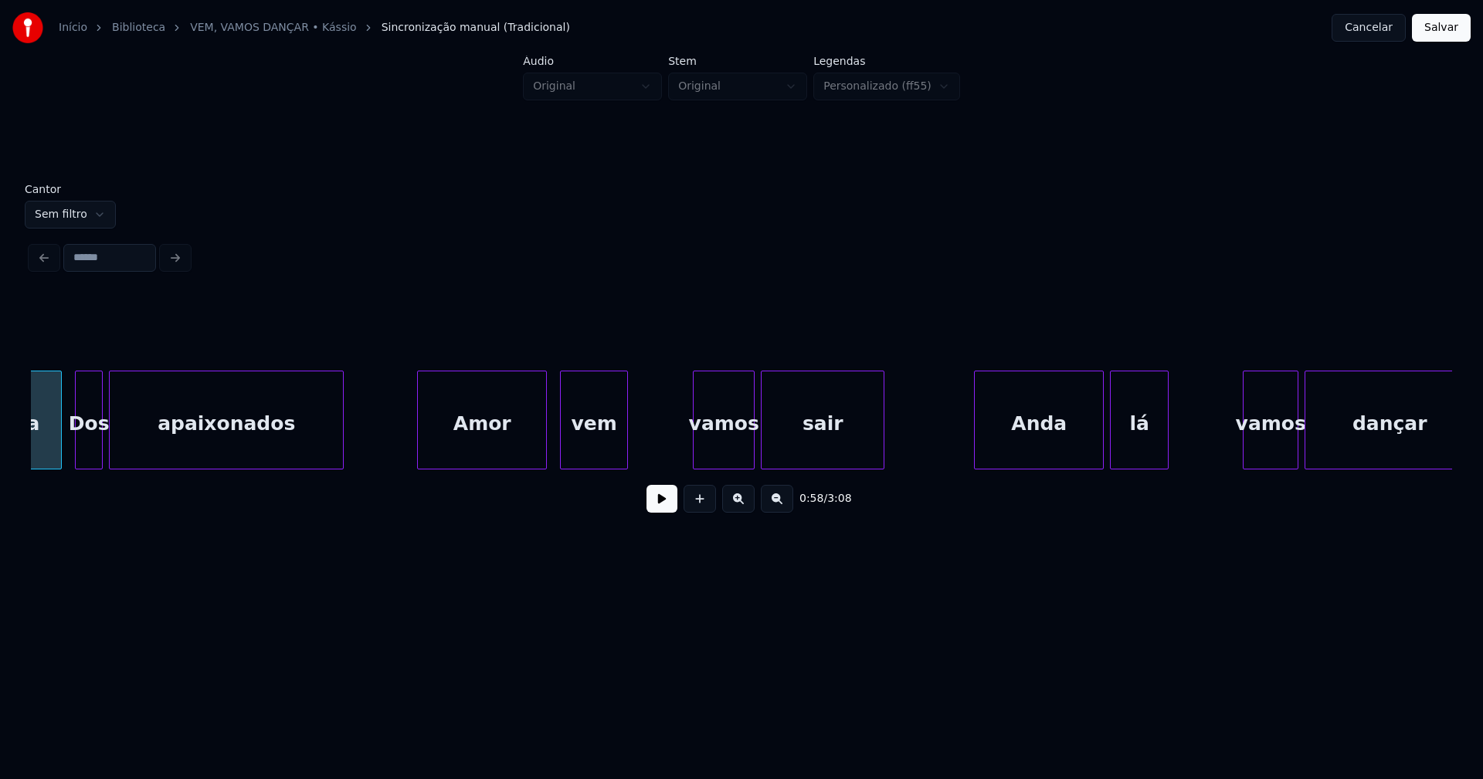
click at [513, 449] on div "Amor" at bounding box center [482, 423] width 128 height 105
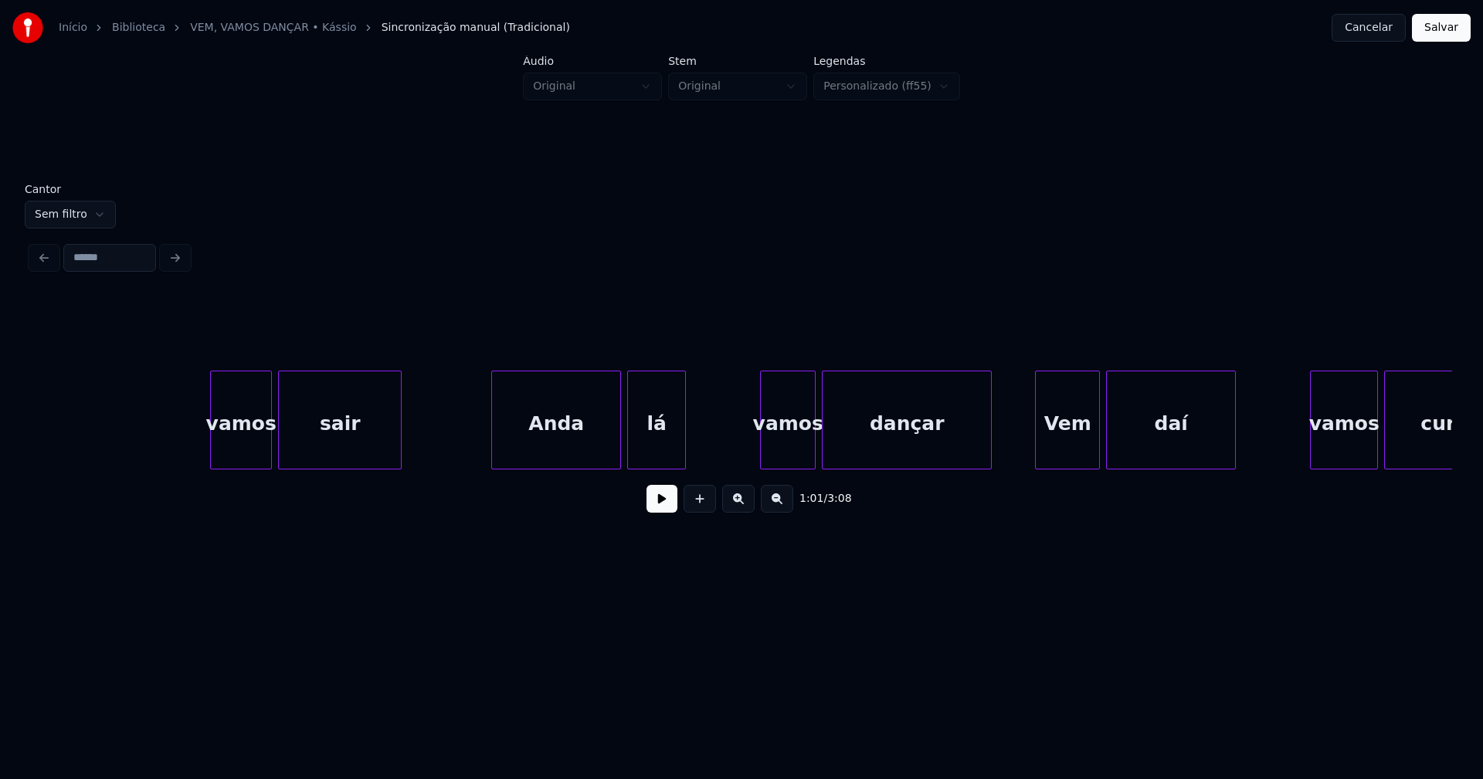
scroll to position [0, 9776]
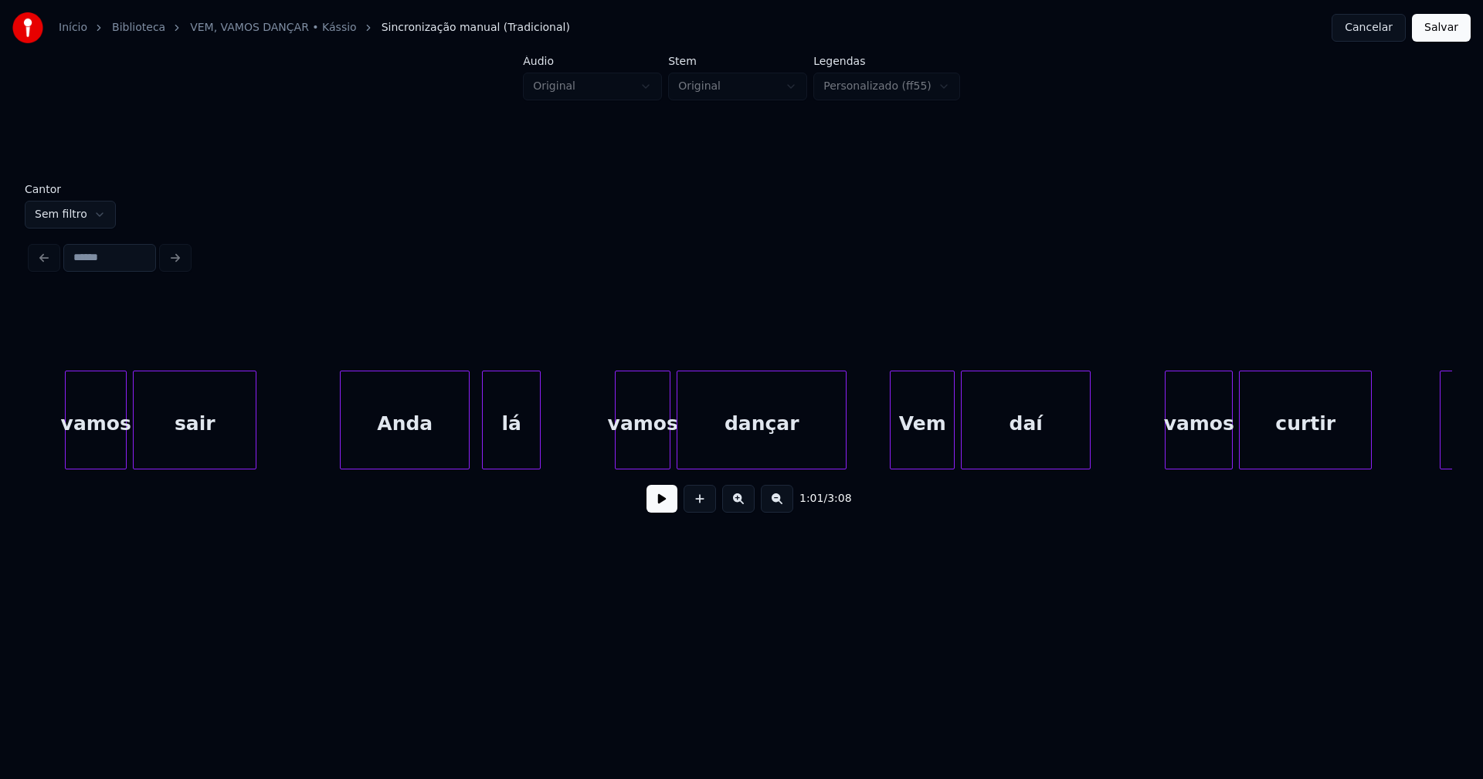
click at [425, 458] on div "Anda" at bounding box center [405, 423] width 128 height 105
click at [647, 452] on div "vamos" at bounding box center [641, 423] width 54 height 105
click at [916, 449] on div "Vem" at bounding box center [919, 423] width 63 height 105
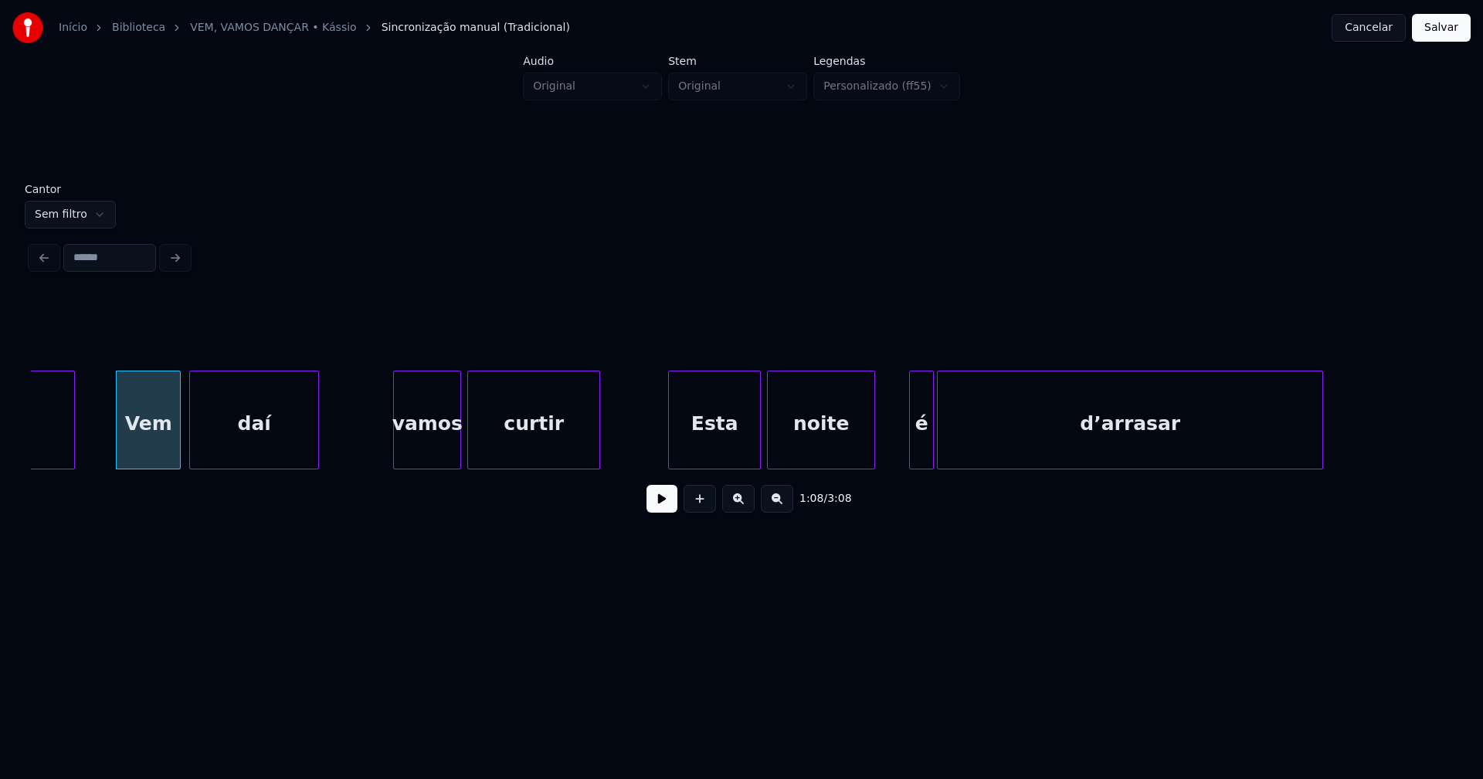
scroll to position [0, 10579]
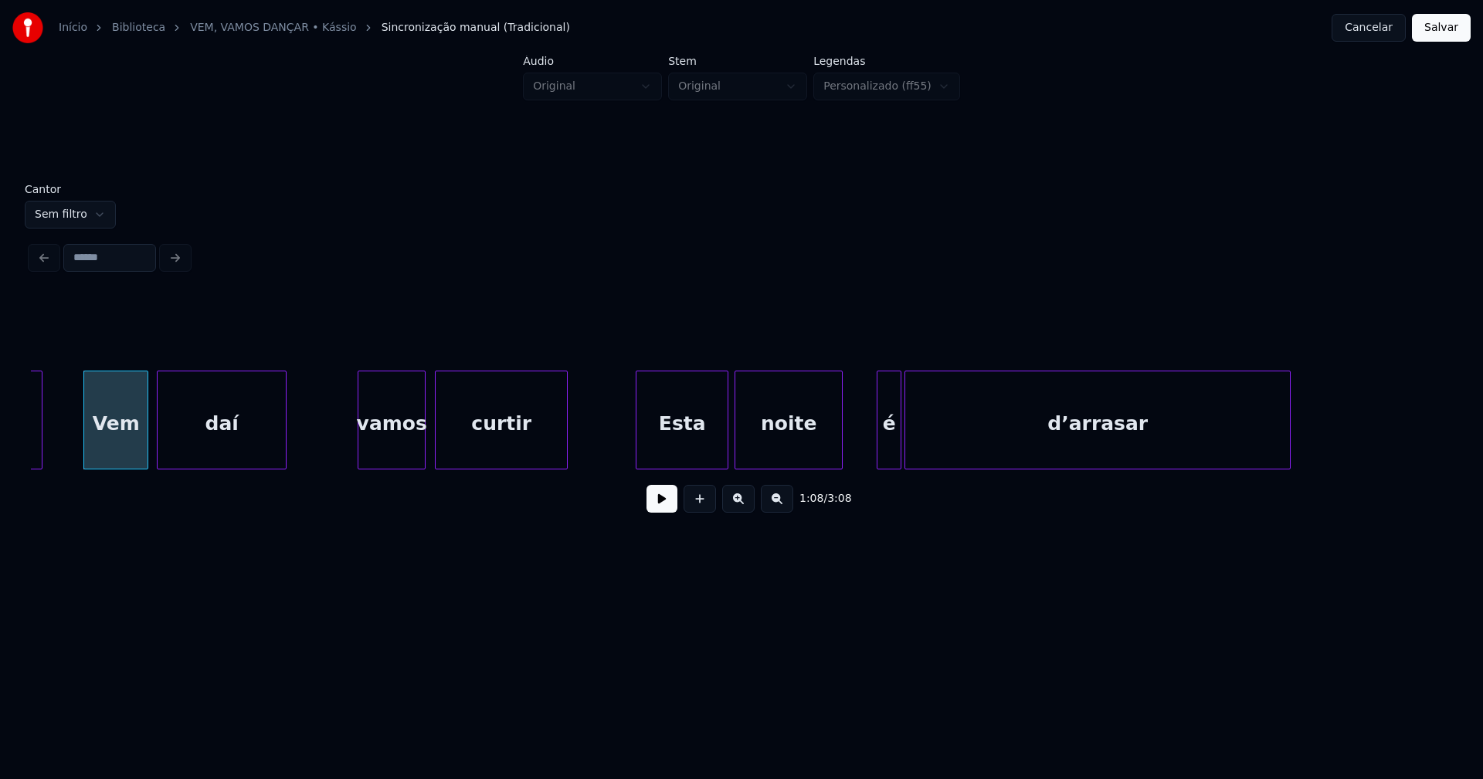
click at [391, 458] on div "vamos" at bounding box center [391, 423] width 66 height 105
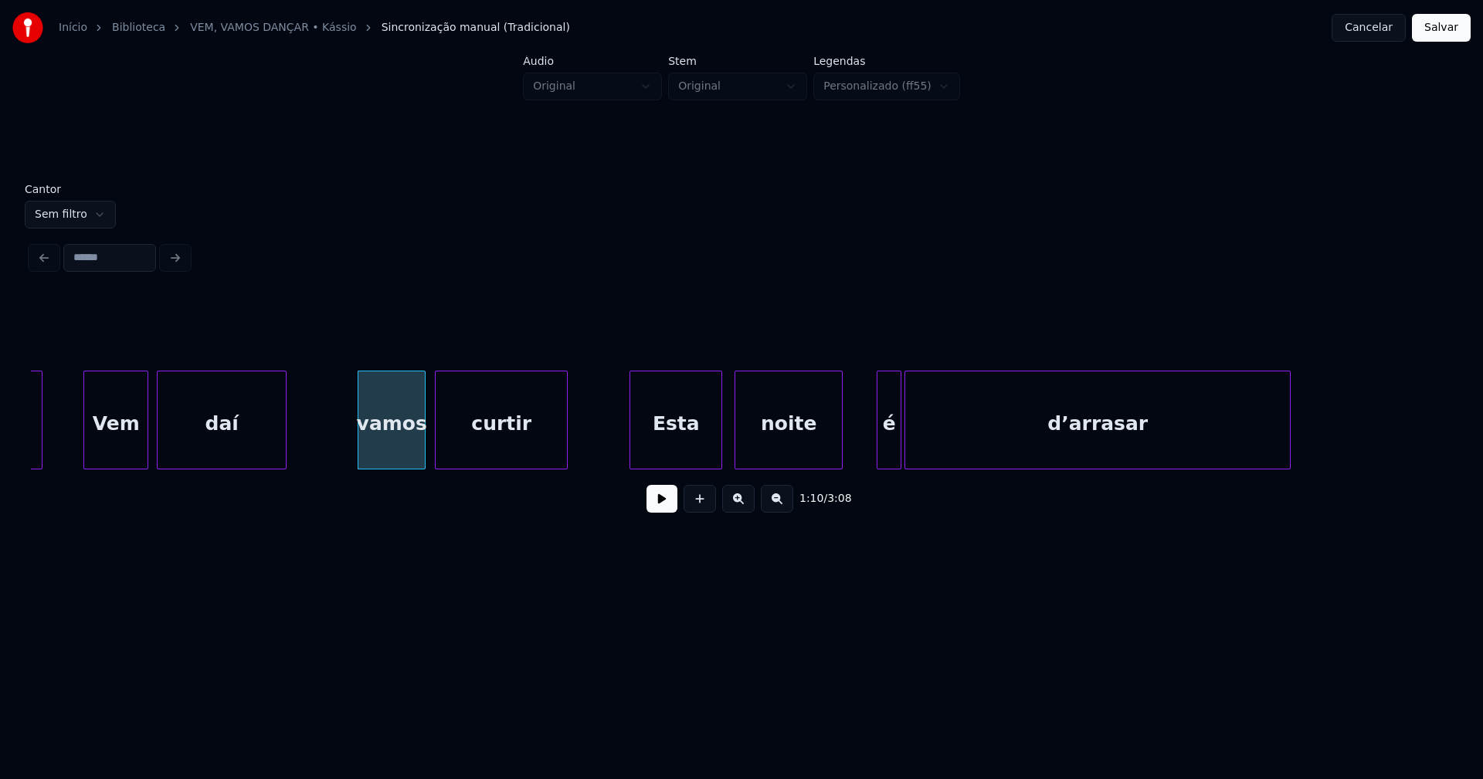
click at [666, 450] on div "Esta" at bounding box center [675, 423] width 91 height 105
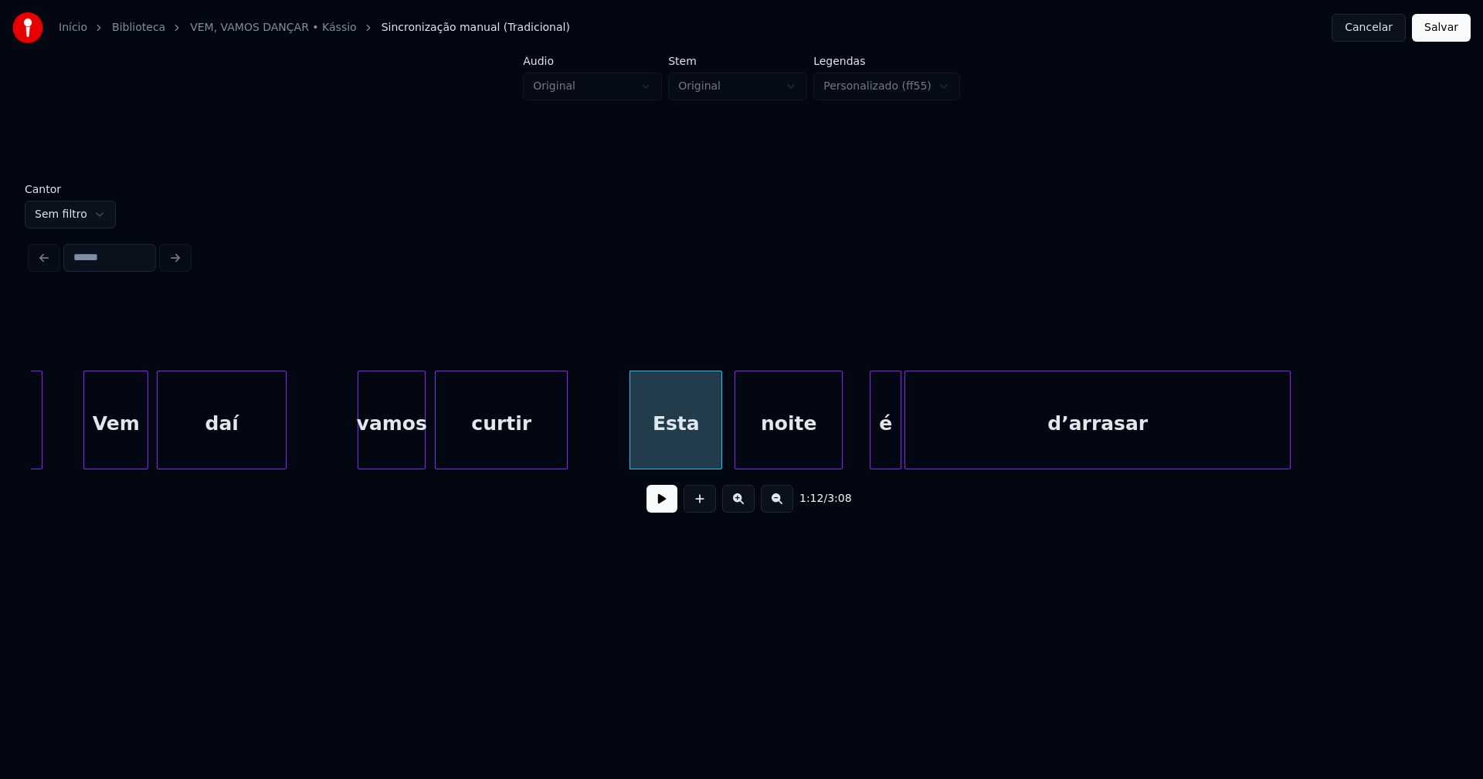
click at [873, 449] on div at bounding box center [872, 419] width 5 height 97
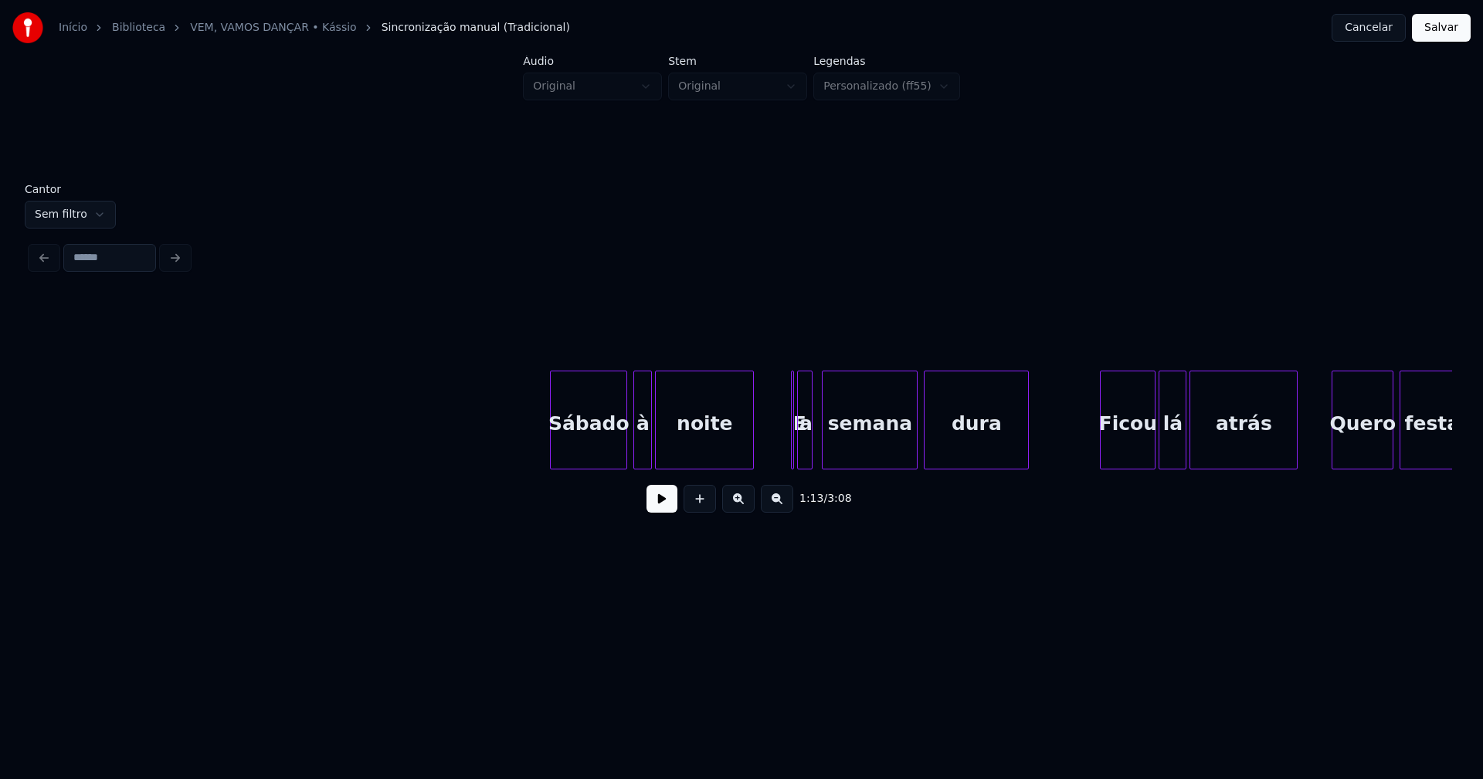
scroll to position [0, 13152]
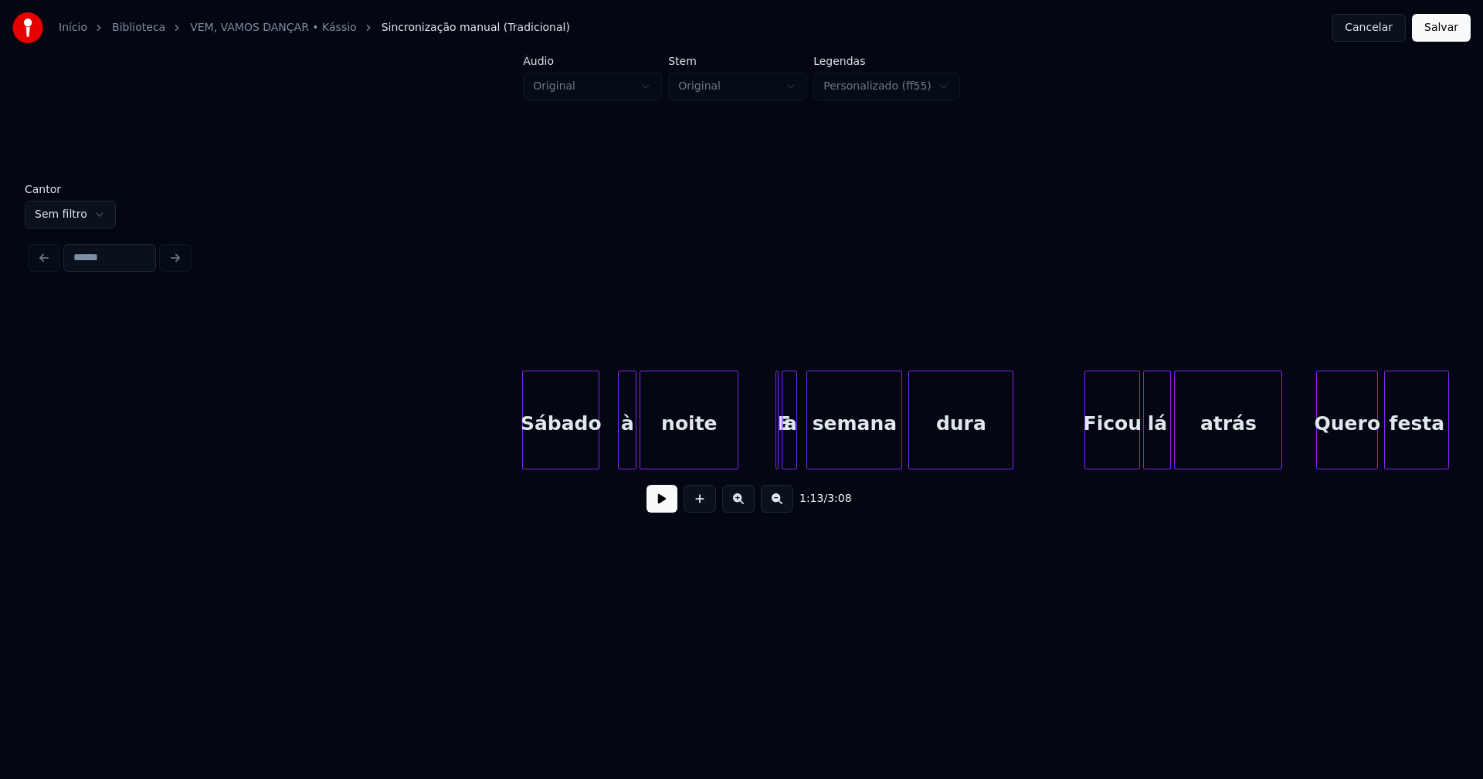
click at [558, 461] on div "Sábado" at bounding box center [561, 423] width 76 height 105
click at [607, 456] on div at bounding box center [608, 419] width 5 height 97
click at [781, 452] on div at bounding box center [780, 419] width 5 height 97
click at [766, 377] on div "E" at bounding box center [770, 420] width 8 height 99
click at [774, 459] on div at bounding box center [775, 419] width 5 height 97
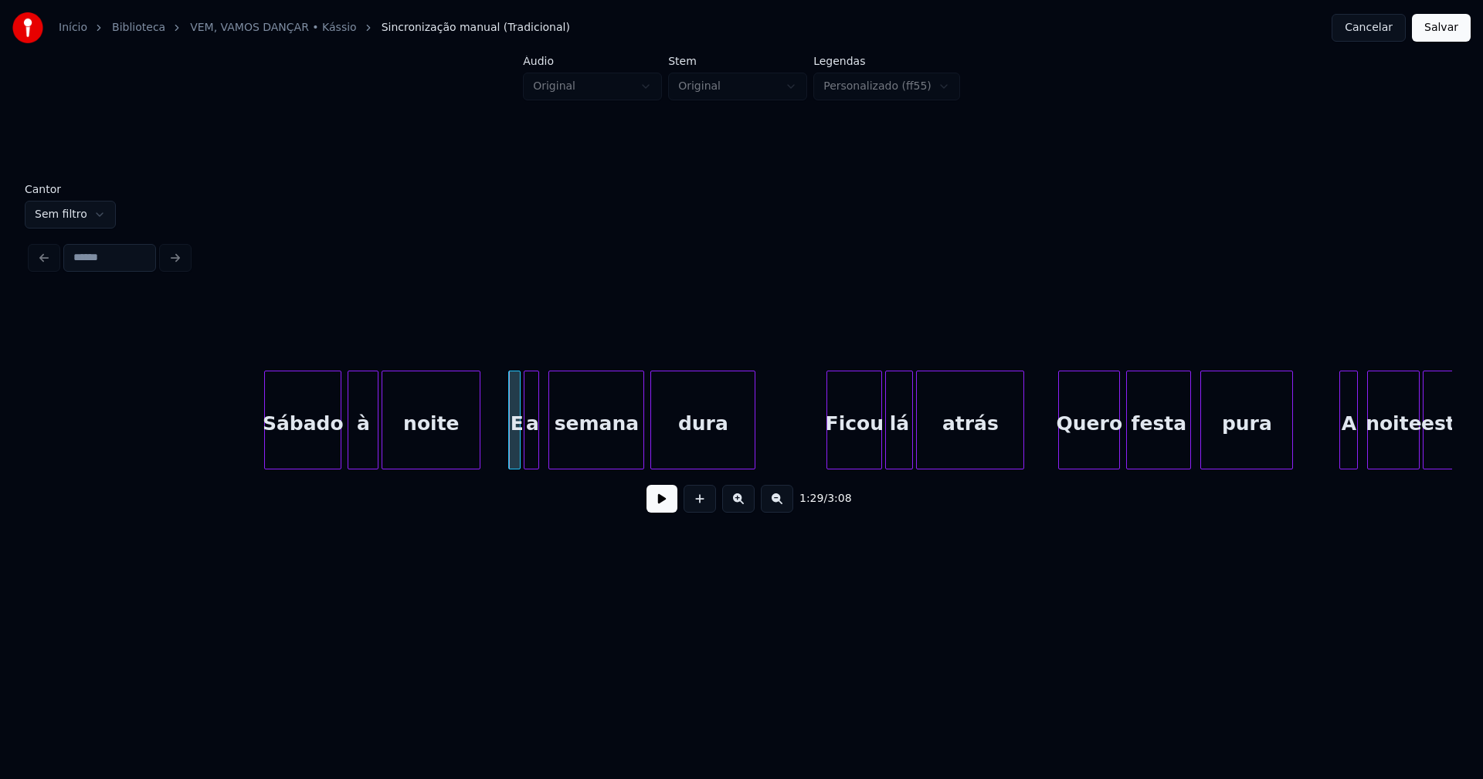
scroll to position [0, 13619]
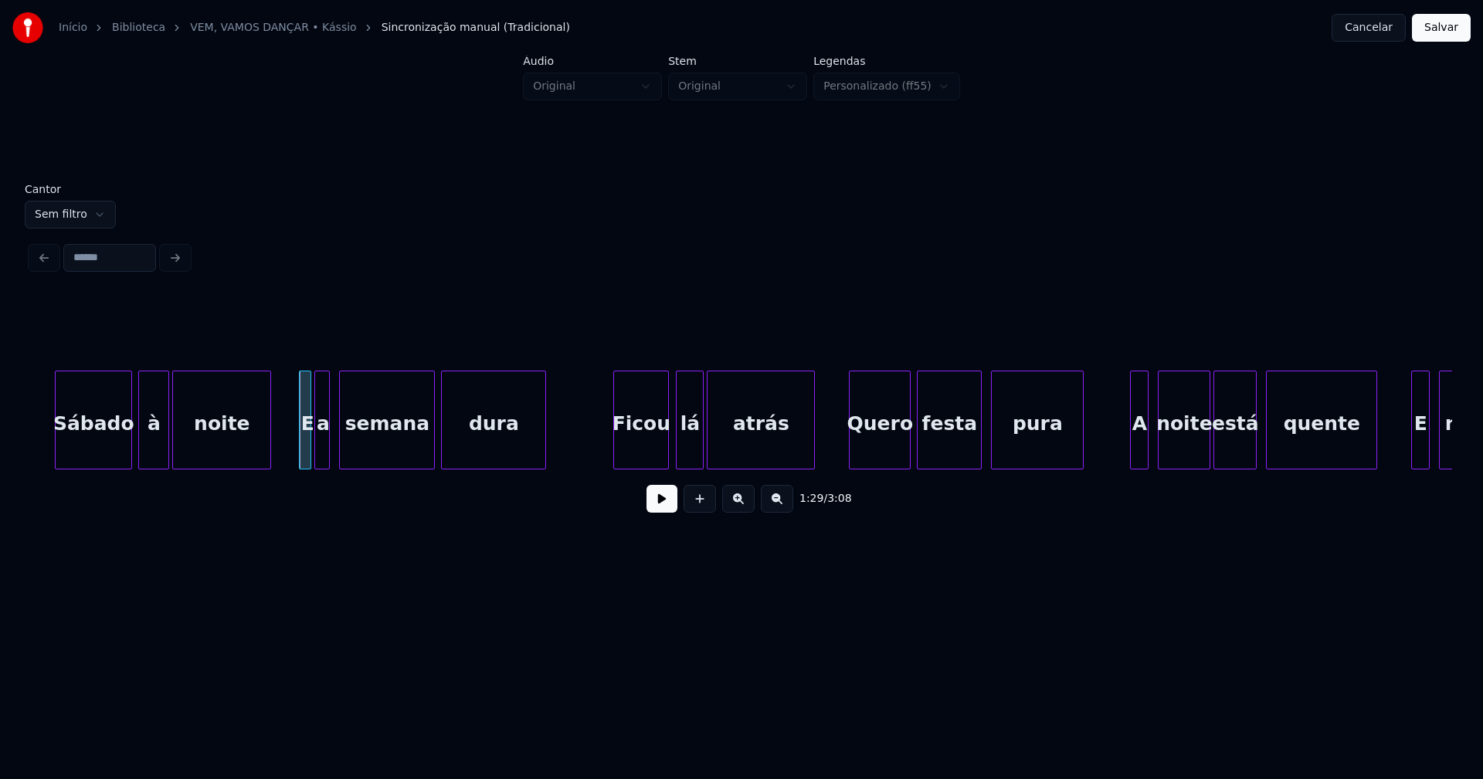
click at [656, 457] on div "Ficou" at bounding box center [641, 423] width 54 height 105
click at [690, 456] on div "lá" at bounding box center [686, 423] width 26 height 105
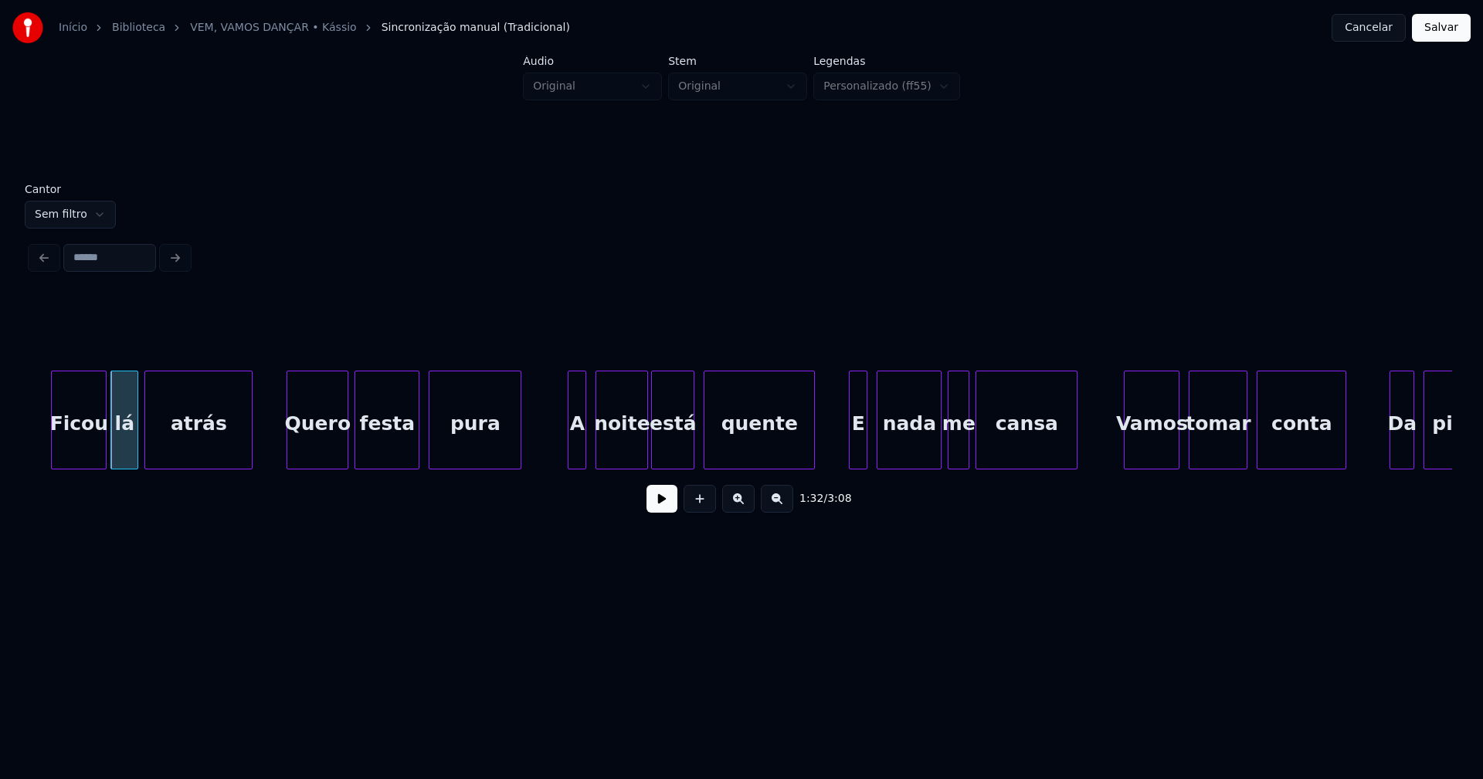
scroll to position [0, 14277]
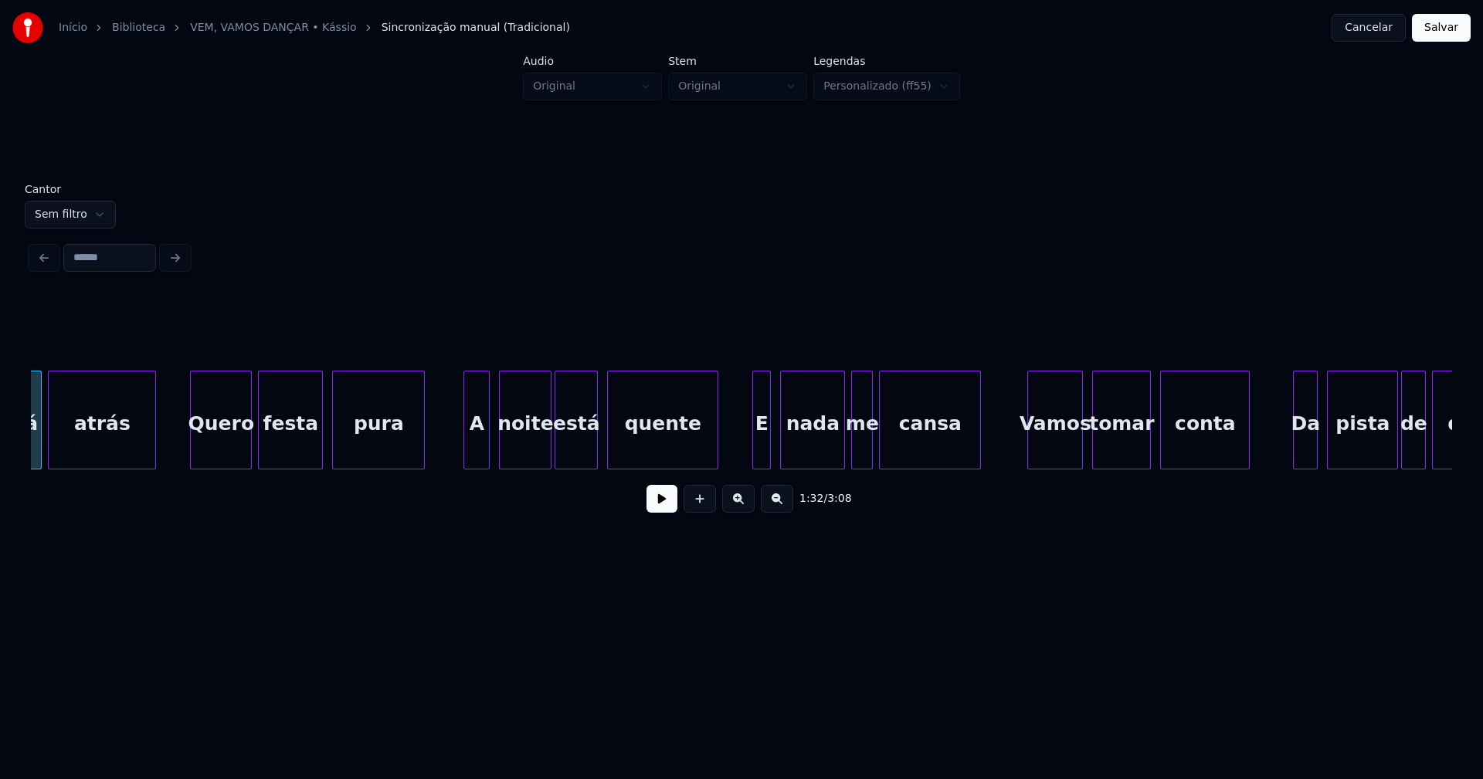
click at [466, 466] on div "lá atrás Quero festa pura A noite está quente E nada me cansa Vamos tomar conta…" at bounding box center [741, 420] width 1421 height 99
click at [749, 462] on div at bounding box center [748, 419] width 5 height 97
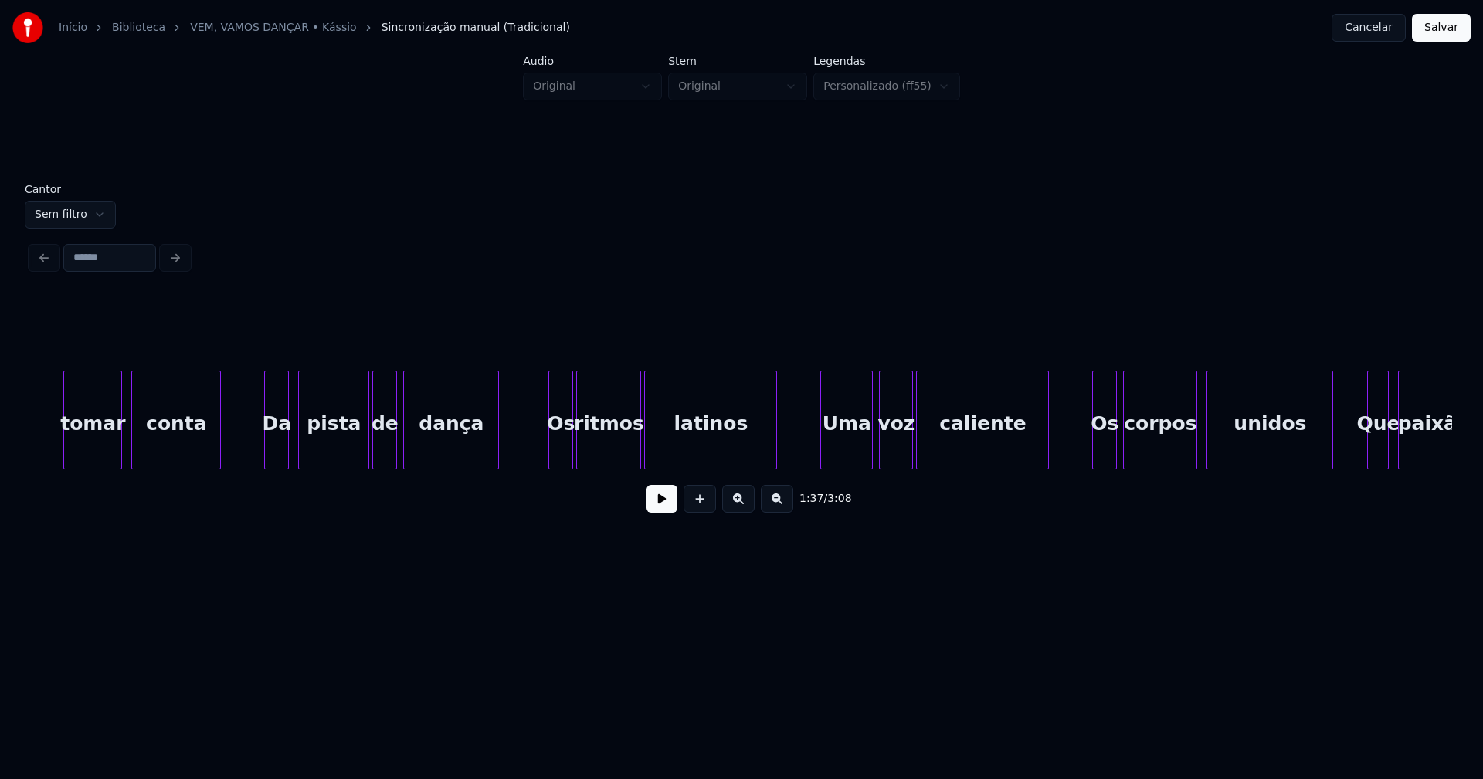
scroll to position [0, 15355]
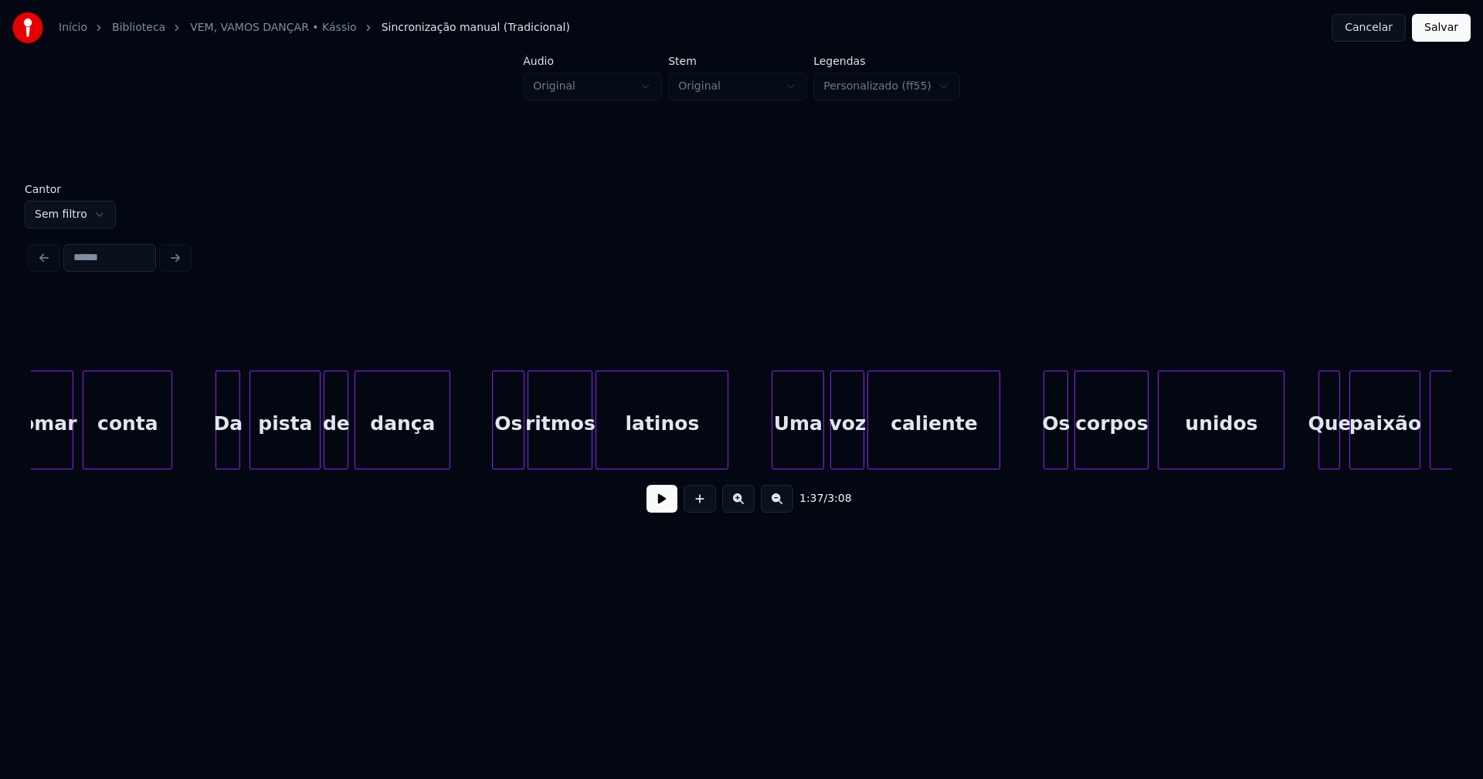
click at [493, 456] on div at bounding box center [495, 419] width 5 height 97
click at [796, 451] on div "Uma" at bounding box center [795, 423] width 51 height 105
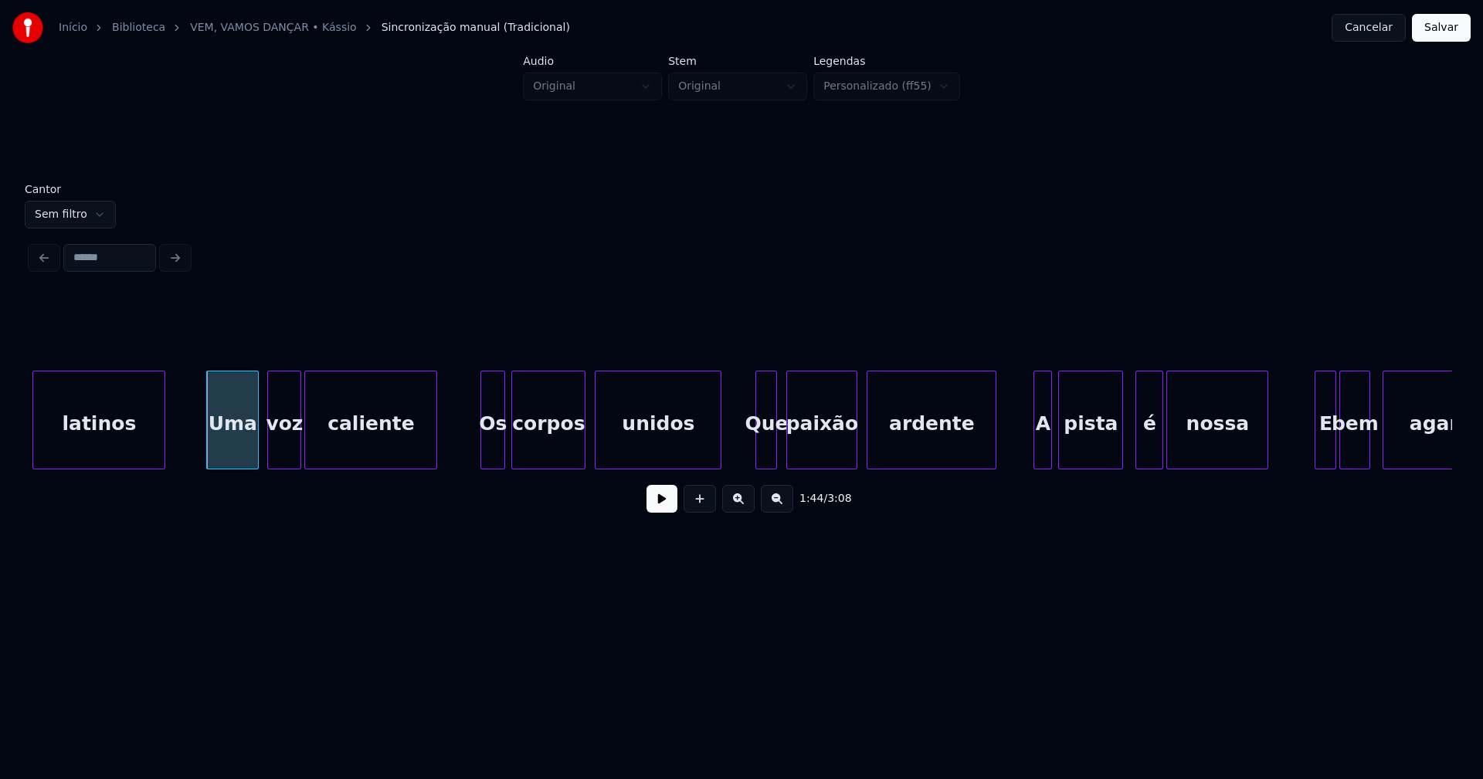
scroll to position [0, 15934]
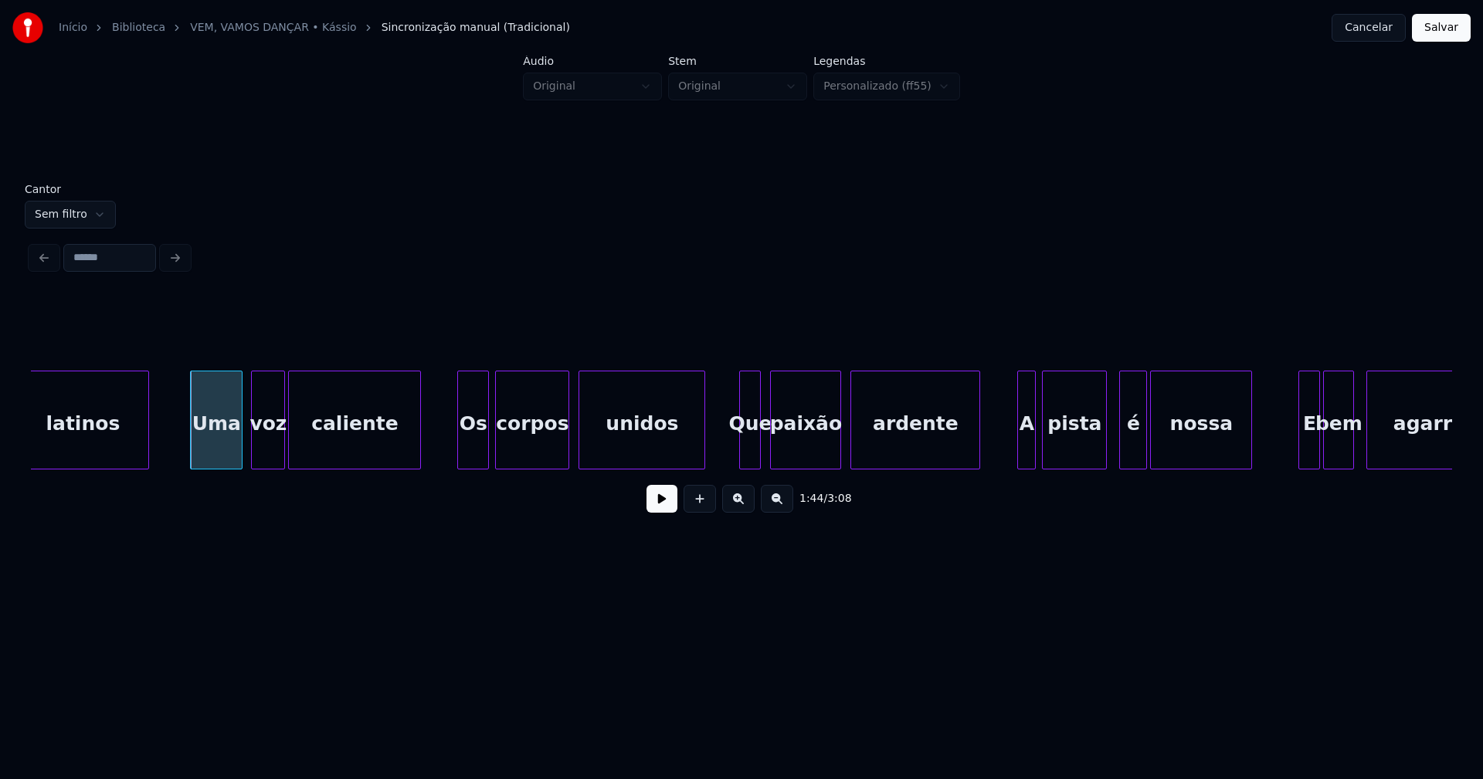
click at [461, 455] on div at bounding box center [460, 419] width 5 height 97
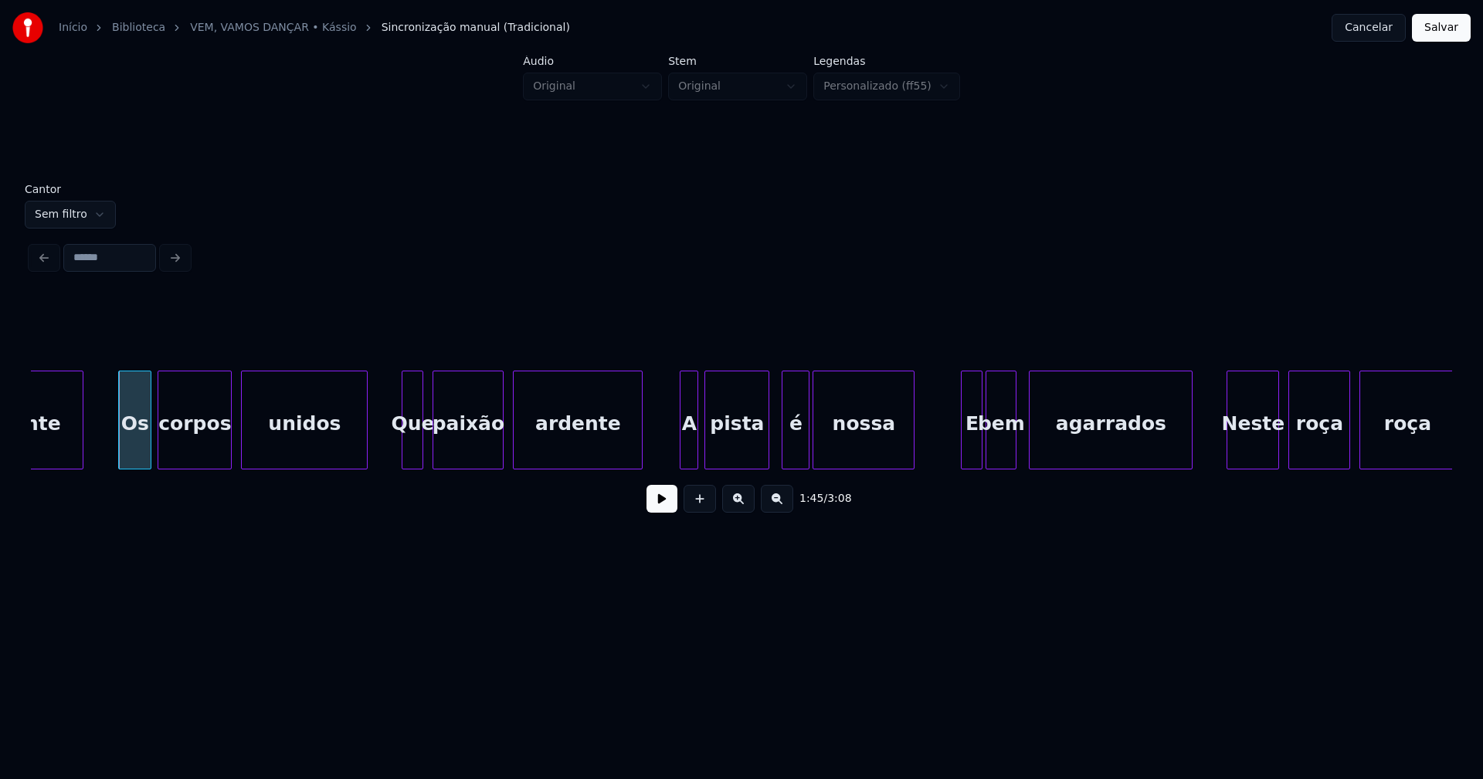
scroll to position [0, 16303]
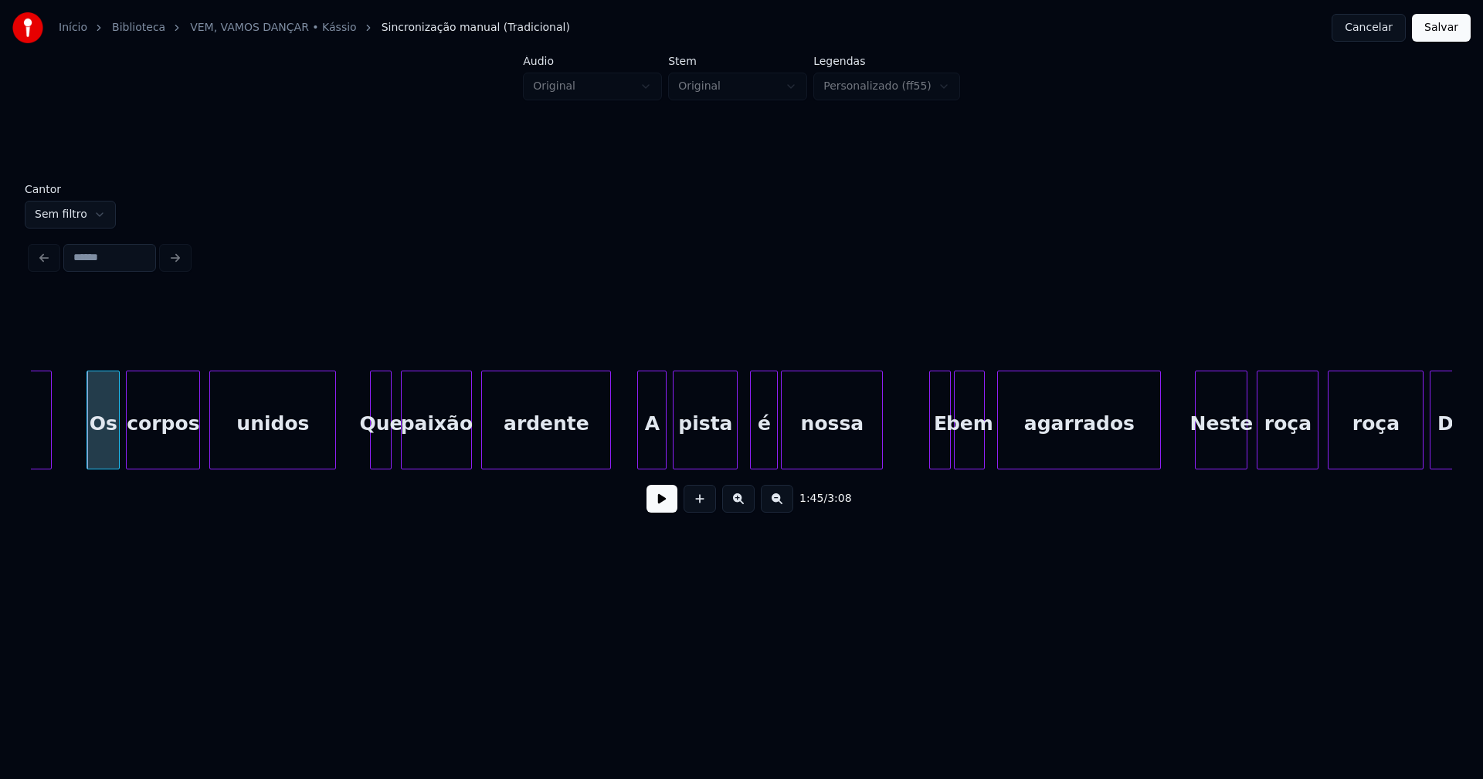
click at [640, 461] on div at bounding box center [640, 419] width 5 height 97
click at [754, 459] on div "é" at bounding box center [755, 423] width 26 height 105
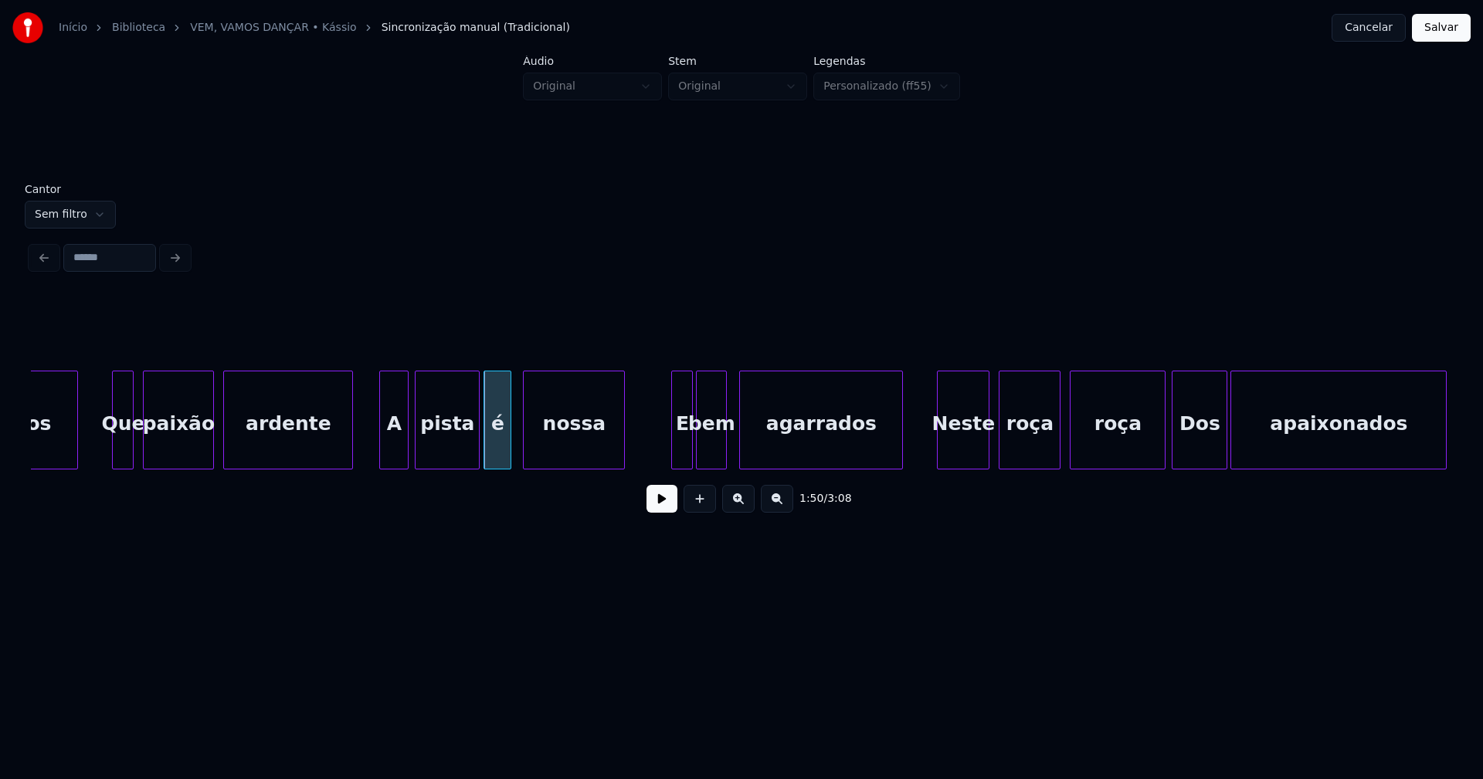
scroll to position [0, 16593]
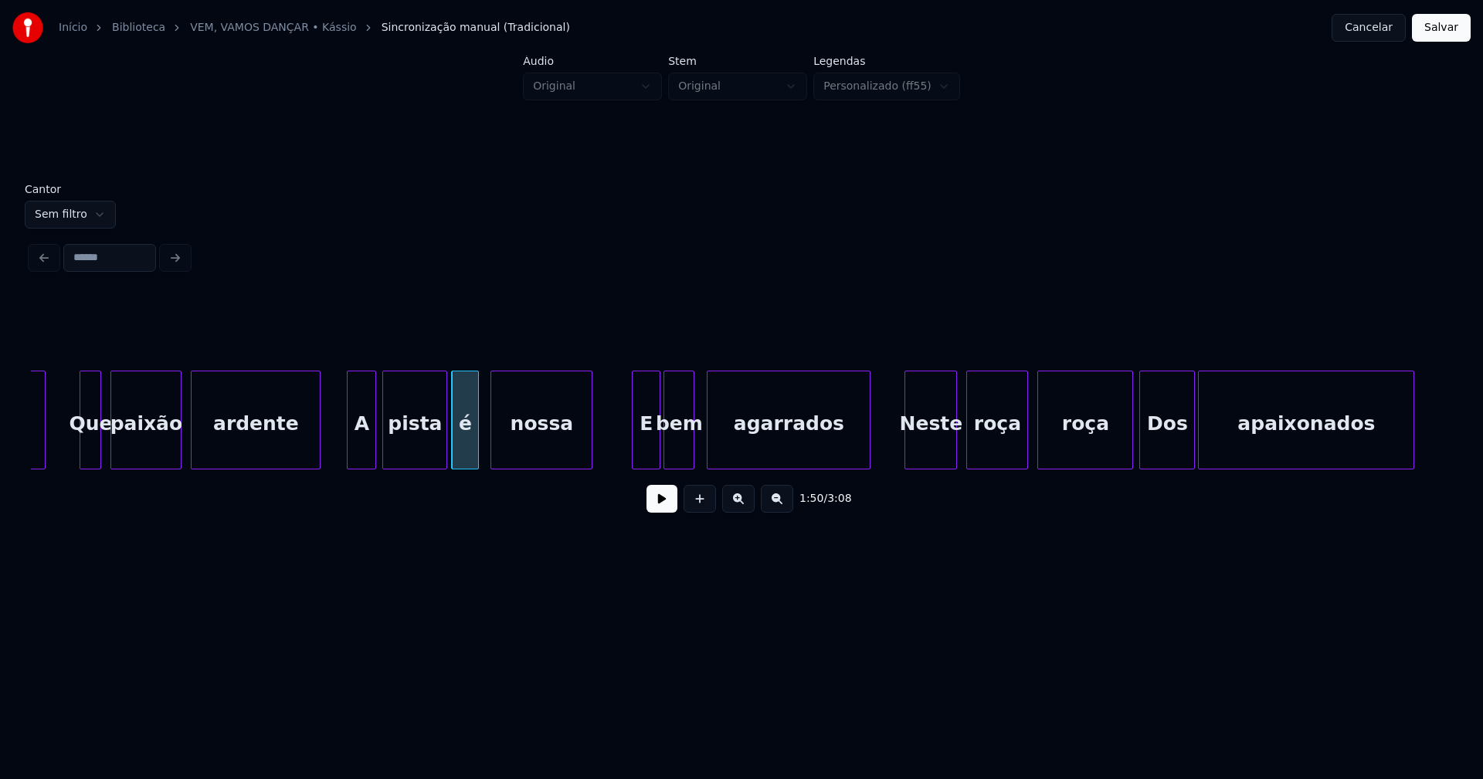
click at [635, 457] on div at bounding box center [634, 419] width 5 height 97
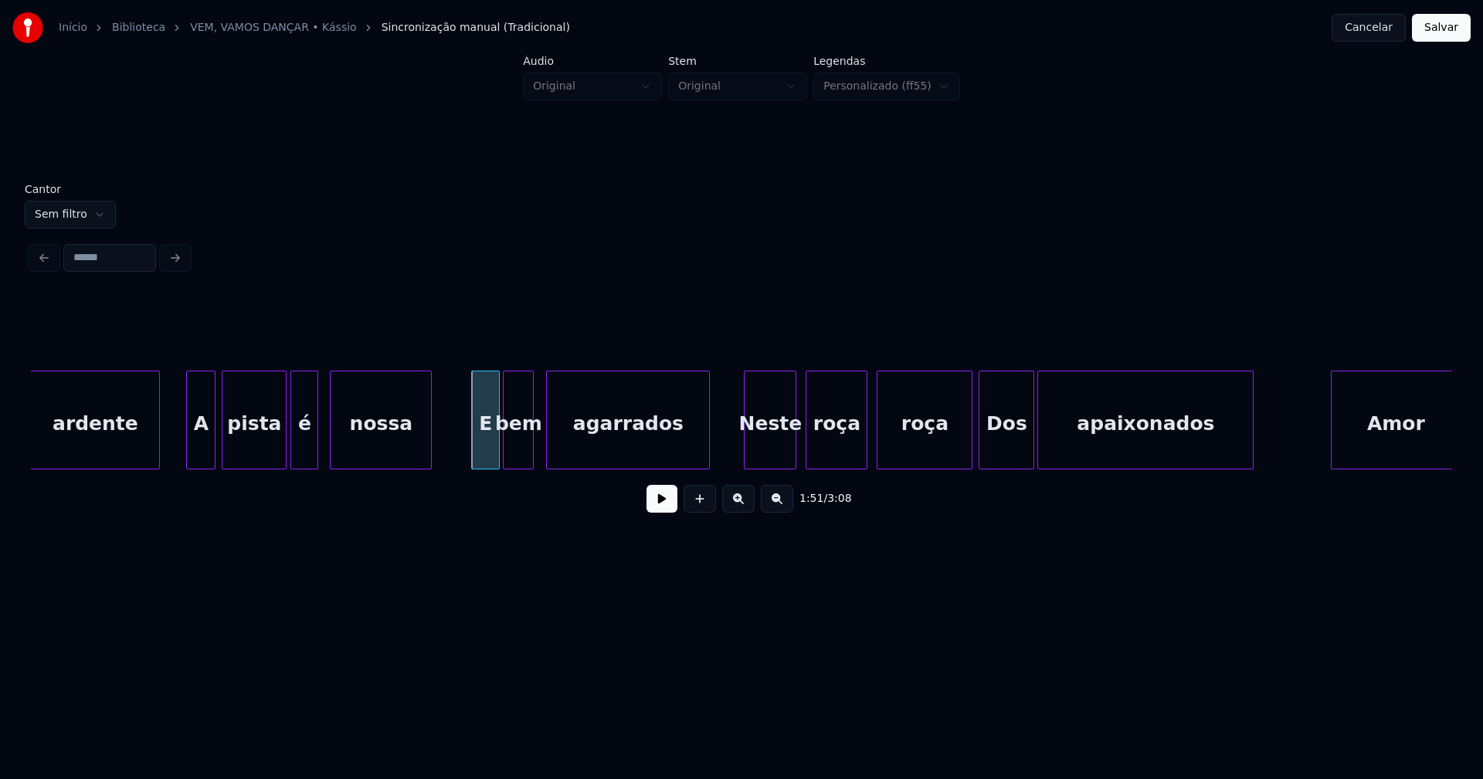
scroll to position [0, 16802]
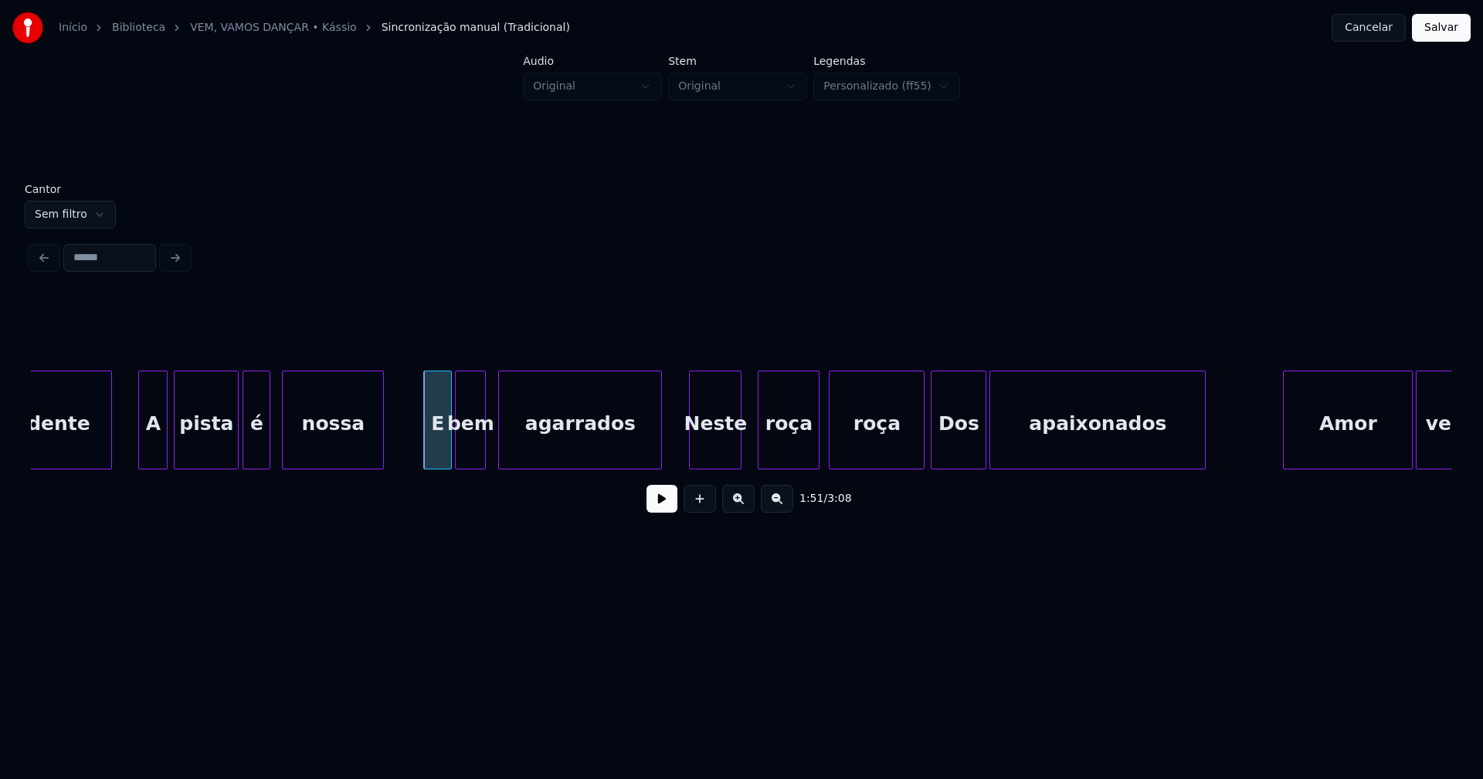
click at [717, 457] on div "Neste" at bounding box center [715, 423] width 51 height 105
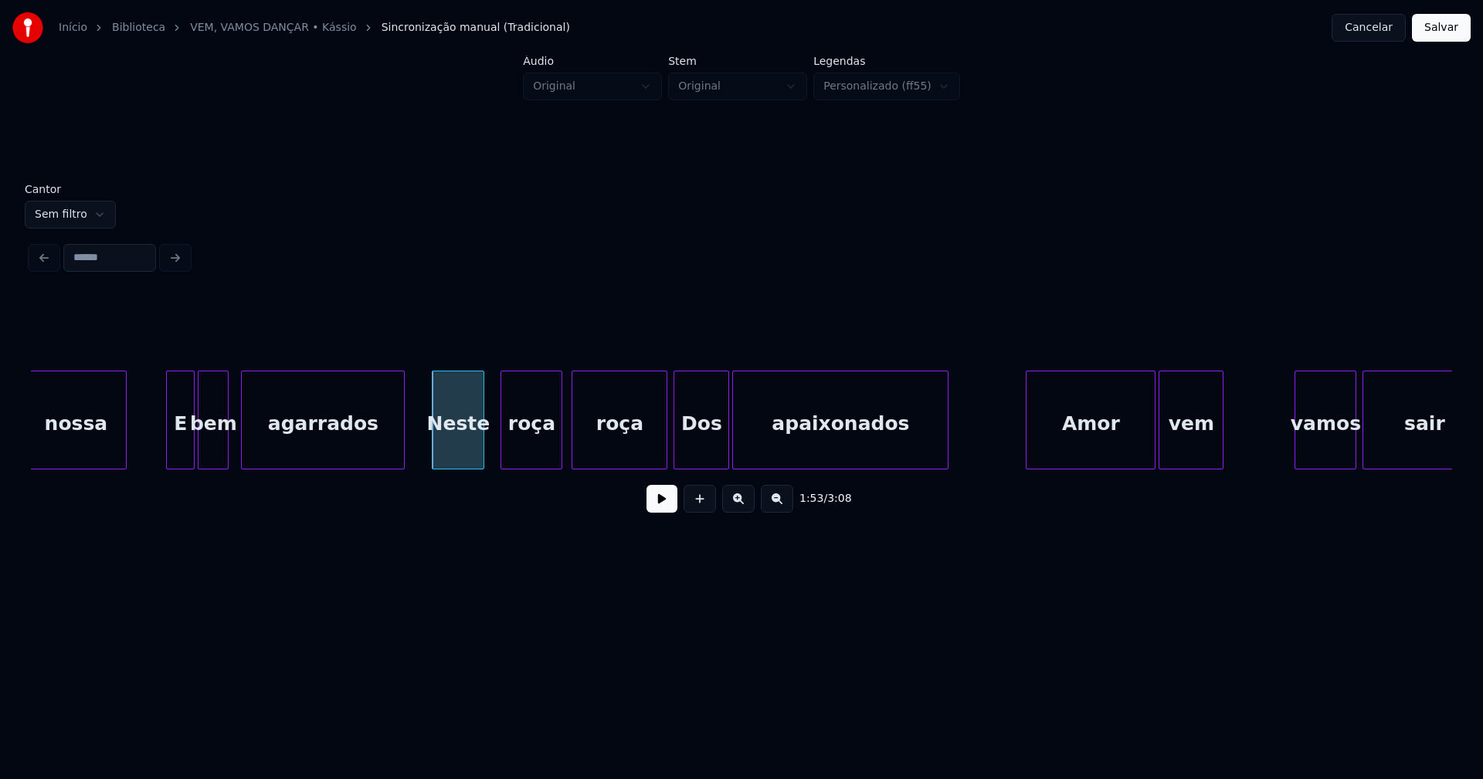
scroll to position [0, 17236]
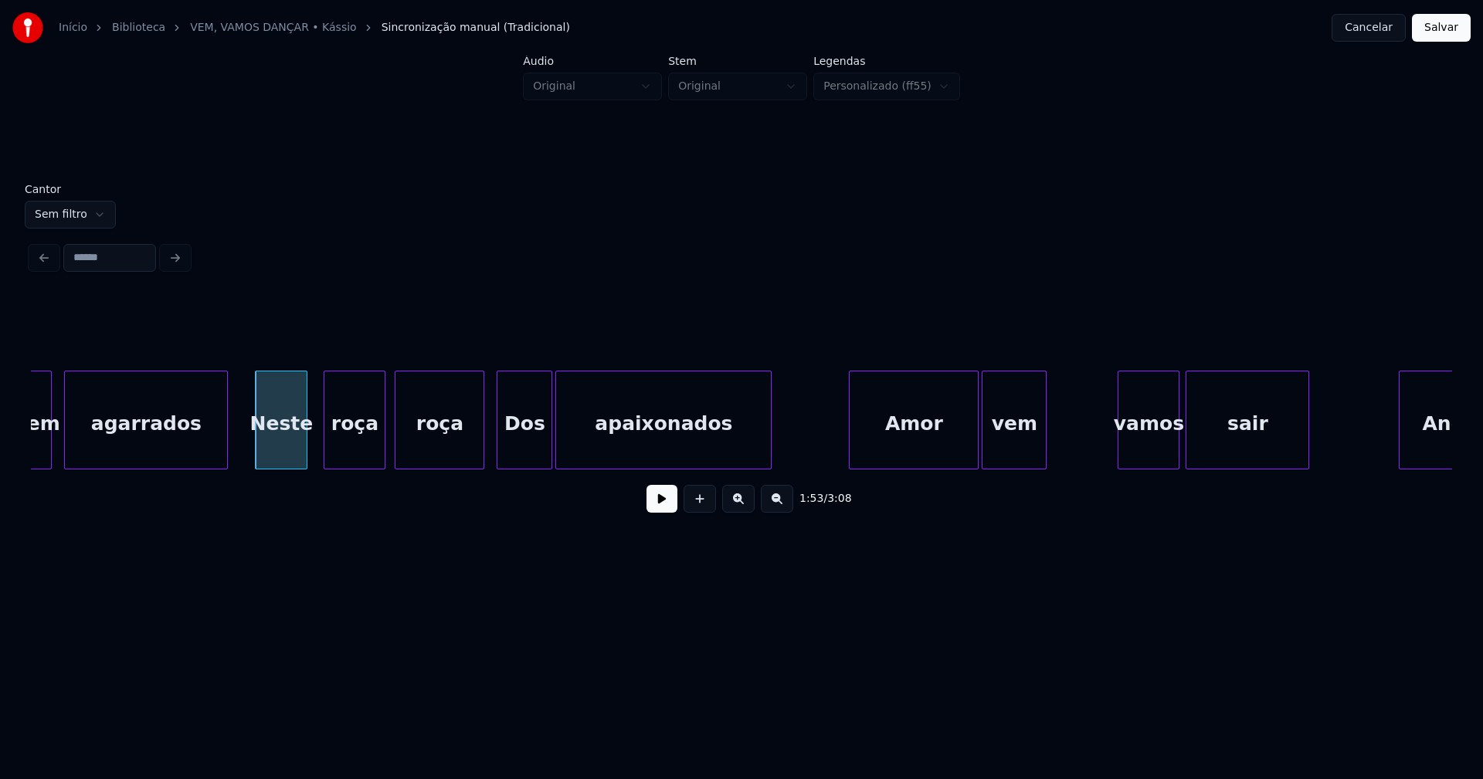
click at [483, 459] on div at bounding box center [481, 419] width 5 height 97
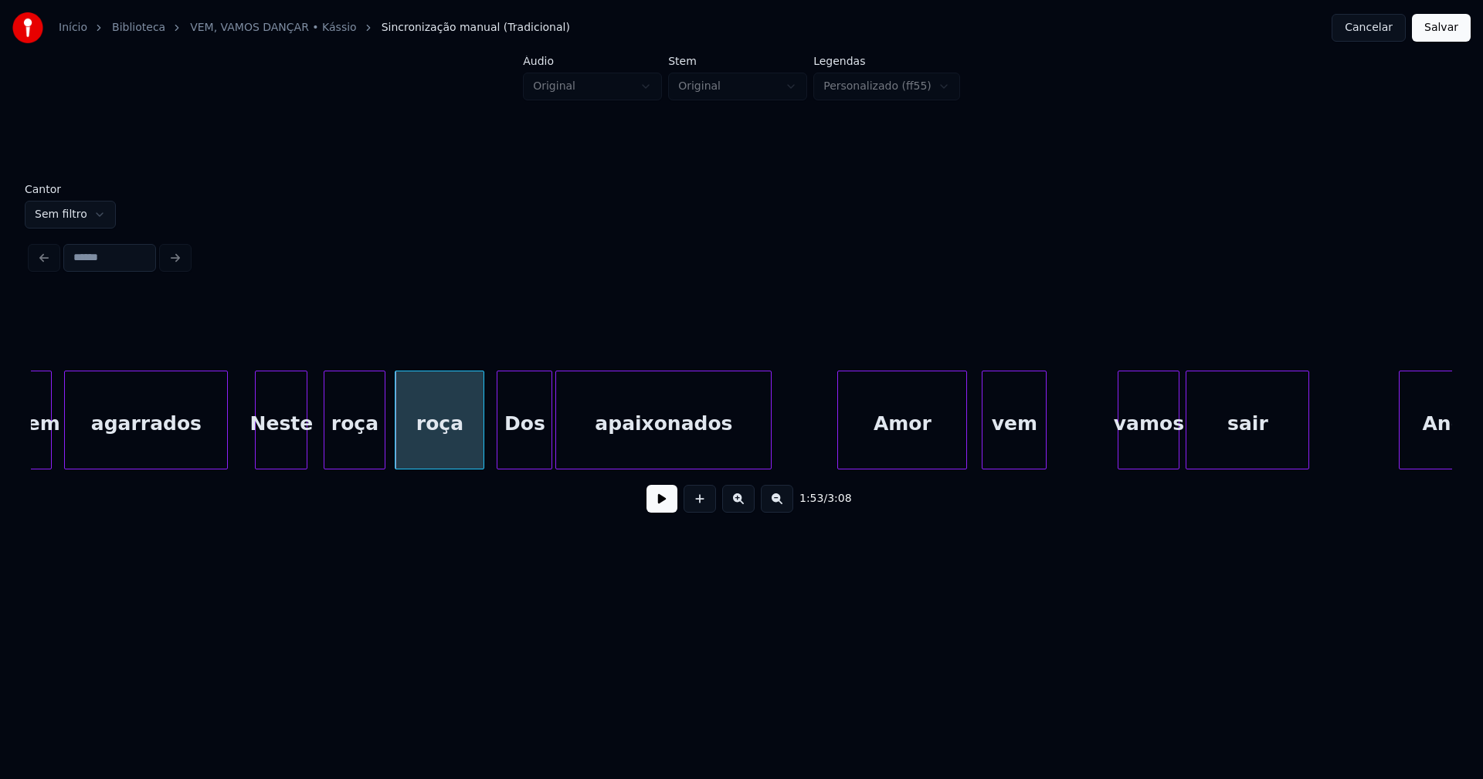
click at [889, 456] on div "Amor" at bounding box center [902, 423] width 128 height 105
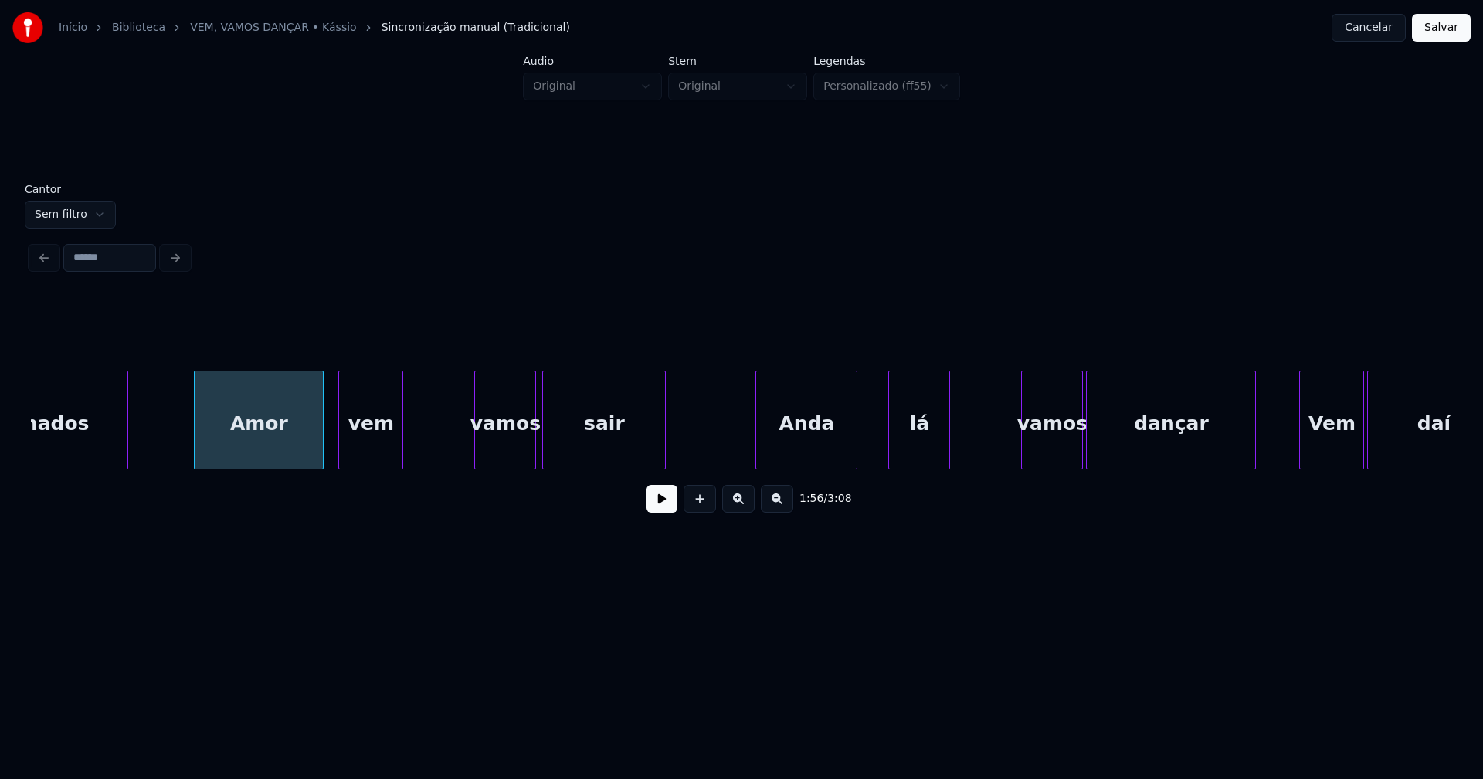
scroll to position [0, 17943]
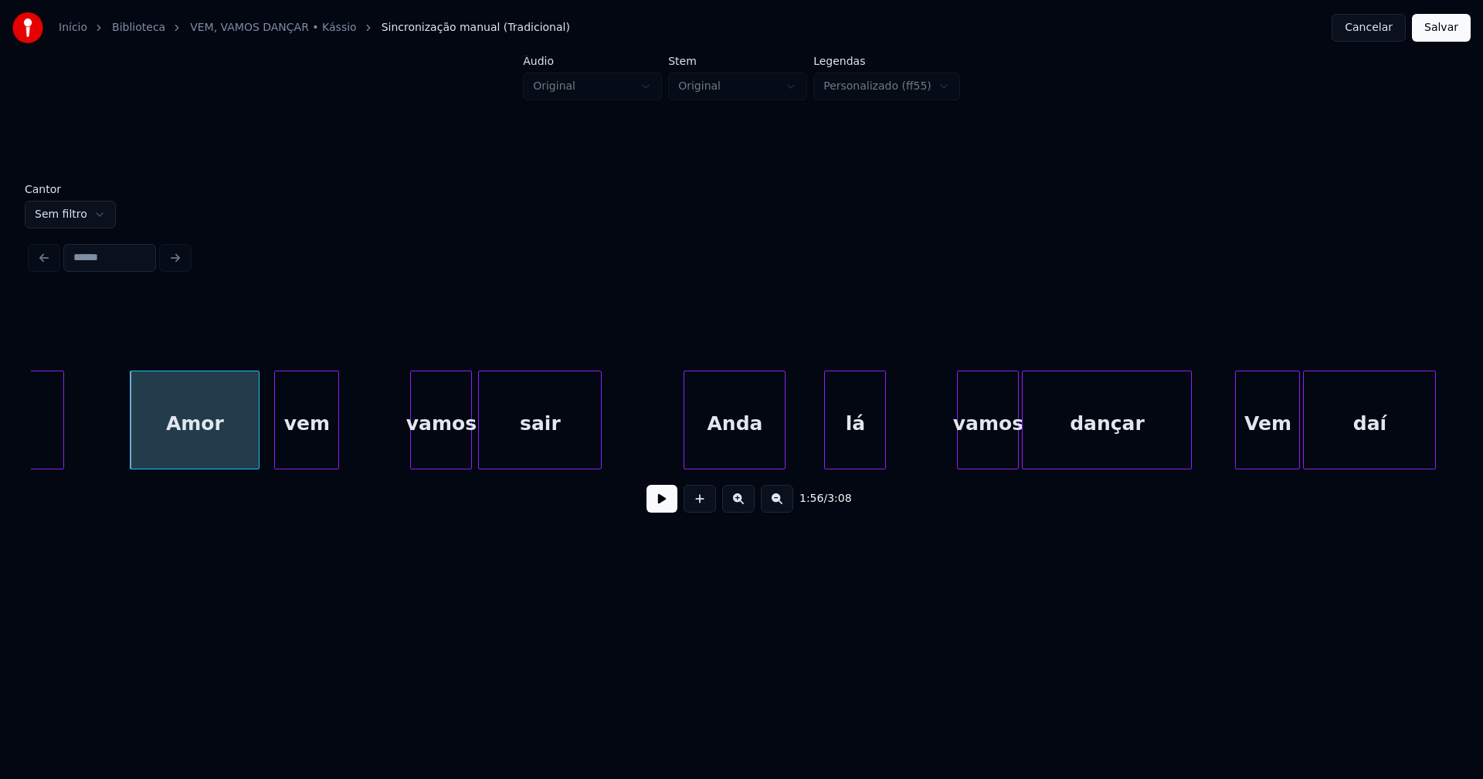
click at [738, 463] on div "Anda" at bounding box center [734, 423] width 100 height 105
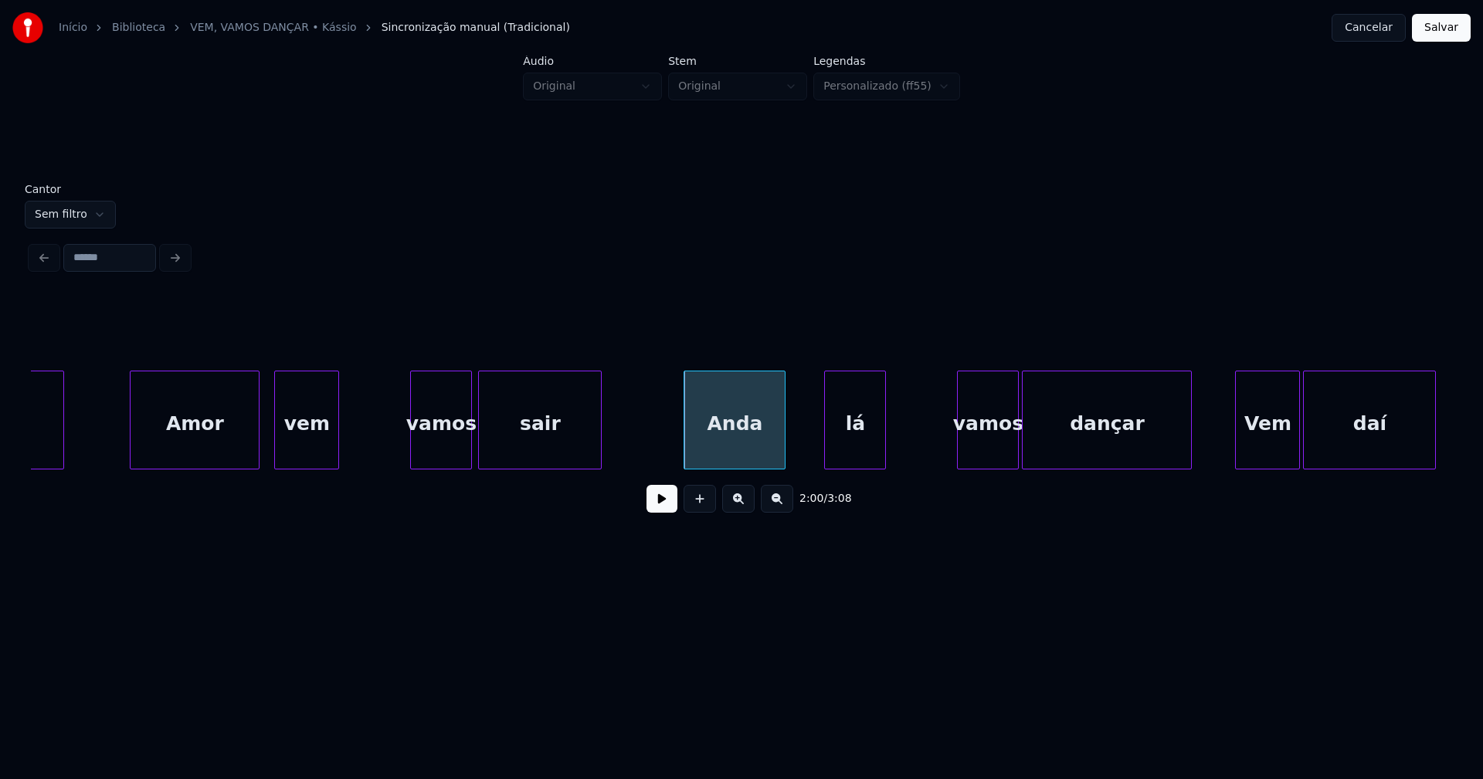
click at [666, 506] on button at bounding box center [661, 499] width 31 height 28
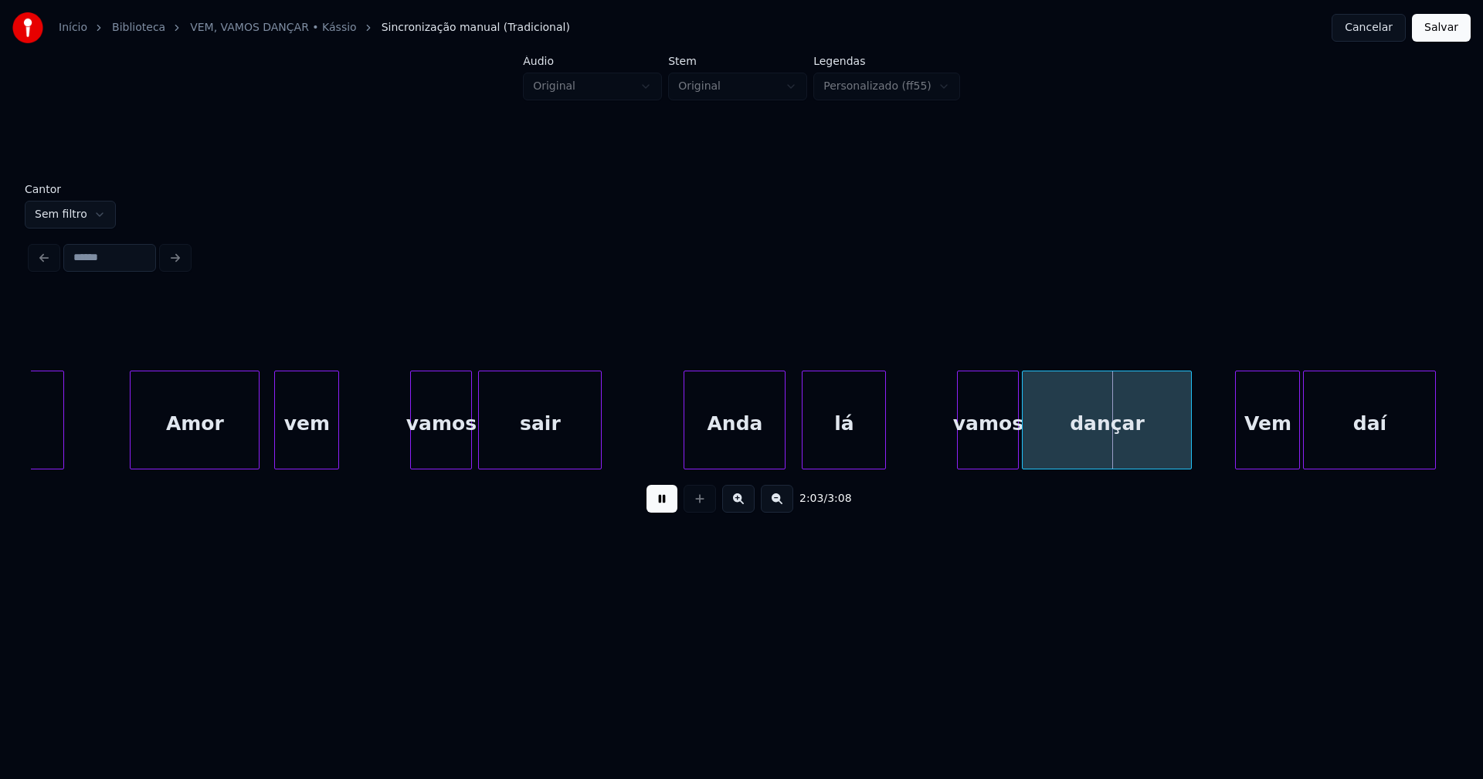
click at [805, 454] on div at bounding box center [804, 419] width 5 height 97
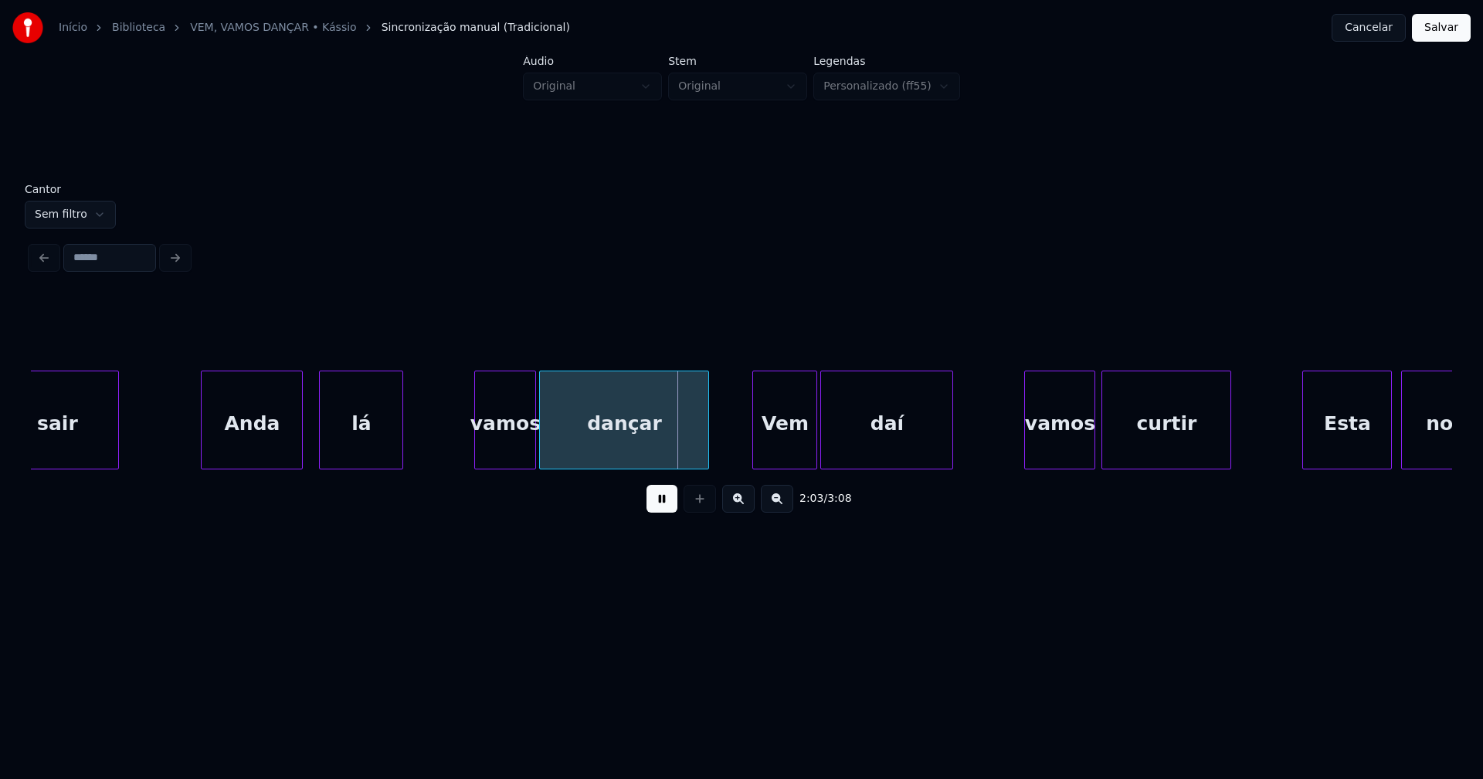
scroll to position [0, 18458]
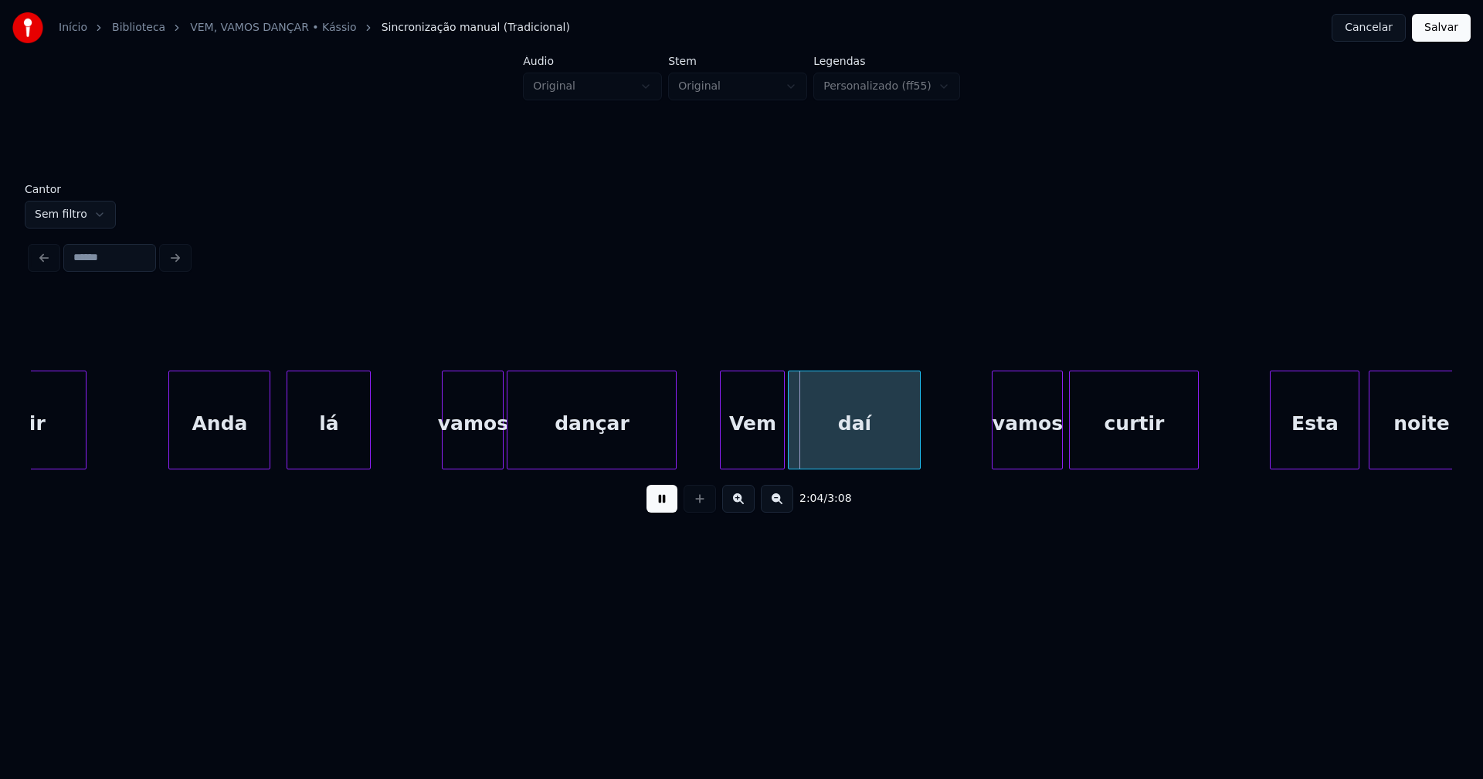
click at [671, 507] on button at bounding box center [661, 499] width 31 height 28
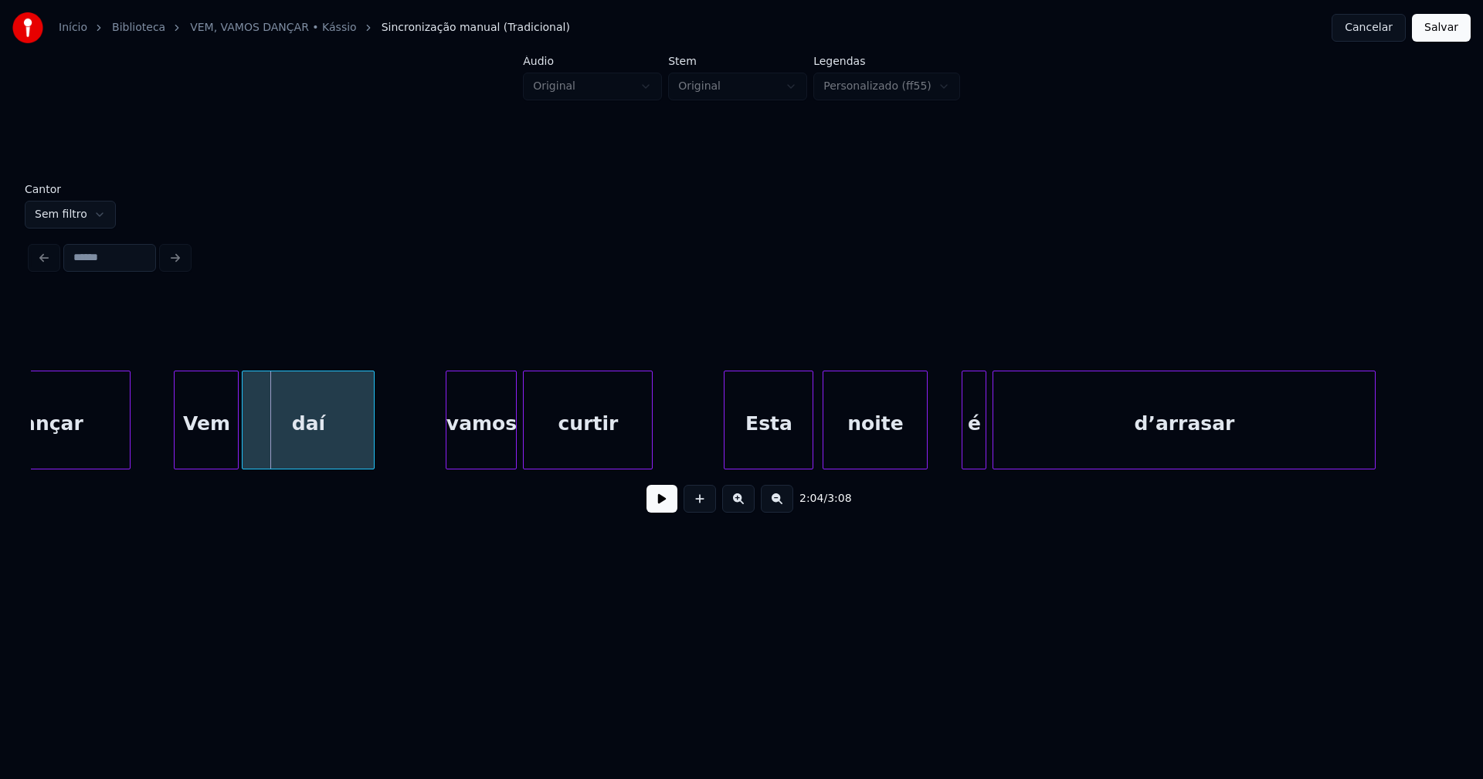
scroll to position [0, 19053]
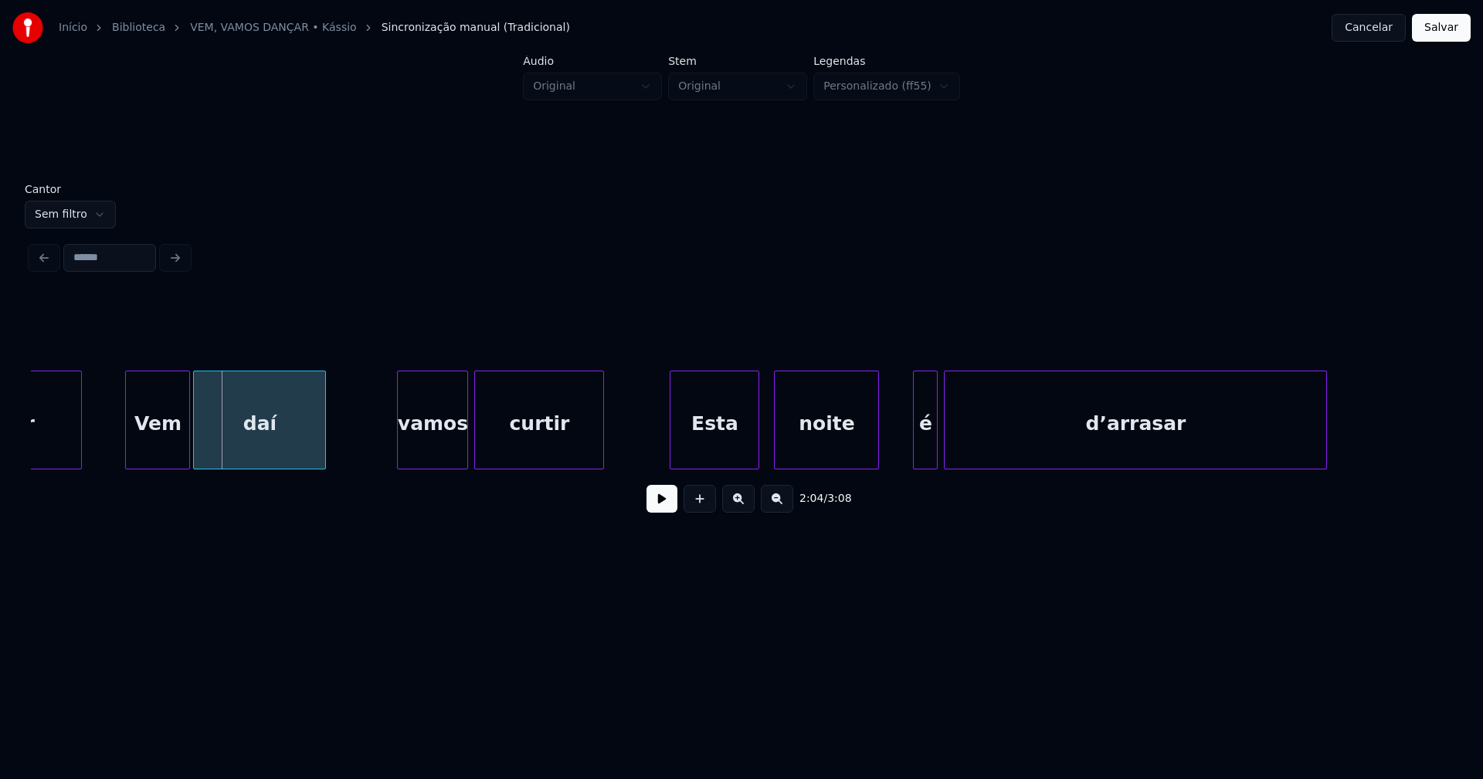
click at [714, 459] on div "Esta" at bounding box center [714, 423] width 88 height 105
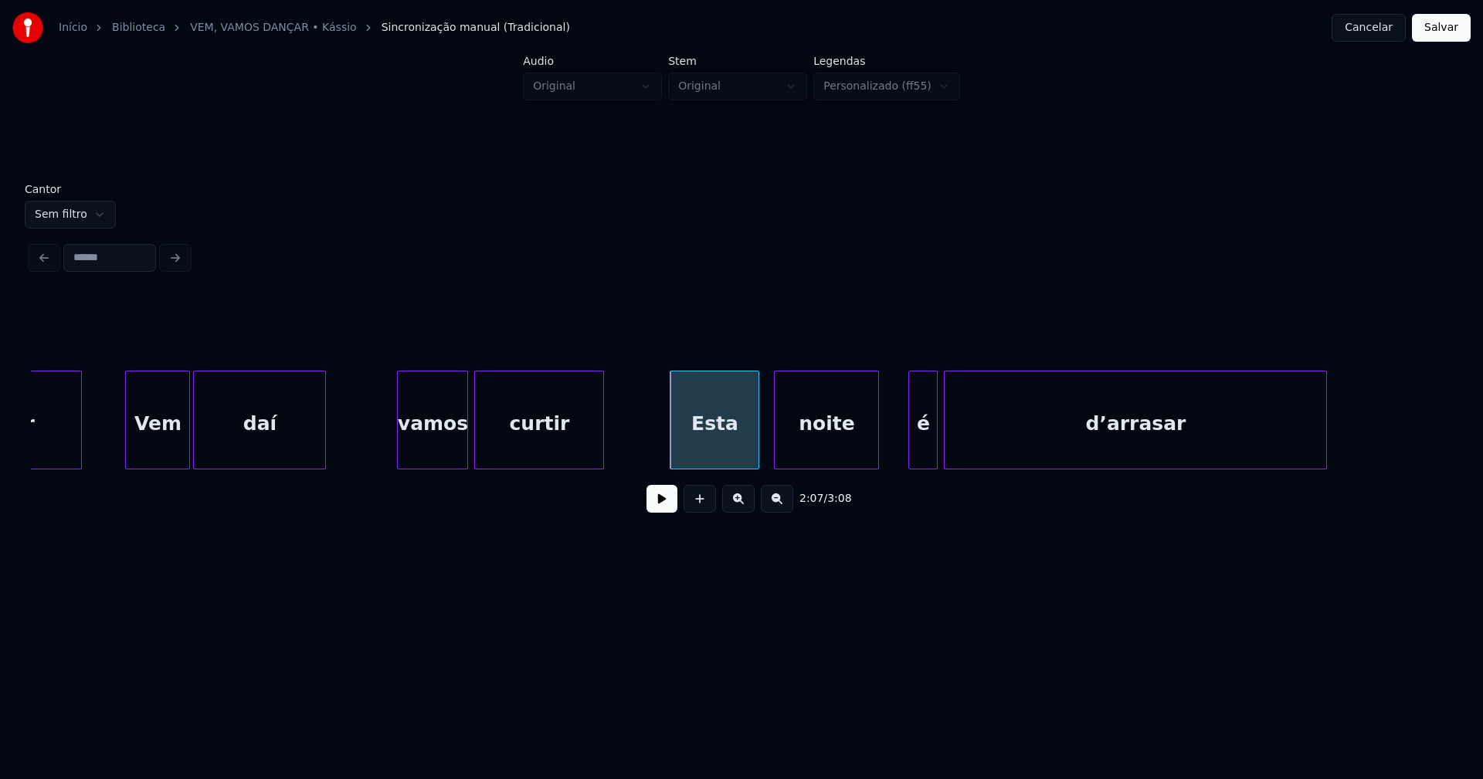
click at [911, 452] on div at bounding box center [911, 419] width 5 height 97
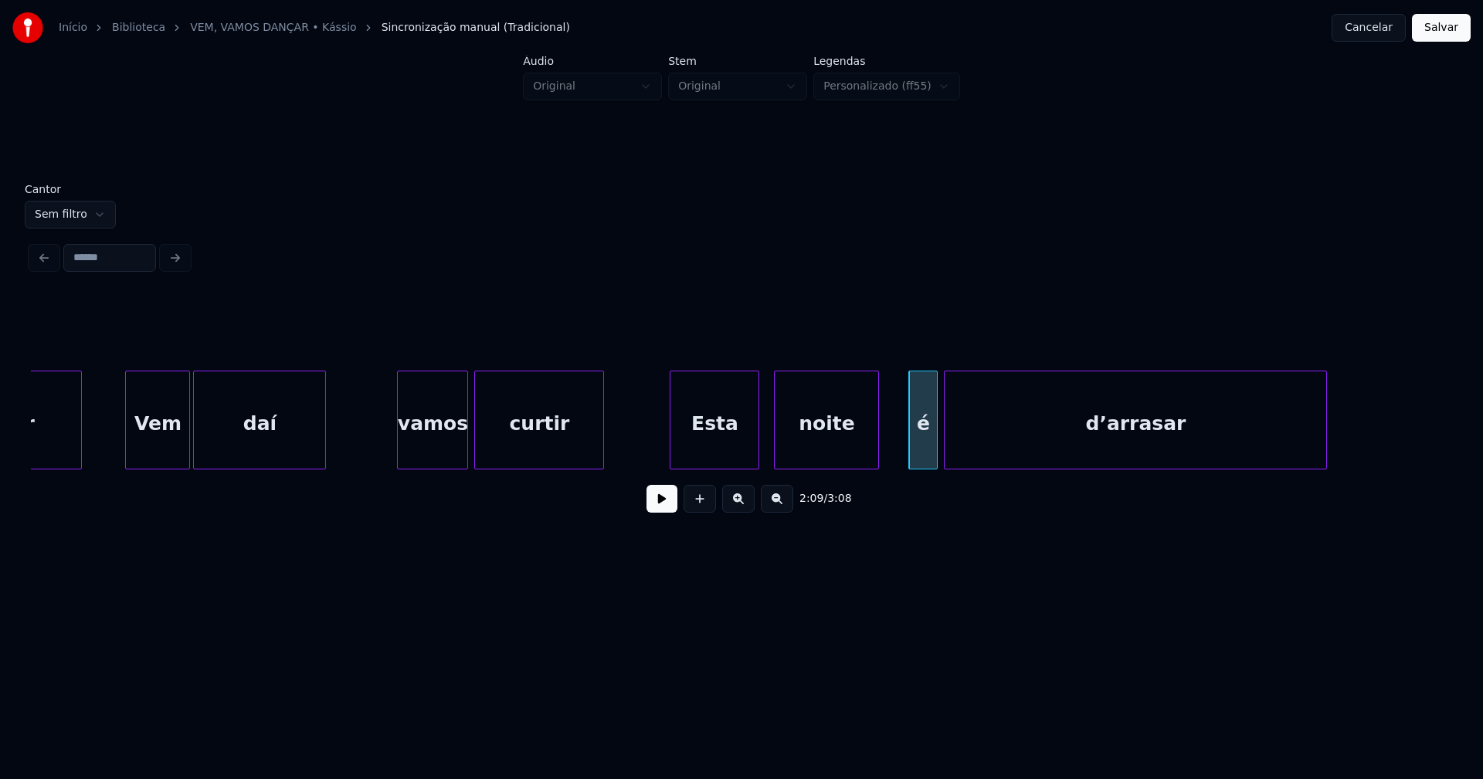
drag, startPoint x: 992, startPoint y: 476, endPoint x: 1018, endPoint y: 476, distance: 25.5
click at [1018, 476] on div "2:09 / 3:08" at bounding box center [741, 498] width 1421 height 59
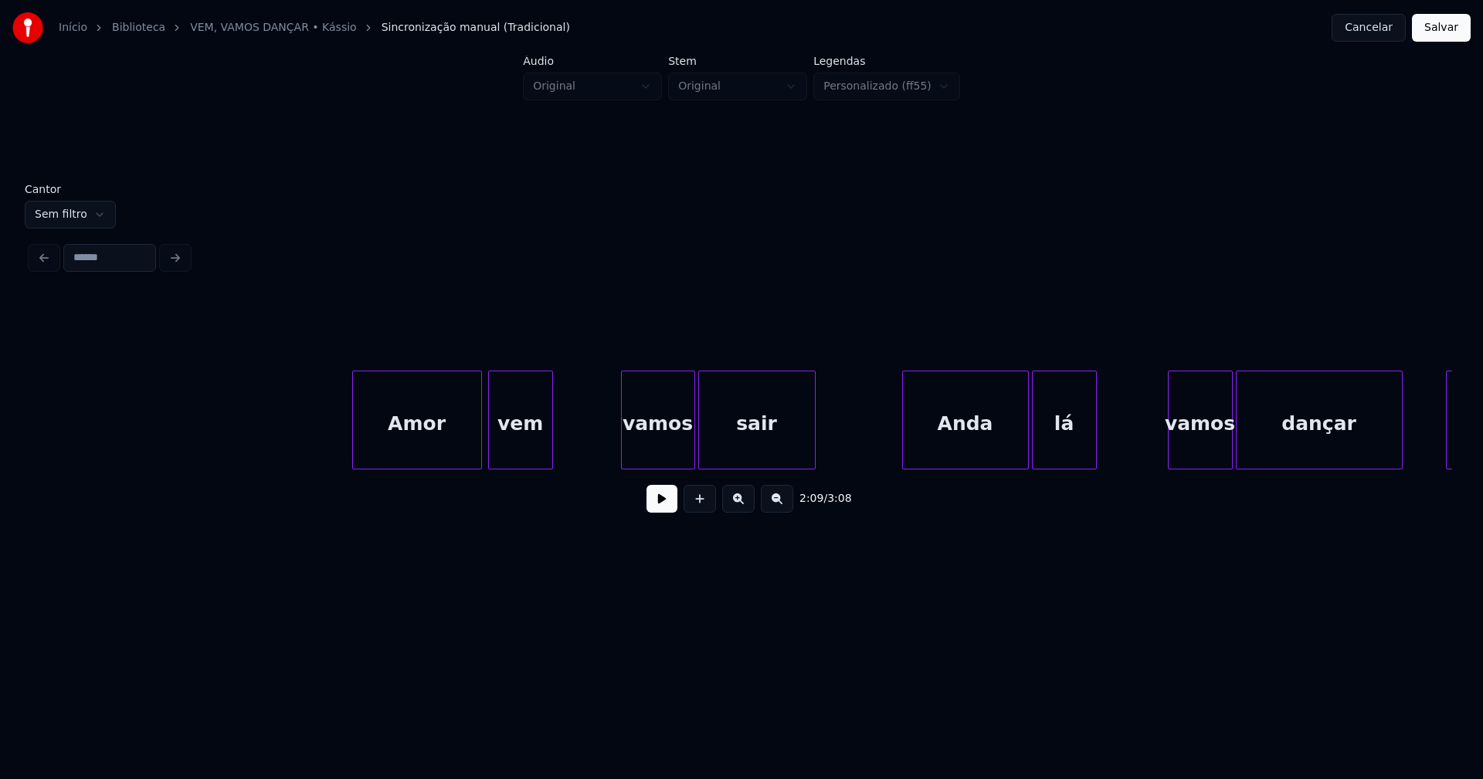
scroll to position [0, 21770]
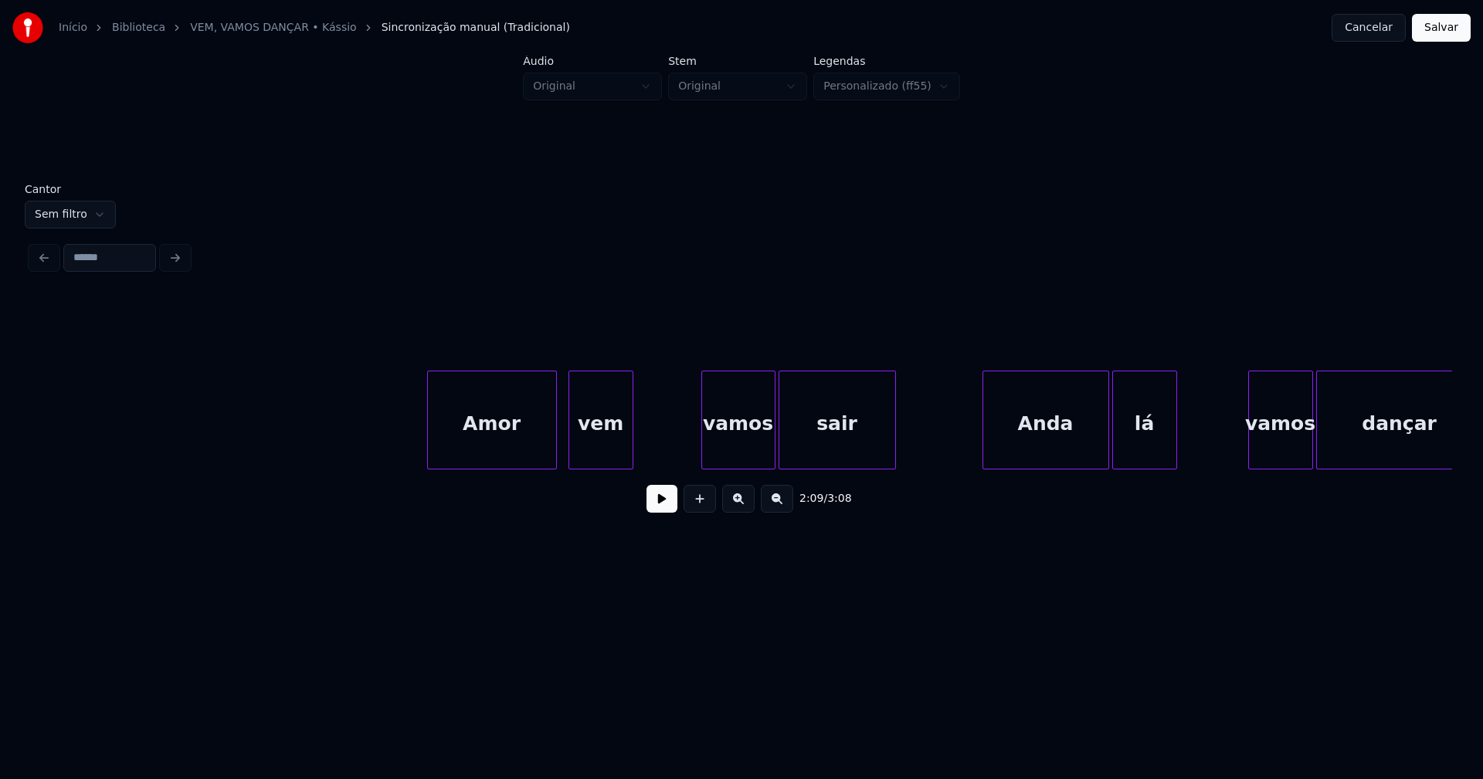
click at [497, 446] on div "Amor" at bounding box center [492, 423] width 128 height 105
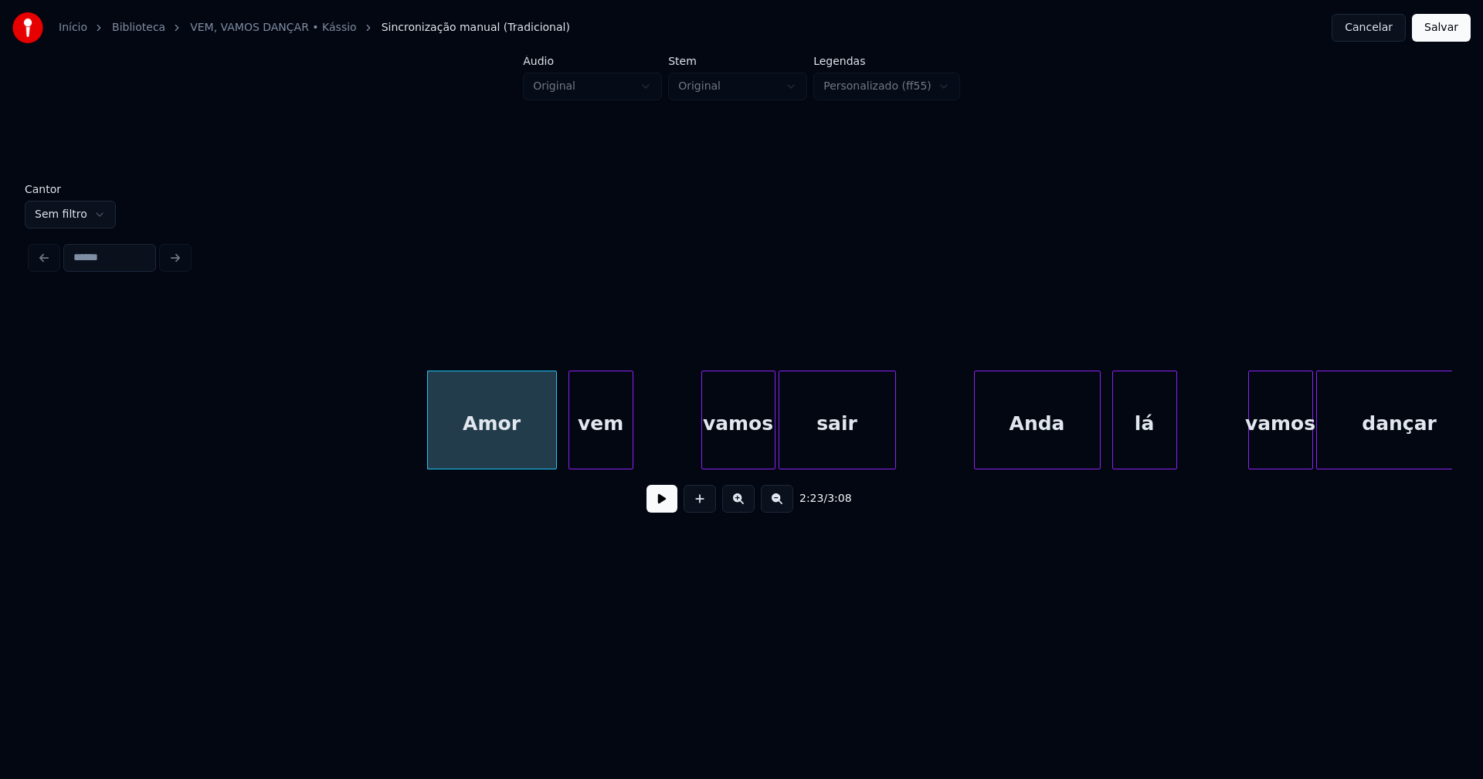
click at [1055, 454] on div "Anda" at bounding box center [1036, 423] width 125 height 105
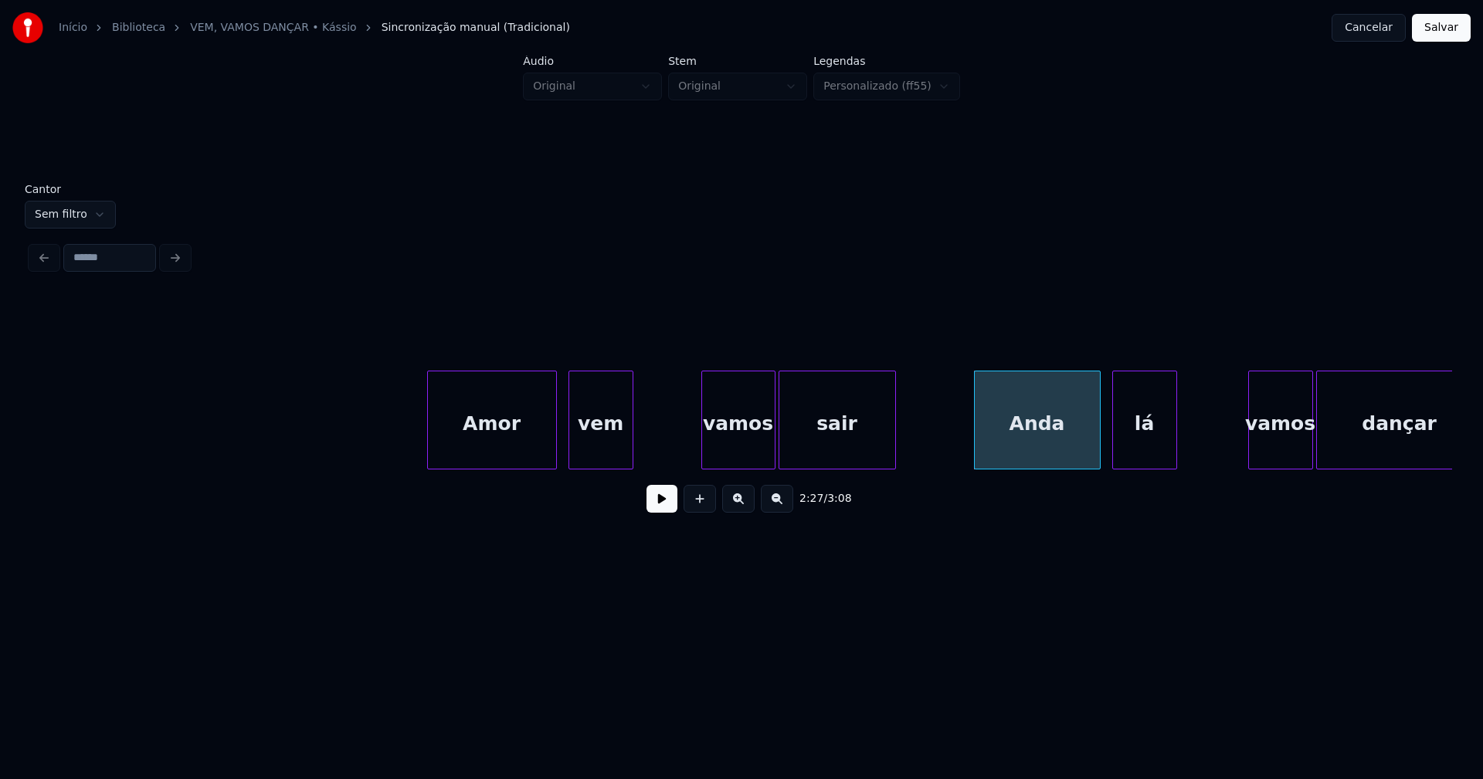
drag, startPoint x: 1124, startPoint y: 476, endPoint x: 1126, endPoint y: 464, distance: 11.7
click at [1168, 469] on div "Amor vem vamos sair Anda lá vamos dançar" at bounding box center [741, 420] width 1421 height 99
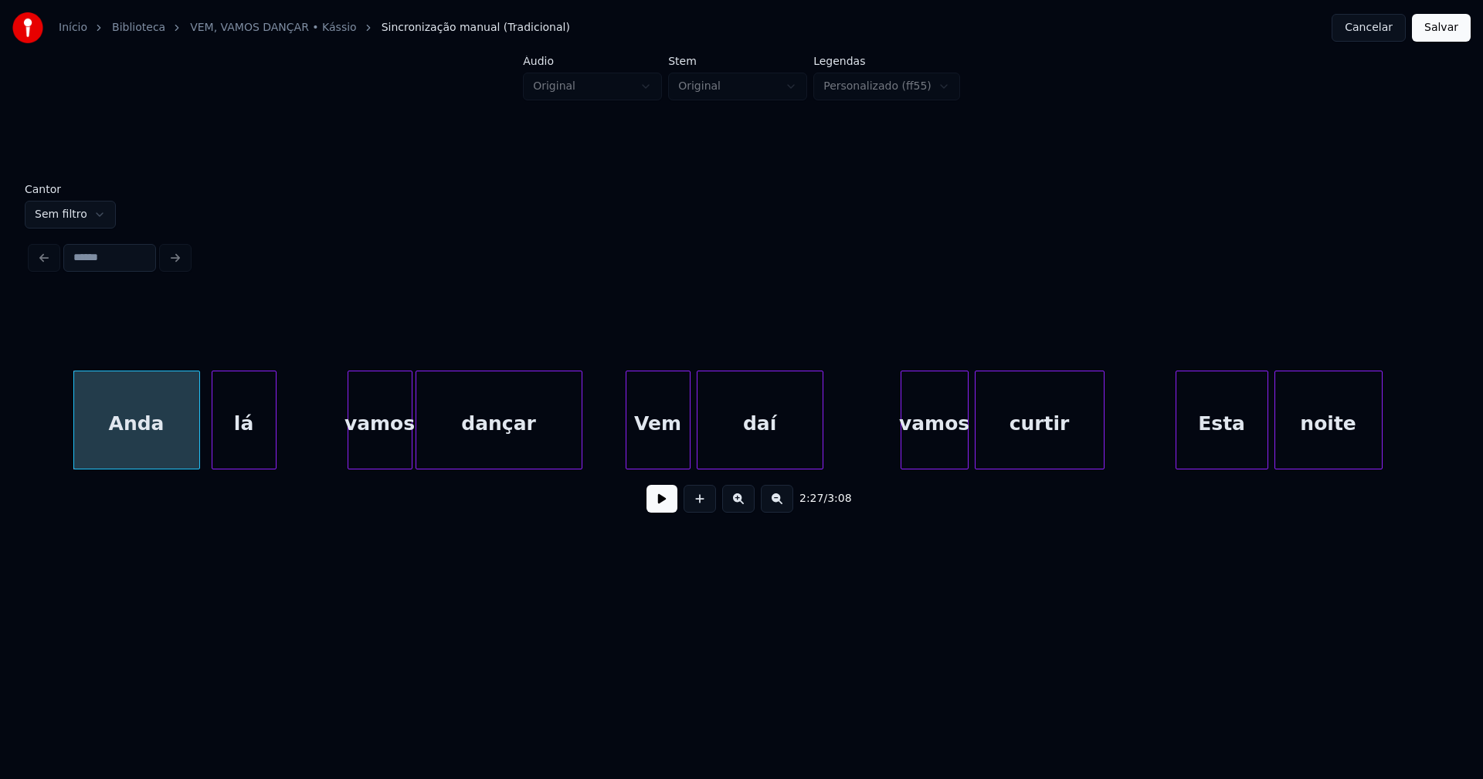
scroll to position [0, 22718]
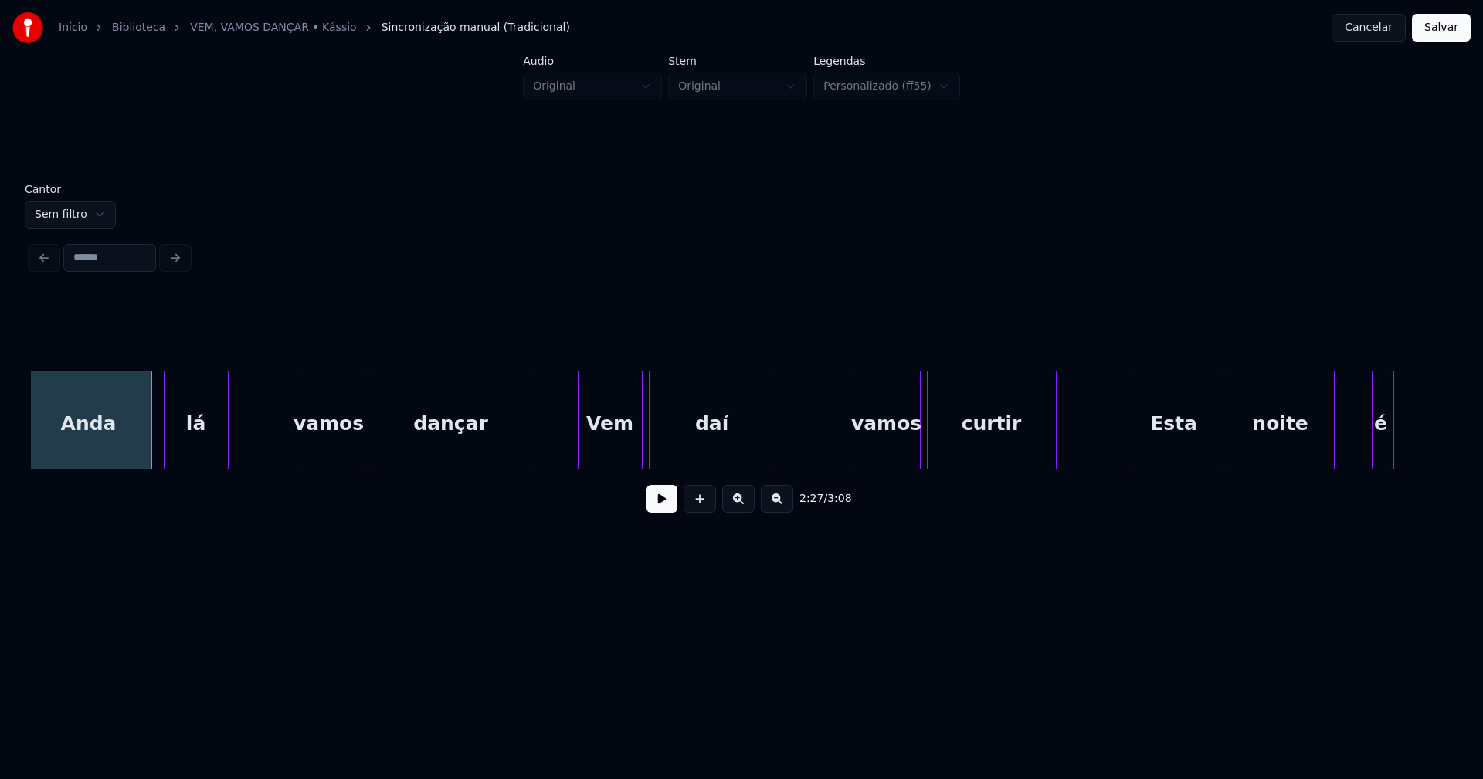
click at [330, 457] on div "vamos" at bounding box center [328, 423] width 63 height 105
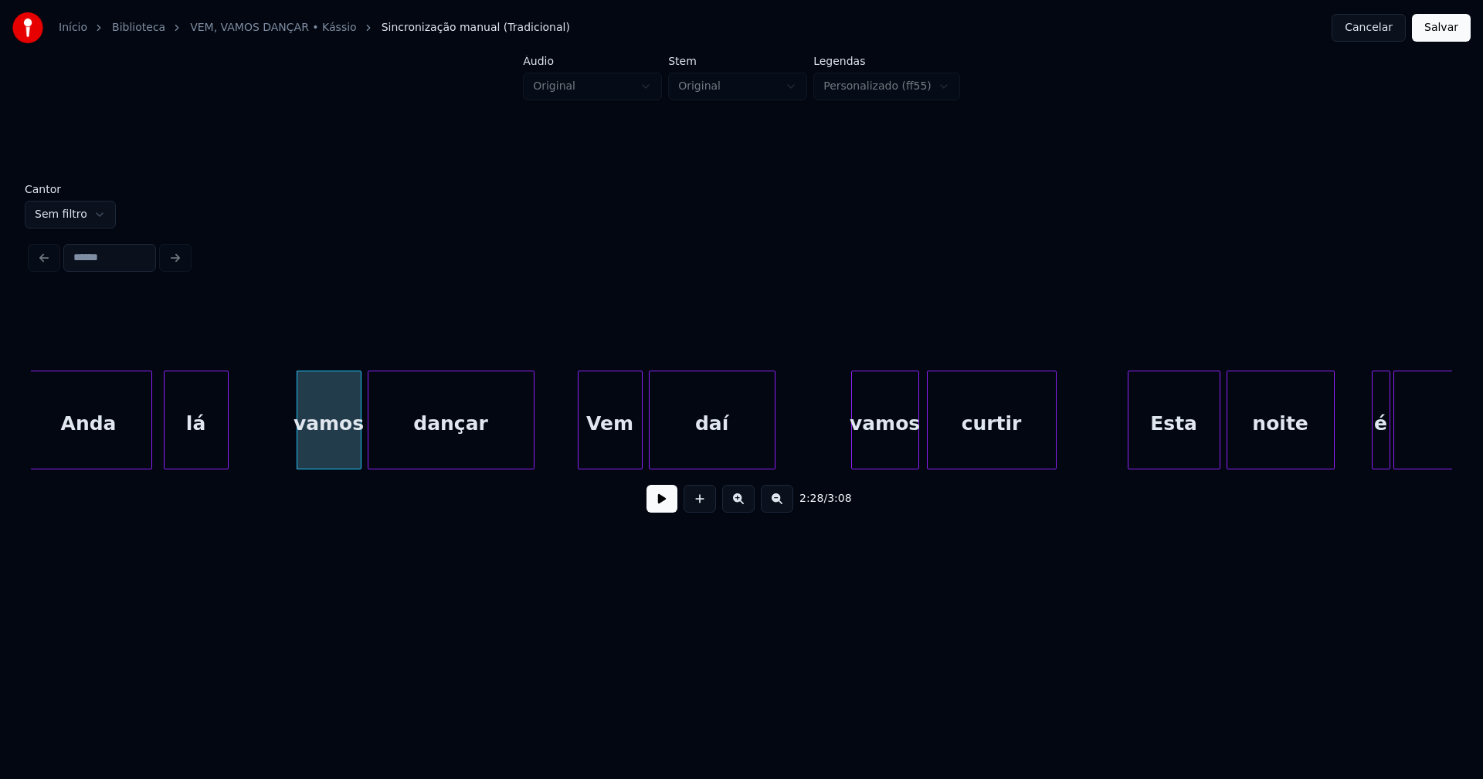
click at [882, 449] on div "vamos" at bounding box center [885, 423] width 66 height 105
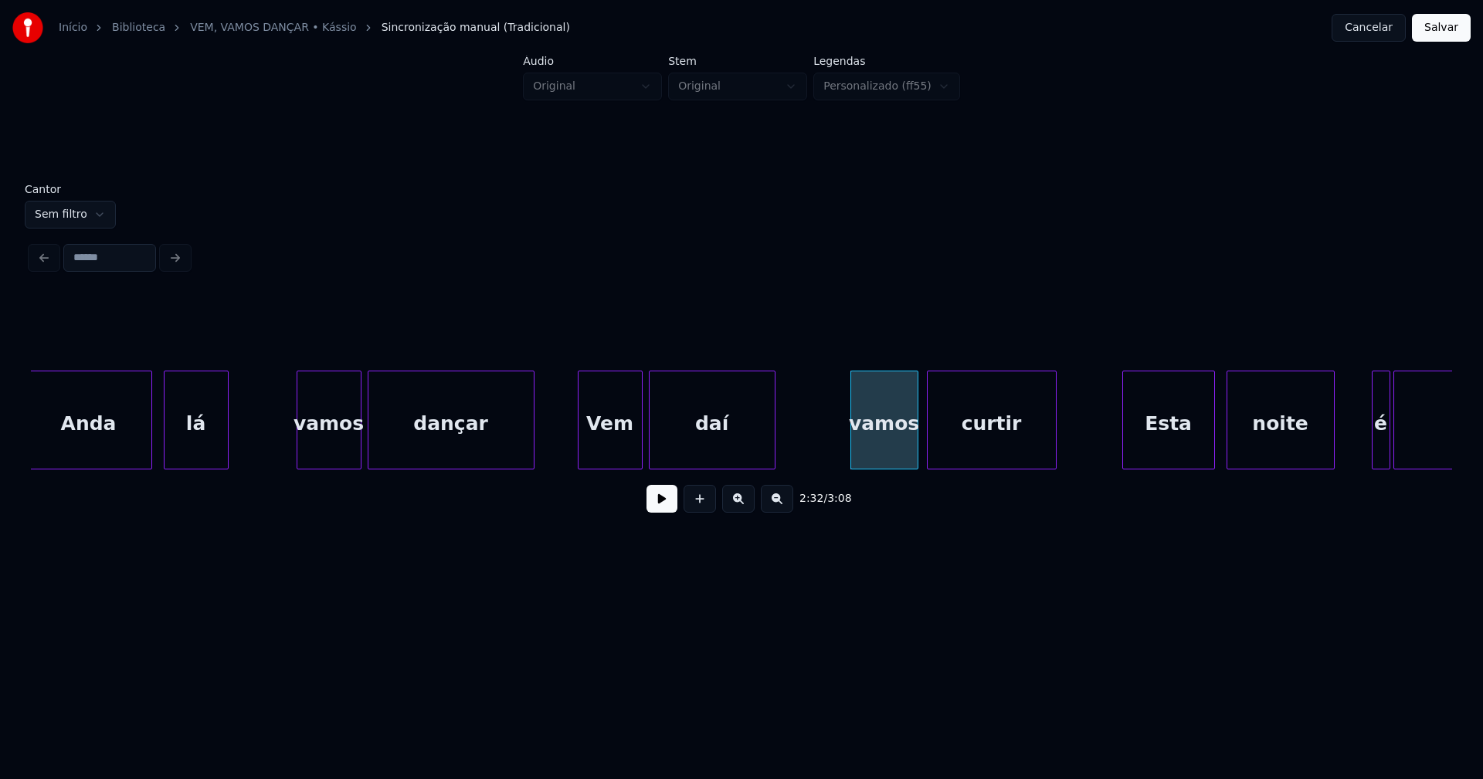
click at [1157, 450] on div "Esta" at bounding box center [1168, 423] width 91 height 105
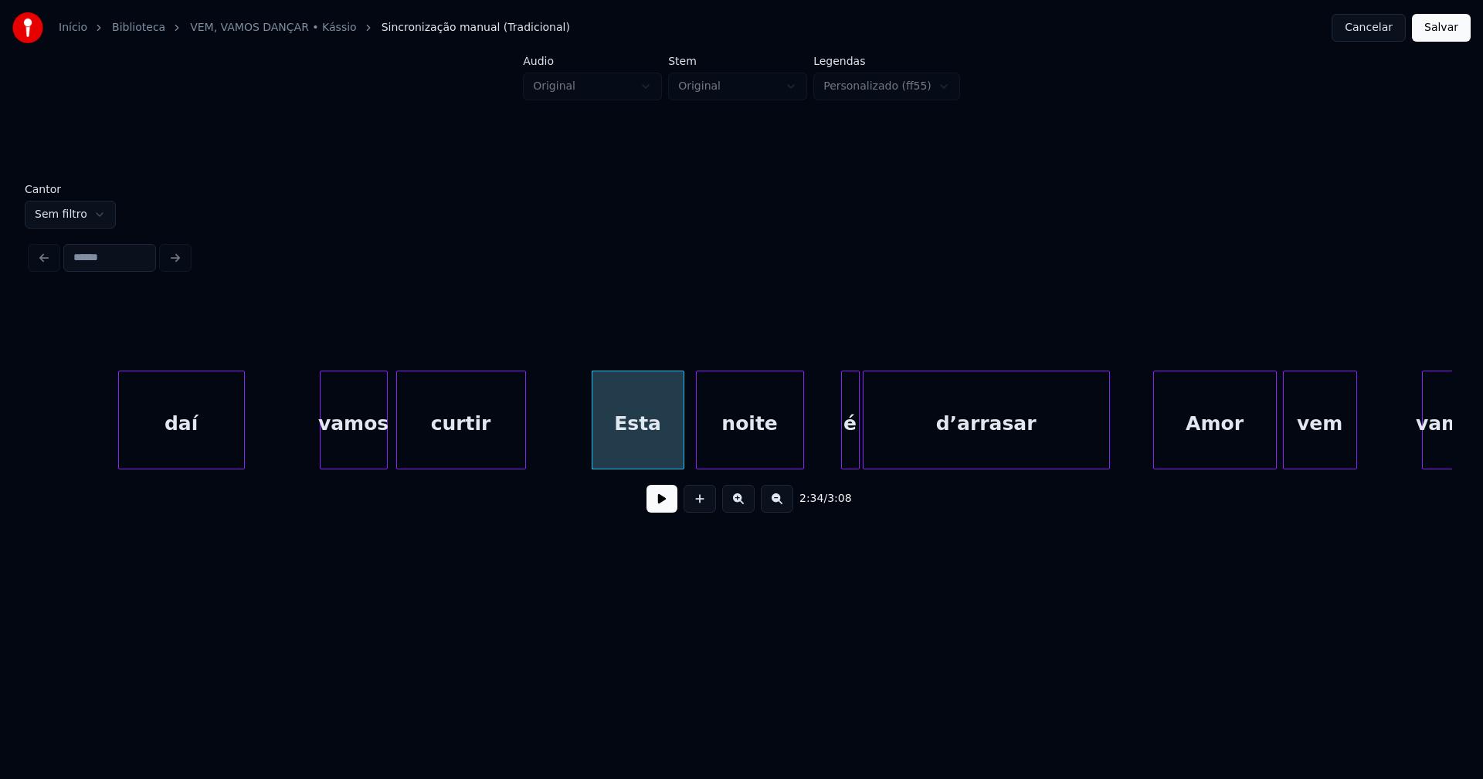
scroll to position [0, 23458]
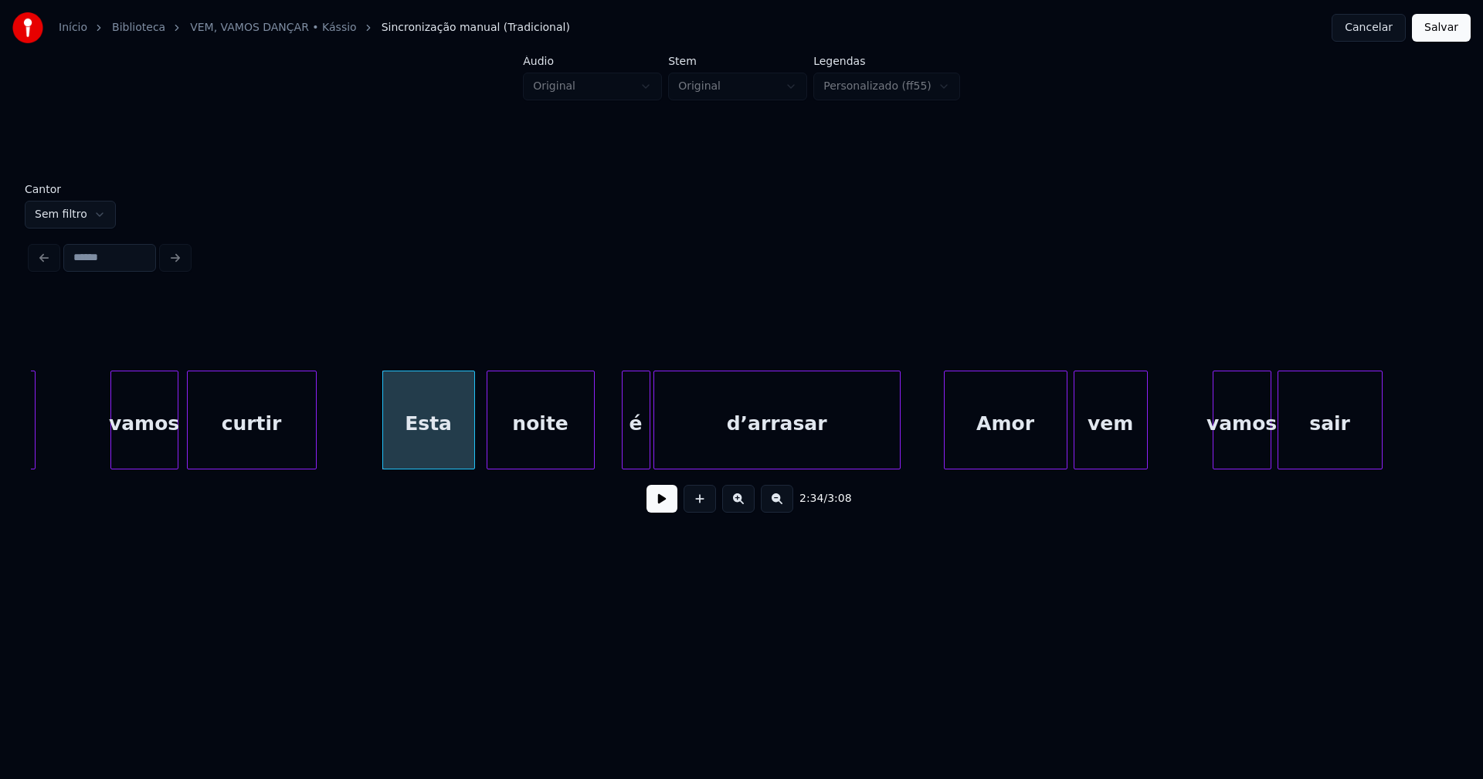
click at [626, 463] on div "daí vamos curtir Esta noite é d’arrasar Amor vem vamos sair" at bounding box center [741, 420] width 1421 height 99
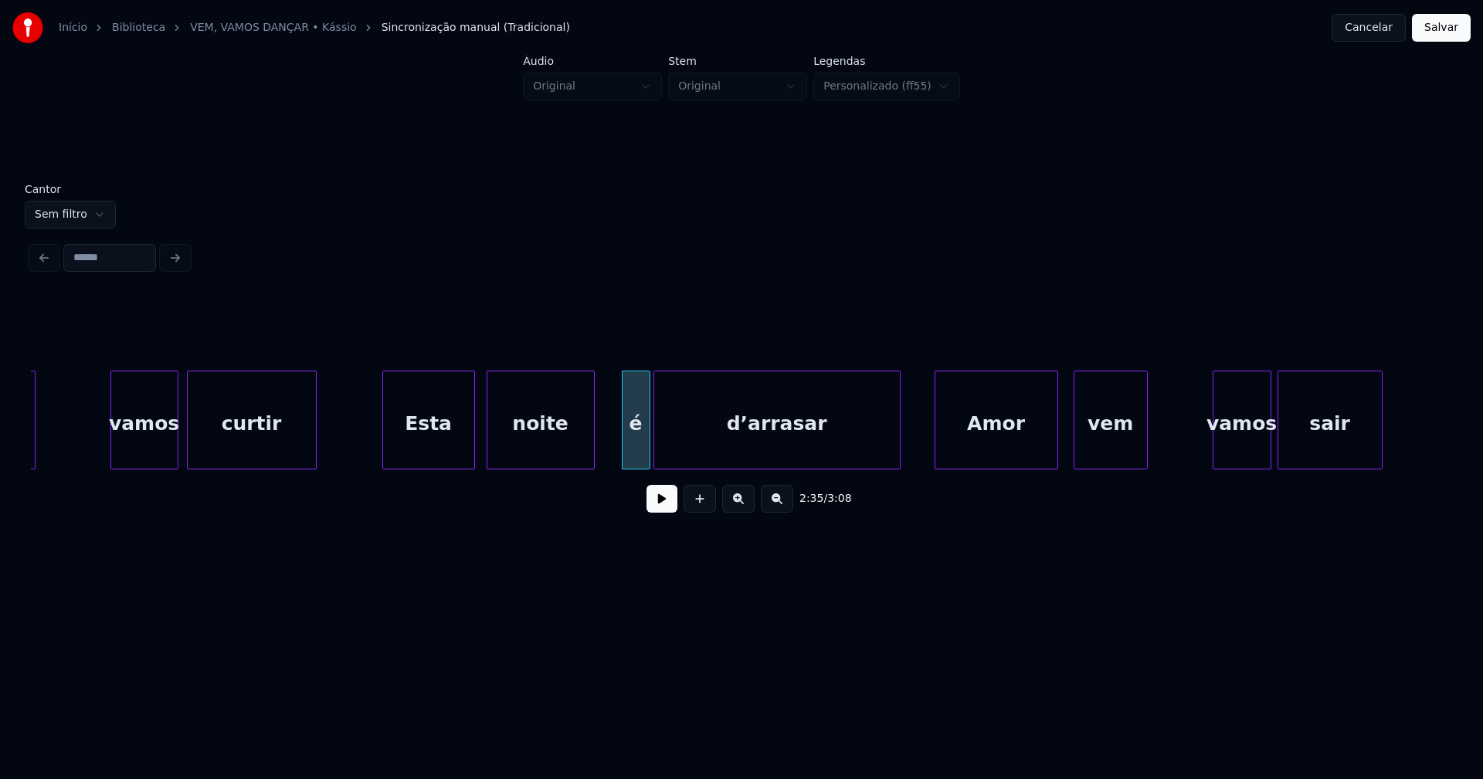
click at [1013, 463] on div "daí vamos curtir Esta noite é d’arrasar Amor vem vamos sair" at bounding box center [741, 420] width 1421 height 99
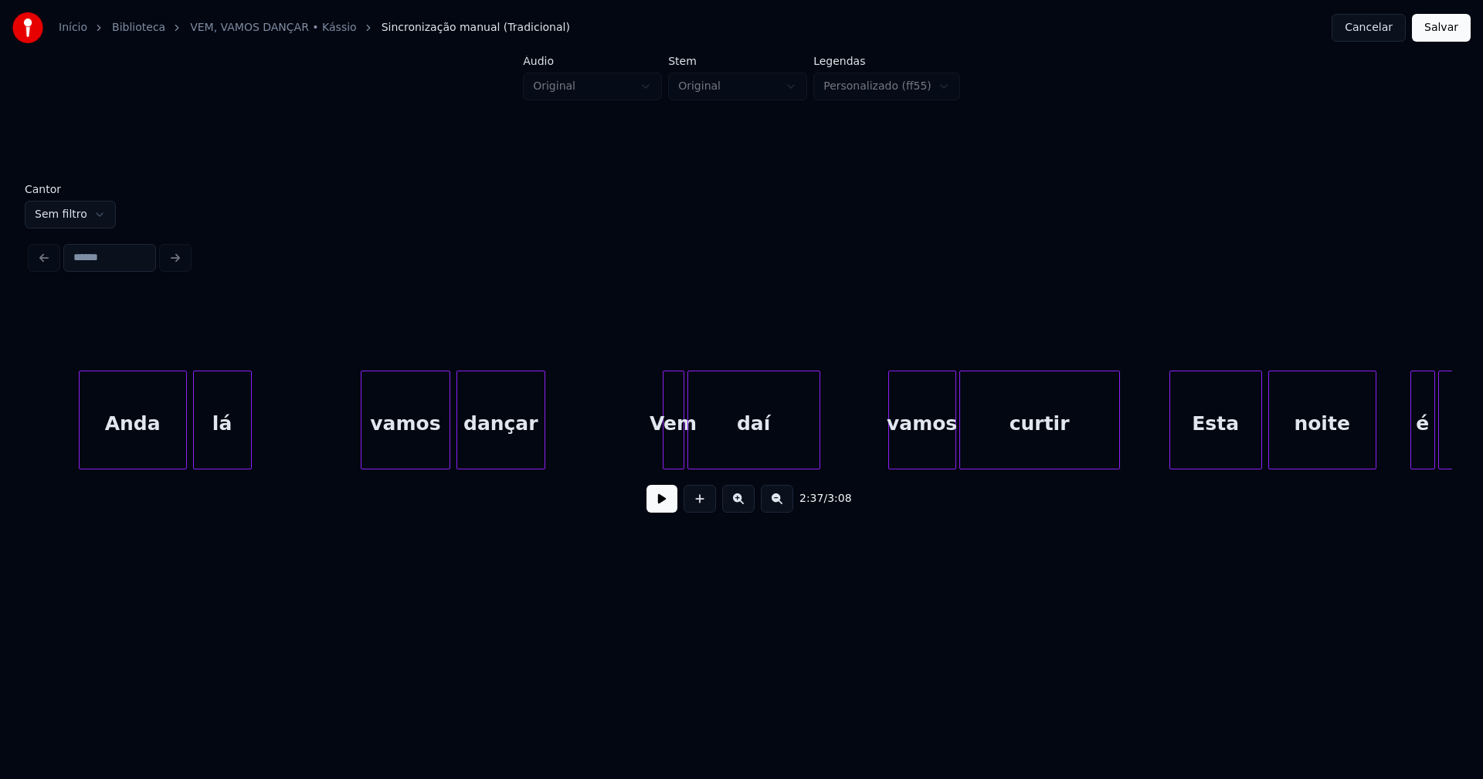
scroll to position [0, 24889]
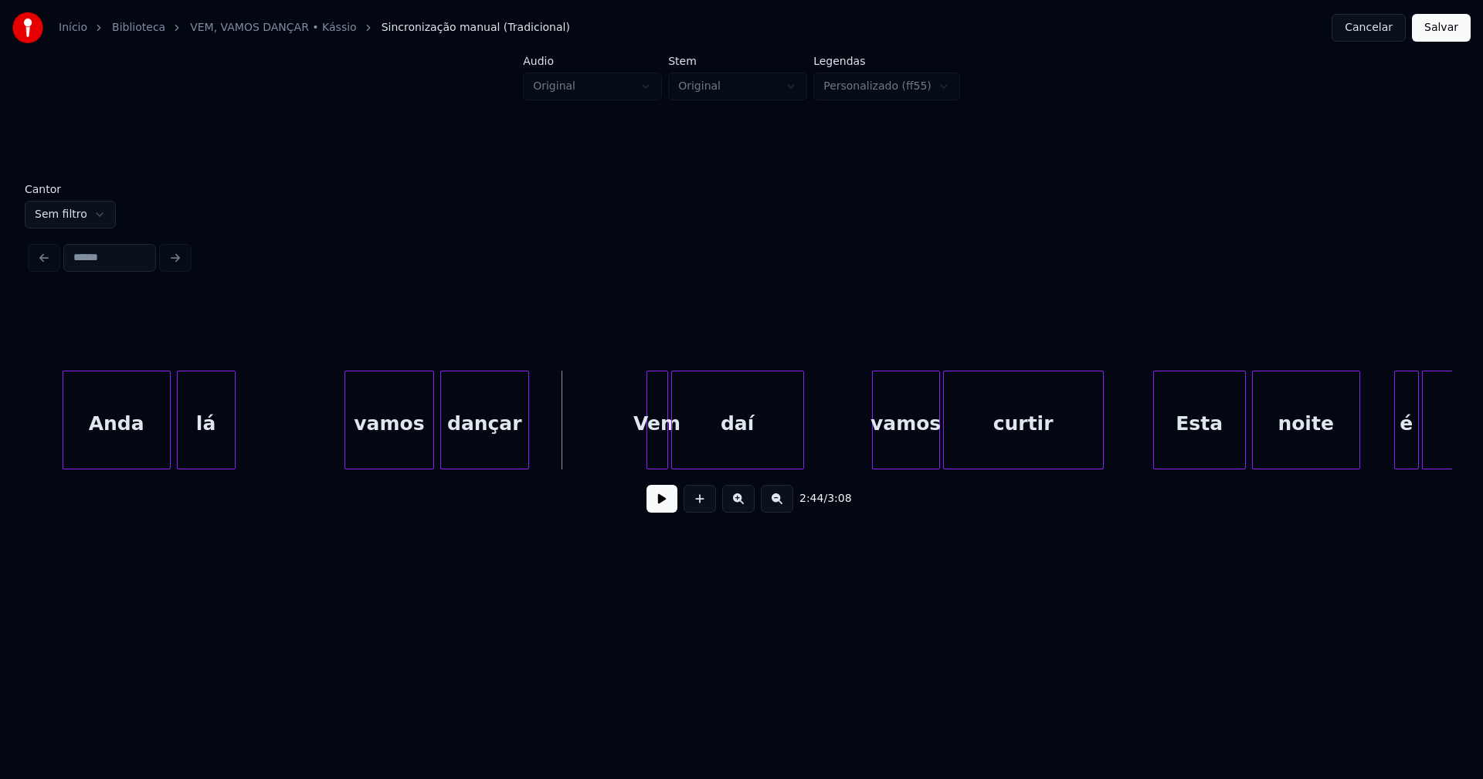
click at [658, 507] on button at bounding box center [661, 499] width 31 height 28
click at [629, 469] on div "Anda lá vamos dançar Vem daí vamos curtir Esta noite é d’arrasar" at bounding box center [741, 420] width 1421 height 99
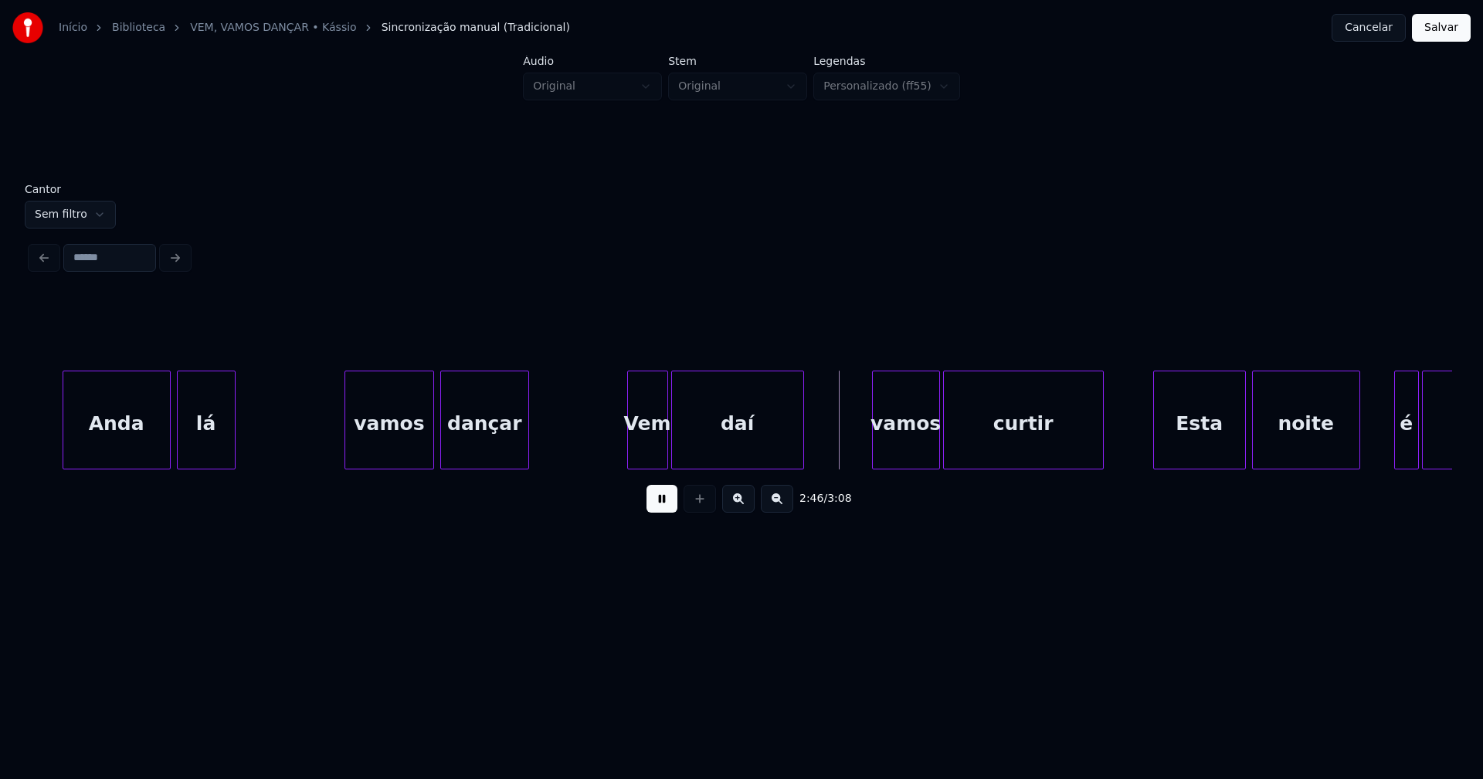
drag, startPoint x: 564, startPoint y: 442, endPoint x: 555, endPoint y: 444, distance: 8.8
click at [602, 452] on div at bounding box center [601, 419] width 5 height 97
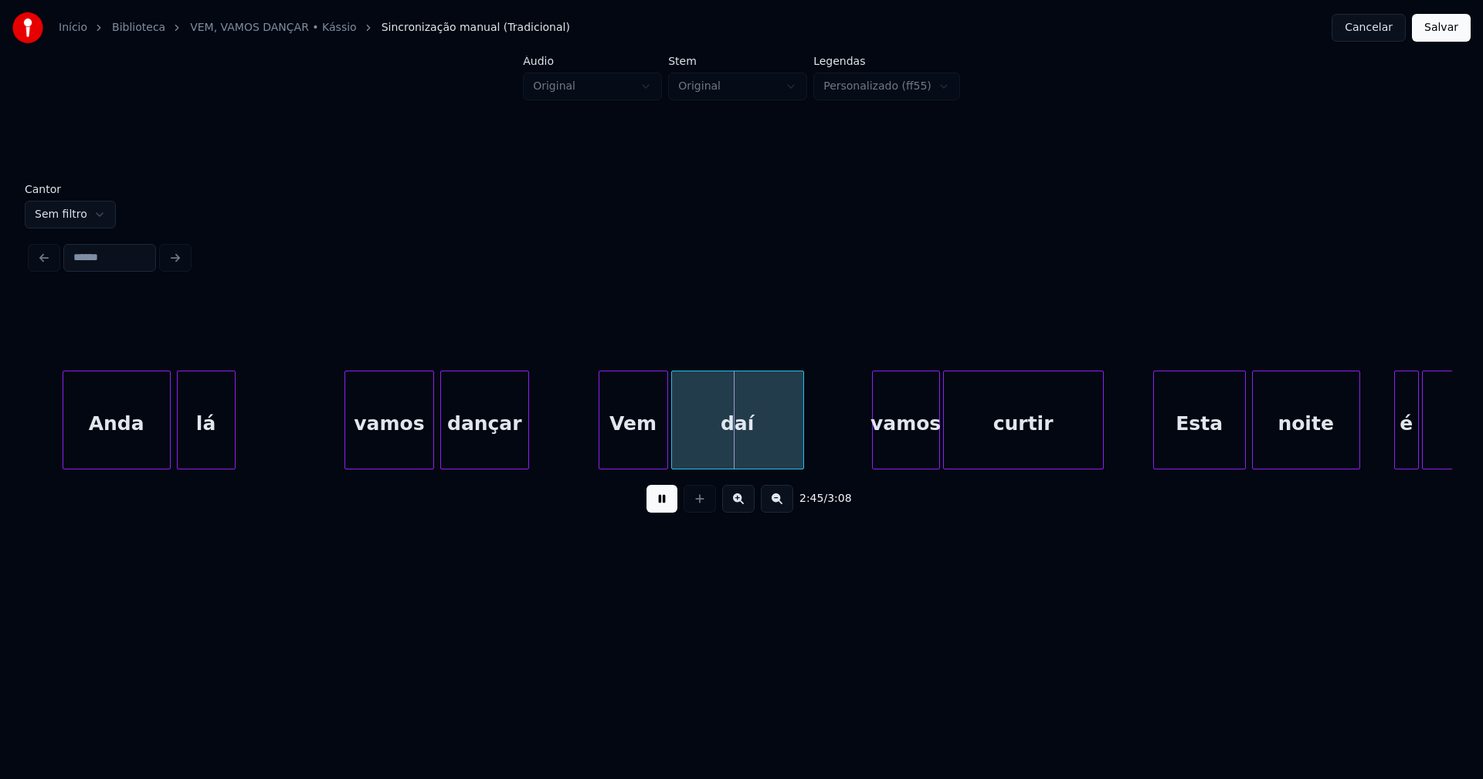
click at [658, 509] on button at bounding box center [661, 499] width 31 height 28
click at [1191, 458] on div "Esta" at bounding box center [1194, 423] width 91 height 105
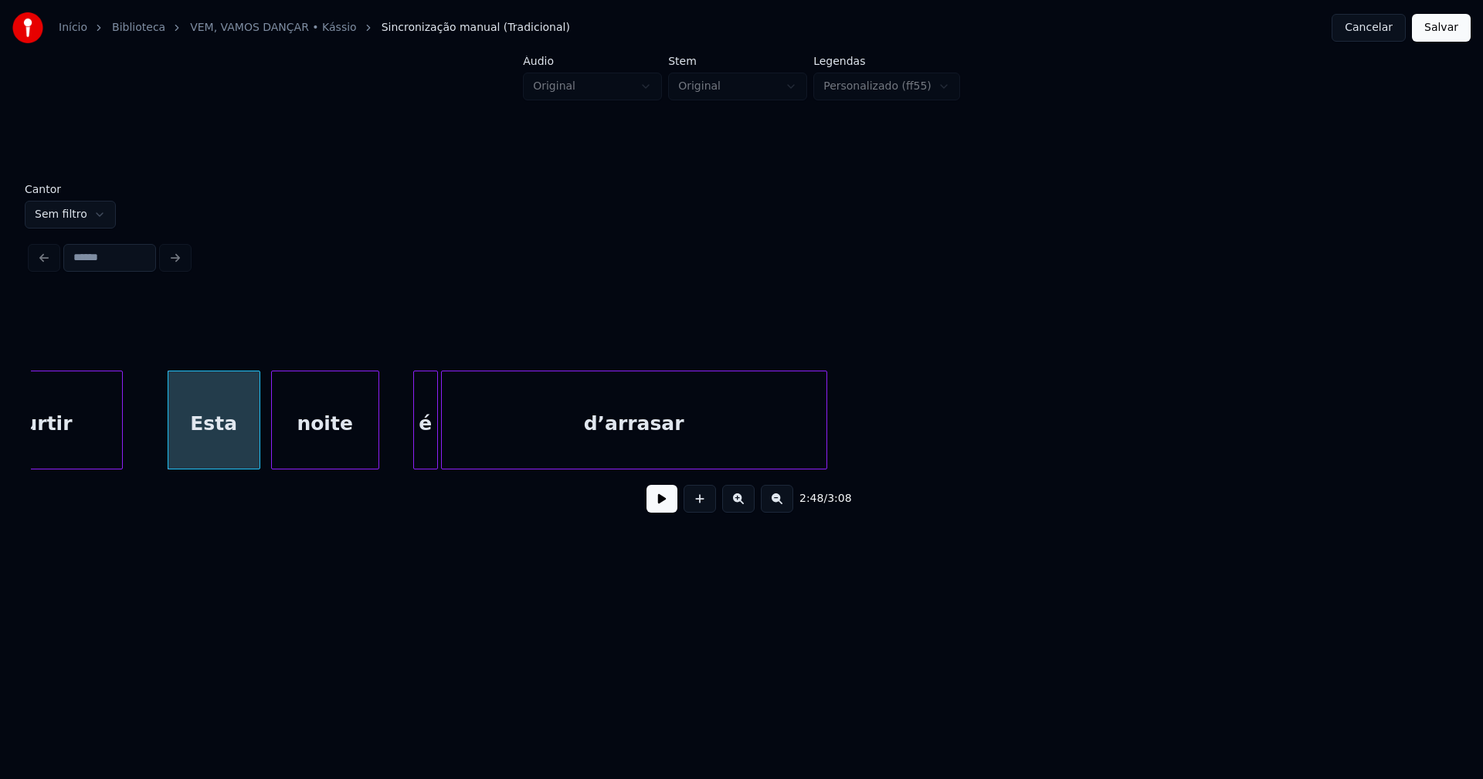
scroll to position [0, 25838]
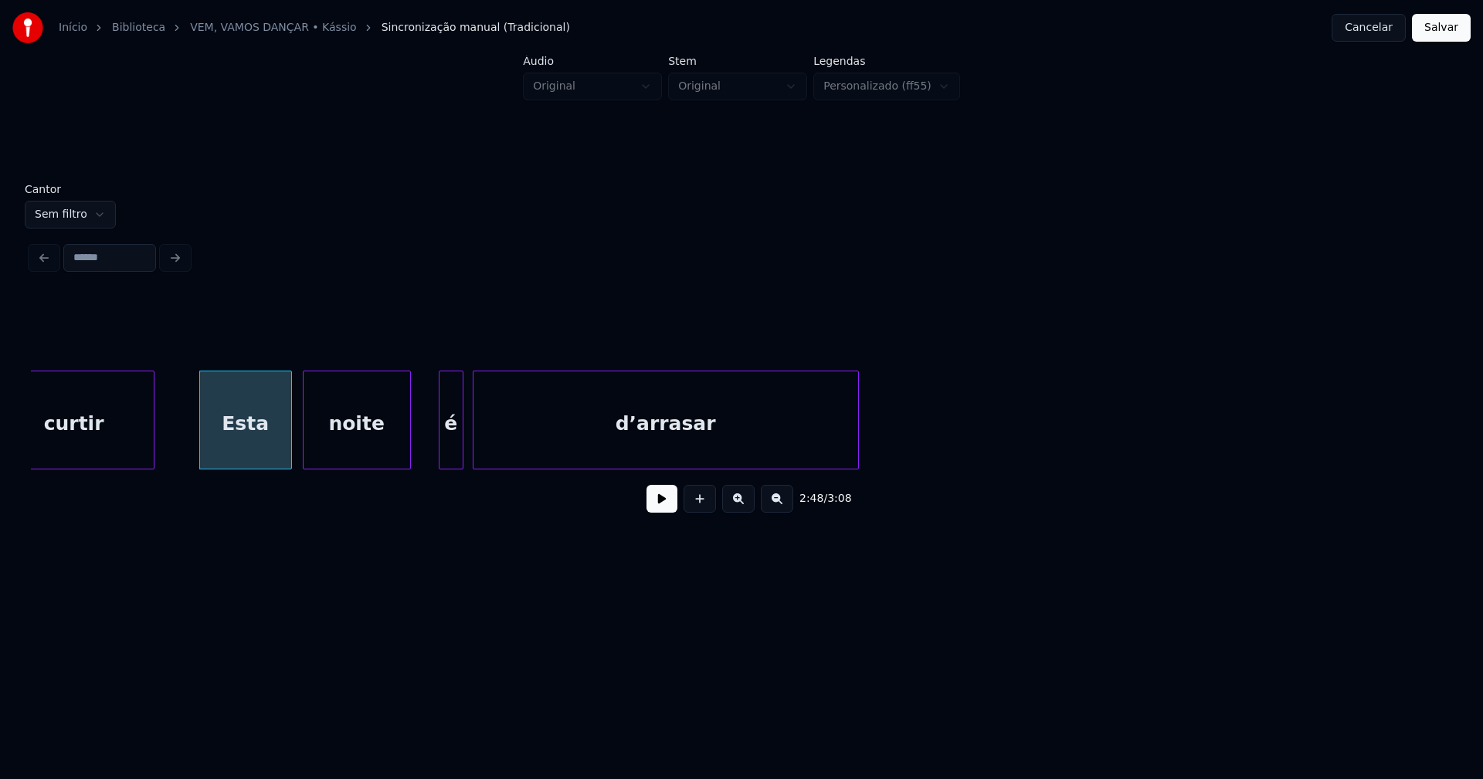
click at [452, 464] on div "curtir Esta noite é d’arrasar" at bounding box center [741, 420] width 1421 height 99
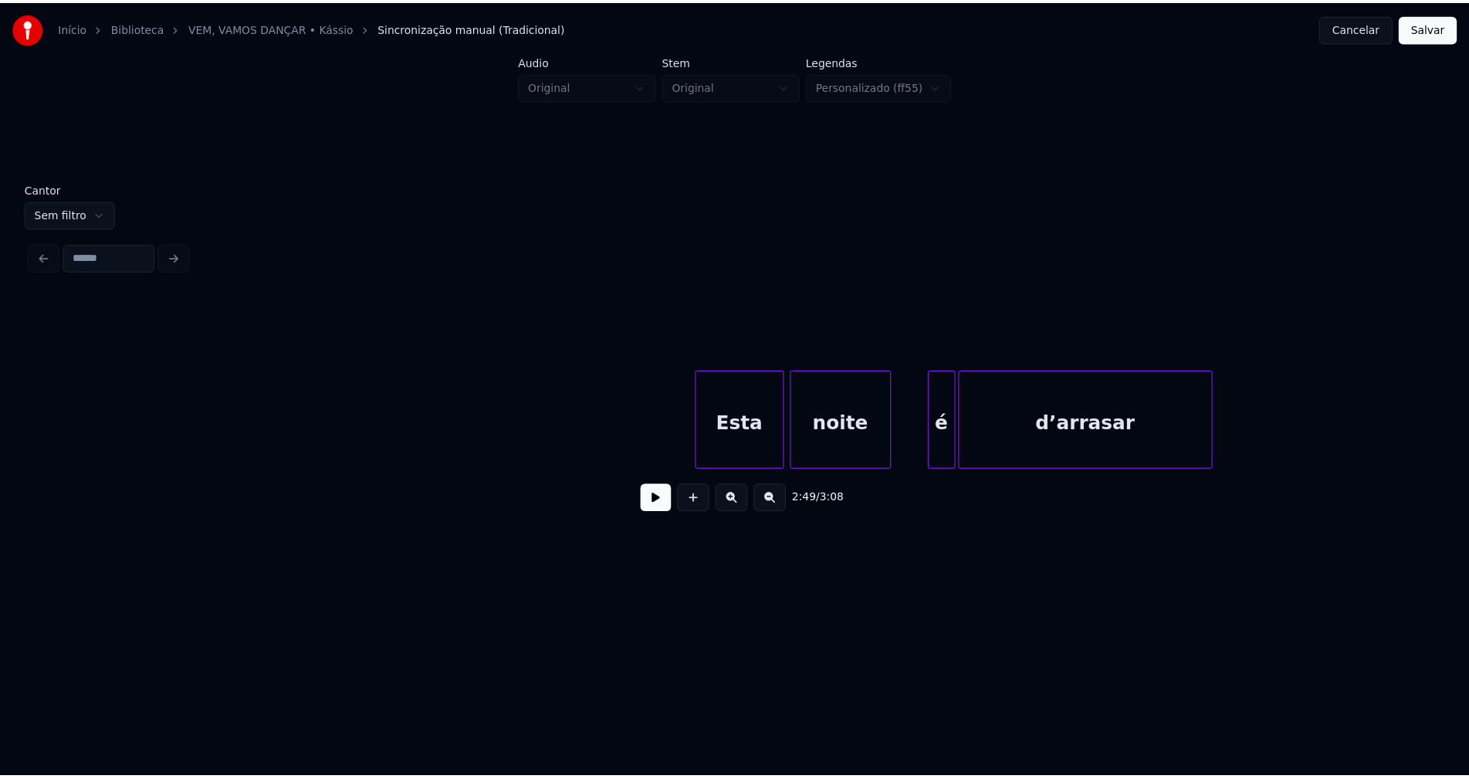
scroll to position [0, 27622]
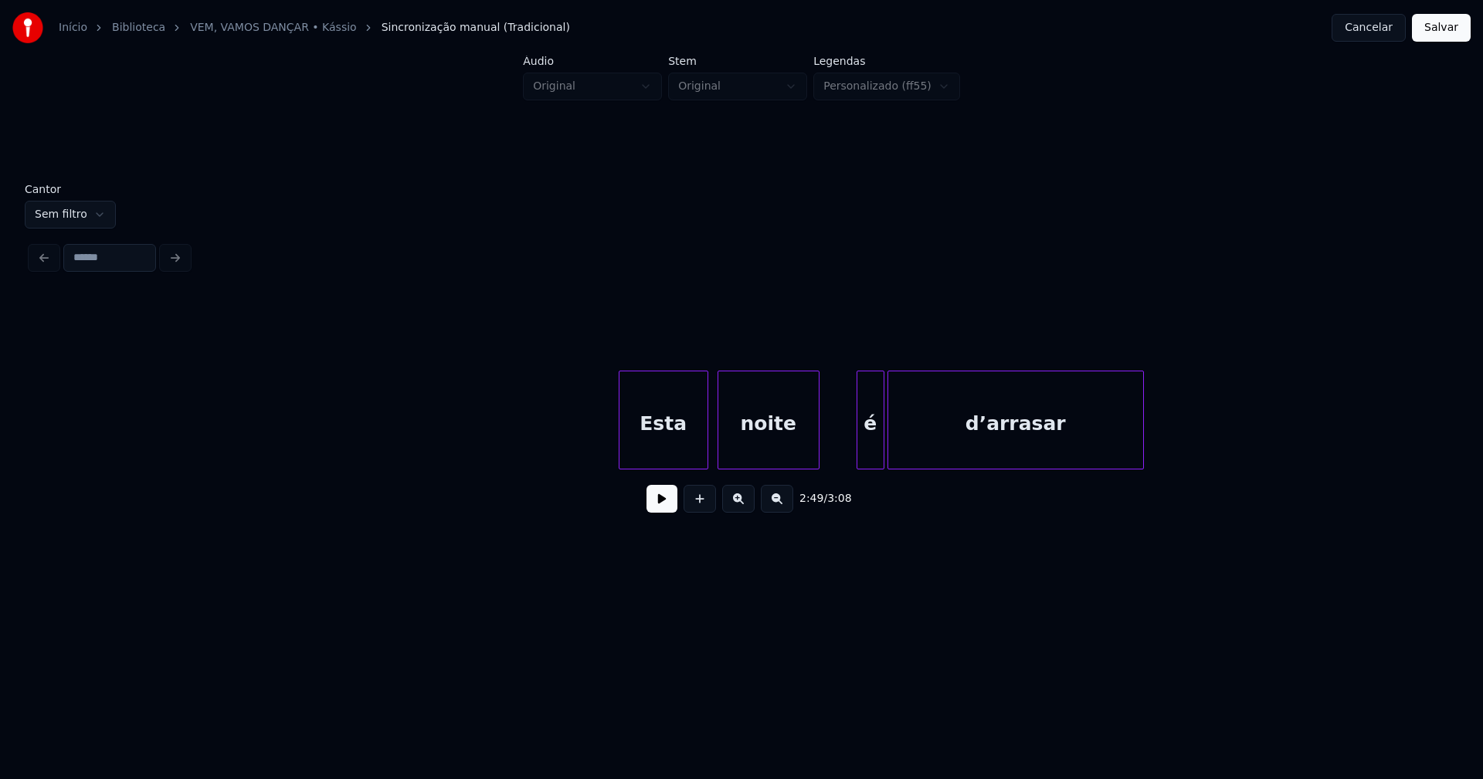
click at [666, 447] on div "Esta" at bounding box center [663, 423] width 88 height 105
click at [862, 445] on div "é" at bounding box center [865, 423] width 26 height 105
click at [1429, 32] on button "Salvar" at bounding box center [1441, 28] width 59 height 28
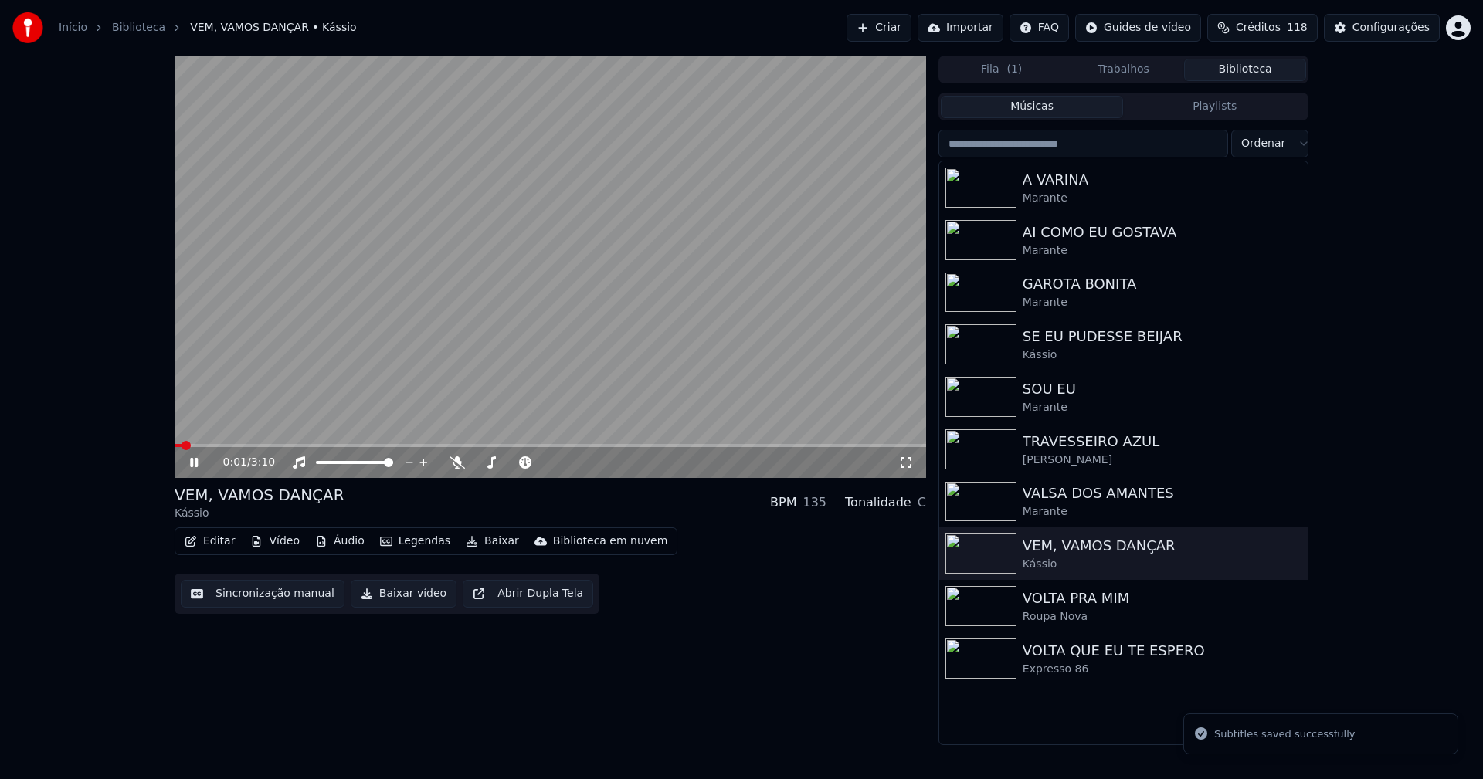
click at [219, 540] on button "Editar" at bounding box center [209, 541] width 63 height 22
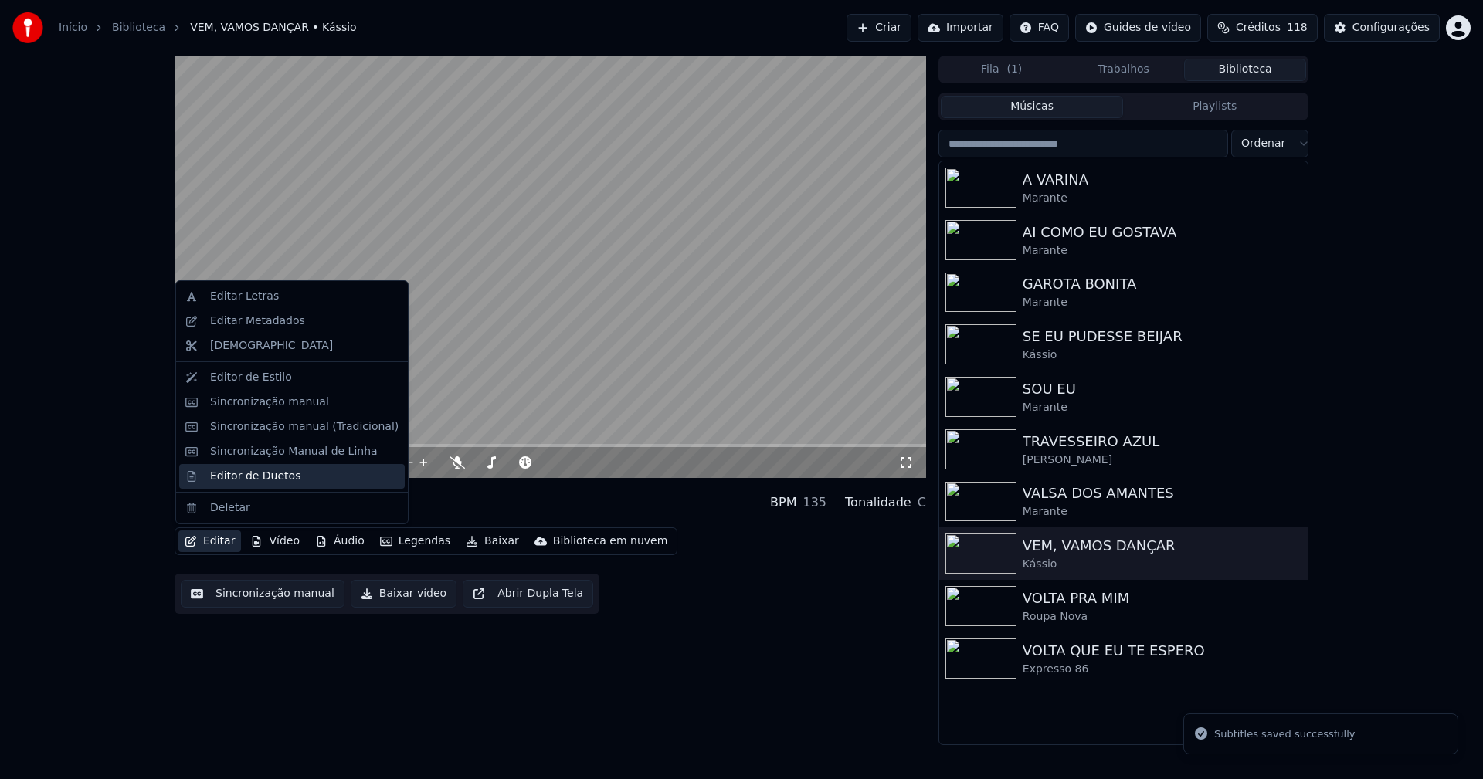
click at [254, 477] on div "Editor de Duetos" at bounding box center [255, 476] width 90 height 15
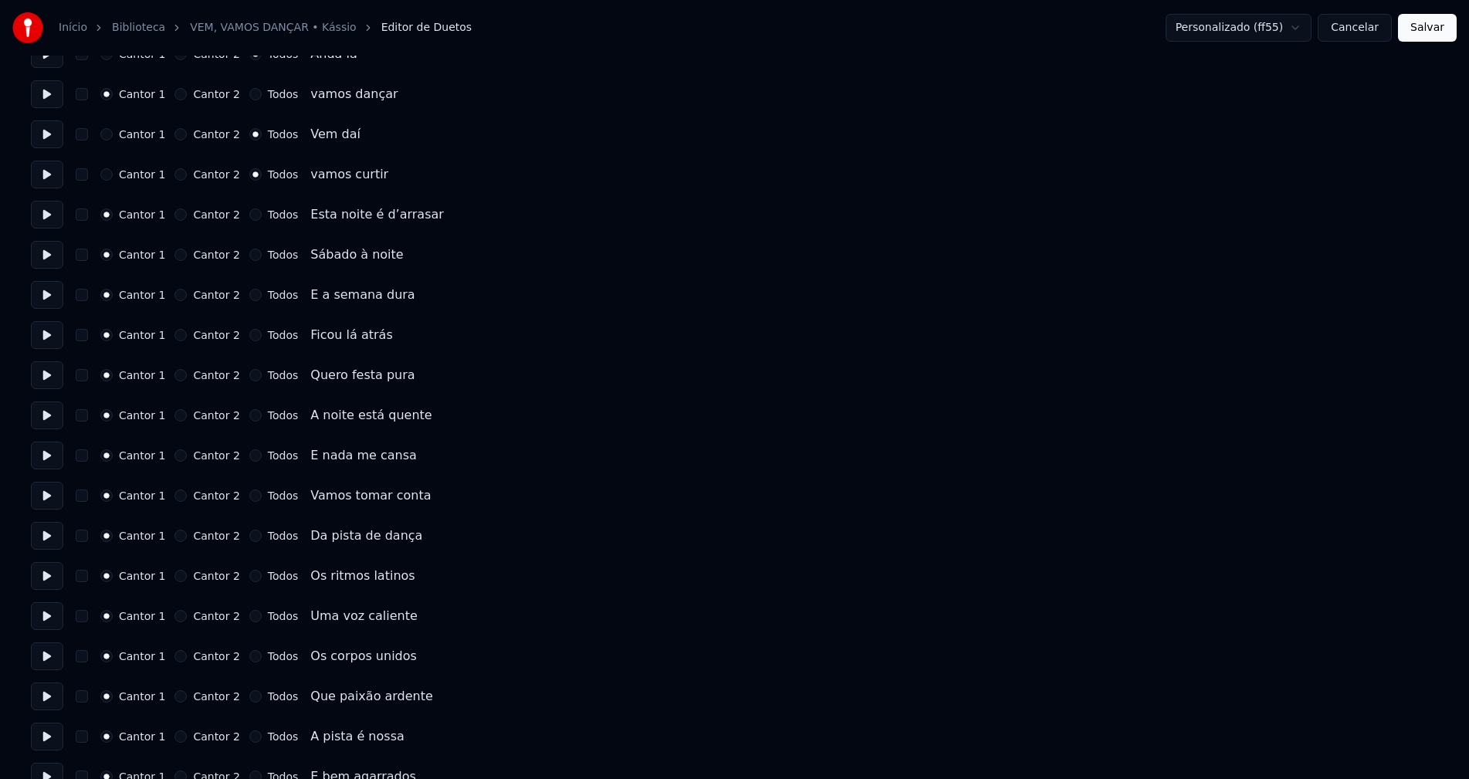
scroll to position [1158, 0]
click at [1366, 29] on button "Cancelar" at bounding box center [1355, 28] width 74 height 28
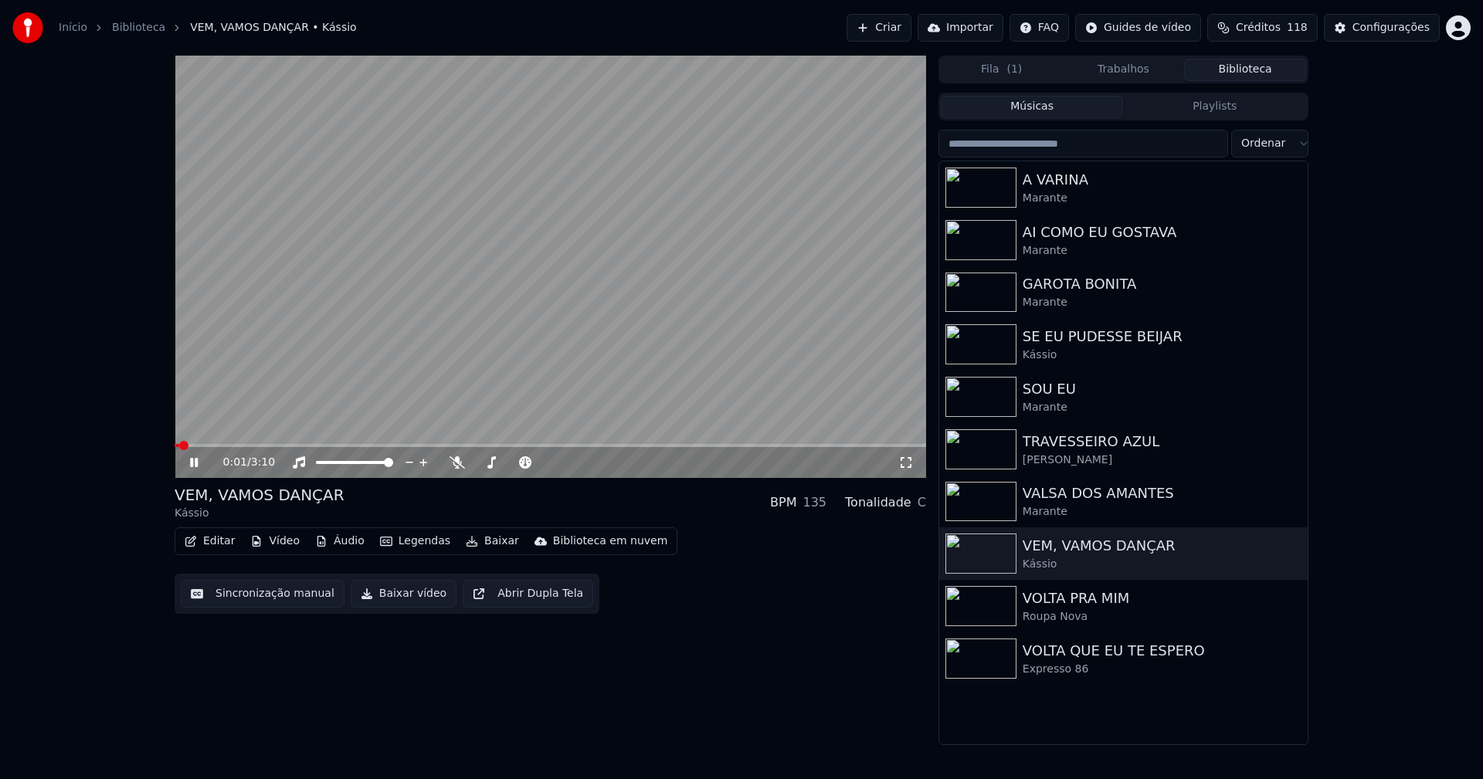
click at [388, 599] on button "Baixar vídeo" at bounding box center [404, 594] width 106 height 28
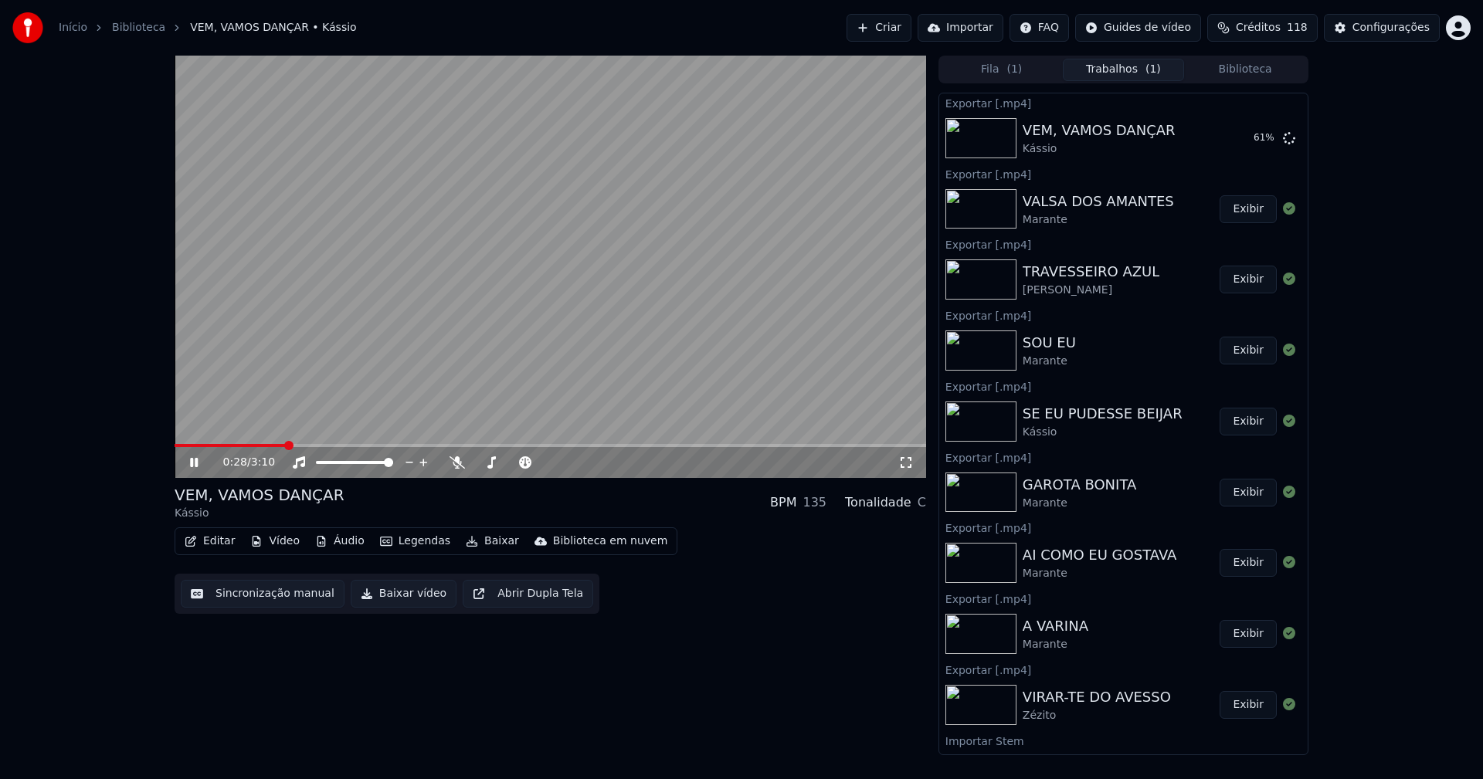
click at [225, 544] on button "Editar" at bounding box center [209, 541] width 63 height 22
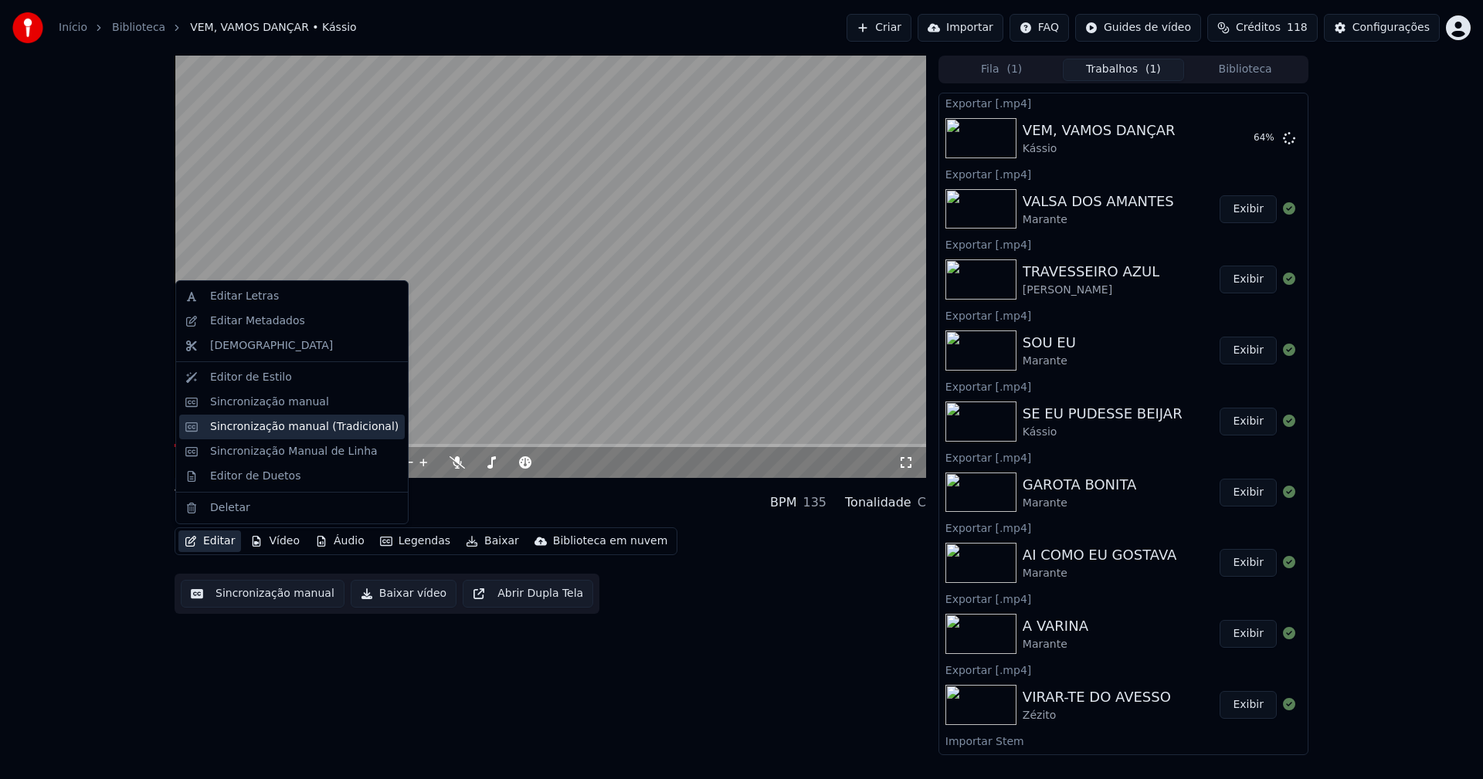
click at [273, 433] on div "Sincronização manual (Tradicional)" at bounding box center [304, 426] width 188 height 15
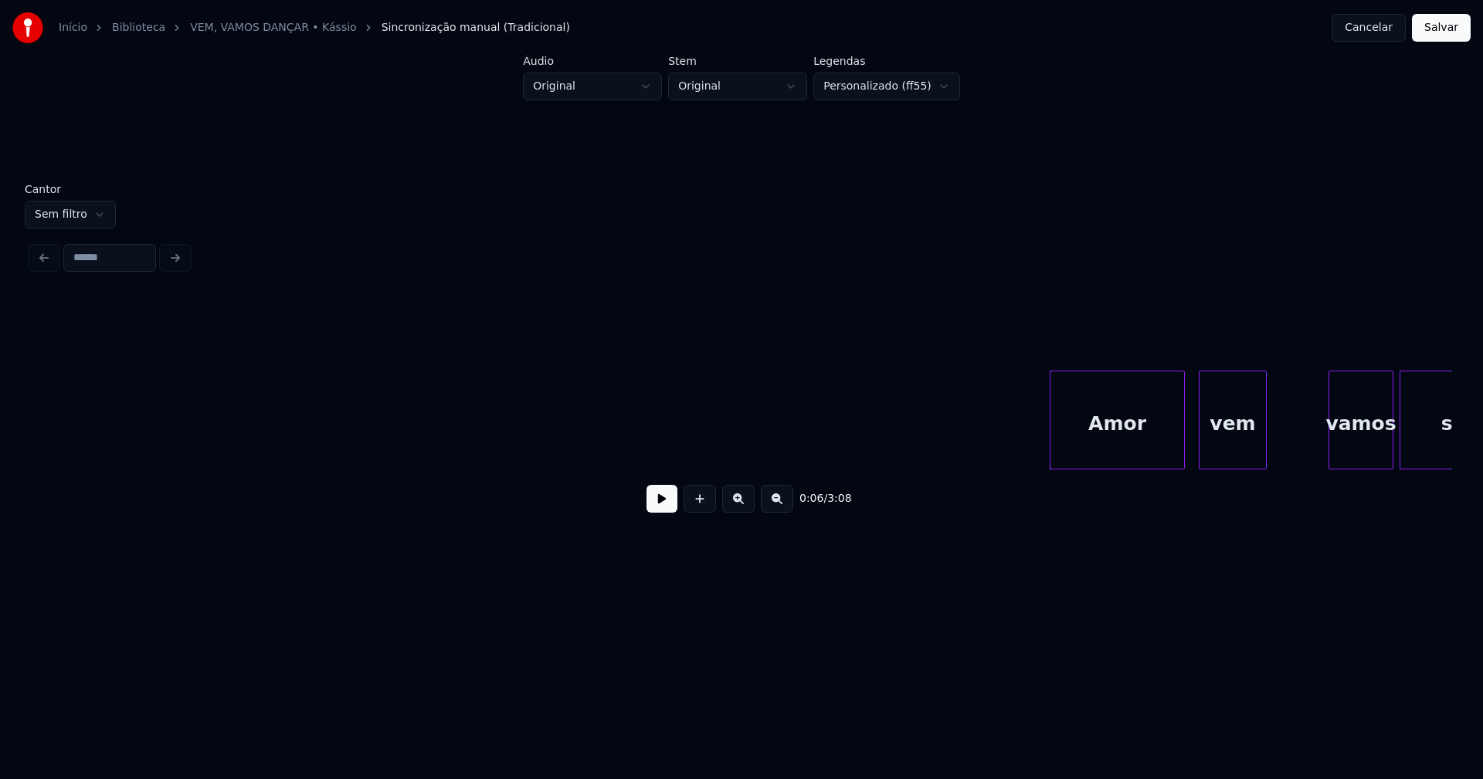
click at [646, 513] on button at bounding box center [661, 499] width 31 height 28
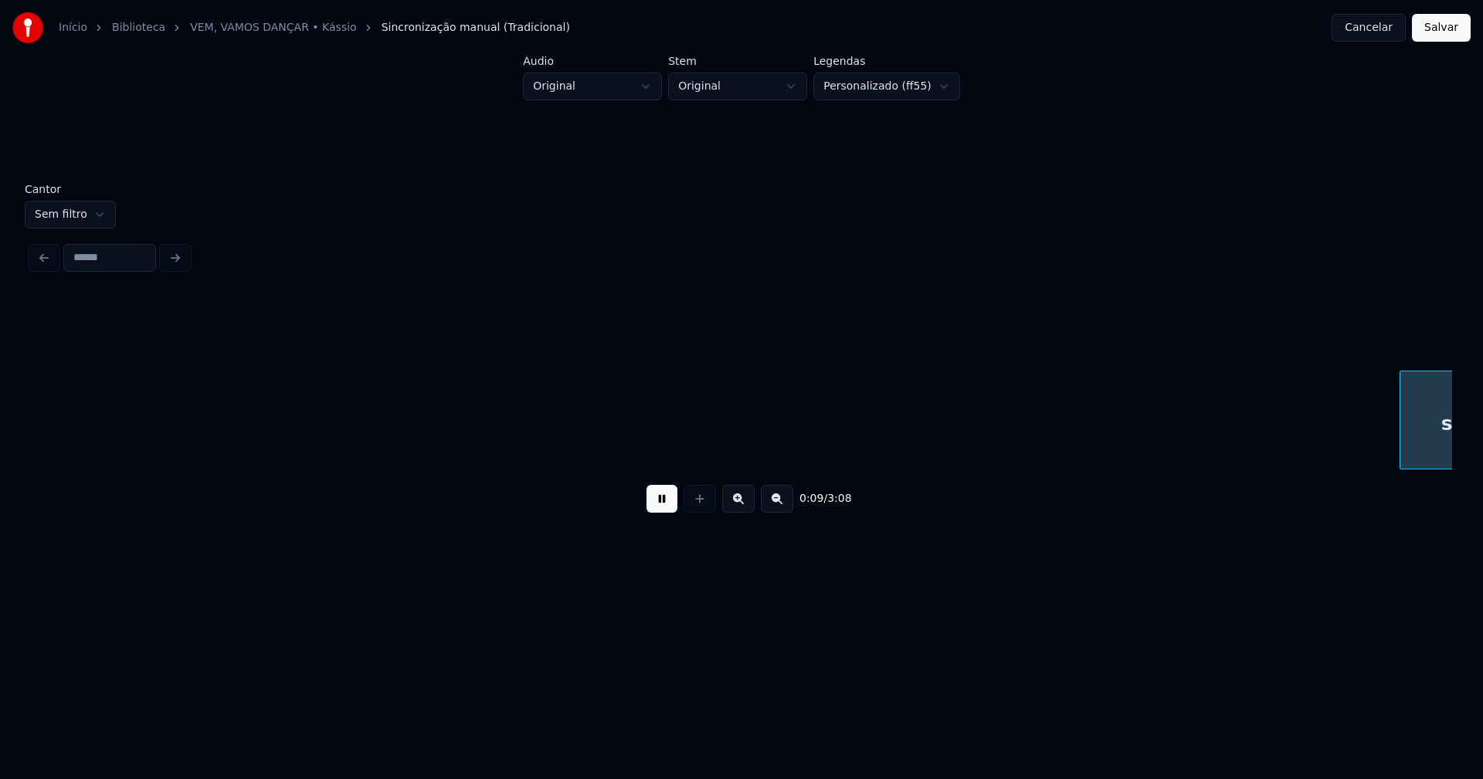
scroll to position [0, 1022]
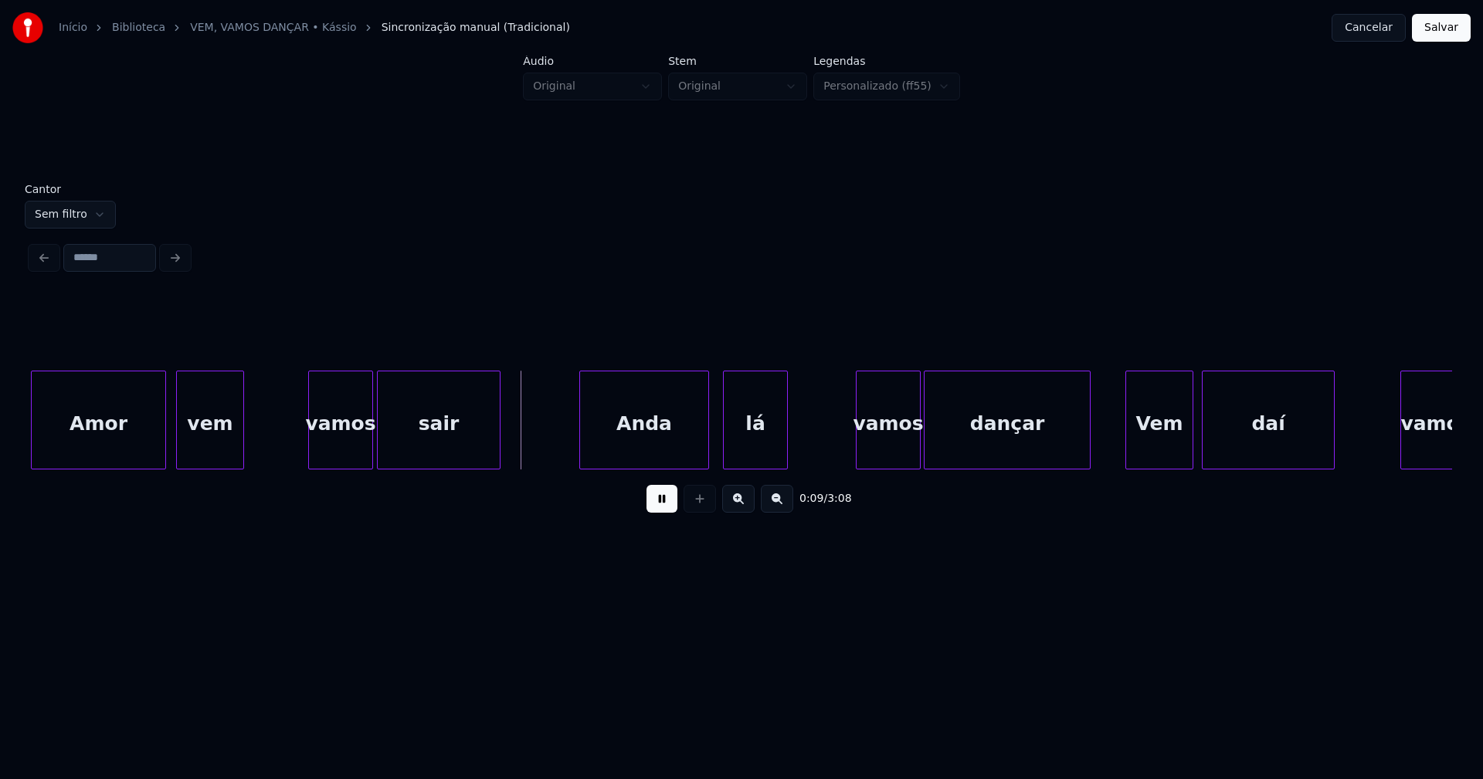
click at [329, 452] on div "vamos" at bounding box center [340, 423] width 63 height 105
click at [621, 450] on div "Anda" at bounding box center [648, 423] width 128 height 105
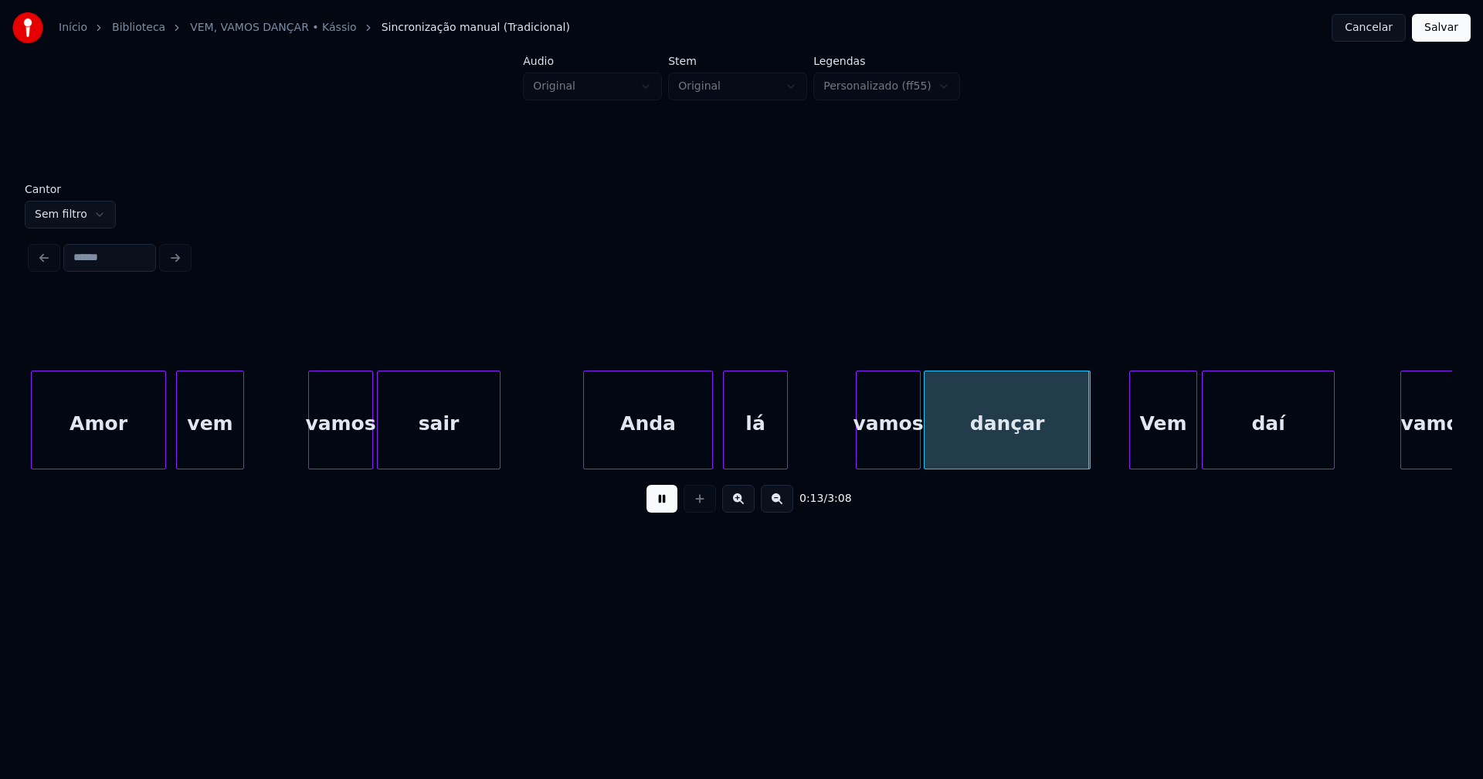
click at [1164, 441] on div "Vem" at bounding box center [1163, 423] width 66 height 105
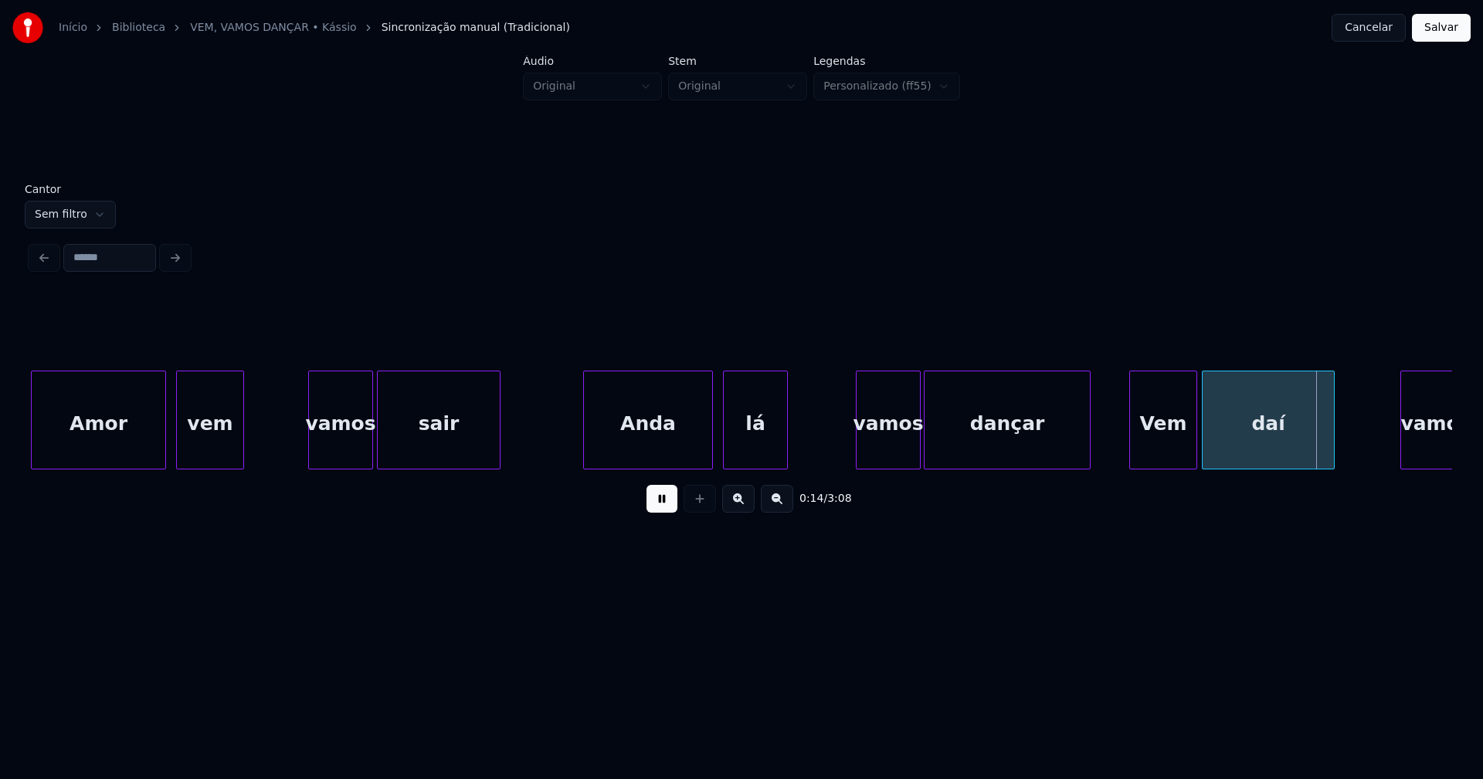
click at [1428, 32] on button "Salvar" at bounding box center [1441, 28] width 59 height 28
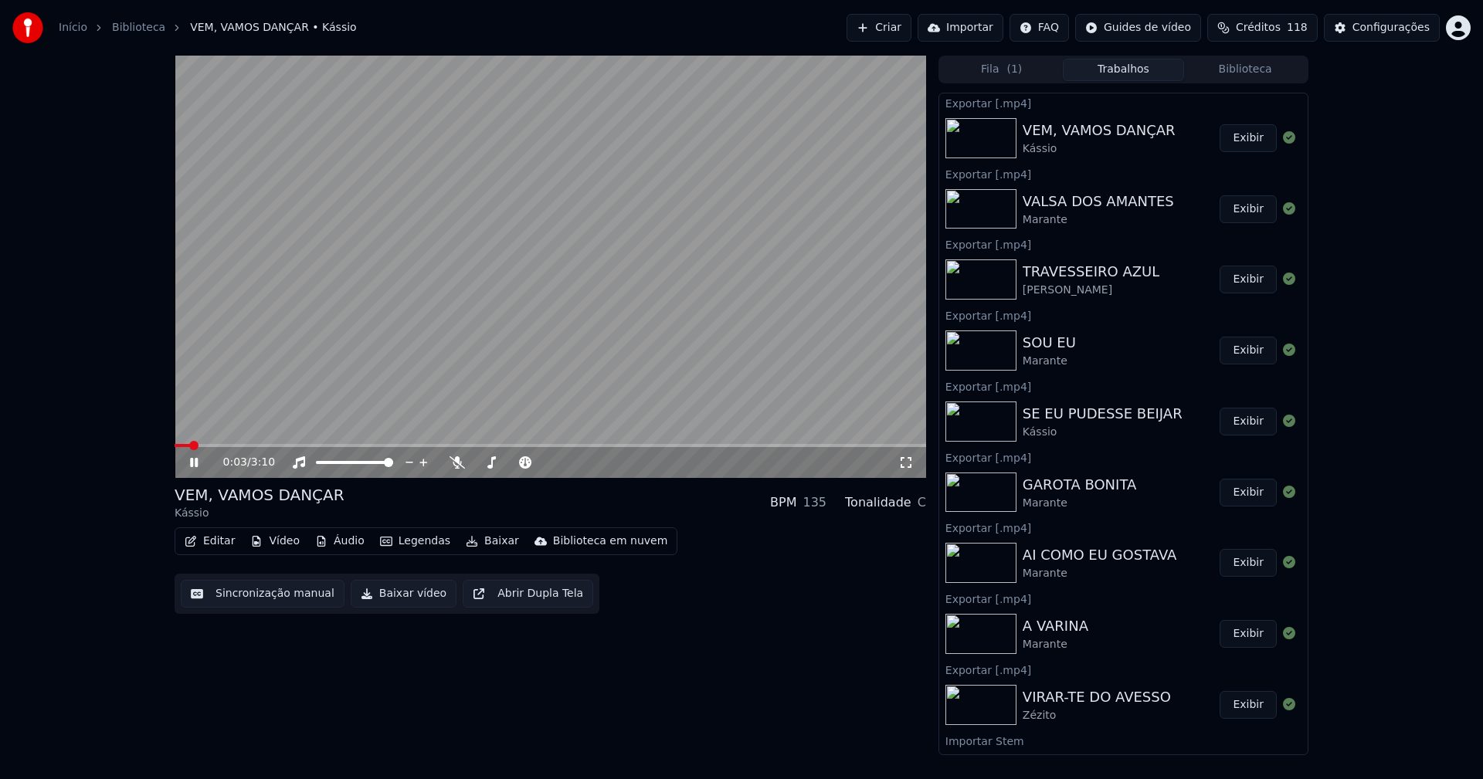
click at [195, 462] on icon at bounding box center [205, 462] width 36 height 12
click at [383, 598] on button "Baixar vídeo" at bounding box center [404, 594] width 106 height 28
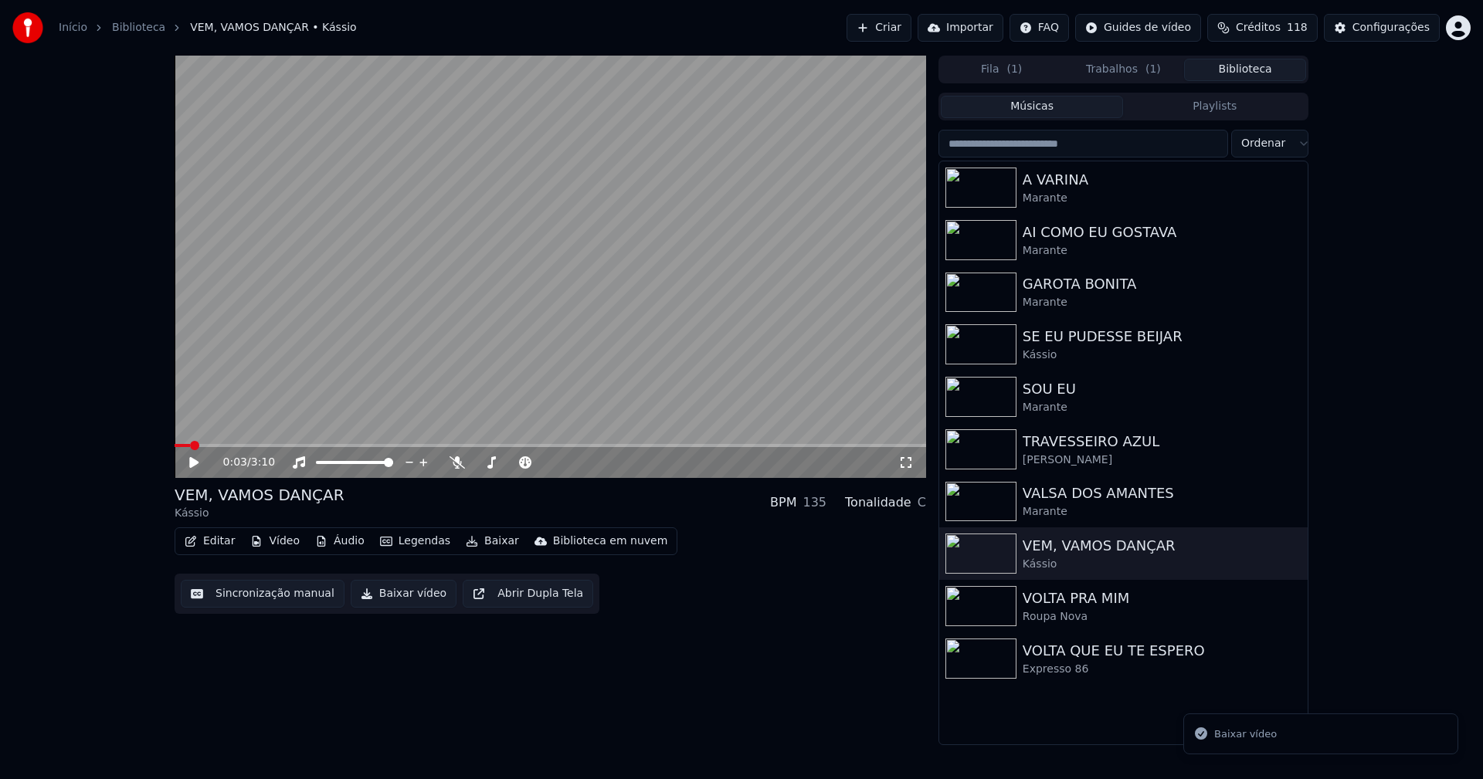
click at [1248, 73] on button "Biblioteca" at bounding box center [1245, 70] width 122 height 22
click at [1042, 626] on div "VOLTA PRA MIM Roupa Nova" at bounding box center [1123, 606] width 368 height 53
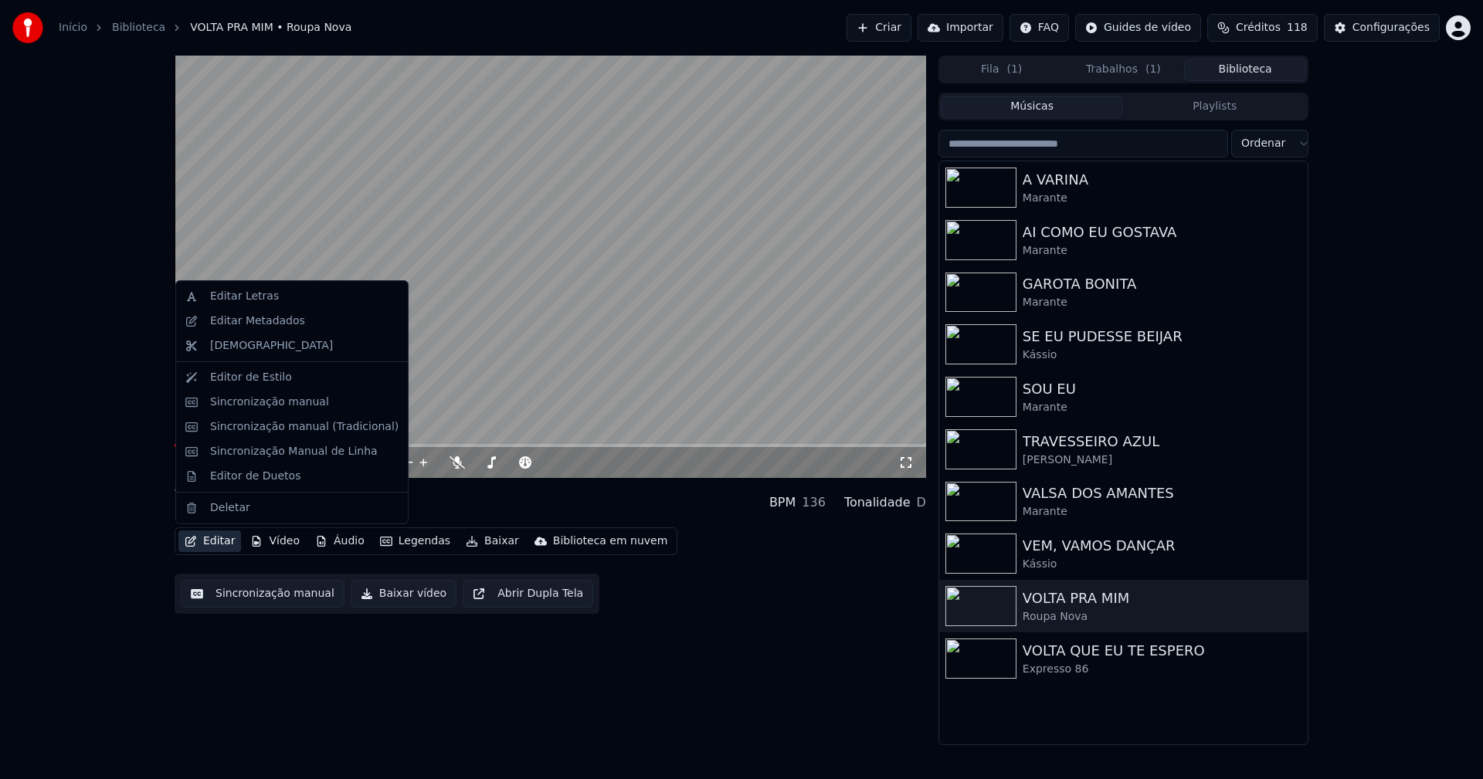
click at [218, 545] on button "Editar" at bounding box center [209, 541] width 63 height 22
click at [268, 426] on div "Sincronização manual (Tradicional)" at bounding box center [304, 426] width 188 height 15
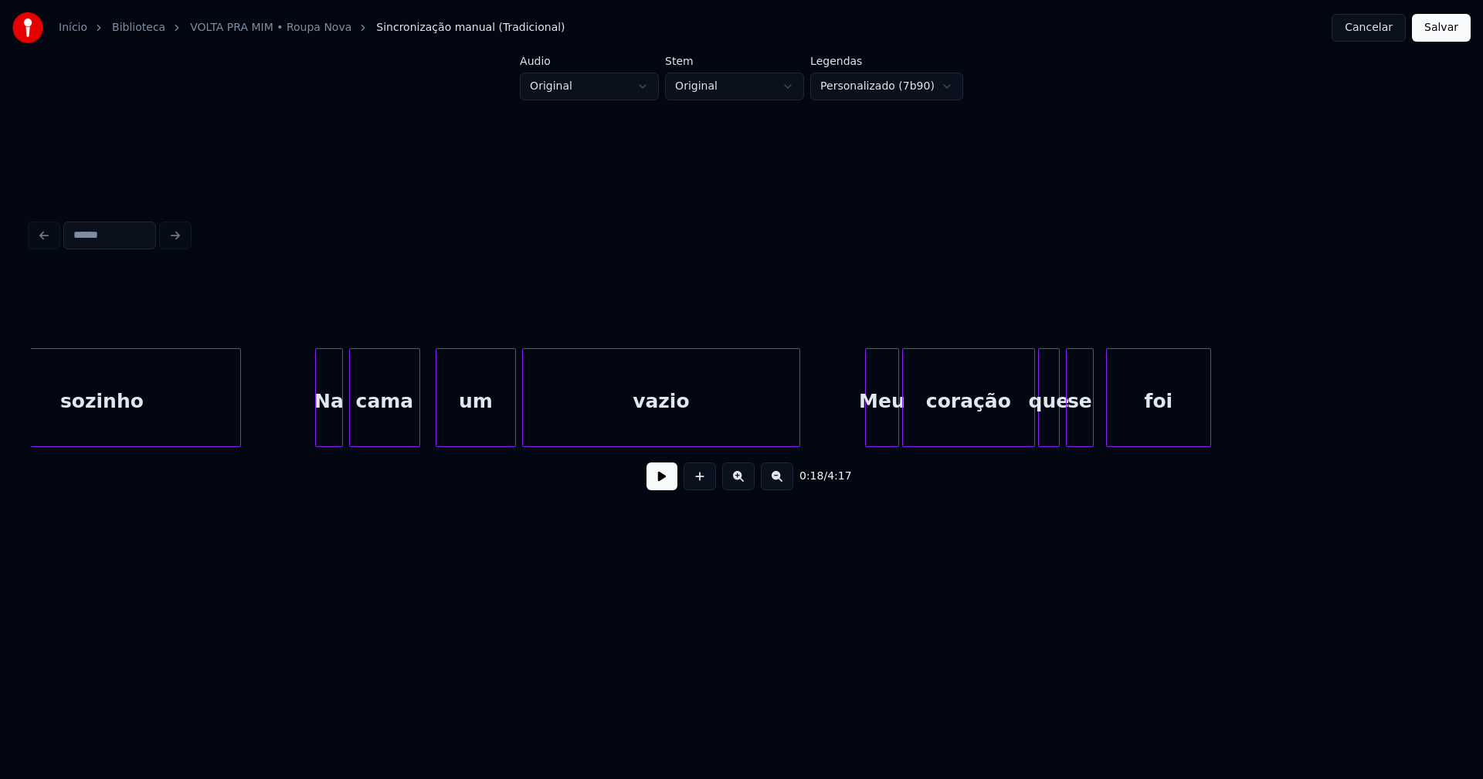
scroll to position [0, 3130]
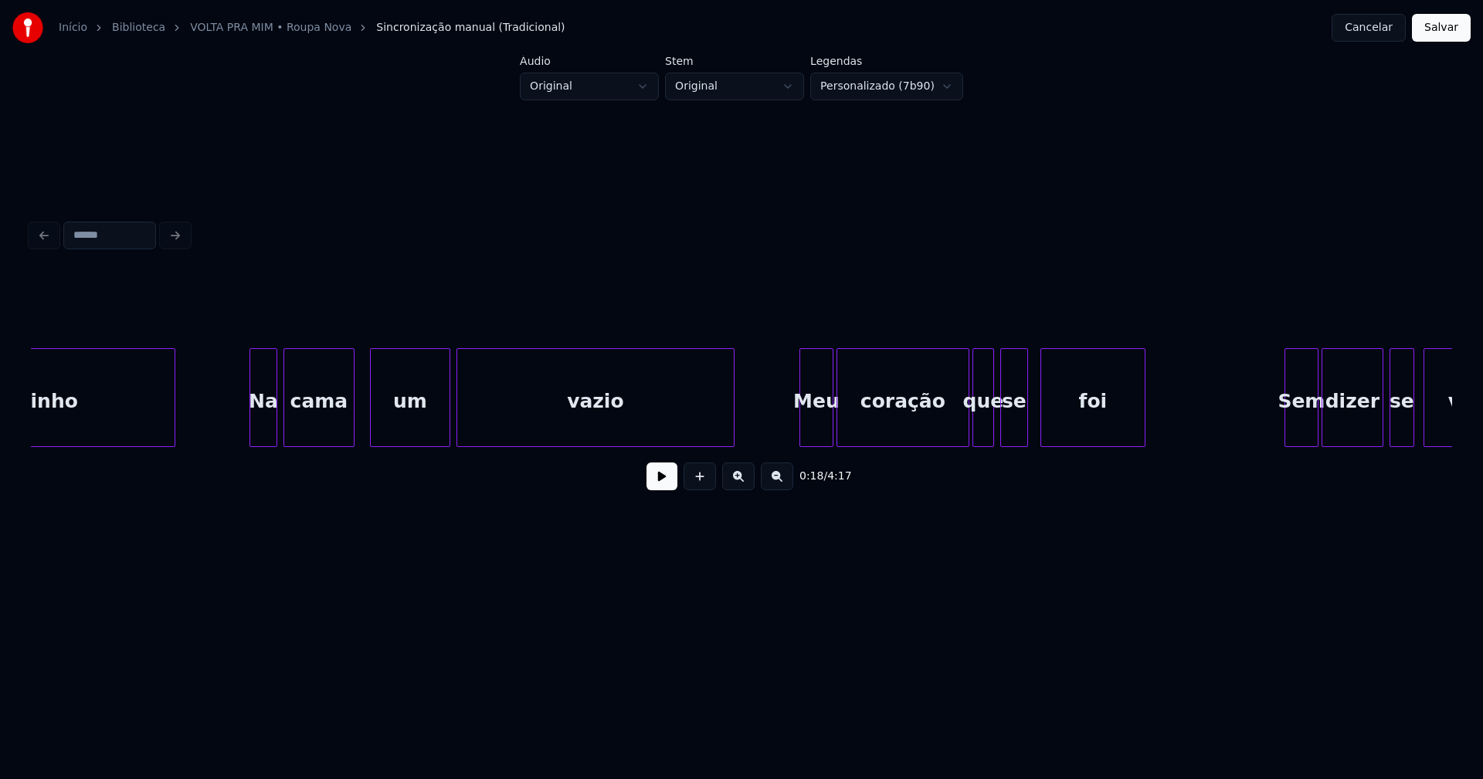
click at [663, 480] on button at bounding box center [661, 477] width 31 height 28
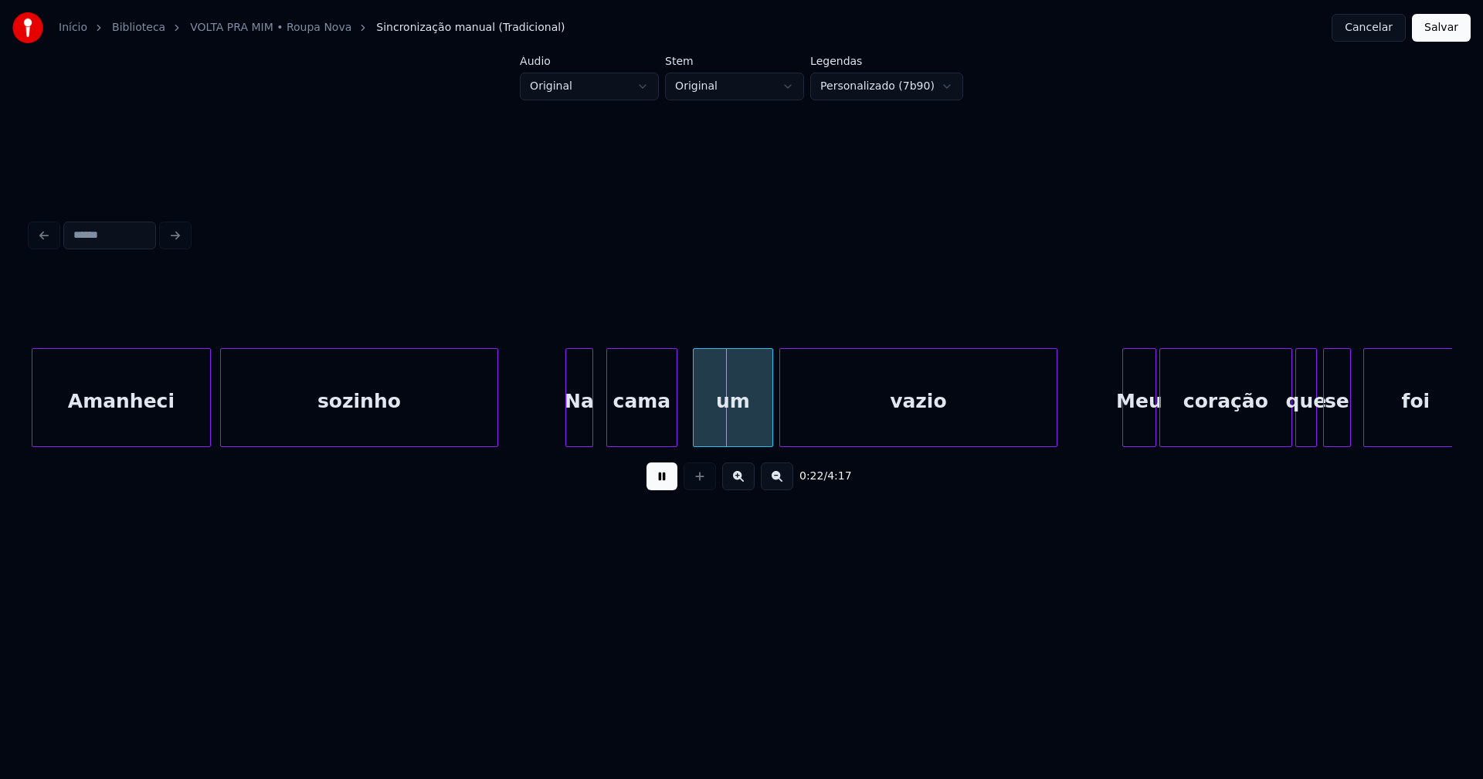
click at [578, 429] on div "Na" at bounding box center [579, 401] width 26 height 105
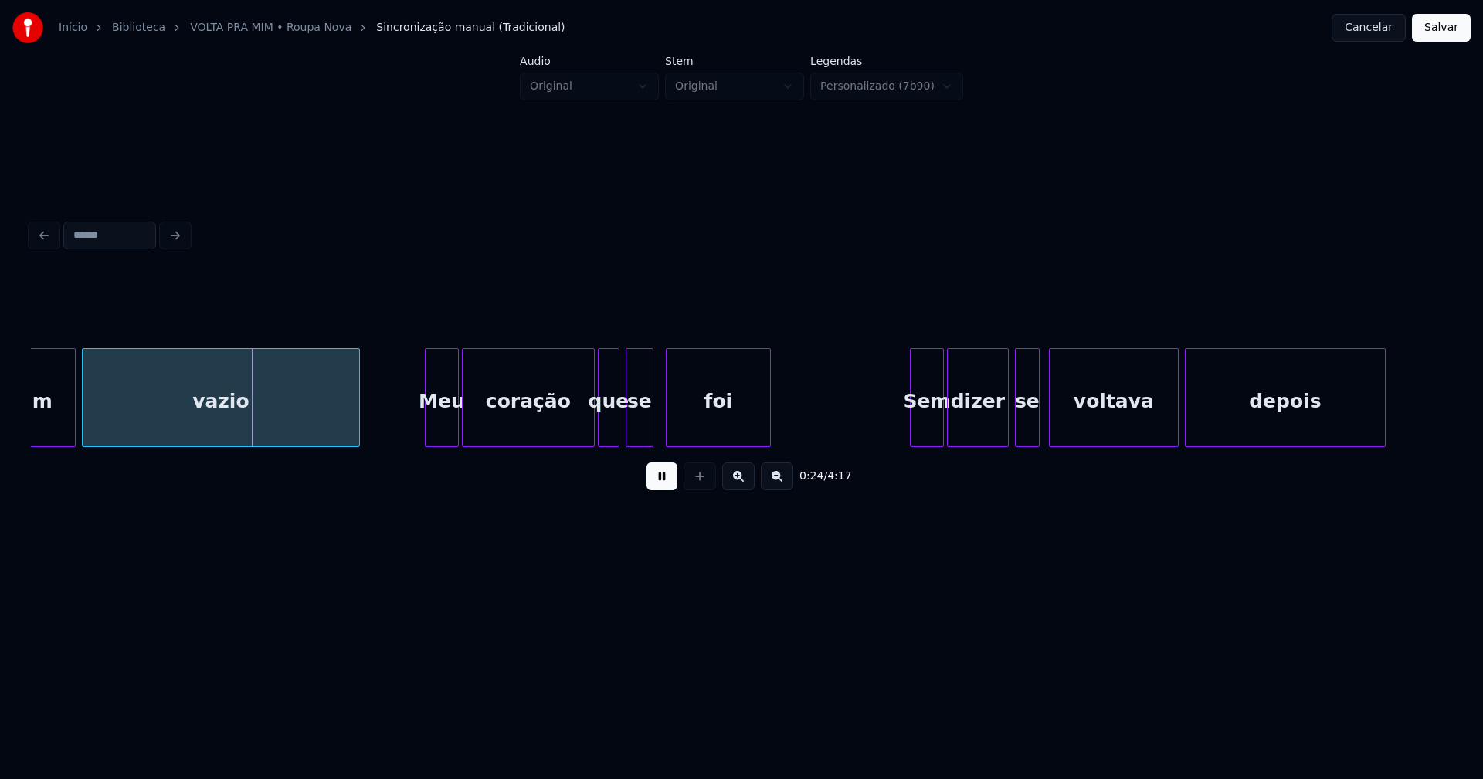
scroll to position [0, 3703]
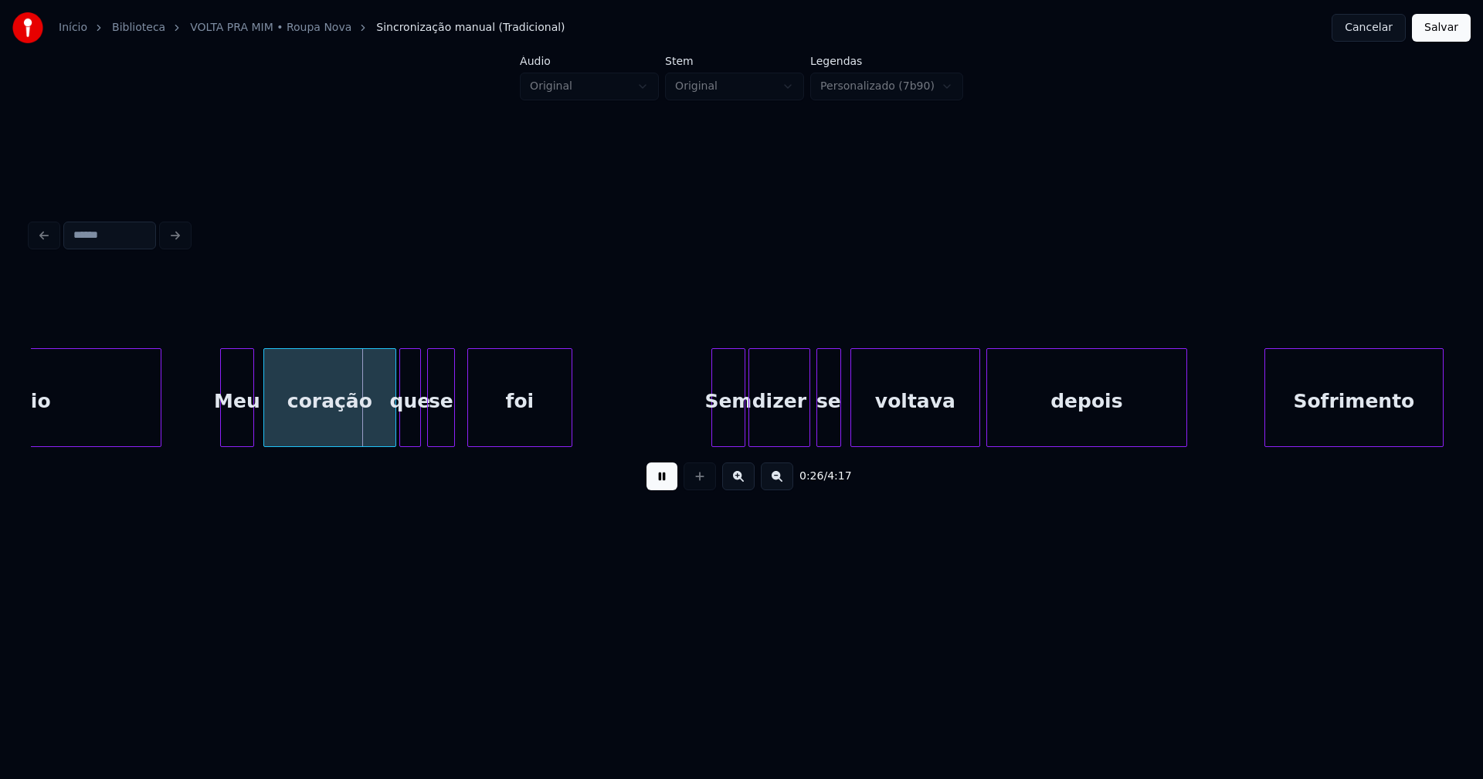
click at [239, 426] on div "Meu" at bounding box center [237, 401] width 32 height 105
click at [728, 432] on div "Sem" at bounding box center [729, 401] width 32 height 105
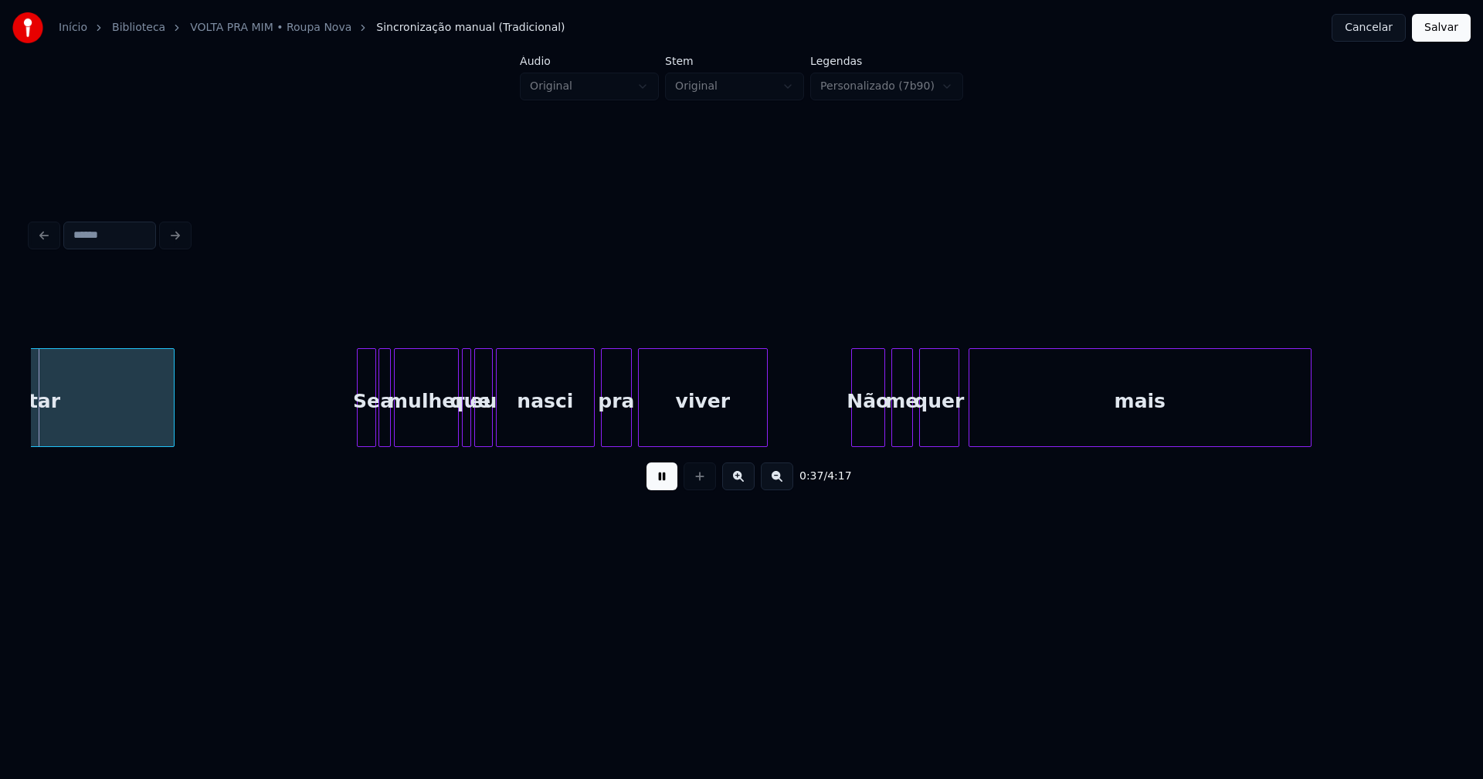
scroll to position [0, 5758]
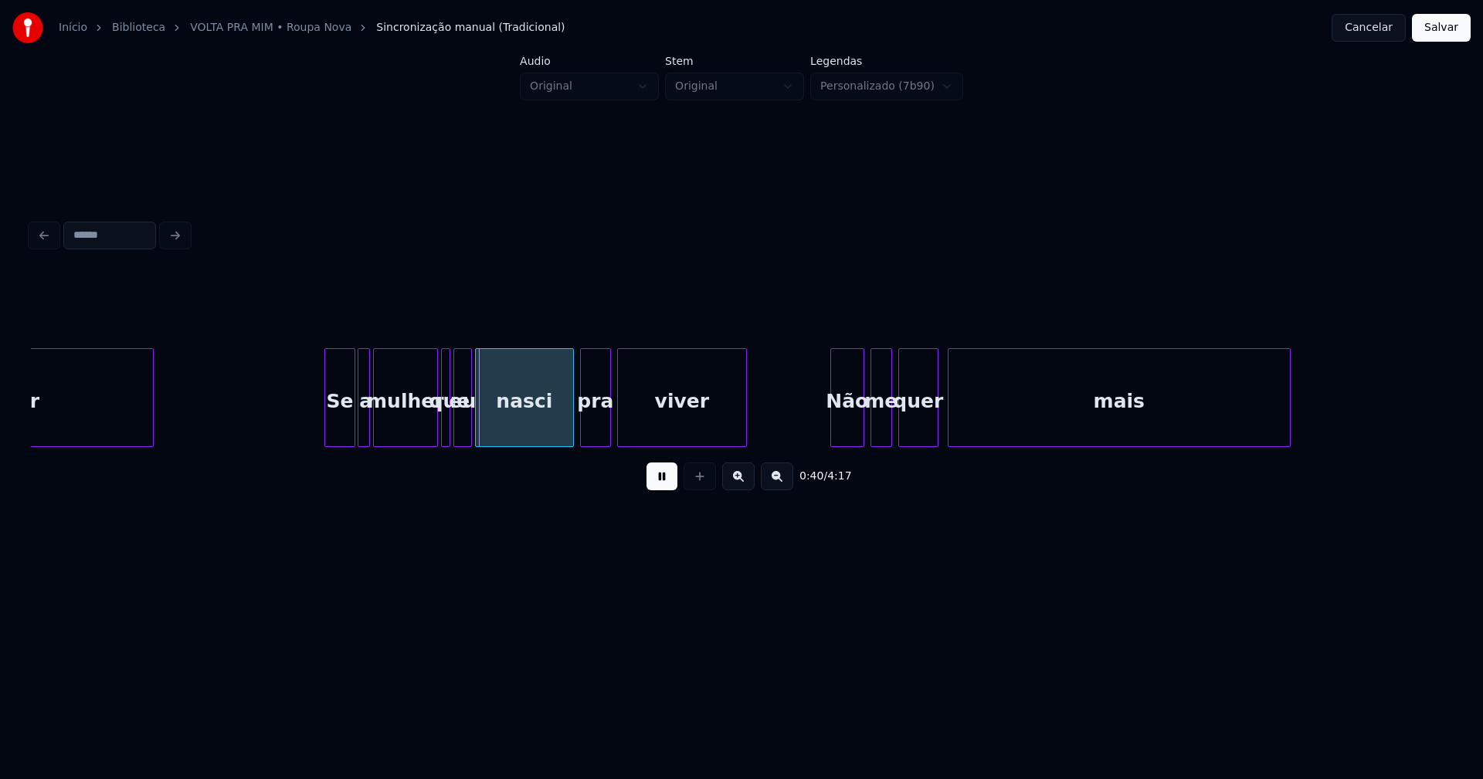
click at [328, 429] on div at bounding box center [327, 397] width 5 height 97
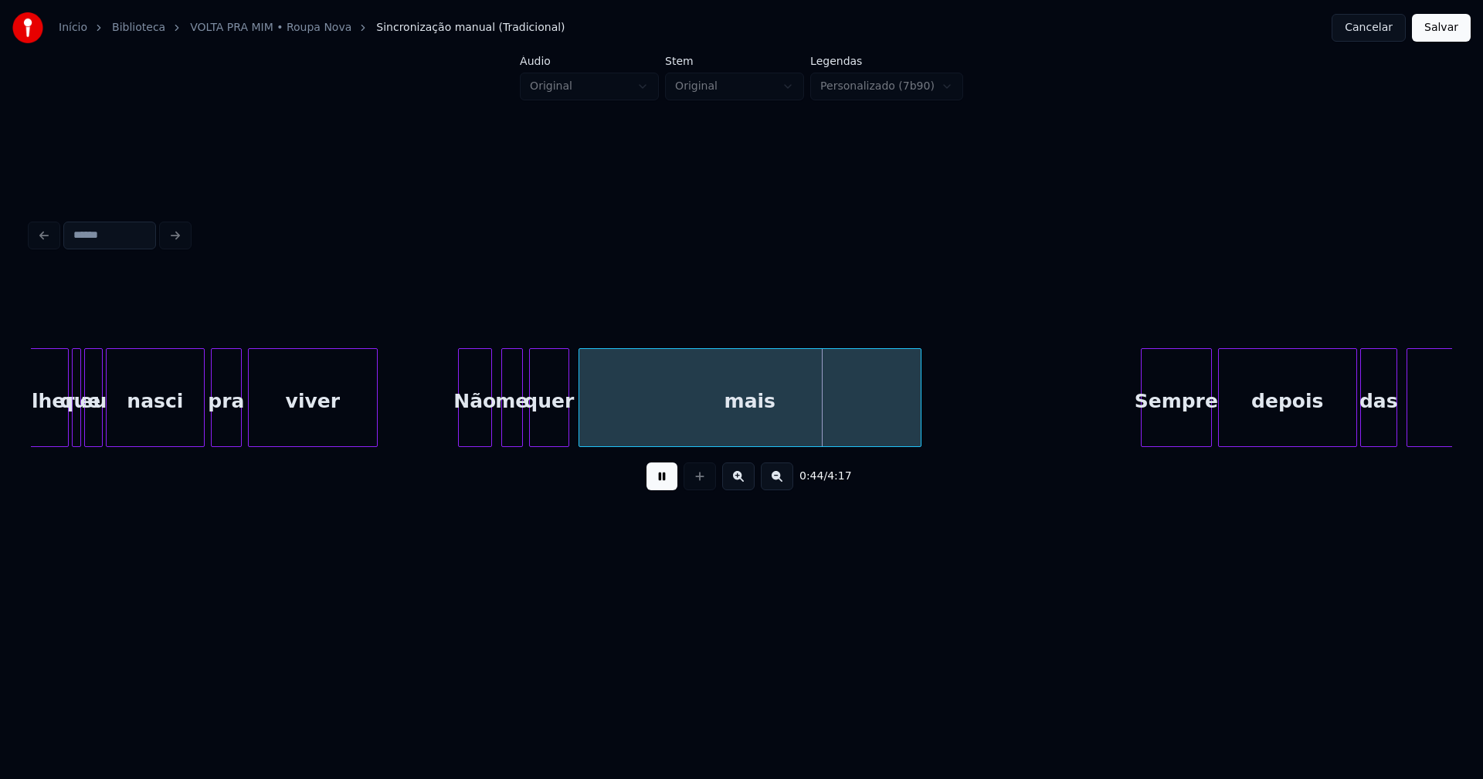
click at [473, 424] on div "Não" at bounding box center [475, 401] width 32 height 105
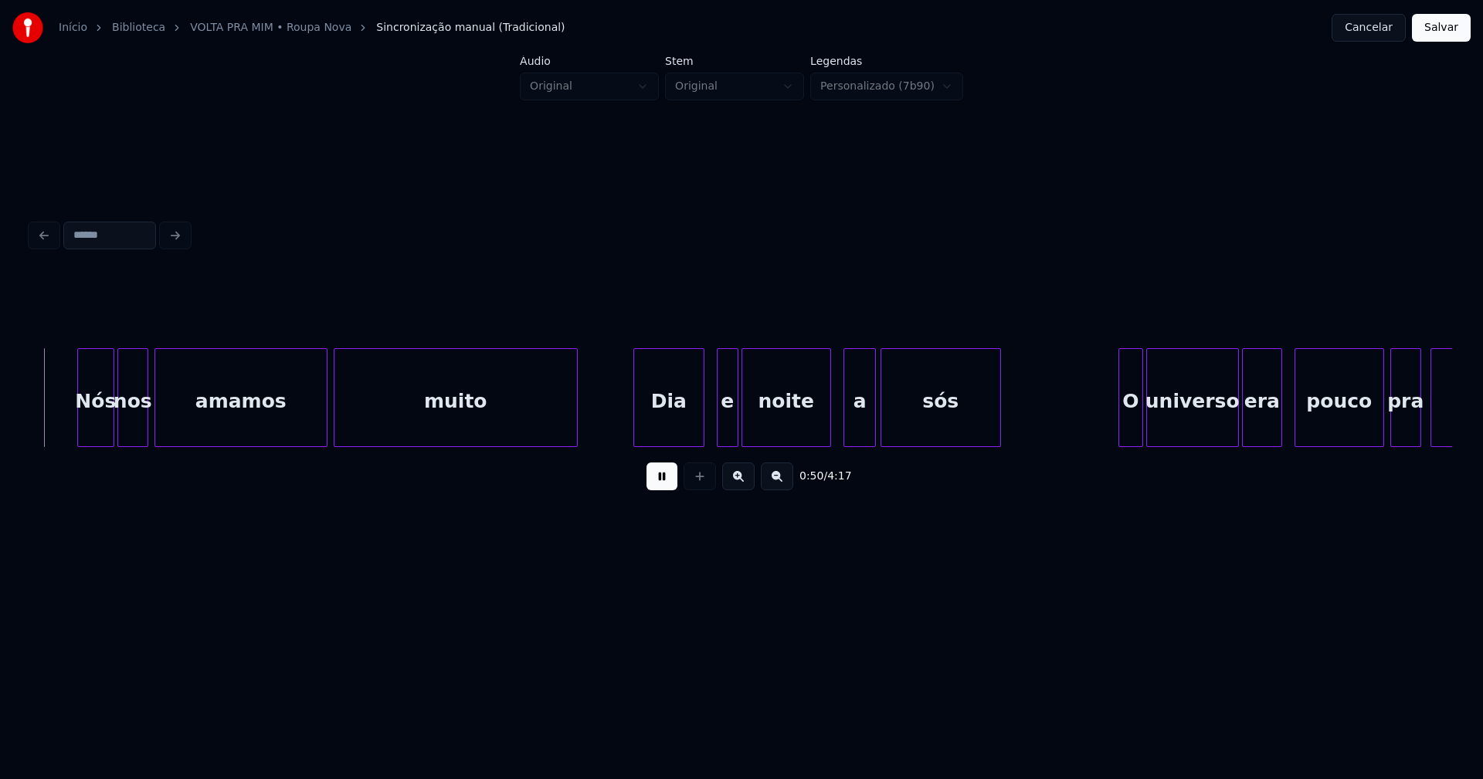
scroll to position [0, 7780]
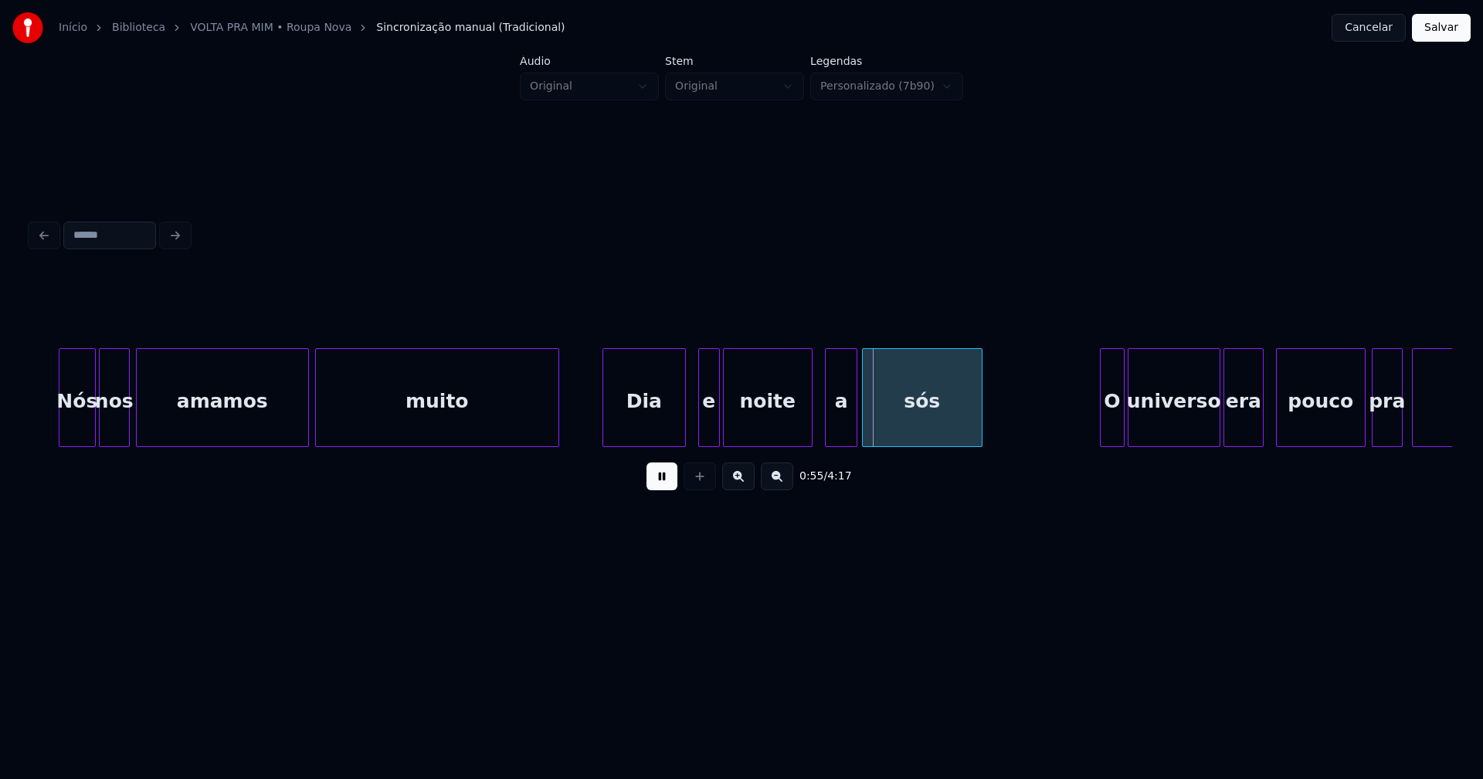
click at [607, 432] on div at bounding box center [605, 397] width 5 height 97
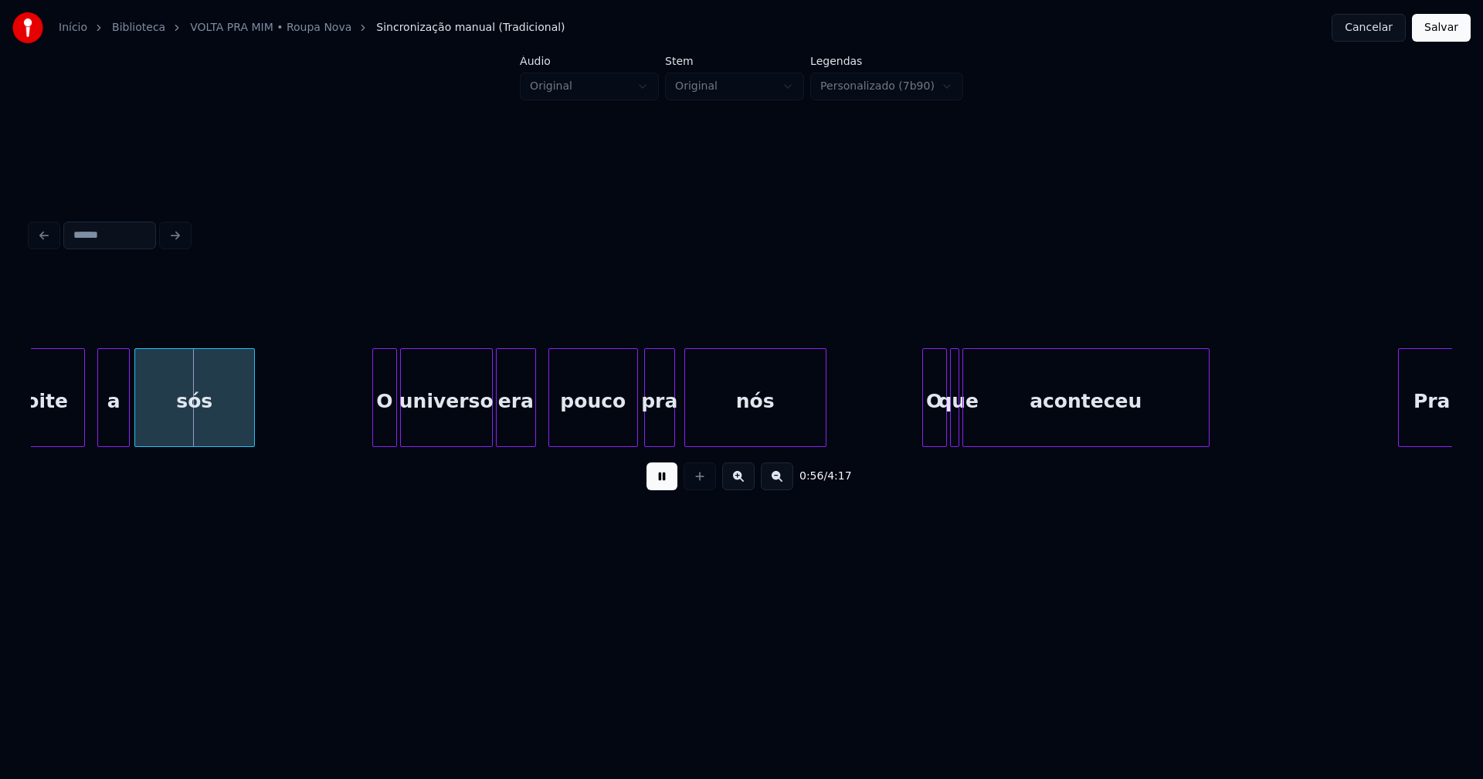
scroll to position [0, 8552]
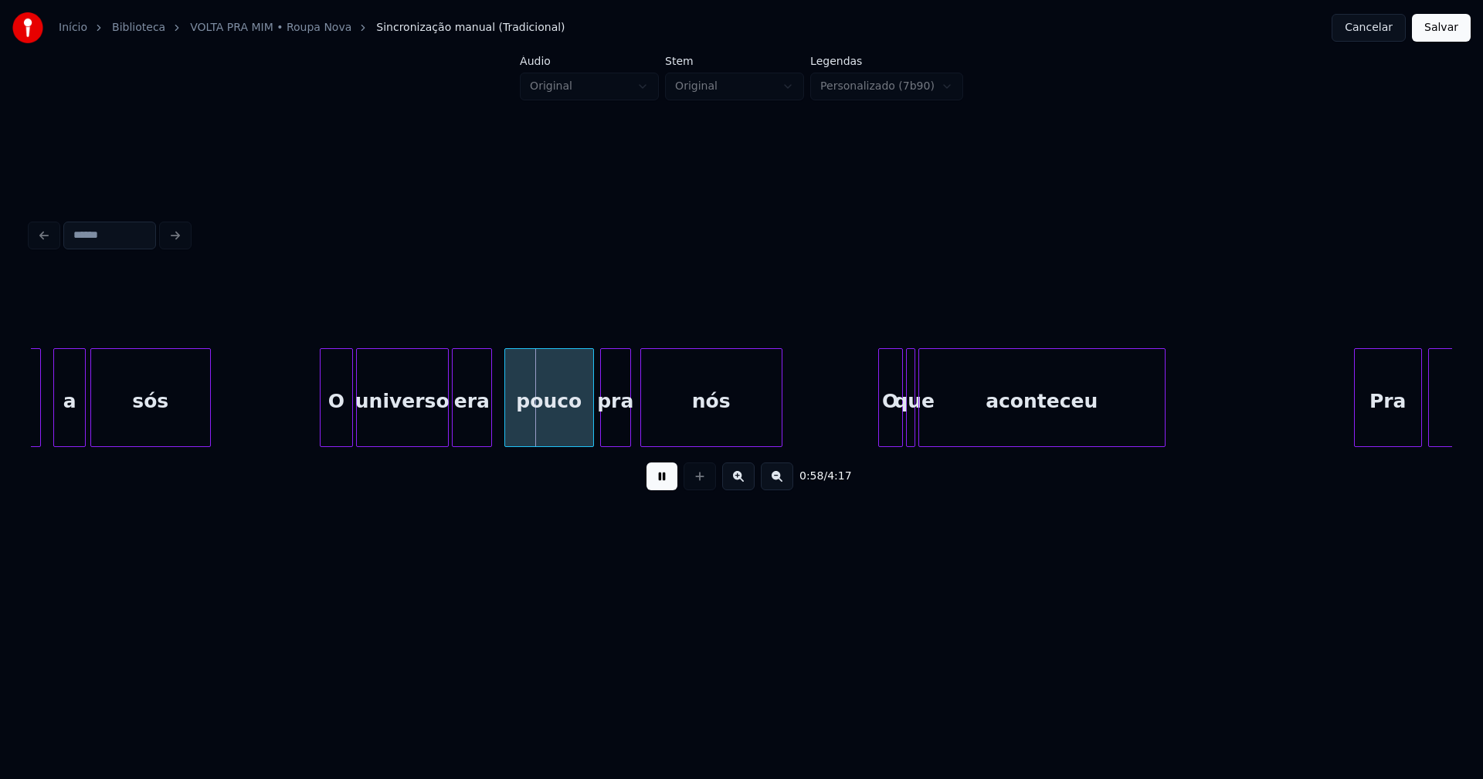
click at [323, 439] on div at bounding box center [322, 397] width 5 height 97
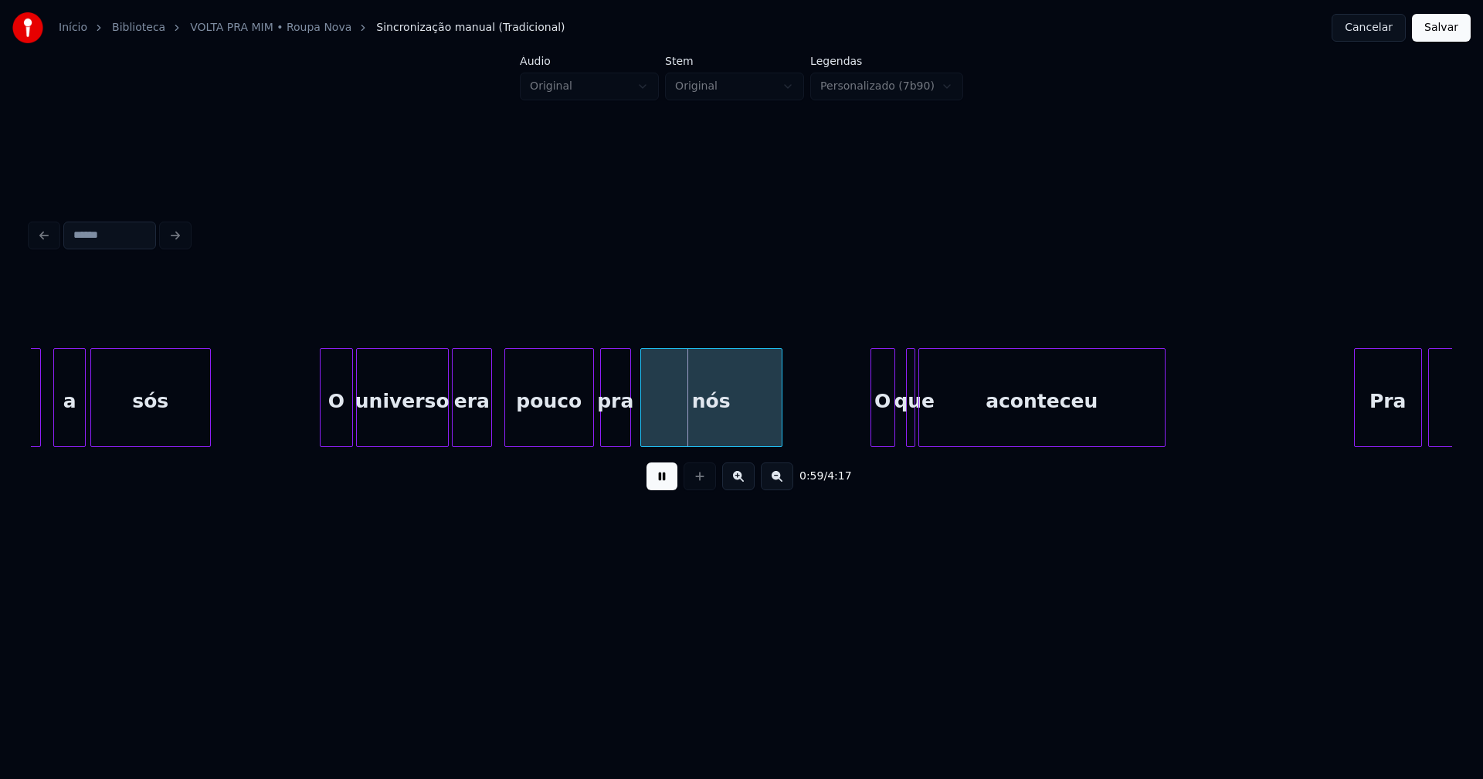
click at [883, 427] on div "O" at bounding box center [882, 401] width 23 height 105
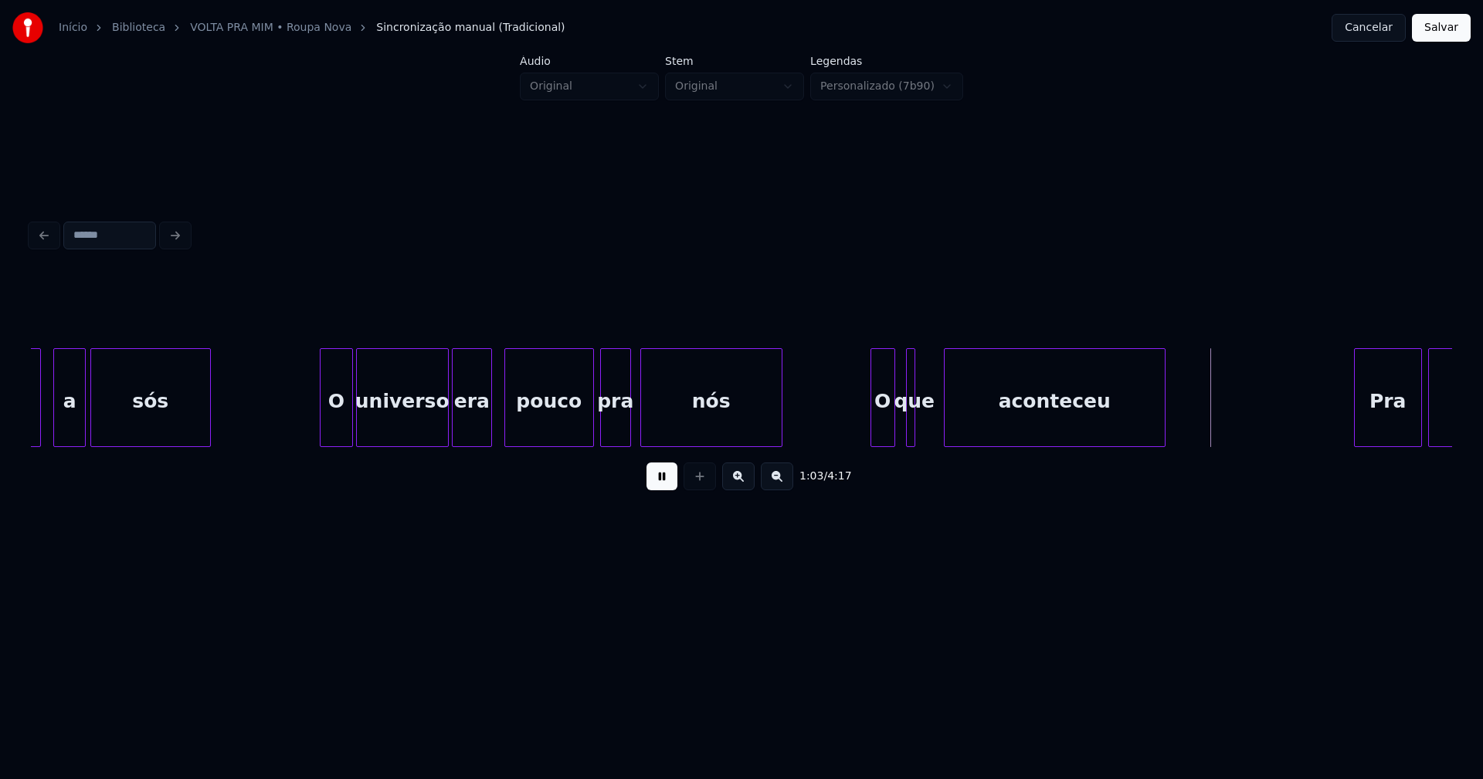
click at [946, 429] on div at bounding box center [946, 397] width 5 height 97
click at [930, 428] on div at bounding box center [928, 397] width 5 height 97
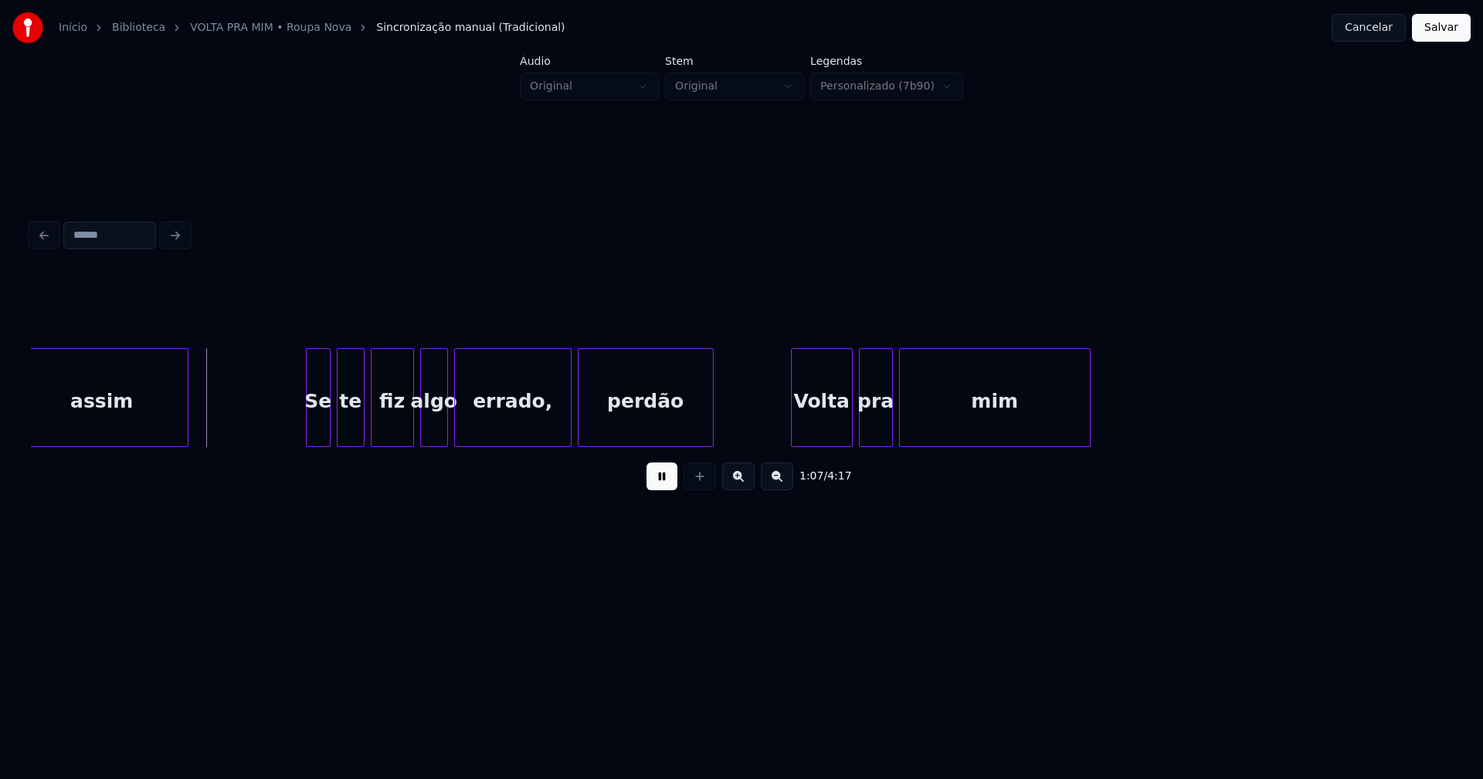
scroll to position [0, 10271]
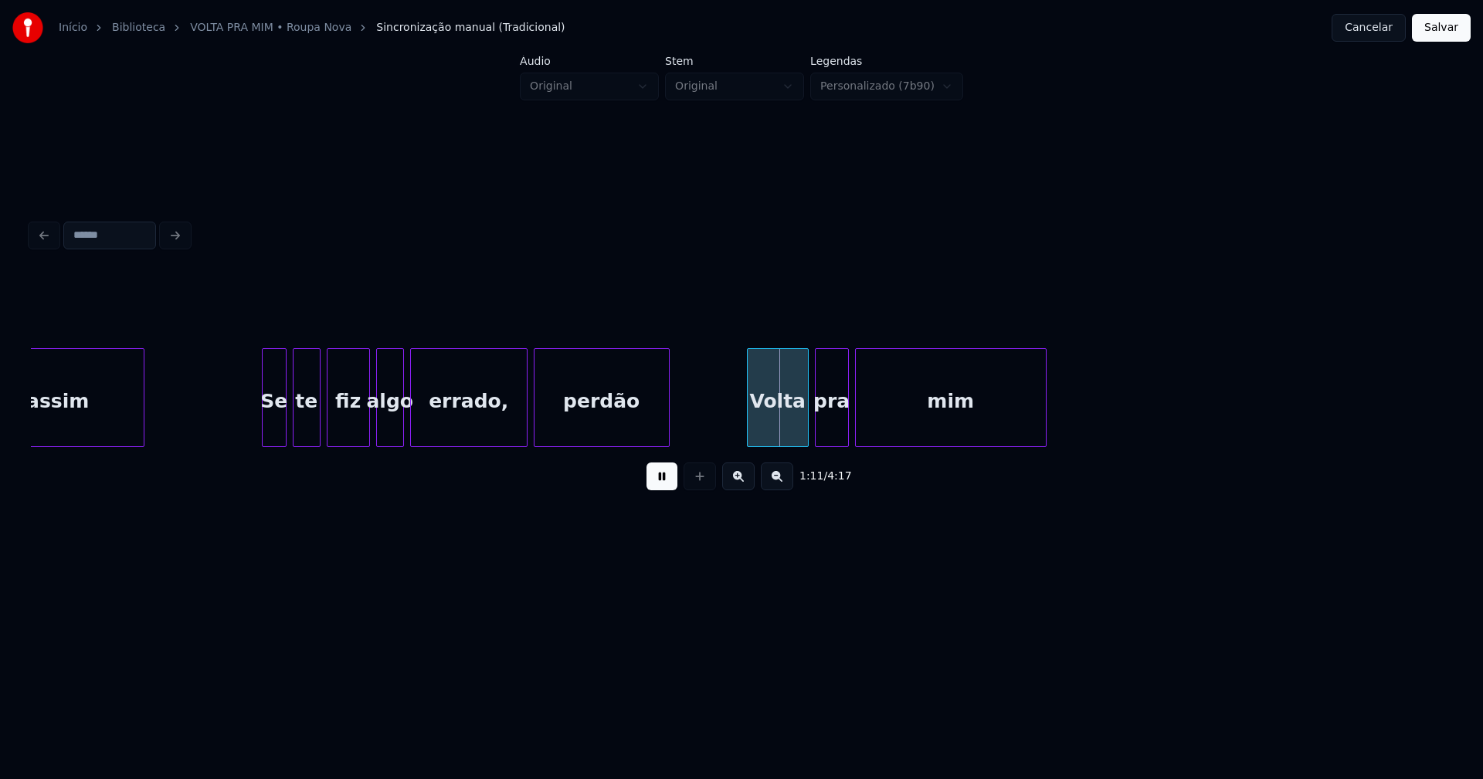
click at [776, 428] on div "Volta" at bounding box center [777, 401] width 60 height 105
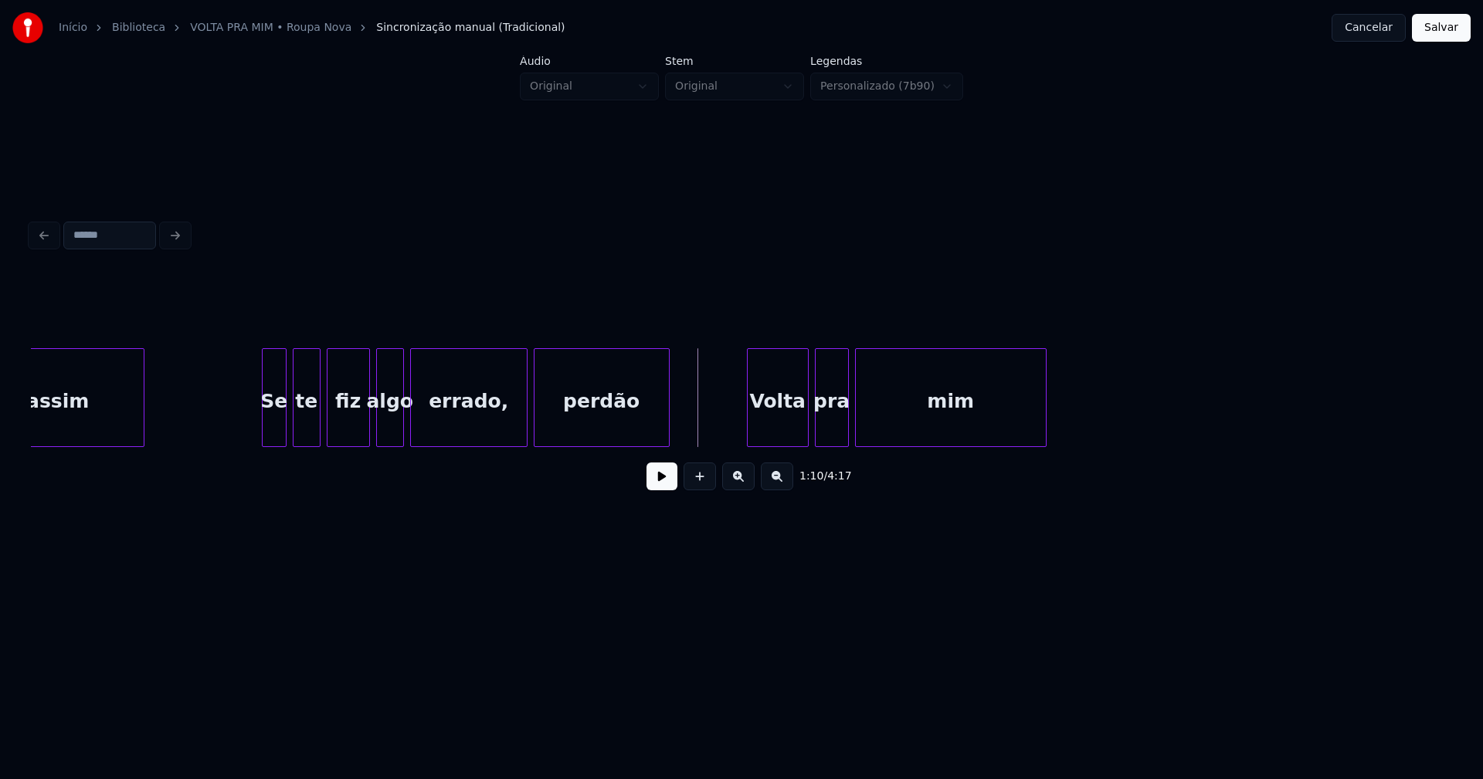
click at [664, 480] on button at bounding box center [661, 477] width 31 height 28
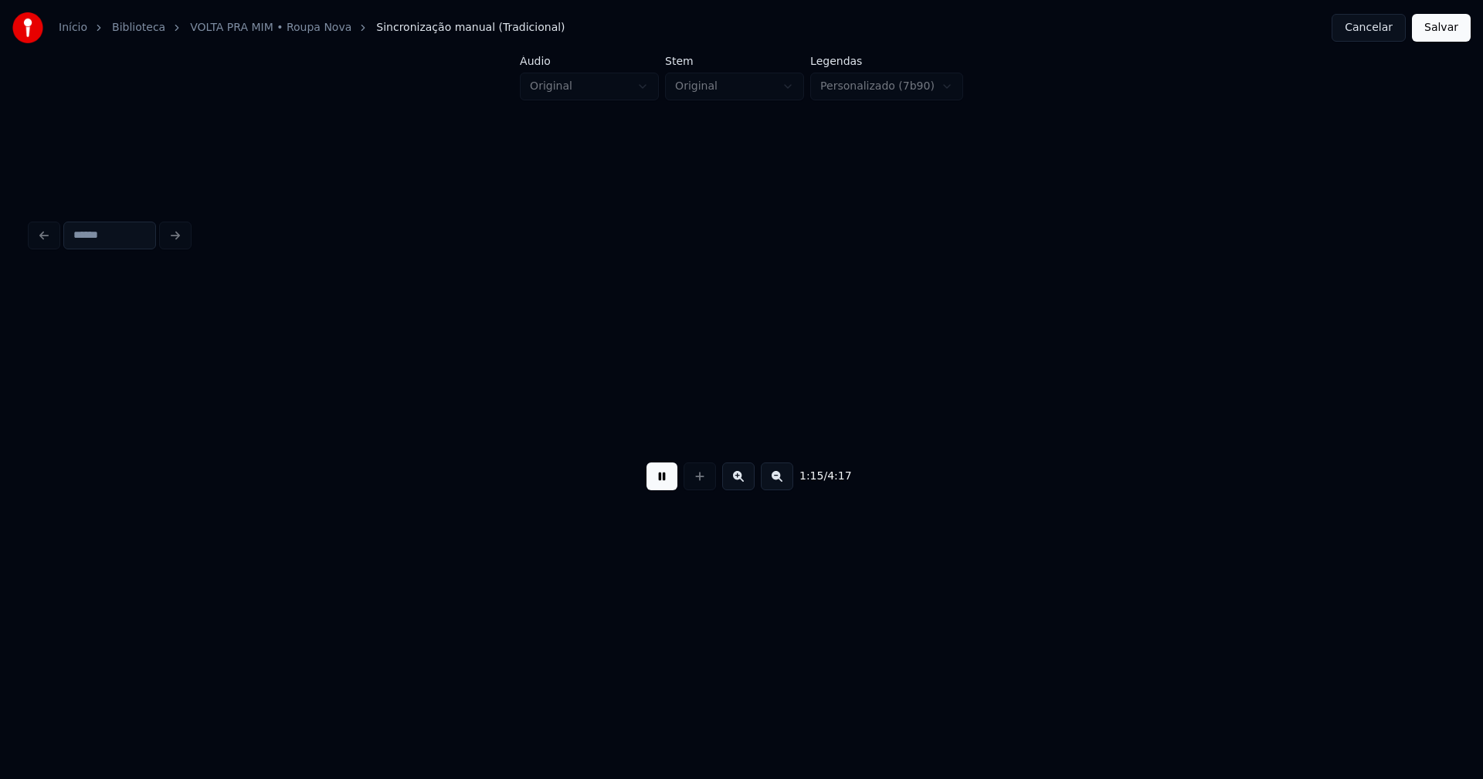
scroll to position [0, 11692]
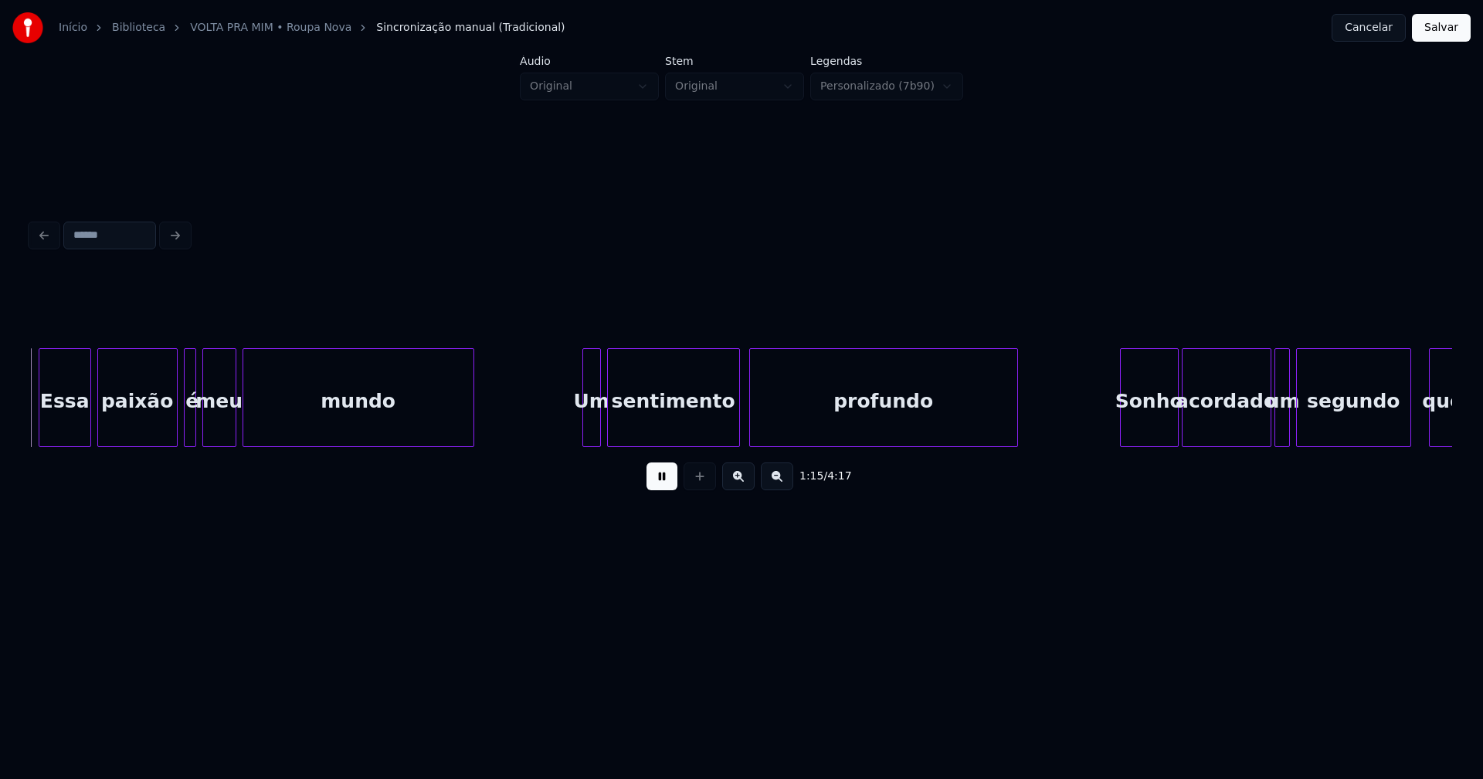
click at [659, 486] on button at bounding box center [661, 477] width 31 height 28
click at [581, 422] on div at bounding box center [580, 397] width 5 height 97
click at [666, 484] on button at bounding box center [661, 477] width 31 height 28
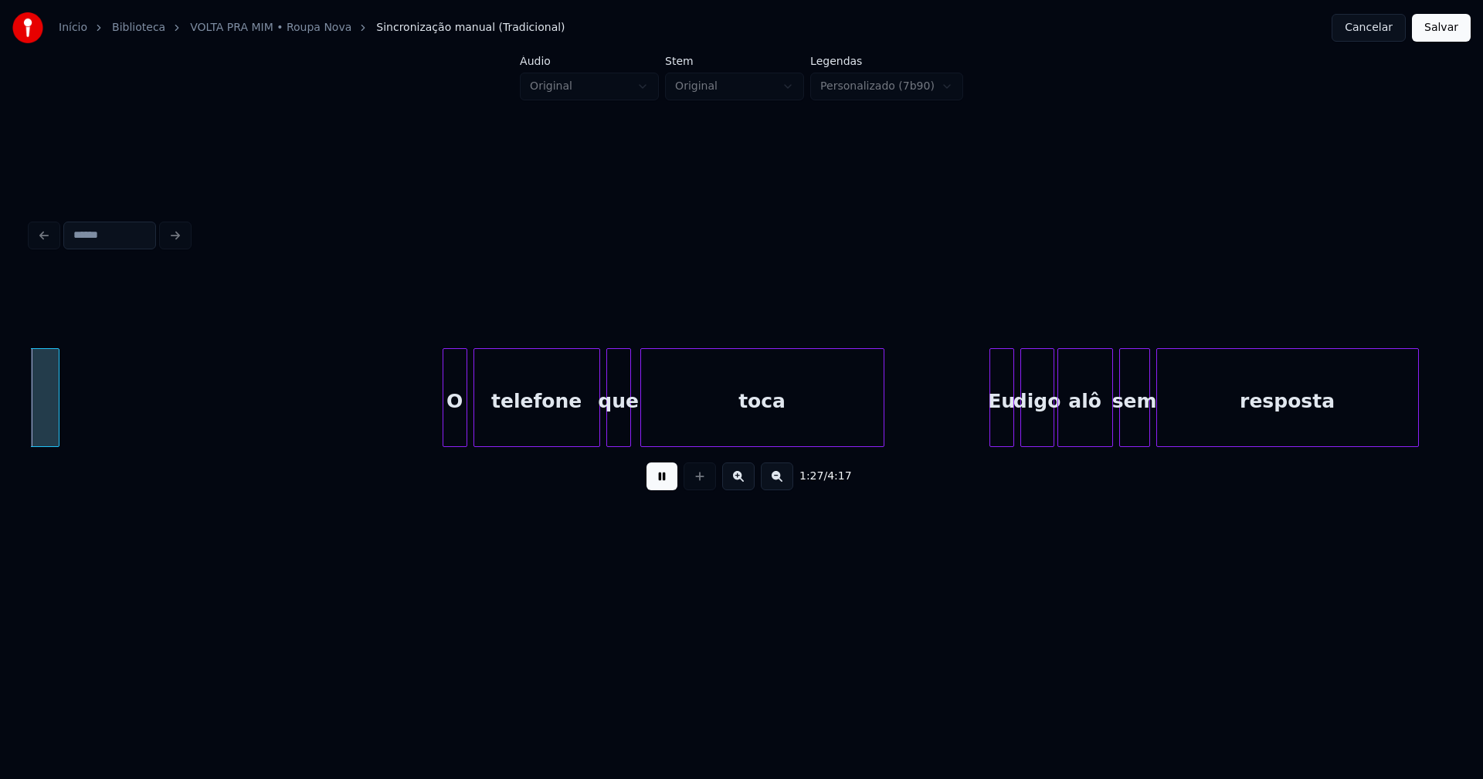
scroll to position [0, 13497]
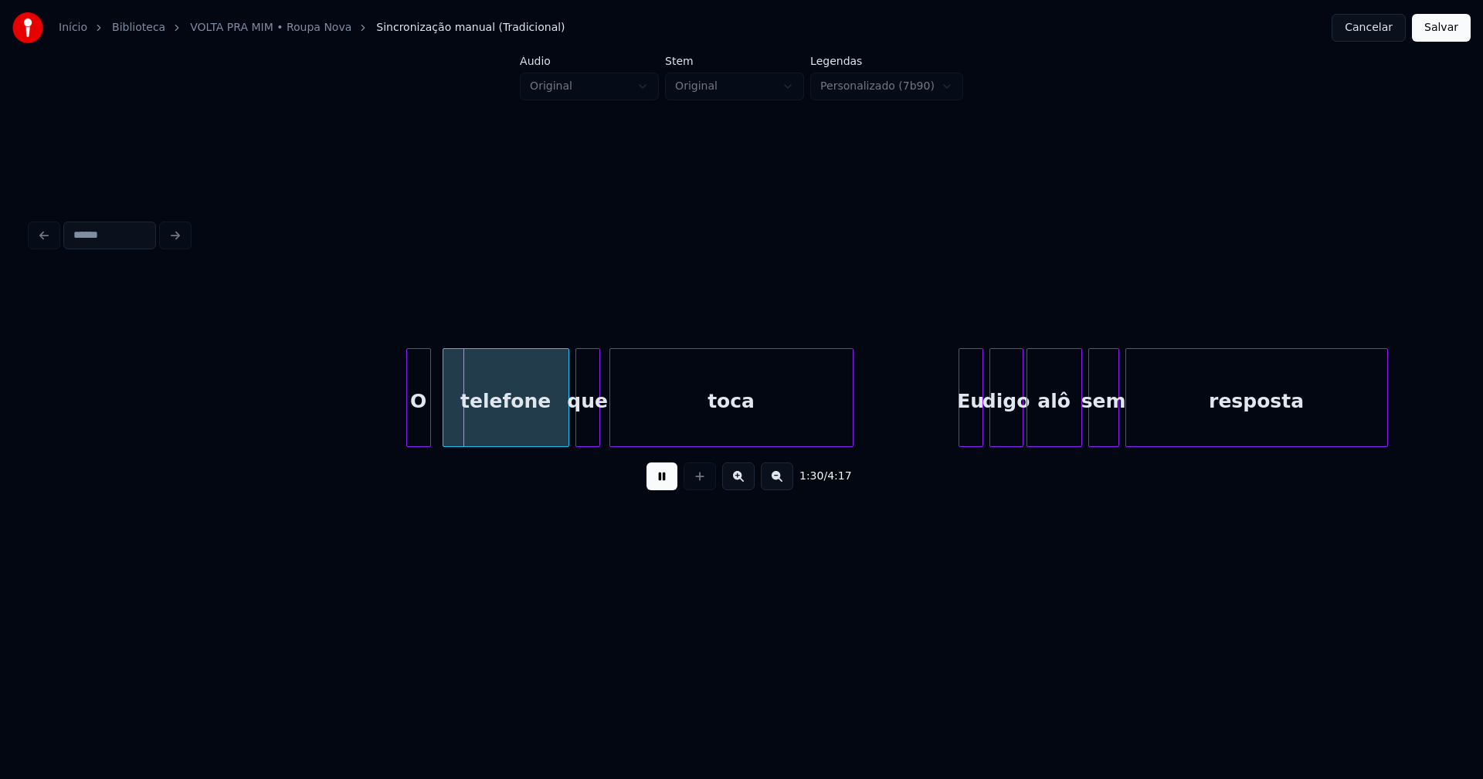
click at [419, 441] on div "O telefone que toca Eu digo alô sem resposta" at bounding box center [741, 397] width 1421 height 99
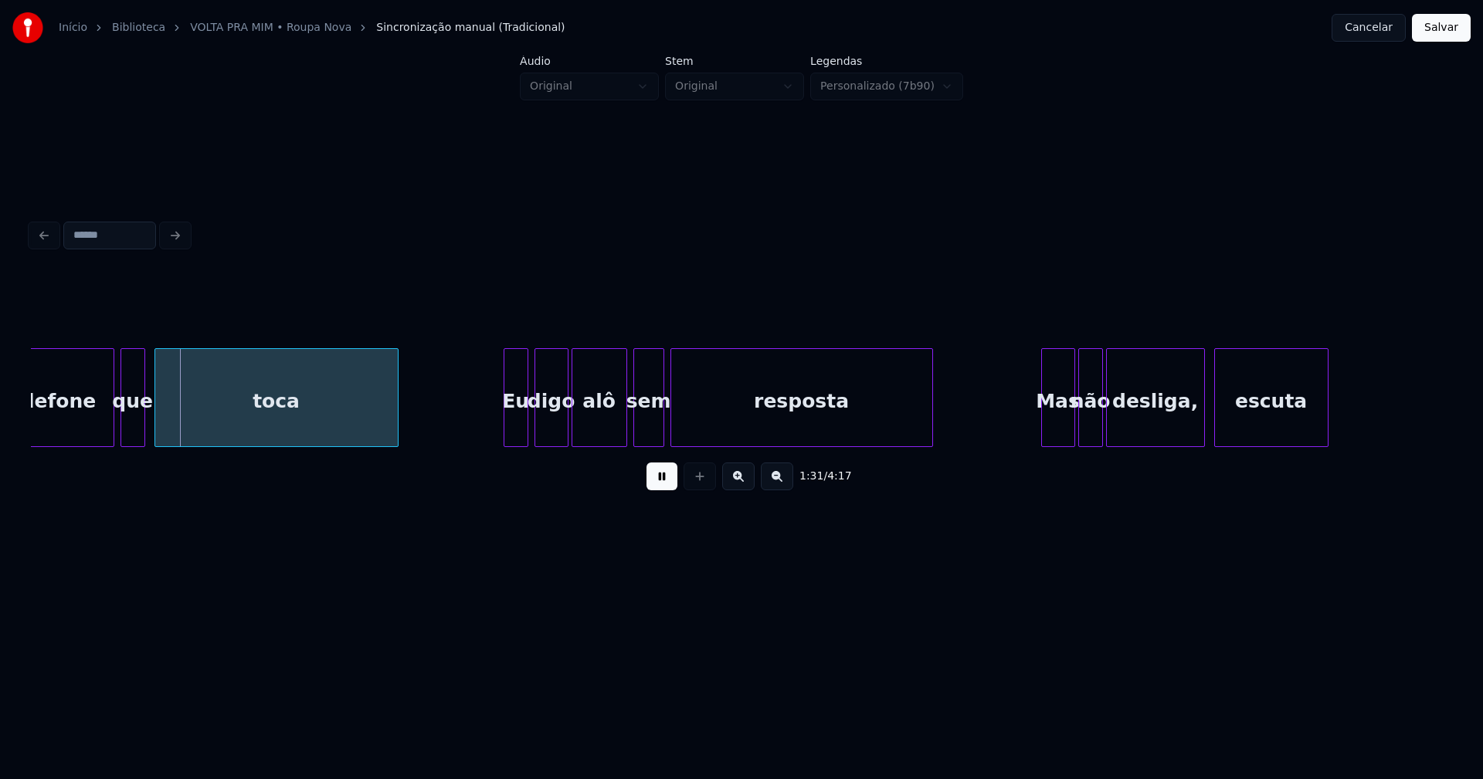
scroll to position [0, 14084]
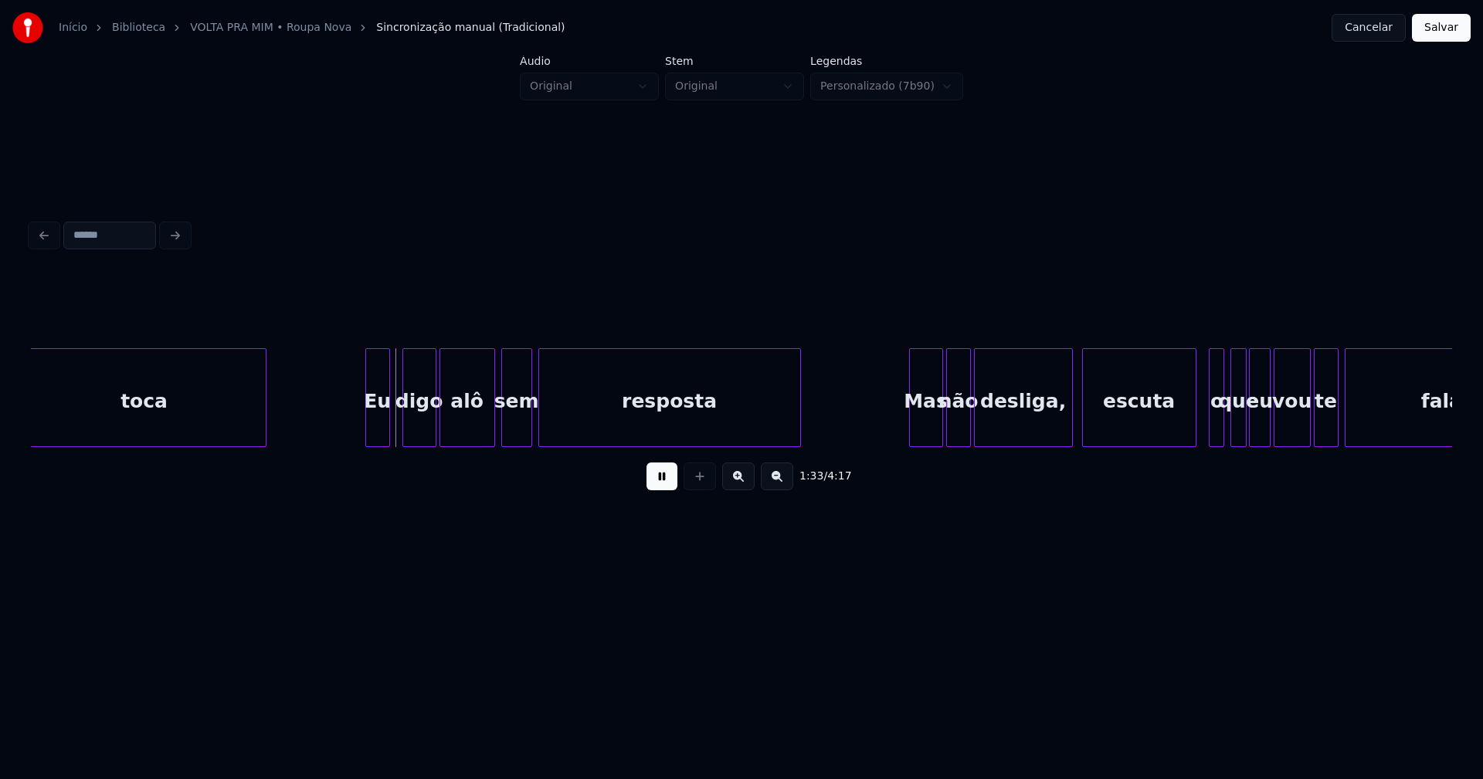
click at [382, 429] on div "Eu" at bounding box center [377, 401] width 23 height 105
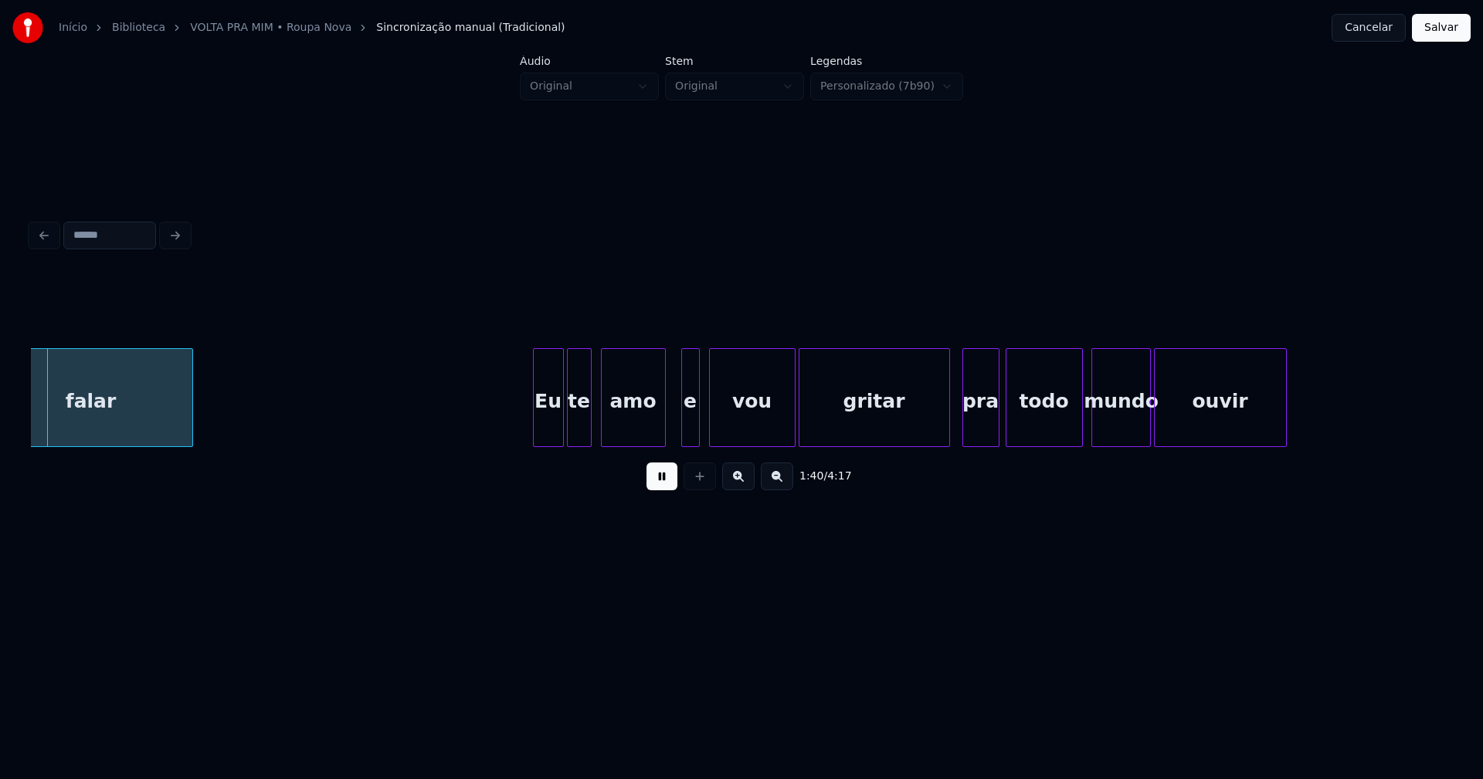
scroll to position [0, 15454]
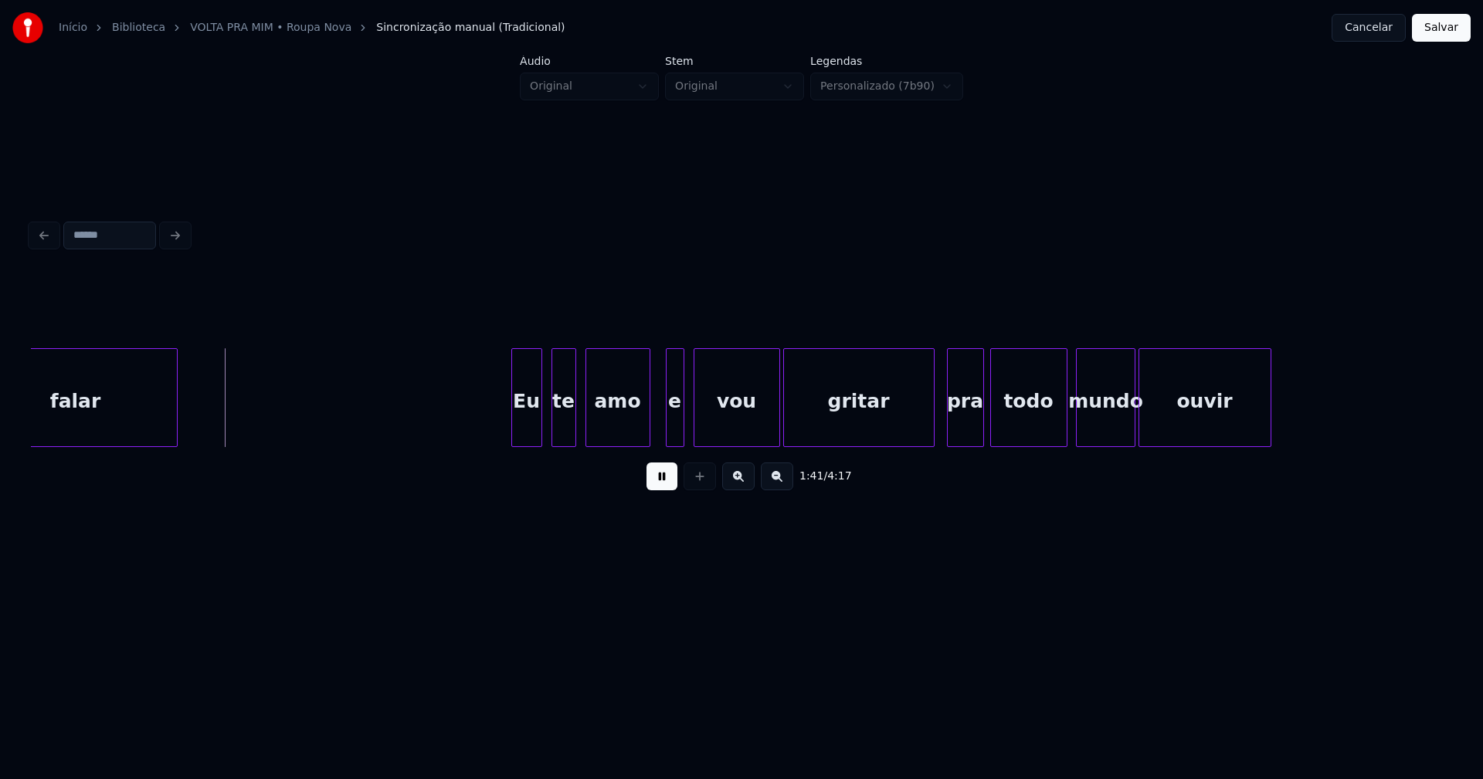
click at [525, 431] on div "Eu" at bounding box center [526, 401] width 29 height 105
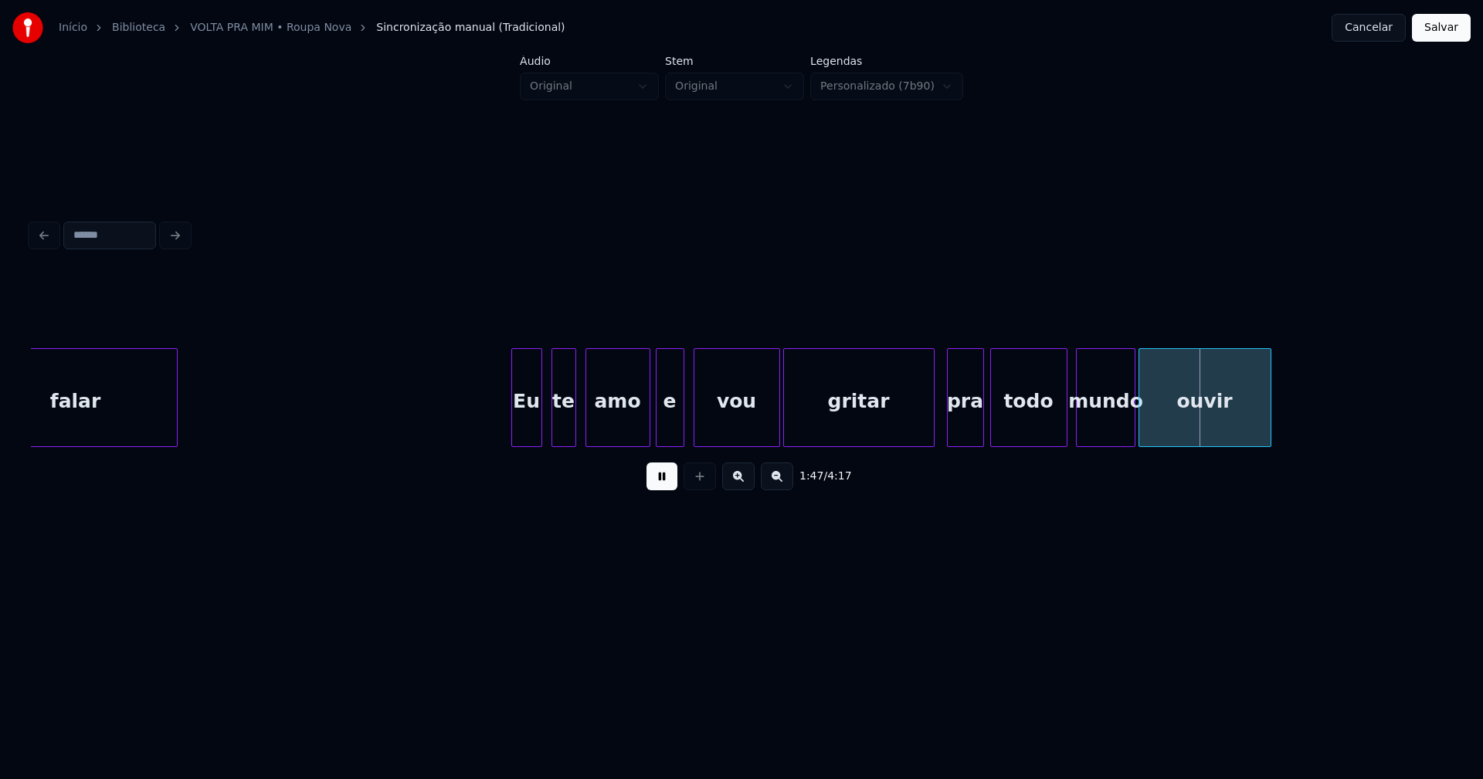
click at [659, 436] on div at bounding box center [658, 397] width 5 height 97
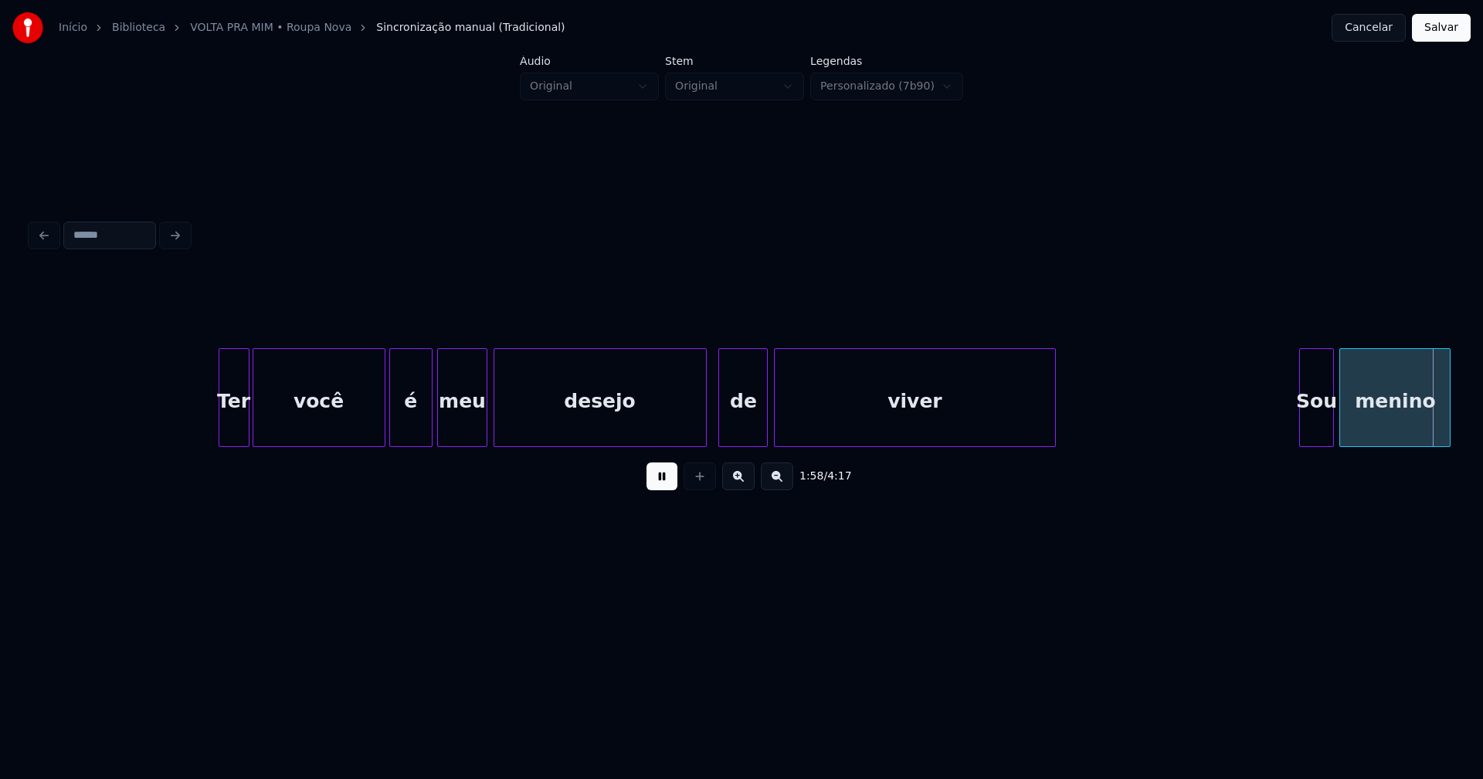
scroll to position [0, 18265]
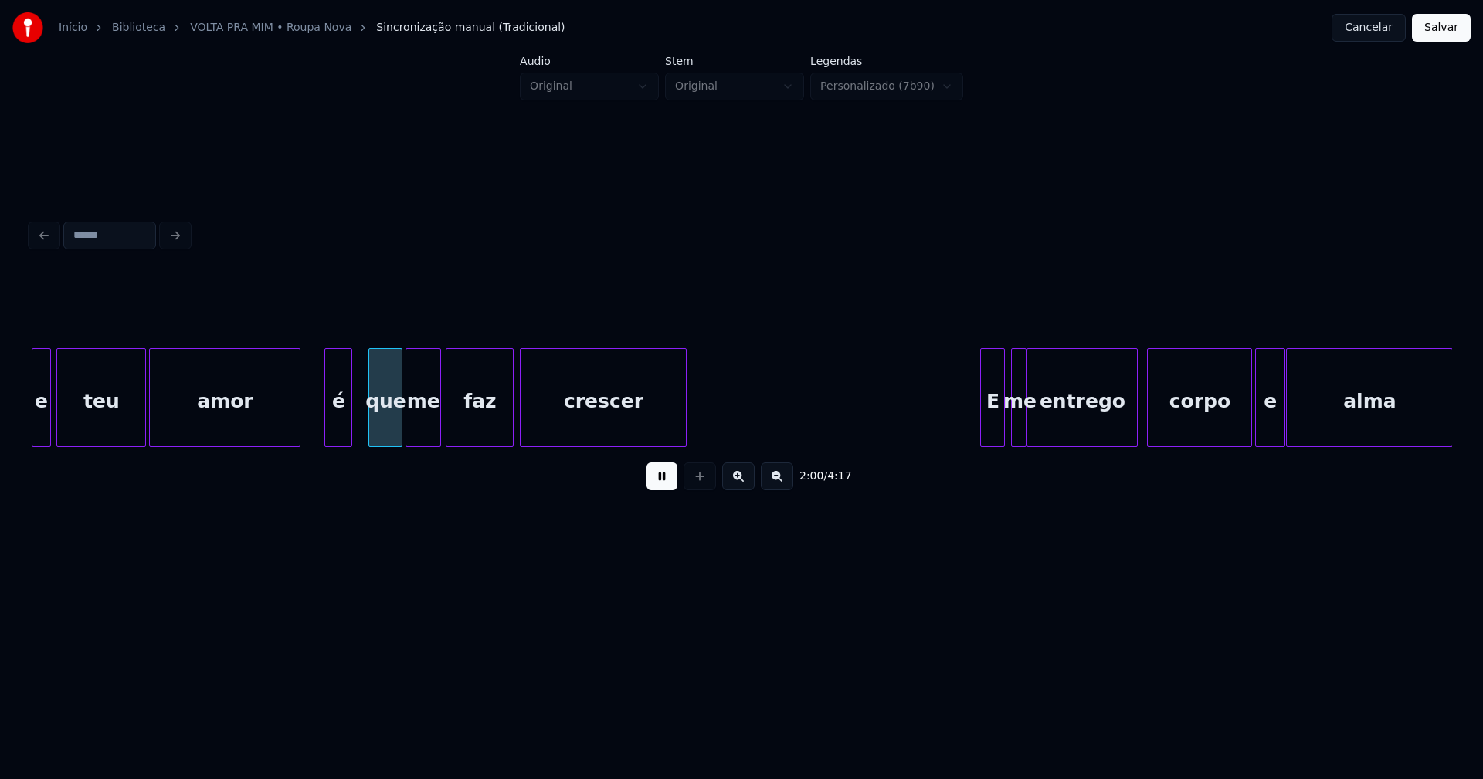
click at [335, 437] on div "é" at bounding box center [338, 401] width 26 height 105
click at [985, 427] on div "E" at bounding box center [986, 401] width 23 height 105
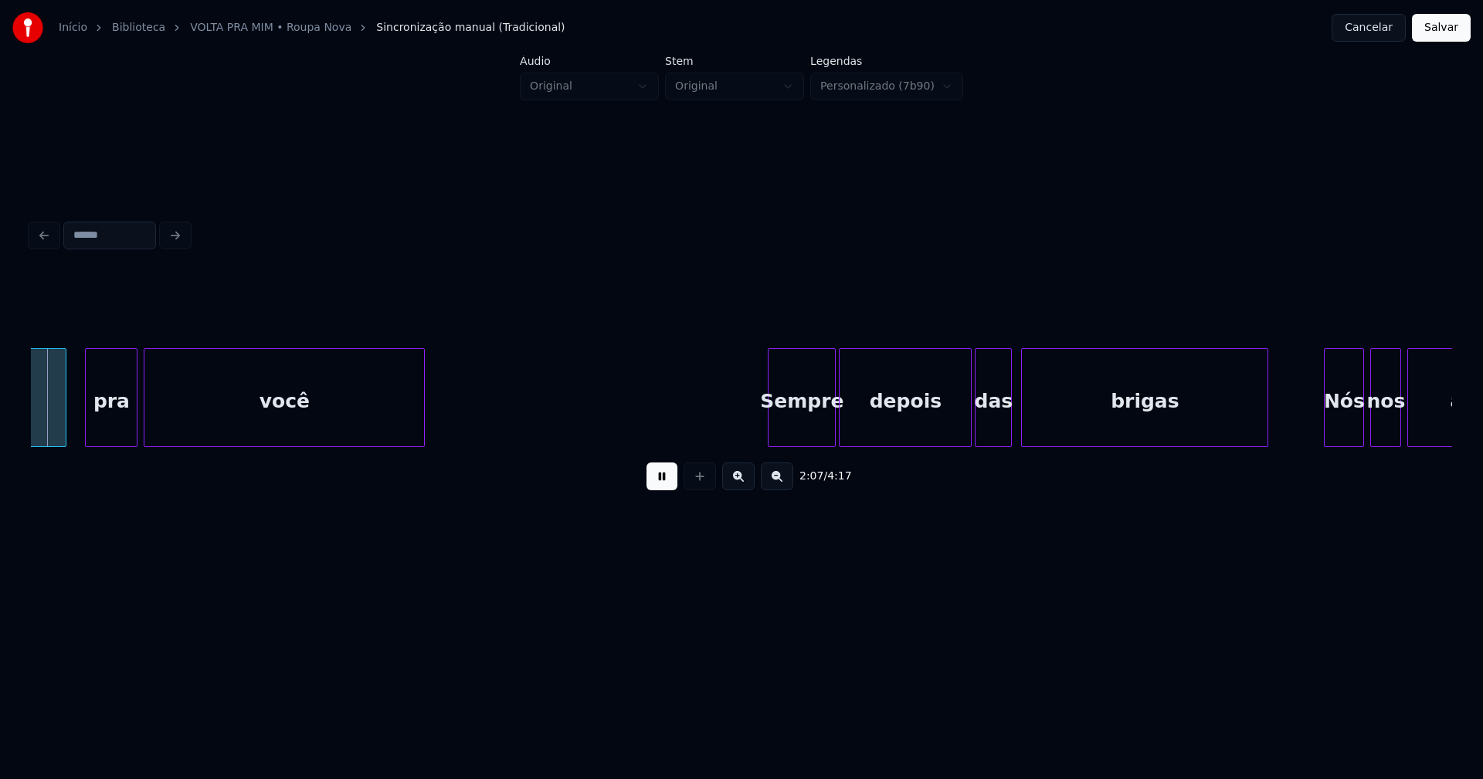
scroll to position [0, 19656]
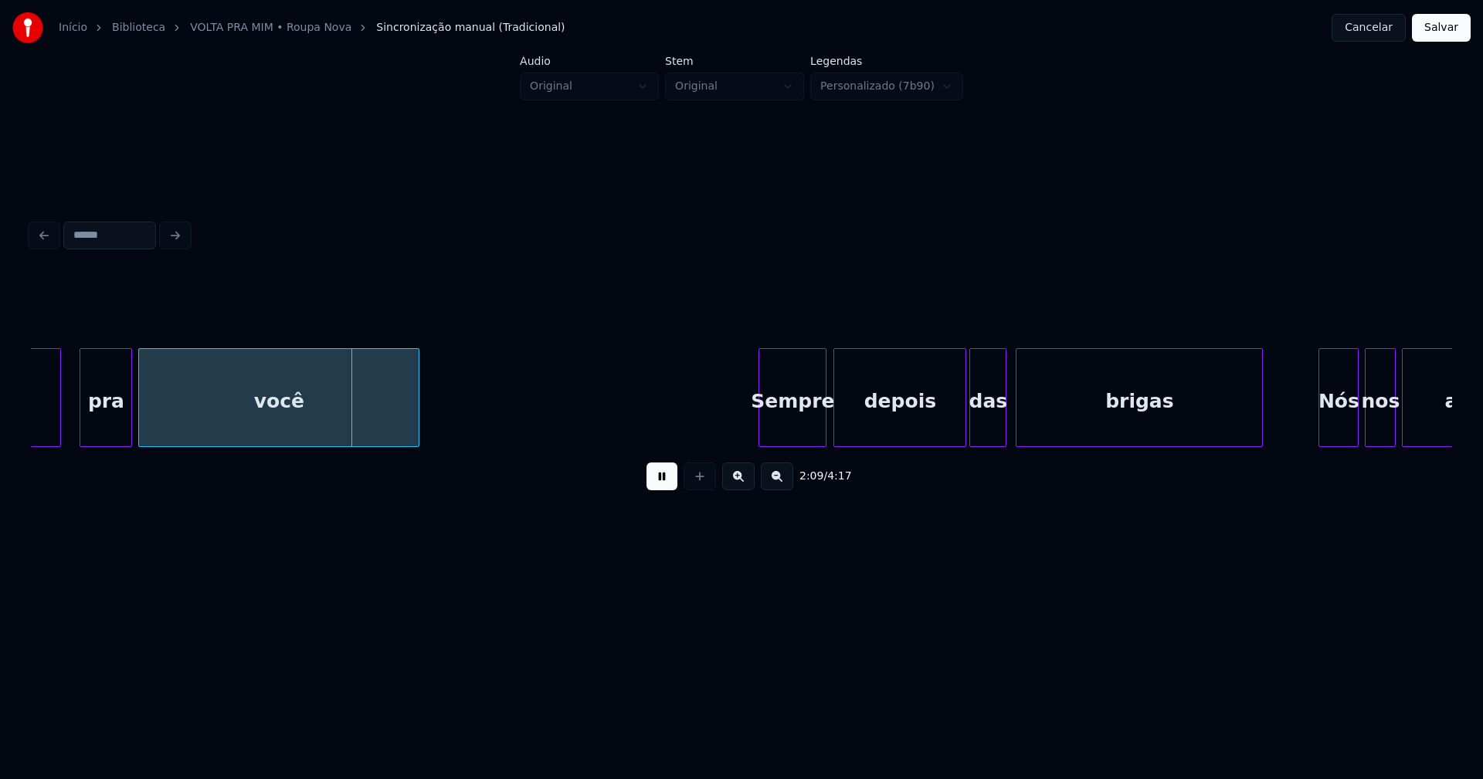
click at [811, 436] on div "Sempre" at bounding box center [792, 401] width 66 height 105
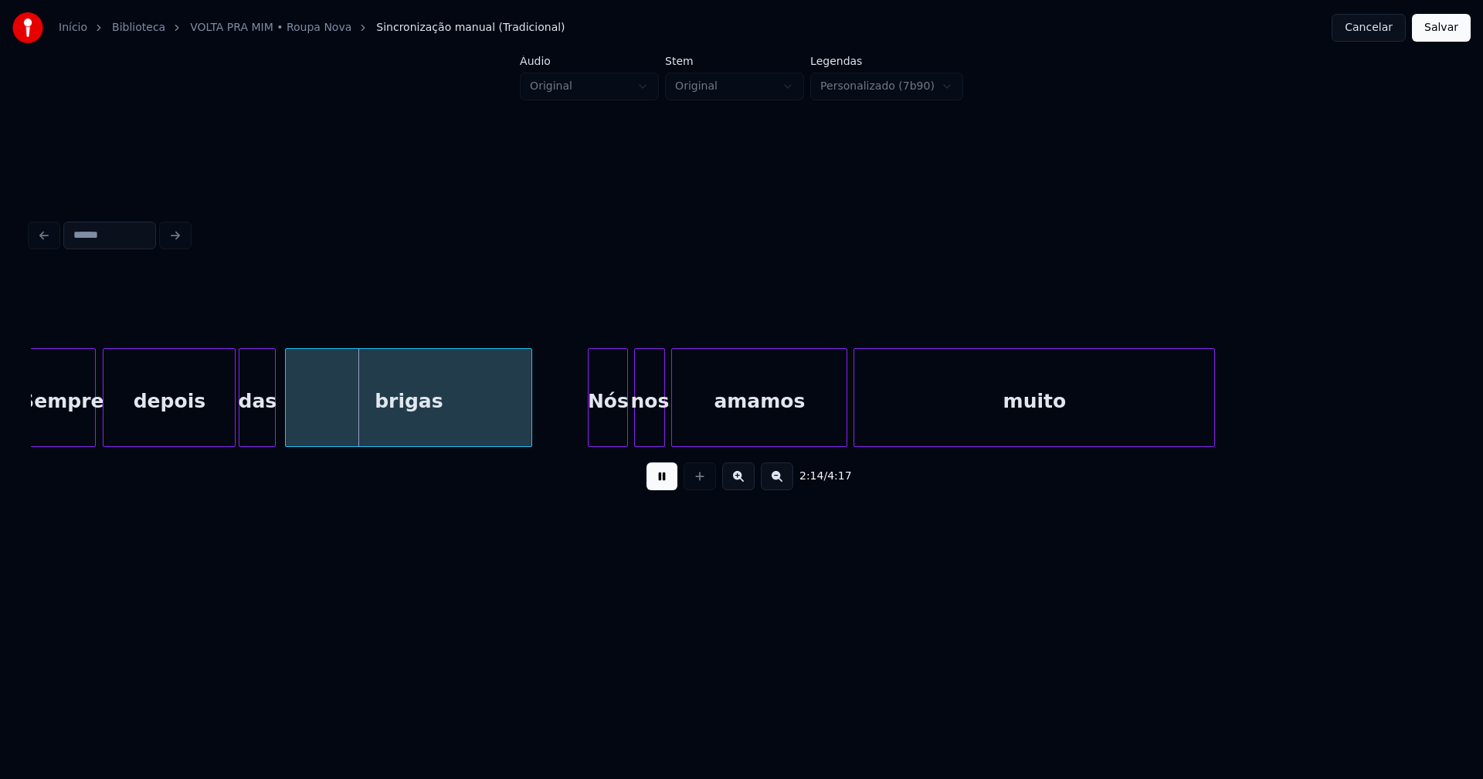
scroll to position [0, 20431]
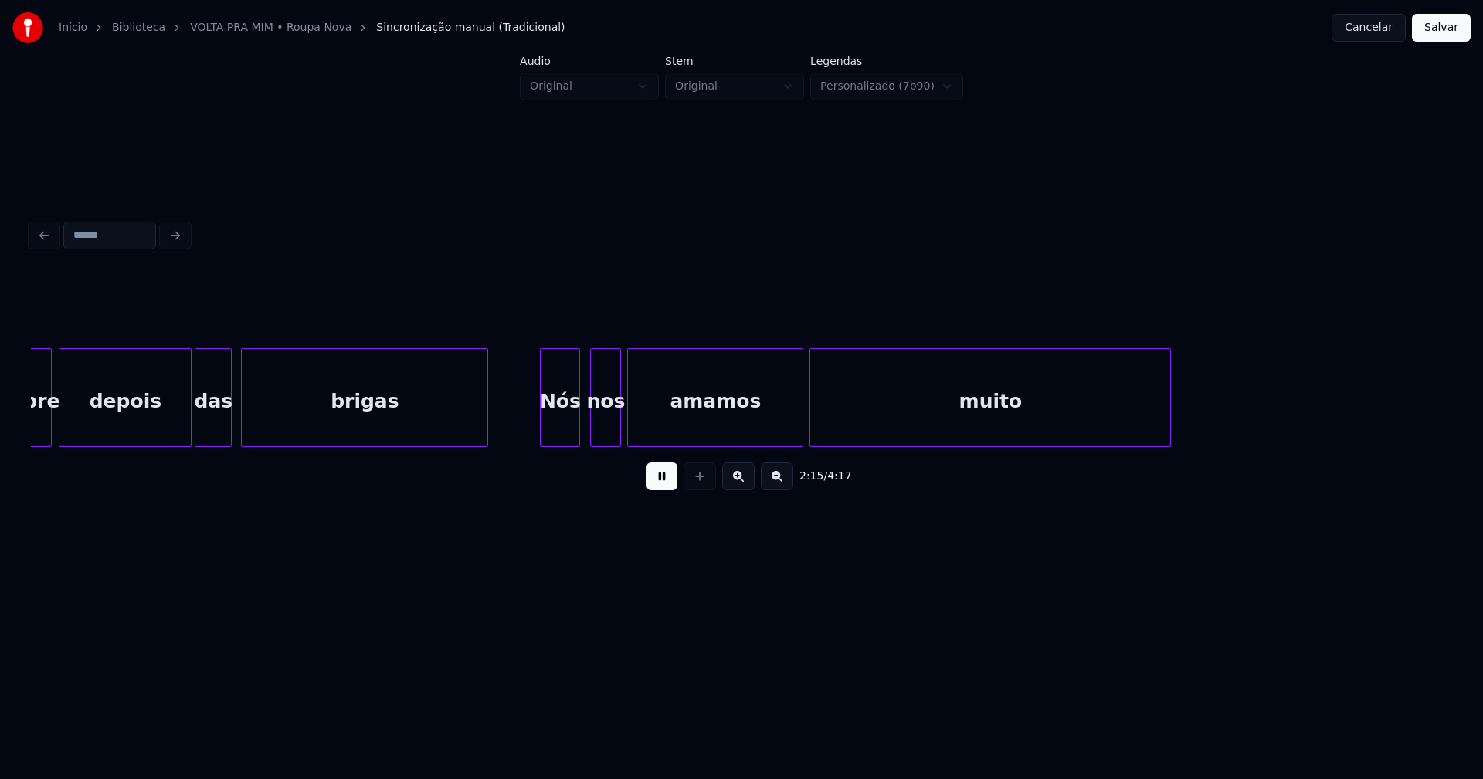
click at [562, 434] on div "Nós" at bounding box center [560, 401] width 39 height 105
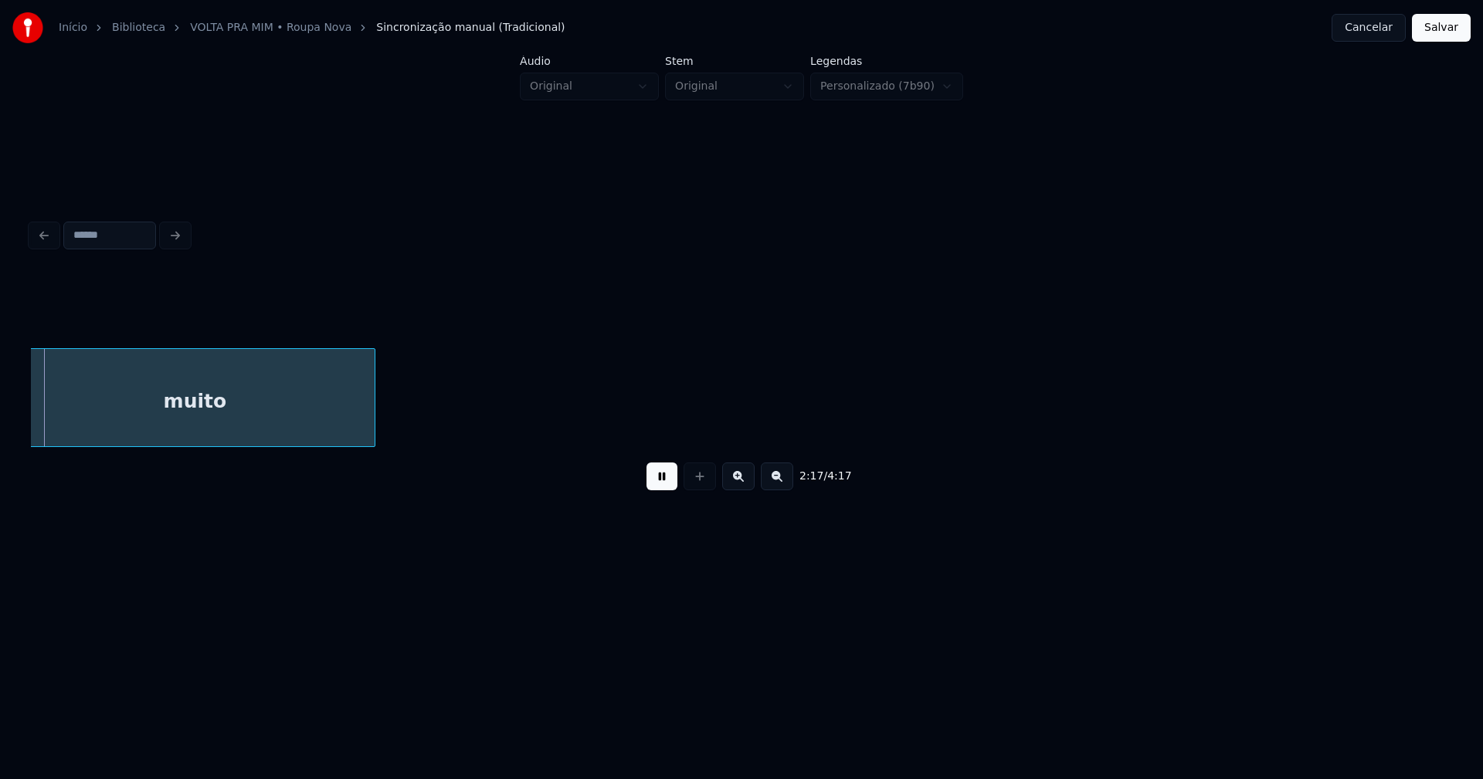
scroll to position [0, 21234]
click at [662, 482] on button at bounding box center [661, 477] width 31 height 28
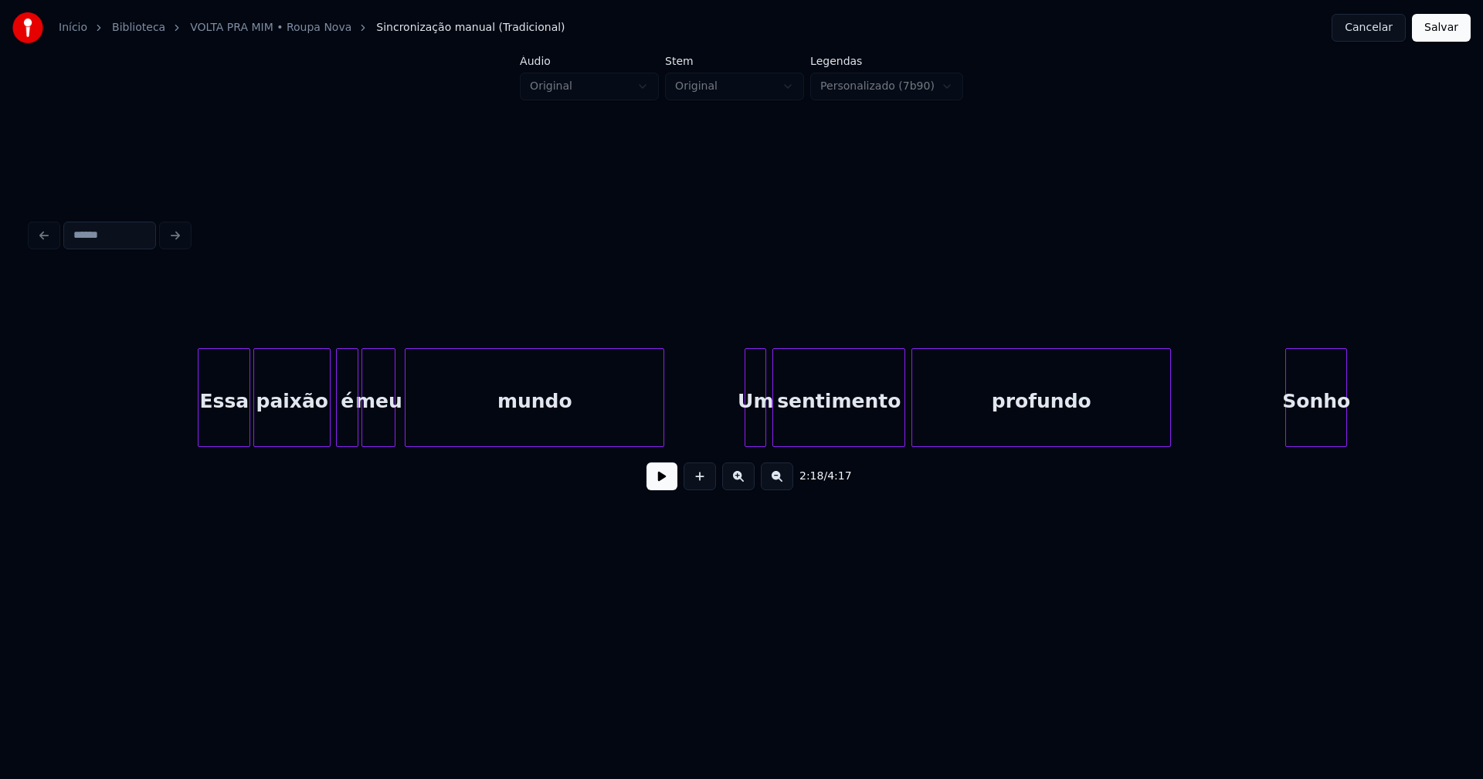
scroll to position [0, 24376]
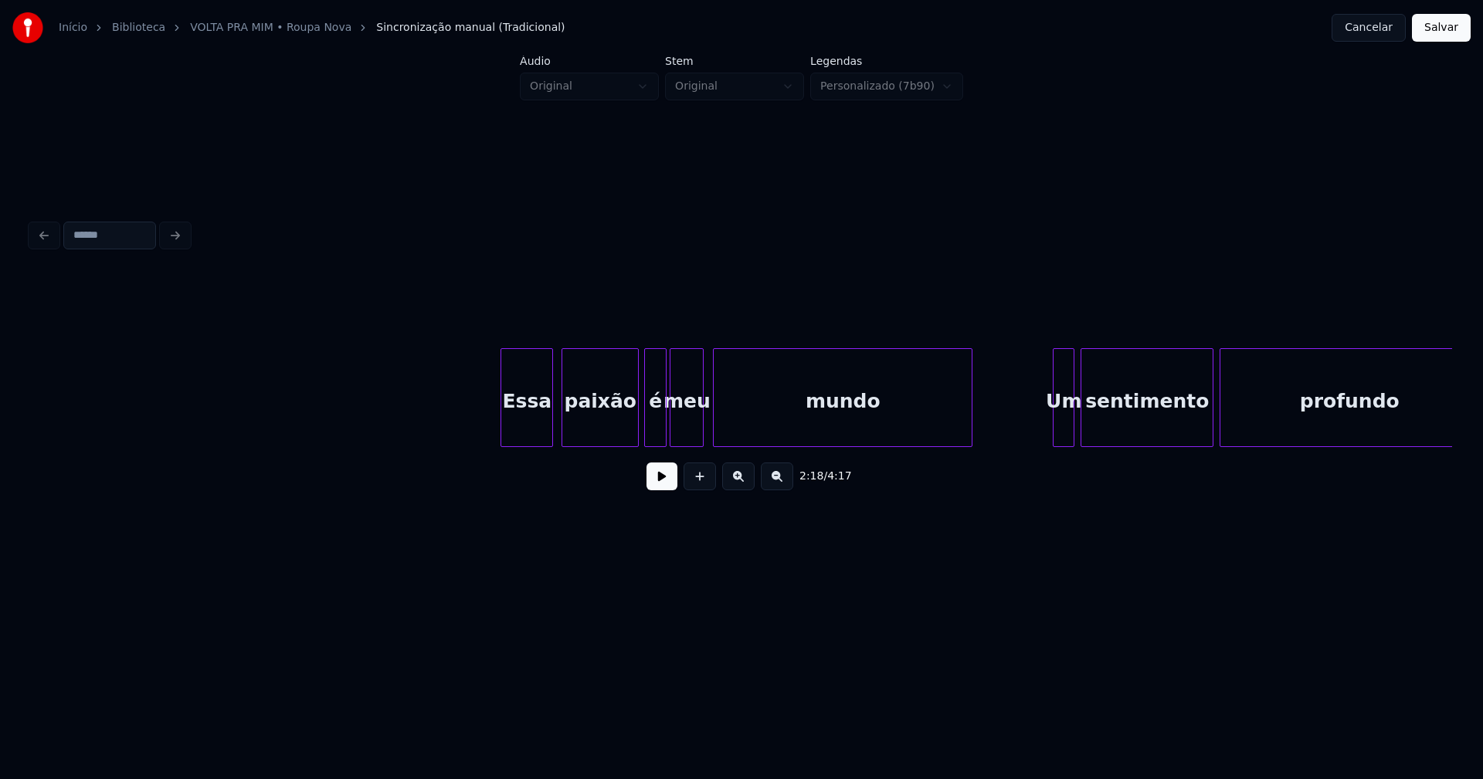
click at [538, 431] on div "Essa" at bounding box center [526, 401] width 51 height 105
click at [1051, 429] on div at bounding box center [1051, 397] width 5 height 97
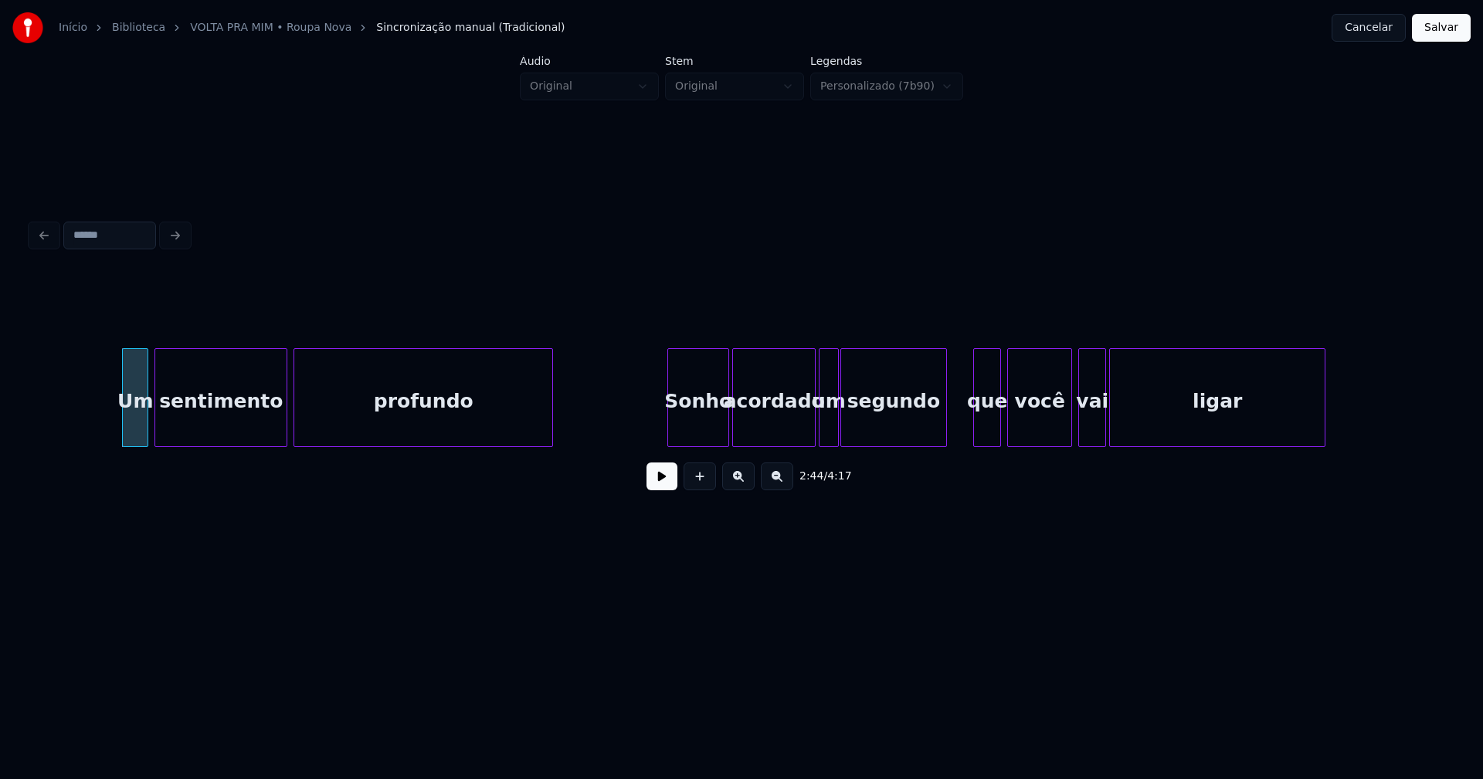
scroll to position [0, 25324]
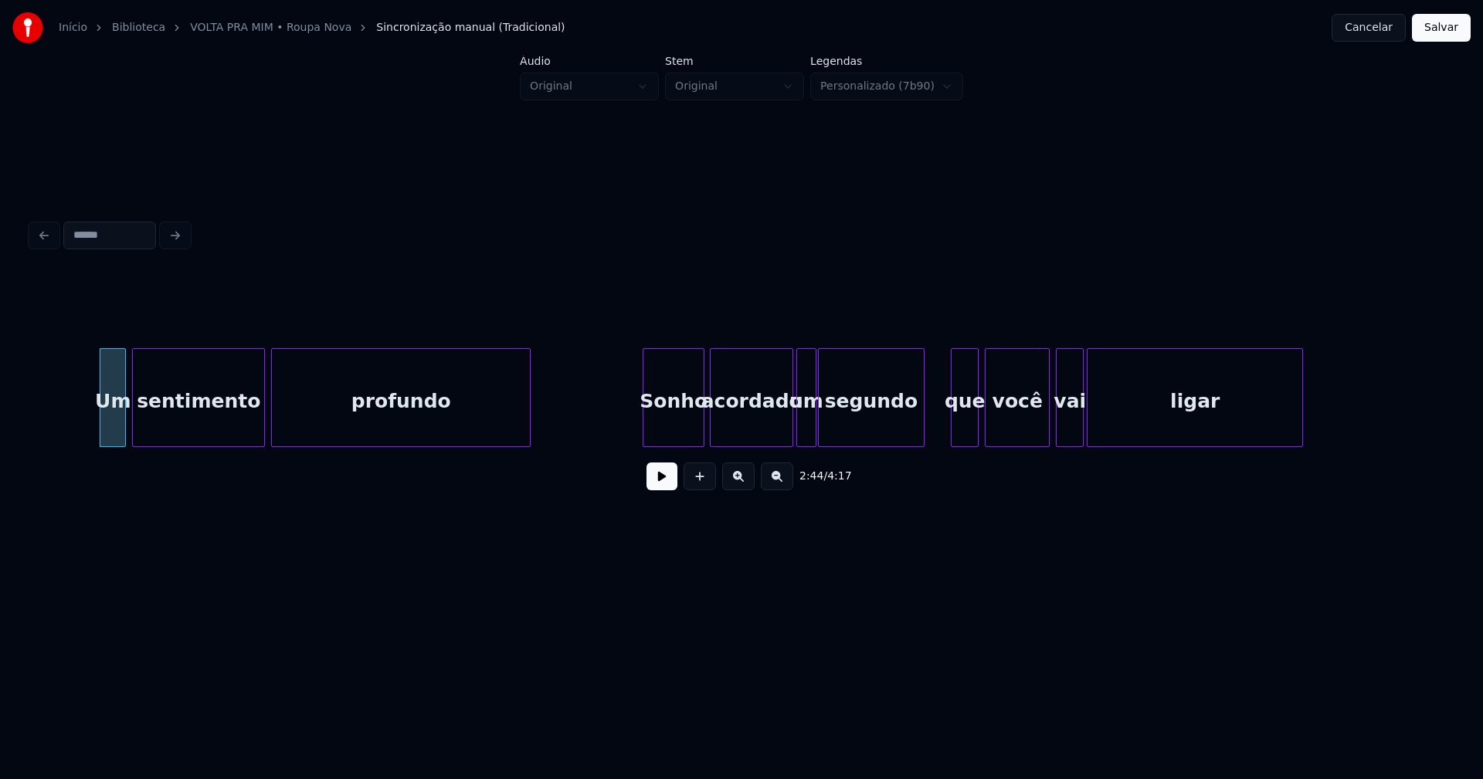
click at [676, 427] on div "Sonho" at bounding box center [673, 401] width 60 height 105
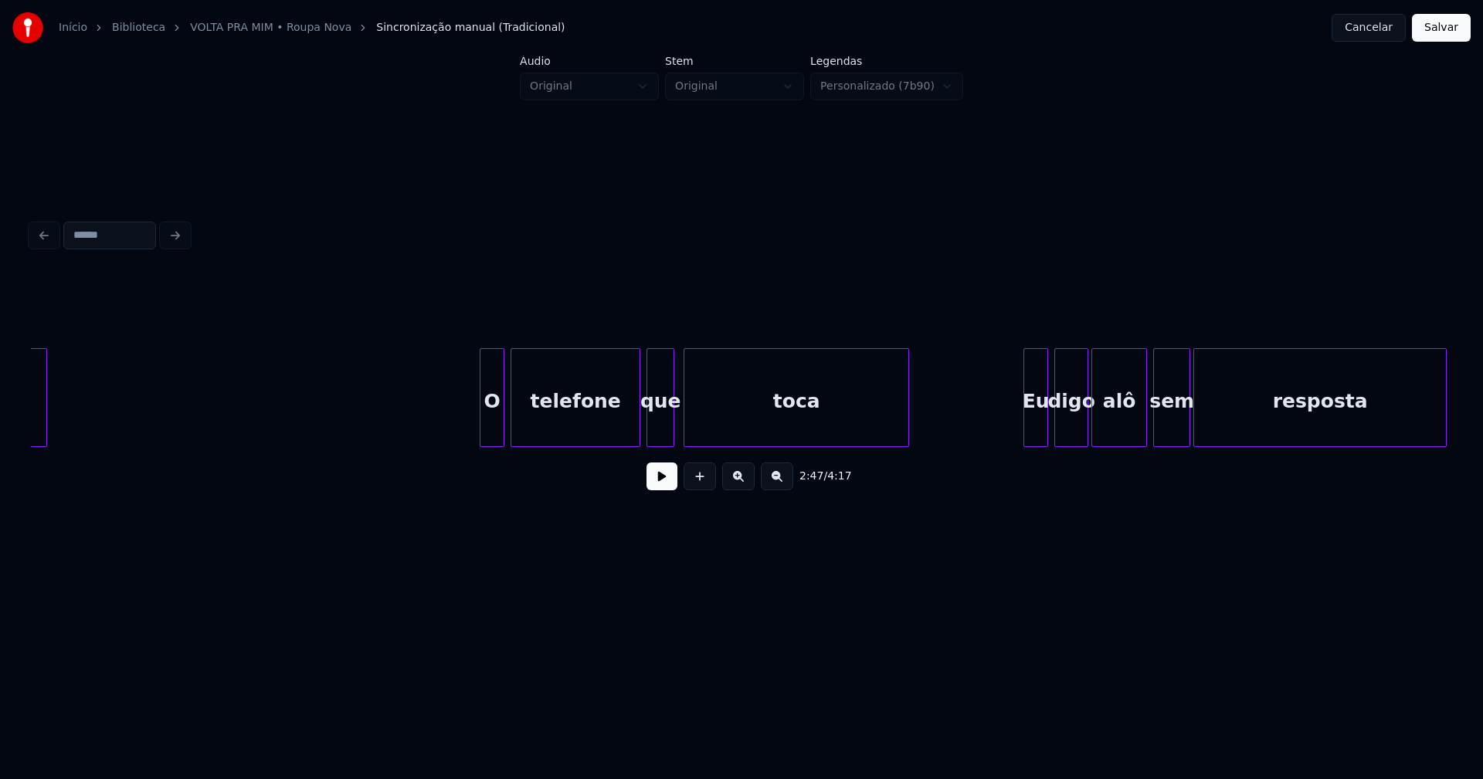
scroll to position [0, 26602]
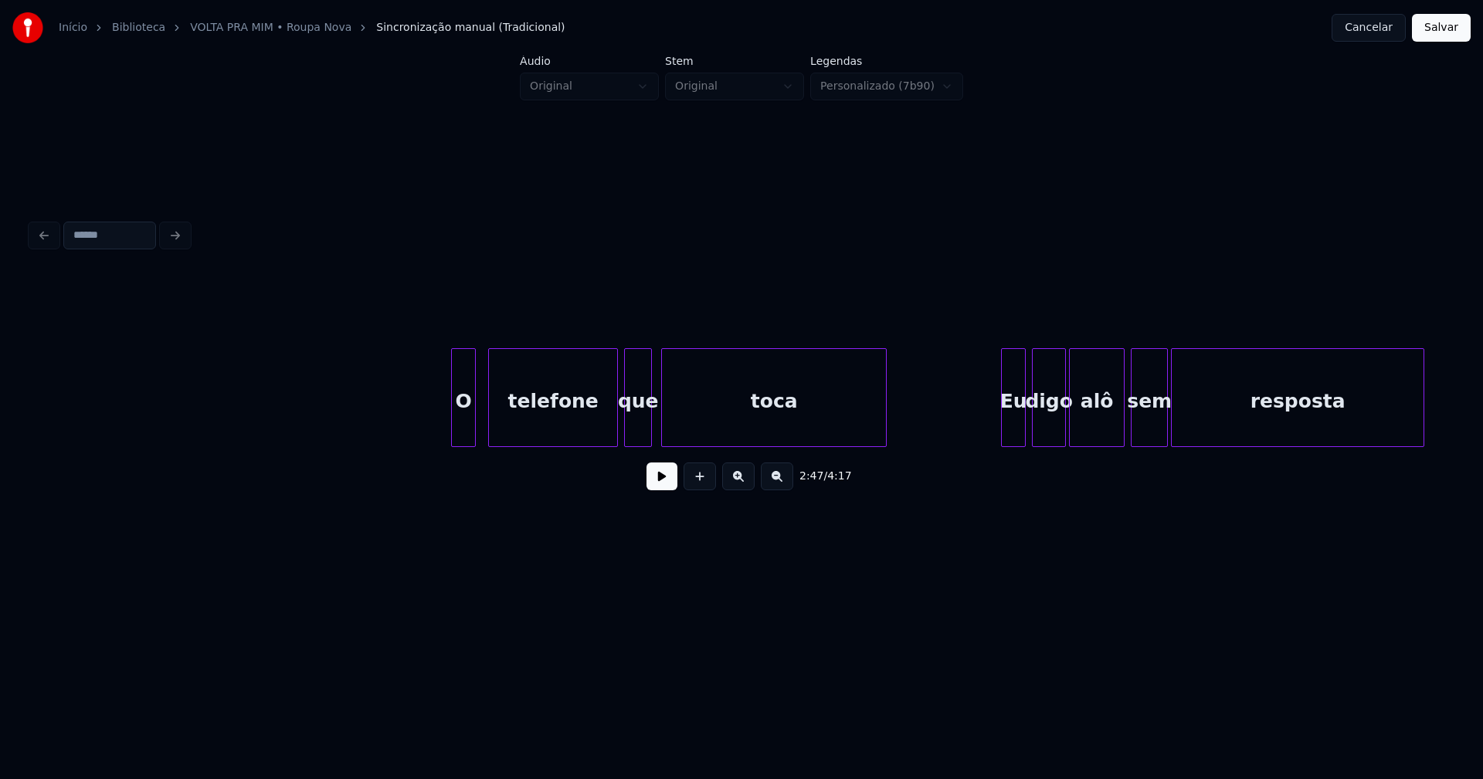
click at [463, 434] on div "O" at bounding box center [463, 401] width 23 height 105
click at [1006, 436] on div "Eu" at bounding box center [1006, 401] width 23 height 105
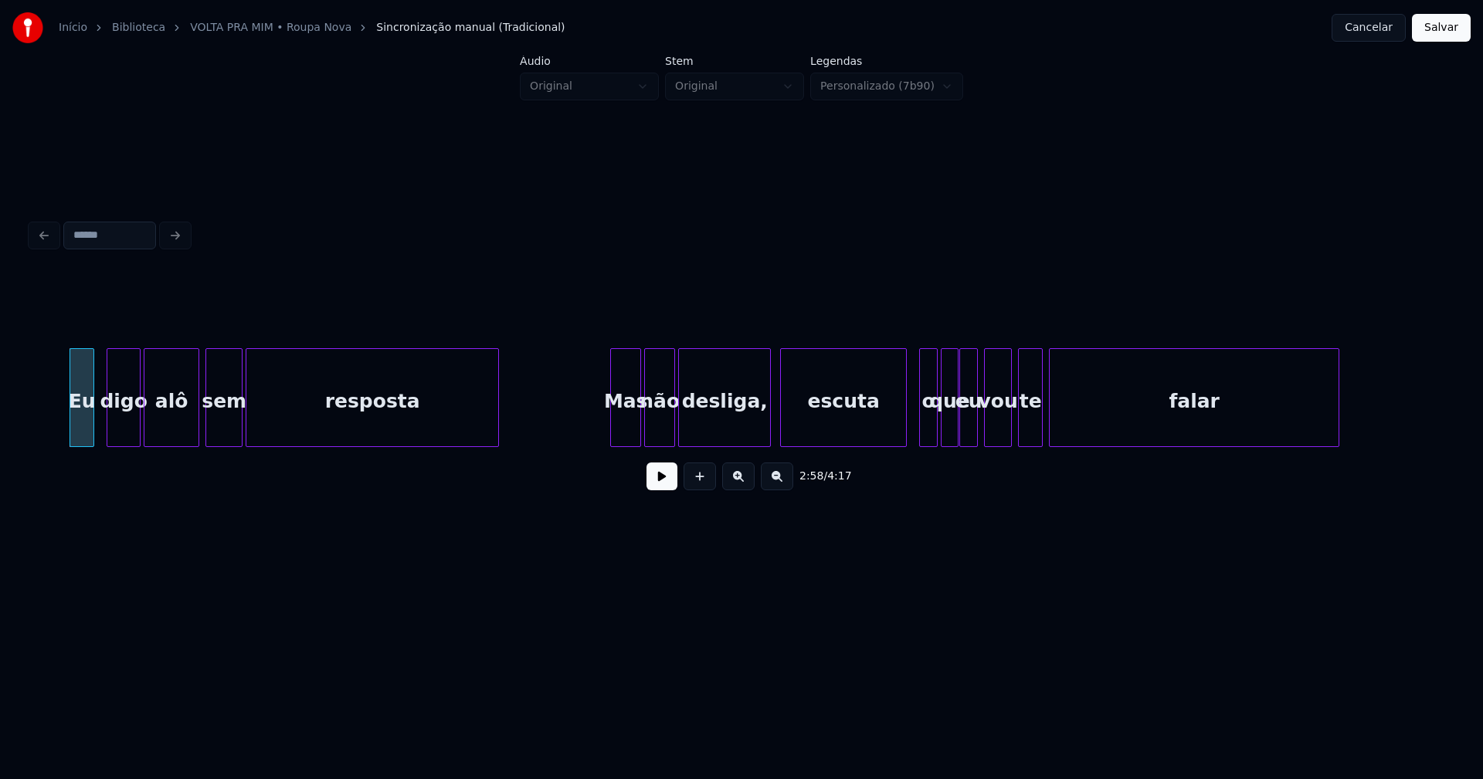
scroll to position [0, 27571]
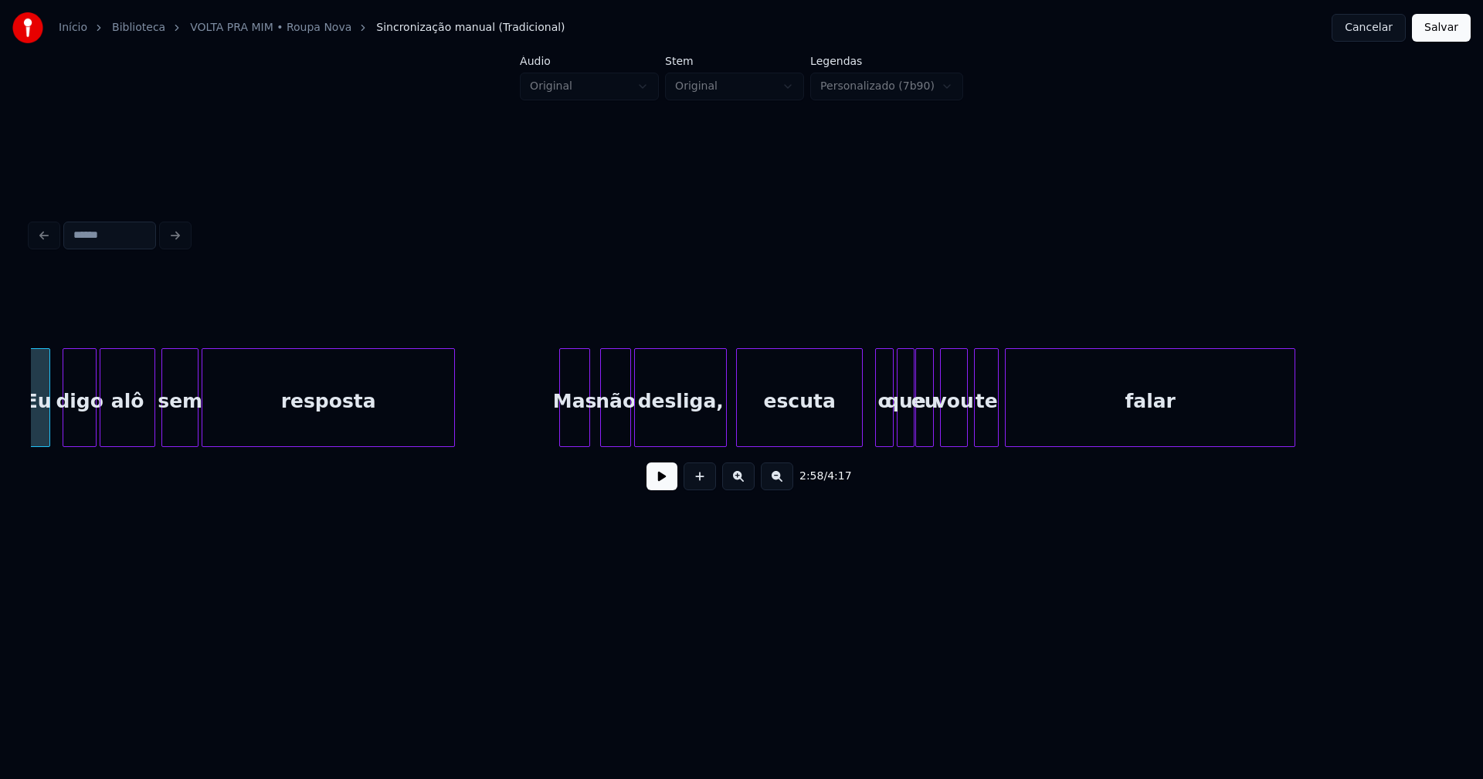
click at [571, 437] on div "Mas" at bounding box center [574, 401] width 29 height 105
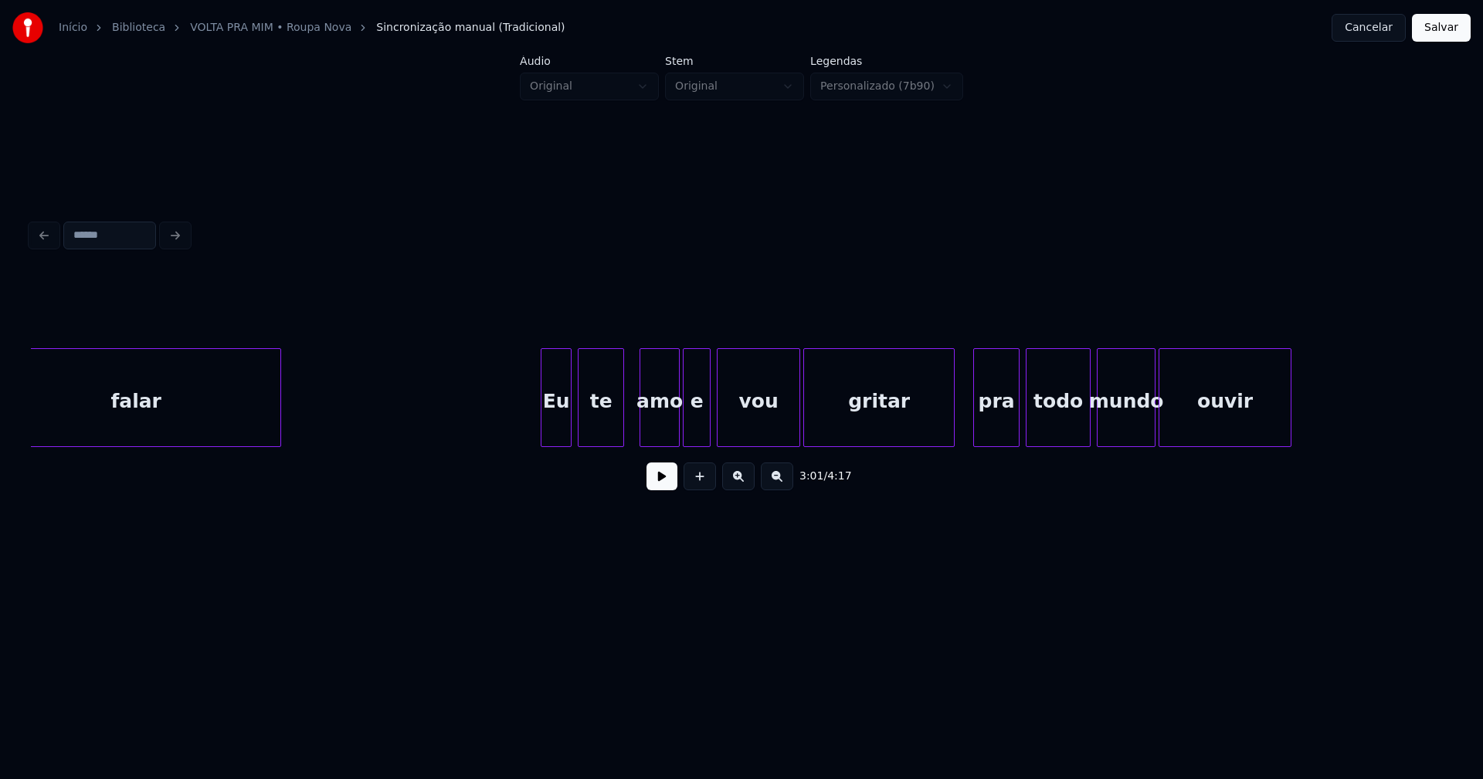
scroll to position [0, 28762]
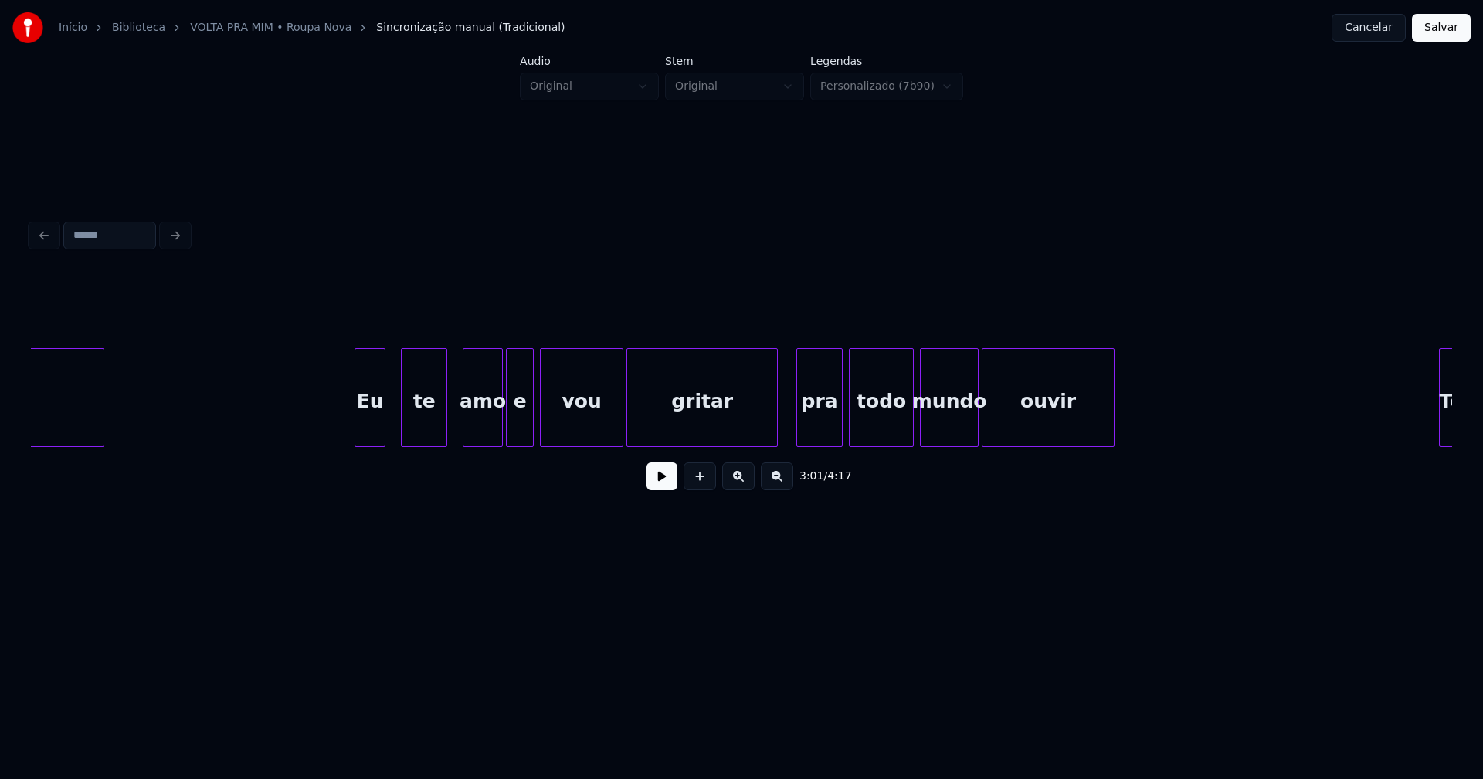
click at [368, 437] on div "Eu" at bounding box center [369, 401] width 29 height 105
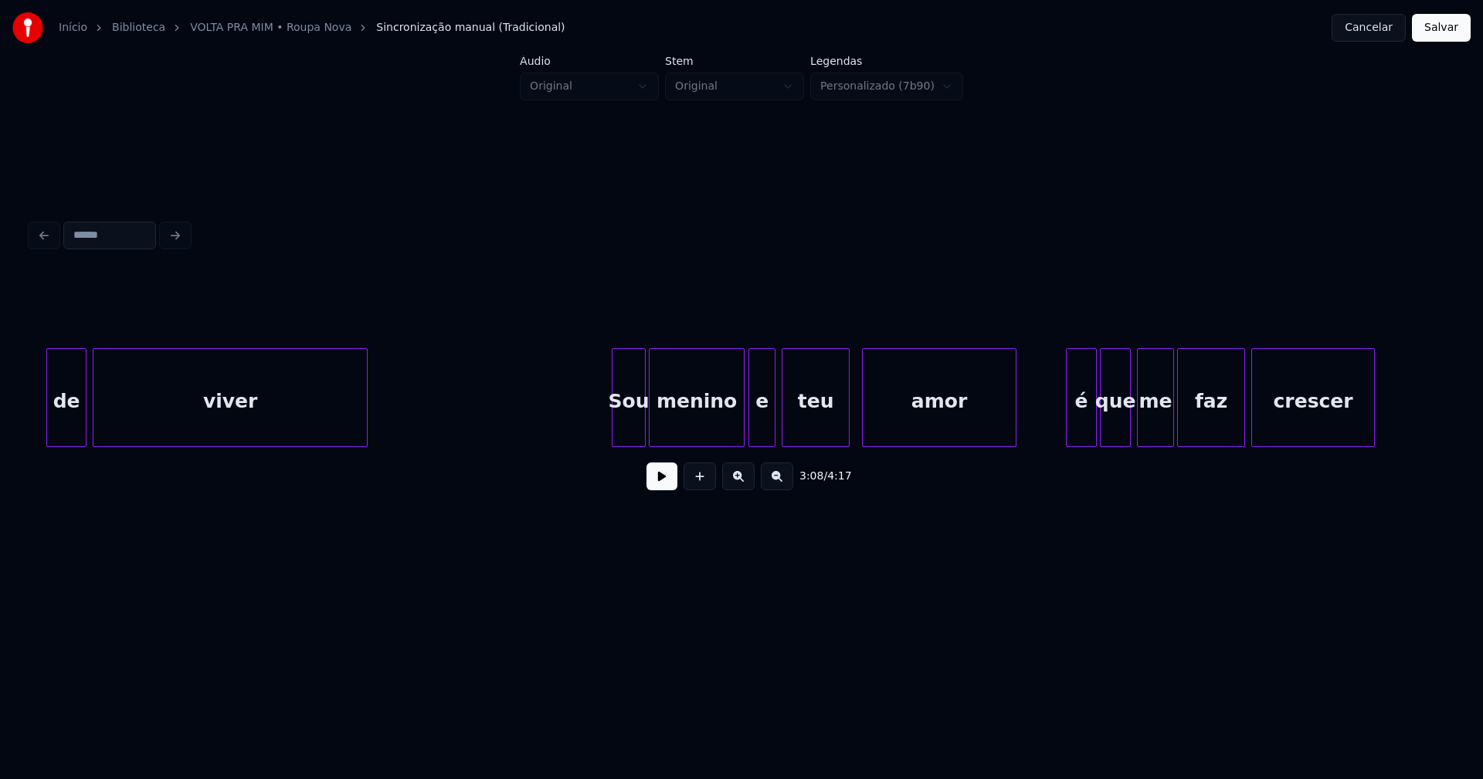
scroll to position [0, 30833]
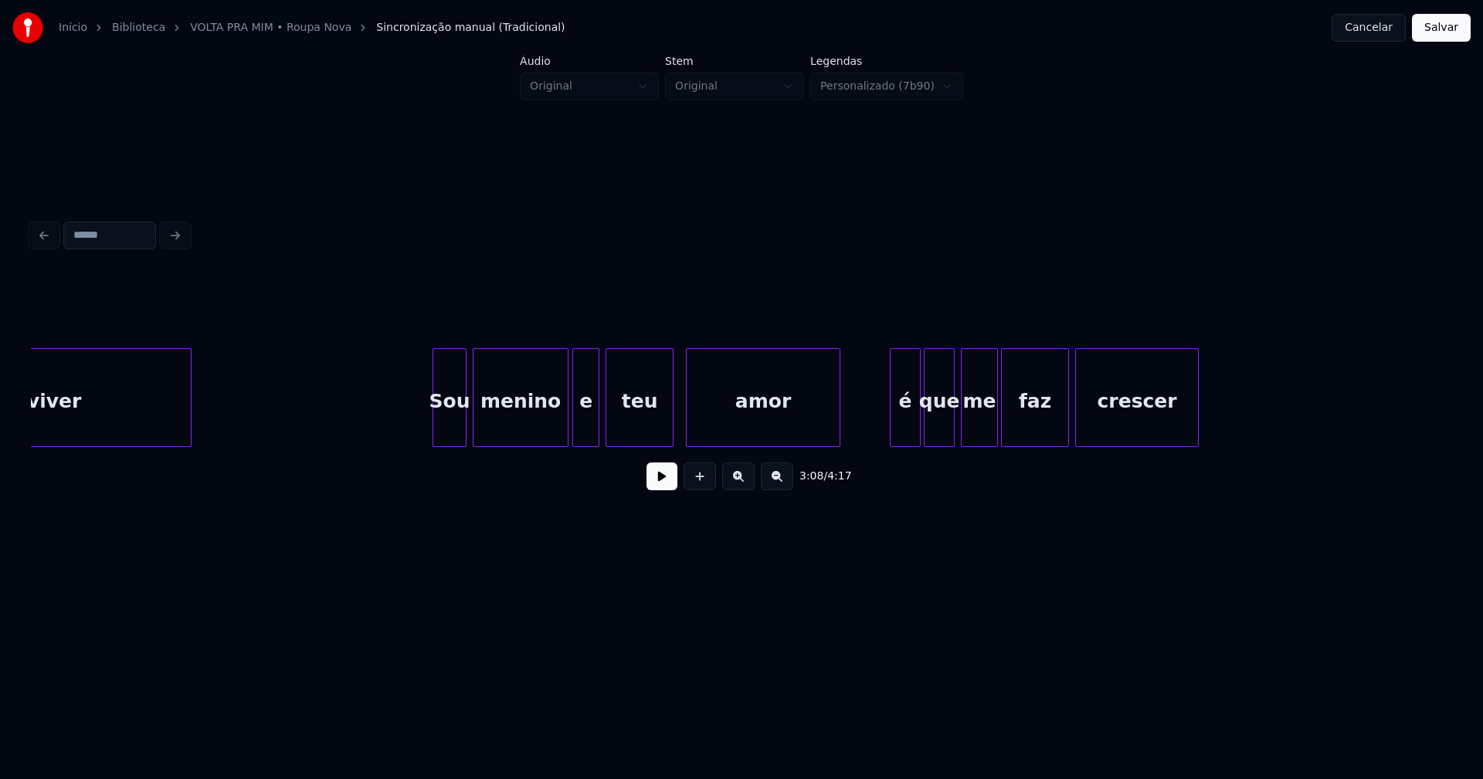
click at [453, 429] on div "Sou" at bounding box center [449, 401] width 32 height 105
click at [903, 434] on div "é" at bounding box center [897, 401] width 29 height 105
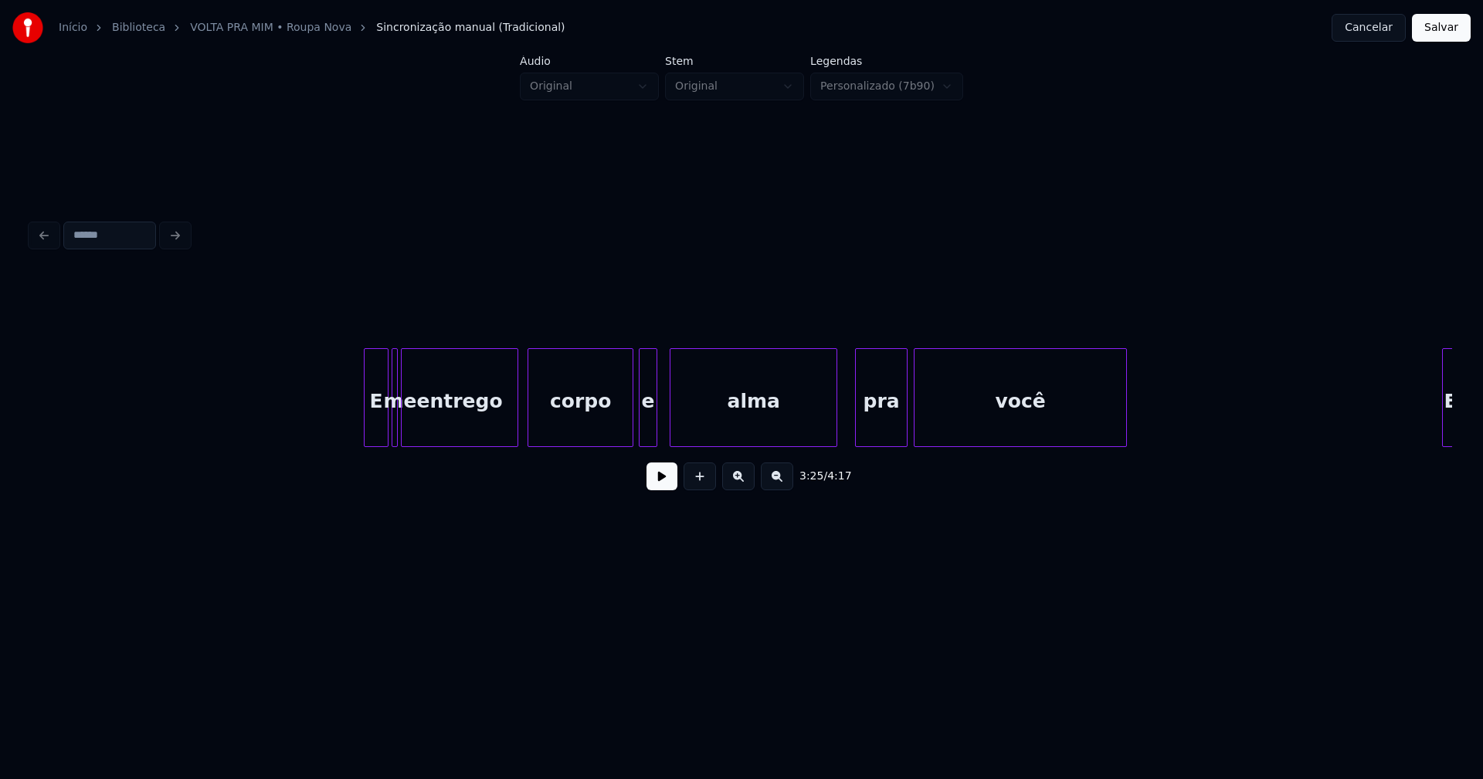
scroll to position [0, 31935]
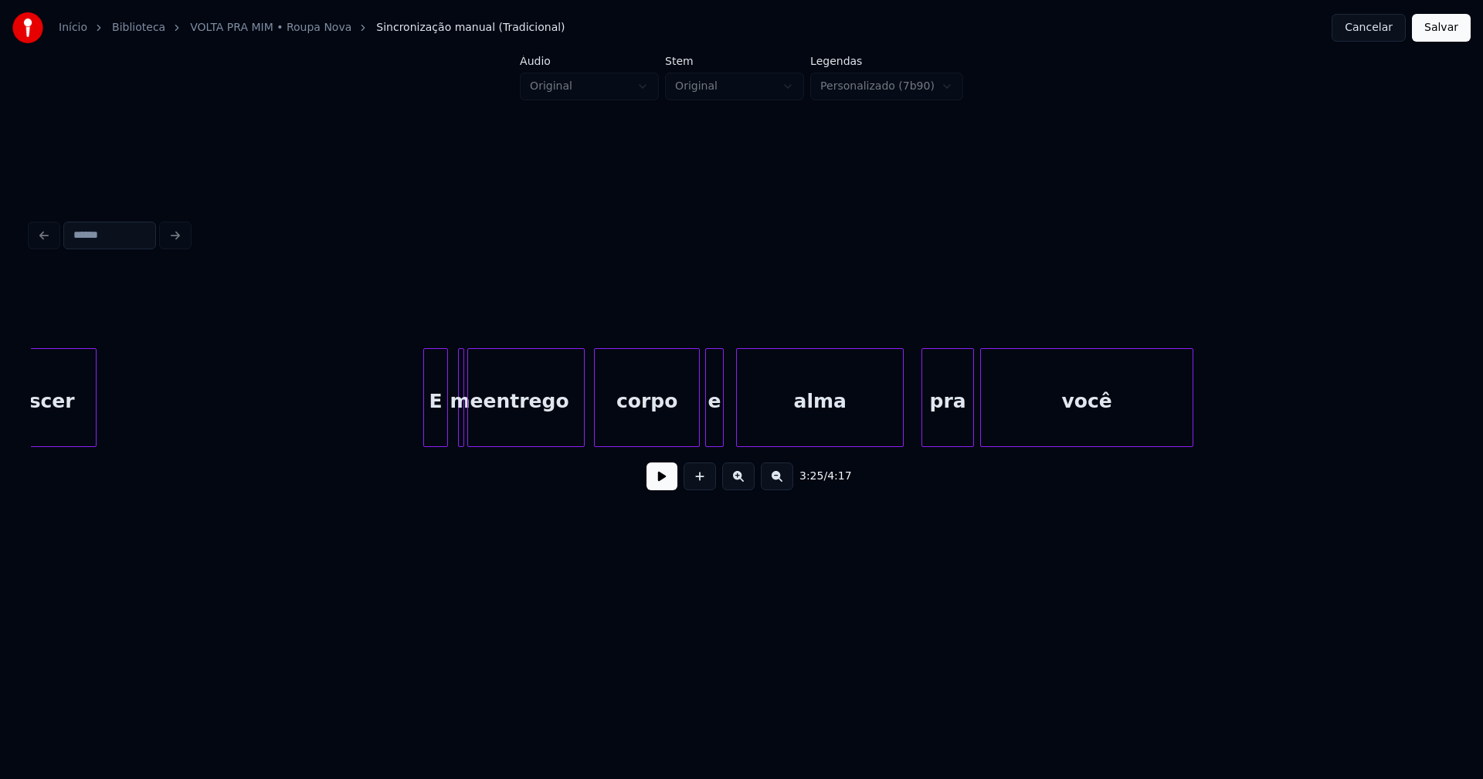
click at [434, 436] on div "E" at bounding box center [435, 401] width 23 height 105
click at [496, 432] on div at bounding box center [496, 397] width 5 height 97
click at [487, 431] on div at bounding box center [485, 397] width 5 height 97
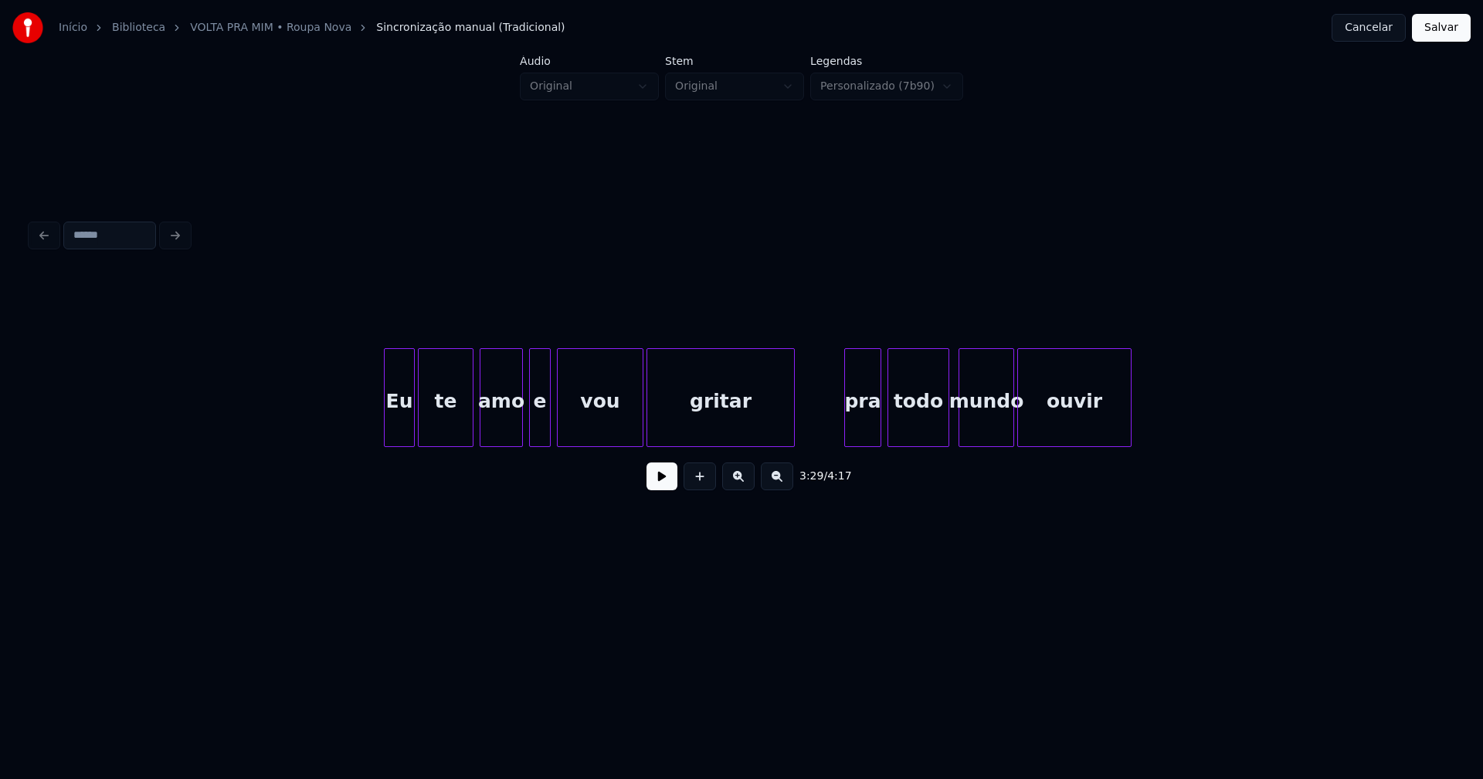
scroll to position [0, 33104]
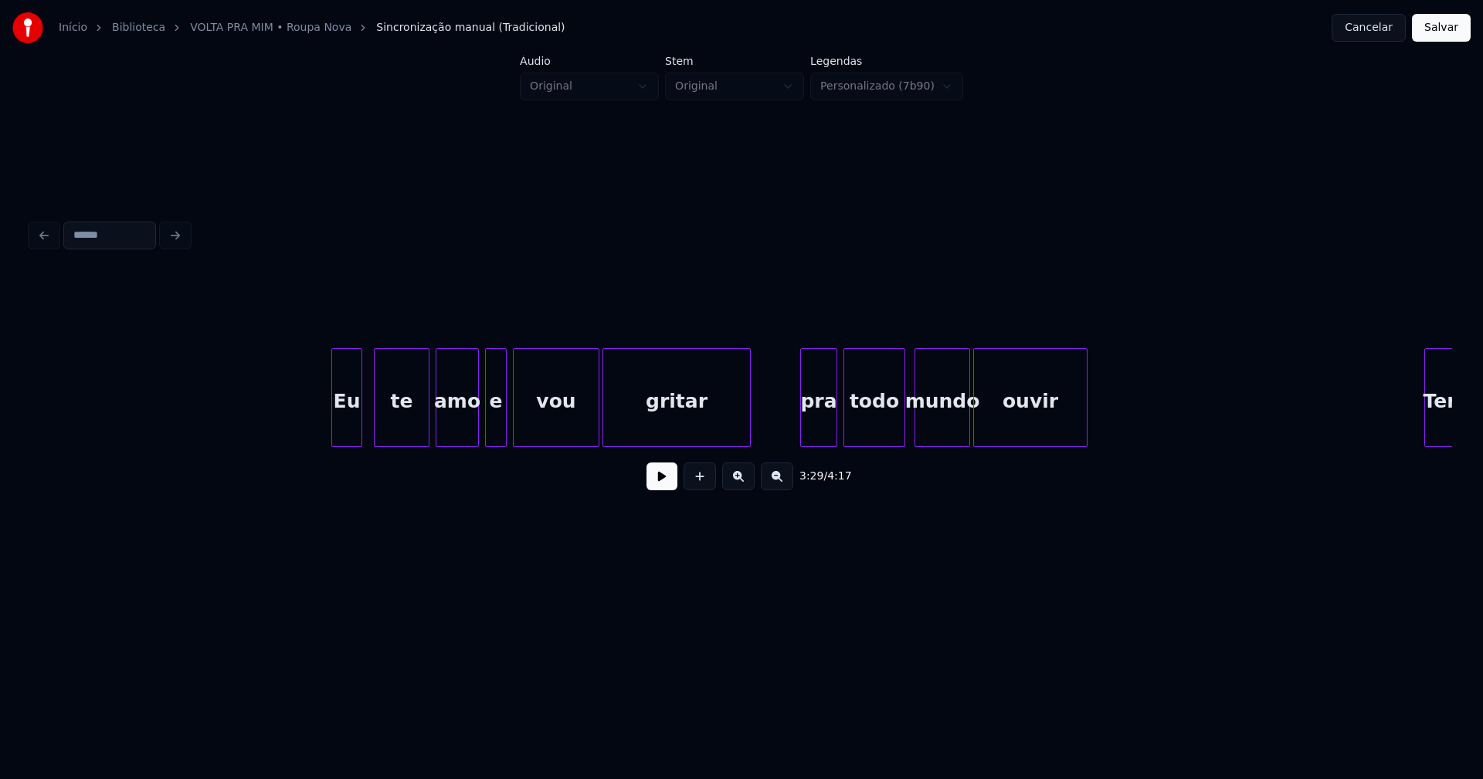
click at [350, 432] on div "Eu" at bounding box center [346, 401] width 29 height 105
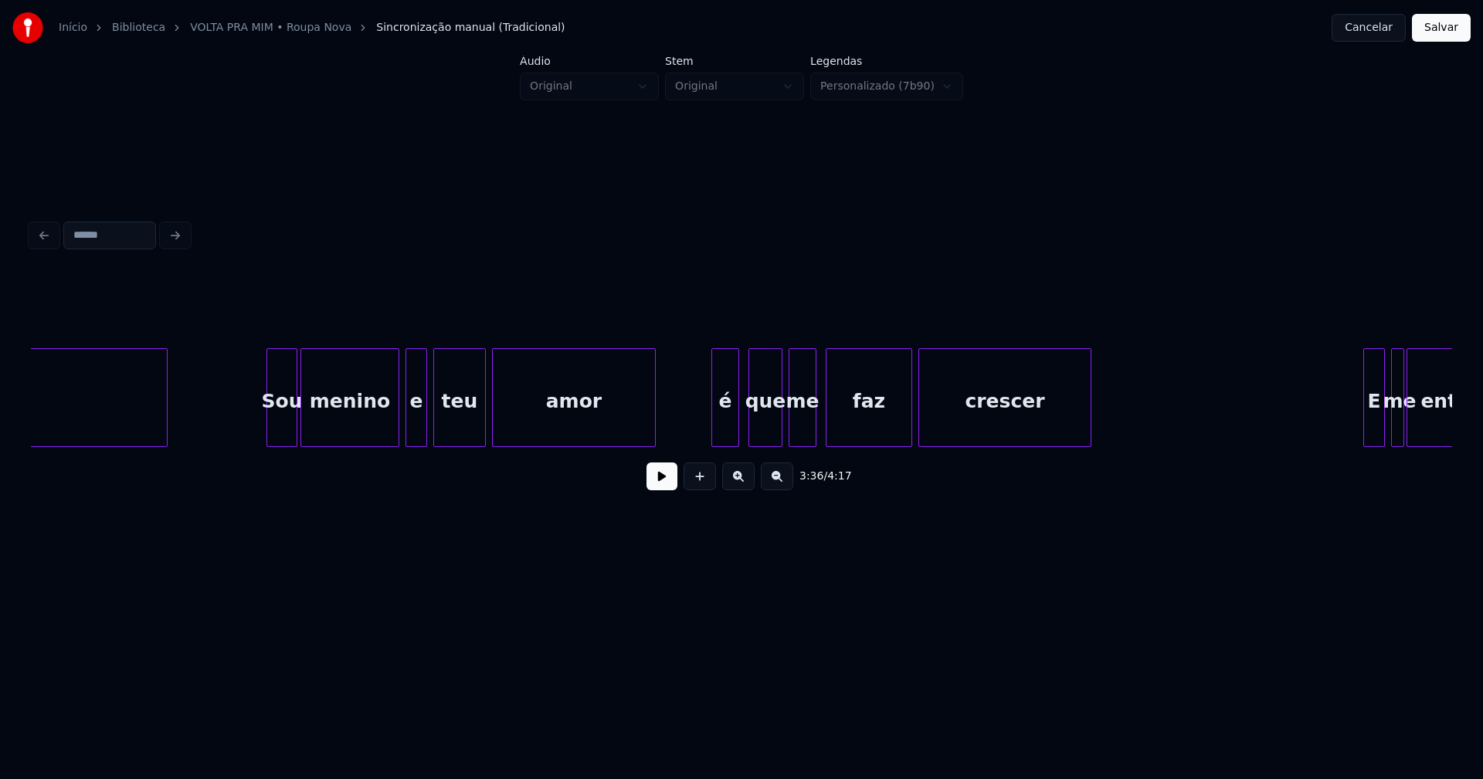
scroll to position [0, 35307]
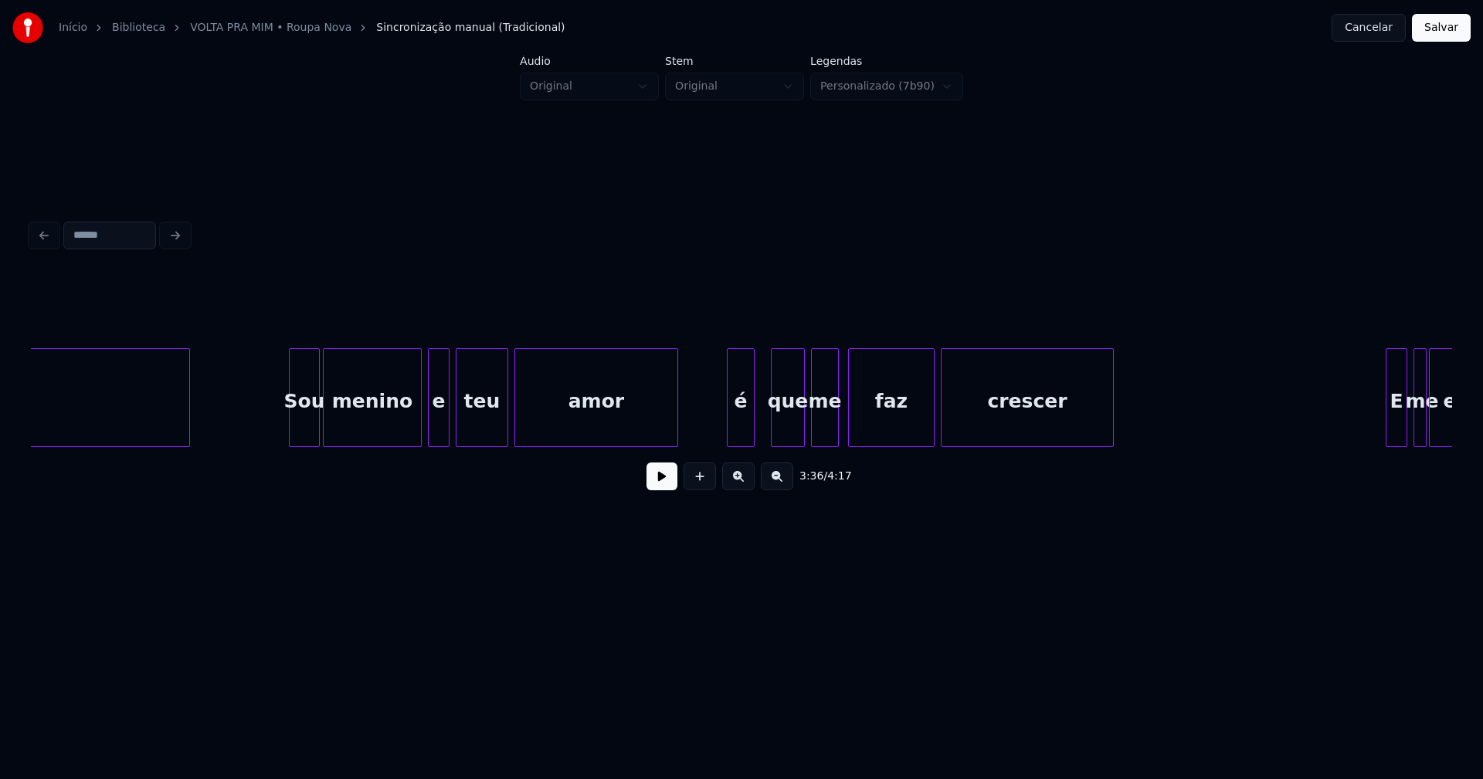
click at [737, 432] on div "é" at bounding box center [740, 401] width 26 height 105
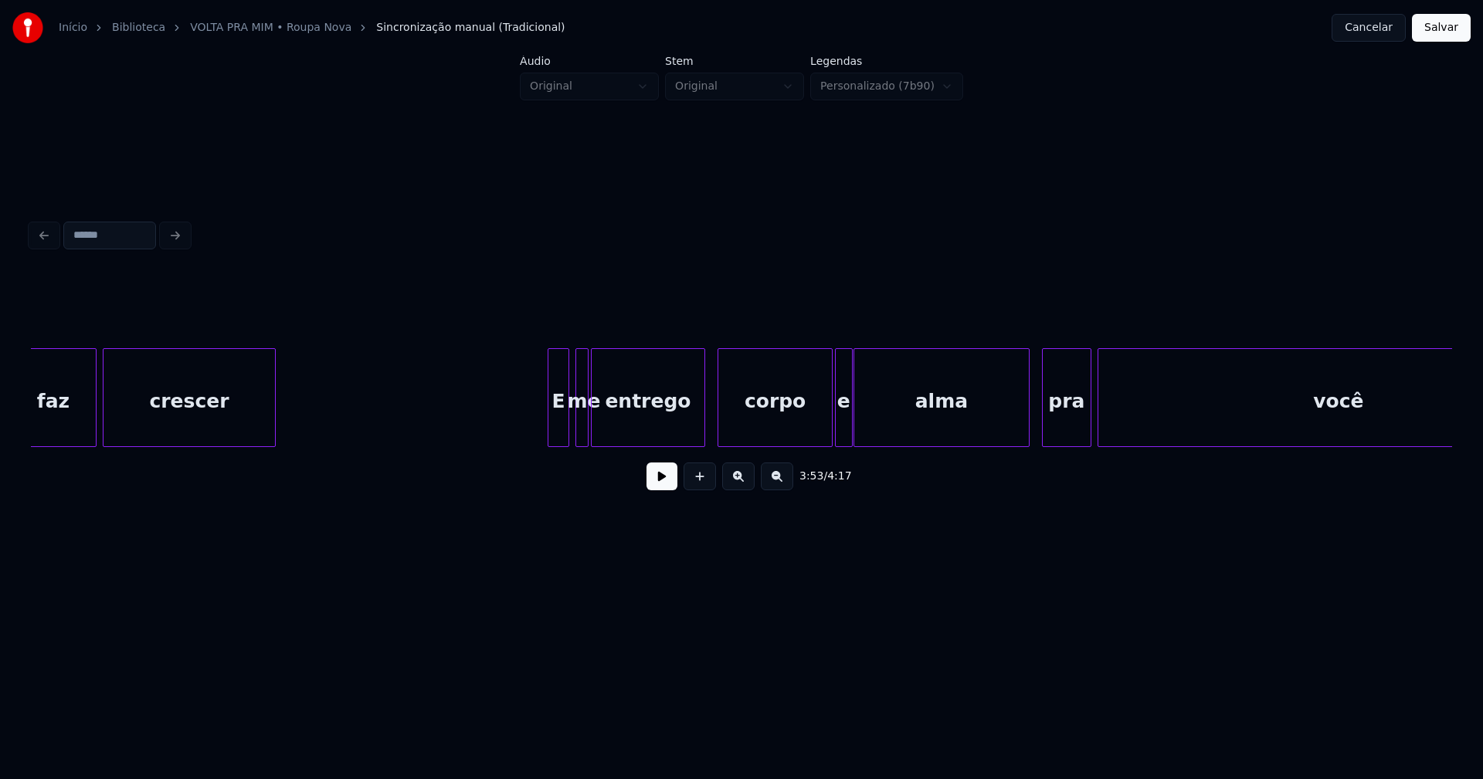
scroll to position [0, 36211]
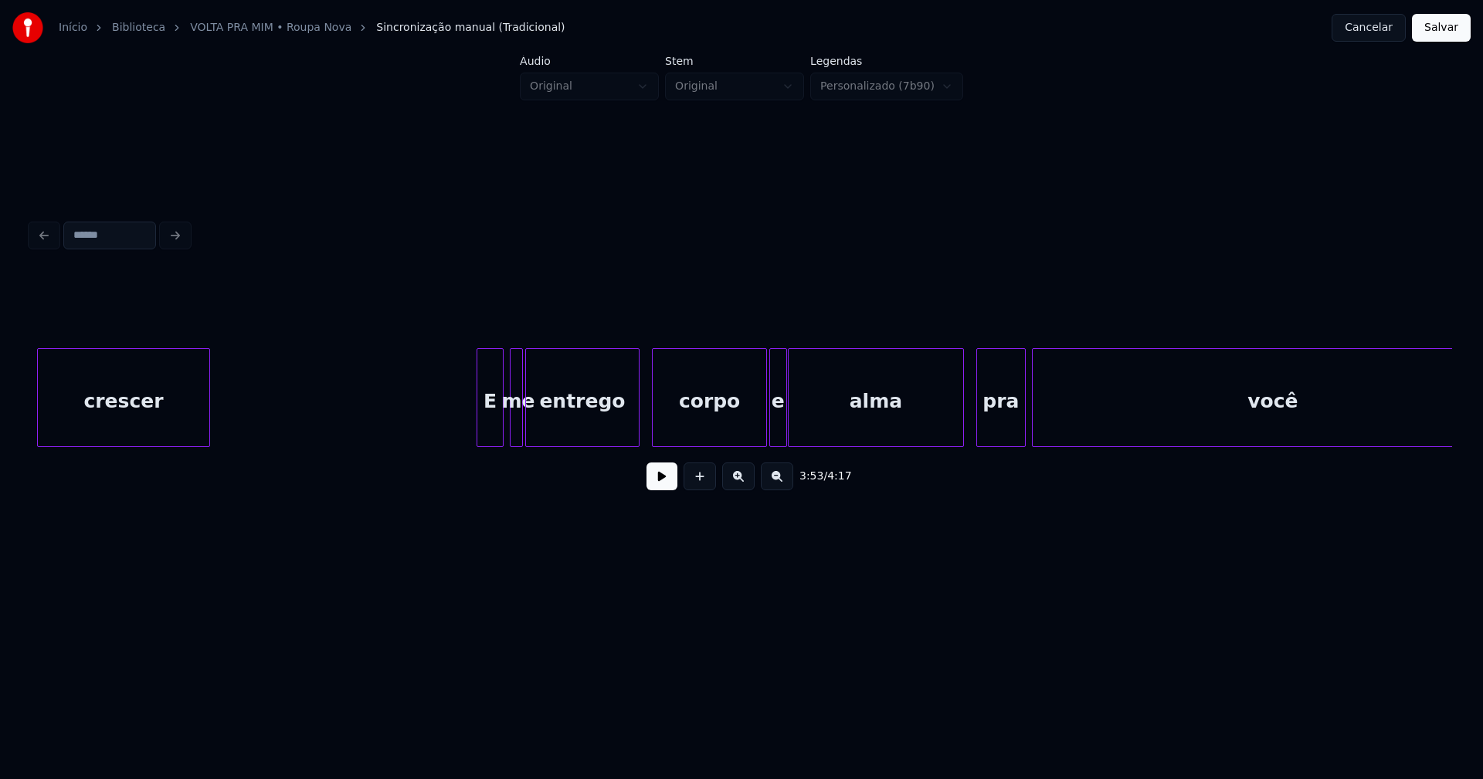
click at [477, 428] on div at bounding box center [479, 397] width 5 height 97
click at [547, 428] on div at bounding box center [547, 397] width 5 height 97
click at [534, 424] on div at bounding box center [532, 397] width 5 height 97
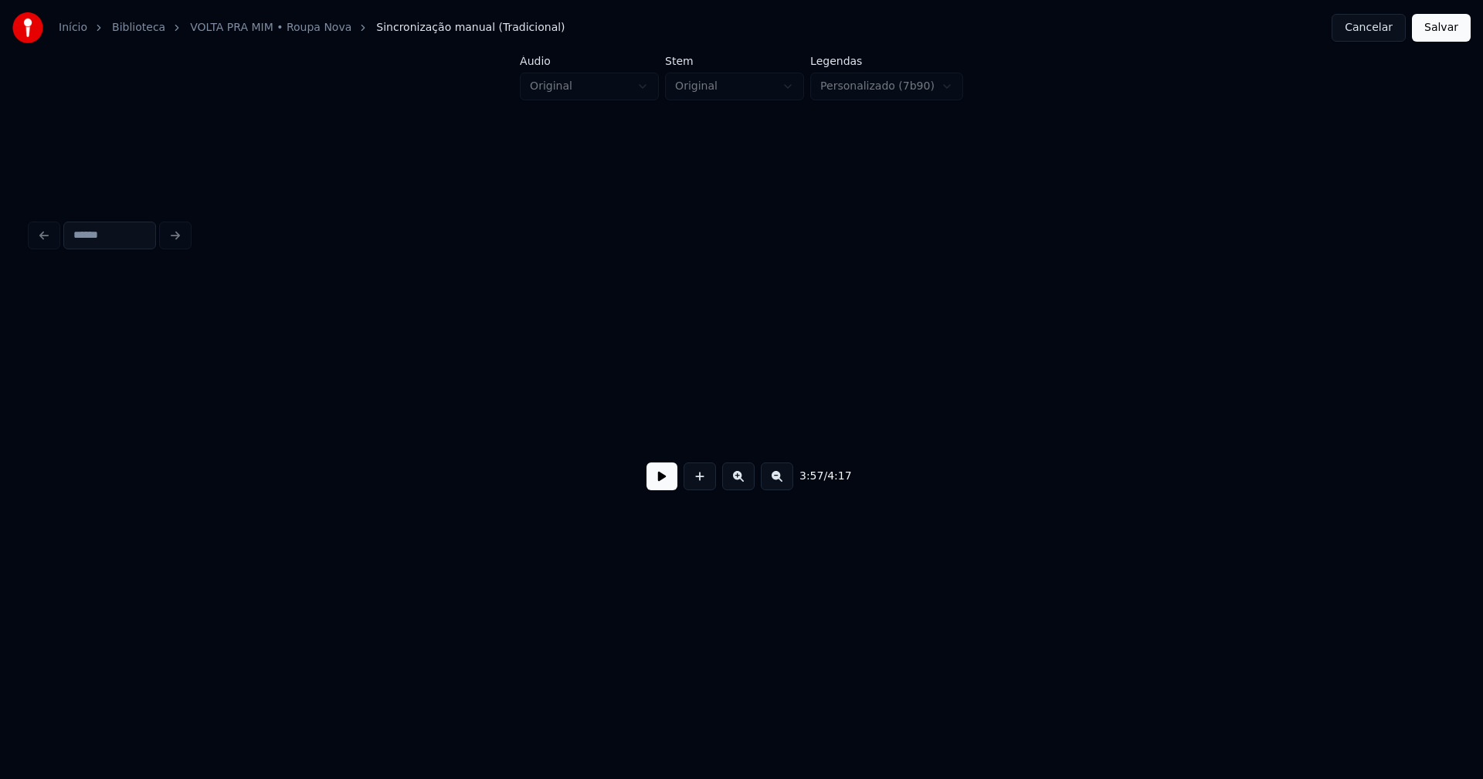
scroll to position [0, 38393]
click at [1446, 30] on button "Salvar" at bounding box center [1441, 28] width 59 height 28
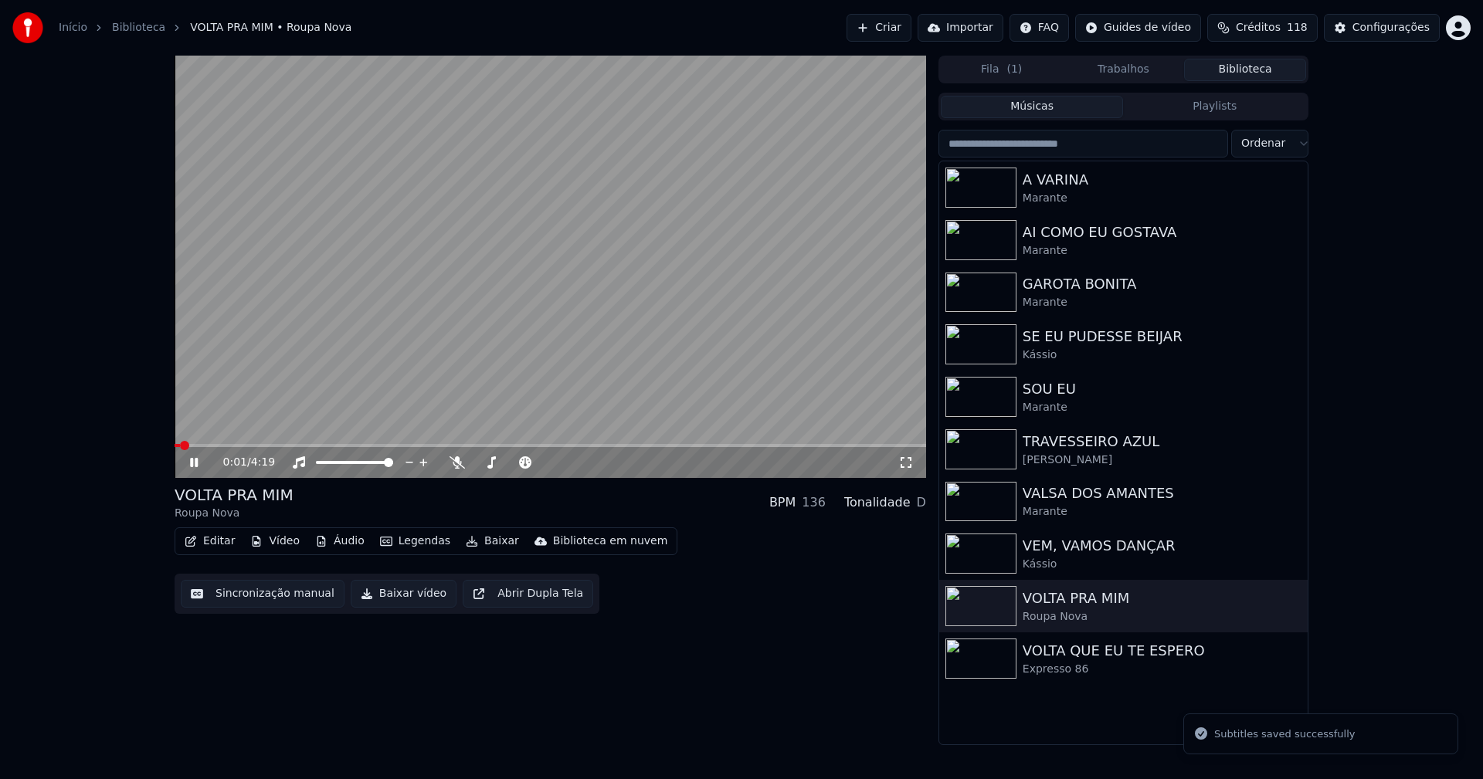
click at [193, 466] on icon at bounding box center [194, 462] width 8 height 9
click at [388, 597] on button "Baixar vídeo" at bounding box center [404, 594] width 106 height 28
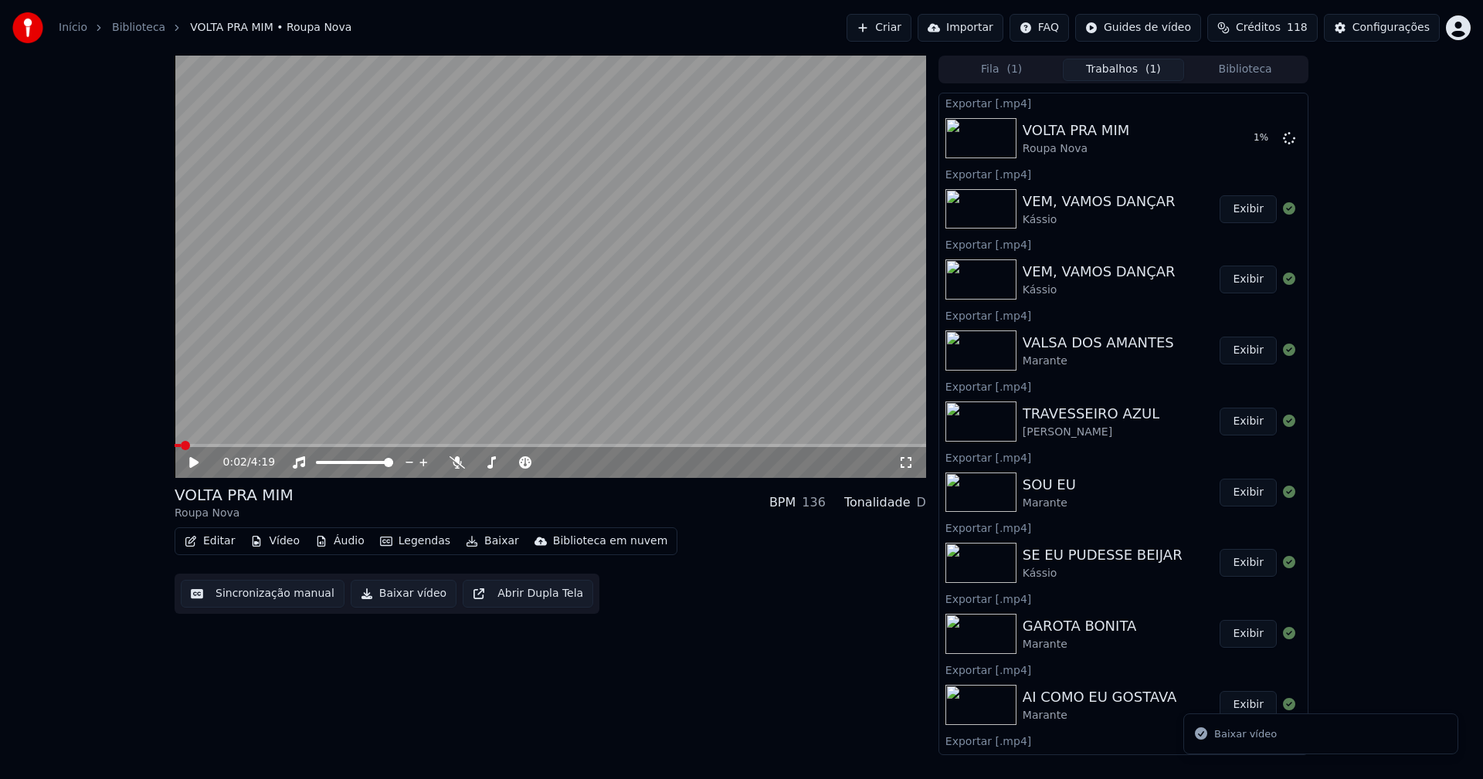
click at [1266, 71] on button "Biblioteca" at bounding box center [1245, 70] width 122 height 22
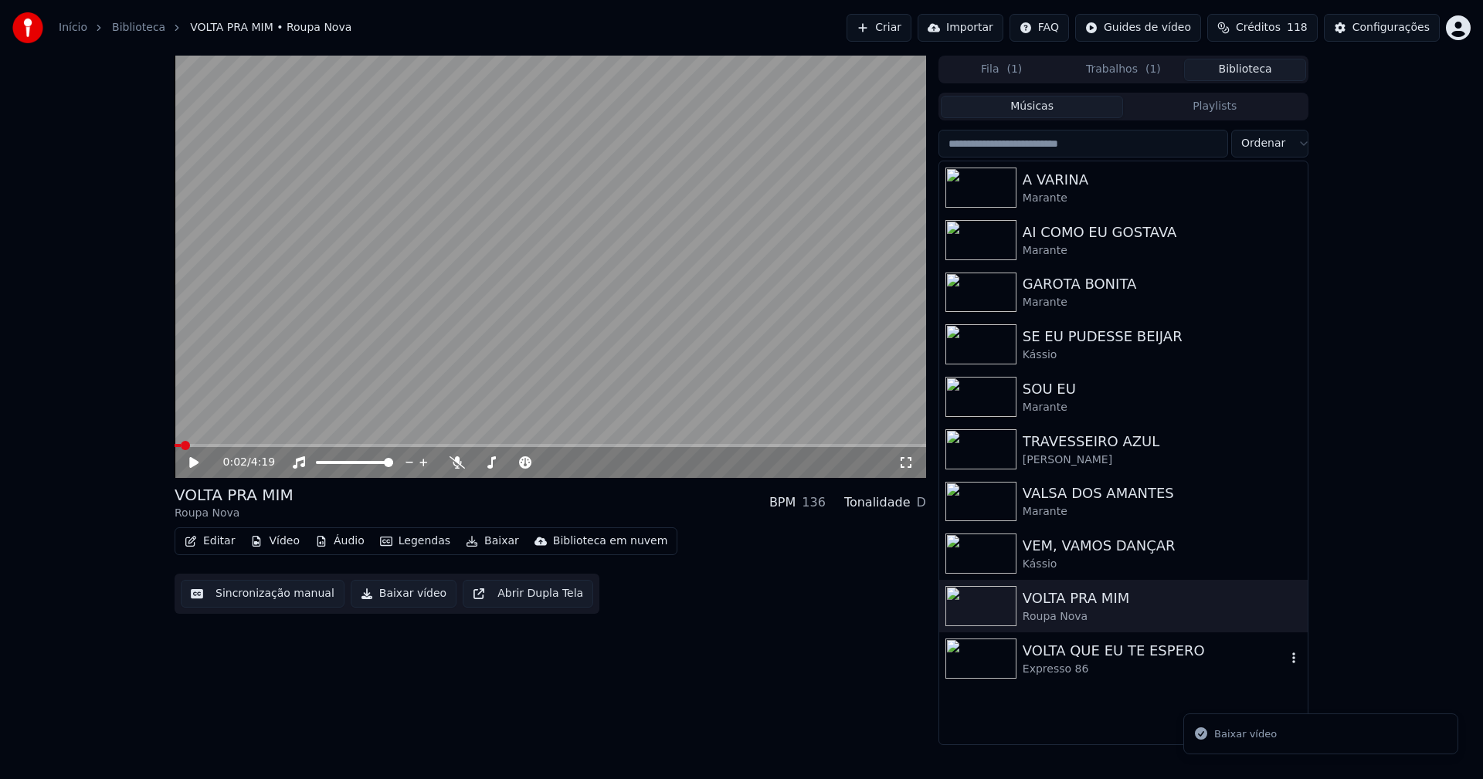
drag, startPoint x: 1064, startPoint y: 662, endPoint x: 1072, endPoint y: 663, distance: 7.9
click at [1066, 662] on div "Expresso 86" at bounding box center [1153, 669] width 263 height 15
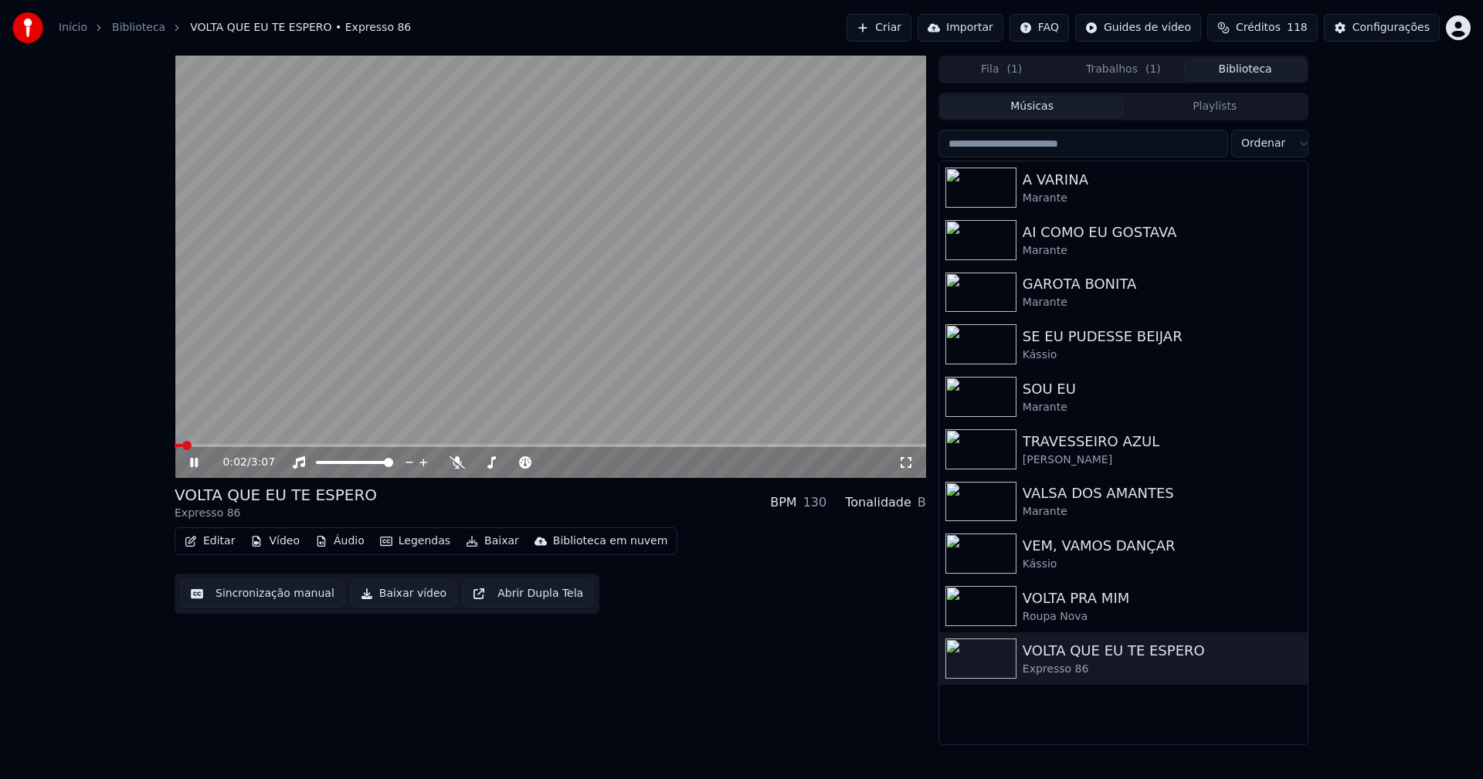
click at [215, 544] on button "Editar" at bounding box center [209, 541] width 63 height 22
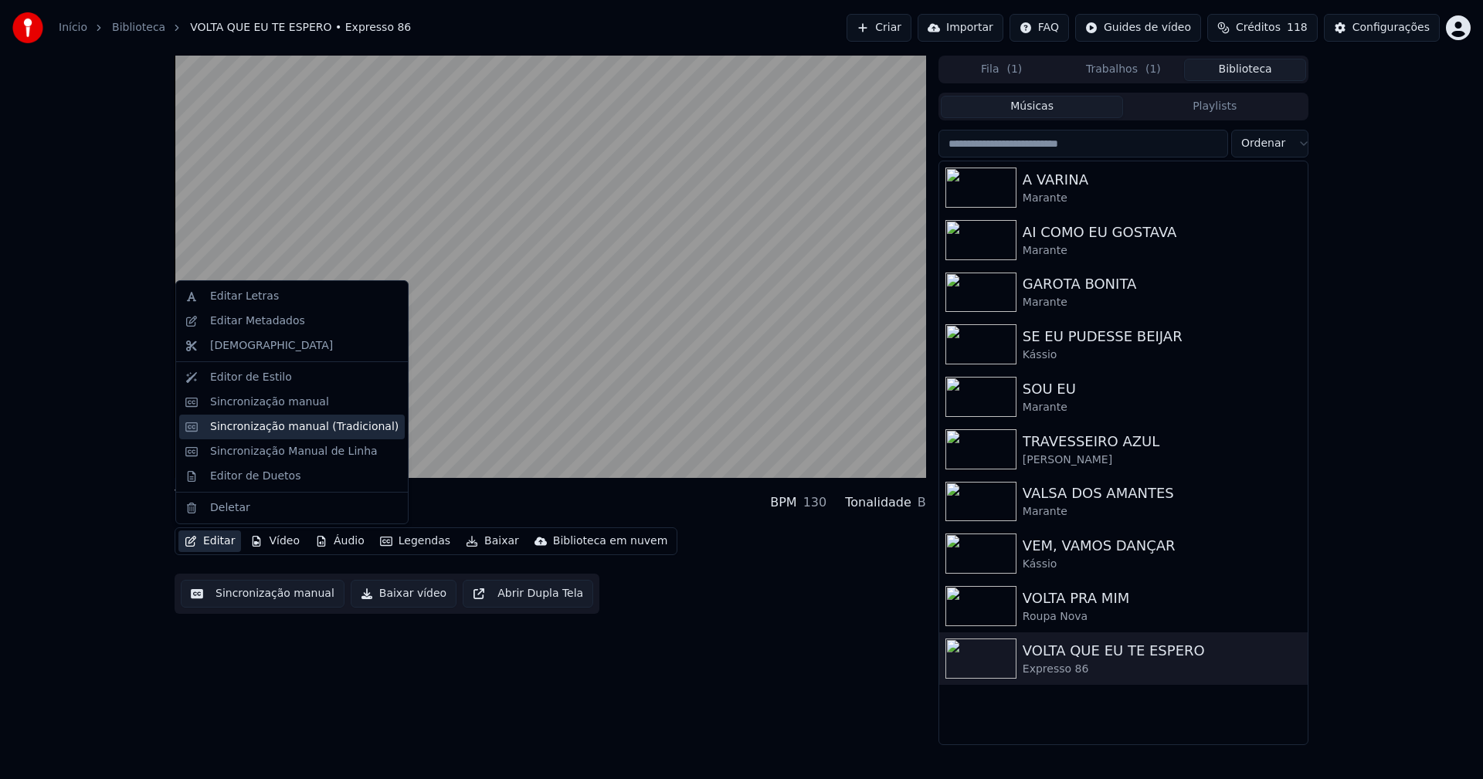
click at [287, 431] on div "Sincronização manual (Tradicional)" at bounding box center [304, 426] width 188 height 15
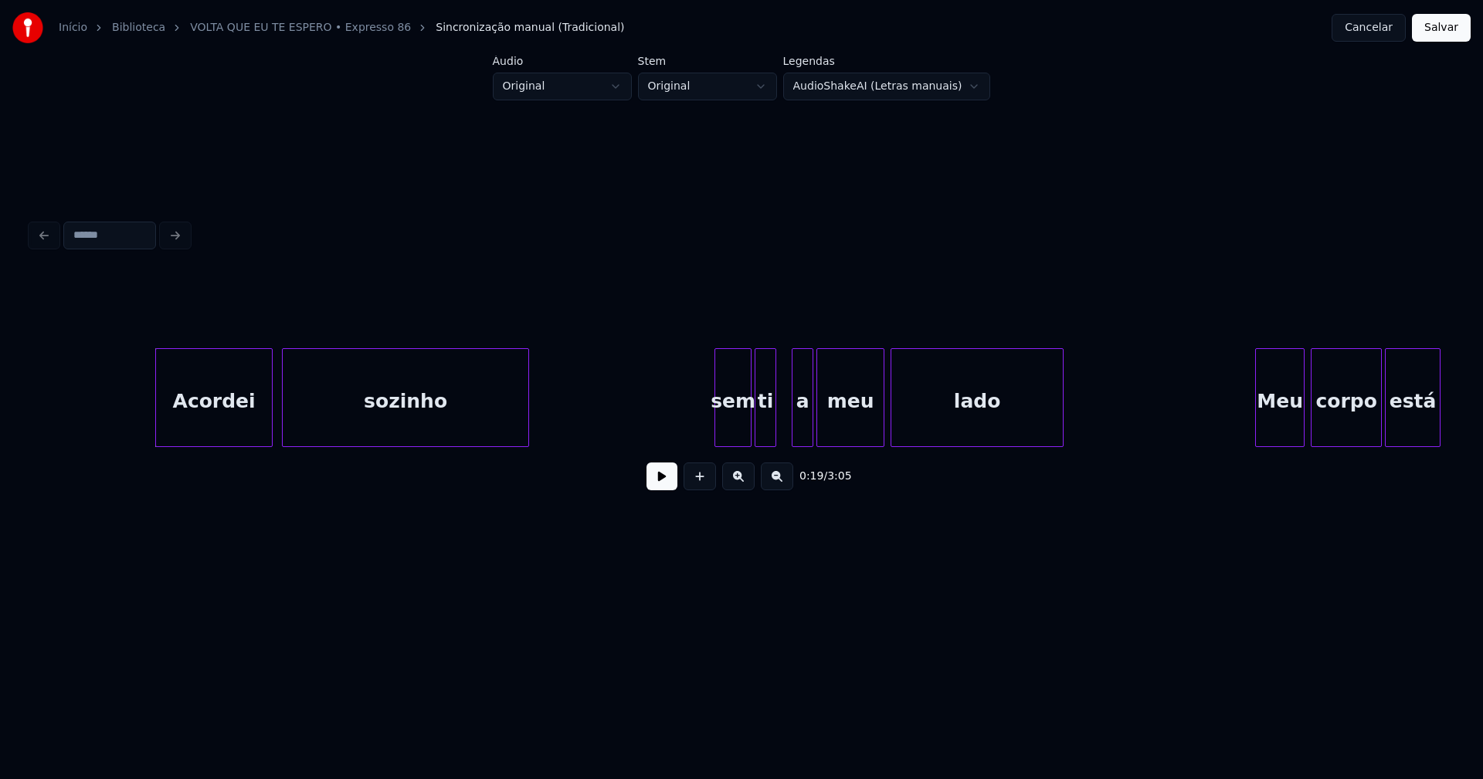
scroll to position [0, 2734]
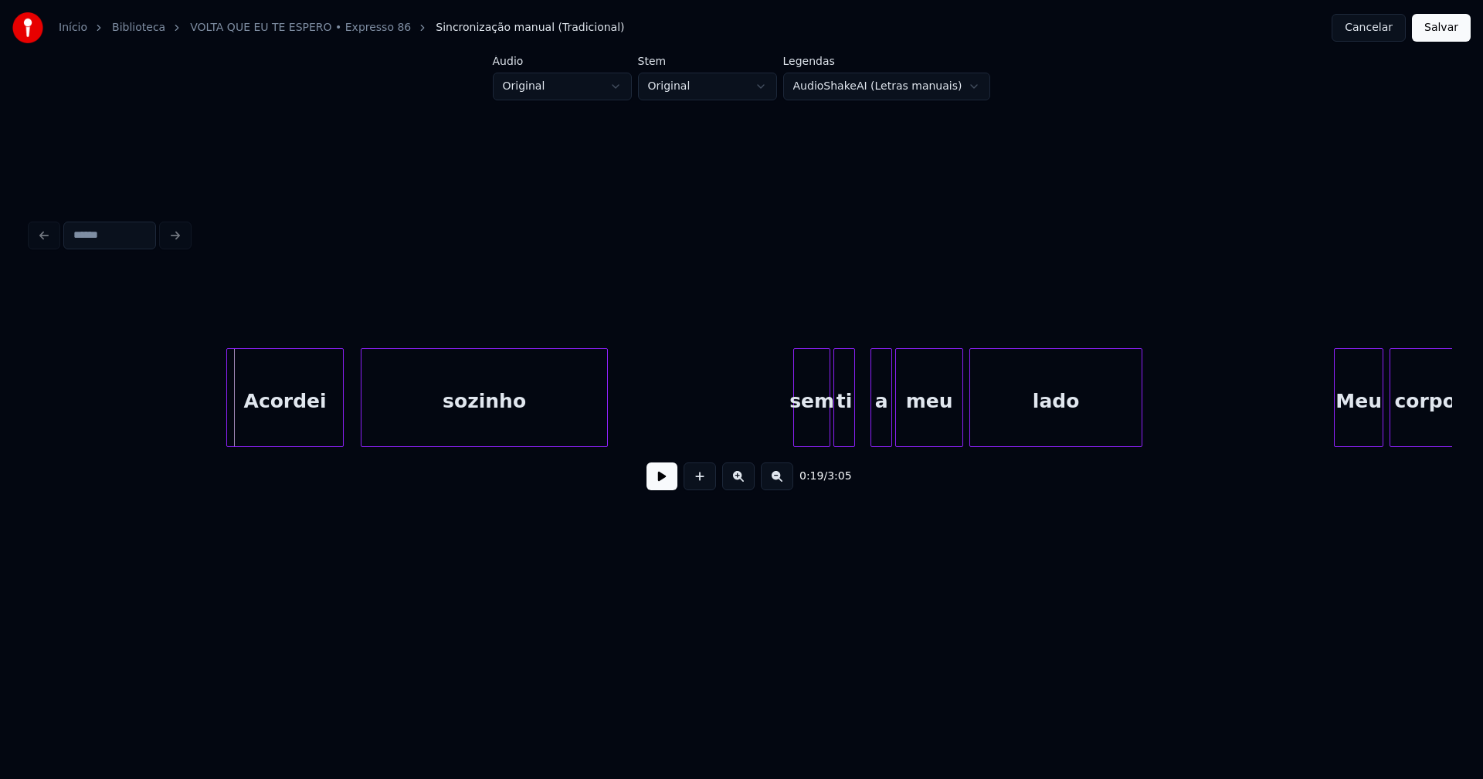
click at [283, 423] on div "Acordei" at bounding box center [285, 401] width 116 height 105
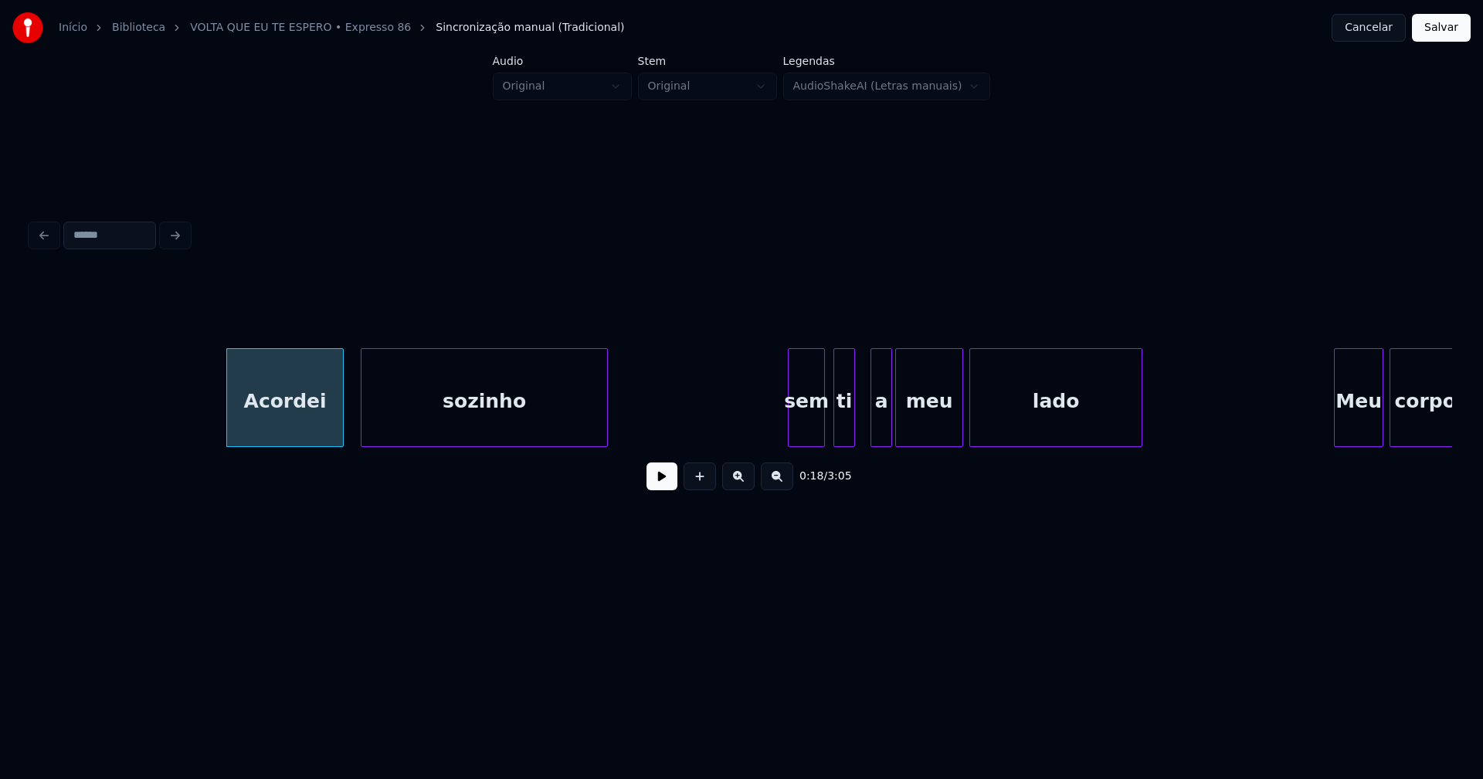
click at [806, 437] on div "sem" at bounding box center [806, 401] width 36 height 105
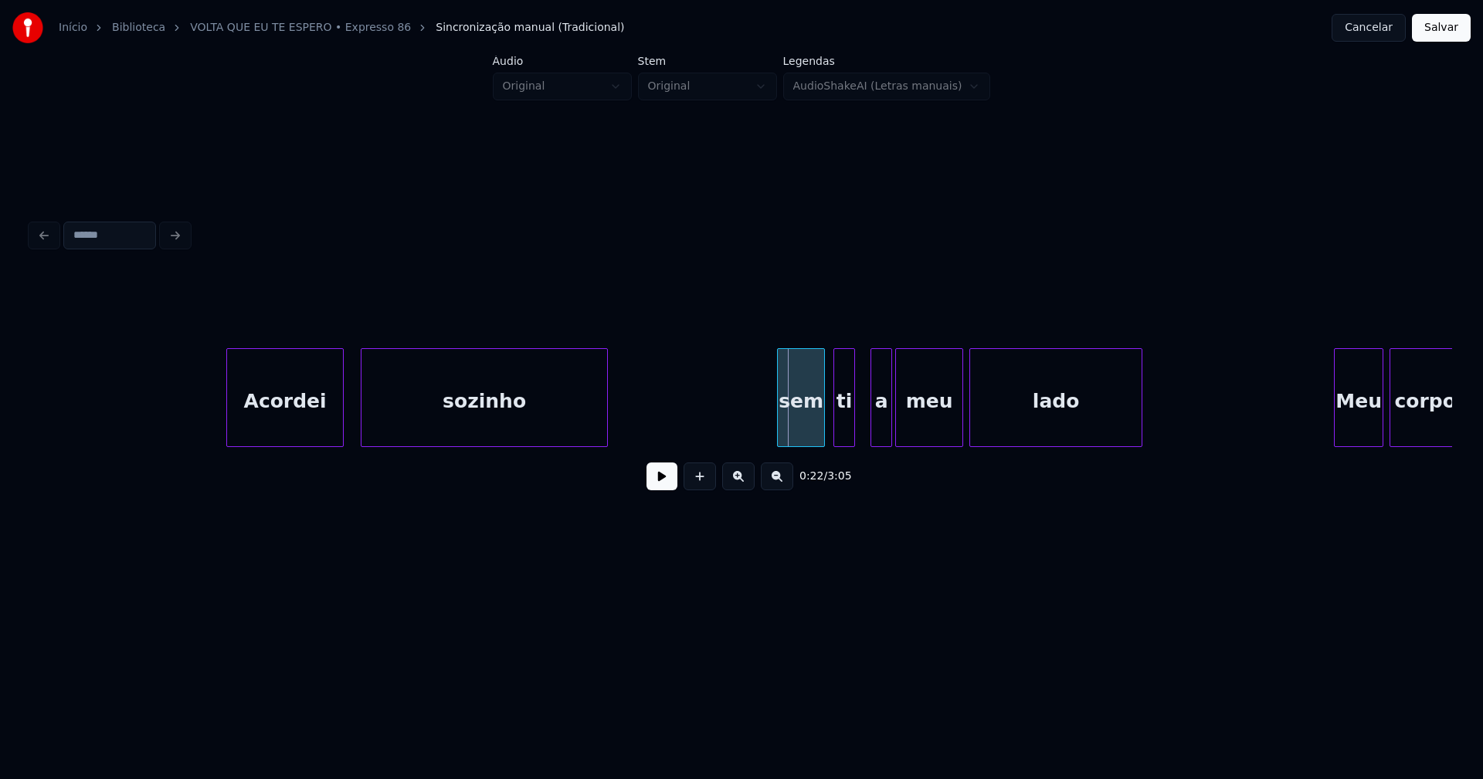
click at [781, 444] on div "Acordei sozinho sem ti a meu lado Meu corpo" at bounding box center [741, 397] width 1421 height 99
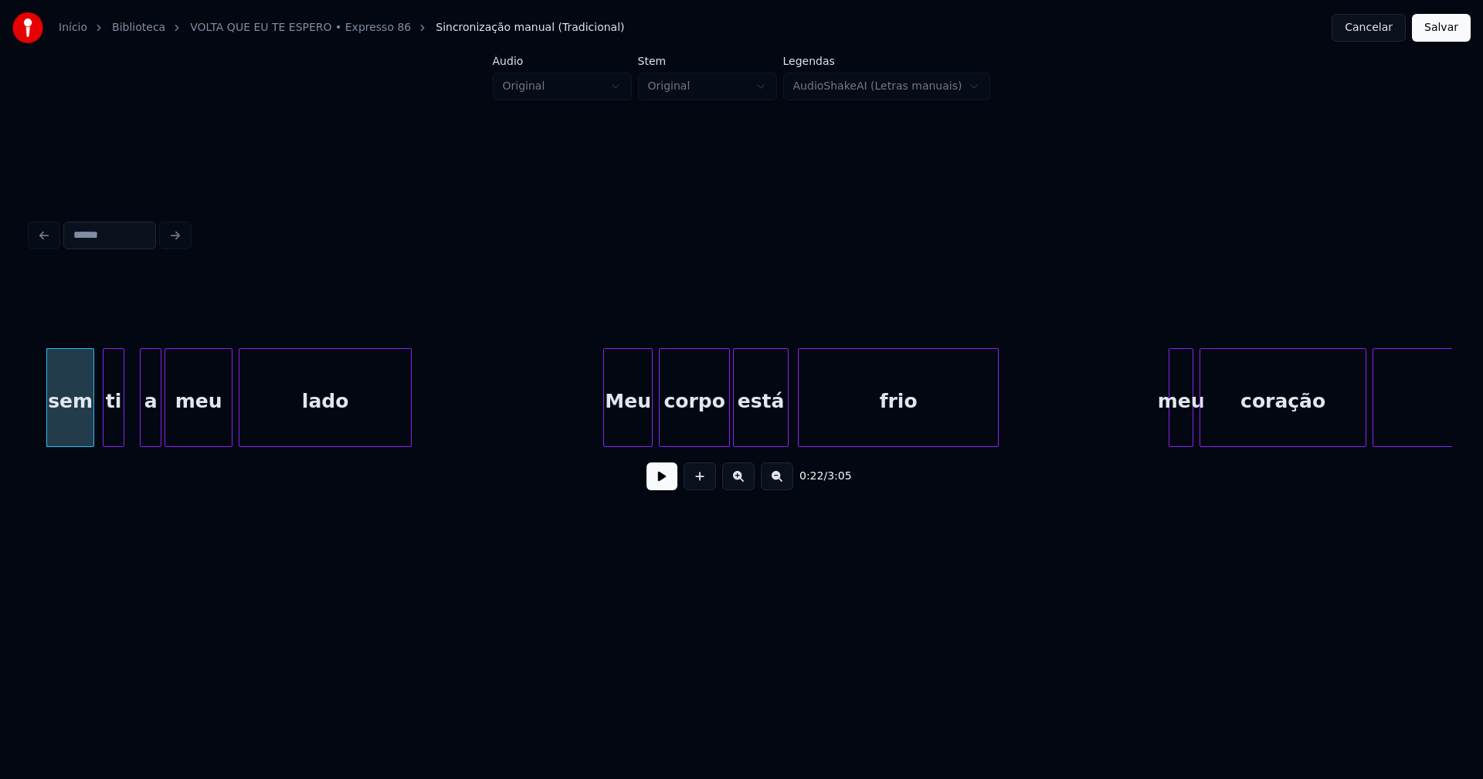
scroll to position [0, 3529]
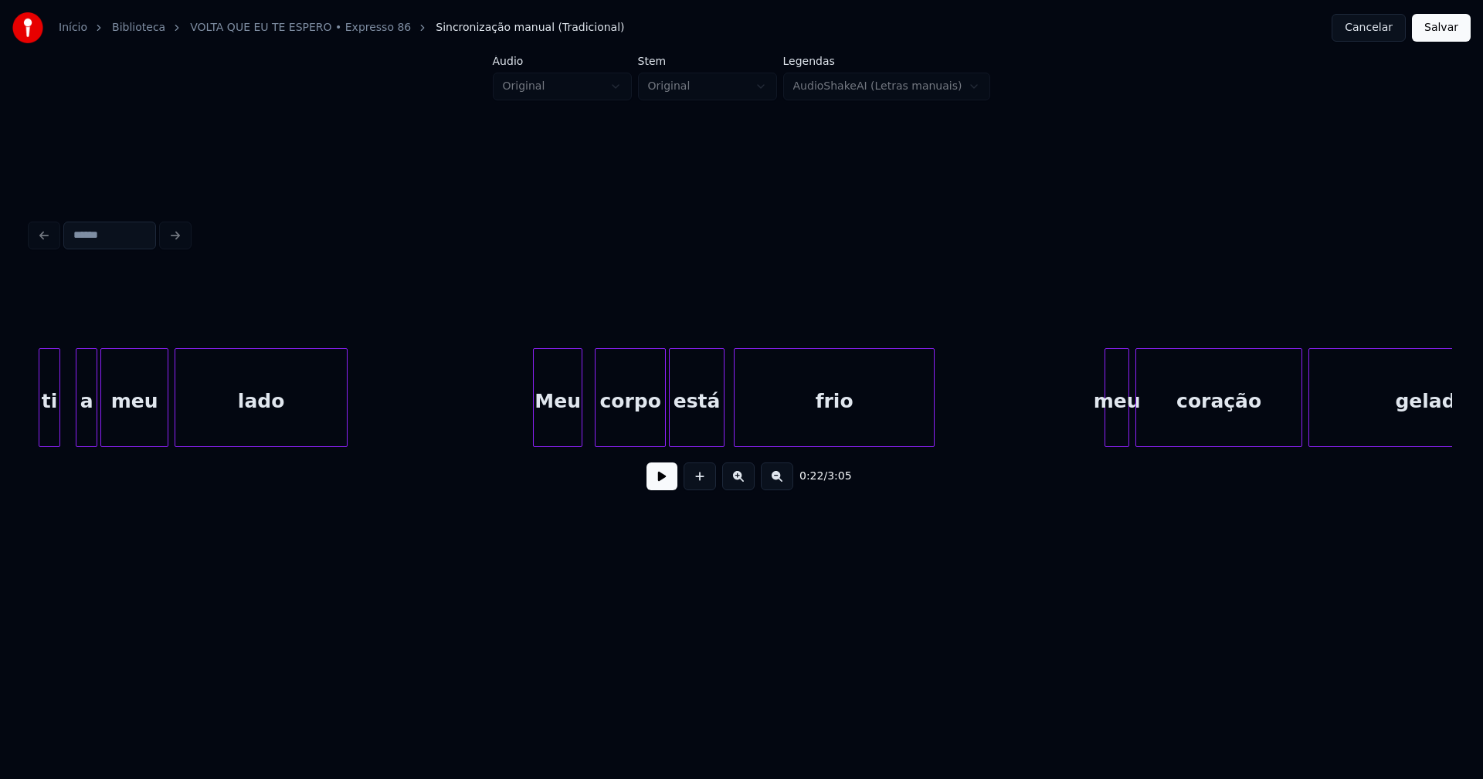
click at [565, 424] on div "Meu" at bounding box center [558, 401] width 48 height 105
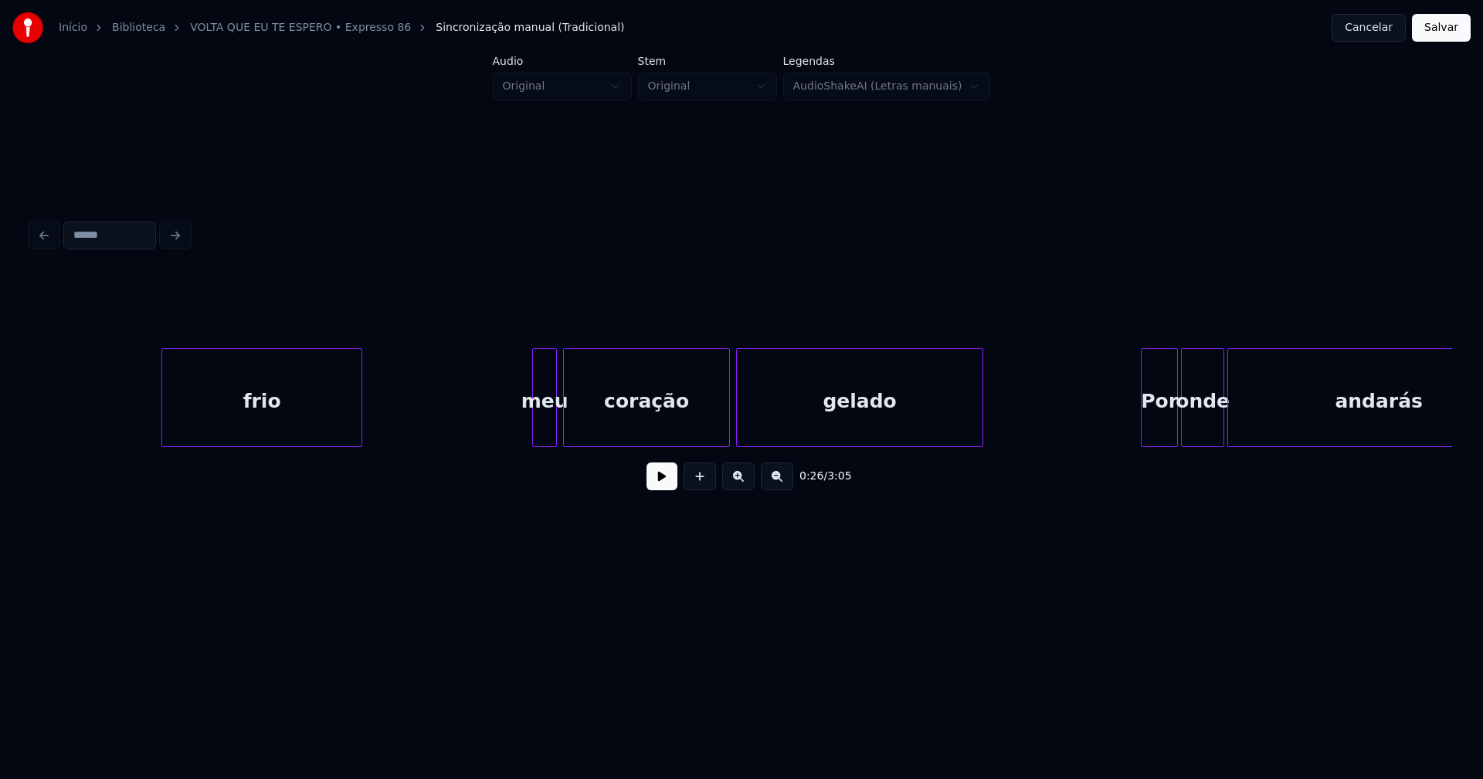
scroll to position [0, 4259]
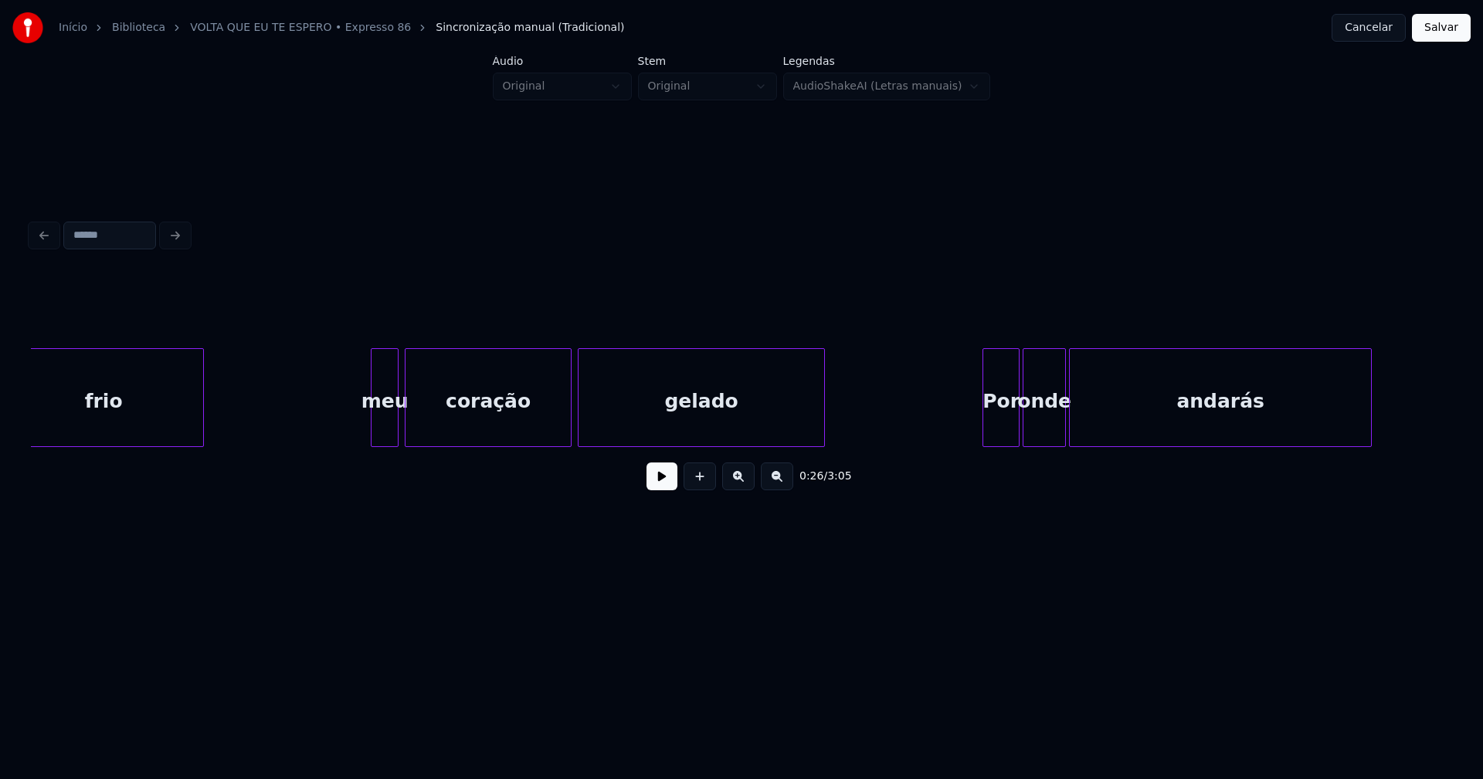
click at [374, 423] on div at bounding box center [373, 397] width 5 height 97
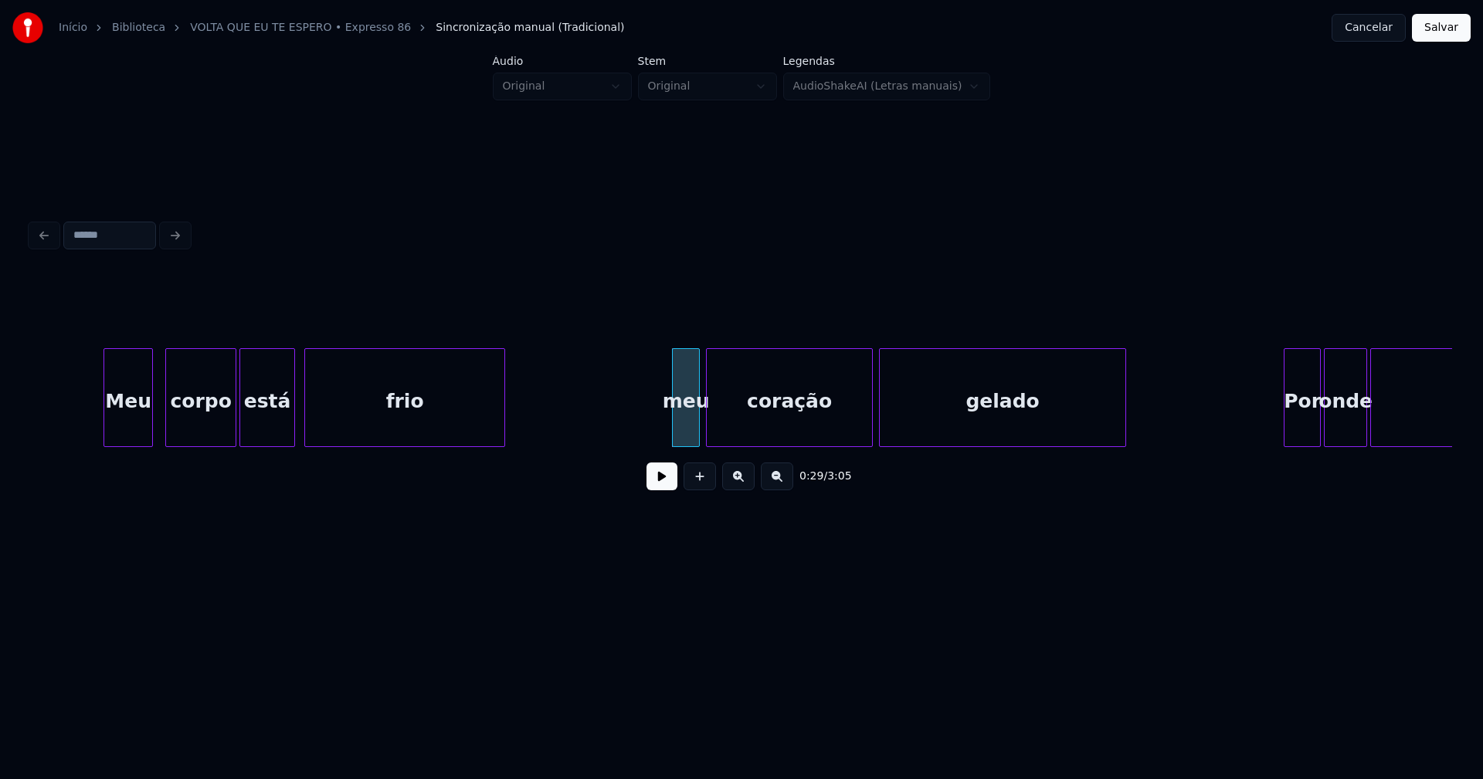
scroll to position [0, 3942]
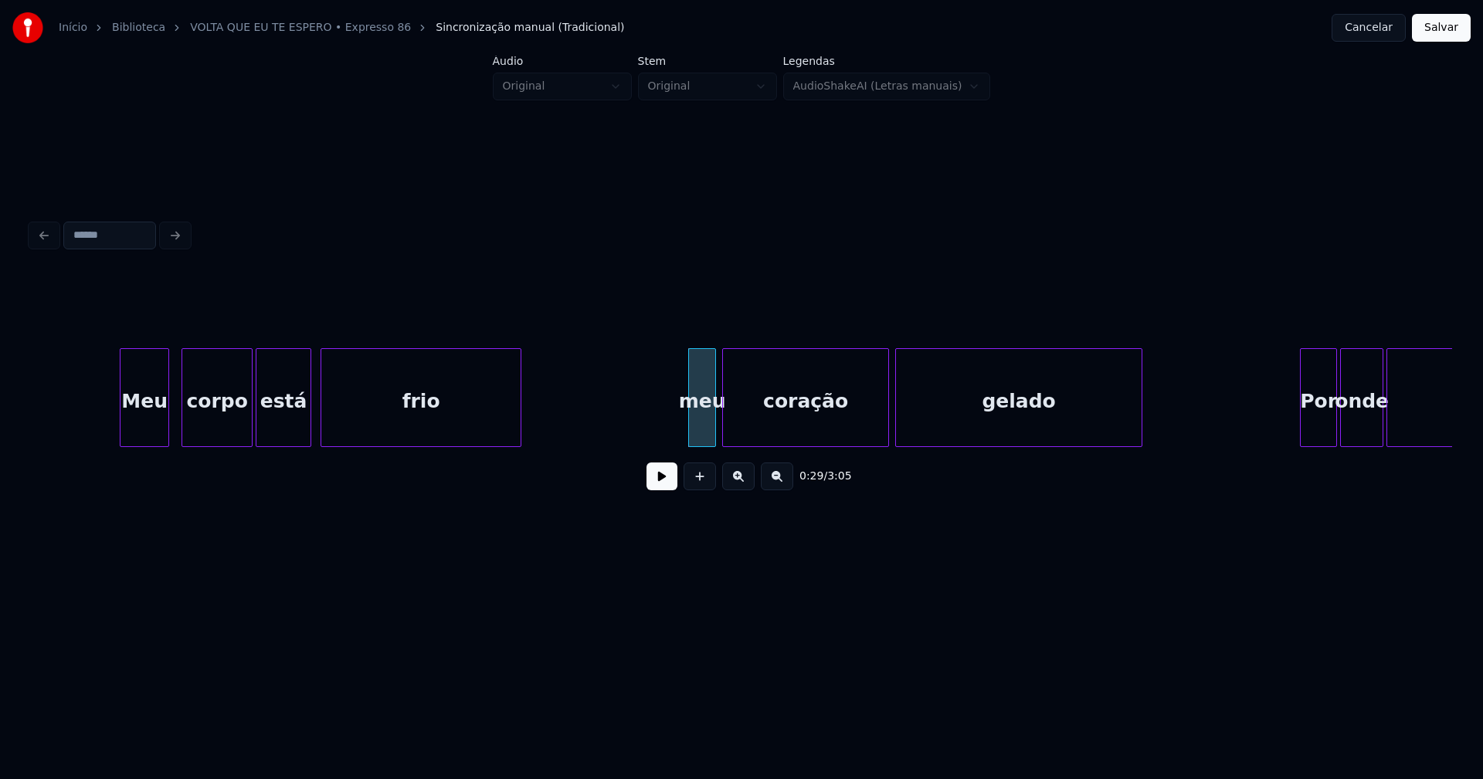
click at [693, 420] on div at bounding box center [691, 397] width 5 height 97
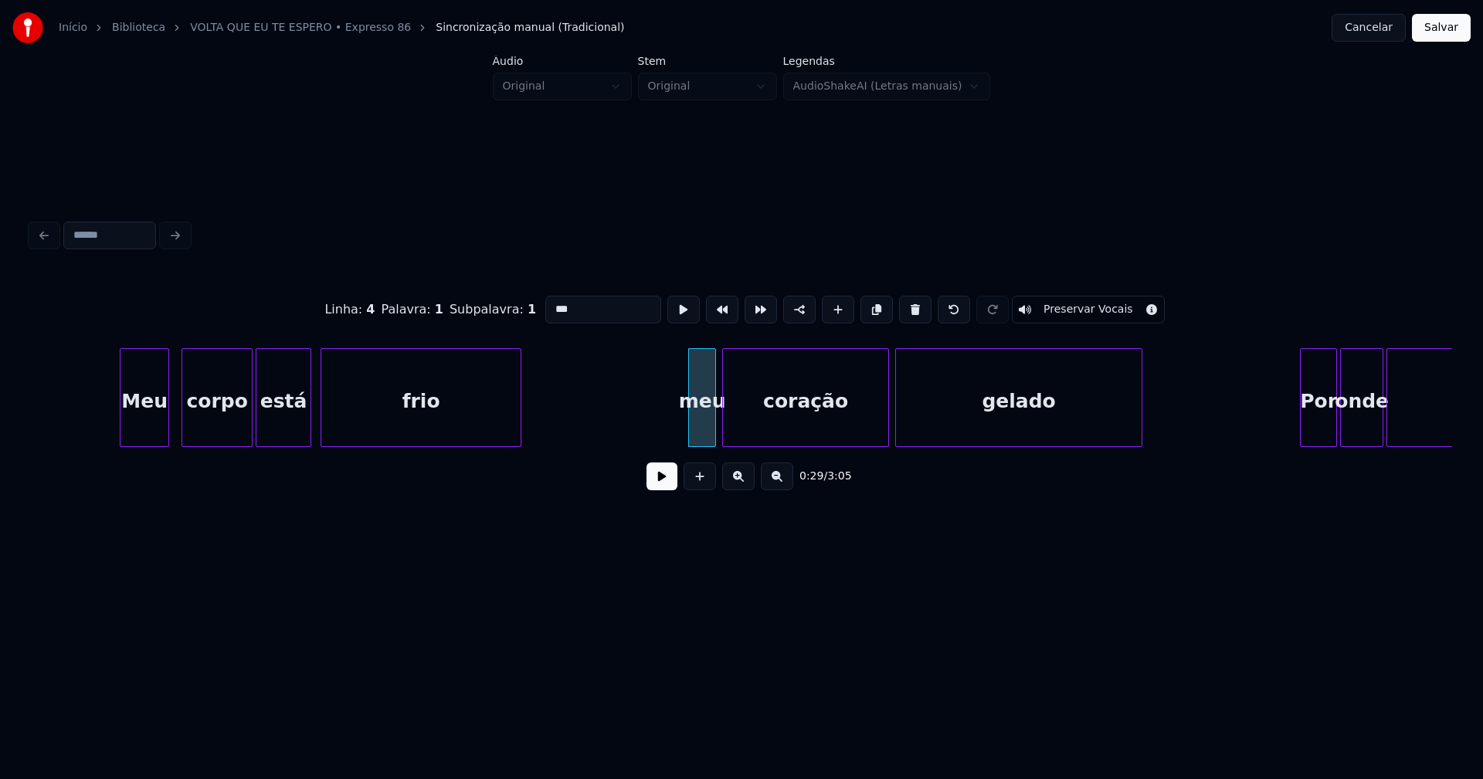
click at [555, 304] on input "***" at bounding box center [603, 310] width 116 height 28
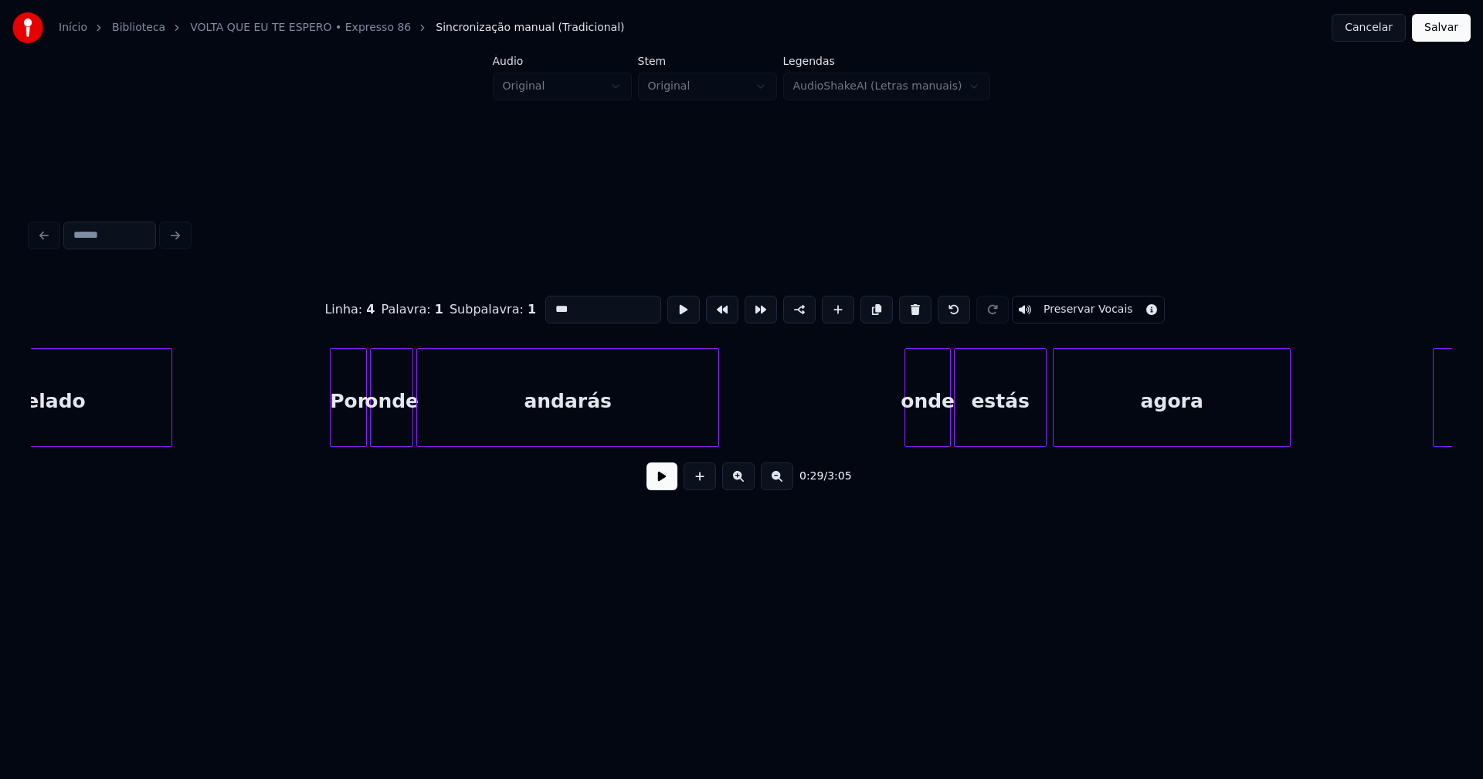
scroll to position [0, 4927]
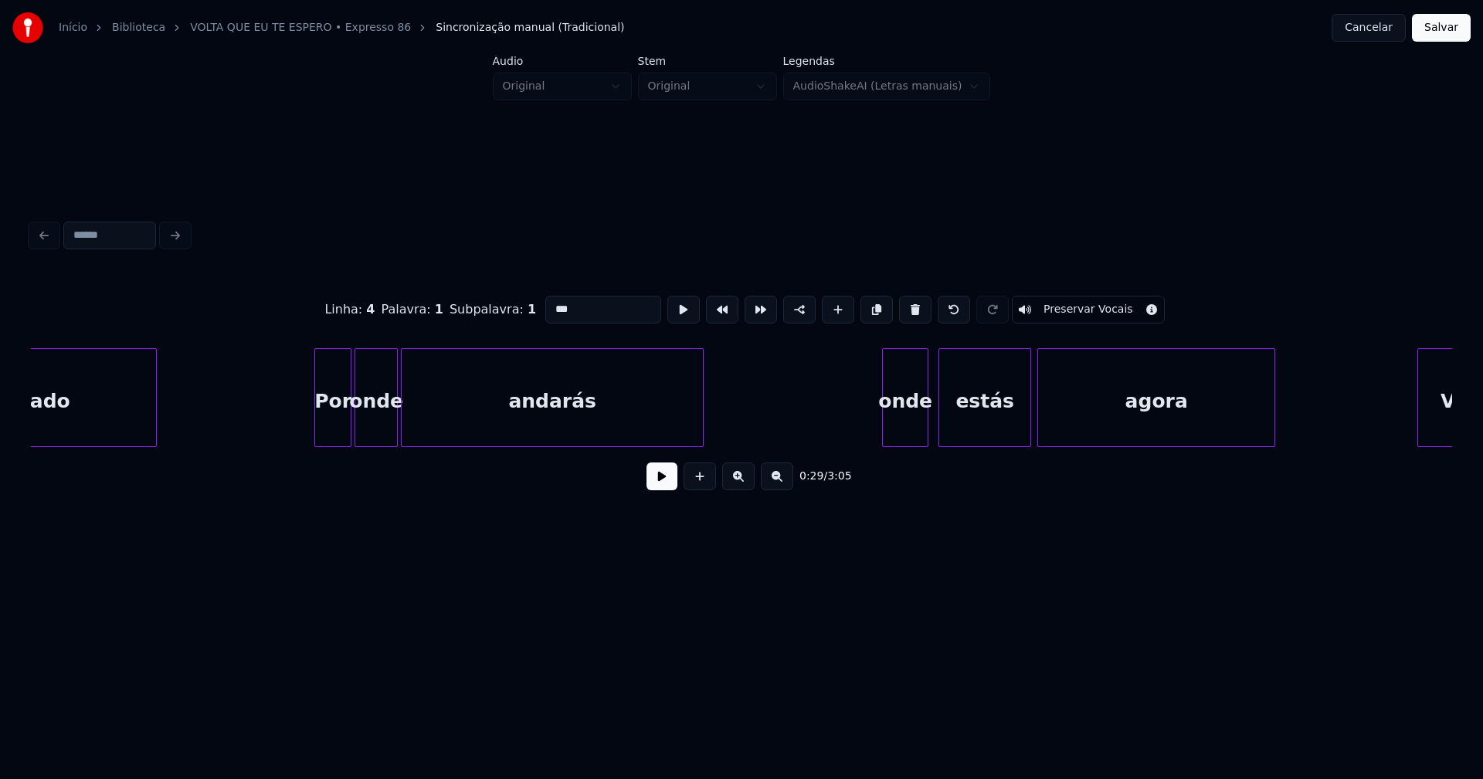
click at [903, 426] on div "onde" at bounding box center [905, 401] width 45 height 105
click at [953, 432] on div at bounding box center [955, 397] width 5 height 97
click at [943, 427] on div at bounding box center [941, 397] width 5 height 97
click at [901, 419] on div "onde" at bounding box center [913, 401] width 61 height 105
click at [551, 302] on input "****" at bounding box center [603, 310] width 116 height 28
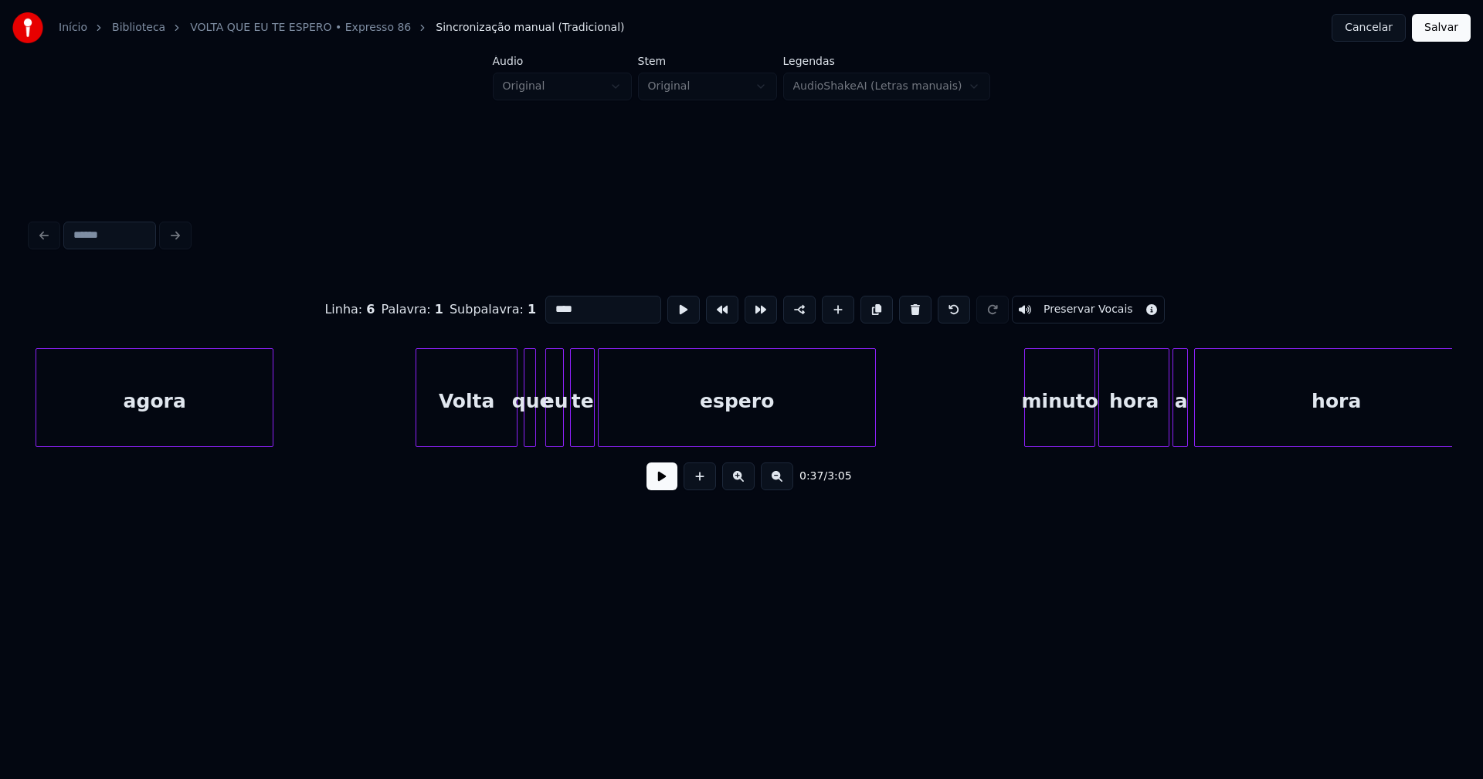
scroll to position [0, 5993]
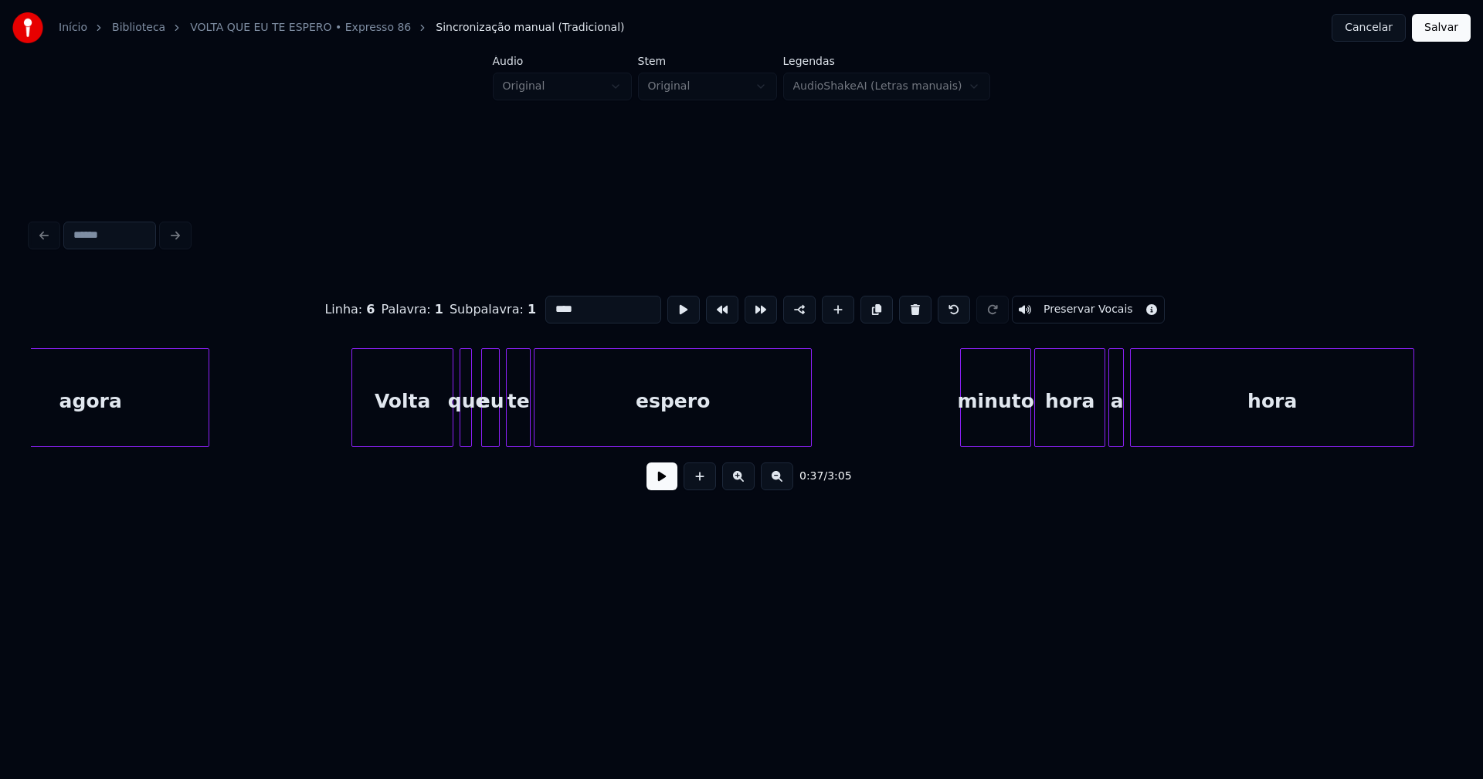
type input "****"
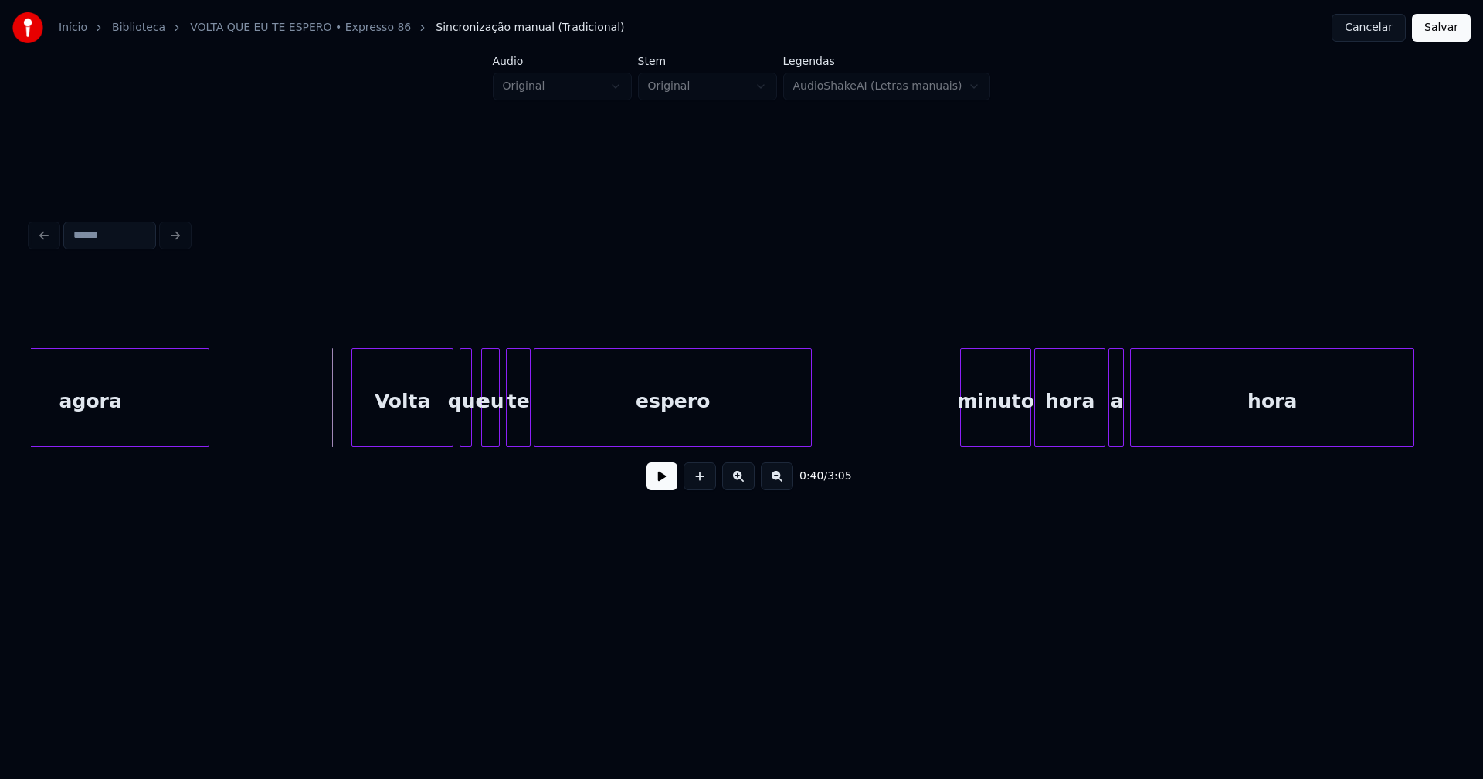
click at [666, 486] on button at bounding box center [661, 477] width 31 height 28
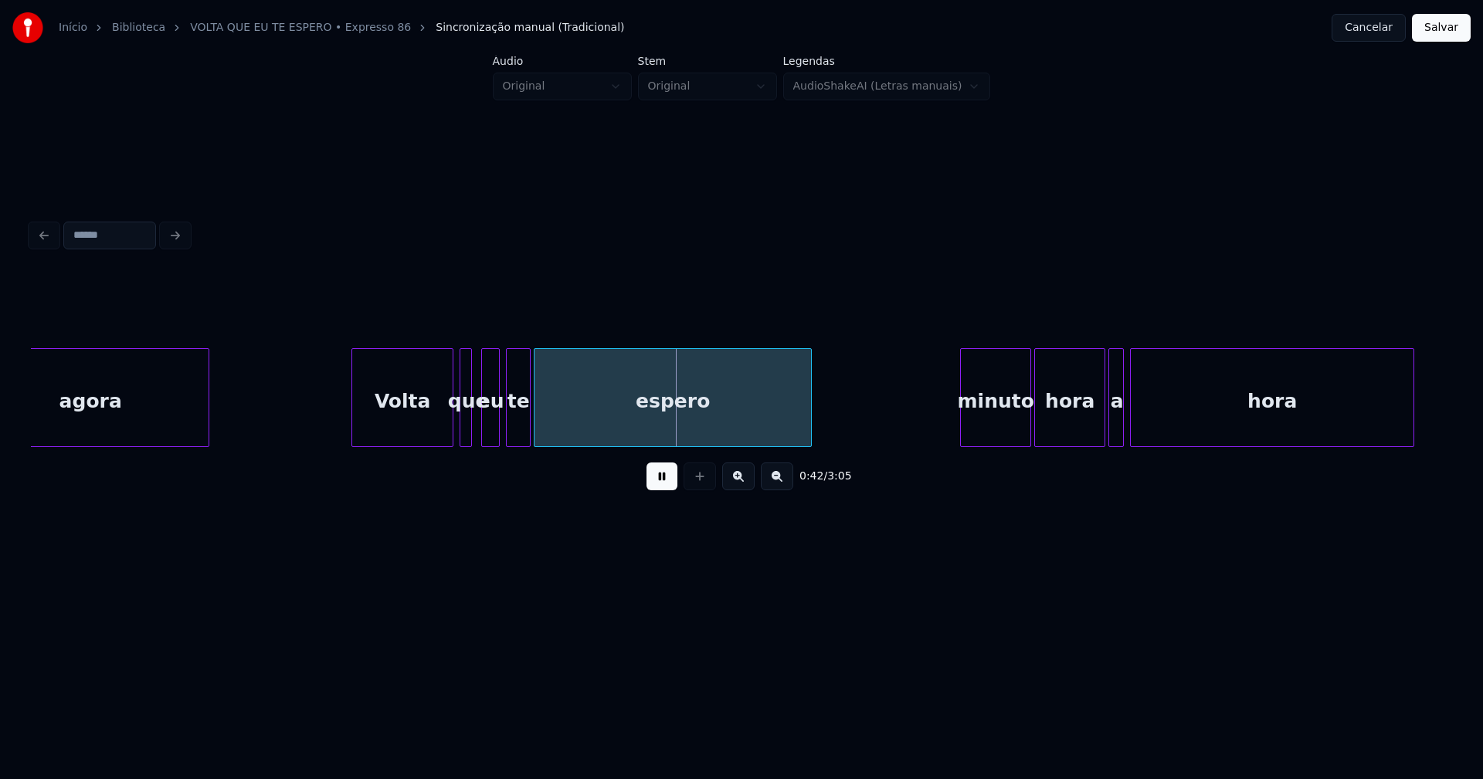
click at [659, 490] on button at bounding box center [661, 477] width 31 height 28
click at [564, 433] on div at bounding box center [565, 397] width 5 height 97
click at [536, 429] on div "te" at bounding box center [538, 401] width 23 height 105
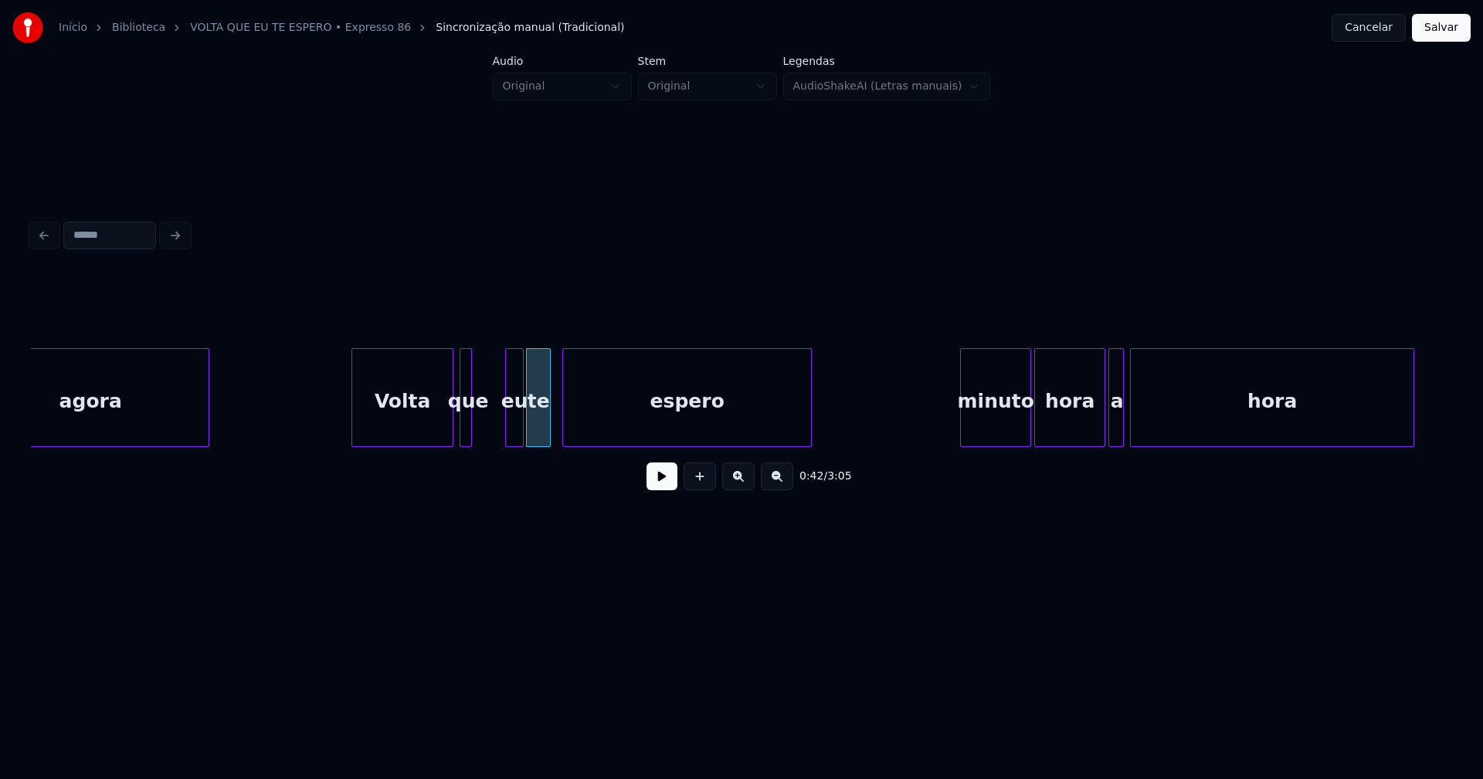
click at [513, 432] on div "eu" at bounding box center [514, 401] width 17 height 105
click at [493, 429] on div at bounding box center [492, 397] width 5 height 97
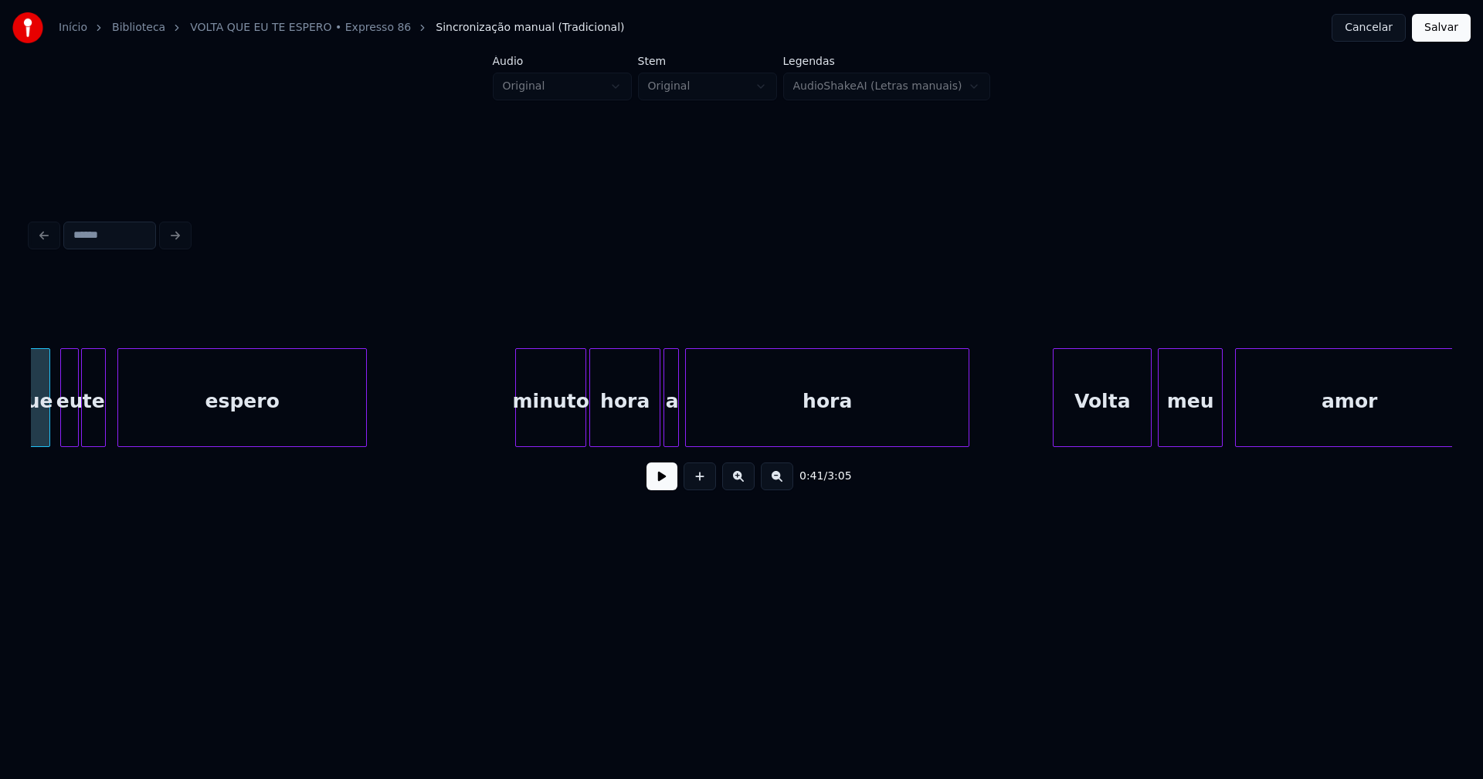
scroll to position [0, 6517]
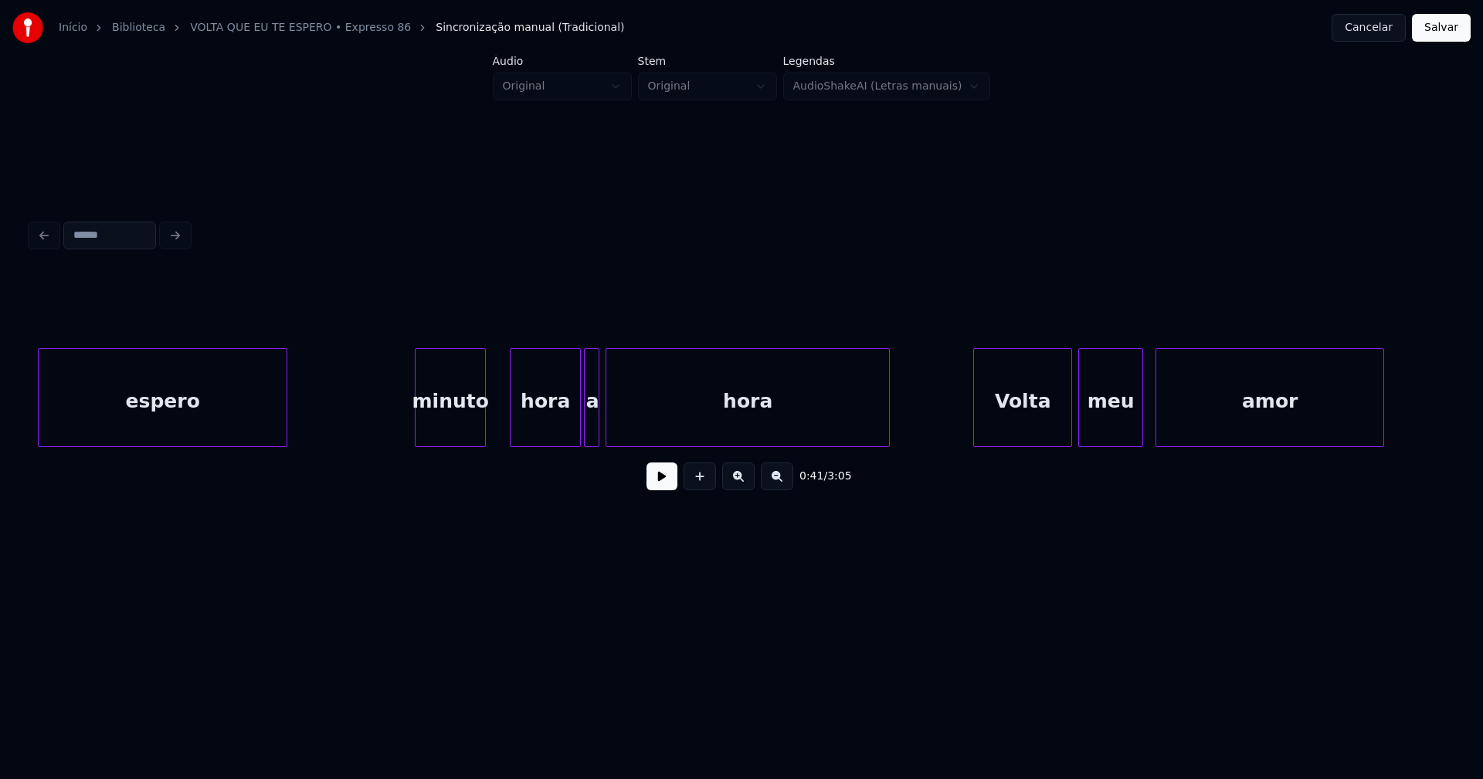
click at [449, 445] on div "espero minuto hora a hora Volta meu amor" at bounding box center [741, 397] width 1421 height 99
click at [412, 430] on div at bounding box center [410, 397] width 5 height 97
click at [536, 426] on div "hora" at bounding box center [536, 401] width 69 height 105
click at [579, 433] on div at bounding box center [576, 397] width 5 height 97
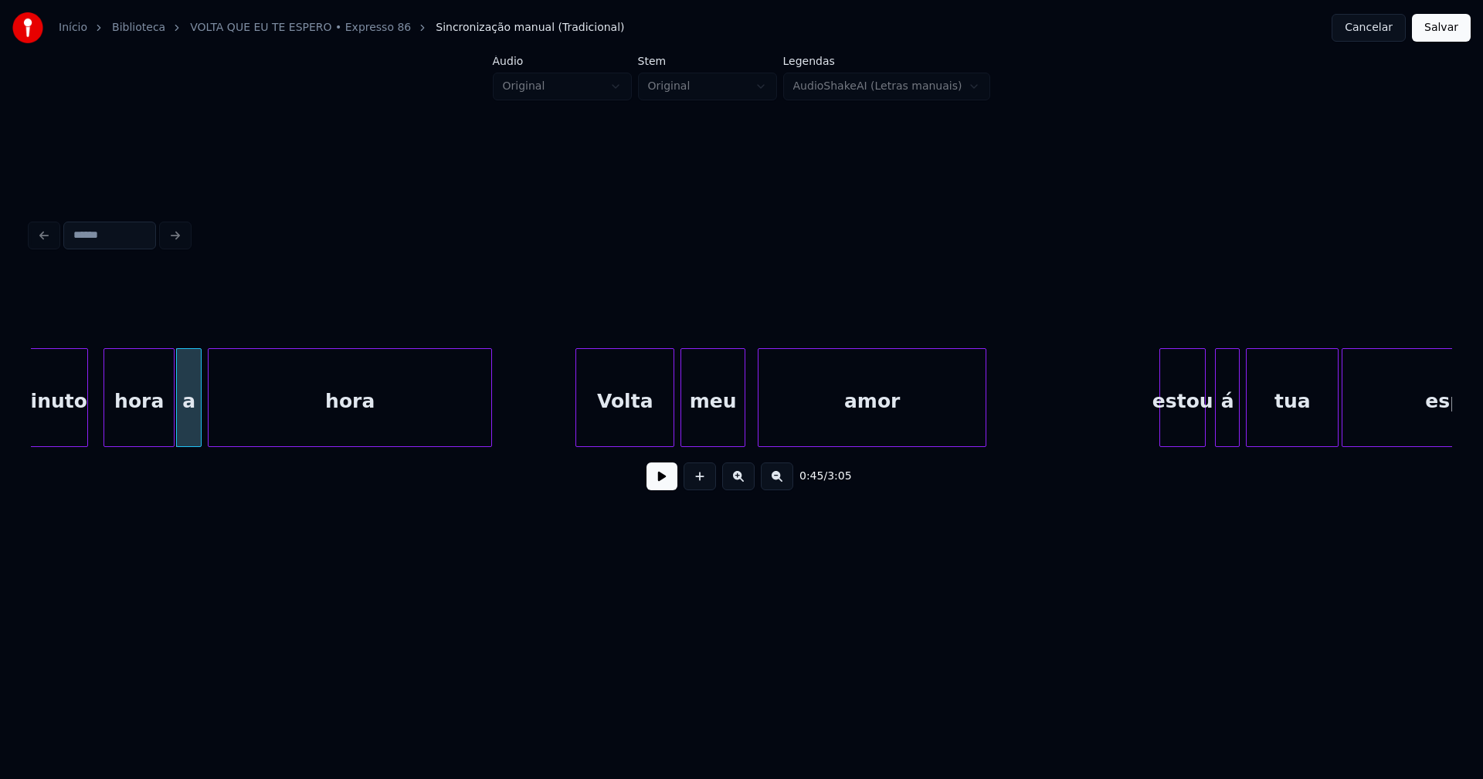
scroll to position [0, 7137]
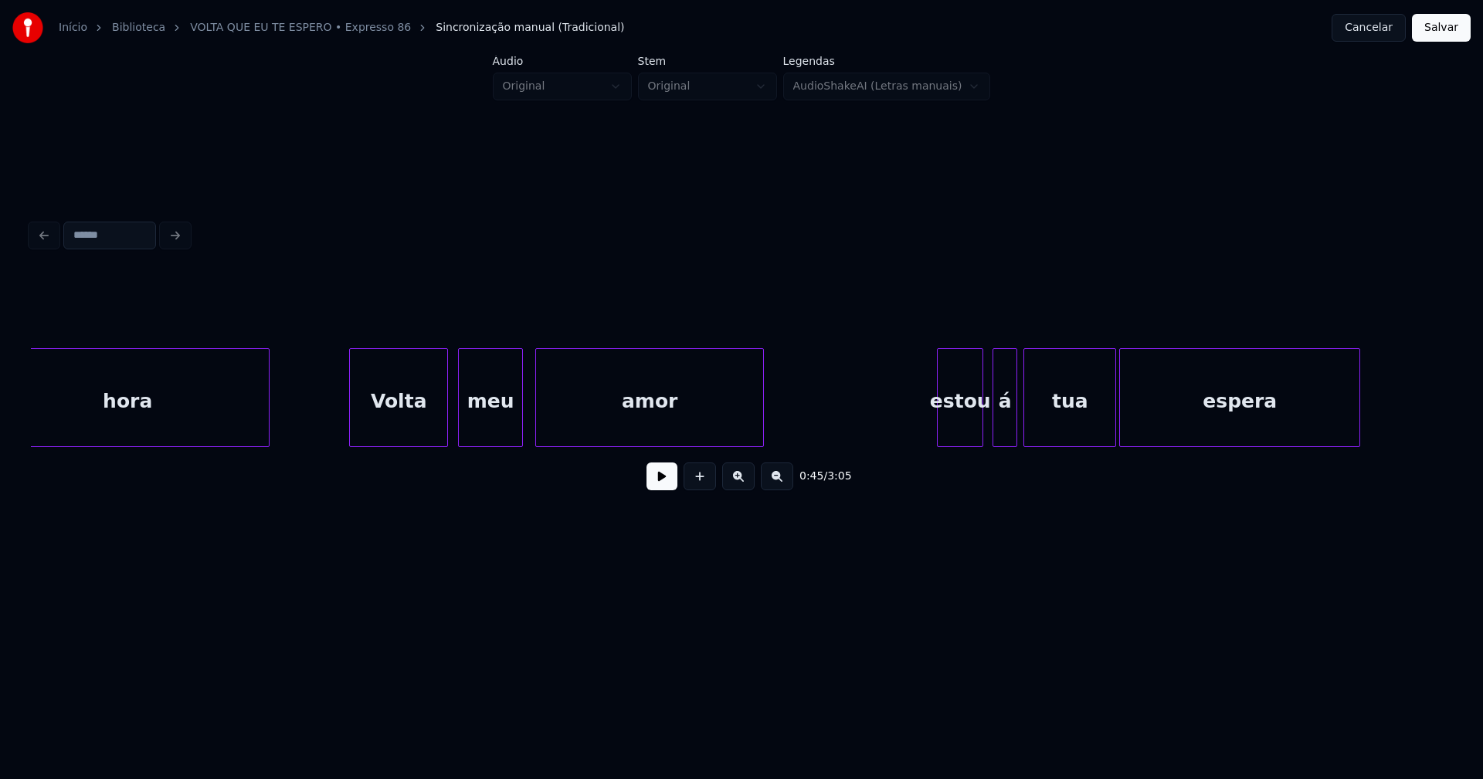
click at [404, 425] on div "Volta" at bounding box center [398, 401] width 97 height 105
click at [559, 428] on div at bounding box center [558, 397] width 5 height 97
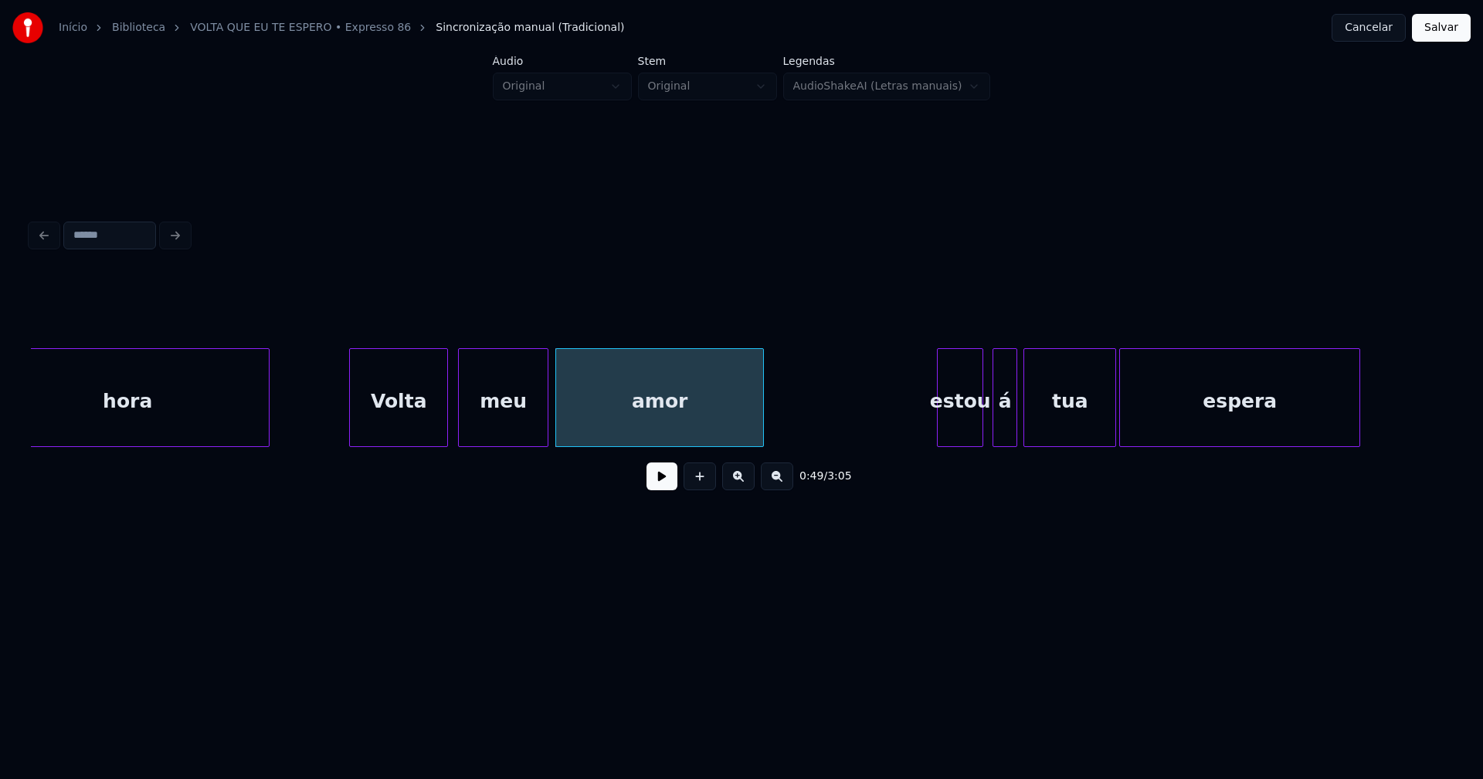
click at [547, 425] on div at bounding box center [545, 397] width 5 height 97
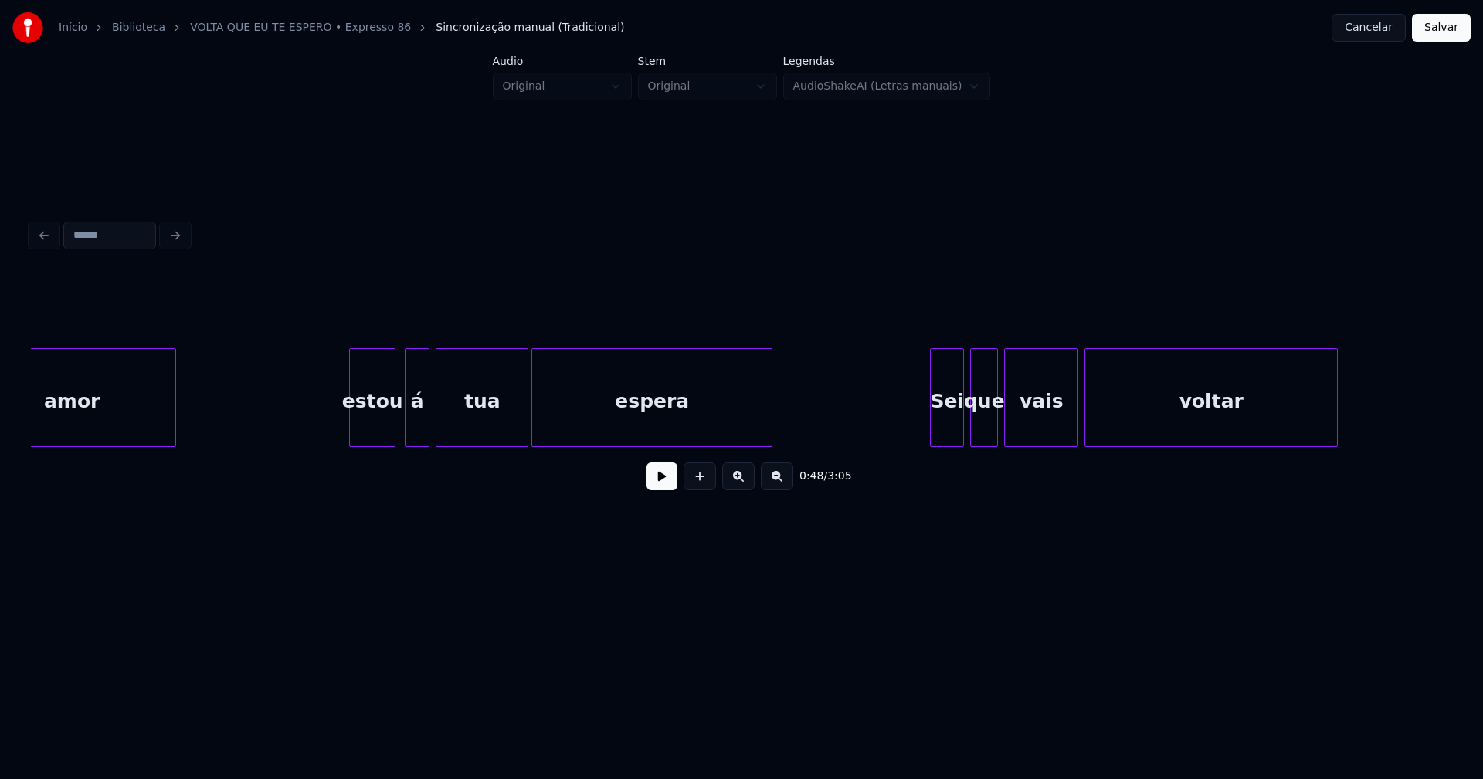
scroll to position [0, 7741]
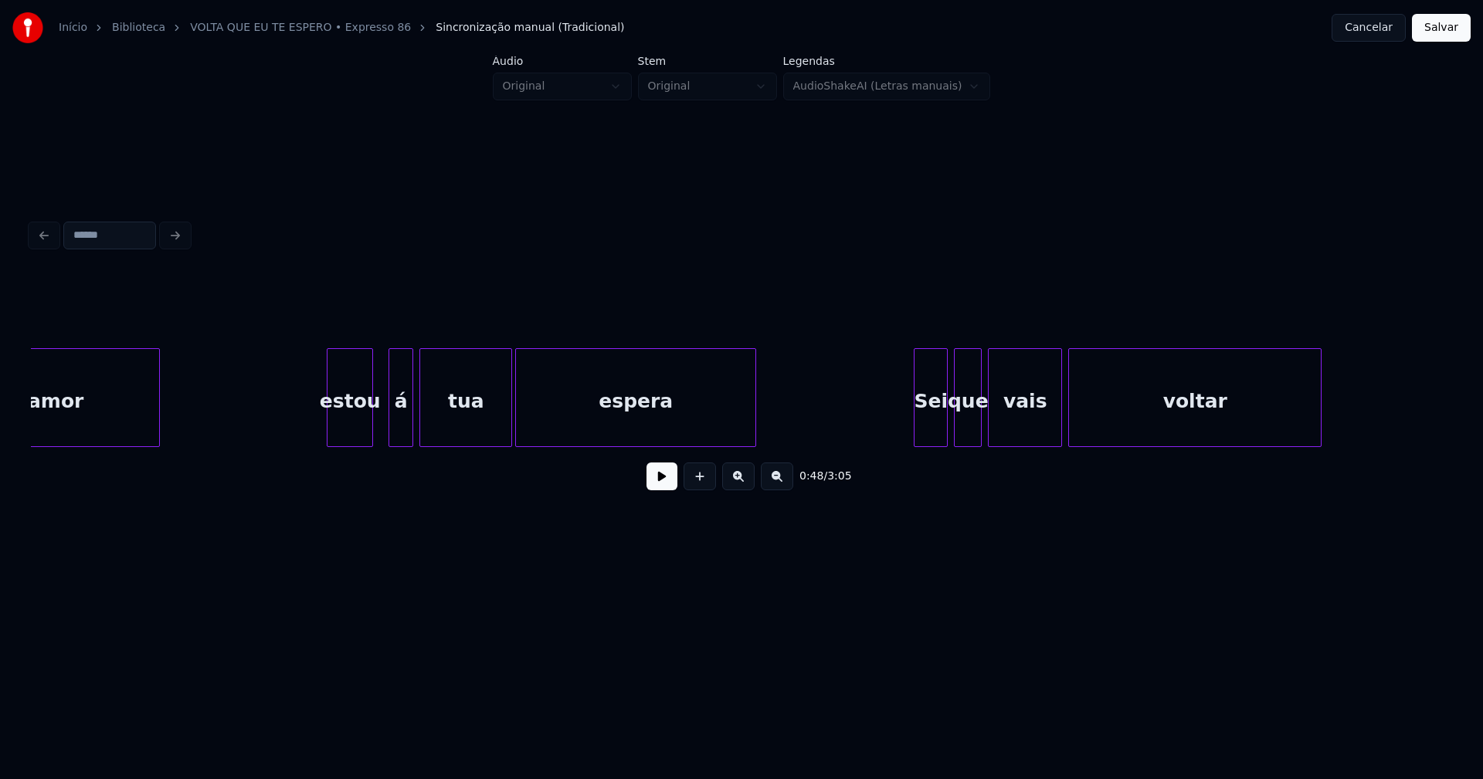
click at [346, 442] on div "amor estou á tua espera Sei que vais voltar" at bounding box center [741, 397] width 1421 height 99
click at [338, 432] on div "estou" at bounding box center [349, 401] width 45 height 105
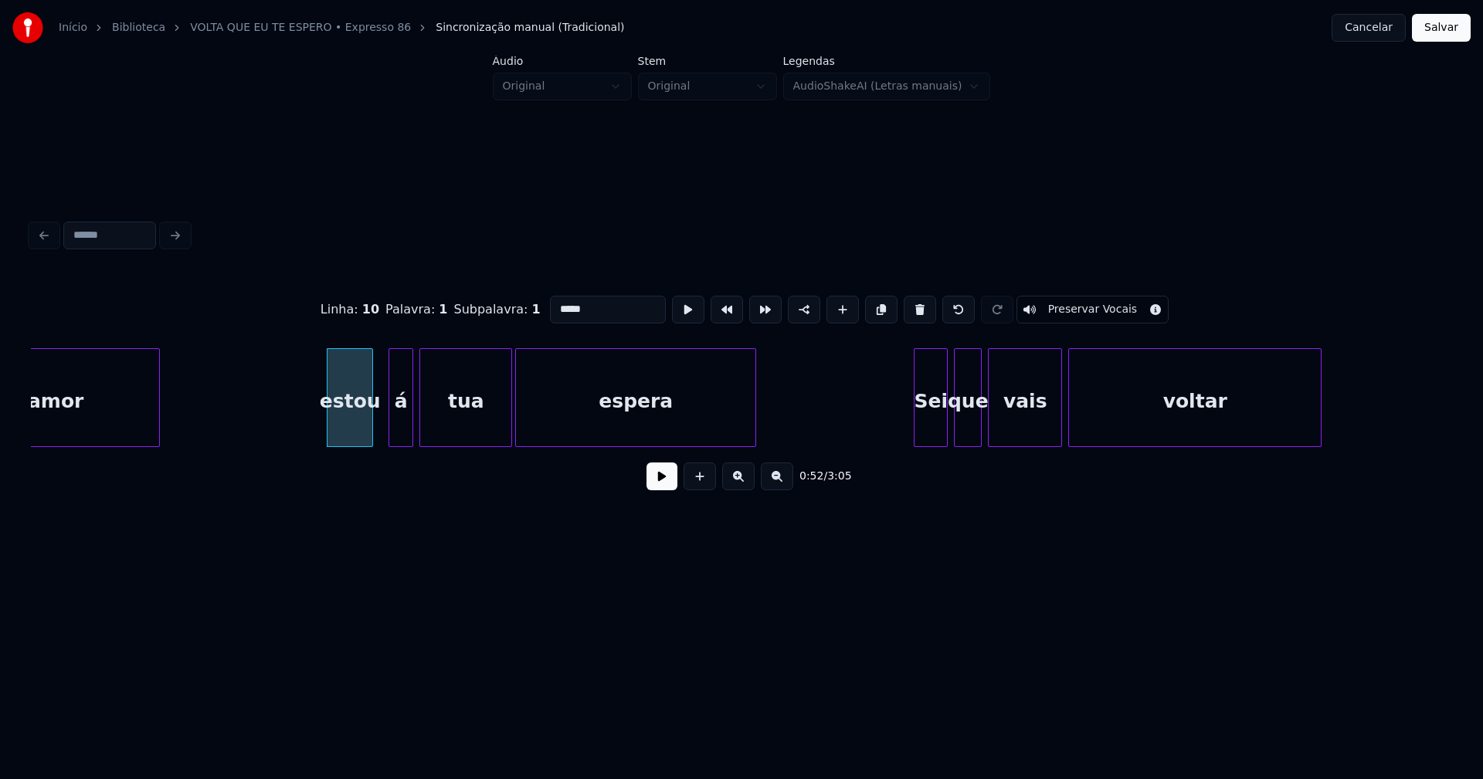
click at [554, 305] on input "*****" at bounding box center [608, 310] width 116 height 28
click at [391, 430] on div "á" at bounding box center [390, 401] width 23 height 105
click at [927, 427] on div "Sei" at bounding box center [925, 401] width 32 height 105
click at [899, 436] on div at bounding box center [899, 397] width 5 height 97
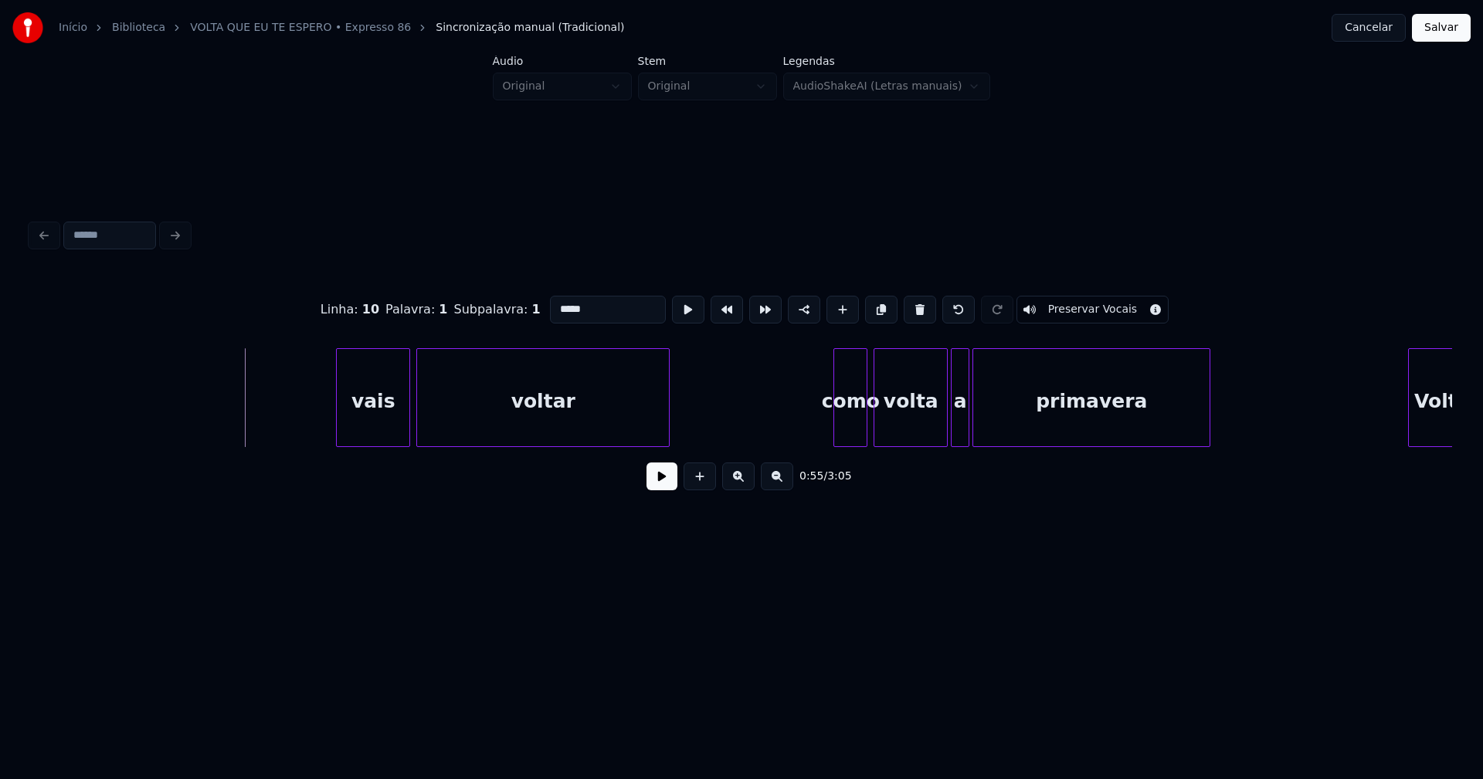
scroll to position [0, 8758]
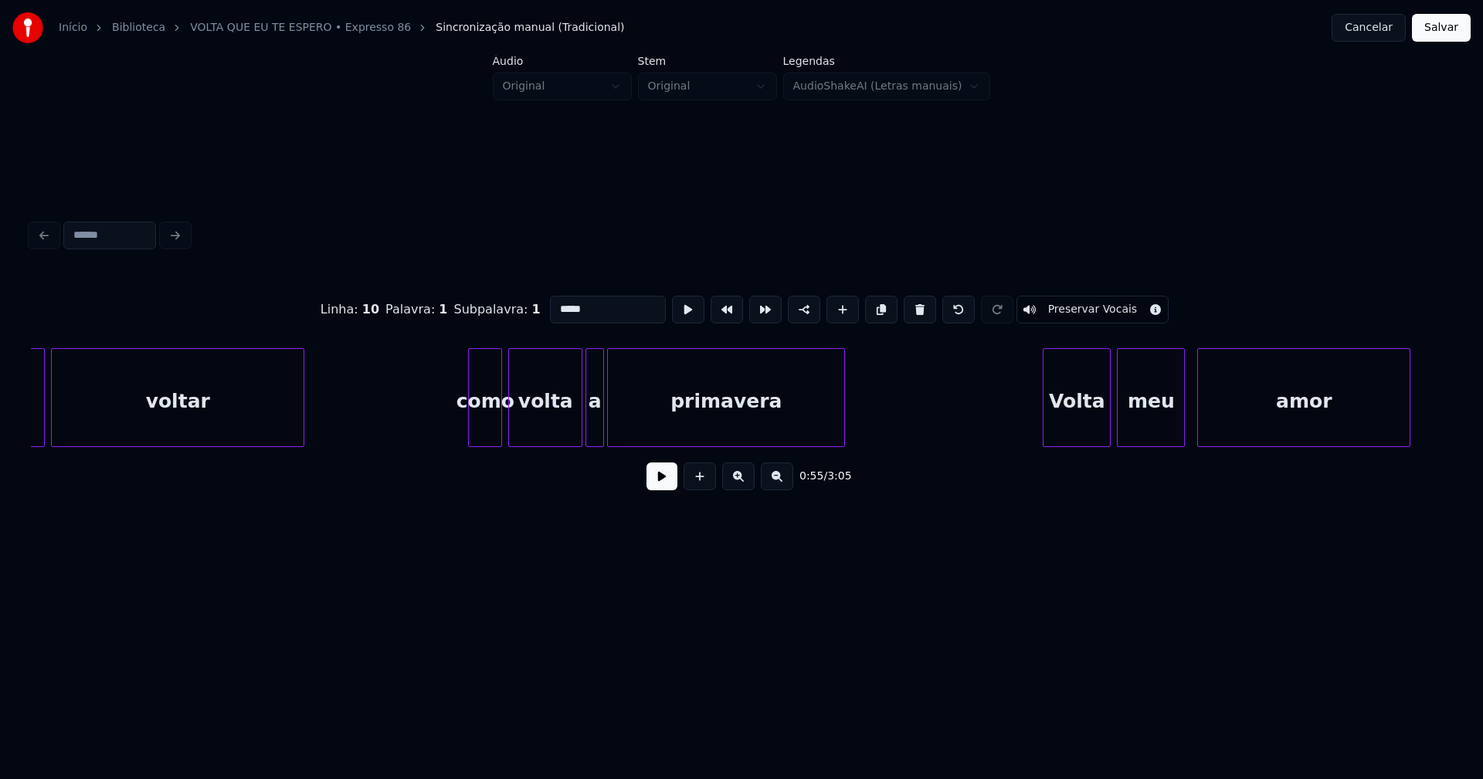
click at [483, 430] on div "como" at bounding box center [485, 401] width 32 height 105
click at [553, 303] on input "****" at bounding box center [608, 310] width 116 height 28
click at [570, 435] on div at bounding box center [570, 397] width 5 height 97
click at [580, 434] on div at bounding box center [581, 397] width 5 height 97
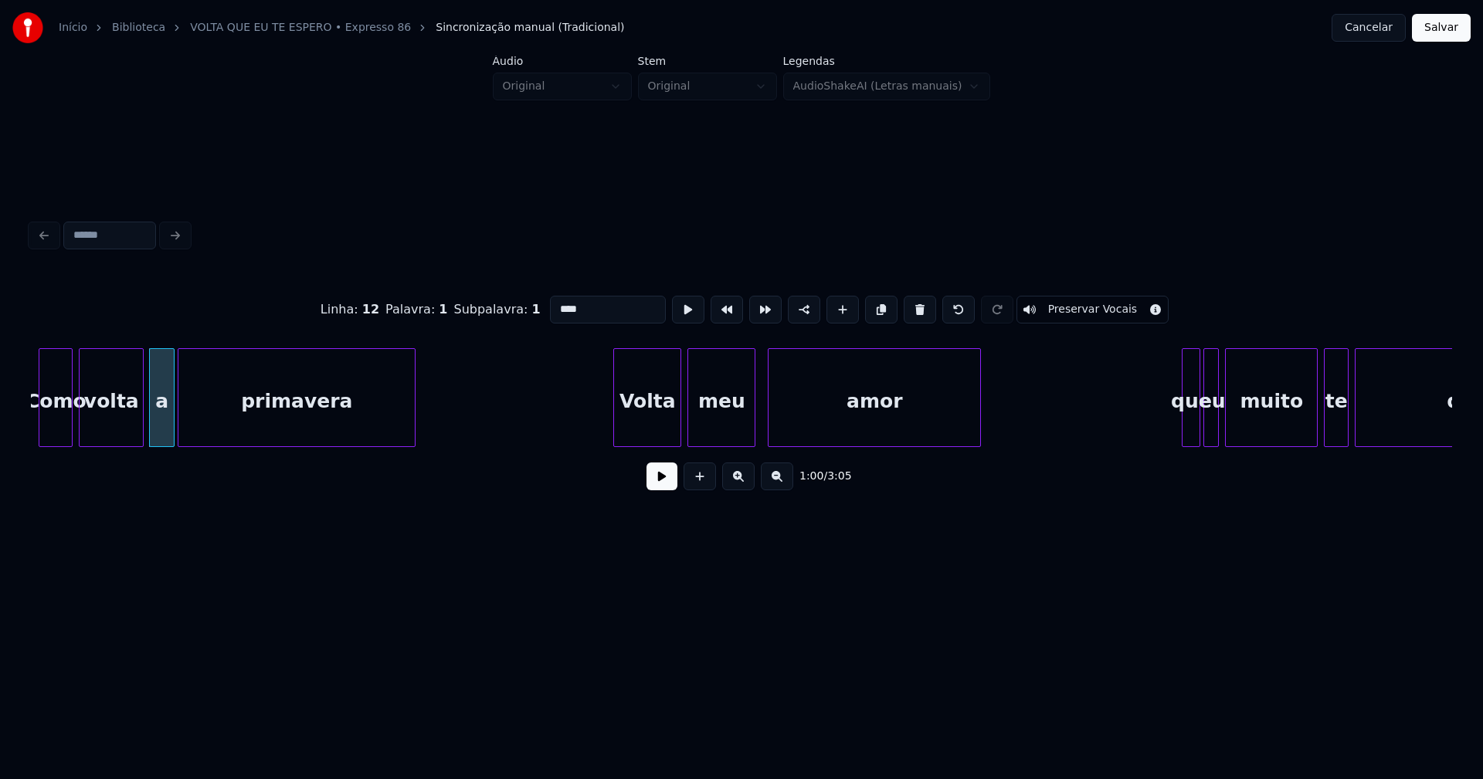
scroll to position [0, 9251]
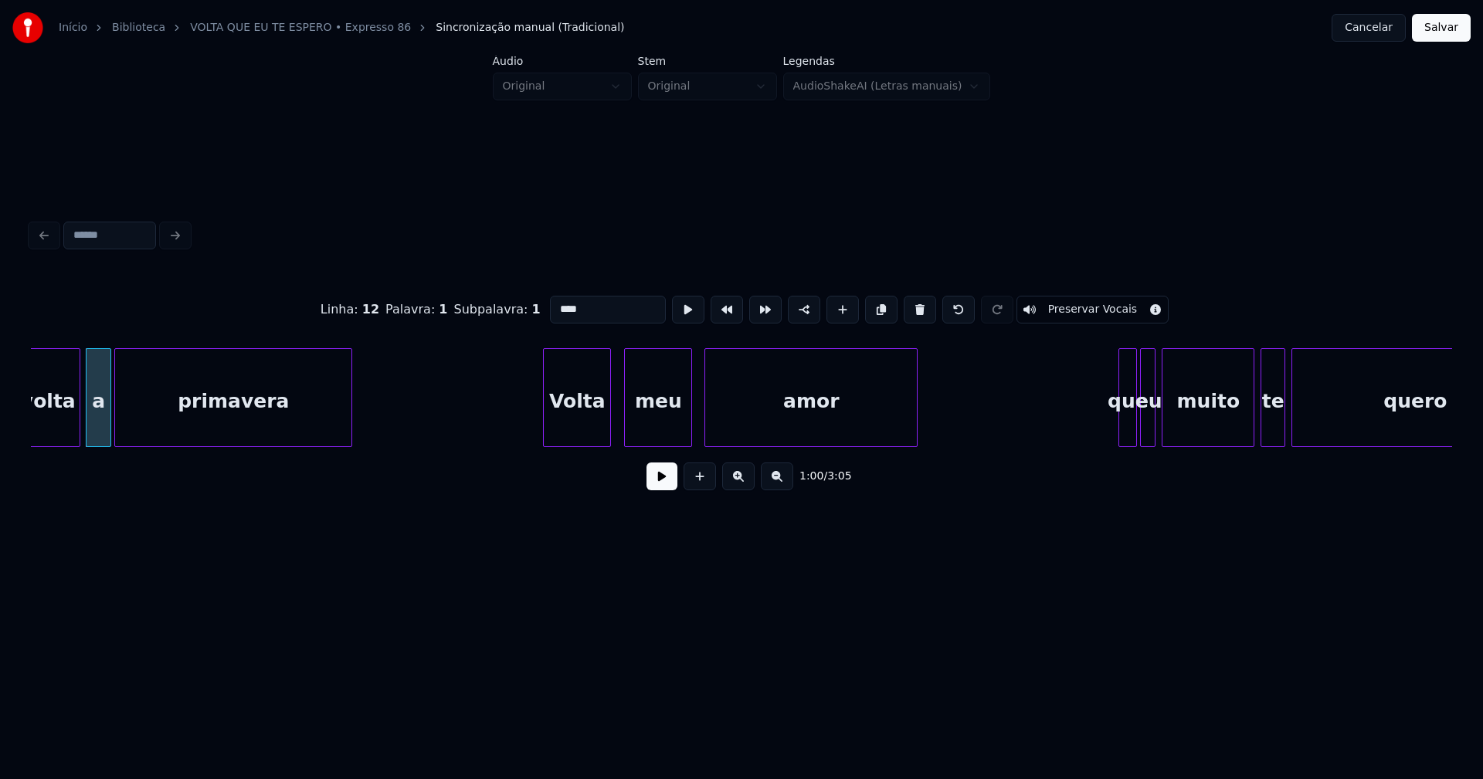
click at [566, 426] on div "Volta" at bounding box center [577, 401] width 66 height 105
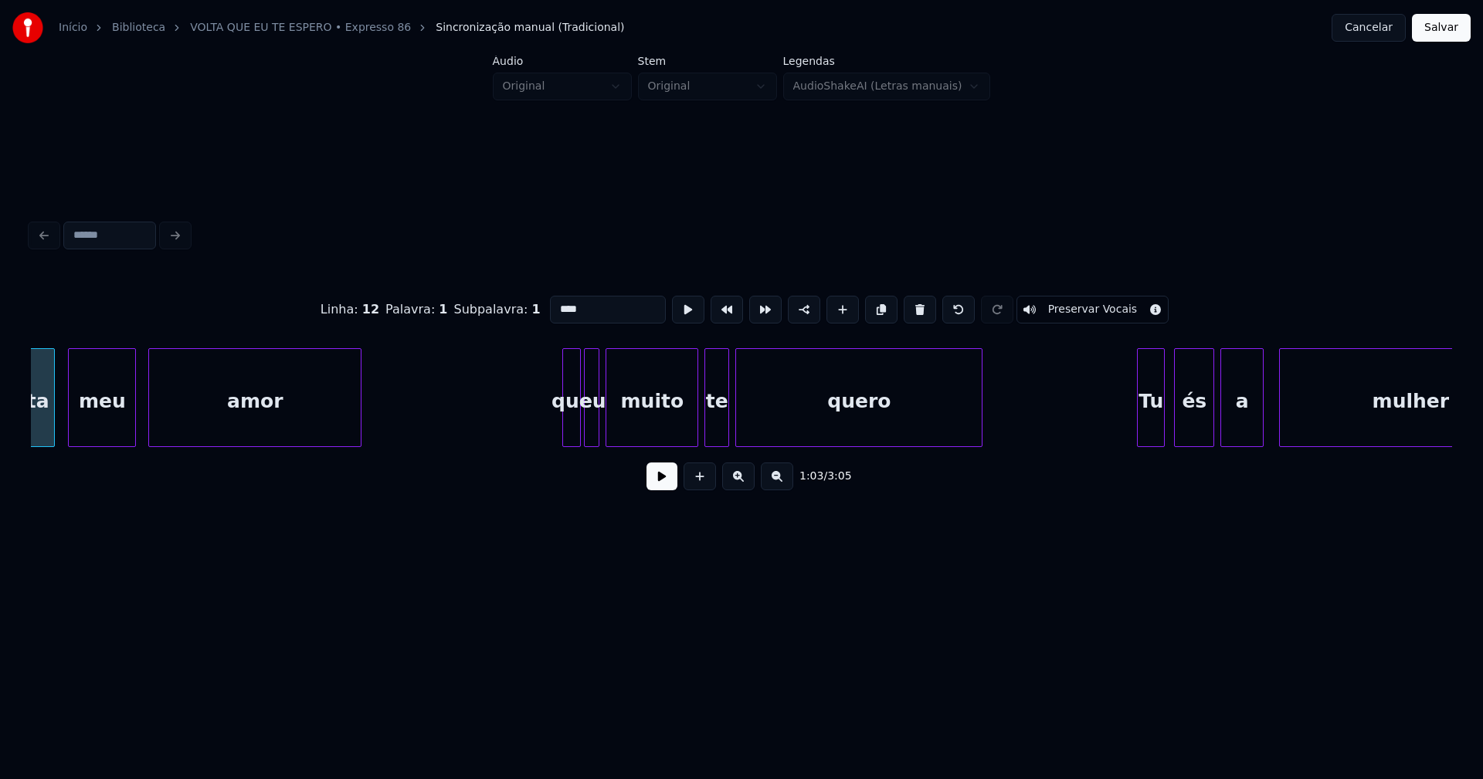
scroll to position [0, 9839]
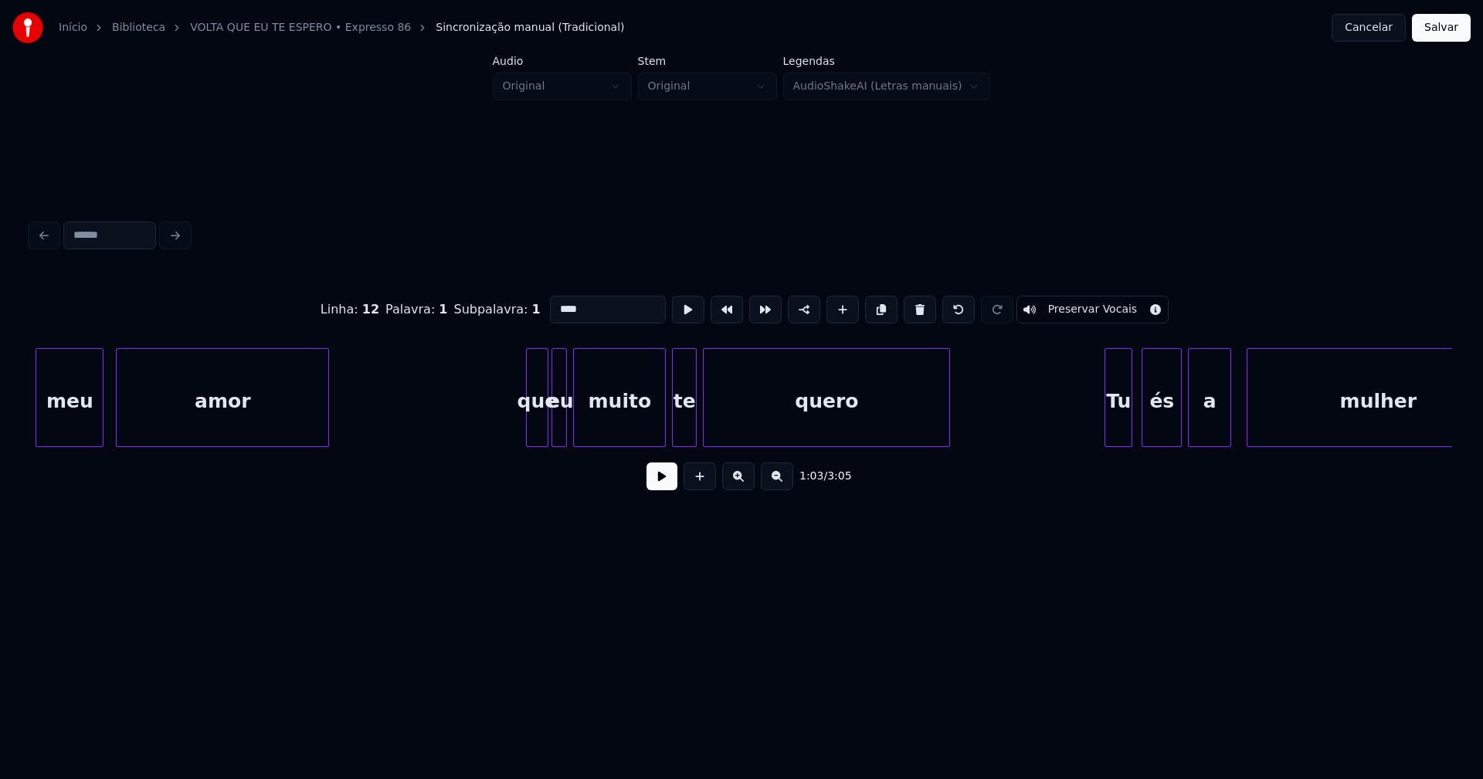
click at [529, 432] on div at bounding box center [529, 397] width 5 height 97
click at [540, 417] on div "que" at bounding box center [537, 401] width 21 height 105
click at [554, 302] on input "***" at bounding box center [608, 310] width 116 height 28
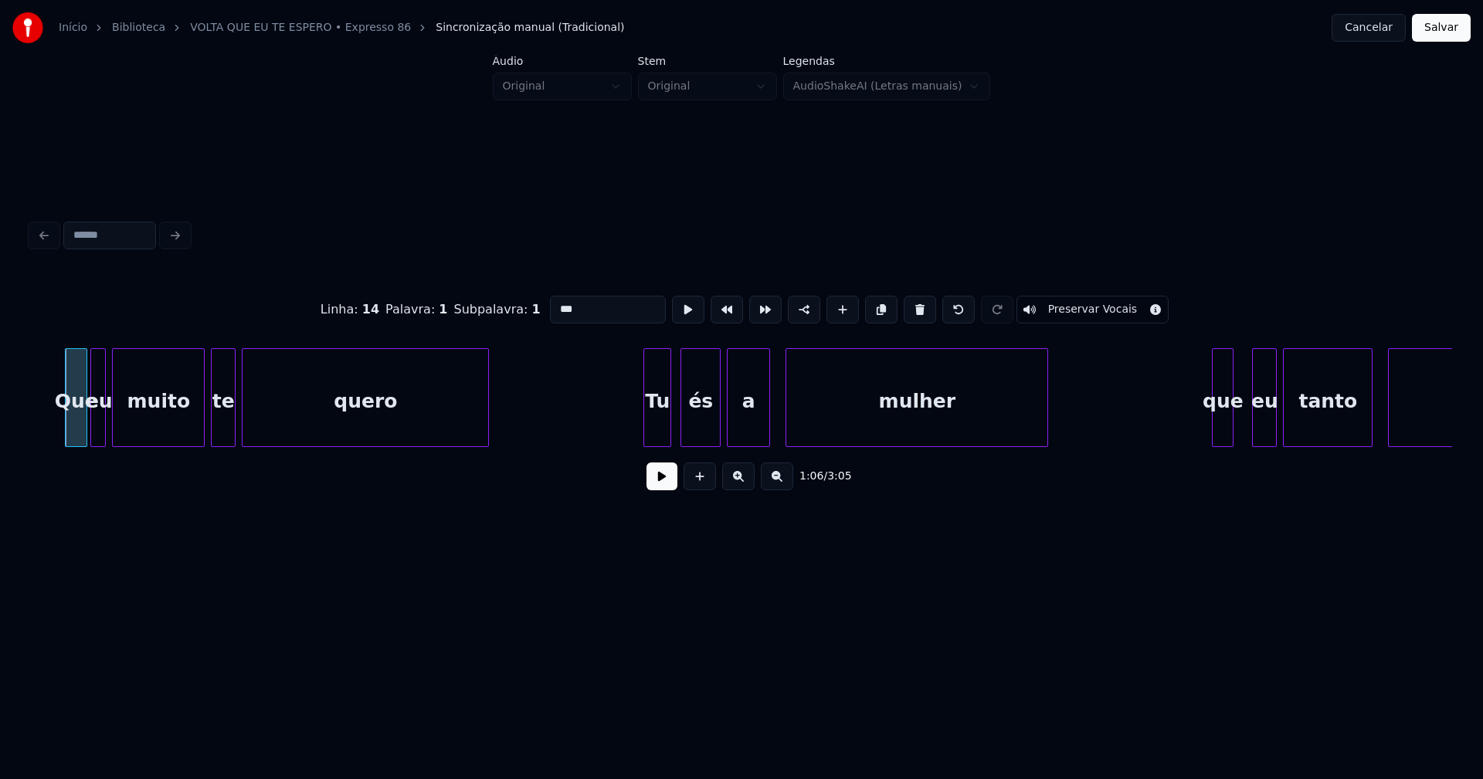
scroll to position [0, 10347]
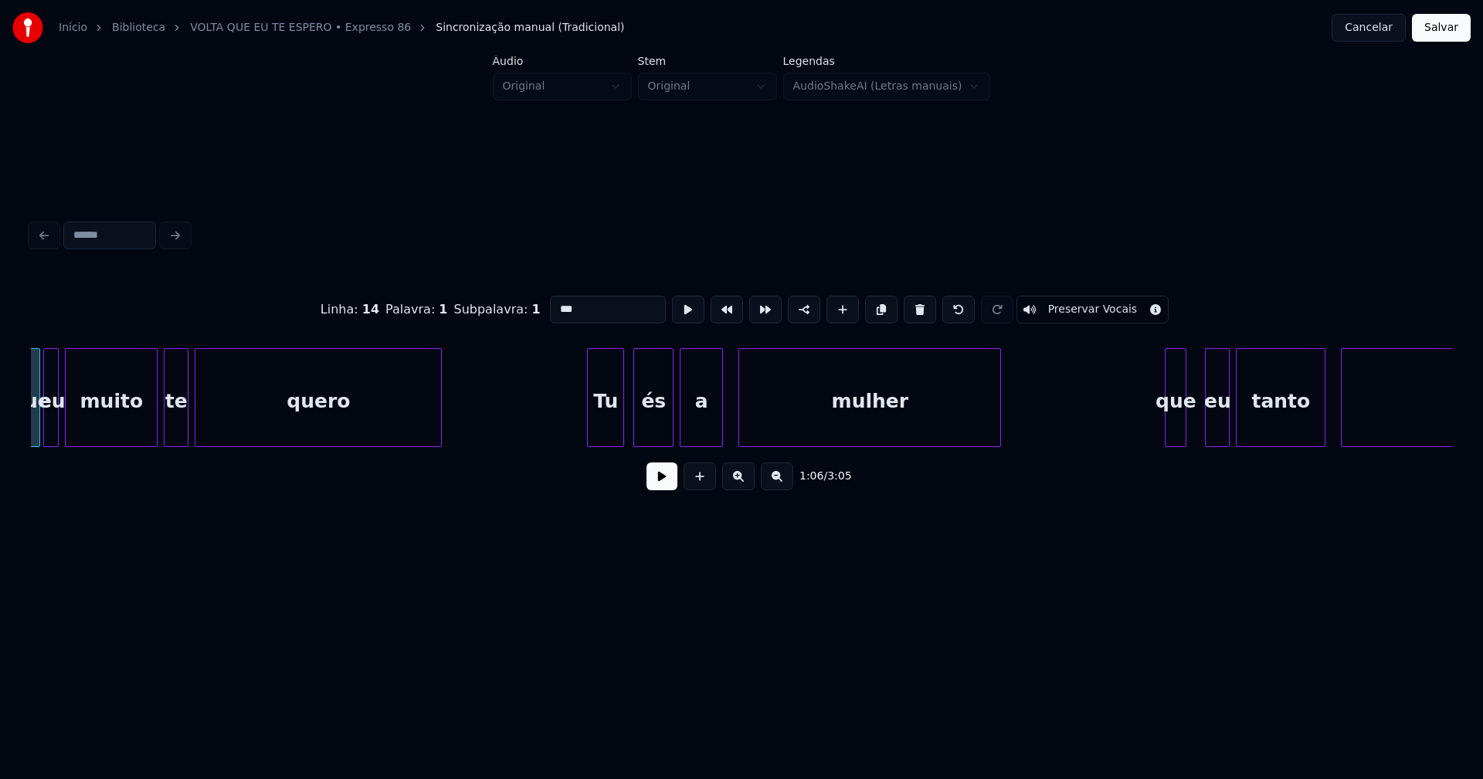
click at [588, 430] on div at bounding box center [590, 397] width 5 height 97
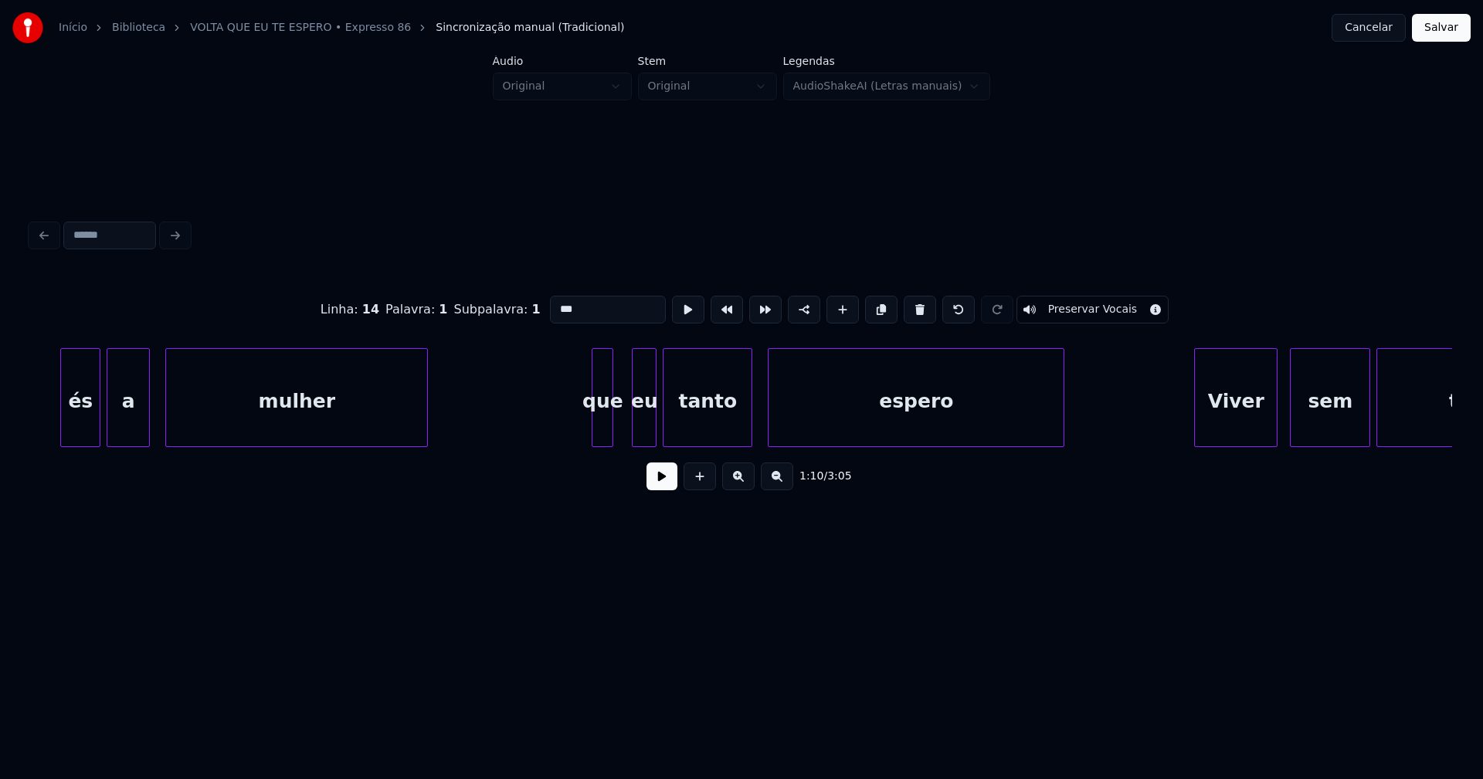
scroll to position [0, 10952]
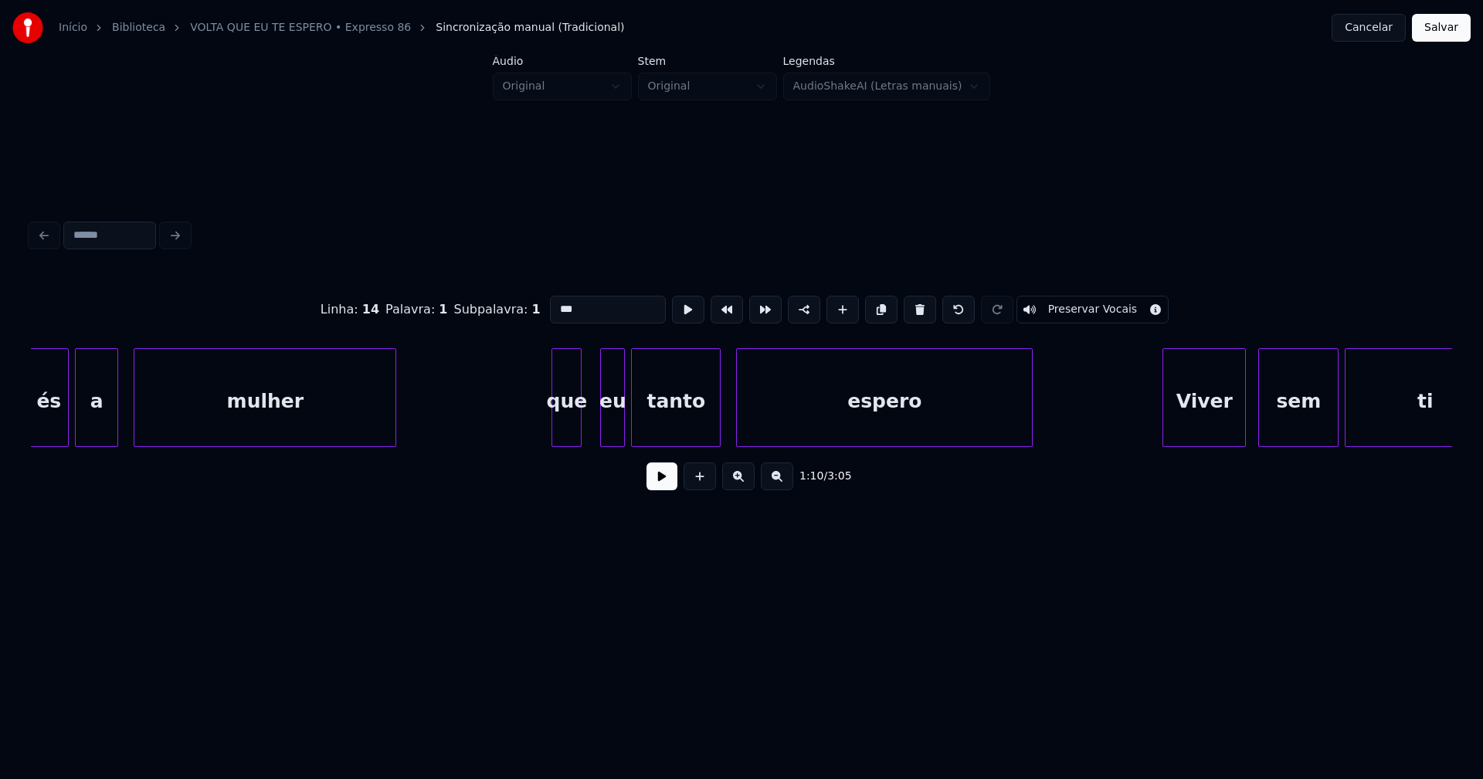
click at [555, 427] on div at bounding box center [554, 397] width 5 height 97
click at [599, 432] on div "eu" at bounding box center [599, 401] width 23 height 105
click at [573, 426] on div "que" at bounding box center [566, 401] width 29 height 105
click at [554, 303] on input "***" at bounding box center [608, 310] width 116 height 28
type input "***"
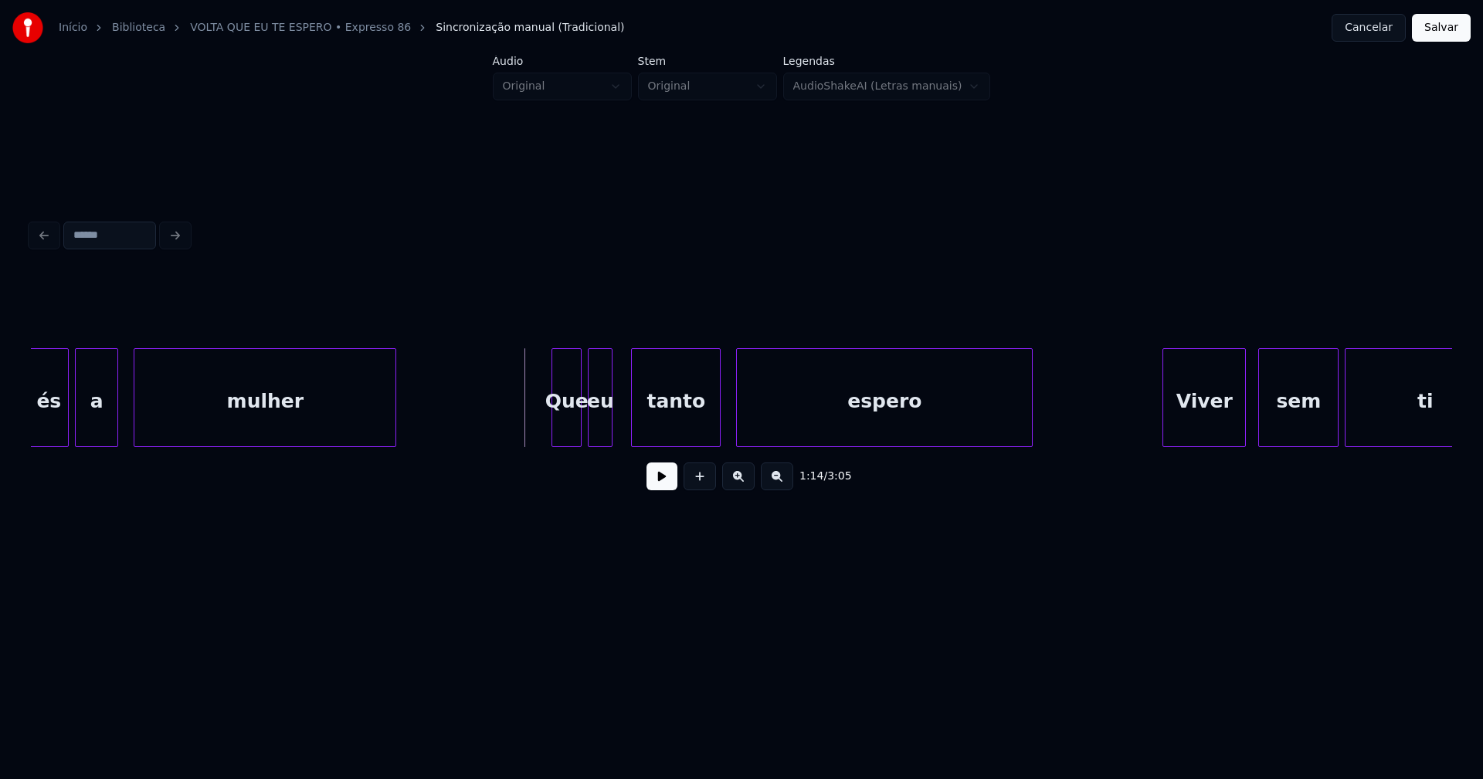
click at [666, 488] on button at bounding box center [661, 477] width 31 height 28
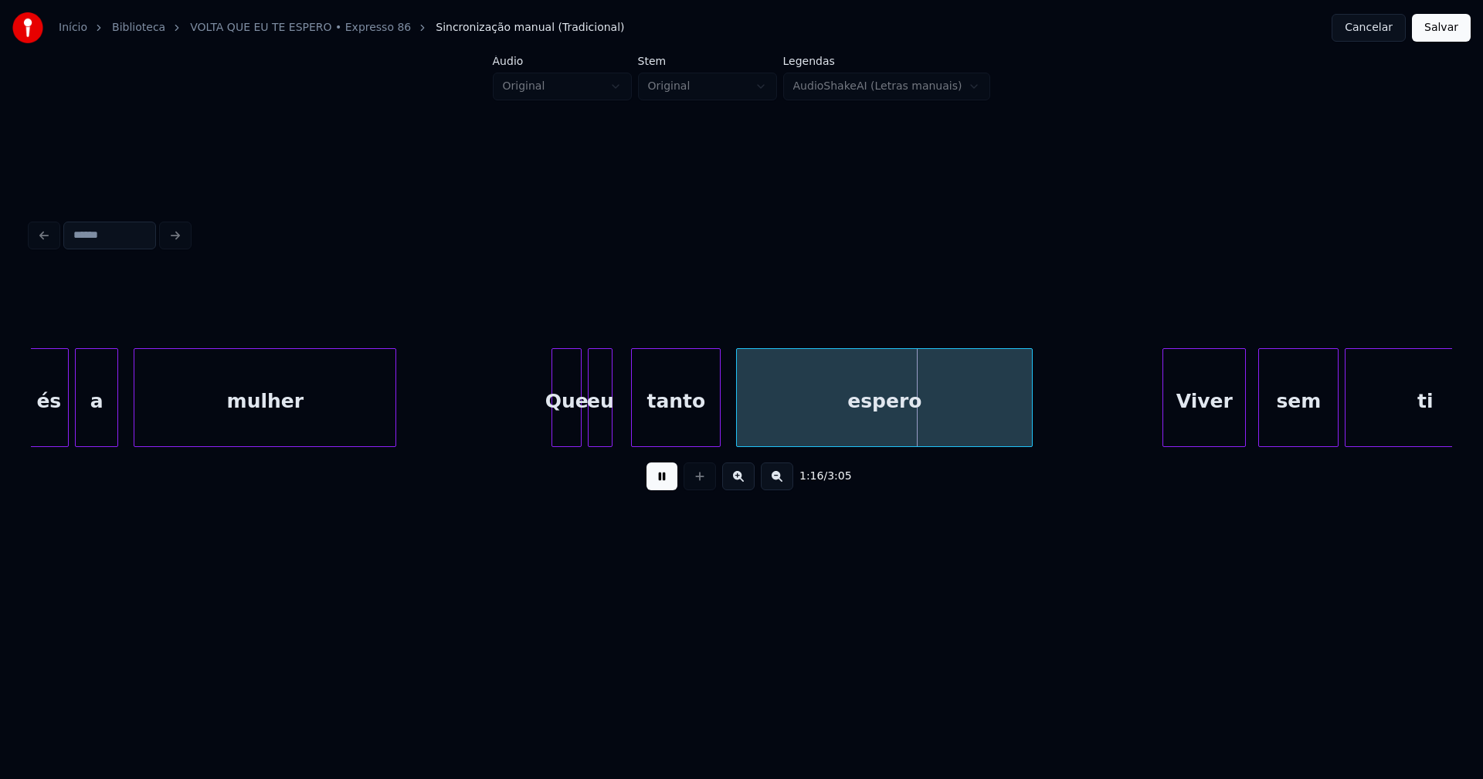
drag, startPoint x: 668, startPoint y: 483, endPoint x: 615, endPoint y: 449, distance: 63.0
click at [667, 481] on button at bounding box center [661, 477] width 31 height 28
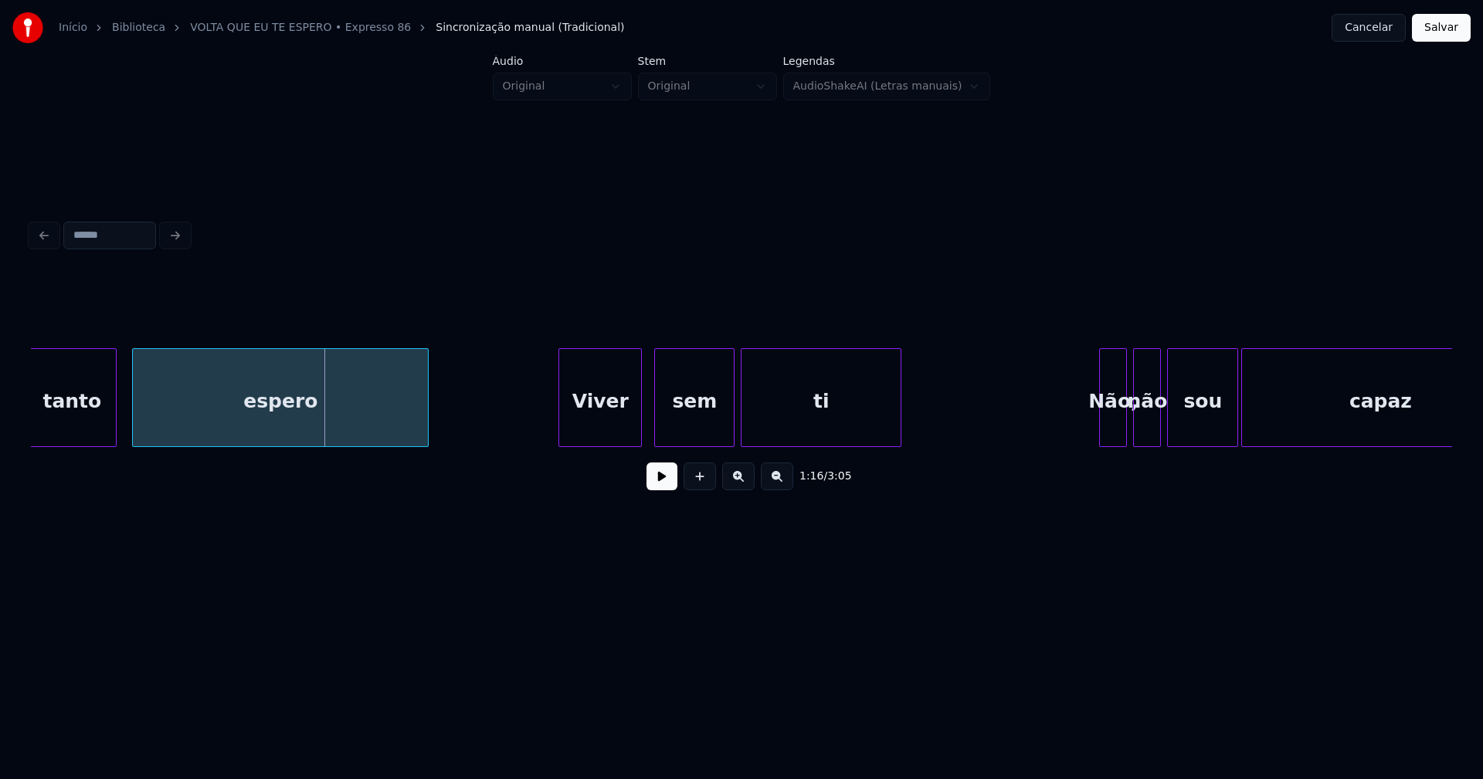
scroll to position [0, 11571]
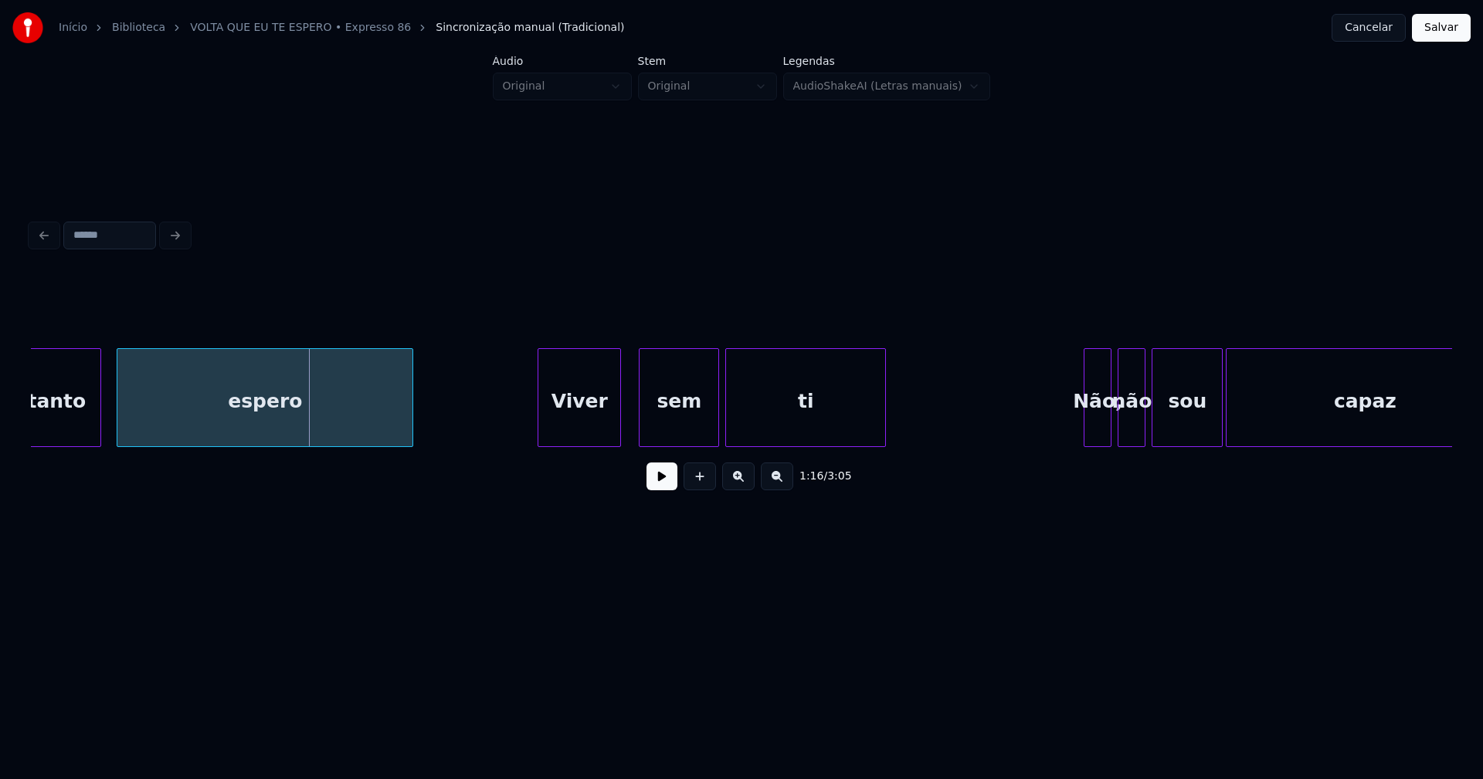
click at [589, 433] on div "Viver" at bounding box center [579, 401] width 82 height 105
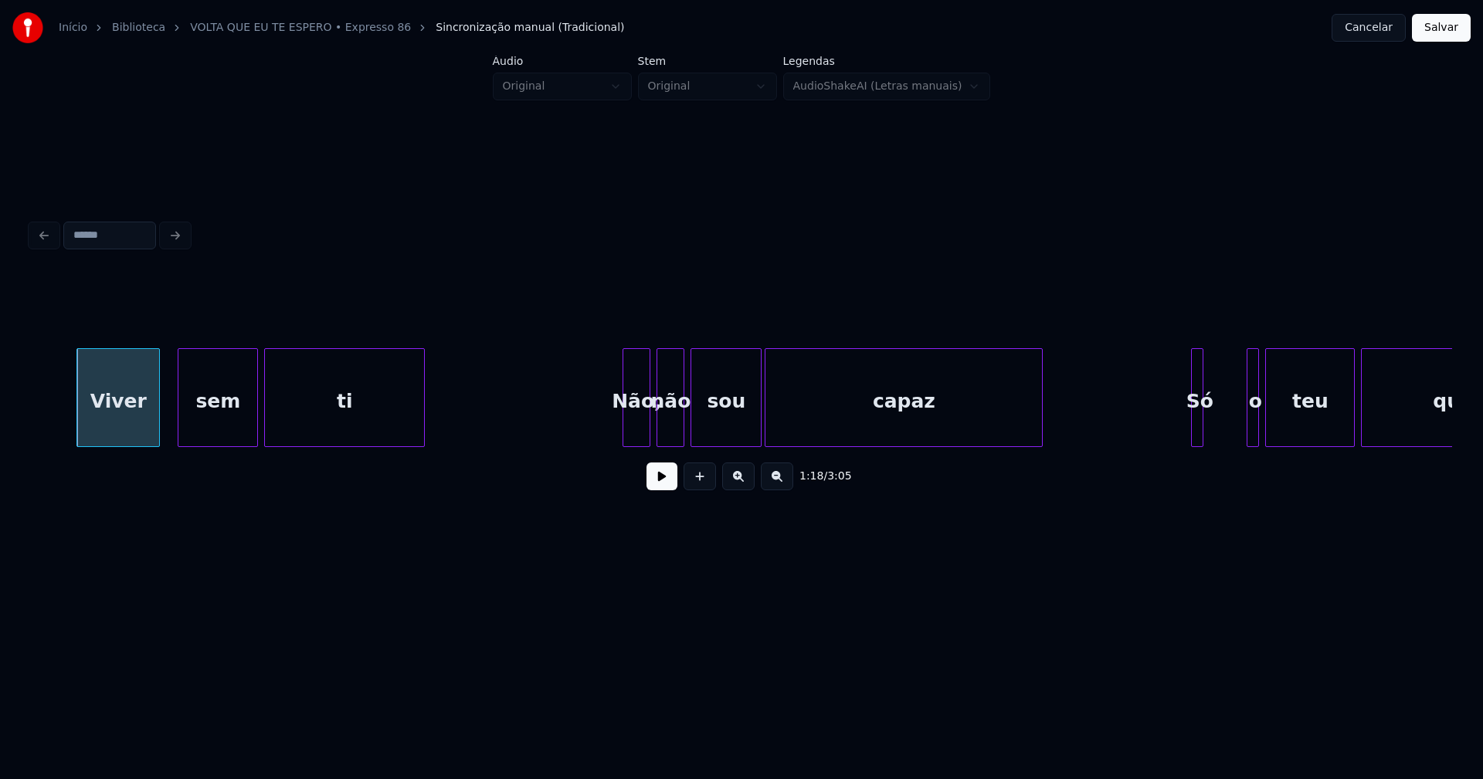
scroll to position [0, 12033]
click at [603, 446] on div "Viver sem ti Não, não sou capaz Só o teu querer" at bounding box center [741, 397] width 1421 height 99
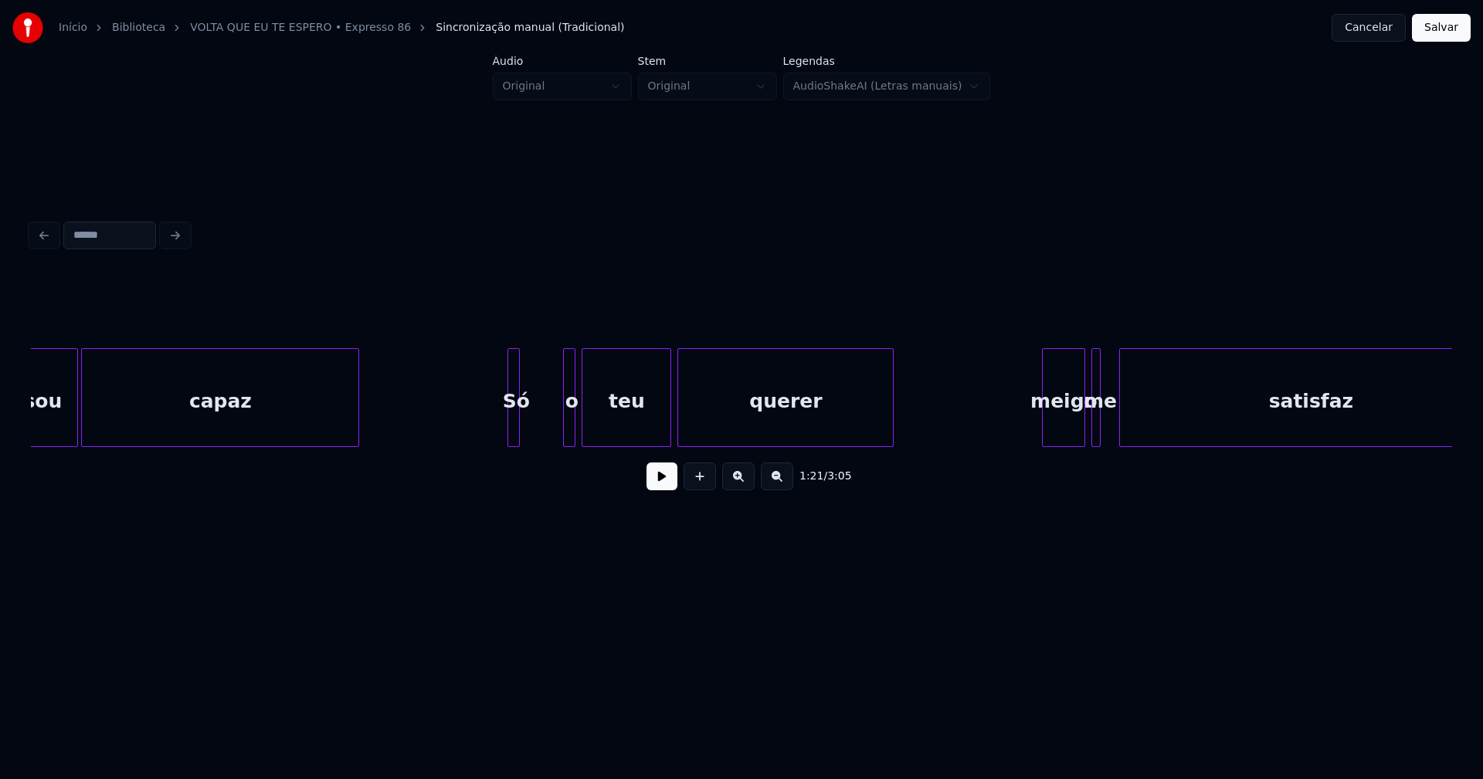
scroll to position [0, 12732]
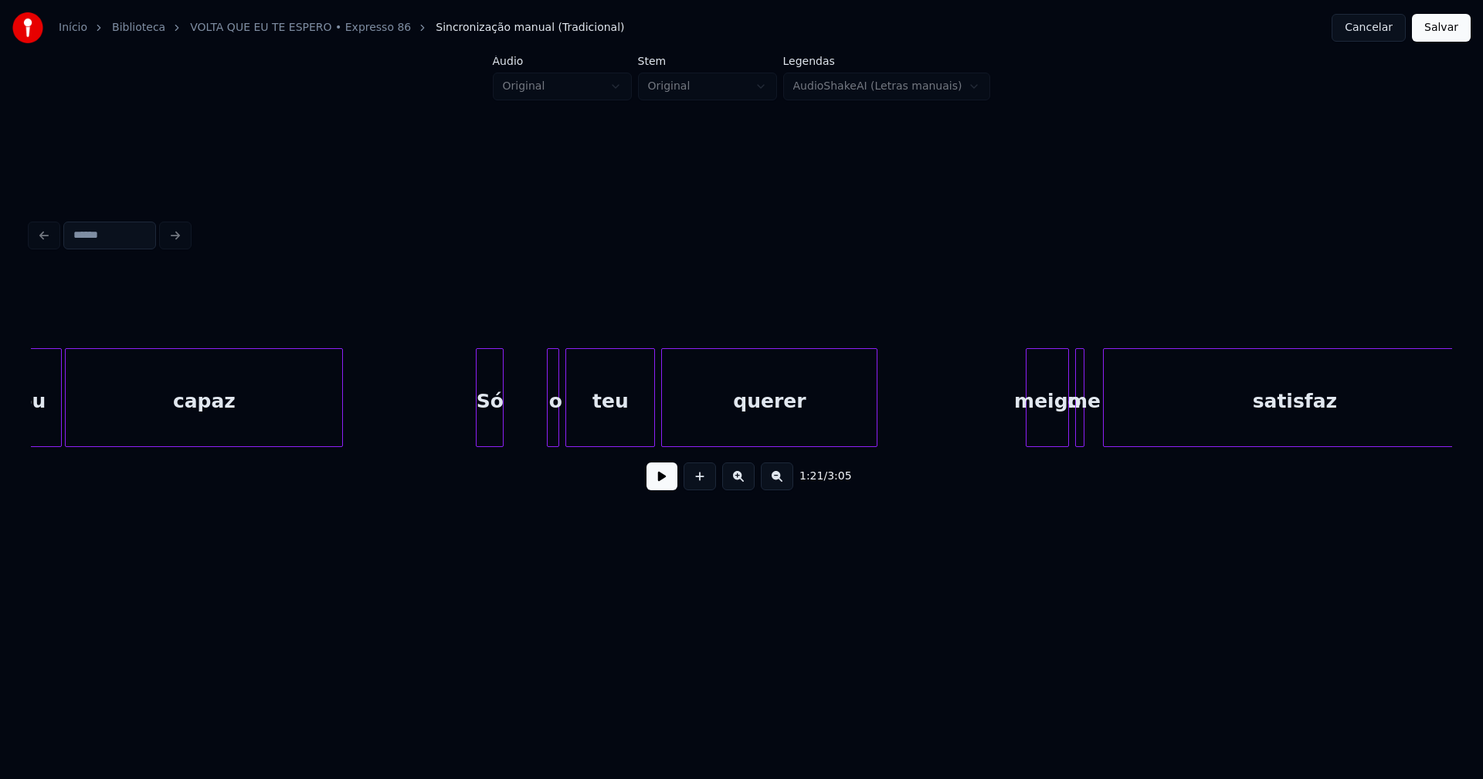
click at [477, 425] on div at bounding box center [478, 397] width 5 height 97
click at [478, 430] on div "Só" at bounding box center [479, 401] width 26 height 105
click at [497, 436] on div at bounding box center [499, 397] width 5 height 97
click at [663, 483] on button at bounding box center [661, 477] width 31 height 28
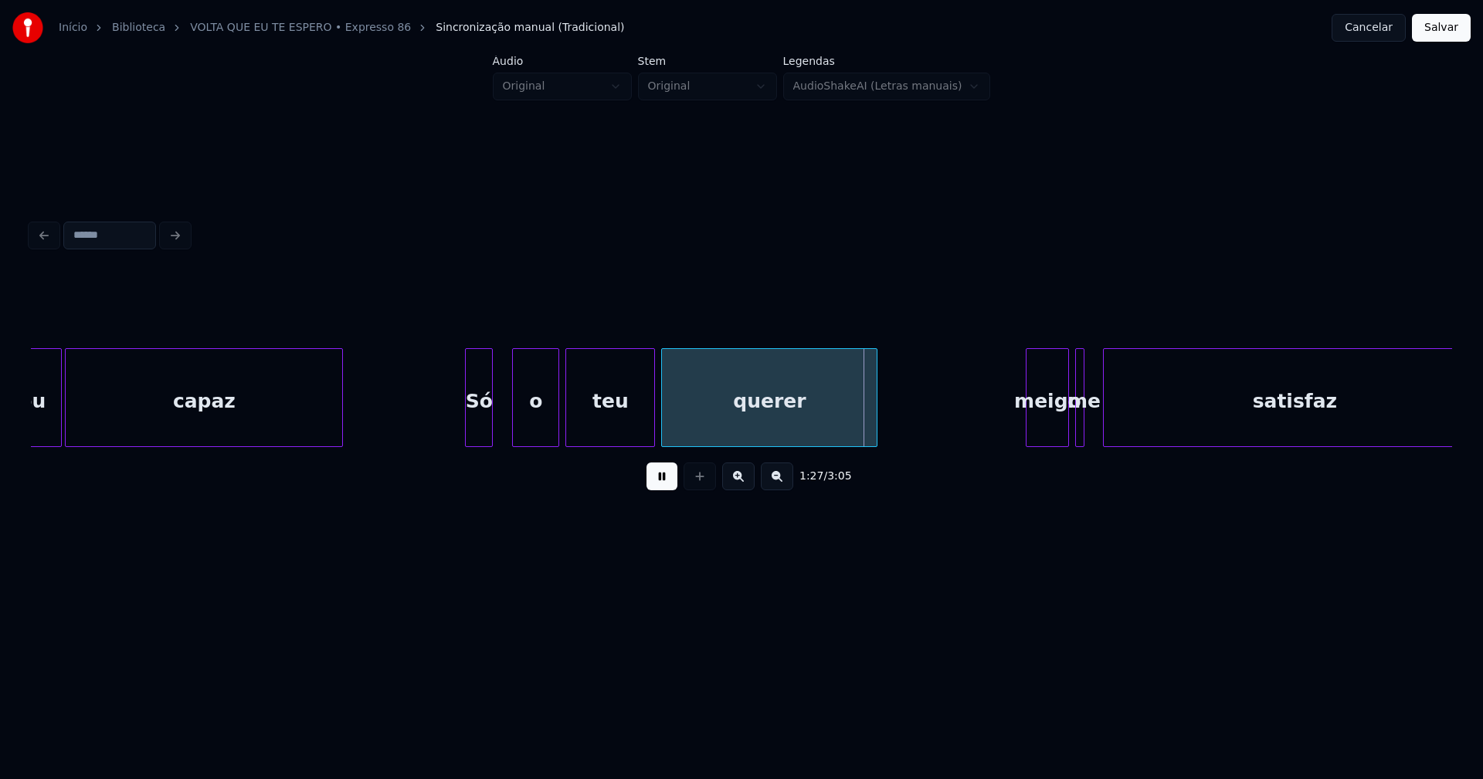
click at [517, 422] on div at bounding box center [515, 397] width 5 height 97
click at [504, 418] on div at bounding box center [504, 397] width 5 height 97
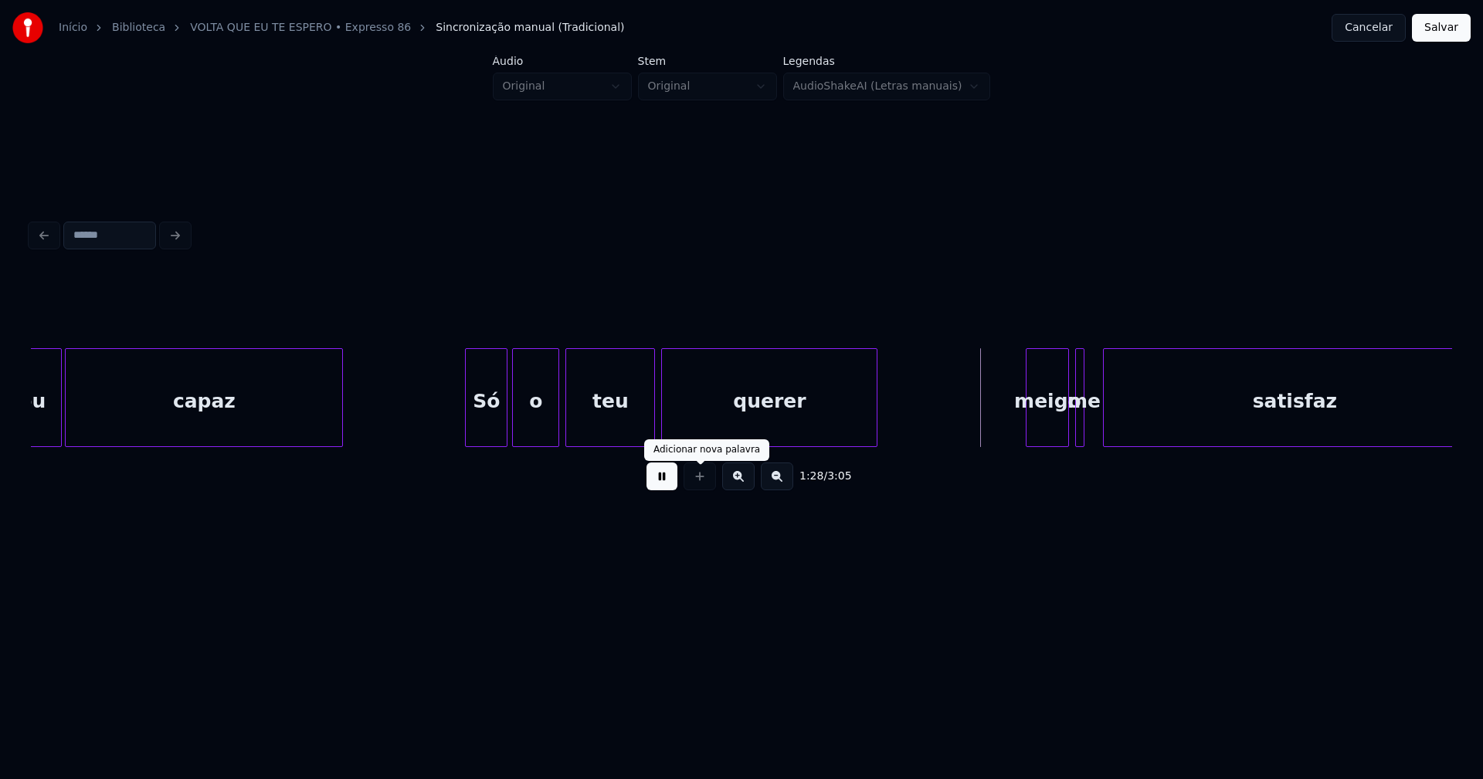
drag, startPoint x: 656, startPoint y: 488, endPoint x: 664, endPoint y: 483, distance: 9.7
click at [659, 485] on button at bounding box center [661, 477] width 31 height 28
click at [1094, 433] on div at bounding box center [1095, 397] width 5 height 97
click at [1015, 432] on div at bounding box center [1017, 397] width 5 height 97
click at [1030, 430] on div "meigo" at bounding box center [1041, 401] width 53 height 105
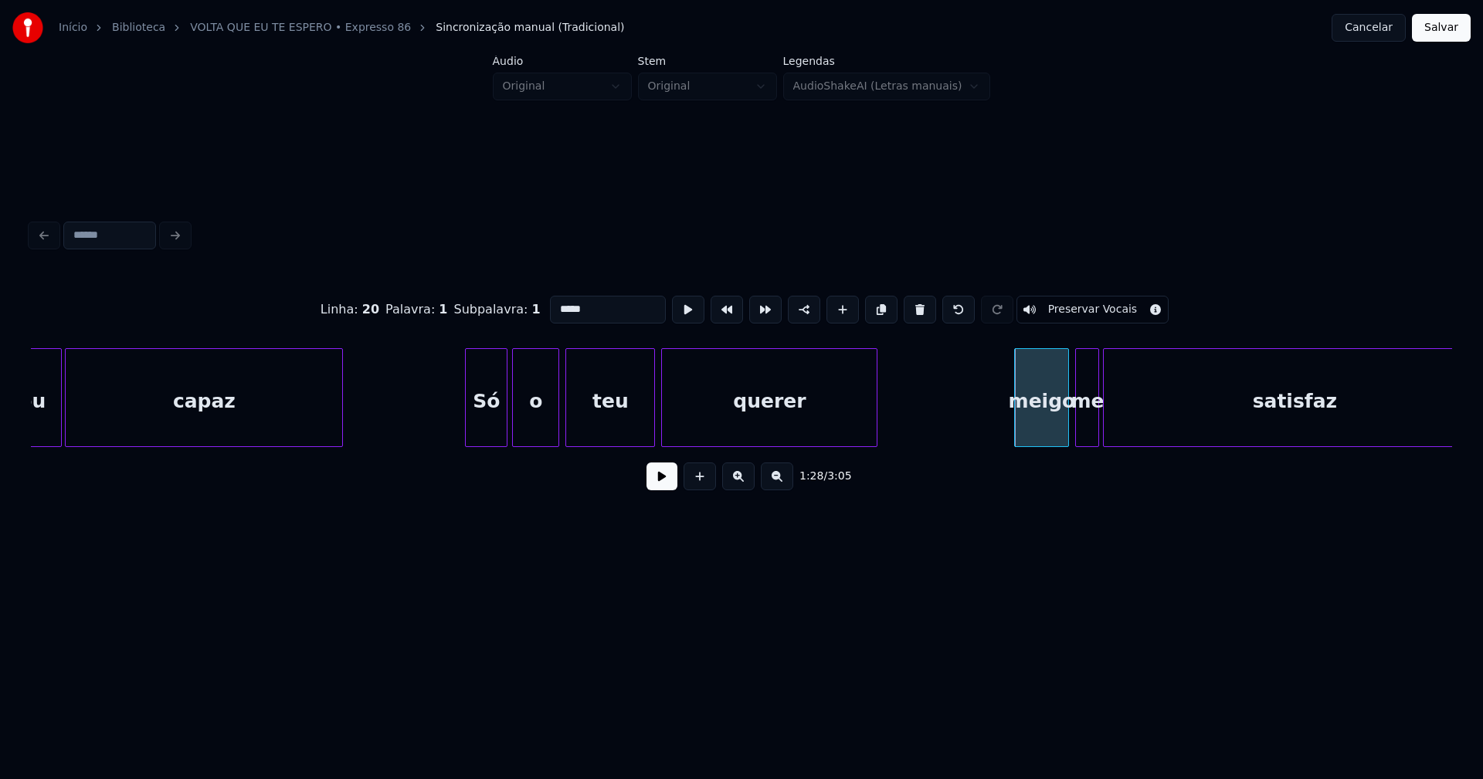
click at [558, 307] on input "*****" at bounding box center [608, 310] width 116 height 28
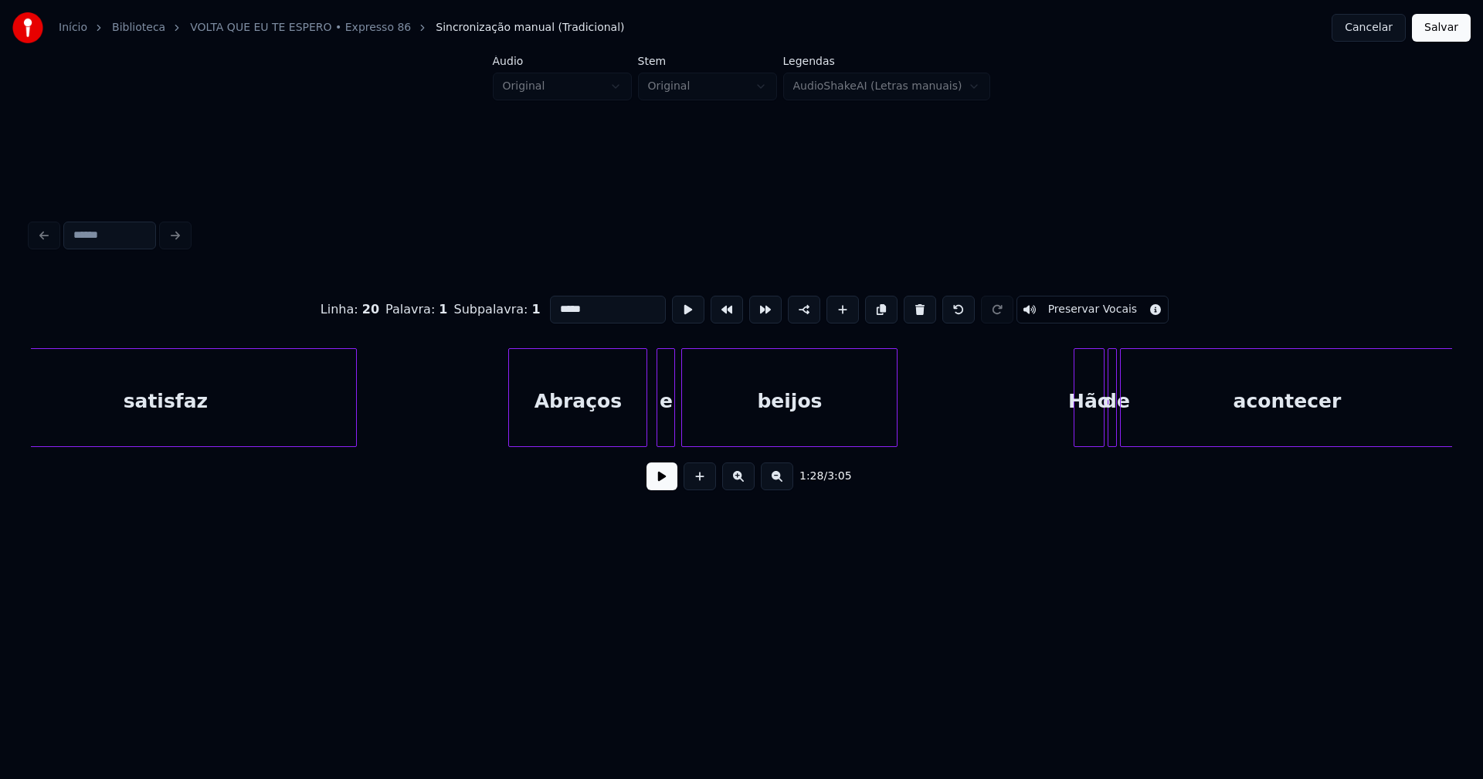
scroll to position [0, 13892]
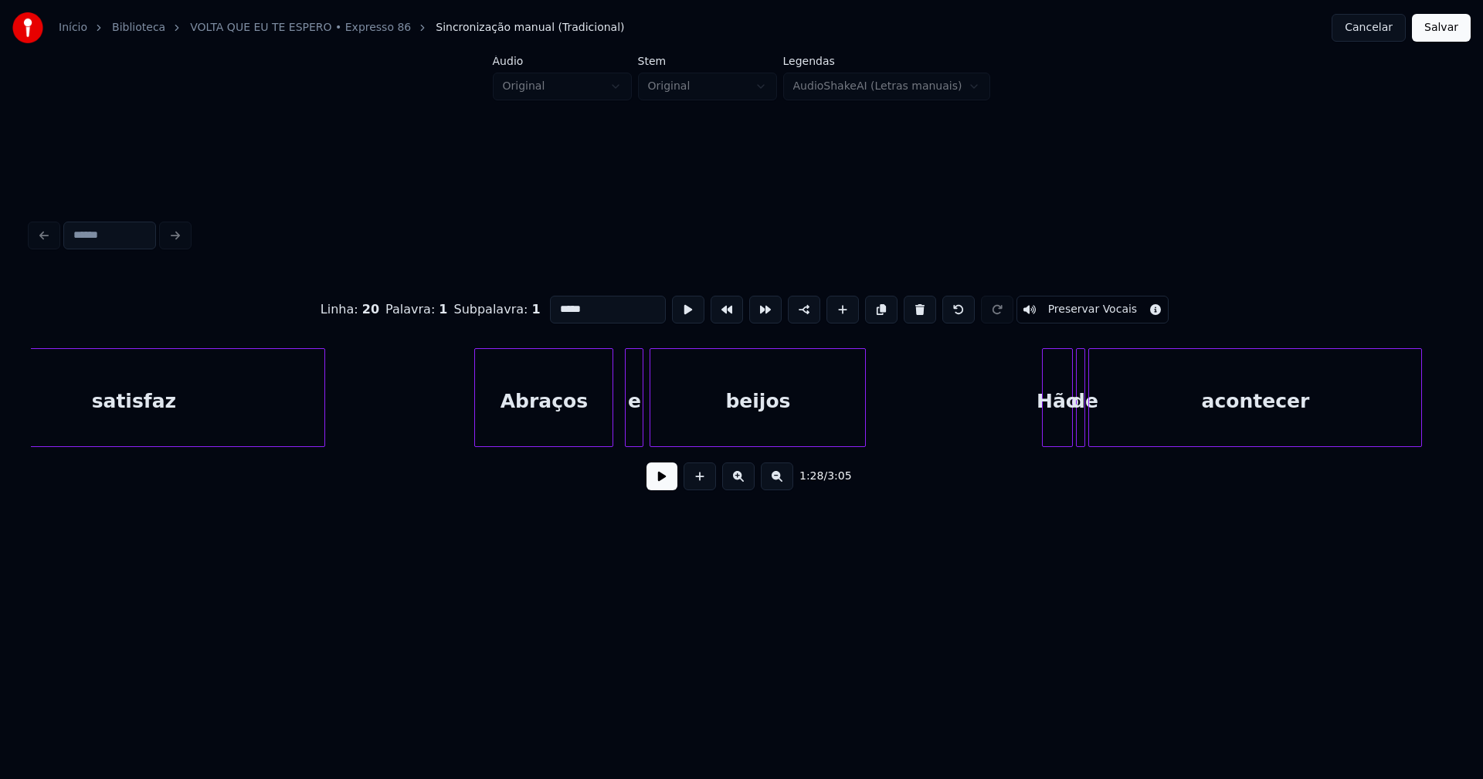
click at [541, 430] on div "Abraços" at bounding box center [543, 401] width 137 height 105
click at [469, 433] on div at bounding box center [469, 397] width 5 height 97
click at [624, 431] on div at bounding box center [623, 397] width 5 height 97
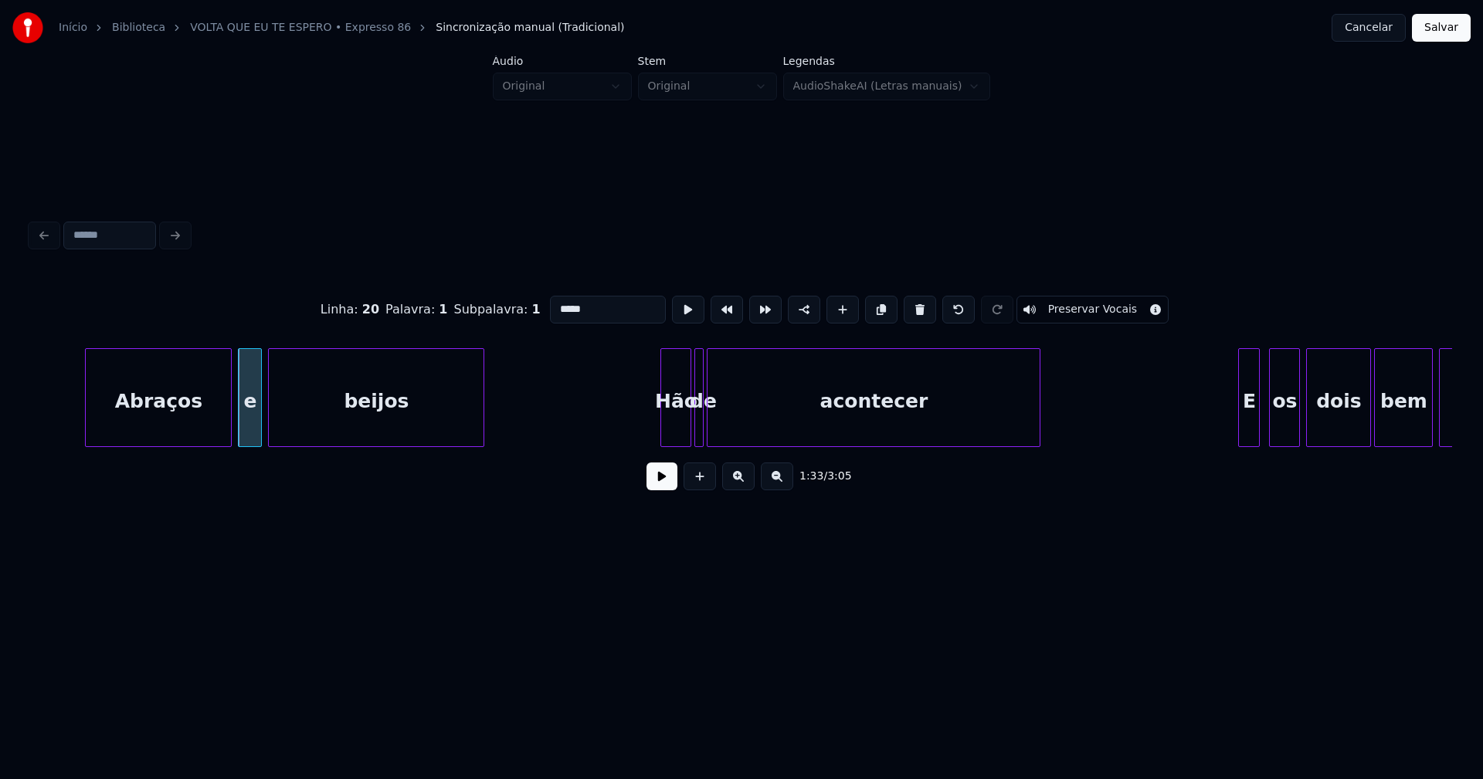
scroll to position [0, 14464]
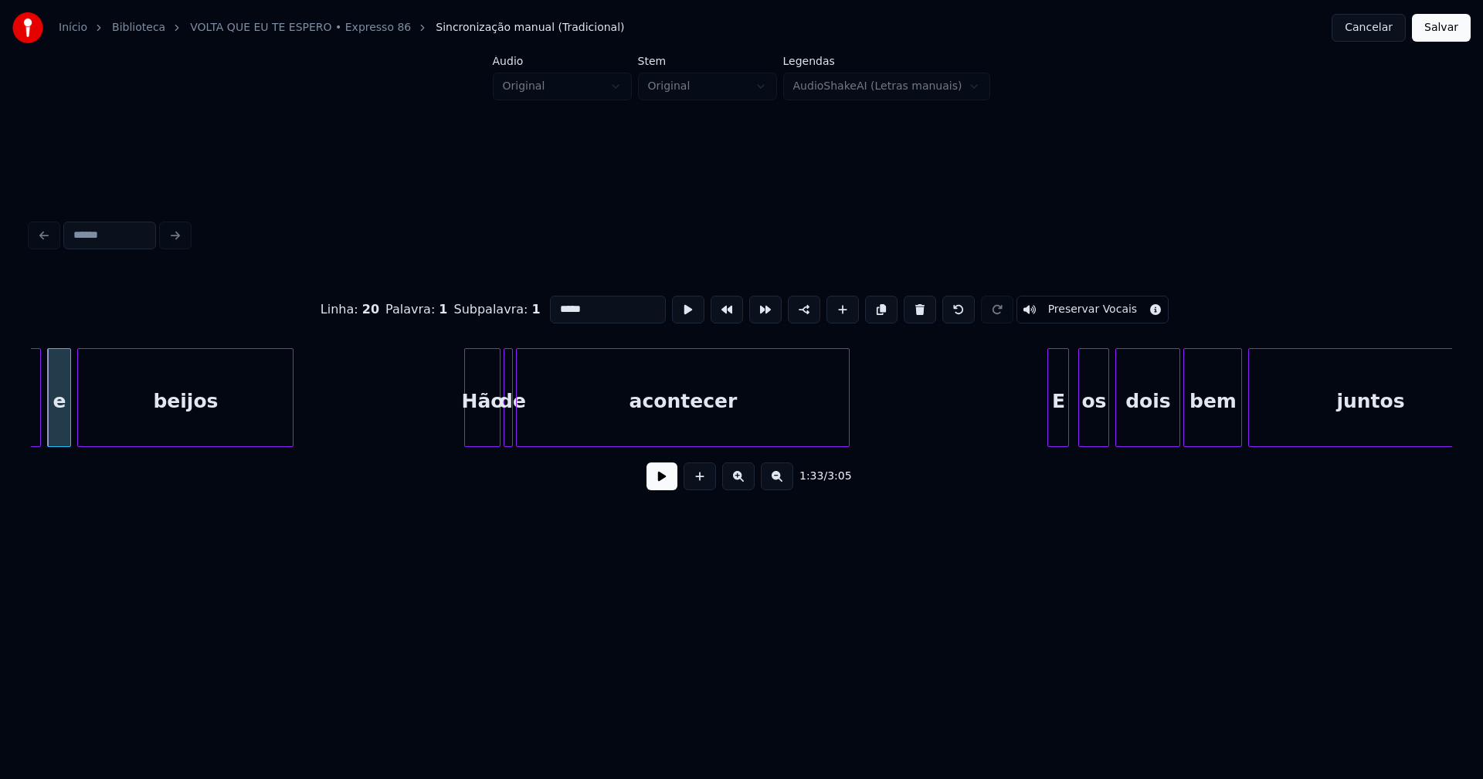
click at [466, 433] on div at bounding box center [467, 397] width 5 height 97
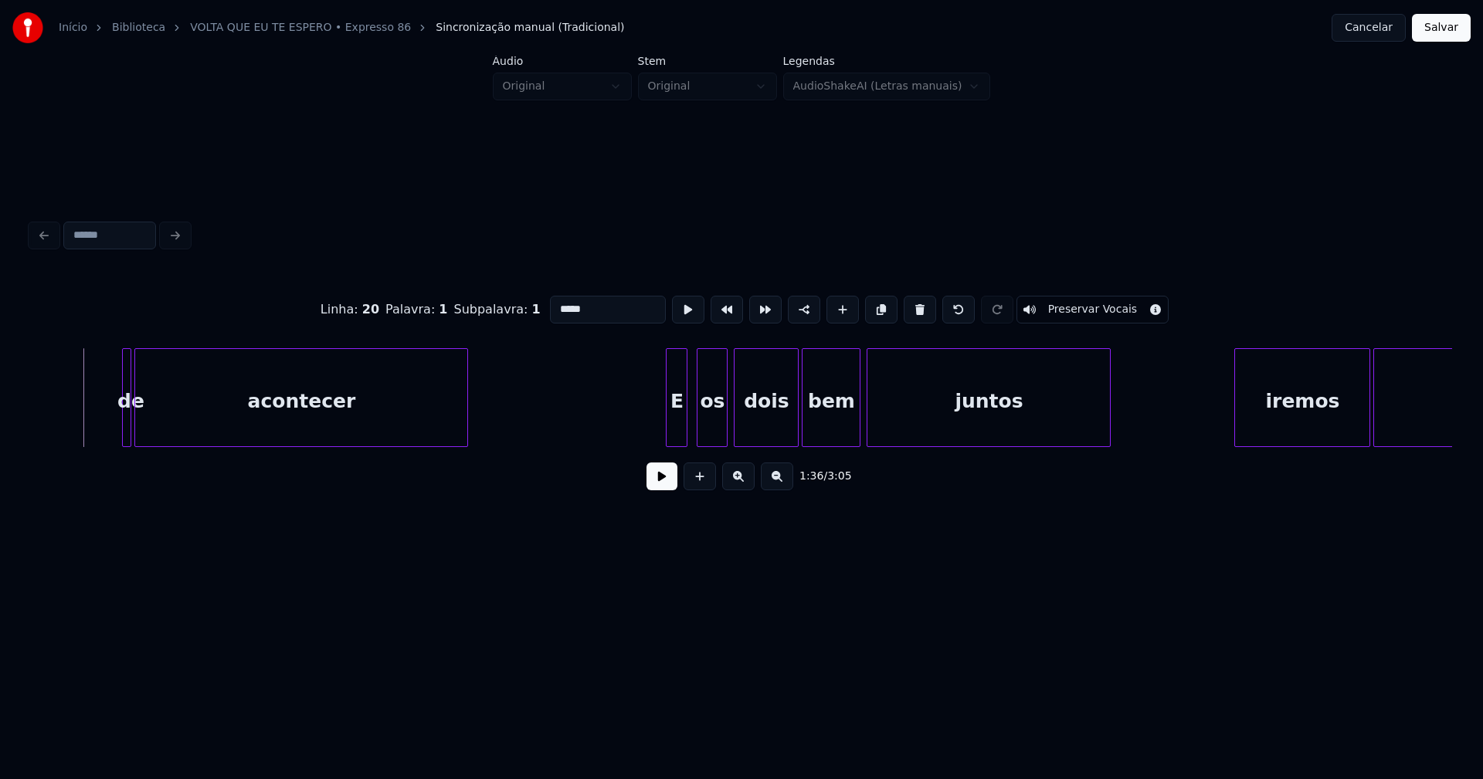
scroll to position [0, 15005]
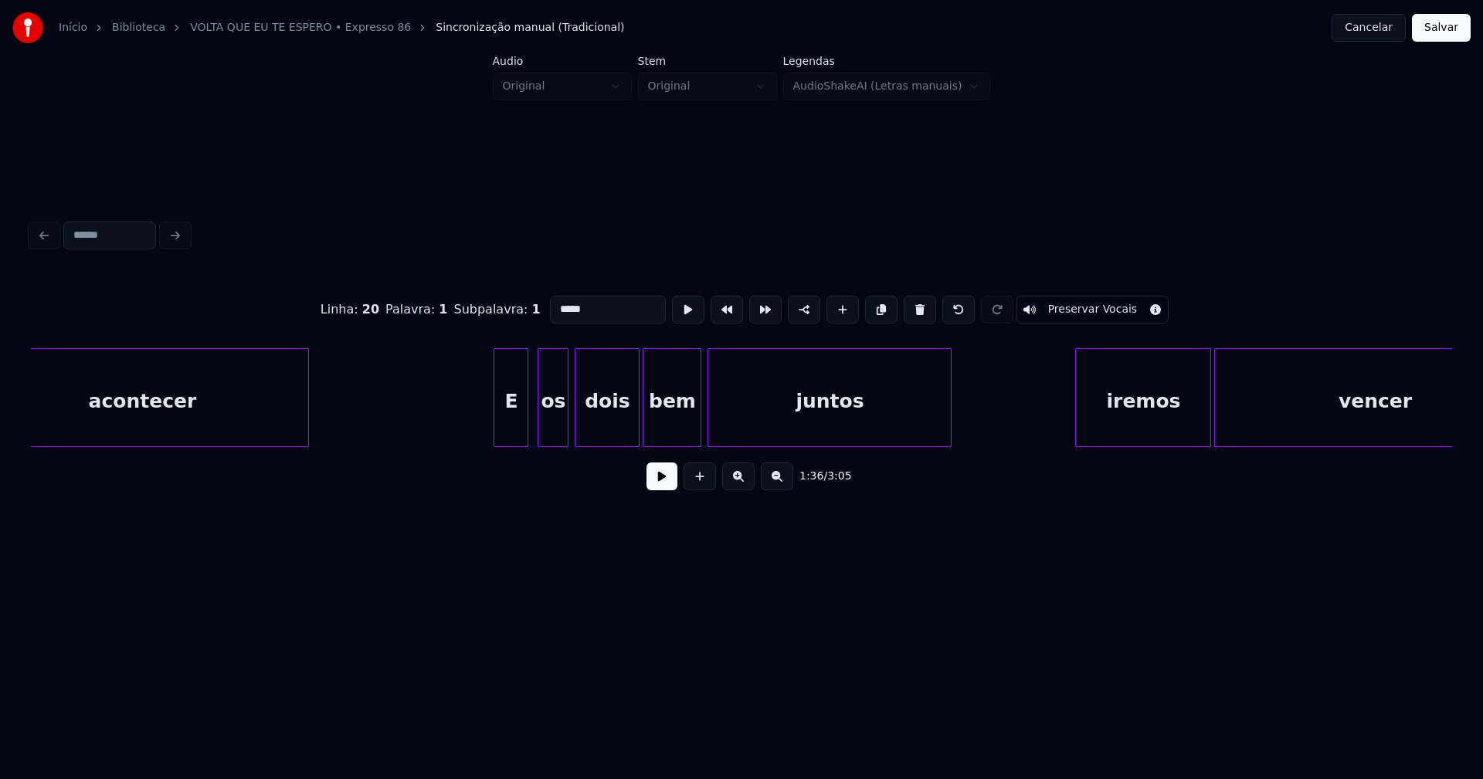
click at [497, 427] on div at bounding box center [496, 397] width 5 height 97
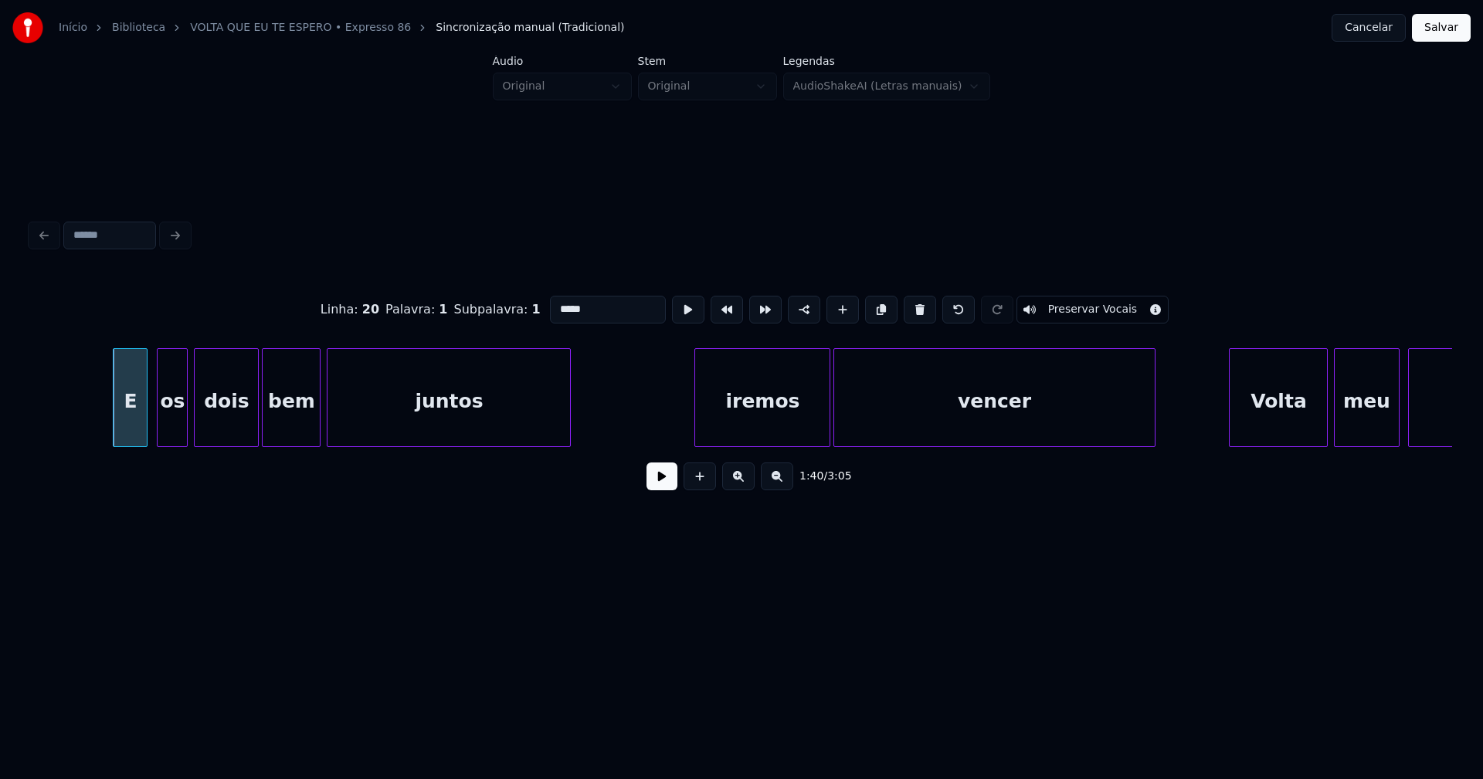
scroll to position [0, 15799]
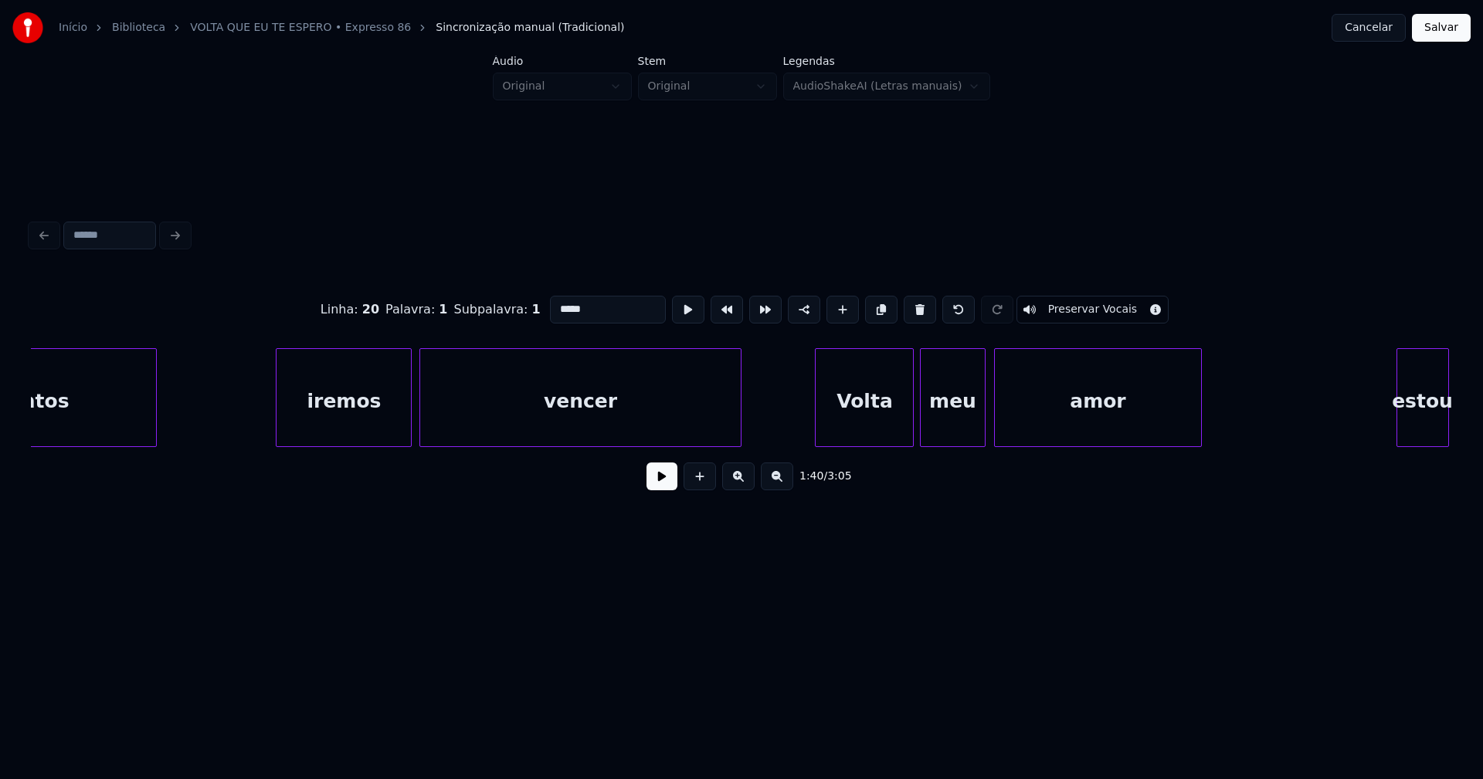
click at [348, 434] on div "iremos" at bounding box center [343, 401] width 134 height 105
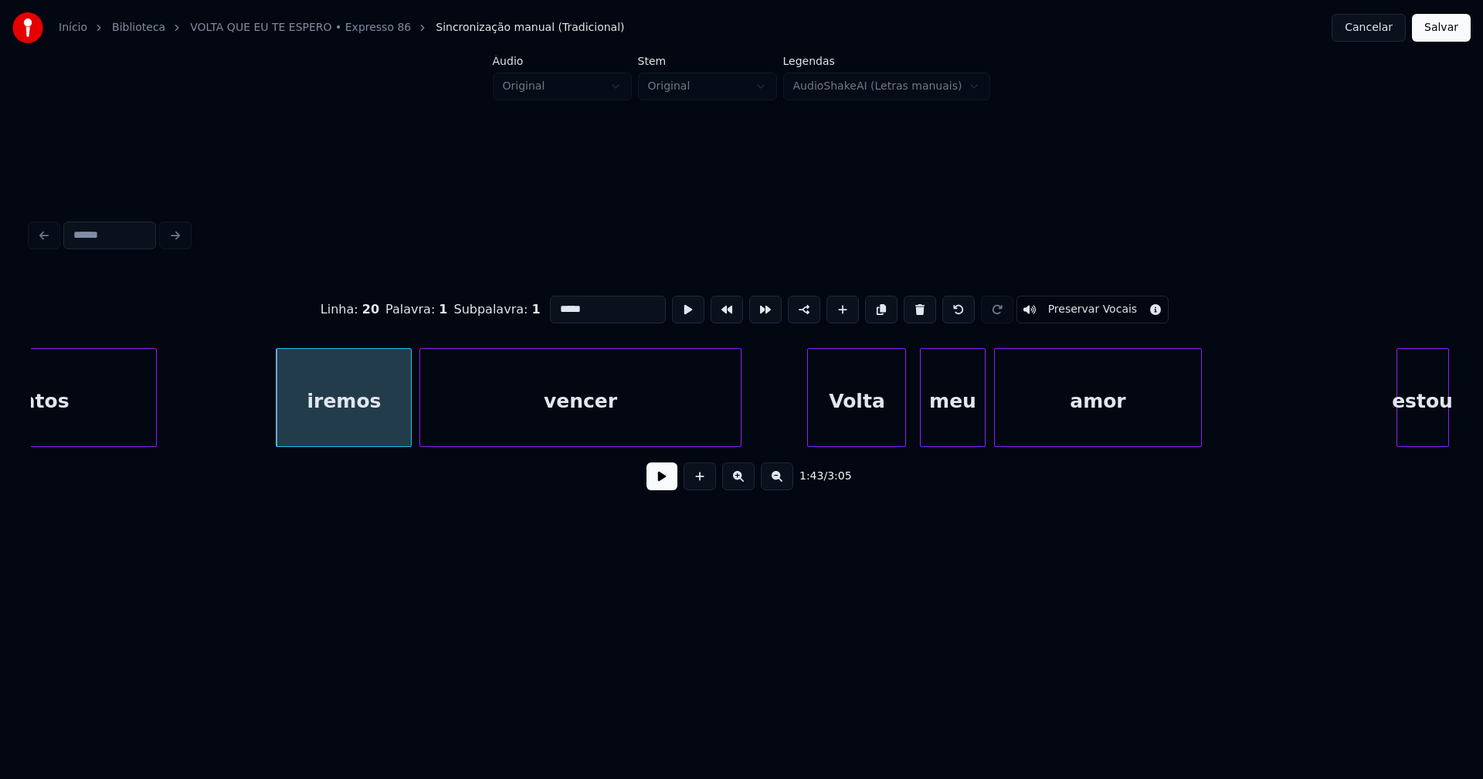
click at [856, 430] on div "Volta" at bounding box center [856, 401] width 97 height 105
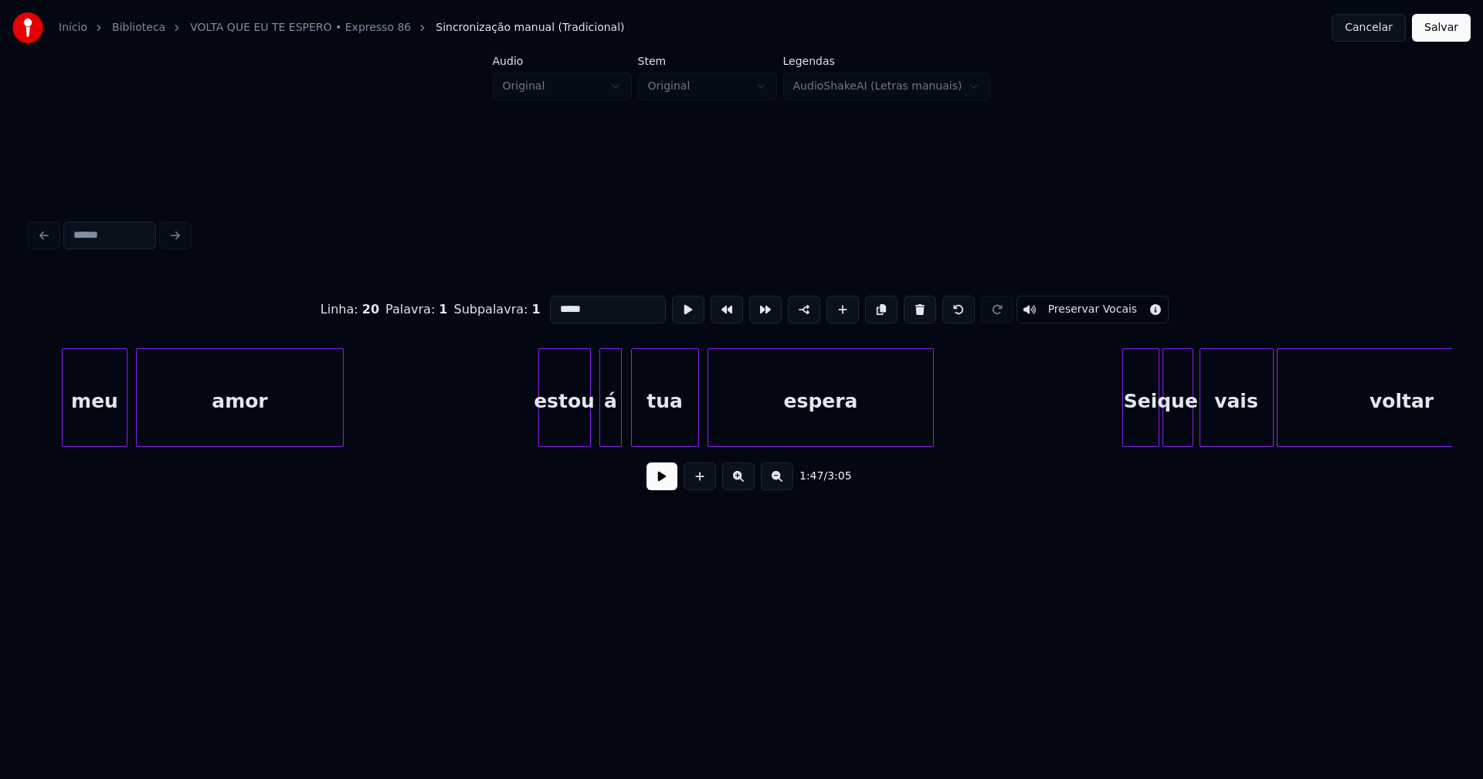
scroll to position [0, 16690]
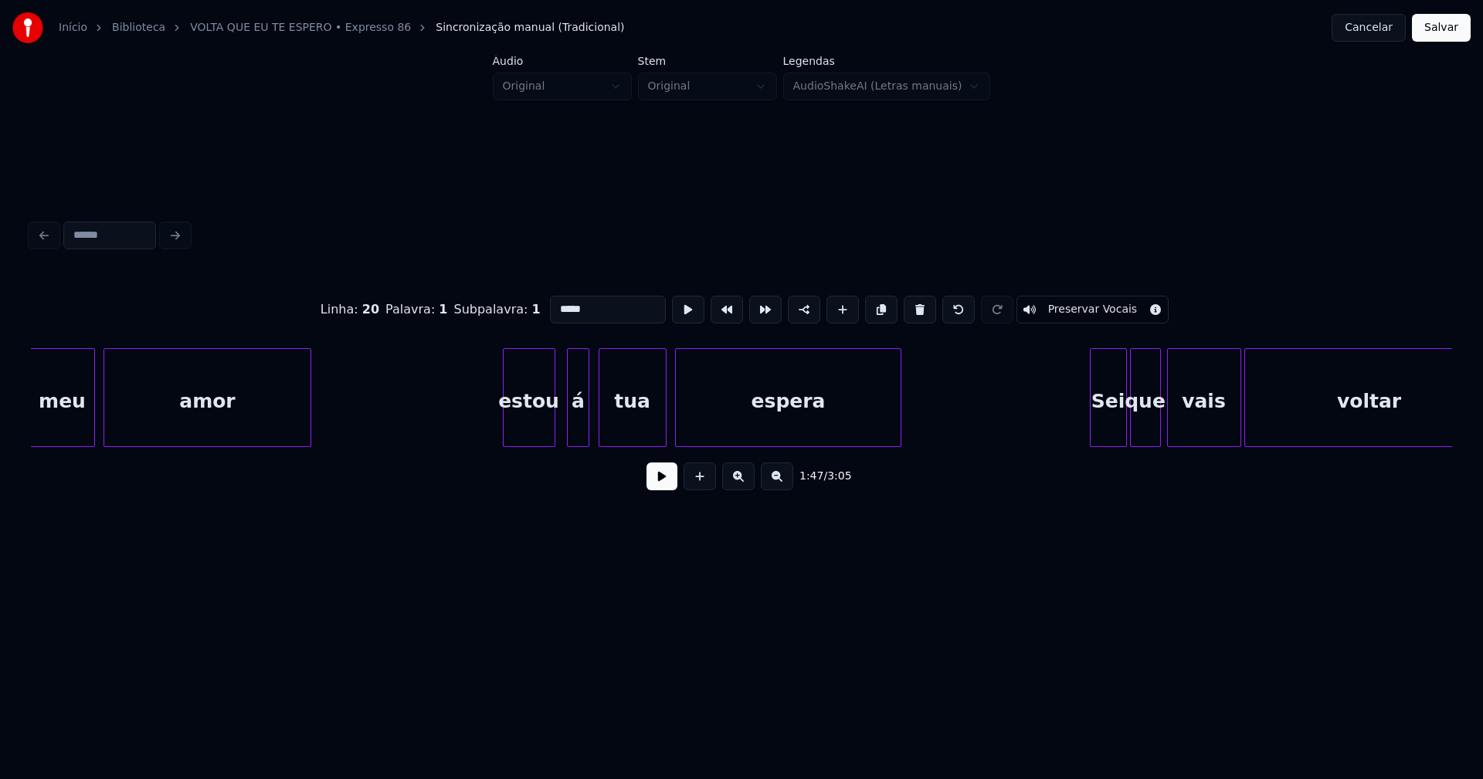
click at [532, 436] on div "estou" at bounding box center [528, 401] width 51 height 105
click at [571, 436] on div "á" at bounding box center [569, 401] width 20 height 105
click at [528, 425] on div "estou" at bounding box center [528, 401] width 51 height 105
click at [552, 303] on input "*****" at bounding box center [608, 310] width 116 height 28
click at [1108, 433] on div "Sei" at bounding box center [1101, 401] width 36 height 105
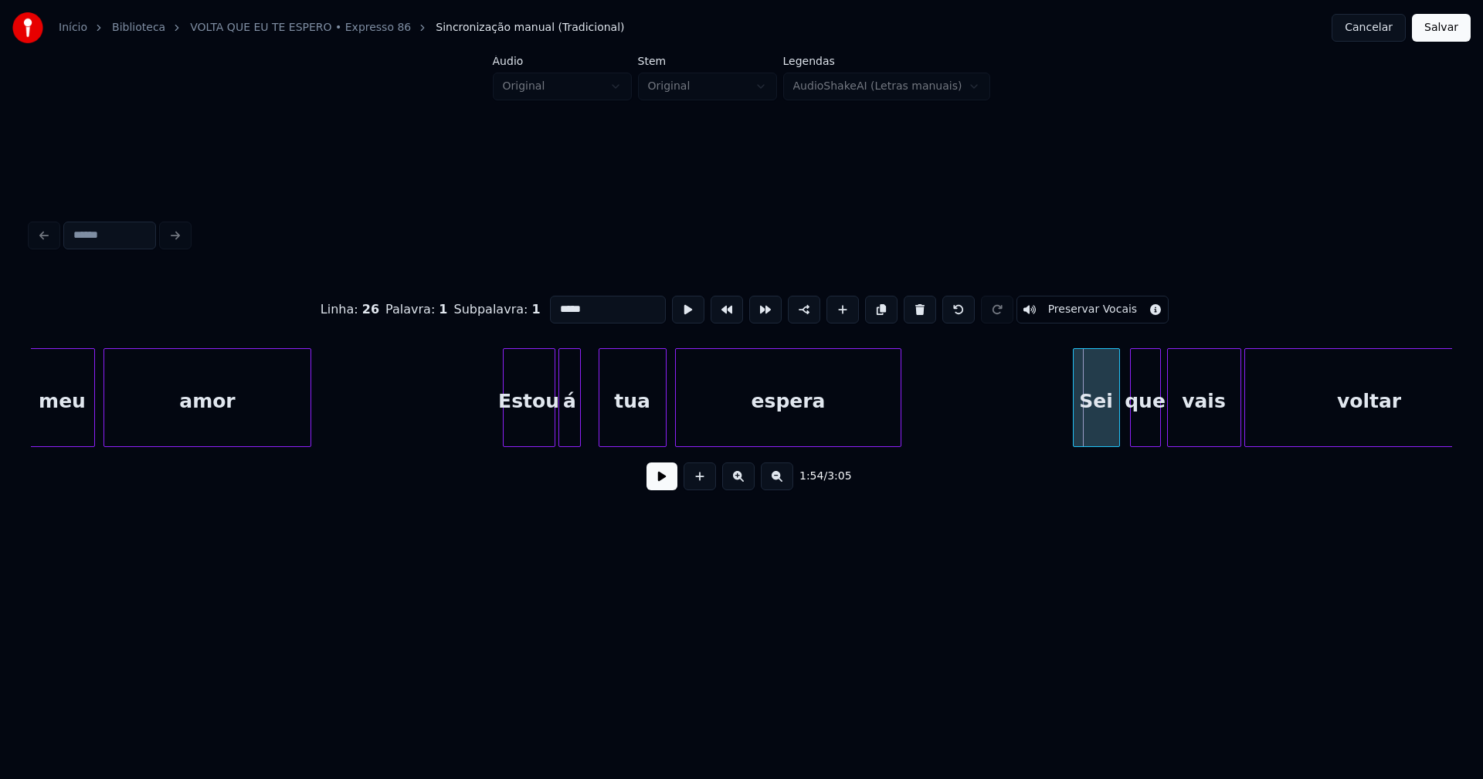
click at [1077, 433] on div at bounding box center [1075, 397] width 5 height 97
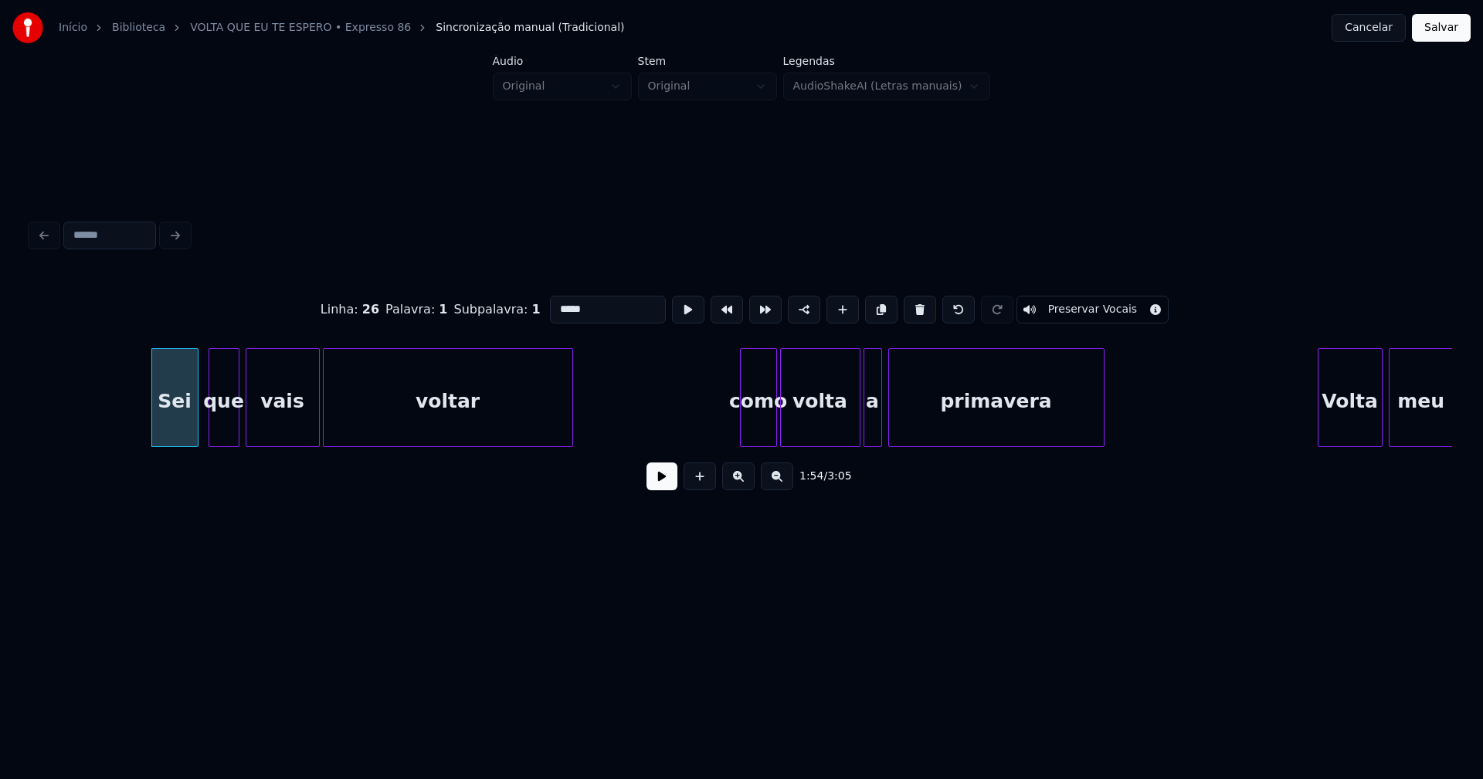
scroll to position [0, 17738]
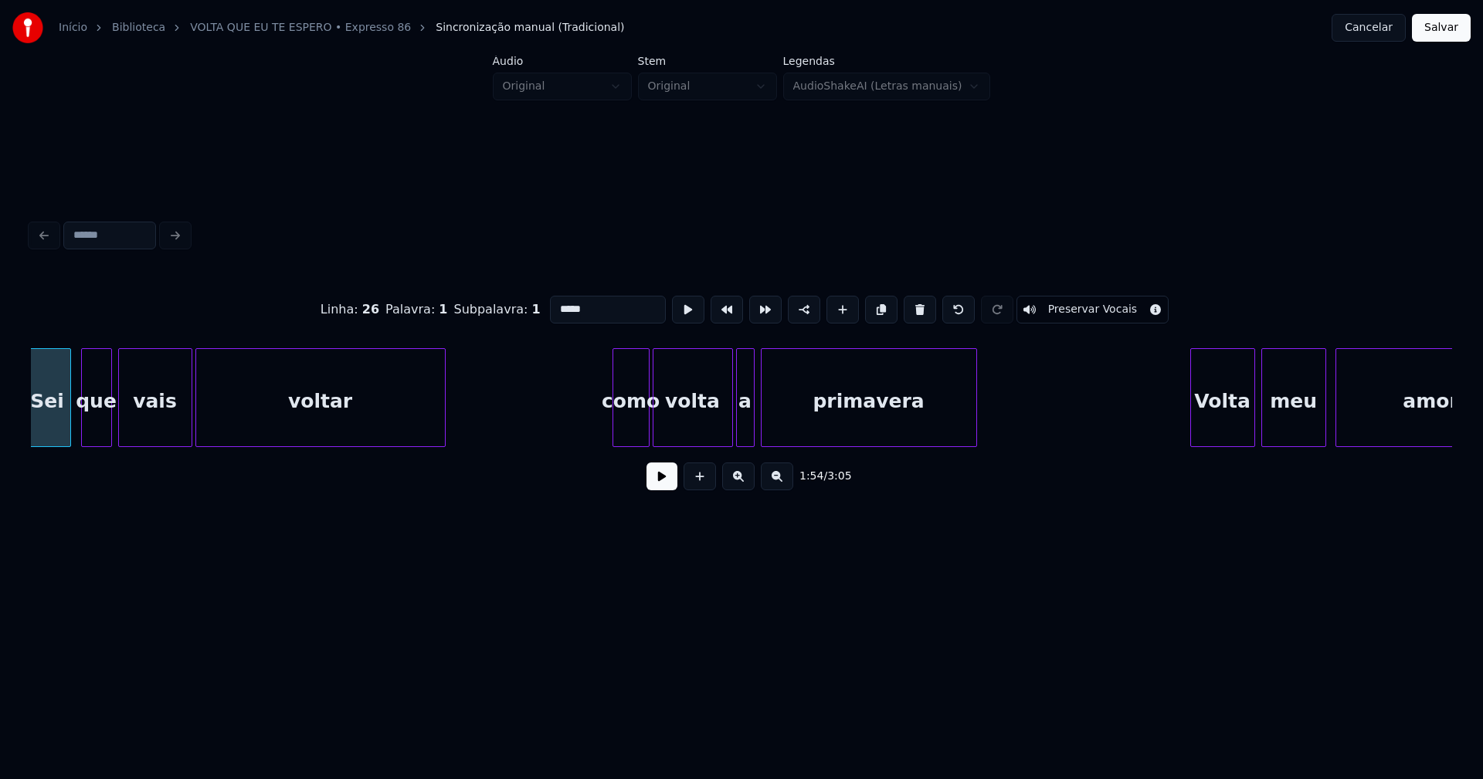
click at [617, 422] on div at bounding box center [615, 397] width 5 height 97
click at [554, 302] on input "****" at bounding box center [608, 310] width 116 height 28
click at [717, 431] on div at bounding box center [718, 397] width 5 height 97
click at [737, 425] on div "a" at bounding box center [737, 401] width 17 height 105
click at [748, 425] on div at bounding box center [750, 397] width 5 height 97
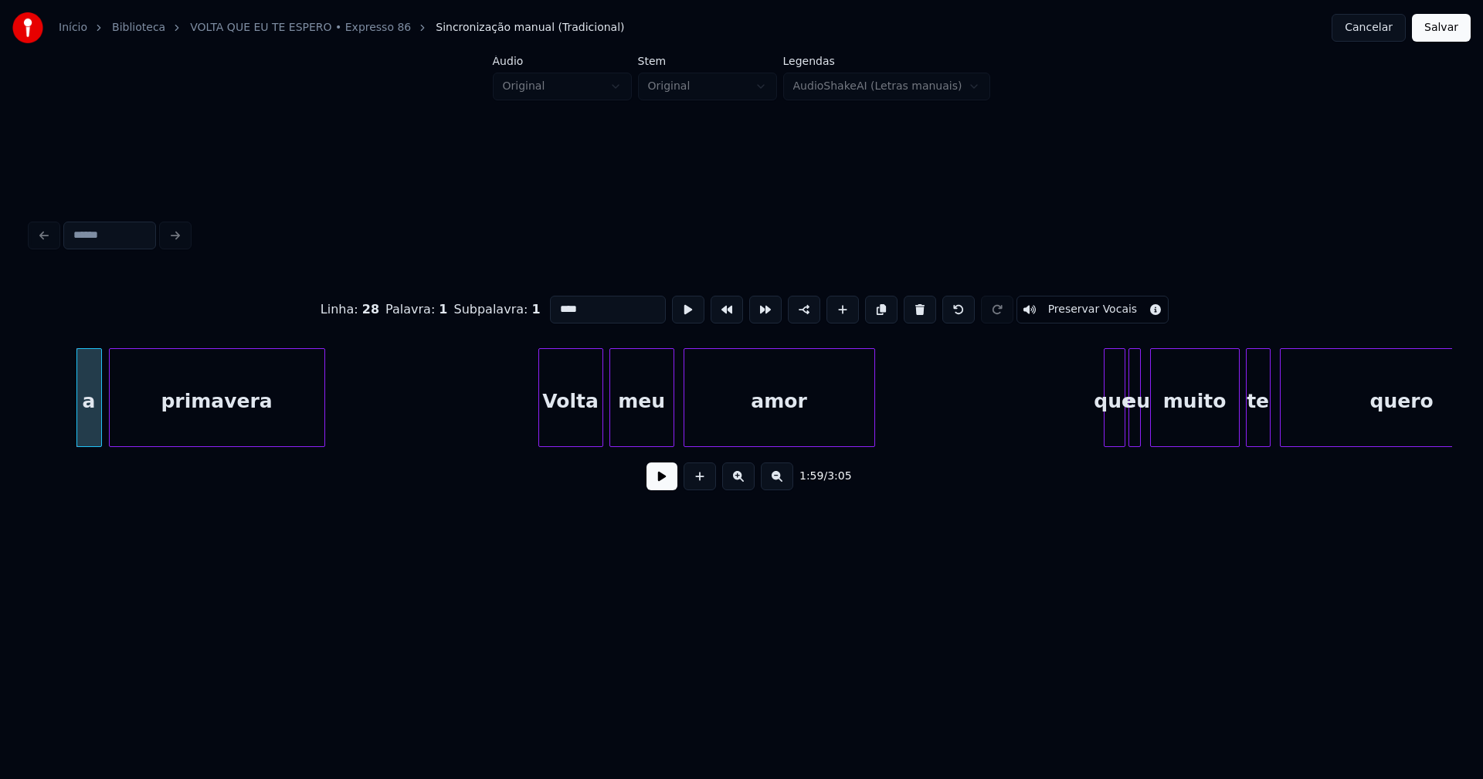
scroll to position [0, 18470]
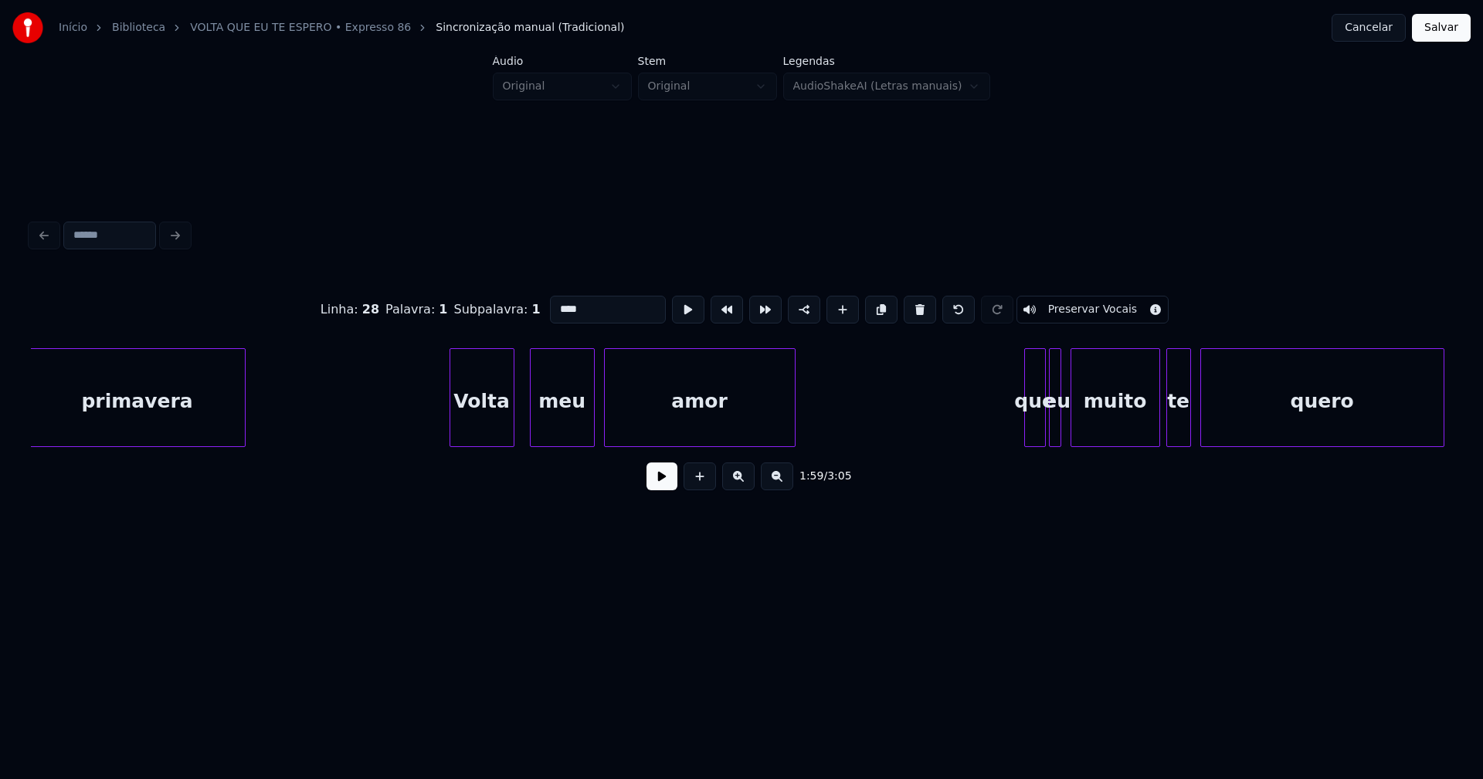
click at [483, 440] on div "Volta" at bounding box center [481, 401] width 63 height 105
click at [447, 430] on div at bounding box center [447, 397] width 5 height 97
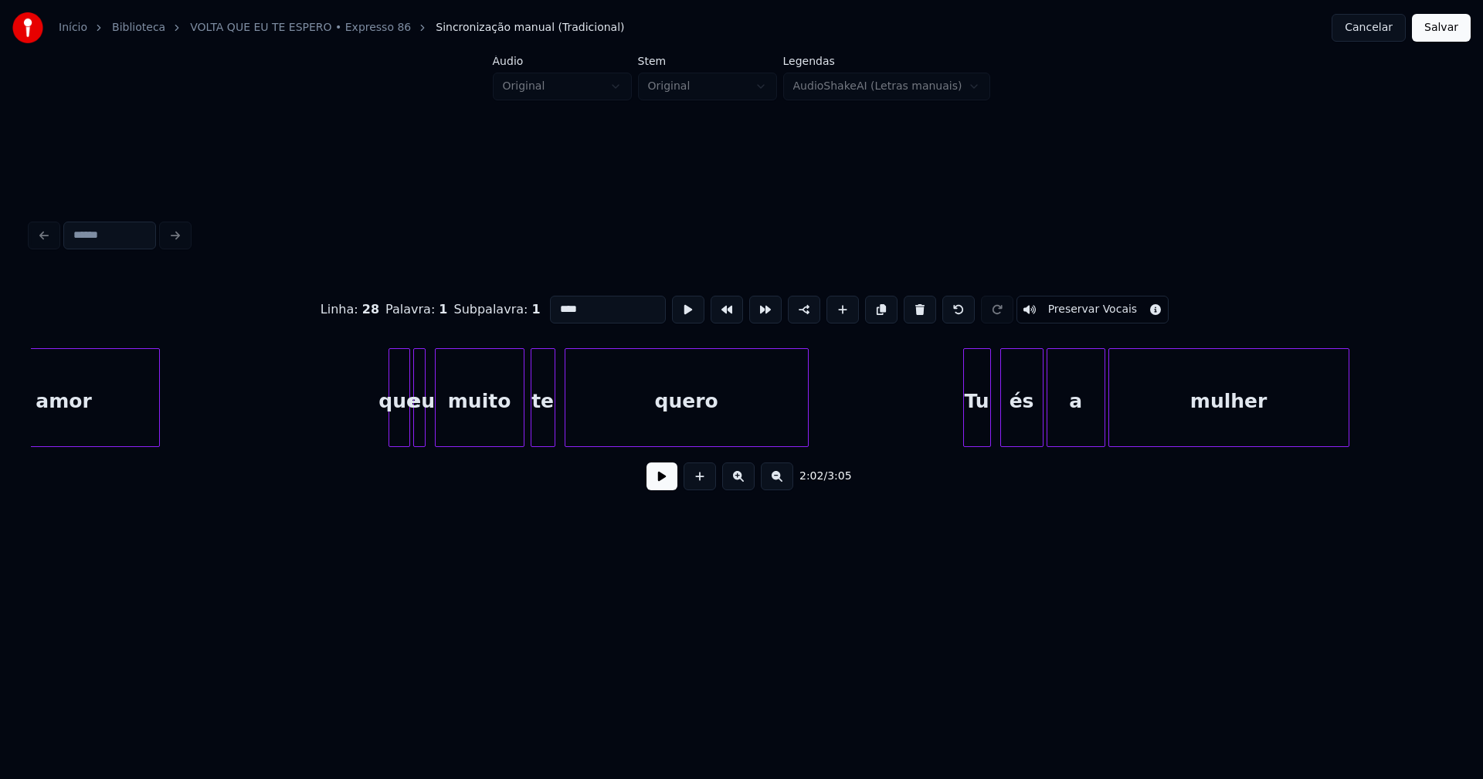
scroll to position [0, 19121]
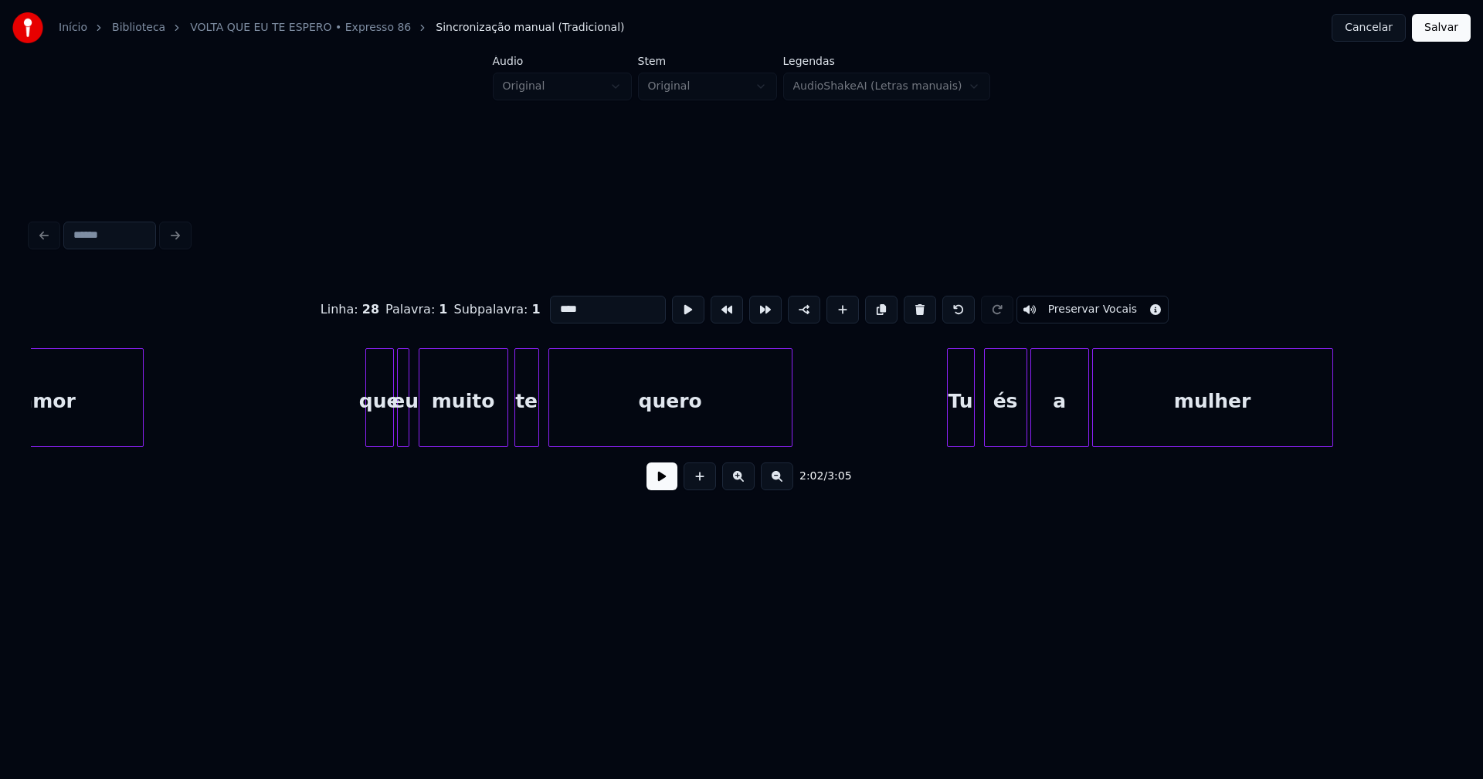
click at [367, 427] on div at bounding box center [368, 397] width 5 height 97
click at [384, 425] on div "que" at bounding box center [379, 401] width 27 height 105
click at [553, 303] on input "***" at bounding box center [608, 310] width 116 height 28
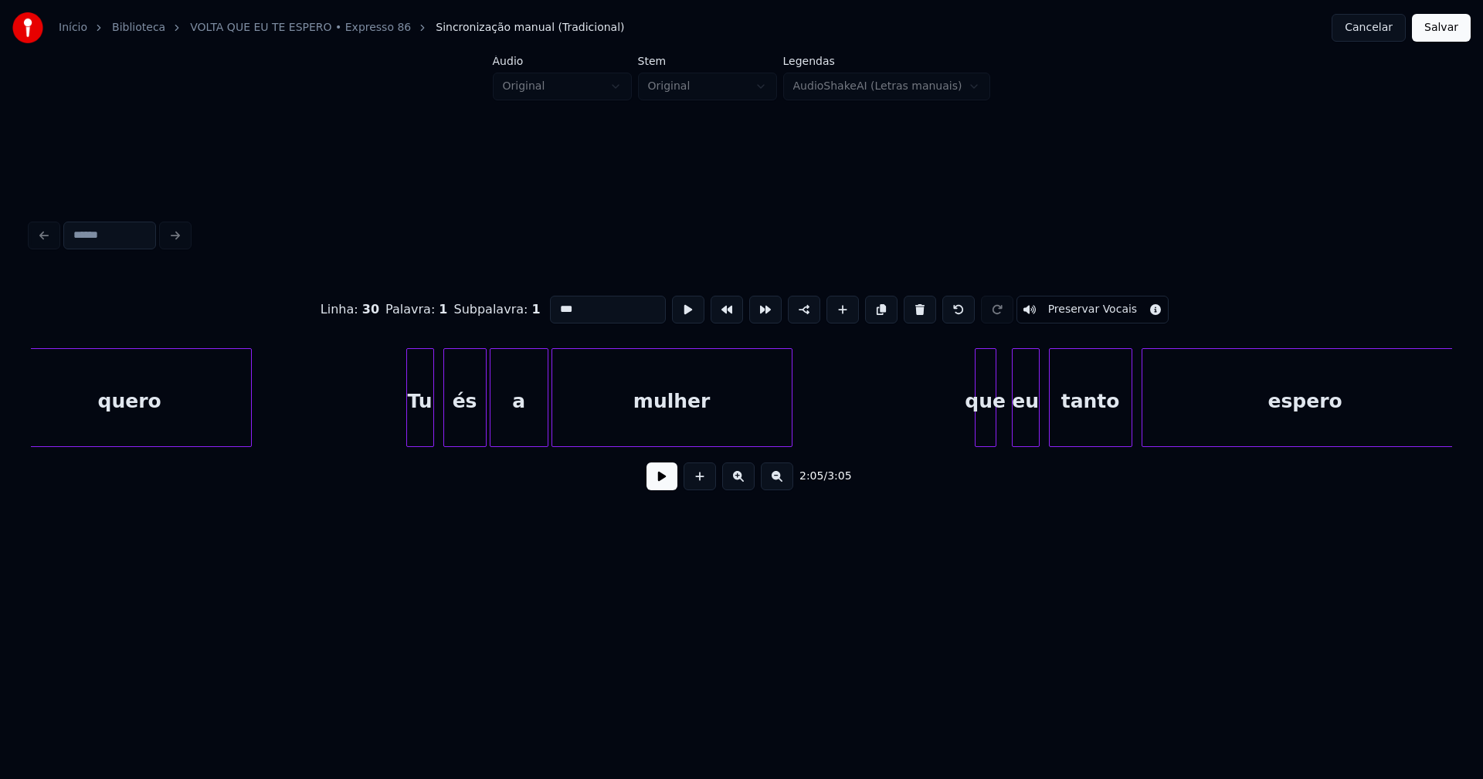
scroll to position [0, 19677]
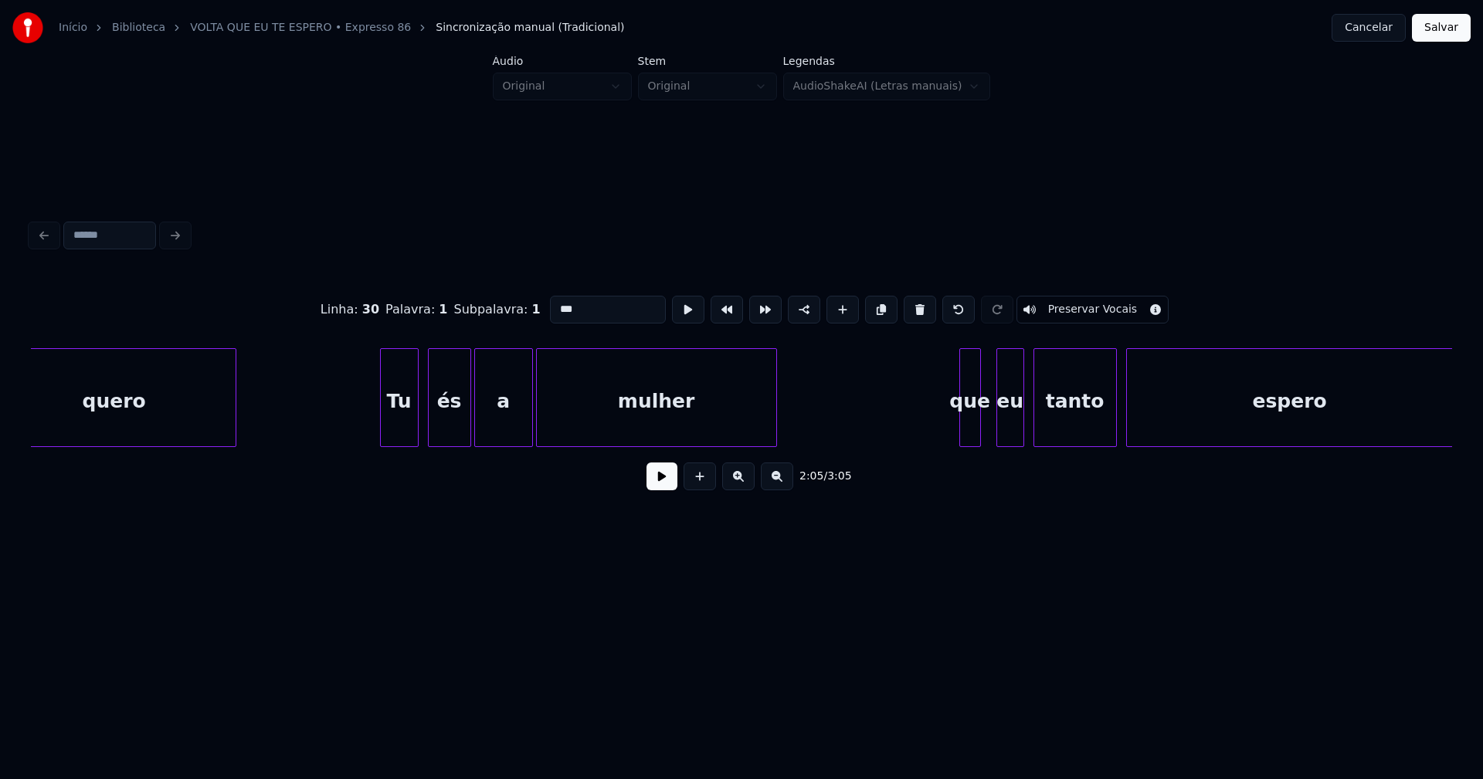
click at [383, 439] on div at bounding box center [383, 397] width 5 height 97
click at [1002, 419] on div "eu" at bounding box center [1001, 401] width 26 height 105
click at [956, 432] on div at bounding box center [954, 397] width 5 height 97
click at [963, 427] on div "que" at bounding box center [966, 401] width 28 height 105
click at [556, 305] on input "***" at bounding box center [608, 310] width 116 height 28
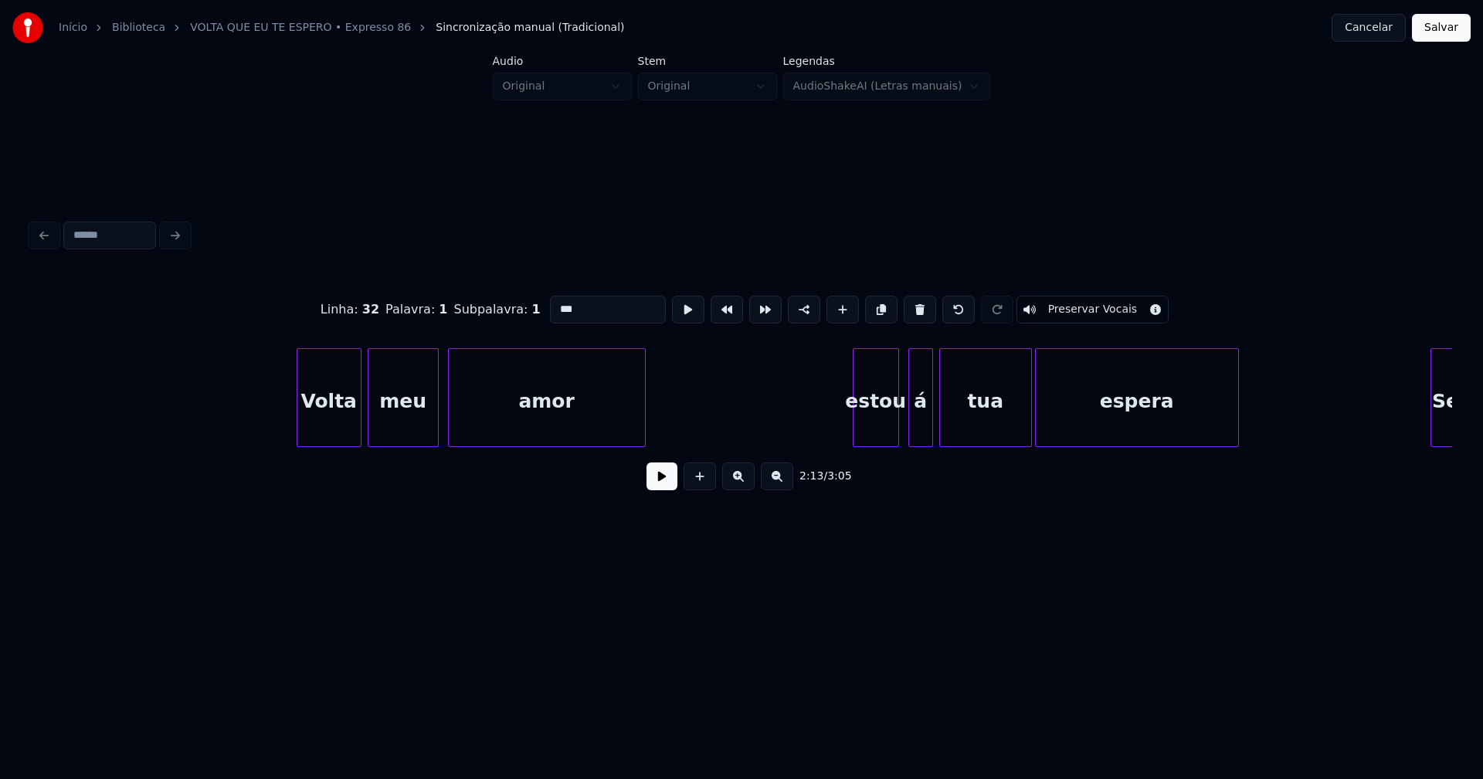
scroll to position [0, 23158]
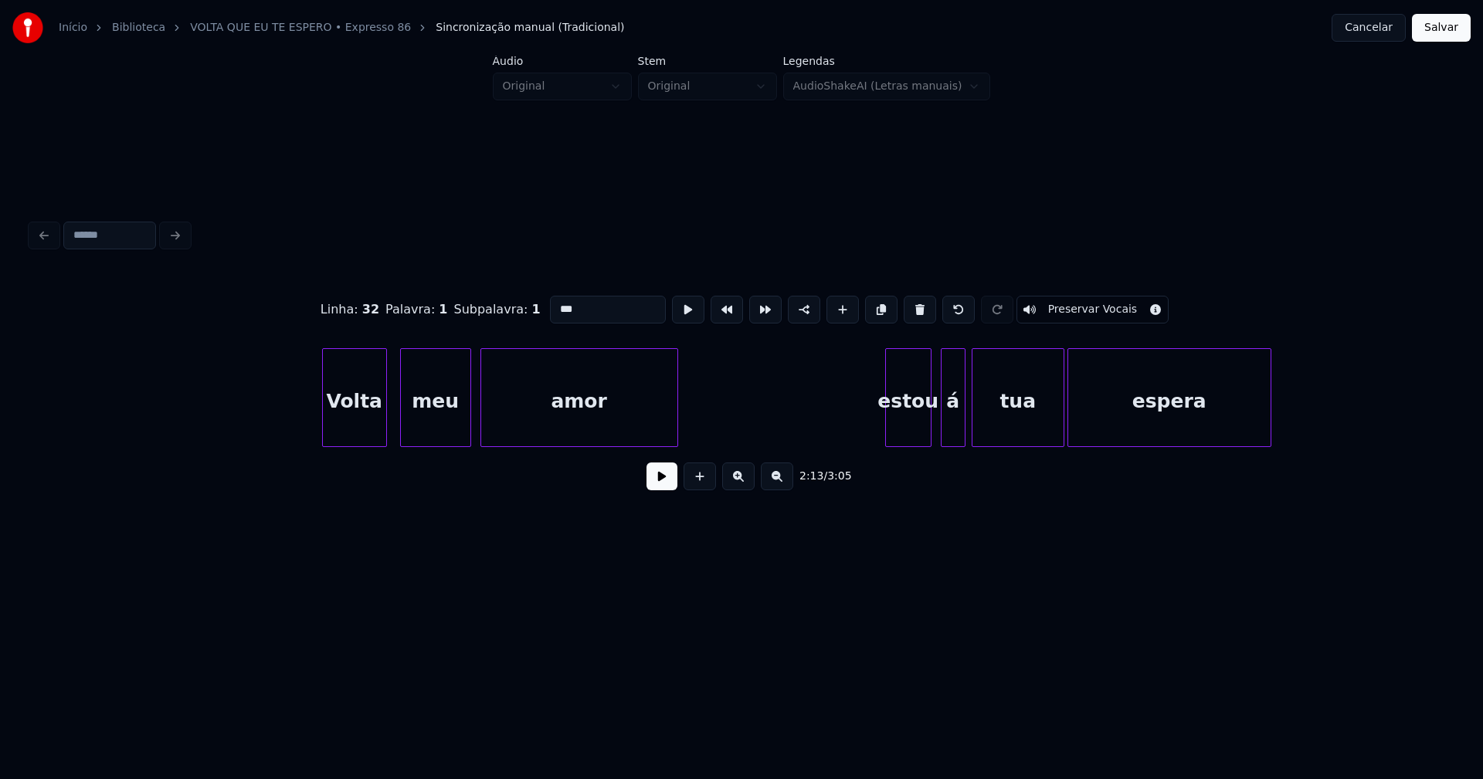
click at [351, 432] on div "Volta" at bounding box center [354, 401] width 63 height 105
click at [907, 432] on div "estou" at bounding box center [897, 401] width 45 height 105
click at [939, 432] on div "á" at bounding box center [938, 401] width 23 height 105
click at [888, 422] on div "estou" at bounding box center [897, 401] width 45 height 105
click at [553, 300] on input "*****" at bounding box center [608, 310] width 116 height 28
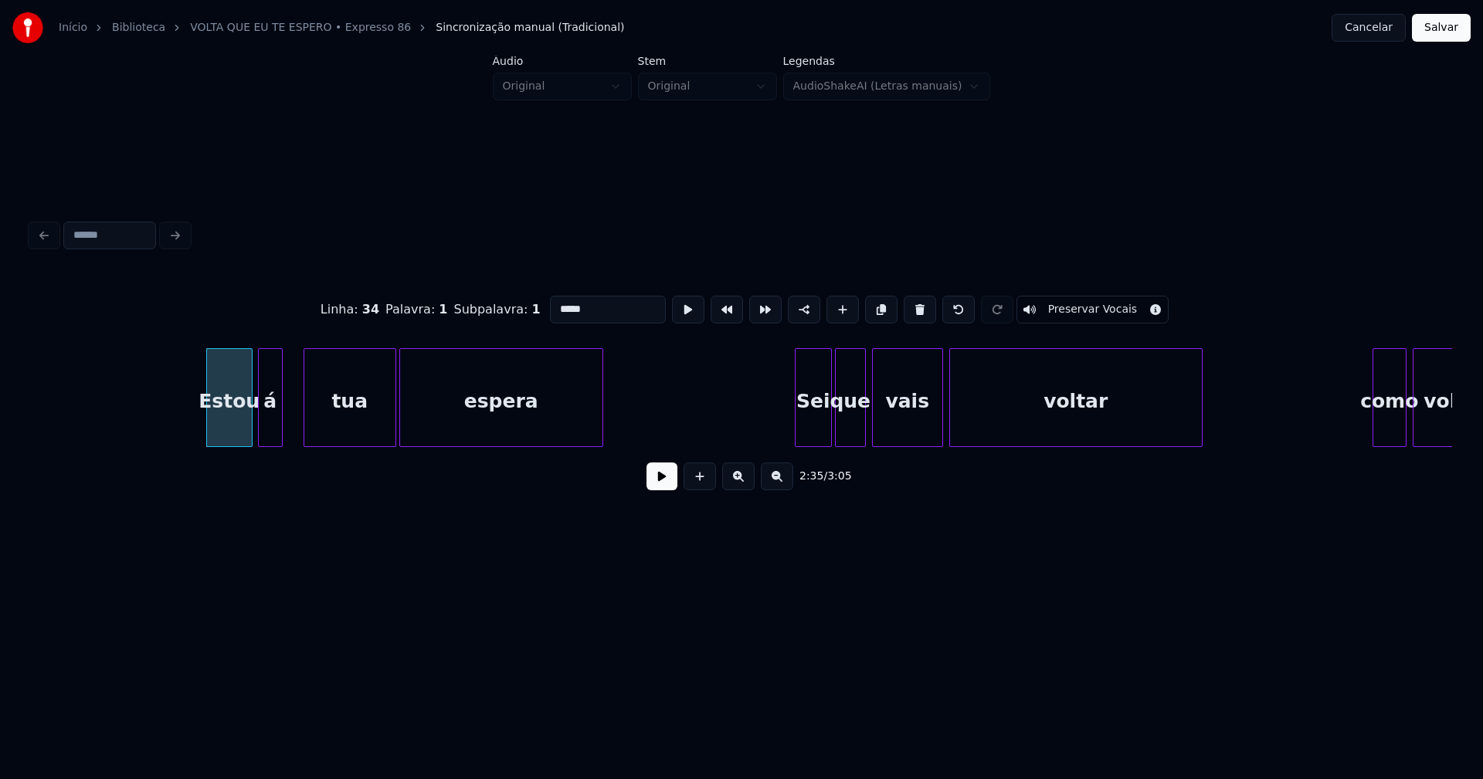
scroll to position [0, 24335]
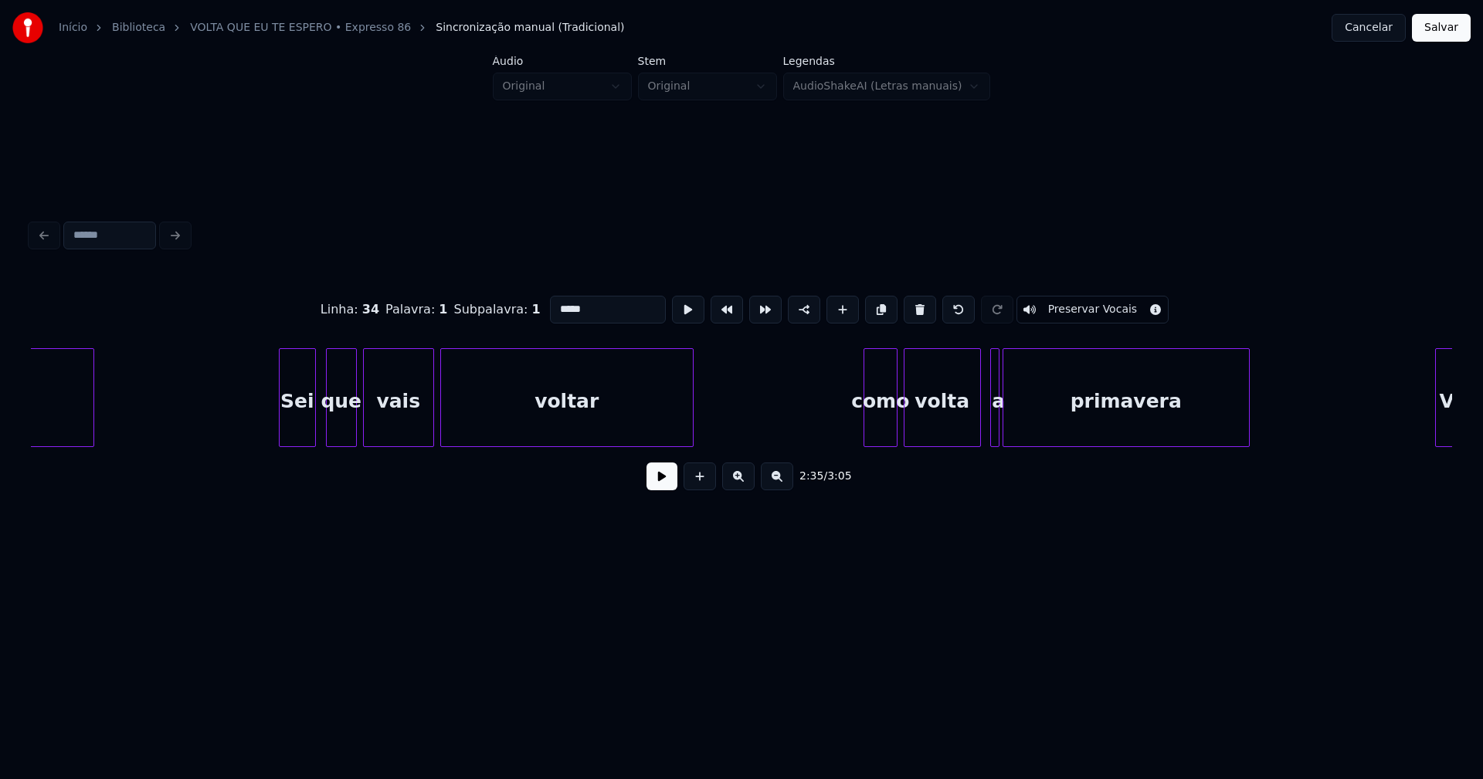
click at [297, 434] on div "Sei" at bounding box center [298, 401] width 36 height 105
click at [263, 429] on div at bounding box center [265, 397] width 5 height 97
click at [863, 432] on div at bounding box center [861, 397] width 5 height 97
click at [961, 437] on div at bounding box center [961, 397] width 5 height 97
click at [972, 433] on div at bounding box center [974, 397] width 5 height 97
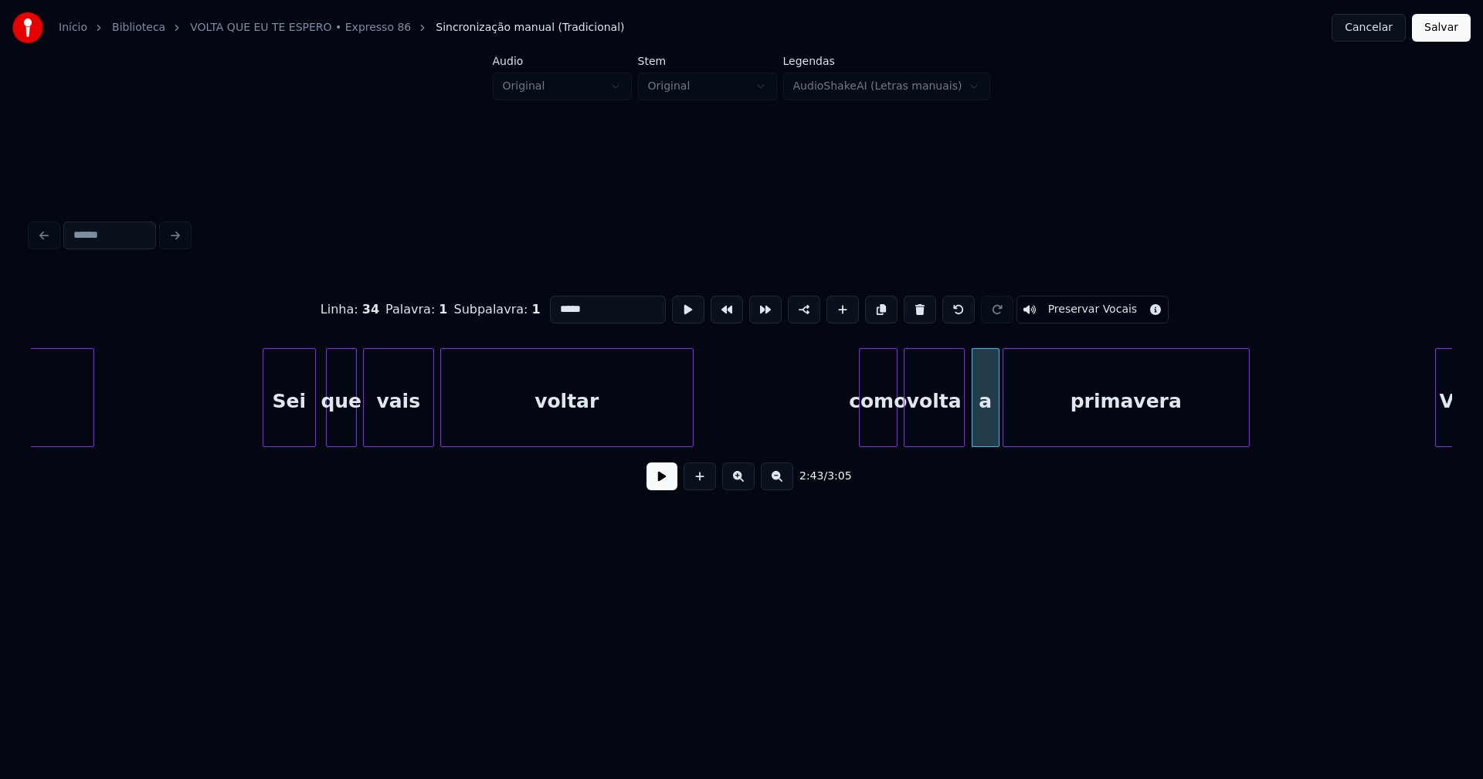
click at [876, 427] on div "como" at bounding box center [877, 401] width 37 height 105
click at [551, 304] on input "****" at bounding box center [608, 310] width 116 height 28
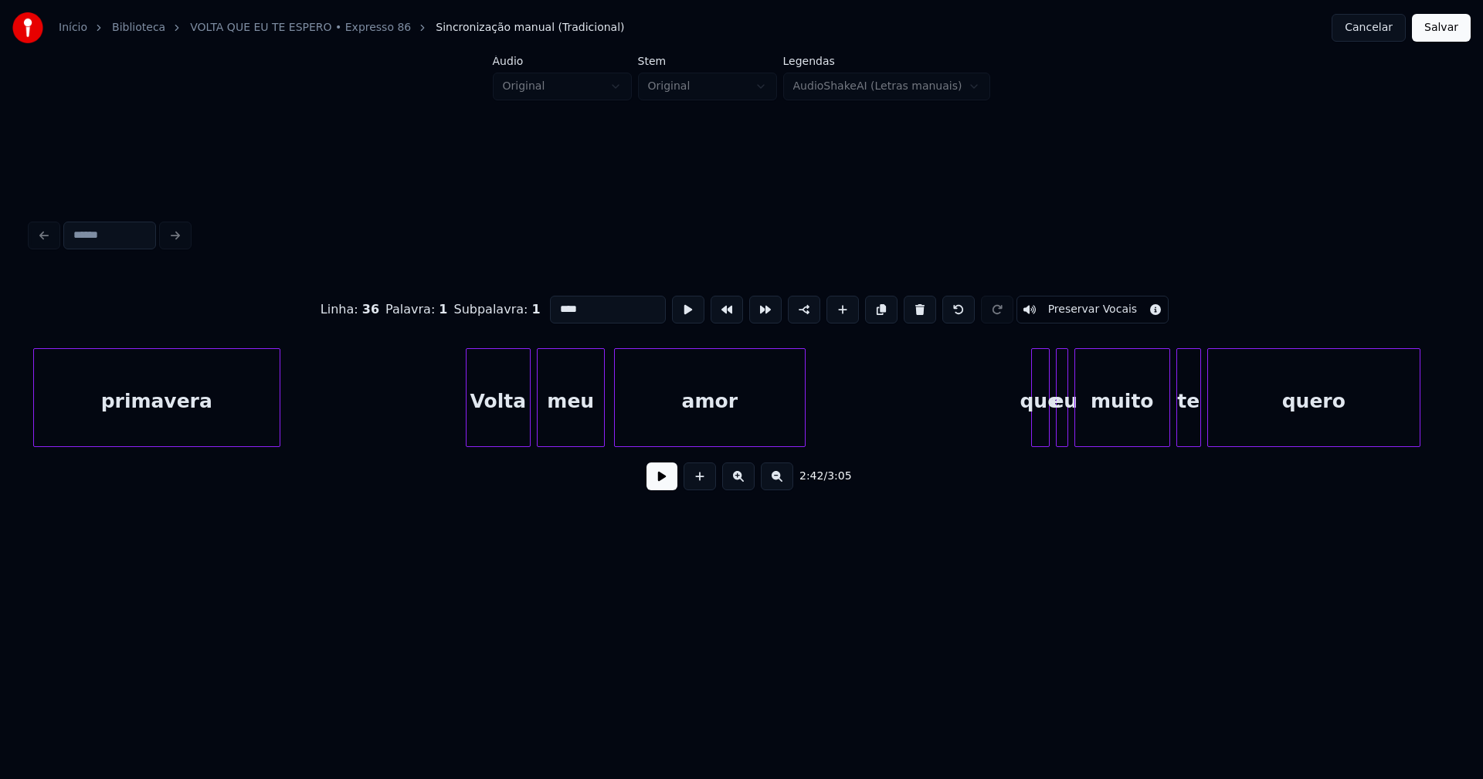
scroll to position [0, 25256]
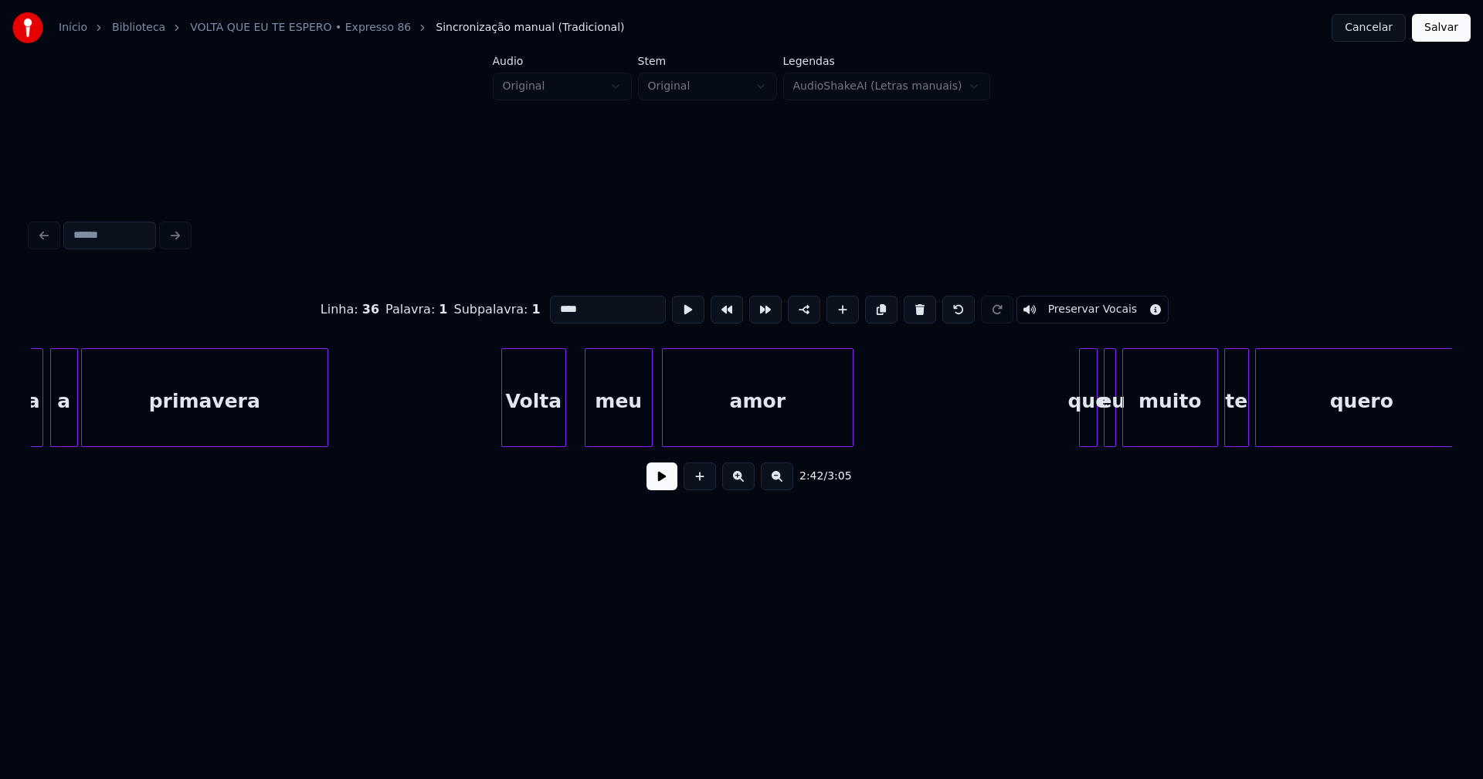
click at [530, 431] on div "Volta" at bounding box center [533, 401] width 63 height 105
click at [568, 420] on div at bounding box center [570, 397] width 5 height 97
type input "****"
drag, startPoint x: 462, startPoint y: 422, endPoint x: 672, endPoint y: 480, distance: 217.9
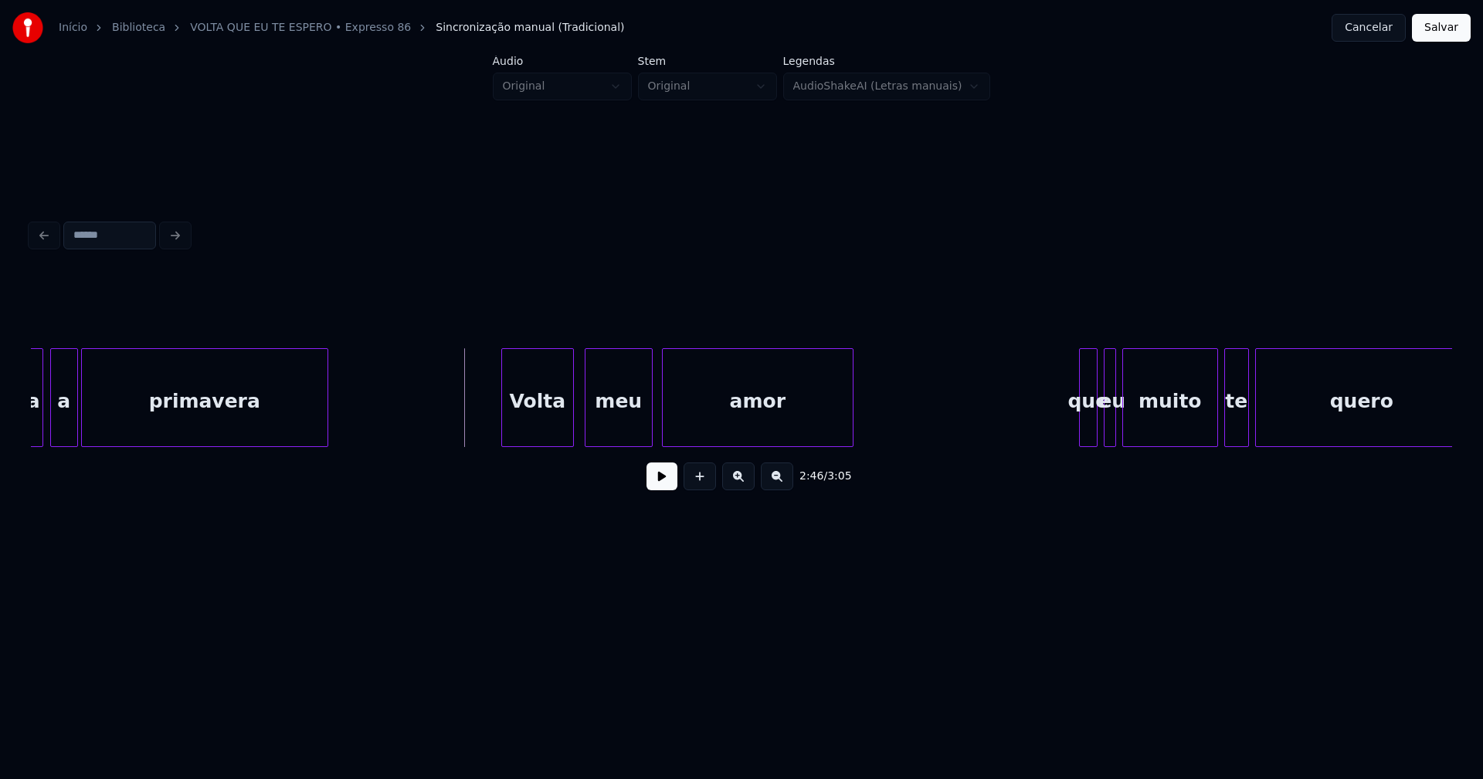
click at [661, 489] on button at bounding box center [661, 477] width 31 height 28
click at [684, 433] on div at bounding box center [685, 397] width 5 height 97
click at [672, 430] on div at bounding box center [671, 397] width 5 height 97
click at [659, 488] on button at bounding box center [661, 477] width 31 height 28
click at [1076, 428] on div at bounding box center [1078, 397] width 5 height 97
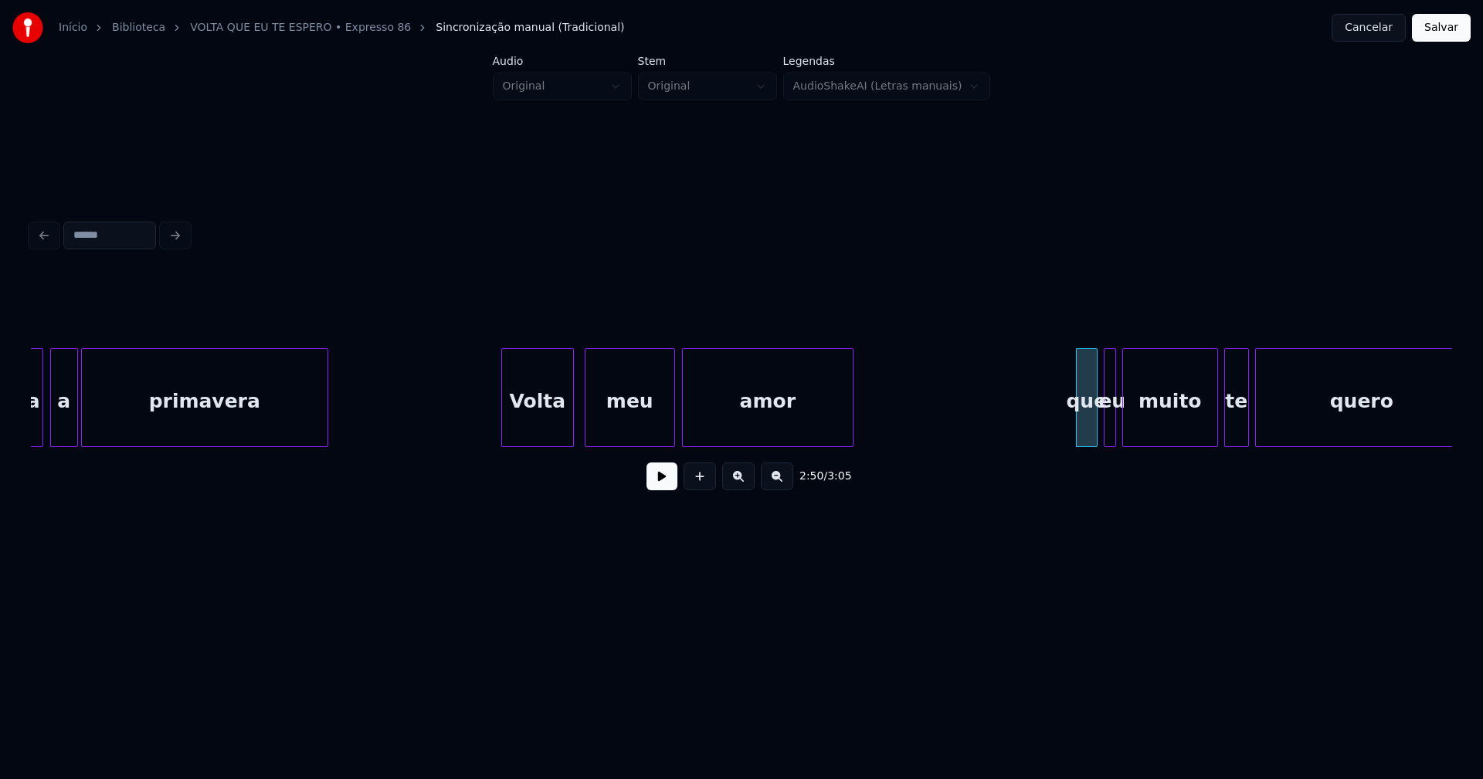
click at [1081, 426] on div "que" at bounding box center [1086, 401] width 20 height 105
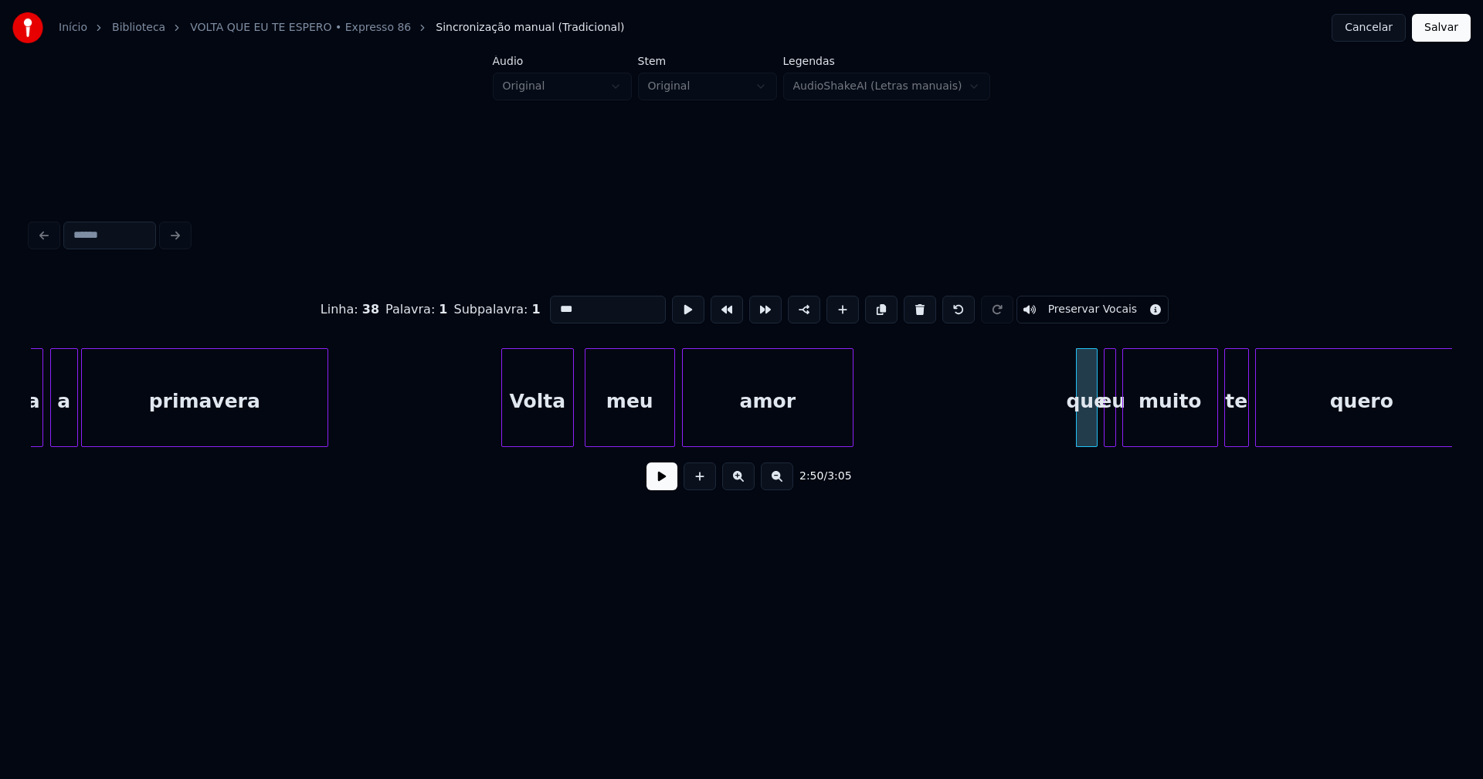
click at [554, 303] on input "***" at bounding box center [608, 310] width 116 height 28
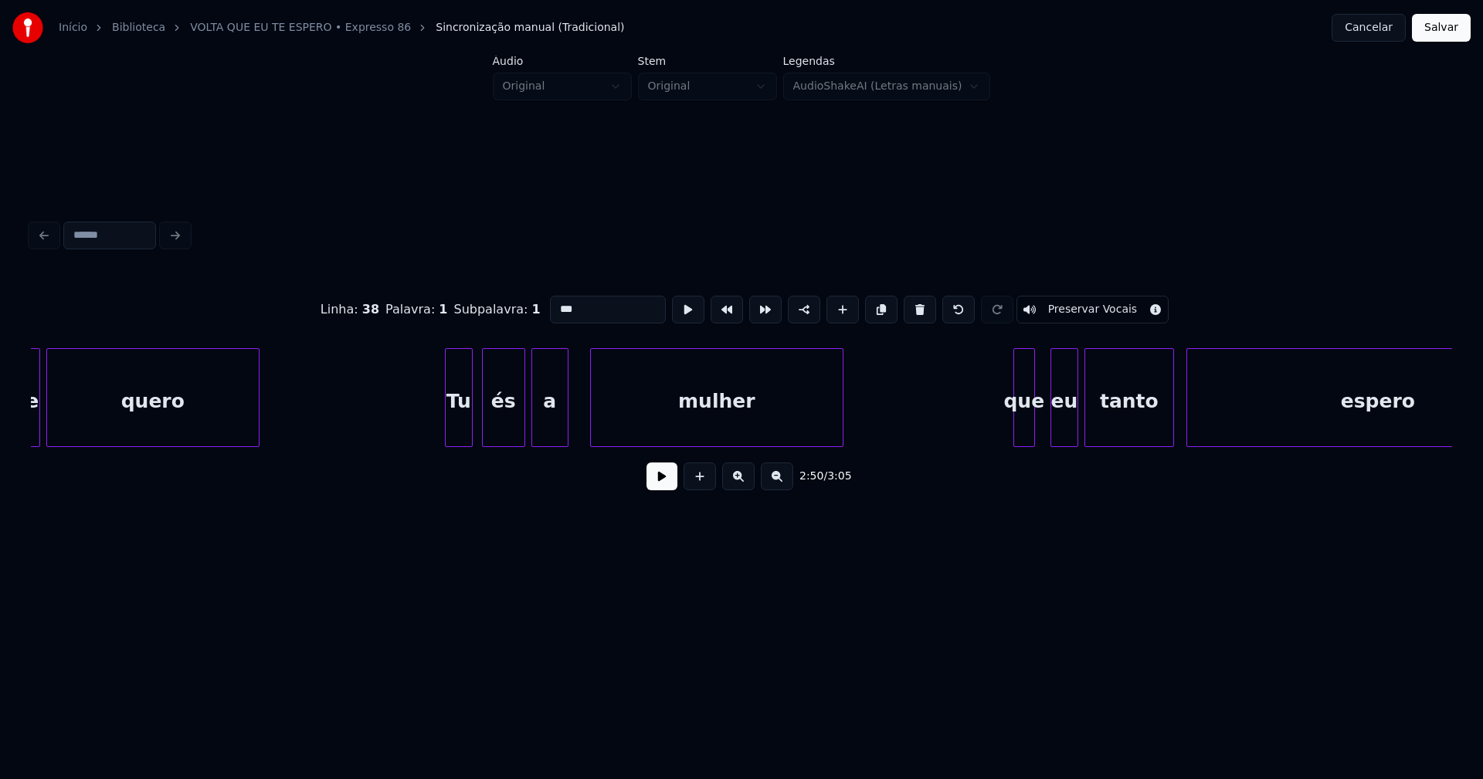
scroll to position [0, 26480]
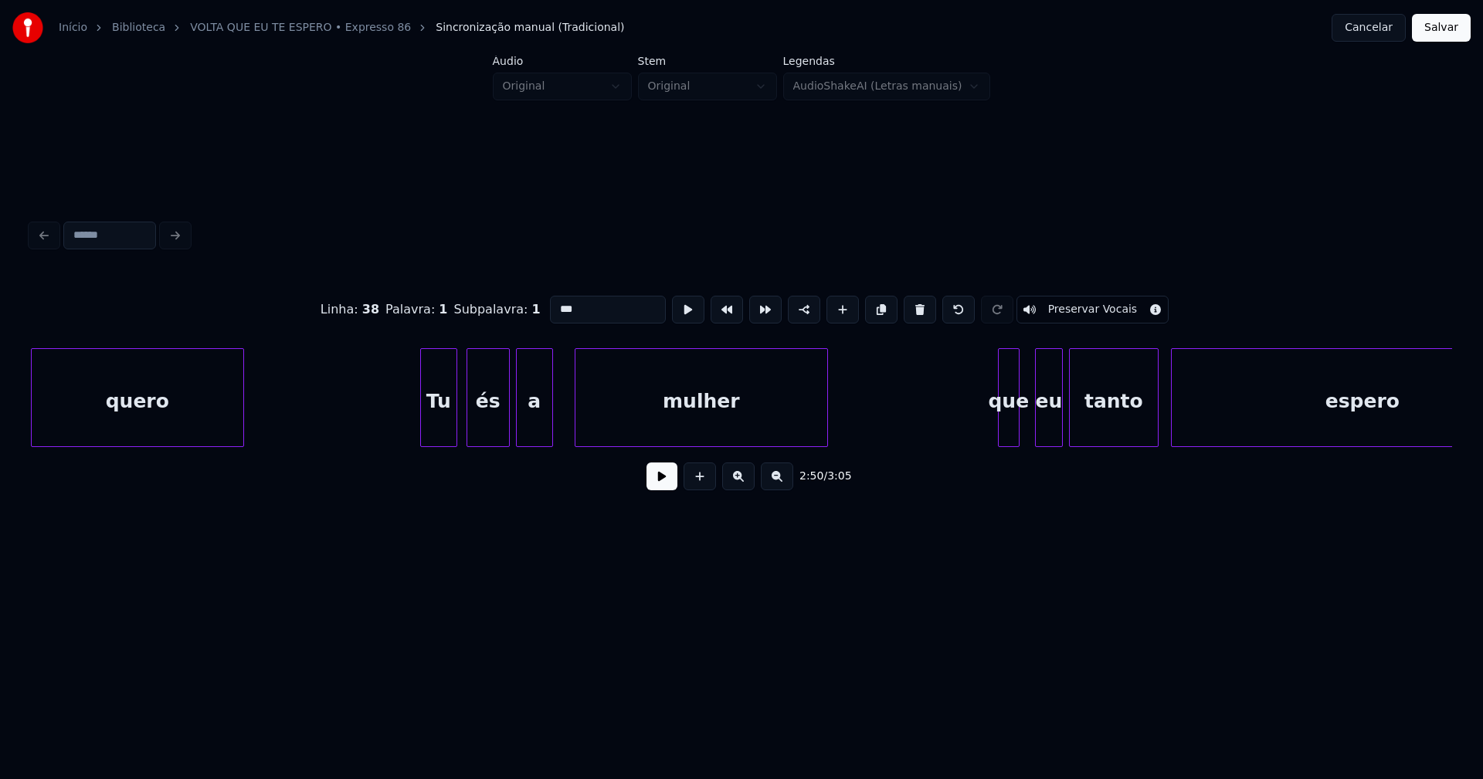
click at [423, 440] on div "Tu" at bounding box center [438, 397] width 37 height 99
click at [1035, 429] on div "eu" at bounding box center [1037, 401] width 26 height 105
click at [995, 428] on div at bounding box center [995, 397] width 5 height 97
click at [1005, 425] on div "que" at bounding box center [1005, 401] width 25 height 105
click at [552, 304] on input "***" at bounding box center [608, 310] width 116 height 28
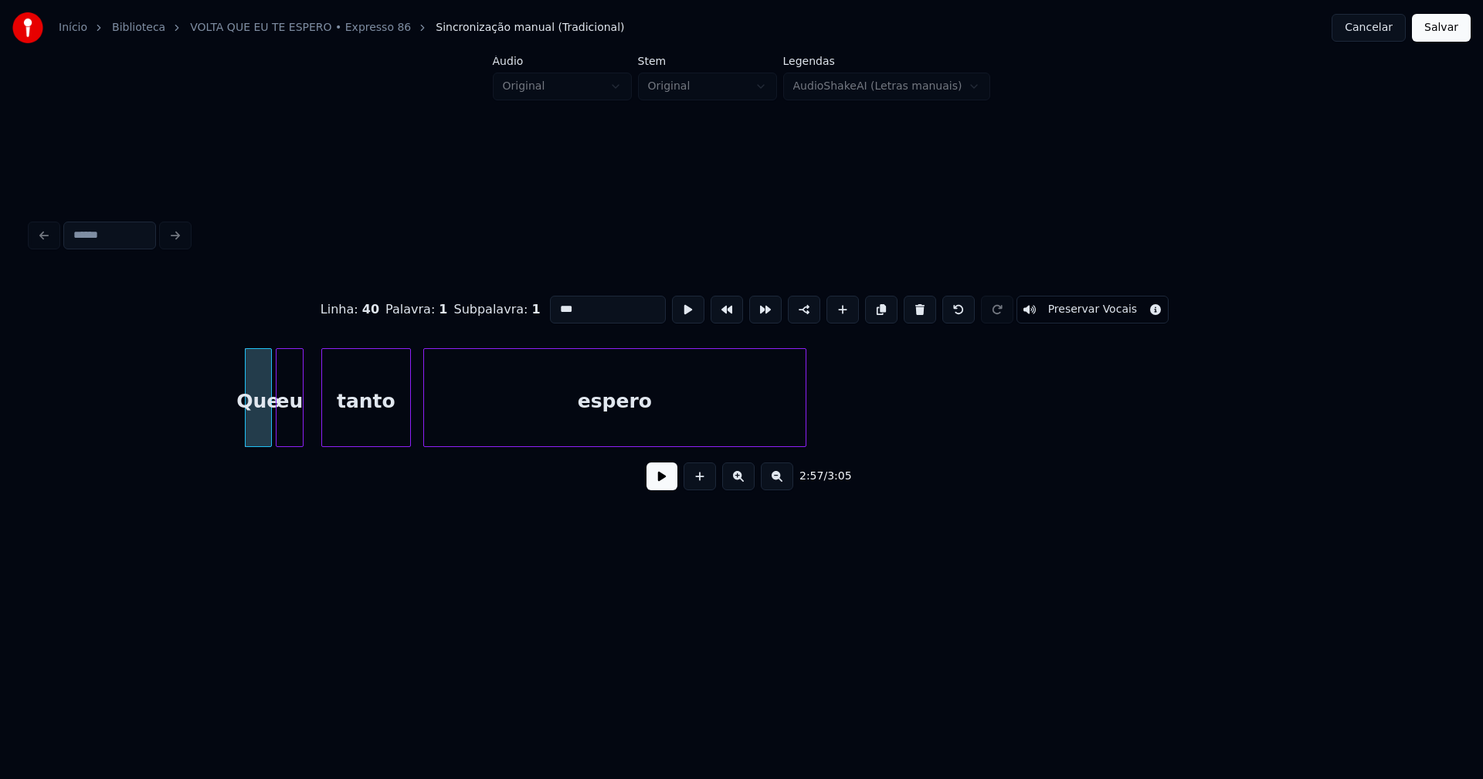
scroll to position [0, 27291]
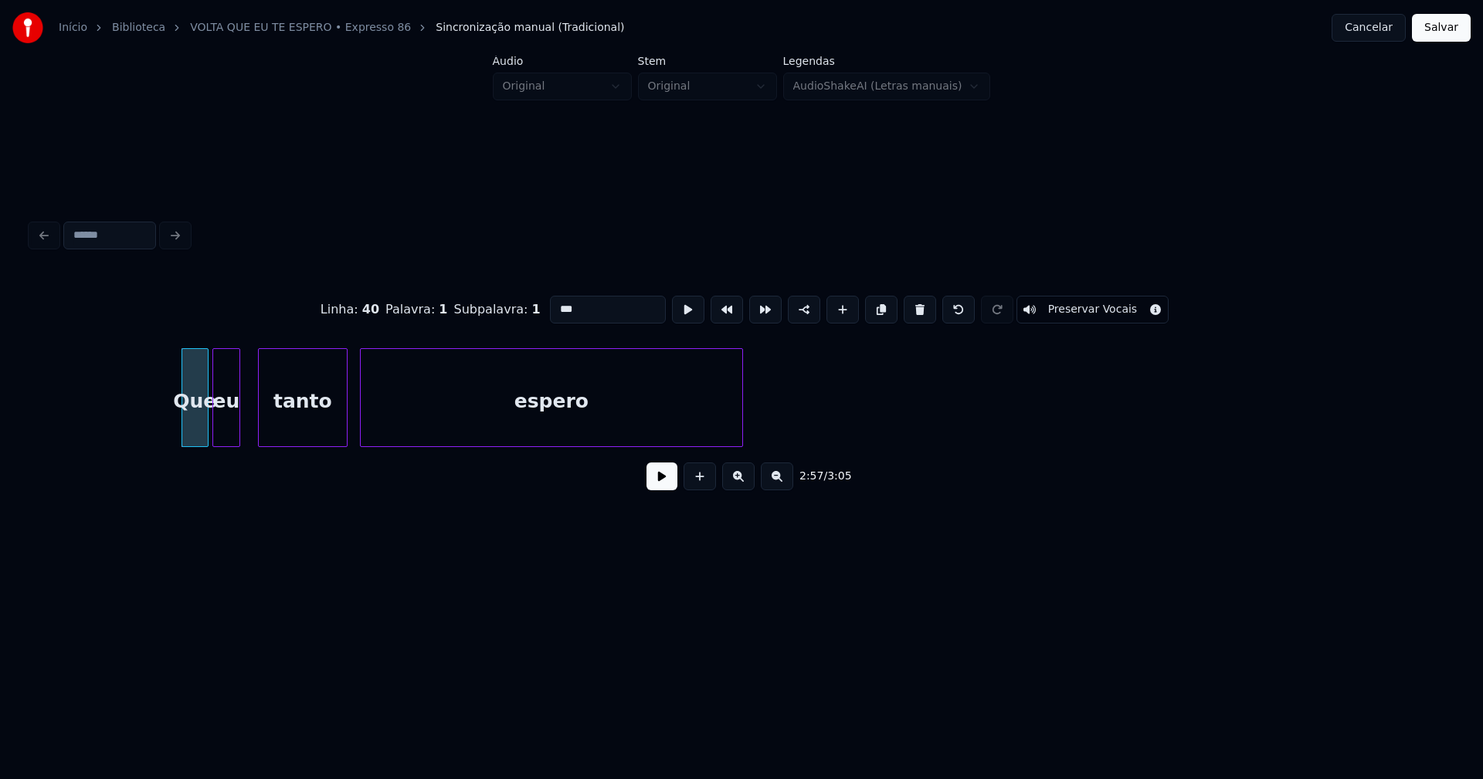
type input "***"
drag, startPoint x: 1448, startPoint y: 26, endPoint x: 1257, endPoint y: 67, distance: 195.1
click at [1448, 27] on button "Salvar" at bounding box center [1441, 28] width 59 height 28
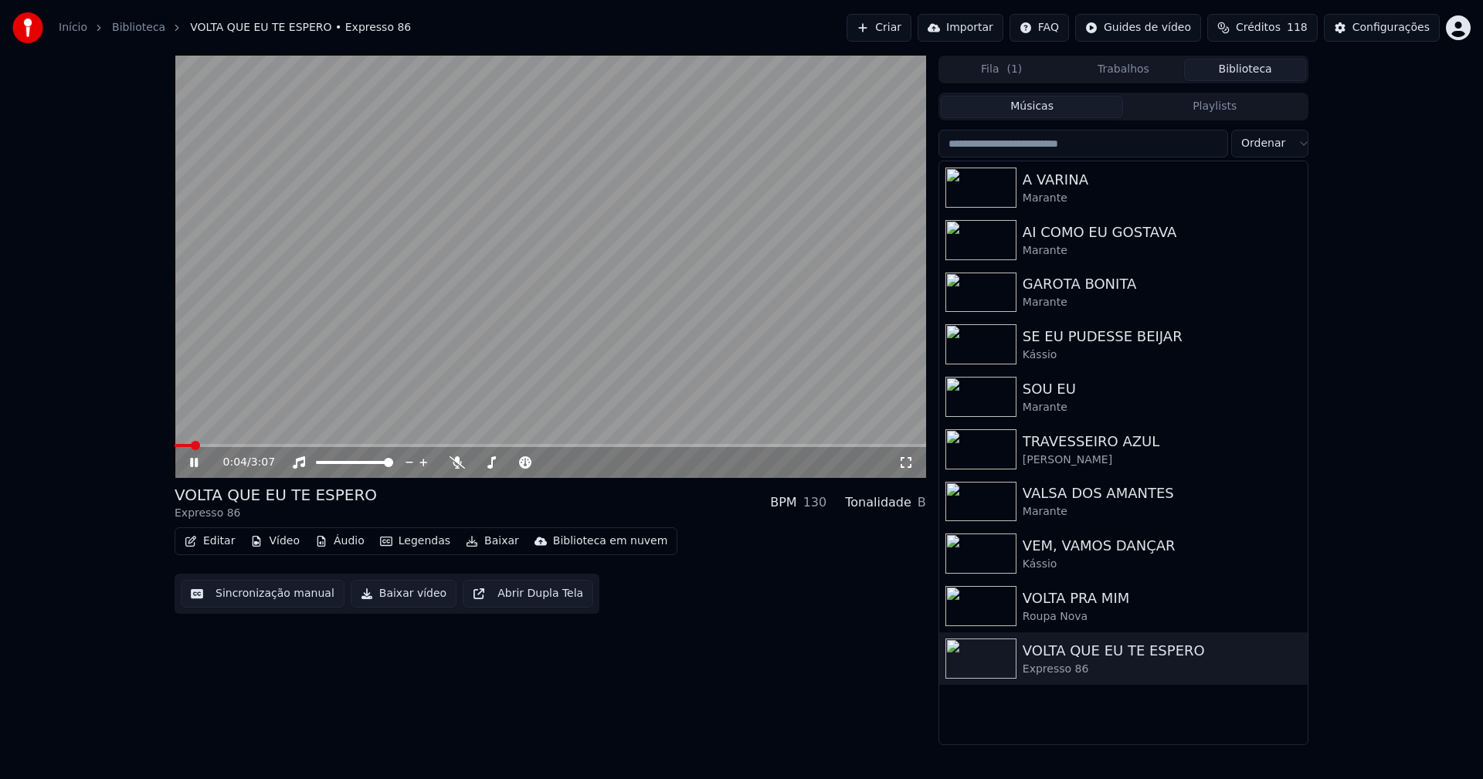
click at [903, 463] on icon at bounding box center [905, 462] width 15 height 12
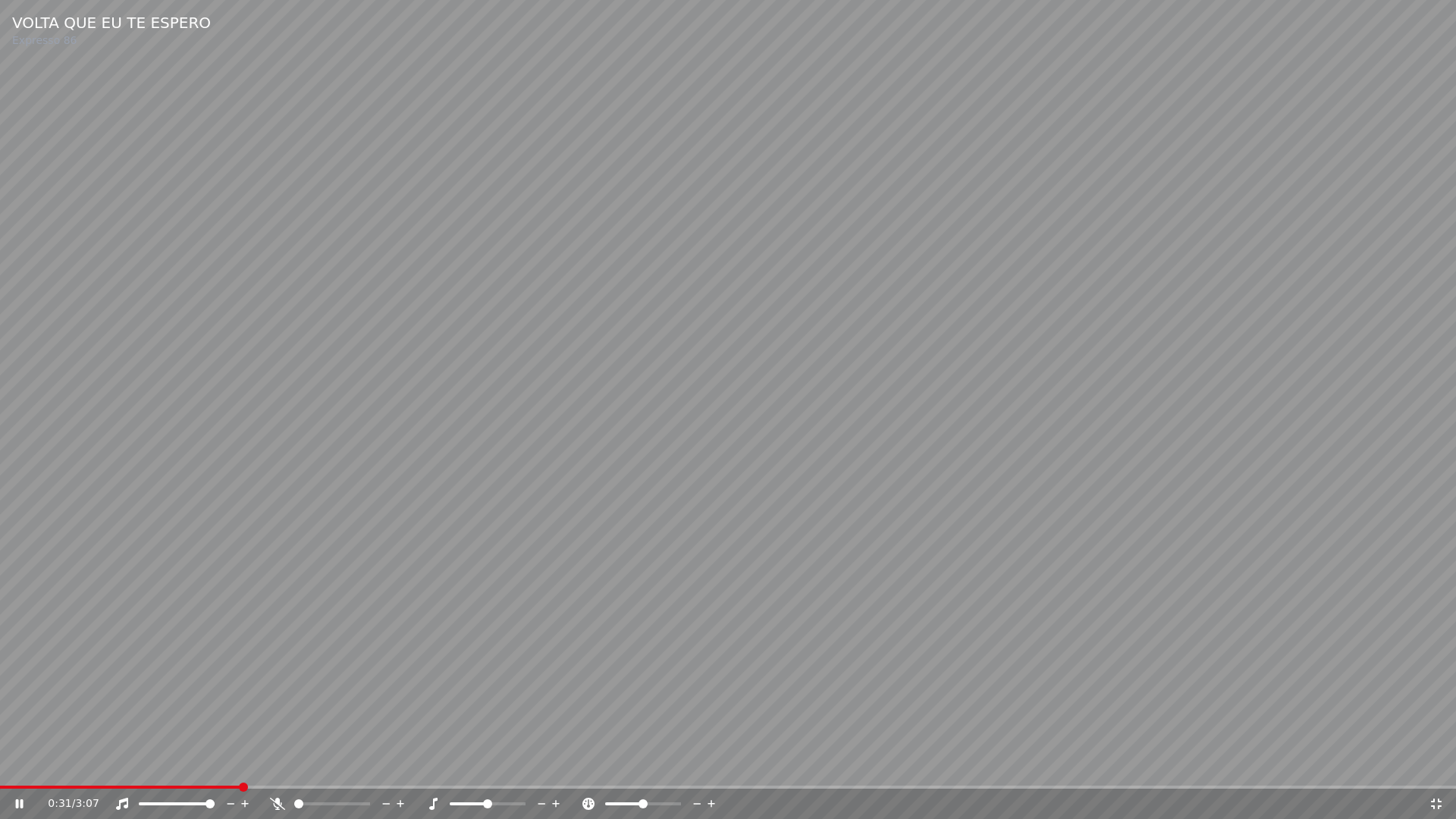
click at [1439, 764] on icon at bounding box center [1435, 803] width 15 height 12
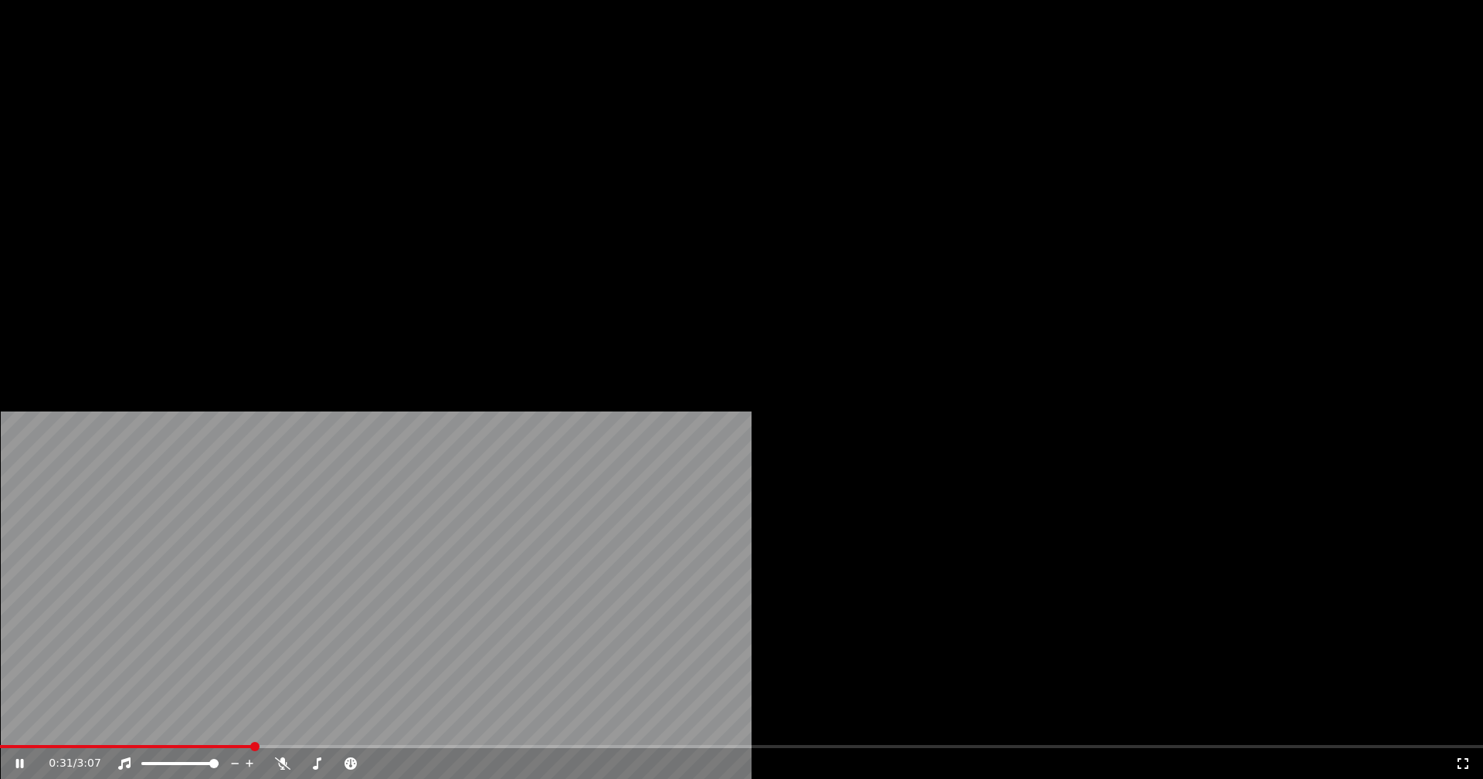
click at [224, 130] on button "Editar" at bounding box center [209, 119] width 63 height 22
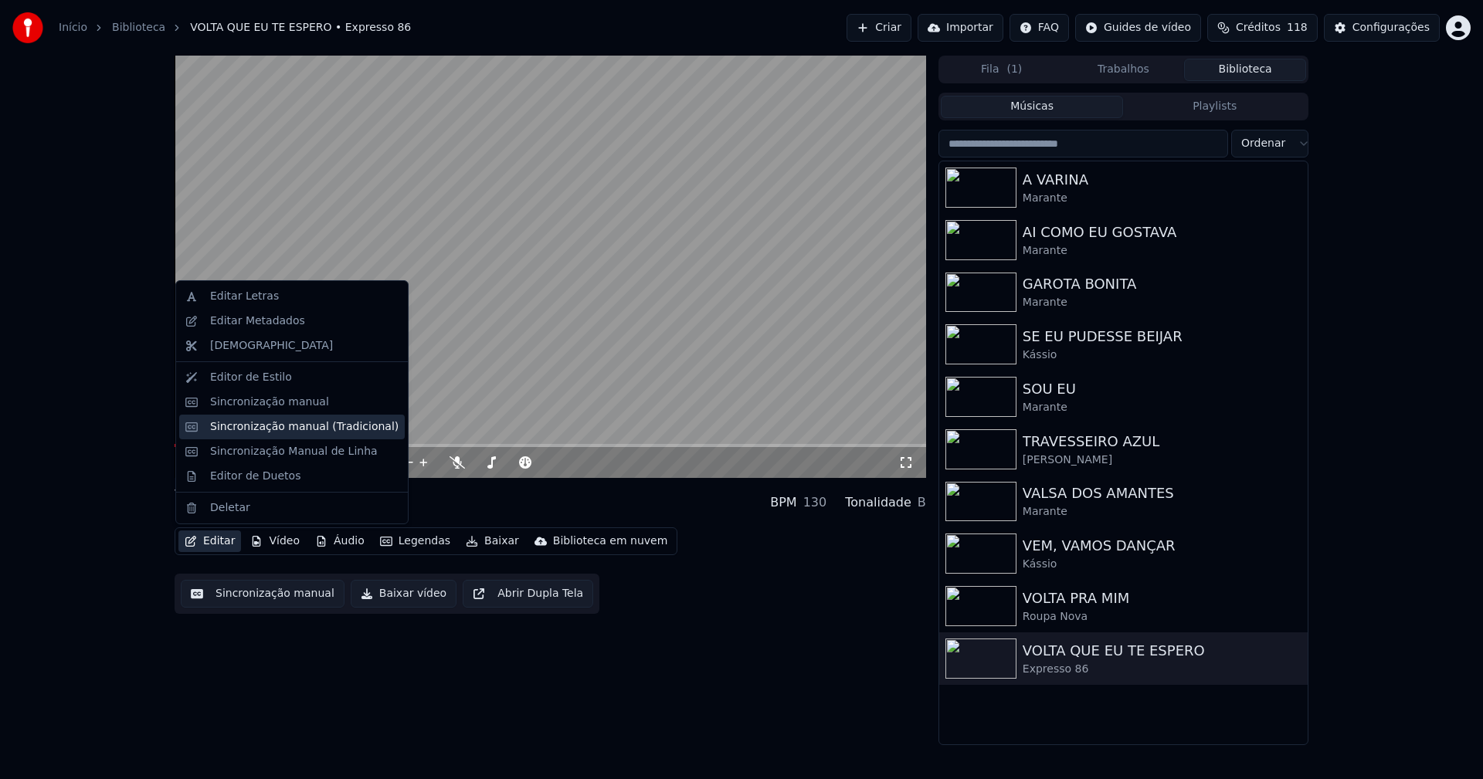
click at [252, 425] on div "Sincronização manual (Tradicional)" at bounding box center [304, 426] width 188 height 15
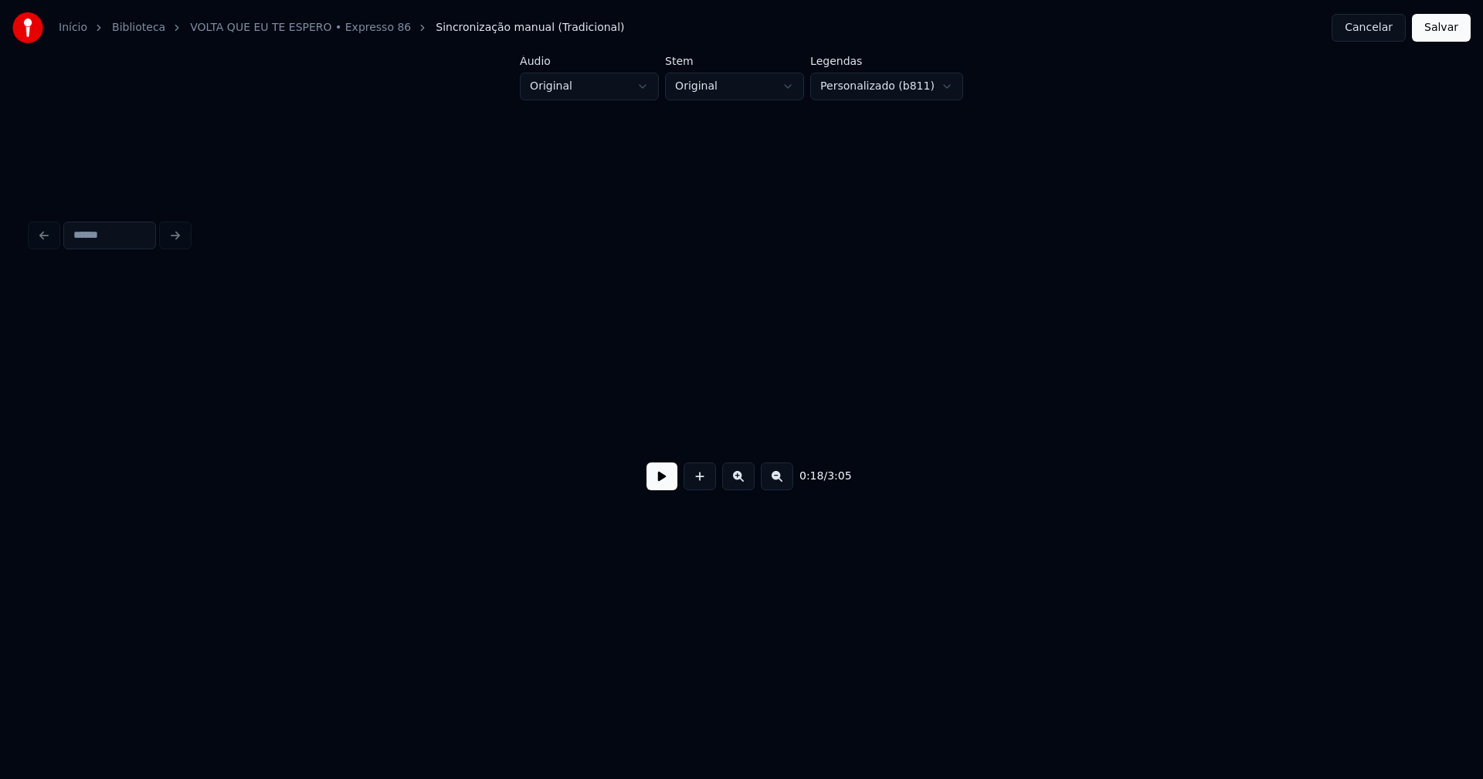
scroll to position [0, 2930]
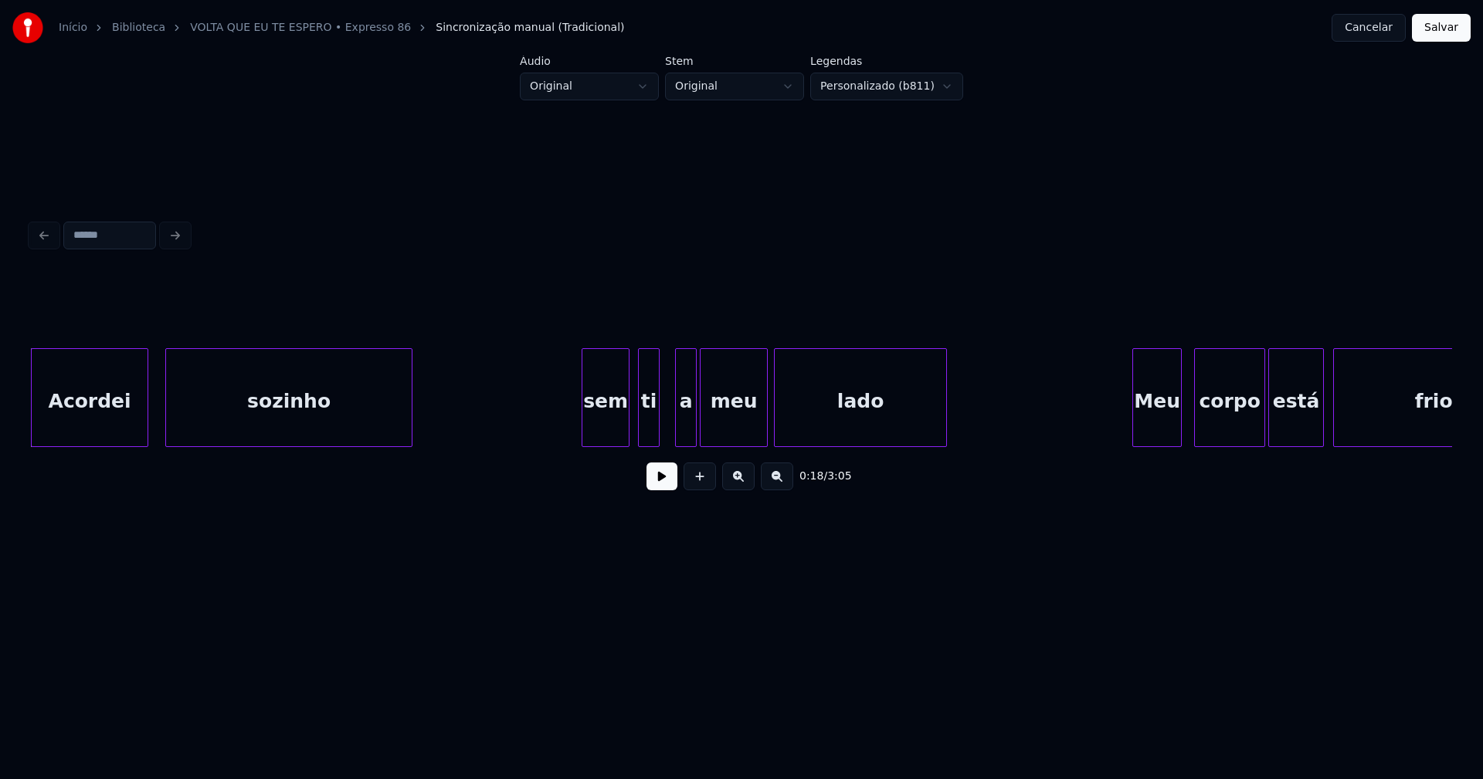
click at [621, 418] on div "sem" at bounding box center [605, 401] width 46 height 105
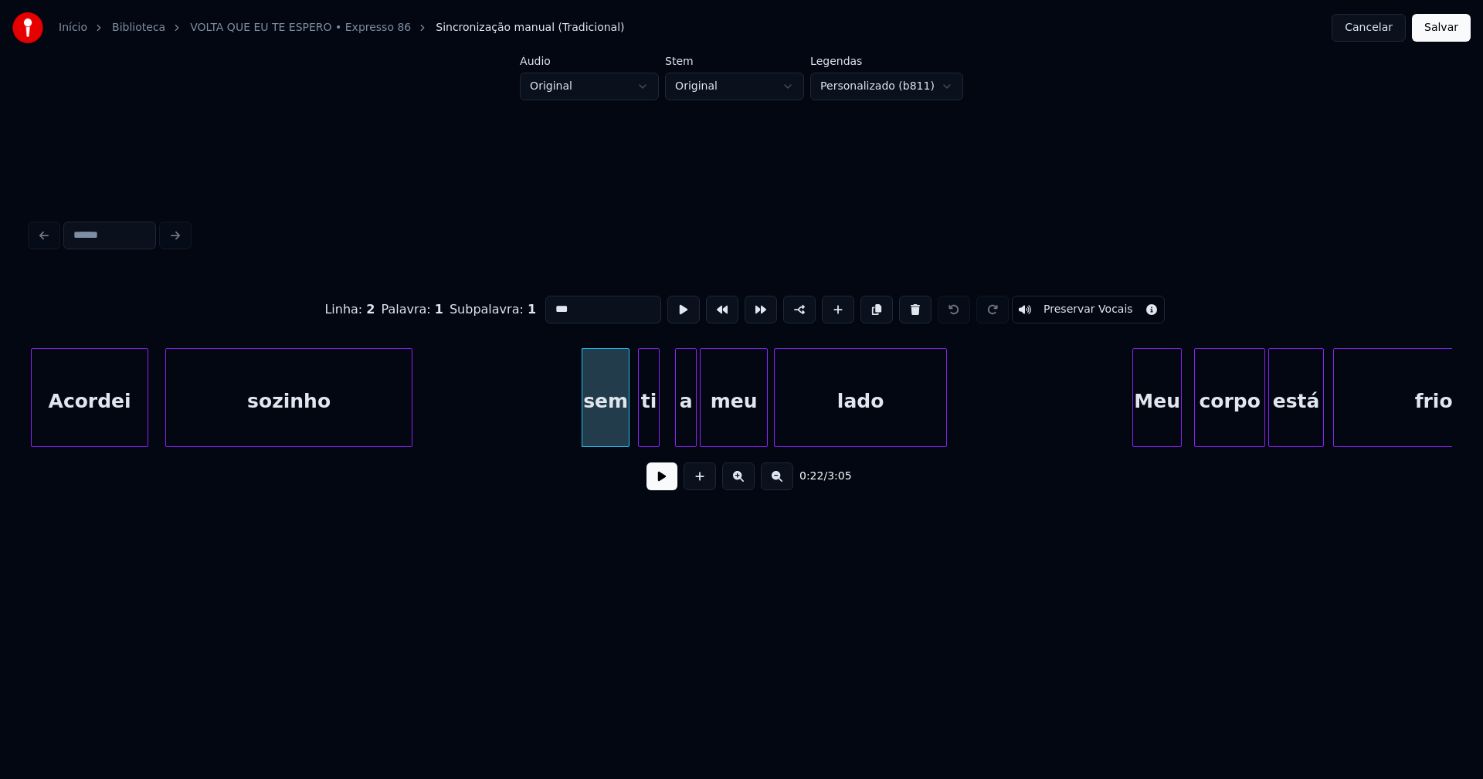
click at [550, 304] on input "***" at bounding box center [603, 310] width 116 height 28
type input "***"
click at [1448, 31] on button "Salvar" at bounding box center [1441, 28] width 59 height 28
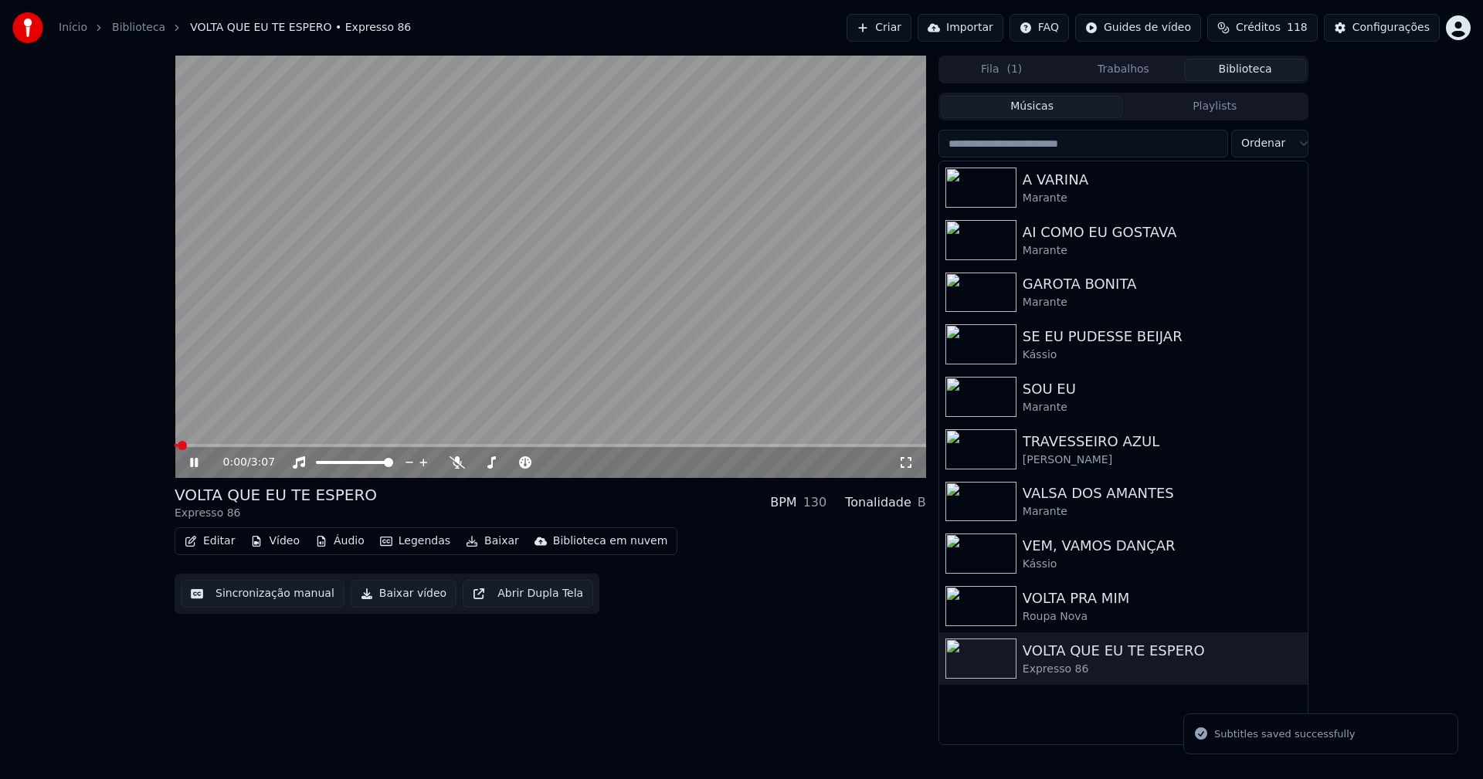
click at [191, 463] on icon at bounding box center [194, 462] width 8 height 9
drag, startPoint x: 391, startPoint y: 597, endPoint x: 380, endPoint y: 597, distance: 10.8
click at [391, 597] on button "Baixar vídeo" at bounding box center [404, 594] width 106 height 28
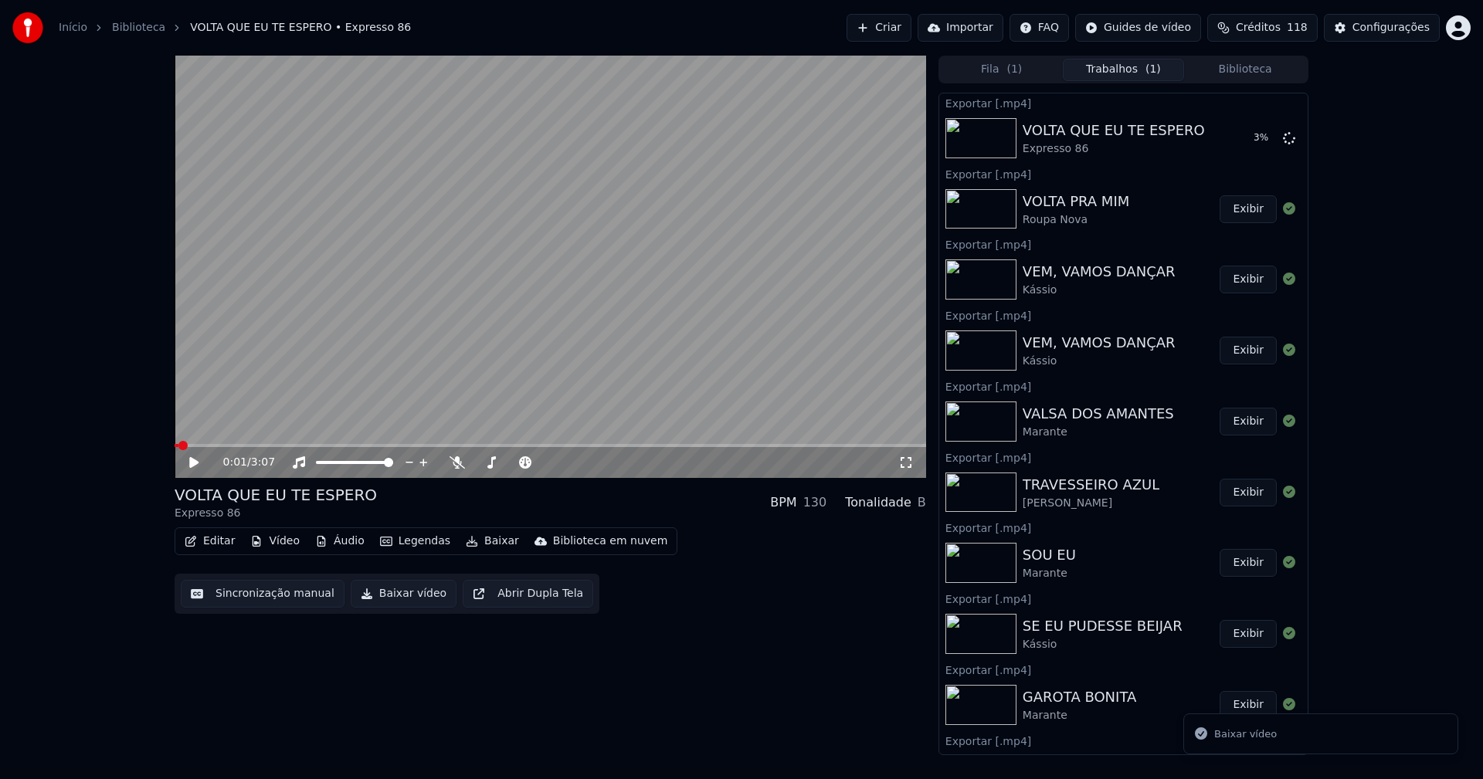
click at [1255, 63] on button "Biblioteca" at bounding box center [1245, 70] width 122 height 22
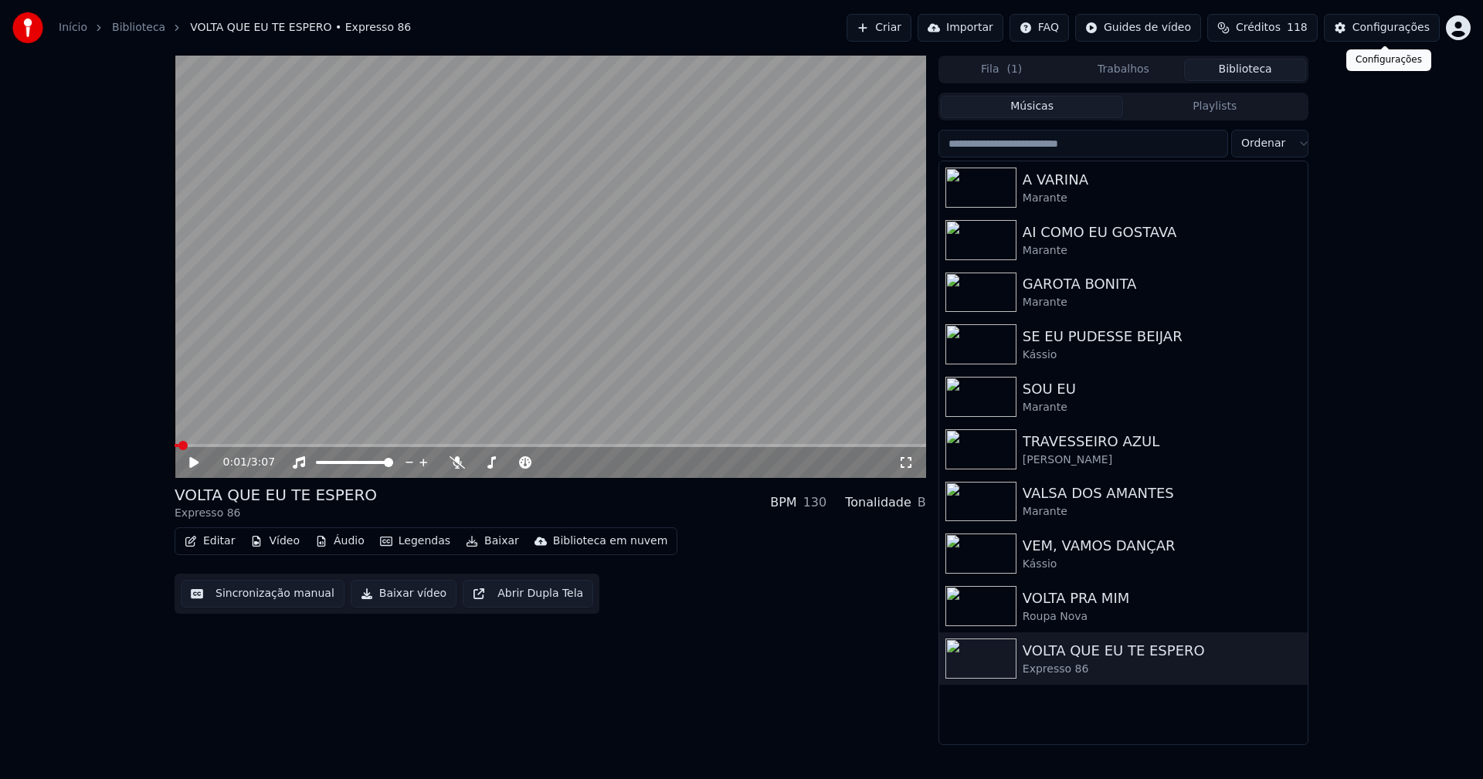
click at [1396, 26] on div "Configurações" at bounding box center [1390, 27] width 77 height 15
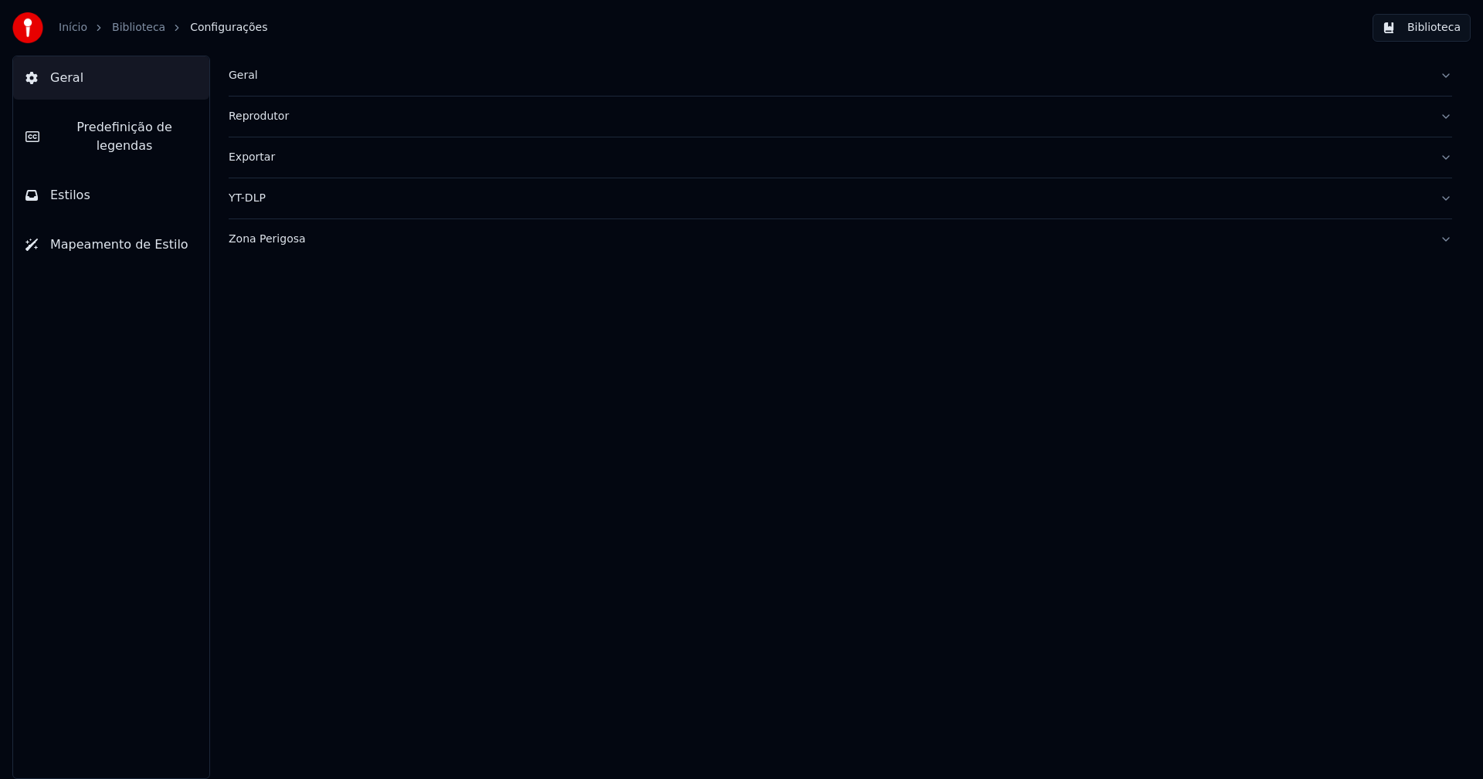
click at [247, 74] on div "Geral" at bounding box center [828, 75] width 1198 height 15
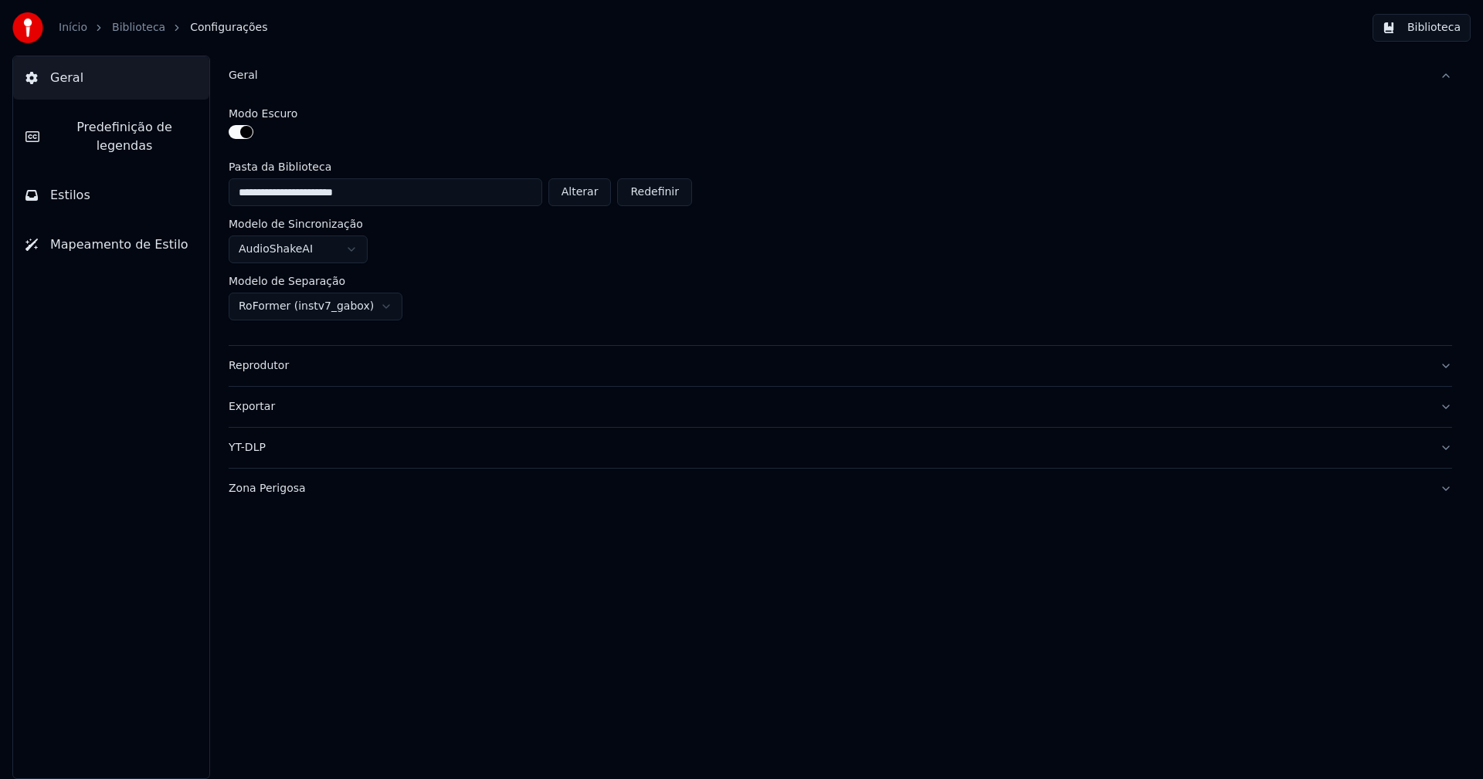
click at [575, 191] on button "Alterar" at bounding box center [579, 192] width 63 height 28
type input "**********"
click at [1434, 25] on button "Biblioteca" at bounding box center [1421, 28] width 98 height 28
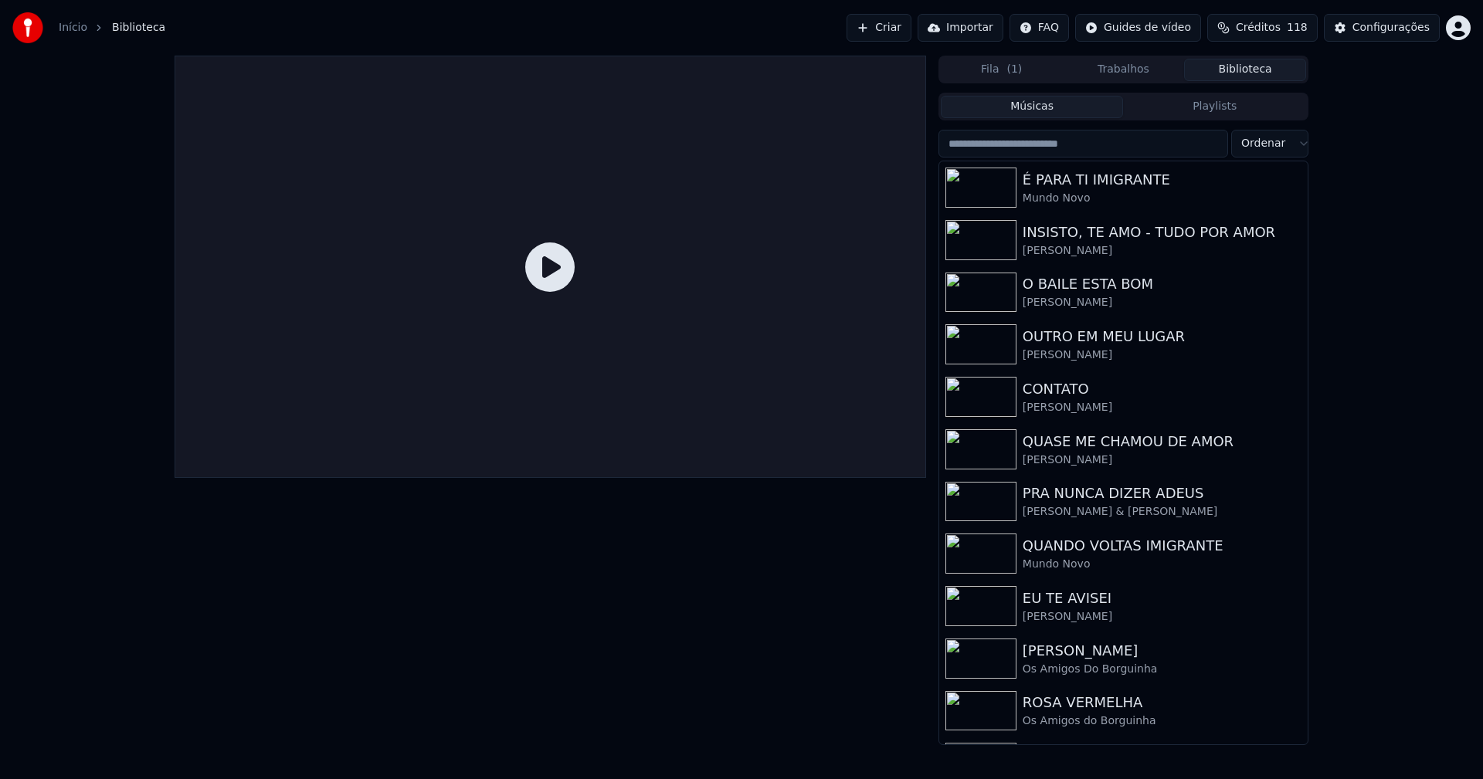
click at [69, 26] on link "Início" at bounding box center [73, 27] width 29 height 15
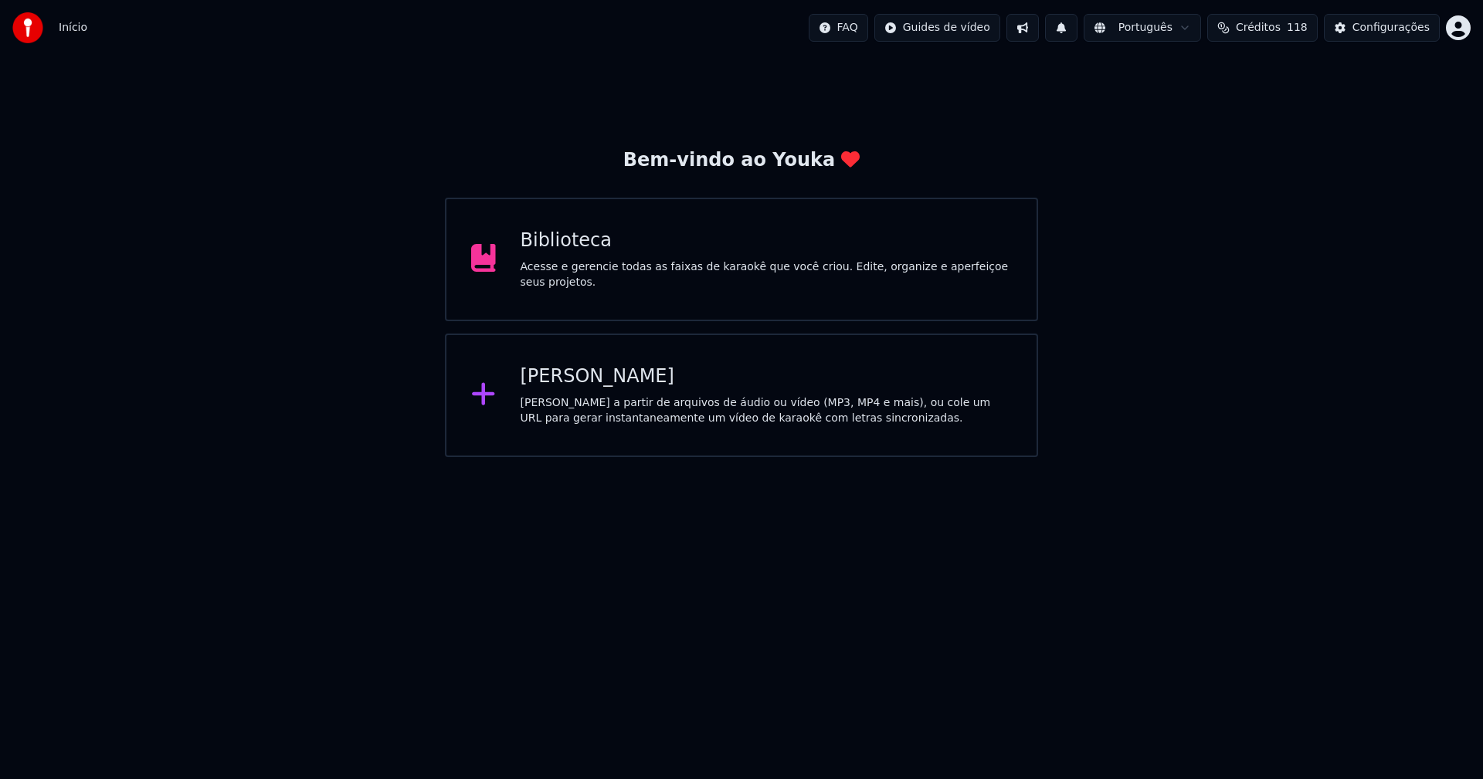
click at [570, 253] on div "Biblioteca" at bounding box center [766, 241] width 492 height 25
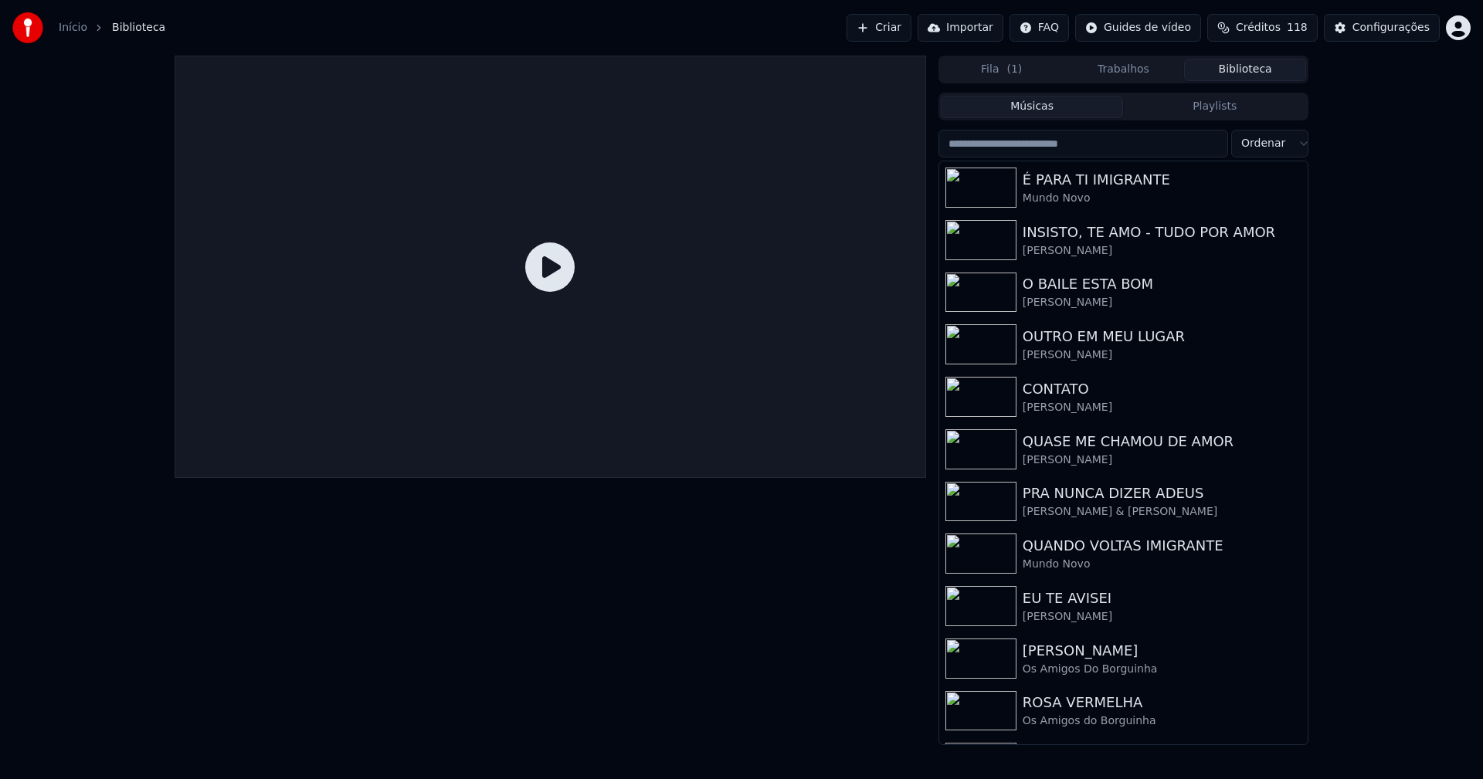
click at [73, 30] on link "Início" at bounding box center [73, 27] width 29 height 15
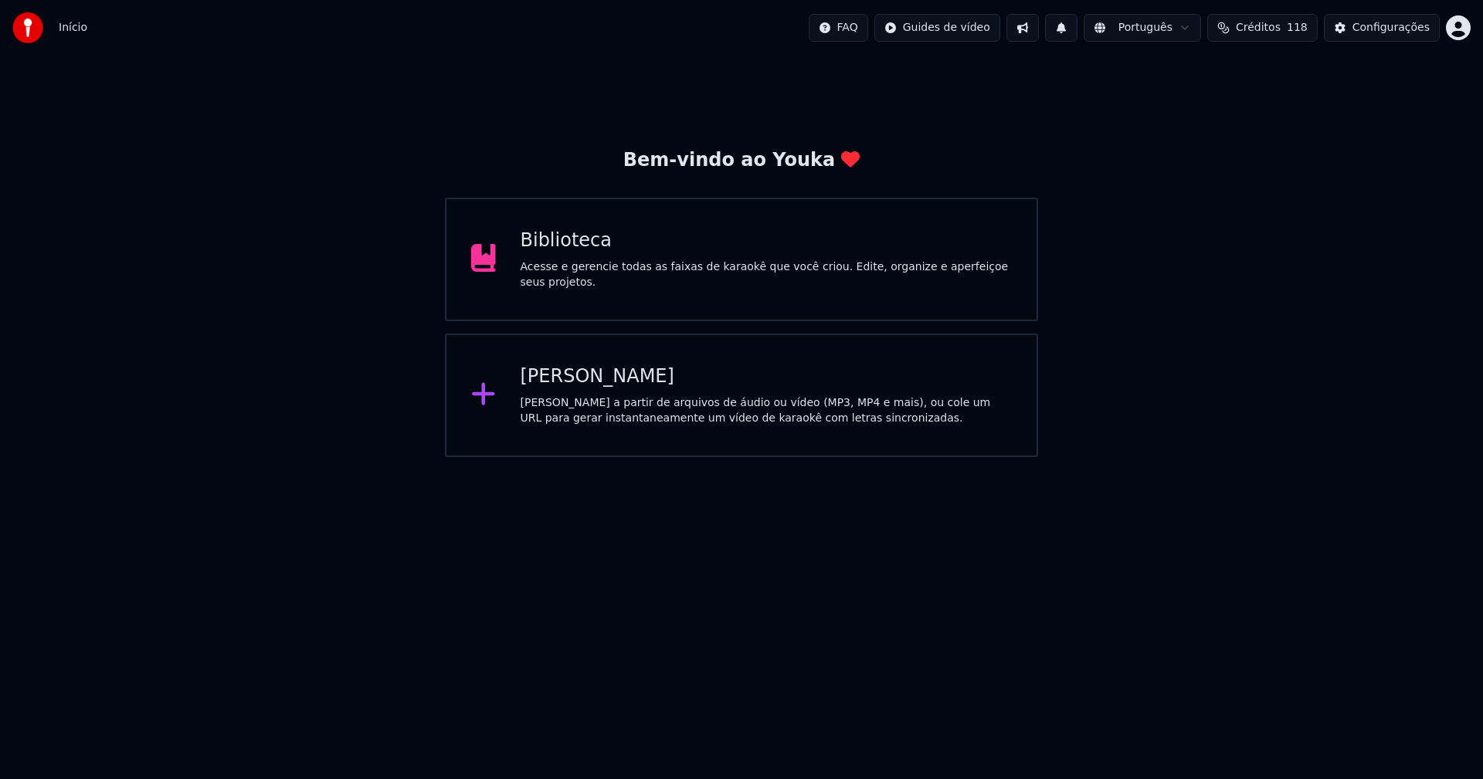
click at [574, 388] on div "[PERSON_NAME]" at bounding box center [766, 376] width 492 height 25
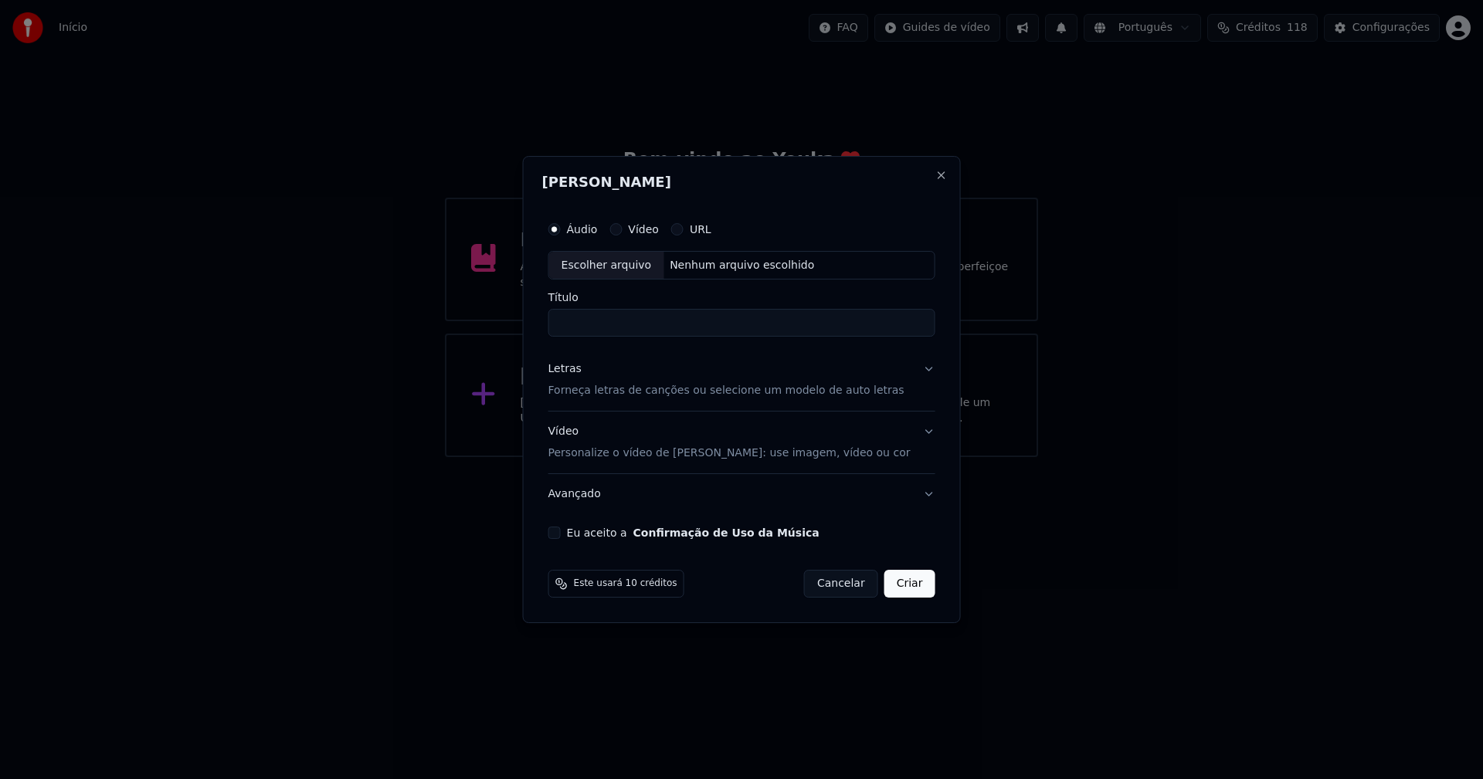
click at [641, 265] on div "Escolher arquivo" at bounding box center [606, 266] width 115 height 28
type input "**********"
click at [573, 368] on div "Letras" at bounding box center [564, 369] width 33 height 15
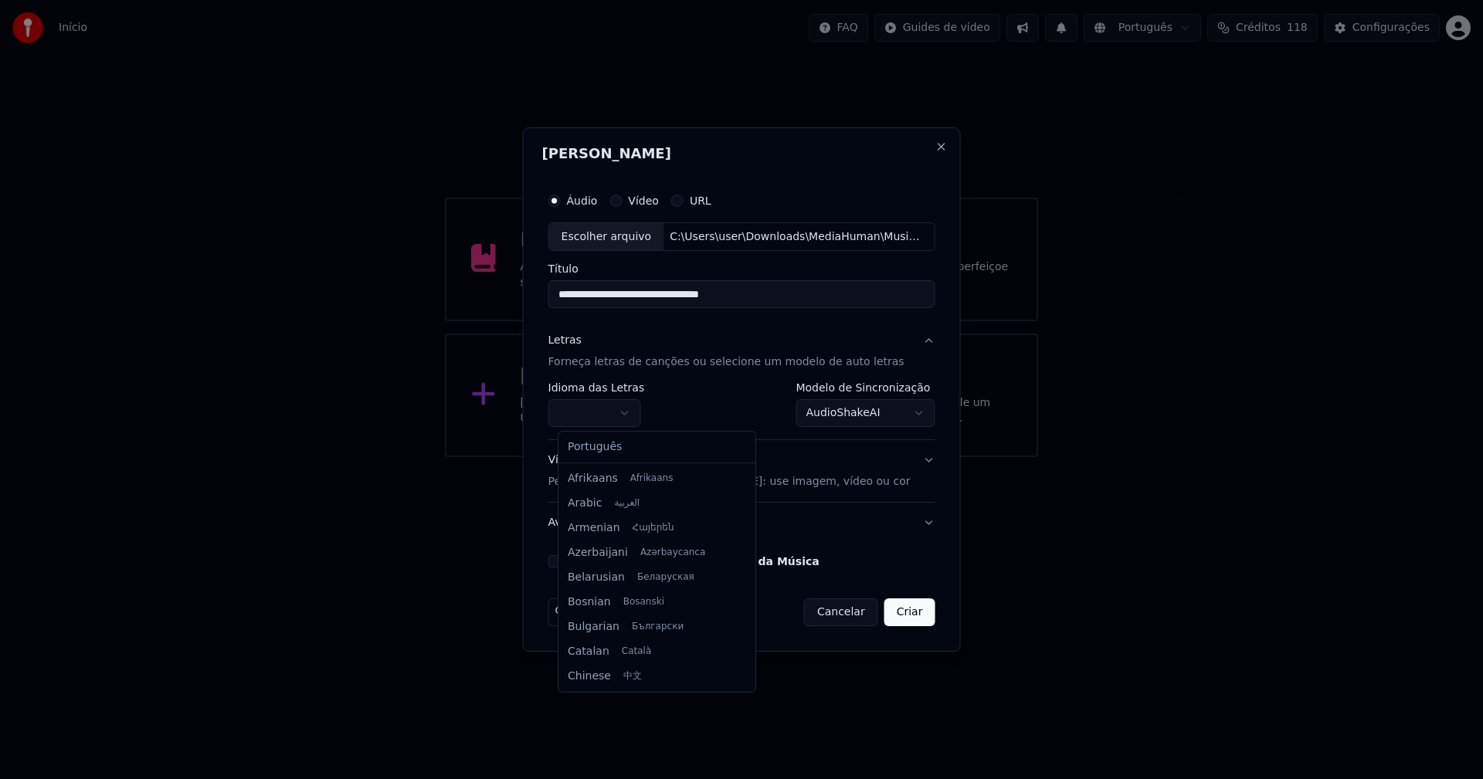
click at [598, 415] on body "**********" at bounding box center [741, 228] width 1483 height 457
select select "**"
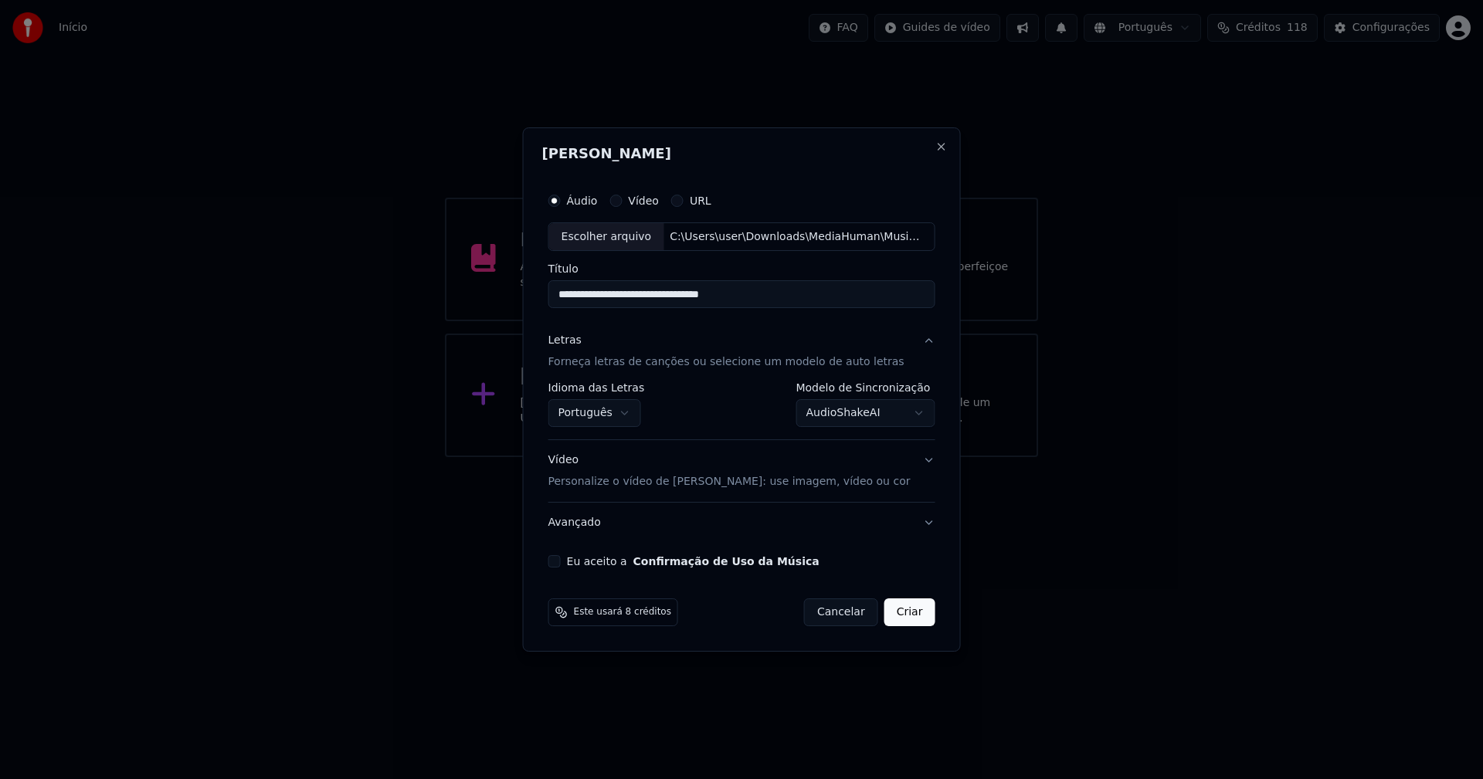
click at [839, 413] on body "**********" at bounding box center [741, 228] width 1483 height 457
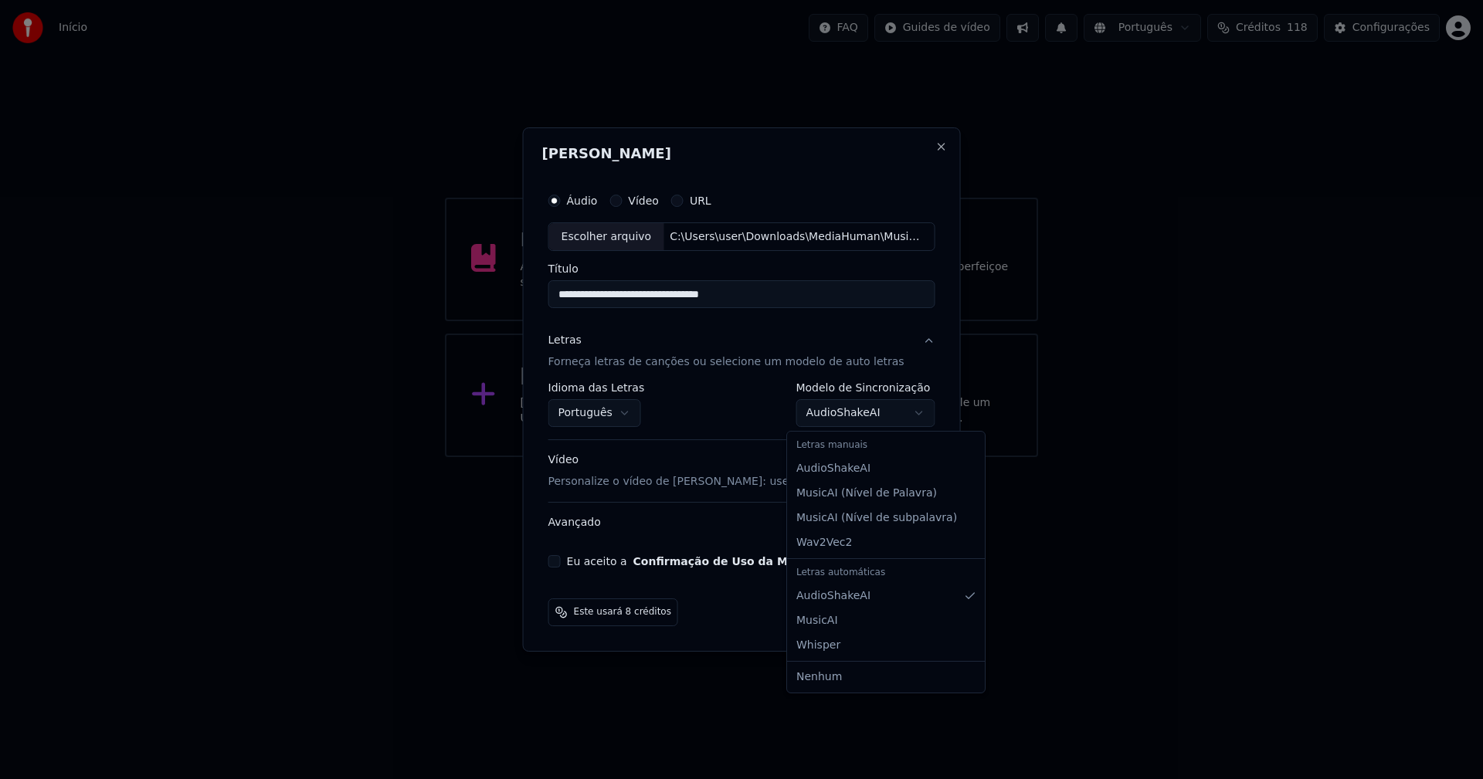
select select "**********"
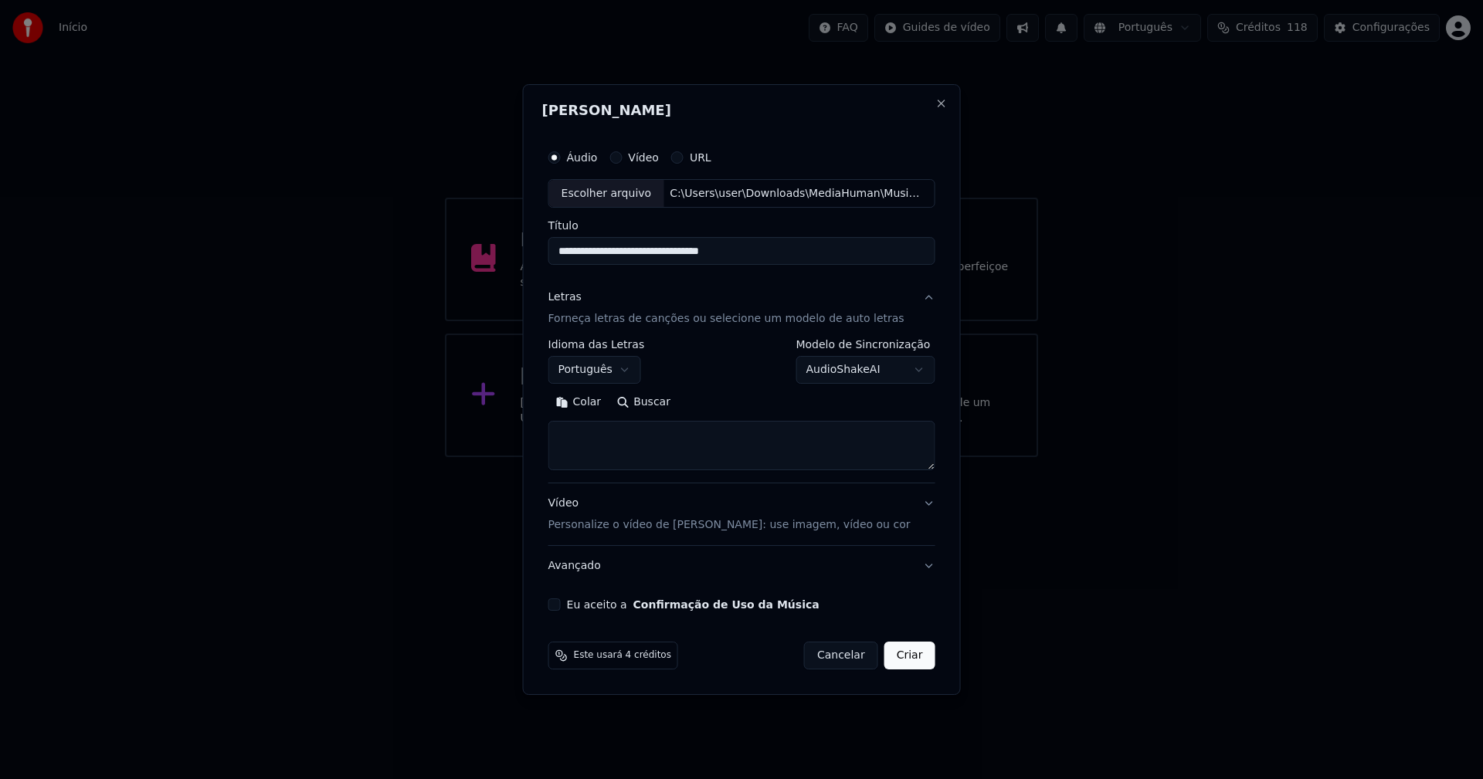
click at [593, 398] on button "Colar" at bounding box center [578, 403] width 61 height 25
click at [561, 604] on button "Eu aceito a Confirmação de Uso da Música" at bounding box center [554, 604] width 12 height 12
click at [886, 659] on button "Criar" at bounding box center [909, 656] width 51 height 28
type textarea "**********"
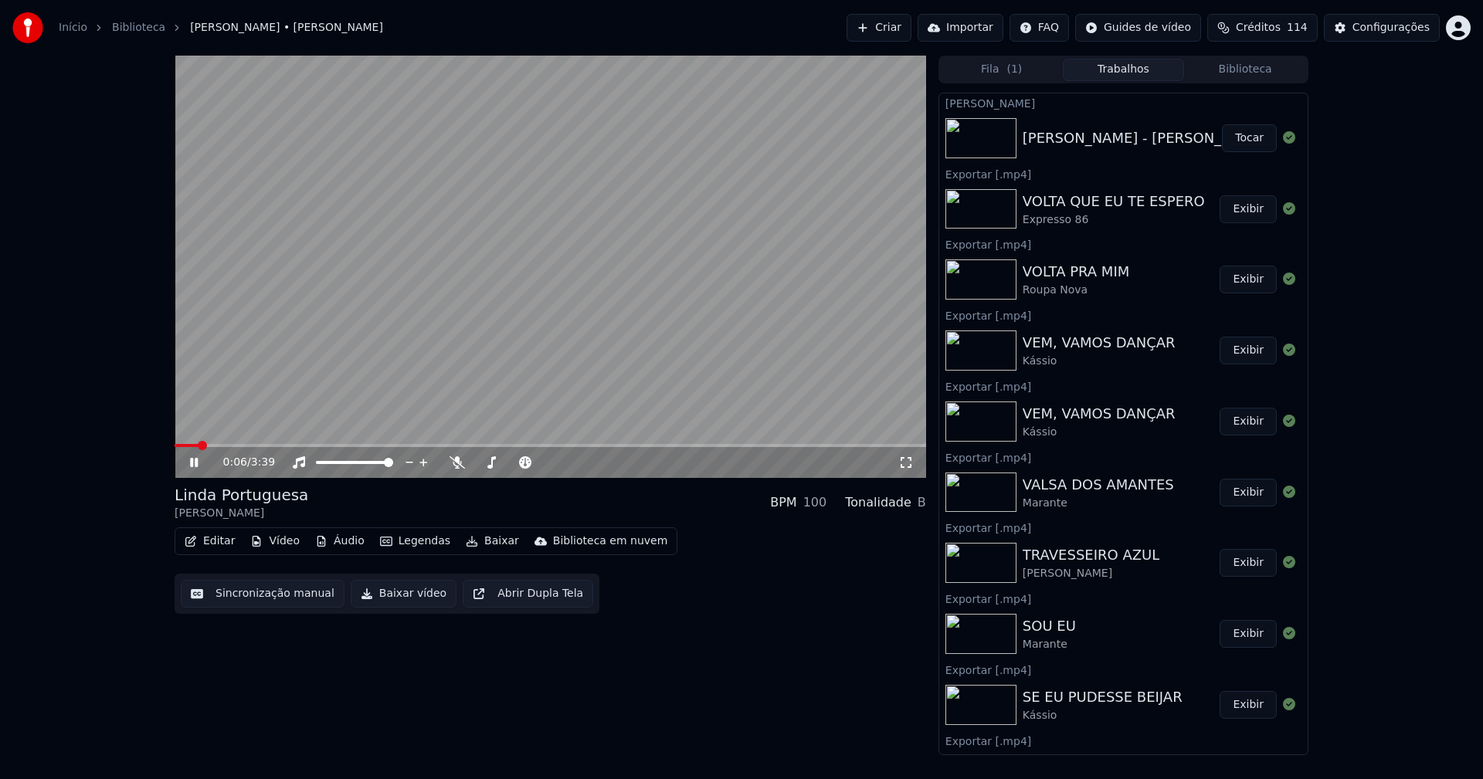
click at [267, 543] on button "Vídeo" at bounding box center [275, 541] width 62 height 22
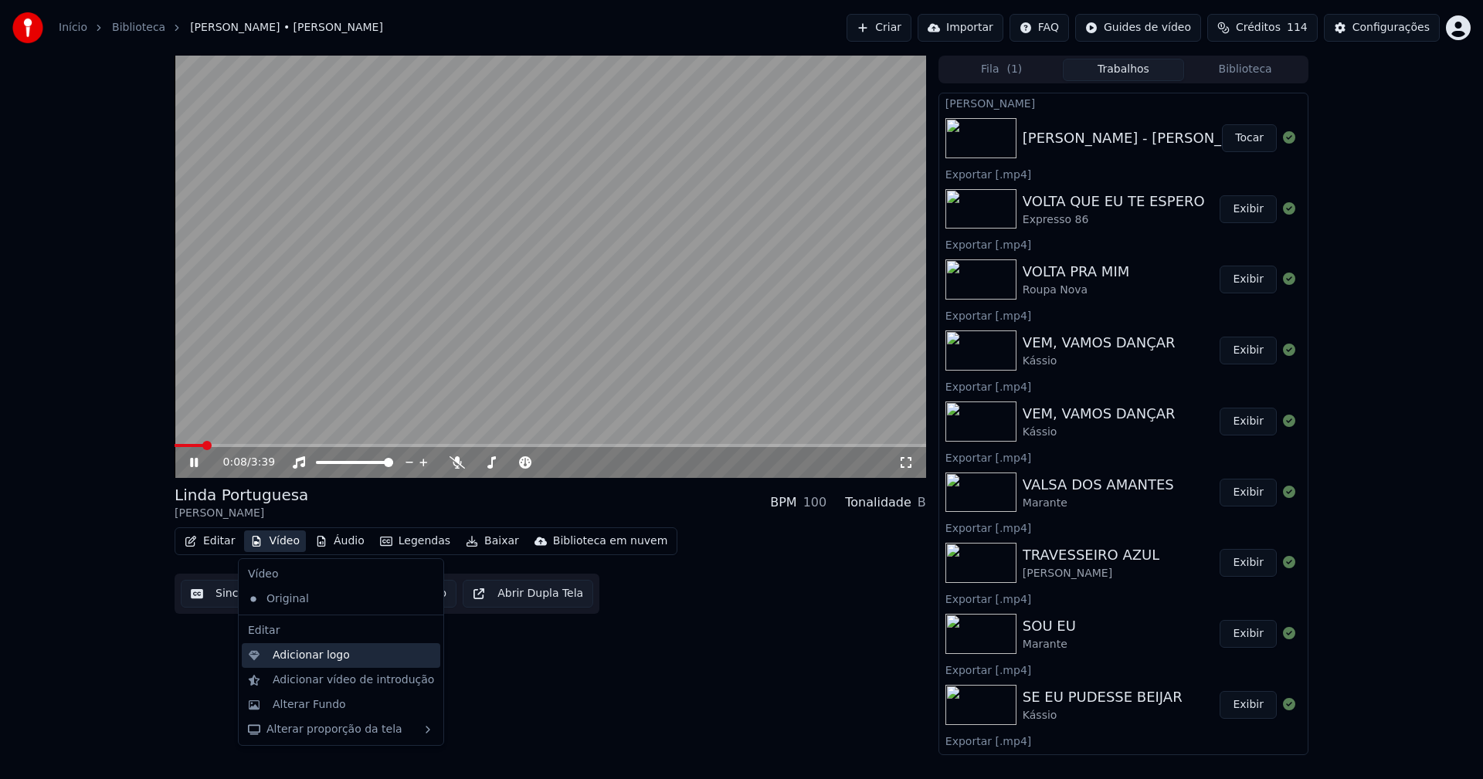
click at [301, 659] on div "Adicionar logo" at bounding box center [311, 655] width 77 height 15
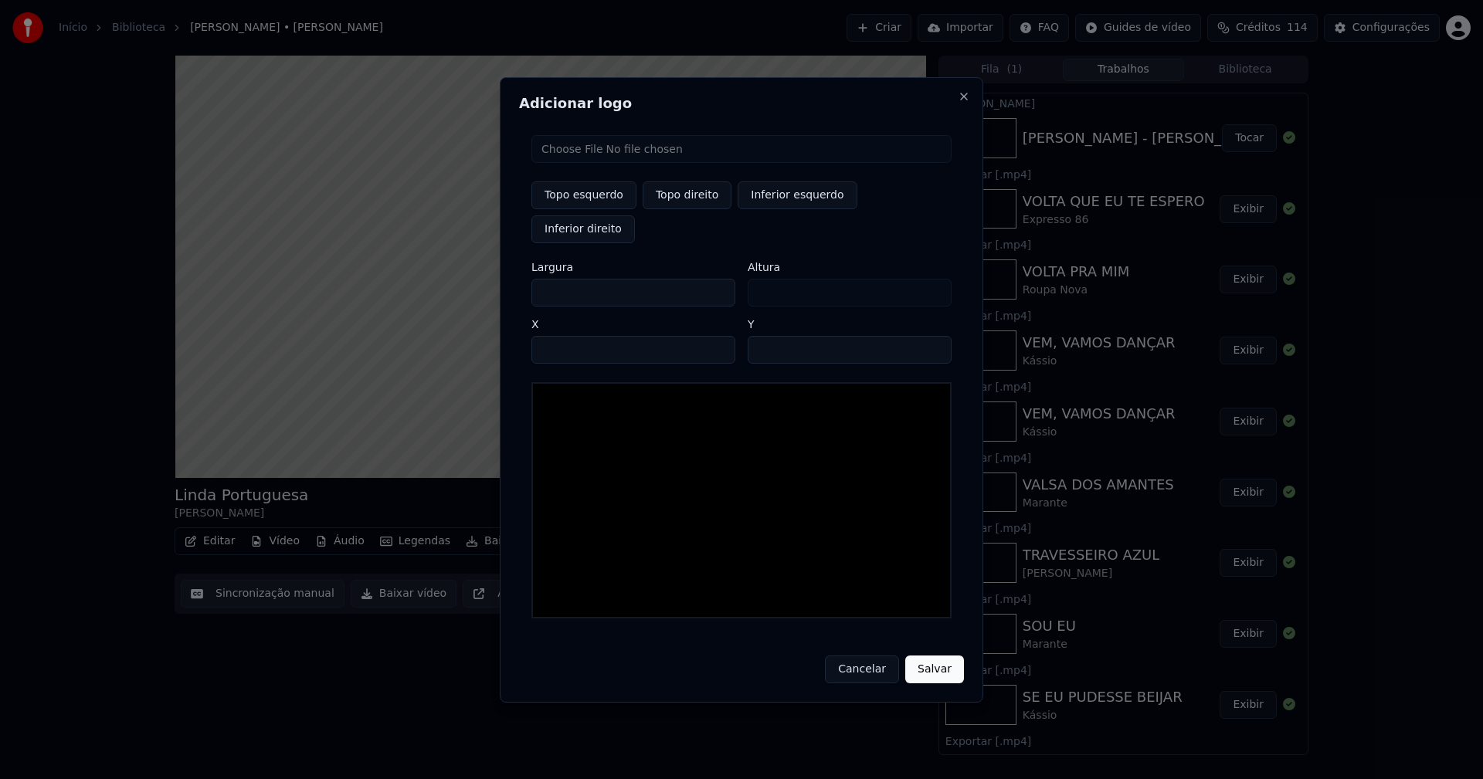
click at [591, 163] on input "file" at bounding box center [741, 149] width 420 height 28
type input "**********"
drag, startPoint x: 683, startPoint y: 208, endPoint x: 617, endPoint y: 256, distance: 81.2
click at [681, 208] on button "Topo direito" at bounding box center [686, 195] width 89 height 28
type input "****"
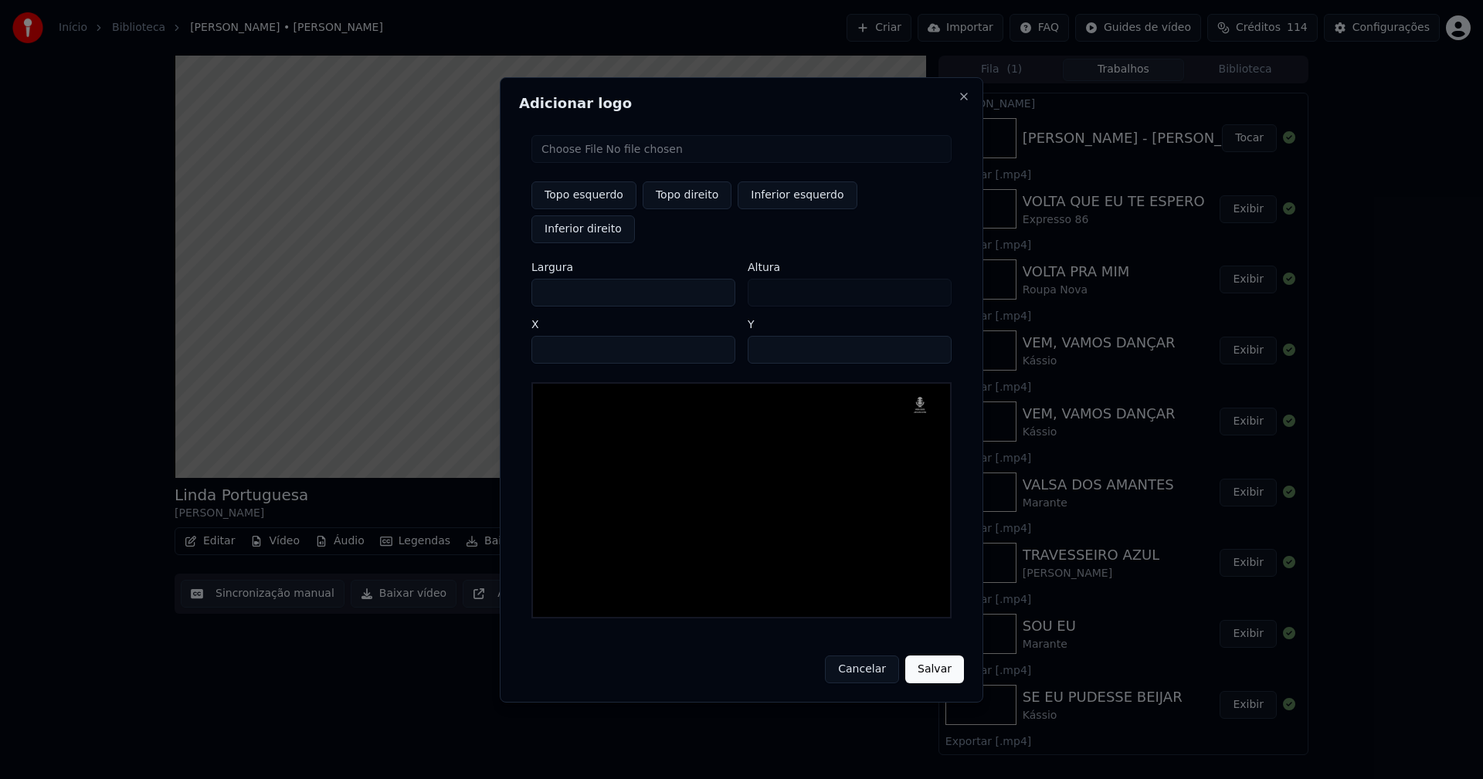
drag, startPoint x: 558, startPoint y: 277, endPoint x: 456, endPoint y: 284, distance: 102.2
click at [456, 284] on body "Início Biblioteca Linda Portuguesa • Alexandro Marquez Criar Importar FAQ Guide…" at bounding box center [741, 389] width 1483 height 779
type input "**"
type input "***"
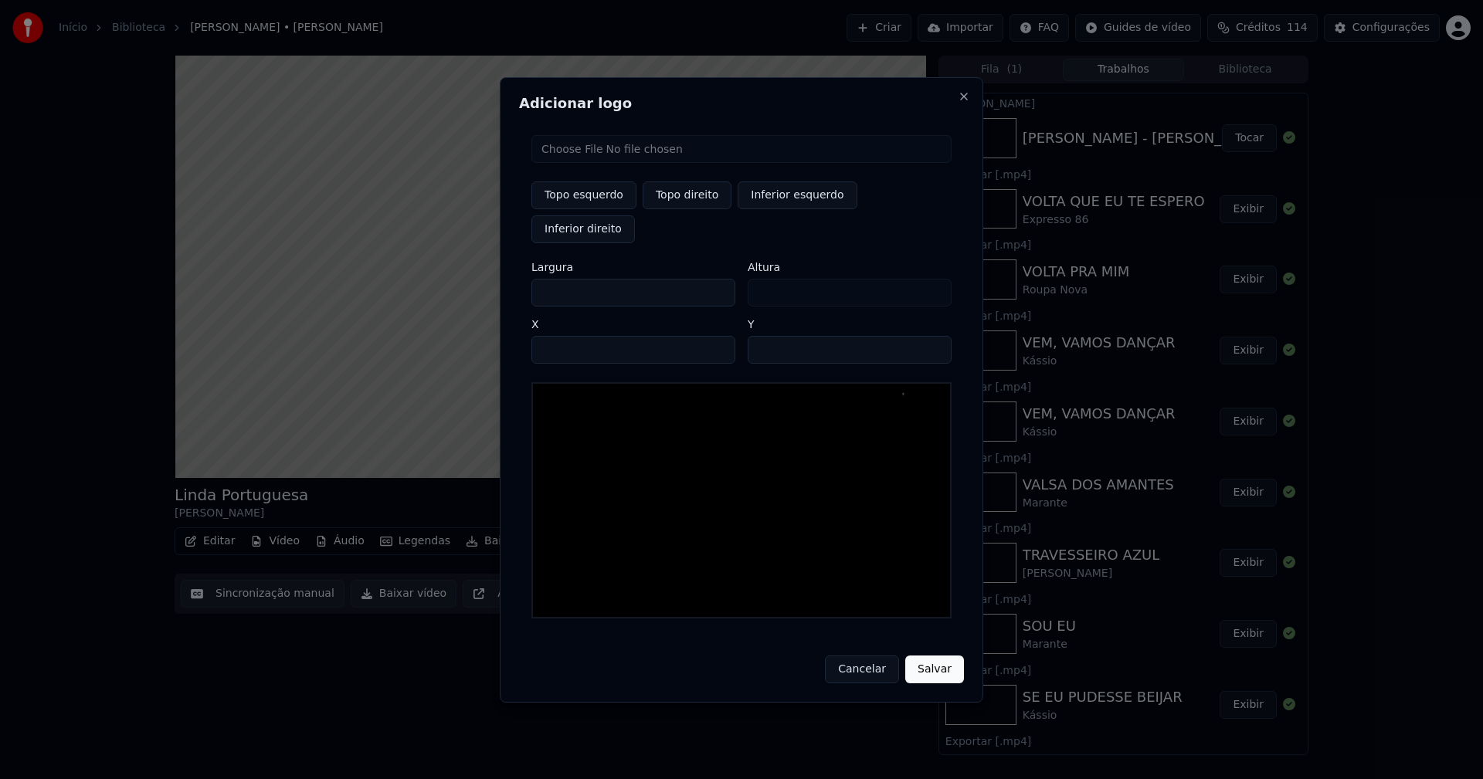
type input "***"
click at [762, 336] on input "**" at bounding box center [849, 350] width 204 height 28
type input "**"
click at [563, 336] on input "****" at bounding box center [633, 350] width 204 height 28
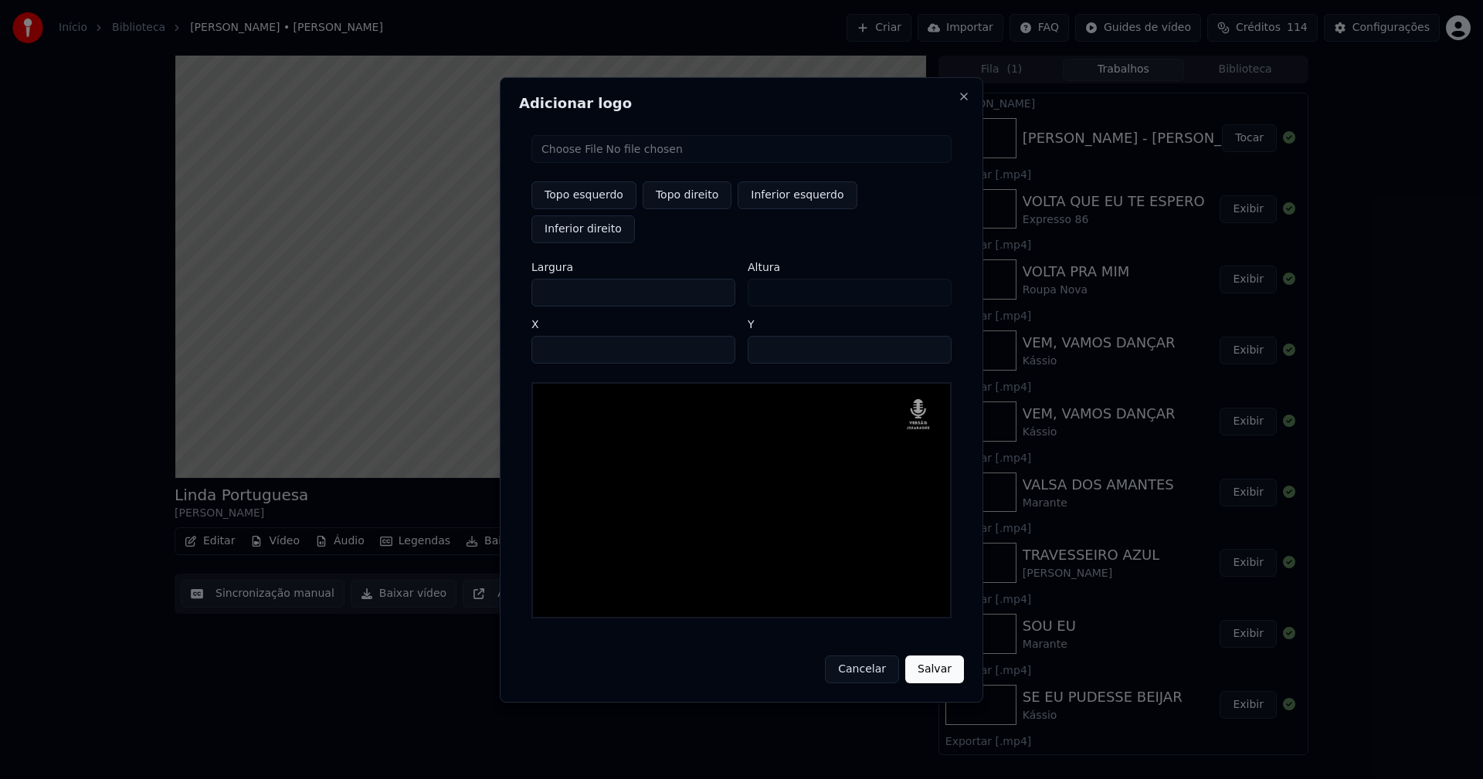
type input "****"
click at [936, 656] on button "Salvar" at bounding box center [934, 670] width 59 height 28
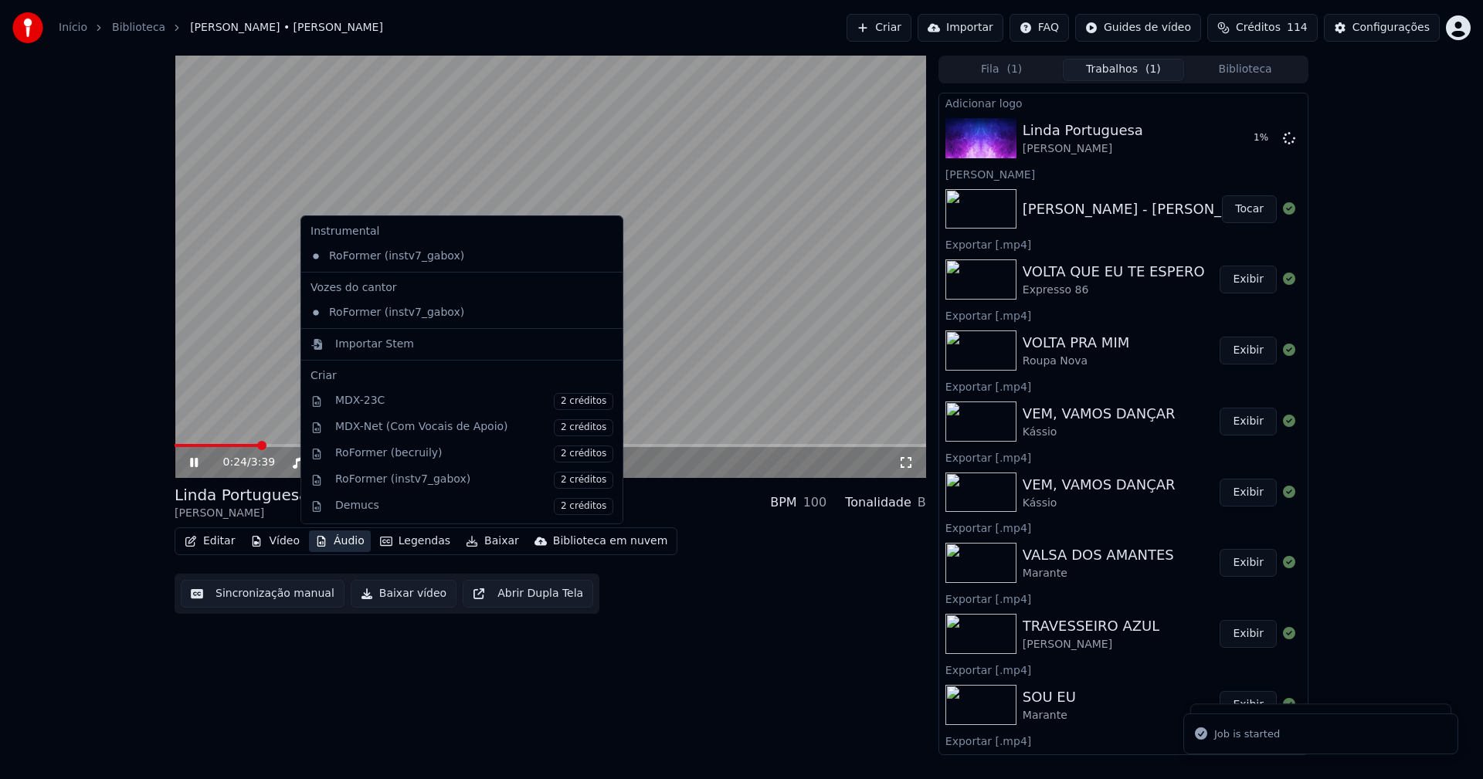
click at [342, 541] on button "Áudio" at bounding box center [340, 541] width 62 height 22
click at [367, 348] on div "Importar Stem" at bounding box center [374, 344] width 79 height 15
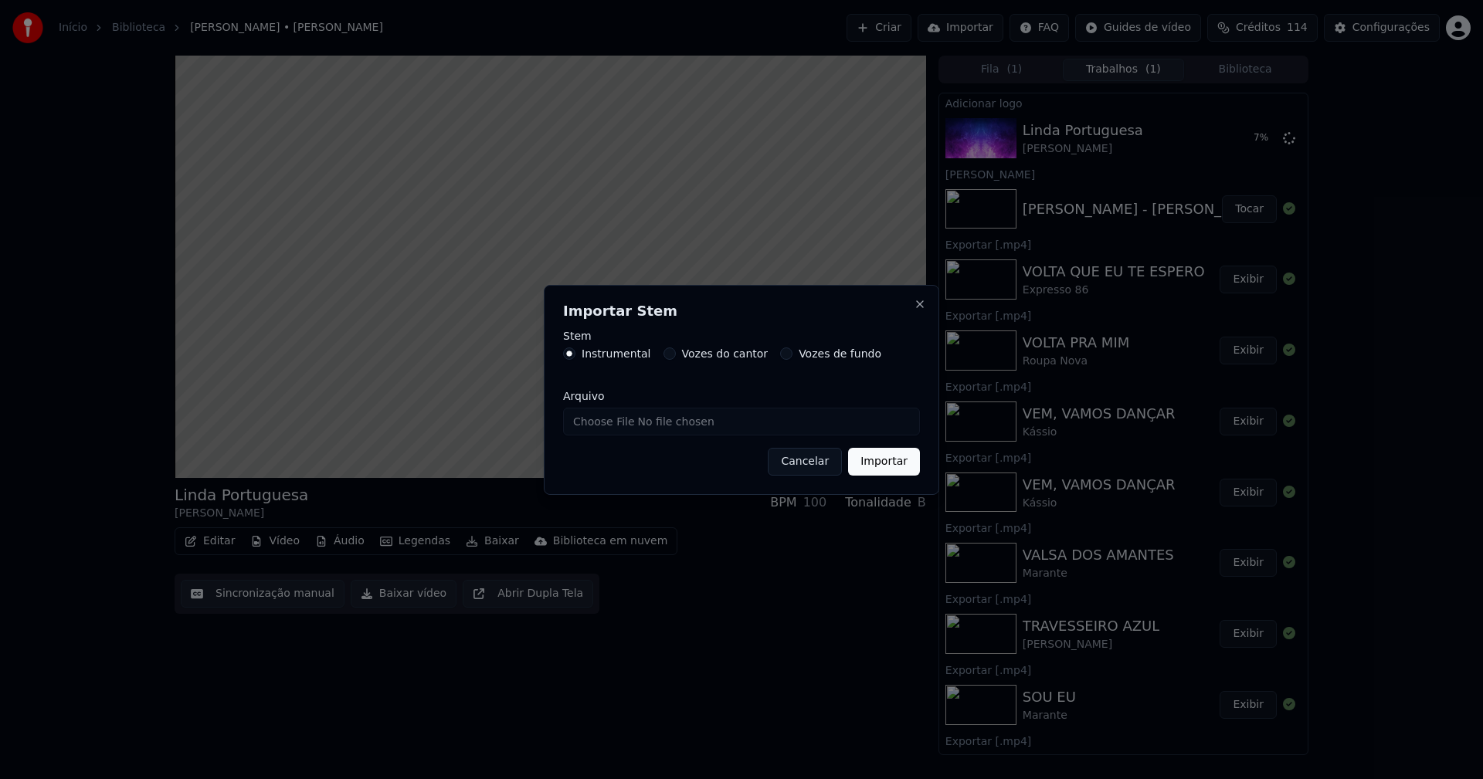
click at [602, 423] on input "Arquivo" at bounding box center [741, 422] width 357 height 28
type input "**********"
drag, startPoint x: 891, startPoint y: 464, endPoint x: 709, endPoint y: 537, distance: 196.2
click at [890, 465] on button "Importar" at bounding box center [884, 462] width 72 height 28
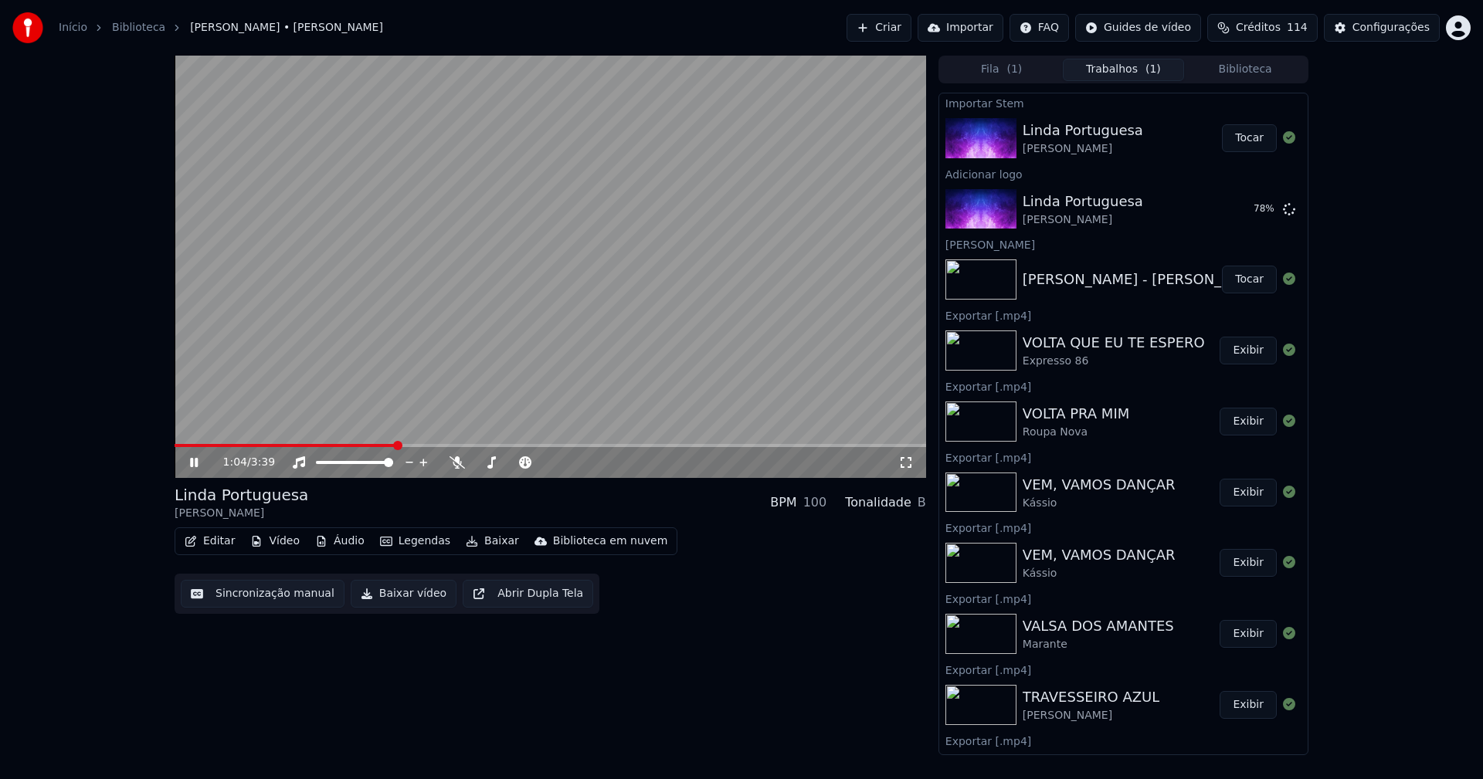
click at [337, 544] on button "Áudio" at bounding box center [340, 541] width 62 height 22
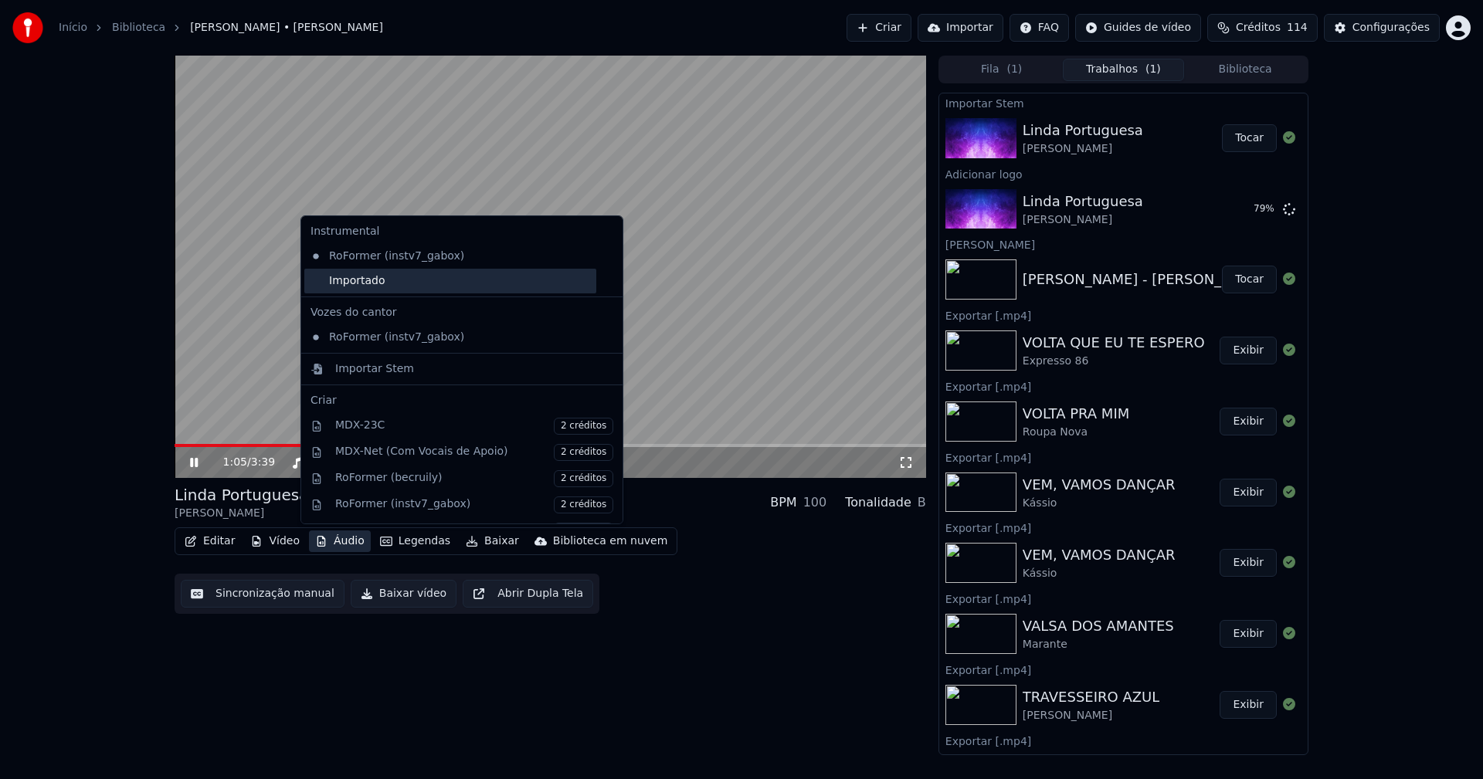
click at [333, 279] on div "Importado" at bounding box center [450, 281] width 292 height 25
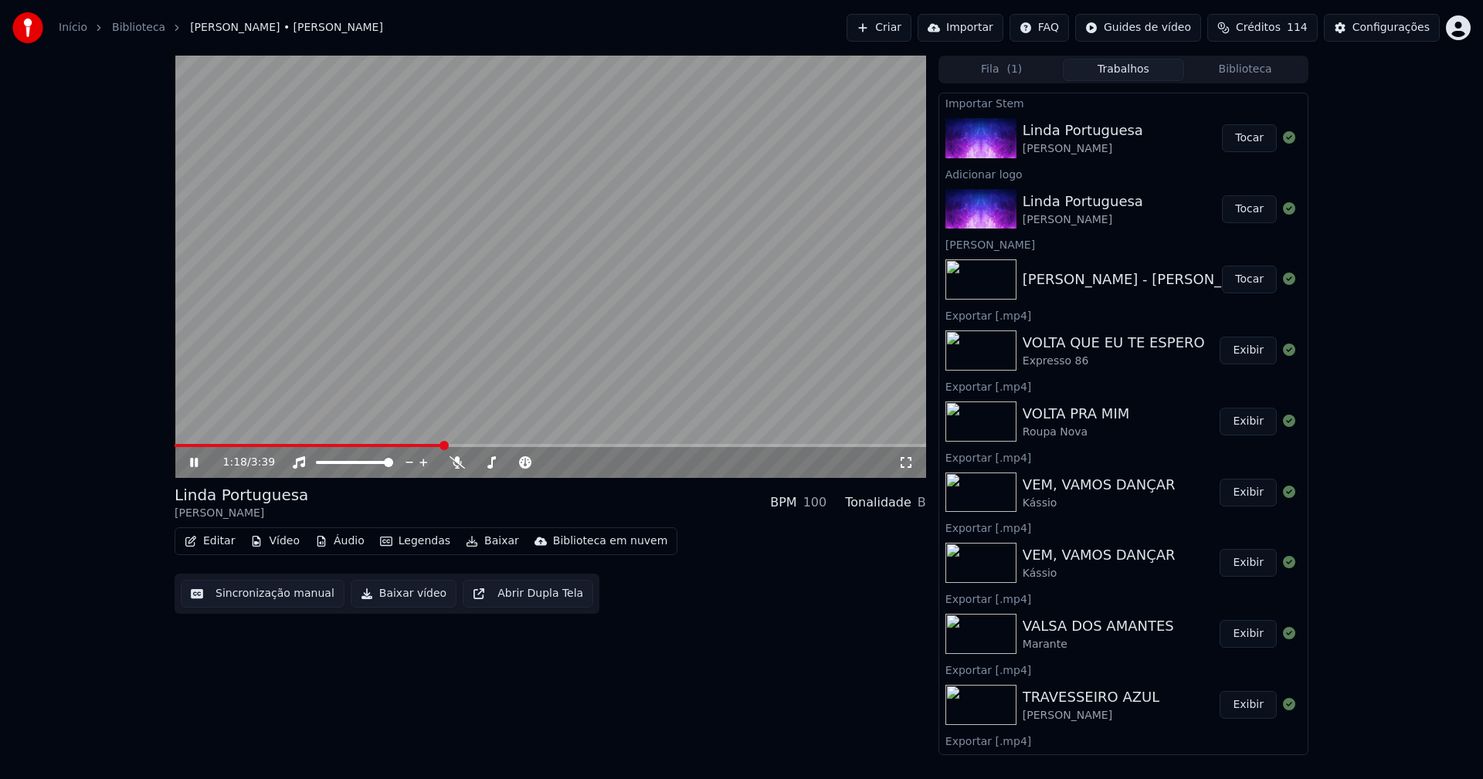
click at [225, 539] on button "Editar" at bounding box center [209, 541] width 63 height 22
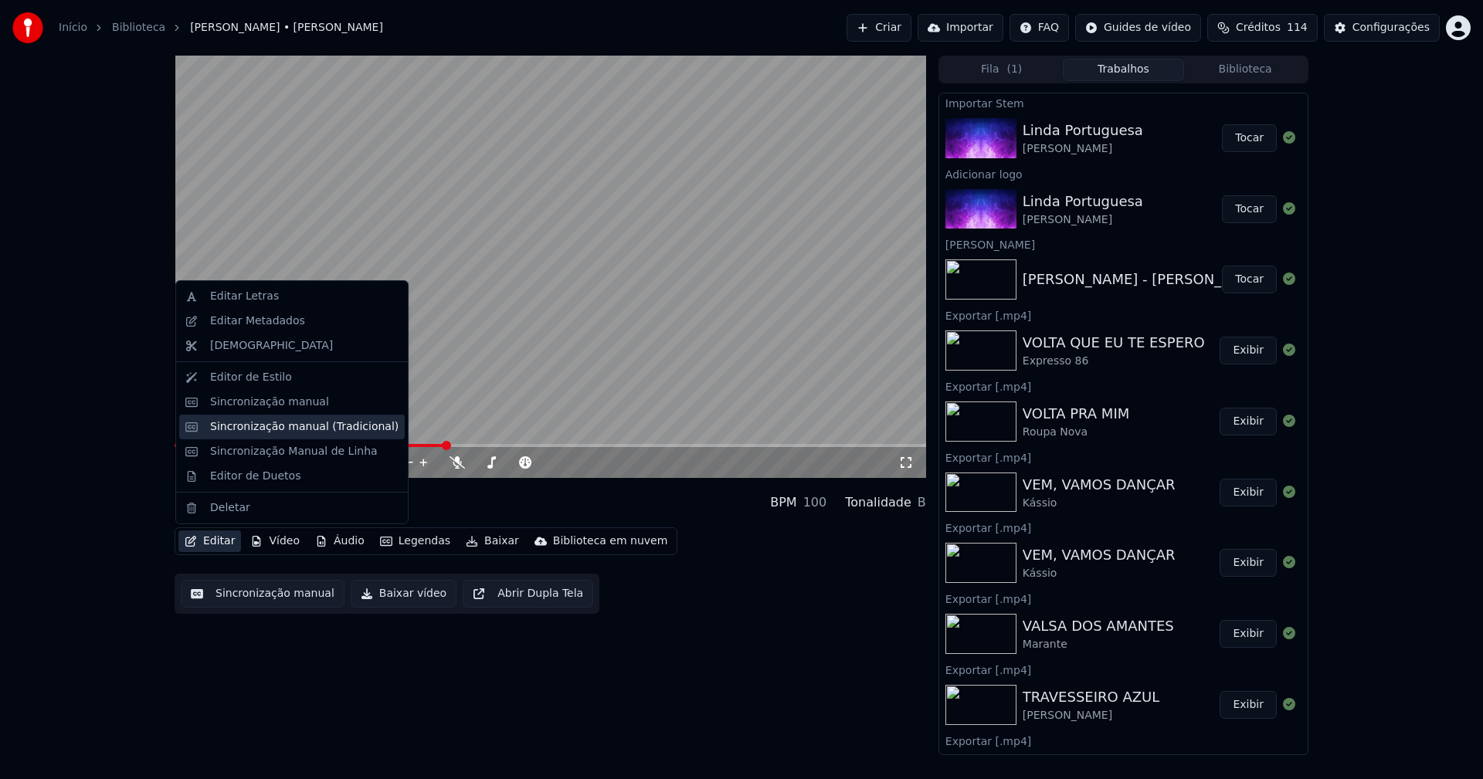
click at [246, 431] on div "Sincronização manual (Tradicional)" at bounding box center [304, 426] width 188 height 15
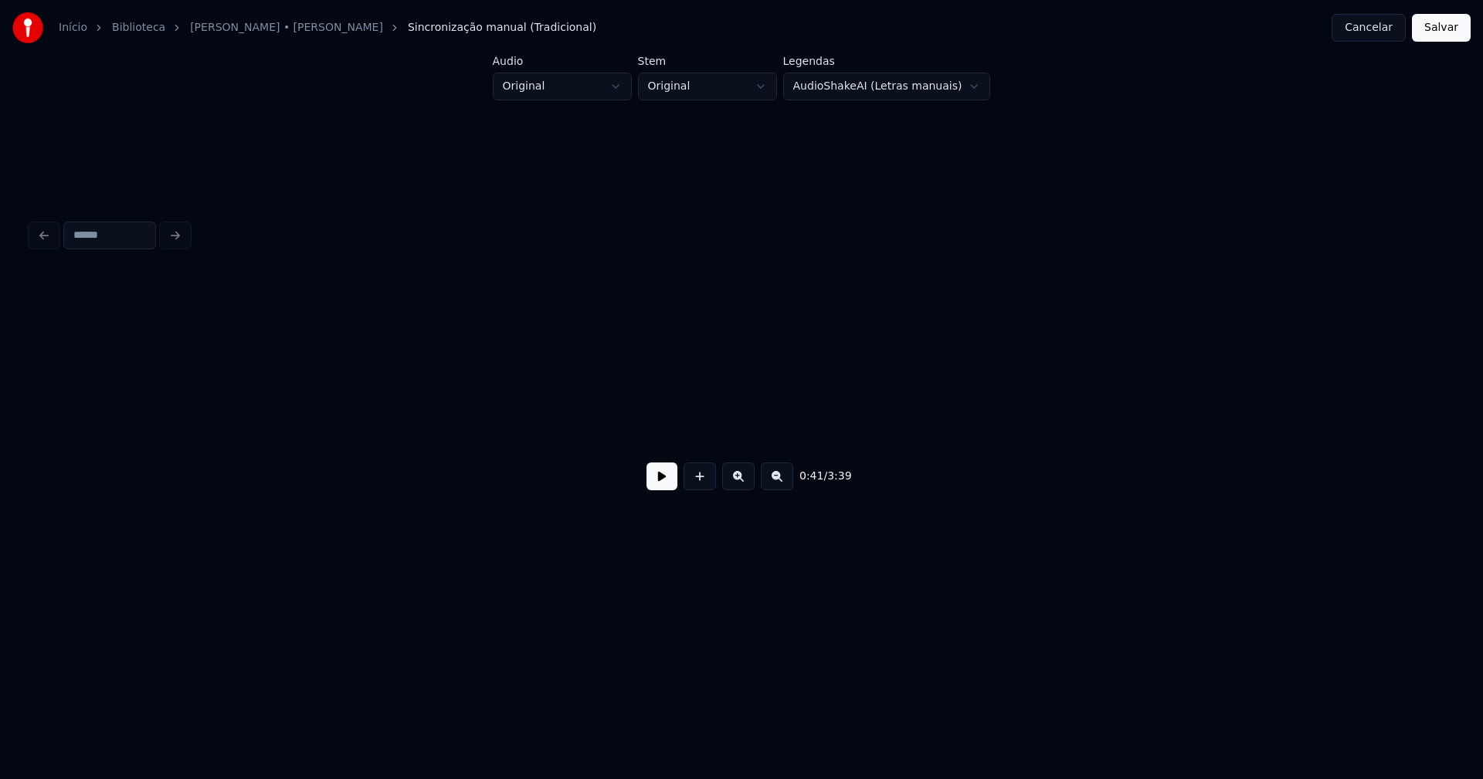
scroll to position [0, 6480]
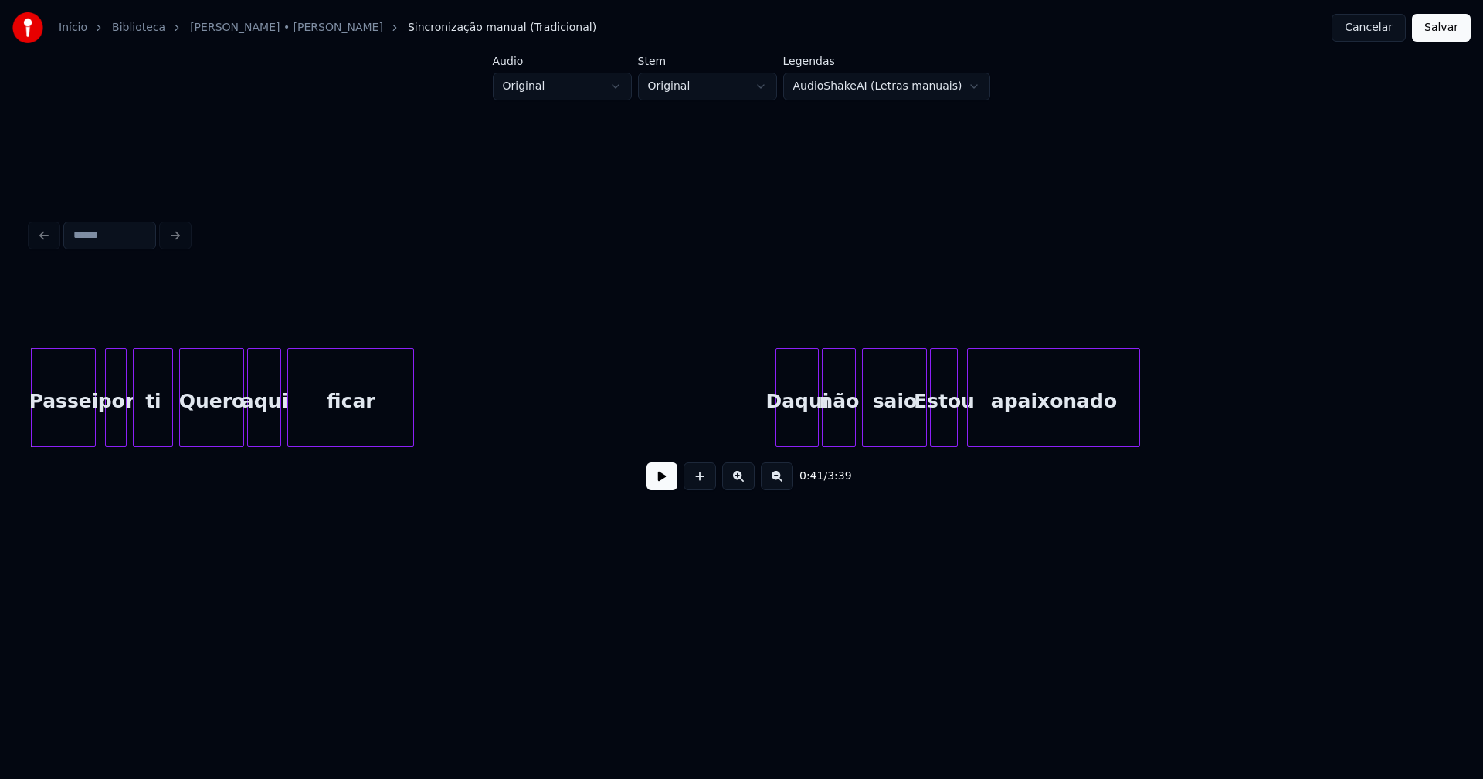
click at [216, 429] on div "Quero" at bounding box center [211, 401] width 63 height 105
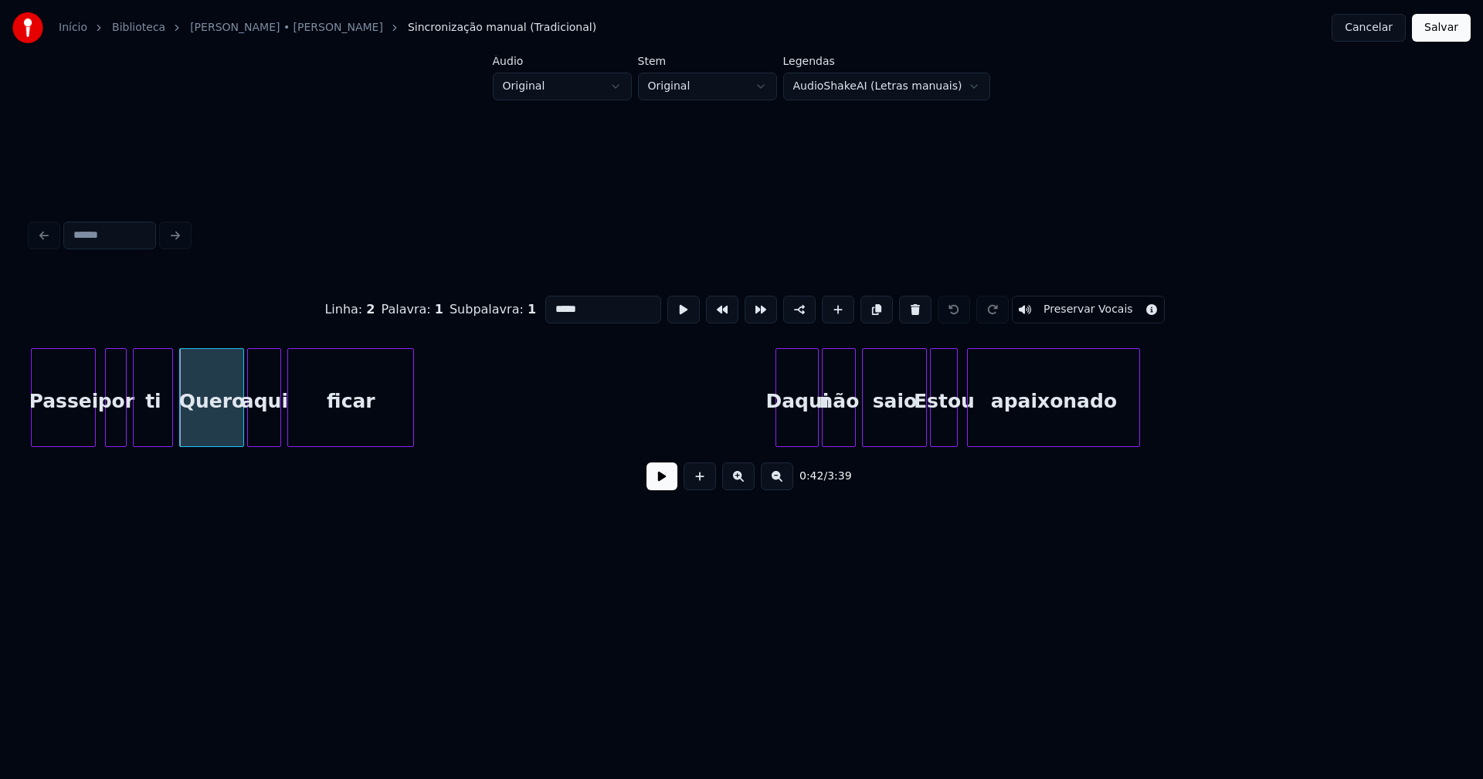
click at [554, 300] on input "*****" at bounding box center [603, 310] width 116 height 28
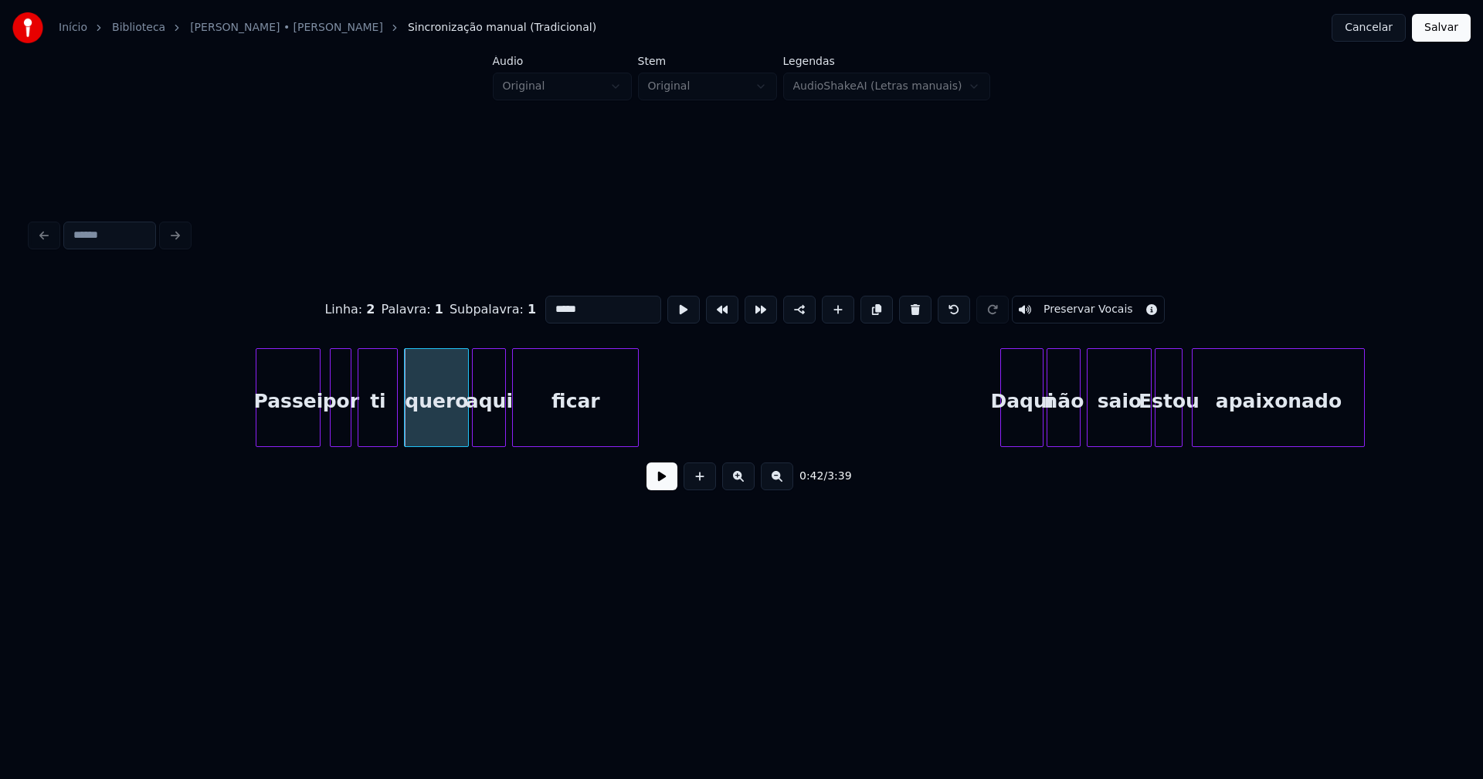
scroll to position [0, 6218]
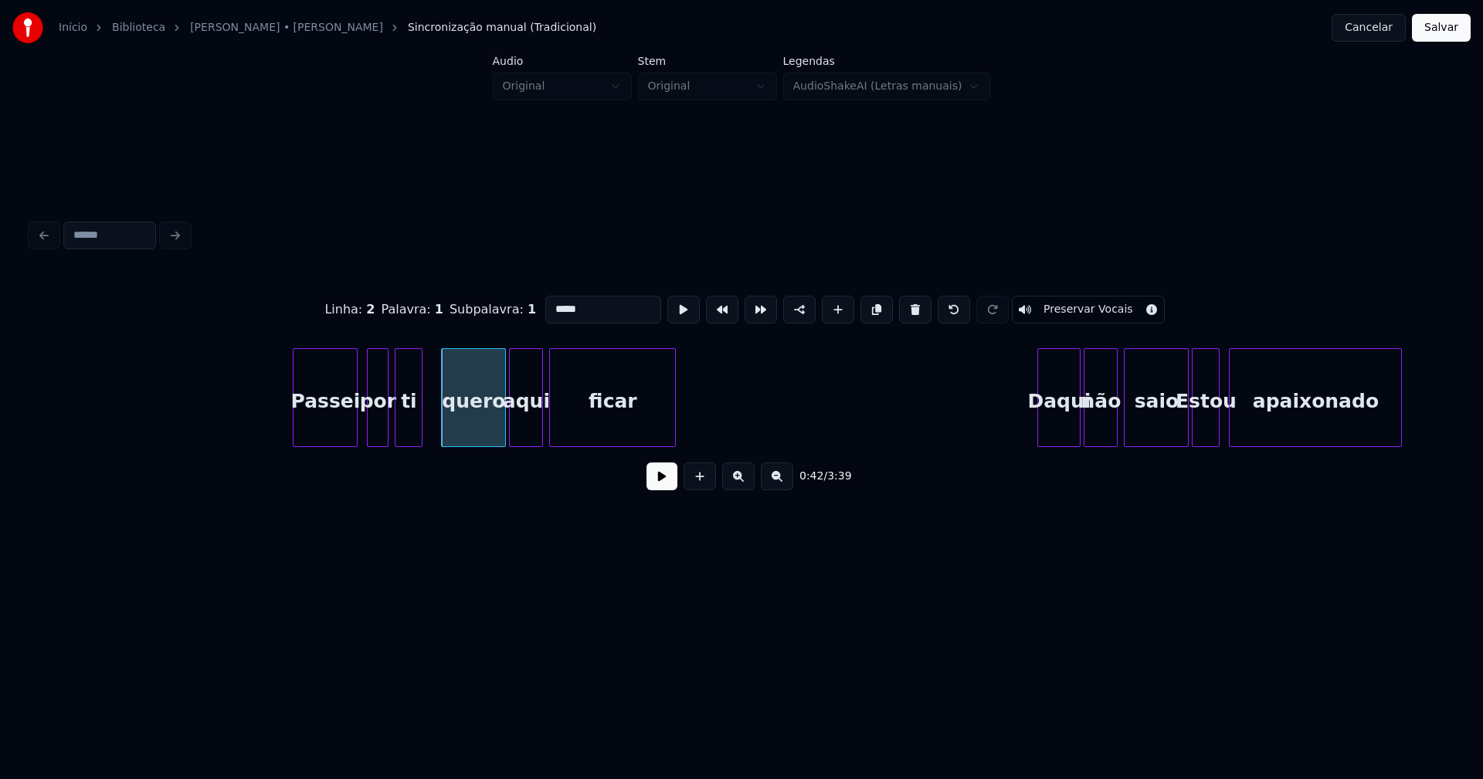
click at [421, 435] on div at bounding box center [419, 397] width 5 height 97
click at [1182, 432] on div at bounding box center [1181, 397] width 5 height 97
click at [1201, 437] on div at bounding box center [1201, 397] width 5 height 97
click at [1207, 425] on div "Estou" at bounding box center [1208, 401] width 19 height 105
click at [549, 307] on input "*****" at bounding box center [603, 310] width 116 height 28
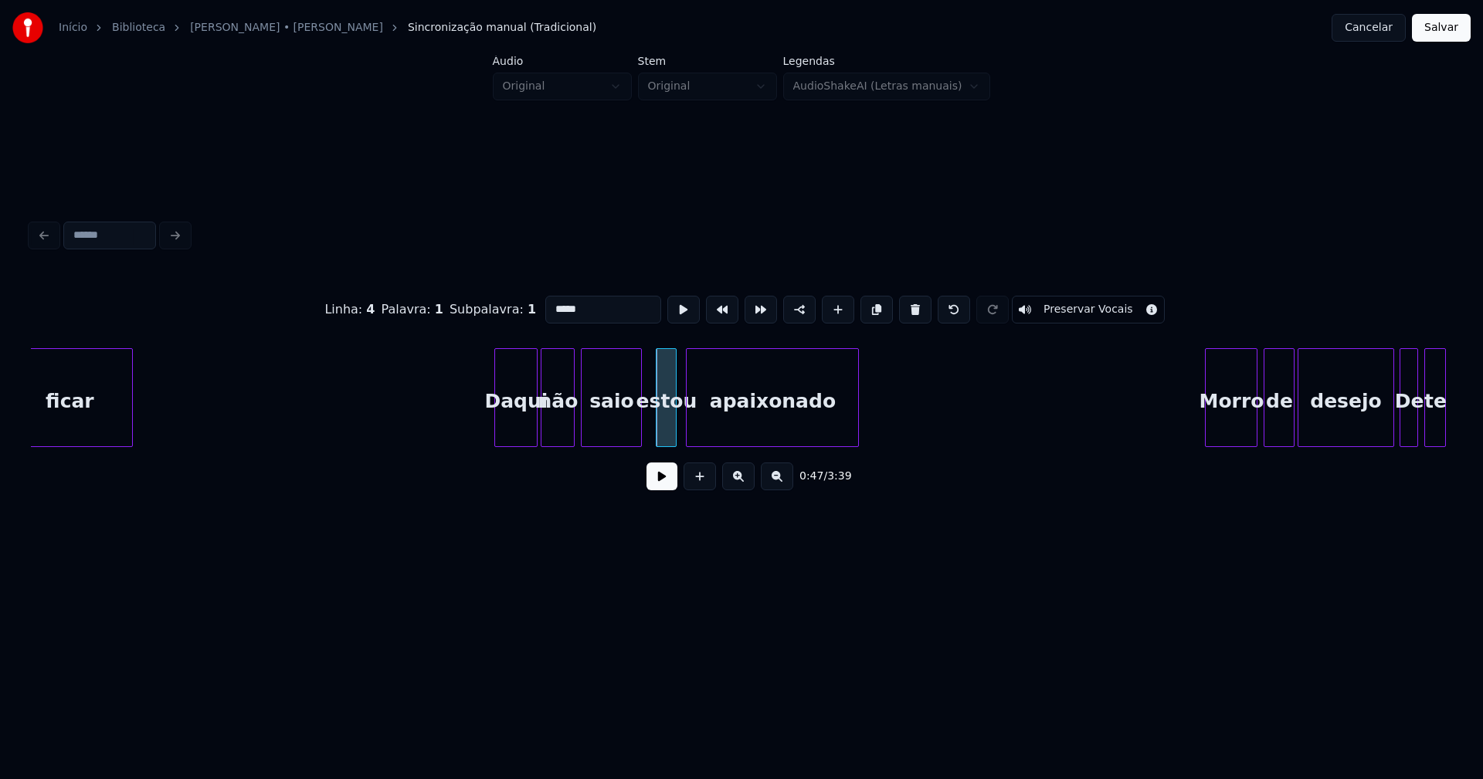
scroll to position [0, 6892]
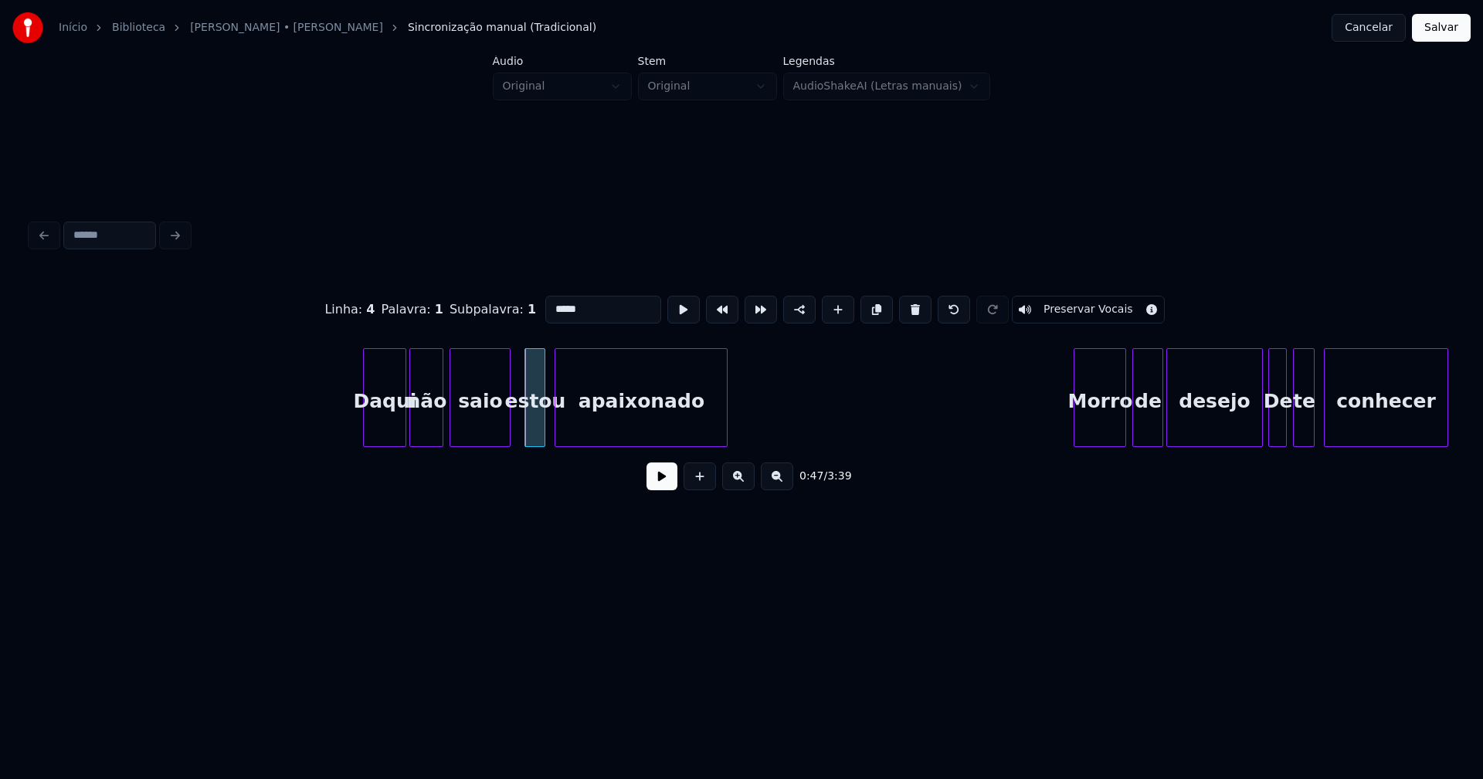
type input "*****"
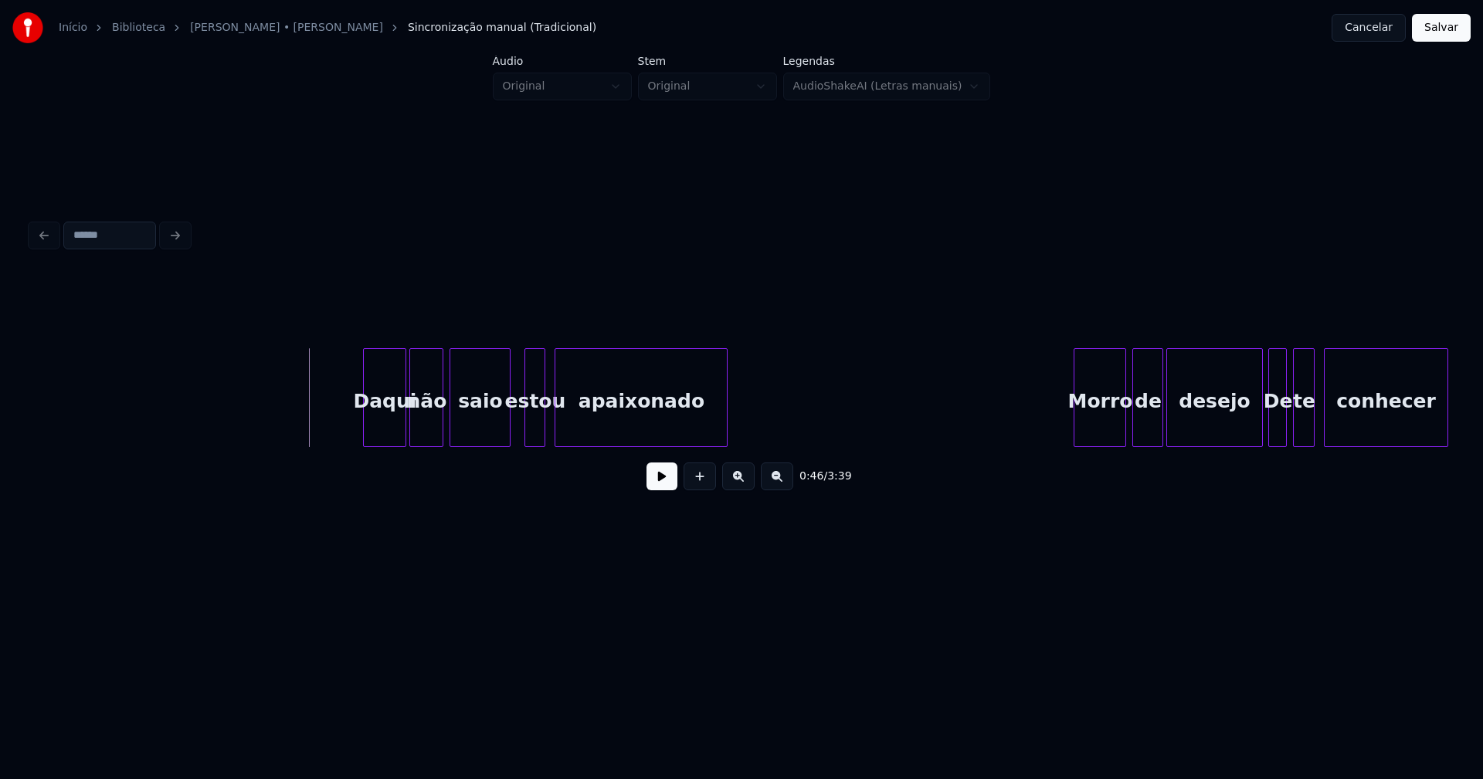
click at [649, 482] on button at bounding box center [661, 477] width 31 height 28
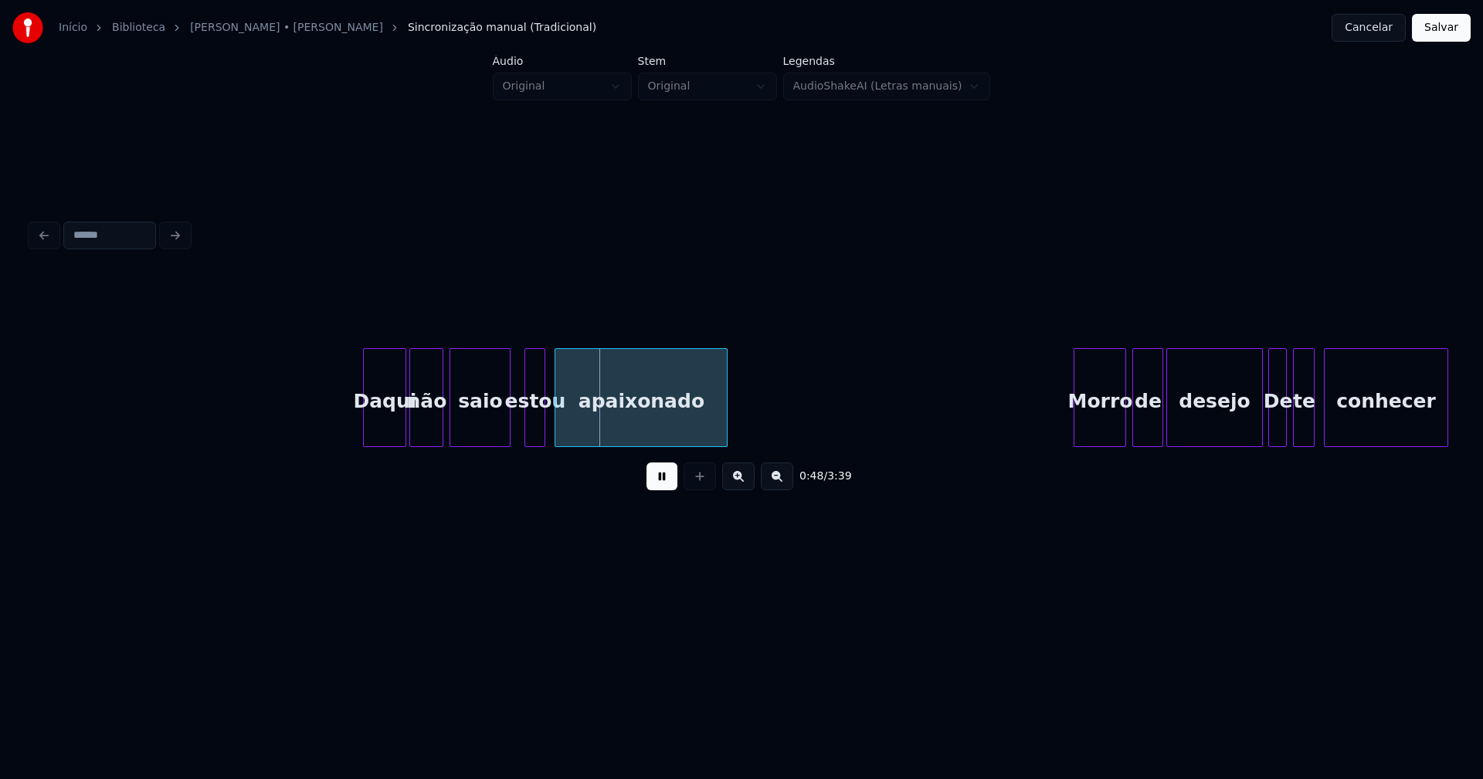
click at [650, 476] on button at bounding box center [661, 477] width 31 height 28
click at [538, 422] on div "estou" at bounding box center [534, 401] width 19 height 105
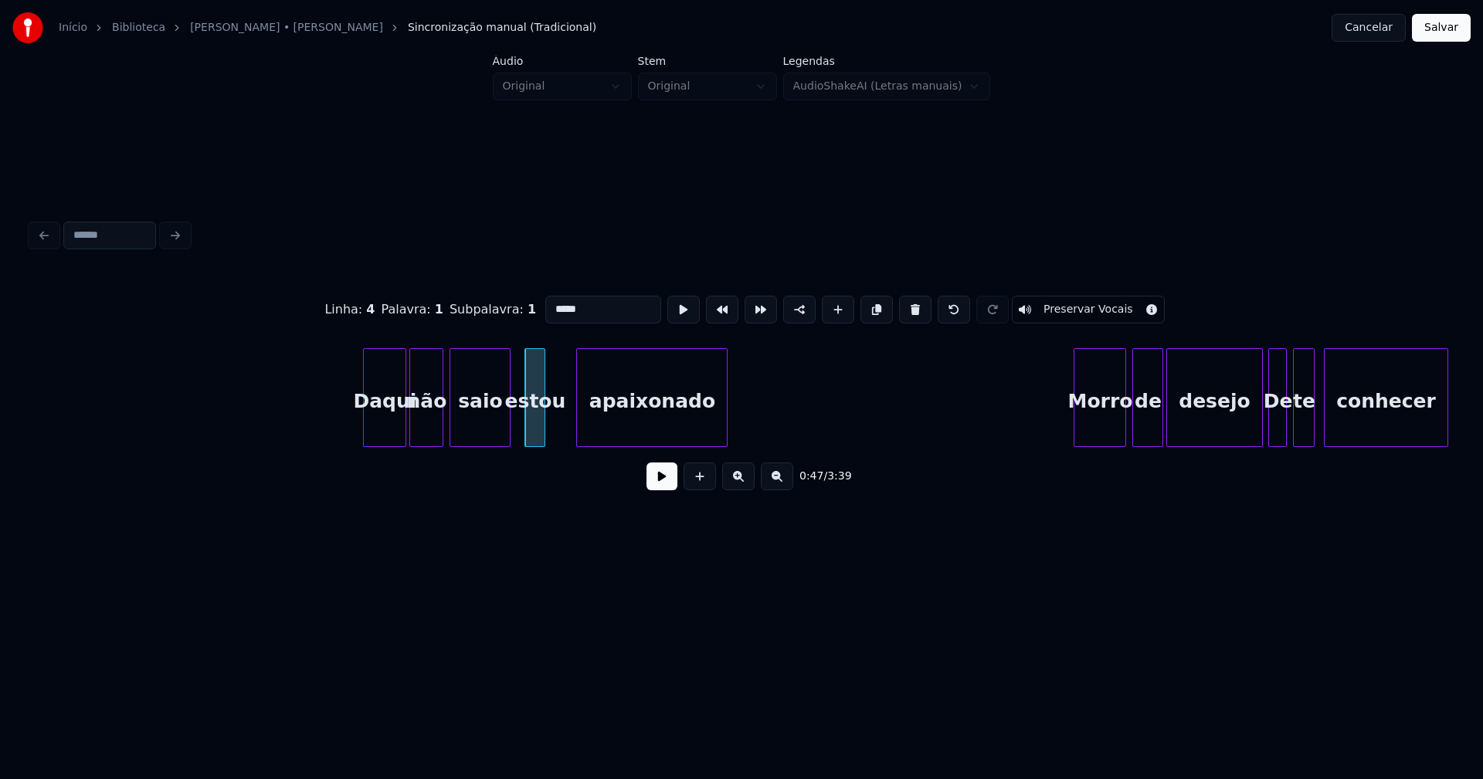
click at [578, 432] on div at bounding box center [579, 397] width 5 height 97
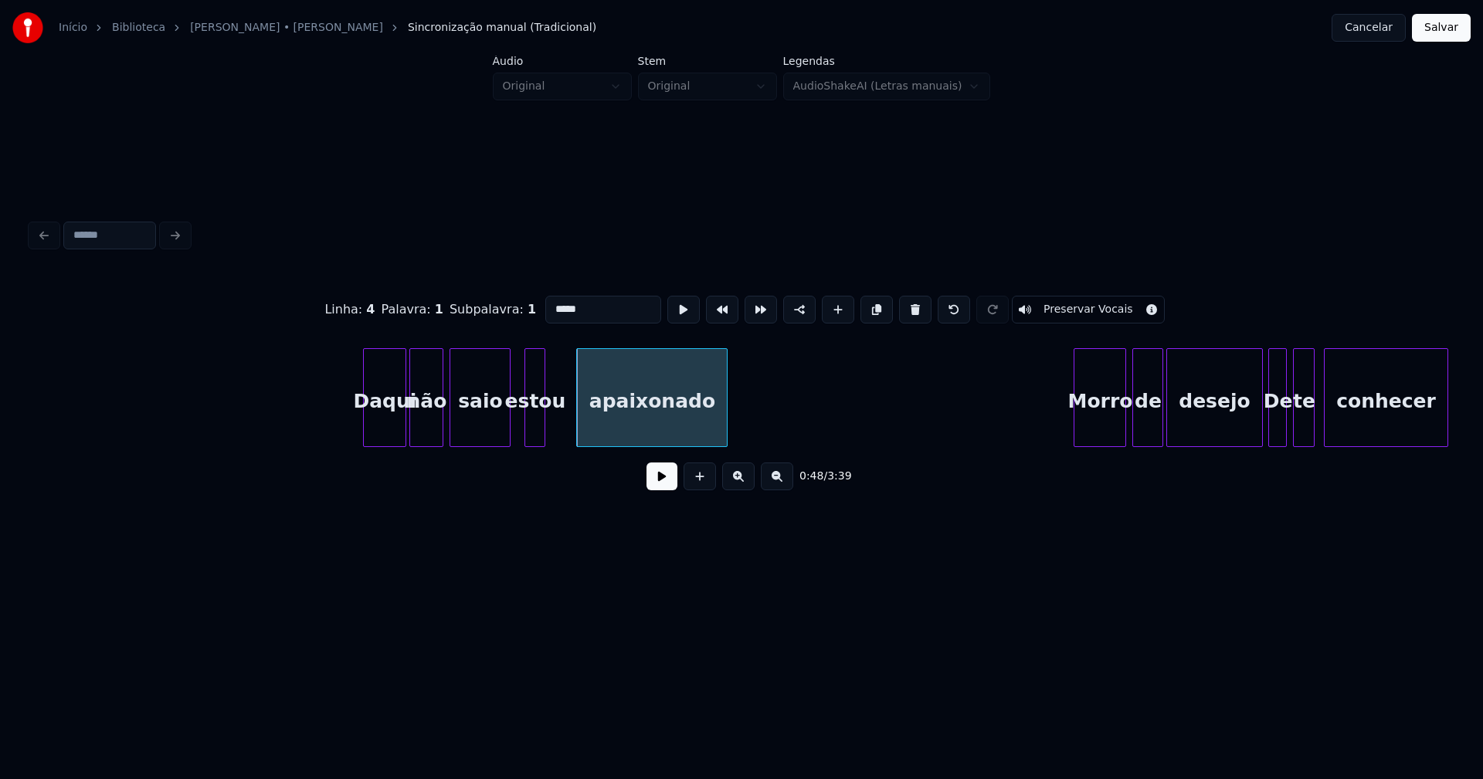
drag, startPoint x: 578, startPoint y: 302, endPoint x: 530, endPoint y: 310, distance: 47.9
click at [530, 310] on div "Linha : 4 Palavra : 1 Subpalavra : 1 ***** Preservar Vocais" at bounding box center [741, 309] width 1421 height 77
click at [558, 427] on div at bounding box center [558, 397] width 5 height 97
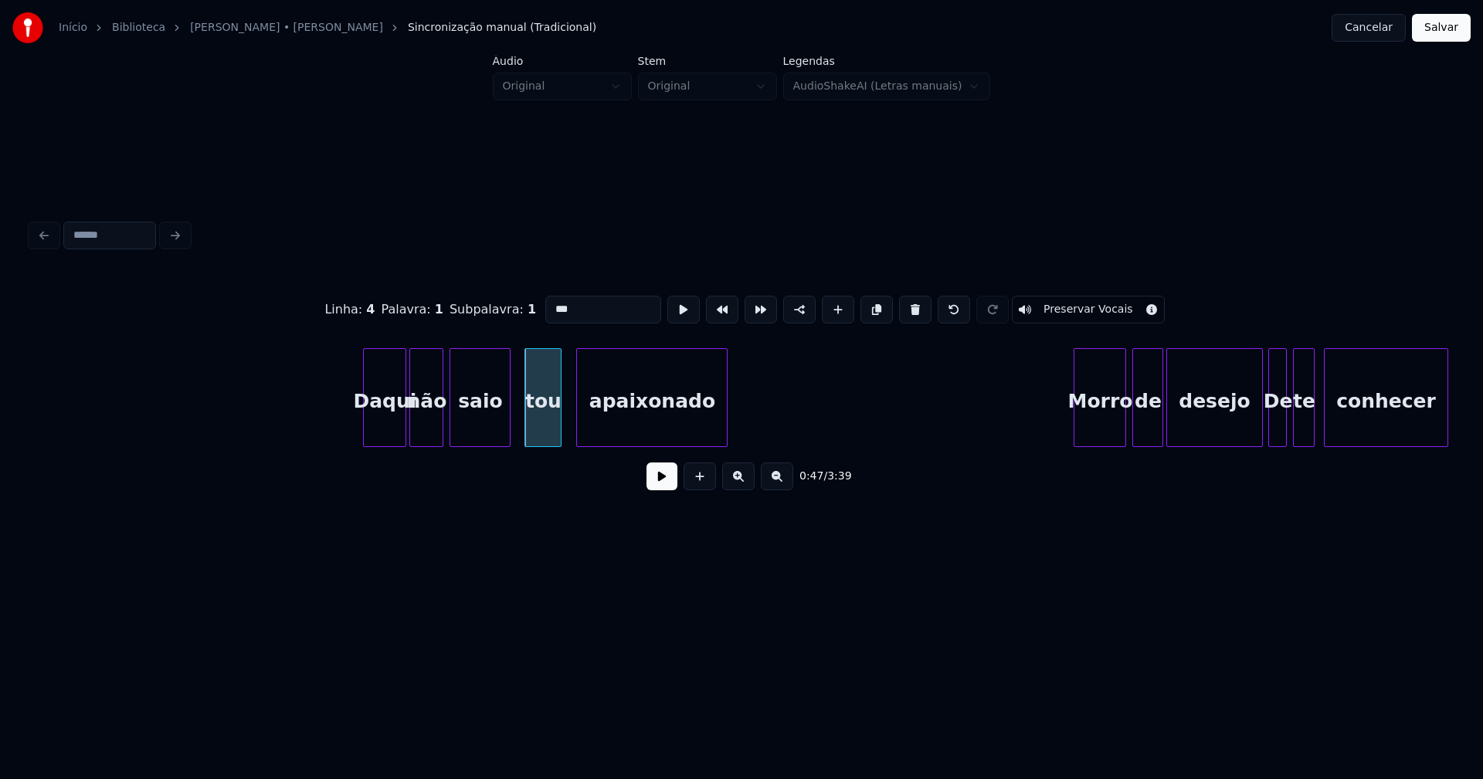
type input "***"
click at [658, 487] on button at bounding box center [661, 477] width 31 height 28
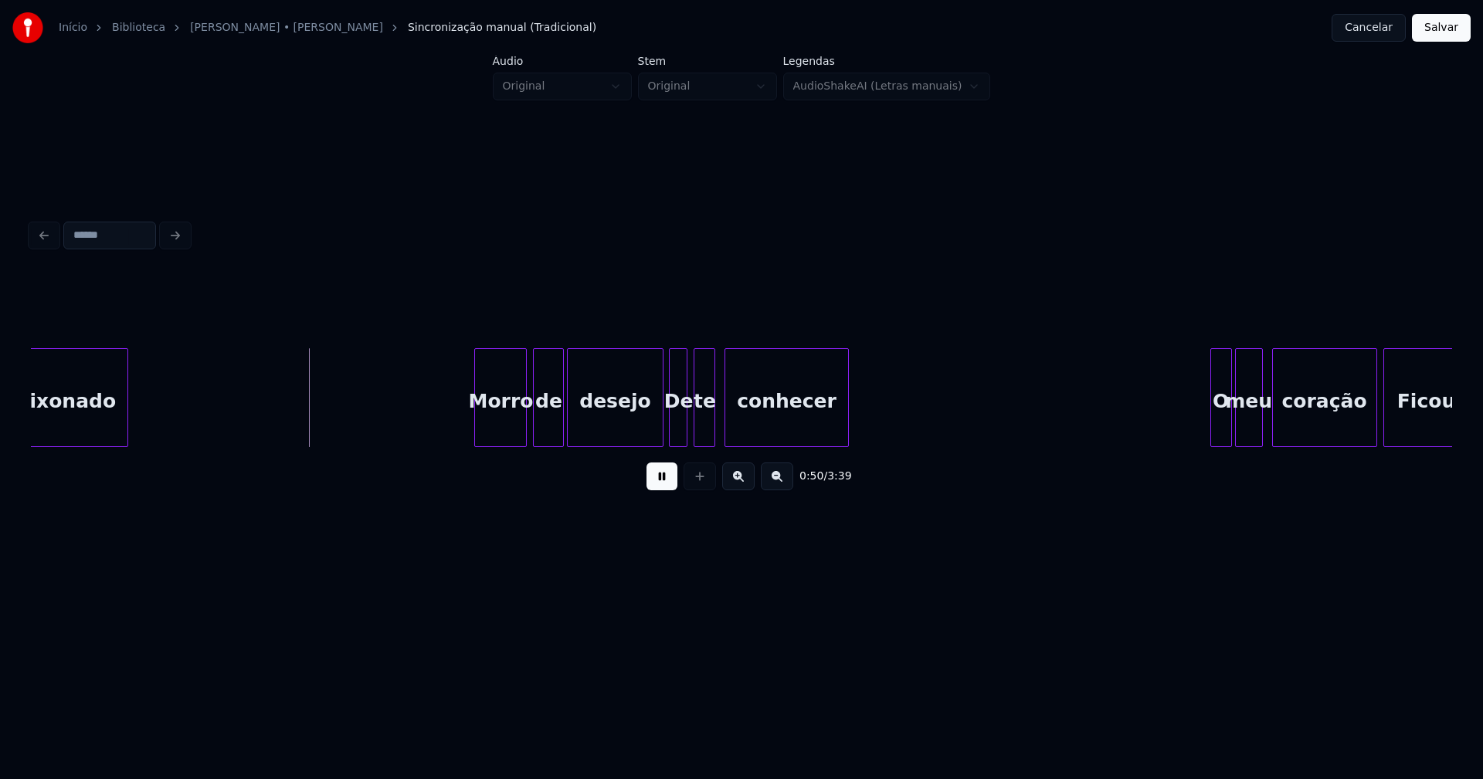
scroll to position [0, 7641]
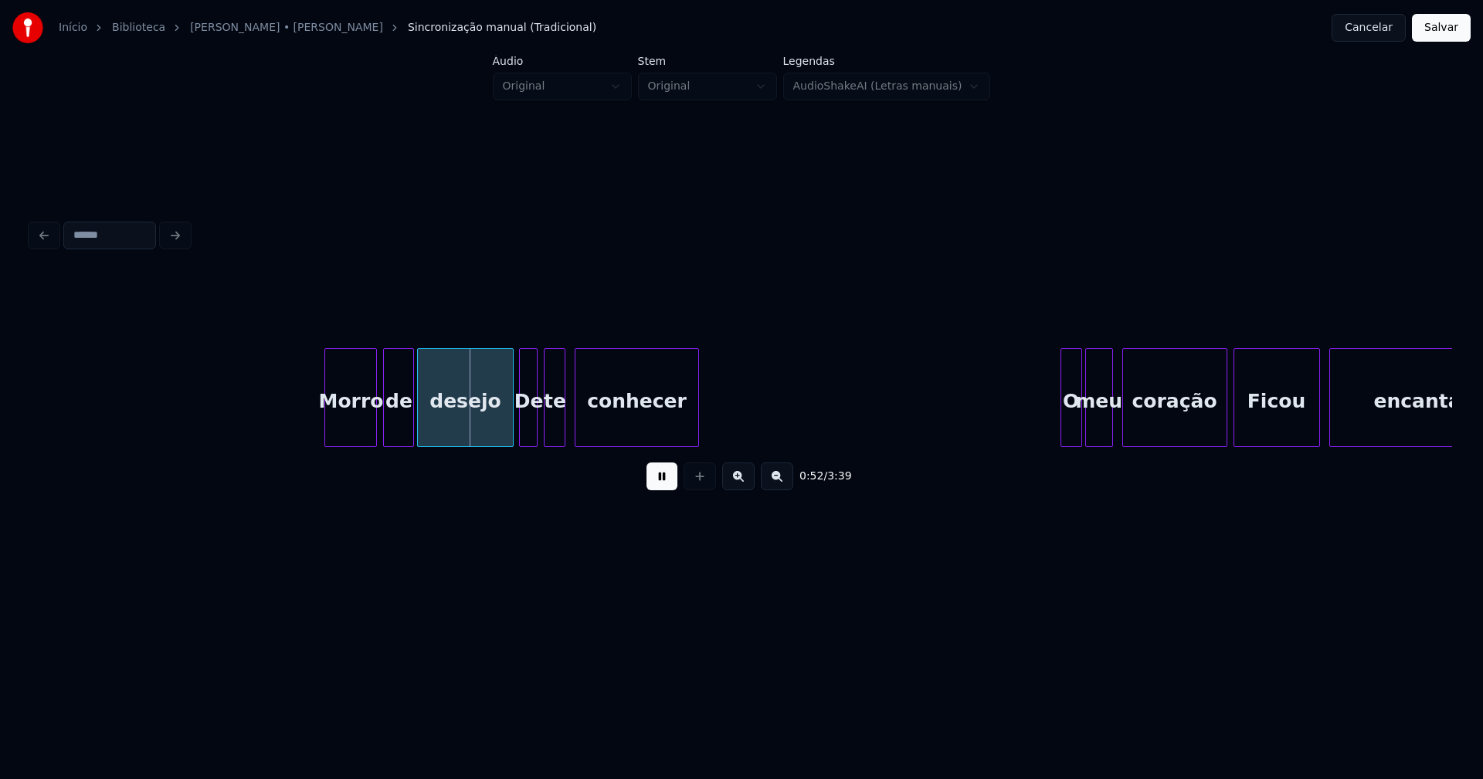
click at [657, 488] on button at bounding box center [661, 477] width 31 height 28
click at [311, 432] on div at bounding box center [312, 397] width 5 height 97
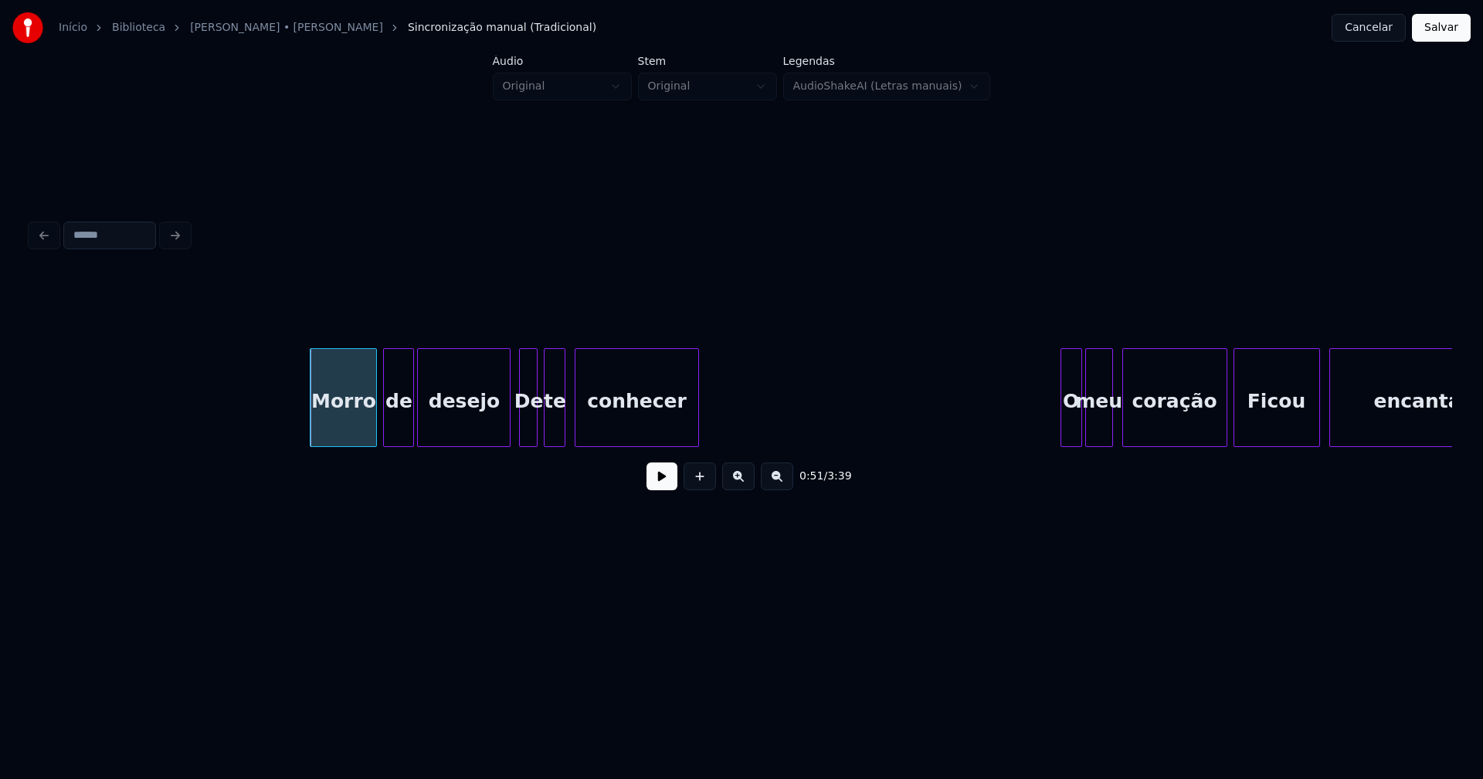
click at [506, 427] on div at bounding box center [507, 397] width 5 height 97
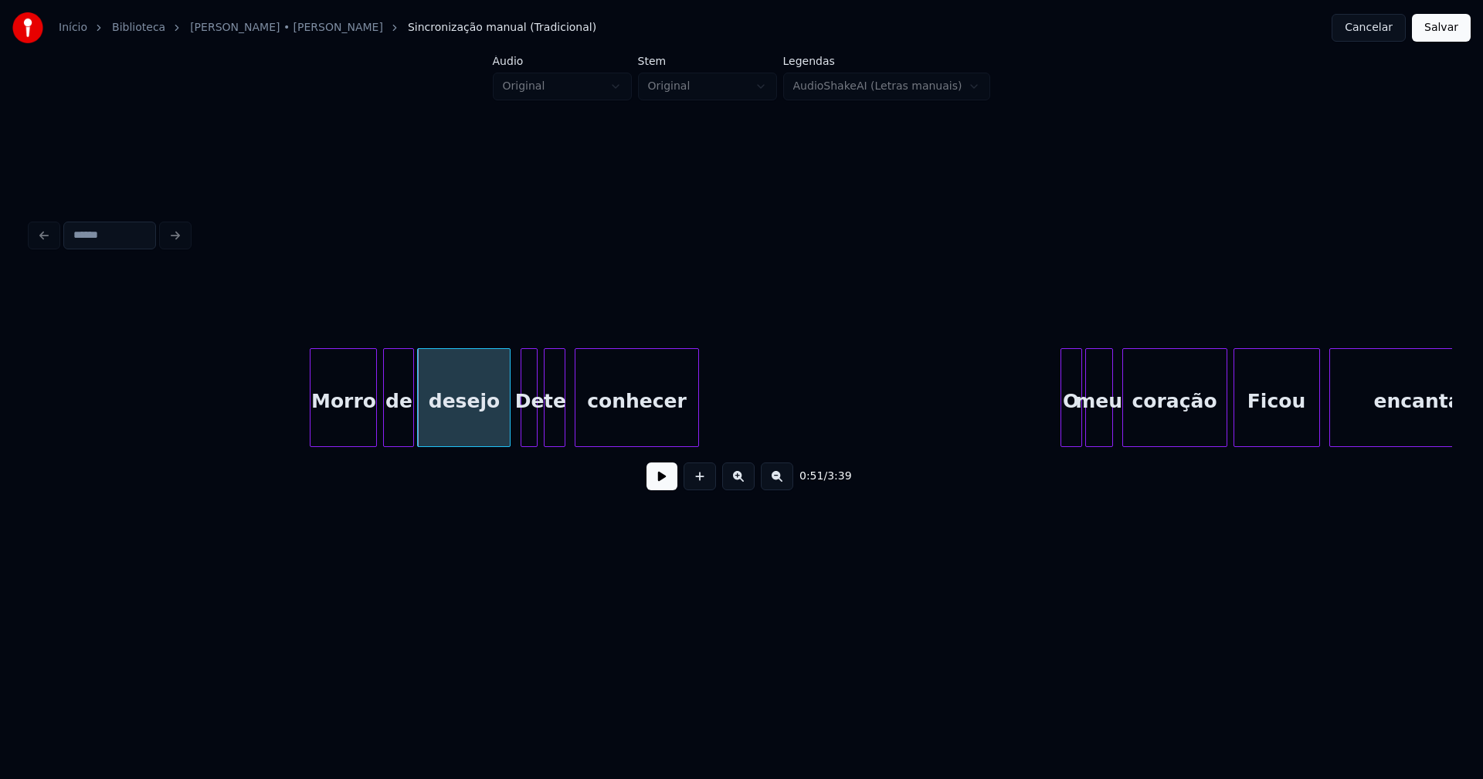
click at [526, 424] on div at bounding box center [523, 397] width 5 height 97
click at [529, 421] on div "De" at bounding box center [528, 401] width 15 height 105
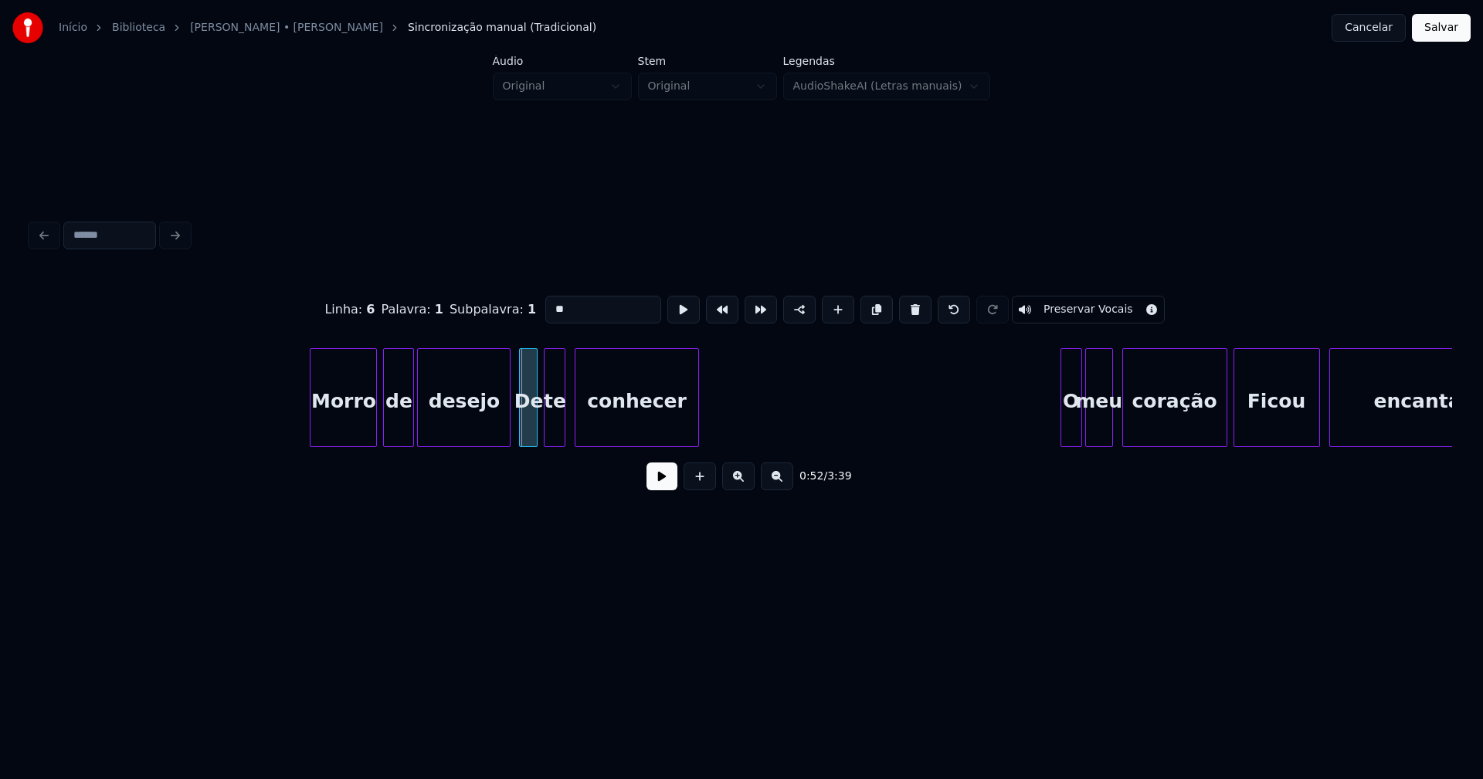
click at [523, 434] on div at bounding box center [522, 397] width 5 height 97
click at [551, 304] on input "**" at bounding box center [603, 310] width 116 height 28
click at [1220, 430] on div at bounding box center [1220, 397] width 5 height 97
click at [1259, 422] on div "Ficou" at bounding box center [1276, 401] width 85 height 105
click at [548, 301] on input "*****" at bounding box center [603, 310] width 116 height 28
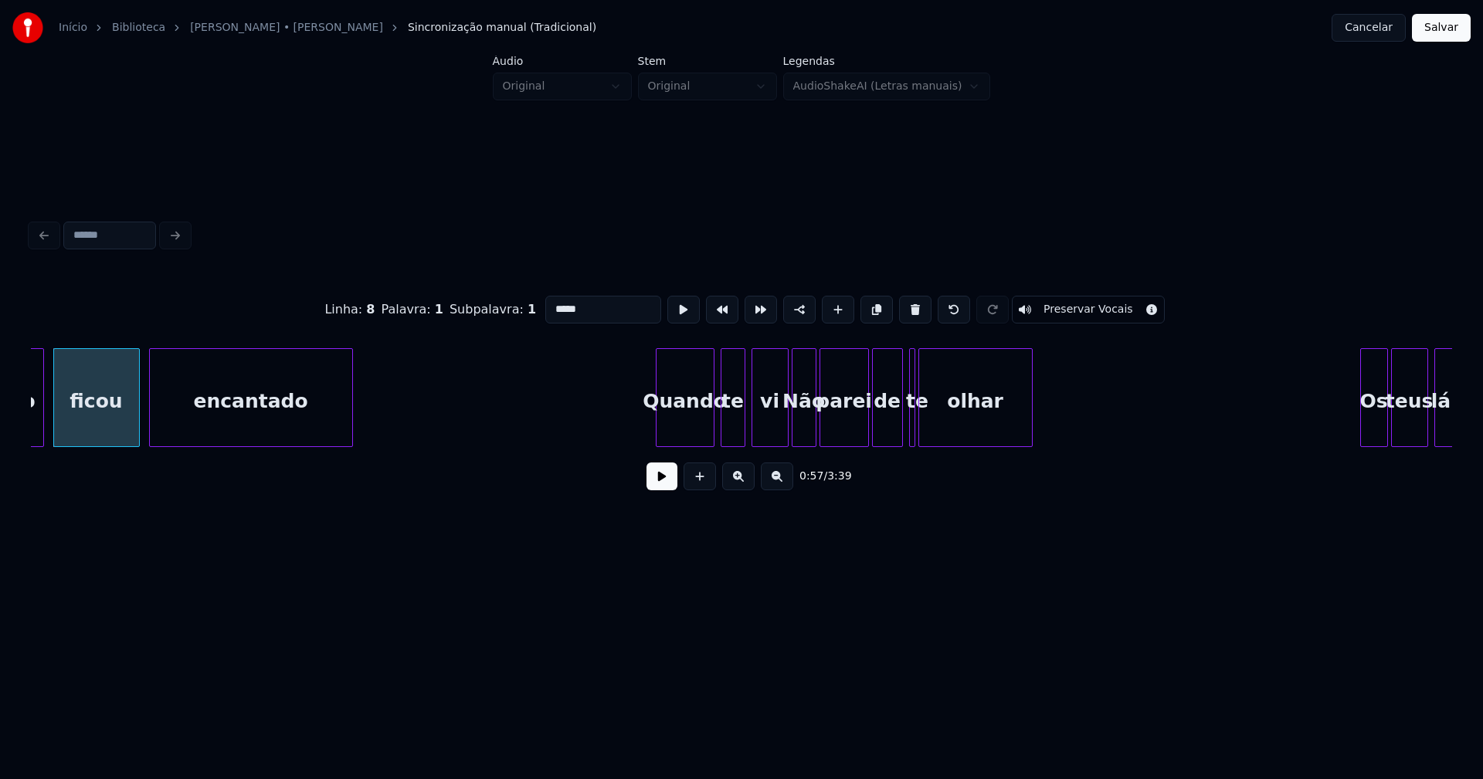
scroll to position [0, 8971]
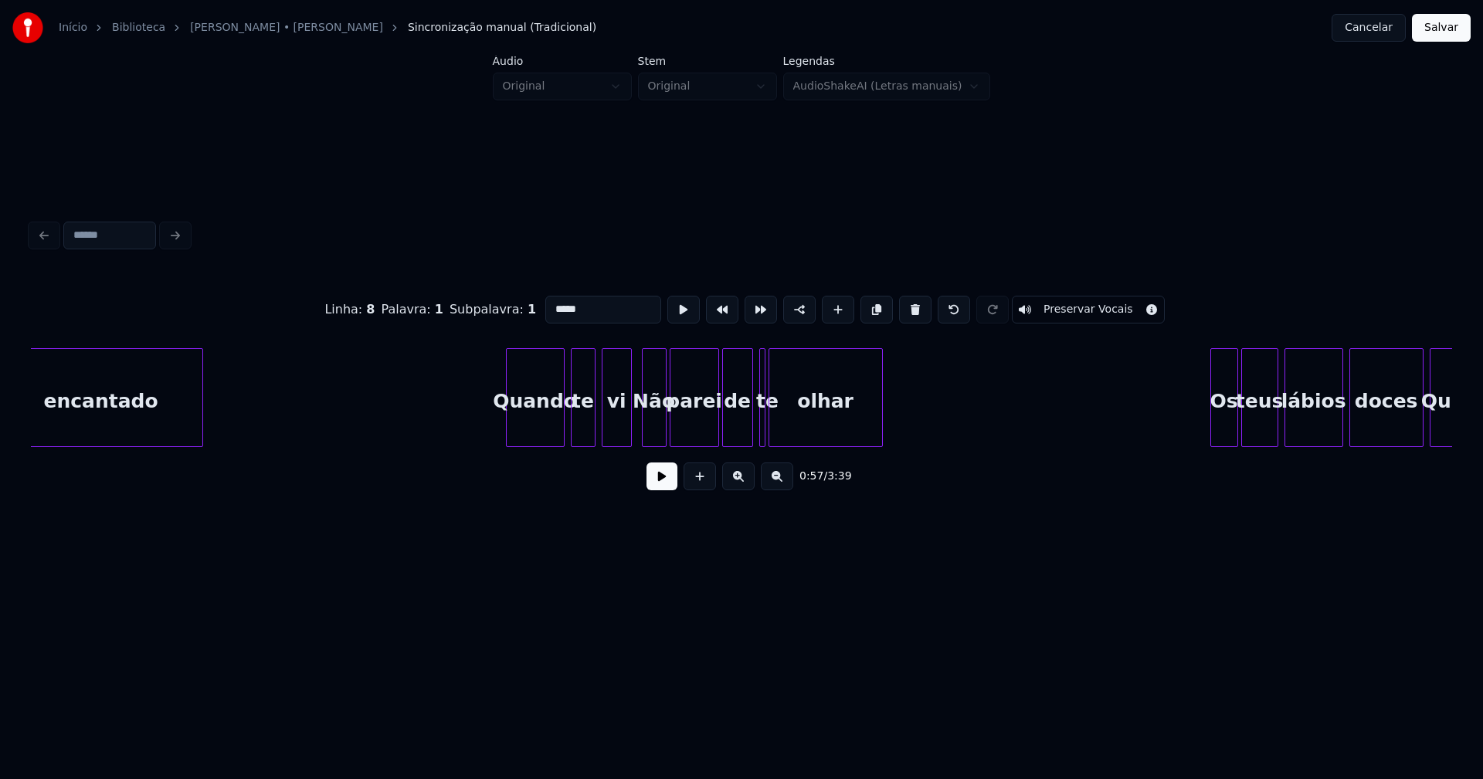
click at [629, 435] on div at bounding box center [628, 397] width 5 height 97
click at [658, 427] on div "Não" at bounding box center [653, 401] width 23 height 105
click at [554, 303] on input "***" at bounding box center [608, 310] width 116 height 28
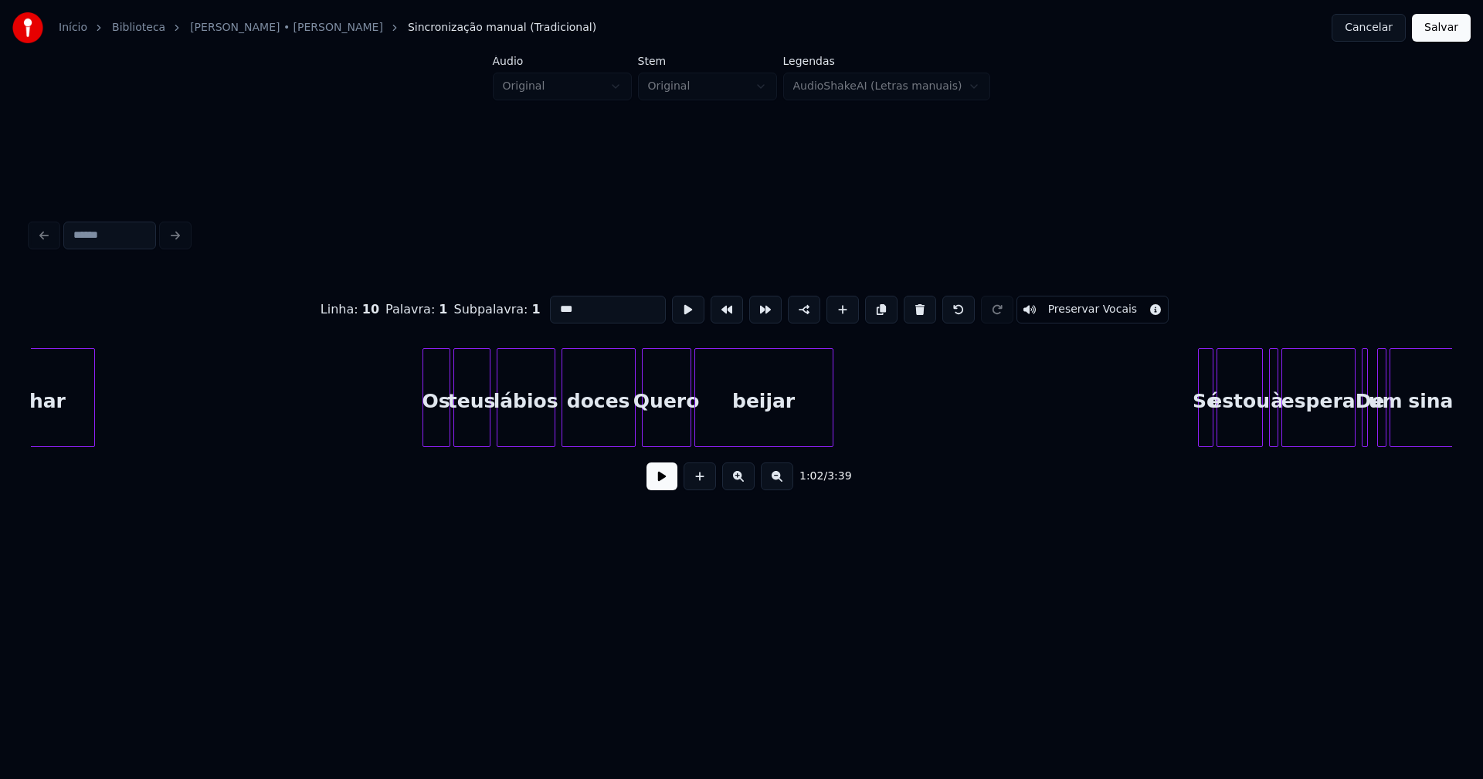
scroll to position [0, 9776]
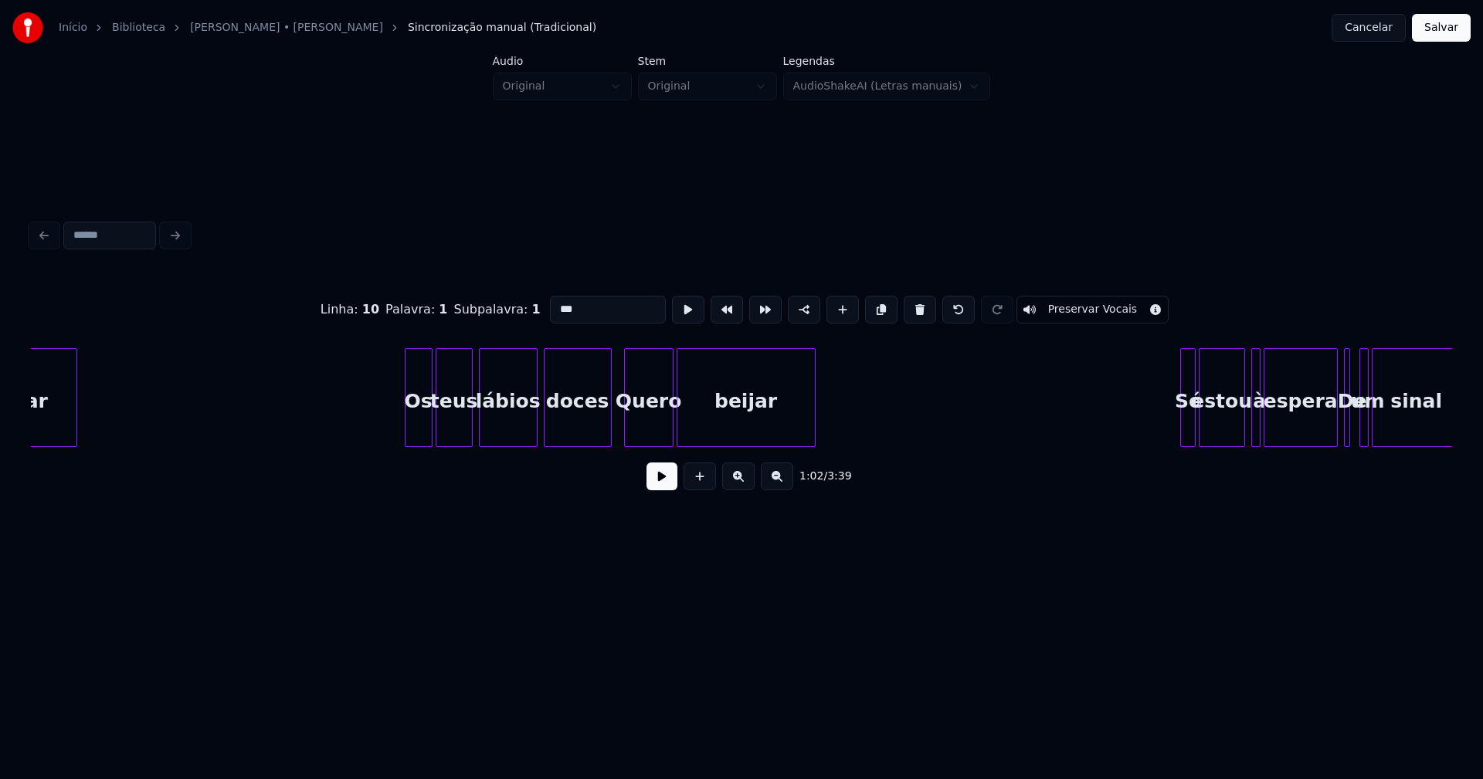
click at [608, 431] on div at bounding box center [608, 397] width 5 height 97
click at [635, 426] on div "Quero" at bounding box center [649, 401] width 48 height 105
click at [556, 303] on input "*****" at bounding box center [608, 310] width 116 height 28
click at [398, 425] on div at bounding box center [400, 397] width 5 height 97
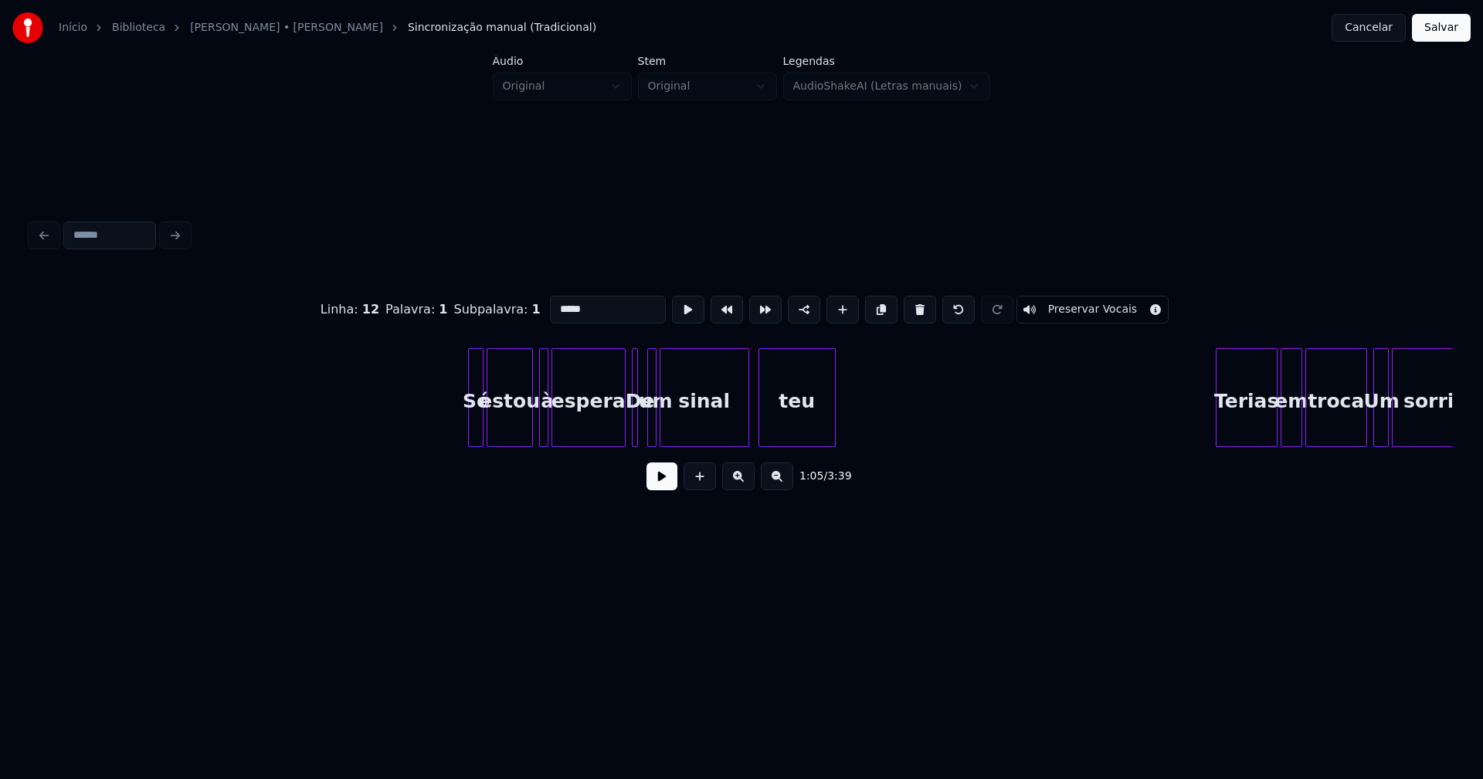
scroll to position [0, 10583]
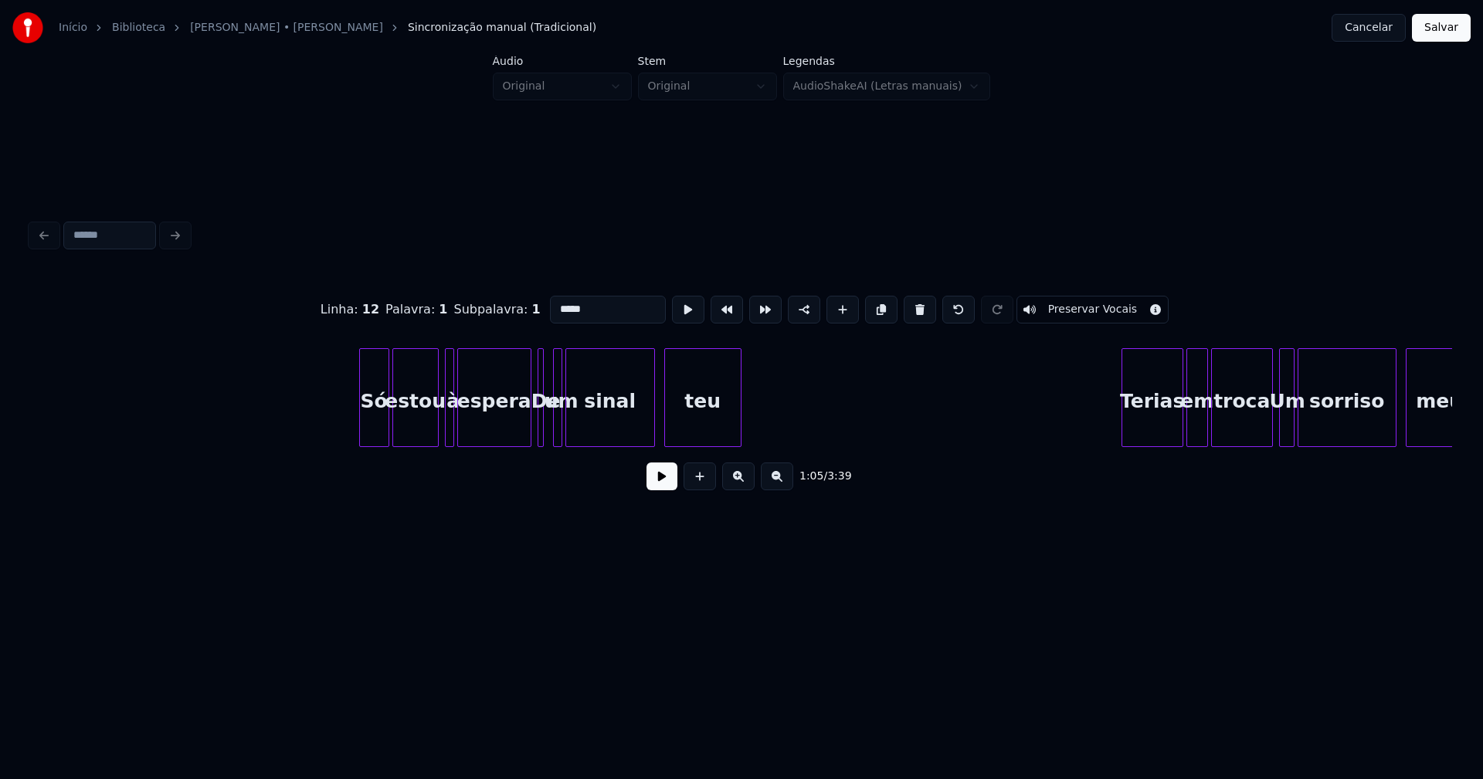
click at [360, 436] on div at bounding box center [362, 397] width 5 height 97
click at [525, 428] on div at bounding box center [525, 397] width 5 height 97
click at [549, 439] on div at bounding box center [548, 397] width 5 height 97
click at [575, 432] on div at bounding box center [576, 397] width 5 height 97
click at [569, 434] on div at bounding box center [567, 397] width 5 height 97
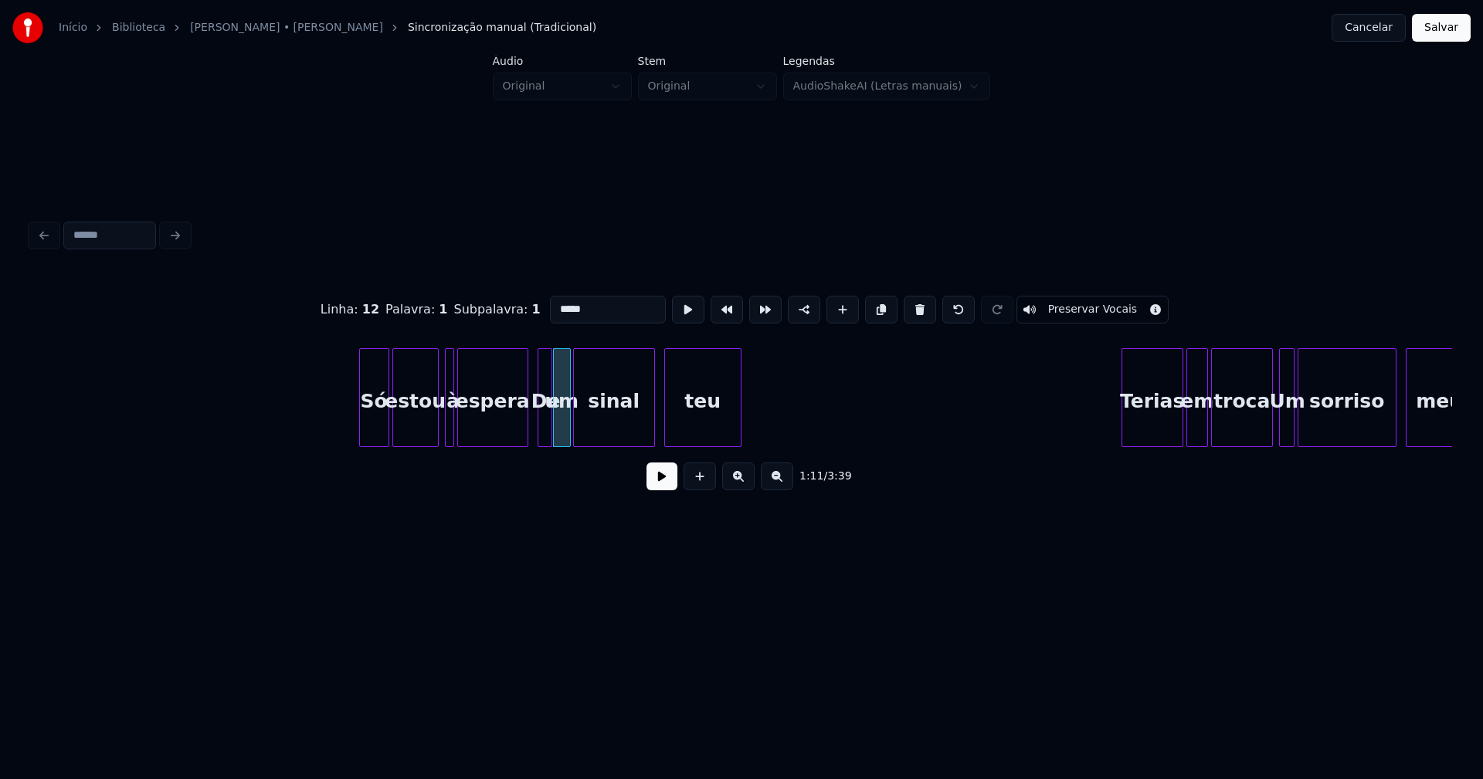
click at [547, 429] on div at bounding box center [549, 397] width 5 height 97
click at [554, 303] on input "**" at bounding box center [608, 310] width 116 height 28
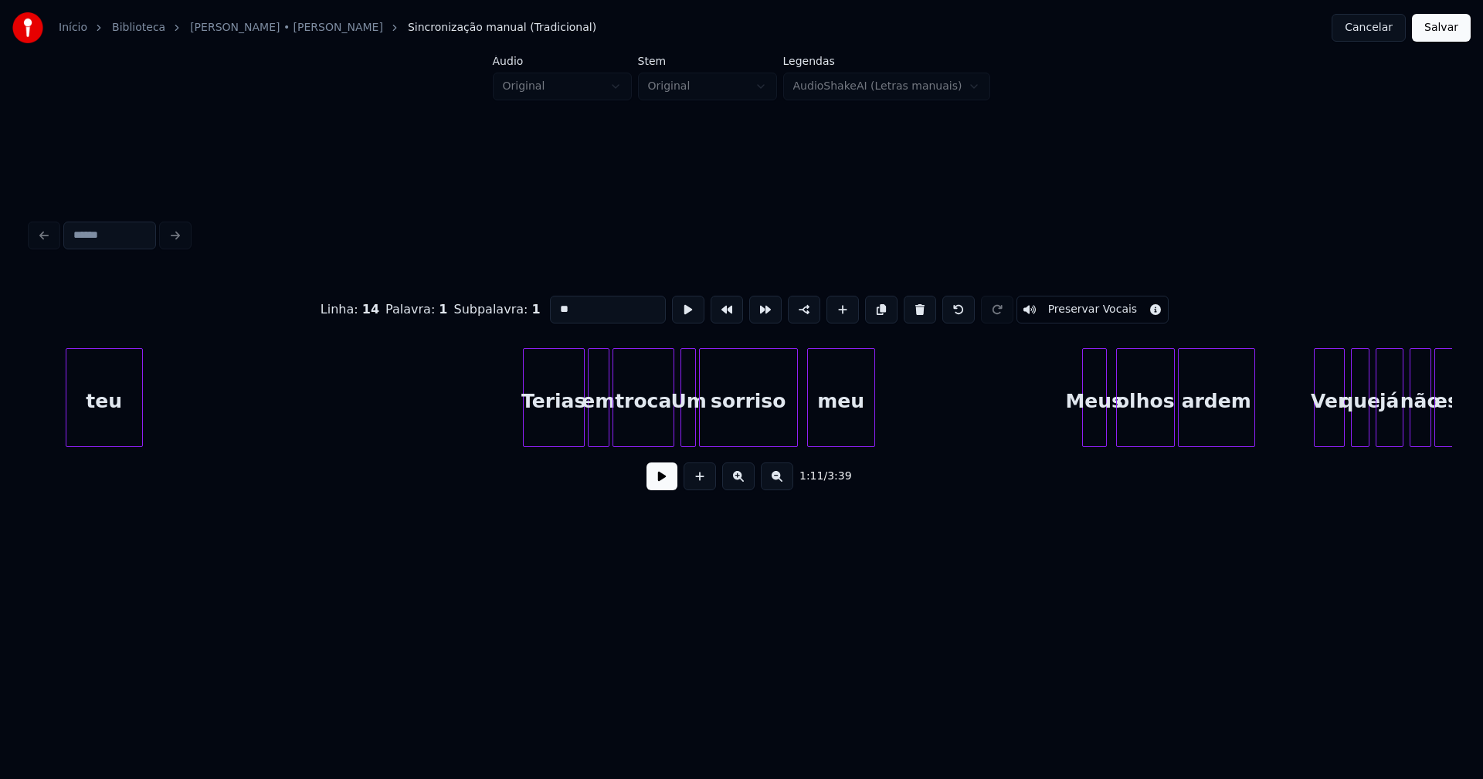
scroll to position [0, 11275]
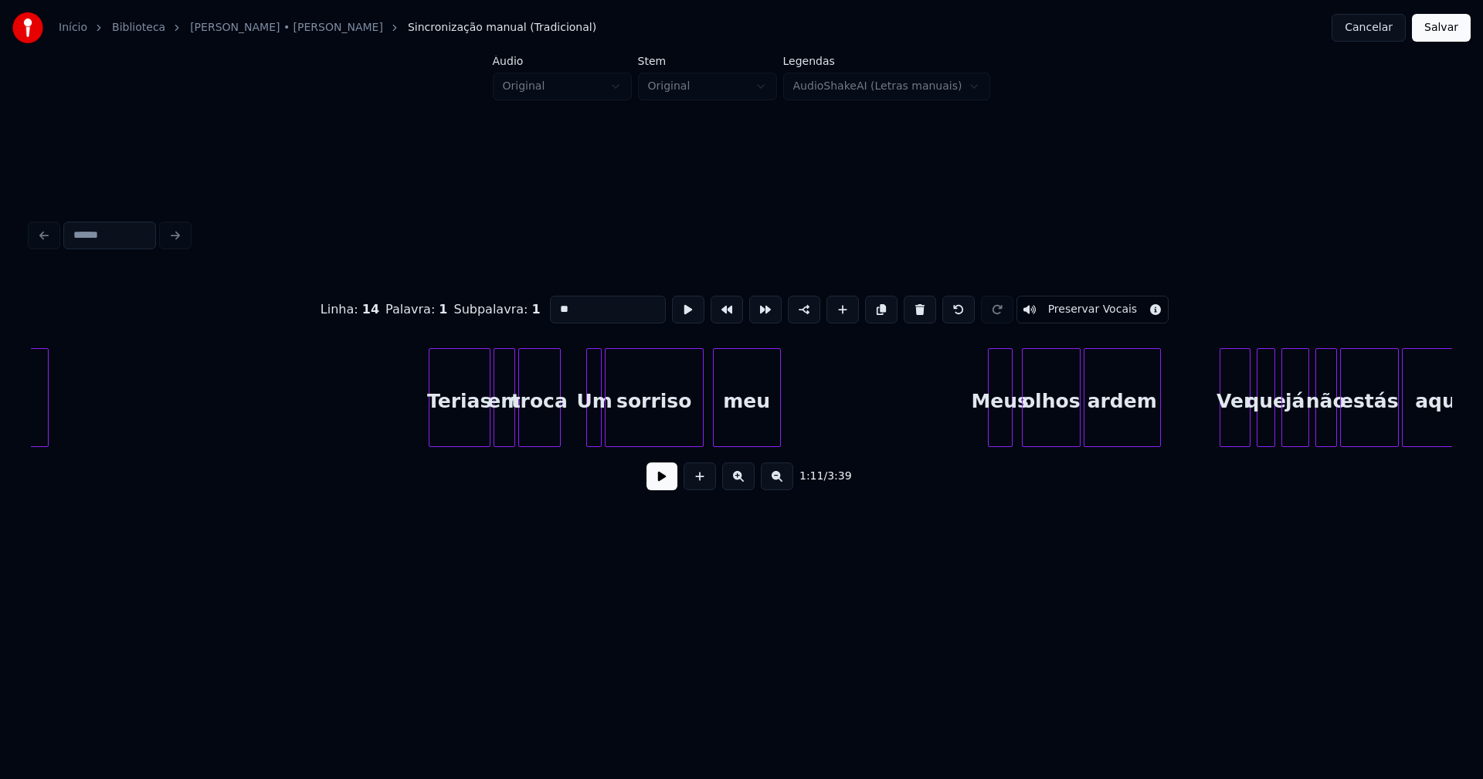
click at [558, 442] on div "teu Terias em troca Um sorriso meu Meus olhos ardem Ver que já não estás aqui" at bounding box center [741, 397] width 1421 height 99
type input "**"
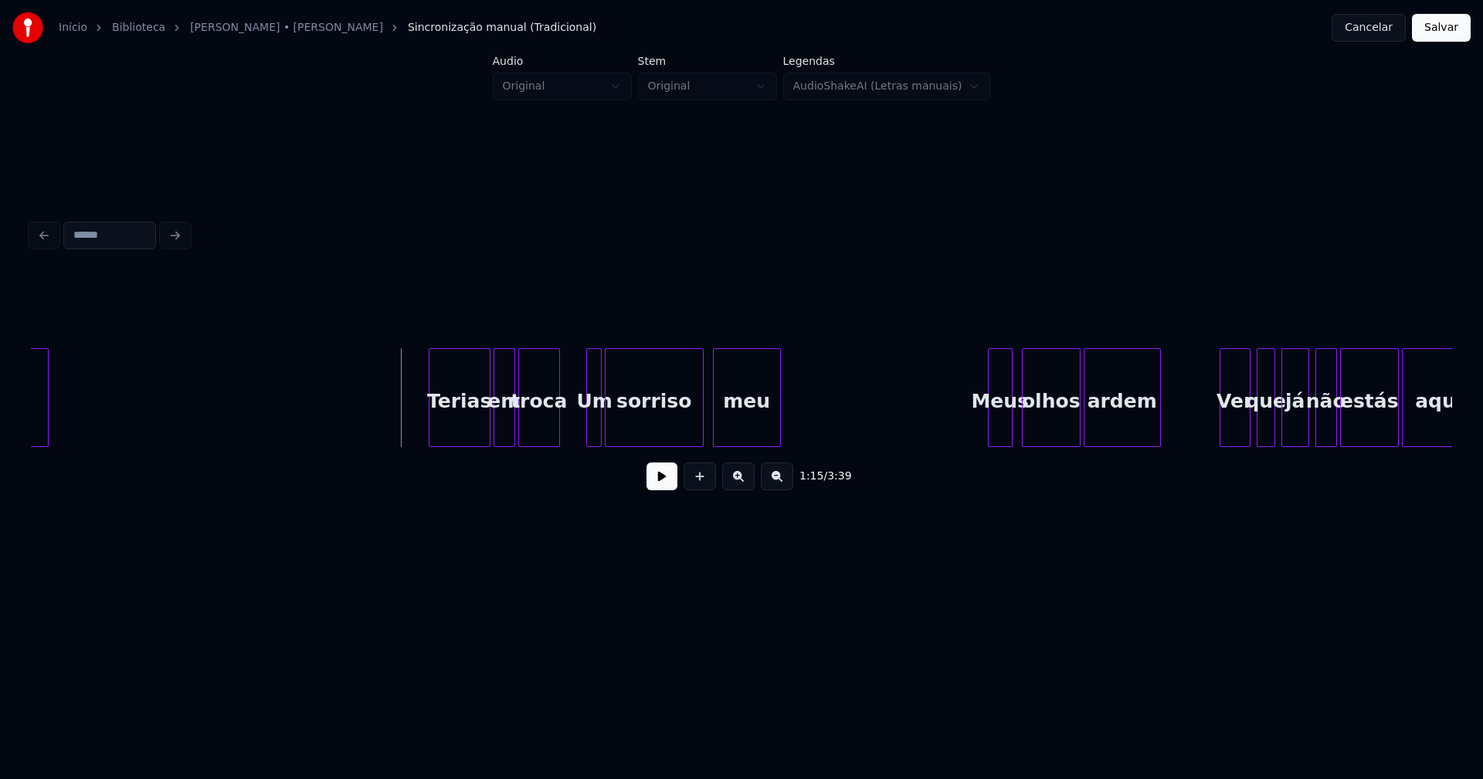
click at [663, 483] on button at bounding box center [661, 477] width 31 height 28
click at [577, 446] on div "teu Terias em troca Um sorriso meu Meus olhos ardem Ver que já não estás aqui" at bounding box center [741, 397] width 1421 height 99
click at [591, 430] on div at bounding box center [590, 397] width 5 height 97
click at [600, 428] on div at bounding box center [598, 397] width 5 height 97
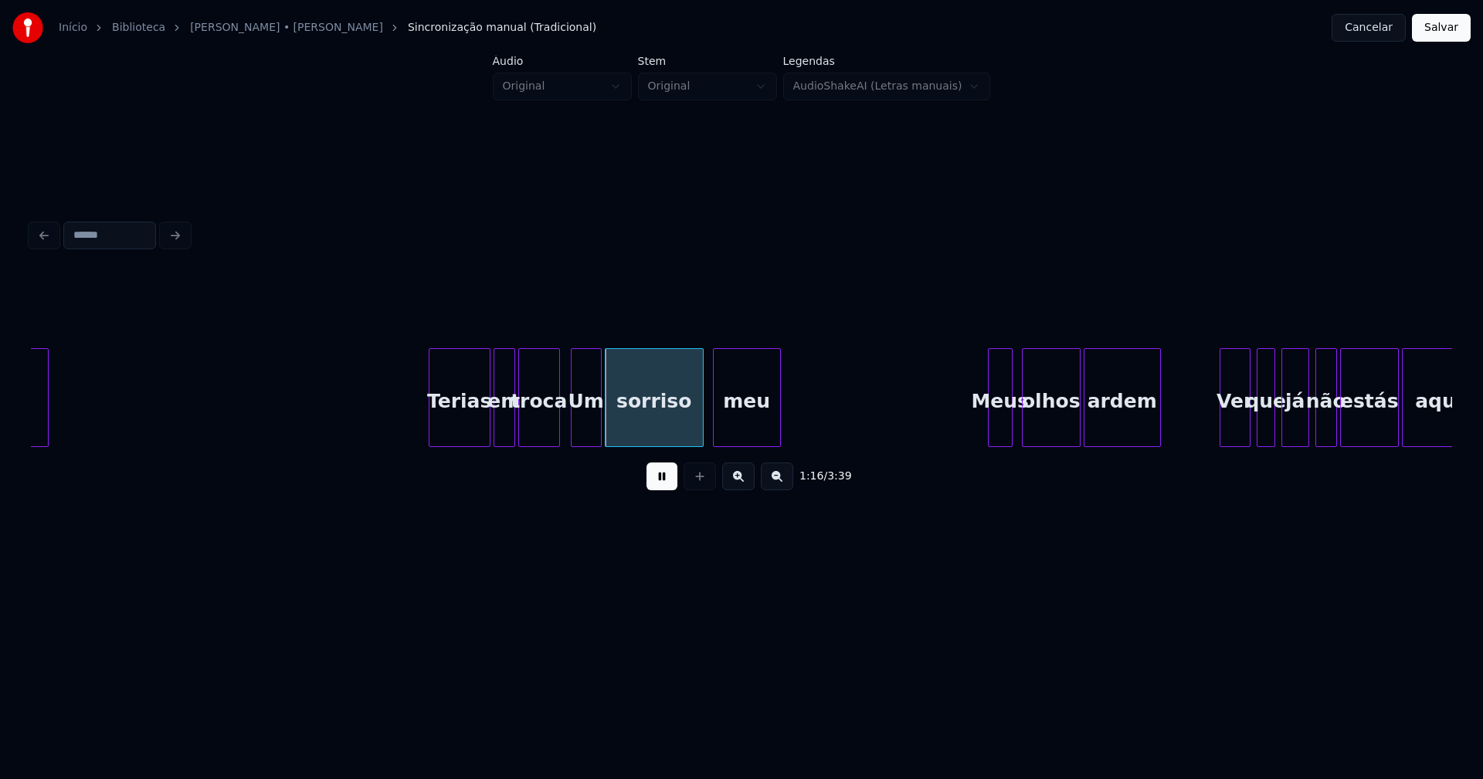
click at [659, 477] on button at bounding box center [661, 477] width 31 height 28
click at [590, 425] on div "Um" at bounding box center [585, 401] width 29 height 105
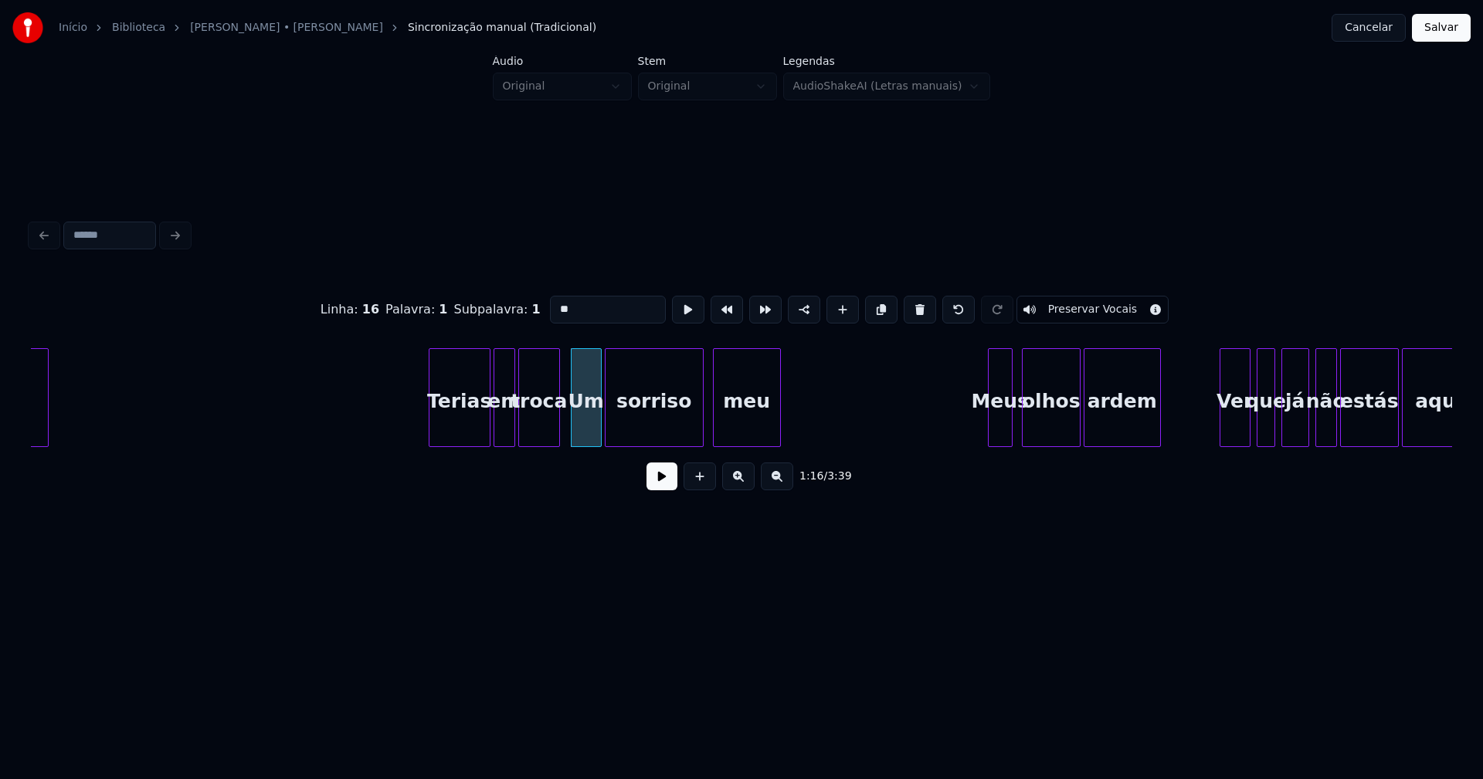
click at [555, 303] on input "**" at bounding box center [608, 310] width 116 height 28
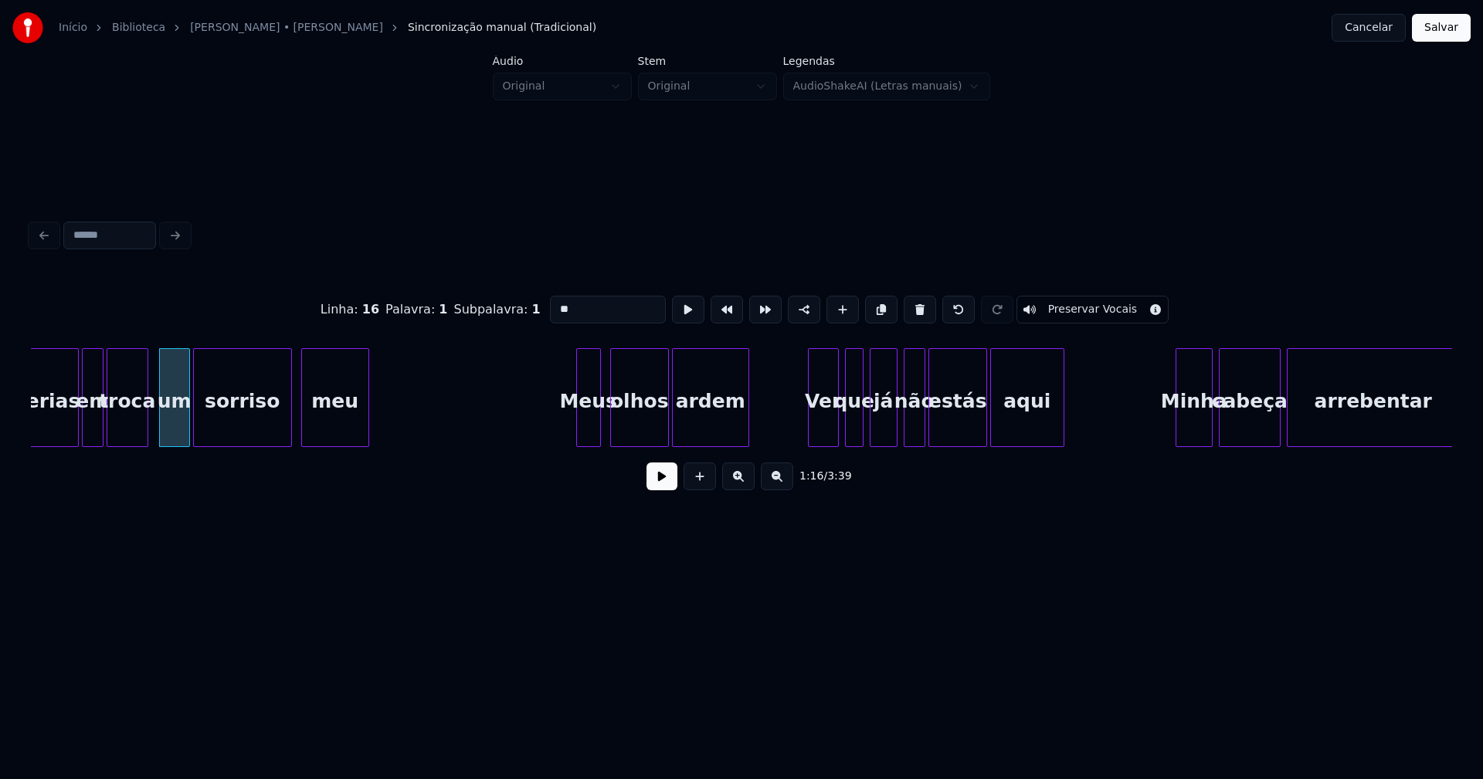
scroll to position [0, 11725]
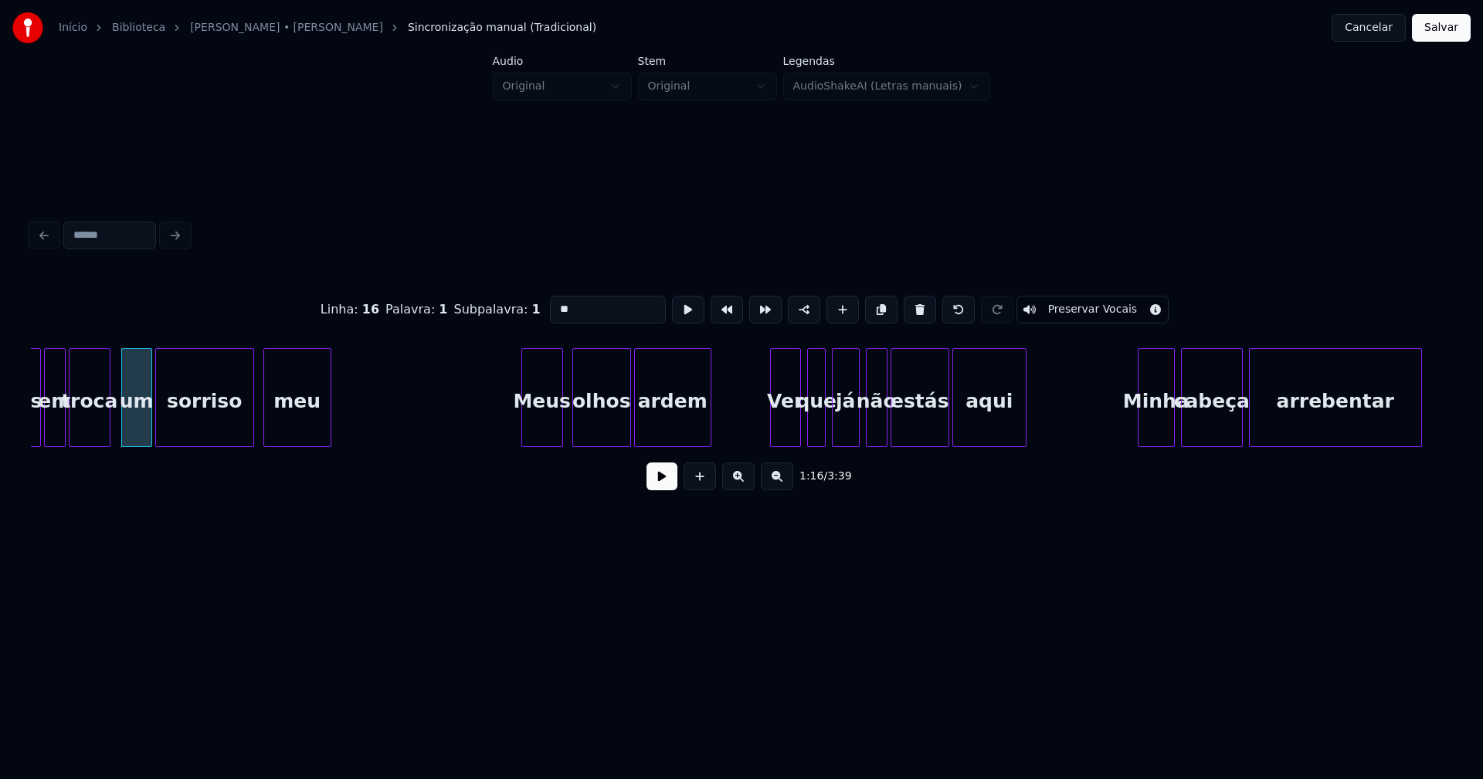
click at [523, 435] on div at bounding box center [524, 397] width 5 height 97
click at [778, 430] on div "Ver" at bounding box center [778, 401] width 29 height 105
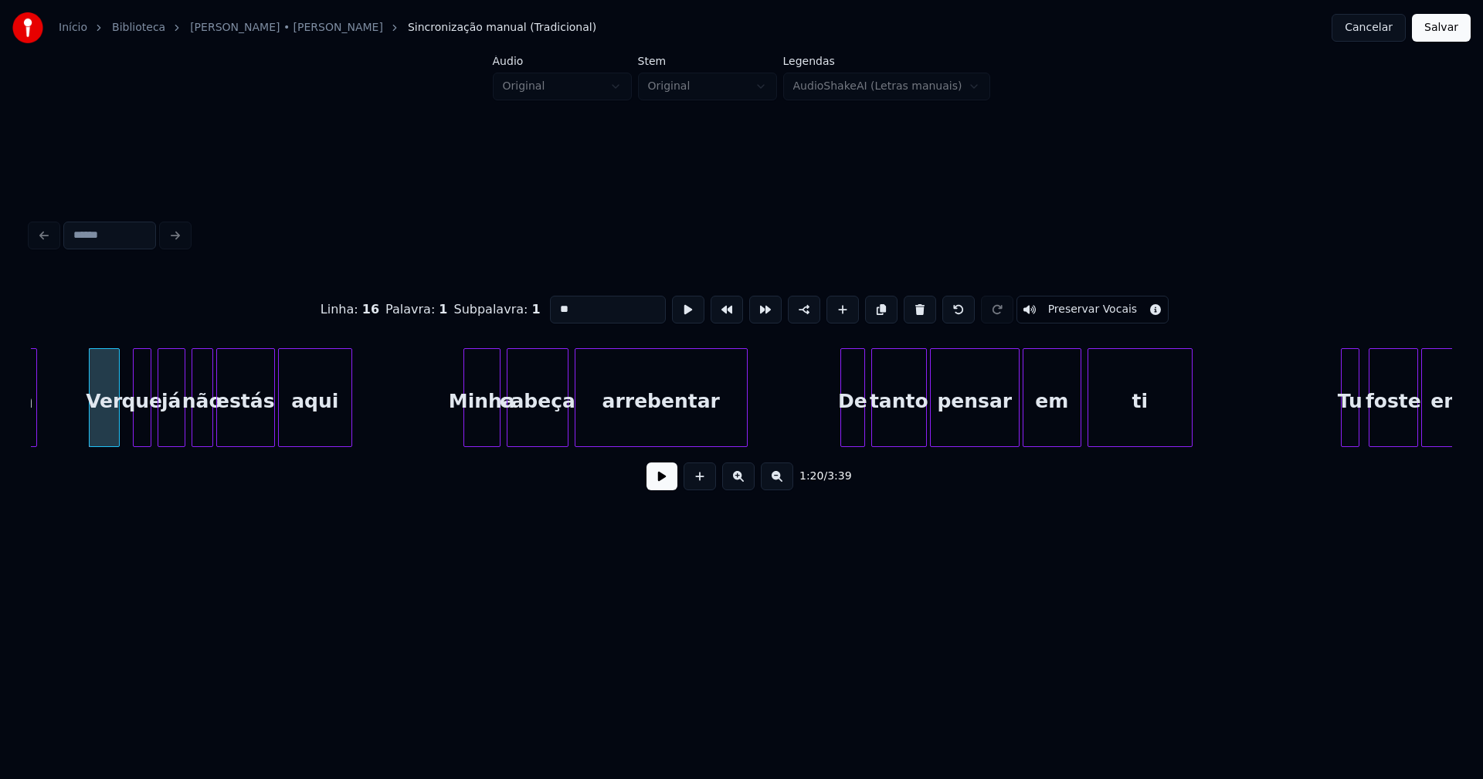
scroll to position [0, 12493]
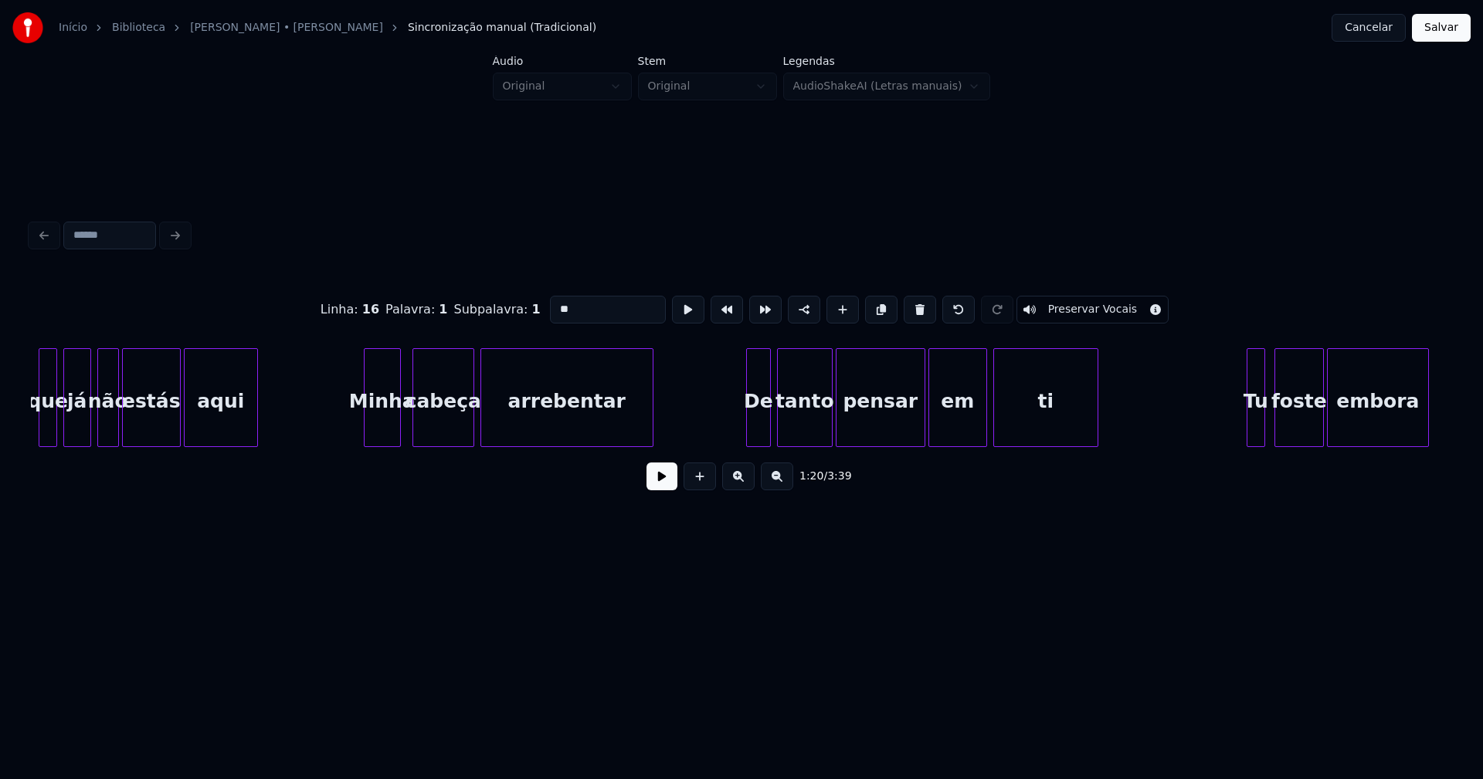
click at [378, 432] on div "Minha" at bounding box center [382, 401] width 36 height 105
click at [753, 429] on div "De" at bounding box center [753, 401] width 23 height 105
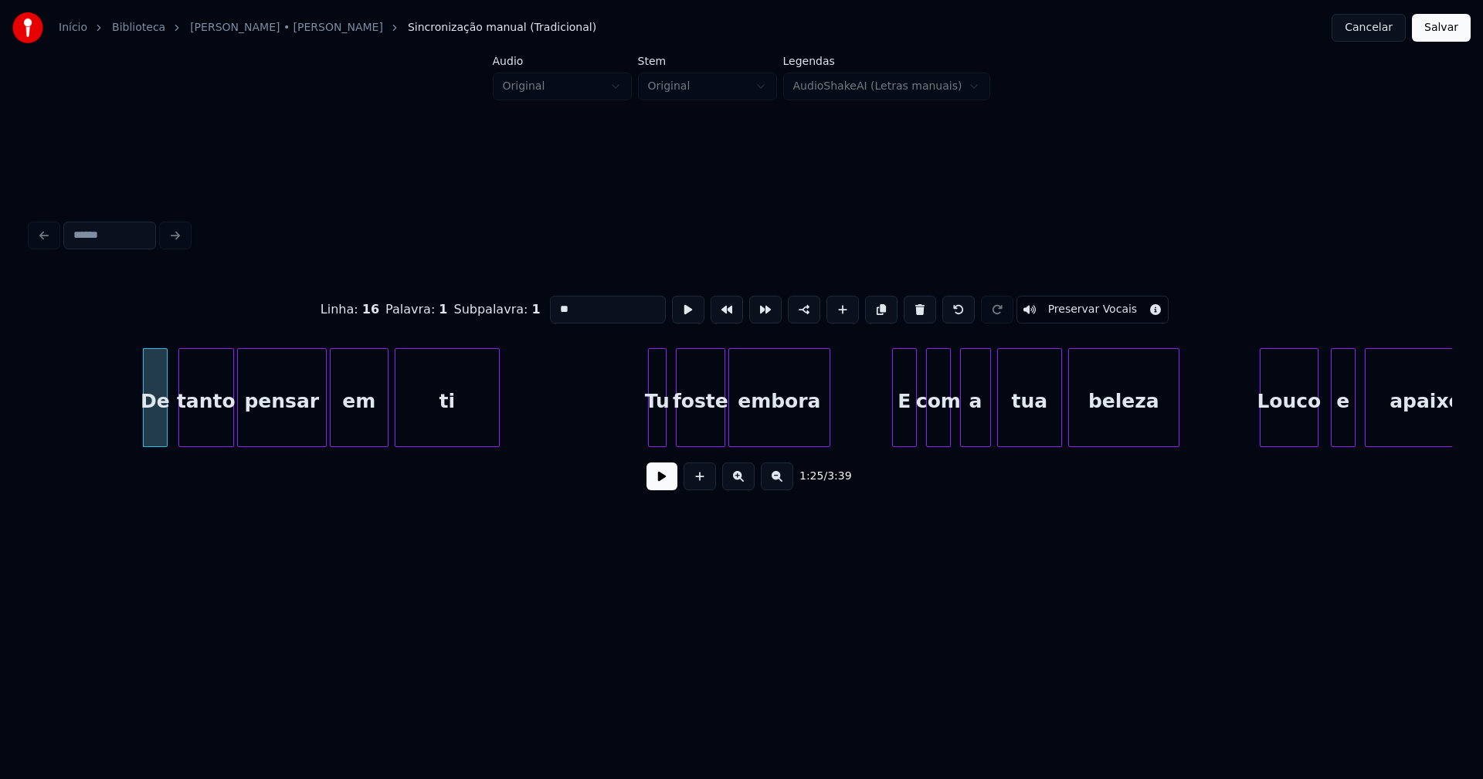
scroll to position [0, 13223]
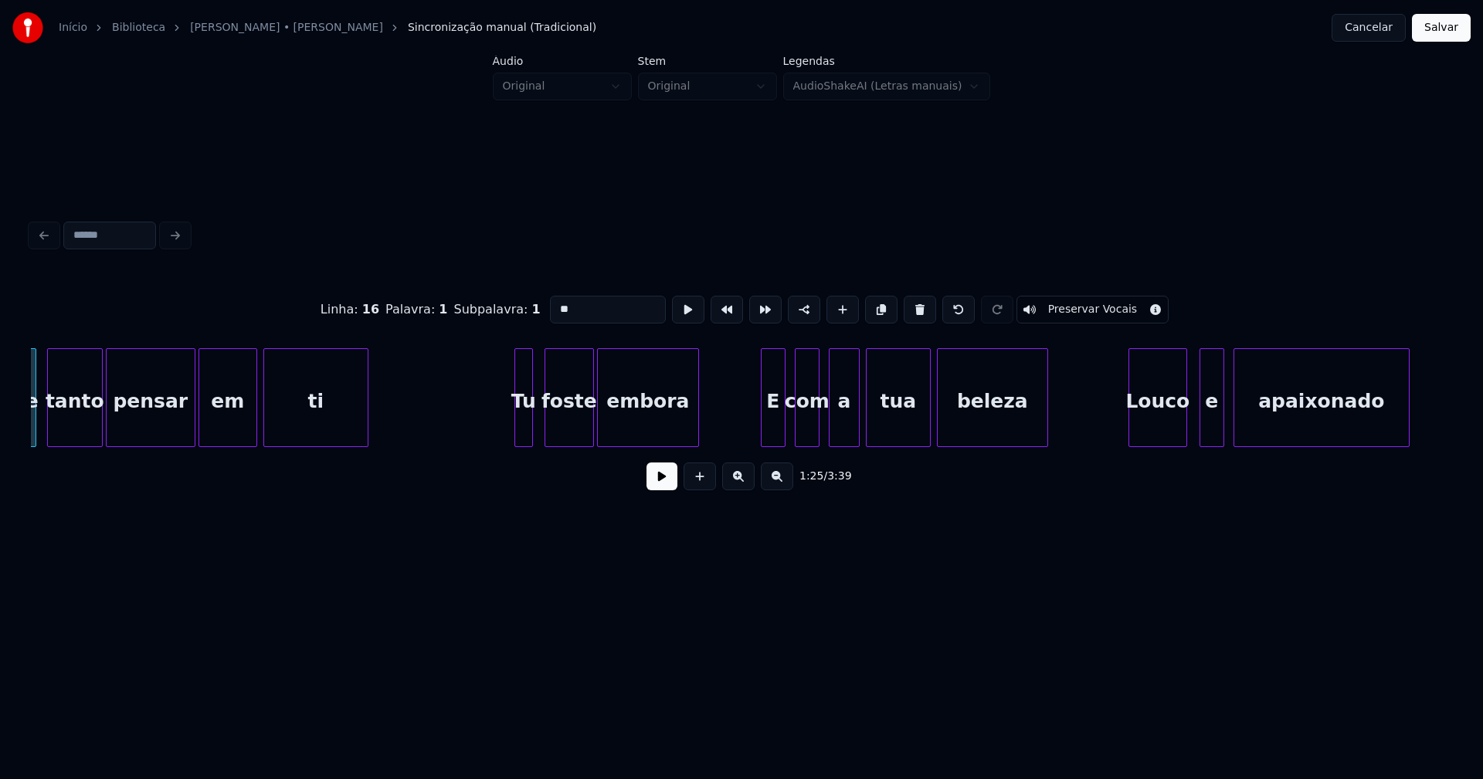
click at [524, 431] on div "Tu" at bounding box center [523, 401] width 17 height 105
click at [770, 425] on div "E" at bounding box center [768, 401] width 23 height 105
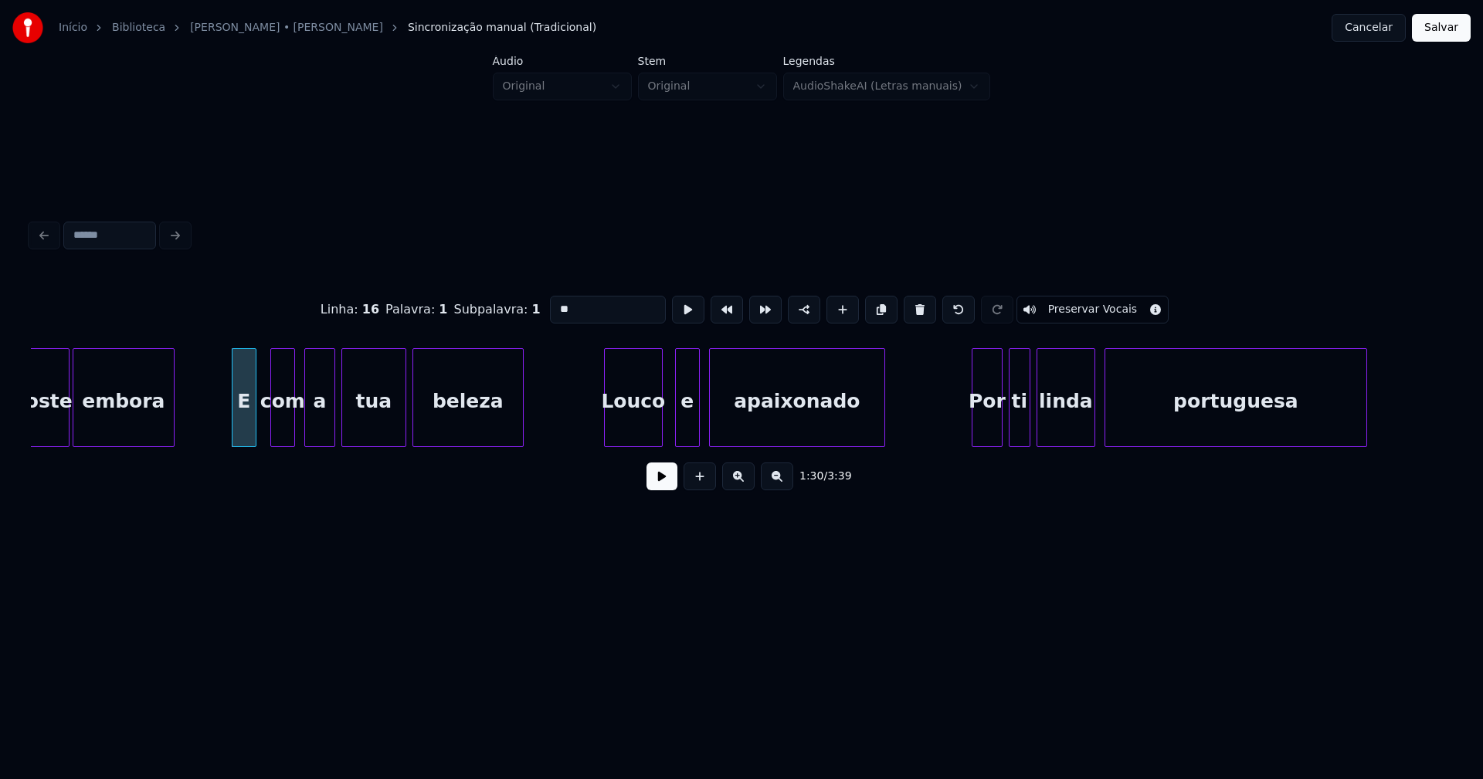
scroll to position [0, 13785]
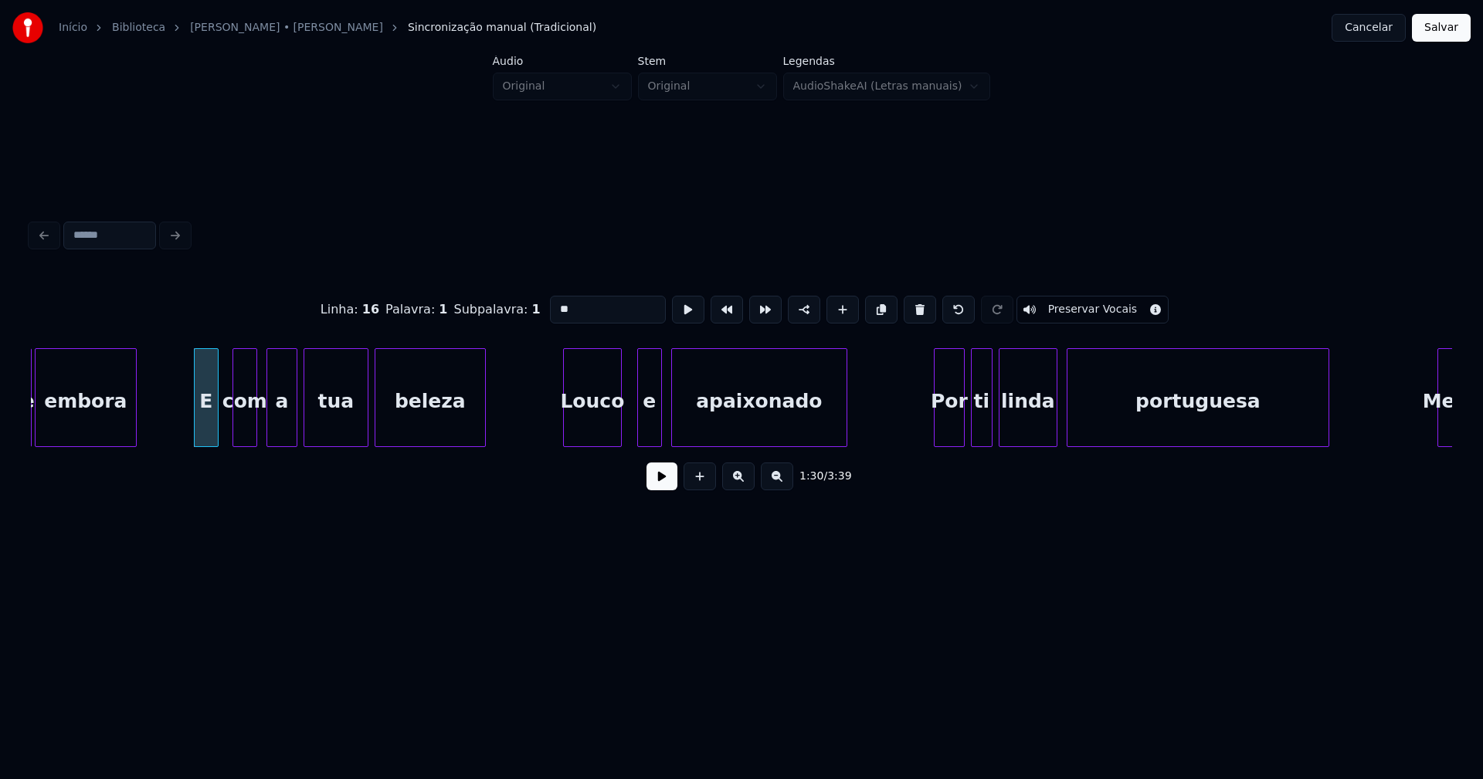
click at [598, 428] on div "Louco" at bounding box center [592, 401] width 57 height 105
click at [651, 435] on div "e" at bounding box center [650, 401] width 23 height 105
click at [700, 440] on div "apaixonado" at bounding box center [771, 397] width 152 height 99
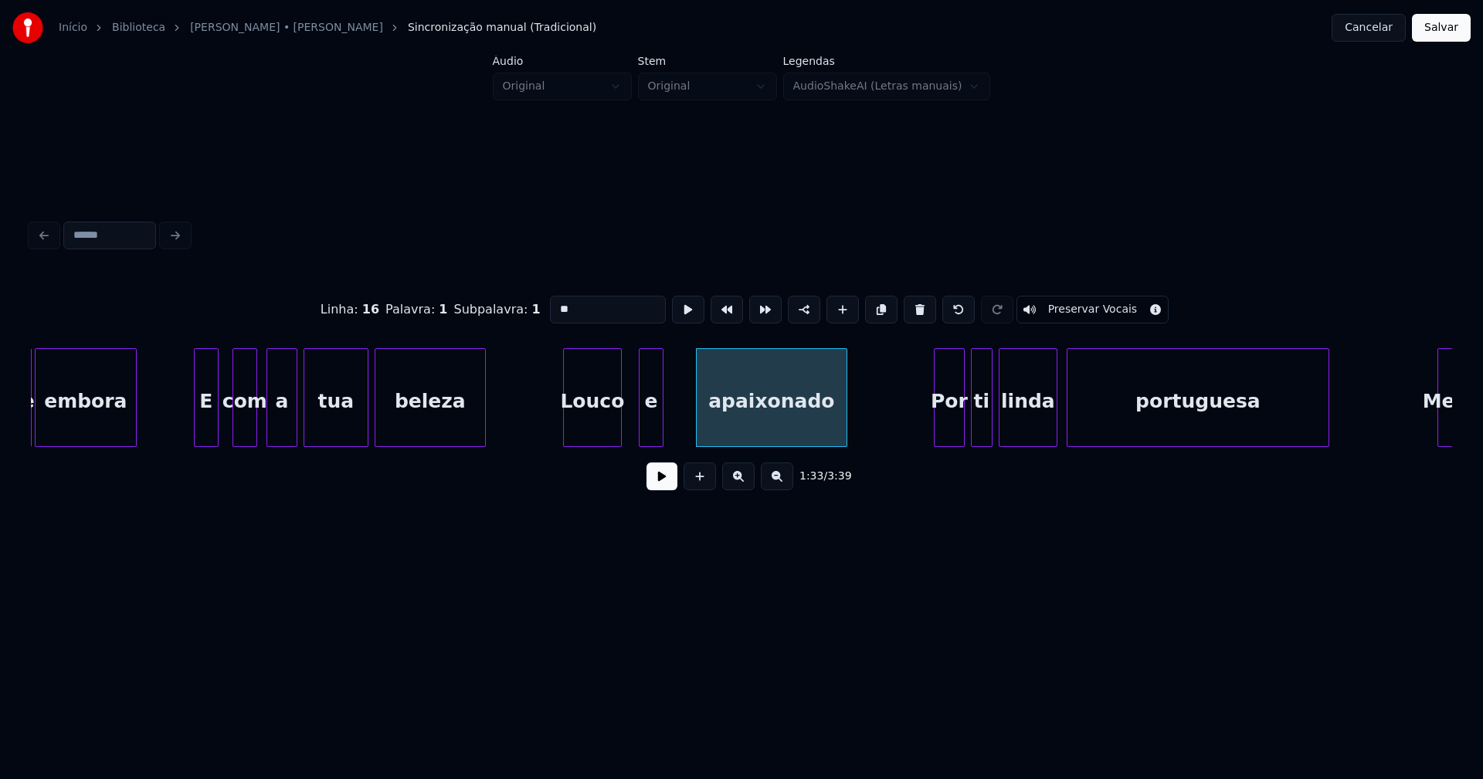
type input "**"
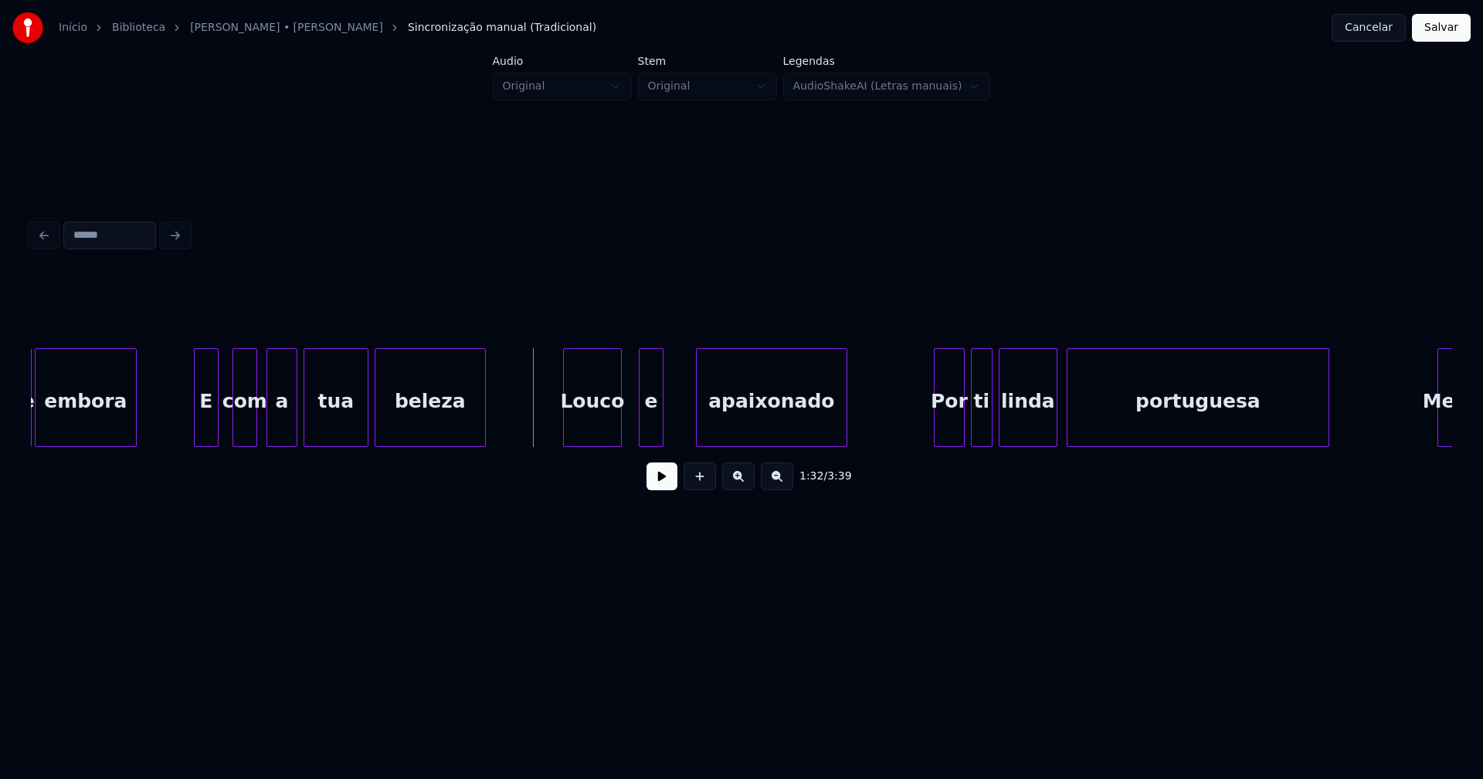
click at [662, 481] on button at bounding box center [661, 477] width 31 height 28
click at [675, 429] on div at bounding box center [674, 397] width 5 height 97
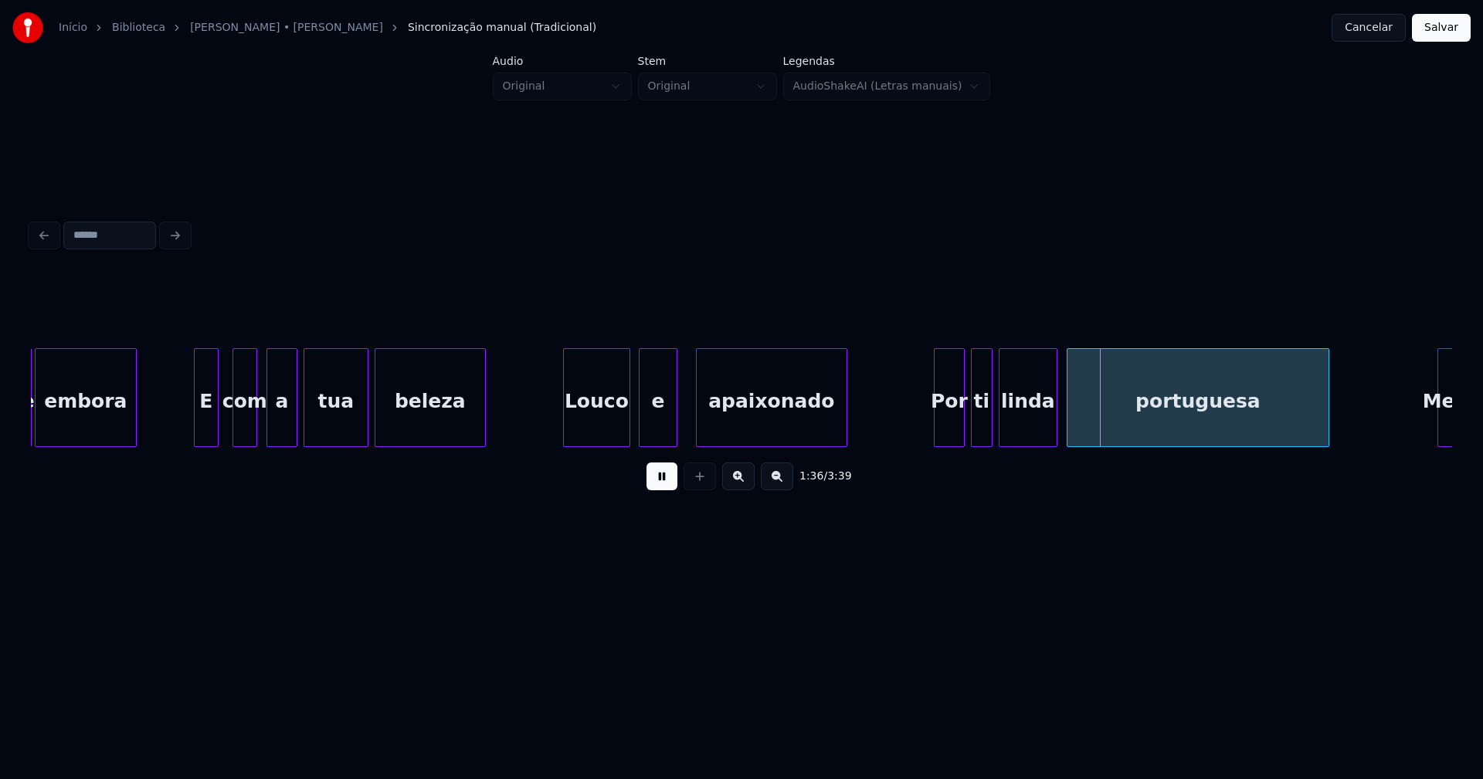
click at [627, 436] on div at bounding box center [627, 397] width 5 height 97
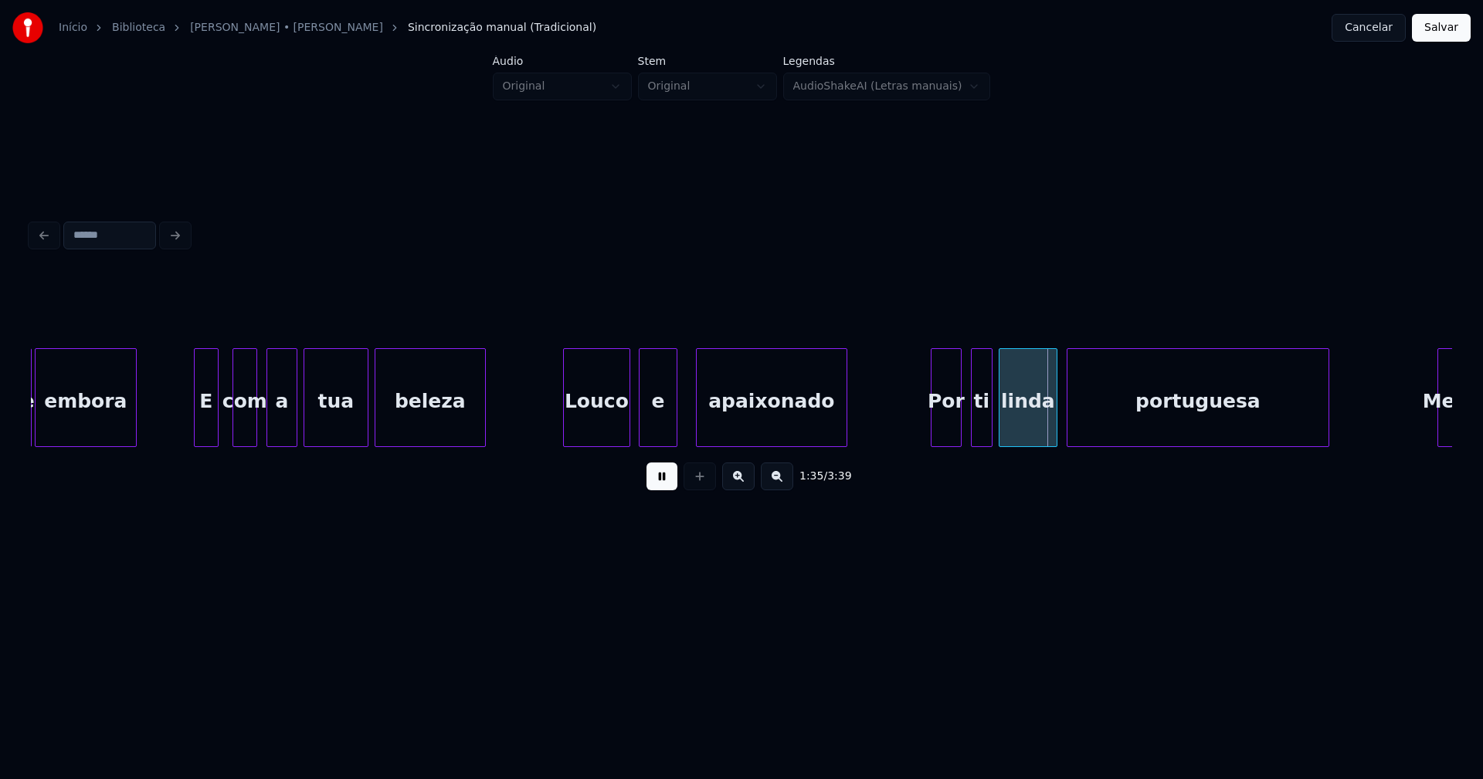
click at [951, 434] on div "Por" at bounding box center [945, 401] width 29 height 105
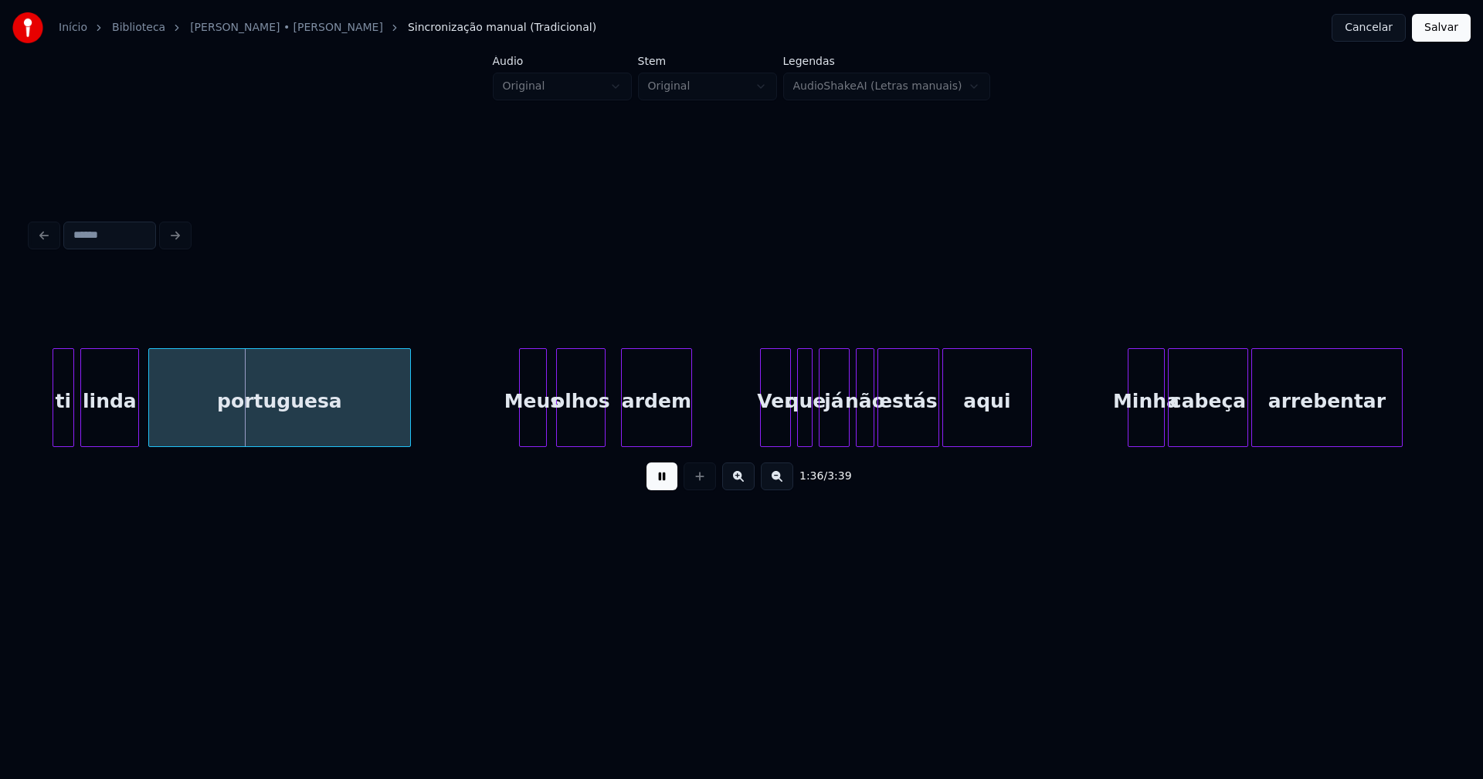
scroll to position [0, 14721]
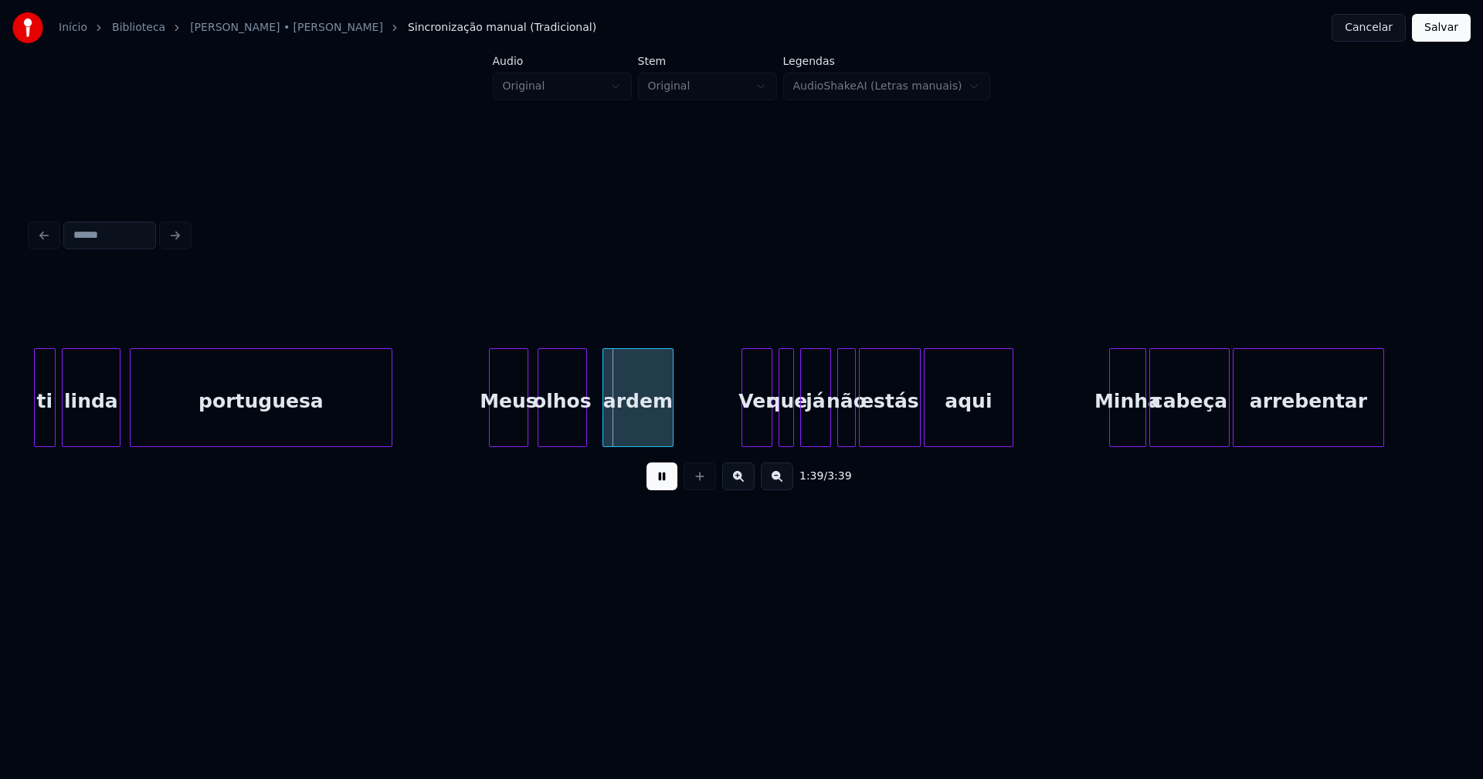
click at [492, 436] on div at bounding box center [492, 397] width 5 height 97
click at [625, 425] on div "ardem" at bounding box center [633, 401] width 69 height 105
click at [748, 436] on div "Ver" at bounding box center [750, 401] width 29 height 105
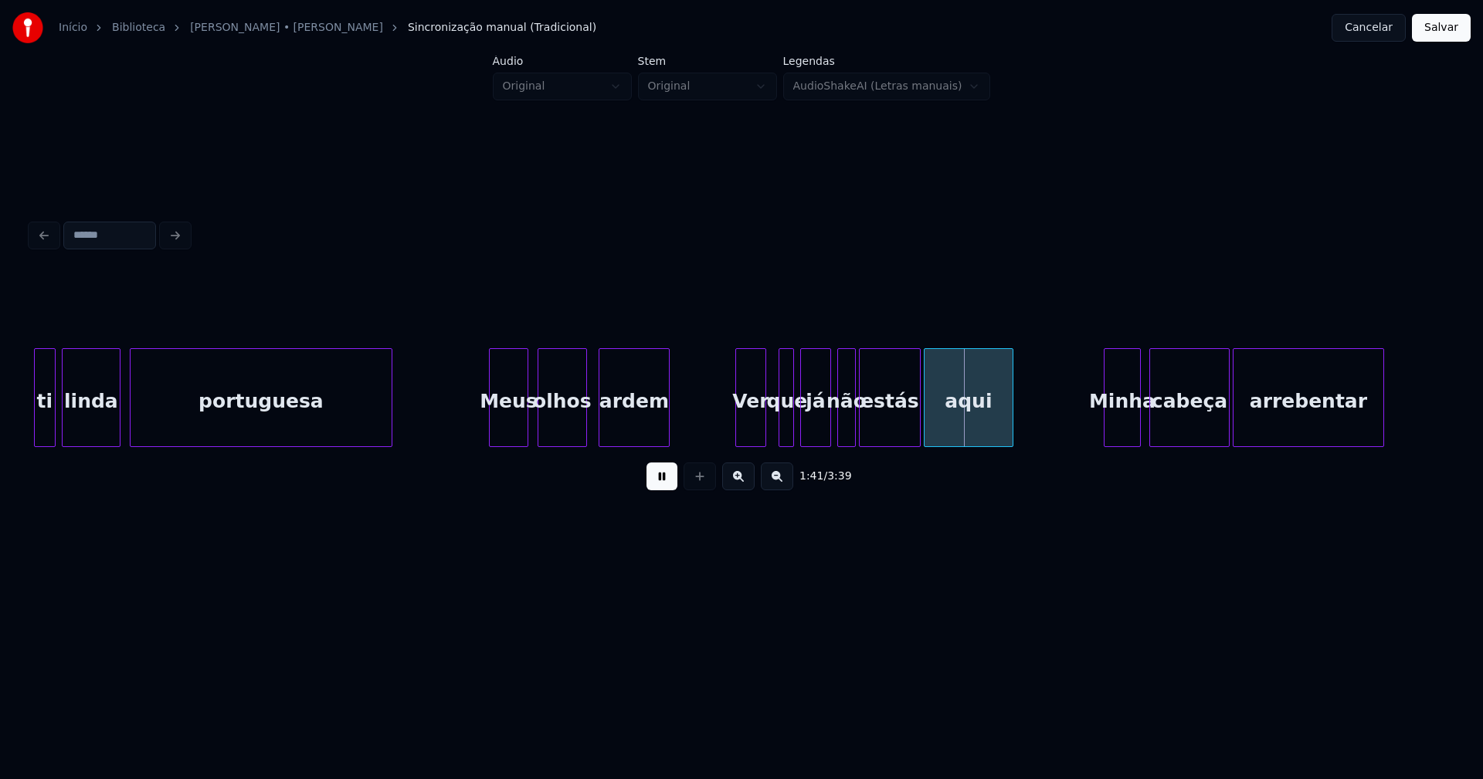
click at [1119, 435] on div "Minha" at bounding box center [1122, 401] width 36 height 105
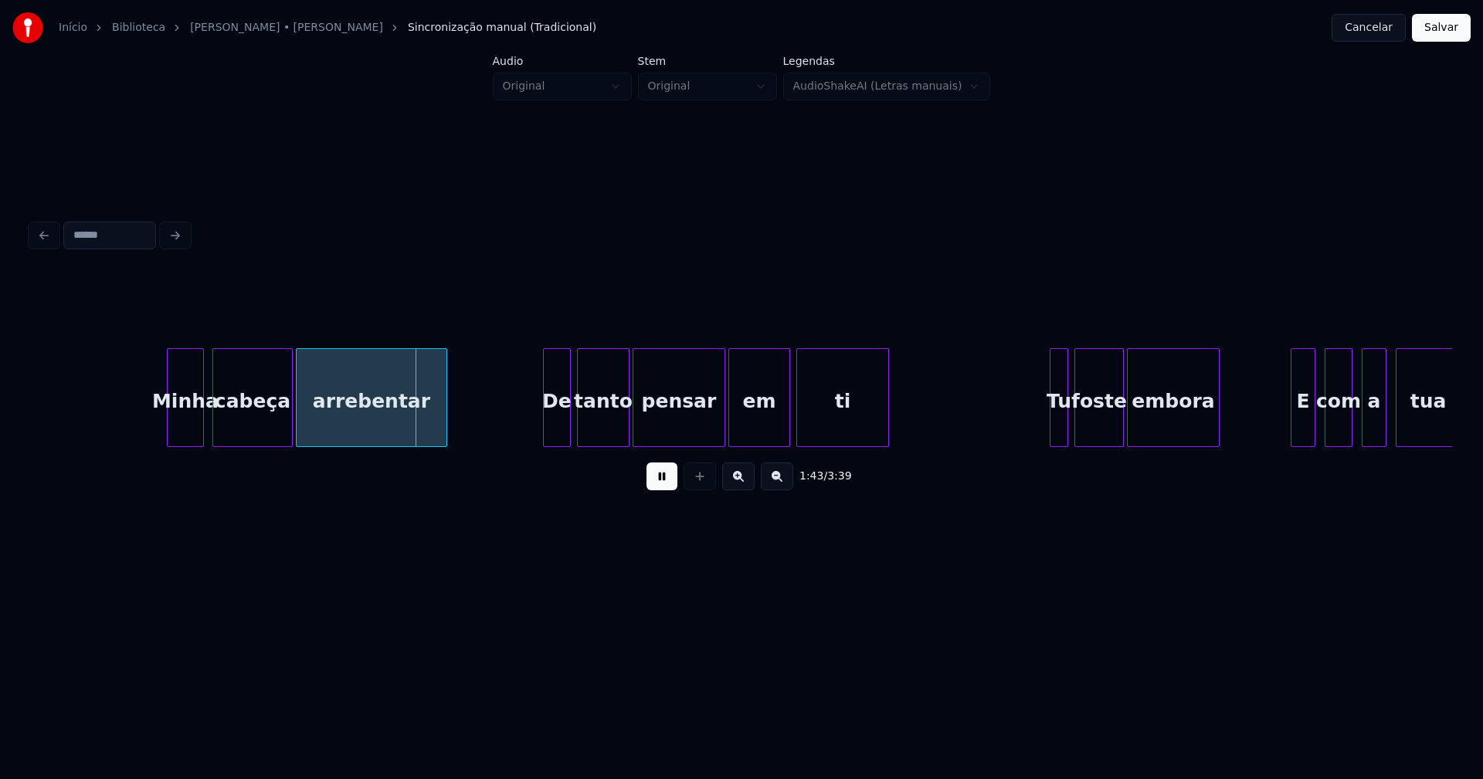
scroll to position [0, 15733]
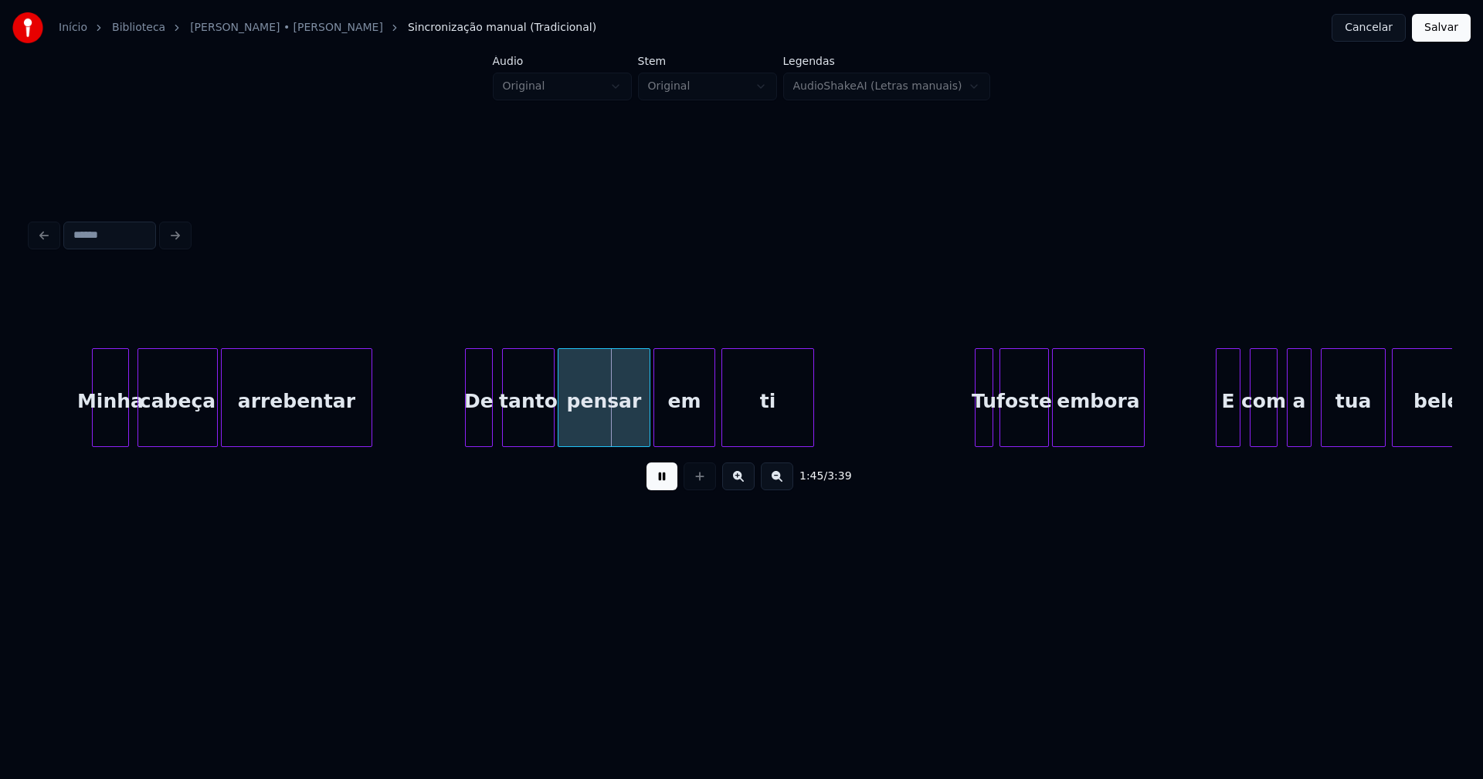
click at [482, 431] on div "De" at bounding box center [479, 401] width 26 height 105
click at [977, 427] on div at bounding box center [975, 397] width 5 height 97
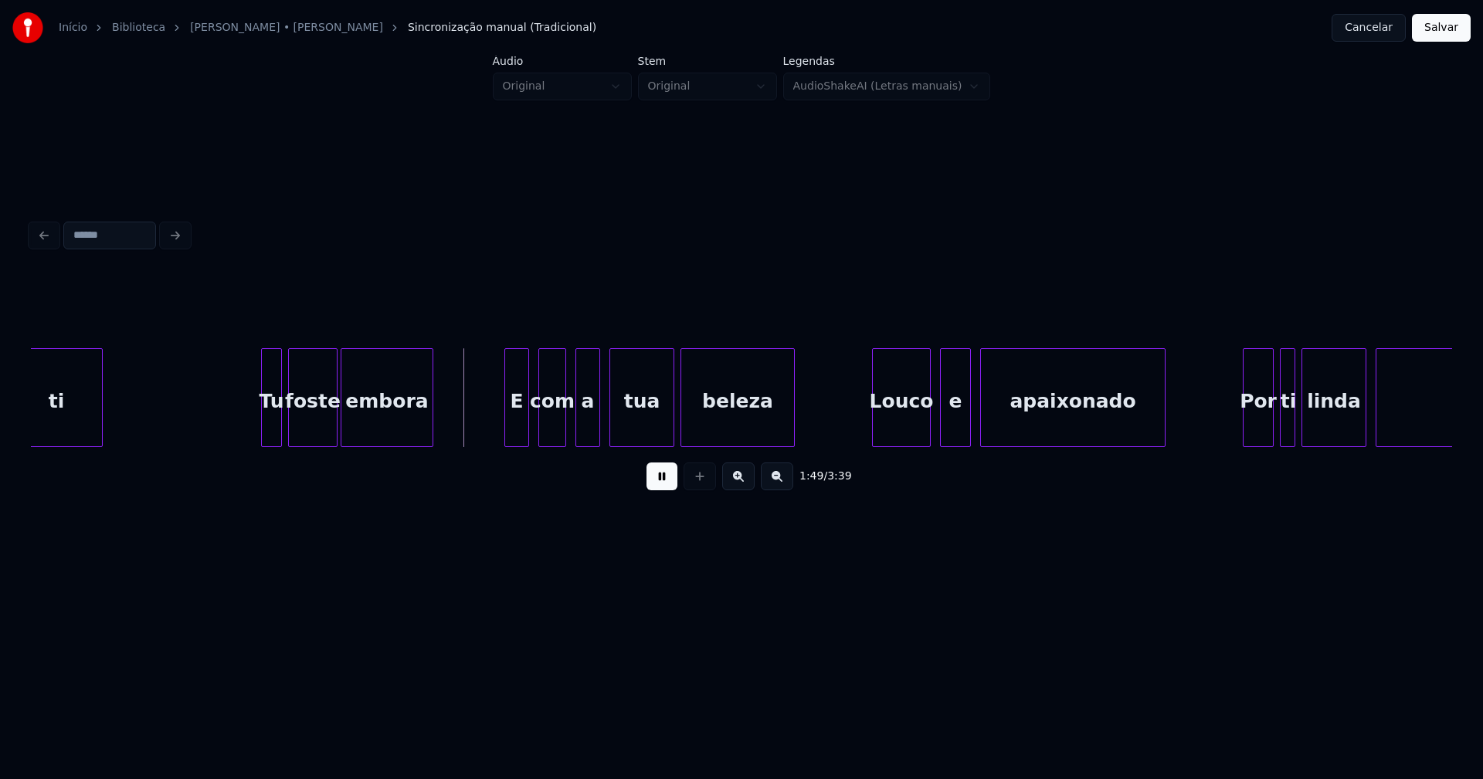
scroll to position [0, 16482]
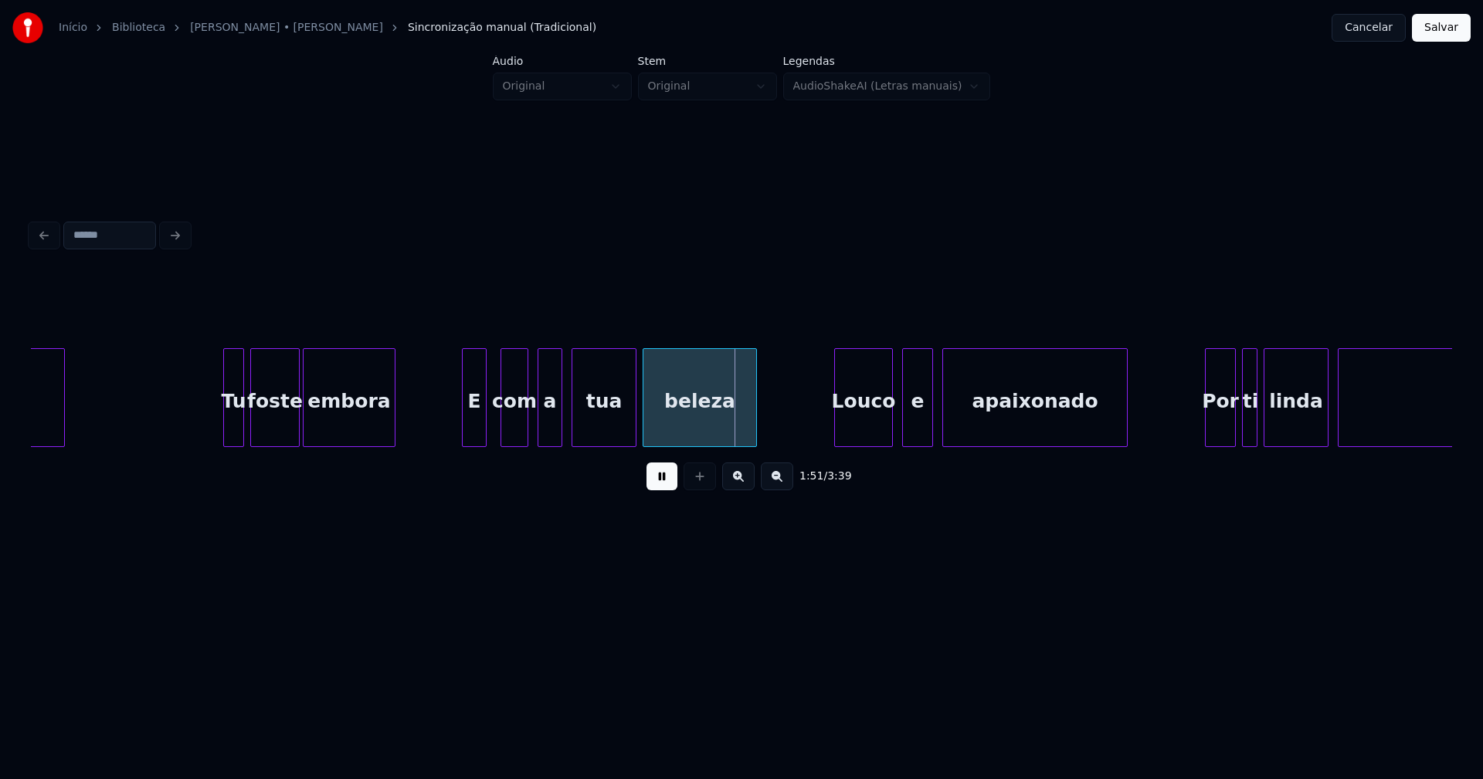
click at [476, 433] on div "E" at bounding box center [474, 401] width 23 height 105
click at [863, 430] on div "Louco" at bounding box center [858, 401] width 57 height 105
click at [810, 435] on div "ti Tu foste embora E com a tua beleza Louco e apaixonado Por ti linda portuguesa" at bounding box center [460, 397] width 33823 height 99
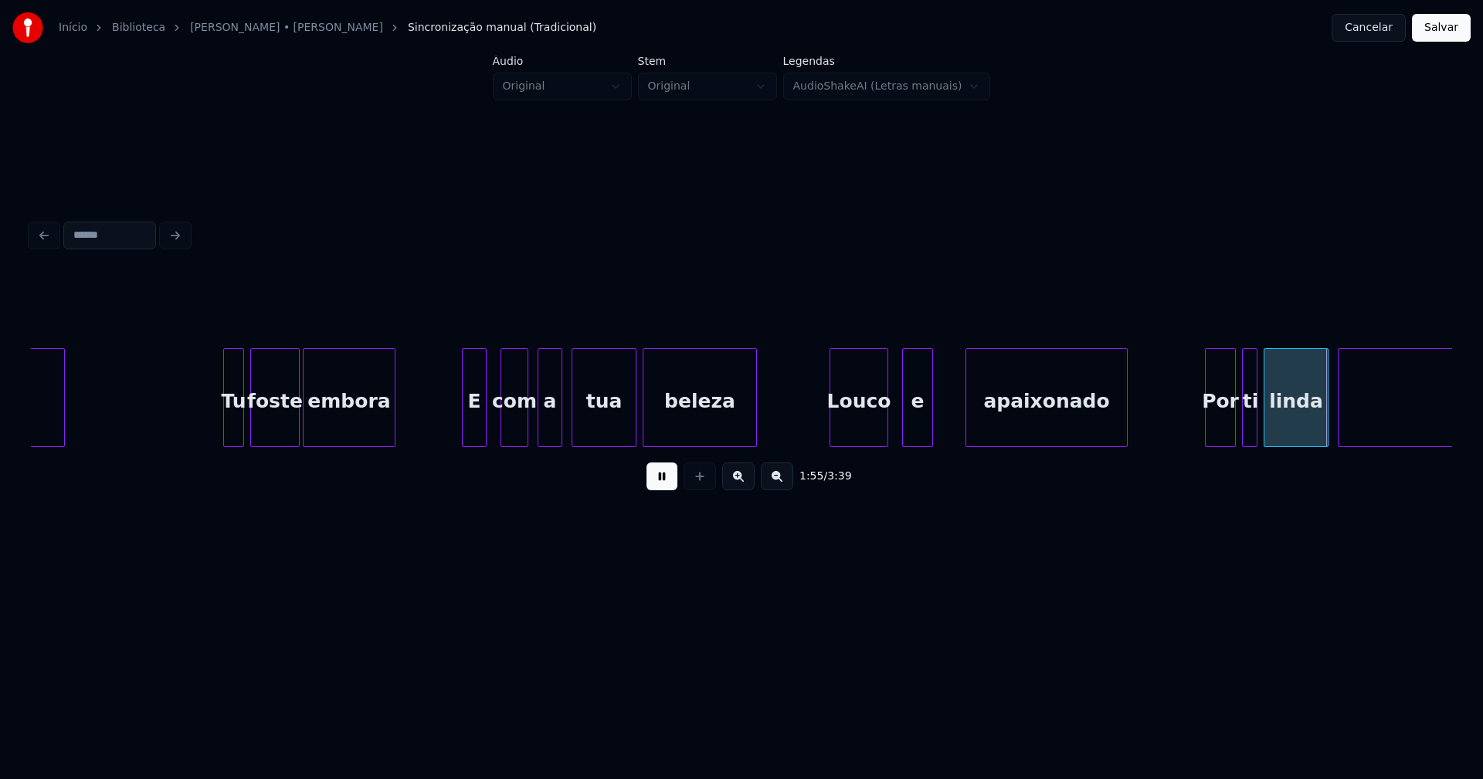
click at [968, 437] on div at bounding box center [968, 397] width 5 height 97
click at [946, 432] on div at bounding box center [947, 397] width 5 height 97
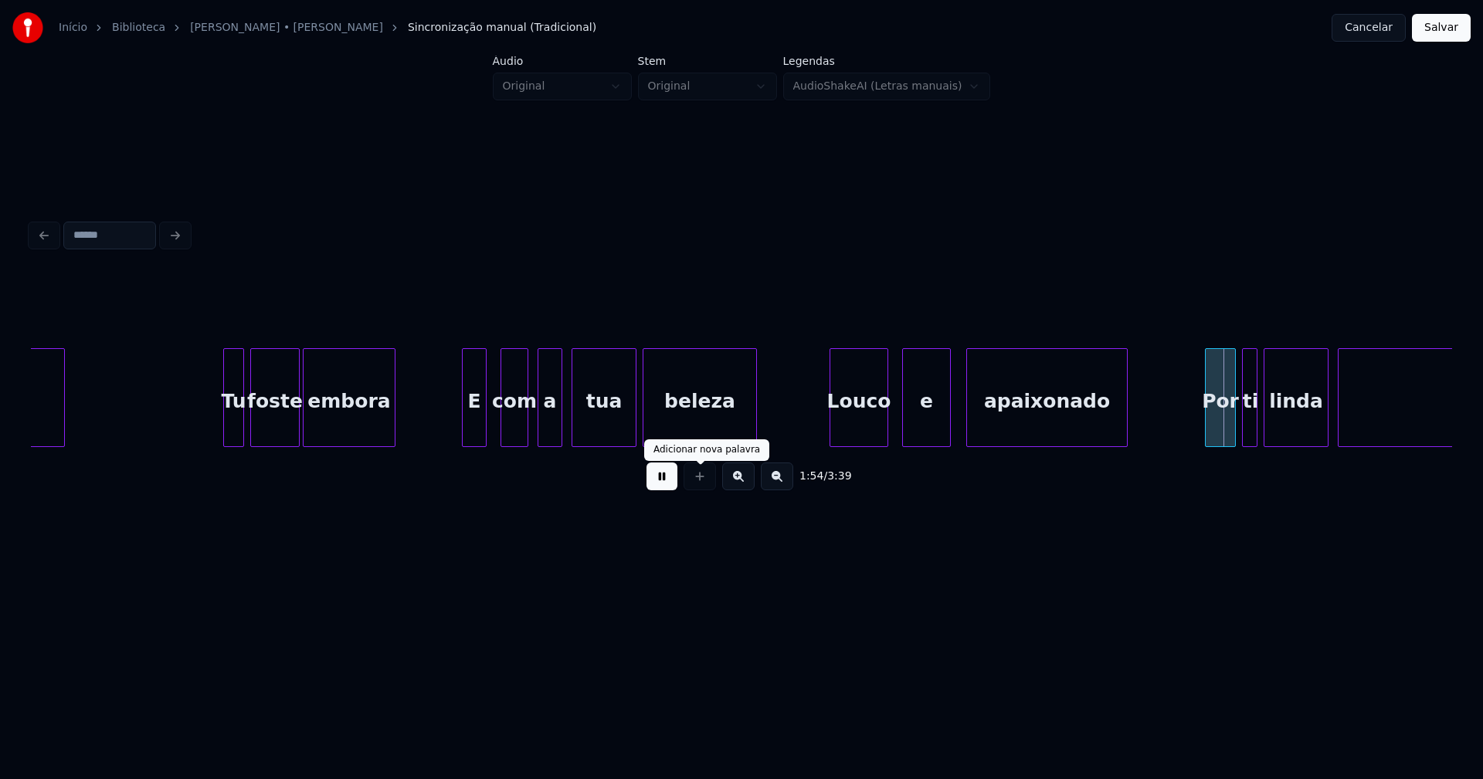
click at [667, 483] on button at bounding box center [661, 477] width 31 height 28
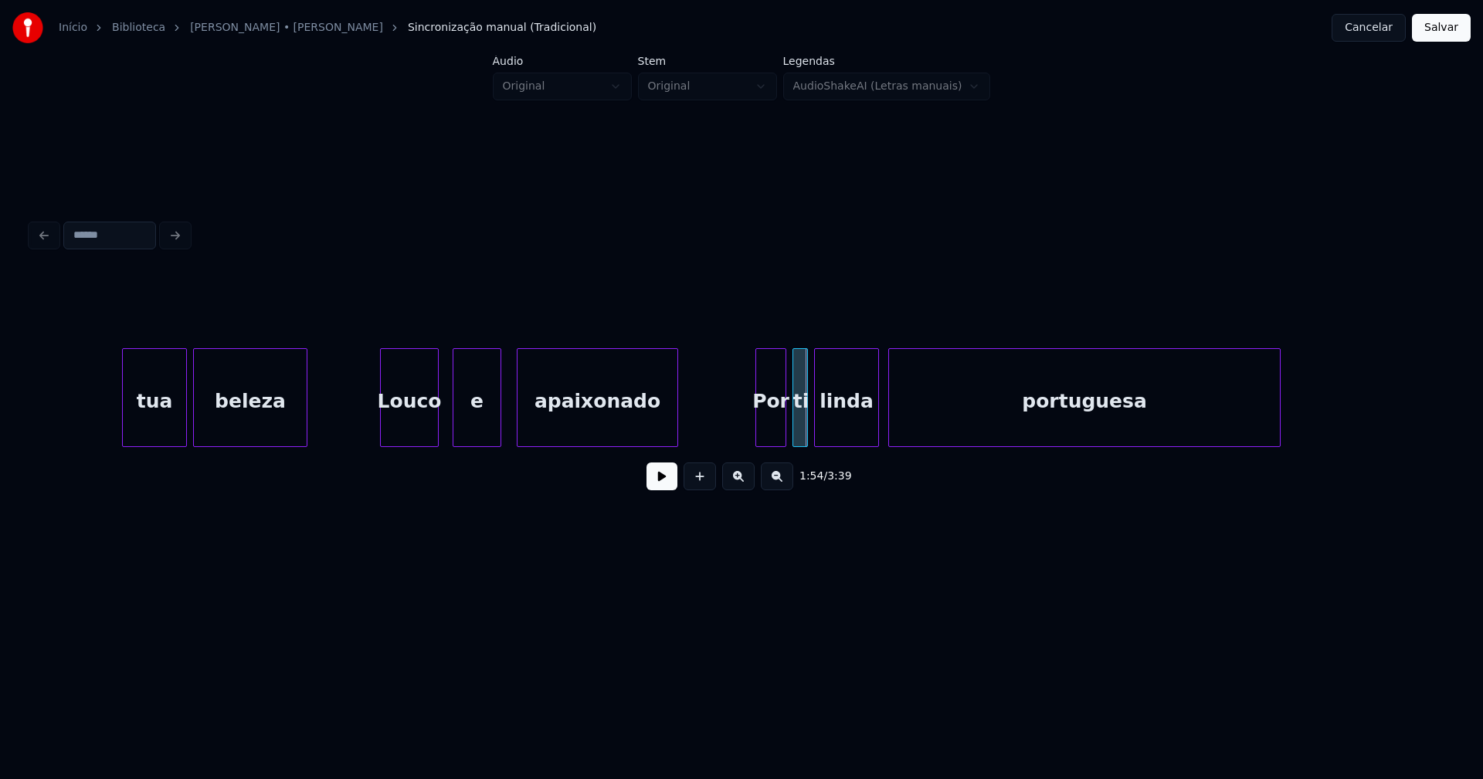
scroll to position [0, 17194]
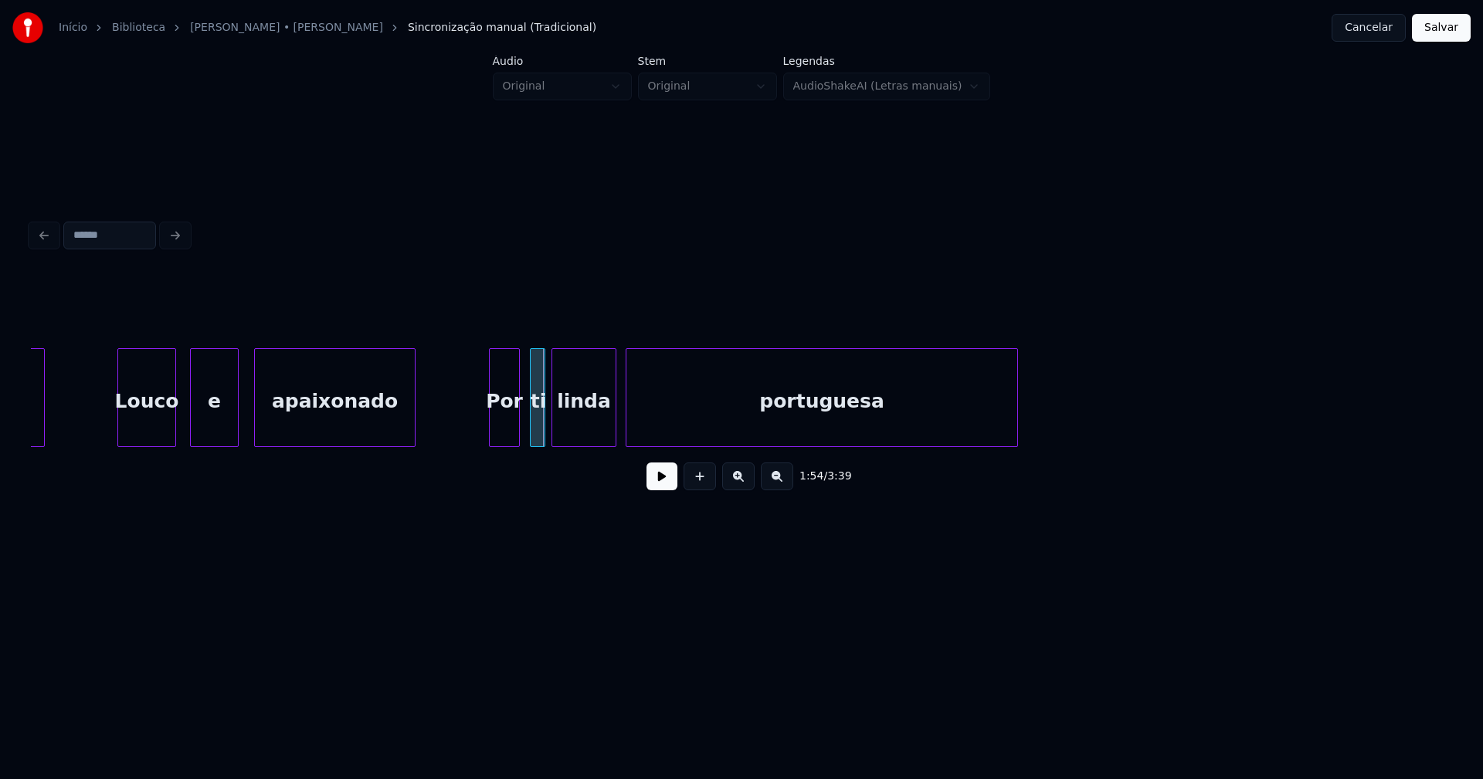
click at [503, 428] on div "Por" at bounding box center [504, 401] width 29 height 105
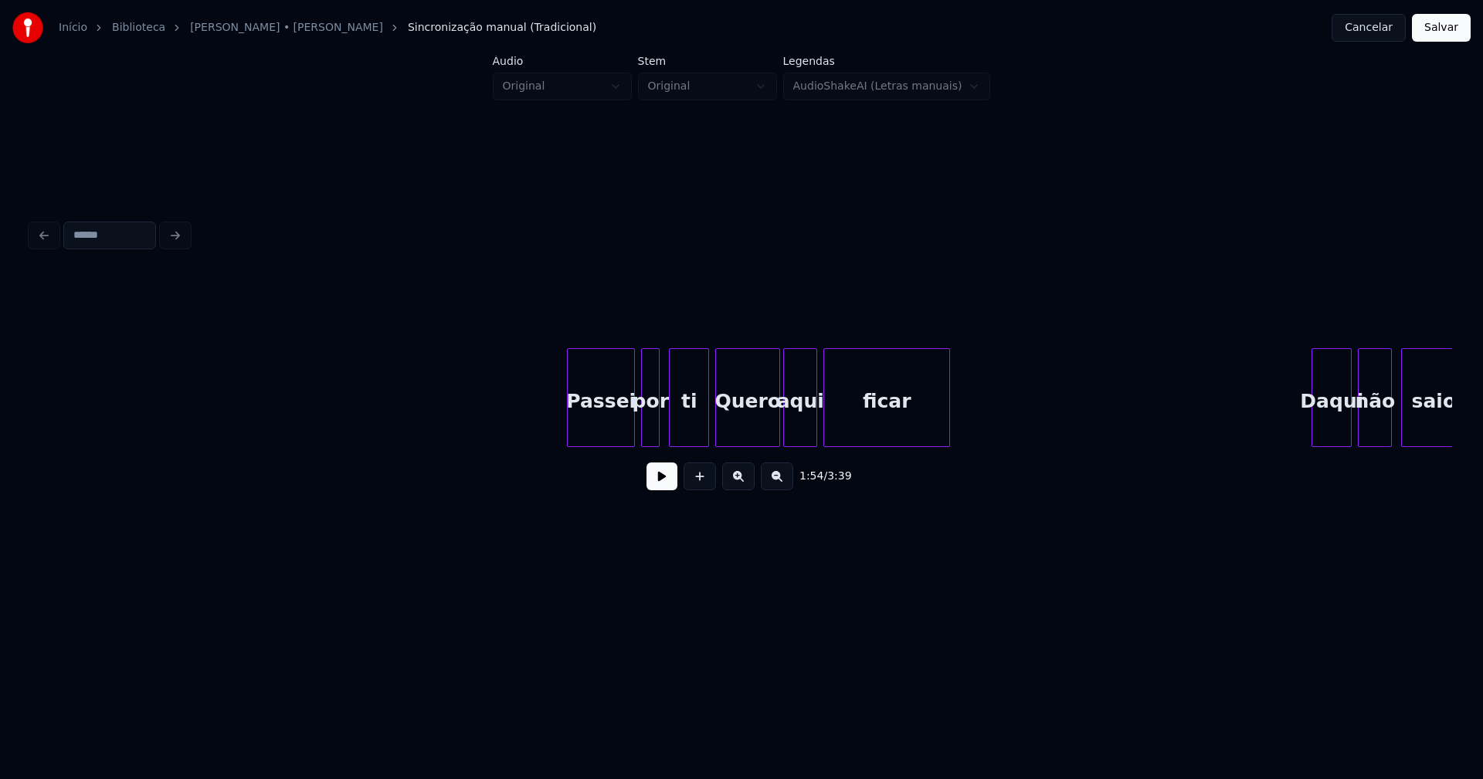
scroll to position [0, 20808]
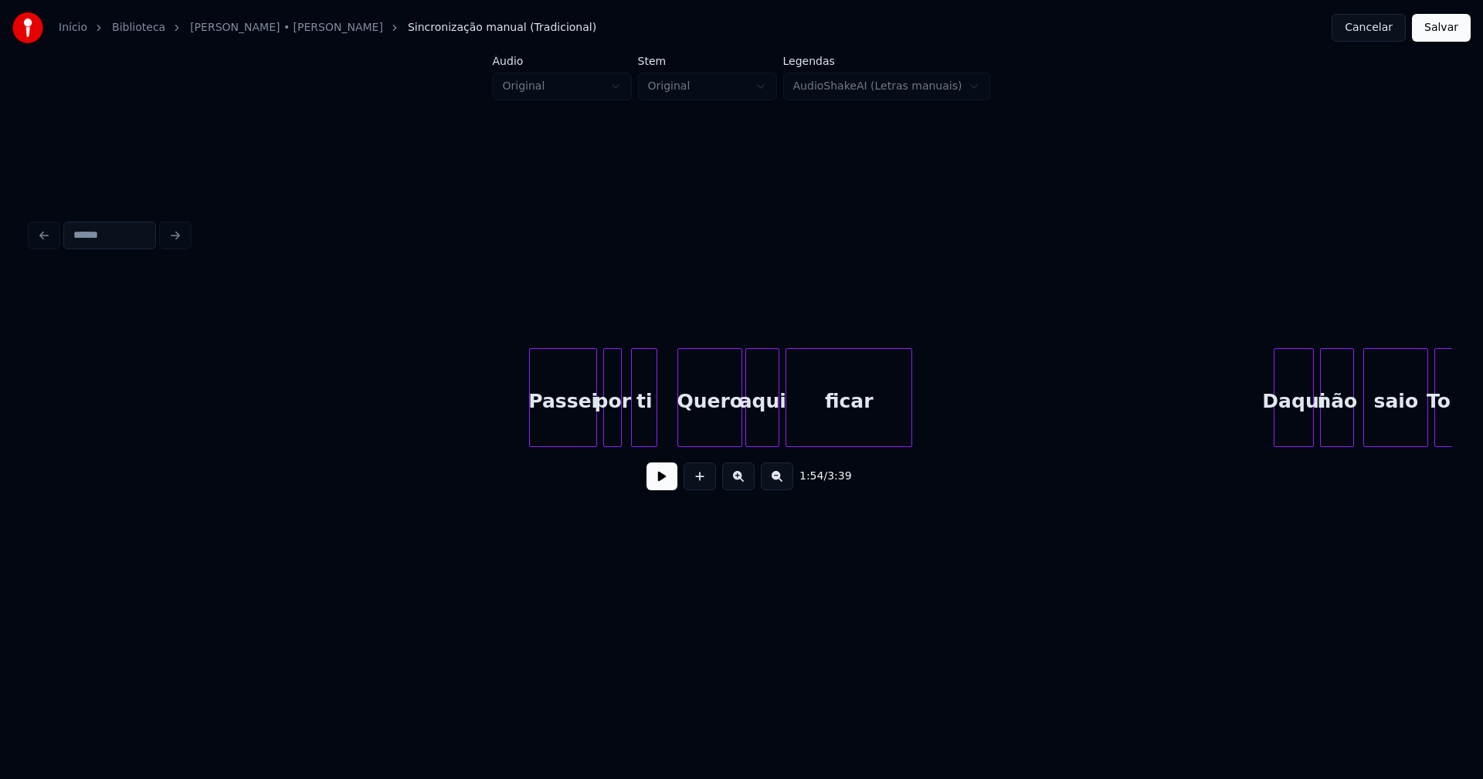
click at [656, 432] on div at bounding box center [654, 397] width 5 height 97
click at [700, 428] on div "Quero" at bounding box center [709, 401] width 63 height 105
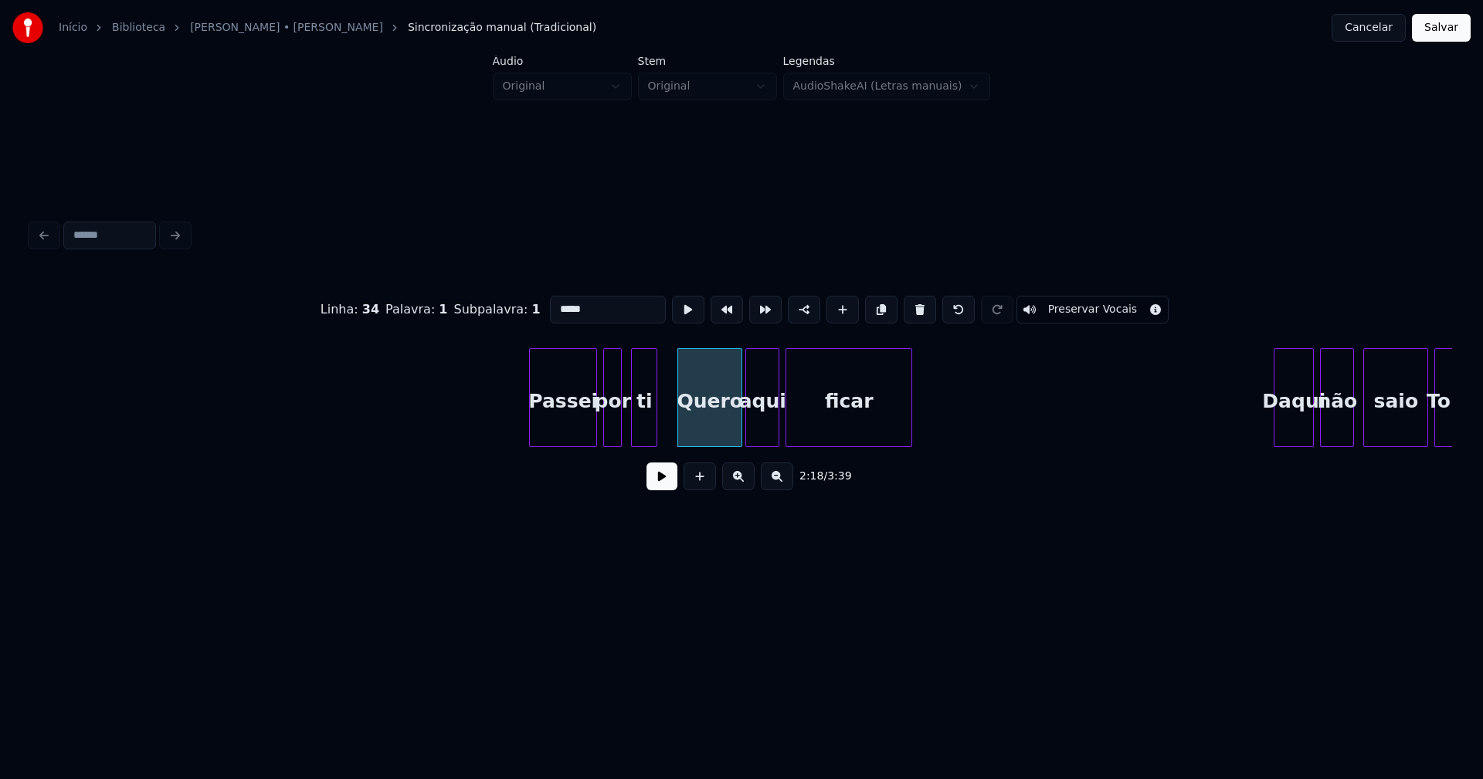
click at [555, 303] on input "*****" at bounding box center [608, 310] width 116 height 28
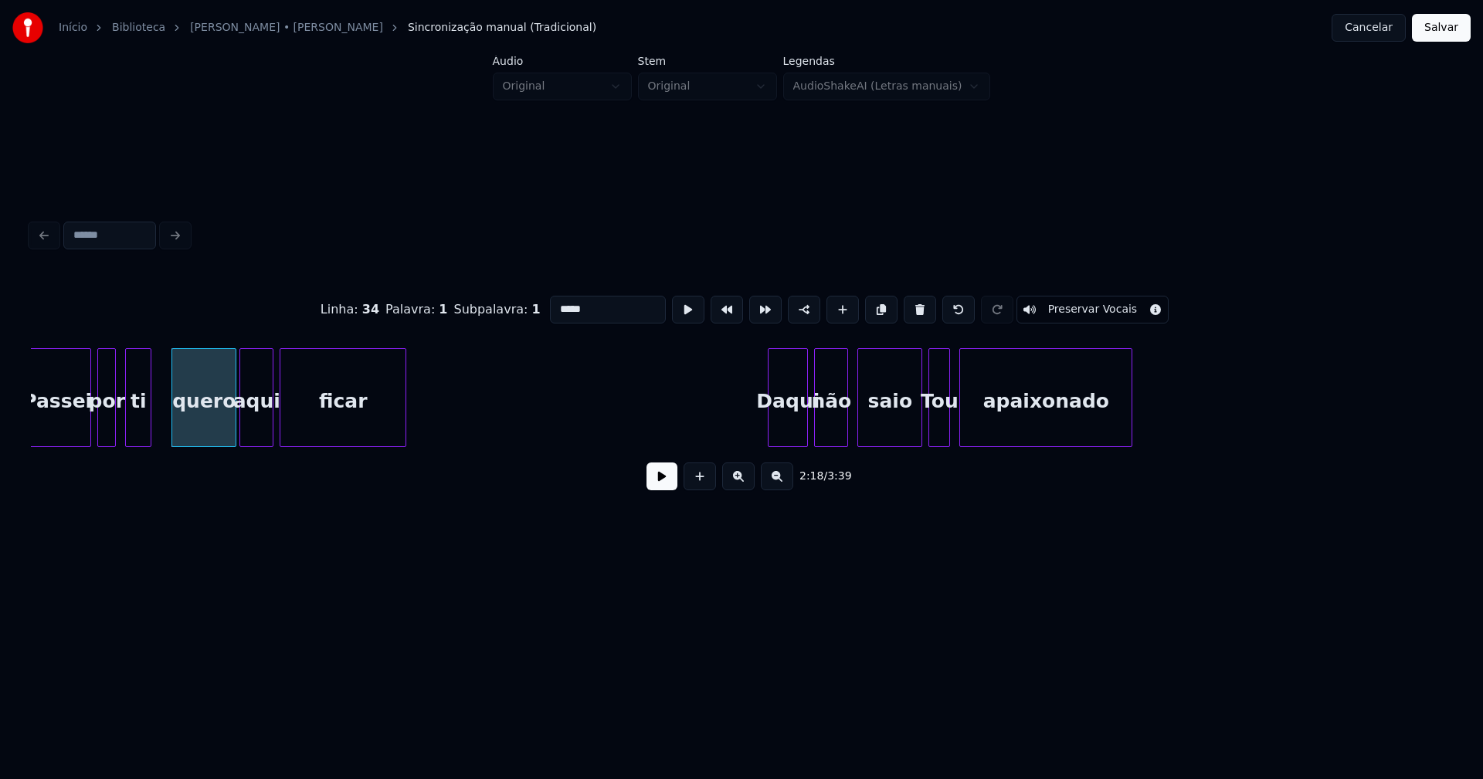
scroll to position [0, 21370]
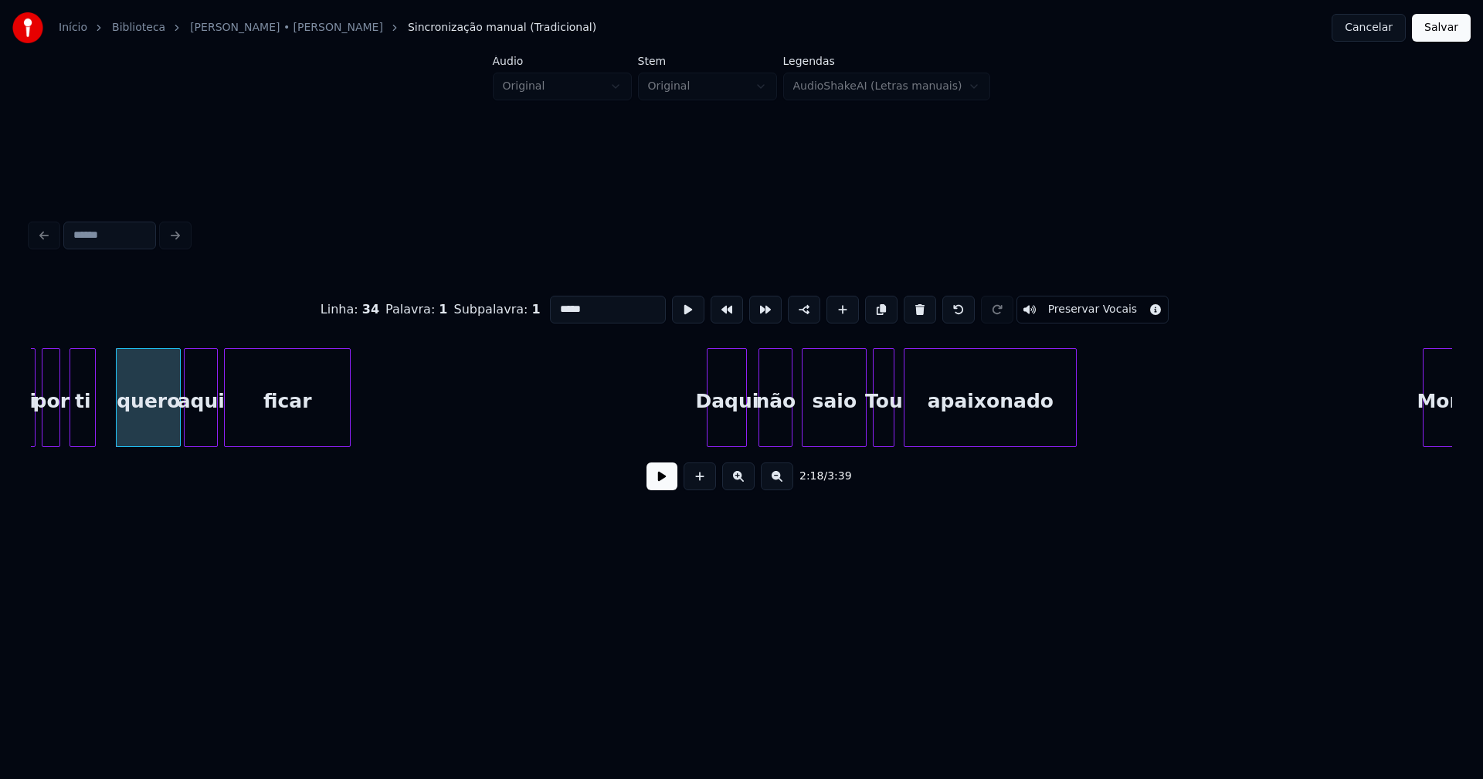
click at [730, 425] on div "Daqui" at bounding box center [726, 401] width 39 height 105
click at [829, 433] on div "saio" at bounding box center [833, 401] width 63 height 105
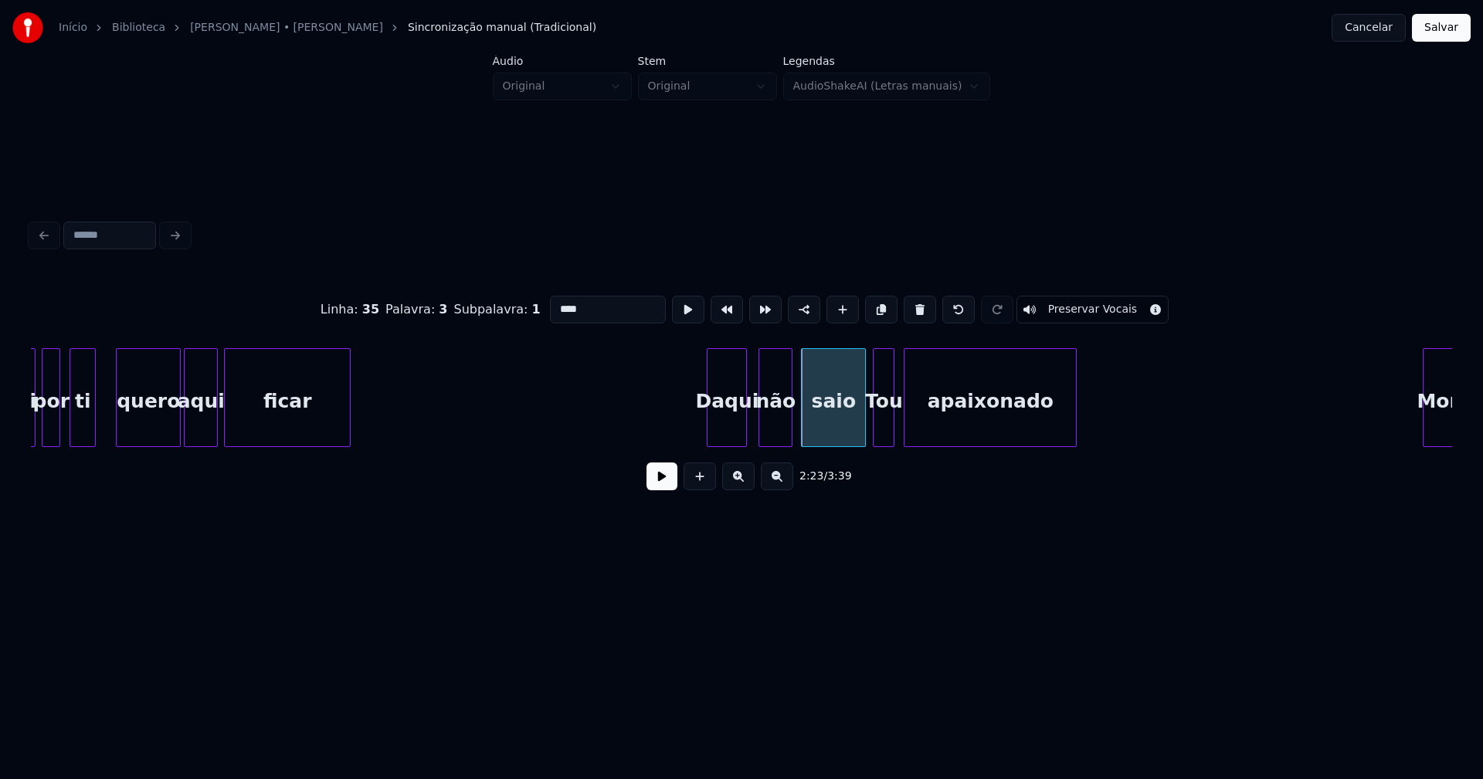
click at [866, 435] on div "saio" at bounding box center [833, 397] width 65 height 99
click at [855, 436] on div at bounding box center [854, 397] width 5 height 97
click at [883, 427] on div "Tou" at bounding box center [883, 401] width 20 height 105
click at [554, 305] on input "***" at bounding box center [608, 310] width 116 height 28
click at [928, 435] on div at bounding box center [928, 397] width 5 height 97
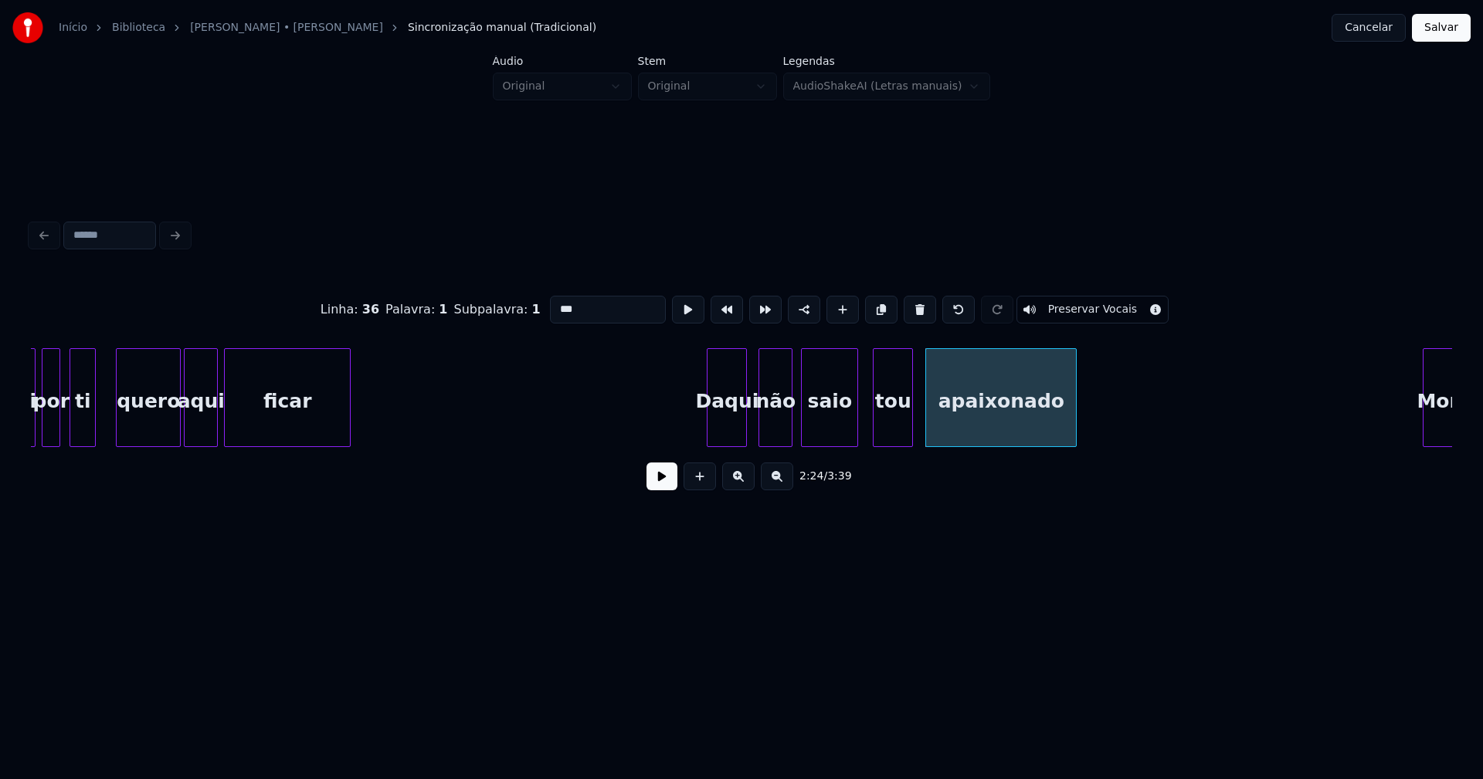
click at [912, 431] on div at bounding box center [909, 397] width 5 height 97
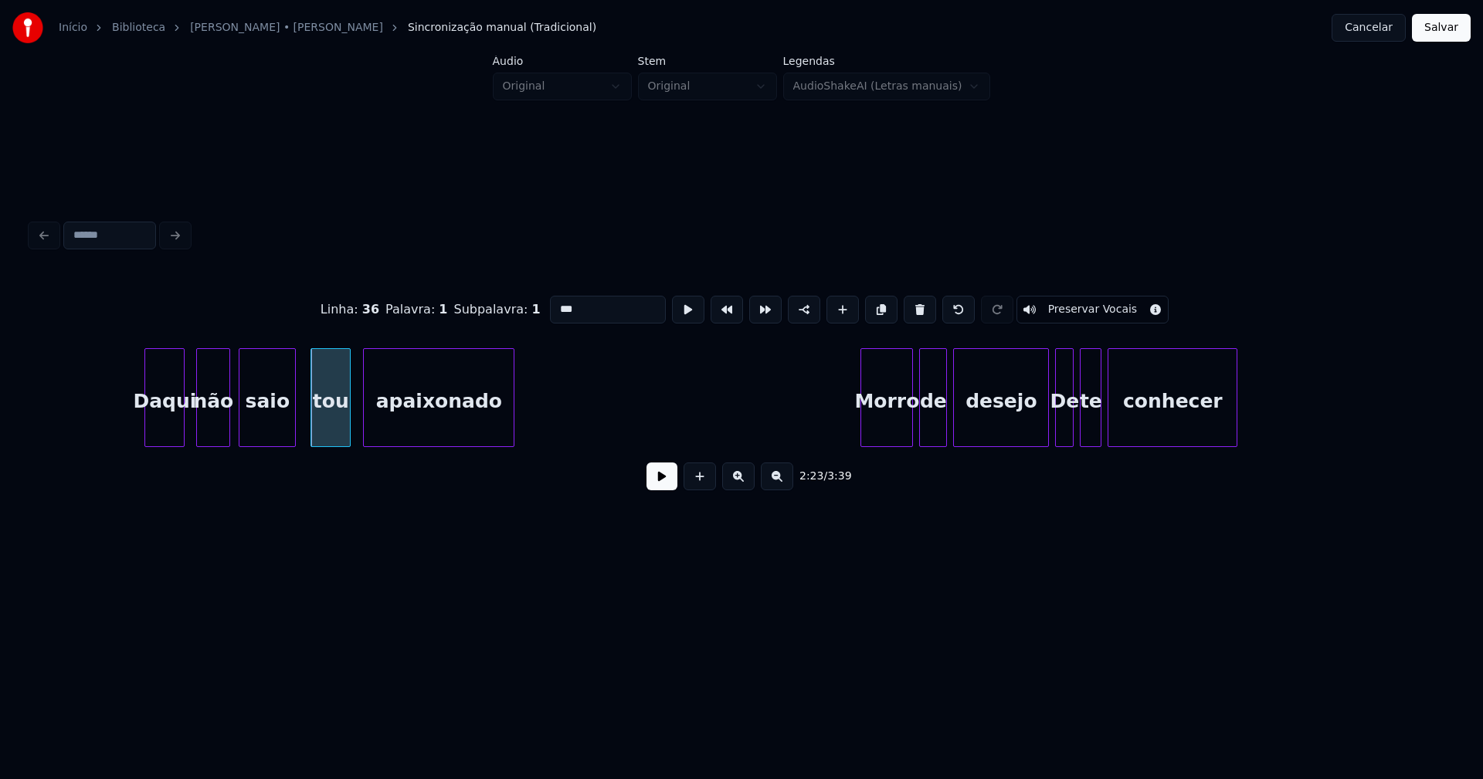
scroll to position [0, 22007]
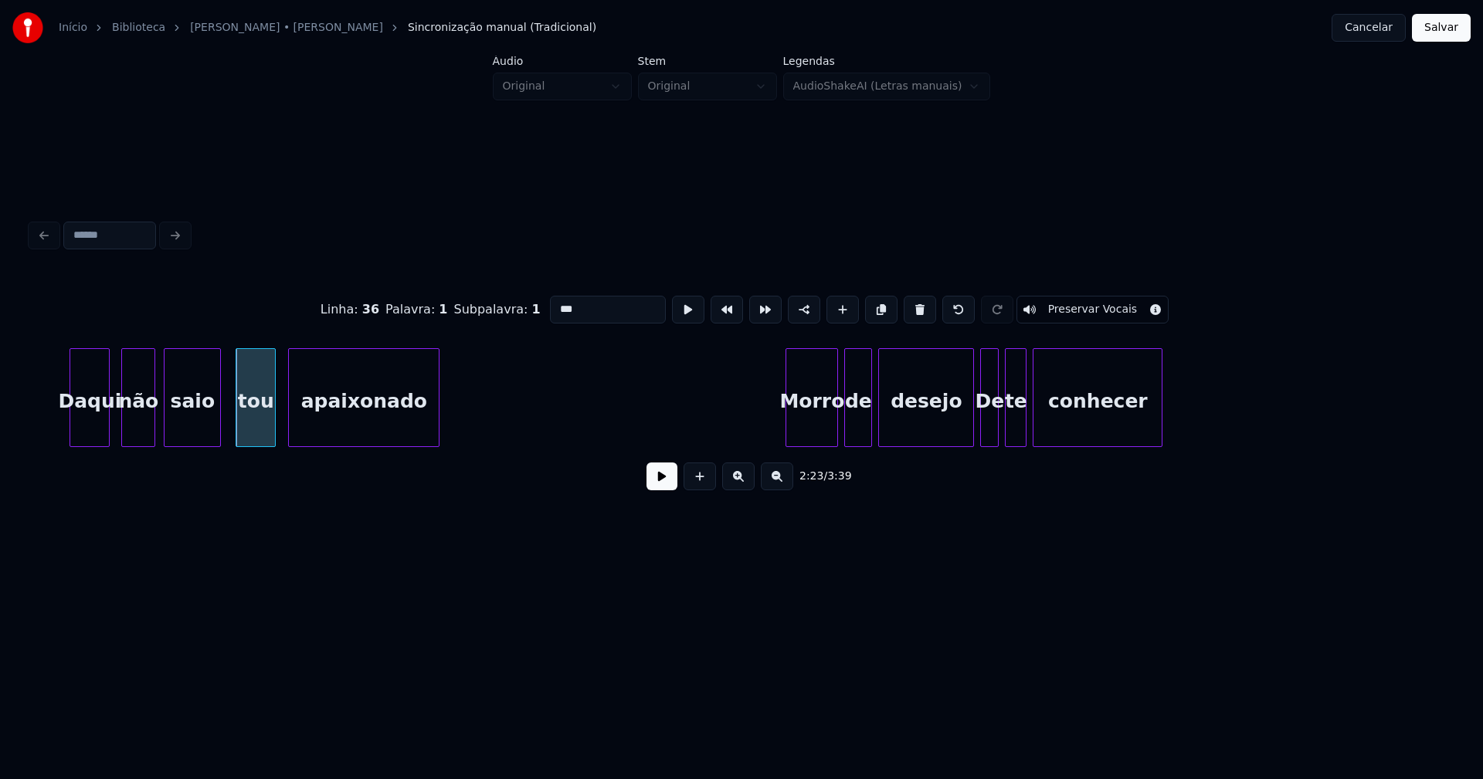
click at [815, 414] on div "Morro" at bounding box center [811, 401] width 51 height 105
click at [772, 420] on div at bounding box center [773, 397] width 5 height 97
click at [968, 430] on div at bounding box center [966, 397] width 5 height 97
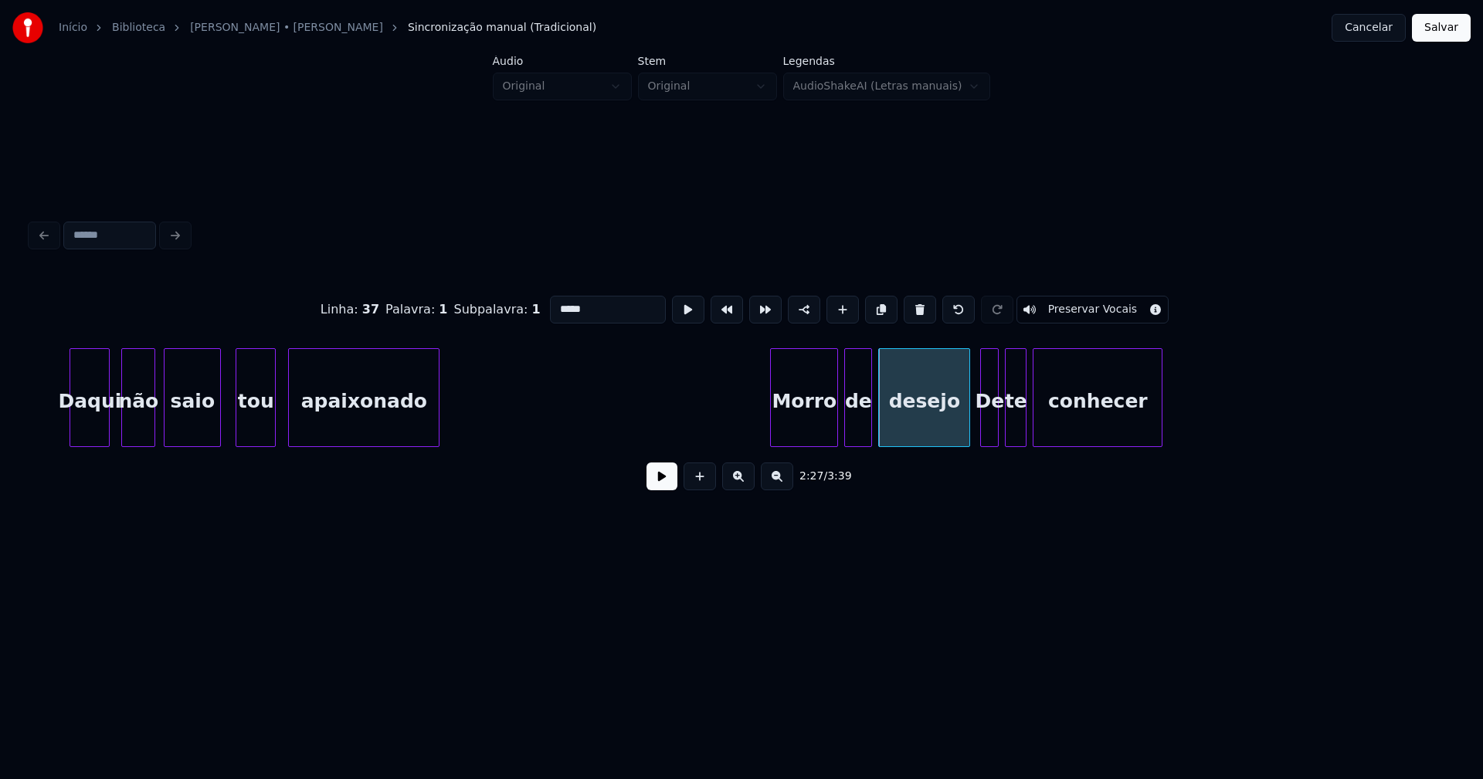
click at [988, 425] on div "De" at bounding box center [989, 401] width 17 height 105
click at [557, 299] on input "**" at bounding box center [608, 310] width 116 height 28
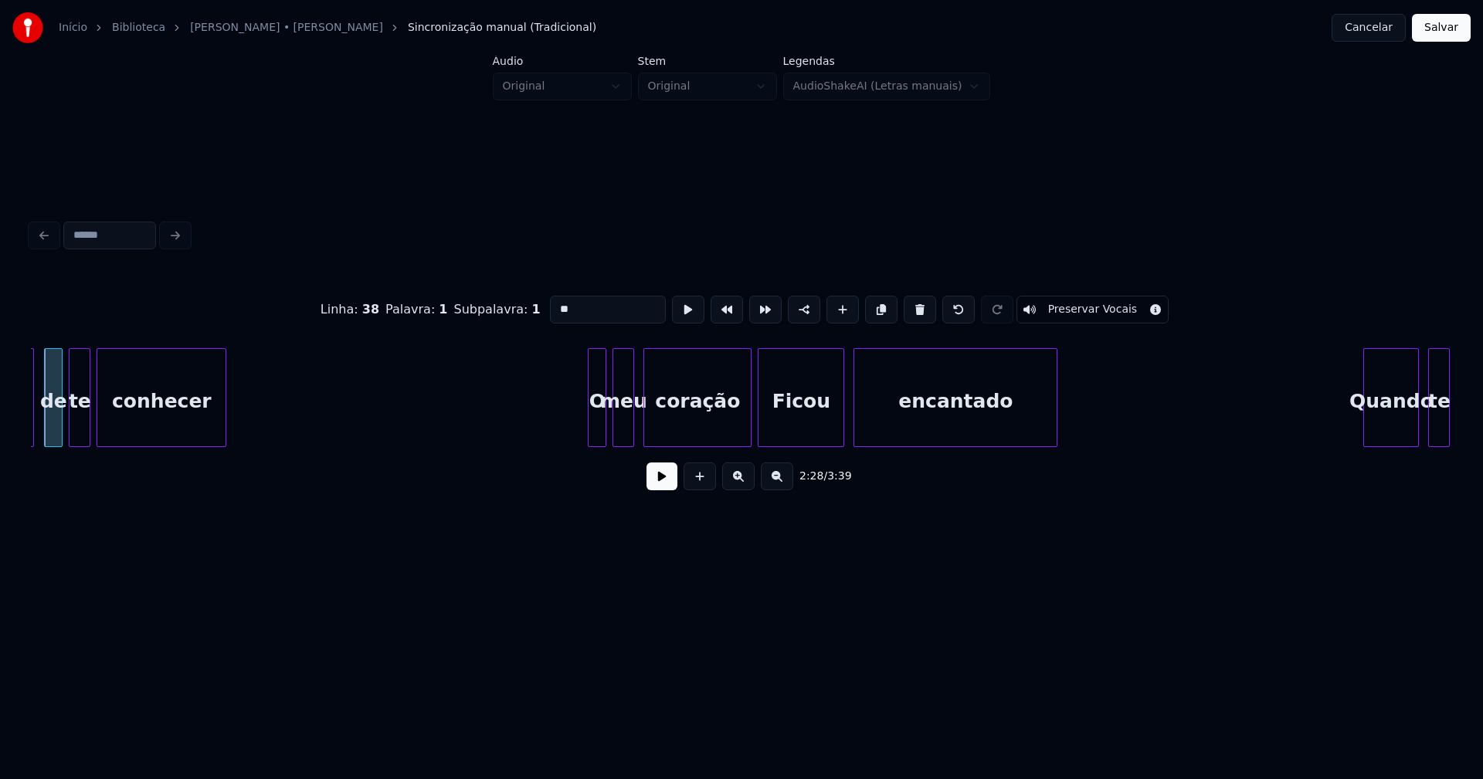
scroll to position [0, 22981]
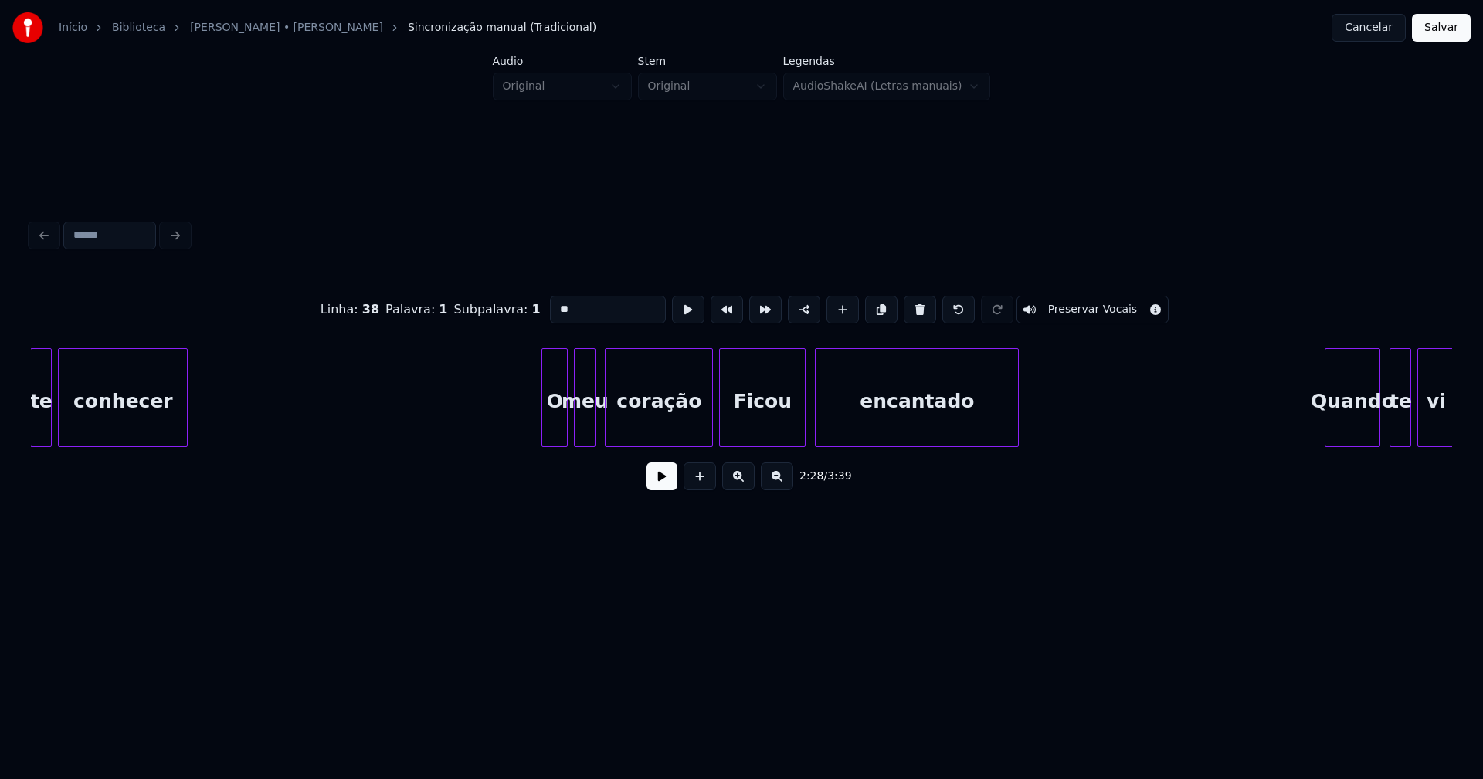
click at [544, 436] on div at bounding box center [544, 397] width 5 height 97
click at [707, 431] on div at bounding box center [705, 397] width 5 height 97
click at [757, 432] on div "Ficou" at bounding box center [762, 401] width 85 height 105
click at [551, 300] on input "*****" at bounding box center [608, 310] width 116 height 28
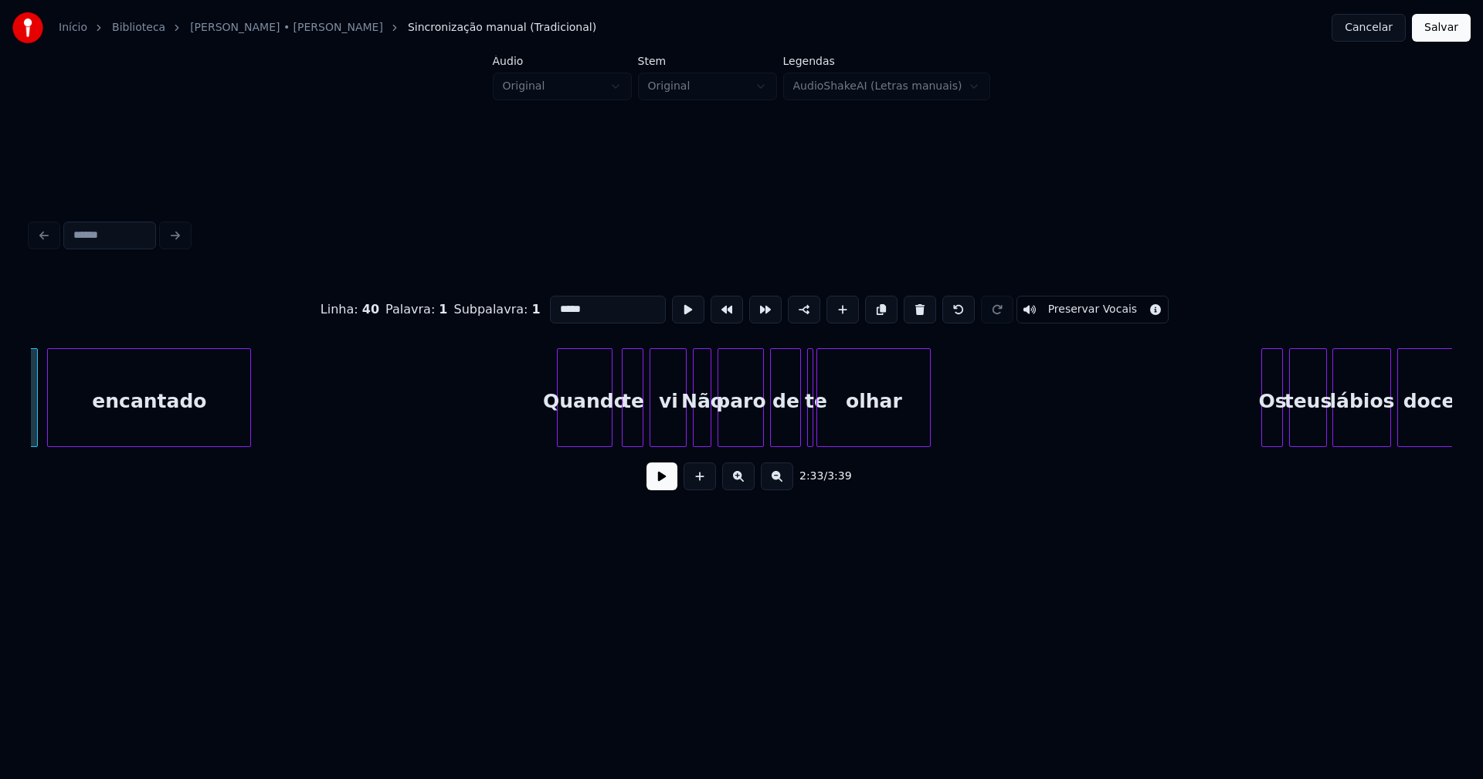
scroll to position [0, 23767]
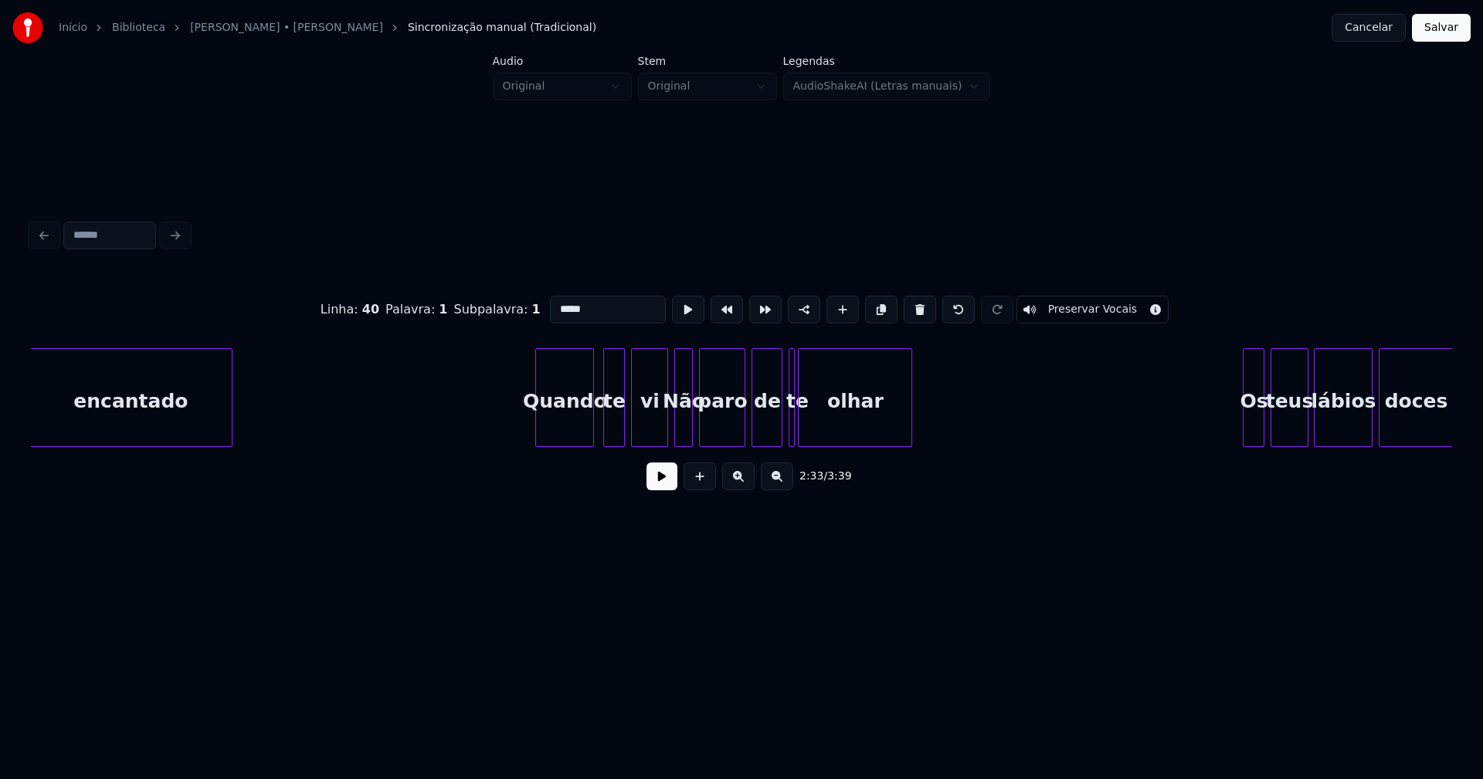
click at [539, 422] on div at bounding box center [538, 397] width 5 height 97
click at [659, 433] on div at bounding box center [659, 397] width 5 height 97
click at [684, 422] on div "Não" at bounding box center [683, 401] width 17 height 105
click at [555, 301] on input "***" at bounding box center [608, 310] width 116 height 28
click at [804, 438] on div at bounding box center [804, 397] width 5 height 97
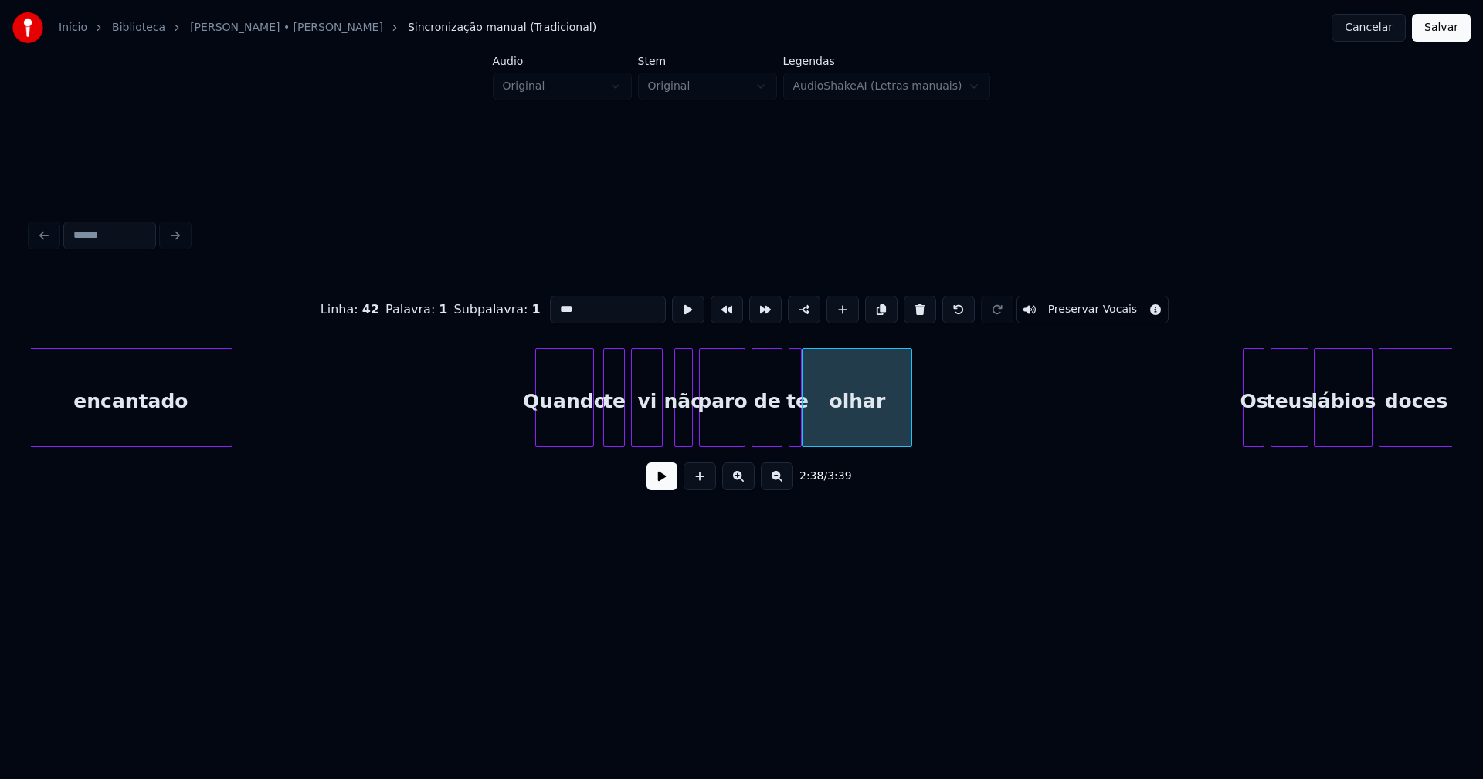
click at [798, 436] on div at bounding box center [798, 397] width 5 height 97
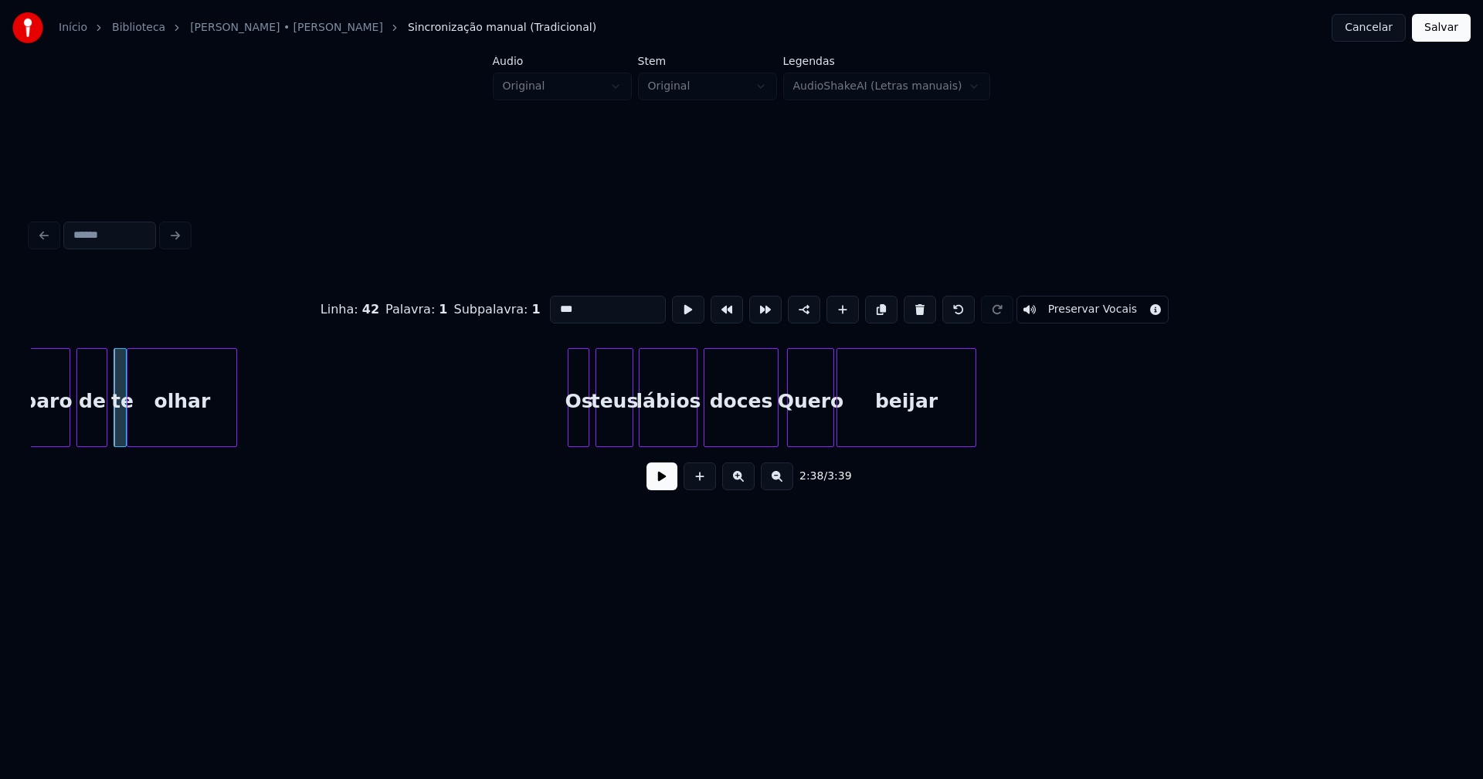
scroll to position [0, 24479]
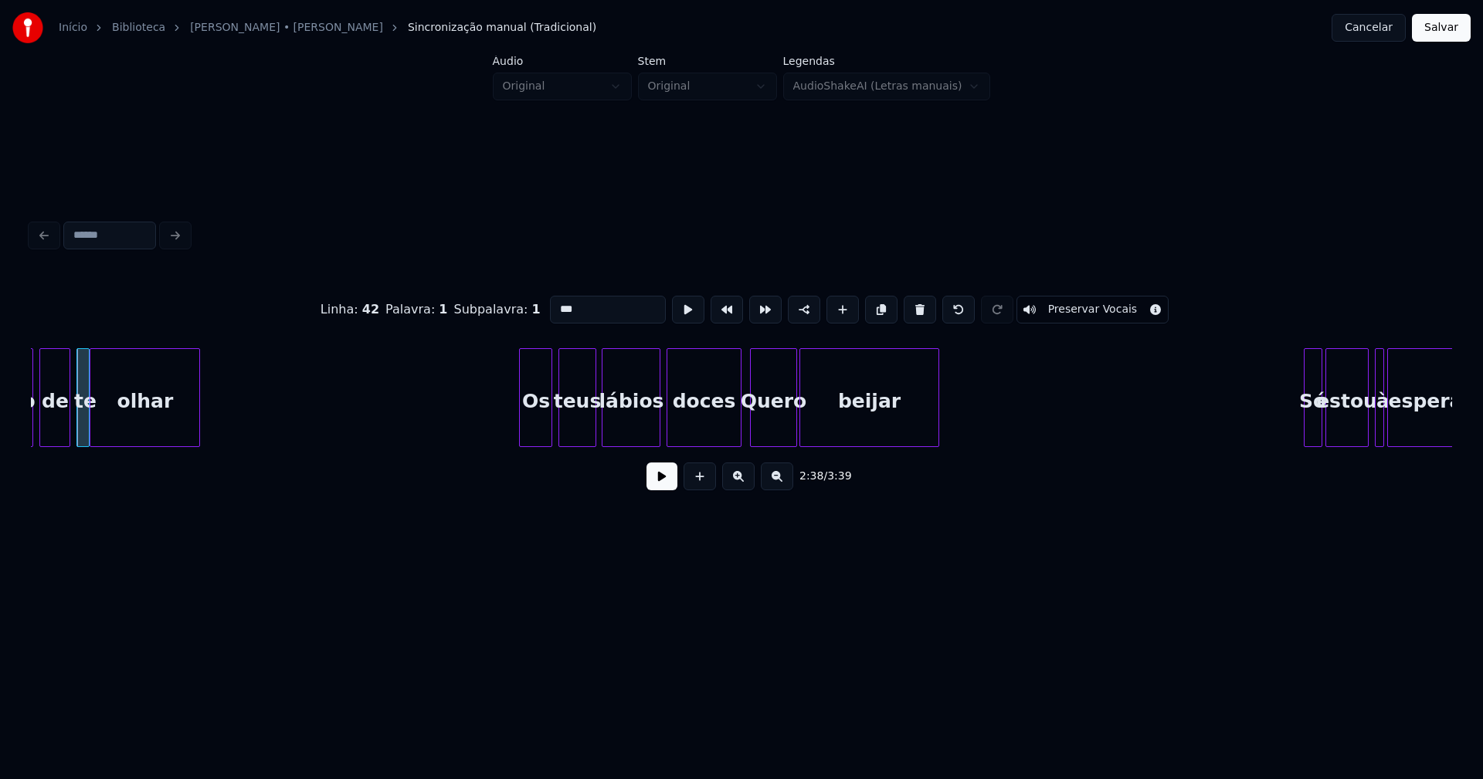
click at [520, 423] on div at bounding box center [522, 397] width 5 height 97
click at [731, 430] on div at bounding box center [731, 397] width 5 height 97
click at [768, 424] on div "Quero" at bounding box center [773, 401] width 45 height 105
click at [555, 303] on input "*****" at bounding box center [608, 310] width 116 height 28
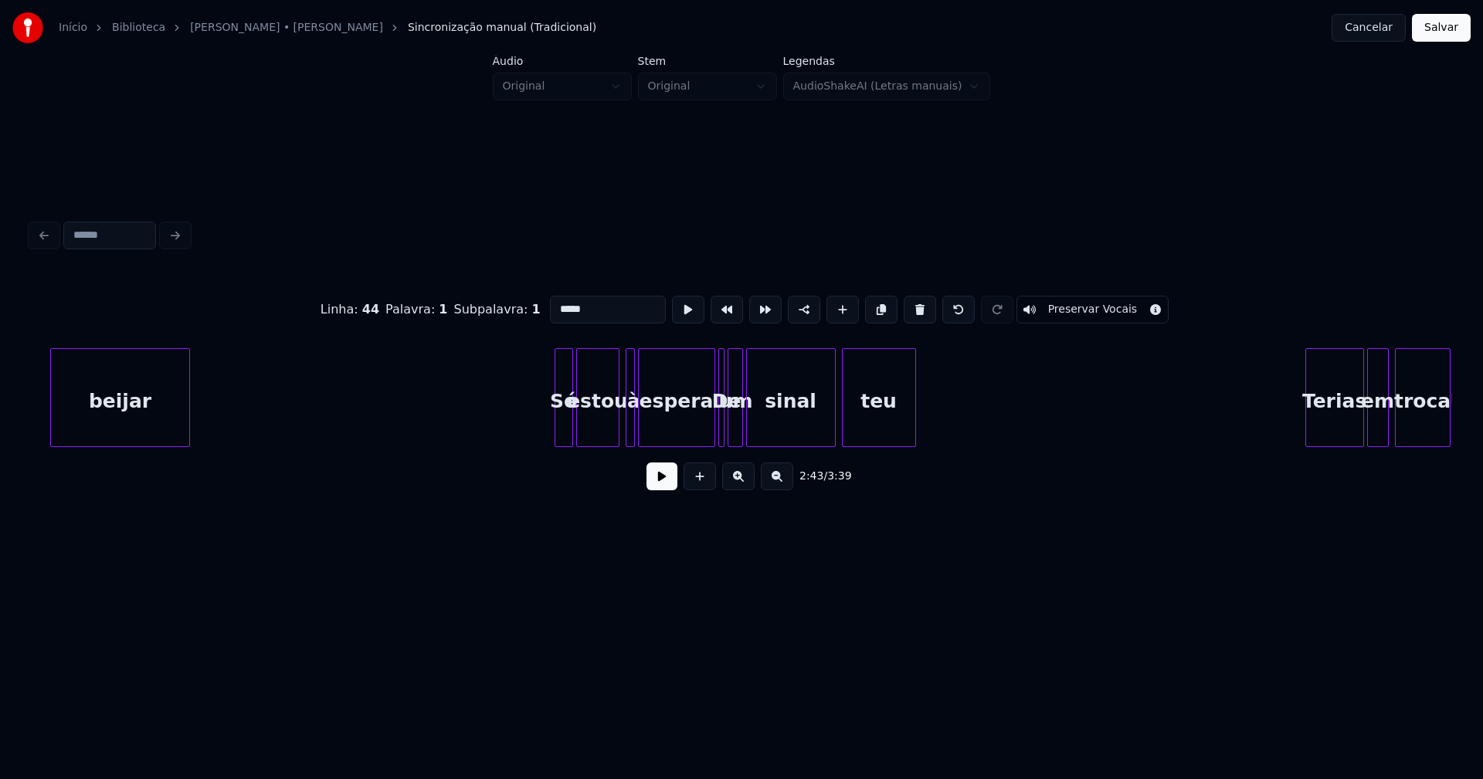
scroll to position [0, 25248]
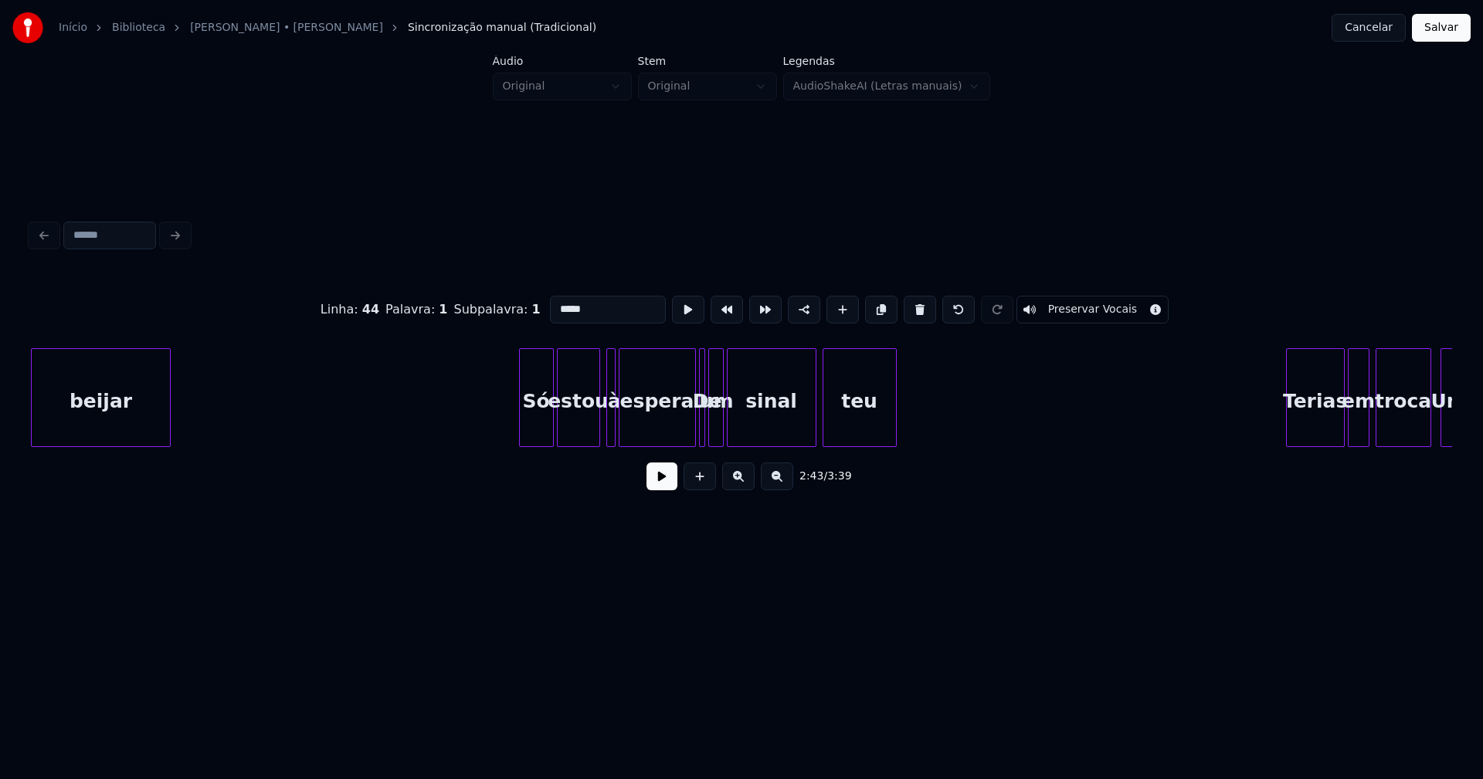
click at [521, 426] on div at bounding box center [522, 397] width 5 height 97
click at [639, 424] on div at bounding box center [638, 397] width 5 height 97
click at [615, 422] on div "à" at bounding box center [614, 401] width 15 height 105
click at [622, 424] on div at bounding box center [624, 397] width 5 height 97
click at [685, 433] on div at bounding box center [686, 397] width 5 height 97
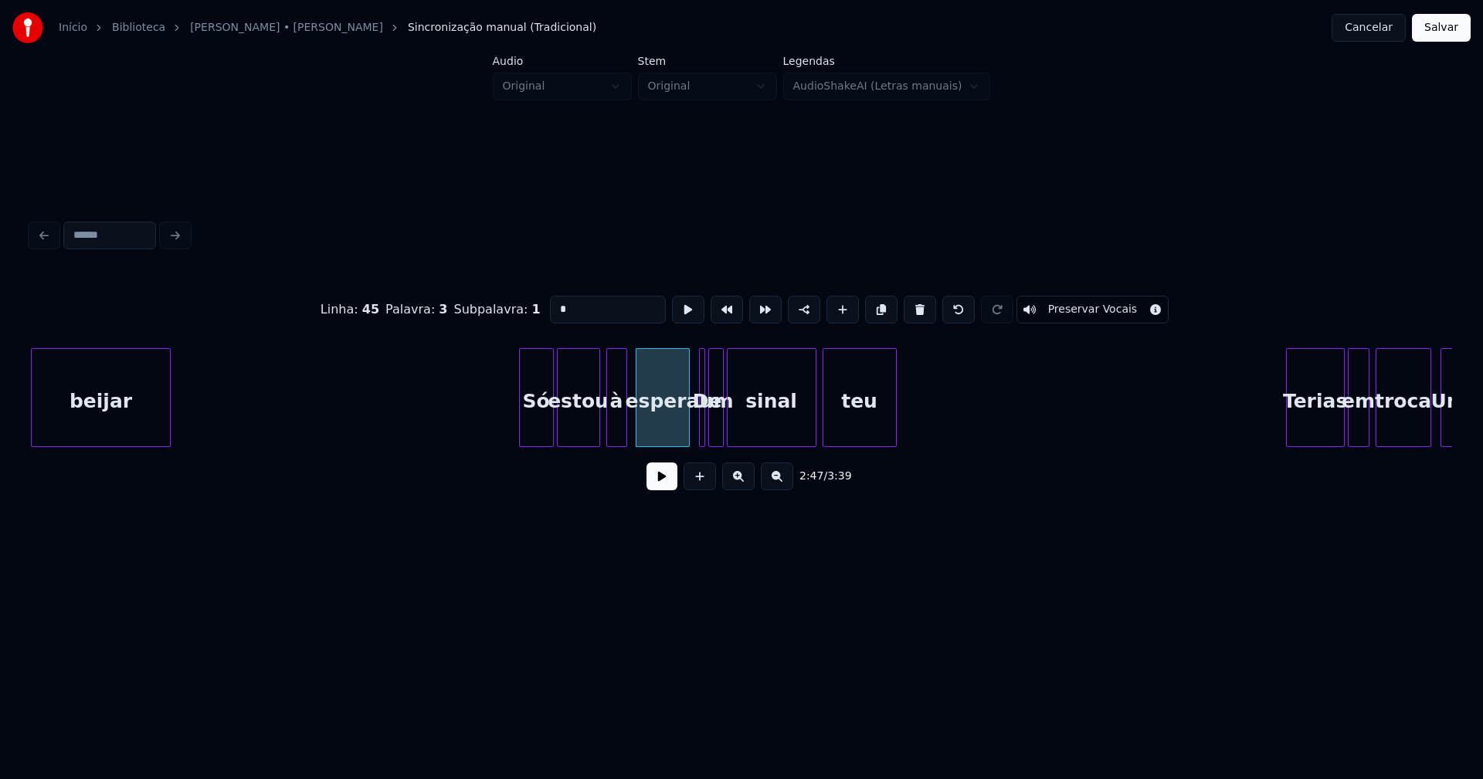
click at [702, 433] on div at bounding box center [702, 397] width 5 height 97
click at [555, 304] on input "**" at bounding box center [608, 310] width 116 height 28
type input "**"
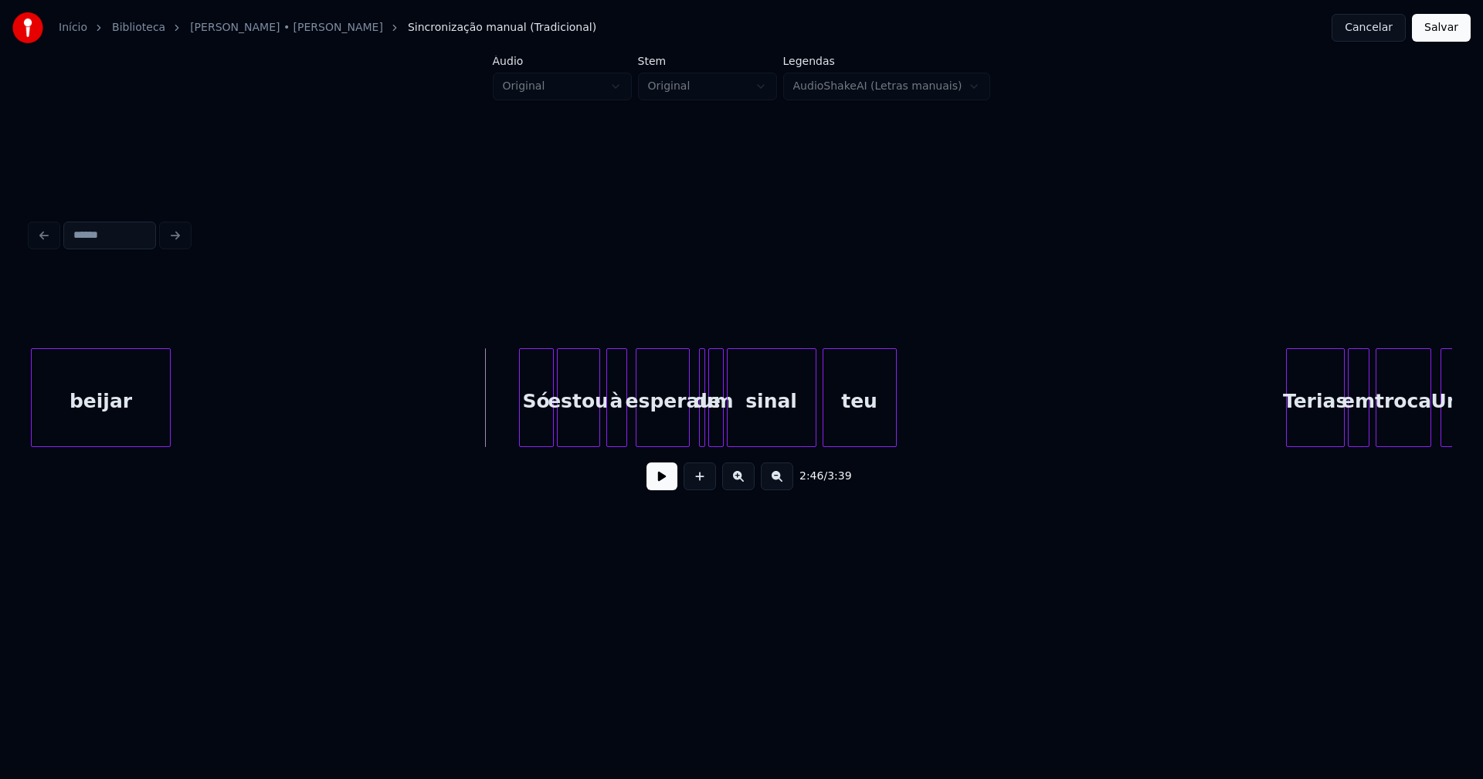
click at [654, 490] on button at bounding box center [661, 477] width 31 height 28
click at [663, 486] on button at bounding box center [661, 477] width 31 height 28
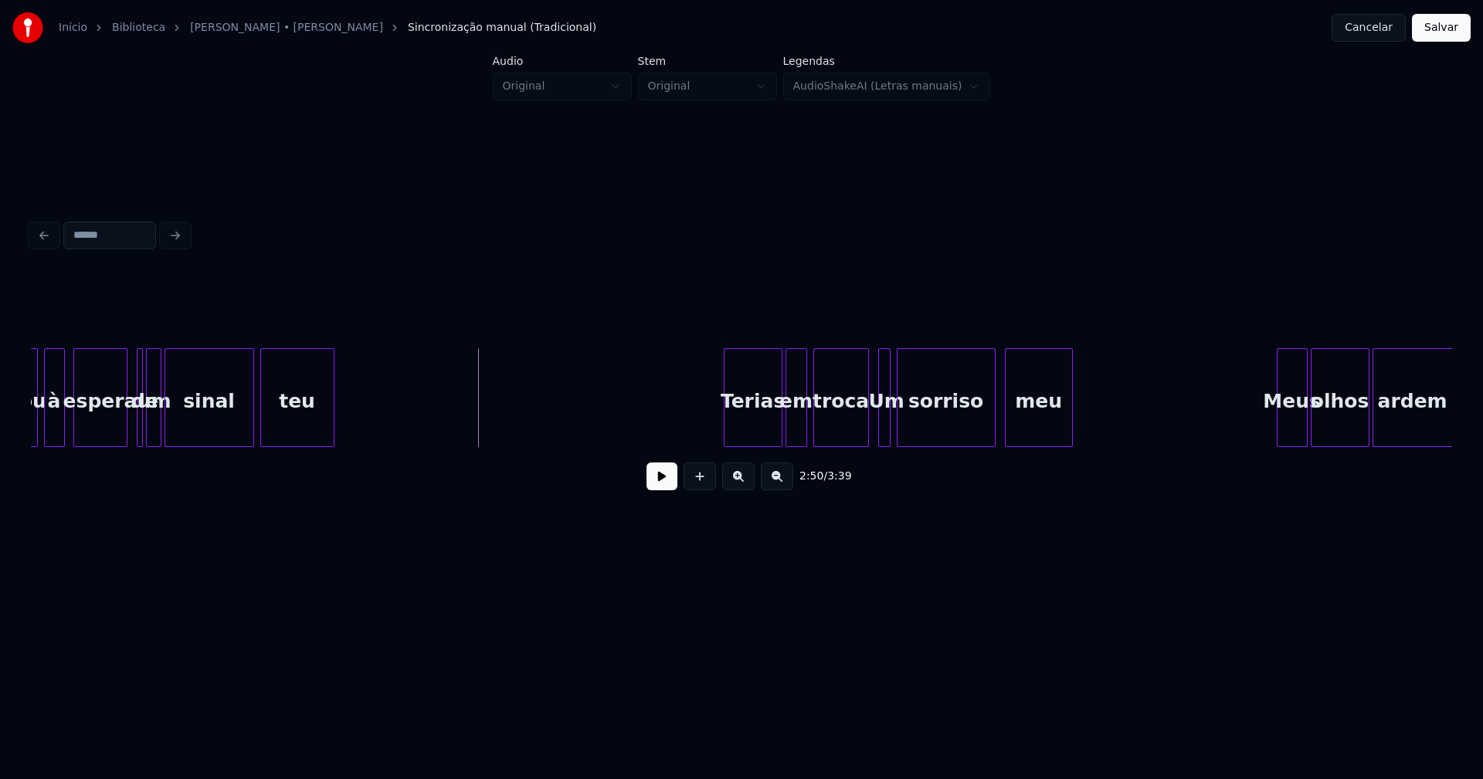
scroll to position [0, 26109]
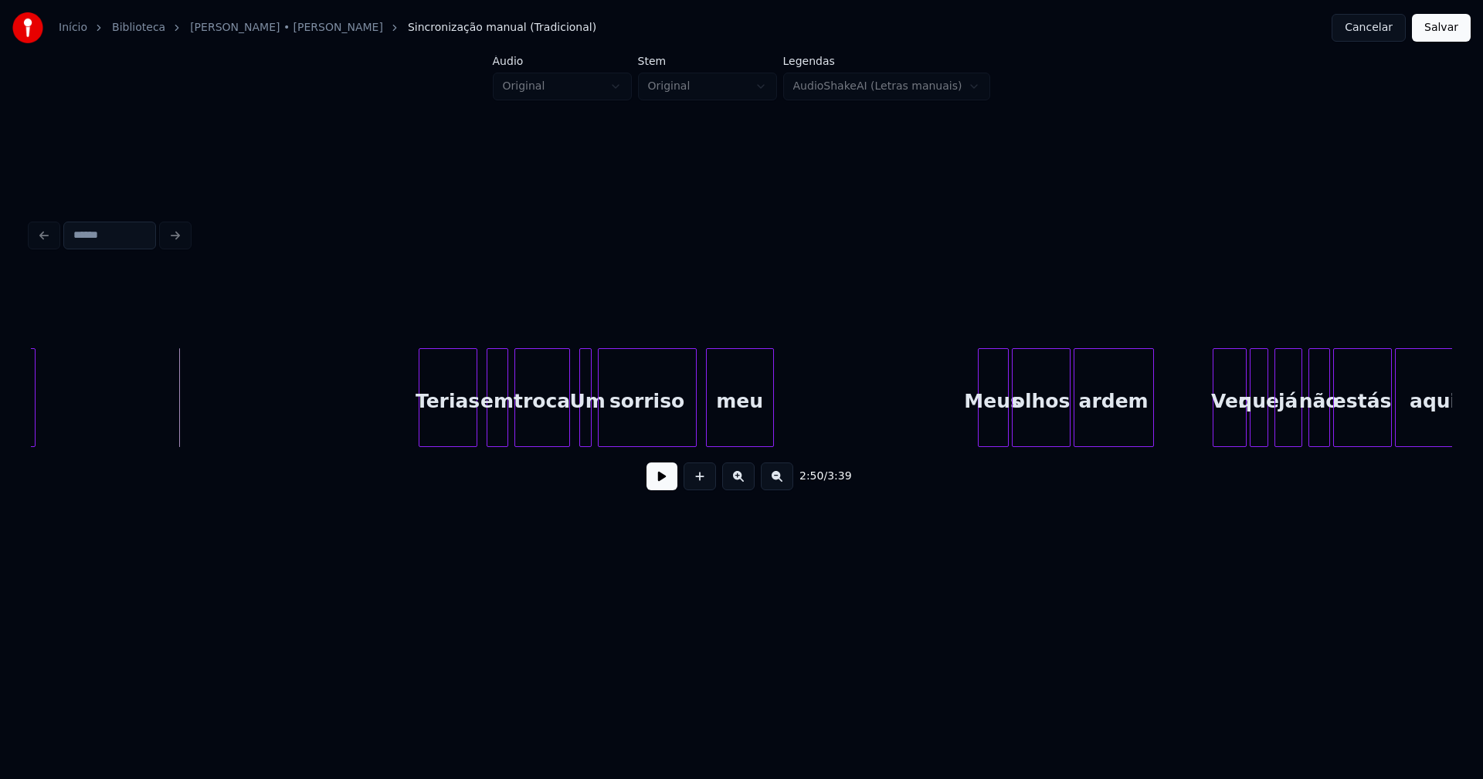
click at [456, 435] on div "Terias" at bounding box center [447, 401] width 57 height 105
click at [491, 439] on div "em" at bounding box center [492, 401] width 20 height 105
click at [537, 432] on div "troca" at bounding box center [537, 401] width 54 height 105
click at [659, 487] on button at bounding box center [661, 477] width 31 height 28
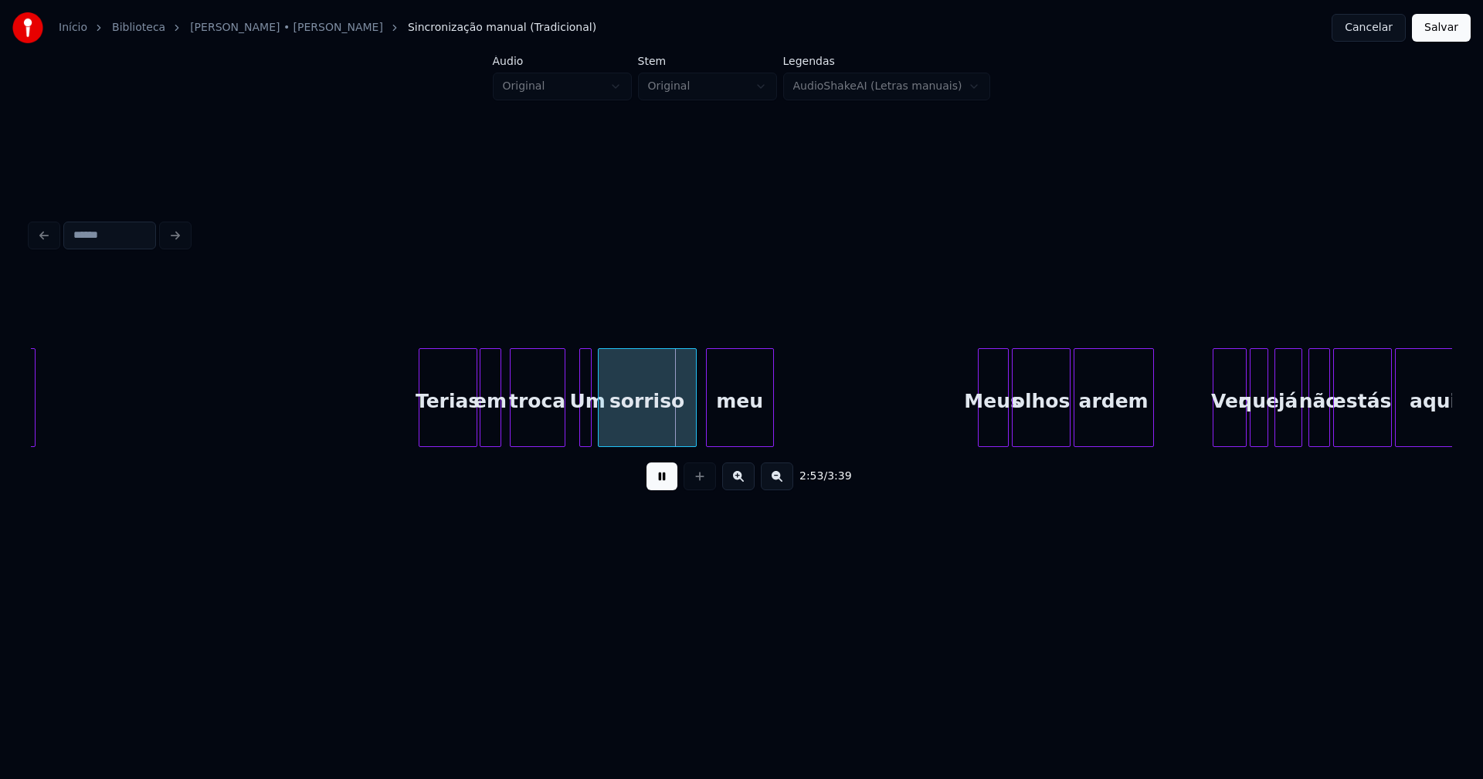
click at [656, 485] on button at bounding box center [661, 477] width 31 height 28
click at [585, 425] on div "Um" at bounding box center [587, 401] width 15 height 105
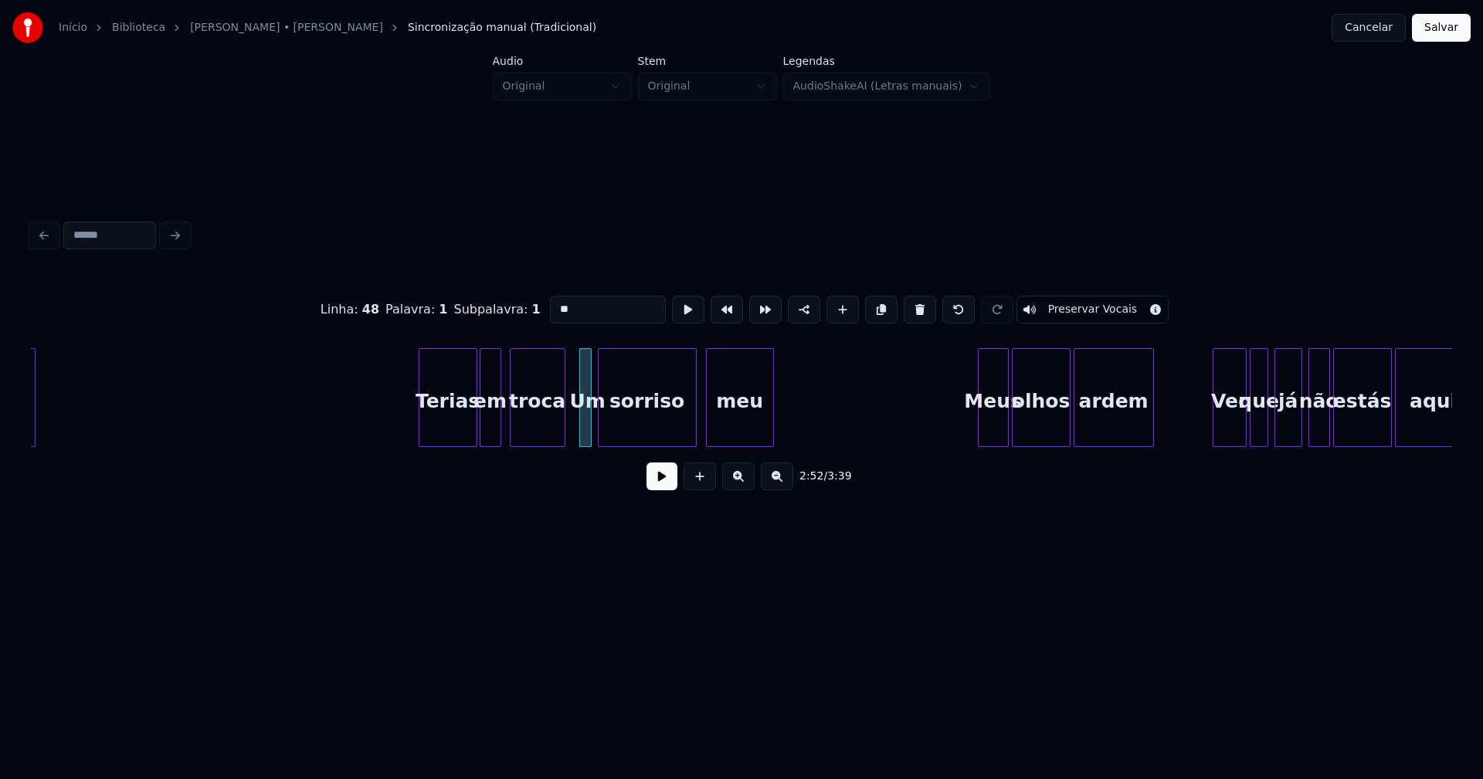
click at [557, 303] on input "**" at bounding box center [608, 310] width 116 height 28
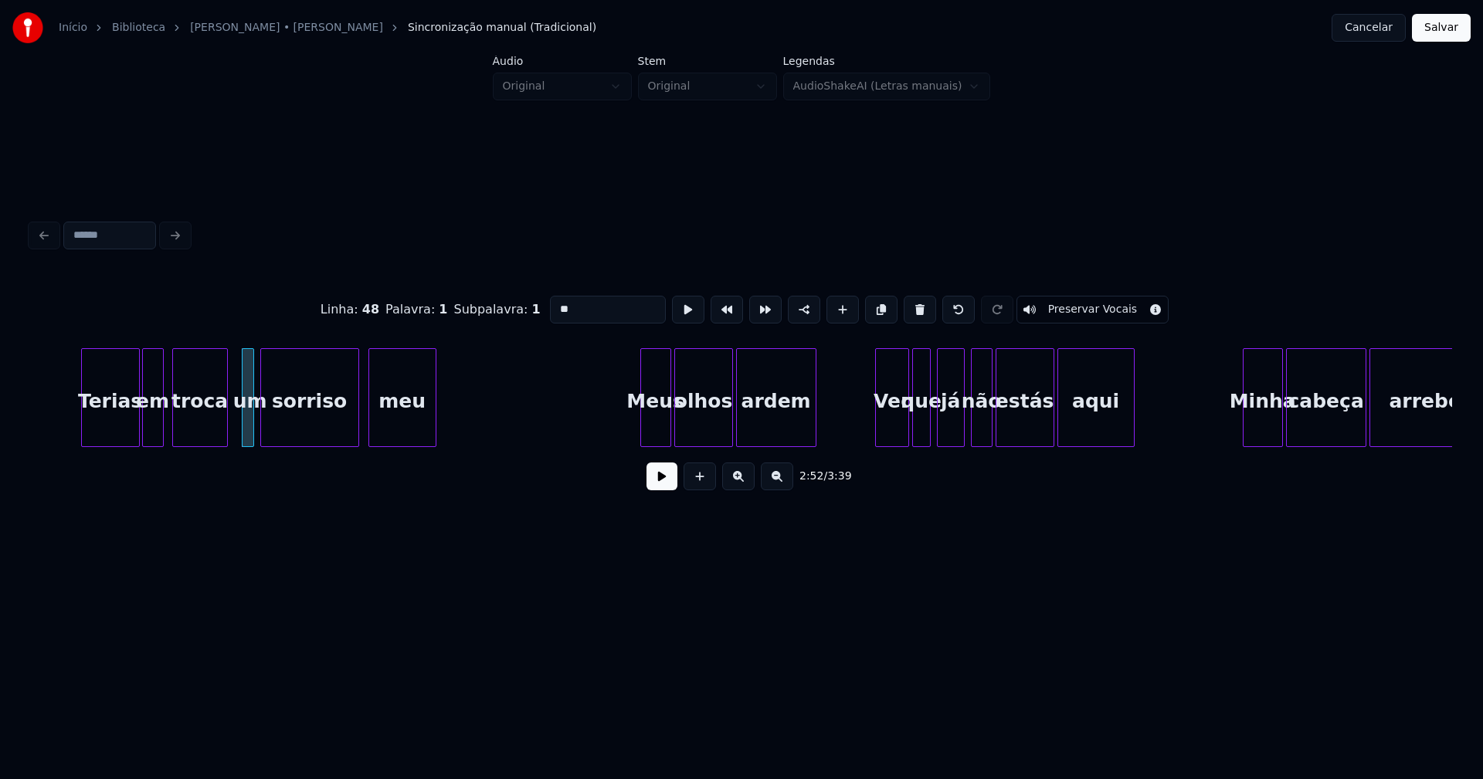
scroll to position [0, 26559]
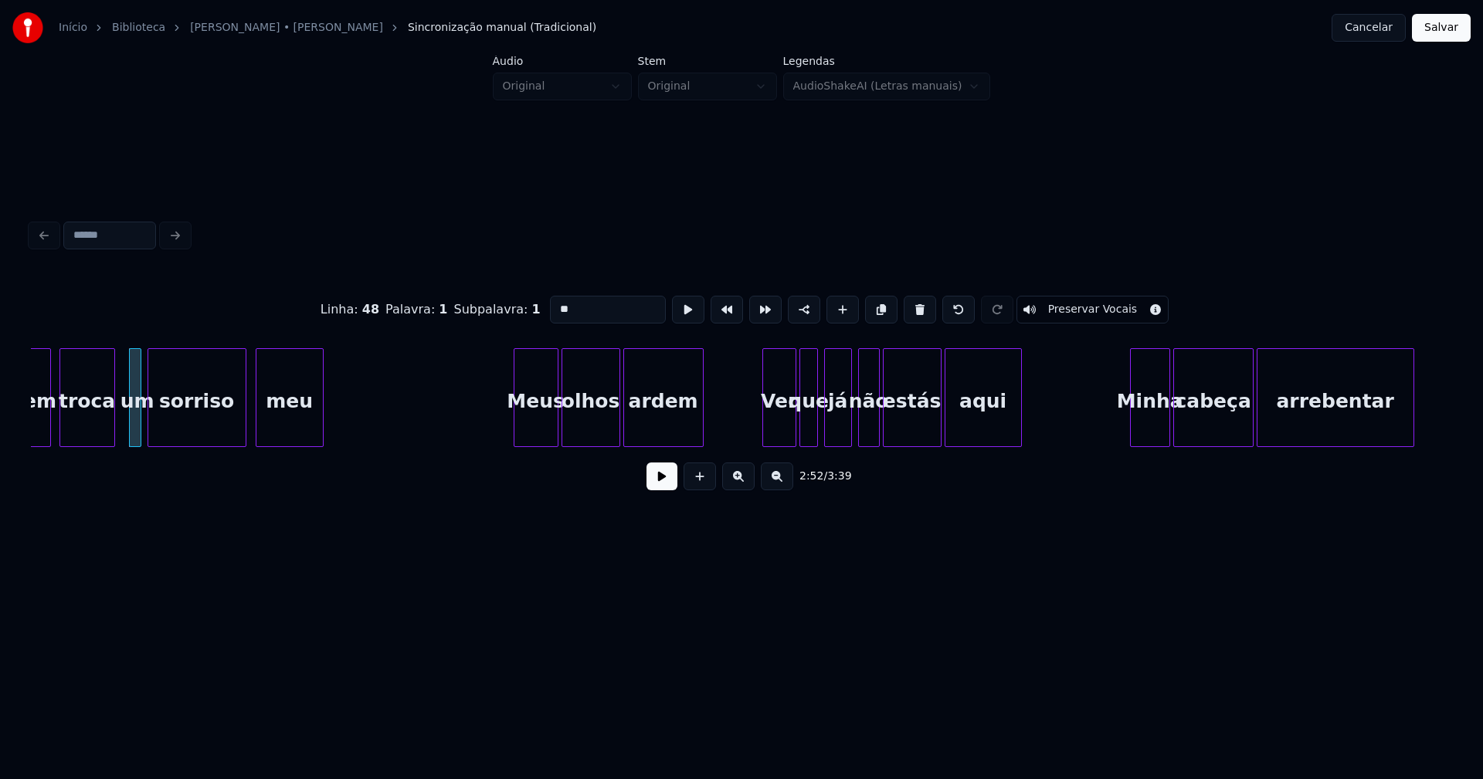
click at [517, 444] on div "em troca um sorriso meu Meus olhos ardem Ver que já não estás aqui Minha cabeça…" at bounding box center [741, 397] width 1421 height 99
click at [771, 430] on div "Ver" at bounding box center [774, 401] width 32 height 105
click at [1144, 432] on div "Minha" at bounding box center [1143, 401] width 39 height 105
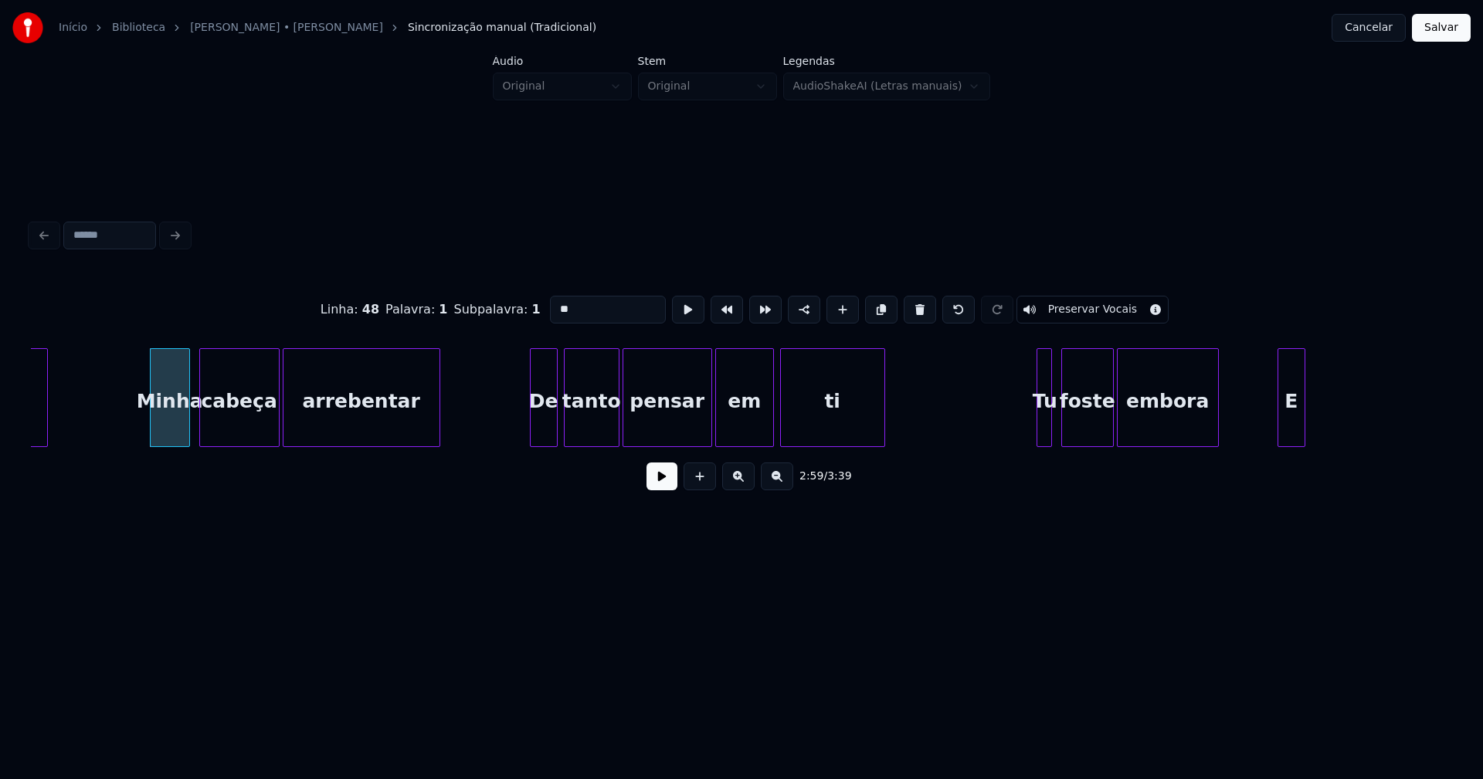
scroll to position [0, 27626]
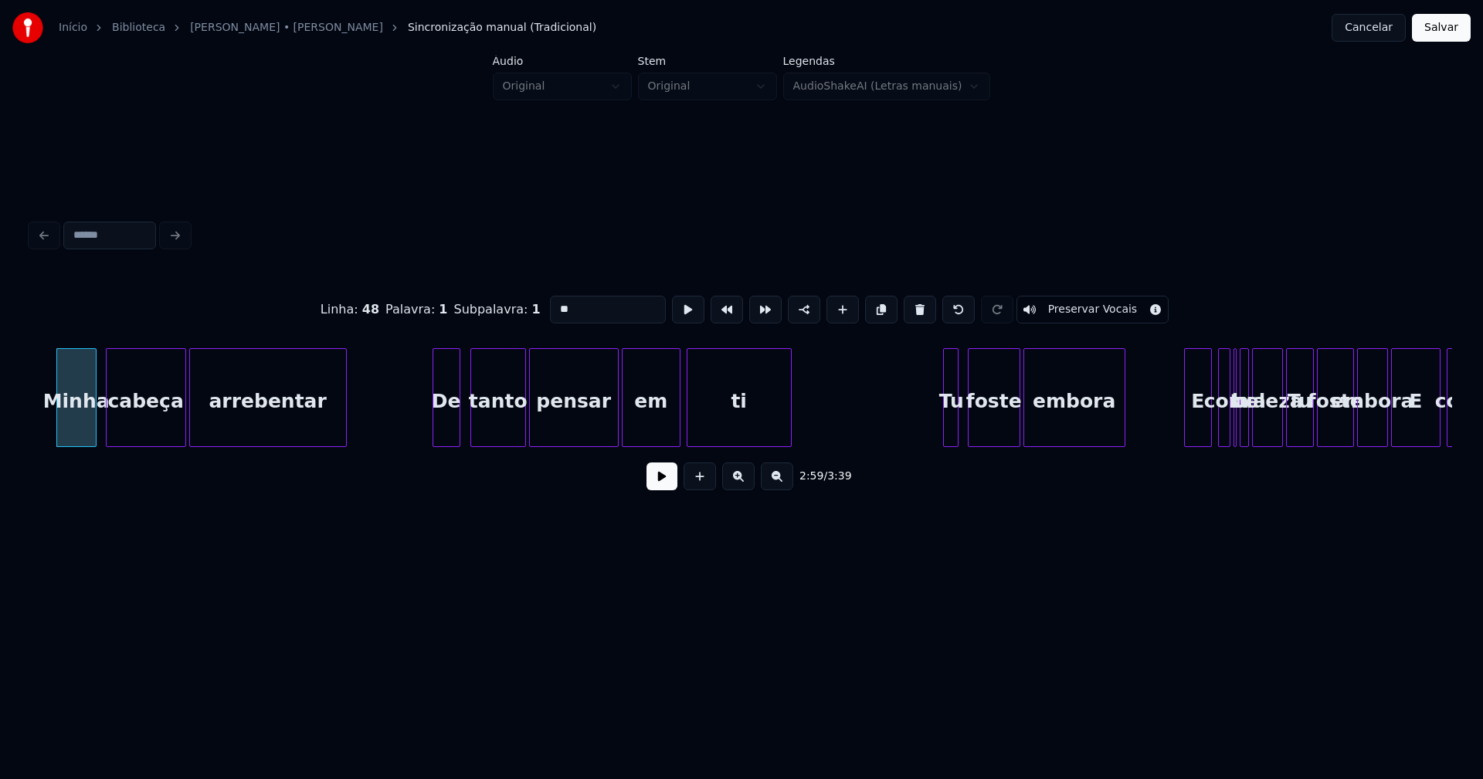
click at [444, 432] on div "De" at bounding box center [446, 401] width 26 height 105
click at [941, 426] on div at bounding box center [940, 397] width 5 height 97
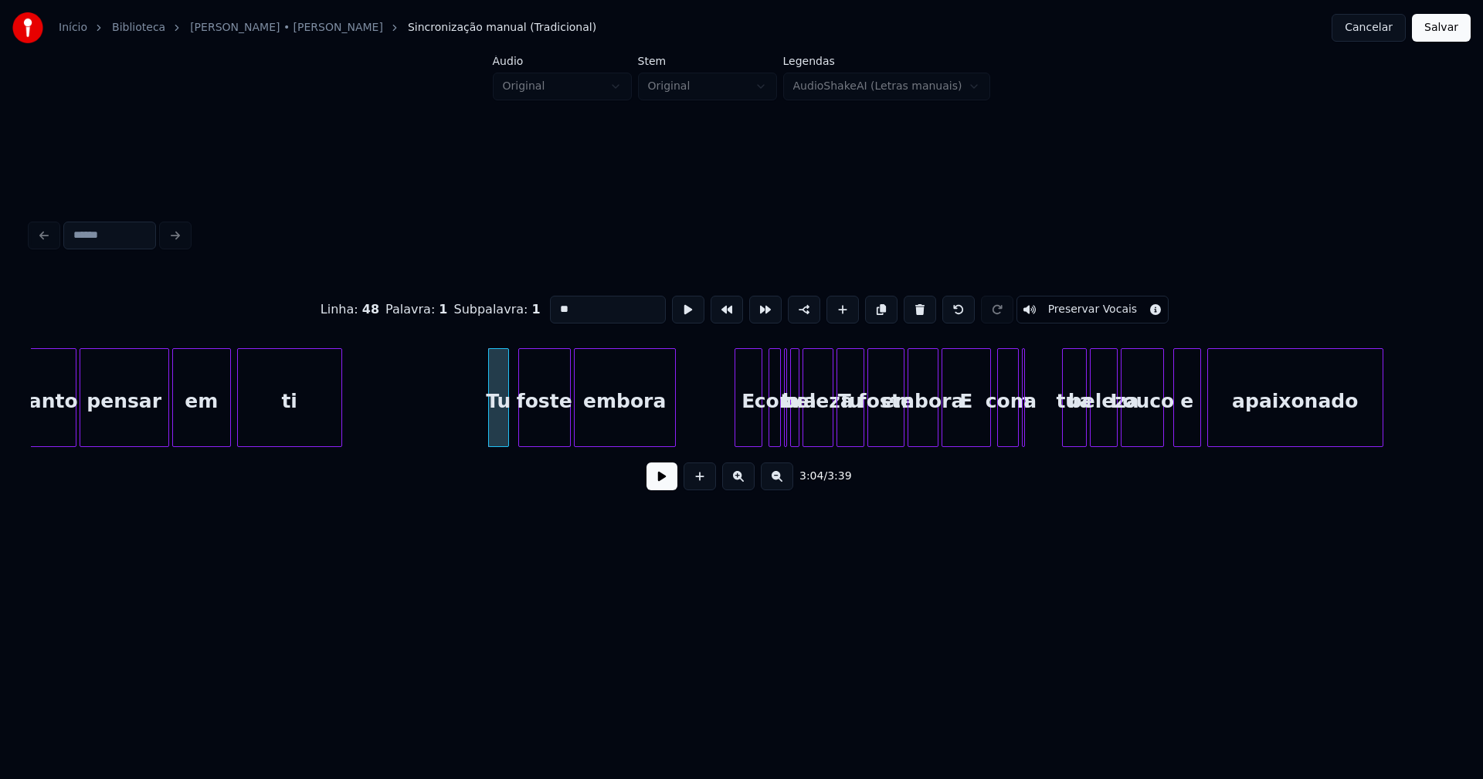
scroll to position [0, 28094]
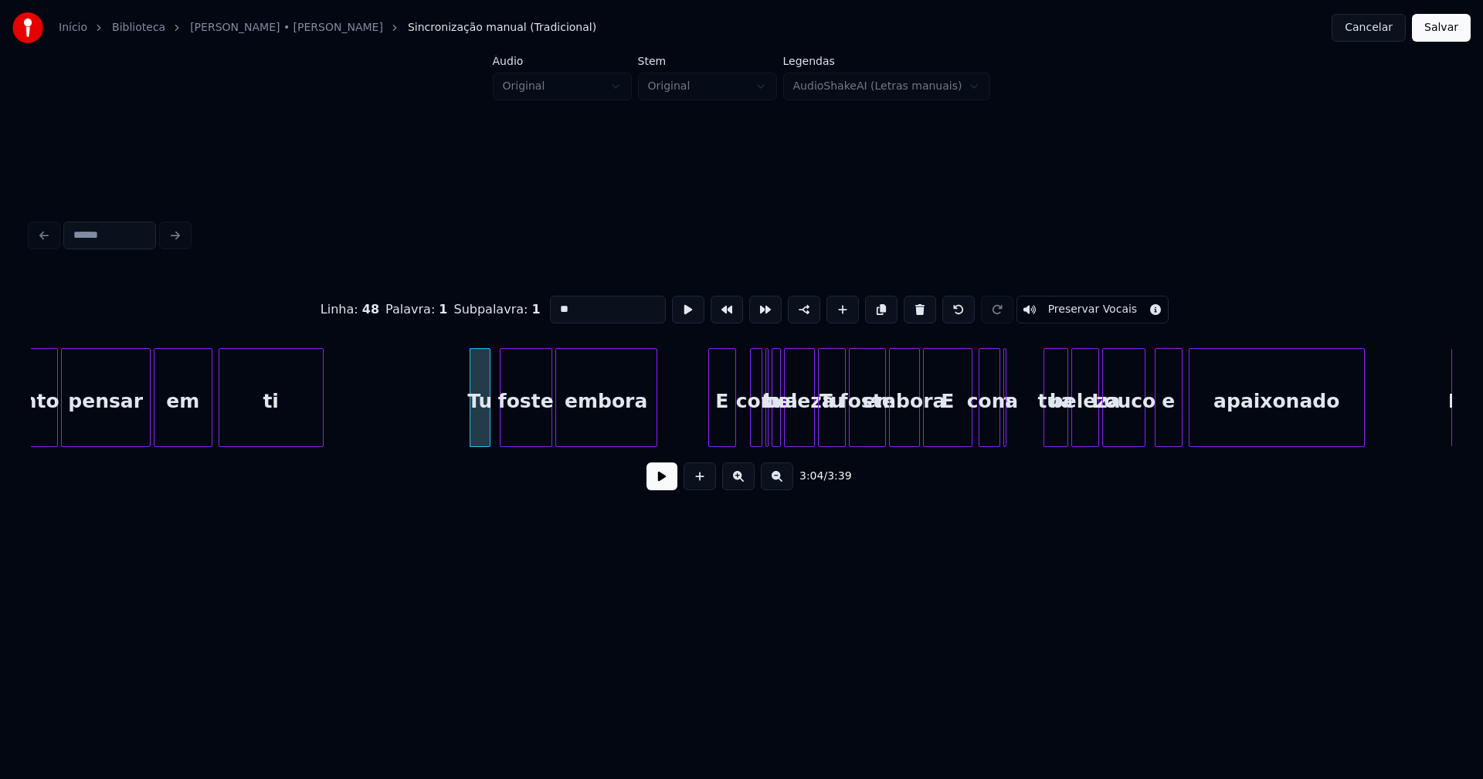
click at [723, 439] on div "E" at bounding box center [722, 401] width 26 height 105
type input "**"
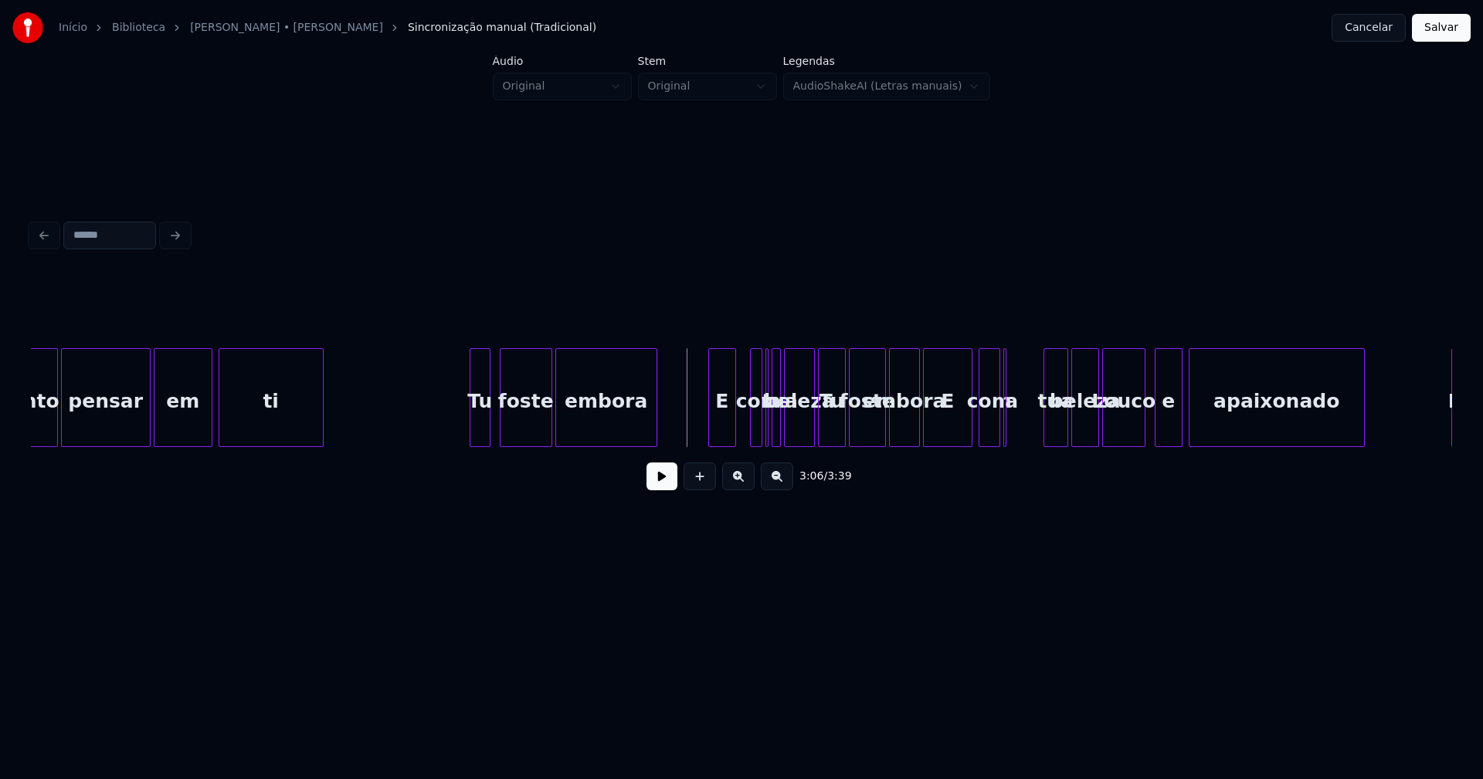
click at [664, 480] on button at bounding box center [661, 477] width 31 height 28
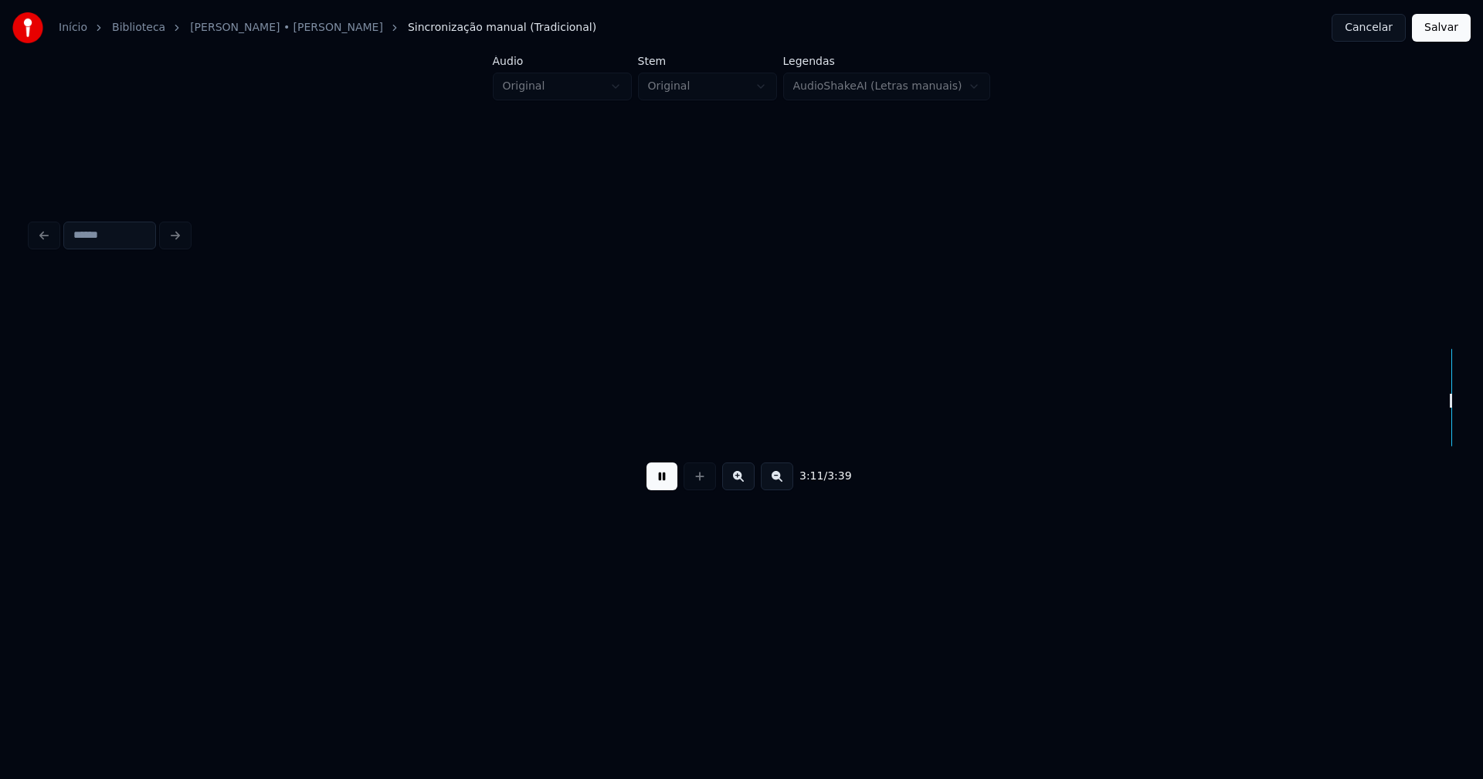
scroll to position [0, 29515]
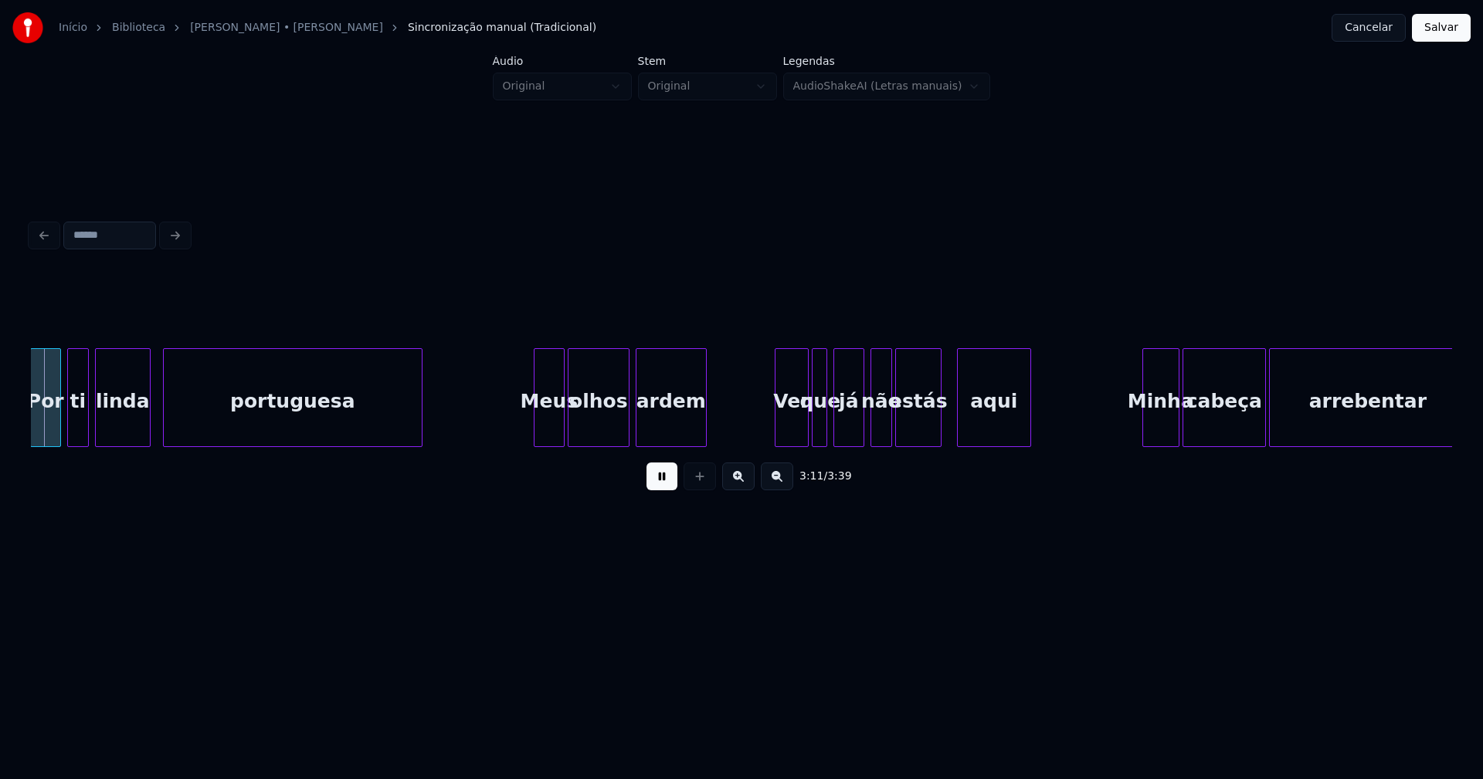
click at [681, 425] on div "ardem" at bounding box center [670, 401] width 69 height 105
click at [660, 480] on button at bounding box center [661, 477] width 31 height 28
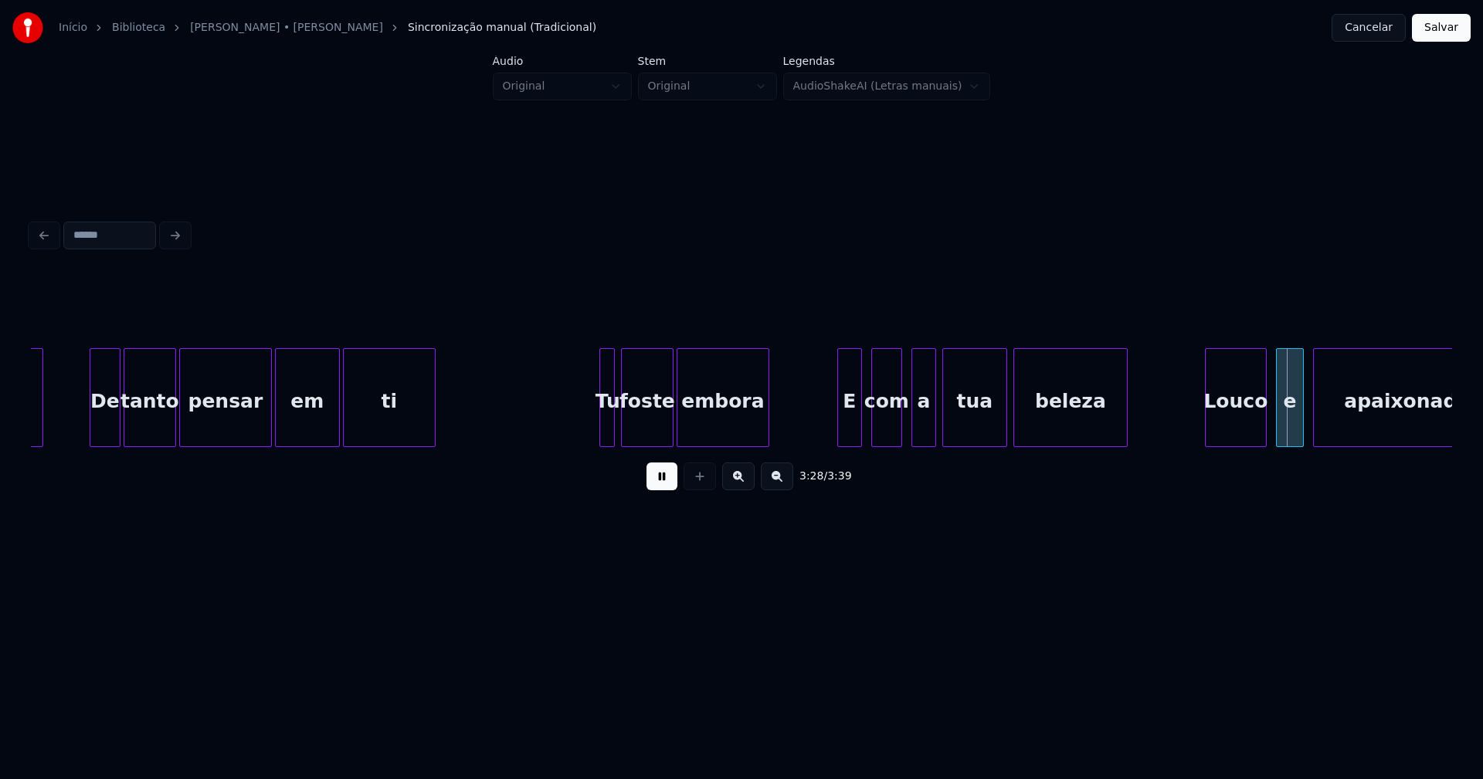
click at [666, 490] on button at bounding box center [661, 477] width 31 height 28
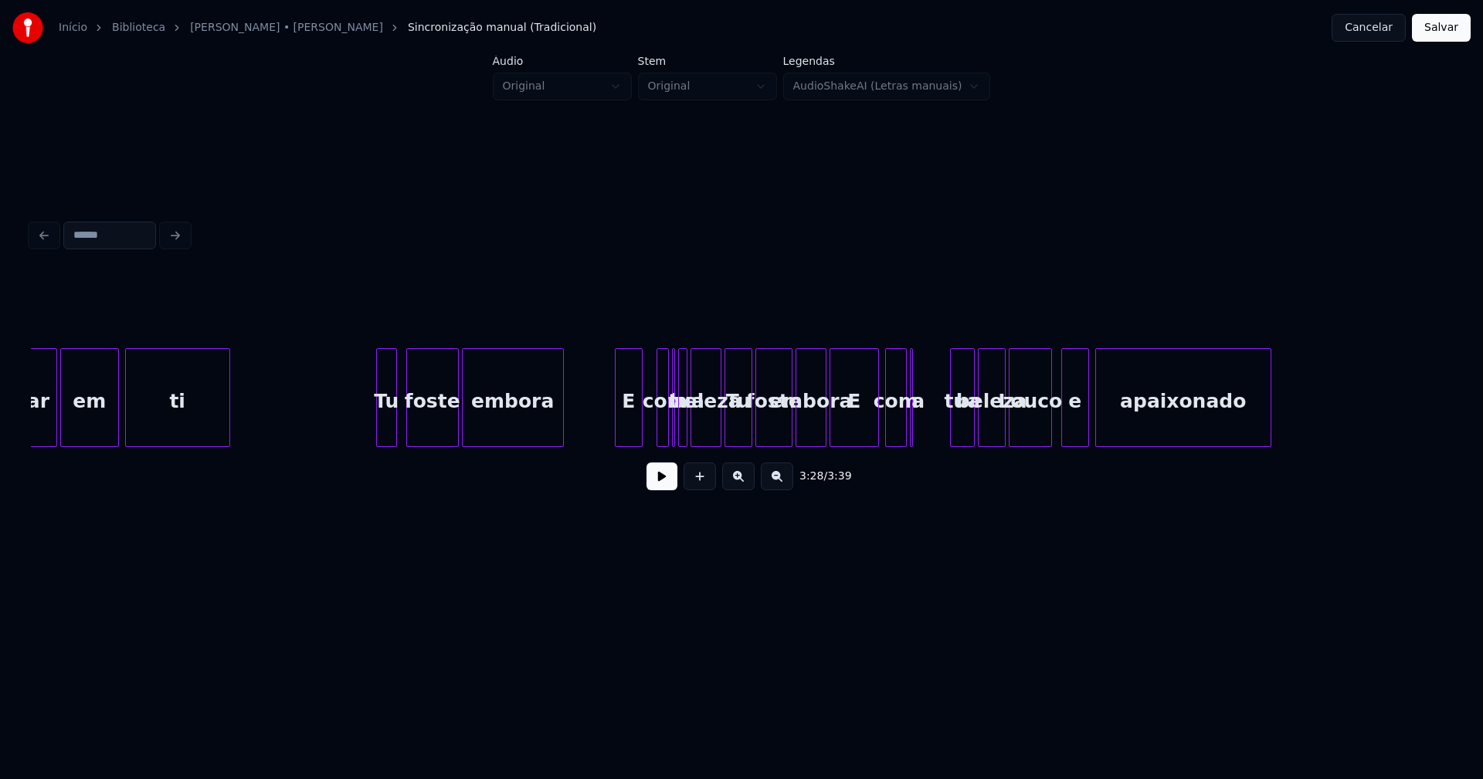
scroll to position [0, 28038]
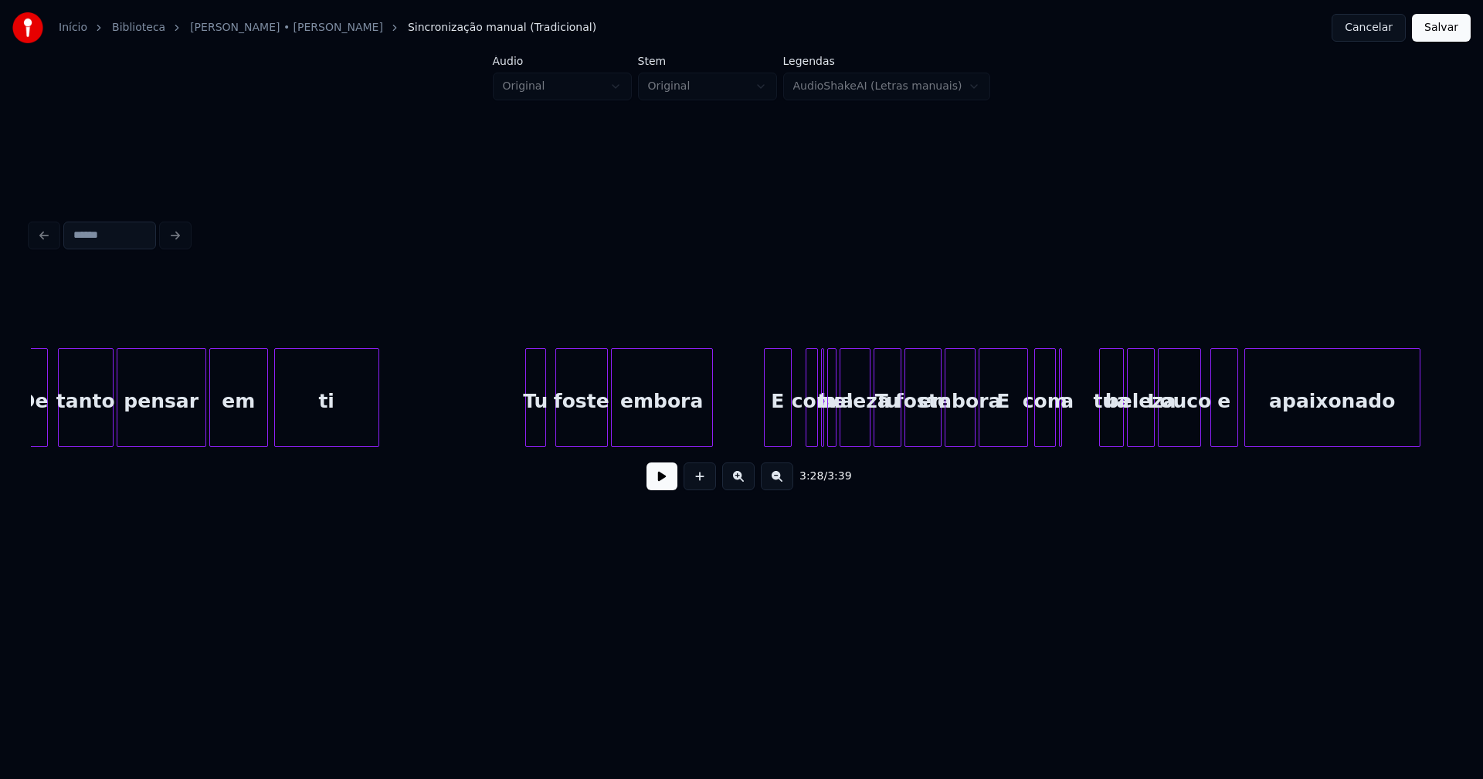
click at [662, 483] on button at bounding box center [661, 477] width 31 height 28
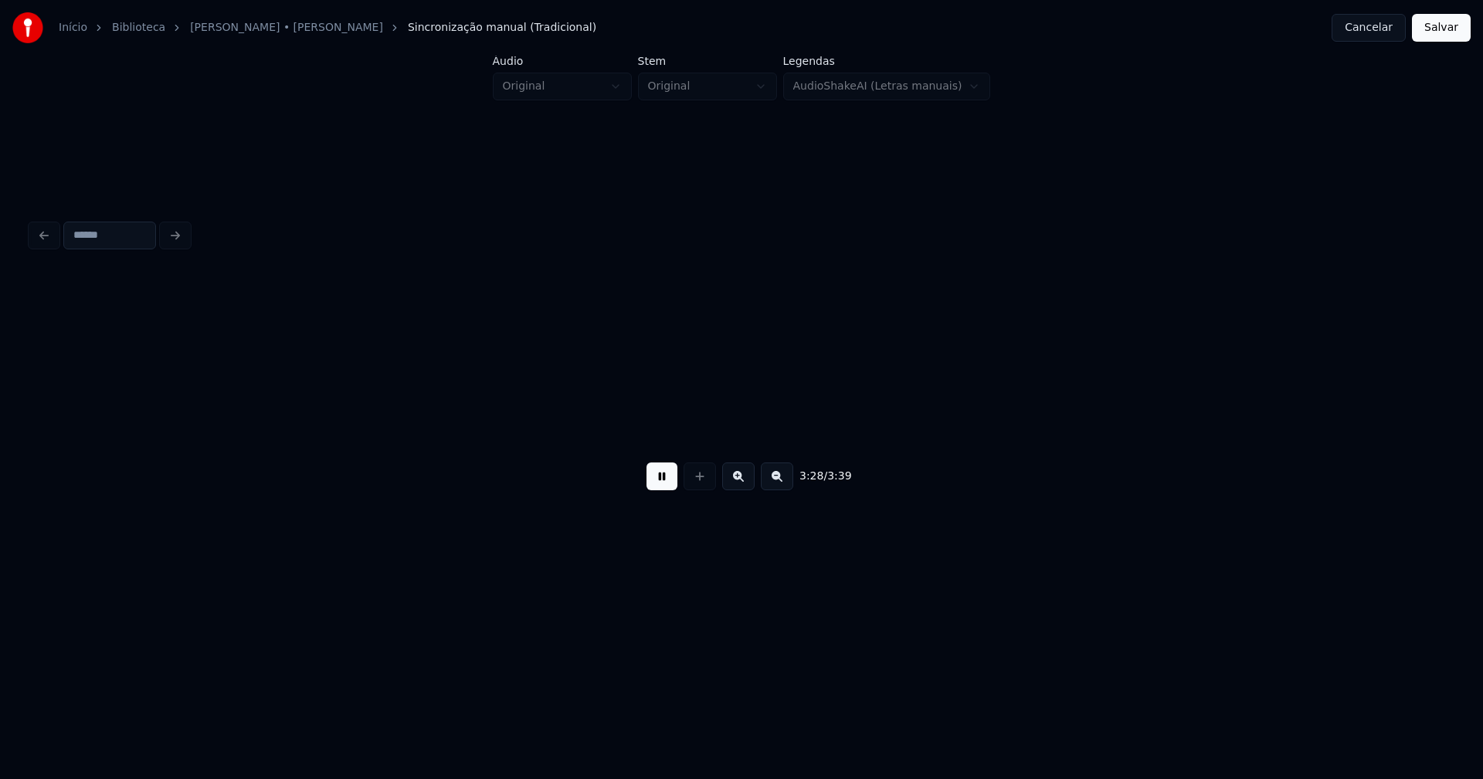
scroll to position [0, 32244]
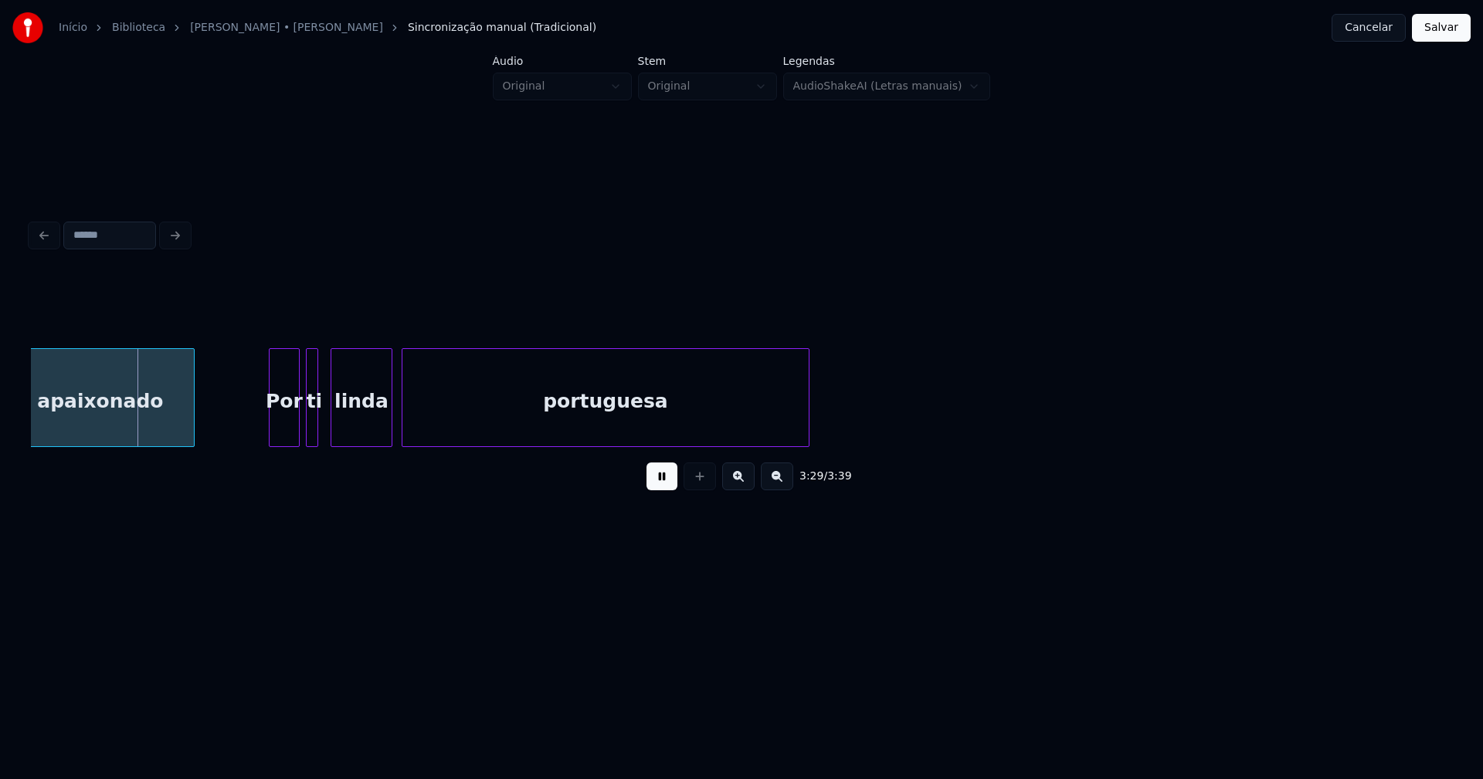
drag, startPoint x: 659, startPoint y: 484, endPoint x: 1113, endPoint y: 480, distance: 454.8
click at [662, 483] on button at bounding box center [661, 477] width 31 height 28
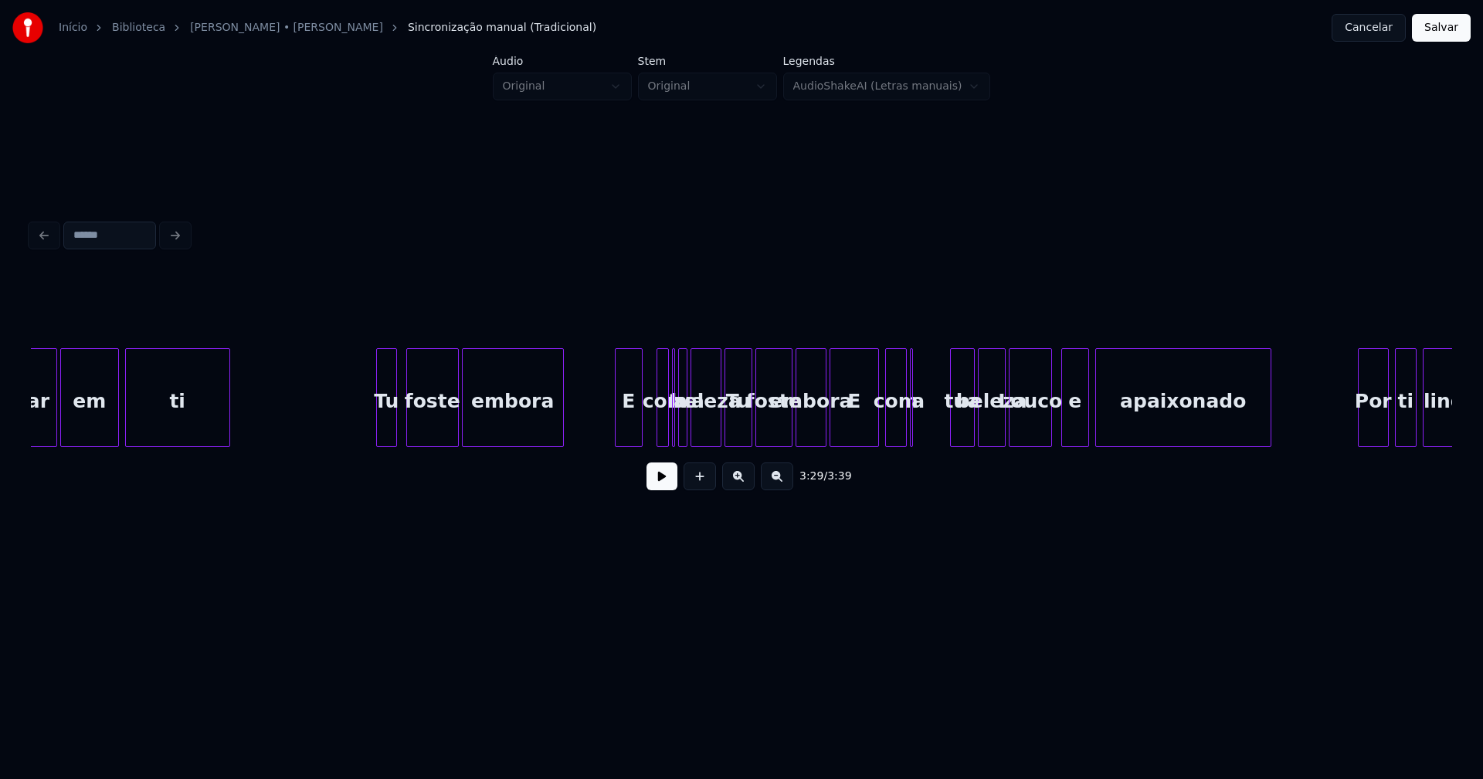
scroll to position [0, 28095]
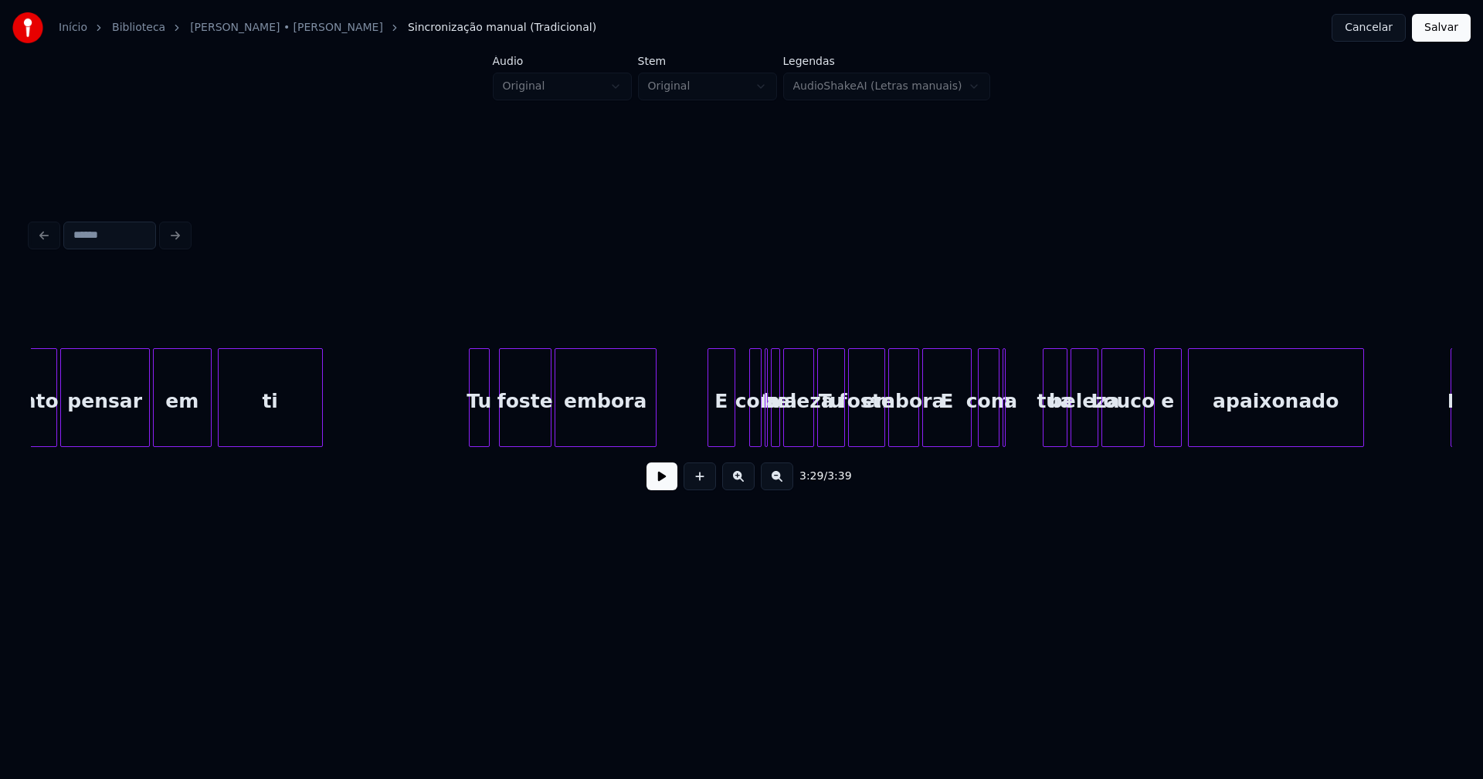
click at [676, 490] on button at bounding box center [661, 477] width 31 height 28
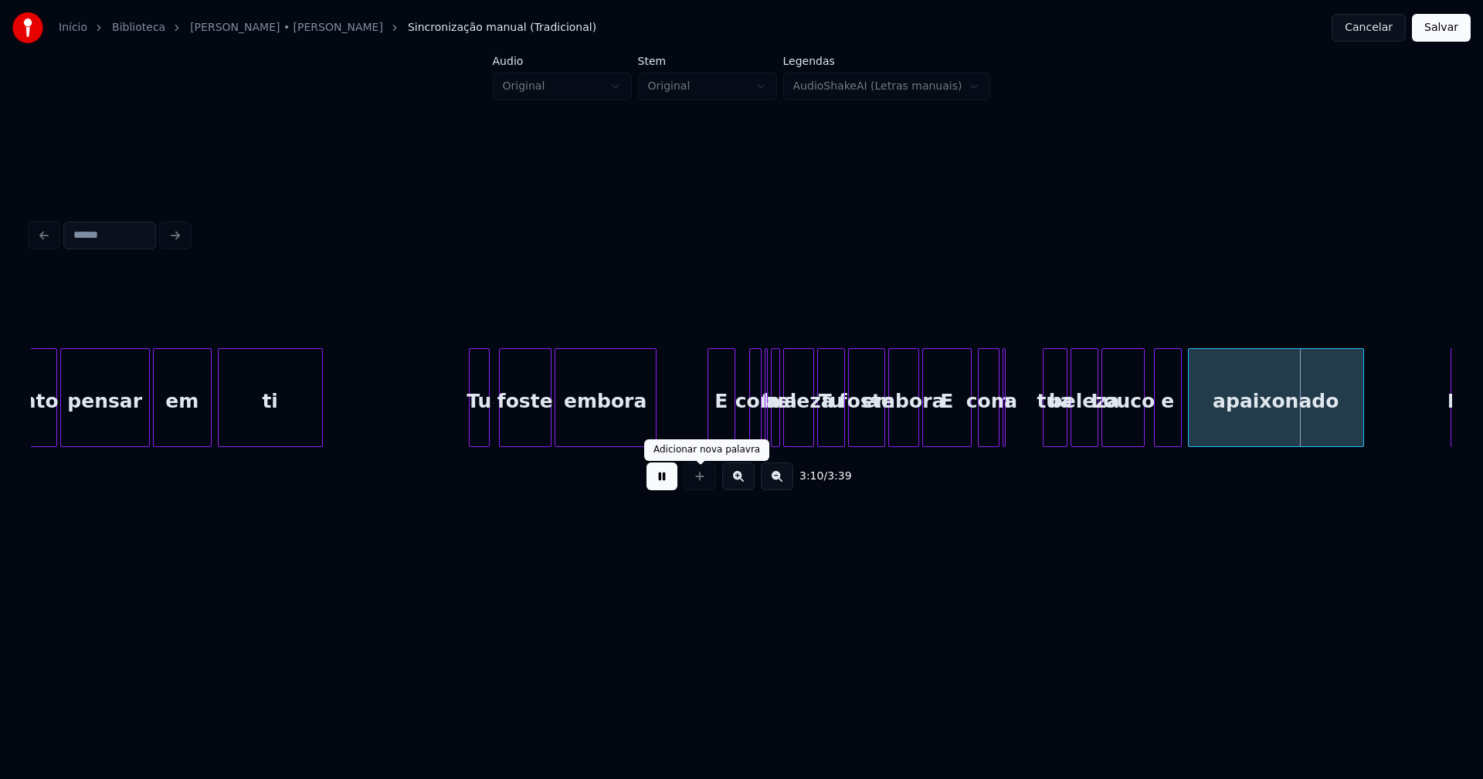
click at [659, 485] on button at bounding box center [661, 477] width 31 height 28
click at [1090, 429] on div "beleza" at bounding box center [1084, 401] width 26 height 105
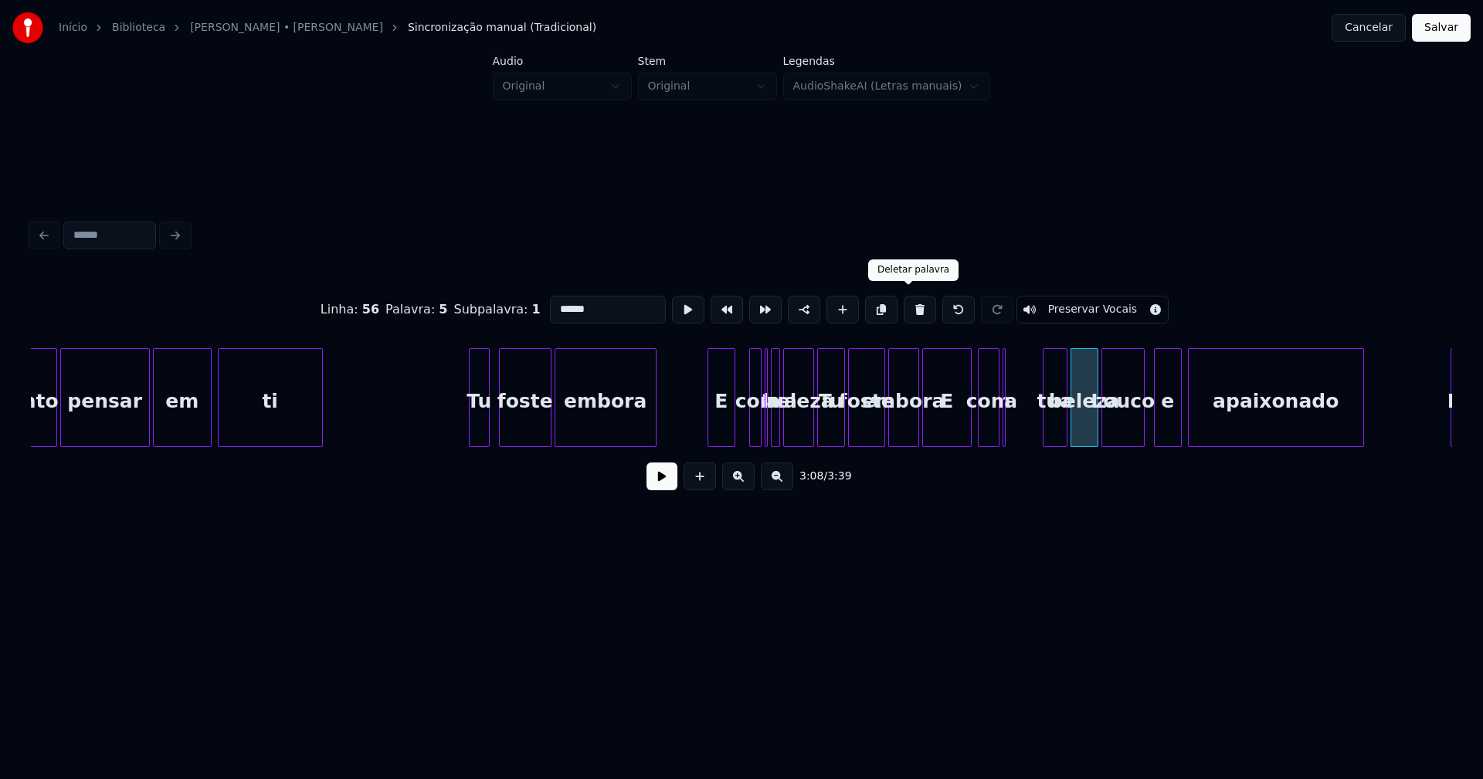
click at [907, 302] on button at bounding box center [919, 310] width 32 height 28
click at [1059, 424] on div "tua" at bounding box center [1054, 401] width 23 height 105
click at [912, 305] on button at bounding box center [919, 310] width 32 height 28
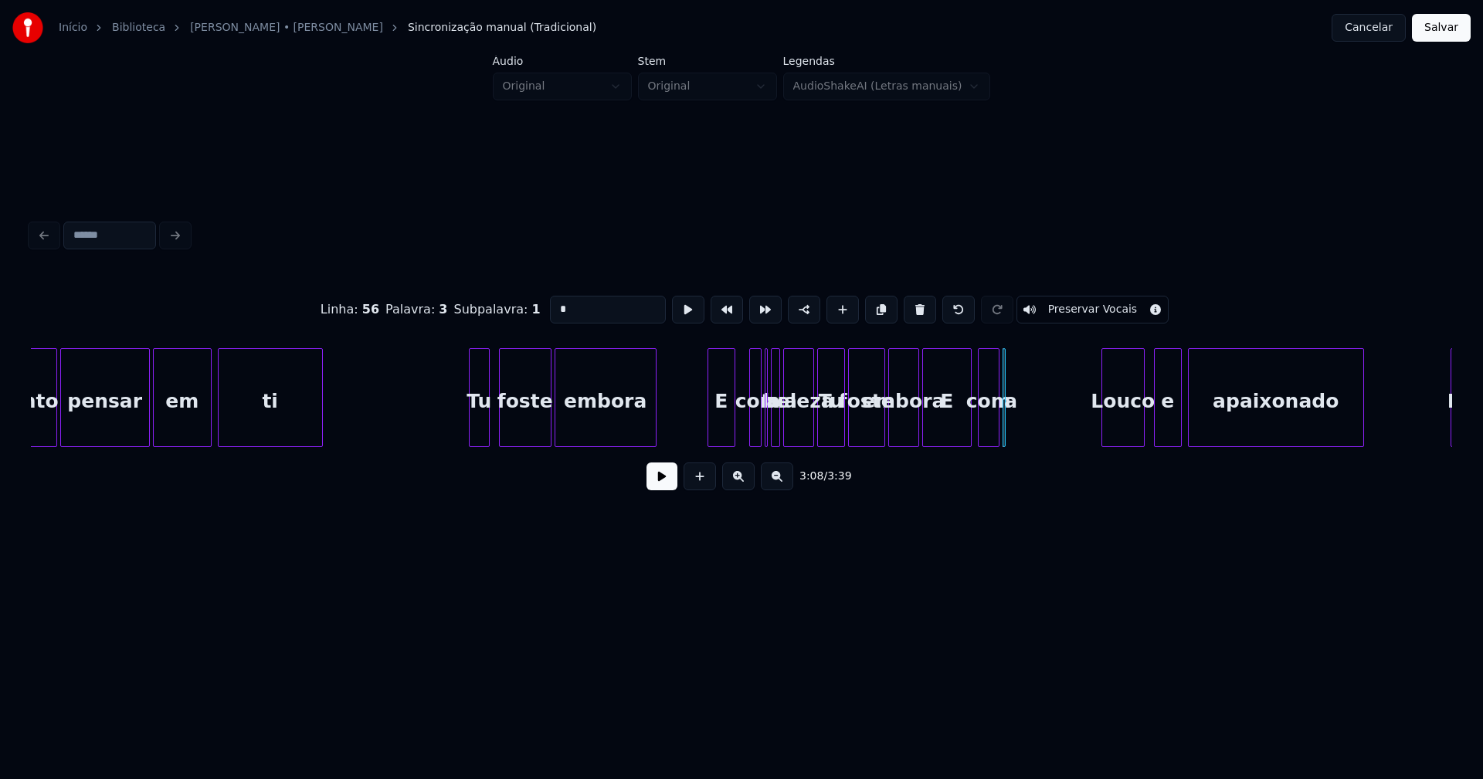
click at [912, 305] on button at bounding box center [919, 310] width 32 height 28
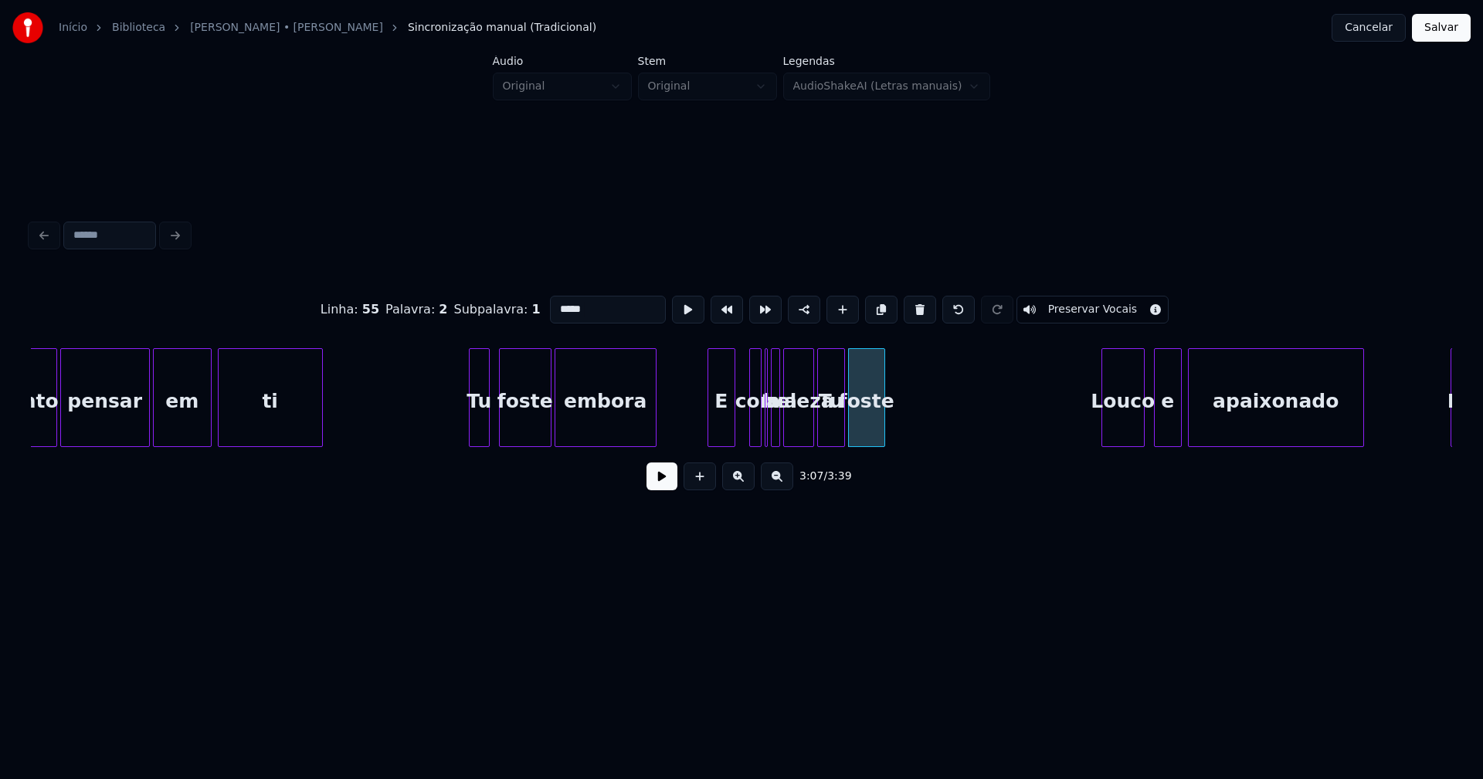
click at [912, 305] on button at bounding box center [919, 310] width 32 height 28
type input "******"
click at [904, 436] on div "beleza" at bounding box center [904, 401] width 29 height 105
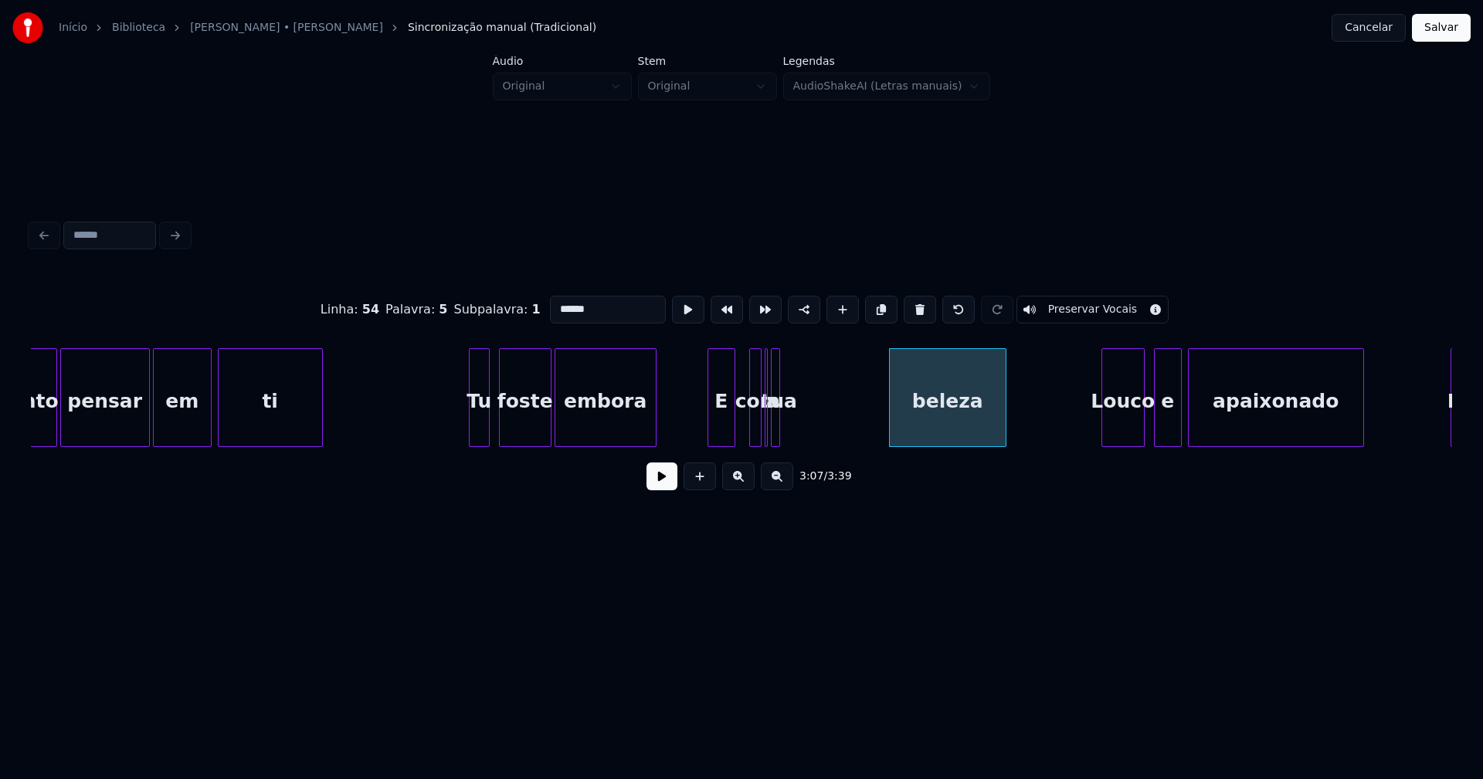
click at [1004, 426] on div at bounding box center [1003, 397] width 5 height 97
click at [803, 424] on div at bounding box center [802, 397] width 5 height 97
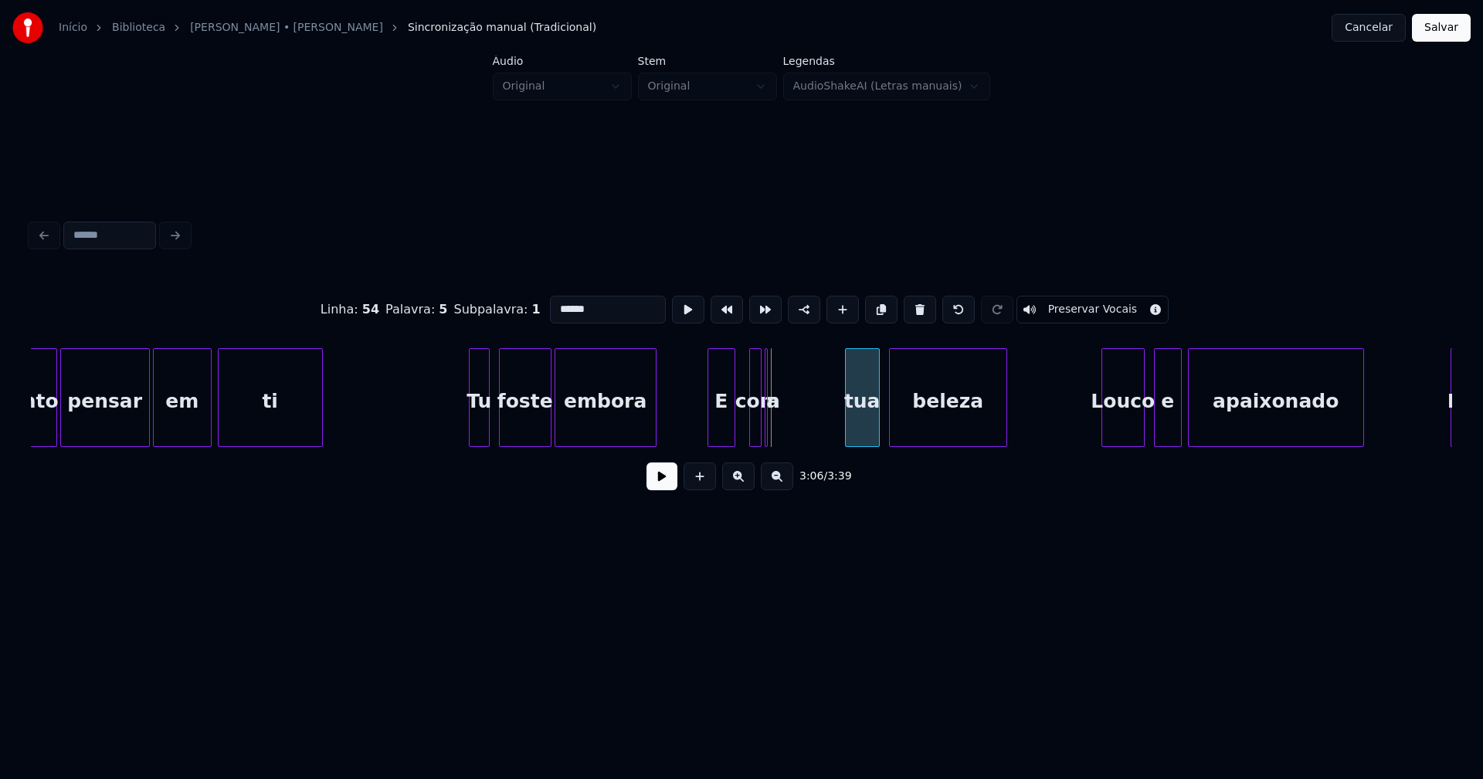
click at [856, 444] on div "Por apaixonado e Louco tua beleza com a E embora foste Tu ti em pensar tanto" at bounding box center [741, 397] width 1421 height 99
click at [798, 433] on div at bounding box center [796, 397] width 5 height 97
click at [825, 447] on div "Por apaixonado e Louco tua beleza com a E embora foste Tu ti em pensar tanto" at bounding box center [741, 397] width 1421 height 99
click at [818, 427] on div at bounding box center [819, 397] width 5 height 97
click at [802, 427] on div at bounding box center [803, 397] width 5 height 97
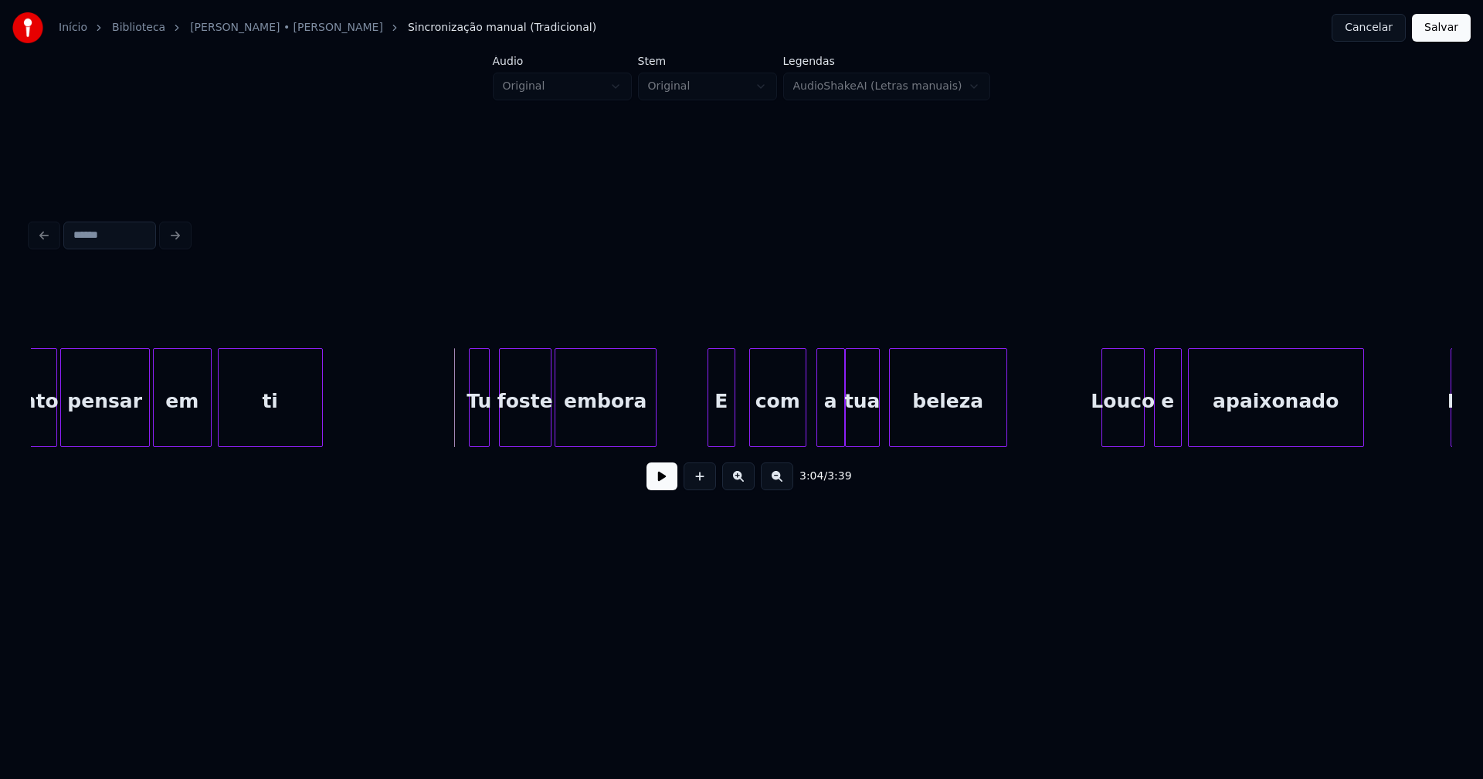
click at [669, 483] on button at bounding box center [661, 477] width 31 height 28
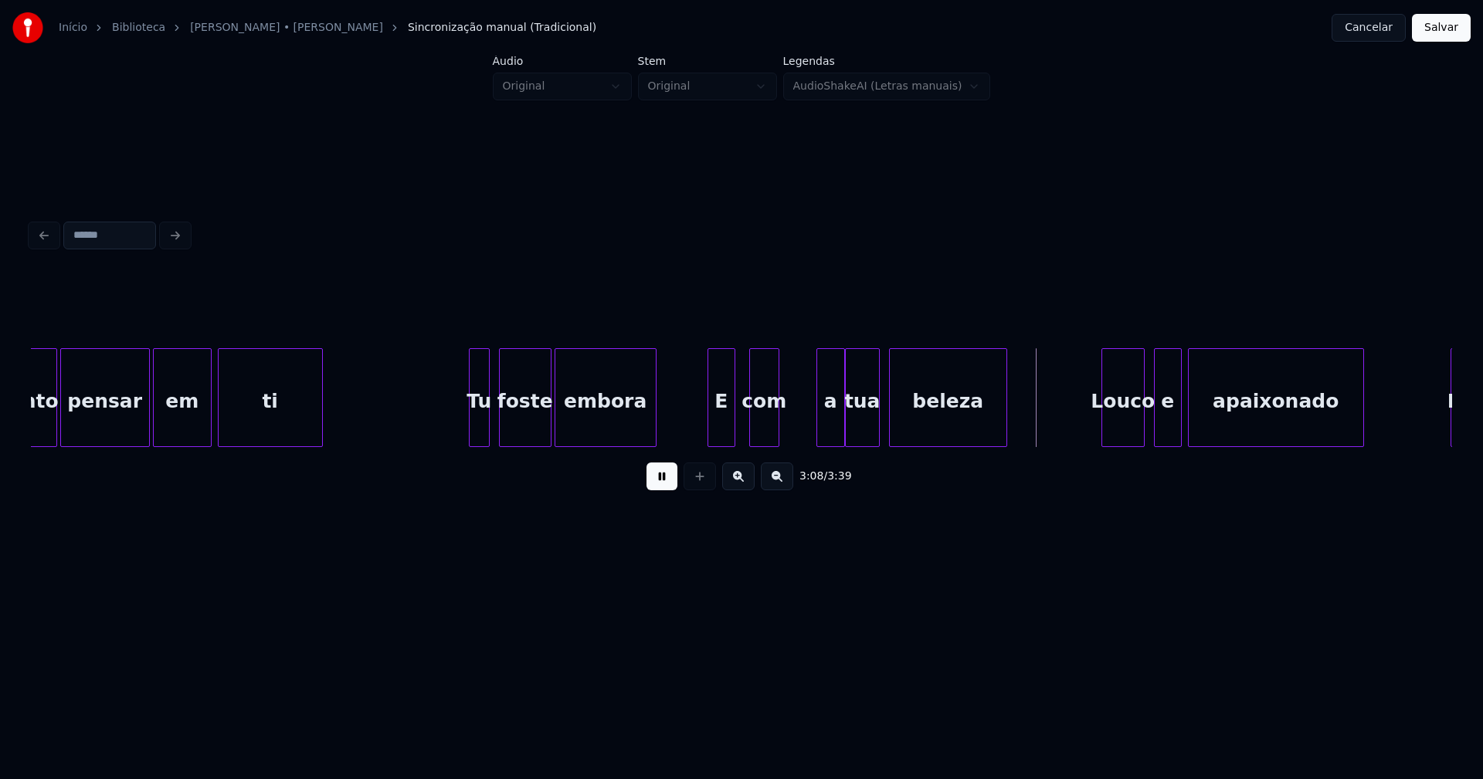
click at [775, 436] on div at bounding box center [776, 397] width 5 height 97
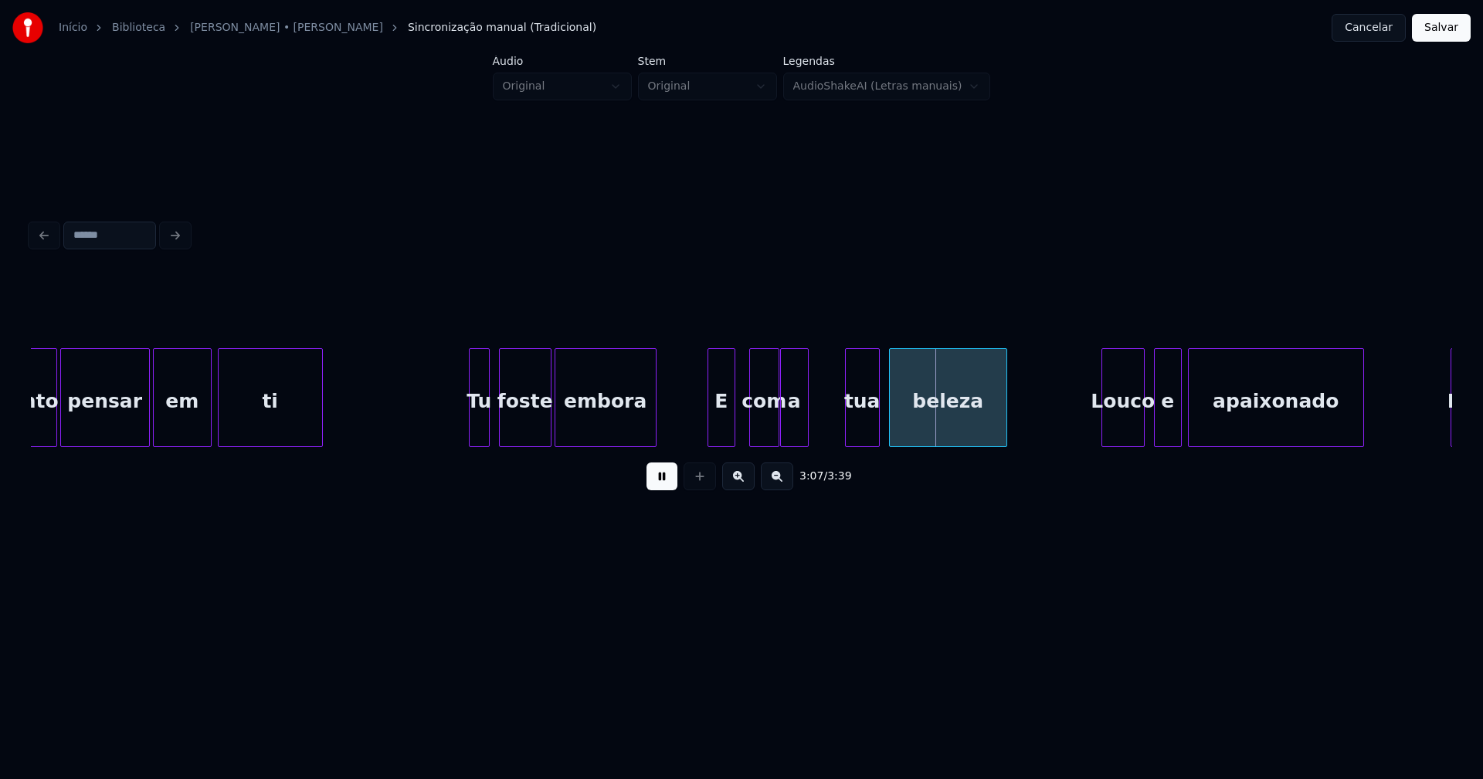
click at [794, 437] on div "a" at bounding box center [794, 401] width 27 height 105
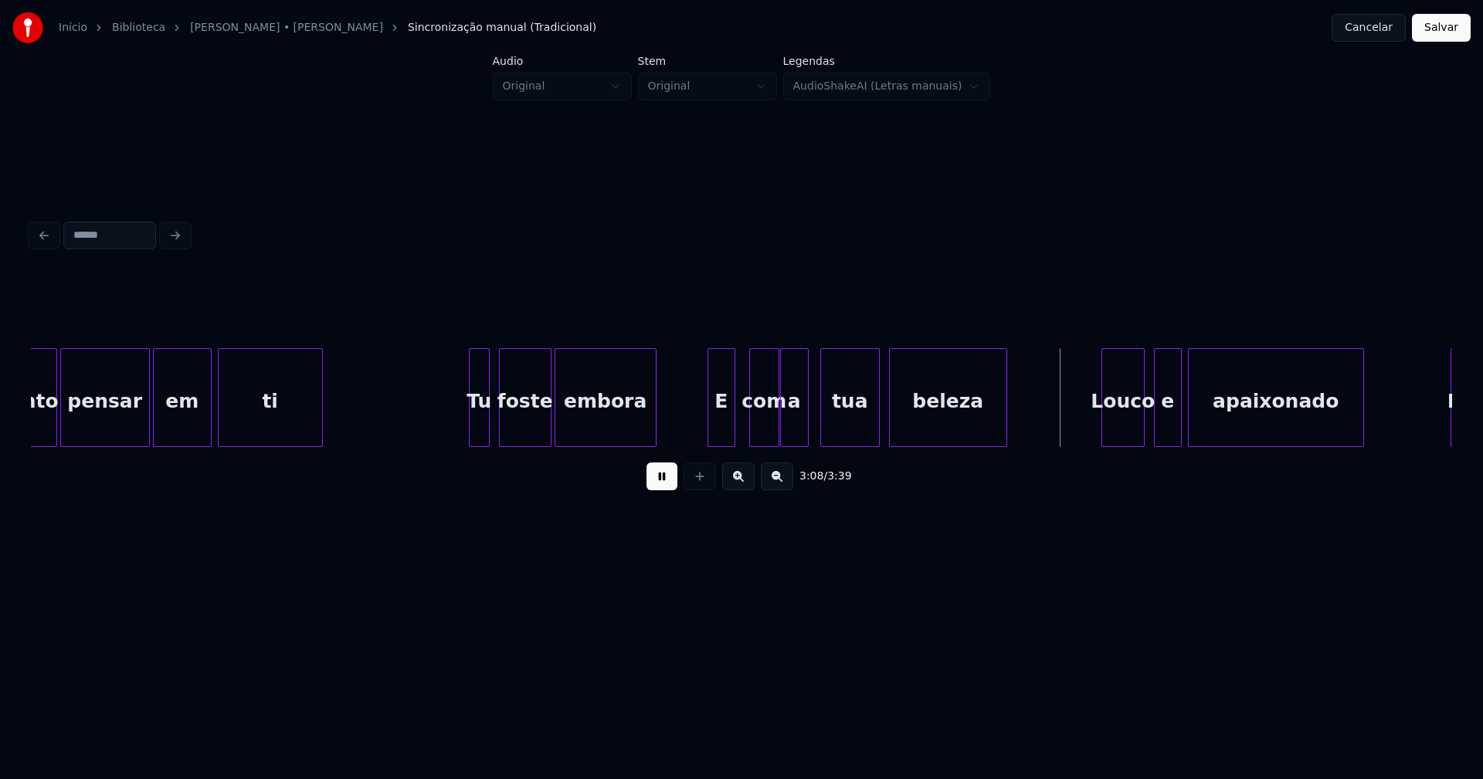
click at [822, 431] on div at bounding box center [823, 397] width 5 height 97
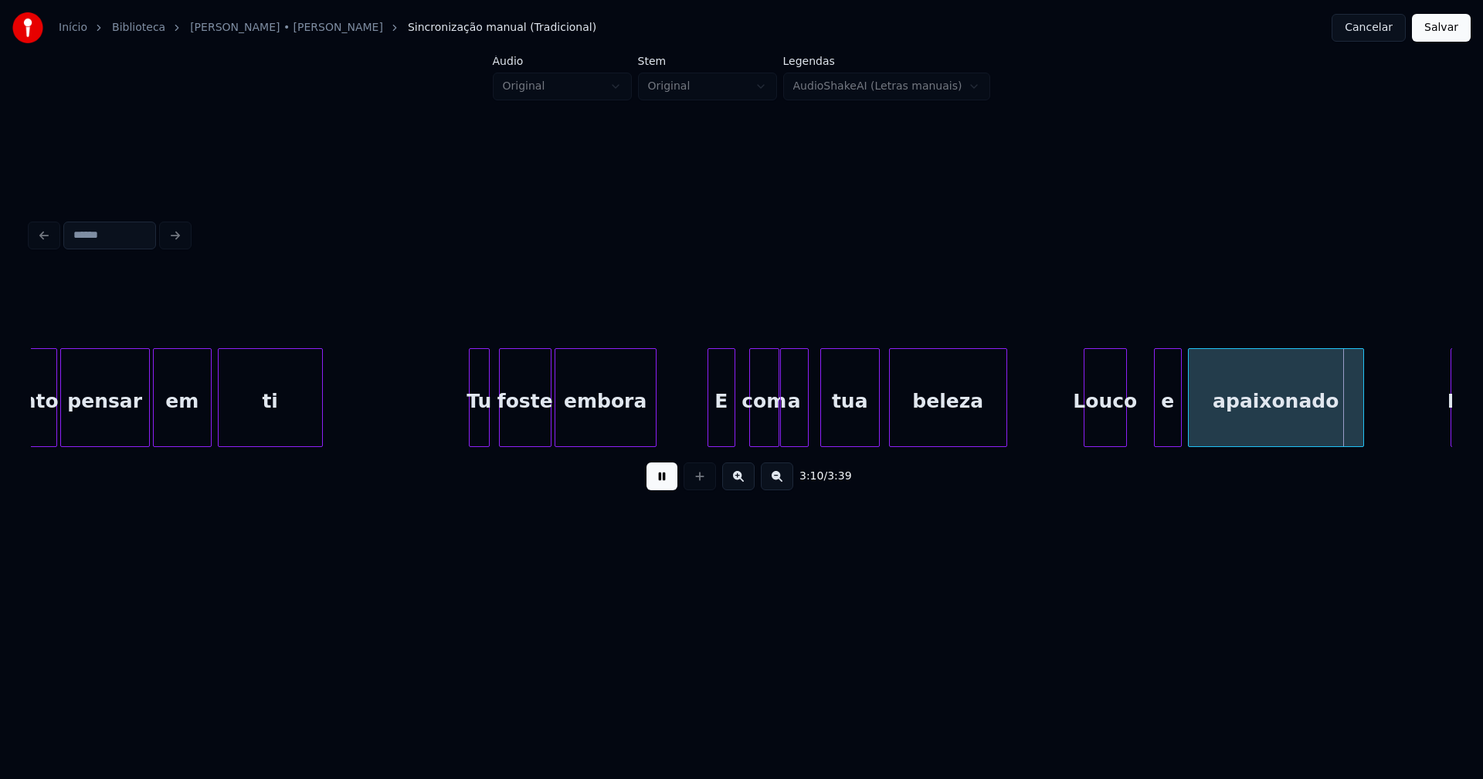
click at [1107, 437] on div "Louco" at bounding box center [1105, 401] width 42 height 105
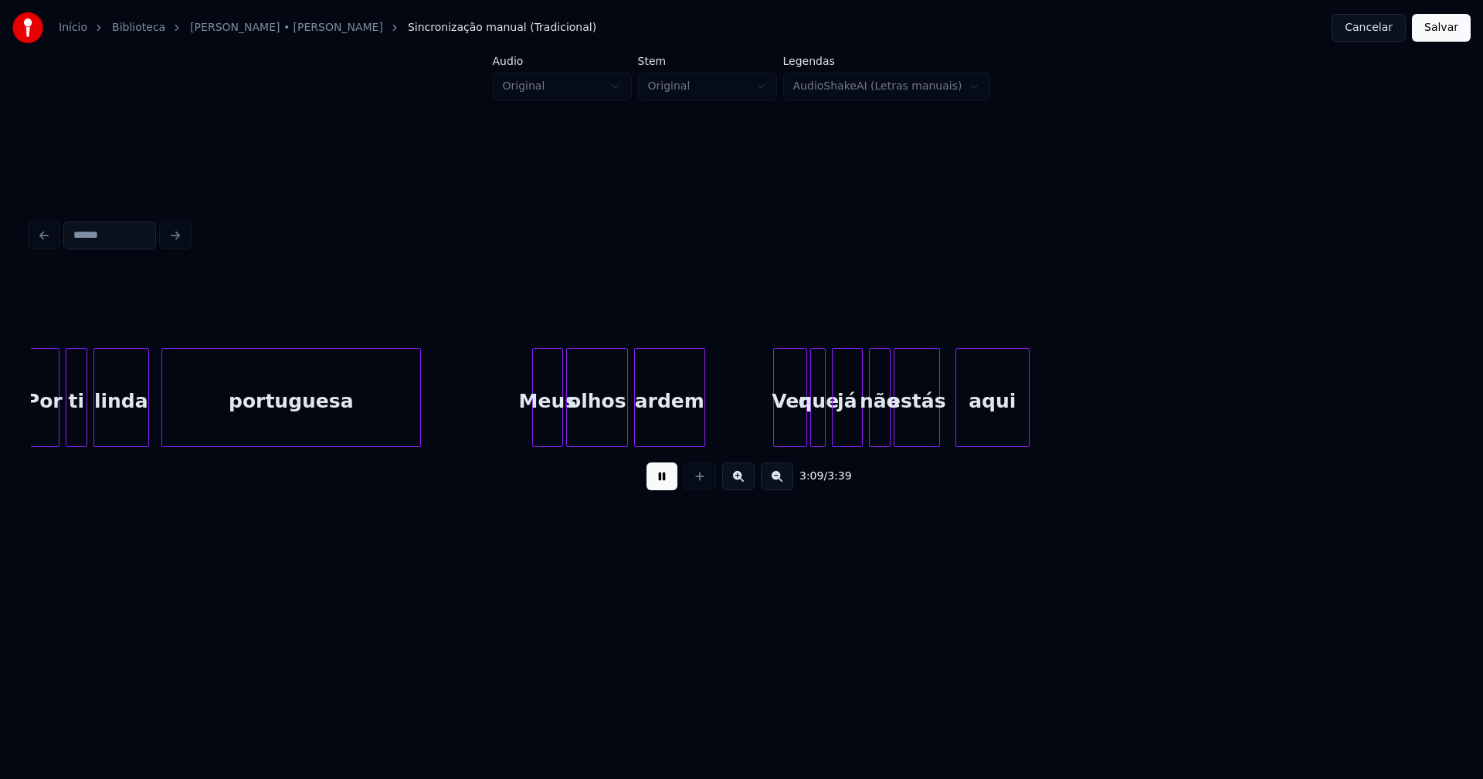
scroll to position [0, 29197]
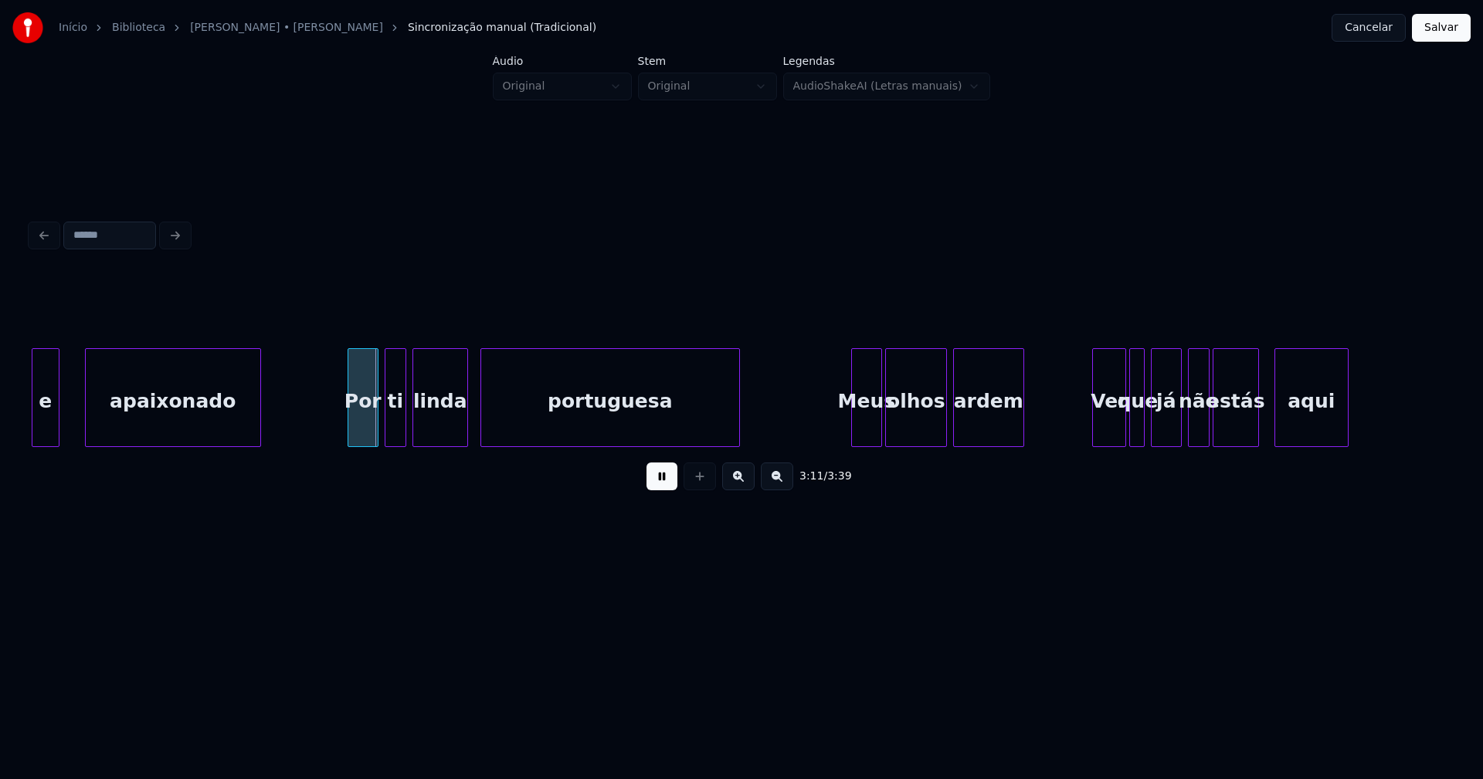
click at [155, 412] on div "apaixonado" at bounding box center [173, 401] width 175 height 105
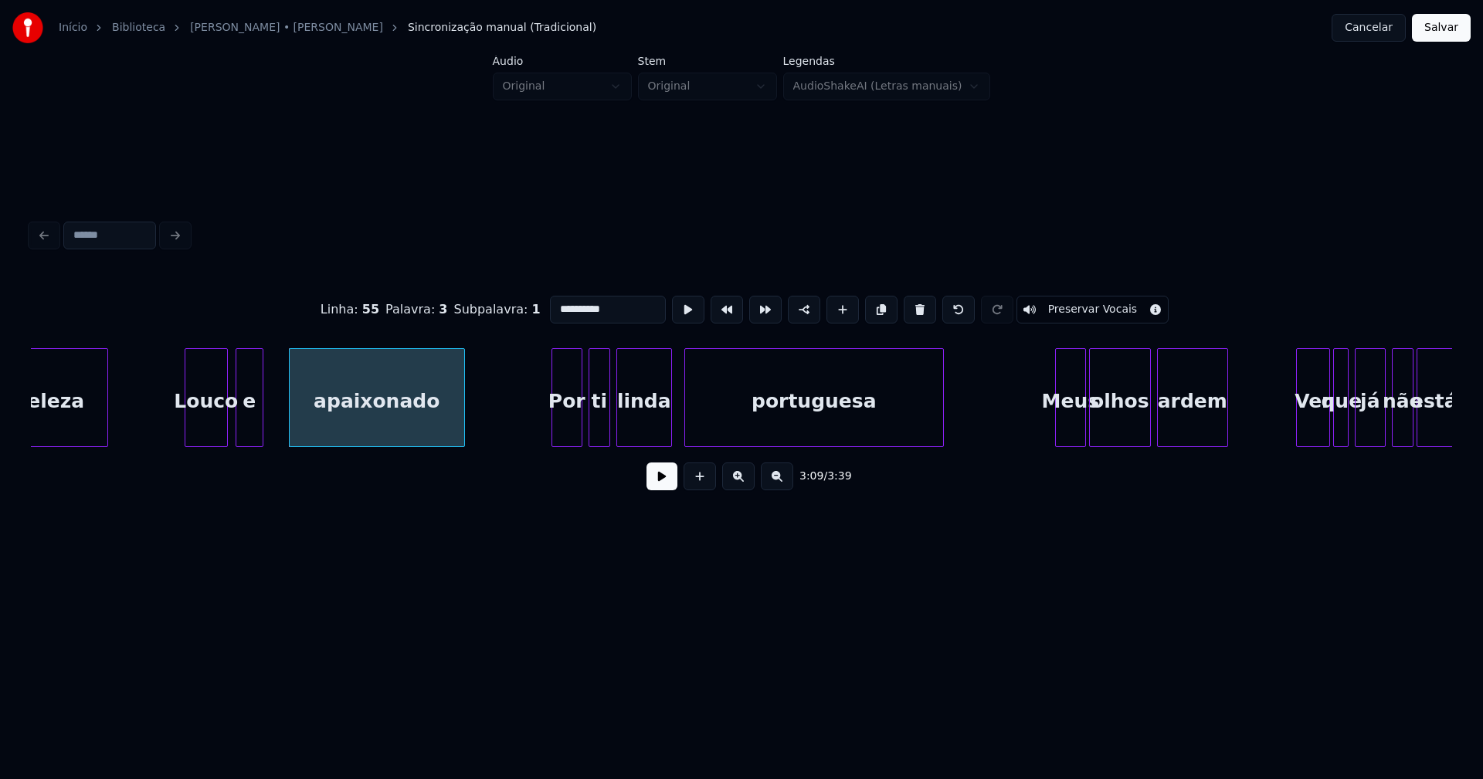
scroll to position [0, 28974]
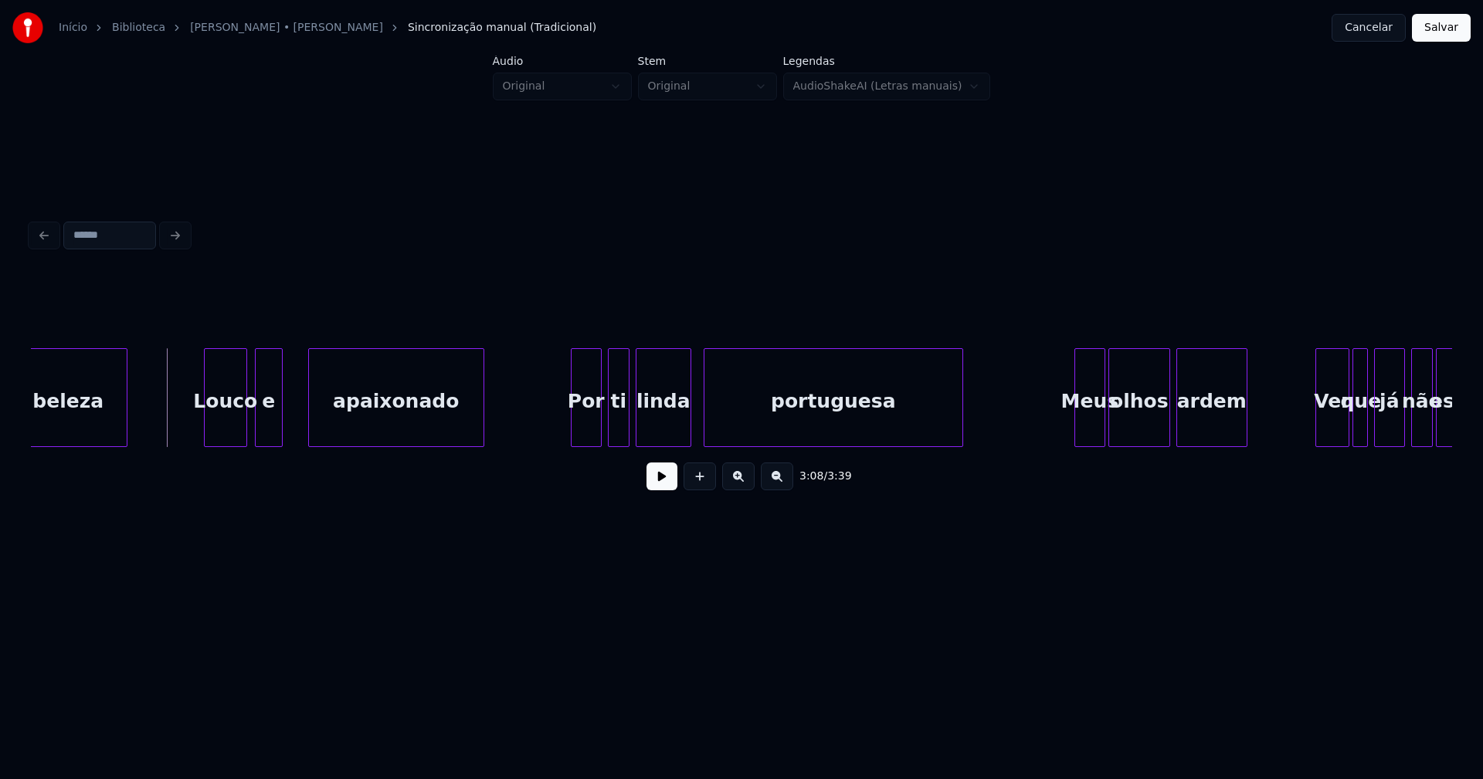
click at [662, 483] on button at bounding box center [661, 477] width 31 height 28
click at [278, 432] on div "e" at bounding box center [276, 401] width 26 height 105
click at [253, 433] on div at bounding box center [253, 397] width 5 height 97
click at [330, 429] on div at bounding box center [332, 397] width 5 height 97
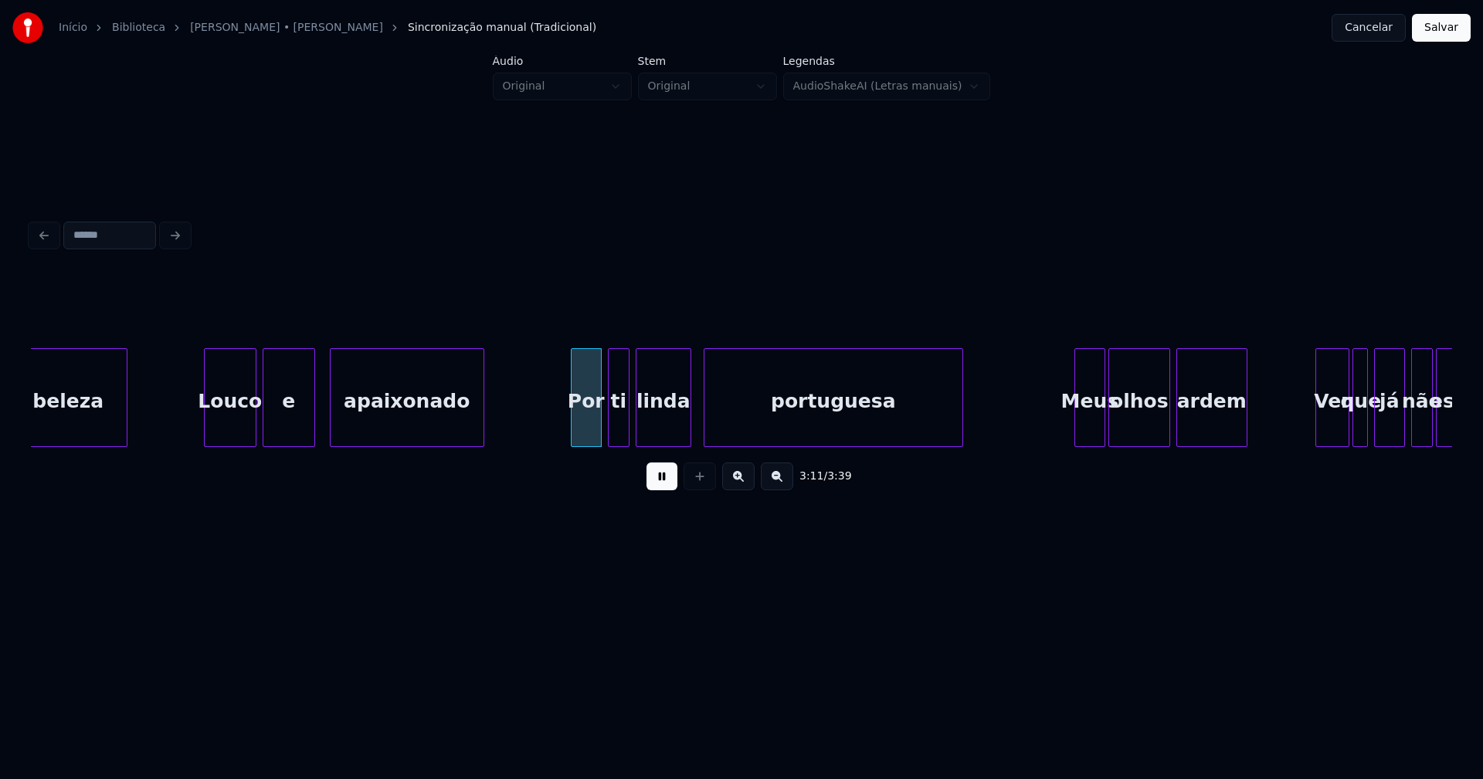
click at [311, 429] on div at bounding box center [312, 397] width 5 height 97
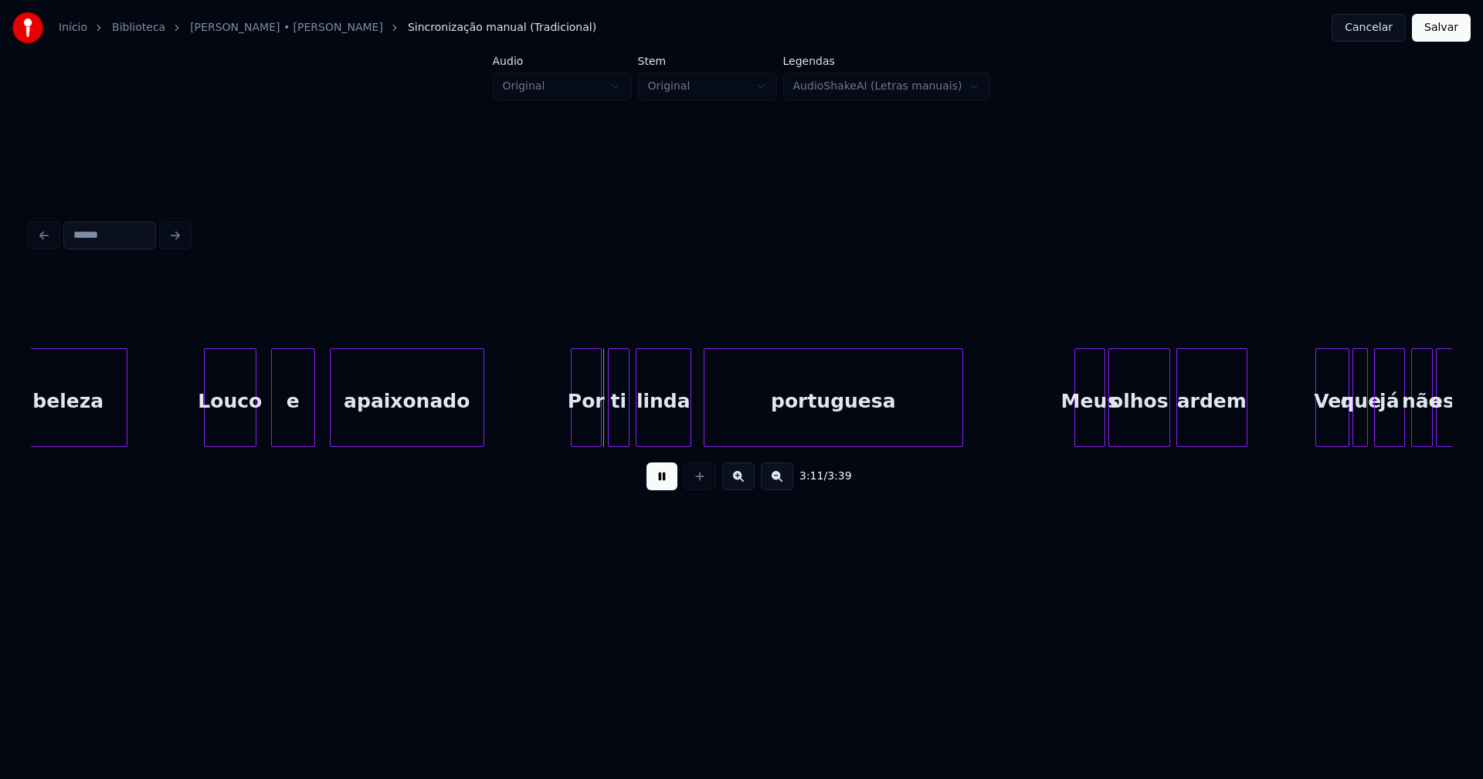
click at [272, 427] on div at bounding box center [274, 397] width 5 height 97
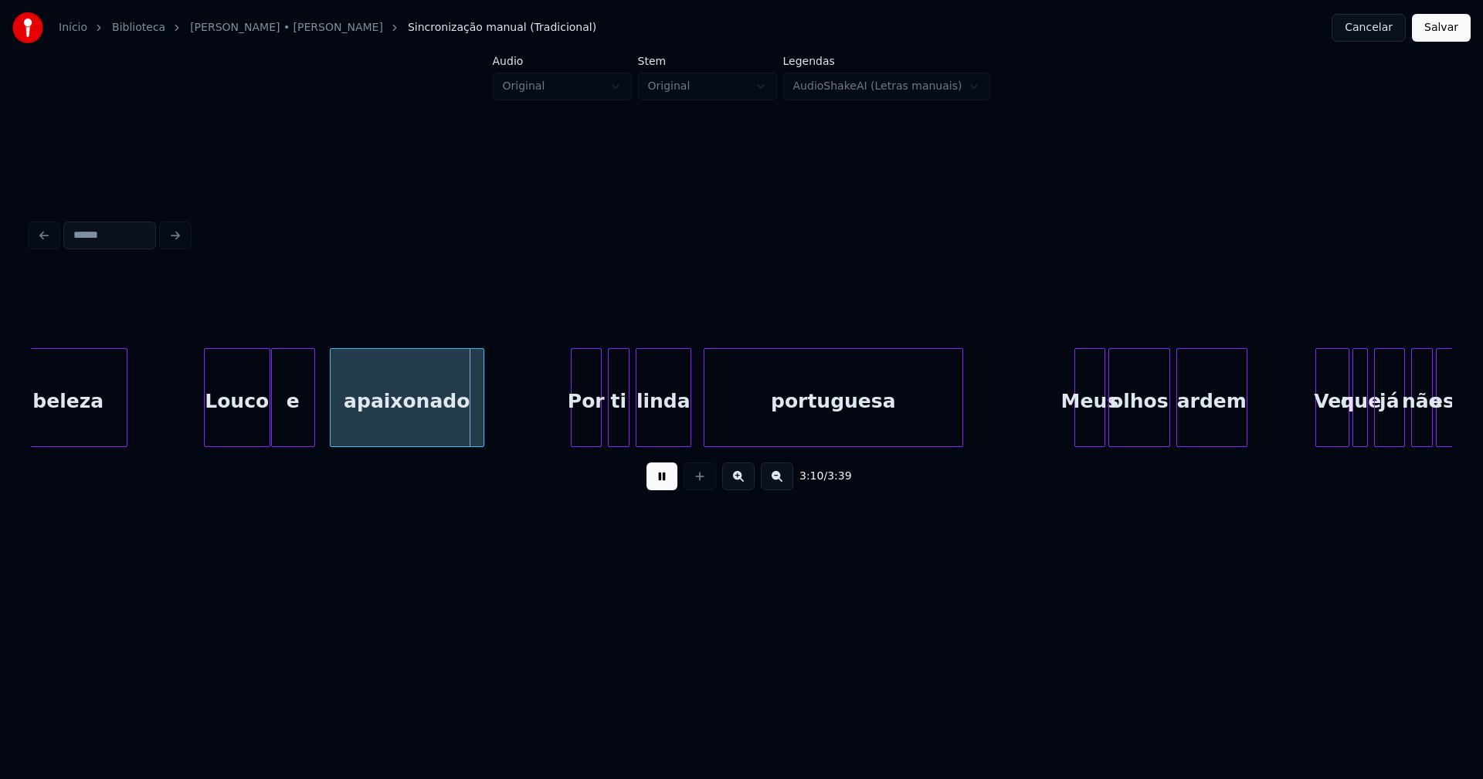
click at [268, 436] on div at bounding box center [267, 397] width 5 height 97
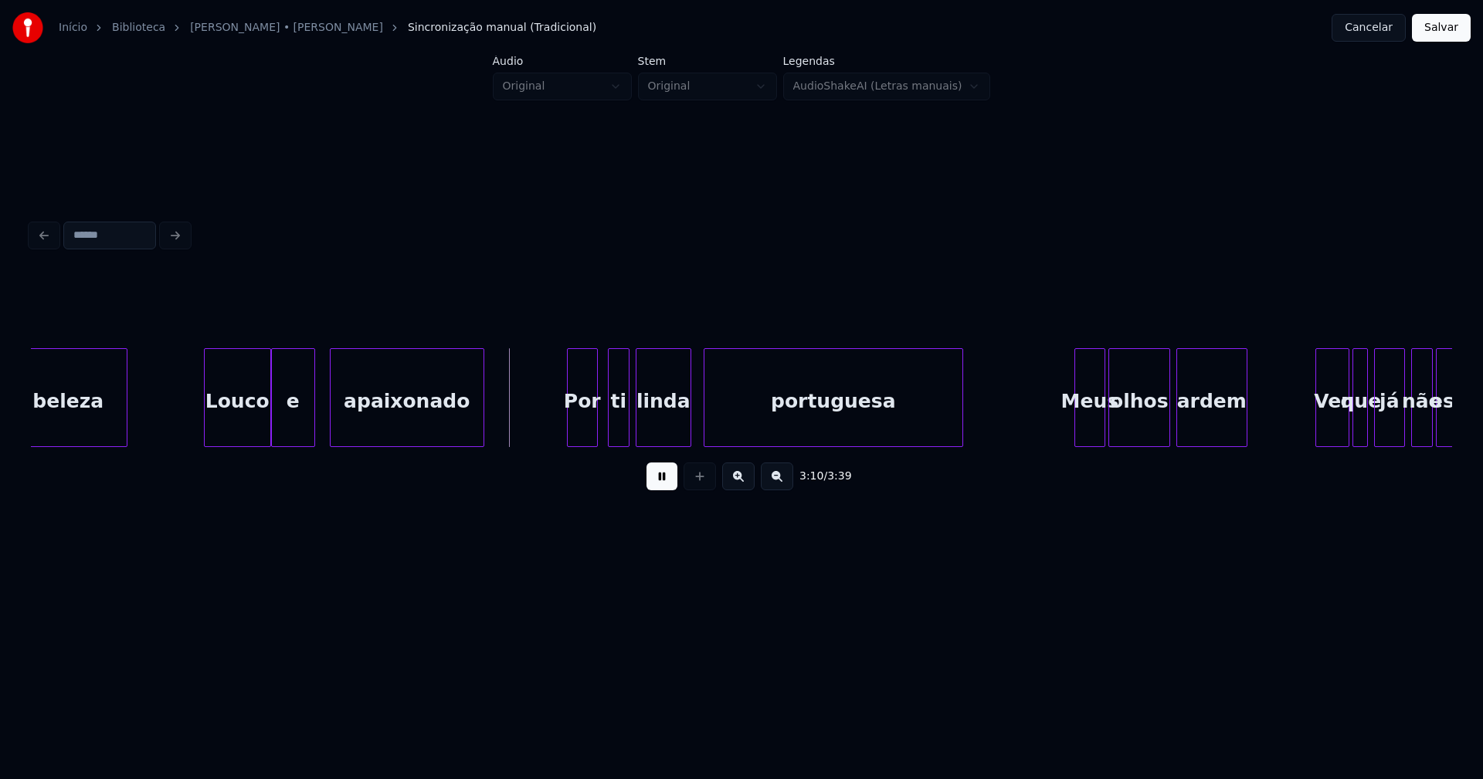
click at [585, 422] on div "Por" at bounding box center [582, 401] width 29 height 105
click at [1083, 439] on div "Meus" at bounding box center [1081, 401] width 29 height 105
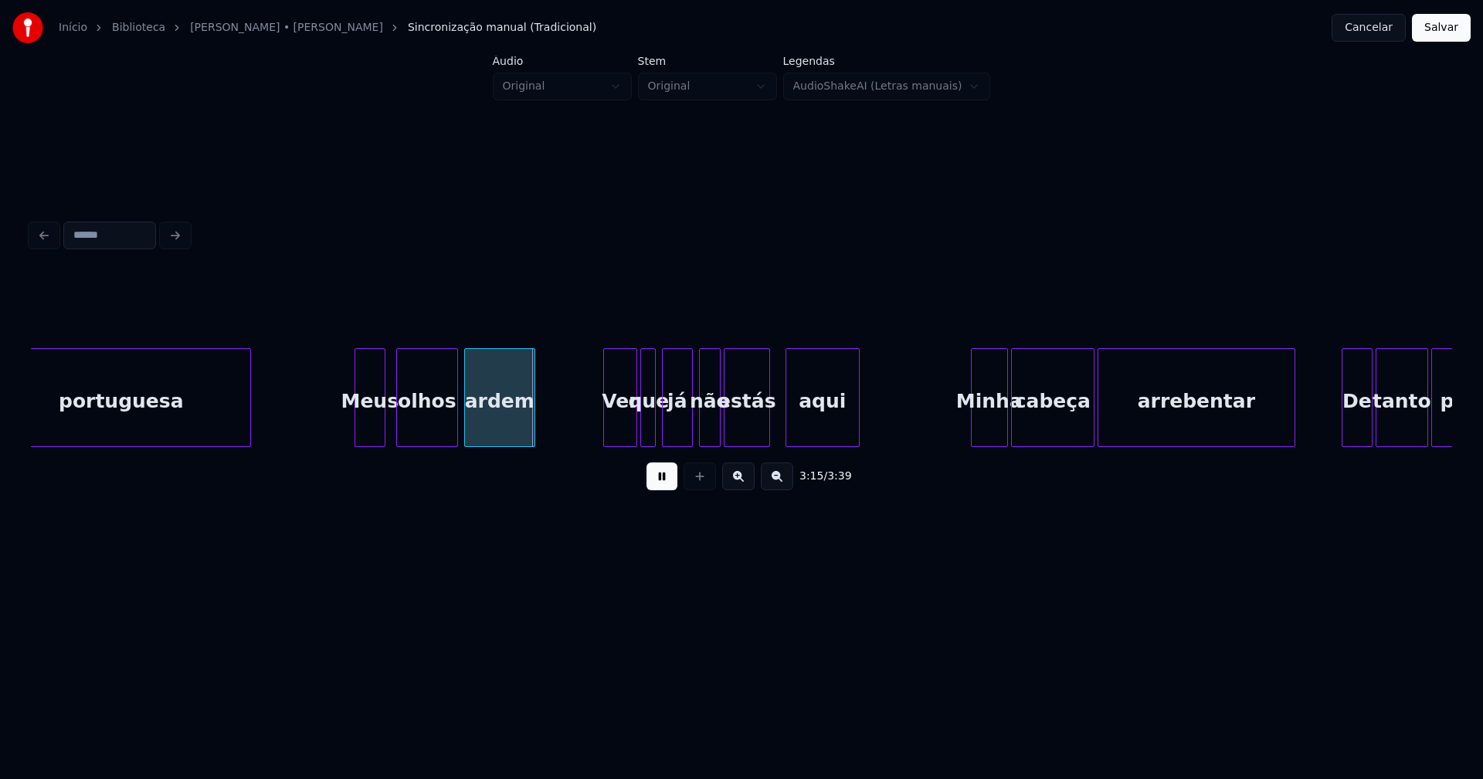
scroll to position [0, 29705]
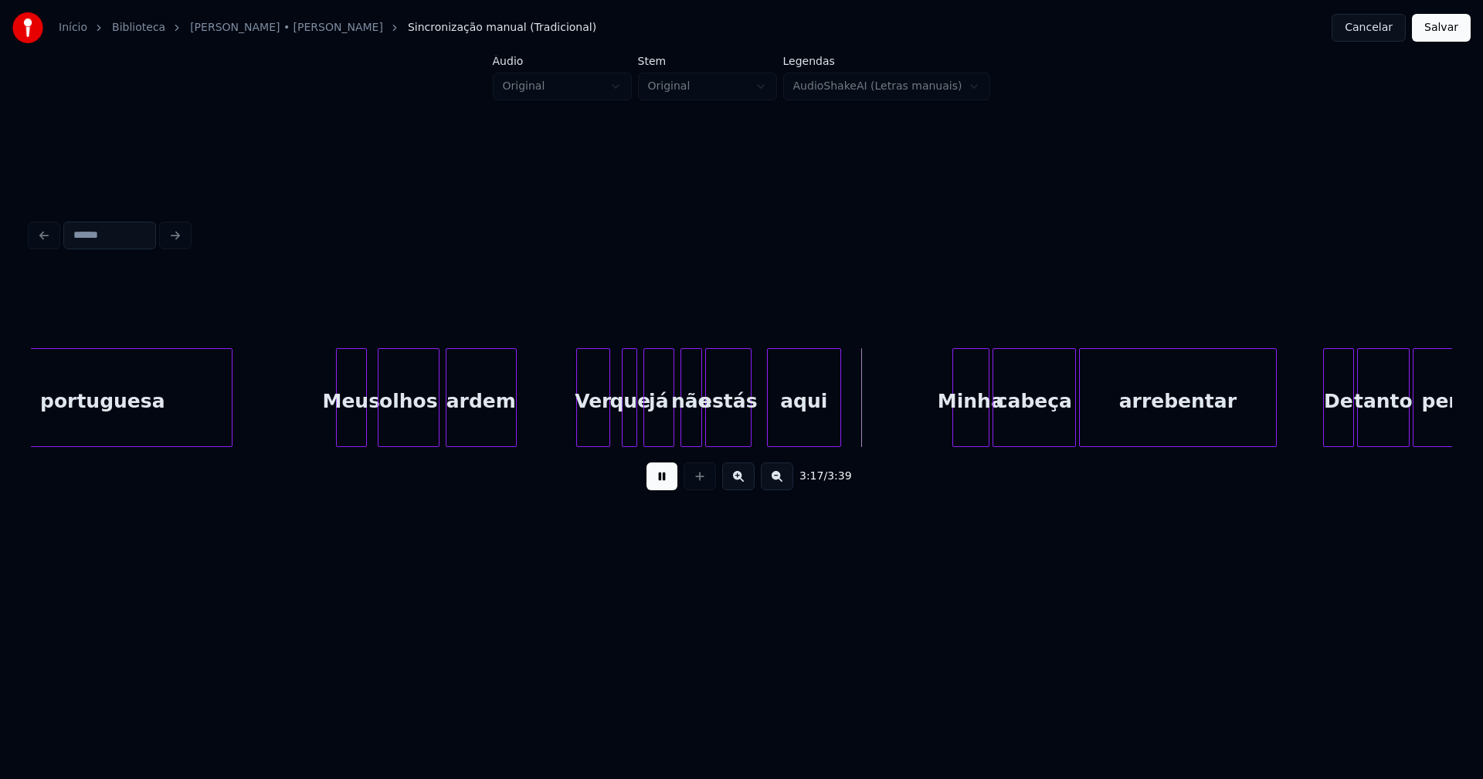
click at [592, 434] on div "Ver" at bounding box center [593, 401] width 32 height 105
click at [814, 420] on div "aqui" at bounding box center [804, 401] width 73 height 105
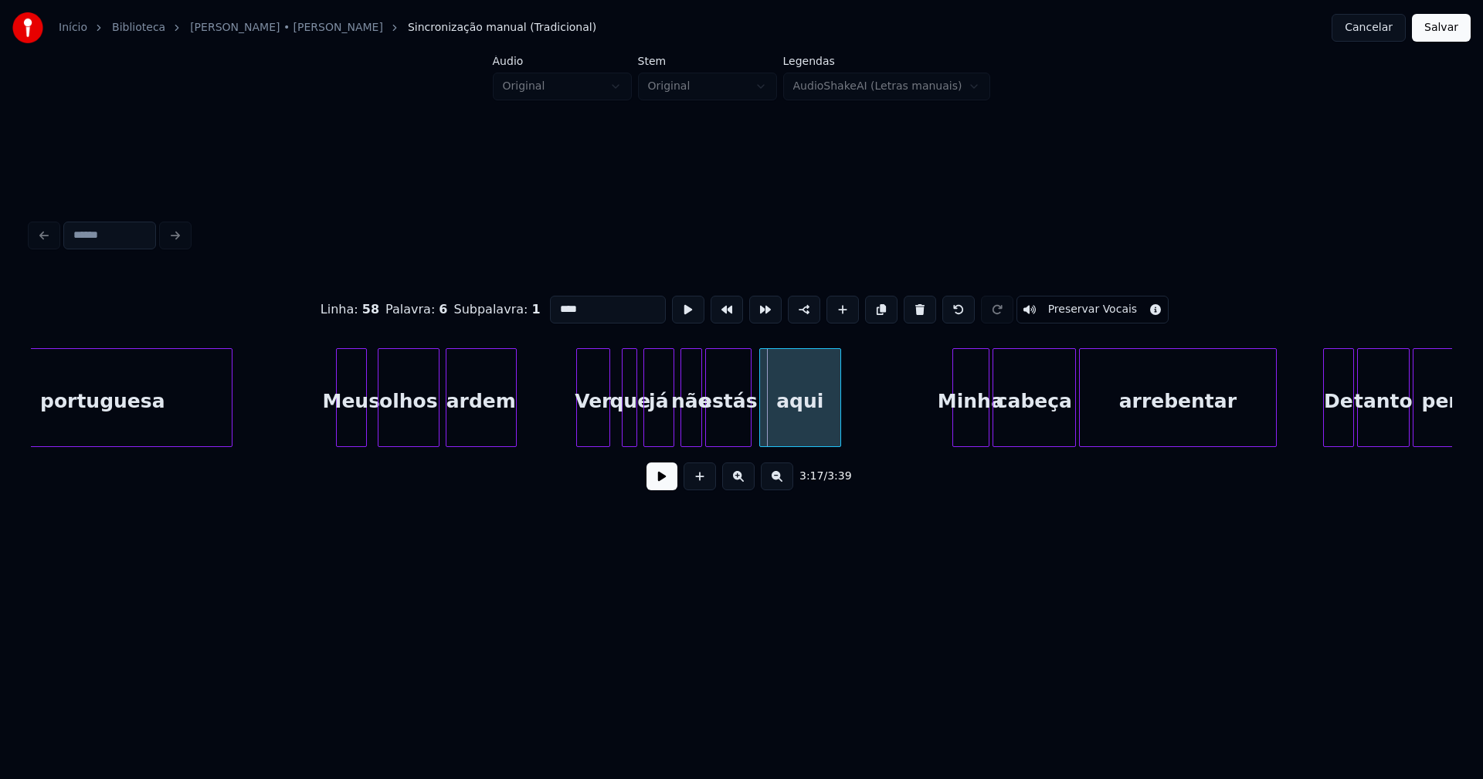
click at [762, 428] on div at bounding box center [762, 397] width 5 height 97
click at [856, 427] on div at bounding box center [856, 397] width 5 height 97
click at [964, 436] on div "Minha" at bounding box center [963, 401] width 36 height 105
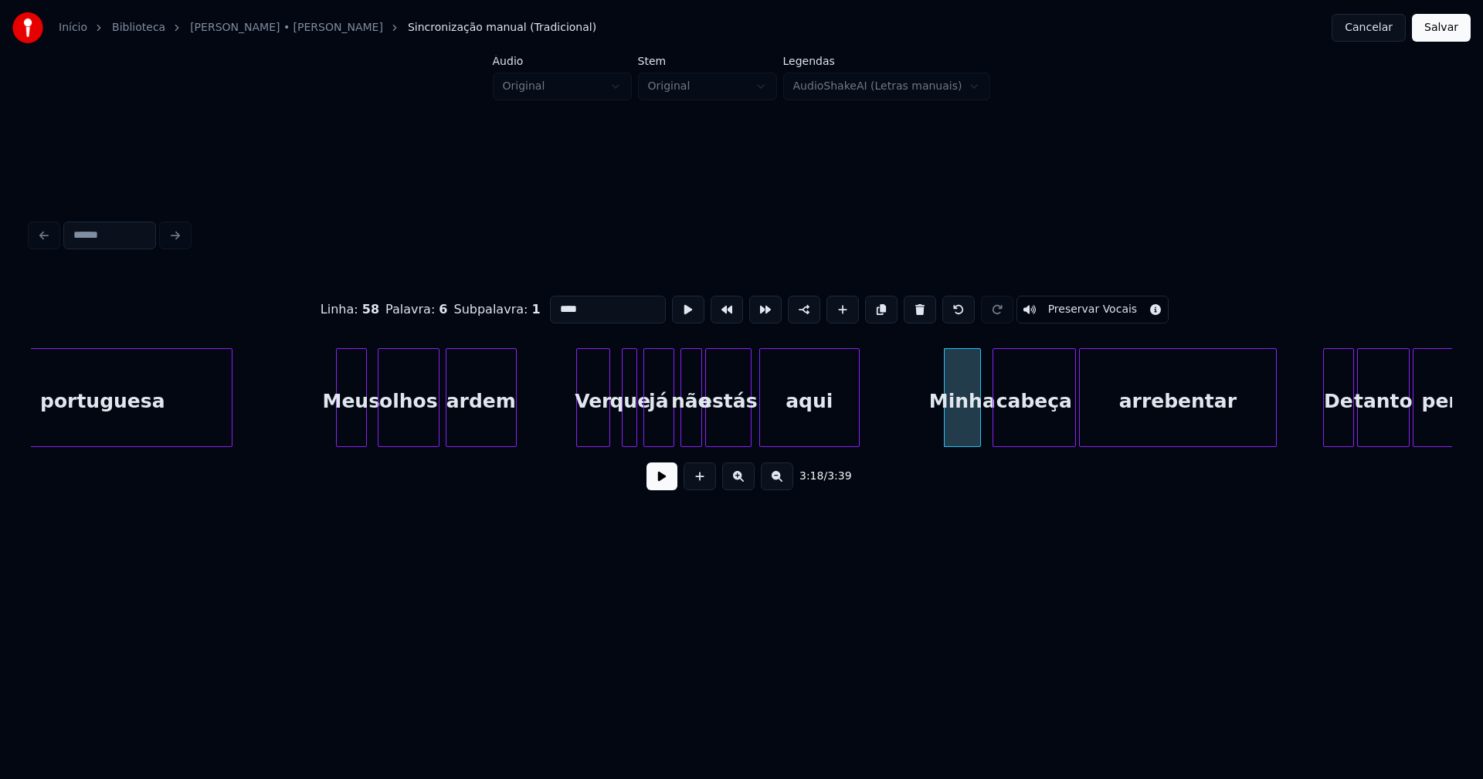
click at [653, 485] on button at bounding box center [661, 477] width 31 height 28
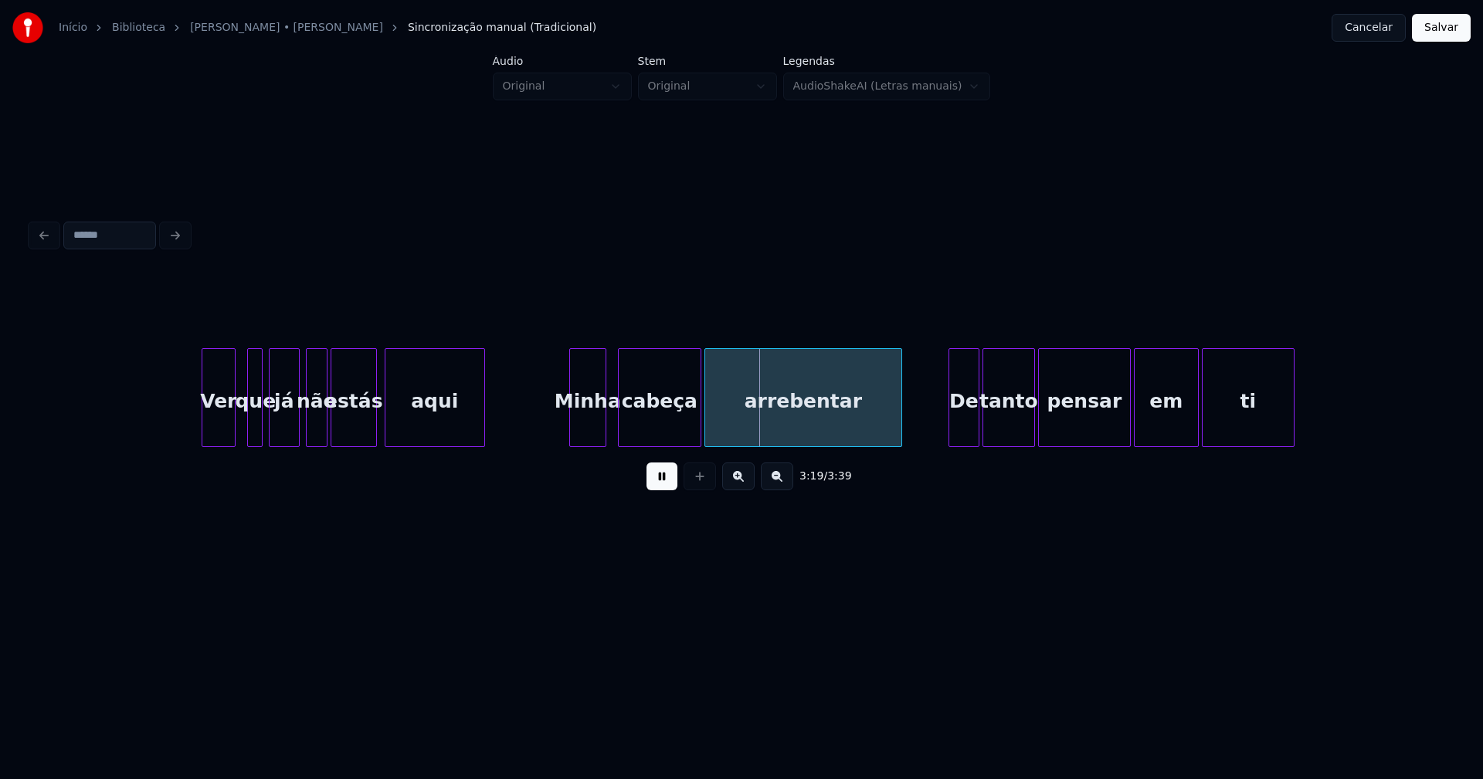
scroll to position [0, 30491]
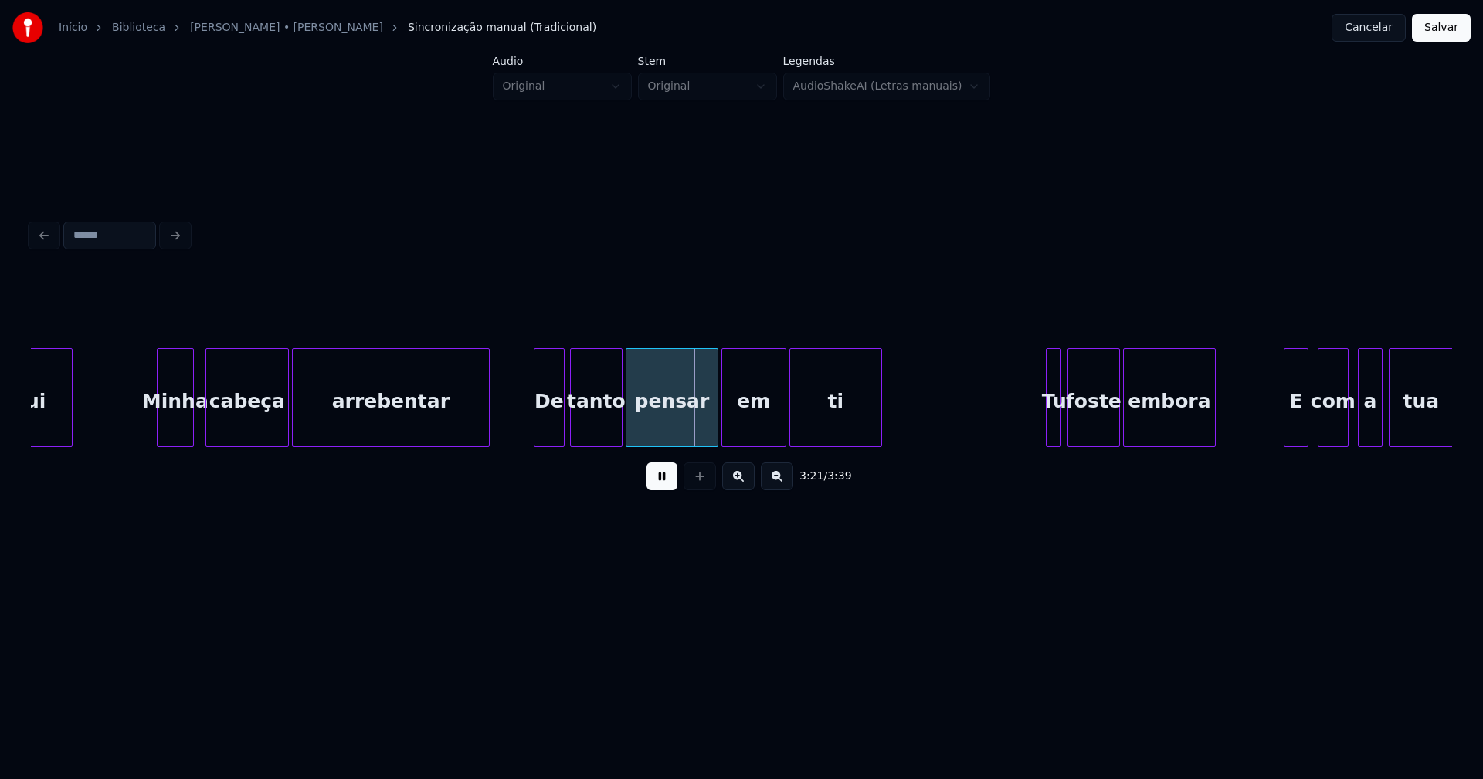
click at [548, 432] on div "De" at bounding box center [548, 401] width 29 height 105
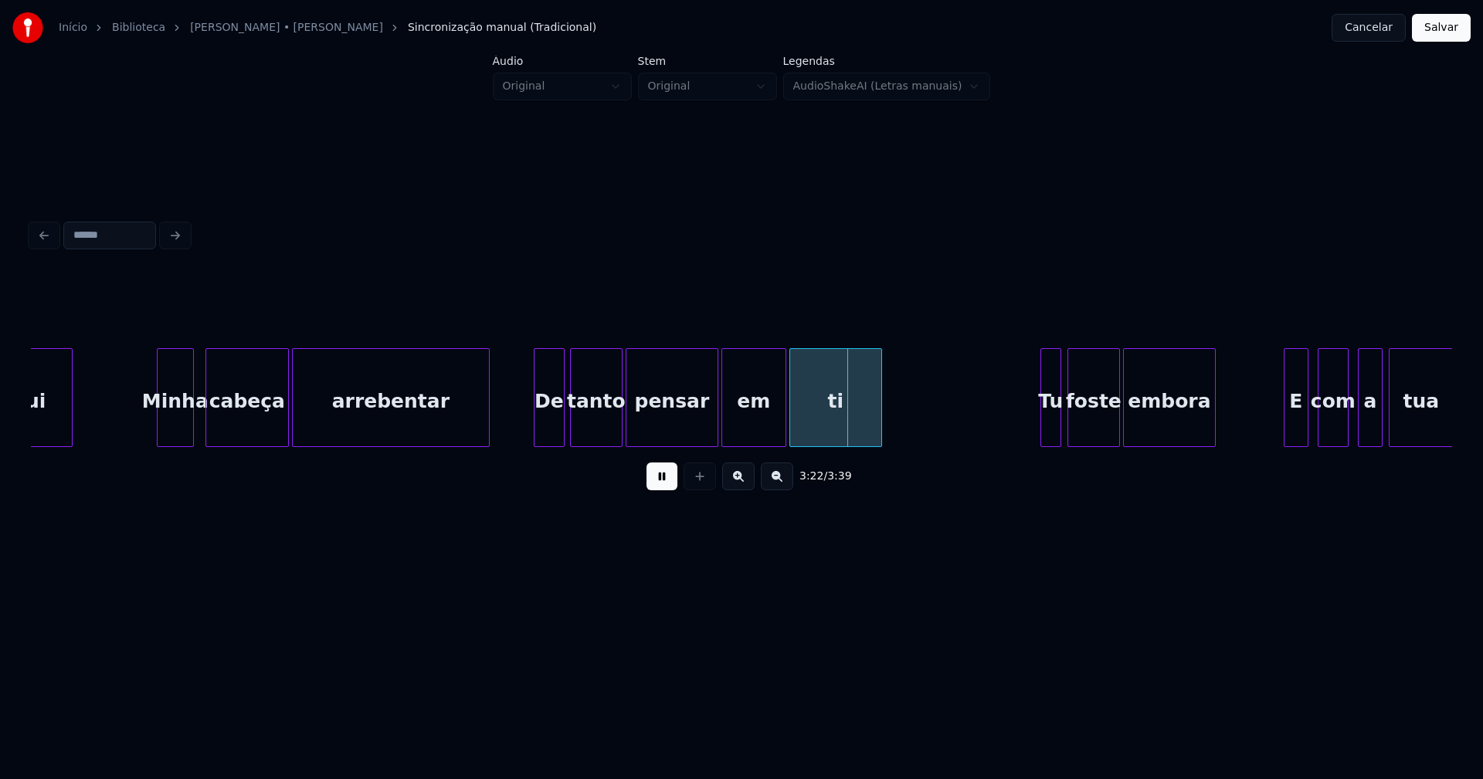
click at [1045, 436] on div at bounding box center [1043, 397] width 5 height 97
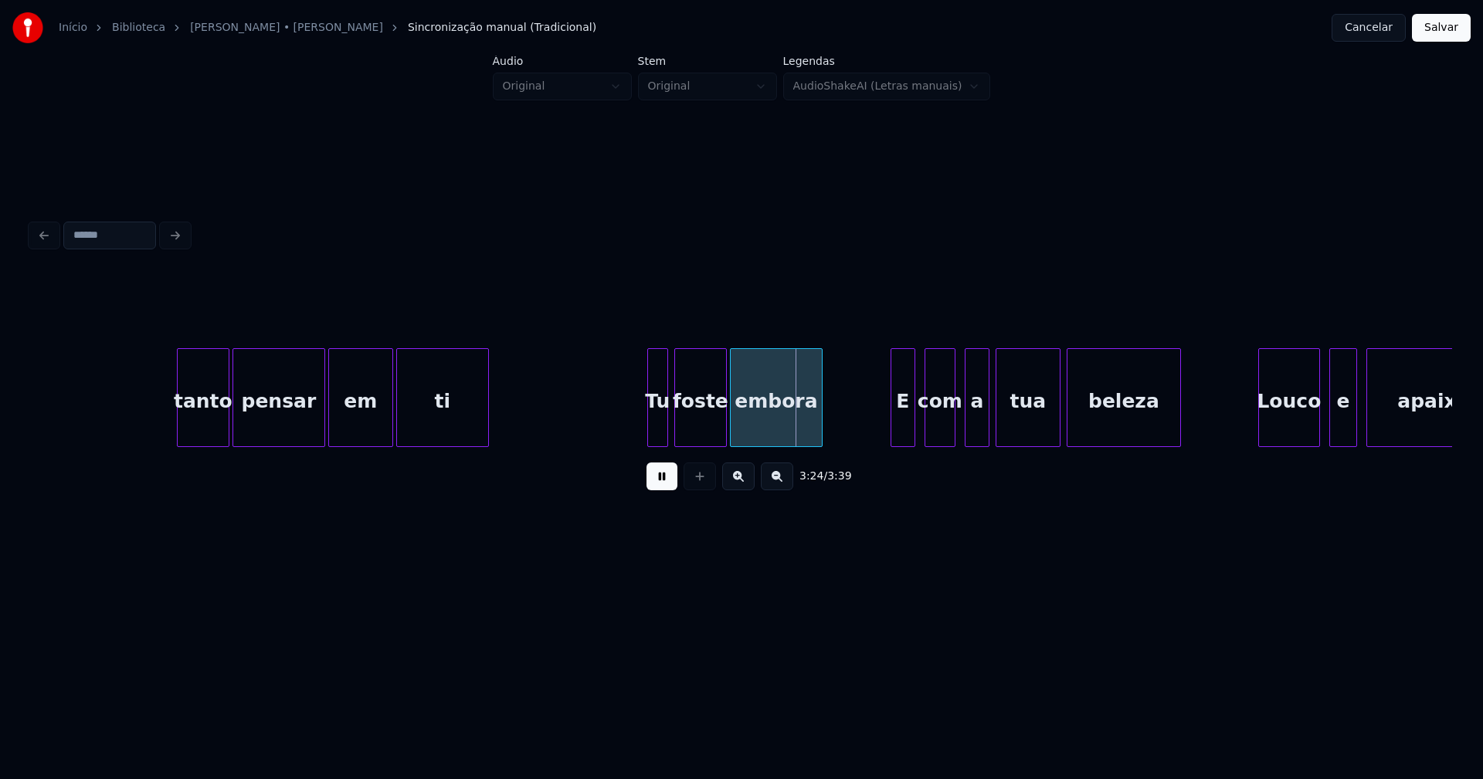
scroll to position [0, 31147]
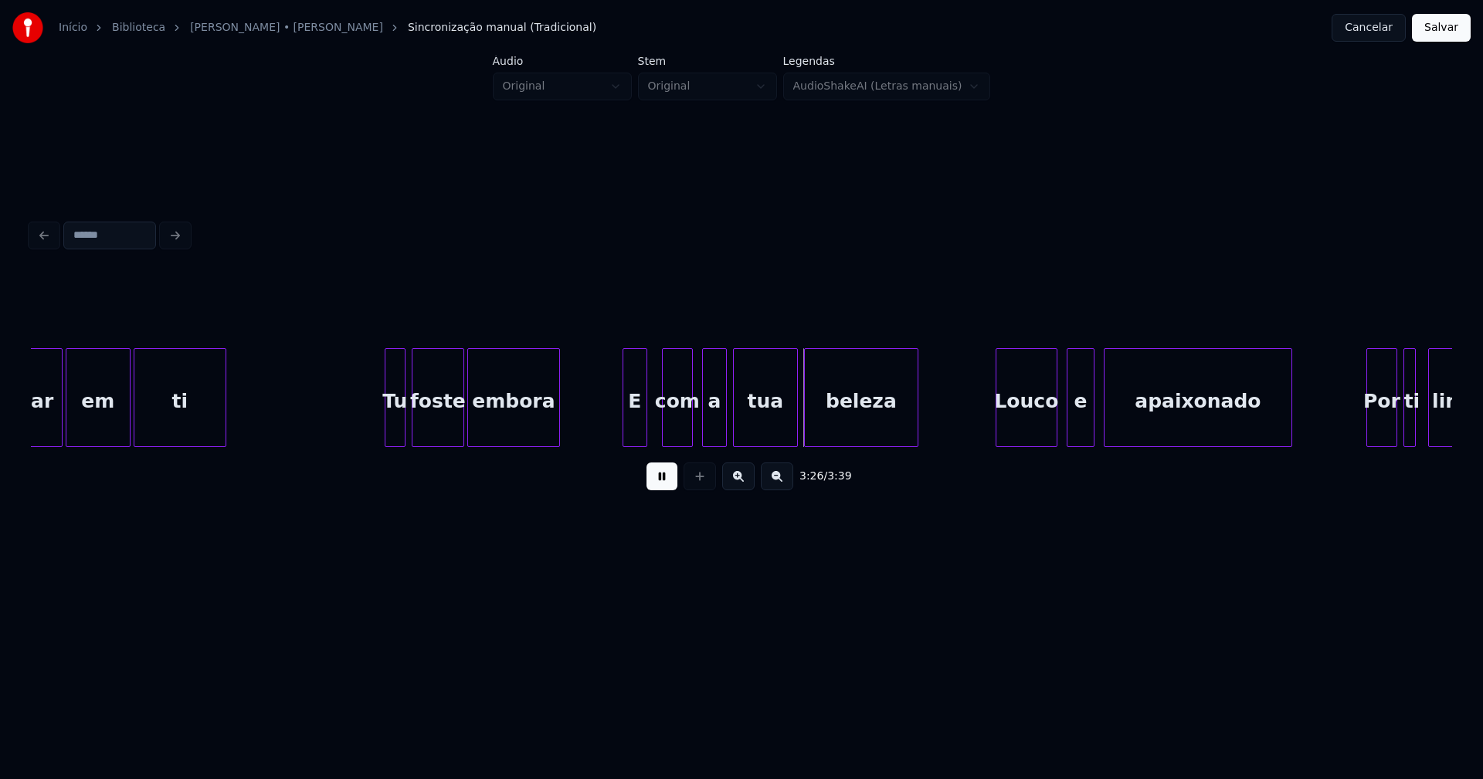
click at [635, 430] on div "E" at bounding box center [634, 401] width 23 height 105
click at [710, 439] on div "a" at bounding box center [708, 401] width 23 height 105
click at [1024, 439] on div "Louco" at bounding box center [1021, 401] width 60 height 105
click at [1127, 438] on div at bounding box center [1127, 397] width 5 height 97
click at [1108, 425] on div at bounding box center [1106, 397] width 5 height 97
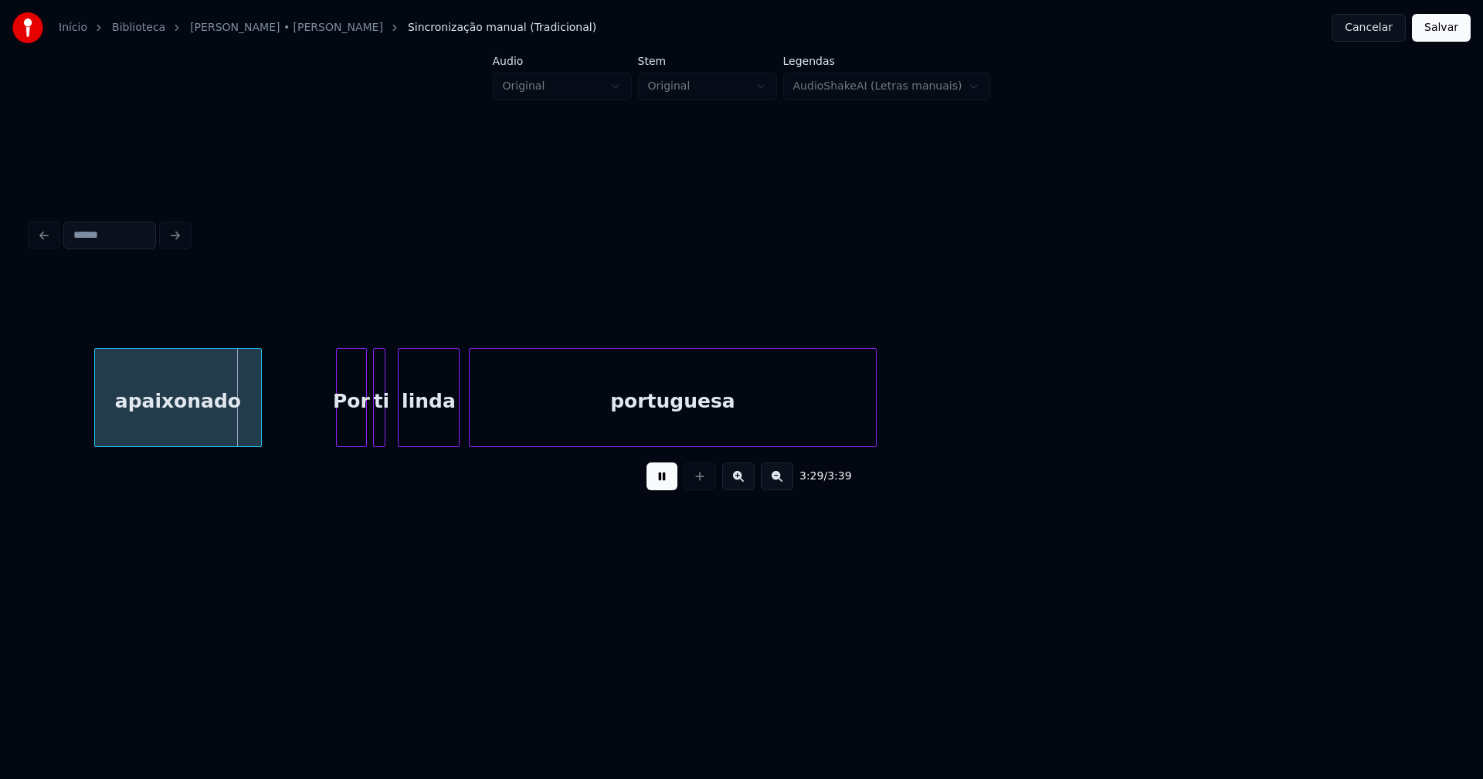
scroll to position [0, 32233]
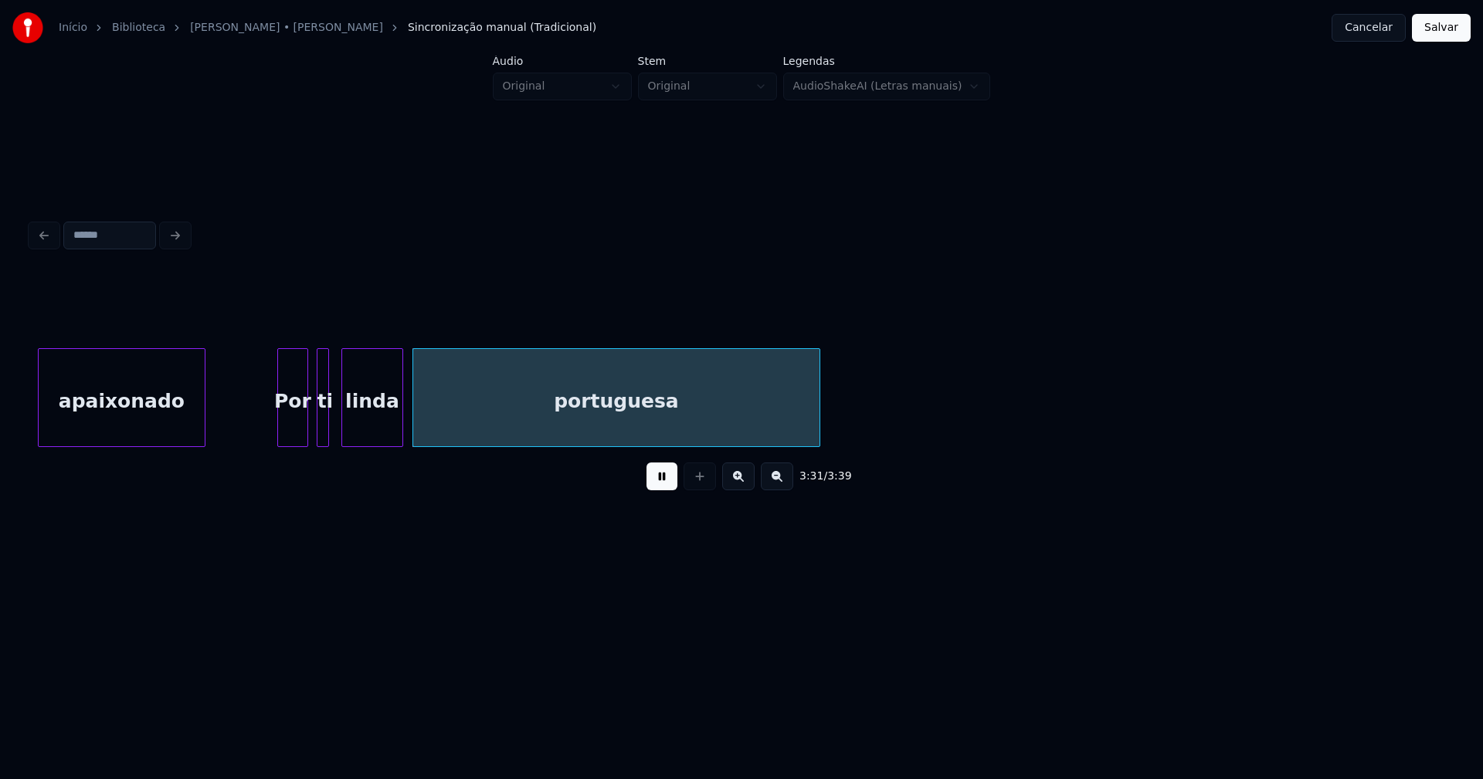
click at [291, 431] on div "Por" at bounding box center [292, 401] width 29 height 105
click at [336, 432] on div at bounding box center [337, 397] width 5 height 97
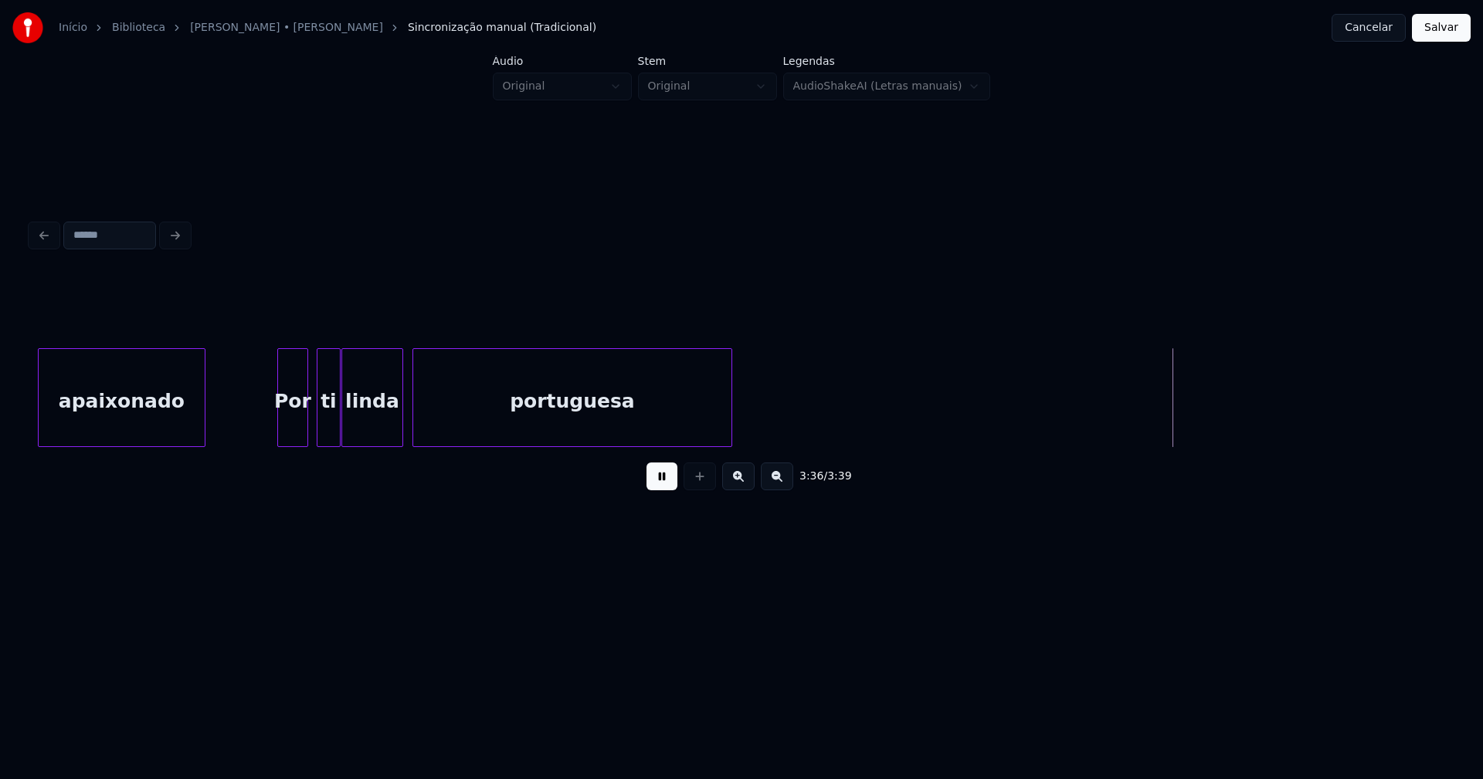
click at [728, 433] on div at bounding box center [729, 397] width 5 height 97
click at [660, 455] on div "3:34 / 3:39" at bounding box center [741, 388] width 1421 height 235
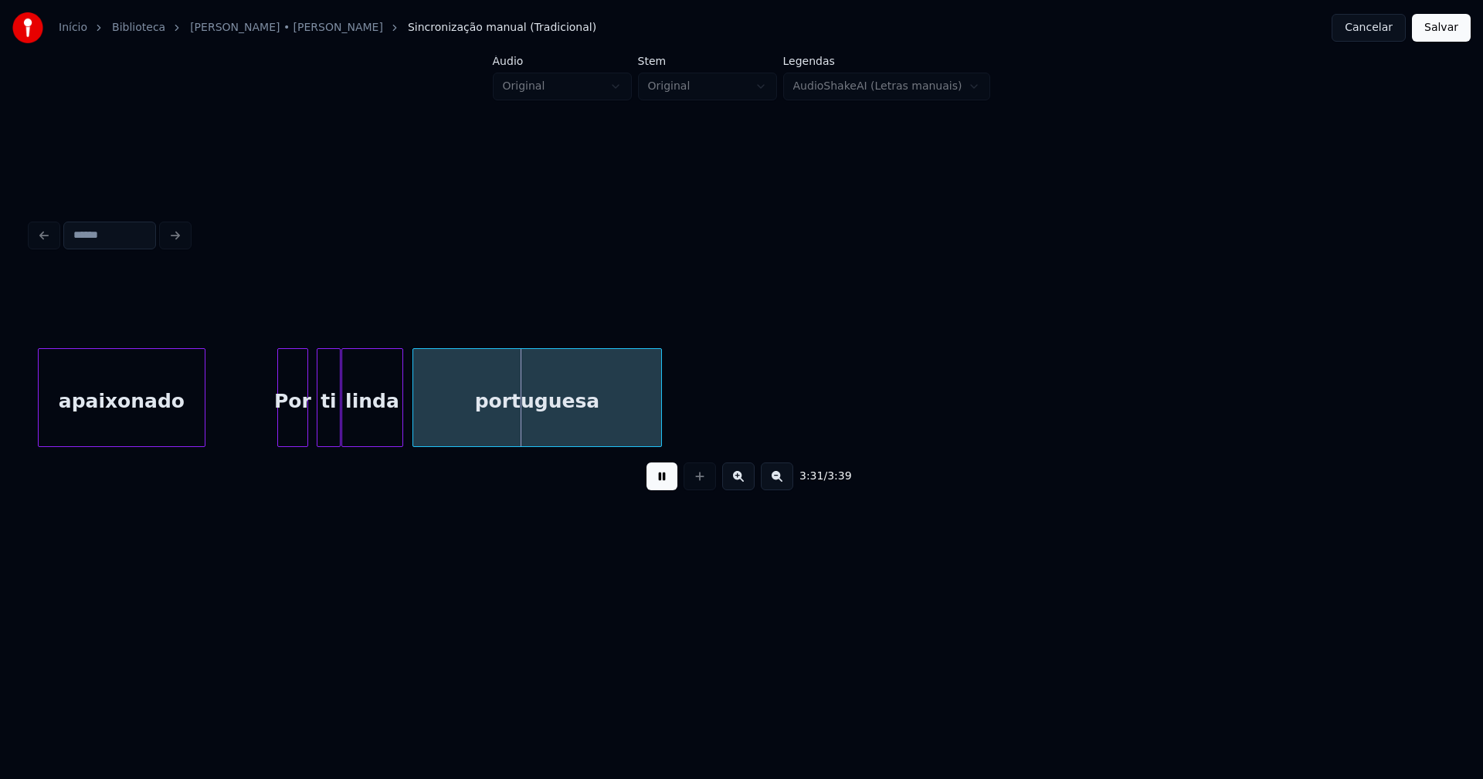
click at [1439, 31] on button "Salvar" at bounding box center [1441, 28] width 59 height 28
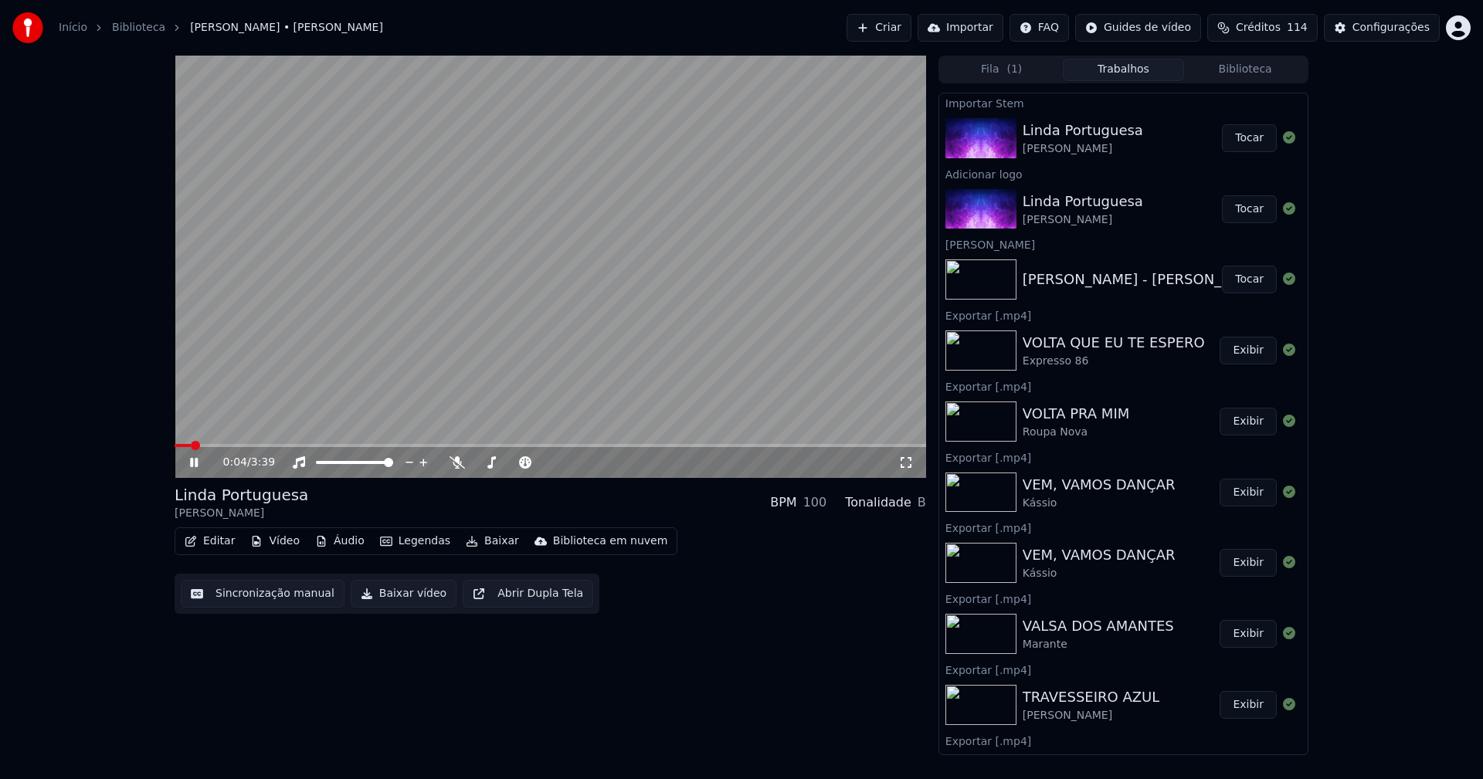
click at [349, 538] on button "Áudio" at bounding box center [340, 541] width 62 height 22
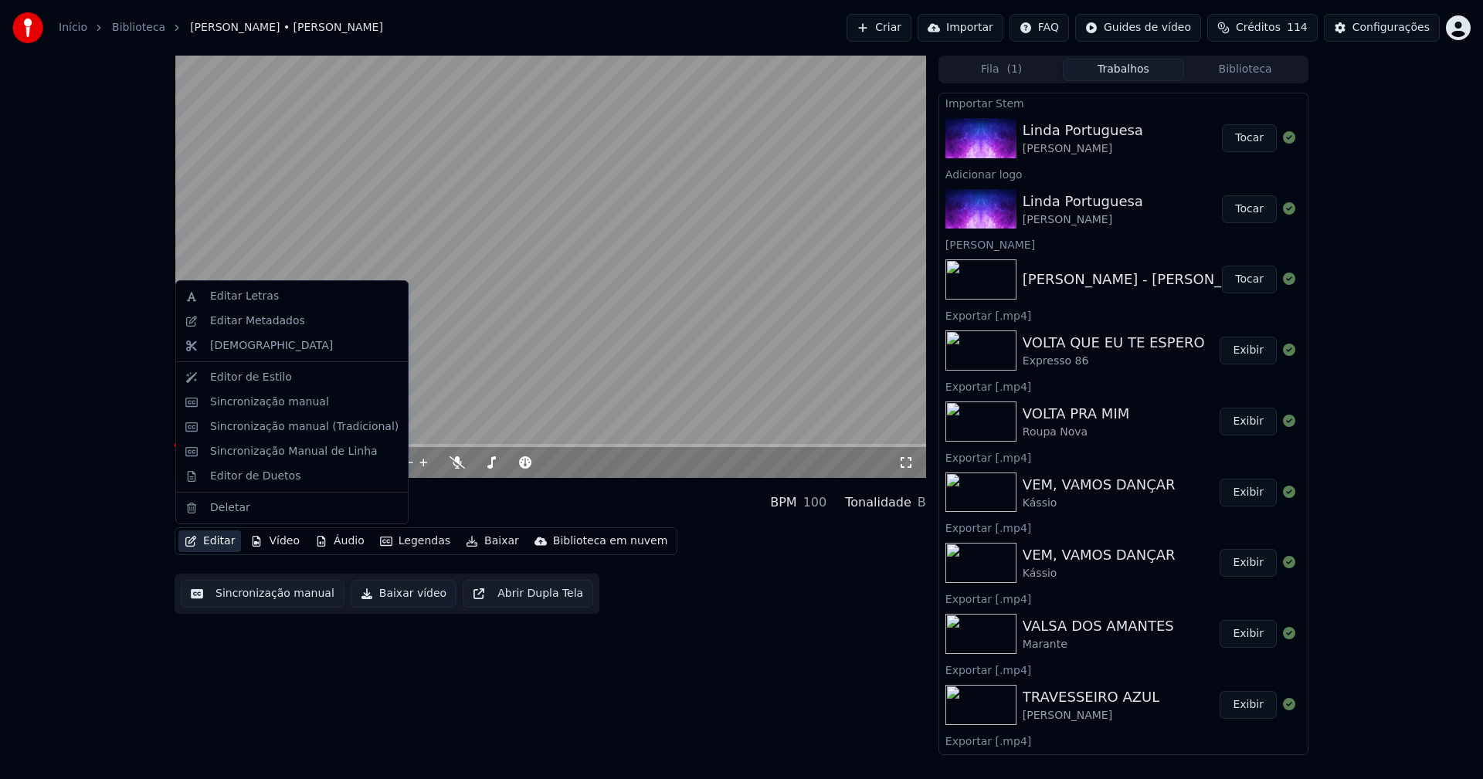
click at [221, 540] on button "Editar" at bounding box center [209, 541] width 63 height 22
click at [225, 542] on button "Editar" at bounding box center [209, 541] width 63 height 22
click at [273, 328] on div "Editar Metadados" at bounding box center [257, 321] width 95 height 15
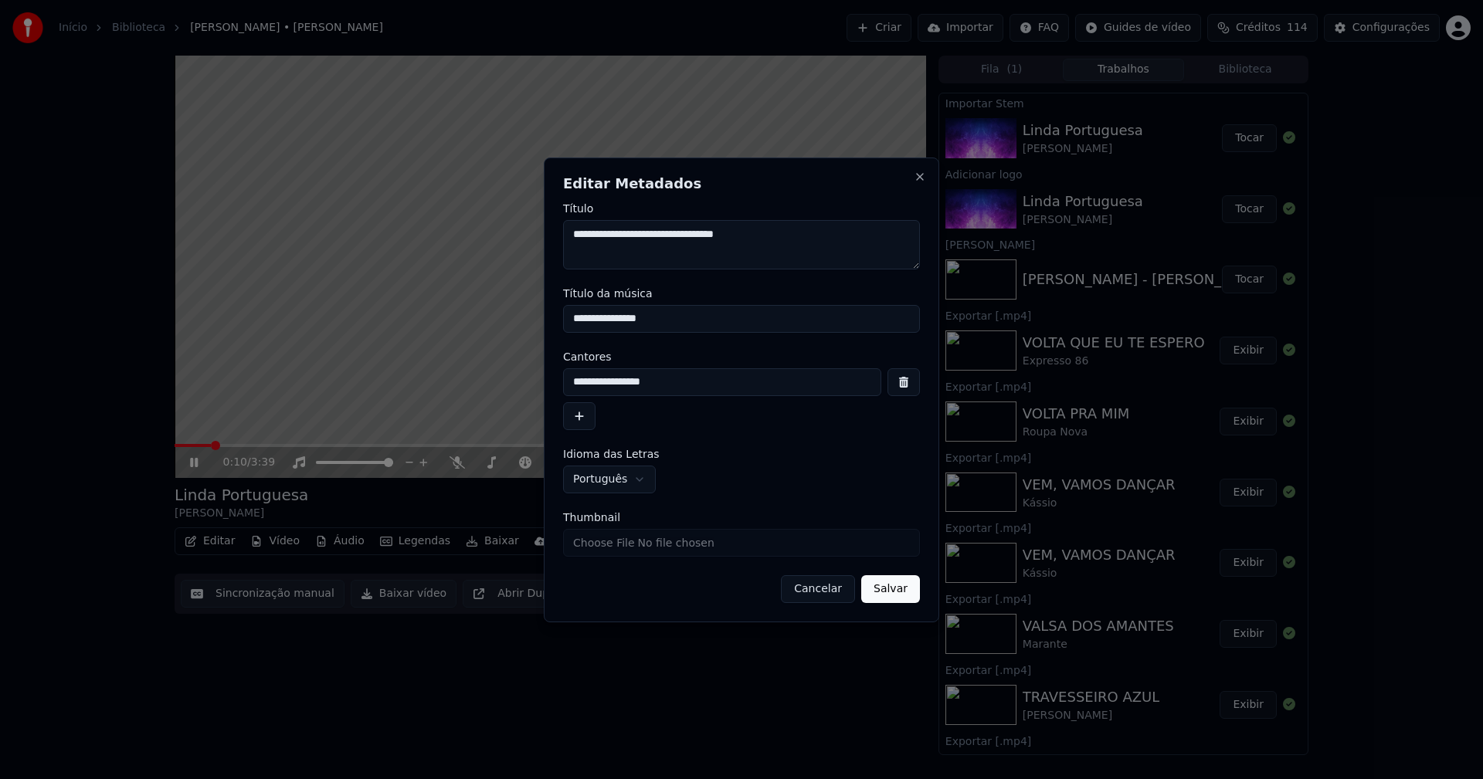
drag, startPoint x: 639, startPoint y: 320, endPoint x: 537, endPoint y: 320, distance: 101.9
click at [537, 320] on body "Início Biblioteca Linda Portuguesa • Alexandro Marquez Criar Importar FAQ Guide…" at bounding box center [741, 389] width 1483 height 779
type input "**********"
click at [896, 601] on button "Salvar" at bounding box center [890, 589] width 59 height 28
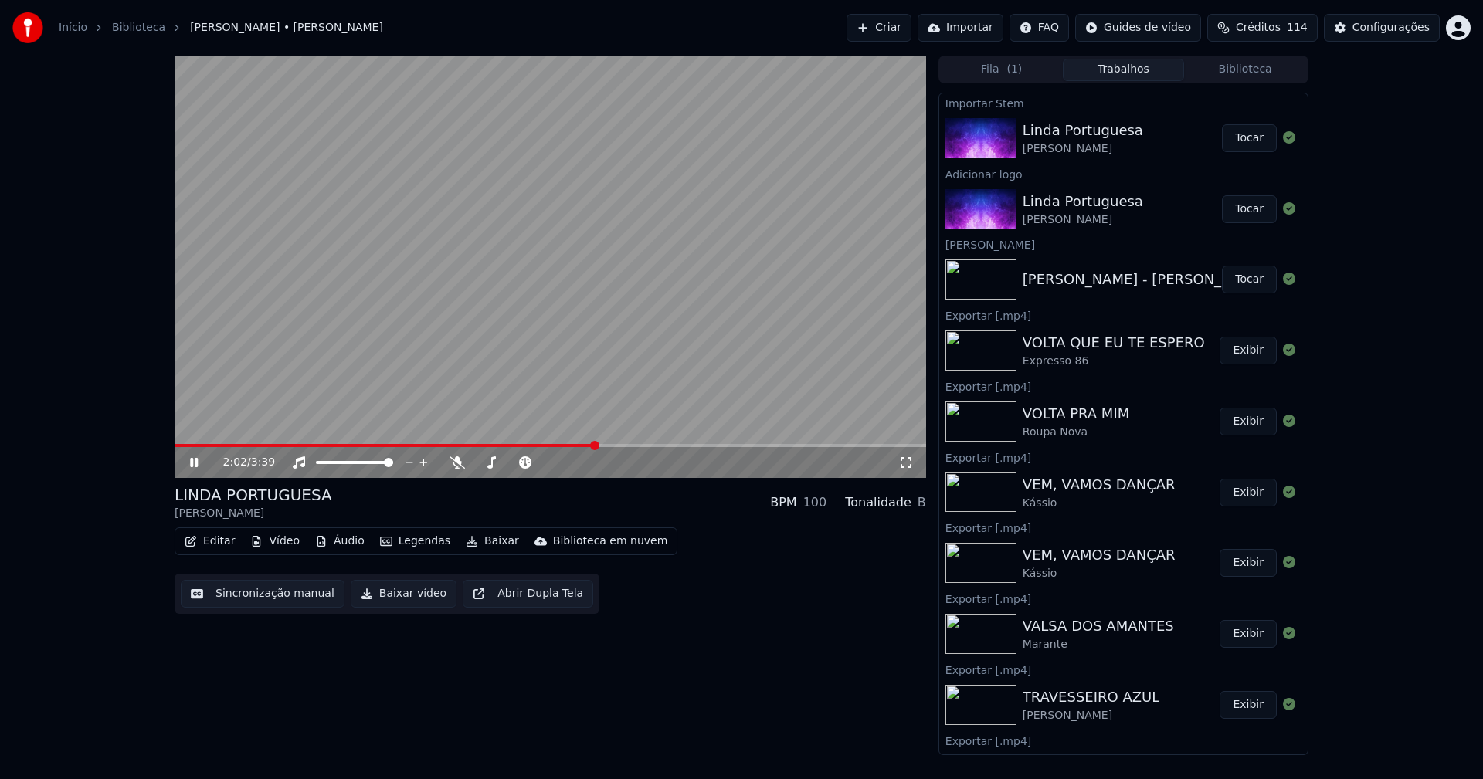
click at [1257, 69] on button "Biblioteca" at bounding box center [1245, 70] width 122 height 22
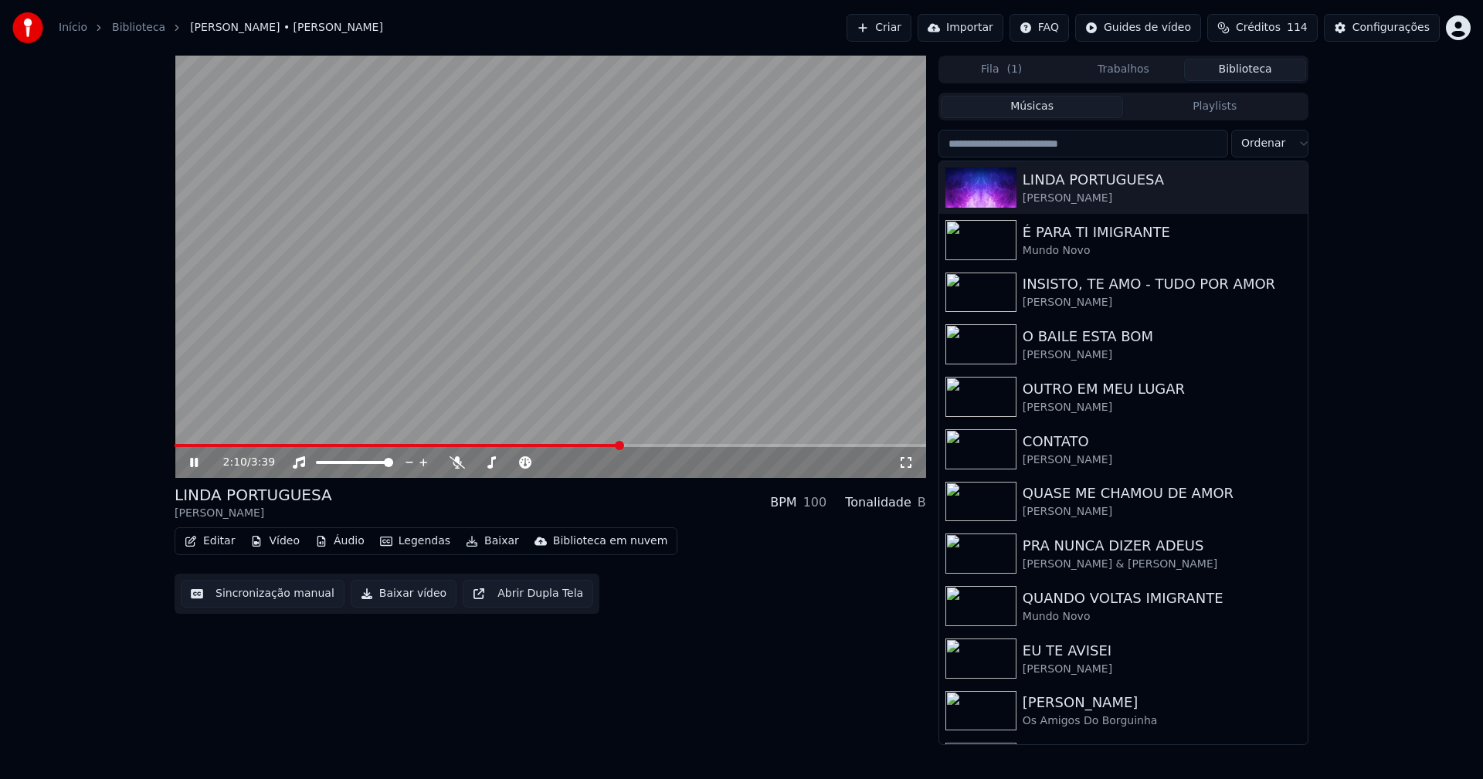
click at [212, 541] on button "Editar" at bounding box center [209, 541] width 63 height 22
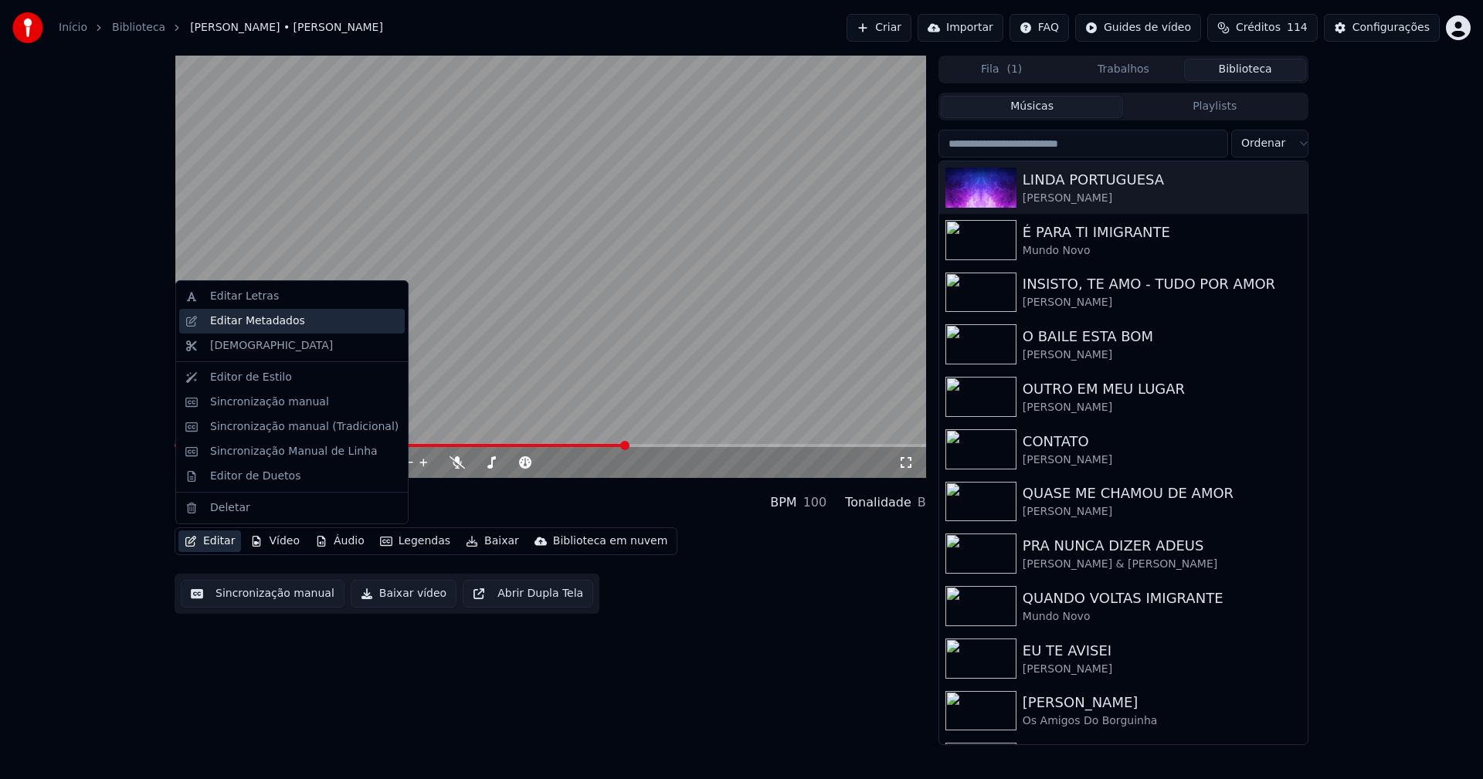
click at [257, 330] on div "Editar Metadados" at bounding box center [291, 321] width 225 height 25
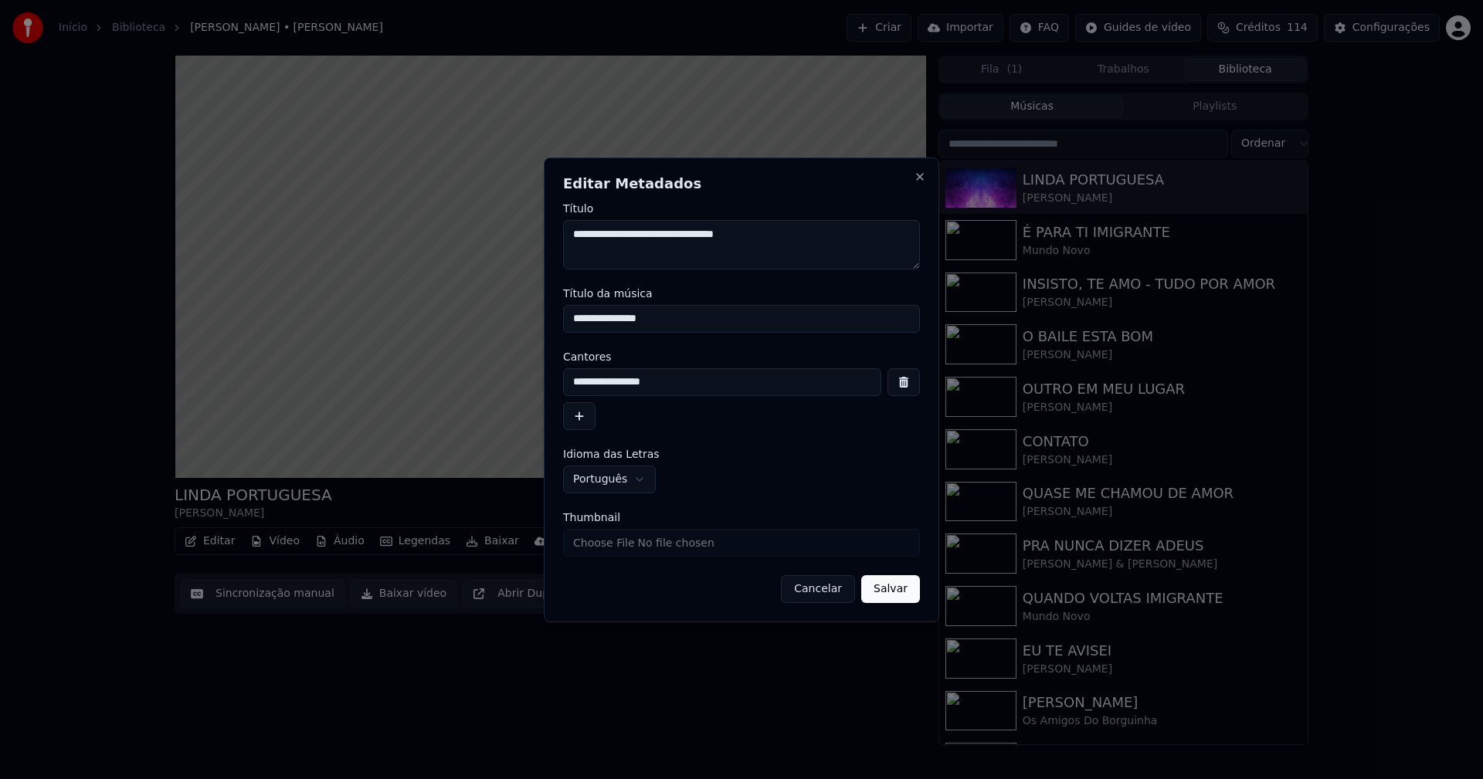
click at [605, 547] on input "Thumbnail" at bounding box center [741, 543] width 357 height 28
type input "**********"
click at [903, 587] on button "Salvar" at bounding box center [890, 589] width 59 height 28
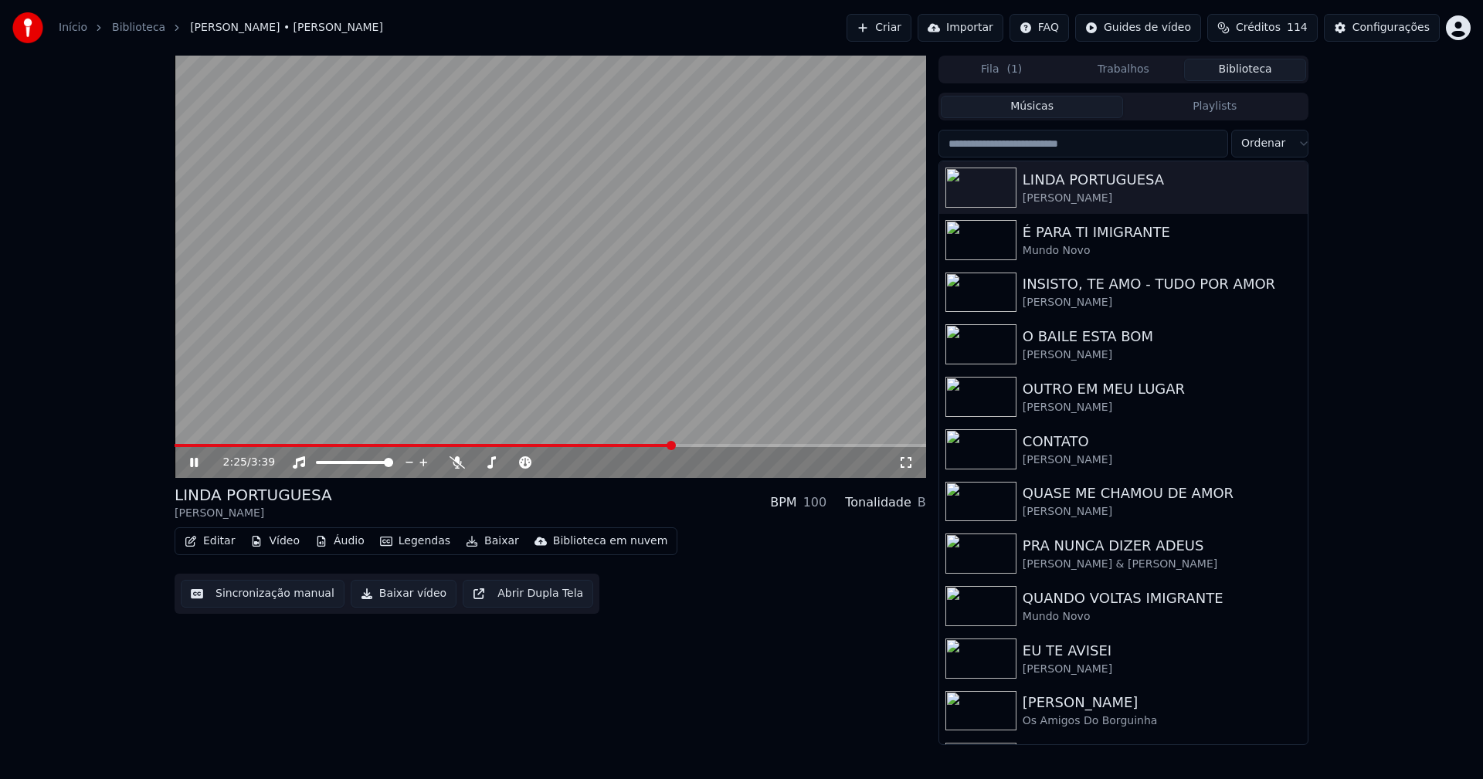
click at [906, 464] on icon at bounding box center [905, 462] width 15 height 12
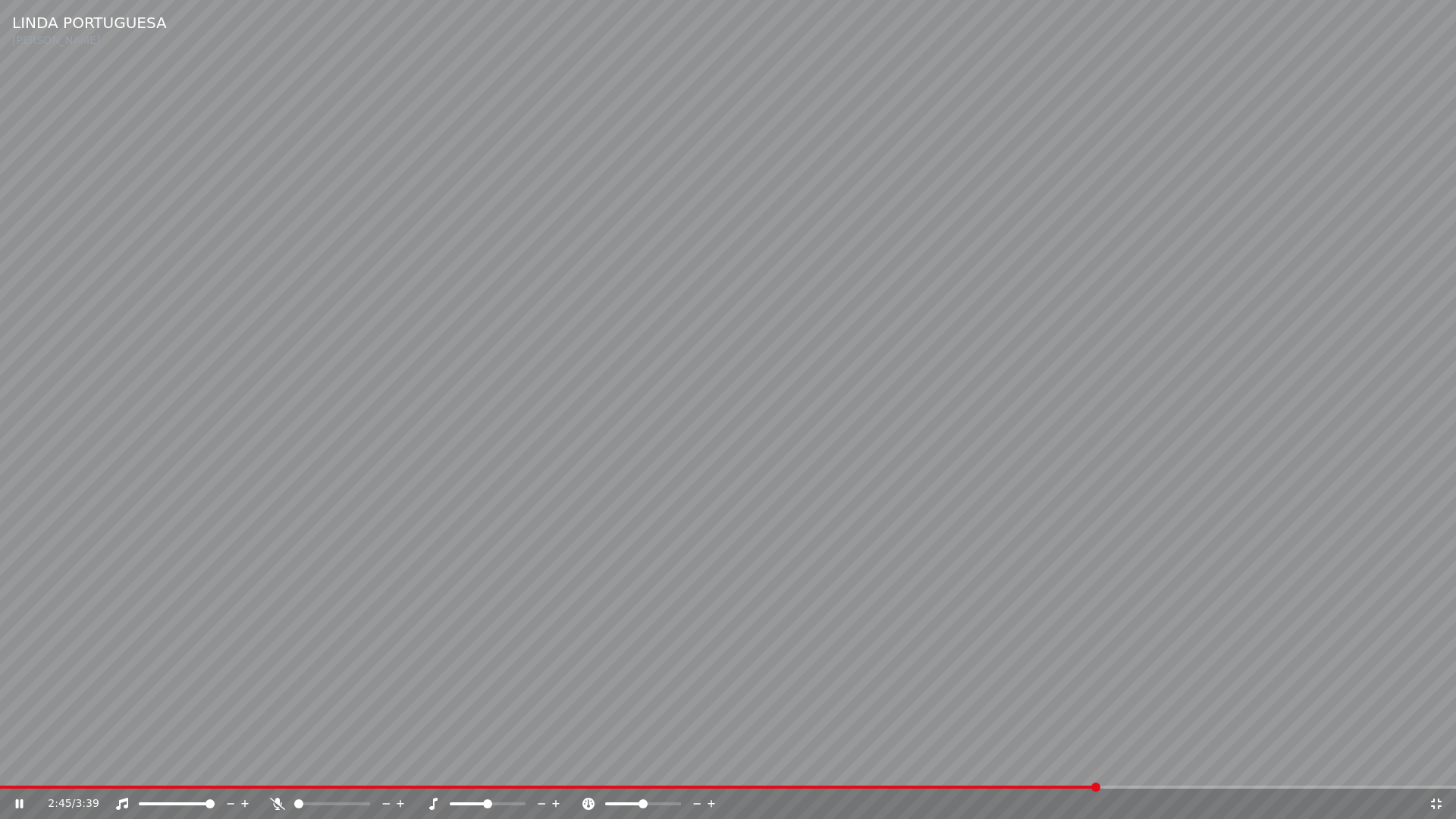
click at [1436, 764] on icon at bounding box center [1435, 803] width 15 height 12
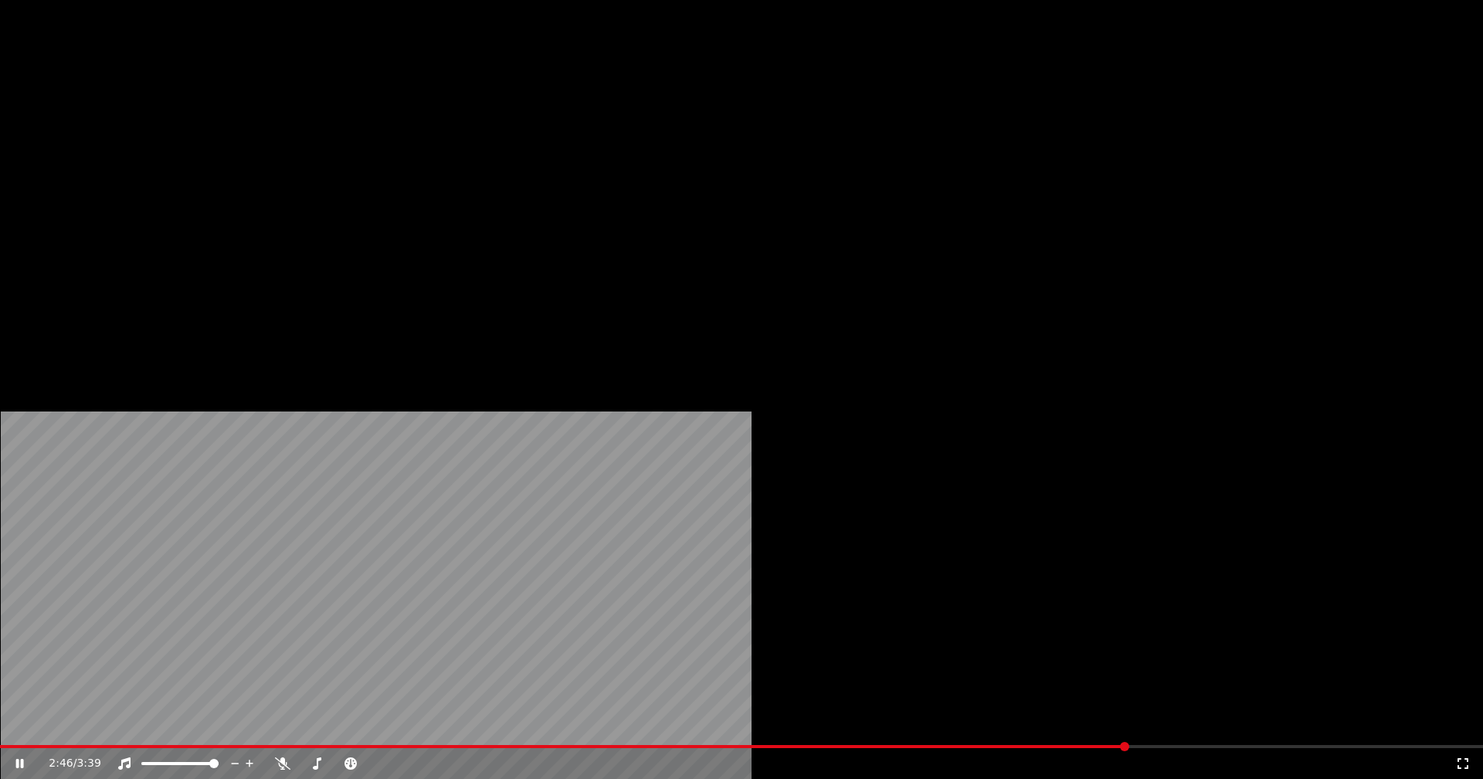
click at [221, 130] on button "Editar" at bounding box center [209, 119] width 63 height 22
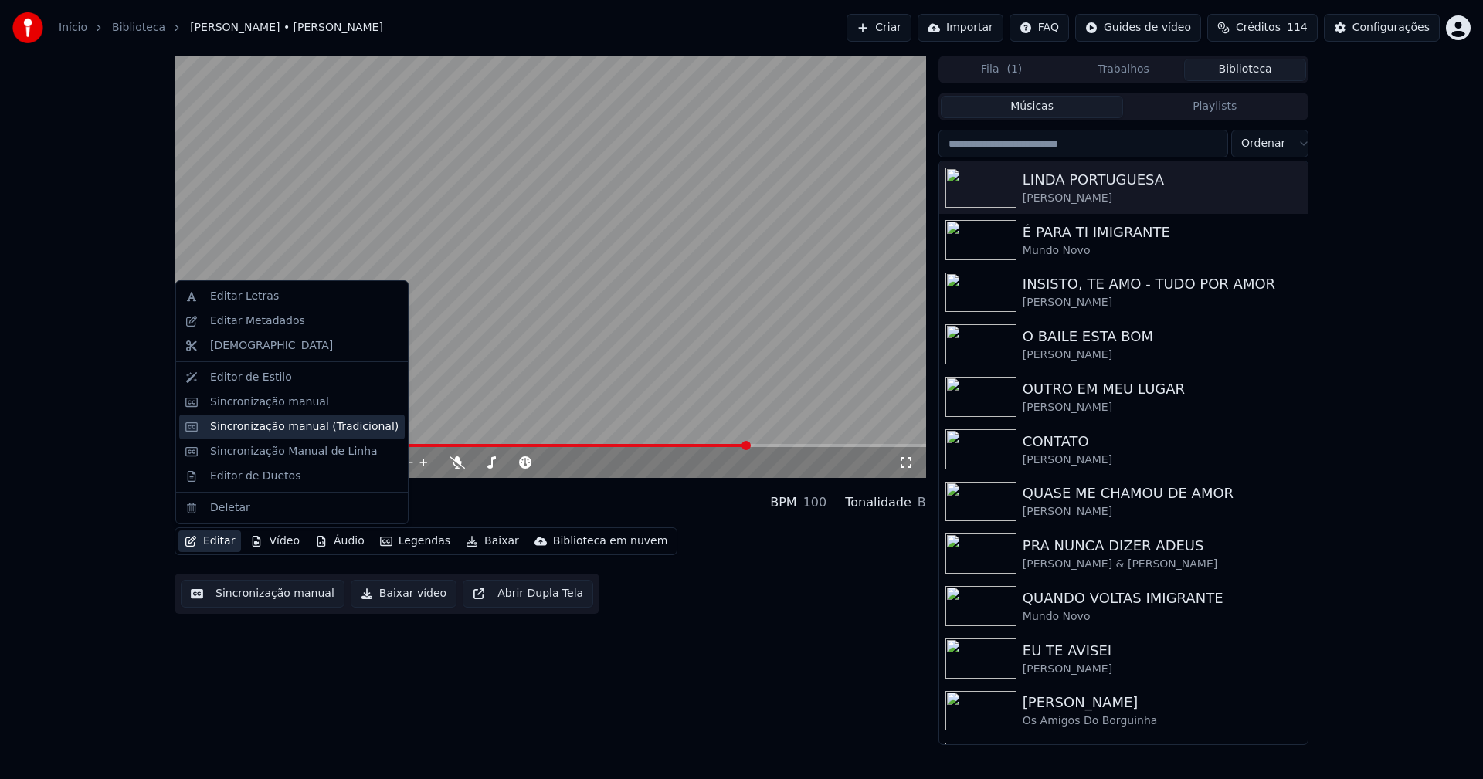
click at [278, 425] on div "Sincronização manual (Tradicional)" at bounding box center [304, 426] width 188 height 15
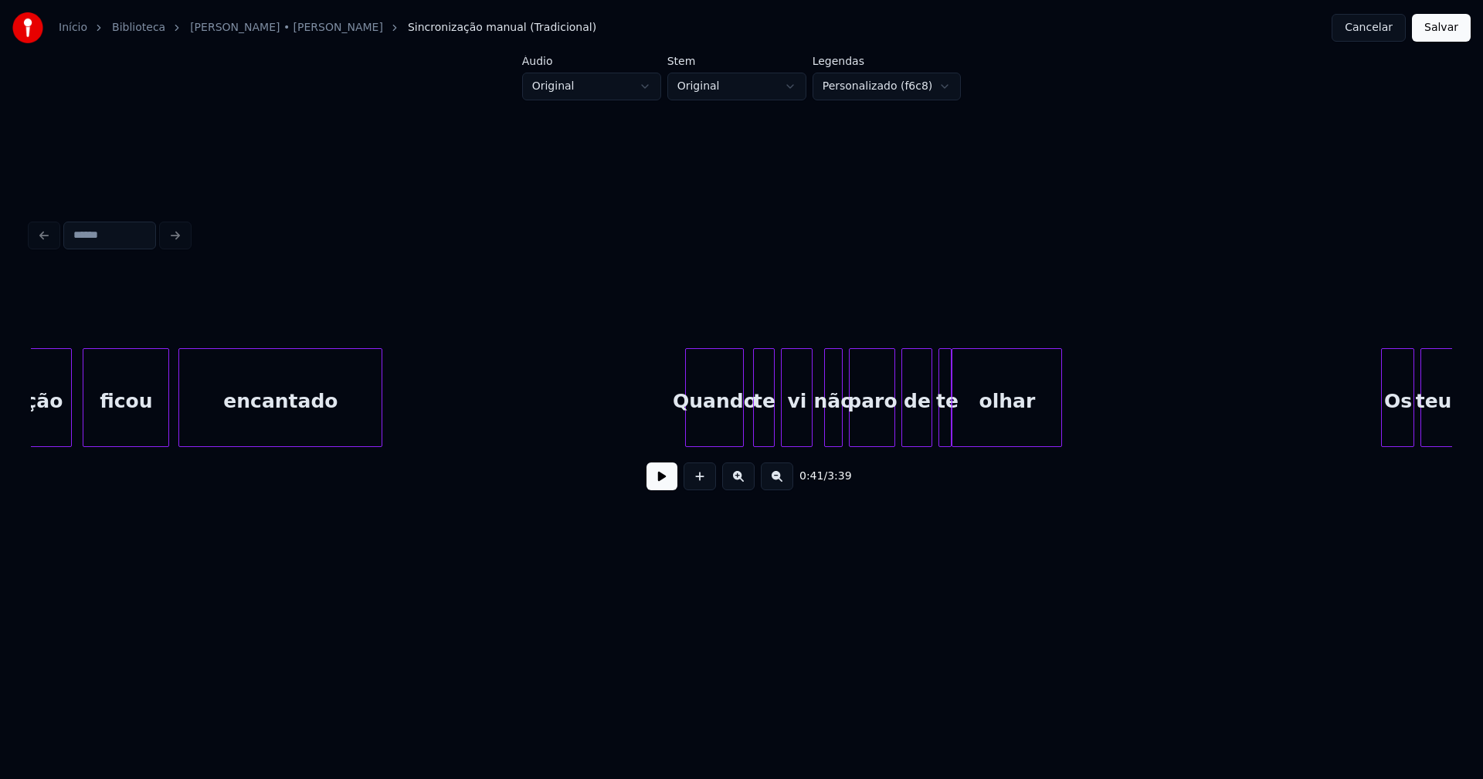
scroll to position [0, 23655]
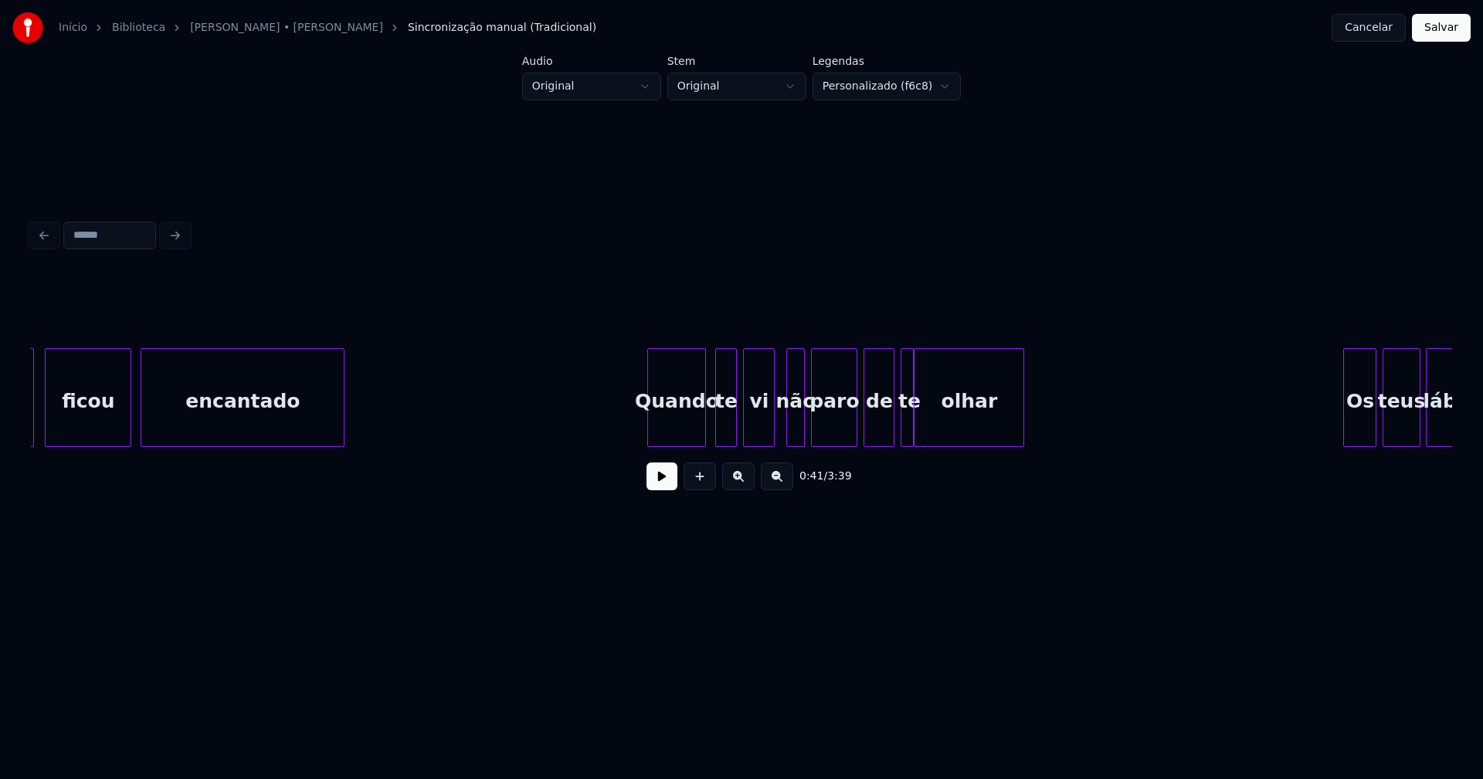
click at [843, 422] on div "paro" at bounding box center [834, 401] width 45 height 105
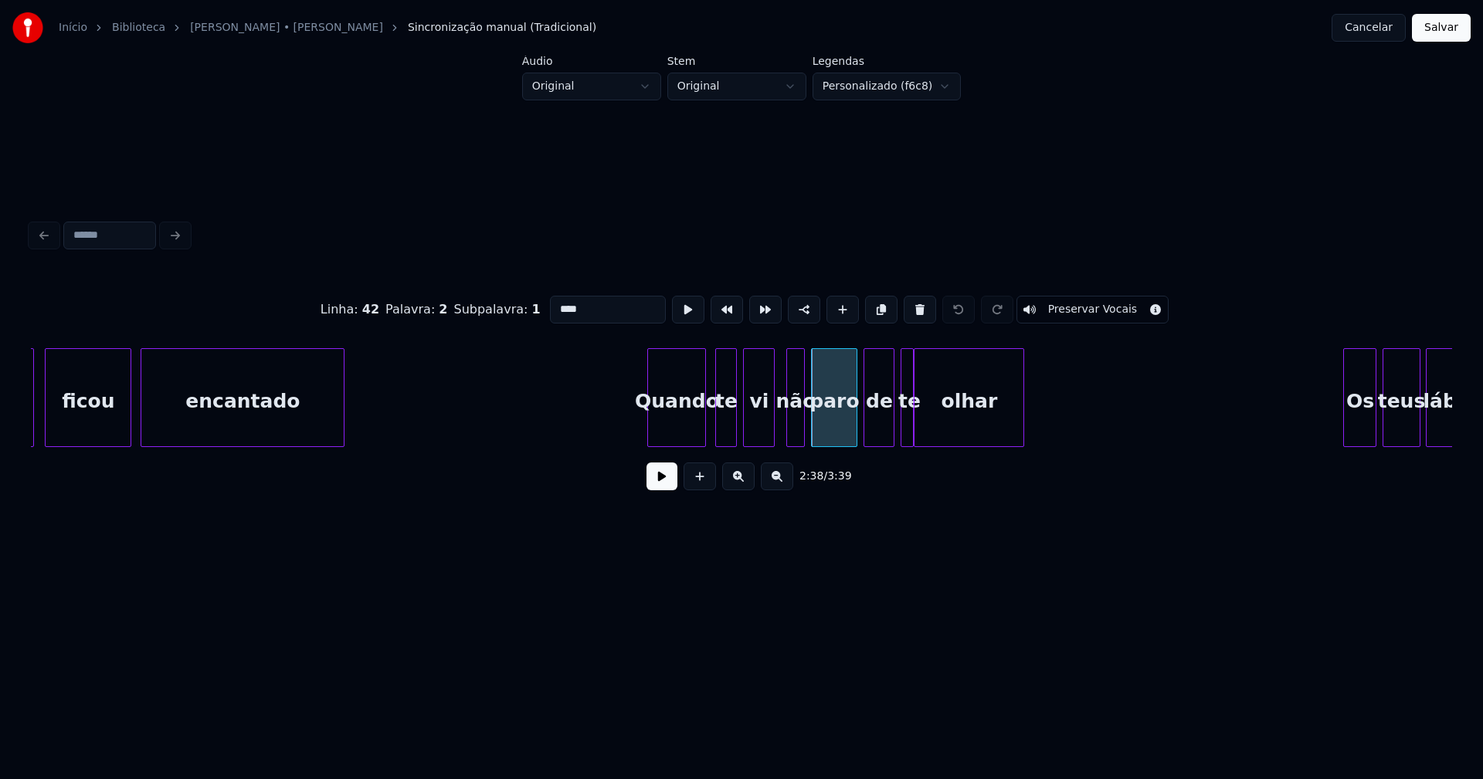
click at [582, 301] on input "****" at bounding box center [608, 310] width 116 height 28
type input "*****"
click at [1440, 35] on button "Salvar" at bounding box center [1441, 28] width 59 height 28
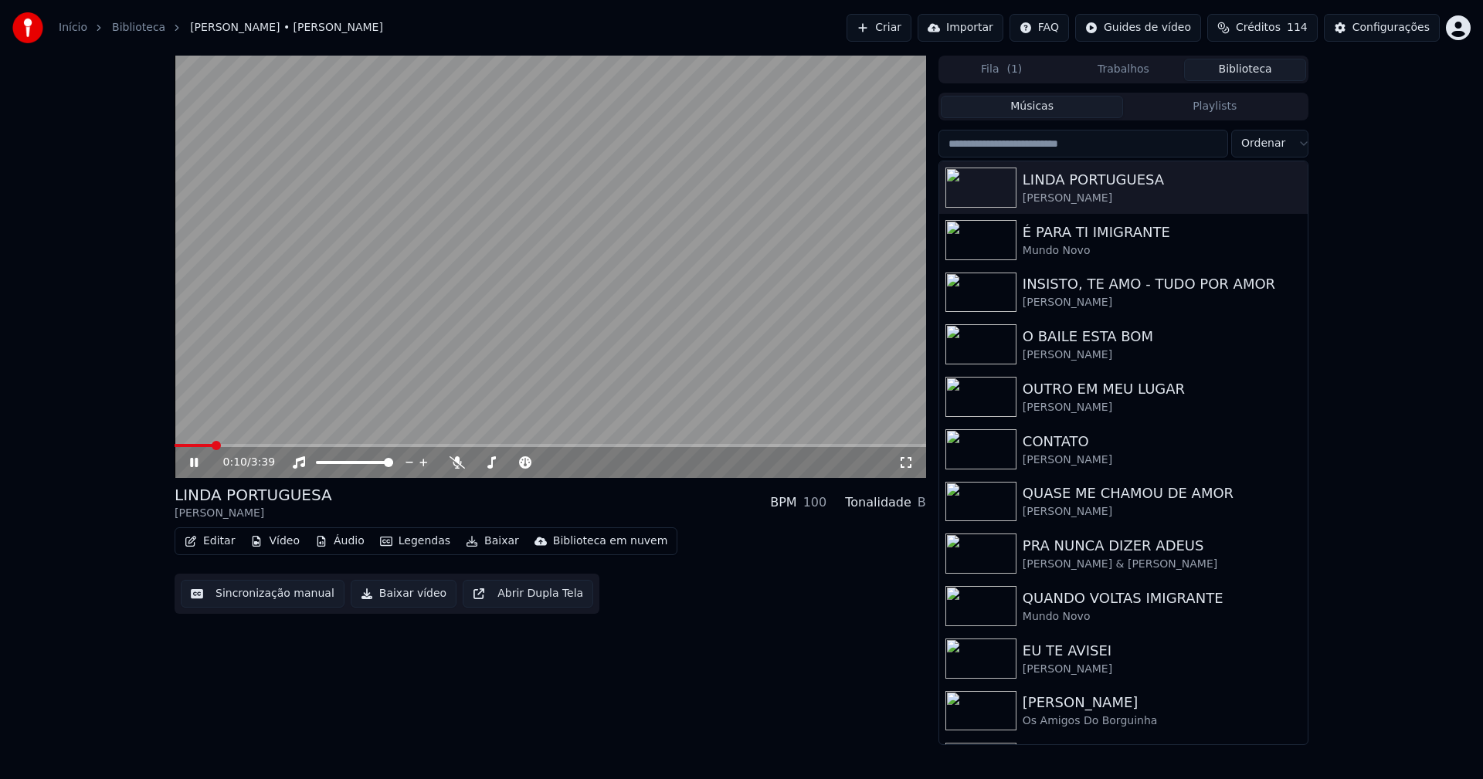
click at [901, 462] on icon at bounding box center [905, 462] width 15 height 12
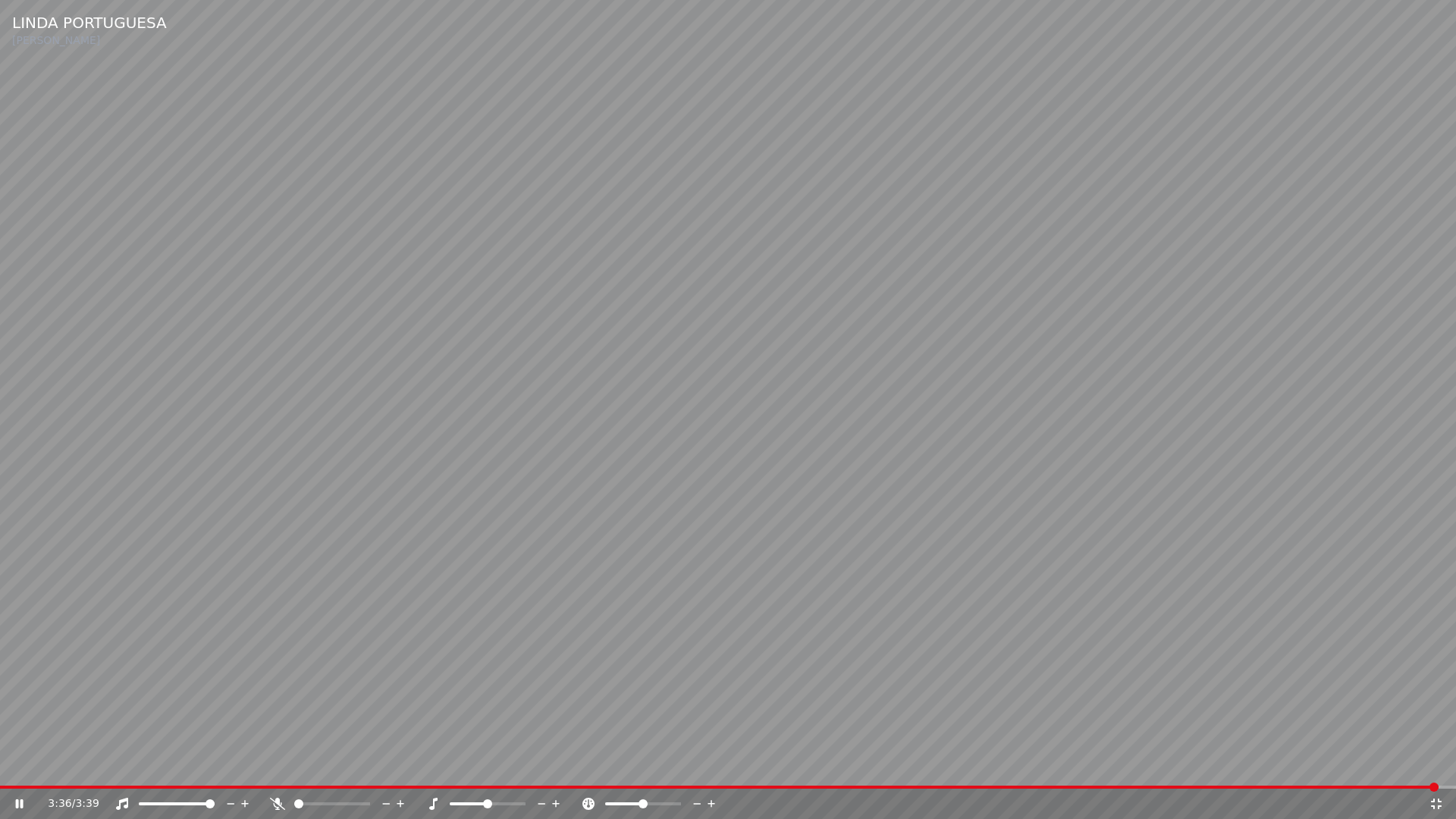
click at [1433, 764] on icon at bounding box center [1435, 803] width 15 height 12
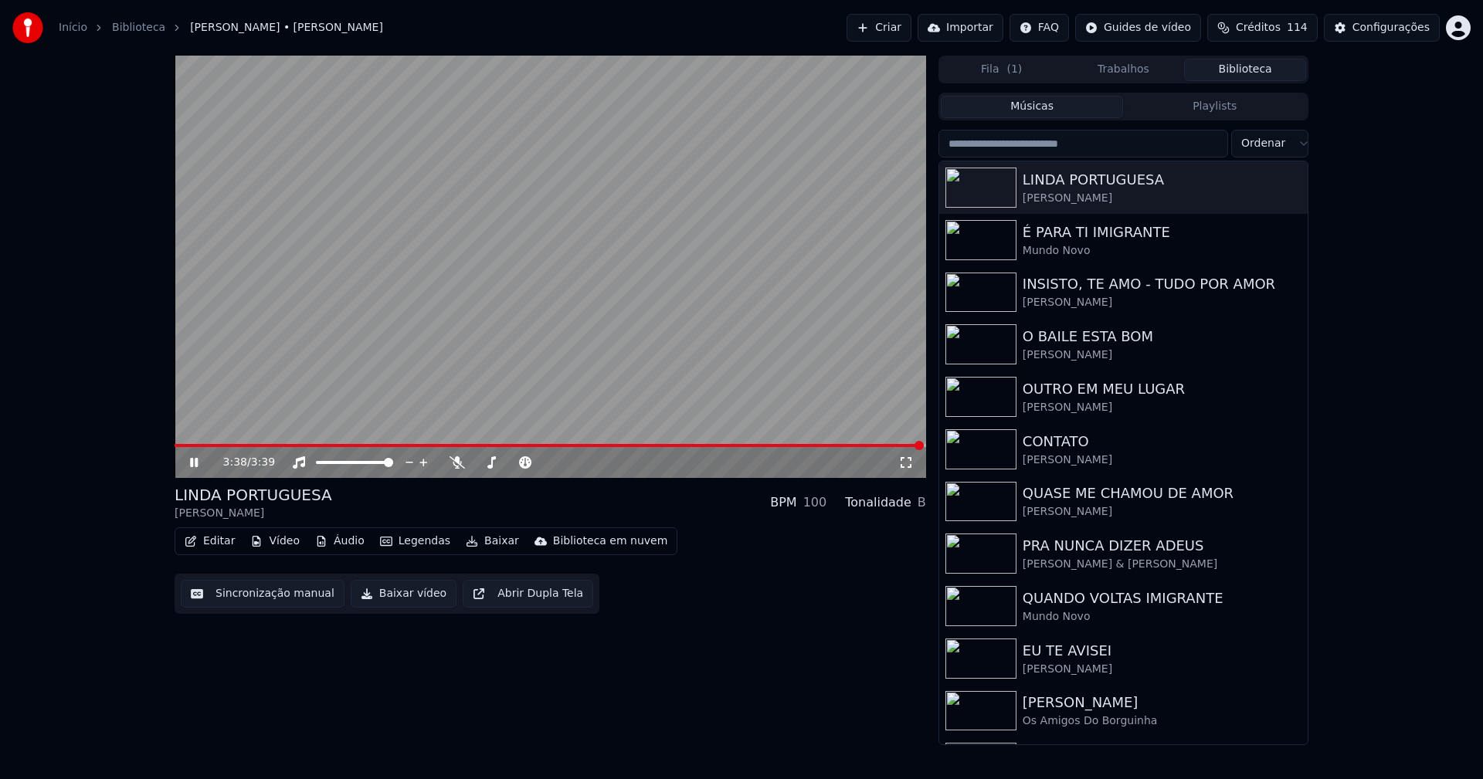
click at [391, 590] on button "Baixar vídeo" at bounding box center [404, 594] width 106 height 28
click at [1249, 75] on button "Biblioteca" at bounding box center [1245, 70] width 122 height 22
